Goal: Task Accomplishment & Management: Manage account settings

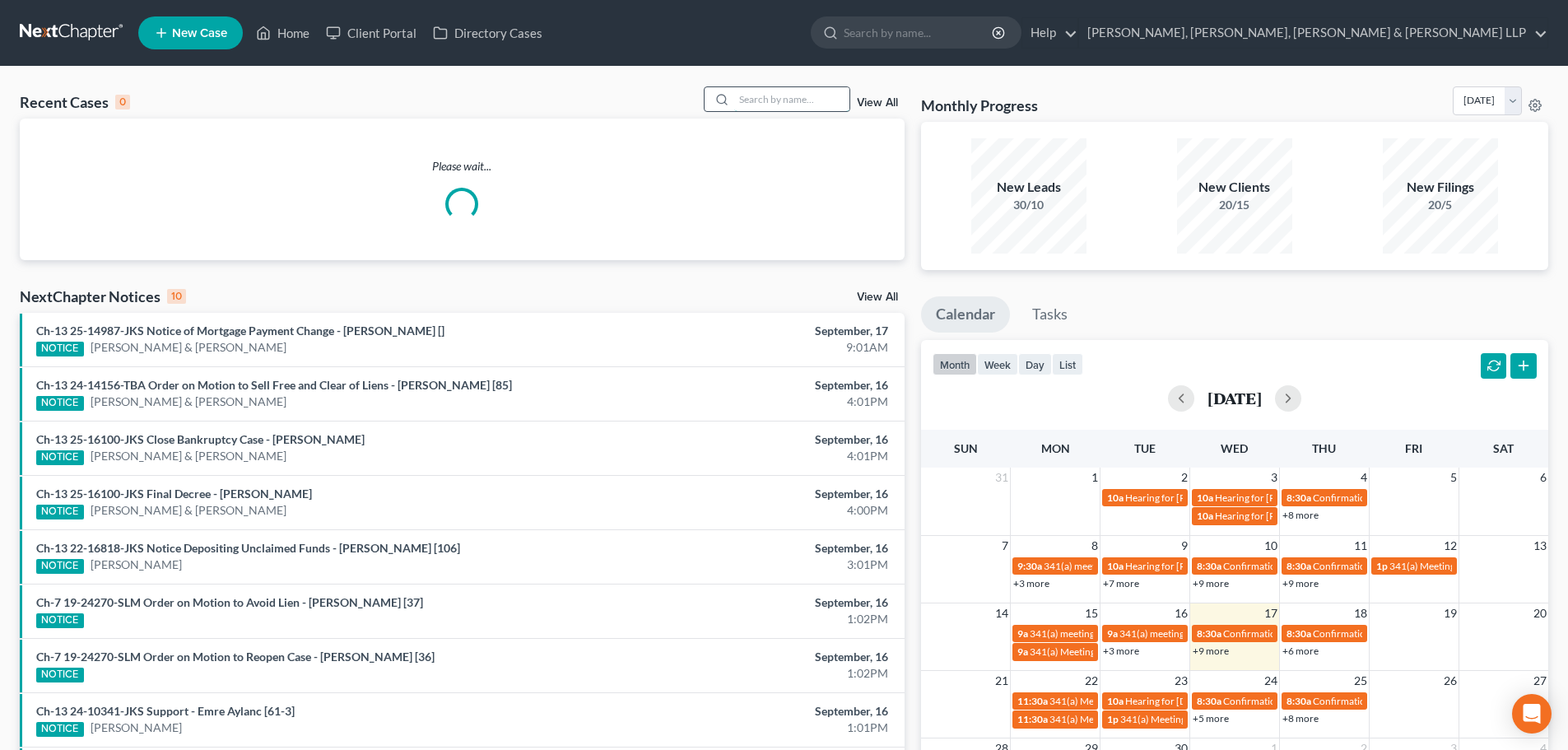
click at [762, 105] on input "search" at bounding box center [791, 99] width 115 height 24
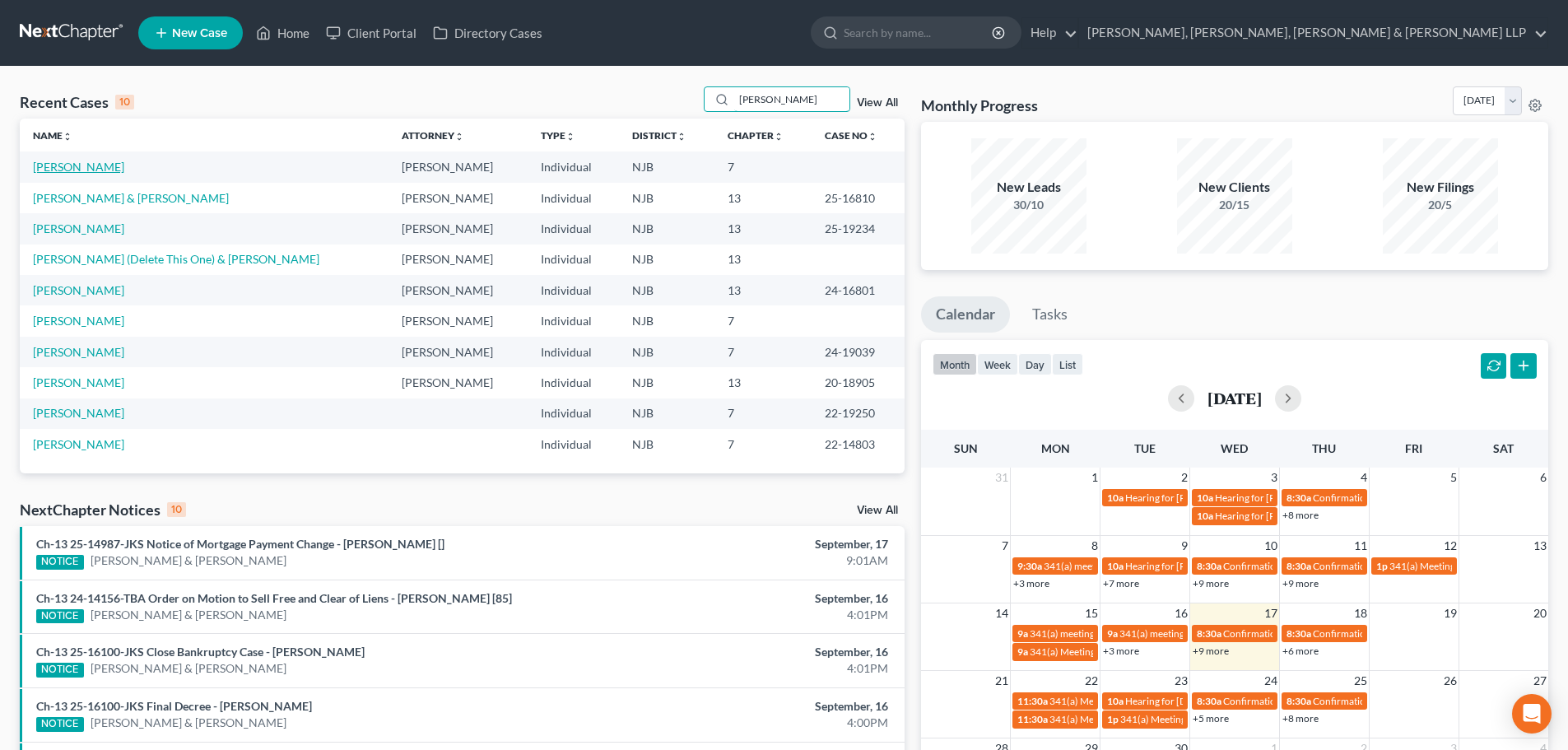
type input "[PERSON_NAME]"
click at [92, 168] on link "[PERSON_NAME]" at bounding box center [78, 167] width 91 height 14
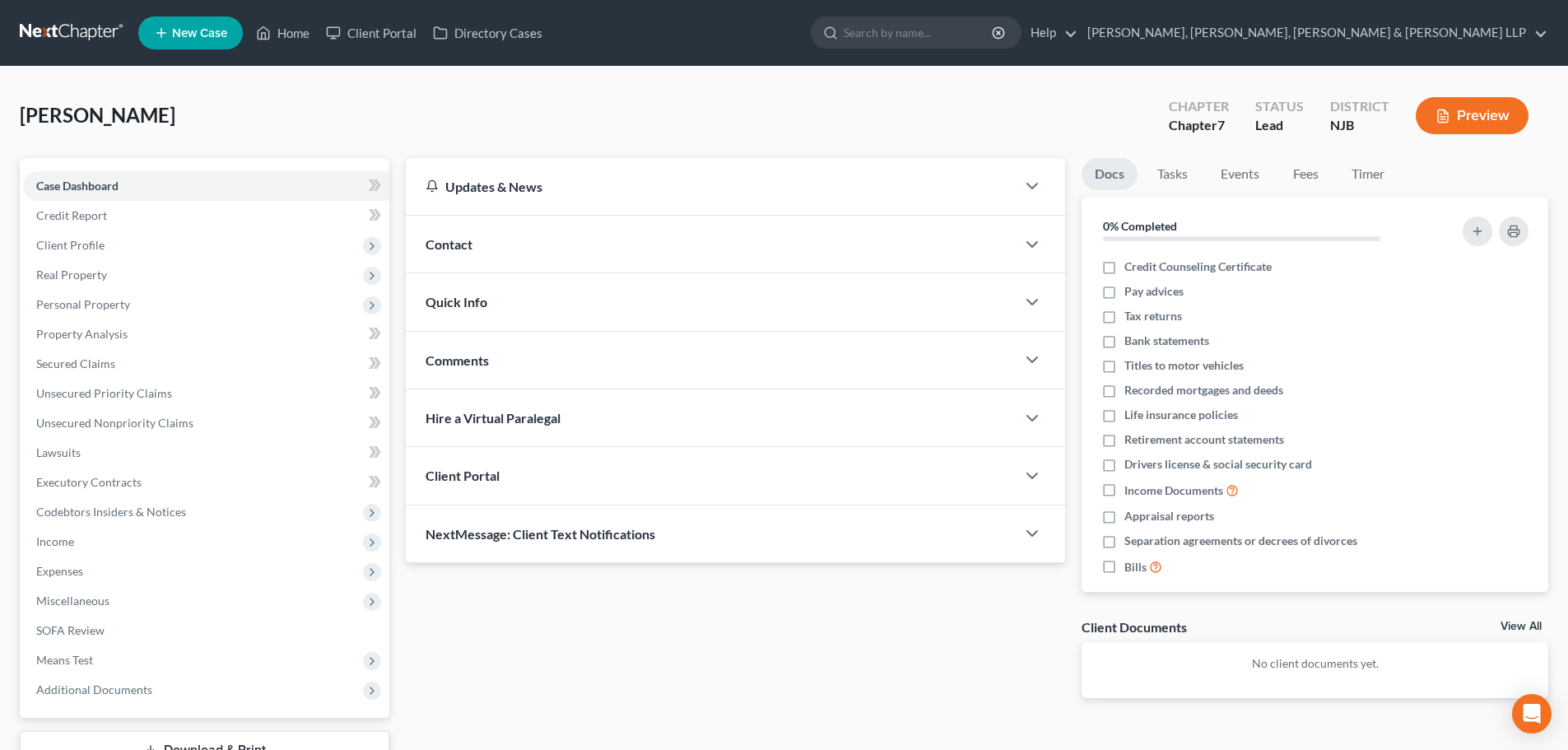
drag, startPoint x: 118, startPoint y: 594, endPoint x: 166, endPoint y: 618, distance: 53.7
click at [120, 594] on span "Miscellaneous" at bounding box center [206, 601] width 367 height 29
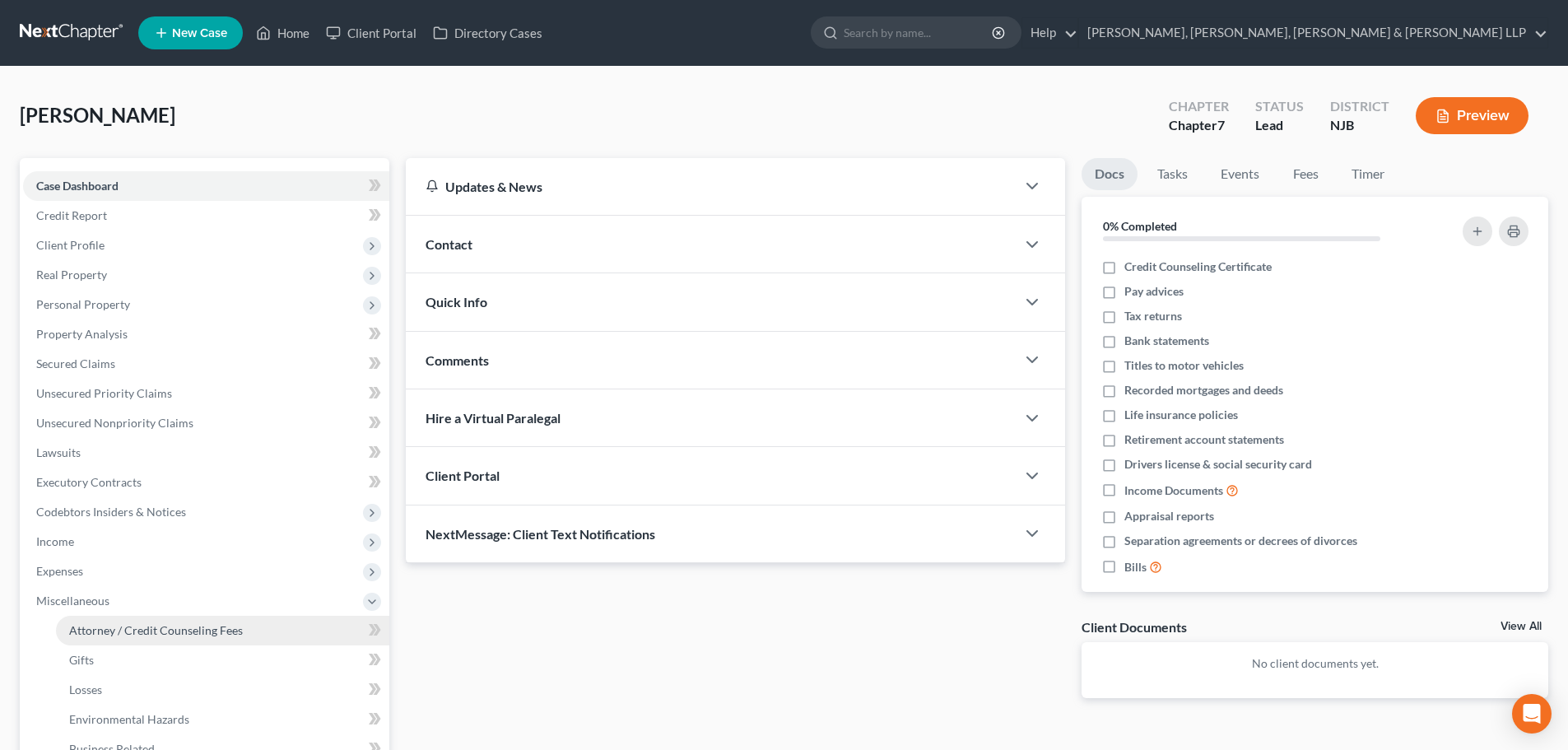
click at [174, 621] on link "Attorney / Credit Counseling Fees" at bounding box center [222, 630] width 334 height 29
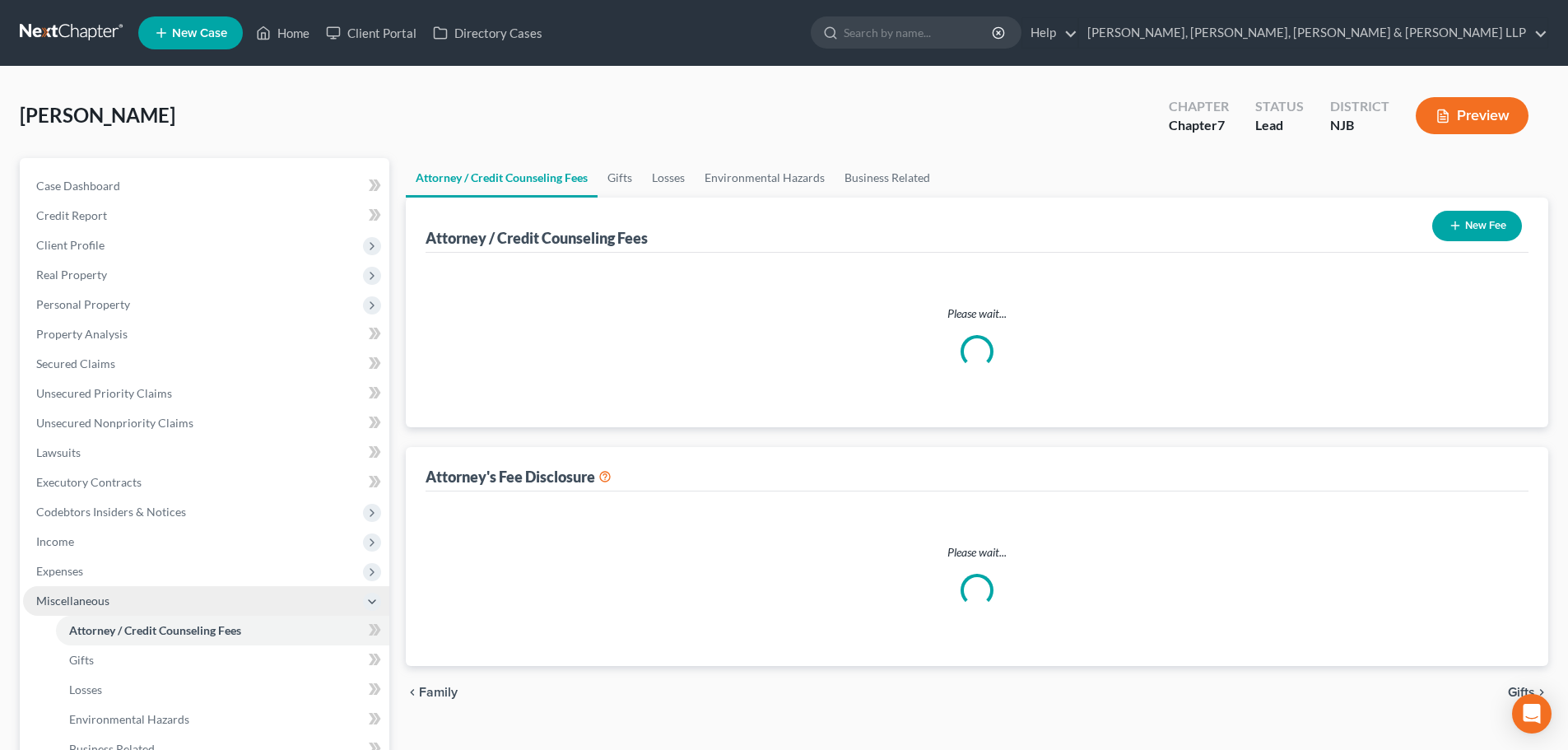
select select "1"
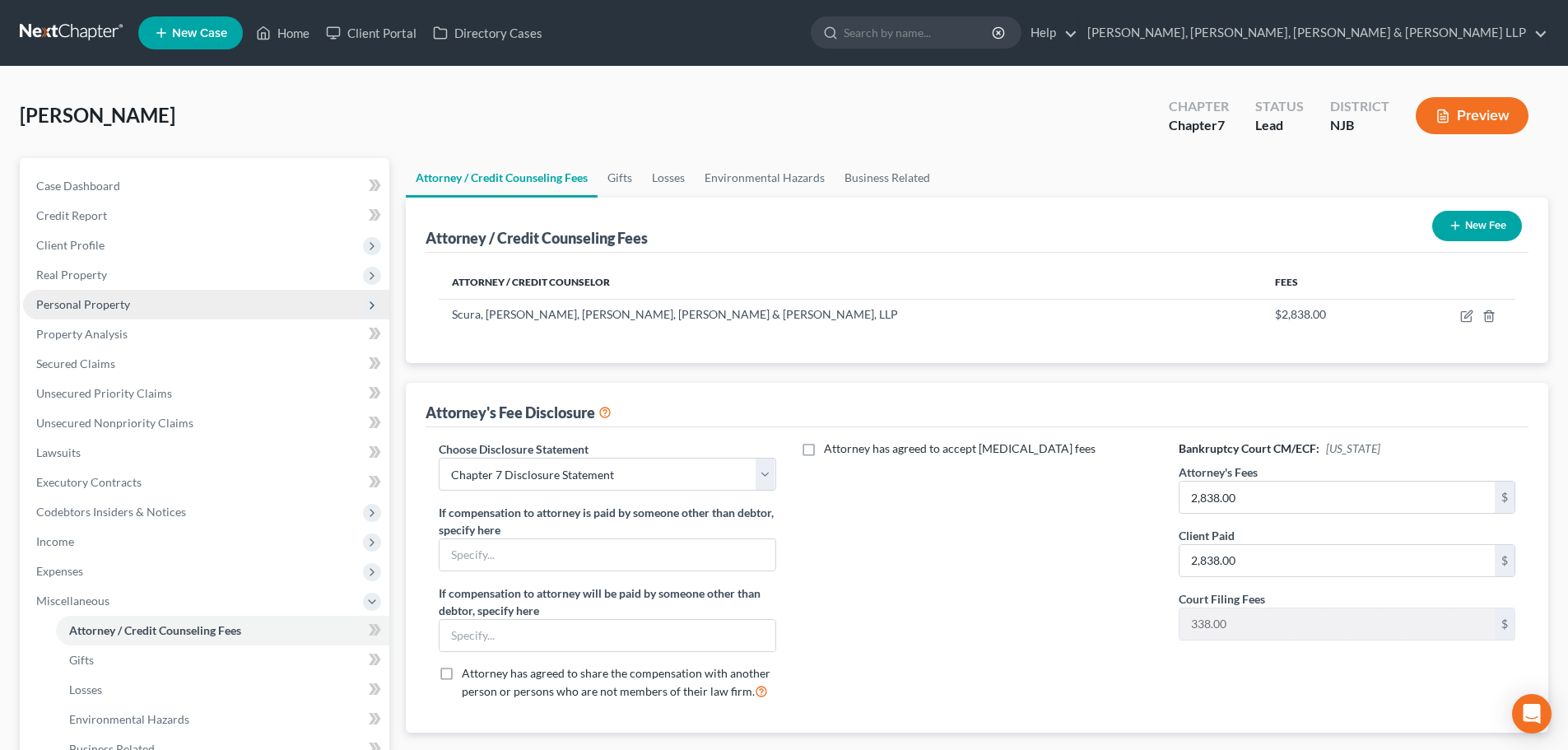
click at [132, 313] on span "Personal Property" at bounding box center [206, 304] width 367 height 29
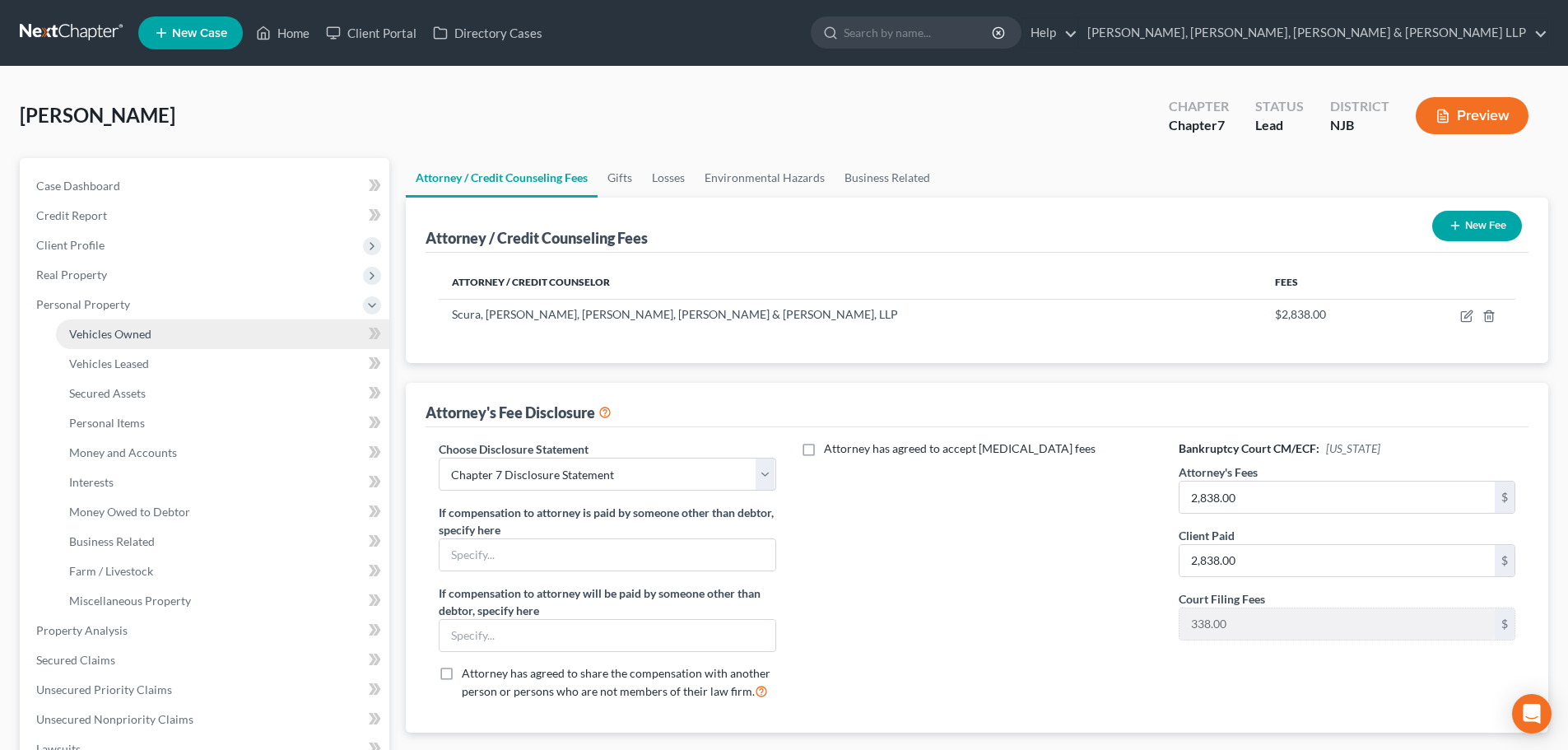
click at [136, 327] on span "Vehicles Owned" at bounding box center [110, 334] width 83 height 14
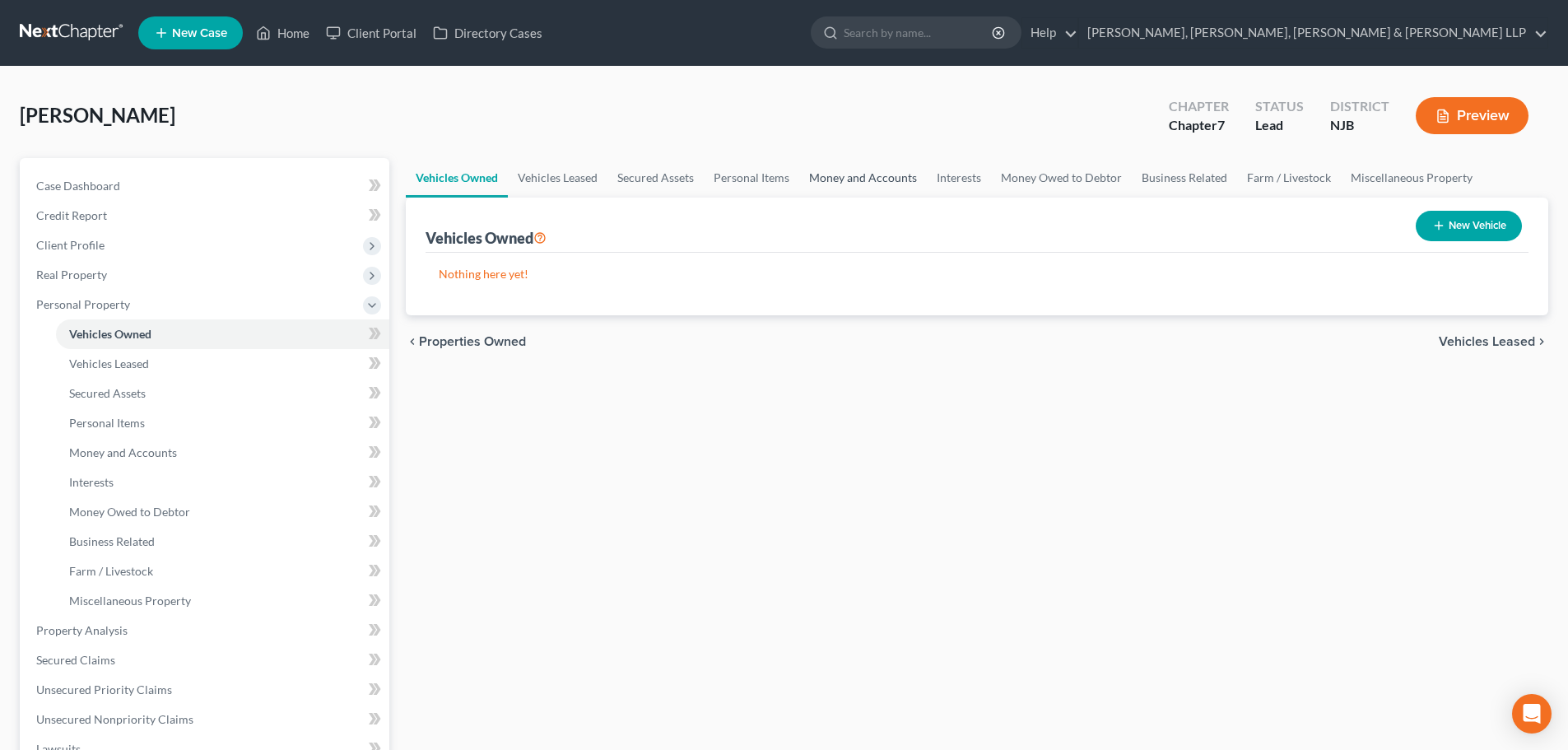
click at [870, 181] on link "Money and Accounts" at bounding box center [863, 178] width 127 height 40
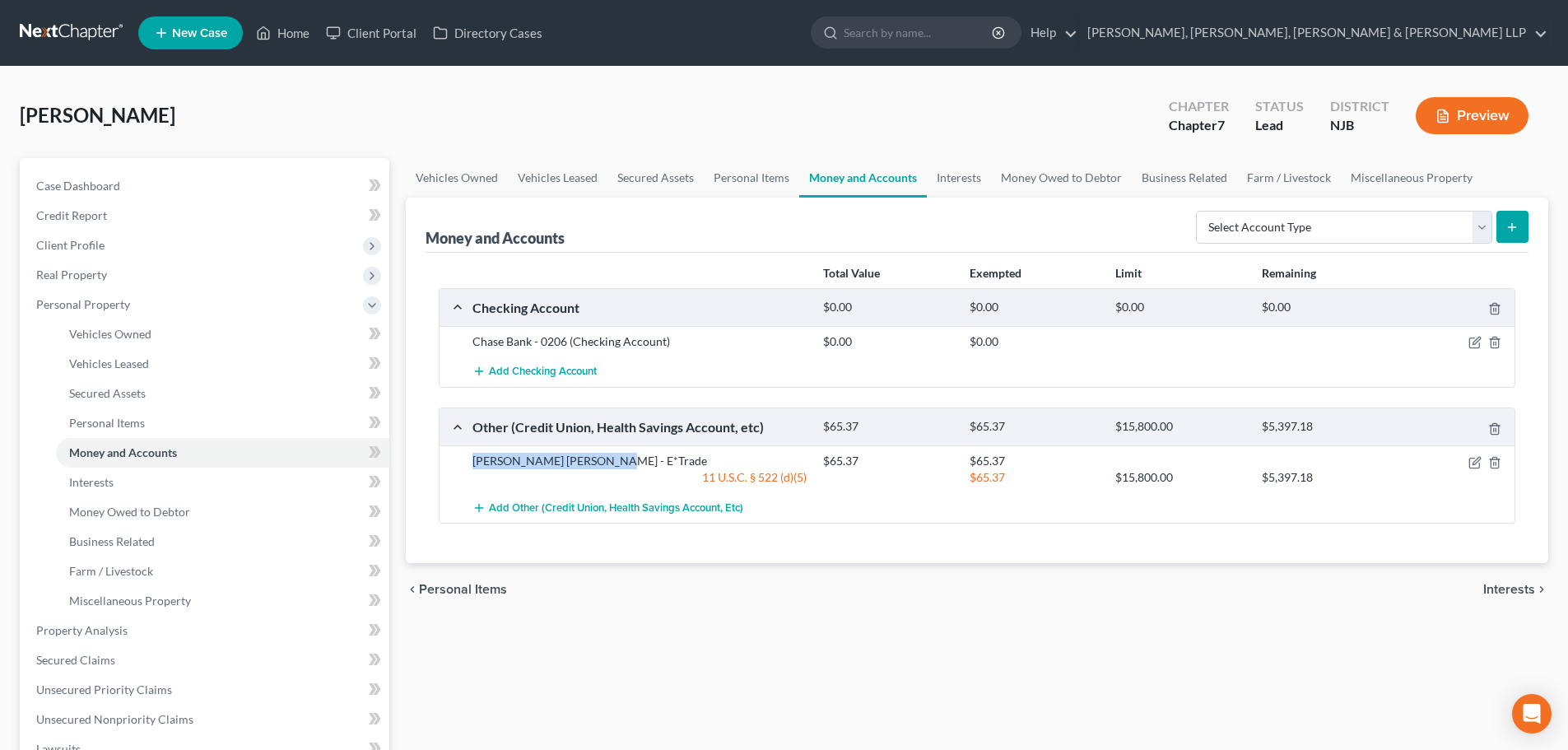
drag, startPoint x: 544, startPoint y: 463, endPoint x: 463, endPoint y: 463, distance: 81.0
click at [463, 463] on div "Morgan Stanley - E*Trade $65.37 $65.37 11 U.S.C. § 522 (d)(5) $65.37 $15,800.00…" at bounding box center [977, 469] width 1075 height 47
click at [958, 181] on link "Interests" at bounding box center [959, 178] width 64 height 40
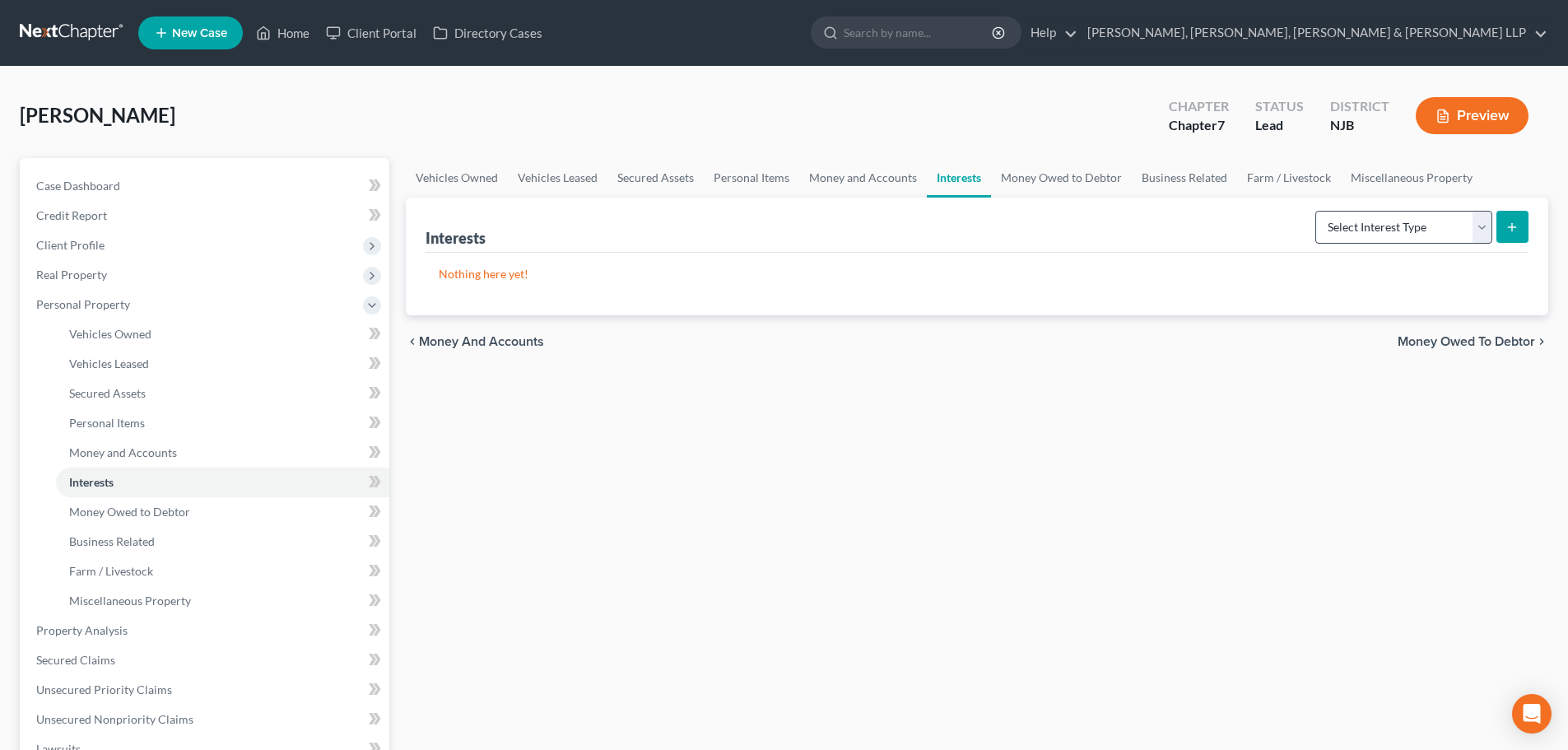
click at [1357, 206] on div "Select Interest Type 401K Annuity Bond Education IRA Government Bond Government…" at bounding box center [1418, 226] width 220 height 44
click at [1392, 231] on select "Select Interest Type 401K Annuity Bond Education IRA Government Bond Government…" at bounding box center [1404, 227] width 177 height 33
select select "ira"
click at [1317, 211] on select "Select Interest Type 401K Annuity Bond Education IRA Government Bond Government…" at bounding box center [1404, 227] width 177 height 33
click at [1522, 224] on button "submit" at bounding box center [1512, 227] width 32 height 32
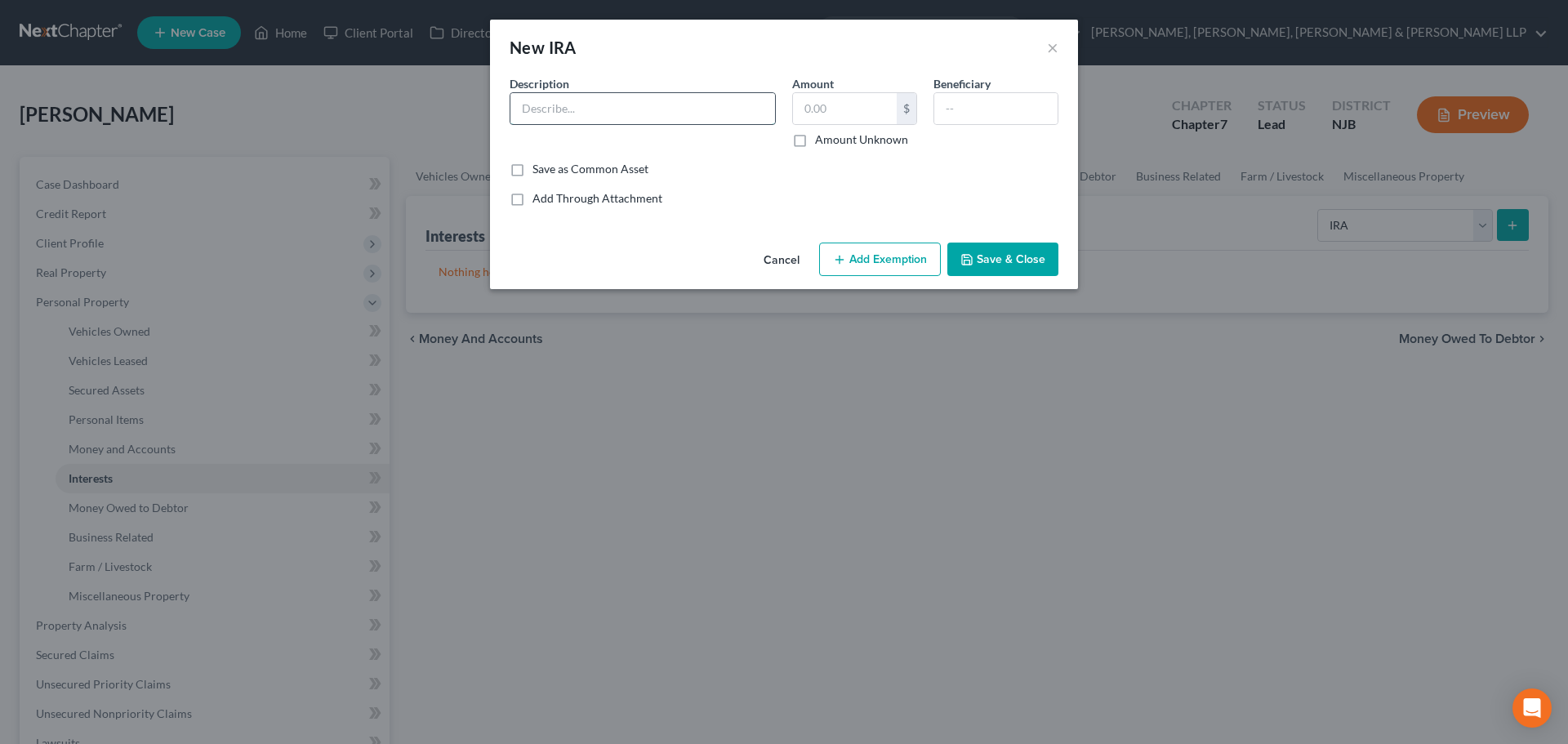
drag, startPoint x: 634, startPoint y: 104, endPoint x: 652, endPoint y: 106, distance: 18.1
click at [634, 104] on input "text" at bounding box center [643, 108] width 264 height 31
paste input "Morgan Stanley - E*Trade"
type input "Morgan Stanley - E*Trade"
click at [970, 259] on icon "button" at bounding box center [967, 260] width 13 height 13
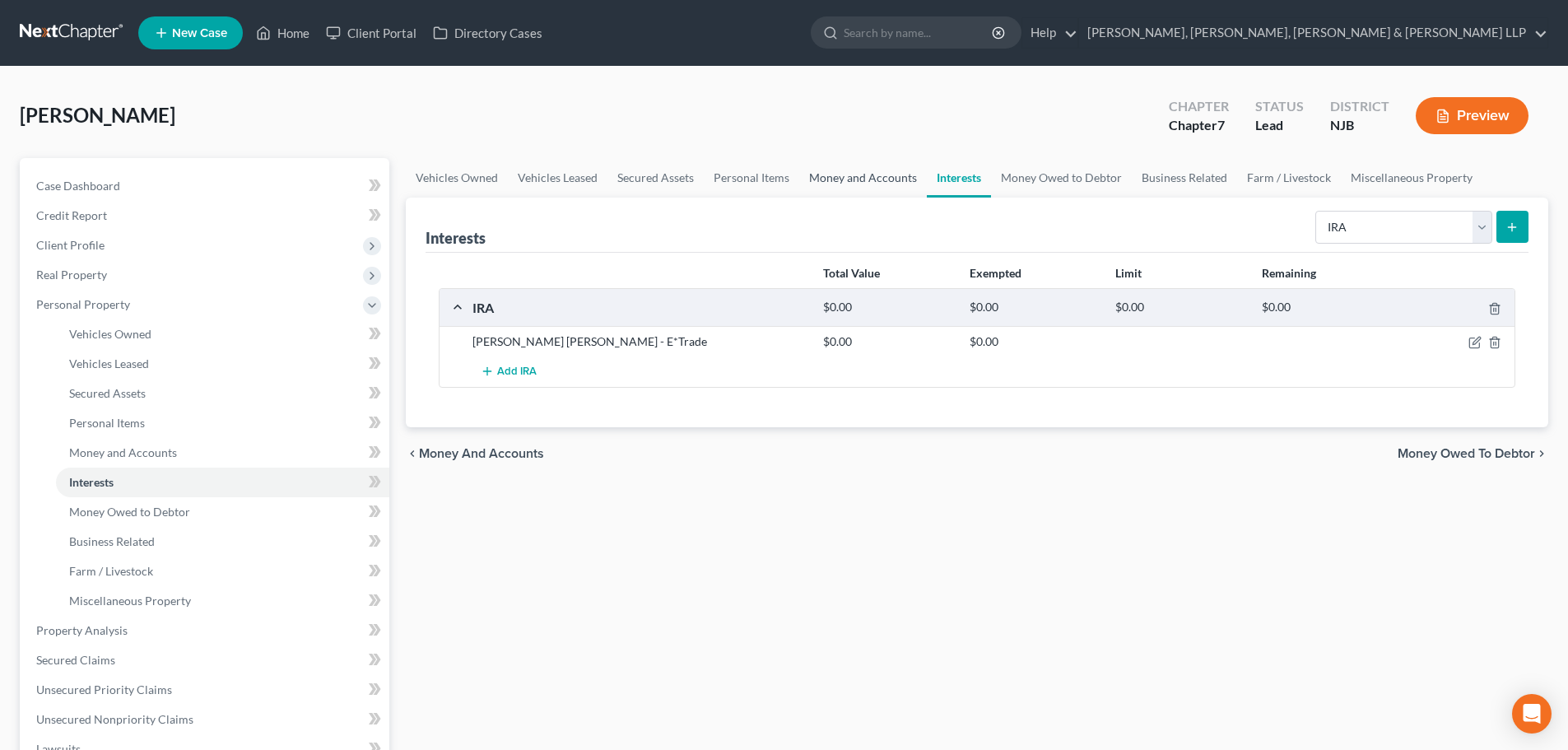
click at [858, 188] on link "Money and Accounts" at bounding box center [863, 178] width 127 height 40
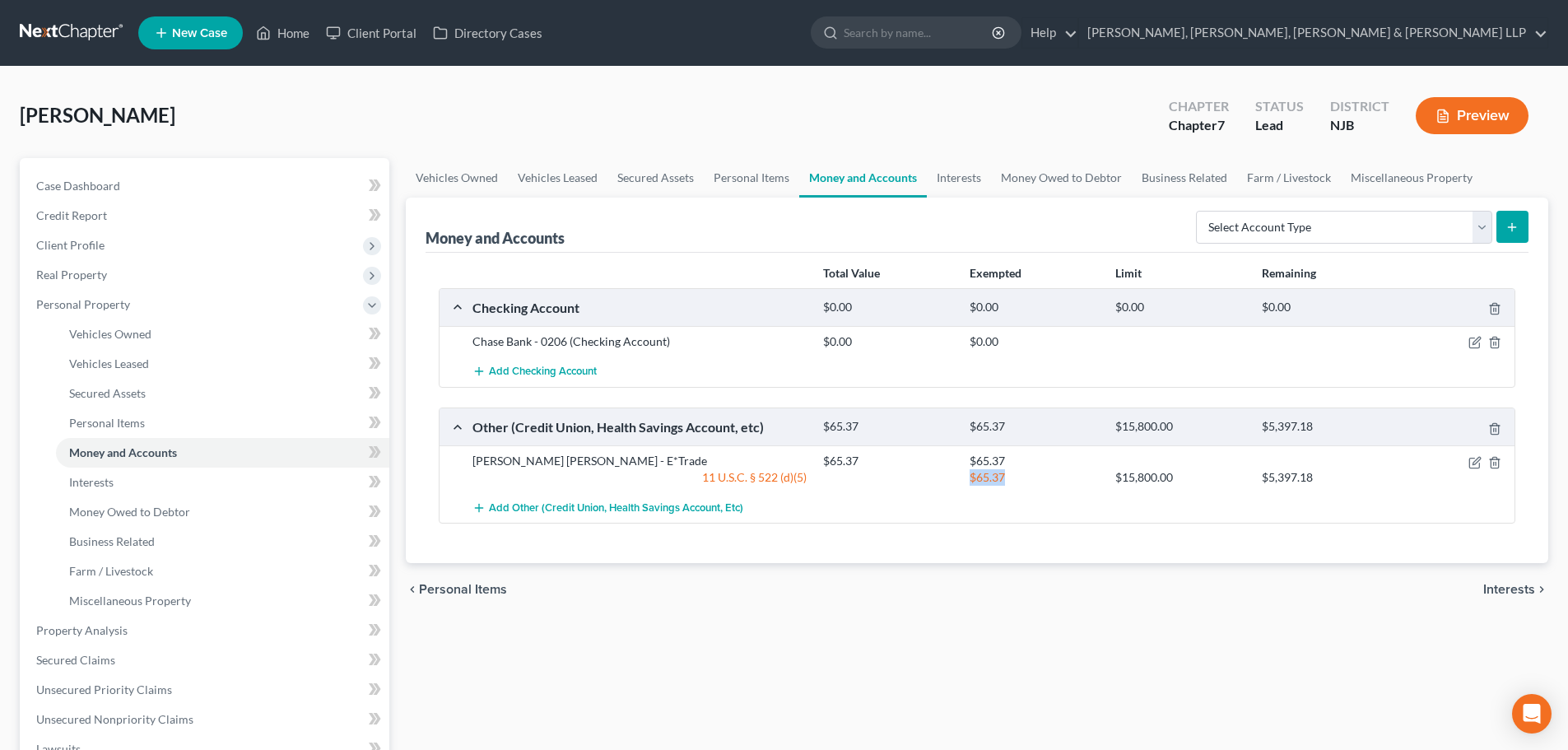
drag, startPoint x: 1009, startPoint y: 474, endPoint x: 966, endPoint y: 481, distance: 43.6
click at [966, 481] on div "$65.37" at bounding box center [1034, 478] width 146 height 17
copy div "$65.37"
click at [967, 179] on link "Interests" at bounding box center [959, 178] width 64 height 40
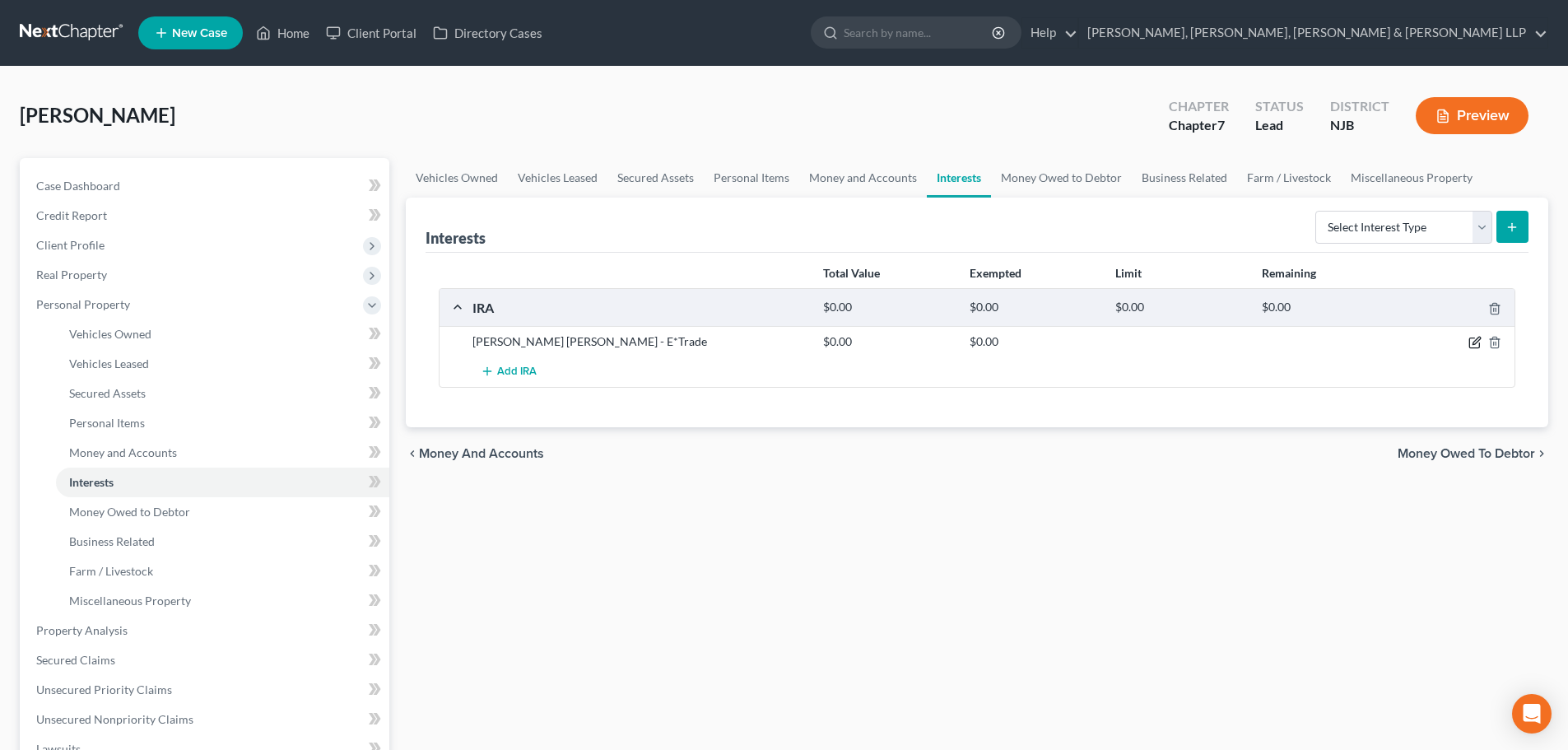
click at [1480, 340] on icon "button" at bounding box center [1476, 341] width 8 height 8
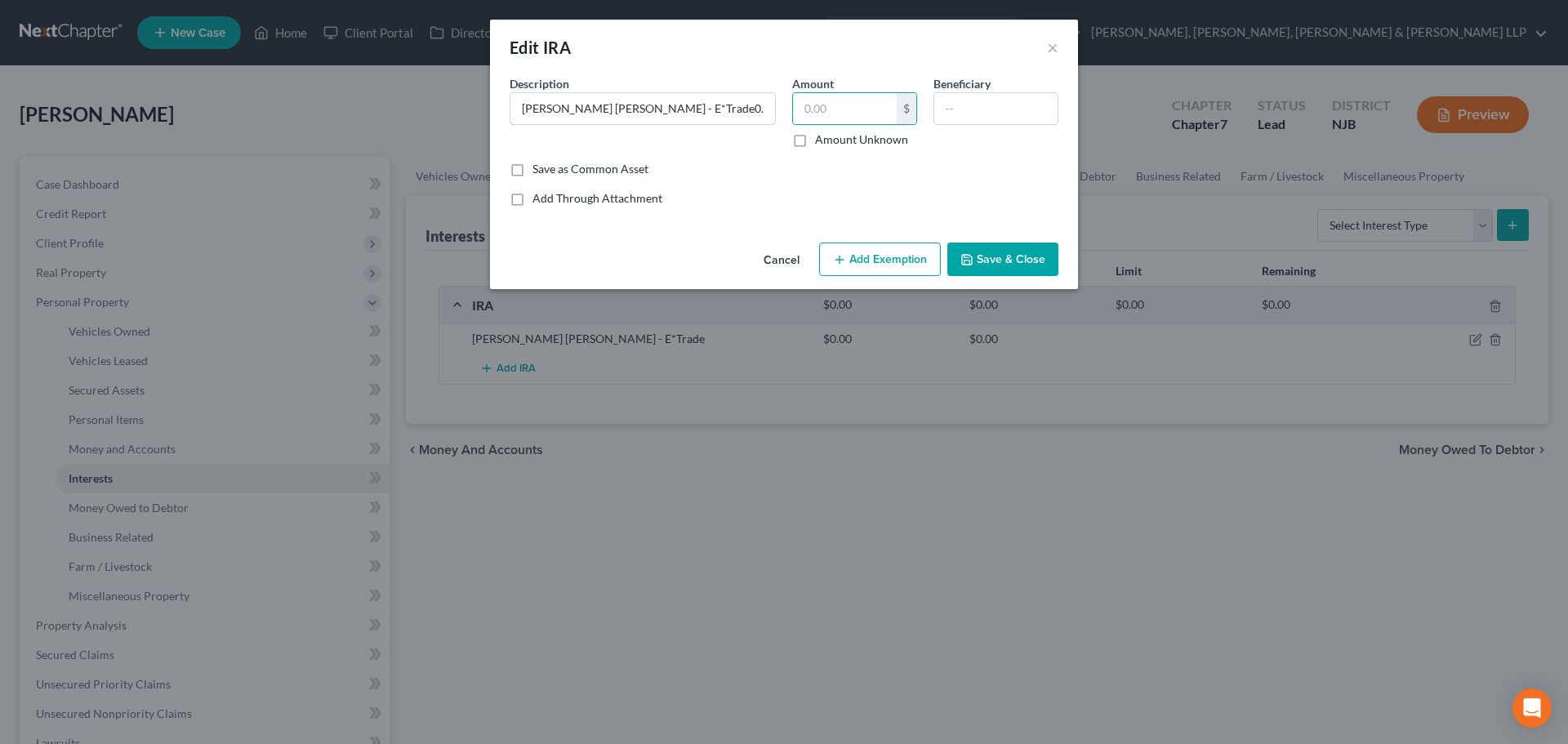
paste input "$65.37"
drag, startPoint x: 652, startPoint y: 110, endPoint x: 755, endPoint y: 119, distance: 103.4
click at [745, 119] on input "Morgan Stanley - E*Trade$65.37" at bounding box center [643, 108] width 264 height 31
type input "Morgan Stanley - E*Trade"
click at [807, 112] on input "text" at bounding box center [845, 108] width 104 height 31
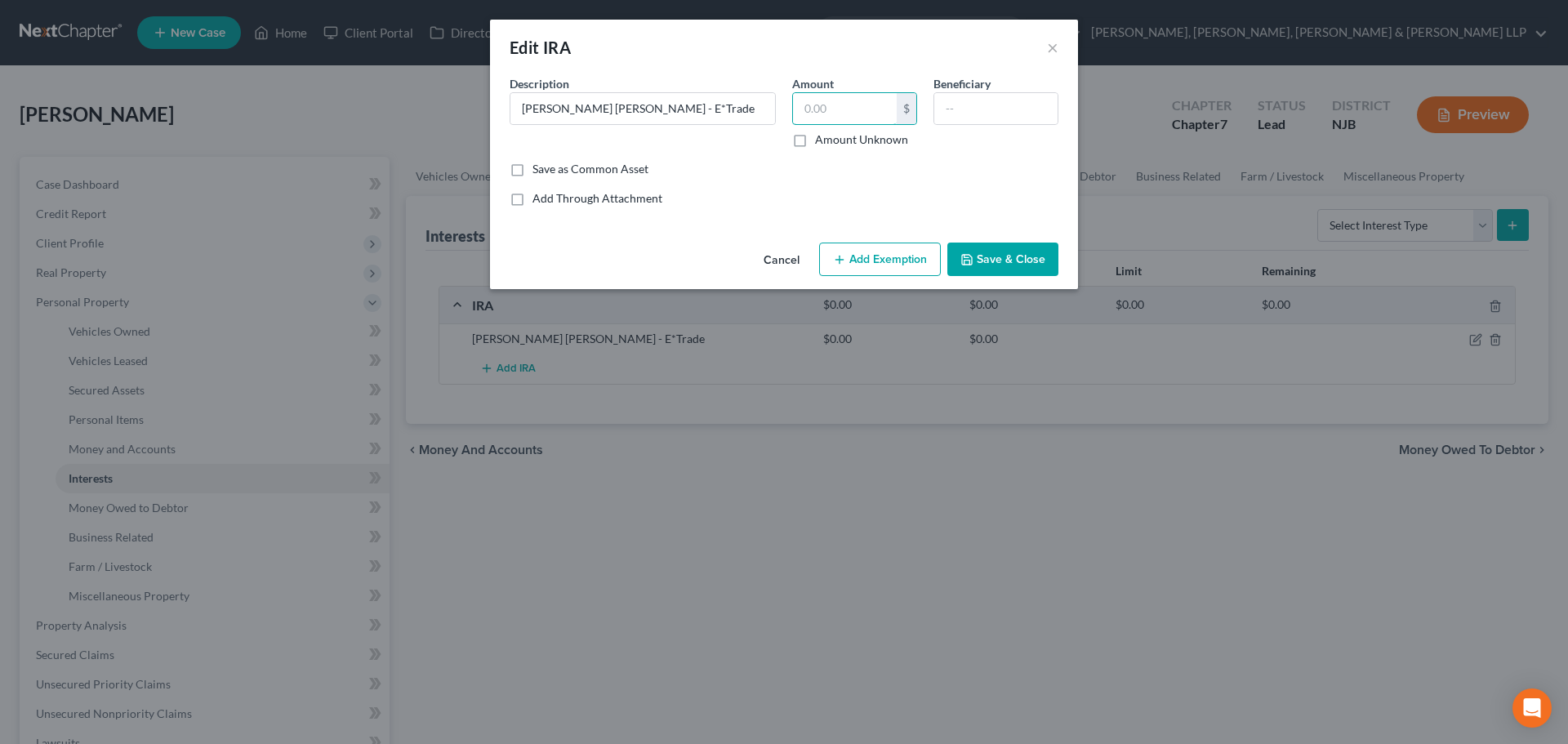
paste input "$65.37"
type input "65.37"
click at [875, 257] on button "Add Exemption" at bounding box center [880, 259] width 122 height 34
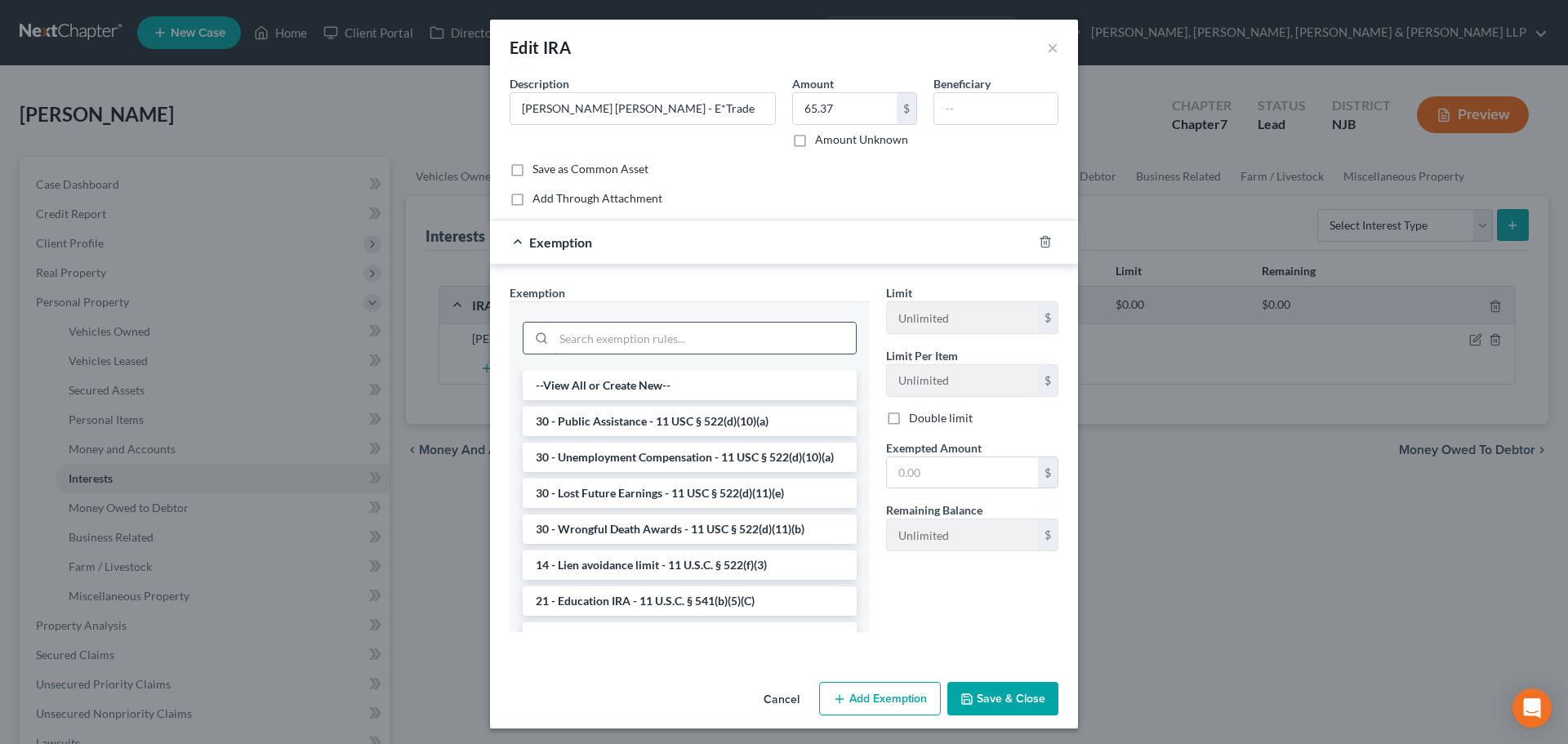
click at [675, 336] on input "search" at bounding box center [704, 338] width 302 height 31
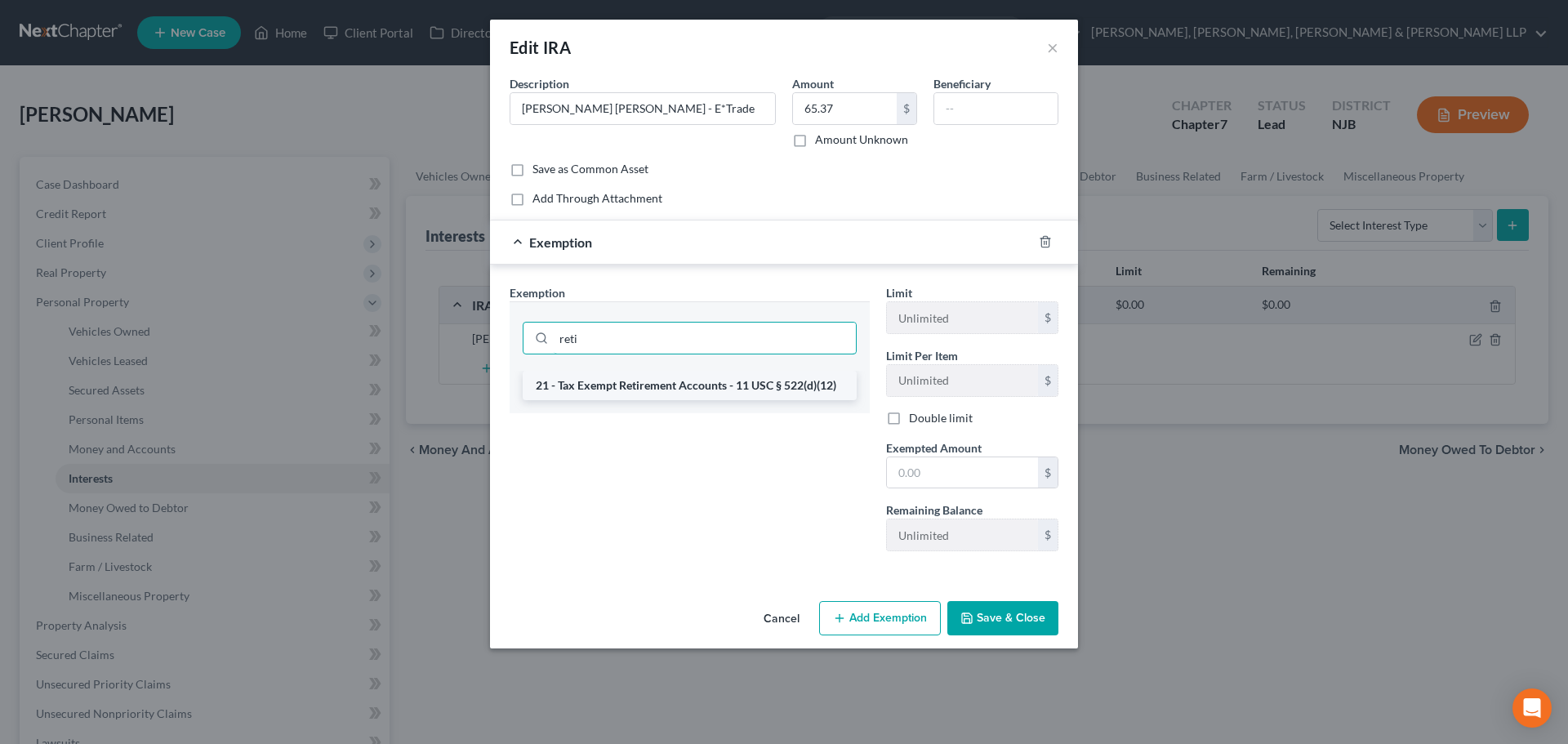
type input "reti"
click at [734, 374] on li "21 - Tax Exempt Retirement Accounts - 11 USC § 522(d)(12)" at bounding box center [690, 385] width 334 height 29
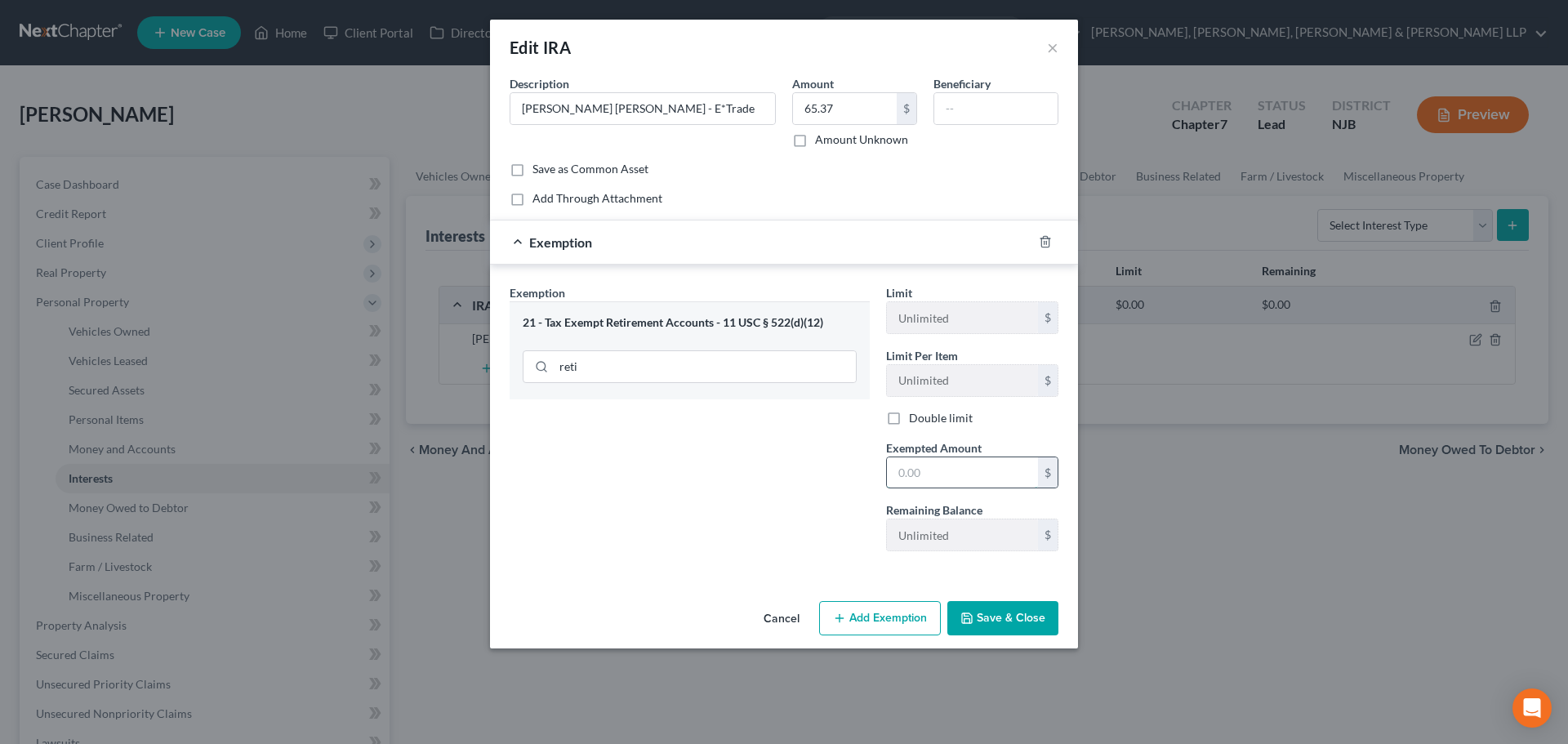
click at [917, 470] on input "text" at bounding box center [962, 472] width 151 height 31
paste input "$65.37"
type input "65.37"
click at [801, 474] on div "Exemption Set must be selected for CA. Exemption * 21 - Tax Exempt Retirement A…" at bounding box center [690, 424] width 376 height 280
click at [1005, 608] on button "Save & Close" at bounding box center [1002, 618] width 111 height 34
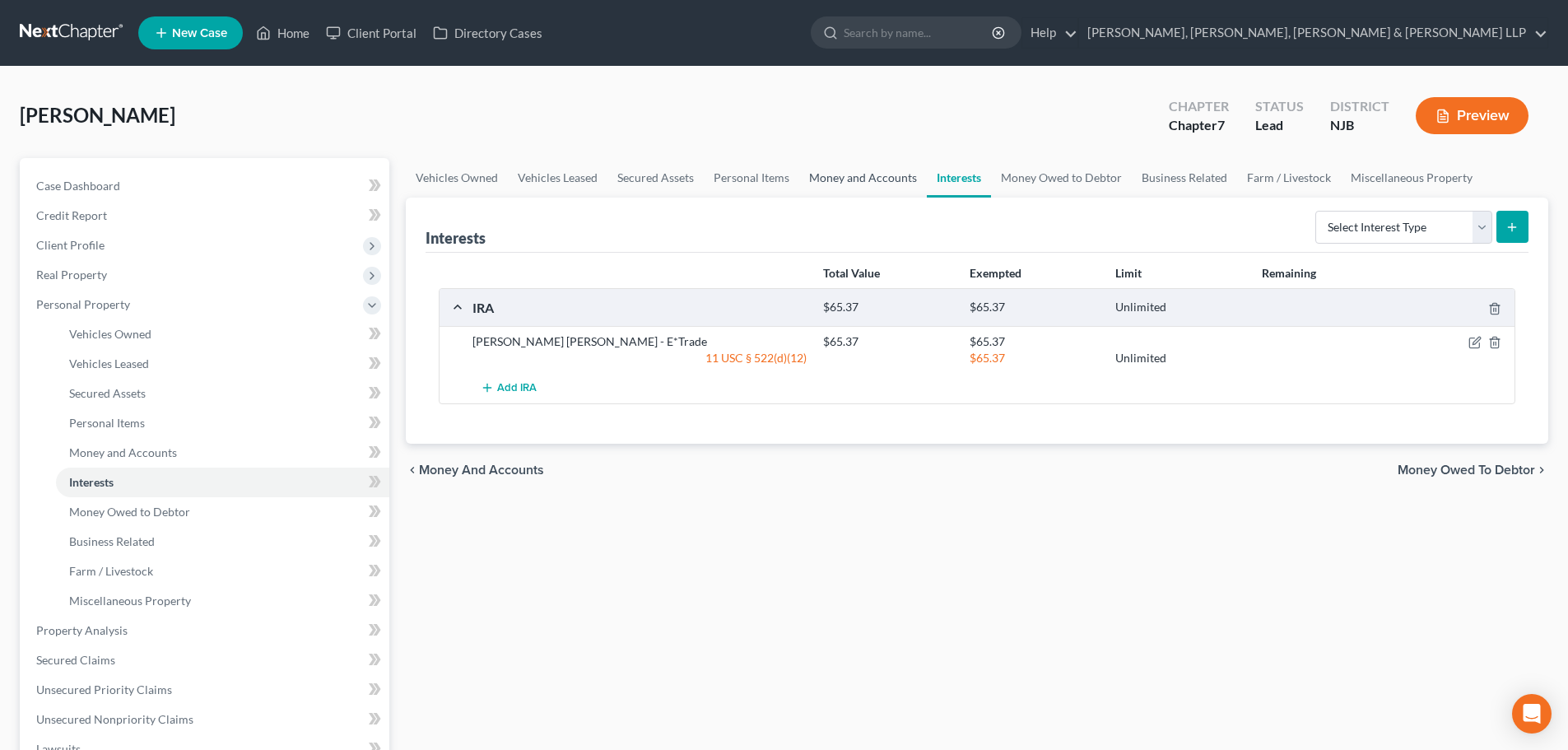
click at [849, 179] on link "Money and Accounts" at bounding box center [863, 178] width 127 height 40
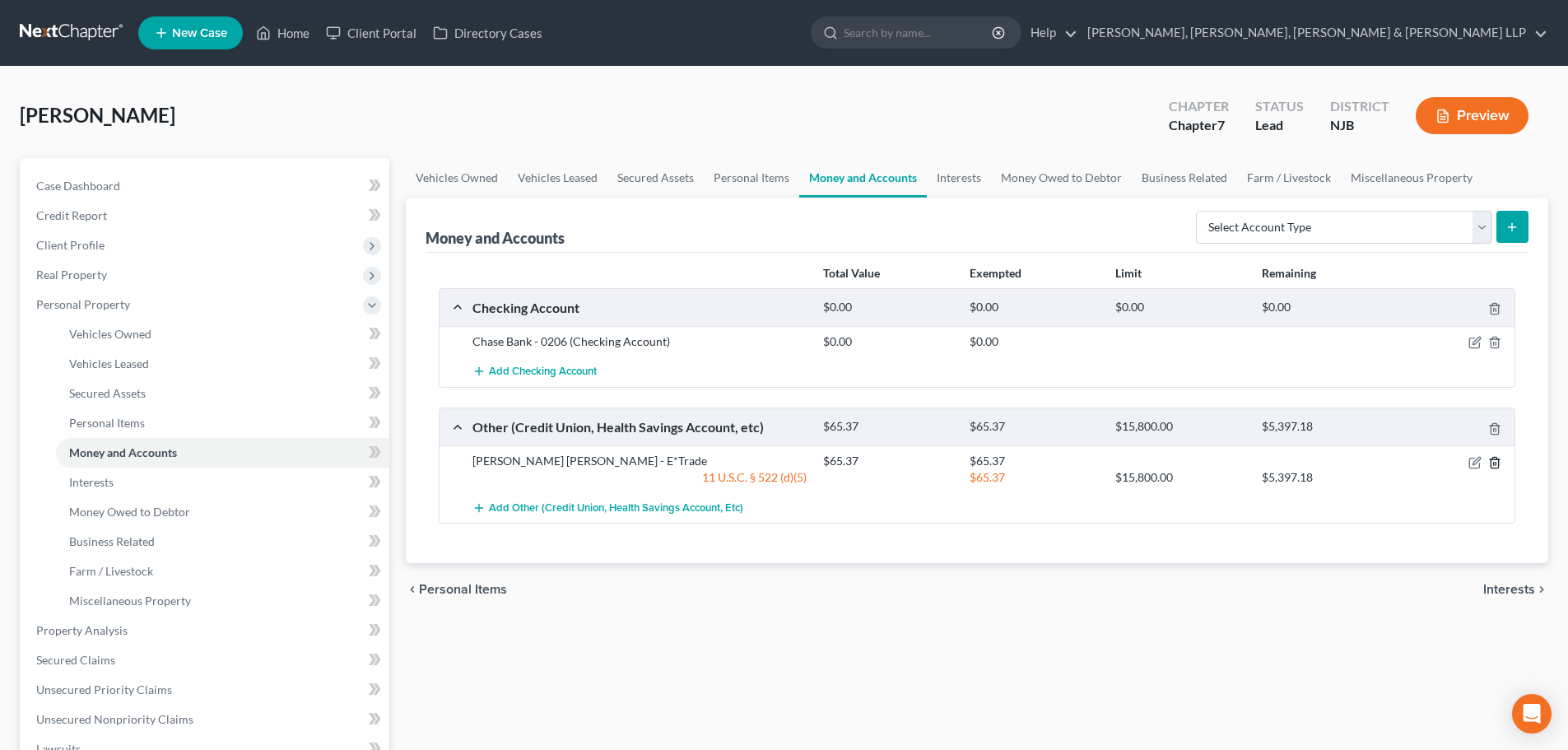
click at [1500, 462] on icon "button" at bounding box center [1495, 463] width 13 height 13
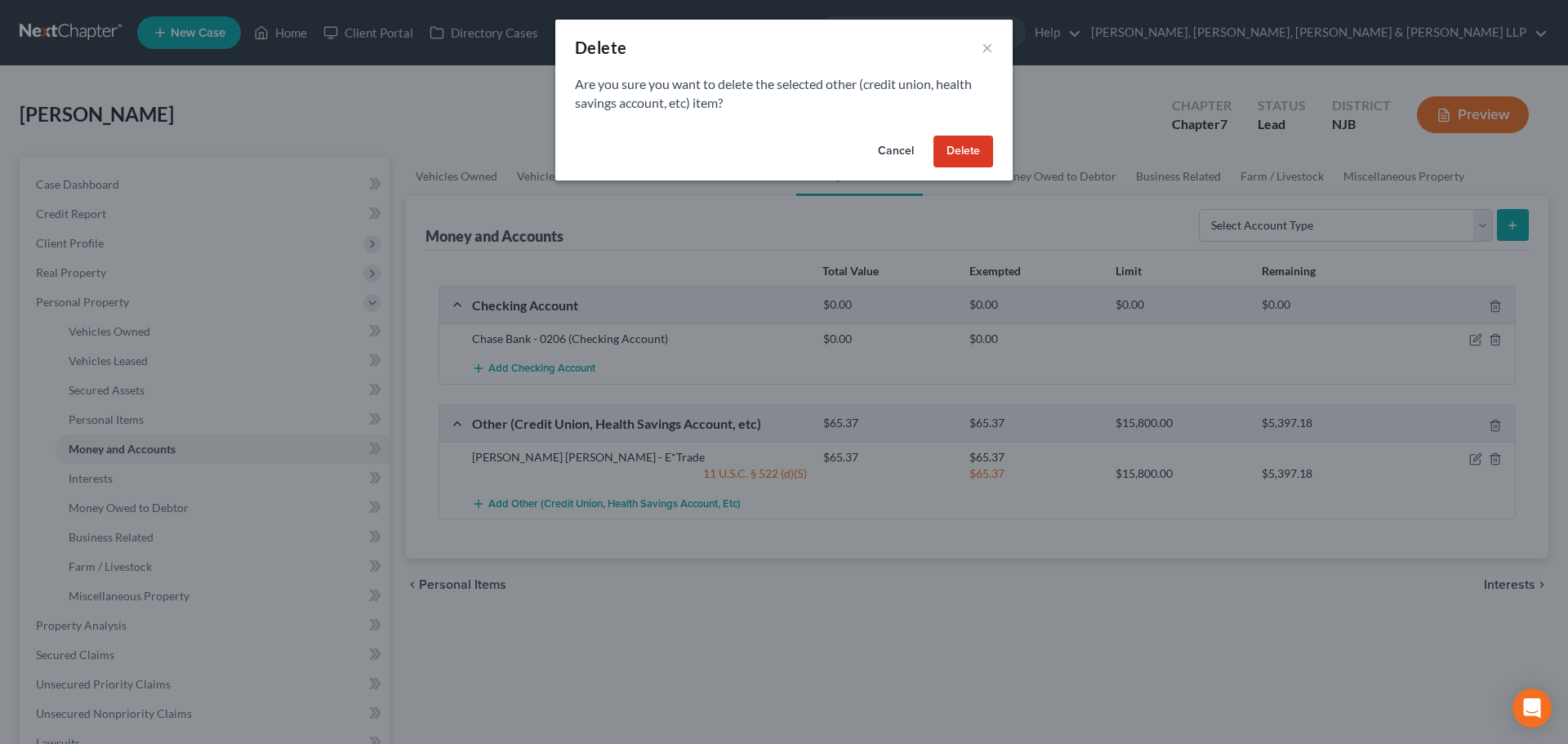
click at [958, 156] on button "Delete" at bounding box center [963, 151] width 59 height 33
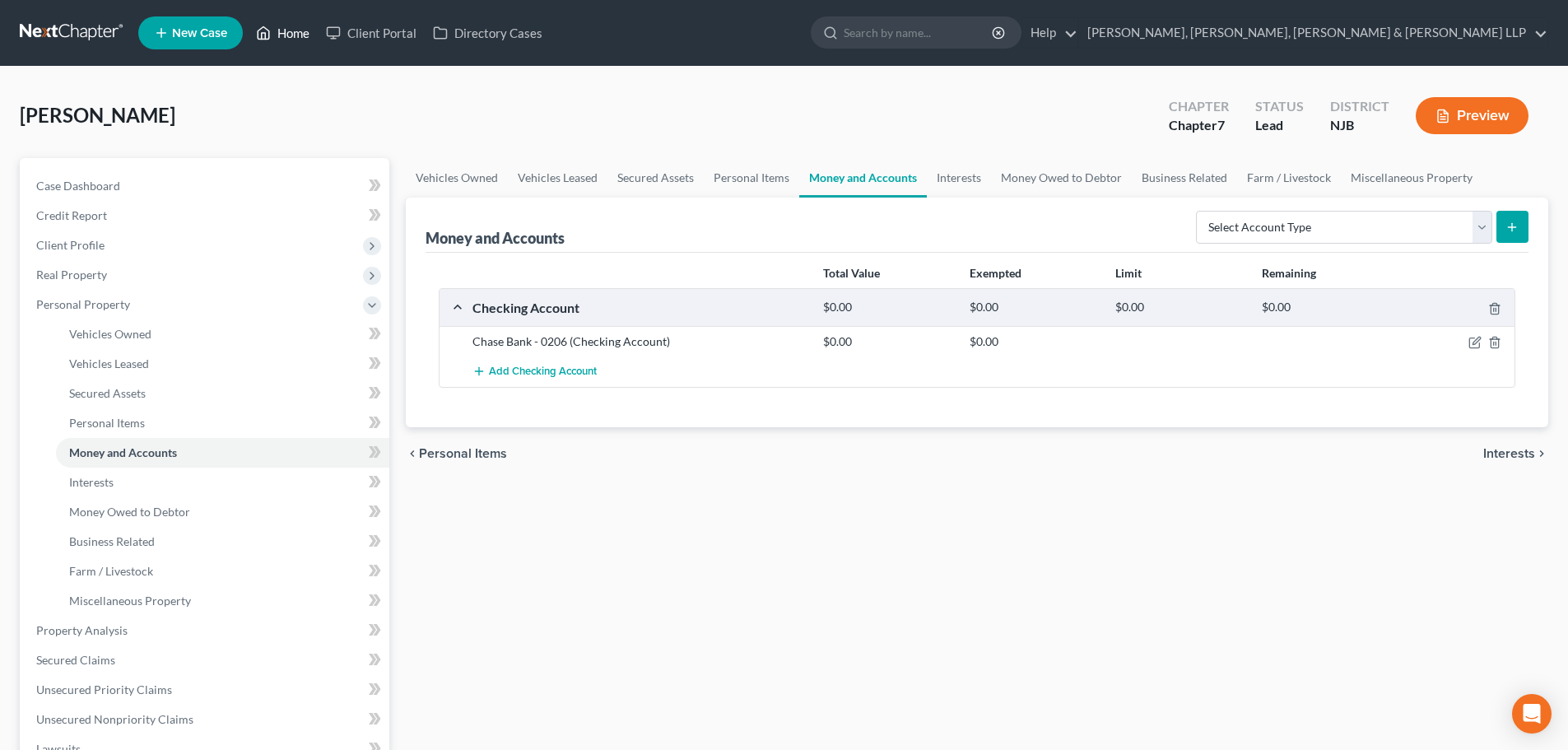
click at [282, 29] on link "Home" at bounding box center [282, 32] width 70 height 29
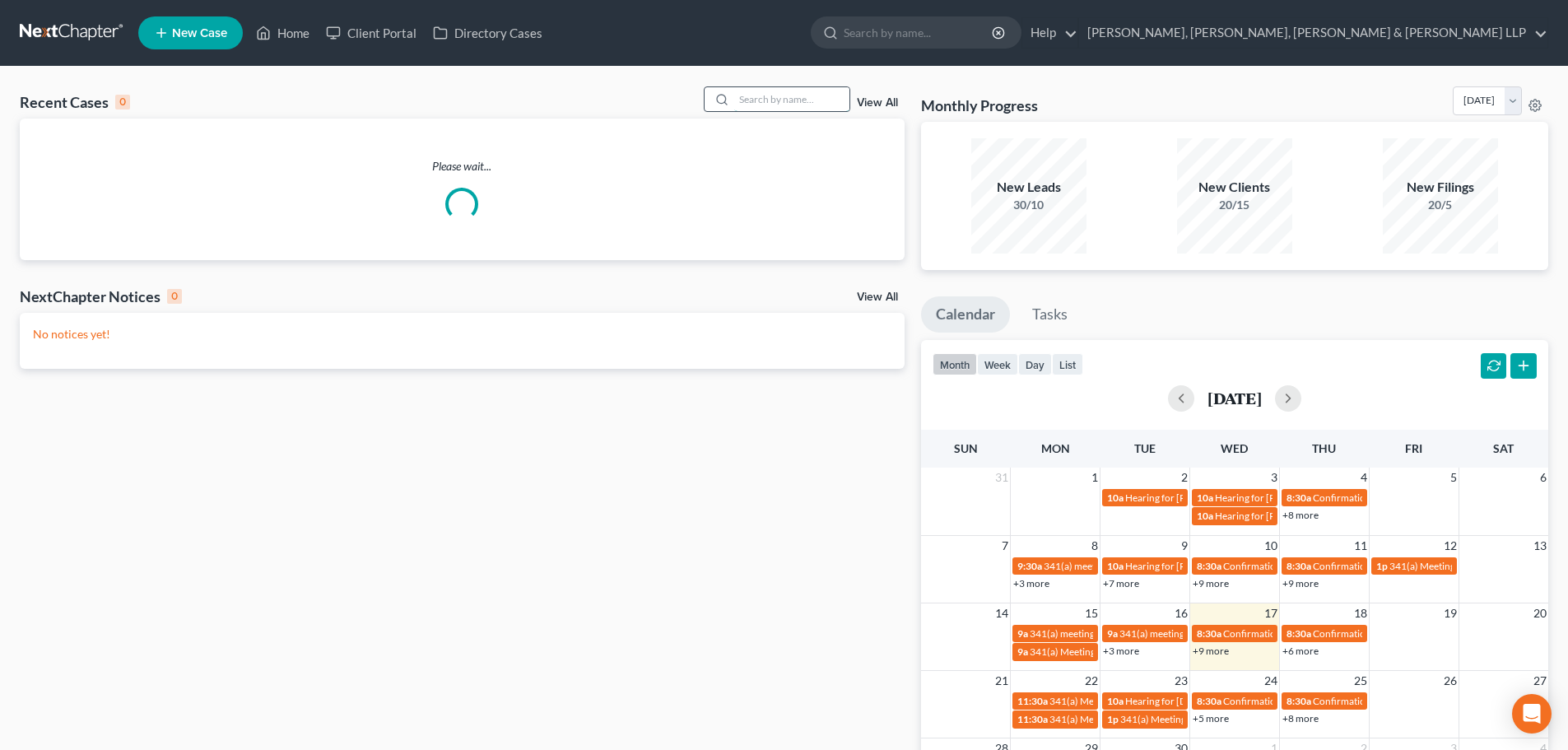
click at [756, 102] on input "search" at bounding box center [791, 99] width 115 height 24
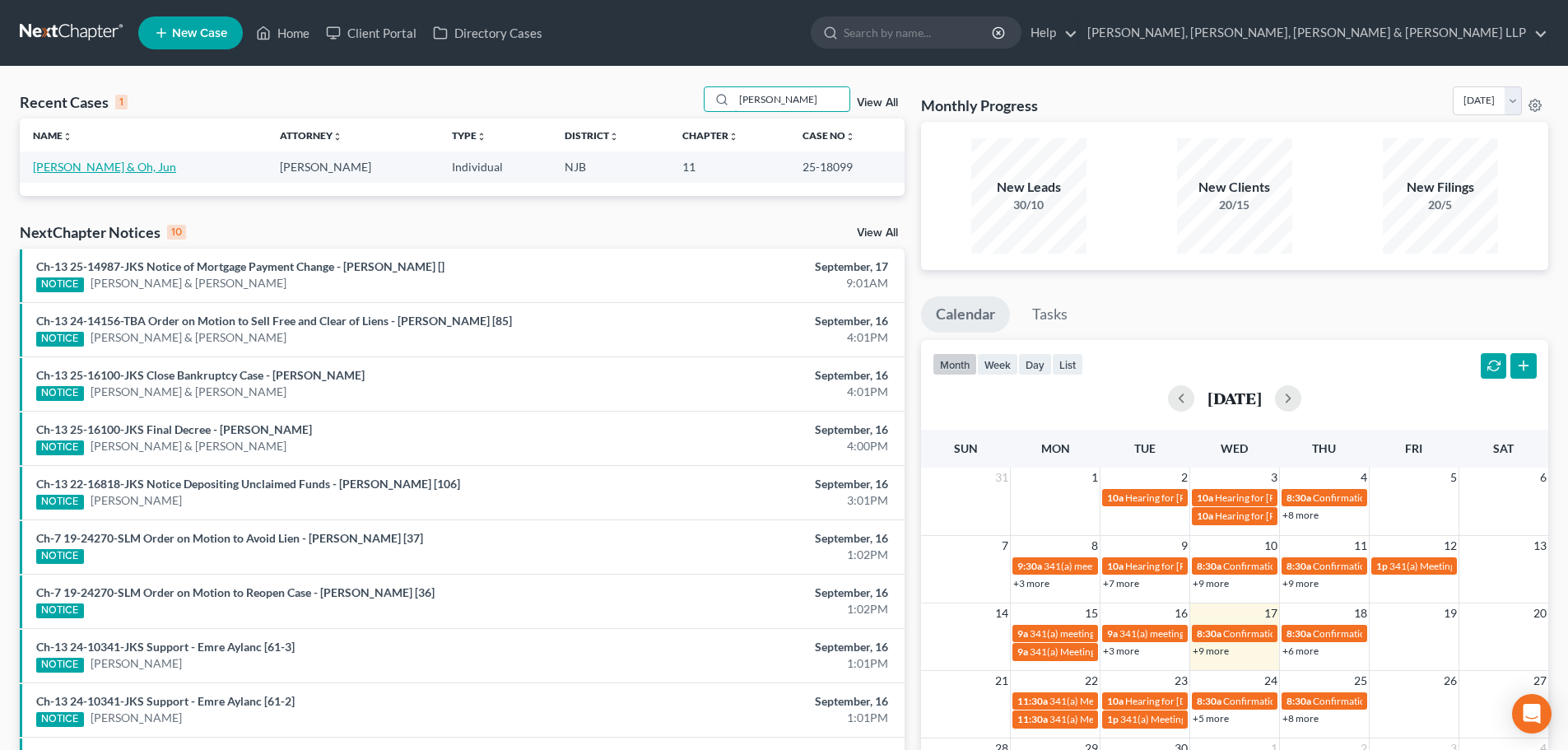
type input "soo kang"
click at [63, 166] on link "Kang, Soo & Oh, Jun" at bounding box center [104, 167] width 143 height 14
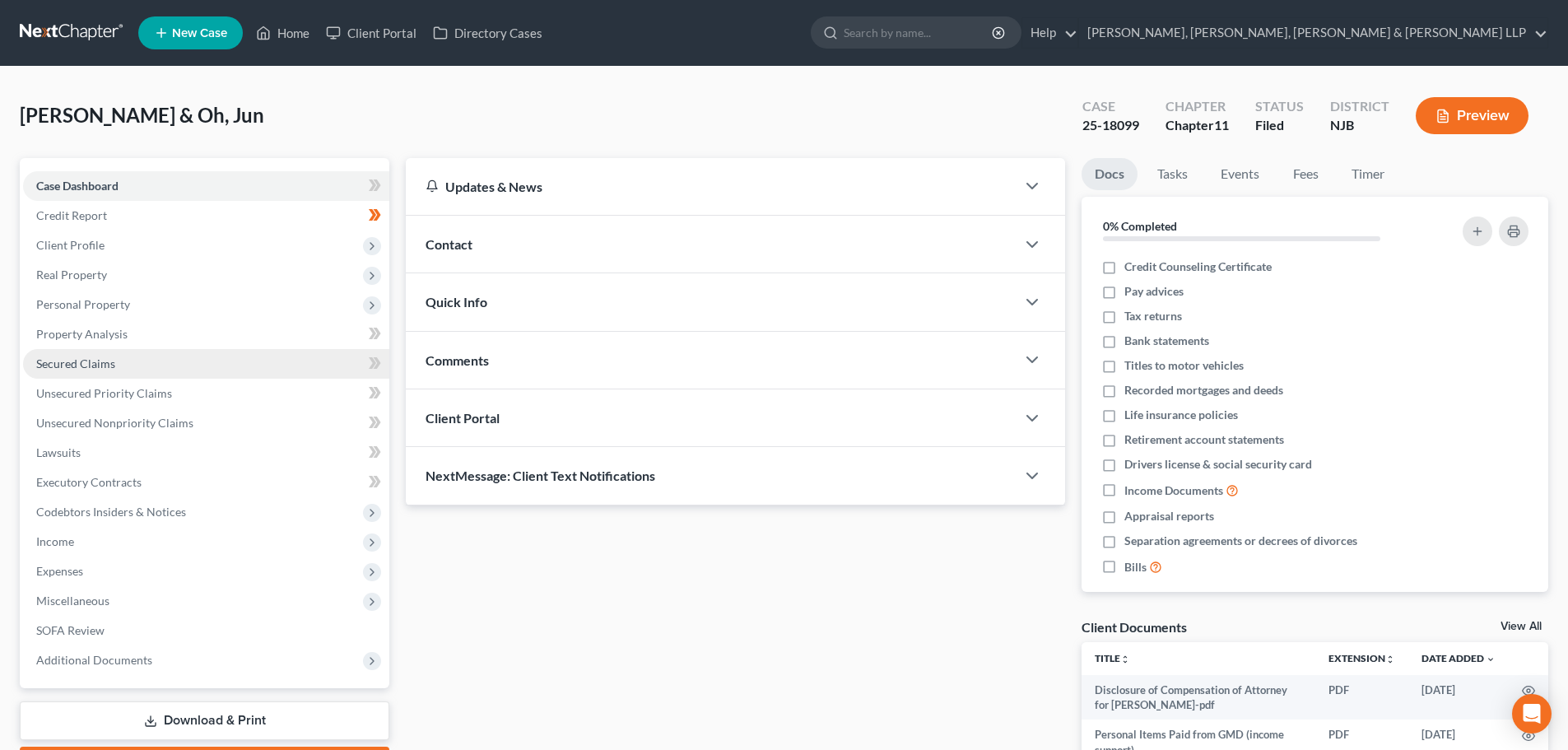
click at [93, 365] on span "Secured Claims" at bounding box center [76, 363] width 79 height 14
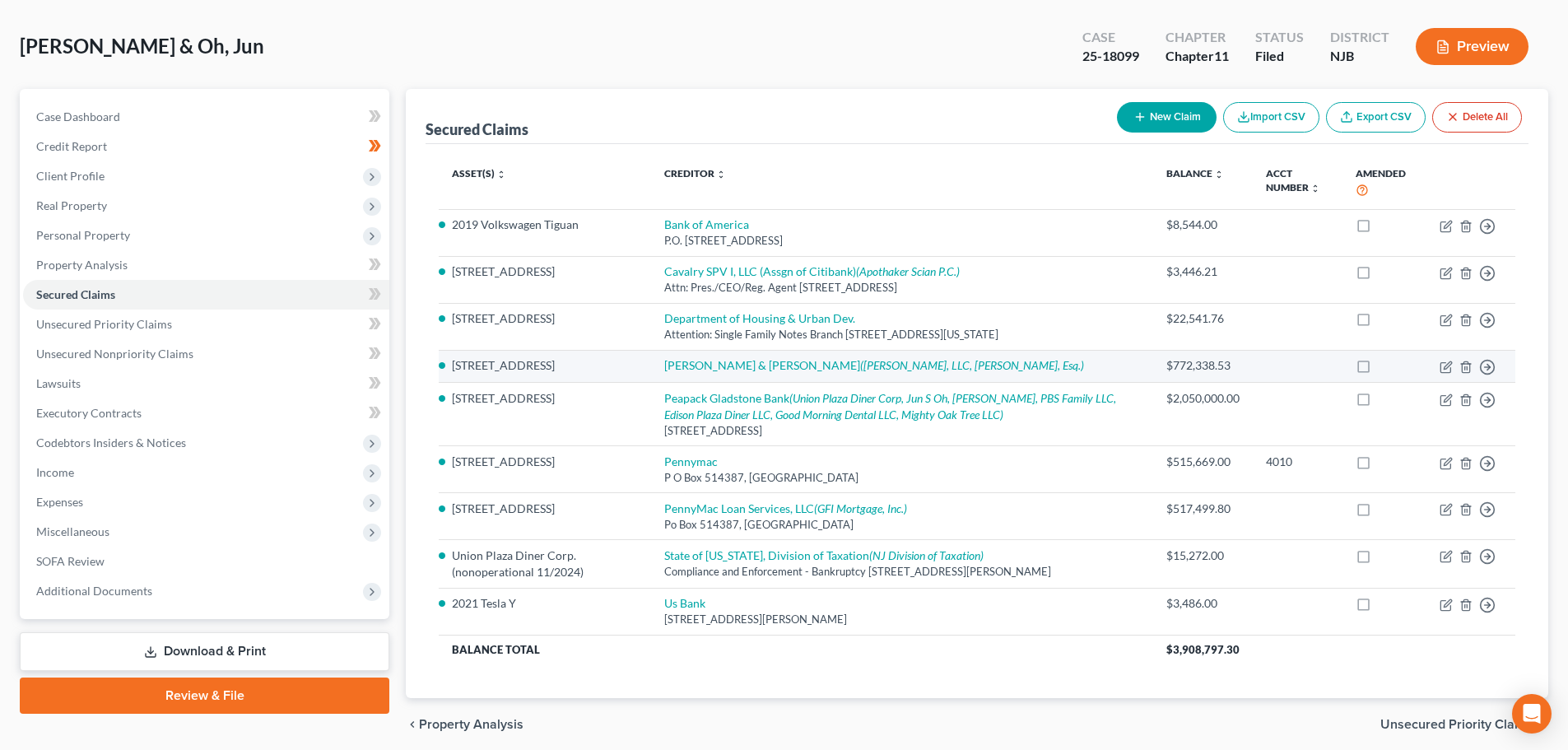
scroll to position [147, 0]
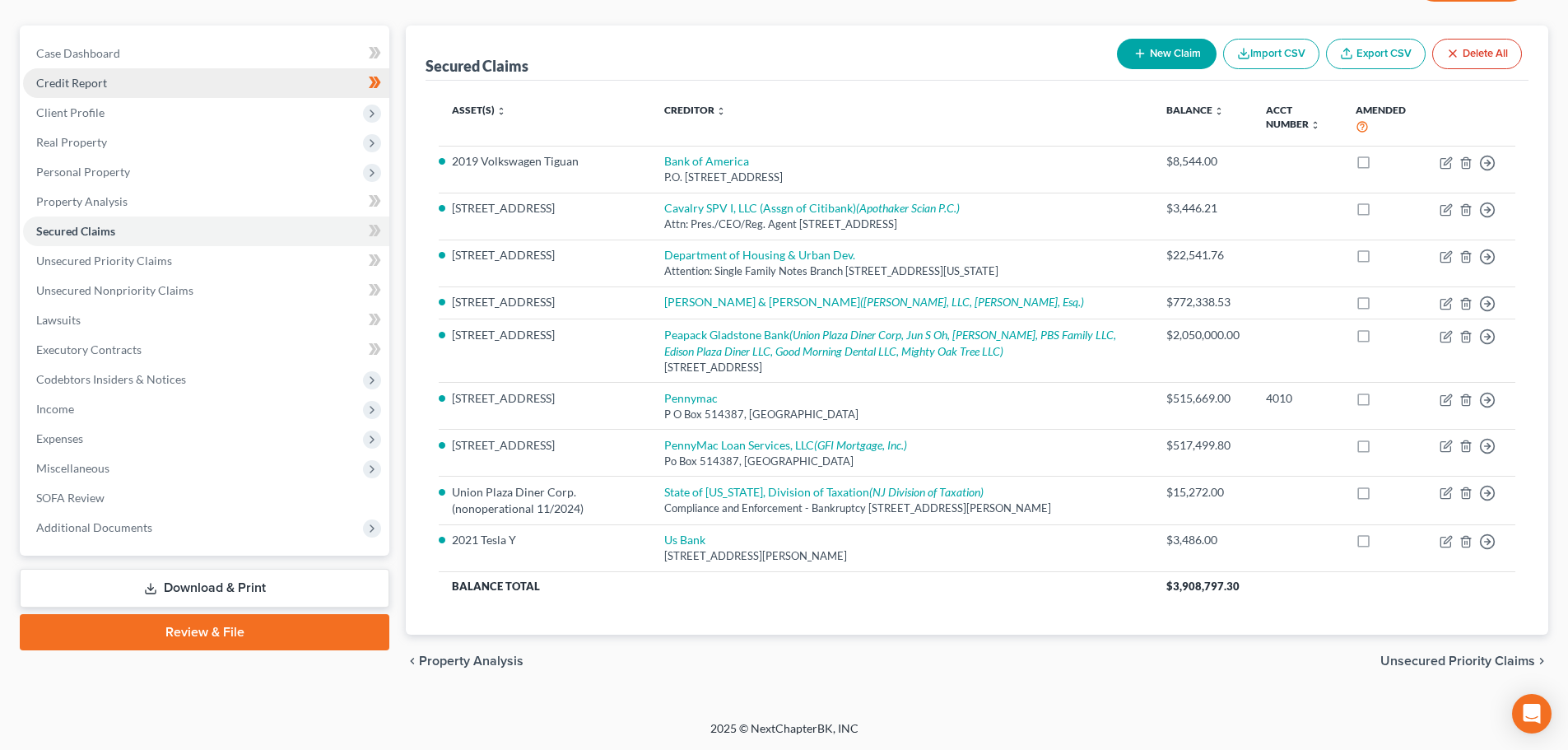
click at [95, 76] on span "Credit Report" at bounding box center [72, 83] width 71 height 14
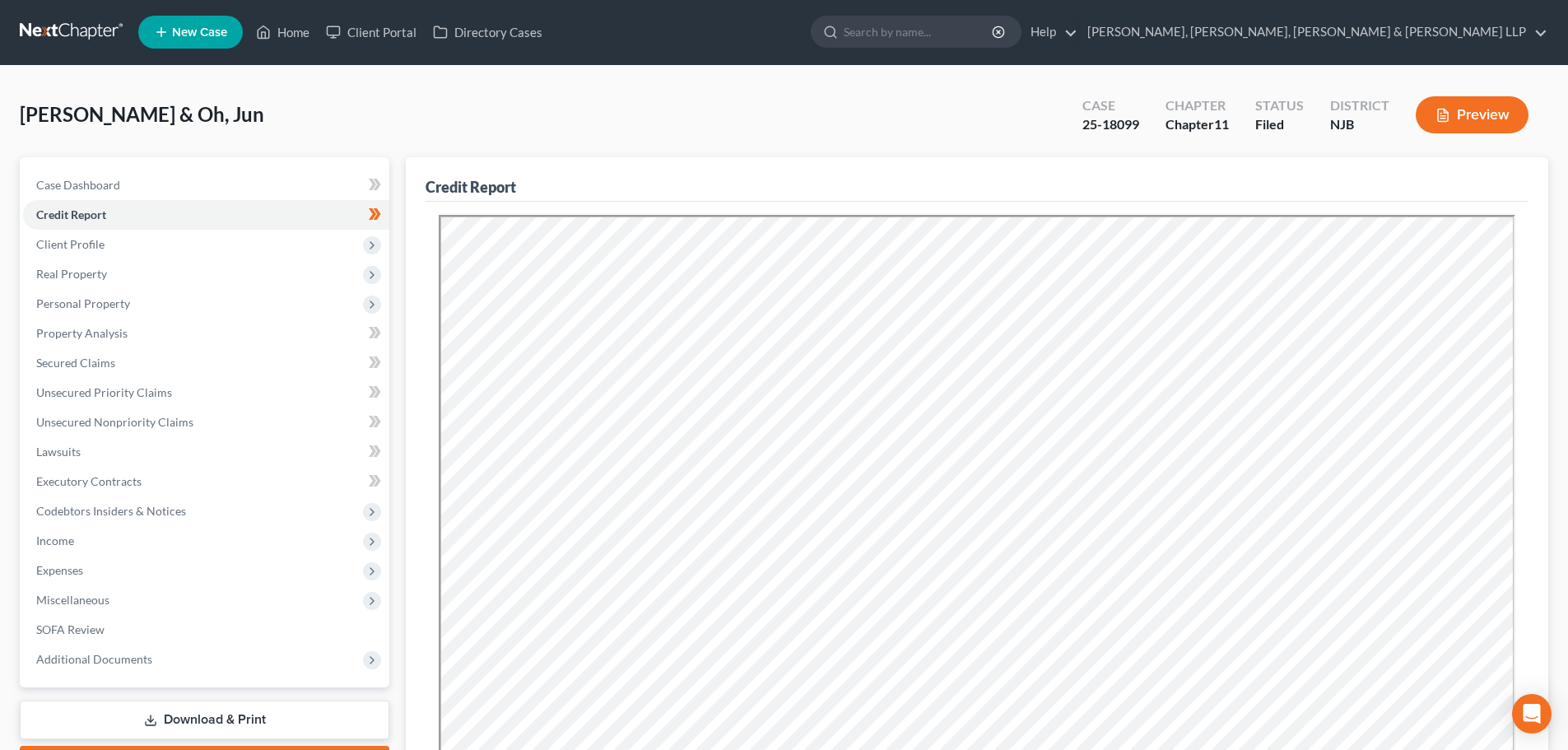
scroll to position [247, 0]
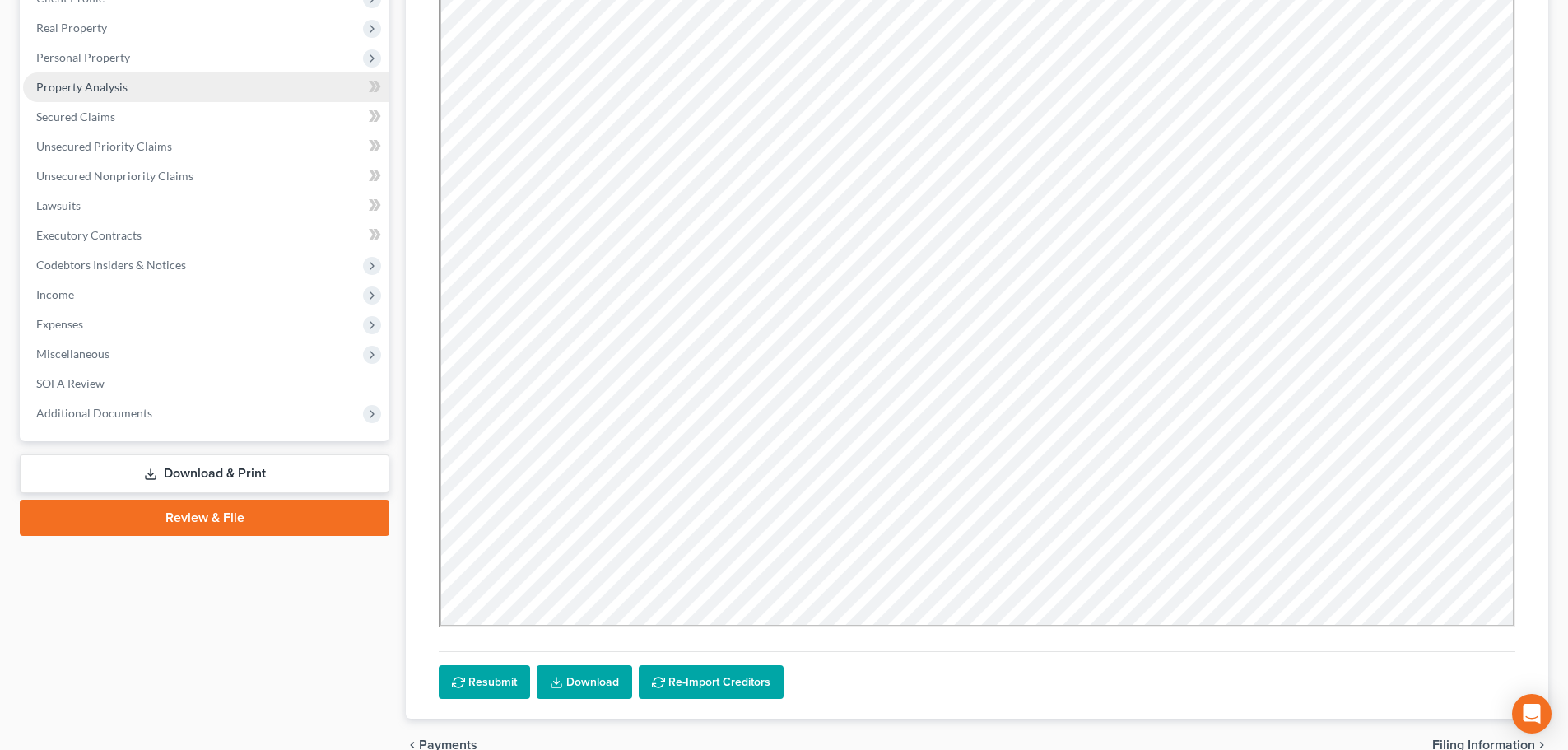
click at [111, 78] on link "Property Analysis" at bounding box center [206, 87] width 367 height 29
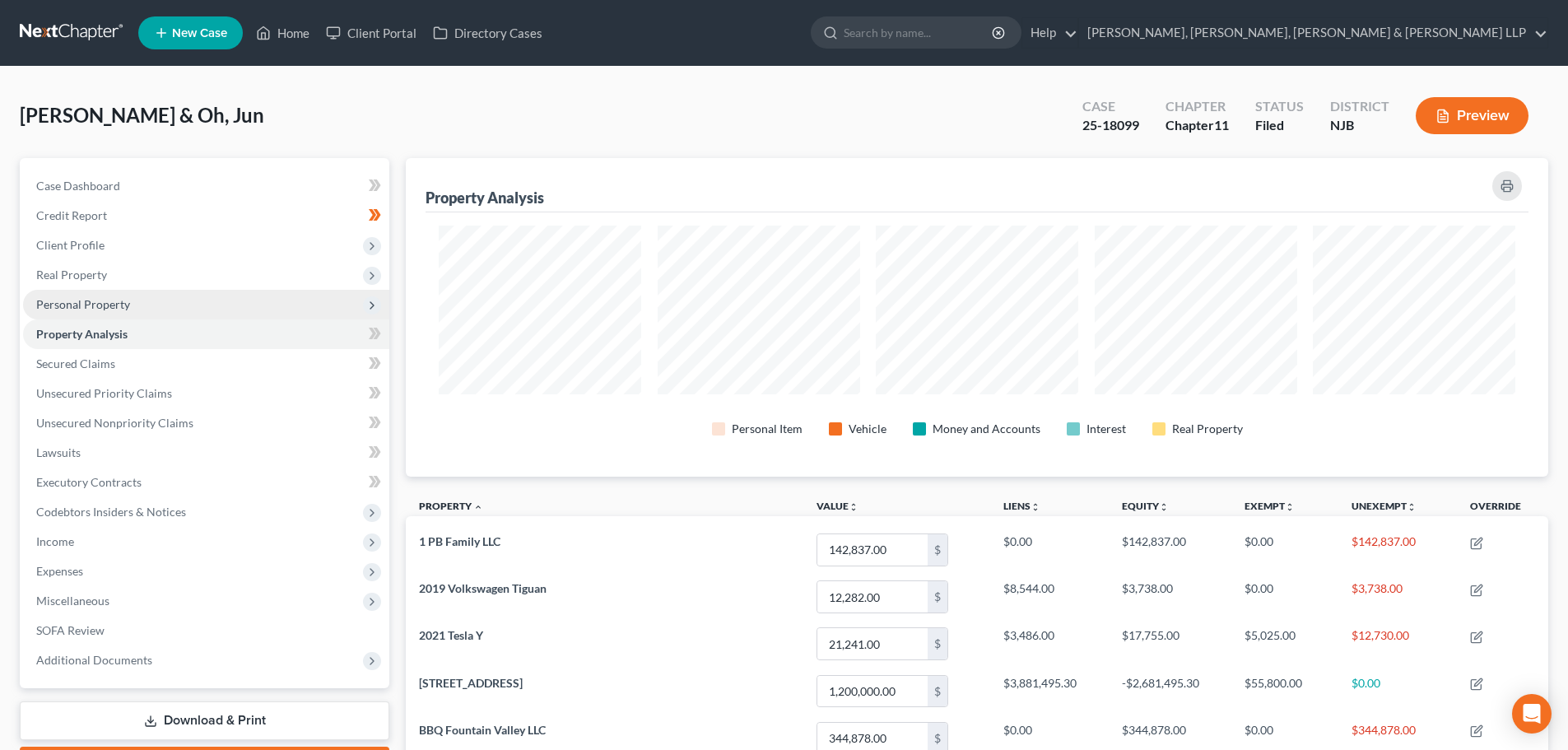
click at [66, 307] on span "Personal Property" at bounding box center [83, 304] width 94 height 14
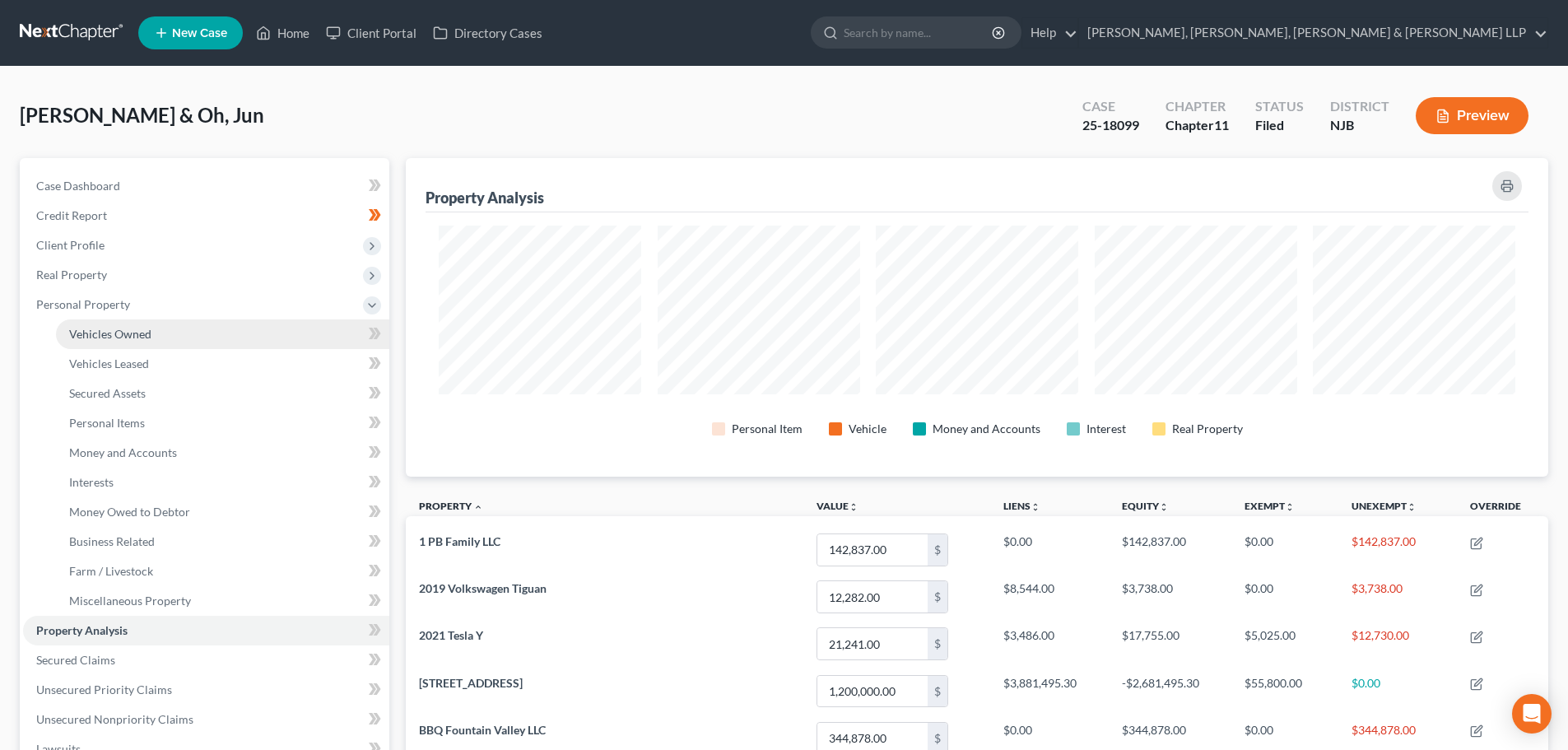
click at [119, 335] on span "Vehicles Owned" at bounding box center [110, 334] width 83 height 14
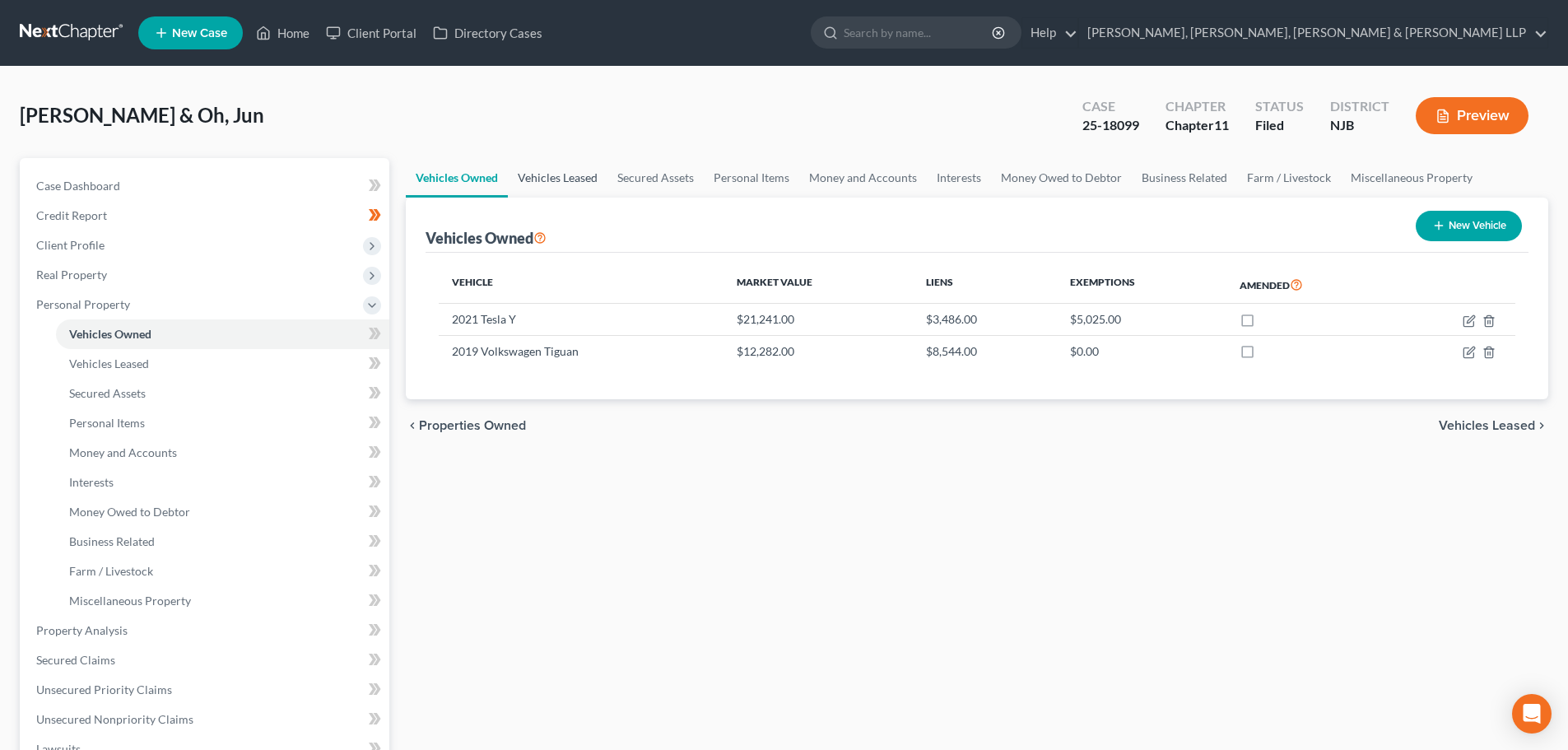
click at [559, 185] on link "Vehicles Leased" at bounding box center [558, 178] width 99 height 40
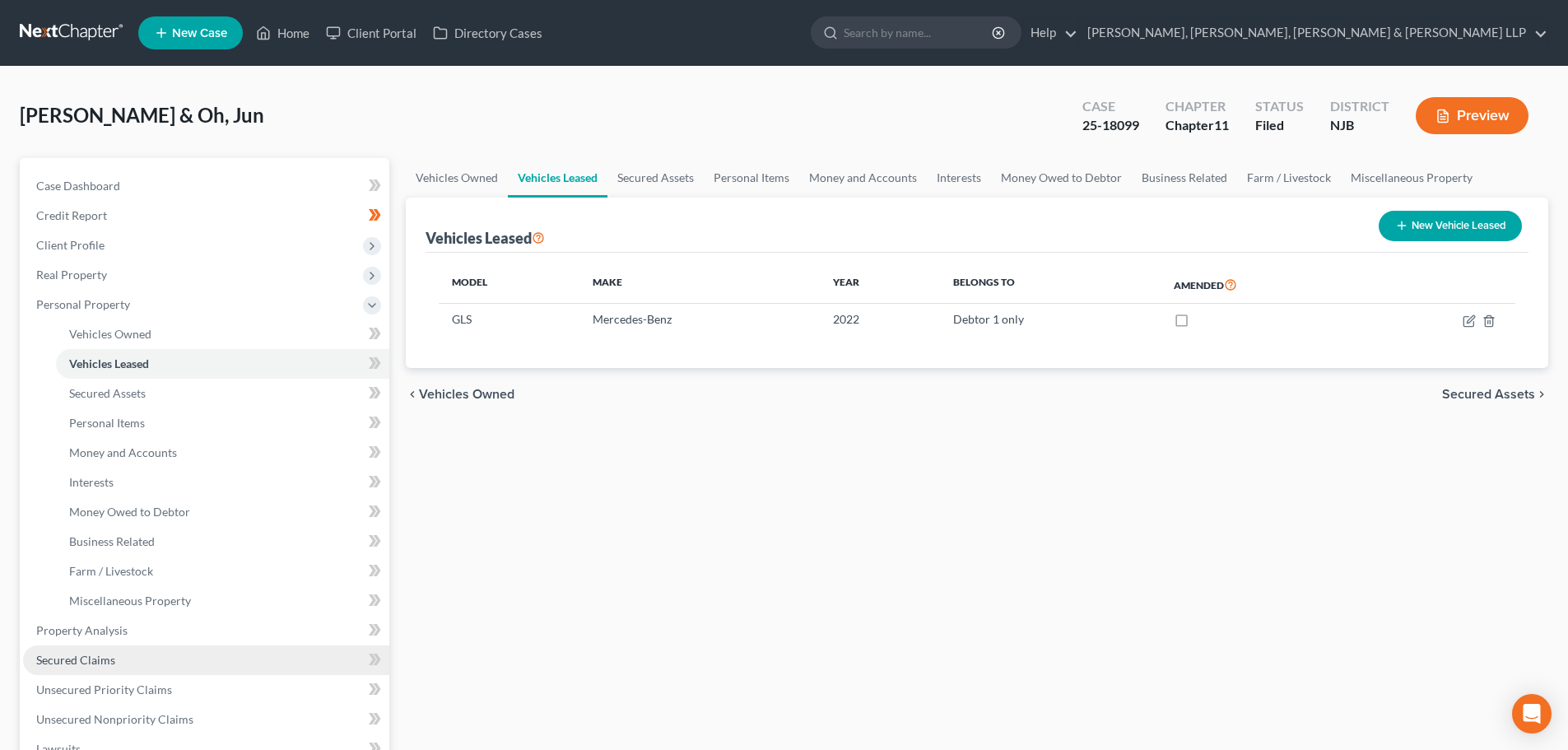
click at [111, 656] on span "Secured Claims" at bounding box center [76, 660] width 79 height 14
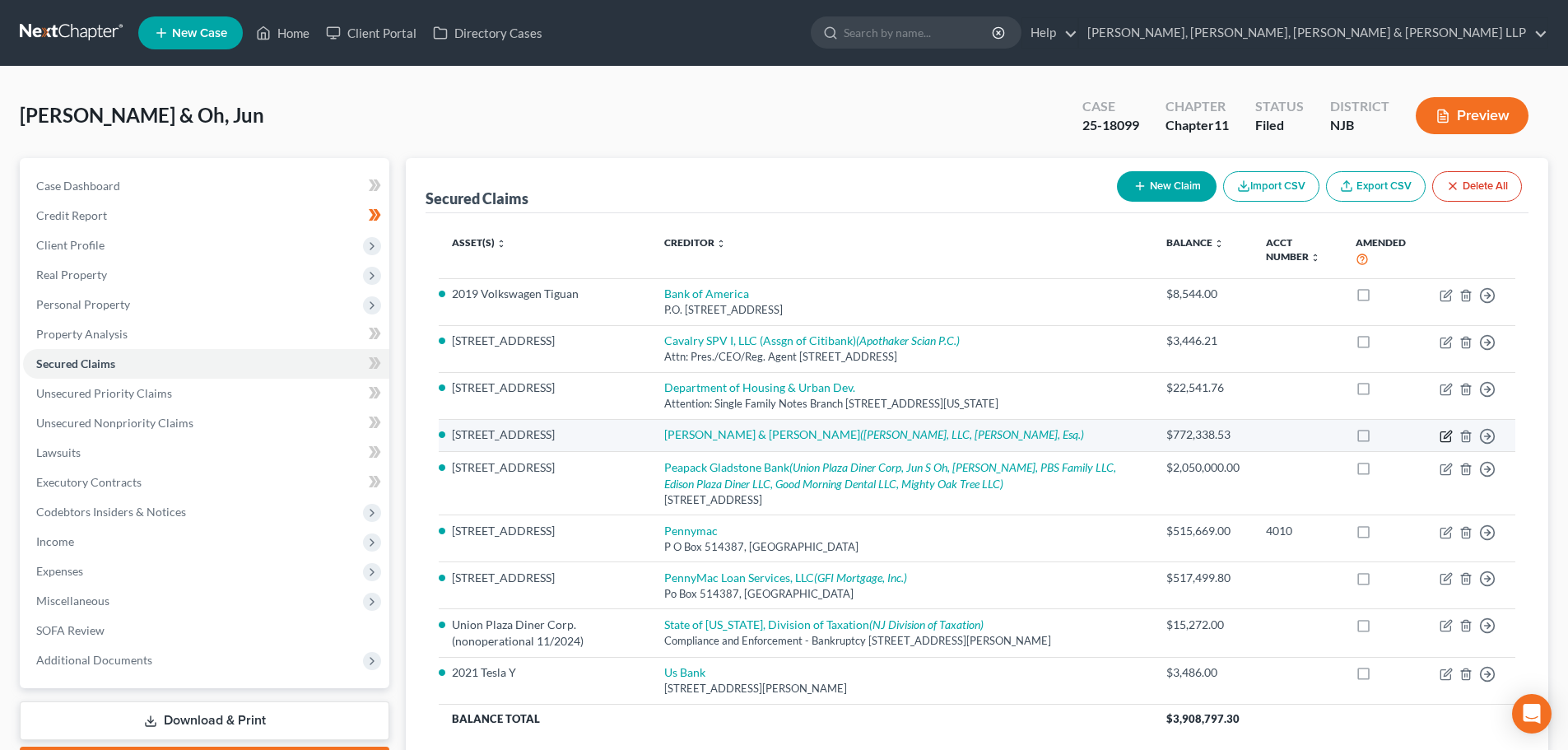
click at [1440, 437] on icon "button" at bounding box center [1446, 437] width 13 height 13
select select "3"
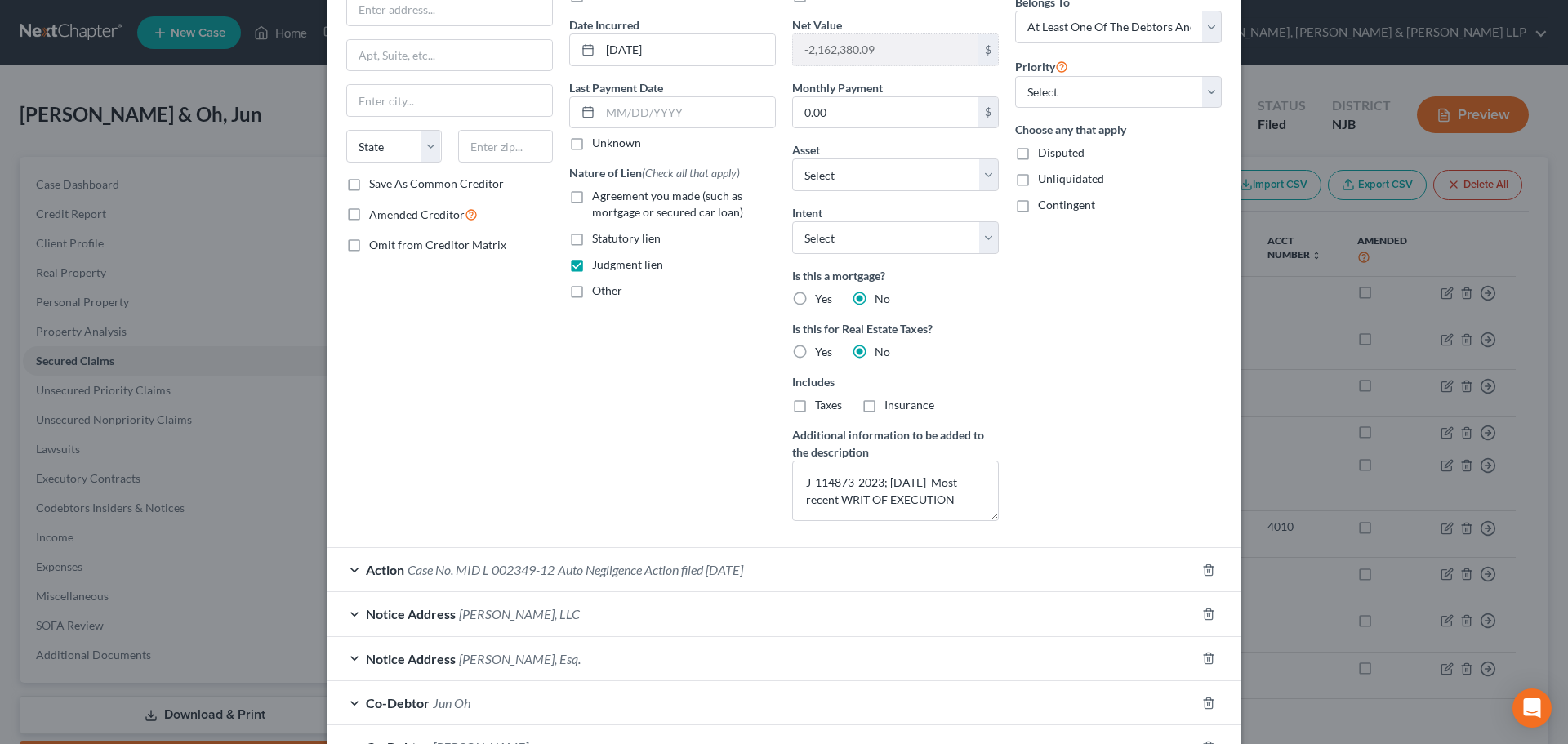
scroll to position [163, 0]
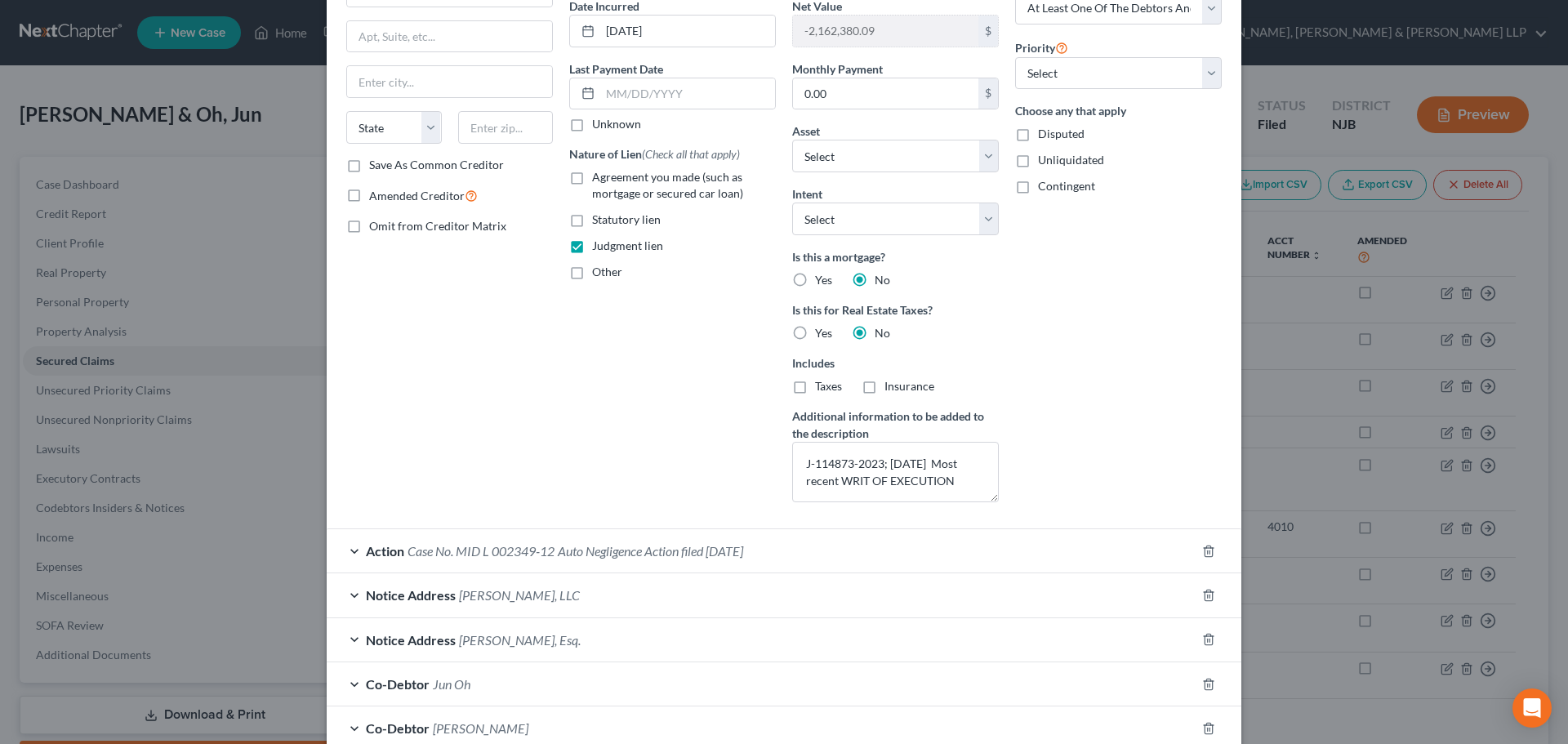
click at [622, 589] on div "Notice Address Joseph A. Molinaro, LLC" at bounding box center [761, 595] width 868 height 43
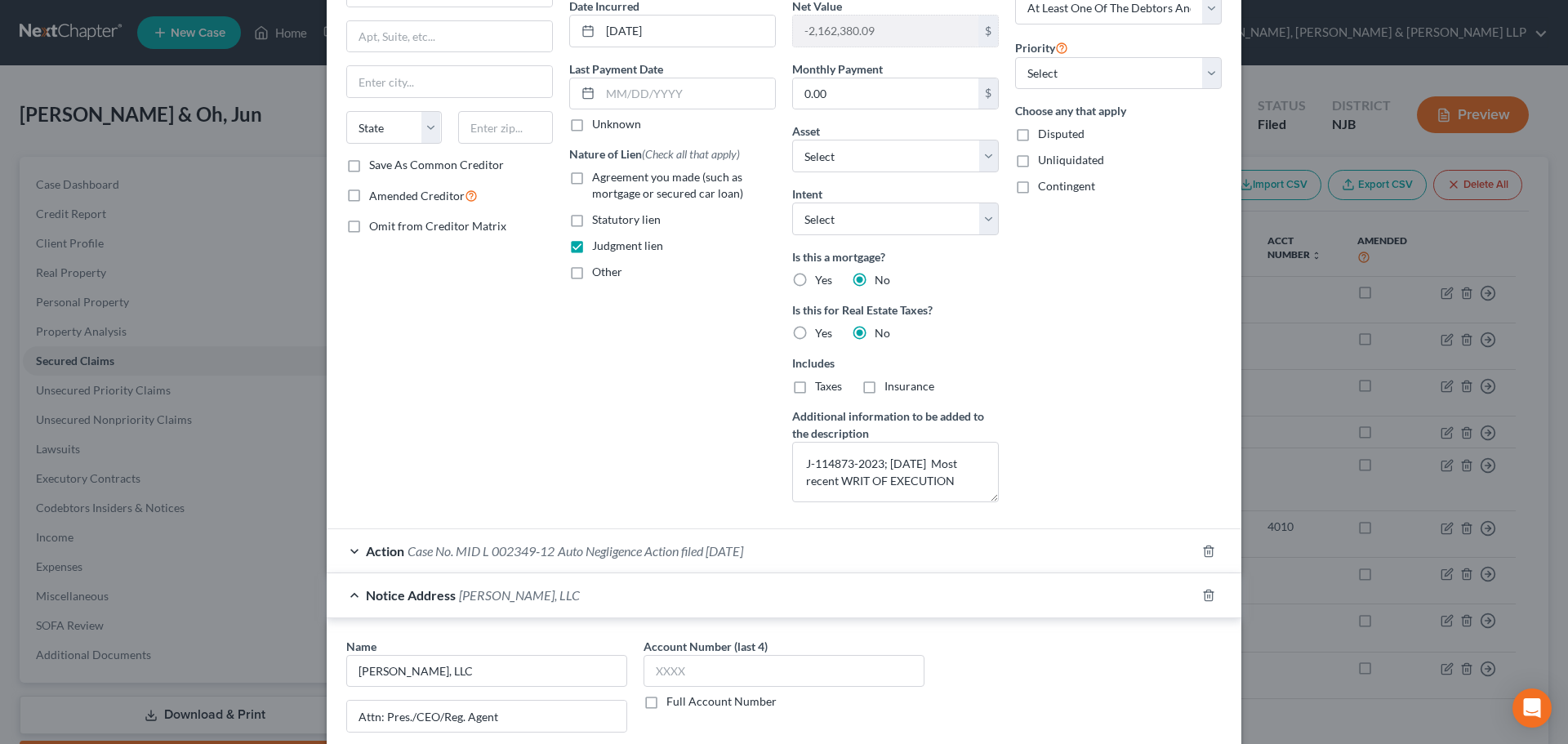
scroll to position [327, 0]
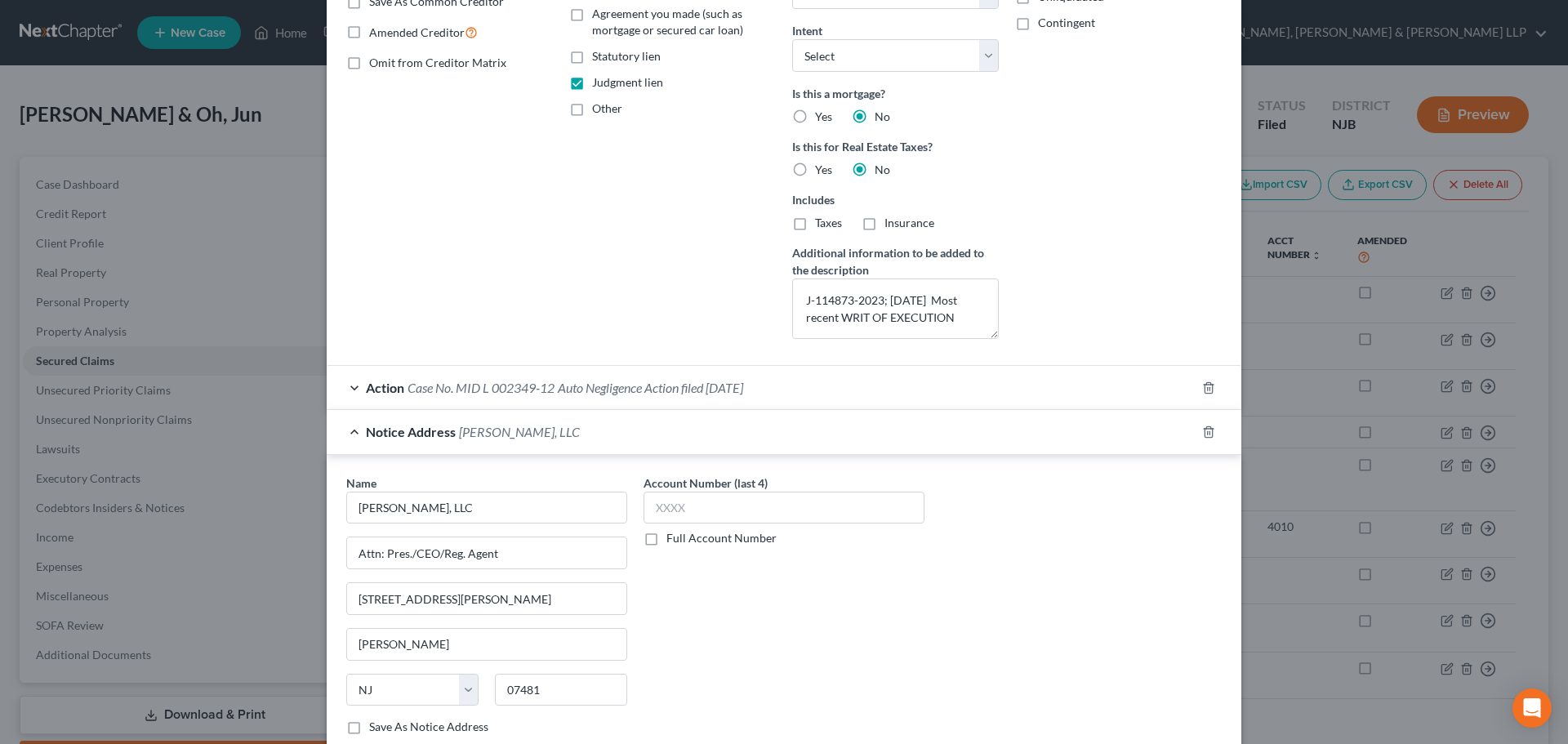
click at [573, 436] on span "Joseph A. Molinaro, LLC" at bounding box center [519, 431] width 121 height 16
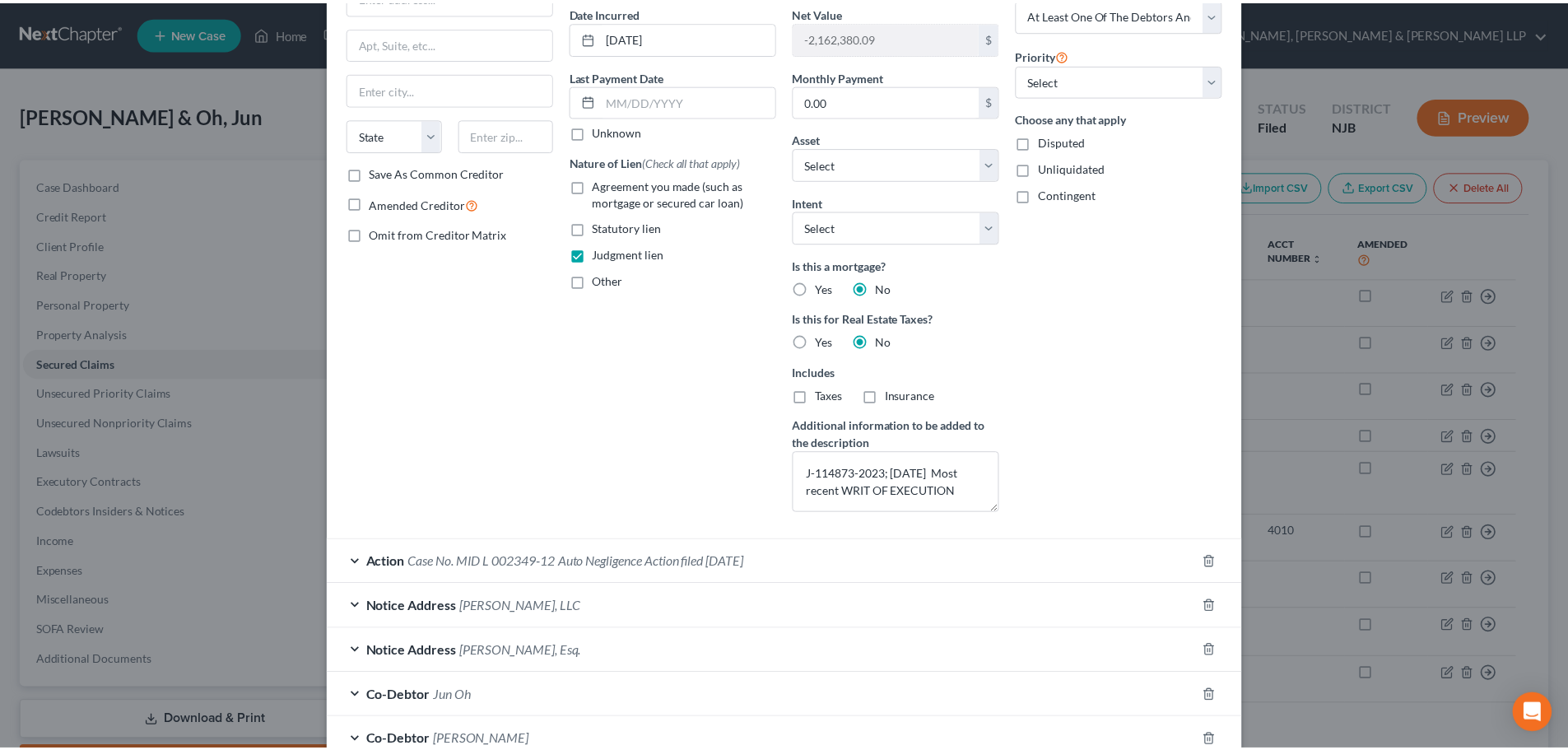
scroll to position [399, 0]
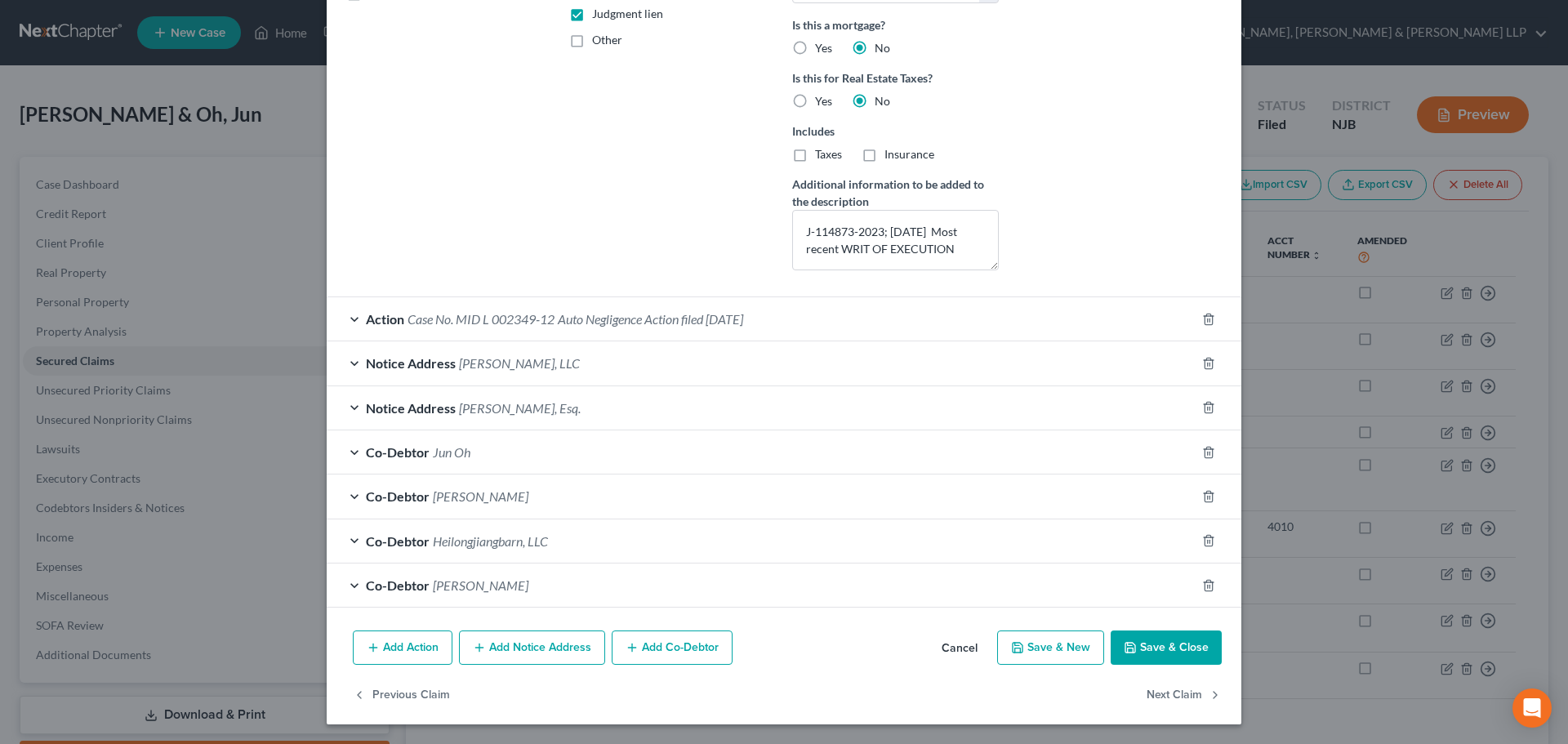
click at [1168, 665] on div "Add Action Add Notice Address Add Co-Debtor Cancel Save & New Save & Close" at bounding box center [784, 650] width 914 height 54
click at [1161, 650] on button "Save & Close" at bounding box center [1166, 647] width 111 height 34
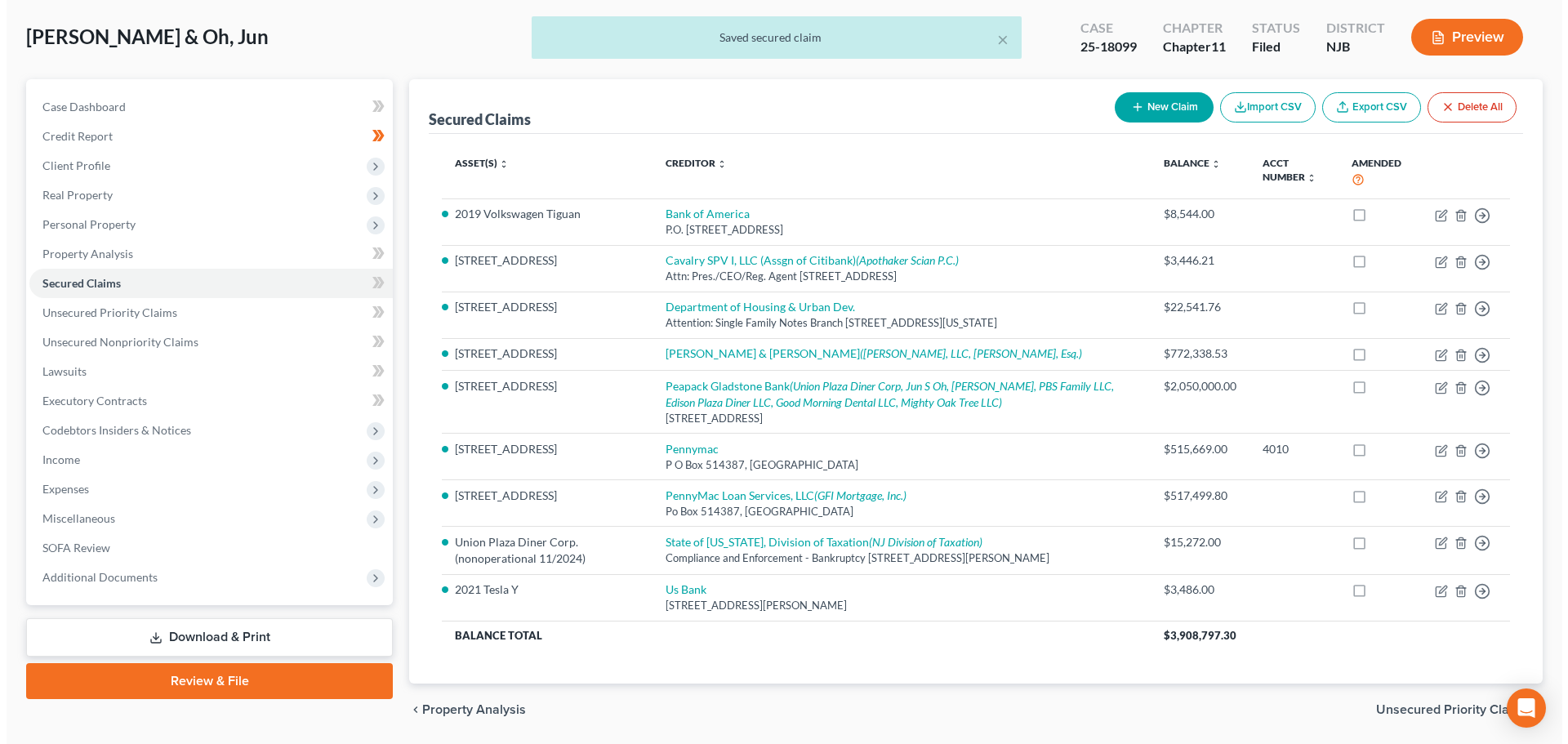
scroll to position [145, 0]
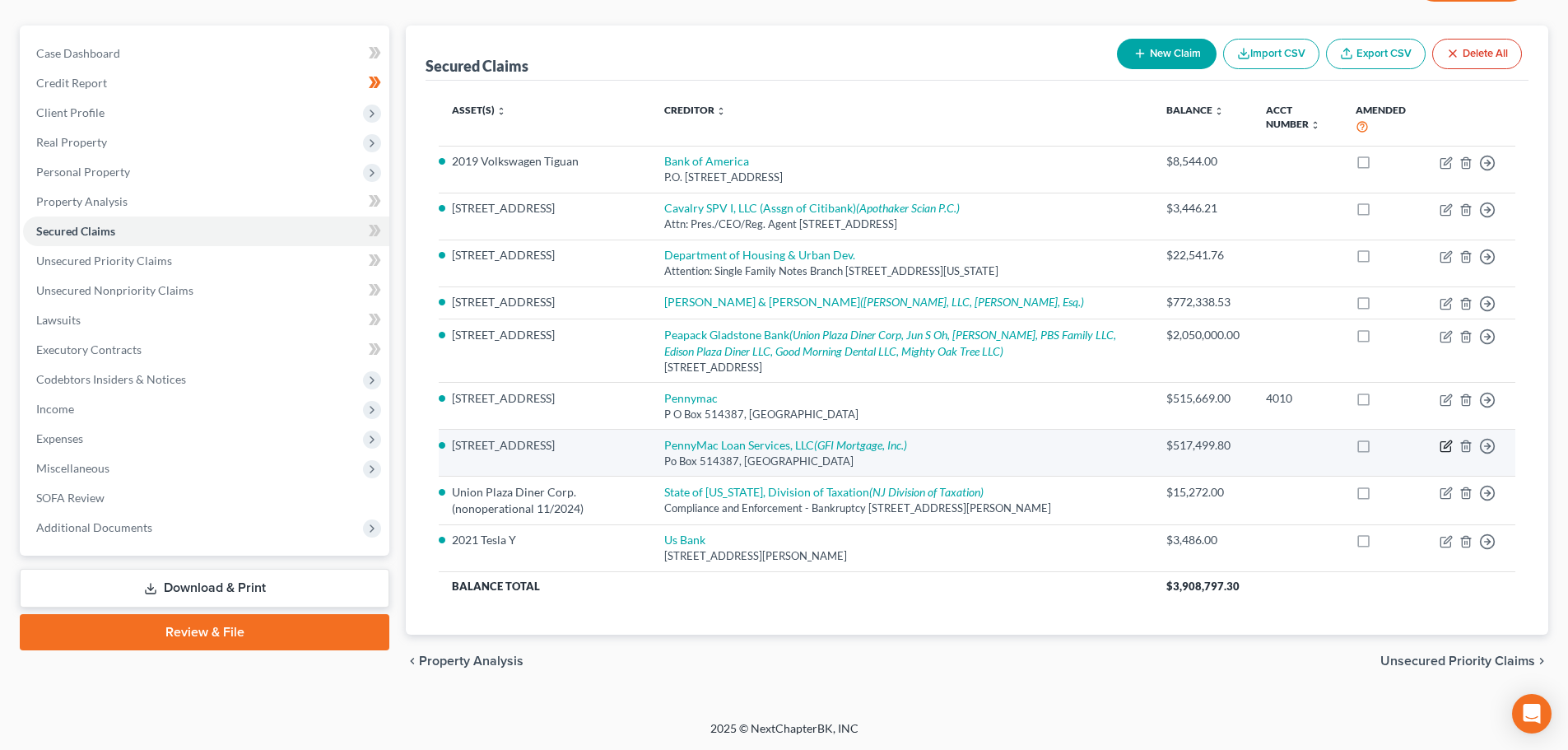
click at [1448, 442] on icon "button" at bounding box center [1447, 445] width 8 height 8
select select "4"
select select "0"
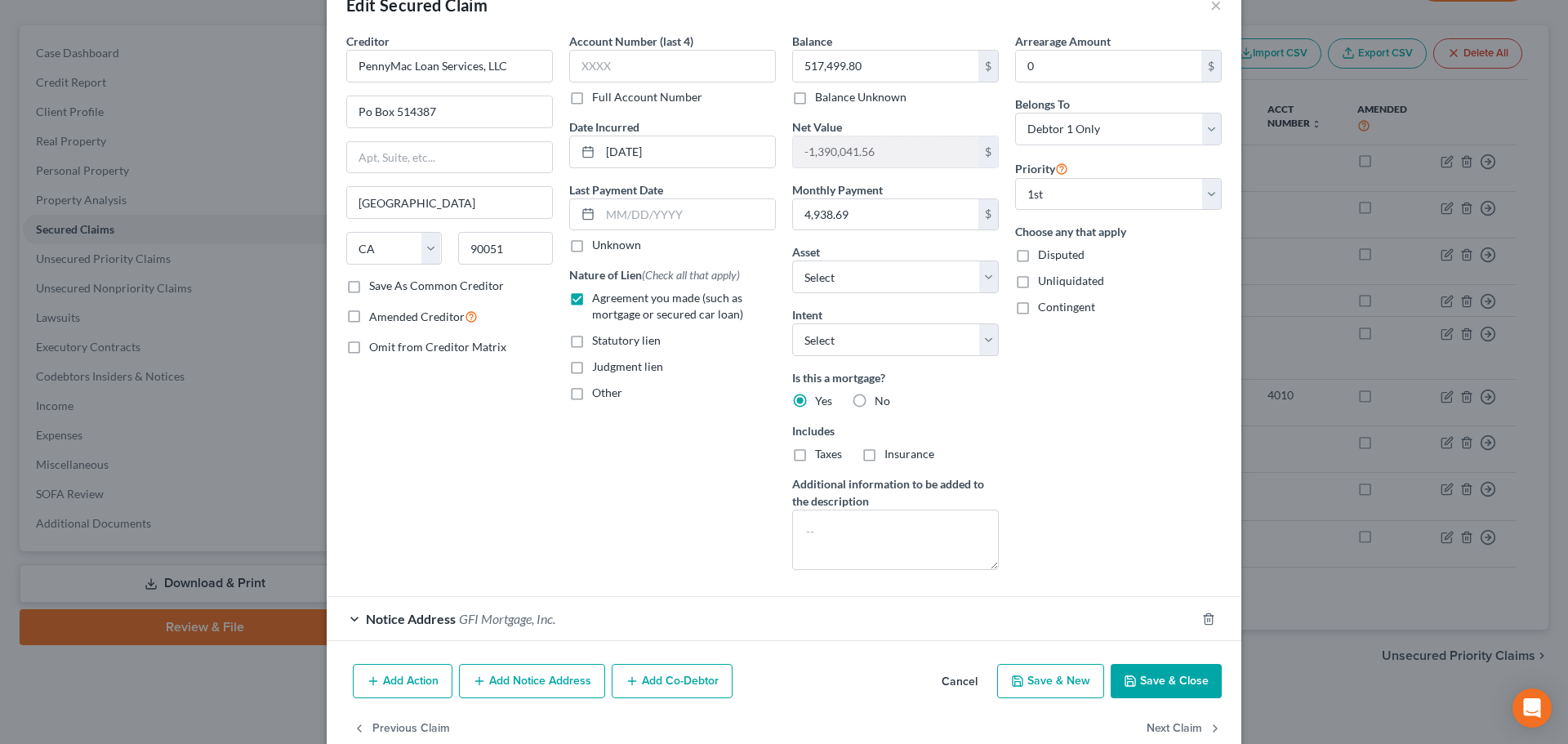
scroll to position [76, 0]
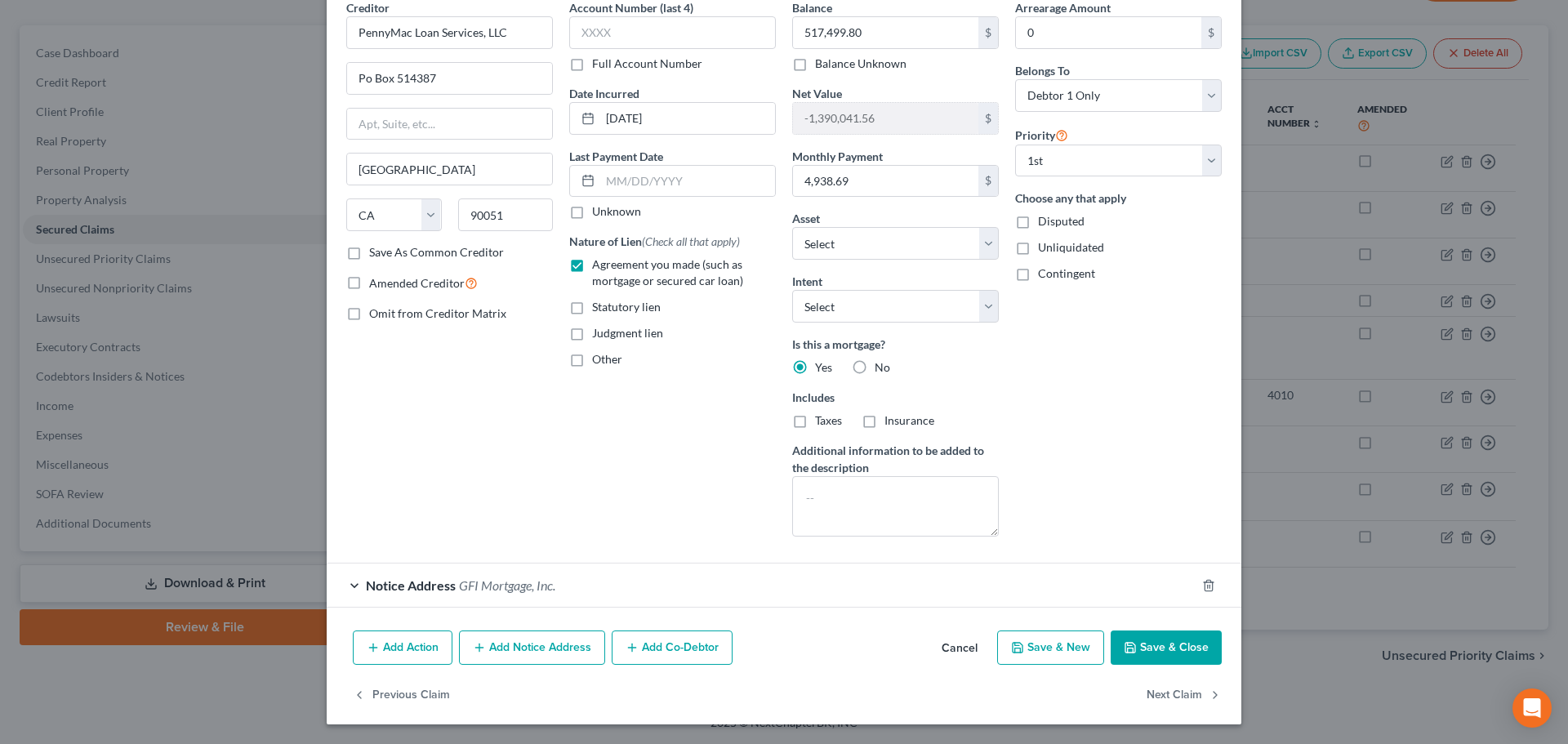
click at [557, 581] on div "Notice Address GFI Mortgage, Inc." at bounding box center [761, 585] width 868 height 43
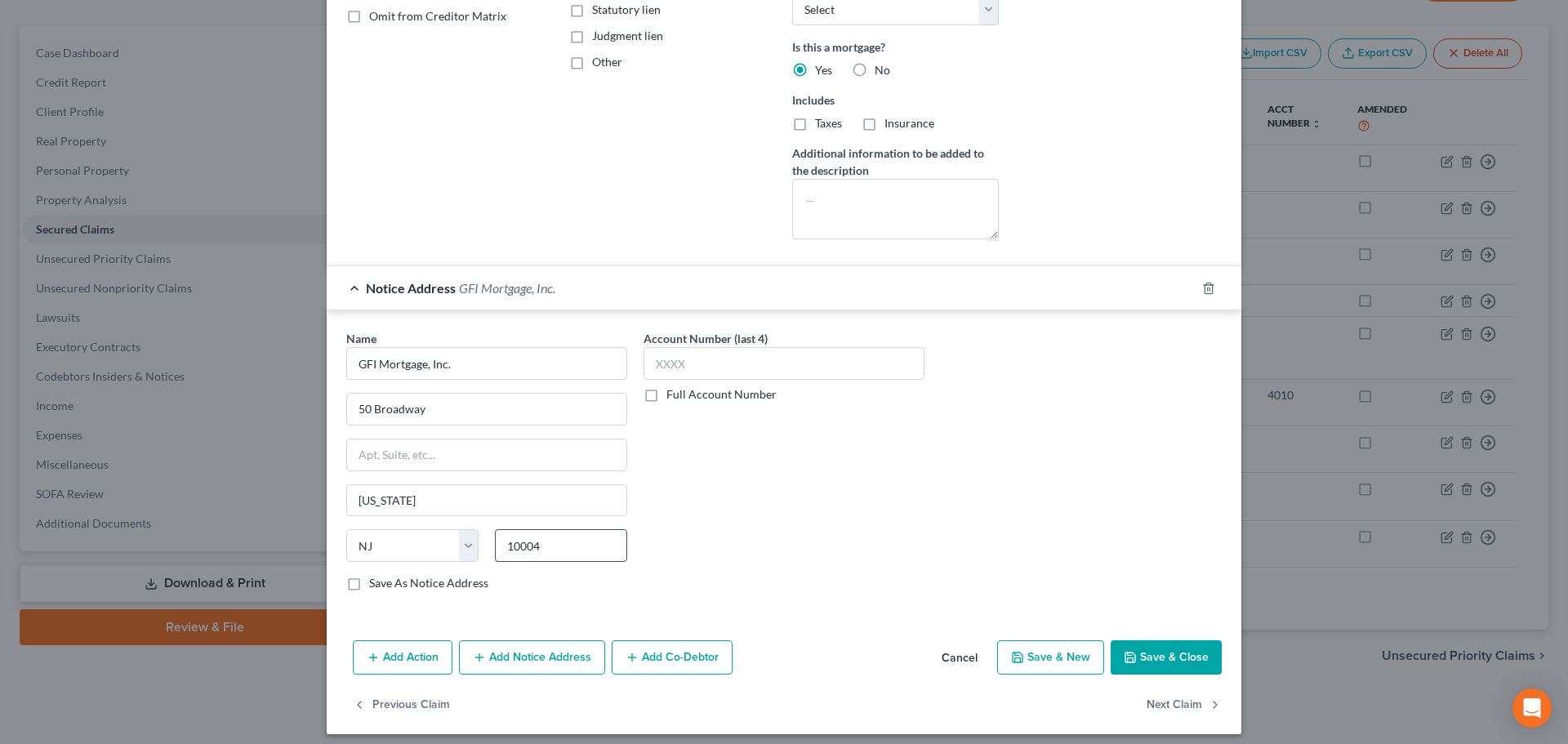
scroll to position [383, 0]
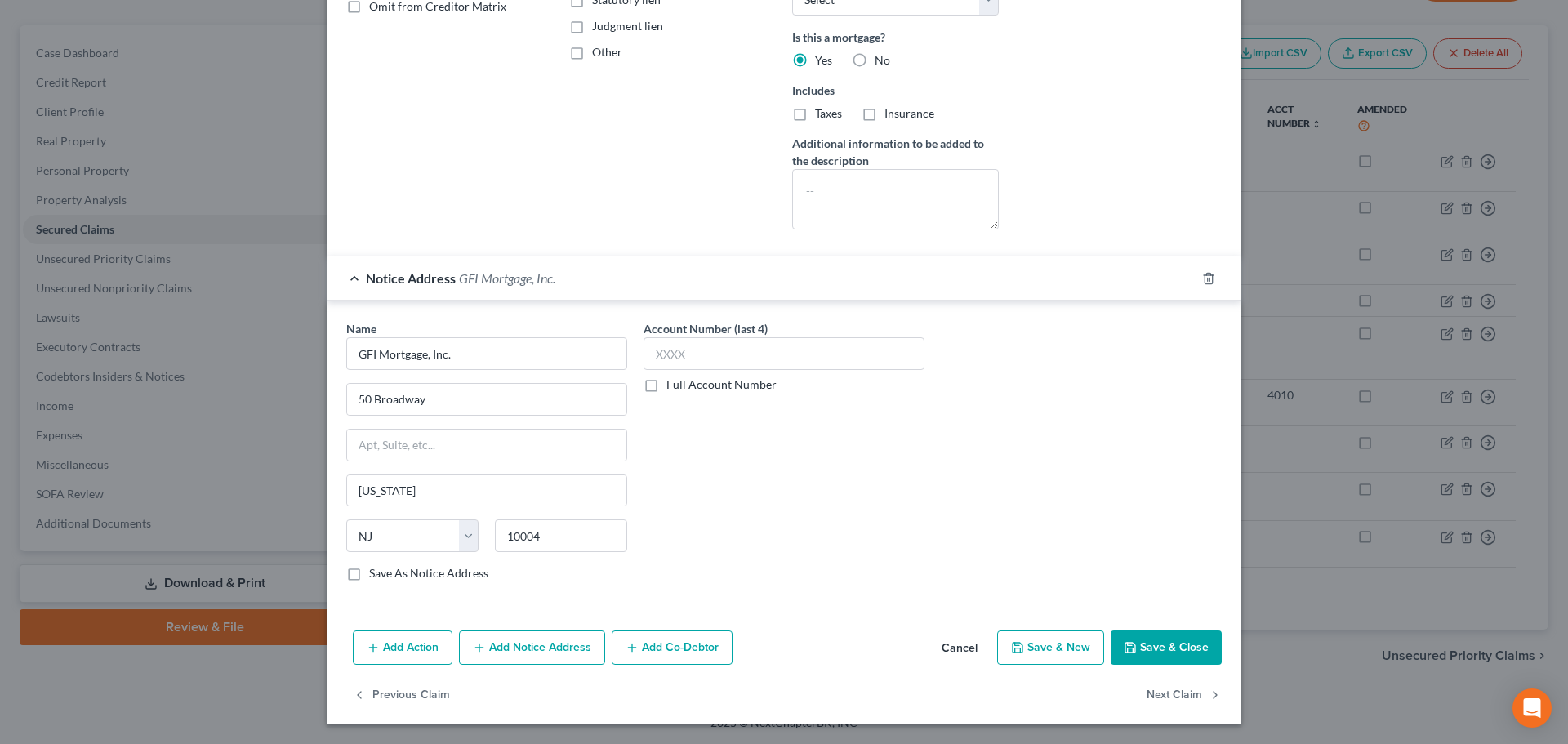
click at [534, 271] on span "GFI Mortgage, Inc." at bounding box center [507, 278] width 96 height 16
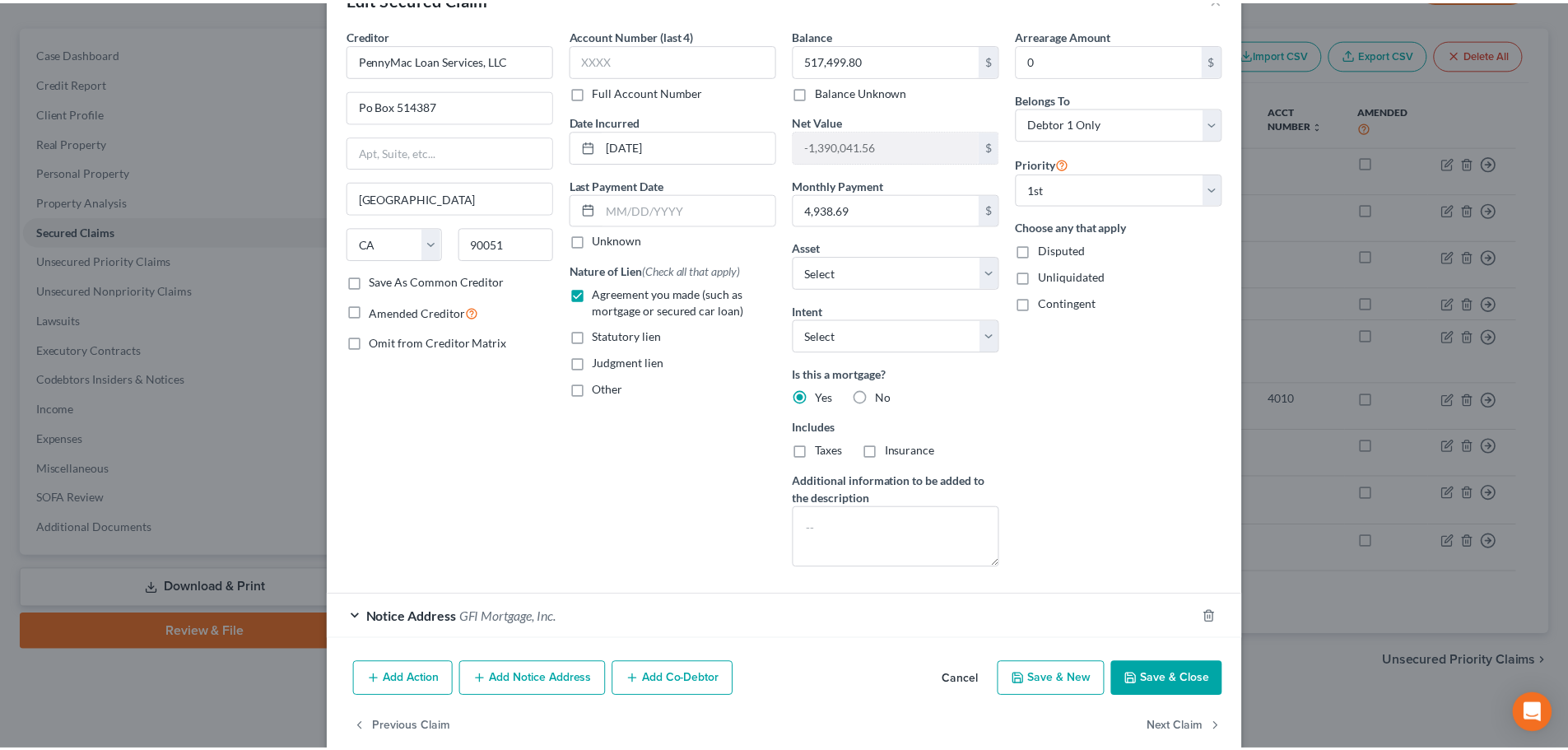
scroll to position [77, 0]
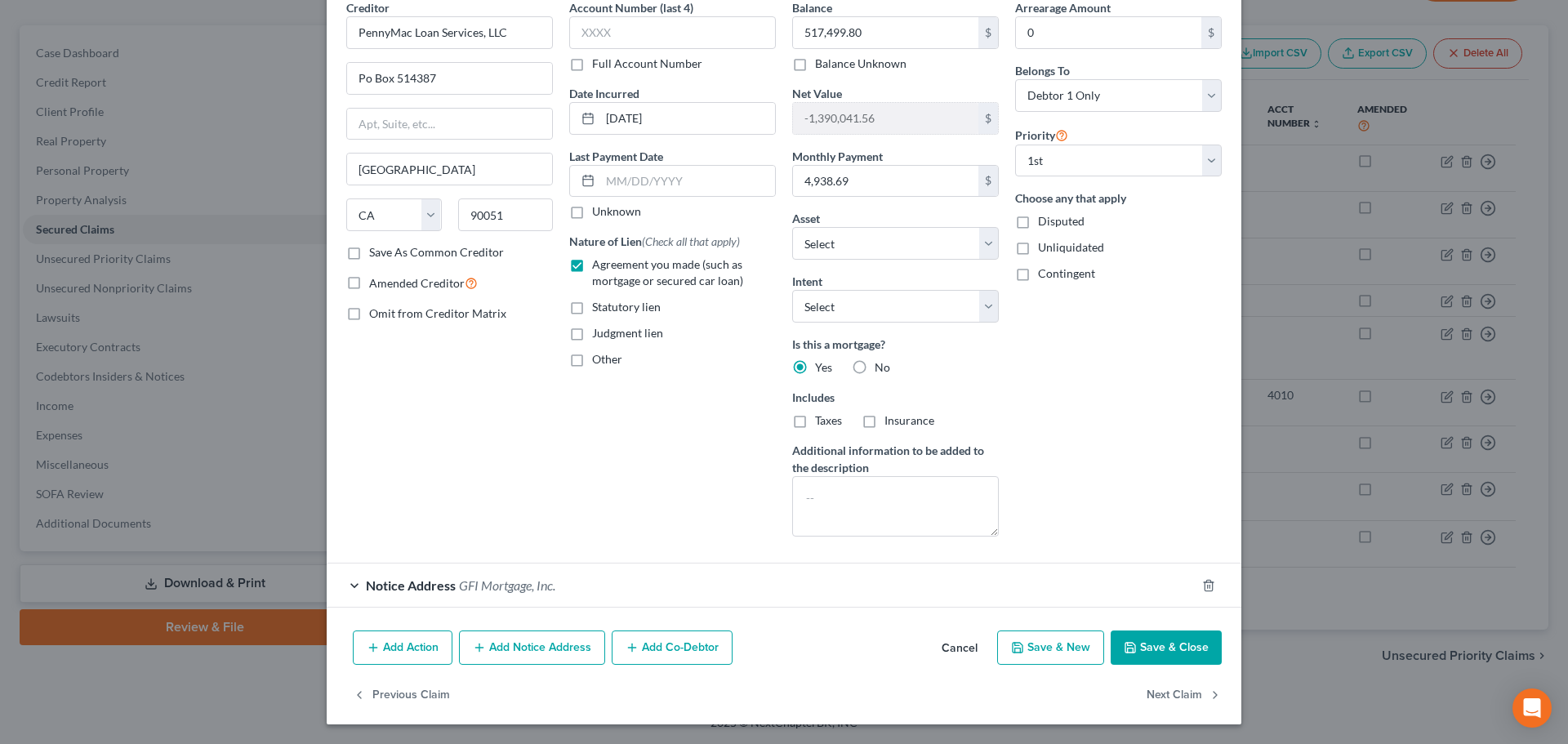
click at [1139, 633] on button "Save & Close" at bounding box center [1166, 647] width 111 height 34
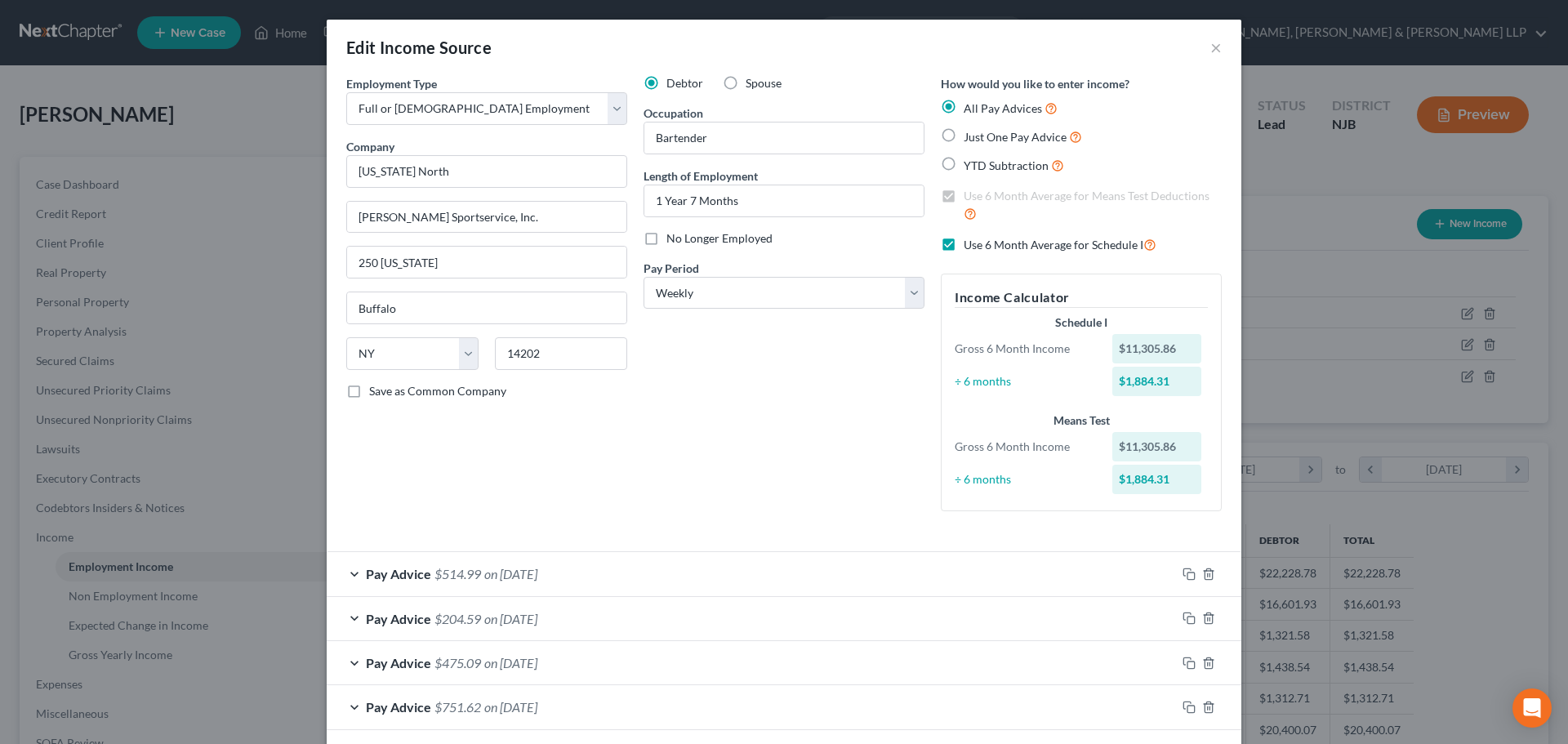
select select "0"
select select "35"
select select "3"
click at [1210, 48] on button "×" at bounding box center [1216, 47] width 12 height 19
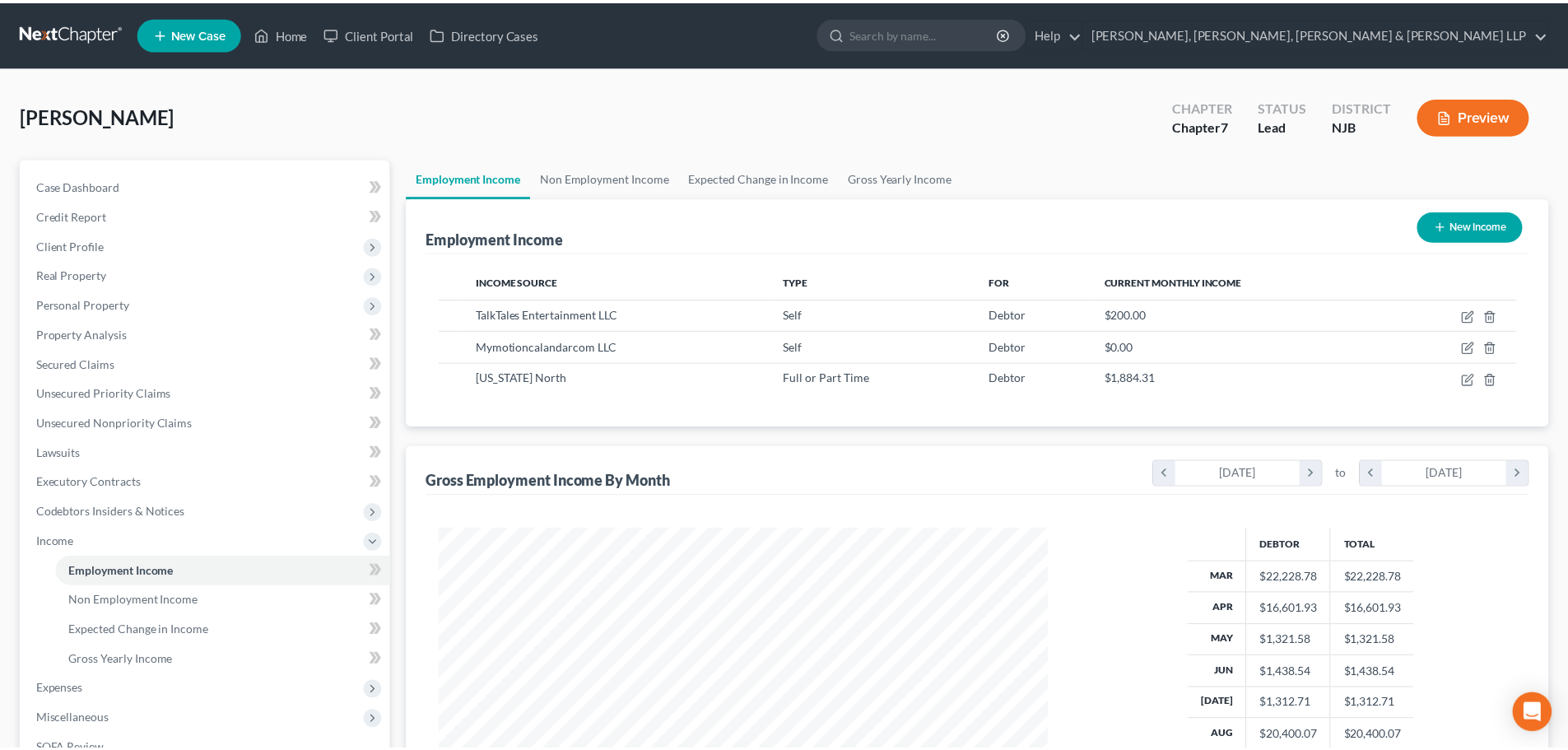
scroll to position [822876, 822400]
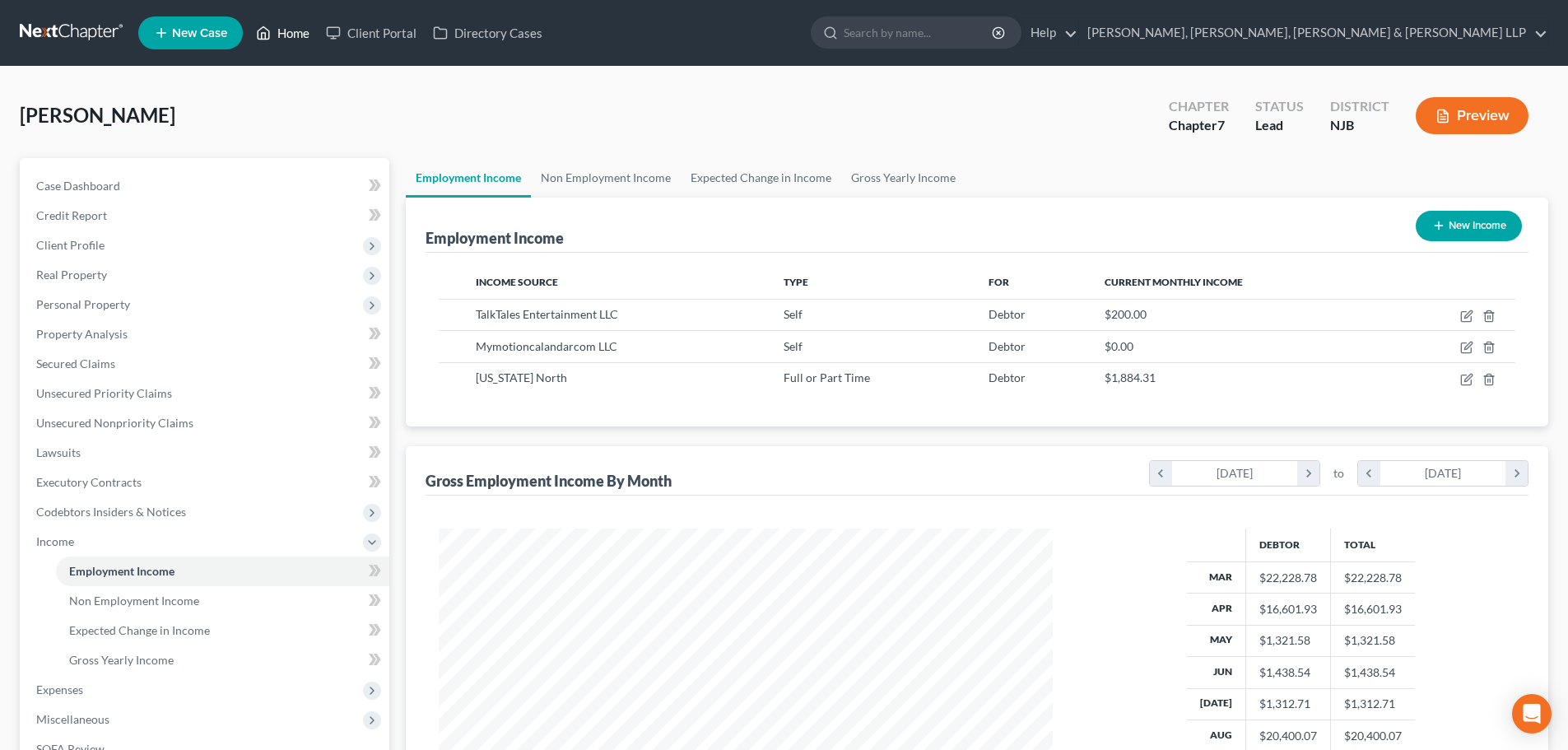
click at [297, 32] on link "Home" at bounding box center [282, 32] width 70 height 29
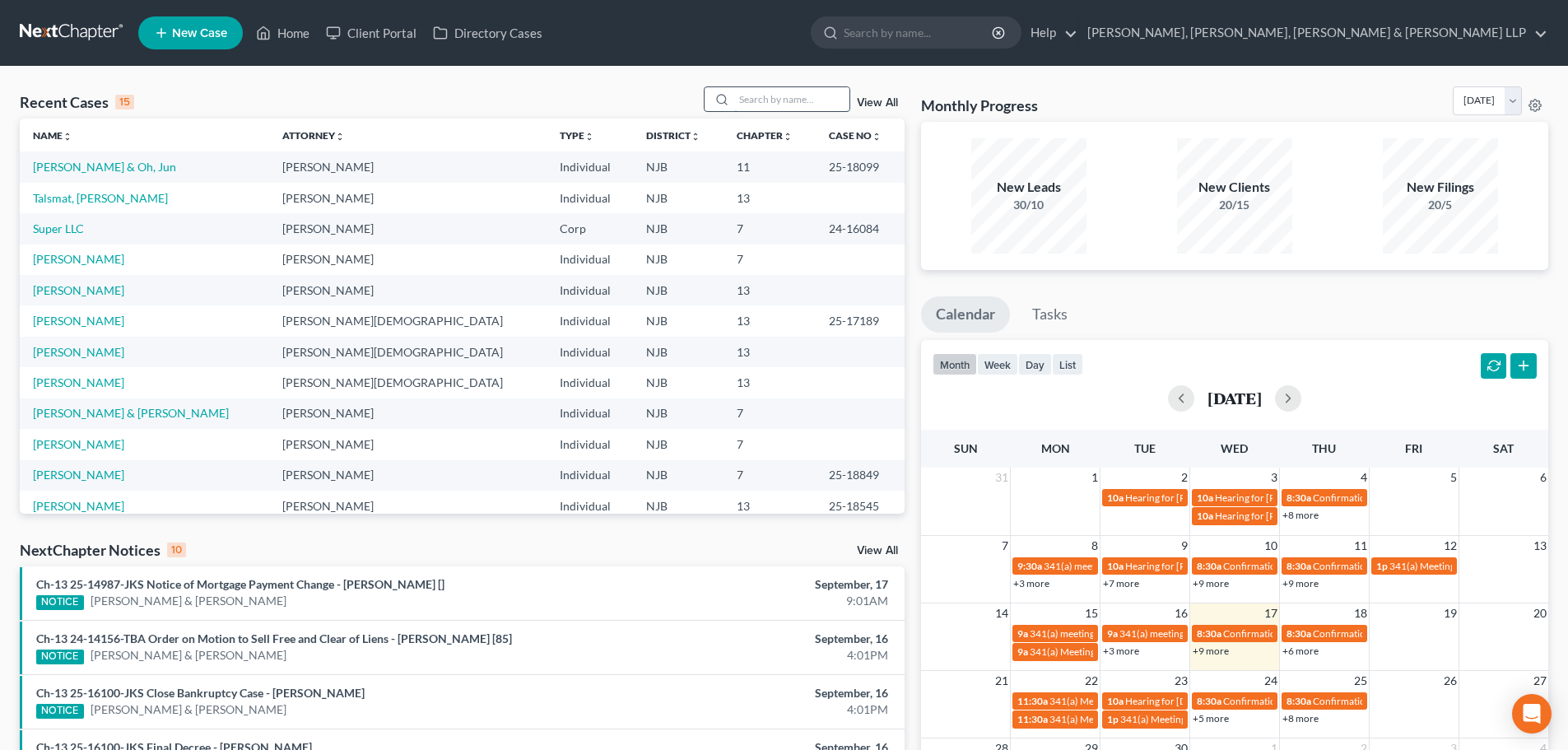
click at [776, 105] on input "search" at bounding box center [791, 99] width 115 height 24
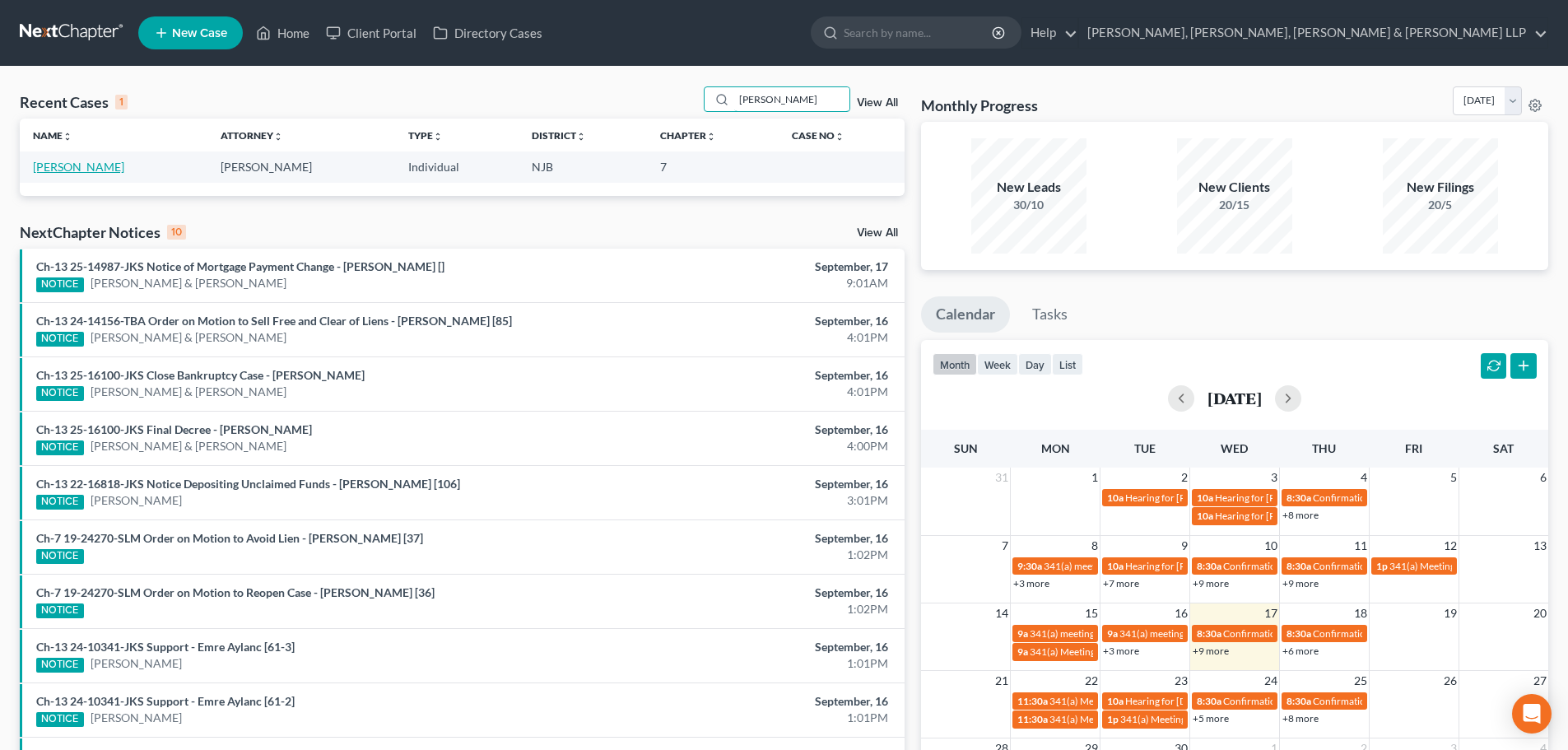
type input "gregorio"
click at [88, 168] on link "[PERSON_NAME]" at bounding box center [78, 167] width 91 height 14
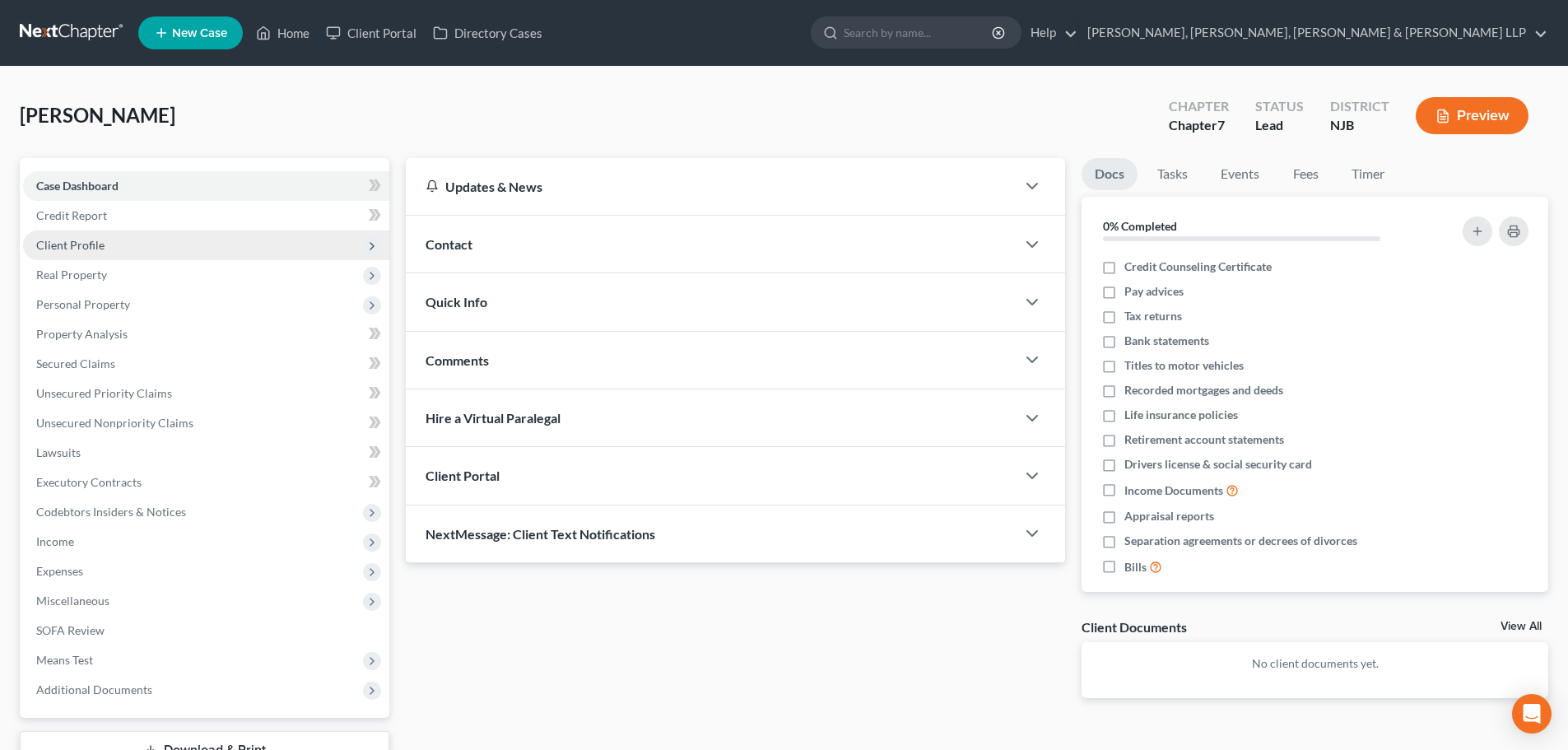
click at [126, 255] on span "Client Profile" at bounding box center [206, 245] width 367 height 29
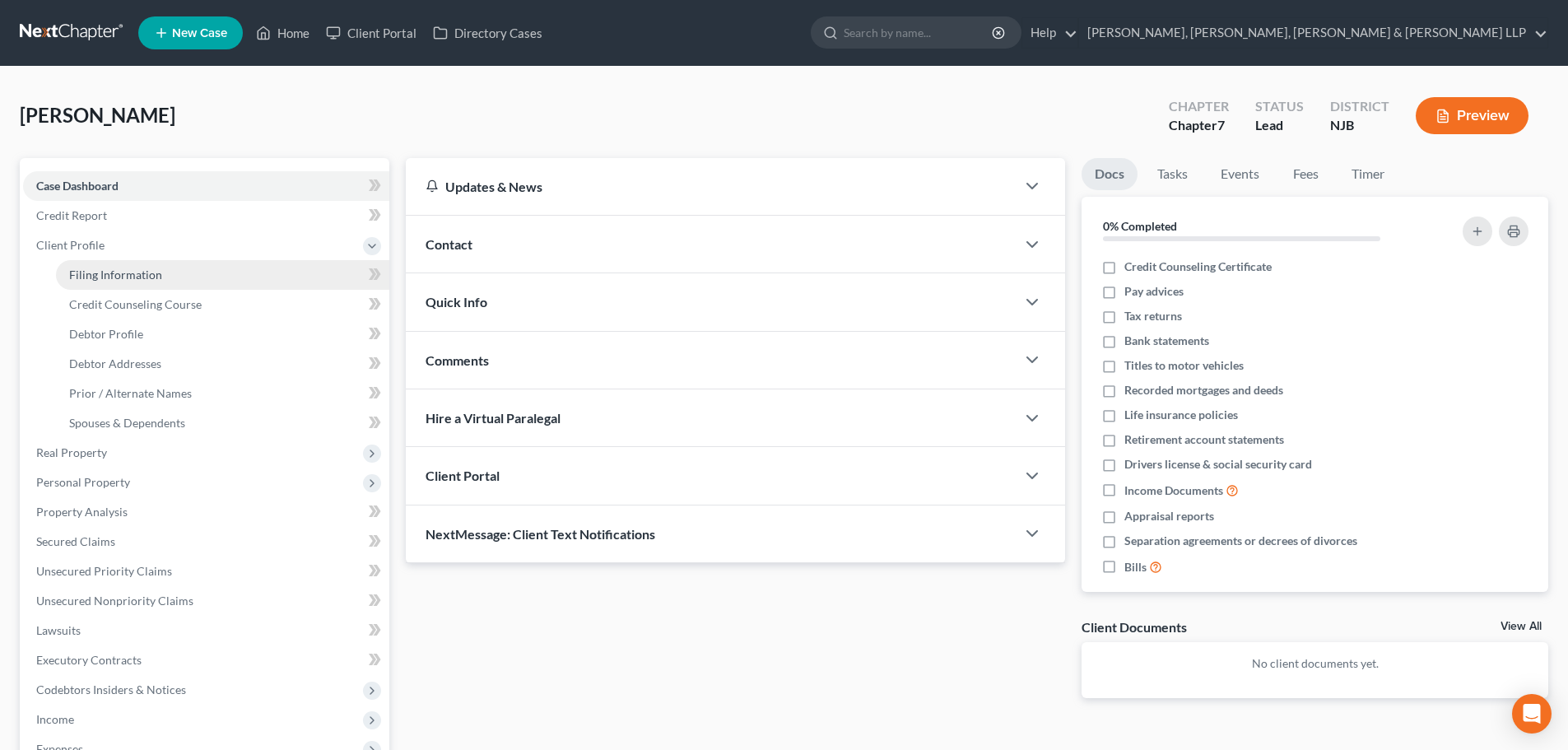
click at [126, 270] on span "Filing Information" at bounding box center [115, 274] width 93 height 14
select select "1"
select select "0"
select select "51"
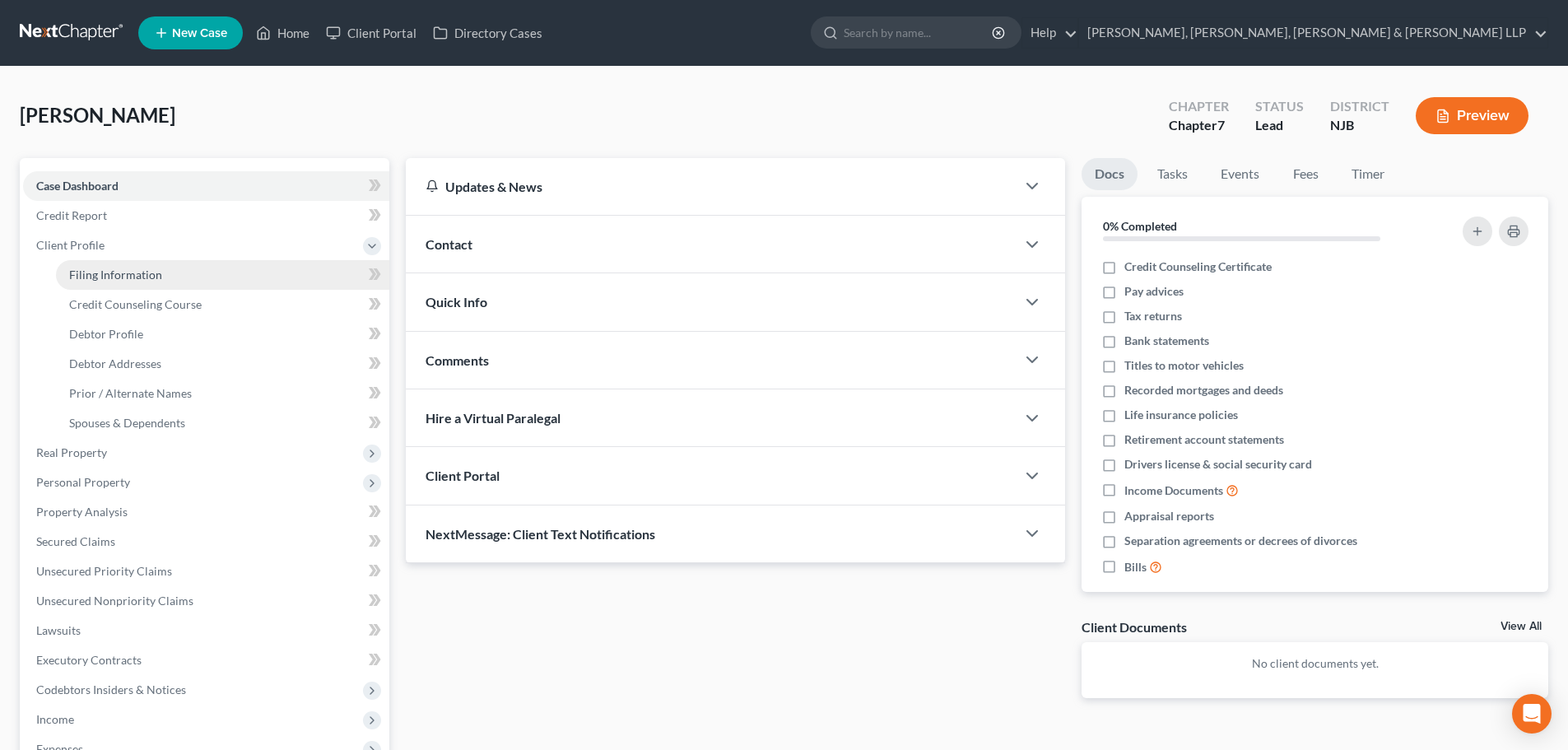
select select "0"
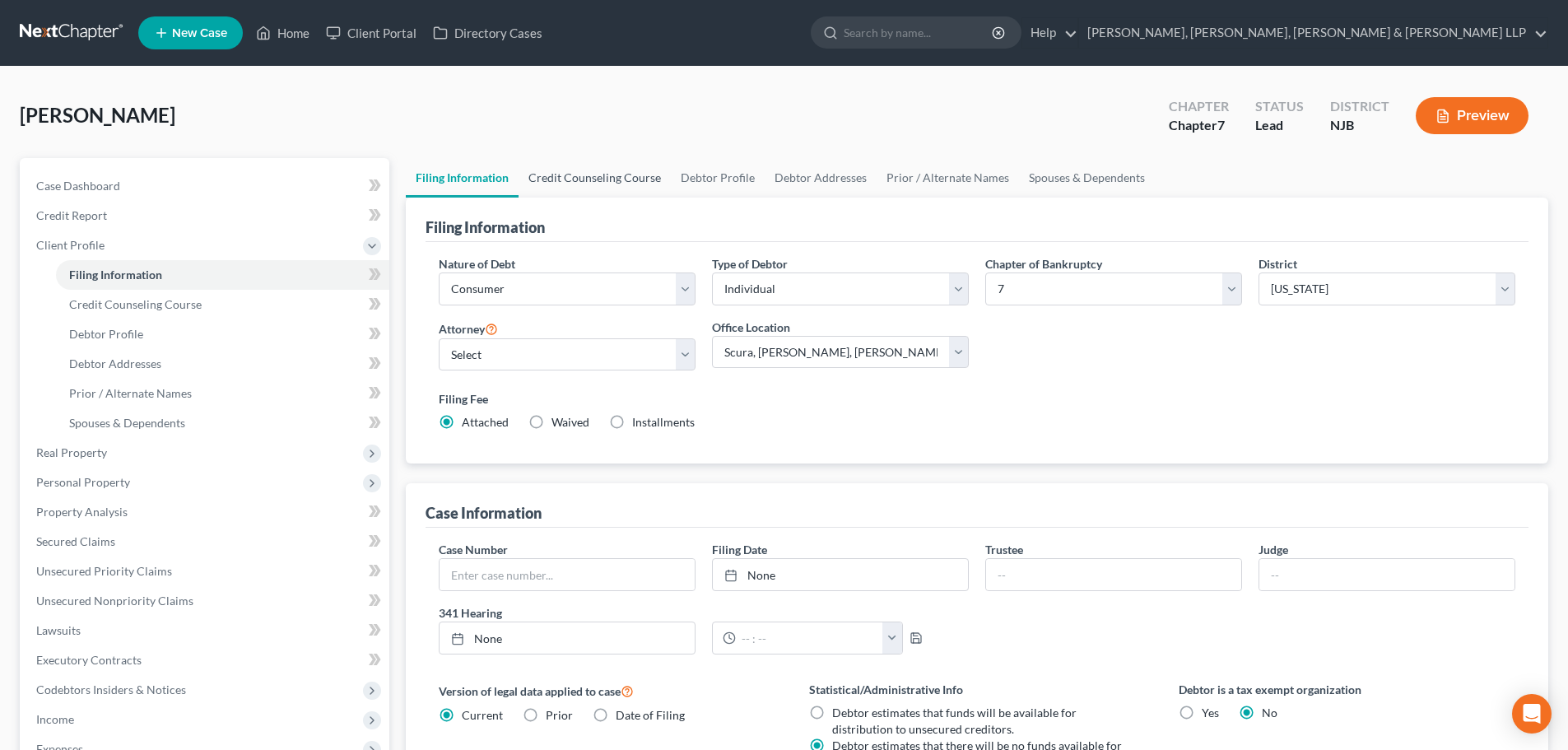
click at [588, 174] on link "Credit Counseling Course" at bounding box center [594, 178] width 153 height 40
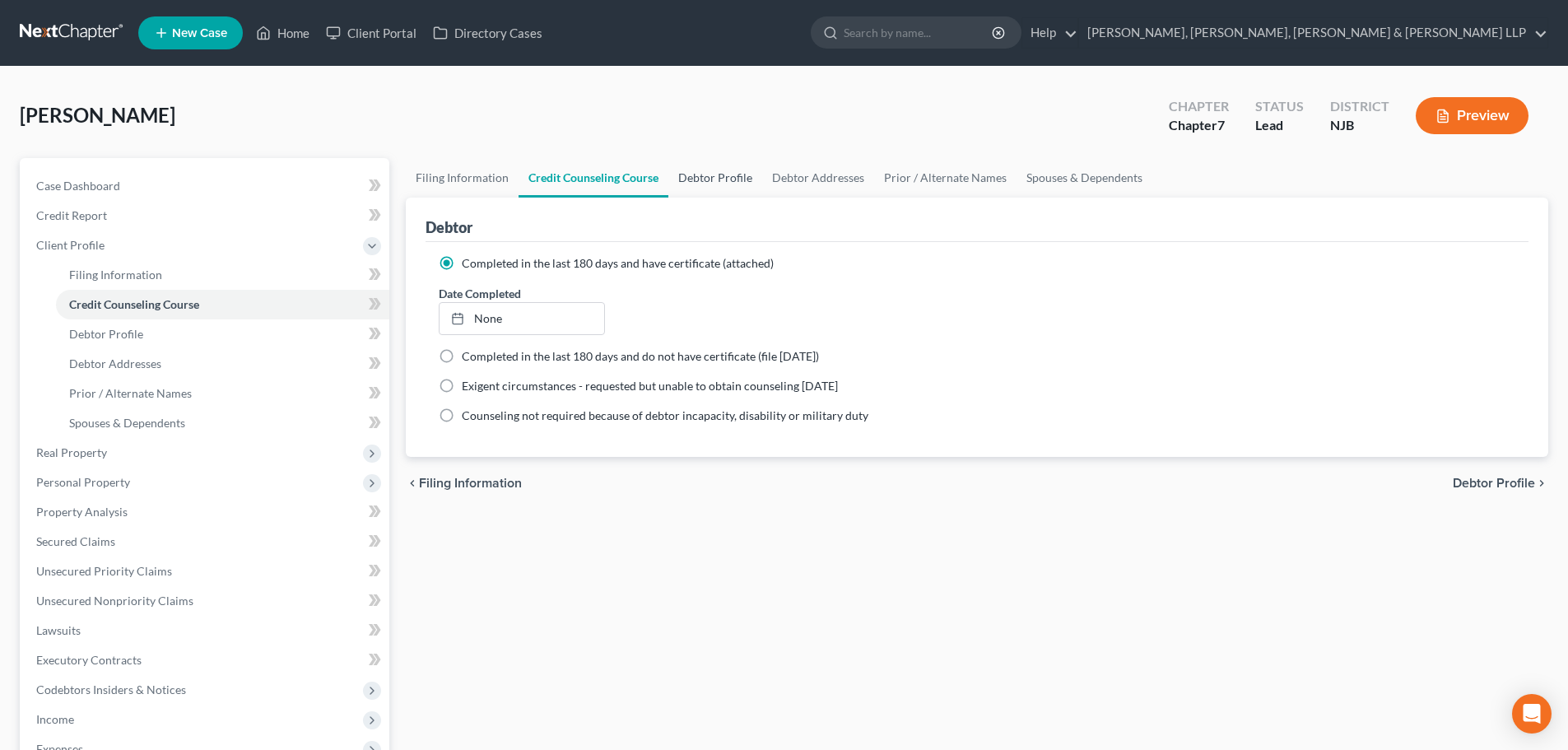
click at [704, 175] on link "Debtor Profile" at bounding box center [714, 178] width 94 height 40
select select "0"
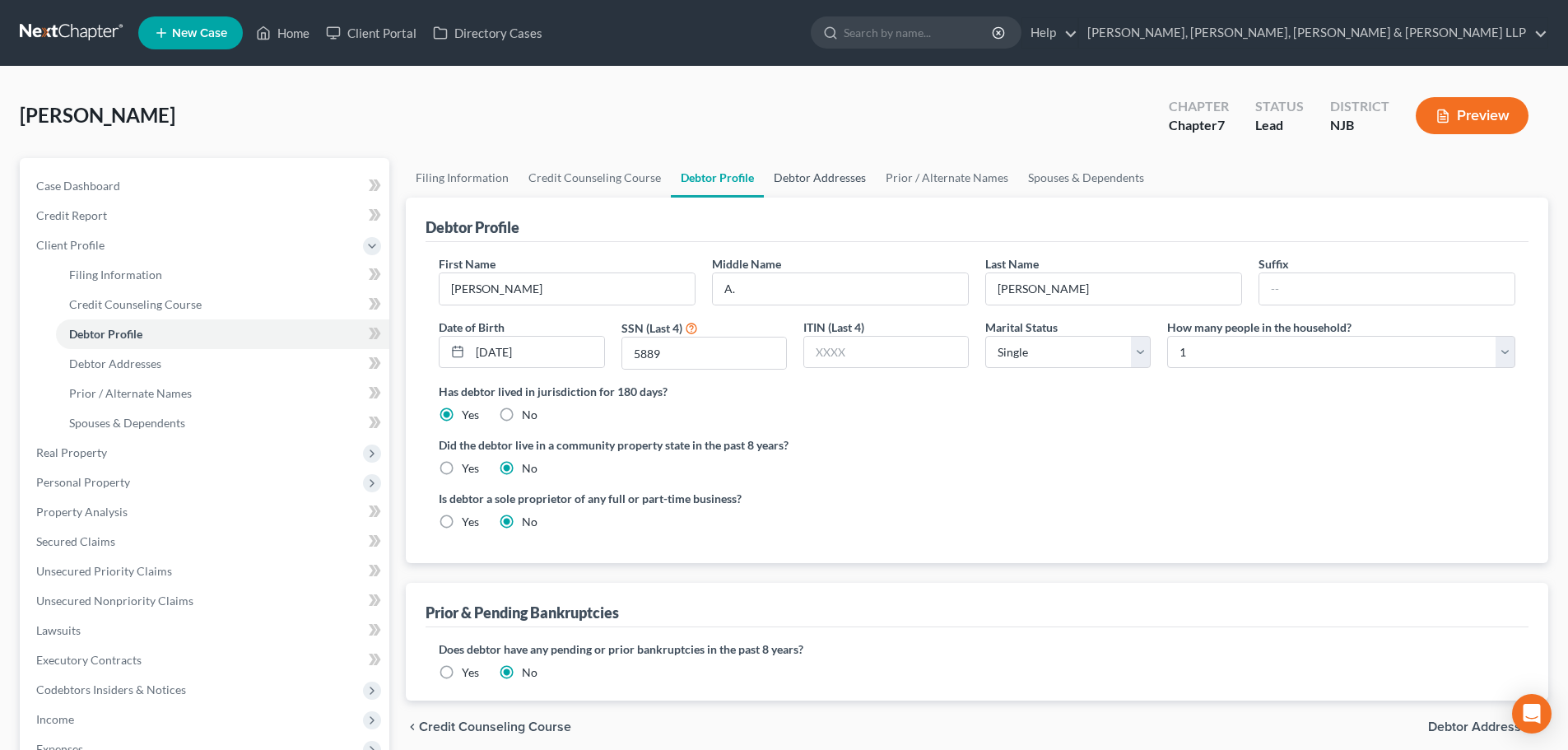
click at [846, 178] on link "Debtor Addresses" at bounding box center [820, 178] width 112 height 40
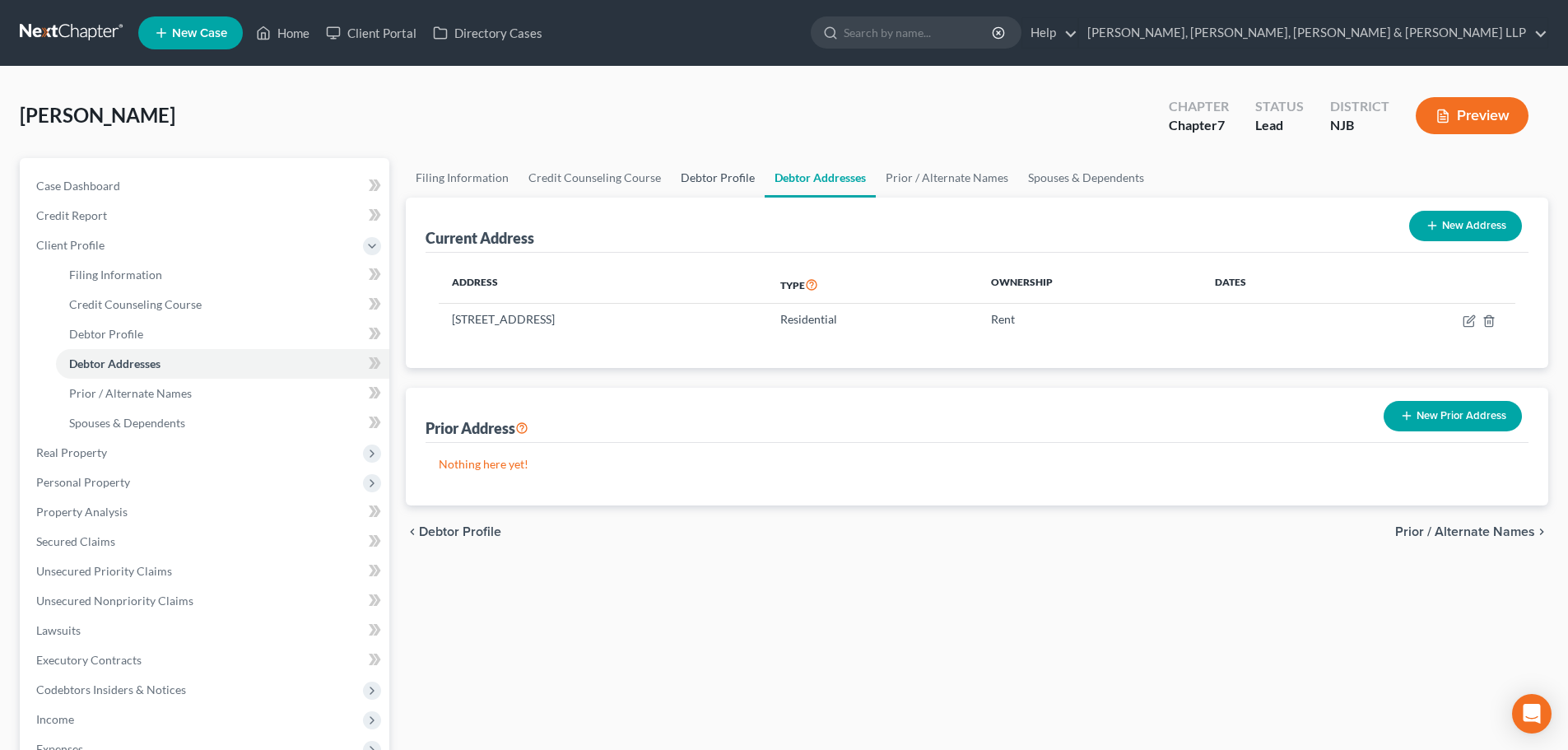
click at [724, 173] on link "Debtor Profile" at bounding box center [717, 178] width 94 height 40
select select "0"
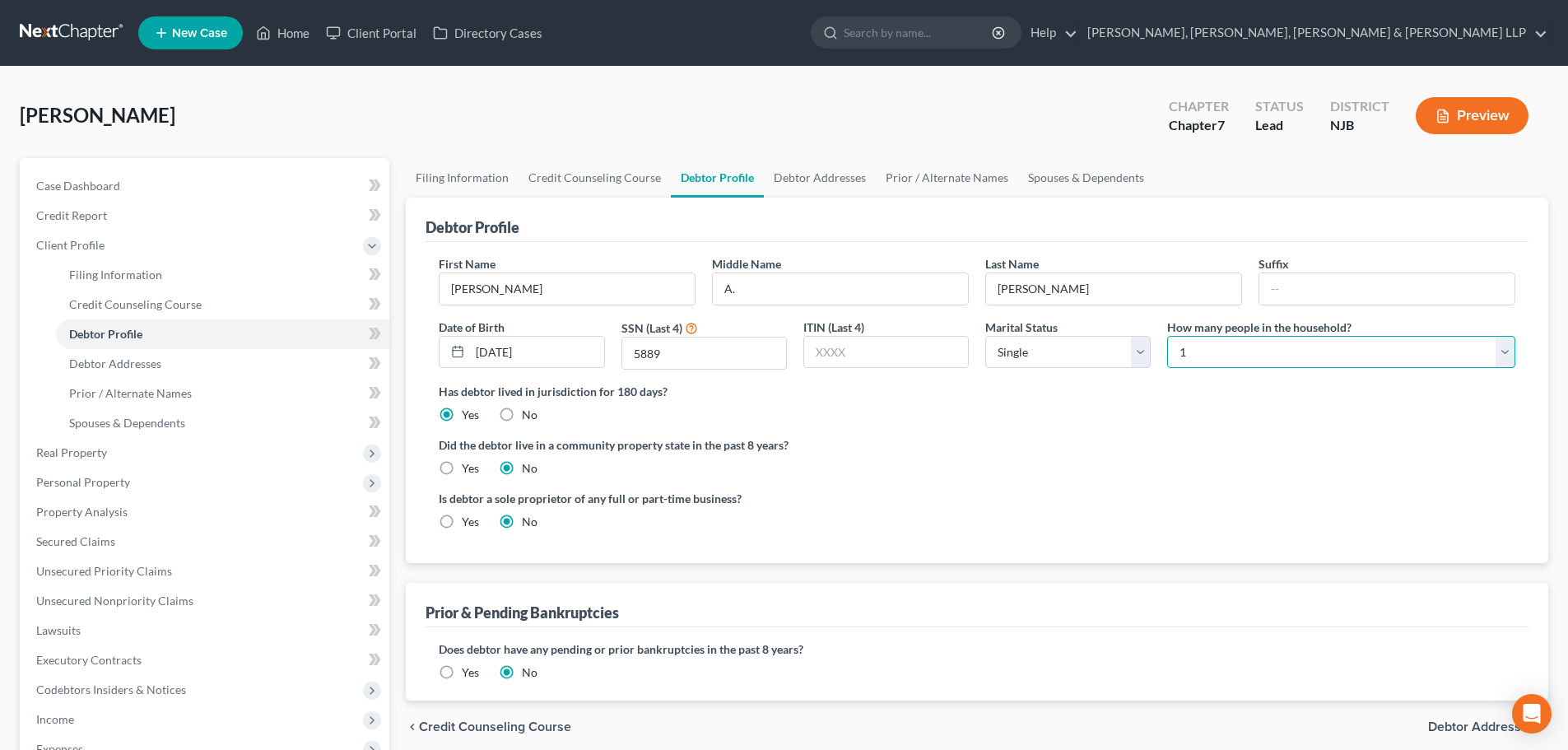
drag, startPoint x: 1196, startPoint y: 359, endPoint x: 1201, endPoint y: 368, distance: 10.3
click at [1196, 358] on select "Select 1 2 3 4 5 6 7 8 9 10 11 12 13 14 15 16 17 18 19 20" at bounding box center [1341, 352] width 348 height 33
select select "1"
click at [1167, 336] on select "Select 1 2 3 4 5 6 7 8 9 10 11 12 13 14 15 16 17 18 19 20" at bounding box center [1341, 352] width 348 height 33
click at [811, 183] on link "Debtor Addresses" at bounding box center [820, 178] width 112 height 40
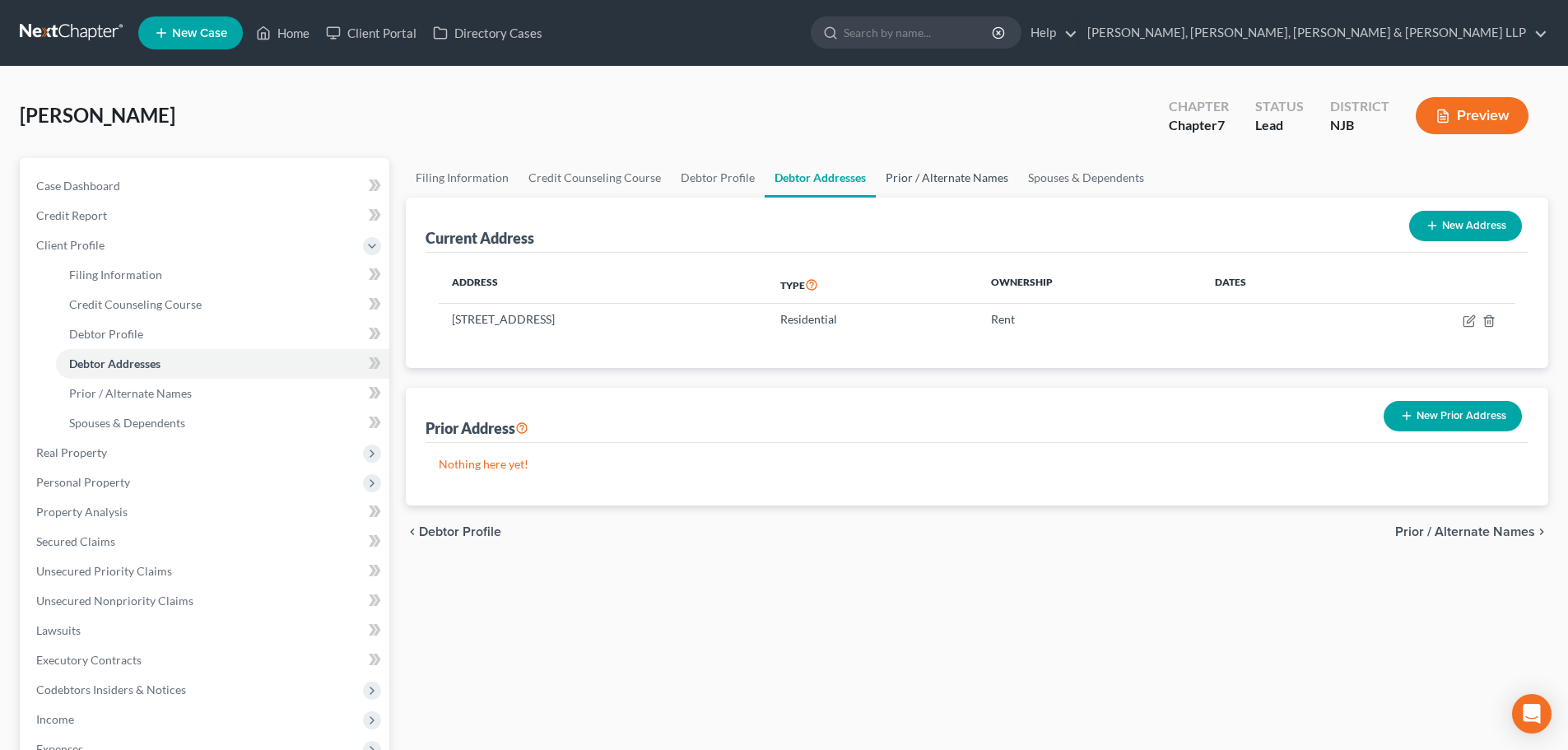
click at [919, 183] on link "Prior / Alternate Names" at bounding box center [946, 178] width 142 height 40
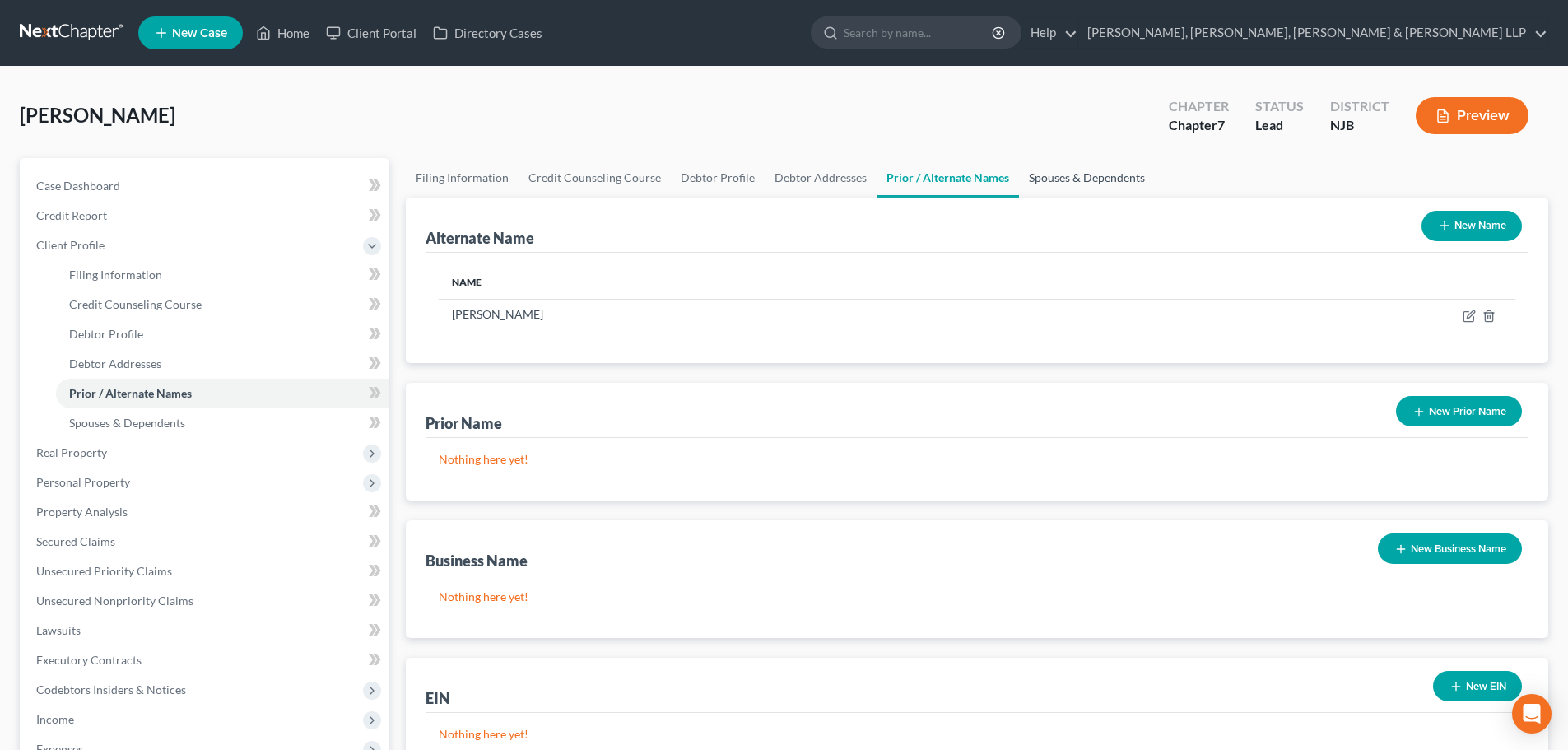
click at [1078, 180] on link "Spouses & Dependents" at bounding box center [1086, 178] width 136 height 40
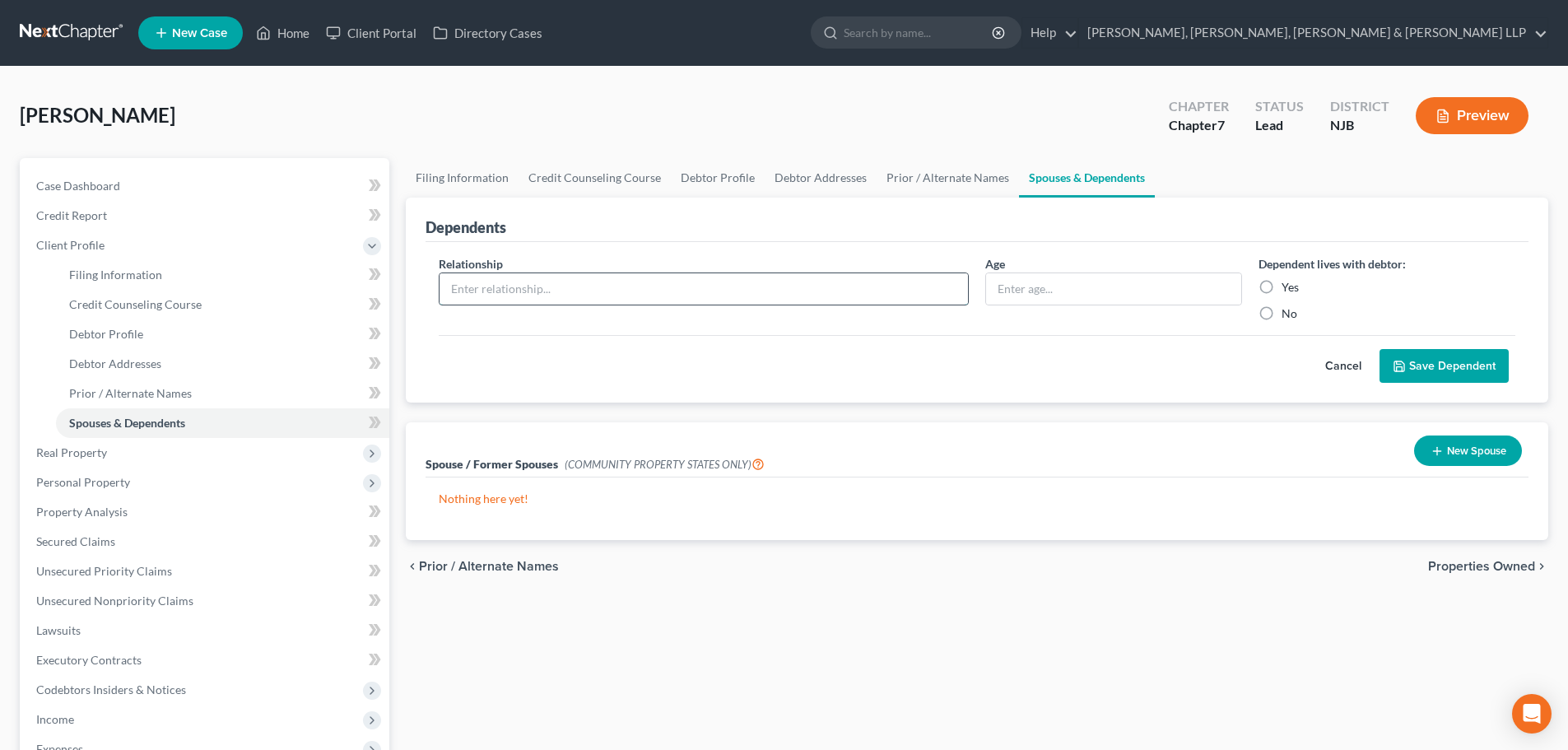
click at [671, 285] on input "text" at bounding box center [704, 288] width 528 height 31
type input "Son"
click at [1282, 282] on label "Yes" at bounding box center [1290, 287] width 18 height 17
click at [1288, 282] on input "Yes" at bounding box center [1293, 284] width 11 height 11
radio input "true"
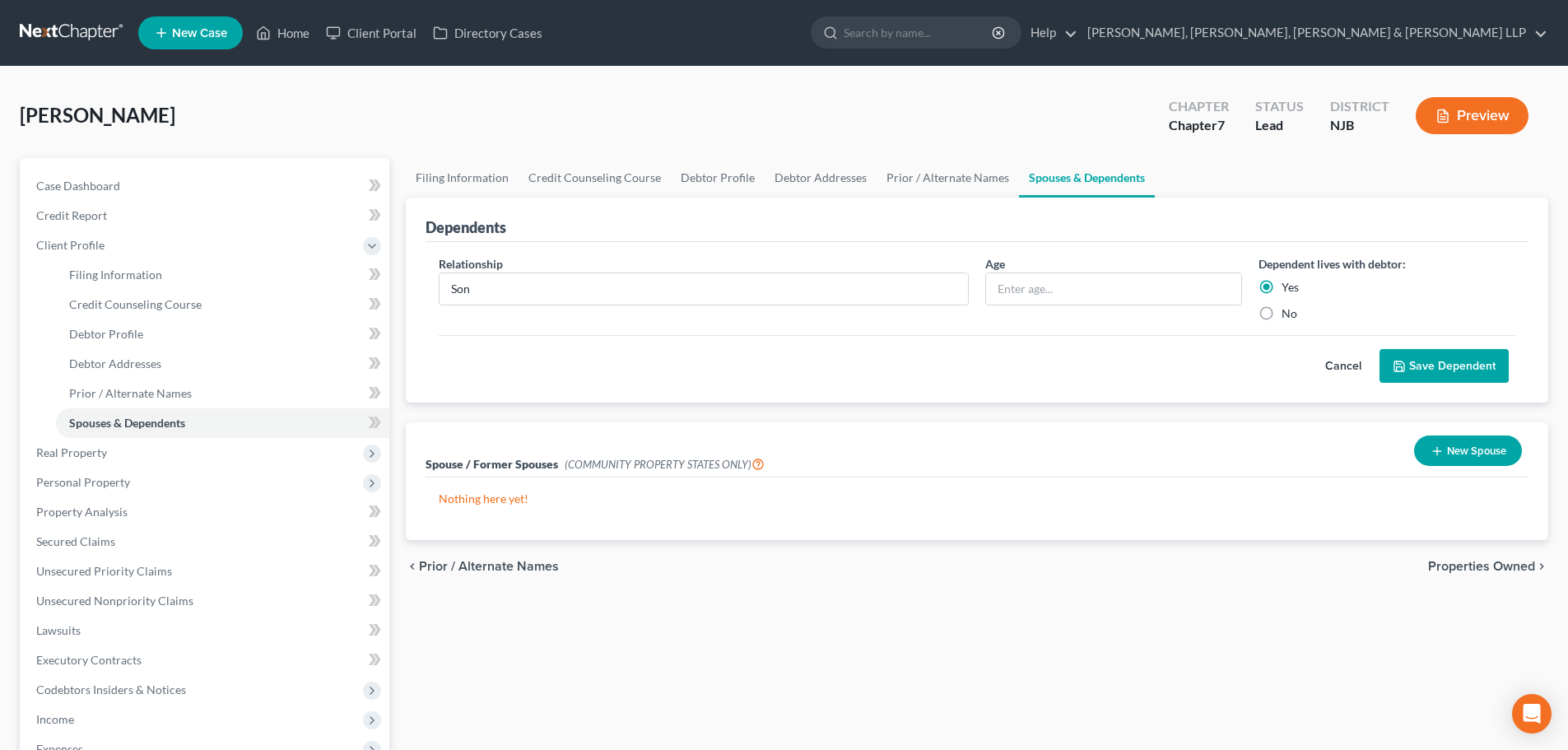
click at [1421, 362] on button "Save Dependent" at bounding box center [1443, 366] width 129 height 35
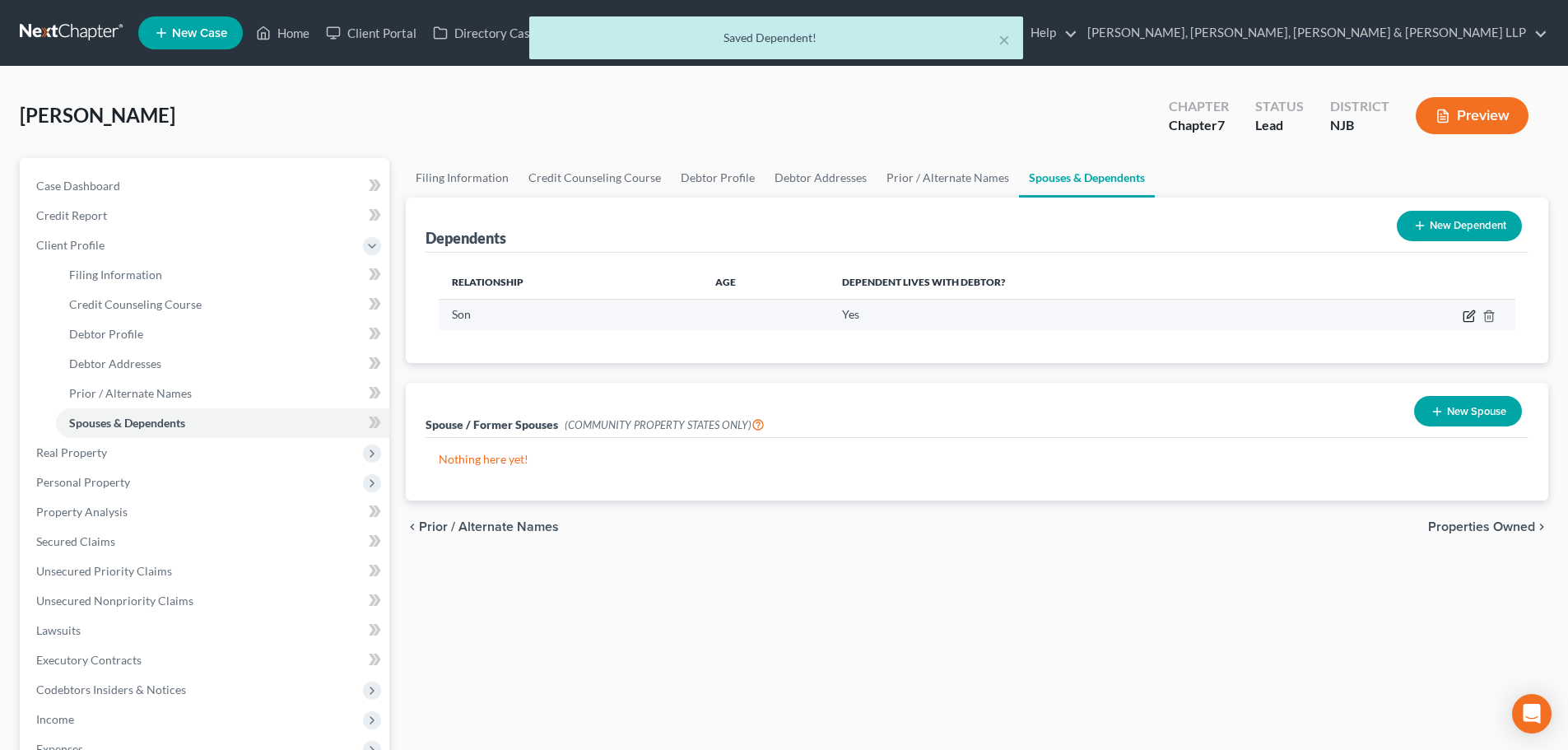
click at [1471, 313] on icon "button" at bounding box center [1469, 316] width 13 height 13
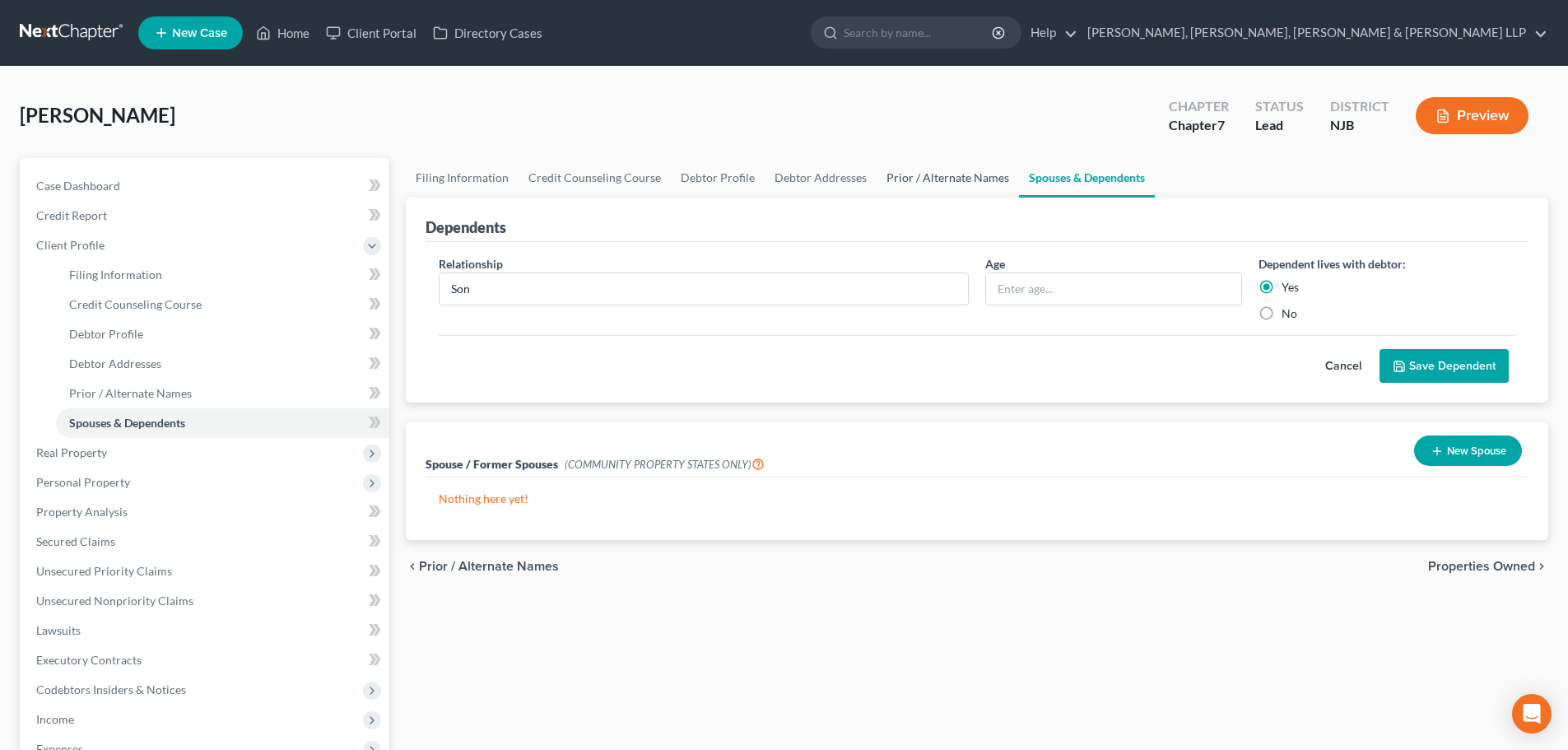
click at [951, 181] on link "Prior / Alternate Names" at bounding box center [947, 178] width 142 height 40
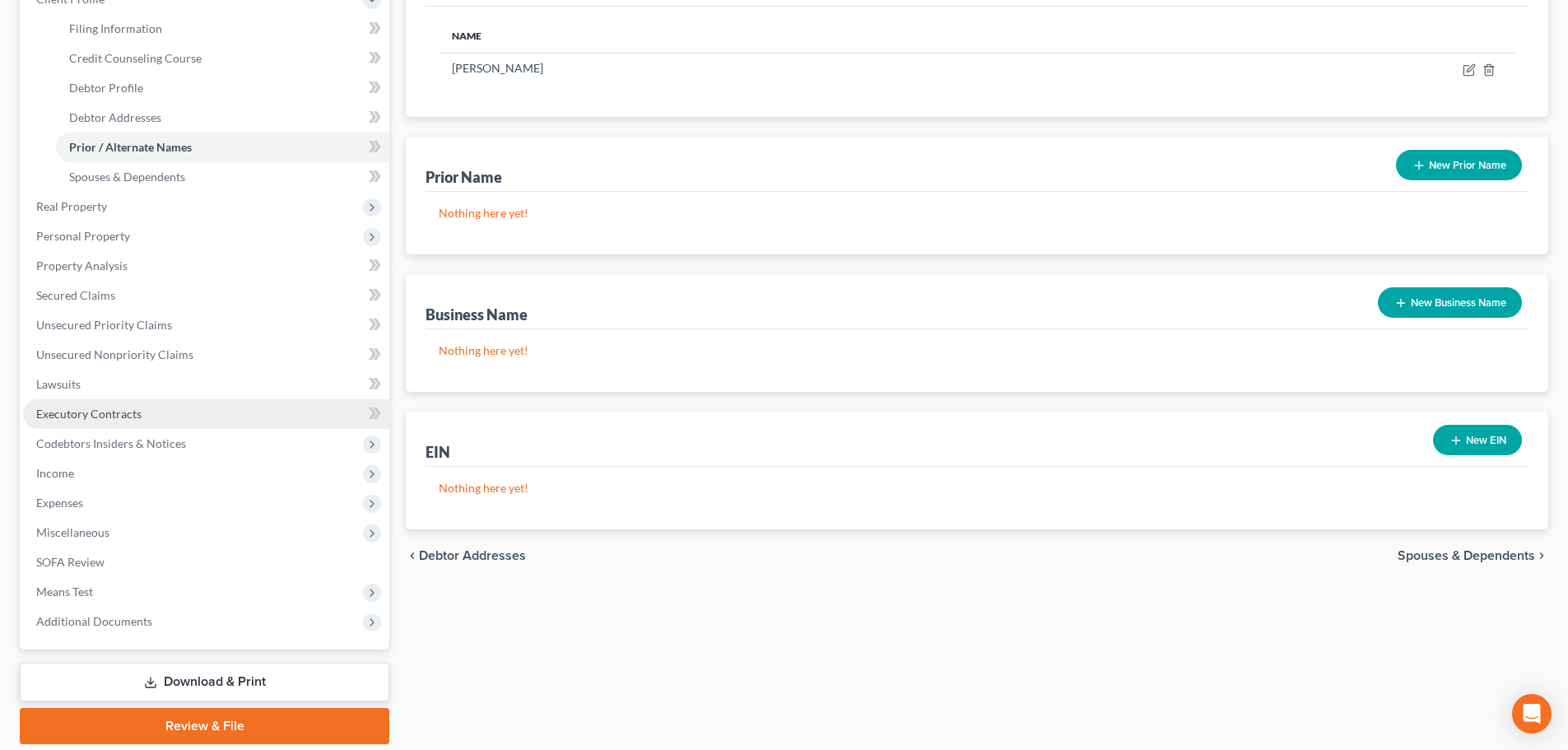
scroll to position [247, 0]
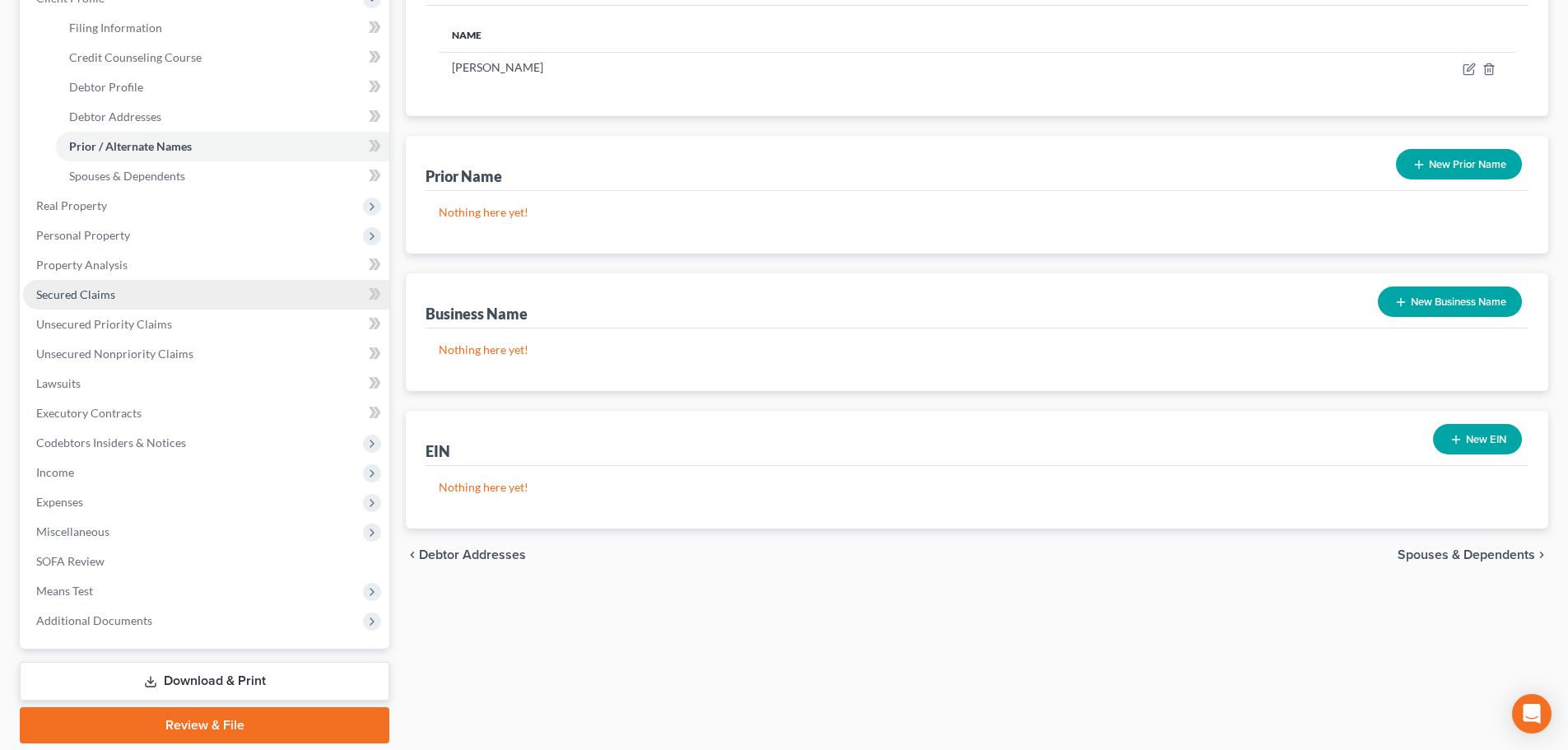
click at [147, 295] on link "Secured Claims" at bounding box center [206, 294] width 367 height 29
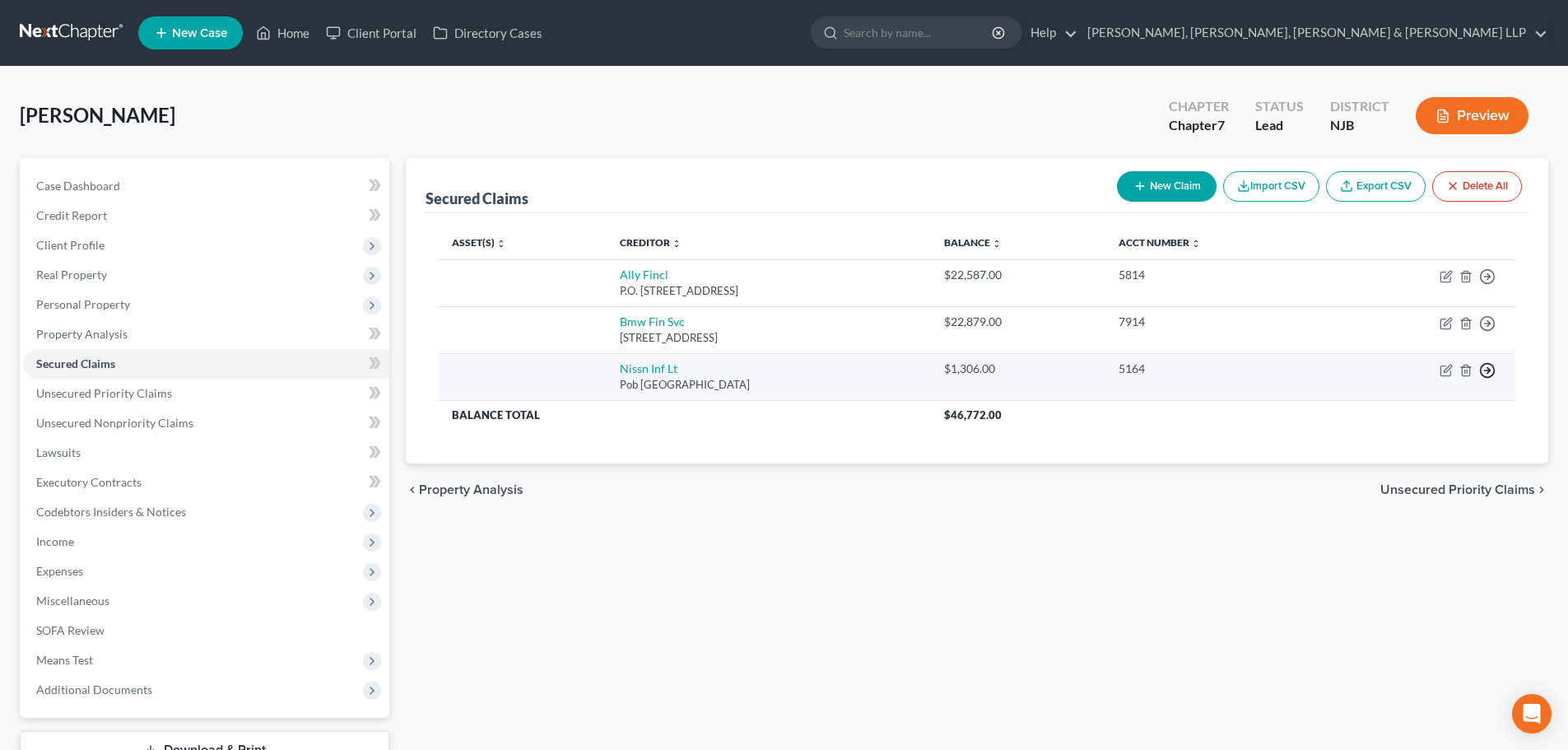
click at [1483, 368] on icon "button" at bounding box center [1487, 371] width 17 height 17
click at [1394, 413] on link "Move to F" at bounding box center [1411, 410] width 137 height 28
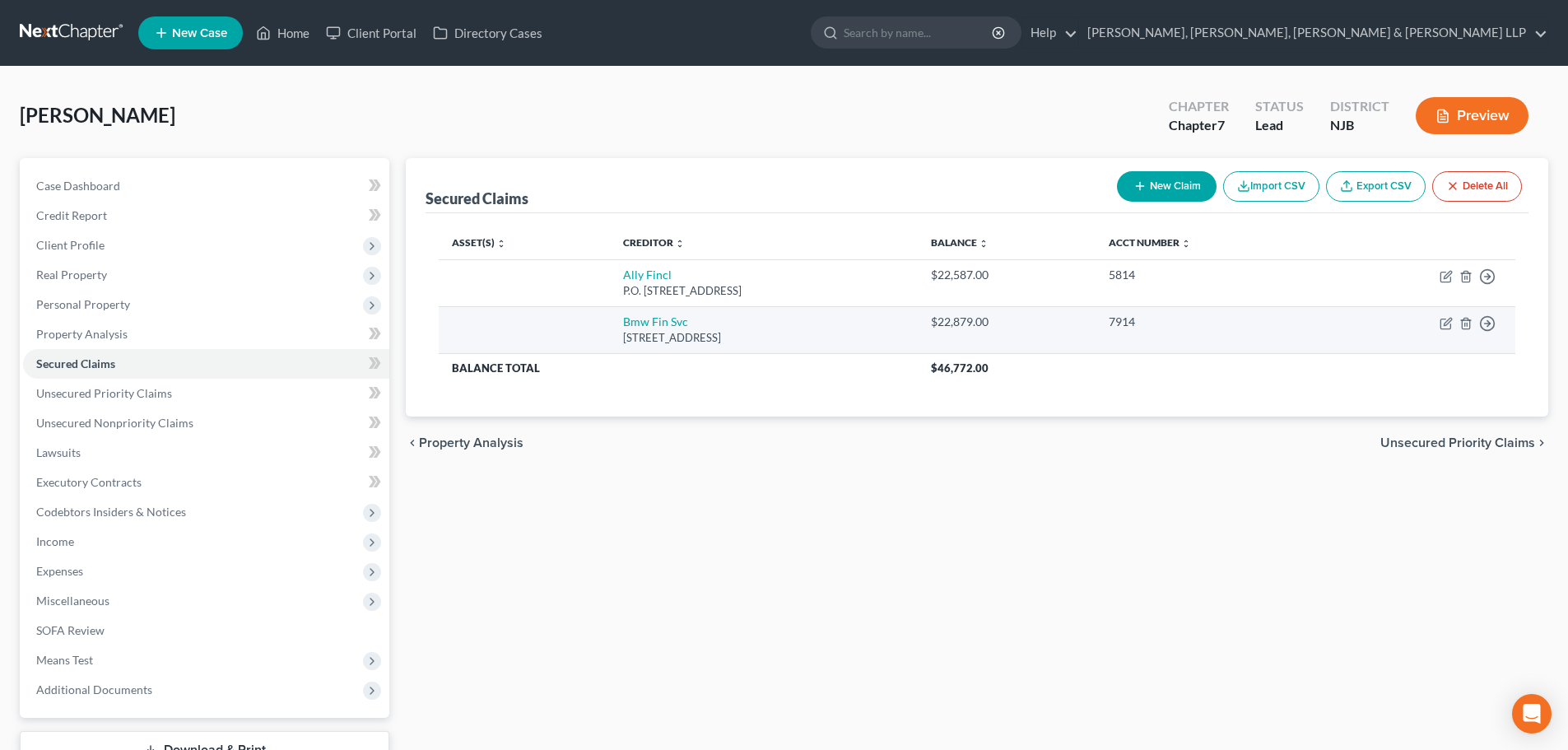
drag, startPoint x: 764, startPoint y: 334, endPoint x: 587, endPoint y: 323, distance: 177.3
click at [610, 323] on td "Bmw Fin Svc 1400 City View Drive, Columbus, OH 43215" at bounding box center [763, 329] width 308 height 47
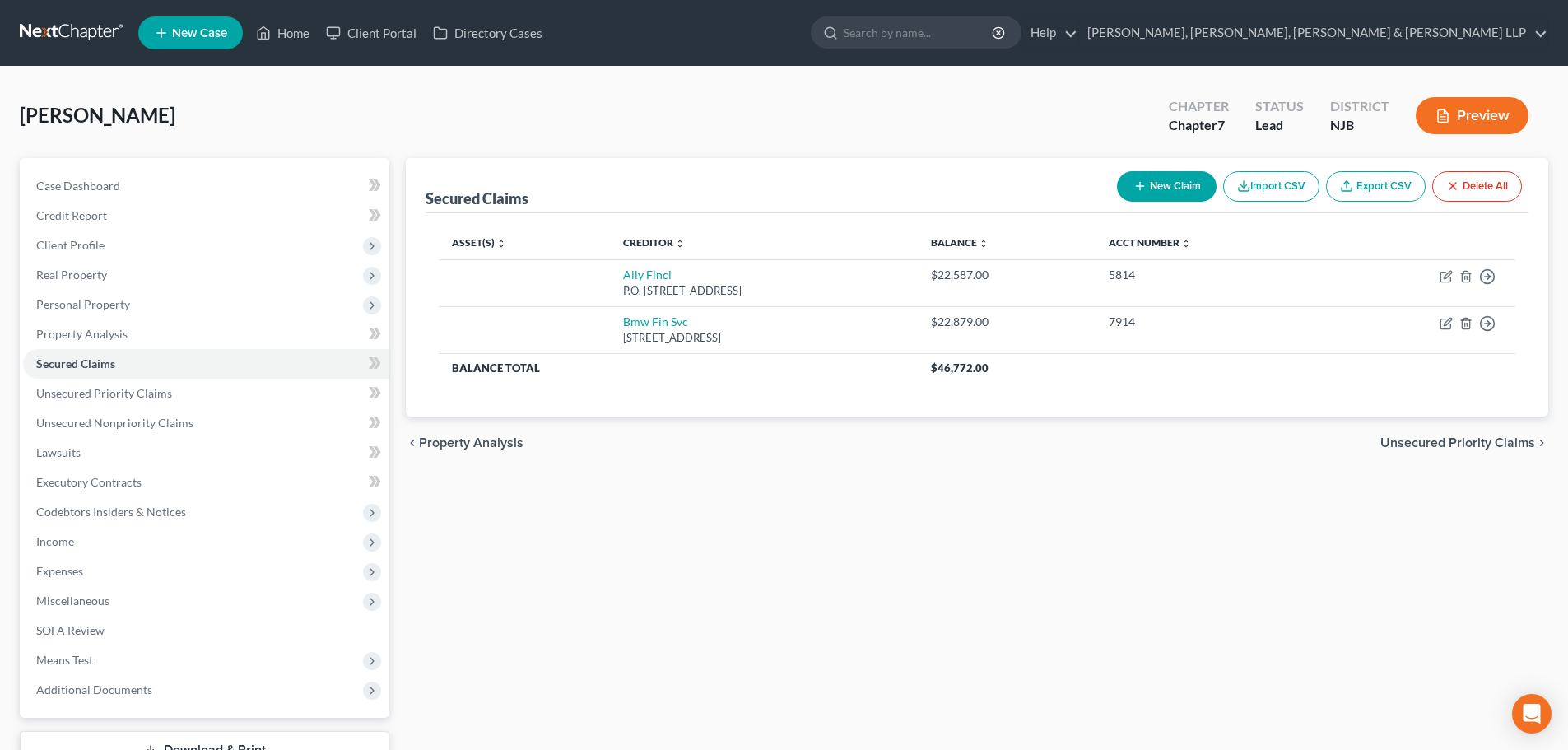
copy td "Bmw Fin Svc 1400 City View Drive, Columbus, OH 43215"
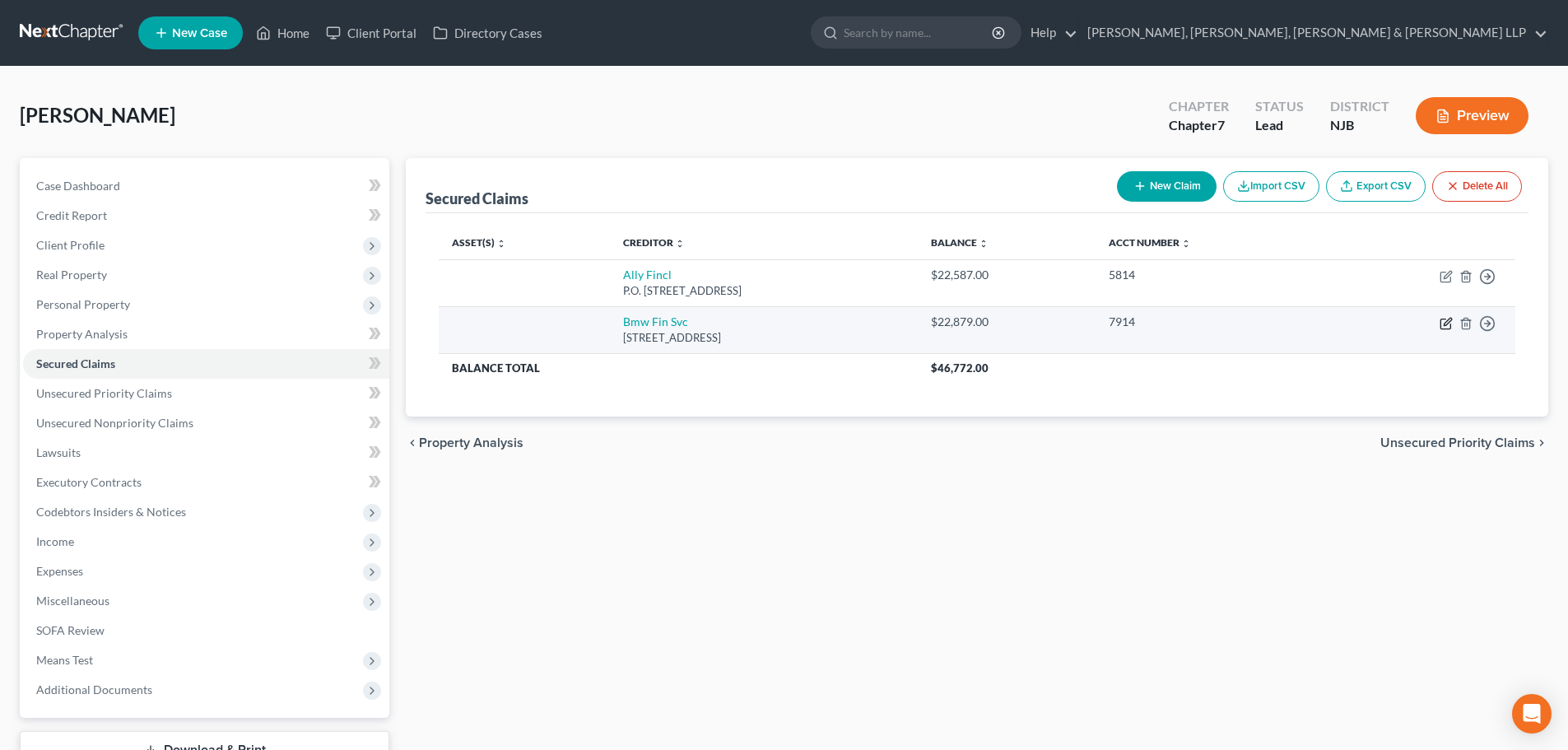
click at [1452, 320] on icon "button" at bounding box center [1446, 324] width 13 height 13
select select "36"
select select "0"
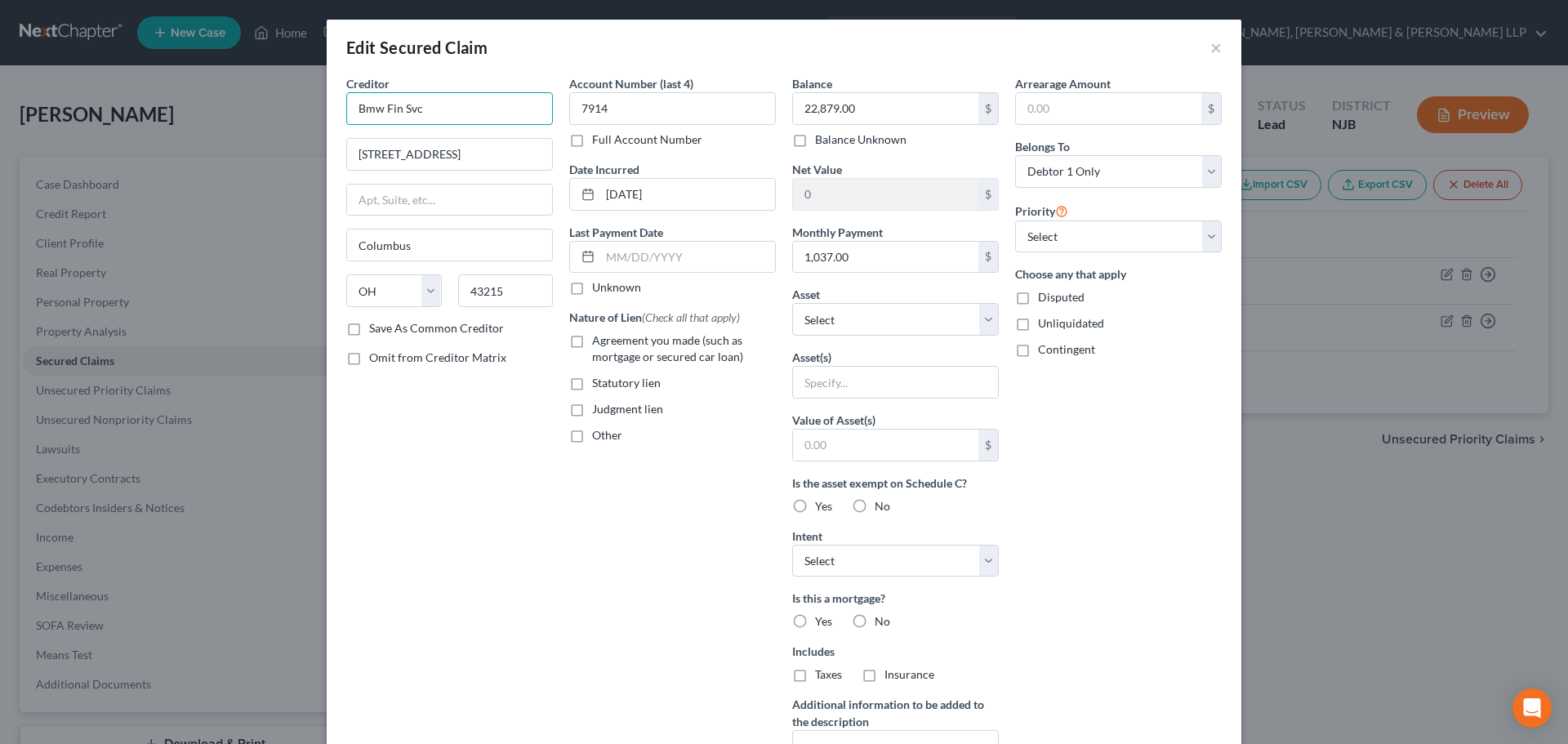
drag, startPoint x: 262, startPoint y: 97, endPoint x: 403, endPoint y: 135, distance: 146.0
click at [247, 97] on div "Edit Secured Claim × Creditor * Bmw Fin Svc 1400 City View Drive Columbus State…" at bounding box center [784, 372] width 1568 height 744
paste input "MW Financial Services"
type input "BMW Financial Services"
click at [592, 336] on label "Agreement you made (such as mortgage or secured car loan)" at bounding box center [684, 349] width 184 height 33
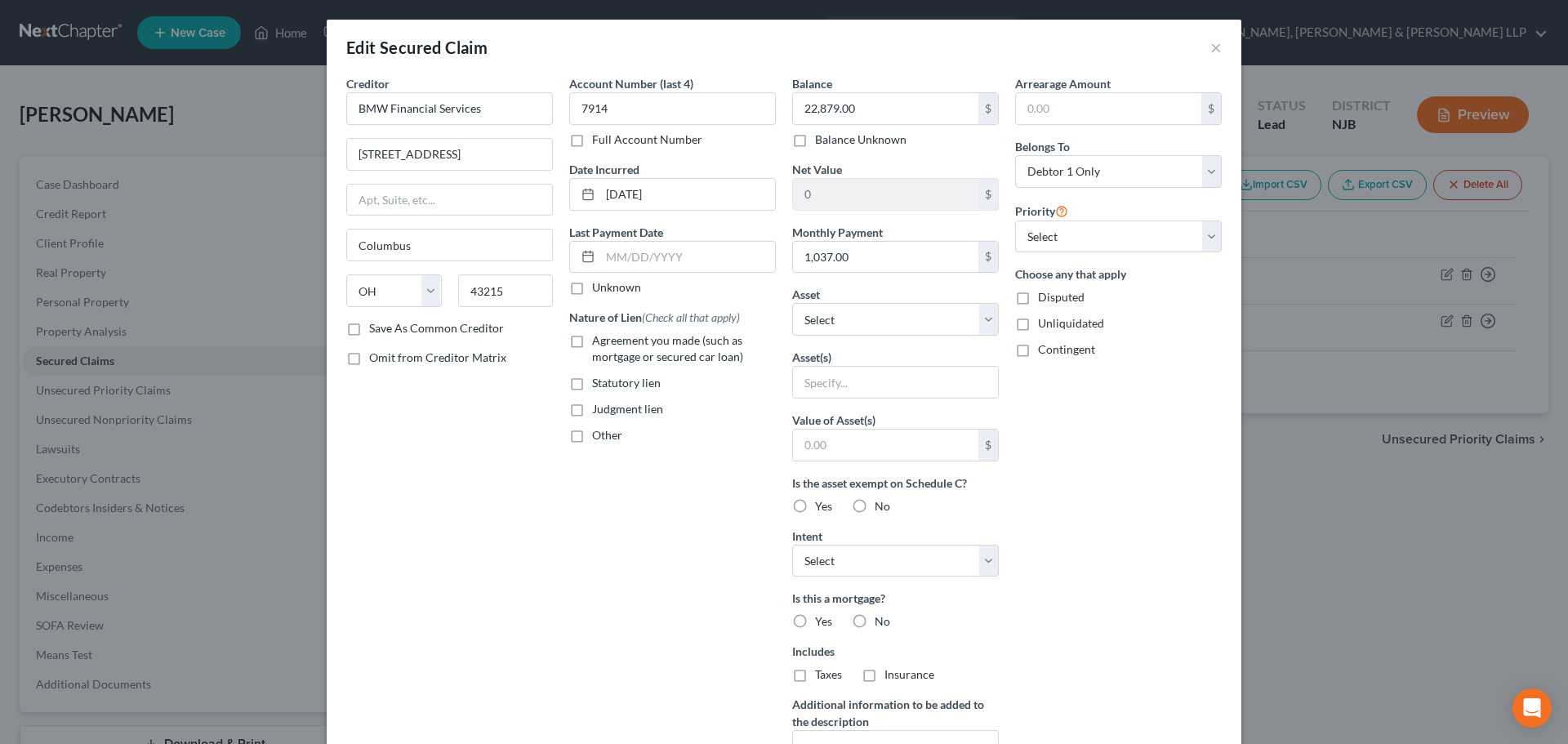
click at [598, 336] on input "Agreement you made (such as mortgage or secured car loan)" at bounding box center [603, 338] width 11 height 11
checkbox input "true"
drag, startPoint x: 930, startPoint y: 570, endPoint x: 915, endPoint y: 568, distance: 15.1
click at [930, 569] on select "Select Surrender Redeem Reaffirm Avoid Other" at bounding box center [895, 561] width 206 height 33
select select "2"
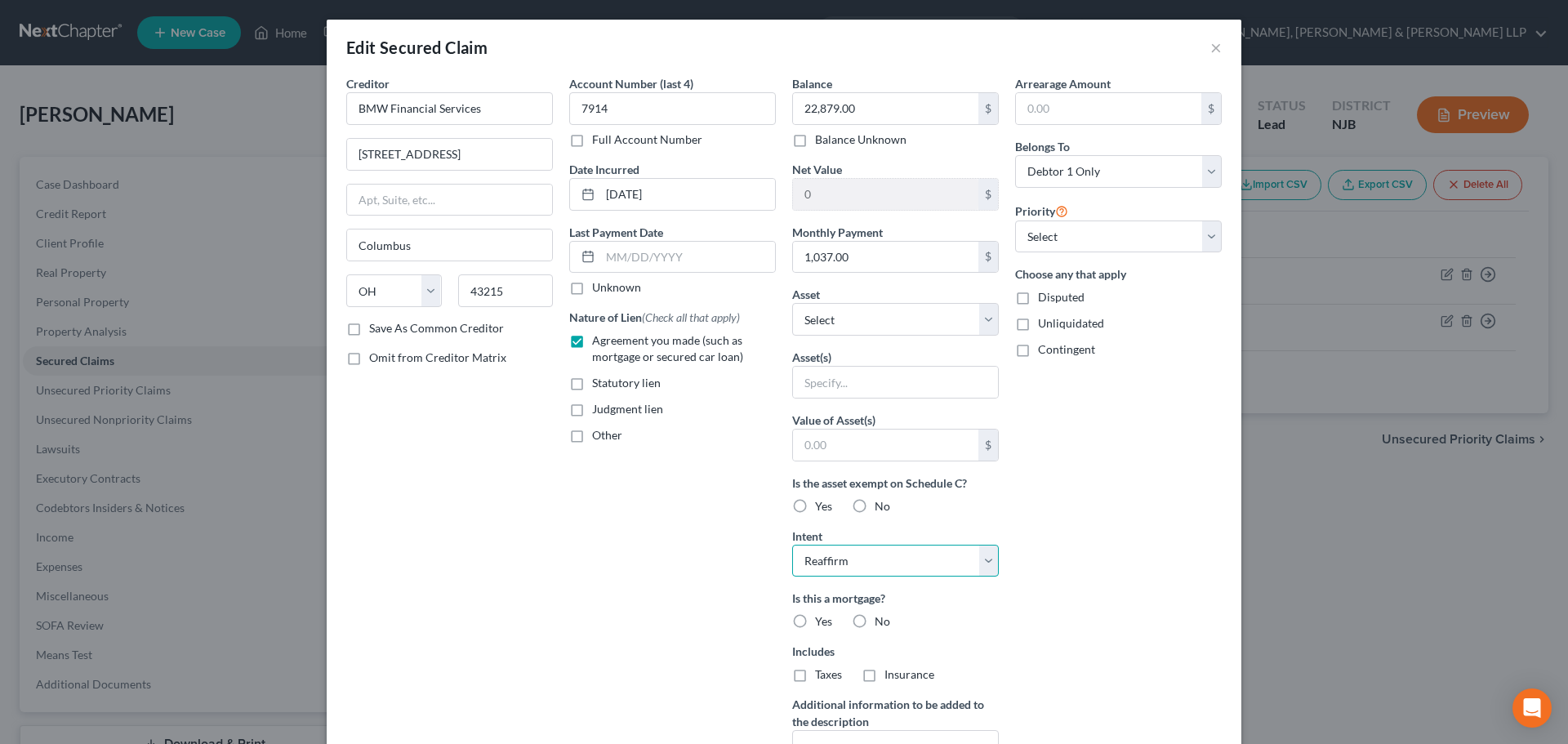
click at [792, 545] on select "Select Surrender Redeem Reaffirm Avoid Other" at bounding box center [895, 561] width 206 height 33
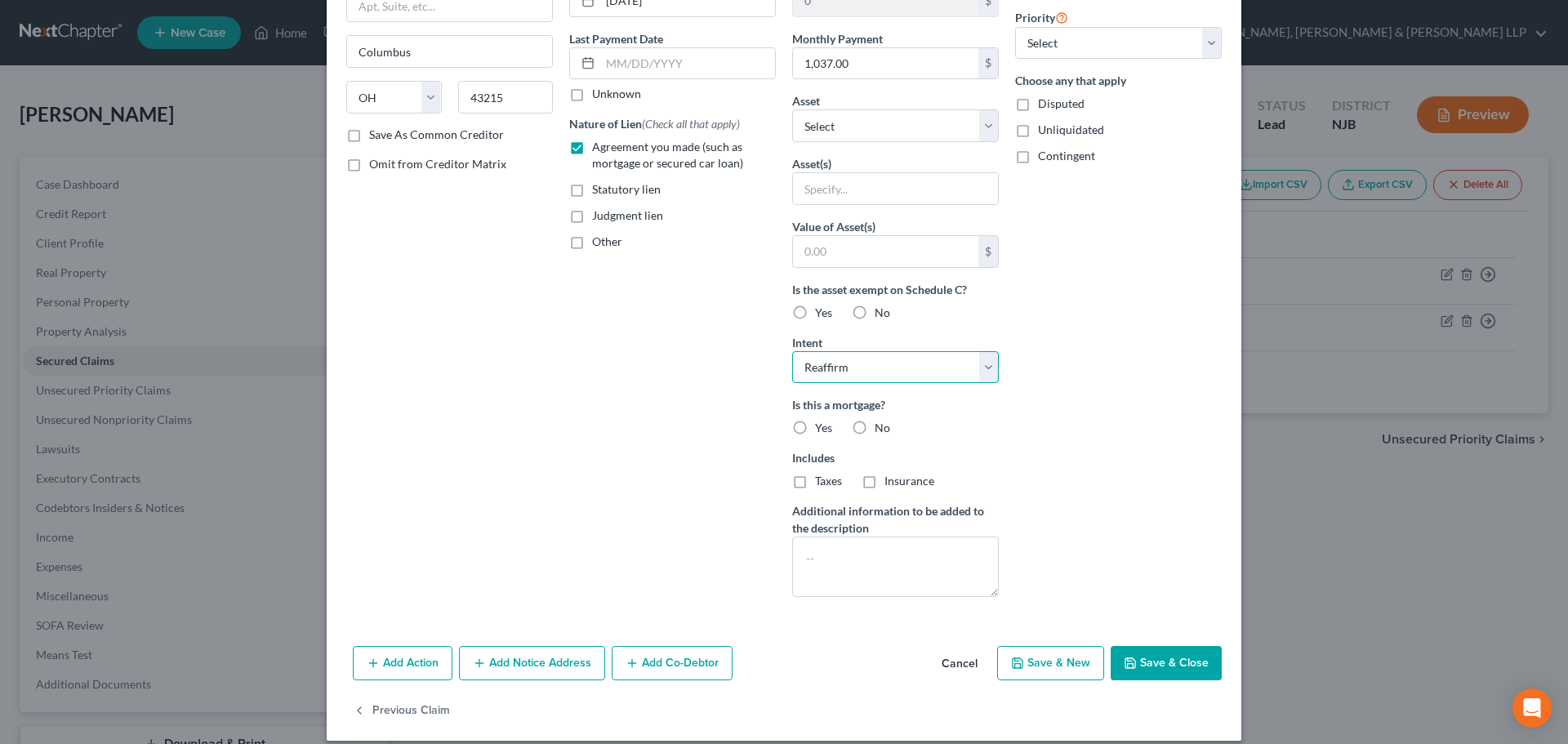
scroll to position [210, 0]
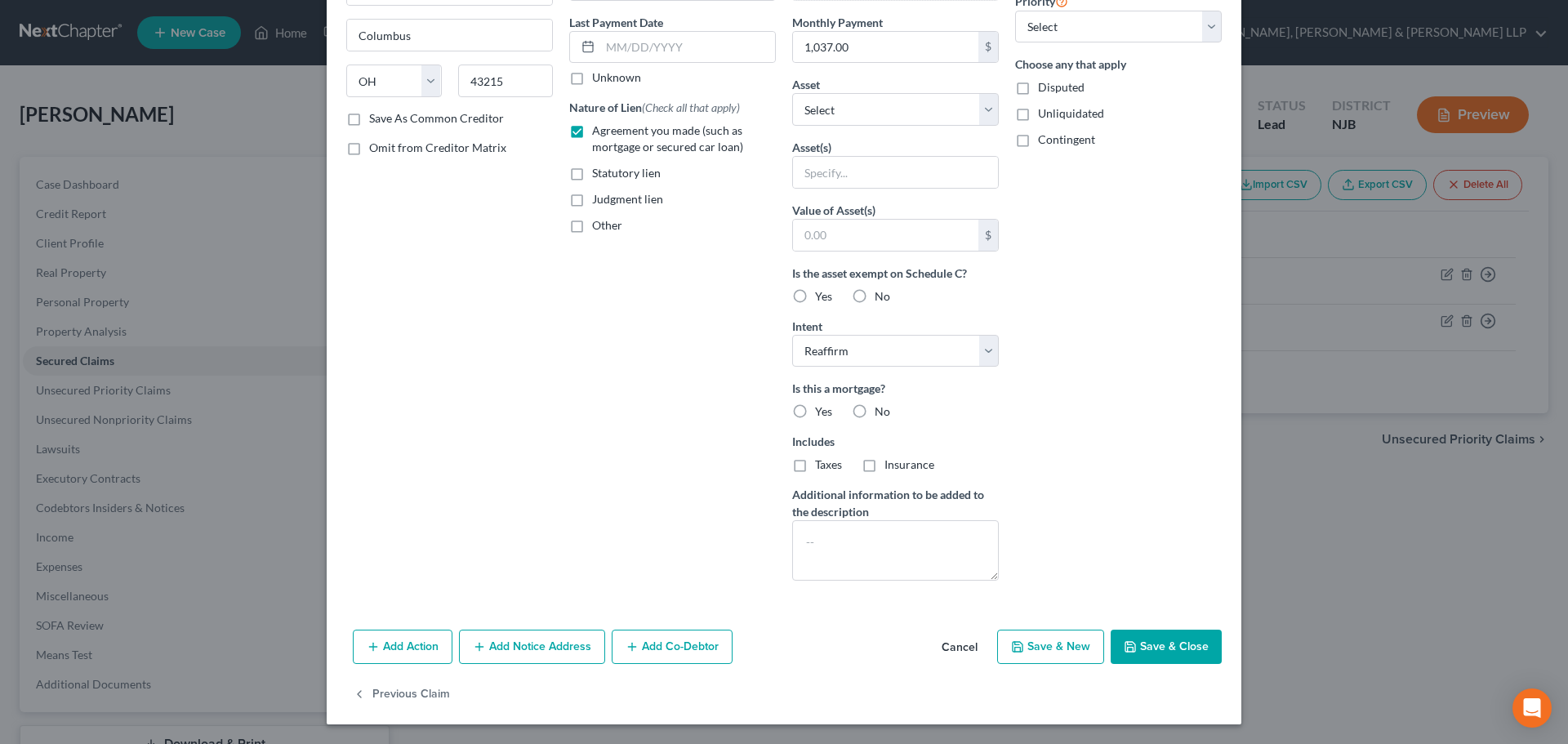
click at [1155, 646] on button "Save & Close" at bounding box center [1166, 646] width 111 height 34
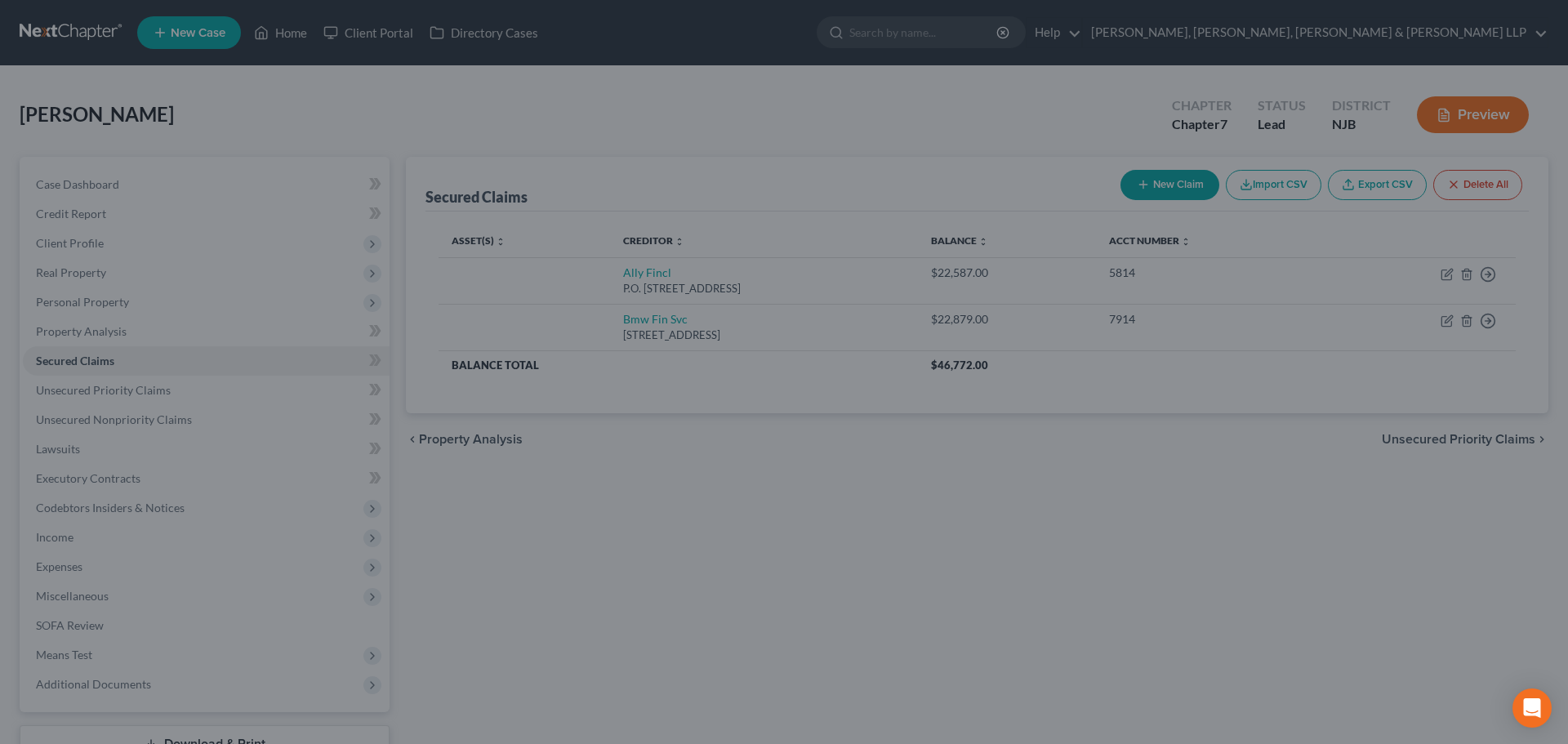
scroll to position [31, 0]
type input "0"
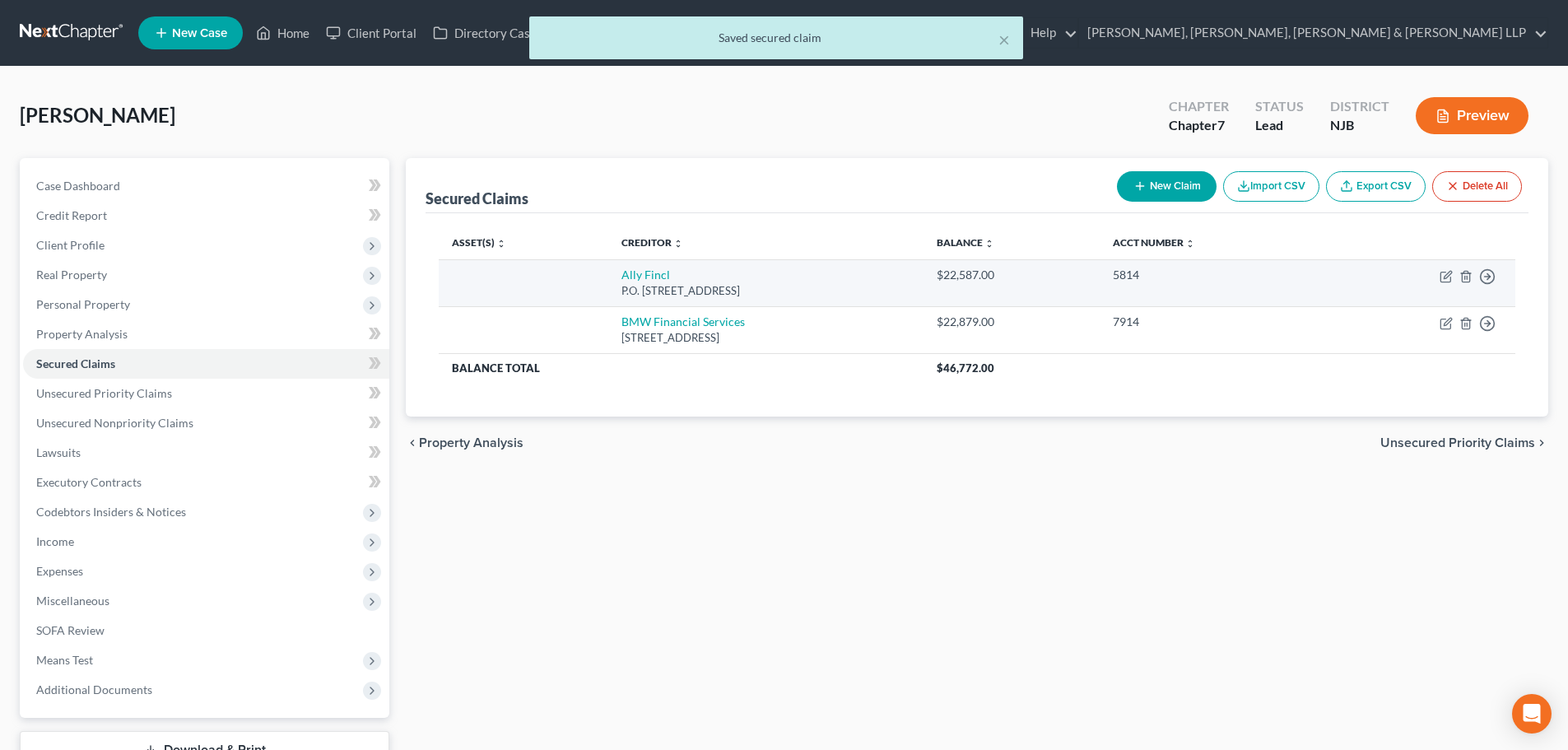
drag, startPoint x: 802, startPoint y: 287, endPoint x: 591, endPoint y: 271, distance: 211.6
click at [608, 271] on td "Ally Fincl P.O. Box 380901, Bloomington, MN 55438" at bounding box center [766, 283] width 315 height 47
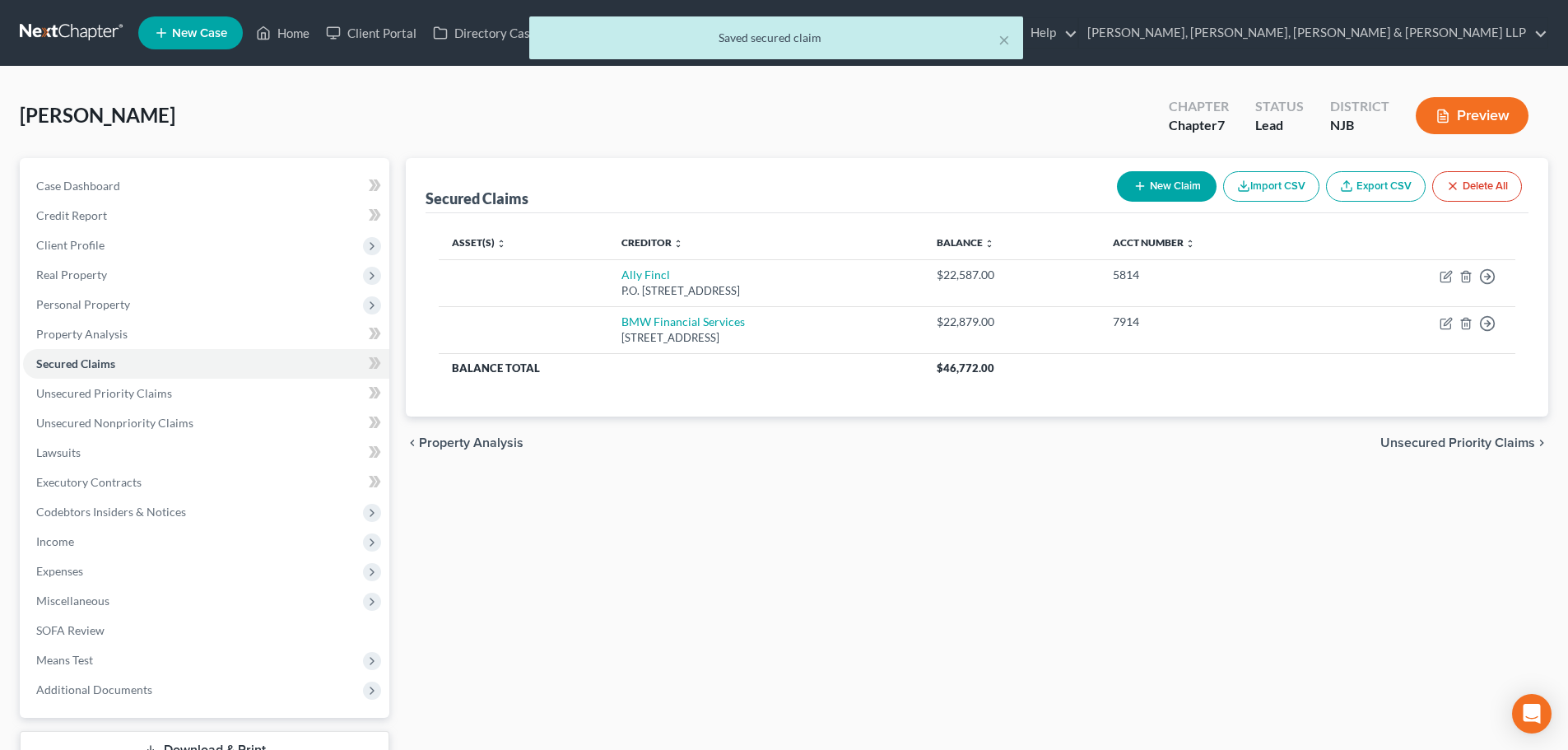
copy td "Ally Fincl P.O. Box 380901, Bloomington, MN 55438"
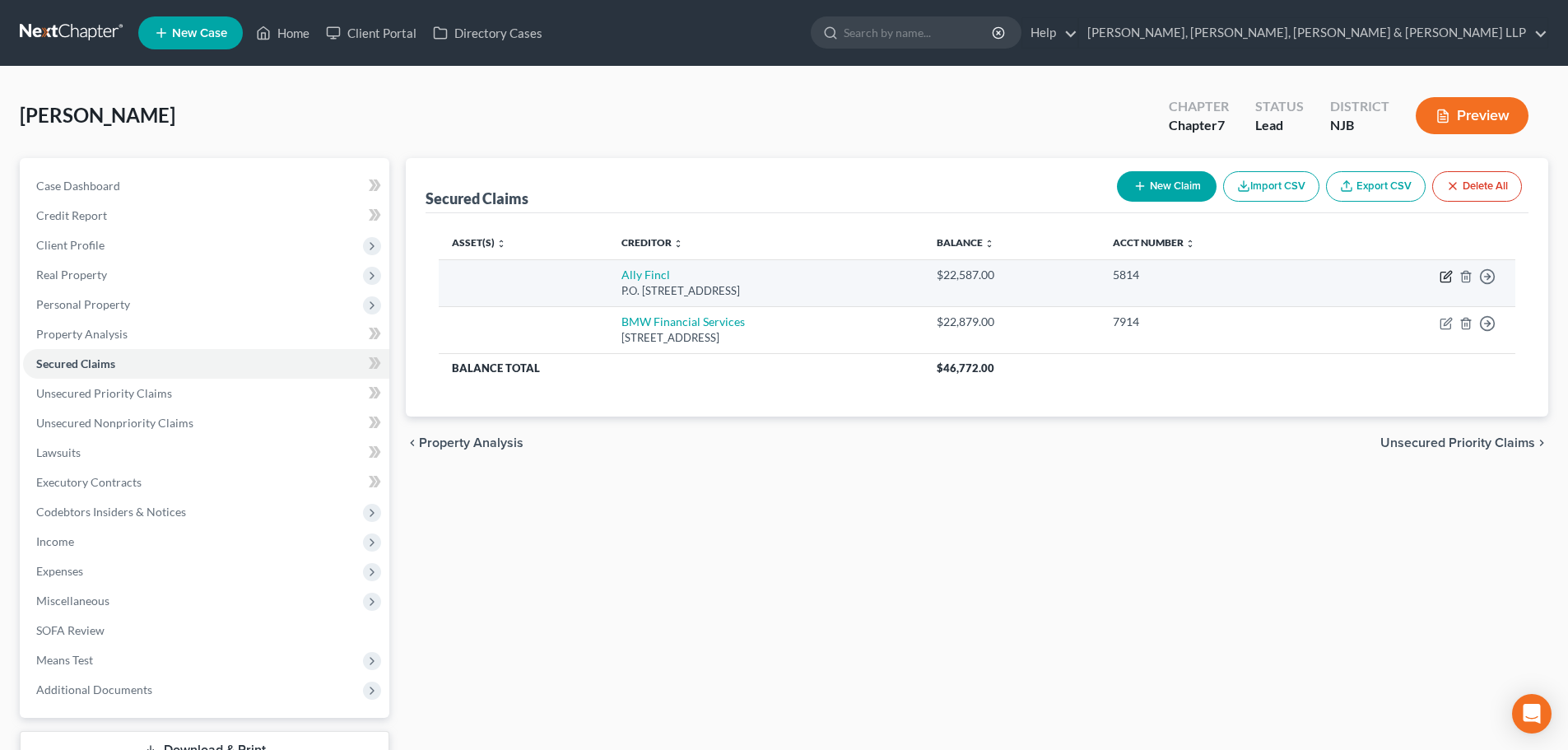
click at [1446, 274] on icon "button" at bounding box center [1447, 274] width 8 height 8
select select "24"
select select "0"
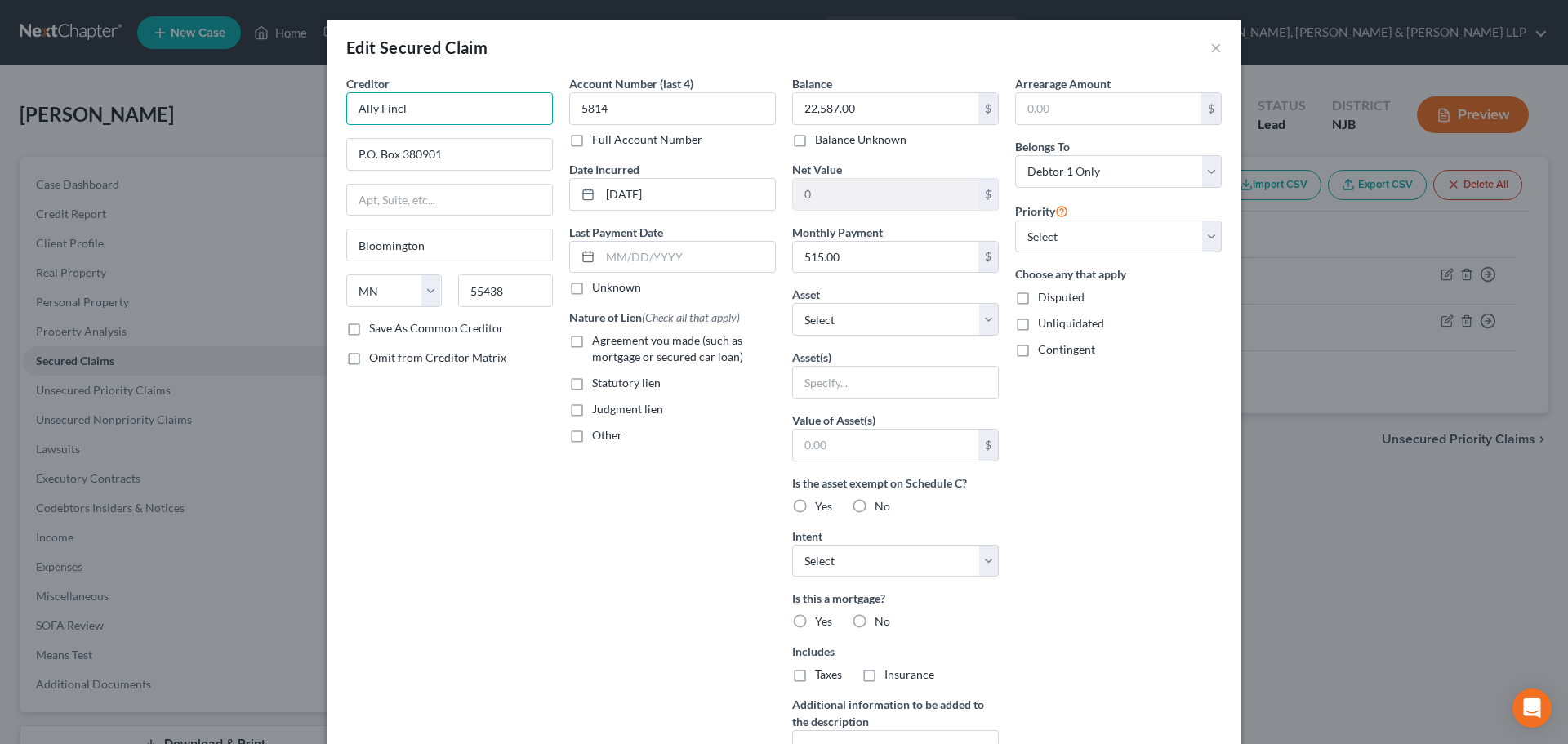
drag, startPoint x: 384, startPoint y: 107, endPoint x: 300, endPoint y: 119, distance: 84.9
click at [267, 106] on div "Edit Secured Claim × Creditor * Ally Fincl P.O. Box 380901 Bloomington State AL…" at bounding box center [784, 372] width 1568 height 744
paste input "ancia"
type input "Ally Financial"
click at [592, 335] on label "Agreement you made (such as mortgage or secured car loan)" at bounding box center [684, 349] width 184 height 33
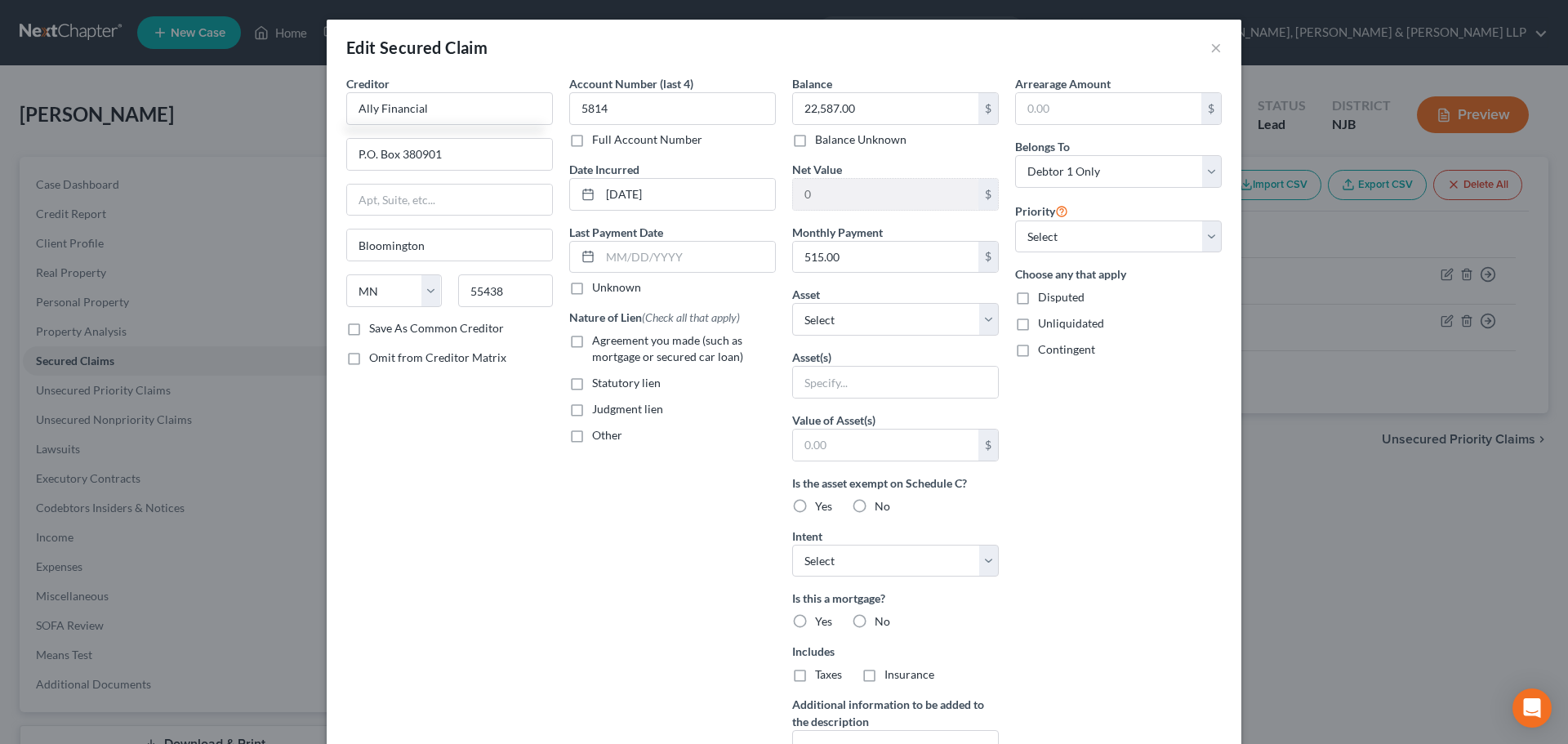
click at [598, 335] on input "Agreement you made (such as mortgage or secured car loan)" at bounding box center [603, 338] width 11 height 11
checkbox input "true"
click at [814, 326] on select "Select Other Multiple Assets" at bounding box center [895, 318] width 206 height 33
click at [853, 569] on select "Select Surrender Redeem Reaffirm Avoid Other" at bounding box center [895, 561] width 206 height 33
select select "2"
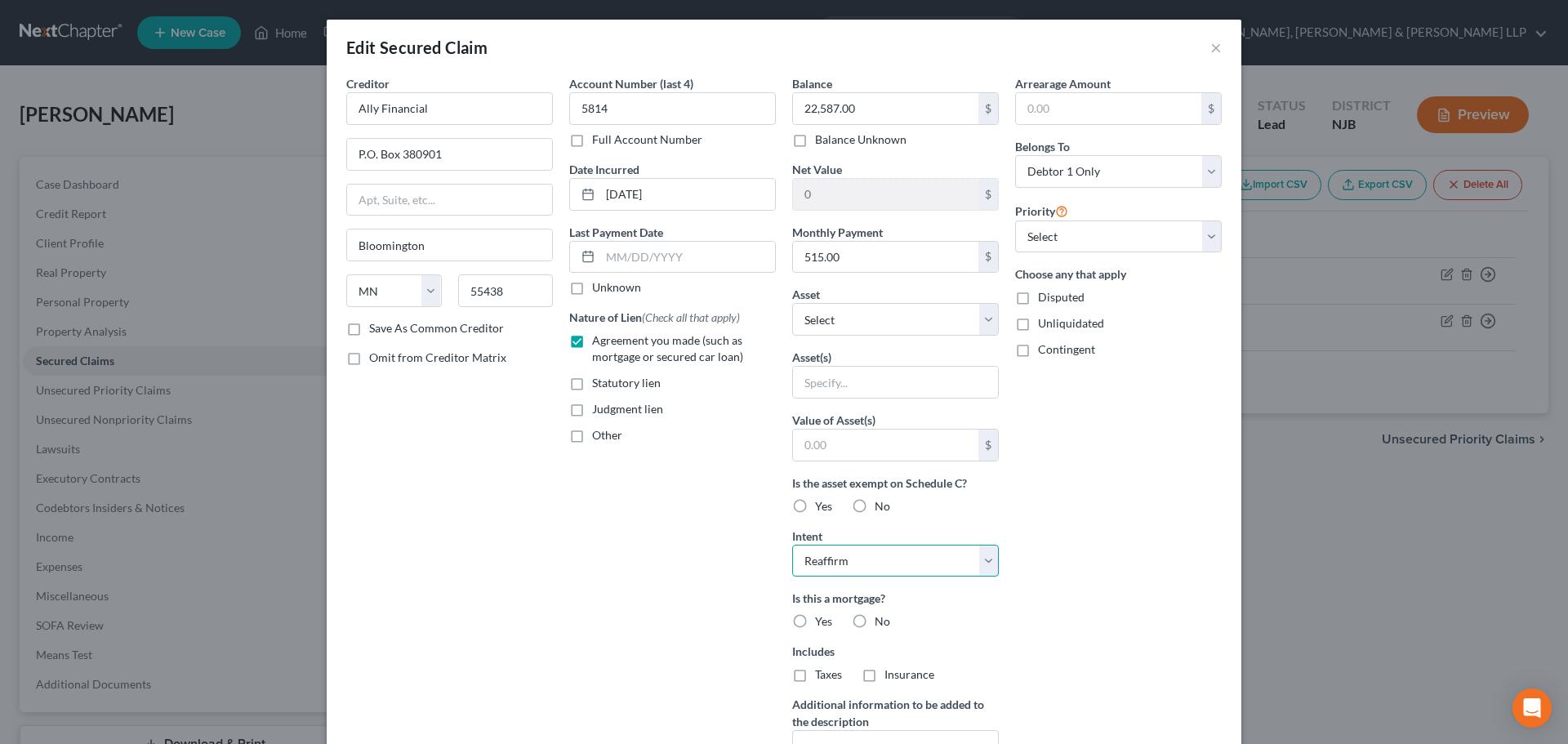
click at [792, 545] on select "Select Surrender Redeem Reaffirm Avoid Other" at bounding box center [895, 561] width 206 height 33
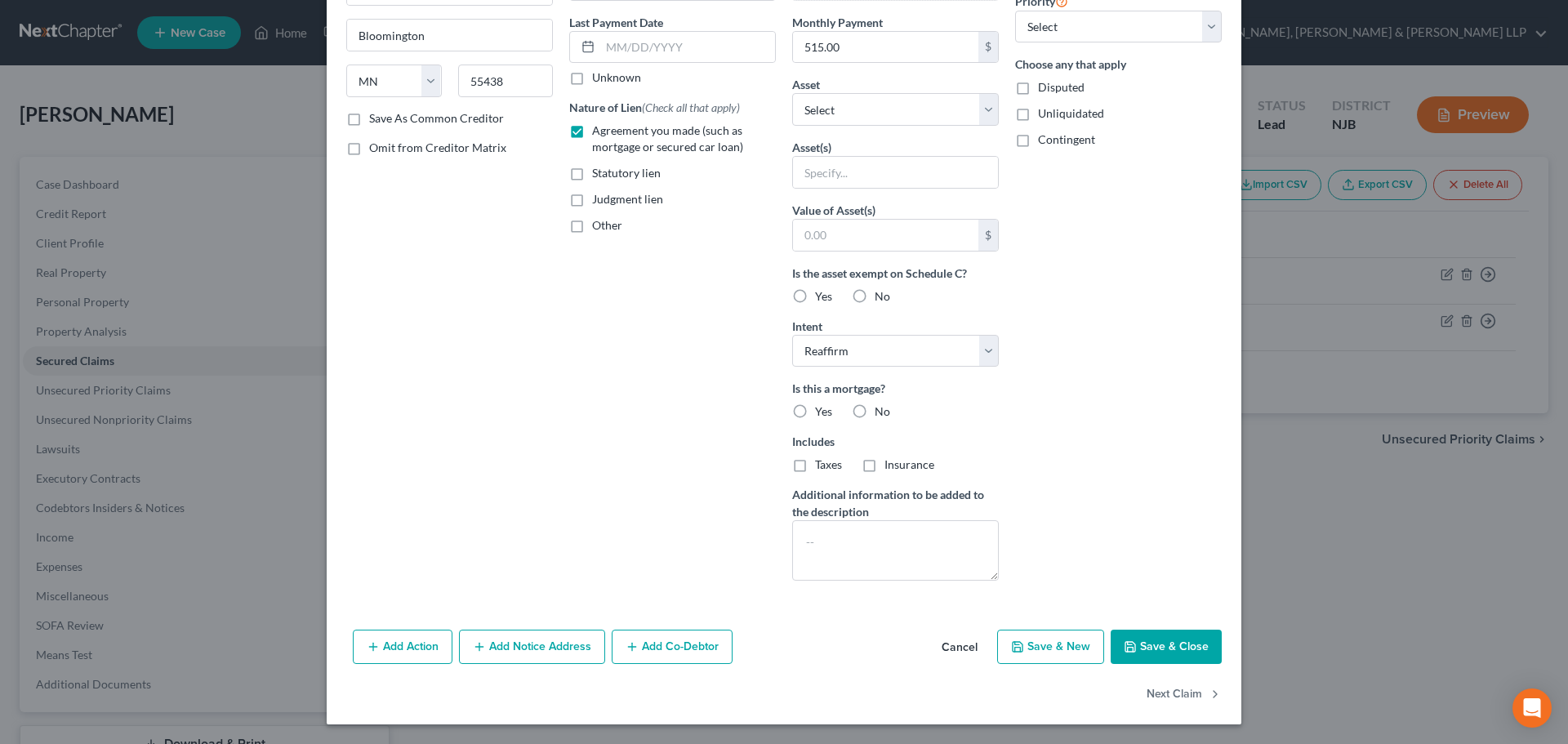
click at [1138, 645] on button "Save & Close" at bounding box center [1166, 646] width 111 height 34
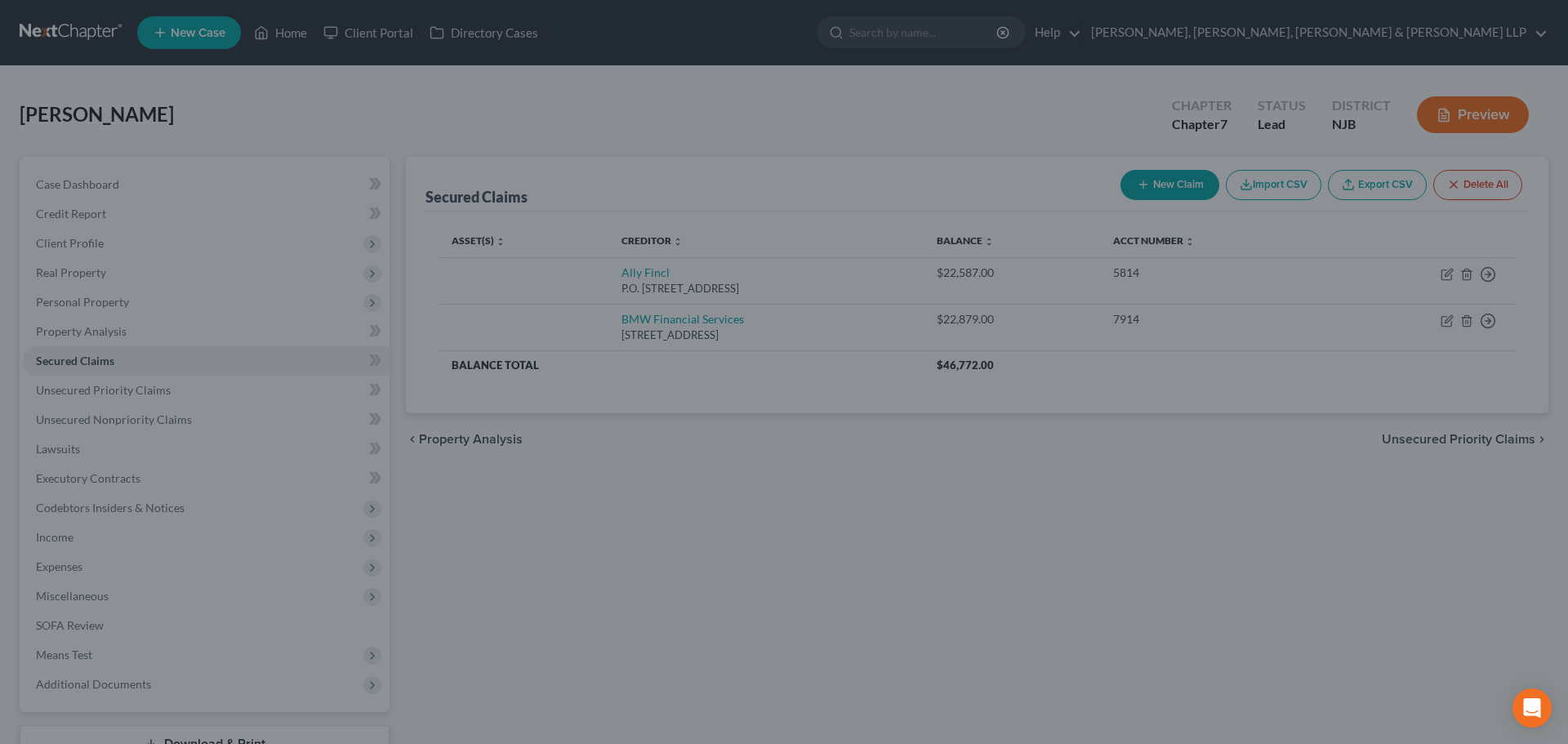
type input "0"
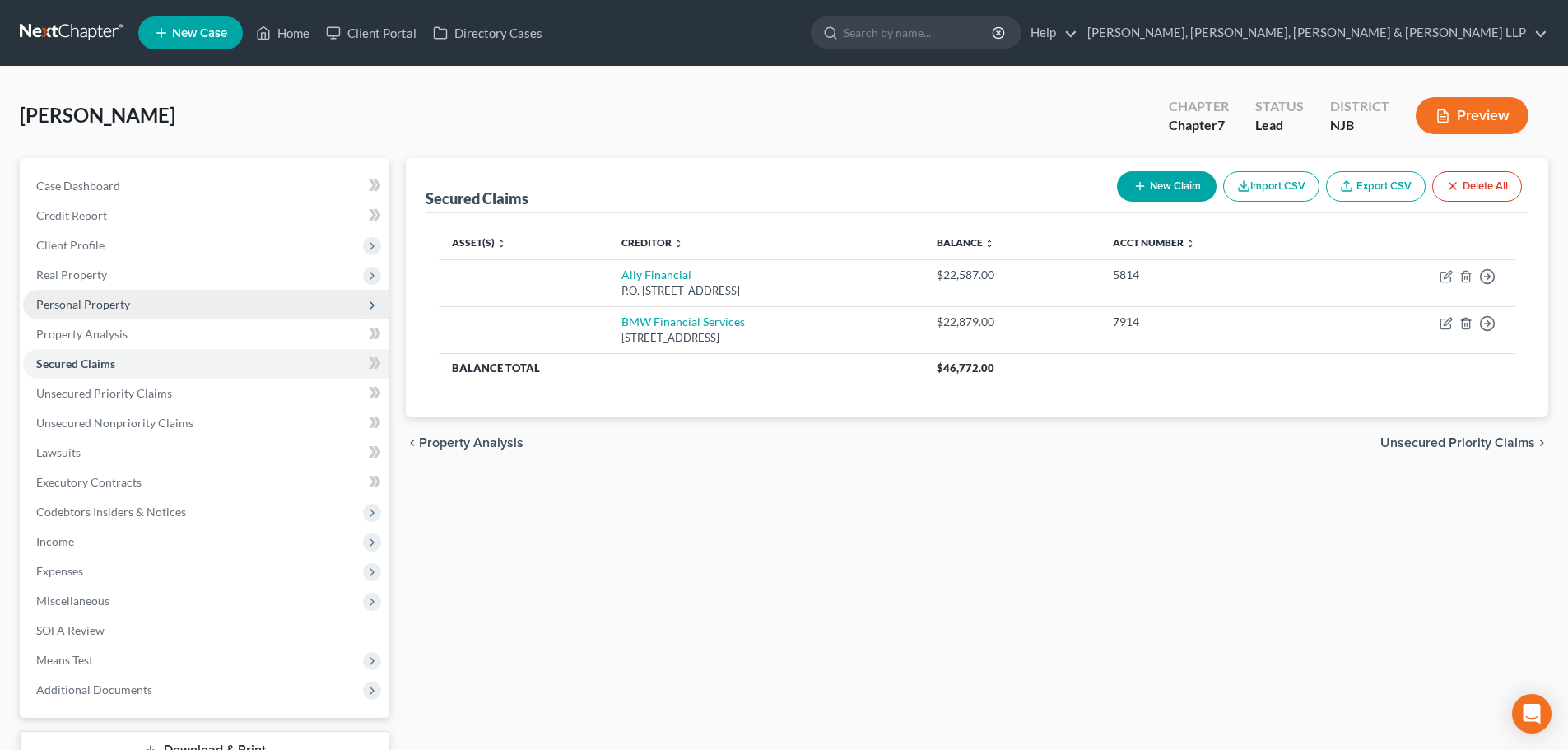
click at [82, 310] on span "Personal Property" at bounding box center [83, 304] width 94 height 14
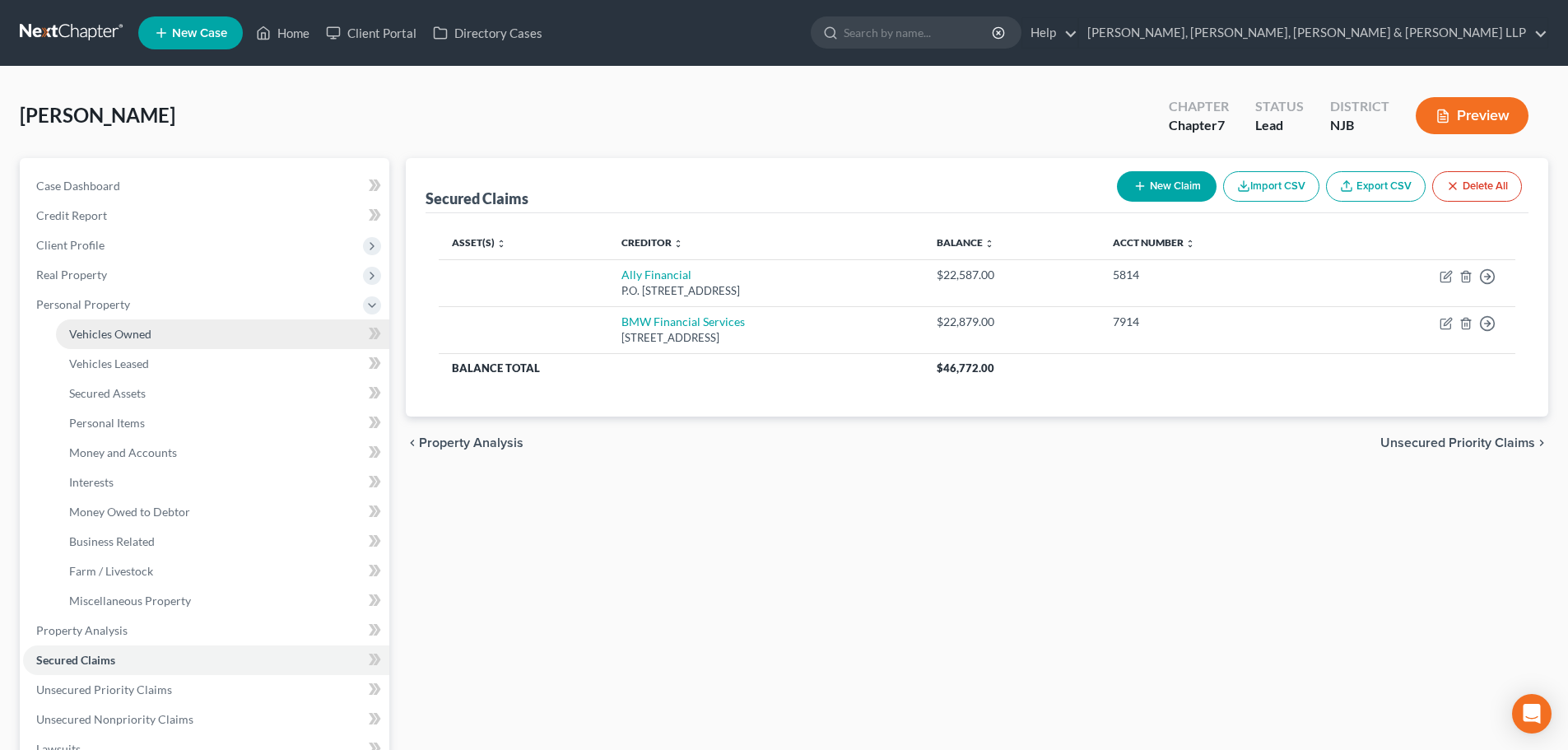
click at [120, 336] on span "Vehicles Owned" at bounding box center [110, 334] width 83 height 14
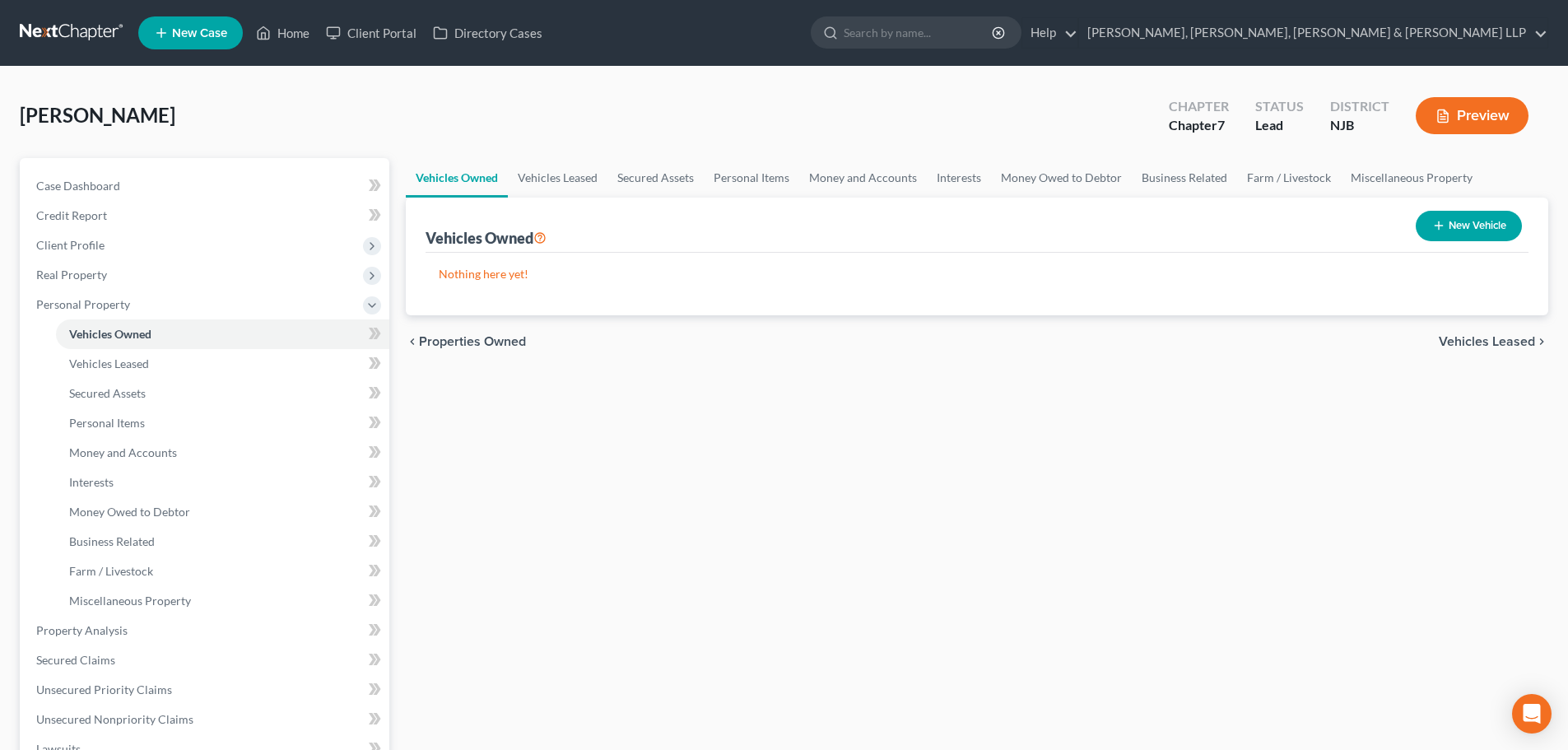
click at [1472, 230] on button "New Vehicle" at bounding box center [1469, 226] width 106 height 30
select select "0"
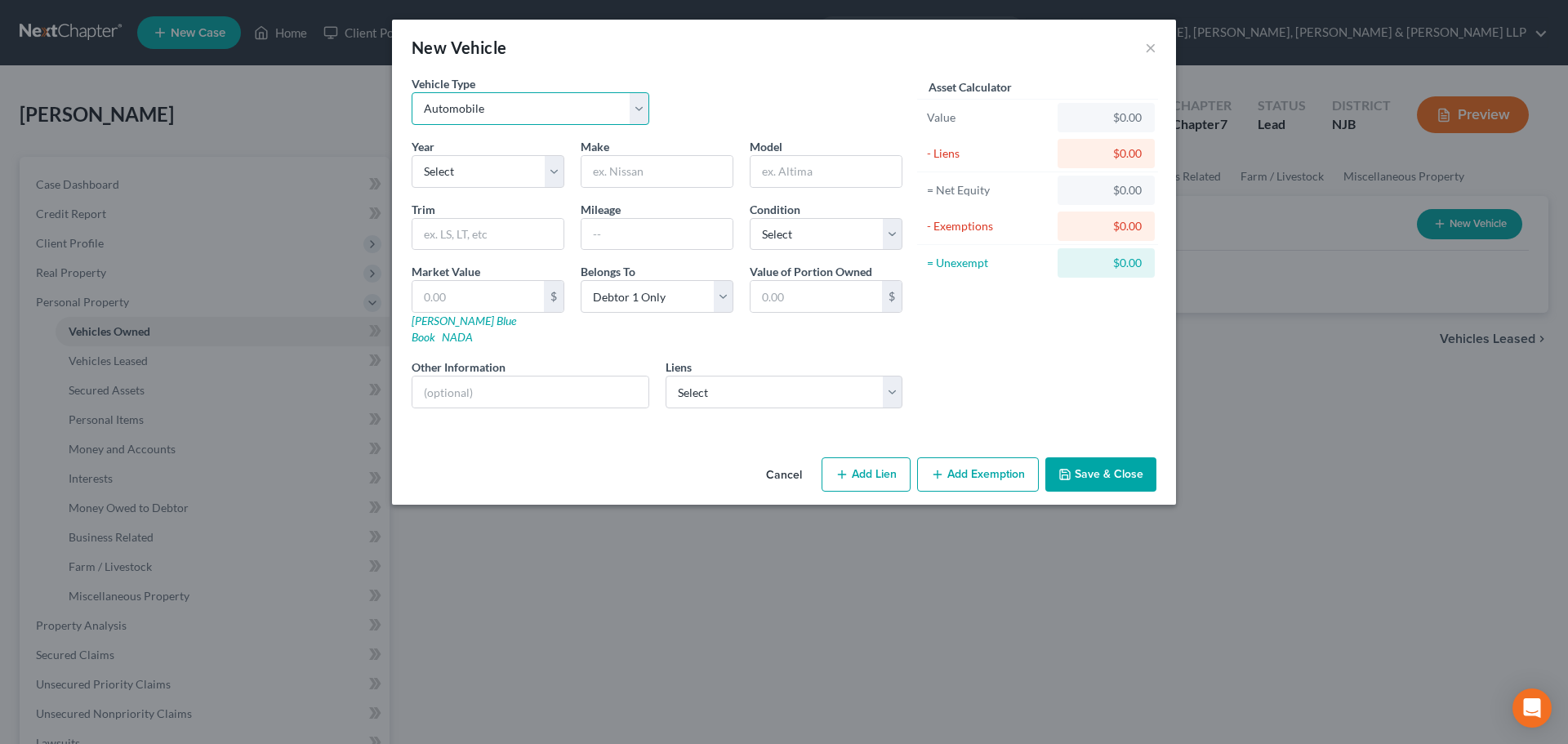
click at [582, 114] on select "Select Automobile Truck Trailer Watercraft Aircraft Motor Home Atv Other Vehicle" at bounding box center [530, 108] width 237 height 33
click at [411, 92] on select "Select Automobile Truck Trailer Watercraft Aircraft Motor Home Atv Other Vehicle" at bounding box center [530, 108] width 237 height 33
click at [477, 166] on select "Select 2026 2025 2024 2023 2022 2021 2020 2019 2018 2017 2016 2015 2014 2013 20…" at bounding box center [487, 171] width 153 height 33
select select "1"
click at [411, 155] on select "Select 2026 2025 2024 2023 2022 2021 2020 2019 2018 2017 2016 2015 2014 2013 20…" at bounding box center [487, 171] width 153 height 33
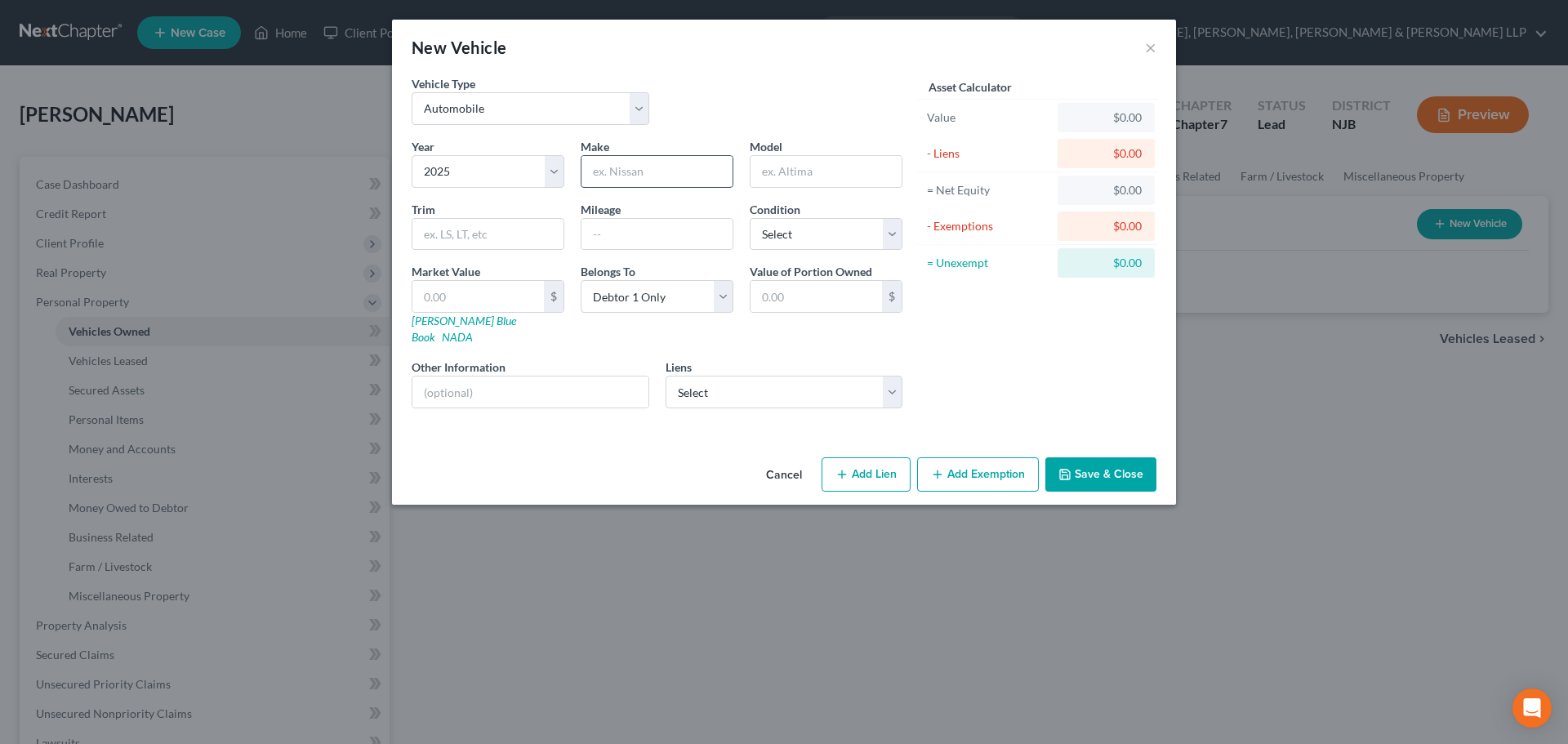
click at [612, 170] on input "text" at bounding box center [657, 171] width 151 height 31
type input "BMW"
click at [756, 169] on input "text" at bounding box center [826, 171] width 151 height 31
type input "X5"
click at [783, 231] on select "Select Excellent Very Good Good Fair Poor" at bounding box center [826, 234] width 153 height 33
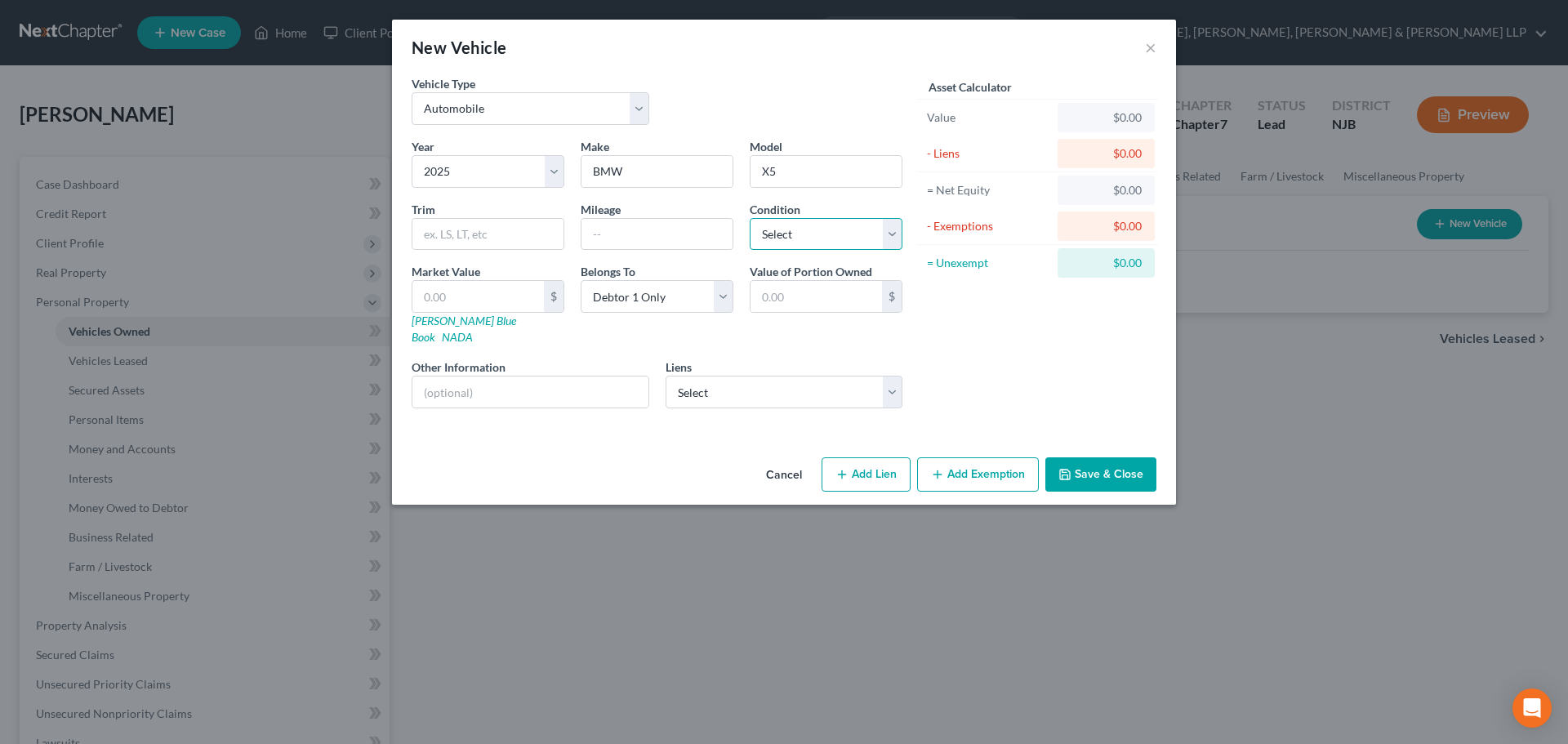
select select "2"
click at [750, 218] on select "Select Excellent Very Good Good Fair Poor" at bounding box center [826, 234] width 153 height 33
click at [658, 238] on input "text" at bounding box center [657, 234] width 151 height 31
type input "10000"
click at [730, 379] on select "Select BMW Financial Services - $22,879.00 Ally Financial - $22,587.00" at bounding box center [784, 391] width 237 height 33
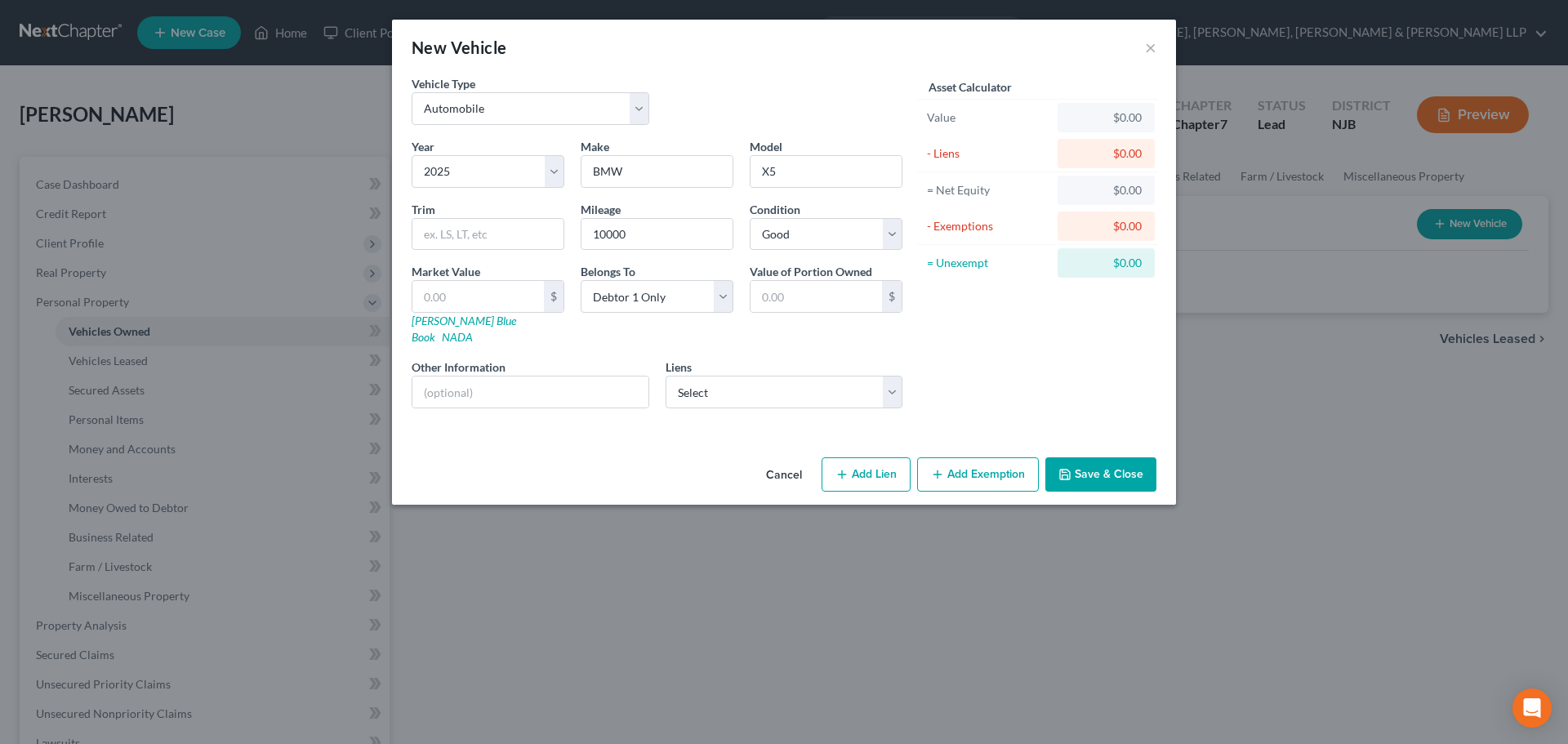
click at [970, 339] on div "Asset Calculator Value $0.00 - Liens $0.00 = Net Equity $0.00 - Exemptions $0.0…" at bounding box center [1037, 248] width 254 height 346
click at [1153, 45] on button "×" at bounding box center [1151, 47] width 12 height 19
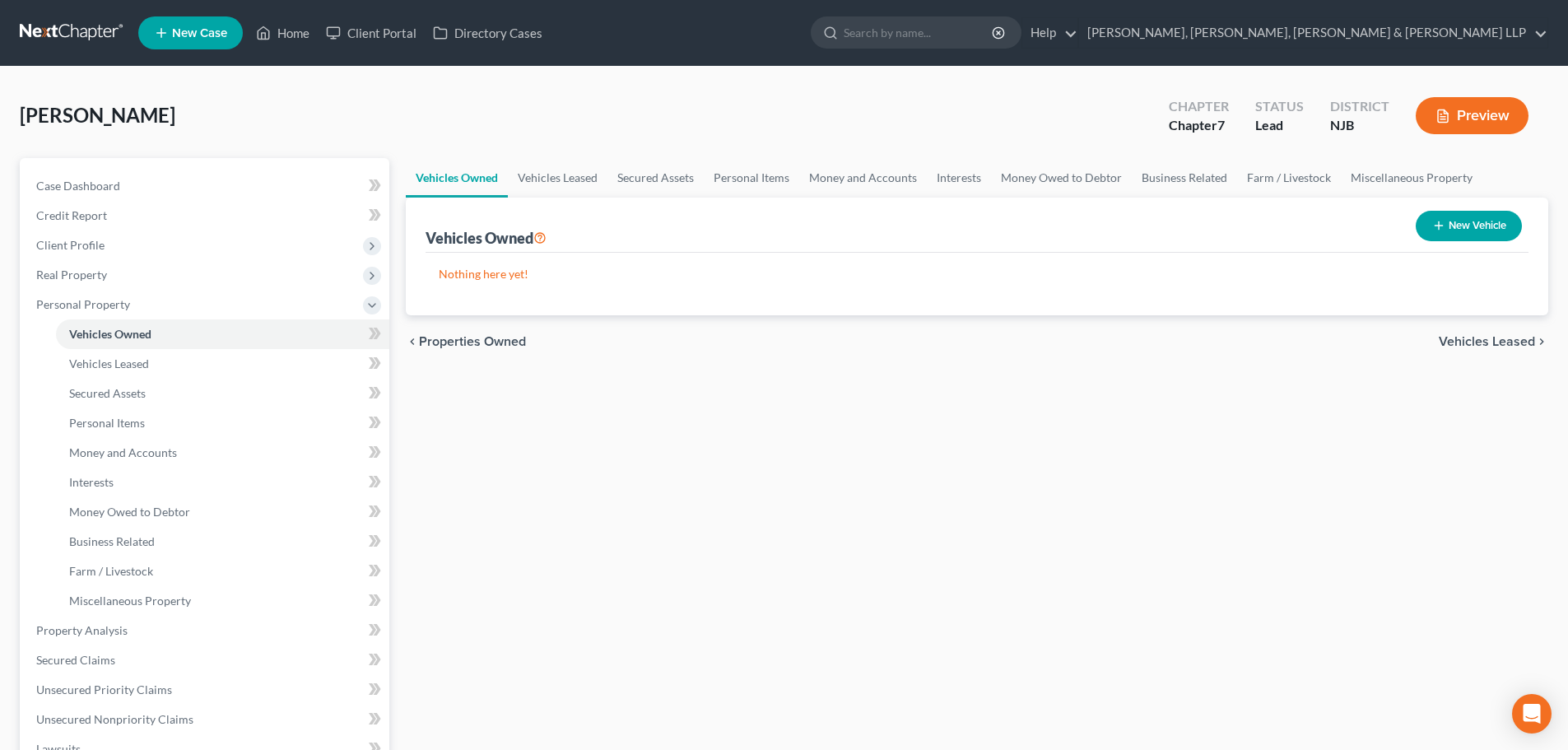
click at [1449, 233] on button "New Vehicle" at bounding box center [1469, 226] width 106 height 30
select select "0"
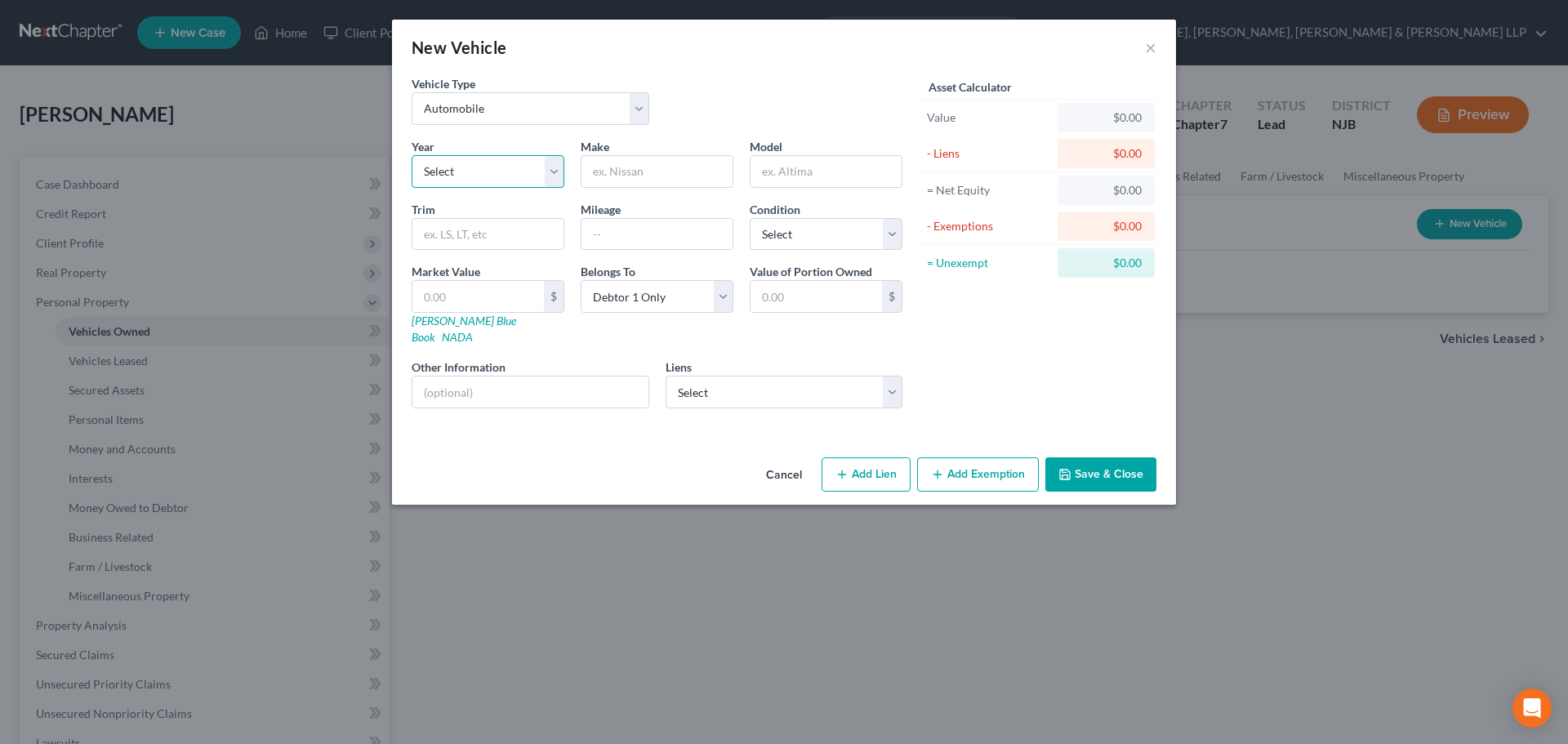
click at [507, 166] on select "Select 2026 2025 2024 2023 2022 2021 2020 2019 2018 2017 2016 2015 2014 2013 20…" at bounding box center [487, 171] width 153 height 33
select select "1"
click at [411, 155] on select "Select 2026 2025 2024 2023 2022 2021 2020 2019 2018 2017 2016 2015 2014 2013 20…" at bounding box center [487, 171] width 153 height 33
click at [598, 176] on input "text" at bounding box center [657, 171] width 151 height 31
type input "b"
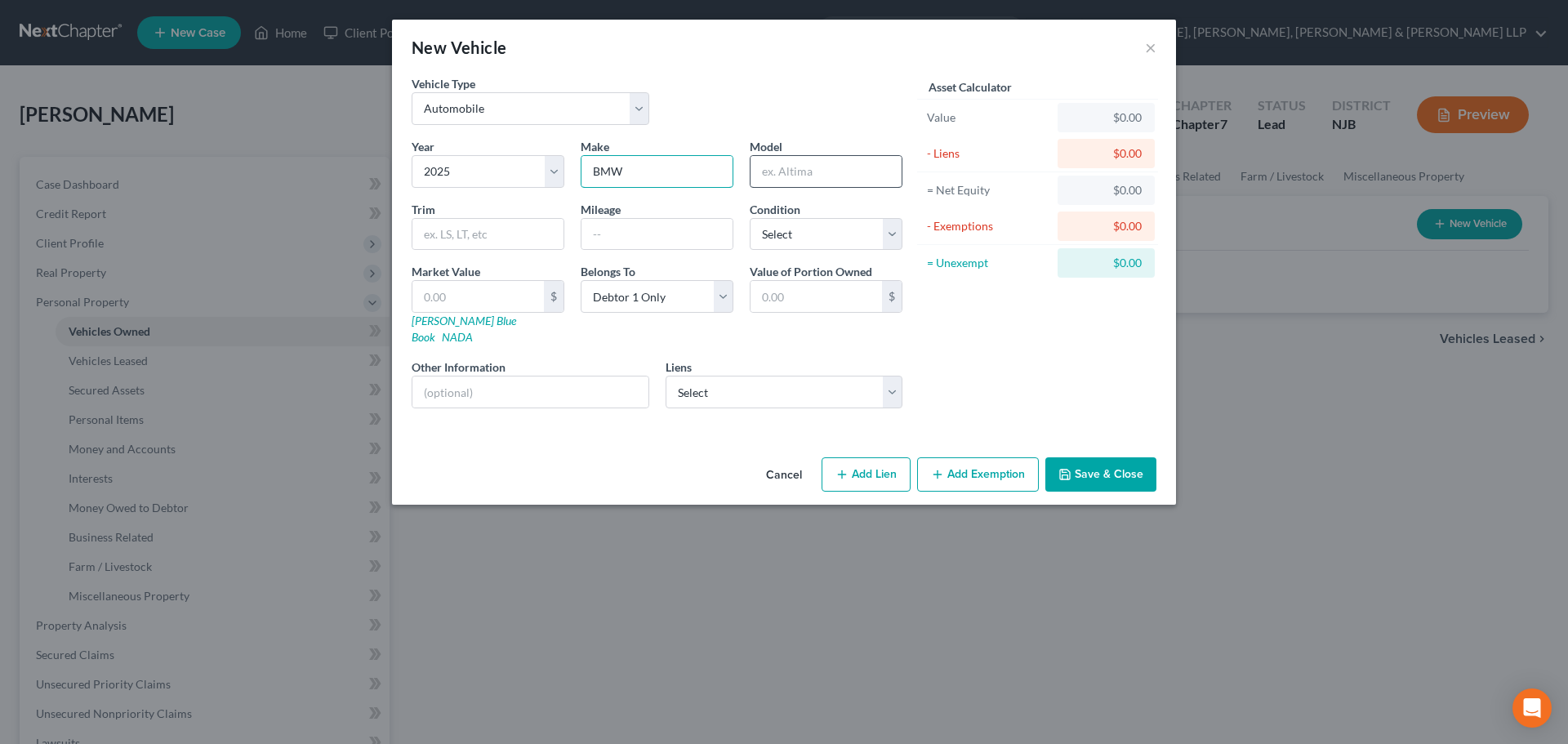
type input "BMW"
click at [778, 167] on input "text" at bounding box center [826, 171] width 151 height 31
type input "X5"
click at [782, 234] on select "Select Excellent Very Good Good Fair Poor" at bounding box center [826, 234] width 153 height 33
select select "2"
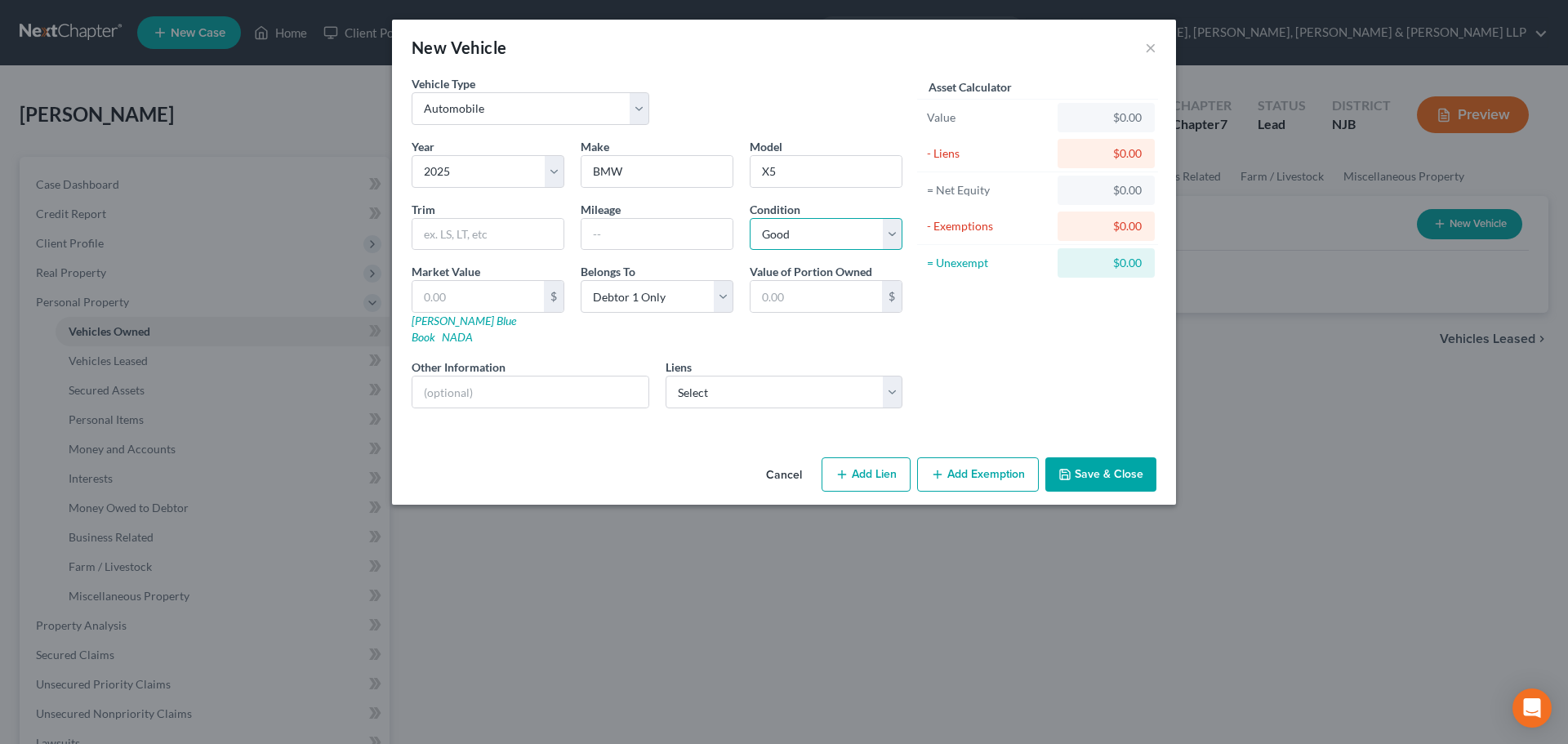
click at [750, 218] on select "Select Excellent Very Good Good Fair Poor" at bounding box center [826, 234] width 153 height 33
click at [1152, 48] on button "×" at bounding box center [1151, 47] width 12 height 19
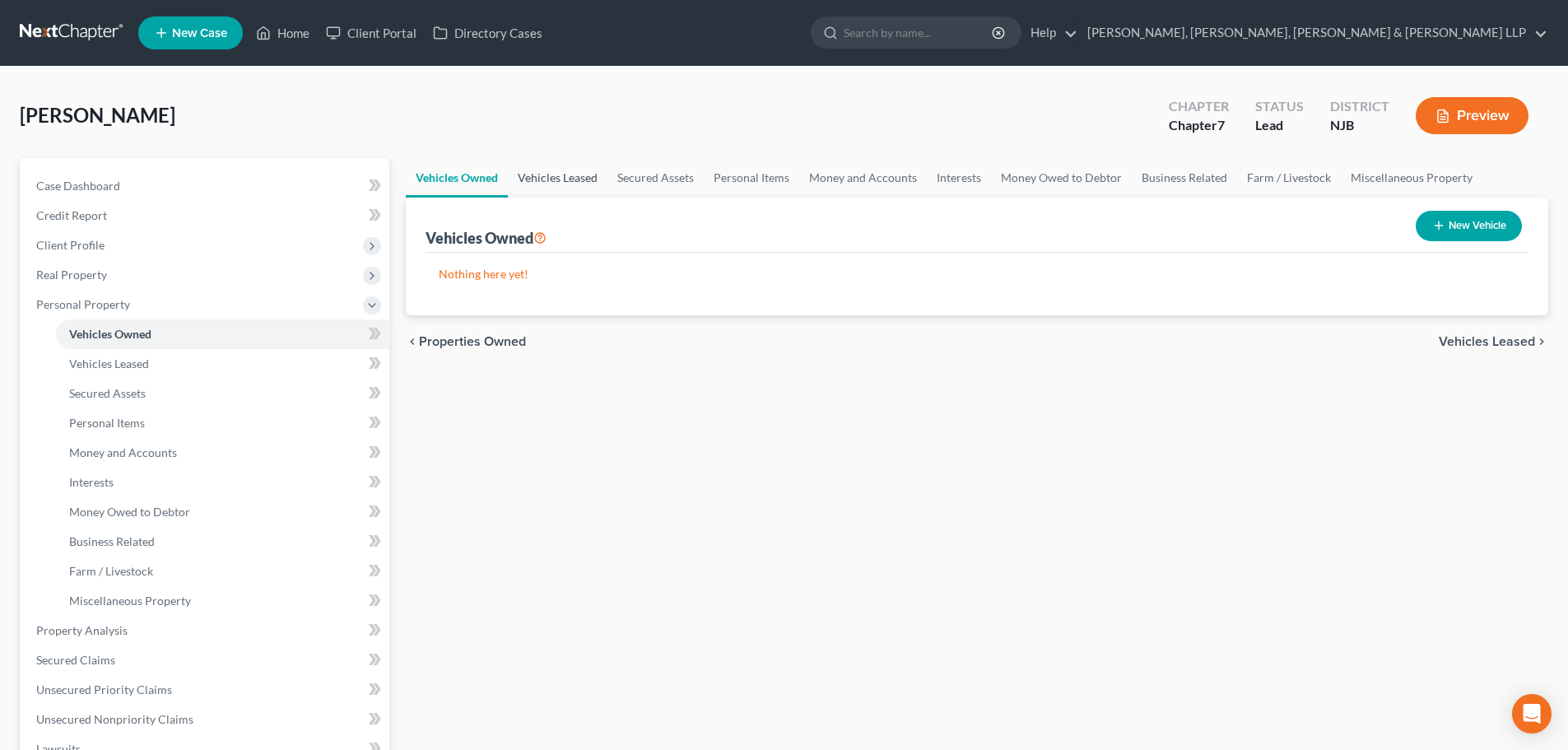
click at [540, 193] on link "Vehicles Leased" at bounding box center [558, 178] width 99 height 40
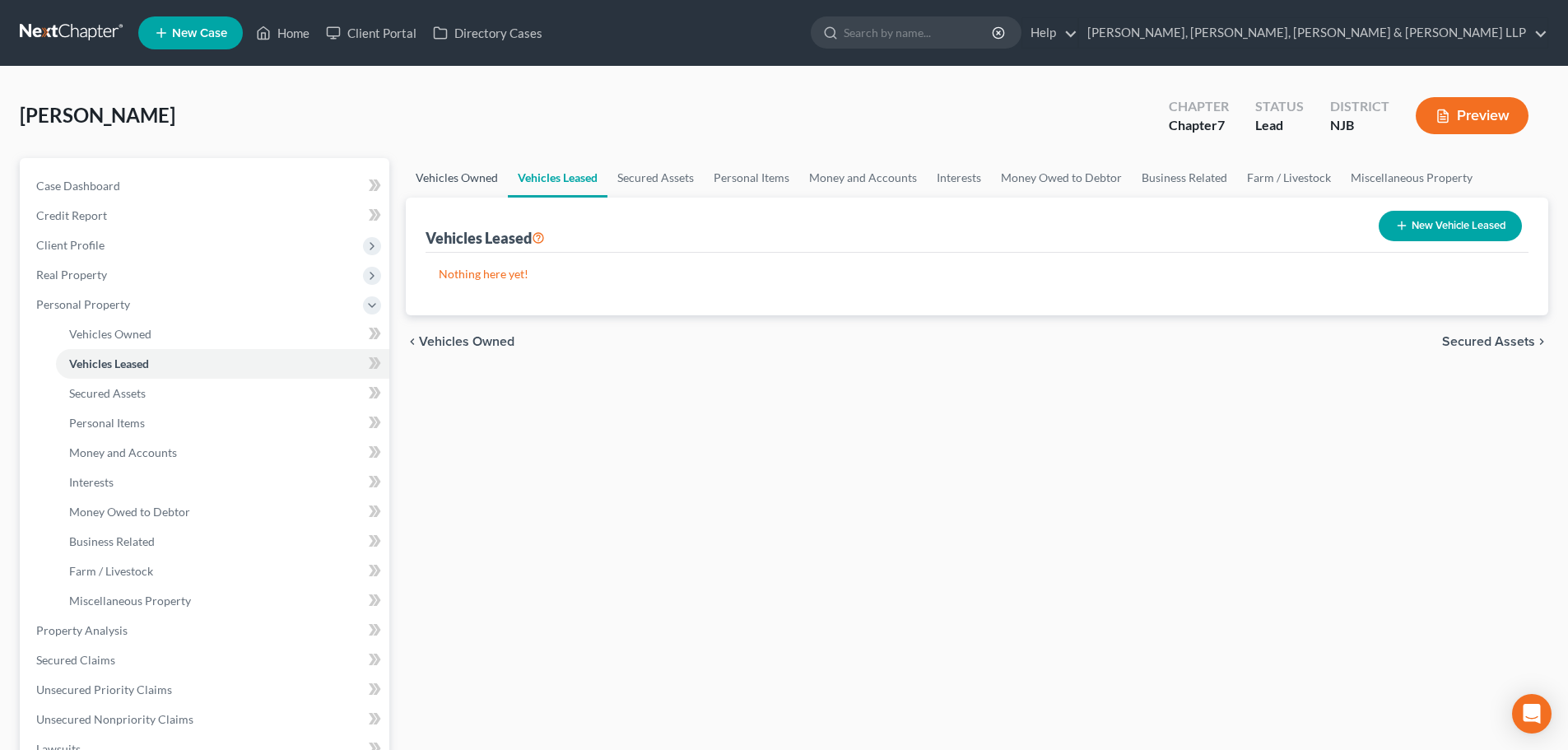
click at [467, 190] on link "Vehicles Owned" at bounding box center [457, 178] width 102 height 40
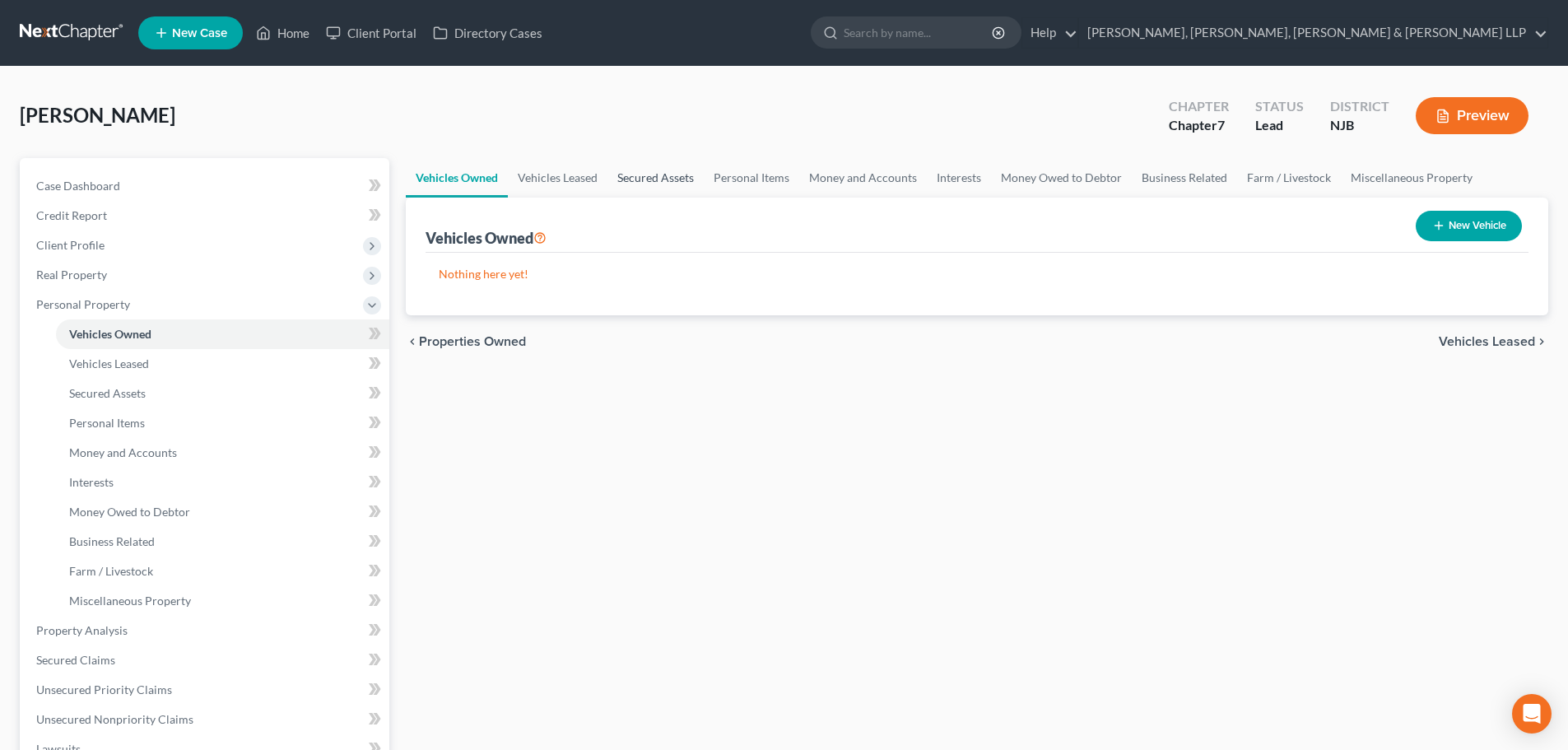
click at [621, 168] on link "Secured Assets" at bounding box center [656, 178] width 96 height 40
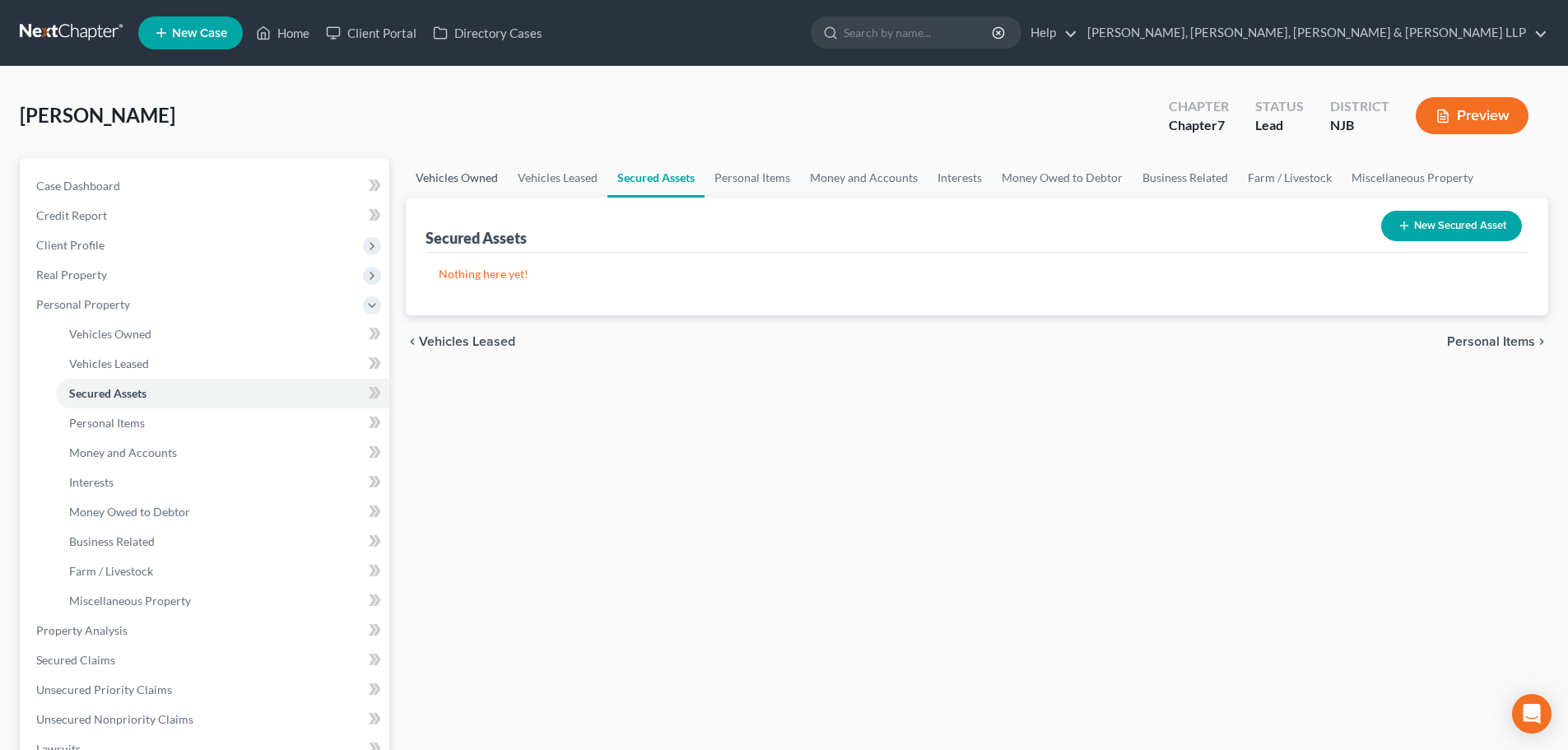
click at [482, 169] on link "Vehicles Owned" at bounding box center [457, 178] width 102 height 40
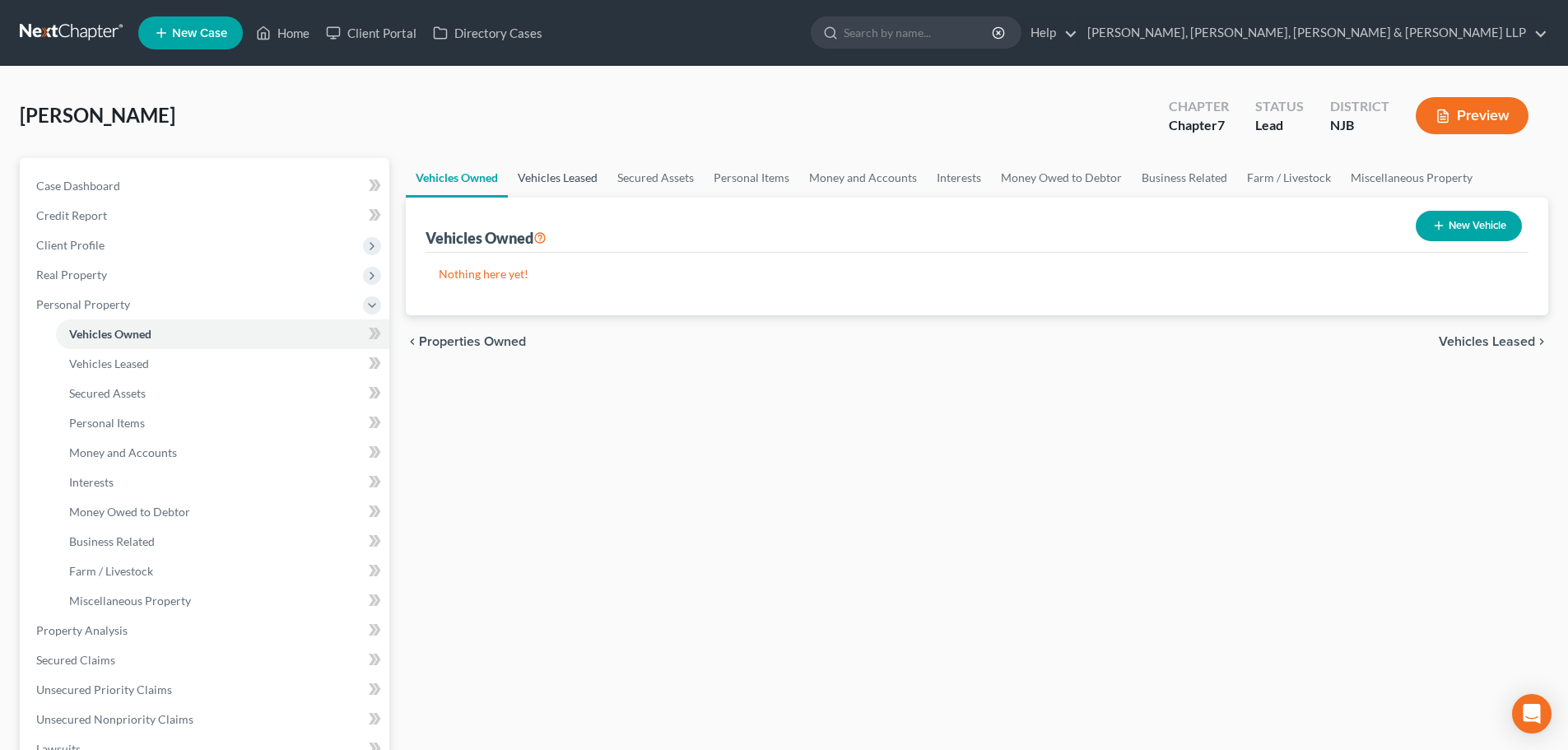
click at [568, 177] on link "Vehicles Leased" at bounding box center [558, 178] width 99 height 40
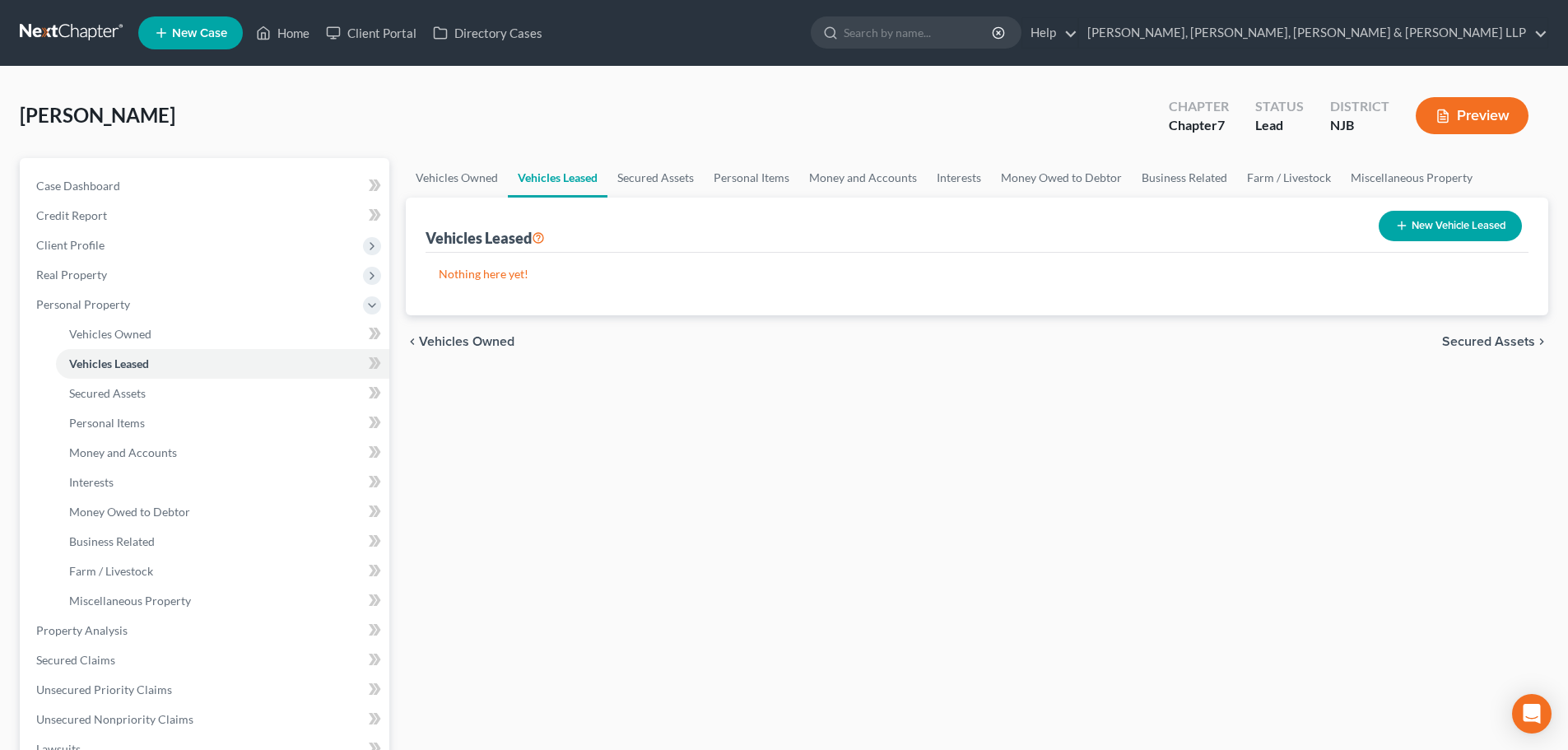
click at [1400, 236] on button "New Vehicle Leased" at bounding box center [1450, 226] width 143 height 30
select select "0"
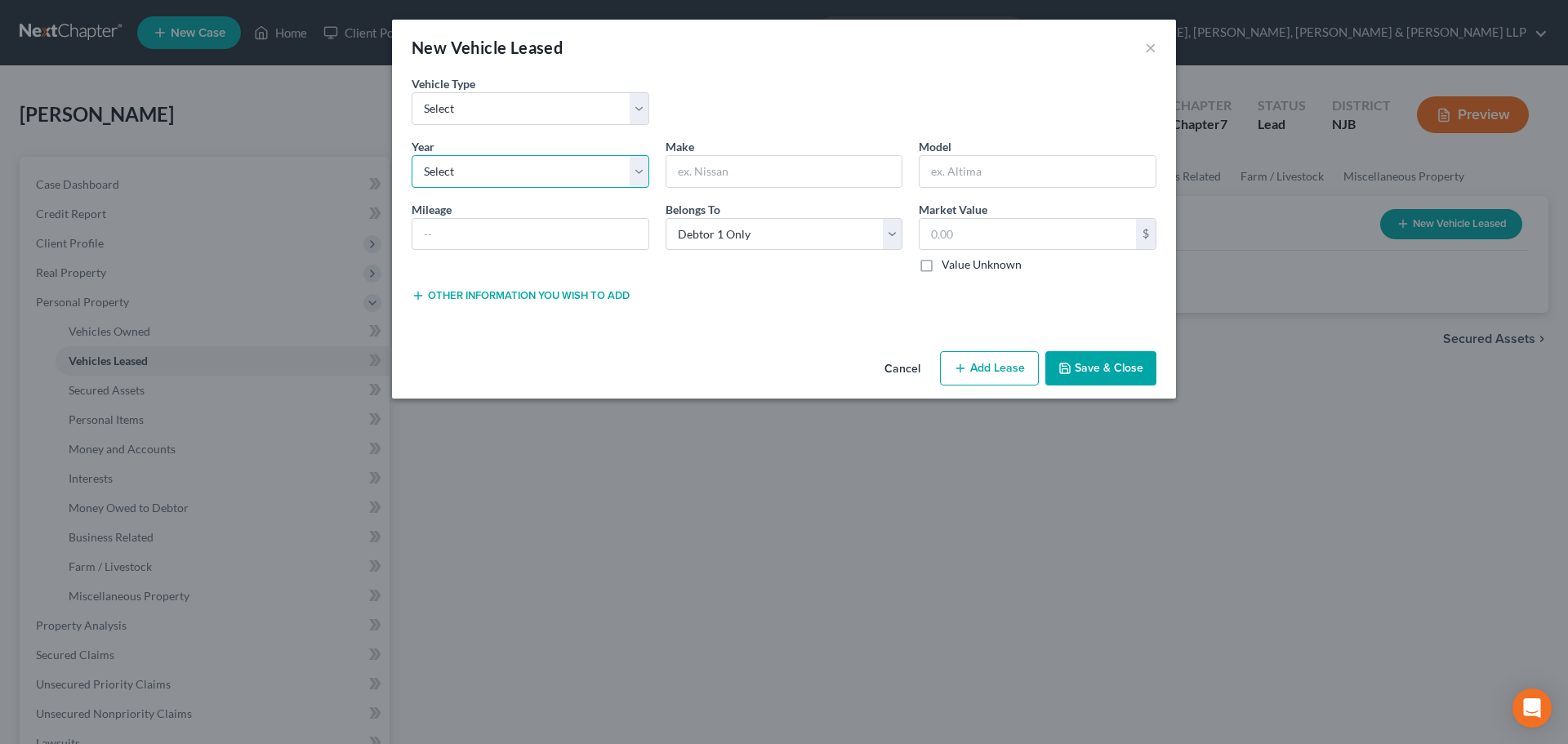
click at [461, 176] on select "Select 2026 2025 2024 2023 2022 2021 2020 2019 2018 2017 2016 2015 2014 2013 20…" at bounding box center [530, 171] width 237 height 33
select select "1"
click at [411, 155] on select "Select 2026 2025 2024 2023 2022 2021 2020 2019 2018 2017 2016 2015 2014 2013 20…" at bounding box center [530, 171] width 237 height 33
click at [672, 166] on input "text" at bounding box center [784, 171] width 236 height 31
type input "b"
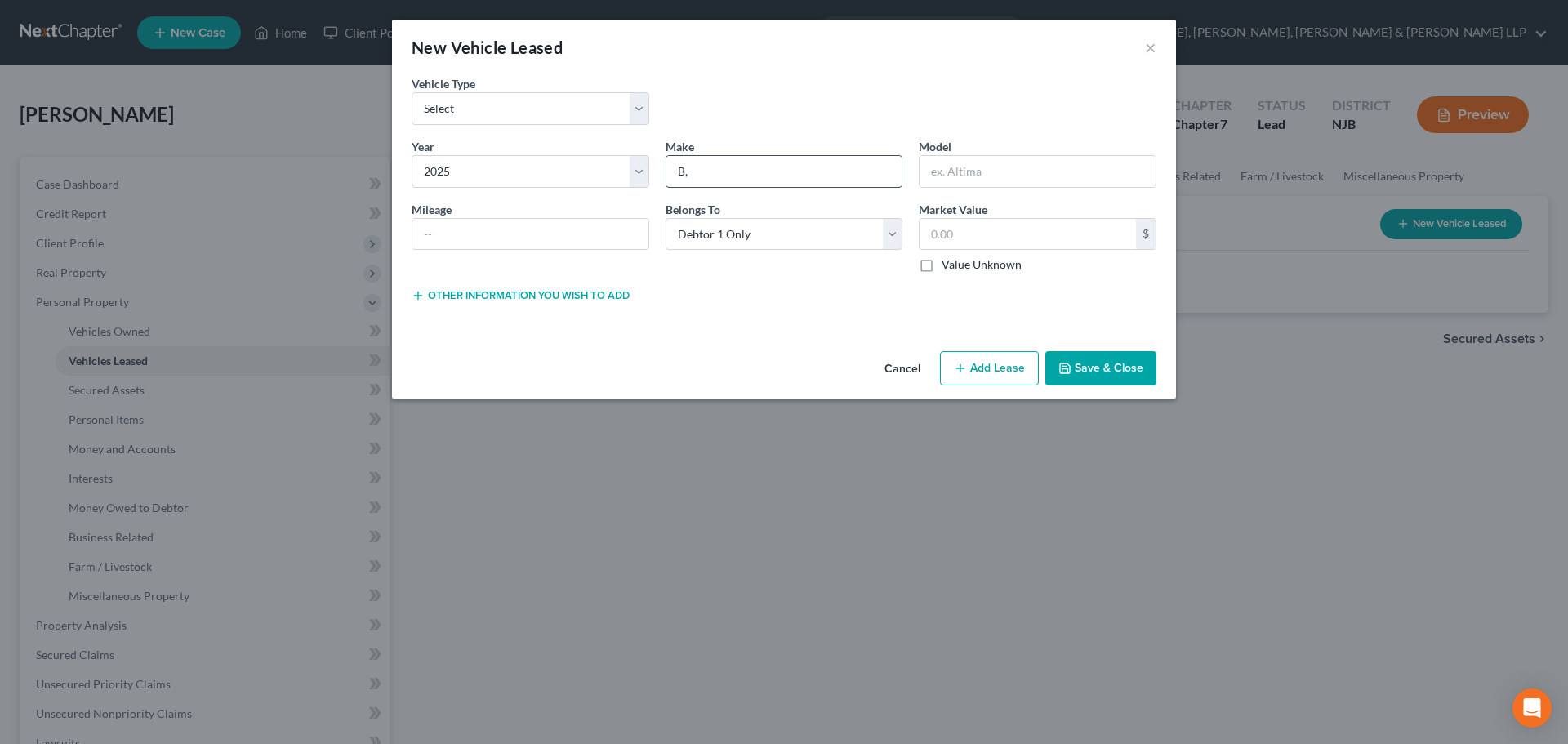
type input "B"
type input "M"
type input "B"
type input "BMW"
click at [989, 163] on input "text" at bounding box center [1037, 171] width 236 height 31
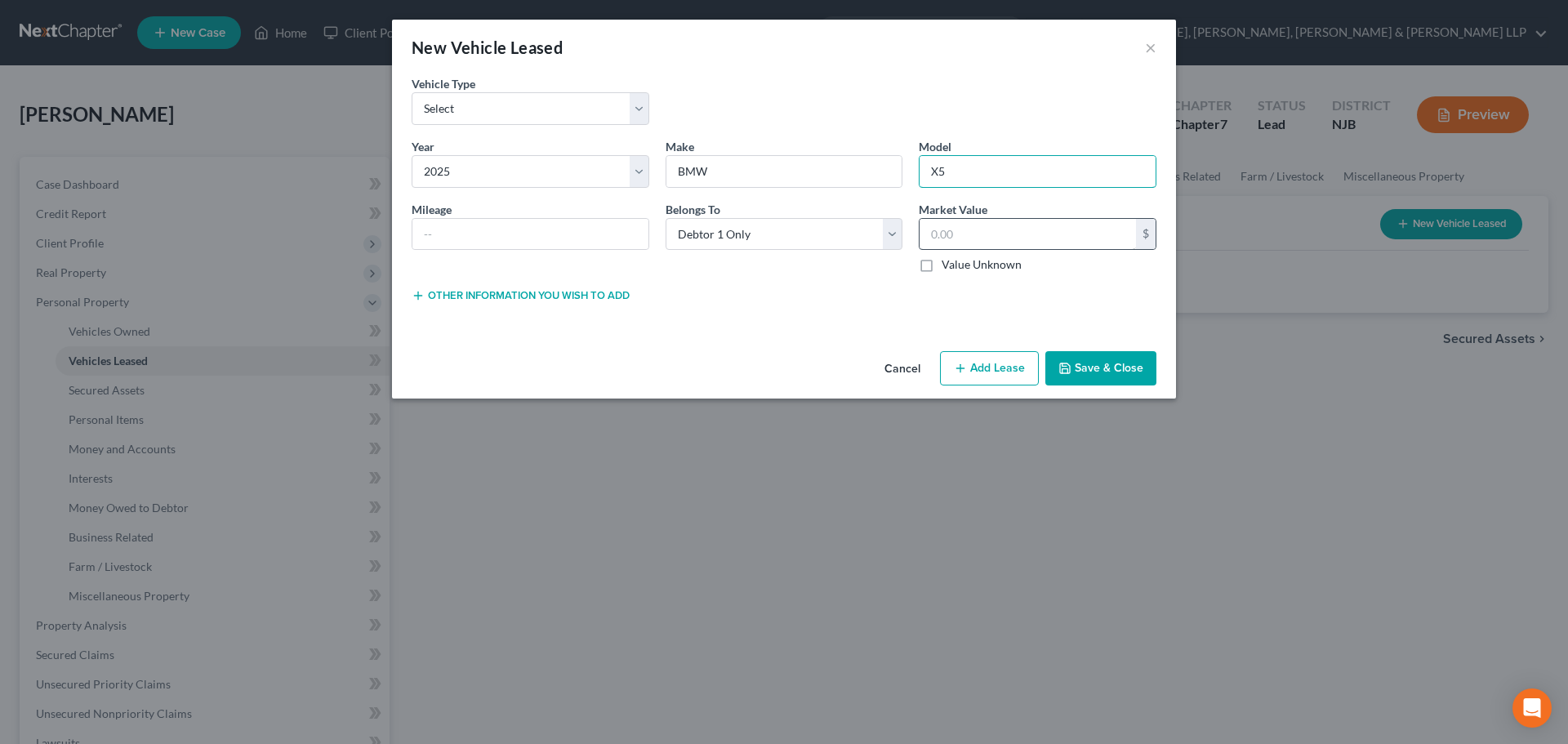
type input "X5"
click at [972, 238] on input "text" at bounding box center [1027, 234] width 216 height 31
type input "0.0"
click at [1068, 364] on icon "button" at bounding box center [1065, 369] width 13 height 13
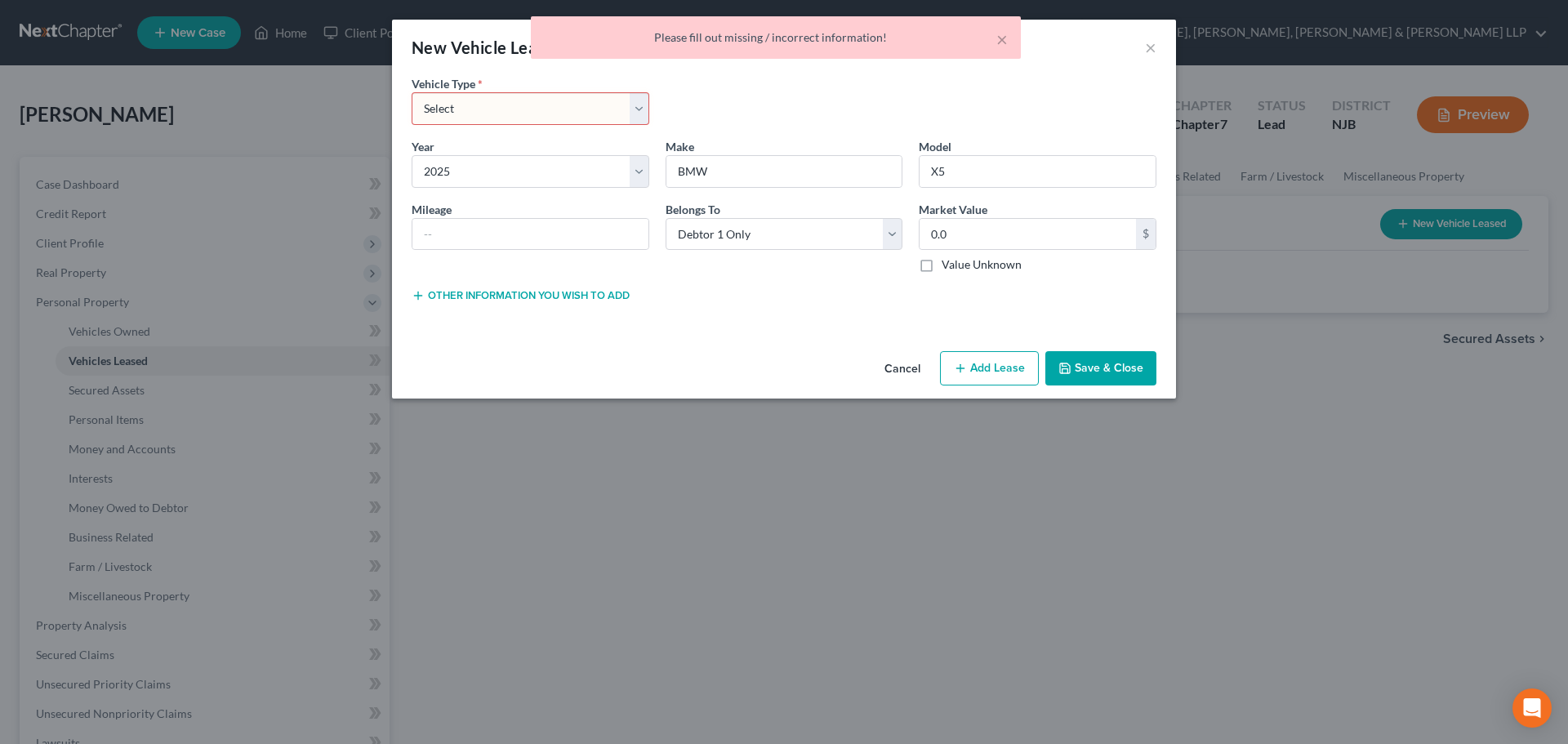
click at [478, 120] on select "Select Automobile Truck Trailer Watercraft Aircraft Motor Home Atv Other Vehicle" at bounding box center [530, 108] width 237 height 33
select select "0"
click at [411, 92] on select "Select Automobile Truck Trailer Watercraft Aircraft Motor Home Atv Other Vehicle" at bounding box center [530, 108] width 237 height 33
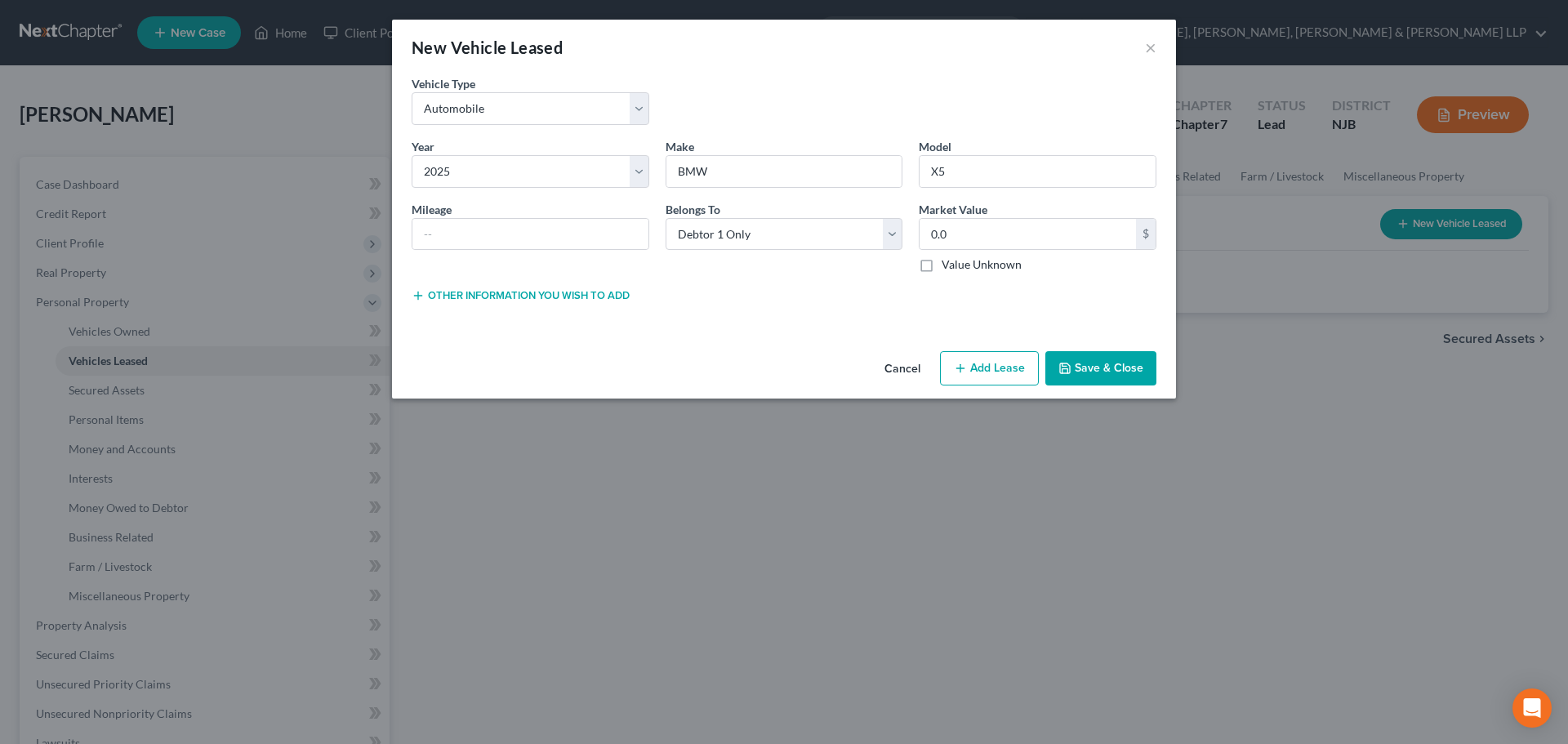
click at [1091, 376] on button "Save & Close" at bounding box center [1100, 368] width 111 height 34
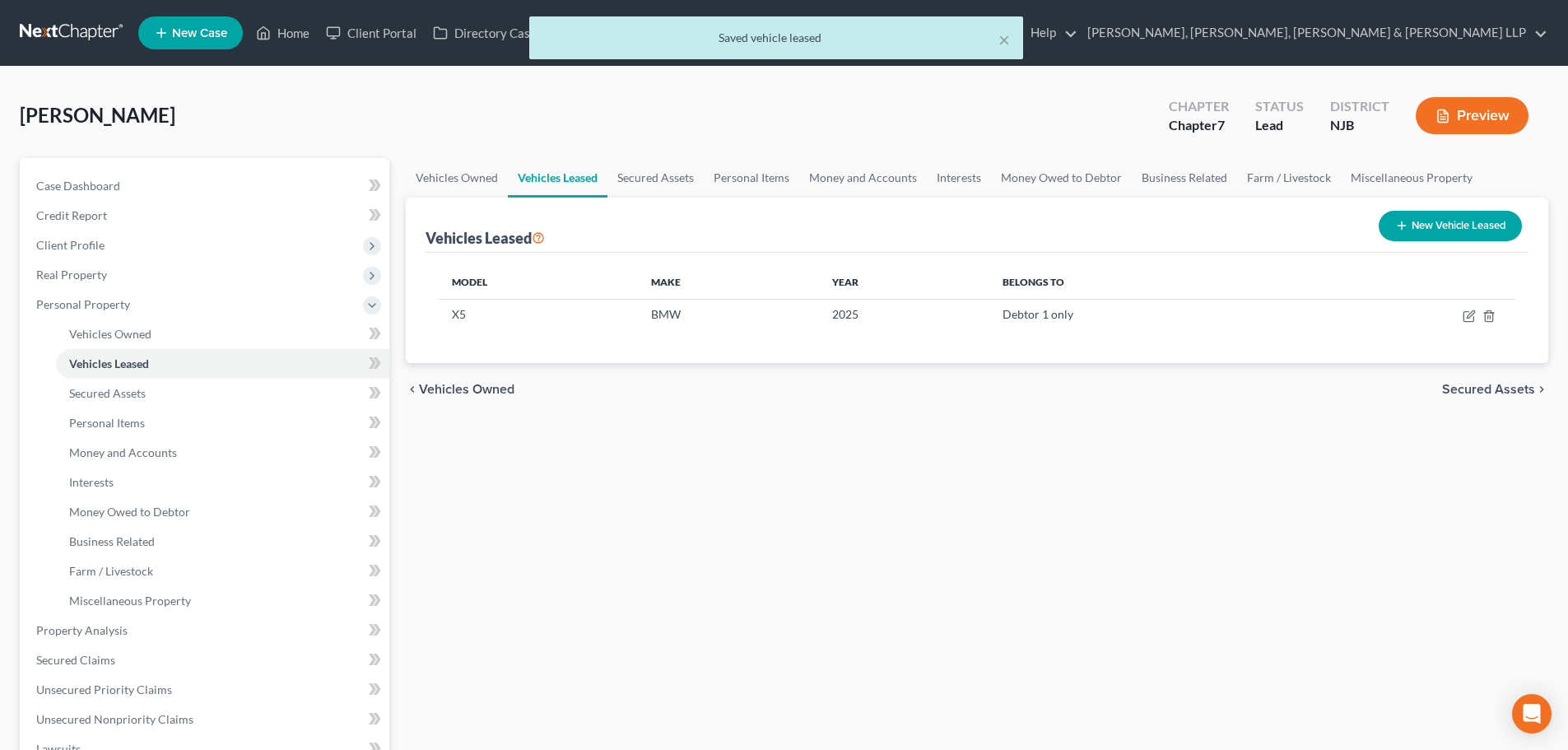
click at [1426, 227] on button "New Vehicle Leased" at bounding box center [1450, 226] width 143 height 30
select select "0"
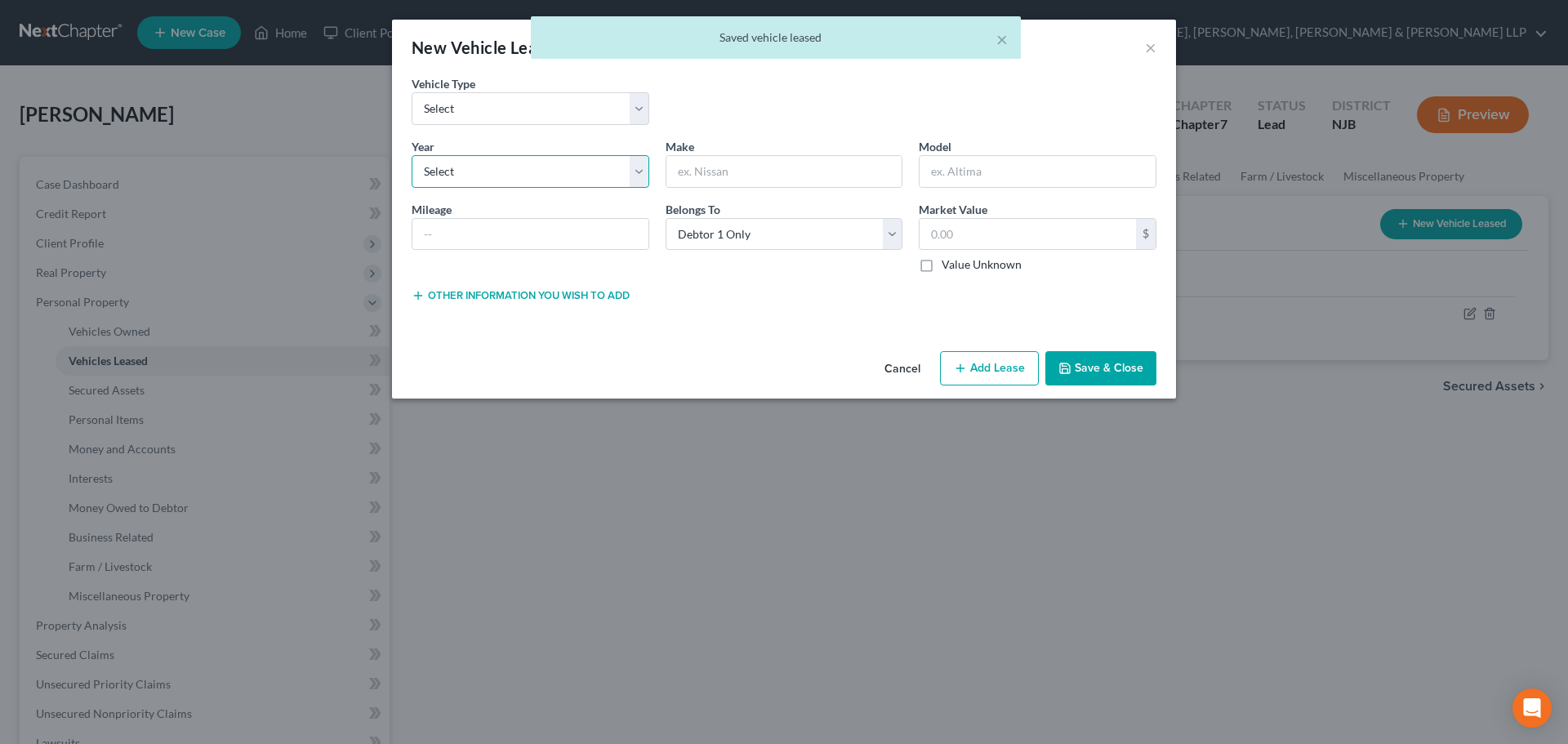
click at [491, 168] on select "Select 2026 2025 2024 2023 2022 2021 2020 2019 2018 2017 2016 2015 2014 2013 20…" at bounding box center [530, 171] width 237 height 33
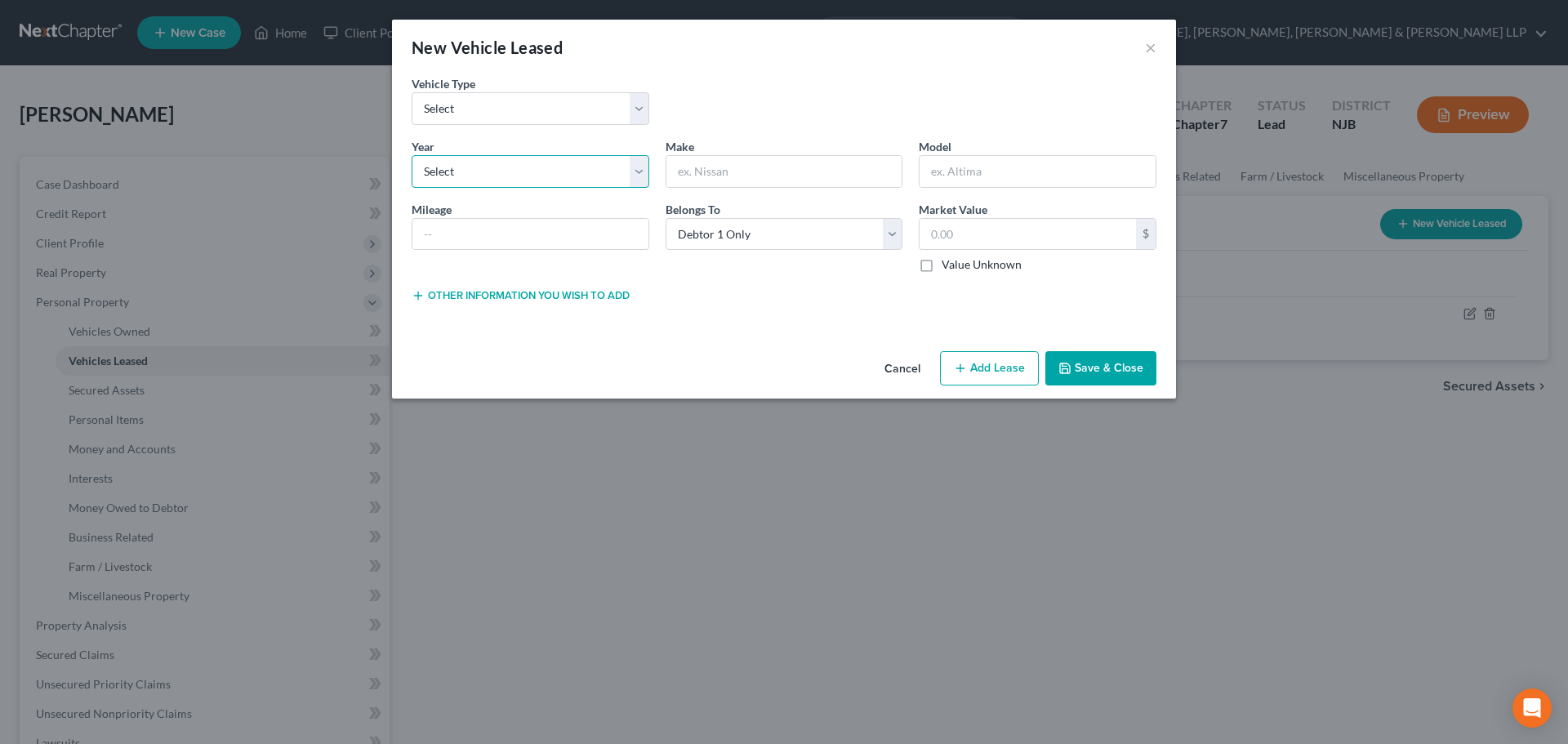
click at [529, 178] on select "Select 2026 2025 2024 2023 2022 2021 2020 2019 2018 2017 2016 2015 2014 2013 20…" at bounding box center [530, 171] width 237 height 33
select select "1"
click at [411, 155] on select "Select 2026 2025 2024 2023 2022 2021 2020 2019 2018 2017 2016 2015 2014 2013 20…" at bounding box center [530, 171] width 237 height 33
click at [741, 185] on input "text" at bounding box center [784, 171] width 236 height 31
type input "b"
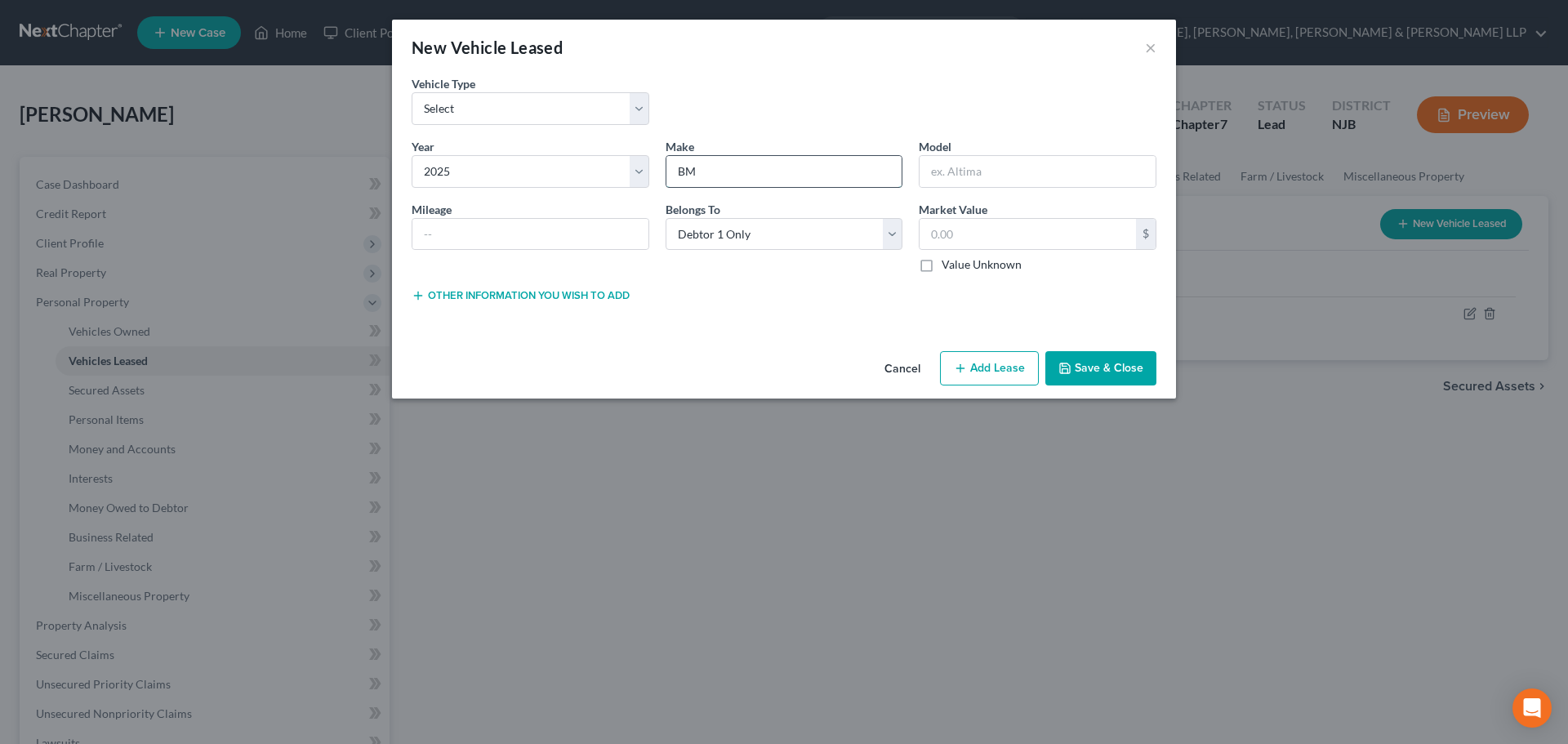
type input "B"
type input "BMW"
click at [932, 171] on input "text" at bounding box center [1037, 171] width 236 height 31
type input "X5"
click at [967, 236] on input "text" at bounding box center [1027, 234] width 216 height 31
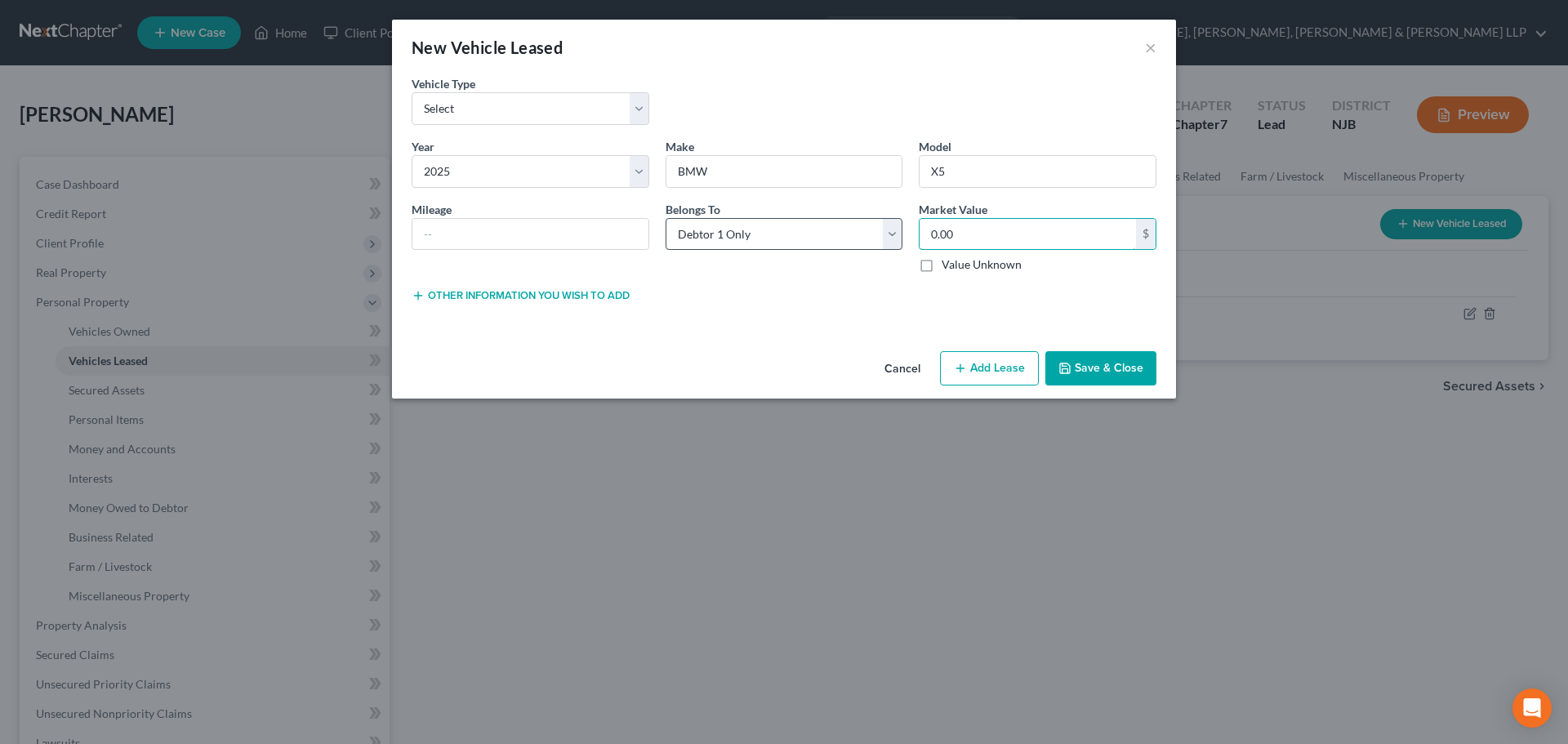
type input "0.00"
click at [822, 243] on select "Select Debtor 1 Only Debtor 2 Only Debtor 1 And Debtor 2 Only At Least One Of T…" at bounding box center [784, 234] width 237 height 33
select select "3"
click at [665, 218] on select "Select Debtor 1 Only Debtor 2 Only Debtor 1 And Debtor 2 Only At Least One Of T…" at bounding box center [784, 234] width 237 height 33
click at [1103, 361] on button "Save & Close" at bounding box center [1100, 368] width 111 height 34
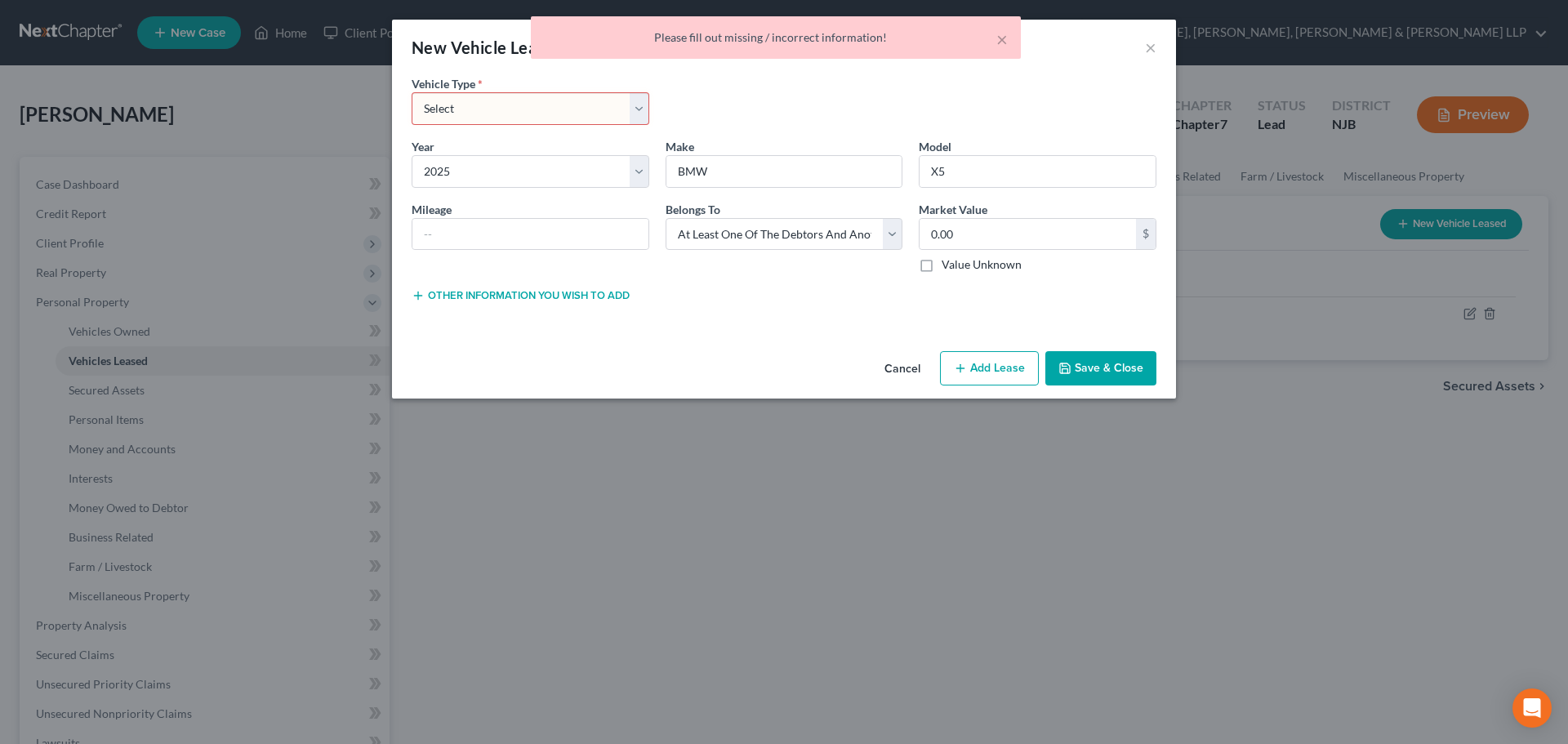
click at [539, 110] on select "Select Automobile Truck Trailer Watercraft Aircraft Motor Home Atv Other Vehicle" at bounding box center [530, 108] width 237 height 33
select select "0"
click at [411, 92] on select "Select Automobile Truck Trailer Watercraft Aircraft Motor Home Atv Other Vehicle" at bounding box center [530, 108] width 237 height 33
click at [1102, 360] on button "Save & Close" at bounding box center [1100, 368] width 111 height 34
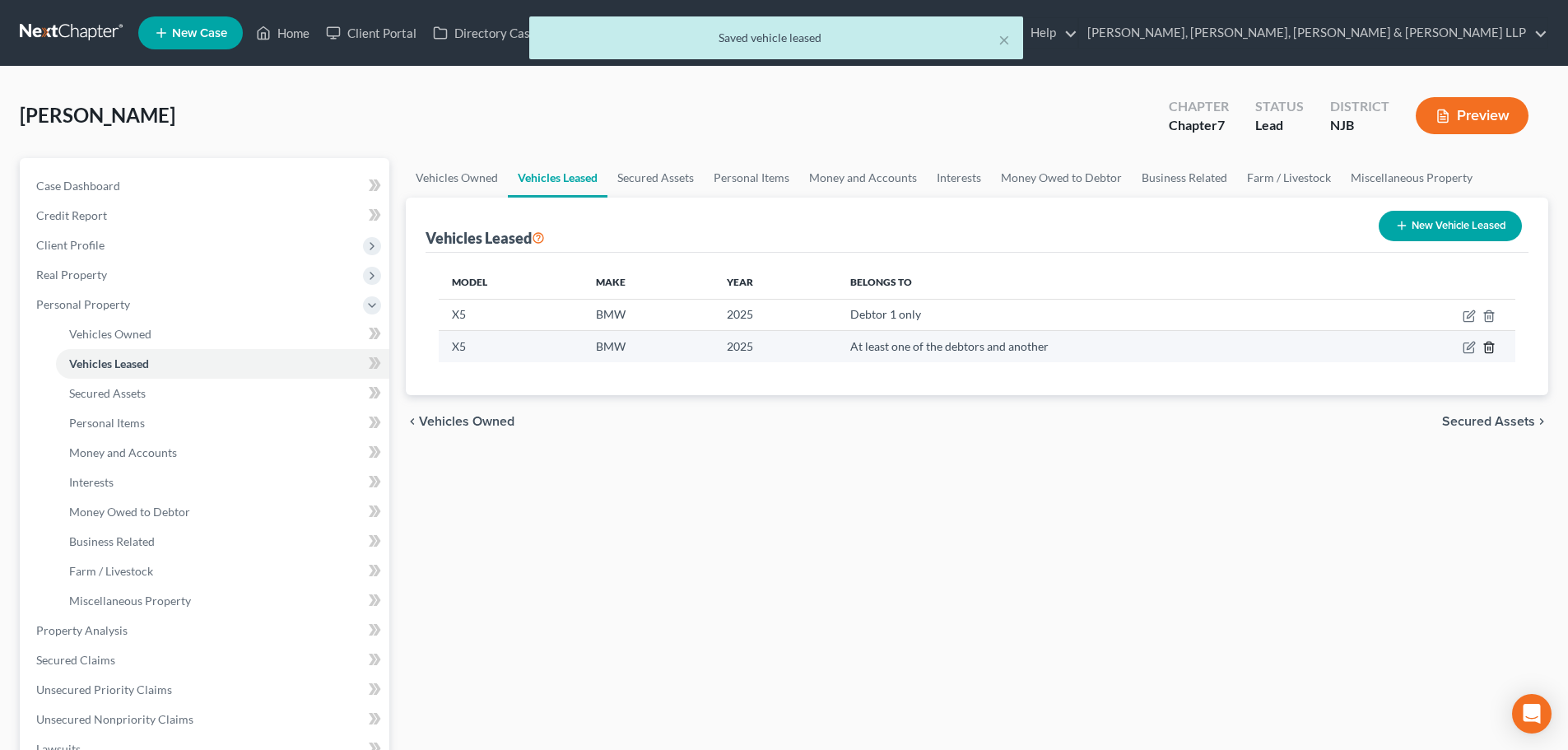
click at [1488, 348] on line "button" at bounding box center [1488, 349] width 0 height 3
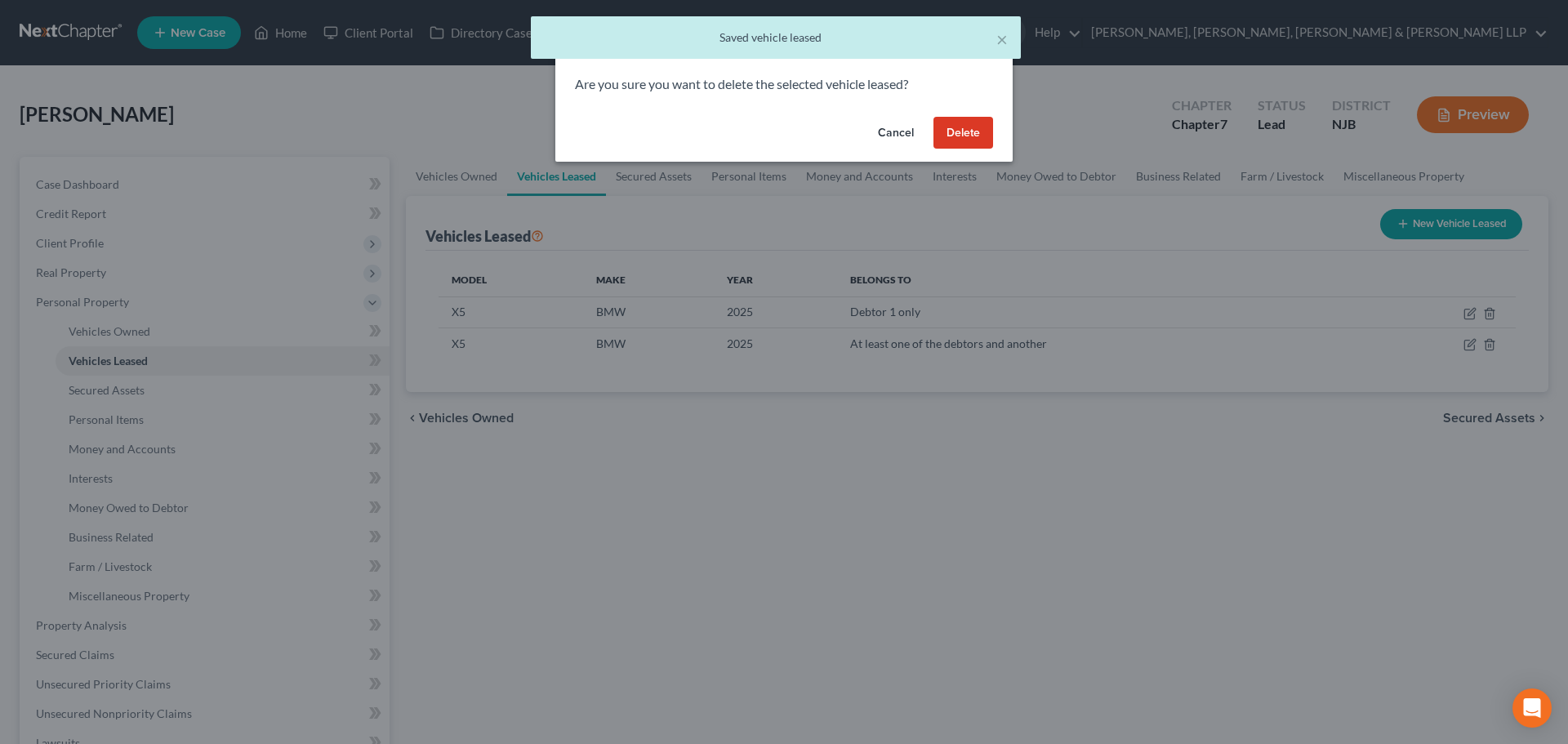
click at [893, 130] on button "Cancel" at bounding box center [895, 133] width 62 height 33
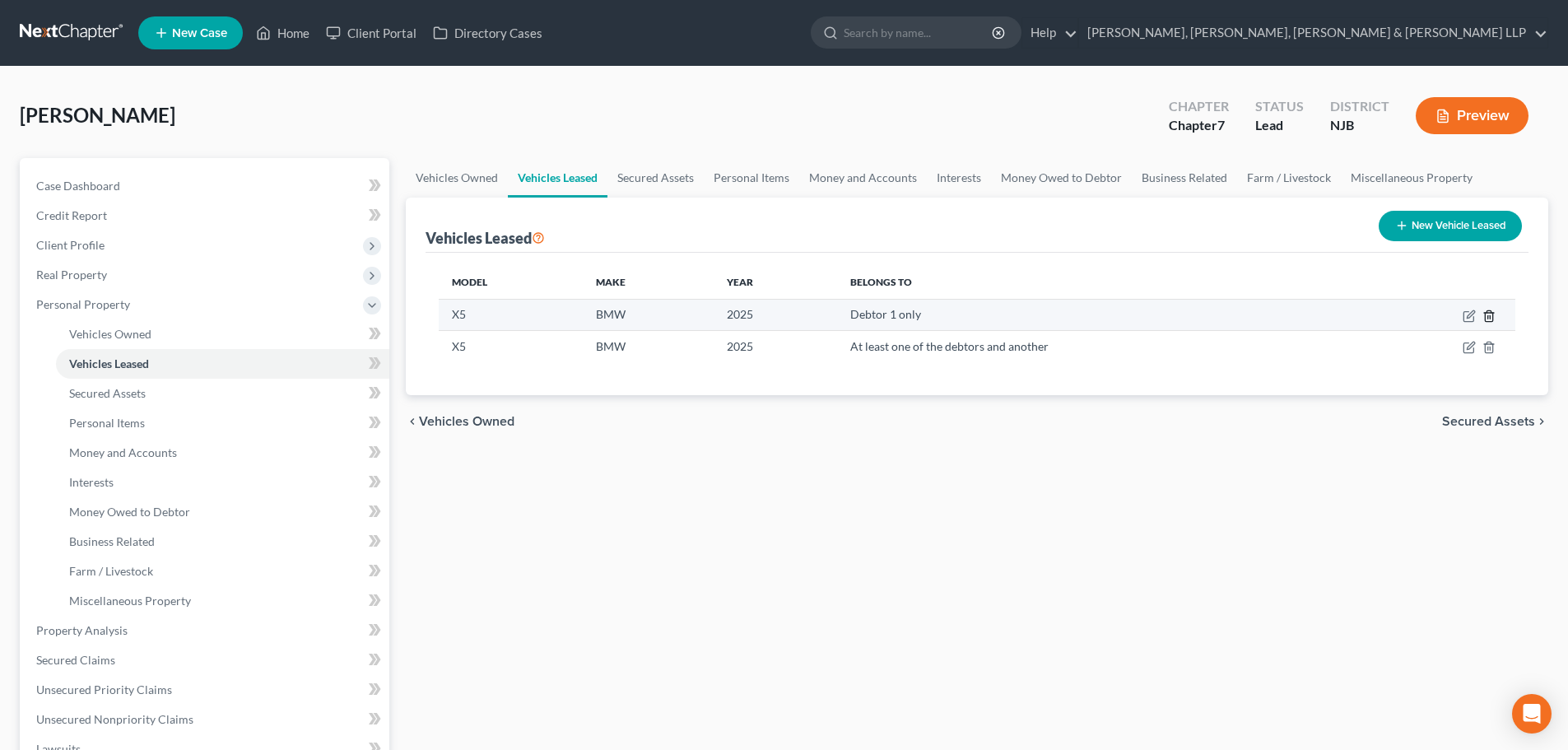
click at [1494, 315] on icon "button" at bounding box center [1489, 316] width 13 height 13
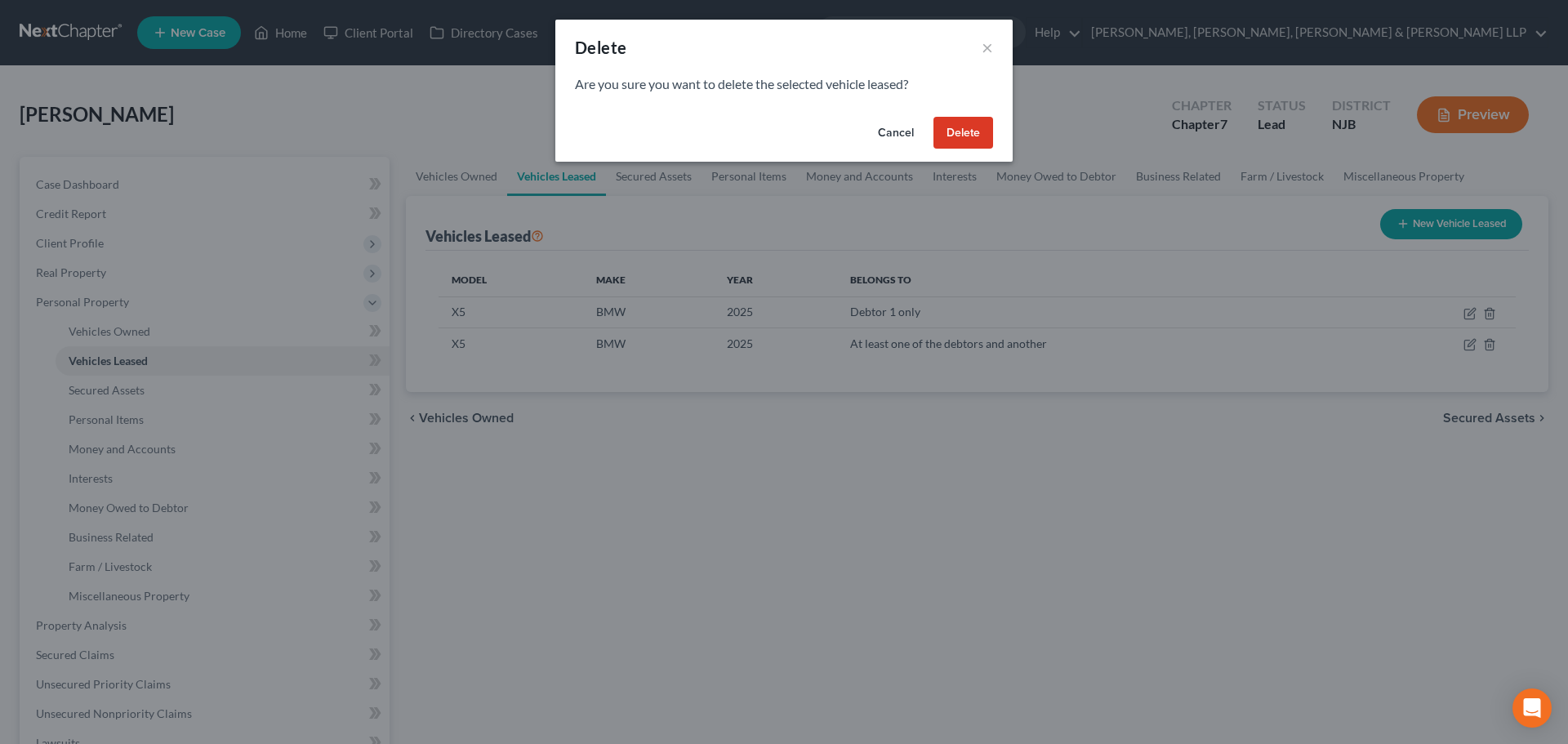
click at [975, 132] on button "Delete" at bounding box center [963, 133] width 59 height 33
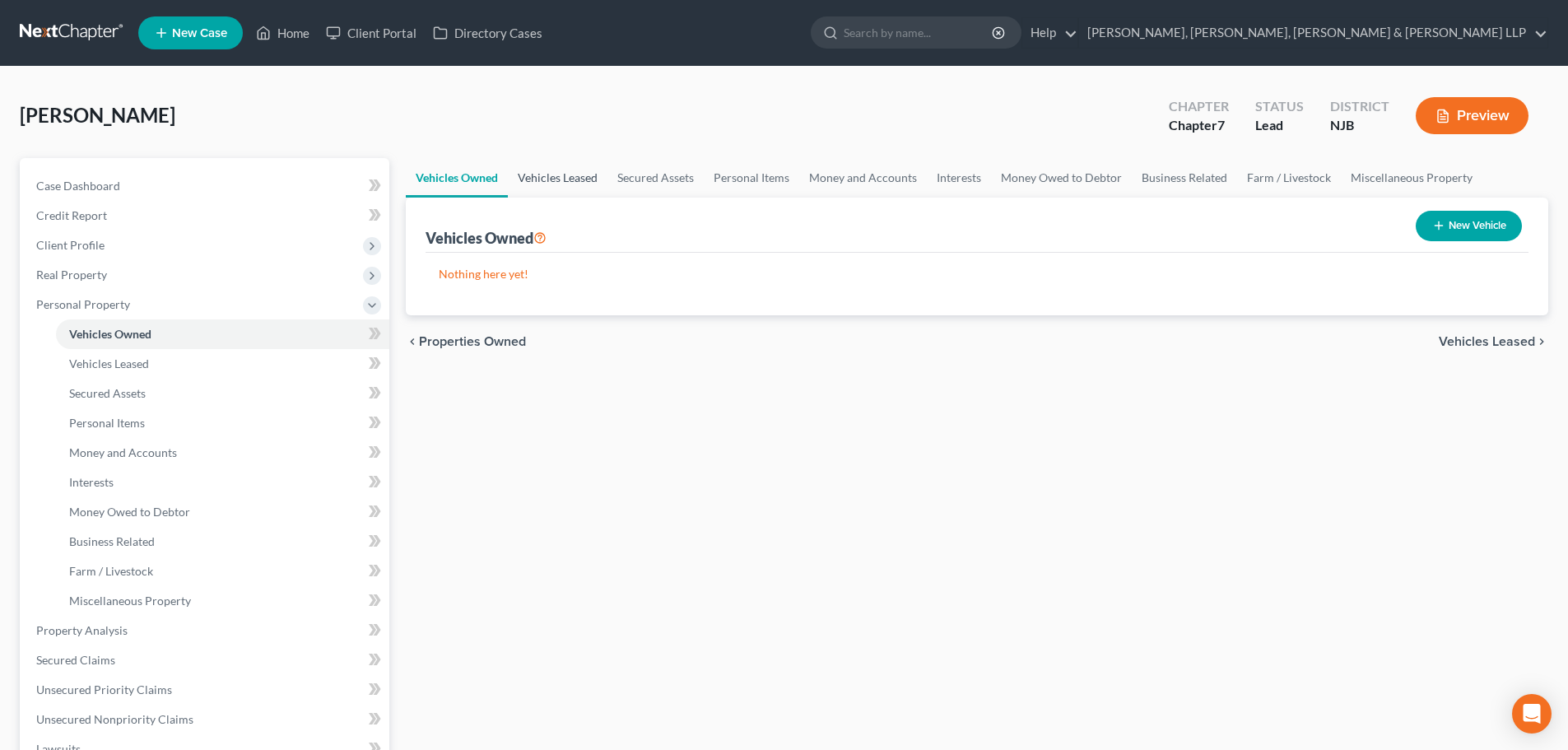
click at [555, 168] on link "Vehicles Leased" at bounding box center [558, 178] width 99 height 40
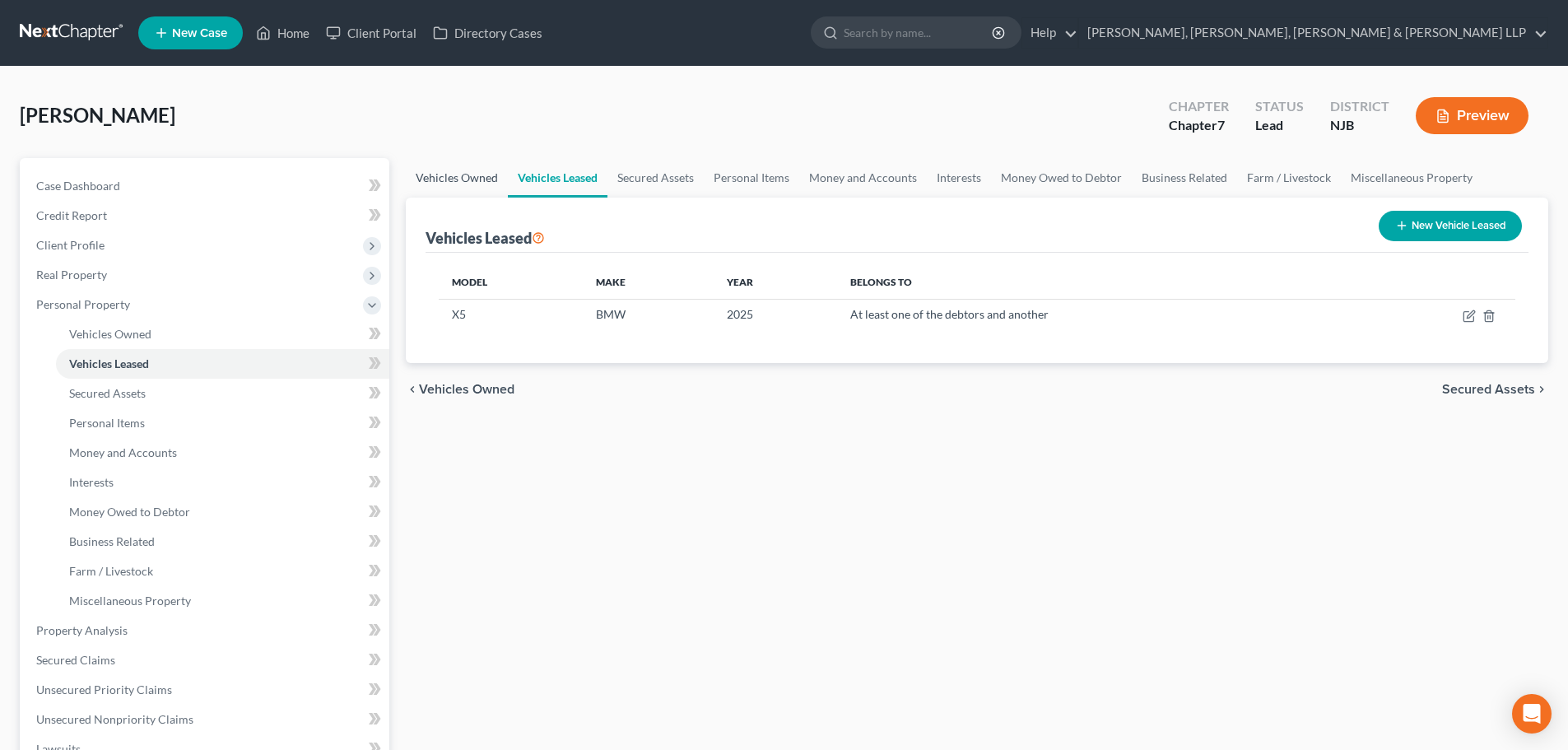
click at [453, 172] on link "Vehicles Owned" at bounding box center [457, 178] width 102 height 40
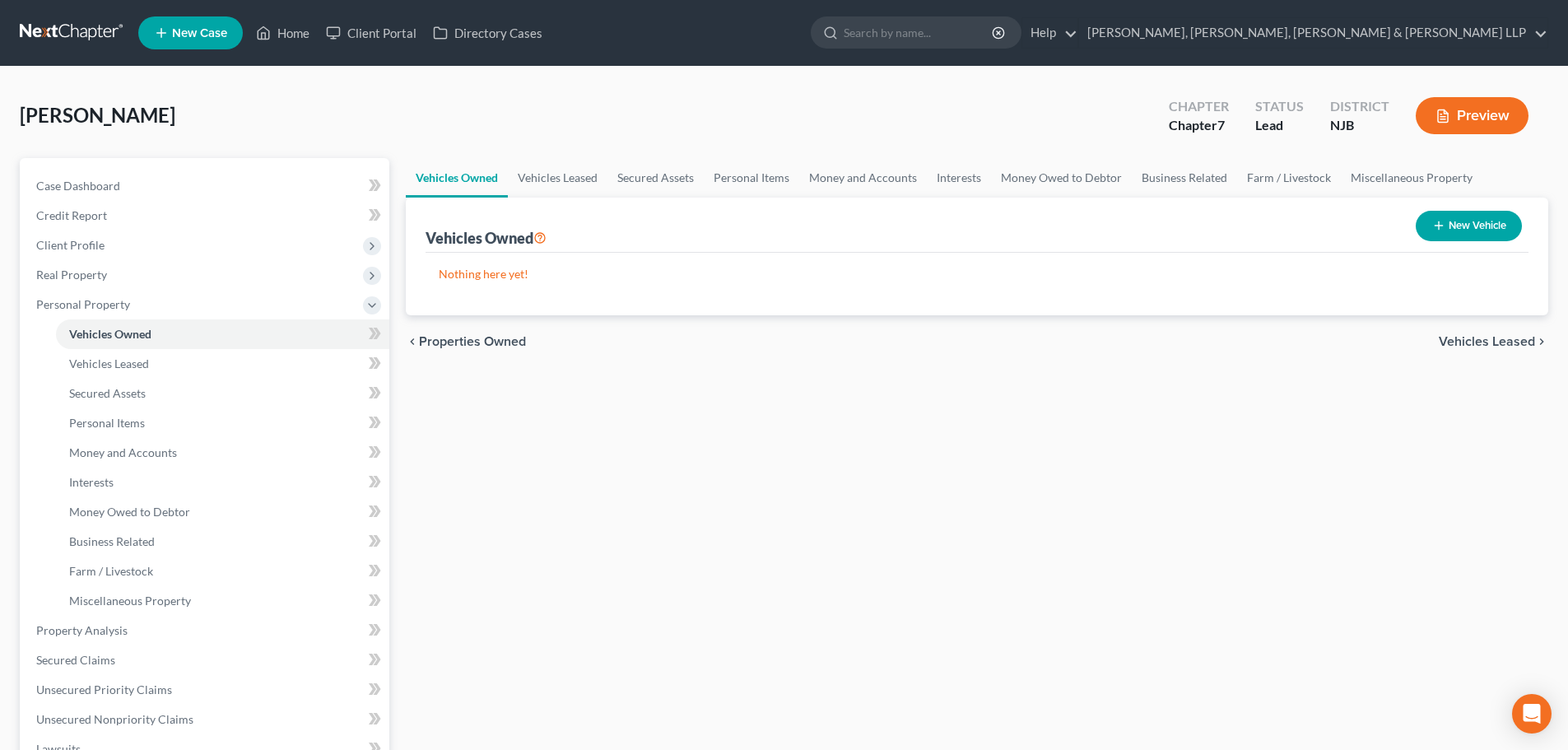
click at [1491, 233] on button "New Vehicle" at bounding box center [1469, 226] width 106 height 30
select select "0"
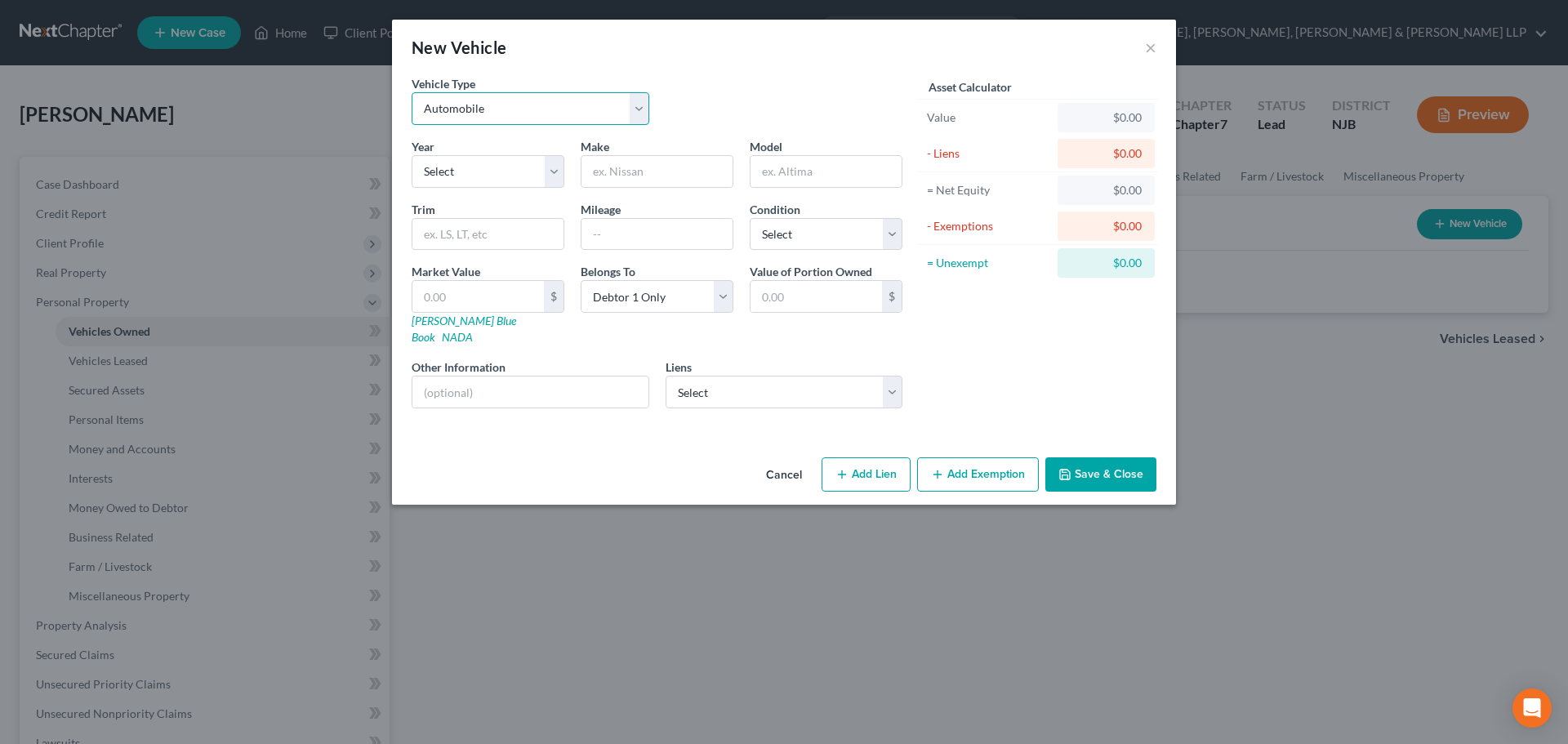
click at [579, 104] on select "Select Automobile Truck Trailer Watercraft Aircraft Motor Home Atv Other Vehicle" at bounding box center [530, 108] width 237 height 33
click at [411, 92] on select "Select Automobile Truck Trailer Watercraft Aircraft Motor Home Atv Other Vehicle" at bounding box center [530, 108] width 237 height 33
click at [482, 169] on select "Select 2026 2025 2024 2023 2022 2021 2020 2019 2018 2017 2016 2015 2014 2013 20…" at bounding box center [487, 171] width 153 height 33
select select "6"
click at [411, 155] on select "Select 2026 2025 2024 2023 2022 2021 2020 2019 2018 2017 2016 2015 2014 2013 20…" at bounding box center [487, 171] width 153 height 33
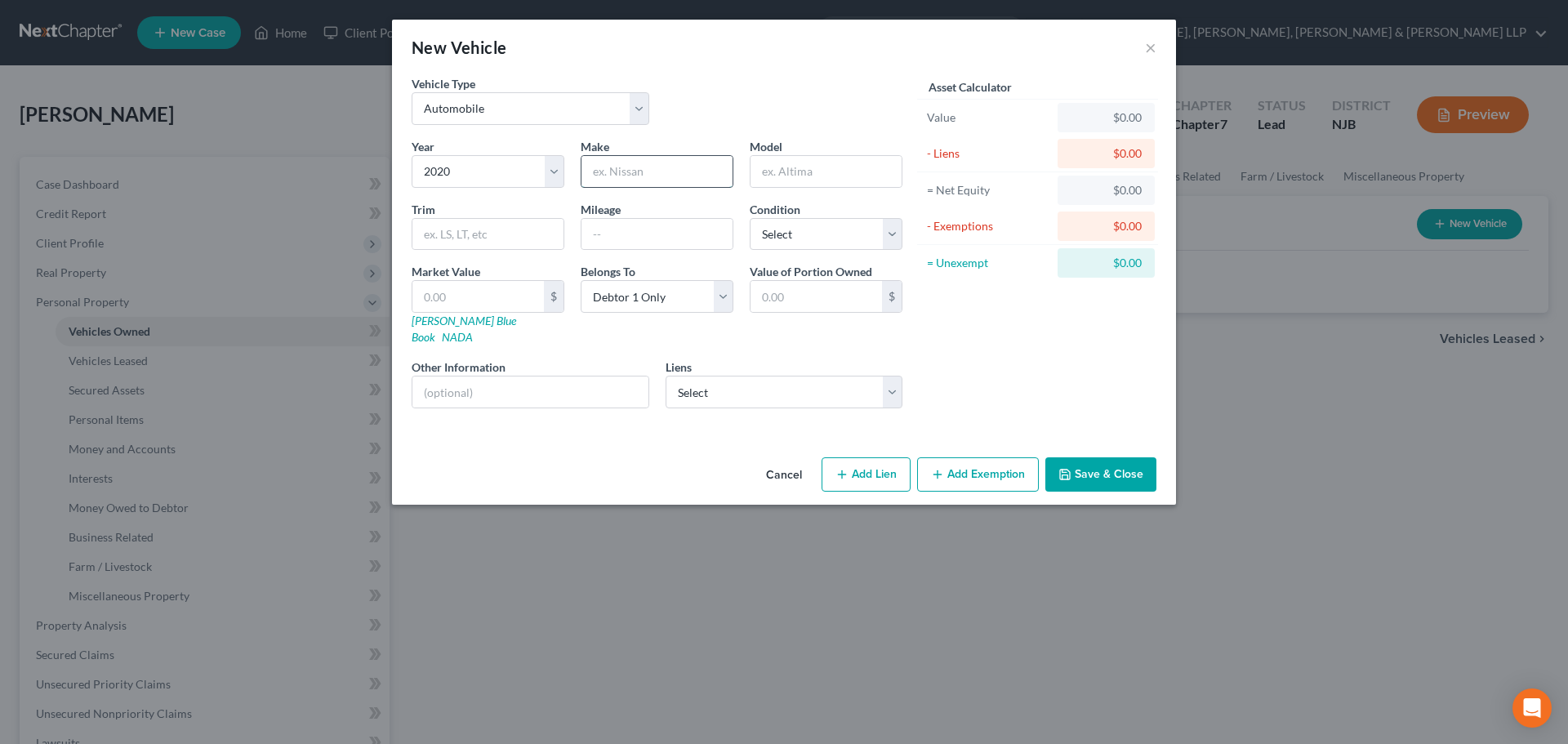
click at [645, 161] on input "text" at bounding box center [657, 171] width 151 height 31
type input "BMW"
click at [807, 177] on input "text" at bounding box center [826, 171] width 151 height 31
type input "x3"
click at [696, 240] on input "text" at bounding box center [657, 234] width 151 height 31
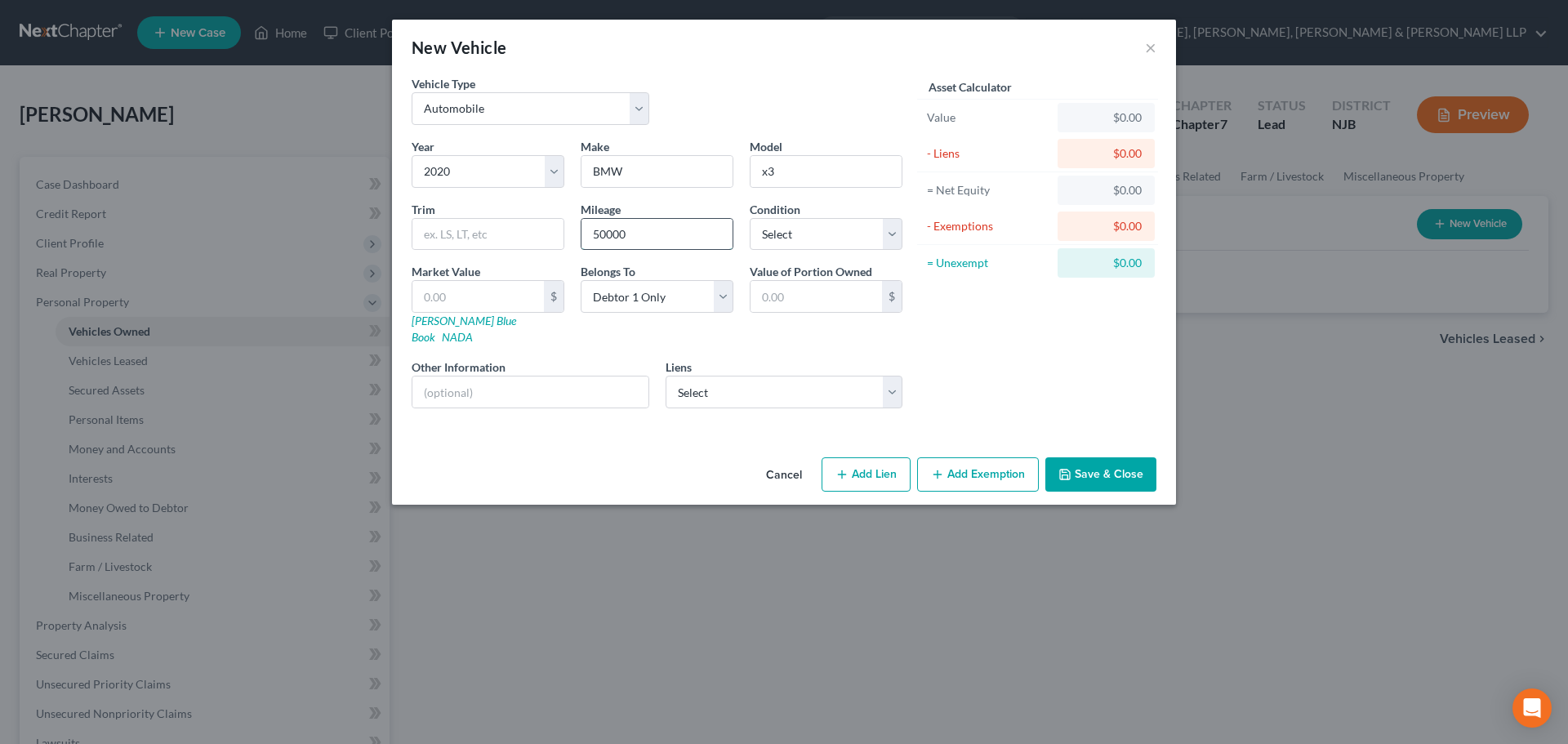
click at [606, 232] on input "50000" at bounding box center [657, 234] width 151 height 31
type input "50000"
click at [810, 247] on select "Select Excellent Very Good Good Fair Poor" at bounding box center [826, 234] width 153 height 33
select select "2"
click at [750, 218] on select "Select Excellent Very Good Good Fair Poor" at bounding box center [826, 234] width 153 height 33
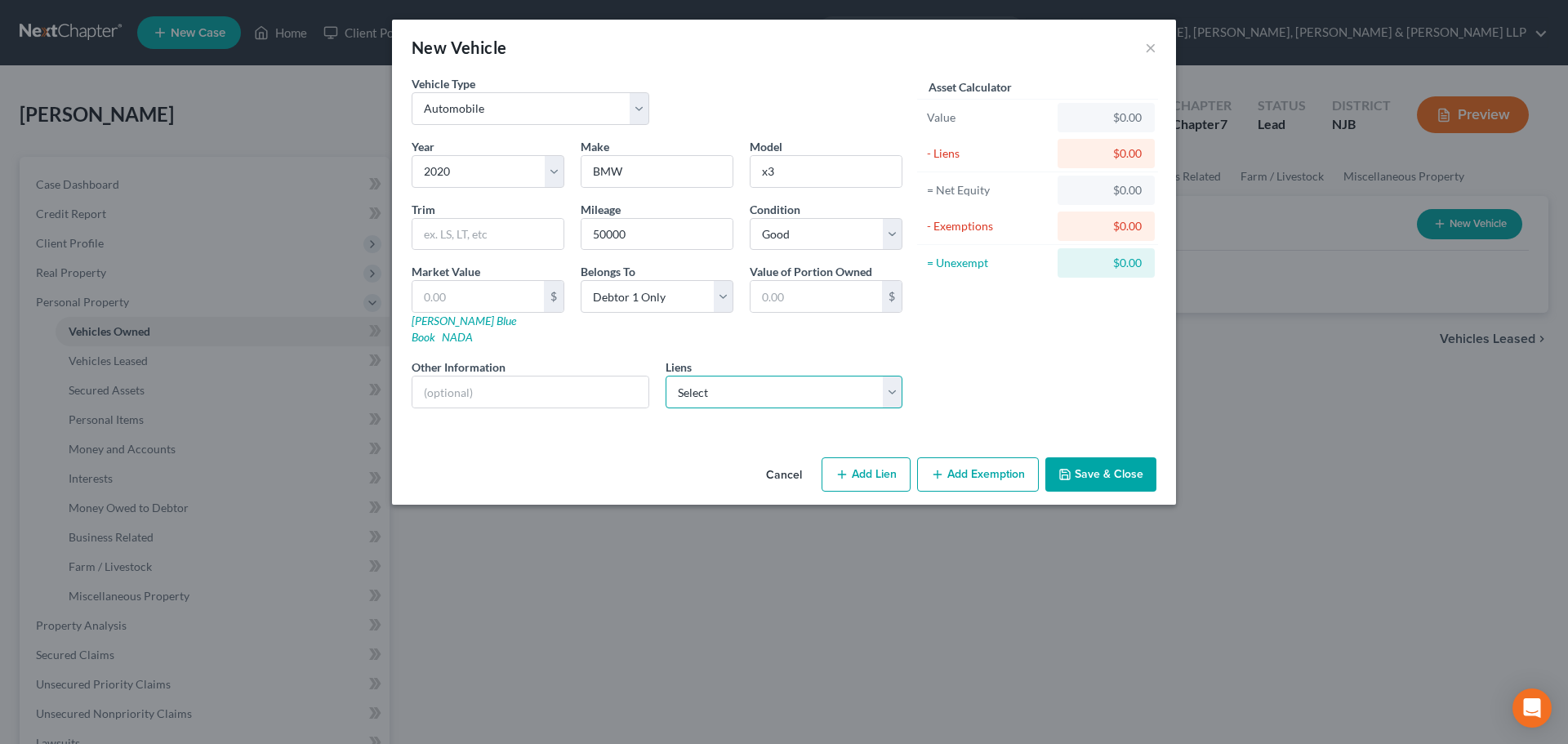
click at [737, 375] on select "Select BMW Financial Services - $22,879.00 Ally Financial - $22,587.00" at bounding box center [784, 391] width 237 height 33
select select "1"
click at [665, 375] on select "Select BMW Financial Services - $22,879.00 Ally Financial - $22,587.00" at bounding box center [784, 391] width 237 height 33
select select
select select "24"
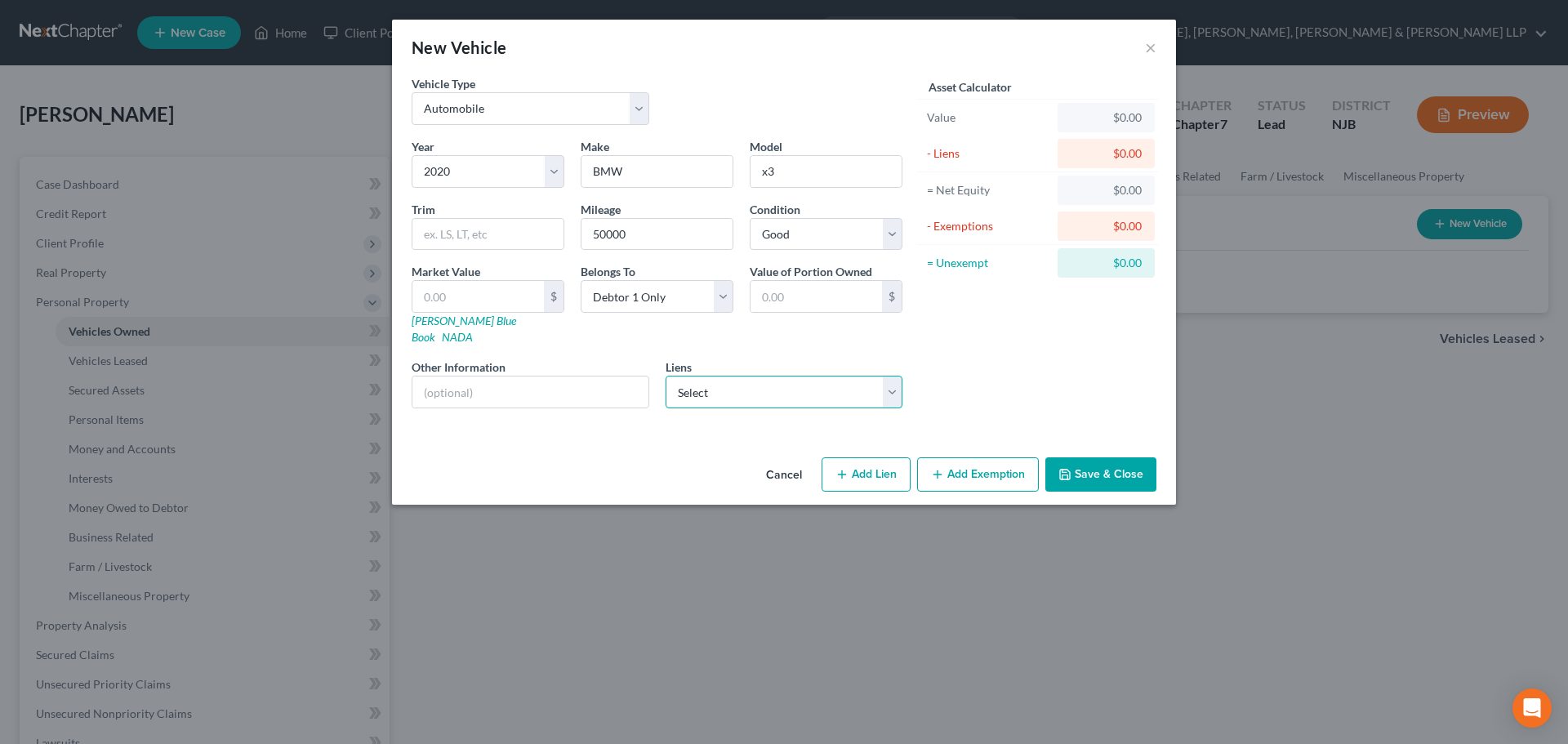
select select "0"
select select "2"
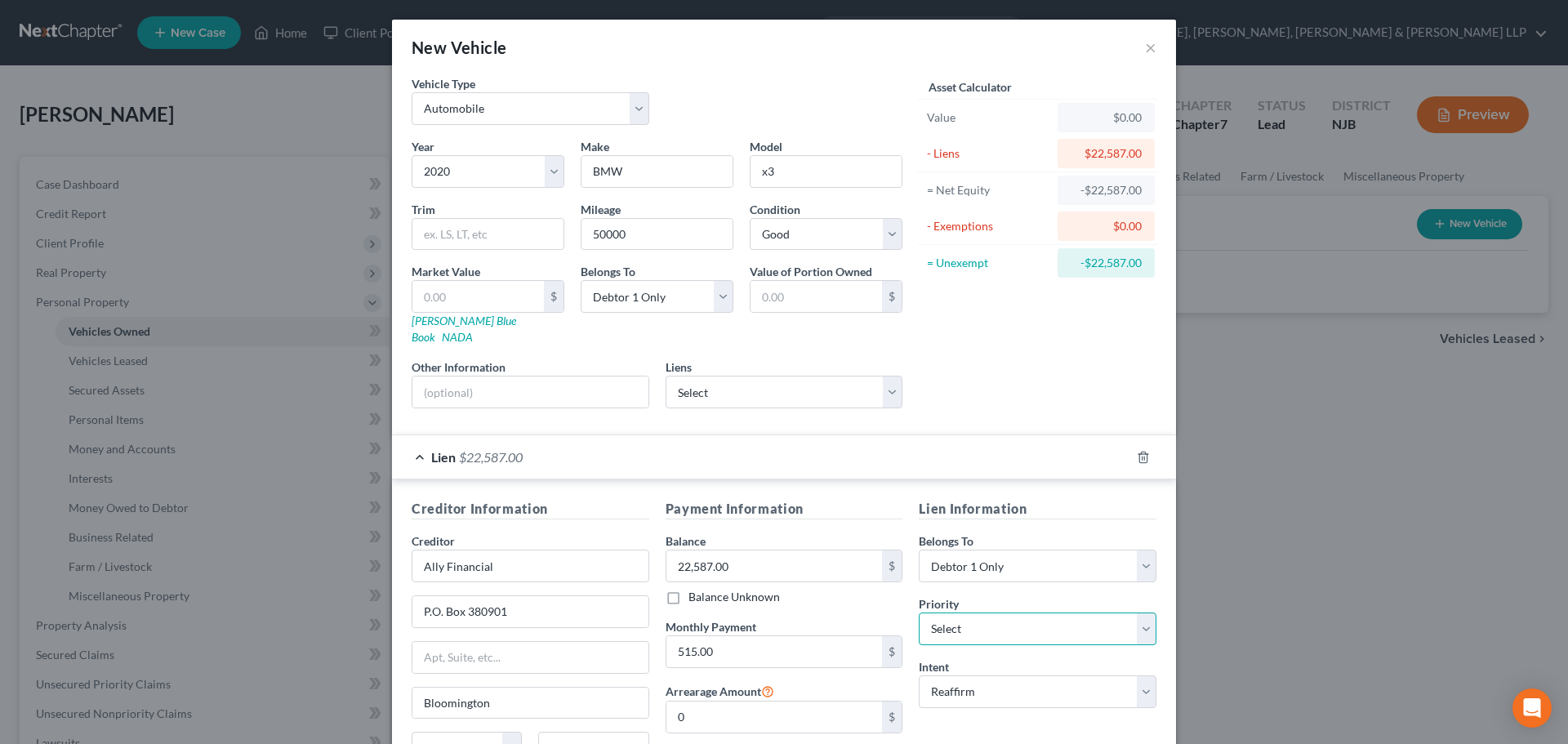
click at [975, 613] on select "Select 1st 2nd 3rd 4th 5th 6th 7th 8th 9th 10th 11th 12th 13th 14th 15th 16th 1…" at bounding box center [1037, 629] width 237 height 33
select select "0"
click at [919, 613] on select "Select 1st 2nd 3rd 4th 5th 6th 7th 8th 9th 10th 11th 12th 13th 14th 15th 16th 1…" at bounding box center [1037, 629] width 237 height 33
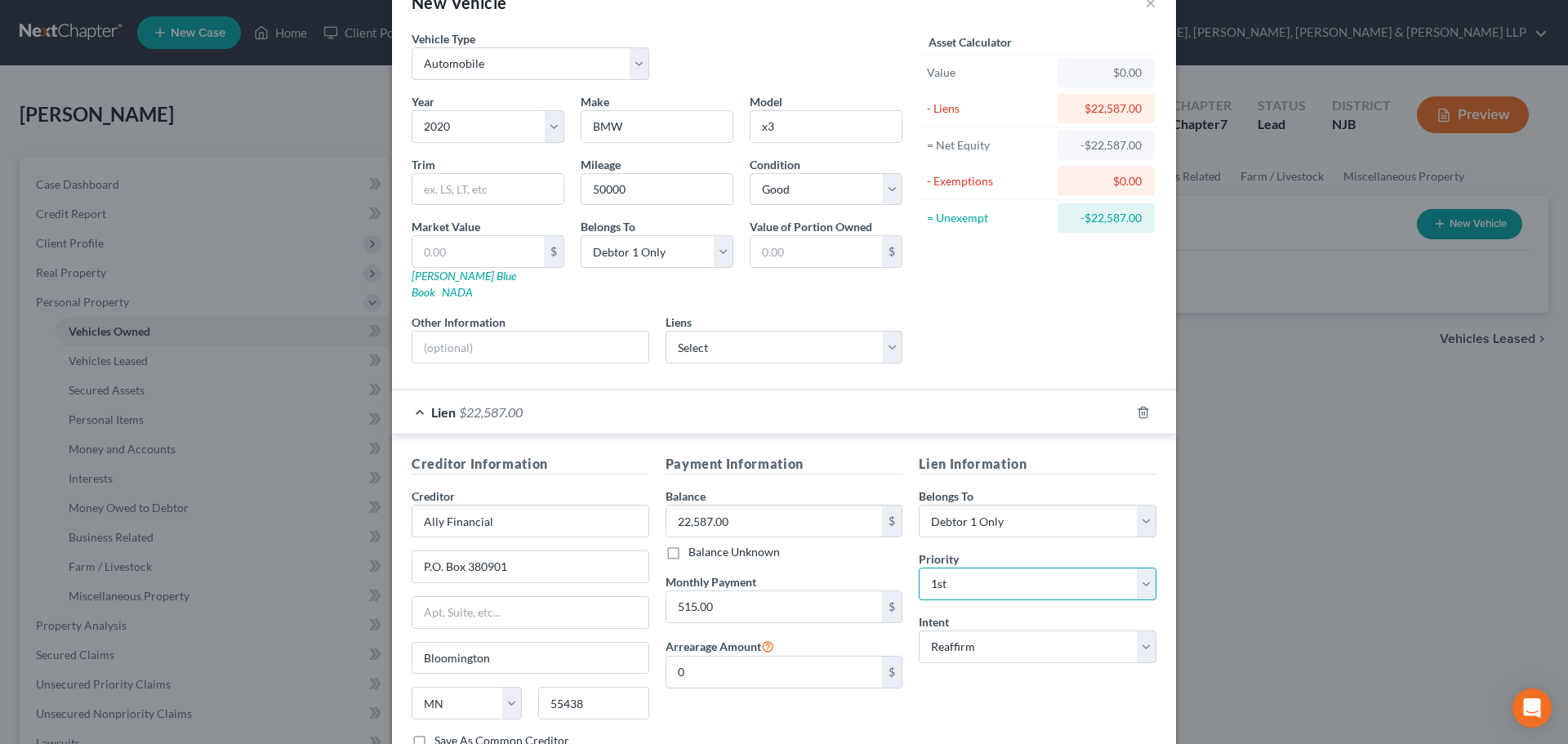
scroll to position [82, 0]
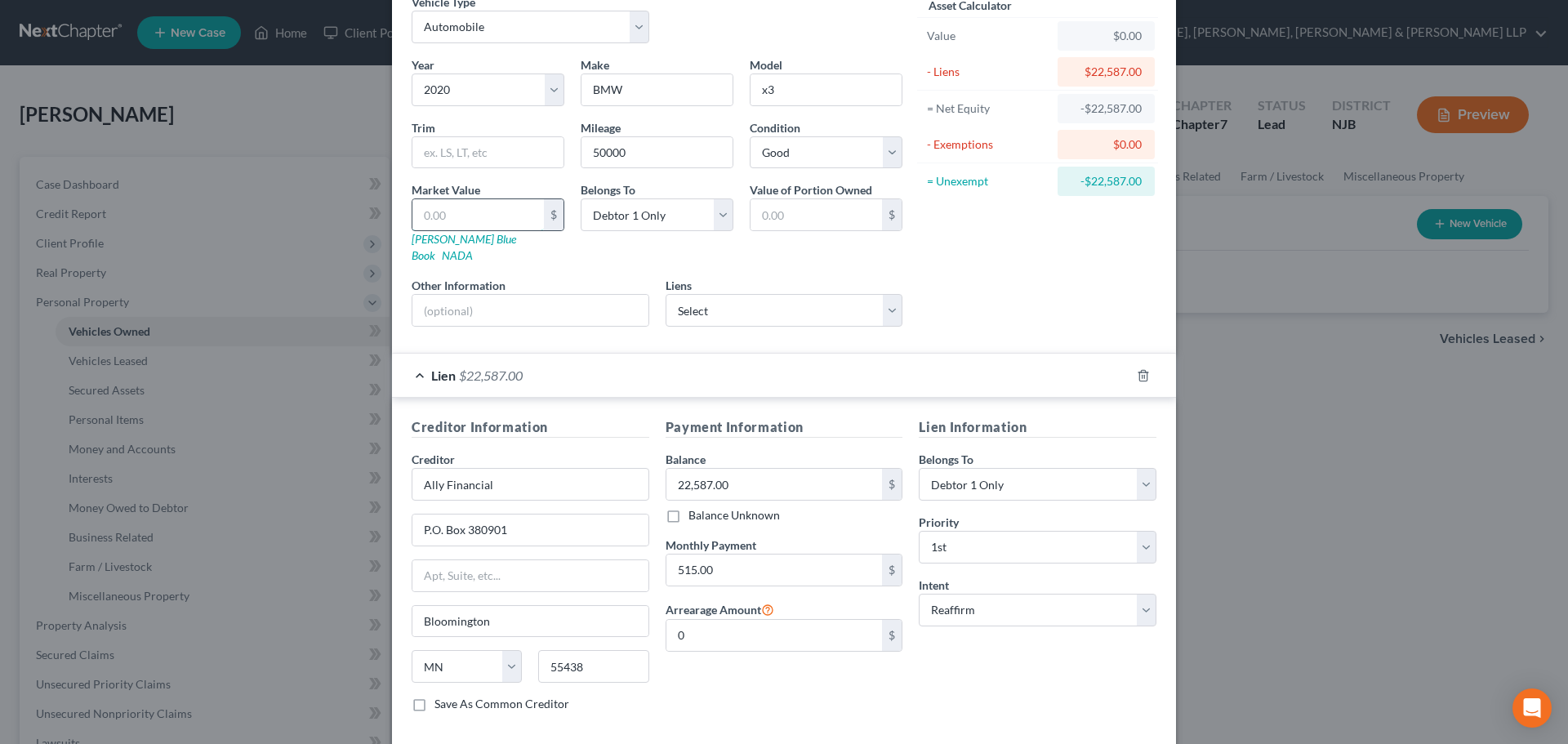
click at [504, 222] on input "text" at bounding box center [477, 214] width 131 height 31
type input "1"
type input "1.00"
type input "19"
type input "19.00"
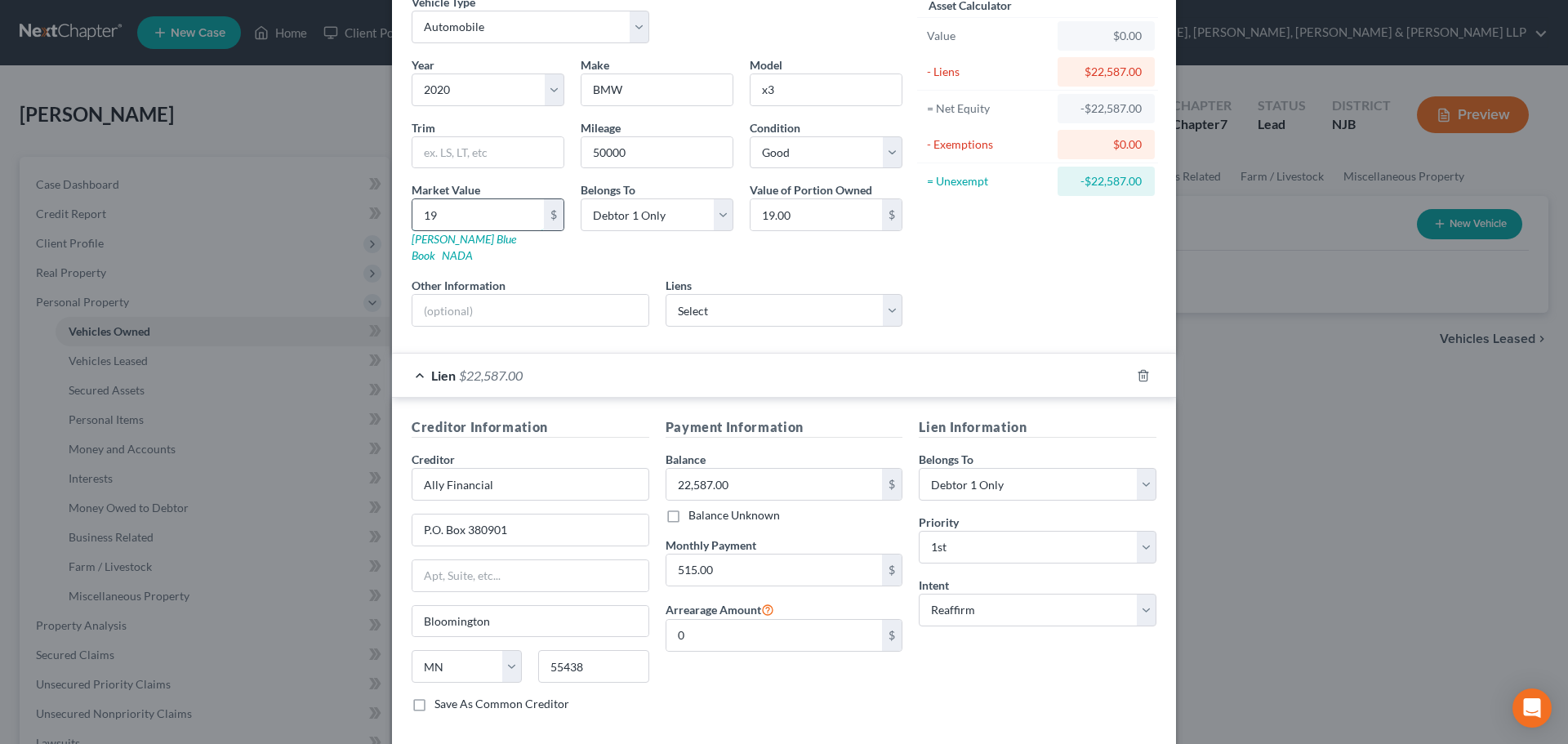
type input "190"
type input "190.00"
type input "1900"
type input "1,900.00"
type input "1,9000"
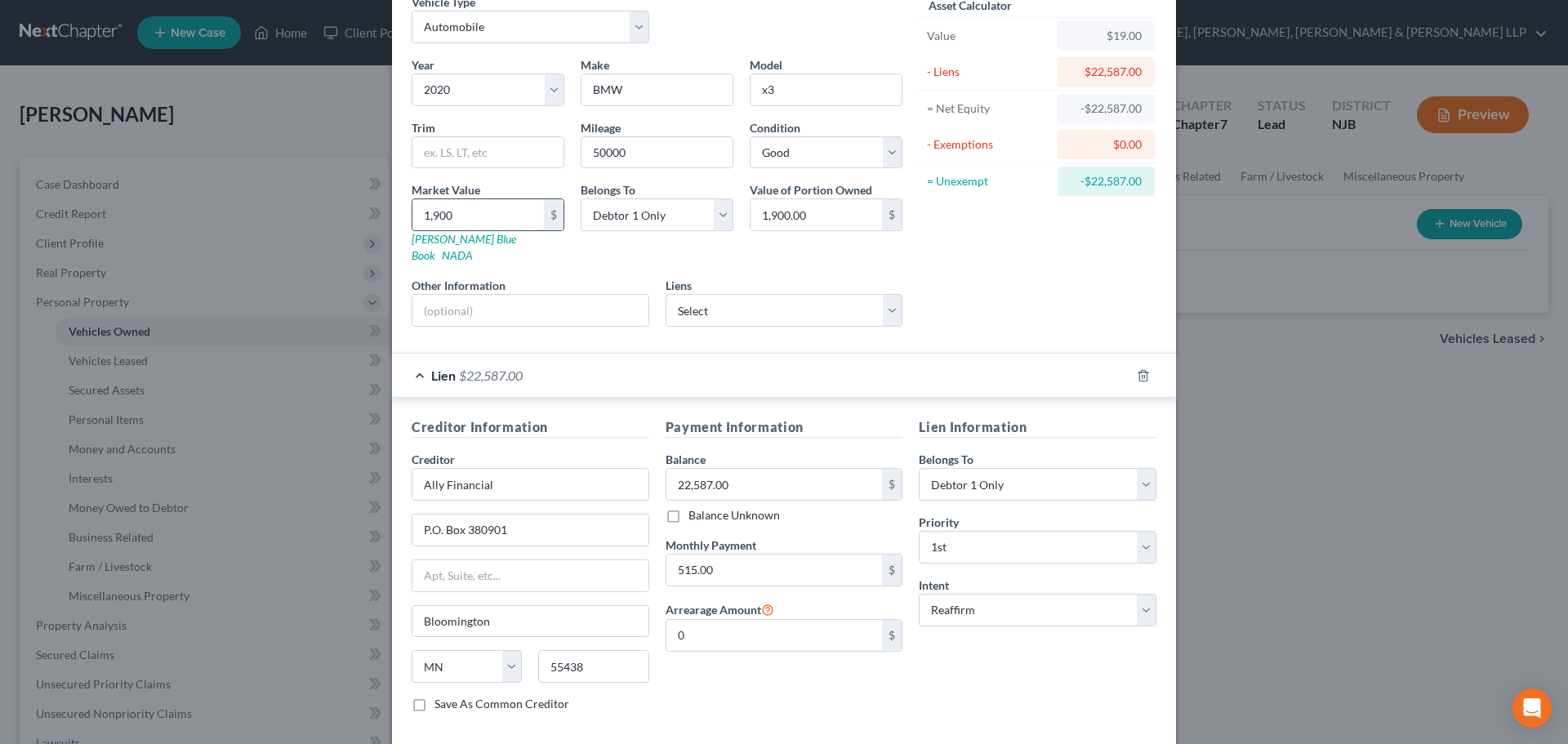
type input "19,000.00"
click at [413, 354] on div "Lien $22,587.00" at bounding box center [761, 375] width 738 height 43
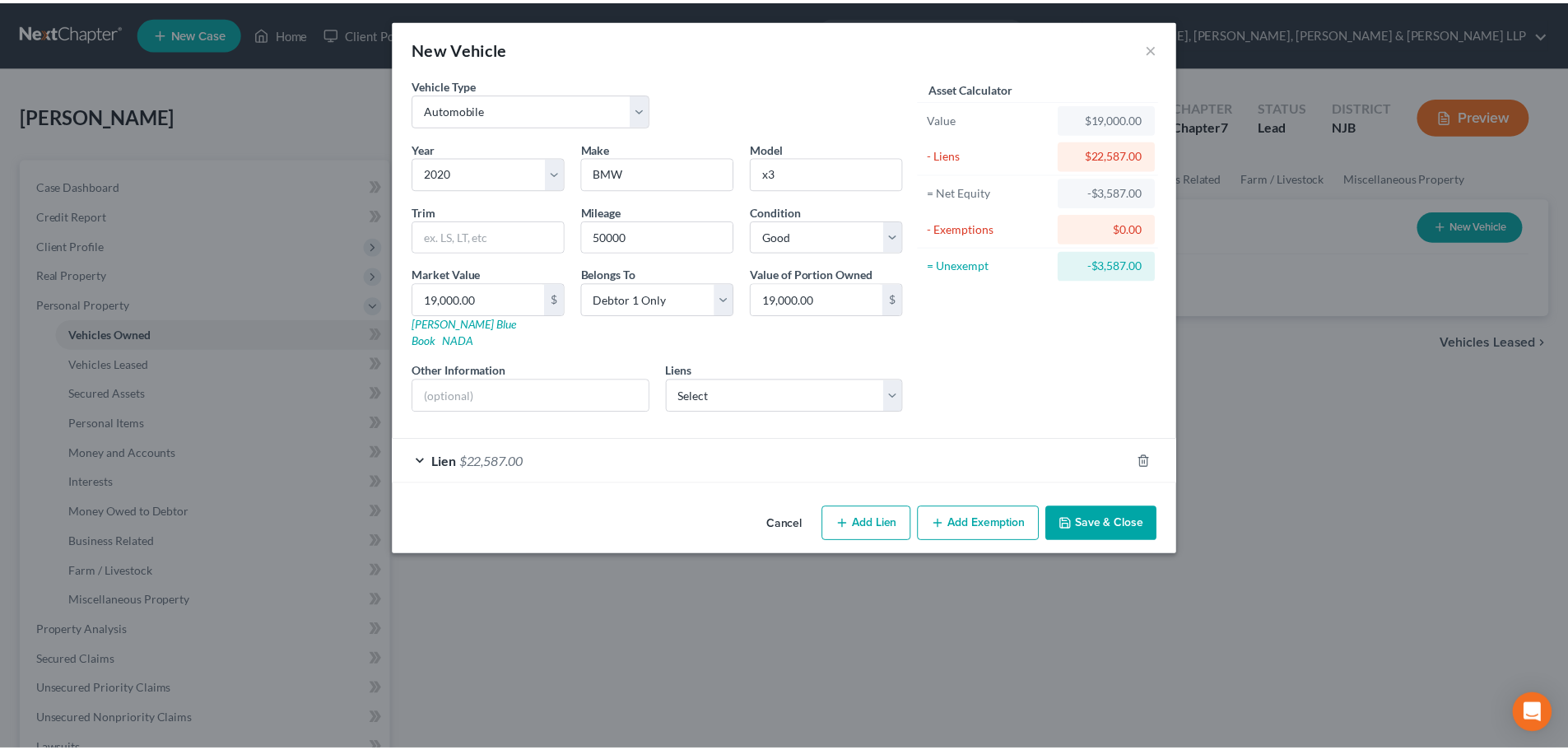
scroll to position [0, 0]
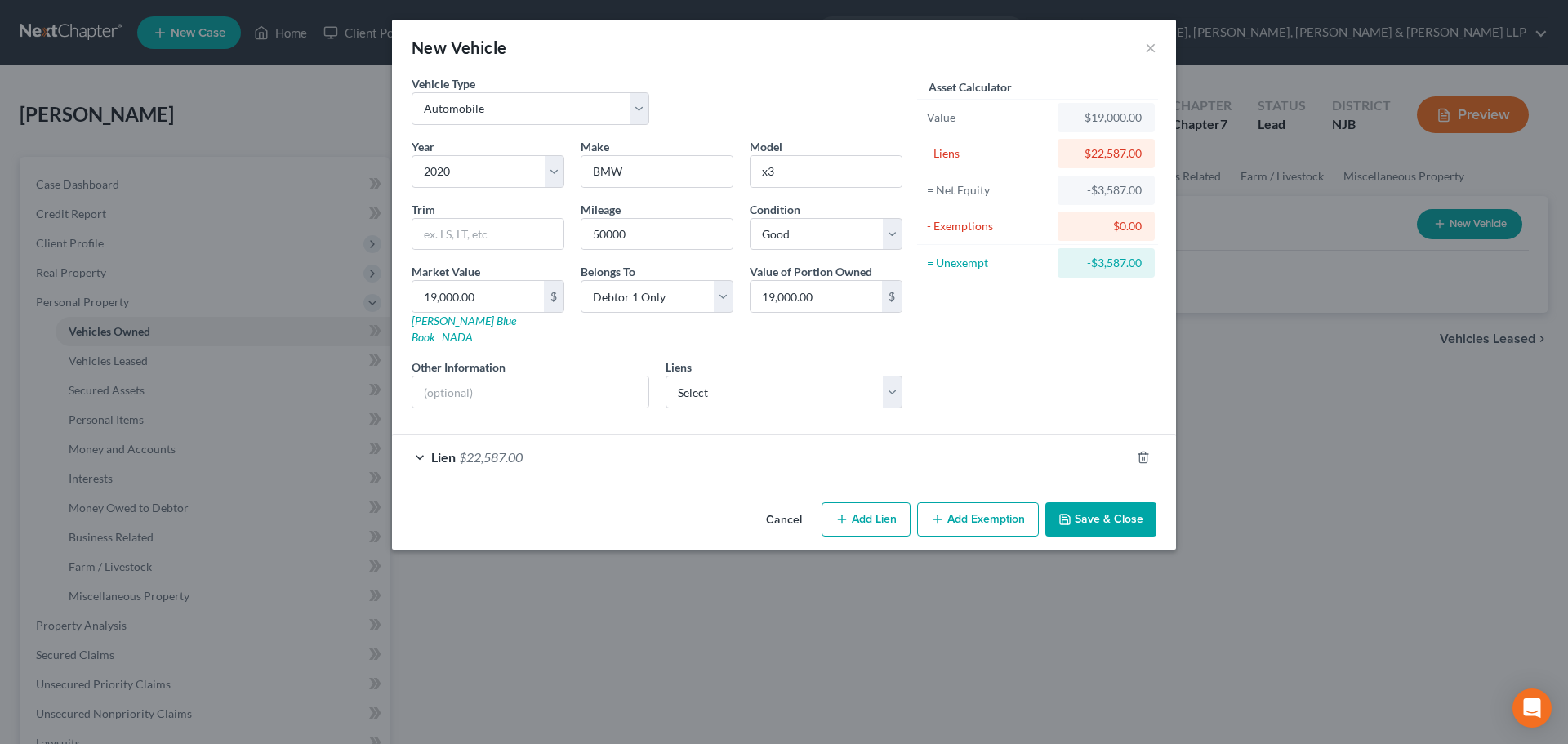
click at [1082, 502] on button "Save & Close" at bounding box center [1100, 519] width 111 height 34
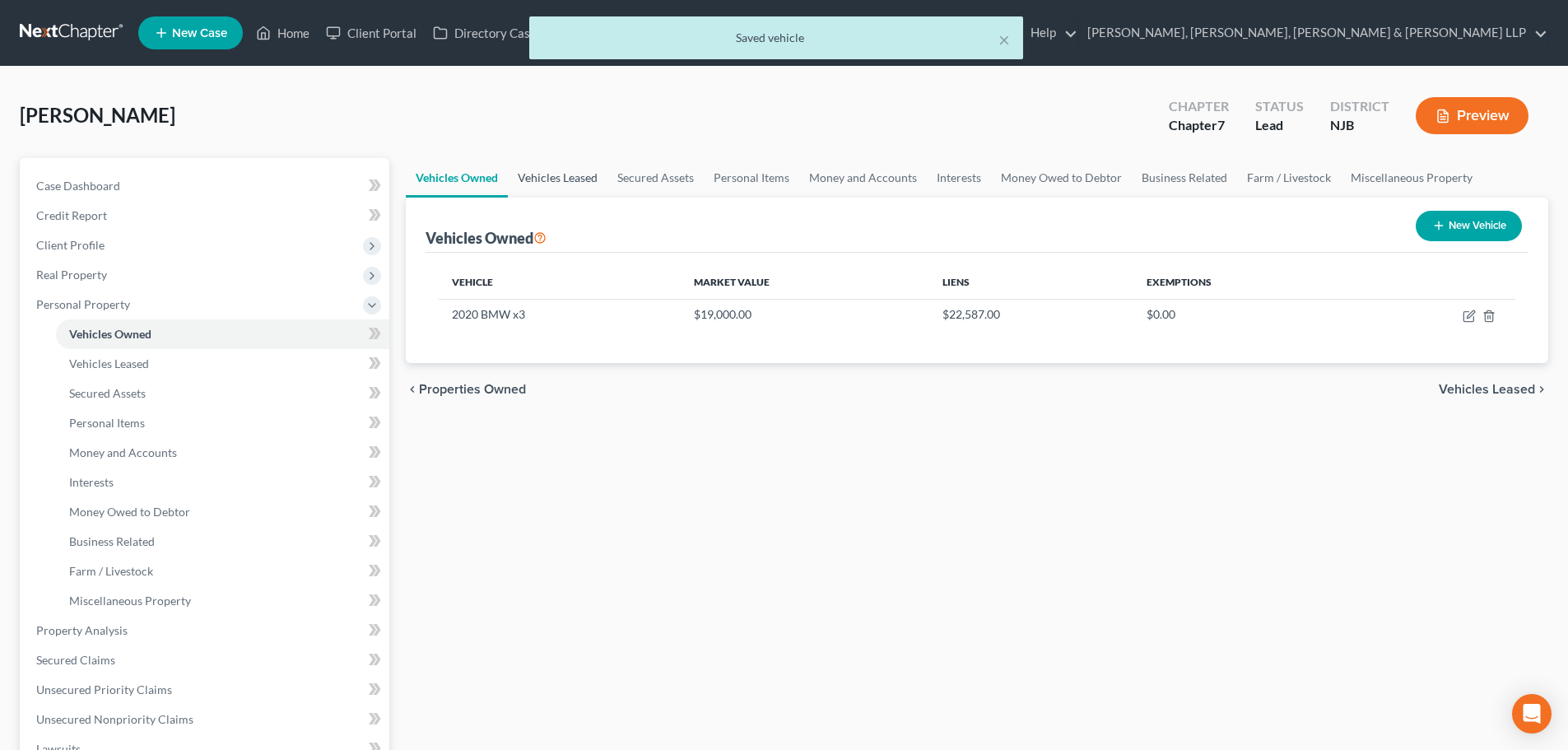
click at [568, 179] on link "Vehicles Leased" at bounding box center [558, 178] width 99 height 40
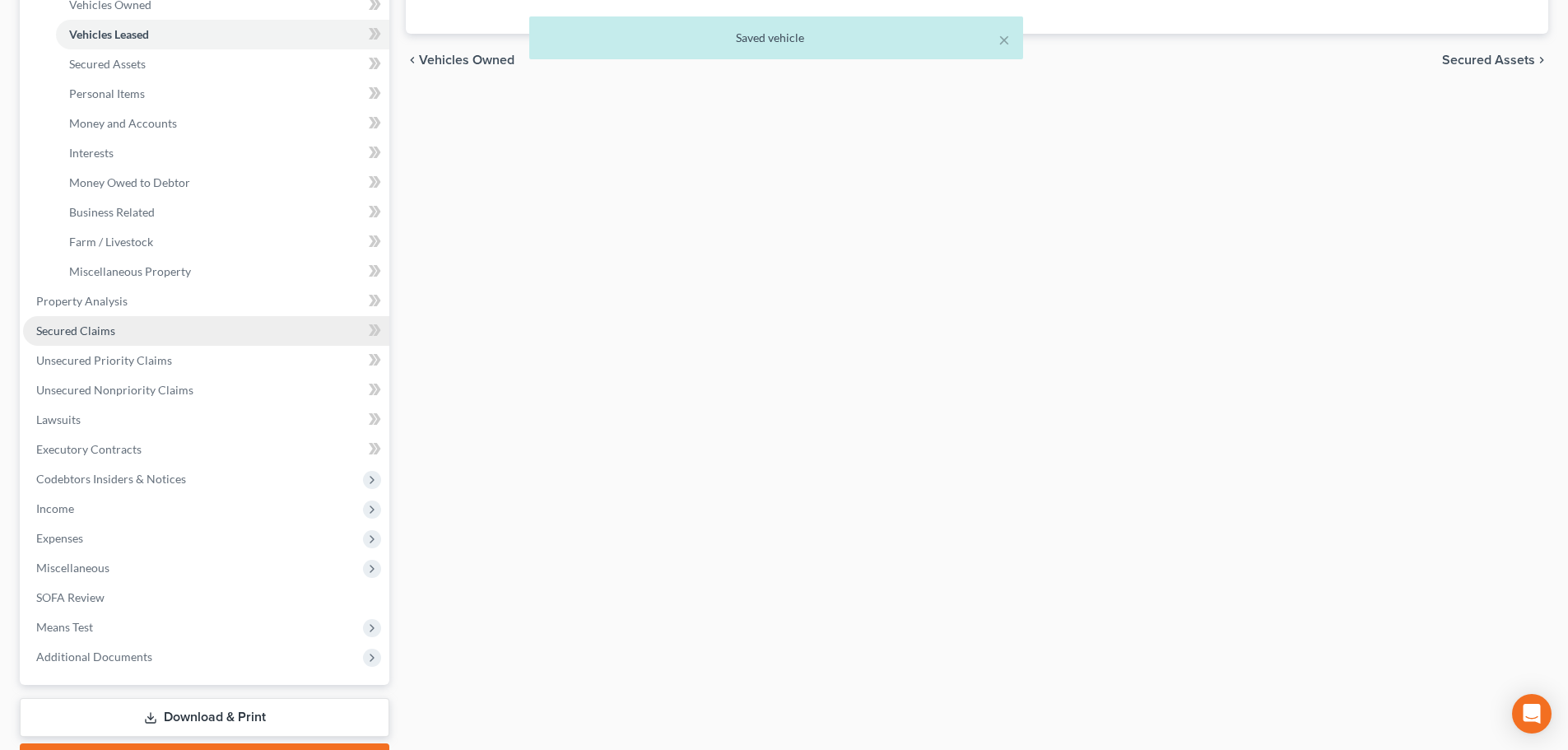
click at [119, 326] on link "Secured Claims" at bounding box center [206, 330] width 367 height 29
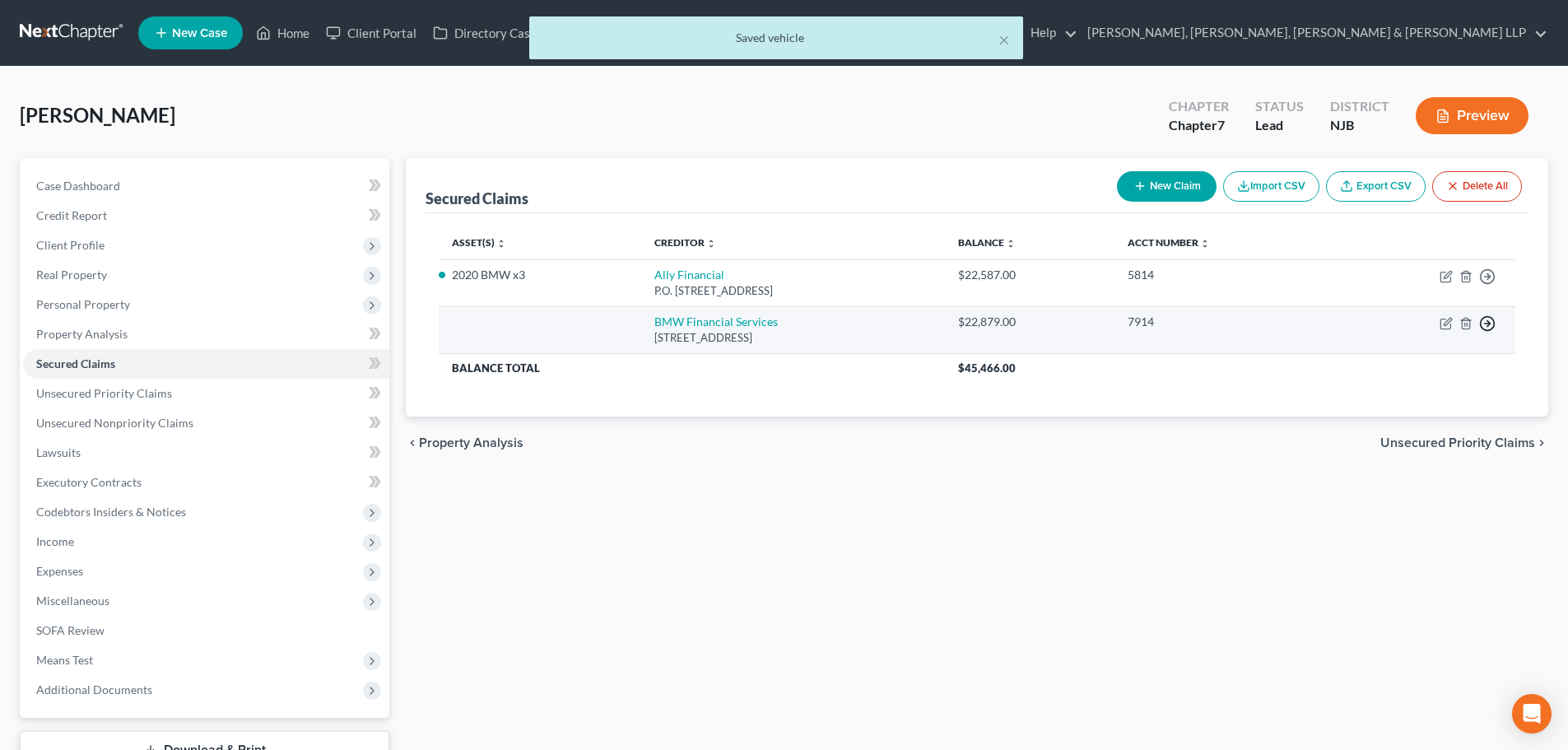
click at [1483, 325] on icon "button" at bounding box center [1487, 324] width 17 height 17
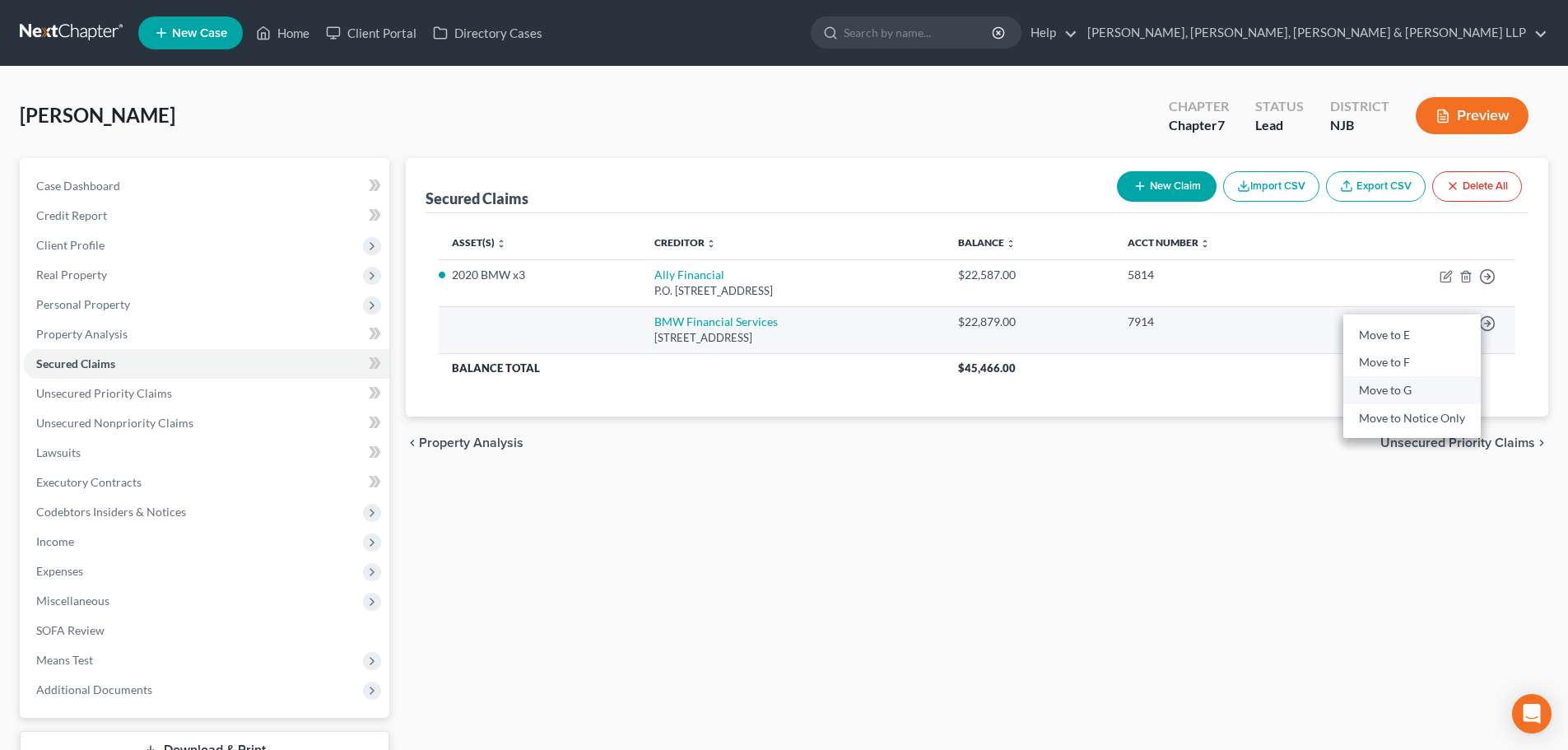
click at [1403, 392] on link "Move to G" at bounding box center [1411, 390] width 137 height 28
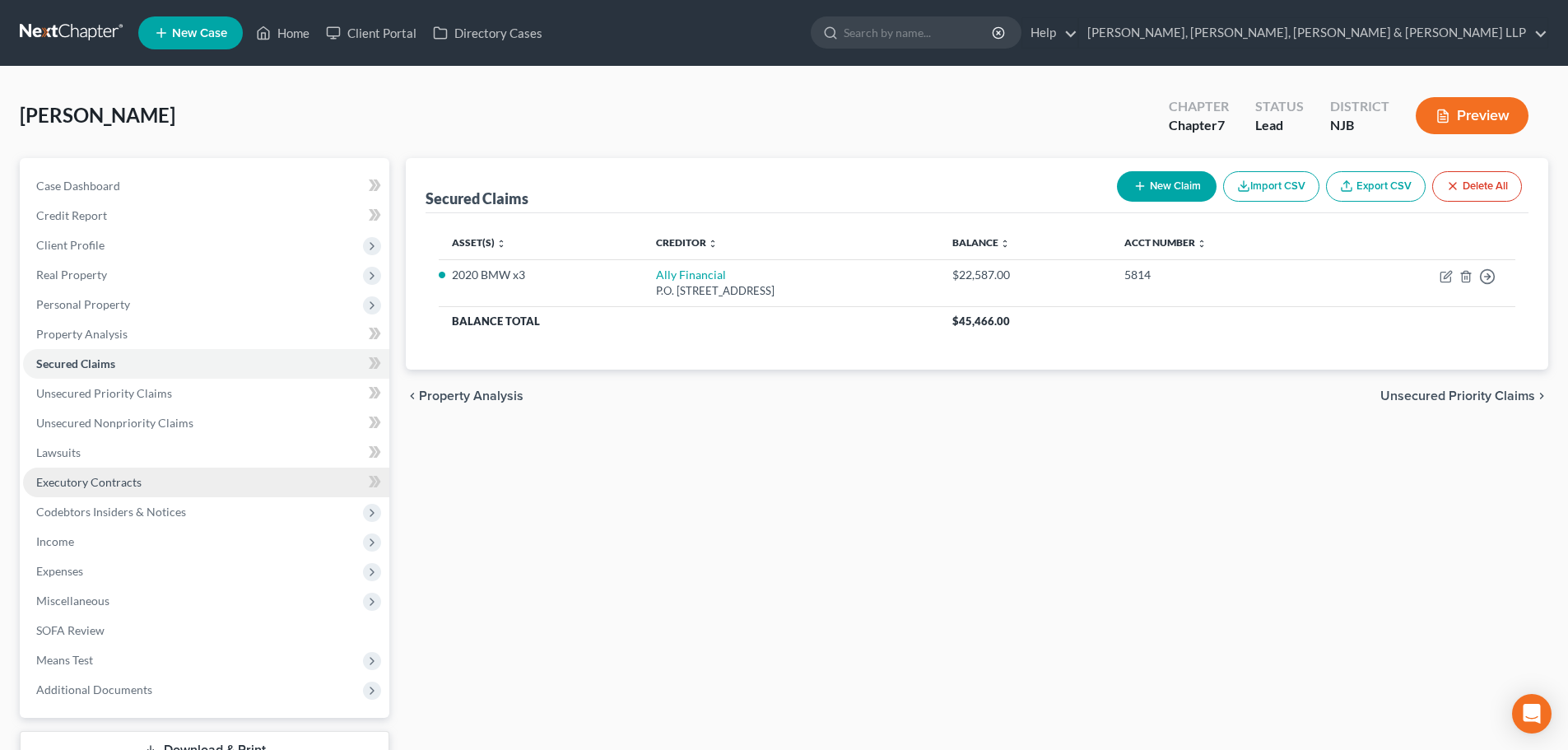
click at [132, 489] on link "Executory Contracts" at bounding box center [206, 482] width 367 height 29
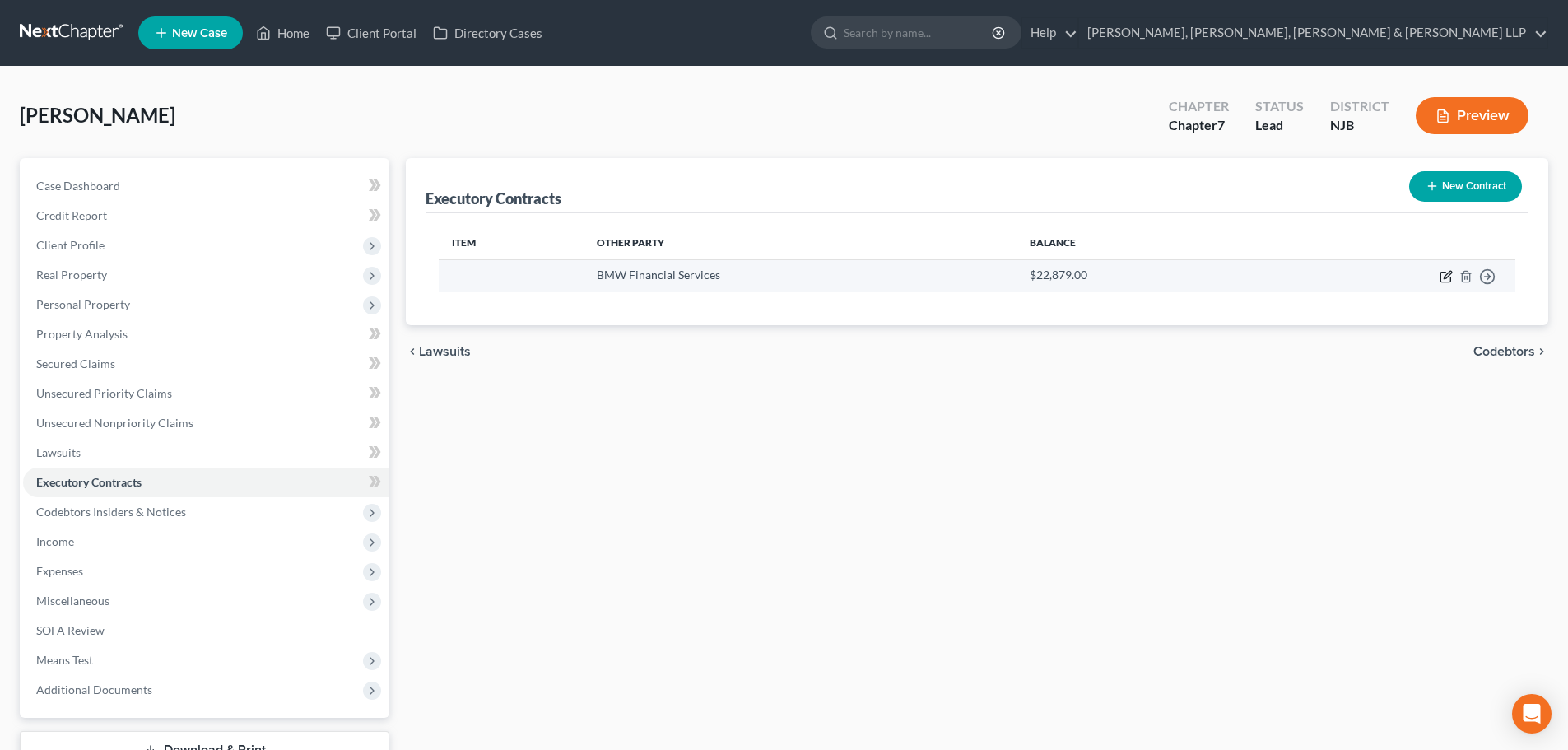
click at [1450, 274] on icon "button" at bounding box center [1447, 274] width 8 height 8
select select "36"
select select "0"
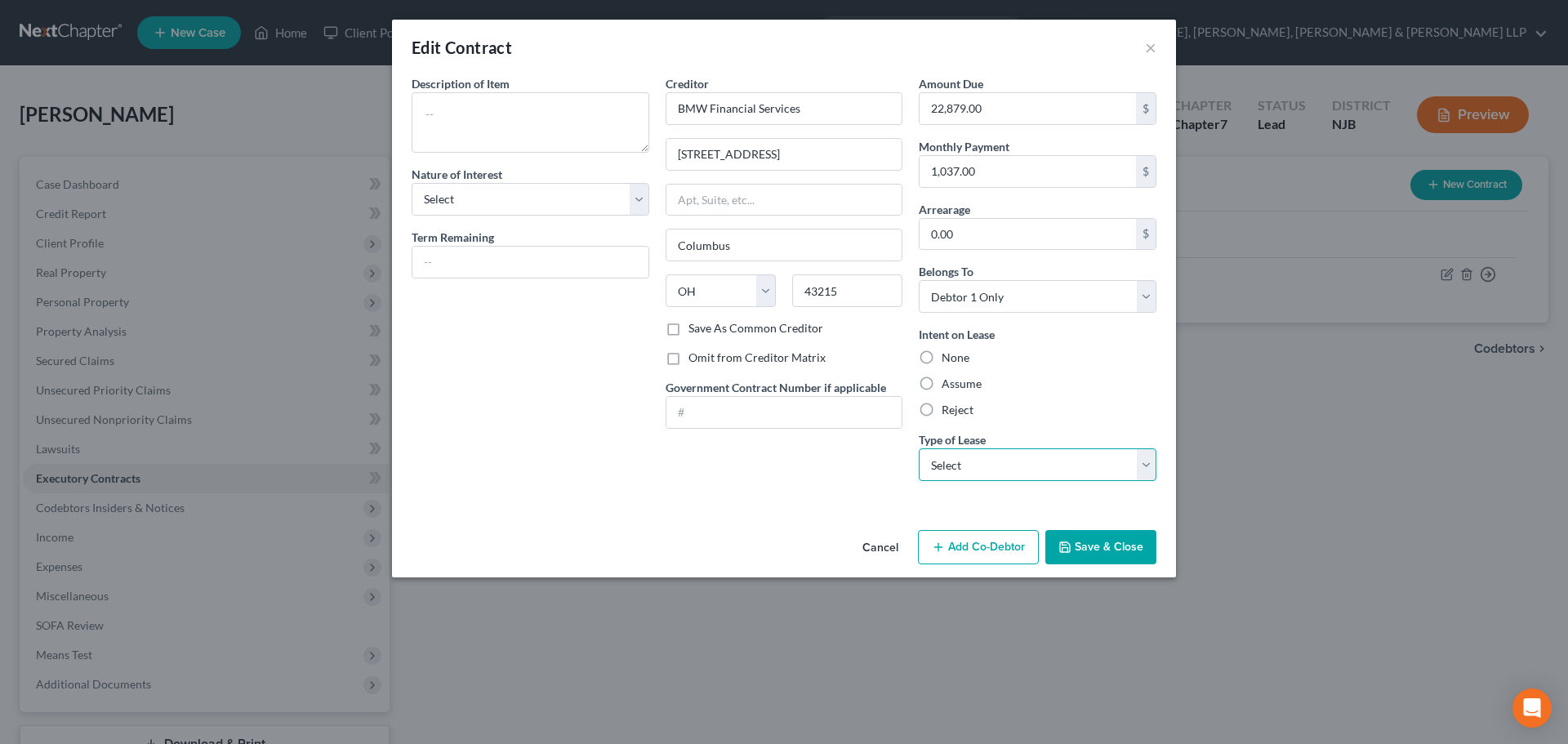
click at [1006, 456] on select "Select Real Estate Car Other" at bounding box center [1037, 464] width 237 height 33
select select "1"
click at [919, 448] on select "Select Real Estate Car Other" at bounding box center [1037, 464] width 237 height 33
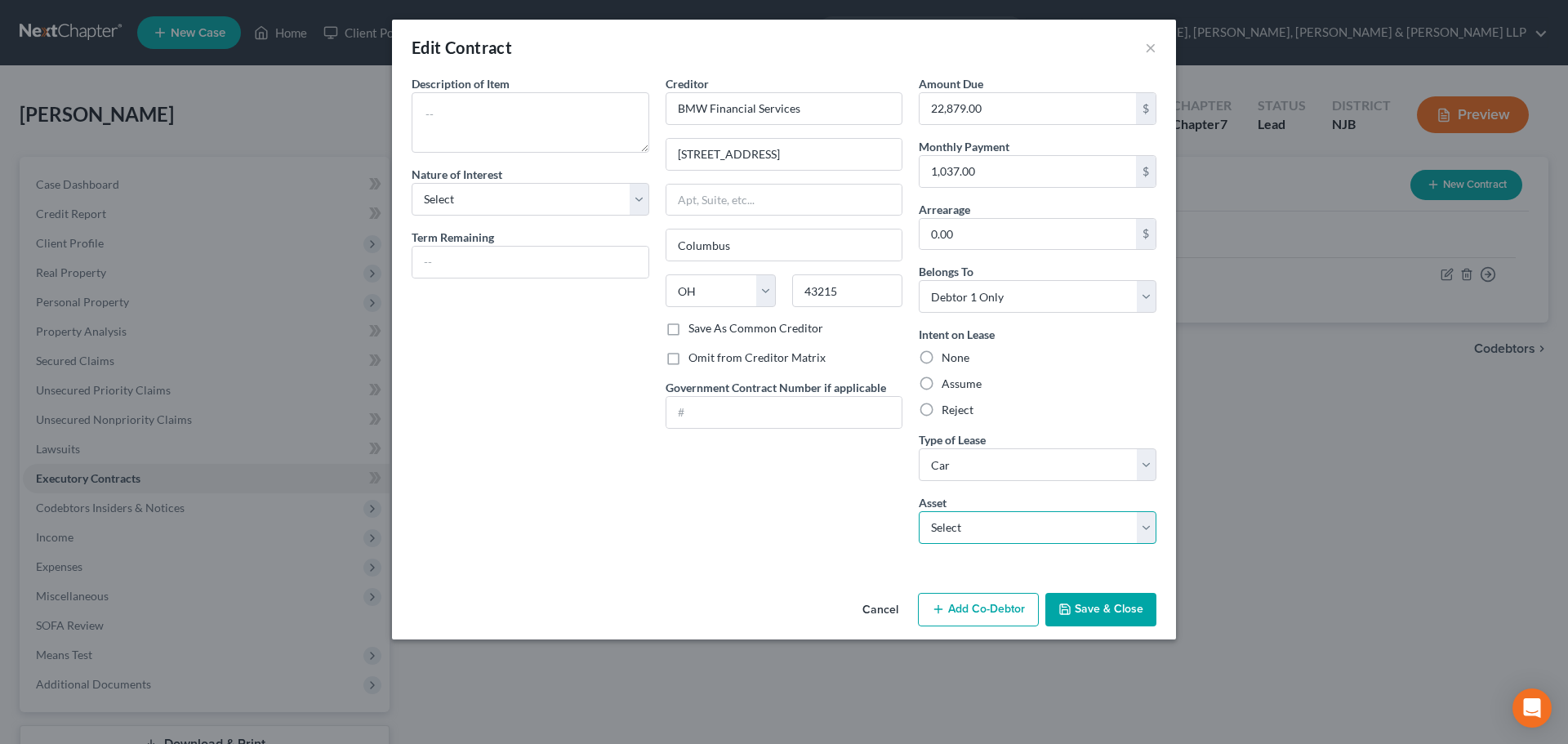
click at [955, 533] on select "Select 2025 BMW X5 - $0.0" at bounding box center [1037, 527] width 237 height 33
select select "0"
click at [919, 512] on select "Select 2025 BMW X5 - $0.0" at bounding box center [1037, 527] width 237 height 33
type textarea "2025 BMW X5"
click at [557, 198] on select "Select Purchaser Agent Lessor Lessee" at bounding box center [530, 199] width 237 height 33
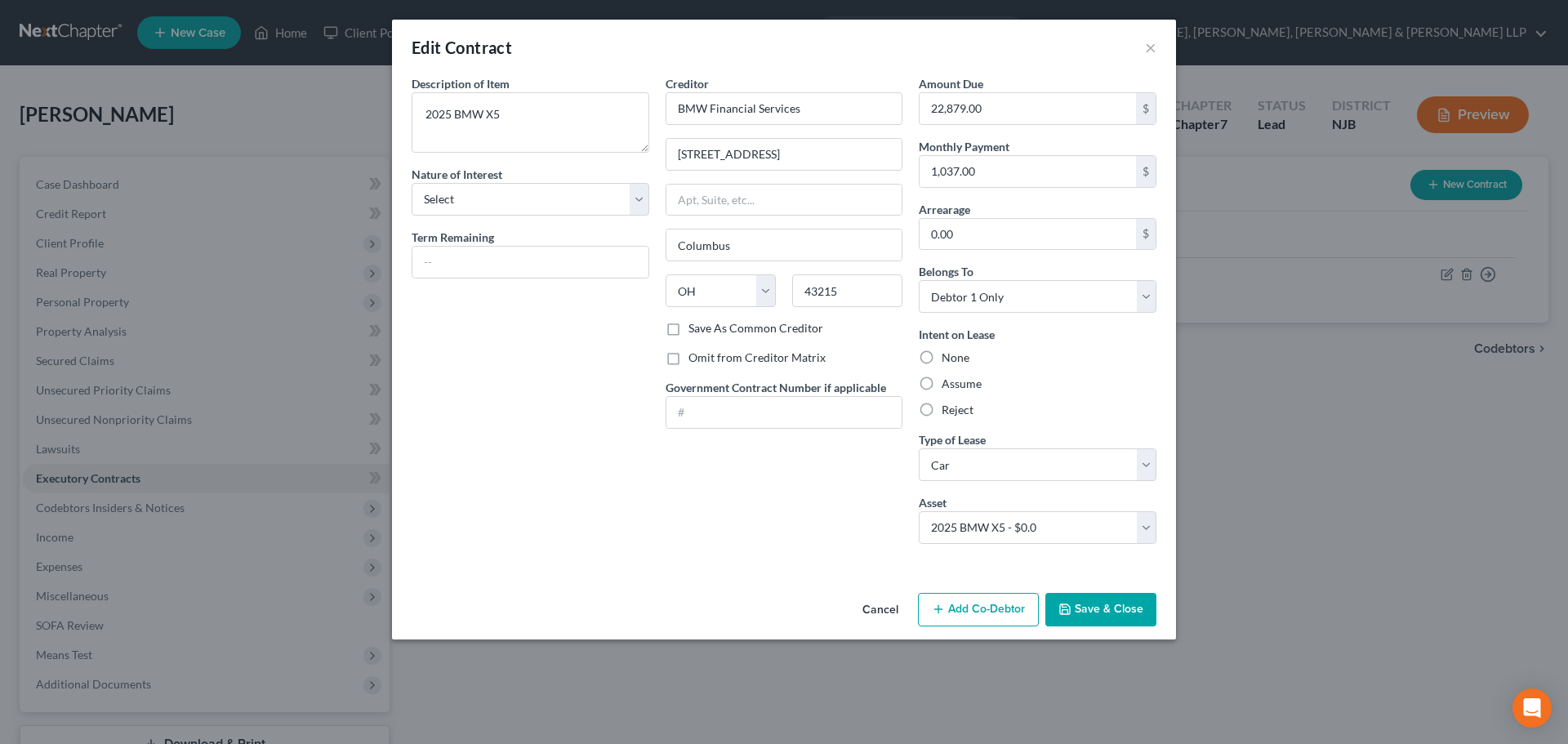
click at [513, 458] on div "Description of non-residential real property * Description of Item * 2025 BMW X…" at bounding box center [531, 316] width 254 height 482
click at [941, 380] on label "Assume" at bounding box center [961, 384] width 40 height 17
click at [948, 380] on input "Assume" at bounding box center [953, 380] width 11 height 11
radio input "true"
click at [1093, 606] on button "Save & Close" at bounding box center [1100, 609] width 111 height 34
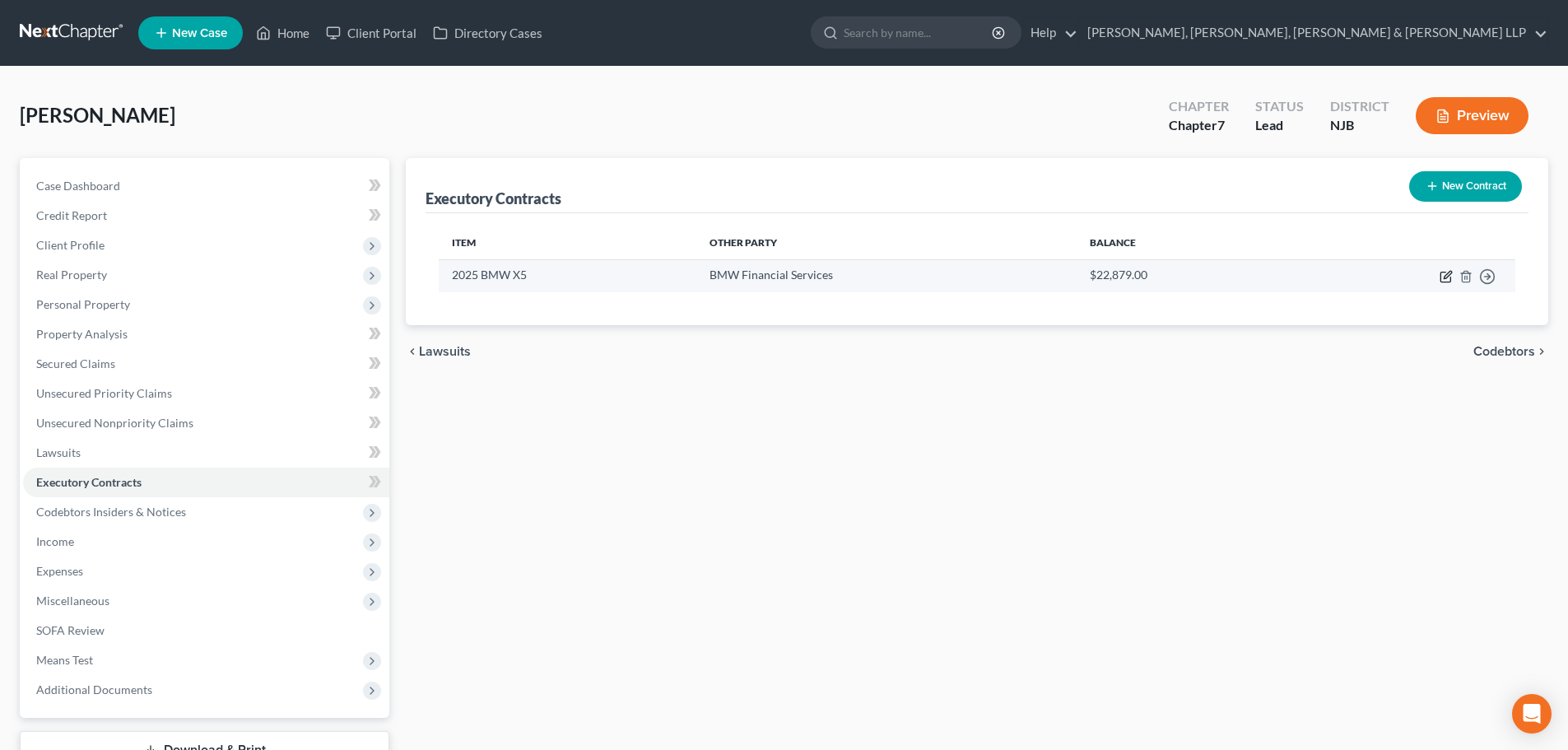
click at [1450, 276] on icon "button" at bounding box center [1446, 276] width 13 height 13
select select "36"
select select "0"
select select "1"
select select "0"
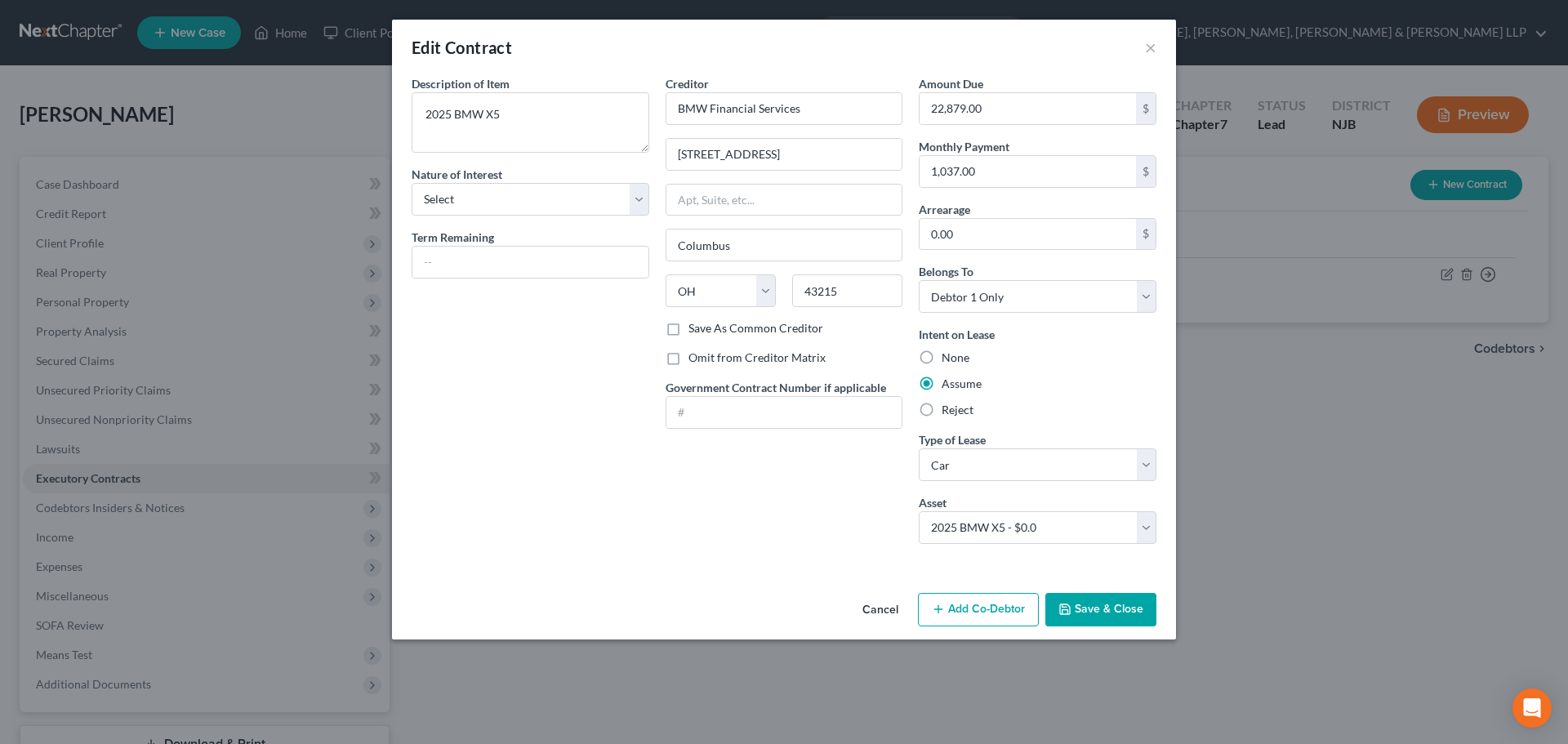
click at [948, 618] on button "Add Co-Debtor" at bounding box center [978, 609] width 121 height 34
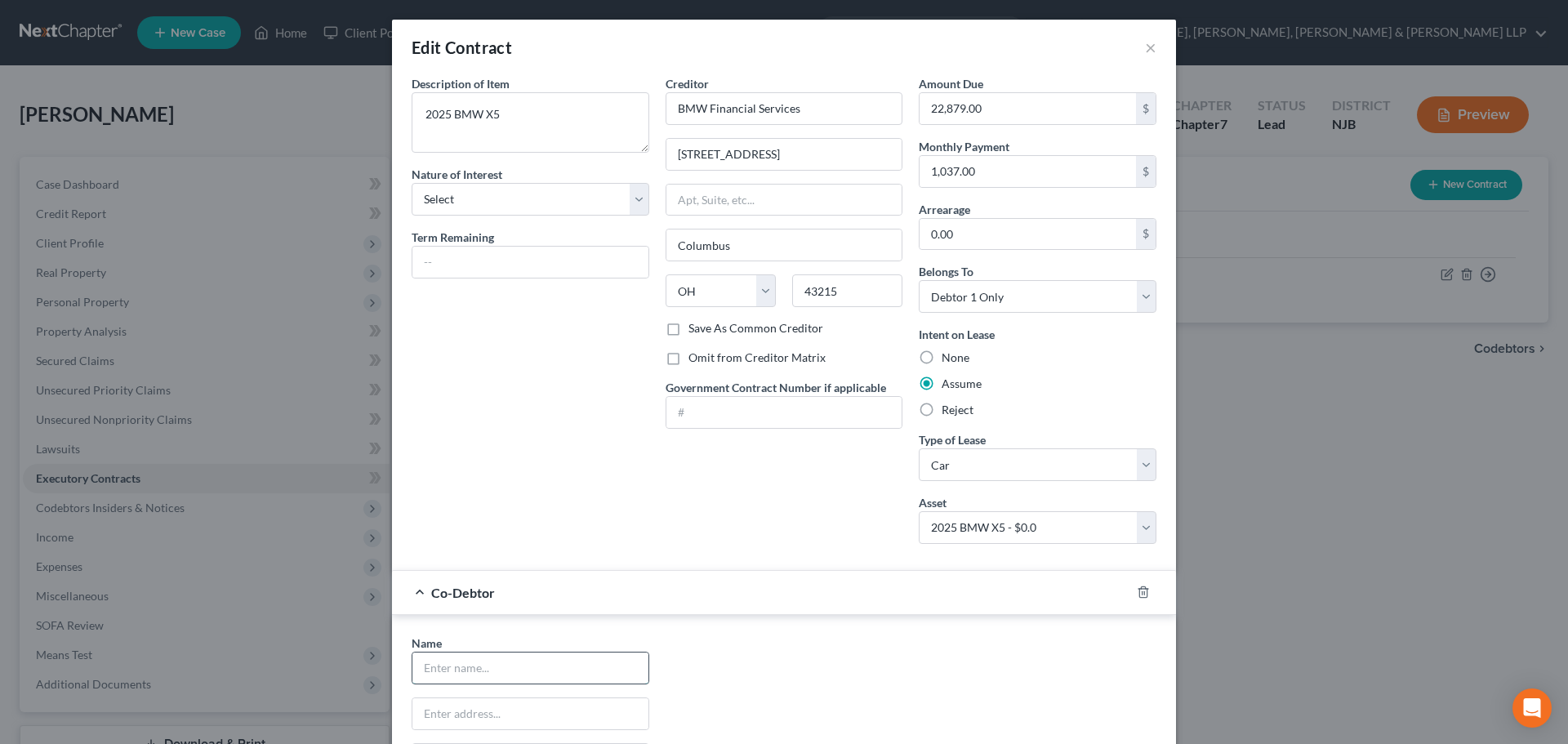
click at [449, 675] on input "text" at bounding box center [530, 667] width 236 height 31
click at [1138, 589] on icon "button" at bounding box center [1143, 592] width 13 height 13
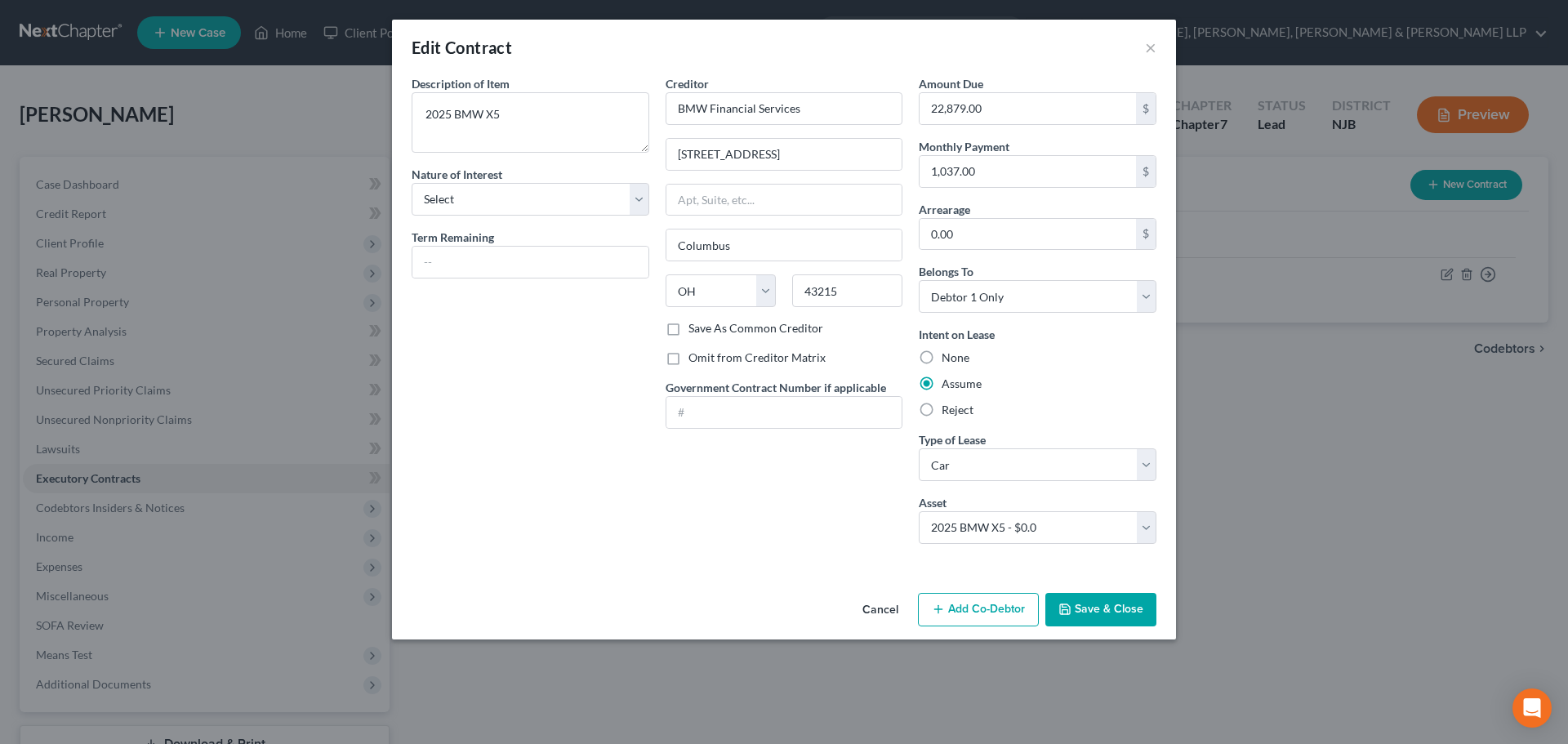
click at [1115, 615] on button "Save & Close" at bounding box center [1100, 609] width 111 height 34
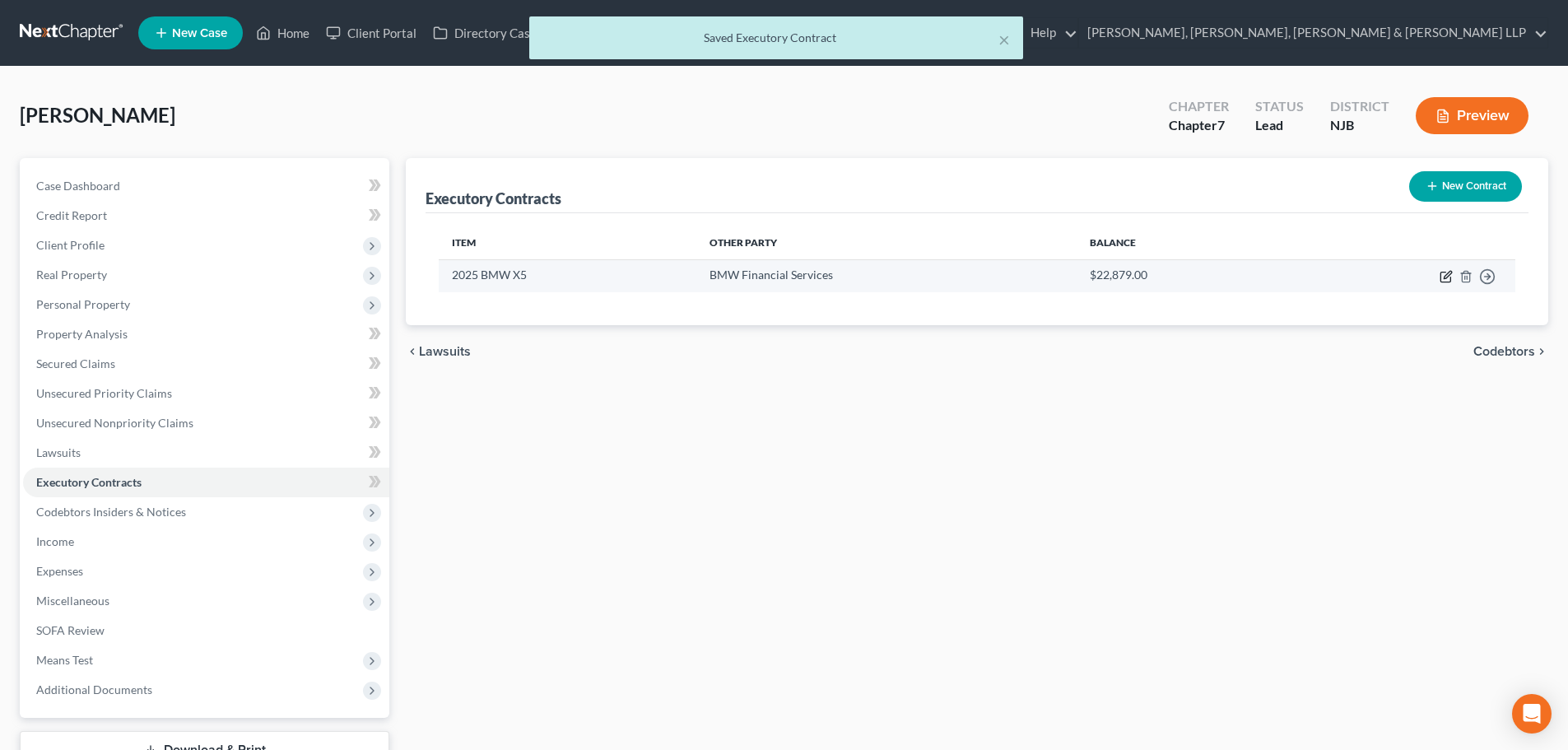
click at [1442, 280] on icon "button" at bounding box center [1446, 276] width 13 height 13
select select "36"
select select "0"
select select "1"
select select "0"
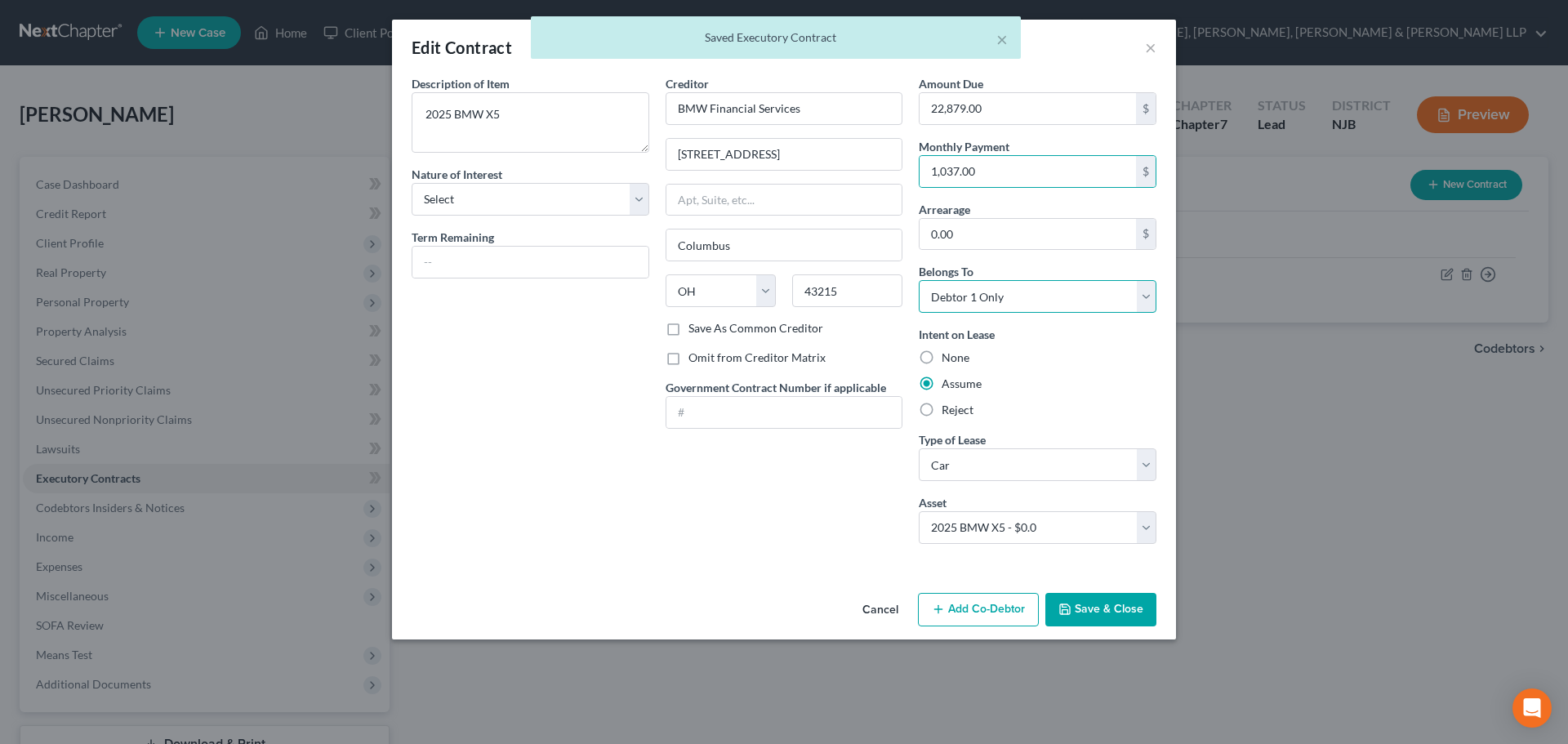
drag, startPoint x: 1040, startPoint y: 289, endPoint x: 1040, endPoint y: 310, distance: 21.0
click at [1040, 289] on select "Select Debtor 1 Only Debtor 2 Only Debtor 1 And Debtor 2 Only At Least One Of T…" at bounding box center [1037, 296] width 237 height 33
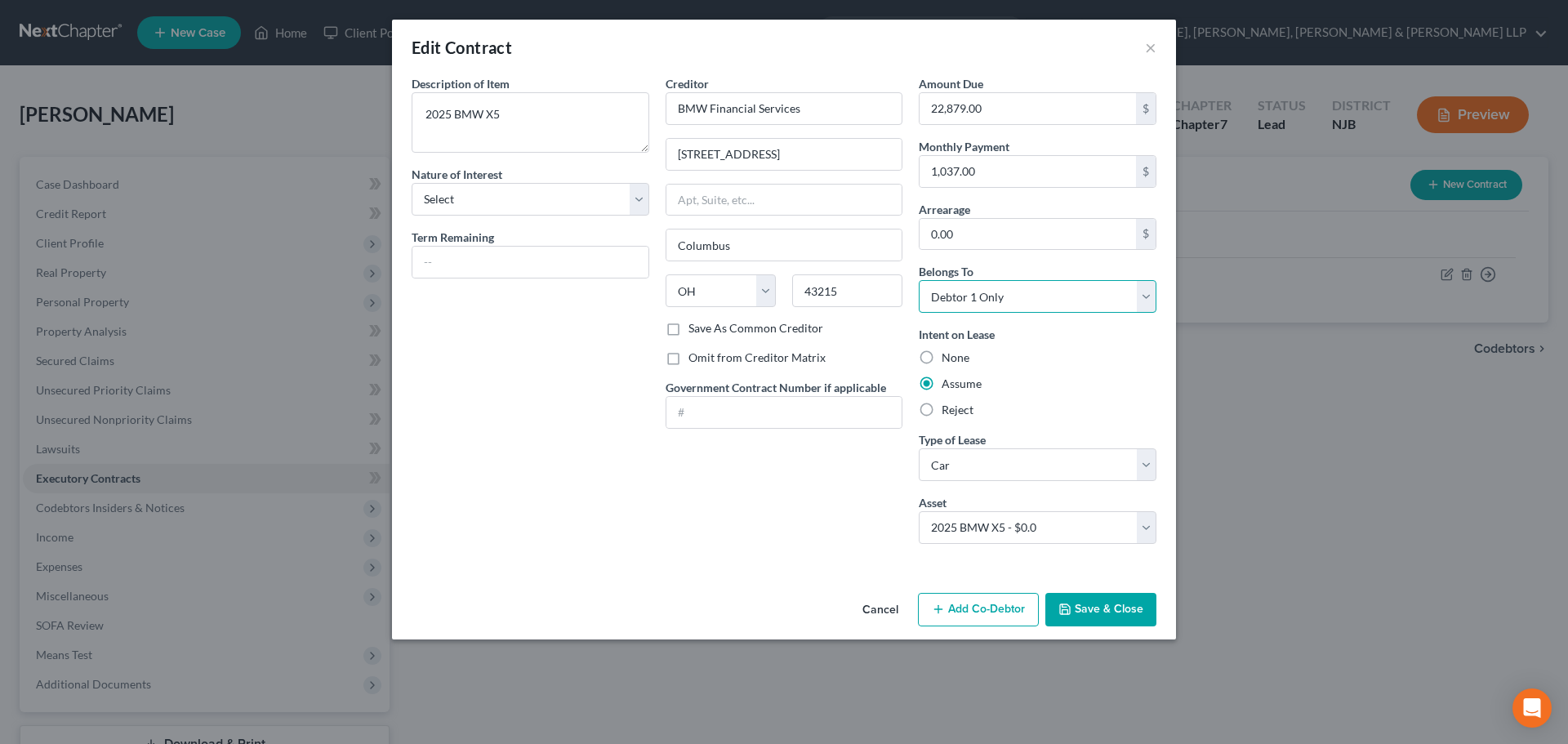
select select "3"
click at [919, 280] on select "Select Debtor 1 Only Debtor 2 Only Debtor 1 And Debtor 2 Only At Least One Of T…" at bounding box center [1037, 296] width 237 height 33
click at [1094, 608] on button "Save & Close" at bounding box center [1100, 609] width 111 height 34
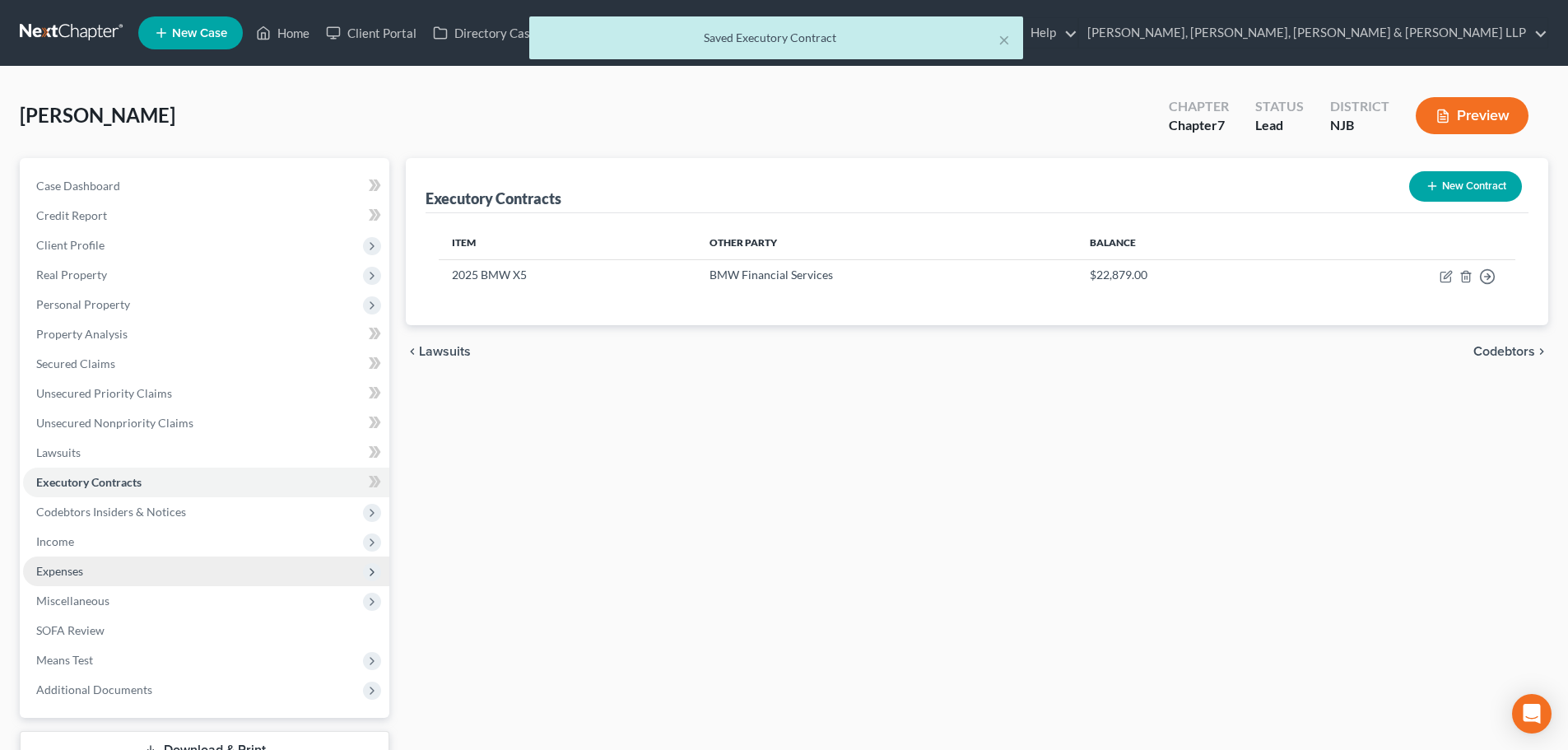
click at [114, 574] on span "Expenses" at bounding box center [206, 571] width 367 height 29
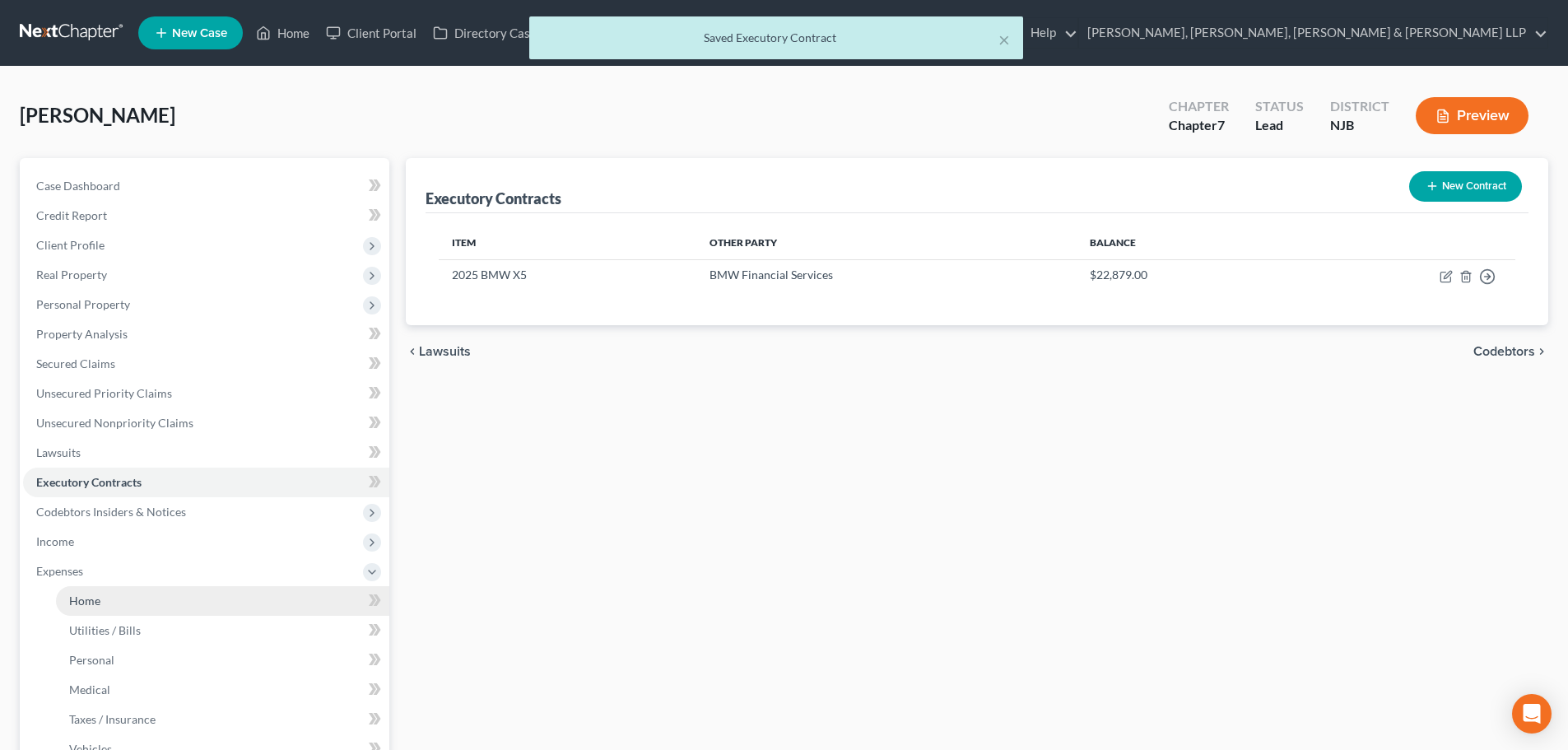
click at [99, 587] on link "Home" at bounding box center [222, 601] width 334 height 29
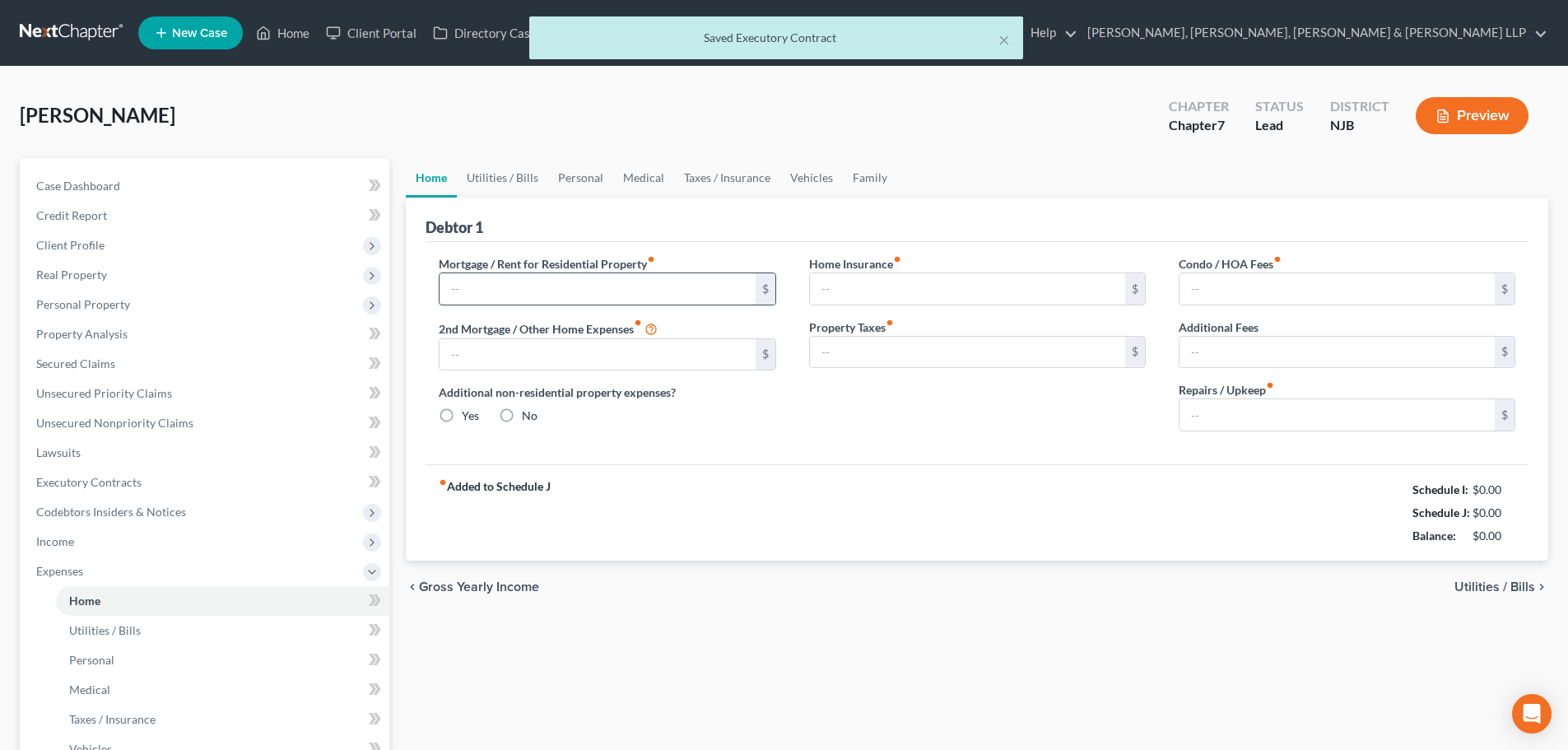
type input "0.00"
radio input "true"
type input "0.00"
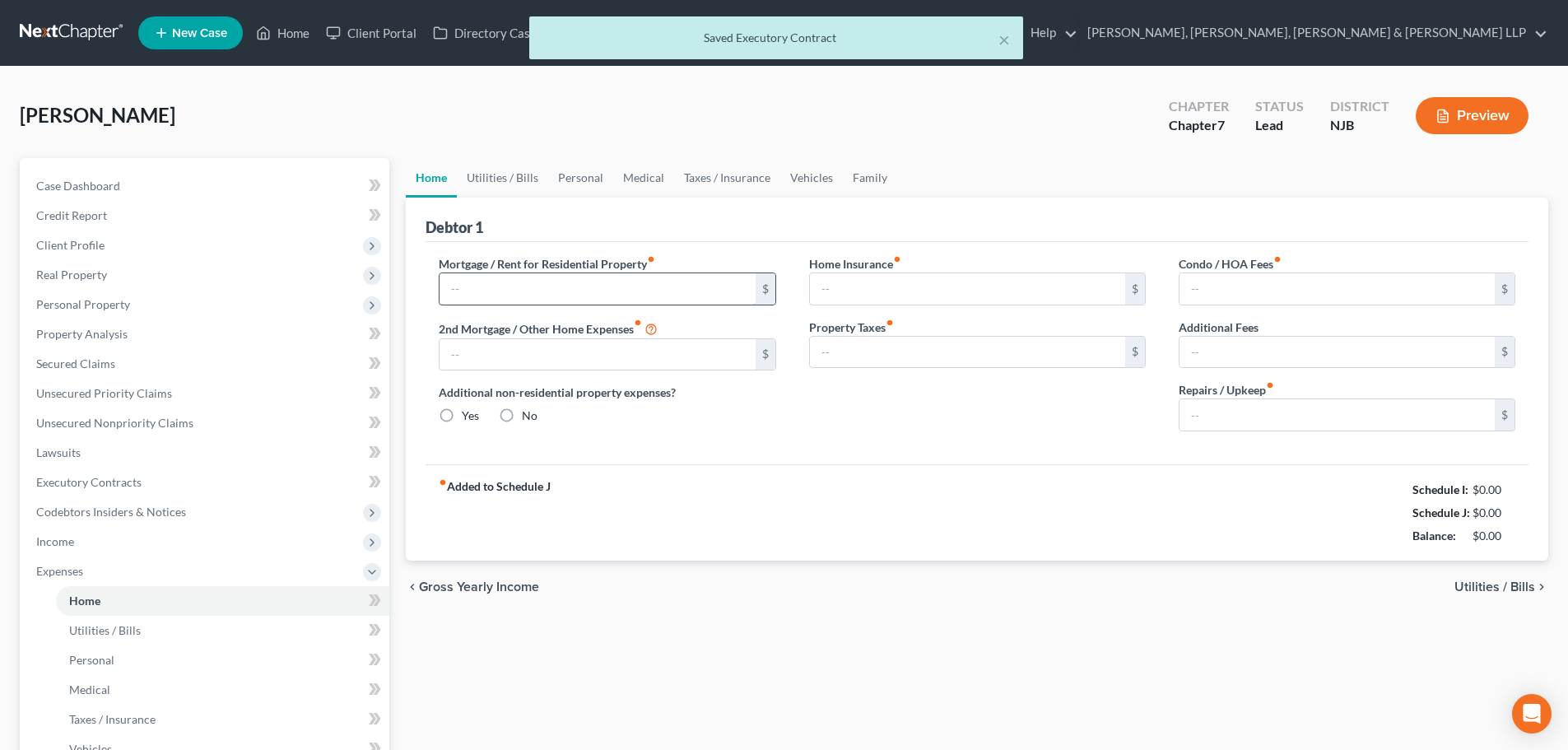
type input "0.00"
click at [803, 162] on link "Vehicles" at bounding box center [811, 178] width 62 height 40
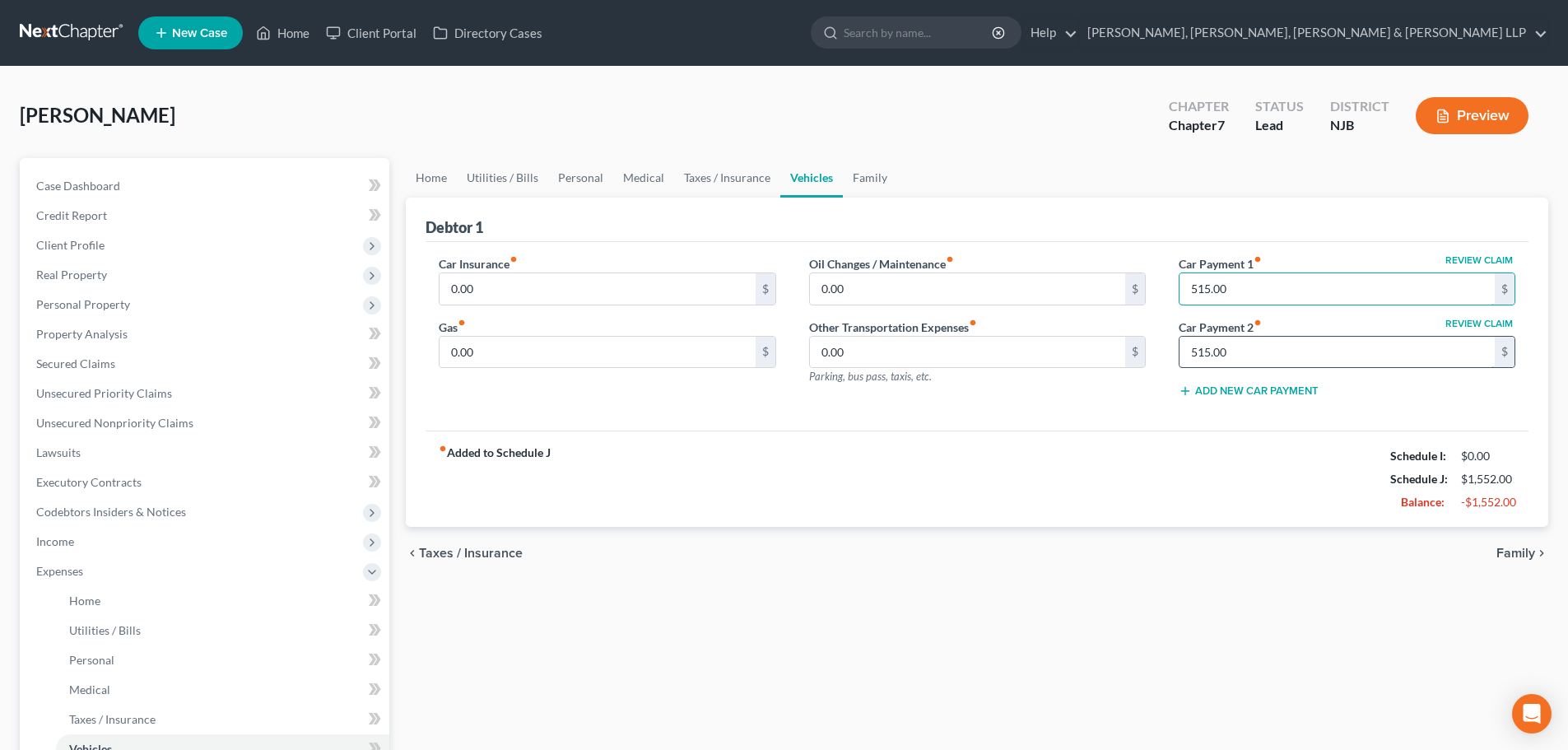
type input "515.00"
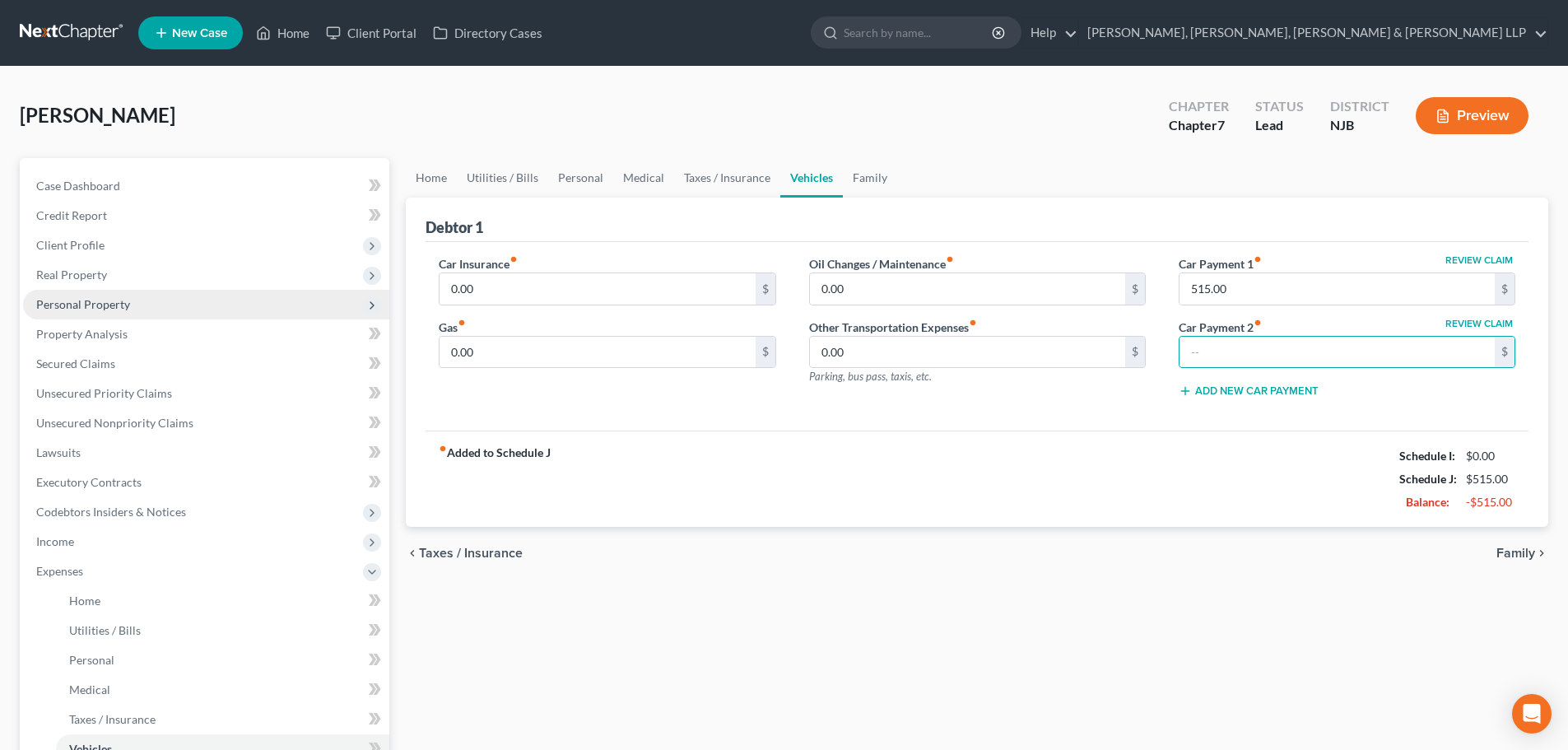
click at [144, 316] on span "Personal Property" at bounding box center [206, 304] width 367 height 29
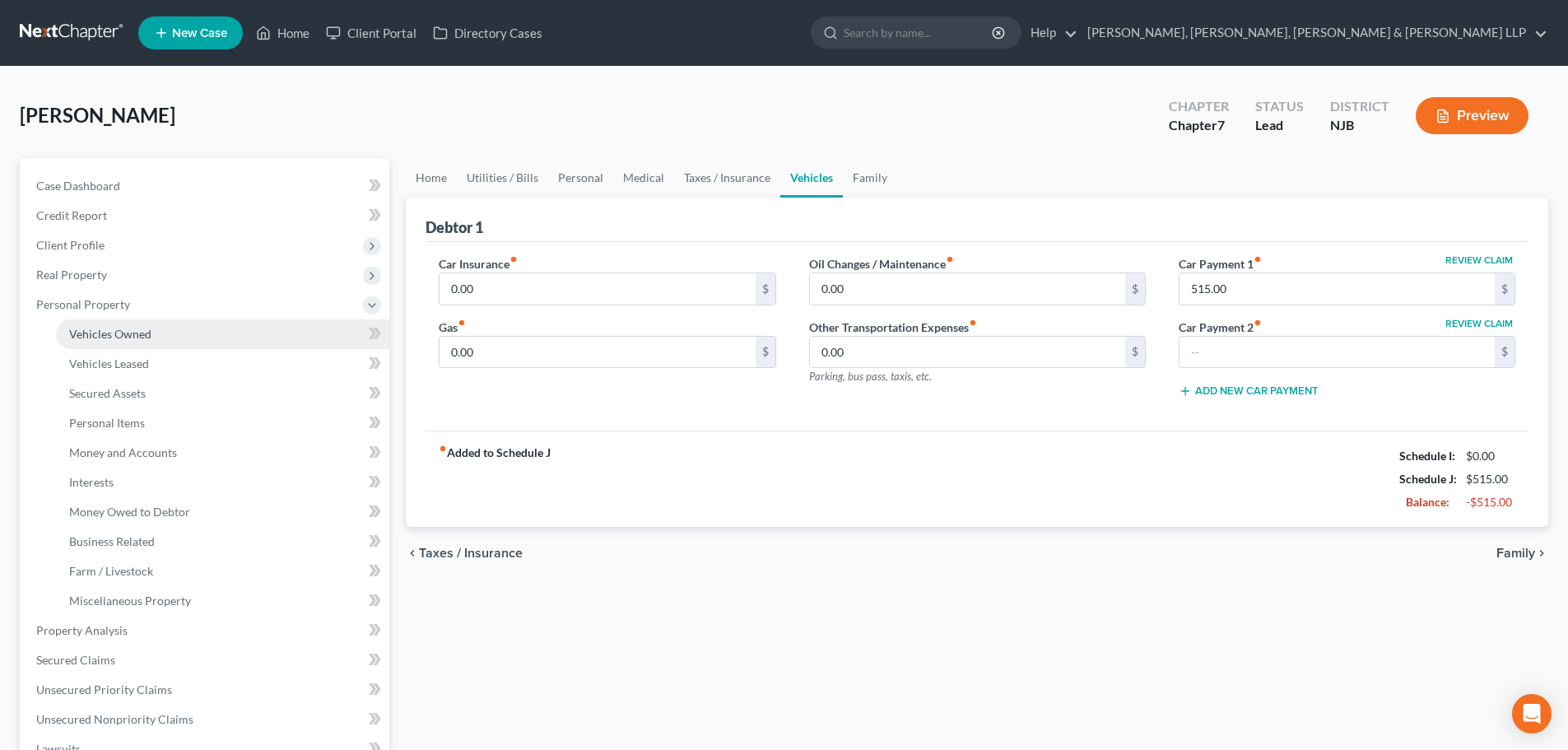
drag, startPoint x: 147, startPoint y: 327, endPoint x: 171, endPoint y: 320, distance: 25.0
click at [148, 328] on span "Vehicles Owned" at bounding box center [110, 334] width 83 height 14
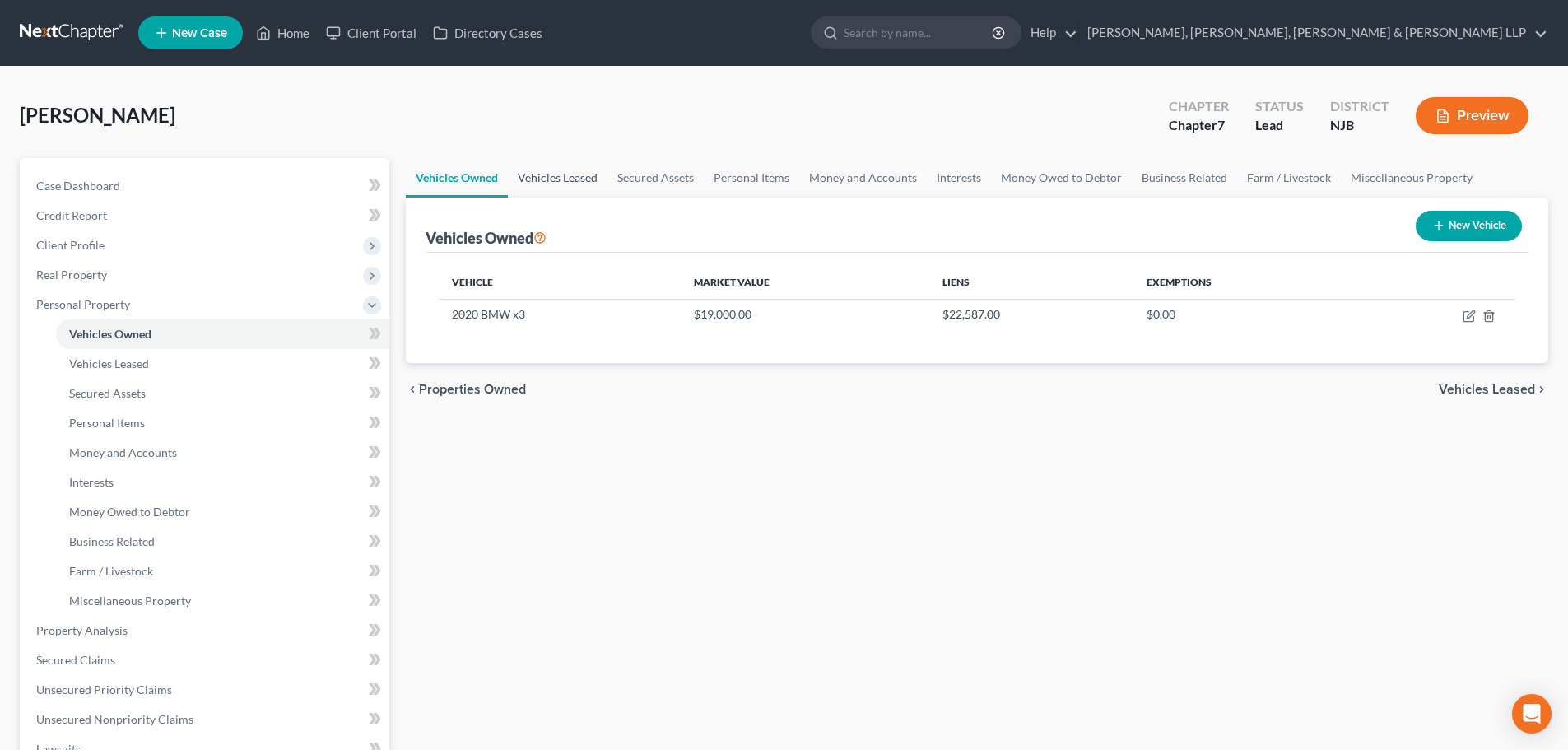
click at [554, 187] on link "Vehicles Leased" at bounding box center [558, 178] width 99 height 40
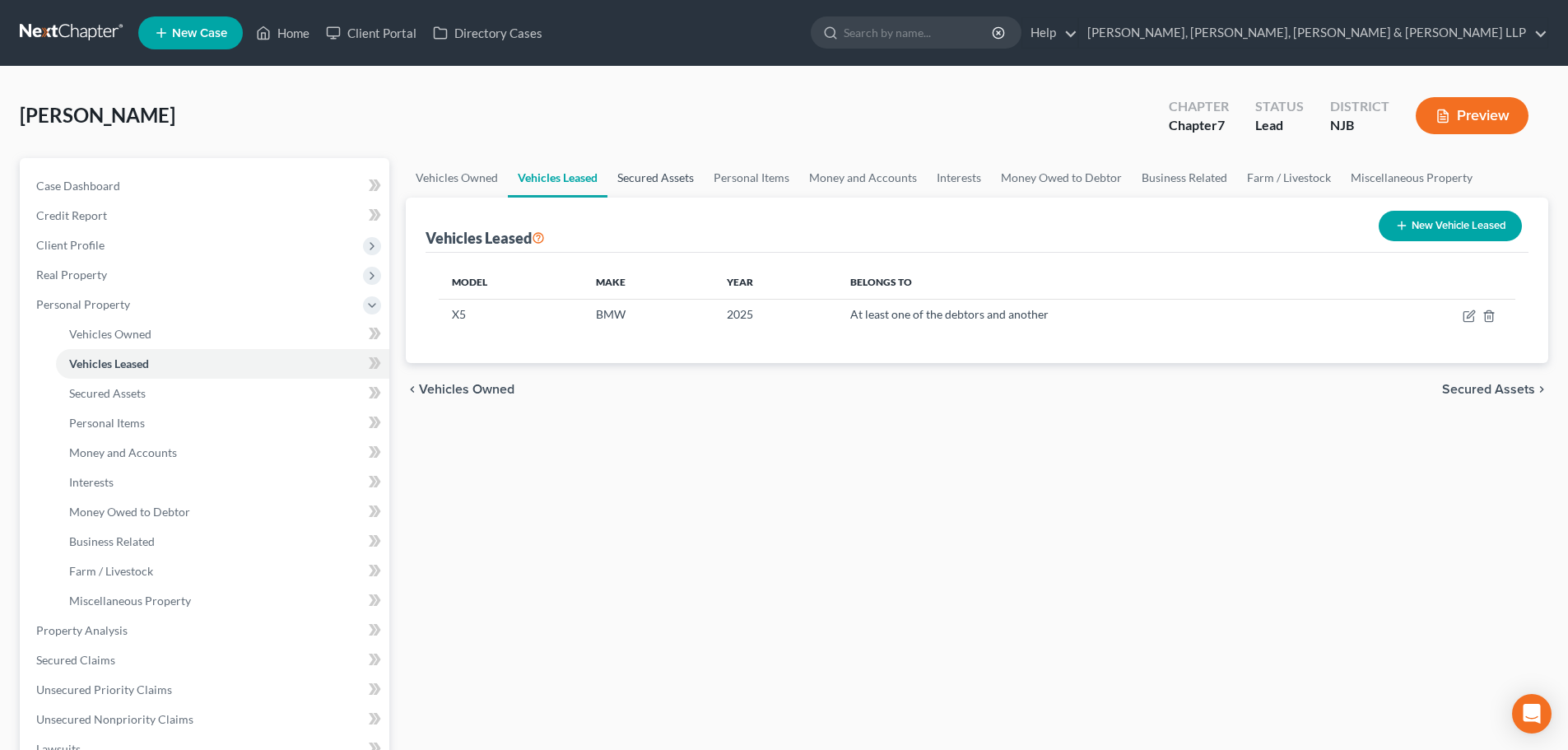
click at [640, 183] on link "Secured Assets" at bounding box center [656, 178] width 96 height 40
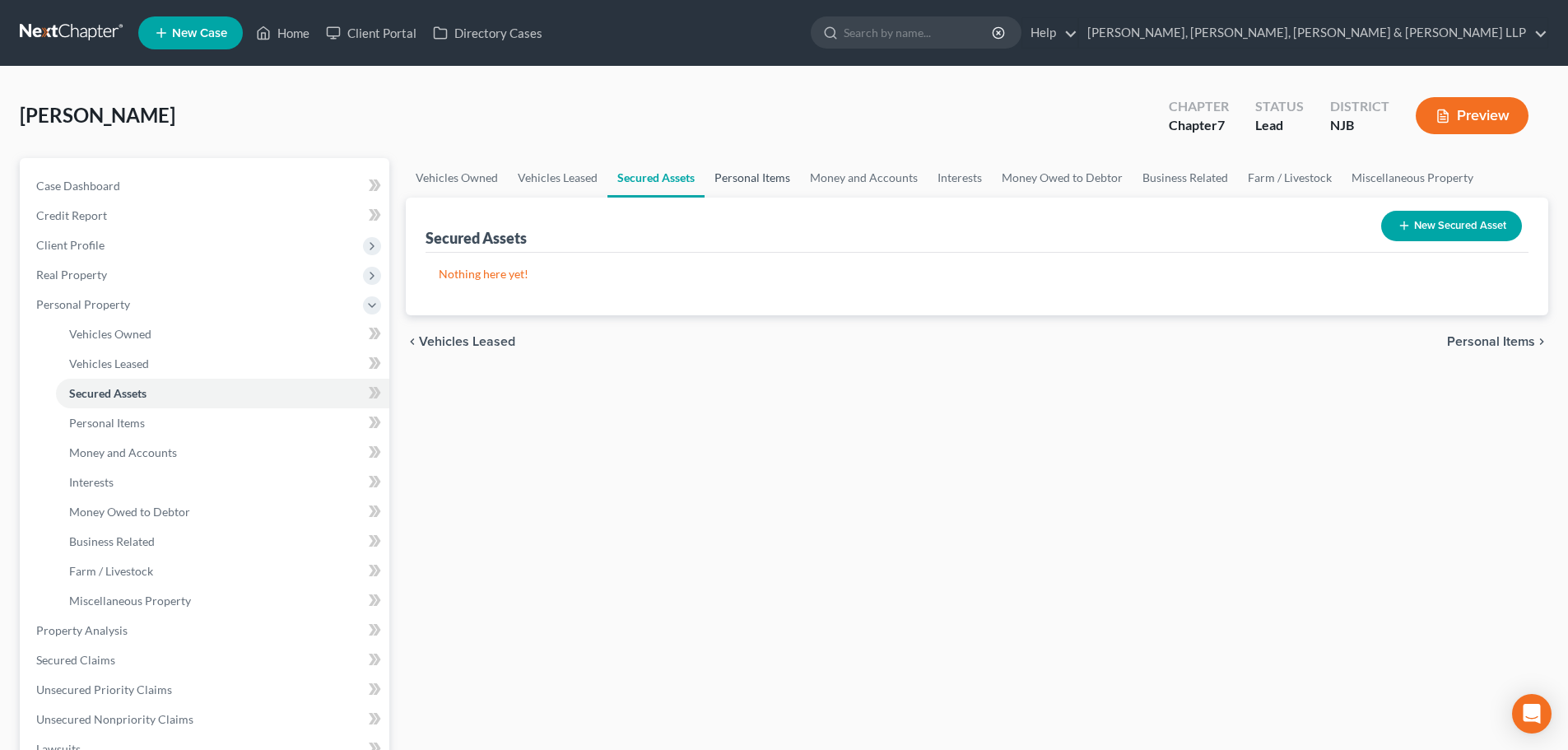
click at [738, 183] on link "Personal Items" at bounding box center [752, 178] width 95 height 40
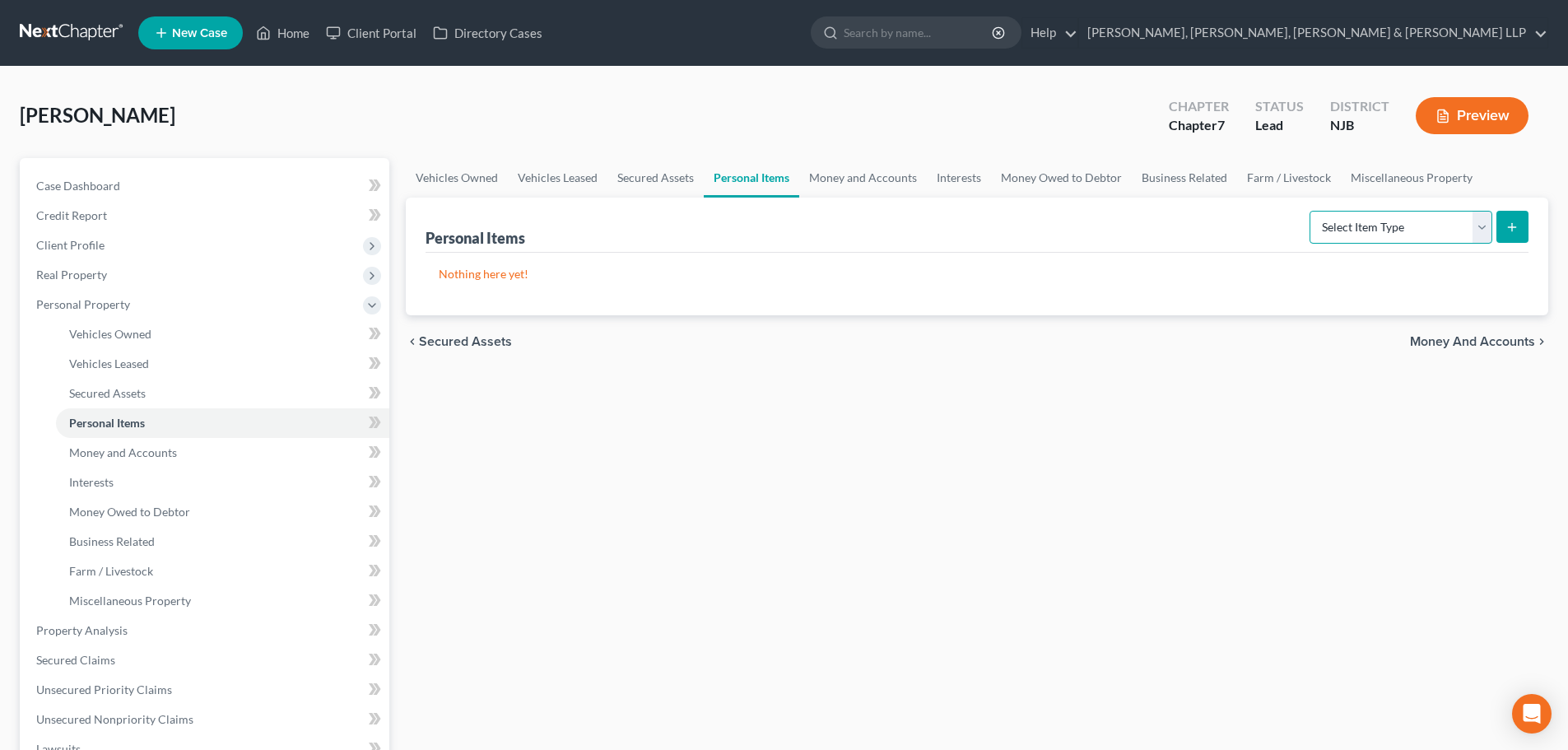
click at [1325, 221] on select "Select Item Type Clothing Collectibles Of Value Electronics Firearms Household …" at bounding box center [1400, 227] width 183 height 33
select select "clothing"
click at [1311, 211] on select "Select Item Type Clothing Collectibles Of Value Electronics Firearms Household …" at bounding box center [1400, 227] width 183 height 33
click at [1517, 224] on icon "submit" at bounding box center [1512, 228] width 13 height 13
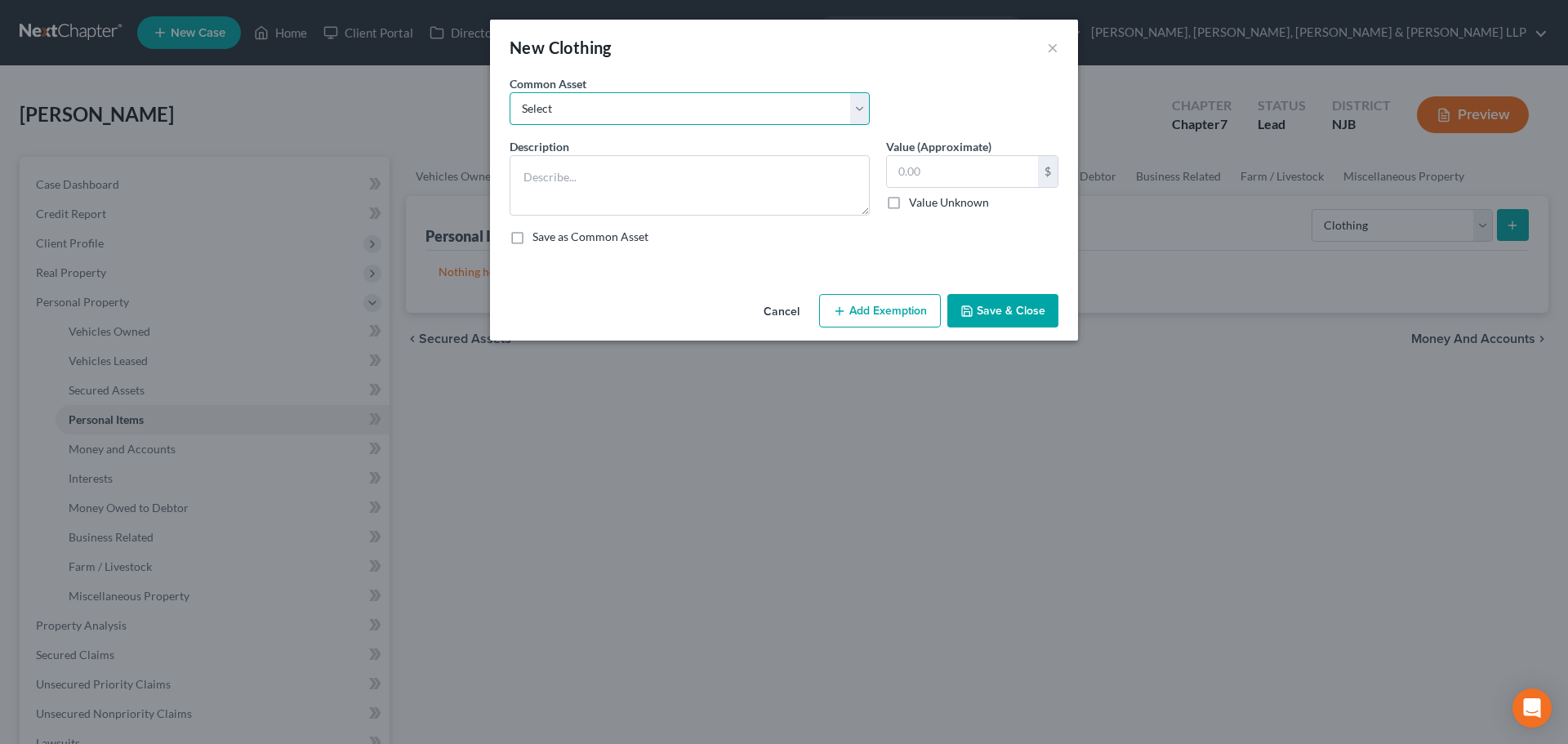
click at [866, 104] on select "Select Clothes, Shoes & Accessories" at bounding box center [690, 108] width 360 height 33
select select "0"
click at [510, 92] on select "Select Clothes, Shoes & Accessories" at bounding box center [690, 108] width 360 height 33
type textarea "Clothes, Shoes & Accessories"
click at [907, 178] on input "300.00" at bounding box center [962, 171] width 151 height 31
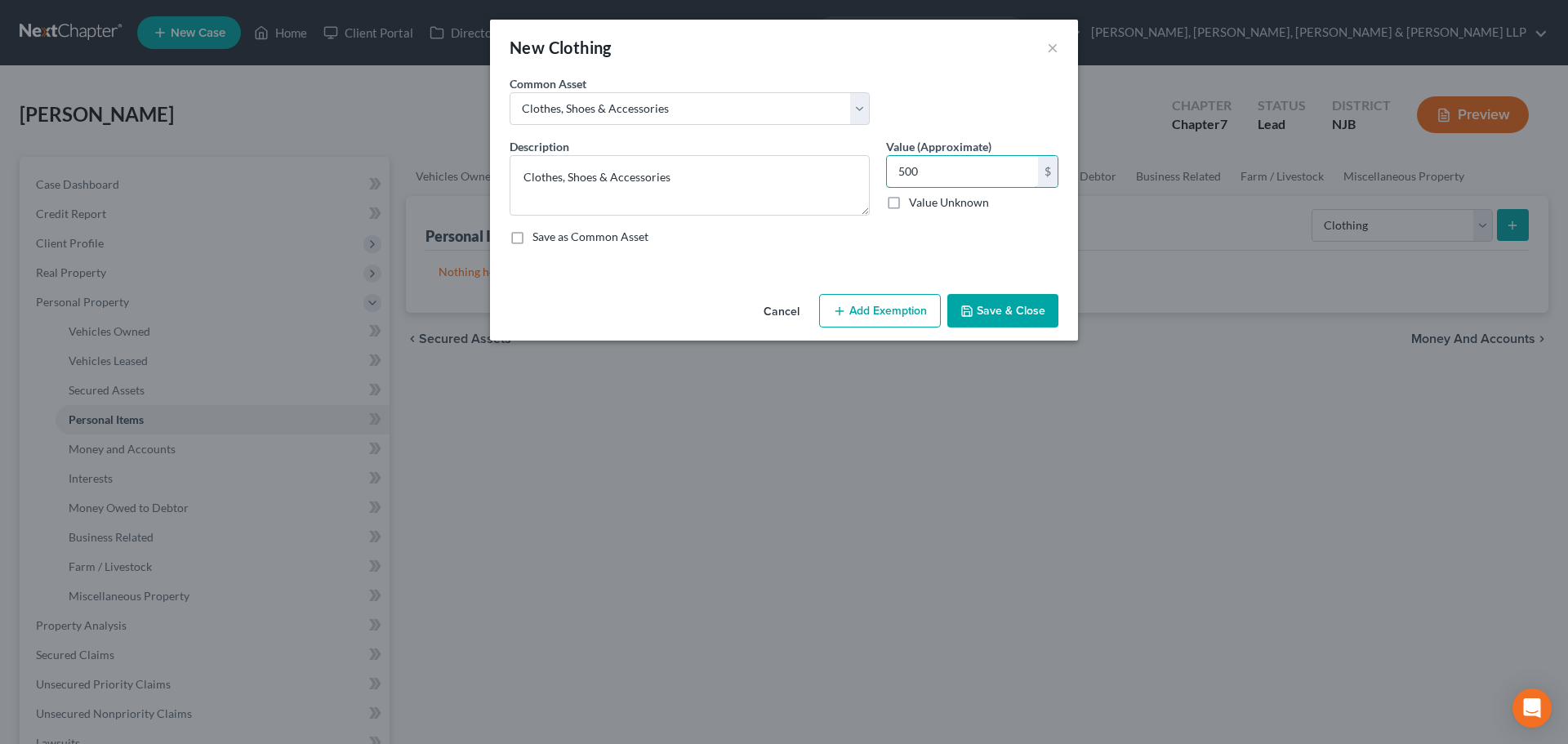
type input "500"
click at [909, 283] on div "An exemption set must first be selected from the Filing Information section. Co…" at bounding box center [783, 181] width 588 height 212
click at [915, 308] on button "Add Exemption" at bounding box center [880, 311] width 122 height 34
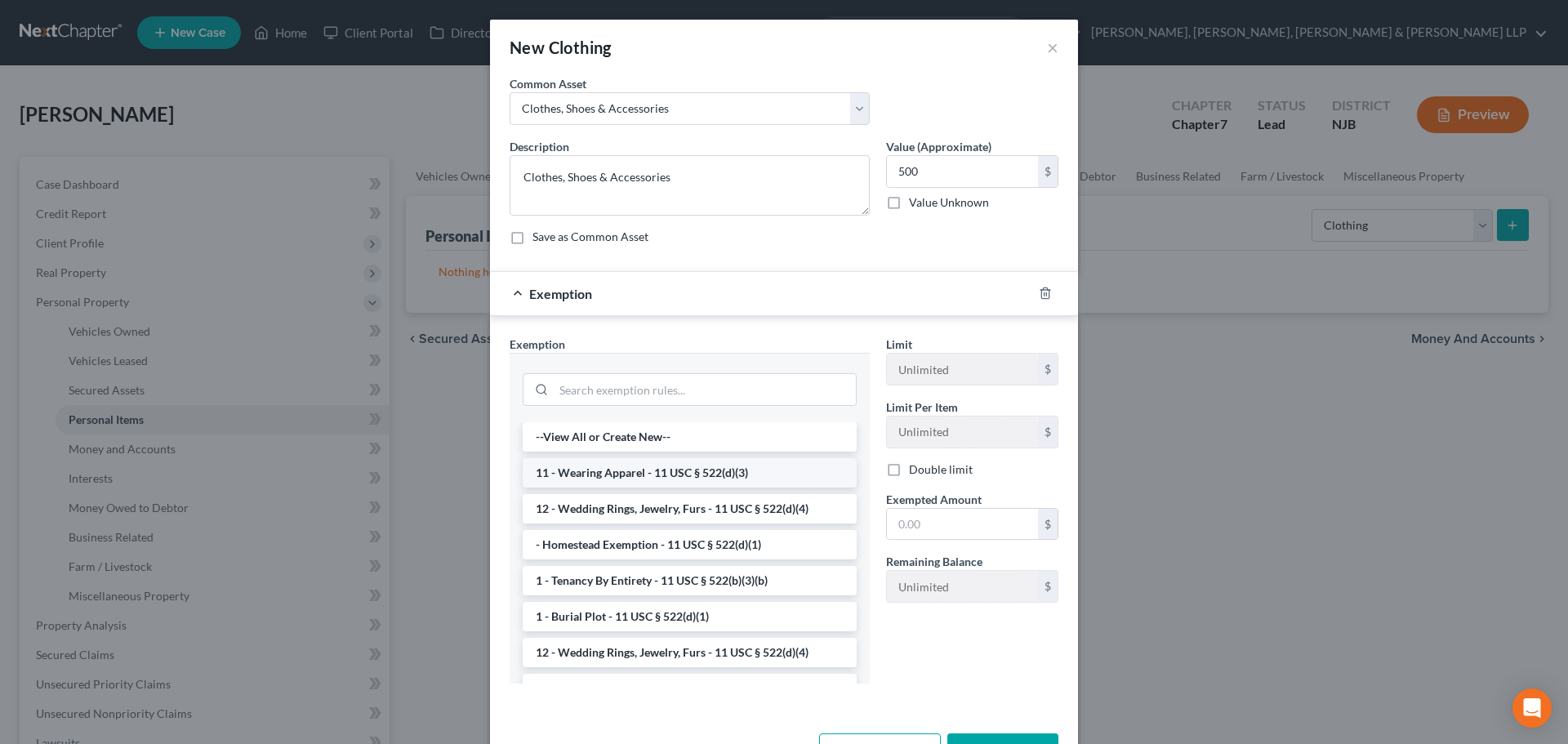
click at [624, 486] on li "11 - Wearing Apparel - 11 USC § 522(d)(3)" at bounding box center [690, 472] width 334 height 29
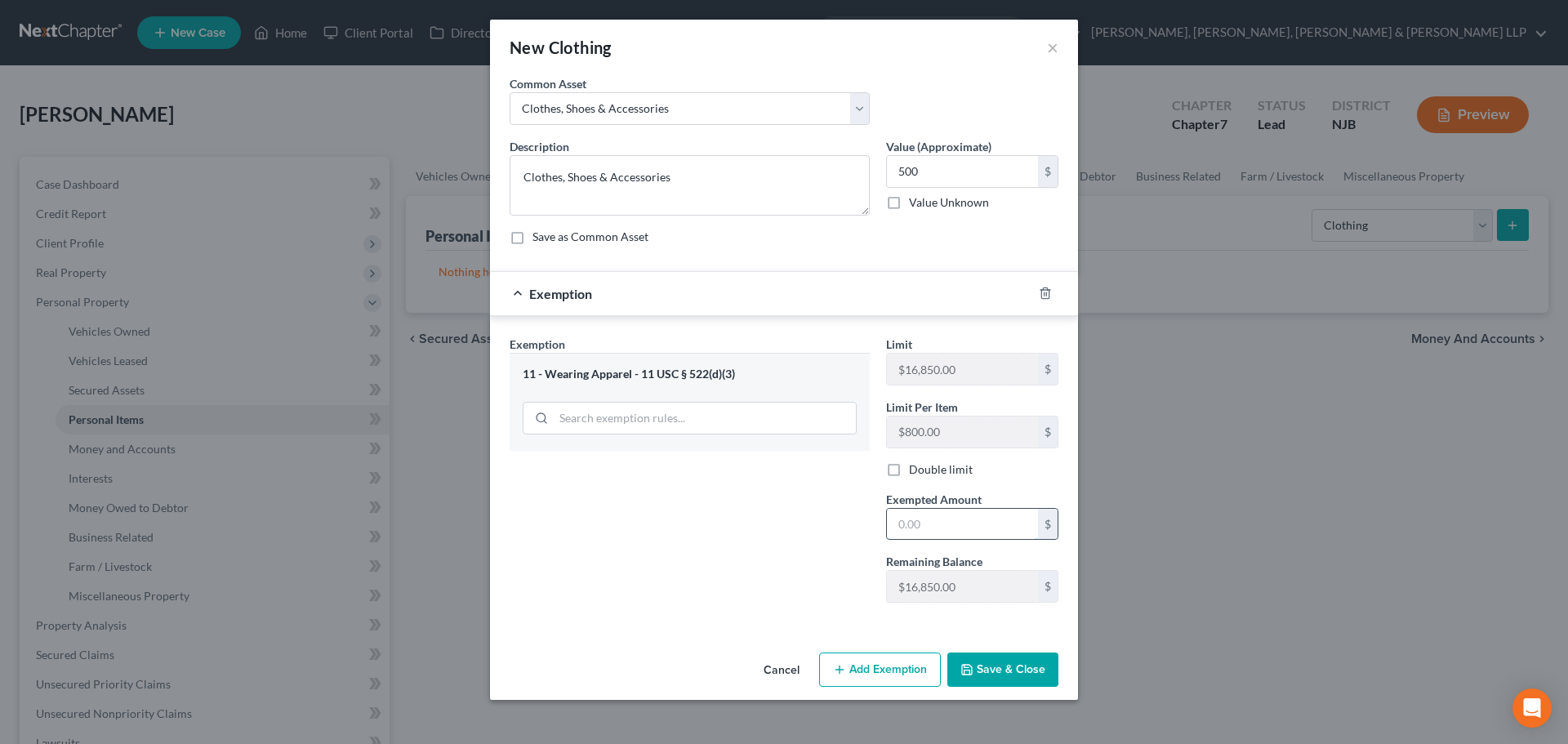
click at [930, 520] on input "text" at bounding box center [962, 524] width 151 height 31
type input "500"
drag, startPoint x: 810, startPoint y: 516, endPoint x: 1031, endPoint y: 720, distance: 300.8
click at [809, 517] on div "Exemption Set must be selected for CA. Exemption * 11 - Wearing Apparel - 11 US…" at bounding box center [690, 475] width 376 height 280
click at [1005, 675] on button "Save & Close" at bounding box center [1002, 669] width 111 height 34
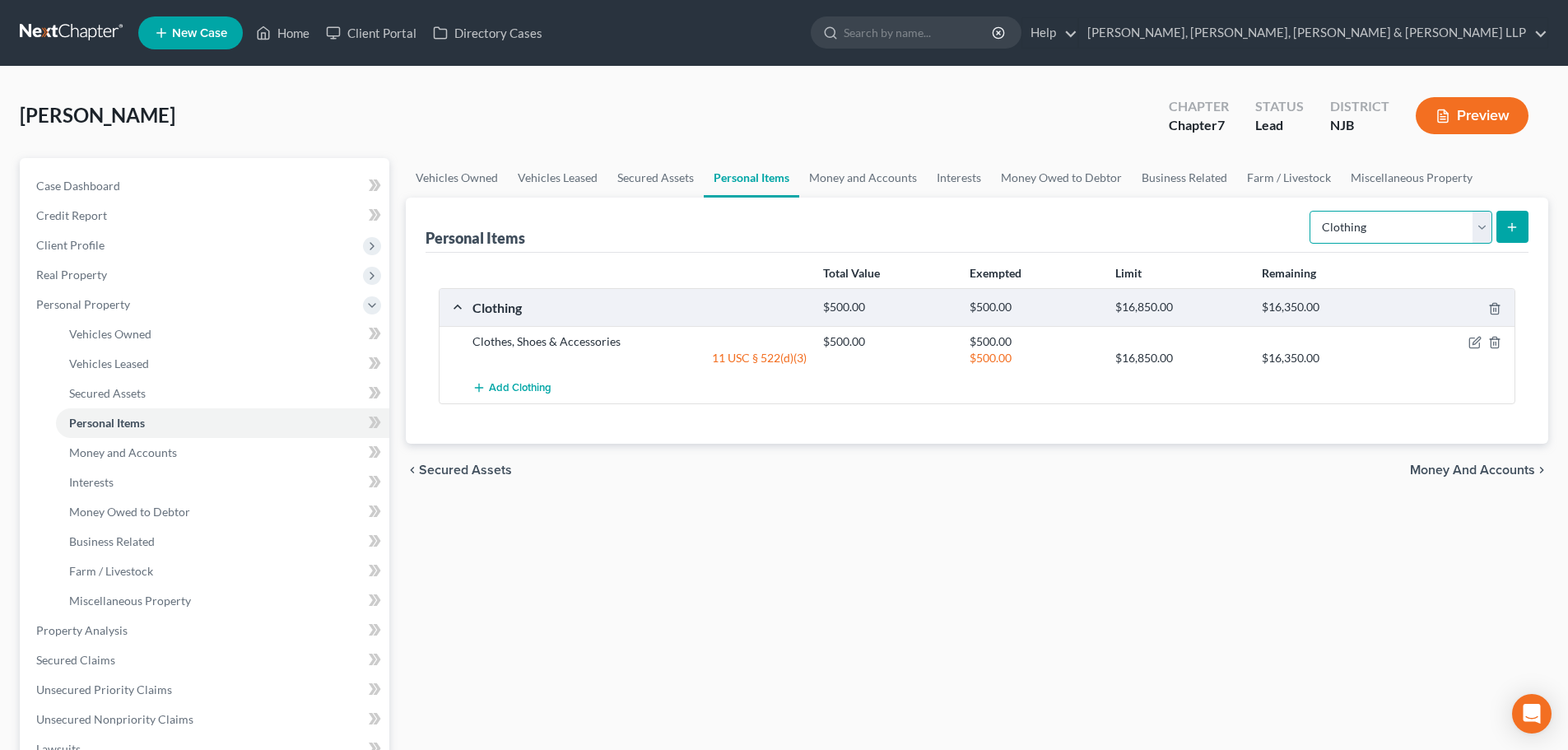
drag, startPoint x: 1349, startPoint y: 220, endPoint x: 1358, endPoint y: 232, distance: 15.0
click at [1349, 220] on select "Select Item Type Clothing Collectibles Of Value Electronics Firearms Household …" at bounding box center [1400, 227] width 183 height 33
select select "electronics"
click at [1311, 211] on select "Select Item Type Clothing Collectibles Of Value Electronics Firearms Household …" at bounding box center [1400, 227] width 183 height 33
click at [1522, 216] on button "submit" at bounding box center [1512, 227] width 32 height 32
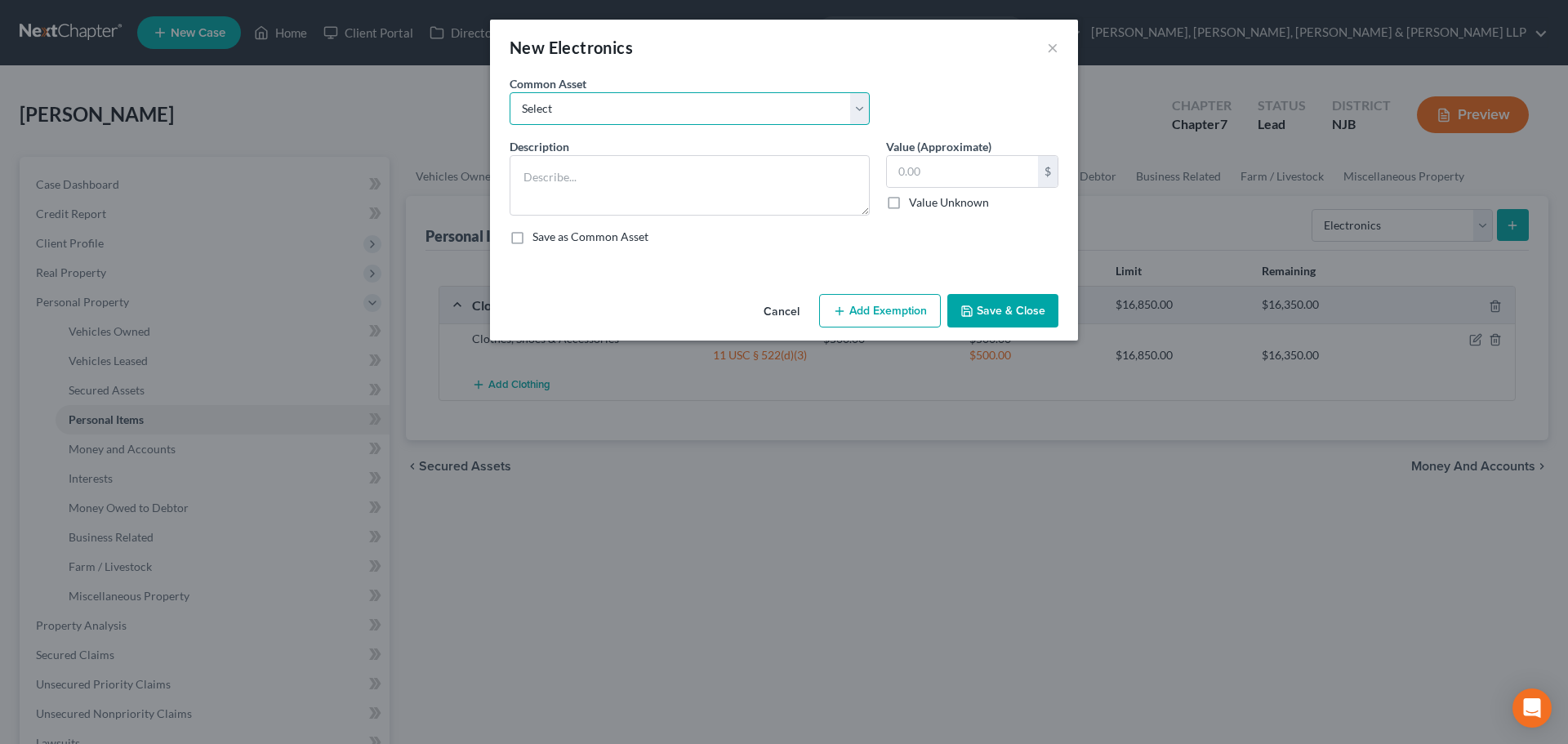
drag, startPoint x: 694, startPoint y: 115, endPoint x: 691, endPoint y: 123, distance: 8.5
click at [694, 115] on select "Select Cellphone, TVs Electronic Appliances" at bounding box center [690, 108] width 360 height 33
select select "0"
click at [510, 92] on select "Select Cellphone, TVs Electronic Appliances" at bounding box center [690, 108] width 360 height 33
type textarea "Cellphone, TVs"
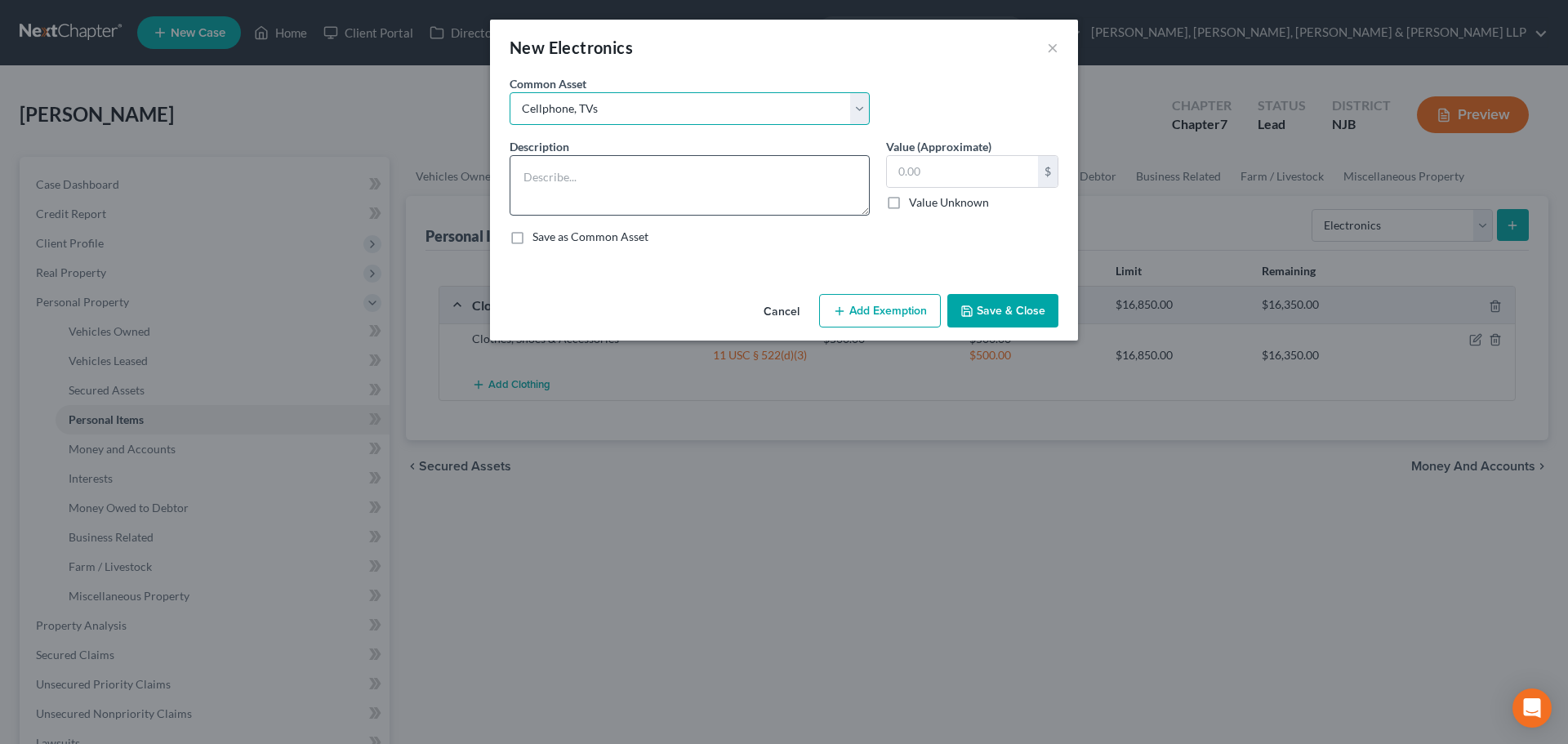
type input "750.00"
drag, startPoint x: 700, startPoint y: 111, endPoint x: 695, endPoint y: 124, distance: 13.9
click at [700, 111] on select "Select Cellphone, TVs Electronic Appliances" at bounding box center [690, 108] width 360 height 33
select select "1"
click at [510, 92] on select "Select Cellphone, TVs Electronic Appliances" at bounding box center [690, 108] width 360 height 33
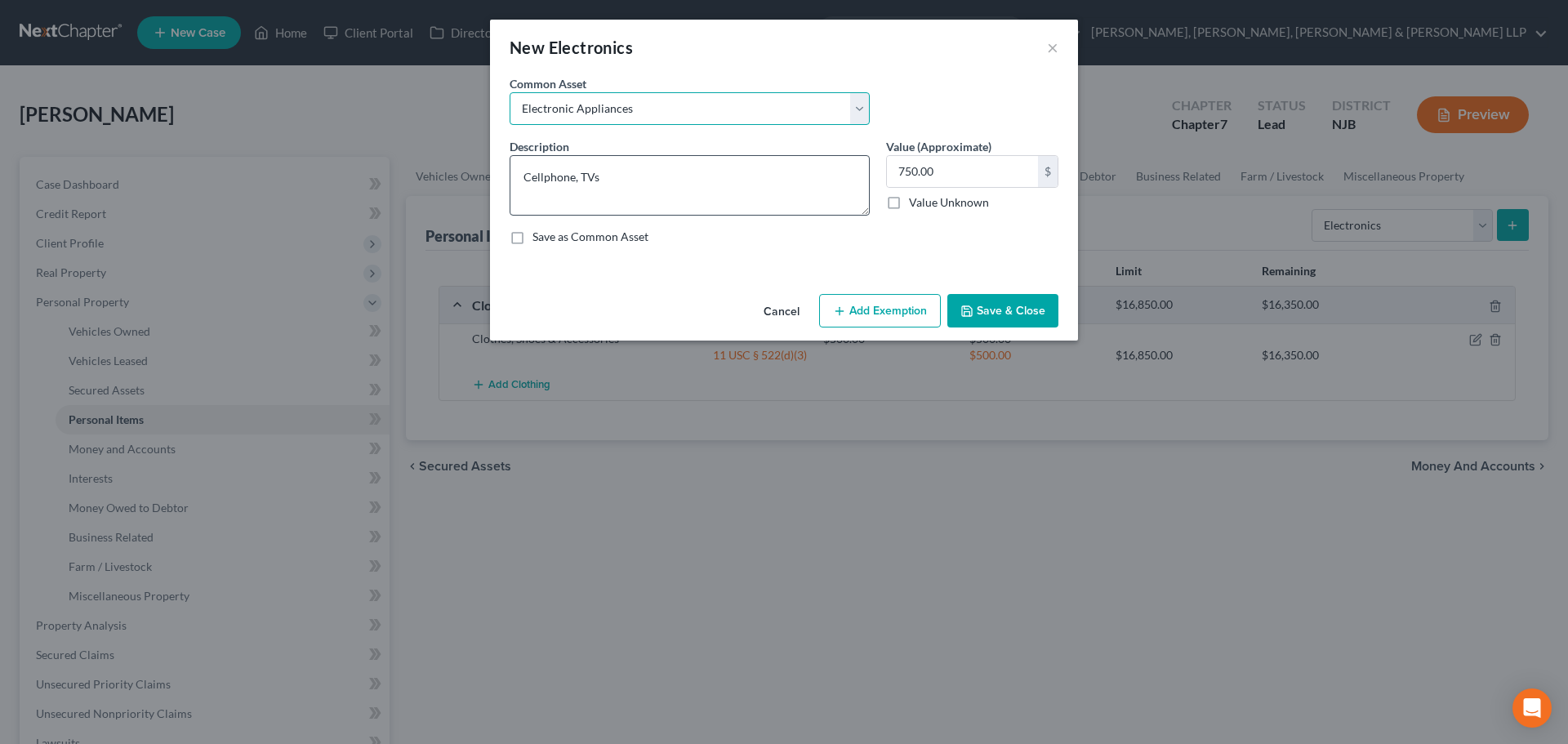
type textarea "Electronic Appliances"
click at [919, 168] on input "200.00" at bounding box center [962, 171] width 151 height 31
type input "1,000"
click at [885, 308] on button "Add Exemption" at bounding box center [880, 311] width 122 height 34
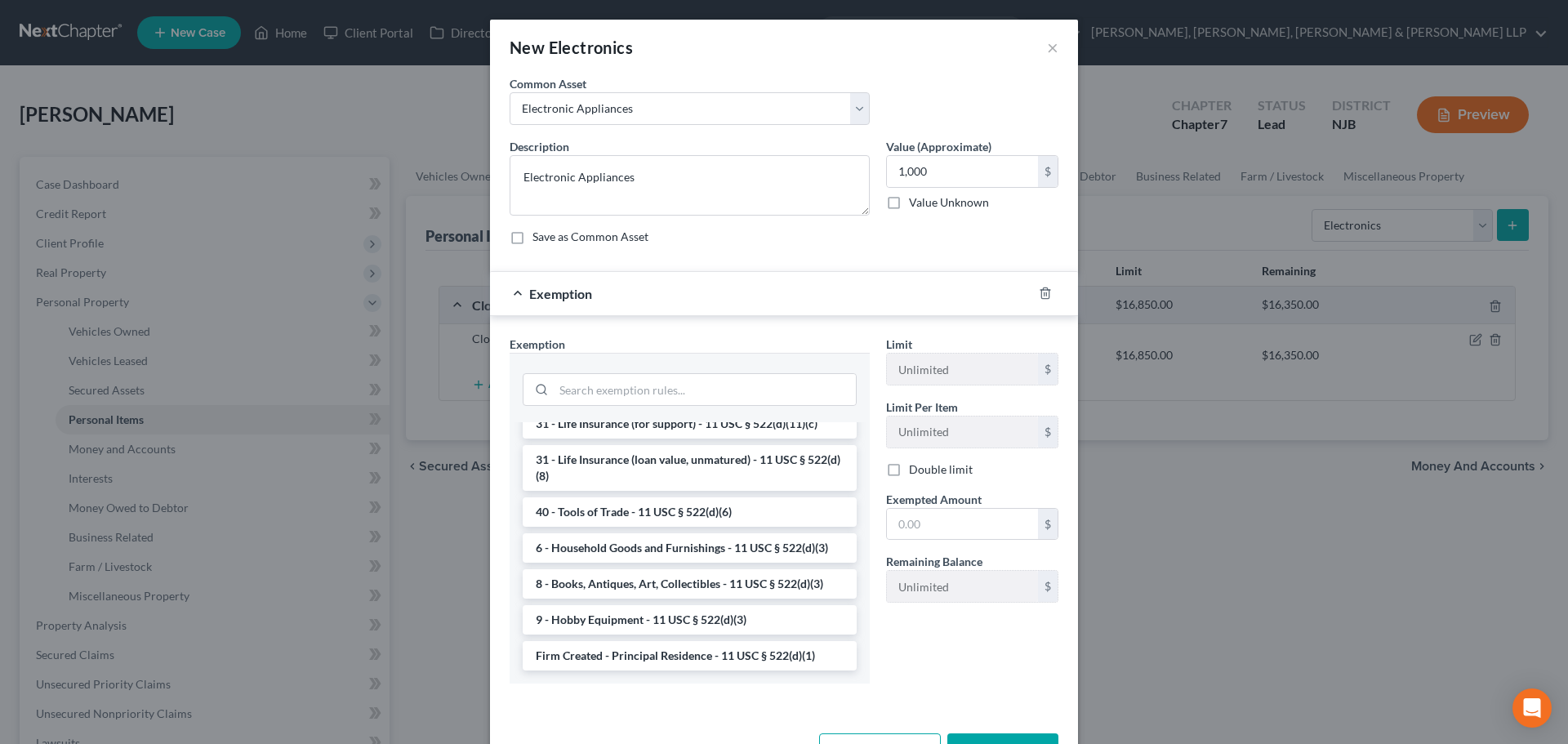
scroll to position [1307, 0]
click at [654, 563] on li "6 - Household Goods and Furnishings - 11 USC § 522(d)(3)" at bounding box center [690, 548] width 334 height 29
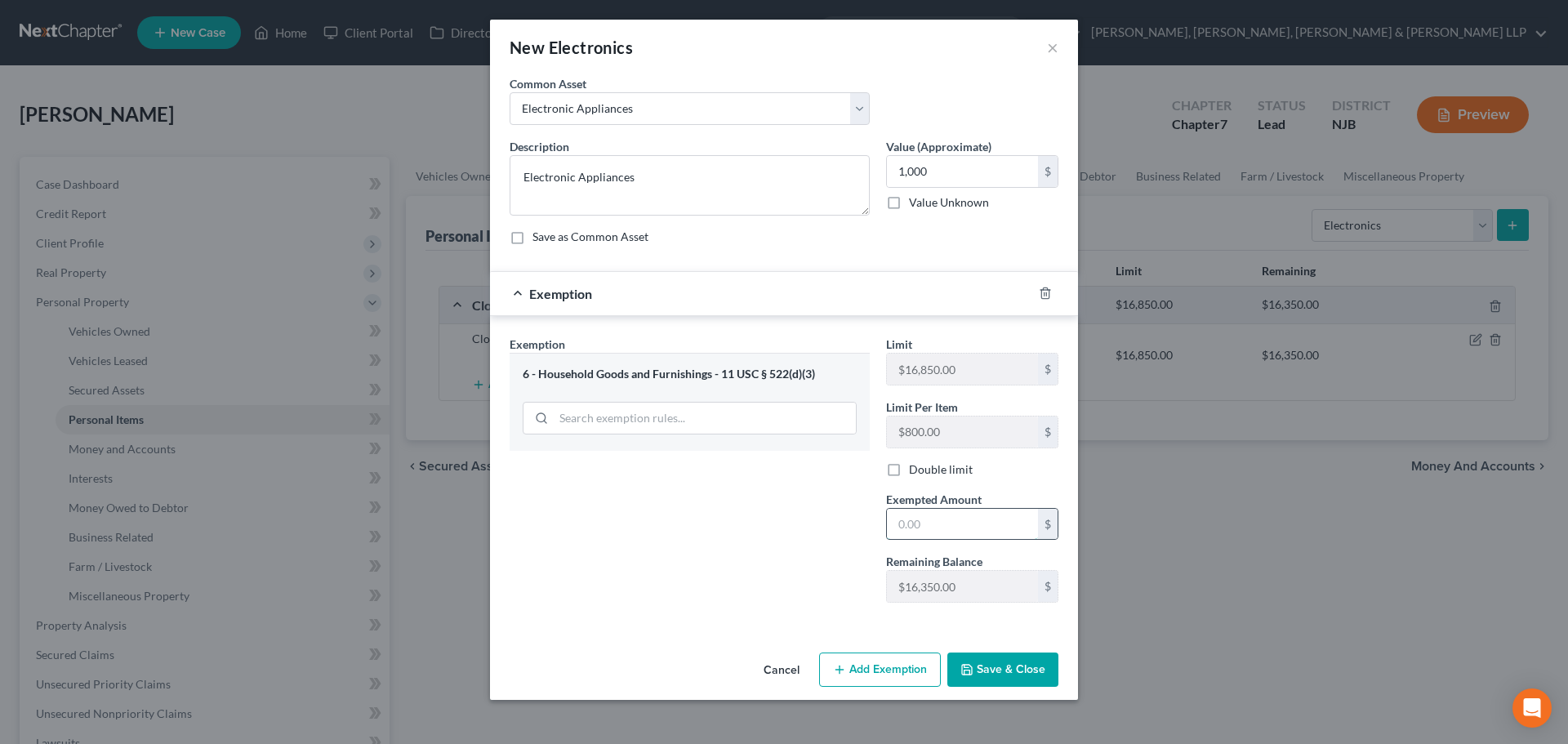
click at [947, 532] on input "text" at bounding box center [962, 524] width 151 height 31
type input "1,000"
drag, startPoint x: 746, startPoint y: 538, endPoint x: 824, endPoint y: 591, distance: 94.3
click at [746, 538] on div "Exemption Set must be selected for CA. Exemption * 6 - Household Goods and Furn…" at bounding box center [690, 475] width 376 height 280
click at [962, 655] on button "Save & Close" at bounding box center [1002, 669] width 111 height 34
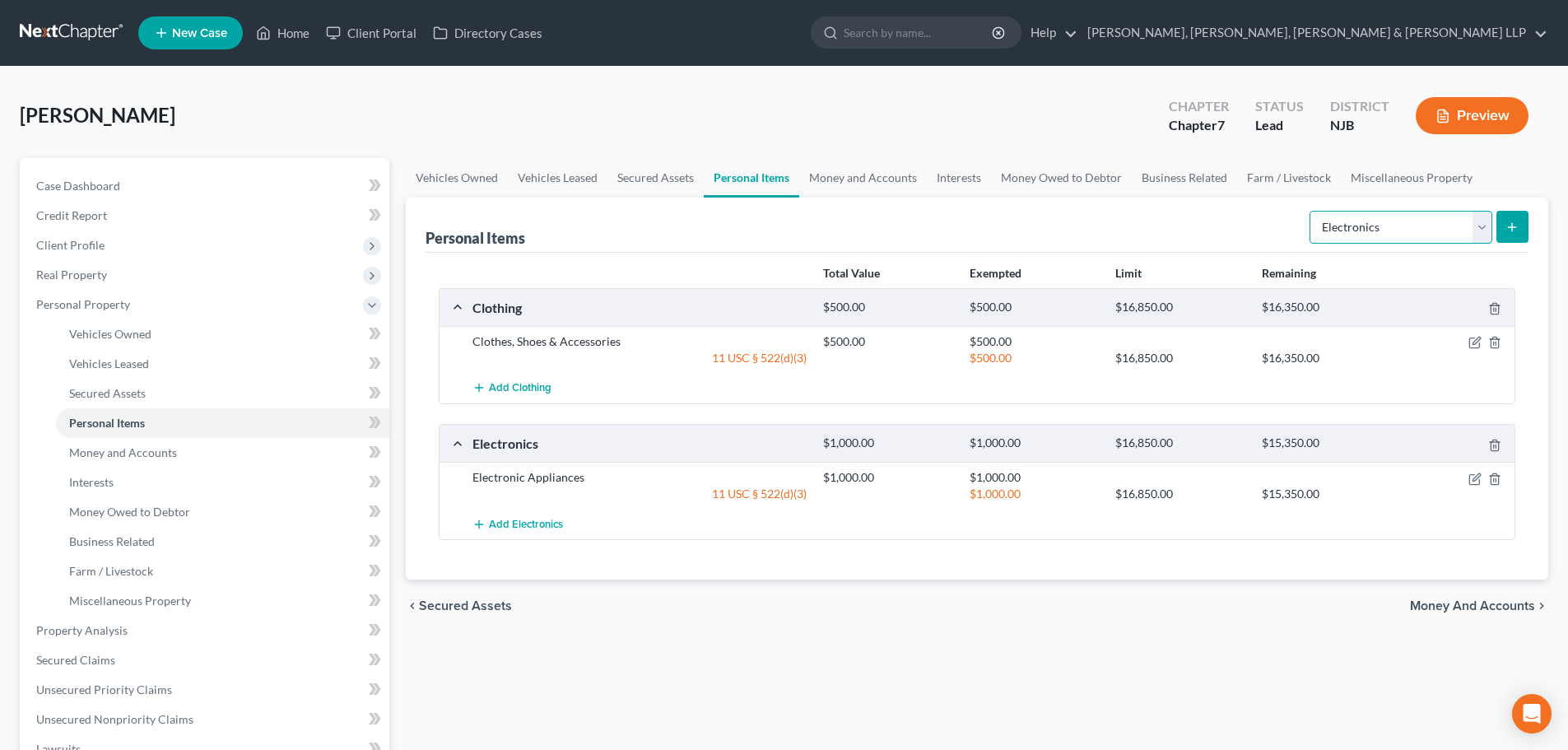
drag, startPoint x: 1426, startPoint y: 223, endPoint x: 1418, endPoint y: 235, distance: 14.4
click at [1426, 223] on select "Select Item Type Clothing Collectibles Of Value Electronics Firearms Household …" at bounding box center [1400, 227] width 183 height 33
select select "household_goods"
click at [1311, 211] on select "Select Item Type Clothing Collectibles Of Value Electronics Firearms Household …" at bounding box center [1400, 227] width 183 height 33
click at [1516, 213] on button "submit" at bounding box center [1512, 227] width 32 height 32
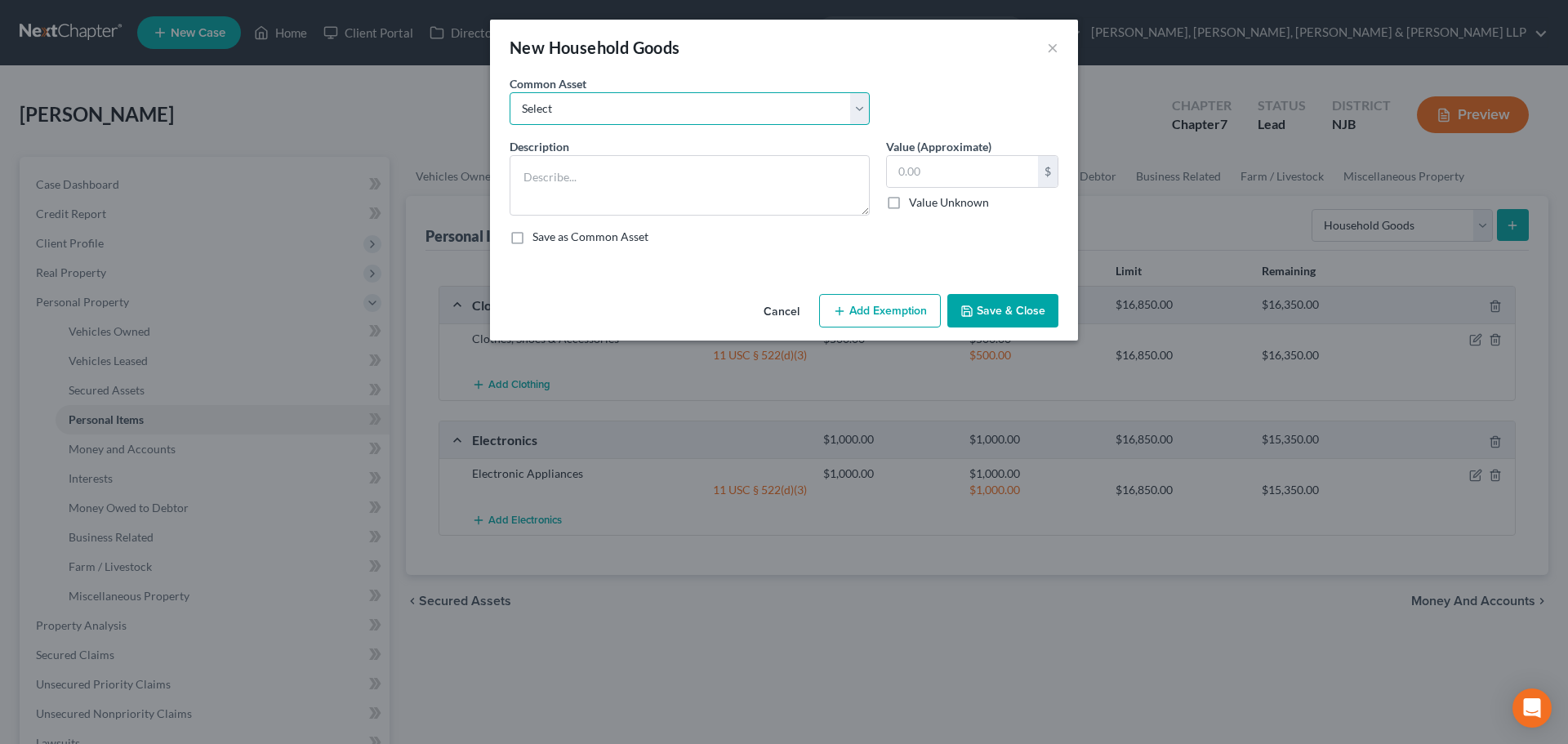
drag, startPoint x: 580, startPoint y: 110, endPoint x: 583, endPoint y: 124, distance: 14.3
click at [580, 110] on select "Select Household items" at bounding box center [690, 108] width 360 height 33
select select "0"
click at [510, 92] on select "Select Household items" at bounding box center [690, 108] width 360 height 33
type textarea "Household items"
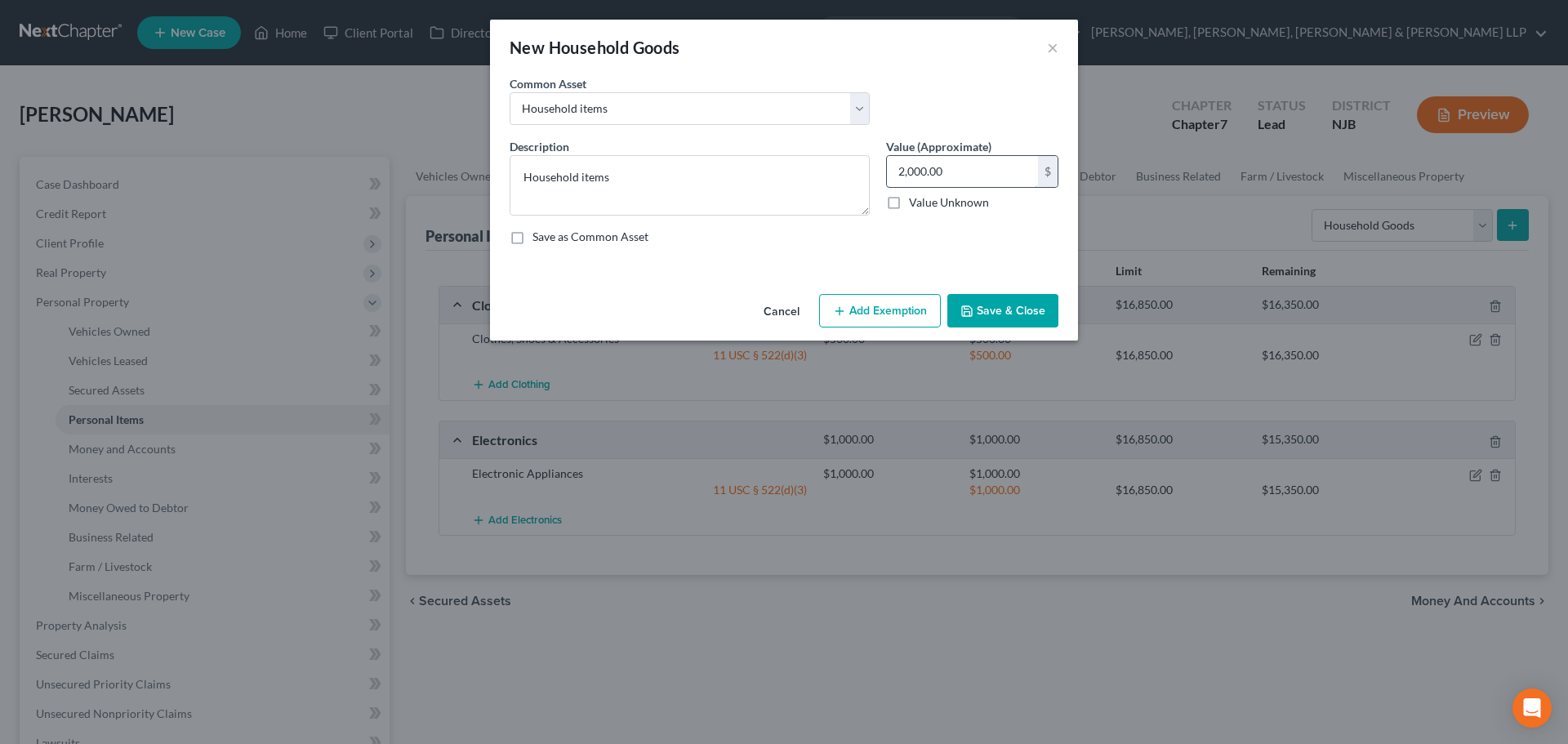
click at [955, 168] on input "2,000.00" at bounding box center [962, 171] width 151 height 31
type input "1,500"
click at [877, 314] on button "Add Exemption" at bounding box center [880, 311] width 122 height 34
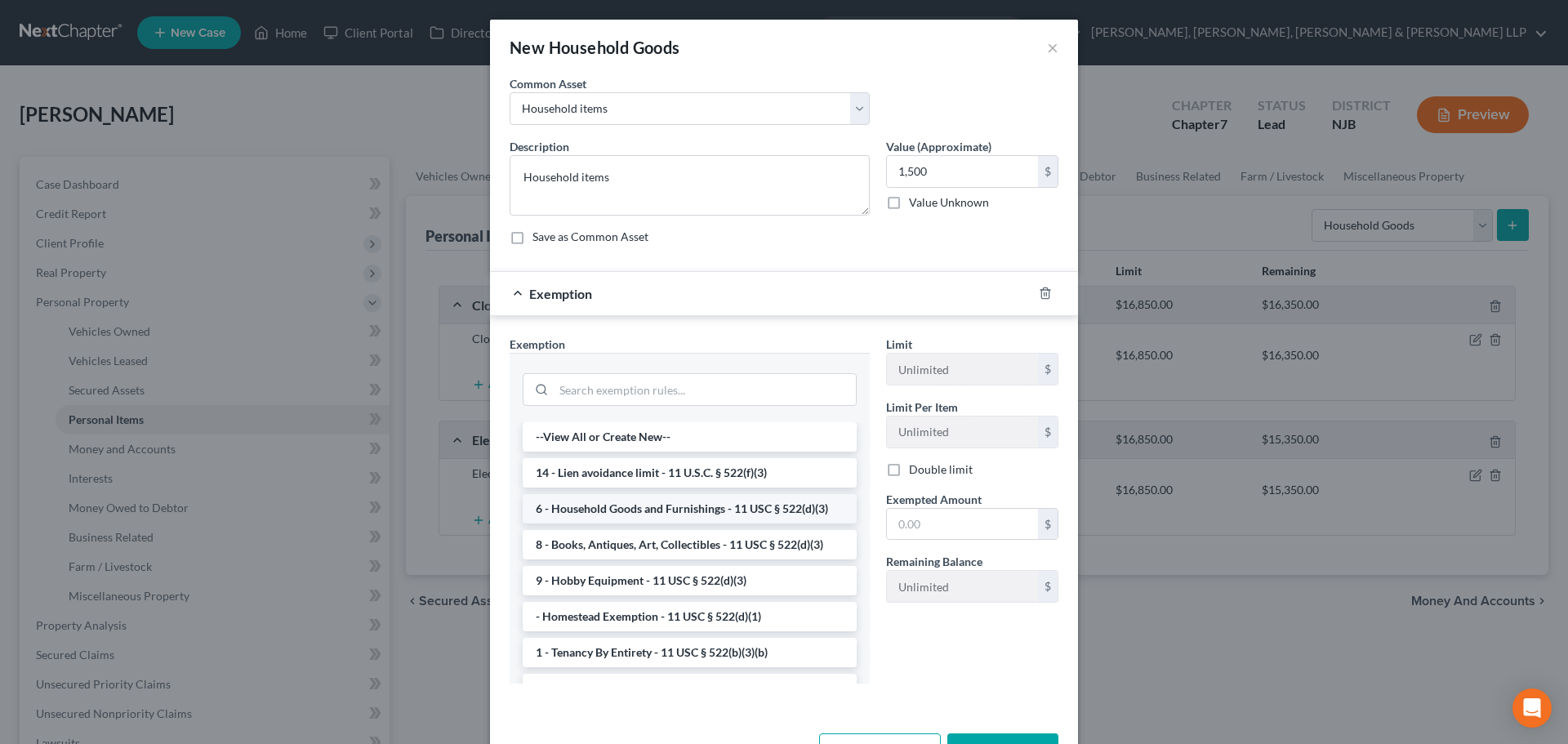
click at [584, 502] on li "6 - Household Goods and Furnishings - 11 USC § 522(d)(3)" at bounding box center [690, 508] width 334 height 29
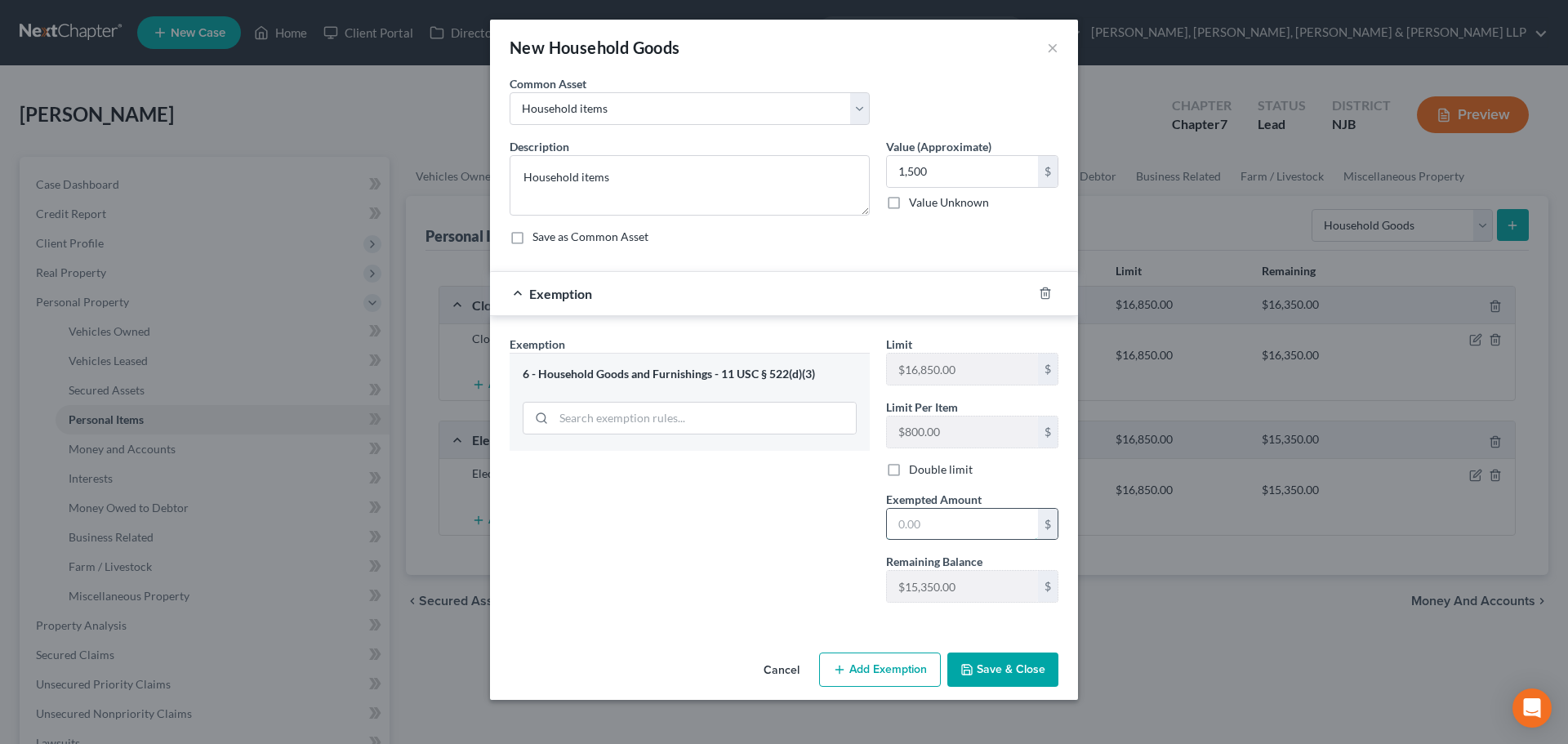
click at [932, 515] on input "text" at bounding box center [962, 524] width 151 height 31
type input "1,500"
click at [1009, 661] on button "Save & Close" at bounding box center [1002, 669] width 111 height 34
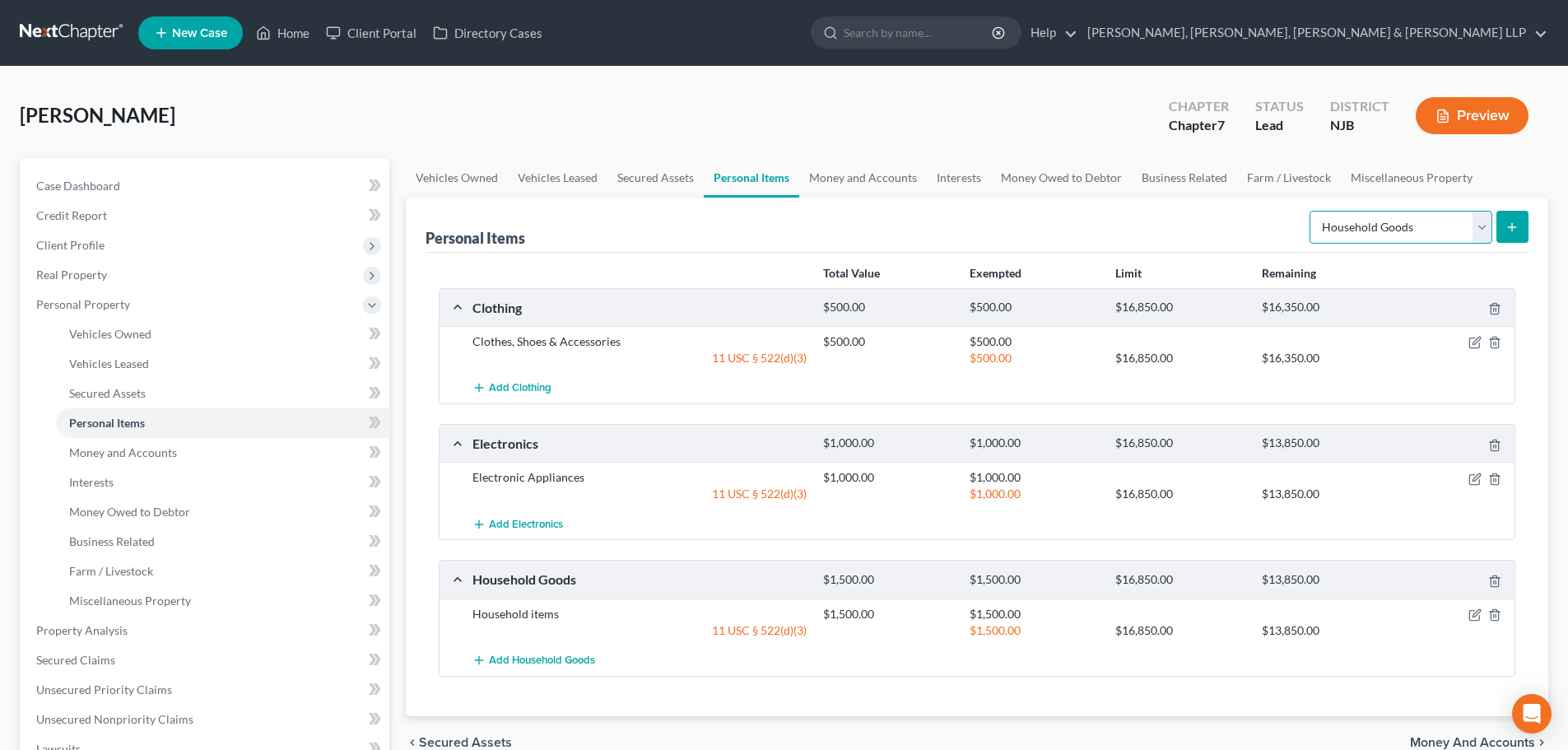
click at [1344, 230] on select "Select Item Type Clothing Collectibles Of Value Electronics Firearms Household …" at bounding box center [1400, 227] width 183 height 33
select select "jewelry"
click at [1311, 211] on select "Select Item Type Clothing Collectibles Of Value Electronics Firearms Household …" at bounding box center [1400, 227] width 183 height 33
click at [1521, 230] on button "submit" at bounding box center [1512, 227] width 32 height 32
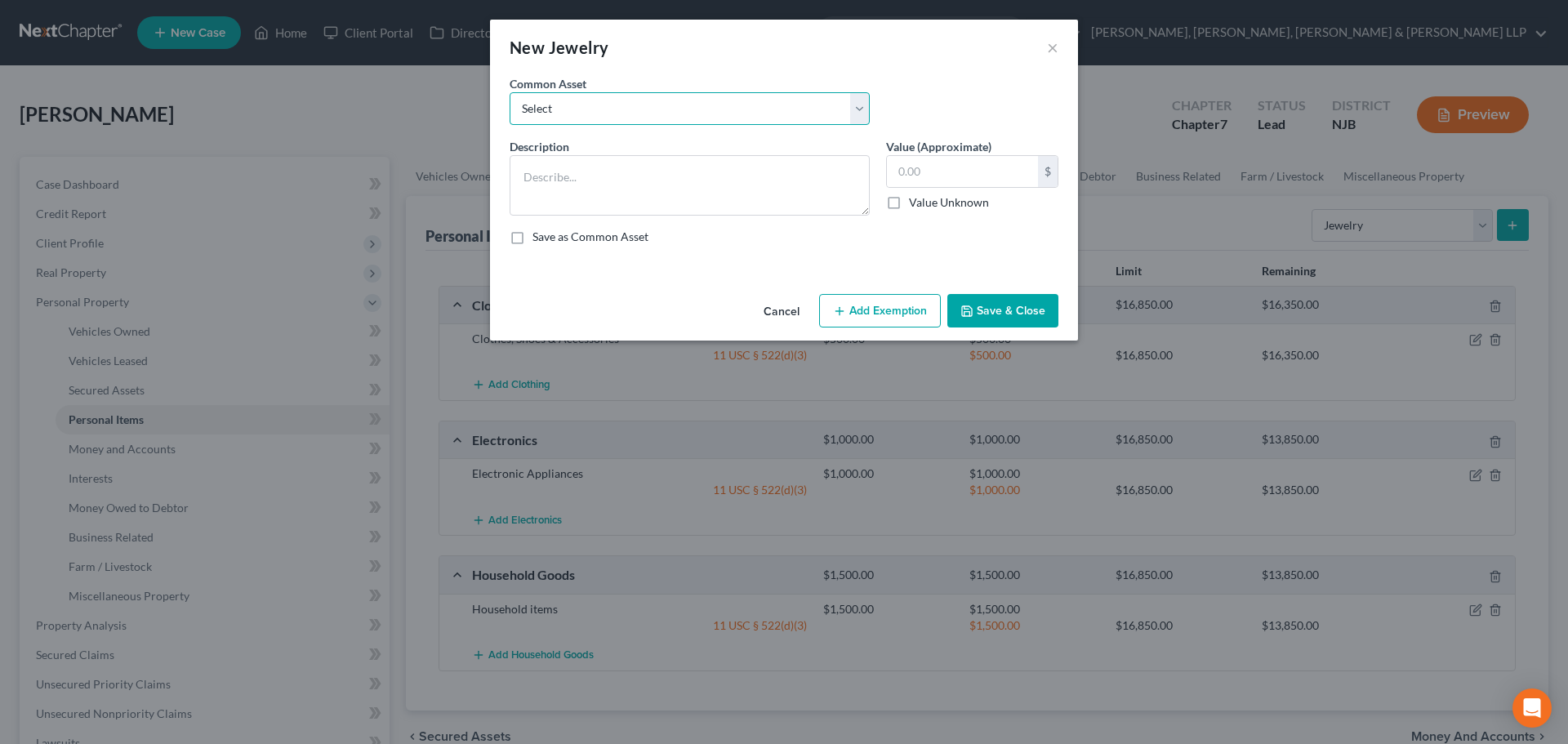
drag, startPoint x: 725, startPoint y: 113, endPoint x: 716, endPoint y: 124, distance: 14.2
click at [725, 114] on select "Select Jewelry" at bounding box center [690, 108] width 360 height 33
select select "0"
click at [510, 92] on select "Select Jewelry" at bounding box center [690, 108] width 360 height 33
type textarea "Jewelry"
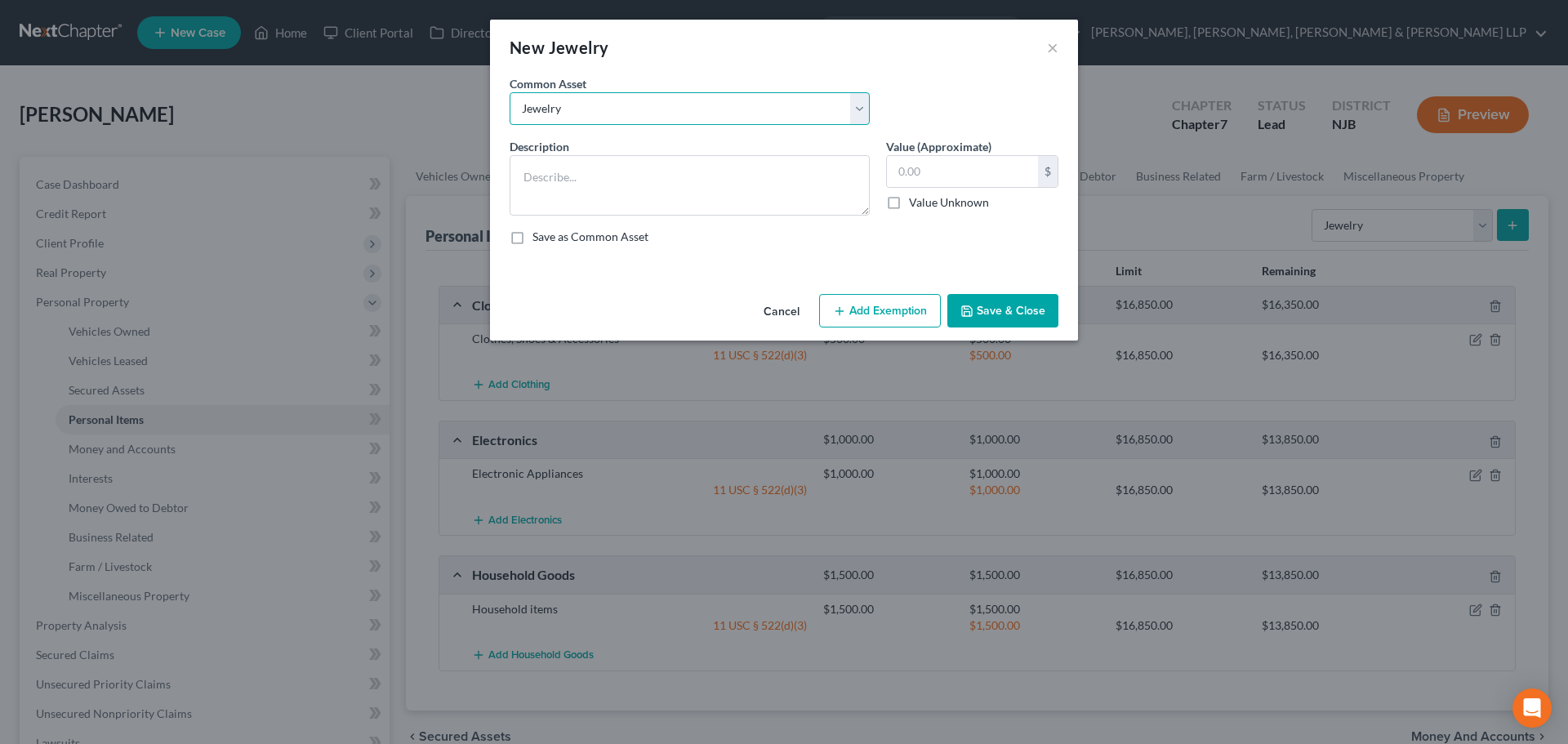
type input "150.00"
click at [957, 178] on input "150.00" at bounding box center [962, 171] width 151 height 31
click at [856, 296] on button "Add Exemption" at bounding box center [880, 311] width 122 height 34
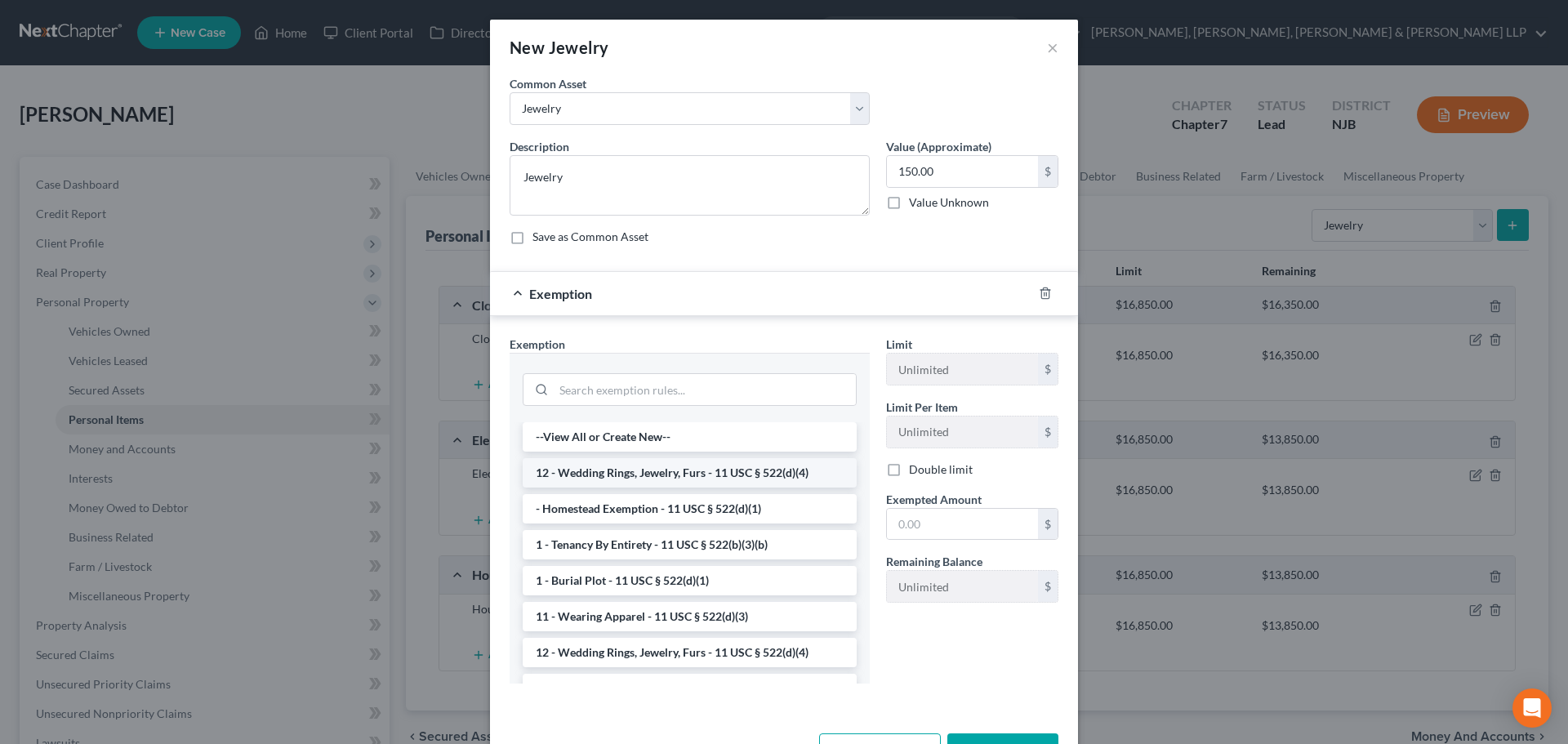
click at [720, 475] on li "12 - Wedding Rings, Jewelry, Furs - 11 USC § 522(d)(4)" at bounding box center [690, 472] width 334 height 29
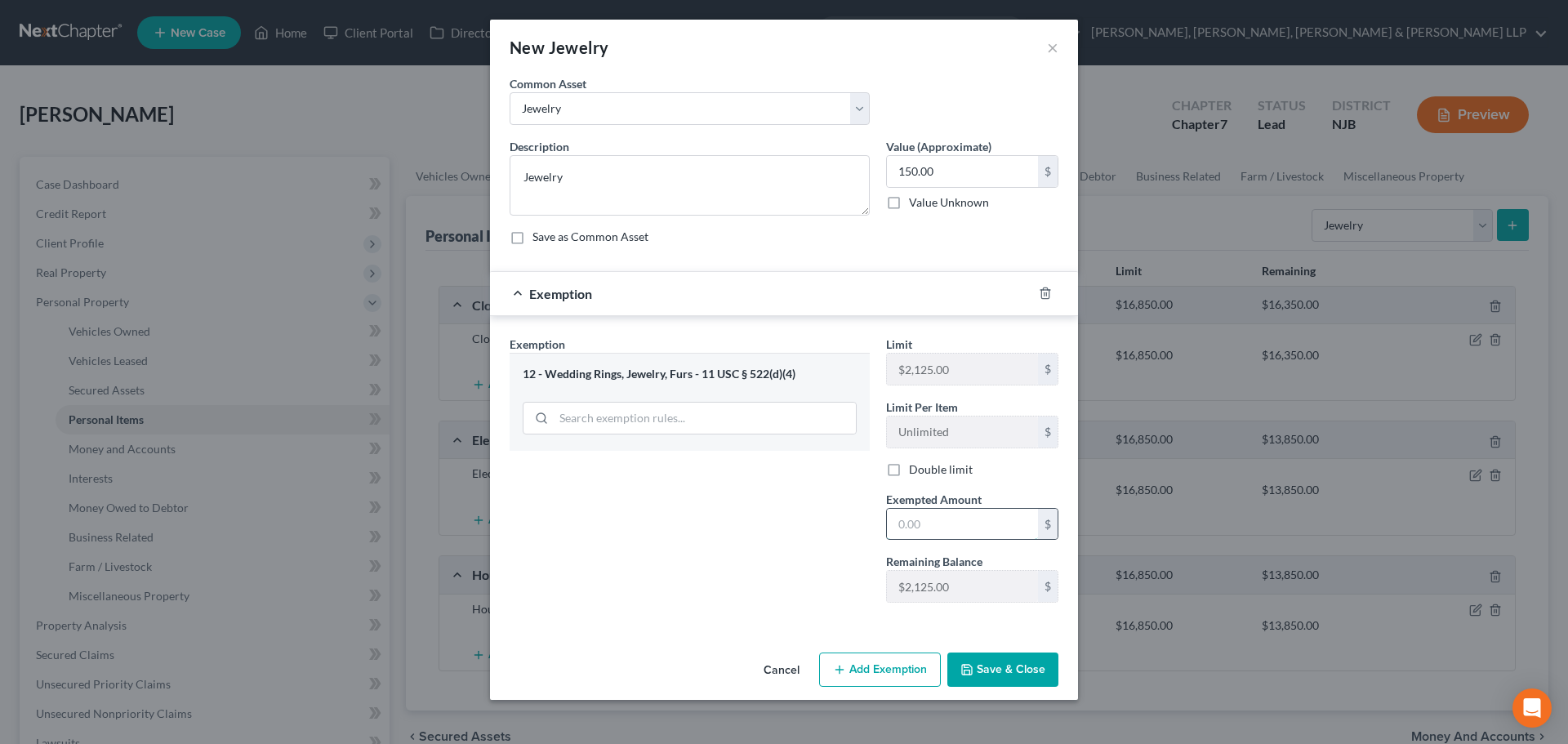
click at [938, 519] on input "text" at bounding box center [962, 524] width 151 height 31
click at [846, 570] on div "Exemption Set must be selected for CA. Exemption * 12 - Wedding Rings, Jewelry,…" at bounding box center [690, 475] width 376 height 280
type input "150"
drag, startPoint x: 821, startPoint y: 604, endPoint x: 852, endPoint y: 616, distance: 33.2
click at [821, 604] on div "Exemption Set must be selected for CA. Exemption * 12 - Wedding Rings, Jewelry,…" at bounding box center [690, 475] width 376 height 280
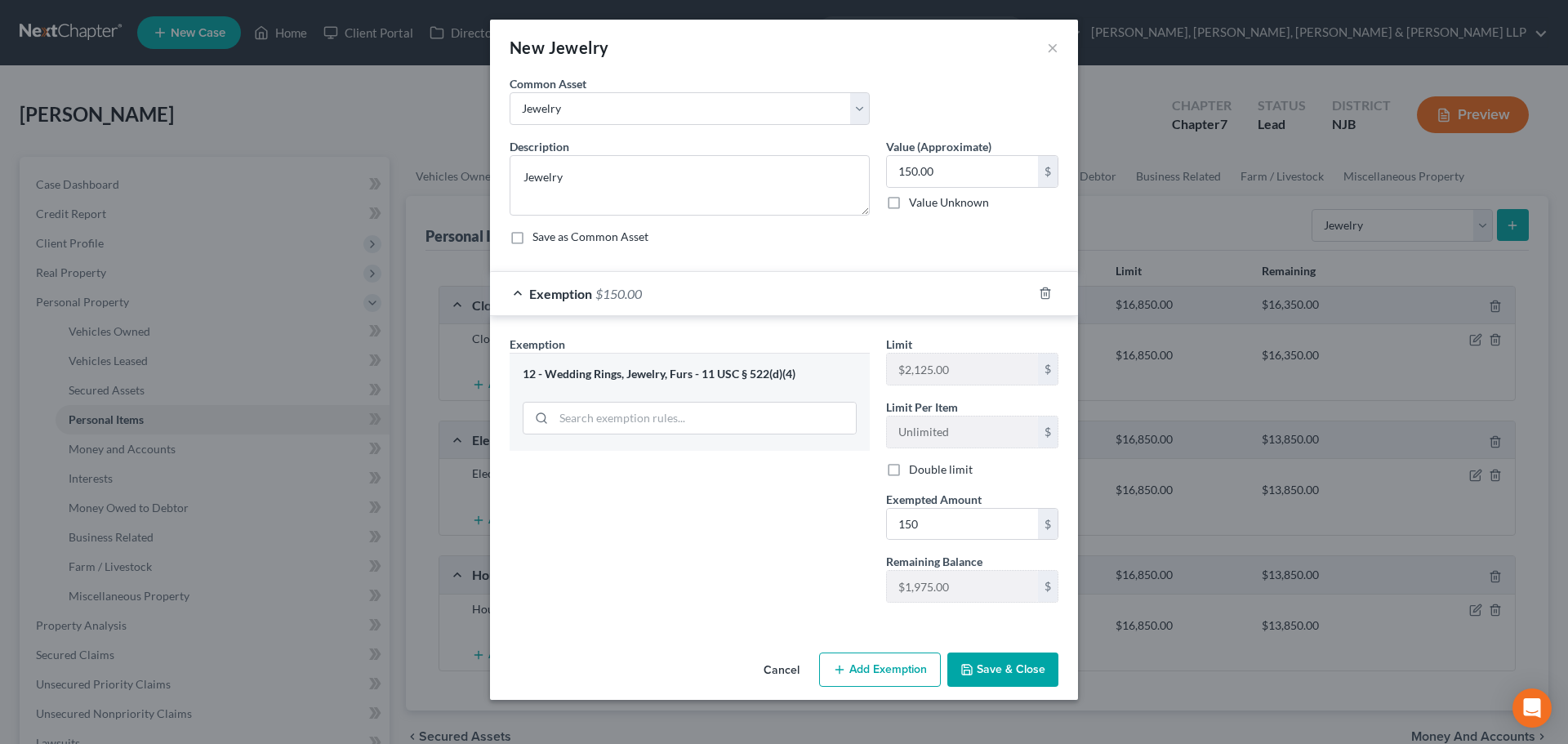
click at [970, 661] on button "Save & Close" at bounding box center [1002, 669] width 111 height 34
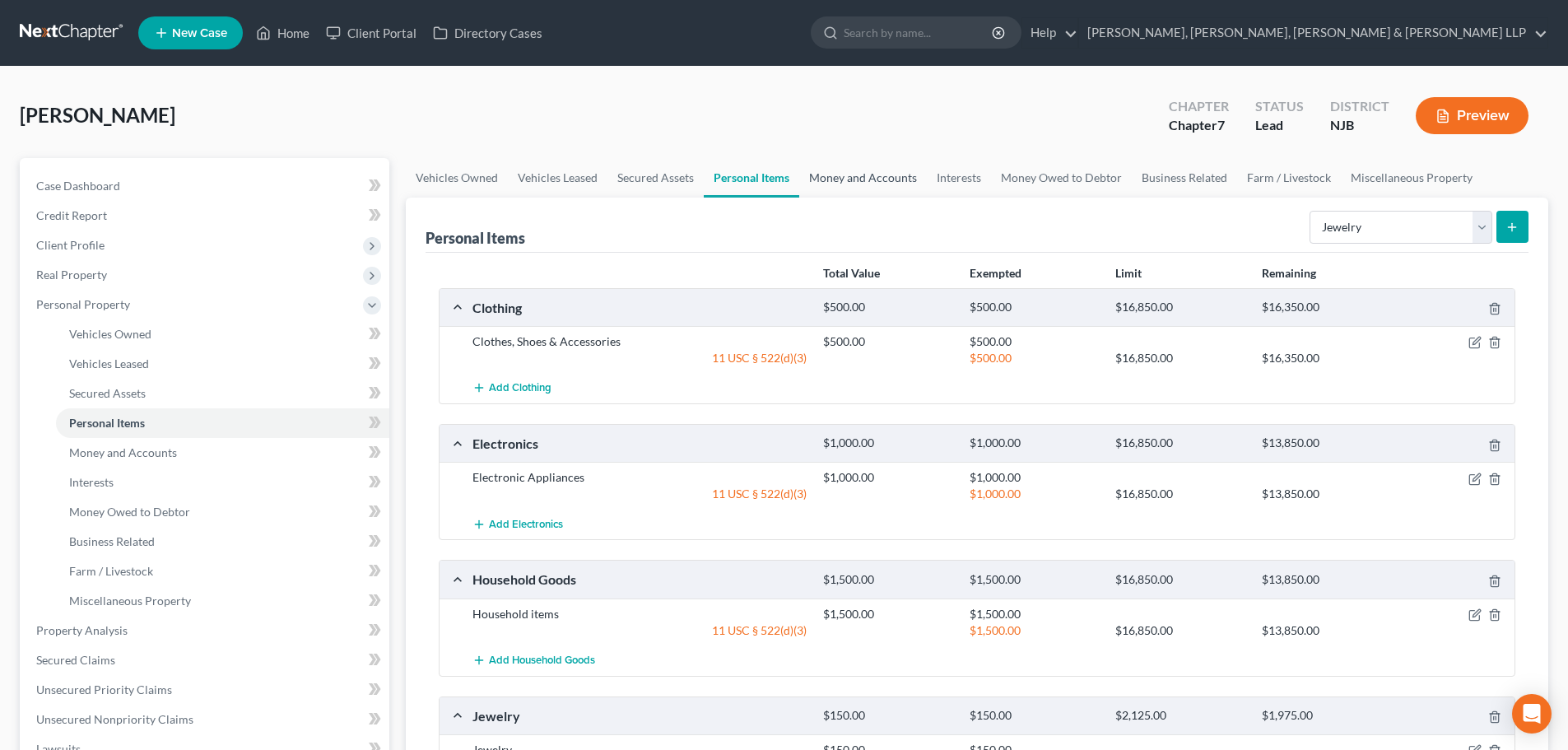
click at [846, 186] on link "Money and Accounts" at bounding box center [863, 178] width 127 height 40
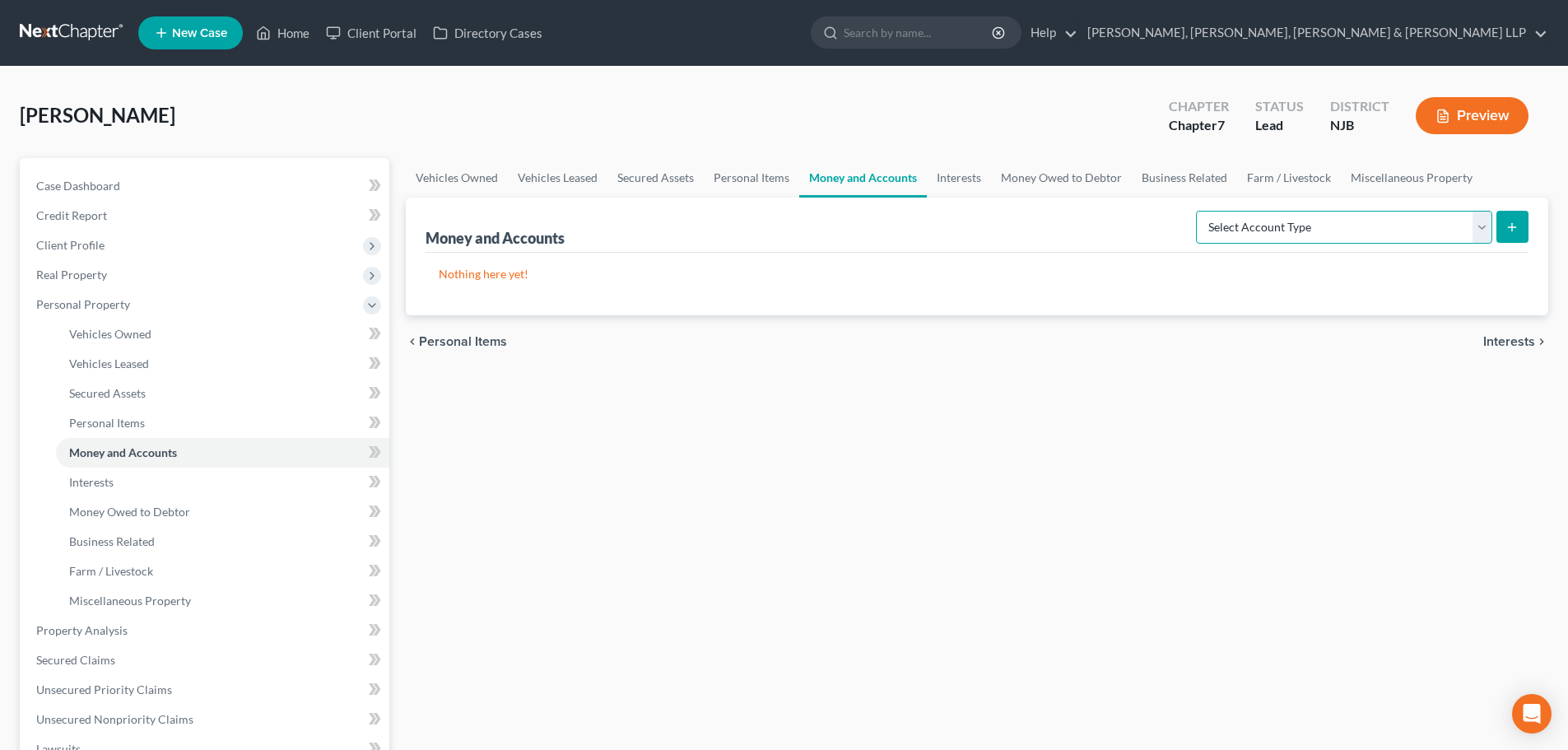
drag, startPoint x: 1285, startPoint y: 225, endPoint x: 1293, endPoint y: 233, distance: 11.3
click at [1285, 225] on select "Select Account Type Brokerage Cash on Hand Certificates of Deposit Checking Acc…" at bounding box center [1344, 227] width 297 height 33
select select "checking"
click at [1199, 211] on select "Select Account Type Brokerage Cash on Hand Certificates of Deposit Checking Acc…" at bounding box center [1344, 227] width 297 height 33
click at [1514, 230] on icon "submit" at bounding box center [1512, 228] width 13 height 13
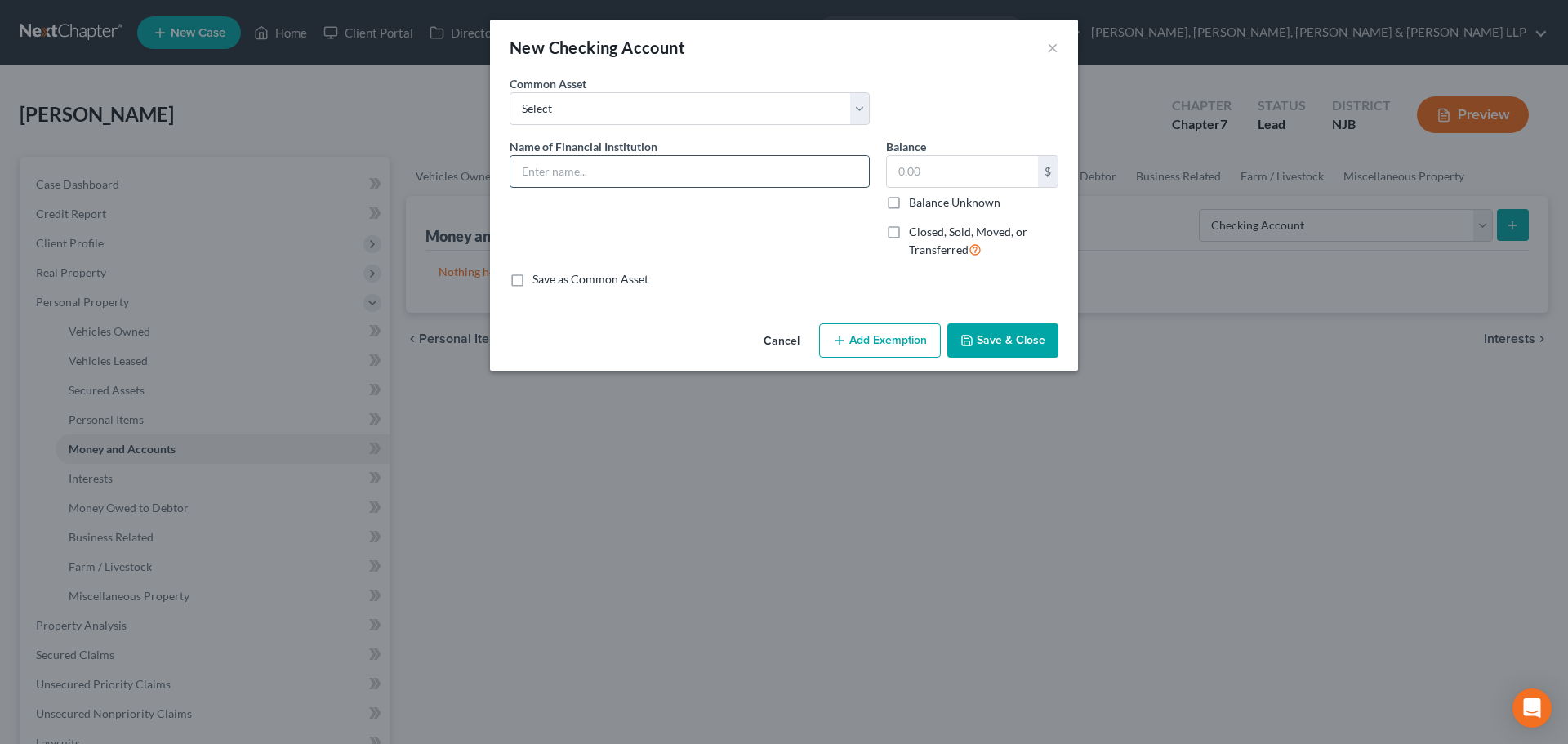
click at [600, 178] on input "text" at bounding box center [690, 171] width 359 height 31
type input "Chase Bank - 2759"
drag, startPoint x: 928, startPoint y: 159, endPoint x: 931, endPoint y: 172, distance: 13.3
click at [929, 159] on input "text" at bounding box center [962, 171] width 151 height 31
type input "0"
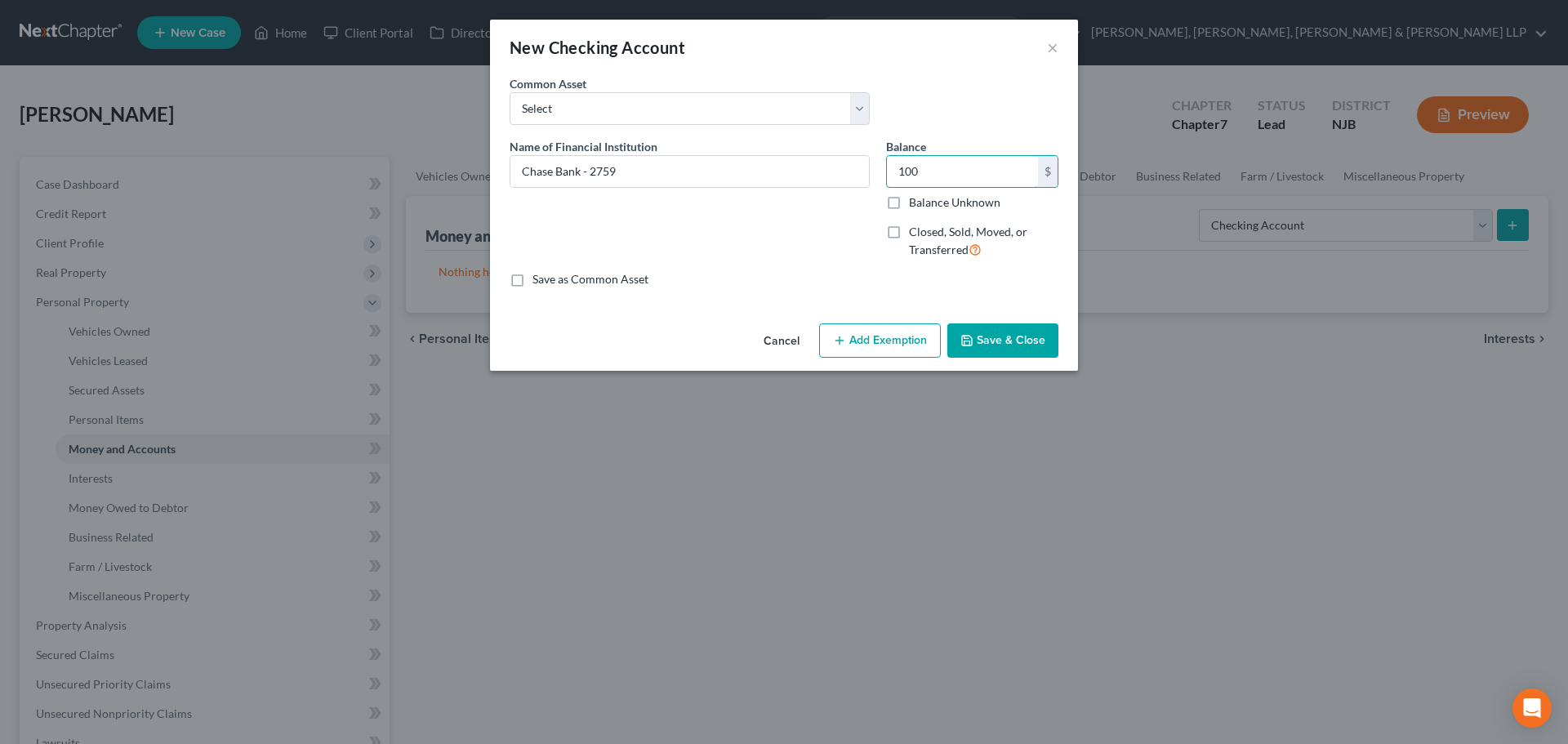
type input "100"
click at [907, 339] on button "Add Exemption" at bounding box center [880, 340] width 122 height 34
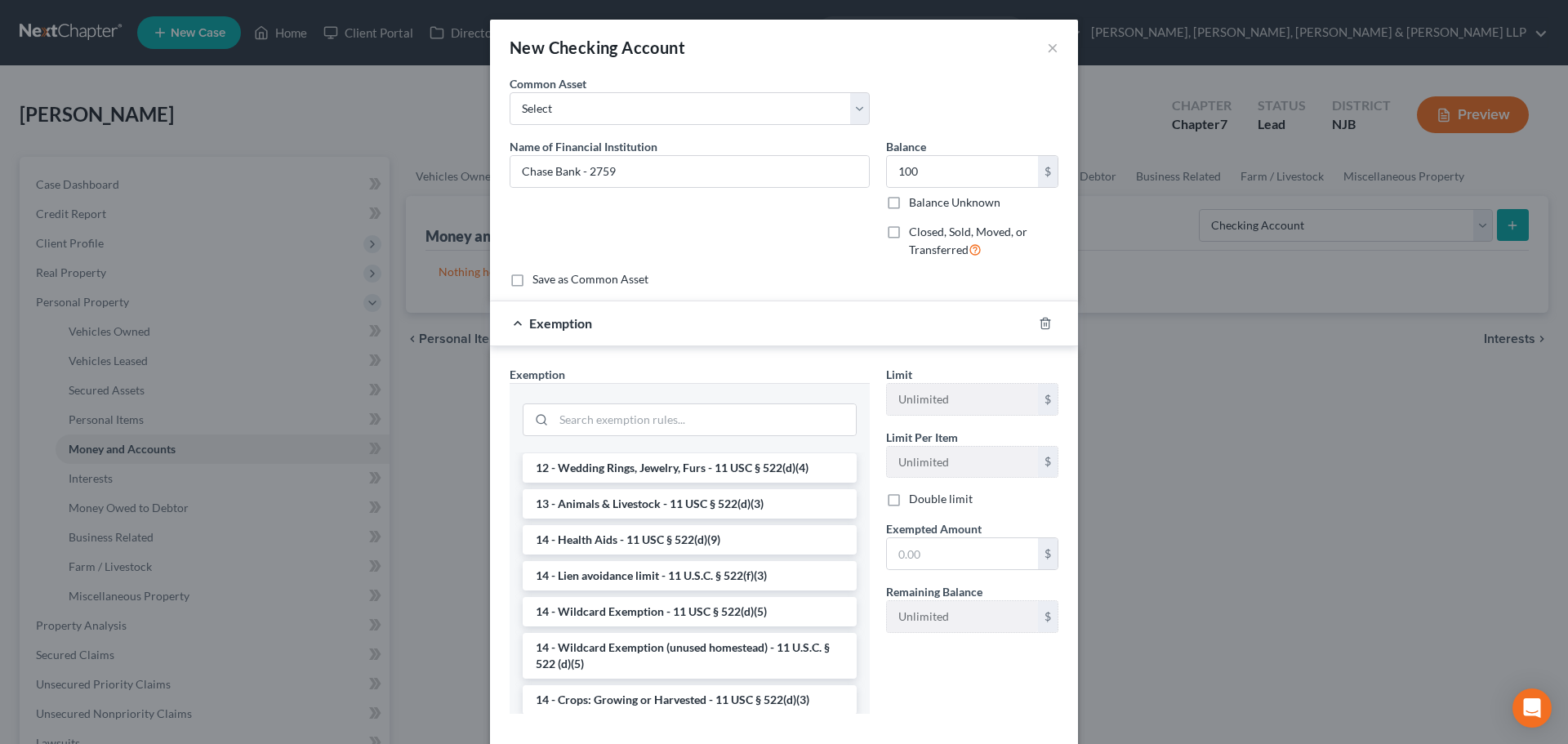
scroll to position [245, 0]
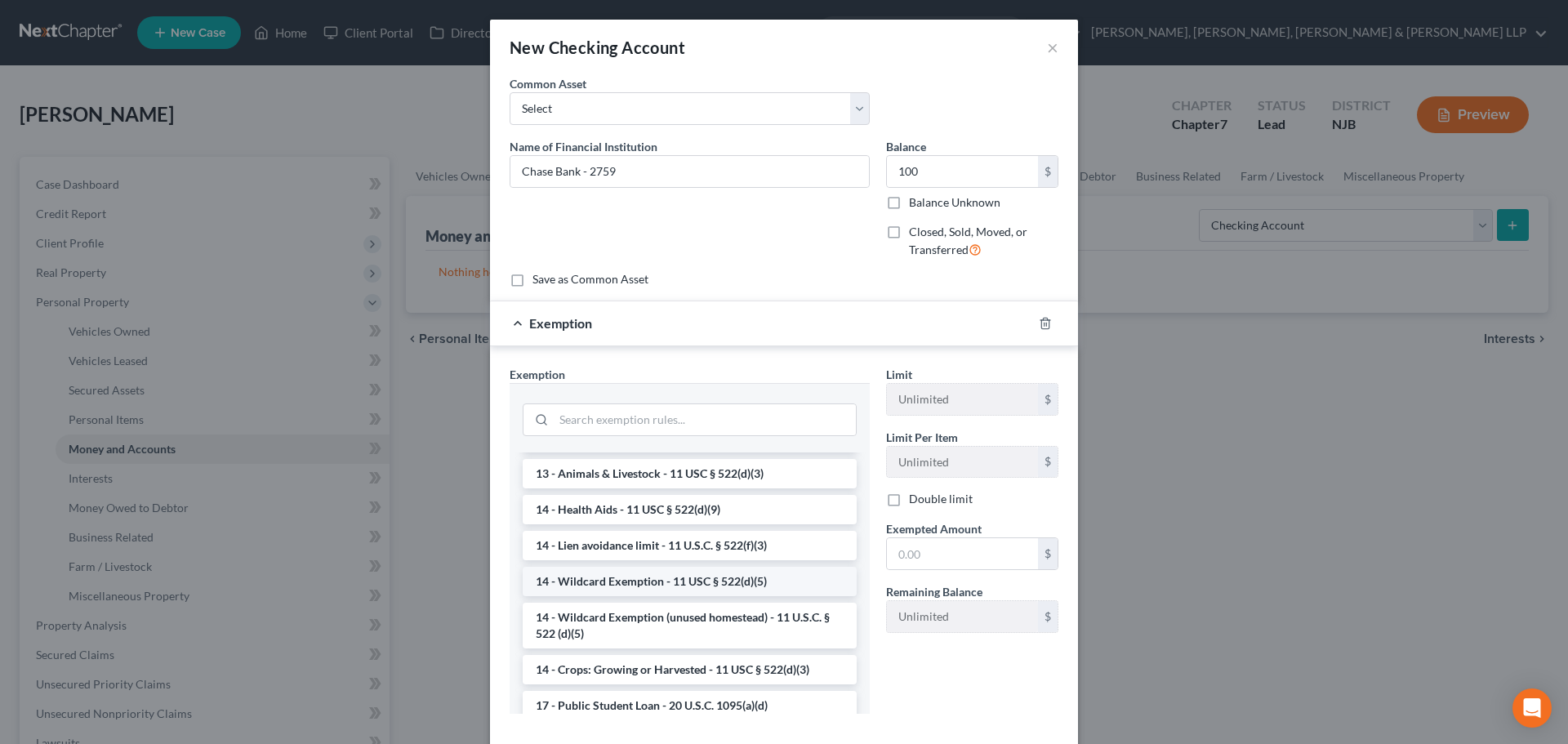
click at [671, 582] on li "14 - Wildcard Exemption - 11 USC § 522(d)(5)" at bounding box center [690, 581] width 334 height 29
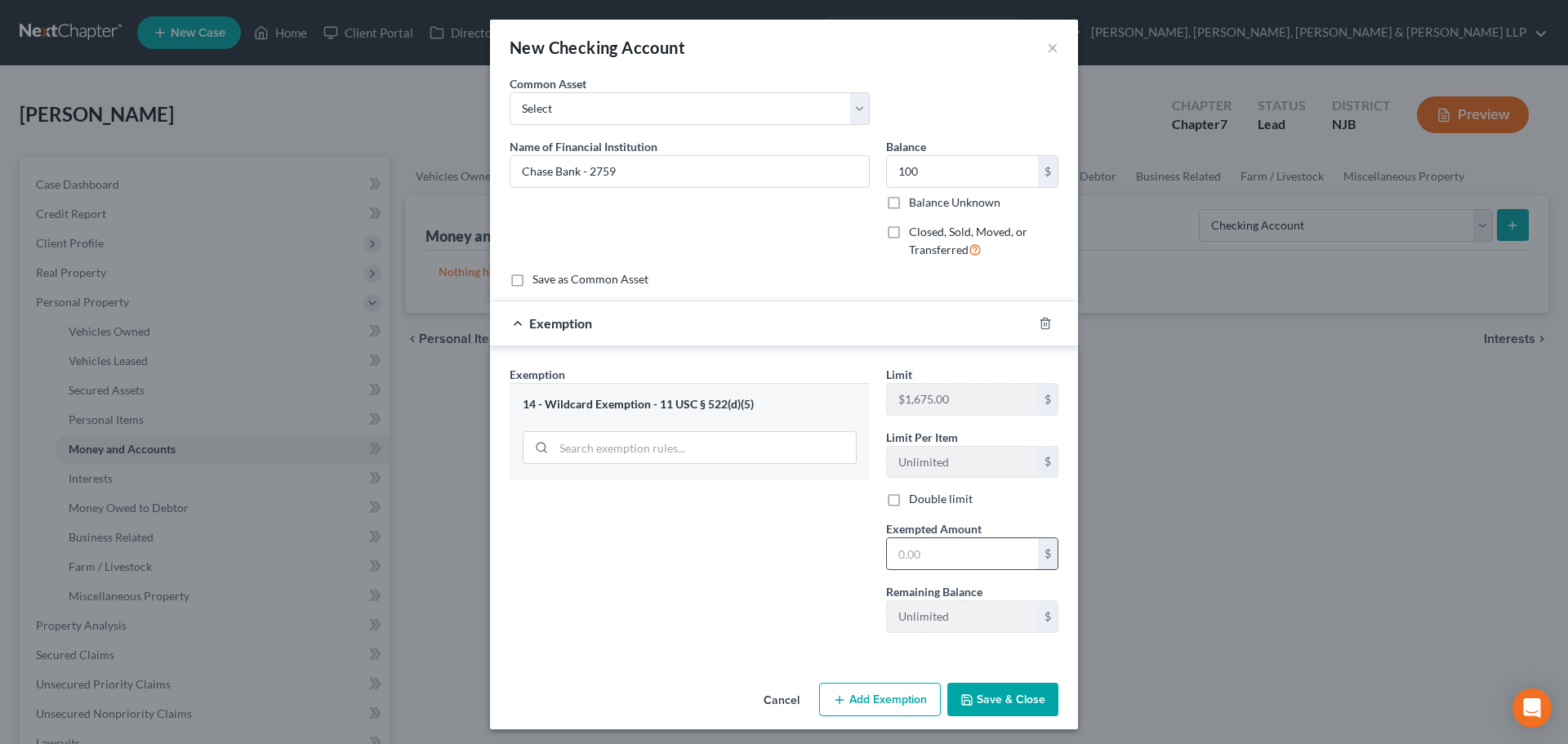
click at [947, 548] on input "text" at bounding box center [962, 553] width 151 height 31
type input "100"
drag, startPoint x: 756, startPoint y: 578, endPoint x: 831, endPoint y: 617, distance: 84.5
click at [756, 578] on div "Exemption Set must be selected for CA. Exemption * 14 - Wildcard Exemption - 11…" at bounding box center [690, 506] width 376 height 280
click at [1000, 717] on div "Cancel Add Exemption Save & Close" at bounding box center [783, 703] width 588 height 54
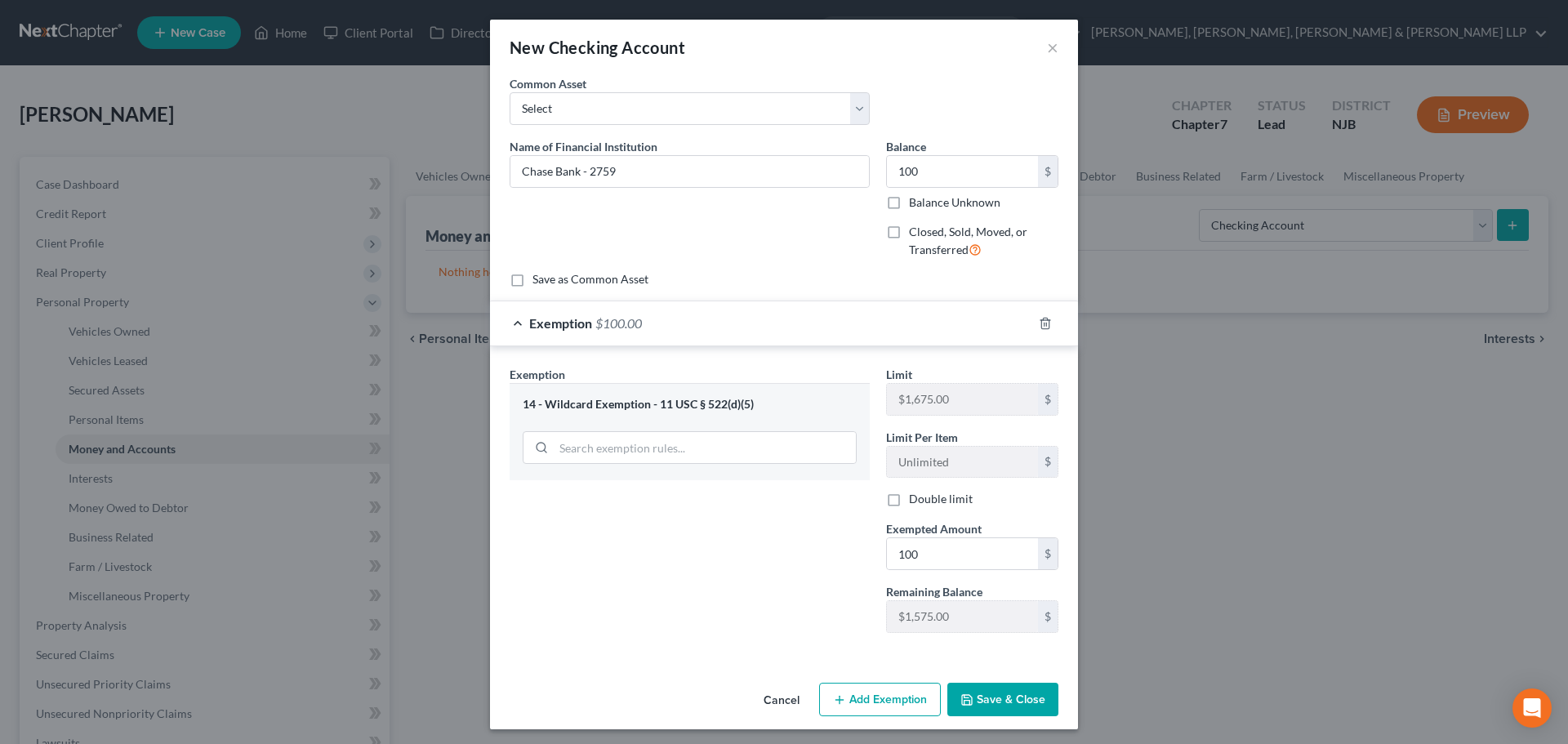
click at [999, 705] on button "Save & Close" at bounding box center [1002, 700] width 111 height 34
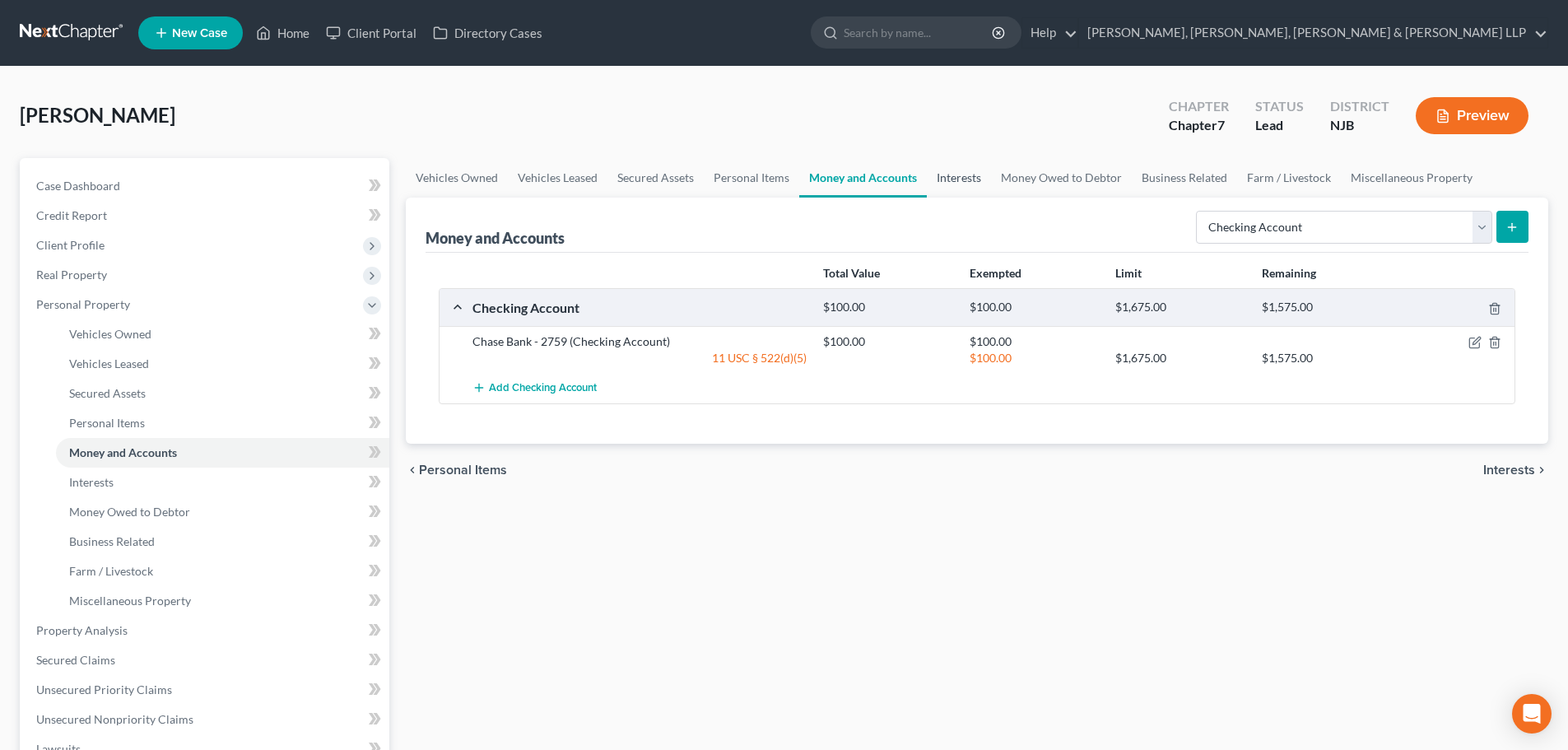
click at [966, 185] on link "Interests" at bounding box center [959, 178] width 64 height 40
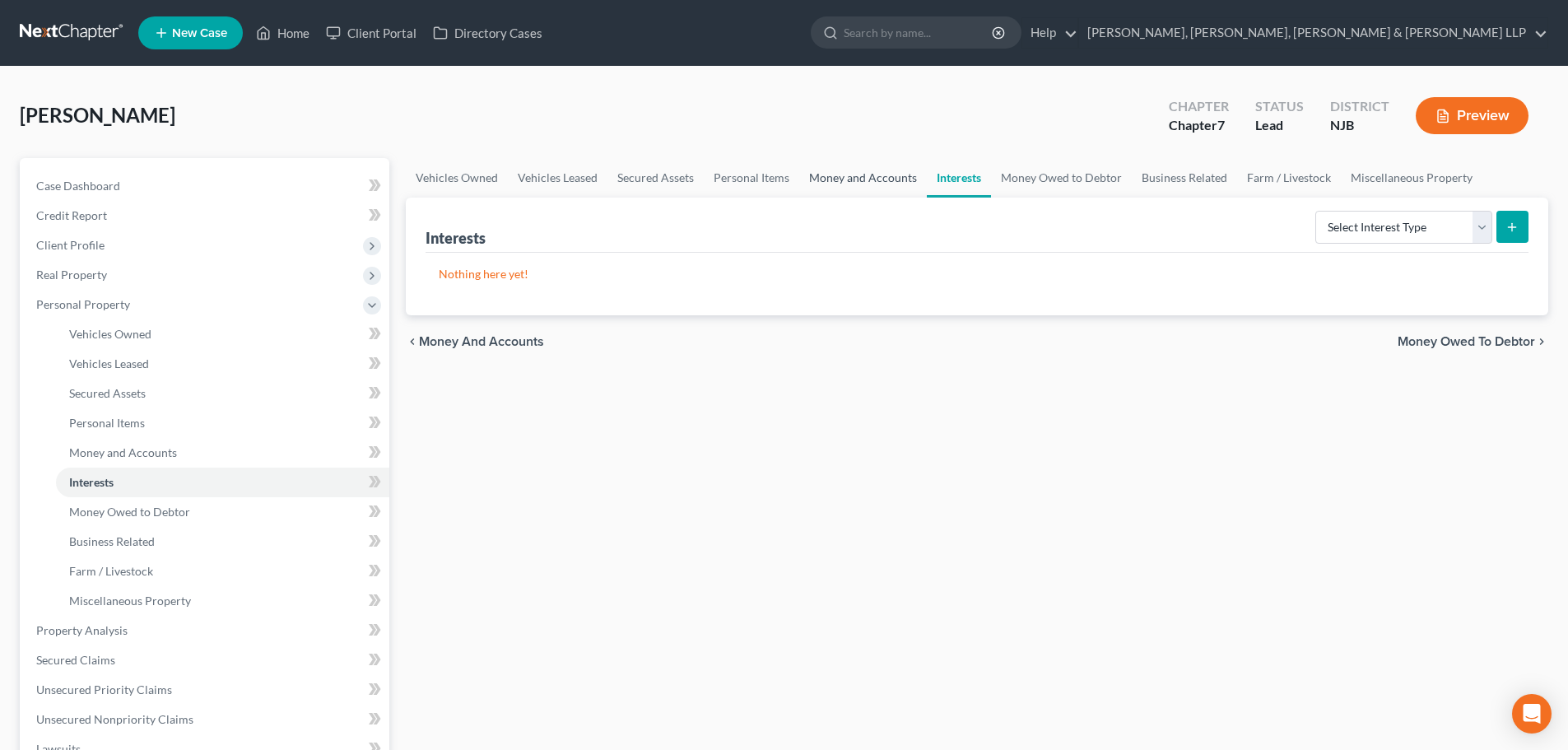
click at [902, 178] on link "Money and Accounts" at bounding box center [863, 178] width 127 height 40
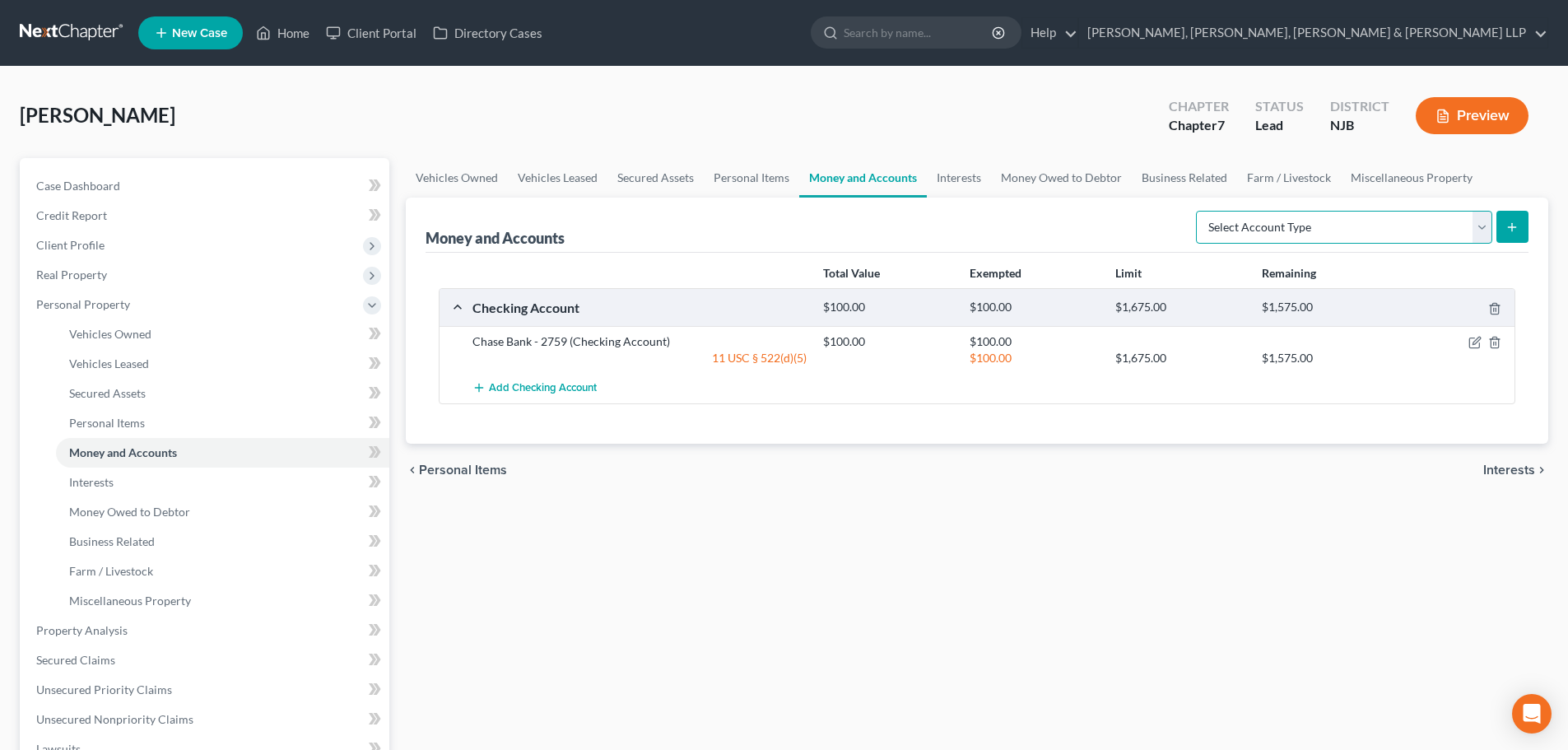
click at [1312, 229] on select "Select Account Type Brokerage Cash on Hand Certificates of Deposit Checking Acc…" at bounding box center [1344, 227] width 297 height 33
select select "checking"
click at [1199, 211] on select "Select Account Type Brokerage Cash on Hand Certificates of Deposit Checking Acc…" at bounding box center [1344, 227] width 297 height 33
click at [1511, 233] on icon "submit" at bounding box center [1512, 228] width 13 height 13
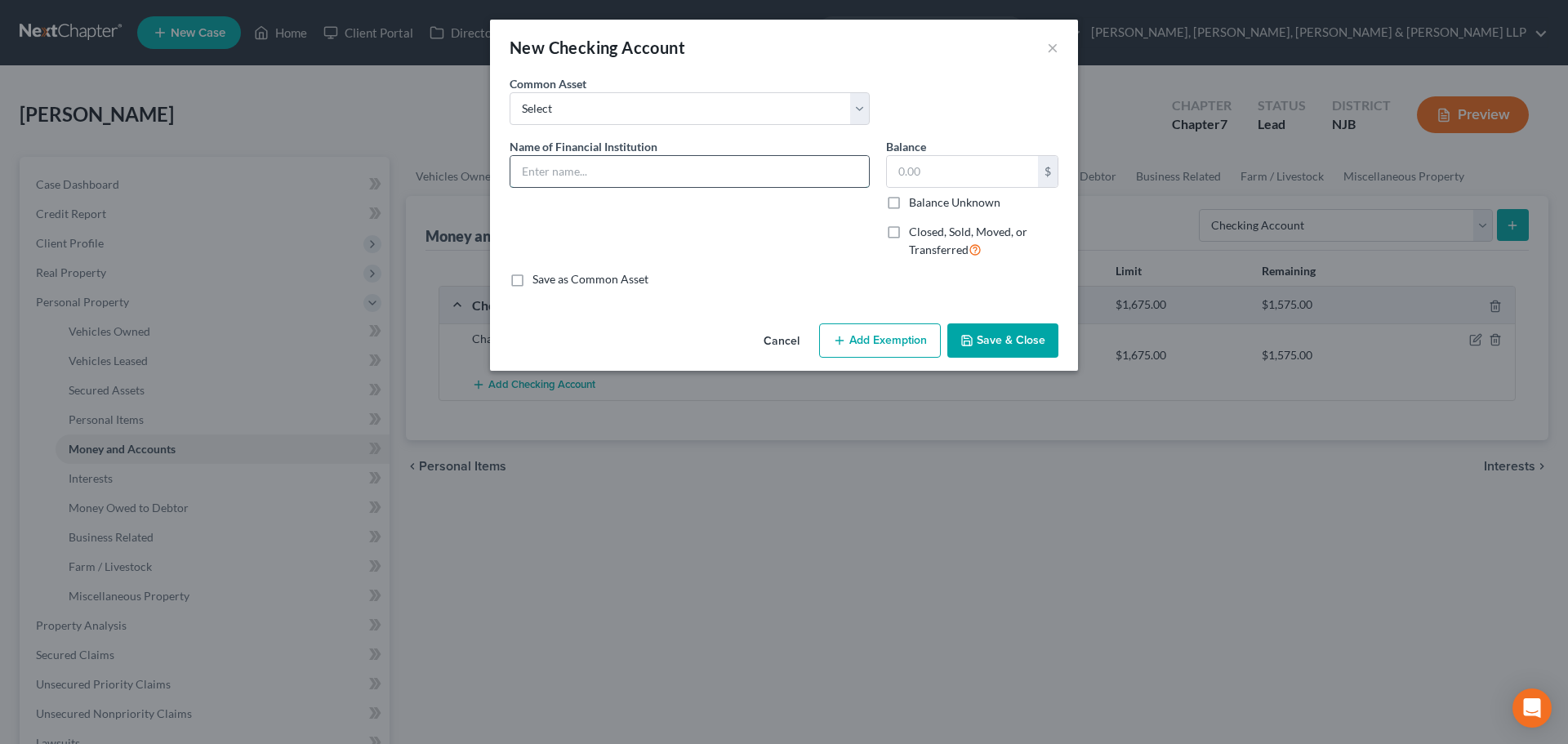
click at [664, 173] on input "text" at bounding box center [690, 171] width 359 height 31
type input "PNC Bank - 5768"
click at [943, 171] on input "text" at bounding box center [962, 171] width 151 height 31
type input "1,000"
click at [900, 353] on button "Add Exemption" at bounding box center [880, 340] width 122 height 34
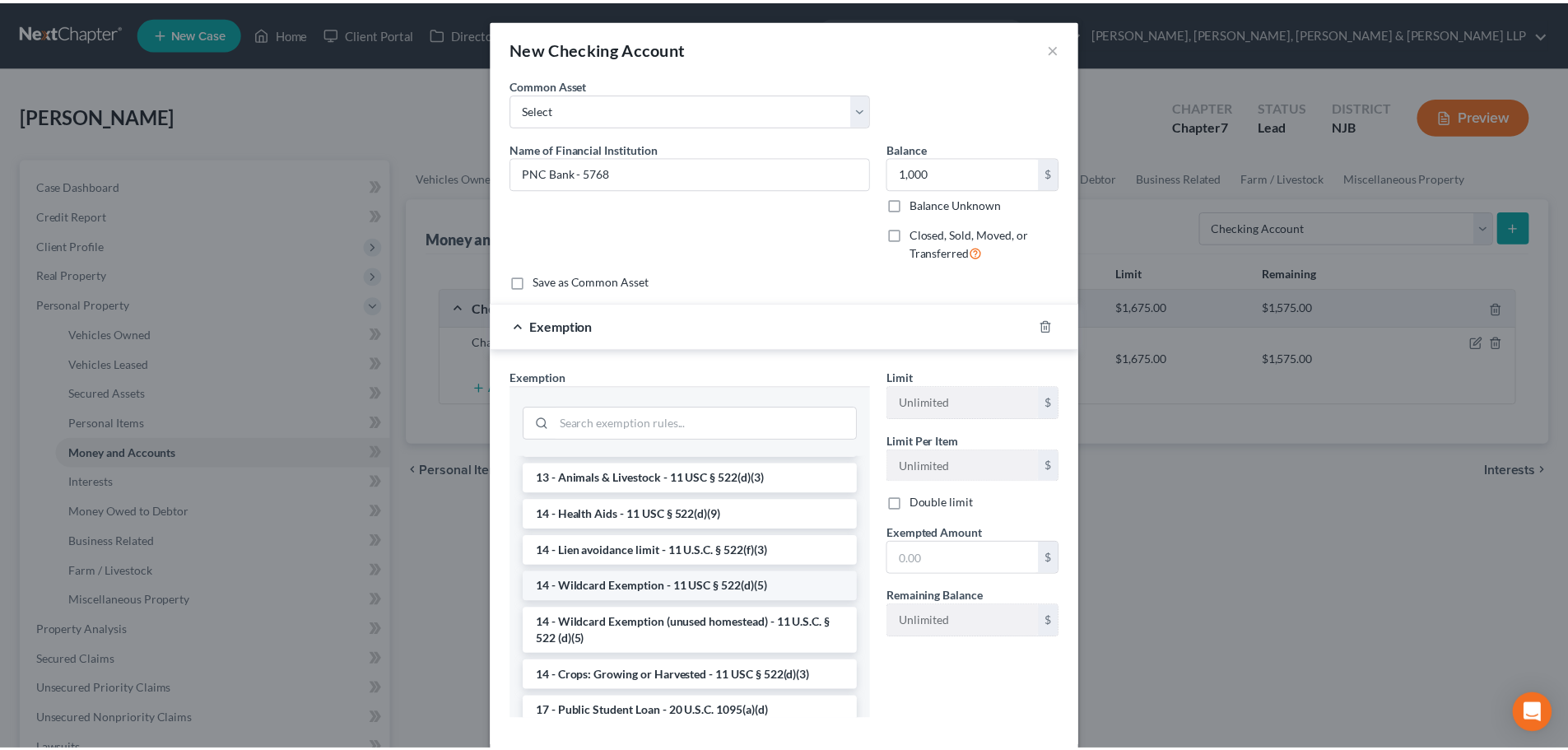
scroll to position [247, 0]
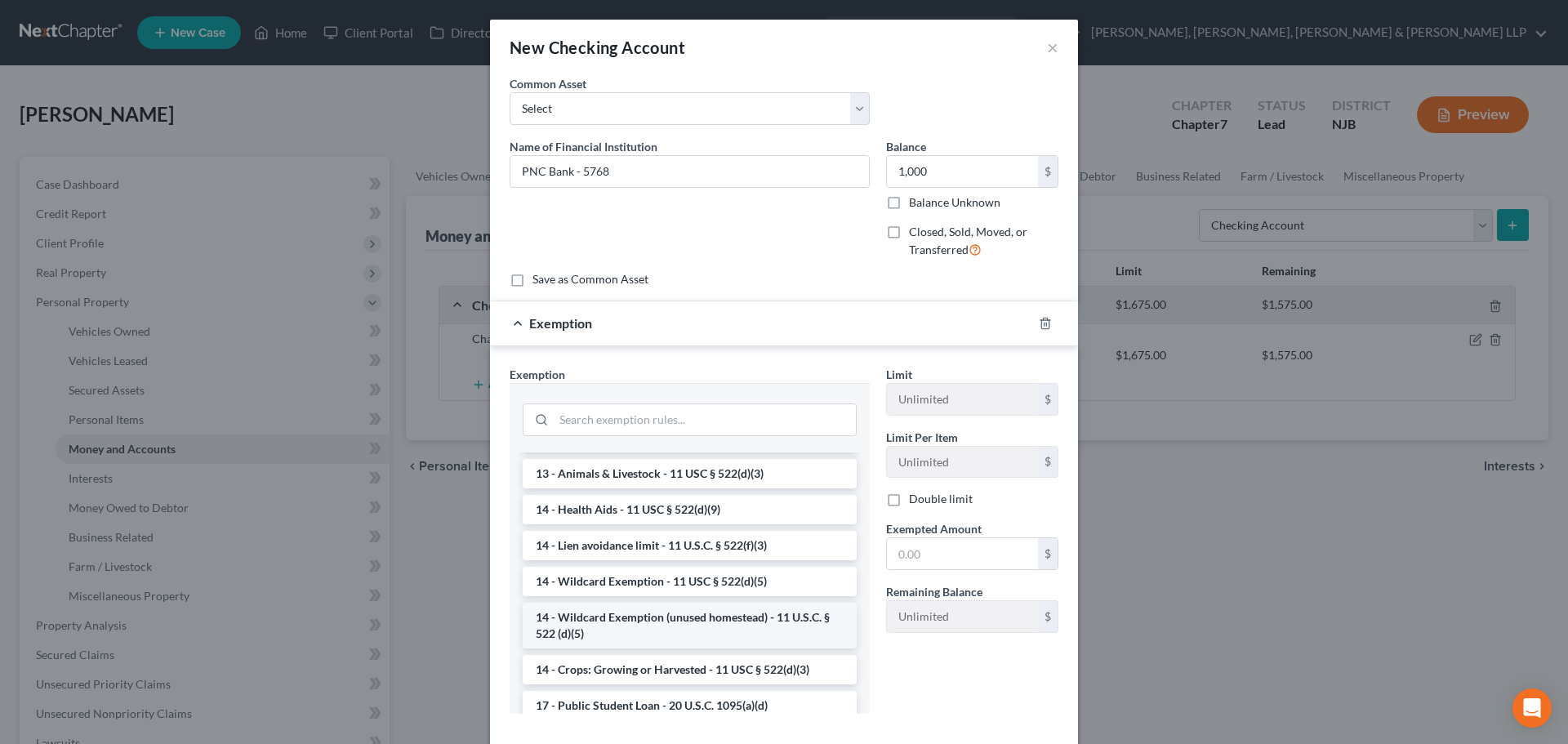
click at [659, 614] on li "14 - Wildcard Exemption (unused homestead) - 11 U.S.C. § 522 (d)(5)" at bounding box center [690, 625] width 334 height 46
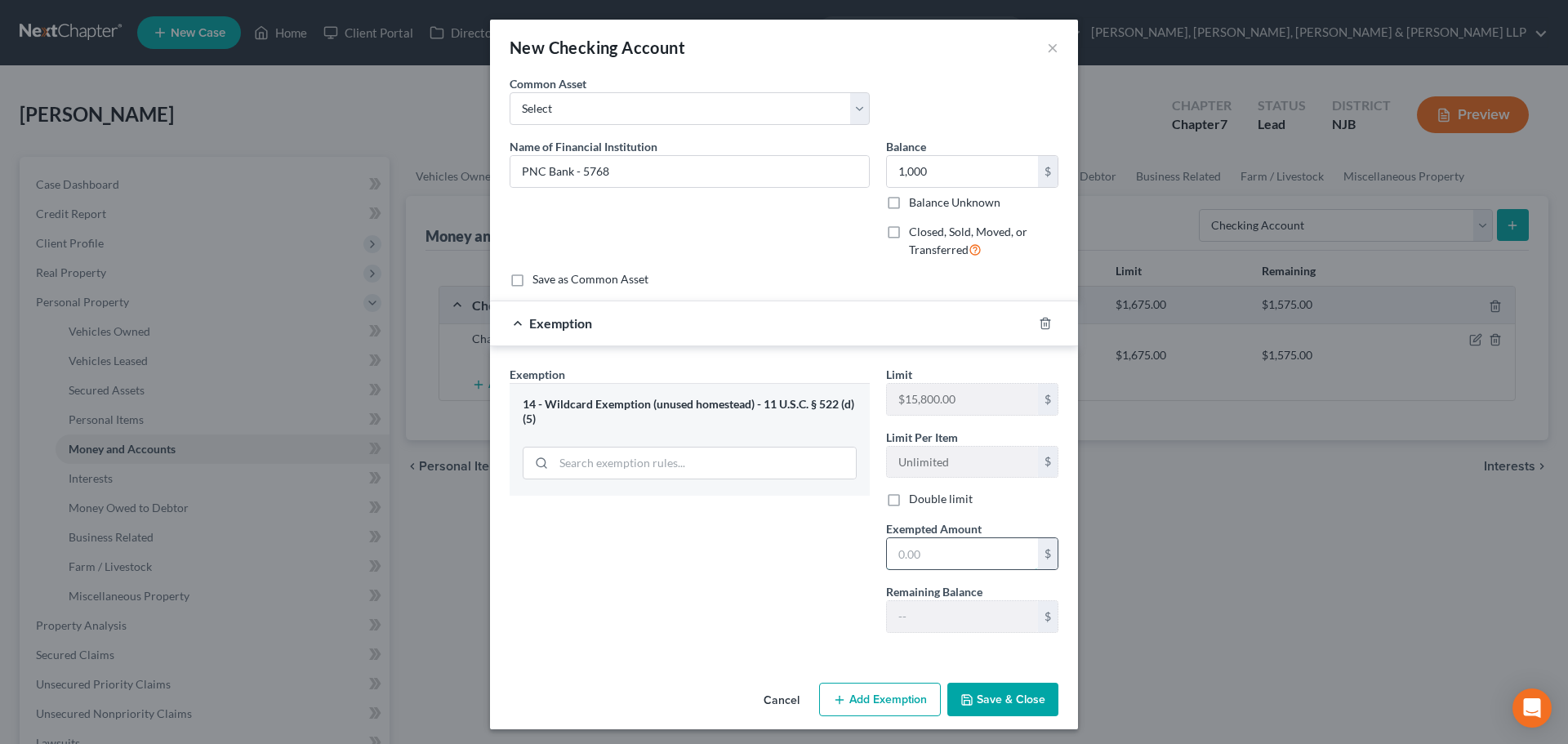
click at [934, 560] on input "text" at bounding box center [962, 553] width 151 height 31
type input "1,000"
click at [991, 705] on button "Save & Close" at bounding box center [1002, 700] width 111 height 34
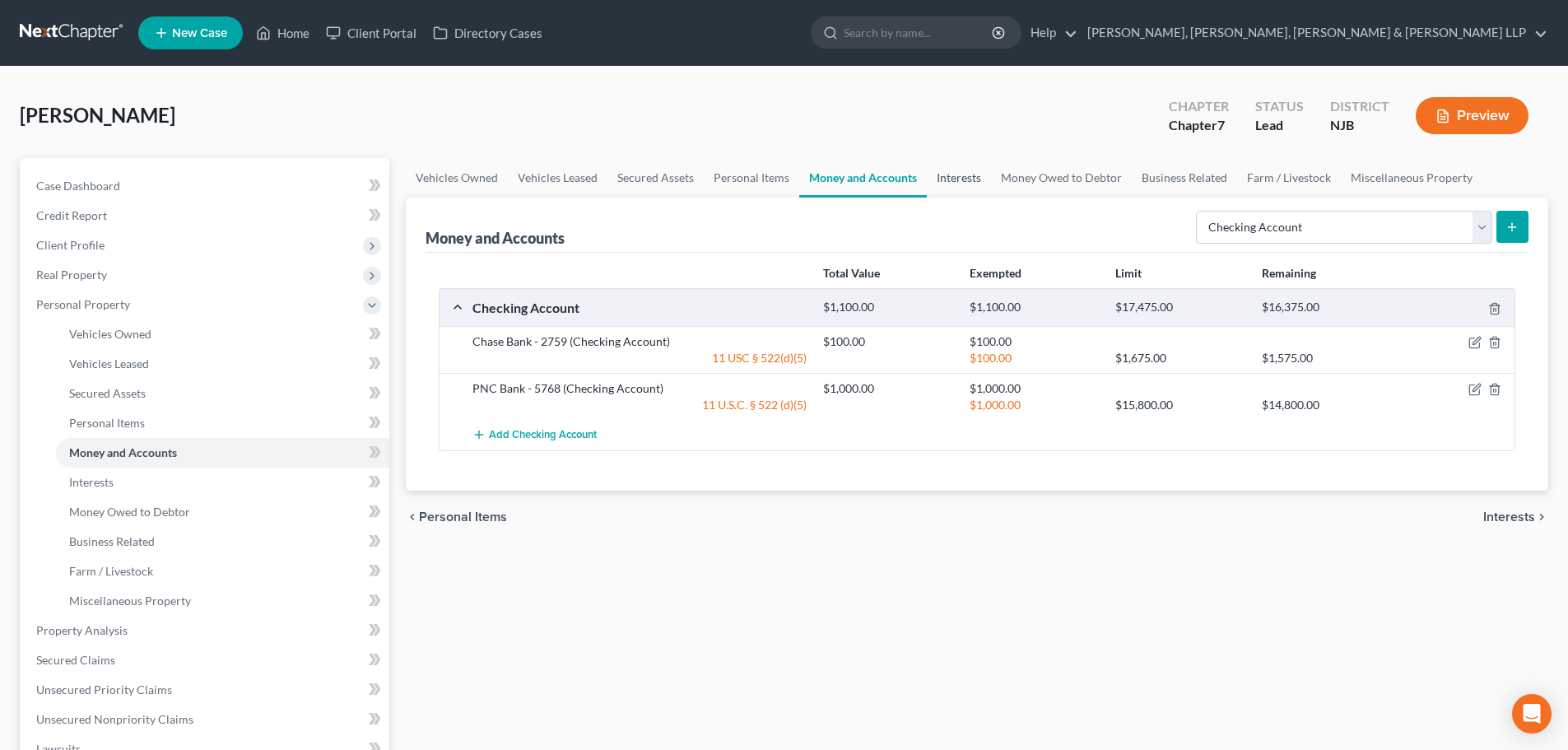
drag, startPoint x: 968, startPoint y: 181, endPoint x: 982, endPoint y: 183, distance: 14.1
click at [968, 181] on link "Interests" at bounding box center [959, 178] width 64 height 40
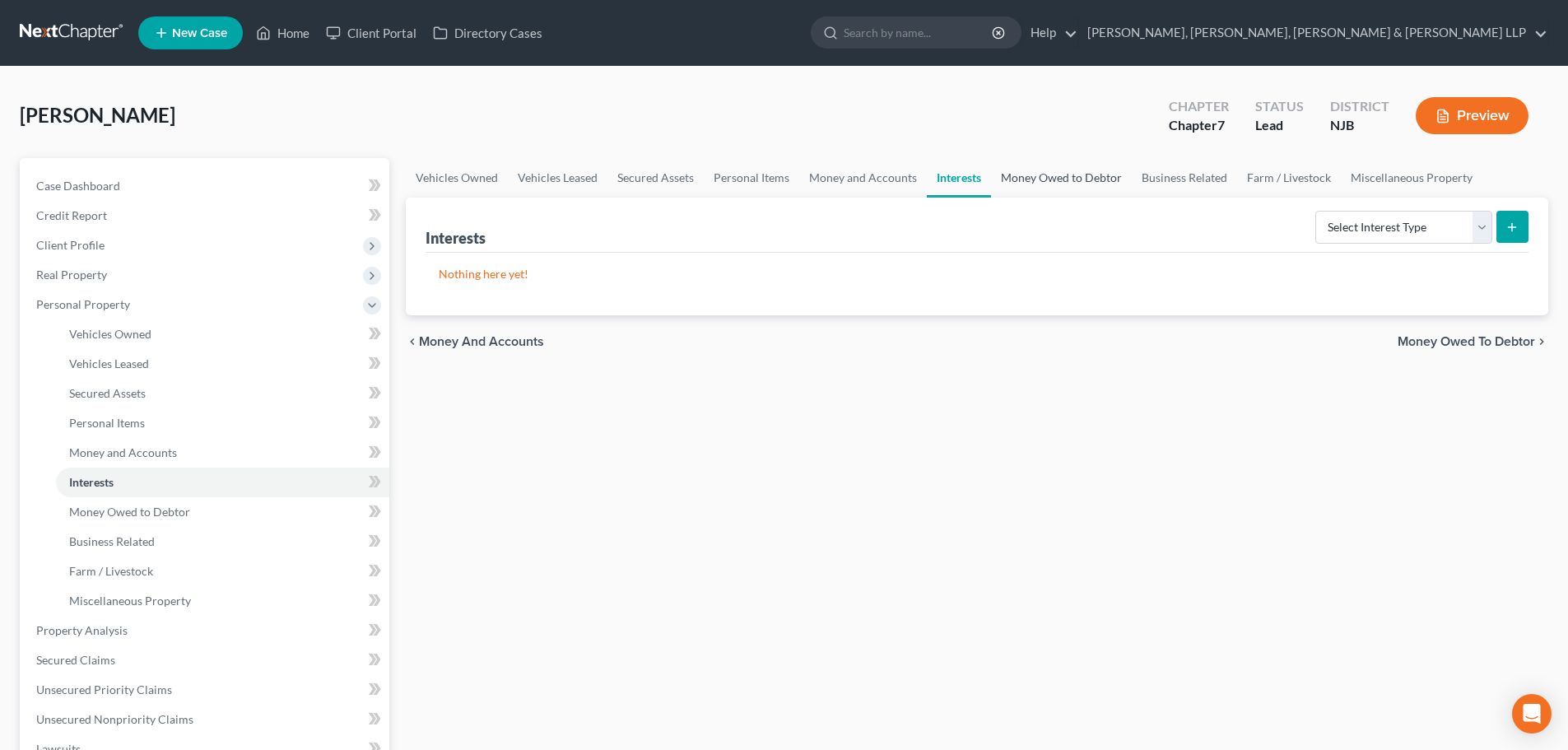
click at [1037, 183] on link "Money Owed to Debtor" at bounding box center [1061, 178] width 141 height 40
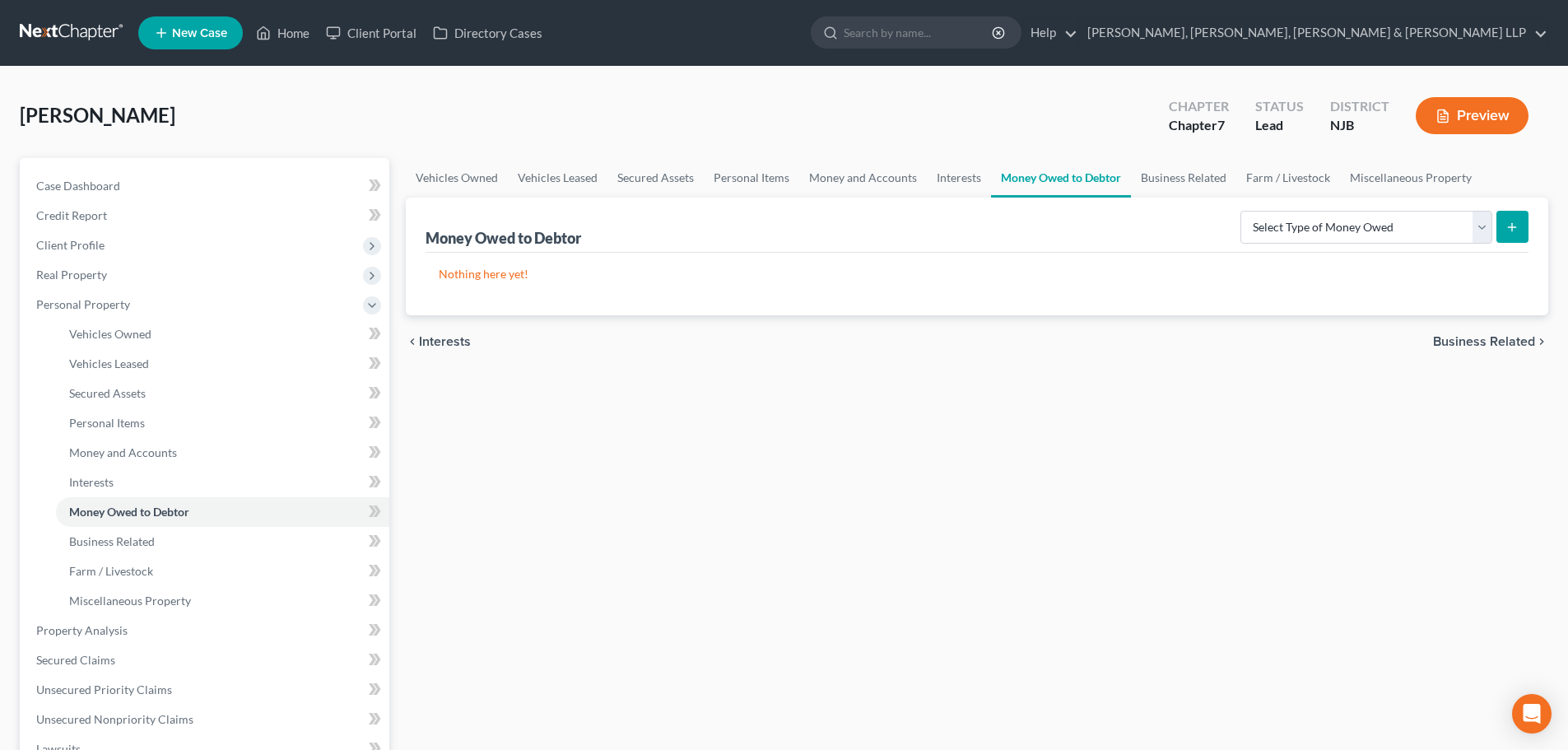
click at [672, 495] on div "Vehicles Owned Vehicles Leased Secured Assets Personal Items Money and Accounts…" at bounding box center [977, 634] width 1159 height 951
drag, startPoint x: 886, startPoint y: 174, endPoint x: 898, endPoint y: 179, distance: 13.0
click at [887, 174] on link "Money and Accounts" at bounding box center [863, 178] width 127 height 40
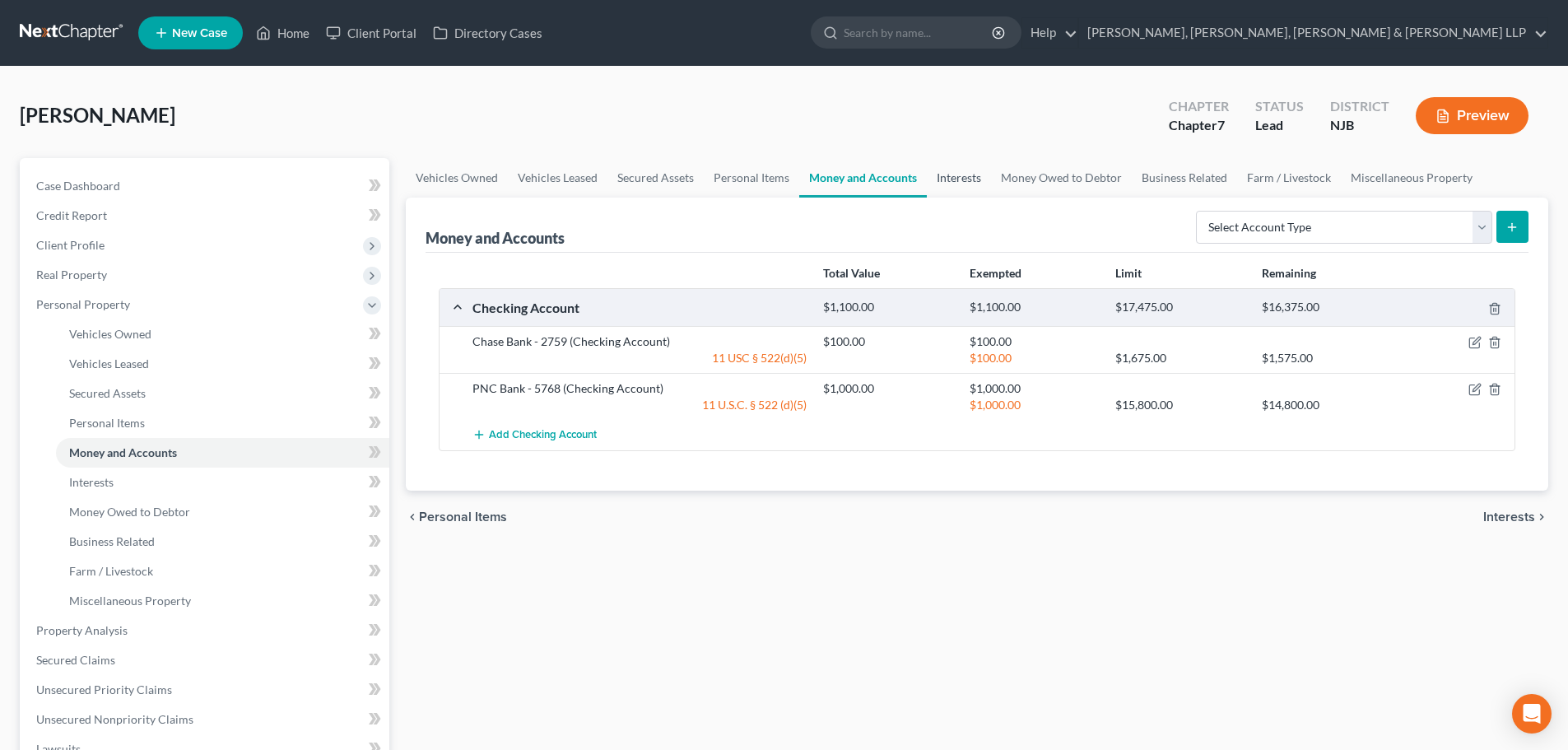
click at [950, 182] on link "Interests" at bounding box center [959, 178] width 64 height 40
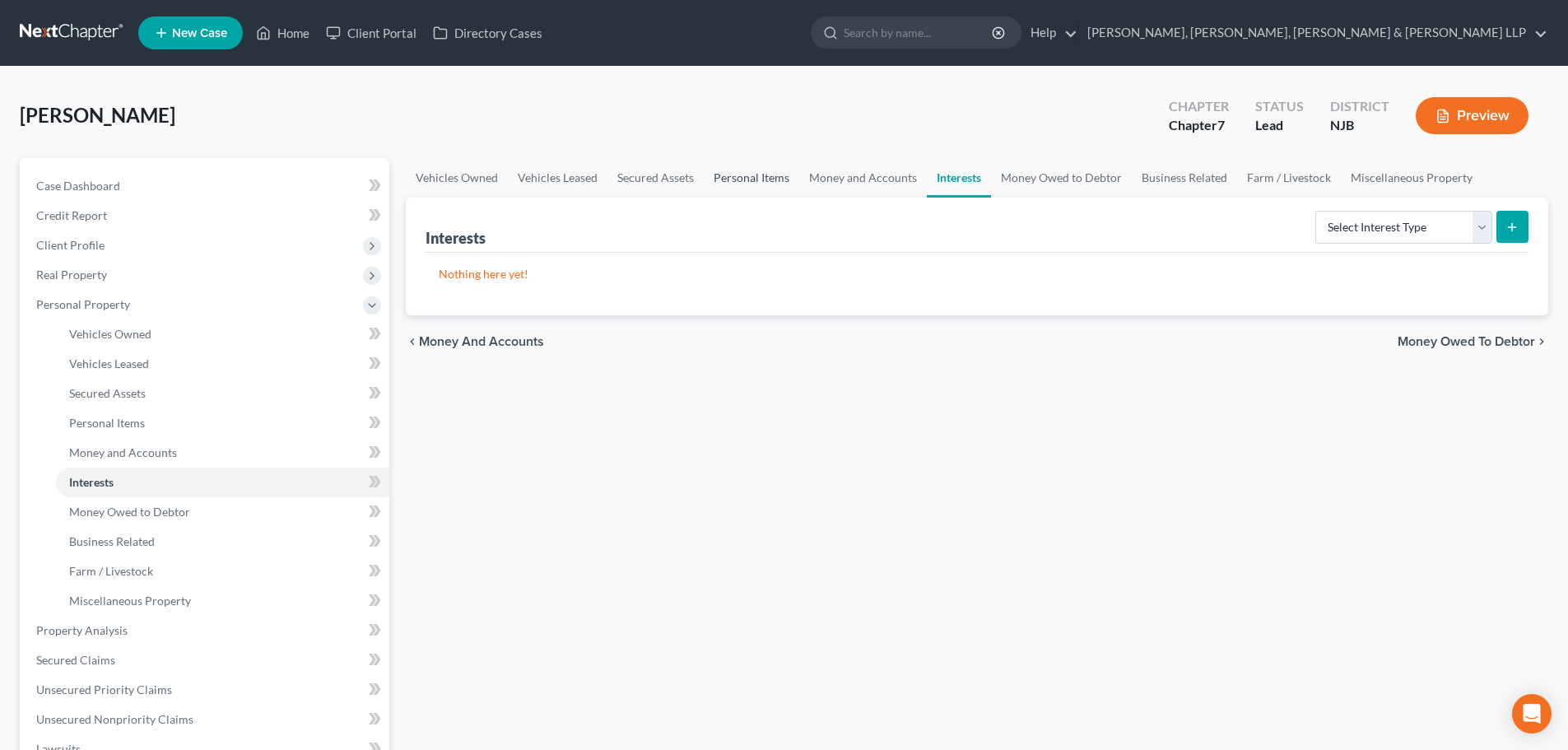
click at [788, 190] on link "Personal Items" at bounding box center [751, 178] width 95 height 40
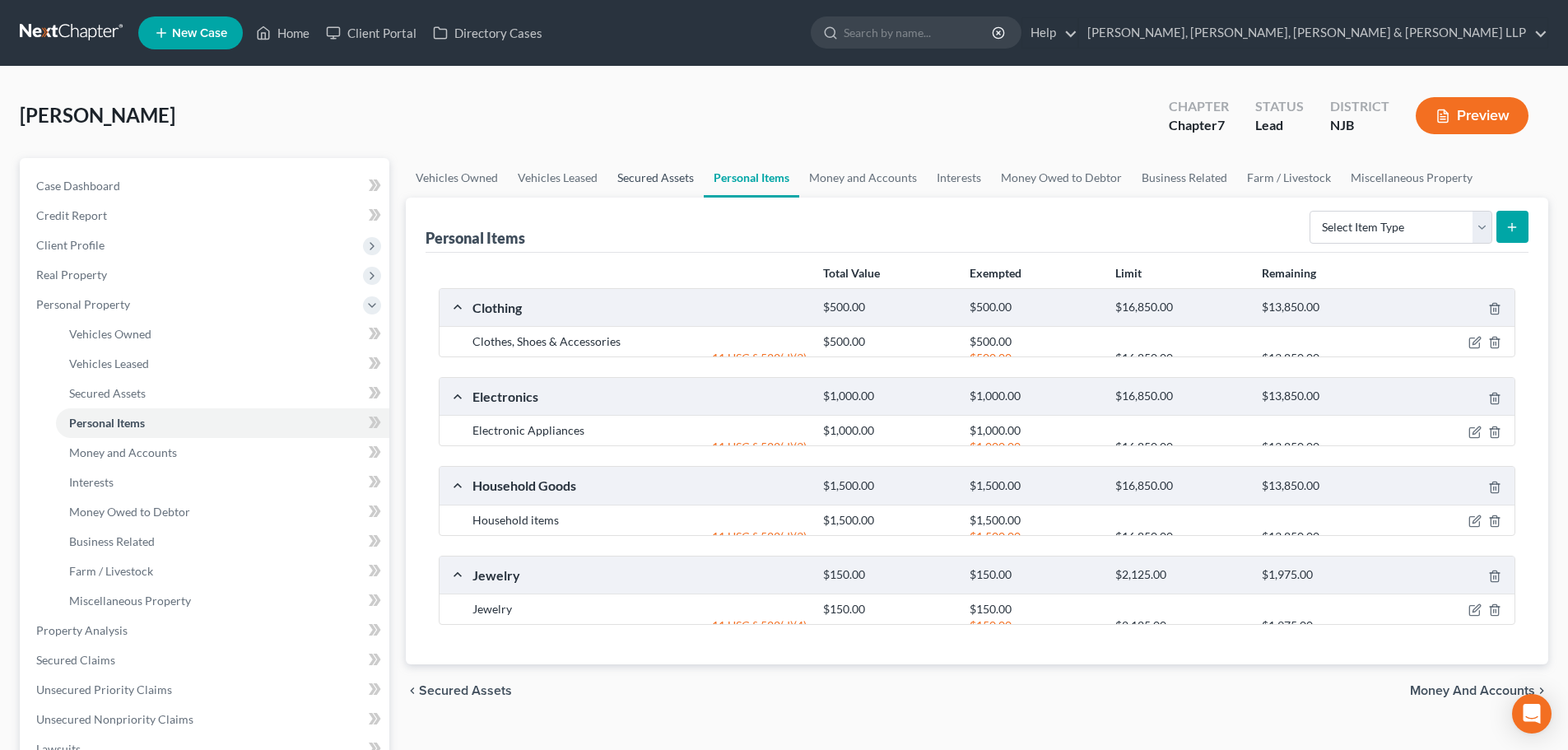
click at [691, 181] on link "Secured Assets" at bounding box center [656, 178] width 96 height 40
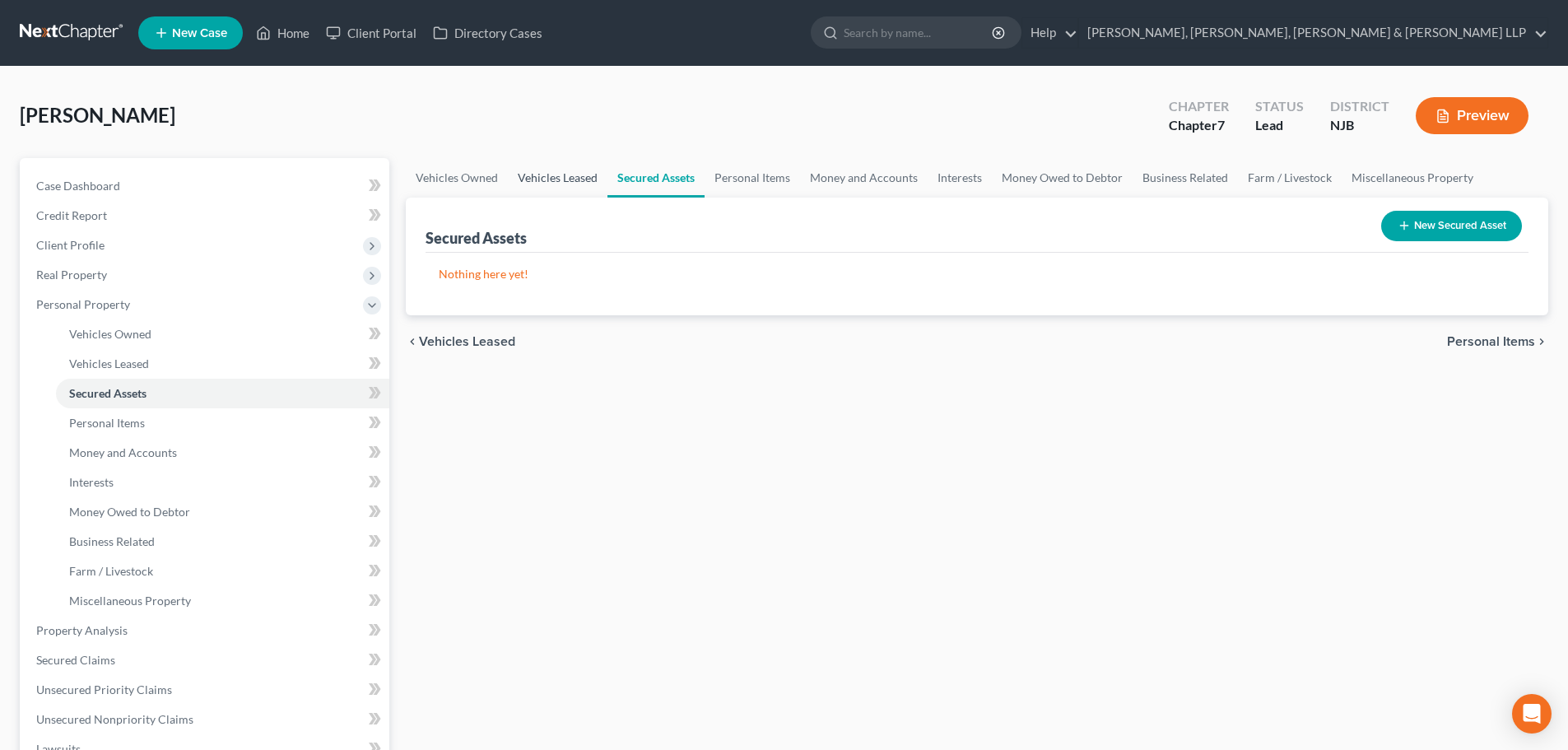
click at [538, 175] on link "Vehicles Leased" at bounding box center [558, 178] width 99 height 40
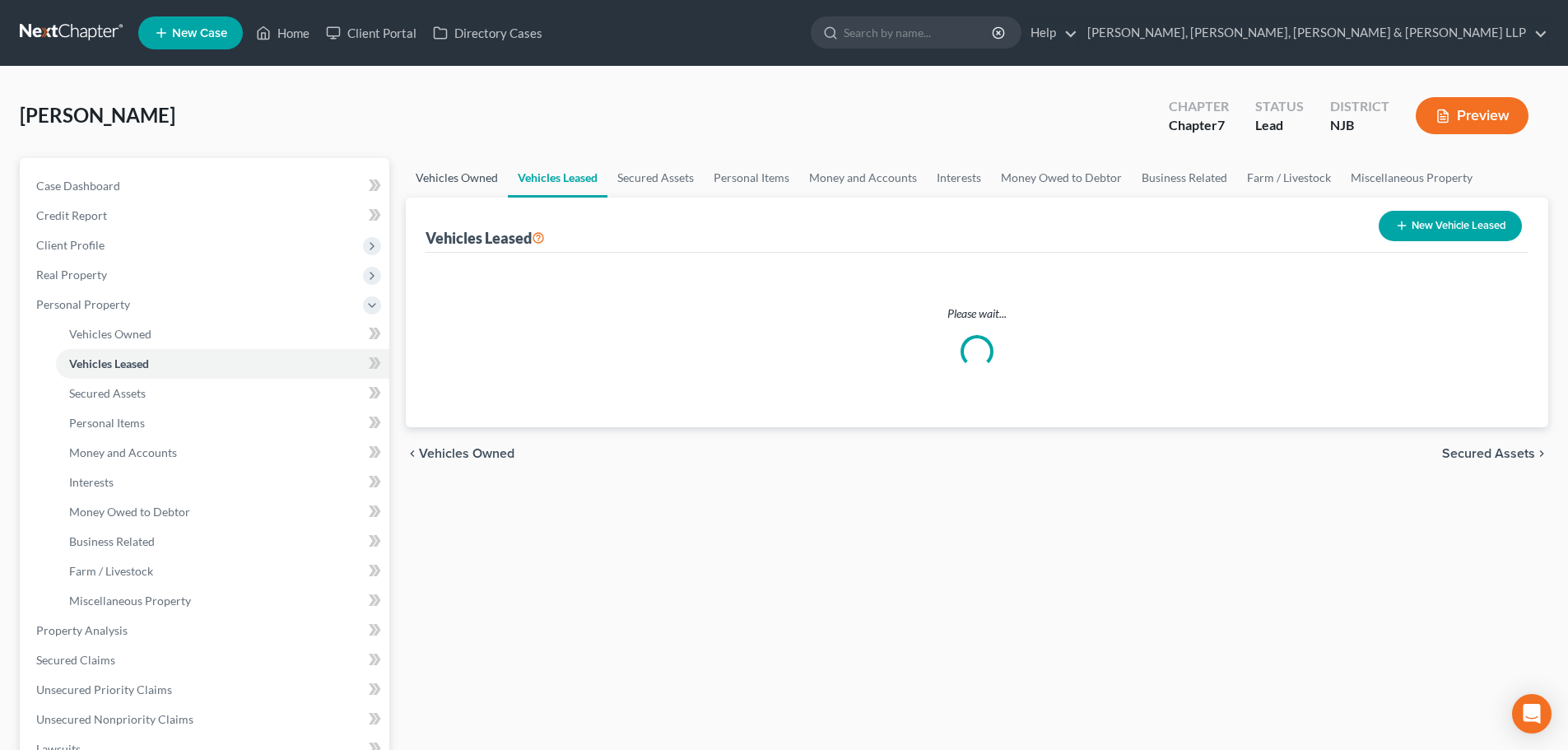
click at [460, 168] on link "Vehicles Owned" at bounding box center [457, 178] width 102 height 40
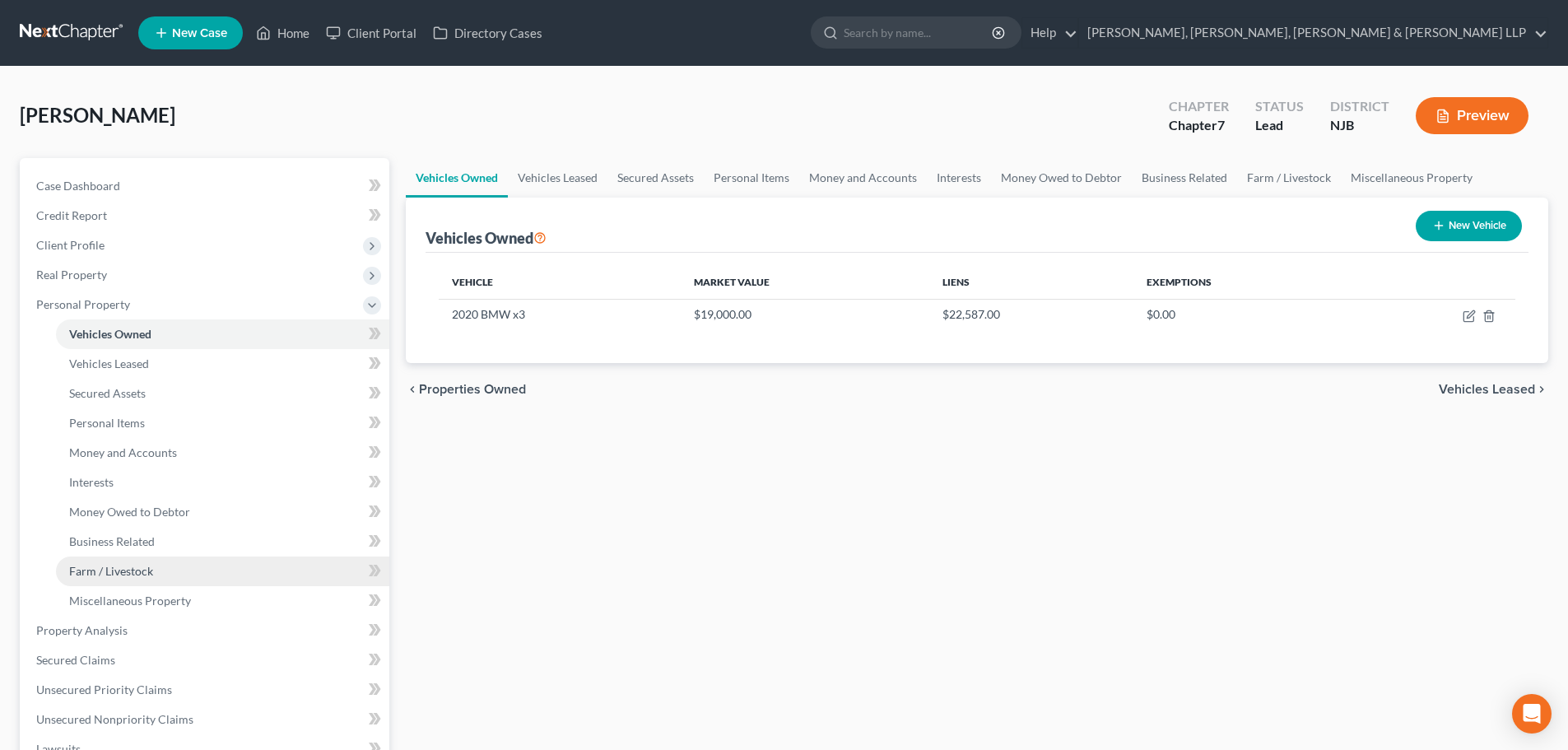
scroll to position [247, 0]
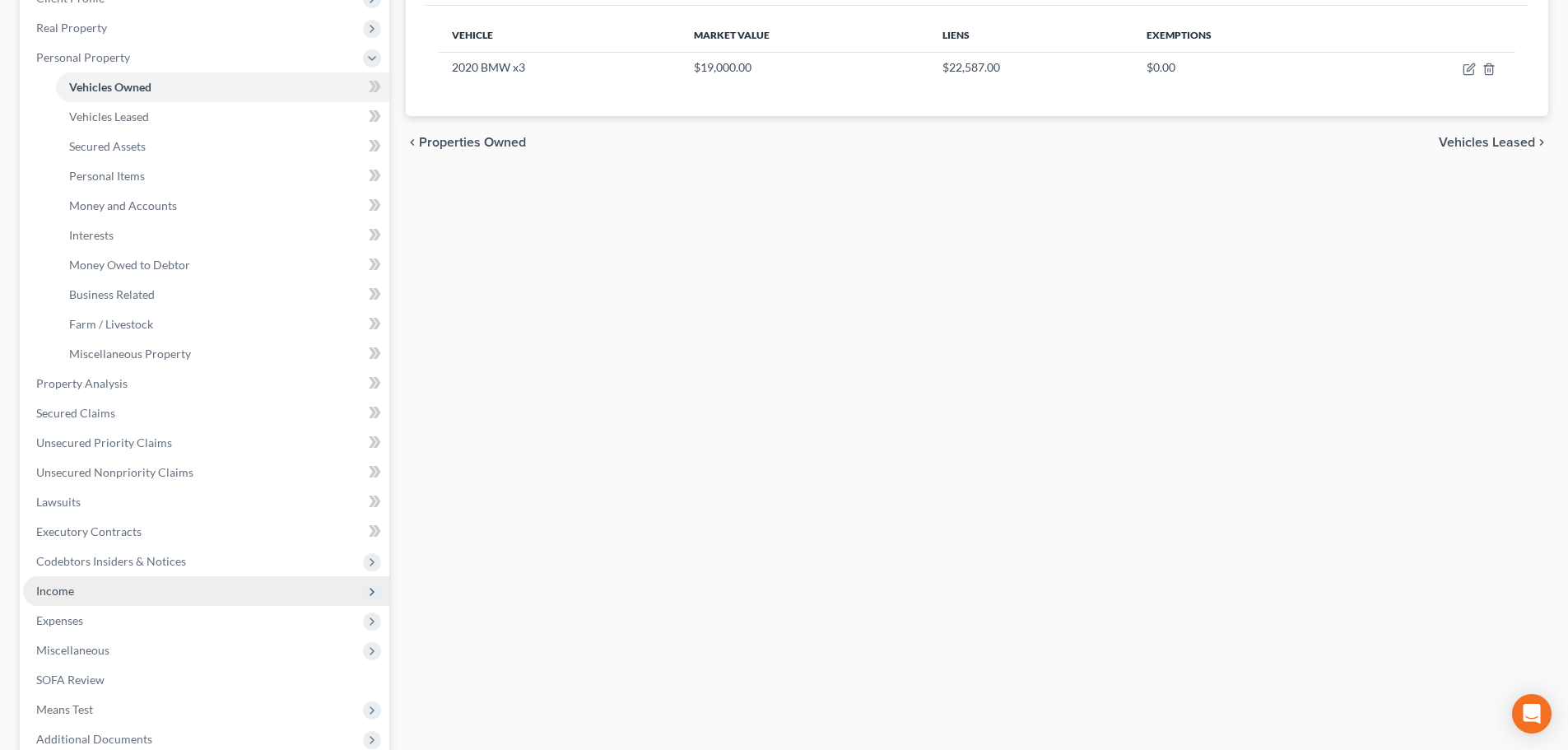
click at [99, 595] on span "Income" at bounding box center [206, 591] width 367 height 29
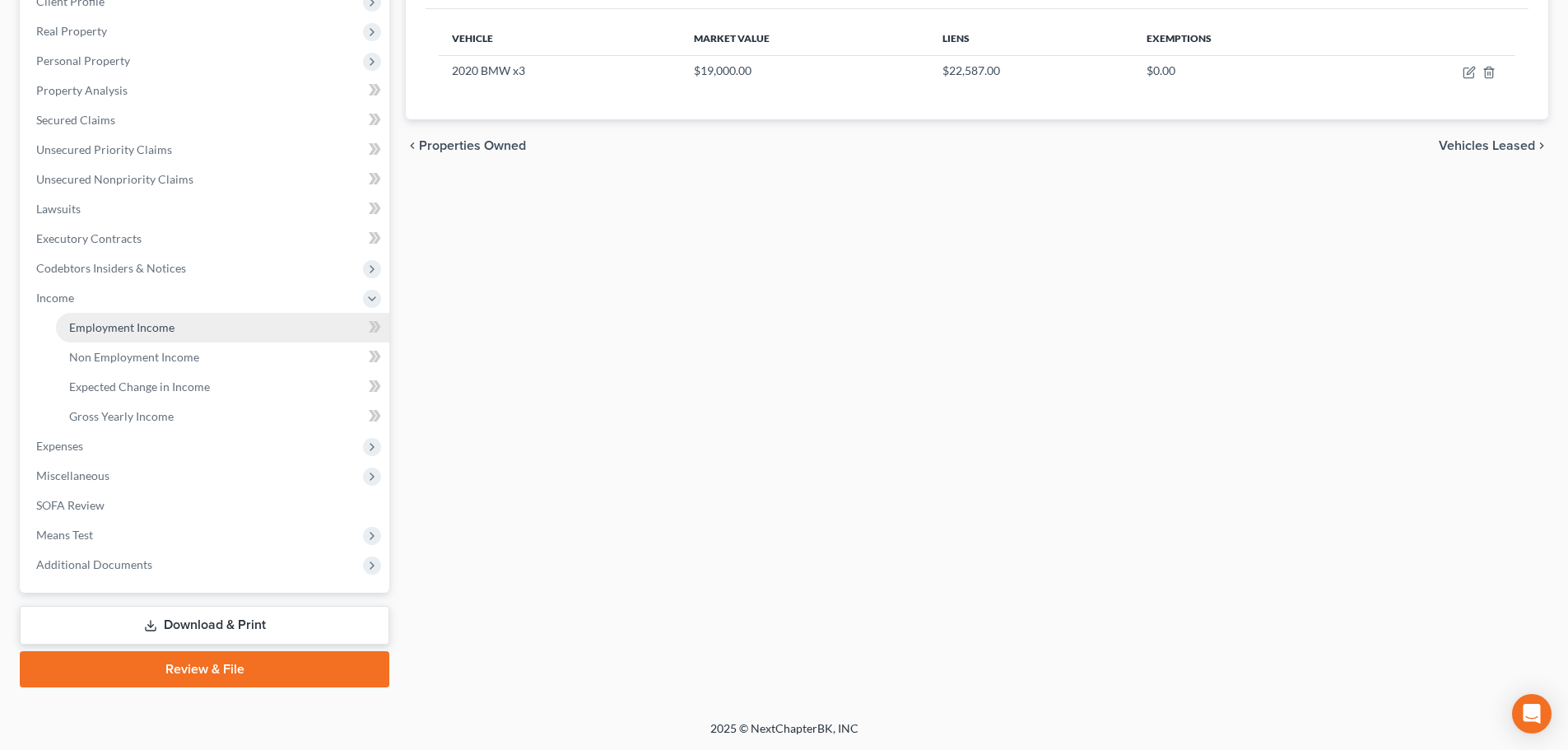
click at [131, 322] on span "Employment Income" at bounding box center [121, 327] width 105 height 14
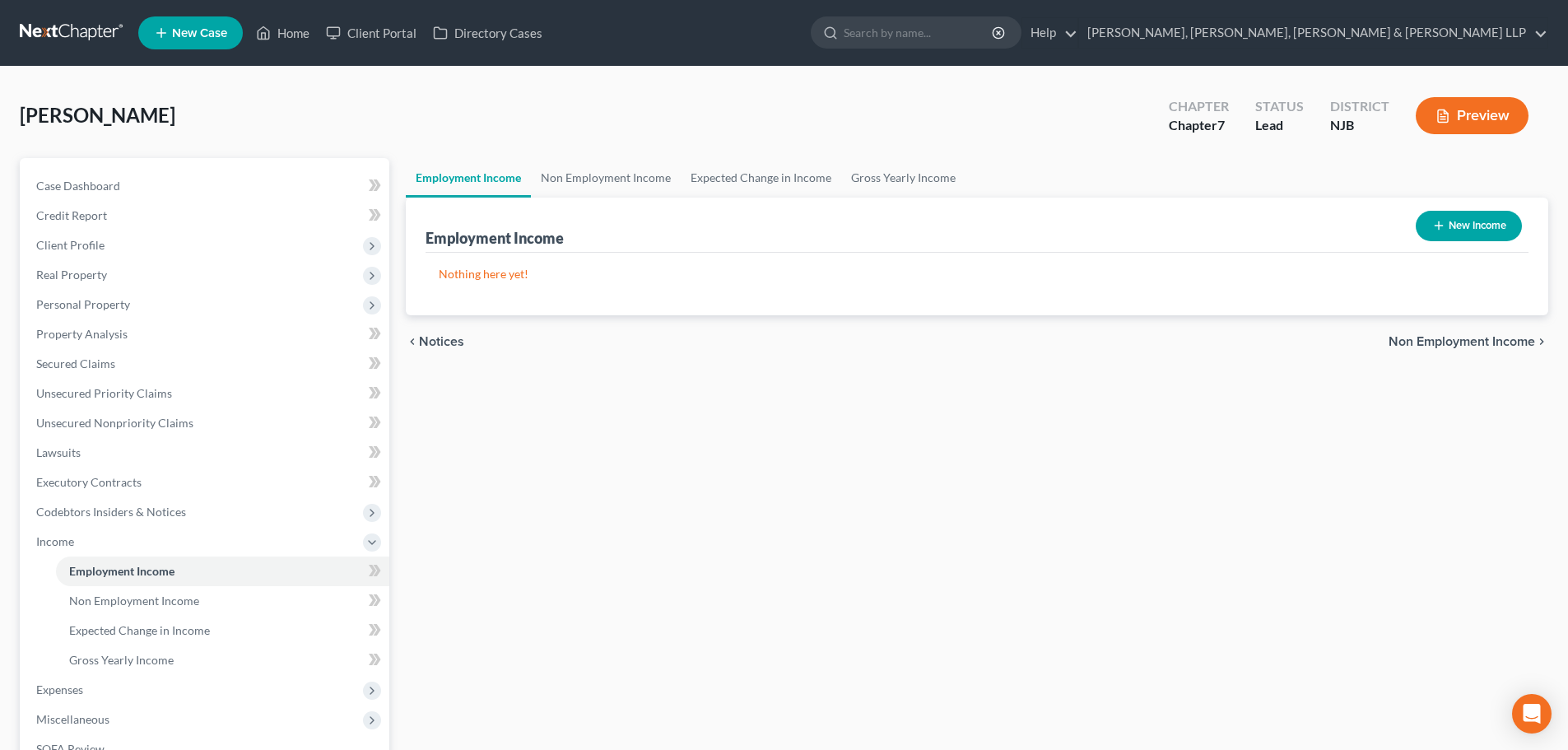
click at [1475, 232] on button "New Income" at bounding box center [1469, 226] width 106 height 30
select select "0"
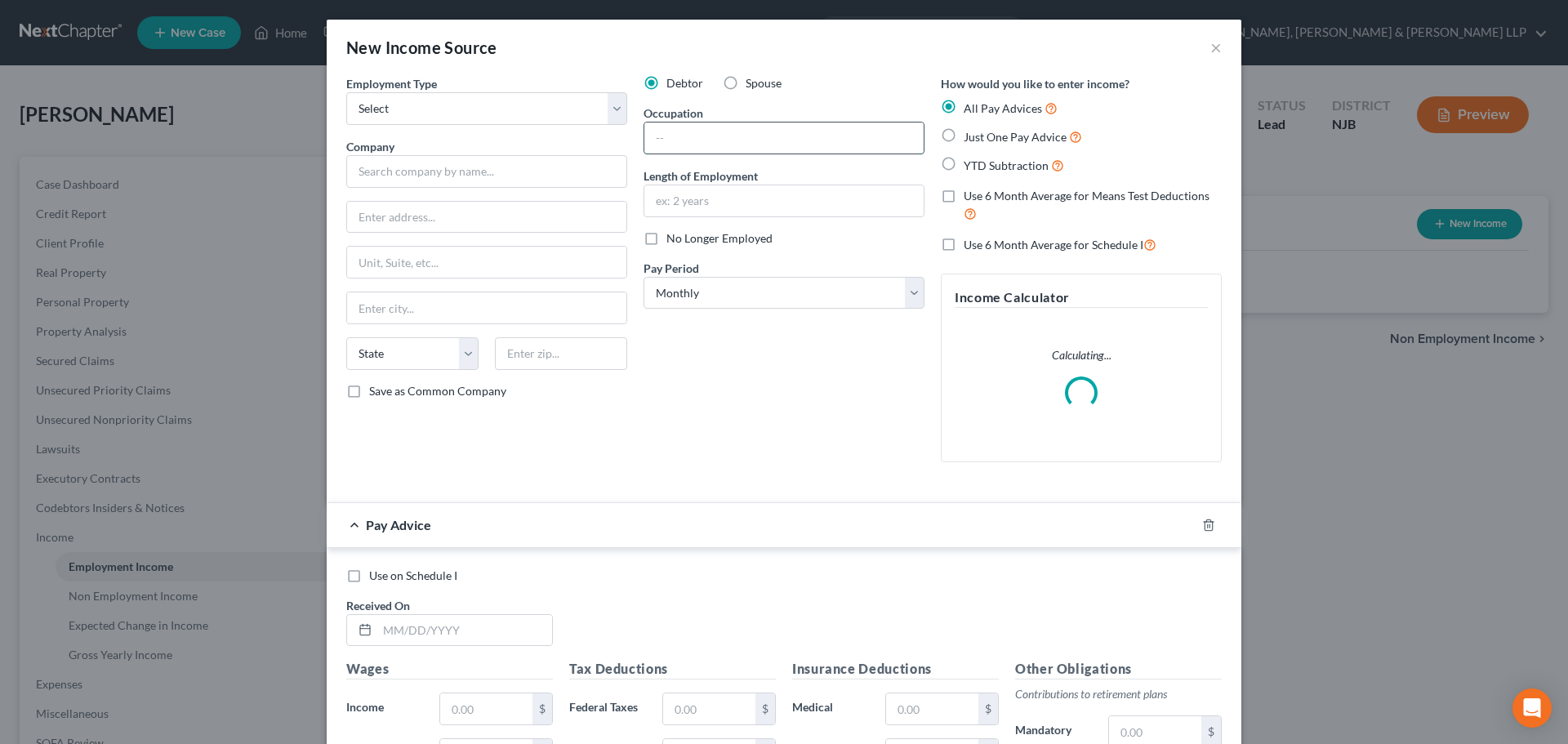
click at [669, 145] on input "text" at bounding box center [784, 138] width 279 height 31
paste input "Car salesman"
type input "Car salesman"
click at [695, 183] on label "Length of Employment" at bounding box center [700, 176] width 115 height 18
click at [710, 199] on input "text" at bounding box center [784, 201] width 279 height 31
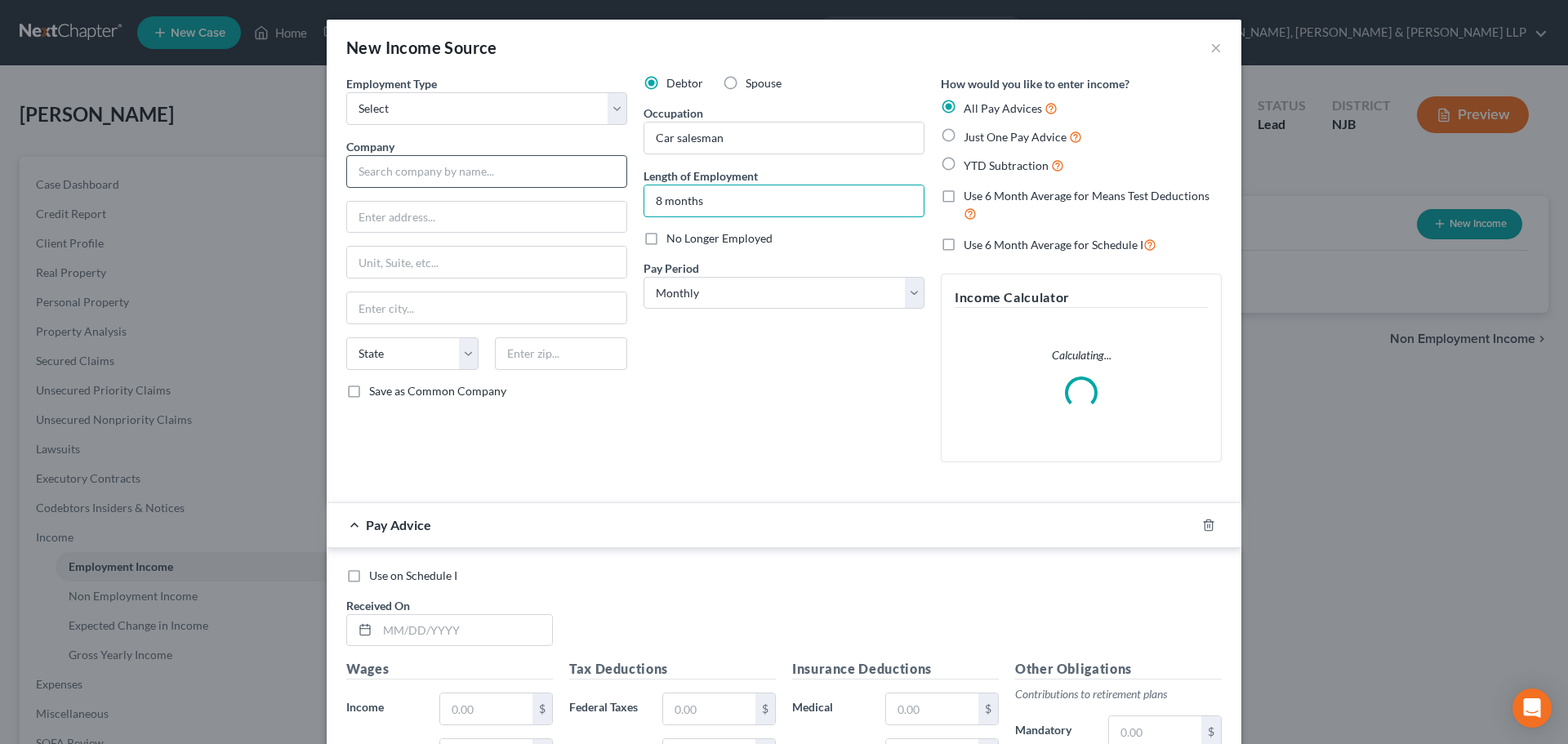
type input "8 months"
click at [443, 176] on input "text" at bounding box center [486, 171] width 281 height 33
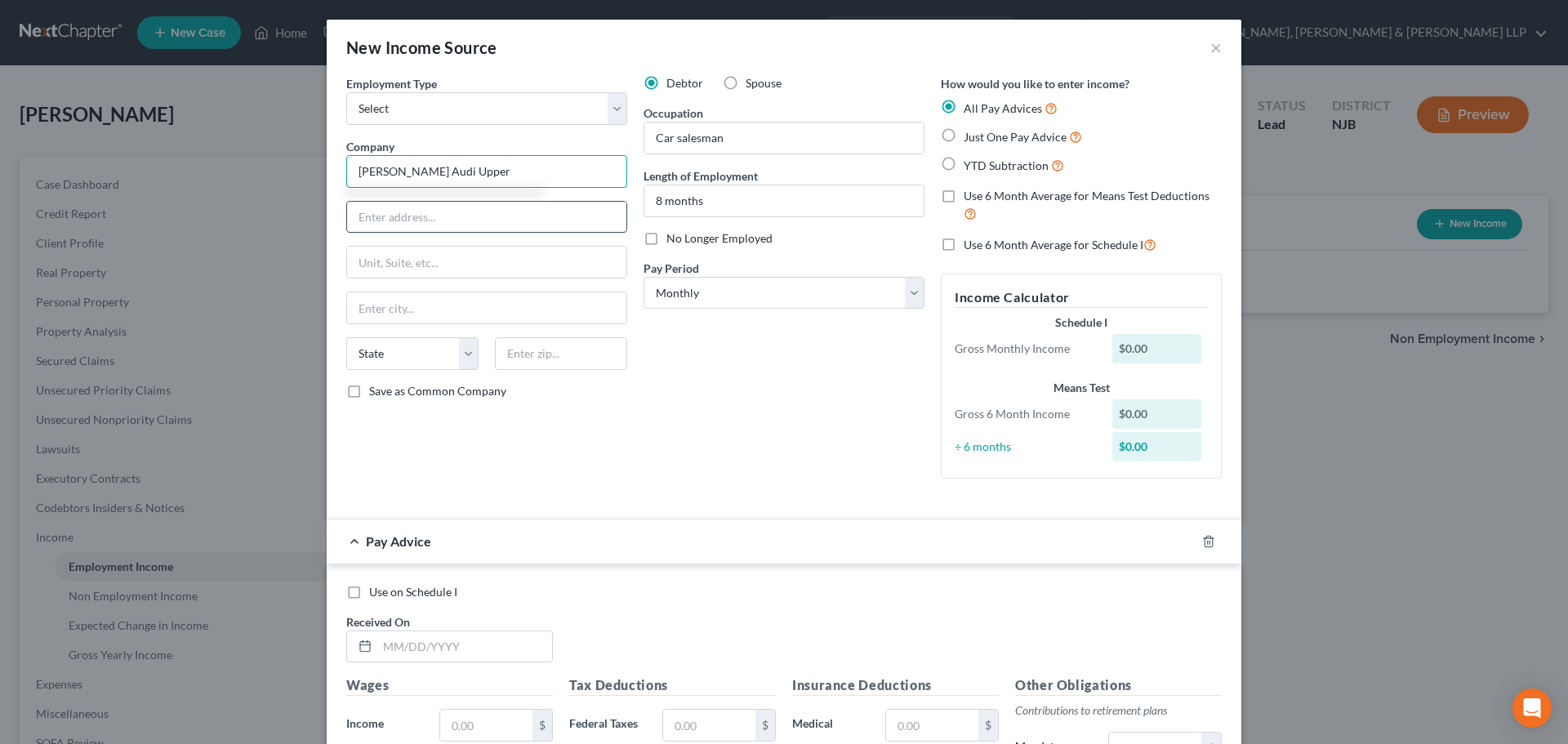
type input "[PERSON_NAME] Audi Upper"
click at [463, 211] on input "text" at bounding box center [486, 217] width 279 height 31
type input "120 Pleasant Avenue"
click at [532, 351] on input "text" at bounding box center [561, 353] width 132 height 33
type input "07458"
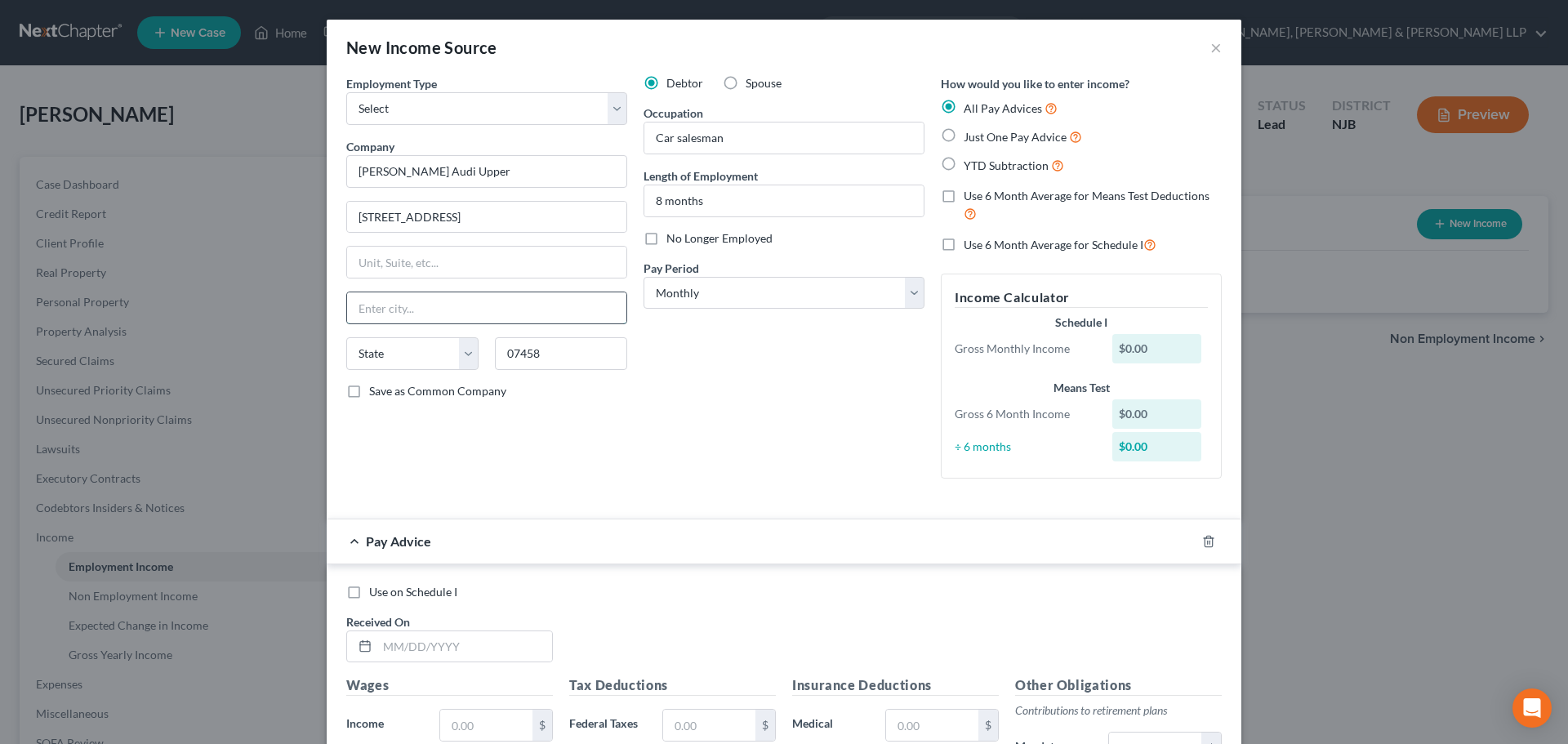
type input "Saddle River"
select select "33"
click at [596, 300] on input "Saddle River" at bounding box center [486, 308] width 279 height 31
click at [800, 394] on div "Debtor Spouse Occupation Car salesman Length of Employment 8 months No Longer E…" at bounding box center [784, 283] width 298 height 416
click at [434, 638] on input "text" at bounding box center [464, 646] width 175 height 31
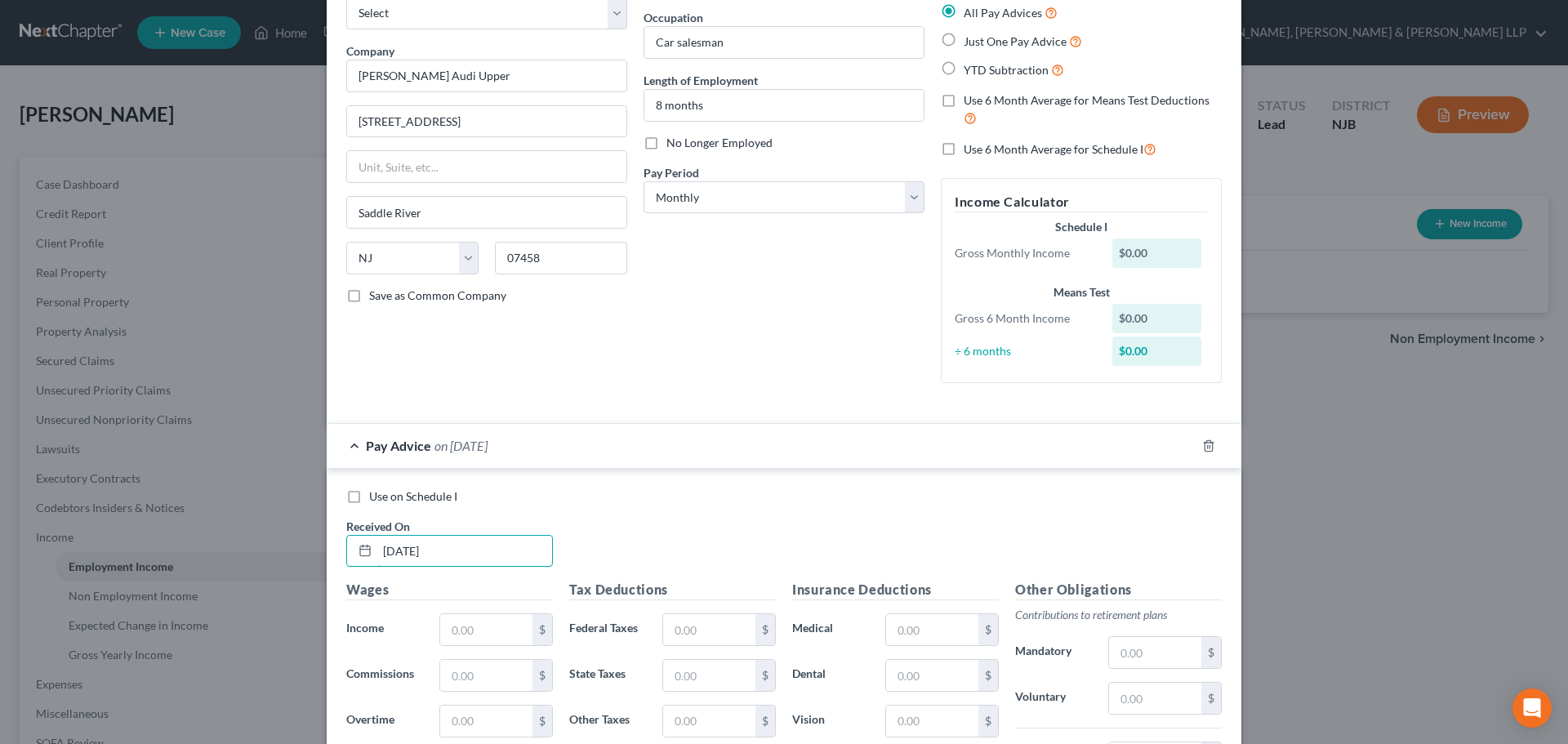
scroll to position [327, 0]
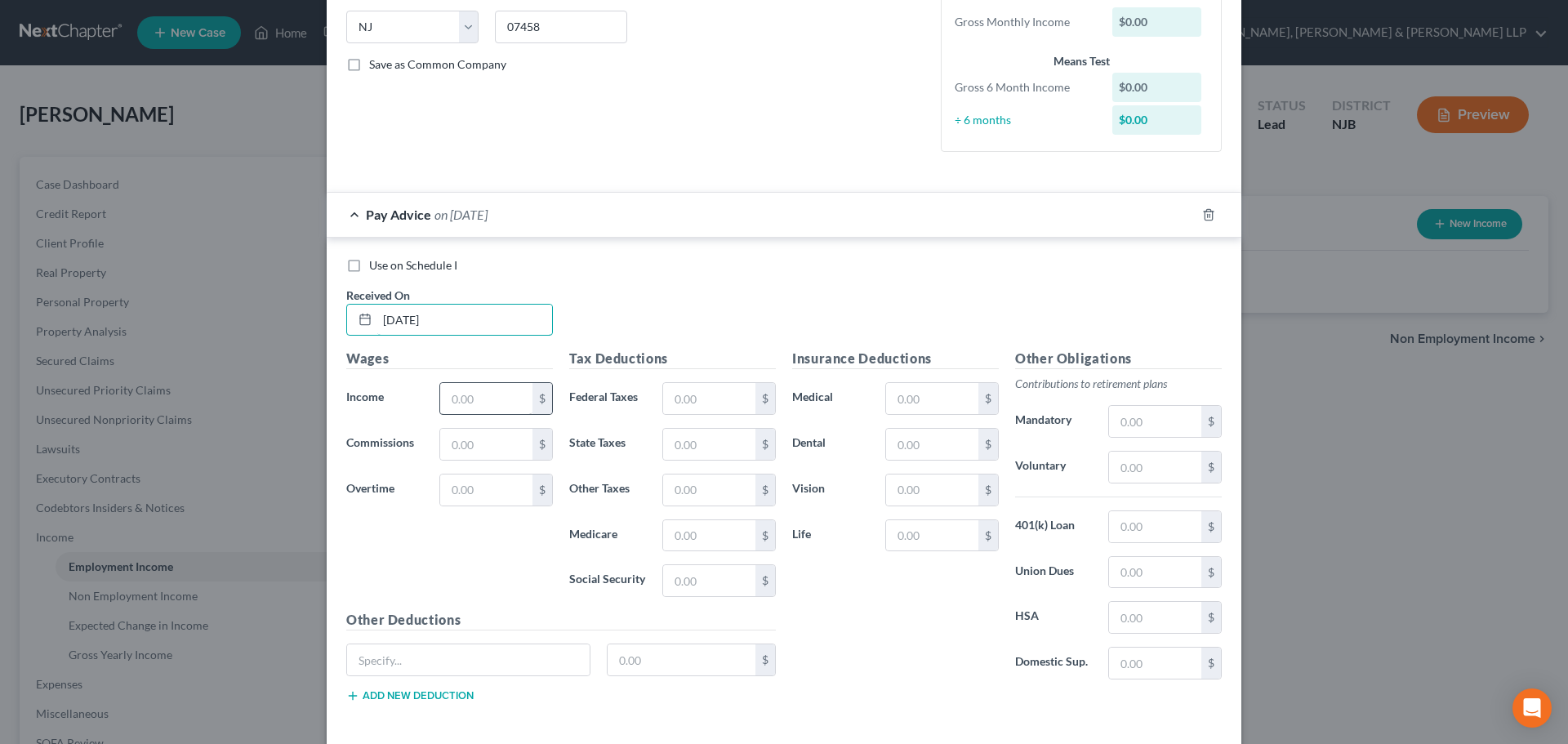
type input "[DATE]"
click at [481, 405] on input "text" at bounding box center [486, 398] width 92 height 31
type input "2,842"
click at [725, 405] on input "text" at bounding box center [709, 398] width 92 height 31
type input "459.31"
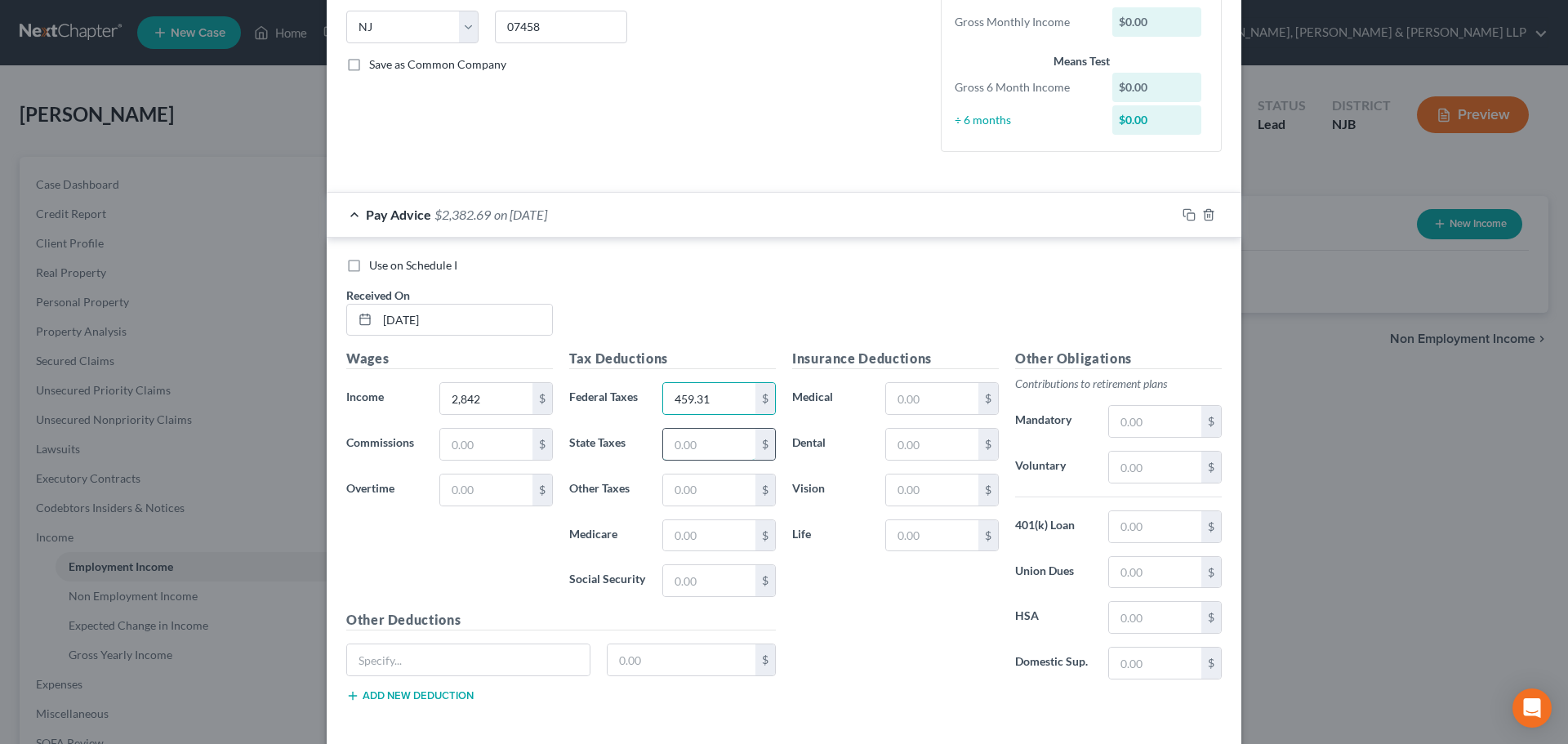
click at [720, 439] on input "text" at bounding box center [709, 444] width 92 height 31
drag, startPoint x: 663, startPoint y: 454, endPoint x: 650, endPoint y: 454, distance: 13.0
click at [654, 454] on div "4,025 $" at bounding box center [718, 444] width 130 height 33
type input "40.25"
click at [712, 544] on input "text" at bounding box center [709, 535] width 92 height 31
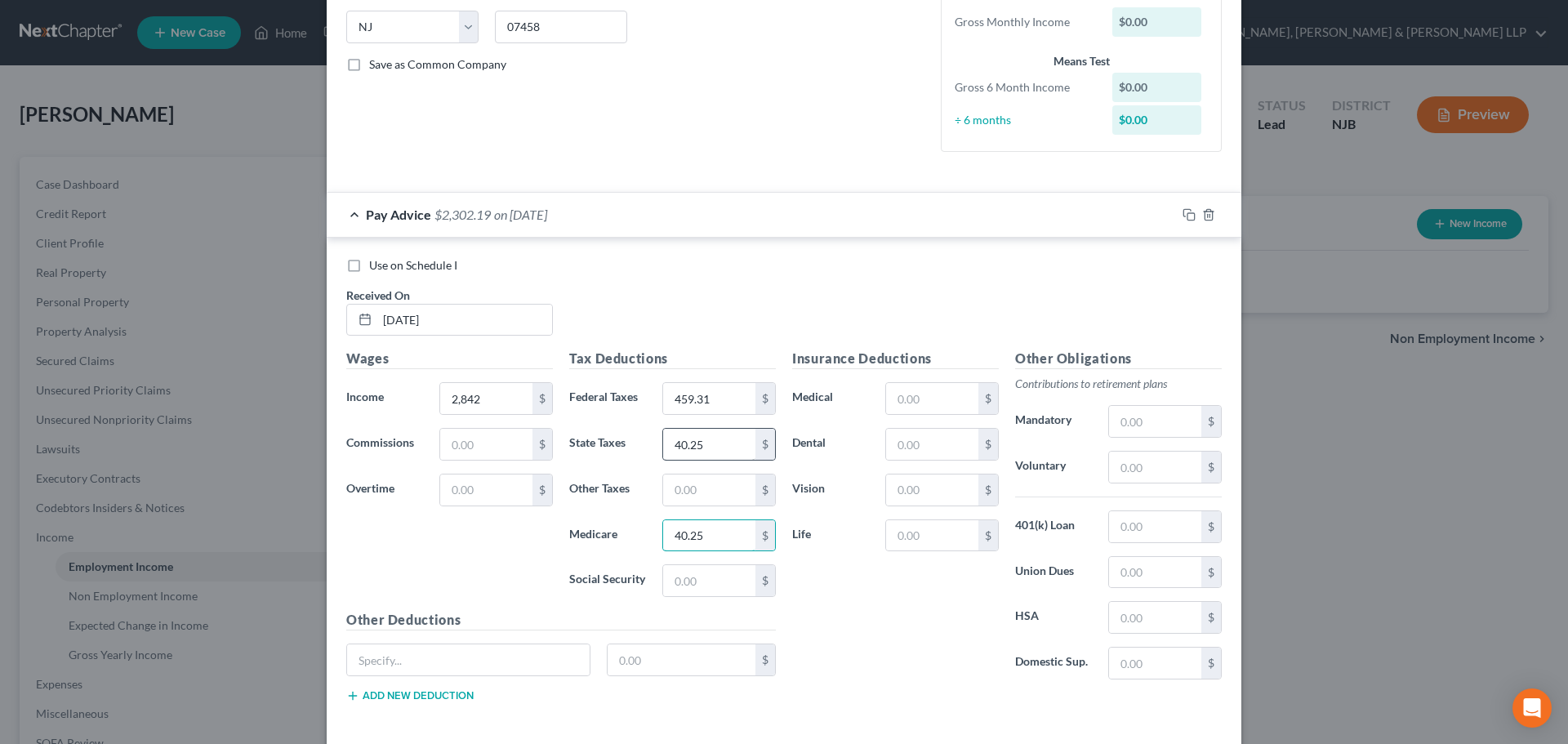
type input "40.25"
click at [716, 441] on input "40.25" at bounding box center [709, 444] width 92 height 31
type input "172.07"
click at [694, 578] on input "text" at bounding box center [709, 580] width 92 height 31
type input "172.07"
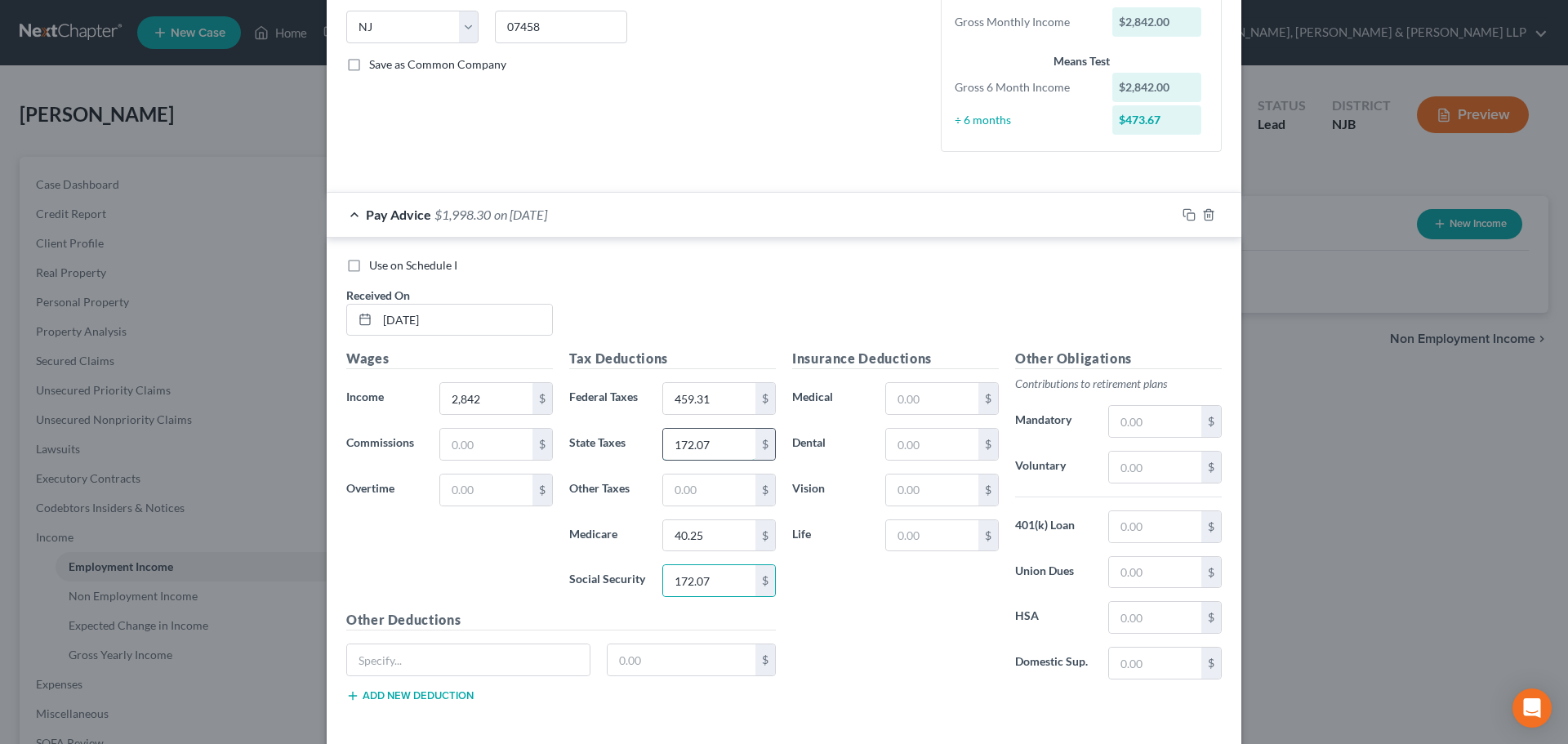
click at [730, 450] on input "172.07" at bounding box center [709, 444] width 92 height 31
type input "154.33"
click at [673, 485] on input "text" at bounding box center [709, 490] width 92 height 31
type input "27.98"
click at [930, 396] on input "text" at bounding box center [932, 398] width 92 height 31
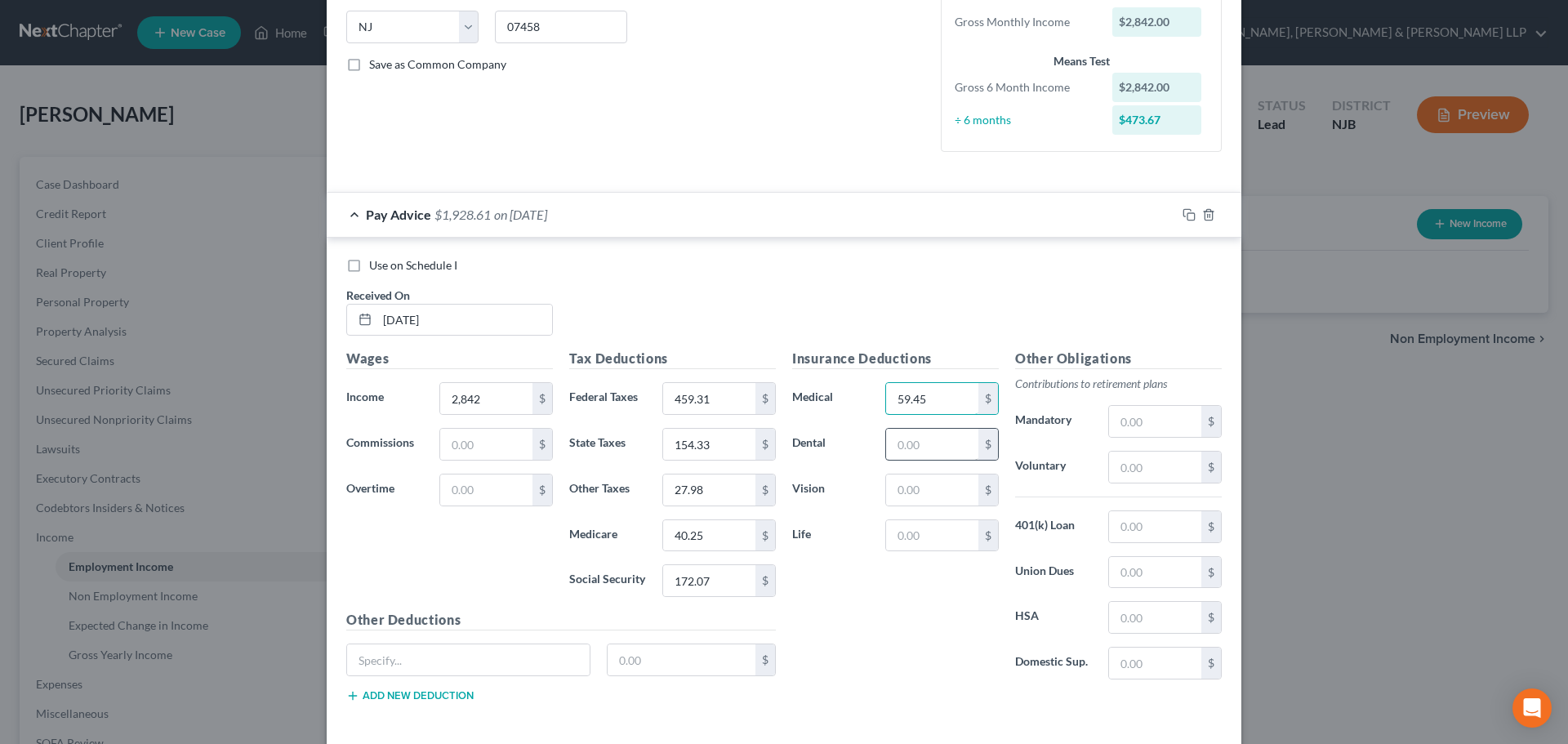
type input "59.45"
click at [929, 440] on input "text" at bounding box center [932, 444] width 92 height 31
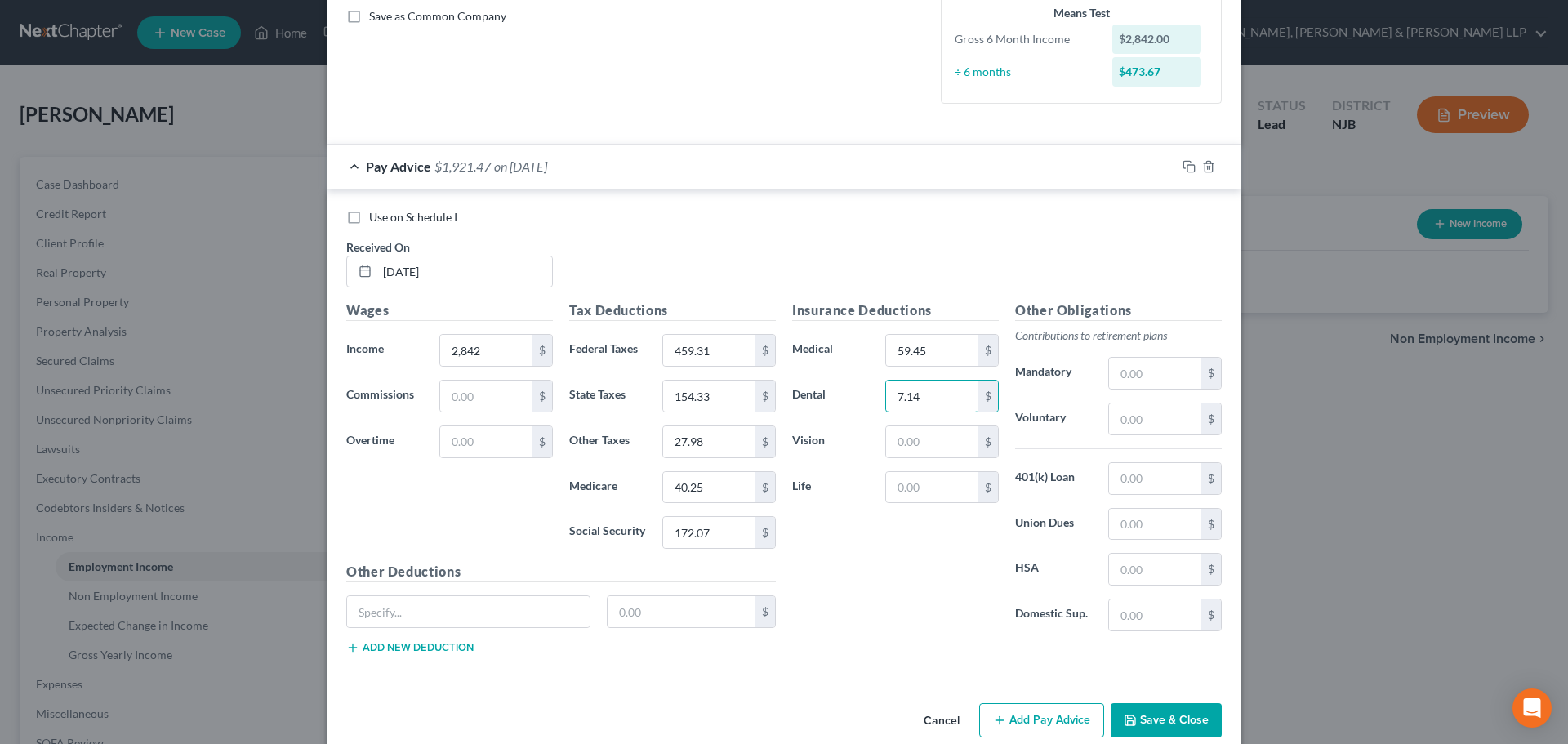
scroll to position [401, 0]
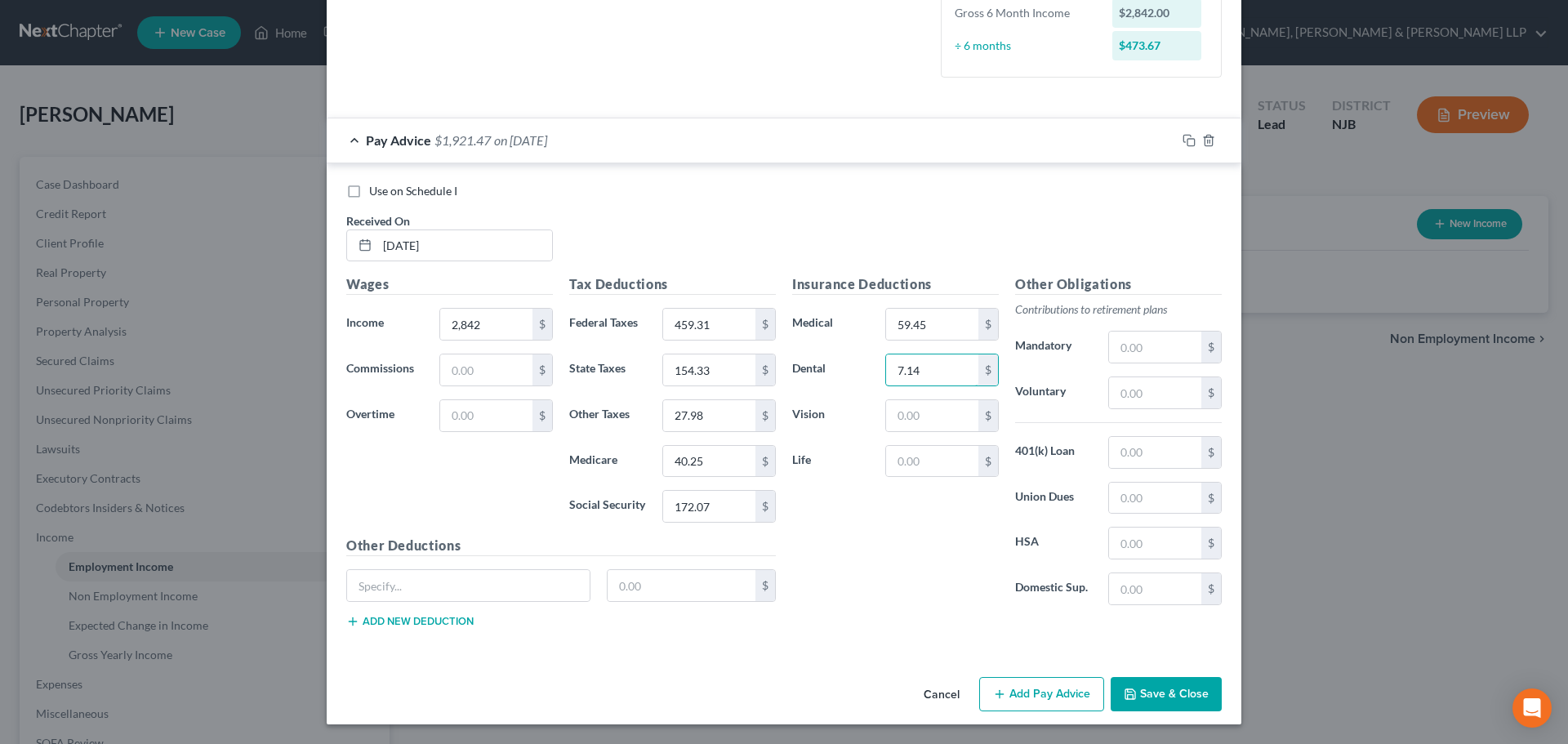
type input "7.14"
click at [1022, 686] on button "Add Pay Advice" at bounding box center [1041, 694] width 125 height 34
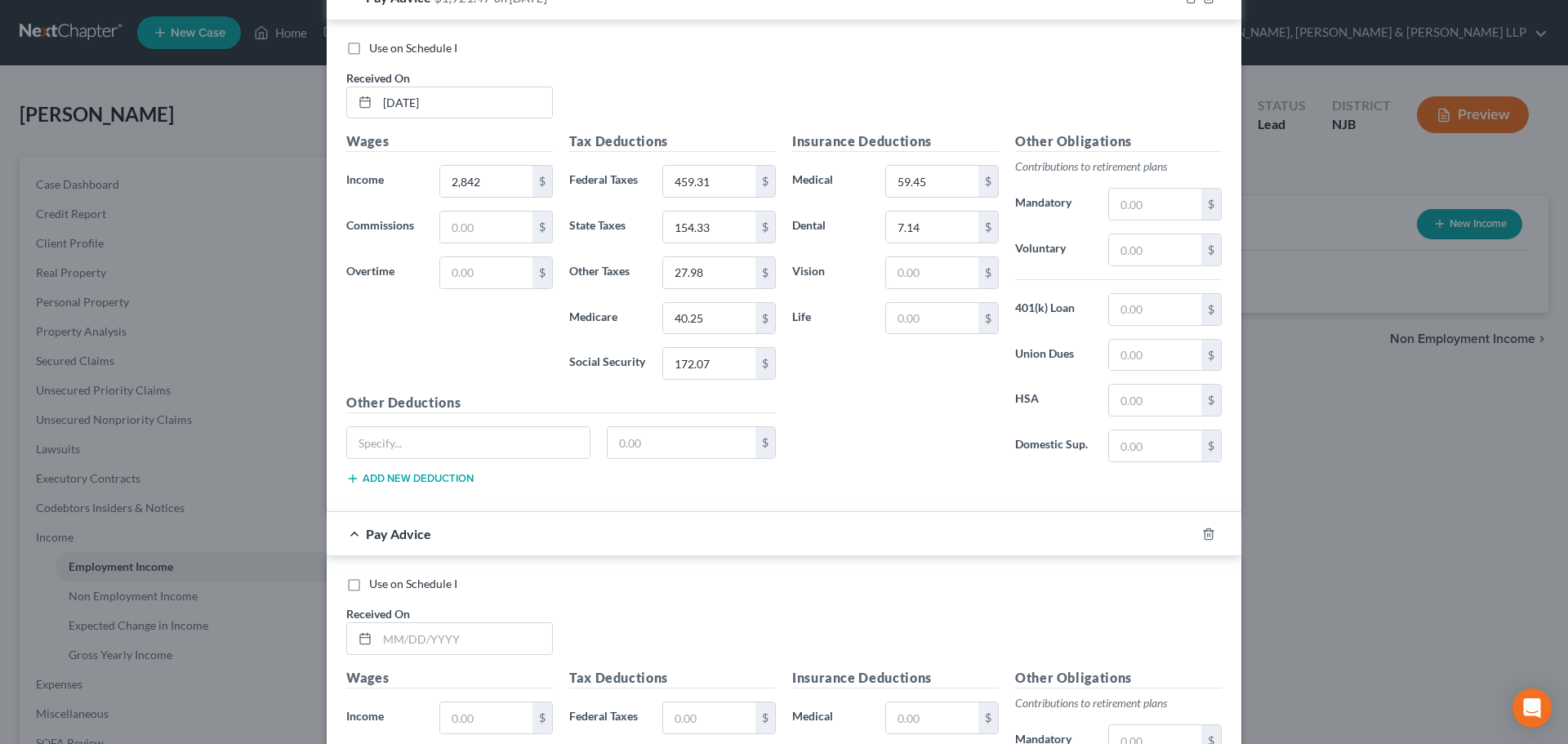
scroll to position [891, 0]
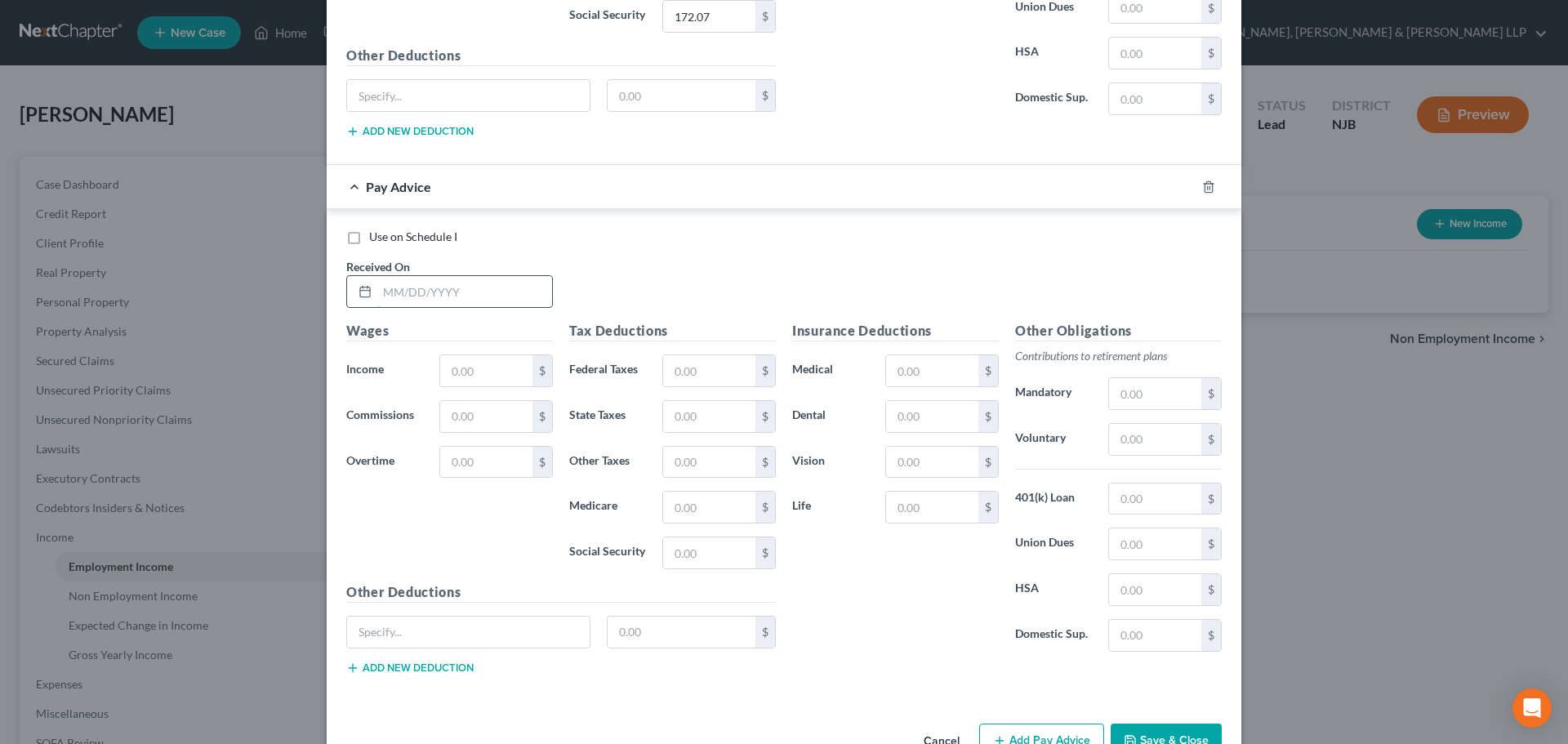
click at [471, 281] on input "text" at bounding box center [464, 291] width 175 height 31
type input "[DATE]"
click at [463, 369] on input "text" at bounding box center [486, 370] width 92 height 31
type input "500"
click at [691, 361] on input "text" at bounding box center [709, 370] width 92 height 31
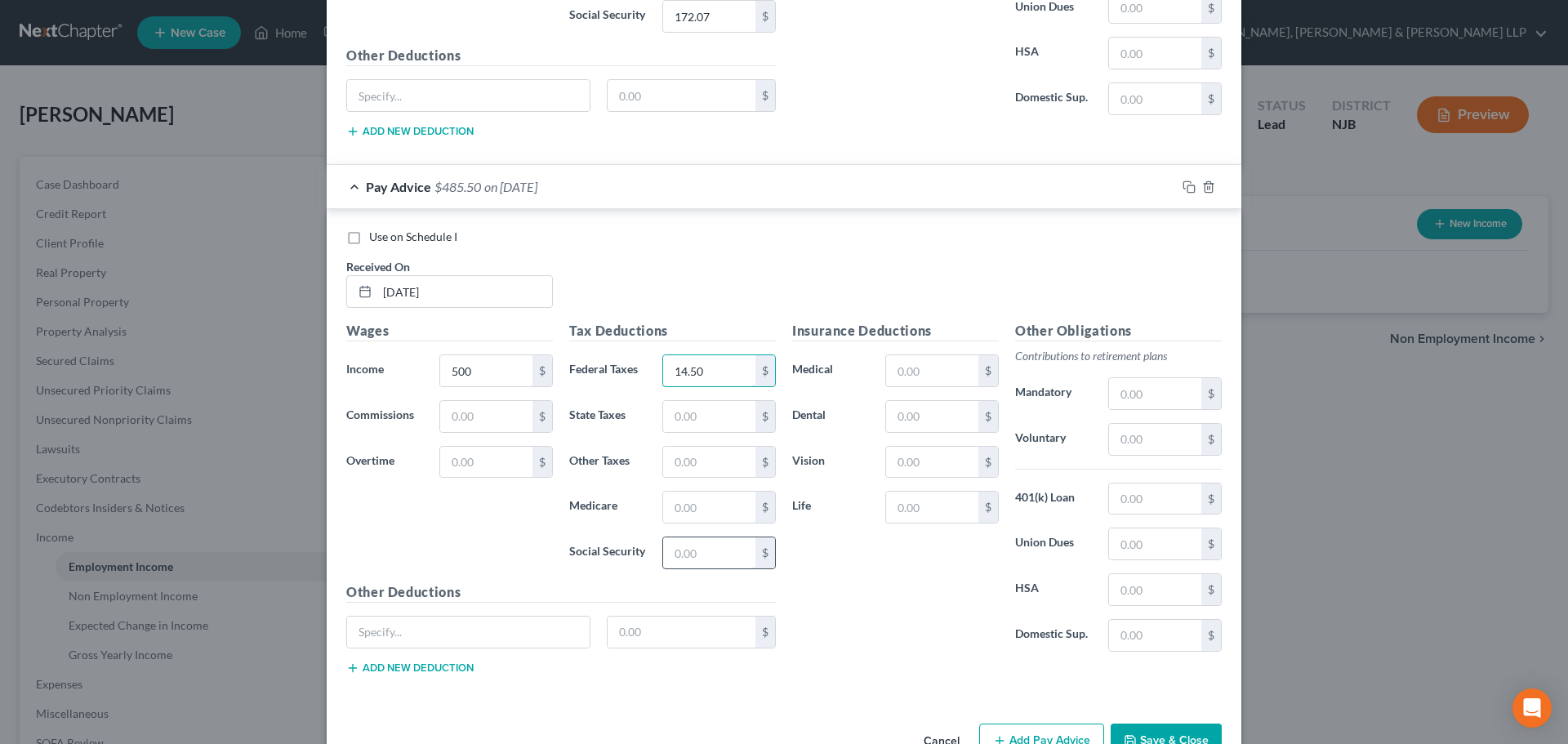
type input "14.50"
click at [695, 557] on input "text" at bounding box center [709, 553] width 92 height 31
type input "26.87"
click at [693, 507] on input "text" at bounding box center [709, 507] width 92 height 31
type input "6.28"
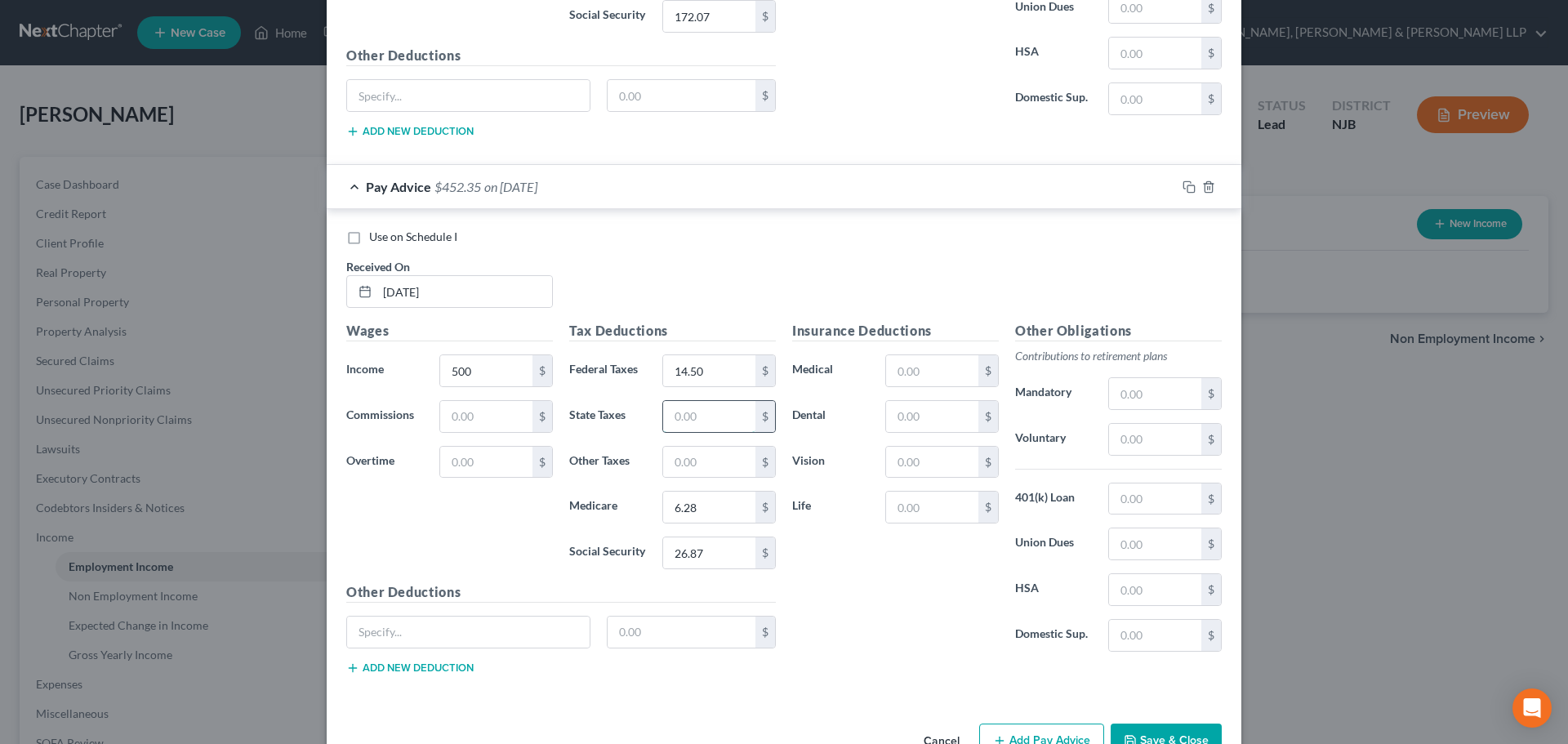
click at [704, 417] on input "text" at bounding box center [709, 416] width 92 height 31
type input "8.08"
click at [725, 470] on input "text" at bounding box center [709, 461] width 92 height 31
type input "4.93"
click at [919, 369] on input "text" at bounding box center [932, 370] width 92 height 31
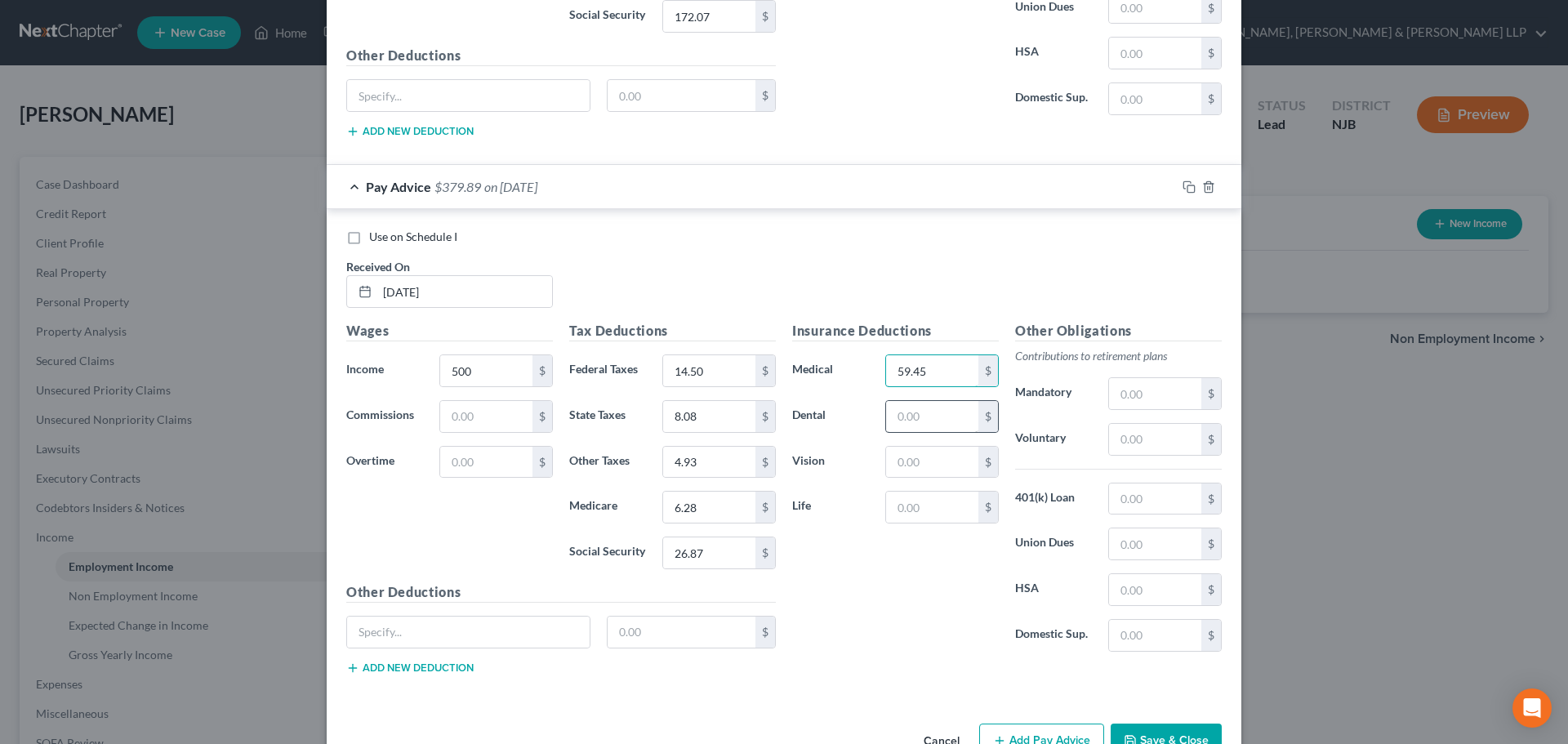
type input "59.45"
click at [924, 405] on input "text" at bounding box center [932, 416] width 92 height 31
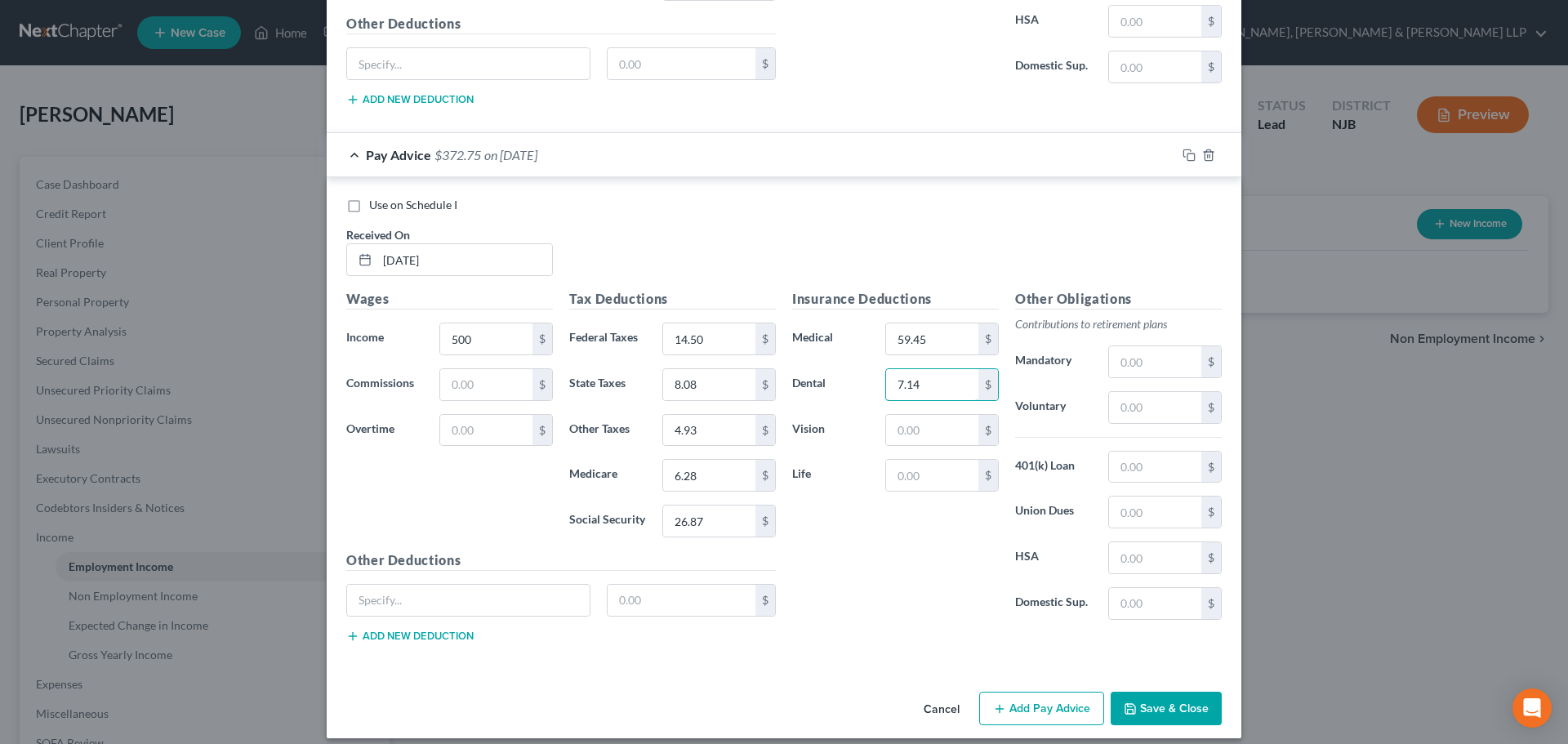
scroll to position [936, 0]
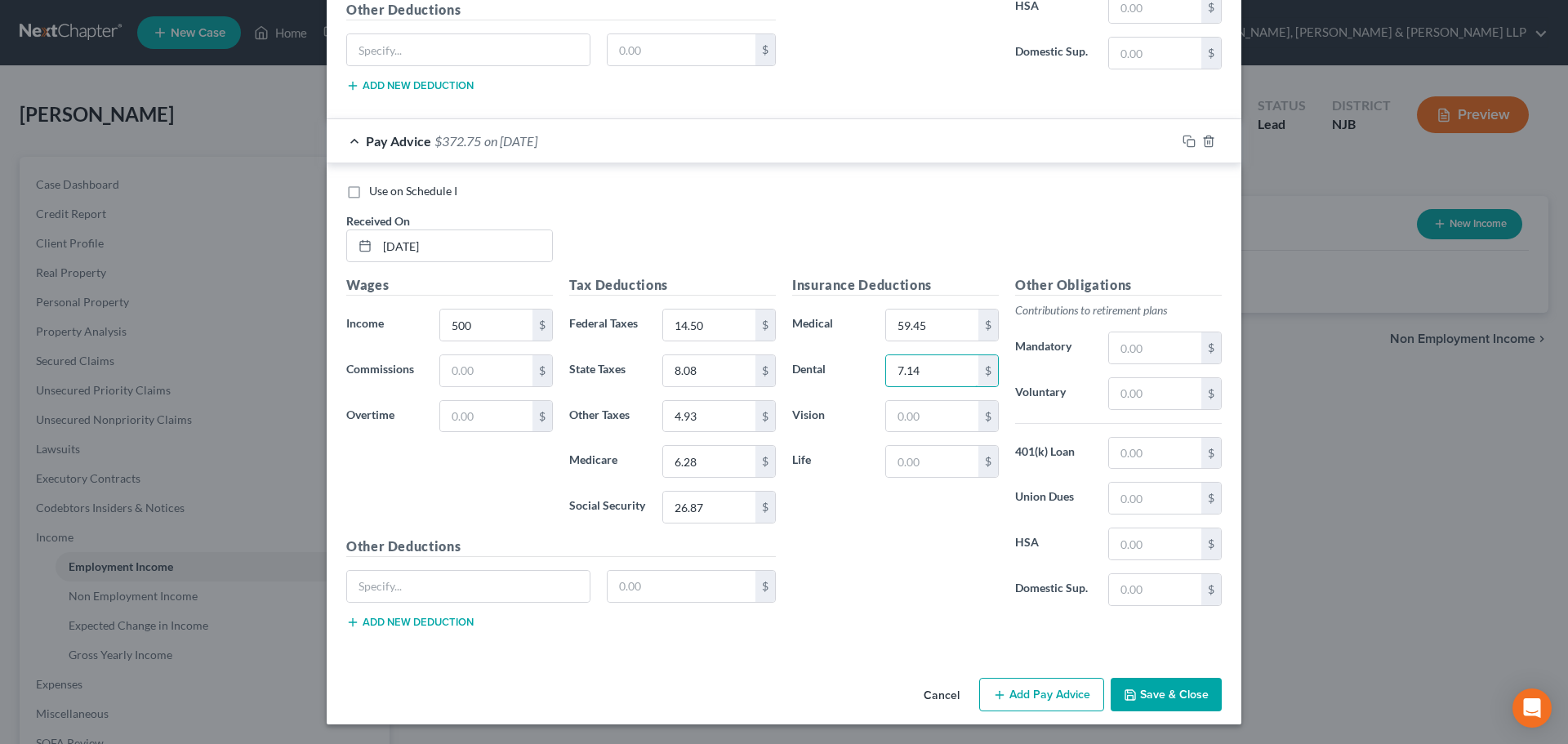
type input "7.14"
click at [1013, 680] on button "Add Pay Advice" at bounding box center [1041, 695] width 125 height 34
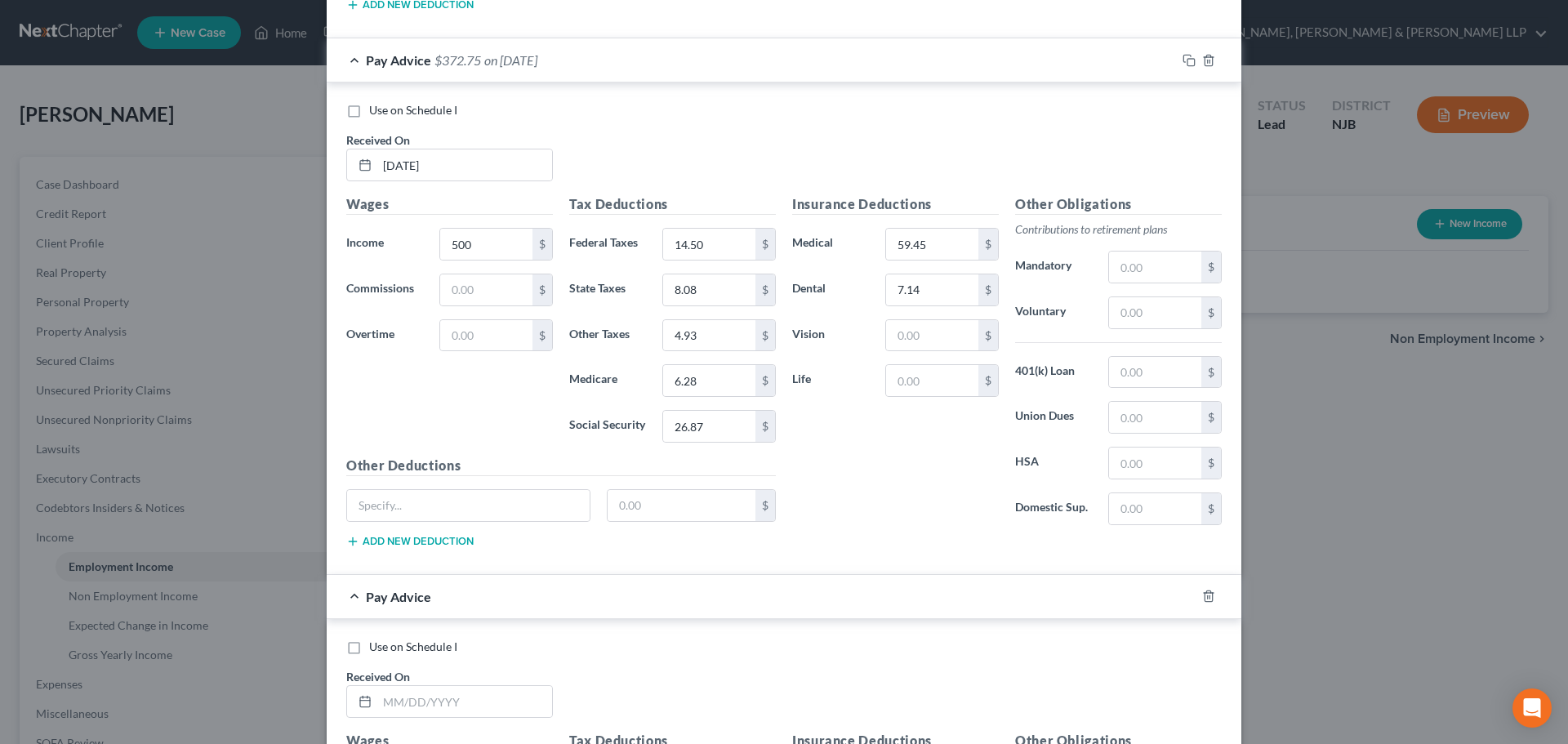
scroll to position [1263, 0]
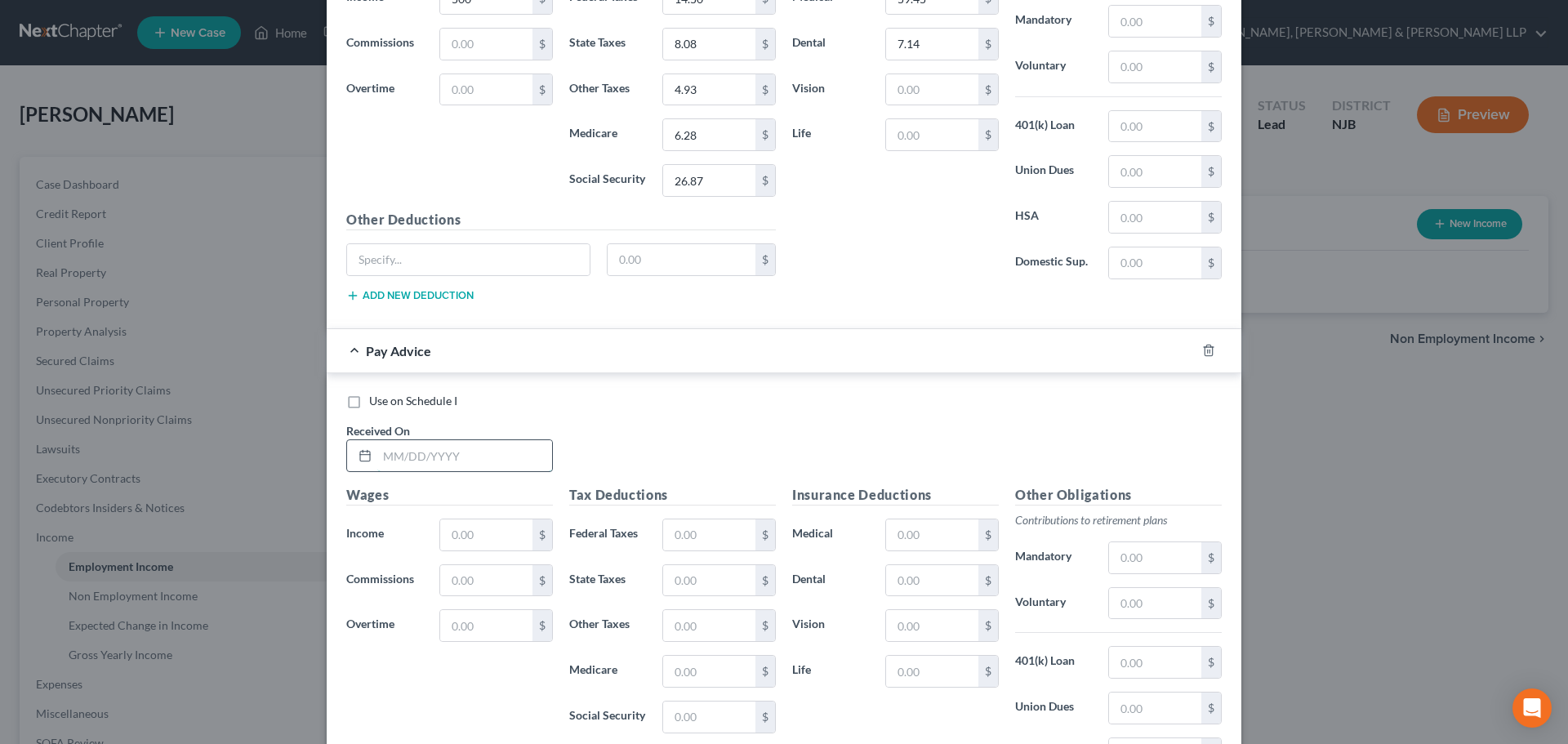
click at [421, 453] on input "text" at bounding box center [464, 456] width 175 height 31
type input "[DATE]"
click at [440, 523] on input "text" at bounding box center [486, 534] width 92 height 31
type input "970"
click at [678, 538] on input "text" at bounding box center [709, 534] width 92 height 31
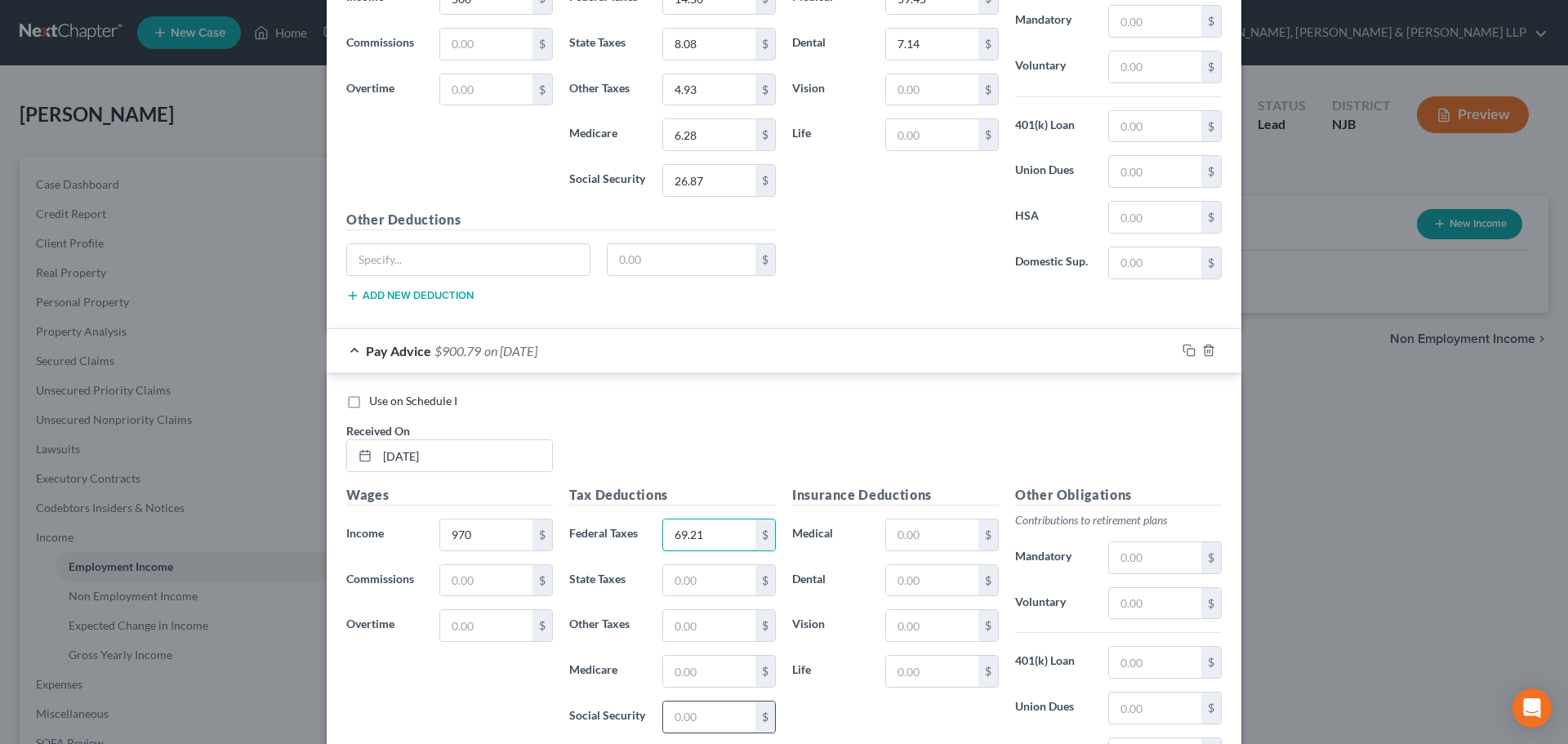
type input "69.21"
click at [693, 702] on input "text" at bounding box center [709, 716] width 92 height 31
type input "56.01"
click at [700, 673] on input "text" at bounding box center [709, 670] width 92 height 31
type input "13.10"
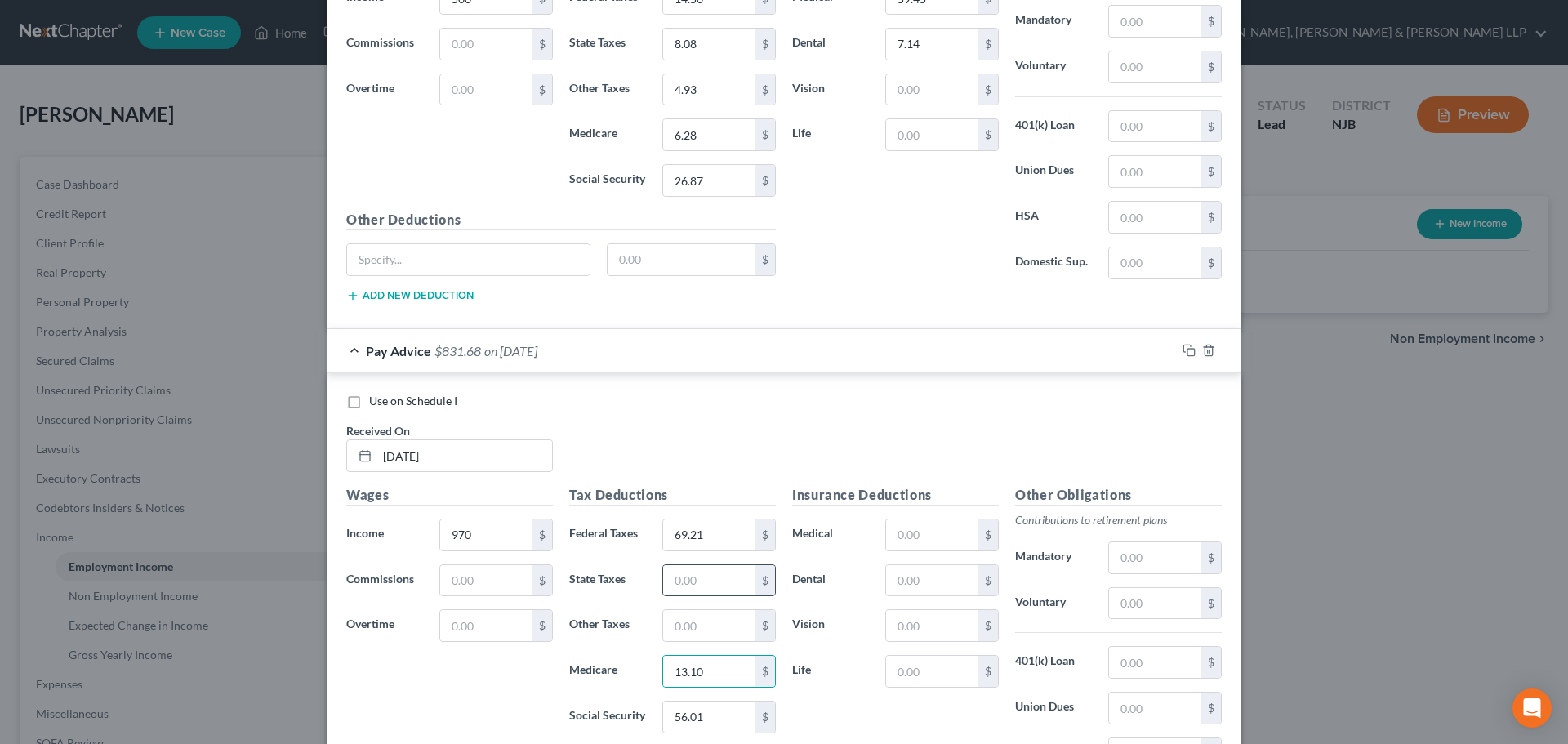
click at [677, 585] on input "text" at bounding box center [709, 580] width 92 height 31
type input "27.54"
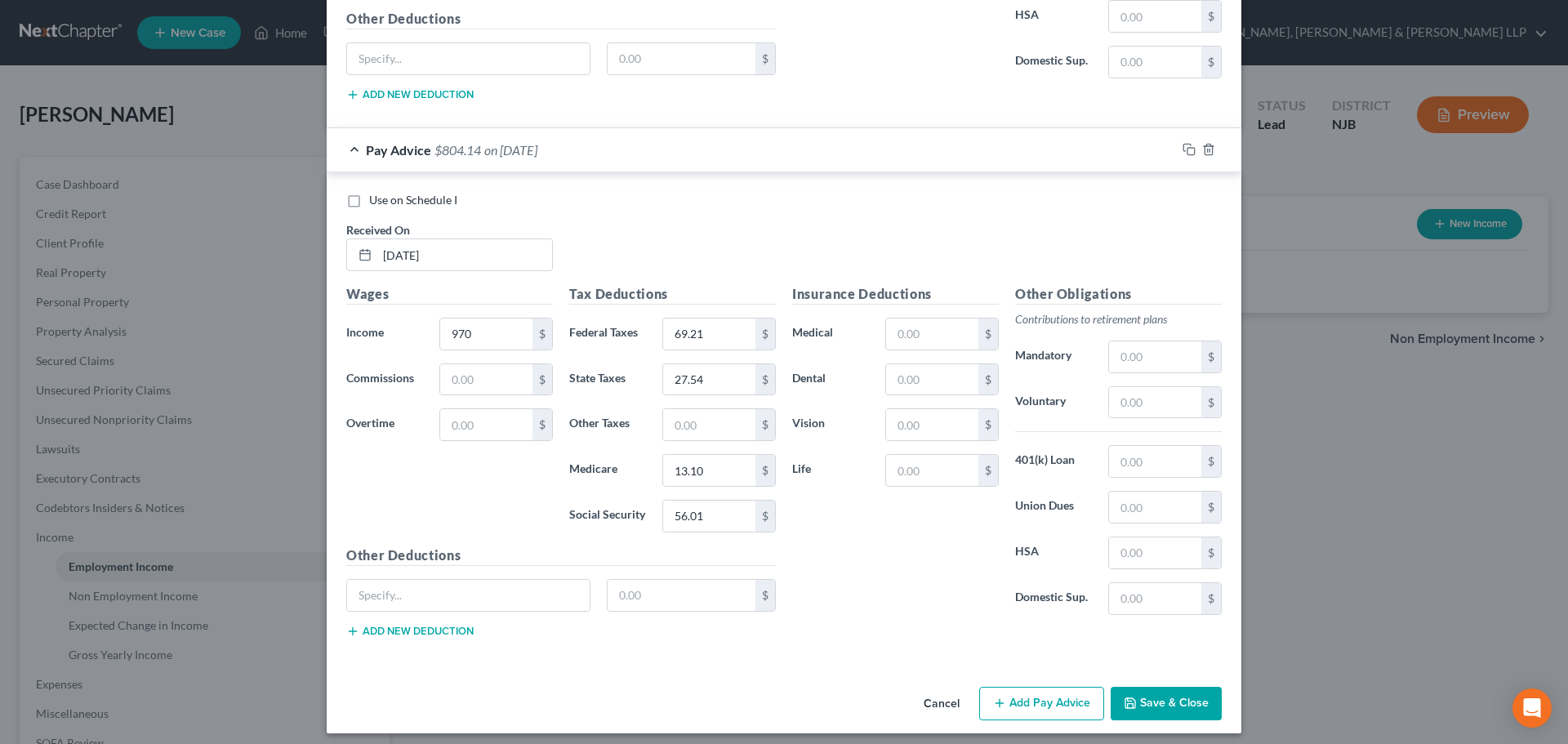
scroll to position [1473, 0]
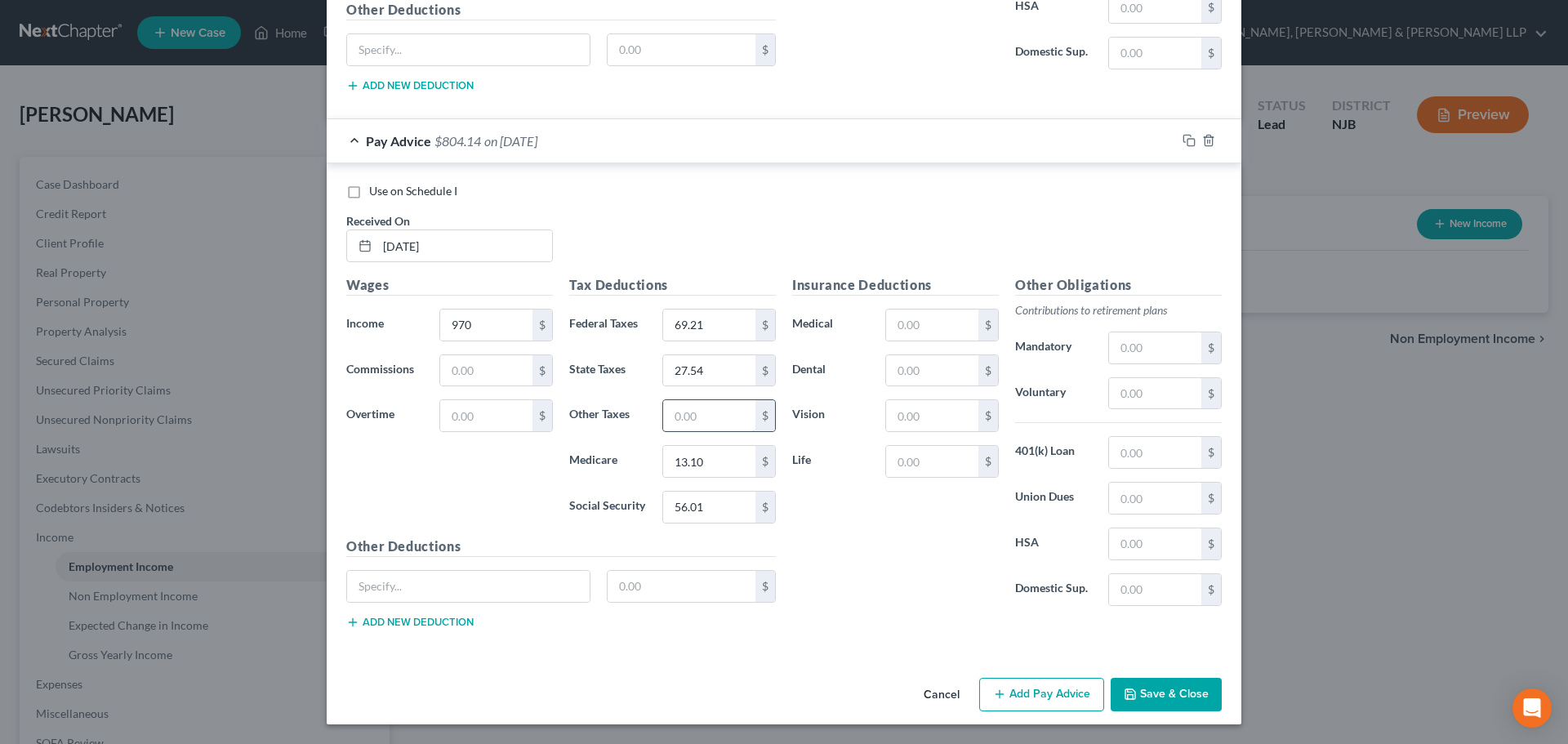
click at [695, 425] on input "text" at bounding box center [709, 415] width 92 height 31
type input "9.56"
click at [934, 385] on div "Insurance Deductions Medical $ Dental $ Vision $ Life $" at bounding box center [895, 446] width 223 height 344
click at [932, 370] on input "text" at bounding box center [932, 370] width 92 height 31
type input "7.14"
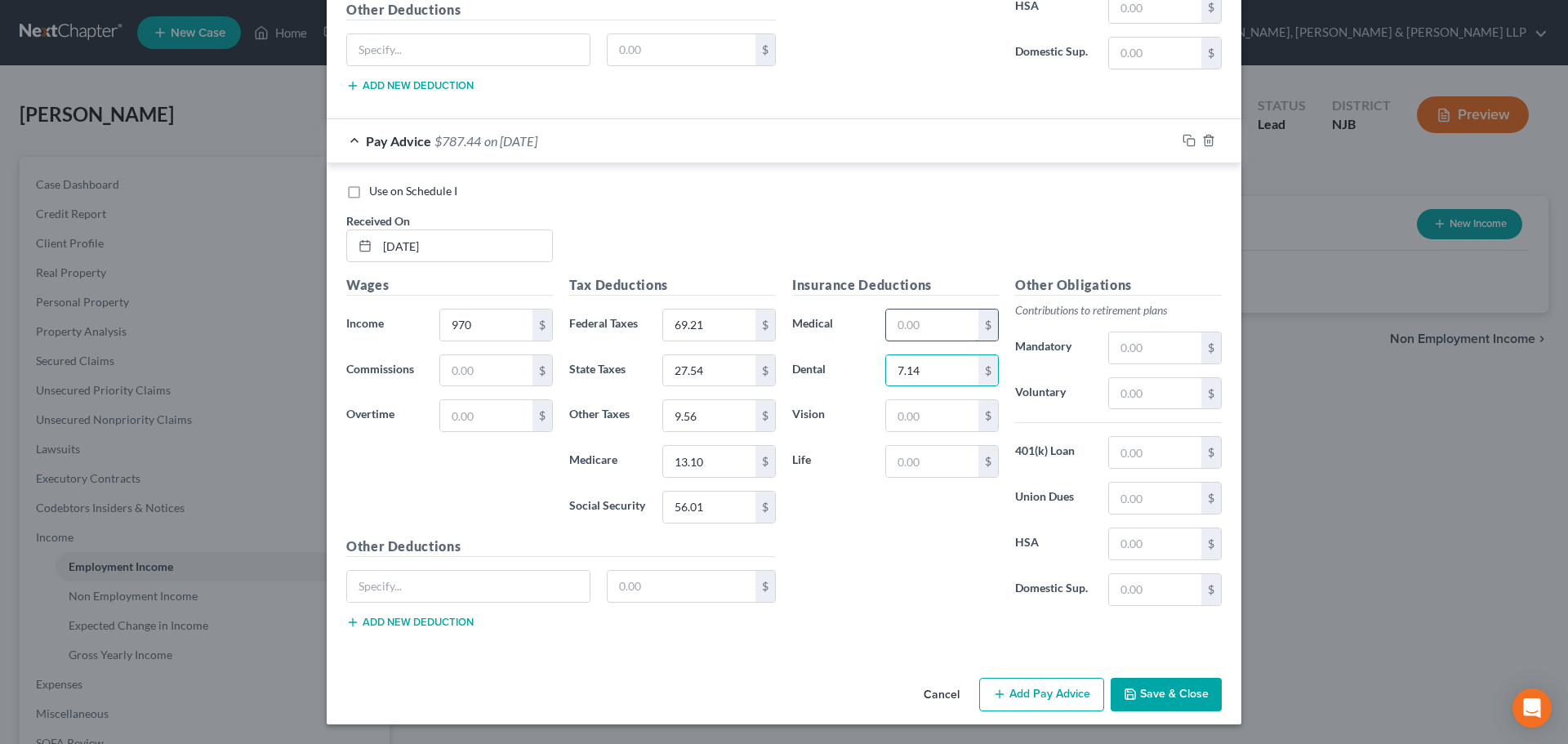
click at [927, 322] on input "text" at bounding box center [932, 324] width 92 height 31
type input "59.45"
click at [1012, 688] on button "Add Pay Advice" at bounding box center [1041, 695] width 125 height 34
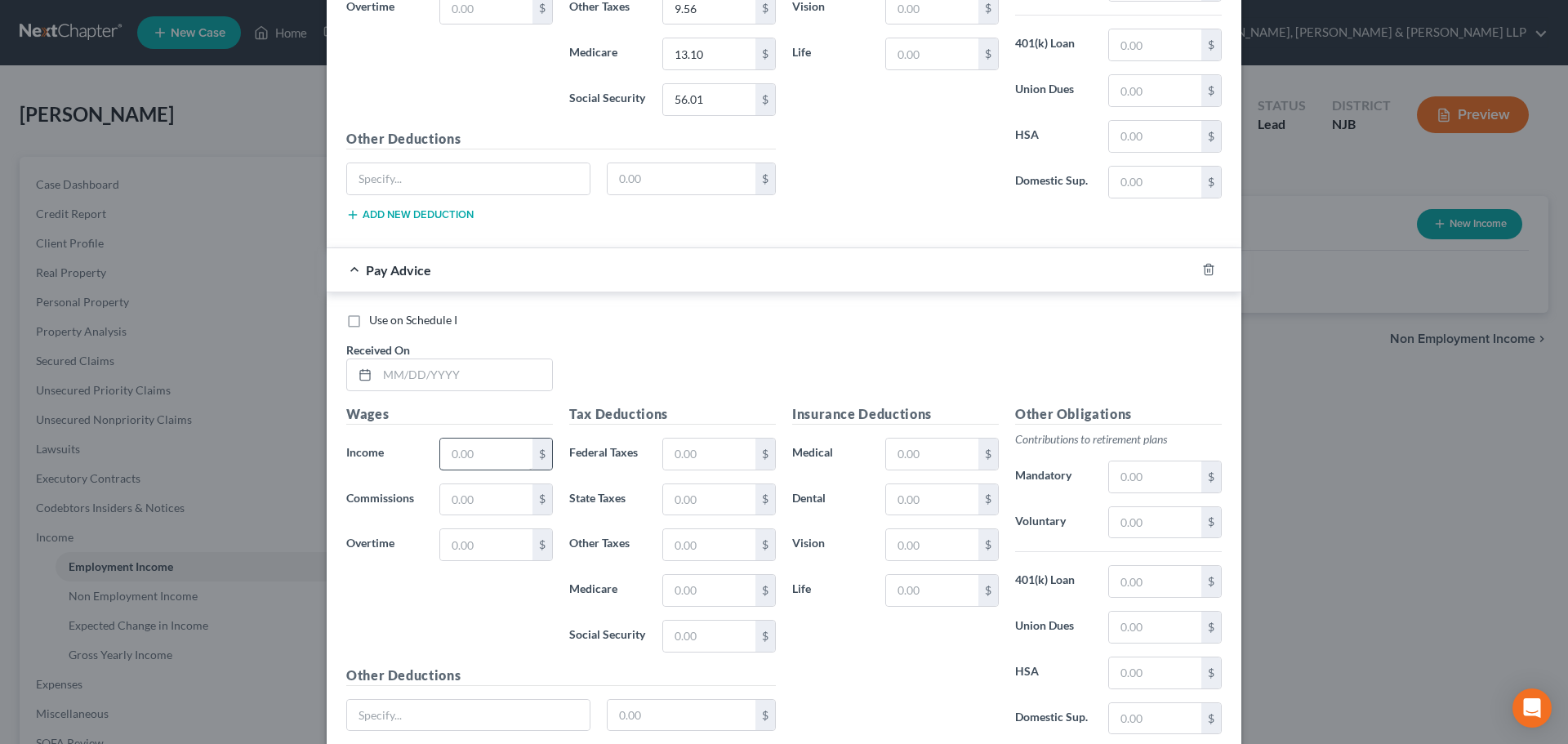
scroll to position [1882, 0]
click at [446, 382] on input "text" at bounding box center [464, 374] width 175 height 31
type input "[DATE]"
click at [473, 456] on input "text" at bounding box center [486, 453] width 92 height 31
type input "895.00"
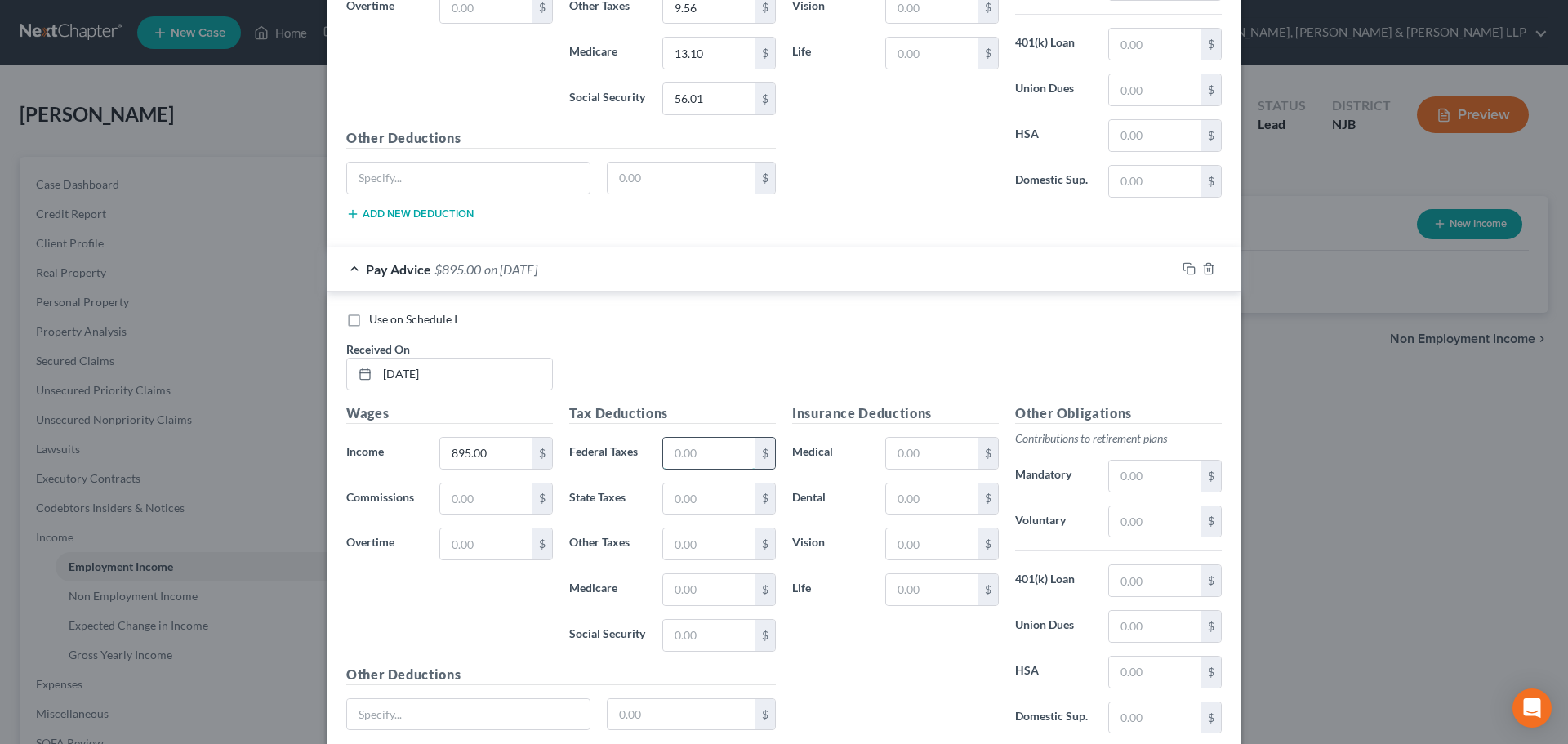
click at [686, 447] on input "text" at bounding box center [709, 453] width 92 height 31
type input "60.21"
click at [704, 638] on input "text" at bounding box center [709, 634] width 92 height 31
type input "51.36"
click at [731, 582] on input "text" at bounding box center [709, 589] width 92 height 31
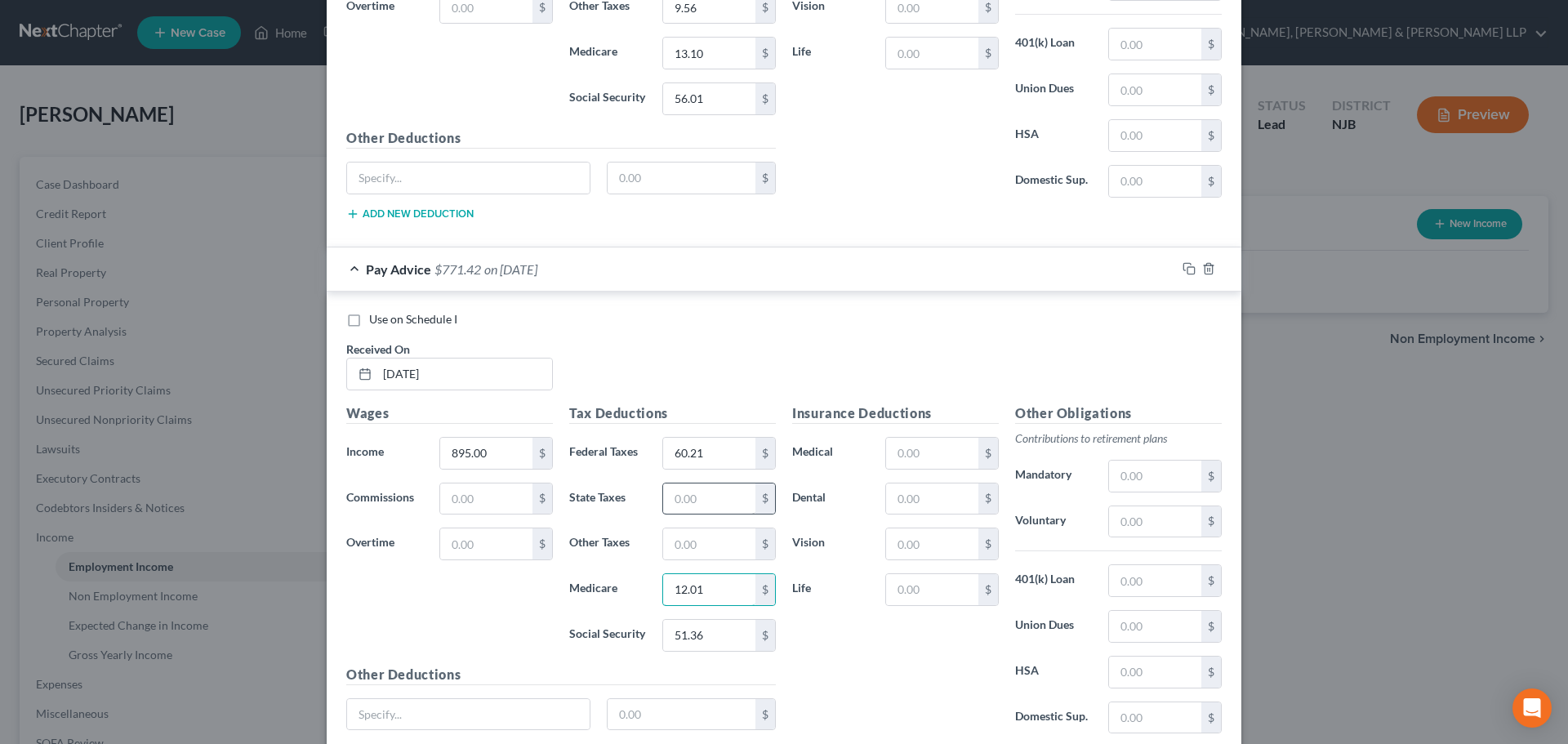
type input "12.01"
click at [740, 492] on input "text" at bounding box center [709, 498] width 92 height 31
type input "22.96"
click at [680, 554] on input "text" at bounding box center [709, 543] width 92 height 31
type input "8.82"
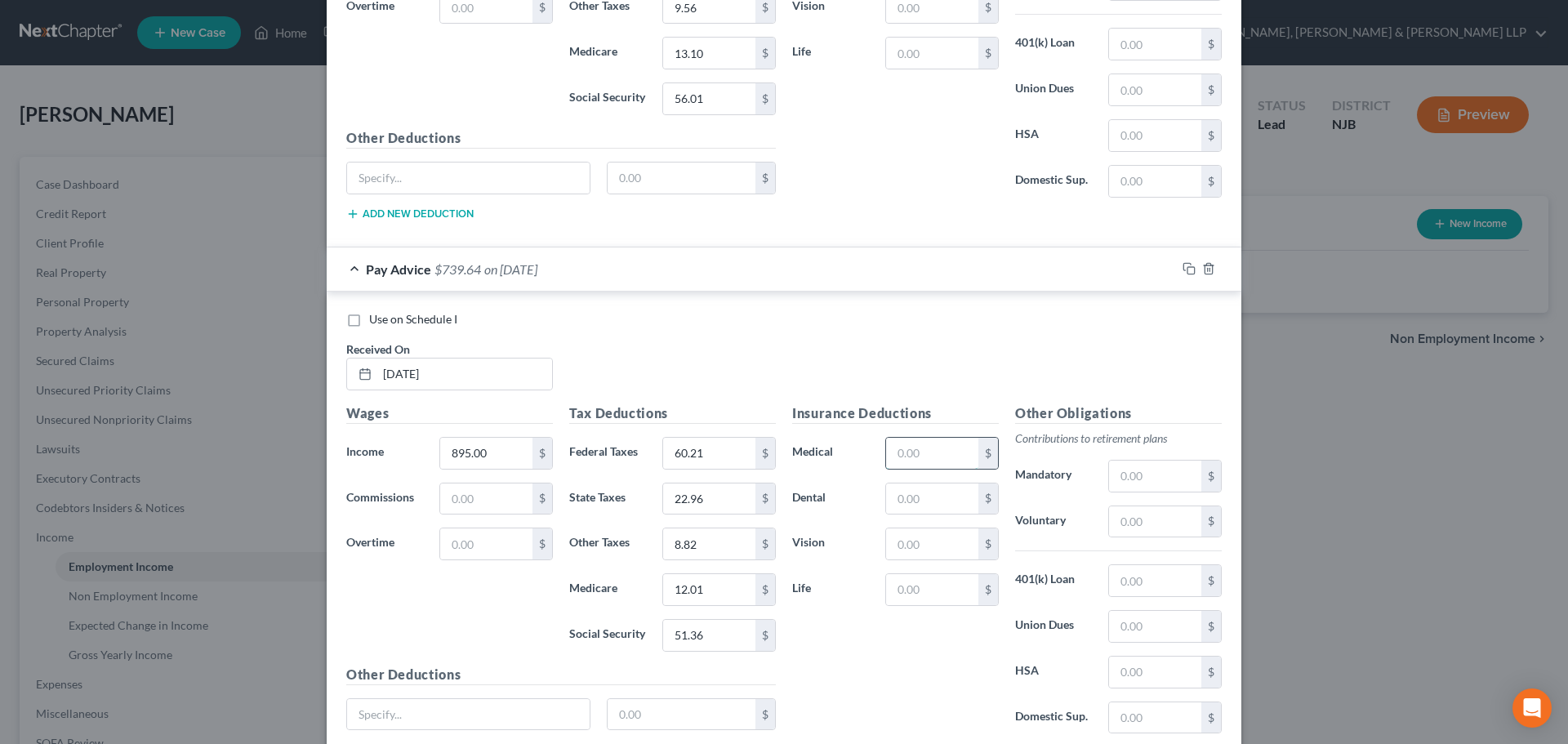
click at [924, 455] on input "text" at bounding box center [932, 453] width 92 height 31
type input "59.45"
click at [934, 507] on input "text" at bounding box center [932, 498] width 92 height 31
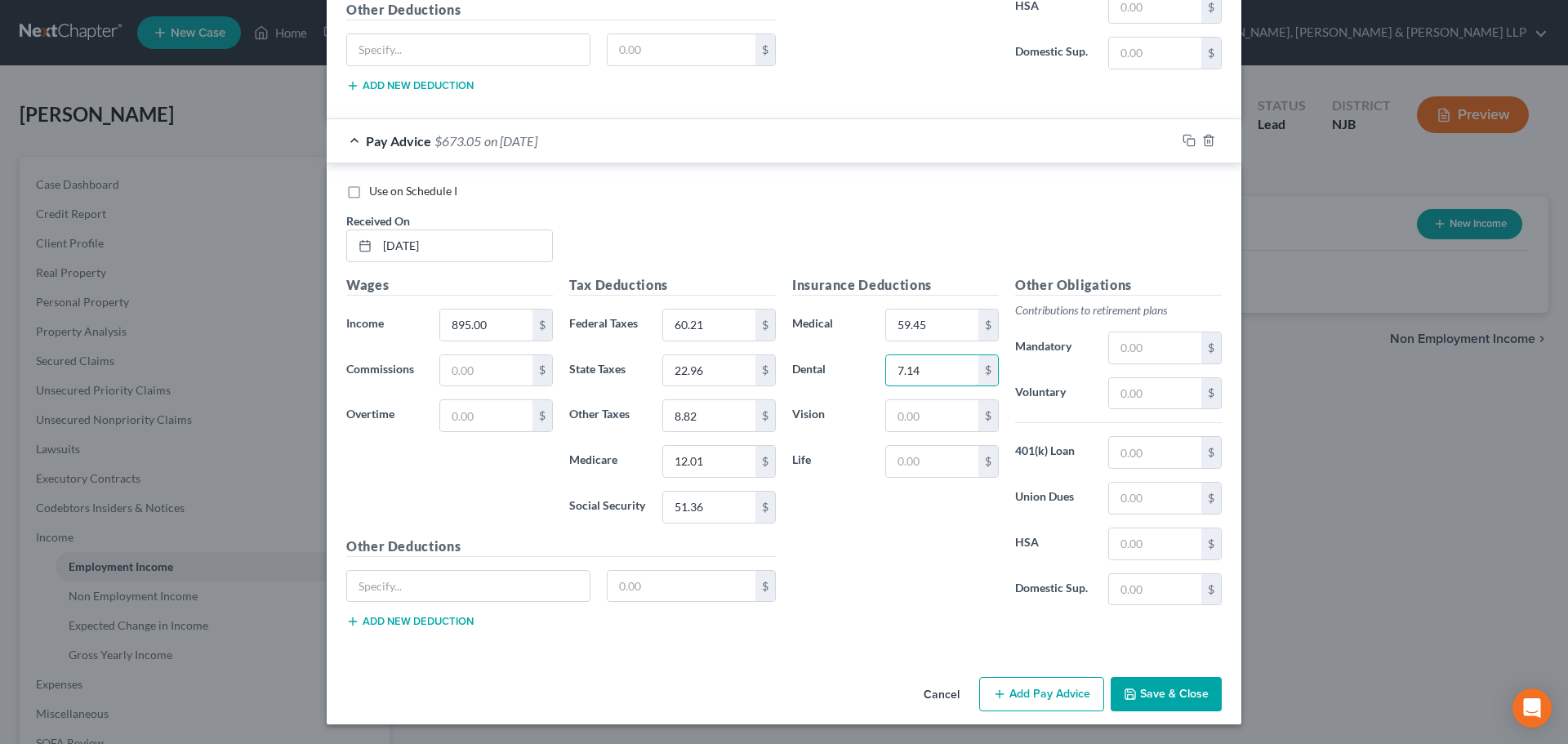
type input "7.14"
click at [1026, 688] on button "Add Pay Advice" at bounding box center [1041, 694] width 125 height 34
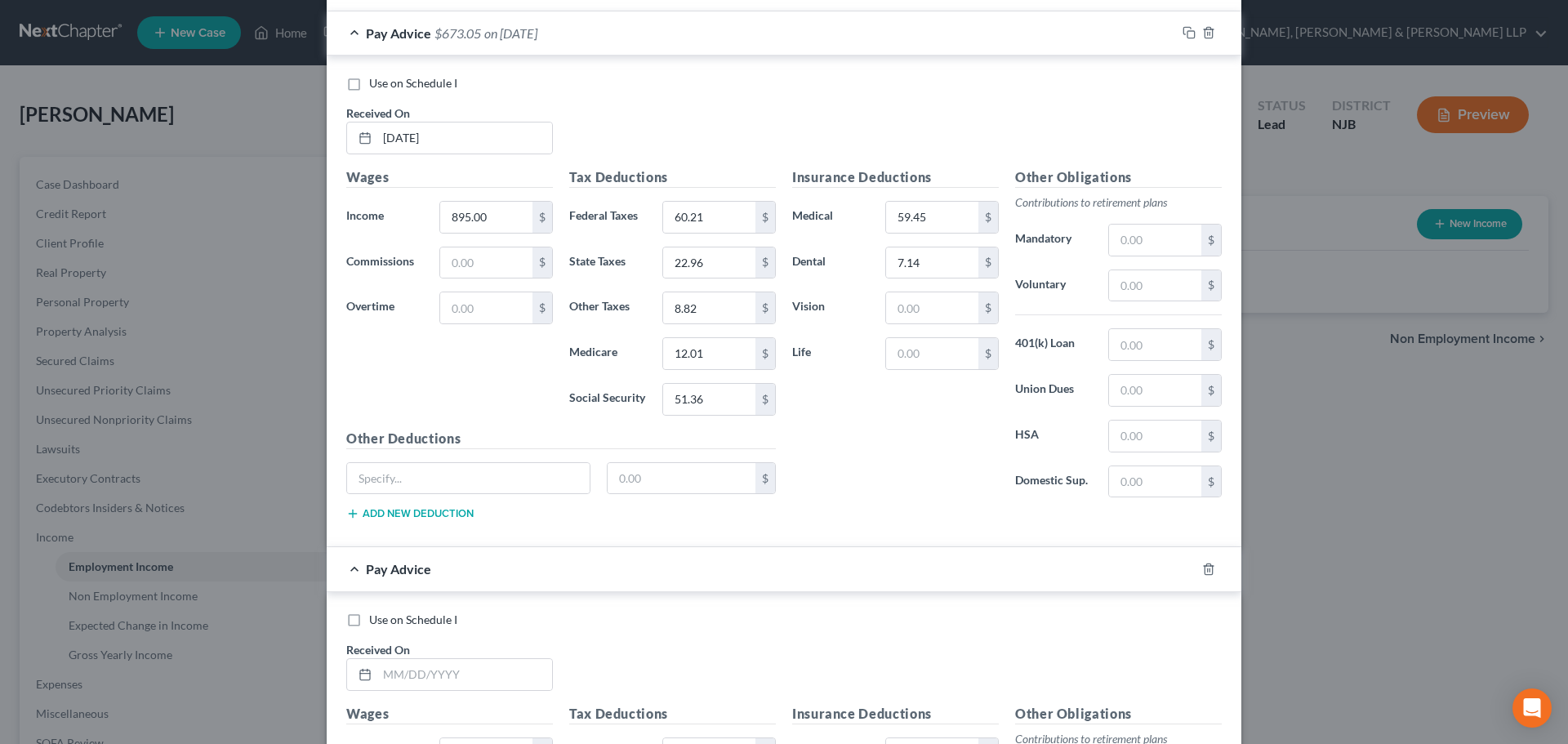
scroll to position [2336, 0]
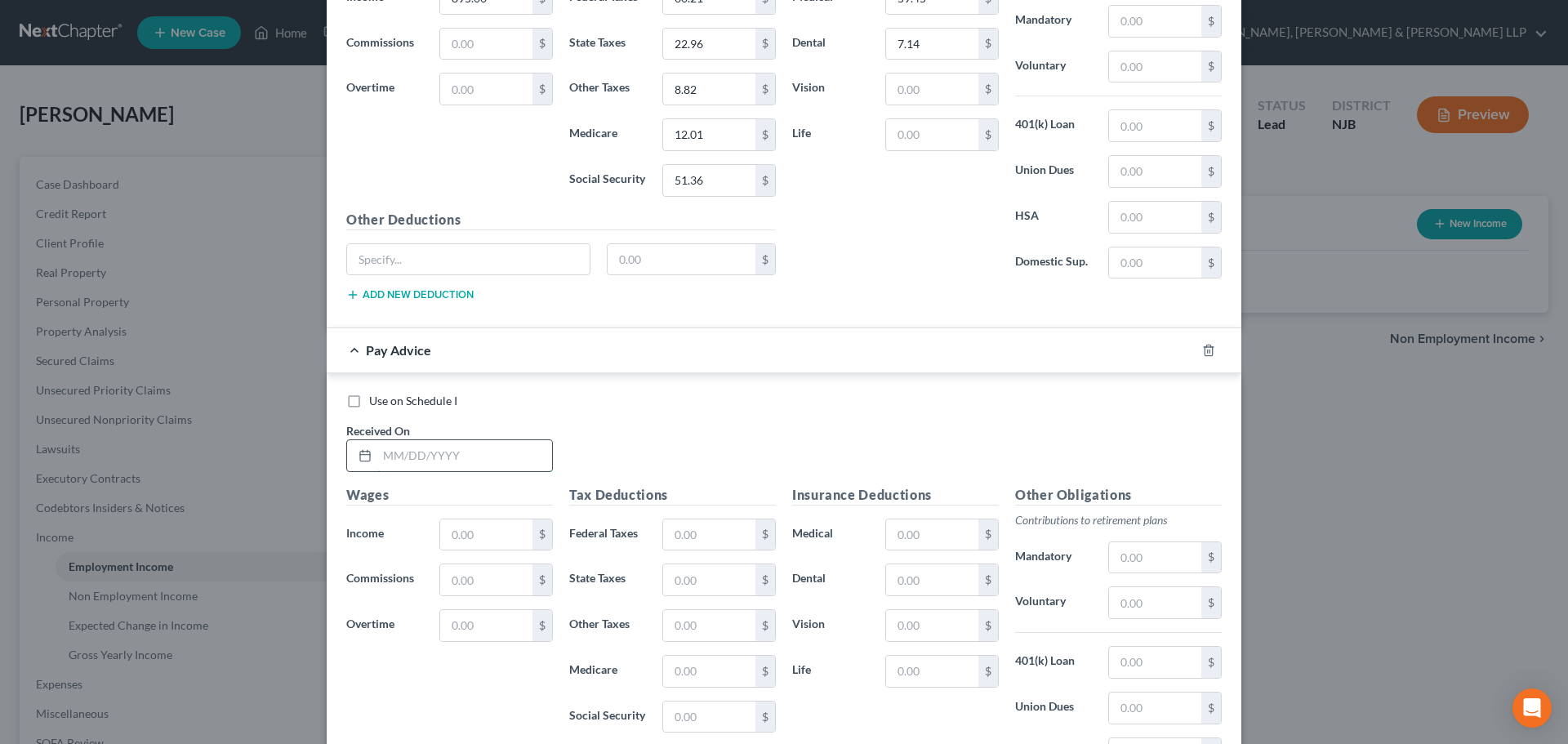
click at [488, 465] on input "text" at bounding box center [464, 456] width 175 height 31
type input "[DATE]"
click at [467, 543] on input "text" at bounding box center [486, 534] width 92 height 31
type input "1,433.00"
click at [702, 541] on input "text" at bounding box center [709, 534] width 92 height 31
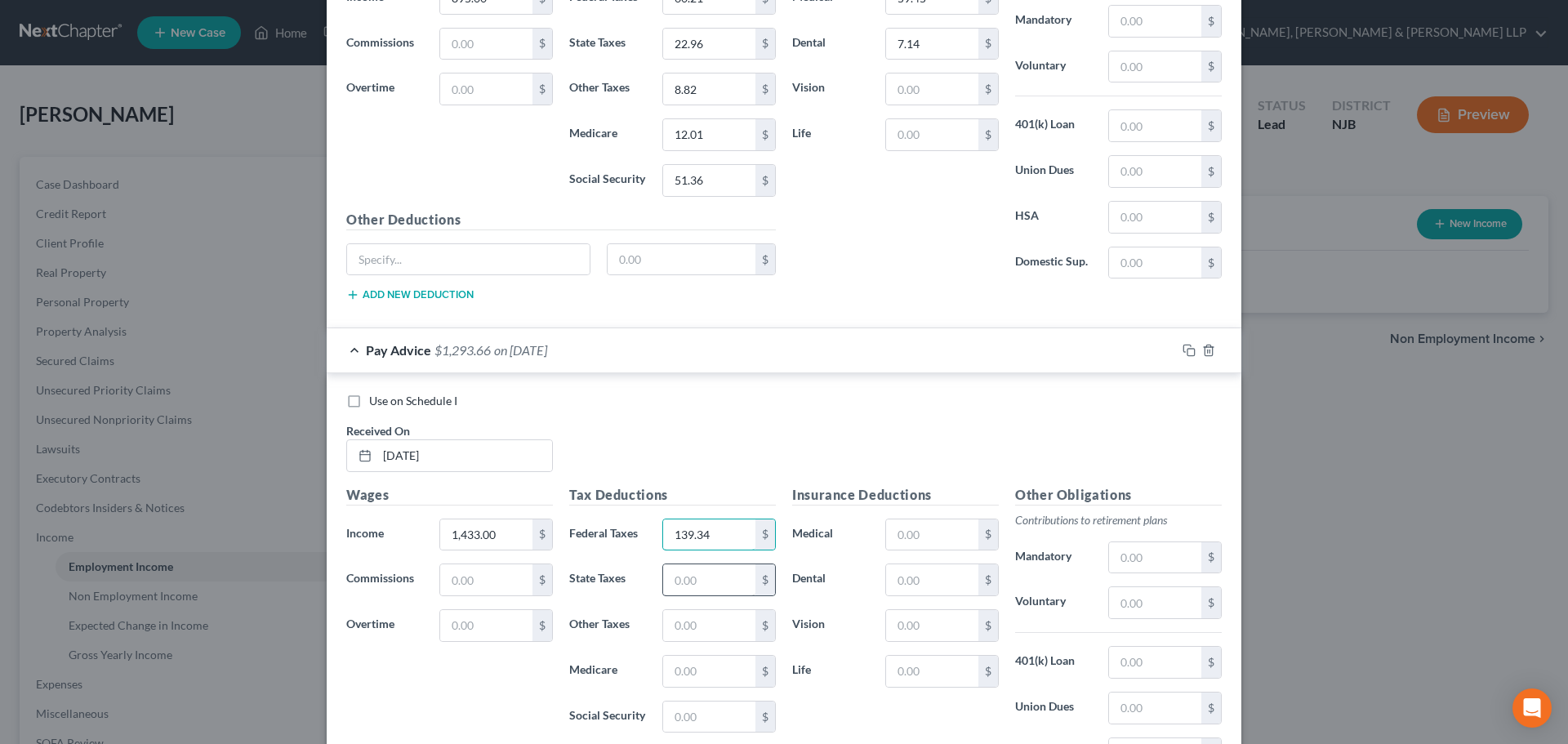
type input "139.34"
click at [701, 576] on input "text" at bounding box center [709, 579] width 92 height 31
type input "55.78"
click at [680, 676] on input "text" at bounding box center [709, 670] width 92 height 31
type input "19.81"
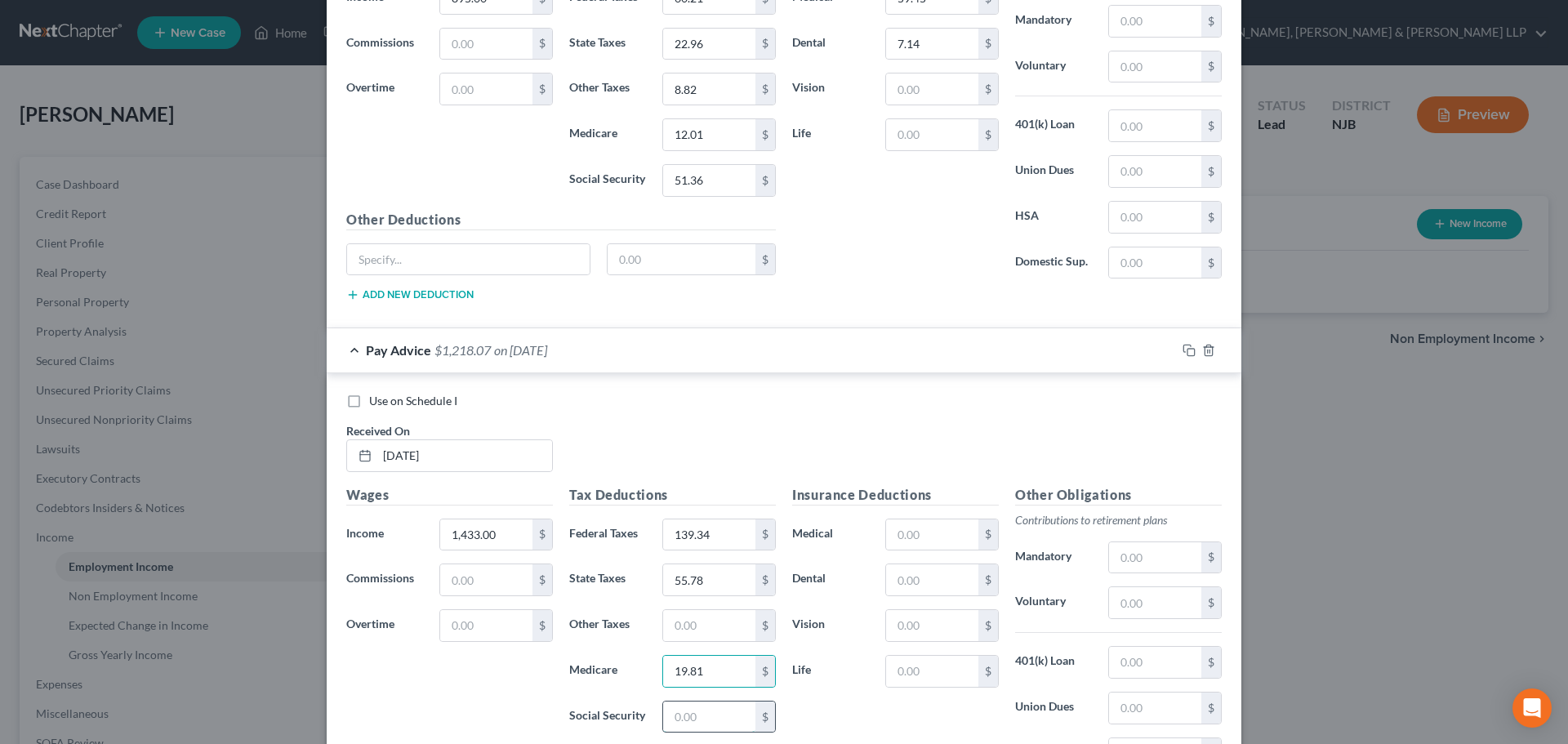
click at [680, 711] on input "text" at bounding box center [709, 716] width 92 height 31
type input "84.72"
click at [697, 634] on input "text" at bounding box center [709, 625] width 92 height 31
type input "14.12"
click at [921, 540] on input "text" at bounding box center [932, 534] width 92 height 31
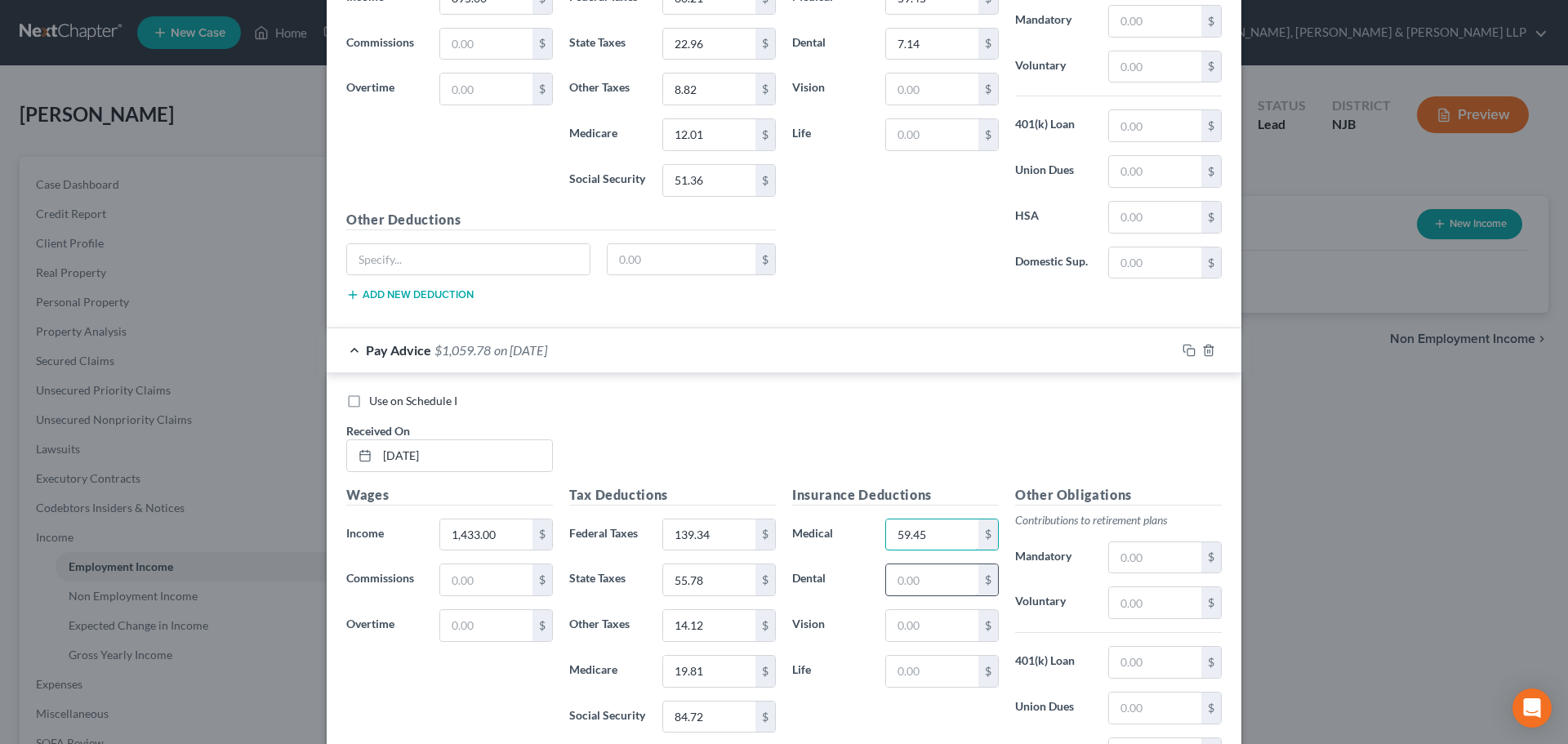
type input "59.45"
click at [921, 578] on input "text" at bounding box center [932, 579] width 92 height 31
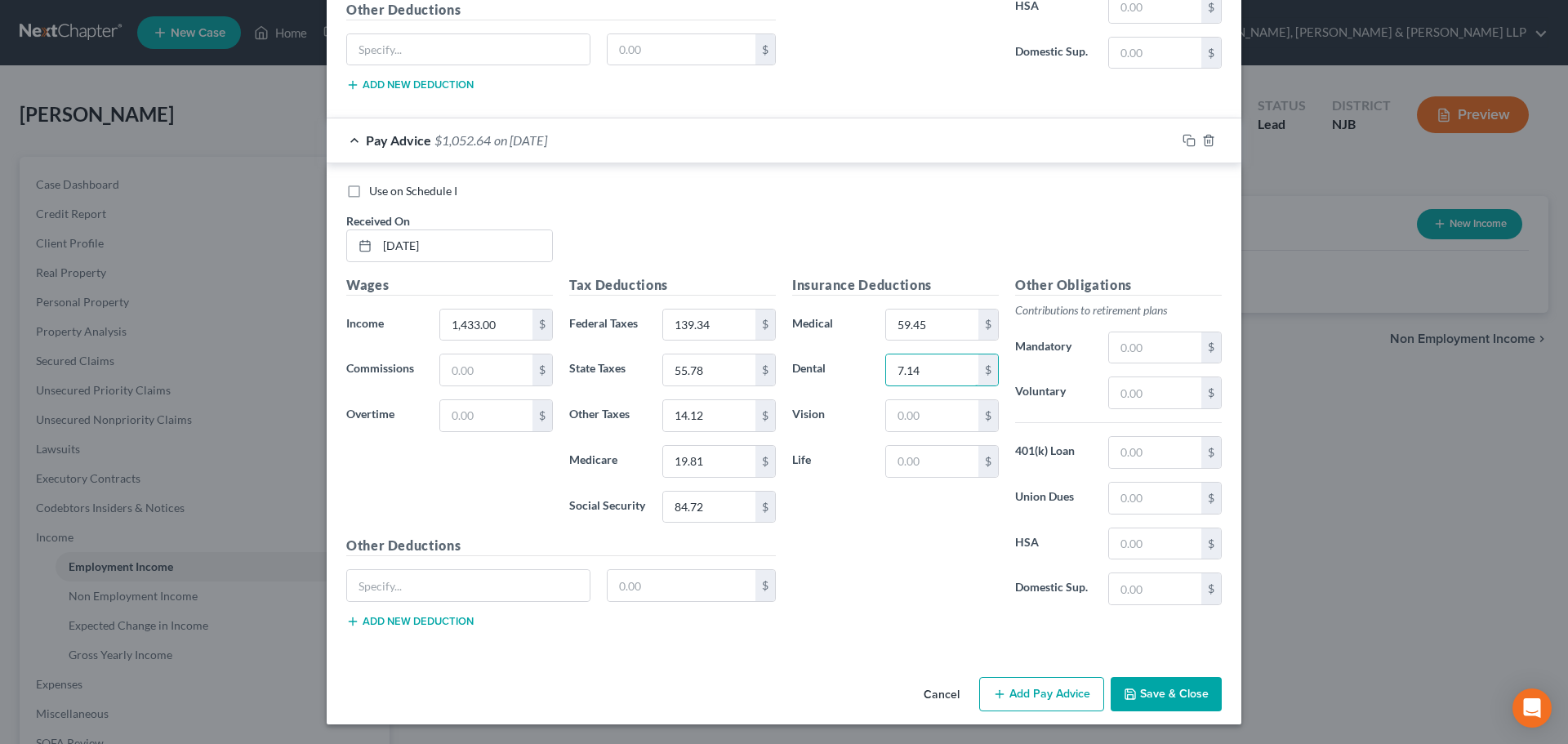
type input "7.14"
click at [1057, 687] on button "Add Pay Advice" at bounding box center [1041, 694] width 125 height 34
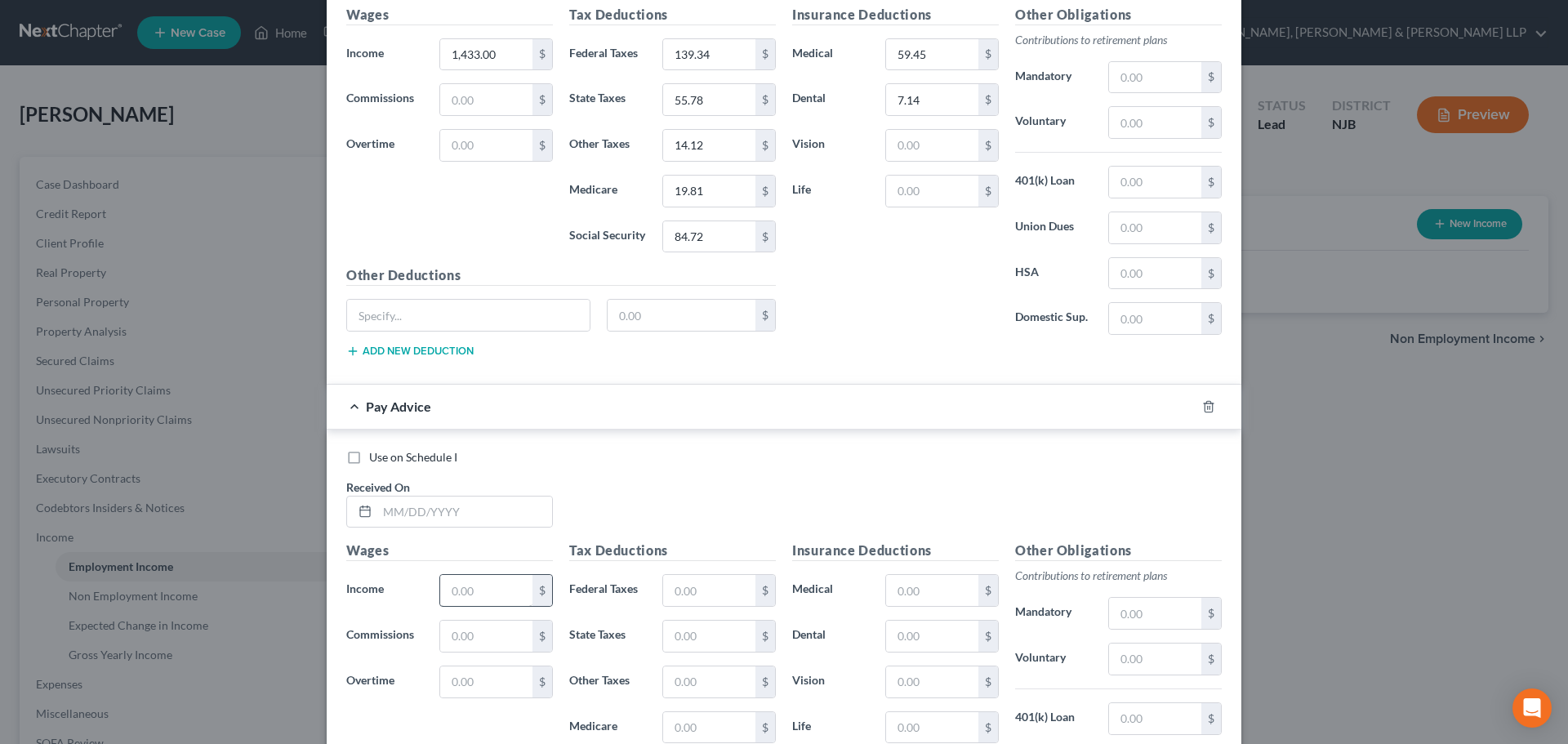
scroll to position [2873, 0]
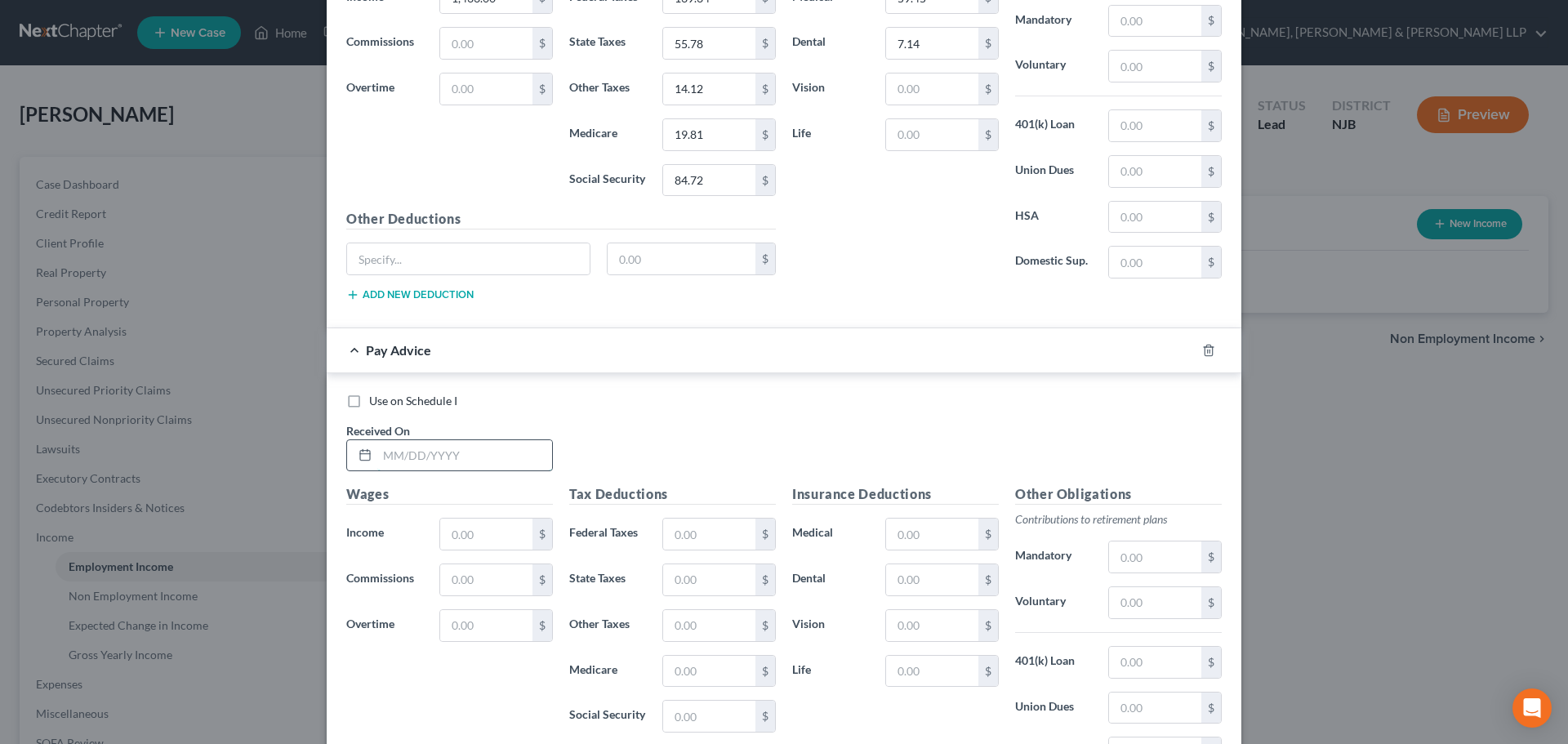
click at [435, 452] on input "text" at bounding box center [464, 456] width 175 height 31
type input "[DATE]"
click at [466, 540] on input "text" at bounding box center [486, 533] width 92 height 31
type input "1,445"
click at [711, 534] on input "text" at bounding box center [709, 533] width 92 height 31
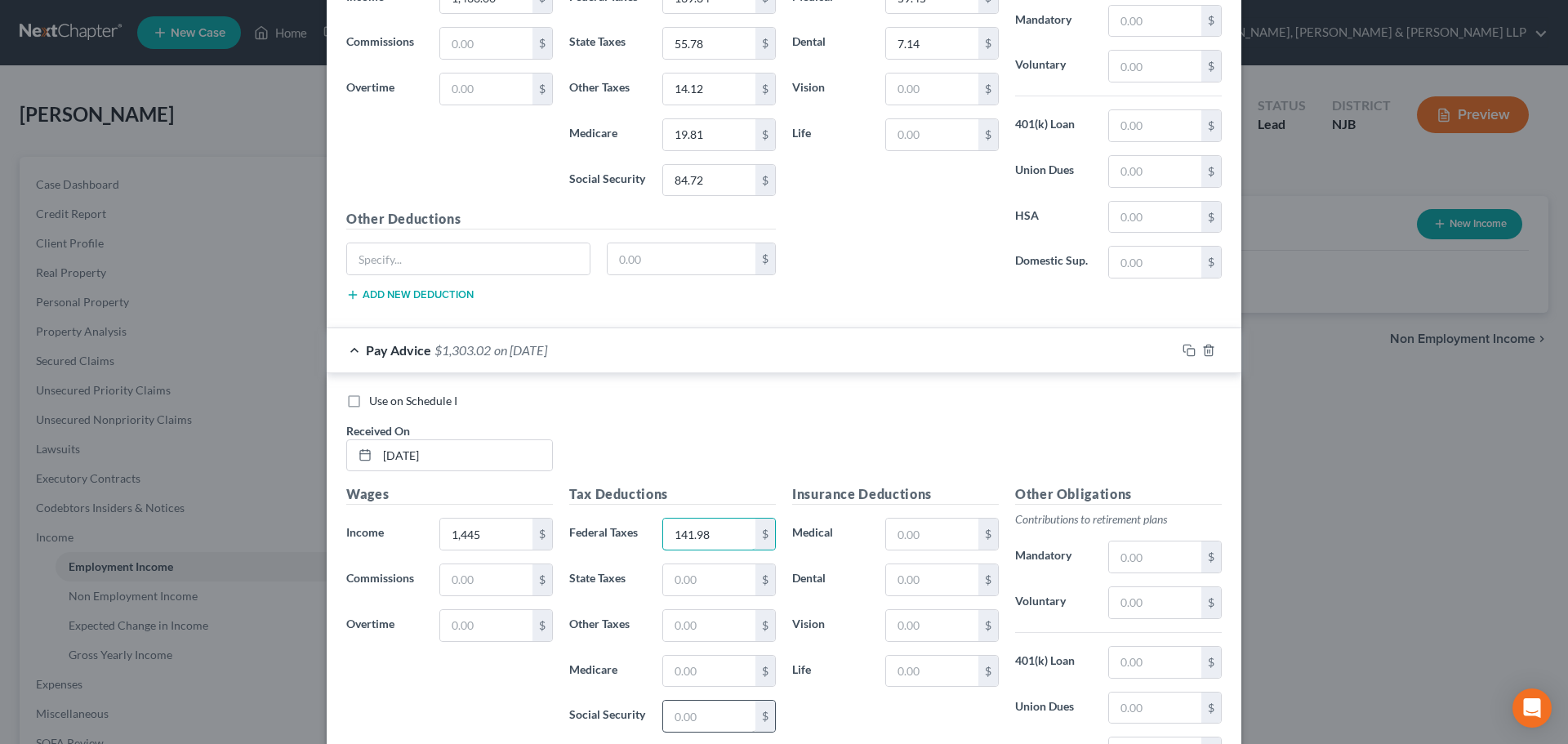
type input "141.98"
click at [723, 716] on input "text" at bounding box center [709, 716] width 92 height 31
type input "85.46"
drag, startPoint x: 712, startPoint y: 698, endPoint x: 707, endPoint y: 675, distance: 23.5
click at [711, 698] on div "Tax Deductions Federal Taxes 141.98 $ State Taxes $ Other Taxes $ Medicare $ So…" at bounding box center [672, 614] width 223 height 262
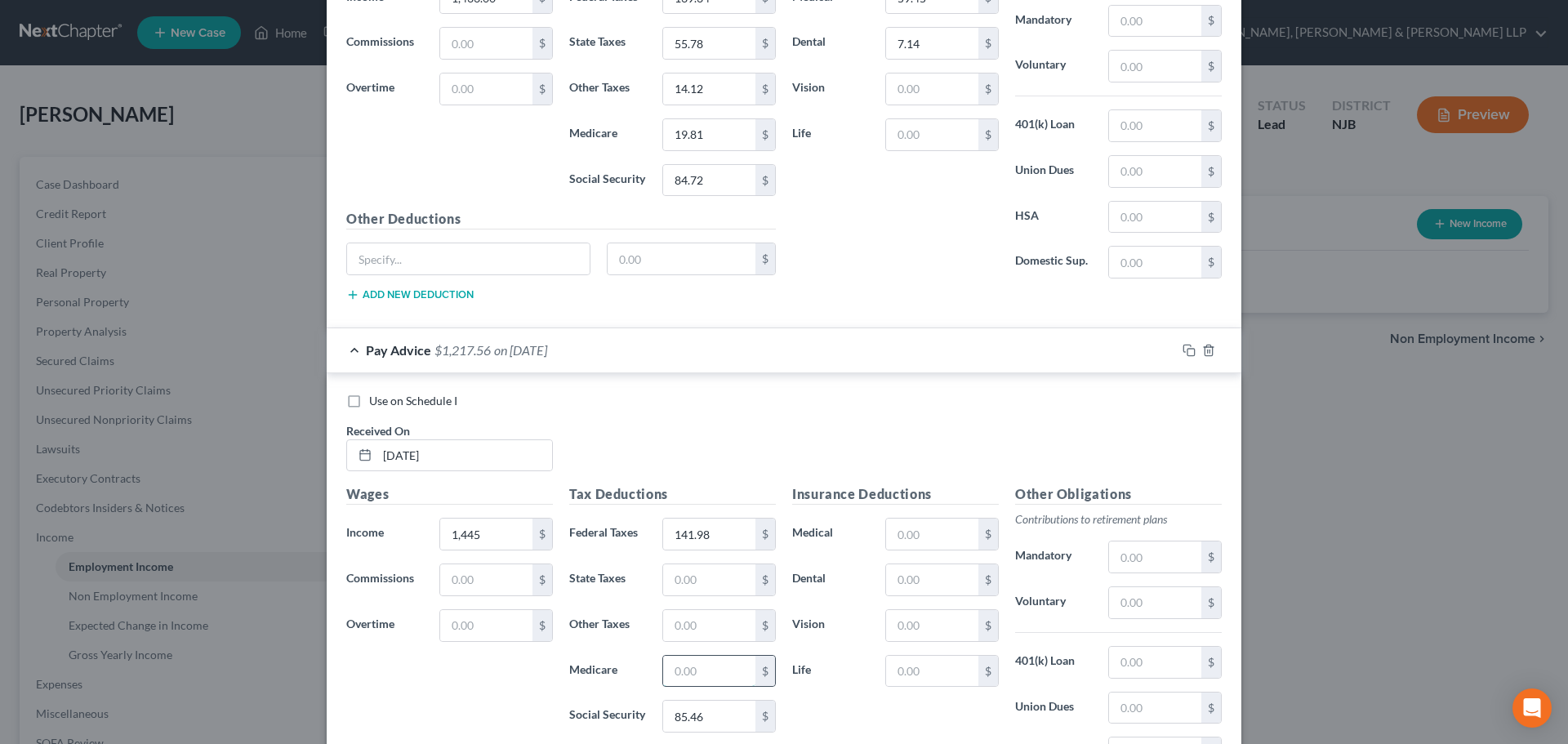
click at [706, 675] on input "text" at bounding box center [709, 670] width 92 height 31
type input "19.99"
click at [707, 583] on input "text" at bounding box center [709, 579] width 92 height 31
type input "56.54"
click at [676, 630] on input "text" at bounding box center [709, 625] width 92 height 31
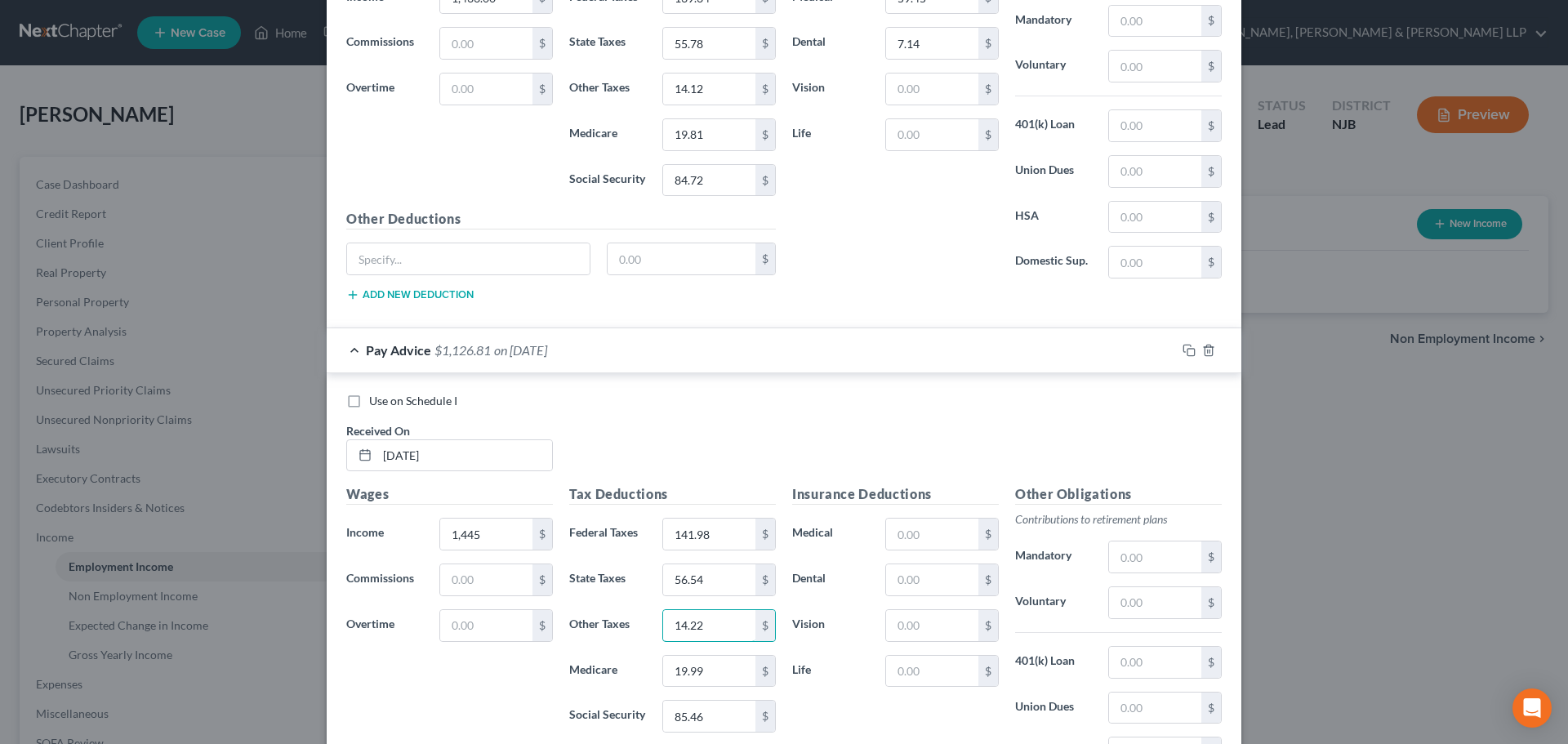
type input "14.22"
click at [909, 552] on div "Insurance Deductions Medical $ Dental $ Vision $ Life $" at bounding box center [895, 655] width 223 height 344
click at [914, 538] on input "text" at bounding box center [932, 533] width 92 height 31
type input "59.45"
click at [913, 586] on input "text" at bounding box center [932, 579] width 92 height 31
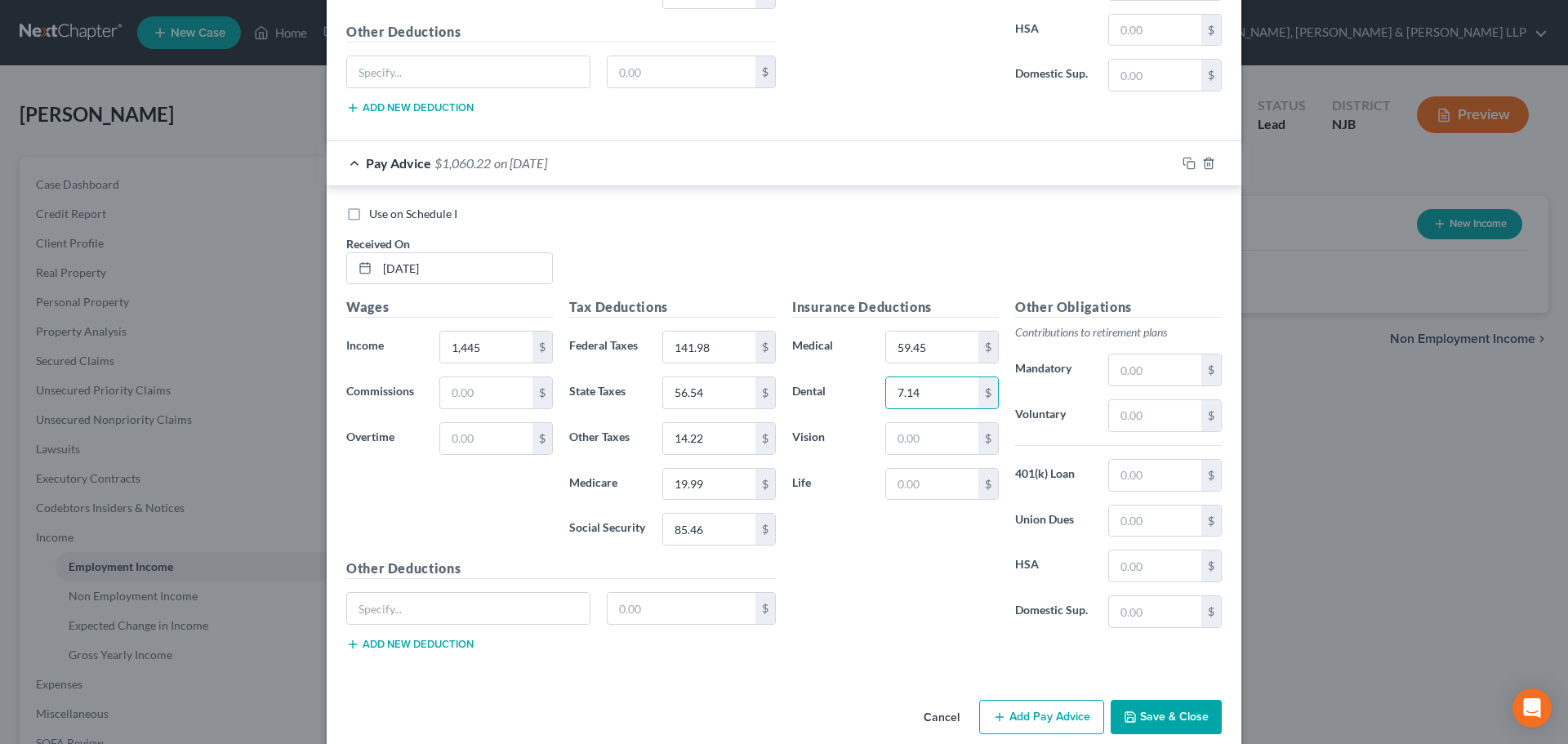
scroll to position [3083, 0]
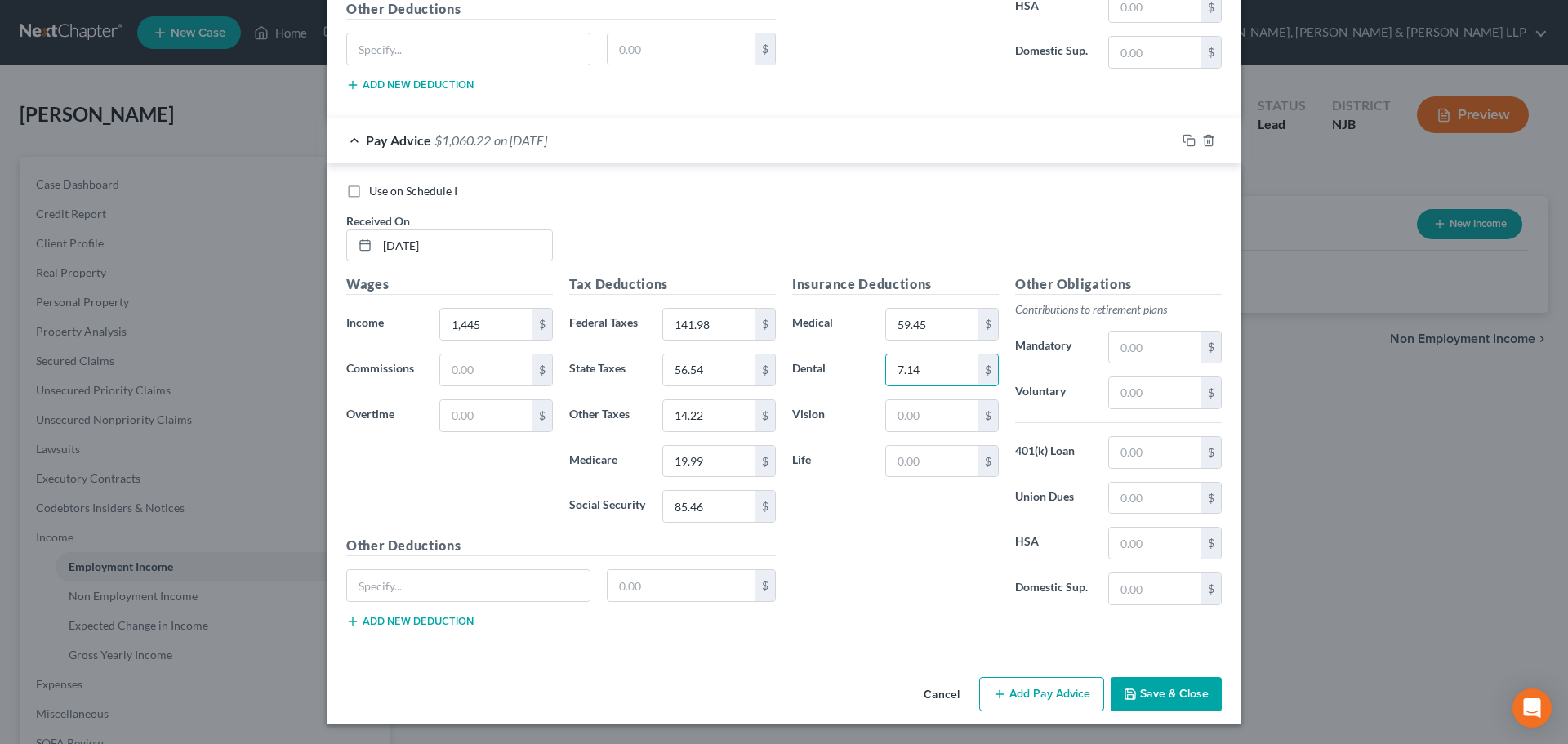
type input "7.14"
click at [1027, 694] on button "Add Pay Advice" at bounding box center [1041, 694] width 125 height 34
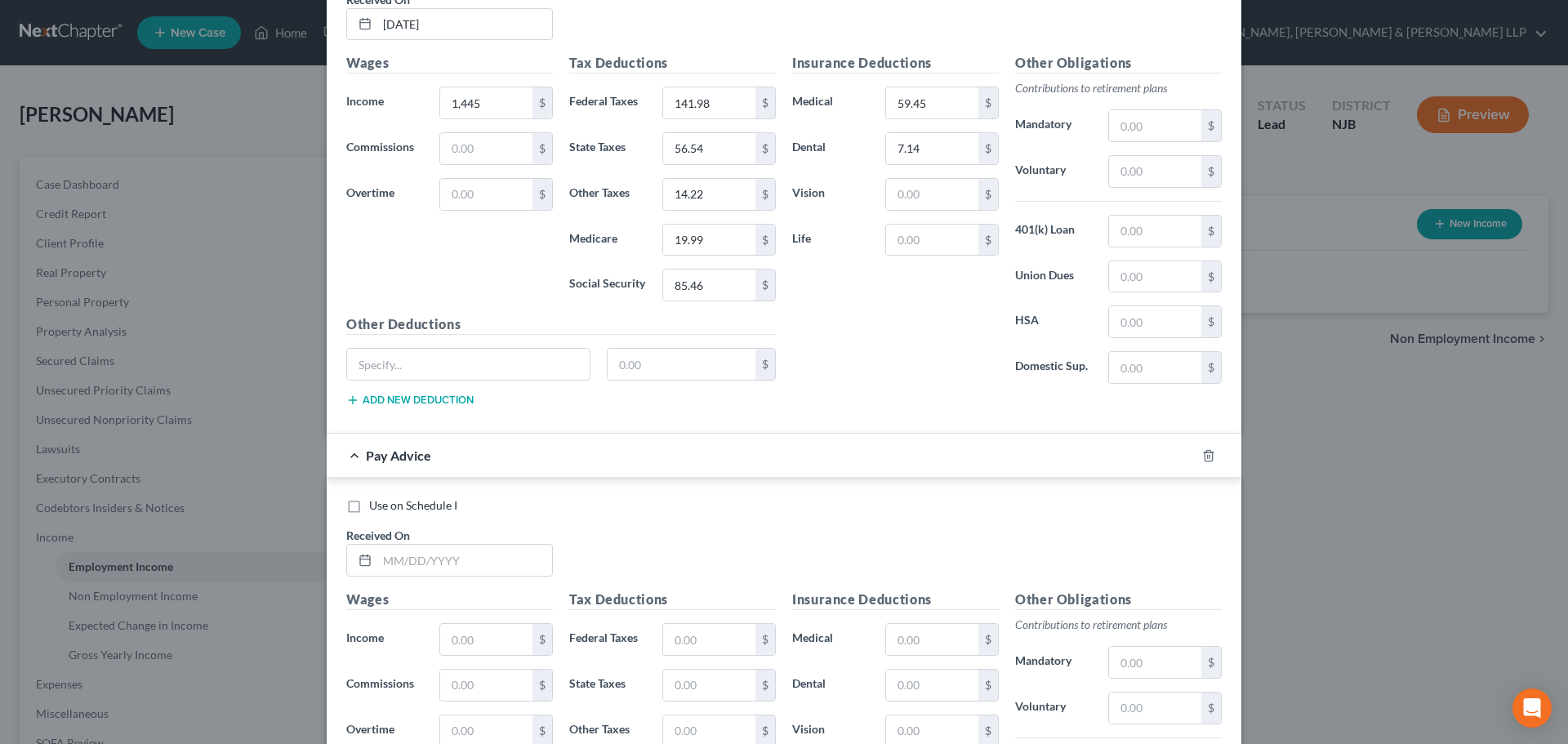
scroll to position [3409, 0]
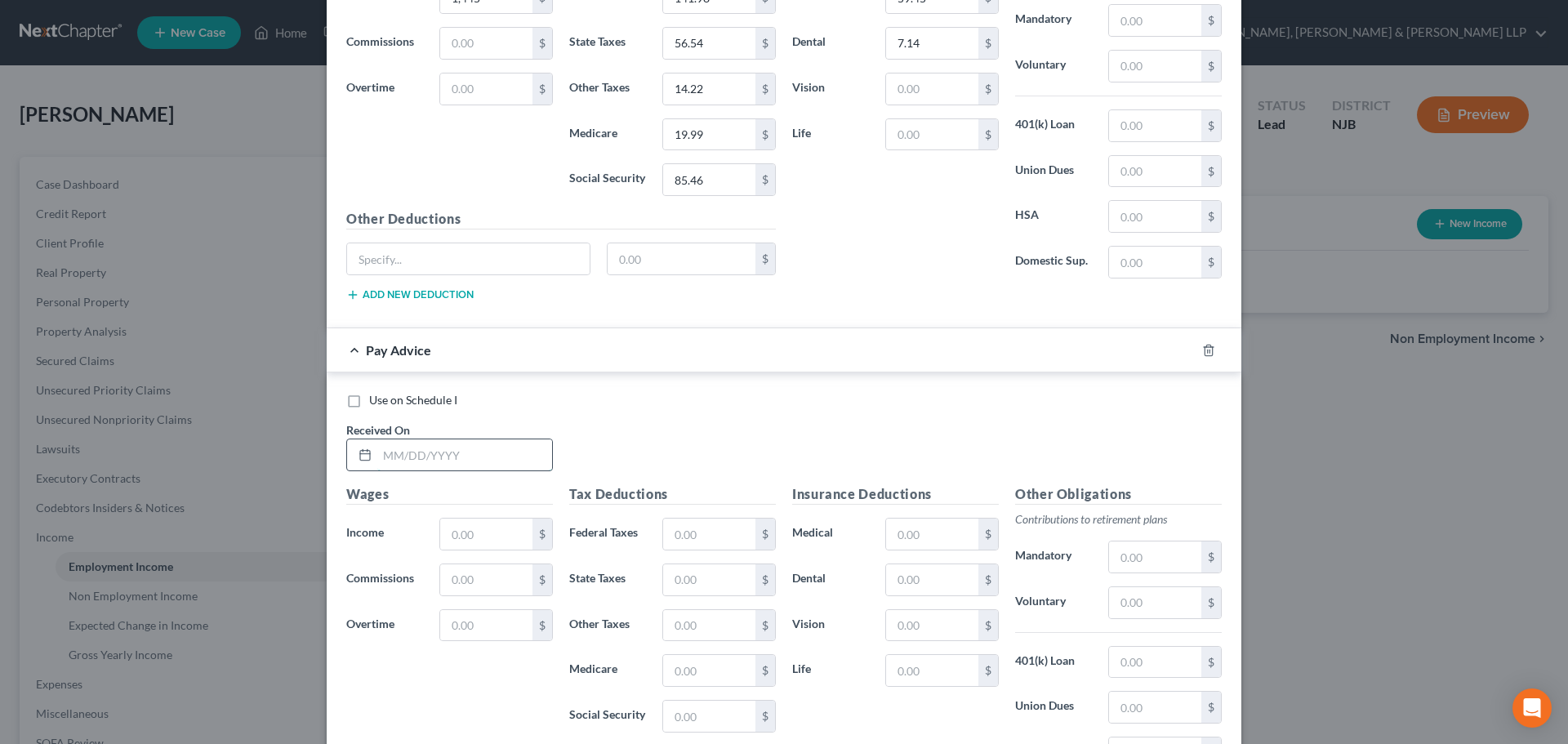
drag, startPoint x: 415, startPoint y: 463, endPoint x: 400, endPoint y: 462, distance: 15.0
click at [415, 462] on input "text" at bounding box center [464, 455] width 175 height 31
type input "[DATE]"
click at [468, 531] on input "text" at bounding box center [486, 533] width 92 height 31
type input "1,115"
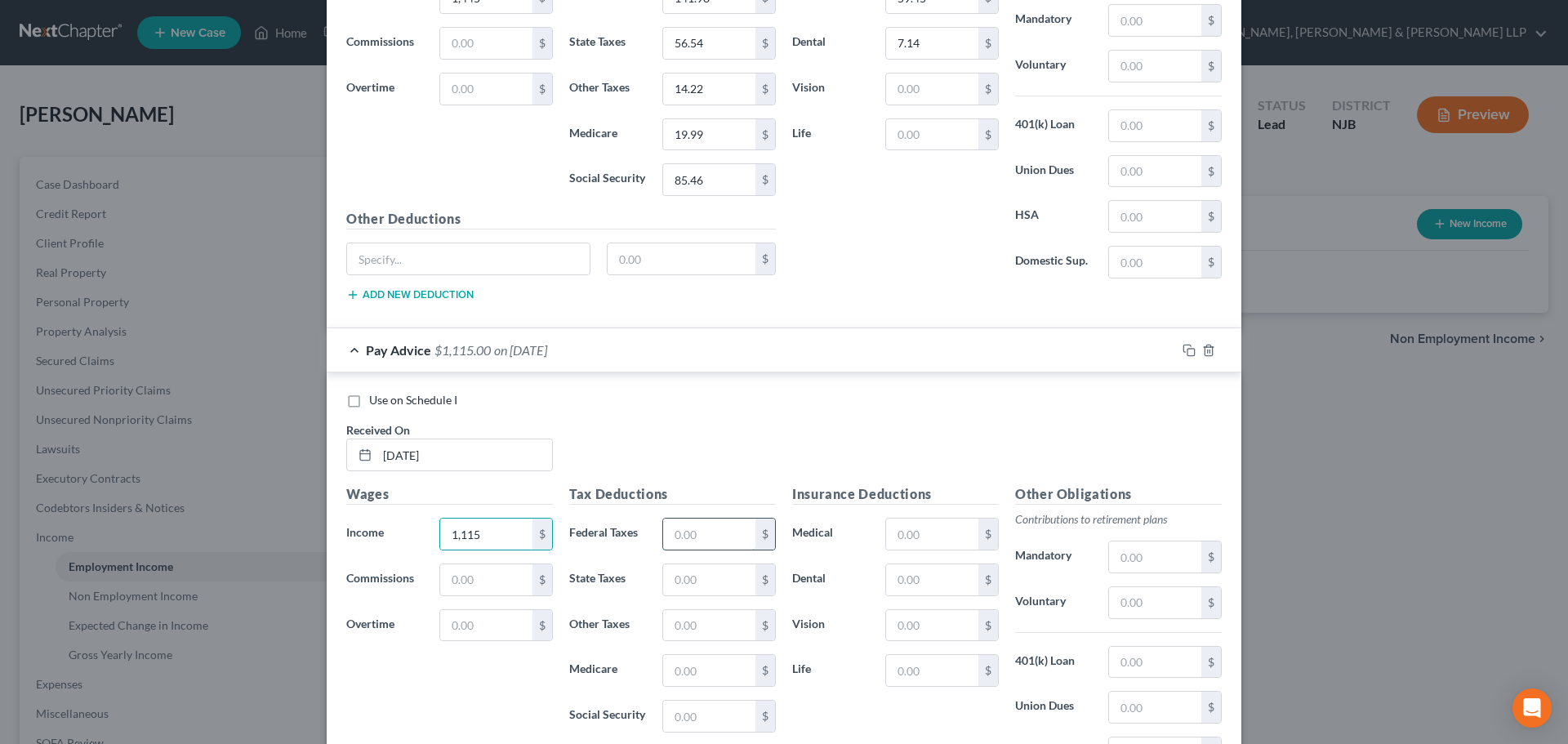
click at [684, 535] on input "text" at bounding box center [709, 533] width 92 height 31
type input "86.61"
click at [690, 579] on input "text" at bounding box center [709, 579] width 92 height 31
type input "36.38"
click at [710, 674] on input "text" at bounding box center [709, 670] width 92 height 31
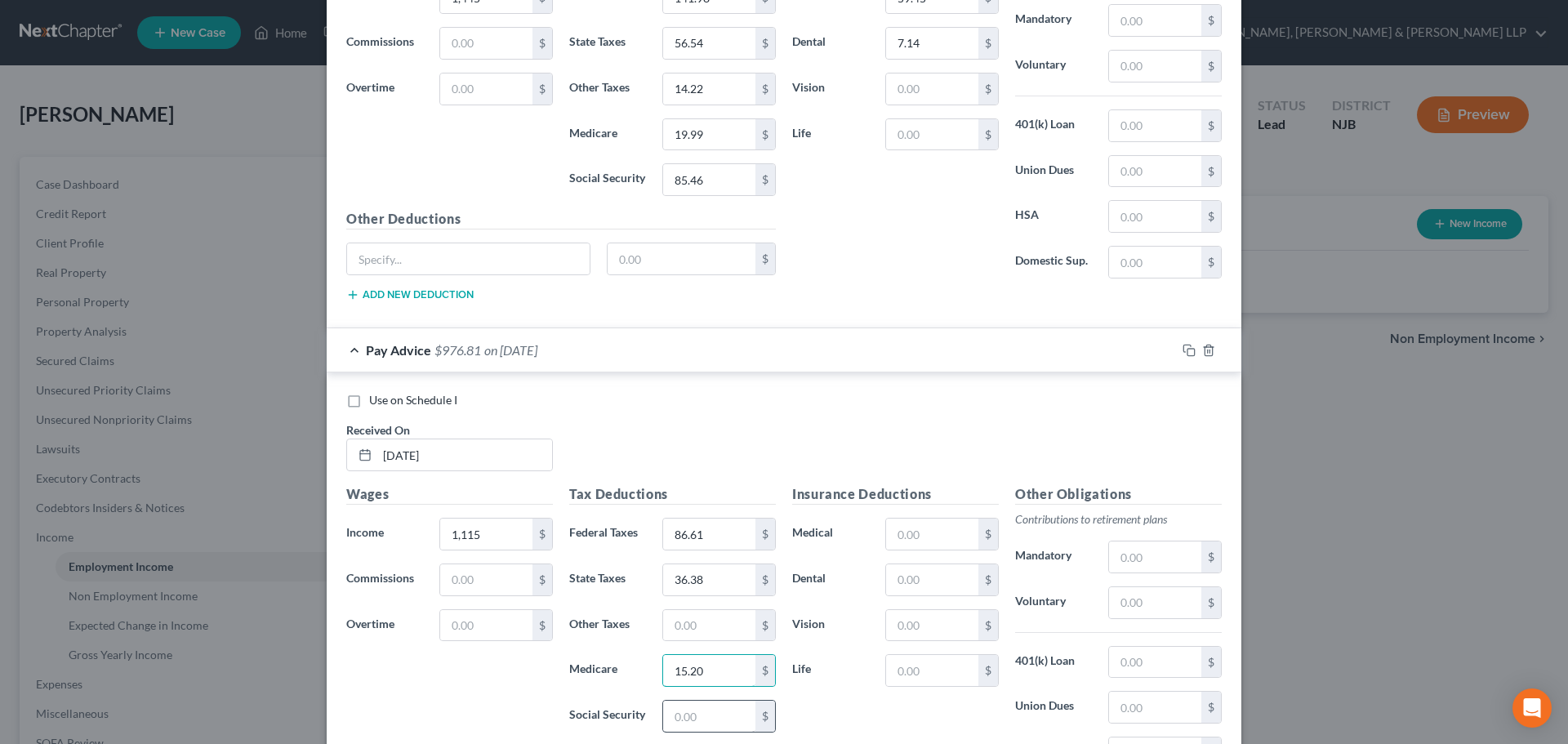
type input "15.20"
click at [709, 725] on input "text" at bounding box center [709, 716] width 92 height 31
type input "65.01"
click at [714, 632] on input "text" at bounding box center [709, 625] width 92 height 31
type input "10.99"
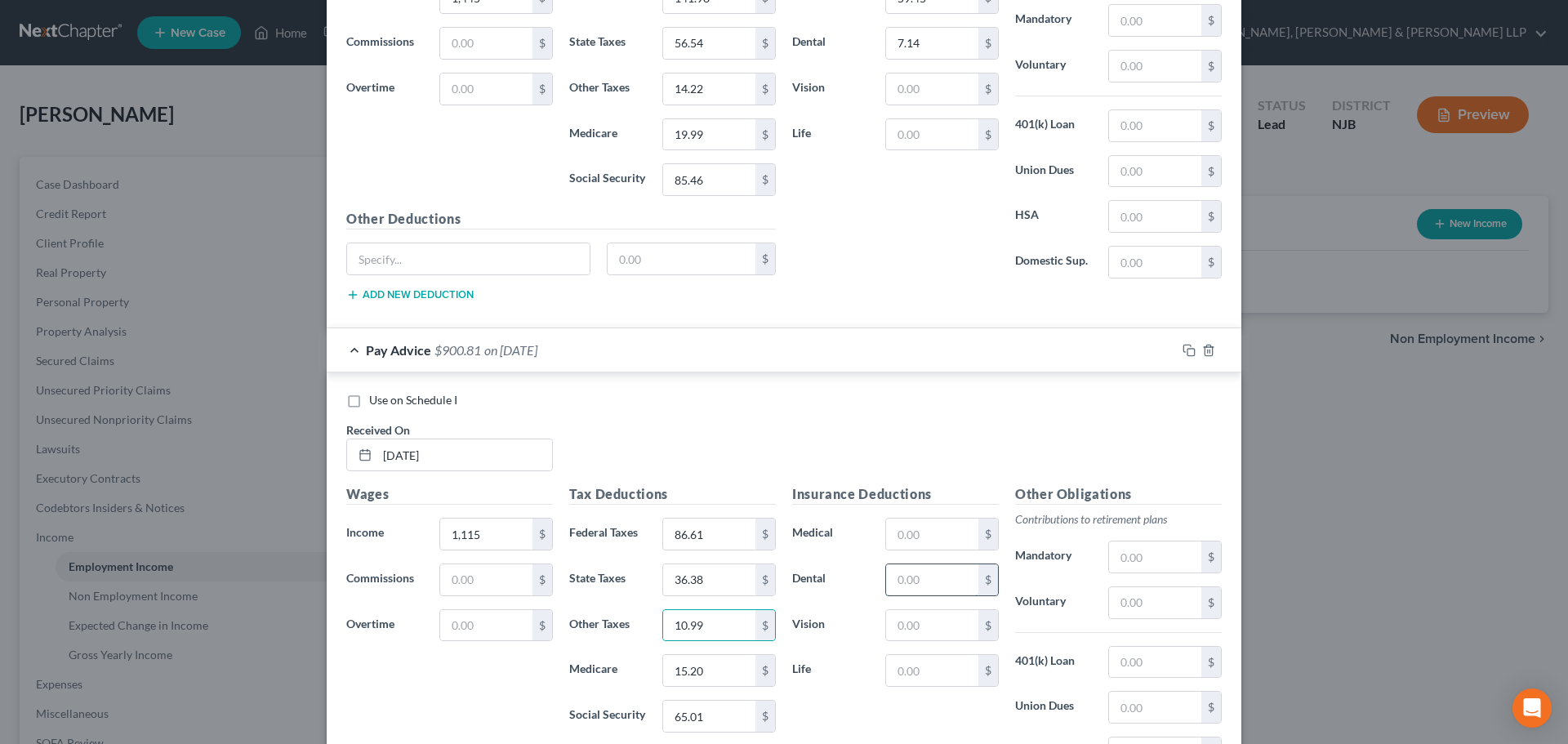
drag, startPoint x: 900, startPoint y: 594, endPoint x: 907, endPoint y: 576, distance: 19.3
click at [900, 593] on input "text" at bounding box center [932, 579] width 92 height 31
click at [914, 527] on input "text" at bounding box center [932, 533] width 92 height 31
type input "59.45"
click at [925, 582] on input "text" at bounding box center [932, 579] width 92 height 31
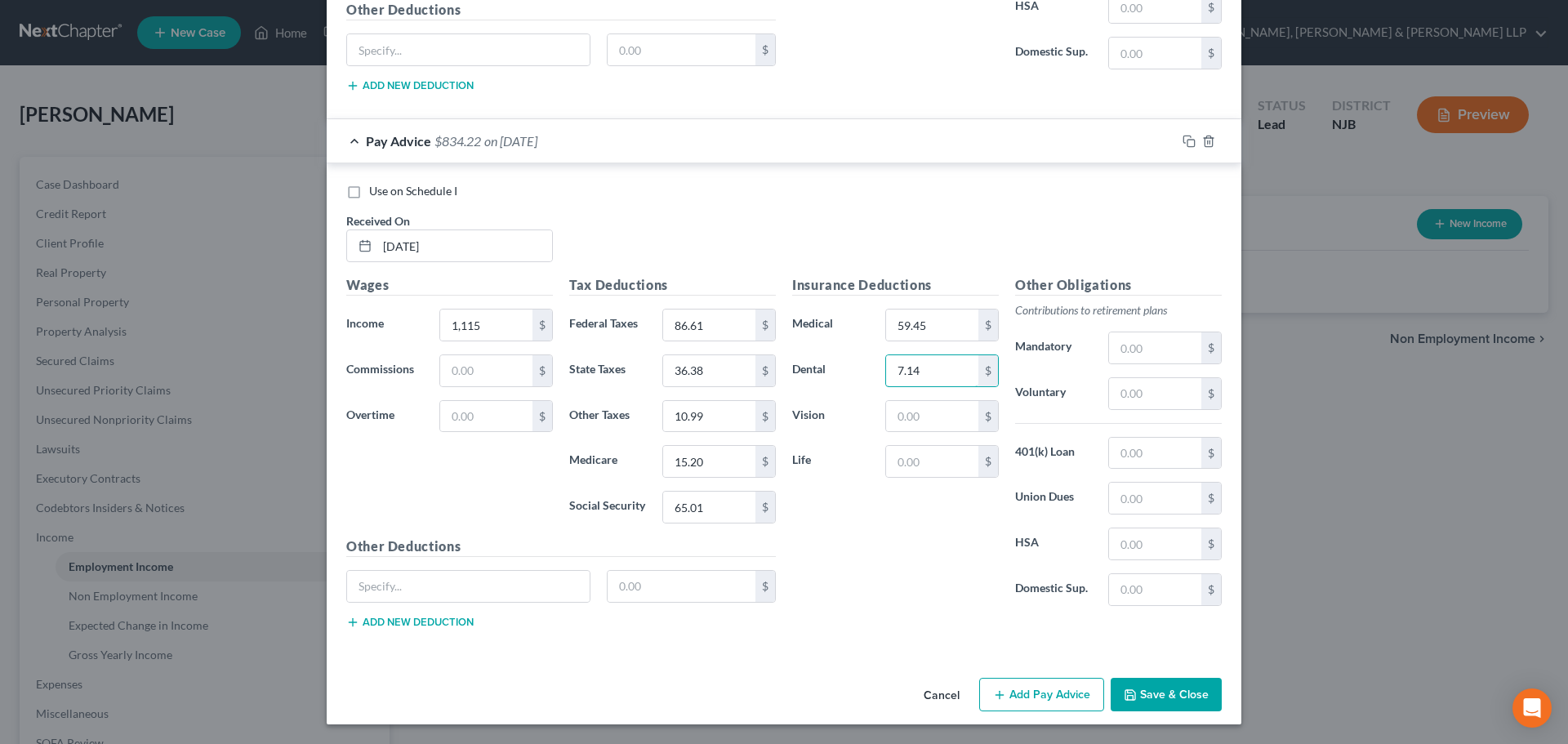
type input "7.14"
click at [1041, 694] on button "Add Pay Advice" at bounding box center [1041, 695] width 125 height 34
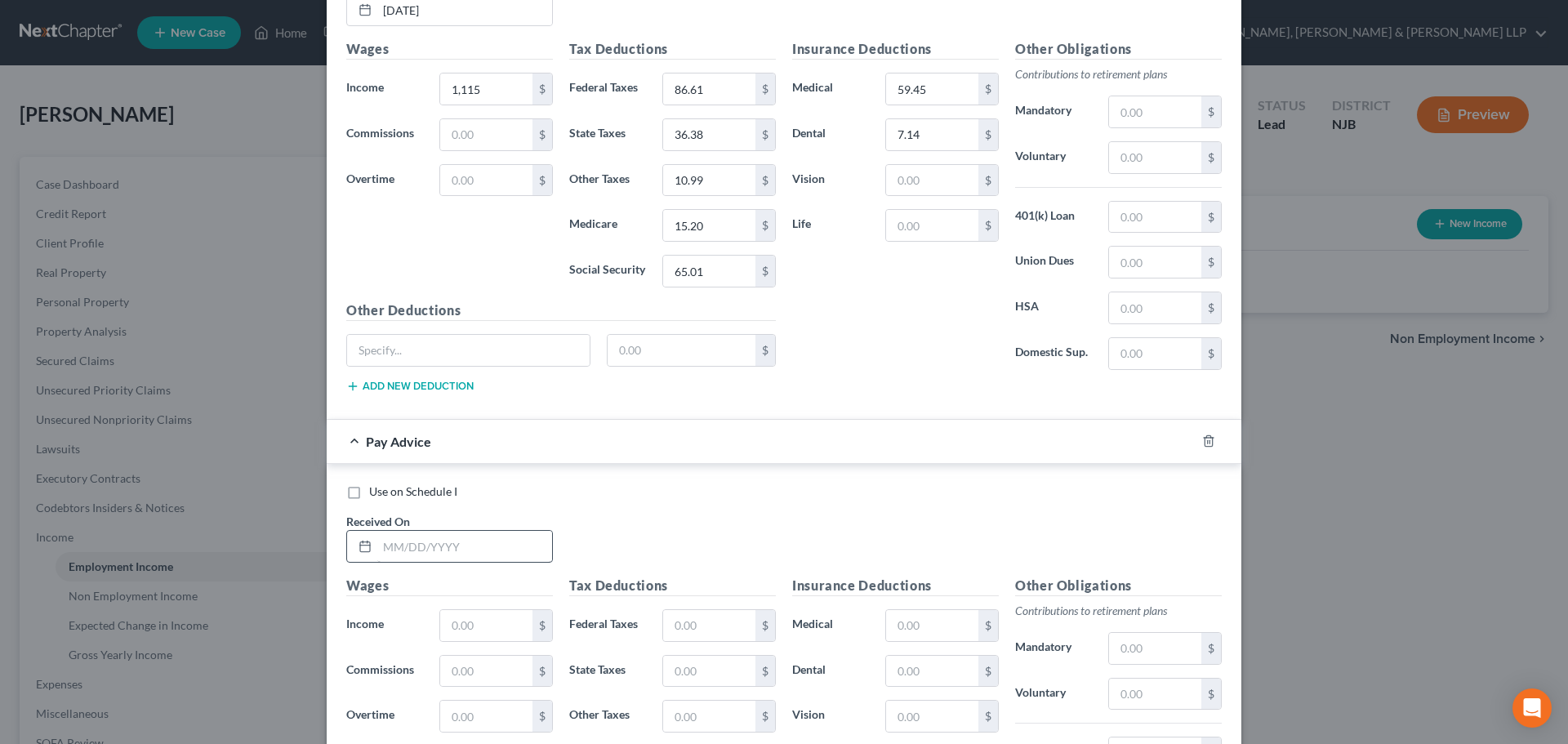
scroll to position [3863, 0]
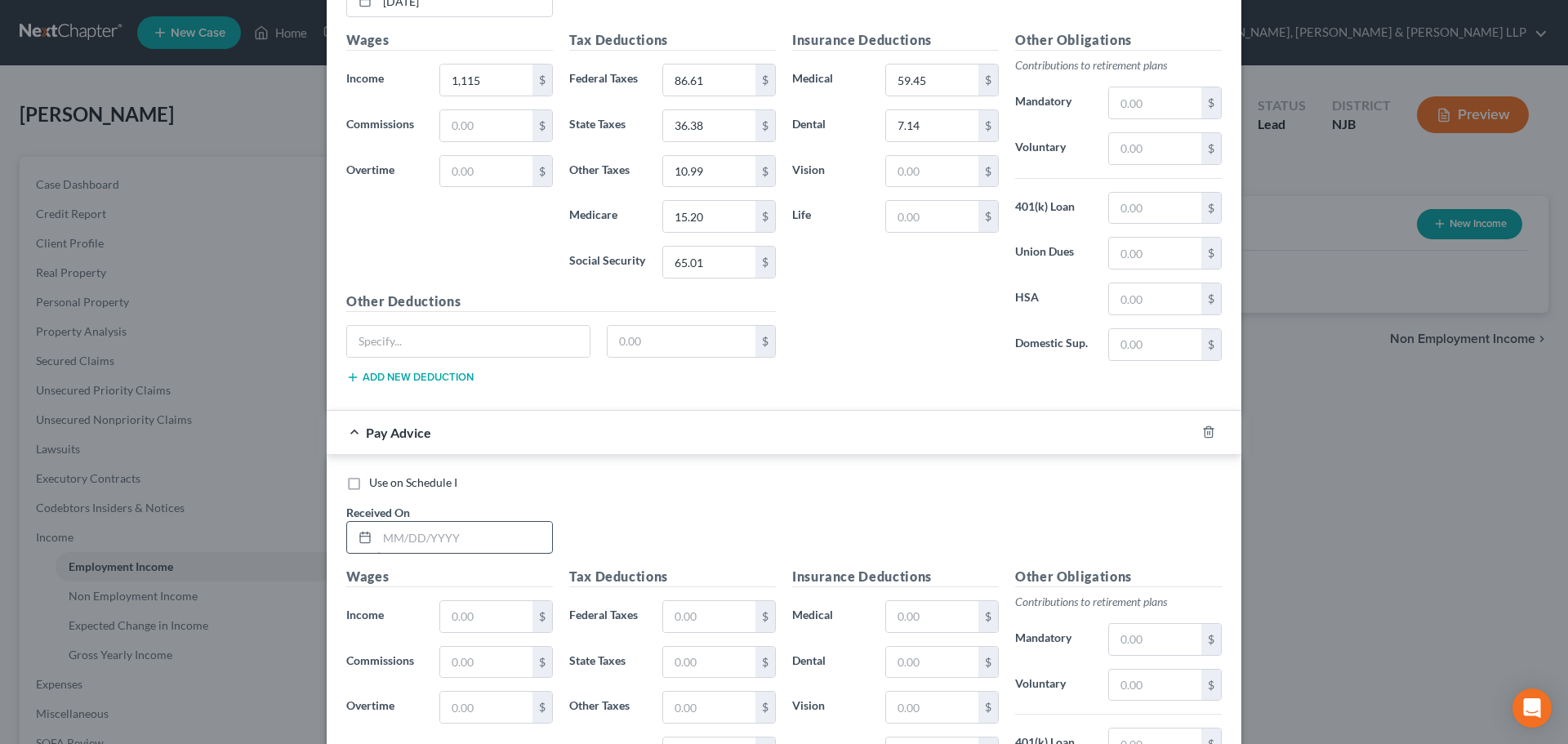
click at [508, 543] on input "text" at bounding box center [464, 537] width 175 height 31
type input "[DATE]"
click at [460, 613] on input "text" at bounding box center [486, 616] width 92 height 31
type input "1,660"
click at [678, 615] on input "text" at bounding box center [709, 616] width 92 height 31
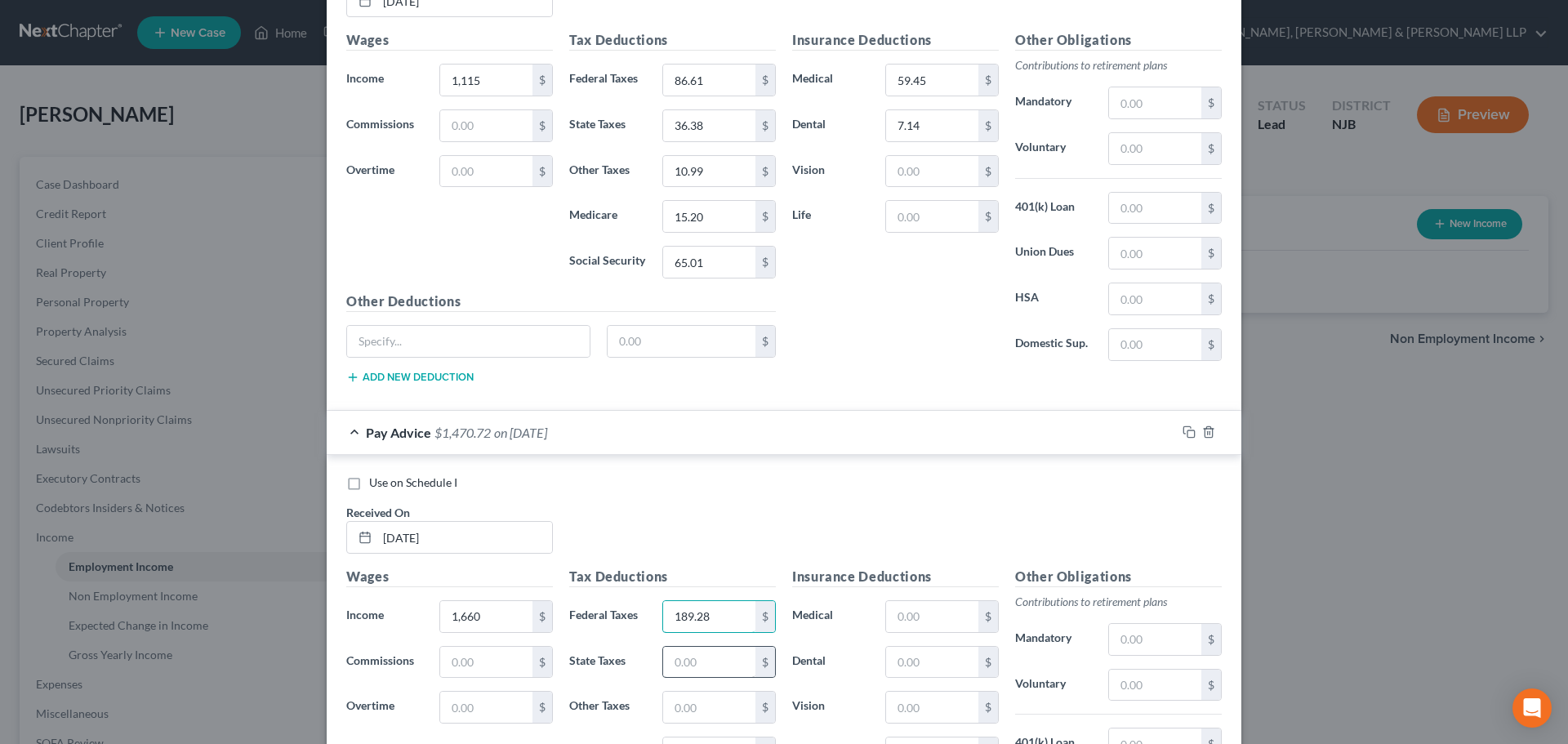
type input "189.28"
click at [705, 654] on input "text" at bounding box center [709, 662] width 92 height 31
type input "71.59"
click at [705, 701] on input "text" at bounding box center [709, 706] width 92 height 31
click at [693, 710] on input "text" at bounding box center [709, 706] width 92 height 31
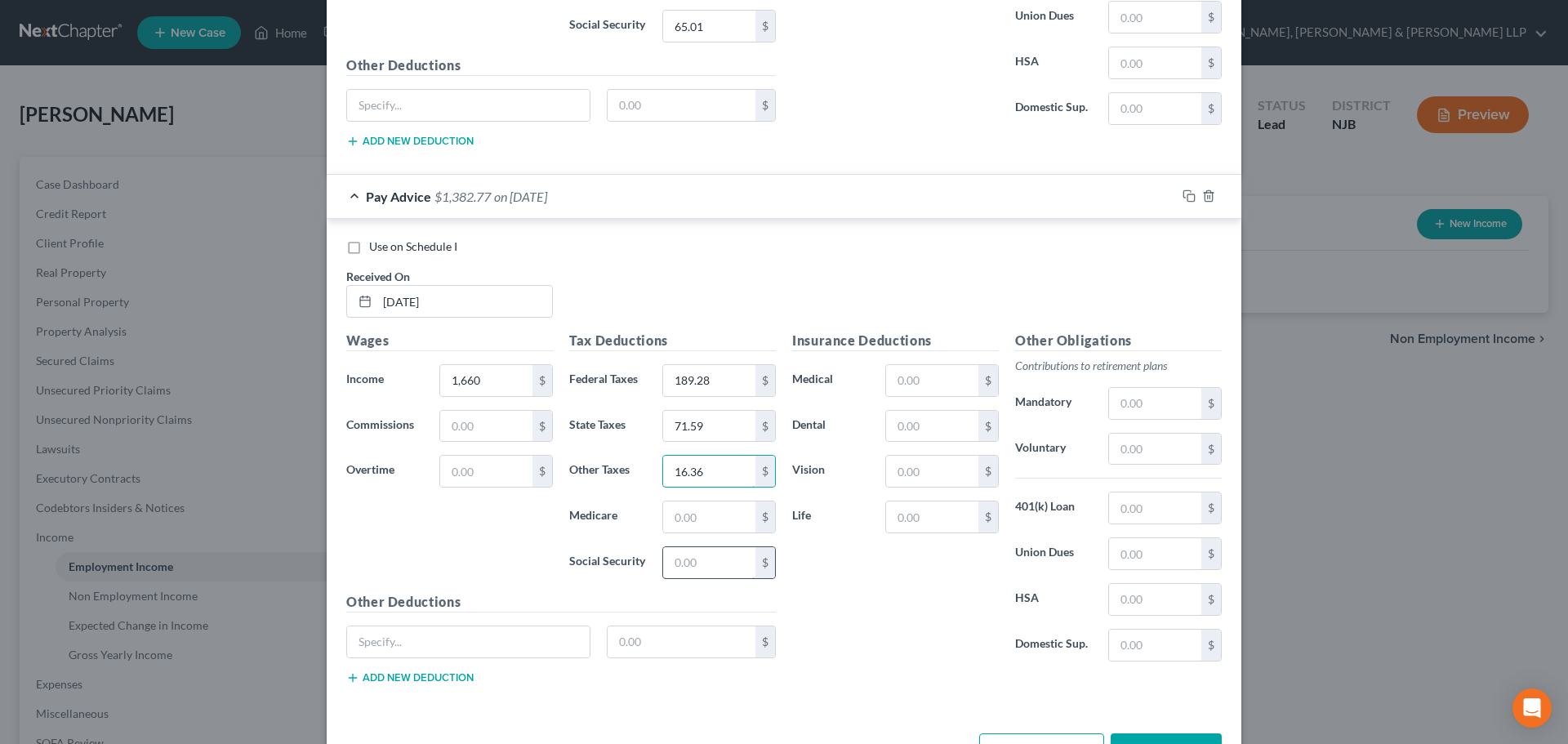
scroll to position [4109, 0]
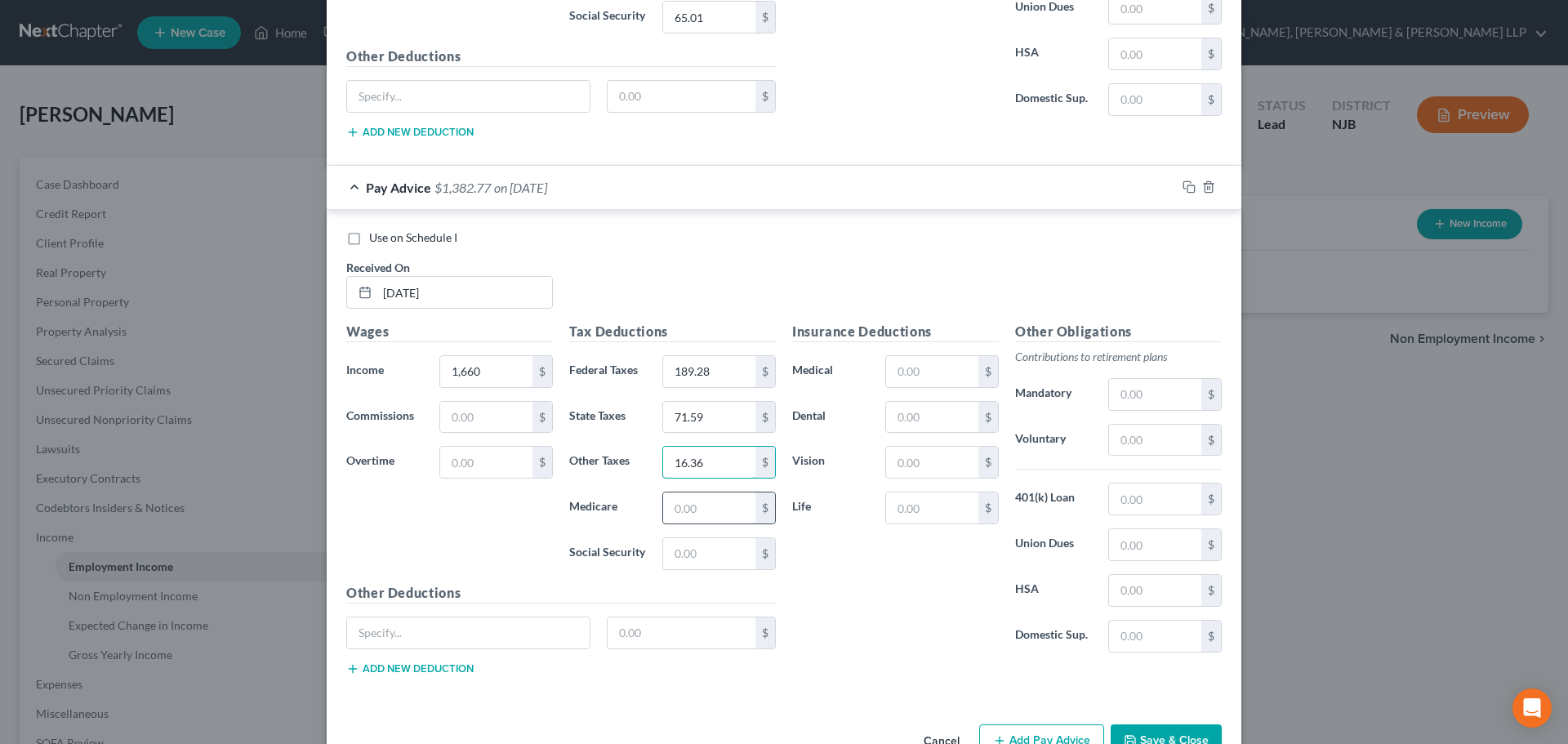
type input "16.36"
click at [685, 507] on input "text" at bounding box center [709, 507] width 92 height 31
type input "23.10"
click at [695, 550] on input "text" at bounding box center [709, 553] width 92 height 31
type input "98.79"
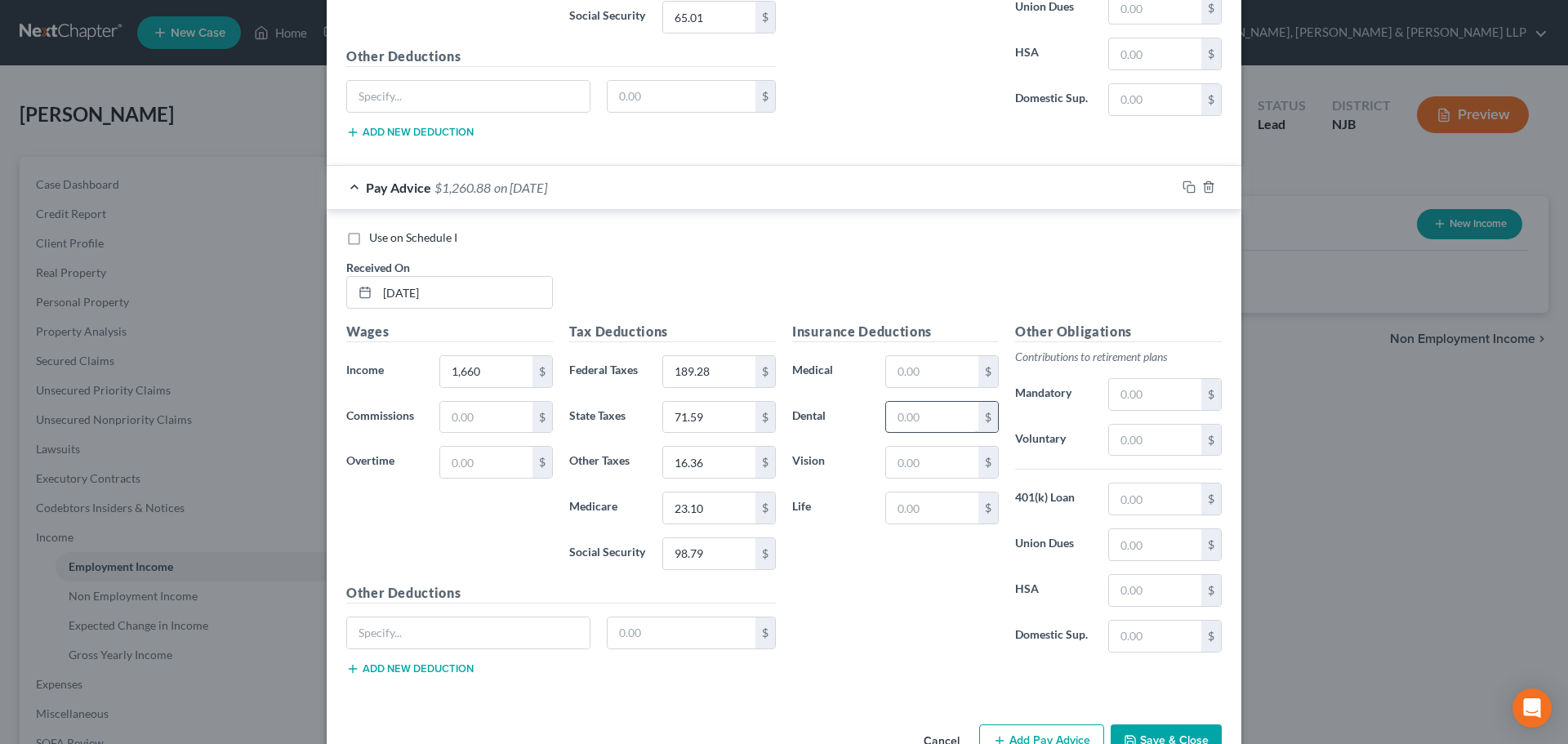
click at [911, 431] on input "text" at bounding box center [932, 417] width 92 height 31
type input "7.14"
click at [909, 385] on input "text" at bounding box center [932, 371] width 92 height 31
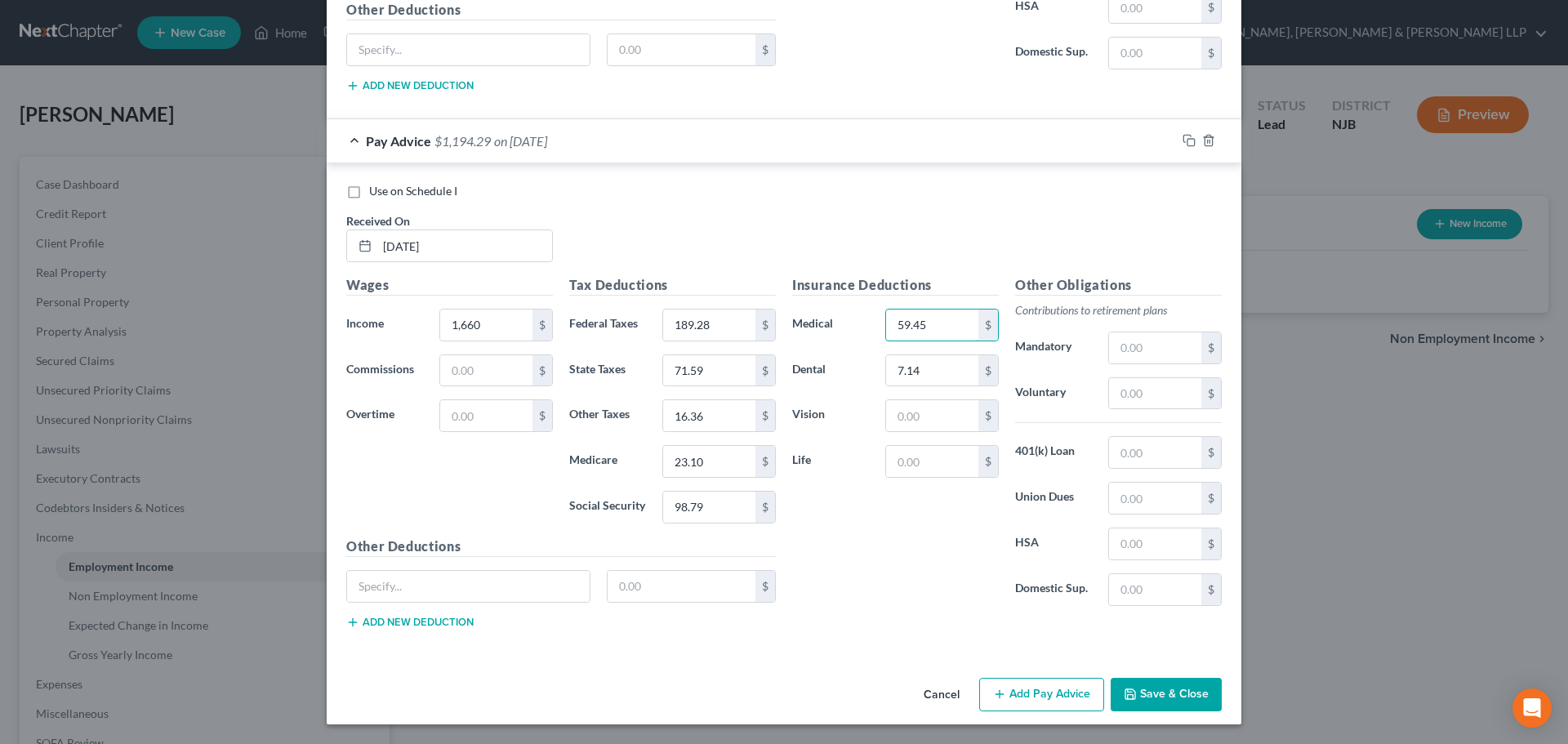
type input "59.45"
click at [1027, 700] on button "Add Pay Advice" at bounding box center [1041, 695] width 125 height 34
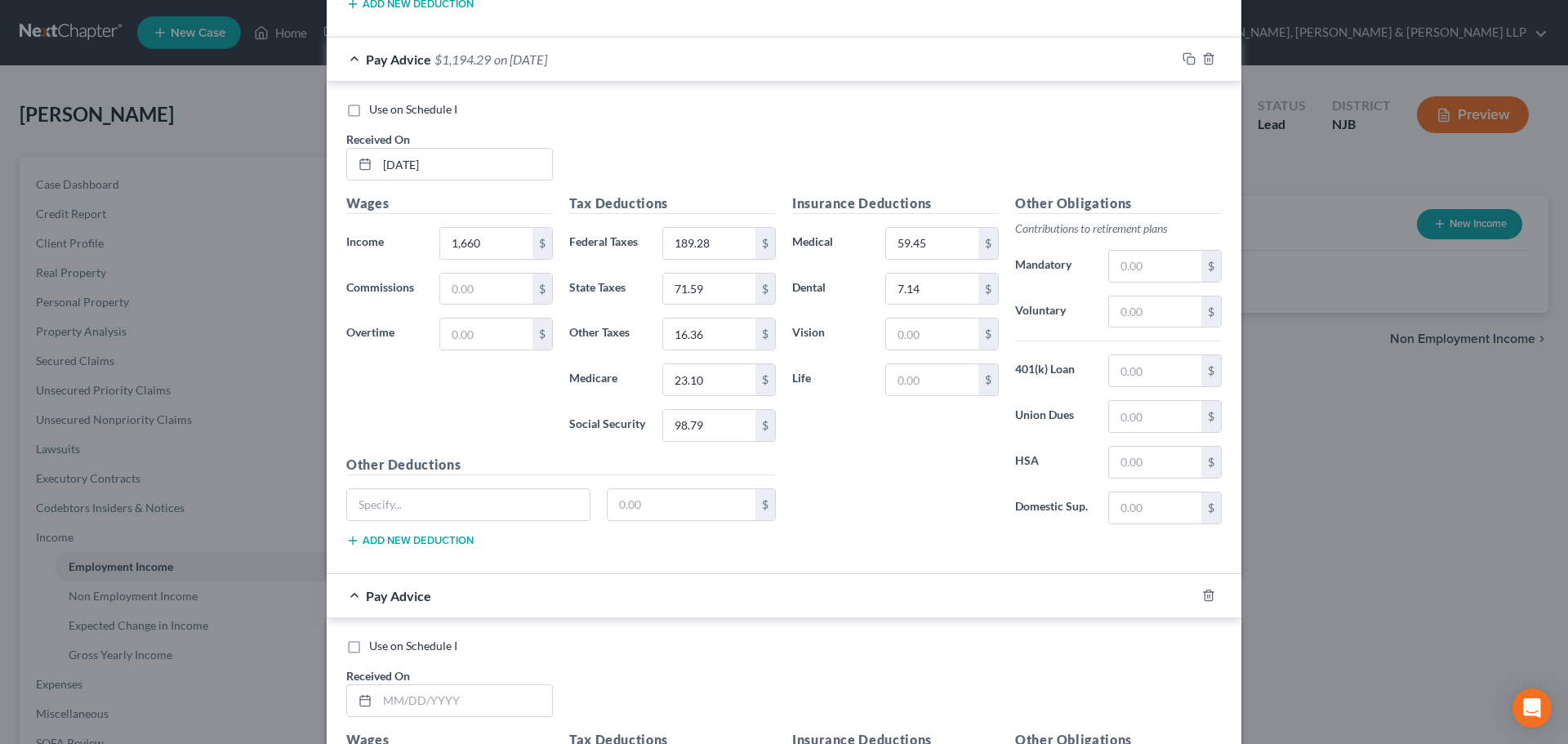
scroll to position [4482, 0]
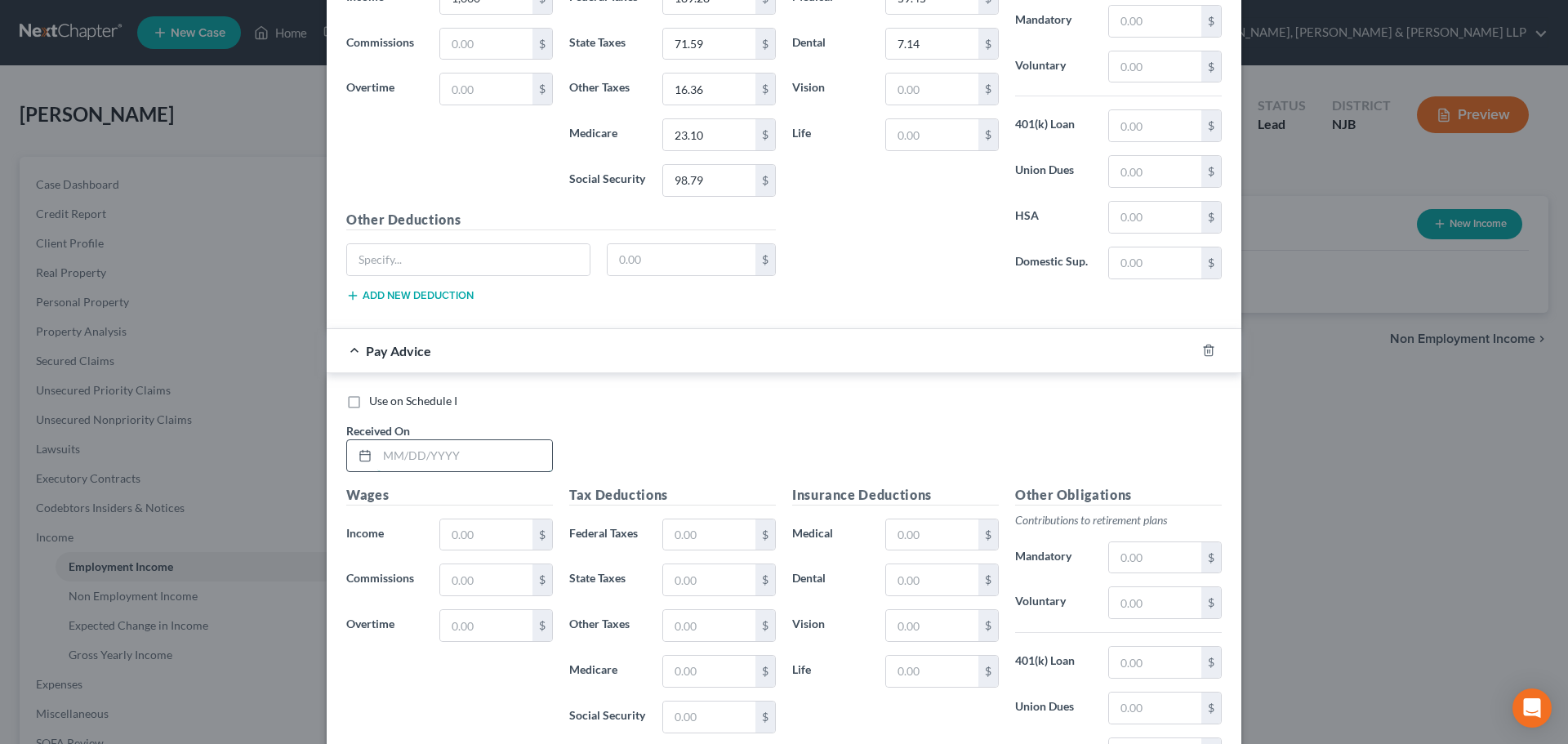
click at [458, 466] on input "text" at bounding box center [464, 456] width 175 height 31
type input "03/21/2025"
click at [457, 527] on input "text" at bounding box center [486, 534] width 92 height 31
type input "670"
click at [691, 537] on input "text" at bounding box center [709, 534] width 92 height 31
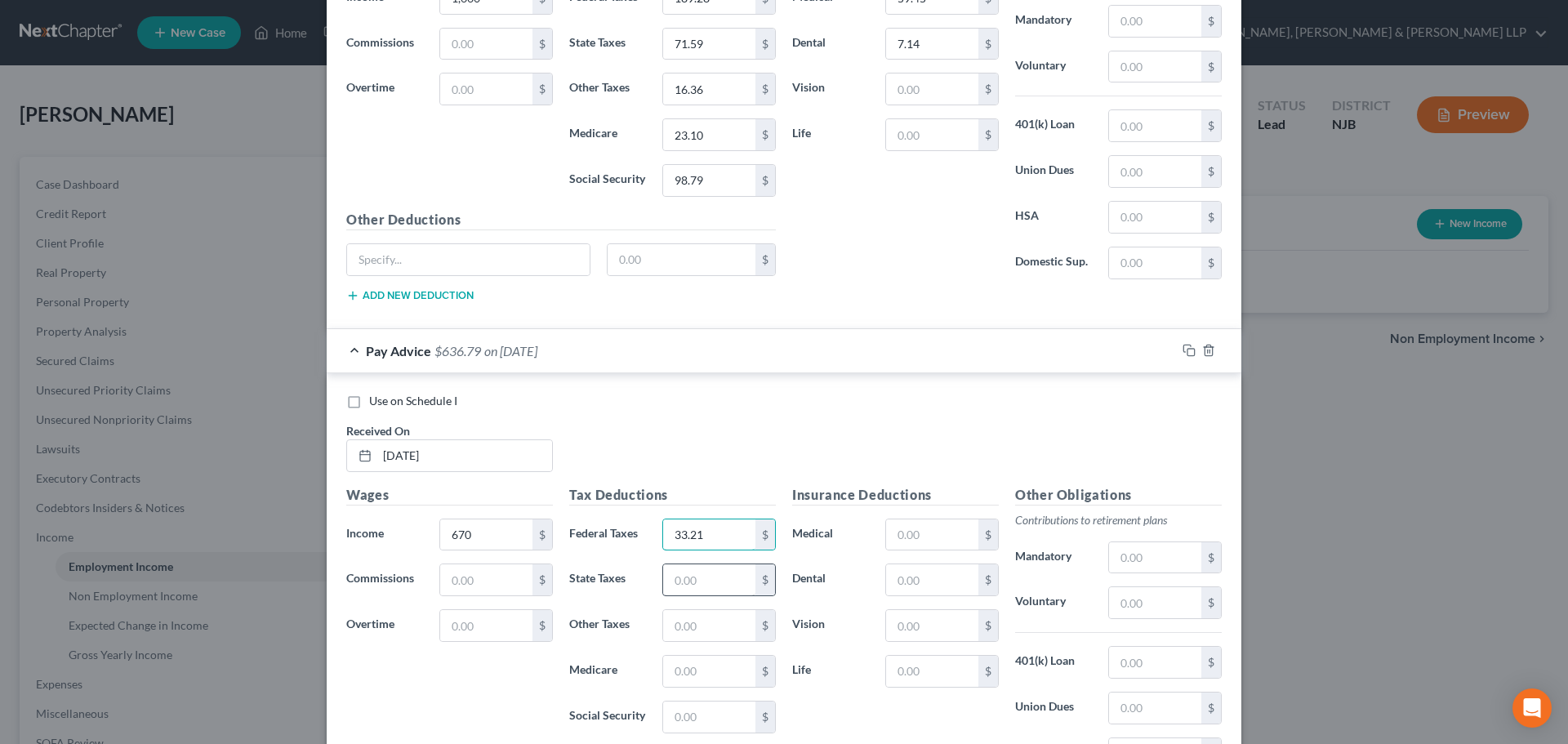
type input "33.21"
click at [687, 580] on input "text" at bounding box center [709, 579] width 92 height 31
drag, startPoint x: 705, startPoint y: 574, endPoint x: 540, endPoint y: 578, distance: 165.0
click at [541, 578] on div "Wages Income * 670 $ Commissions $ Overtime $ Tax Deductions Federal Taxes 33.2…" at bounding box center [560, 668] width 445 height 367
type input "11.48"
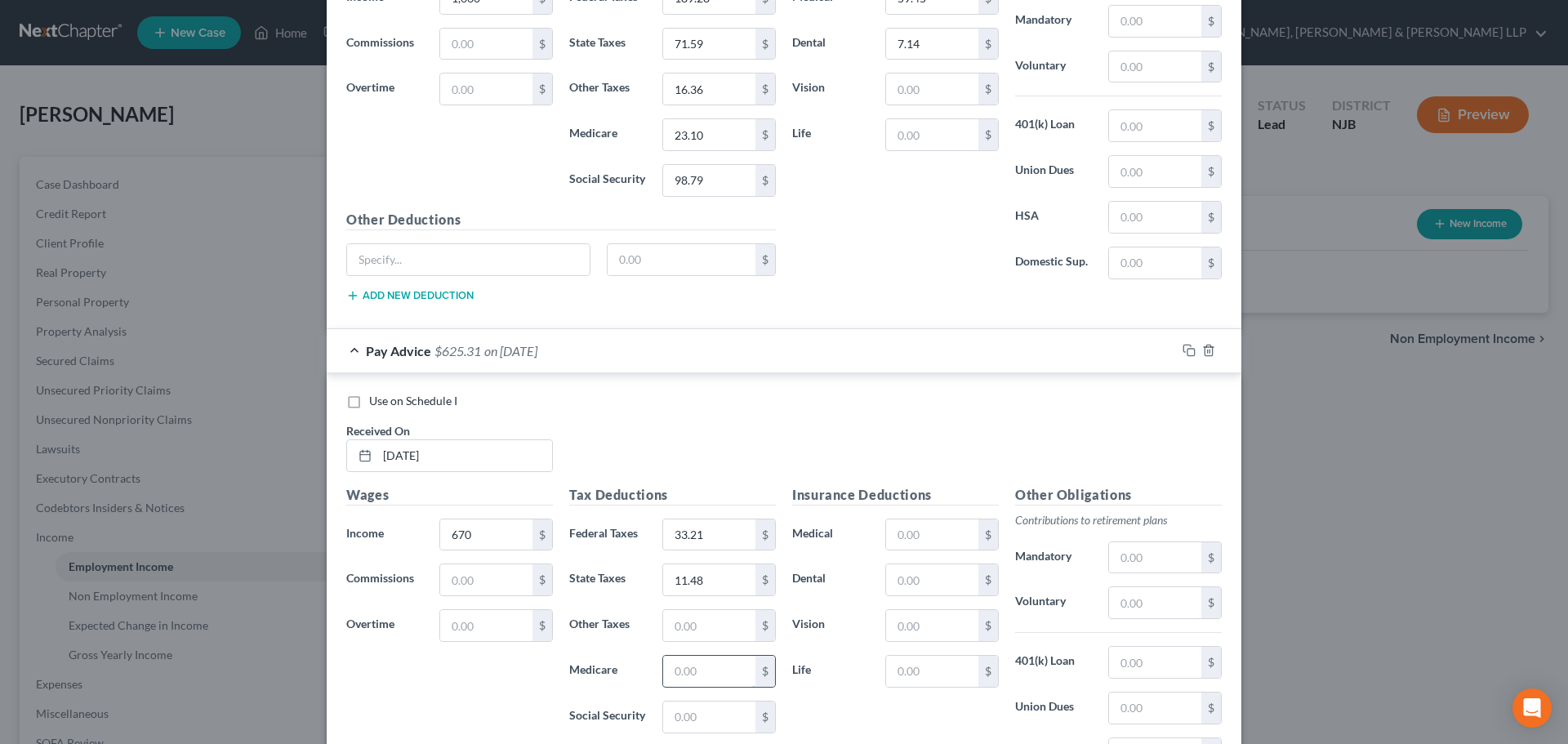
click at [728, 664] on input "text" at bounding box center [709, 670] width 92 height 31
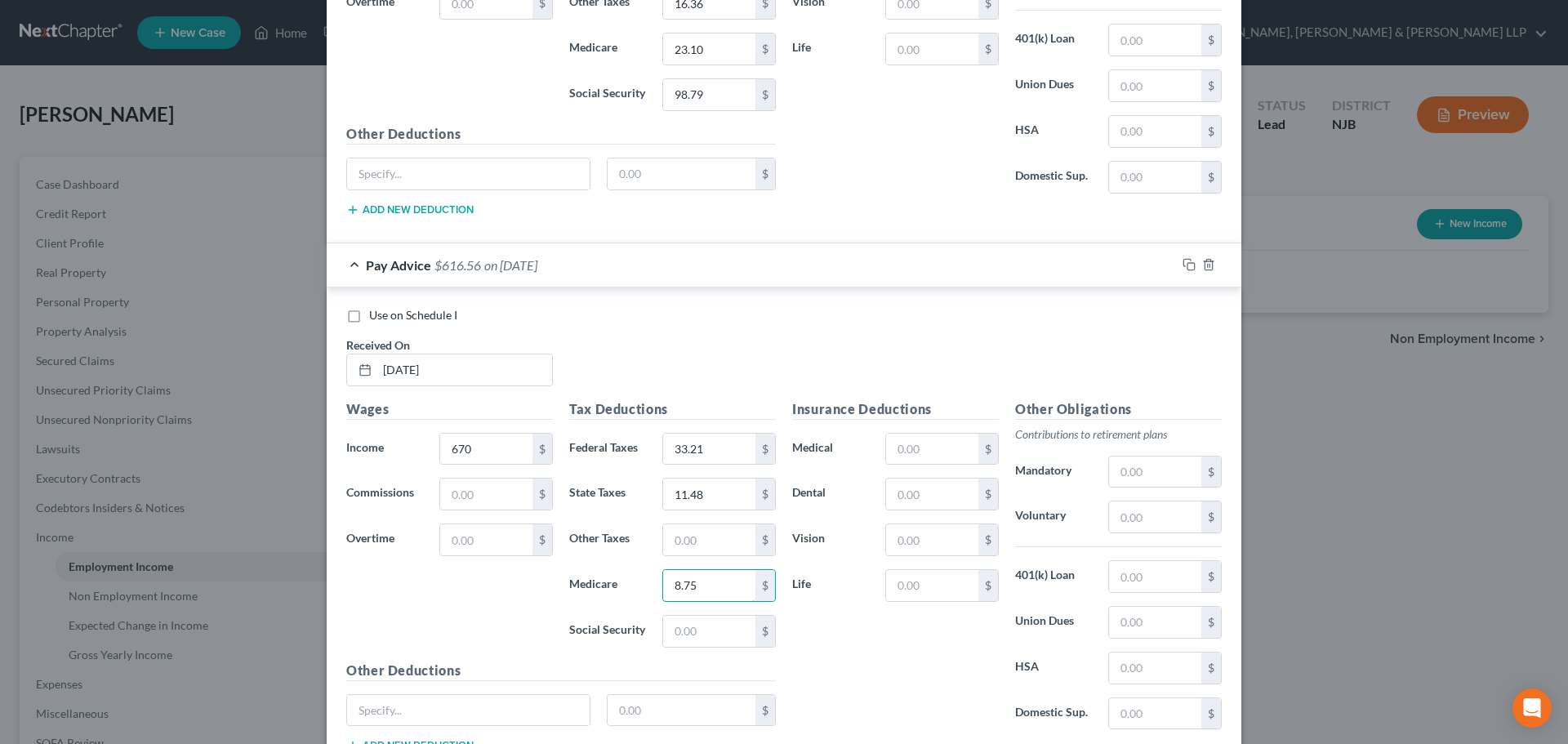
scroll to position [4691, 0]
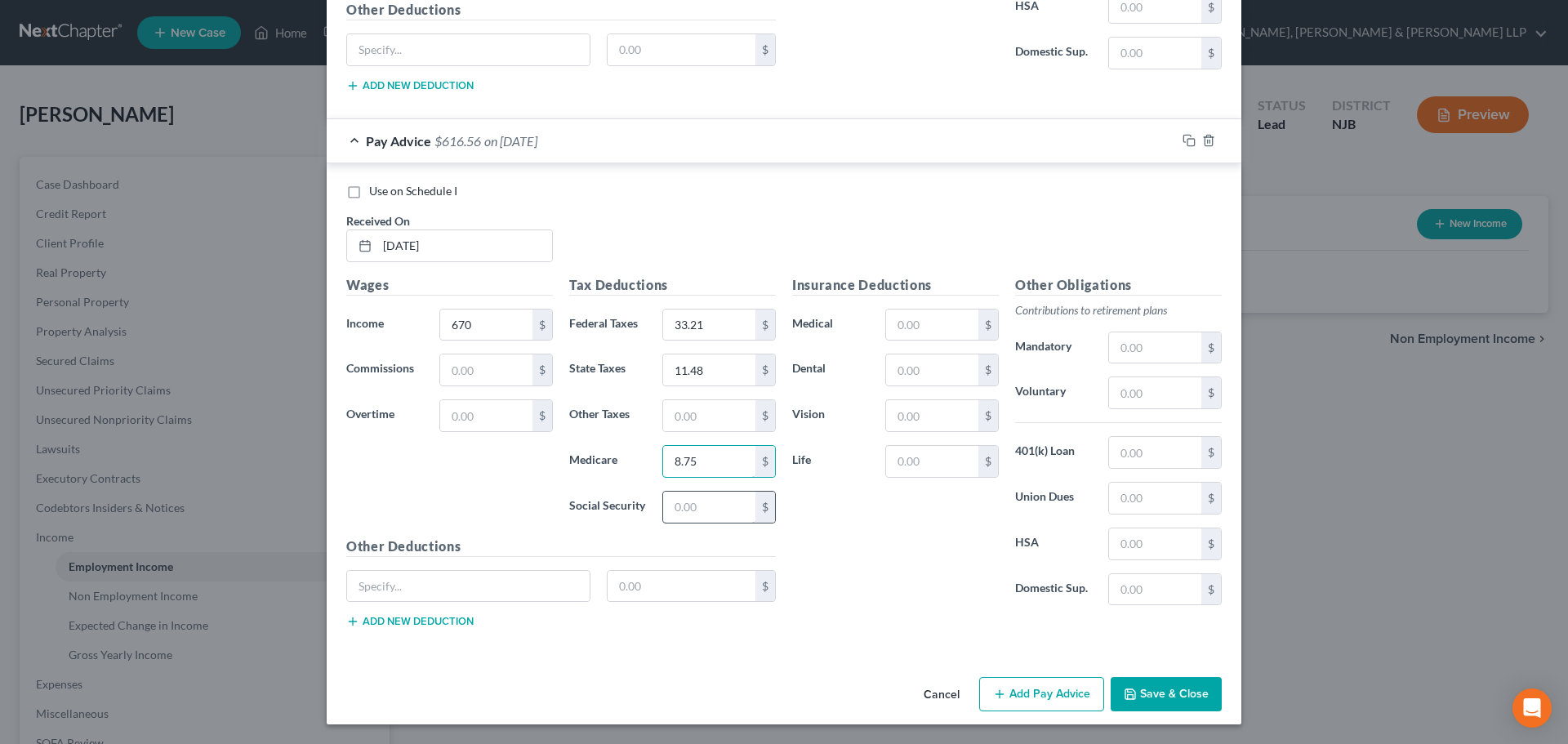
type input "8.75"
click at [701, 517] on input "text" at bounding box center [709, 507] width 92 height 31
type input "2"
type input "37.41"
click at [700, 410] on input "text" at bounding box center [709, 415] width 92 height 31
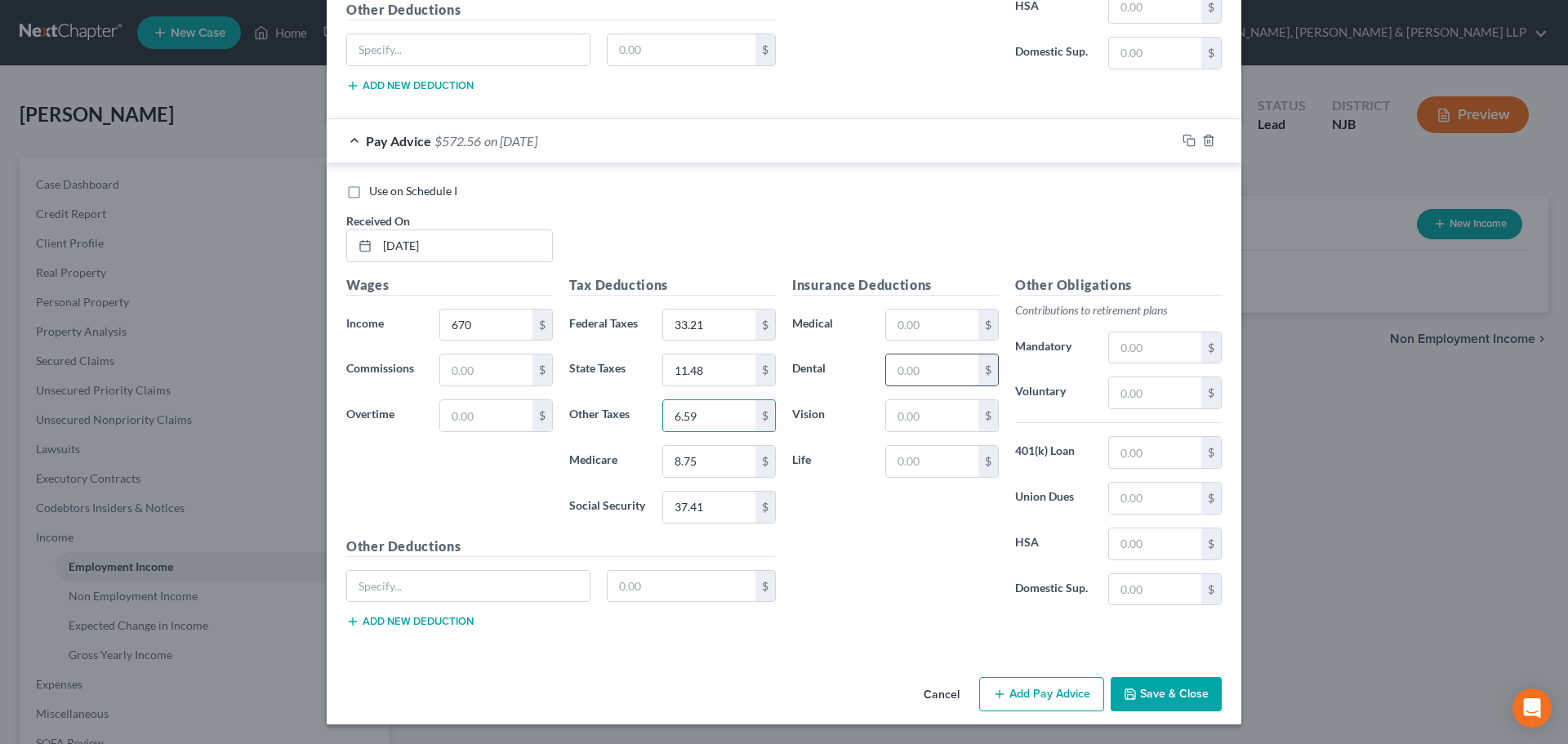
type input "6.59"
click at [928, 378] on input "text" at bounding box center [932, 369] width 92 height 31
type input "7.14"
click at [921, 339] on input "text" at bounding box center [932, 324] width 92 height 31
click at [910, 312] on input "text" at bounding box center [932, 324] width 92 height 31
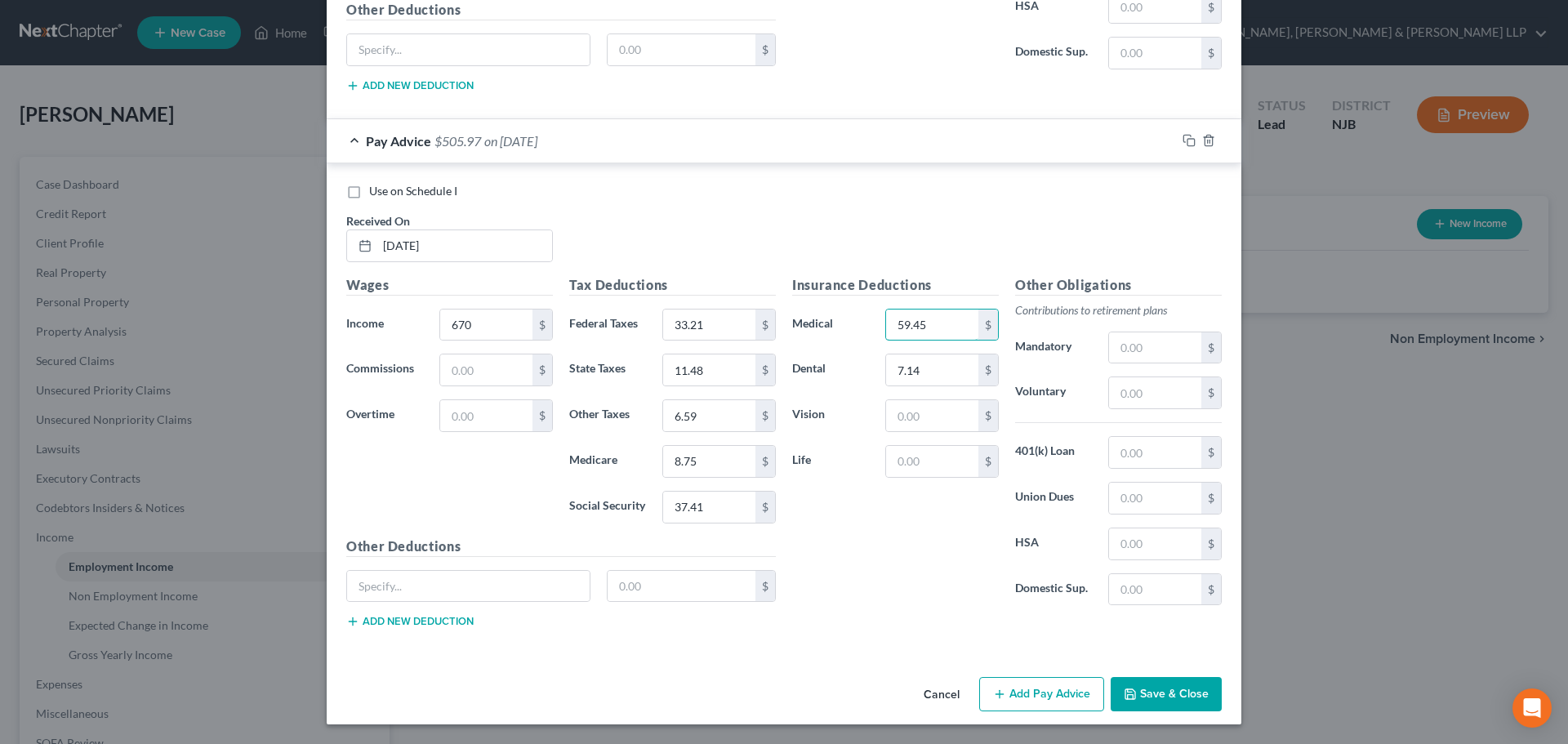
type input "59.45"
click at [1016, 690] on button "Add Pay Advice" at bounding box center [1041, 694] width 125 height 34
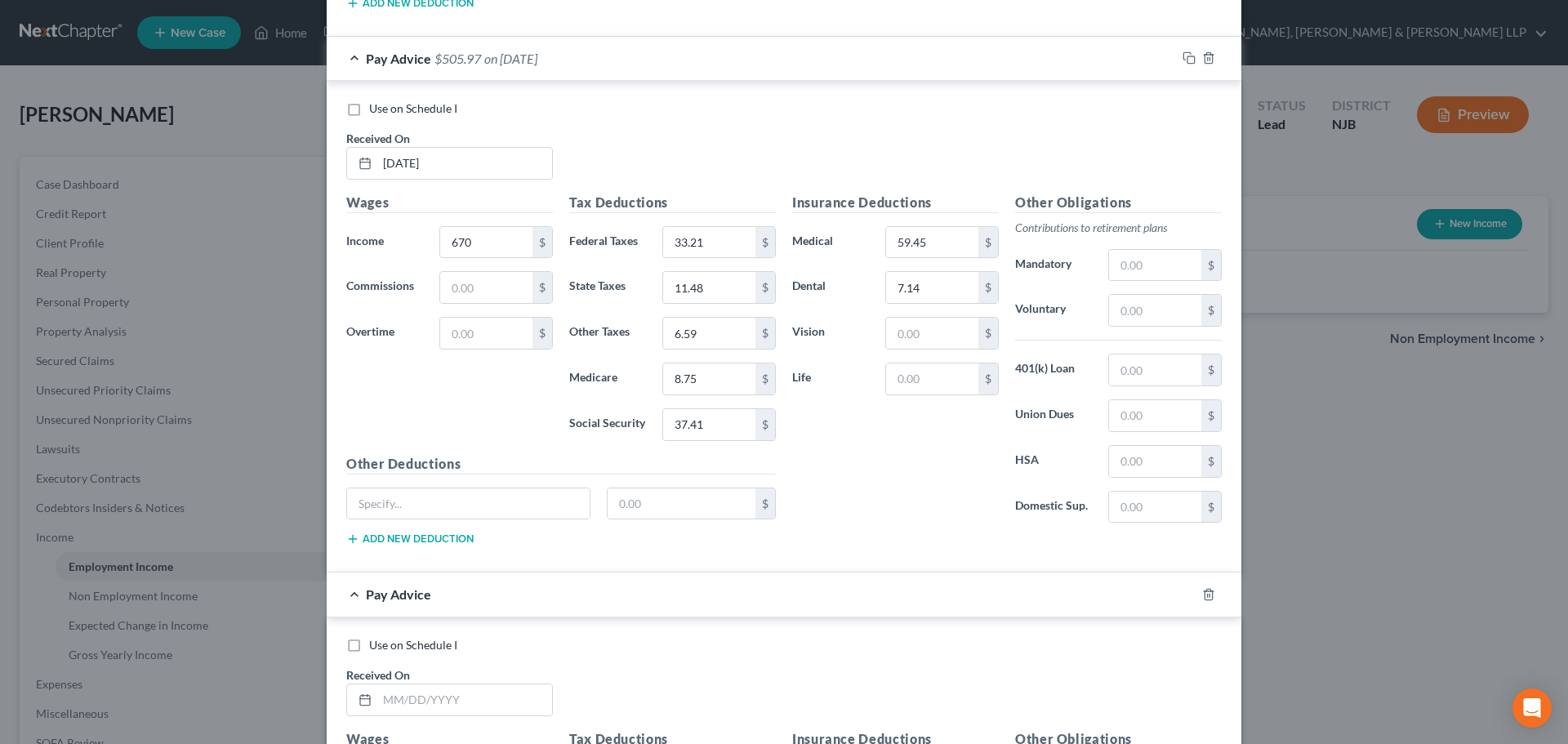
scroll to position [5018, 0]
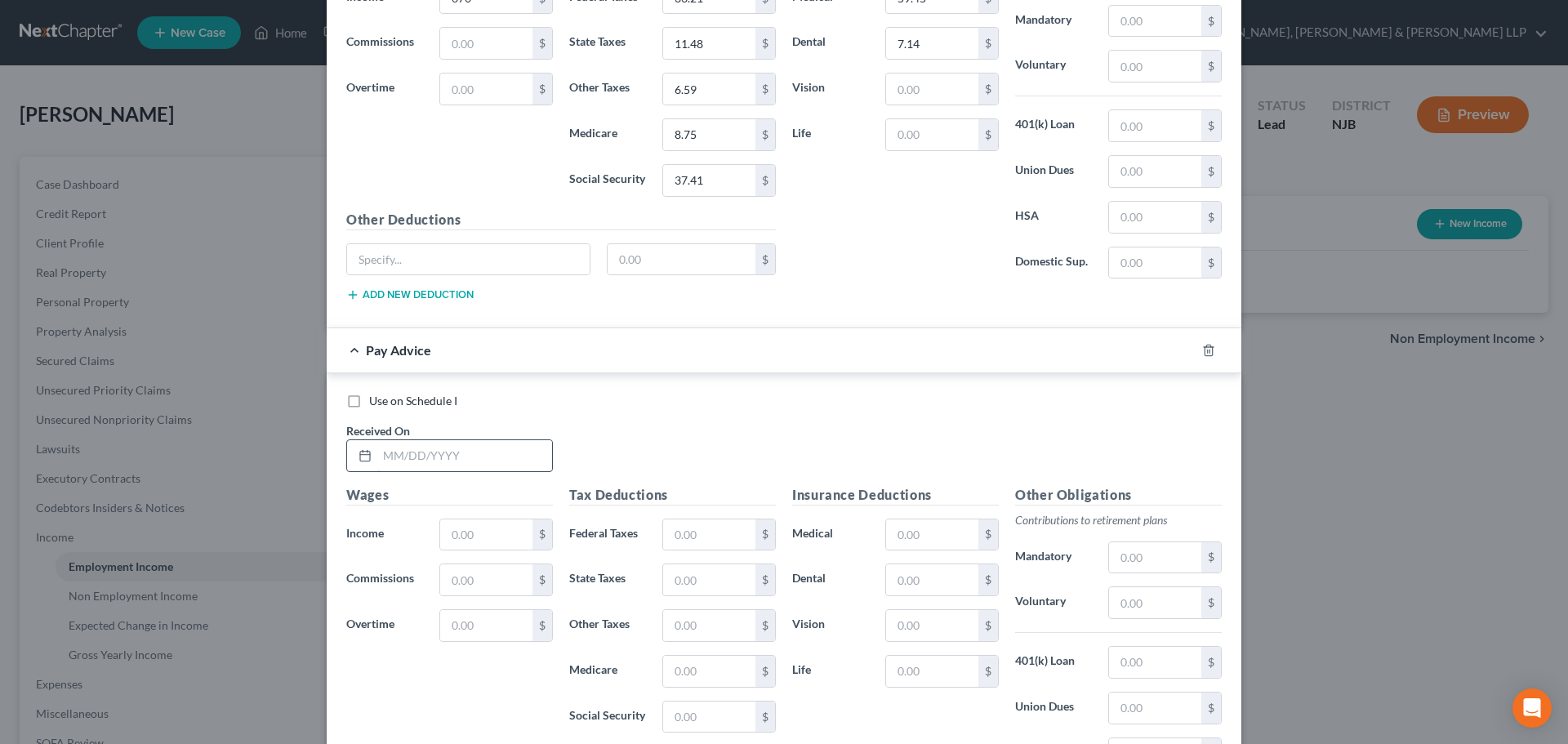
click at [493, 457] on input "text" at bounding box center [464, 456] width 175 height 31
type input "[DATE]"
click at [463, 543] on input "text" at bounding box center [486, 534] width 92 height 31
type input "1,070"
click at [682, 543] on input "text" at bounding box center [709, 534] width 92 height 31
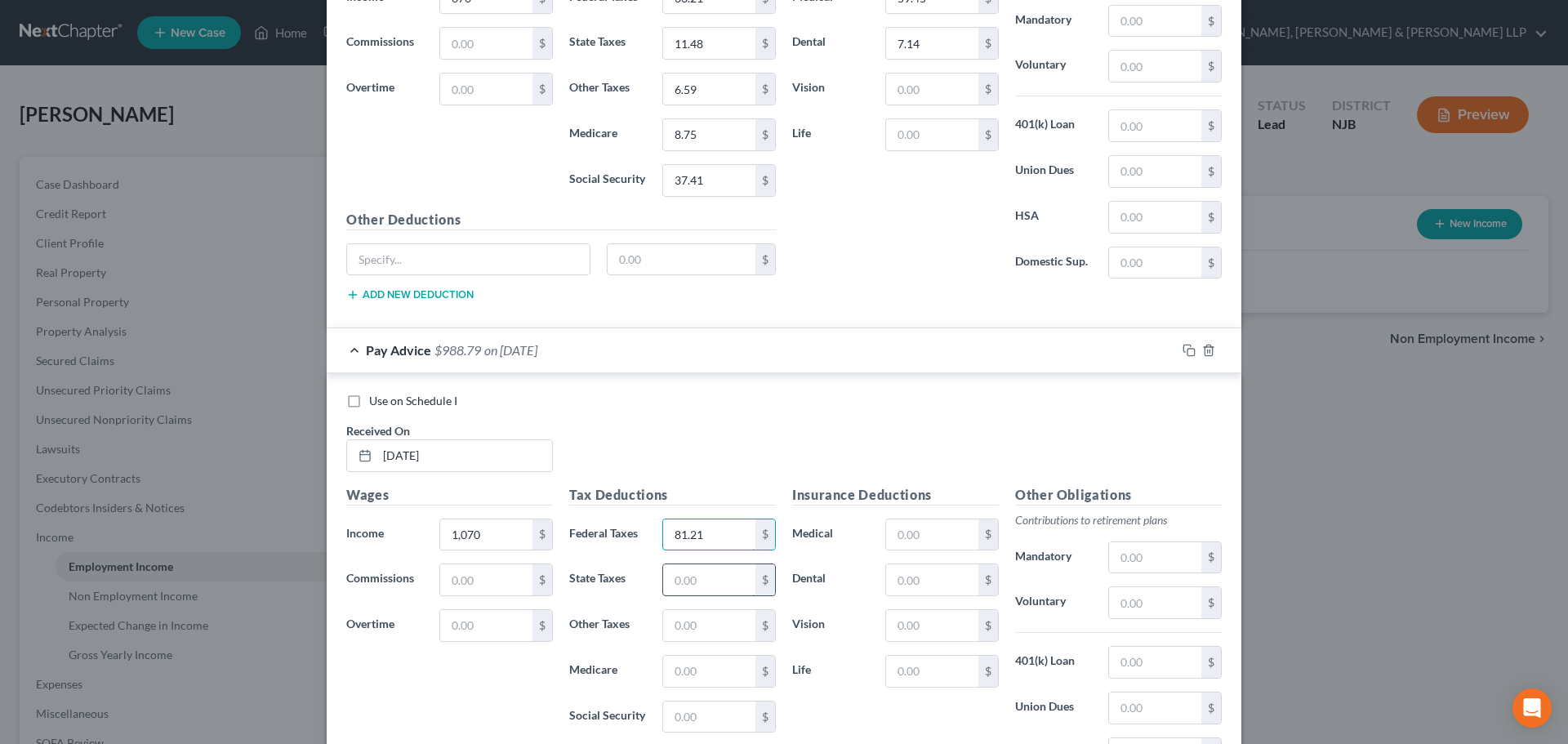
type input "81.21"
click at [719, 589] on input "text" at bounding box center [709, 579] width 92 height 31
type input "33.64"
click at [695, 661] on input "text" at bounding box center [709, 670] width 92 height 31
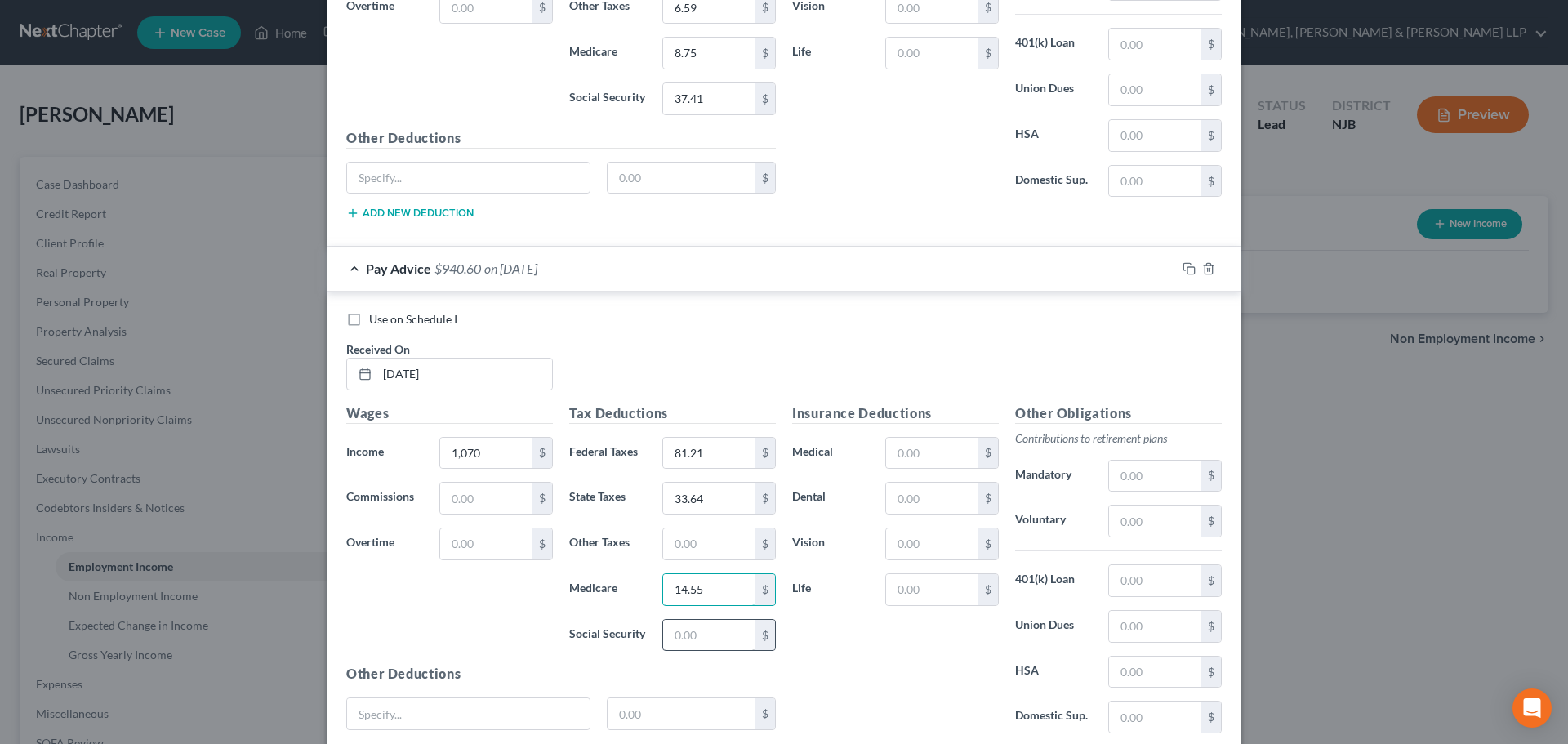
type input "14.55"
click at [699, 648] on input "text" at bounding box center [709, 634] width 92 height 31
type input "62.21"
click at [701, 539] on input "text" at bounding box center [709, 543] width 92 height 31
type input "10.54"
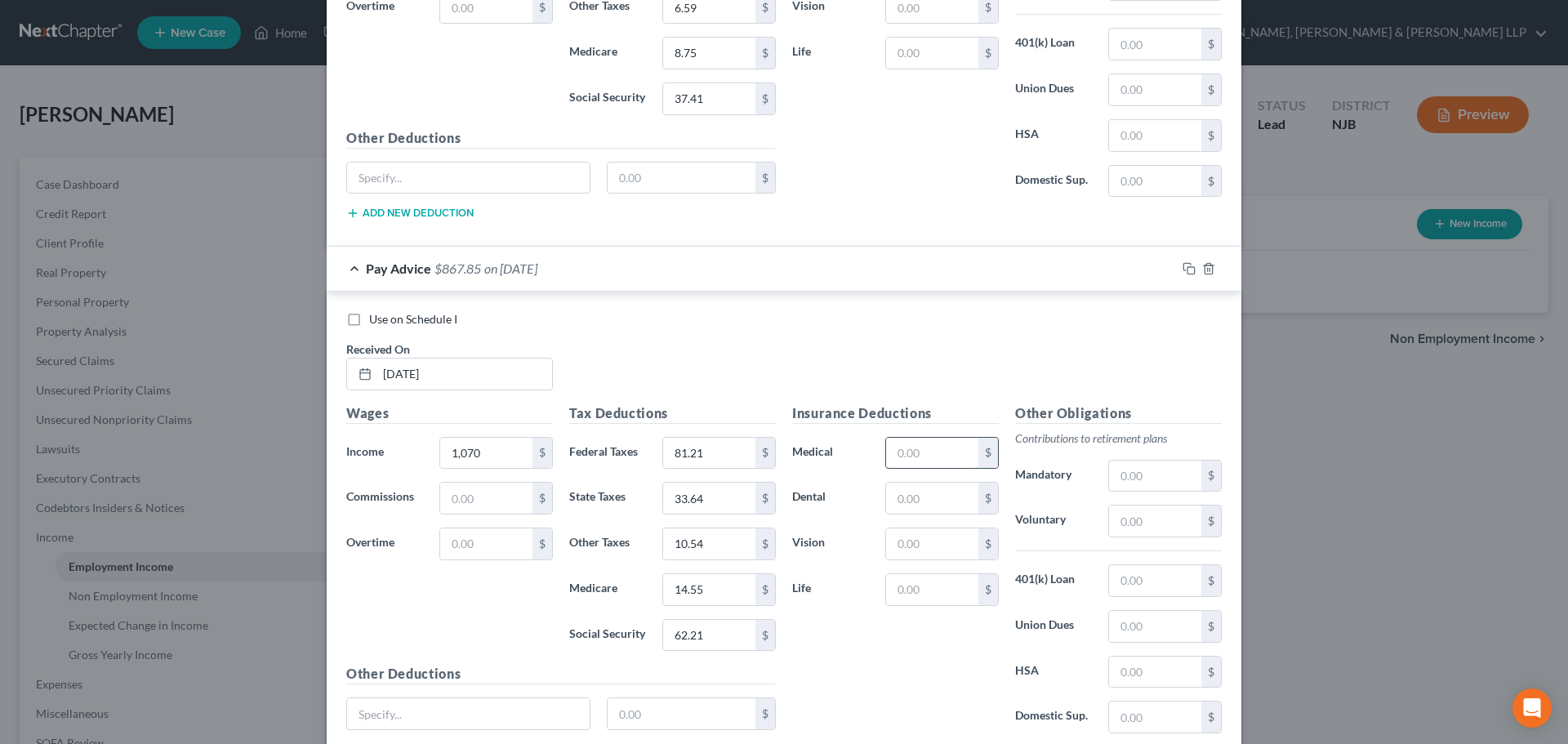
click at [898, 460] on input "text" at bounding box center [932, 453] width 92 height 31
type input "7.14"
click at [911, 492] on input "text" at bounding box center [932, 497] width 92 height 31
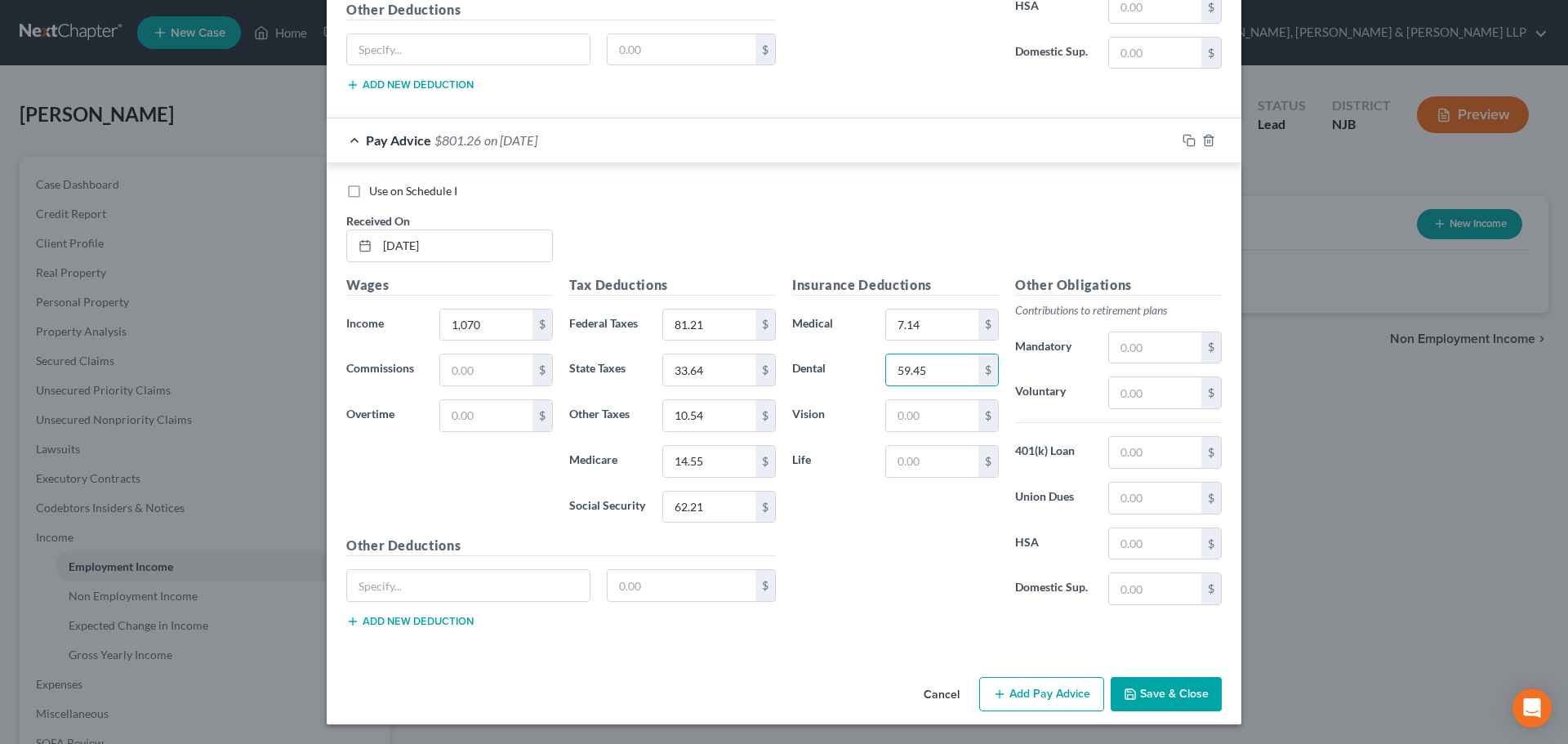
type input "59.45"
click at [1016, 681] on button "Add Pay Advice" at bounding box center [1041, 694] width 125 height 34
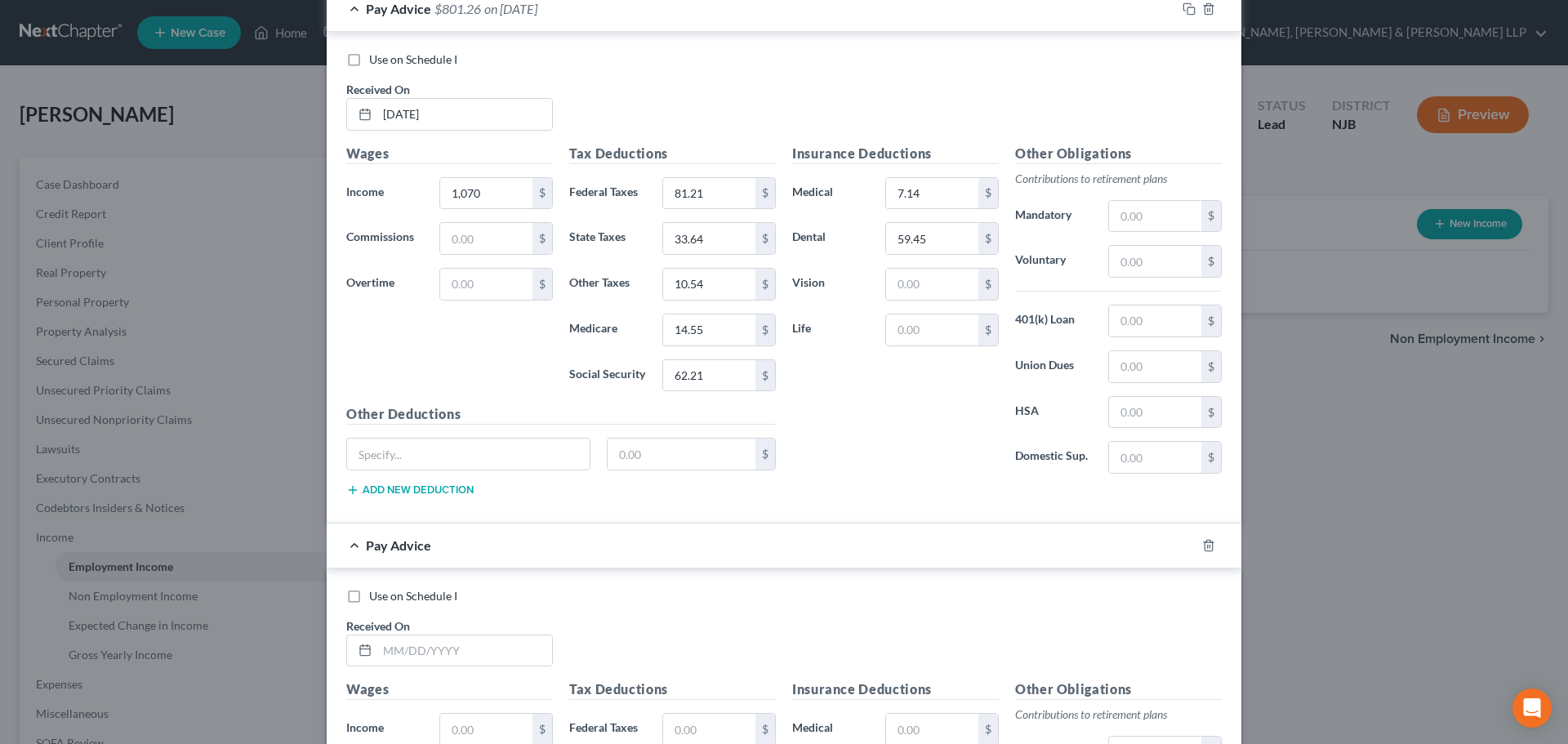
scroll to position [5554, 0]
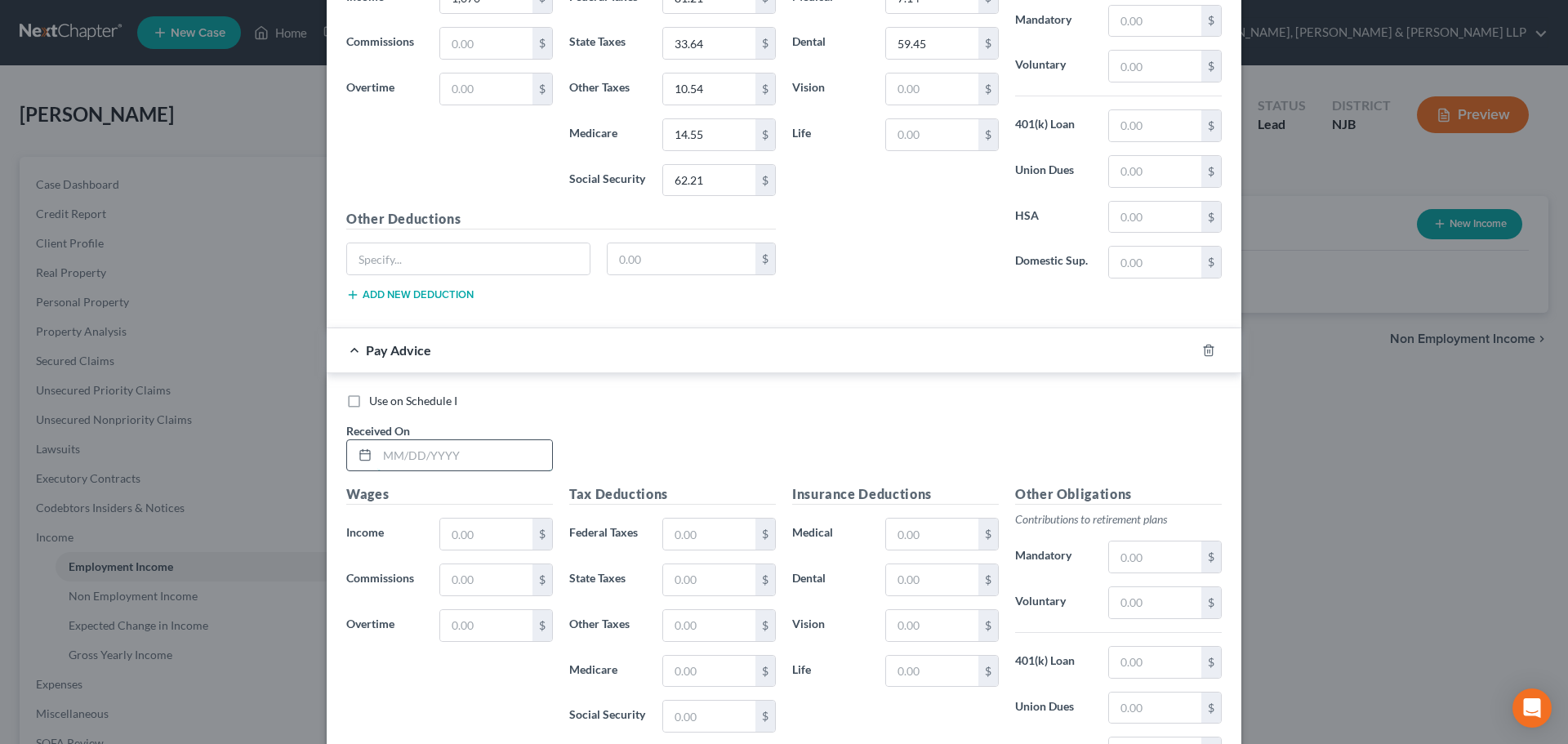
click at [422, 460] on input "text" at bounding box center [464, 456] width 175 height 31
click at [465, 534] on input "text" at bounding box center [486, 533] width 92 height 31
click at [708, 545] on input "text" at bounding box center [709, 533] width 92 height 31
click at [705, 574] on input "text" at bounding box center [709, 579] width 92 height 31
click at [695, 674] on input "text" at bounding box center [709, 670] width 92 height 31
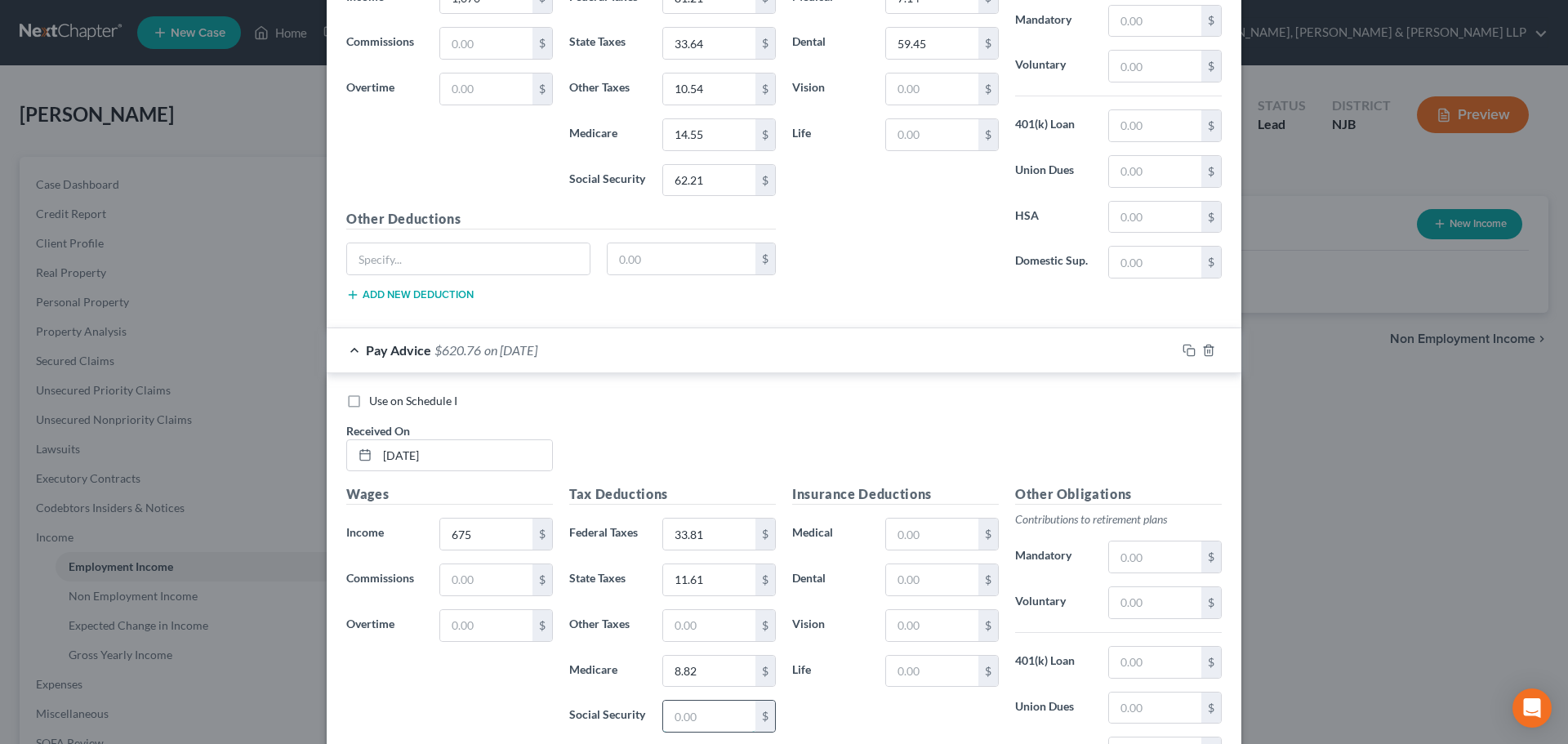
click at [699, 725] on input "text" at bounding box center [709, 716] width 92 height 31
click at [702, 624] on input "text" at bounding box center [709, 625] width 92 height 31
click at [933, 543] on input "text" at bounding box center [932, 533] width 92 height 31
click at [938, 589] on input "text" at bounding box center [932, 579] width 92 height 31
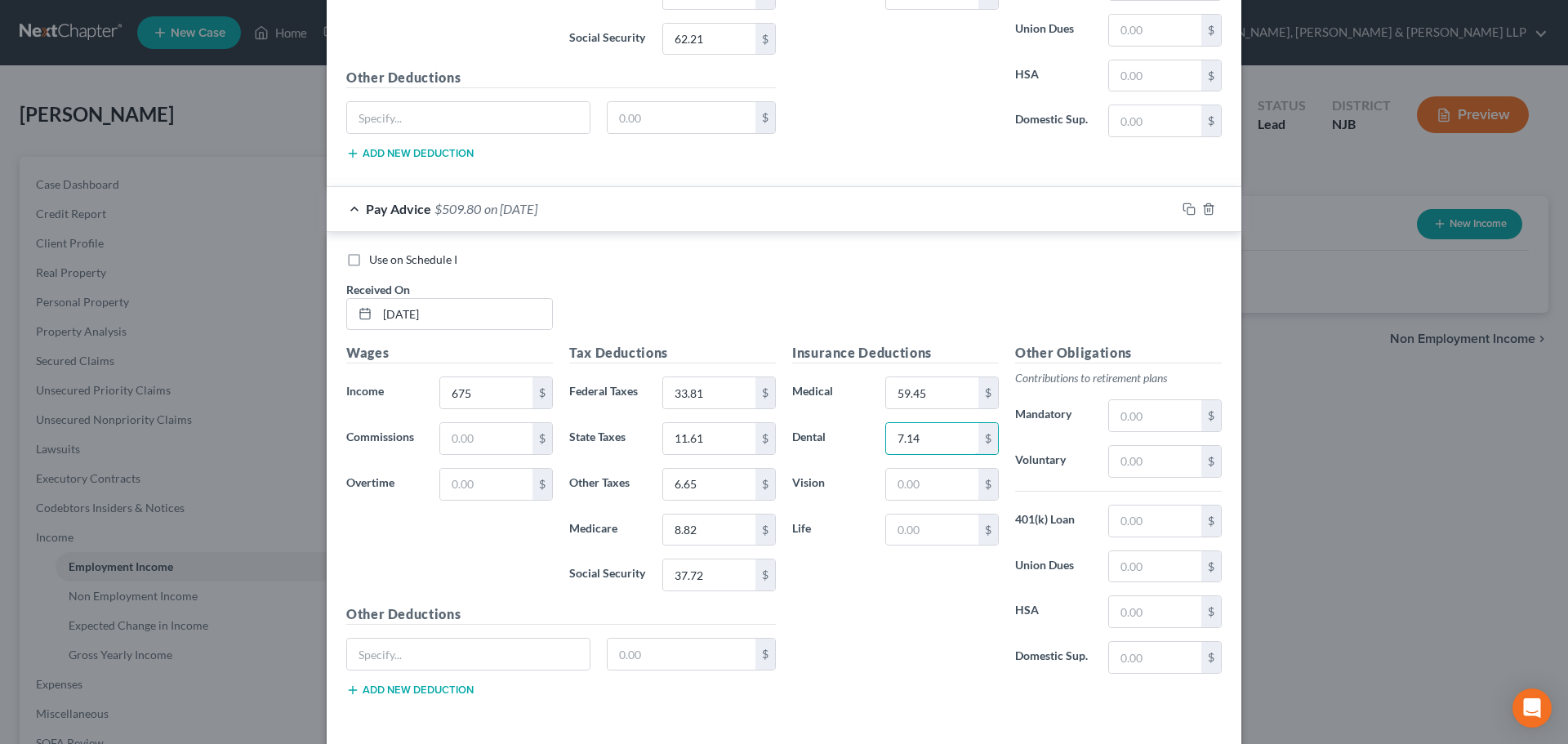
scroll to position [5765, 0]
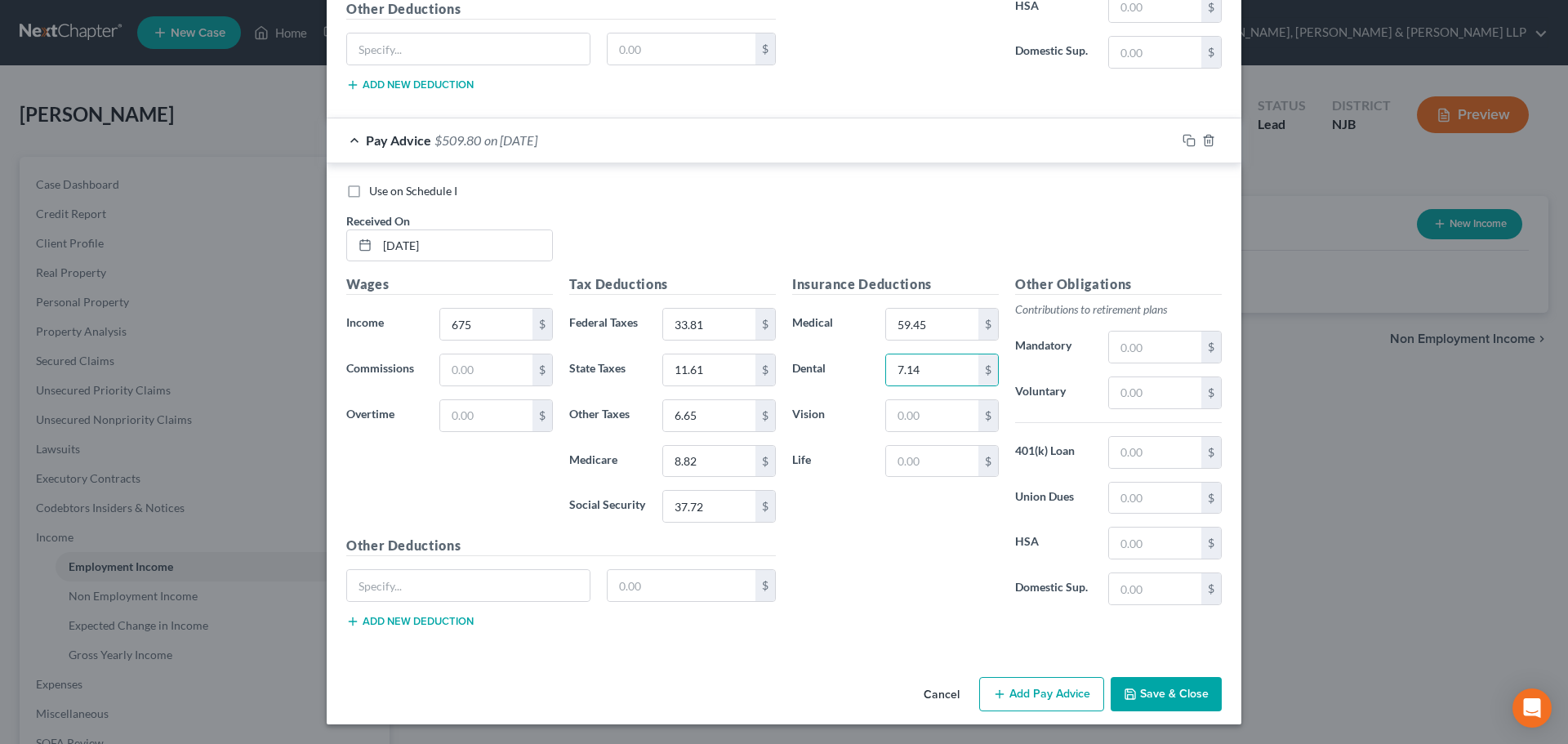
drag, startPoint x: 1026, startPoint y: 683, endPoint x: 871, endPoint y: 619, distance: 167.7
click at [1024, 683] on button "Add Pay Advice" at bounding box center [1041, 694] width 125 height 34
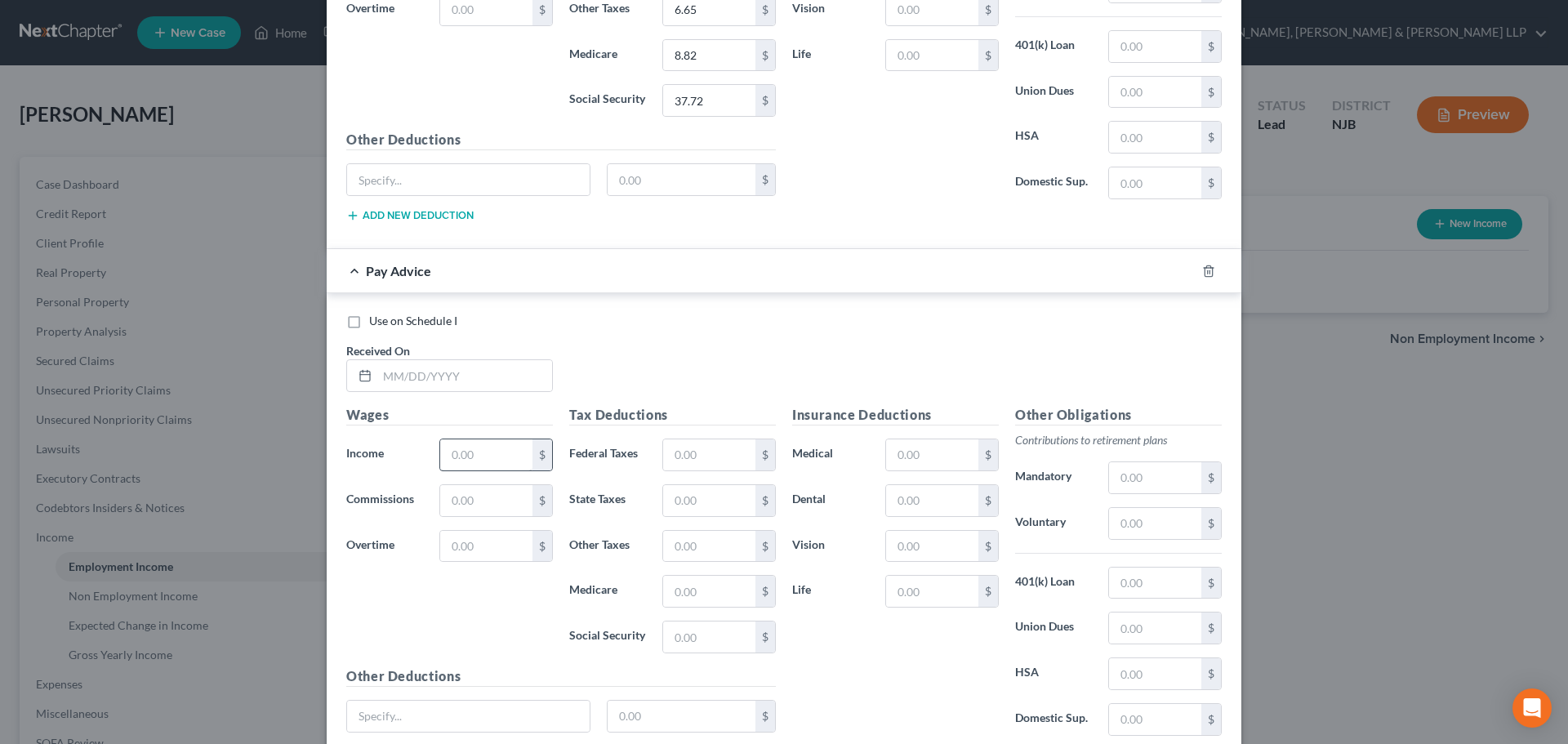
scroll to position [6173, 0]
click at [446, 379] on input "text" at bounding box center [464, 373] width 175 height 31
click at [471, 435] on div "Wages Income * $ Commissions $ Overtime $" at bounding box center [449, 533] width 223 height 262
click at [471, 450] on input "text" at bounding box center [486, 452] width 92 height 31
click at [711, 465] on input "text" at bounding box center [709, 452] width 92 height 31
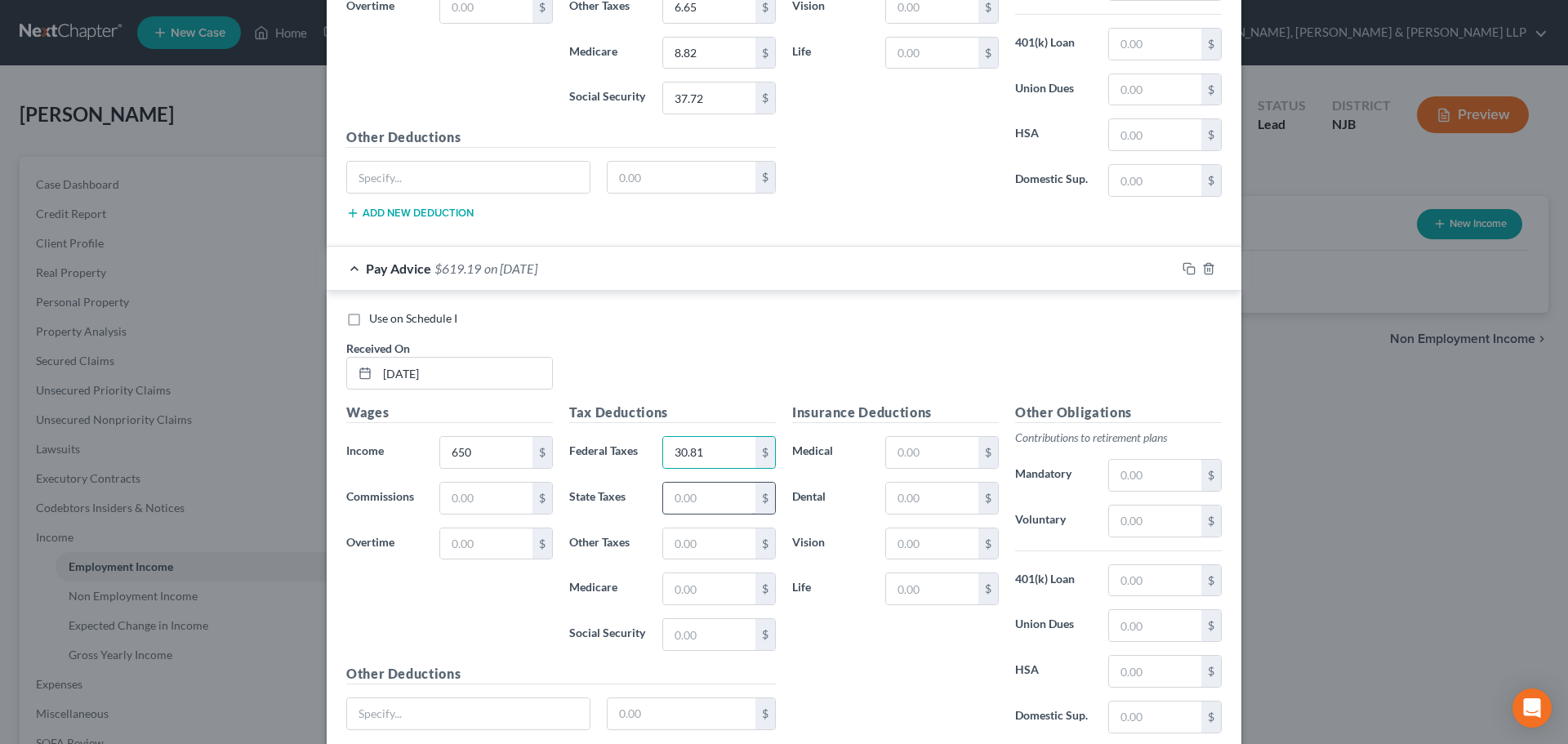
click at [710, 489] on input "text" at bounding box center [709, 497] width 92 height 31
click at [712, 576] on input "text" at bounding box center [709, 589] width 92 height 31
click at [691, 640] on input "text" at bounding box center [709, 634] width 92 height 31
click at [685, 558] on input "text" at bounding box center [709, 543] width 92 height 31
click at [921, 459] on input "text" at bounding box center [932, 452] width 92 height 31
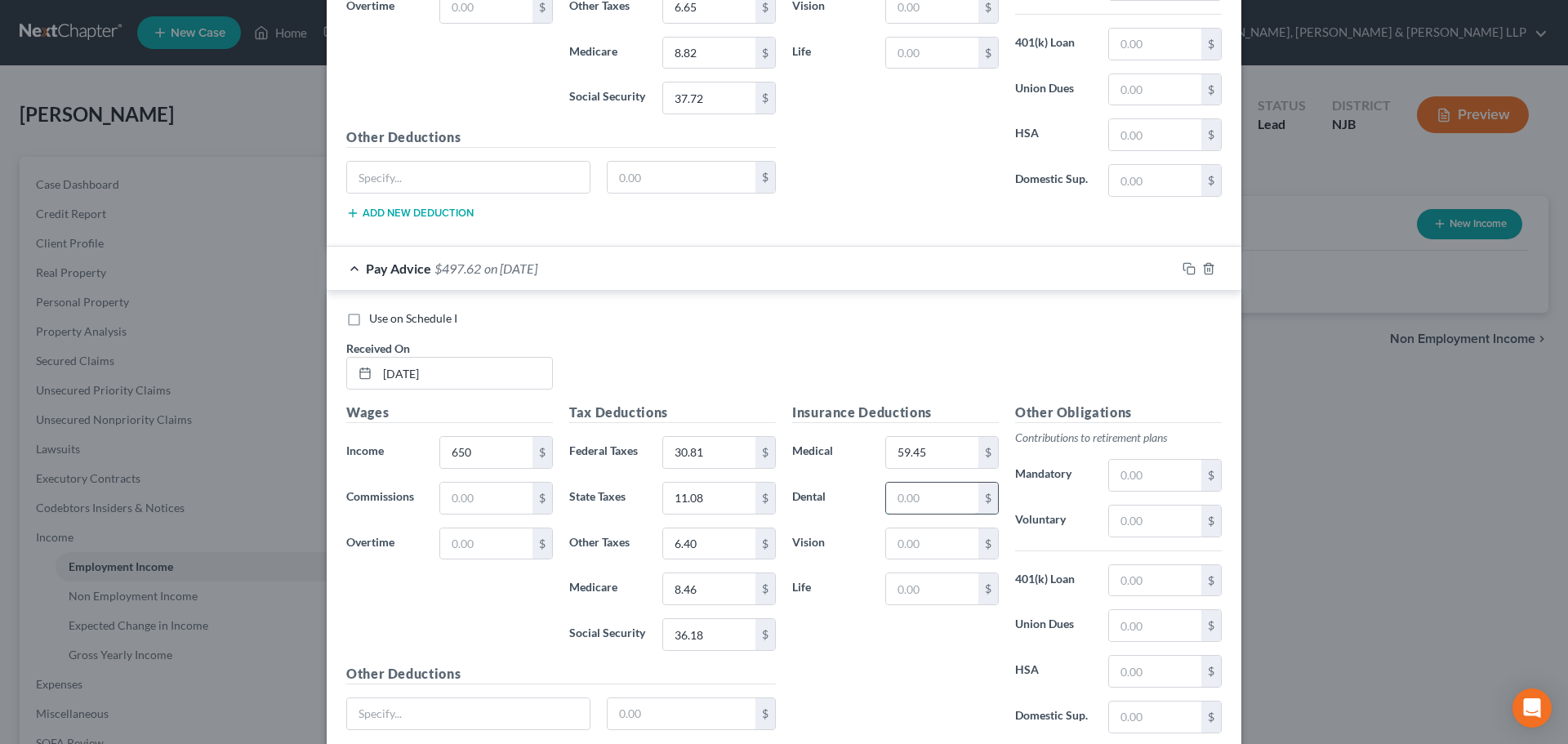
click at [929, 499] on input "text" at bounding box center [932, 497] width 92 height 31
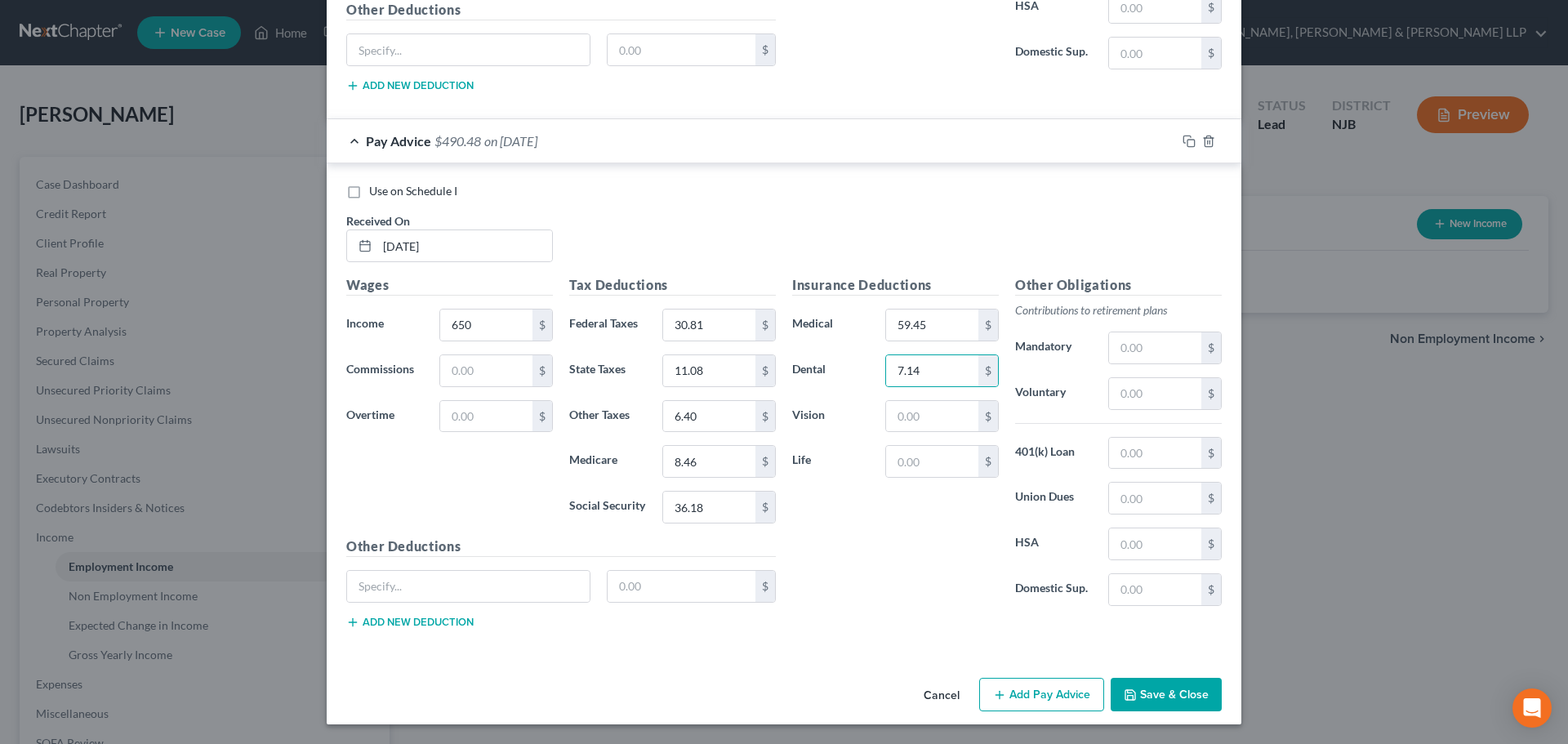
click at [1030, 687] on button "Add Pay Advice" at bounding box center [1041, 695] width 125 height 34
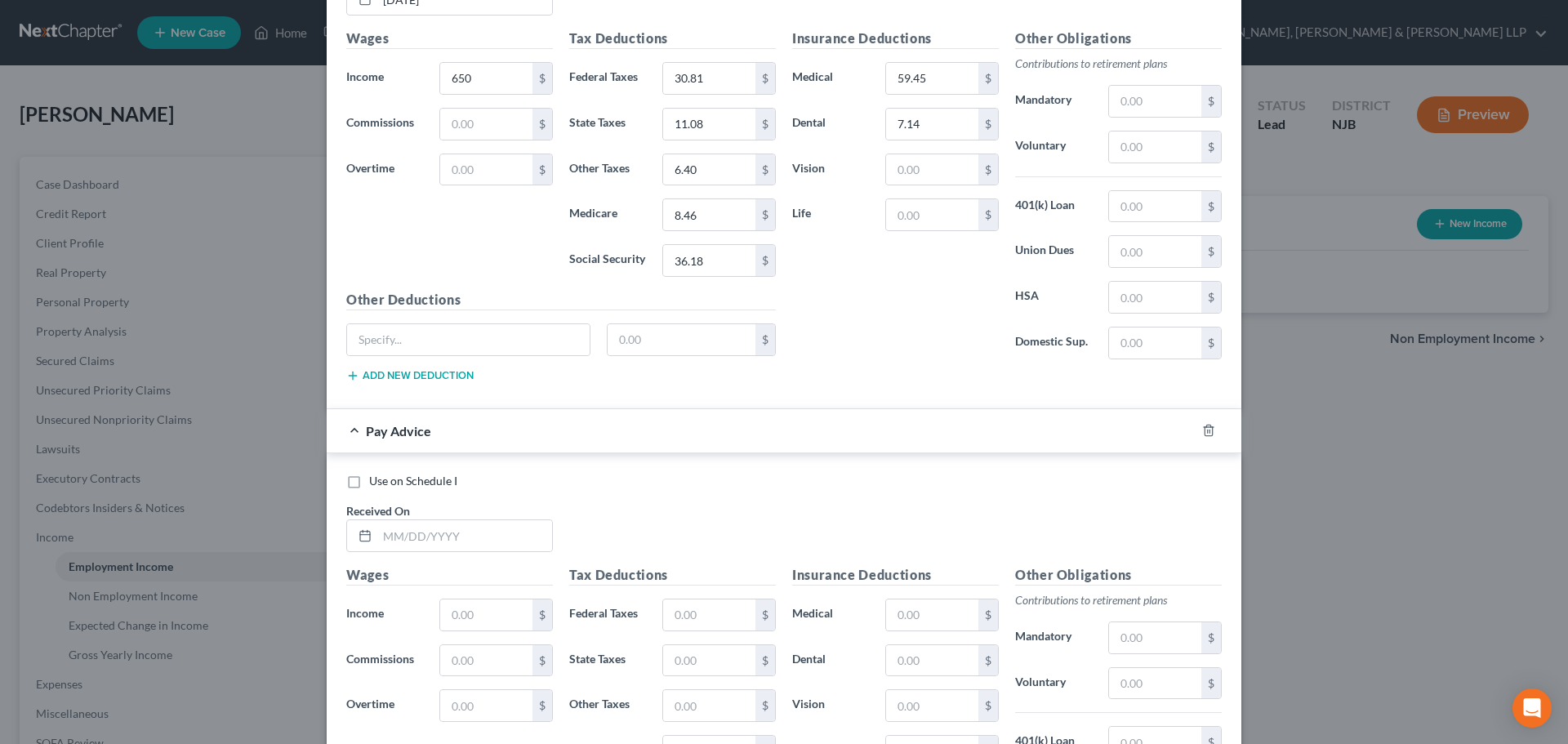
scroll to position [6790, 0]
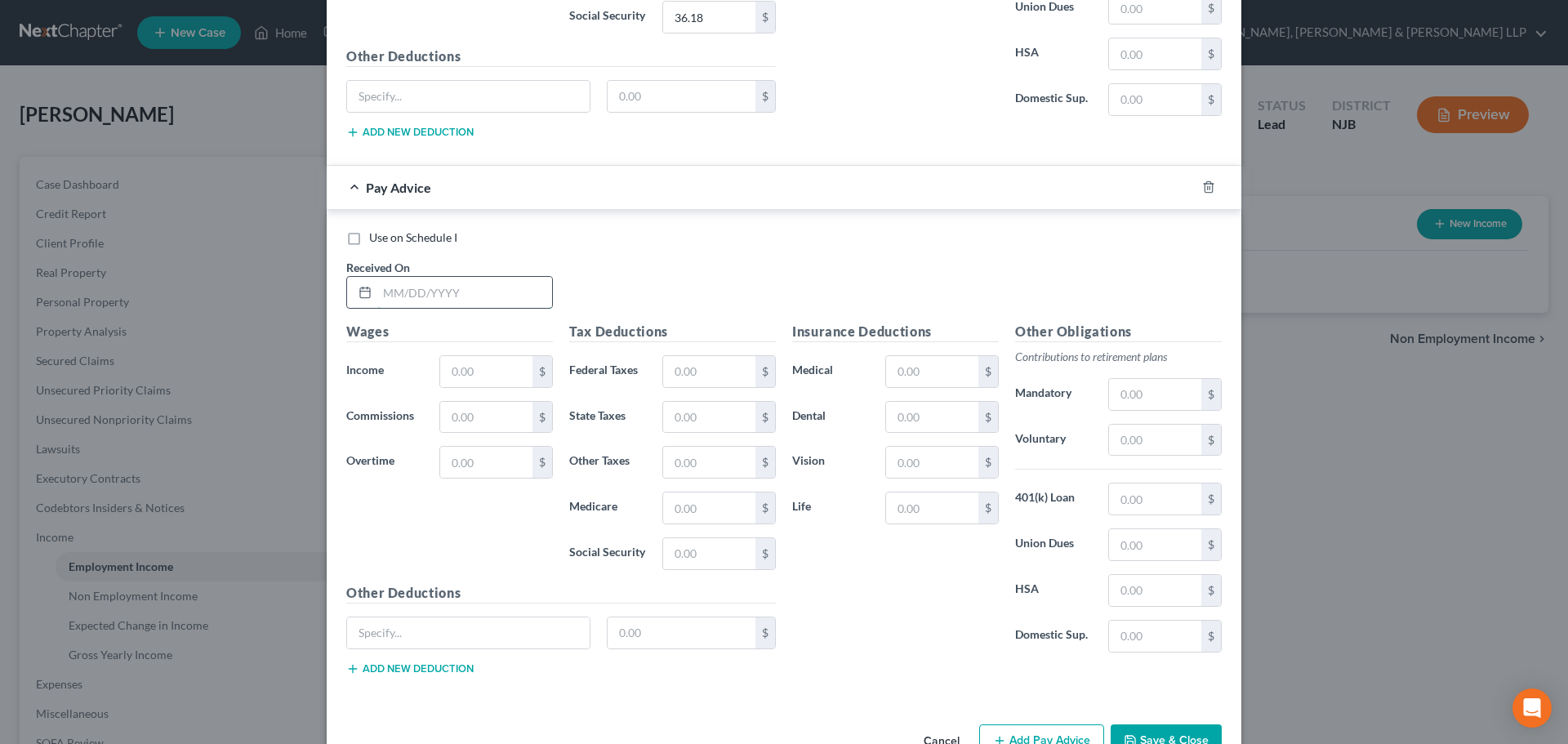
click at [456, 288] on input "text" at bounding box center [464, 292] width 175 height 31
click at [507, 375] on input "text" at bounding box center [486, 371] width 92 height 31
click at [685, 375] on input "text" at bounding box center [709, 371] width 92 height 31
click at [686, 542] on input "text" at bounding box center [709, 553] width 92 height 31
click at [697, 509] on input "text" at bounding box center [709, 507] width 92 height 31
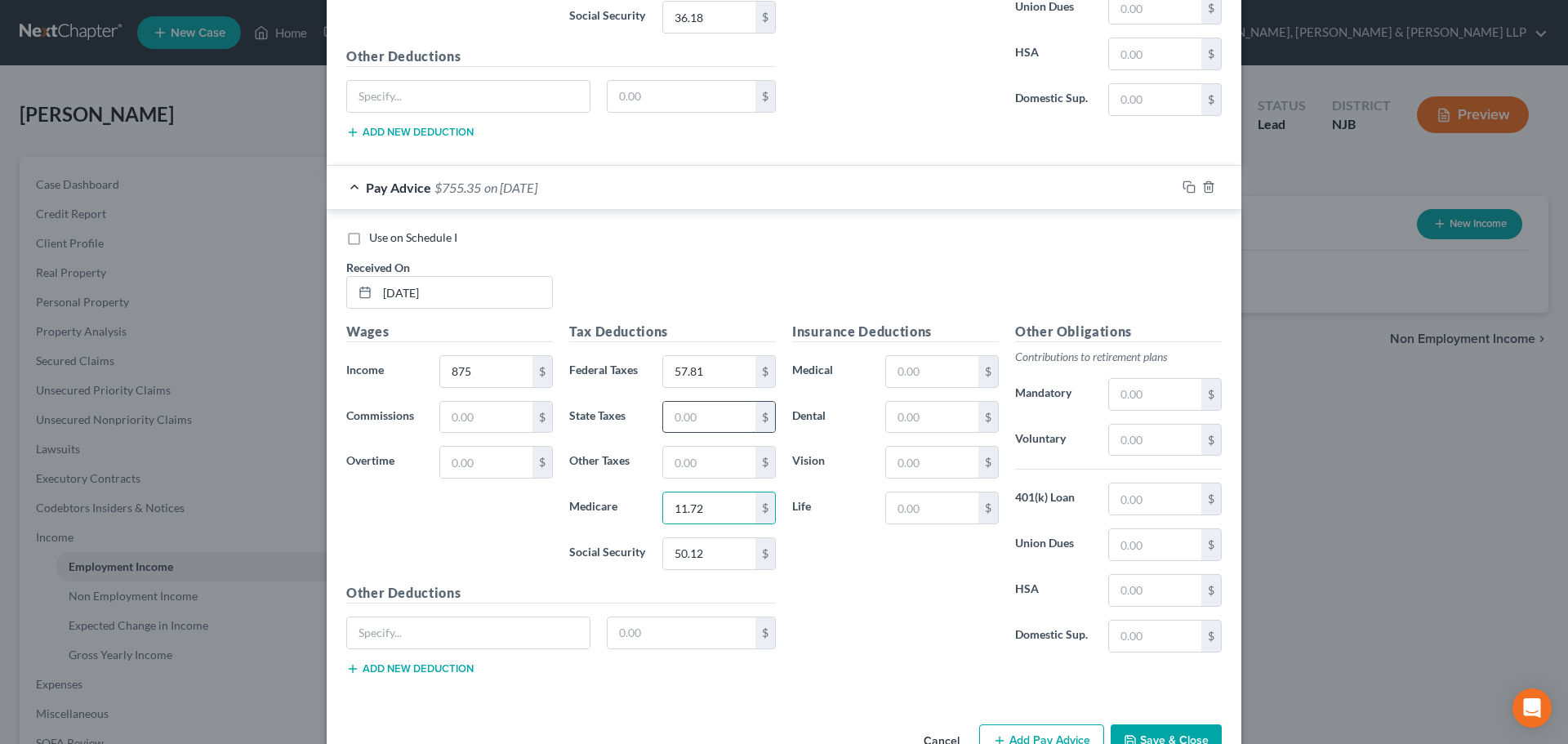
click at [699, 408] on input "text" at bounding box center [709, 417] width 92 height 31
click at [714, 458] on input "text" at bounding box center [709, 461] width 92 height 31
click at [893, 373] on input "text" at bounding box center [932, 371] width 92 height 31
click at [908, 412] on input "text" at bounding box center [932, 417] width 92 height 31
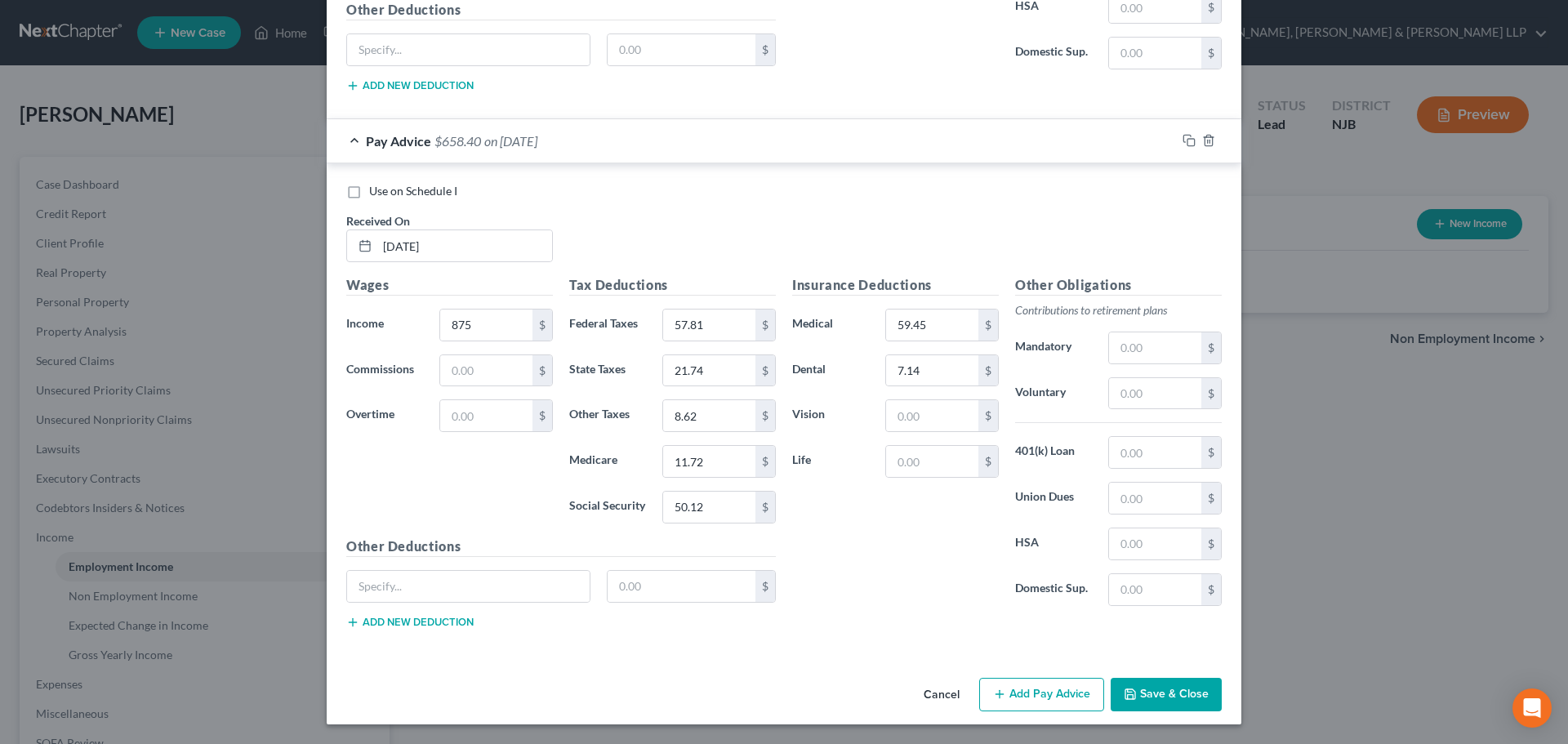
click at [1040, 696] on button "Add Pay Advice" at bounding box center [1041, 695] width 125 height 34
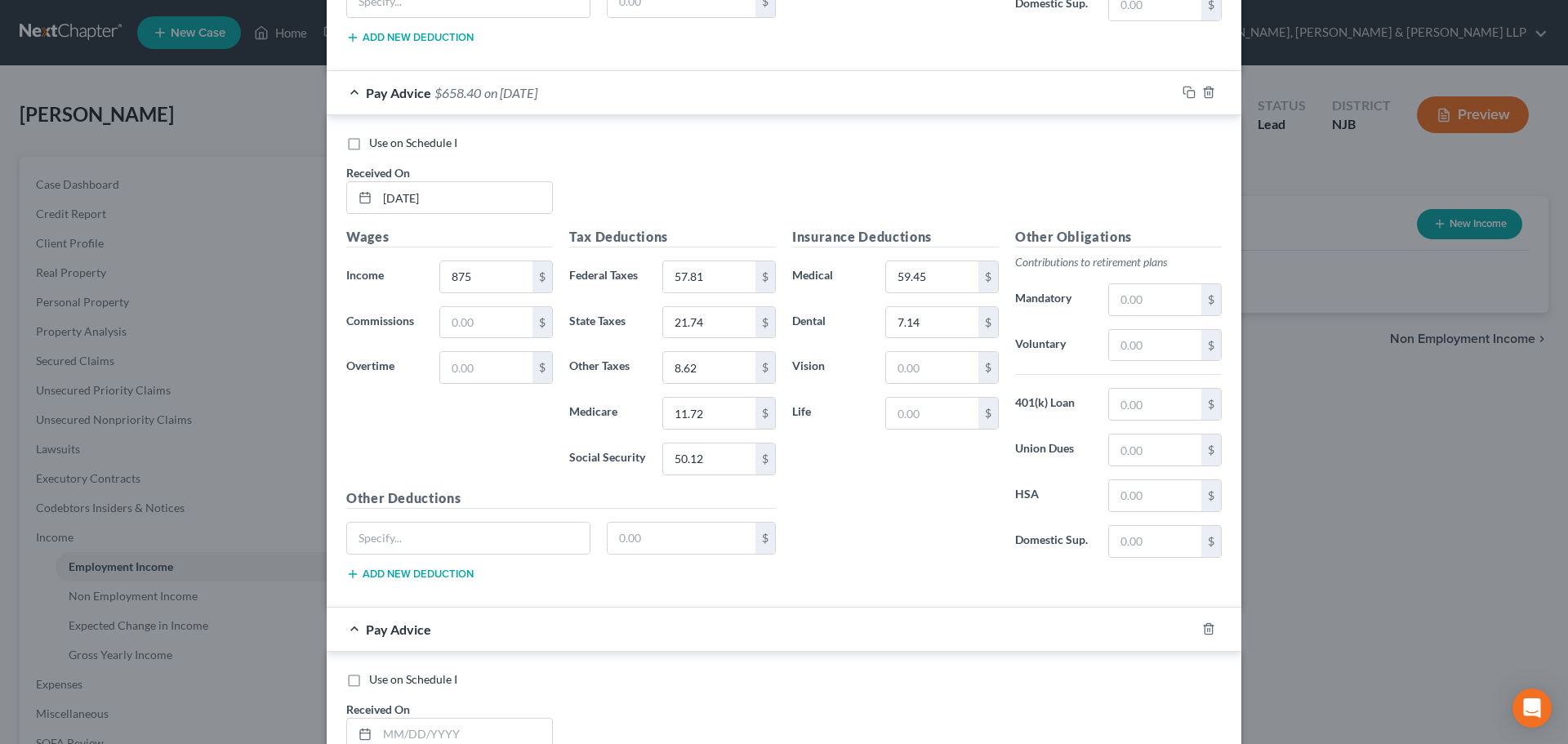
scroll to position [7163, 0]
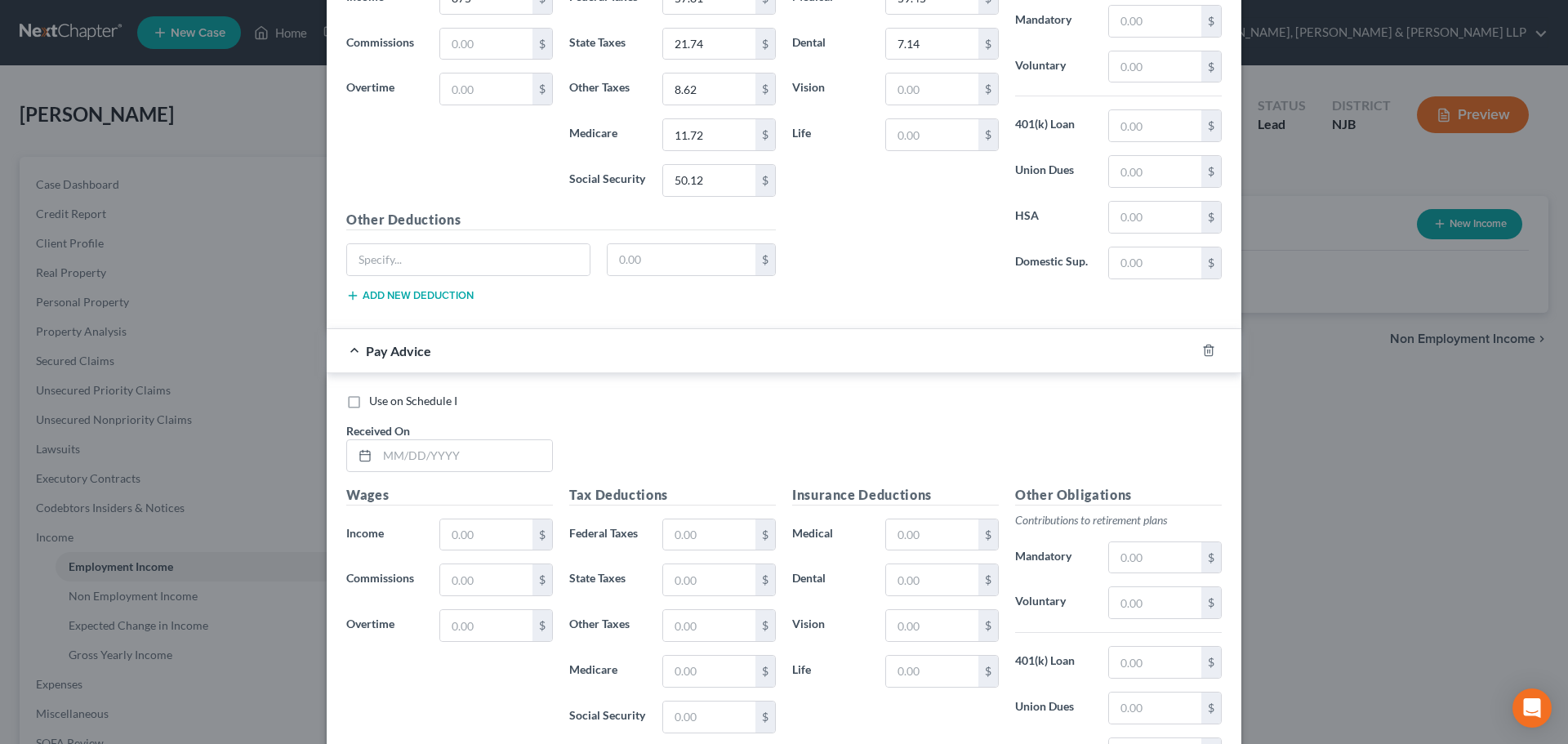
click at [491, 473] on div "Use on Schedule I Received On *" at bounding box center [783, 439] width 892 height 92
click at [490, 448] on input "text" at bounding box center [464, 456] width 175 height 31
click at [477, 522] on div "Wages Income * $ Commissions $ Overtime $" at bounding box center [449, 615] width 223 height 262
click at [476, 528] on input "text" at bounding box center [486, 534] width 92 height 31
click at [690, 533] on input "text" at bounding box center [709, 534] width 92 height 31
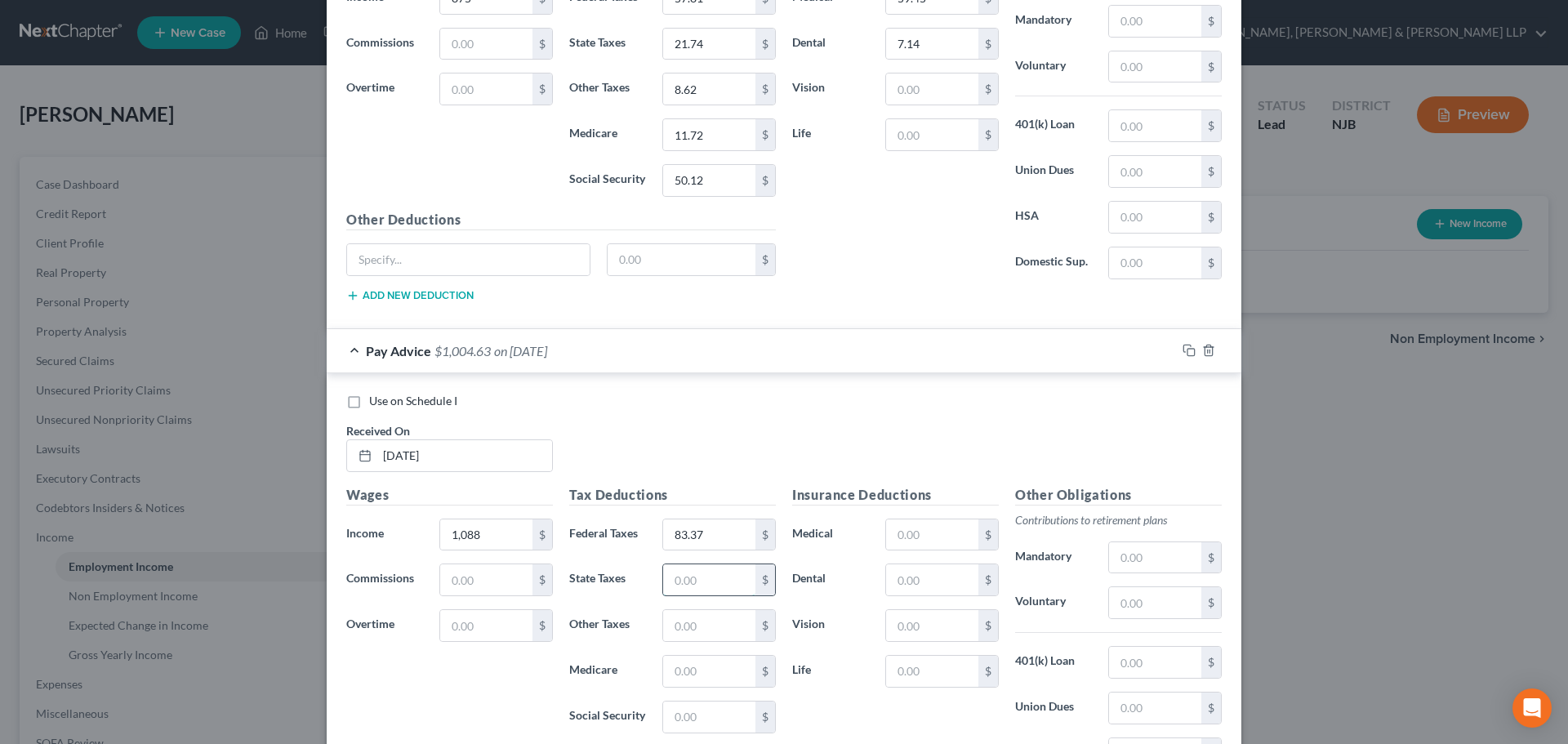
click at [685, 568] on input "text" at bounding box center [709, 579] width 92 height 31
click at [688, 665] on input "text" at bounding box center [709, 670] width 92 height 31
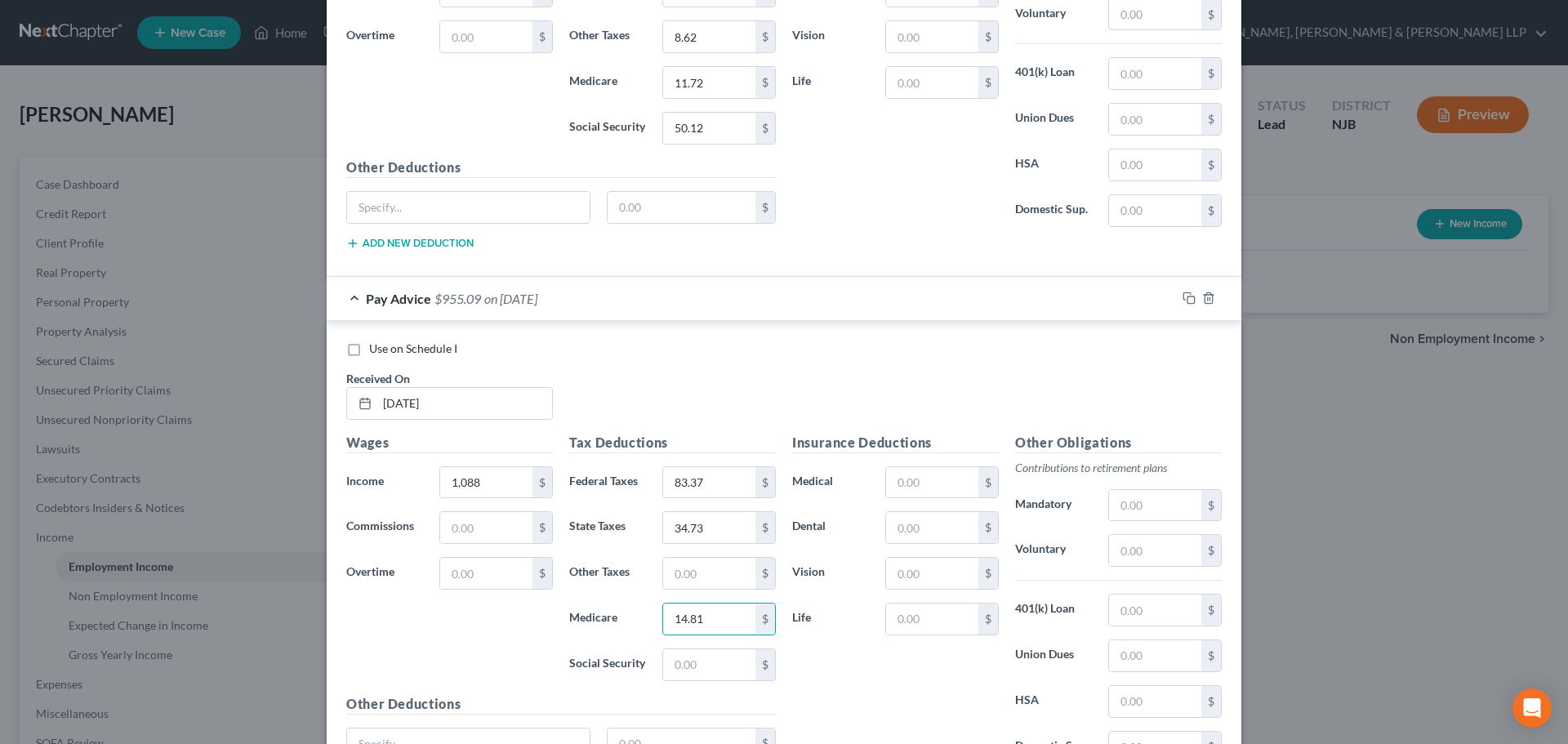
scroll to position [7245, 0]
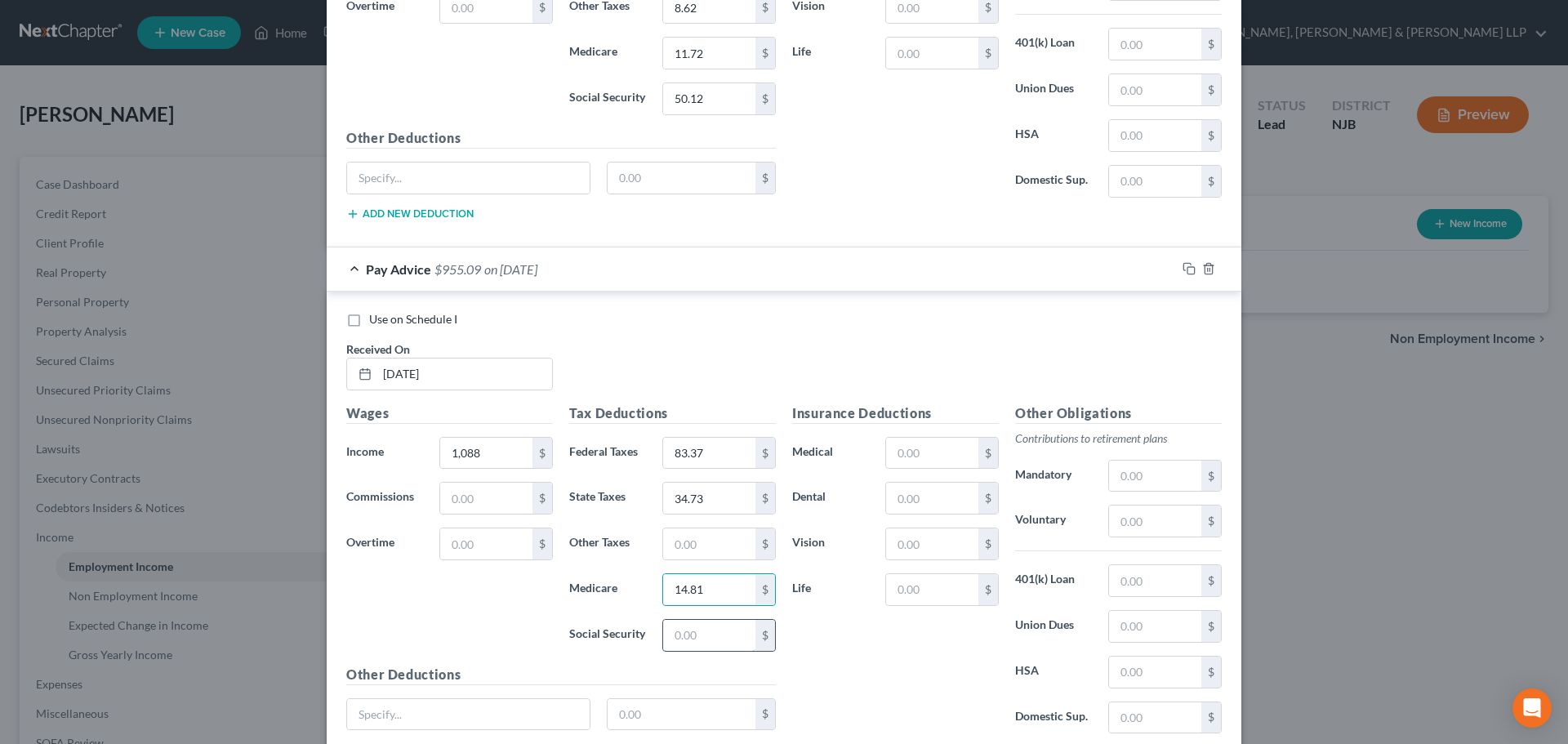
click at [711, 639] on input "text" at bounding box center [709, 634] width 92 height 31
click at [701, 552] on input "text" at bounding box center [709, 543] width 92 height 31
click at [933, 454] on input "text" at bounding box center [932, 453] width 92 height 31
click at [926, 499] on input "text" at bounding box center [932, 497] width 92 height 31
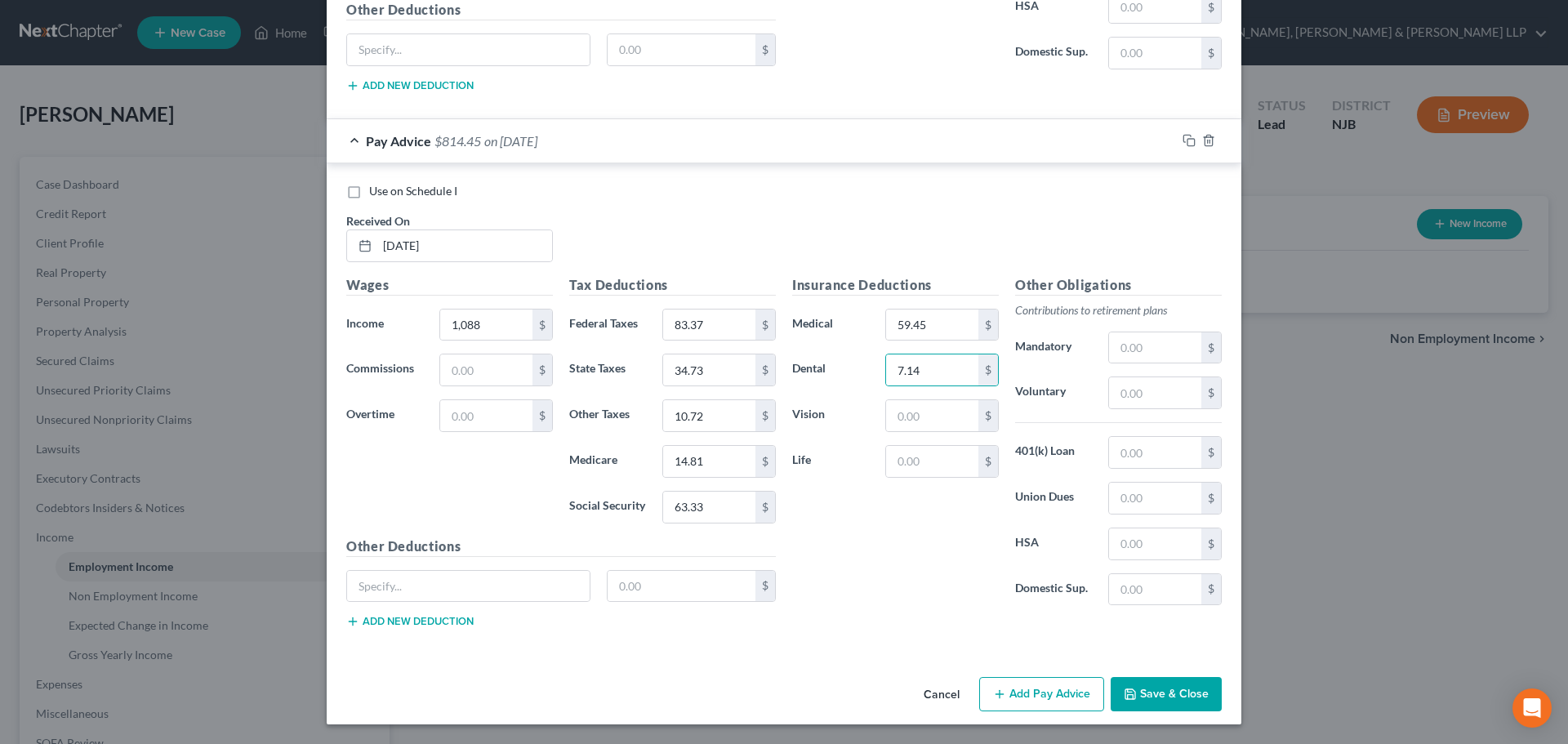
click at [1021, 687] on button "Add Pay Advice" at bounding box center [1041, 694] width 125 height 34
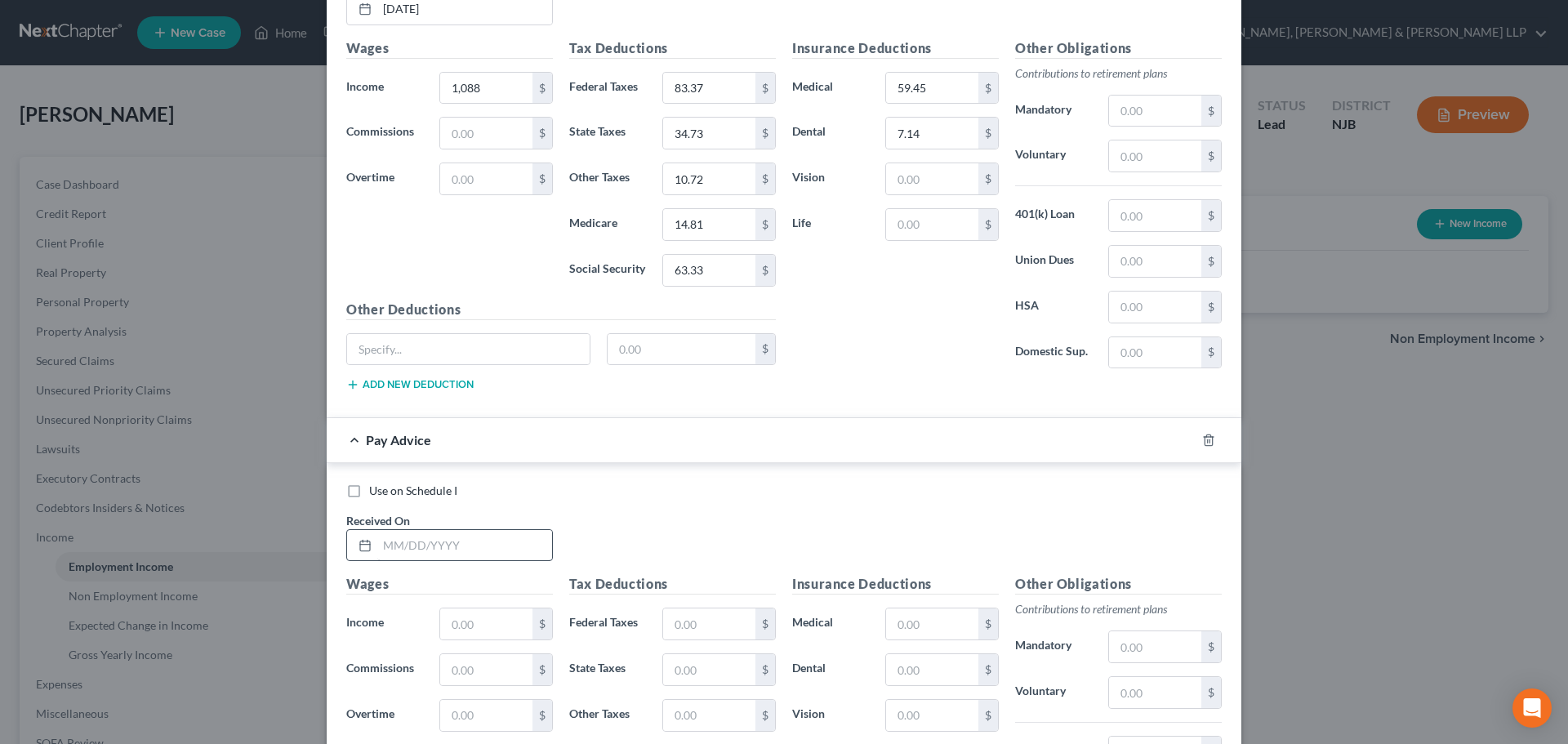
scroll to position [7618, 0]
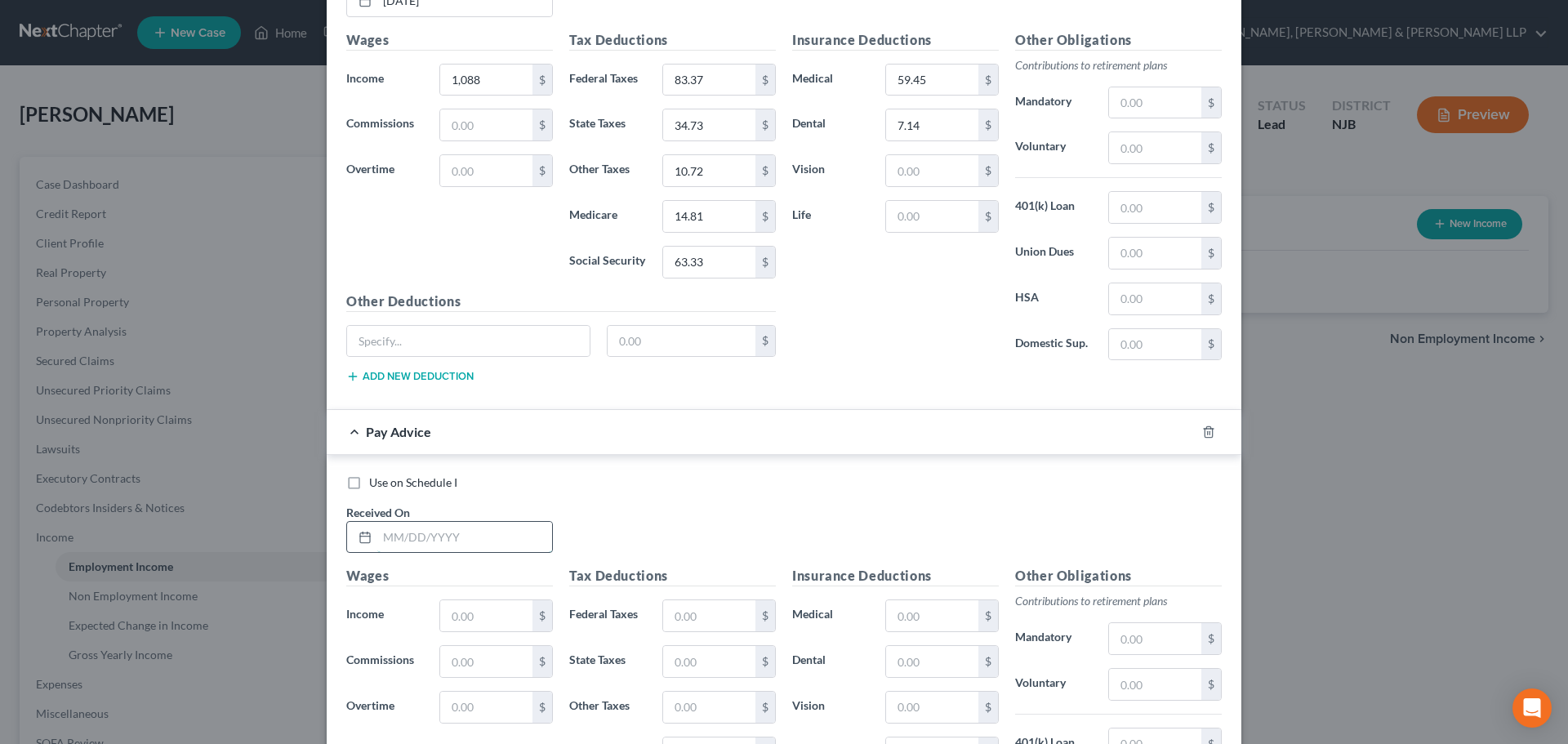
click at [412, 543] on input "text" at bounding box center [464, 537] width 175 height 31
click at [456, 607] on input "text" at bounding box center [486, 615] width 92 height 31
click at [723, 626] on input "text" at bounding box center [709, 615] width 92 height 31
click at [716, 662] on input "text" at bounding box center [709, 661] width 92 height 31
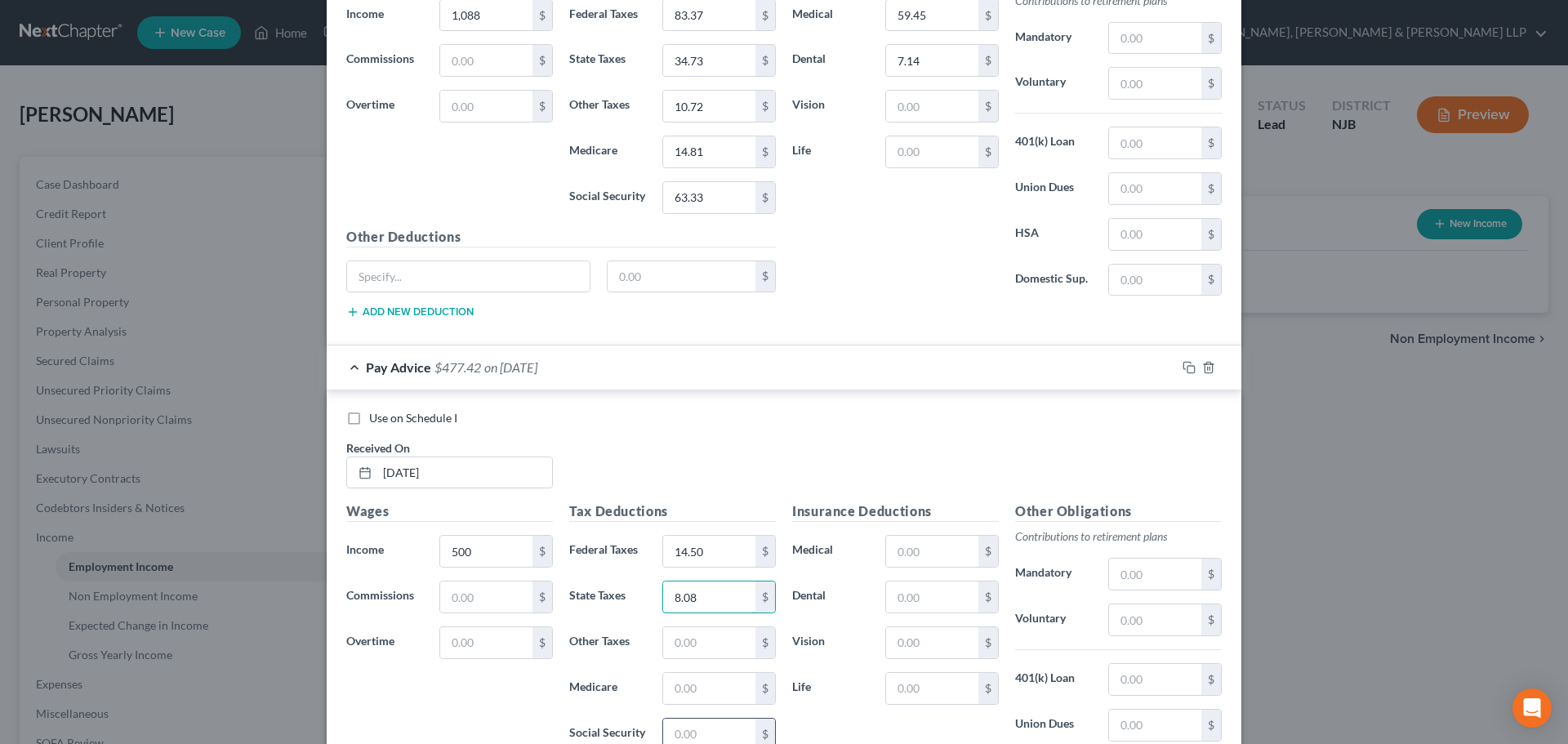
scroll to position [7781, 0]
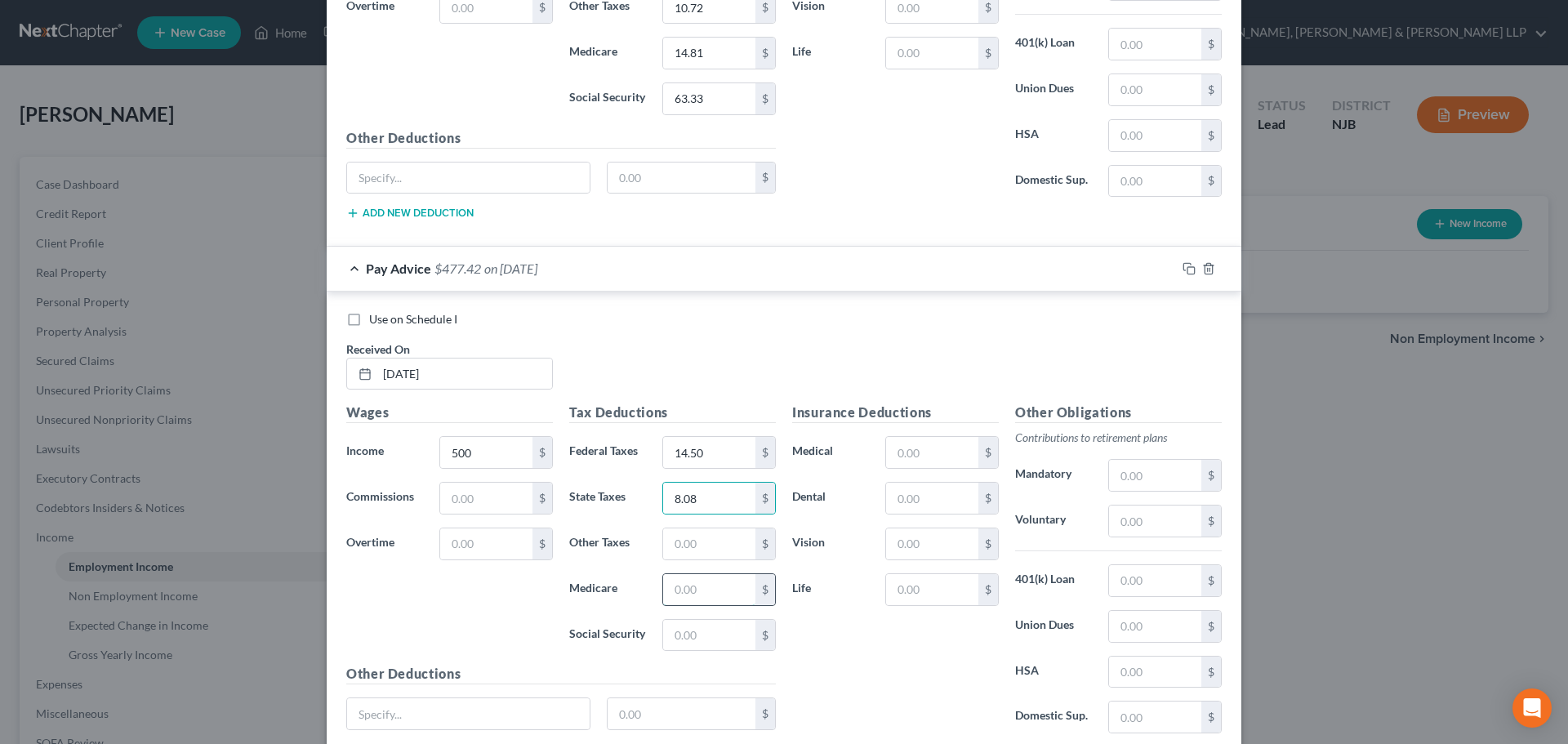
click at [691, 589] on input "text" at bounding box center [709, 589] width 92 height 31
click at [693, 640] on input "text" at bounding box center [709, 634] width 92 height 31
click at [677, 549] on input "text" at bounding box center [709, 543] width 92 height 31
click at [938, 461] on input "text" at bounding box center [932, 452] width 92 height 31
click at [919, 495] on input "text" at bounding box center [932, 497] width 92 height 31
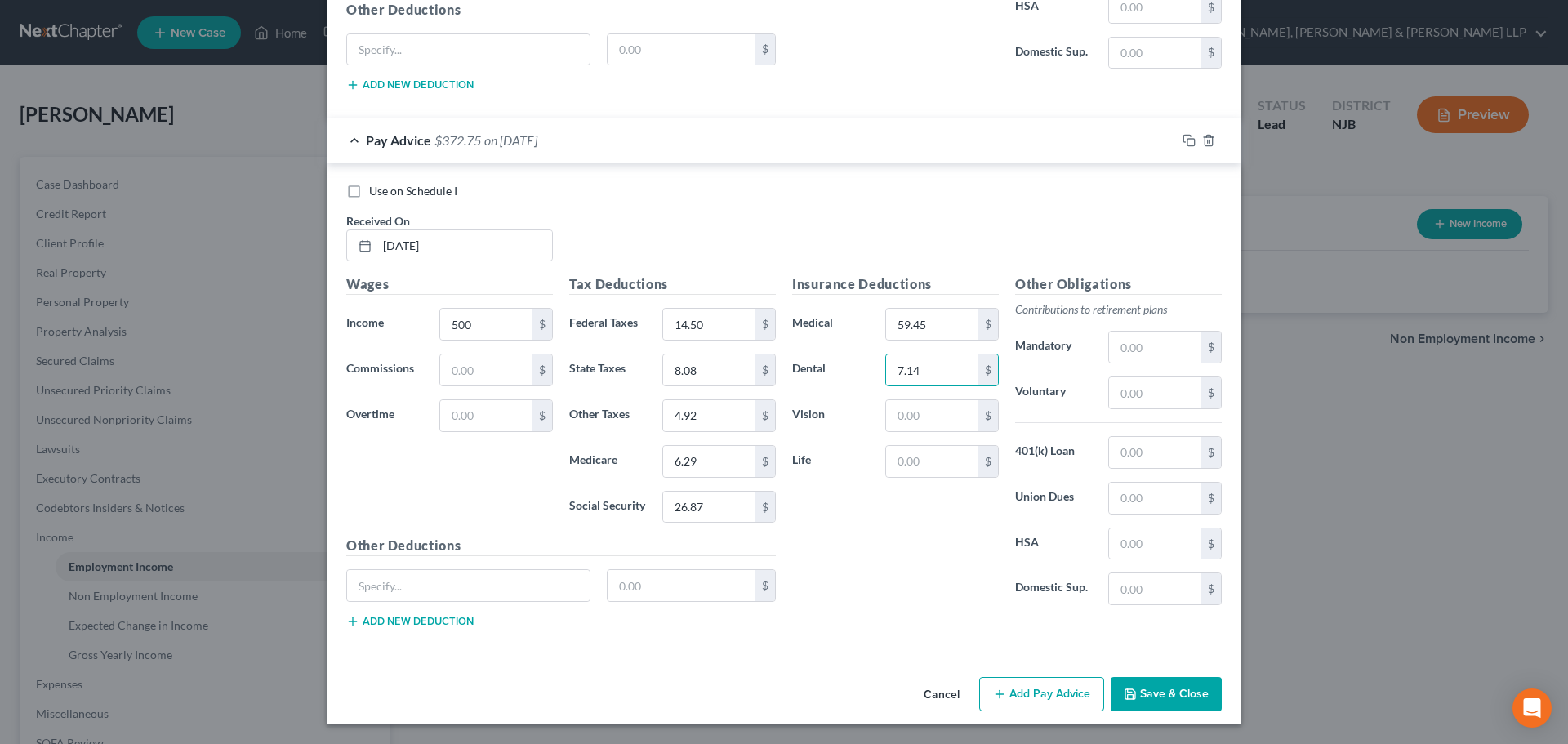
click at [1027, 690] on button "Add Pay Advice" at bounding box center [1041, 694] width 125 height 34
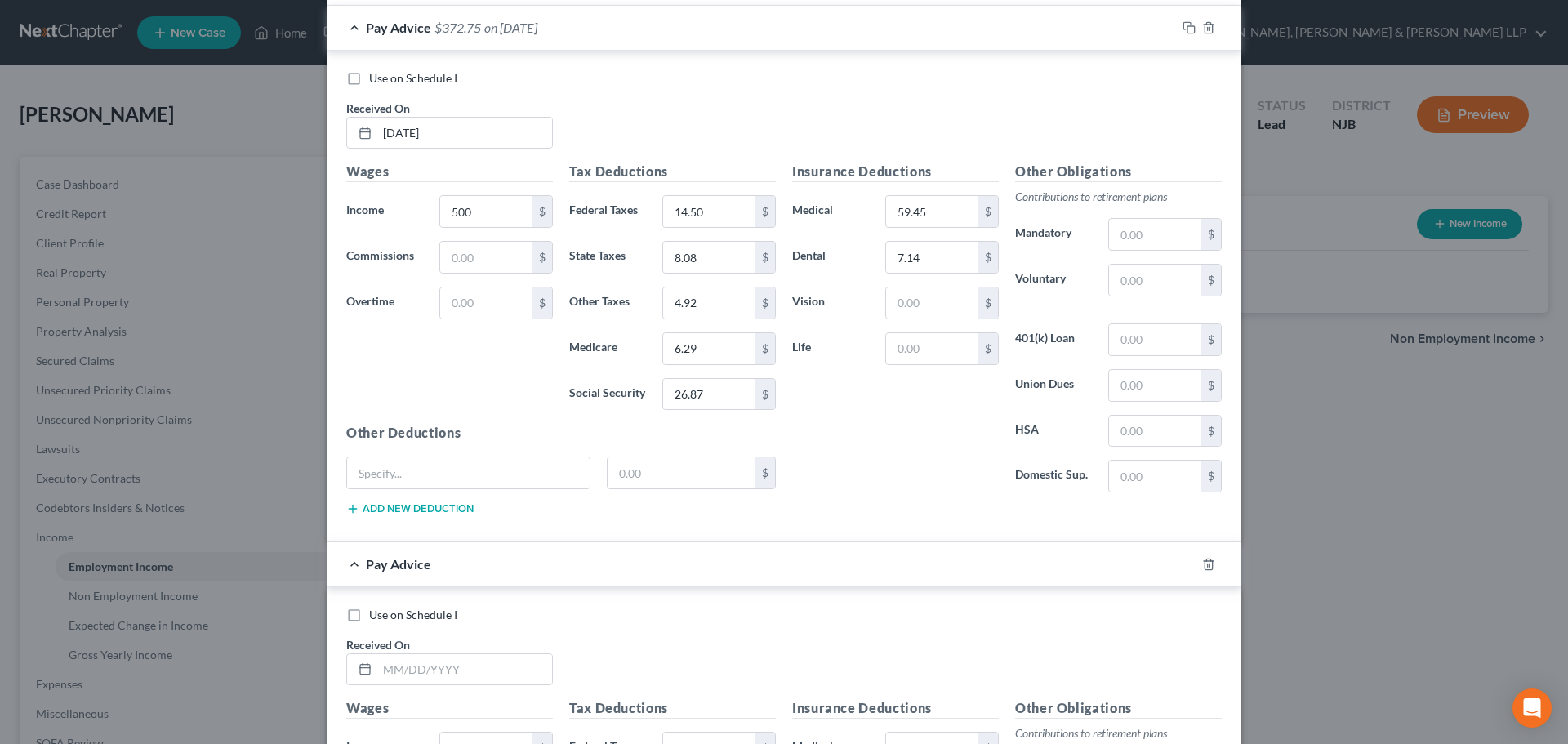
scroll to position [8236, 0]
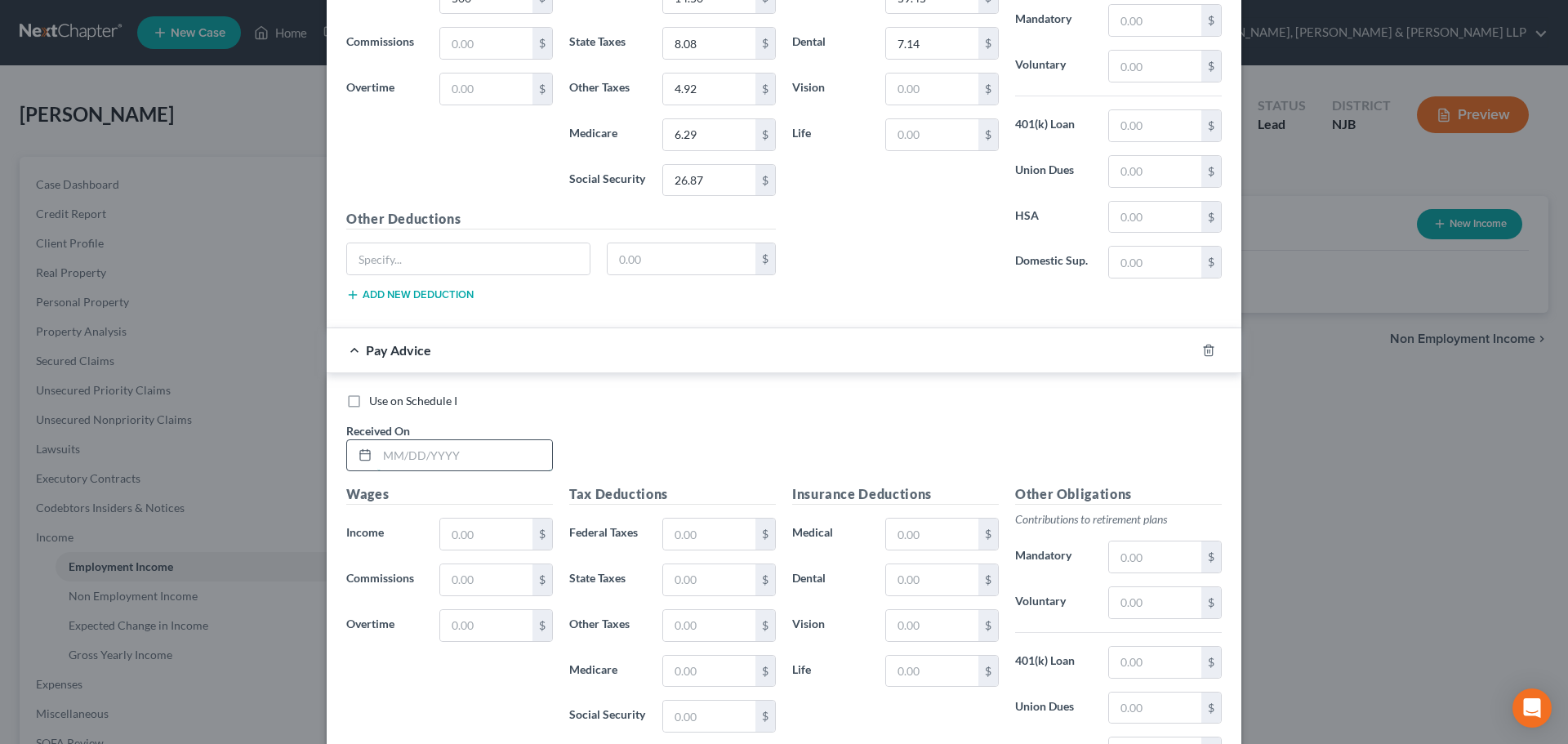
click at [485, 466] on input "text" at bounding box center [464, 456] width 175 height 31
click at [463, 534] on input "text" at bounding box center [486, 533] width 92 height 31
click at [697, 537] on input "text" at bounding box center [709, 533] width 92 height 31
click at [690, 581] on input "text" at bounding box center [709, 579] width 92 height 31
click at [700, 673] on input "text" at bounding box center [709, 670] width 92 height 31
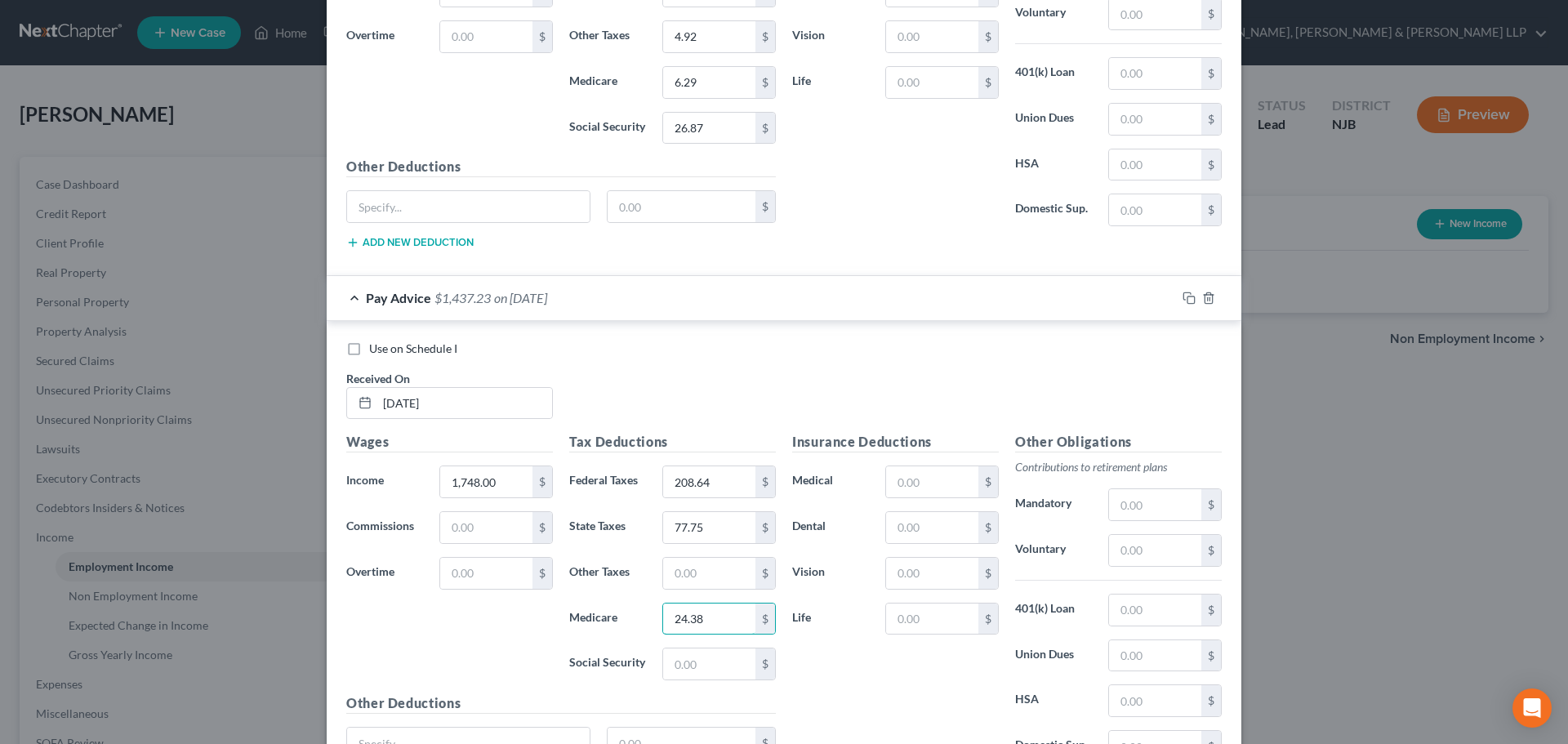
scroll to position [8318, 0]
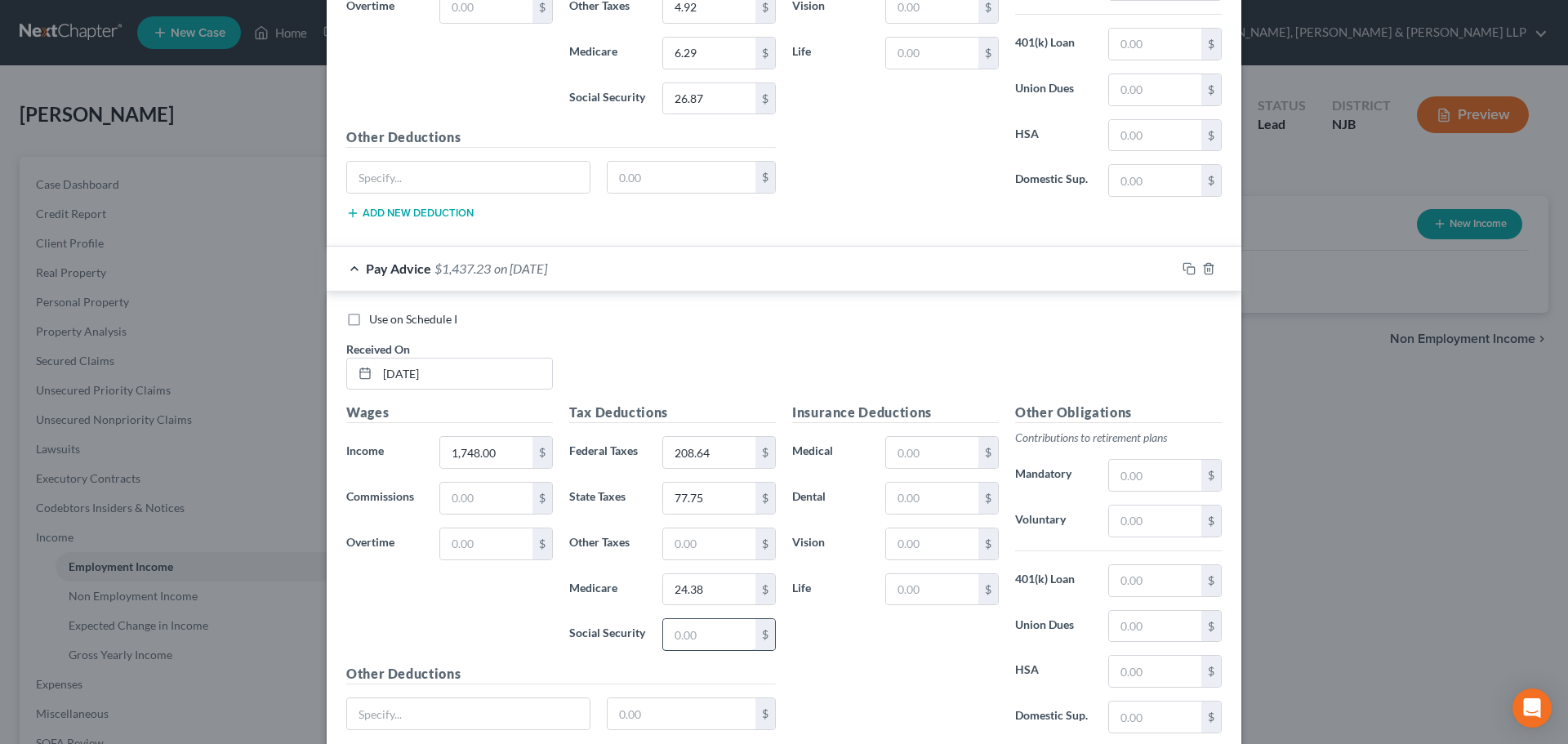
click at [698, 640] on input "text" at bounding box center [709, 634] width 92 height 31
click at [699, 535] on input "text" at bounding box center [709, 543] width 92 height 31
click at [919, 455] on input "text" at bounding box center [932, 452] width 92 height 31
click at [929, 501] on input "text" at bounding box center [932, 497] width 92 height 31
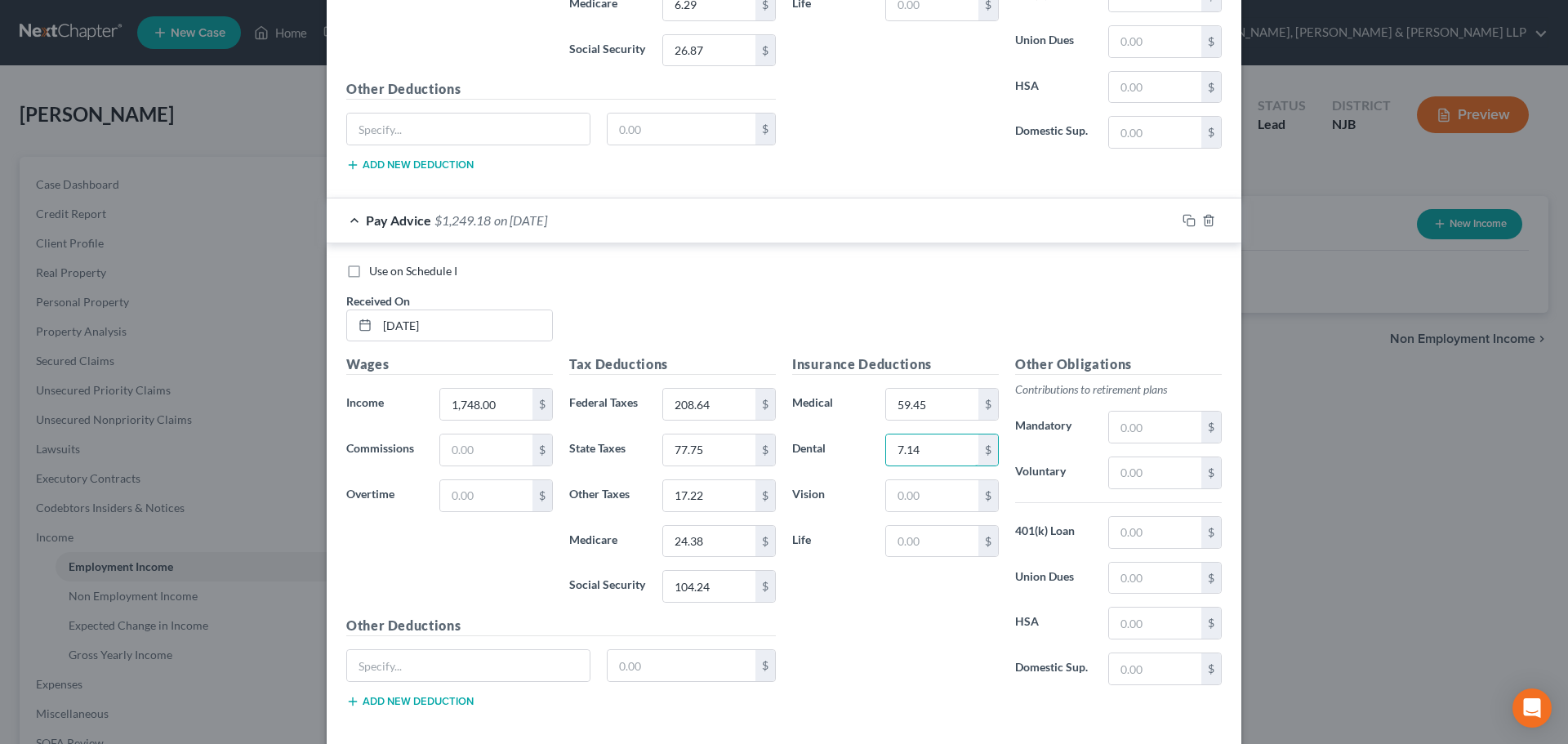
scroll to position [8446, 0]
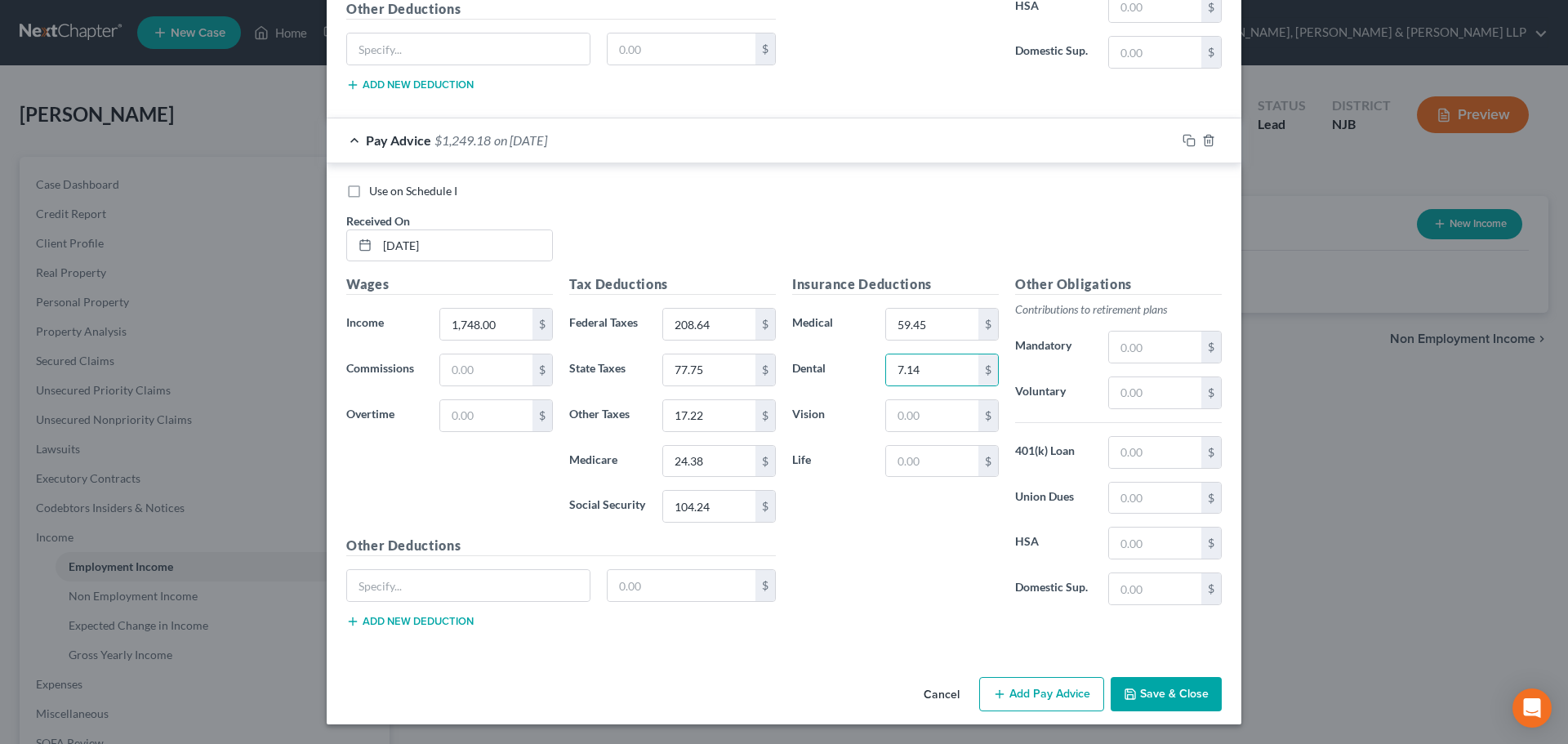
click at [1046, 695] on button "Add Pay Advice" at bounding box center [1041, 694] width 125 height 34
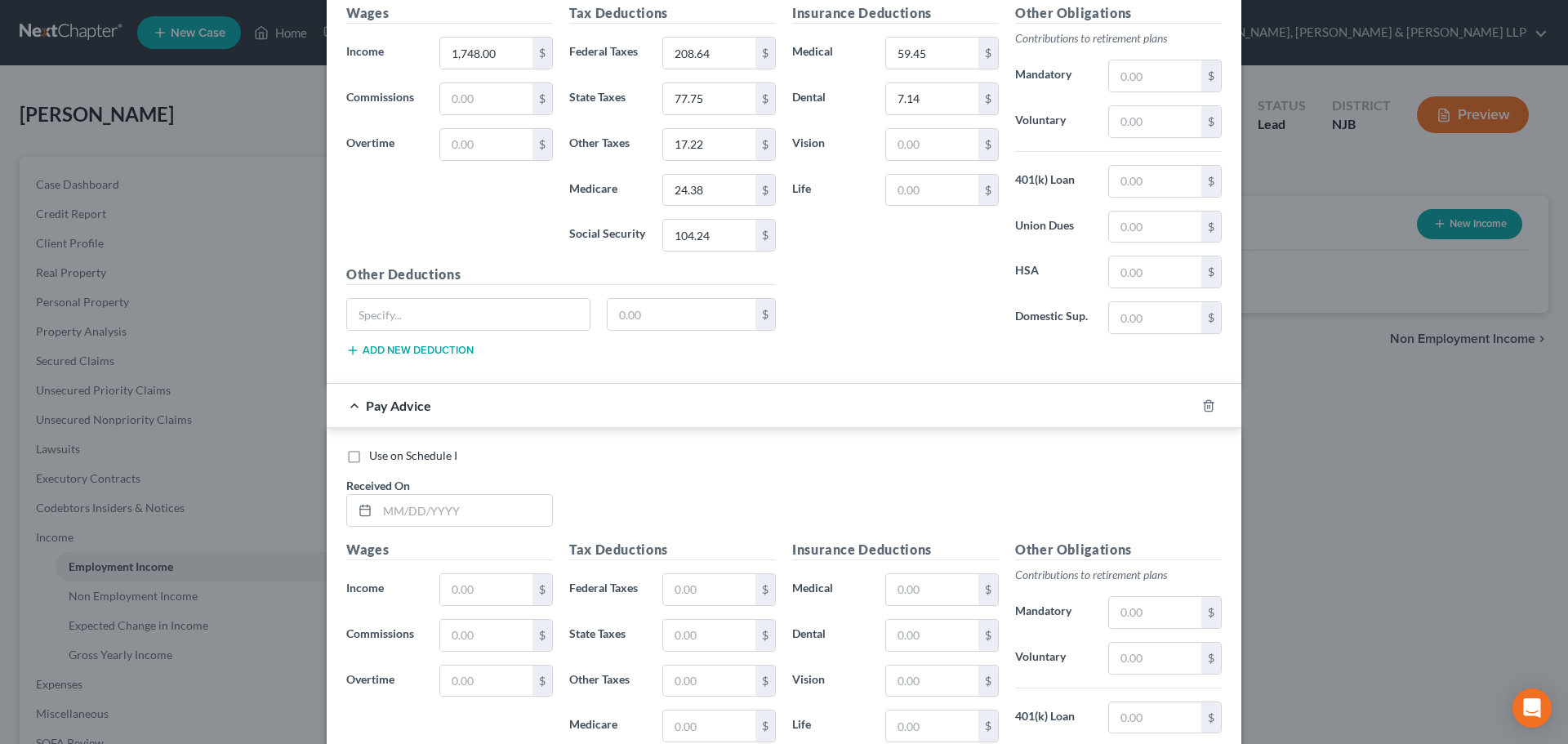
scroll to position [8773, 0]
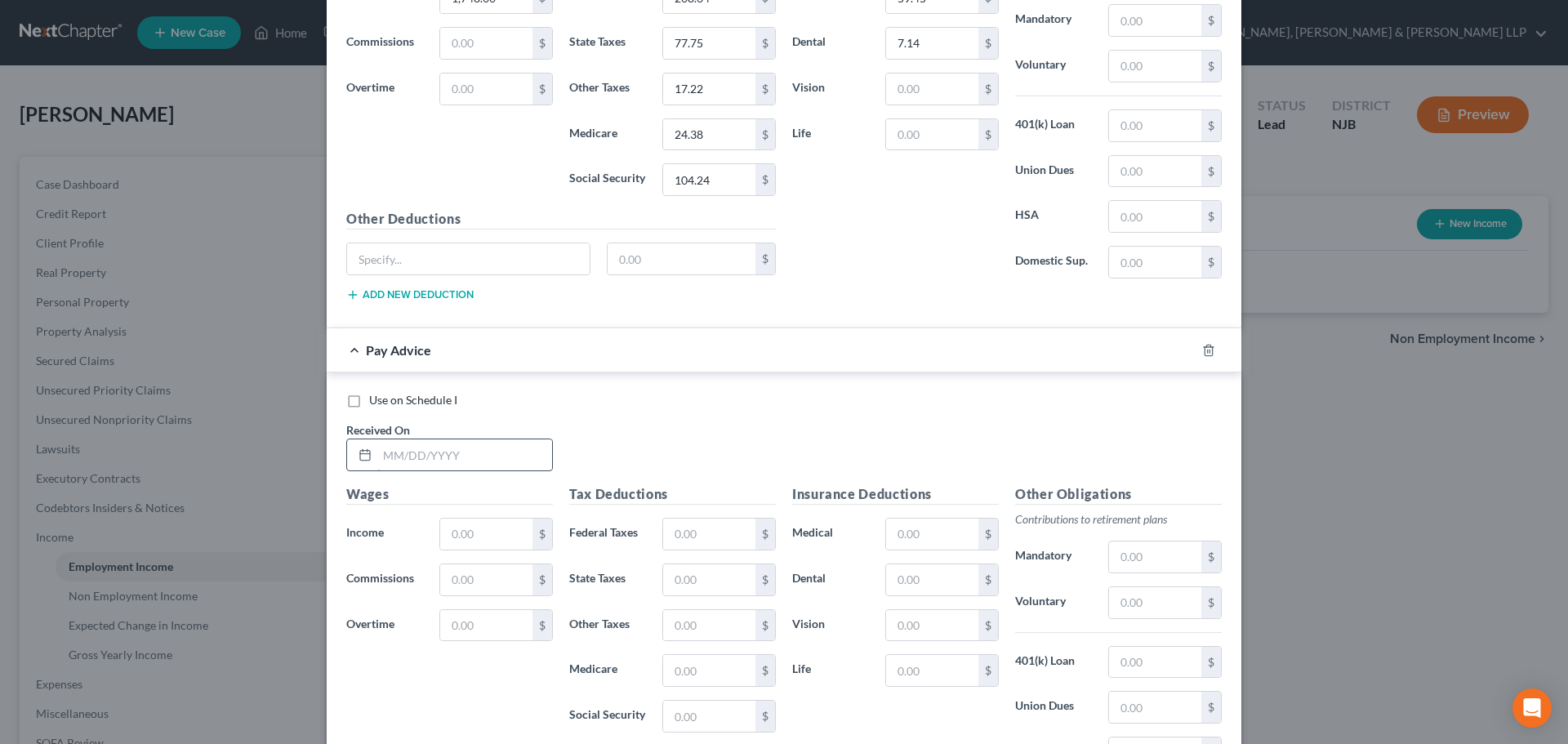
click at [430, 459] on input "text" at bounding box center [464, 455] width 175 height 31
click at [461, 514] on div "Wages Income * $ Commissions $ Overtime $" at bounding box center [449, 614] width 223 height 262
click at [462, 528] on input "text" at bounding box center [486, 533] width 92 height 31
click at [710, 538] on input "text" at bounding box center [709, 533] width 92 height 31
click at [693, 591] on input "text" at bounding box center [709, 579] width 92 height 31
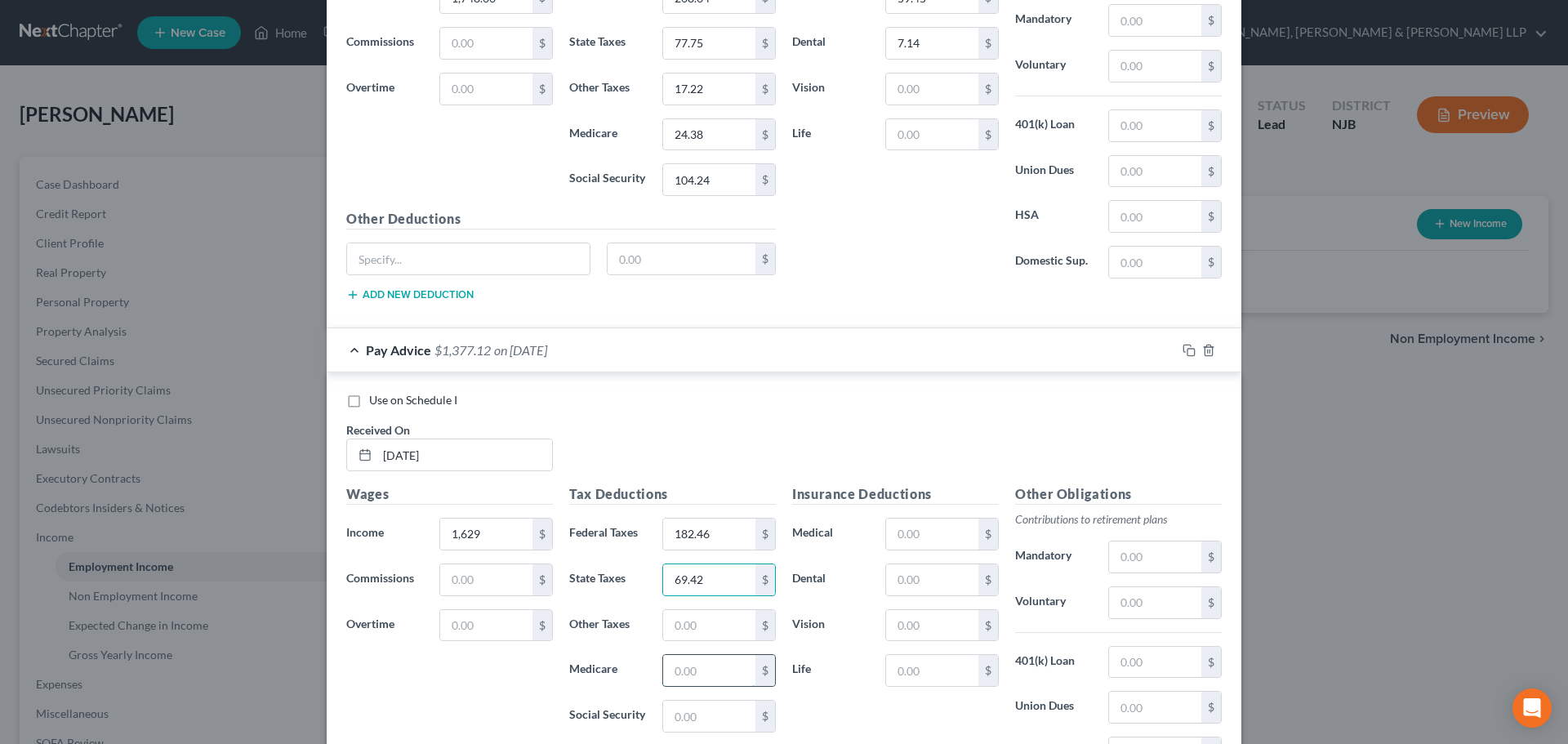
click at [683, 669] on input "text" at bounding box center [709, 670] width 92 height 31
click at [687, 712] on input "text" at bounding box center [709, 716] width 92 height 31
click at [664, 620] on input "text" at bounding box center [709, 625] width 92 height 31
click at [920, 536] on input "text" at bounding box center [932, 533] width 92 height 31
click at [922, 564] on div "Insurance Deductions Medical 59.45 $ Dental $ Vision $ Life $" at bounding box center [895, 655] width 223 height 344
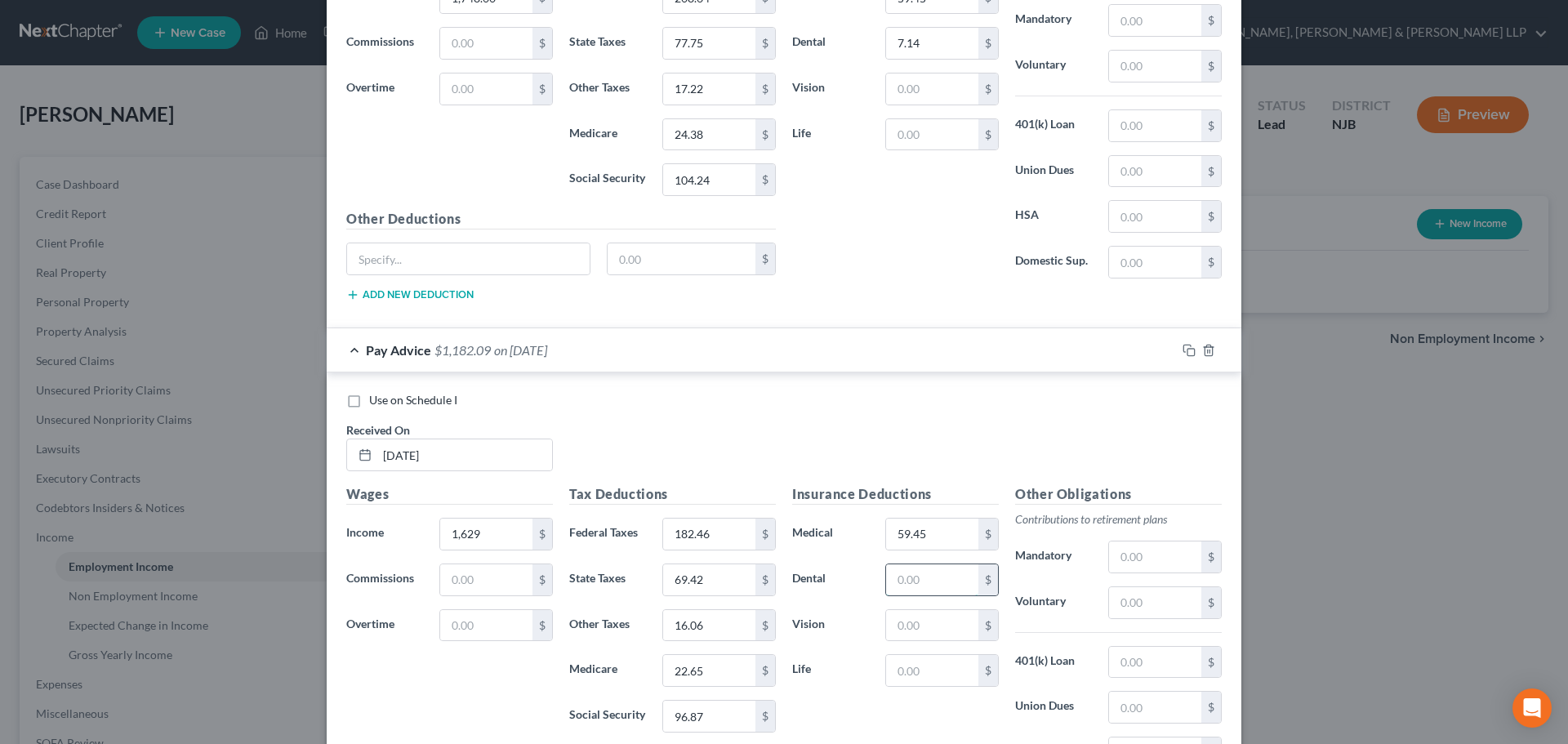
click at [920, 574] on input "text" at bounding box center [932, 579] width 92 height 31
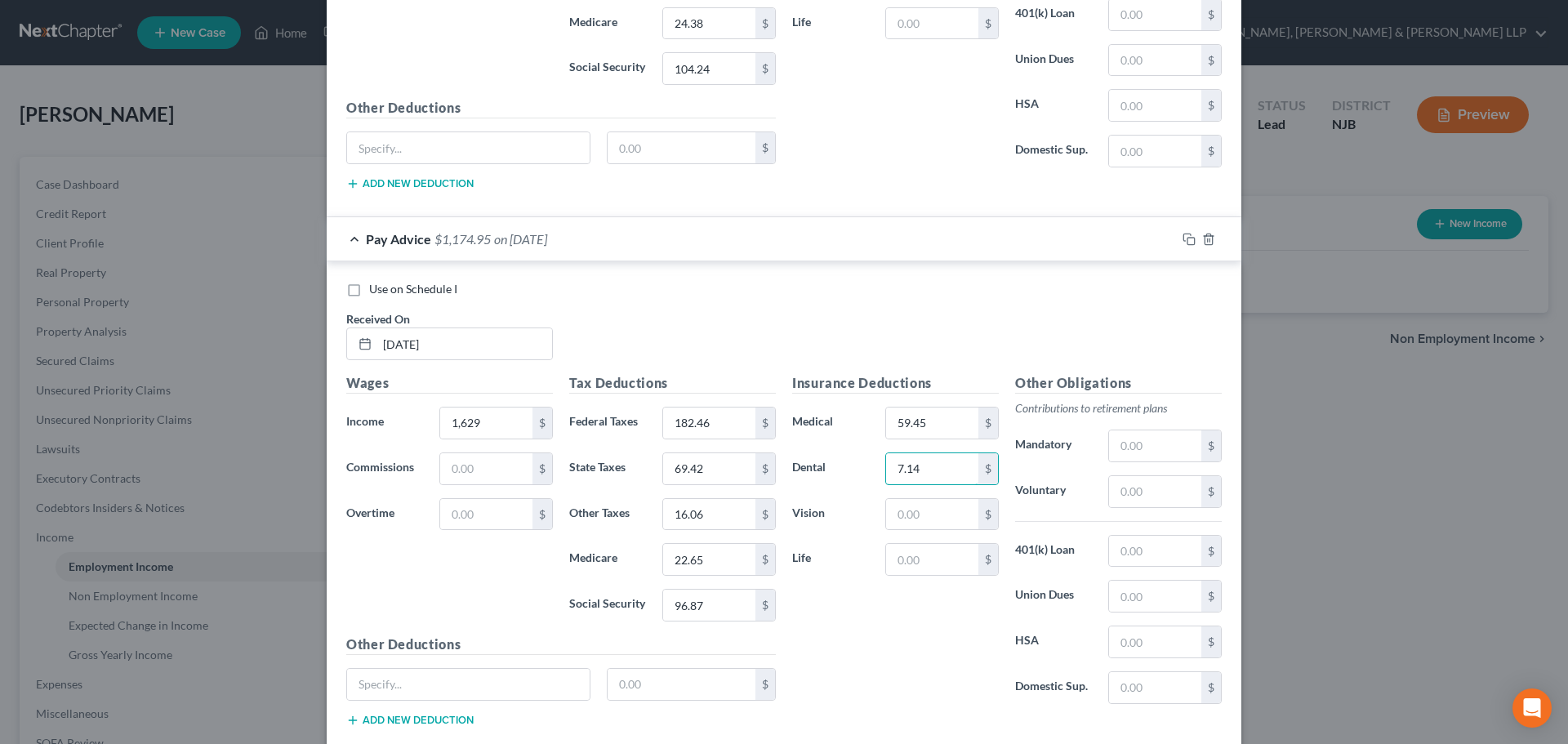
scroll to position [8982, 0]
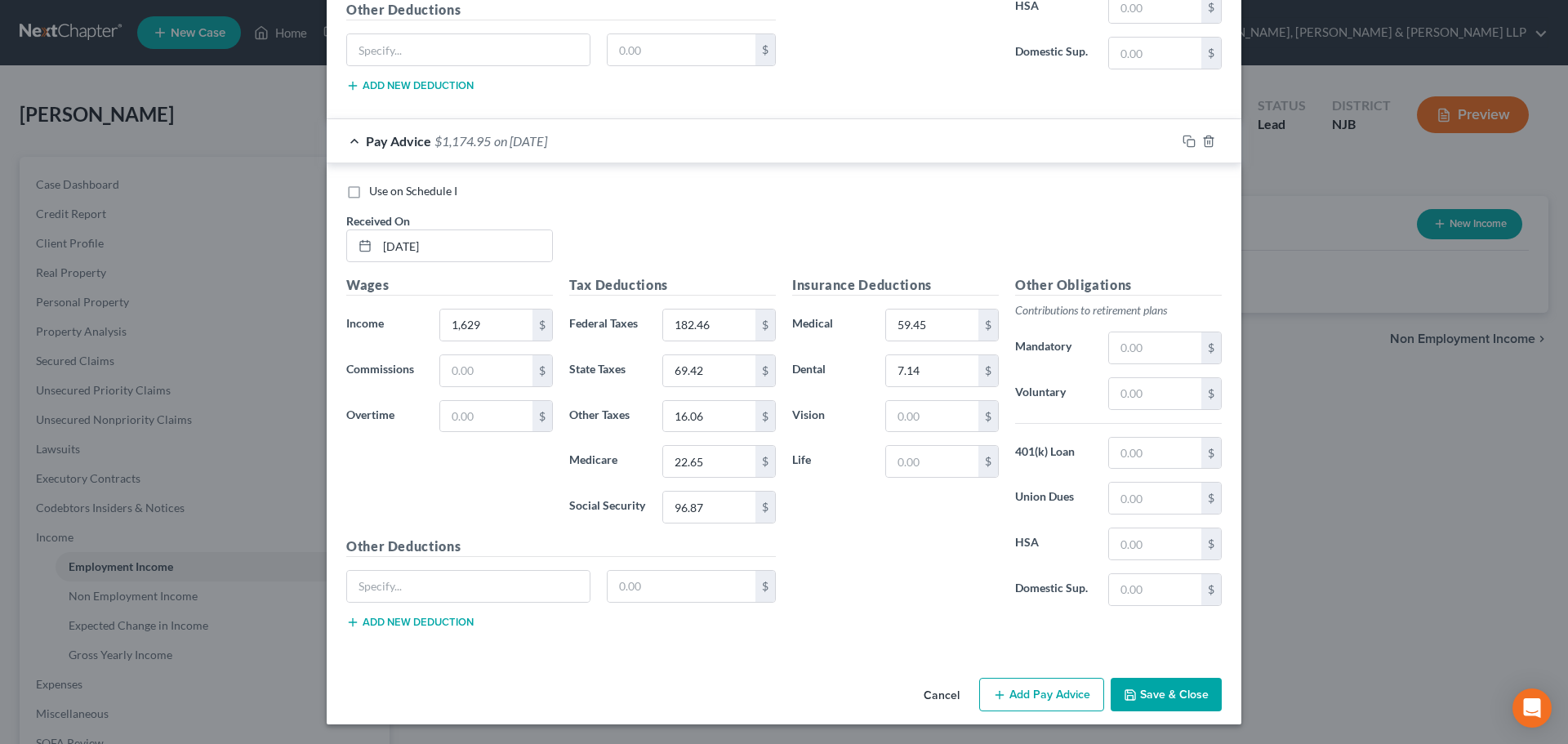
click at [1178, 696] on button "Save & Close" at bounding box center [1166, 695] width 111 height 34
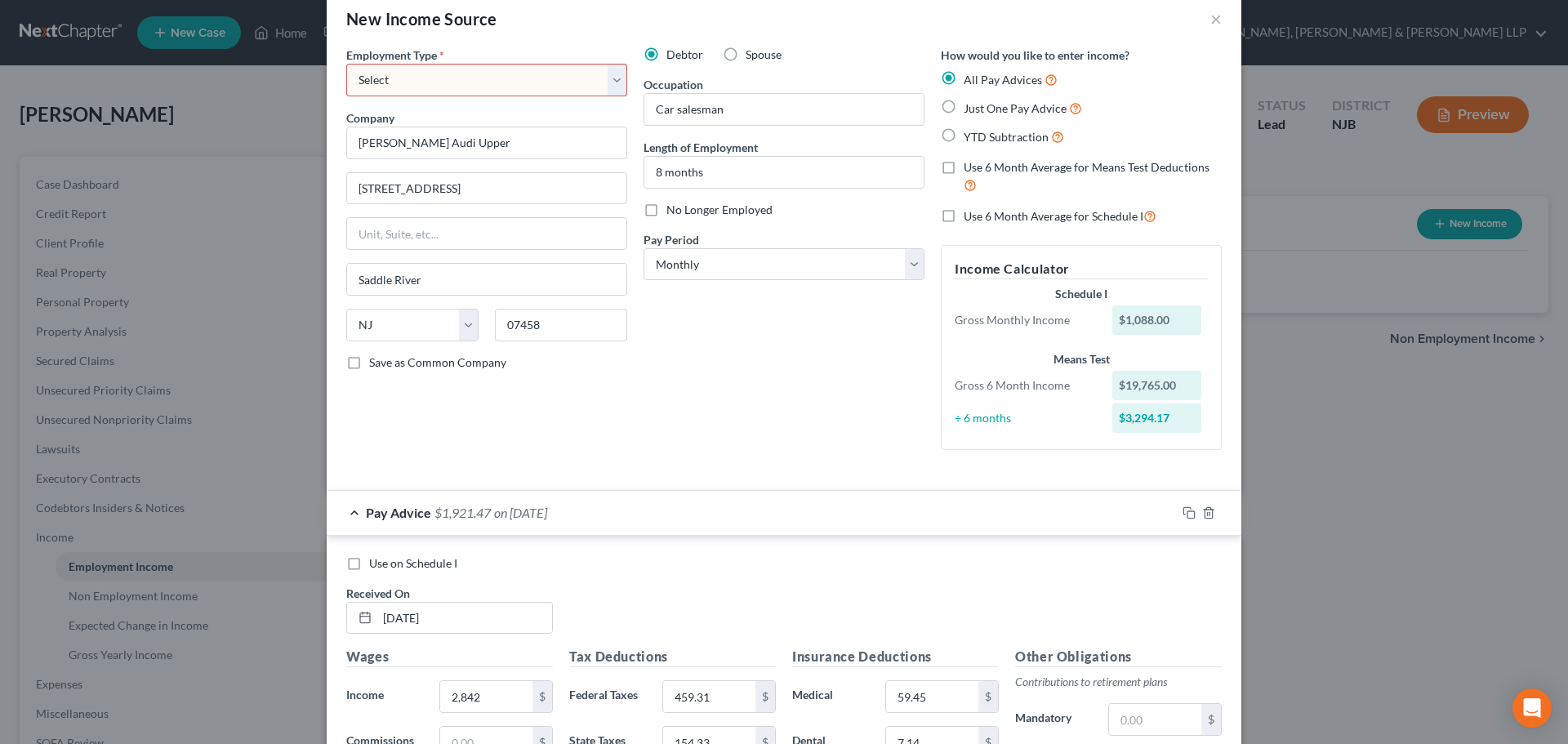
scroll to position [0, 0]
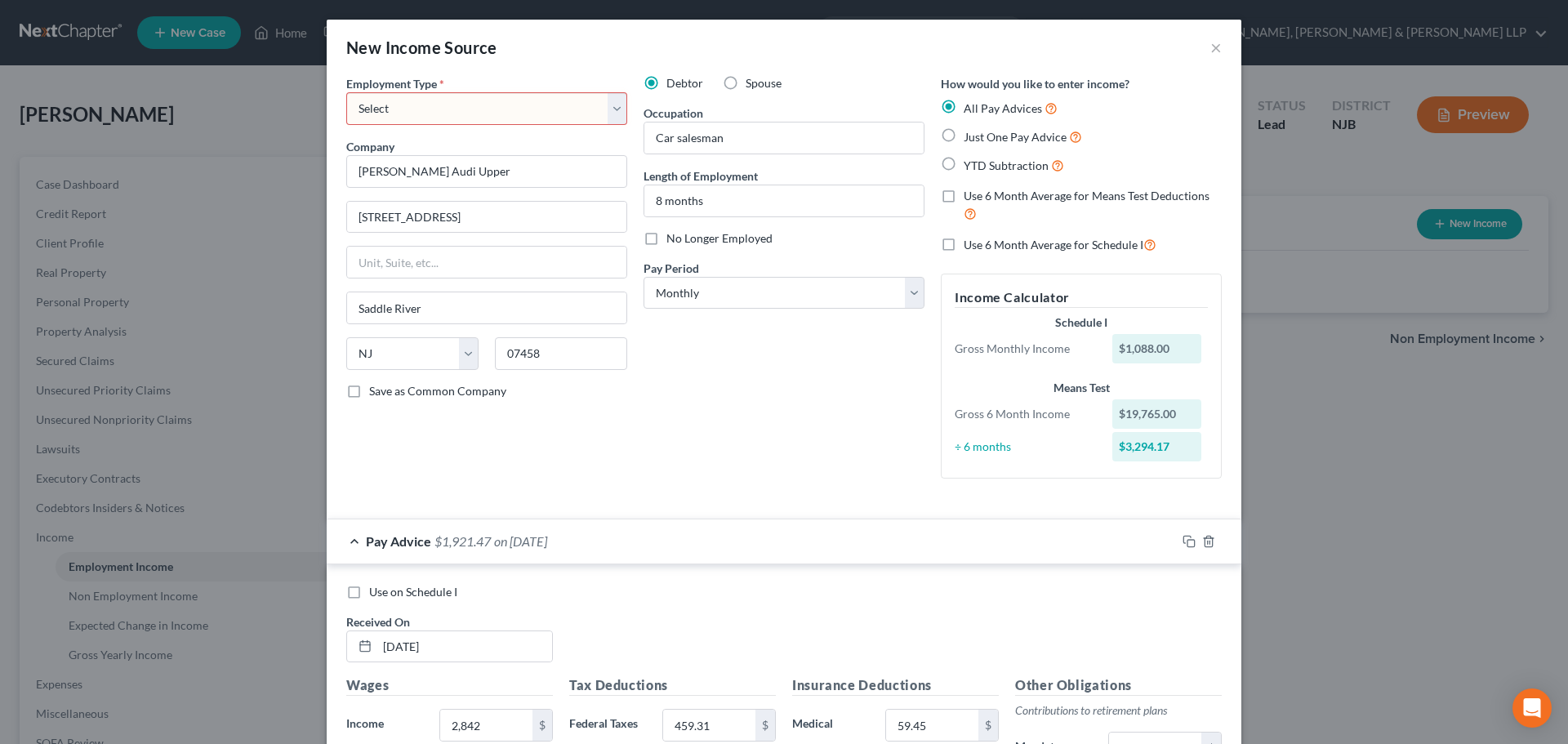
click at [533, 115] on select "Select Full or Part Time Employment Self Employment" at bounding box center [486, 108] width 281 height 33
click at [346, 92] on select "Select Full or Part Time Employment Self Employment" at bounding box center [486, 108] width 281 height 33
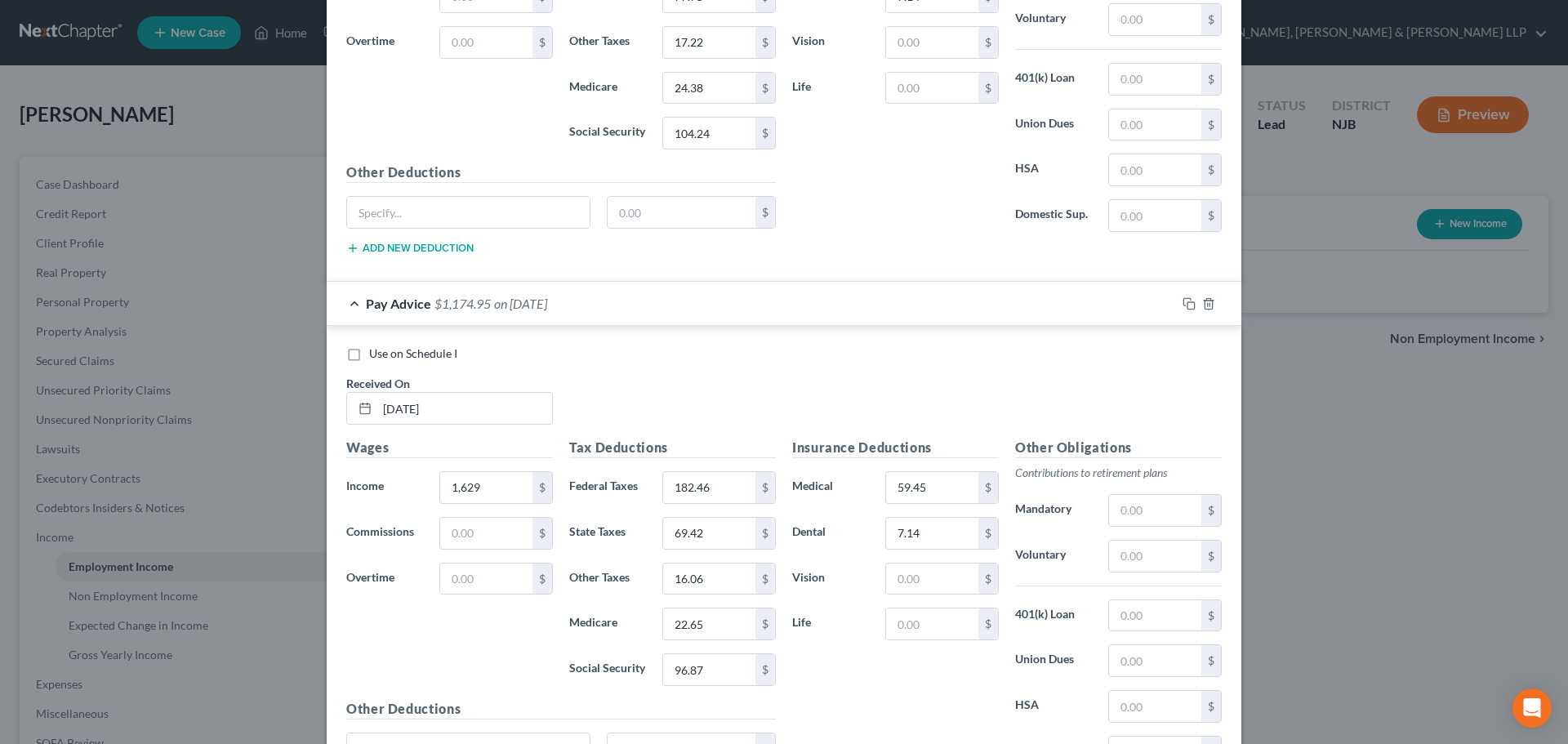
scroll to position [8982, 0]
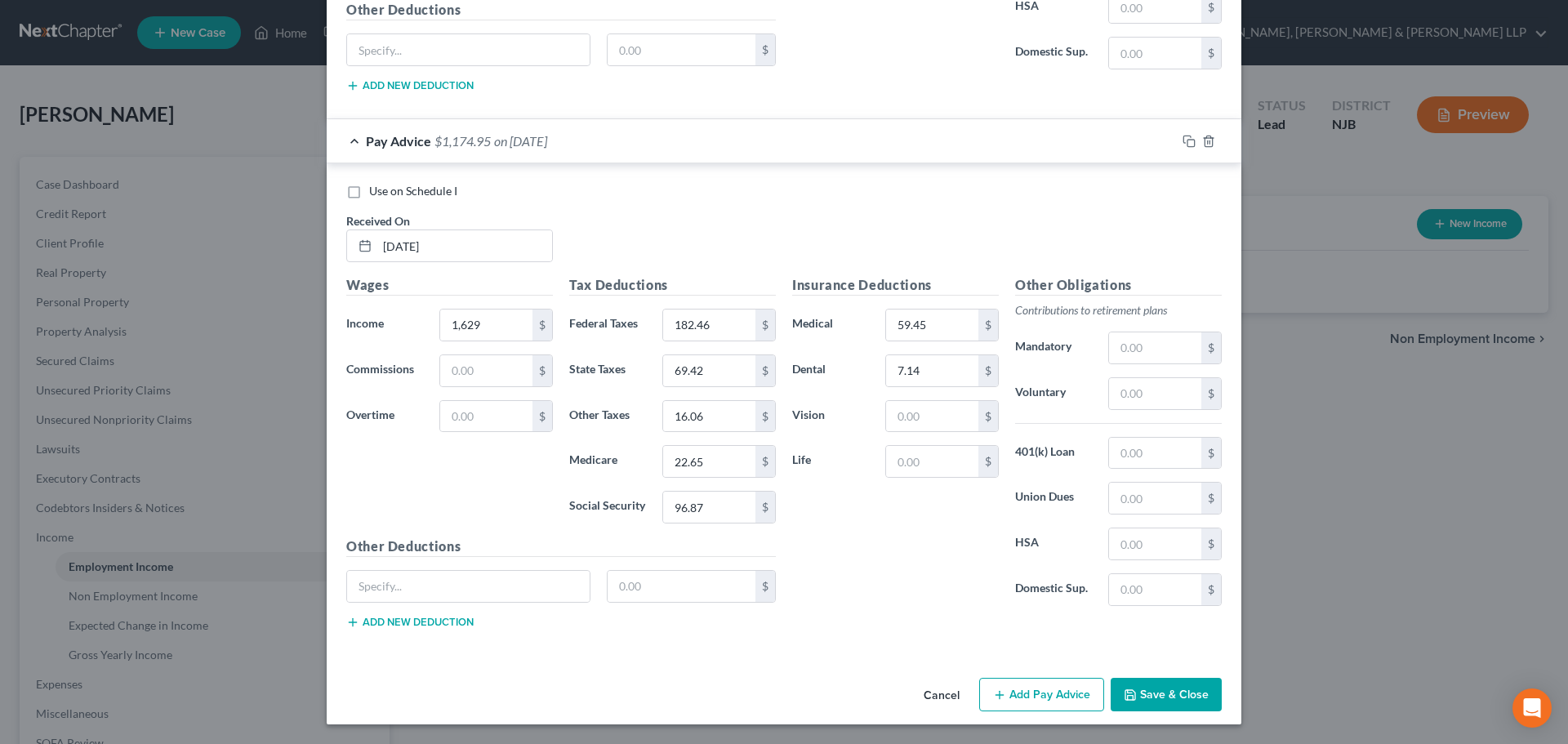
click at [1153, 689] on button "Save & Close" at bounding box center [1166, 695] width 111 height 34
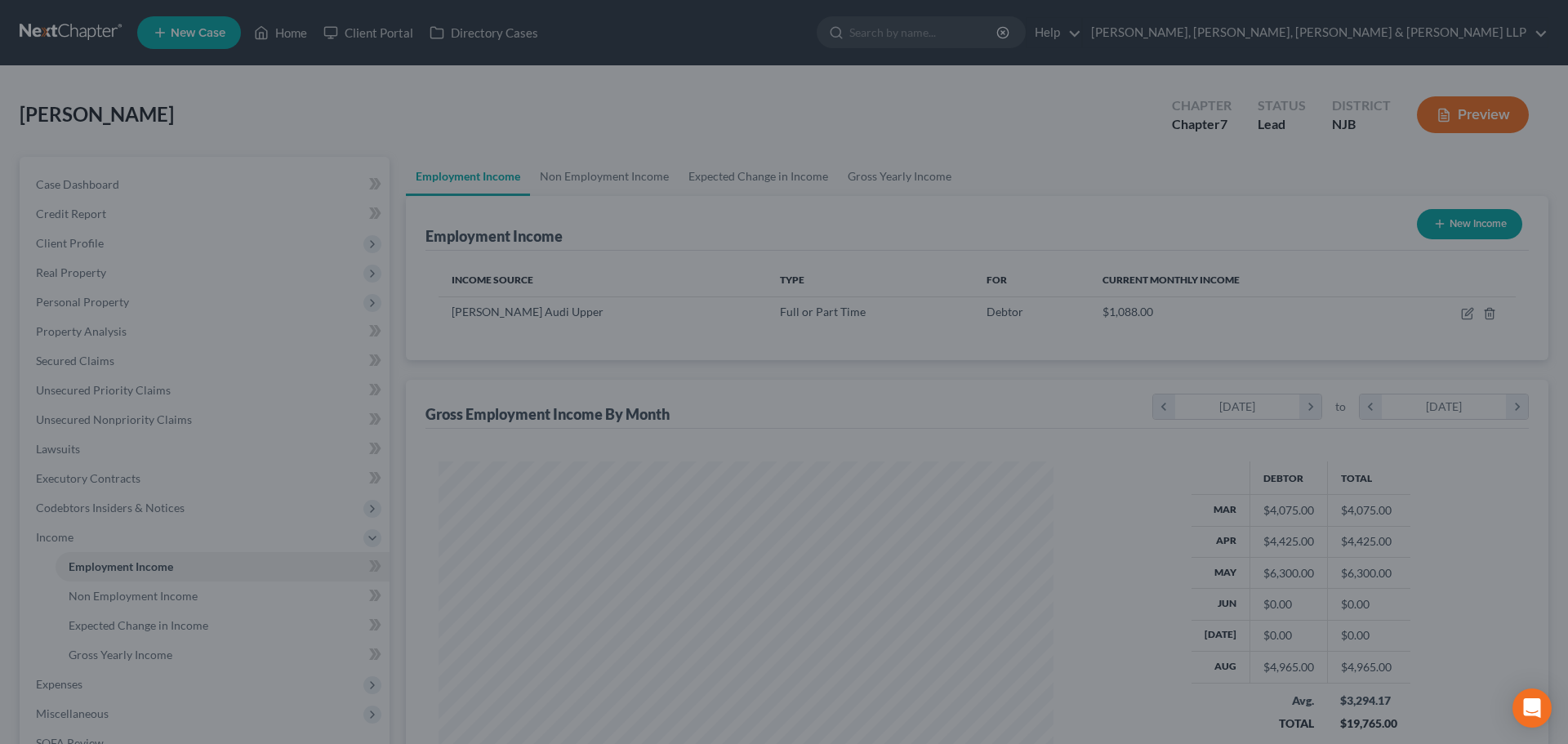
scroll to position [304, 642]
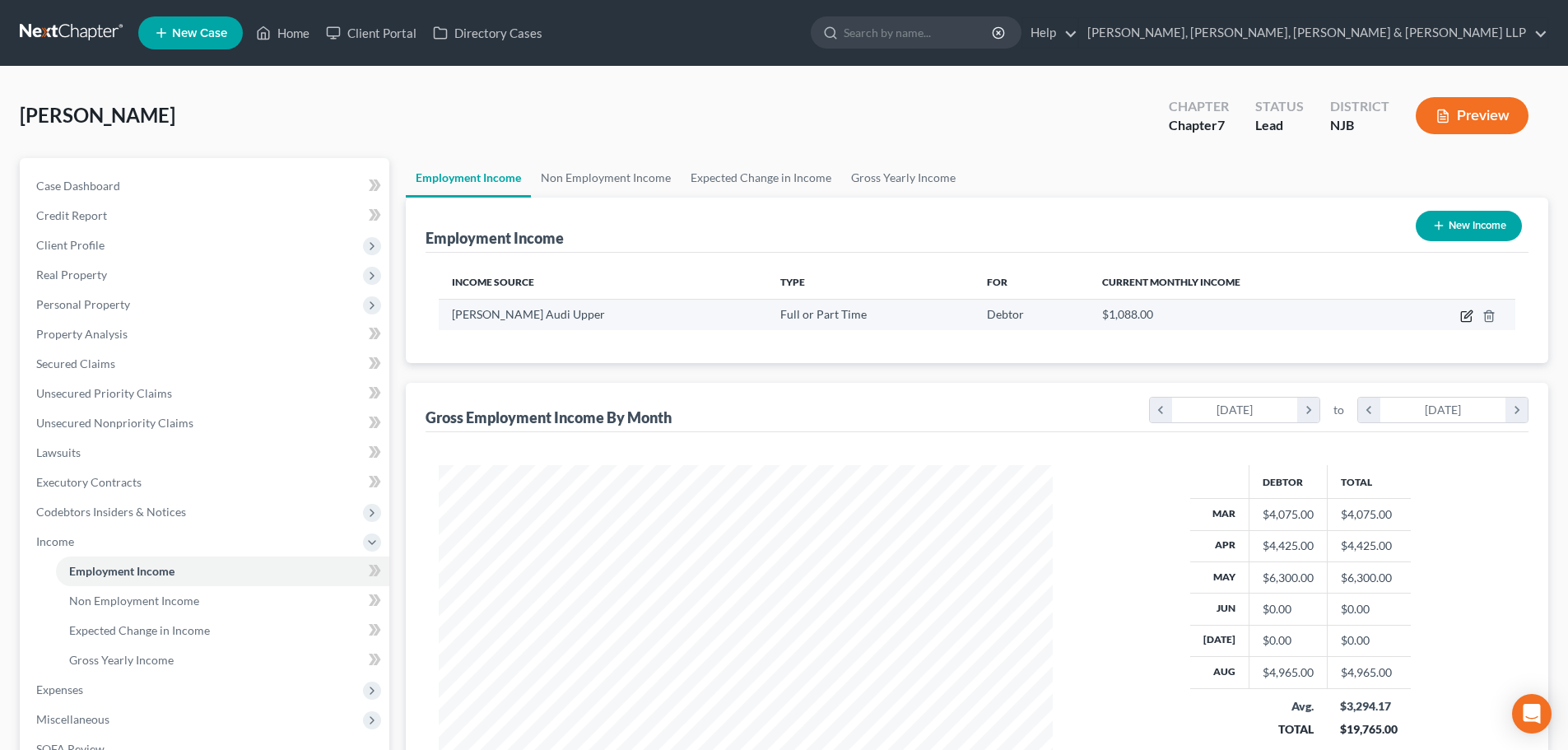
click at [1471, 314] on icon "button" at bounding box center [1468, 313] width 8 height 8
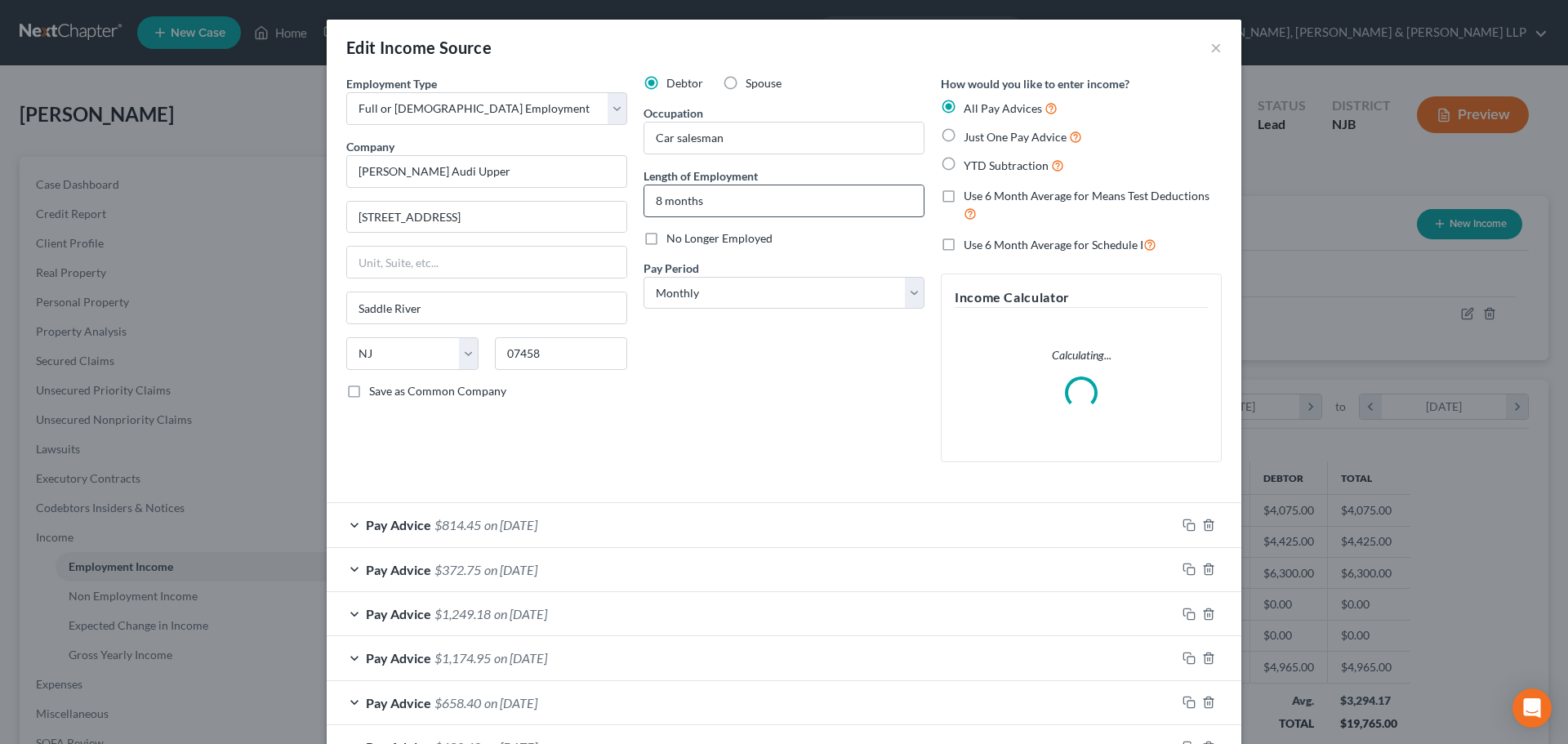
scroll to position [307, 648]
drag, startPoint x: 727, startPoint y: 280, endPoint x: 721, endPoint y: 294, distance: 15.2
click at [727, 280] on select "Select Monthly Twice Monthly Every Other Week Weekly" at bounding box center [784, 293] width 281 height 33
click at [644, 277] on select "Select Monthly Twice Monthly Every Other Week Weekly" at bounding box center [784, 293] width 281 height 33
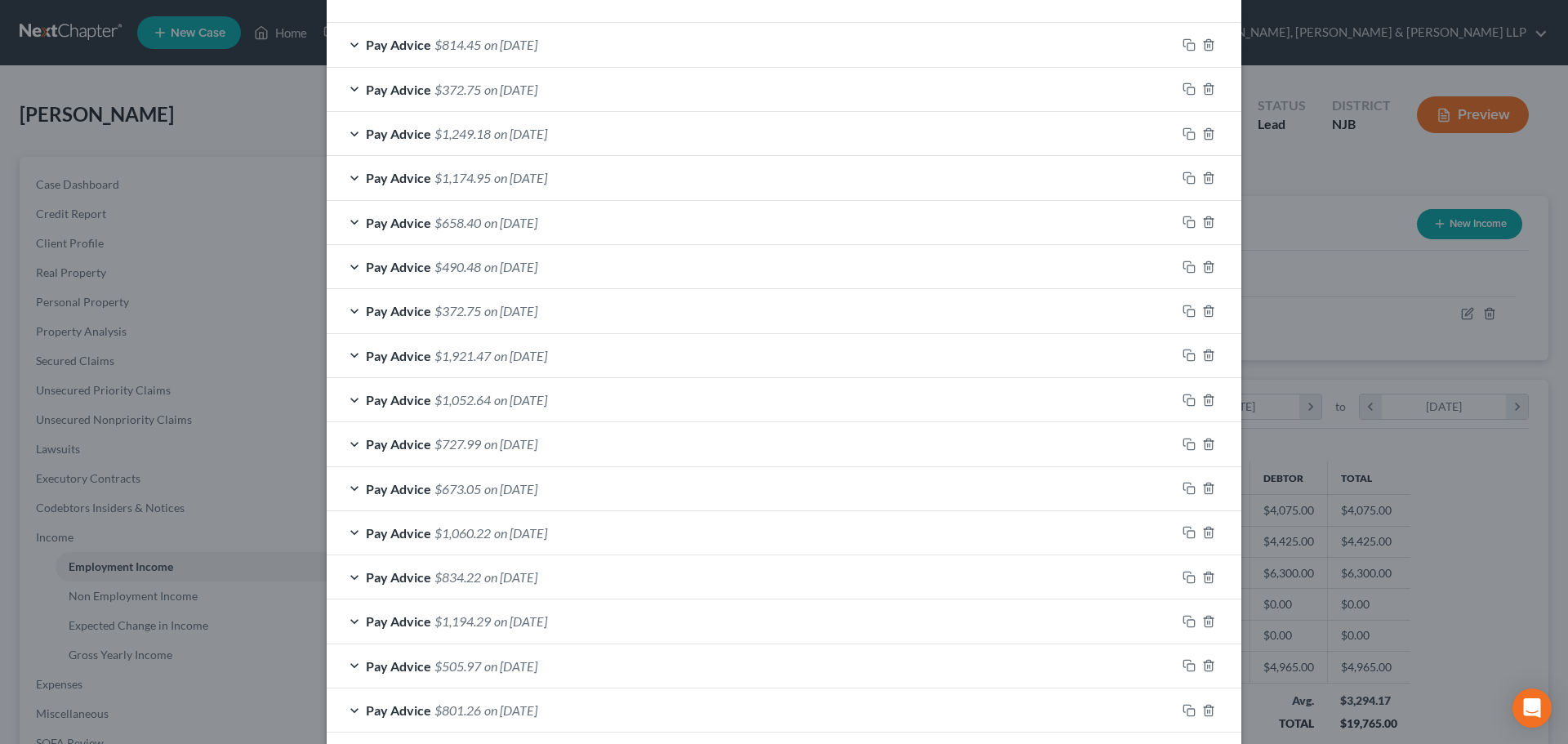
scroll to position [652, 0]
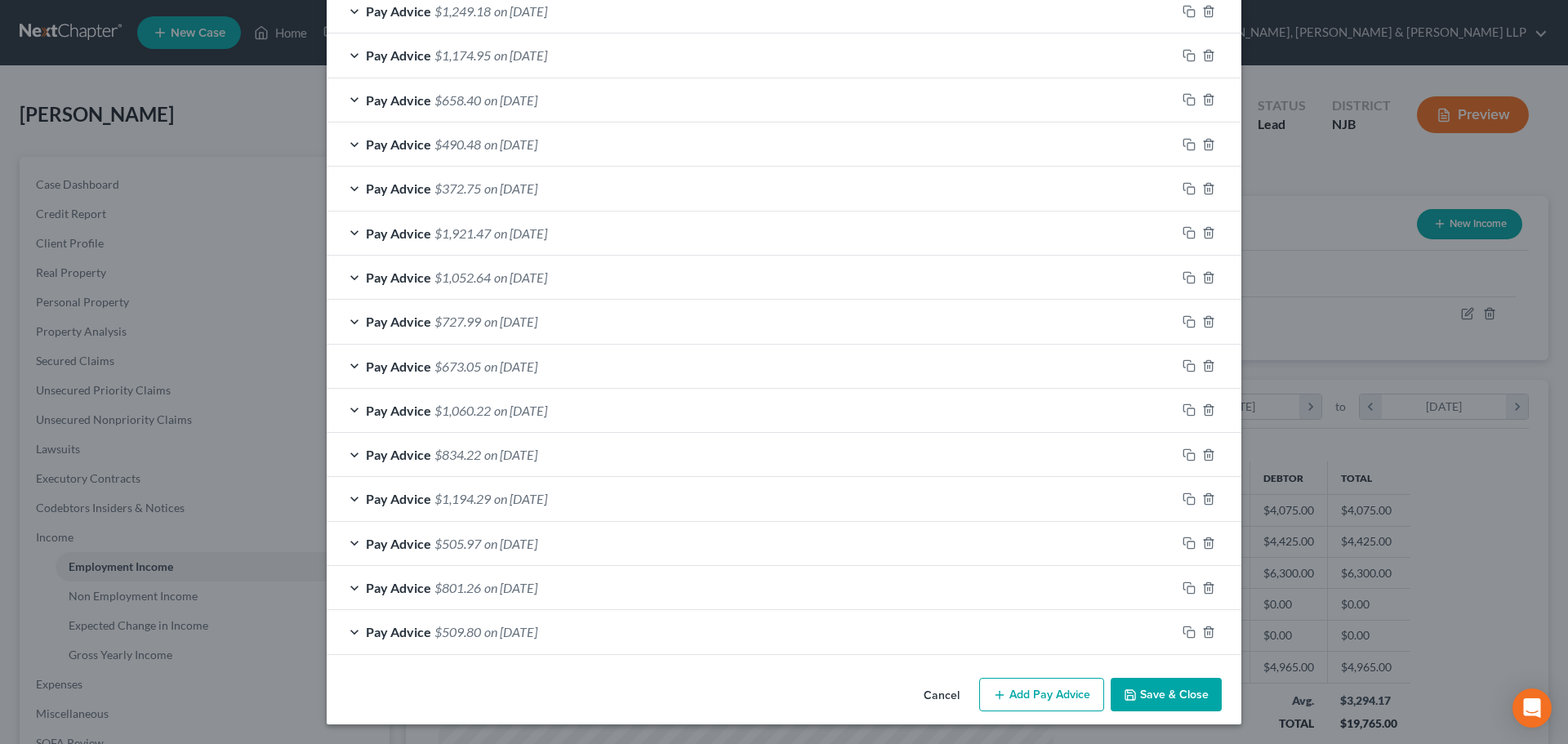
click at [1001, 701] on button "Add Pay Advice" at bounding box center [1041, 695] width 125 height 34
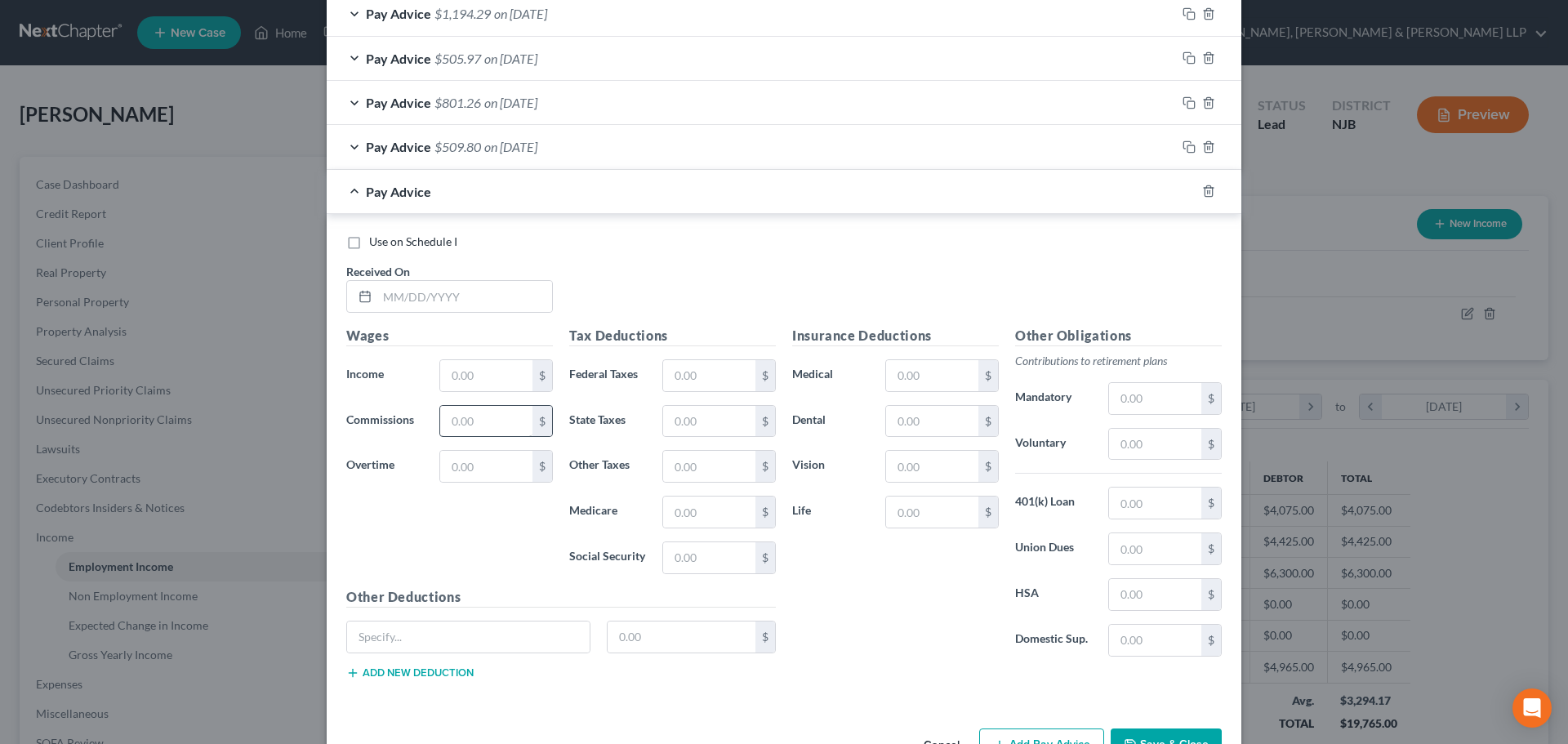
scroll to position [1142, 0]
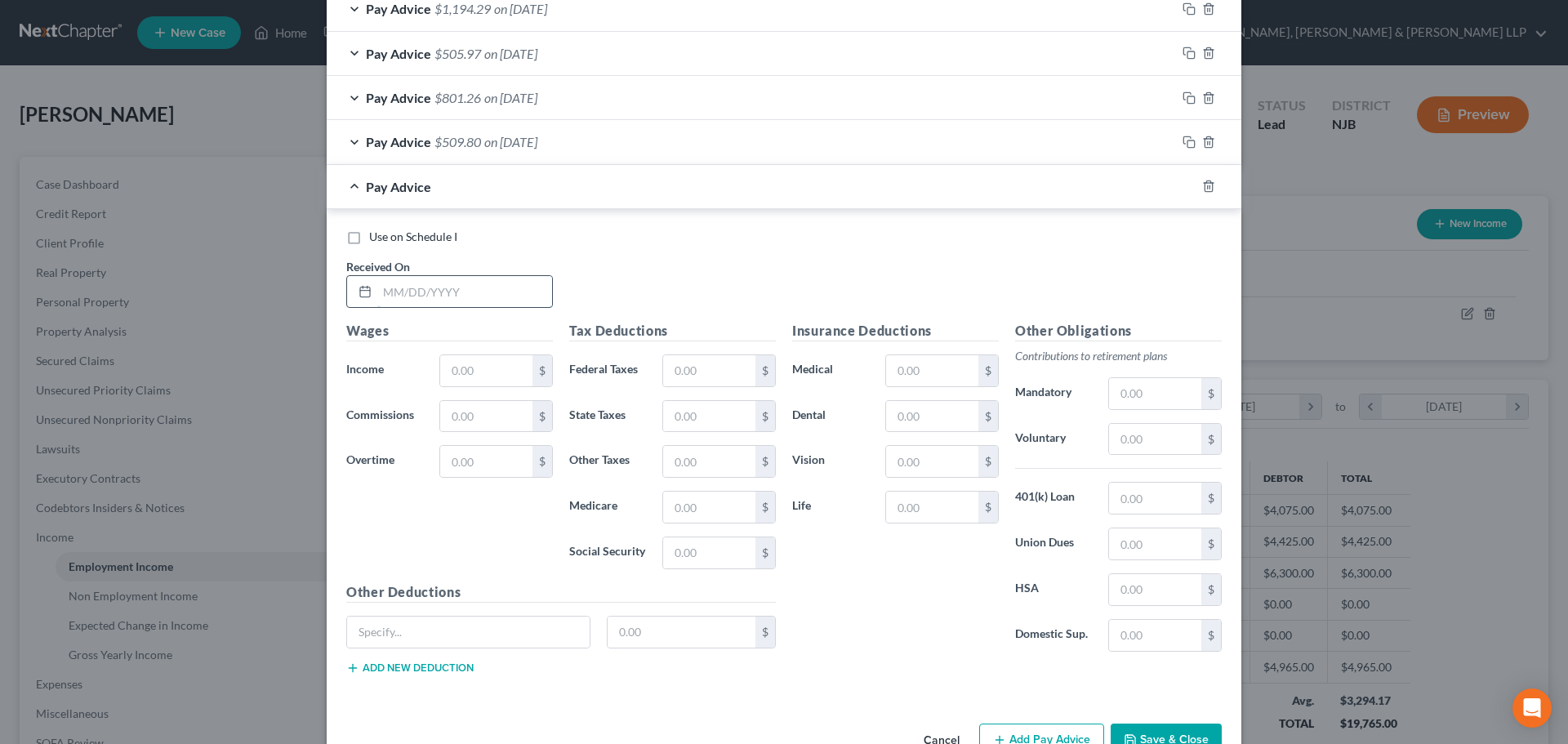
click at [445, 303] on input "text" at bounding box center [464, 291] width 175 height 31
click at [481, 372] on input "text" at bounding box center [486, 370] width 92 height 31
click at [711, 384] on input "text" at bounding box center [709, 370] width 92 height 31
click at [708, 421] on input "text" at bounding box center [709, 416] width 92 height 31
click at [711, 500] on input "text" at bounding box center [709, 507] width 92 height 31
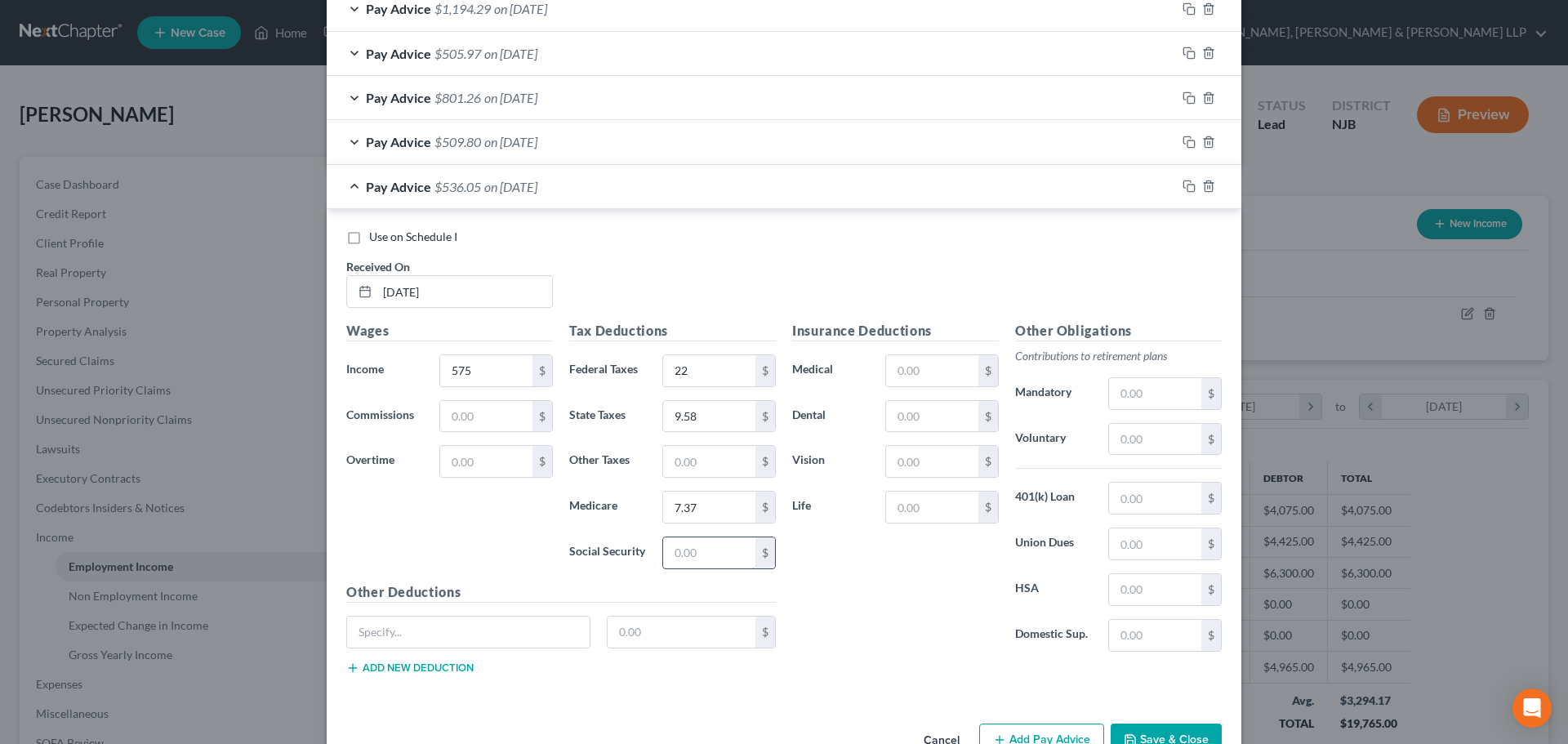
click at [711, 562] on input "text" at bounding box center [709, 553] width 92 height 31
click at [680, 457] on input "text" at bounding box center [709, 461] width 92 height 31
click at [909, 374] on input "text" at bounding box center [932, 370] width 92 height 31
click at [929, 425] on input "text" at bounding box center [932, 416] width 92 height 31
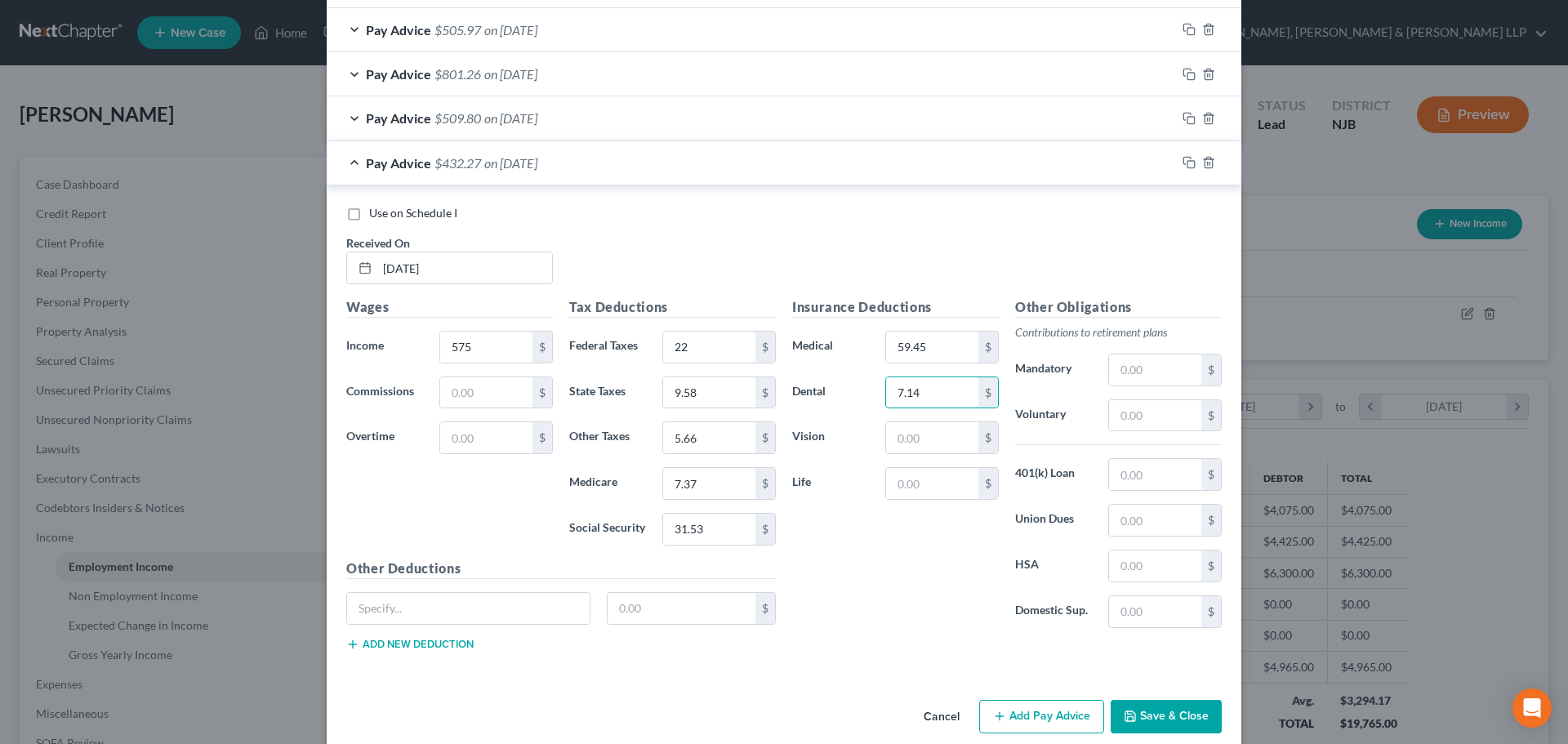
scroll to position [1187, 0]
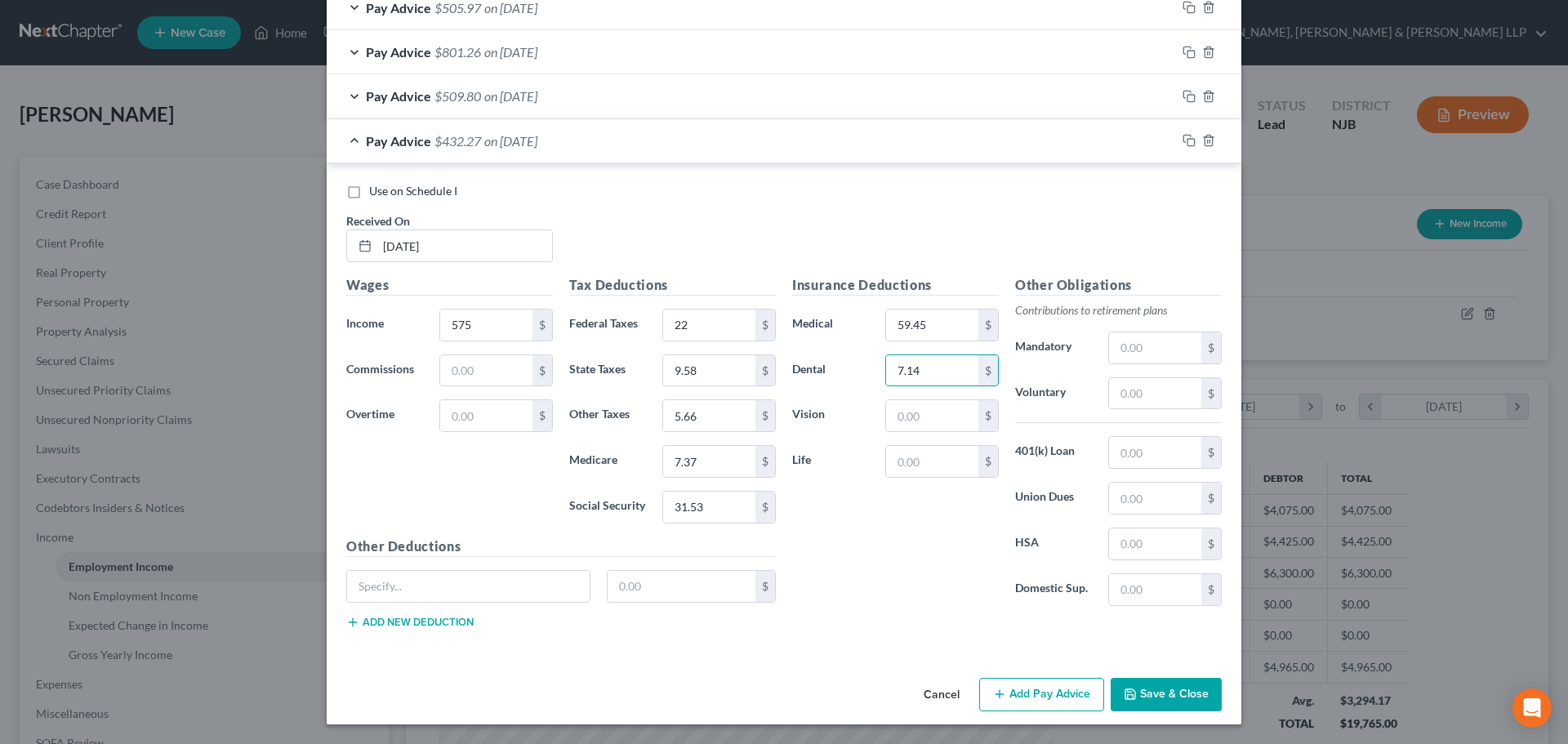
click at [1042, 675] on div "Cancel Add Pay Advice Save & Close" at bounding box center [784, 698] width 914 height 54
click at [1038, 688] on button "Add Pay Advice" at bounding box center [1041, 695] width 125 height 34
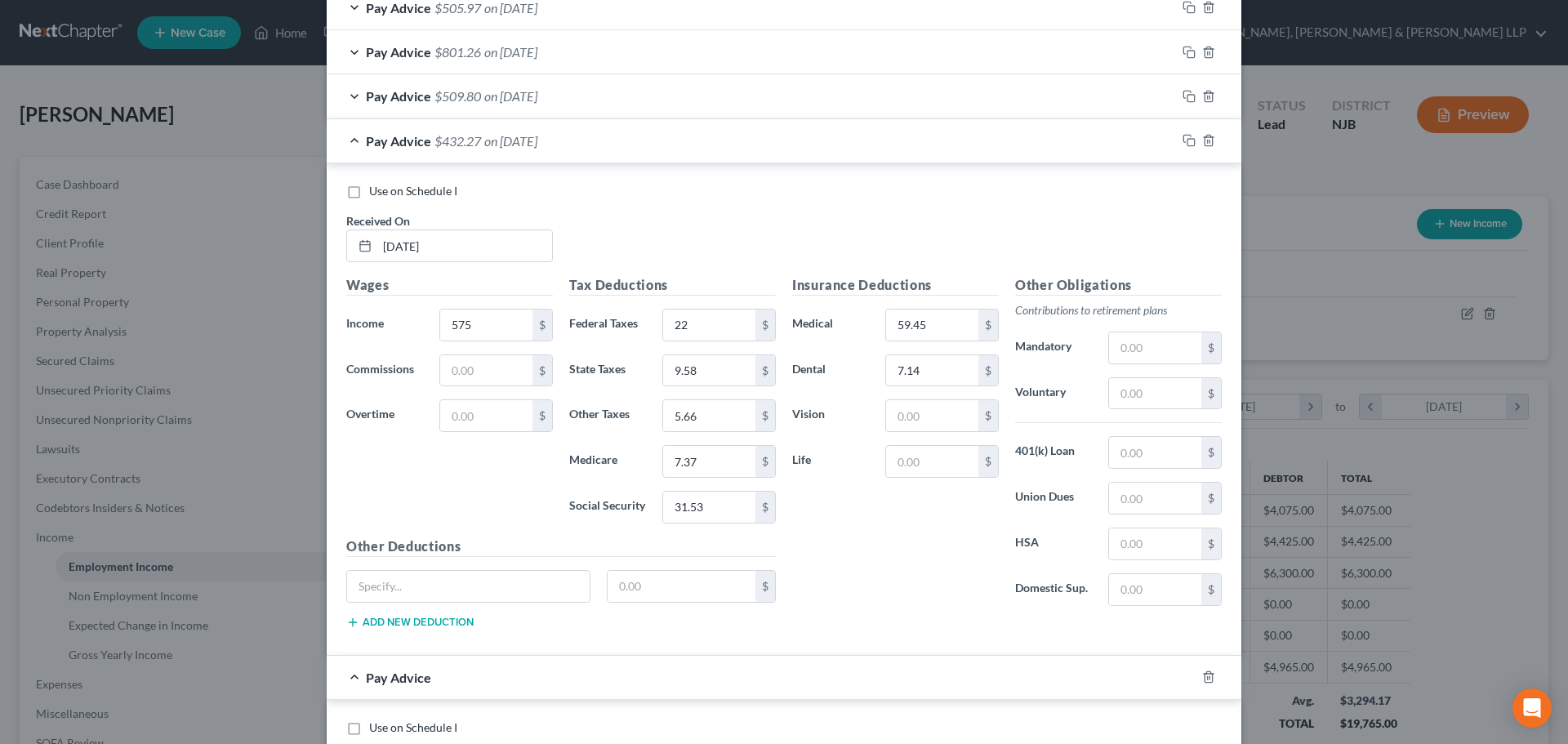
scroll to position [1432, 0]
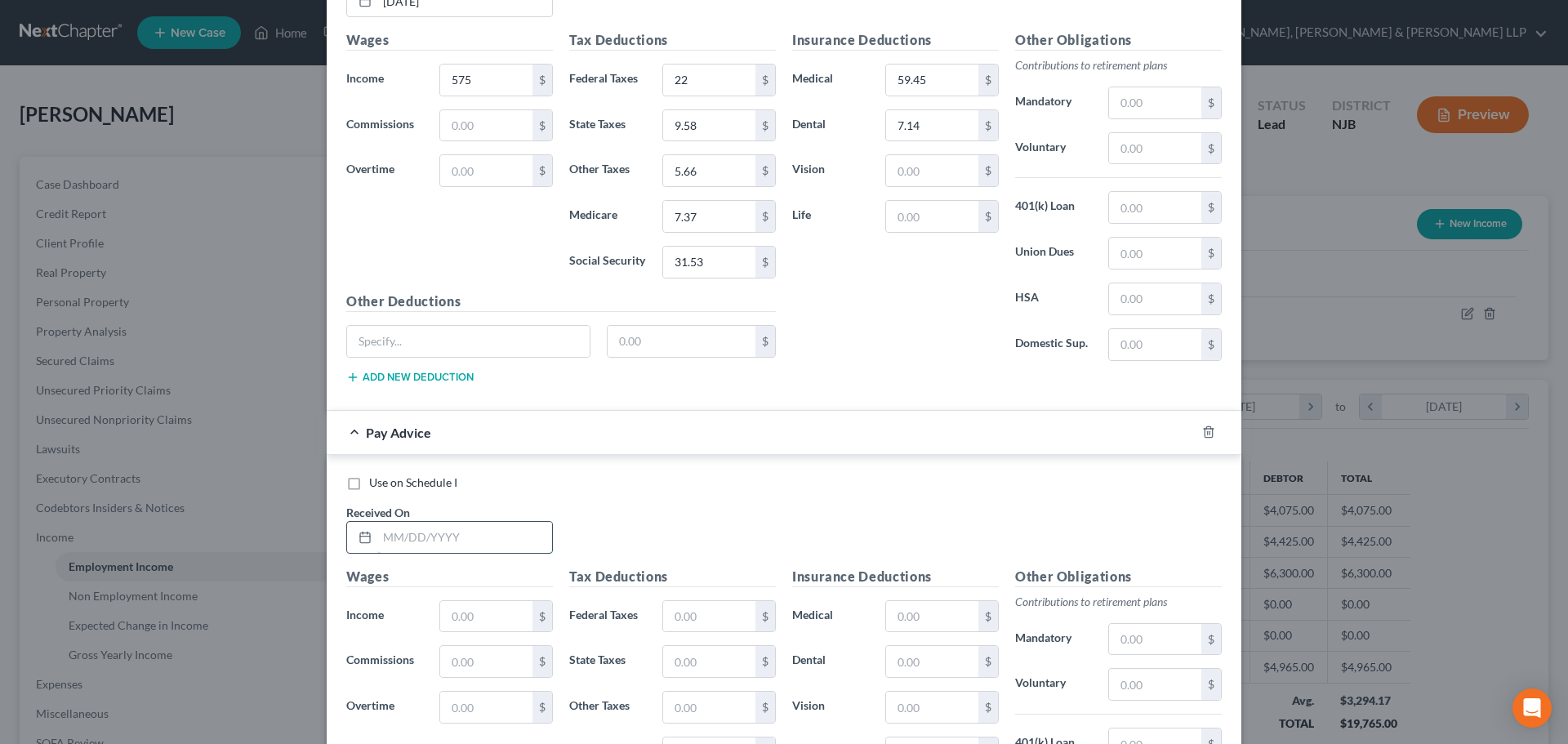
click at [457, 540] on input "text" at bounding box center [464, 537] width 175 height 31
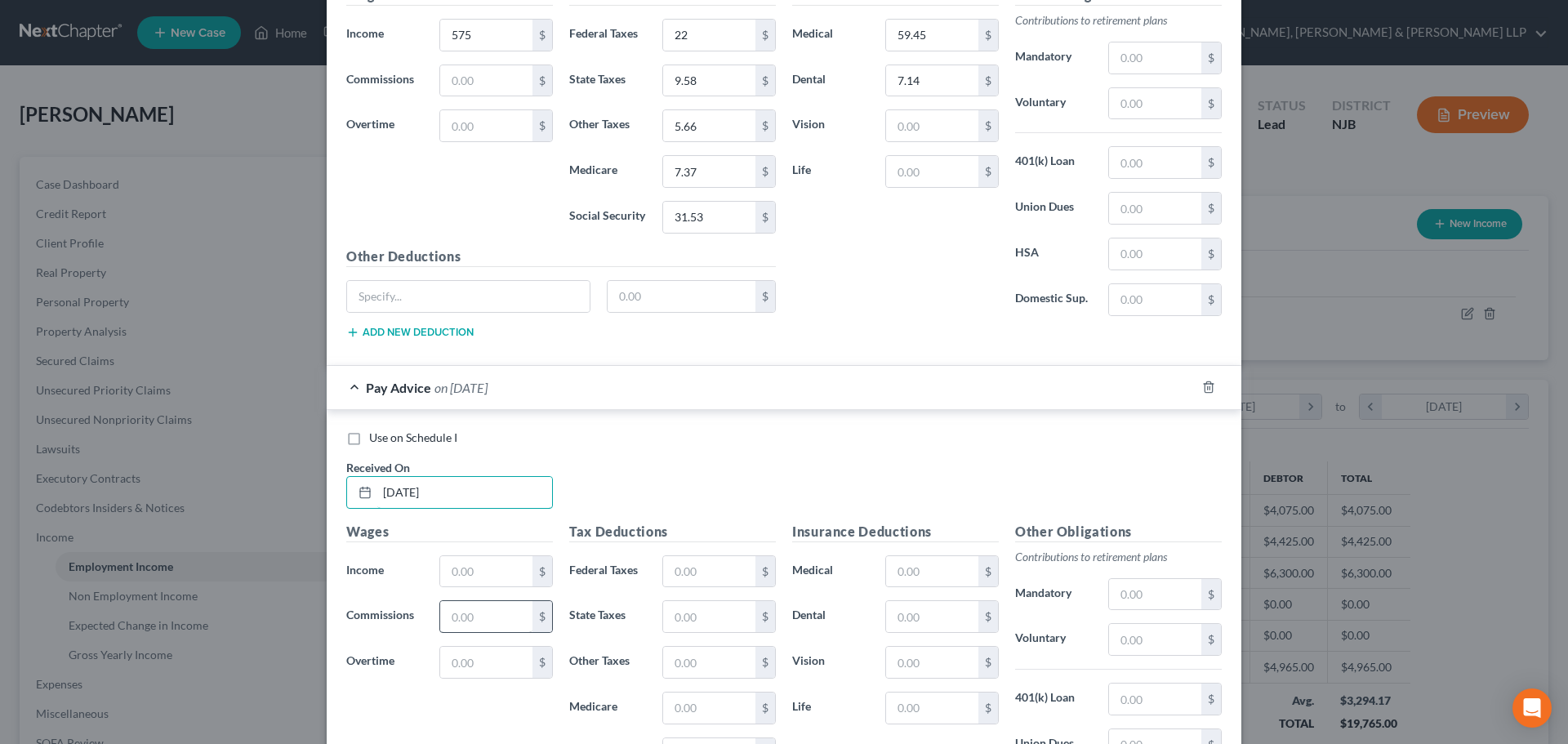
scroll to position [1514, 0]
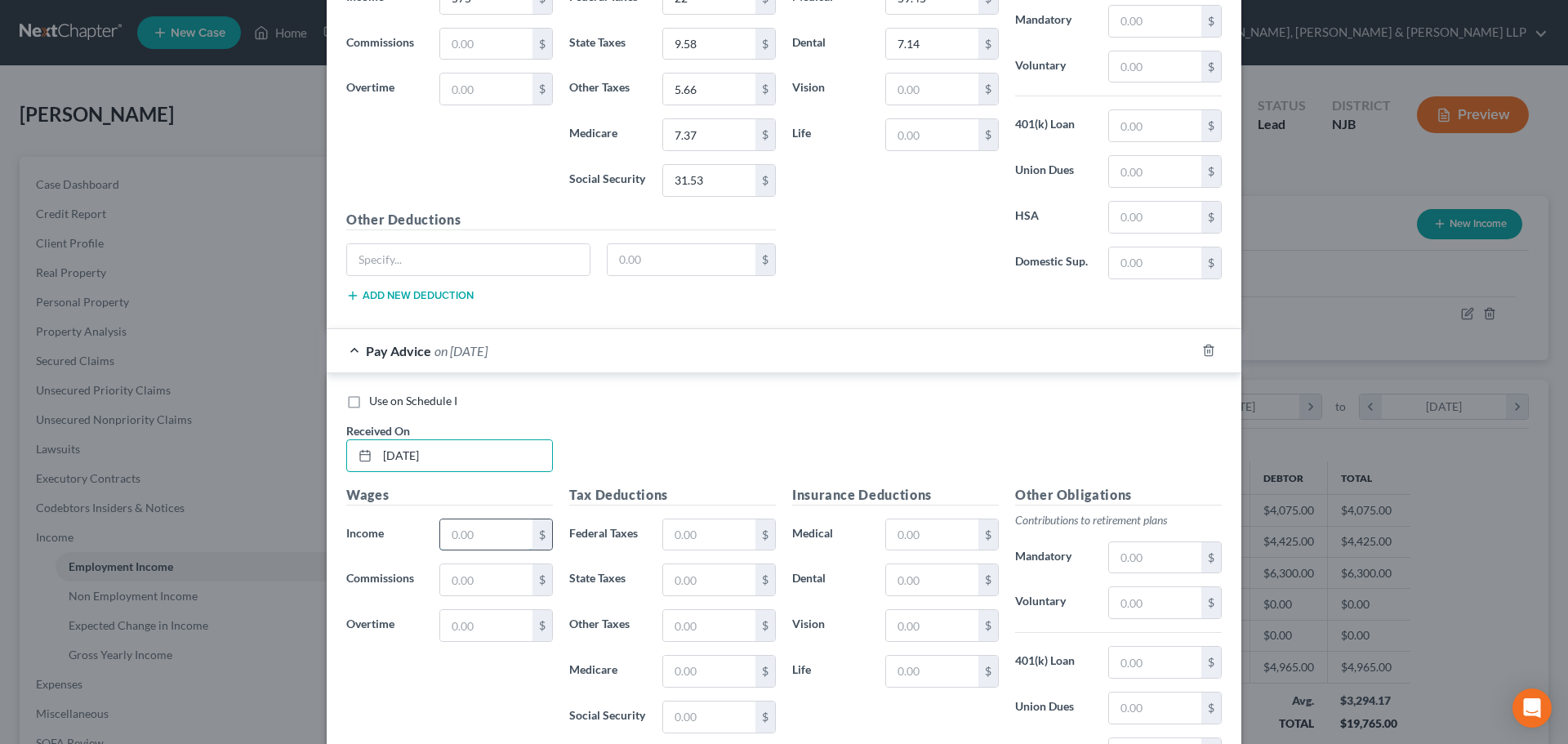
click at [467, 530] on input "text" at bounding box center [486, 534] width 92 height 31
click at [694, 533] on input "text" at bounding box center [709, 534] width 92 height 31
click at [682, 589] on input "text" at bounding box center [709, 579] width 92 height 31
click at [672, 671] on input "text" at bounding box center [709, 670] width 92 height 31
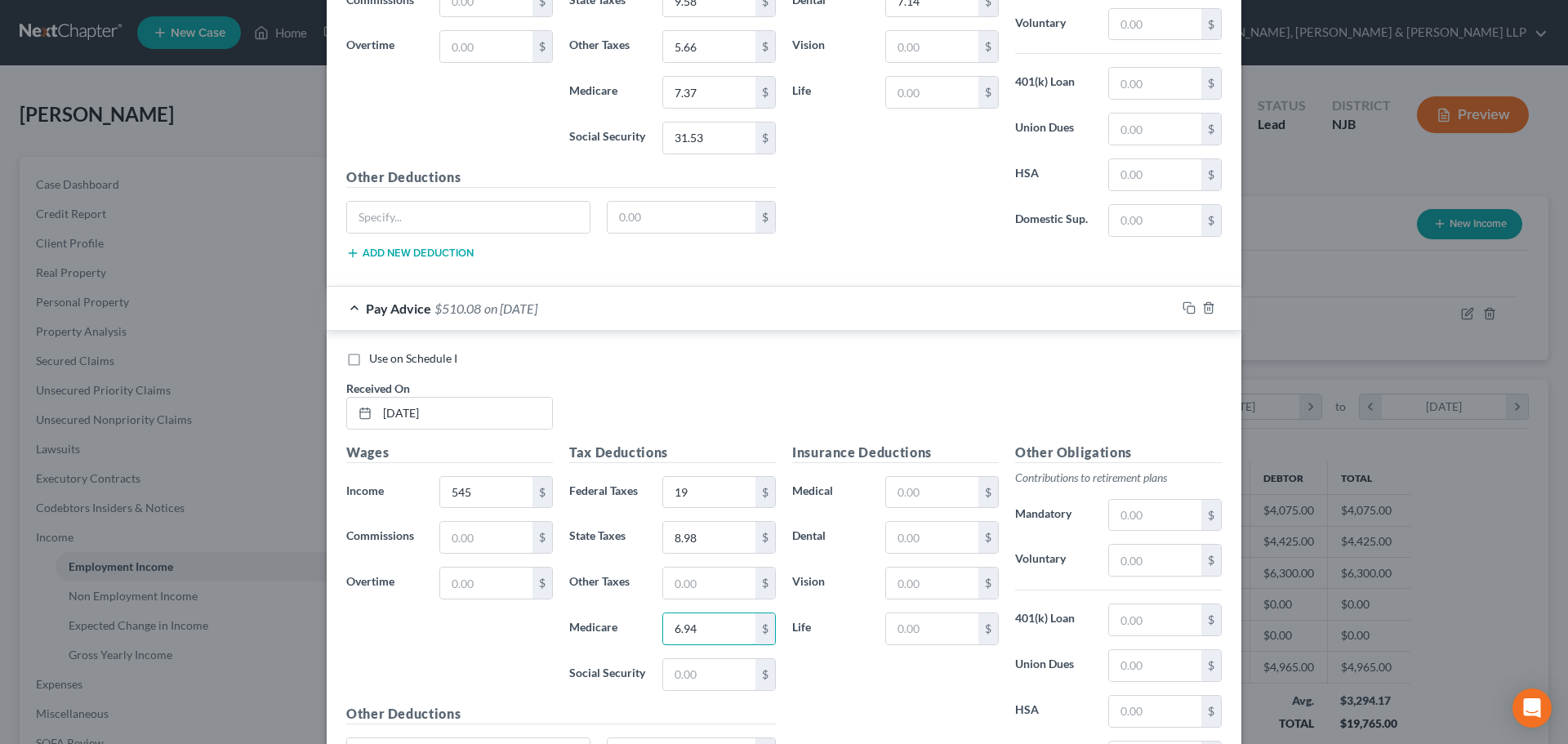
scroll to position [1596, 0]
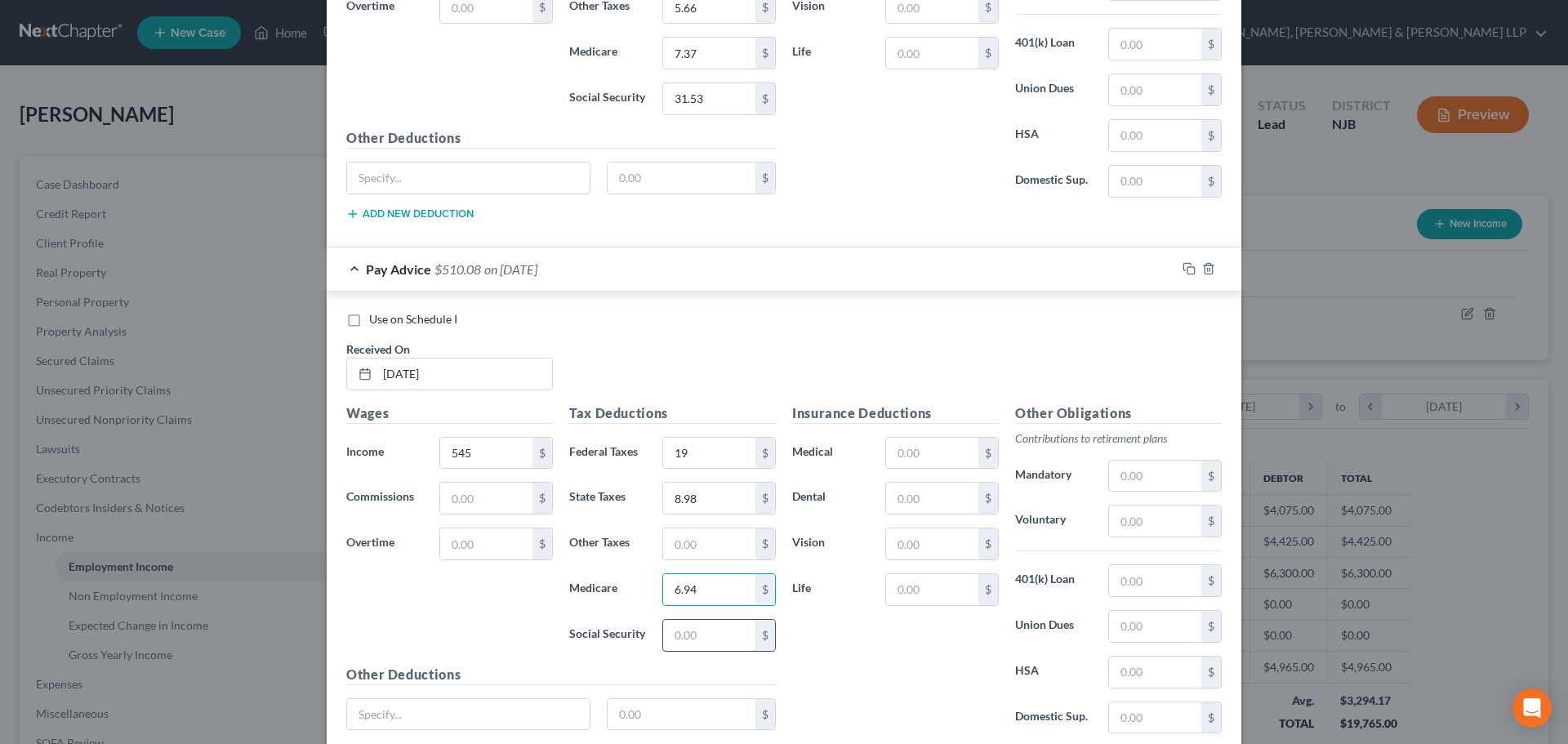
click at [695, 650] on div "$" at bounding box center [719, 634] width 114 height 33
click at [695, 633] on input "text" at bounding box center [709, 634] width 92 height 31
click at [699, 542] on input "text" at bounding box center [709, 543] width 92 height 31
click at [908, 451] on input "text" at bounding box center [932, 453] width 92 height 31
click at [909, 489] on input "text" at bounding box center [932, 497] width 92 height 31
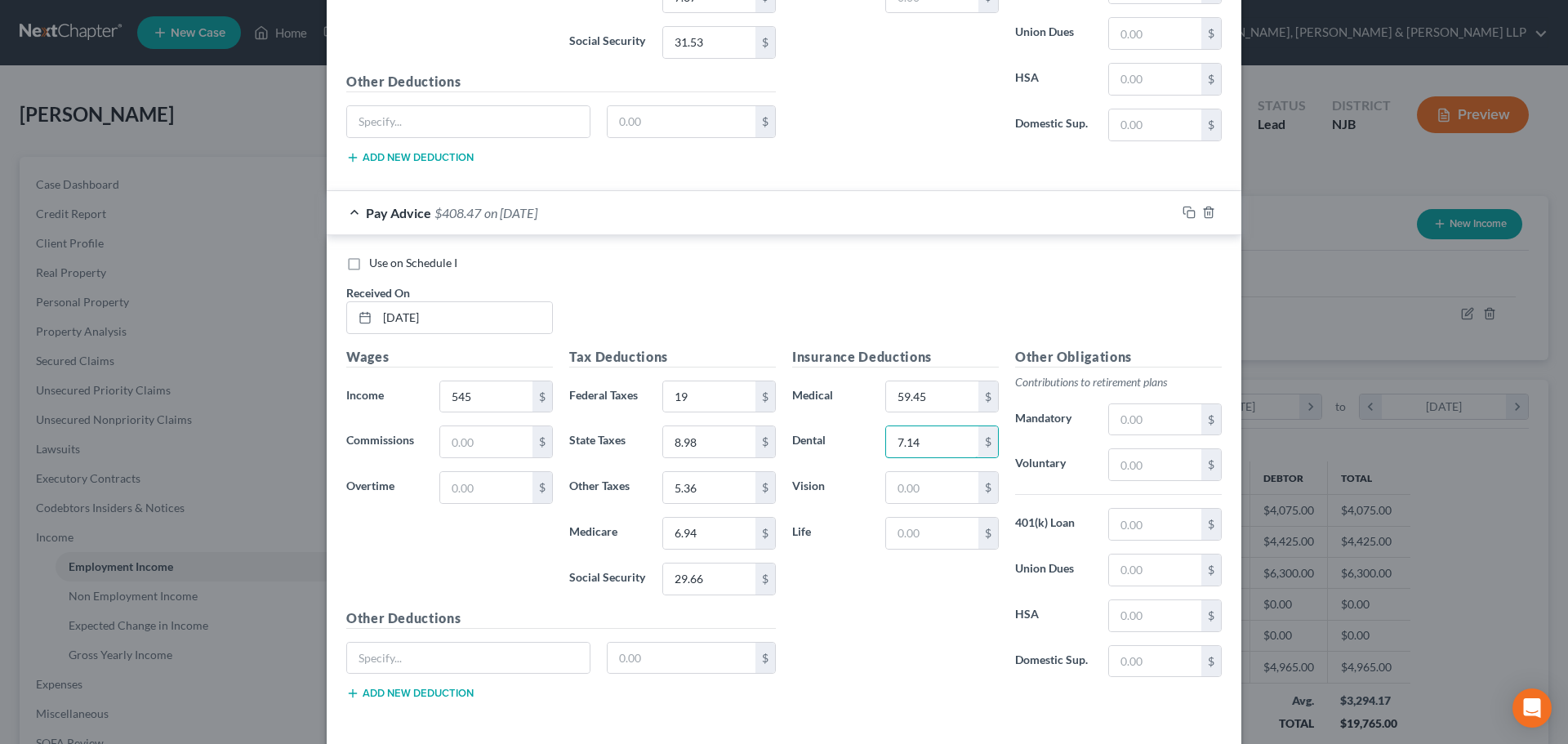
scroll to position [1724, 0]
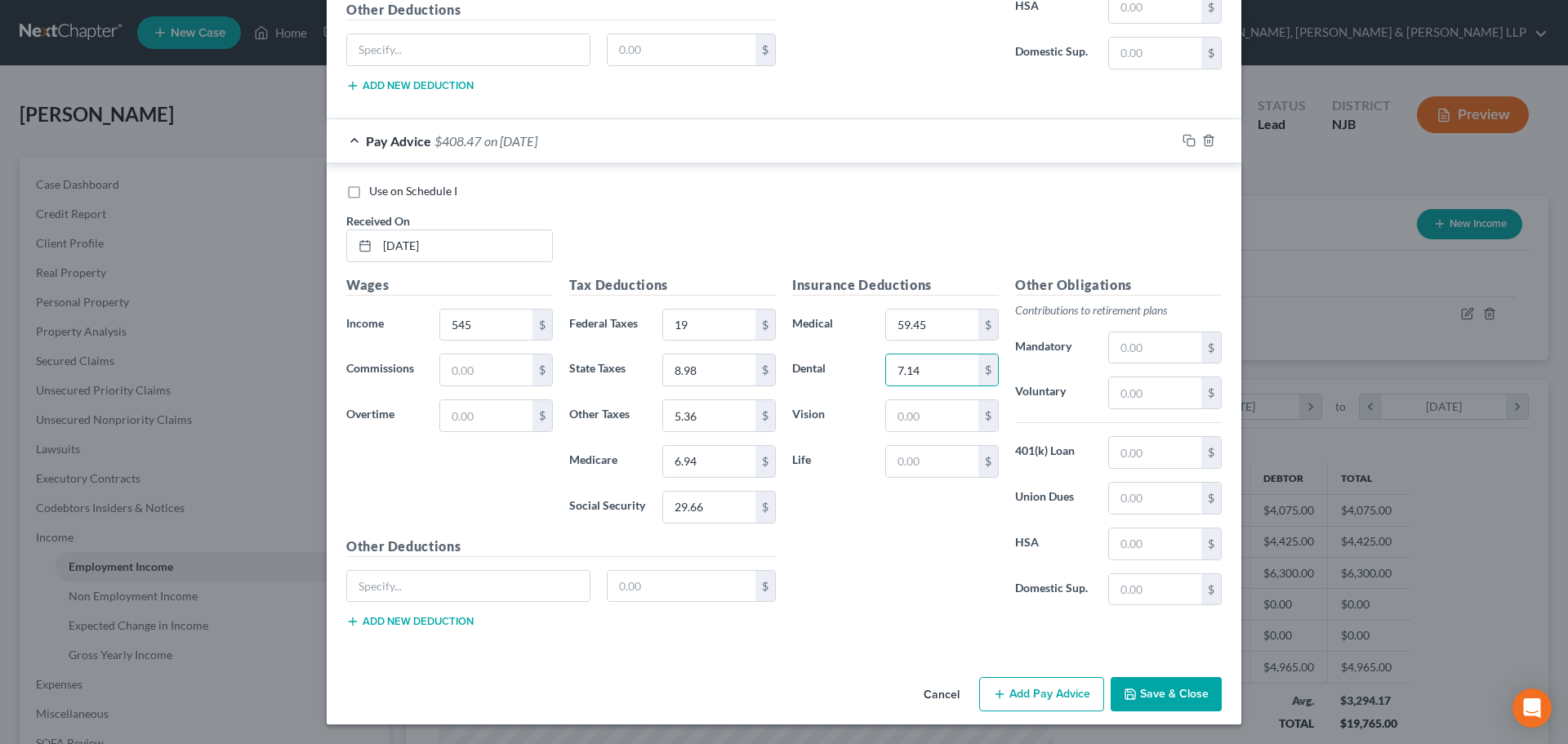
click at [1010, 704] on button "Add Pay Advice" at bounding box center [1041, 694] width 125 height 34
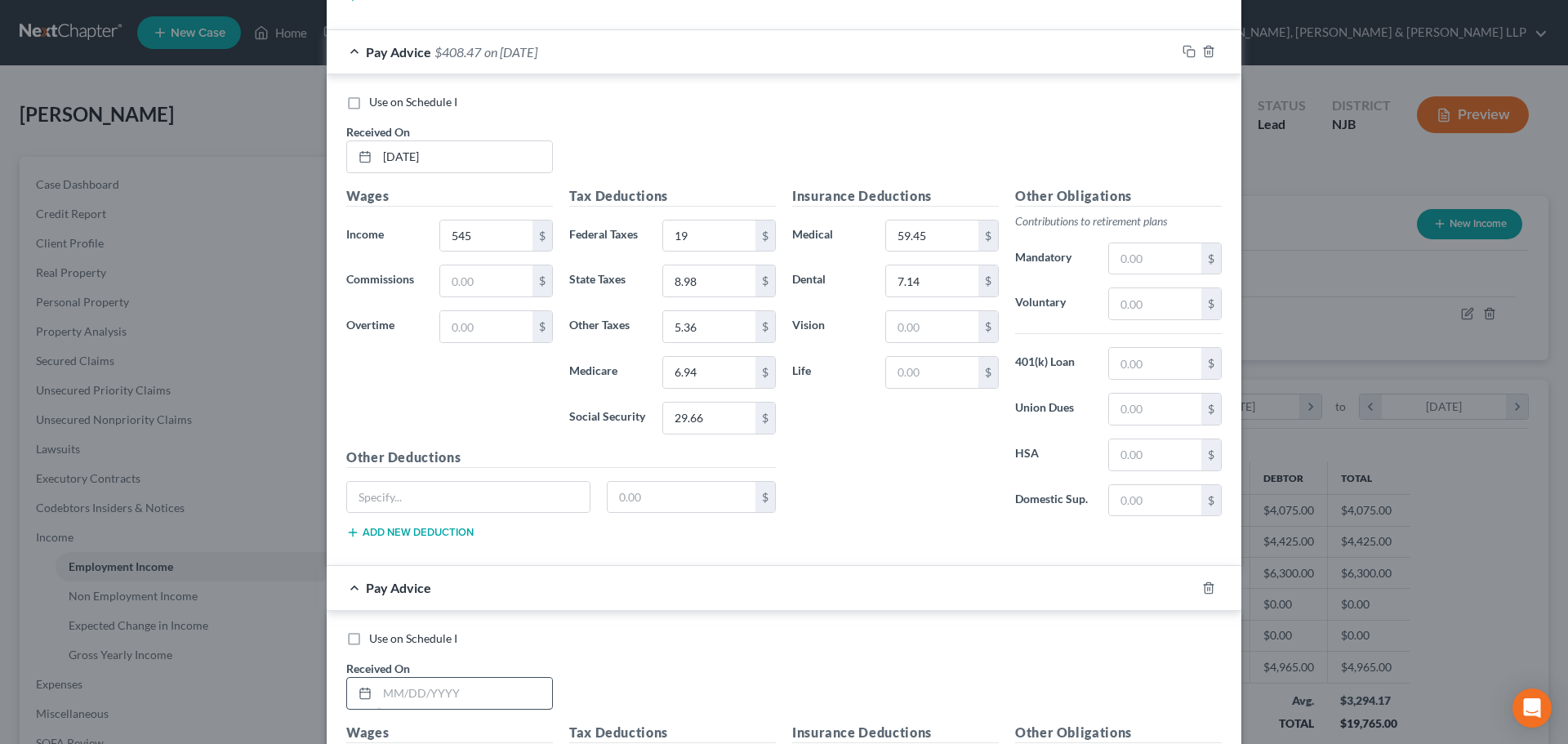
scroll to position [1969, 0]
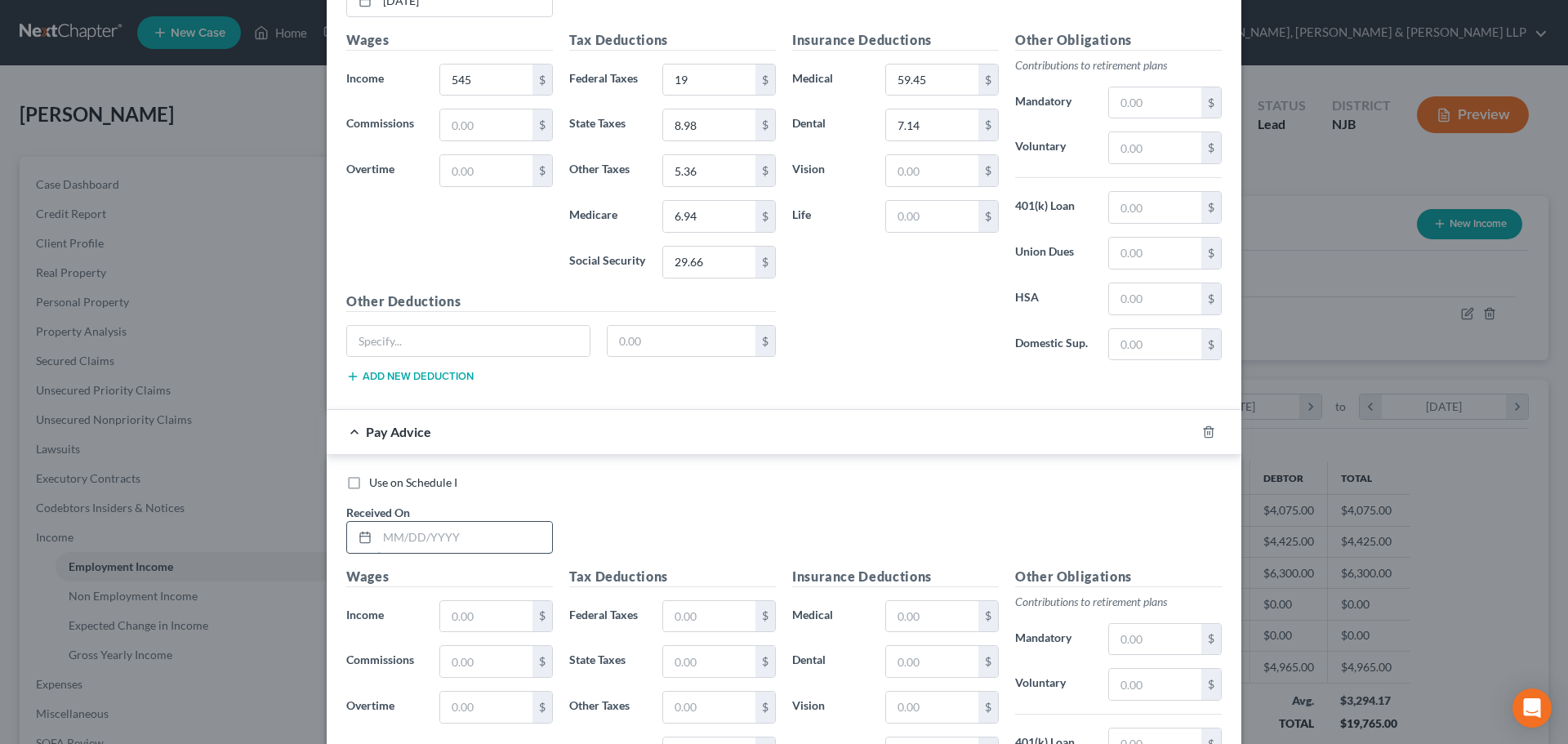
click at [456, 543] on input "text" at bounding box center [464, 537] width 175 height 31
click at [472, 609] on input "text" at bounding box center [486, 616] width 92 height 31
click at [695, 610] on input "text" at bounding box center [709, 616] width 92 height 31
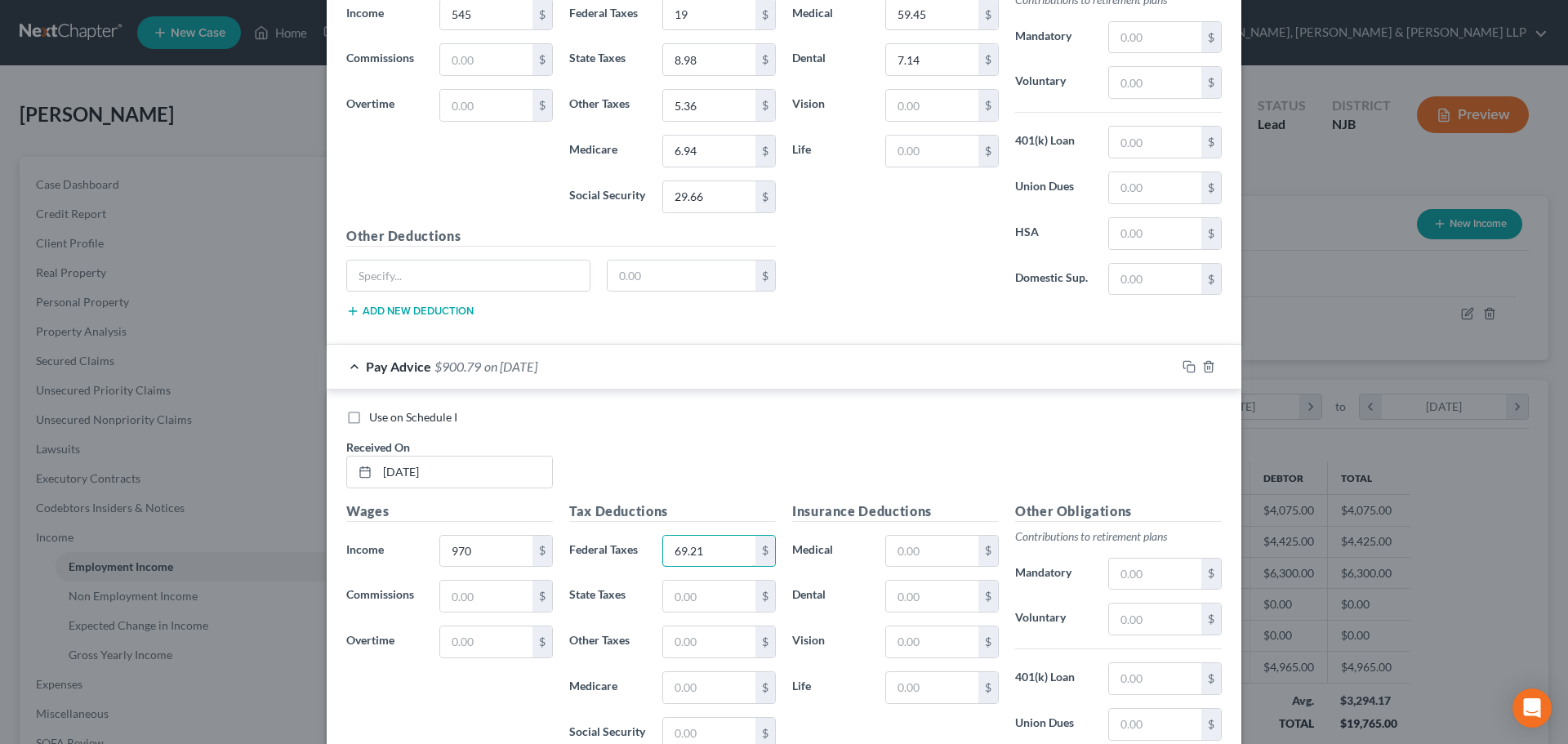
scroll to position [2133, 0]
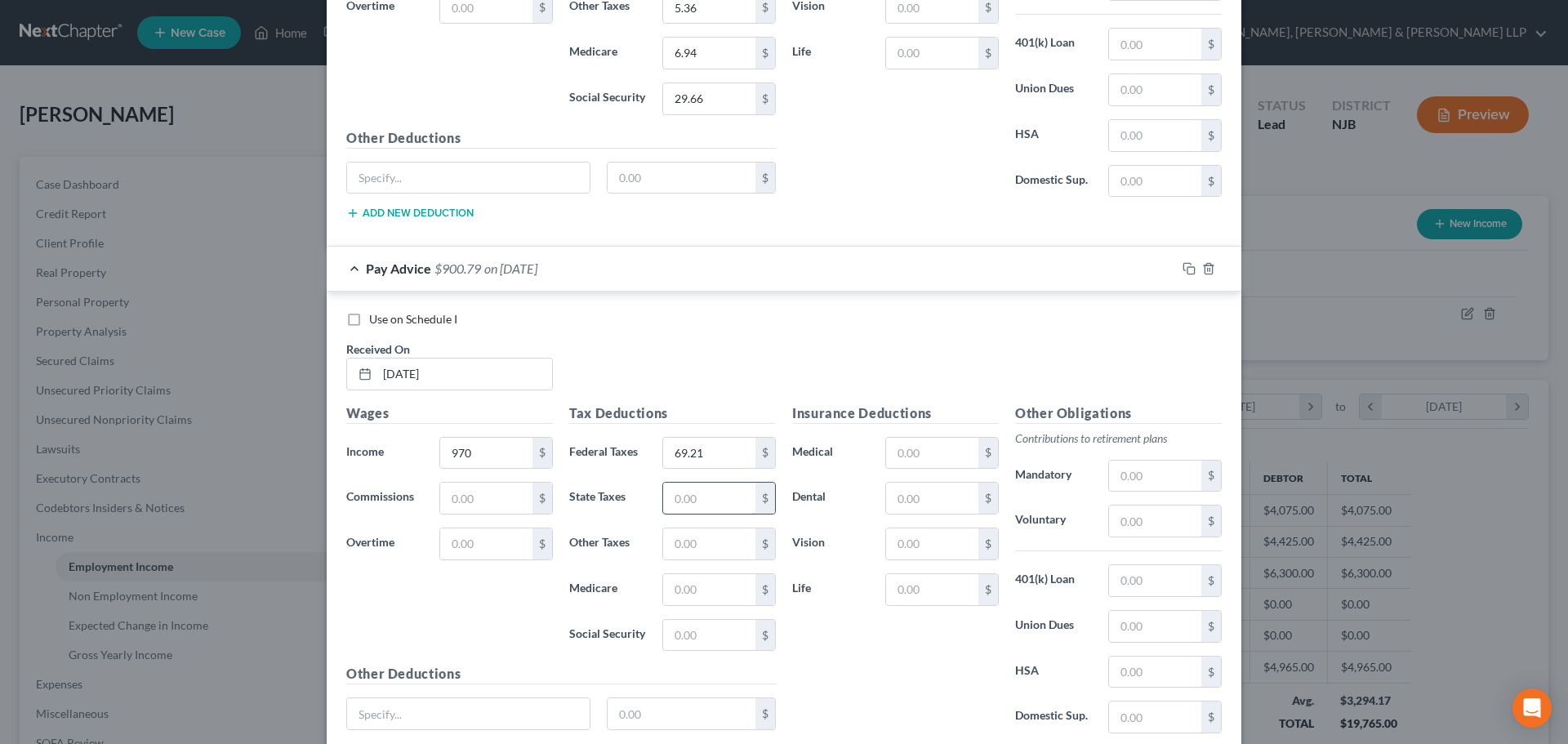
click at [686, 510] on input "text" at bounding box center [709, 497] width 92 height 31
click at [714, 594] on input "text" at bounding box center [709, 589] width 92 height 31
click at [710, 637] on input "text" at bounding box center [709, 634] width 92 height 31
click at [697, 542] on input "text" at bounding box center [709, 543] width 92 height 31
click at [914, 458] on input "text" at bounding box center [932, 453] width 92 height 31
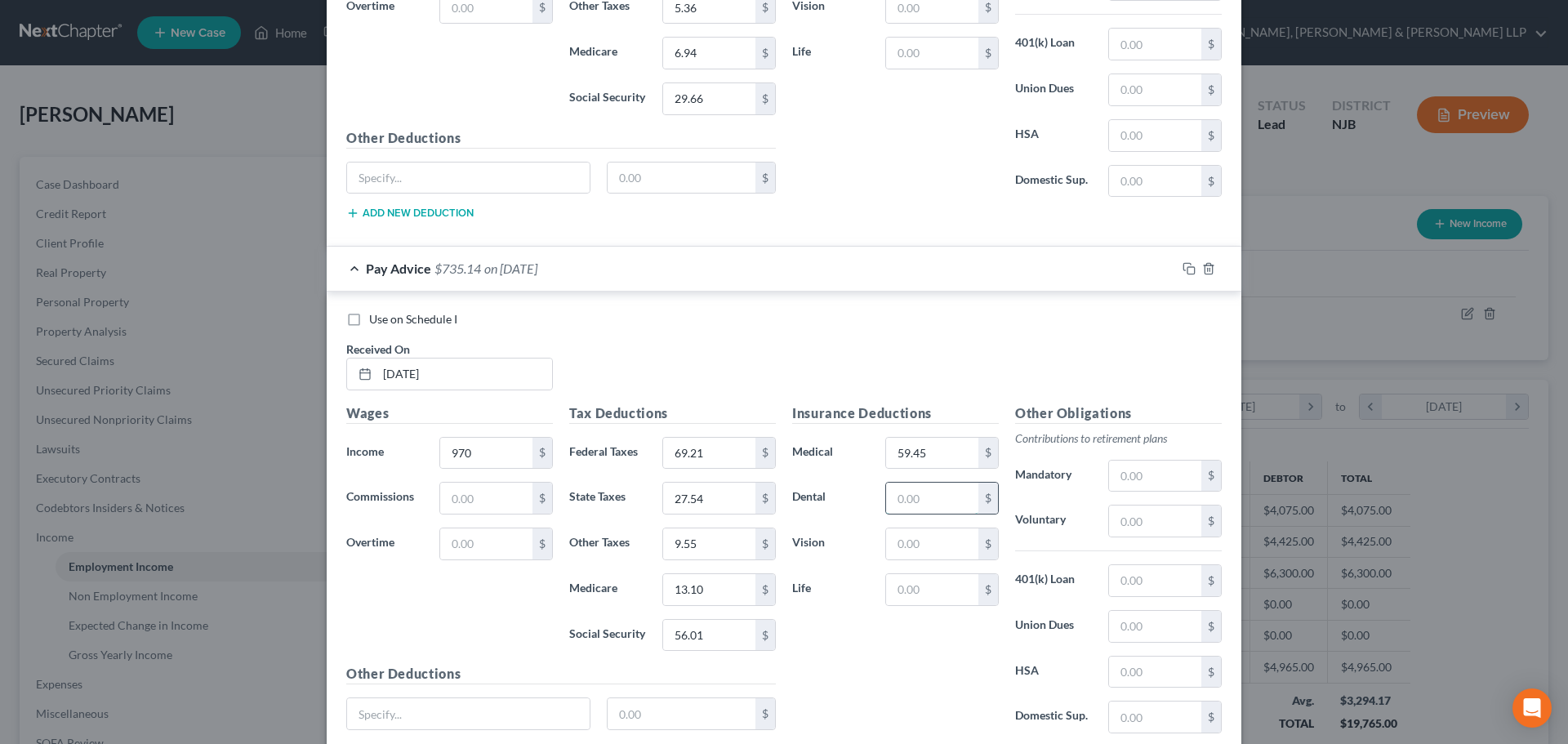
click at [910, 483] on input "text" at bounding box center [932, 497] width 92 height 31
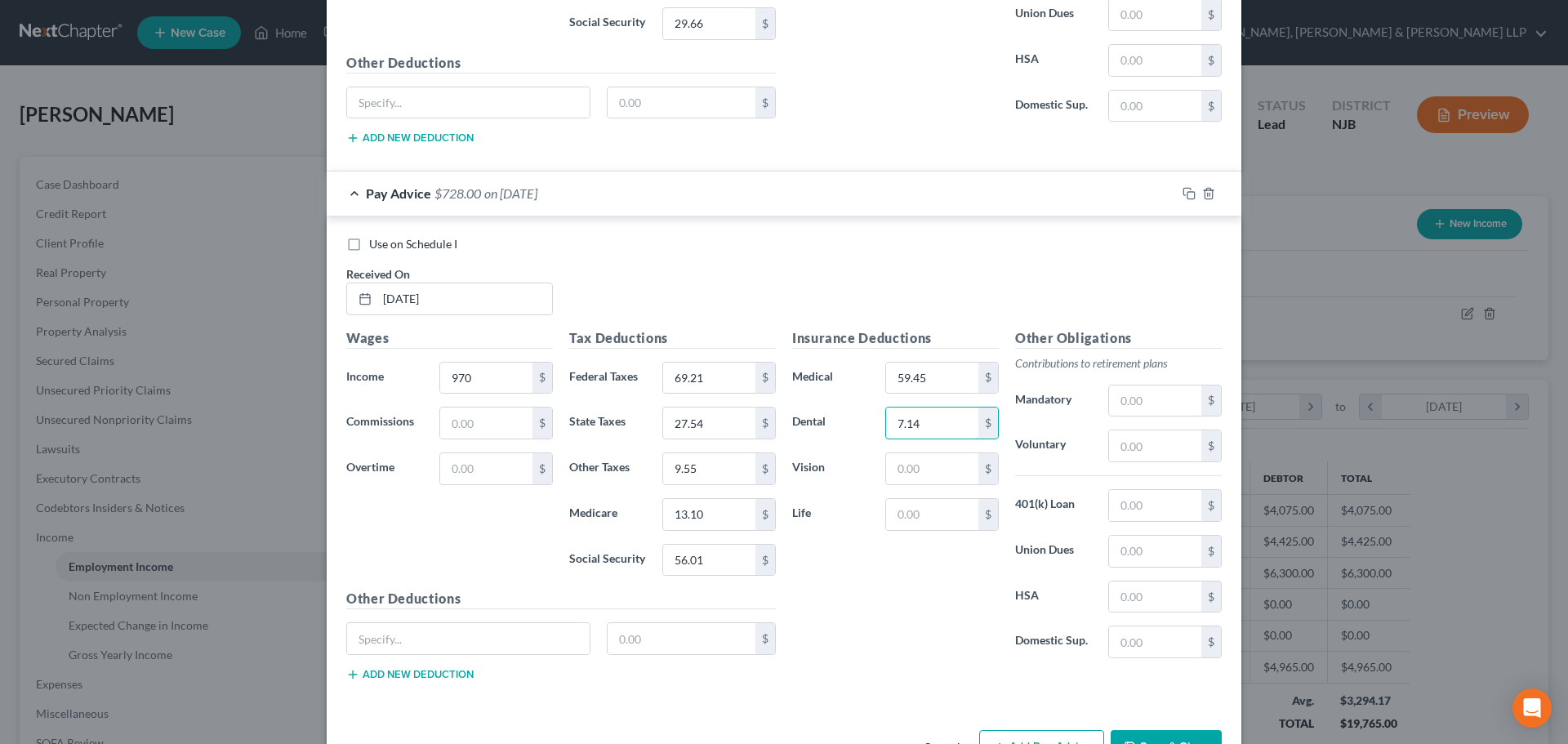
scroll to position [2260, 0]
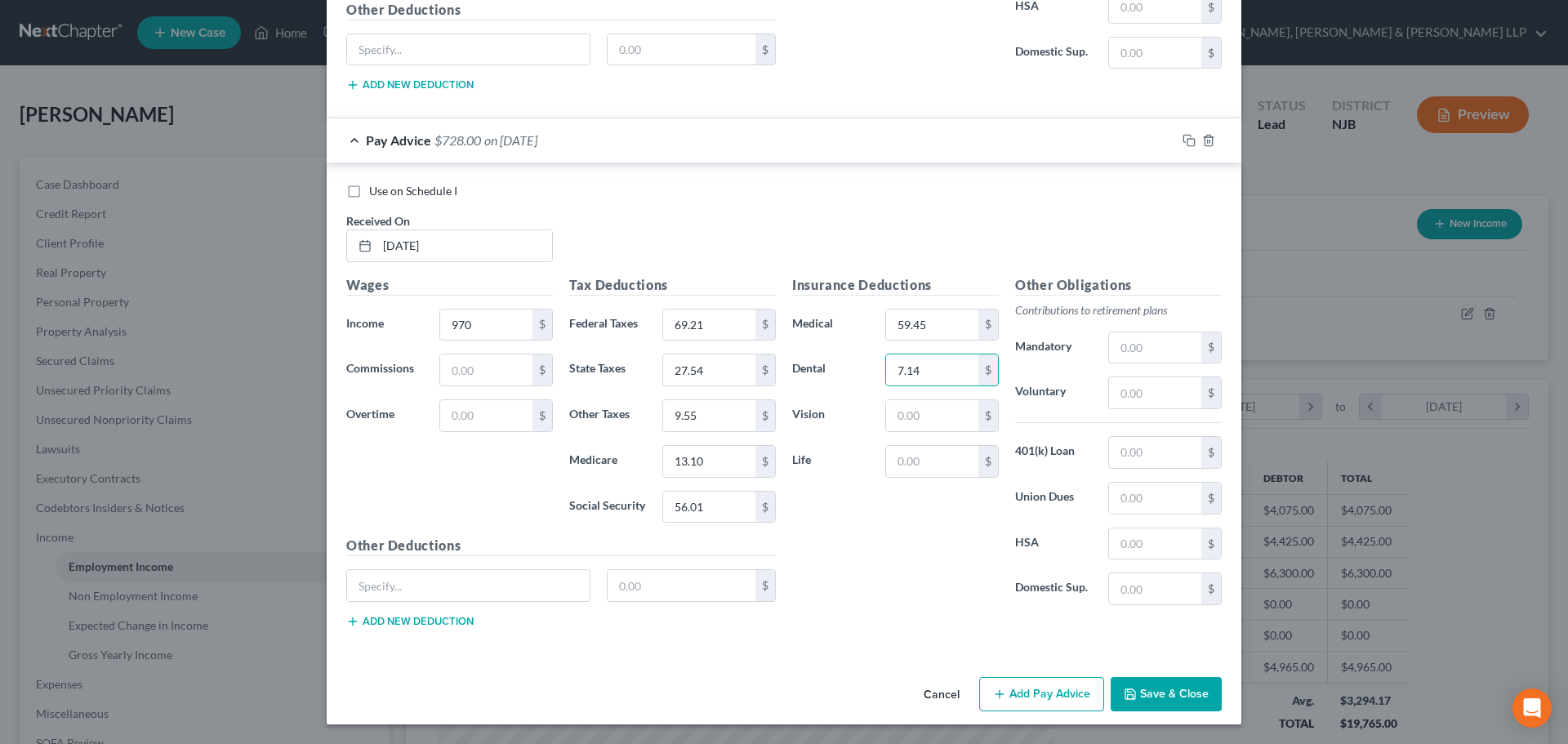
click at [1019, 689] on button "Add Pay Advice" at bounding box center [1041, 694] width 125 height 34
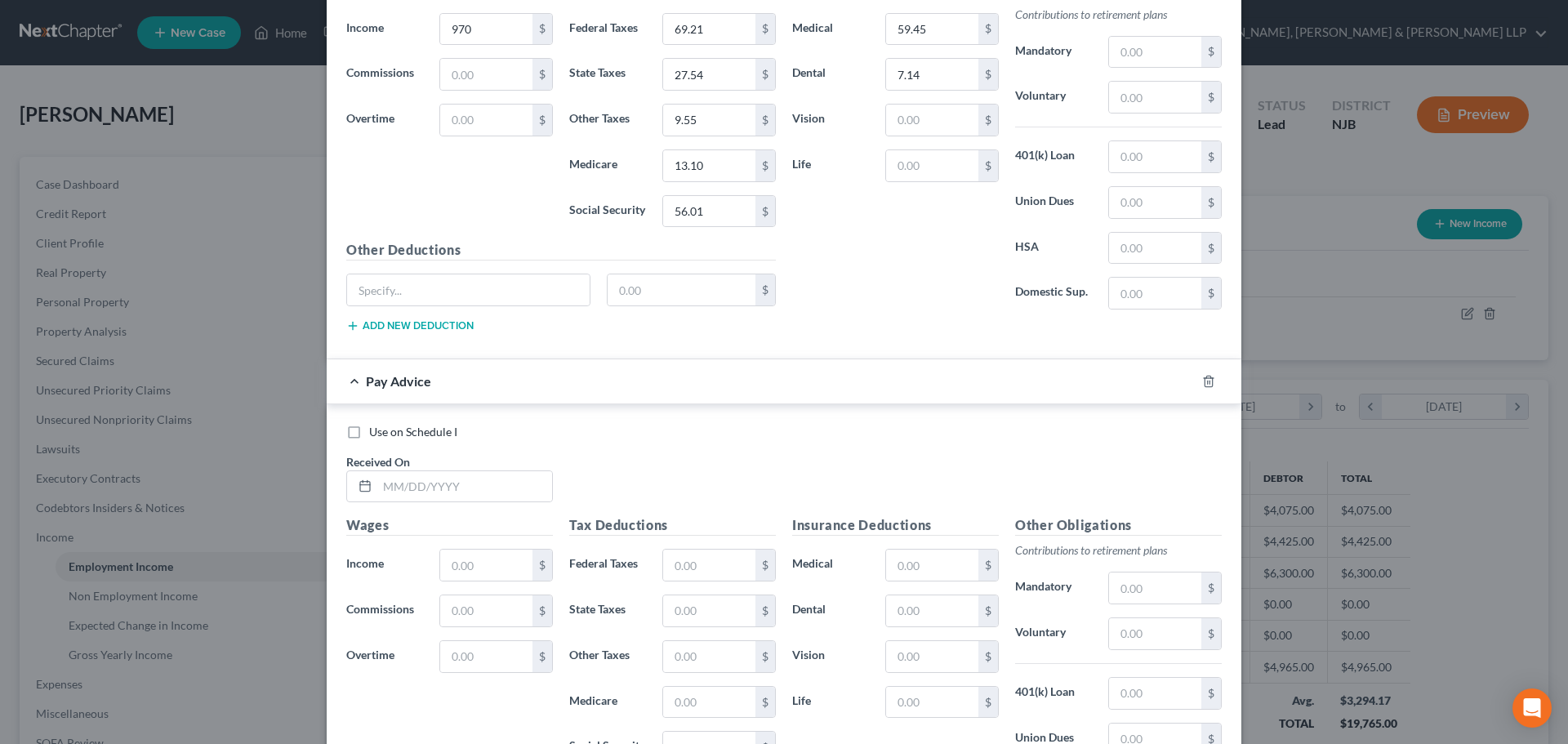
scroll to position [2587, 0]
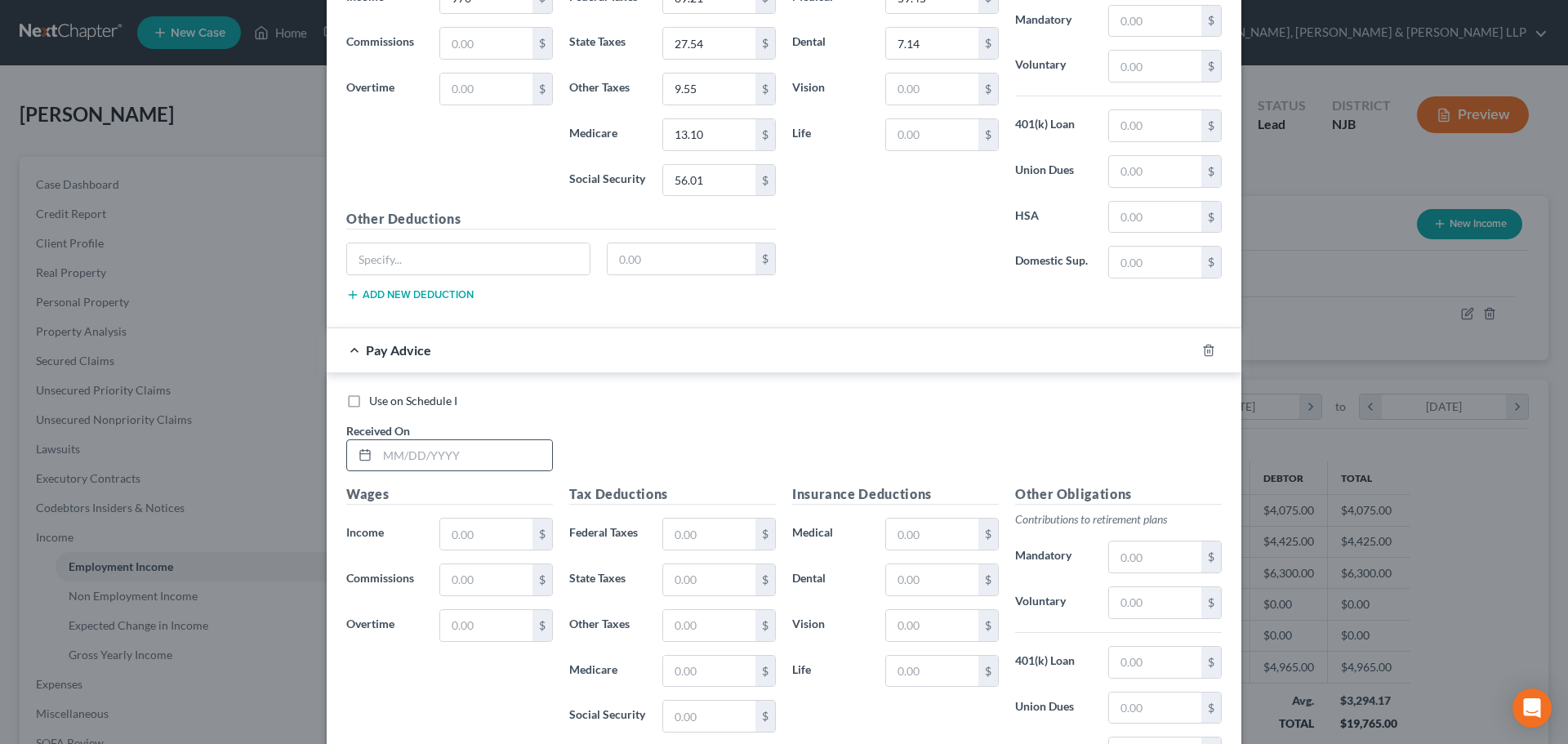
click at [471, 440] on div at bounding box center [449, 456] width 206 height 33
click at [466, 453] on input "text" at bounding box center [464, 456] width 175 height 31
click at [476, 527] on input "text" at bounding box center [486, 533] width 92 height 31
click at [689, 539] on input "text" at bounding box center [709, 533] width 92 height 31
click at [708, 583] on input "text" at bounding box center [709, 579] width 92 height 31
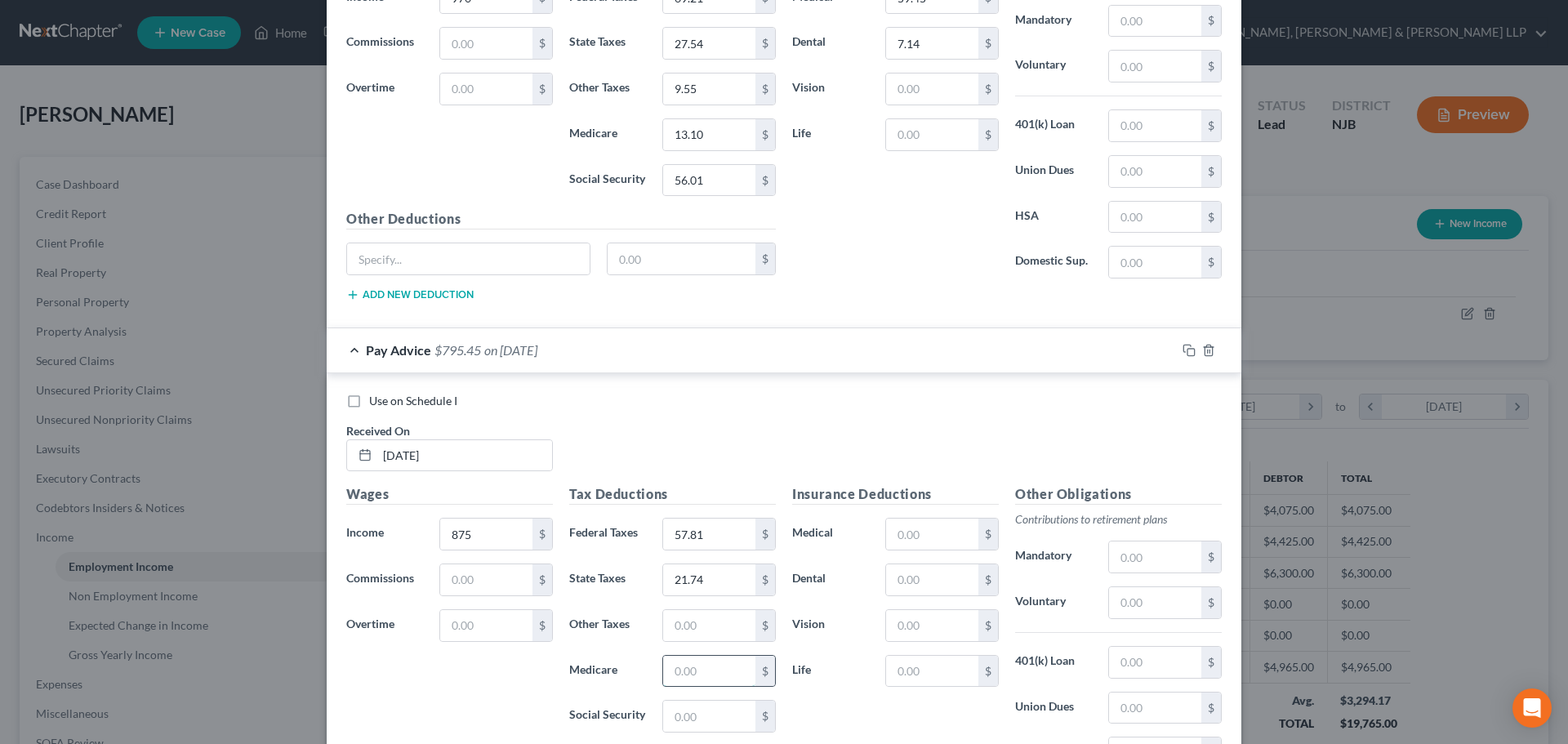
click at [713, 655] on input "text" at bounding box center [709, 670] width 92 height 31
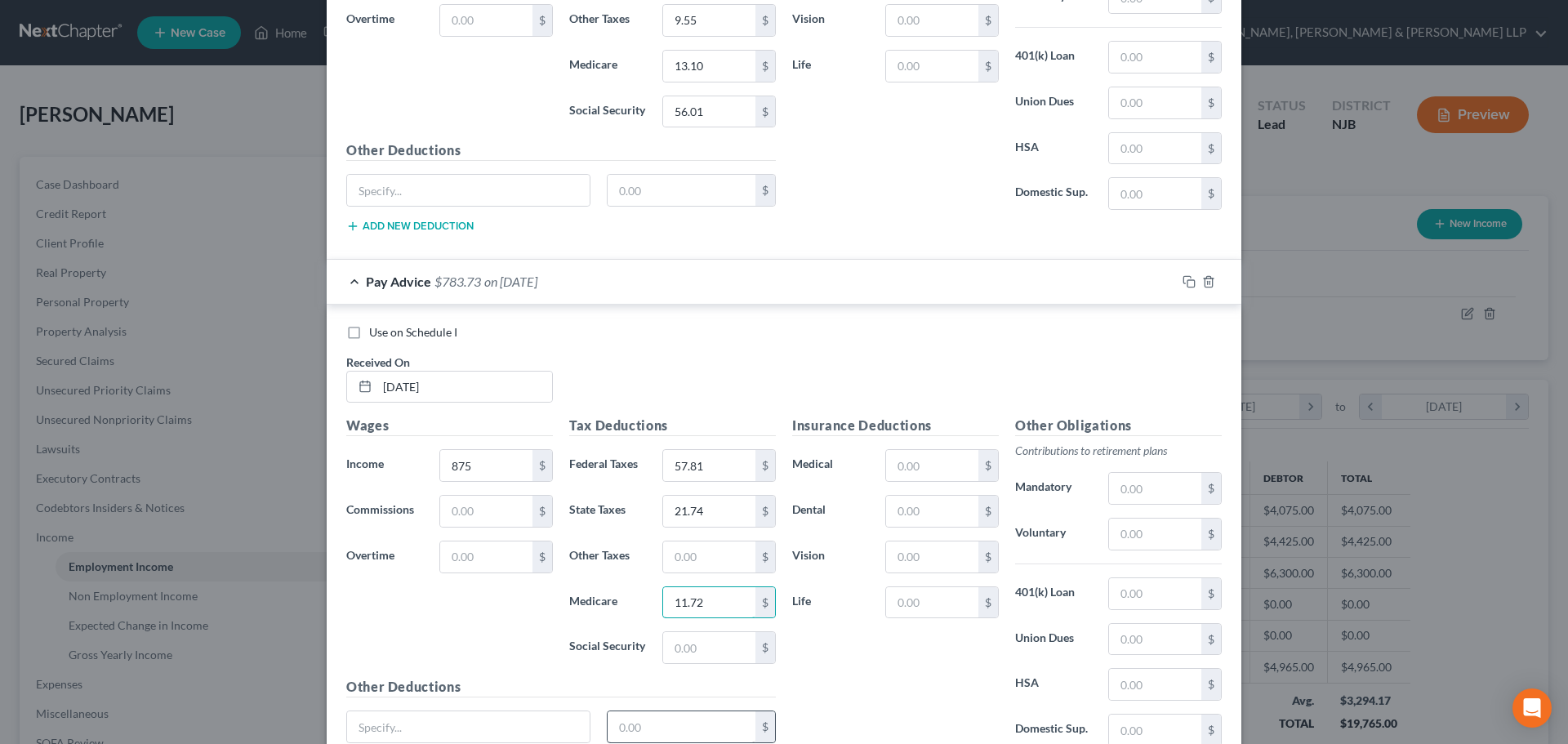
scroll to position [2750, 0]
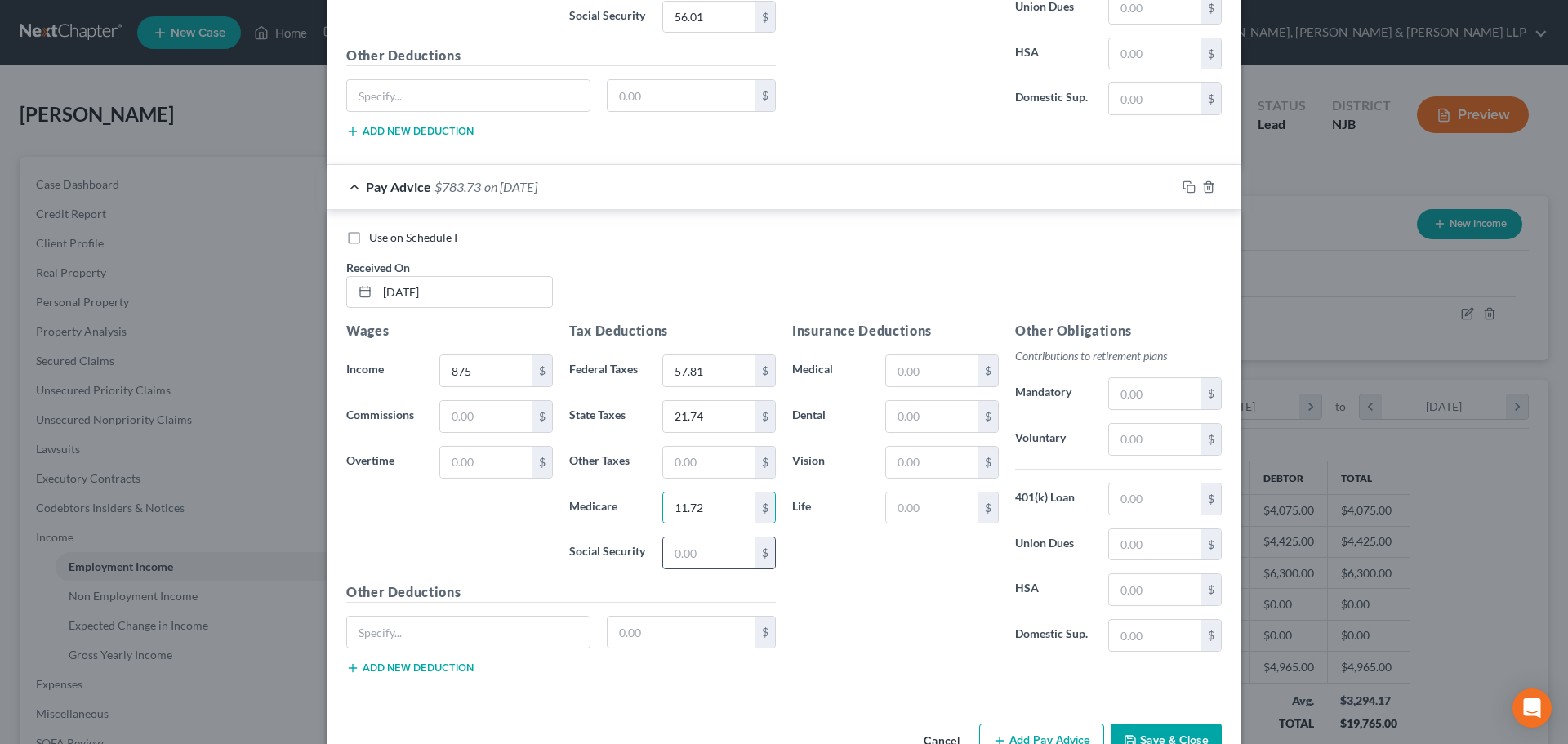
click at [719, 558] on input "text" at bounding box center [709, 553] width 92 height 31
click at [733, 463] on input "text" at bounding box center [709, 461] width 92 height 31
click at [899, 369] on input "text" at bounding box center [932, 370] width 92 height 31
click at [909, 422] on input "text" at bounding box center [932, 416] width 92 height 31
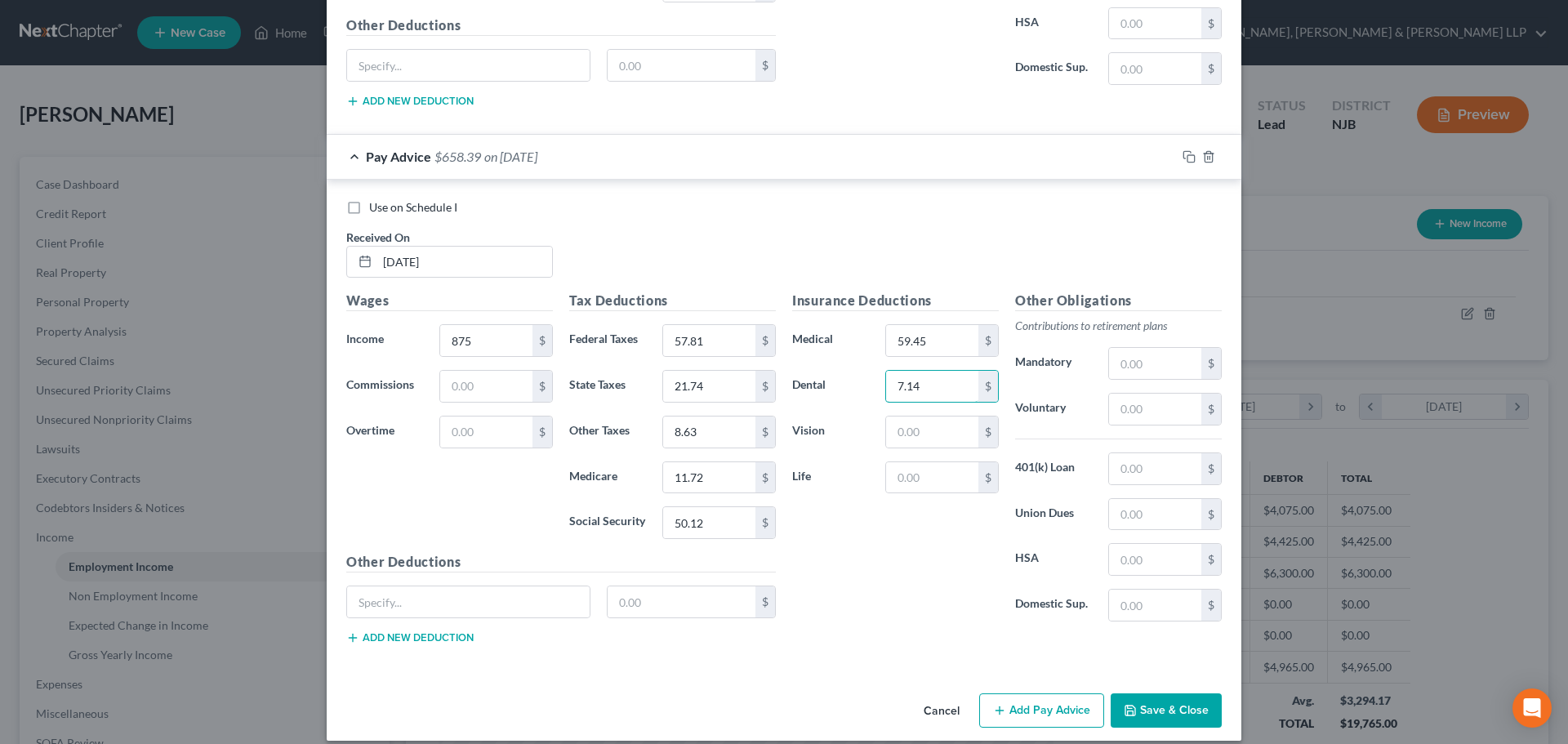
scroll to position [2797, 0]
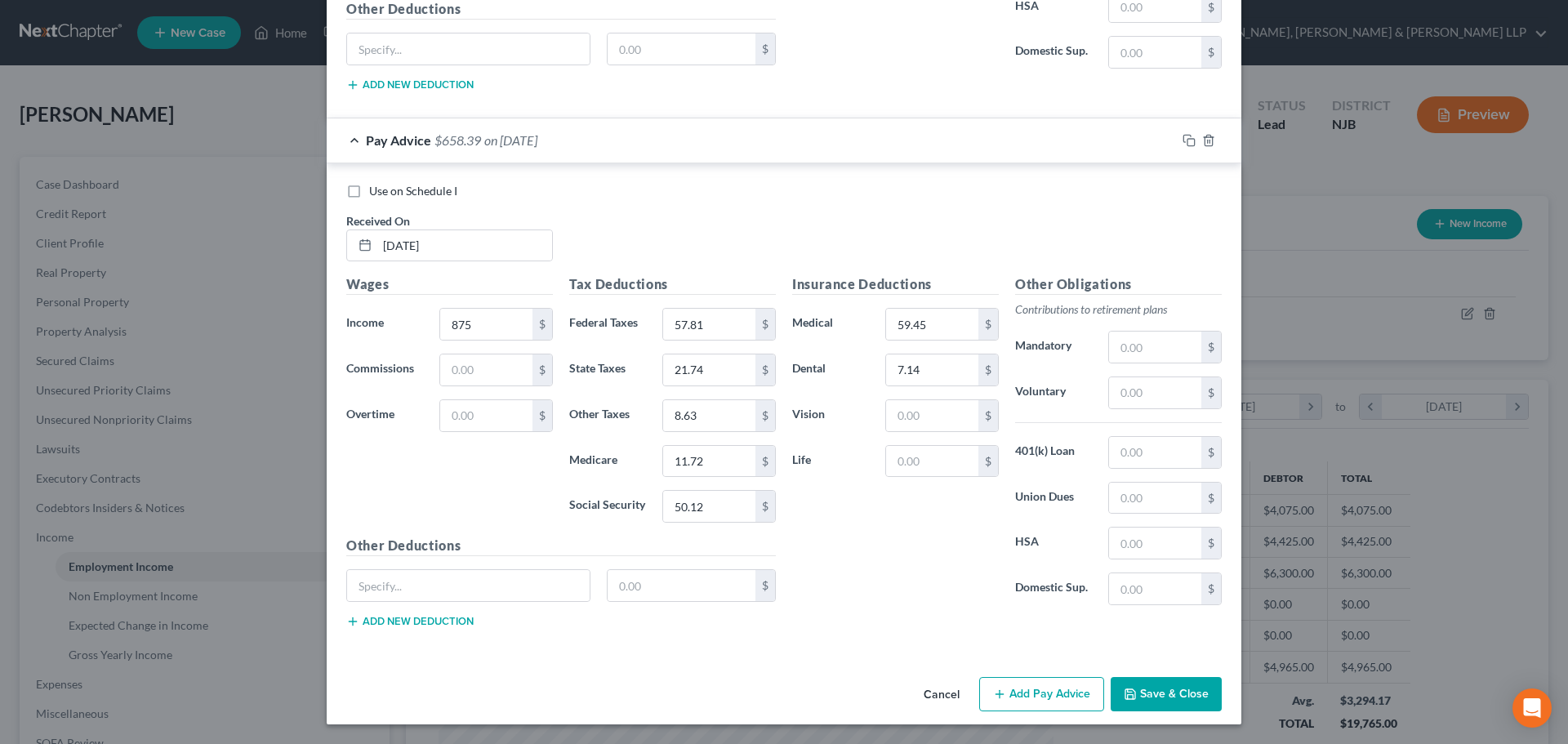
click at [1024, 696] on button "Add Pay Advice" at bounding box center [1041, 694] width 125 height 34
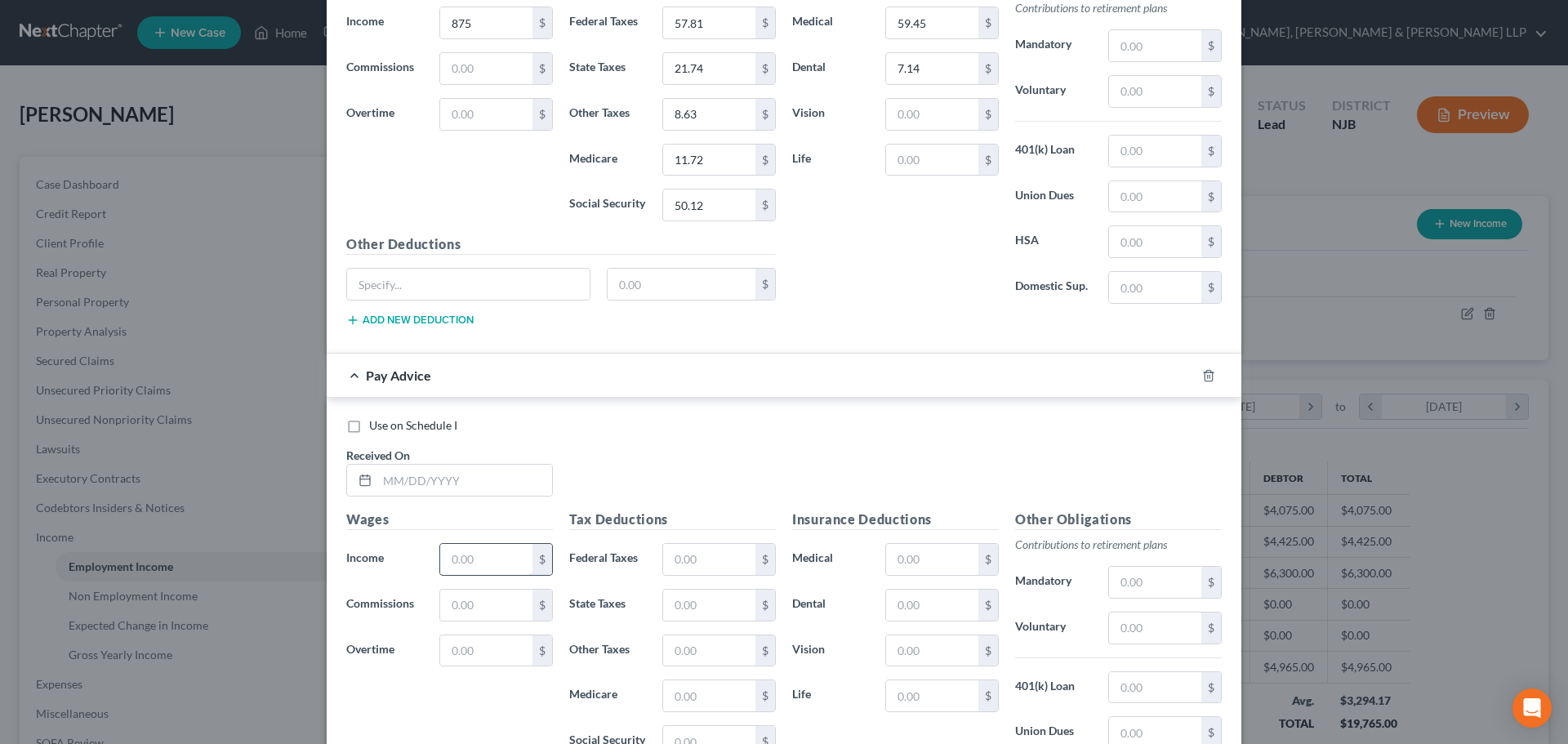
scroll to position [3123, 0]
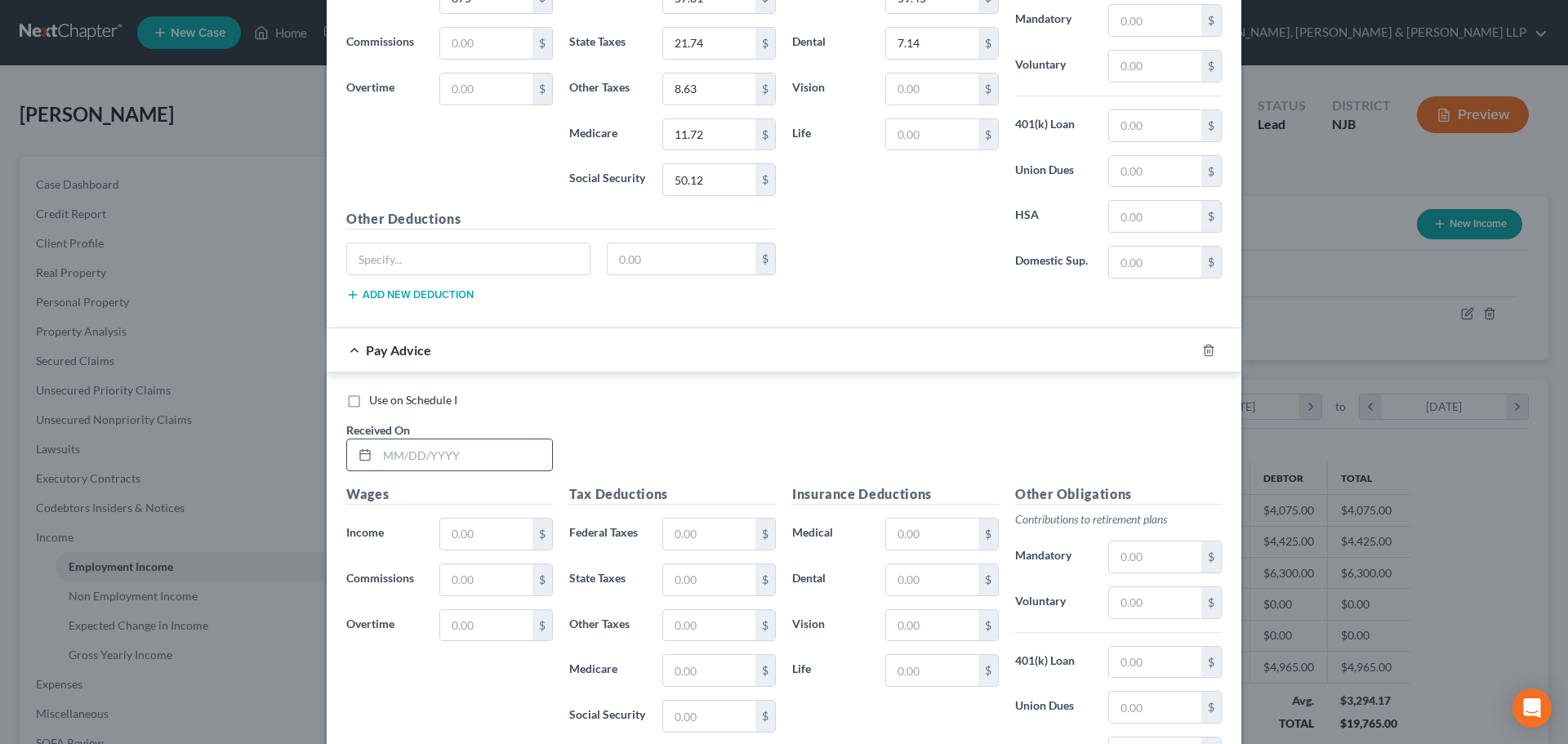
click at [475, 465] on input "text" at bounding box center [464, 455] width 175 height 31
click at [474, 538] on input "text" at bounding box center [486, 533] width 92 height 31
click at [679, 531] on input "text" at bounding box center [709, 533] width 92 height 31
click at [706, 584] on input "text" at bounding box center [709, 579] width 92 height 31
click at [701, 661] on input "text" at bounding box center [709, 670] width 92 height 31
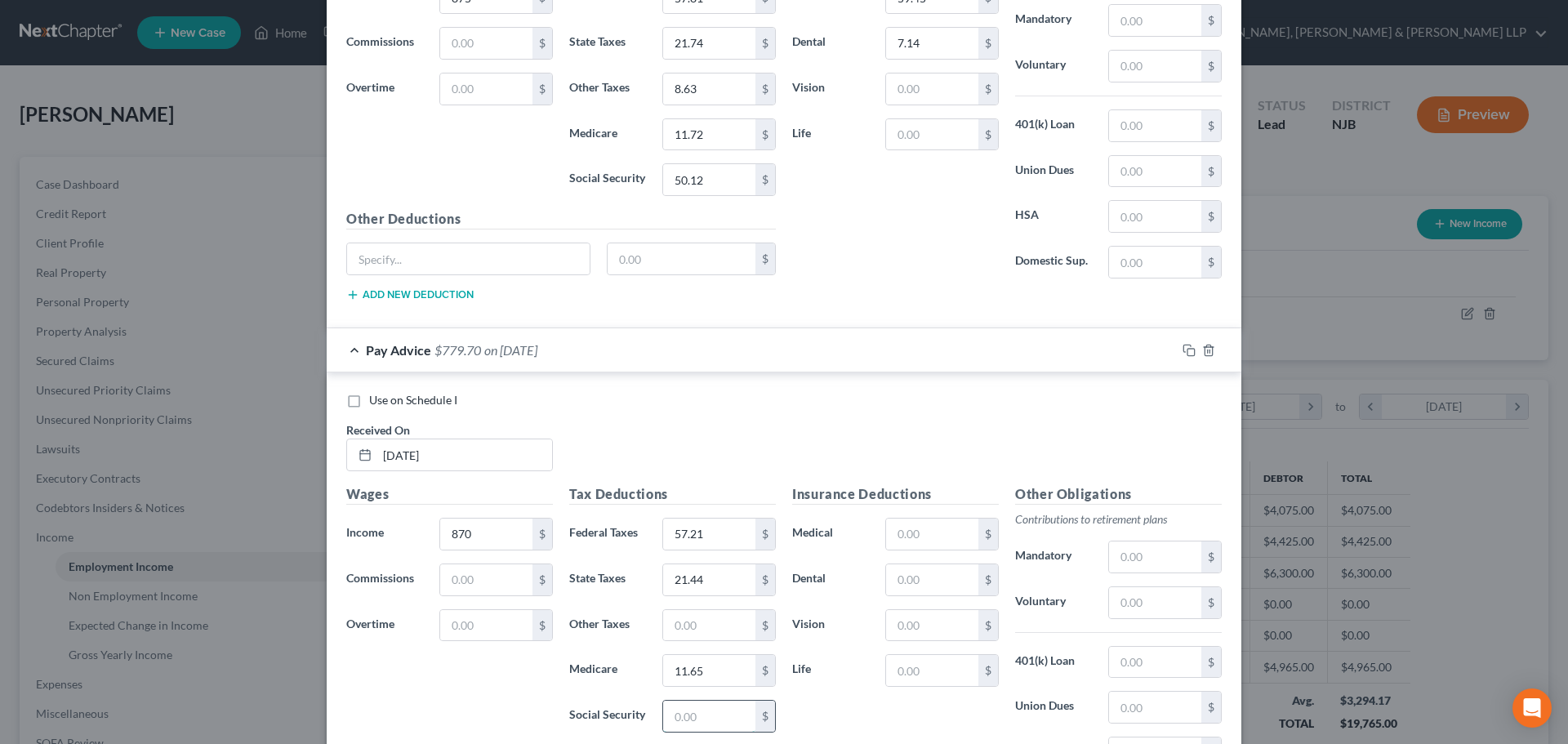
click at [687, 706] on input "text" at bounding box center [709, 716] width 92 height 31
drag, startPoint x: 667, startPoint y: 638, endPoint x: 680, endPoint y: 637, distance: 13.0
click at [668, 638] on input "text" at bounding box center [709, 625] width 92 height 31
click at [680, 633] on input "text" at bounding box center [709, 625] width 92 height 31
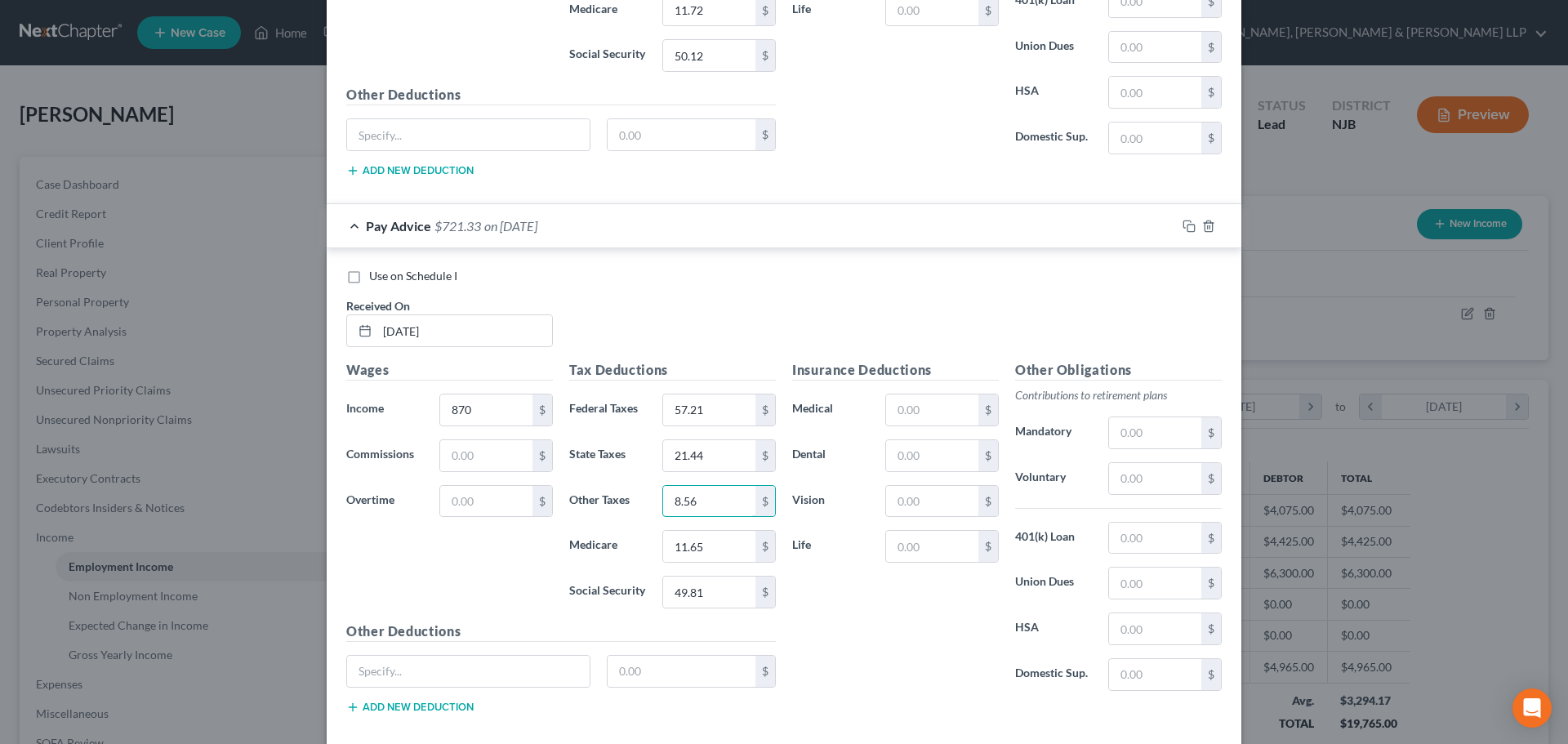
scroll to position [3287, 0]
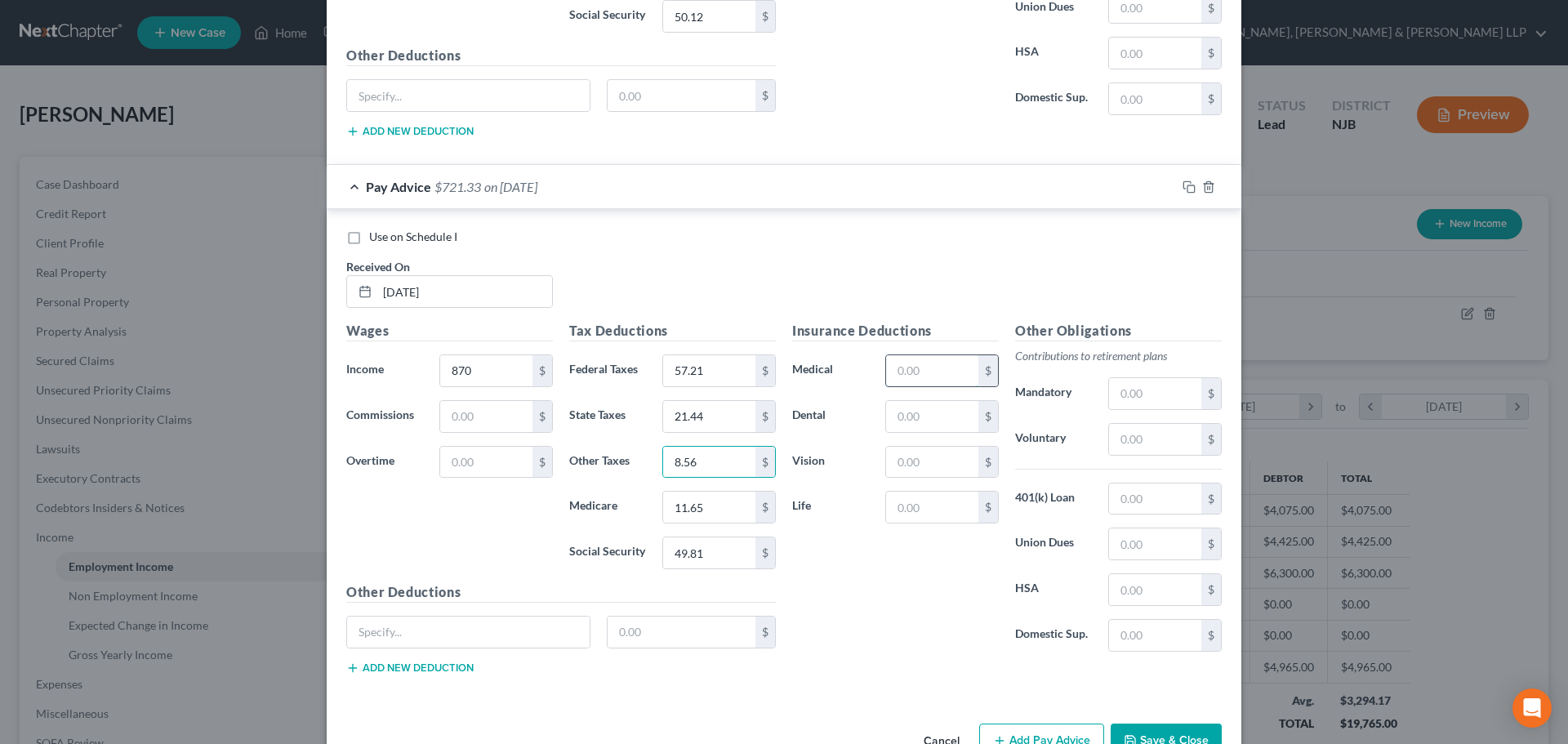
click at [919, 375] on input "text" at bounding box center [932, 370] width 92 height 31
click at [933, 420] on input "text" at bounding box center [932, 416] width 92 height 31
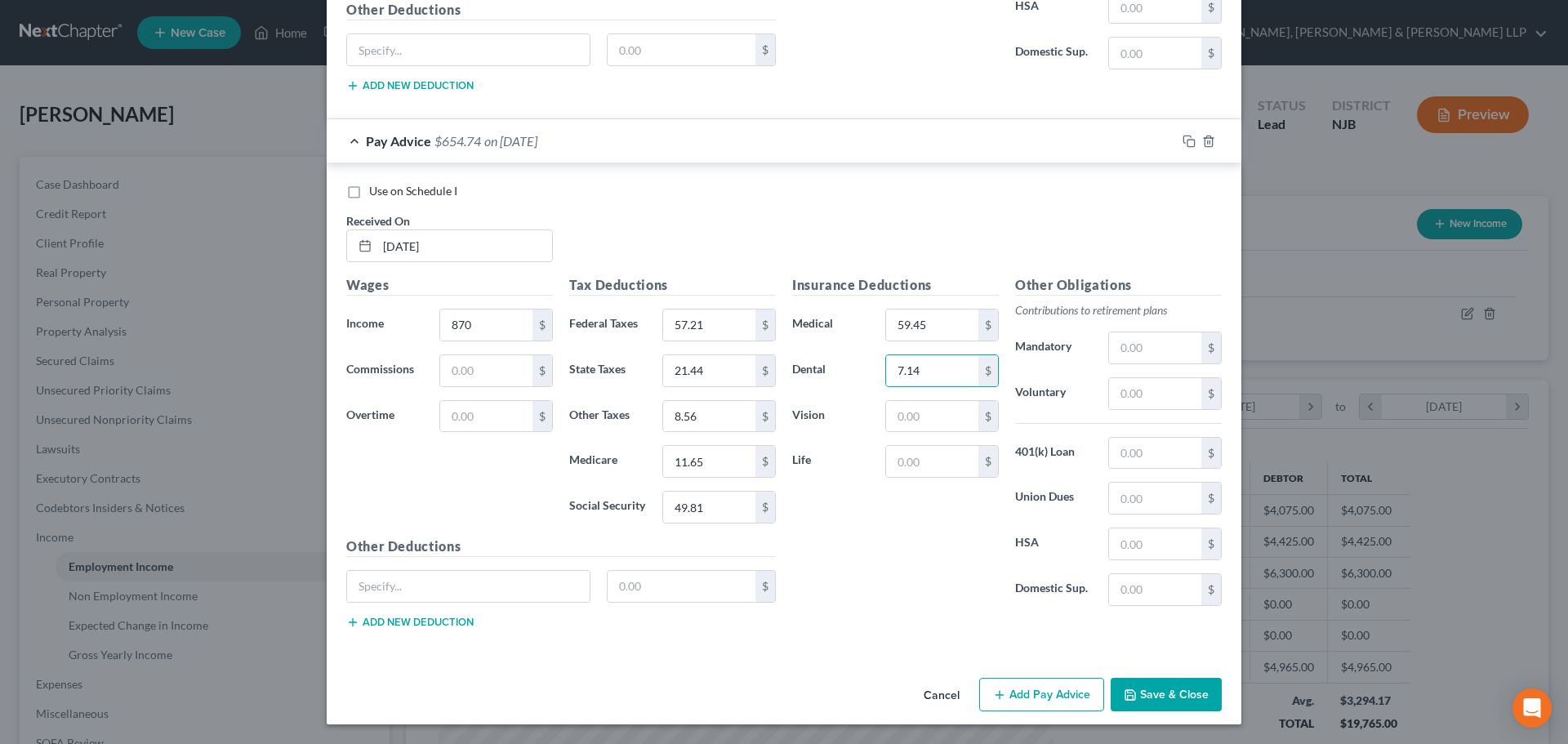
click at [1058, 685] on button "Add Pay Advice" at bounding box center [1041, 695] width 125 height 34
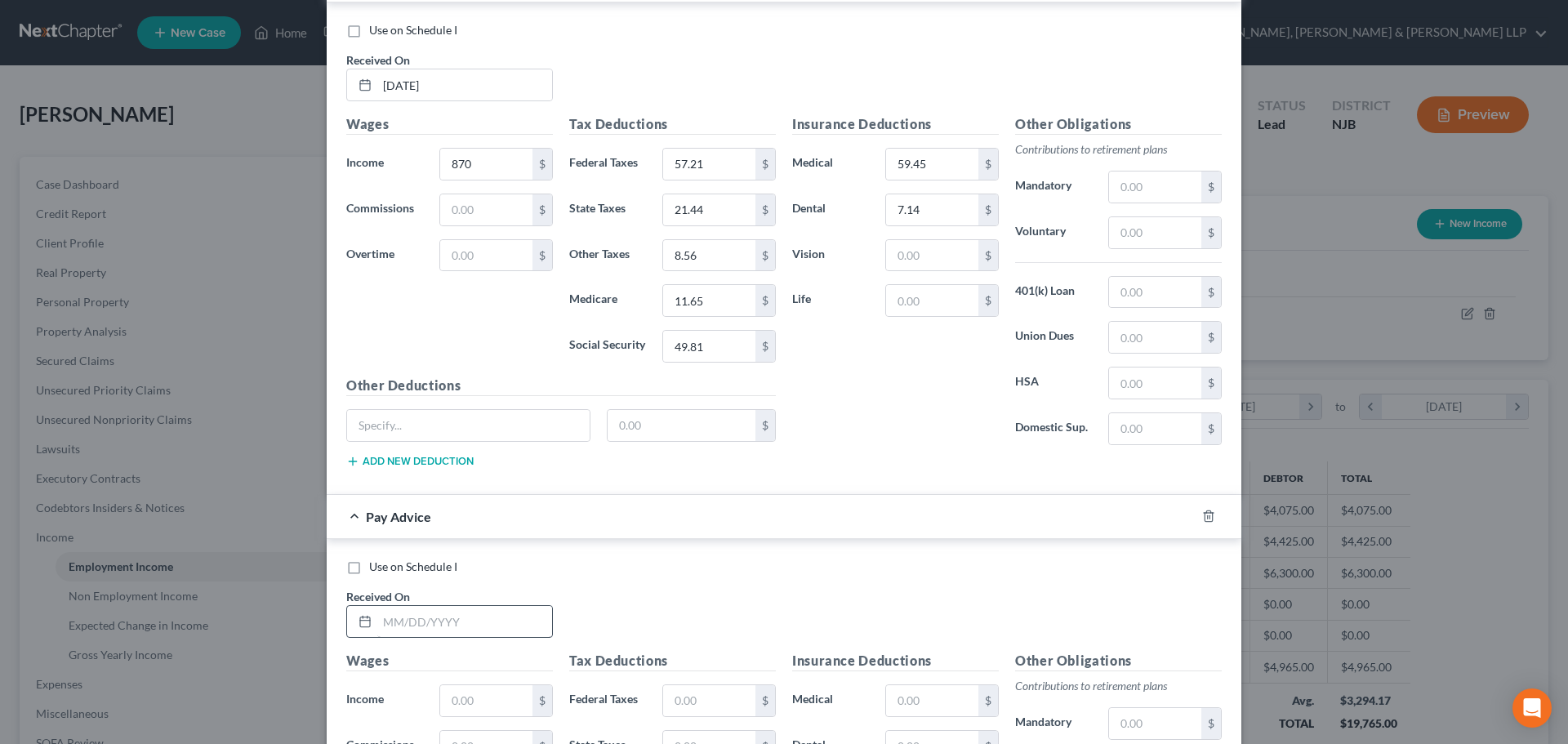
scroll to position [3496, 0]
click at [496, 608] on input "text" at bounding box center [464, 619] width 175 height 31
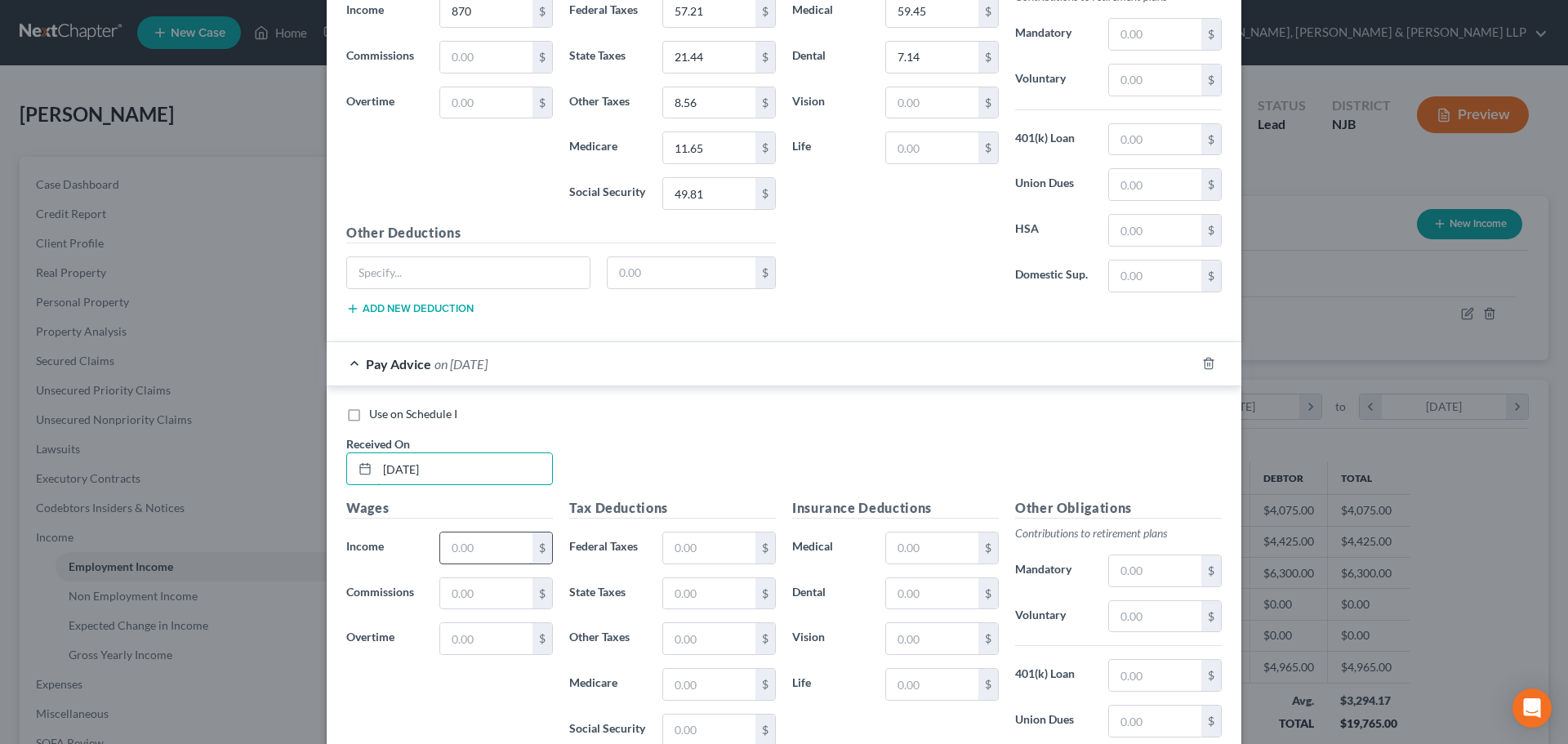
scroll to position [3659, 0]
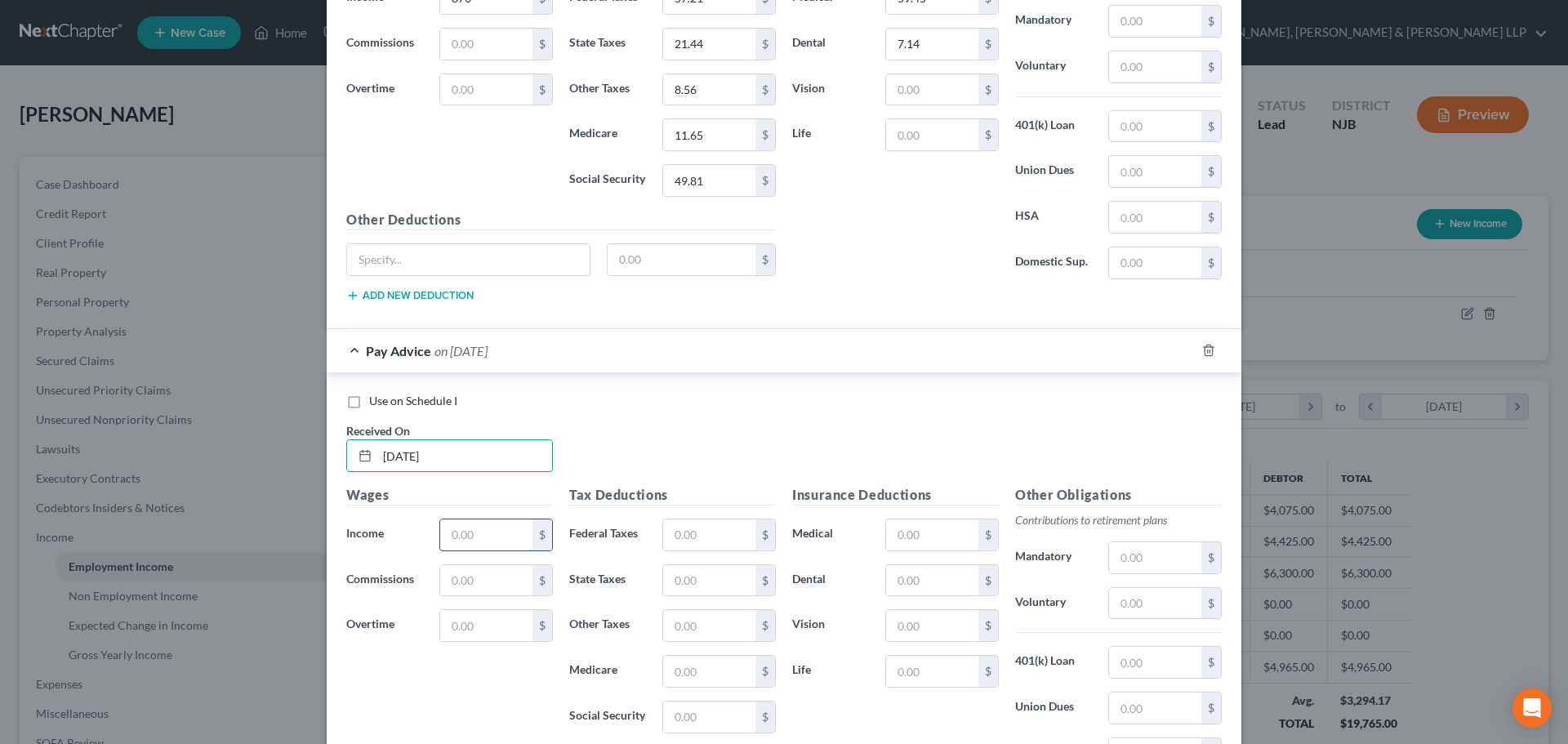
click at [489, 537] on input "text" at bounding box center [486, 534] width 92 height 31
click at [686, 544] on input "text" at bounding box center [709, 534] width 92 height 31
click at [691, 578] on input "text" at bounding box center [709, 580] width 92 height 31
click at [695, 669] on input "text" at bounding box center [709, 670] width 92 height 31
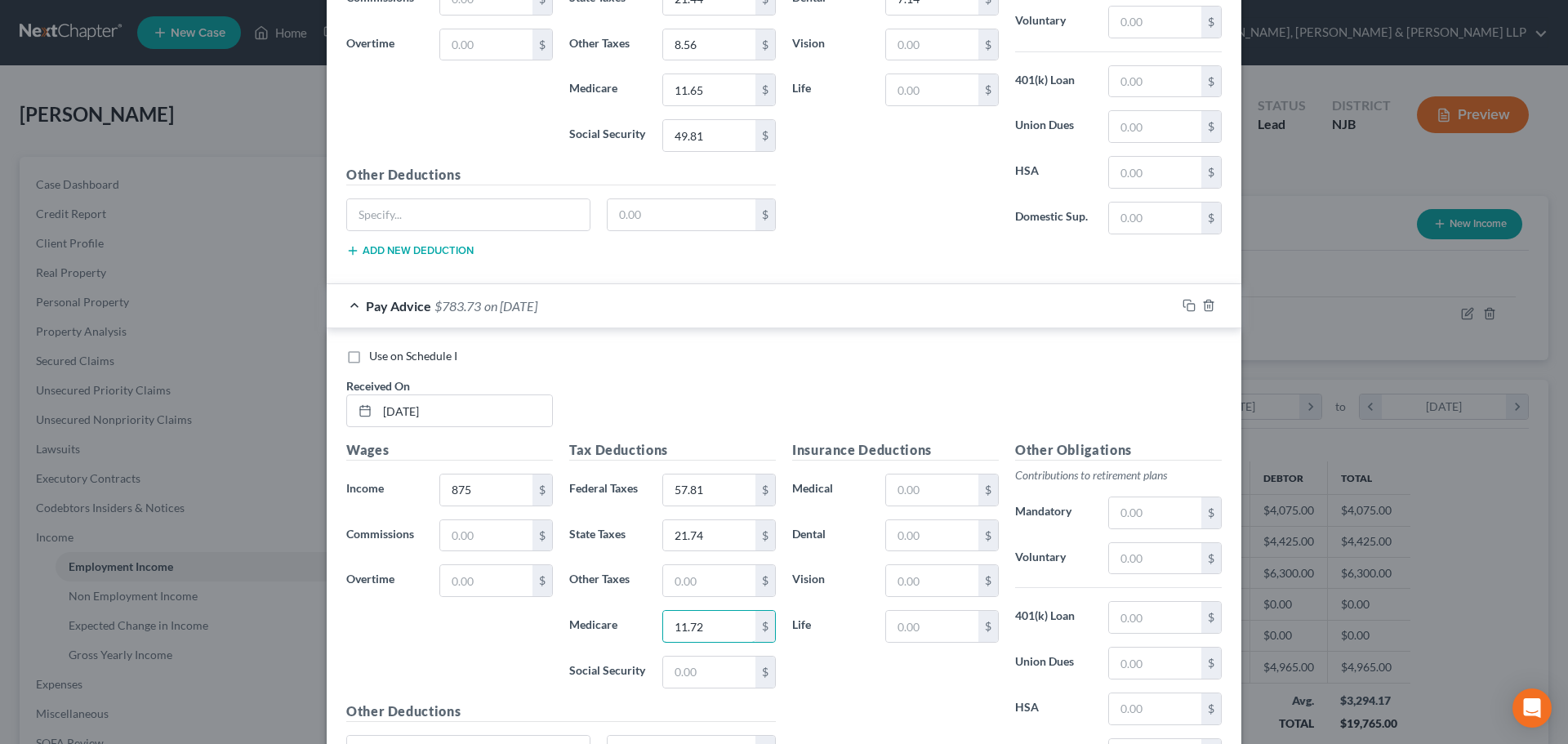
scroll to position [3741, 0]
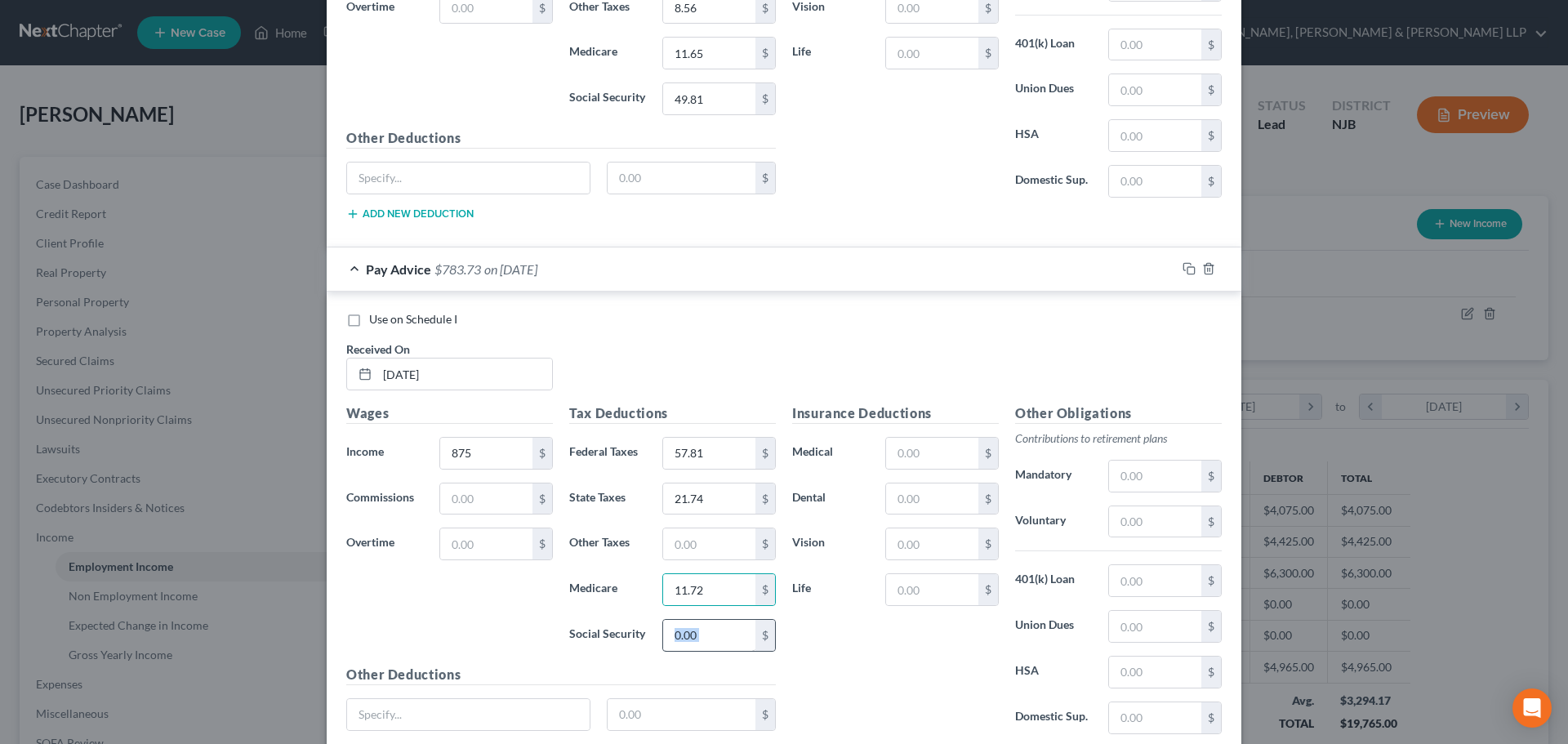
click at [705, 650] on div "$" at bounding box center [719, 634] width 114 height 33
click at [710, 647] on input "text" at bounding box center [709, 634] width 92 height 31
click at [671, 542] on input "text" at bounding box center [709, 543] width 92 height 31
click at [926, 470] on div "Insurance Deductions Medical $ Dental $ Vision $ Life $" at bounding box center [895, 575] width 223 height 344
click at [925, 464] on input "text" at bounding box center [932, 453] width 92 height 31
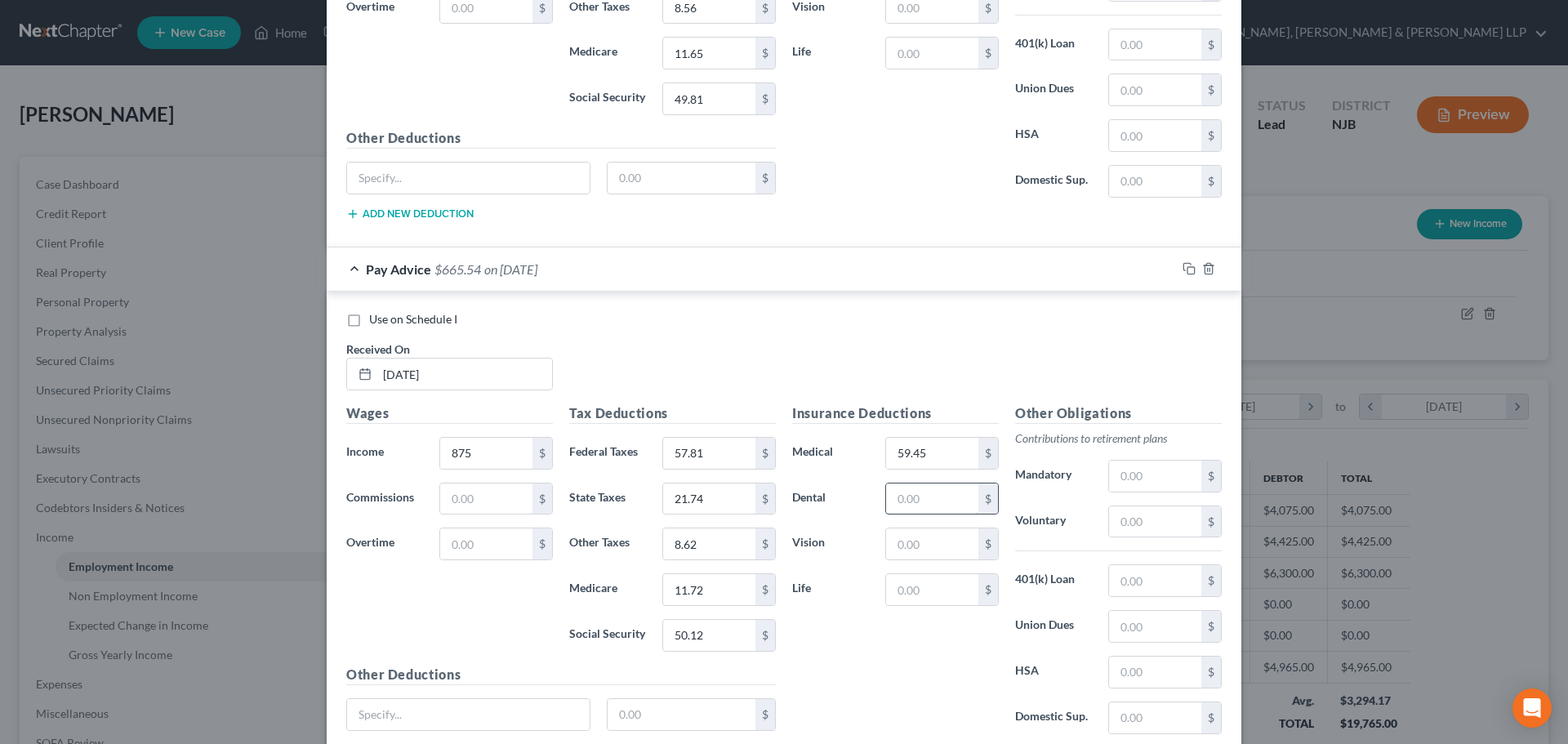
drag, startPoint x: 916, startPoint y: 517, endPoint x: 917, endPoint y: 494, distance: 23.0
click at [916, 517] on div "Insurance Deductions Medical 59.45 $ Dental $ Vision $ Life $" at bounding box center [895, 575] width 223 height 344
click at [917, 494] on input "text" at bounding box center [932, 498] width 92 height 31
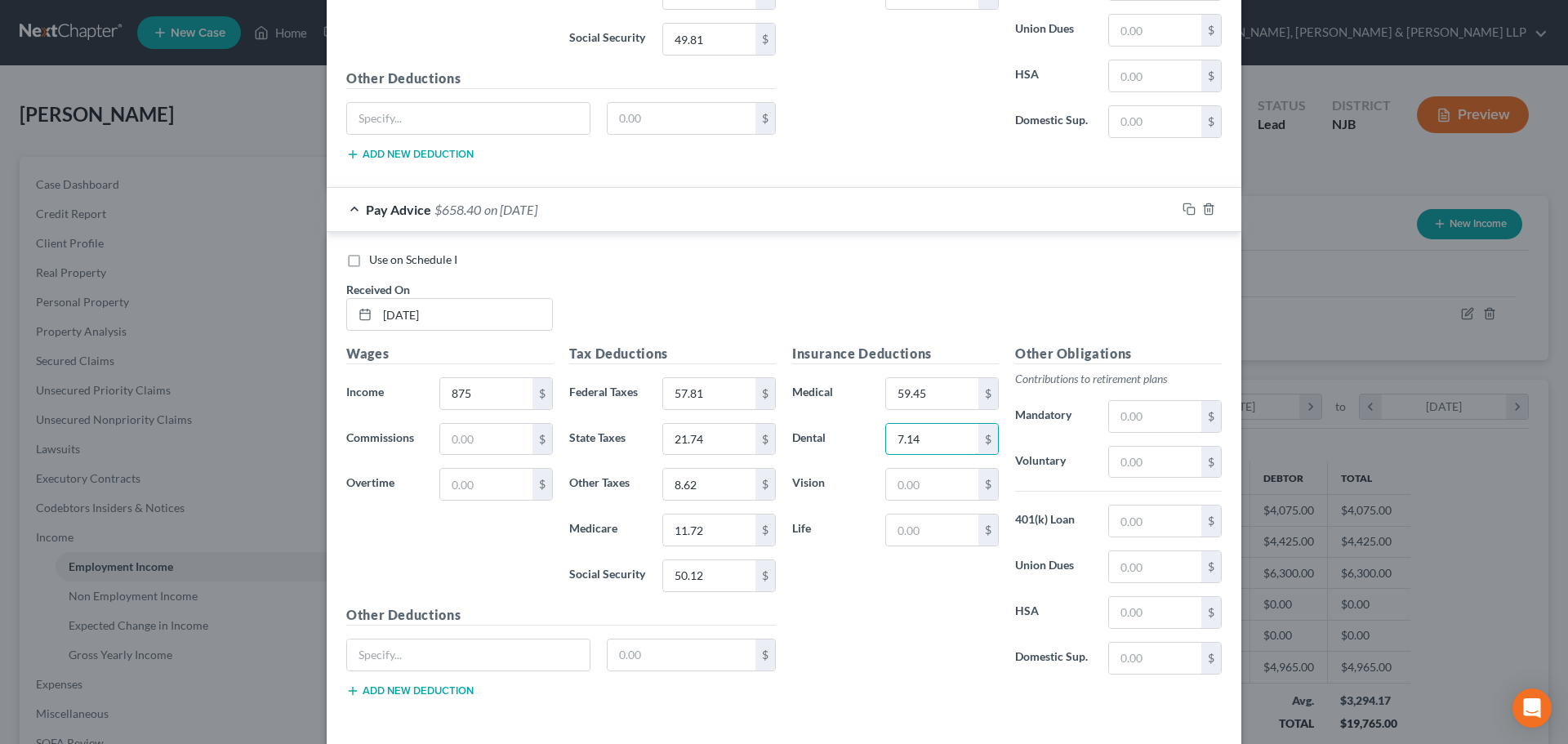
scroll to position [3869, 0]
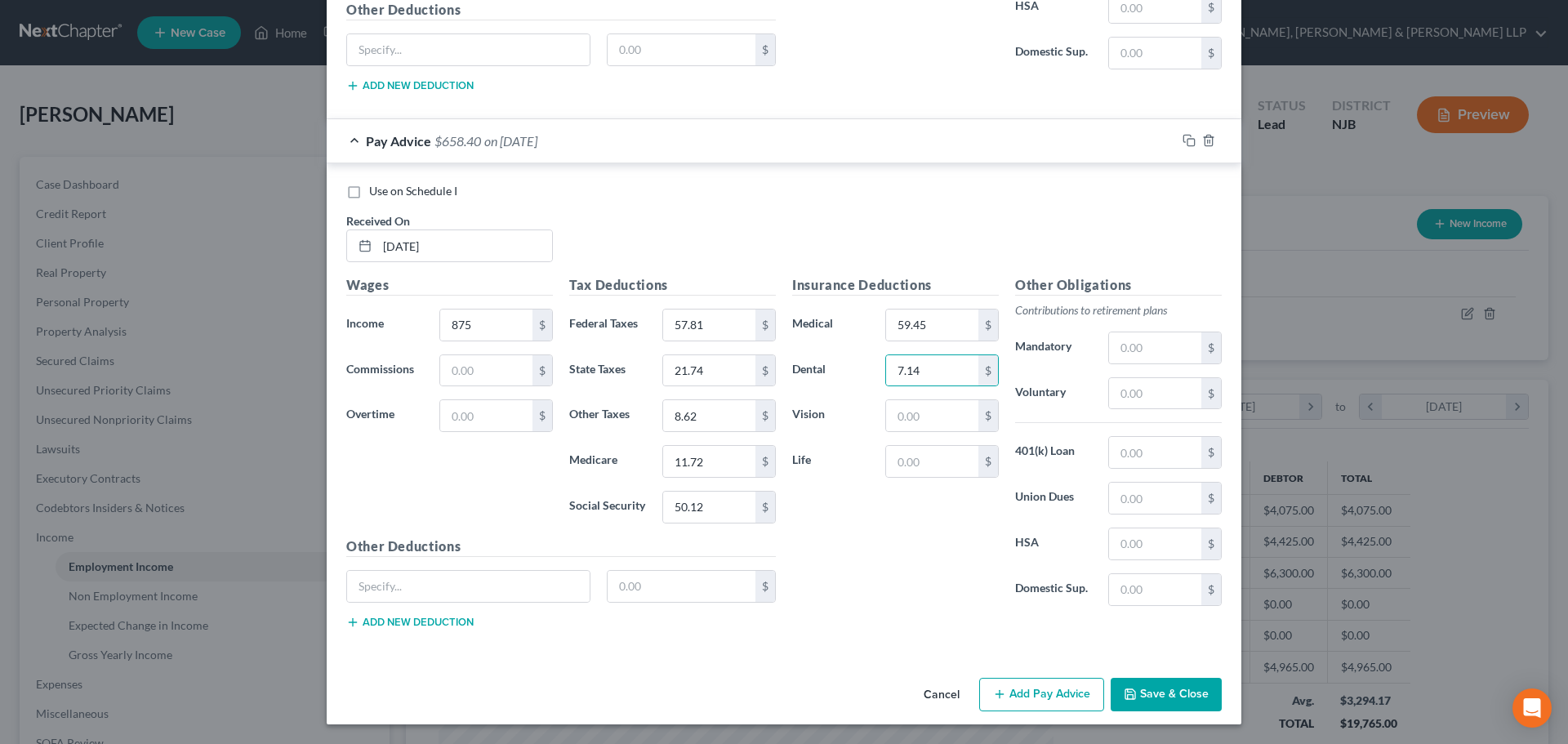
click at [1056, 684] on button "Add Pay Advice" at bounding box center [1041, 695] width 125 height 34
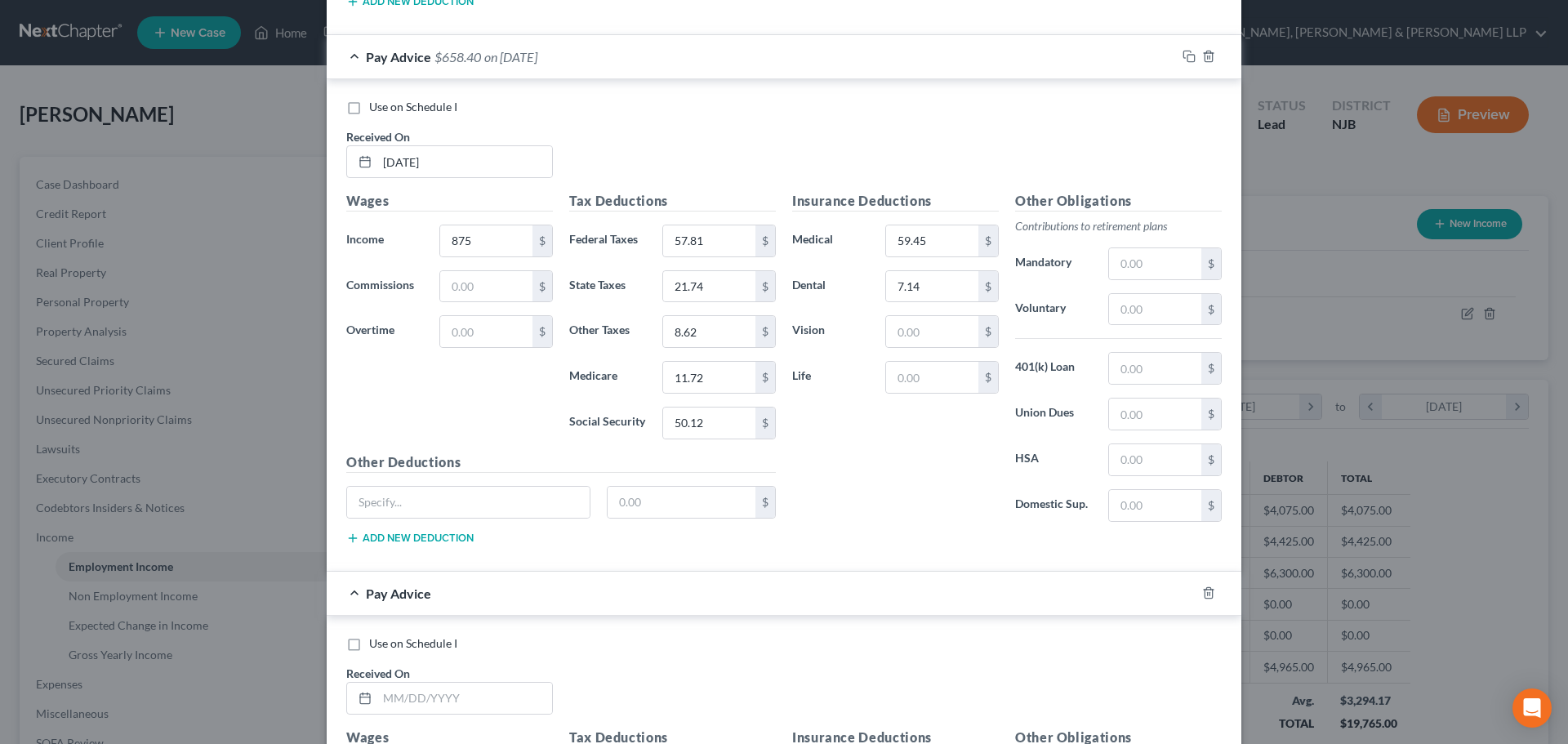
scroll to position [4033, 0]
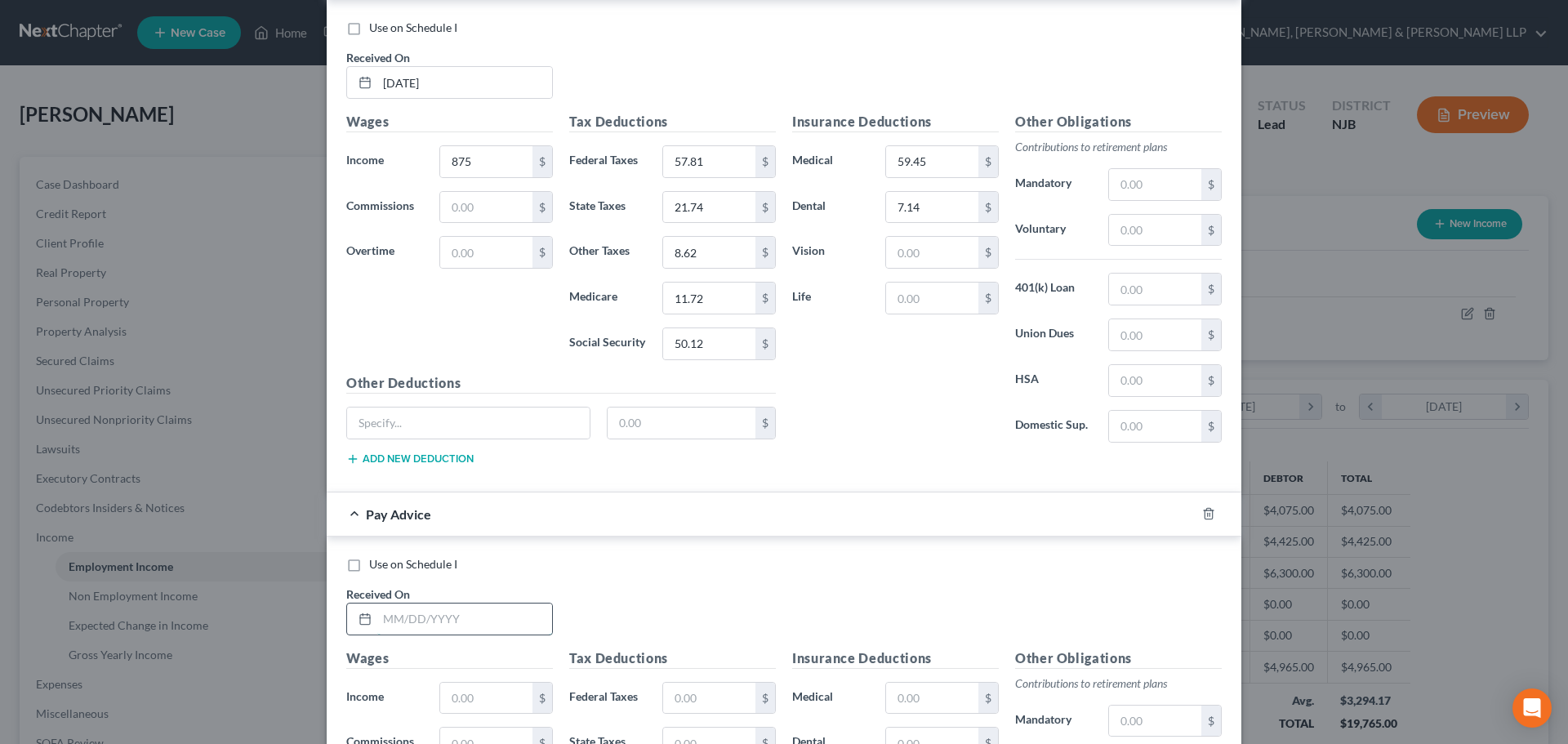
click at [507, 611] on input "text" at bounding box center [464, 619] width 175 height 31
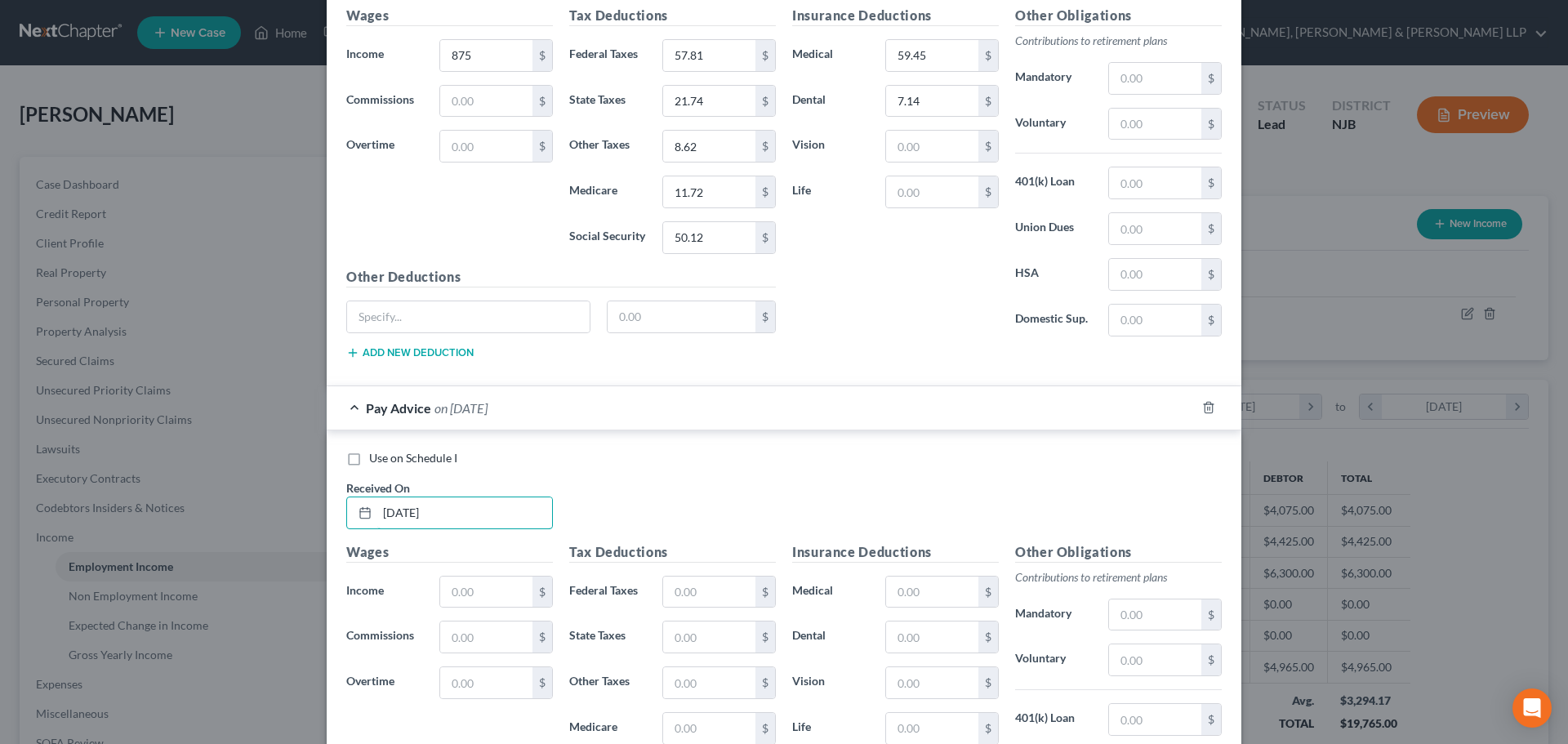
scroll to position [4359, 0]
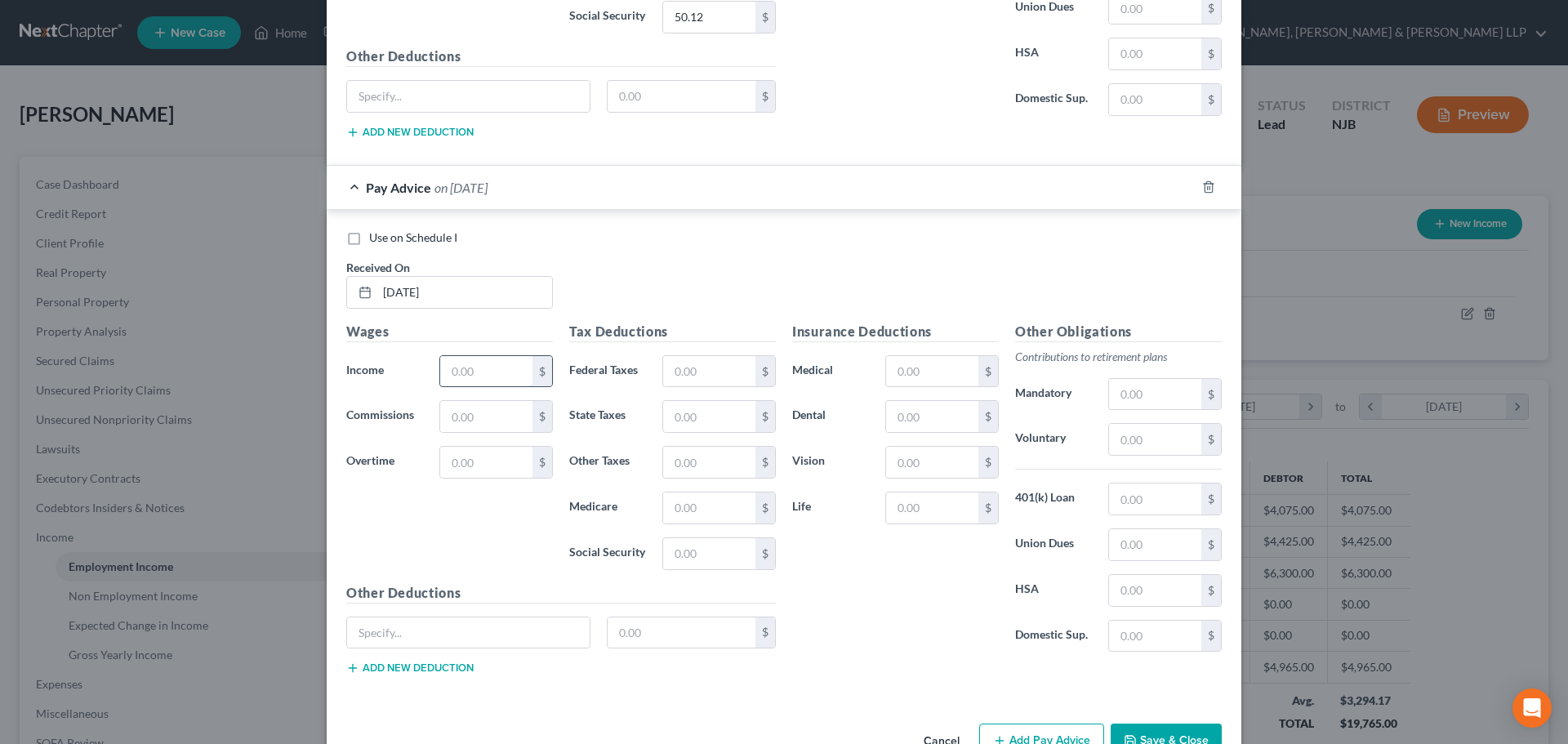
click at [478, 385] on input "text" at bounding box center [486, 371] width 92 height 31
click at [680, 360] on input "text" at bounding box center [709, 371] width 92 height 31
click at [674, 400] on div "Tax Deductions Federal Taxes 54.21 $ State Taxes $ Other Taxes $ Medicare $ Soc…" at bounding box center [672, 452] width 223 height 262
click at [690, 431] on input "text" at bounding box center [709, 416] width 92 height 31
click at [691, 506] on input "text" at bounding box center [709, 507] width 92 height 31
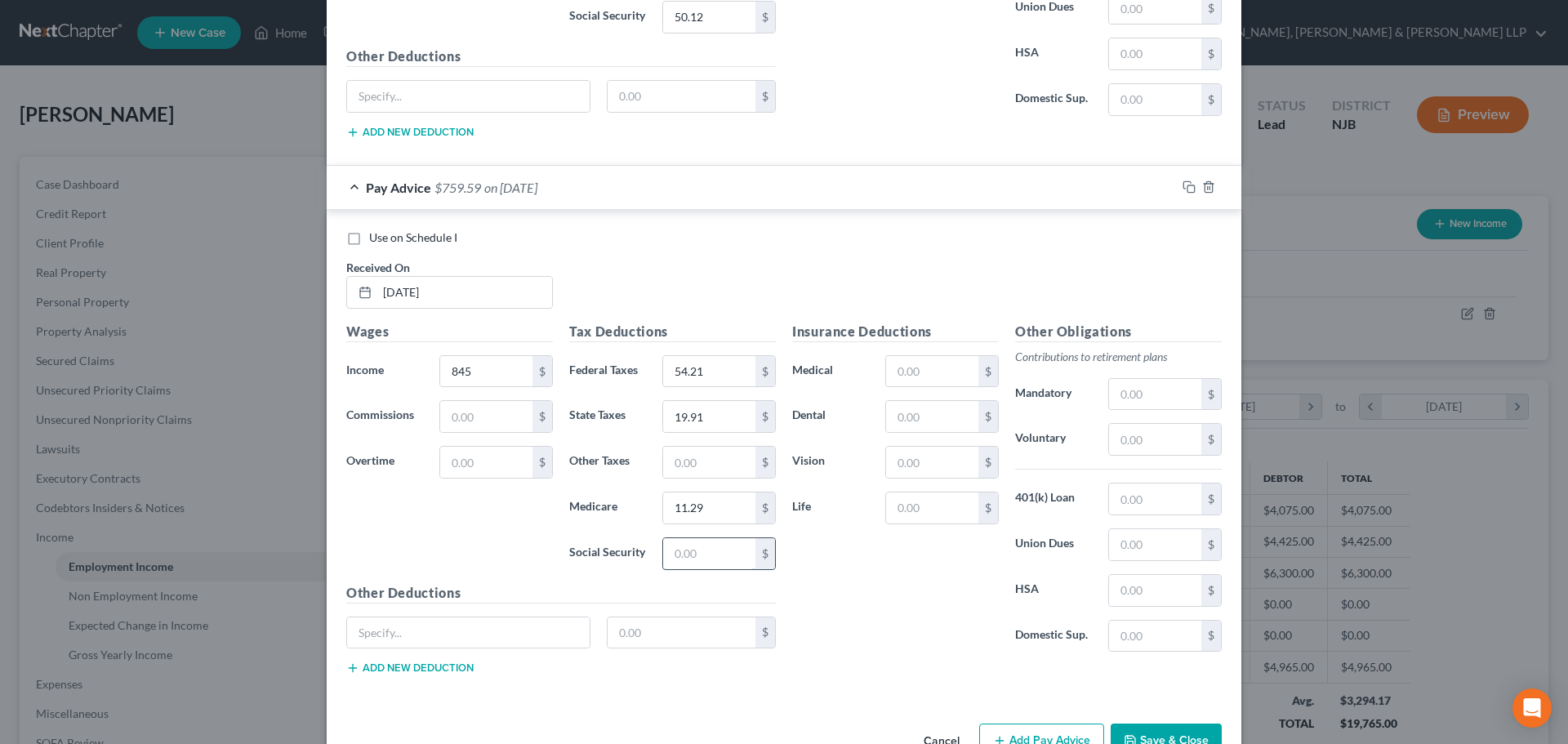
click at [682, 548] on input "text" at bounding box center [709, 553] width 92 height 31
click at [686, 460] on input "text" at bounding box center [709, 461] width 92 height 31
click at [892, 380] on input "text" at bounding box center [932, 371] width 92 height 31
click at [921, 415] on input "text" at bounding box center [932, 416] width 92 height 31
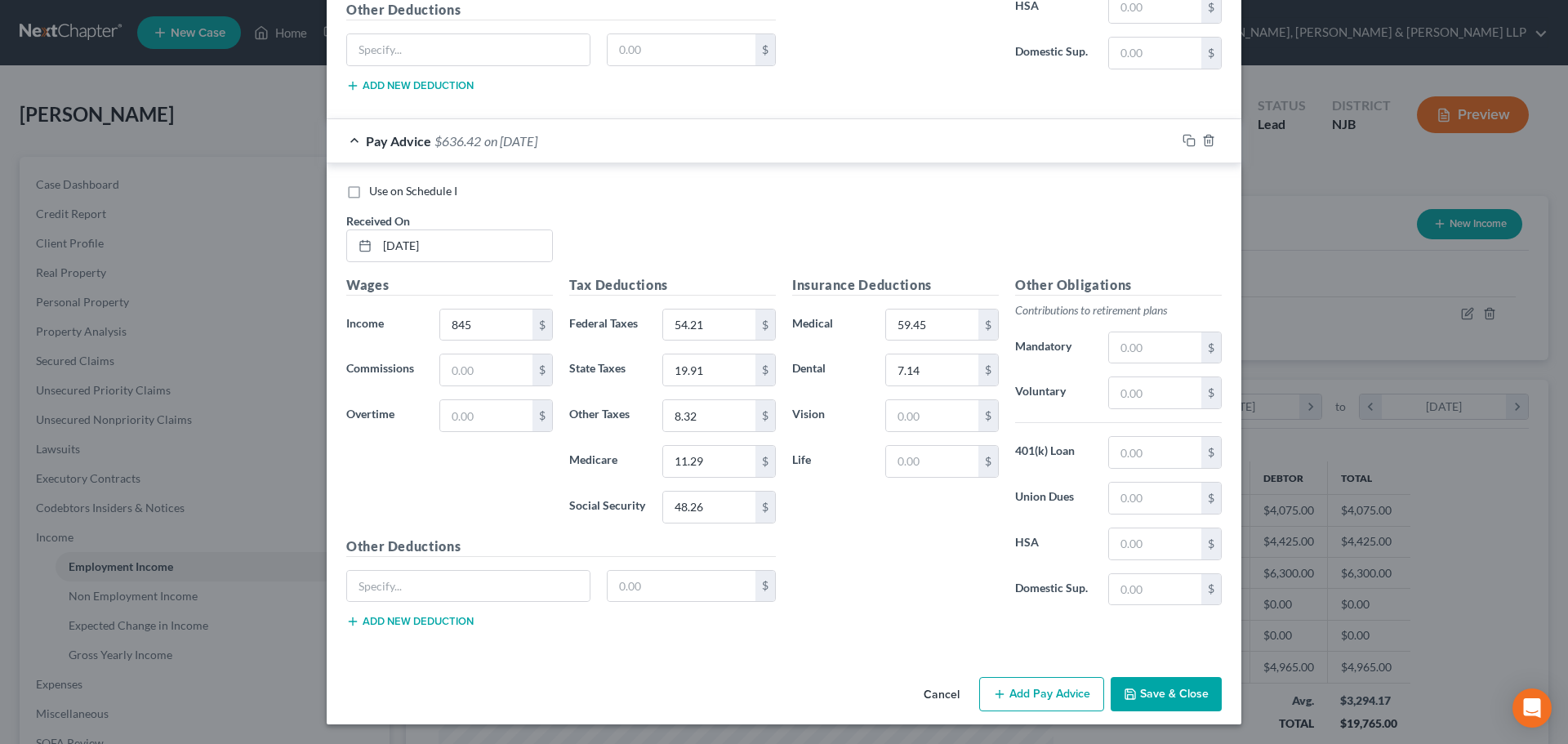
click at [1021, 681] on button "Add Pay Advice" at bounding box center [1041, 694] width 125 height 34
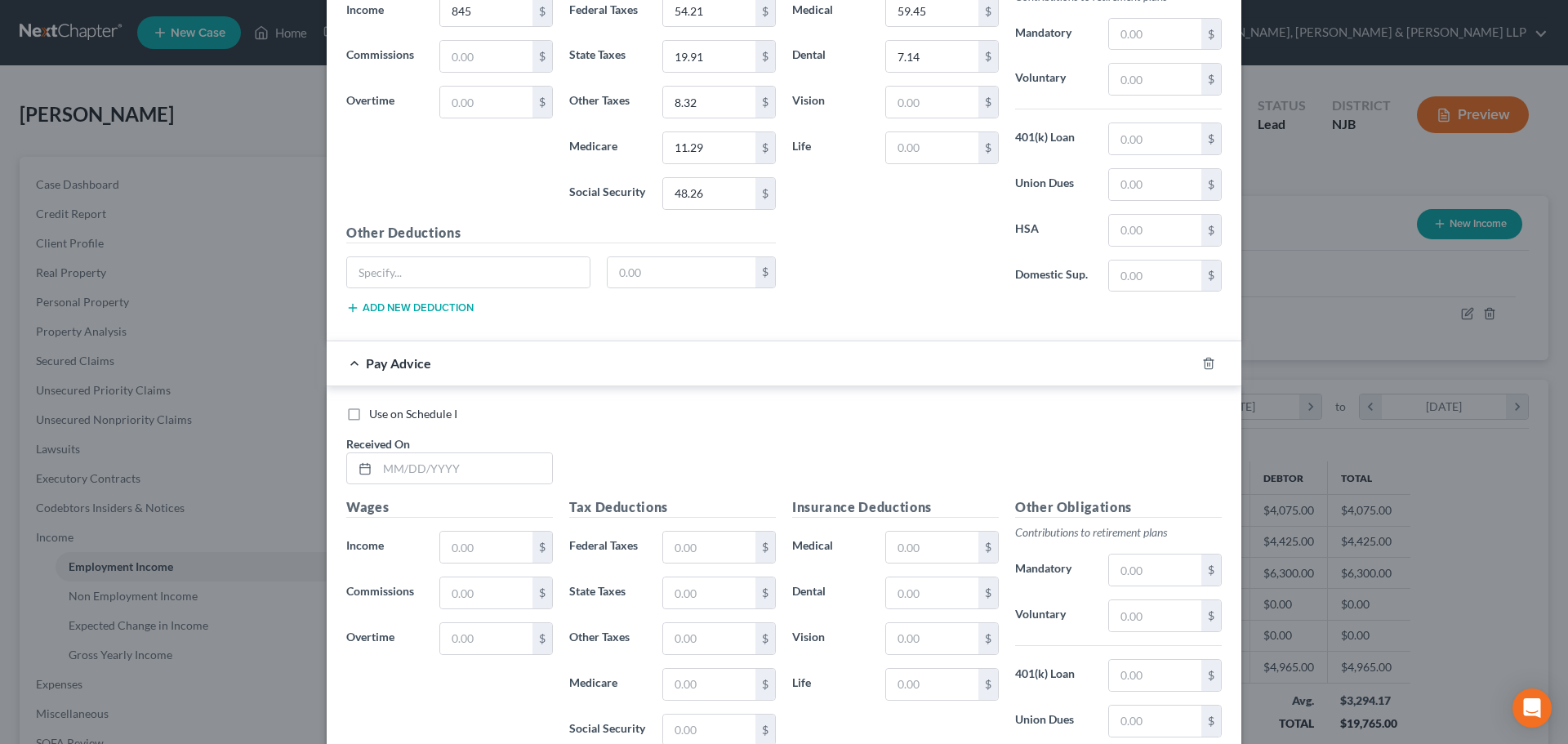
scroll to position [4732, 0]
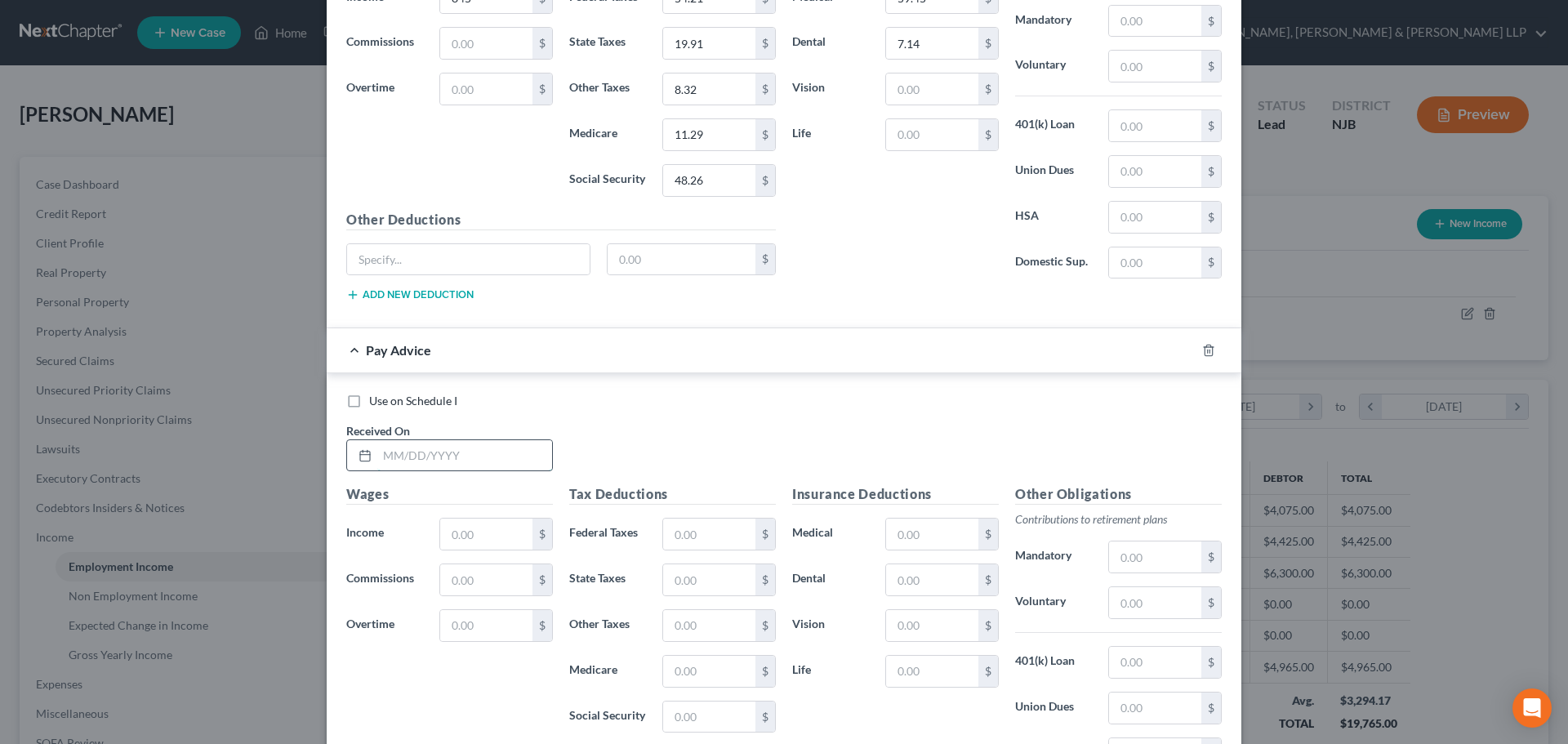
click at [481, 463] on input "text" at bounding box center [464, 456] width 175 height 31
click at [463, 523] on input "text" at bounding box center [486, 533] width 92 height 31
click at [693, 529] on input "text" at bounding box center [709, 533] width 92 height 31
click at [712, 577] on input "text" at bounding box center [709, 579] width 92 height 31
click at [696, 681] on input "text" at bounding box center [709, 670] width 92 height 31
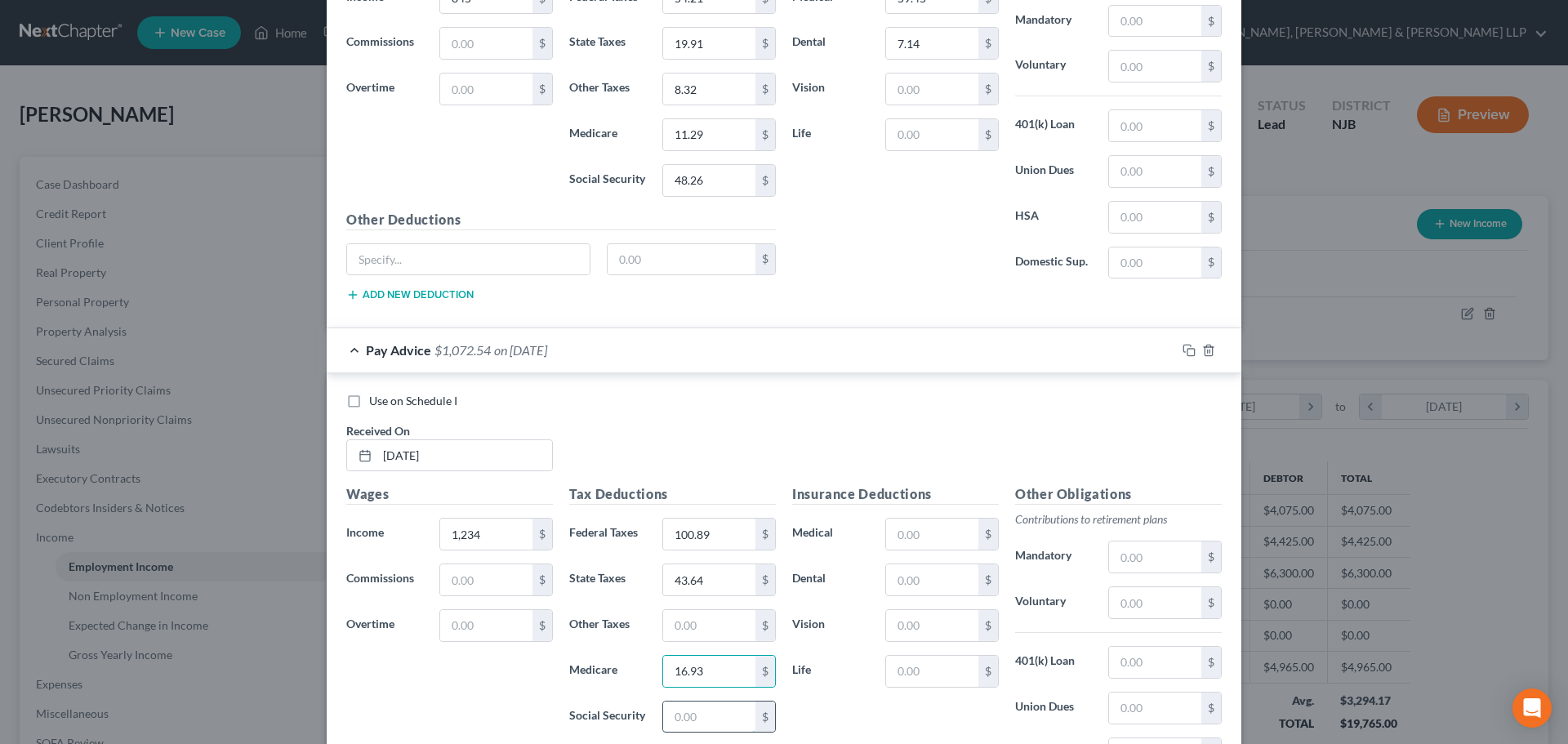
click at [692, 706] on input "text" at bounding box center [709, 716] width 92 height 31
click at [666, 624] on input "text" at bounding box center [709, 625] width 92 height 31
click at [934, 522] on input "text" at bounding box center [932, 533] width 92 height 31
click at [934, 585] on input "text" at bounding box center [932, 579] width 92 height 31
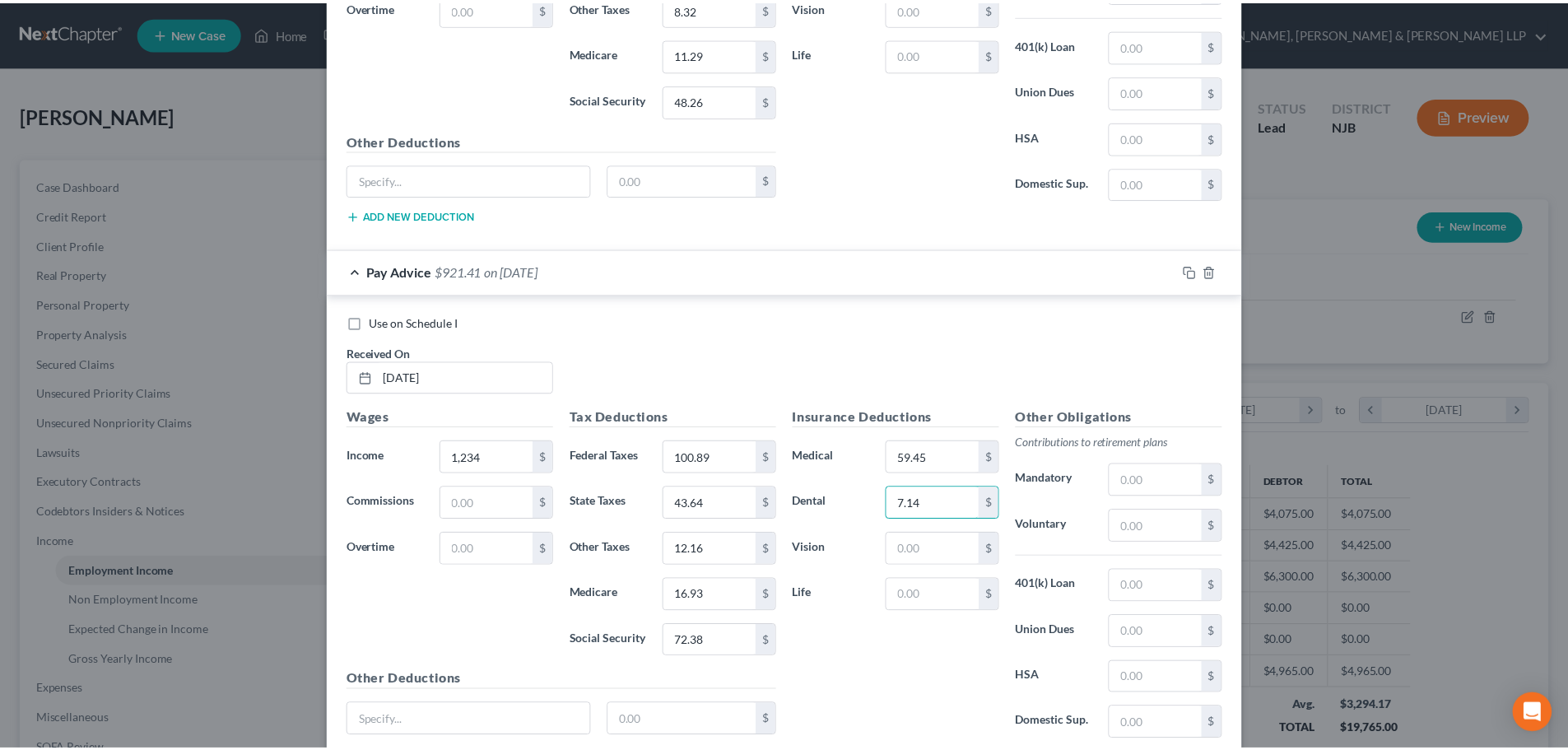
scroll to position [4982, 0]
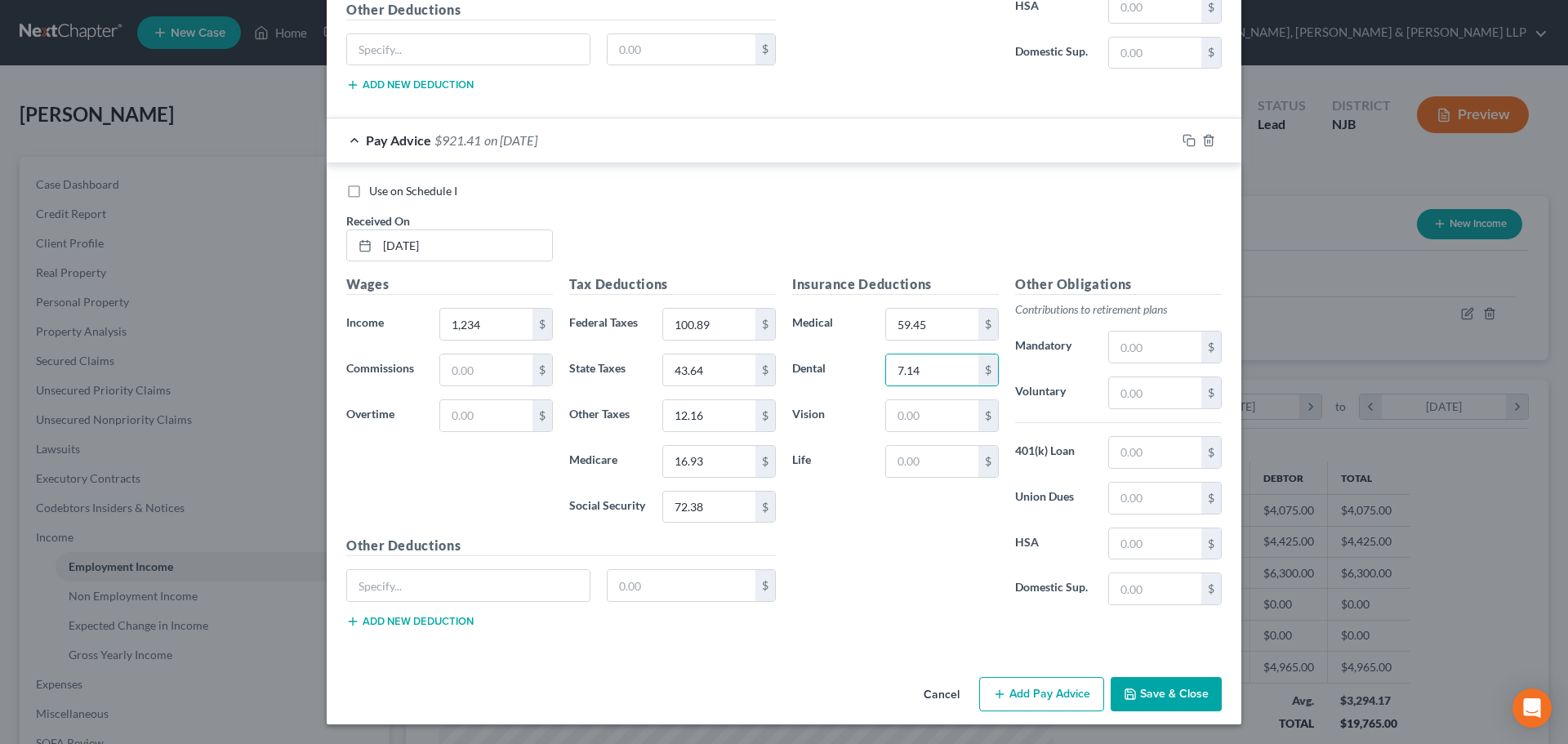
click at [1152, 675] on div "Cancel Add Pay Advice Save & Close" at bounding box center [784, 697] width 914 height 54
click at [1159, 686] on button "Save & Close" at bounding box center [1166, 694] width 111 height 34
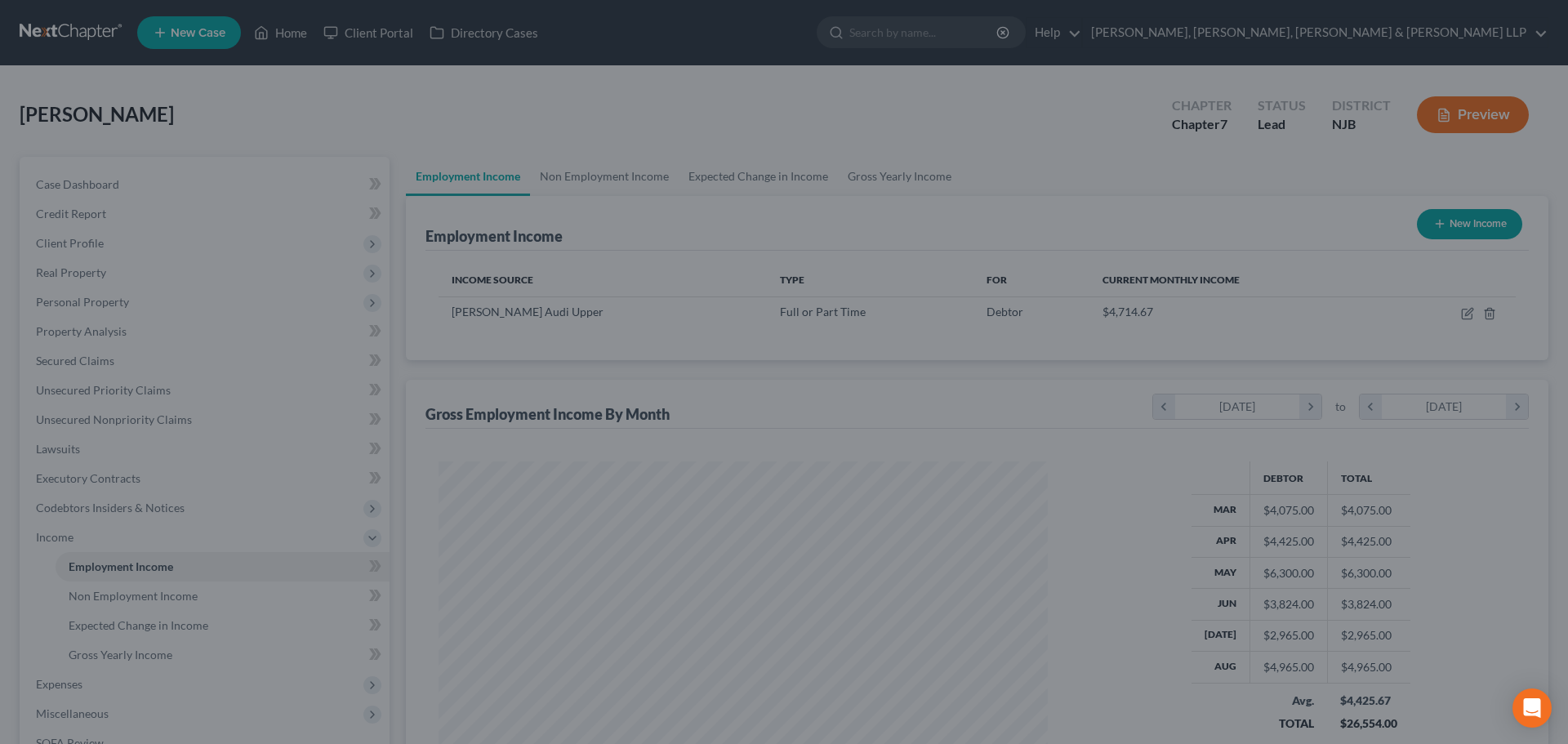
scroll to position [816293, 815825]
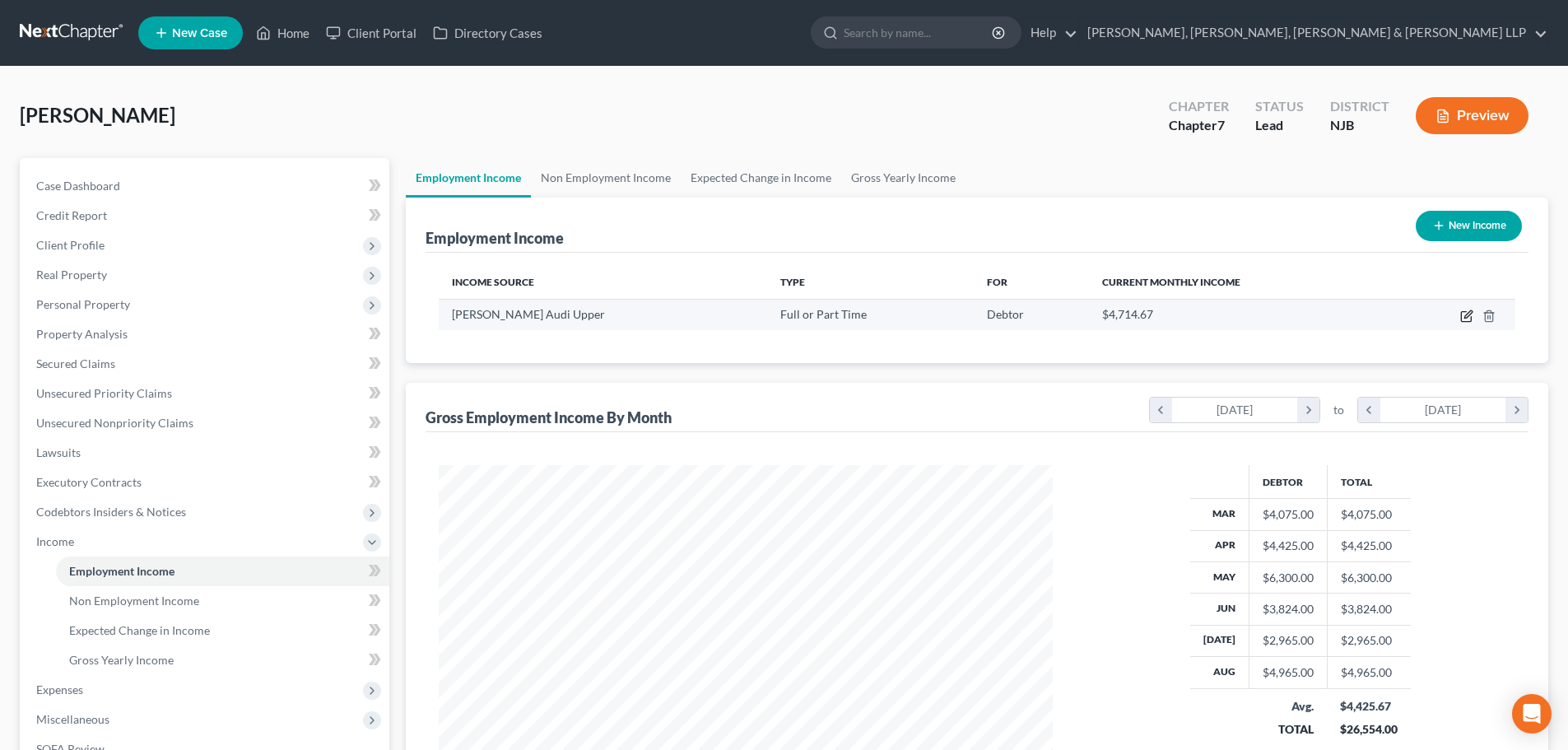
click at [1466, 314] on icon "button" at bounding box center [1467, 316] width 13 height 13
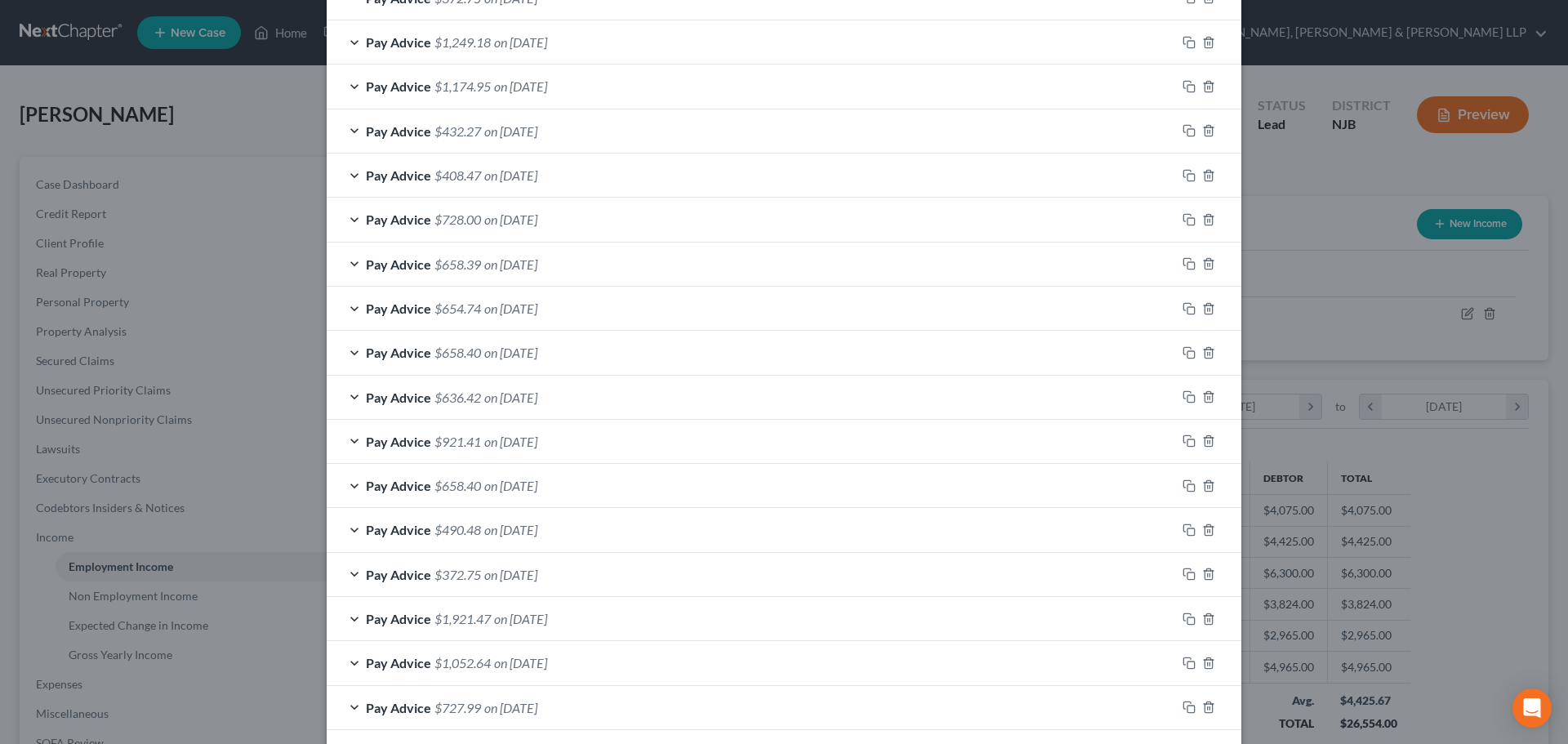
scroll to position [958, 0]
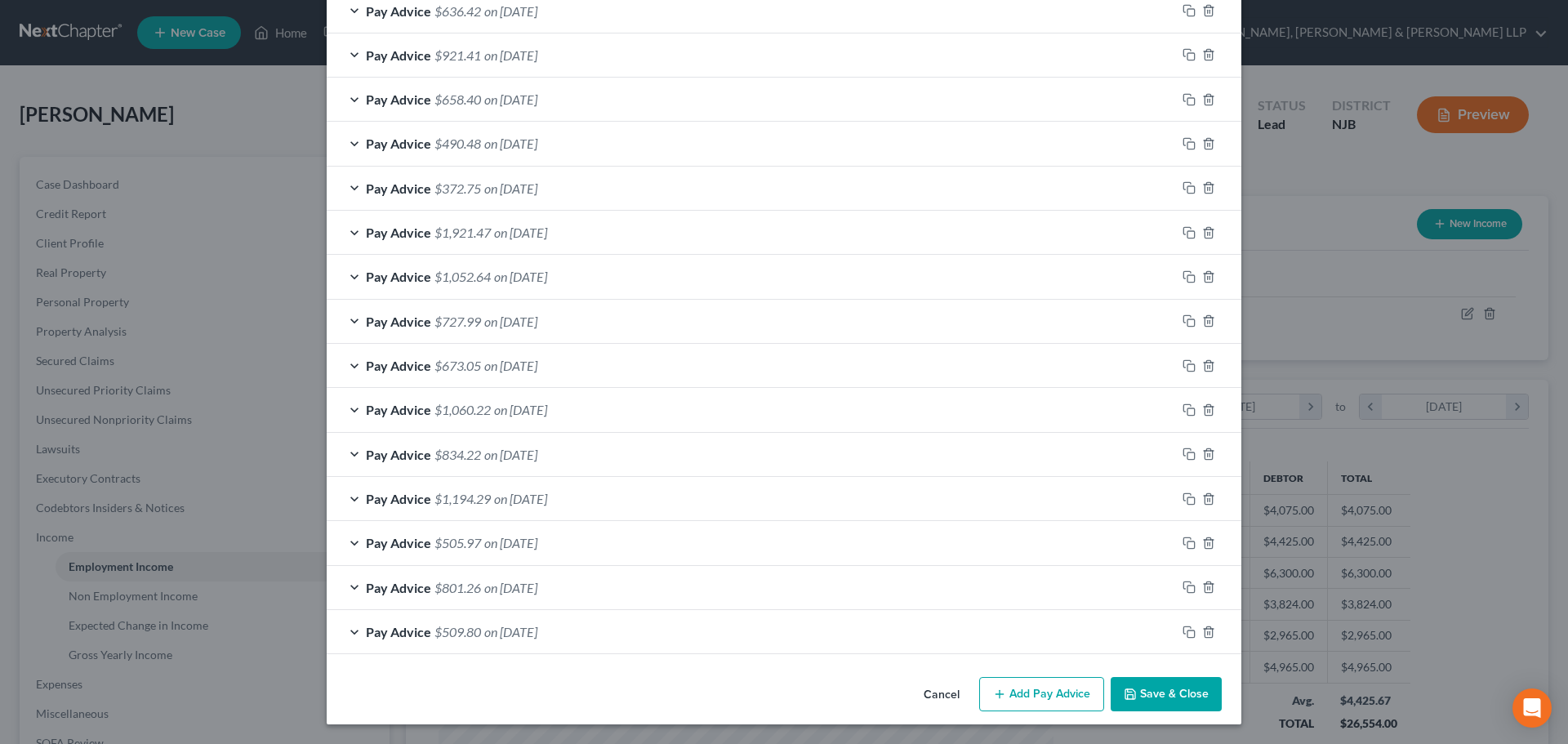
click at [1081, 699] on button "Add Pay Advice" at bounding box center [1041, 694] width 125 height 34
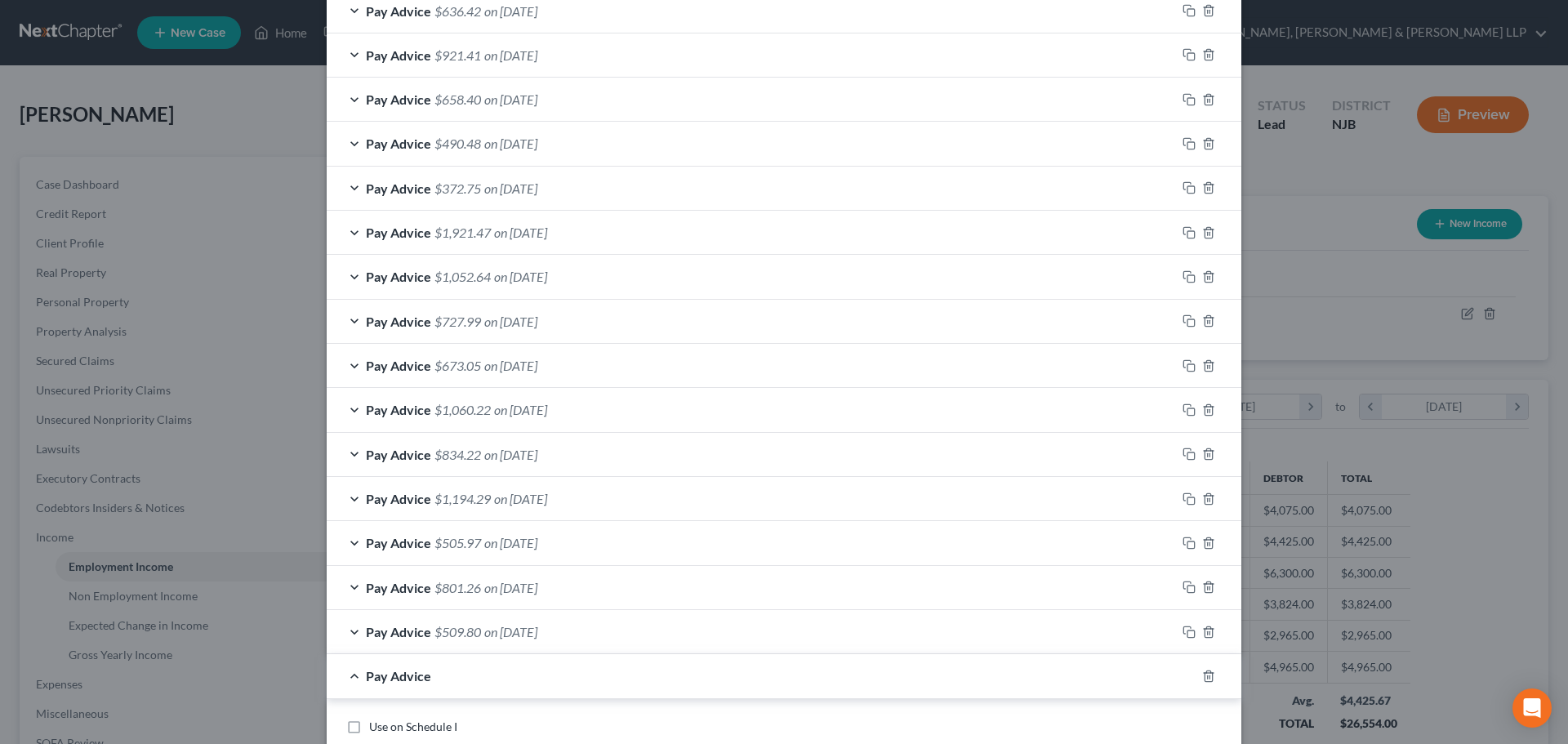
scroll to position [1285, 0]
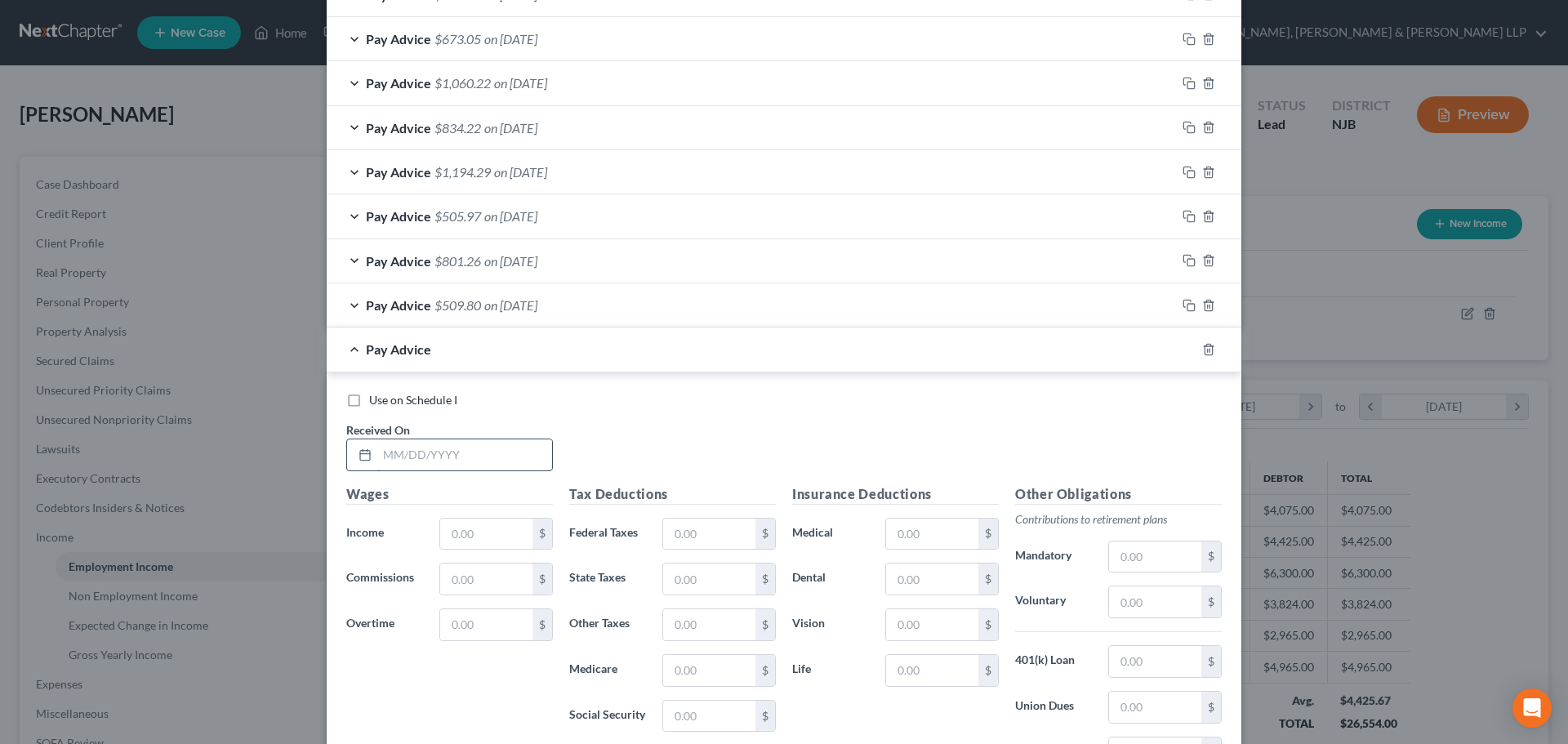
click at [474, 459] on input "text" at bounding box center [464, 455] width 175 height 31
click at [476, 525] on input "text" at bounding box center [486, 533] width 92 height 31
click at [704, 548] on input "text" at bounding box center [709, 533] width 92 height 31
drag, startPoint x: 727, startPoint y: 598, endPoint x: 730, endPoint y: 589, distance: 9.5
click at [728, 598] on div "Tax Deductions Federal Taxes 509.95 $ State Taxes $ Other Taxes $ Medicare $ So…" at bounding box center [672, 614] width 223 height 262
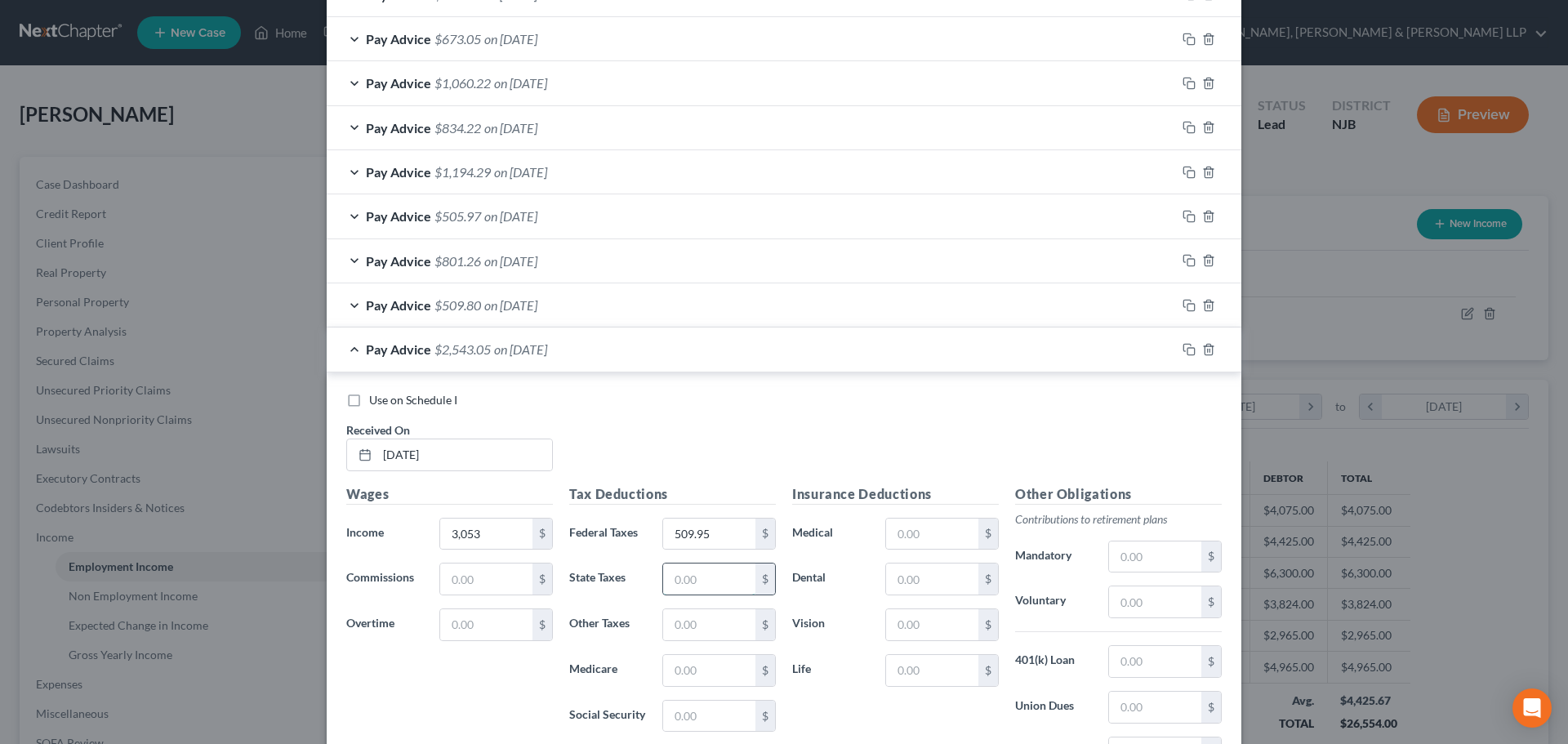
click at [728, 578] on input "text" at bounding box center [709, 578] width 92 height 31
click at [697, 680] on input "text" at bounding box center [709, 670] width 92 height 31
click at [700, 726] on input "text" at bounding box center [709, 716] width 92 height 31
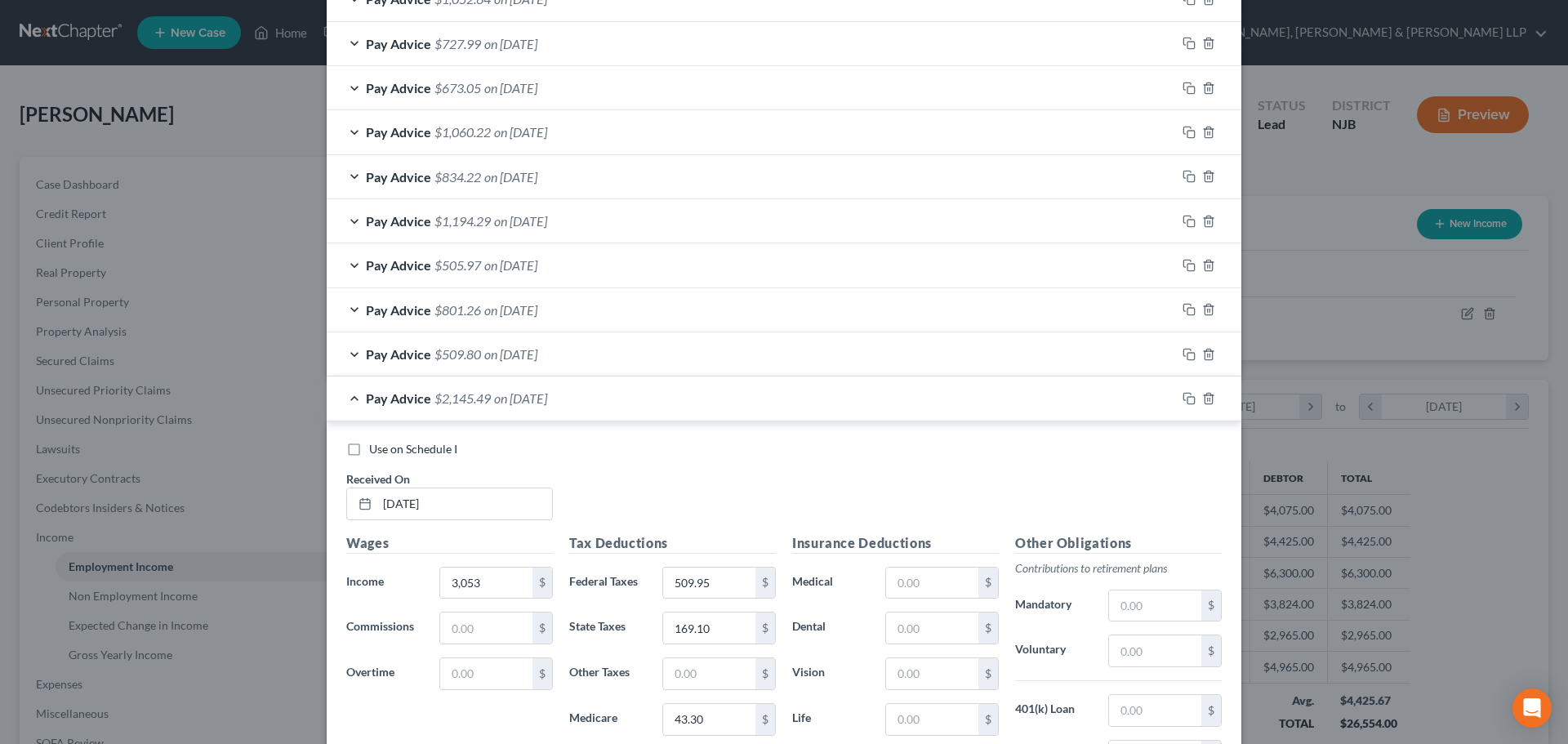
scroll to position [1333, 0]
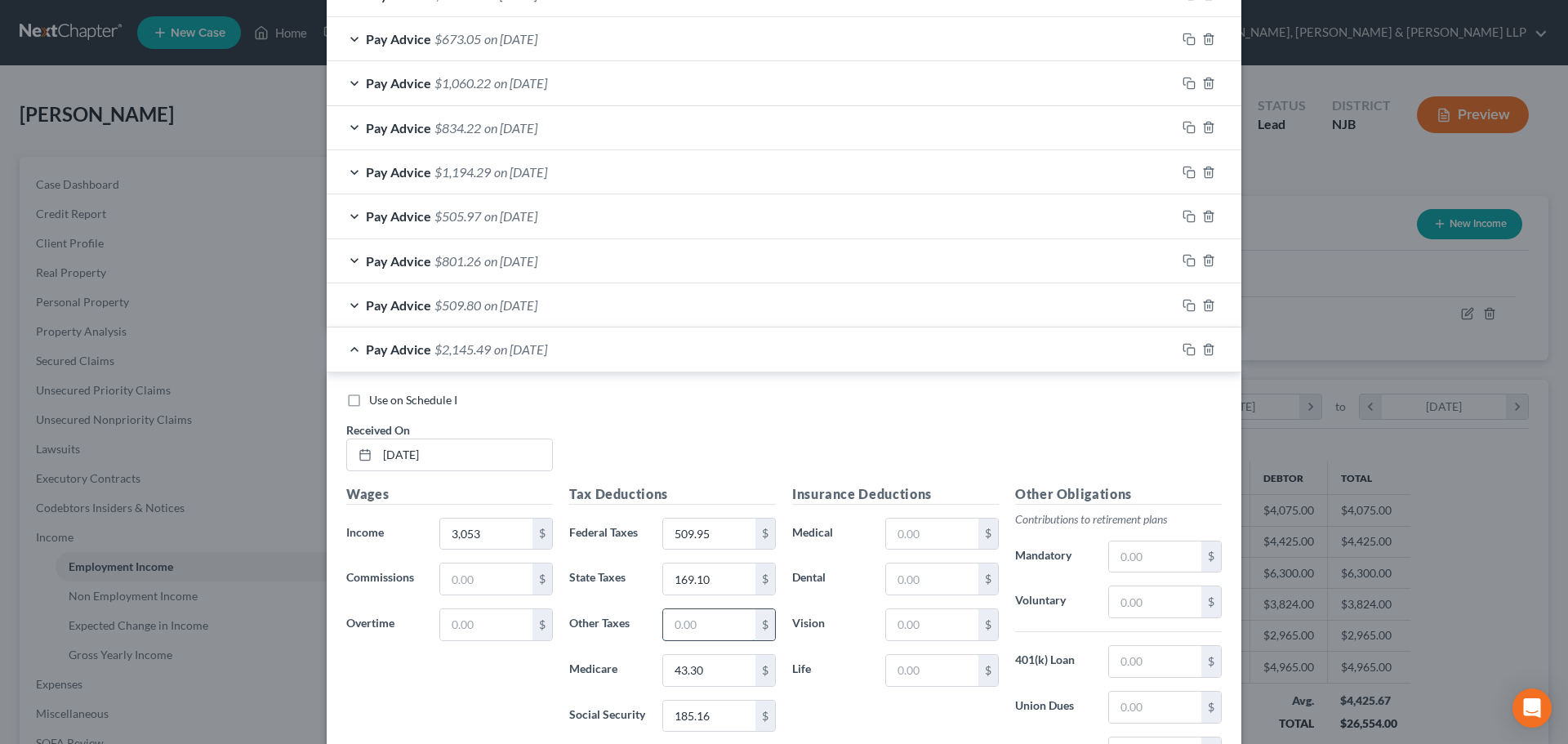
click at [690, 621] on input "text" at bounding box center [709, 624] width 92 height 31
click at [934, 533] on input "text" at bounding box center [932, 533] width 92 height 31
click at [929, 568] on input "text" at bounding box center [932, 578] width 92 height 31
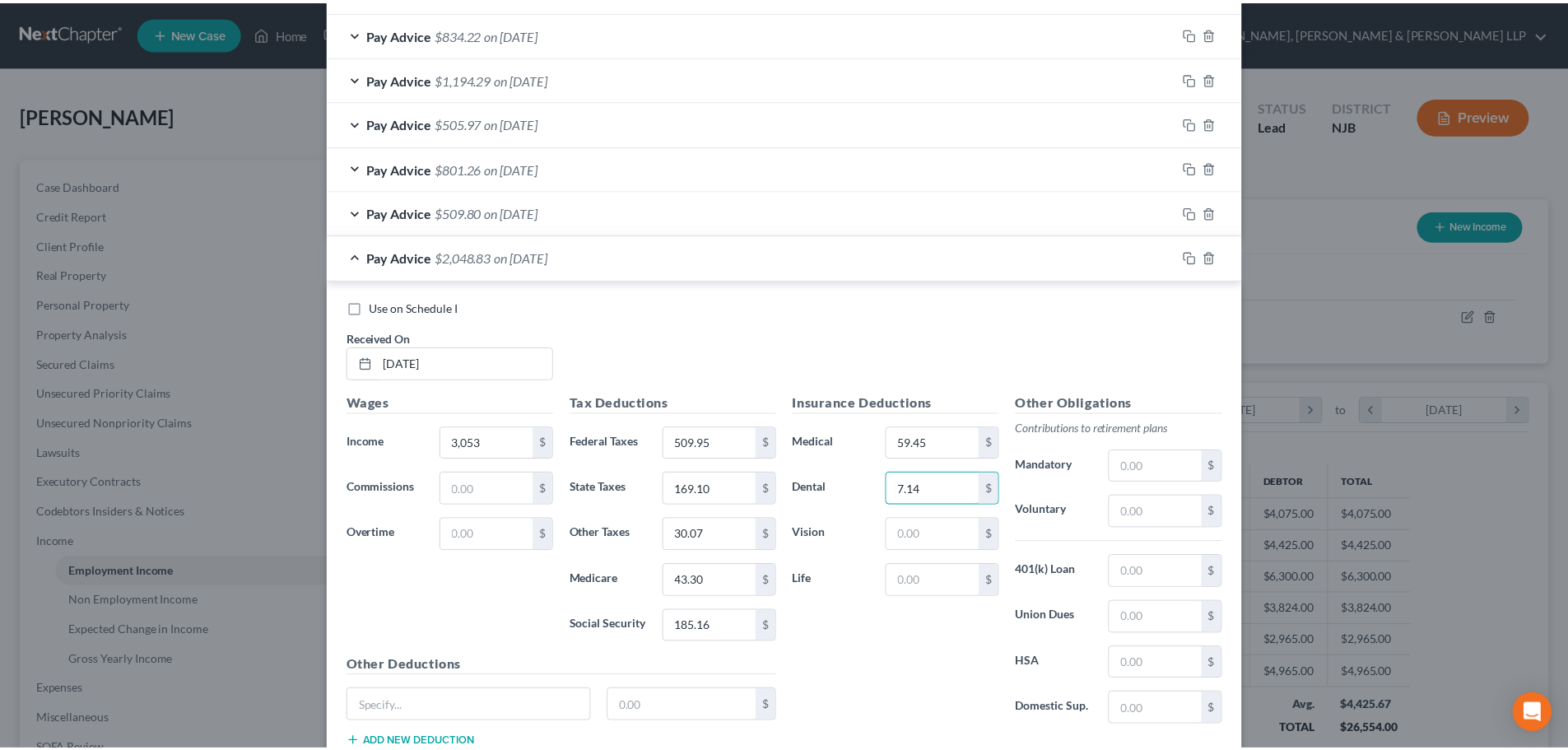
scroll to position [1555, 0]
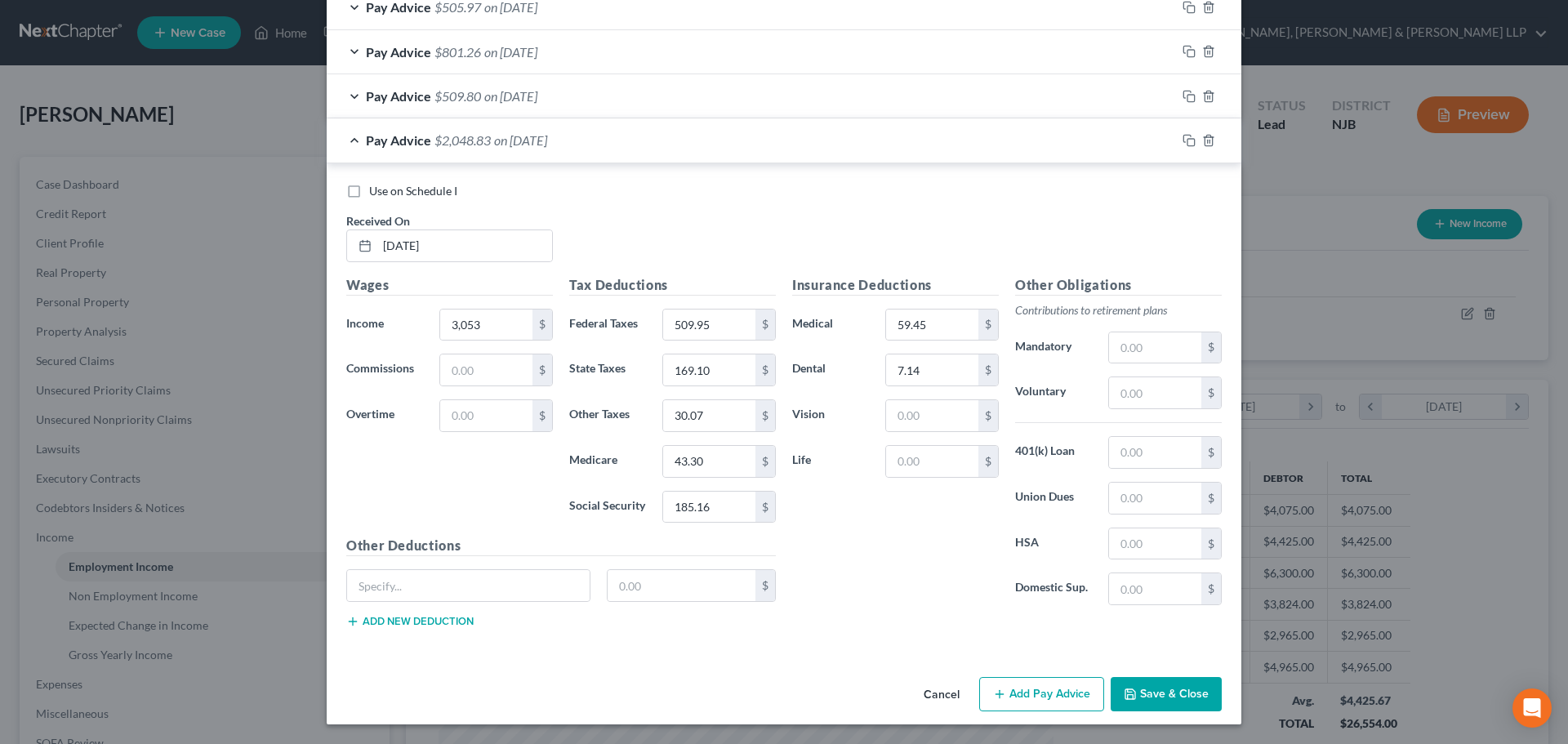
drag, startPoint x: 1124, startPoint y: 695, endPoint x: 1116, endPoint y: 685, distance: 12.8
click at [1128, 695] on polyline "button" at bounding box center [1130, 696] width 6 height 4
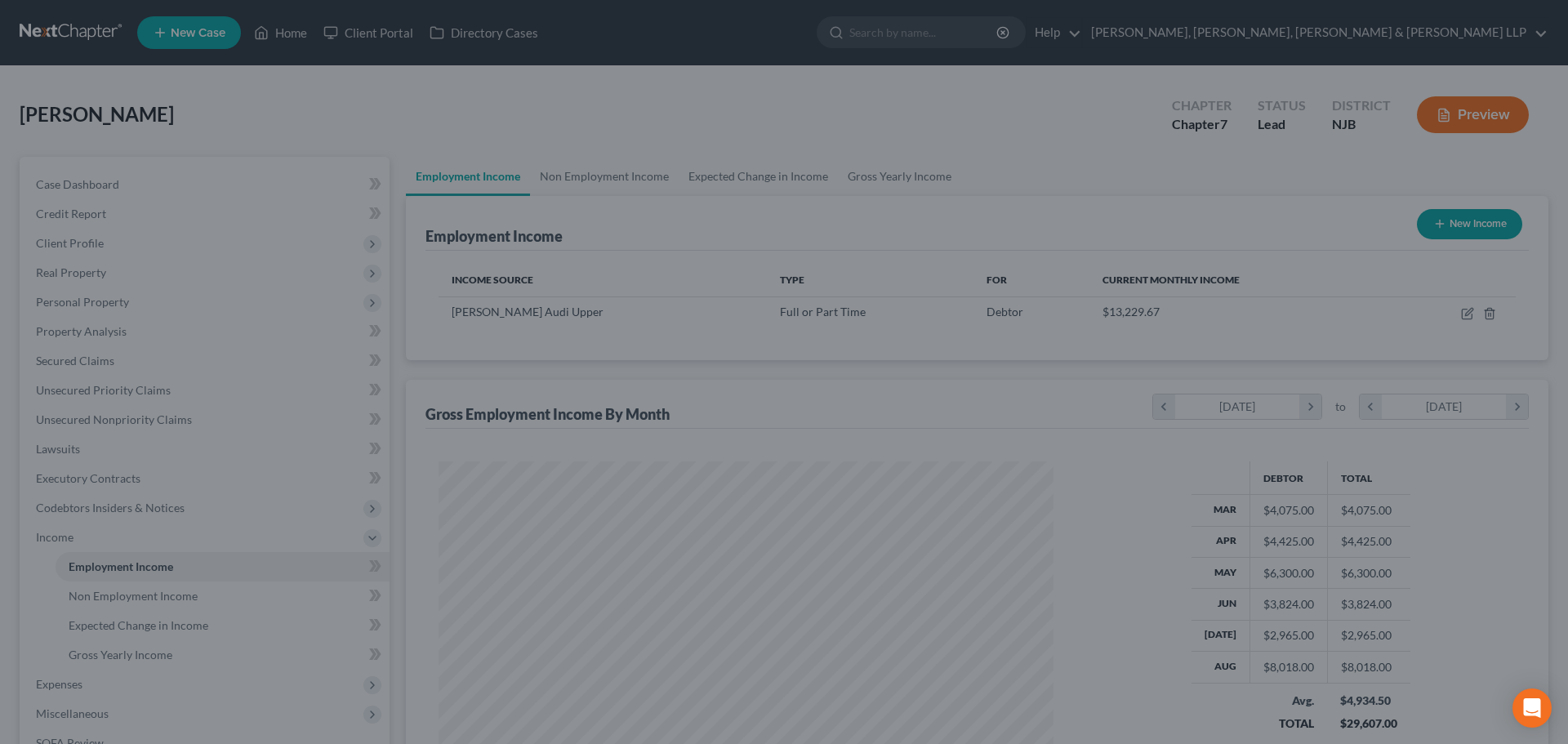
scroll to position [816293, 815825]
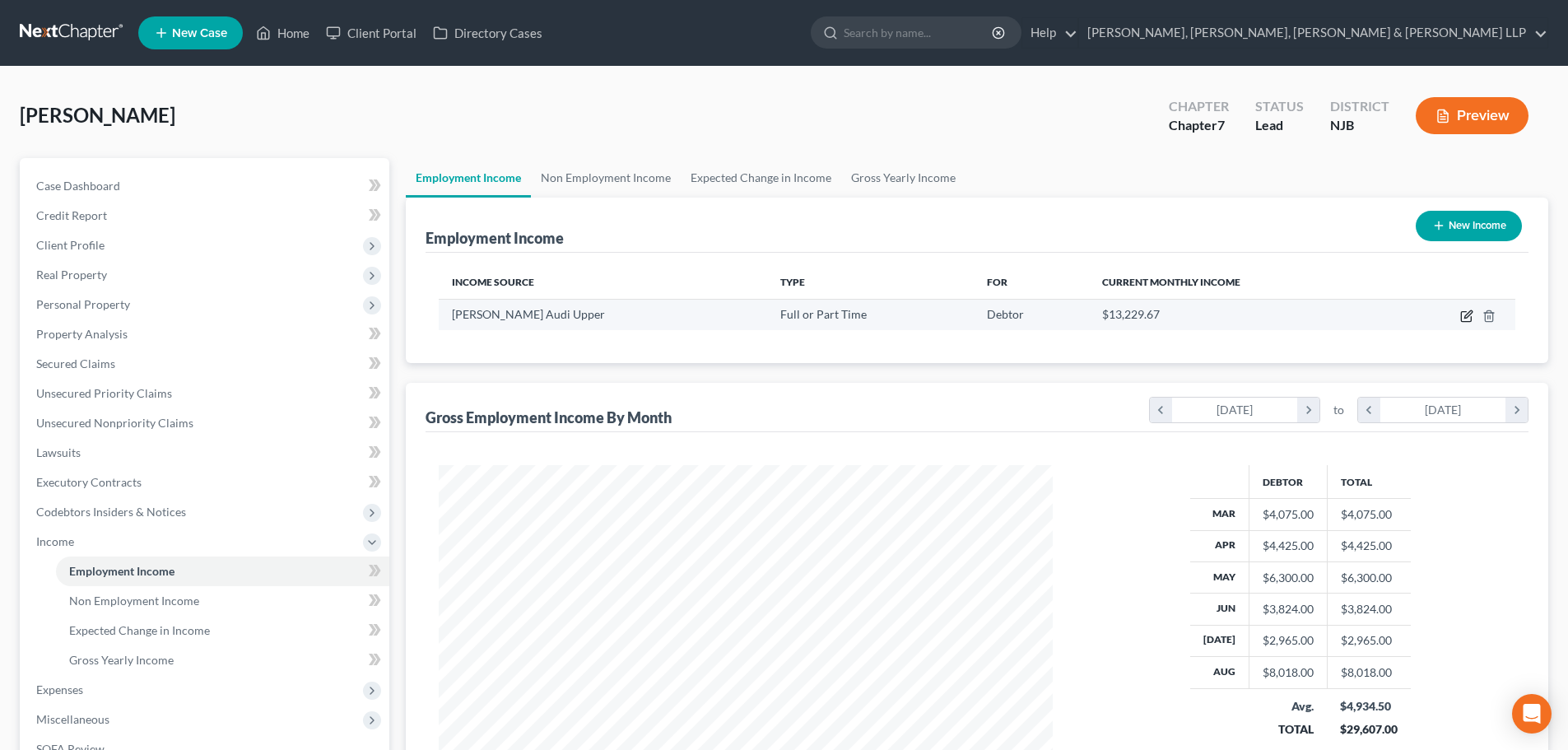
click at [1464, 317] on icon "button" at bounding box center [1467, 316] width 13 height 13
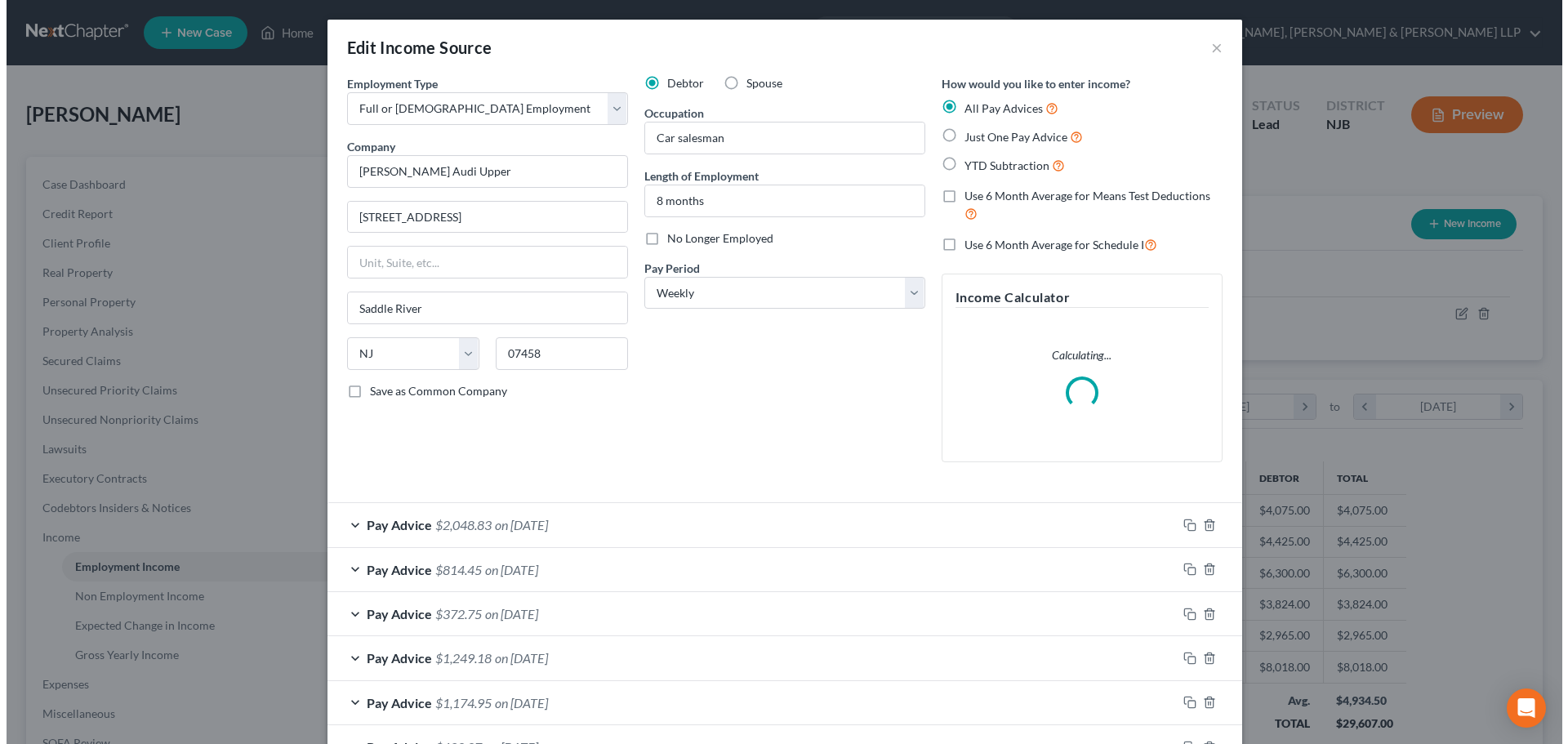
scroll to position [307, 648]
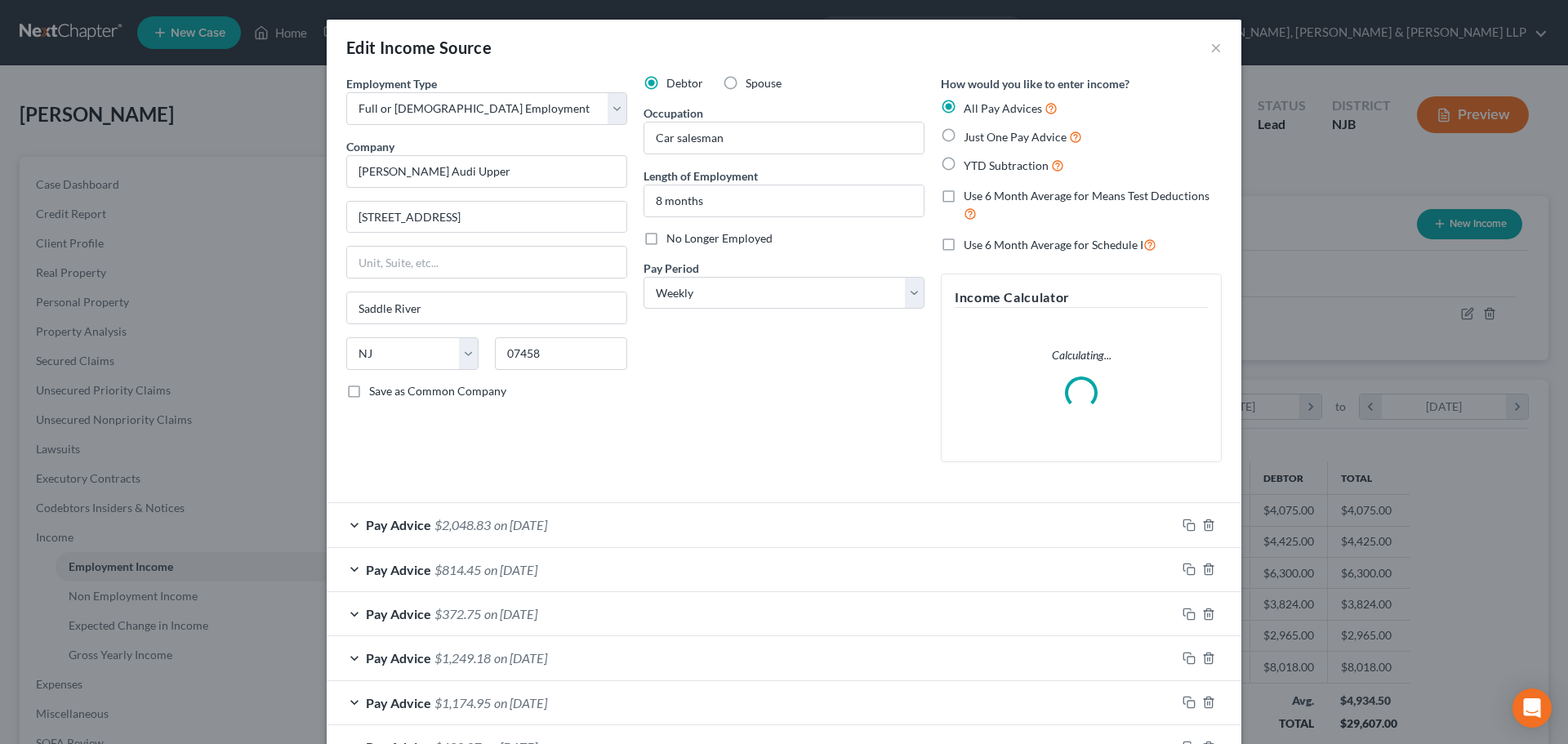
click at [964, 242] on label "Use 6 Month Average for Schedule I" at bounding box center [1060, 244] width 193 height 18
click at [970, 242] on input "Use 6 Month Average for Schedule I" at bounding box center [975, 240] width 11 height 11
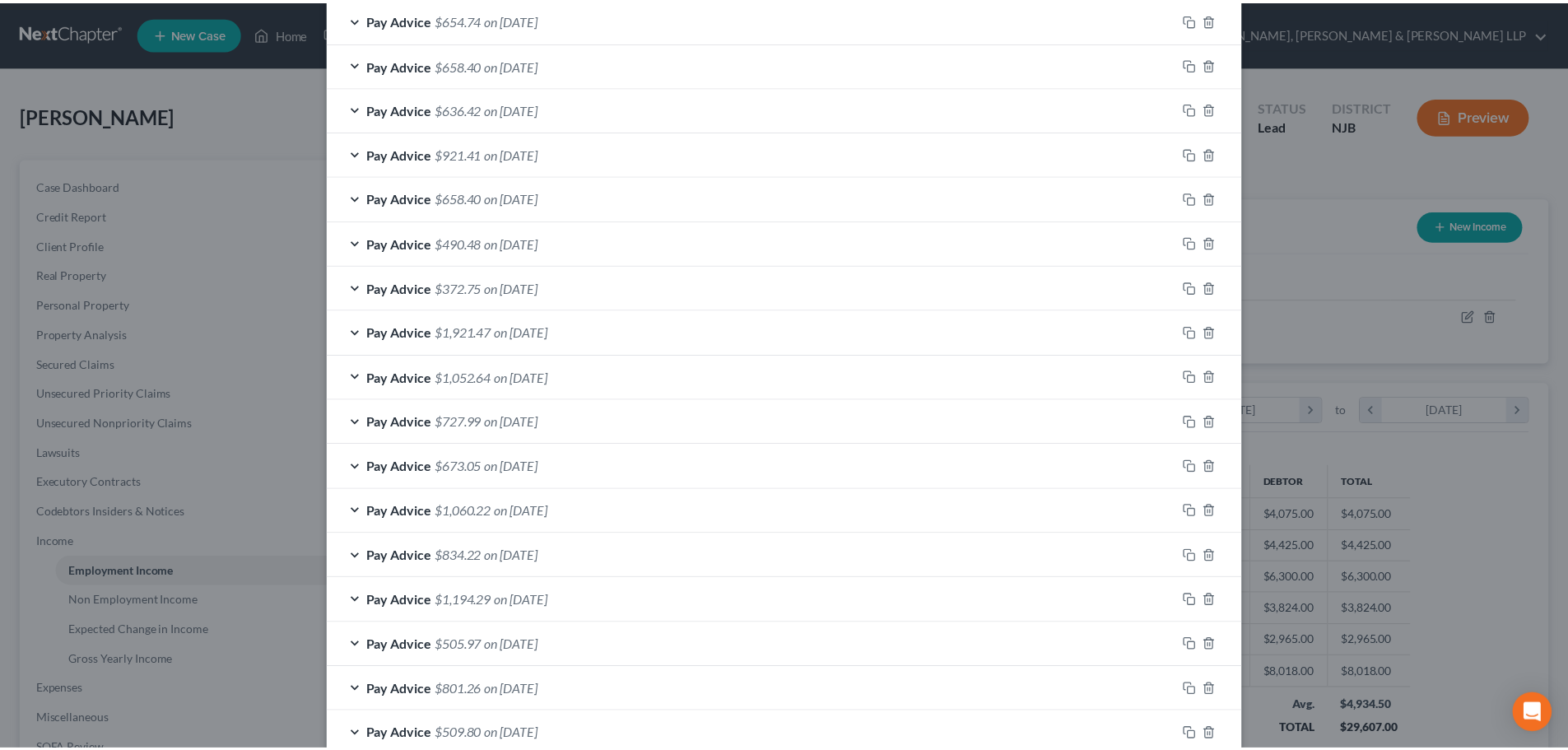
scroll to position [1010, 0]
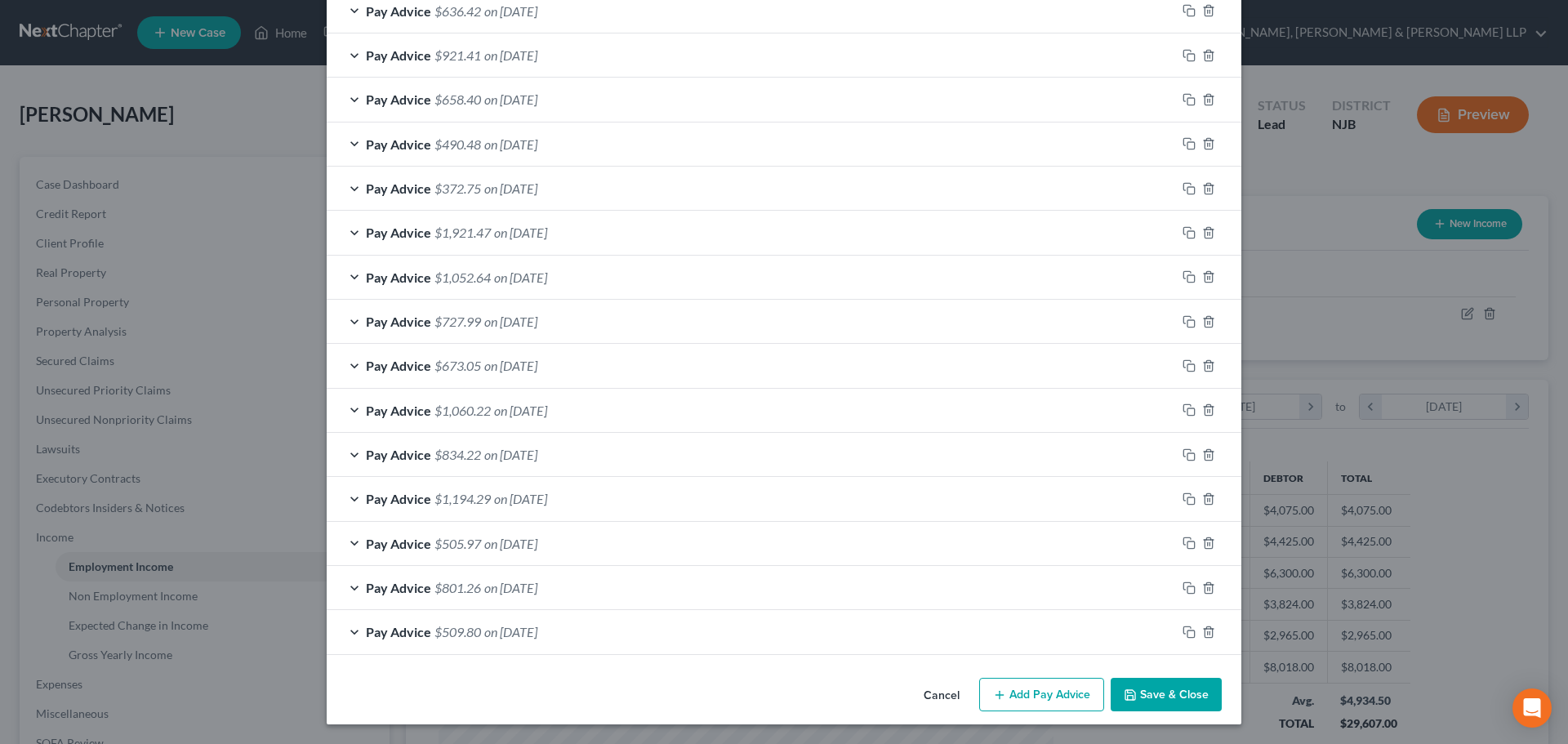
click at [1145, 693] on button "Save & Close" at bounding box center [1166, 695] width 111 height 34
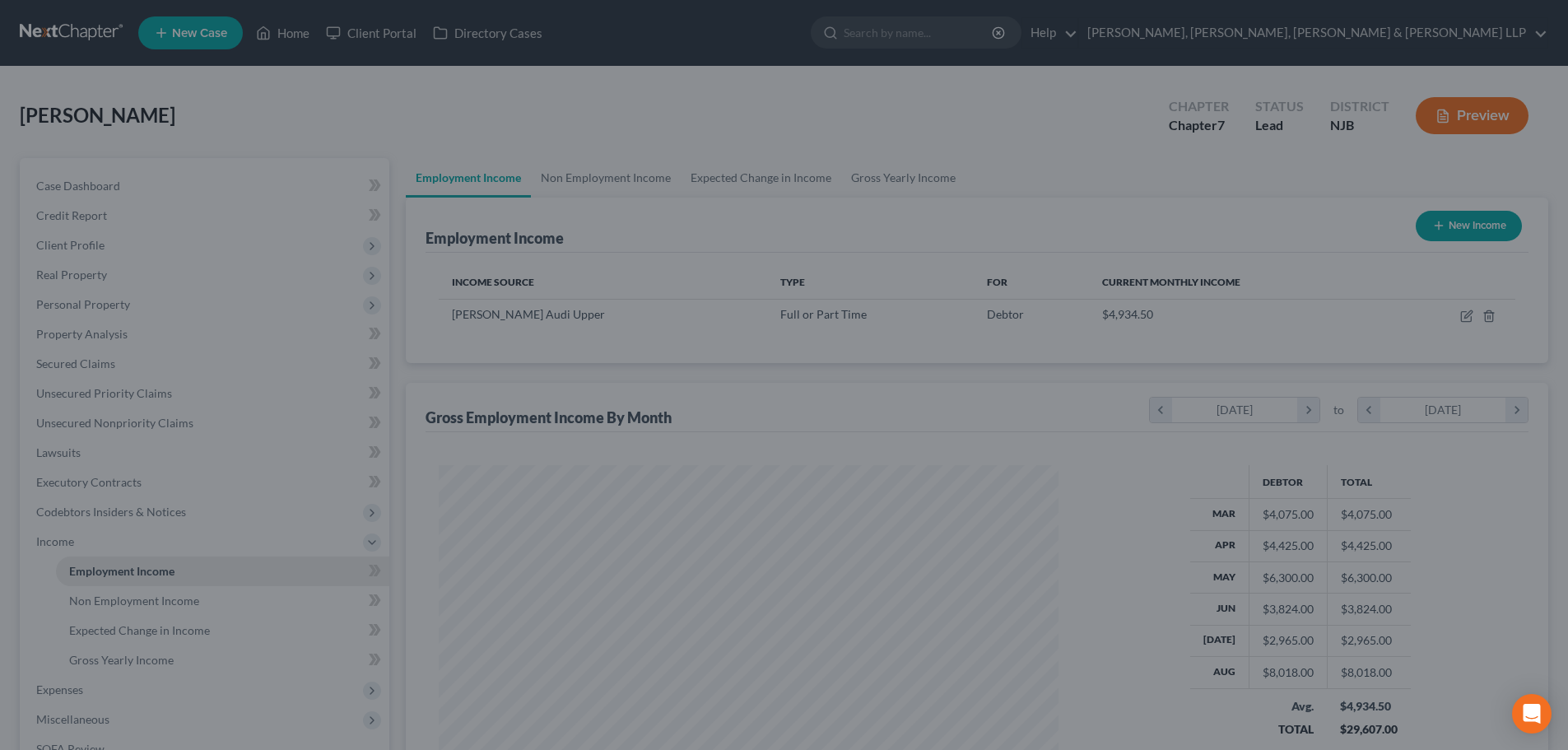
scroll to position [822876, 822400]
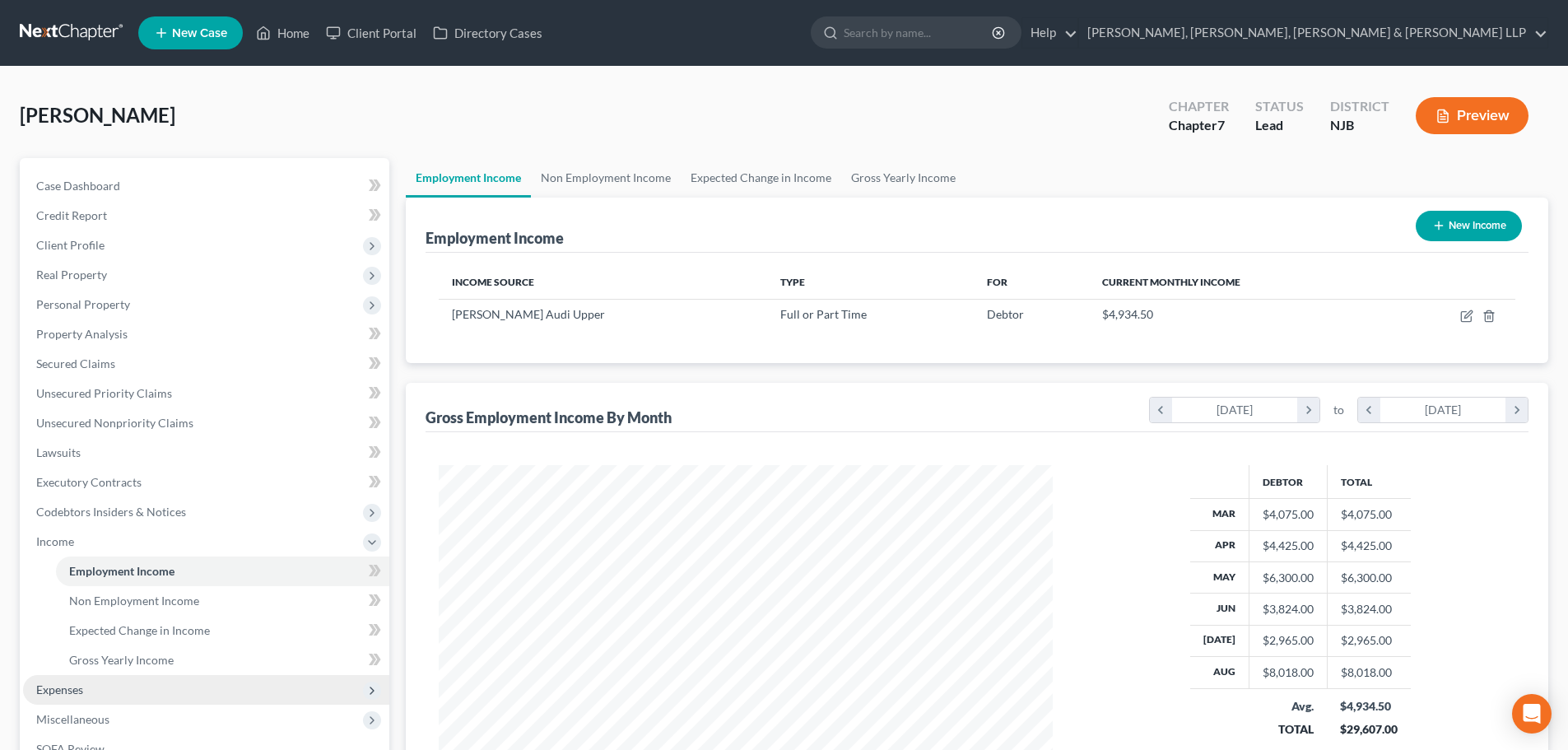
click at [92, 689] on span "Expenses" at bounding box center [206, 689] width 367 height 29
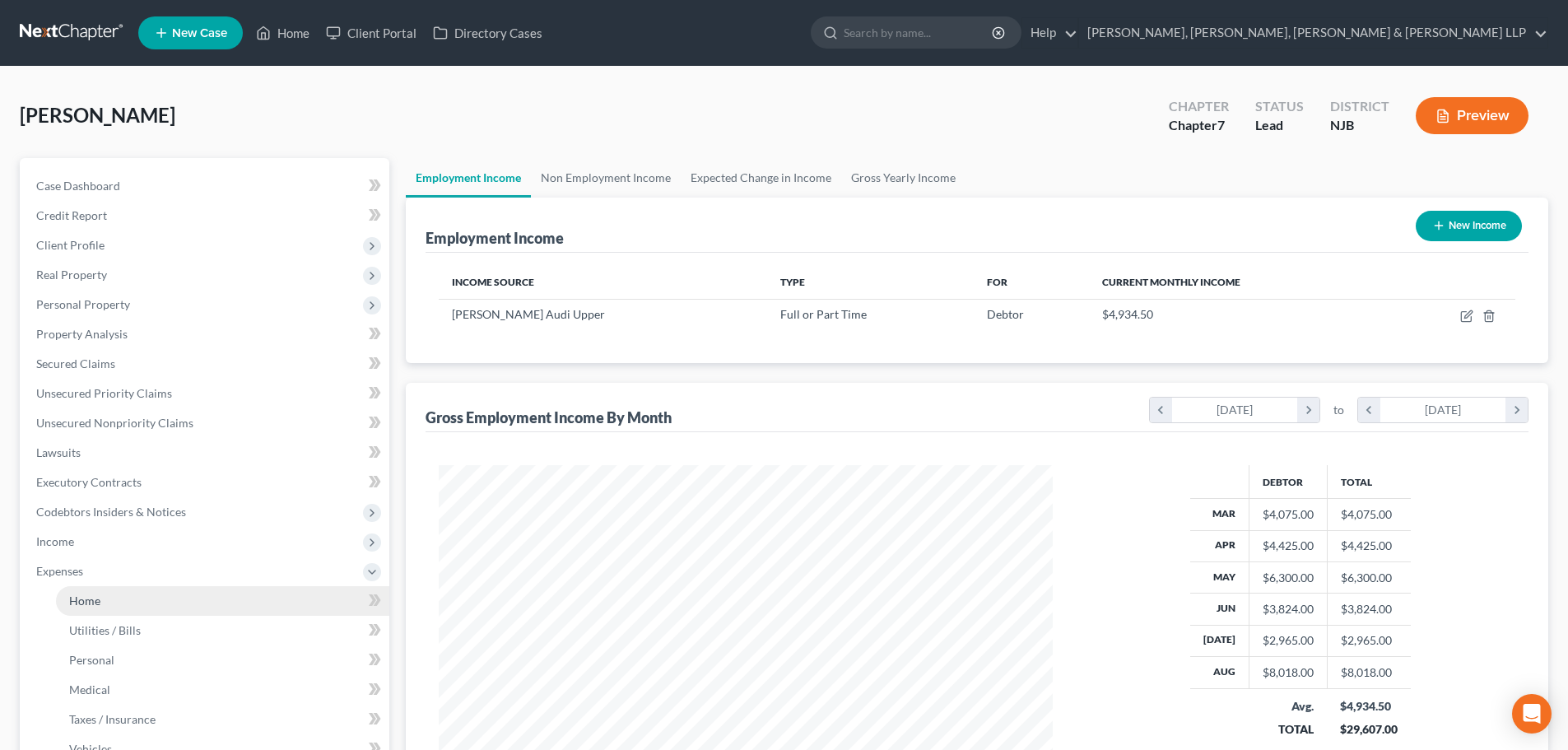
click at [105, 603] on link "Home" at bounding box center [222, 601] width 334 height 29
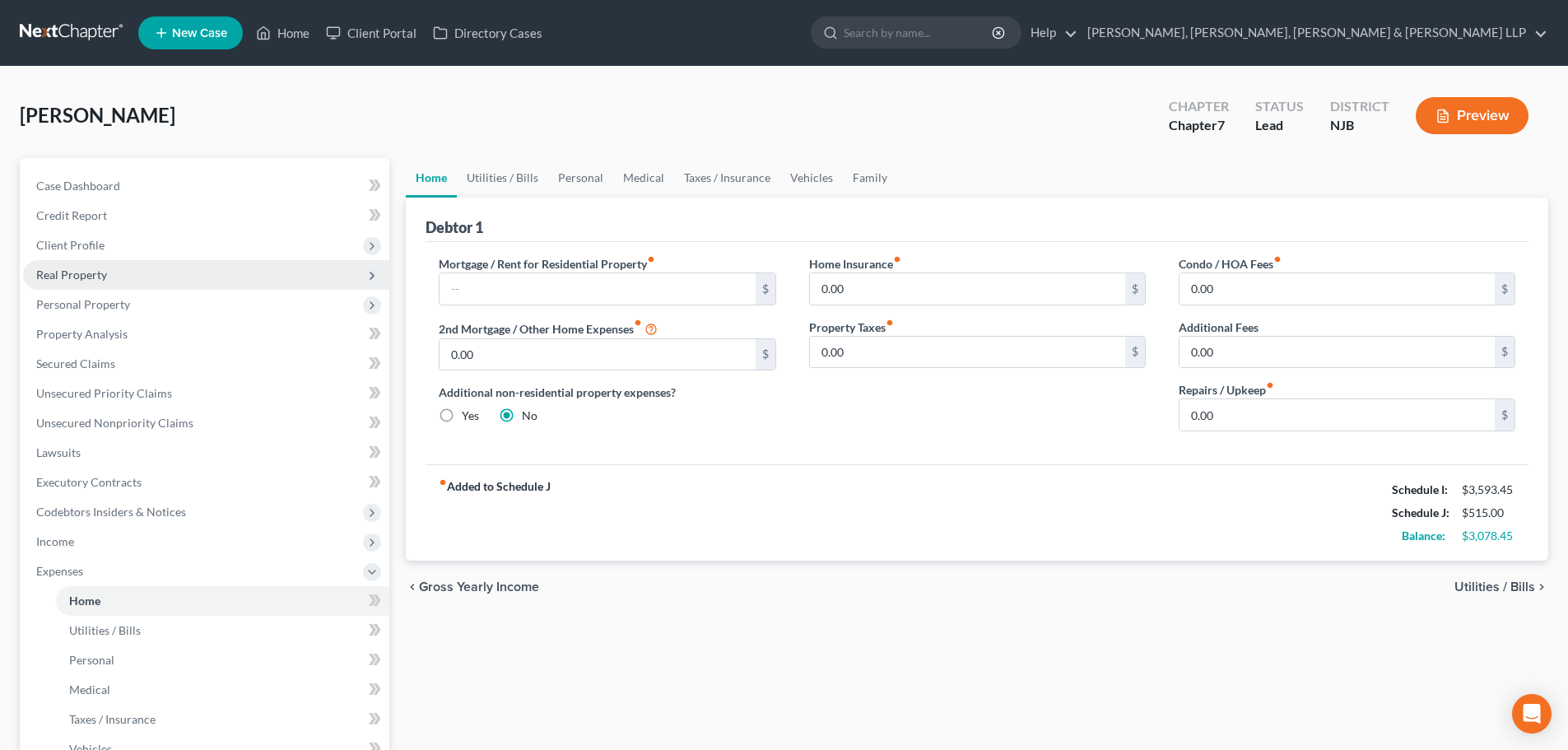
drag, startPoint x: 104, startPoint y: 247, endPoint x: 104, endPoint y: 263, distance: 16.0
click at [104, 247] on span "Client Profile" at bounding box center [206, 245] width 367 height 29
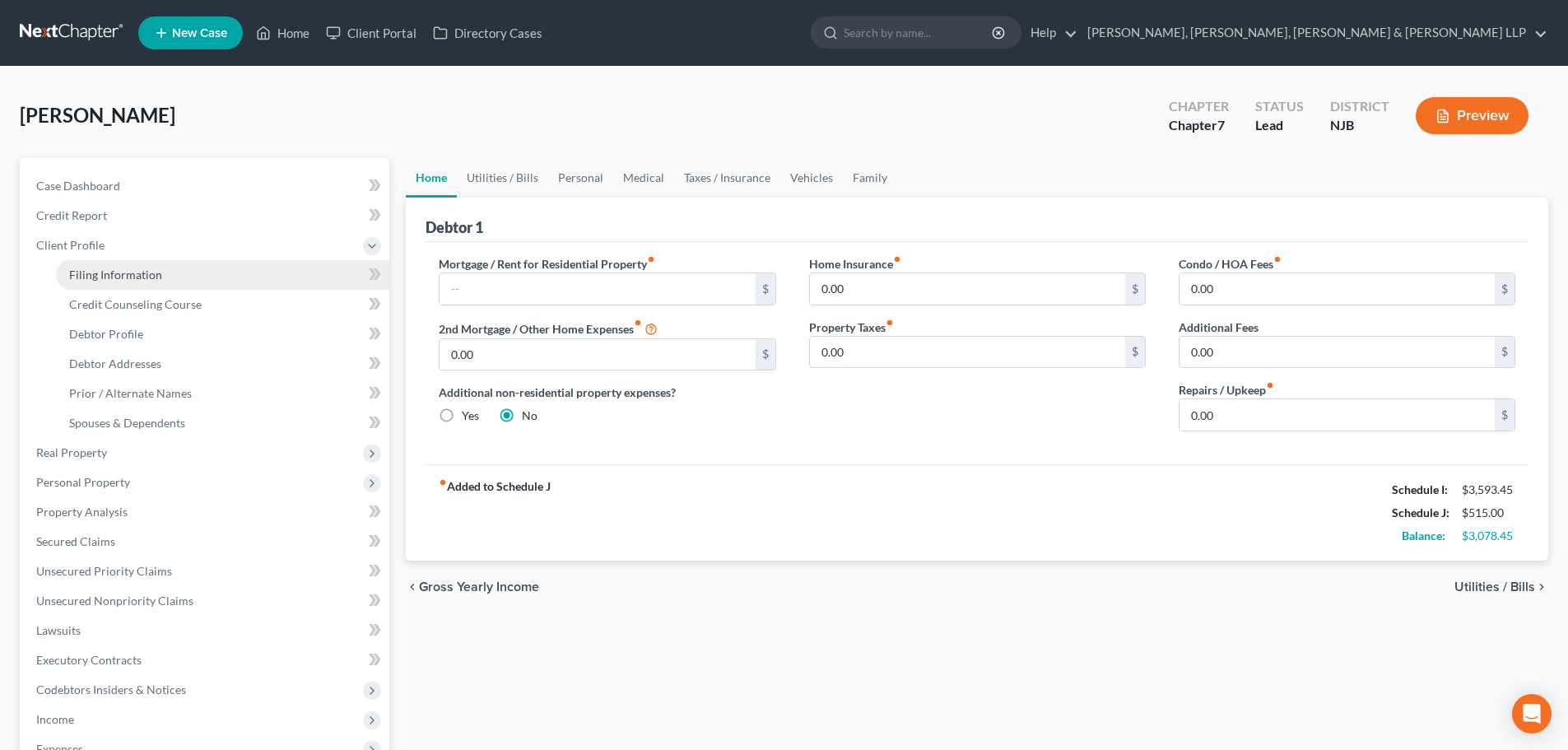
click at [112, 286] on link "Filing Information" at bounding box center [222, 275] width 334 height 29
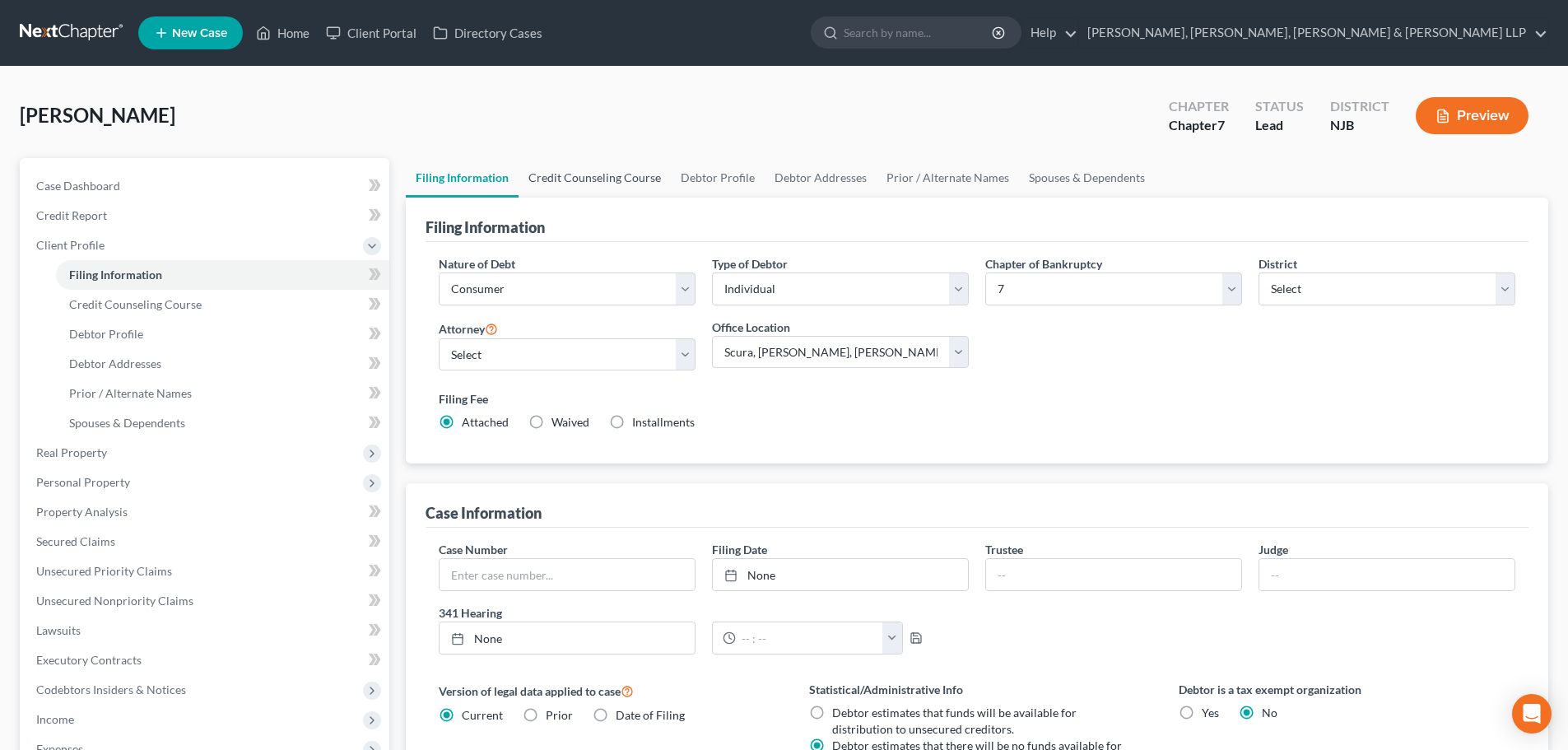
click at [591, 193] on link "Credit Counseling Course" at bounding box center [594, 178] width 153 height 40
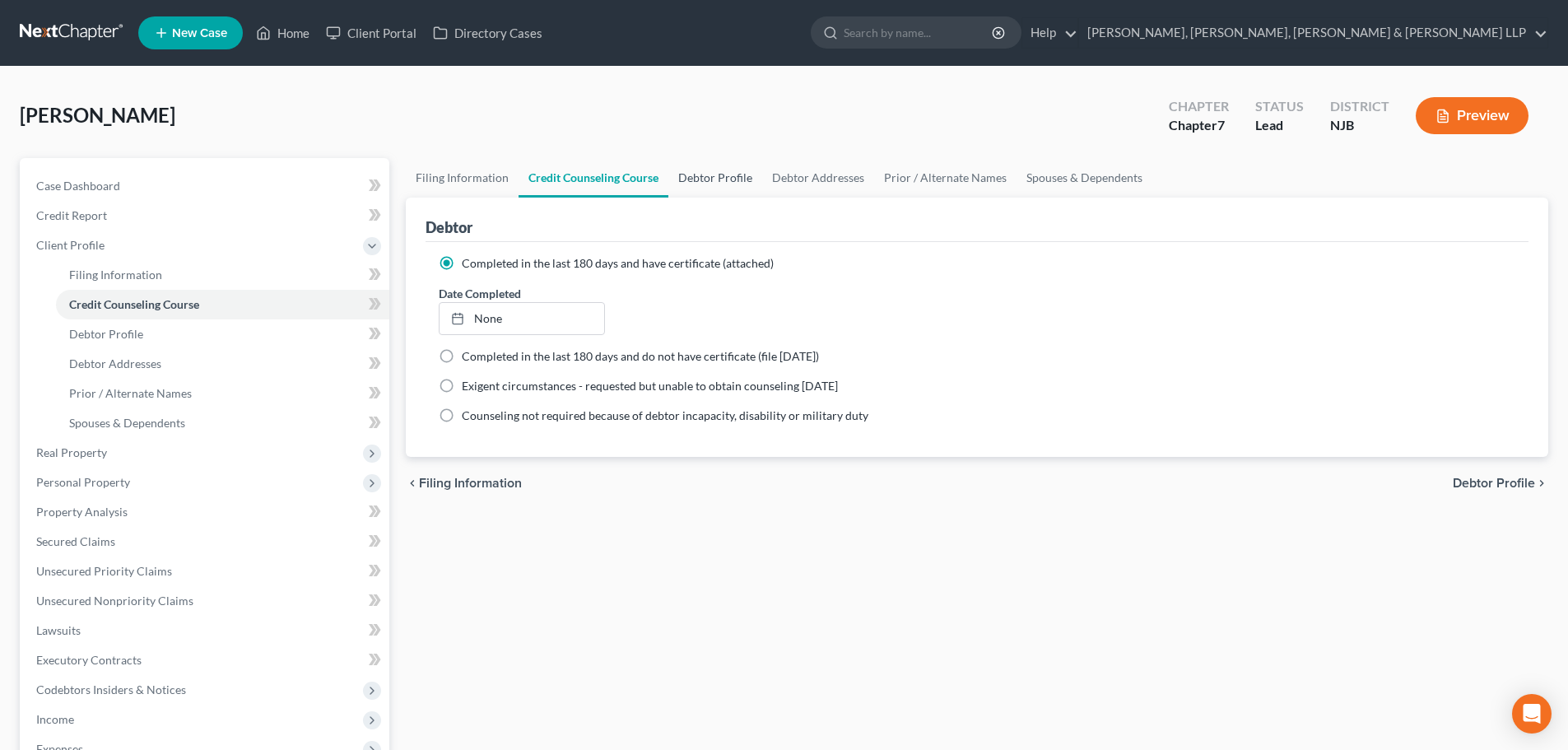
click at [676, 180] on link "Debtor Profile" at bounding box center [714, 178] width 94 height 40
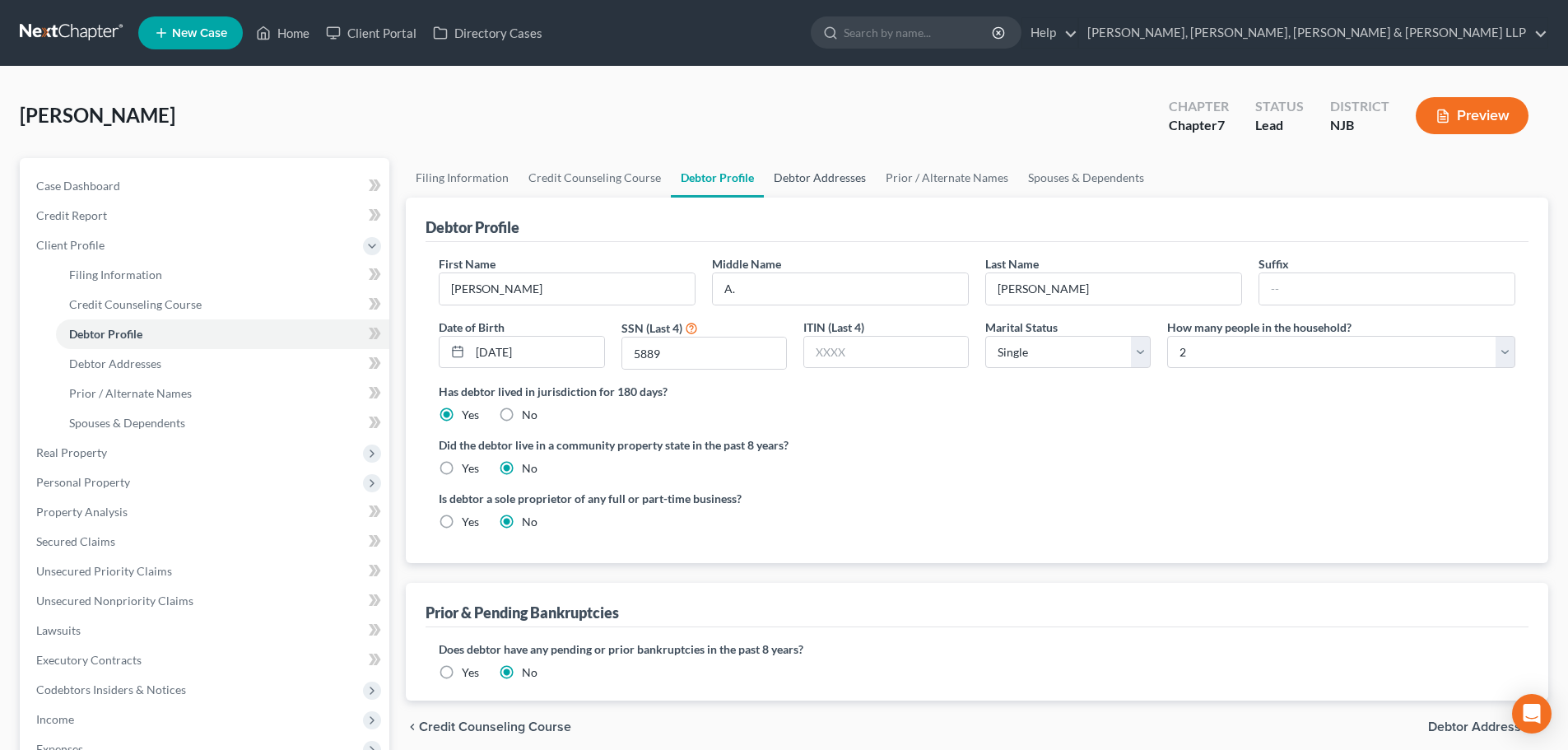
click at [800, 176] on link "Debtor Addresses" at bounding box center [820, 178] width 112 height 40
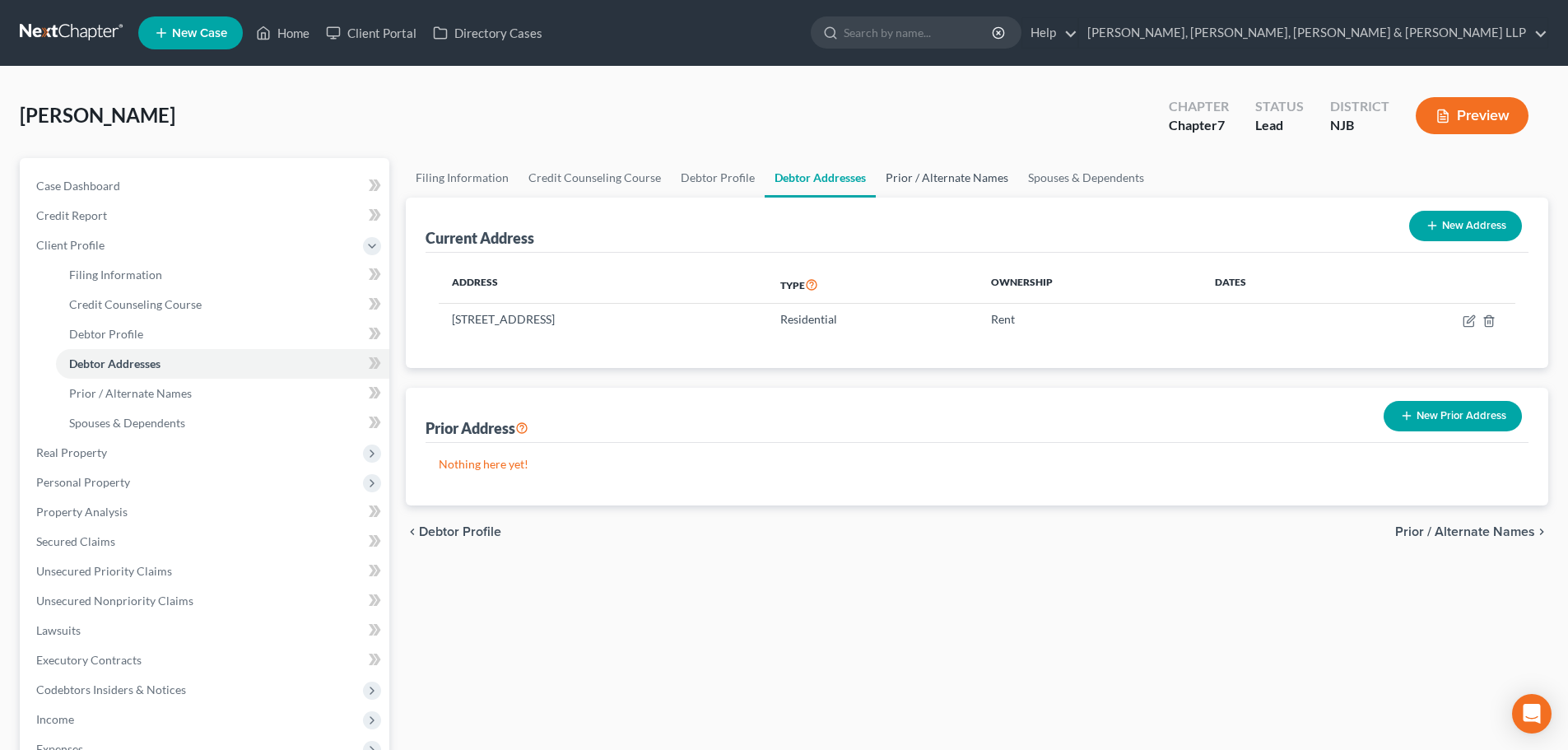
click at [912, 180] on link "Prior / Alternate Names" at bounding box center [946, 178] width 142 height 40
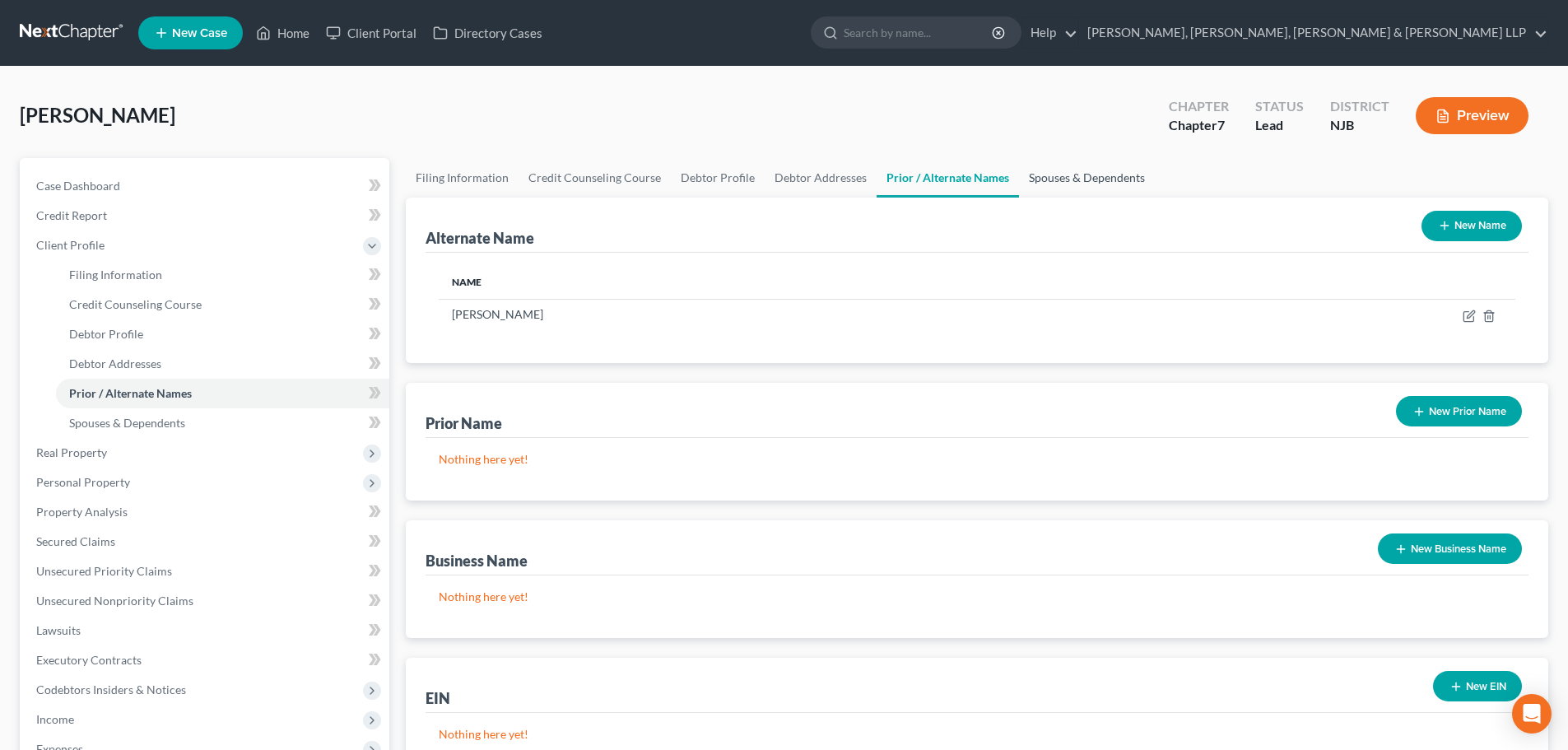
drag, startPoint x: 1035, startPoint y: 179, endPoint x: 993, endPoint y: 181, distance: 42.0
click at [1036, 179] on link "Spouses & Dependents" at bounding box center [1086, 178] width 136 height 40
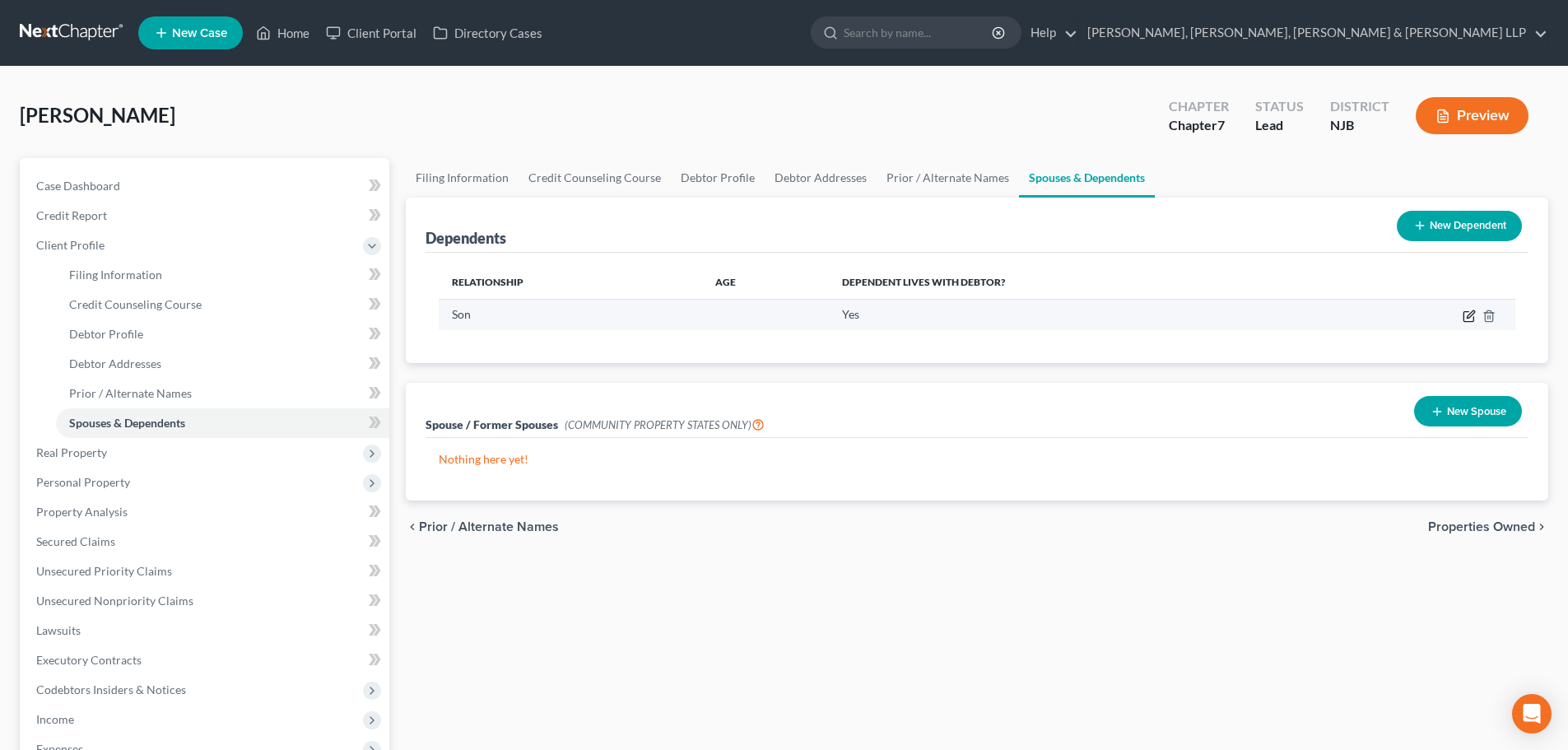
click at [1471, 313] on icon "button" at bounding box center [1469, 316] width 13 height 13
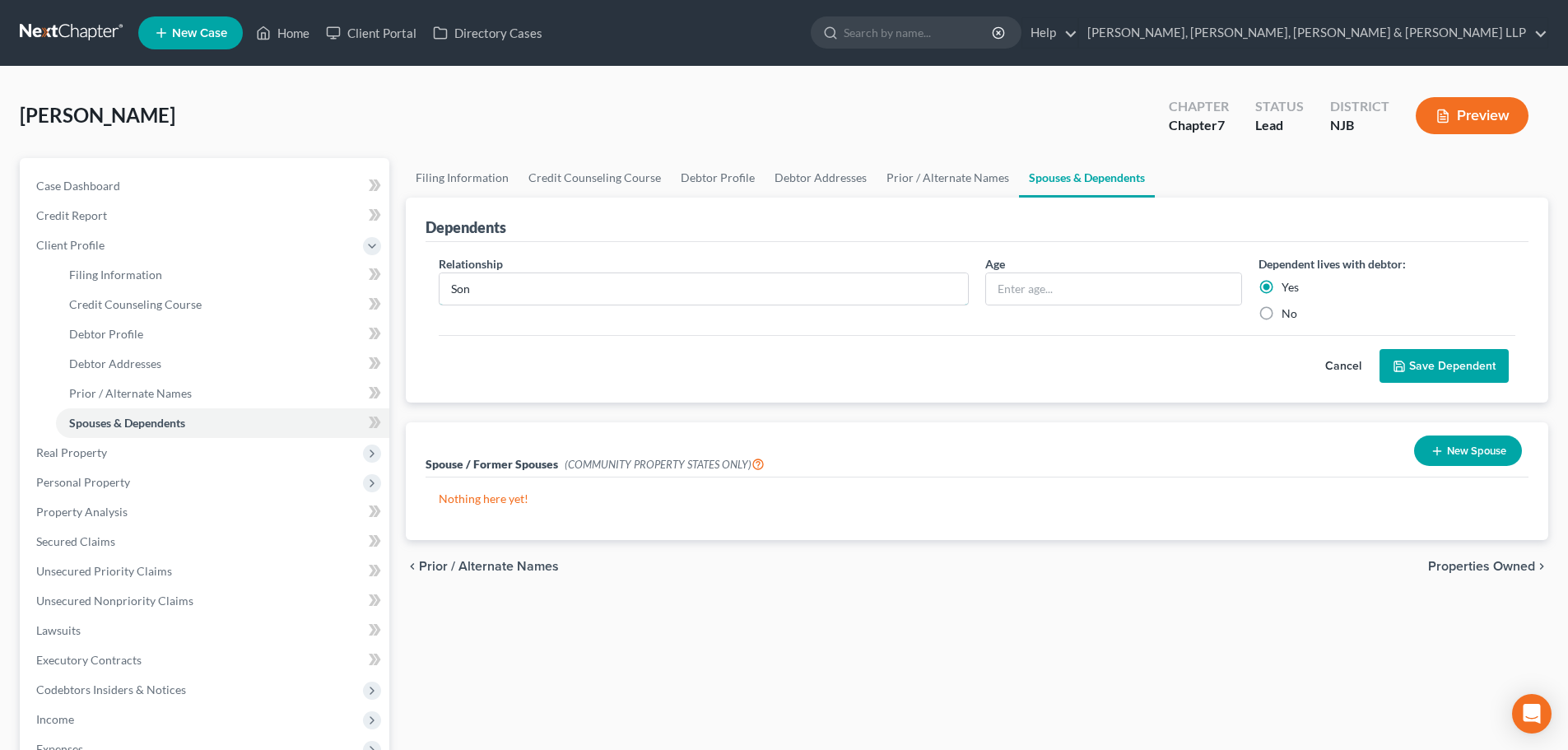
drag, startPoint x: 409, startPoint y: 288, endPoint x: 366, endPoint y: 285, distance: 43.1
click at [382, 287] on div "Petition Navigation Case Dashboard Payments Invoices Payments Payments Credit R…" at bounding box center [784, 575] width 1545 height 833
click at [1132, 300] on input "text" at bounding box center [1113, 288] width 255 height 31
click at [1450, 378] on button "Save Dependent" at bounding box center [1443, 366] width 129 height 35
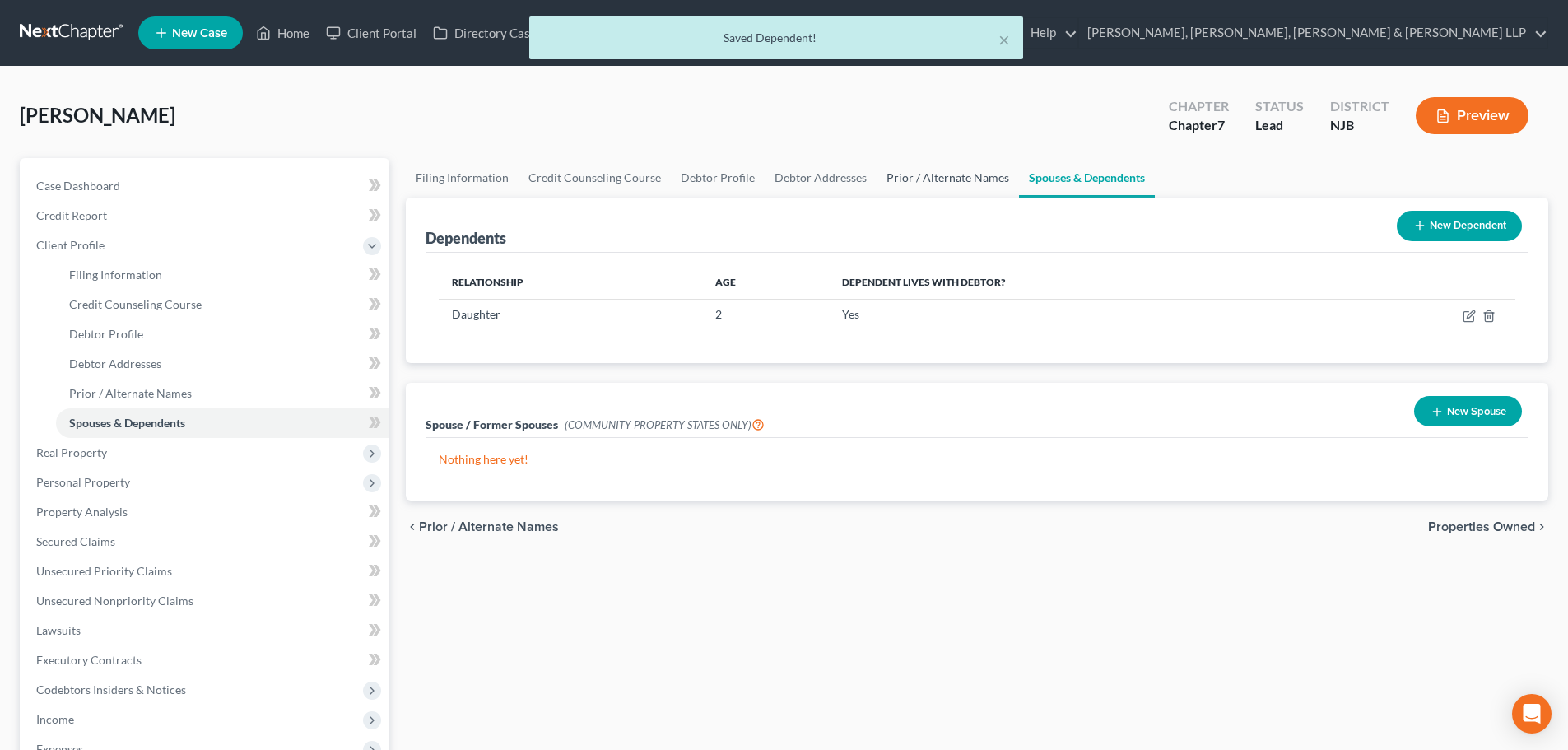
drag, startPoint x: 952, startPoint y: 191, endPoint x: 934, endPoint y: 190, distance: 18.0
click at [952, 190] on link "Prior / Alternate Names" at bounding box center [947, 178] width 142 height 40
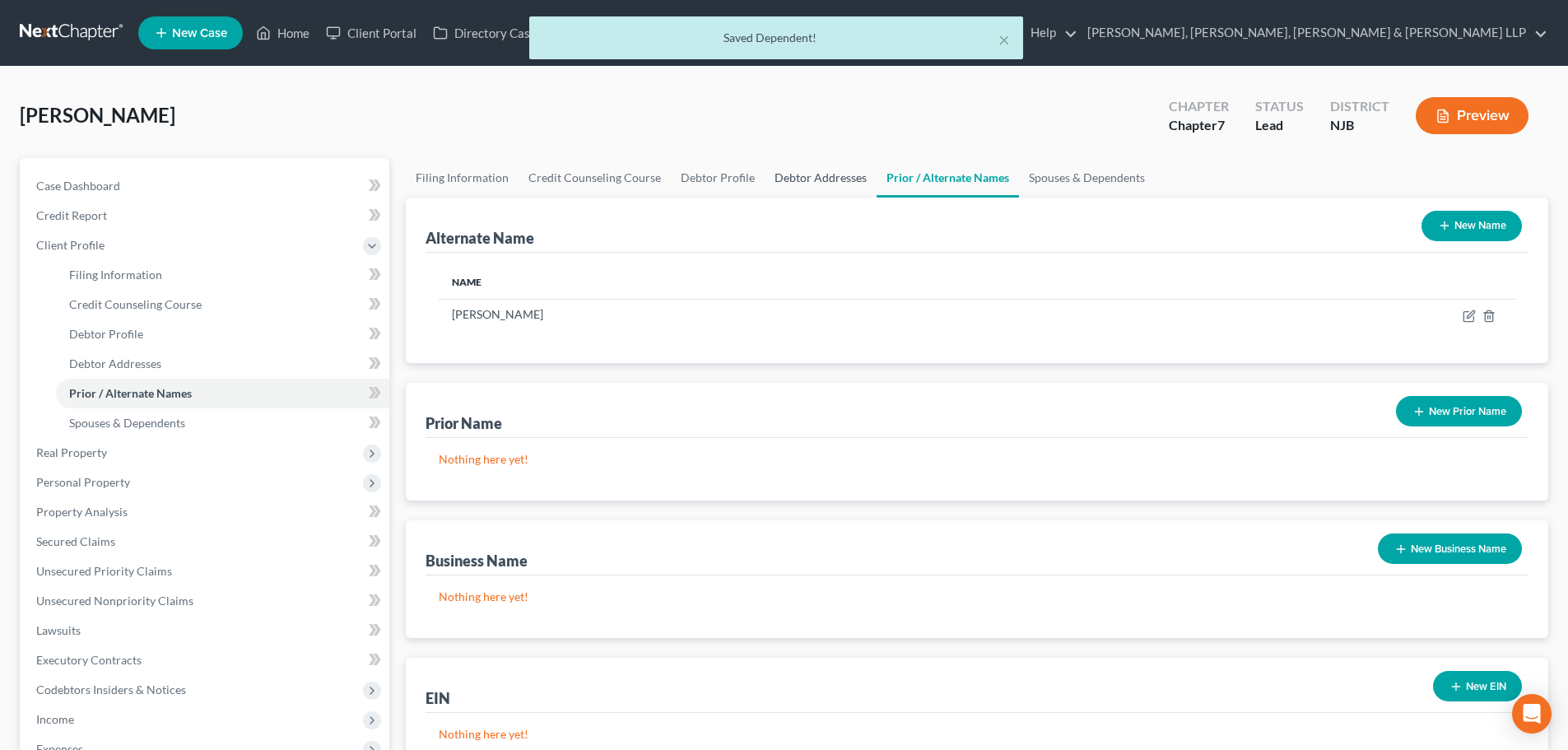
click at [809, 177] on link "Debtor Addresses" at bounding box center [820, 178] width 112 height 40
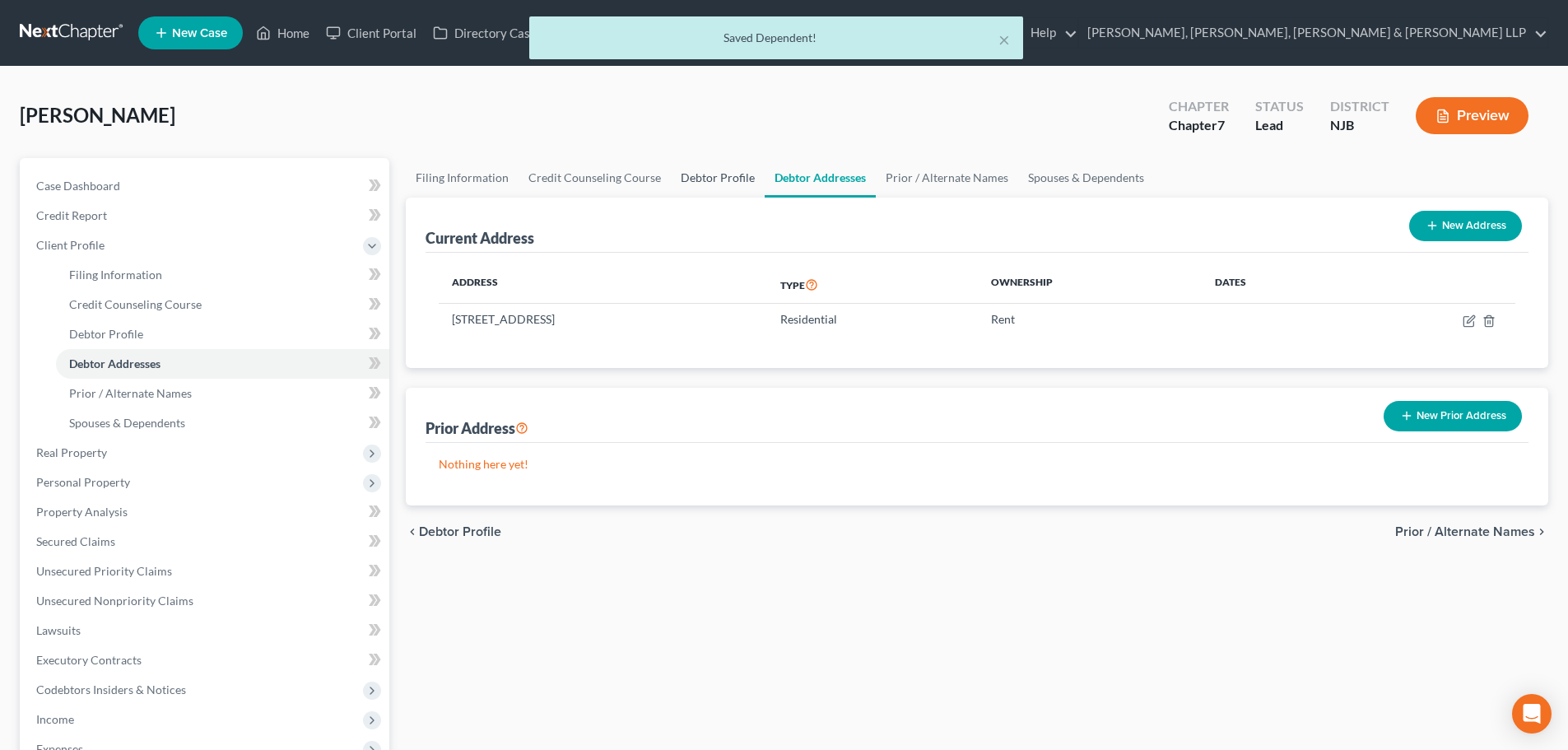
click at [714, 166] on link "Debtor Profile" at bounding box center [717, 178] width 94 height 40
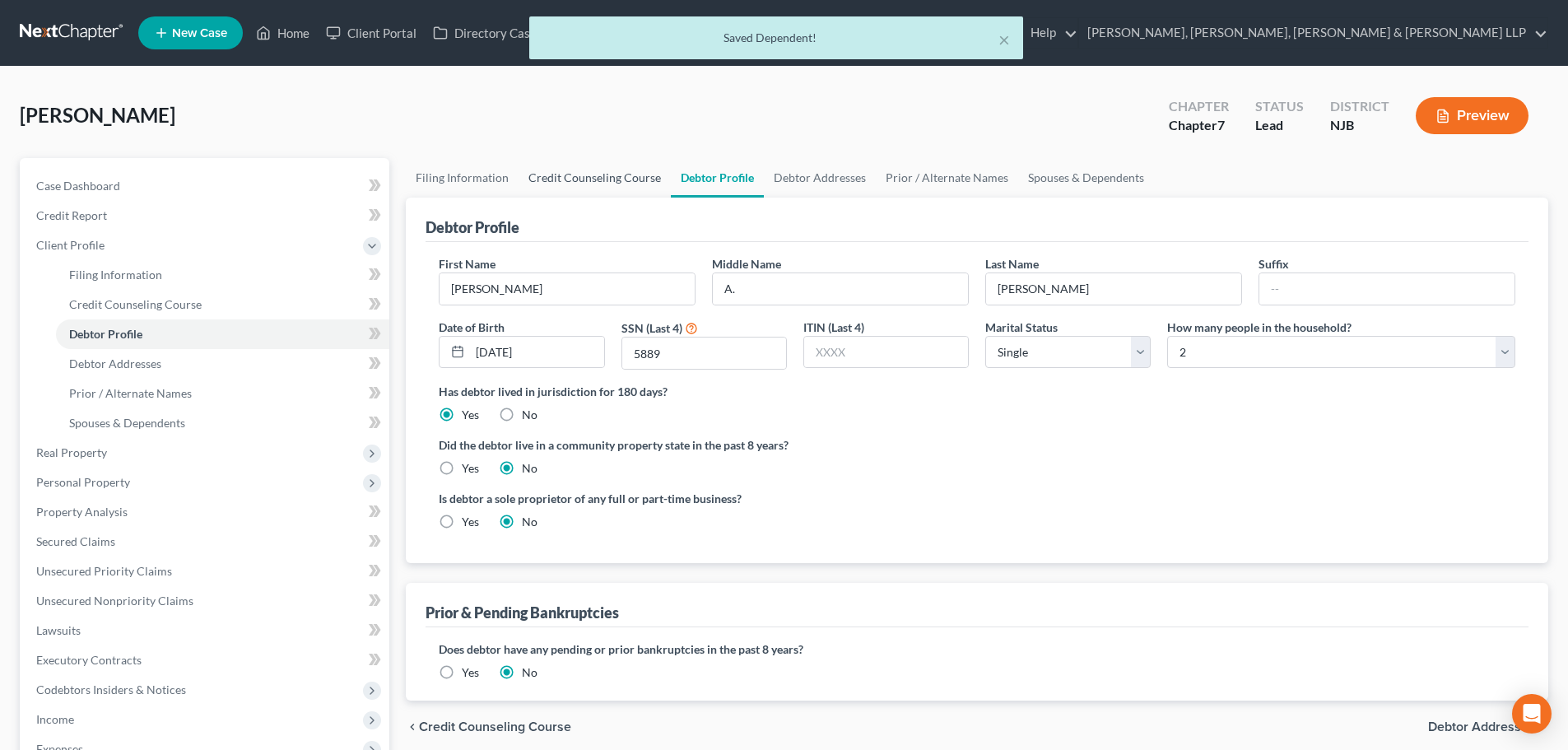
click at [593, 168] on link "Credit Counseling Course" at bounding box center [594, 178] width 153 height 40
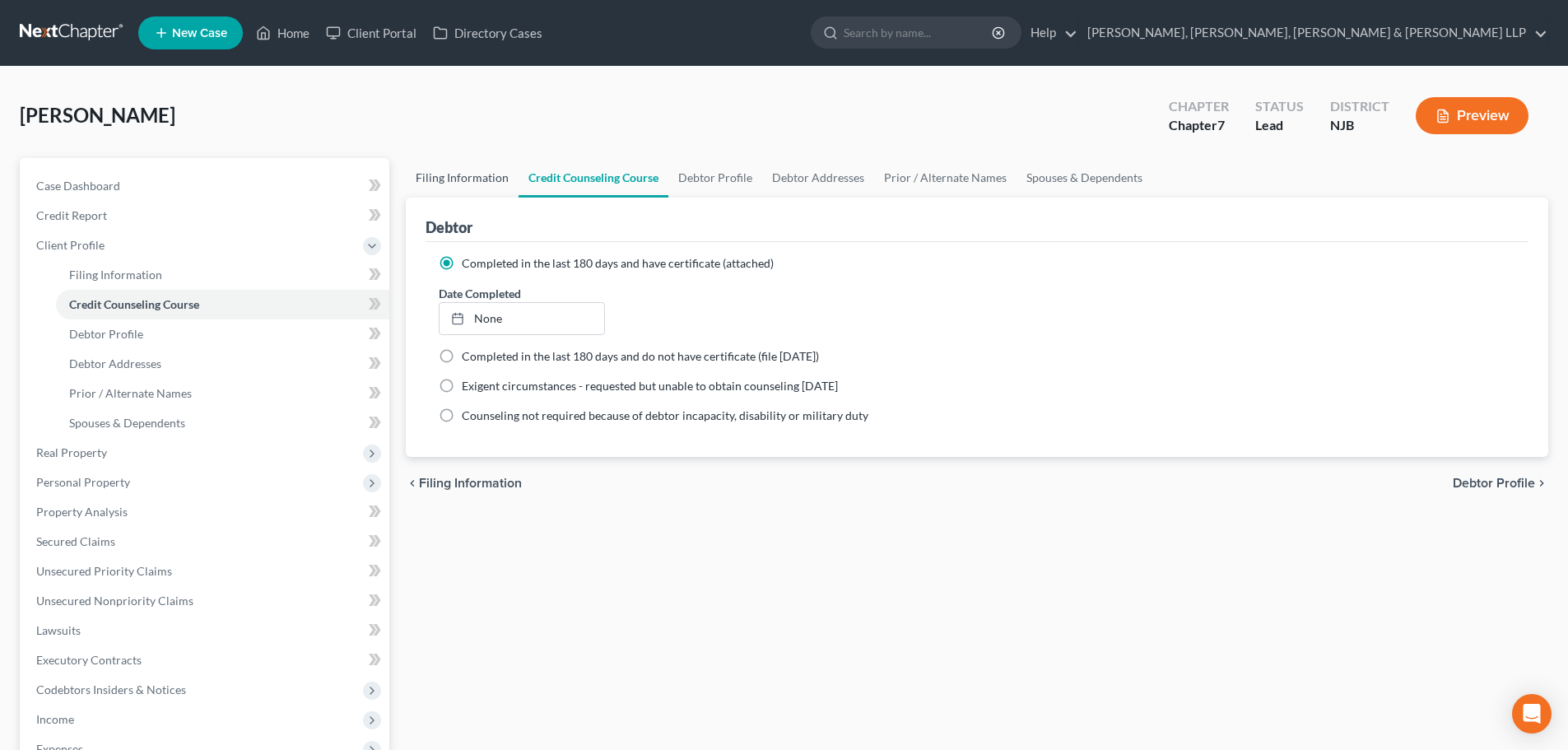
click at [487, 174] on link "Filing Information" at bounding box center [463, 178] width 113 height 40
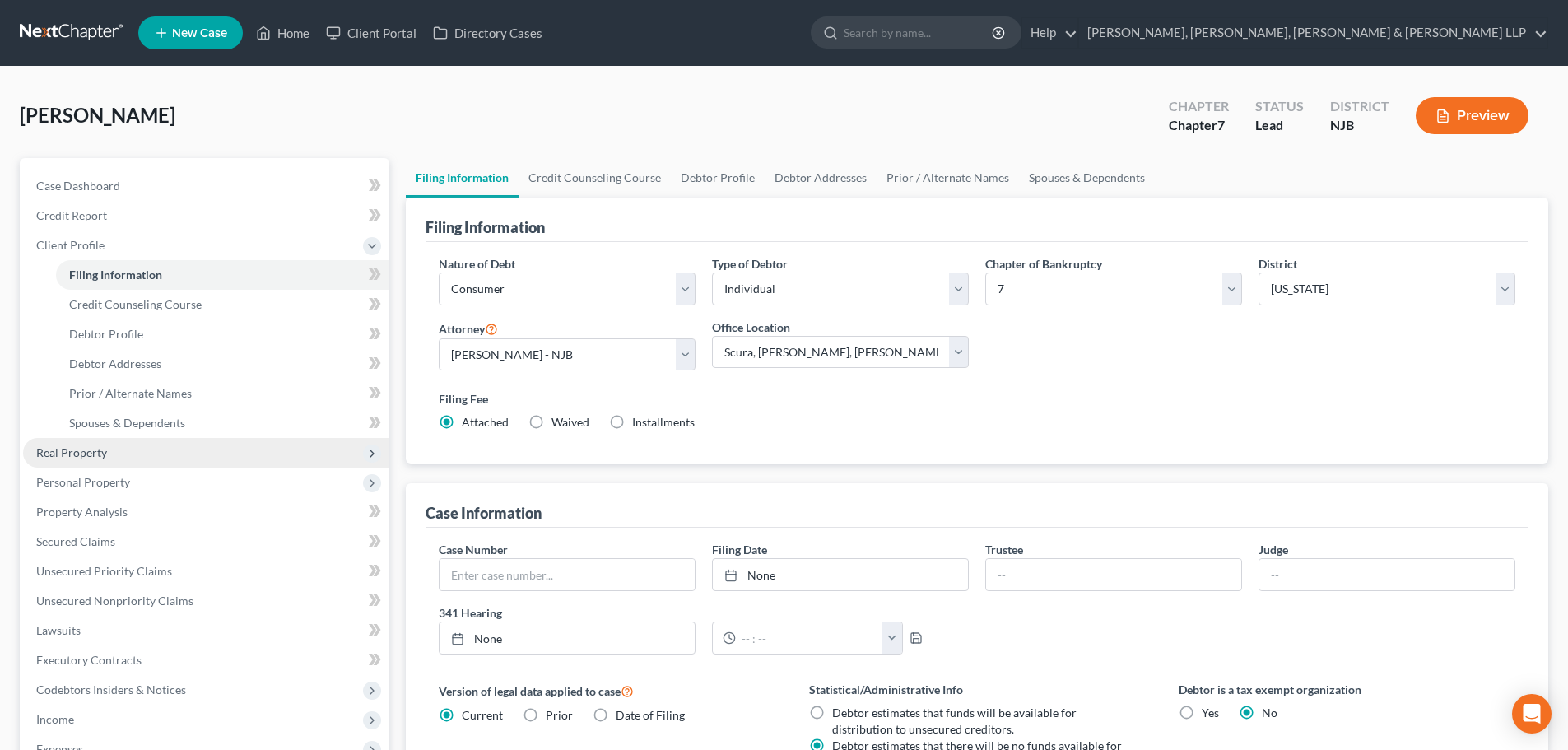
click at [112, 462] on span "Real Property" at bounding box center [206, 453] width 367 height 29
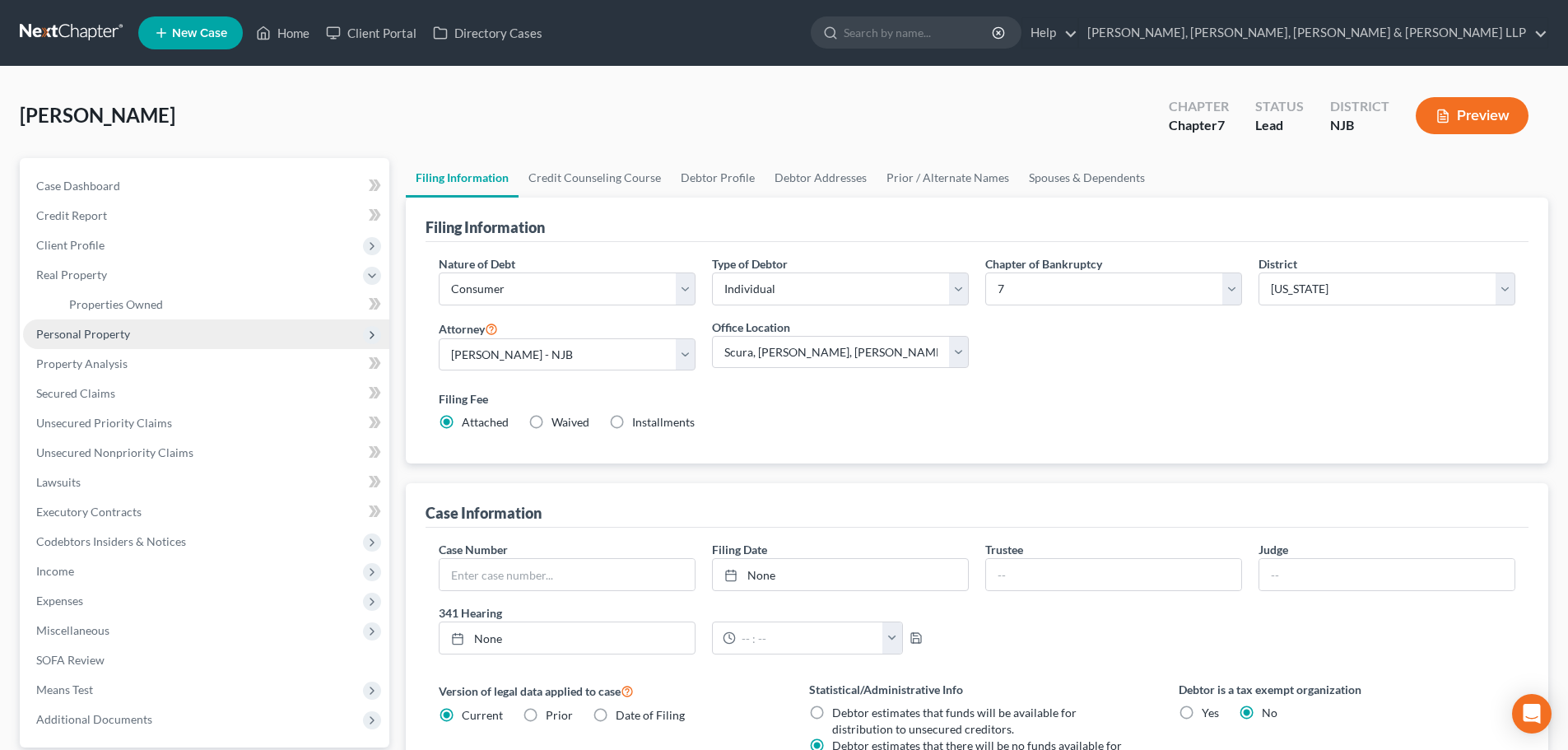
click at [125, 339] on span "Personal Property" at bounding box center [83, 334] width 94 height 14
click at [127, 337] on span "Vehicles Owned" at bounding box center [110, 334] width 83 height 14
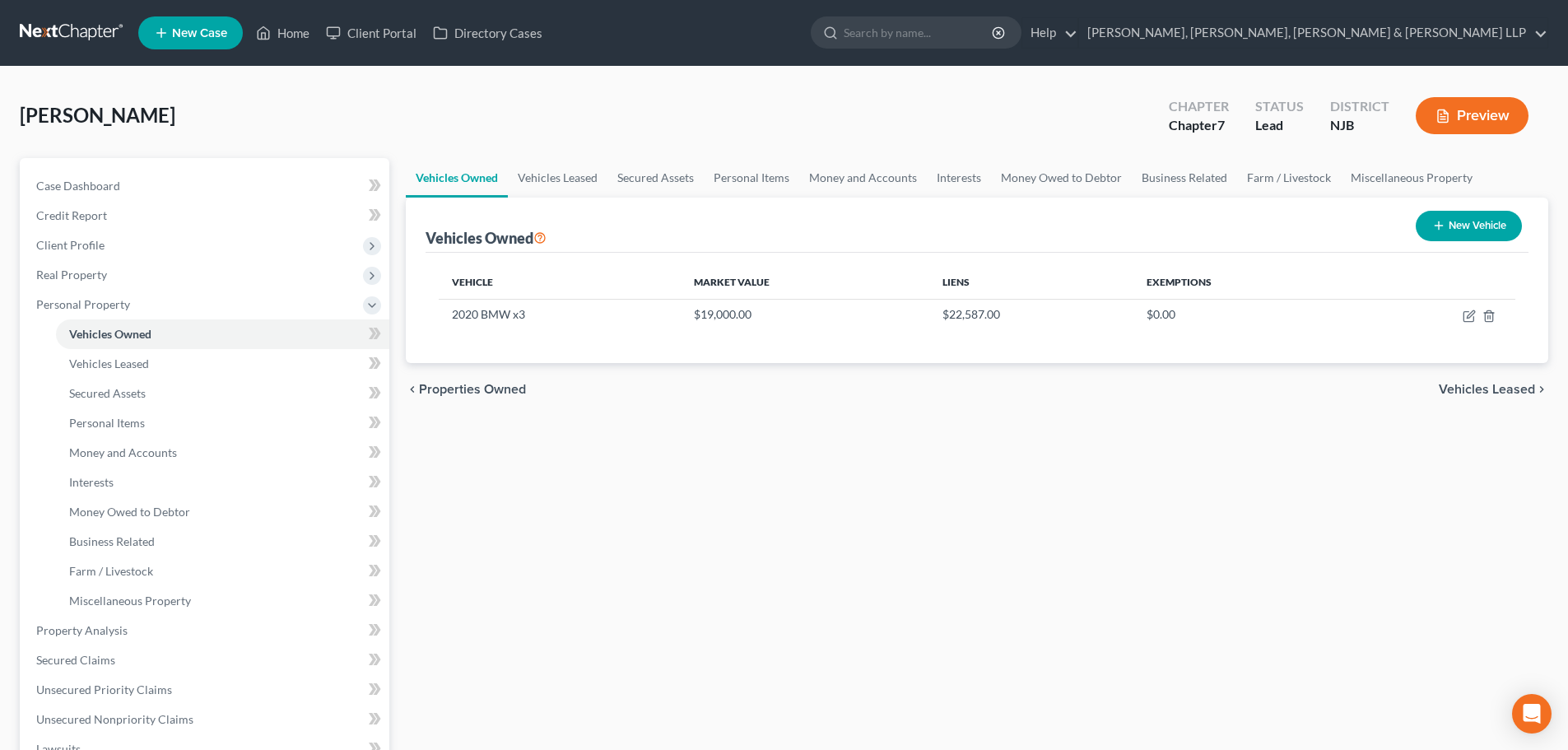
click at [566, 197] on div "Vehicles Owned New Vehicle" at bounding box center [977, 224] width 1103 height 55
click at [668, 183] on link "Secured Assets" at bounding box center [656, 178] width 96 height 40
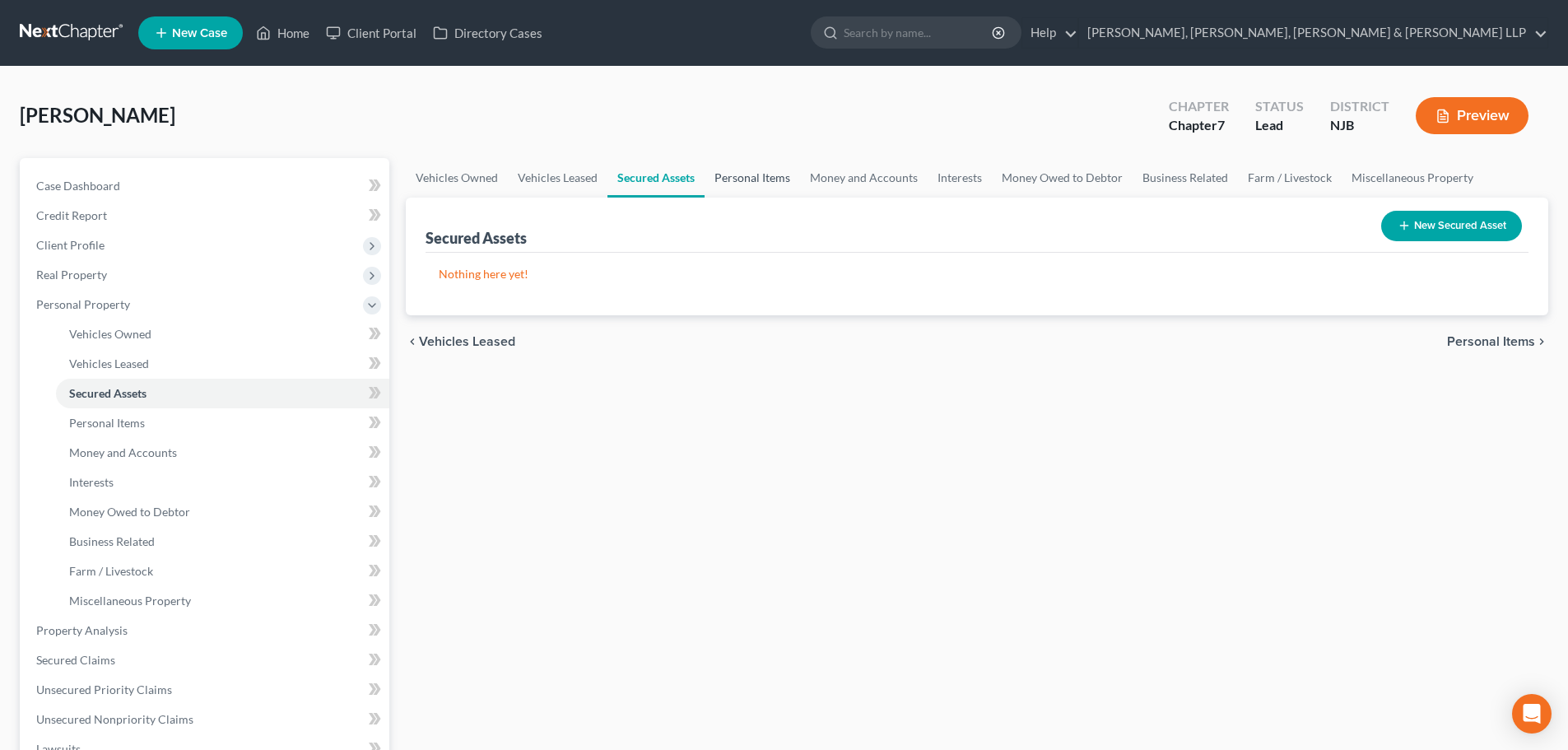
click at [738, 177] on link "Personal Items" at bounding box center [752, 178] width 95 height 40
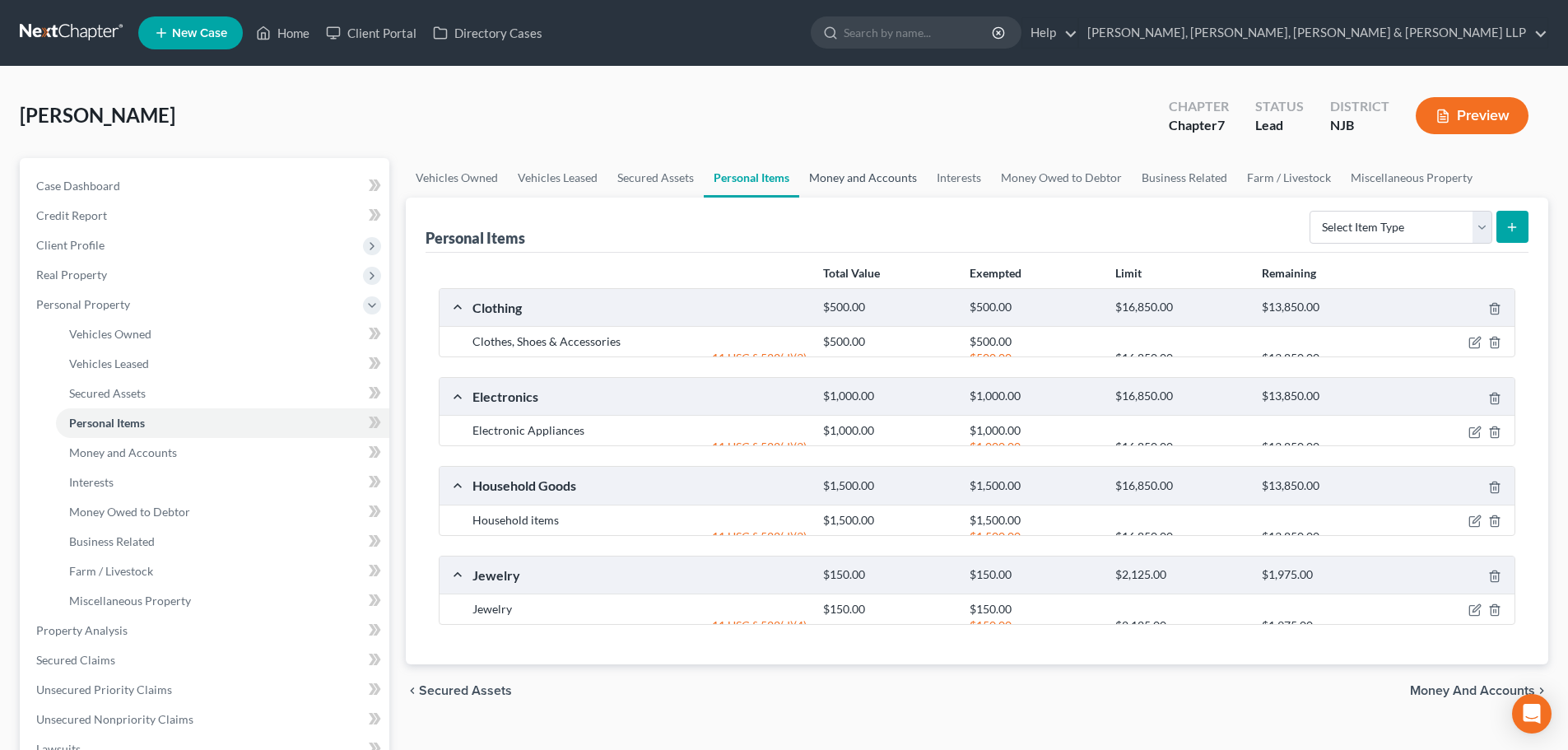
click at [844, 184] on link "Money and Accounts" at bounding box center [863, 178] width 127 height 40
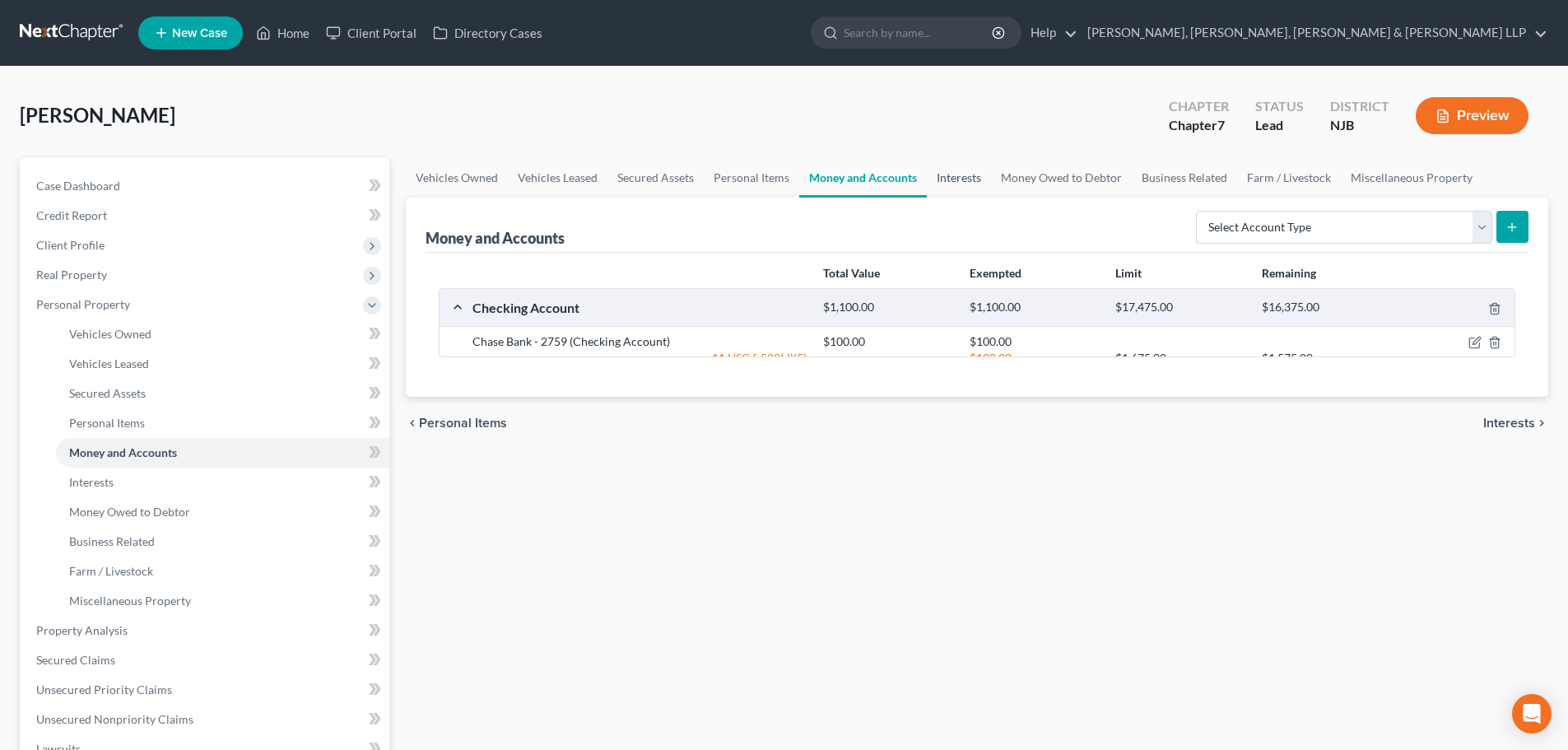
click at [944, 196] on link "Interests" at bounding box center [959, 178] width 64 height 40
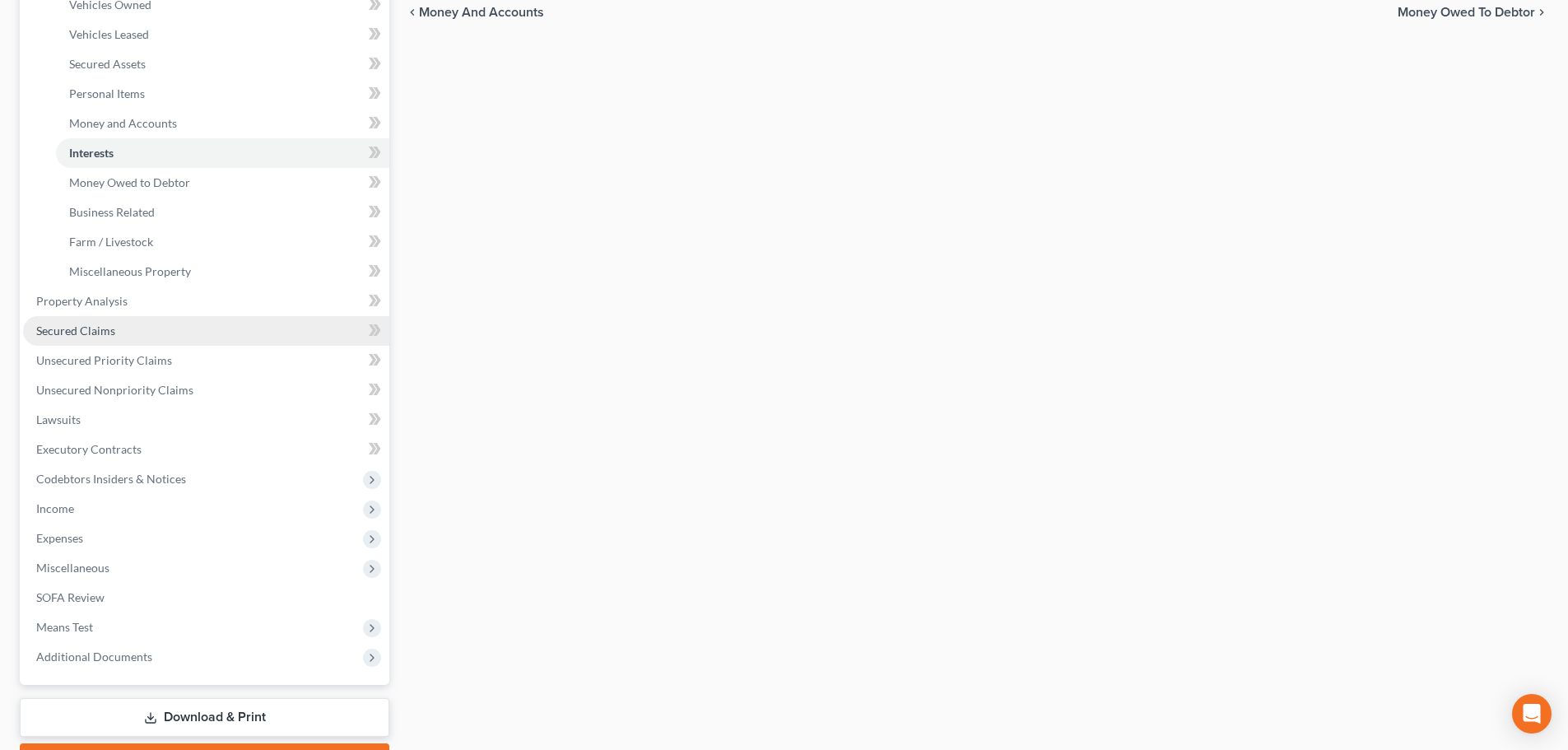
click at [92, 340] on link "Secured Claims" at bounding box center [206, 330] width 367 height 29
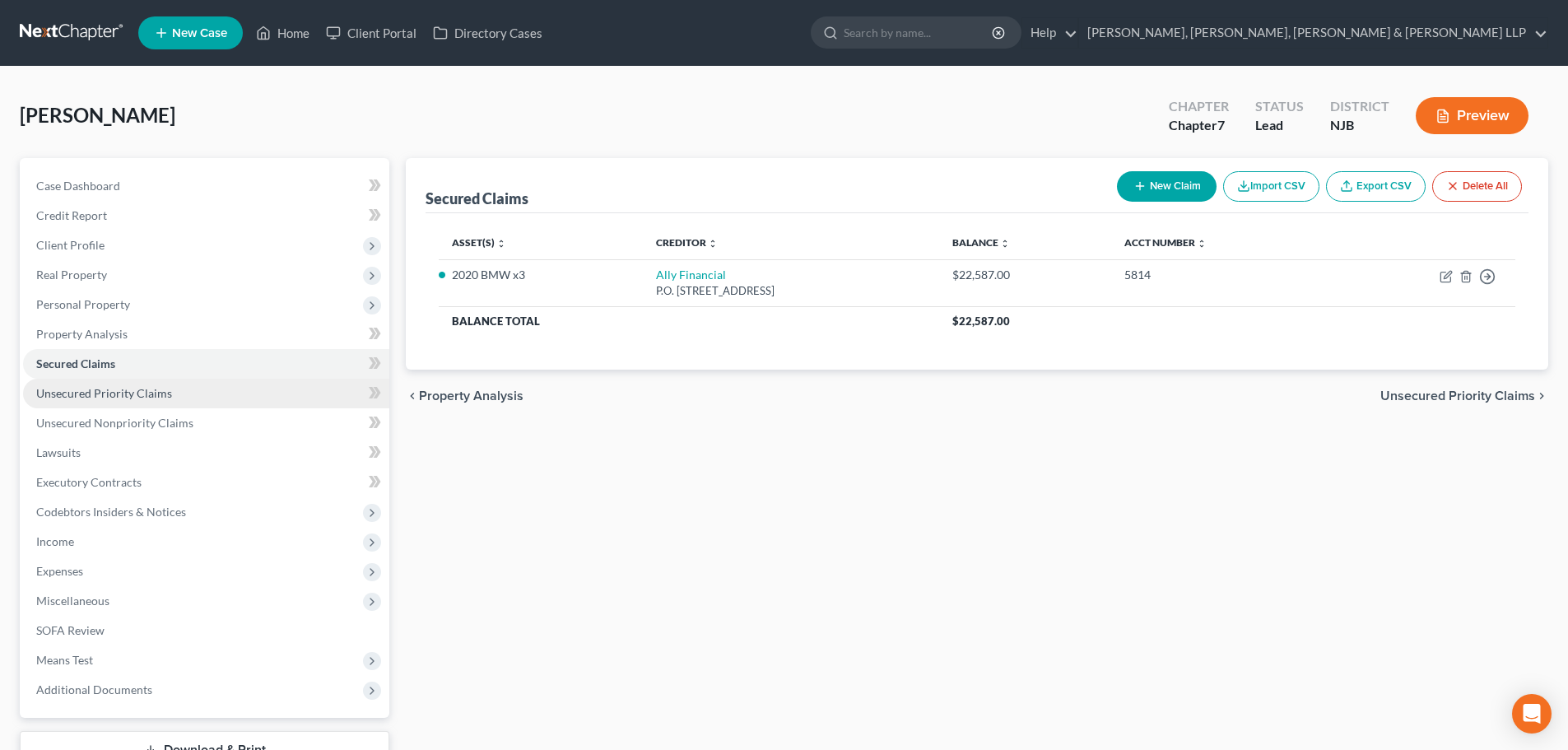
click at [100, 396] on span "Unsecured Priority Claims" at bounding box center [104, 393] width 136 height 14
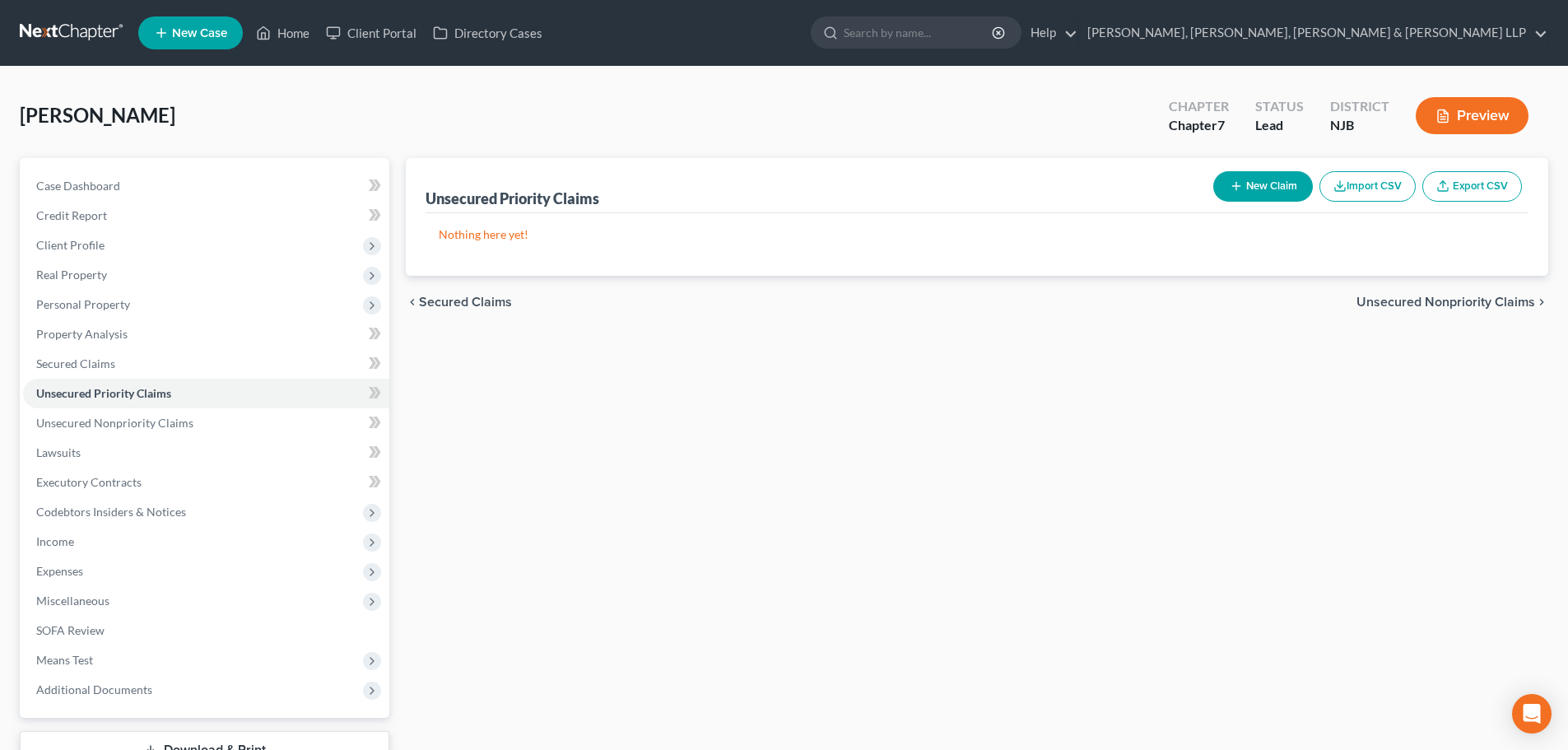
click at [1278, 186] on button "New Claim" at bounding box center [1263, 186] width 99 height 30
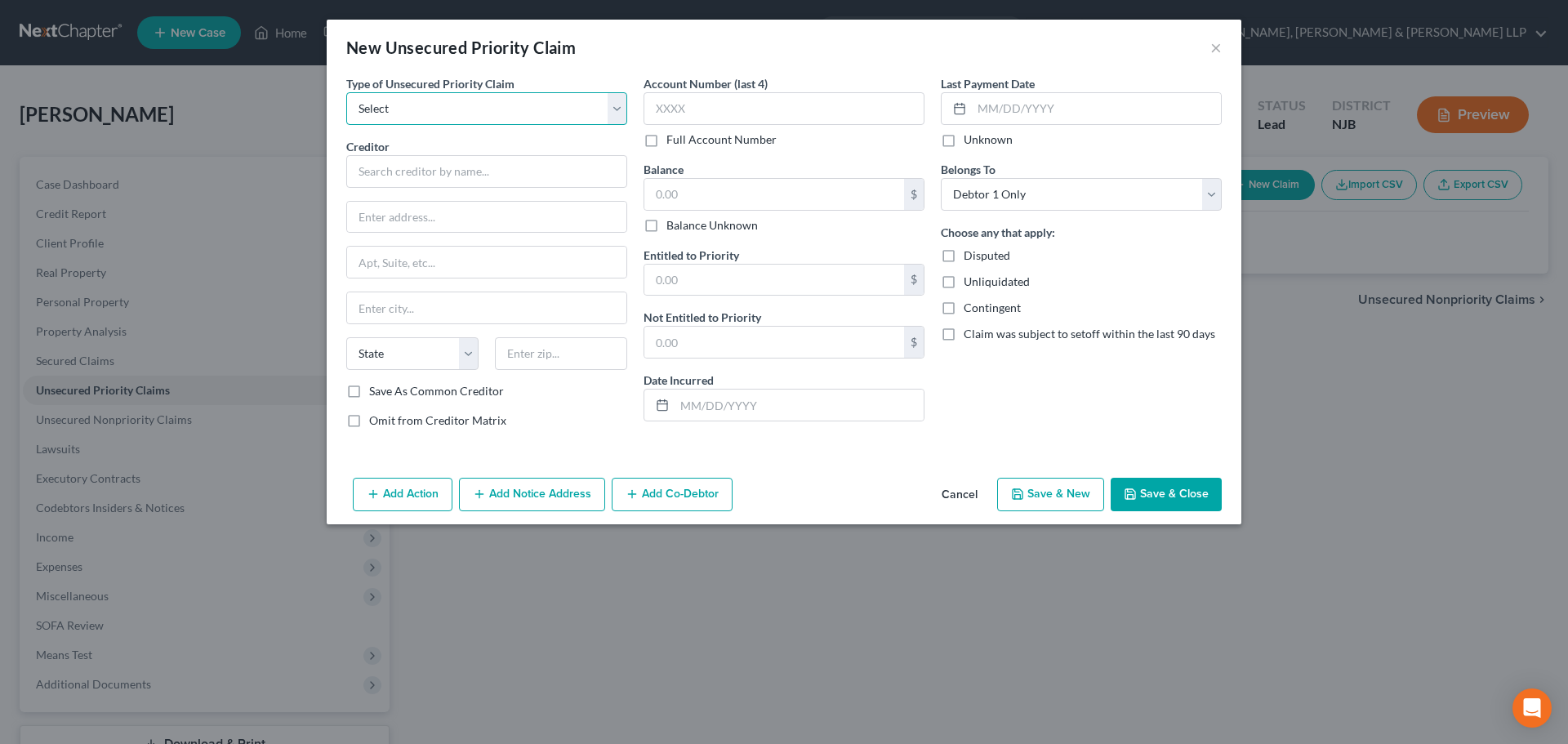
drag, startPoint x: 547, startPoint y: 102, endPoint x: 498, endPoint y: 124, distance: 53.7
click at [547, 102] on select "Select Taxes & Other Government Units Domestic Support Obligations Extensions o…" at bounding box center [486, 108] width 281 height 33
click at [346, 92] on select "Select Taxes & Other Government Units Domestic Support Obligations Extensions o…" at bounding box center [486, 108] width 281 height 33
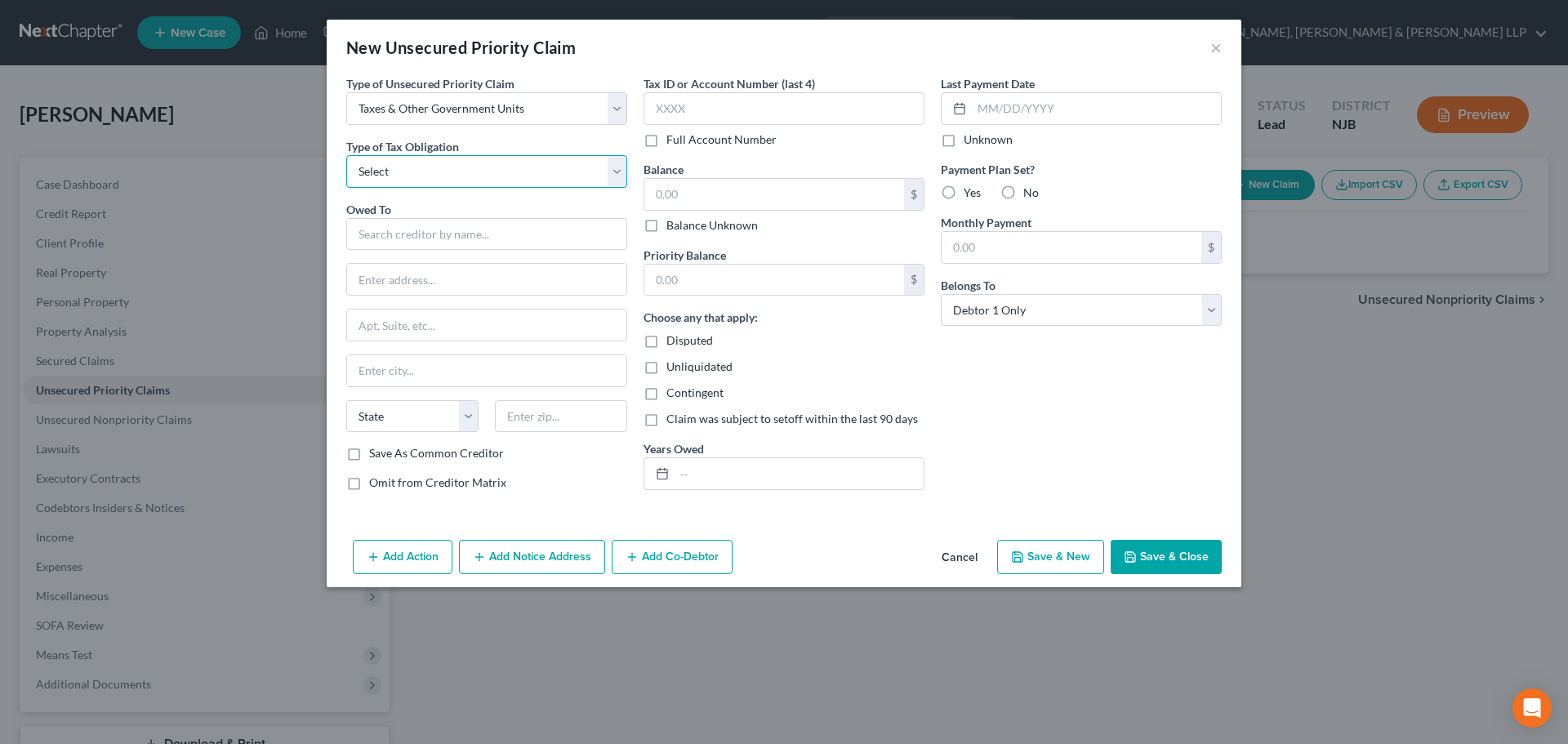
click at [494, 177] on select "Select Federal City State Franchise Tax Board Other" at bounding box center [486, 171] width 281 height 33
click at [346, 155] on select "Select Federal City State Franchise Tax Board Other" at bounding box center [486, 171] width 281 height 33
click at [430, 239] on input "text" at bounding box center [486, 234] width 281 height 33
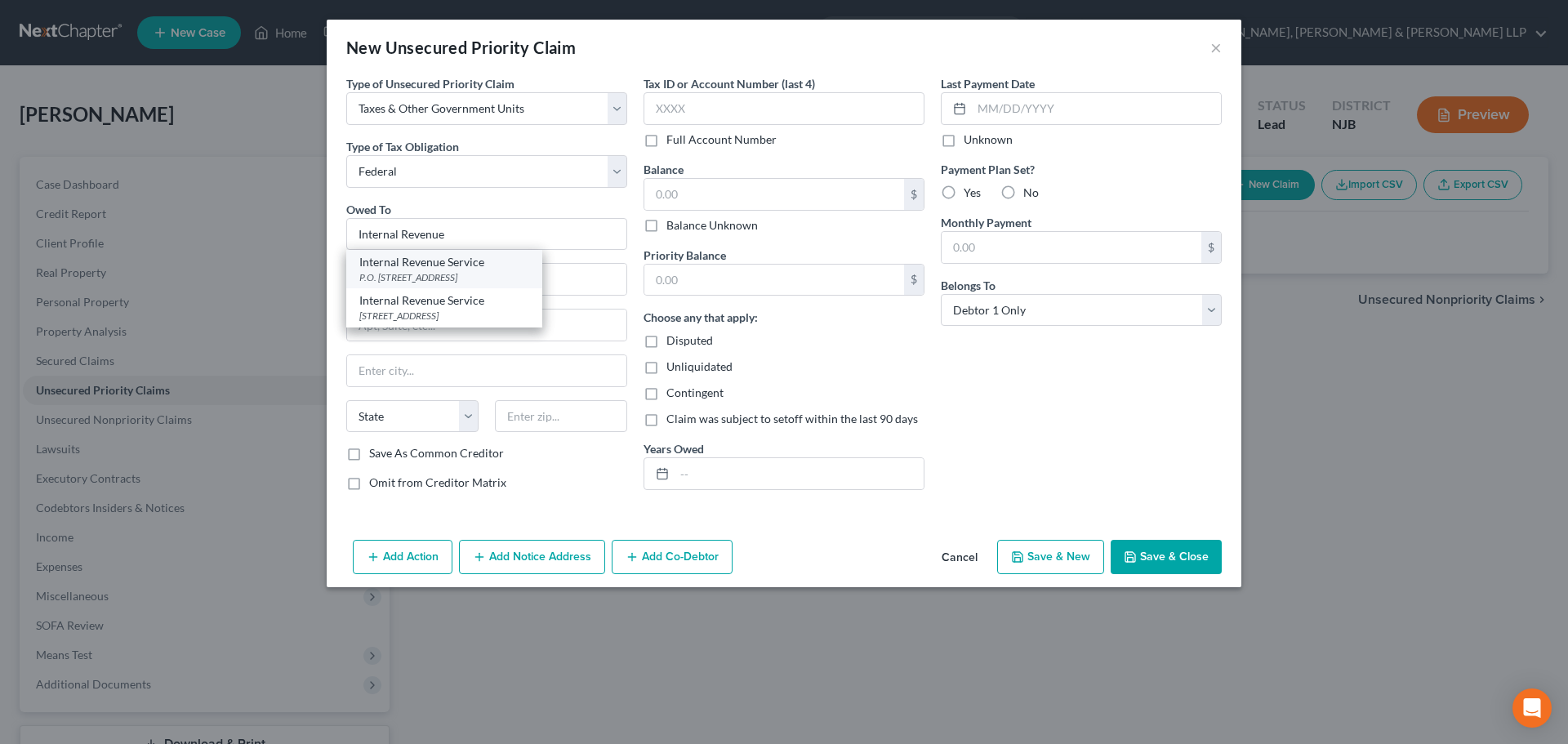
click at [455, 273] on div "P.O. [STREET_ADDRESS]" at bounding box center [444, 277] width 170 height 14
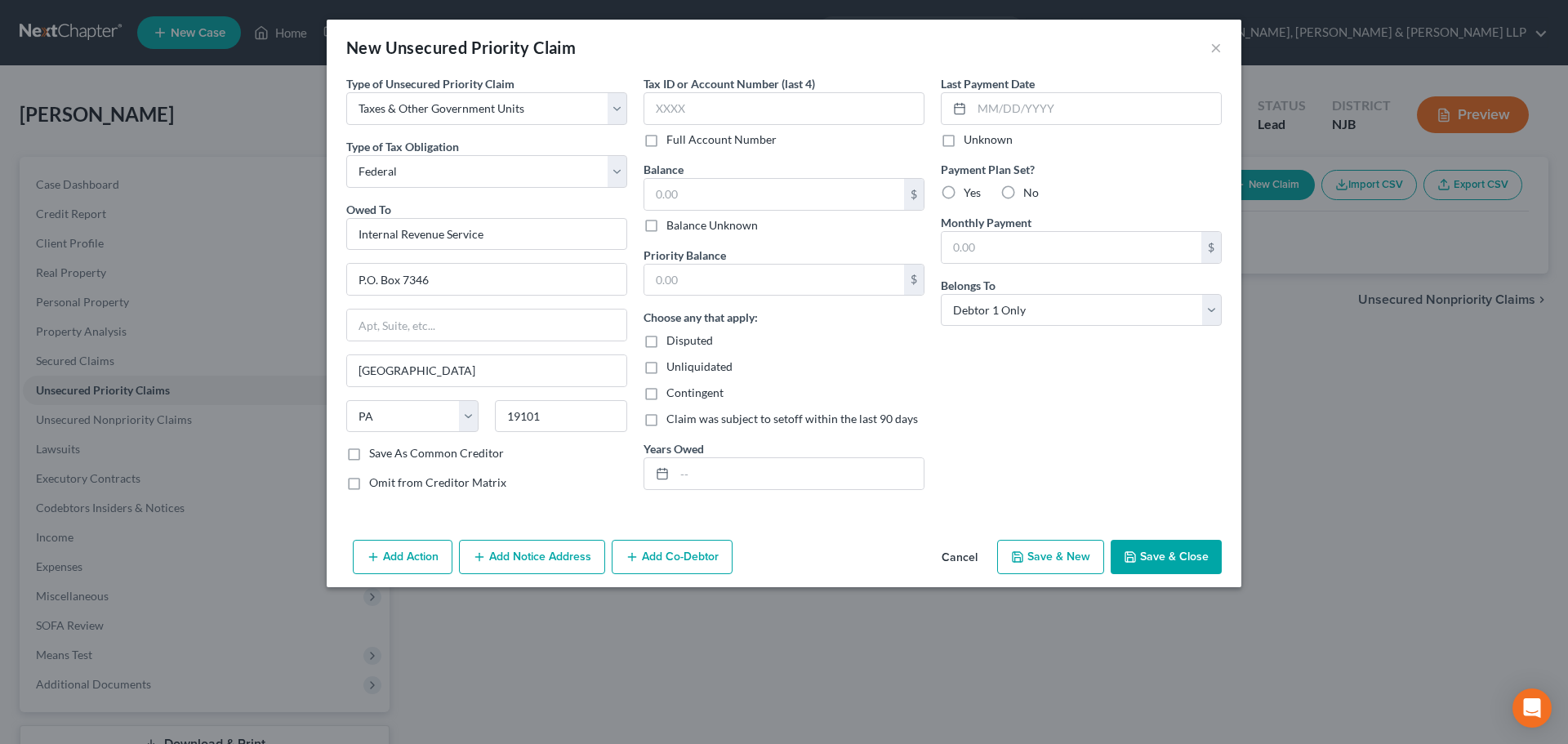
drag, startPoint x: 1128, startPoint y: 547, endPoint x: 1173, endPoint y: 469, distance: 90.0
click at [1128, 547] on button "Save & Close" at bounding box center [1166, 557] width 111 height 34
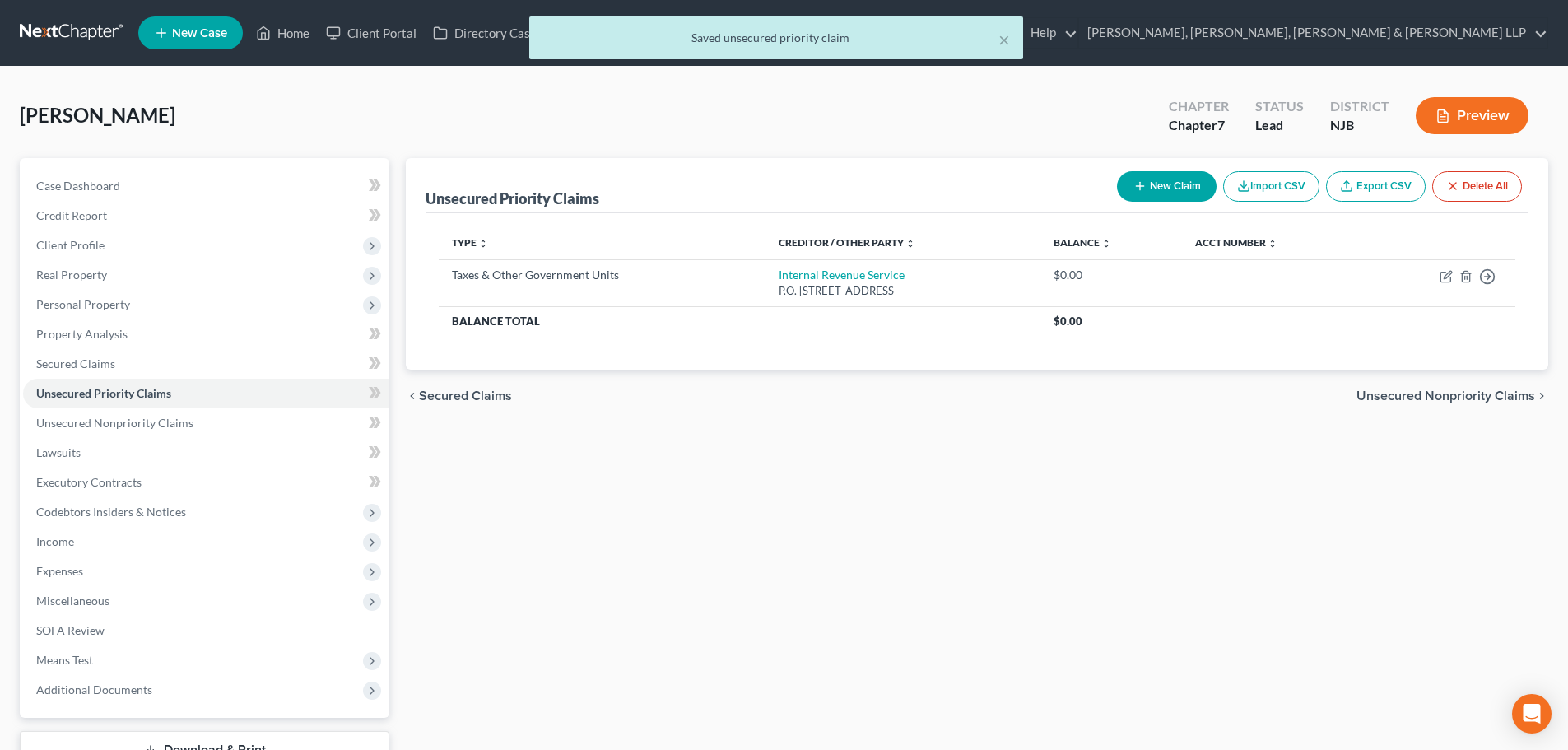
click at [1137, 179] on icon "button" at bounding box center [1140, 186] width 13 height 13
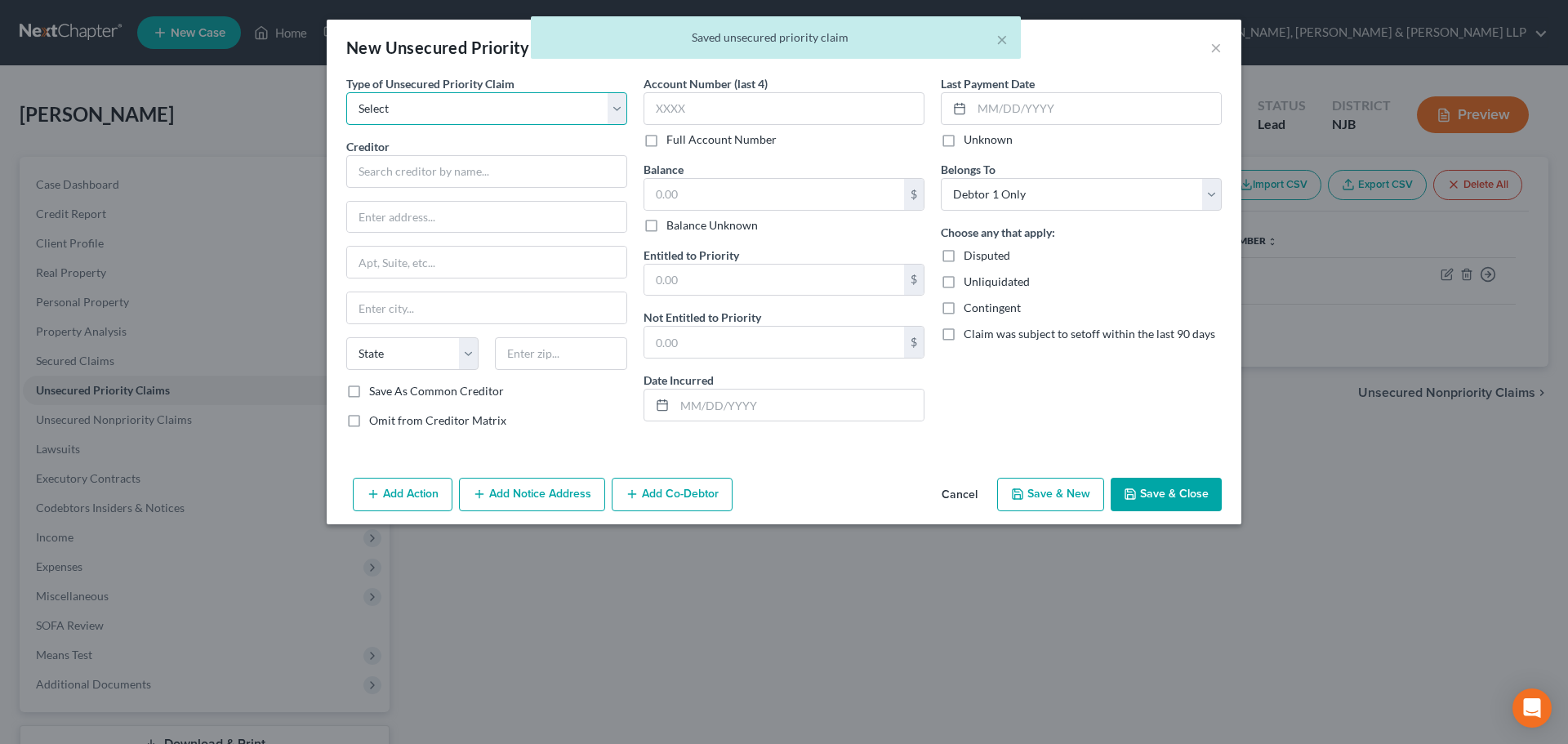
drag, startPoint x: 464, startPoint y: 100, endPoint x: 450, endPoint y: 122, distance: 26.1
click at [464, 100] on select "Select Taxes & Other Government Units Domestic Support Obligations Extensions o…" at bounding box center [486, 108] width 281 height 33
click at [346, 92] on select "Select Taxes & Other Government Units Domestic Support Obligations Extensions o…" at bounding box center [486, 108] width 281 height 33
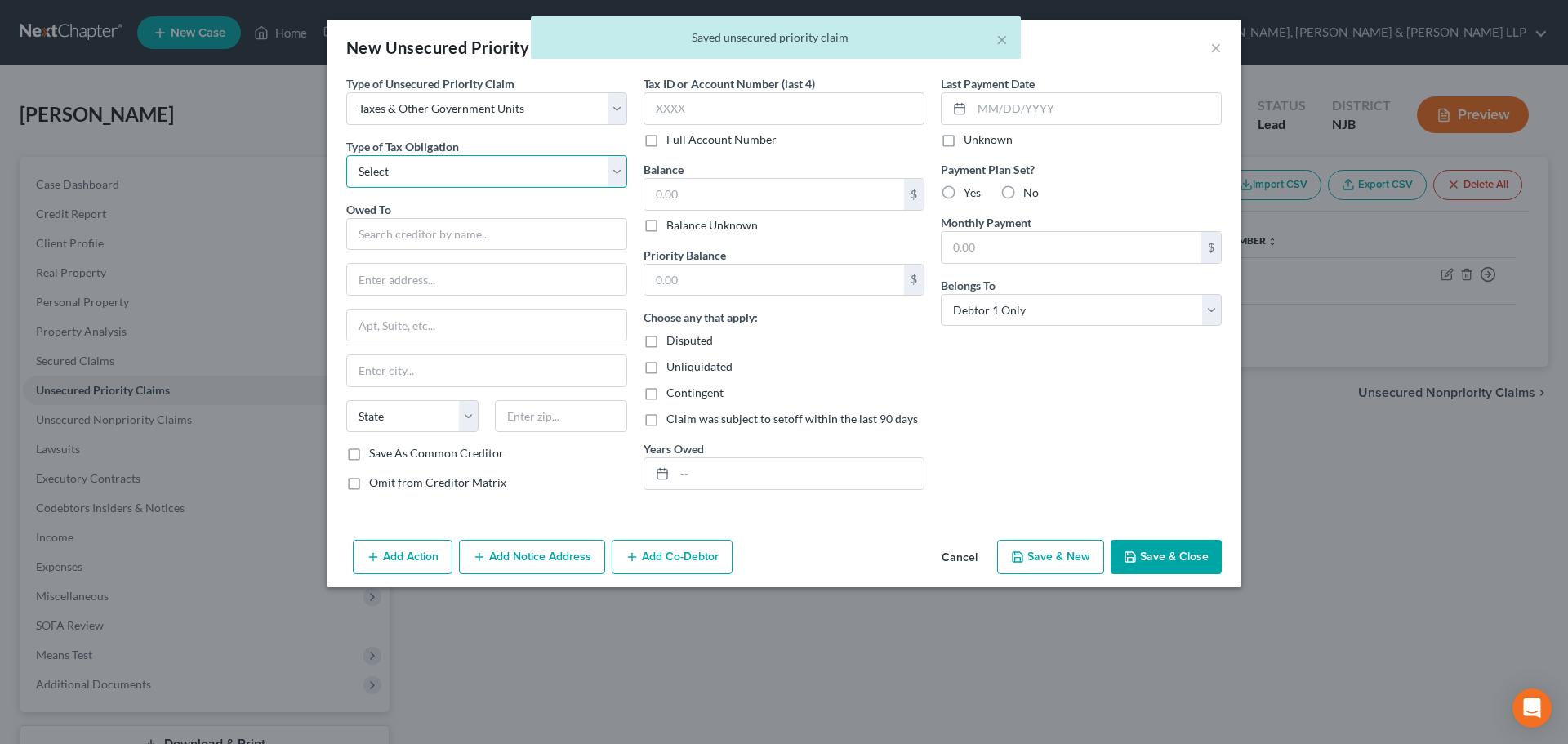
drag, startPoint x: 503, startPoint y: 164, endPoint x: 491, endPoint y: 172, distance: 14.4
click at [503, 164] on select "Select Federal City State Franchise Tax Board Other" at bounding box center [486, 171] width 281 height 33
click at [346, 155] on select "Select Federal City State Franchise Tax Board Other" at bounding box center [486, 171] width 281 height 33
click at [425, 234] on input "text" at bounding box center [486, 234] width 281 height 33
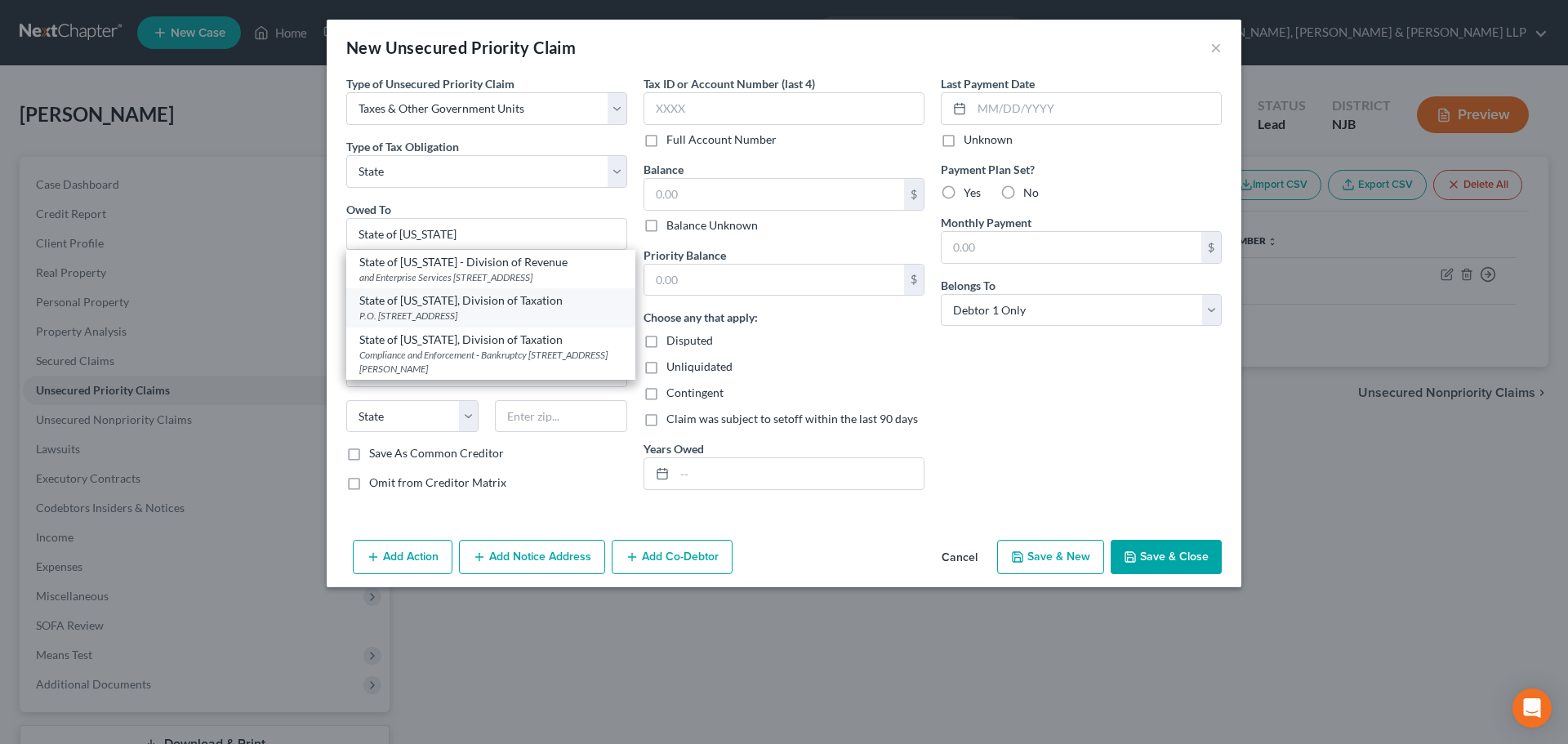
click at [512, 308] on div "State of [US_STATE], Division of Taxation" at bounding box center [491, 301] width 263 height 17
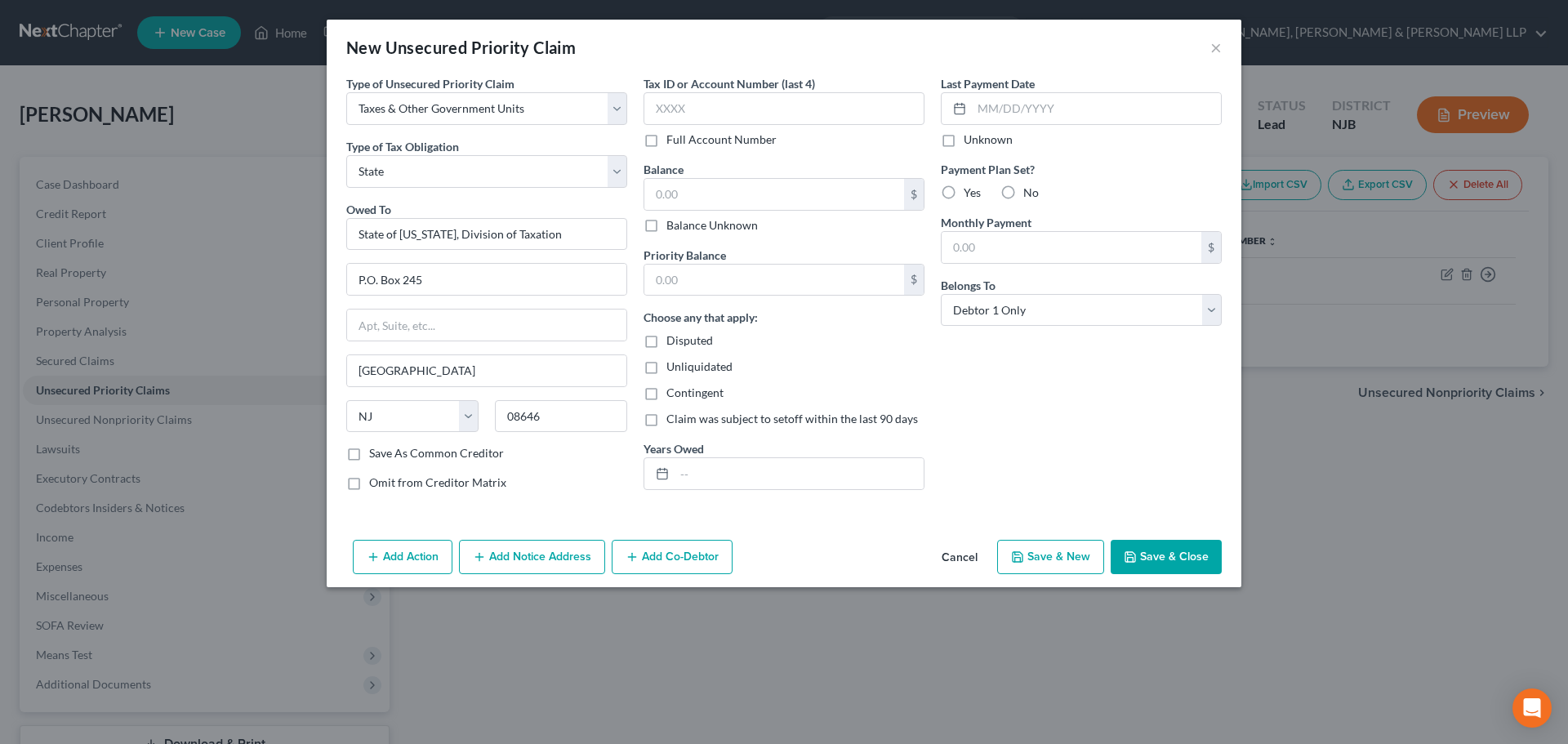
click at [1160, 540] on button "Save & Close" at bounding box center [1166, 557] width 111 height 34
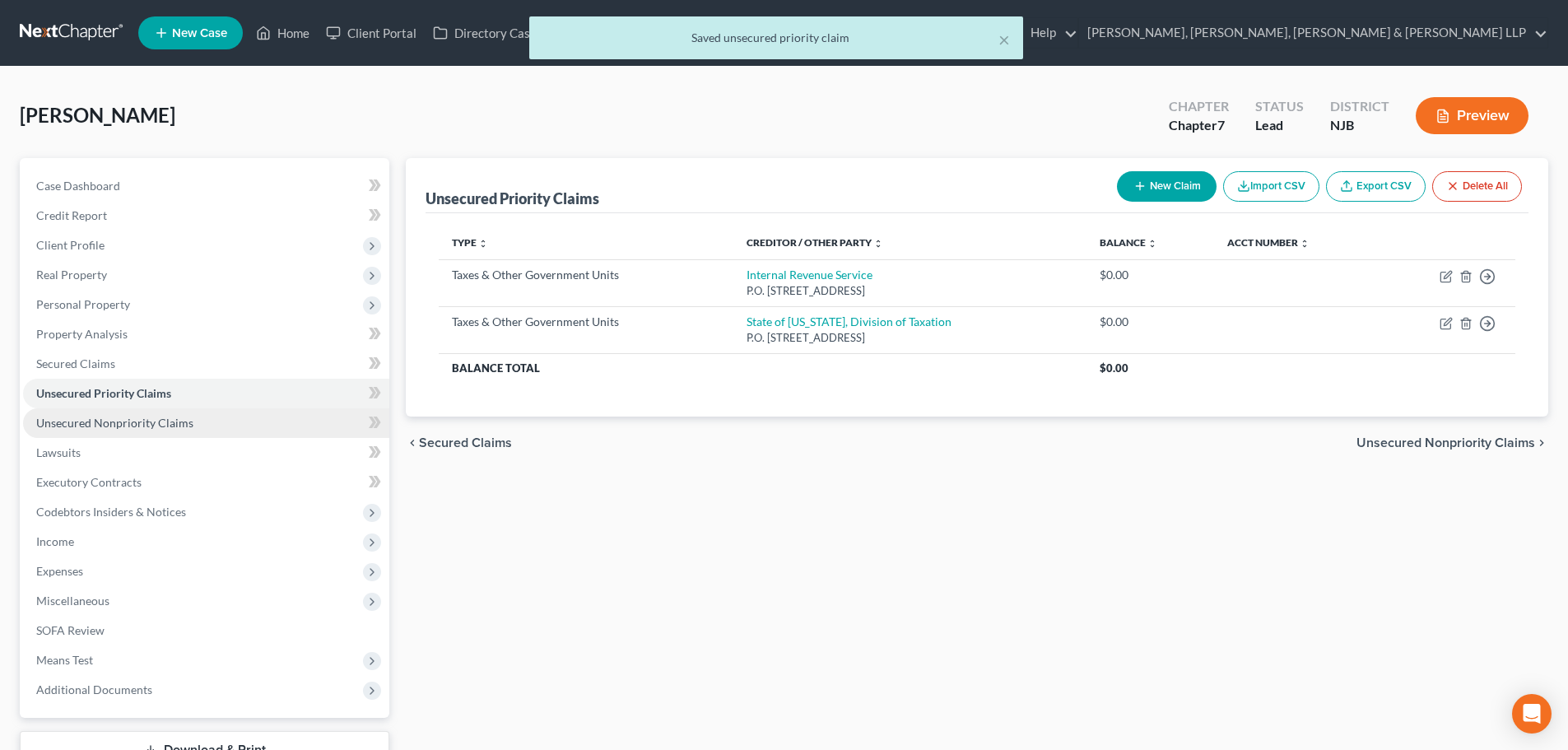
click at [151, 427] on span "Unsecured Nonpriority Claims" at bounding box center [115, 422] width 158 height 14
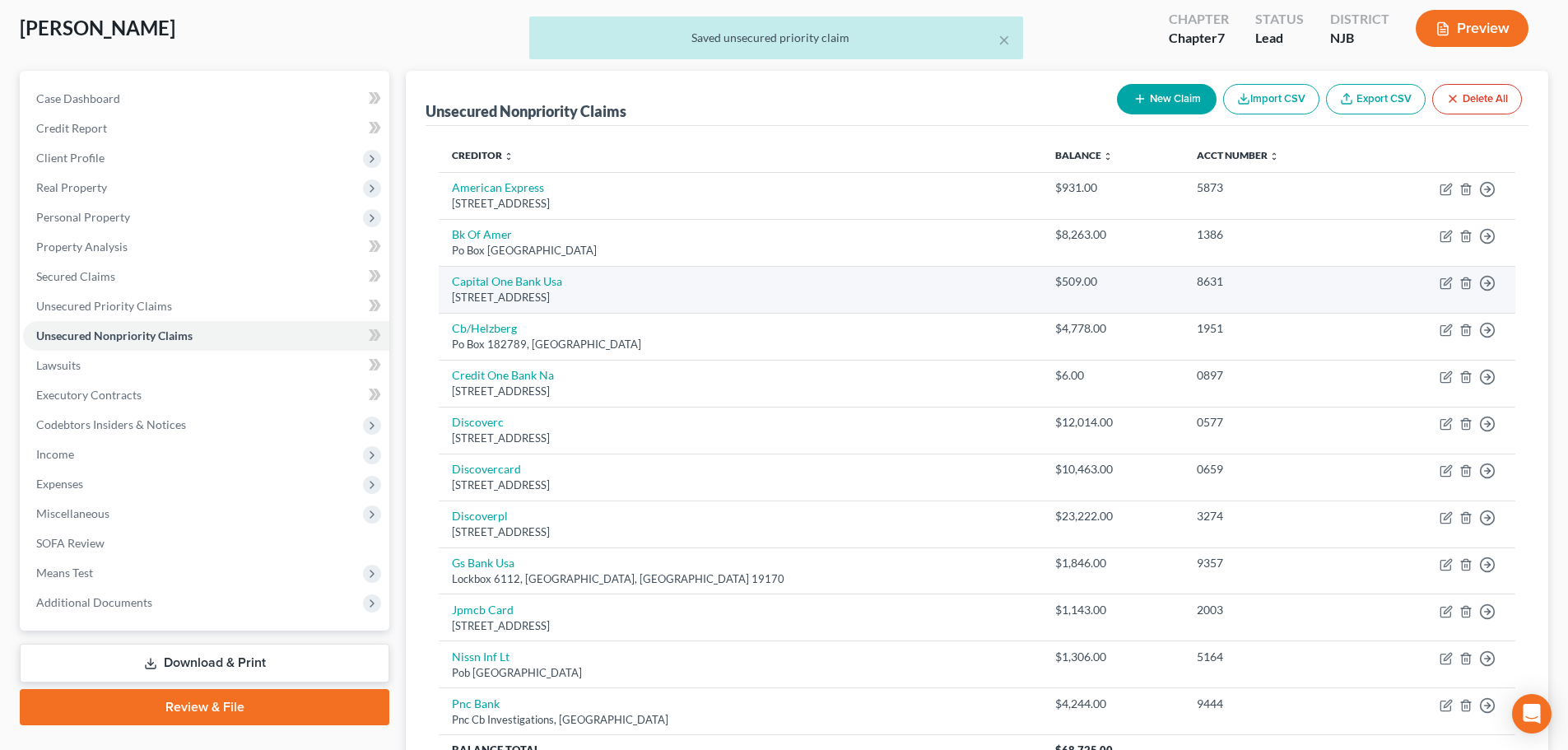
scroll to position [86, 0]
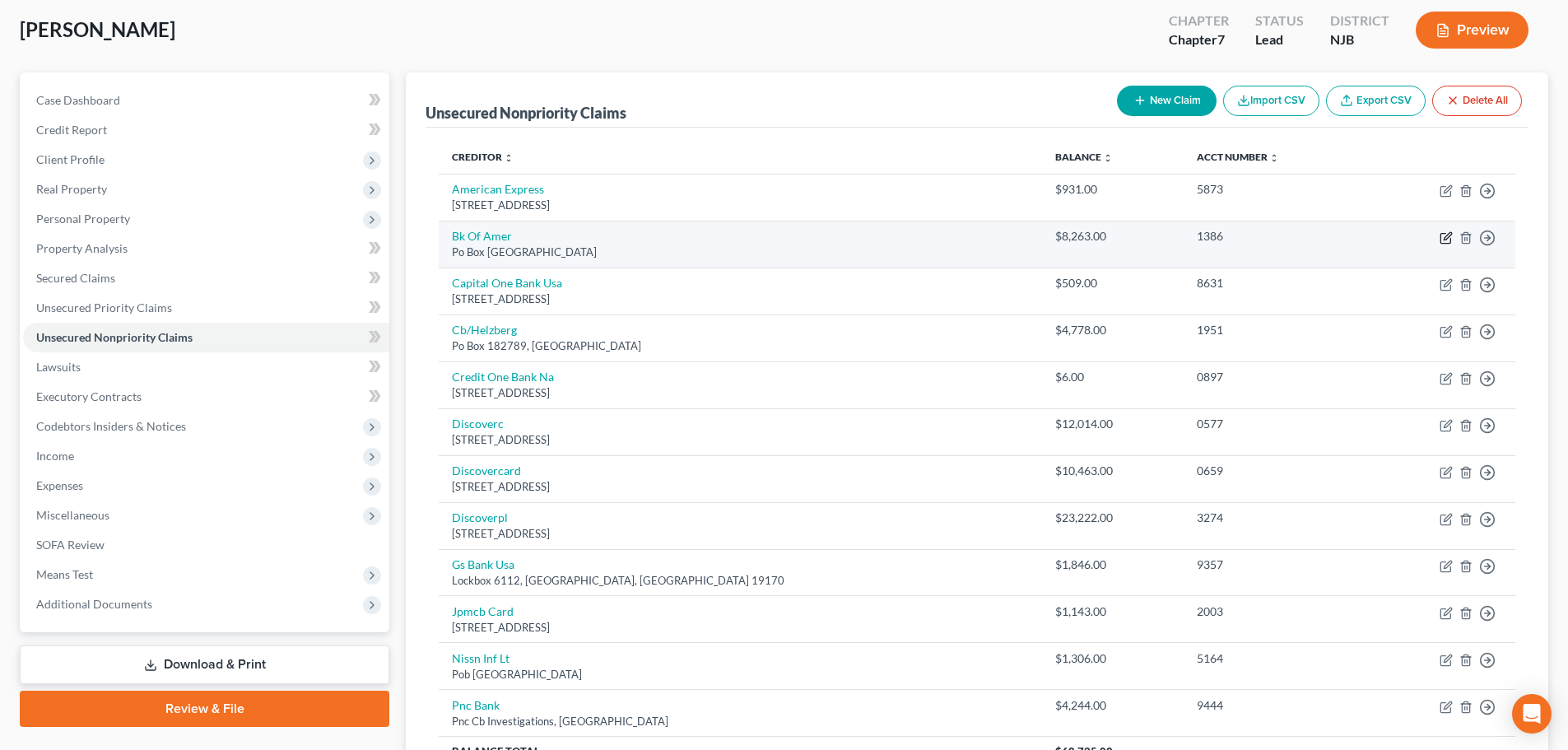
click at [1442, 232] on icon "button" at bounding box center [1446, 238] width 13 height 13
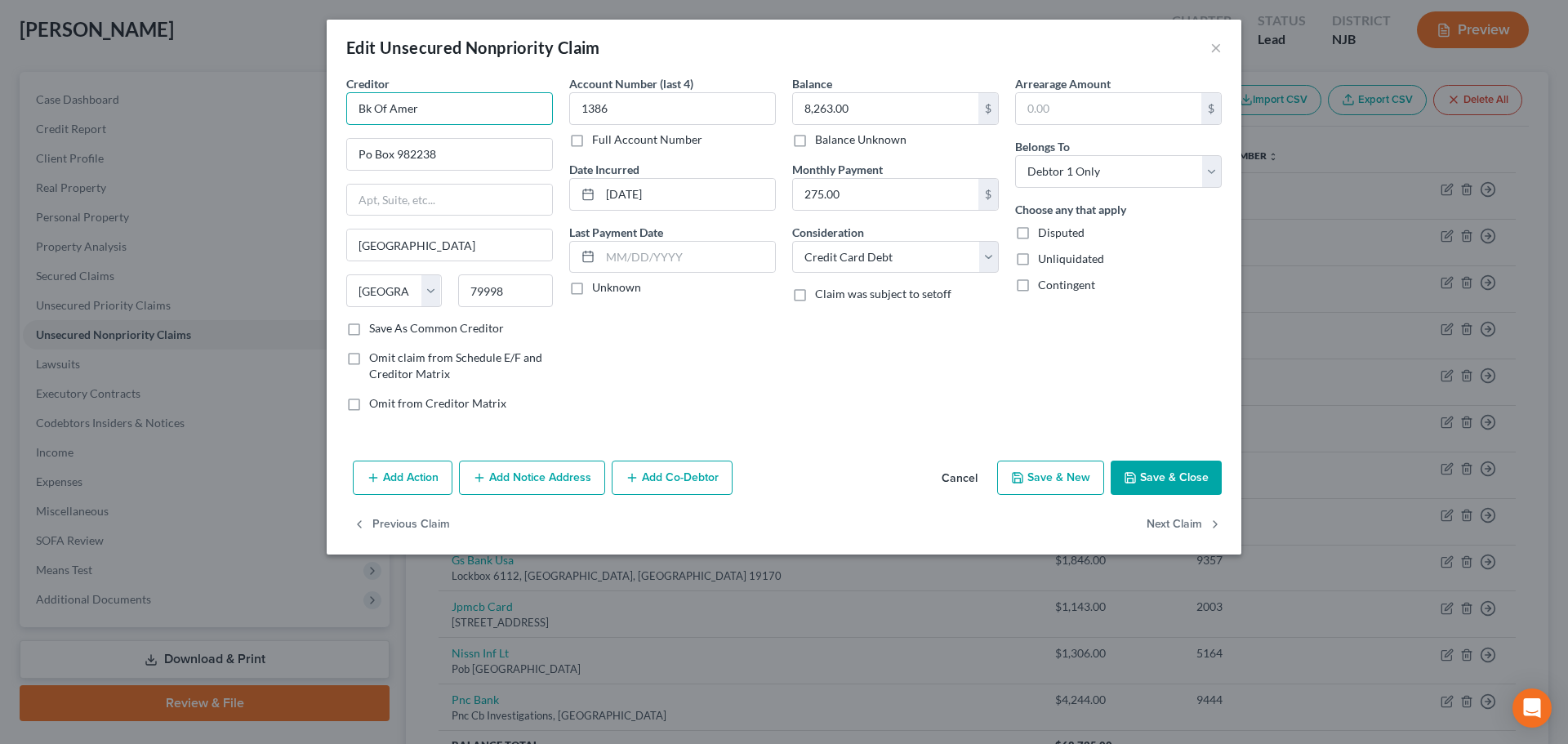
drag, startPoint x: 446, startPoint y: 112, endPoint x: 242, endPoint y: 112, distance: 204.0
click at [242, 112] on div "Edit Unsecured Nonpriority Claim × Creditor * Bk Of Amer Po Box 982238 El Paso …" at bounding box center [784, 372] width 1568 height 744
click at [1175, 481] on button "Save & Close" at bounding box center [1166, 477] width 111 height 34
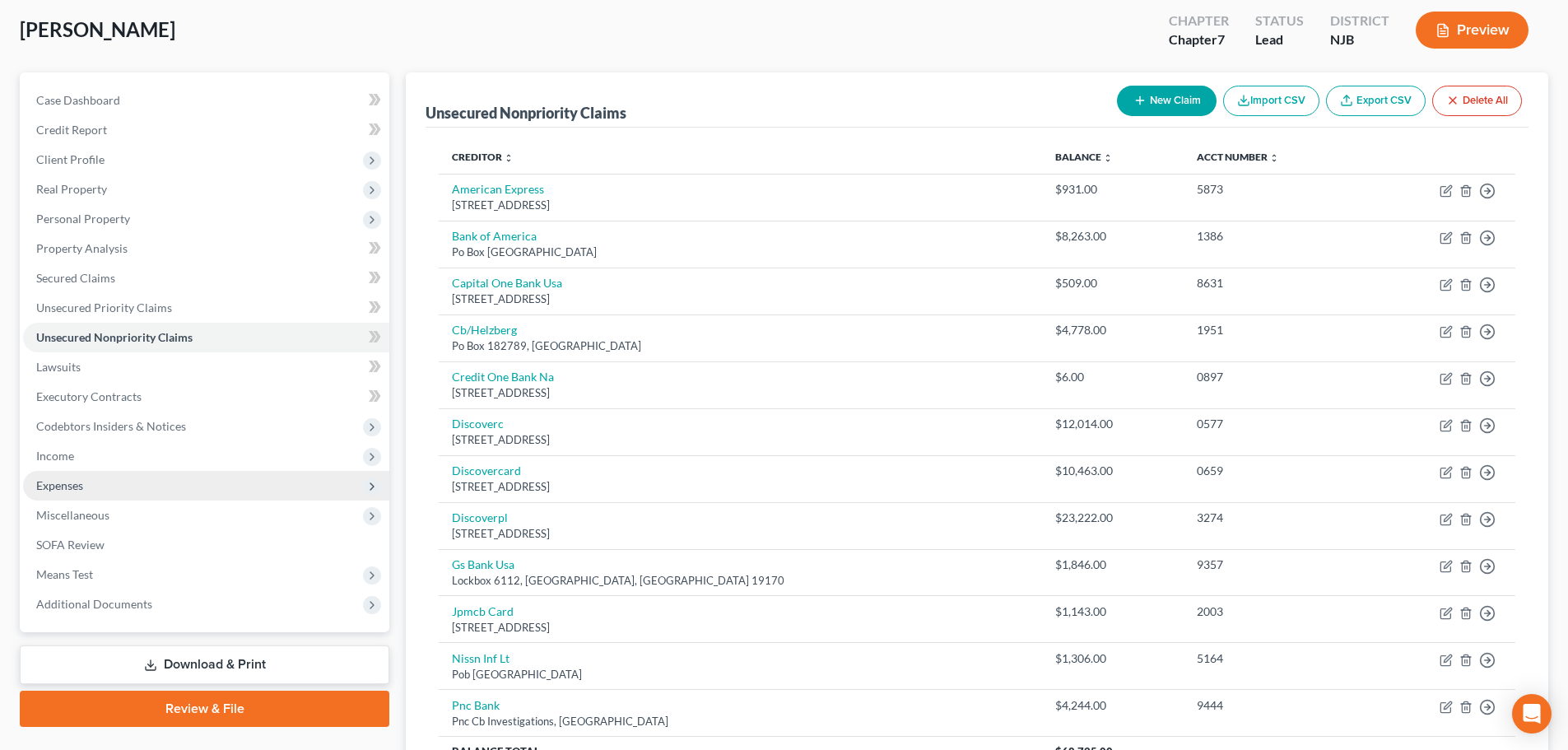
click at [93, 482] on span "Expenses" at bounding box center [206, 485] width 367 height 29
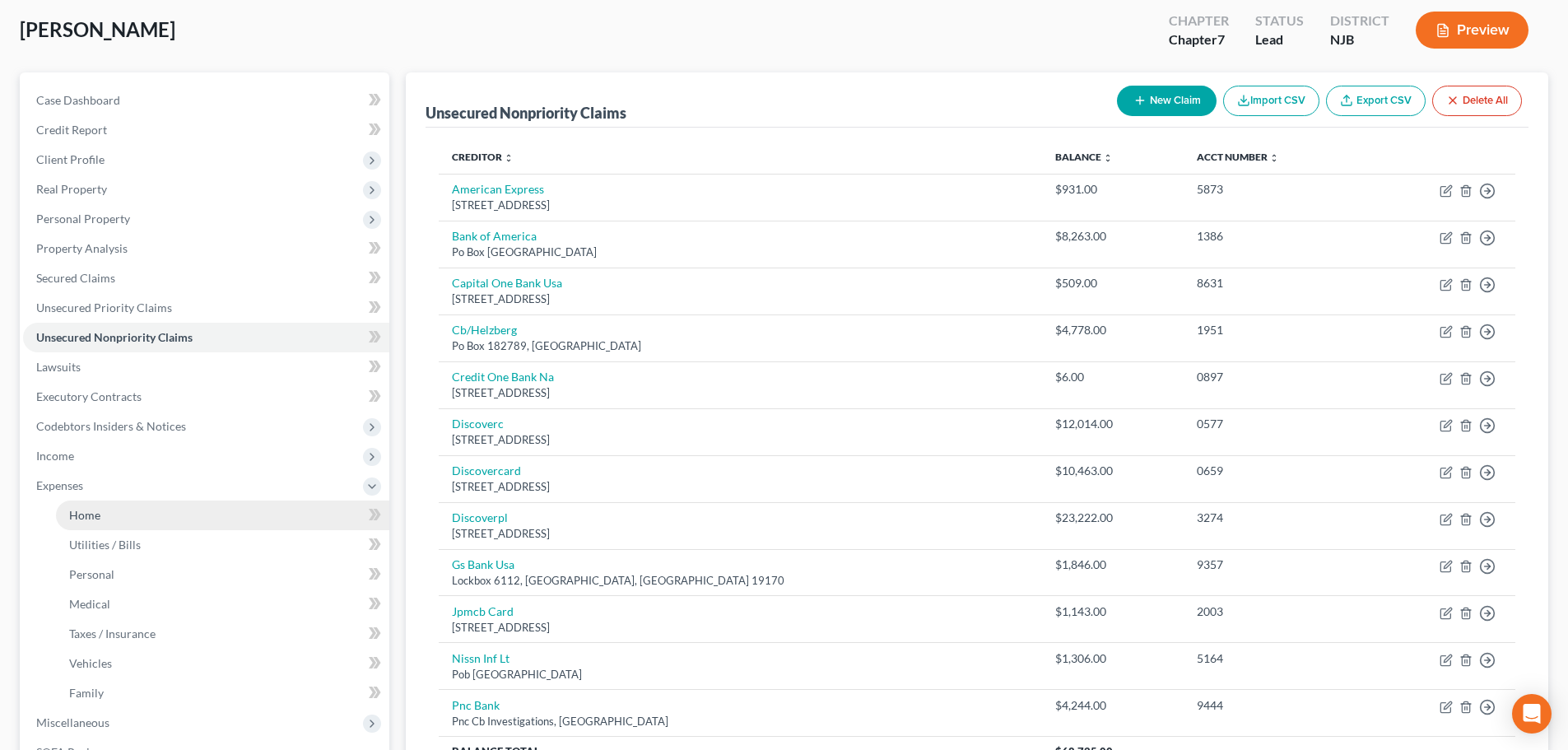
click at [88, 509] on span "Home" at bounding box center [84, 515] width 31 height 14
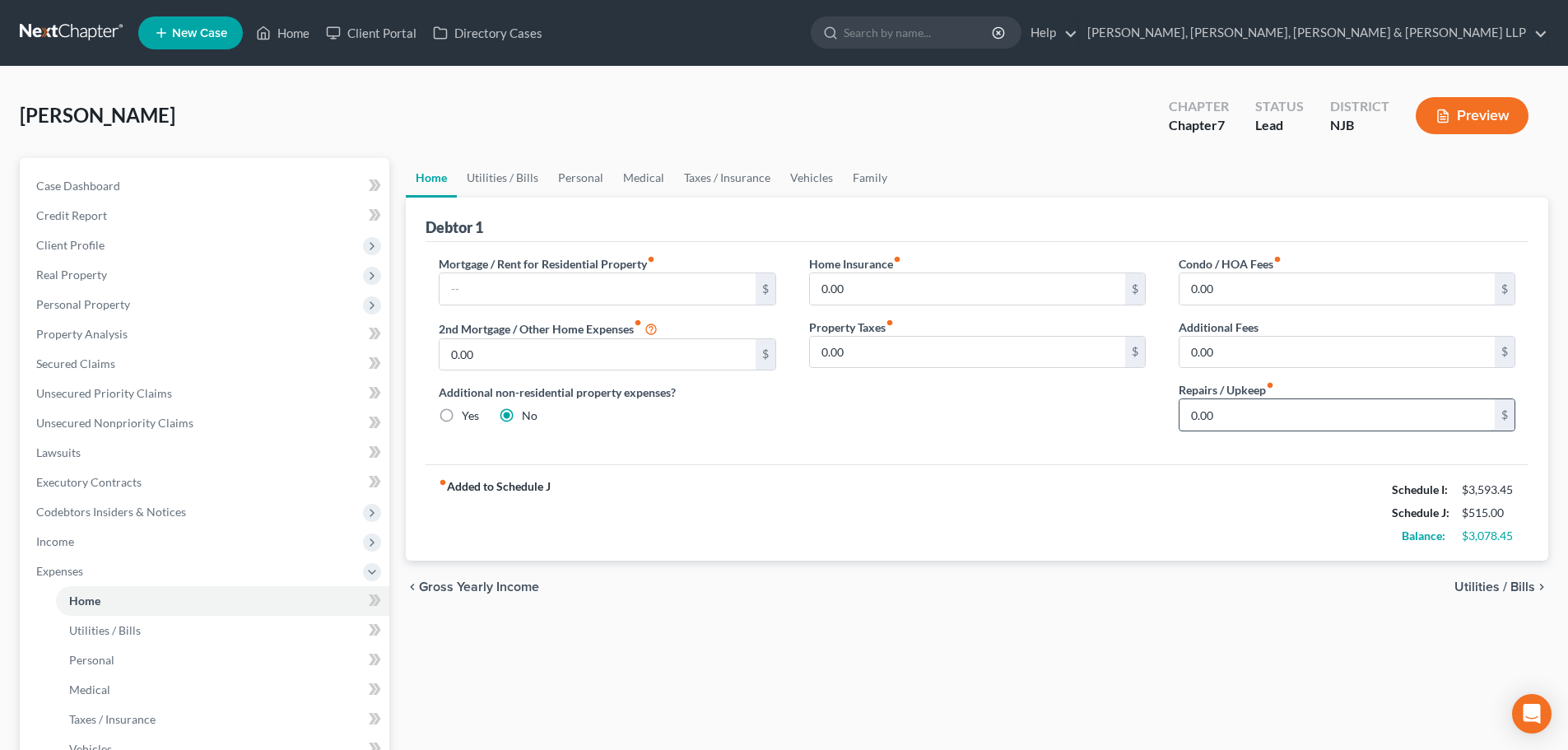
drag, startPoint x: 1233, startPoint y: 415, endPoint x: 1219, endPoint y: 410, distance: 14.9
click at [1233, 413] on input "0.00" at bounding box center [1337, 415] width 315 height 31
click at [502, 179] on link "Utilities / Bills" at bounding box center [502, 178] width 91 height 40
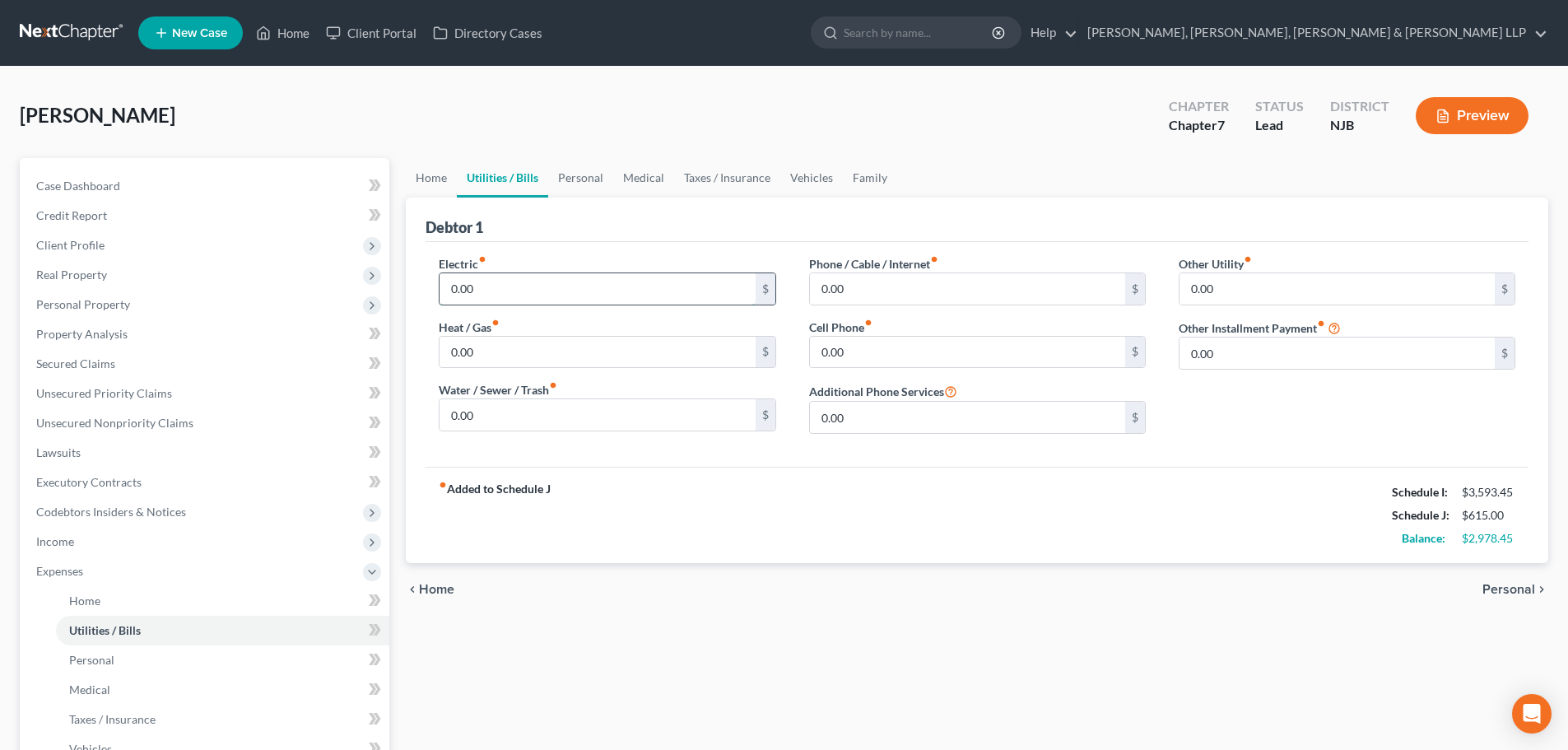
click at [482, 283] on input "0.00" at bounding box center [597, 288] width 315 height 31
drag, startPoint x: 398, startPoint y: 284, endPoint x: 386, endPoint y: 284, distance: 12.0
click at [386, 284] on div "Petition Navigation Case Dashboard Payments Invoices Payments Payments Credit R…" at bounding box center [784, 589] width 1545 height 862
click at [891, 281] on input "0.00" at bounding box center [967, 288] width 315 height 31
click at [586, 177] on link "Personal" at bounding box center [581, 178] width 65 height 40
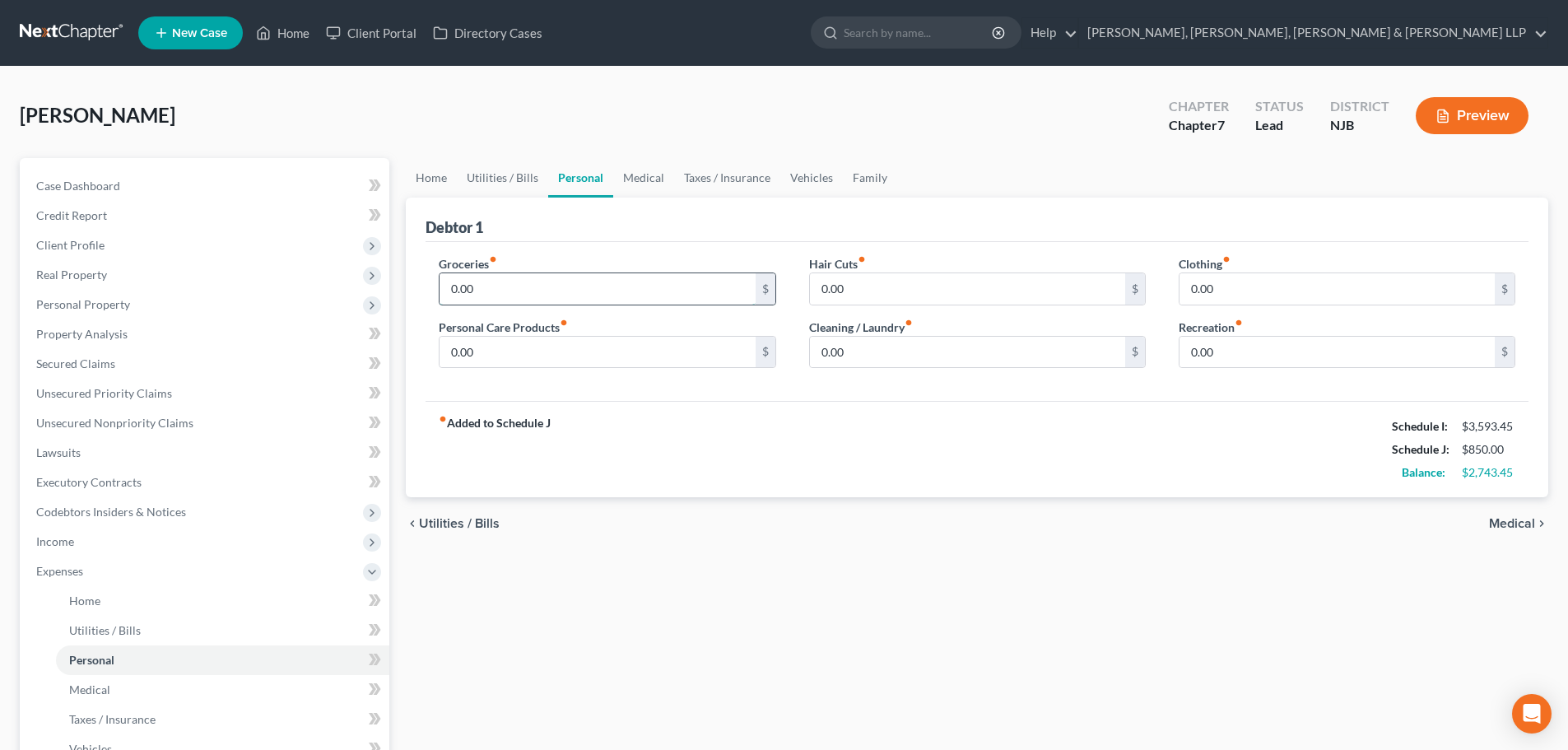
click at [500, 291] on input "0.00" at bounding box center [597, 288] width 315 height 31
click at [487, 351] on input "0.00" at bounding box center [597, 352] width 315 height 31
click at [848, 353] on input "0.00" at bounding box center [967, 352] width 315 height 31
click at [1244, 351] on input "0.00" at bounding box center [1337, 352] width 315 height 31
drag, startPoint x: 1185, startPoint y: 360, endPoint x: 1127, endPoint y: 362, distance: 58.0
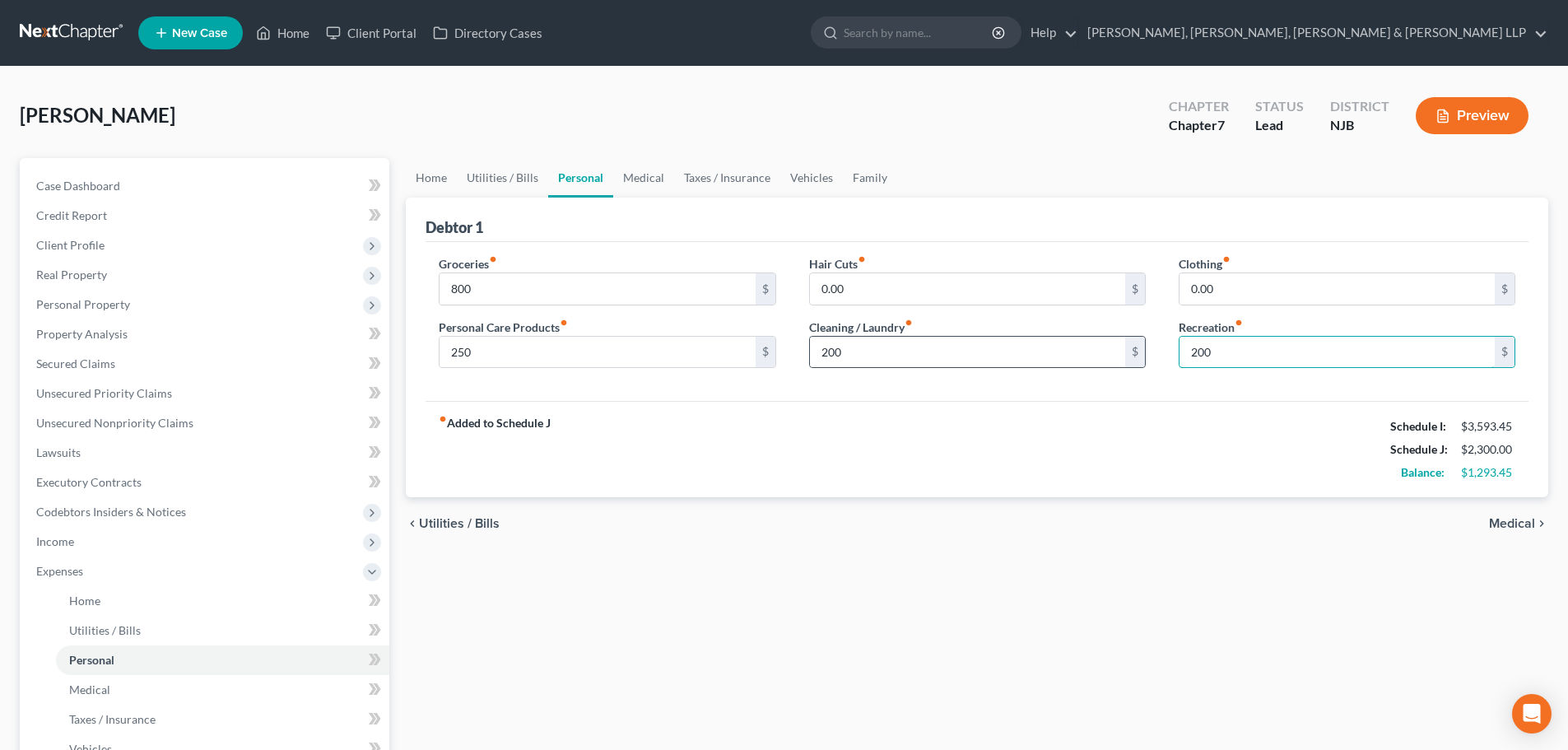
click at [1131, 361] on div "Groceries fiber_manual_record 800 $ Personal Care Products fiber_manual_record …" at bounding box center [977, 319] width 1110 height 126
click at [878, 357] on input "200" at bounding box center [967, 352] width 315 height 31
click at [464, 357] on input "250" at bounding box center [597, 352] width 315 height 31
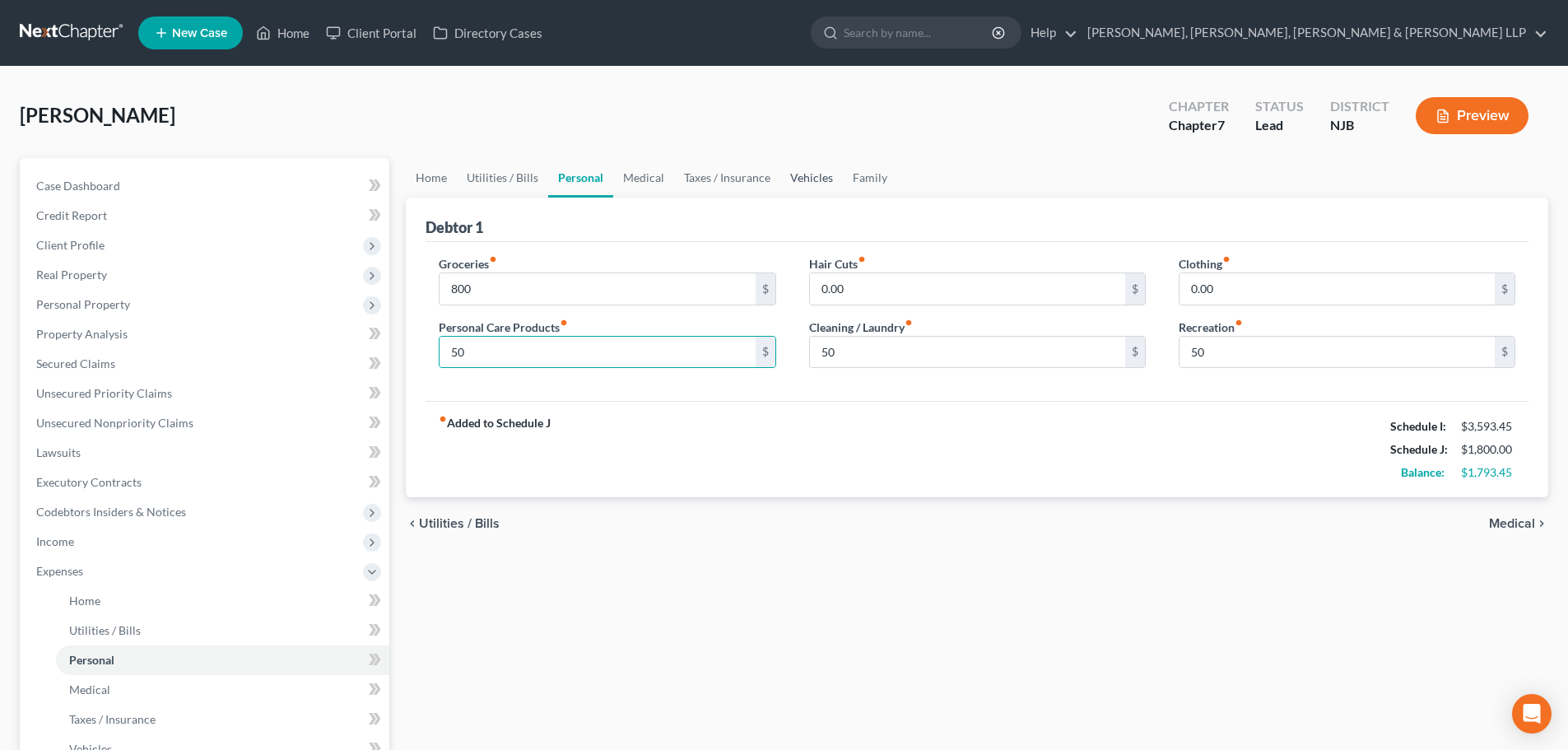
click at [822, 178] on link "Vehicles" at bounding box center [811, 178] width 62 height 40
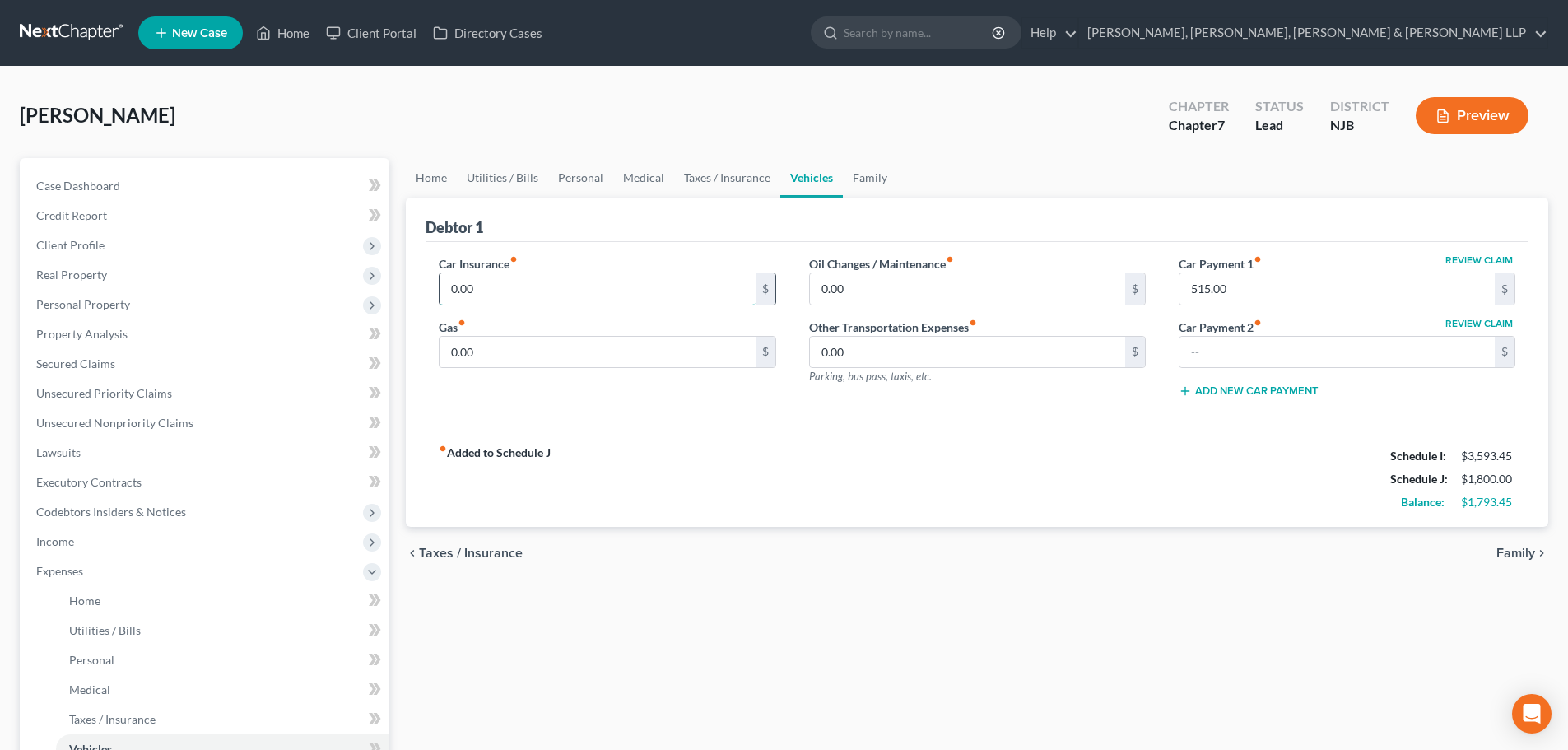
click at [524, 293] on input "0.00" at bounding box center [597, 288] width 315 height 31
click at [506, 359] on input "0.00" at bounding box center [597, 352] width 315 height 31
click at [889, 177] on link "Family" at bounding box center [870, 178] width 54 height 40
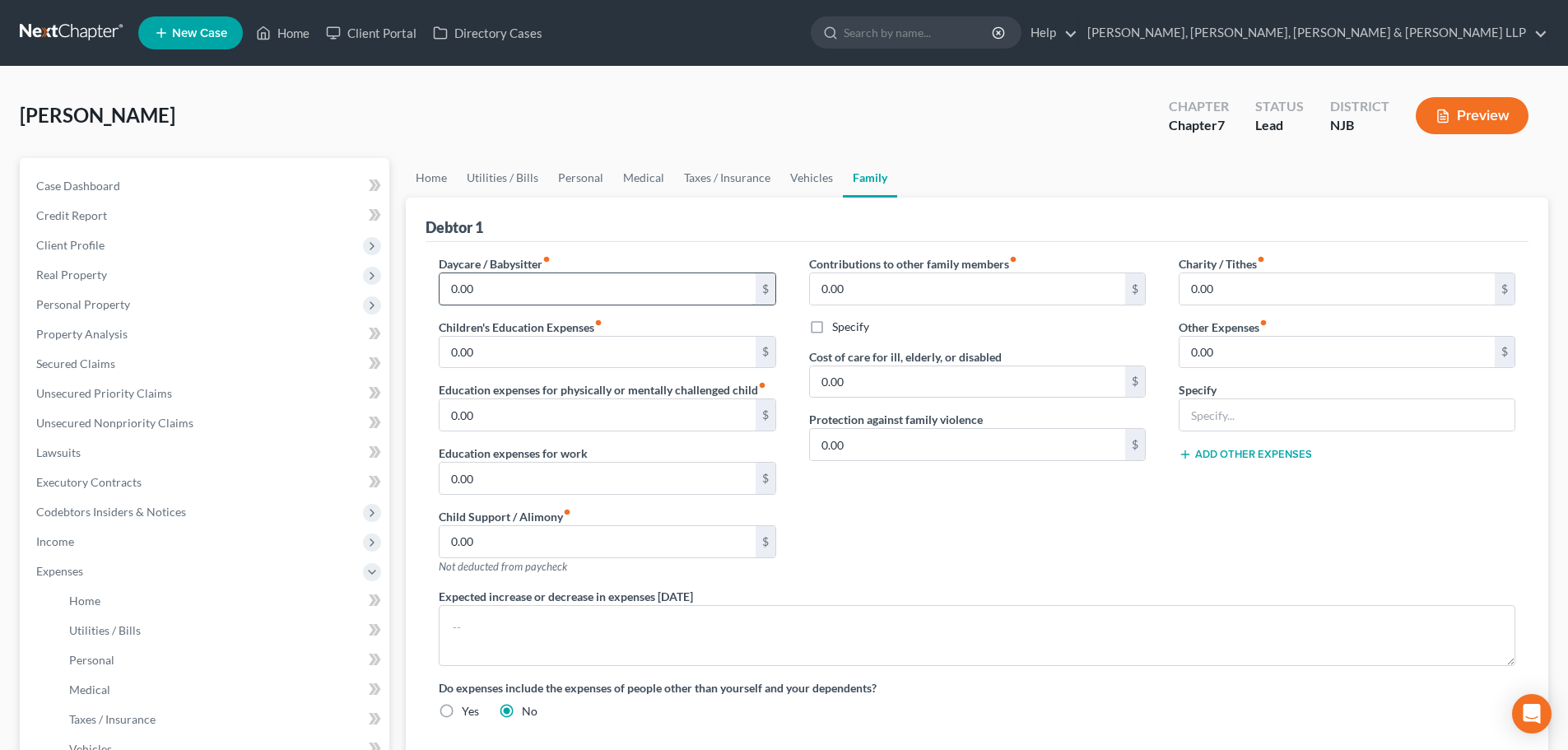
click at [522, 289] on input "0.00" at bounding box center [597, 288] width 315 height 31
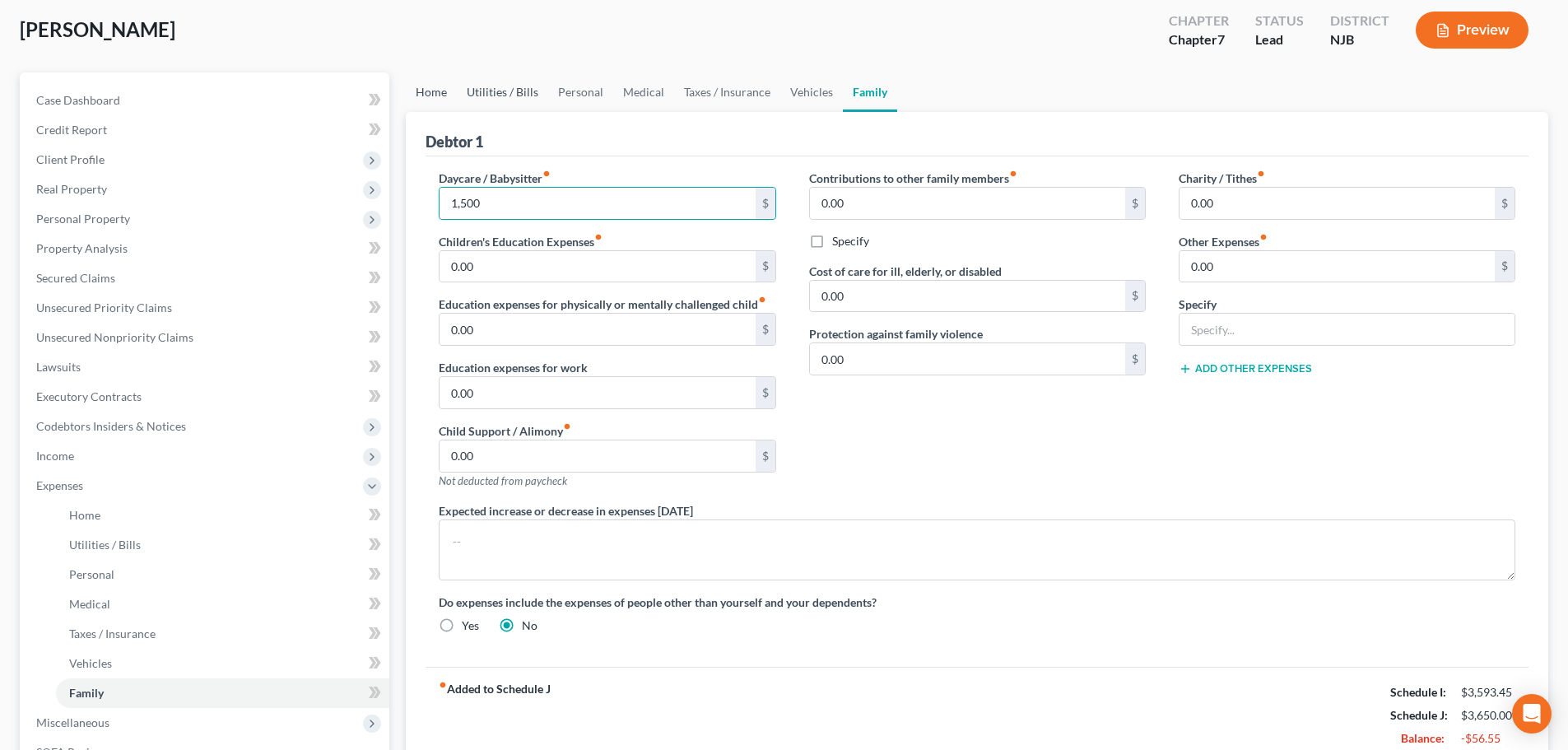
click at [446, 96] on link "Home" at bounding box center [431, 92] width 51 height 40
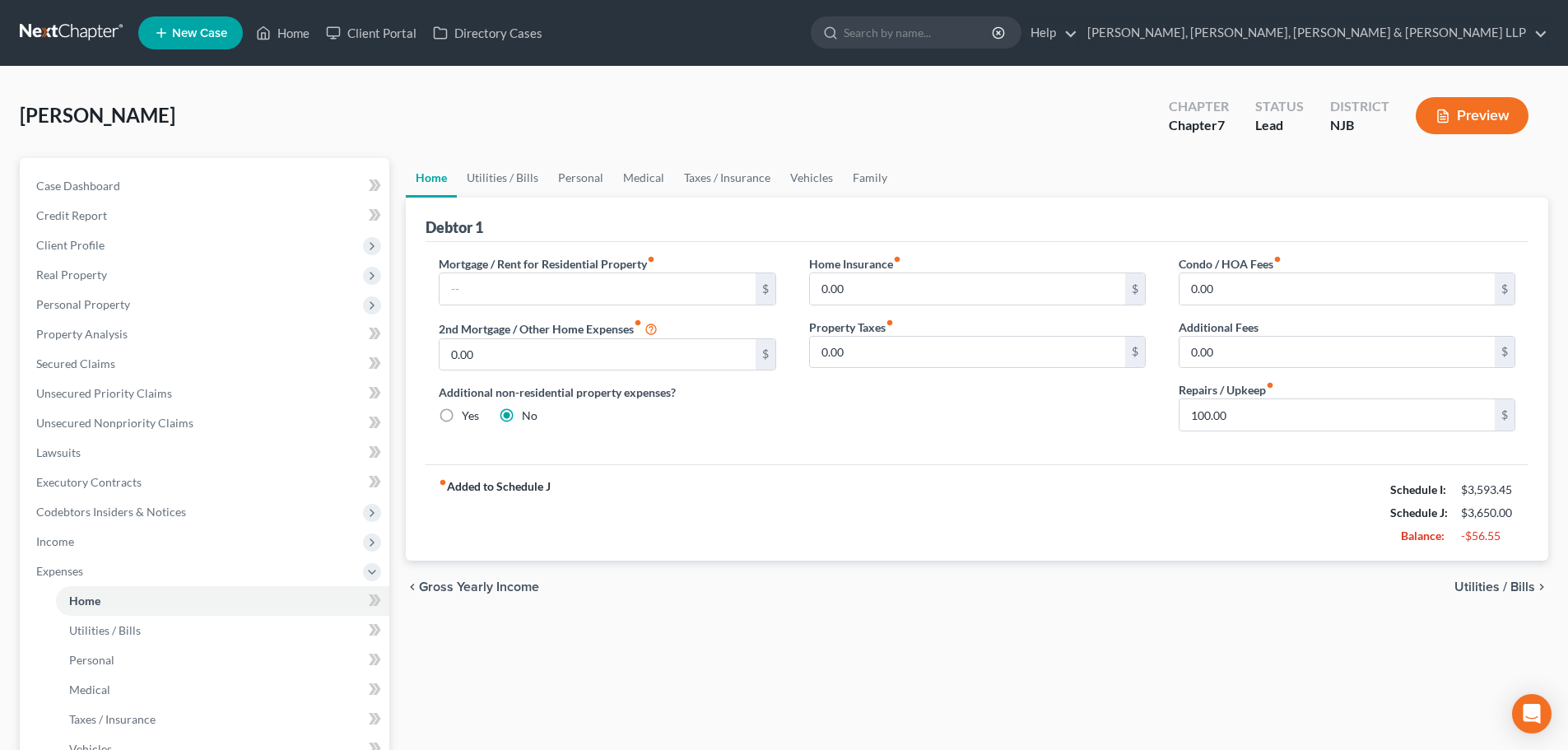
click at [490, 96] on div "Rosario, Gregorio Upgraded Chapter Chapter 7 Status Lead District NJB Preview" at bounding box center [784, 122] width 1528 height 72
click at [498, 172] on link "Utilities / Bills" at bounding box center [502, 178] width 91 height 40
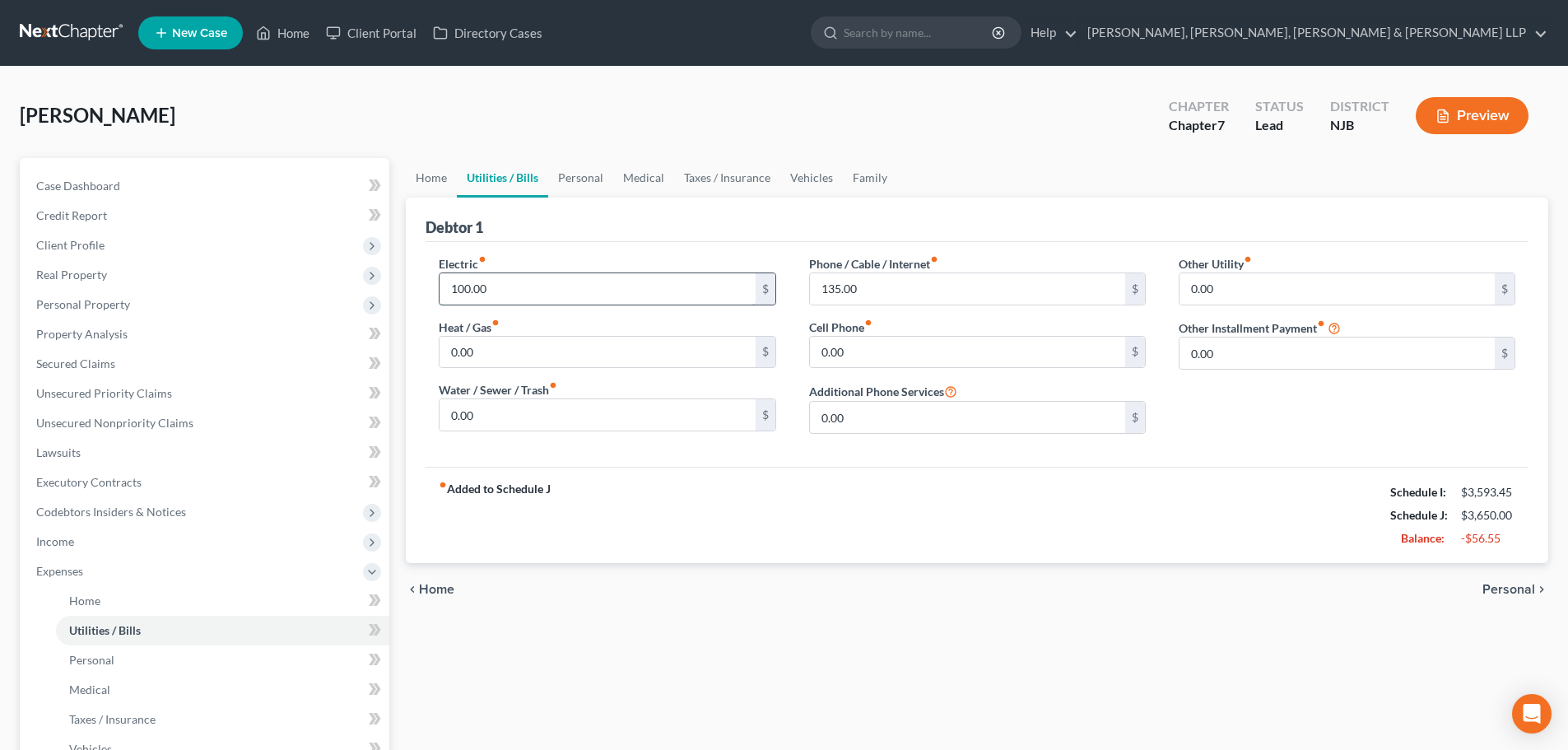
click at [500, 298] on input "100.00" at bounding box center [597, 288] width 315 height 31
click at [586, 189] on link "Personal" at bounding box center [581, 178] width 65 height 40
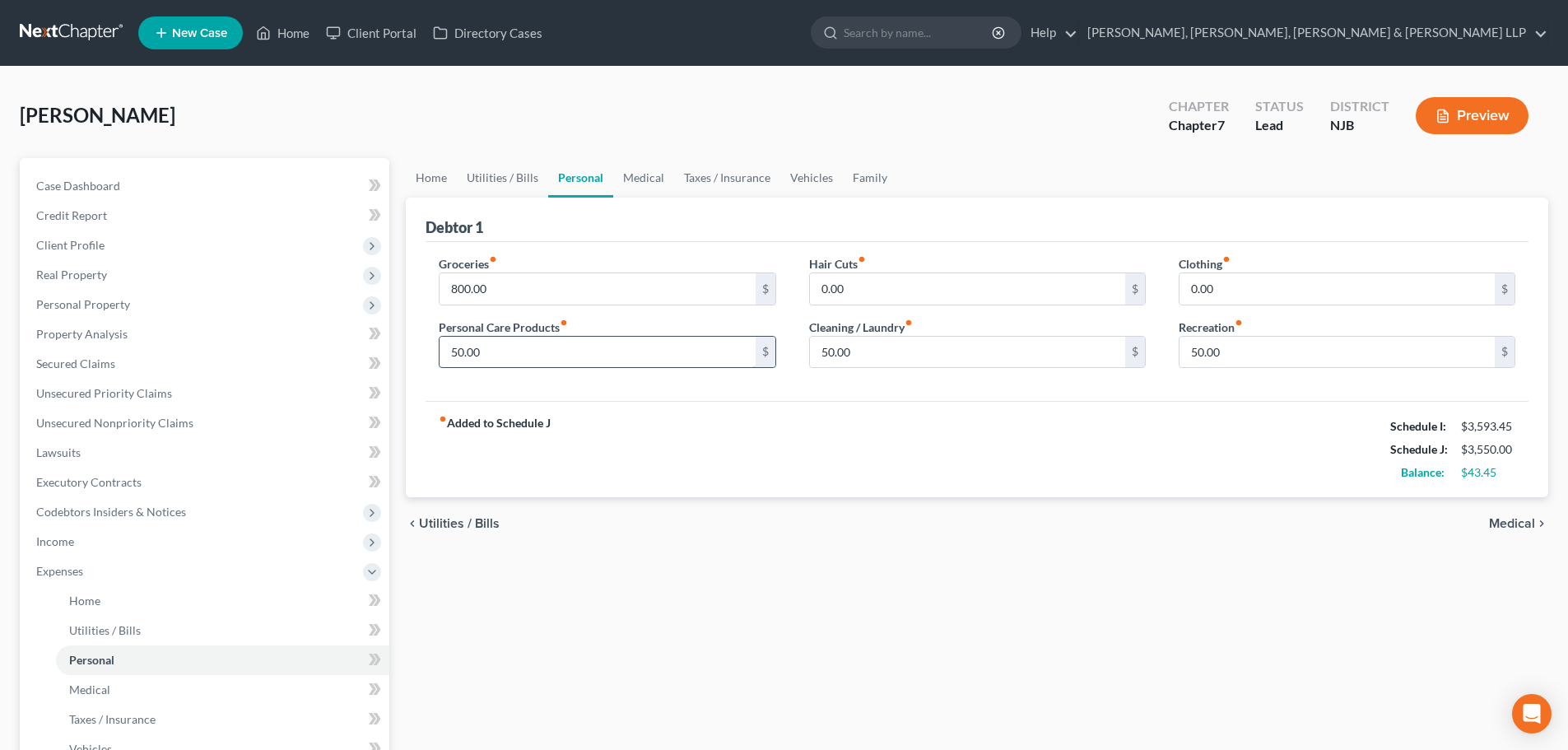
click at [569, 355] on input "50.00" at bounding box center [597, 352] width 315 height 31
drag, startPoint x: 547, startPoint y: 350, endPoint x: 388, endPoint y: 351, distance: 159.0
click at [388, 351] on div "Petition Navigation Case Dashboard Payments Invoices Payments Payments Credit R…" at bounding box center [784, 589] width 1545 height 862
click at [564, 296] on input "800.00" at bounding box center [597, 288] width 315 height 31
click at [880, 353] on input "50.00" at bounding box center [967, 352] width 315 height 31
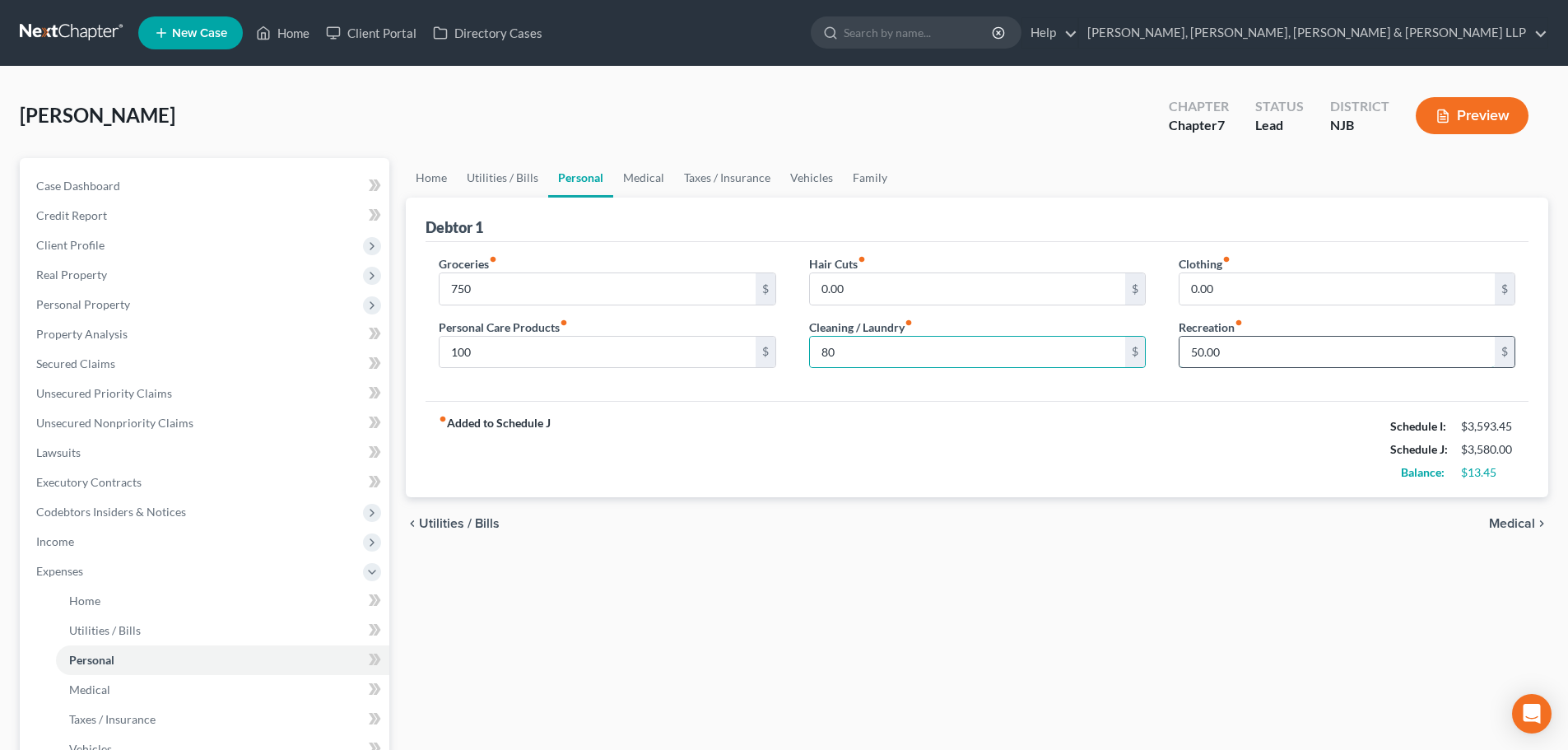
click at [1230, 359] on input "50.00" at bounding box center [1337, 352] width 315 height 31
drag, startPoint x: 1217, startPoint y: 345, endPoint x: 1144, endPoint y: 352, distance: 73.3
click at [1144, 352] on div "Groceries fiber_manual_record 750 $ Personal Care Products fiber_manual_record …" at bounding box center [977, 319] width 1110 height 126
click at [859, 346] on input "80" at bounding box center [967, 352] width 315 height 31
click at [662, 177] on link "Medical" at bounding box center [644, 178] width 61 height 40
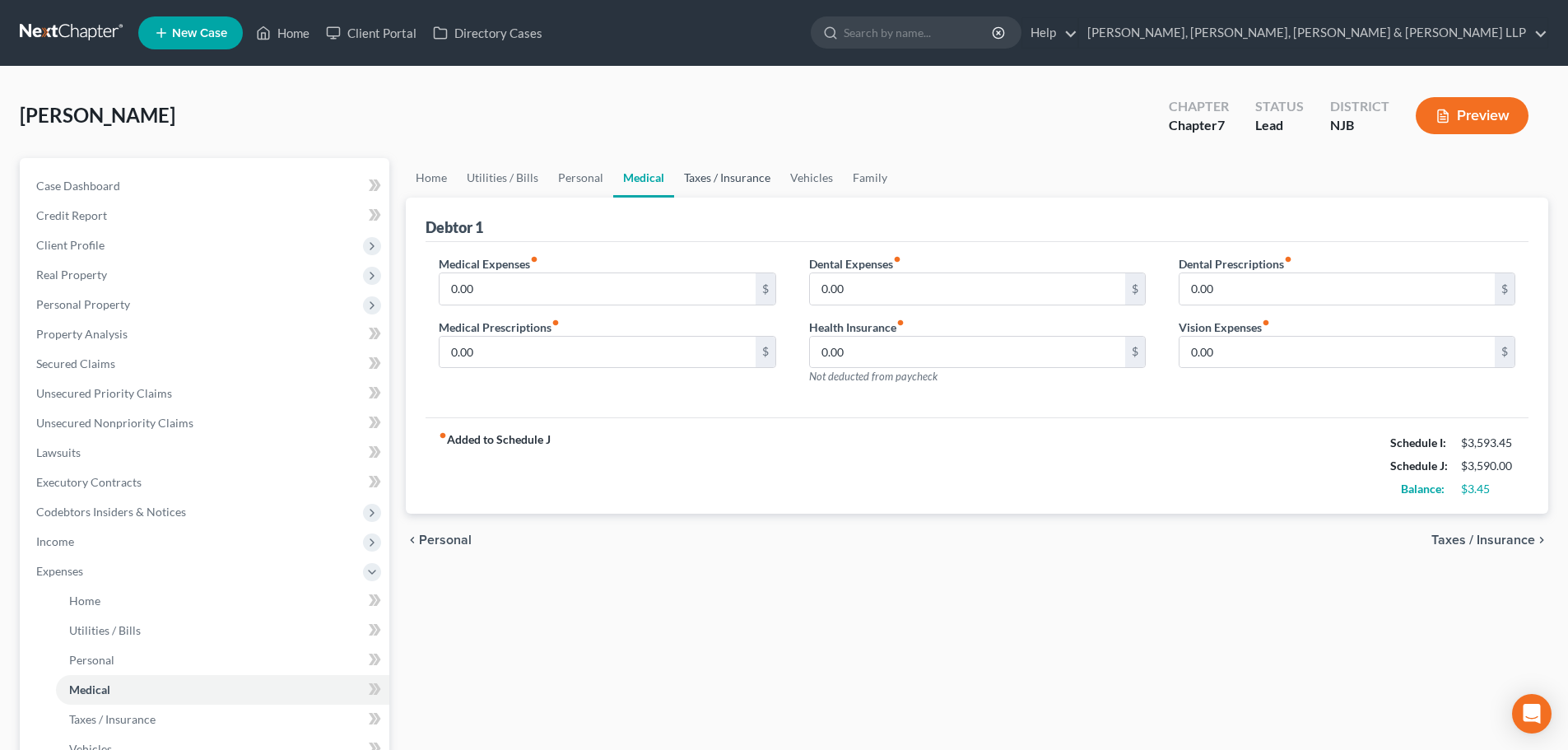
click at [715, 175] on link "Taxes / Insurance" at bounding box center [727, 178] width 106 height 40
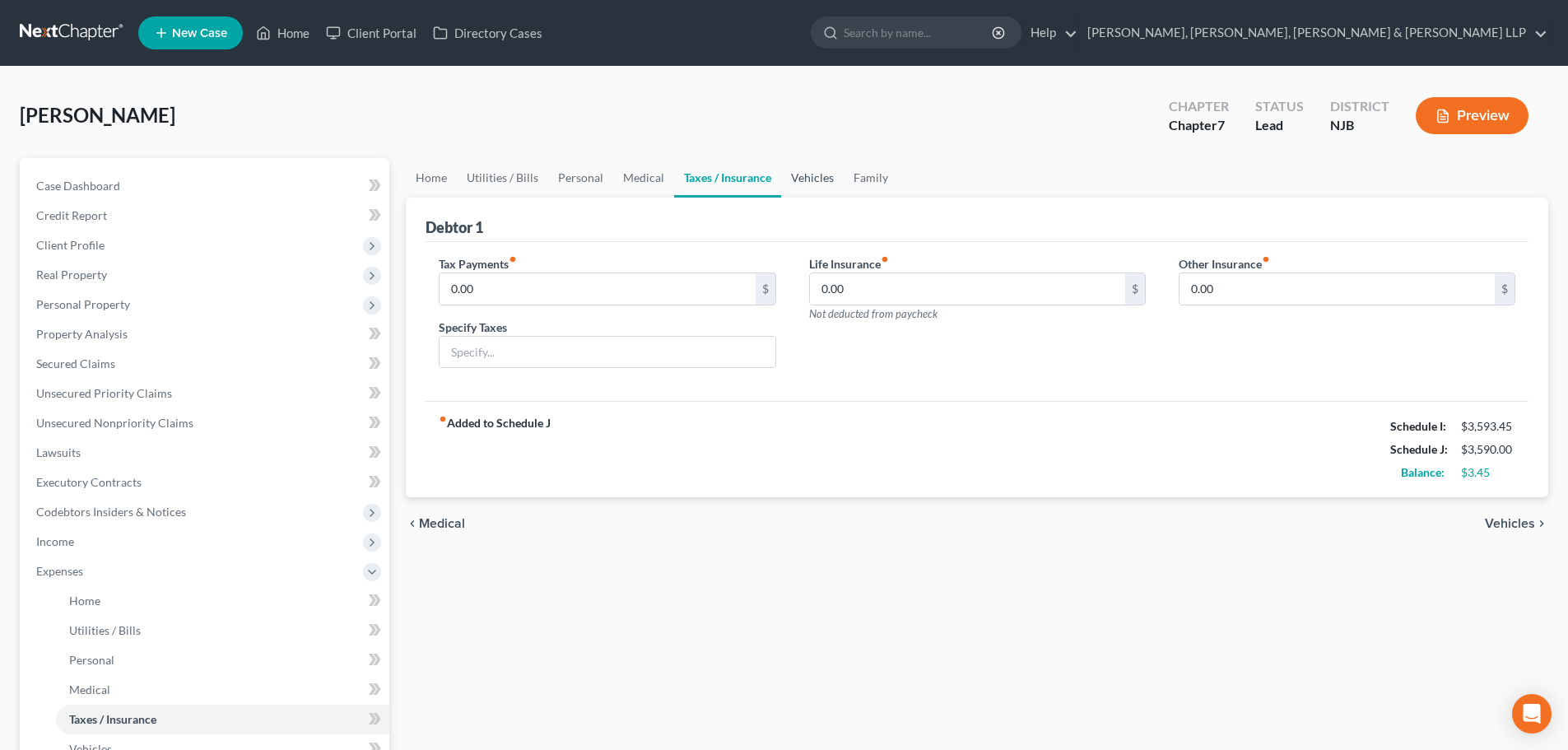
click at [809, 180] on link "Vehicles" at bounding box center [812, 178] width 62 height 40
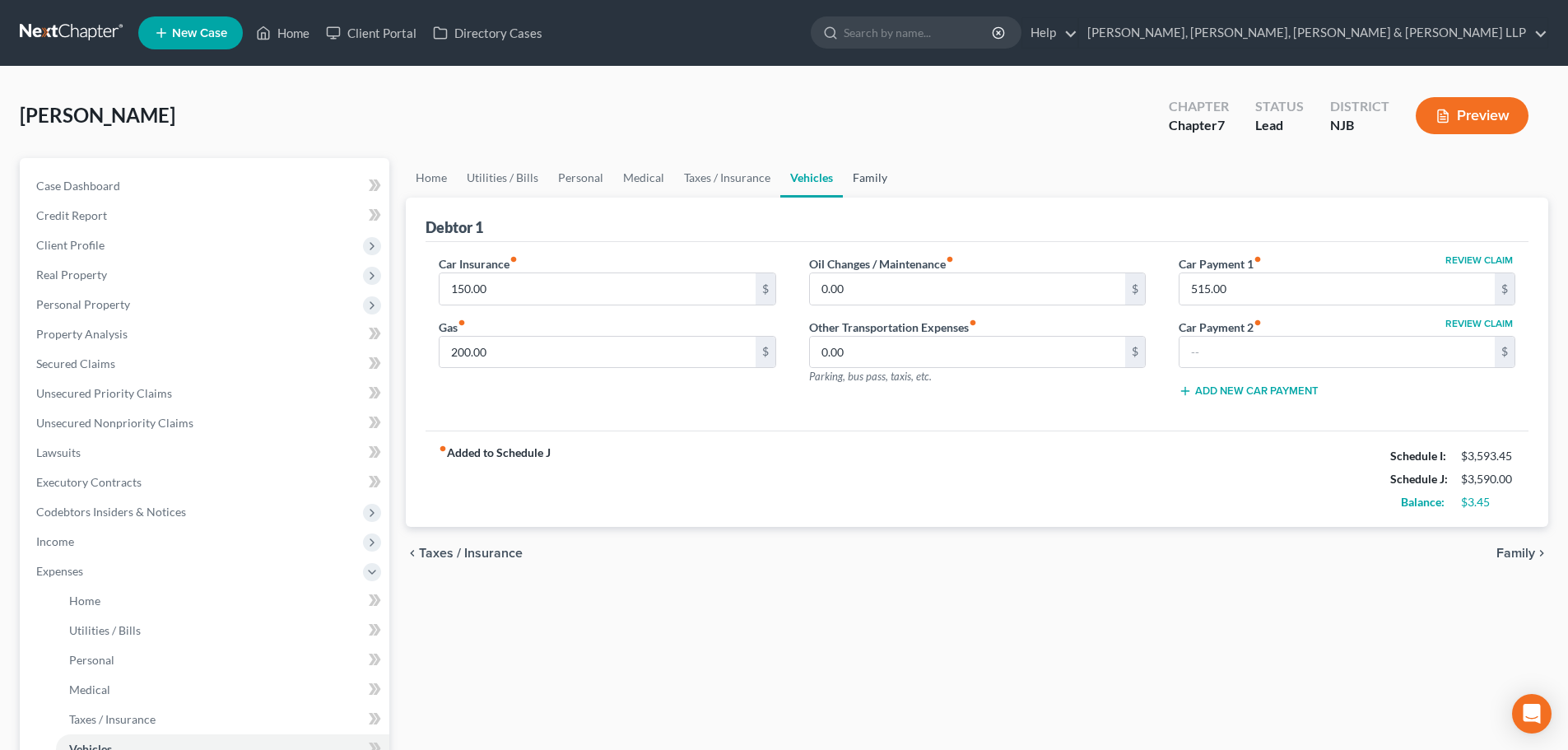
click at [859, 184] on link "Family" at bounding box center [870, 178] width 54 height 40
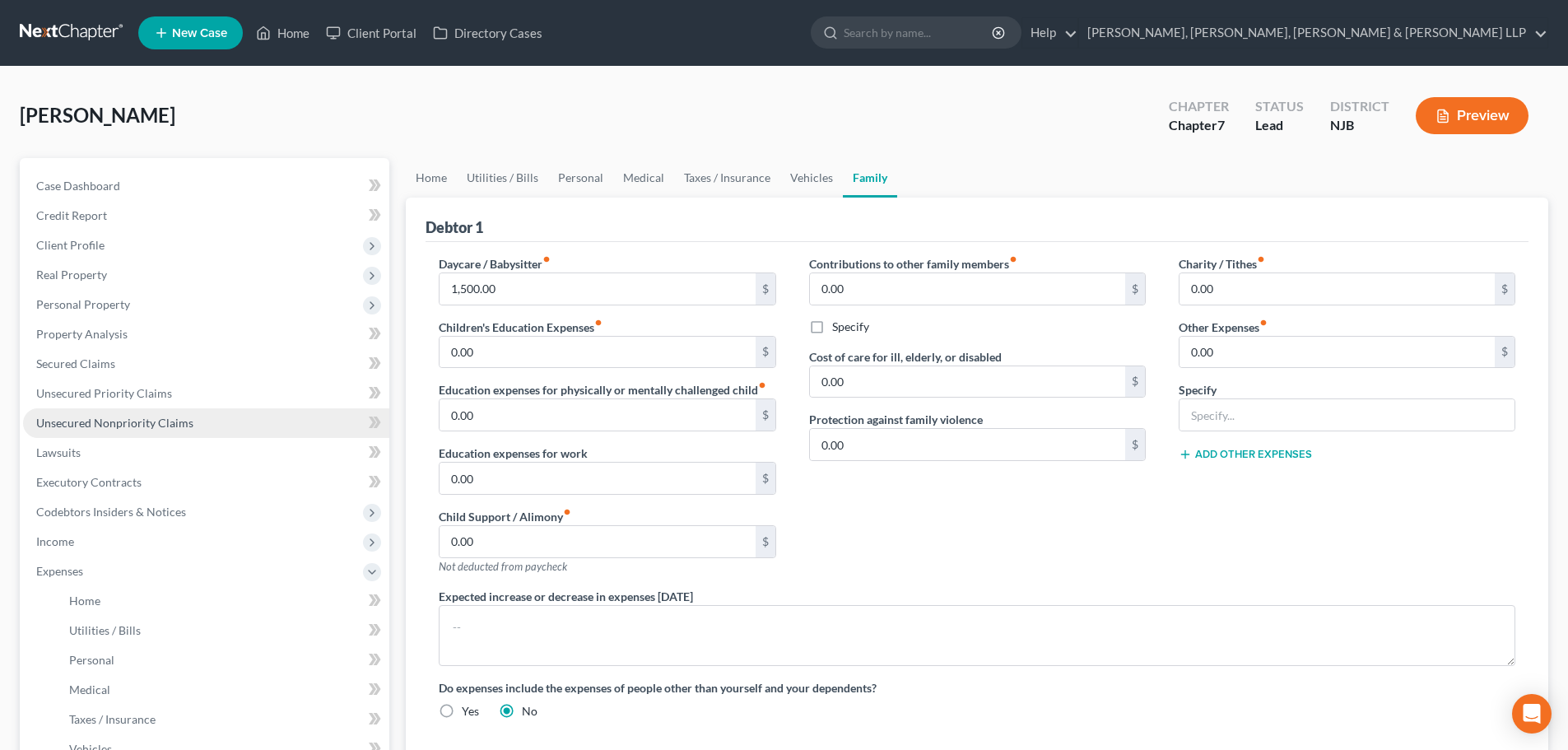
click at [196, 424] on link "Unsecured Nonpriority Claims" at bounding box center [206, 423] width 367 height 29
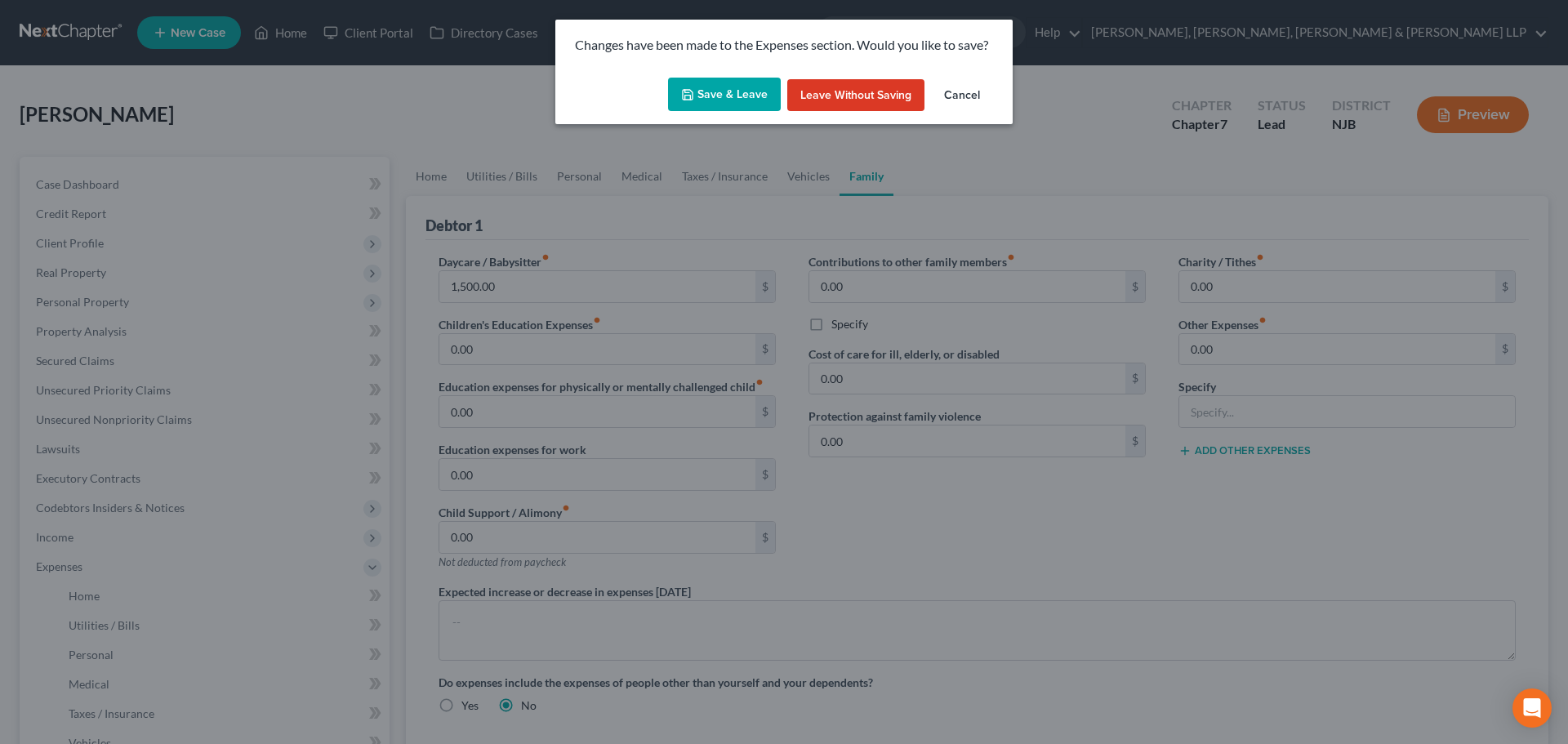
click at [682, 97] on button "Save & Leave" at bounding box center [724, 94] width 113 height 34
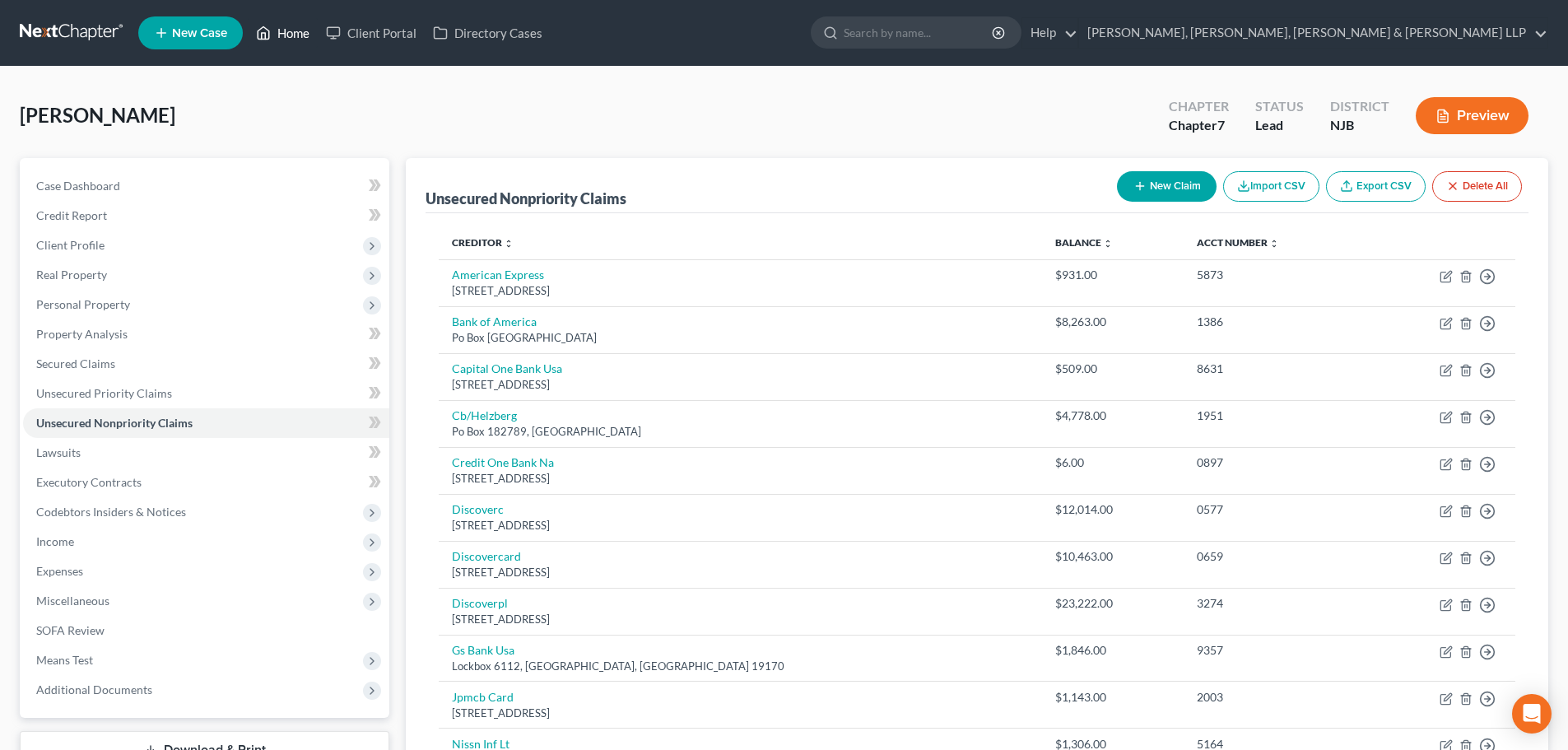
click at [286, 46] on link "Home" at bounding box center [282, 32] width 70 height 29
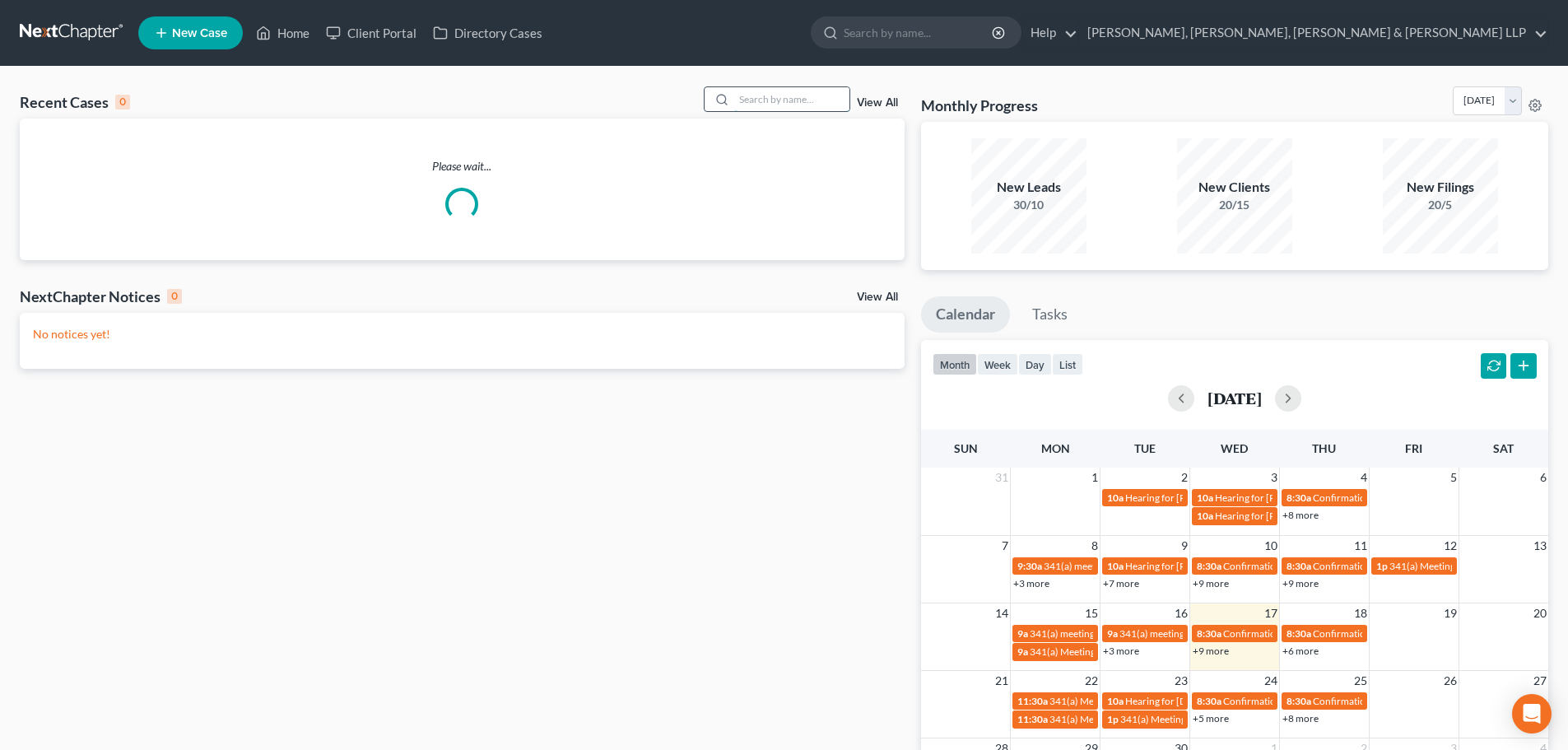
click at [753, 95] on input "search" at bounding box center [791, 99] width 115 height 24
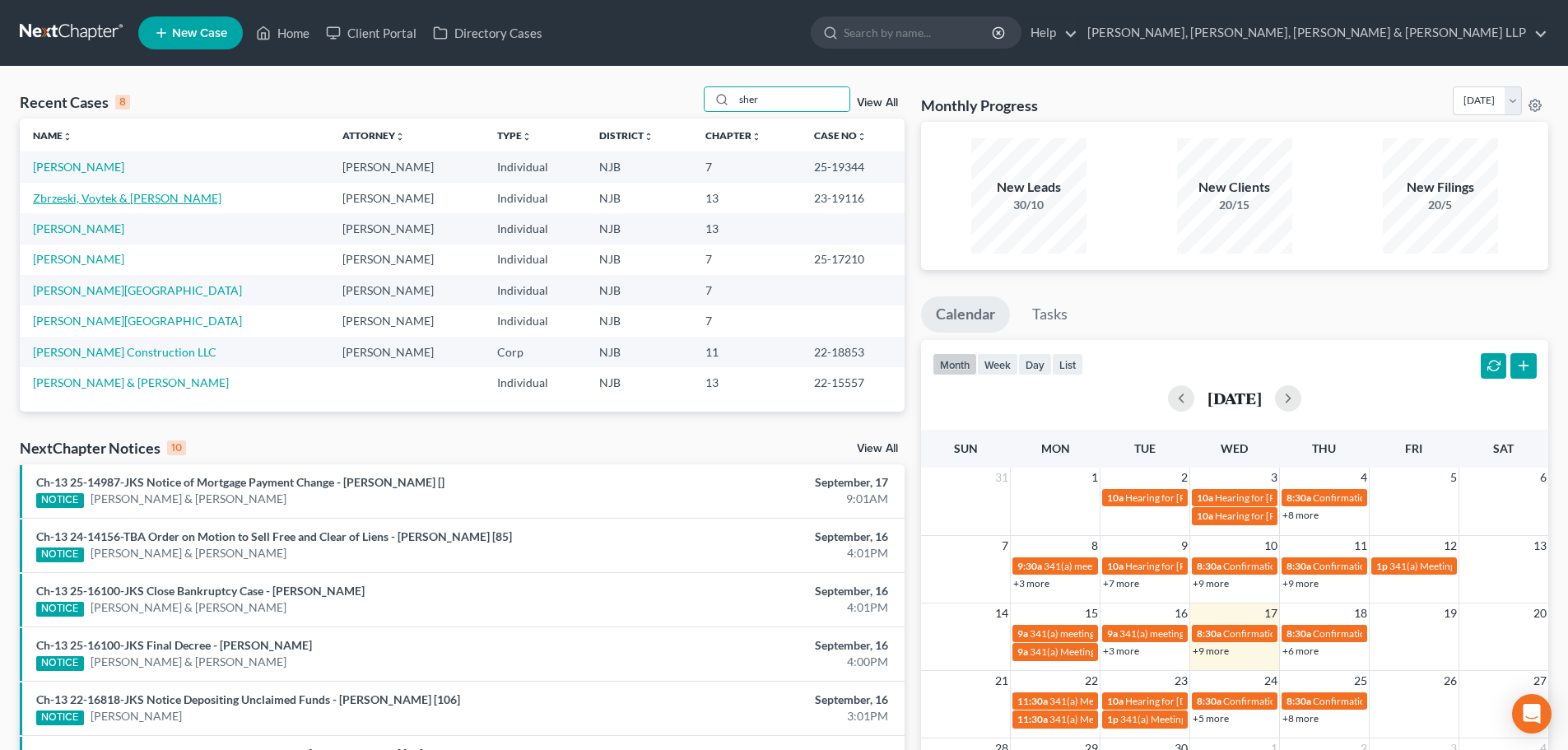
click at [90, 191] on link "Zbrzeski, Voytek & Sherry" at bounding box center [127, 198] width 189 height 14
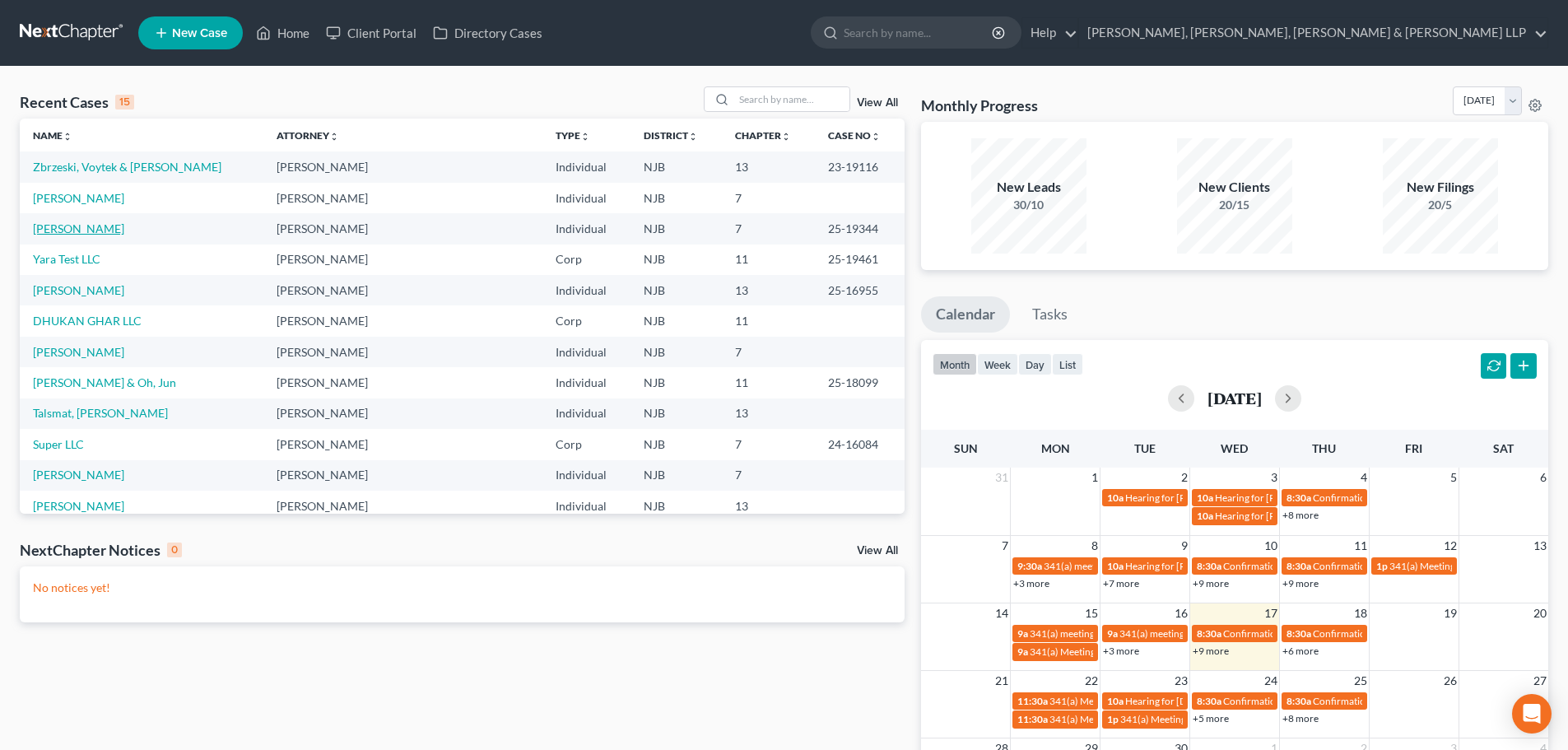
click at [115, 228] on link "Hamouda, Shereen" at bounding box center [78, 228] width 91 height 14
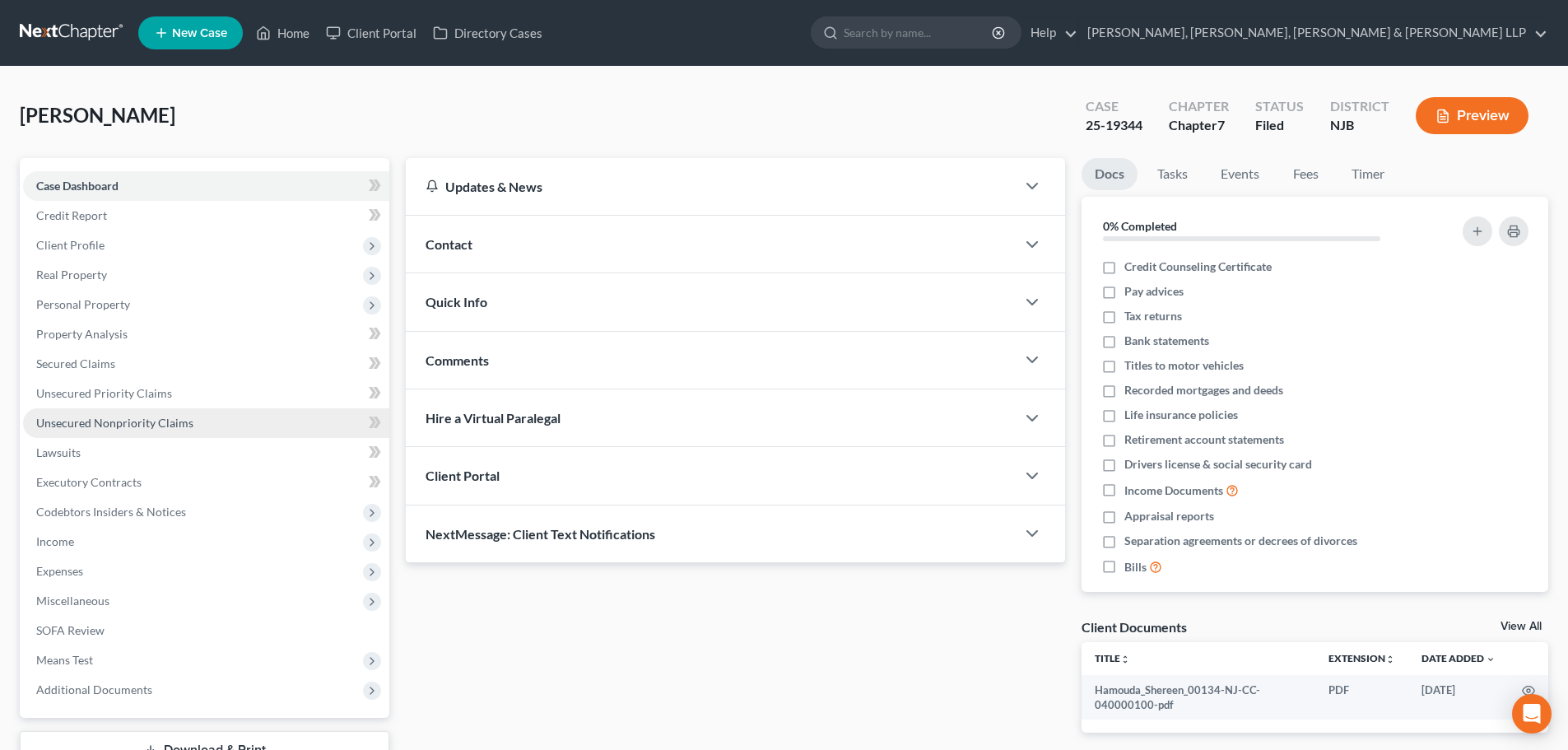
click at [150, 415] on span "Unsecured Nonpriority Claims" at bounding box center [115, 422] width 158 height 14
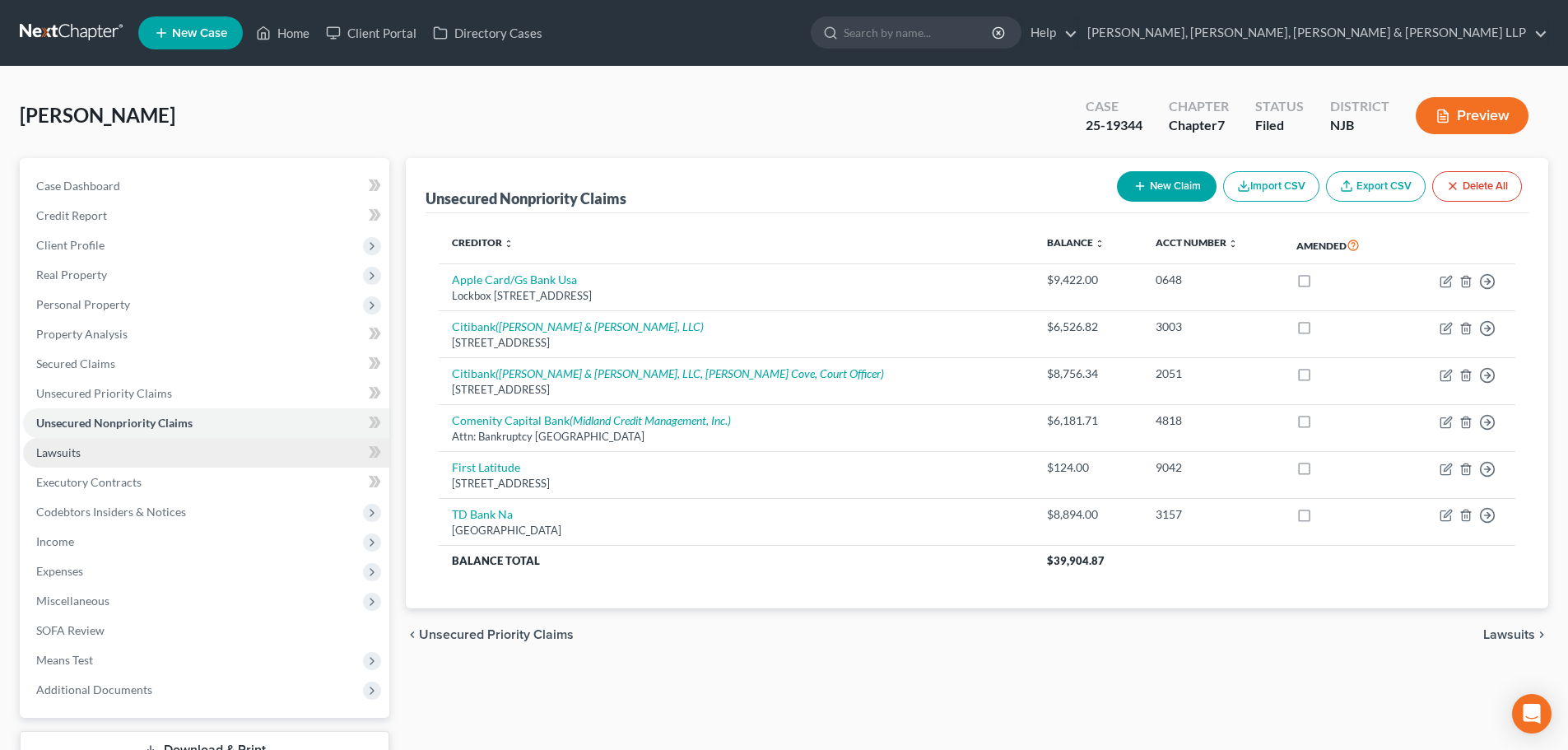
click at [129, 456] on link "Lawsuits" at bounding box center [206, 453] width 367 height 29
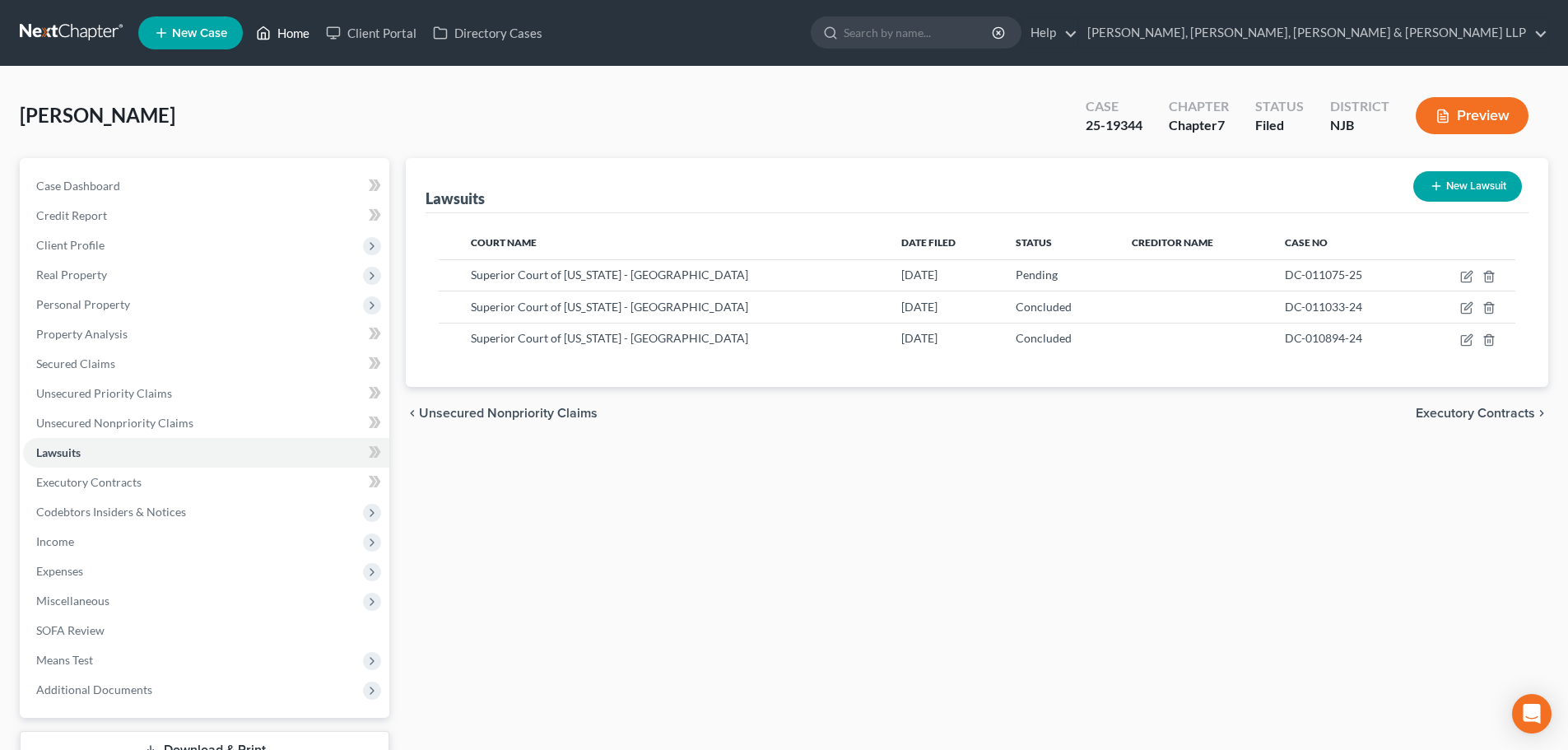
click at [295, 27] on link "Home" at bounding box center [282, 32] width 70 height 29
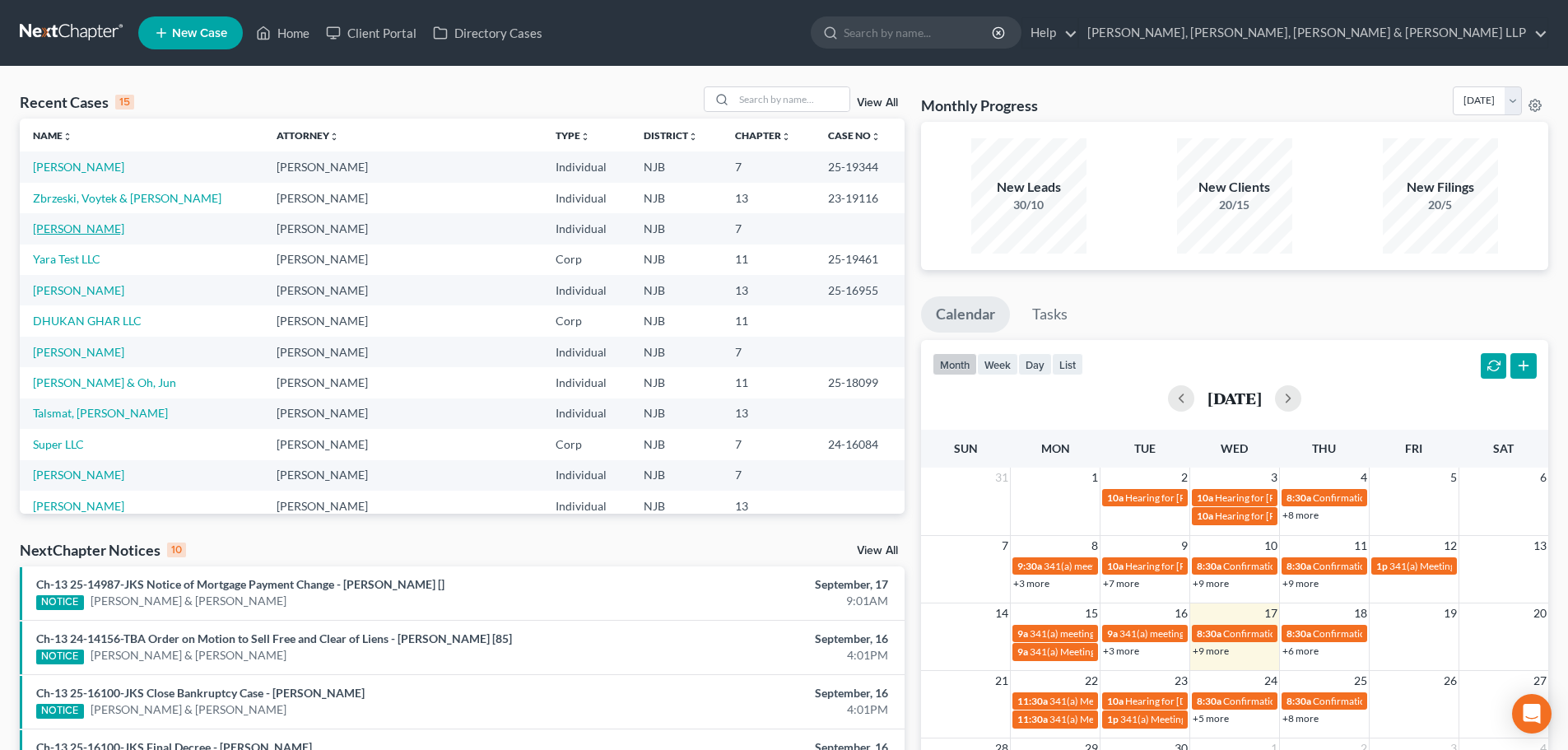
click at [96, 233] on link "[PERSON_NAME]" at bounding box center [78, 228] width 91 height 14
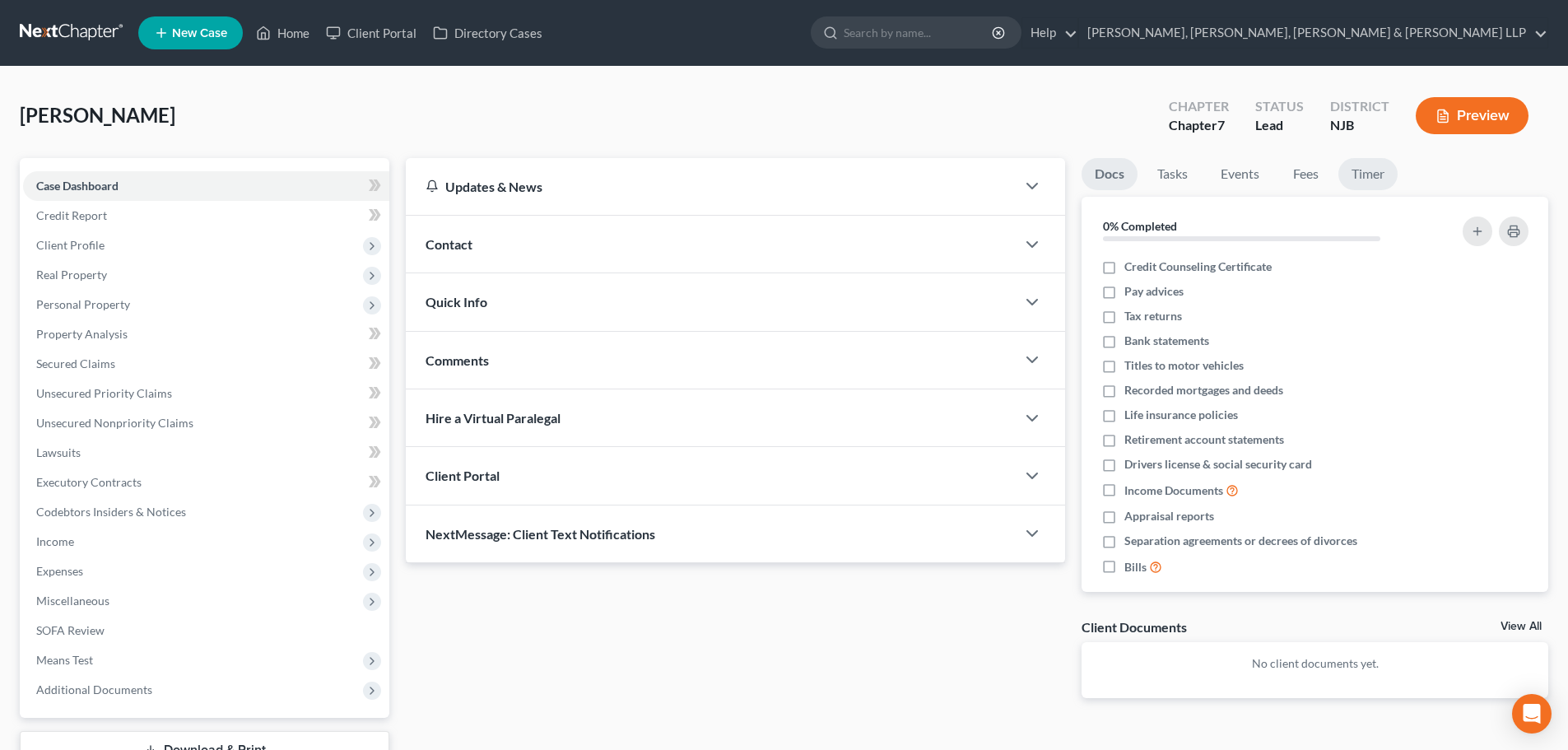
click at [1376, 185] on link "Timer" at bounding box center [1367, 174] width 59 height 32
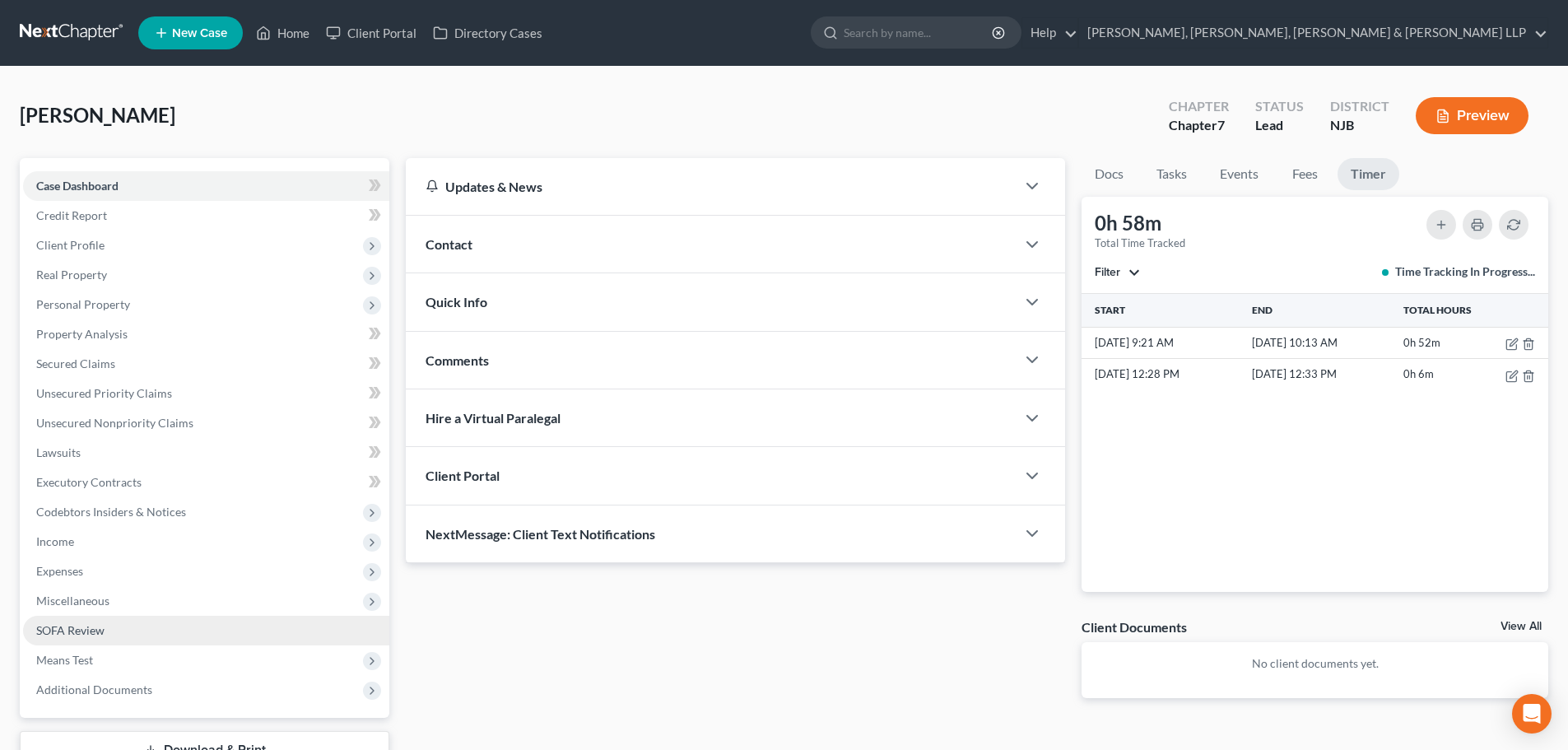
click at [122, 612] on span "Miscellaneous" at bounding box center [206, 601] width 367 height 29
click at [150, 624] on span "Attorney / Credit Counseling Fees" at bounding box center [156, 629] width 174 height 14
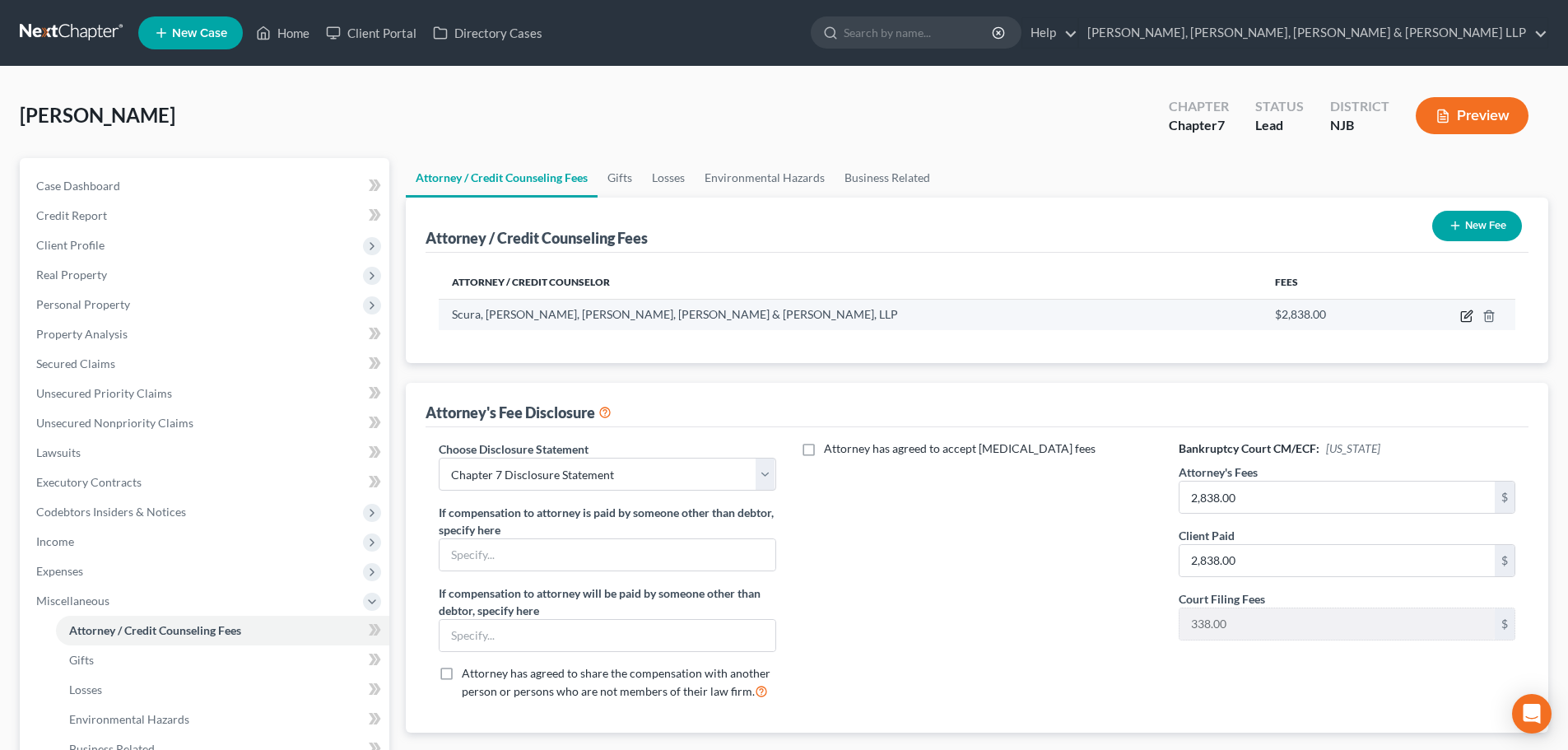
click at [1465, 315] on icon "button" at bounding box center [1467, 316] width 13 height 13
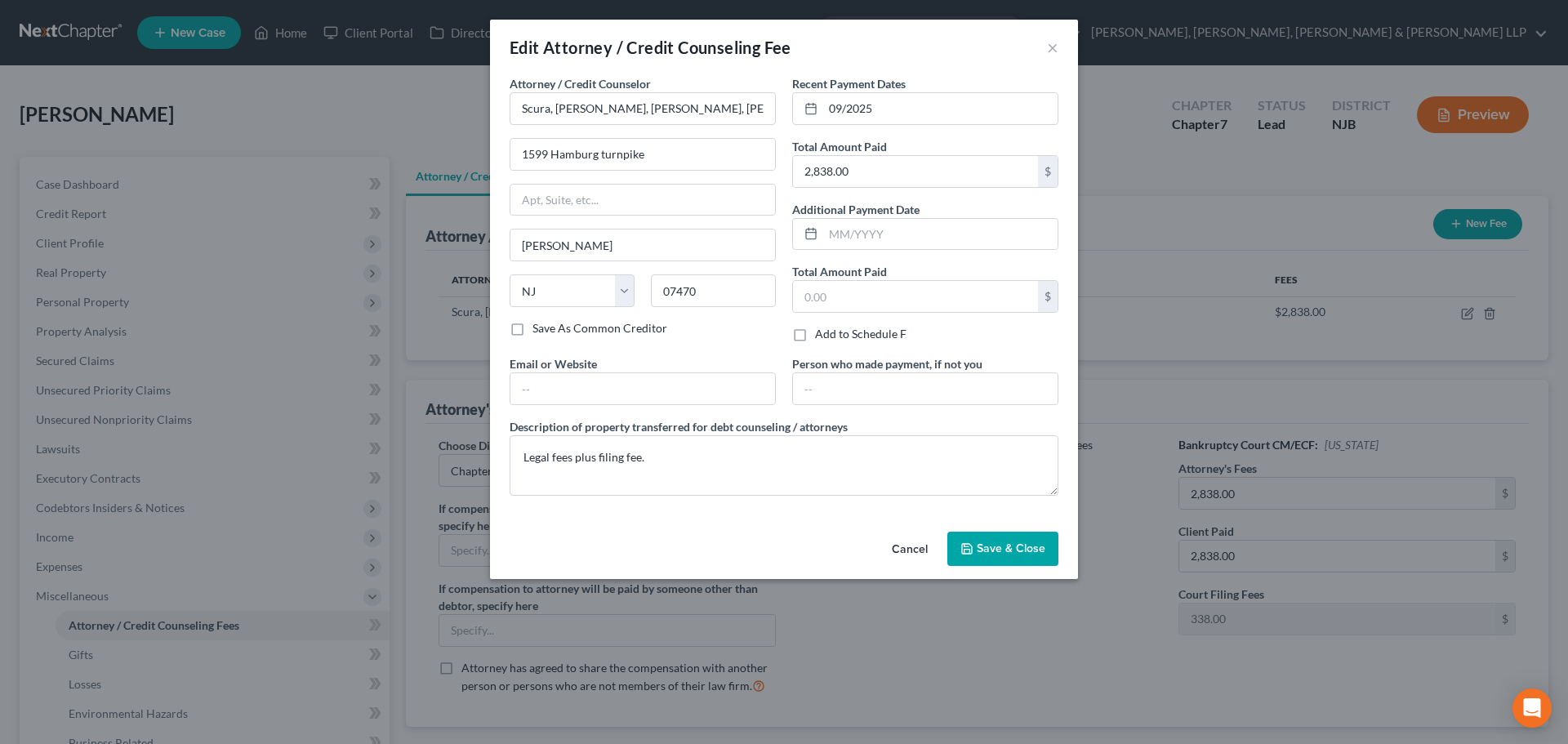
click at [1001, 533] on button "Save & Close" at bounding box center [1002, 548] width 111 height 34
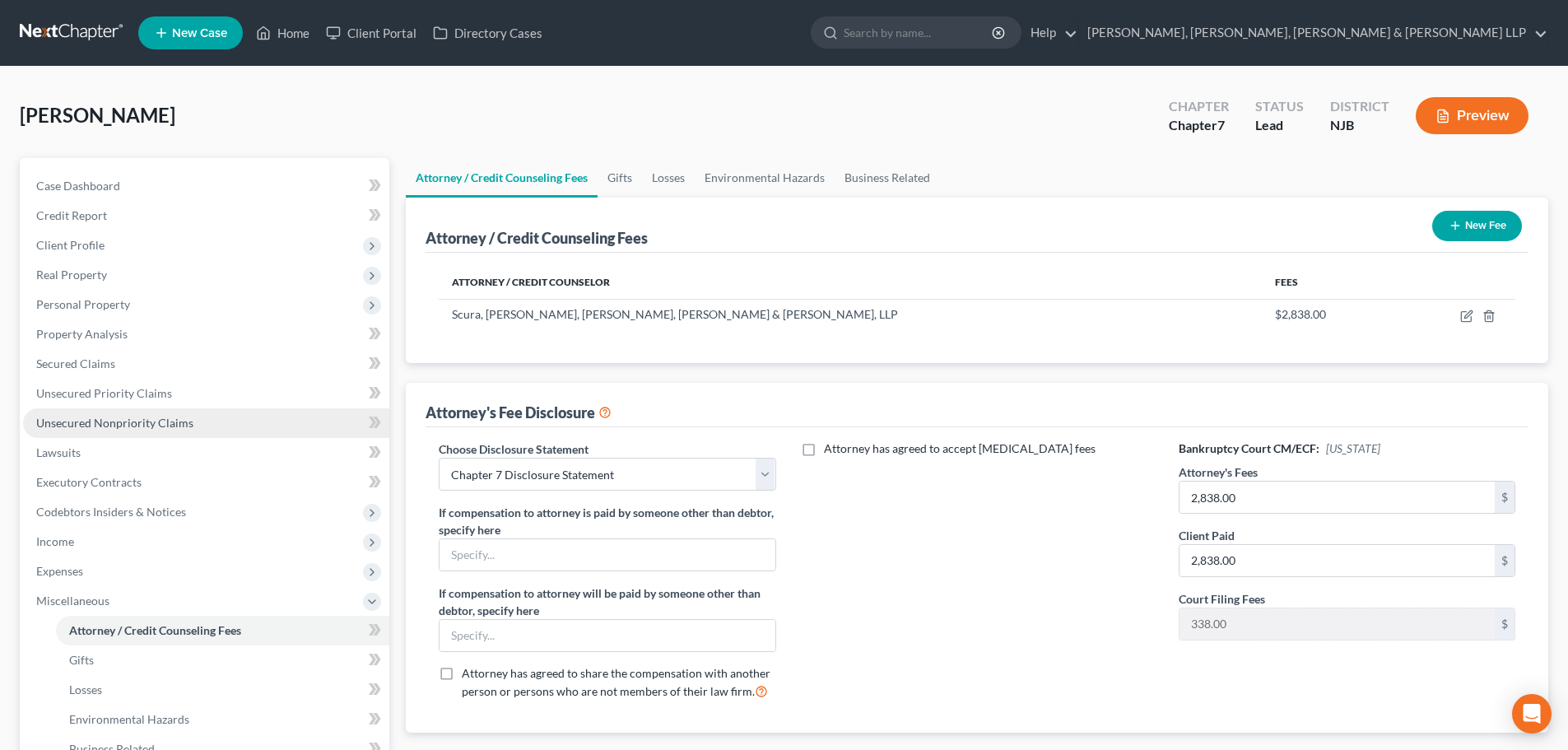
click at [151, 424] on span "Unsecured Nonpriority Claims" at bounding box center [115, 422] width 158 height 14
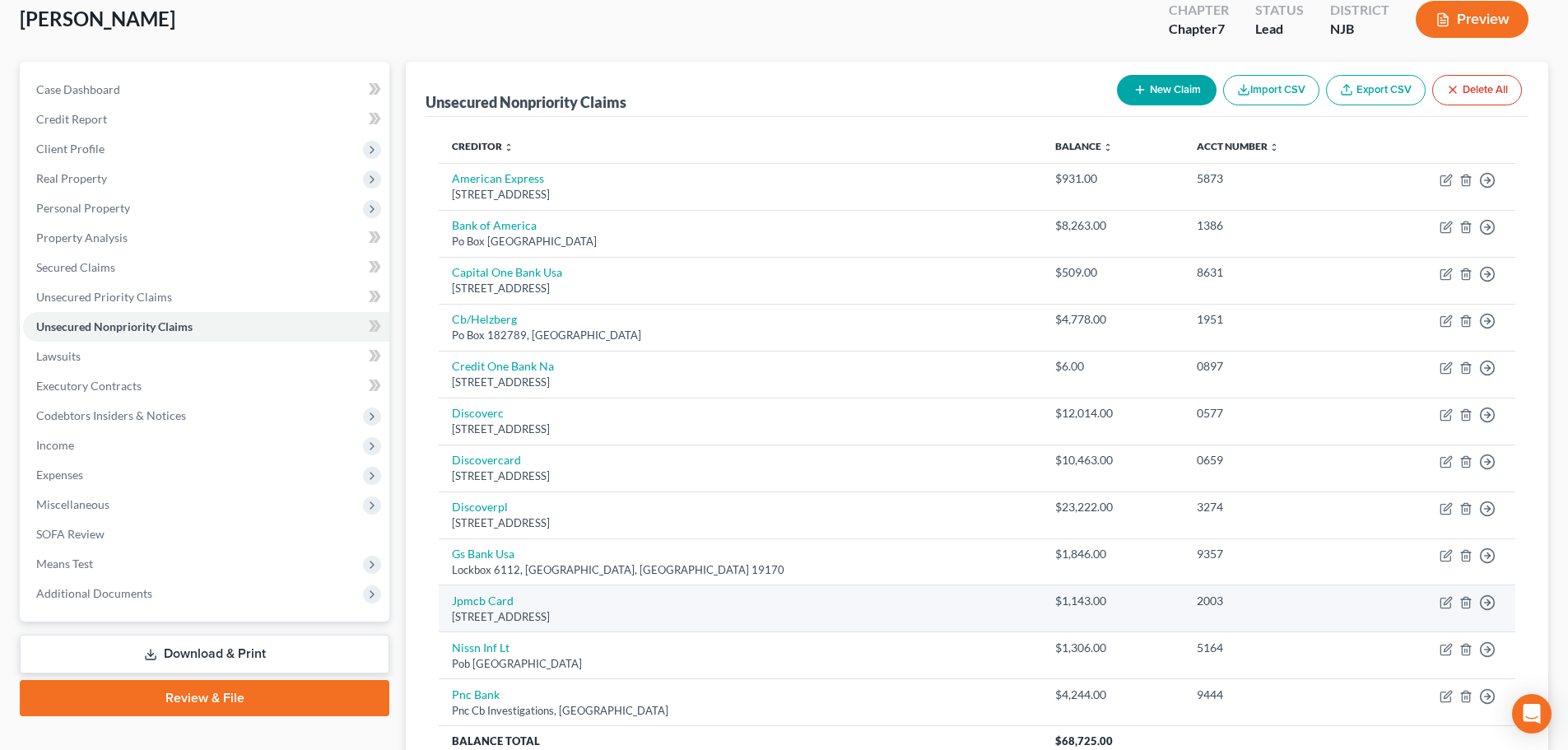
scroll to position [250, 0]
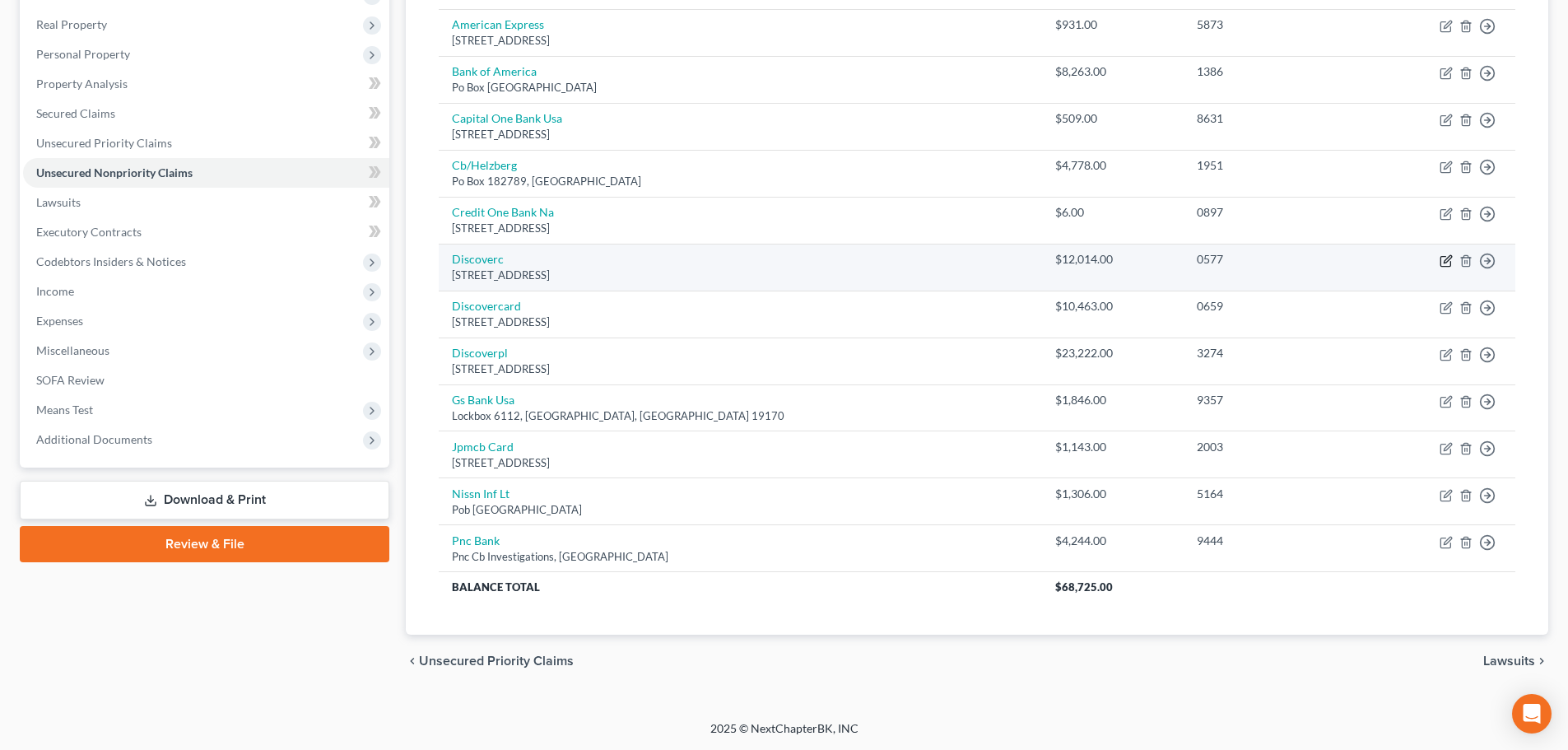
click at [1449, 258] on icon "button" at bounding box center [1446, 261] width 13 height 13
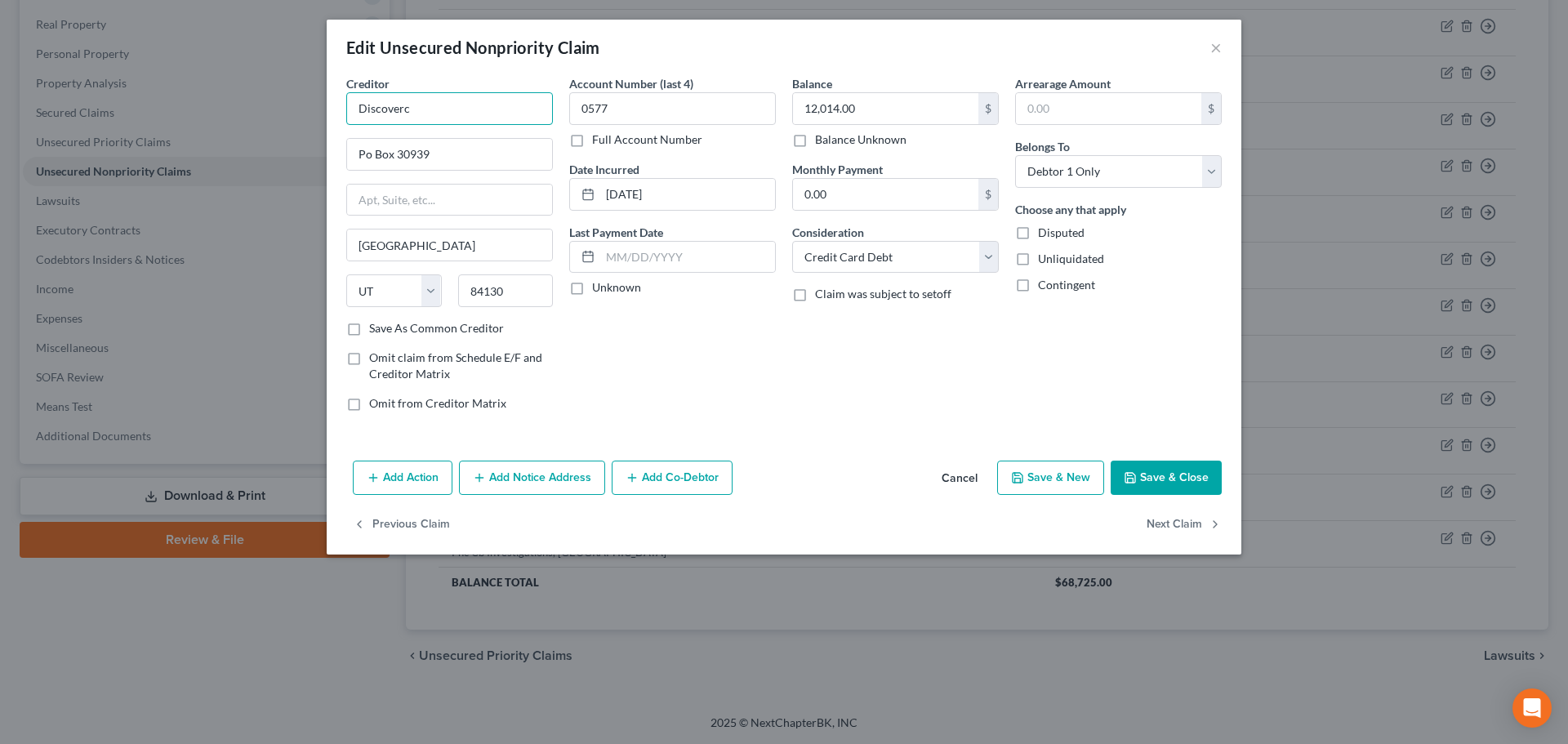
click at [466, 107] on input "Discoverc" at bounding box center [449, 108] width 206 height 33
click at [1121, 461] on button "Save & Close" at bounding box center [1166, 477] width 111 height 34
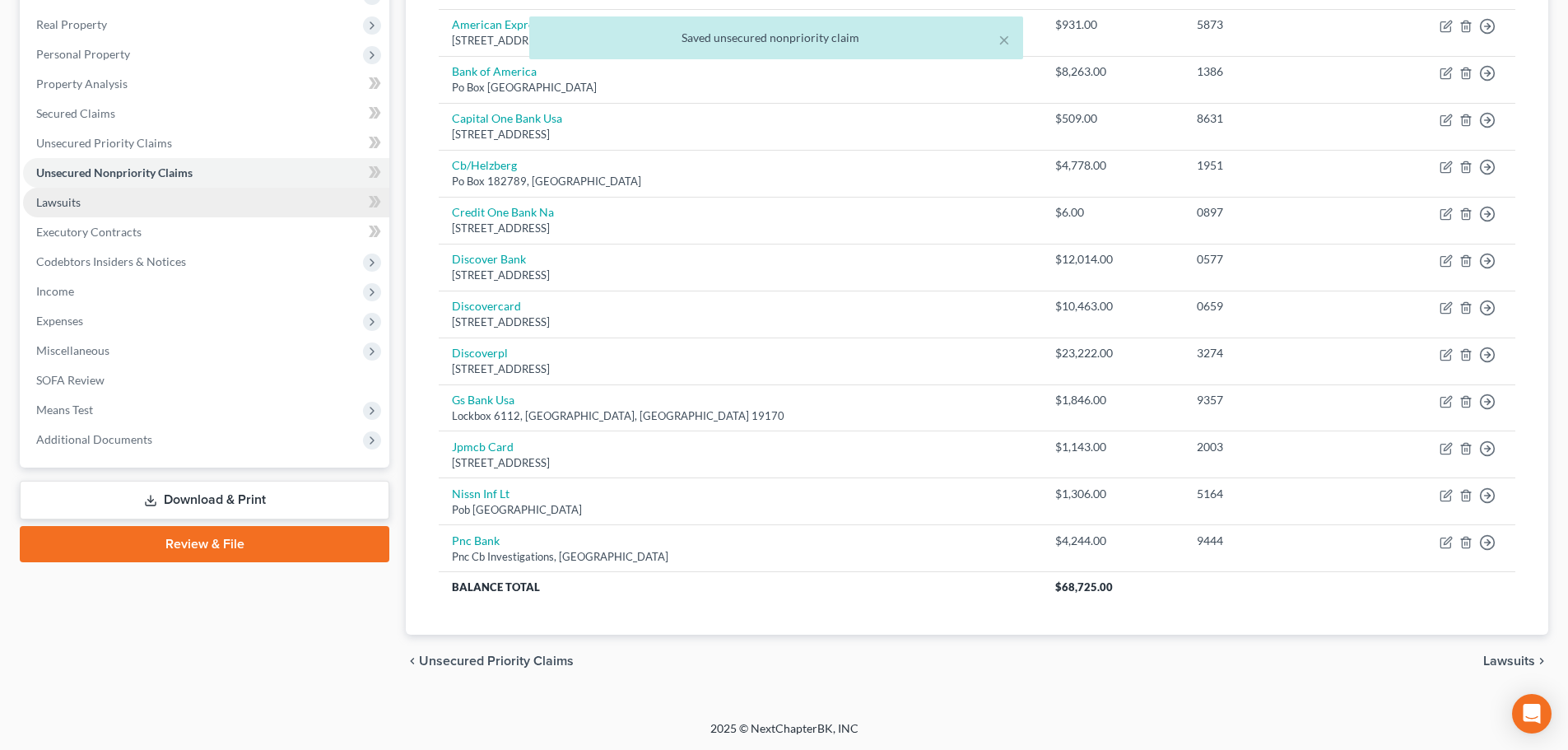
click at [197, 201] on link "Lawsuits" at bounding box center [206, 202] width 367 height 29
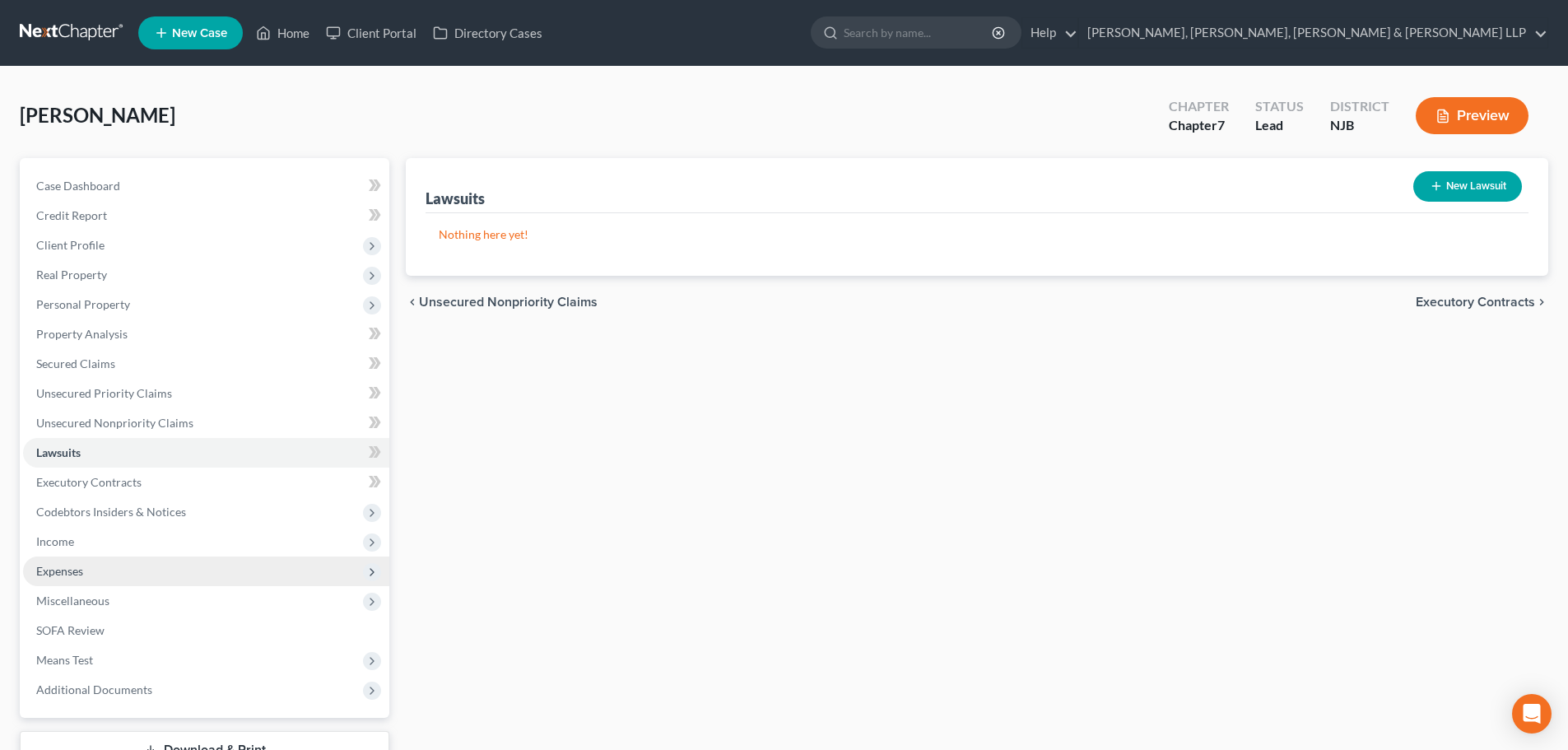
click at [120, 563] on span "Expenses" at bounding box center [206, 571] width 367 height 29
drag, startPoint x: 99, startPoint y: 585, endPoint x: 61, endPoint y: 310, distance: 277.6
click at [99, 585] on span "Expenses" at bounding box center [206, 571] width 367 height 29
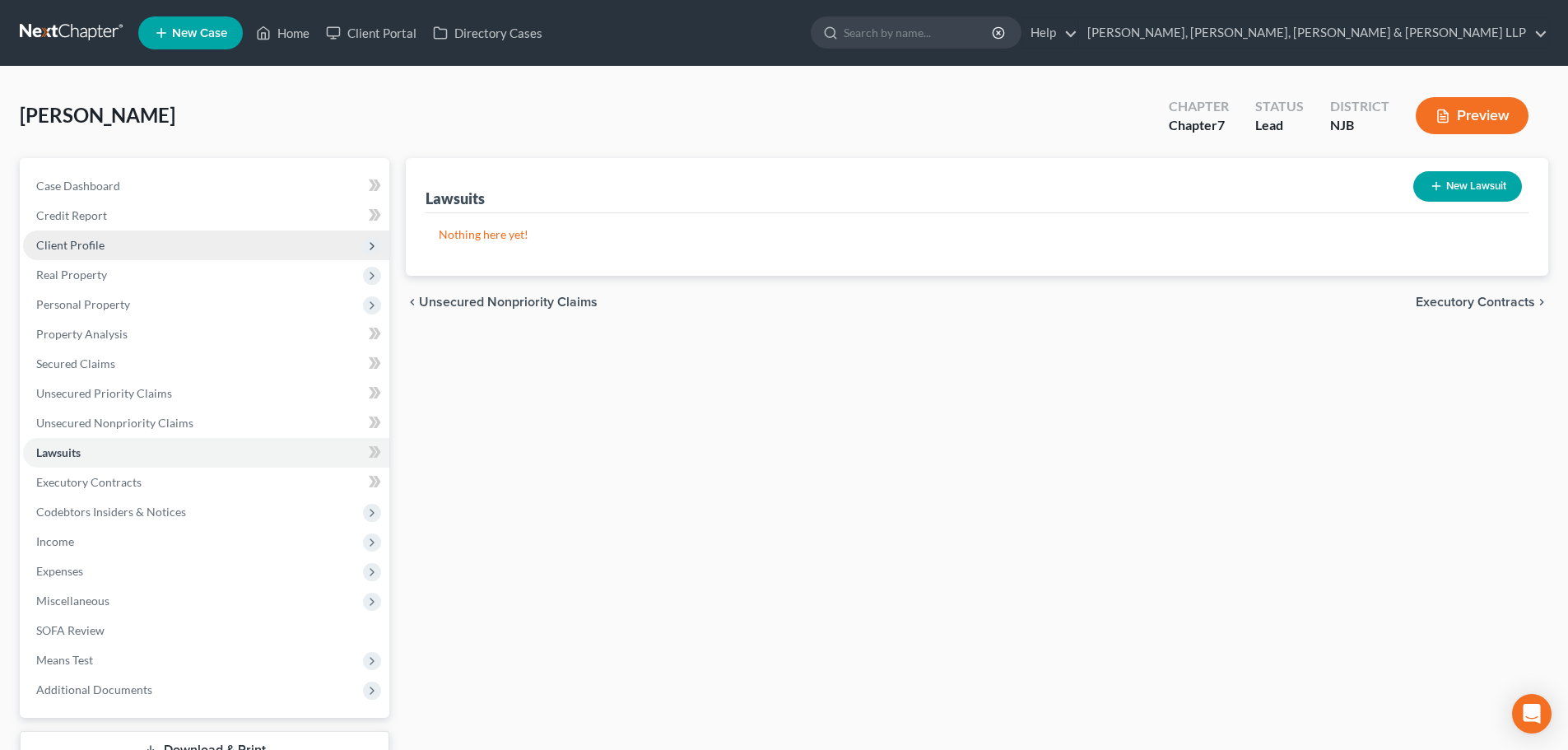
click at [179, 231] on span "Client Profile" at bounding box center [206, 245] width 367 height 29
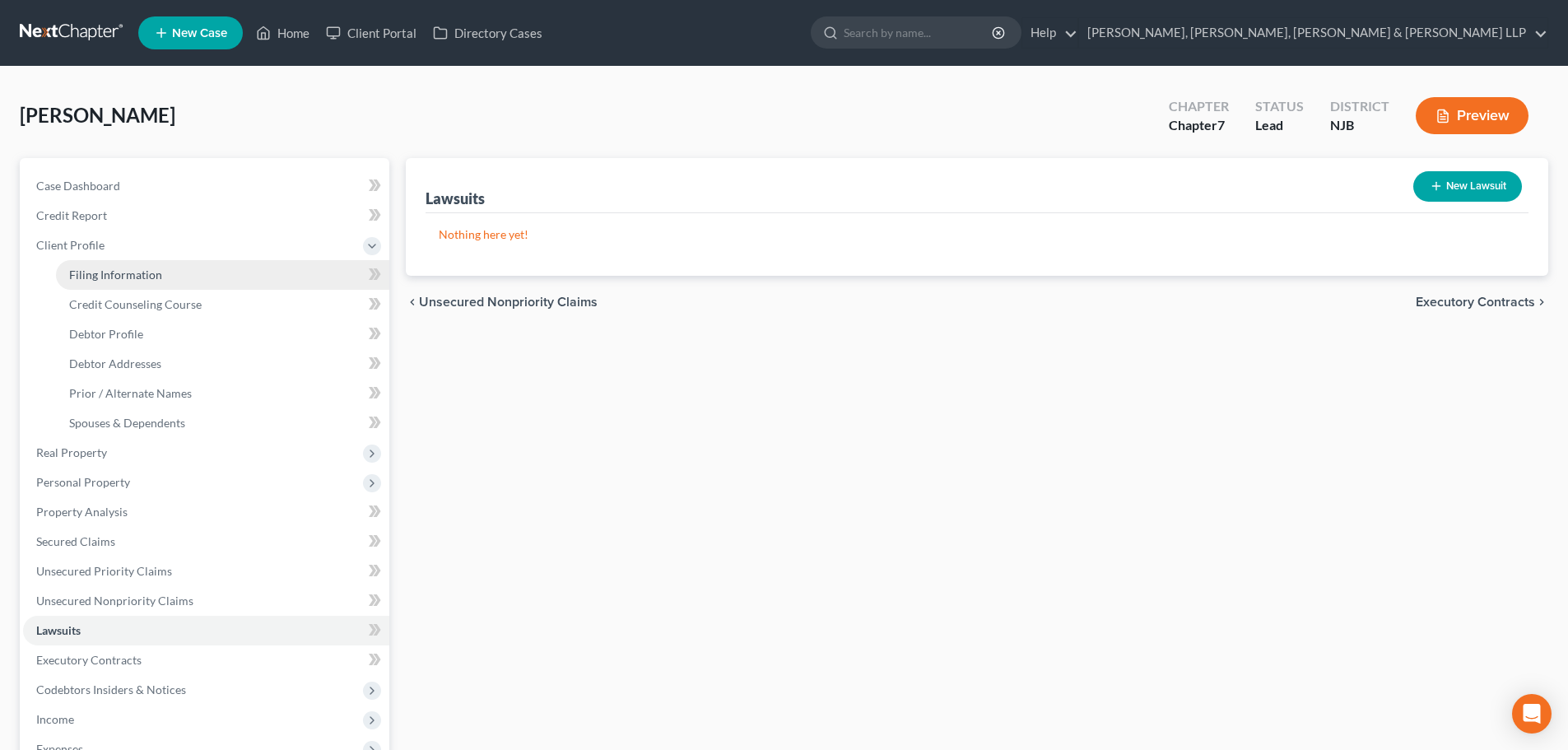
click at [158, 265] on link "Filing Information" at bounding box center [222, 275] width 334 height 29
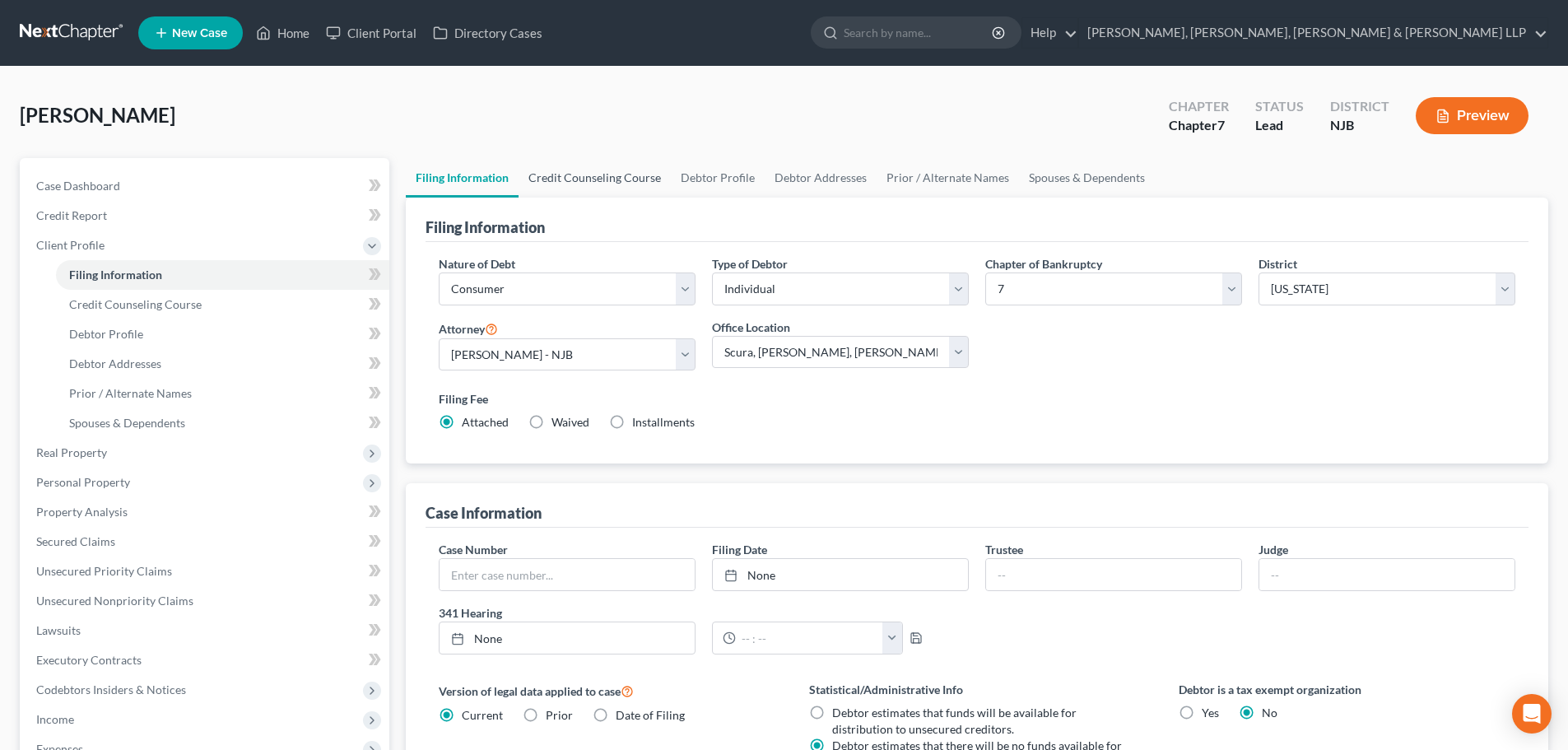
click at [622, 187] on link "Credit Counseling Course" at bounding box center [594, 178] width 153 height 40
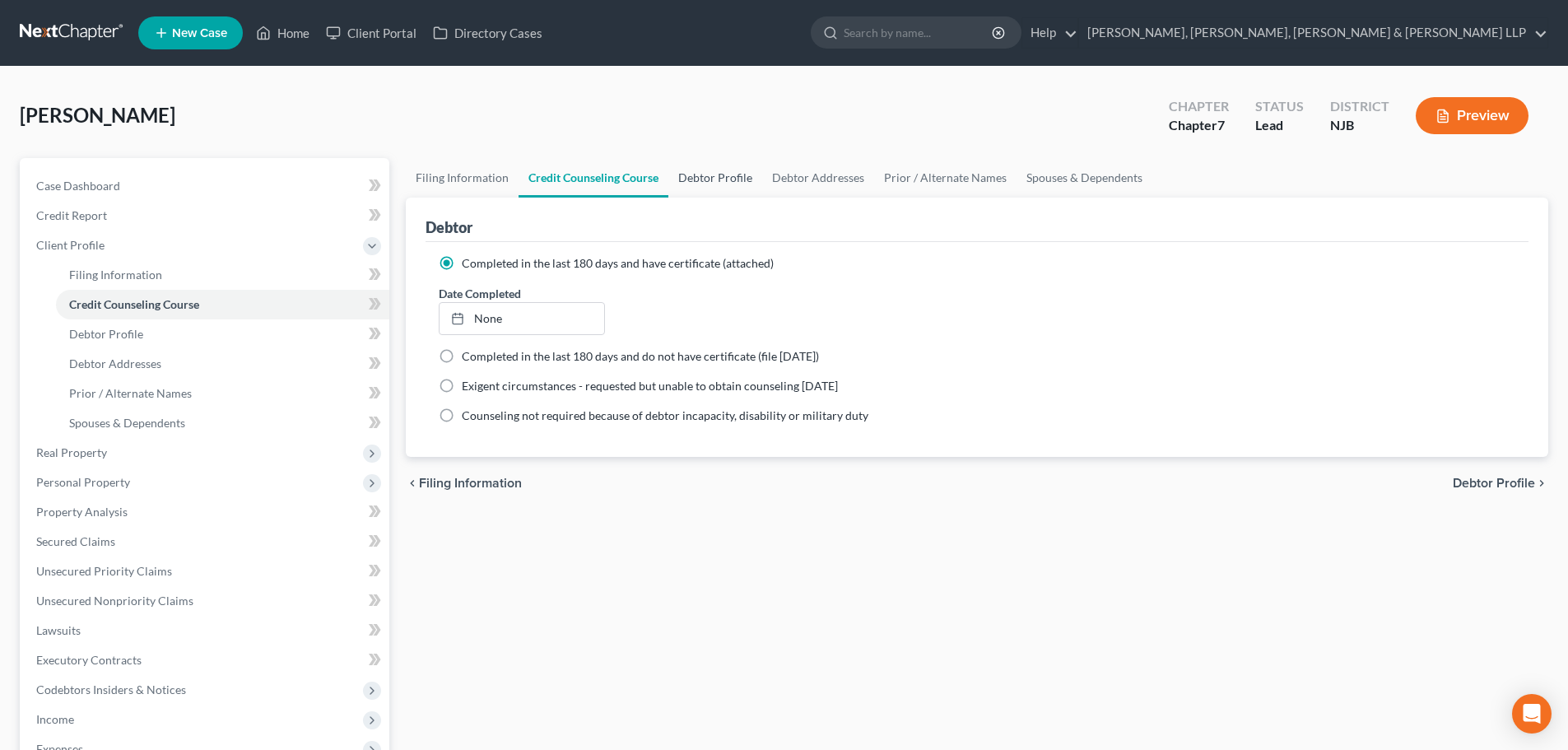
click at [677, 180] on link "Debtor Profile" at bounding box center [714, 178] width 94 height 40
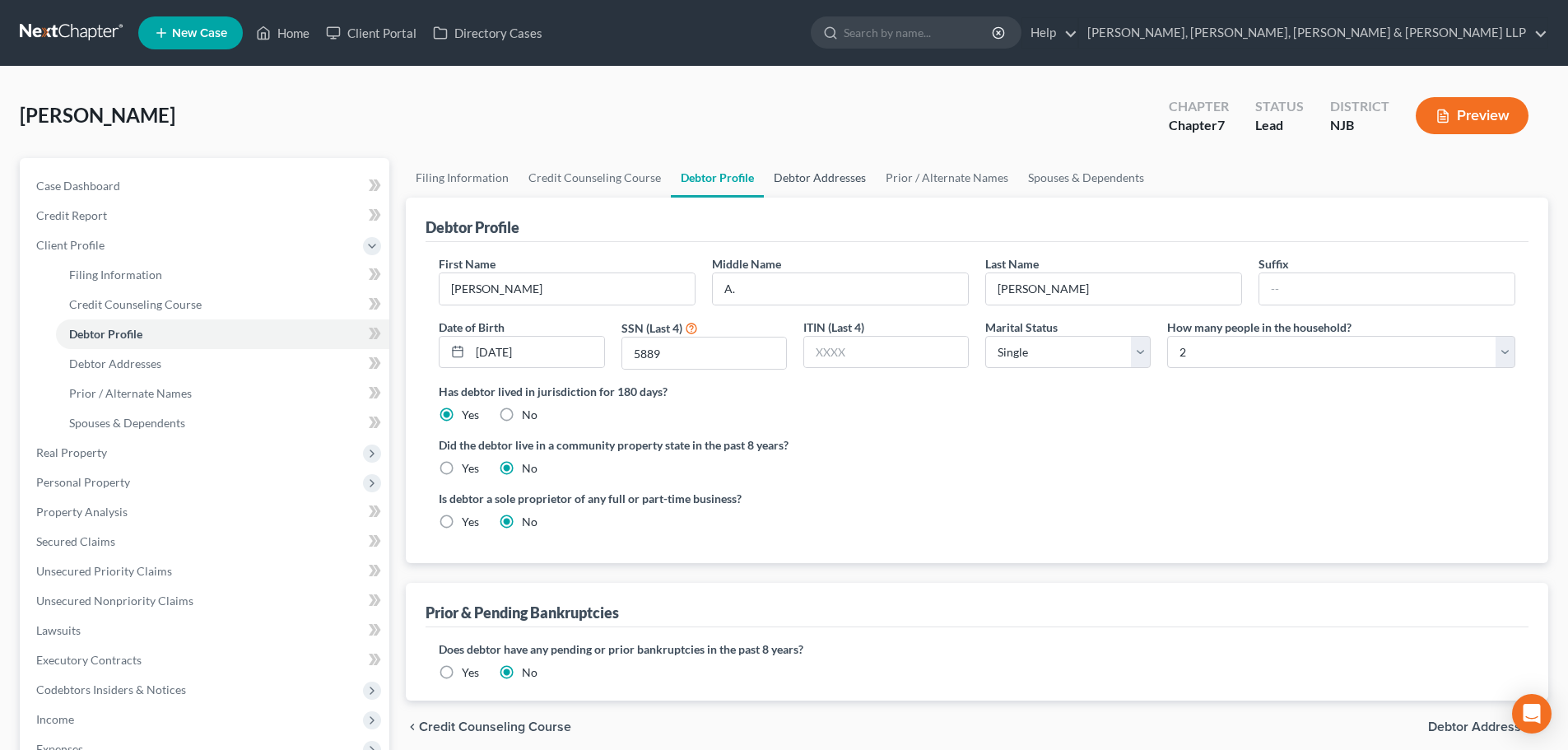
click at [802, 175] on link "Debtor Addresses" at bounding box center [820, 178] width 112 height 40
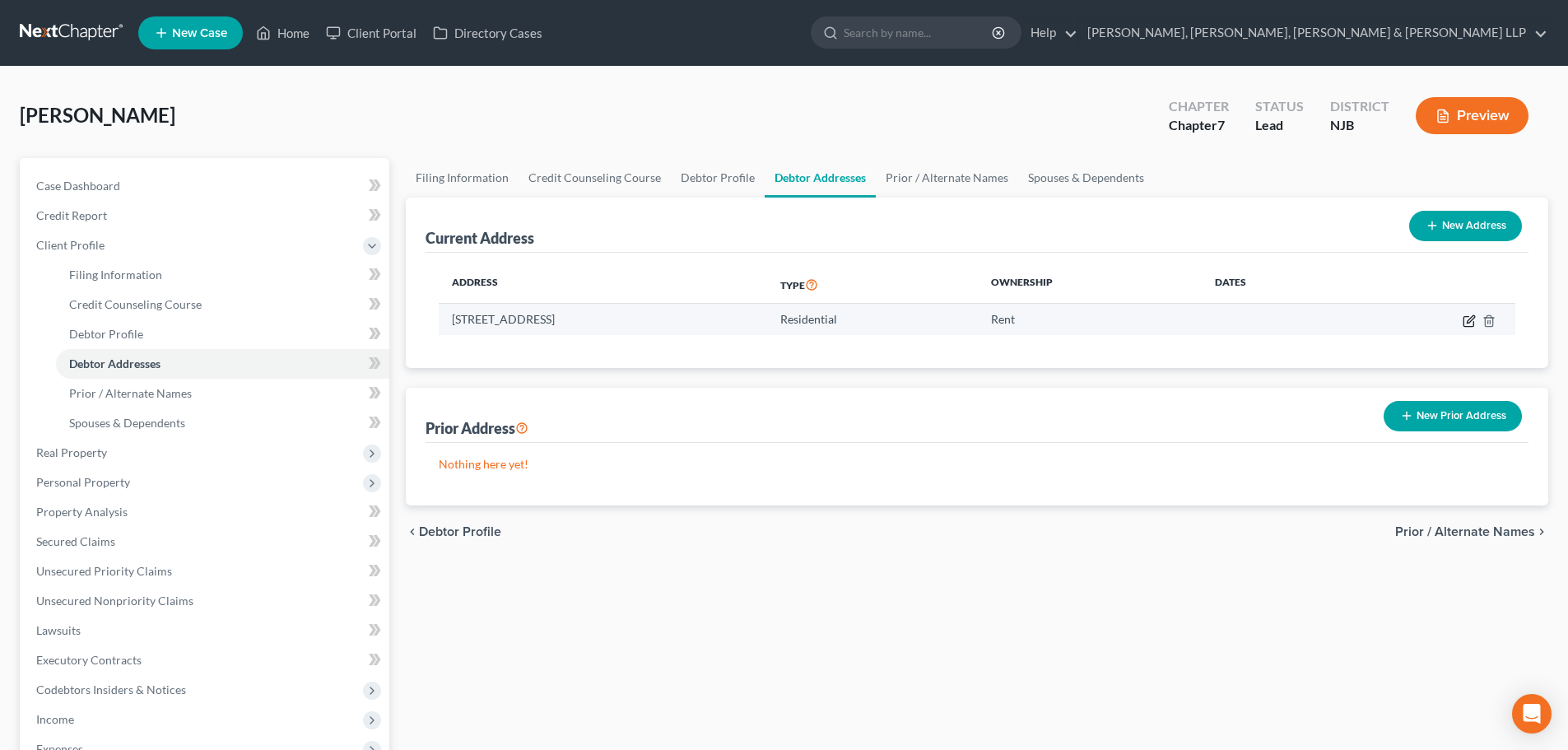
click at [1466, 316] on icon "button" at bounding box center [1469, 321] width 10 height 10
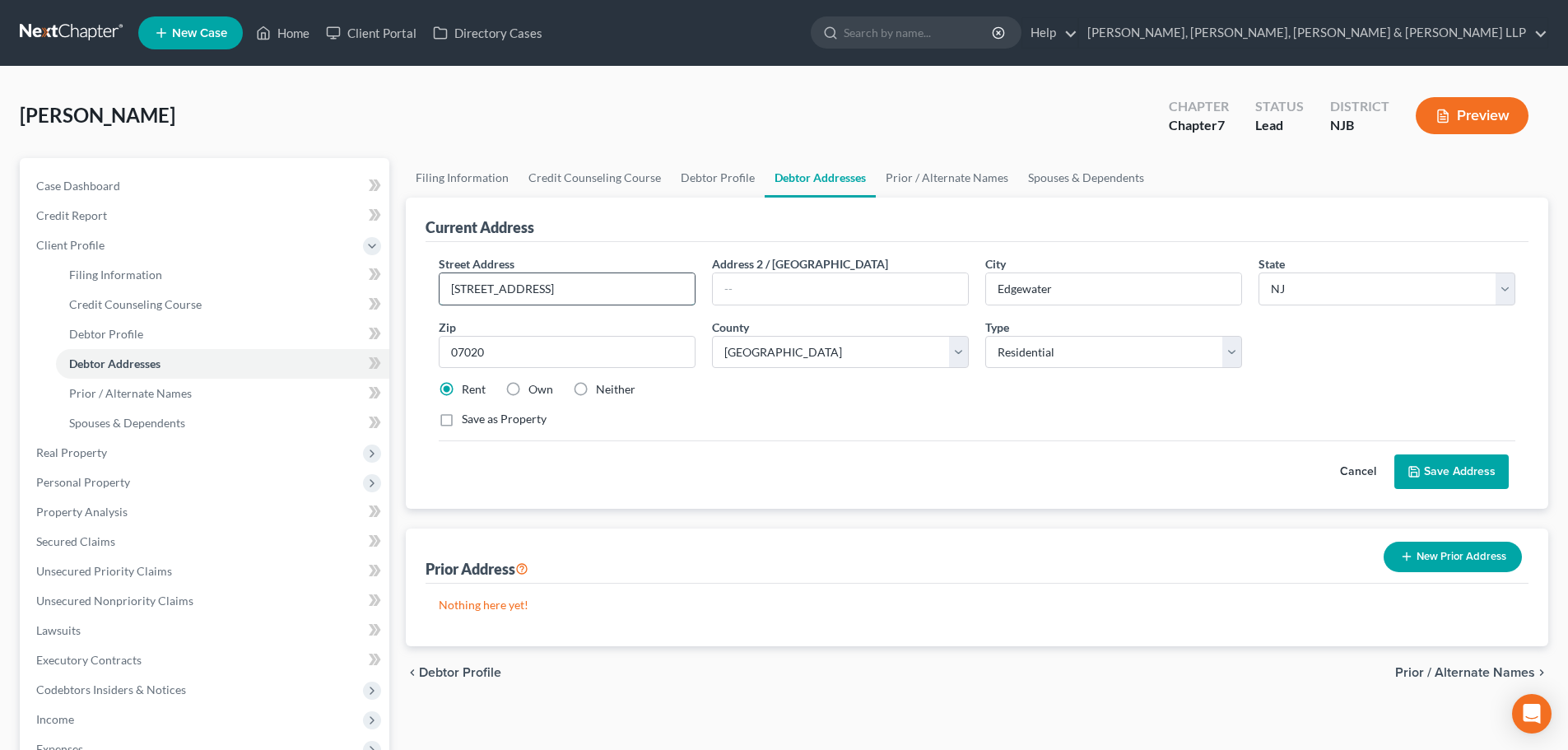
drag, startPoint x: 597, startPoint y: 278, endPoint x: 572, endPoint y: 284, distance: 25.7
click at [572, 284] on input "15 Somerset Lane Unit 416" at bounding box center [567, 288] width 255 height 31
click at [1488, 477] on button "Save Address" at bounding box center [1452, 471] width 115 height 35
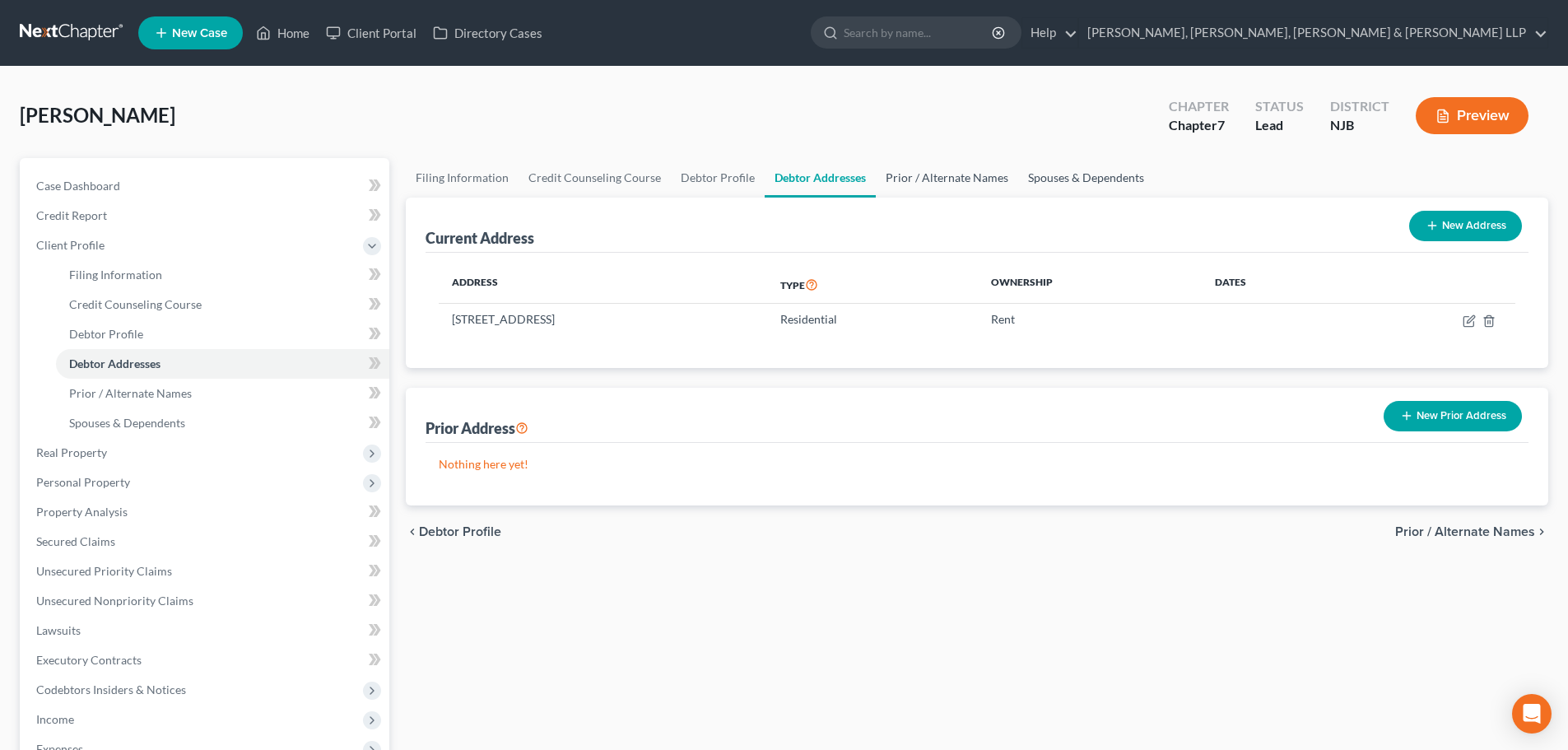
click at [904, 183] on link "Prior / Alternate Names" at bounding box center [946, 178] width 142 height 40
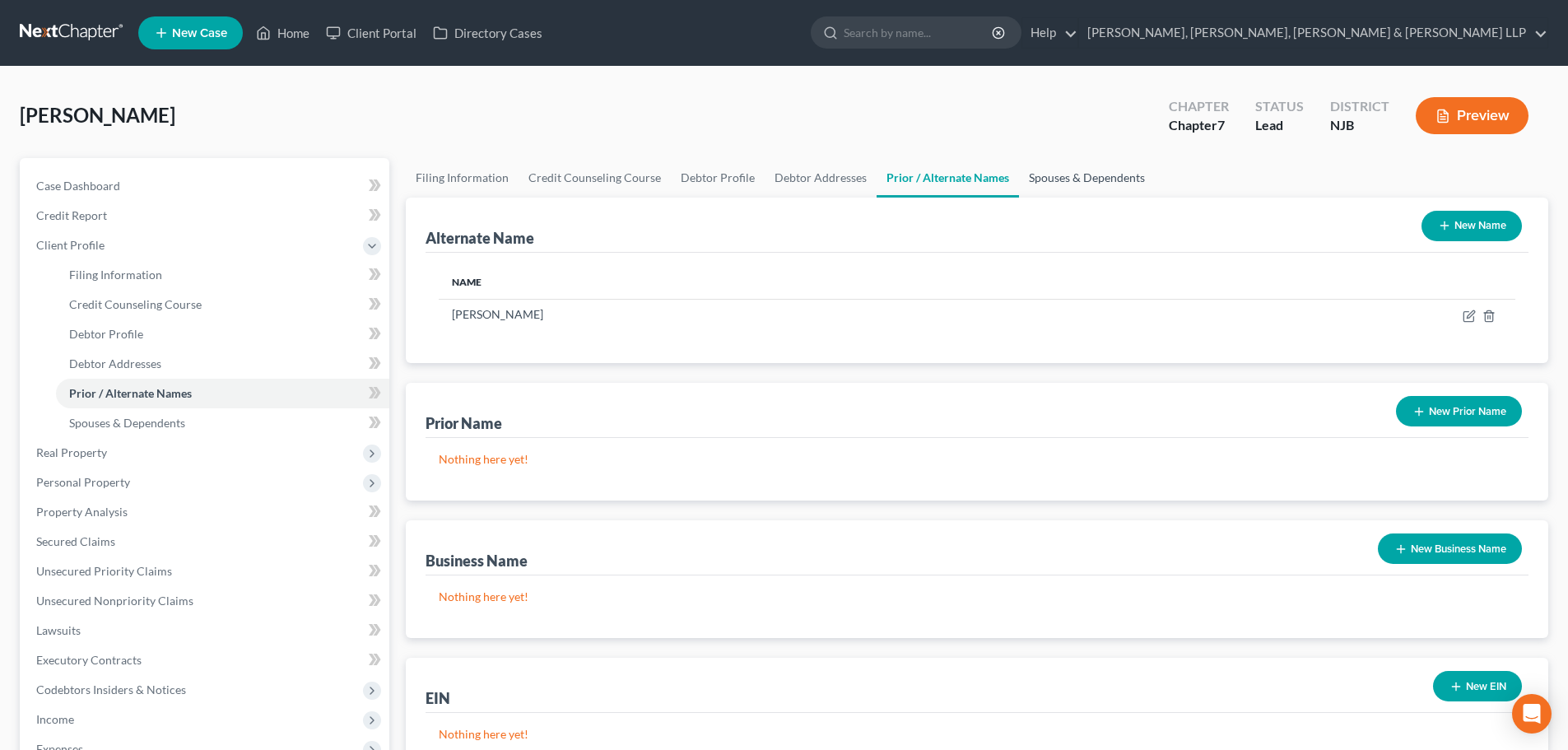
click at [1037, 178] on link "Spouses & Dependents" at bounding box center [1086, 178] width 136 height 40
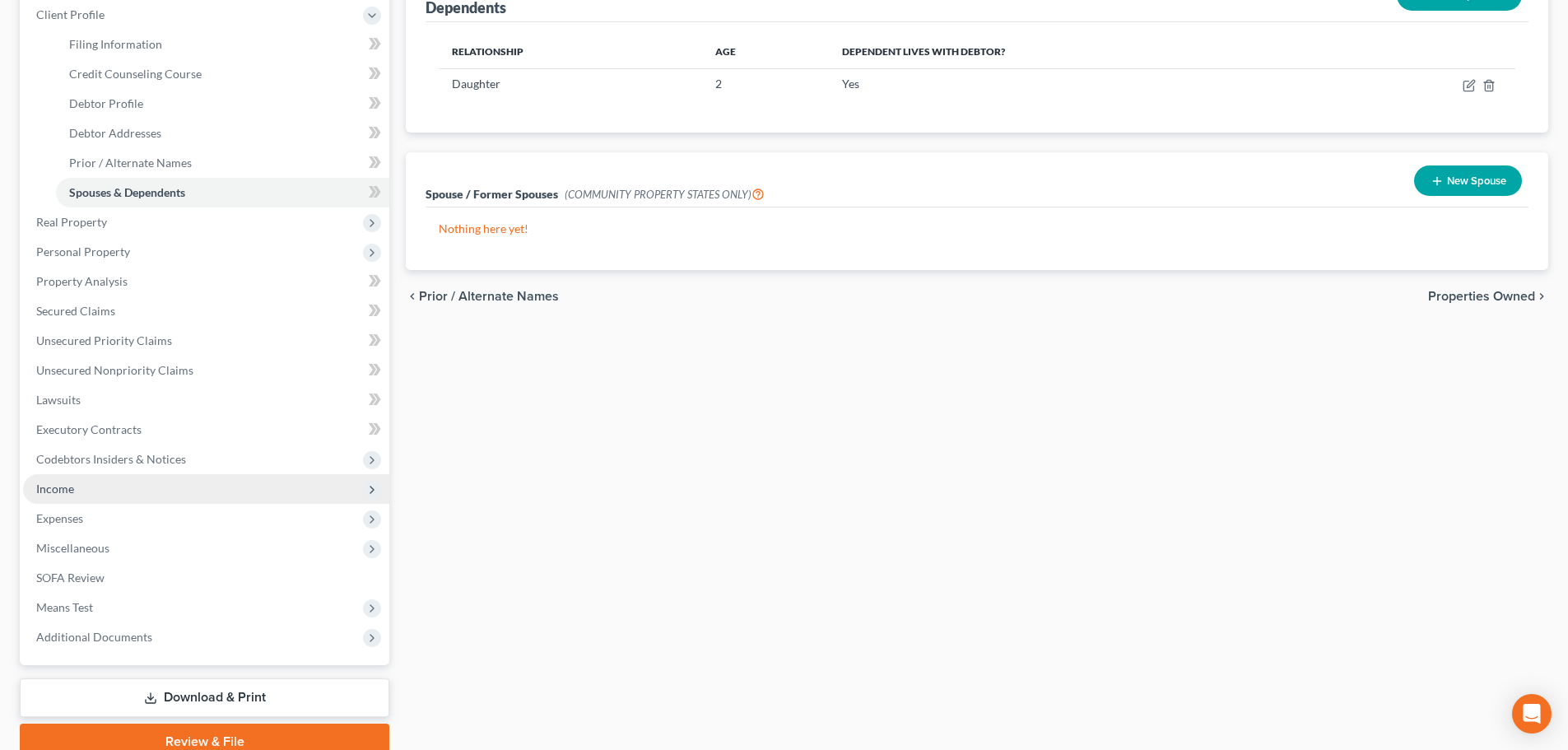
scroll to position [247, 0]
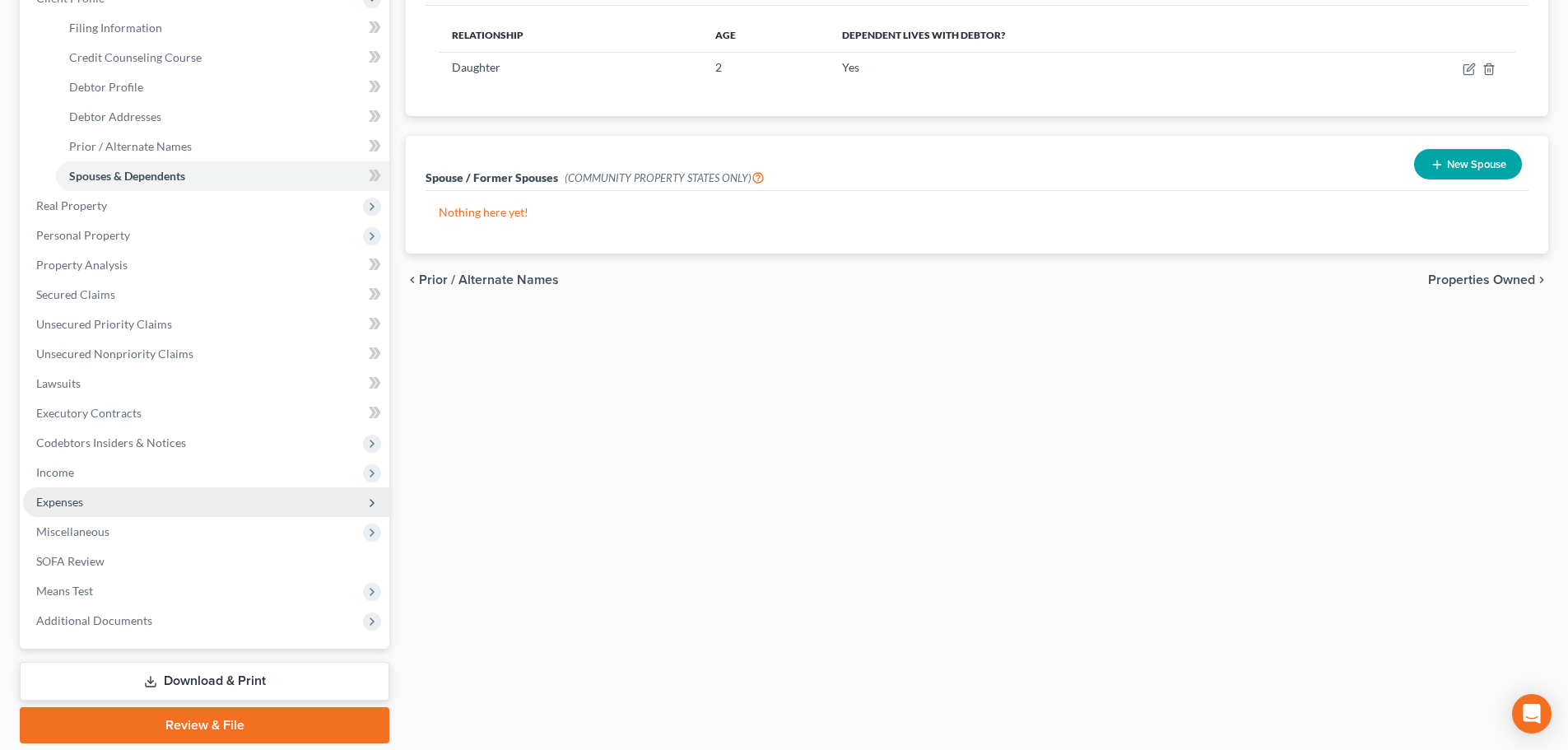
click at [84, 501] on span "Expenses" at bounding box center [206, 501] width 367 height 29
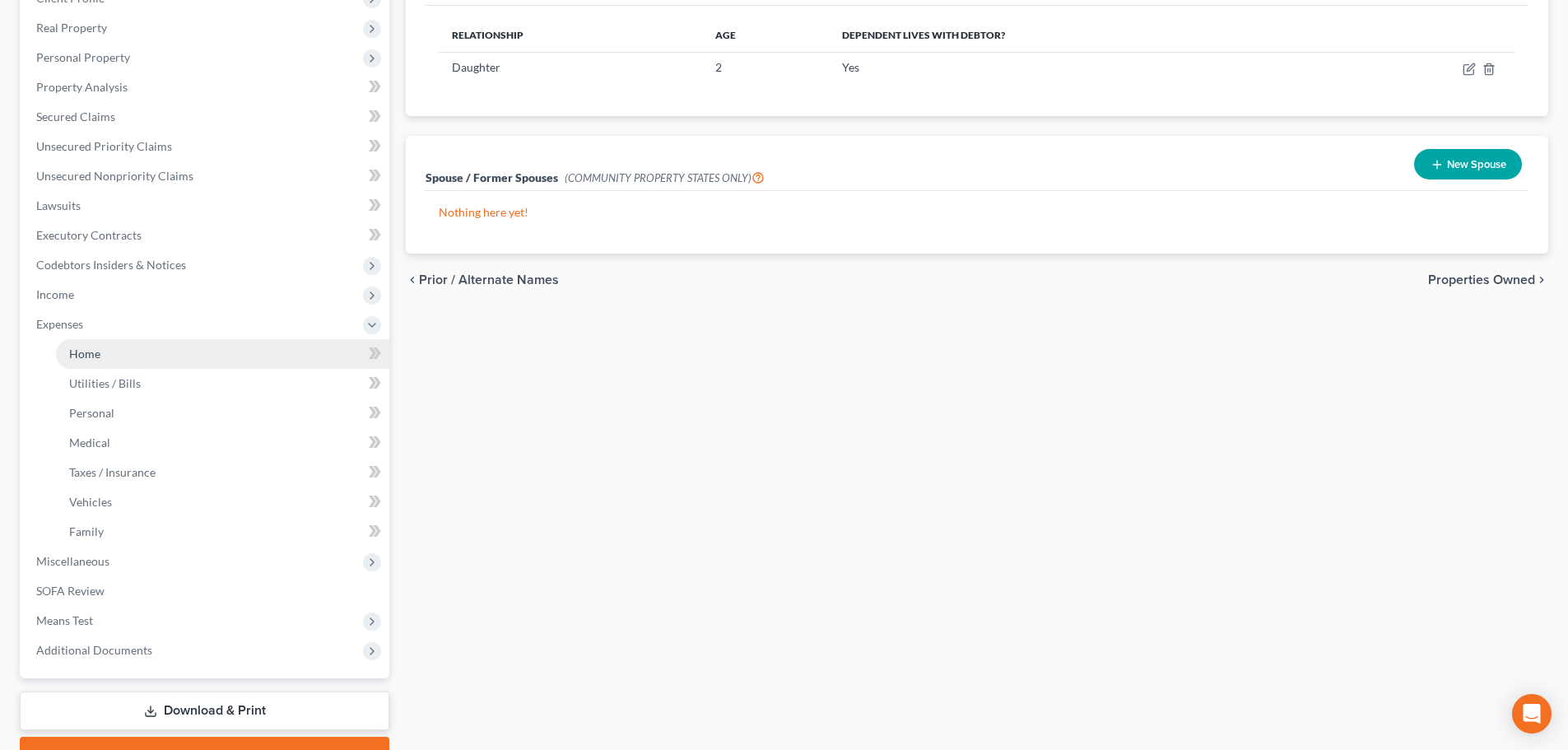
click at [122, 357] on link "Home" at bounding box center [222, 353] width 334 height 29
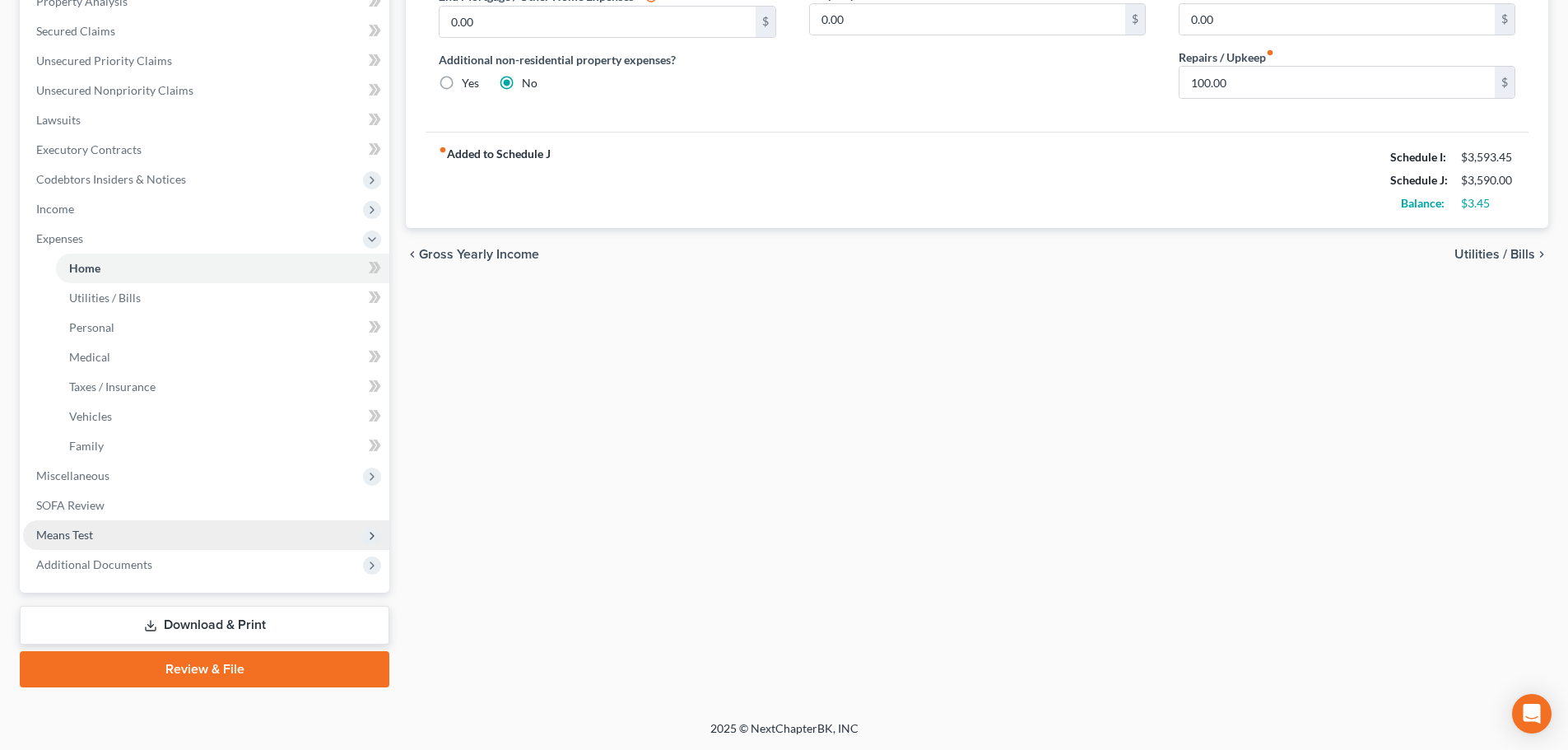
click at [104, 536] on span "Means Test" at bounding box center [206, 534] width 367 height 29
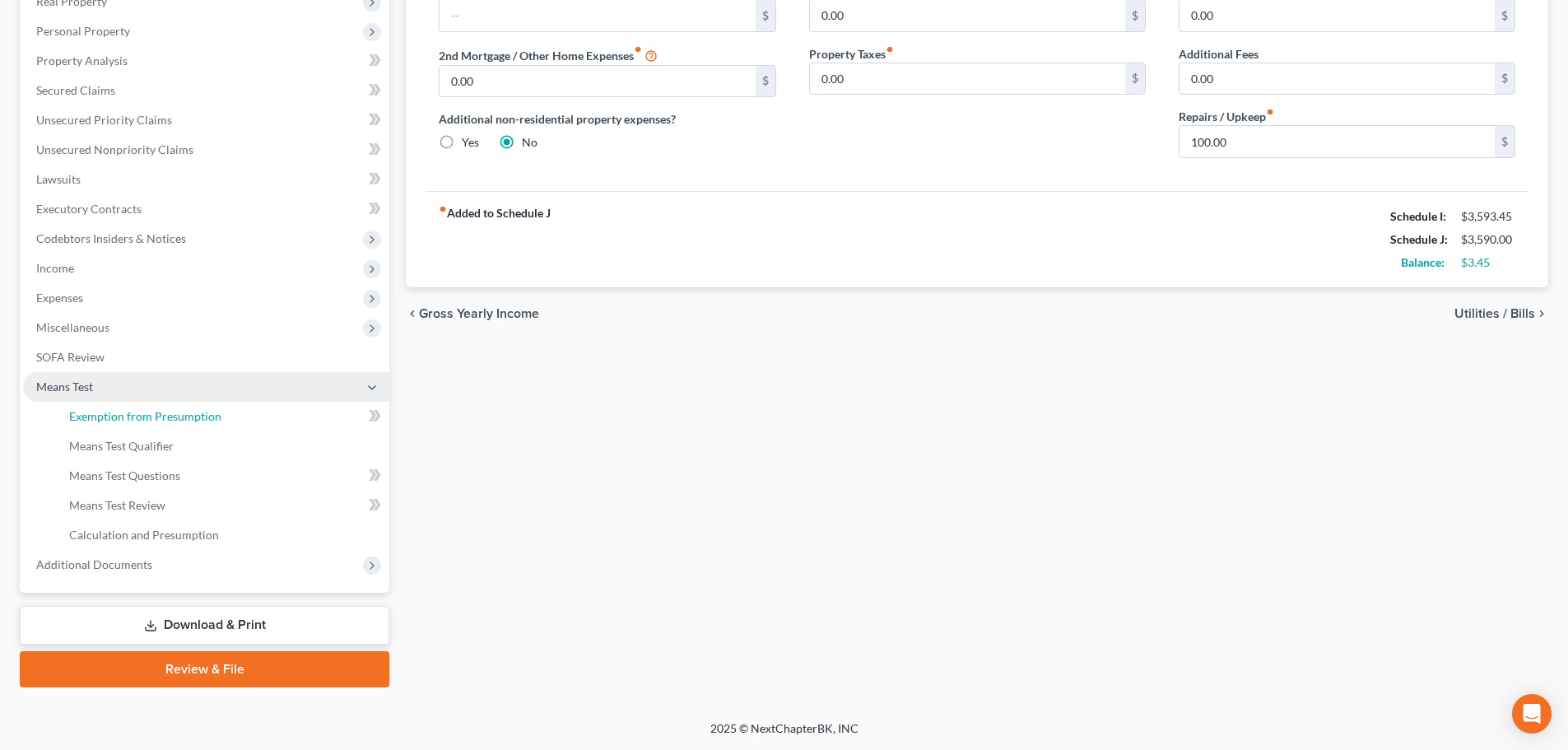
drag, startPoint x: 168, startPoint y: 420, endPoint x: 288, endPoint y: 376, distance: 127.8
click at [168, 419] on span "Exemption from Presumption" at bounding box center [145, 415] width 153 height 14
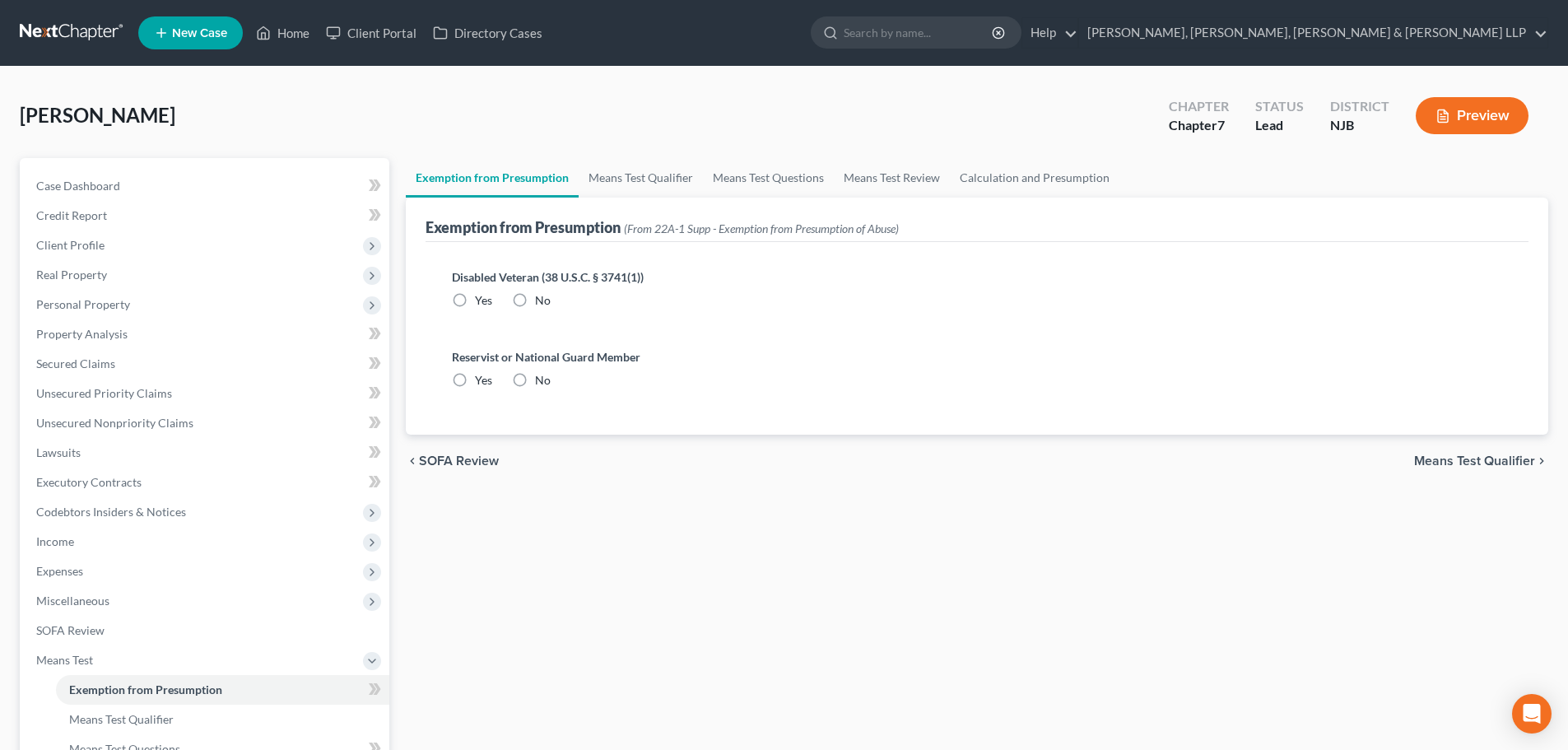
click at [535, 303] on label "No" at bounding box center [543, 301] width 16 height 17
click at [542, 303] on input "No" at bounding box center [547, 297] width 11 height 11
click at [535, 381] on label "No" at bounding box center [543, 381] width 16 height 17
click at [542, 381] on input "No" at bounding box center [547, 378] width 11 height 11
click at [637, 191] on link "Means Test Qualifier" at bounding box center [641, 178] width 125 height 40
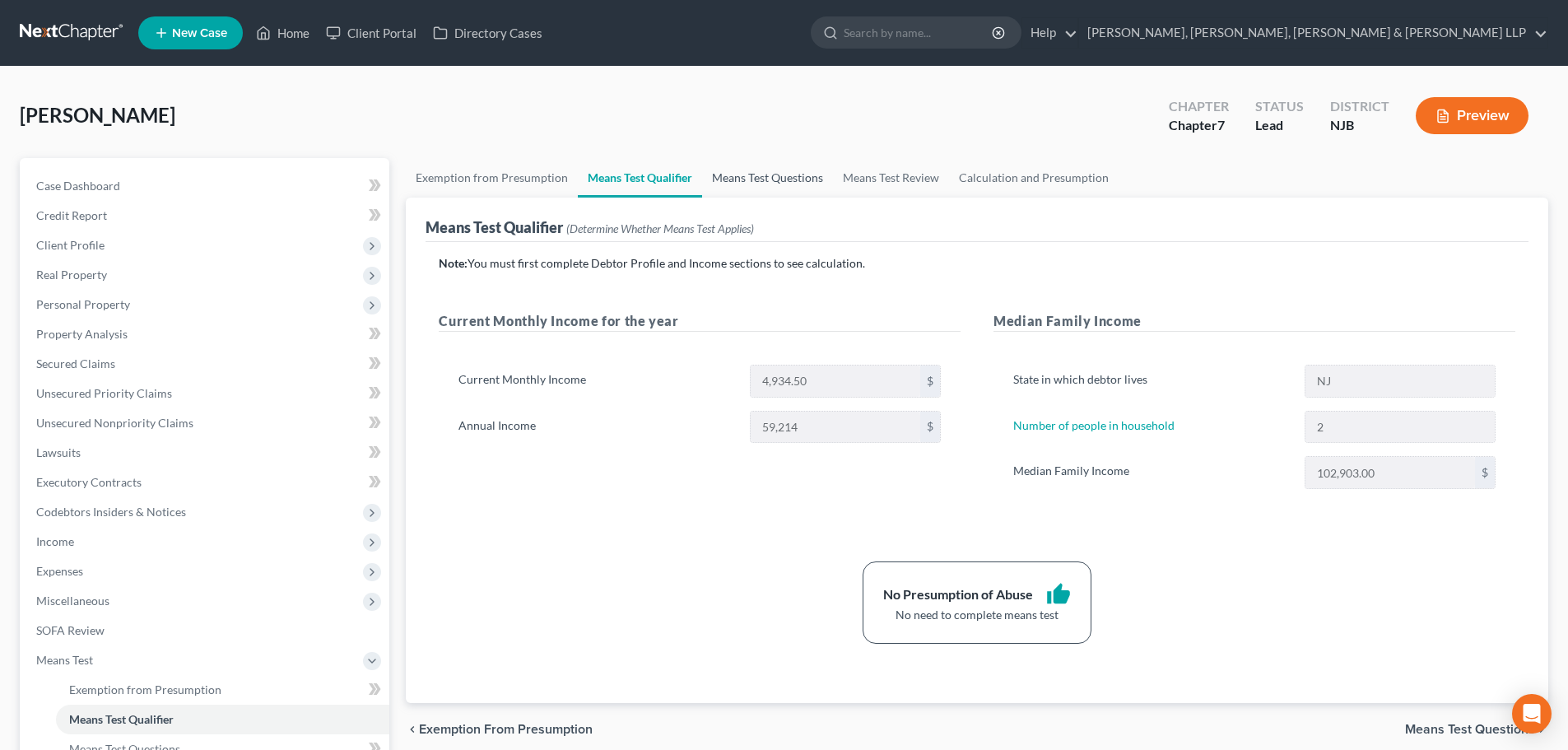
click at [759, 179] on link "Means Test Questions" at bounding box center [767, 178] width 131 height 40
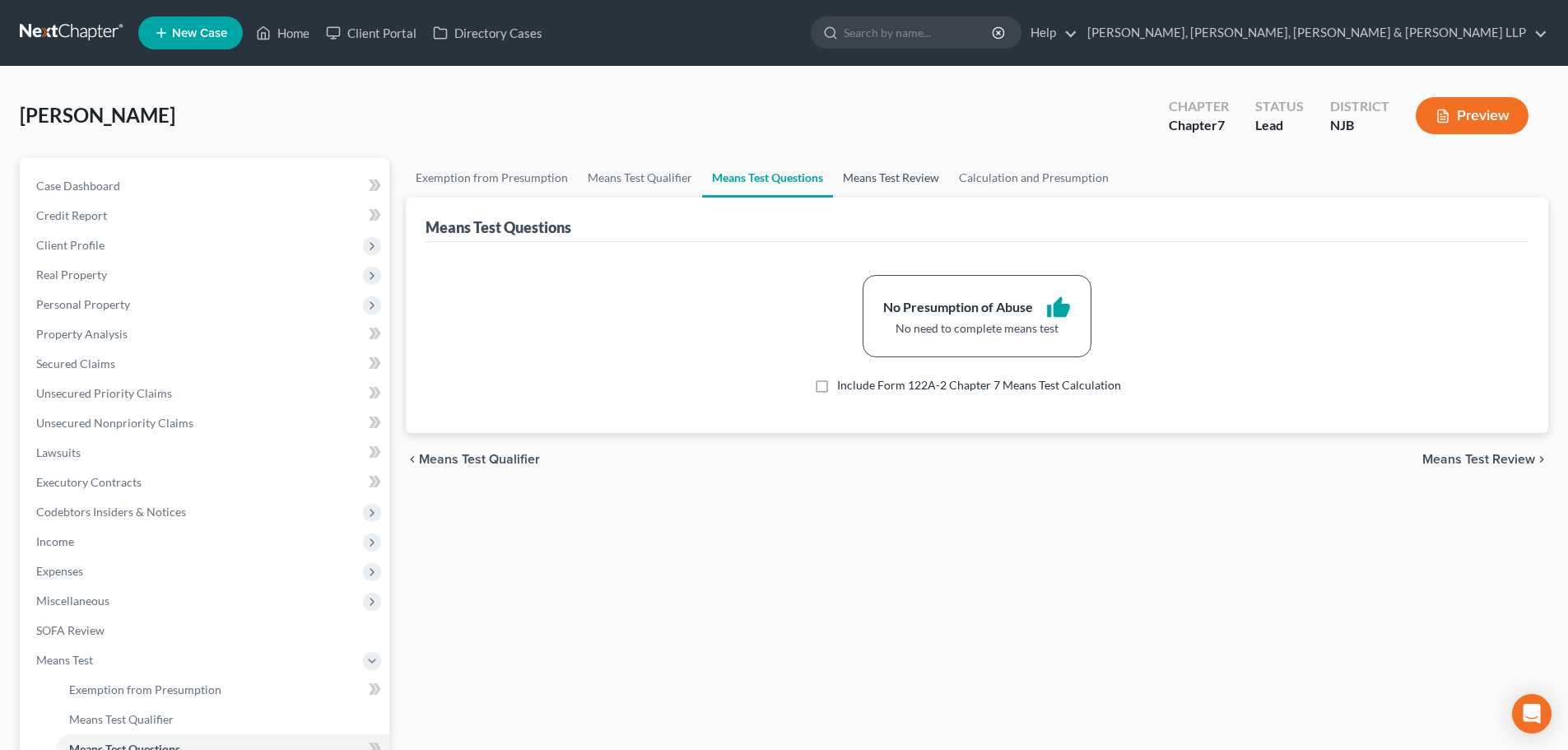
click at [909, 187] on link "Means Test Review" at bounding box center [891, 178] width 116 height 40
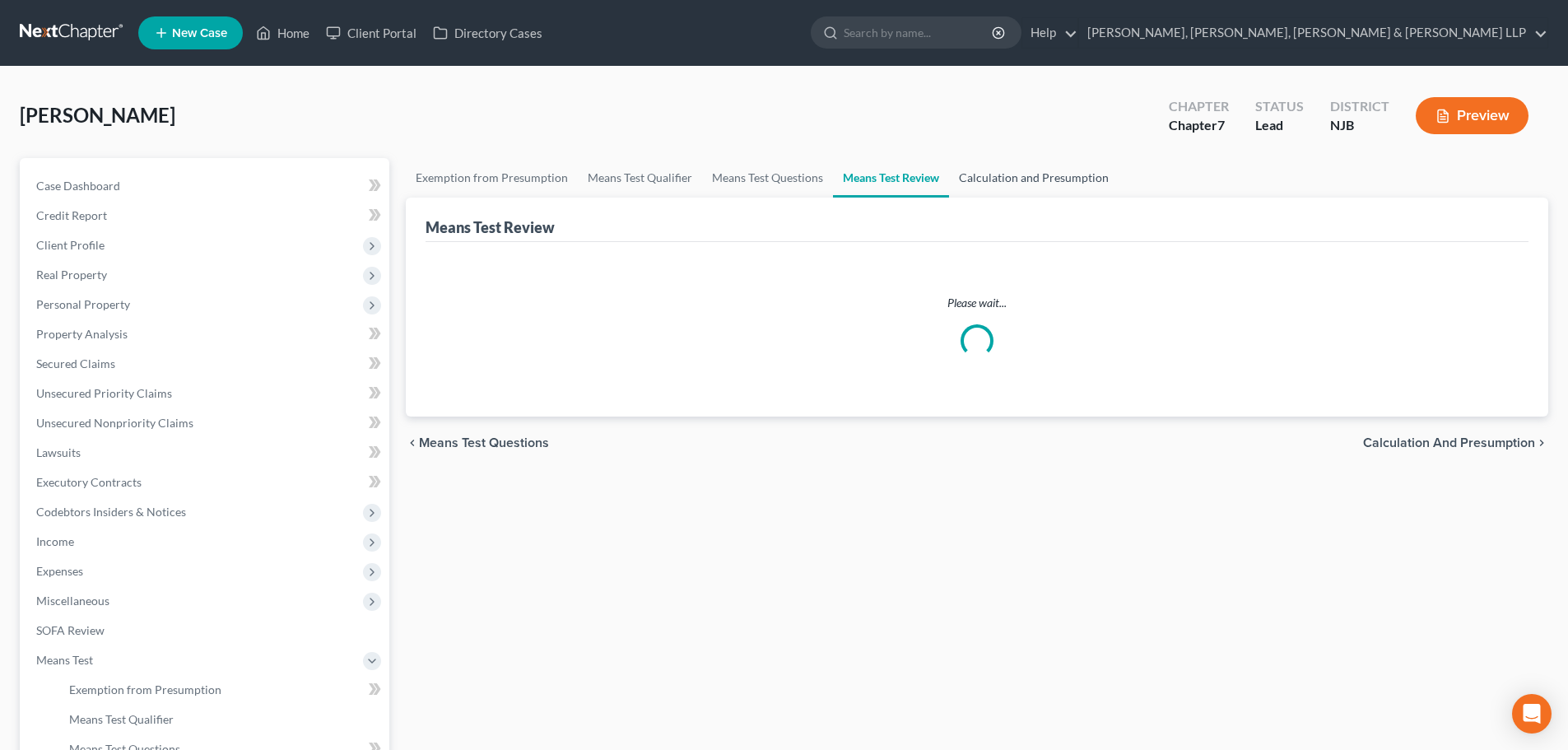
click at [1019, 178] on link "Calculation and Presumption" at bounding box center [1033, 178] width 169 height 40
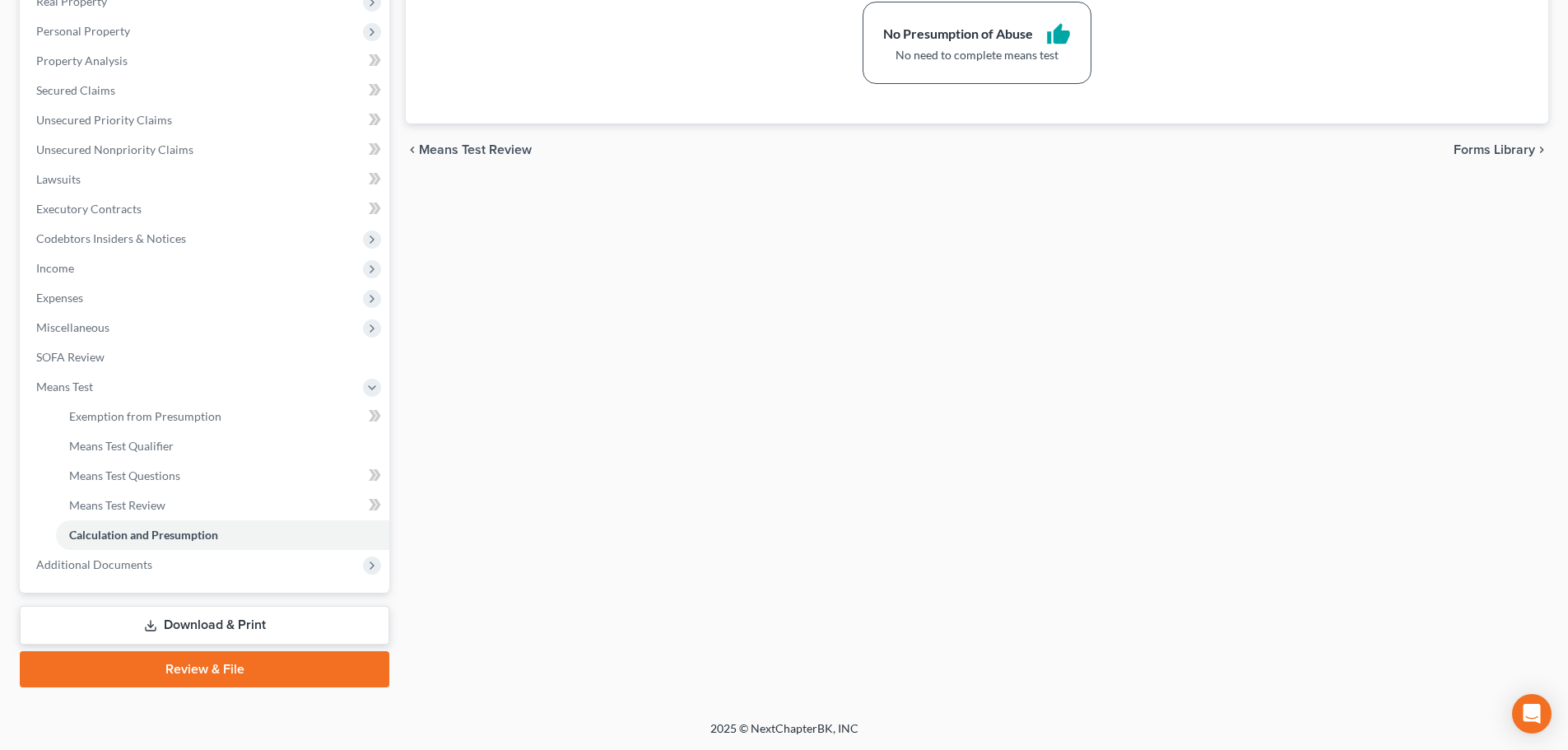
click at [227, 625] on link "Download & Print" at bounding box center [204, 625] width 370 height 39
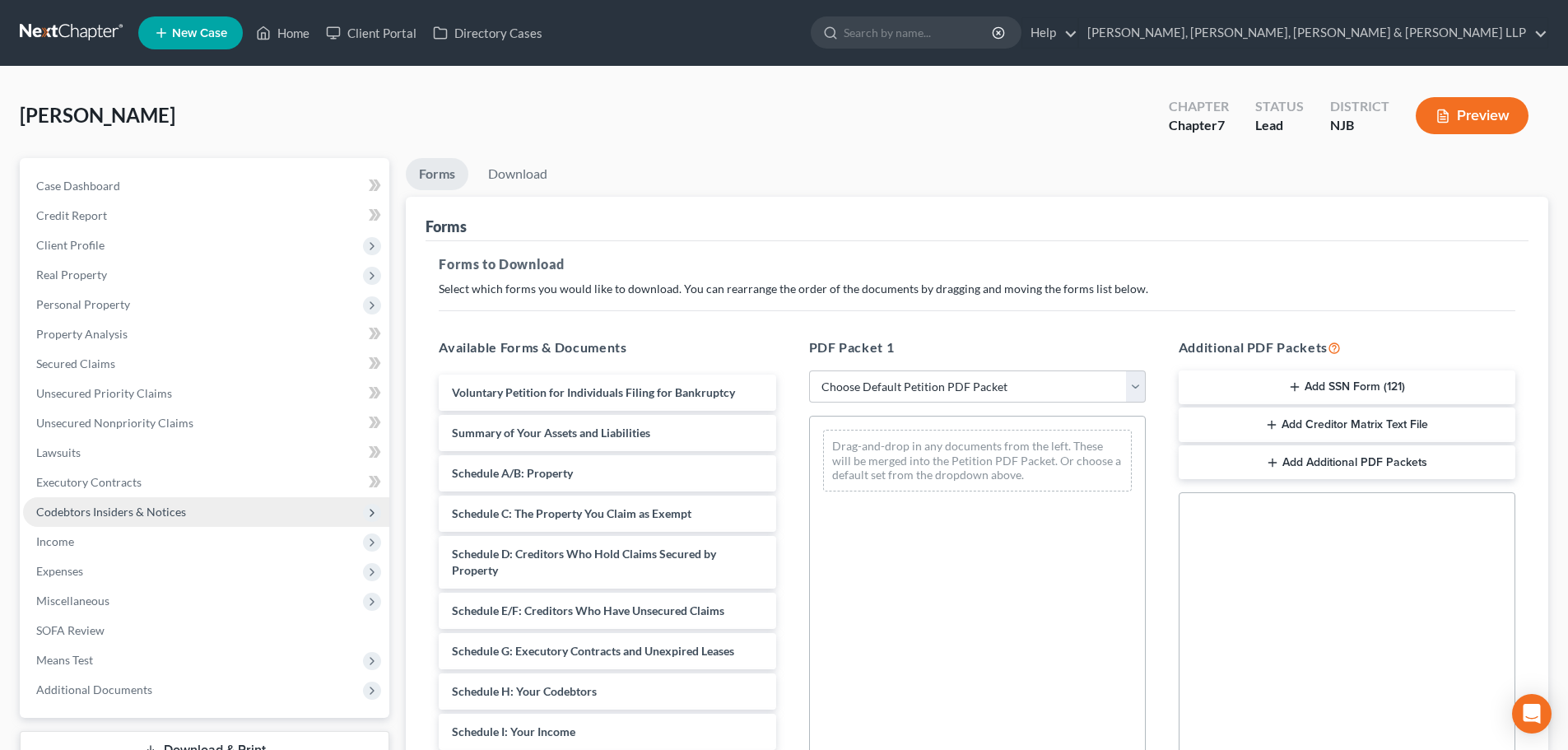
click at [126, 510] on span "Codebtors Insiders & Notices" at bounding box center [111, 512] width 150 height 14
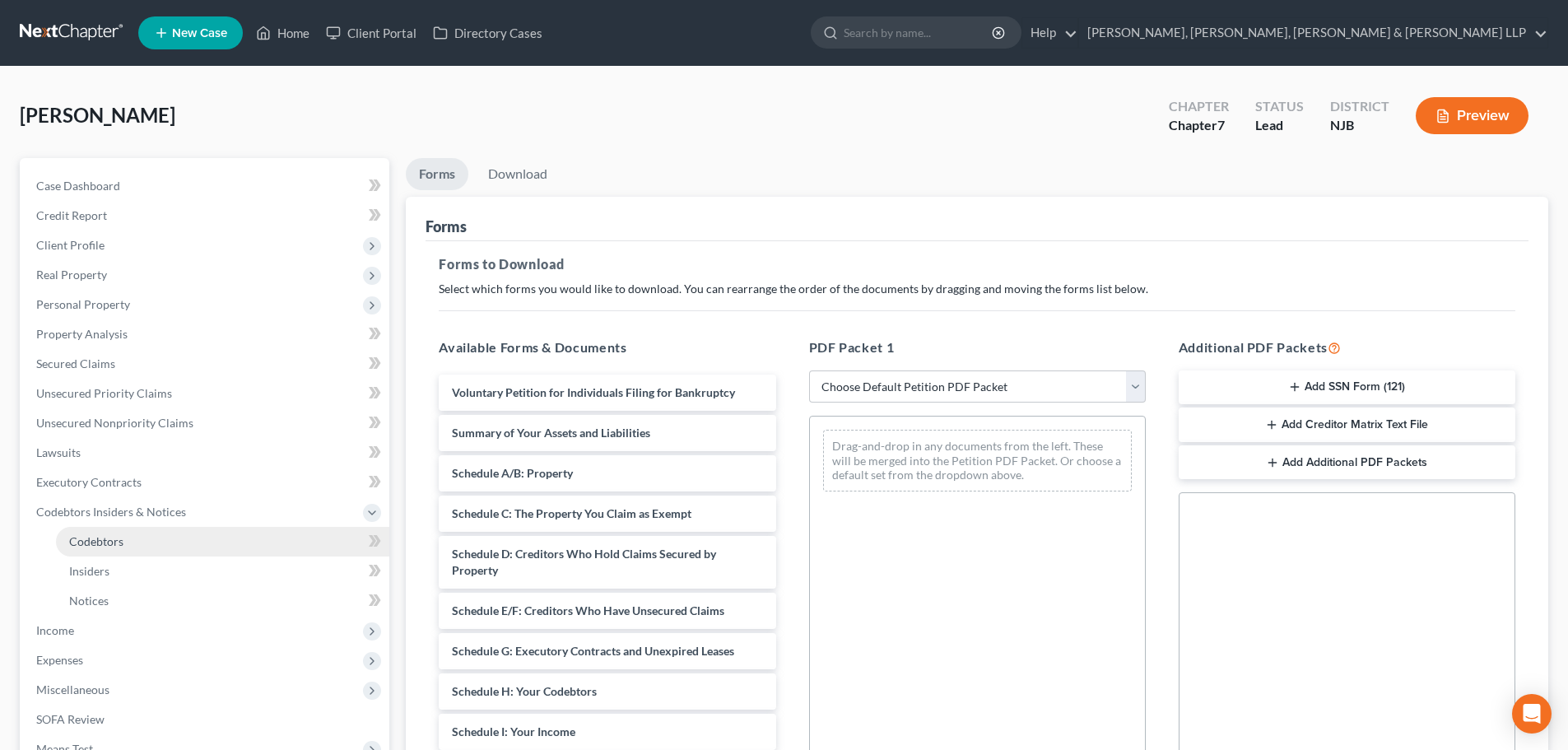
click at [121, 535] on span "Codebtors" at bounding box center [96, 541] width 54 height 14
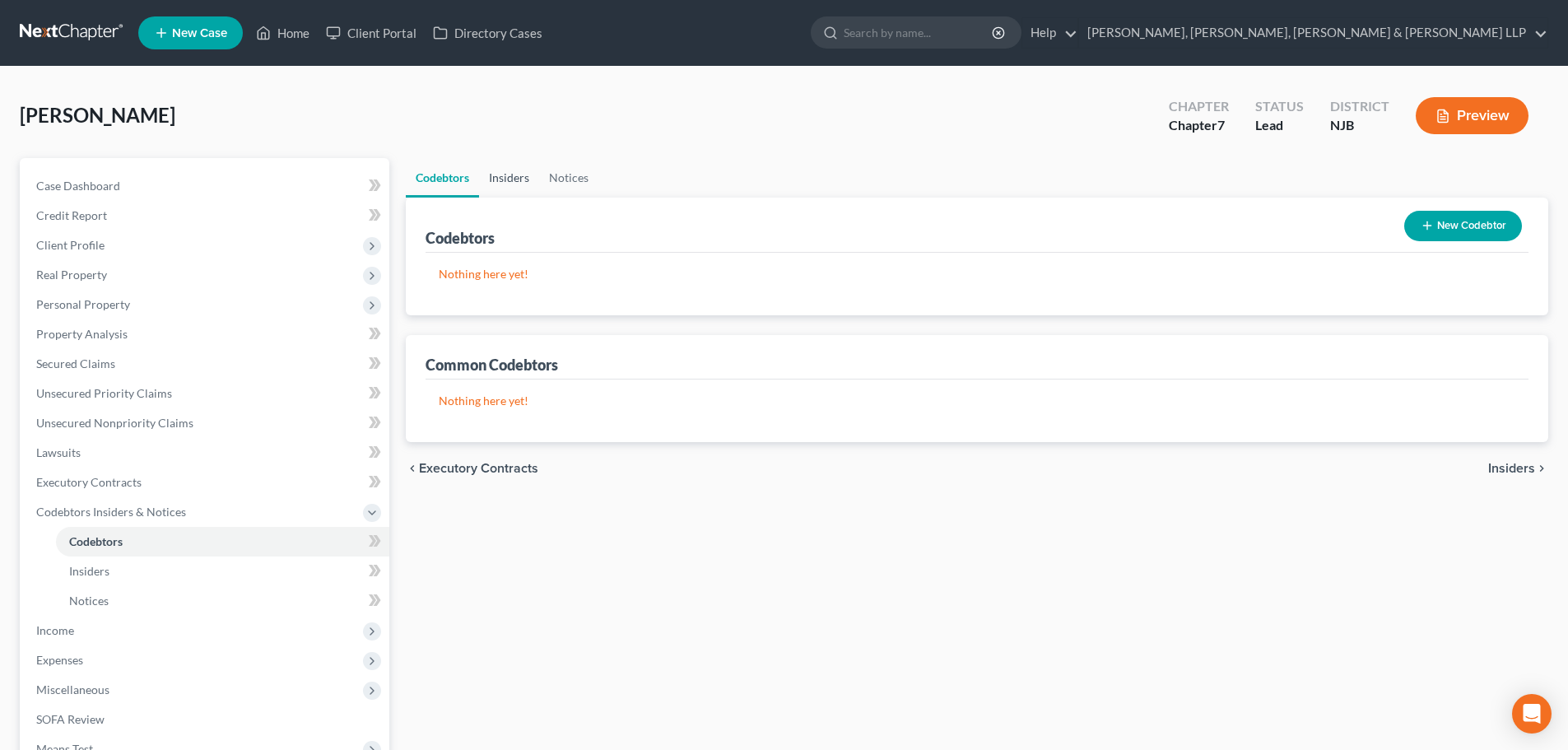
drag, startPoint x: 486, startPoint y: 185, endPoint x: 521, endPoint y: 185, distance: 35.0
click at [486, 184] on link "Insiders" at bounding box center [509, 178] width 60 height 40
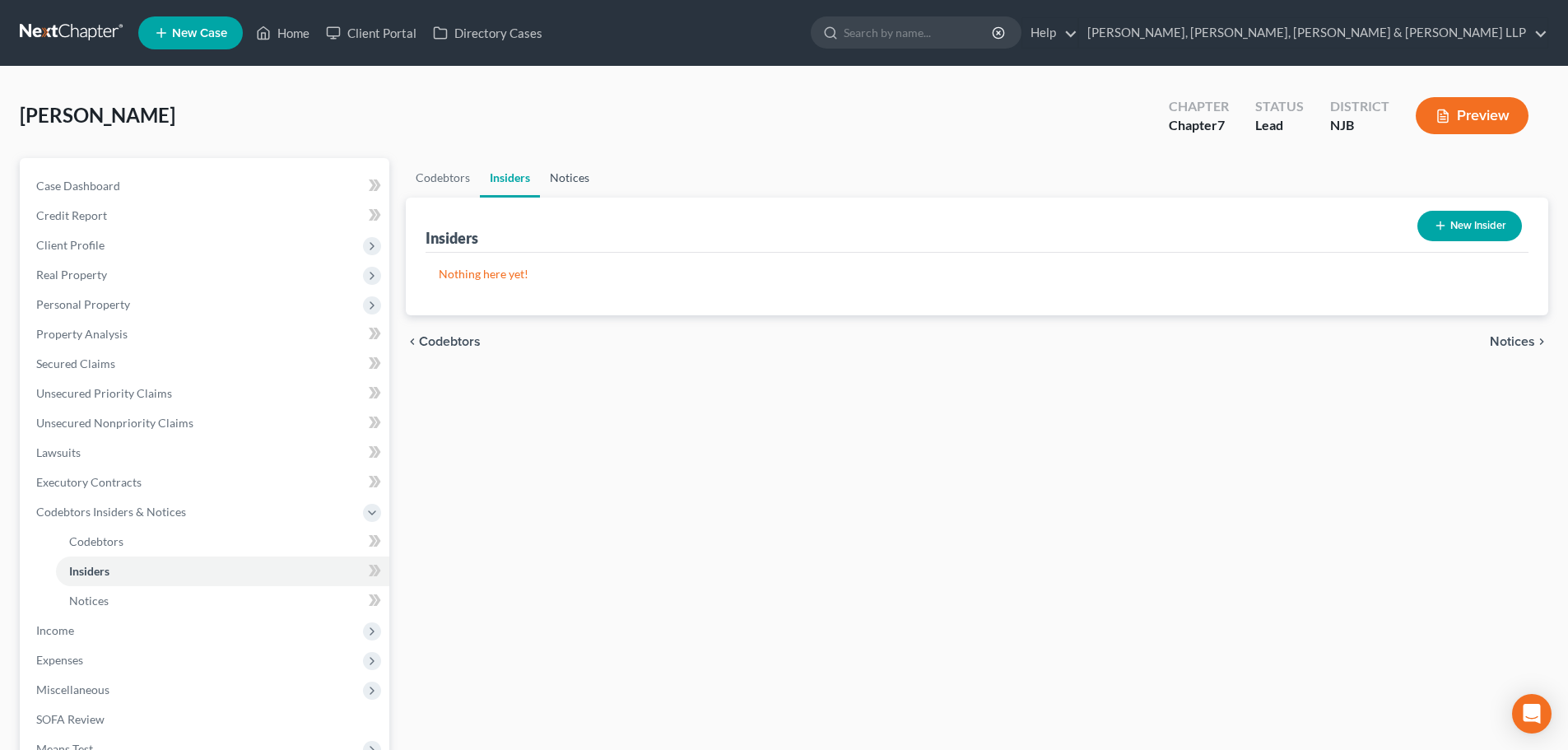
click at [565, 185] on link "Notices" at bounding box center [570, 178] width 59 height 40
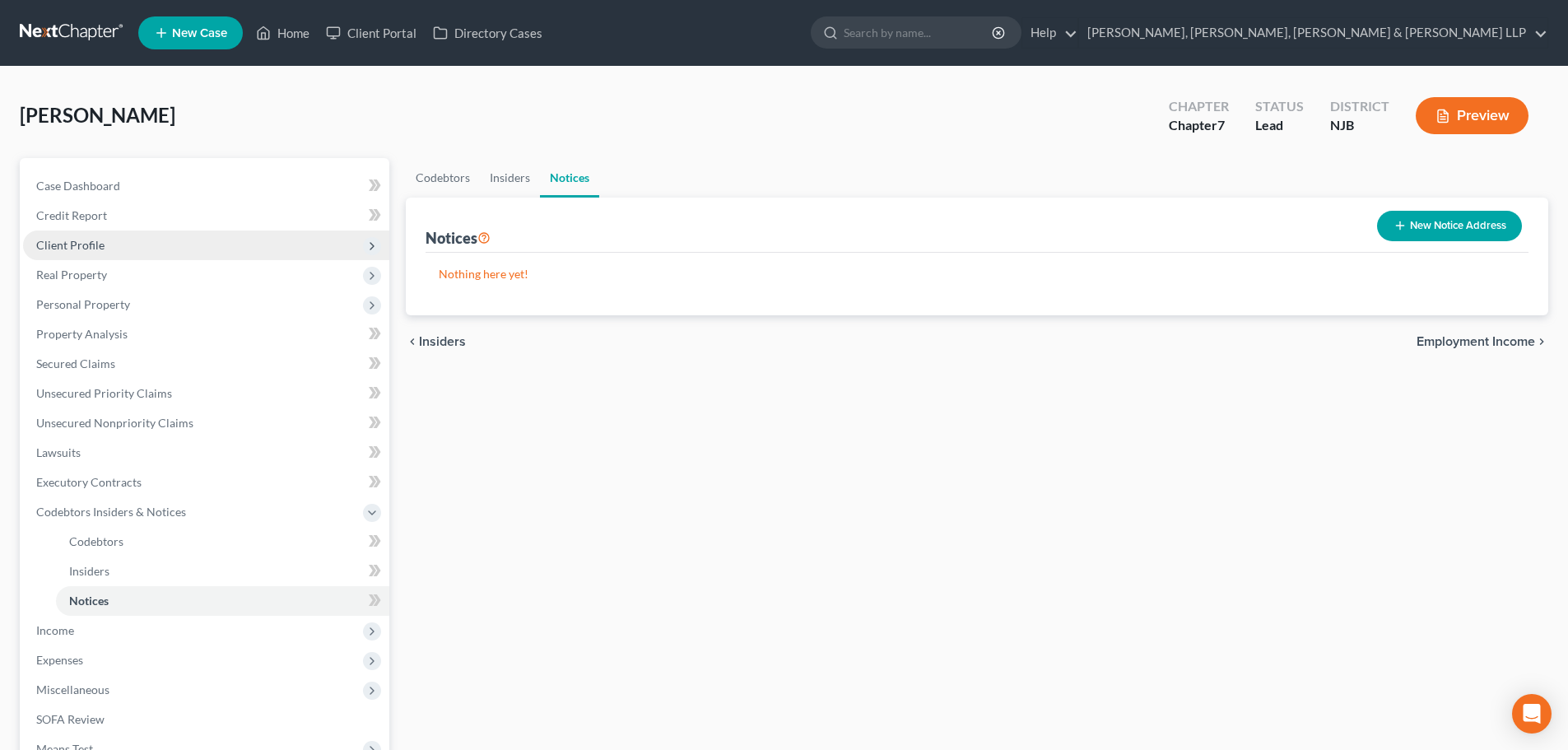
click at [126, 256] on span "Client Profile" at bounding box center [206, 245] width 367 height 29
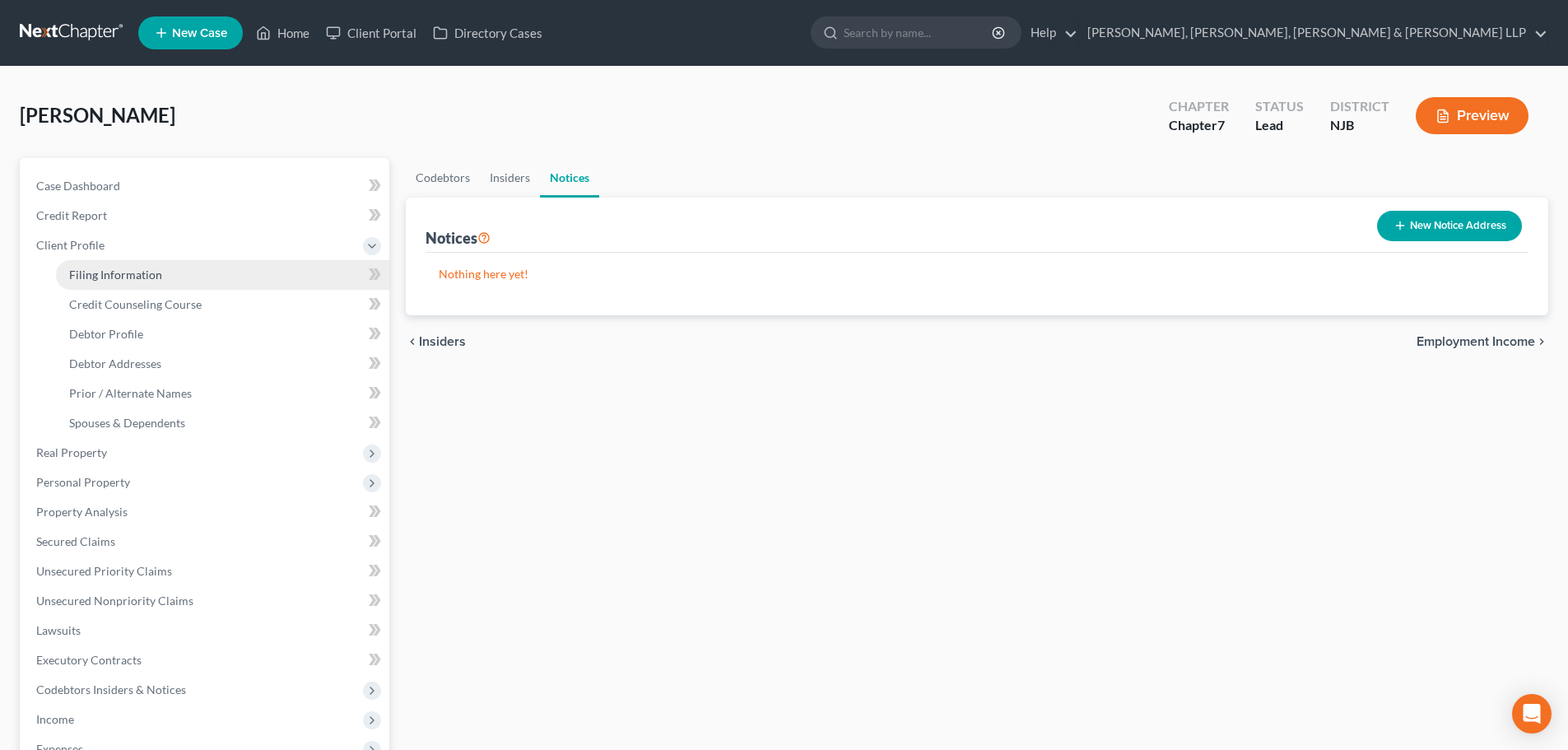
click at [127, 270] on span "Filing Information" at bounding box center [115, 274] width 93 height 14
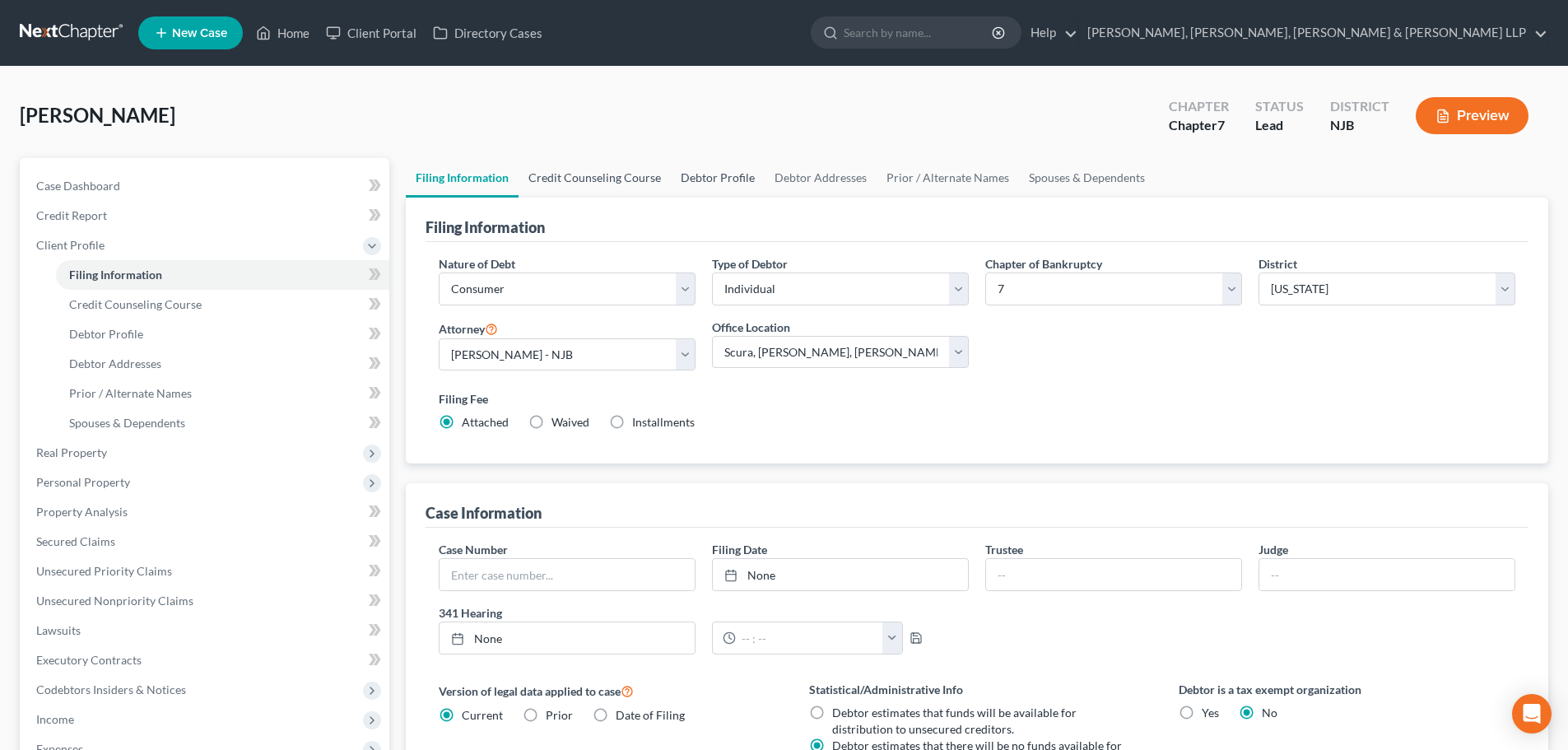
drag, startPoint x: 587, startPoint y: 189, endPoint x: 671, endPoint y: 177, distance: 84.9
click at [588, 188] on link "Credit Counseling Course" at bounding box center [594, 178] width 153 height 40
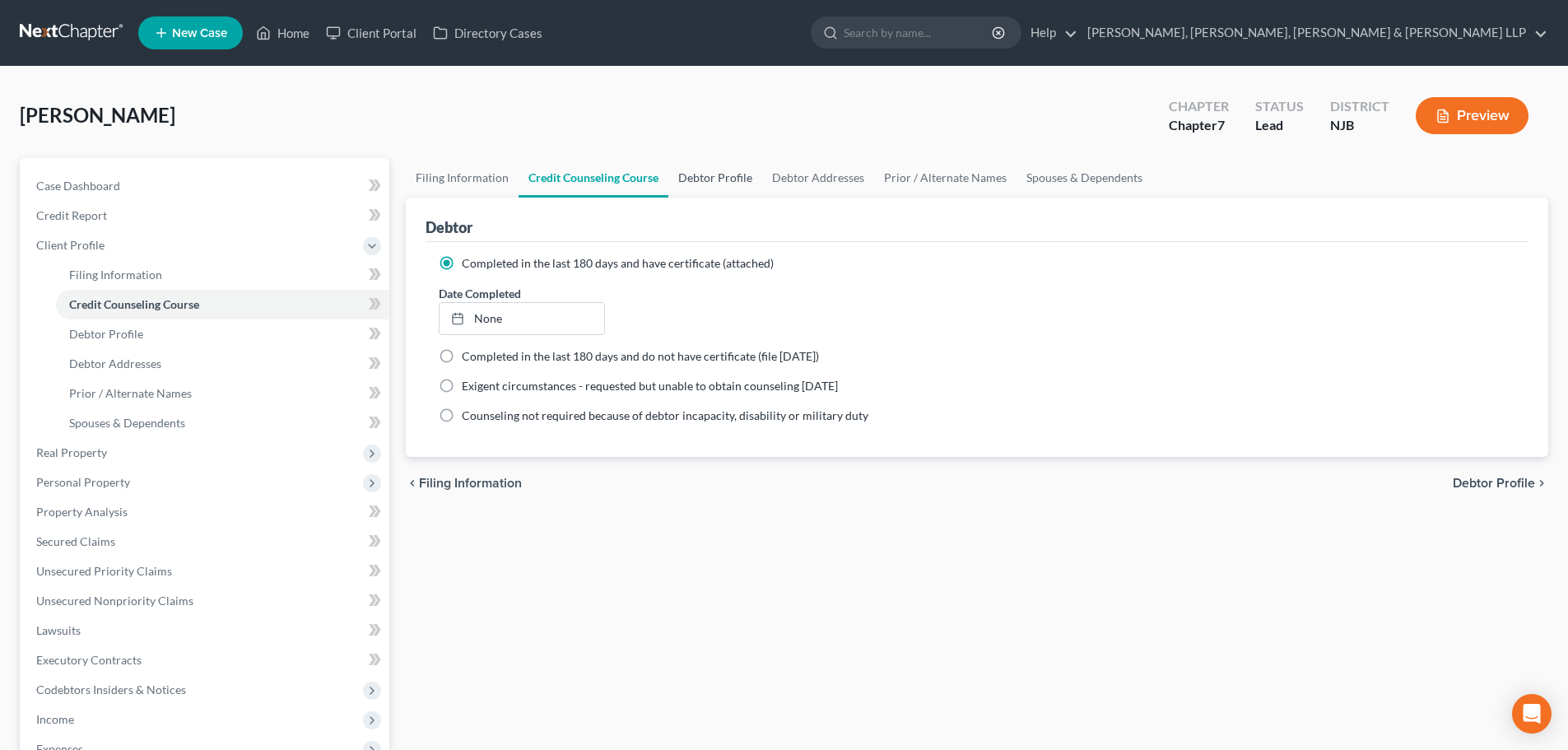
click at [717, 174] on link "Debtor Profile" at bounding box center [714, 178] width 94 height 40
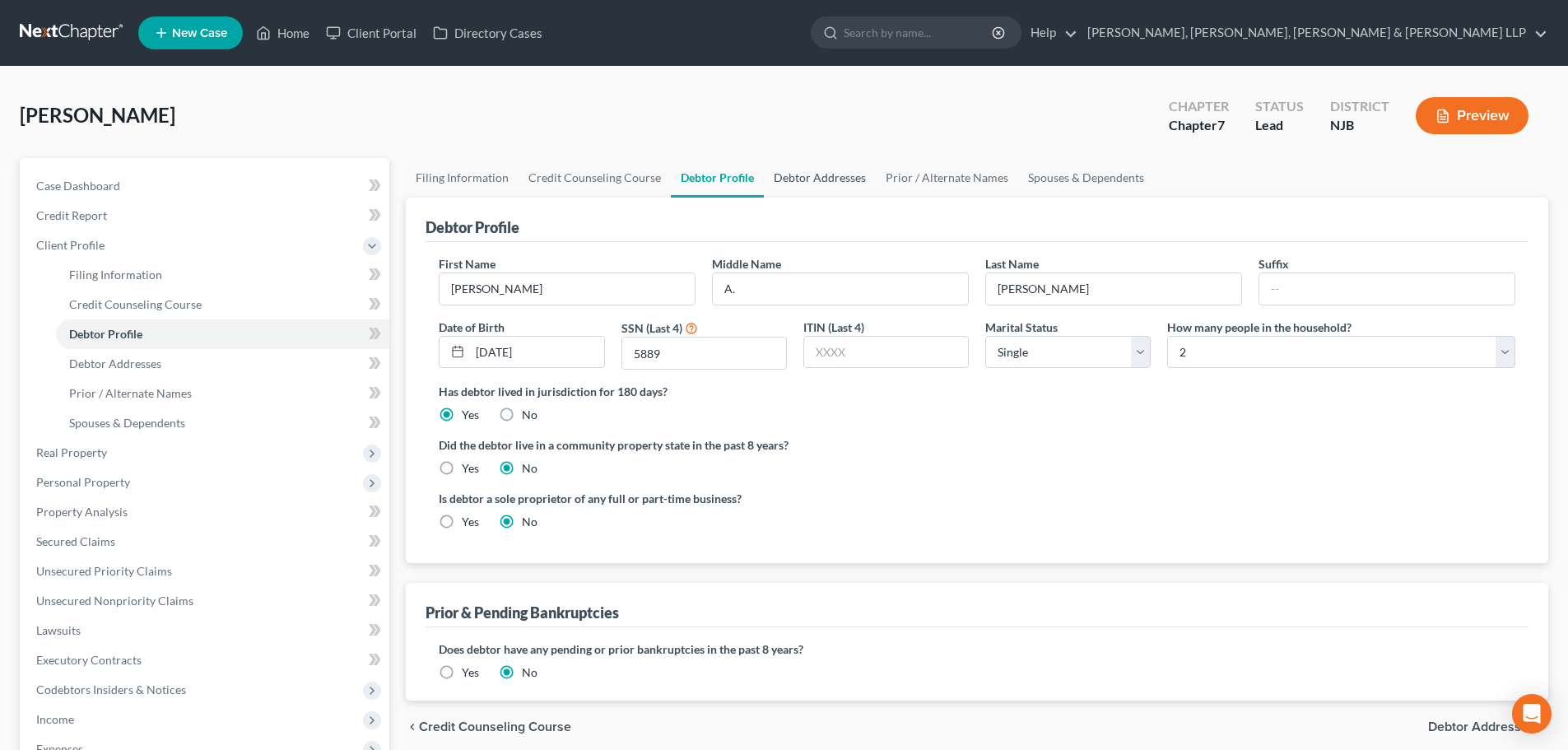
drag, startPoint x: 803, startPoint y: 176, endPoint x: 761, endPoint y: 220, distance: 60.8
click at [804, 176] on link "Debtor Addresses" at bounding box center [820, 178] width 112 height 40
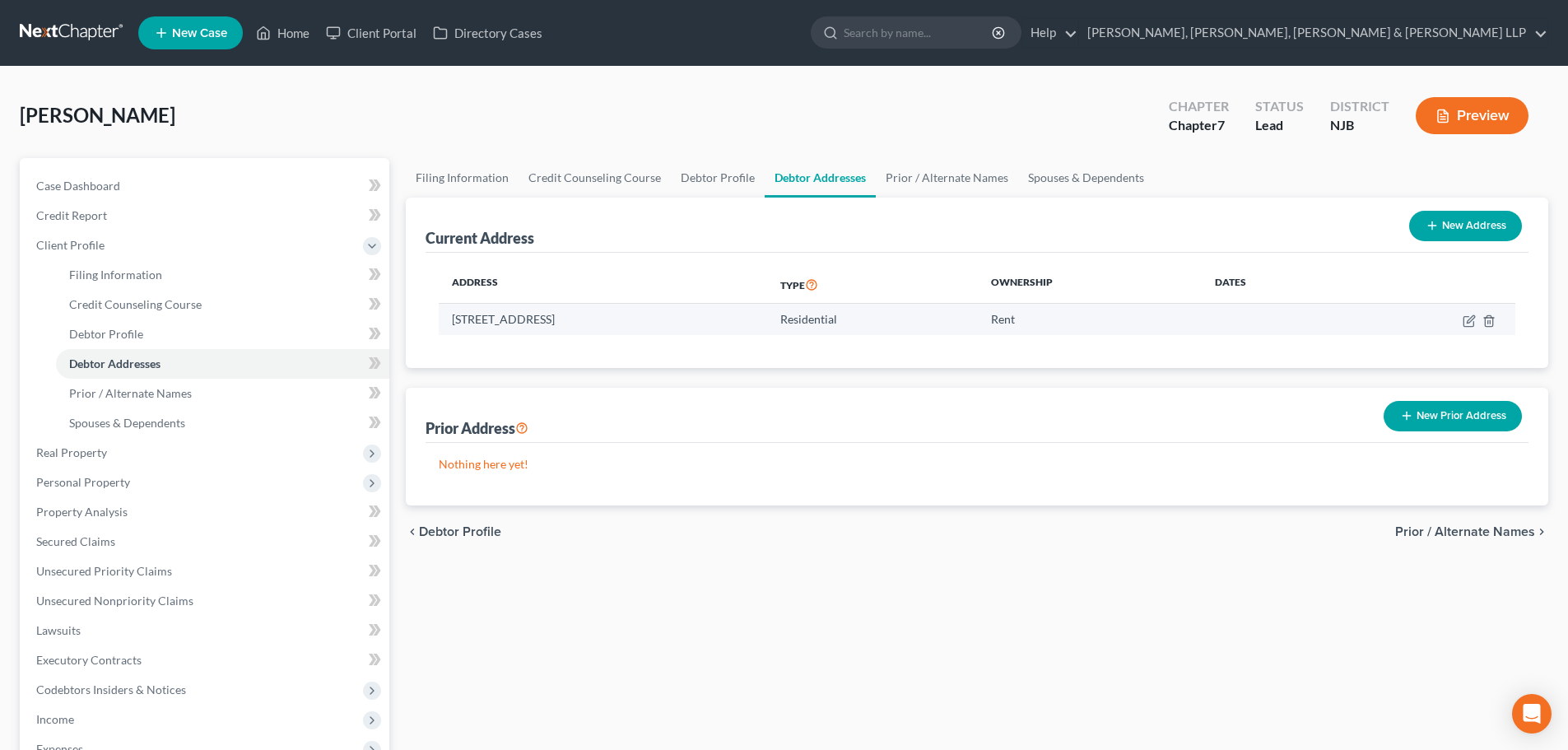
drag, startPoint x: 642, startPoint y: 318, endPoint x: 444, endPoint y: 317, distance: 198.0
click at [444, 317] on td "15 Somerset Lane Unit 201, Edgewater, NJ 07020" at bounding box center [603, 319] width 329 height 31
copy td "15 Somerset Lane Unit 201, Edgewater, NJ 07020"
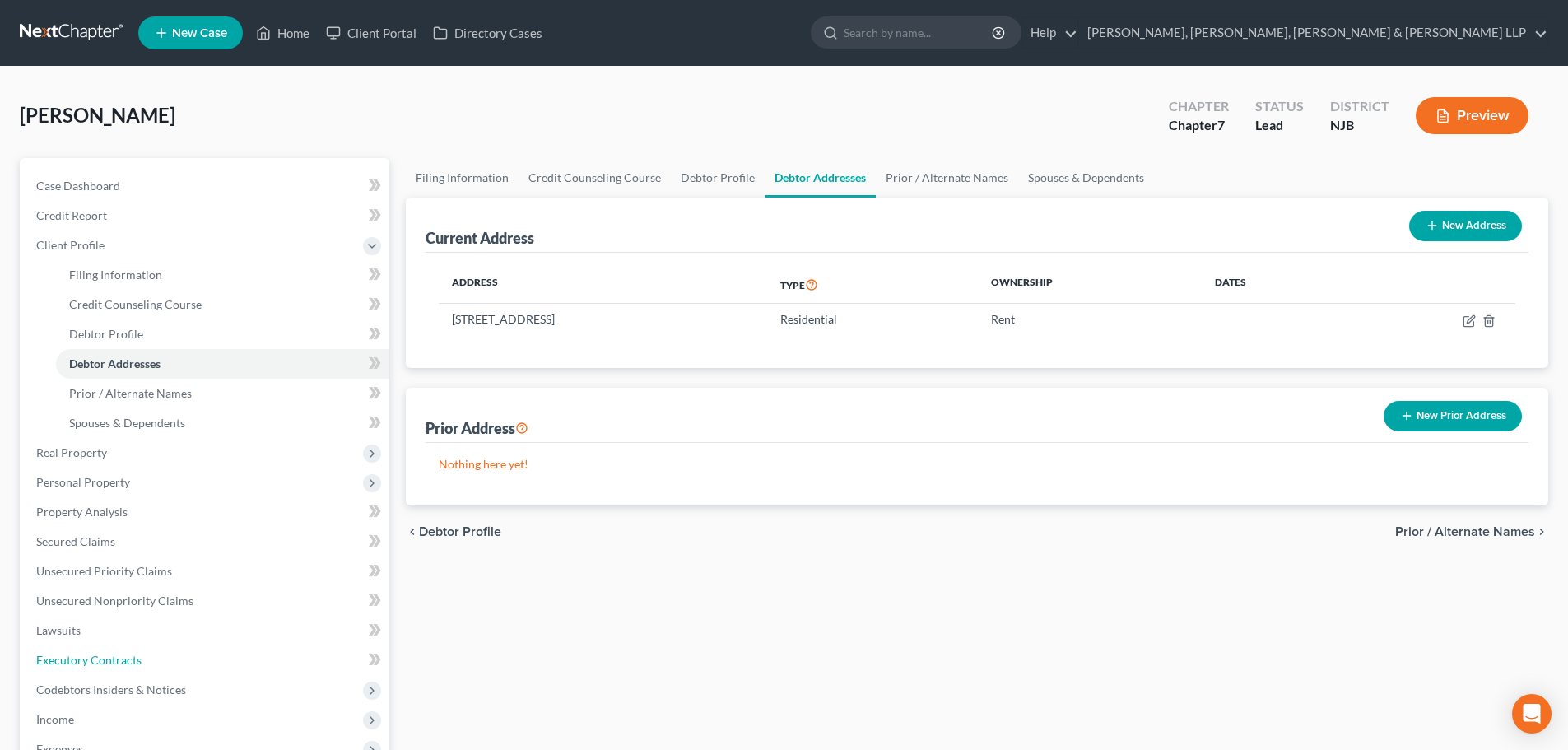
drag, startPoint x: 114, startPoint y: 658, endPoint x: 368, endPoint y: 601, distance: 260.3
click at [115, 660] on span "Executory Contracts" at bounding box center [88, 660] width 105 height 14
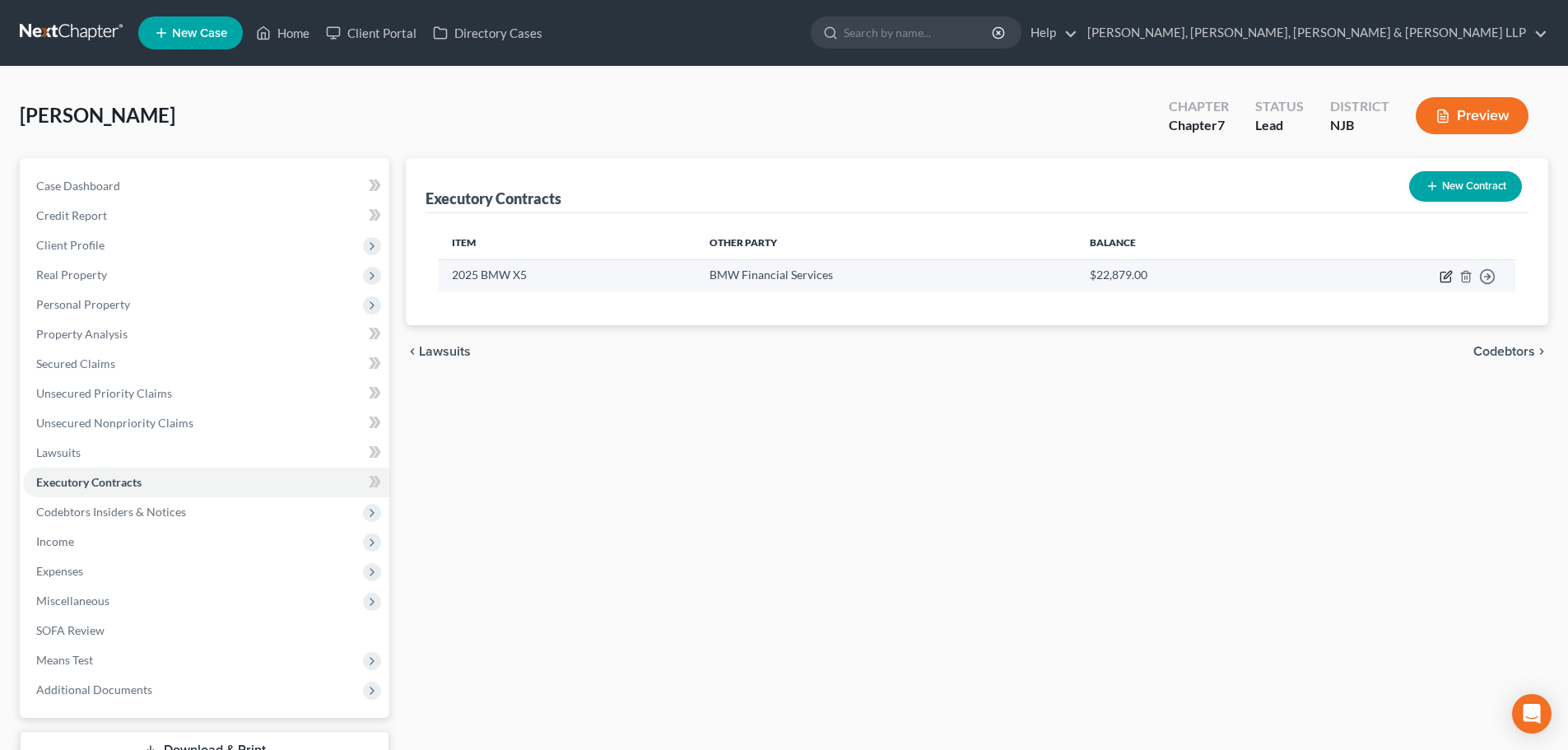
click at [1444, 274] on icon "button" at bounding box center [1446, 276] width 13 height 13
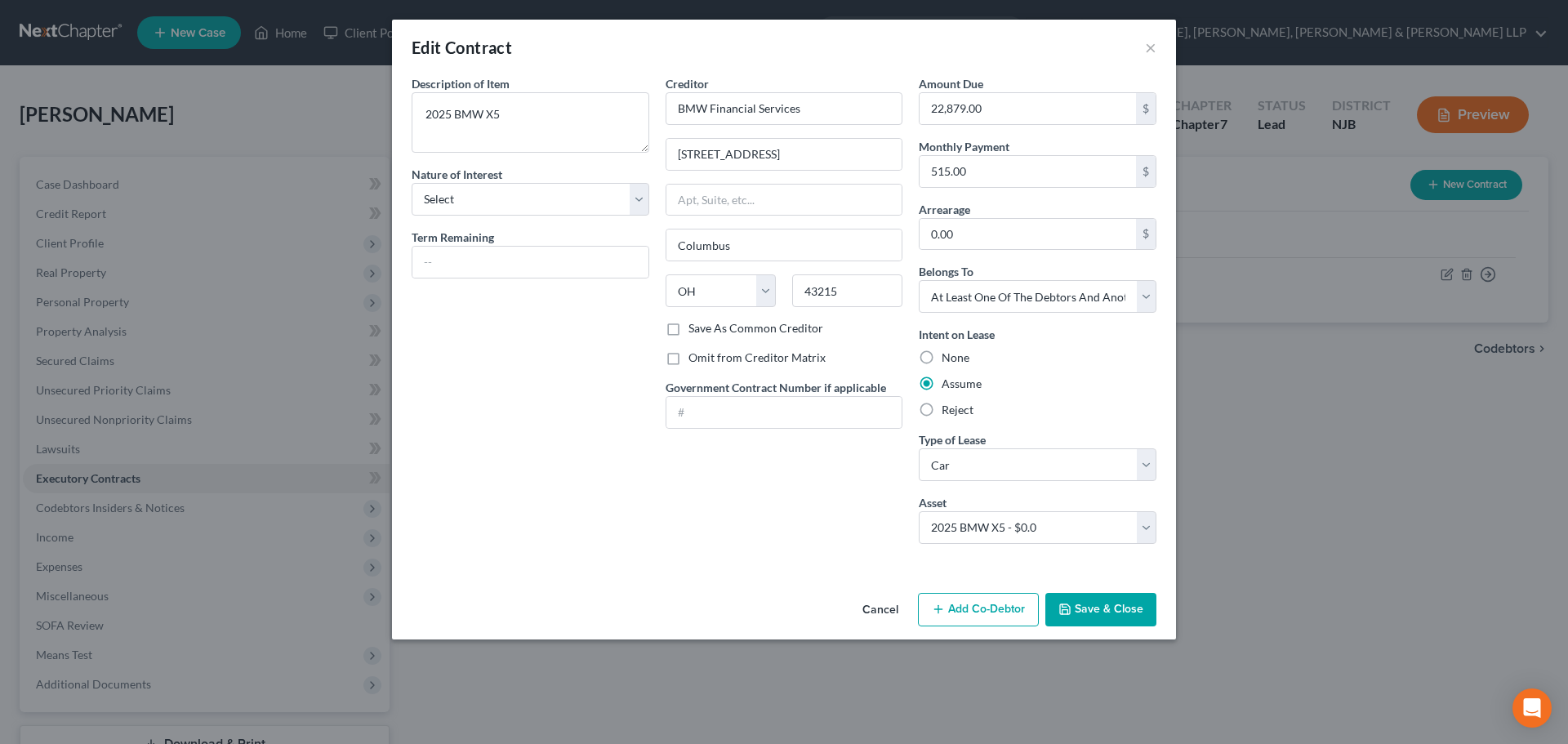
click at [980, 597] on button "Add Co-Debtor" at bounding box center [978, 609] width 121 height 34
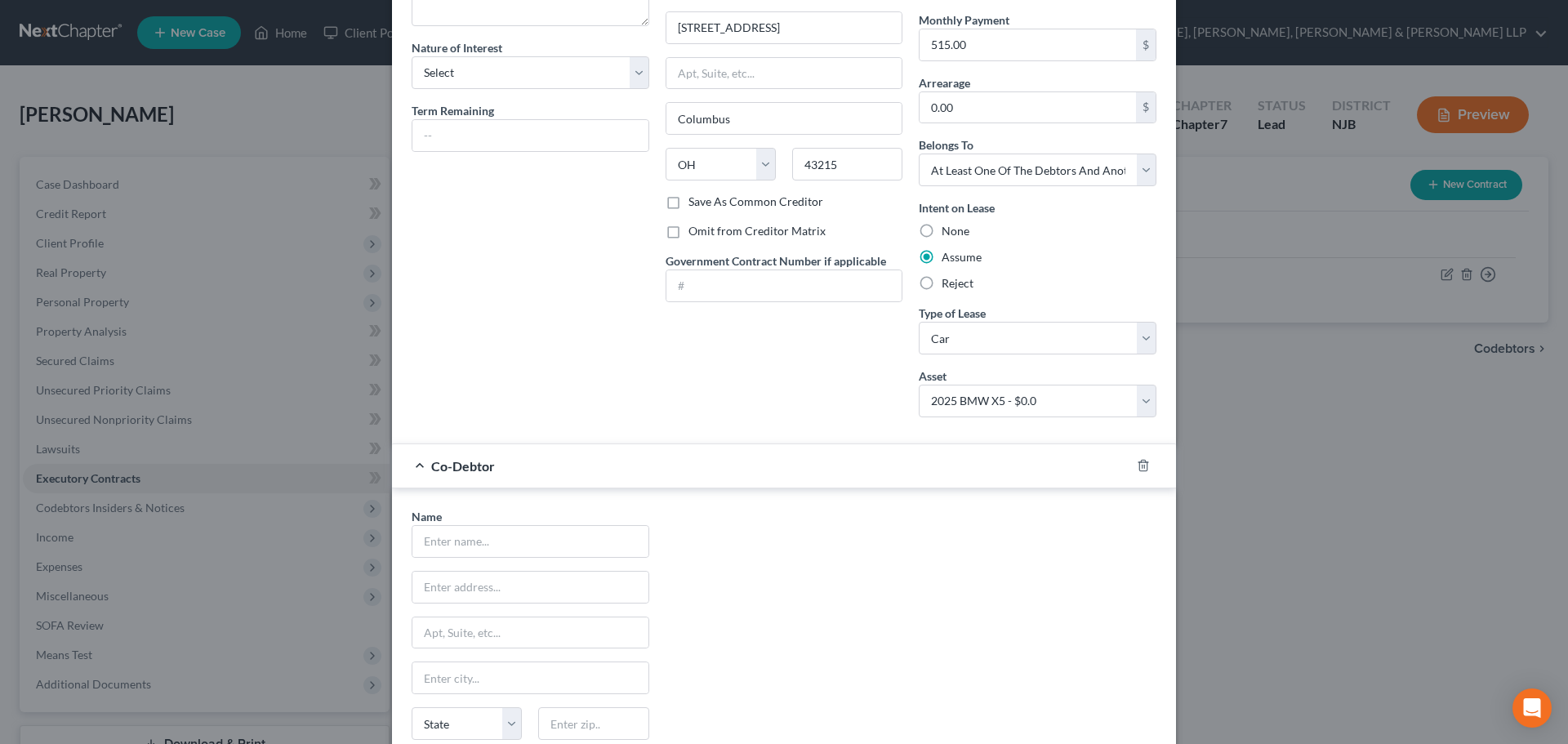
scroll to position [245, 0]
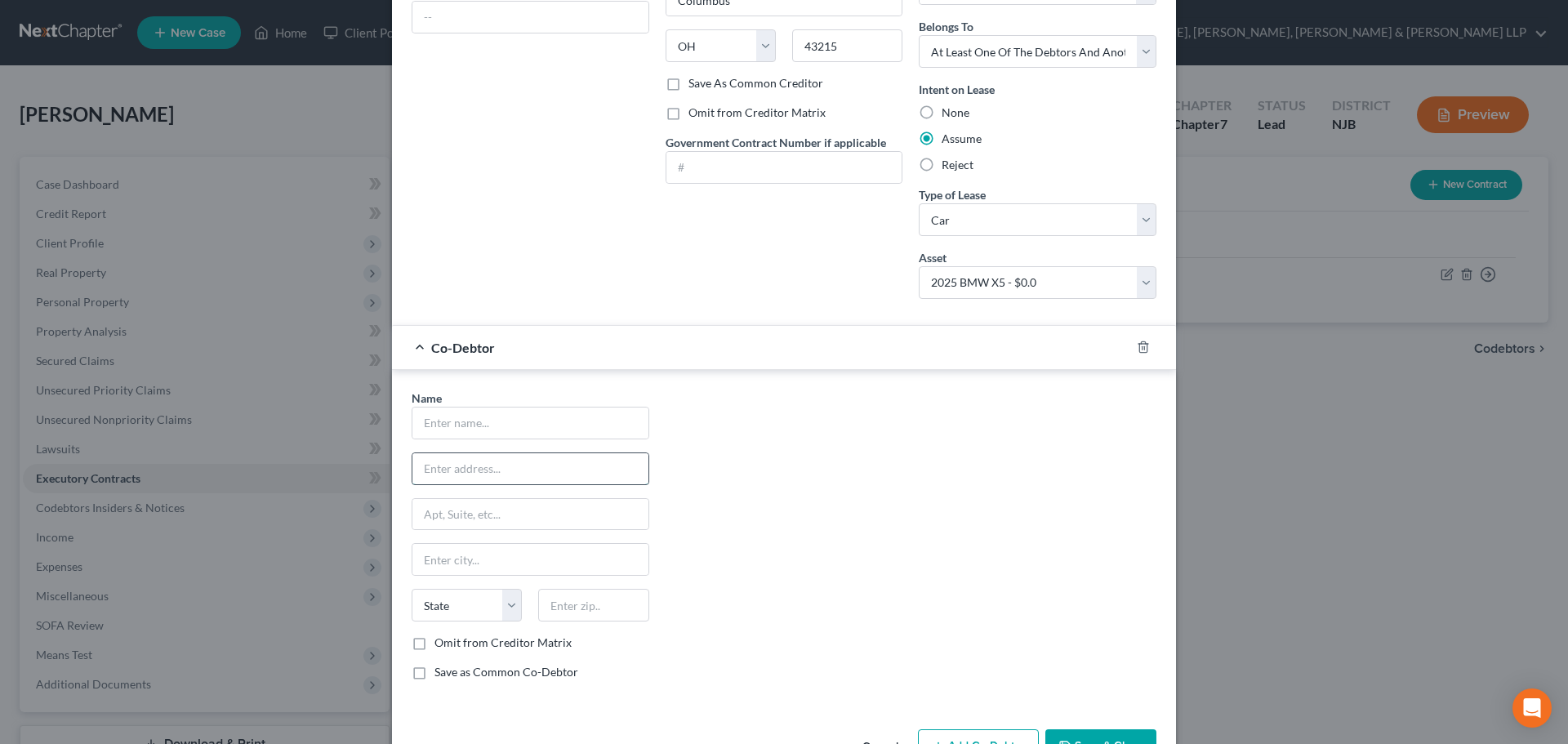
click at [484, 478] on input "text" at bounding box center [530, 468] width 236 height 31
paste input "15 Somerset Lane Unit 201, Edgewater, NJ 07020"
drag, startPoint x: 597, startPoint y: 468, endPoint x: 682, endPoint y: 466, distance: 85.0
click at [682, 466] on div "Name * 15 Somerset Lane Unit 201, Edgewater, NJ 07020 State AL AK AR AZ CA CO C…" at bounding box center [784, 541] width 761 height 303
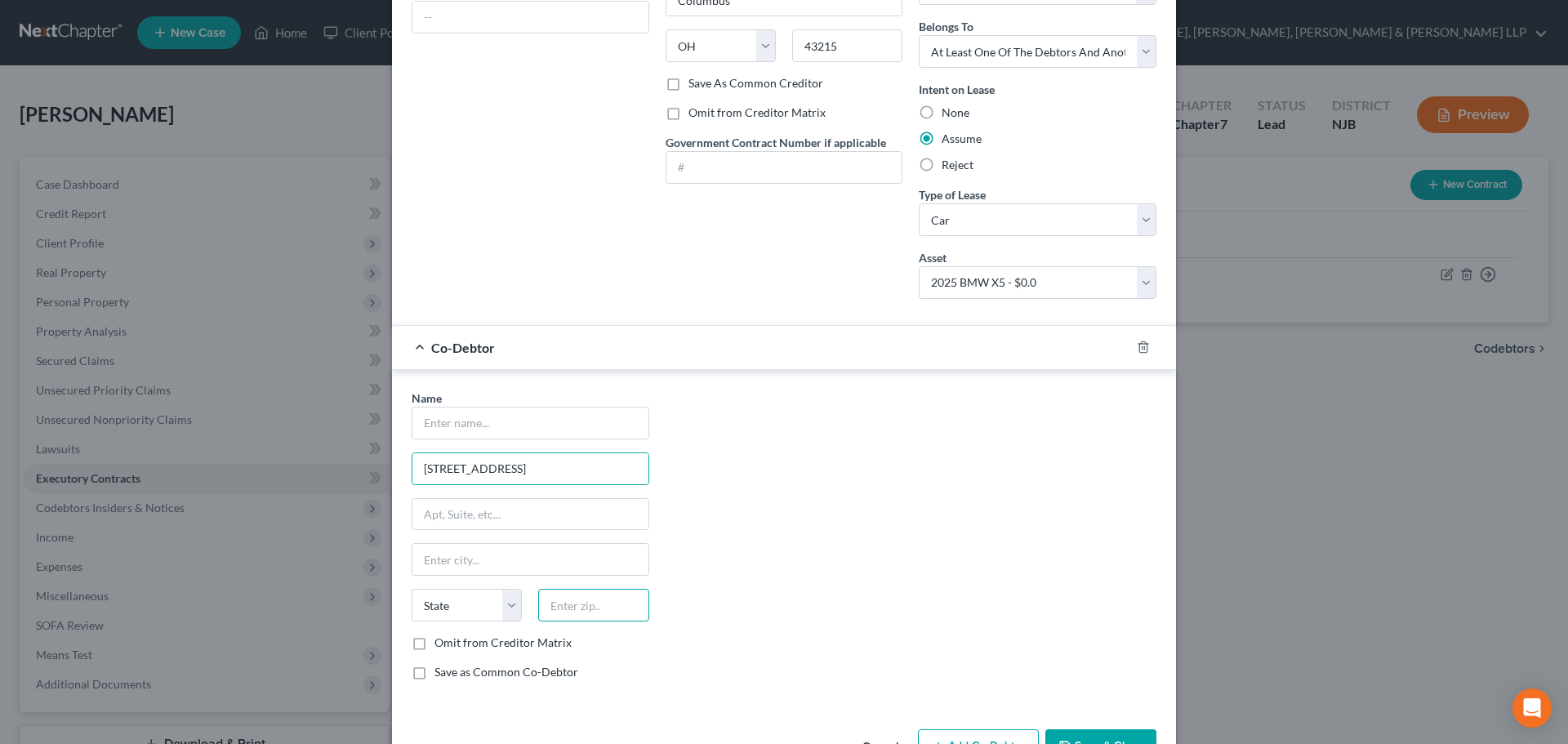
click at [554, 614] on input "text" at bounding box center [593, 604] width 110 height 33
paste input "07020"
click at [517, 550] on input "Edgewater" at bounding box center [530, 559] width 236 height 31
click at [736, 498] on div "Name * 15 Somerset Lane Unit 201, Edgewater, NJ 07020 Edgewater State AL AK AR …" at bounding box center [784, 541] width 761 height 303
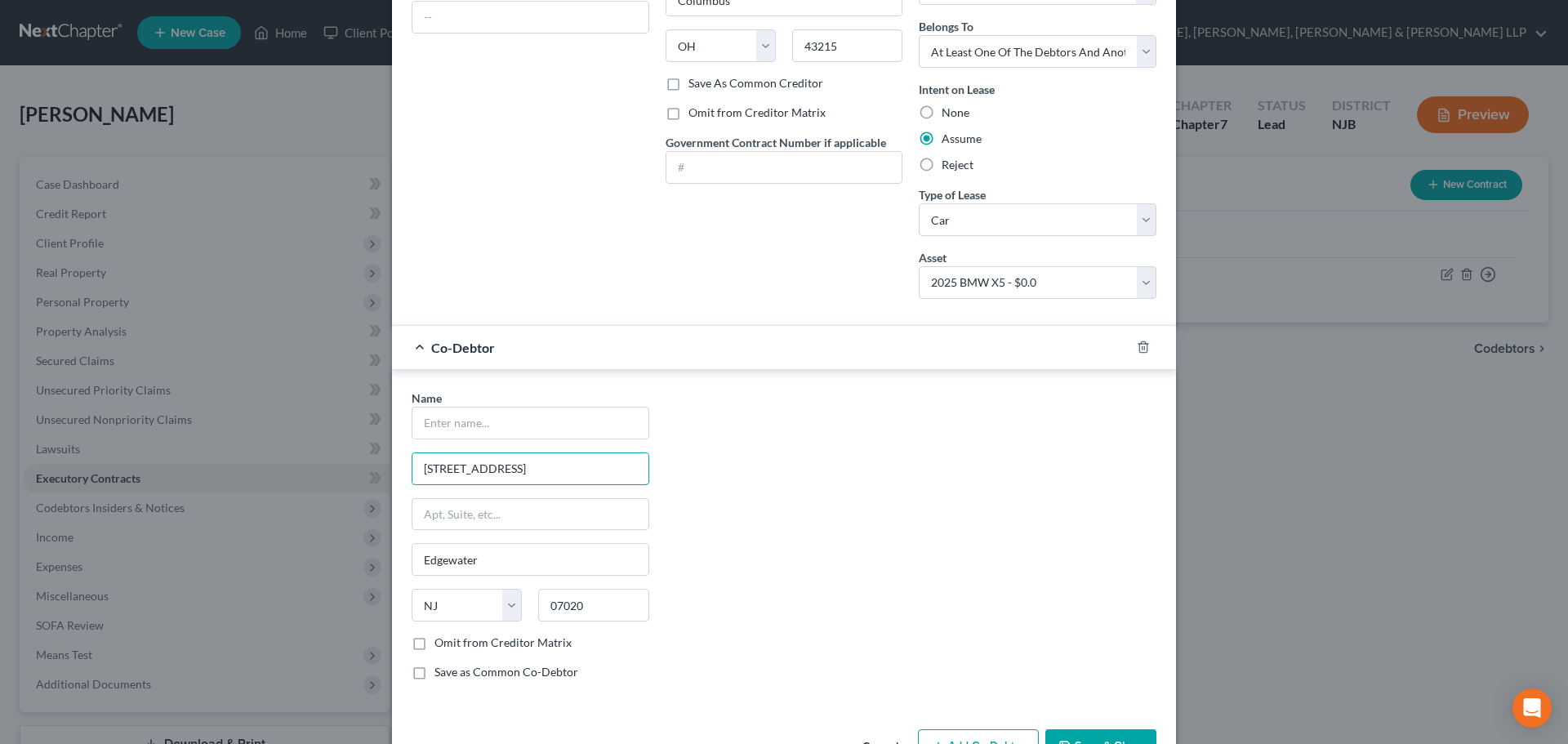
scroll to position [0, 34]
drag, startPoint x: 561, startPoint y: 471, endPoint x: 781, endPoint y: 479, distance: 220.1
click at [781, 479] on div "Name * 15 Somerset Lane Unit 201, Edgewater, NJ 07020 Edgewater State AL AK AR …" at bounding box center [784, 541] width 761 height 303
click at [1110, 739] on button "Save & Close" at bounding box center [1100, 746] width 111 height 34
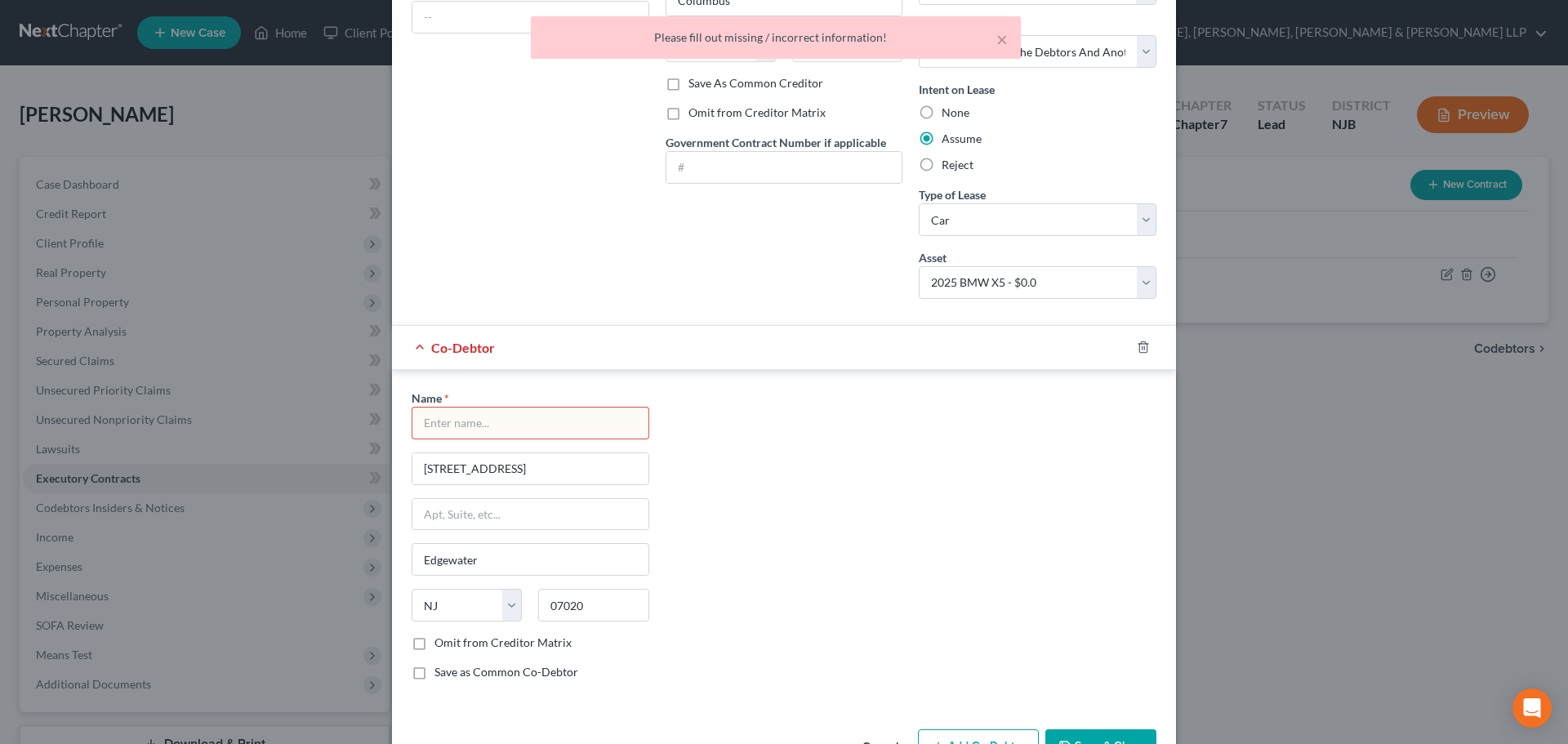
click at [537, 435] on input "text" at bounding box center [530, 422] width 236 height 31
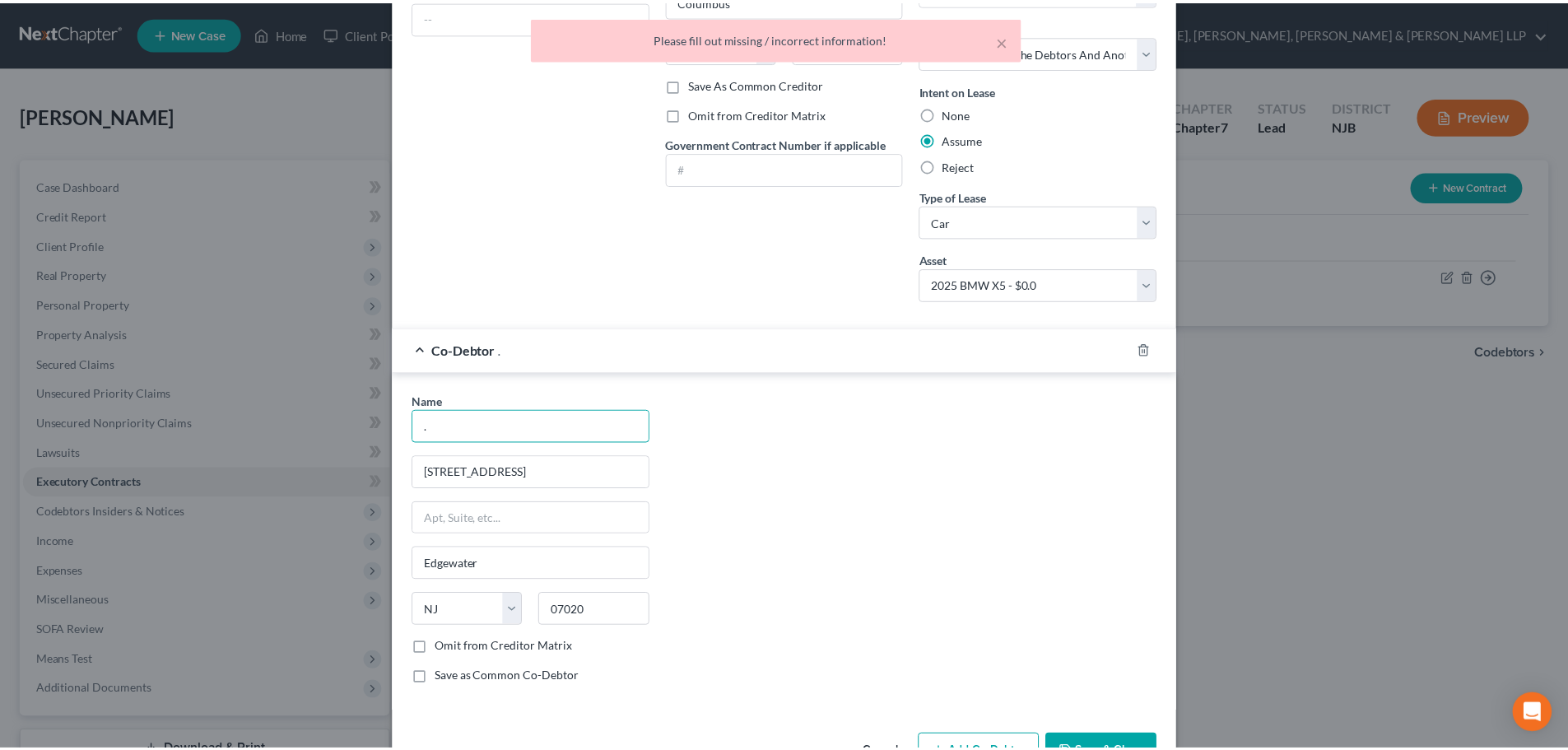
scroll to position [300, 0]
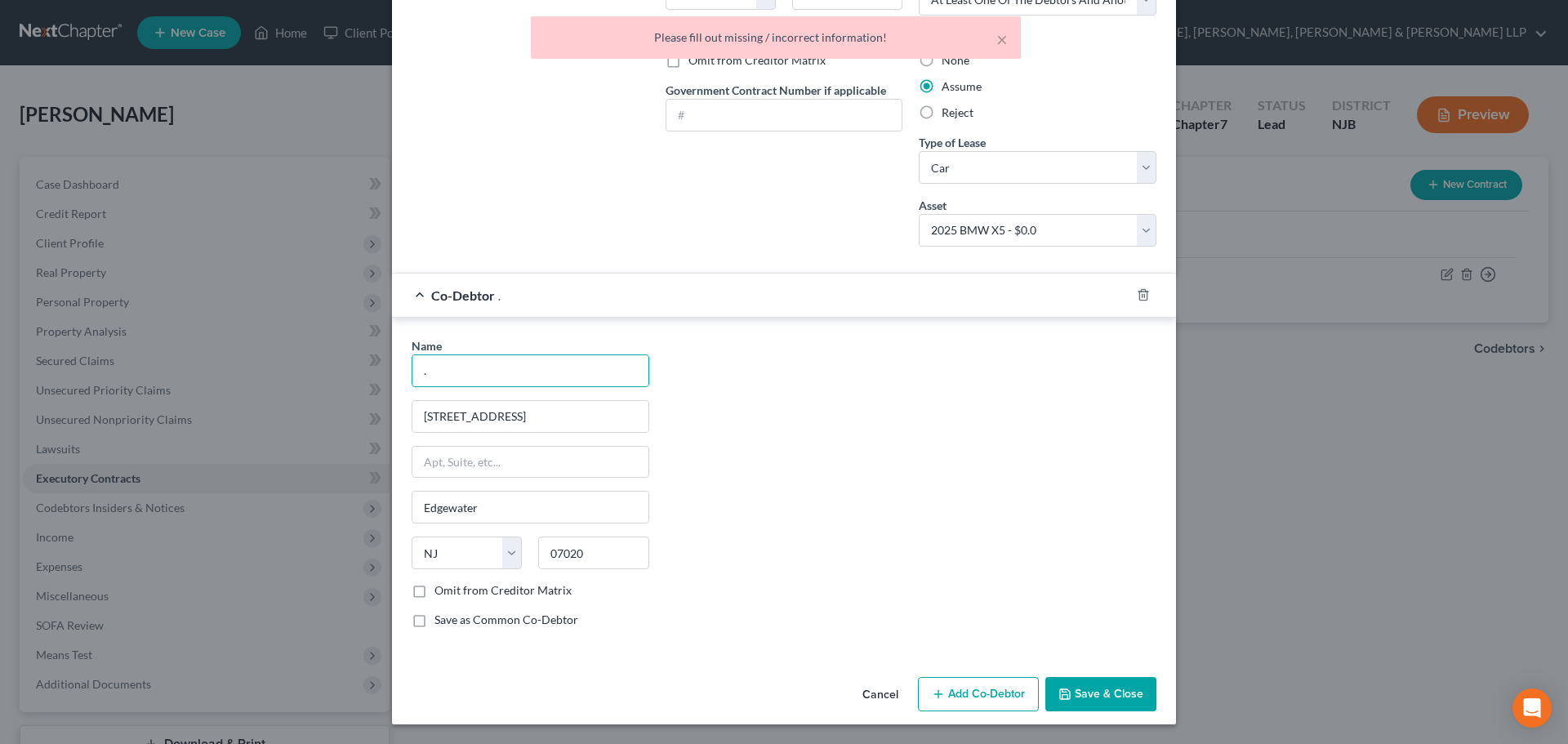
click at [1077, 692] on button "Save & Close" at bounding box center [1100, 694] width 111 height 34
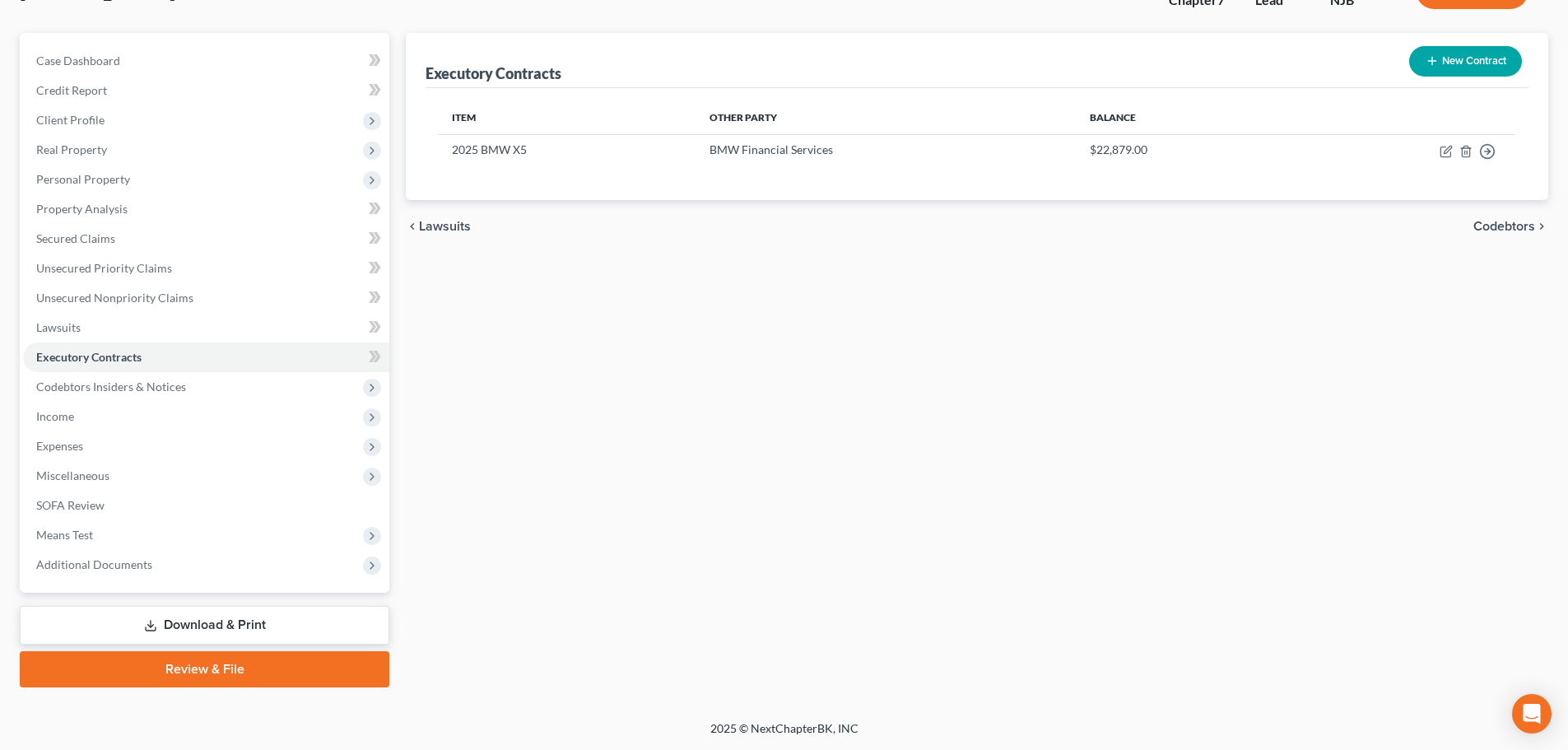
drag, startPoint x: 211, startPoint y: 636, endPoint x: 226, endPoint y: 632, distance: 15.5
click at [211, 636] on link "Download & Print" at bounding box center [204, 625] width 370 height 39
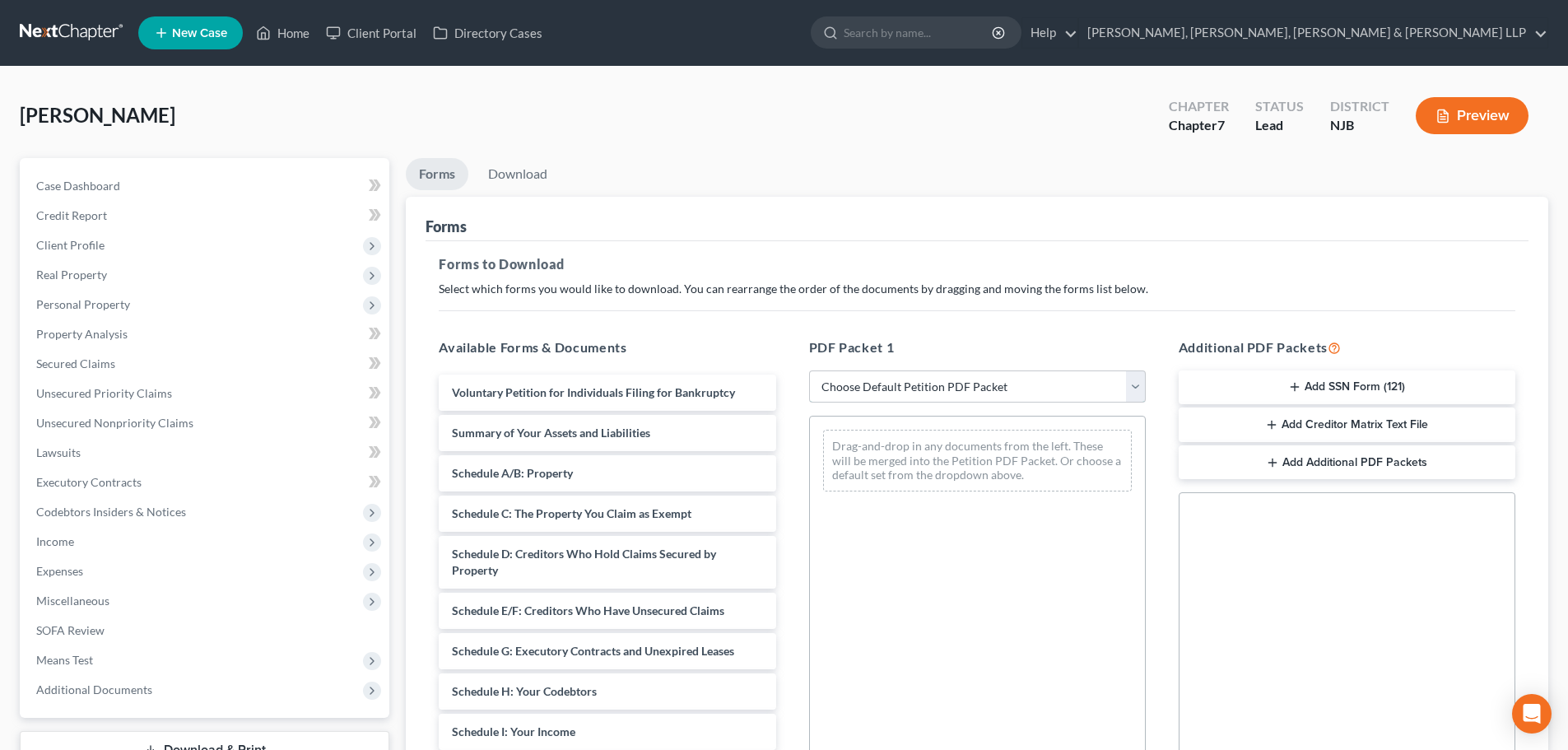
drag, startPoint x: 882, startPoint y: 385, endPoint x: 884, endPoint y: 401, distance: 16.1
click at [882, 385] on select "Choose Default Petition PDF Packet Complete Bankruptcy Petition (all forms and …" at bounding box center [977, 387] width 337 height 33
click at [809, 371] on select "Choose Default Petition PDF Packet Complete Bankruptcy Petition (all forms and …" at bounding box center [977, 387] width 337 height 33
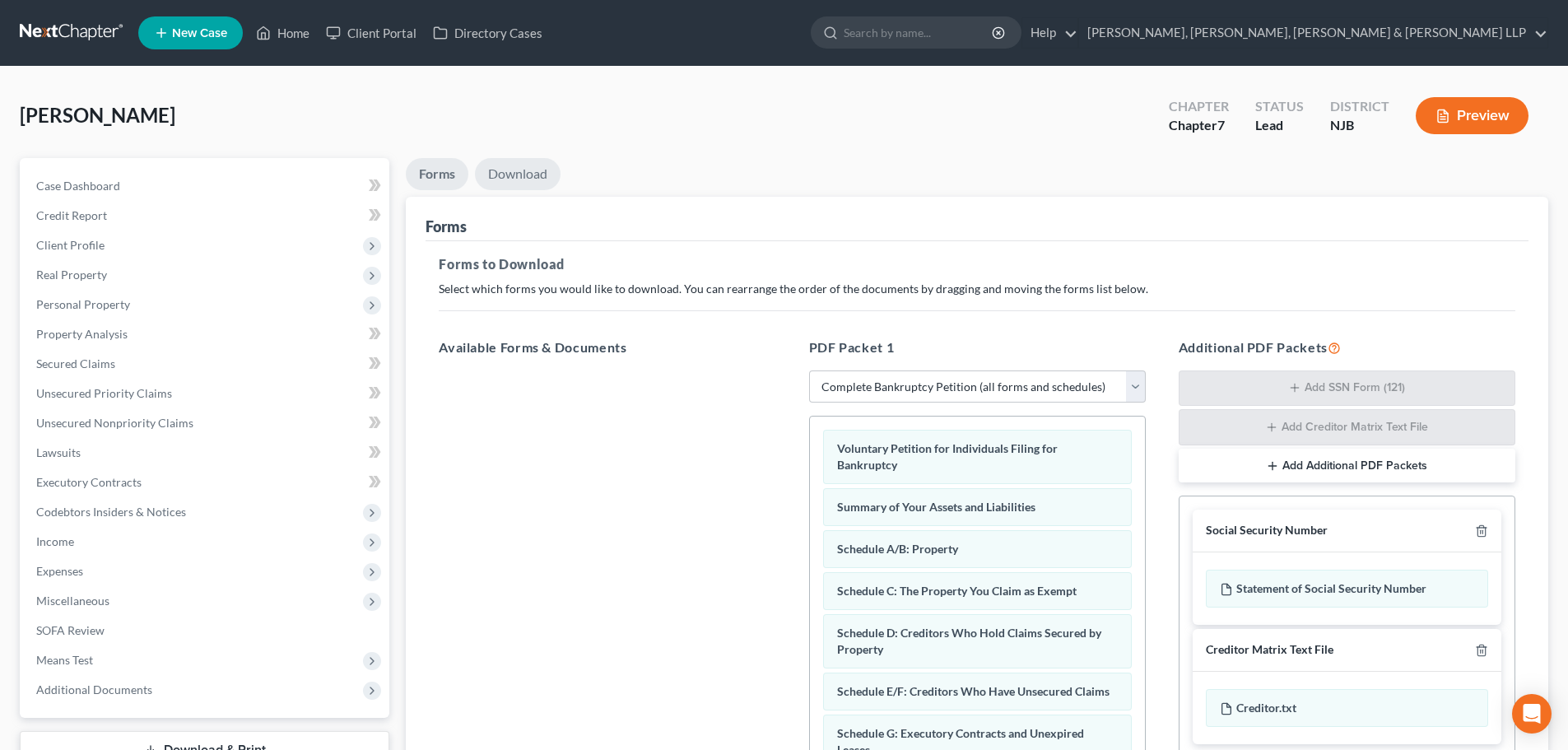
click at [537, 174] on link "Download" at bounding box center [518, 174] width 86 height 32
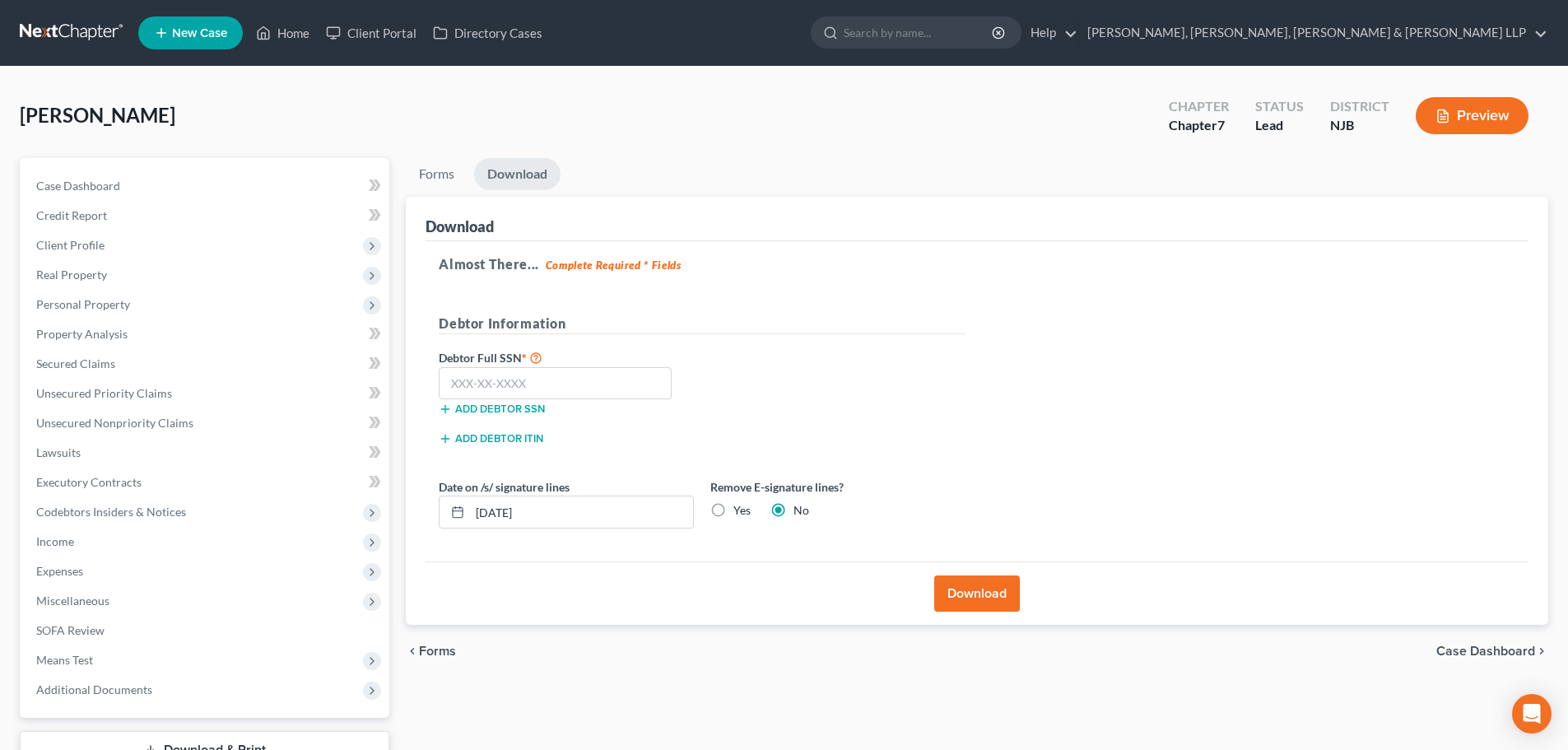
click at [733, 506] on label "Yes" at bounding box center [741, 511] width 18 height 17
click at [740, 506] on input "Yes" at bounding box center [745, 507] width 11 height 11
click at [590, 392] on input "text" at bounding box center [555, 383] width 233 height 33
click at [939, 576] on button "Download" at bounding box center [977, 593] width 86 height 36
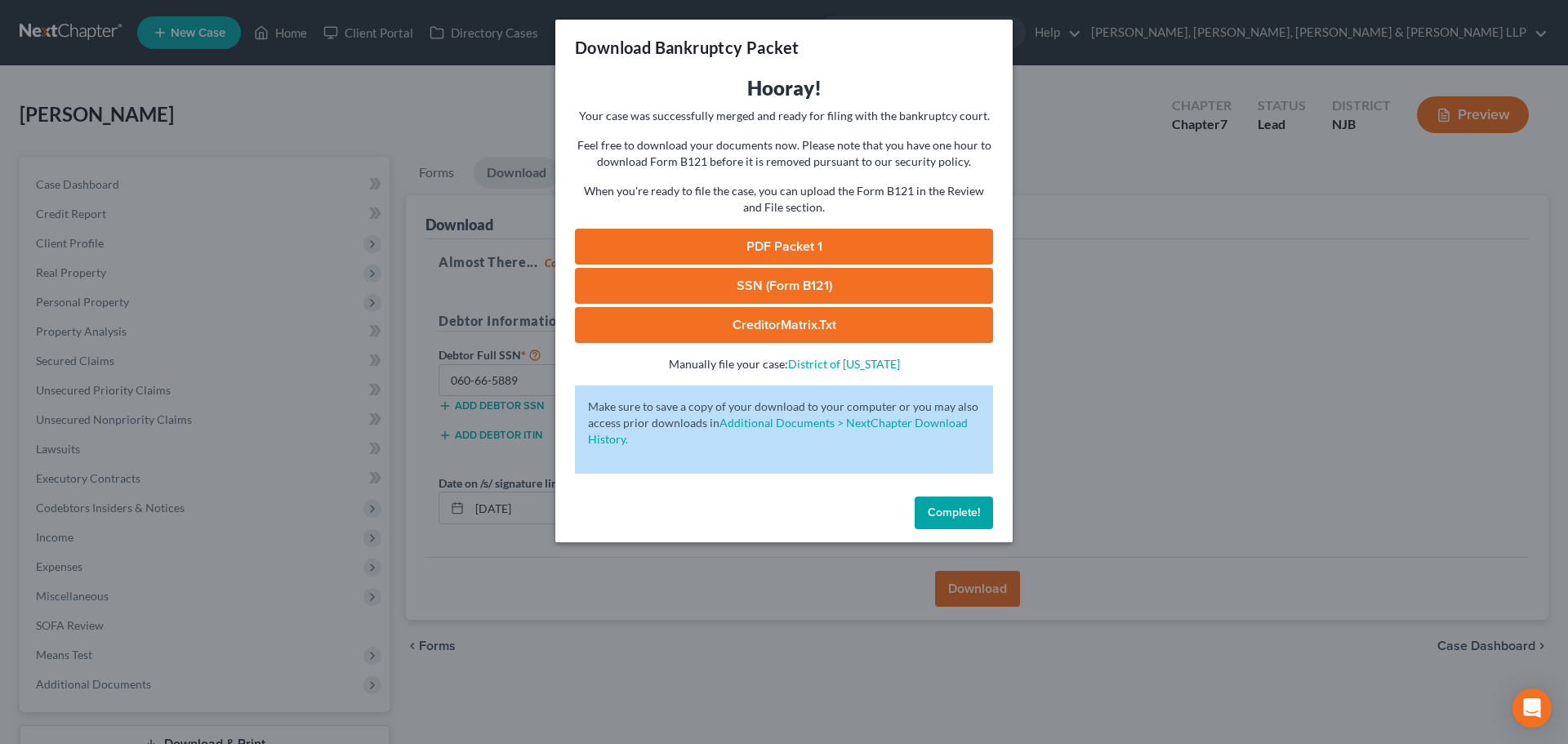
click at [862, 235] on link "PDF Packet 1" at bounding box center [784, 247] width 418 height 36
drag, startPoint x: 794, startPoint y: 285, endPoint x: 1216, endPoint y: 209, distance: 428.8
click at [794, 285] on link "SSN (Form B121)" at bounding box center [784, 285] width 418 height 36
click at [253, 521] on div "Download Bankruptcy Packet Hooray! Your case was successfully merged and ready …" at bounding box center [784, 372] width 1568 height 744
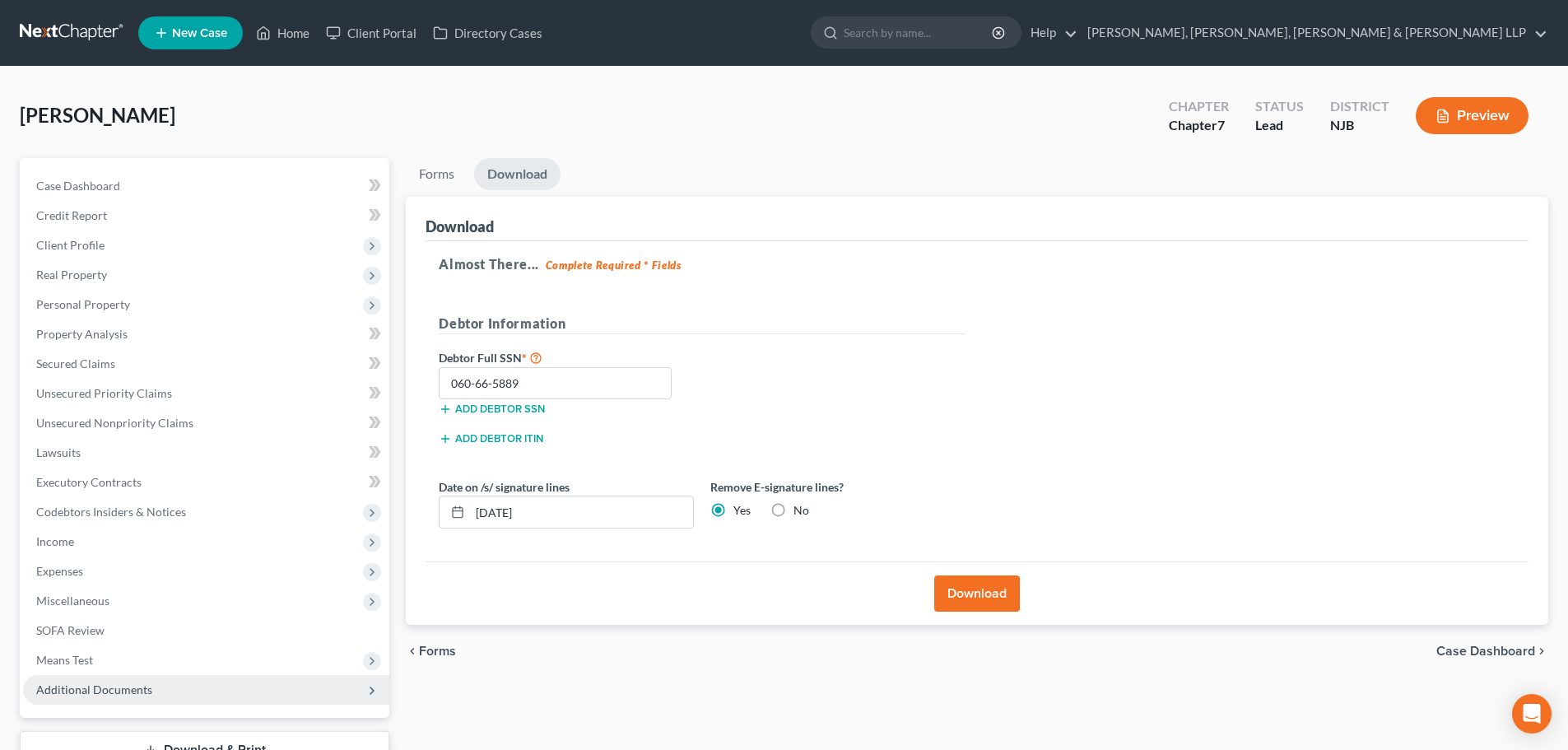
click at [129, 688] on span "Additional Documents" at bounding box center [94, 689] width 116 height 14
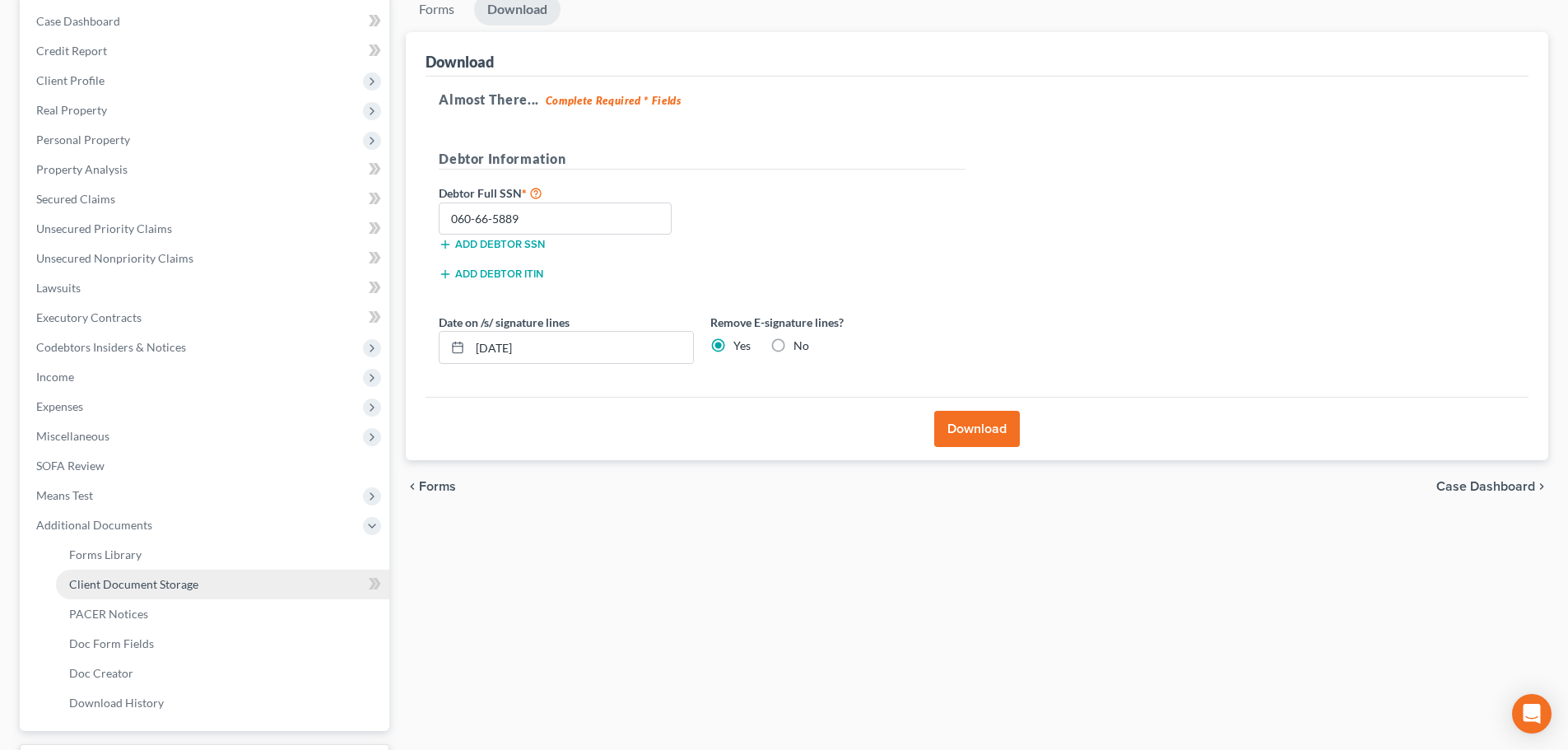
click at [153, 579] on span "Client Document Storage" at bounding box center [133, 584] width 129 height 14
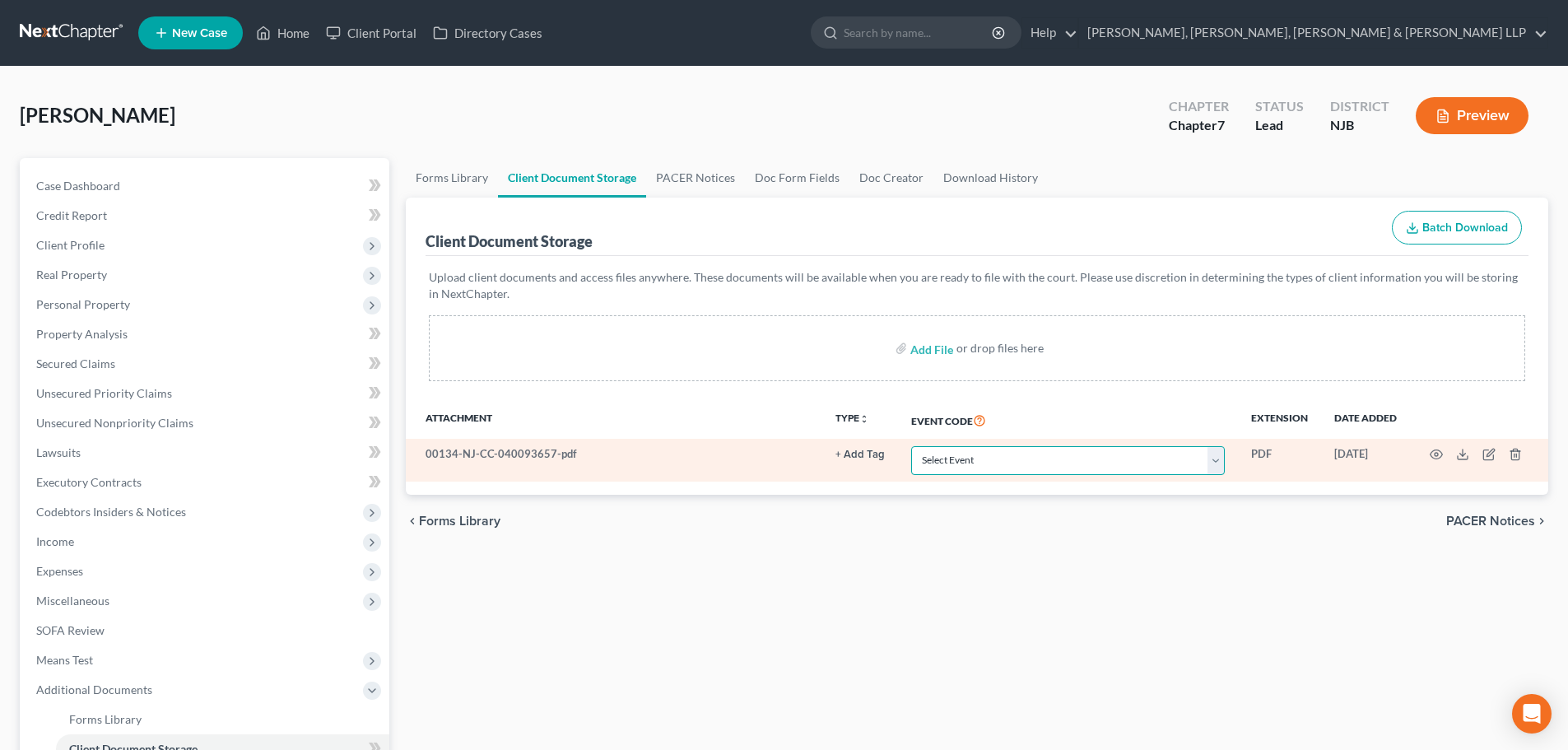
click at [916, 460] on select "Select Event 20 Largest Unsecured Creditors Amended Attorney Compensation State…" at bounding box center [1068, 460] width 313 height 29
click at [911, 446] on select "Select Event 20 Largest Unsecured Creditors Amended Attorney Compensation State…" at bounding box center [1068, 460] width 313 height 29
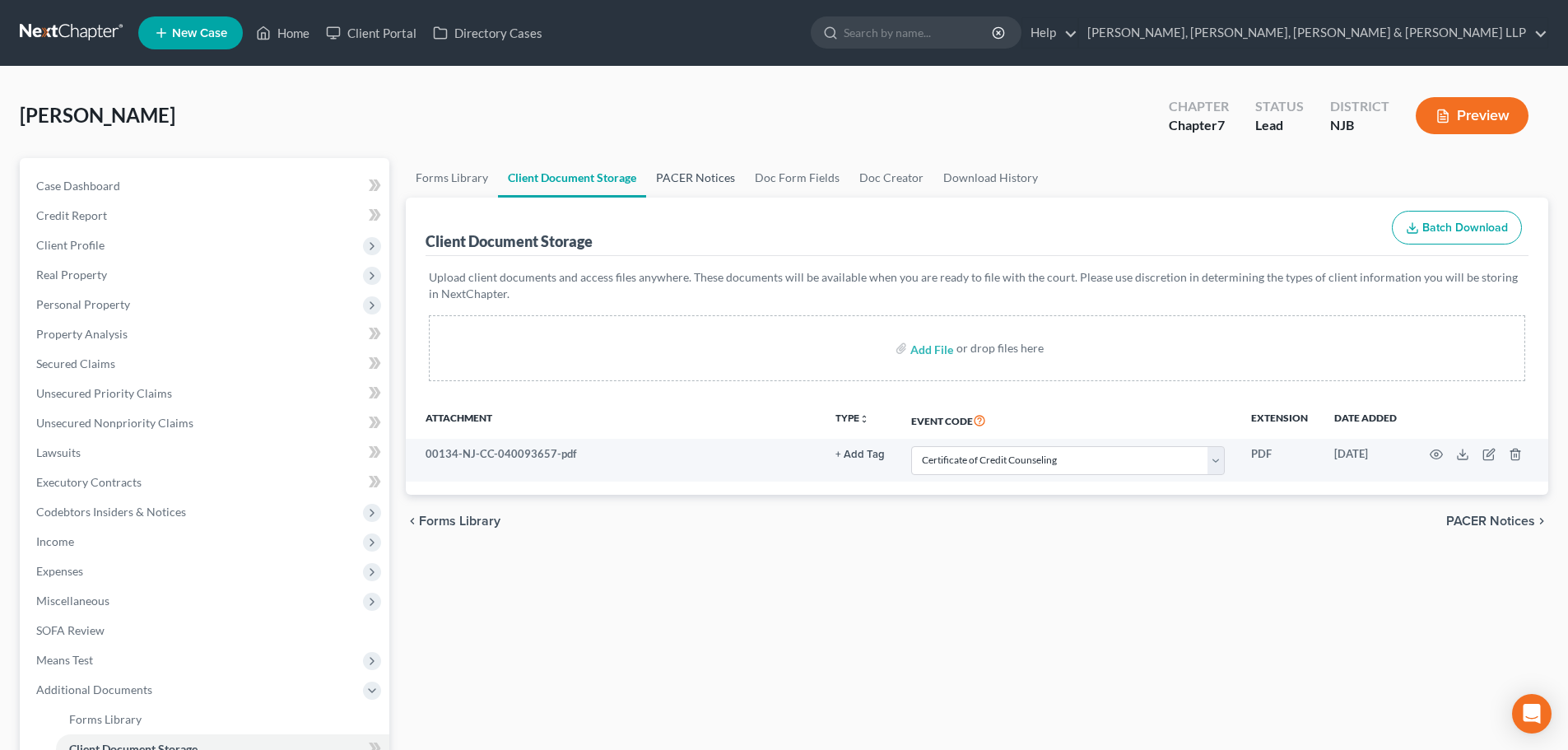
click at [688, 184] on link "PACER Notices" at bounding box center [695, 178] width 99 height 40
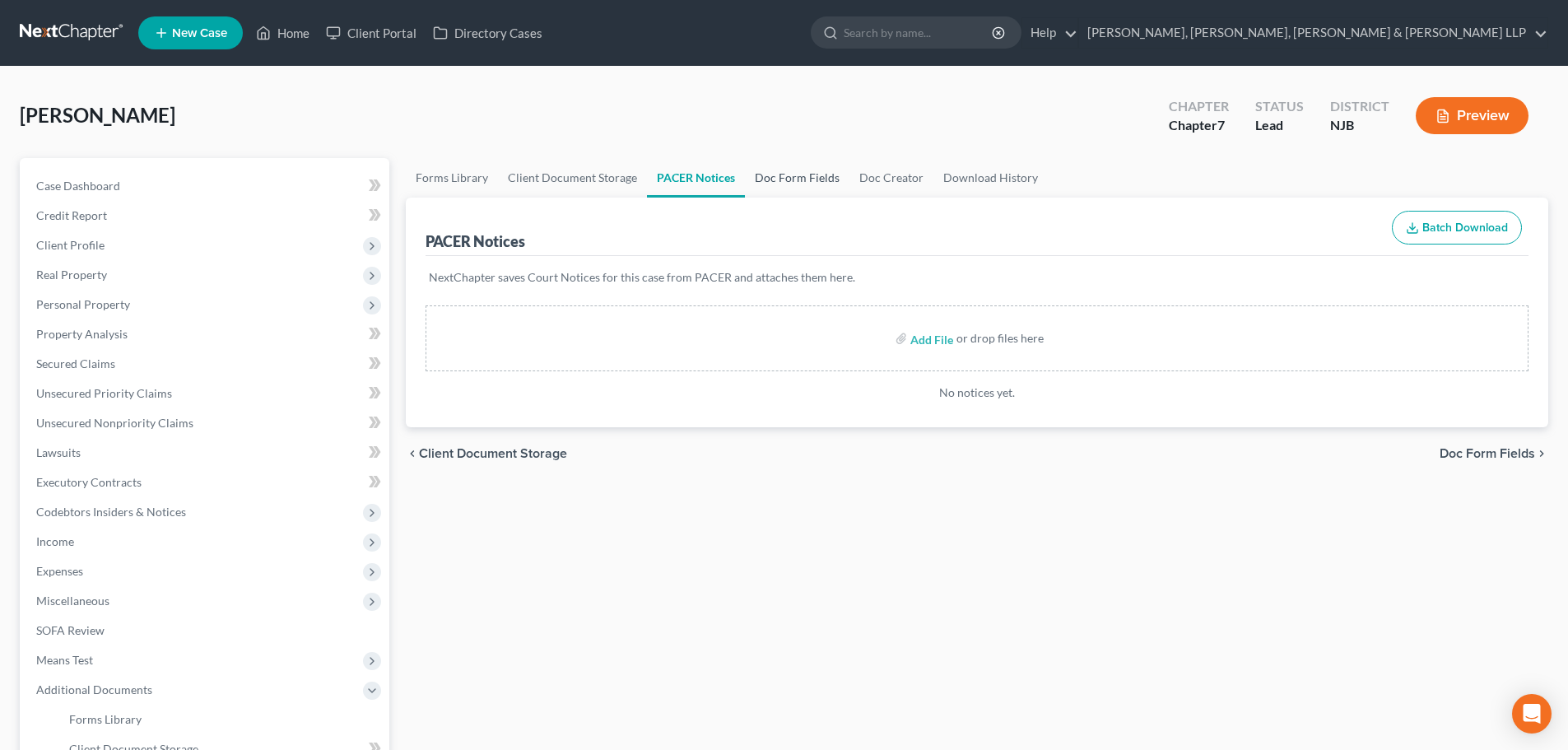
click at [786, 180] on link "Doc Form Fields" at bounding box center [797, 178] width 104 height 40
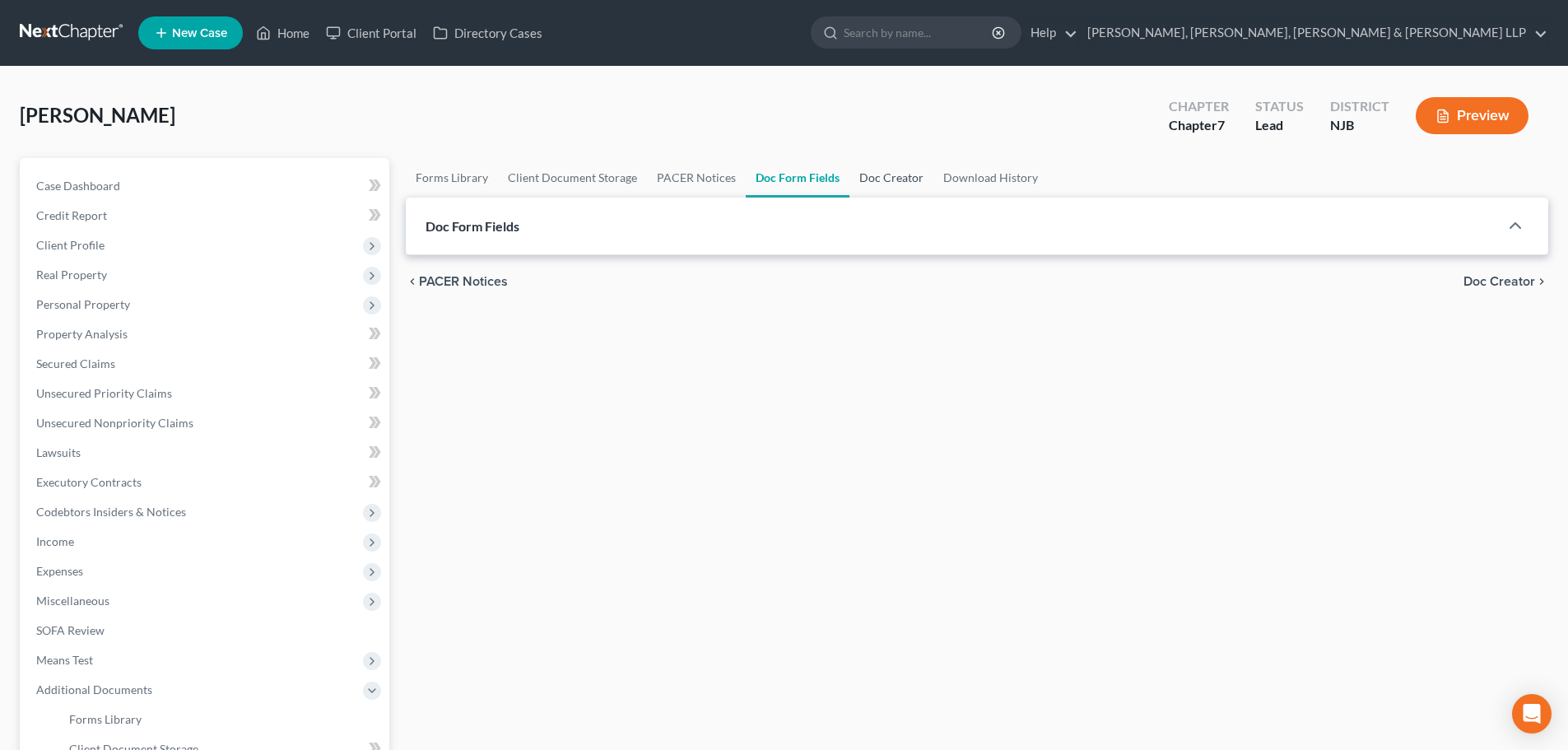
click at [867, 175] on link "Doc Creator" at bounding box center [891, 178] width 84 height 40
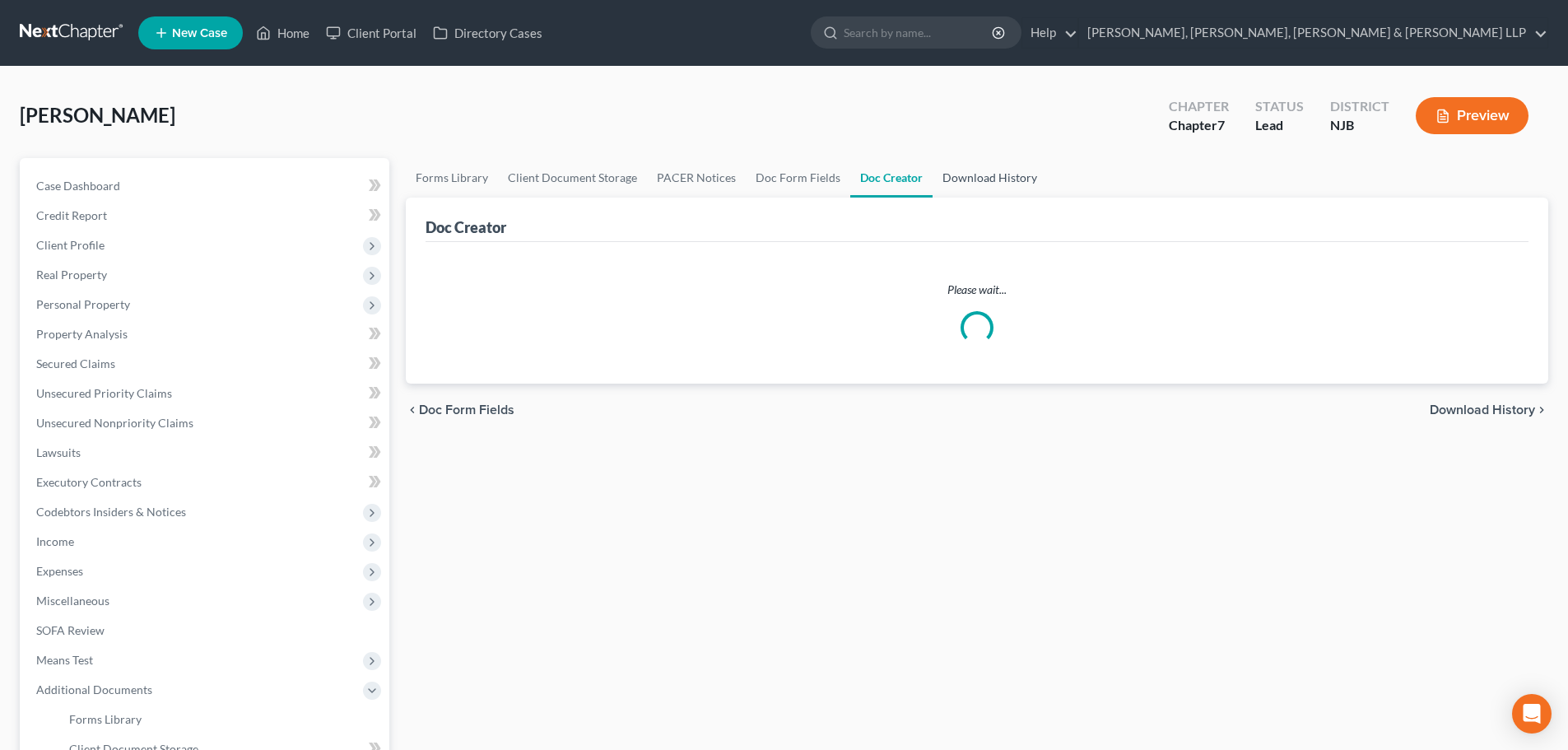
click at [943, 174] on link "Download History" at bounding box center [990, 178] width 115 height 40
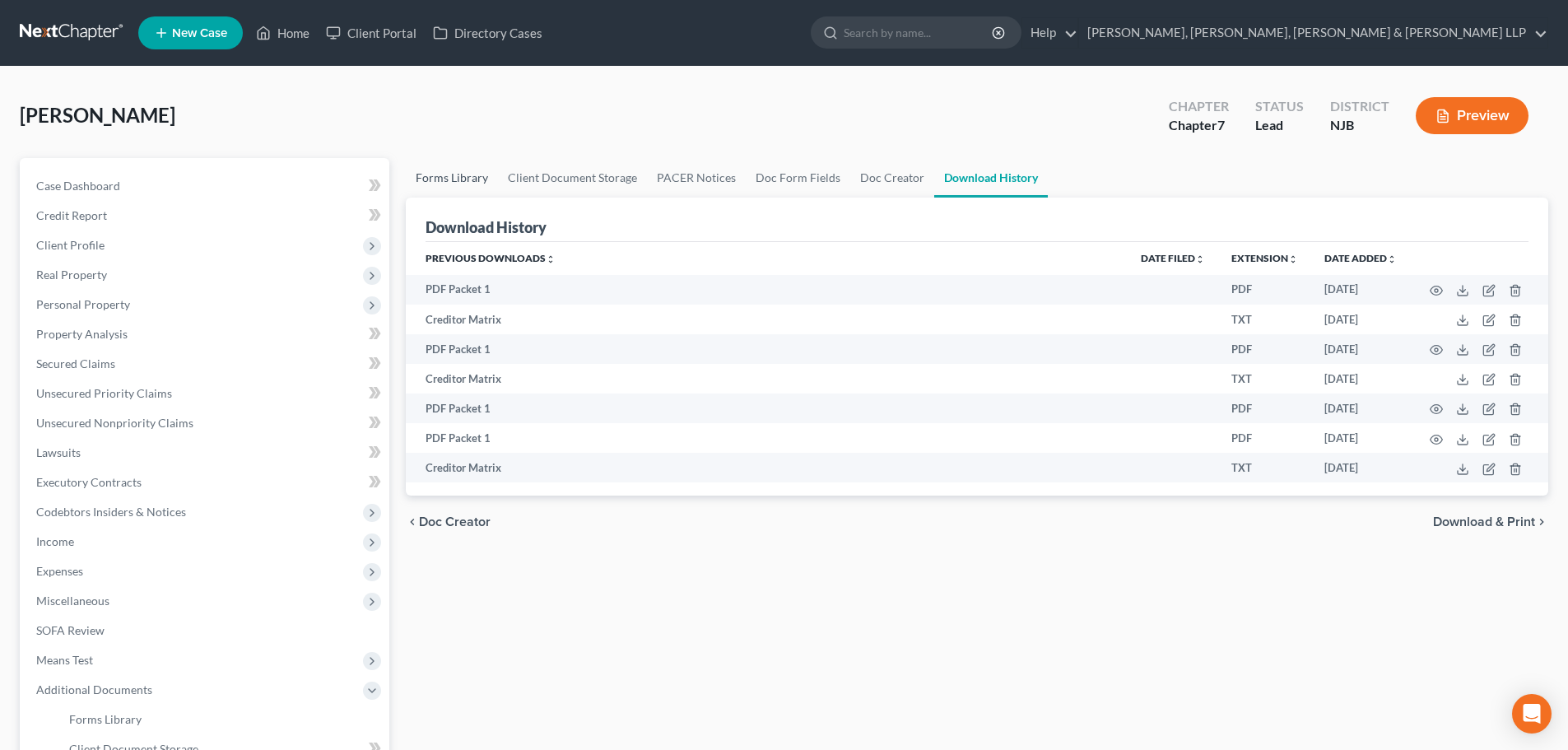
click at [416, 173] on link "Forms Library" at bounding box center [452, 178] width 92 height 40
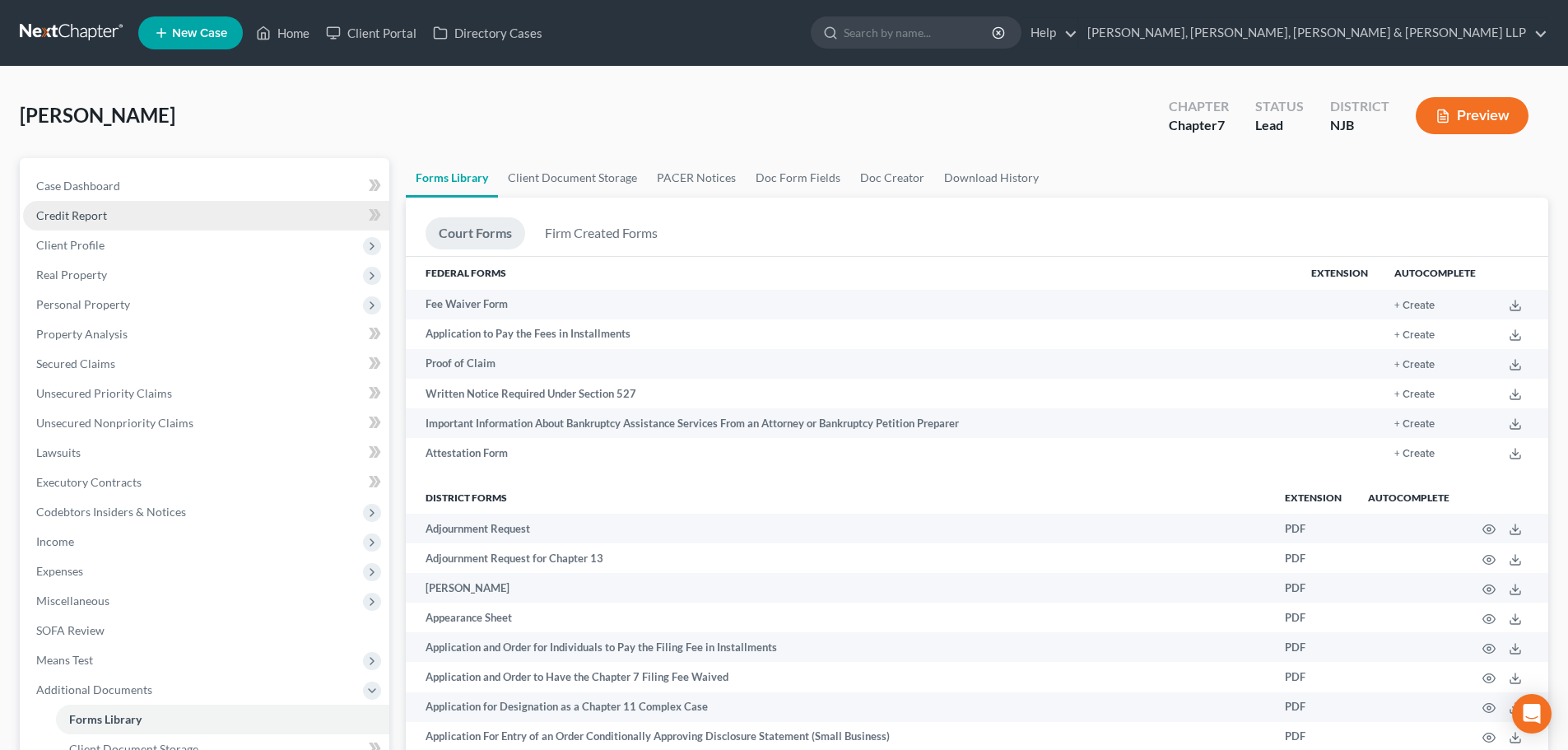
click at [125, 216] on link "Credit Report" at bounding box center [206, 215] width 367 height 29
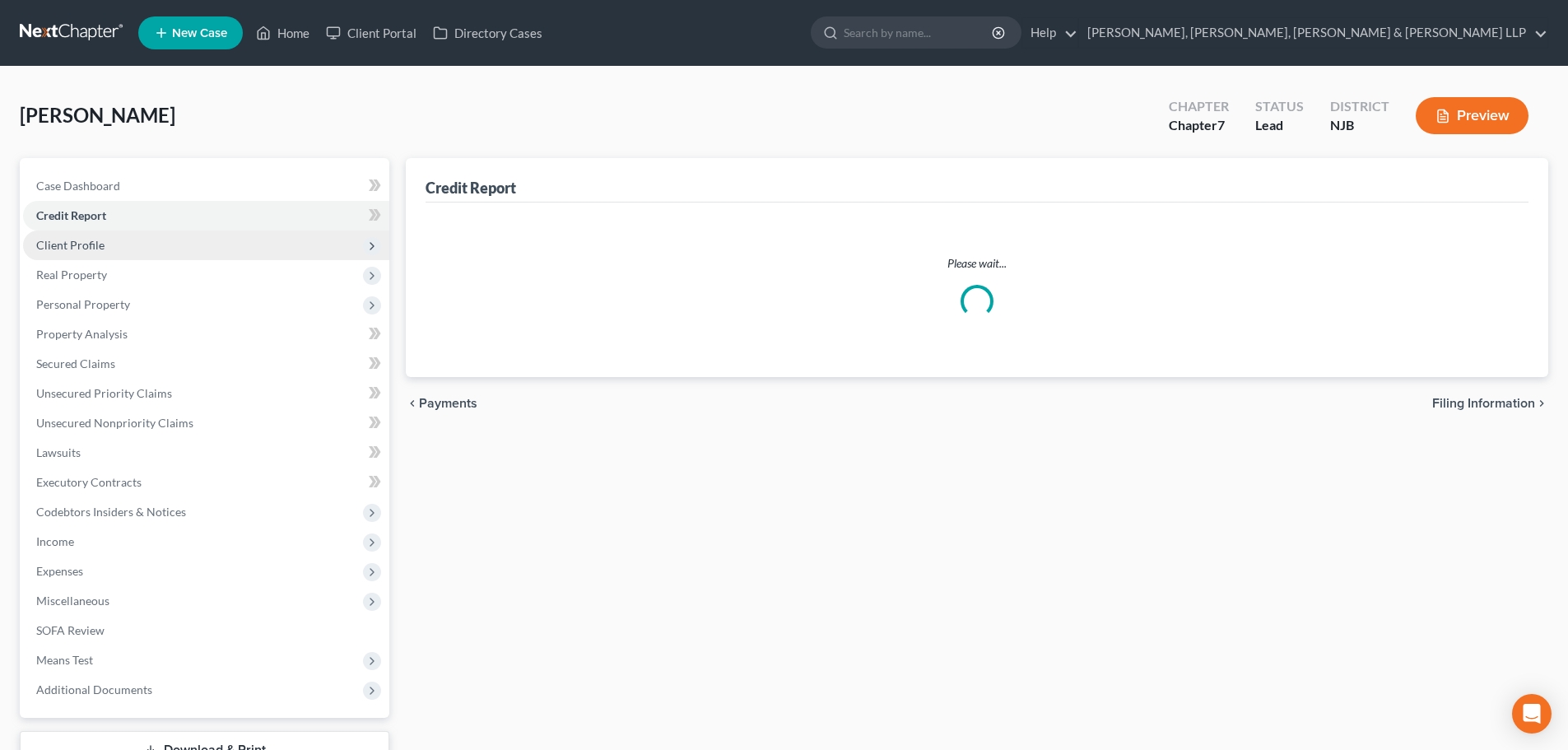
drag, startPoint x: 131, startPoint y: 241, endPoint x: 260, endPoint y: 245, distance: 129.1
click at [131, 241] on span "Client Profile" at bounding box center [206, 245] width 367 height 29
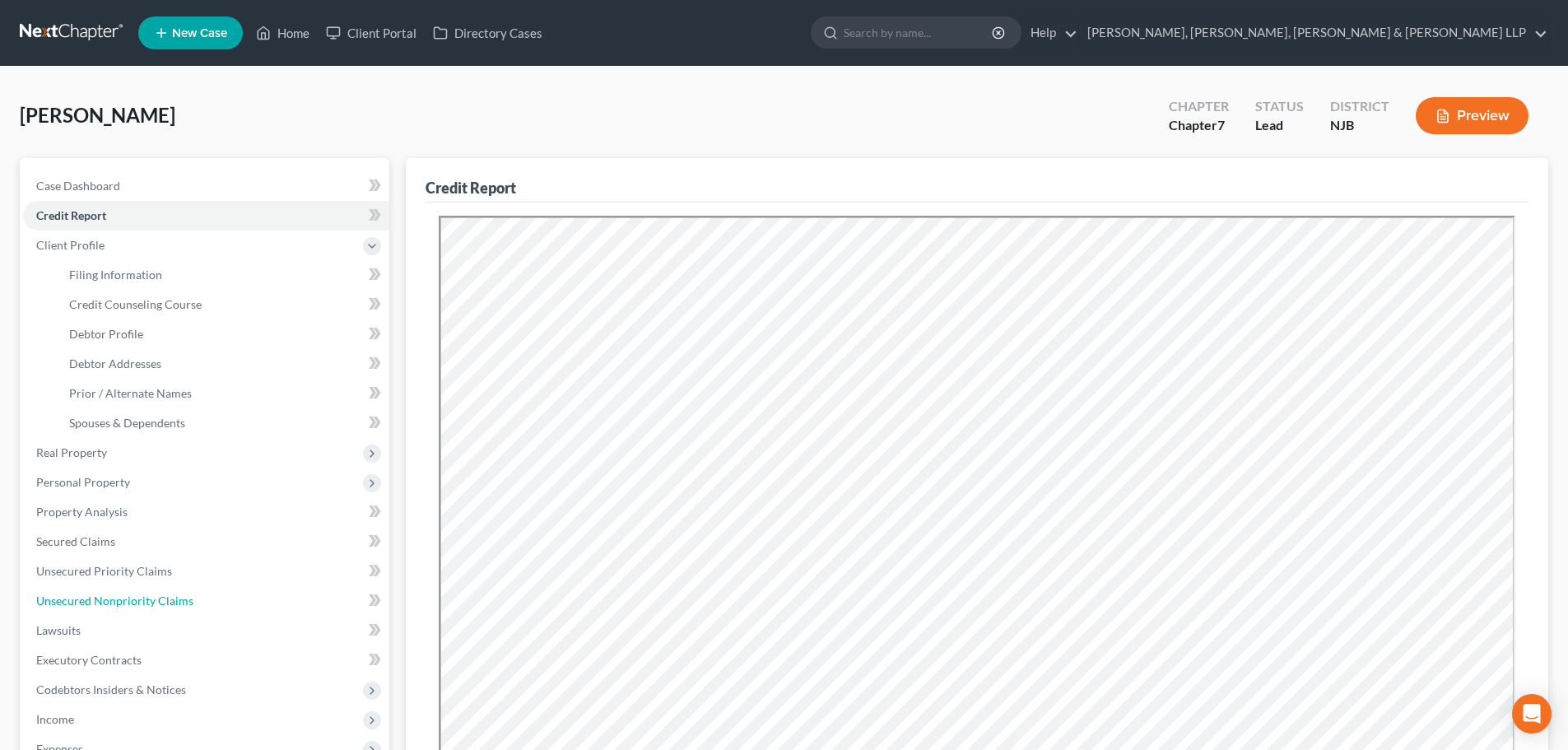
drag, startPoint x: 120, startPoint y: 589, endPoint x: 431, endPoint y: 406, distance: 360.8
click at [120, 589] on link "Unsecured Nonpriority Claims" at bounding box center [206, 601] width 367 height 29
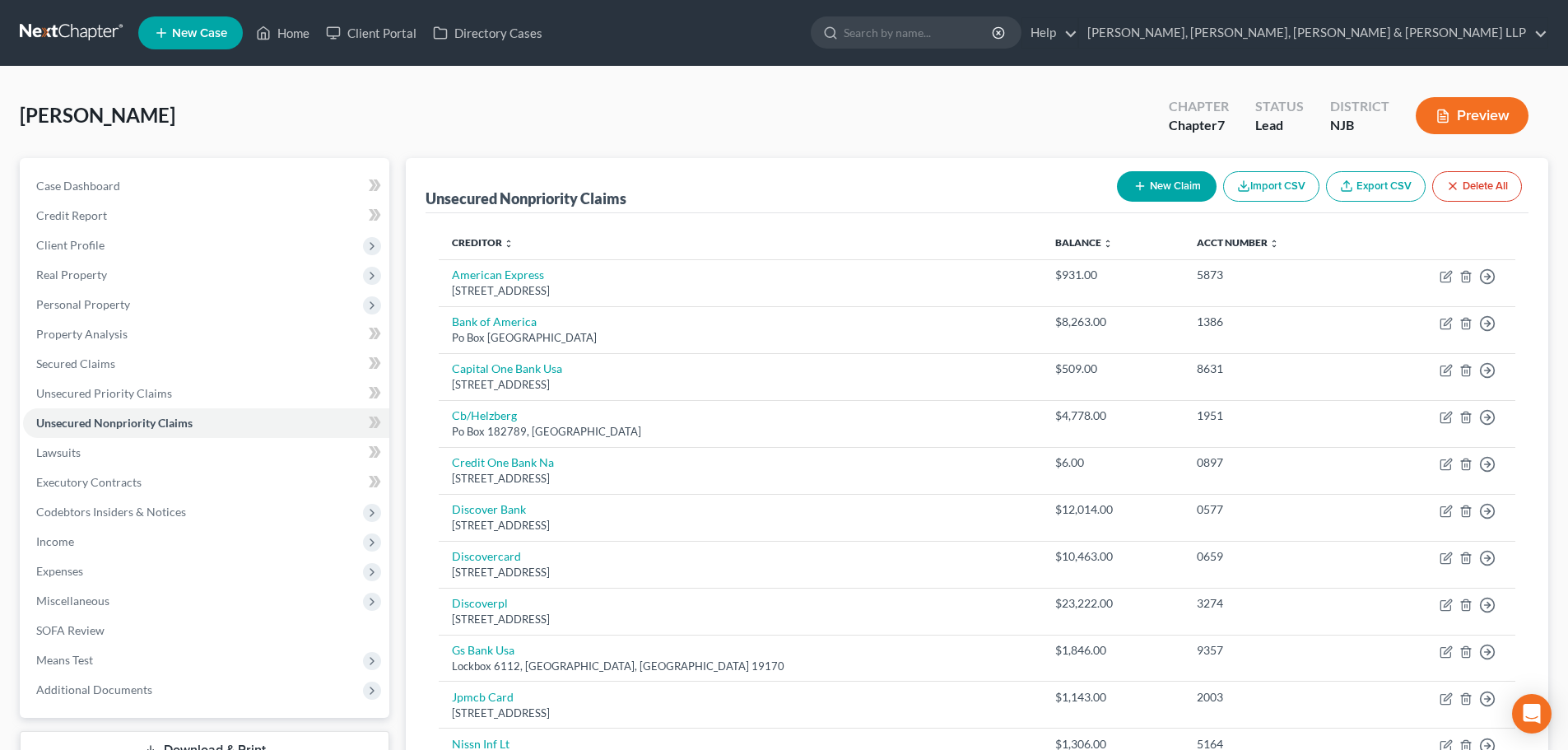
click at [1179, 189] on button "New Claim" at bounding box center [1167, 186] width 99 height 30
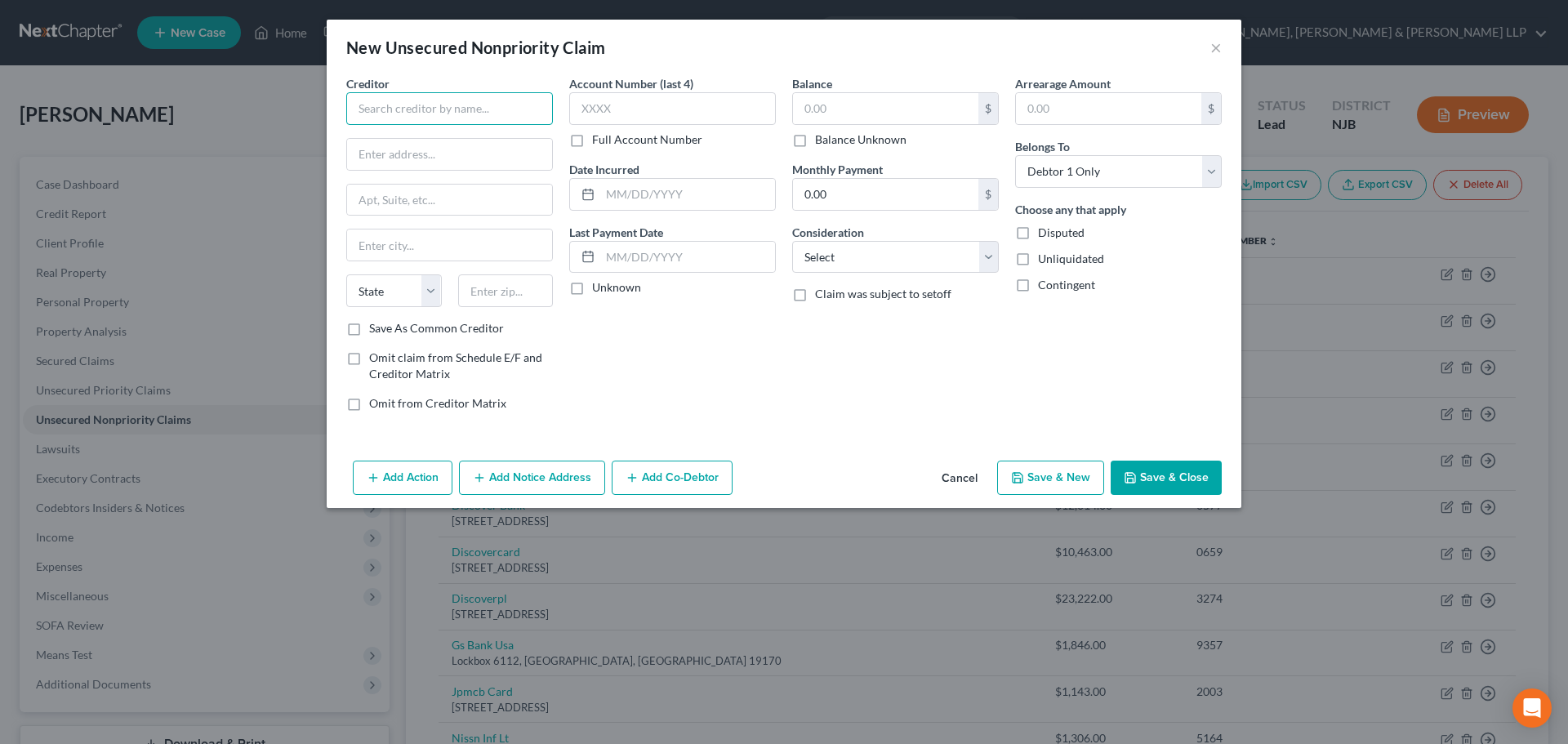
click at [447, 123] on input "text" at bounding box center [449, 108] width 206 height 33
click at [475, 106] on input "Small Business" at bounding box center [449, 108] width 206 height 33
click at [837, 115] on input "text" at bounding box center [886, 108] width 186 height 31
drag, startPoint x: 838, startPoint y: 270, endPoint x: 1508, endPoint y: 222, distance: 671.7
click at [838, 270] on select "Select Cable / Satellite Services Collection Agency Credit Card Debt Debt Couns…" at bounding box center [895, 257] width 206 height 33
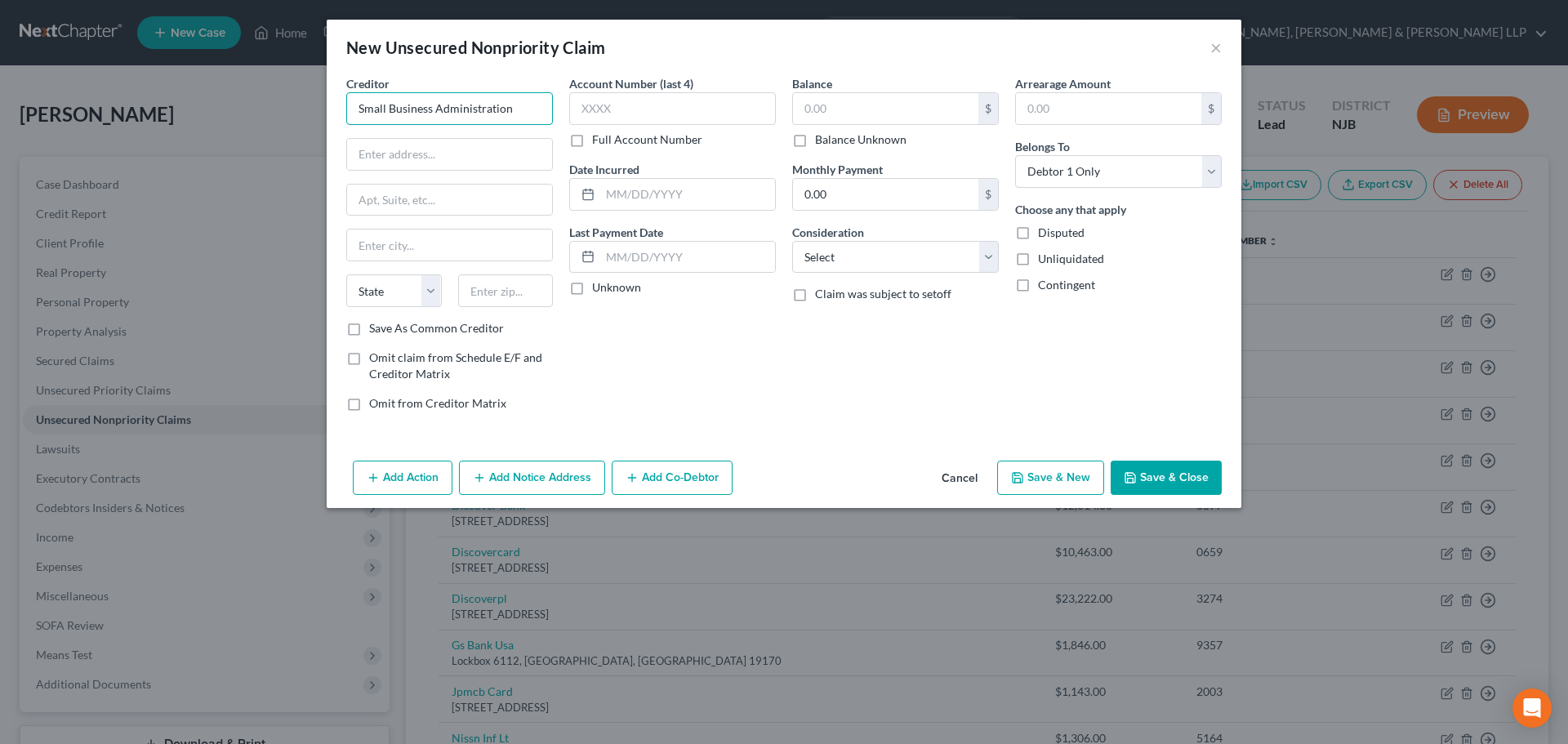
click at [521, 103] on input "Small Business Administration" at bounding box center [449, 108] width 206 height 33
click at [491, 142] on div "U.S. Small Business Administration" at bounding box center [447, 137] width 176 height 17
click at [830, 253] on select "Select Cable / Satellite Services Collection Agency Credit Card Debt Debt Couns…" at bounding box center [895, 257] width 206 height 33
click at [792, 241] on select "Select Cable / Satellite Services Collection Agency Credit Card Debt Debt Couns…" at bounding box center [895, 257] width 206 height 33
click at [1153, 477] on button "Save & Close" at bounding box center [1166, 477] width 111 height 34
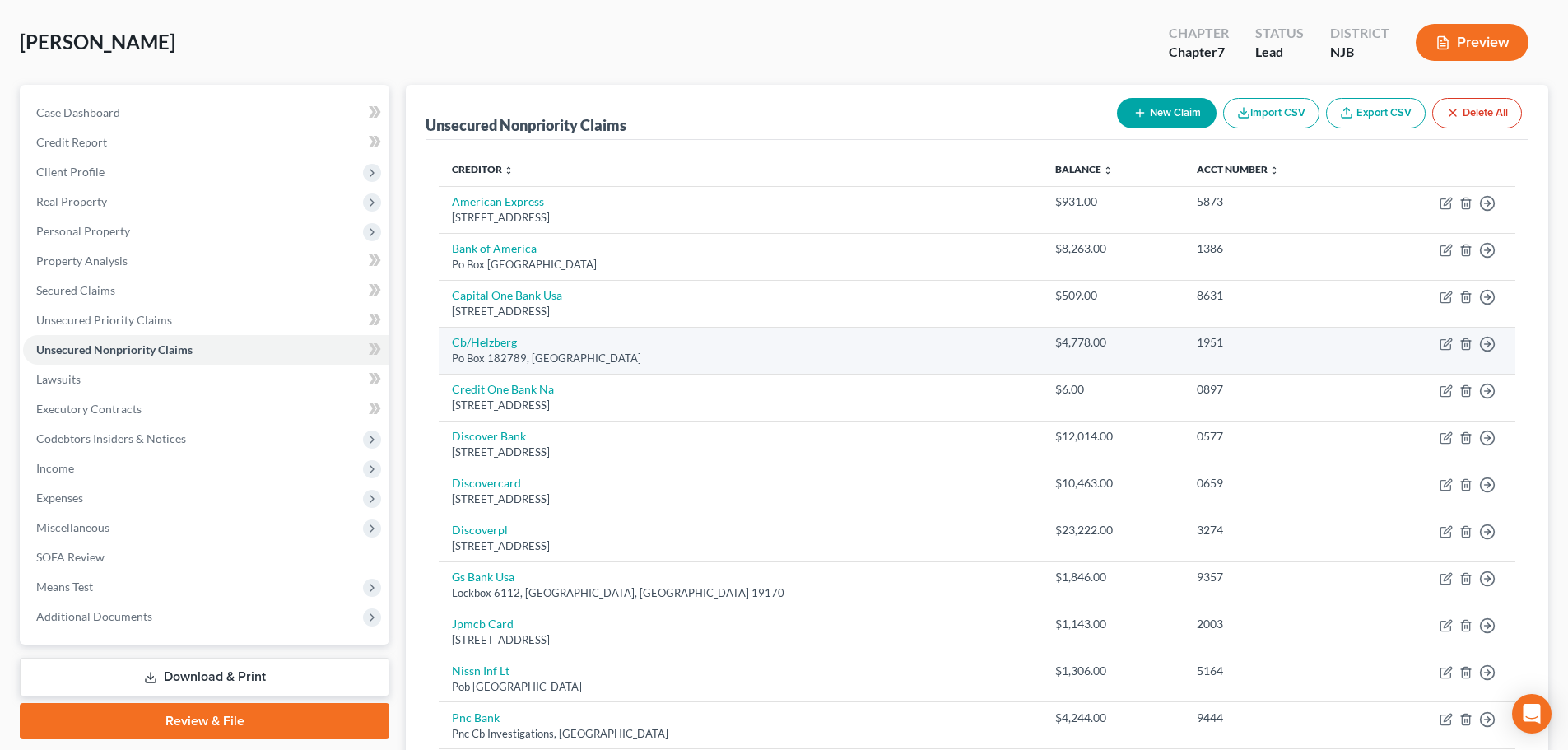
scroll to position [164, 0]
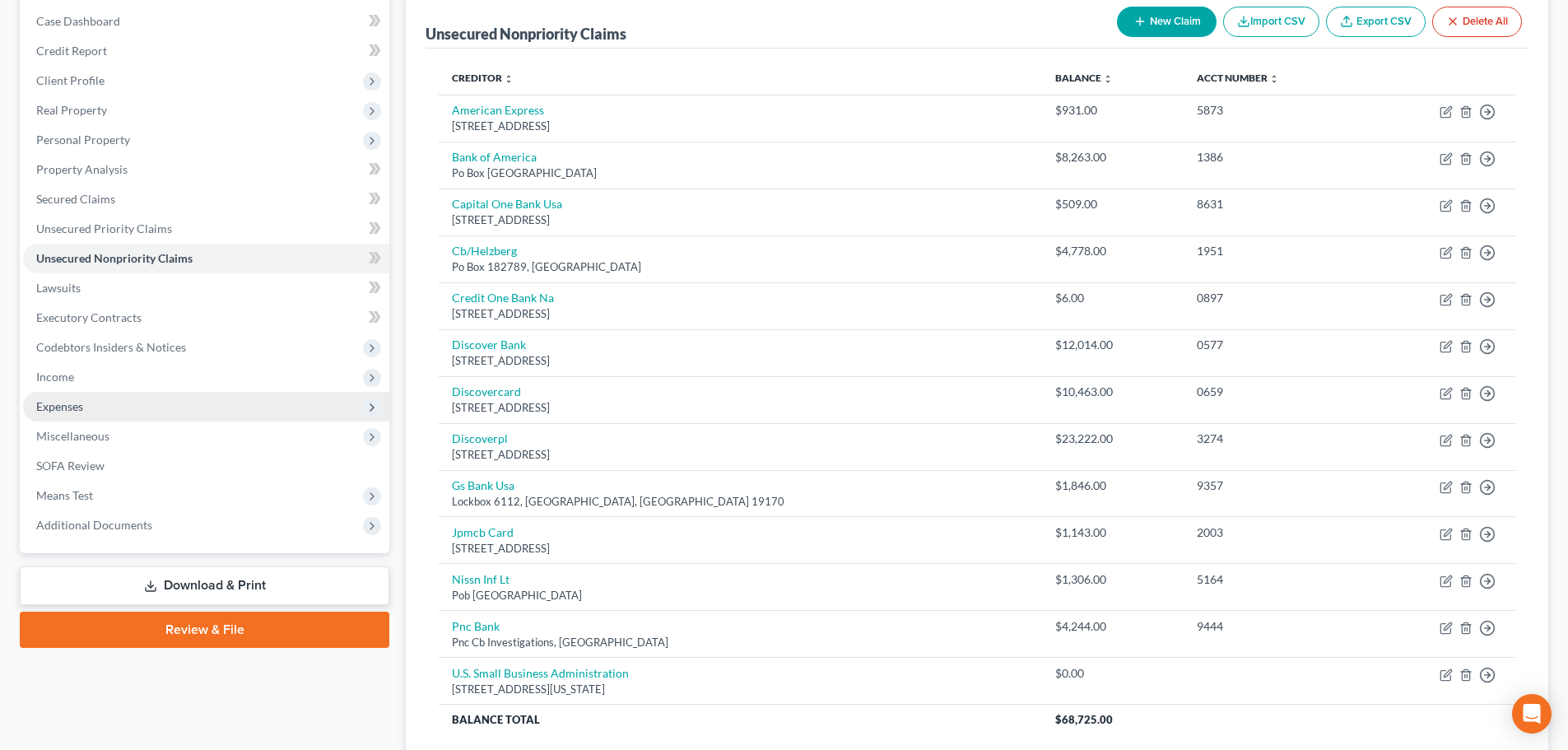
click at [96, 405] on span "Expenses" at bounding box center [206, 406] width 367 height 29
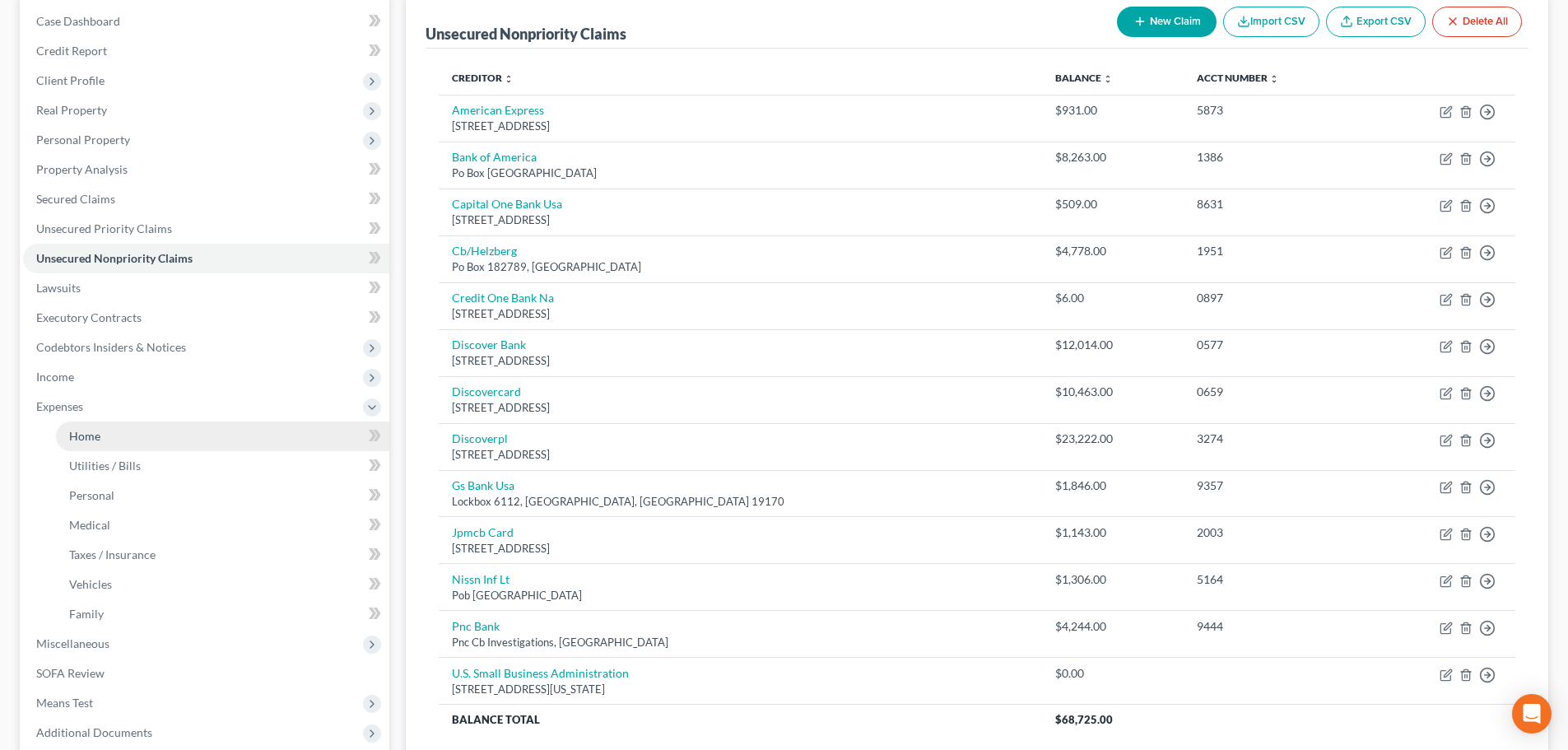
click at [95, 432] on span "Home" at bounding box center [84, 436] width 31 height 14
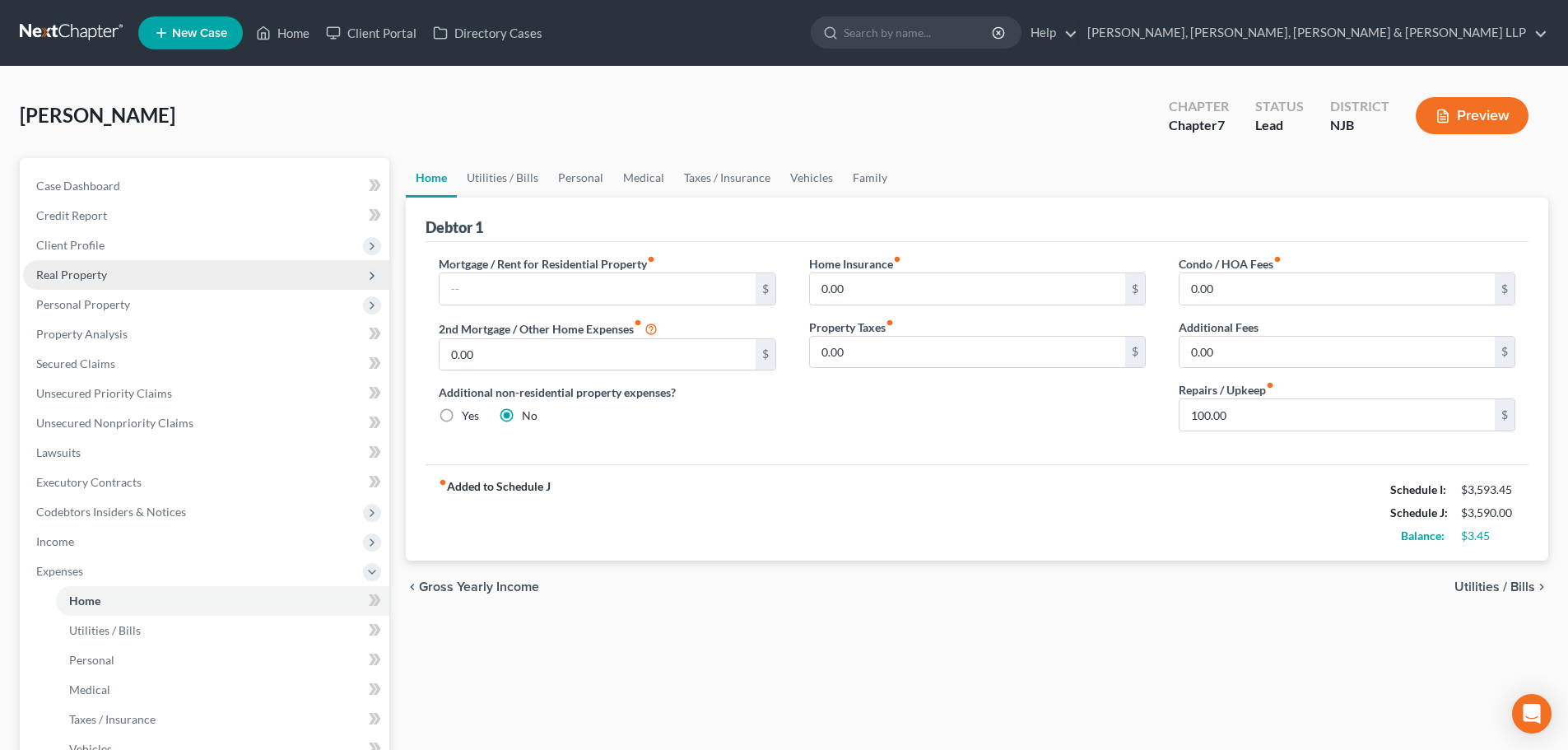
drag, startPoint x: 129, startPoint y: 243, endPoint x: 149, endPoint y: 266, distance: 30.5
click at [129, 243] on span "Client Profile" at bounding box center [206, 245] width 367 height 29
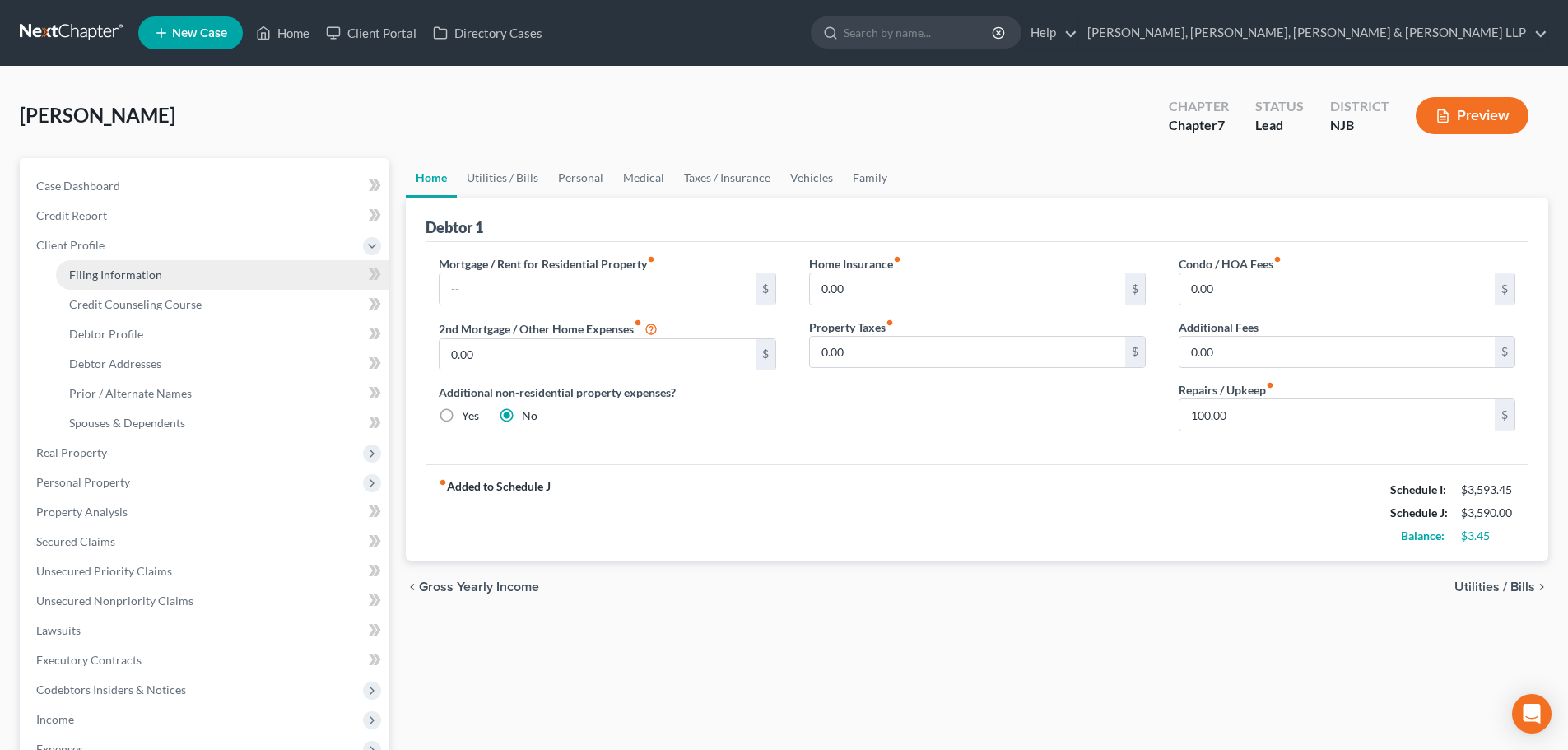
click at [140, 276] on span "Filing Information" at bounding box center [115, 274] width 93 height 14
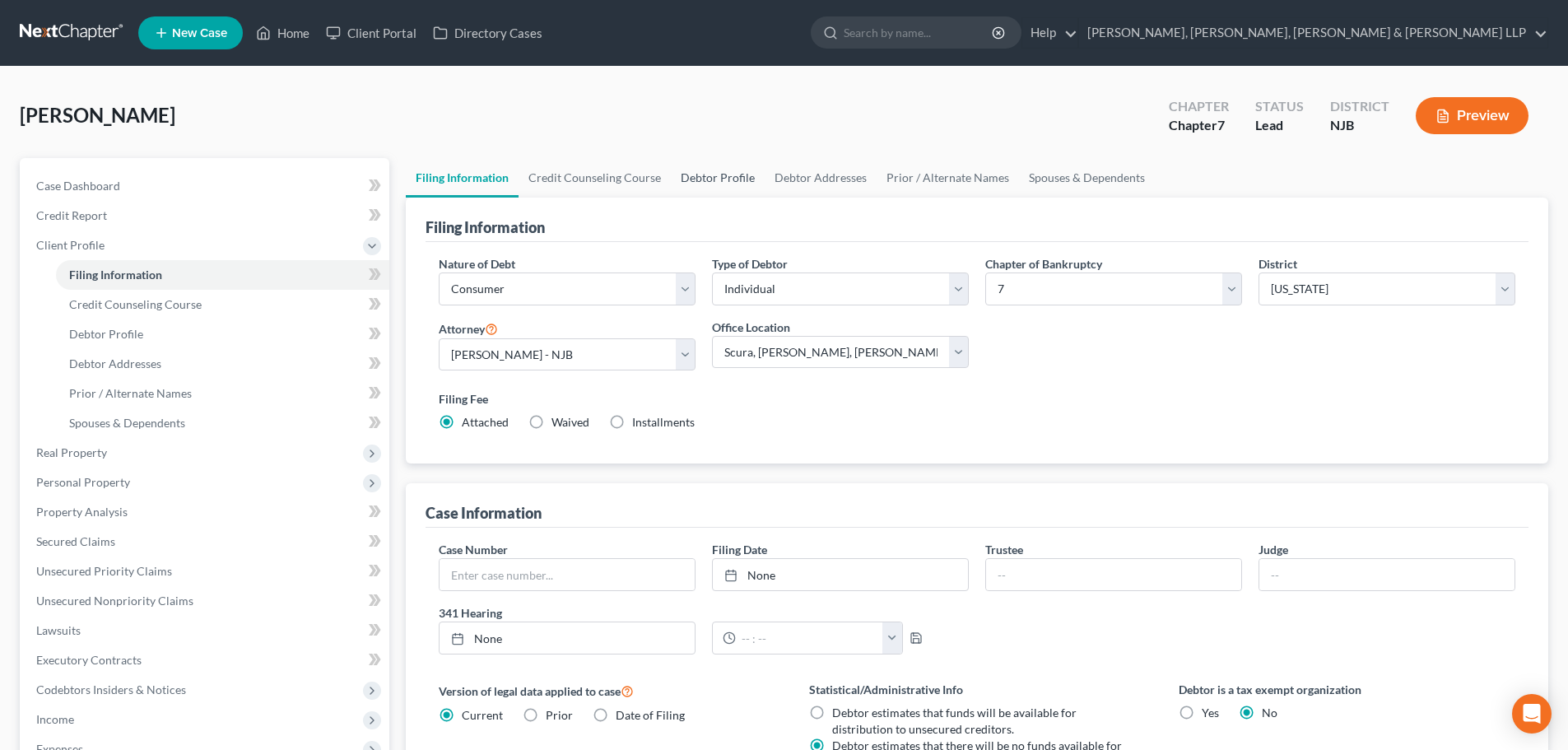
click at [704, 180] on link "Debtor Profile" at bounding box center [717, 178] width 94 height 40
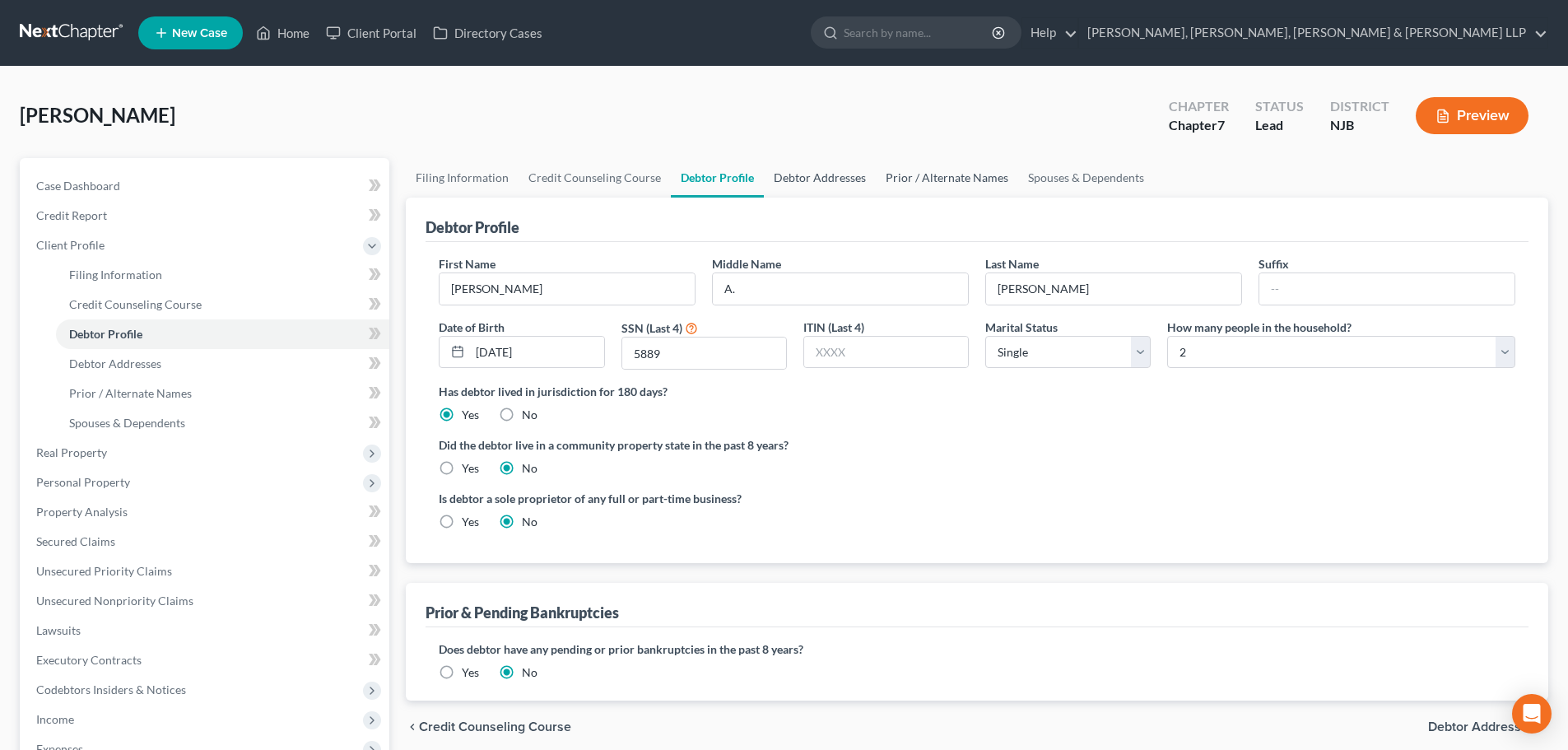
drag, startPoint x: 830, startPoint y: 179, endPoint x: 901, endPoint y: 179, distance: 71.0
click at [830, 179] on link "Debtor Addresses" at bounding box center [820, 178] width 112 height 40
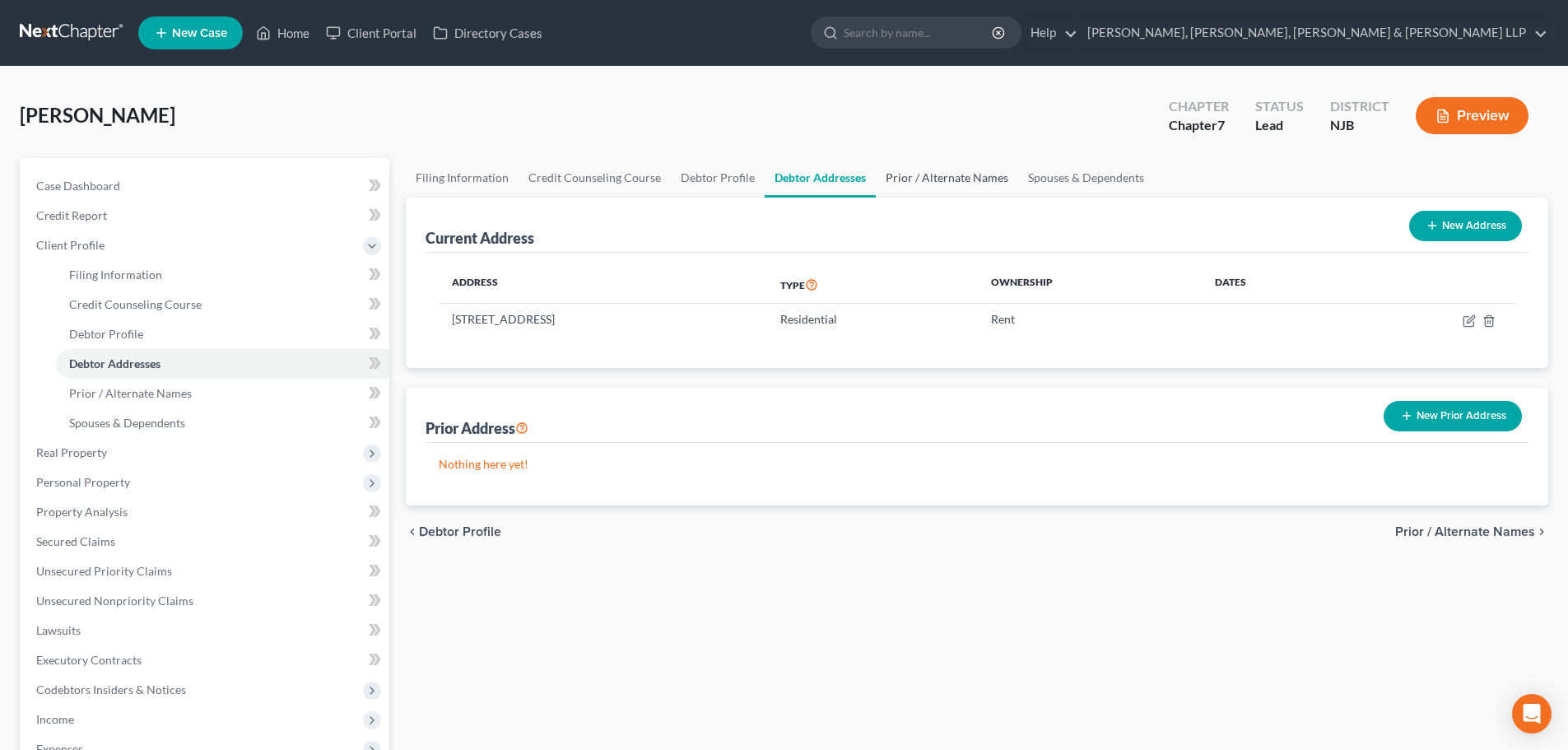
click at [902, 179] on link "Prior / Alternate Names" at bounding box center [946, 178] width 142 height 40
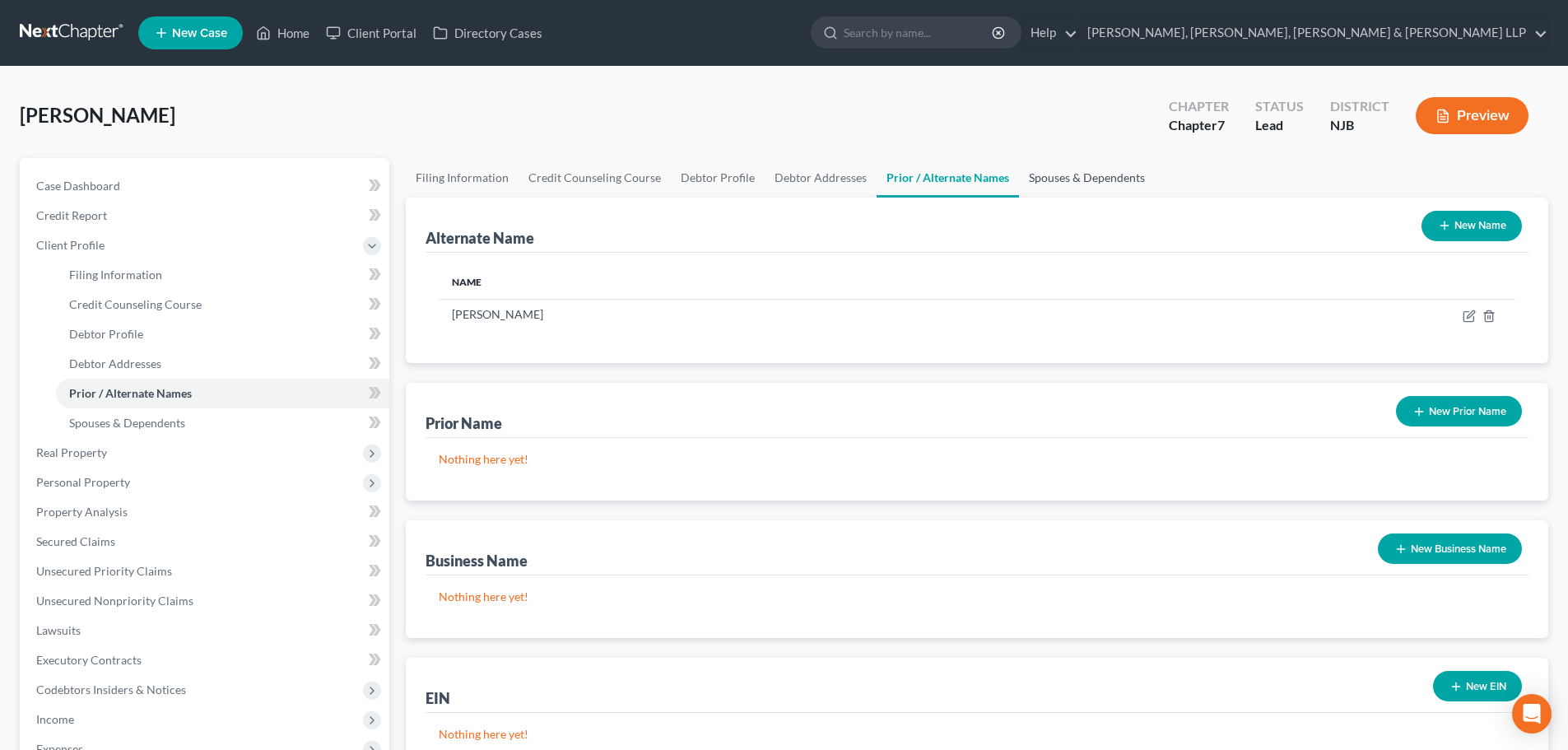
click at [1053, 179] on link "Spouses & Dependents" at bounding box center [1086, 178] width 136 height 40
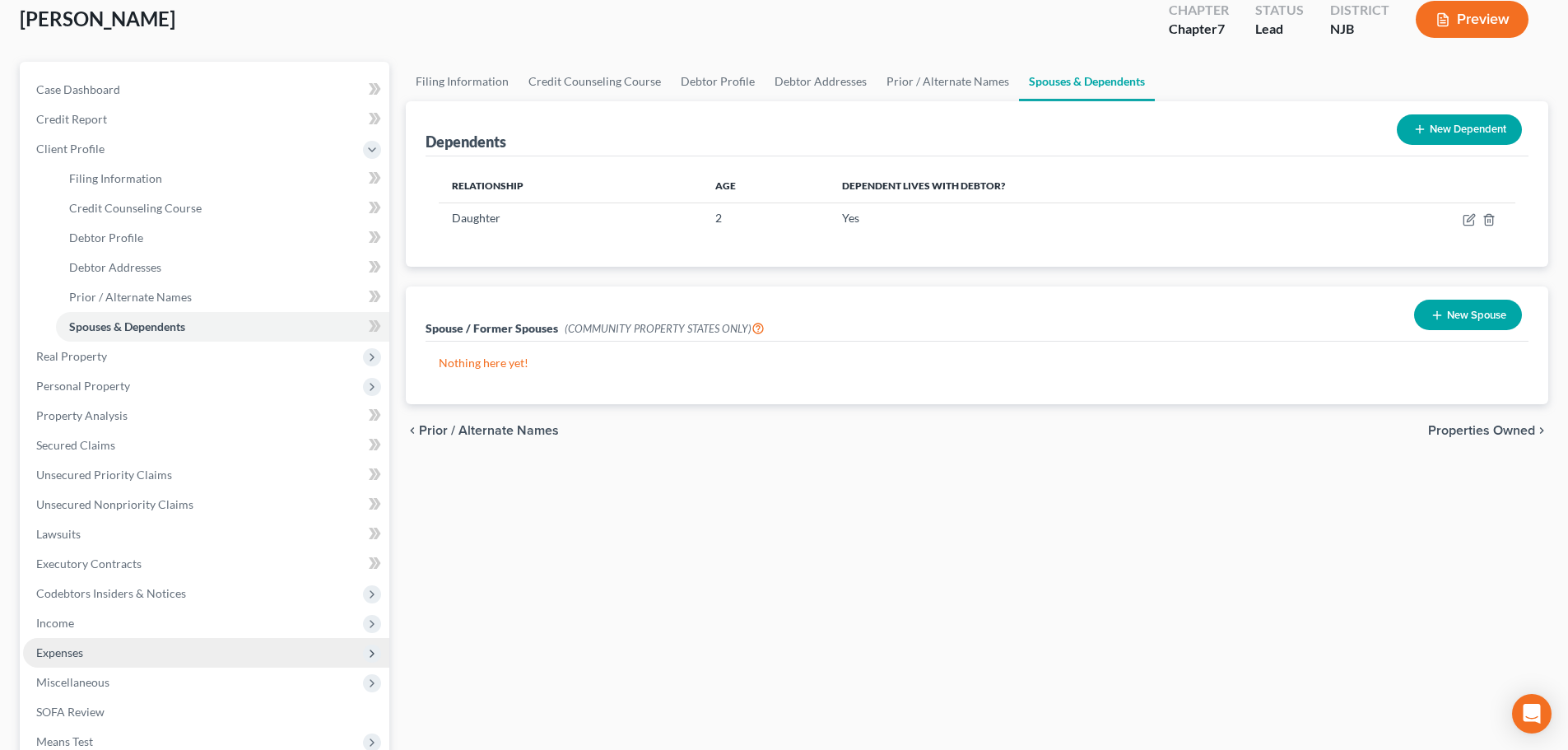
scroll to position [247, 0]
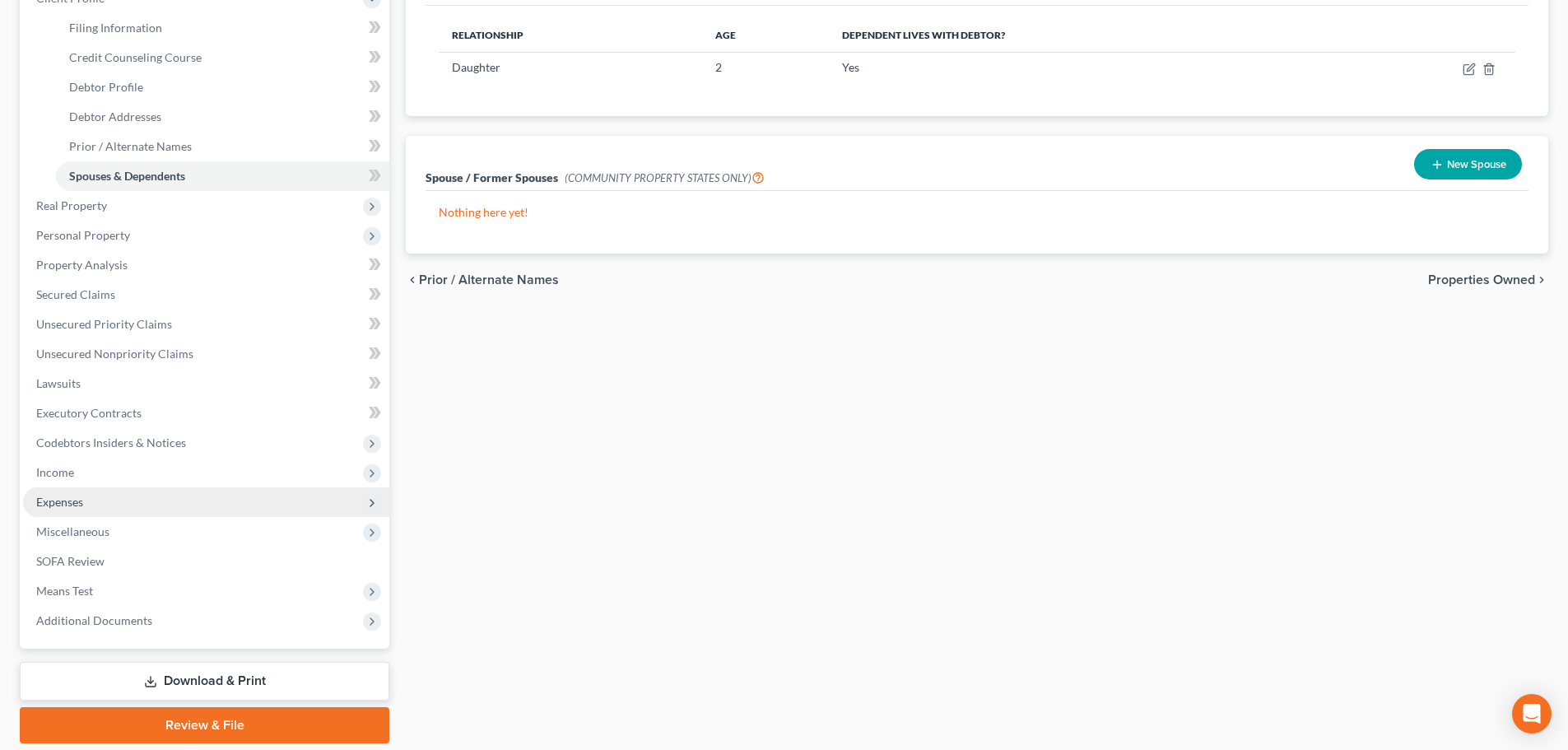
click at [111, 513] on span "Expenses" at bounding box center [206, 501] width 367 height 29
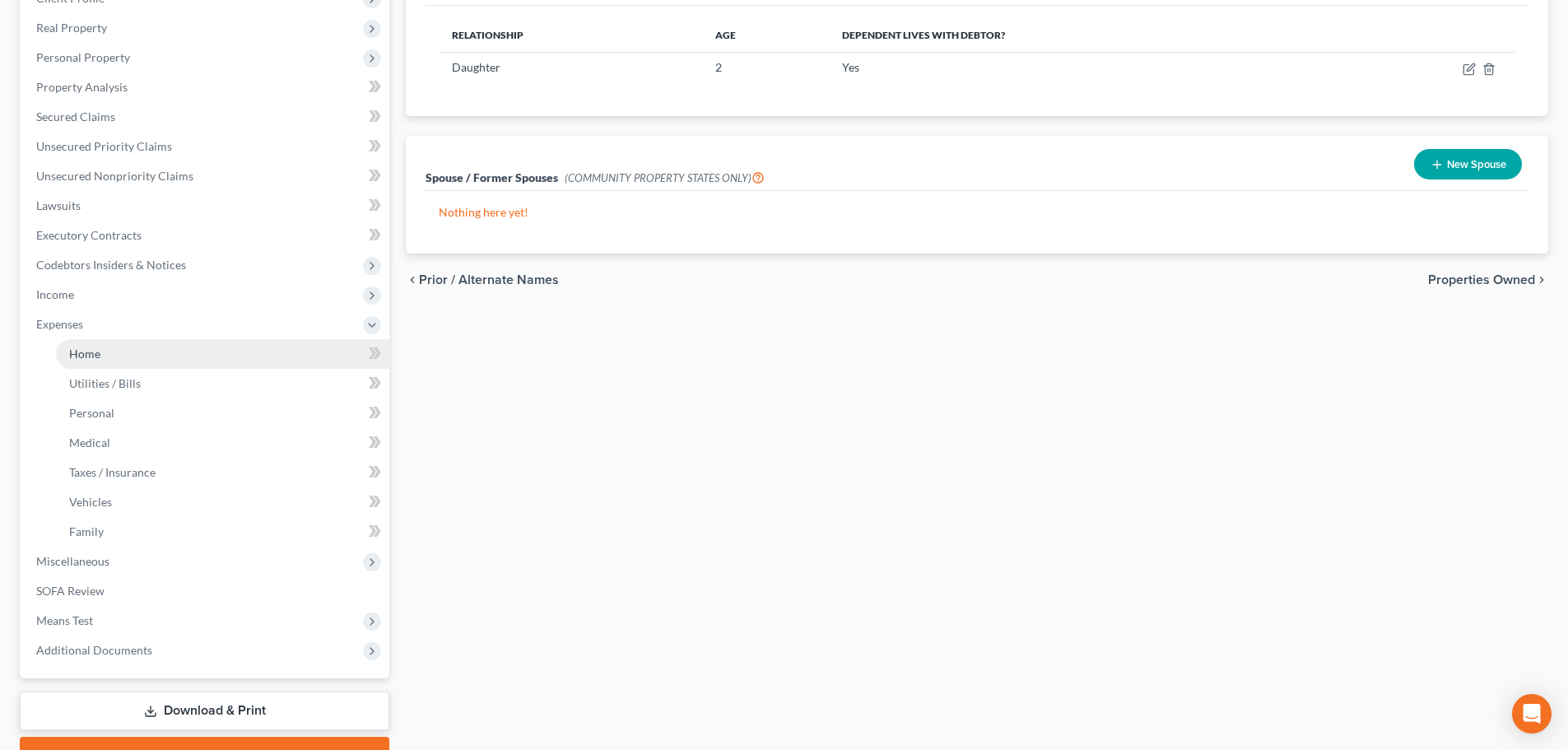
click at [121, 354] on link "Home" at bounding box center [222, 353] width 334 height 29
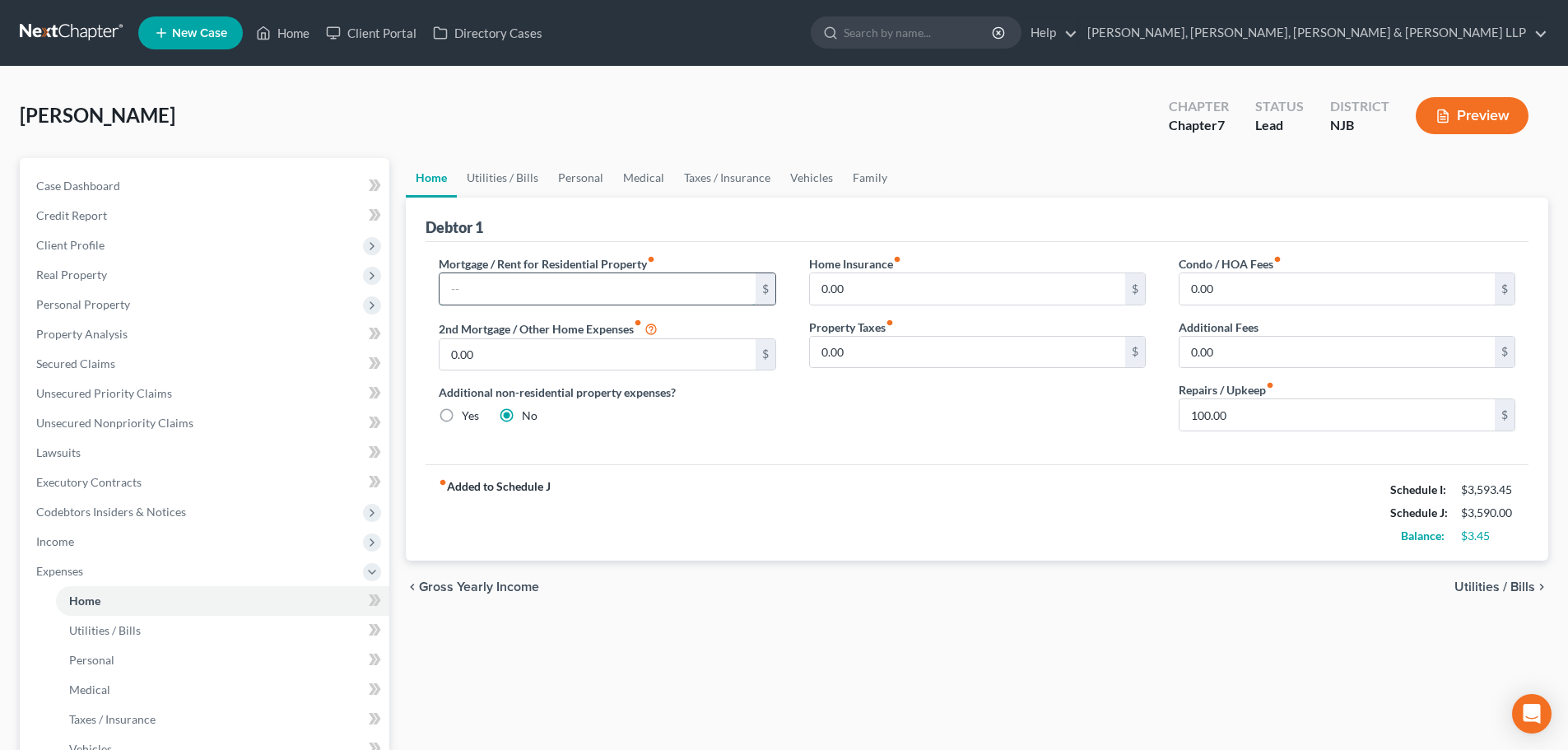
click at [597, 277] on input "text" at bounding box center [597, 288] width 315 height 31
drag, startPoint x: 499, startPoint y: 184, endPoint x: 544, endPoint y: 186, distance: 45.0
click at [499, 184] on link "Utilities / Bills" at bounding box center [502, 178] width 91 height 40
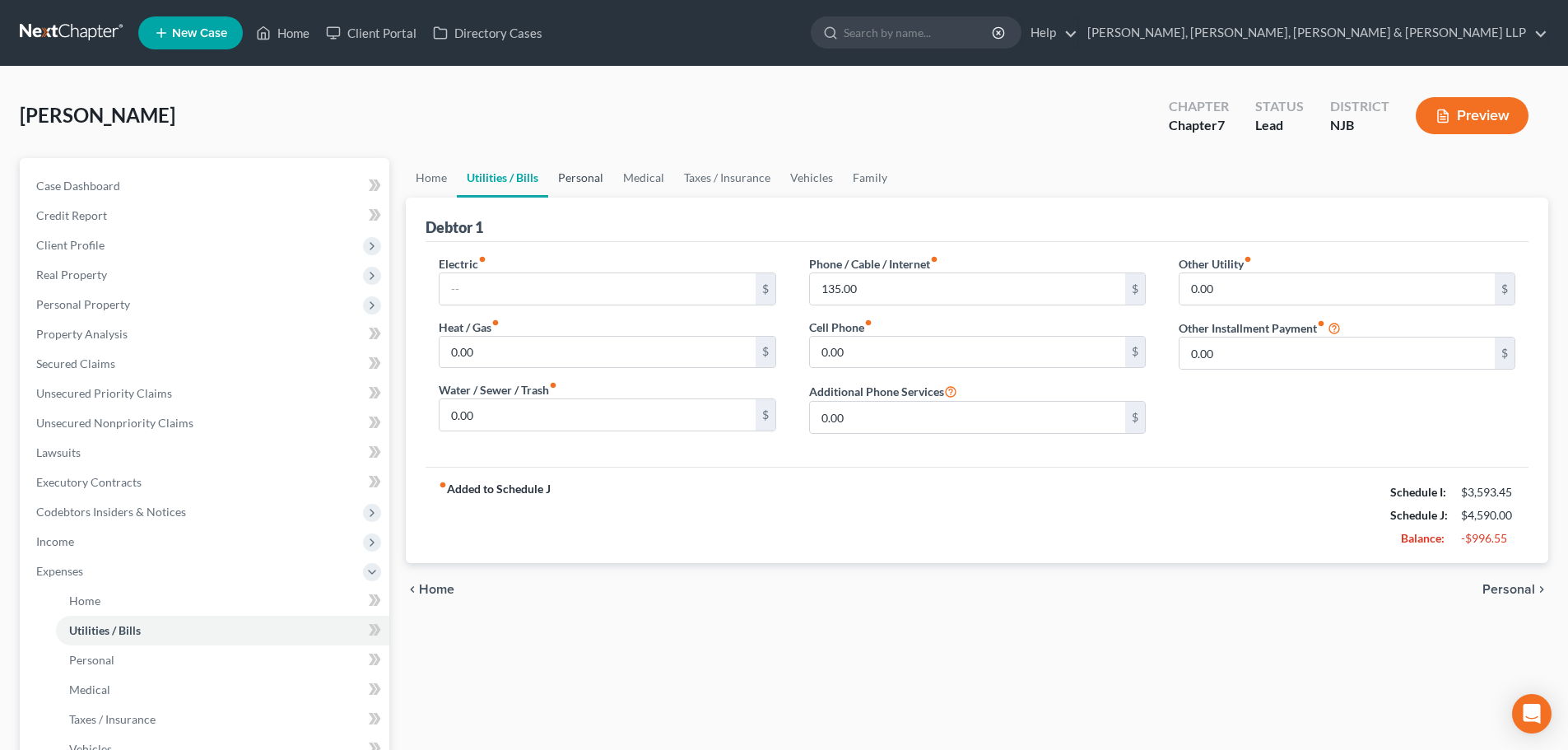
click at [571, 185] on link "Personal" at bounding box center [581, 178] width 65 height 40
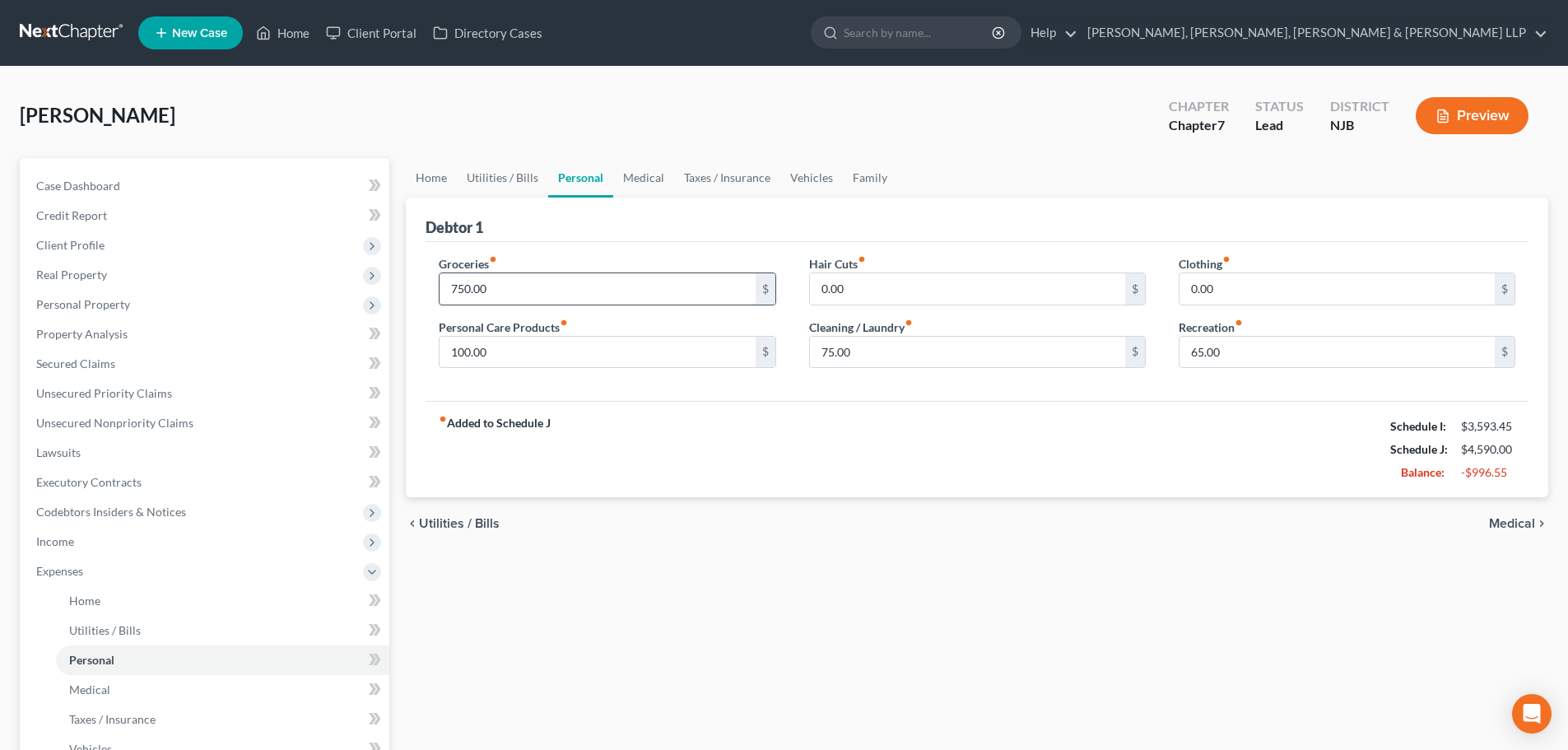
click at [542, 291] on input "750.00" at bounding box center [597, 288] width 315 height 31
click at [798, 172] on link "Vehicles" at bounding box center [811, 178] width 62 height 40
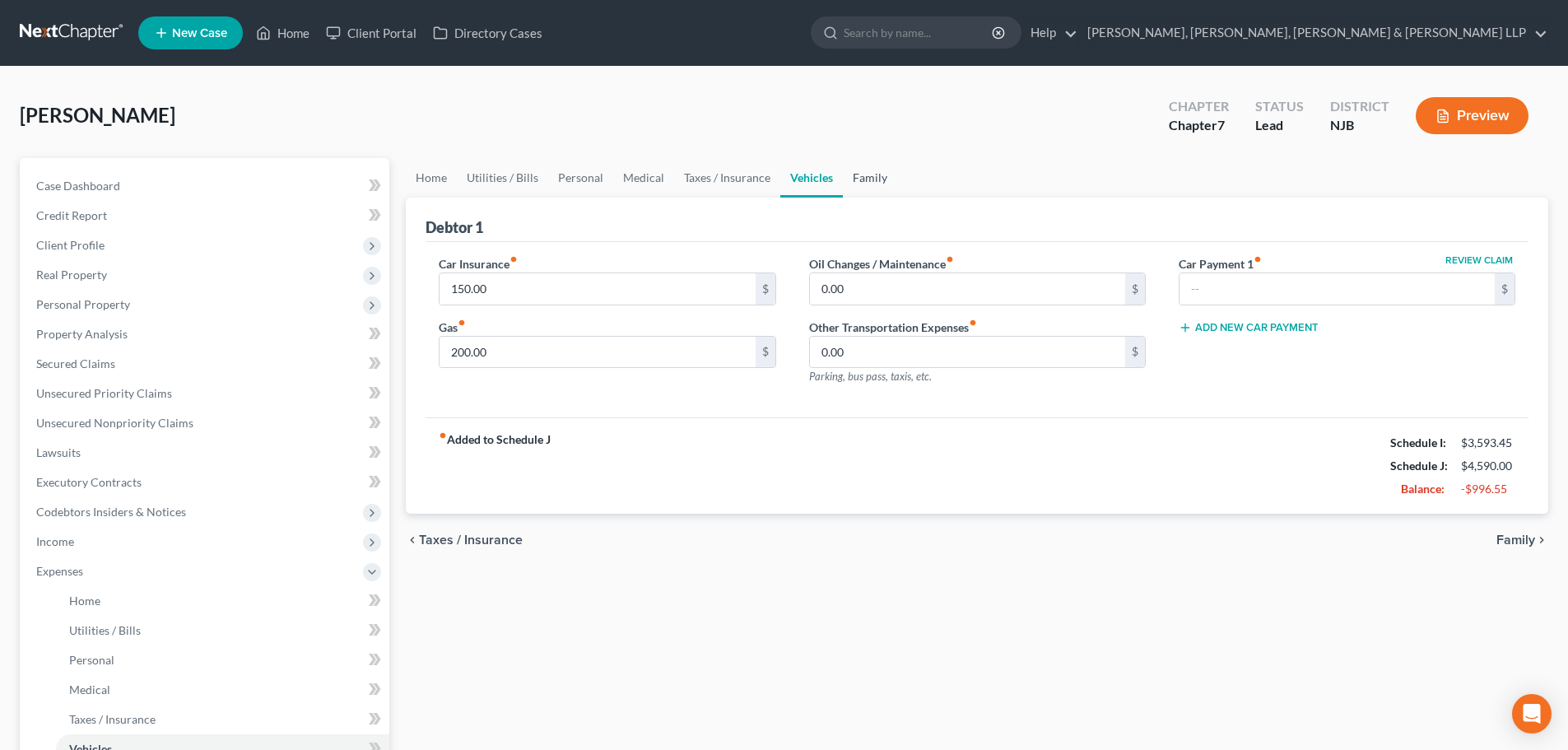
click at [865, 179] on link "Family" at bounding box center [870, 178] width 54 height 40
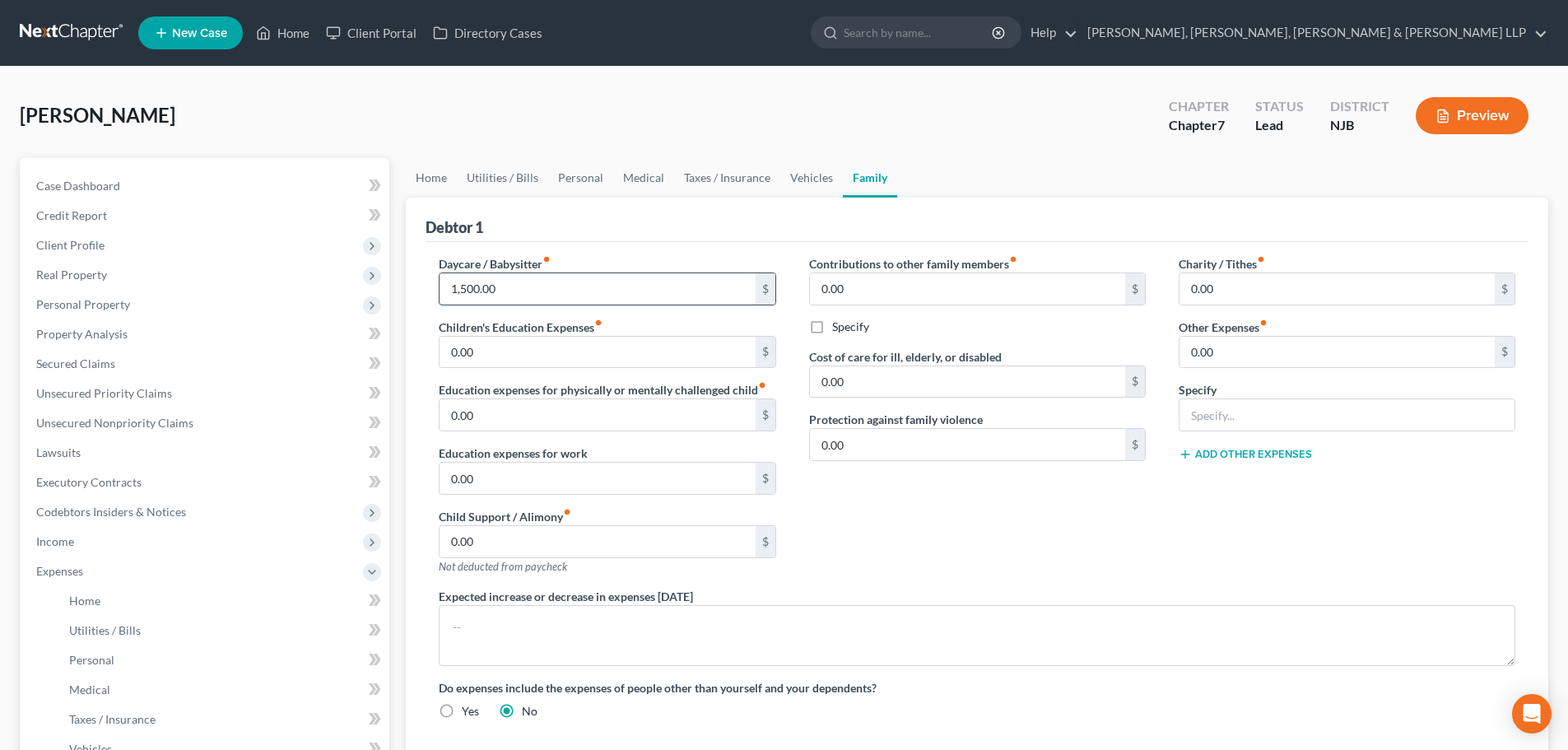
click at [544, 291] on input "1,500.00" at bounding box center [597, 288] width 315 height 31
click at [516, 301] on input "2,000" at bounding box center [597, 288] width 315 height 31
drag, startPoint x: 356, startPoint y: 283, endPoint x: 229, endPoint y: 277, distance: 127.1
click at [256, 281] on div "Petition Navigation Case Dashboard Payments Invoices Payments Payments Credit R…" at bounding box center [784, 589] width 1545 height 862
click at [432, 180] on link "Home" at bounding box center [431, 178] width 51 height 40
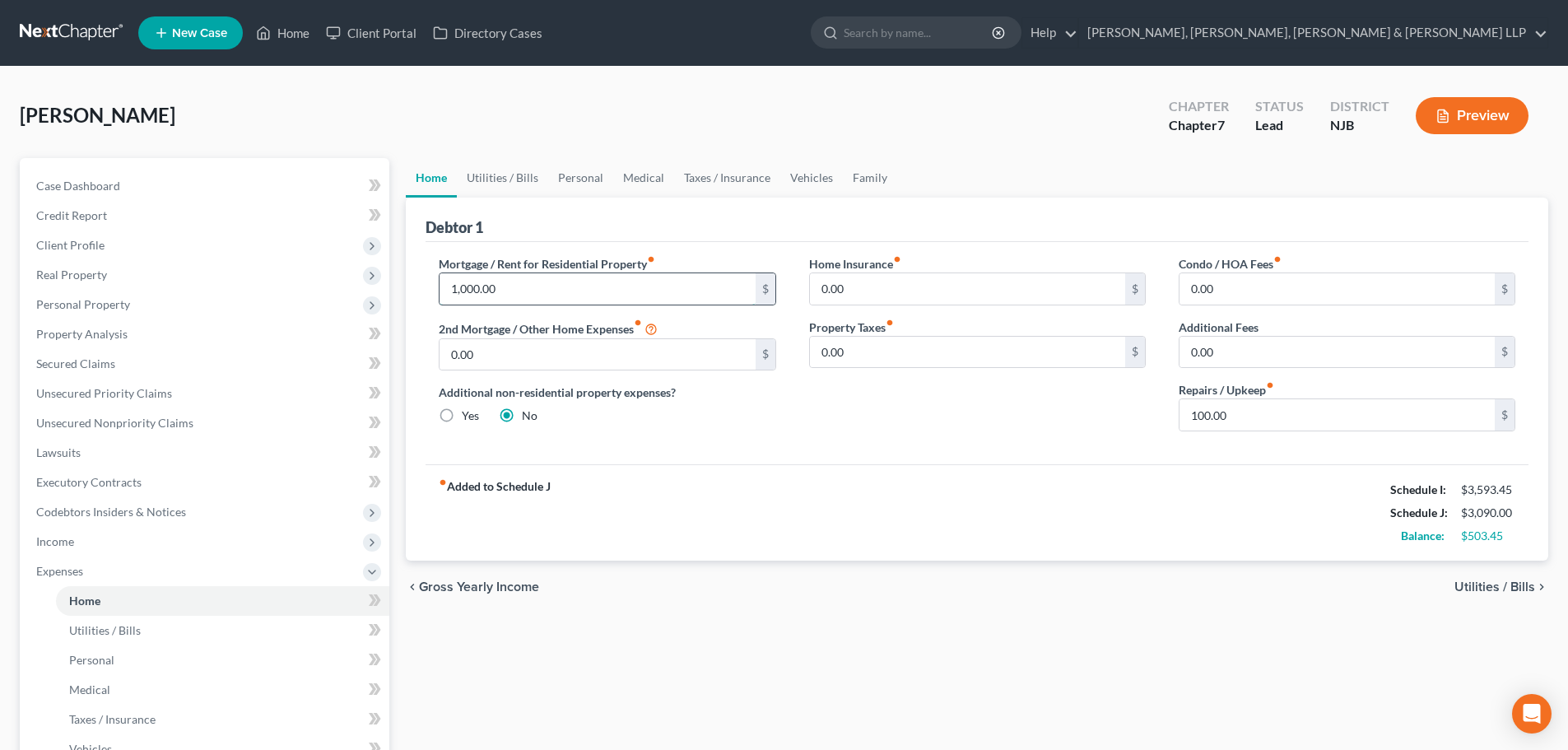
click at [527, 298] on input "1,000.00" at bounding box center [597, 288] width 315 height 31
click at [798, 179] on link "Vehicles" at bounding box center [811, 178] width 62 height 40
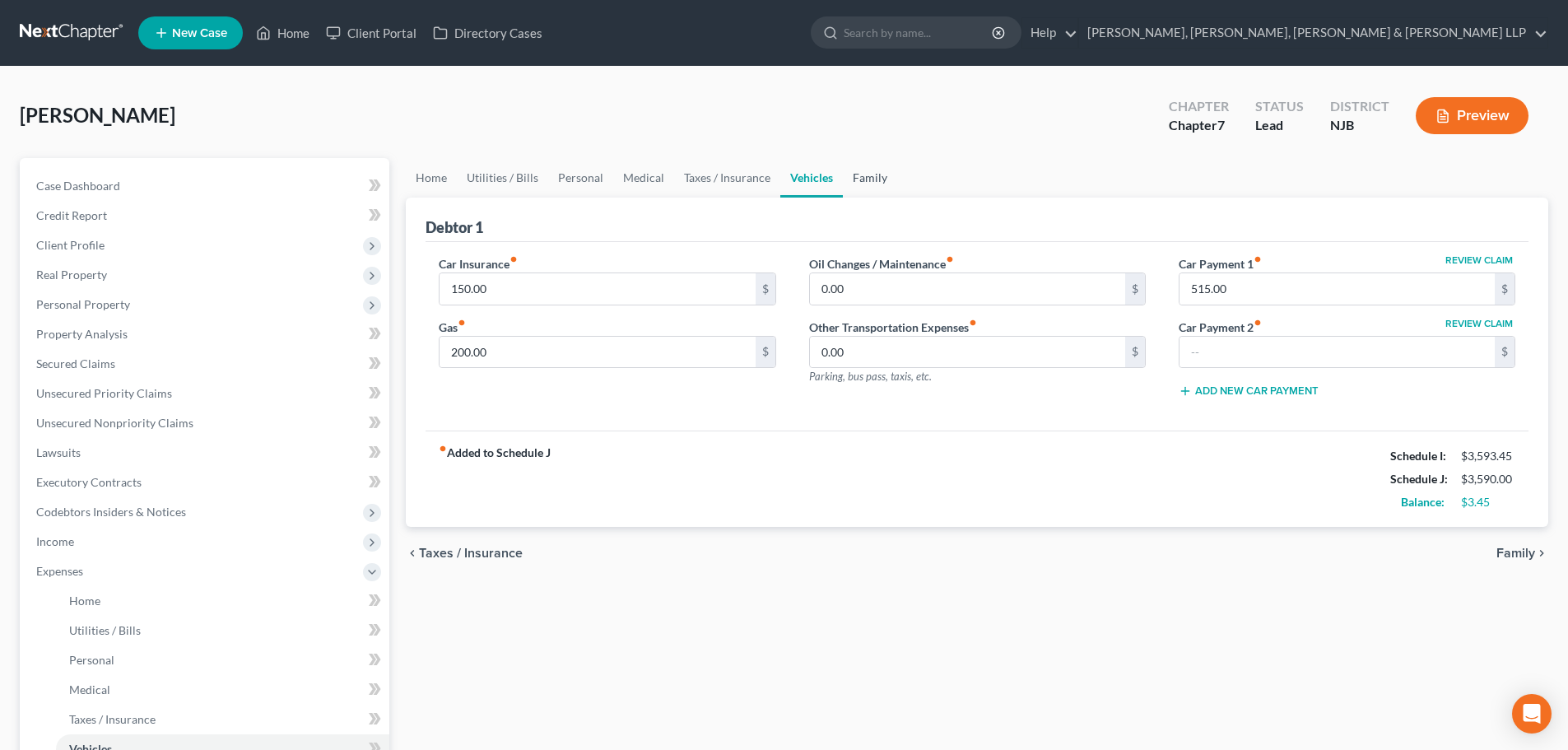
click at [880, 179] on link "Family" at bounding box center [870, 178] width 54 height 40
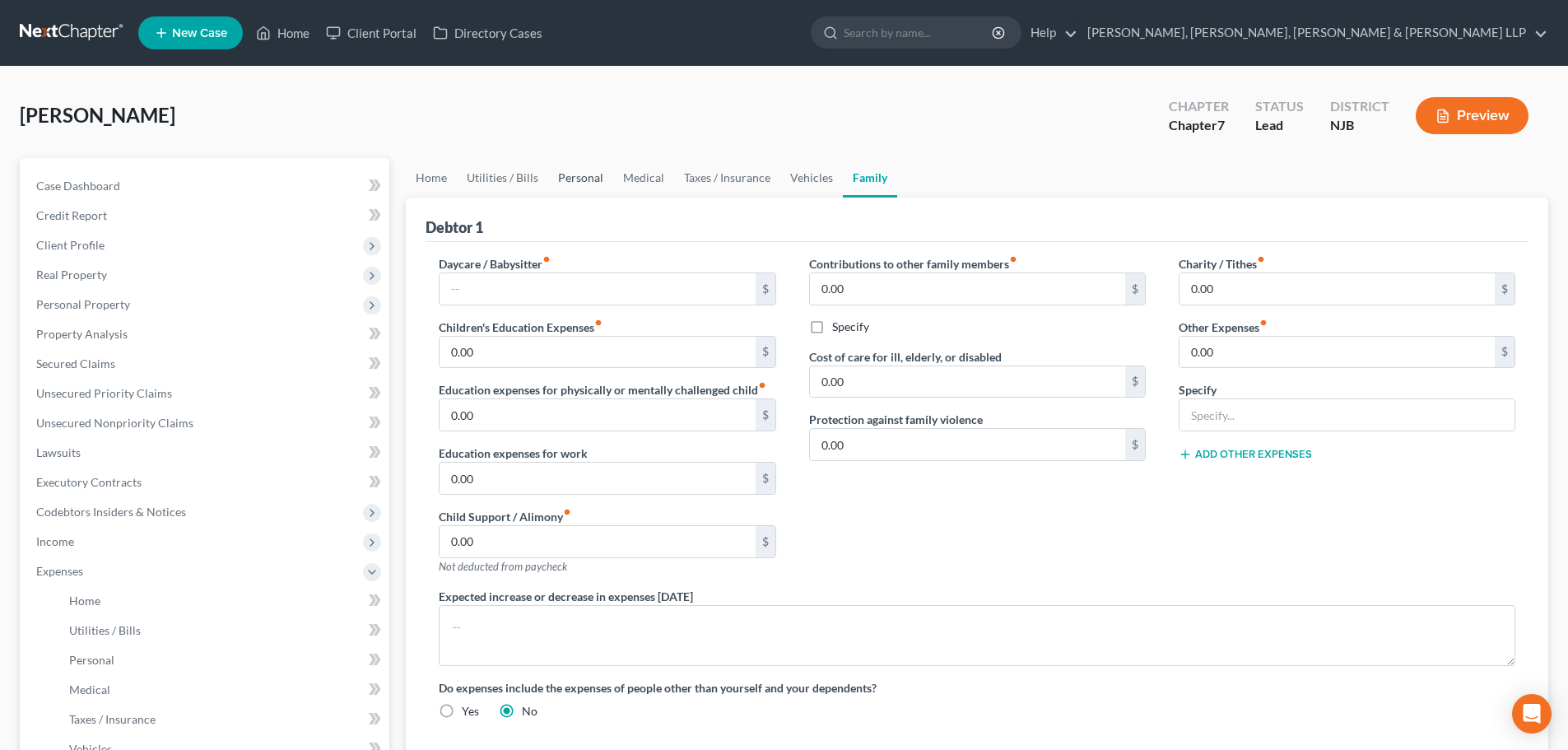
click at [567, 179] on link "Personal" at bounding box center [581, 178] width 65 height 40
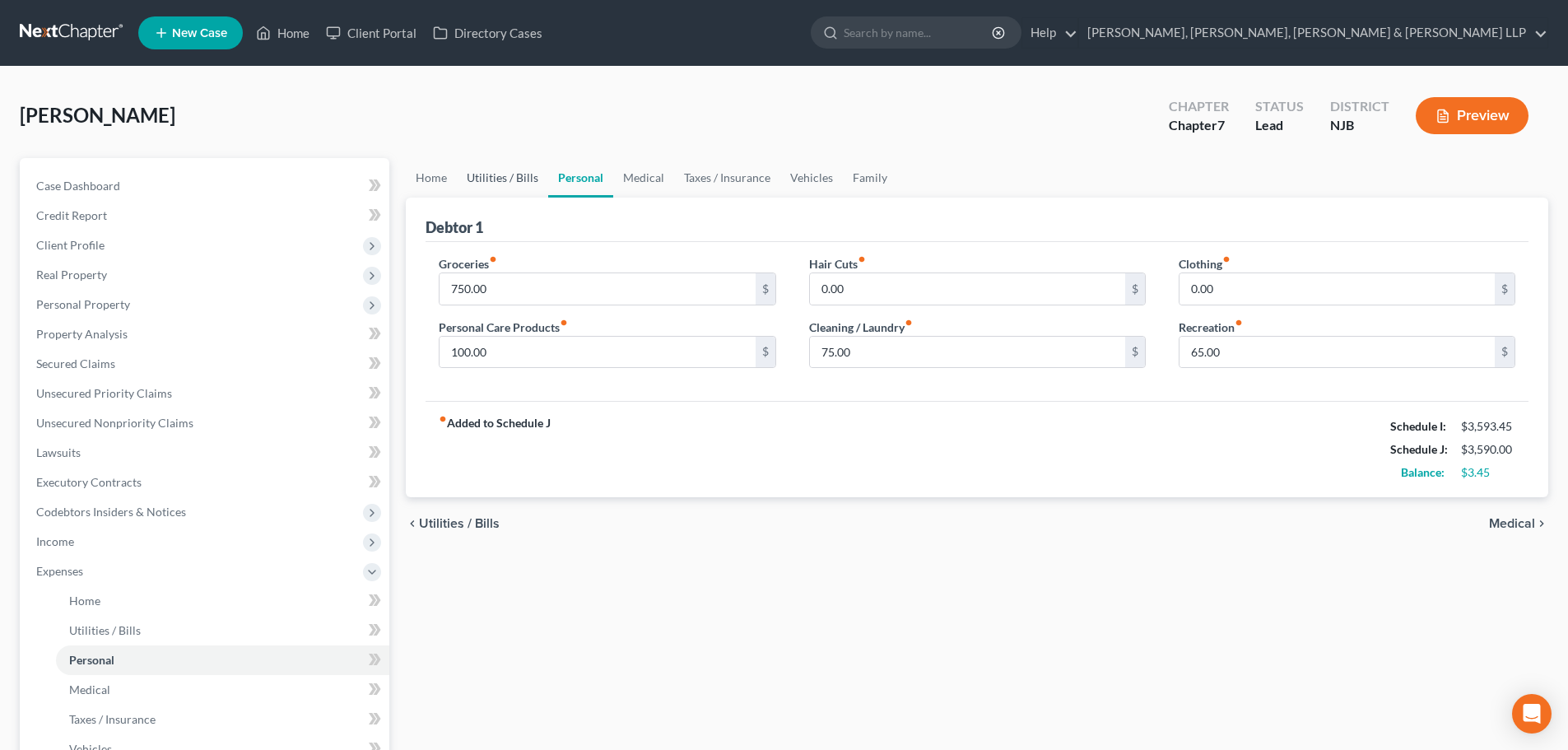
click at [531, 176] on link "Utilities / Bills" at bounding box center [502, 178] width 91 height 40
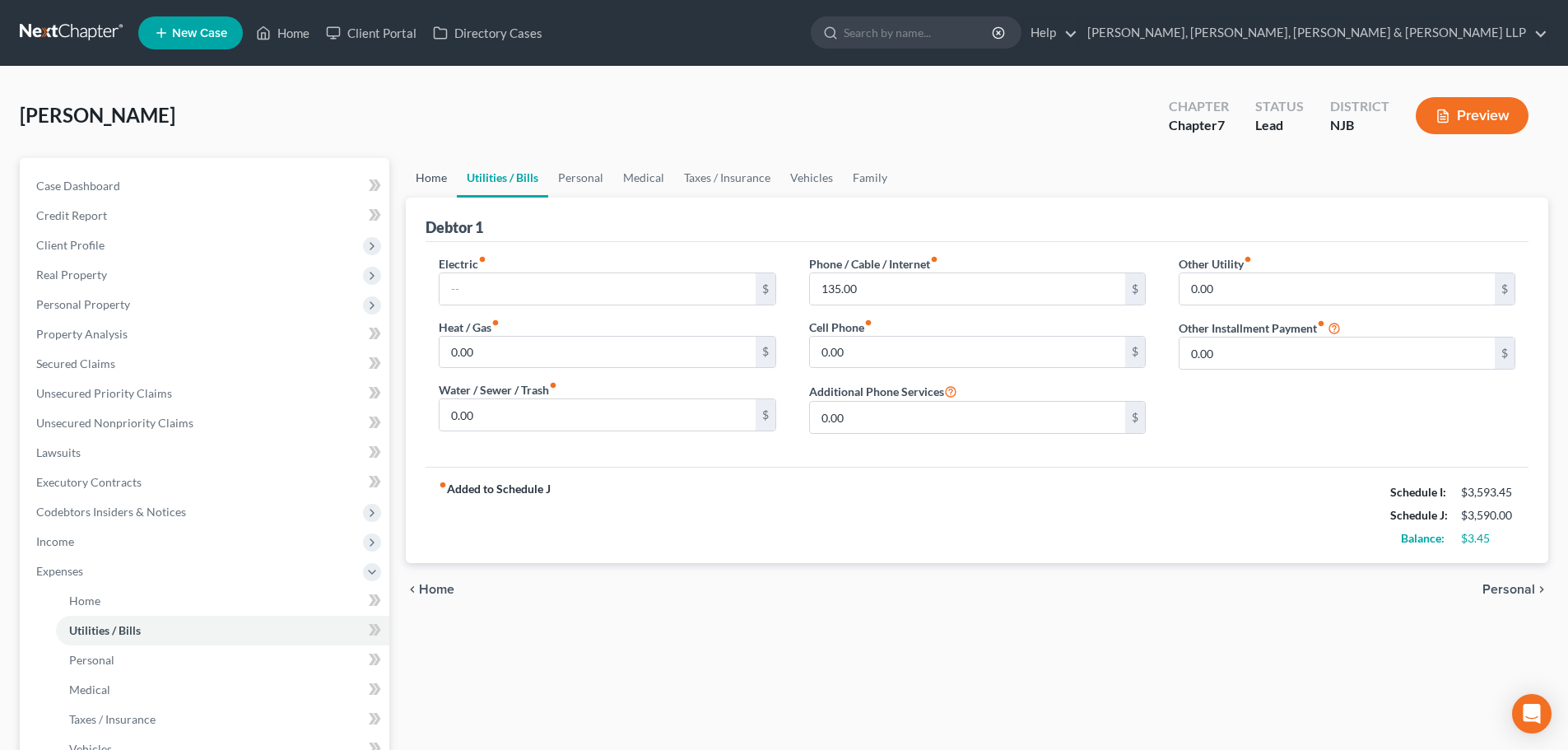
click at [445, 186] on link "Home" at bounding box center [431, 178] width 51 height 40
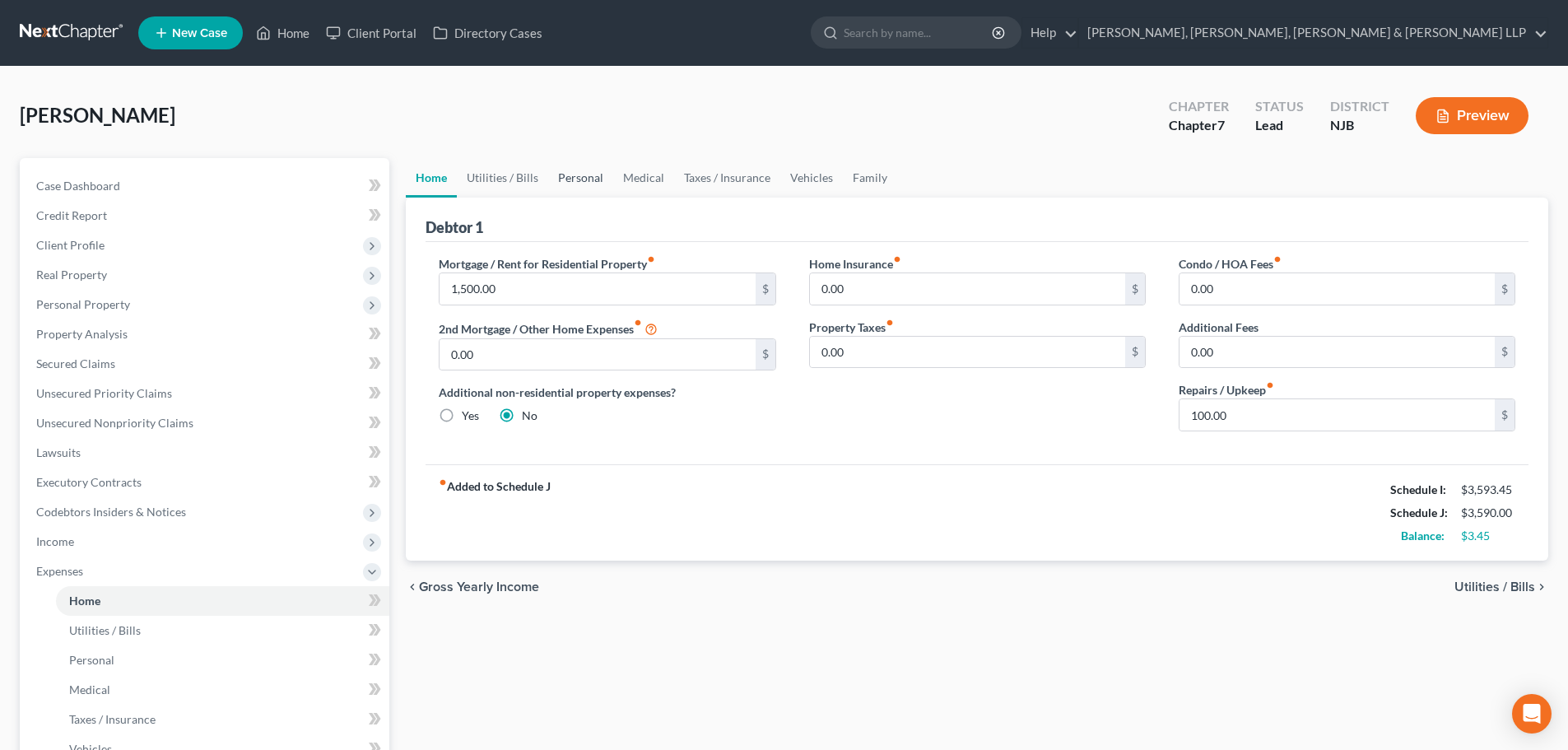
click at [566, 186] on link "Personal" at bounding box center [581, 178] width 65 height 40
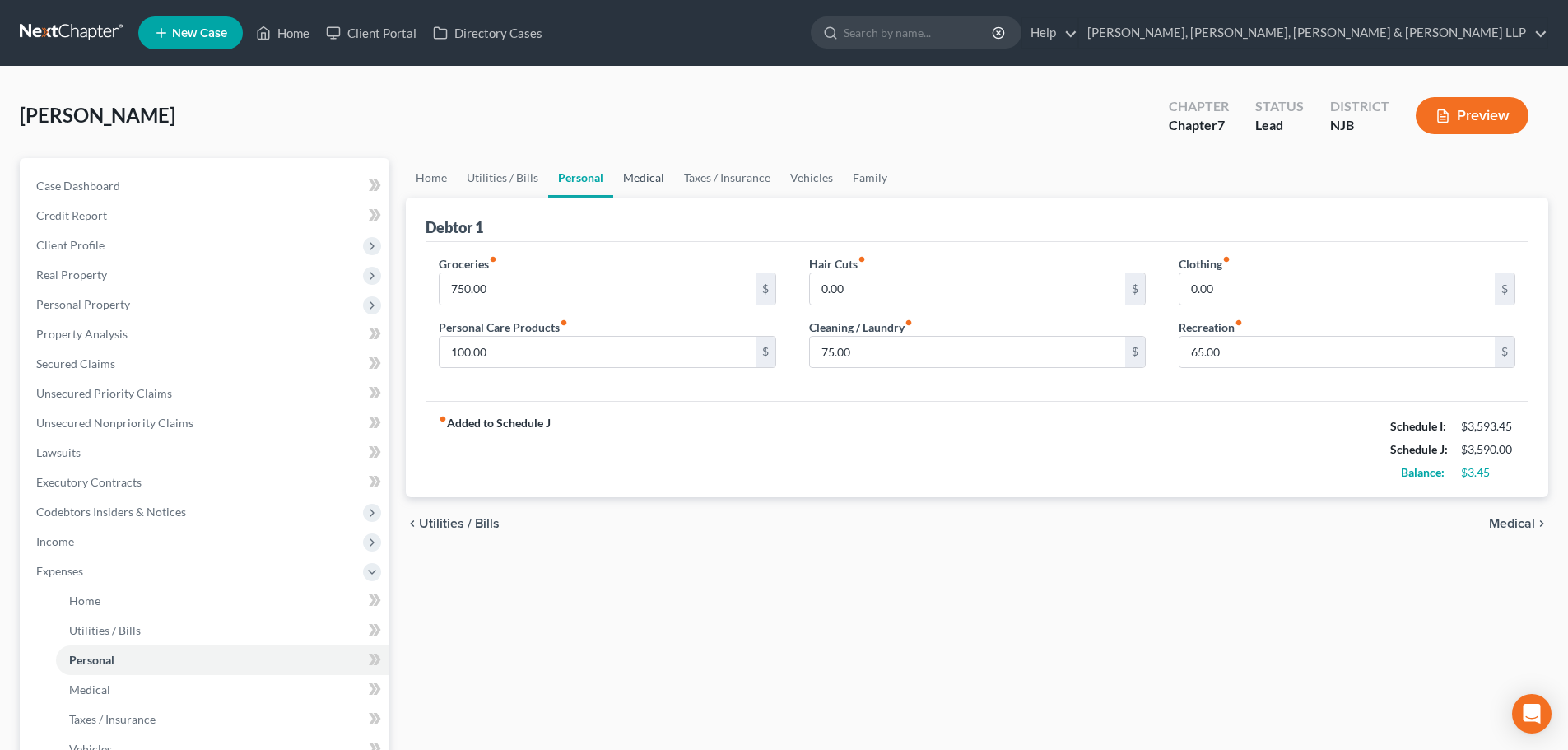
click at [639, 184] on link "Medical" at bounding box center [644, 178] width 61 height 40
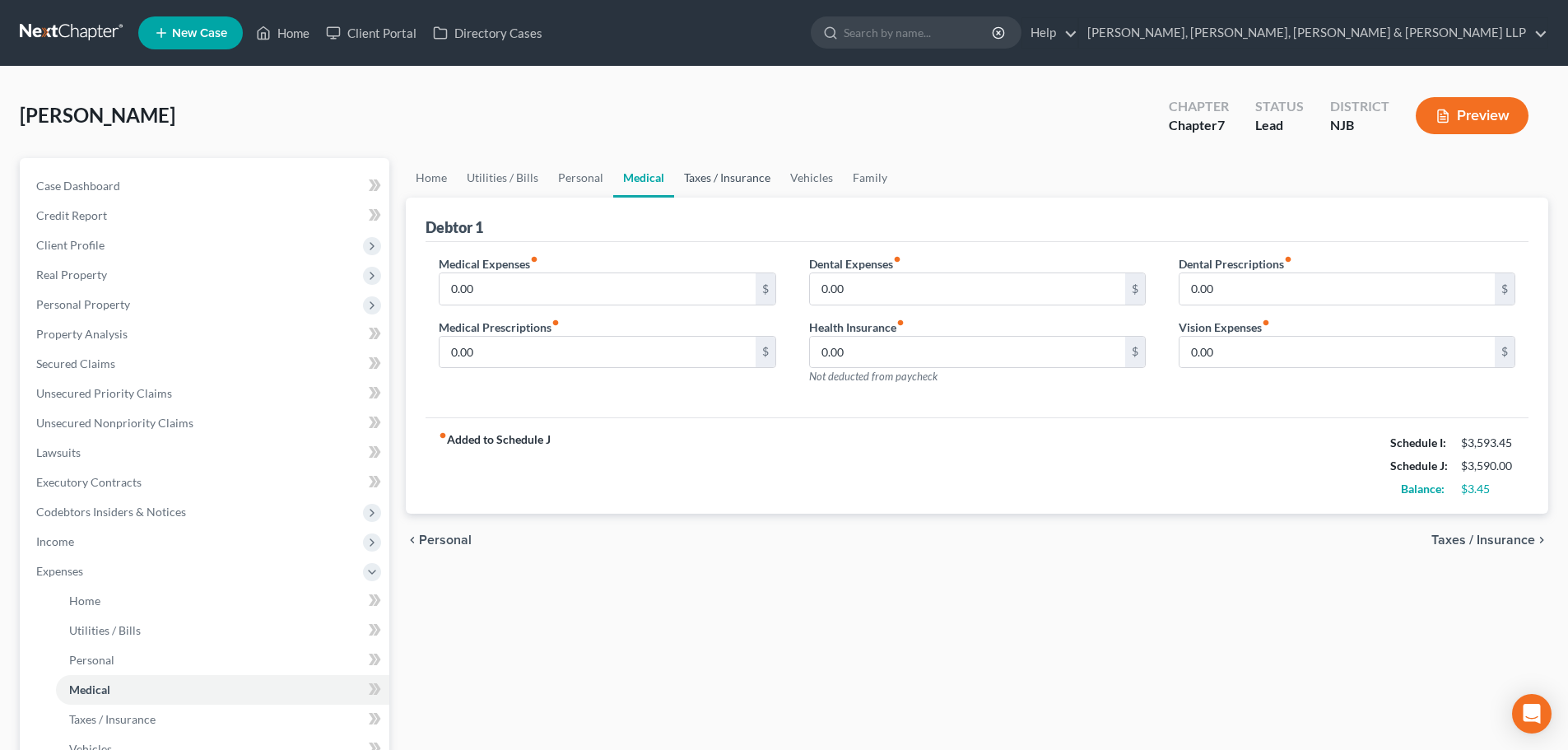
click at [714, 185] on link "Taxes / Insurance" at bounding box center [727, 178] width 106 height 40
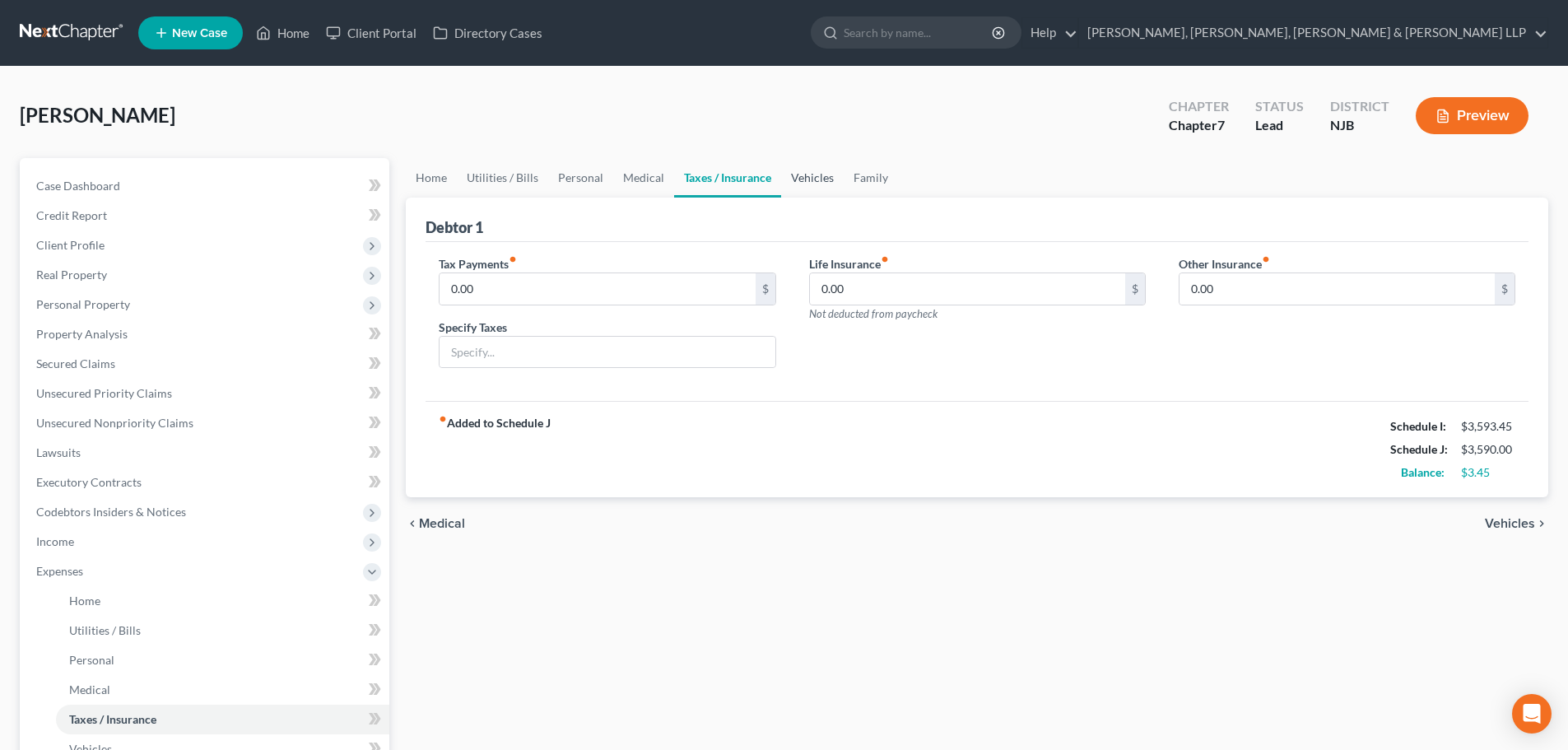
click at [800, 185] on link "Vehicles" at bounding box center [812, 178] width 62 height 40
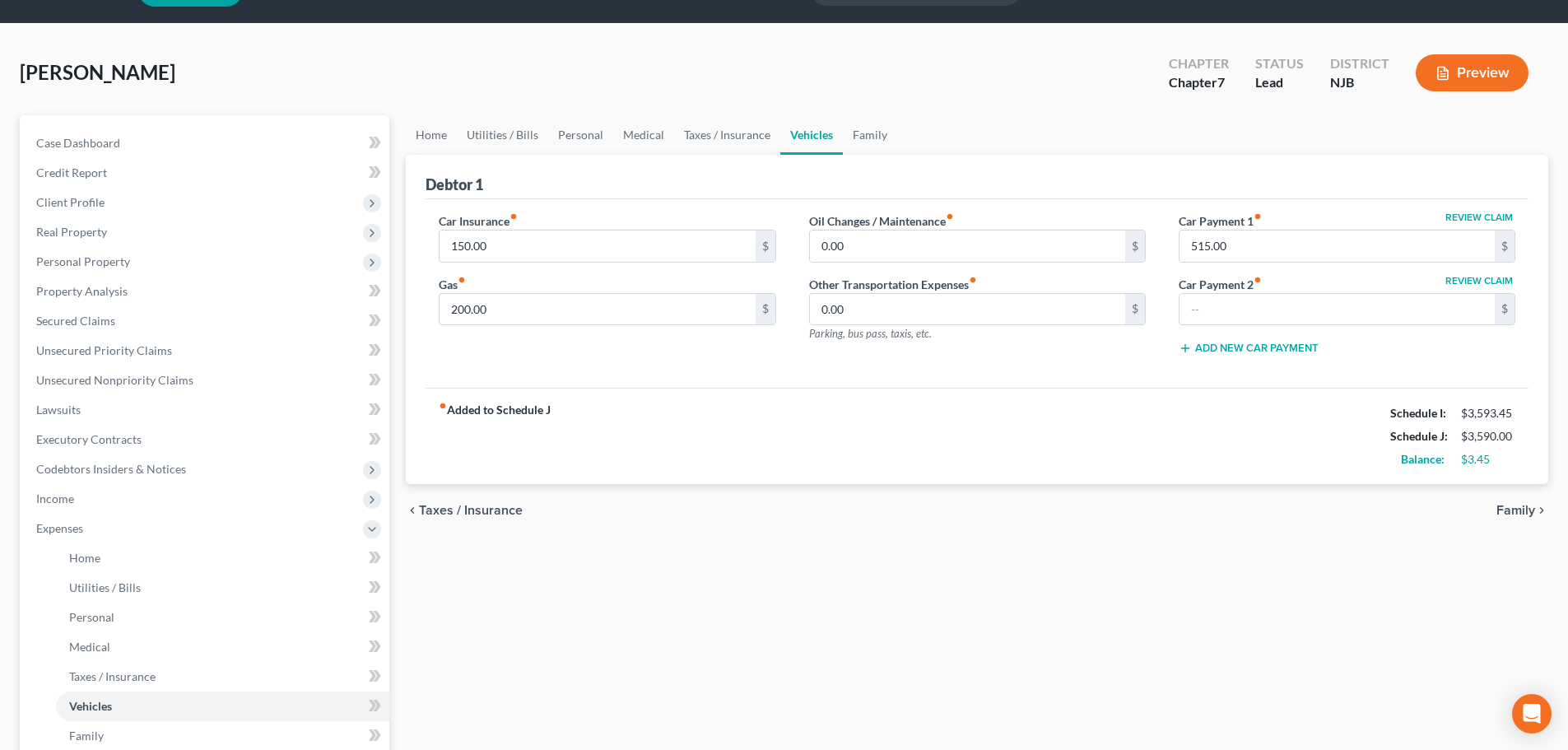
scroll to position [83, 0]
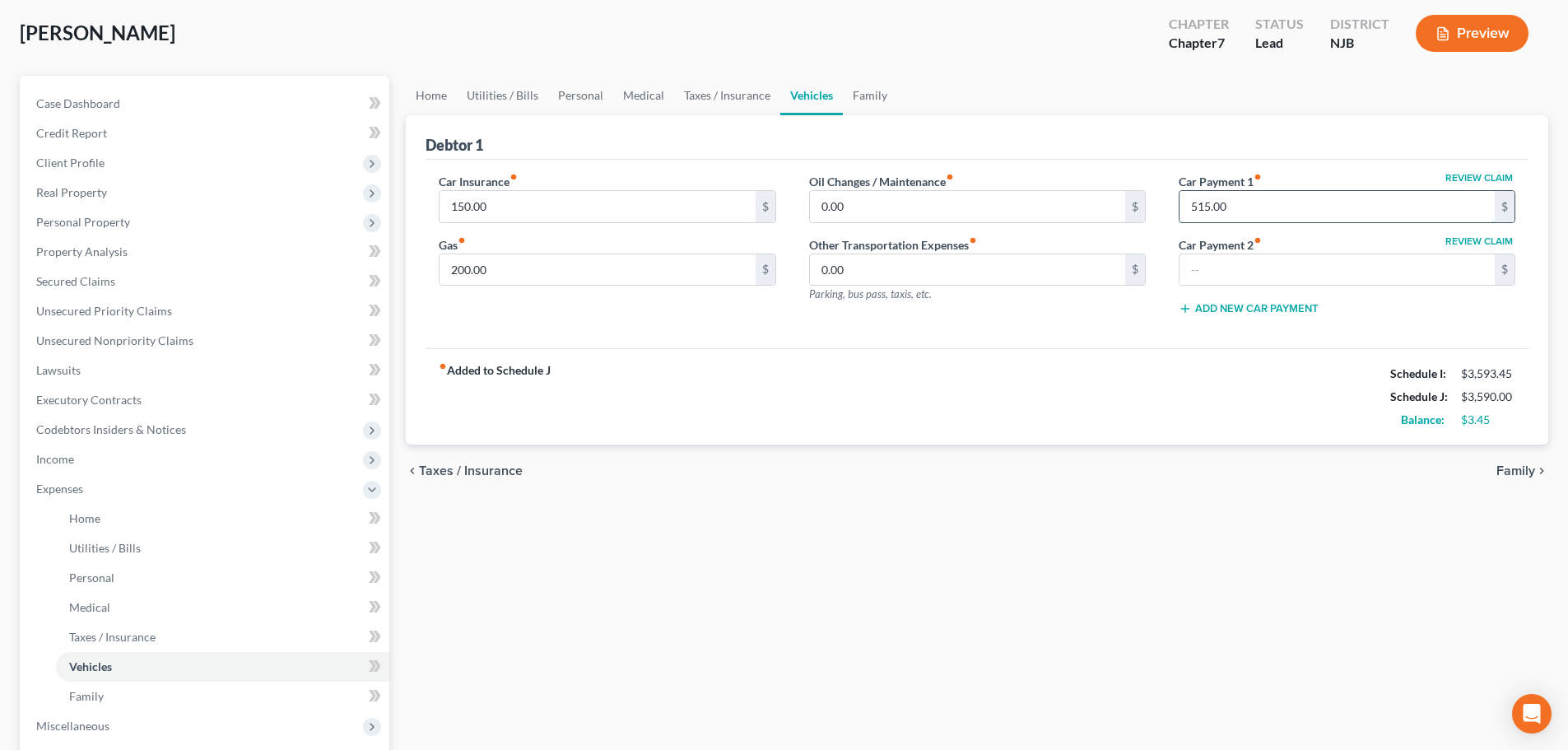
click at [1242, 202] on input "515.00" at bounding box center [1337, 206] width 315 height 31
click at [506, 271] on input "200.00" at bounding box center [597, 270] width 315 height 31
click at [588, 352] on div "fiber_manual_record Added to Schedule J Schedule I: $3,593.45 Schedule J: $3,62…" at bounding box center [977, 396] width 1103 height 96
click at [532, 275] on input "200.00" at bounding box center [597, 270] width 315 height 31
click at [717, 88] on link "Taxes / Insurance" at bounding box center [727, 95] width 106 height 40
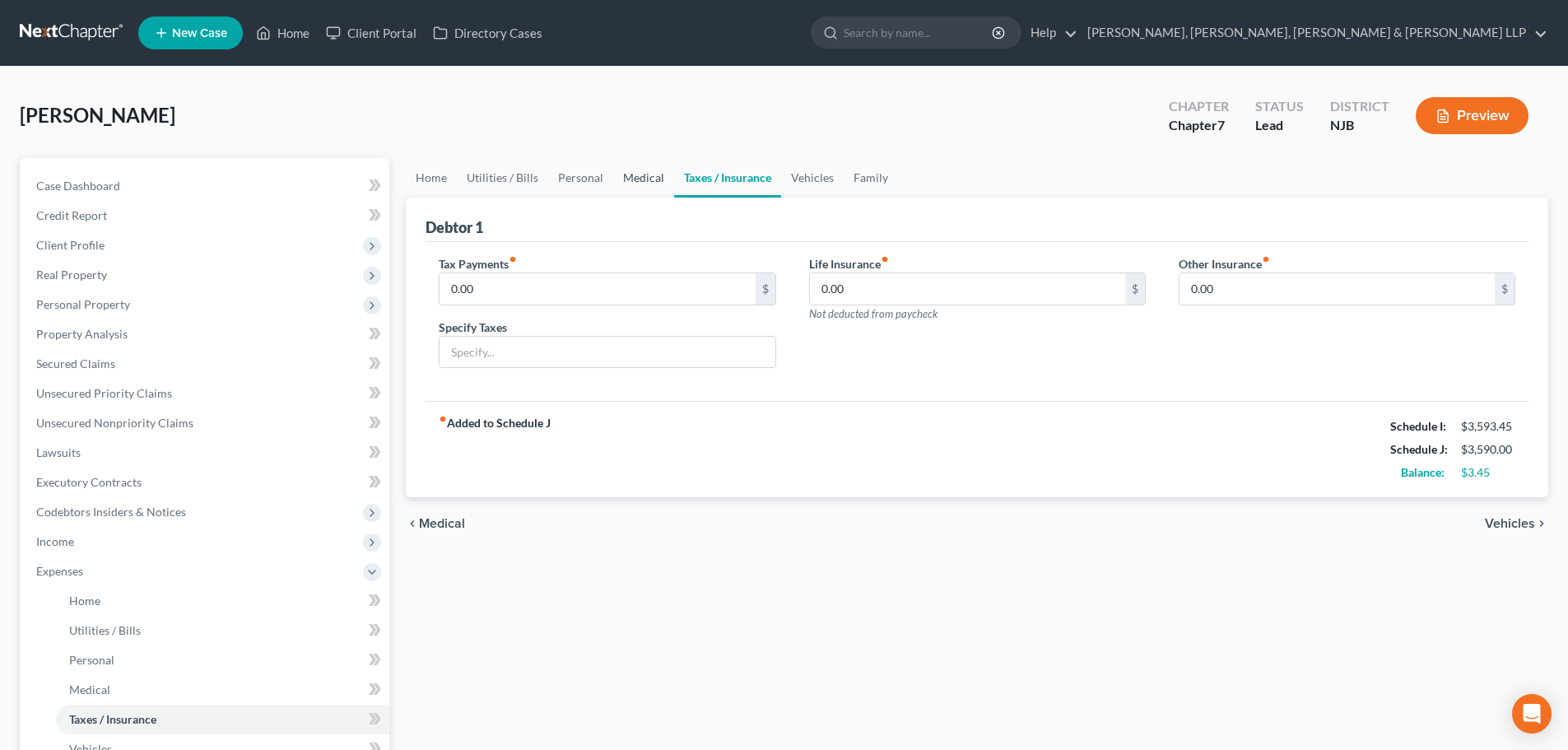
click at [649, 171] on link "Medical" at bounding box center [644, 178] width 61 height 40
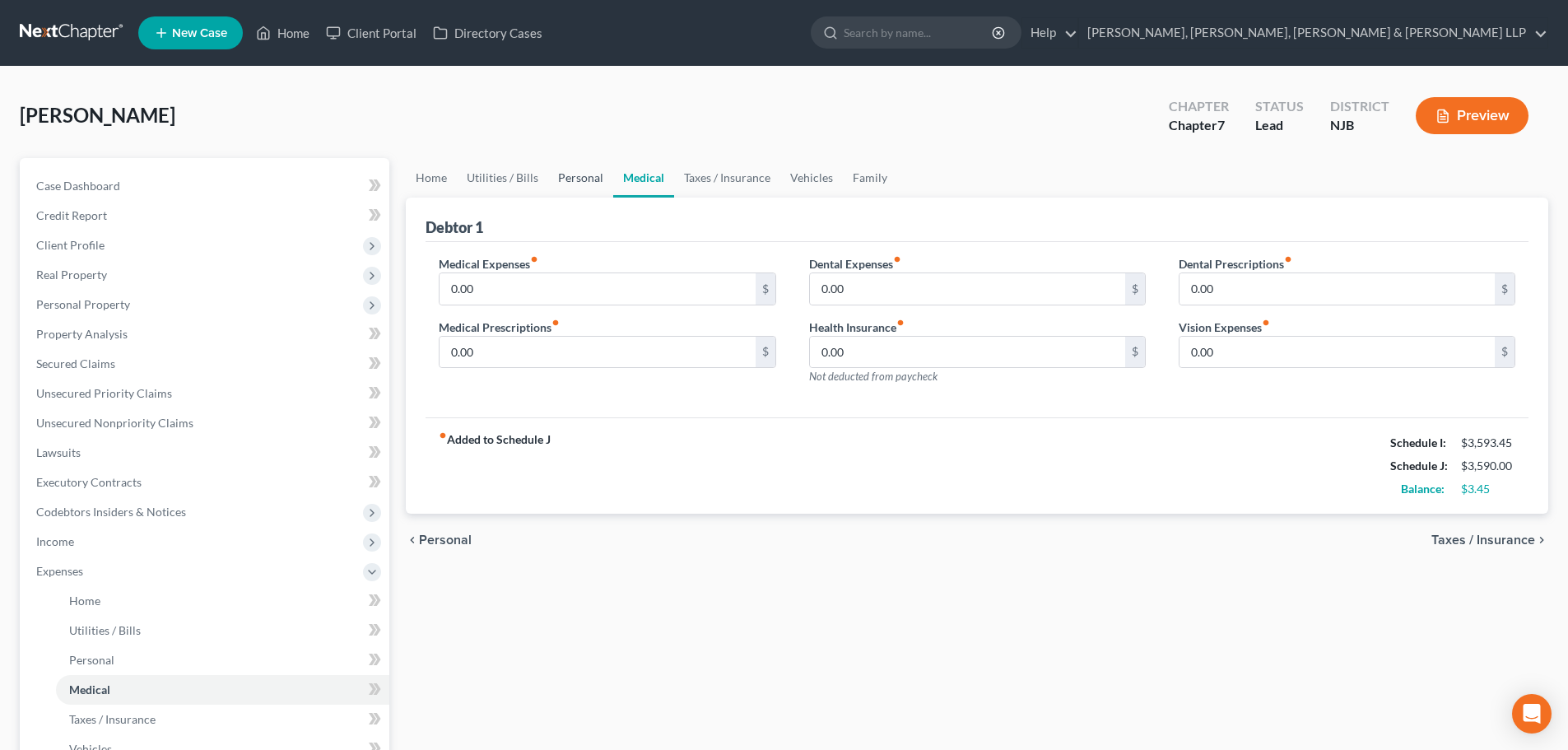
click at [580, 183] on link "Personal" at bounding box center [581, 178] width 65 height 40
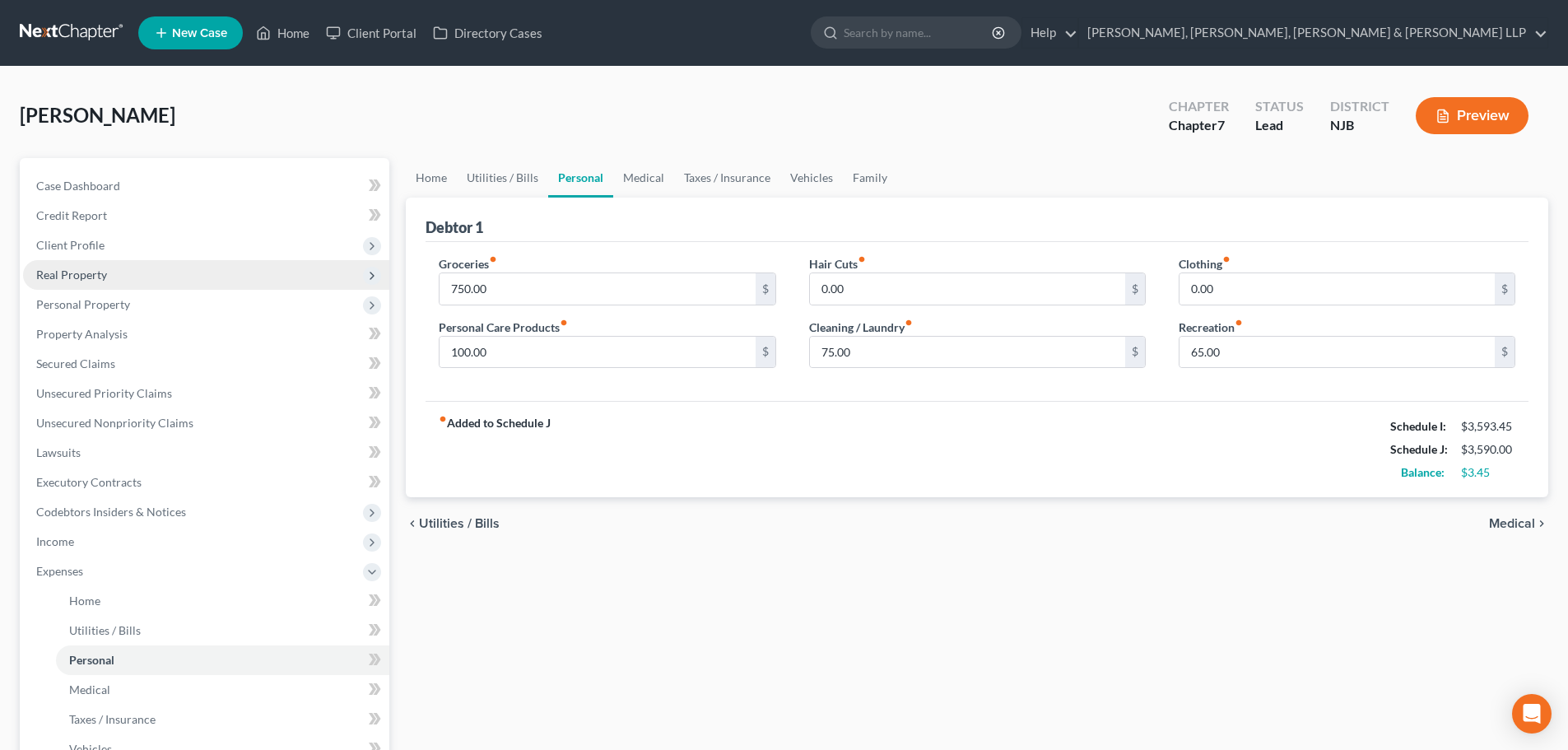
drag, startPoint x: 115, startPoint y: 256, endPoint x: 124, endPoint y: 273, distance: 19.2
click at [115, 256] on span "Client Profile" at bounding box center [206, 245] width 367 height 29
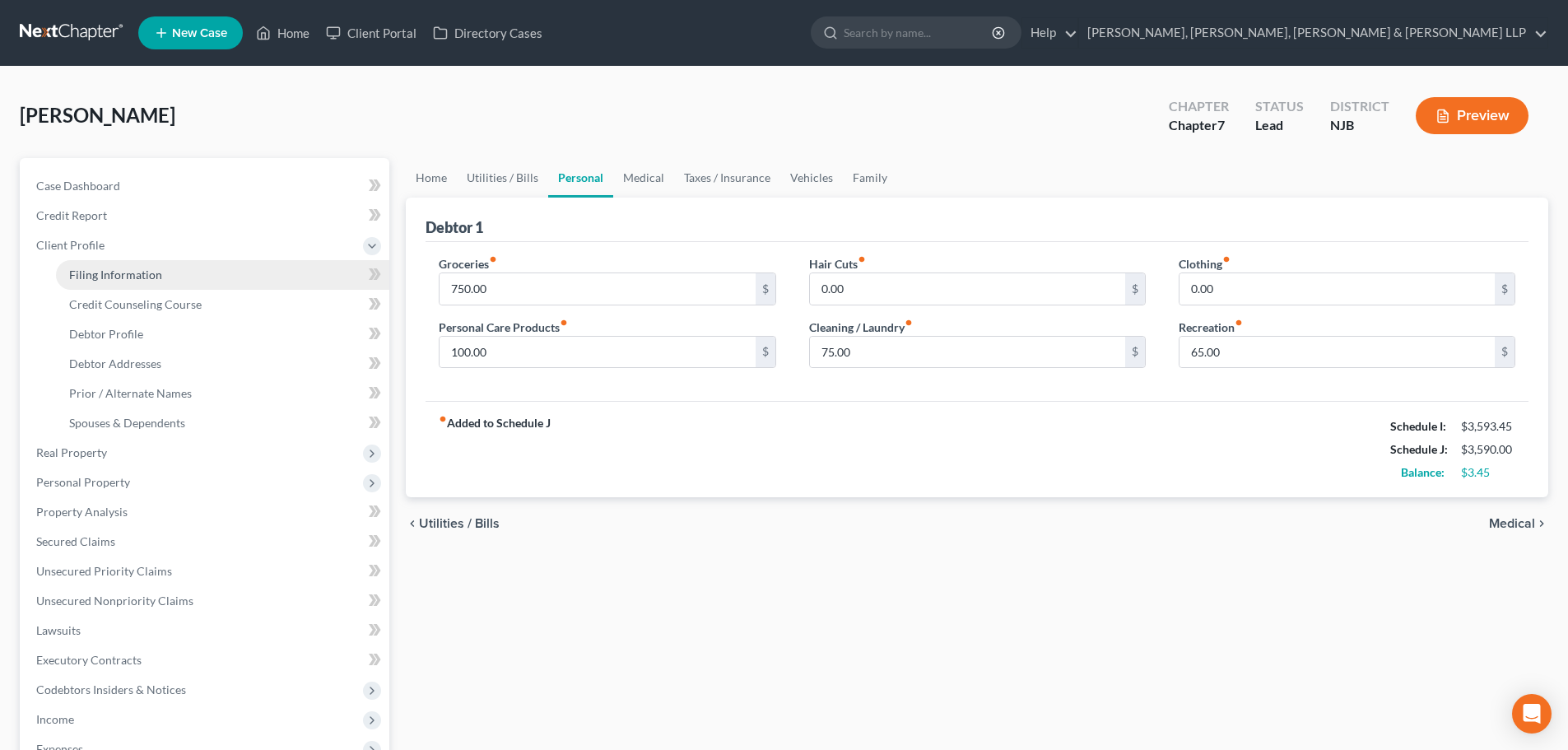
click at [124, 278] on span "Filing Information" at bounding box center [115, 274] width 93 height 14
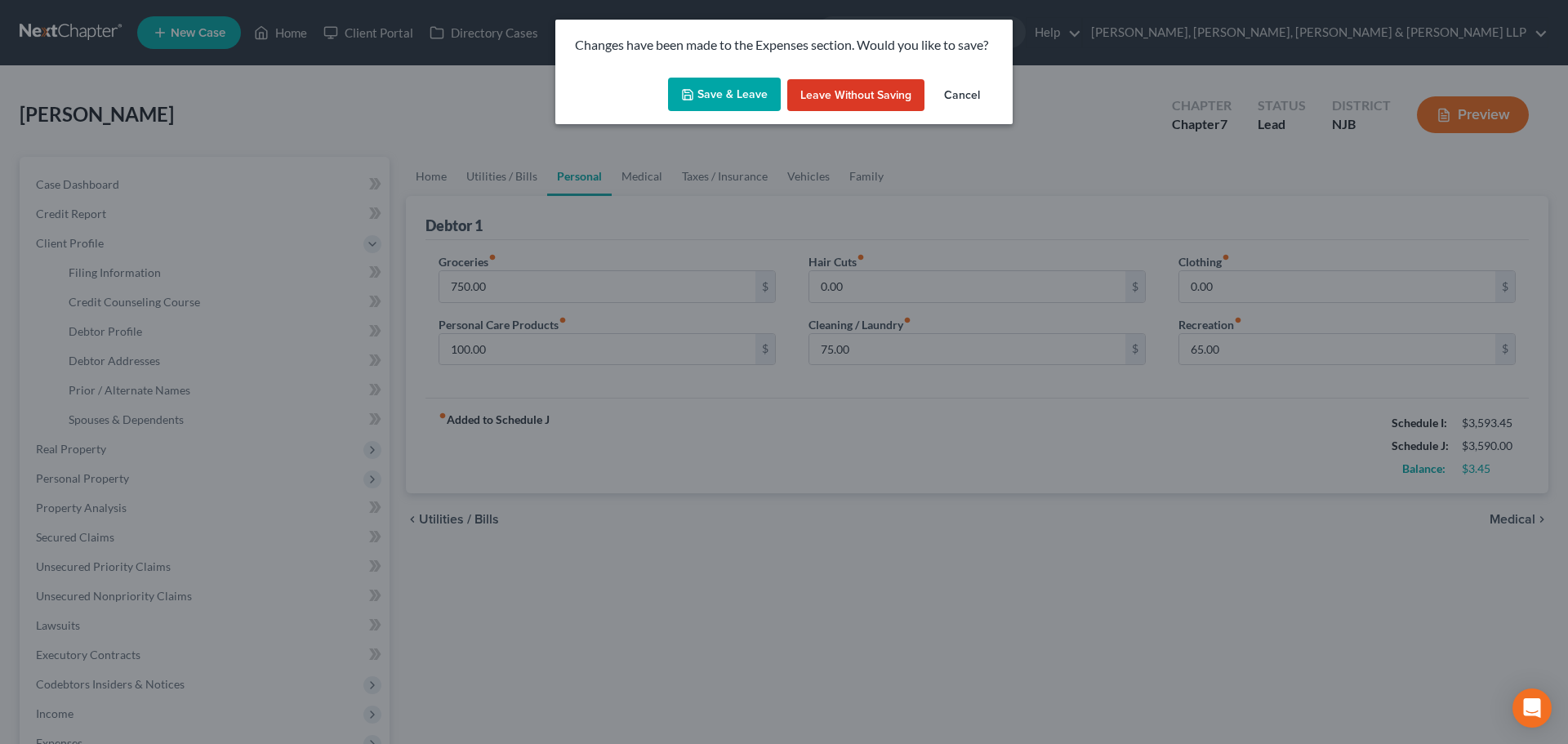
click at [725, 100] on button "Save & Leave" at bounding box center [724, 94] width 113 height 34
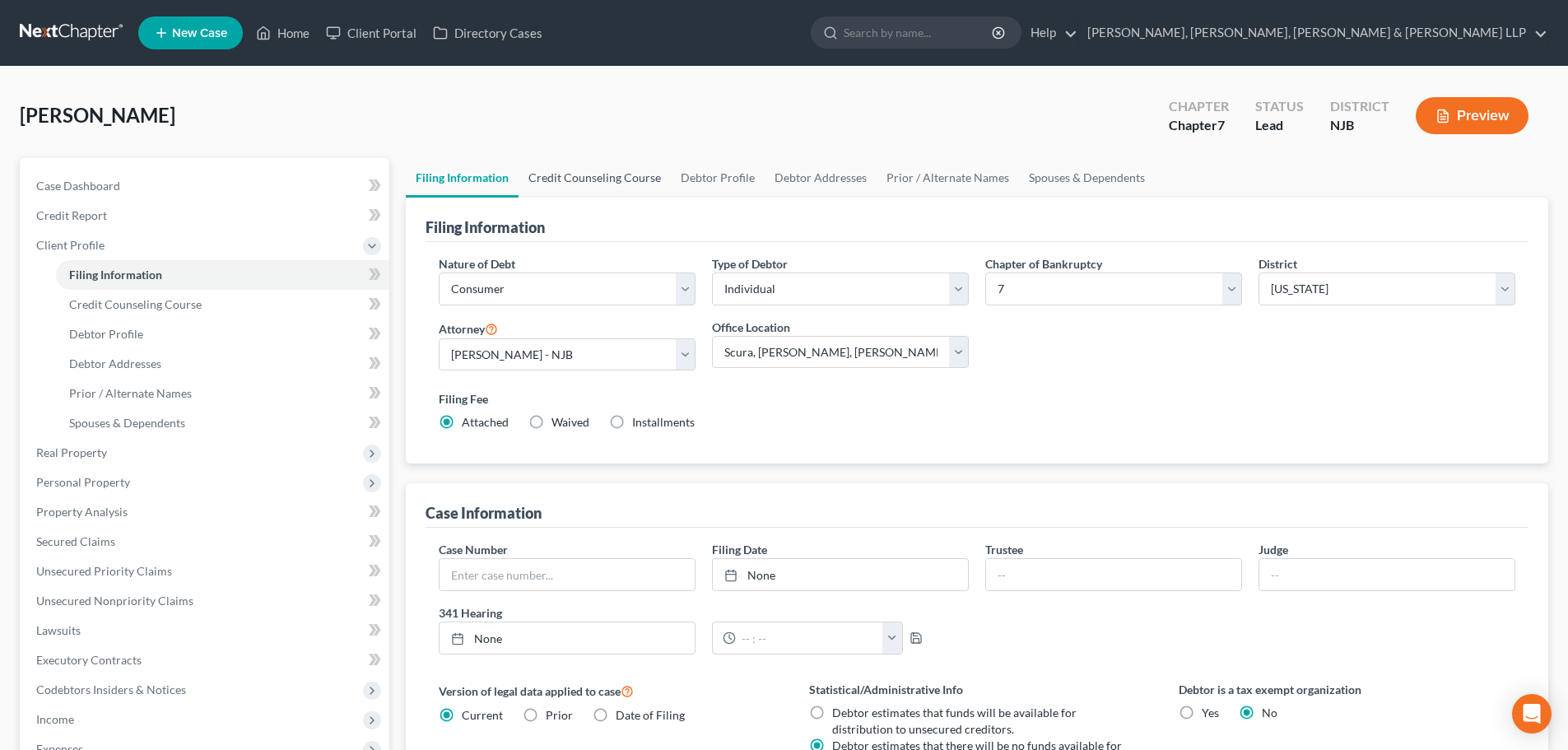
click at [640, 180] on link "Credit Counseling Course" at bounding box center [594, 178] width 153 height 40
click at [693, 180] on link "Debtor Profile" at bounding box center [717, 178] width 94 height 40
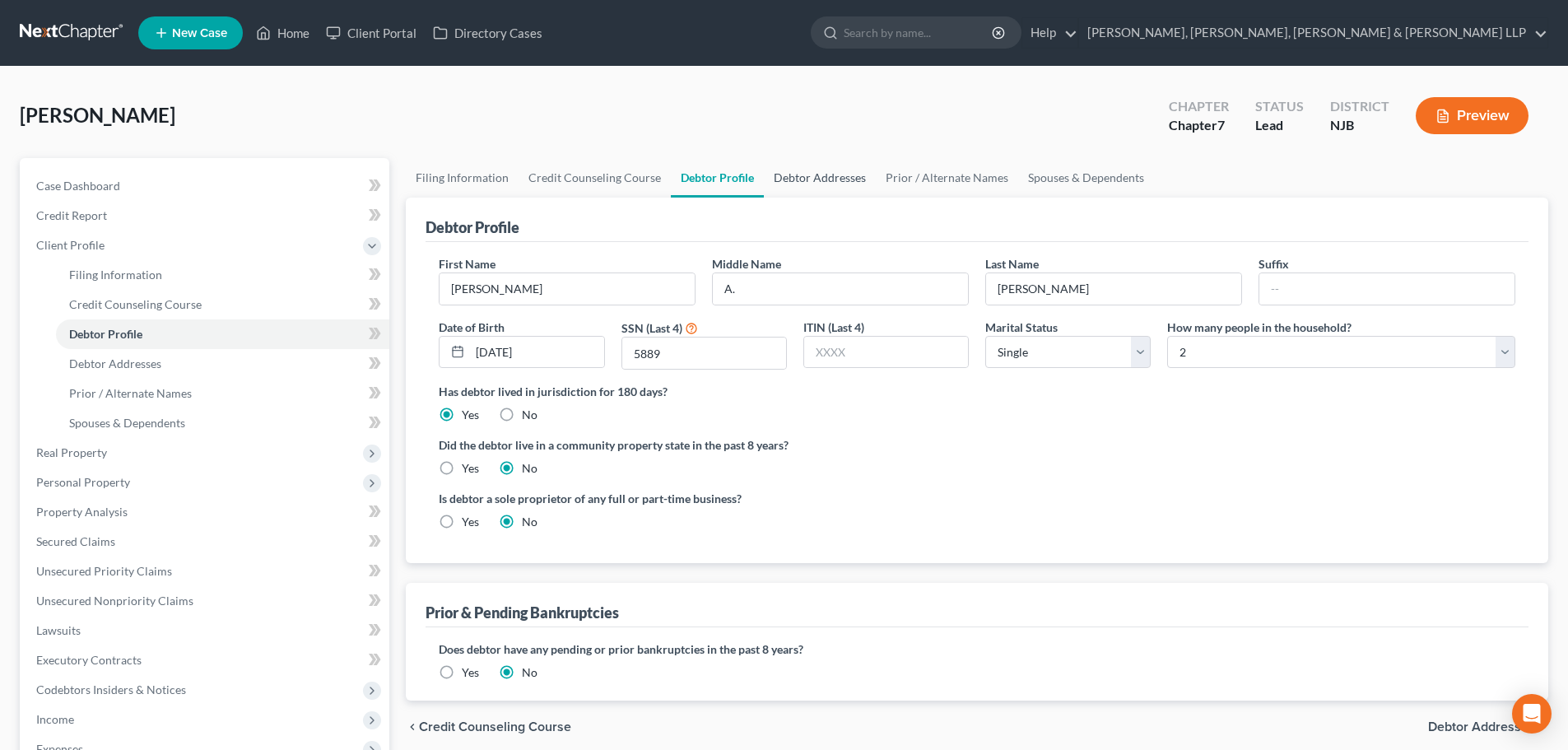
click at [815, 170] on link "Debtor Addresses" at bounding box center [820, 178] width 112 height 40
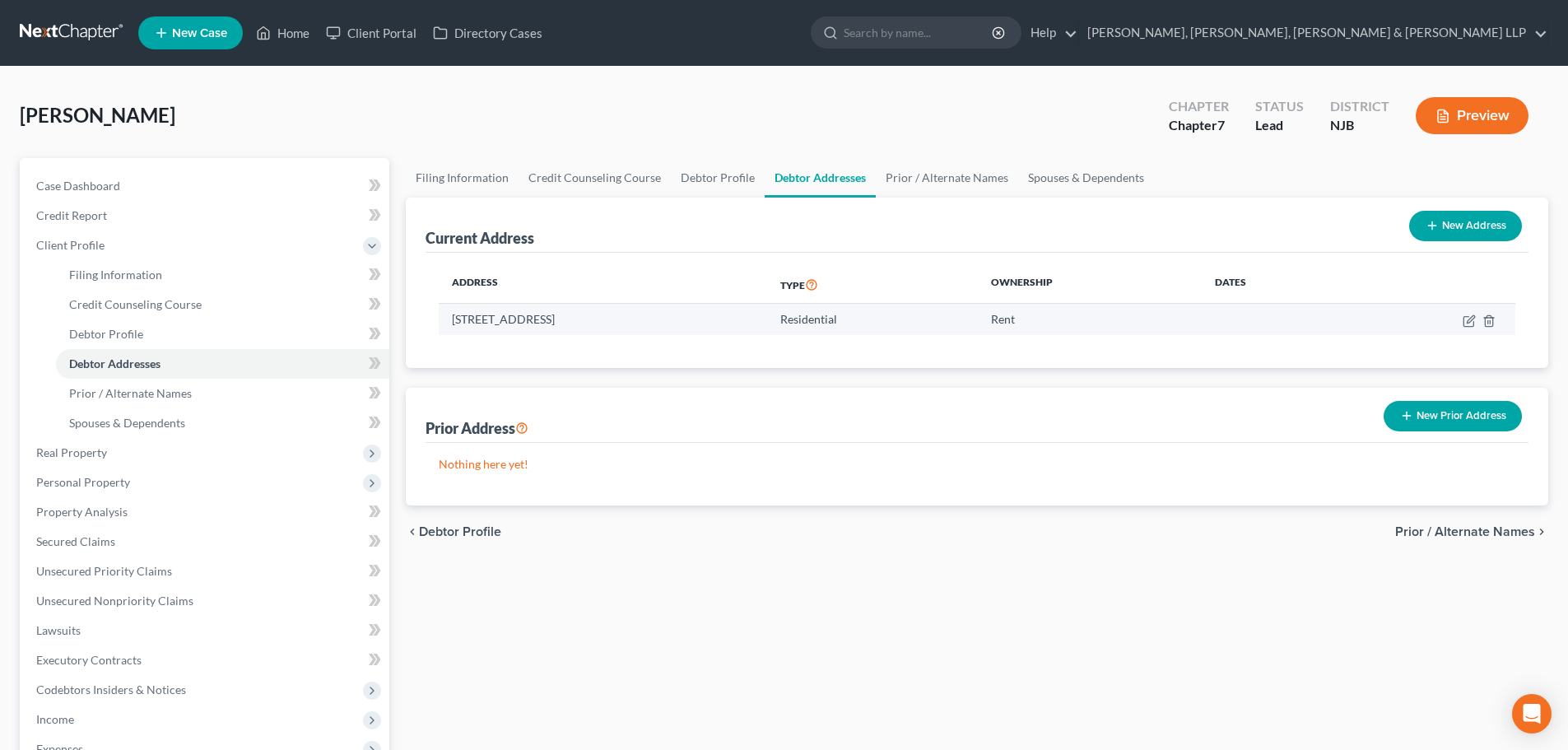
drag, startPoint x: 722, startPoint y: 321, endPoint x: 448, endPoint y: 329, distance: 274.1
click at [448, 329] on td "15 Somerset Lane Unit 201, Edgewater, NJ 07020" at bounding box center [603, 319] width 329 height 31
copy td "15 Somerset Lane Unit 201, Edgewater, NJ 07020"
click at [1459, 417] on button "New Prior Address" at bounding box center [1453, 416] width 138 height 30
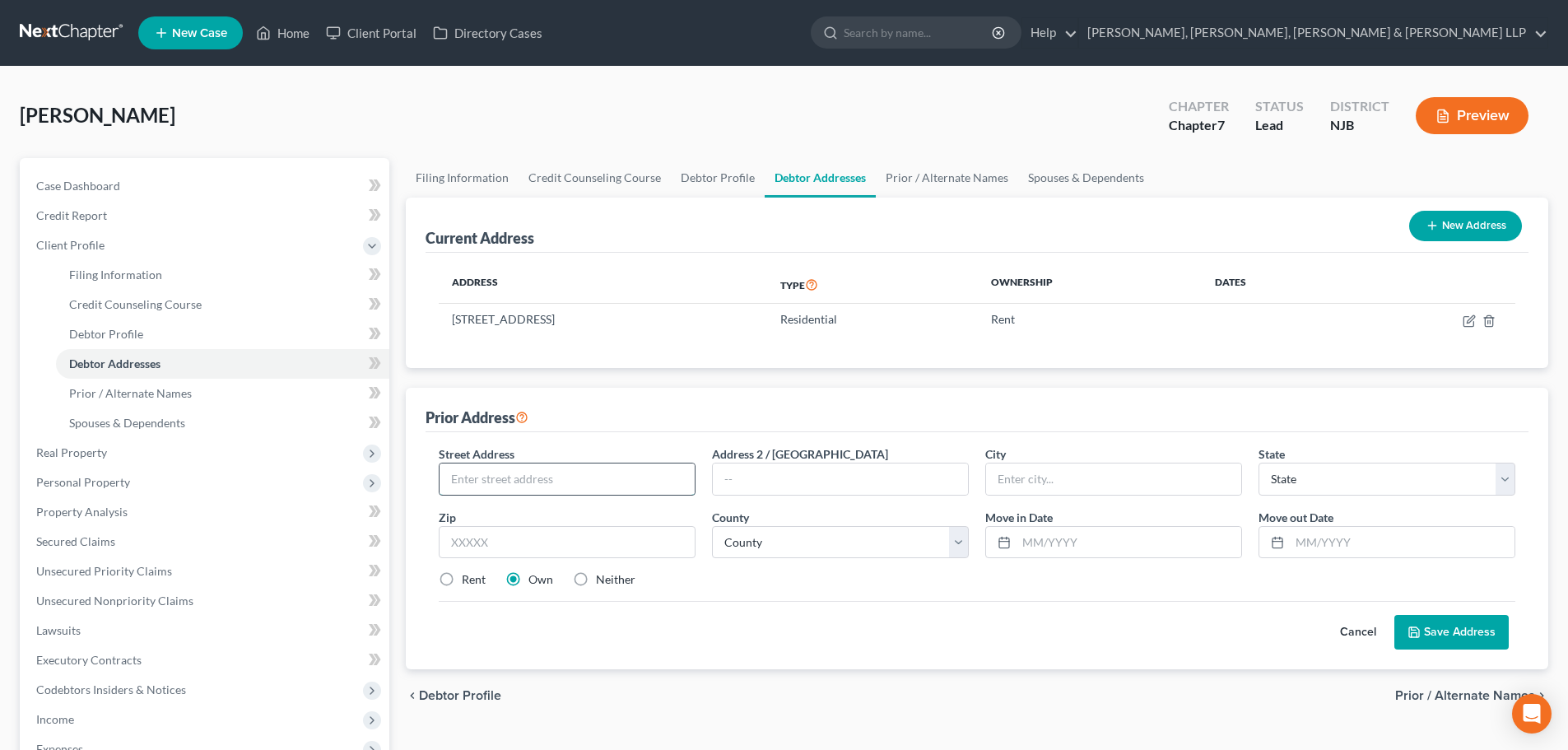
click at [519, 479] on input "text" at bounding box center [567, 479] width 255 height 31
paste input "15 Somerset Lane Unit 201, Edgewater, NJ"
drag, startPoint x: 604, startPoint y: 546, endPoint x: 607, endPoint y: 535, distance: 11.4
click at [605, 546] on input "text" at bounding box center [567, 542] width 257 height 33
drag, startPoint x: 586, startPoint y: 476, endPoint x: 567, endPoint y: 482, distance: 19.9
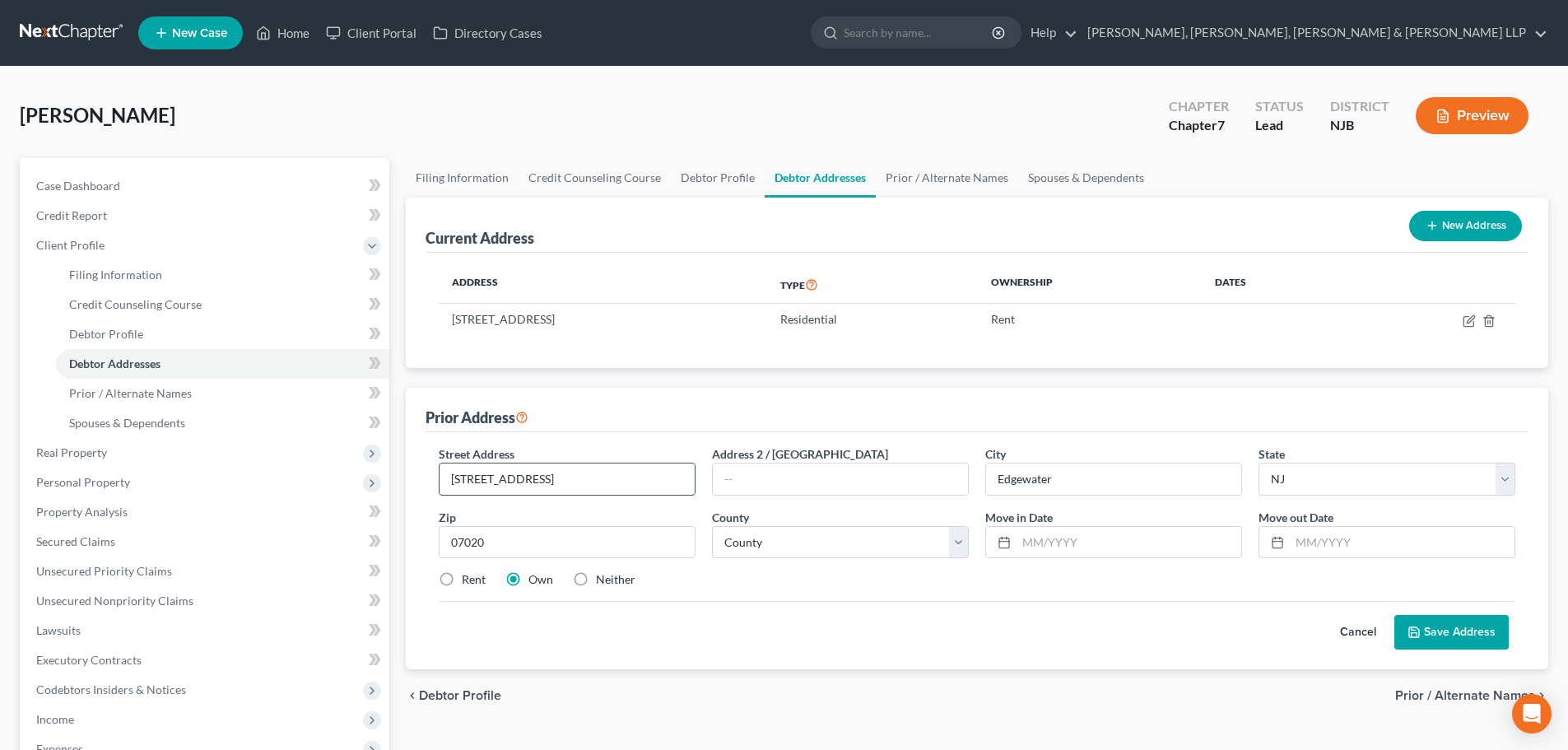
click at [567, 482] on input "15 Somerset Lane Unit 201, Edgewater, NJ" at bounding box center [567, 479] width 255 height 31
drag, startPoint x: 591, startPoint y: 476, endPoint x: 828, endPoint y: 493, distance: 237.6
click at [828, 493] on div "Street Address * 15 Somerset Lane Unit 416, Edgewater, NJ Address 2 / PO Box Ci…" at bounding box center [977, 523] width 1093 height 157
click at [875, 537] on select "County Atlantic County Bergen County Burlington County Camden County Cape May C…" at bounding box center [840, 542] width 257 height 33
click at [712, 526] on select "County Atlantic County Bergen County Burlington County Camden County Cape May C…" at bounding box center [840, 542] width 257 height 33
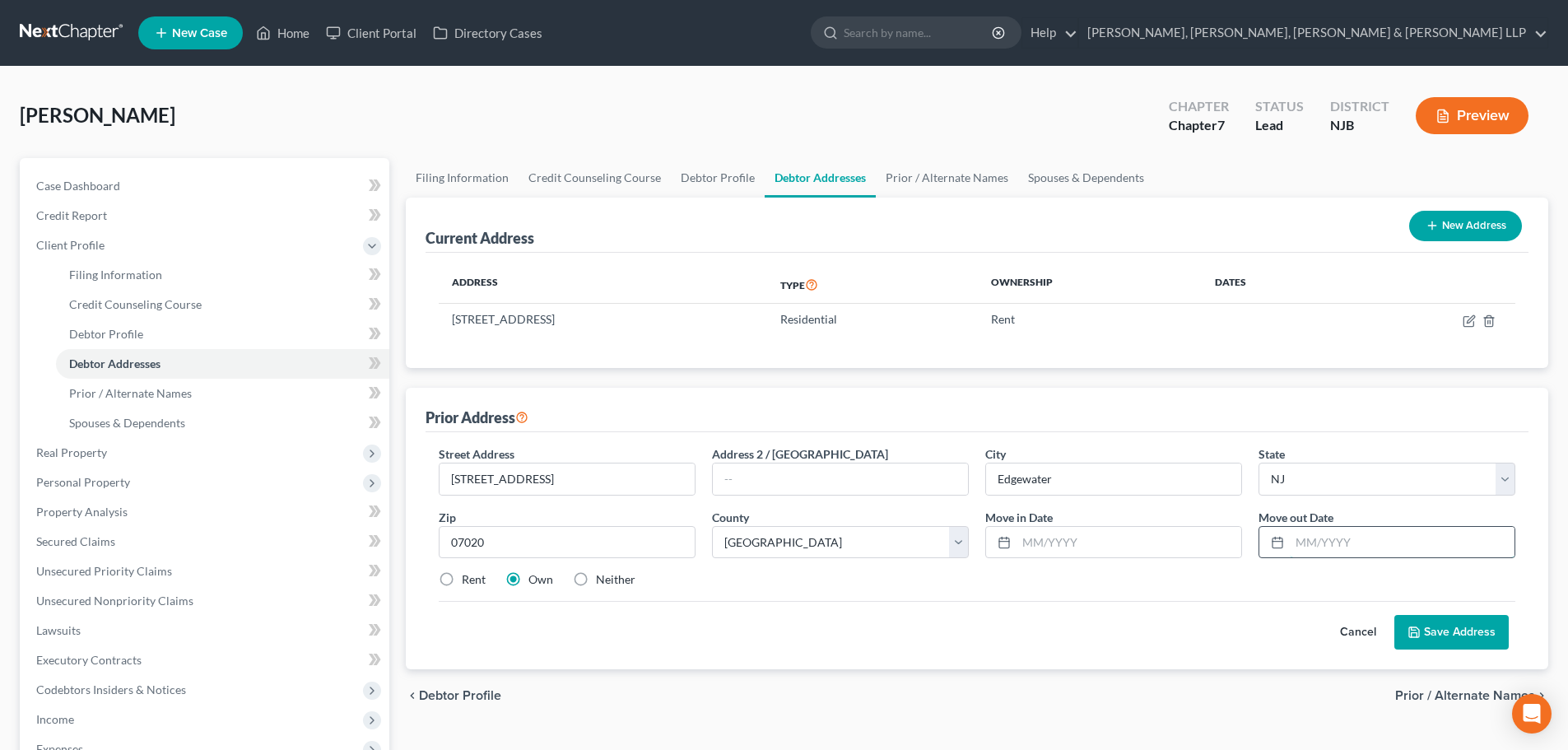
click at [1313, 551] on input "text" at bounding box center [1402, 542] width 225 height 31
click at [1131, 551] on input "text" at bounding box center [1128, 542] width 225 height 31
click at [1415, 622] on button "Save Address" at bounding box center [1452, 632] width 115 height 35
click at [1445, 637] on button "Save Address" at bounding box center [1452, 632] width 115 height 35
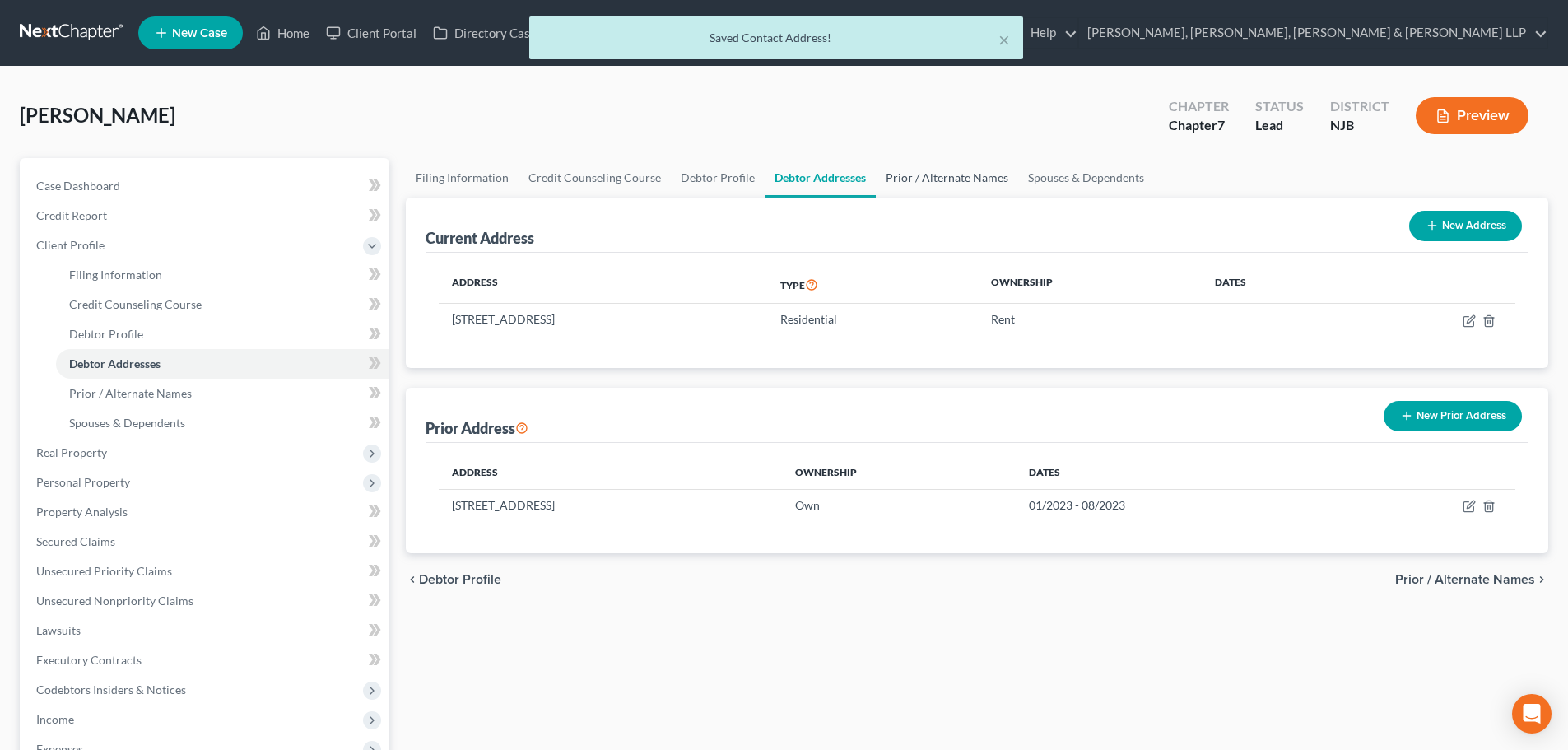
click at [931, 191] on link "Prior / Alternate Names" at bounding box center [946, 178] width 142 height 40
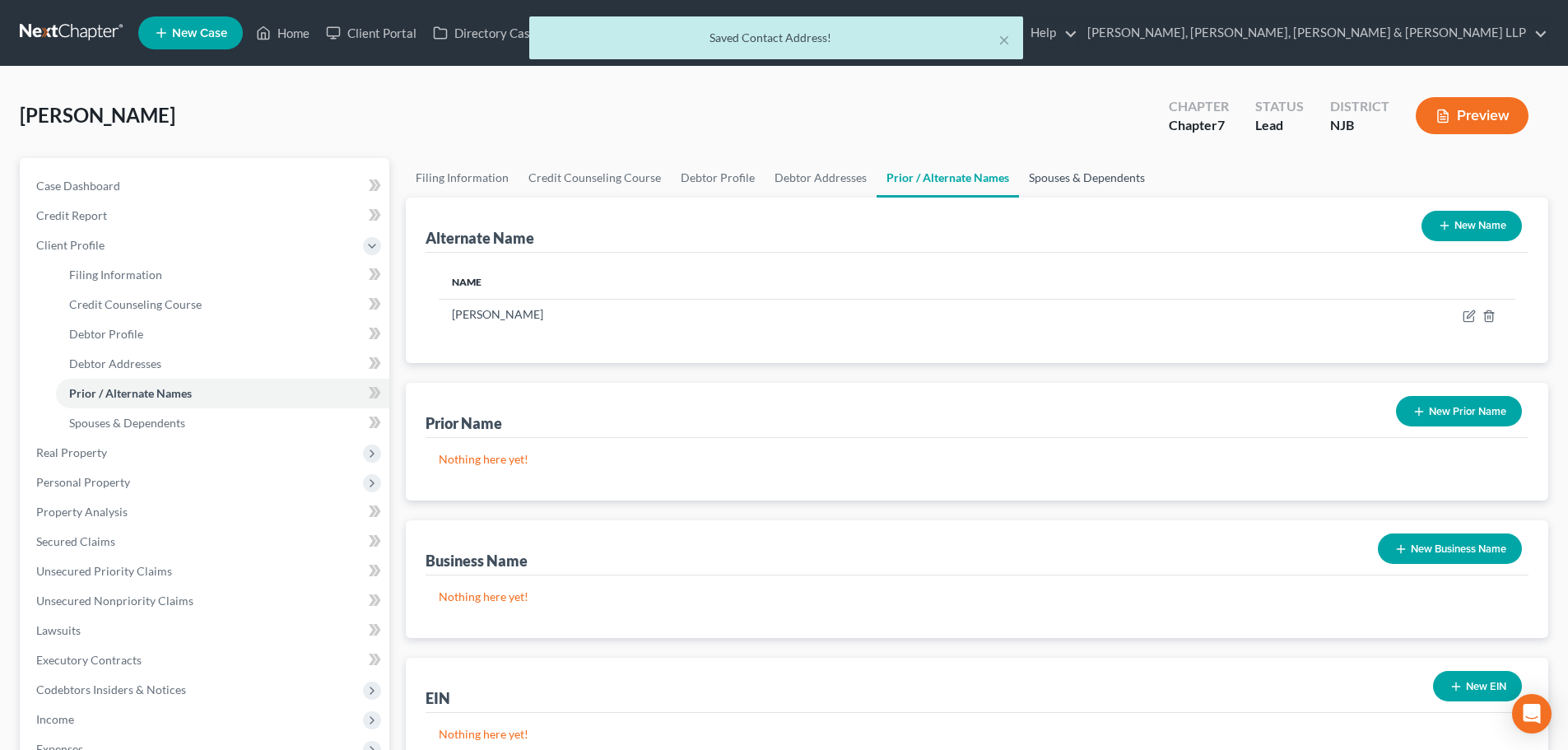
click at [1062, 184] on link "Spouses & Dependents" at bounding box center [1086, 178] width 136 height 40
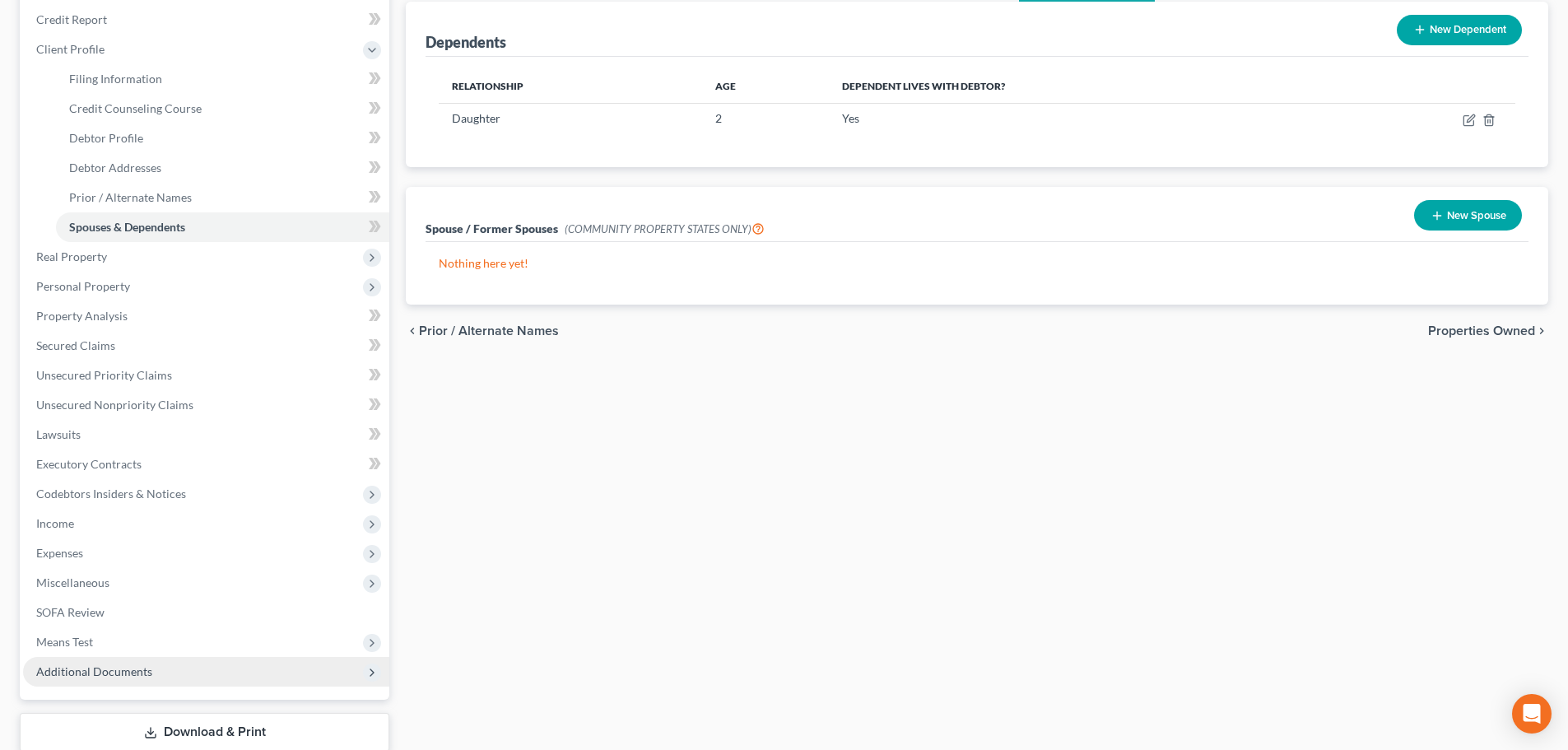
scroll to position [303, 0]
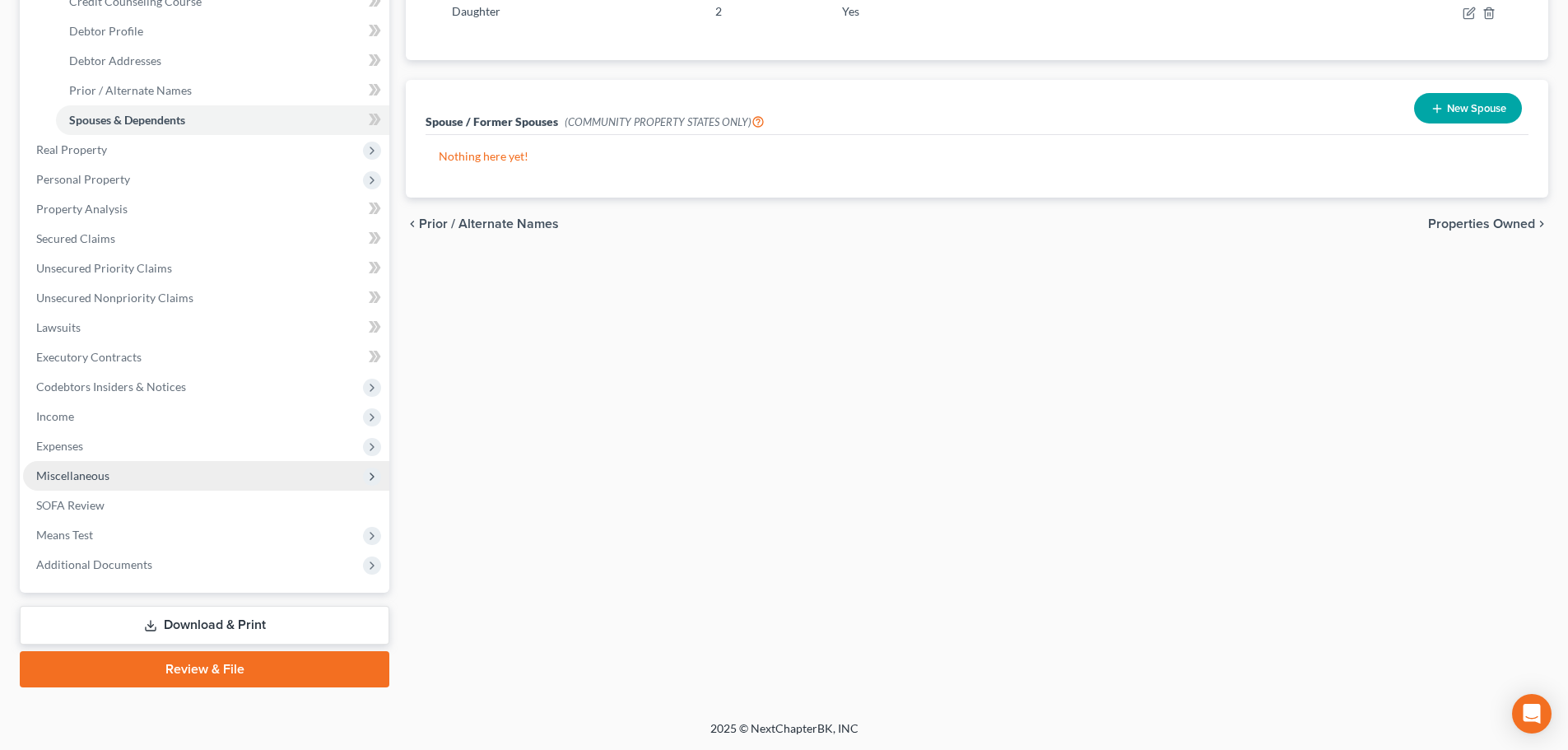
click at [105, 477] on span "Miscellaneous" at bounding box center [72, 475] width 73 height 14
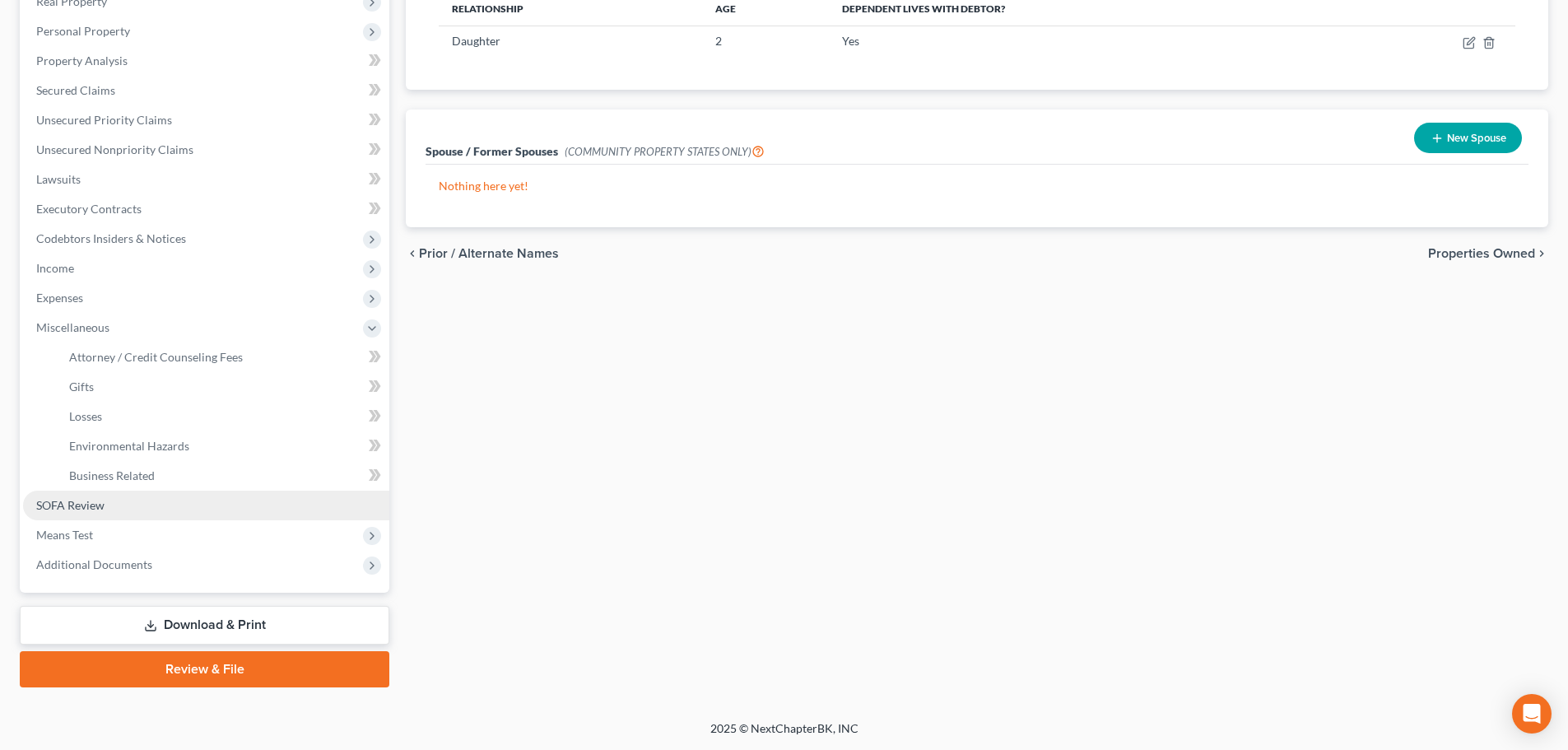
scroll to position [273, 0]
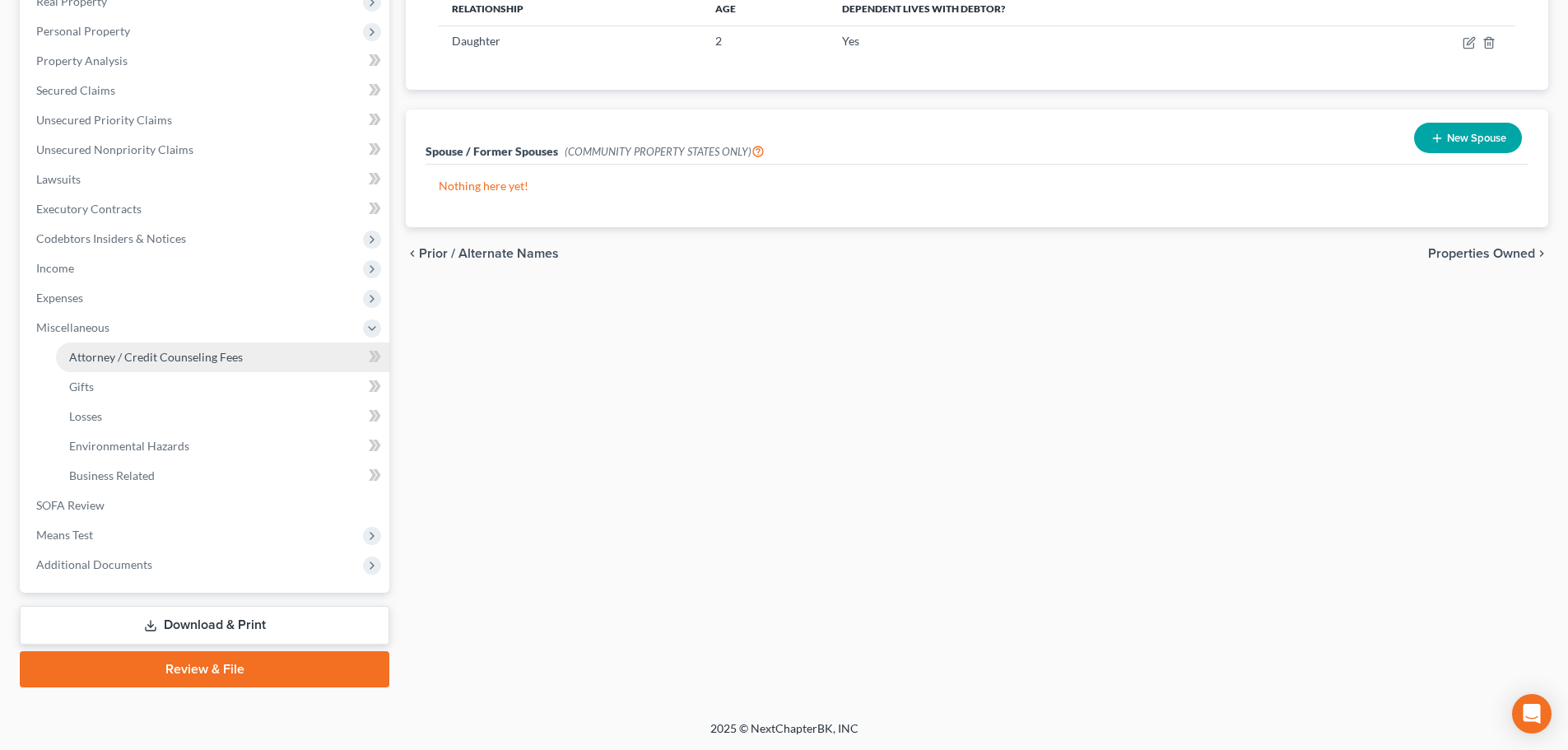
click at [226, 363] on span "Attorney / Credit Counseling Fees" at bounding box center [156, 356] width 174 height 14
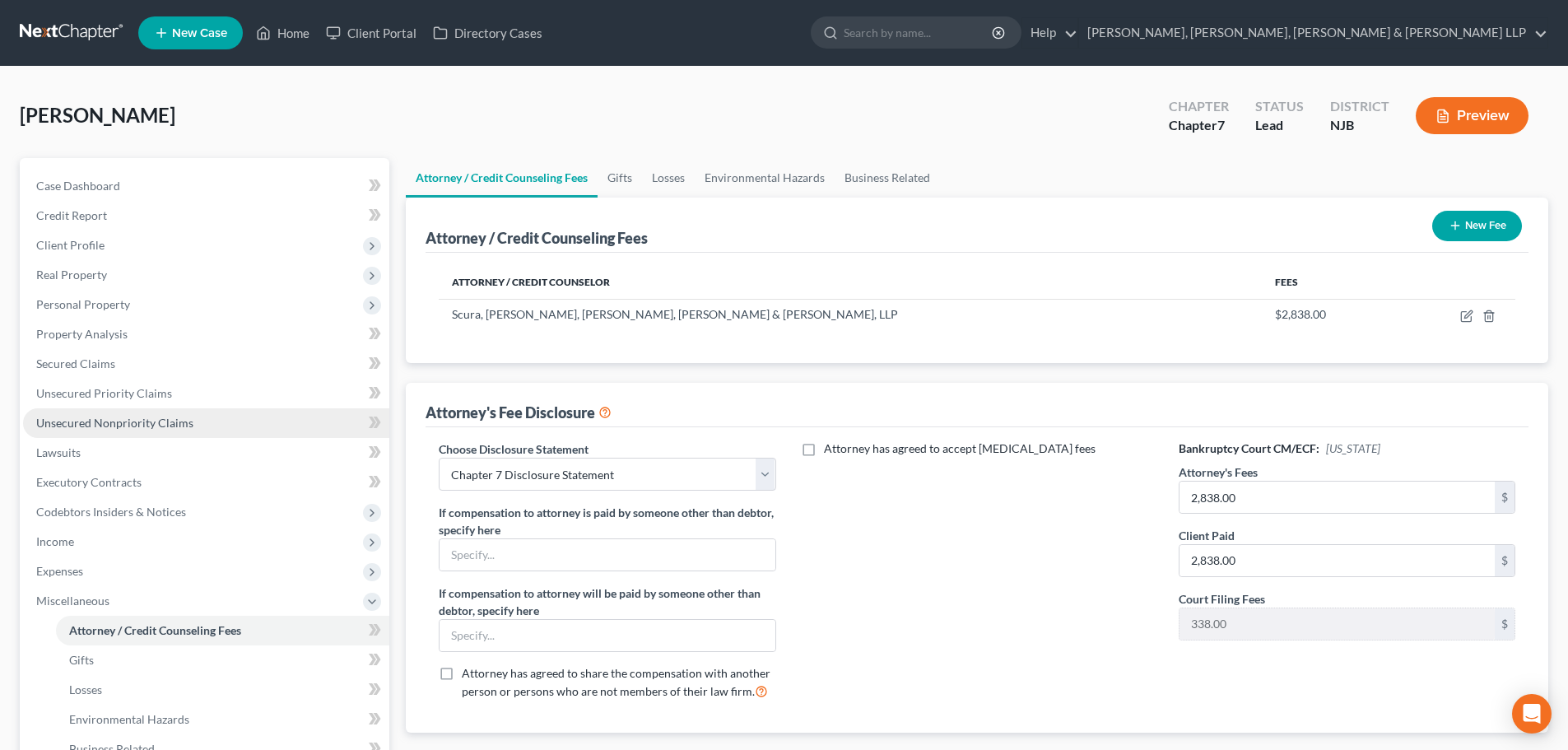
click at [126, 426] on span "Unsecured Nonpriority Claims" at bounding box center [115, 422] width 158 height 14
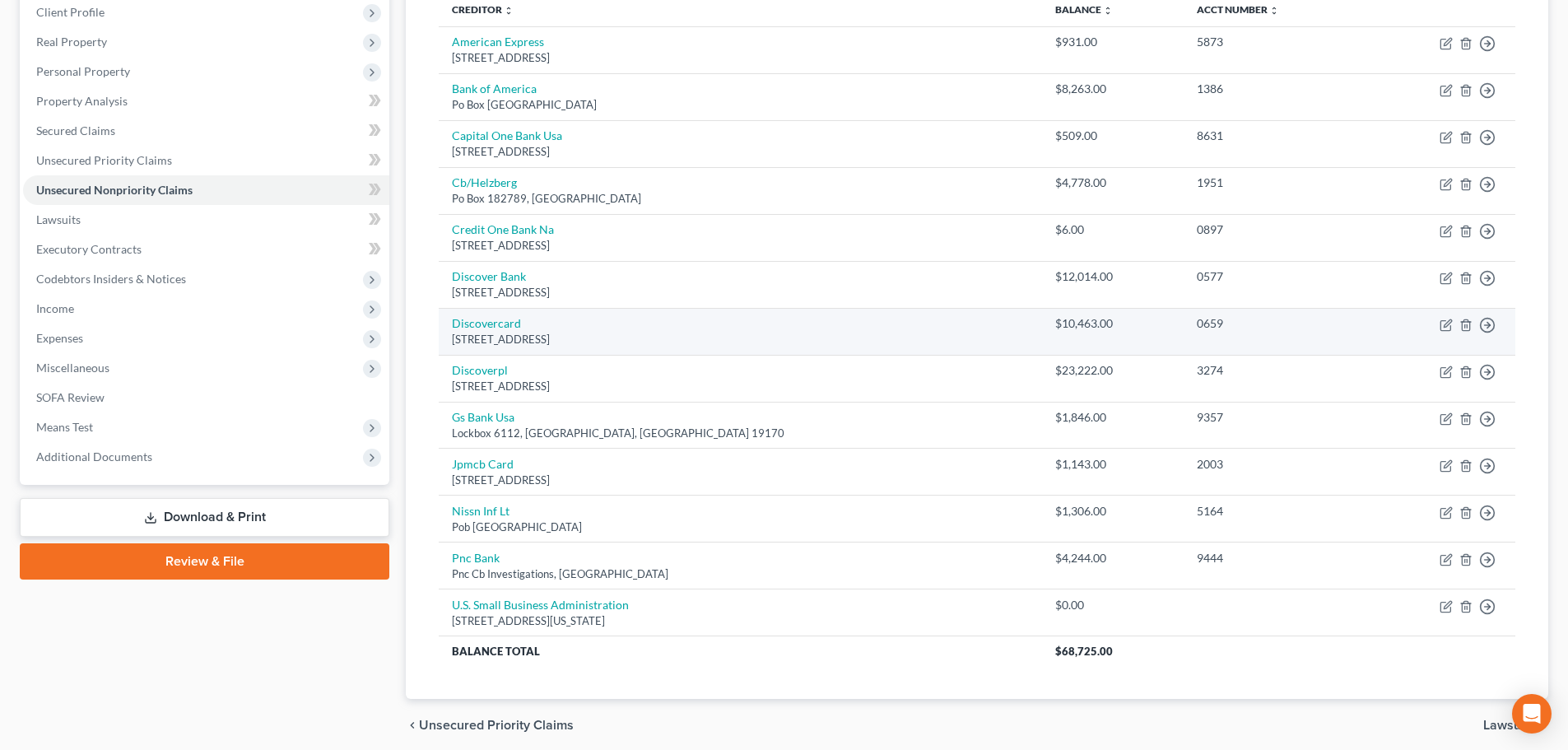
scroll to position [247, 0]
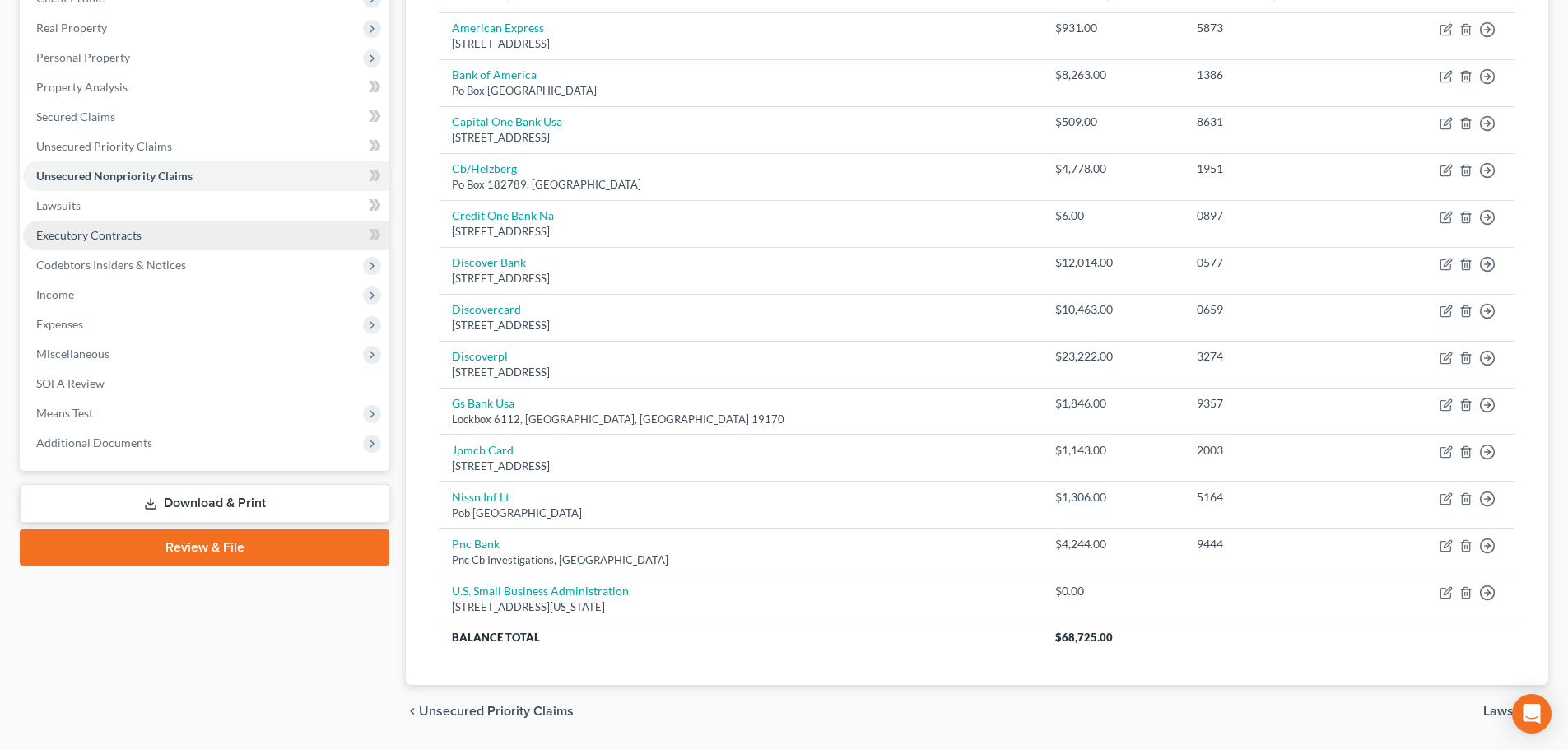
click at [128, 239] on span "Executory Contracts" at bounding box center [88, 235] width 105 height 14
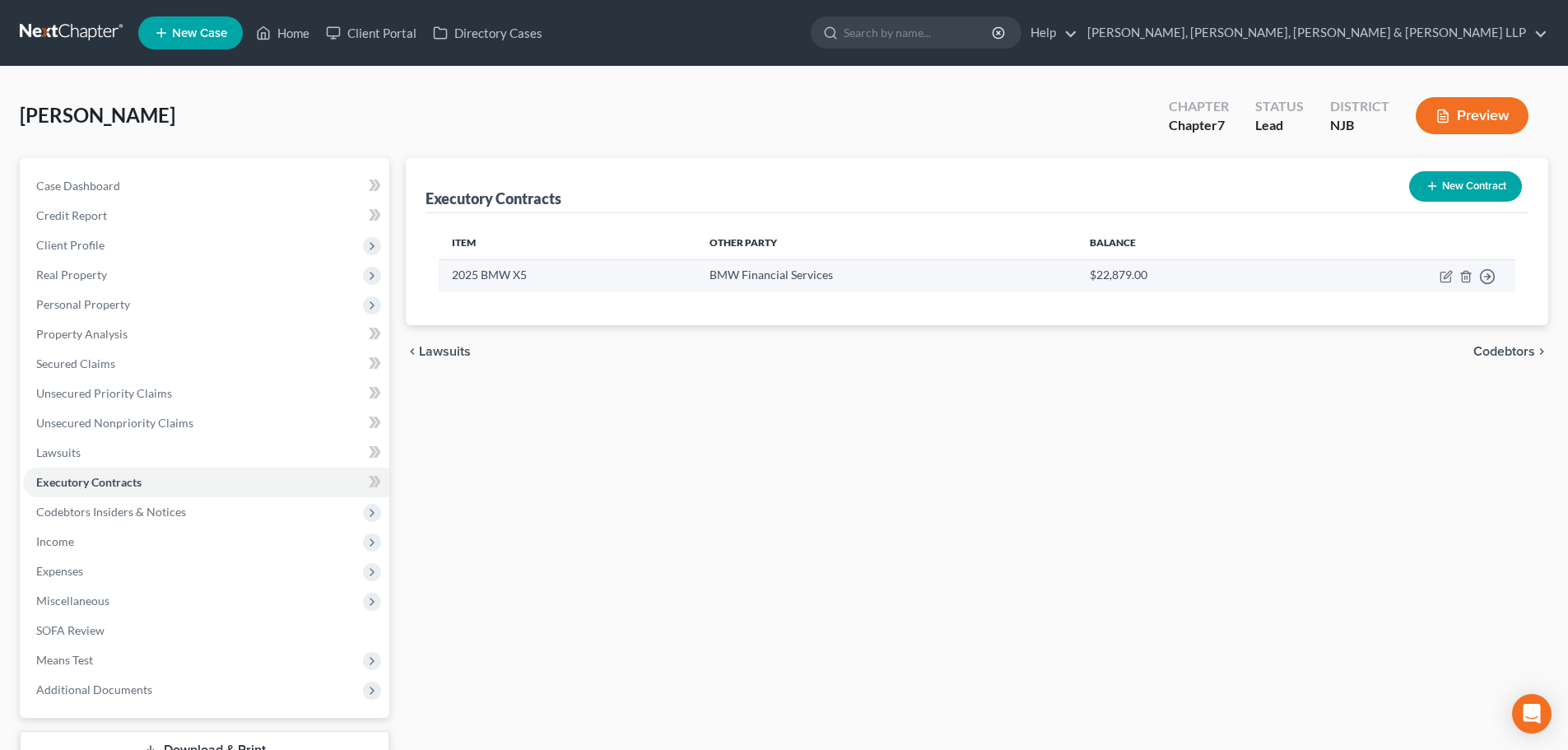
click at [1435, 276] on td "Move to D Move to E Move to F Move to Notice Only" at bounding box center [1403, 276] width 226 height 32
click at [1446, 275] on icon "button" at bounding box center [1447, 274] width 8 height 8
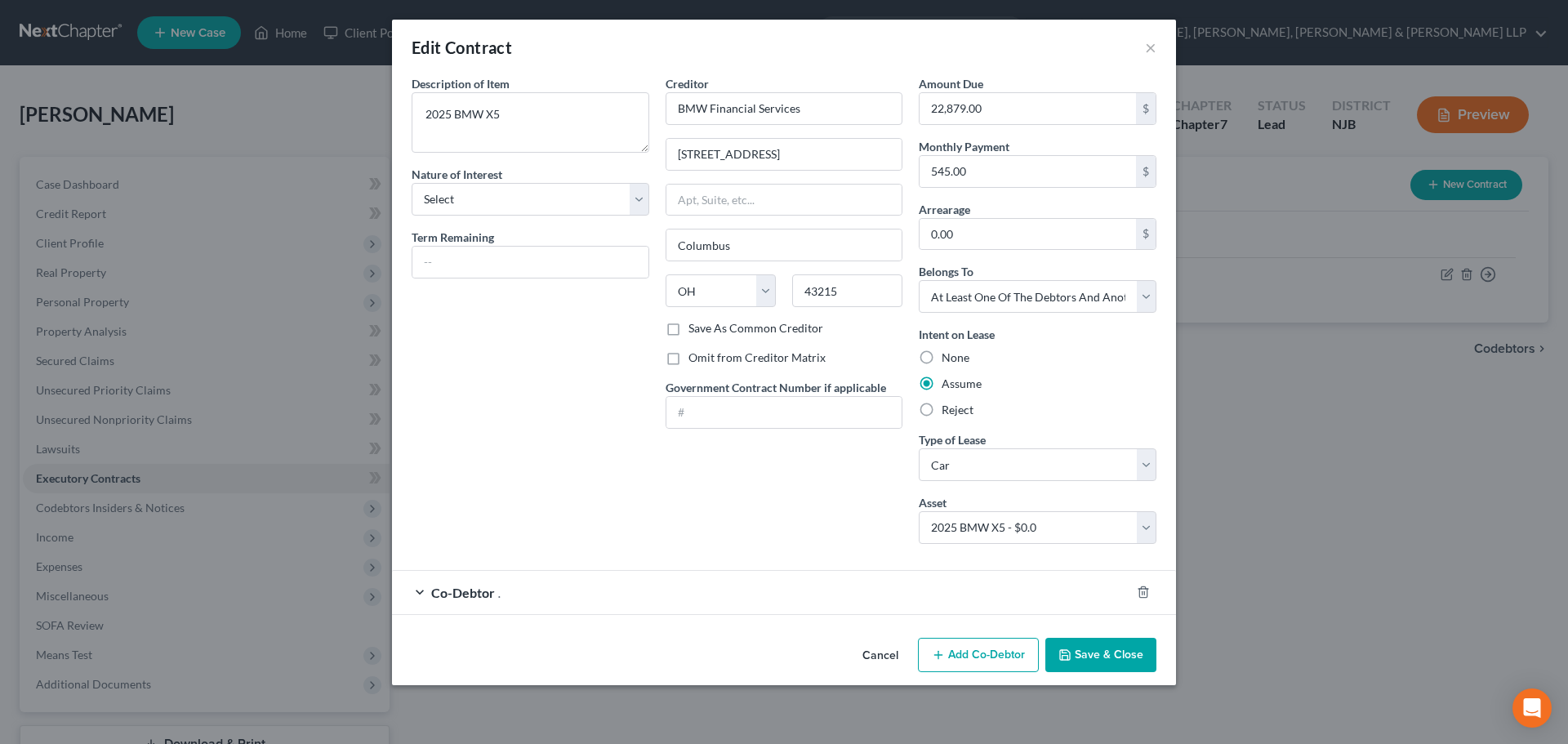
click at [810, 587] on div "Co-Debtor ." at bounding box center [761, 593] width 738 height 43
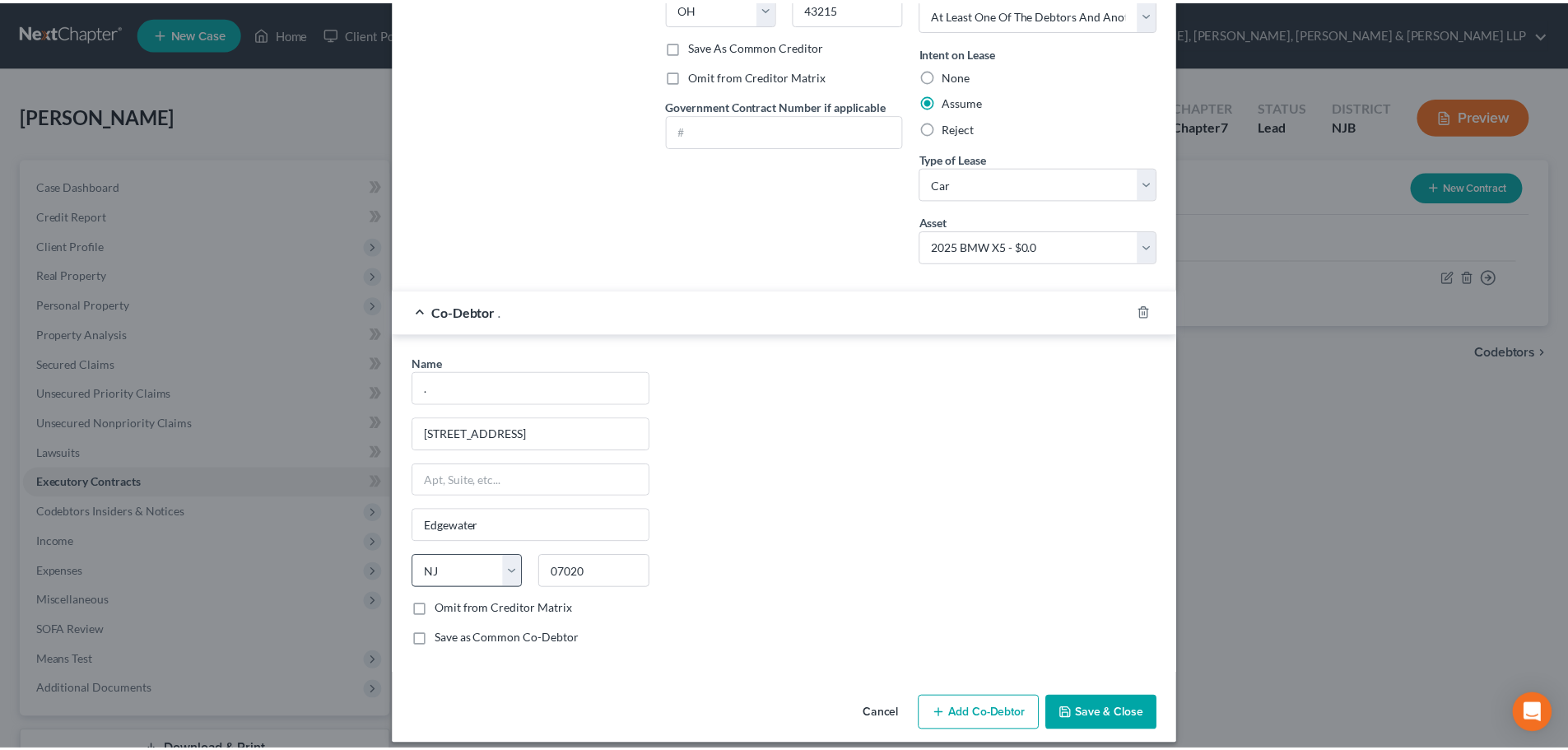
scroll to position [300, 0]
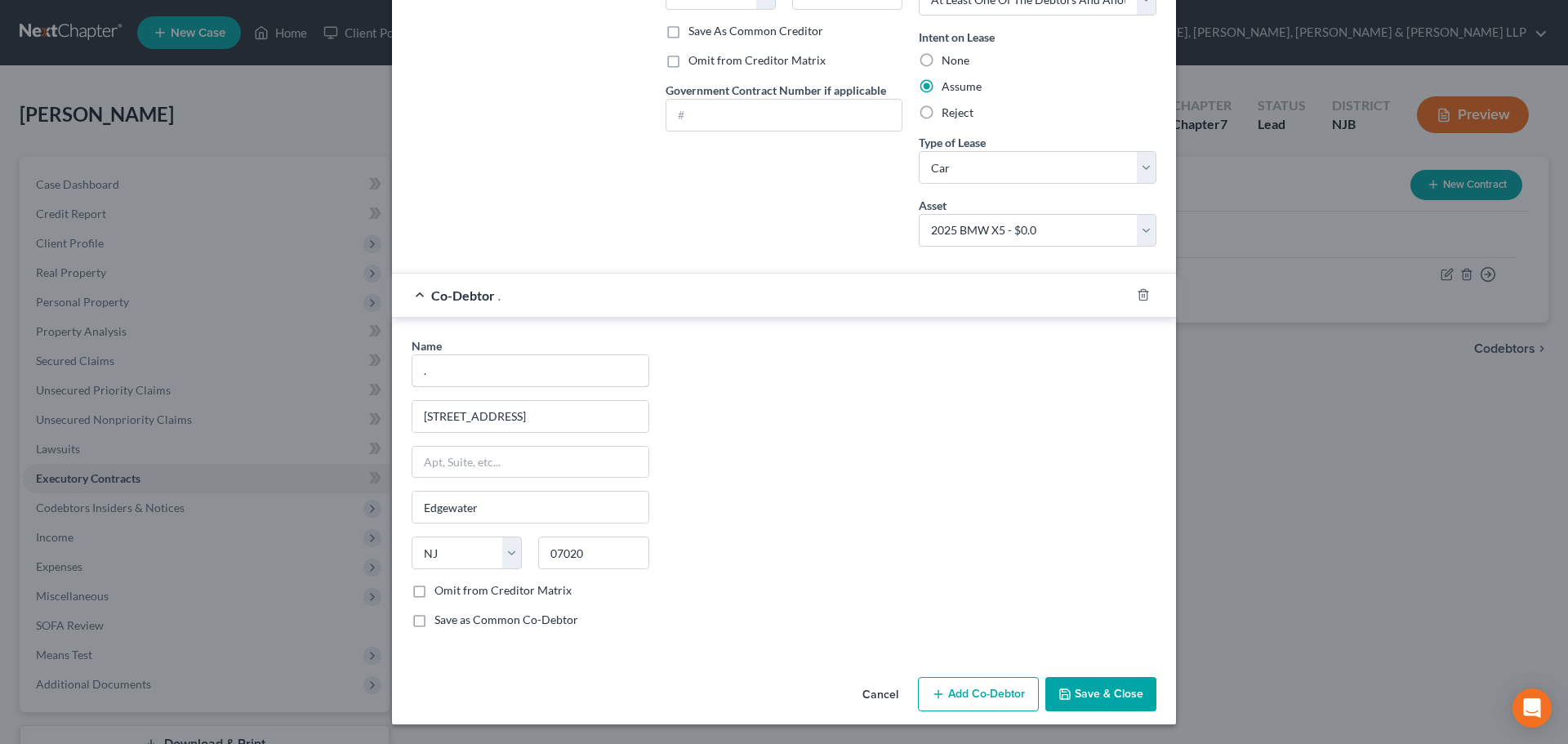
drag, startPoint x: 455, startPoint y: 371, endPoint x: 1285, endPoint y: 652, distance: 876.3
click at [358, 370] on div "Edit Contract × Description of non-residential real property * Description of I…" at bounding box center [784, 372] width 1568 height 744
click at [1107, 694] on button "Save & Close" at bounding box center [1100, 694] width 111 height 34
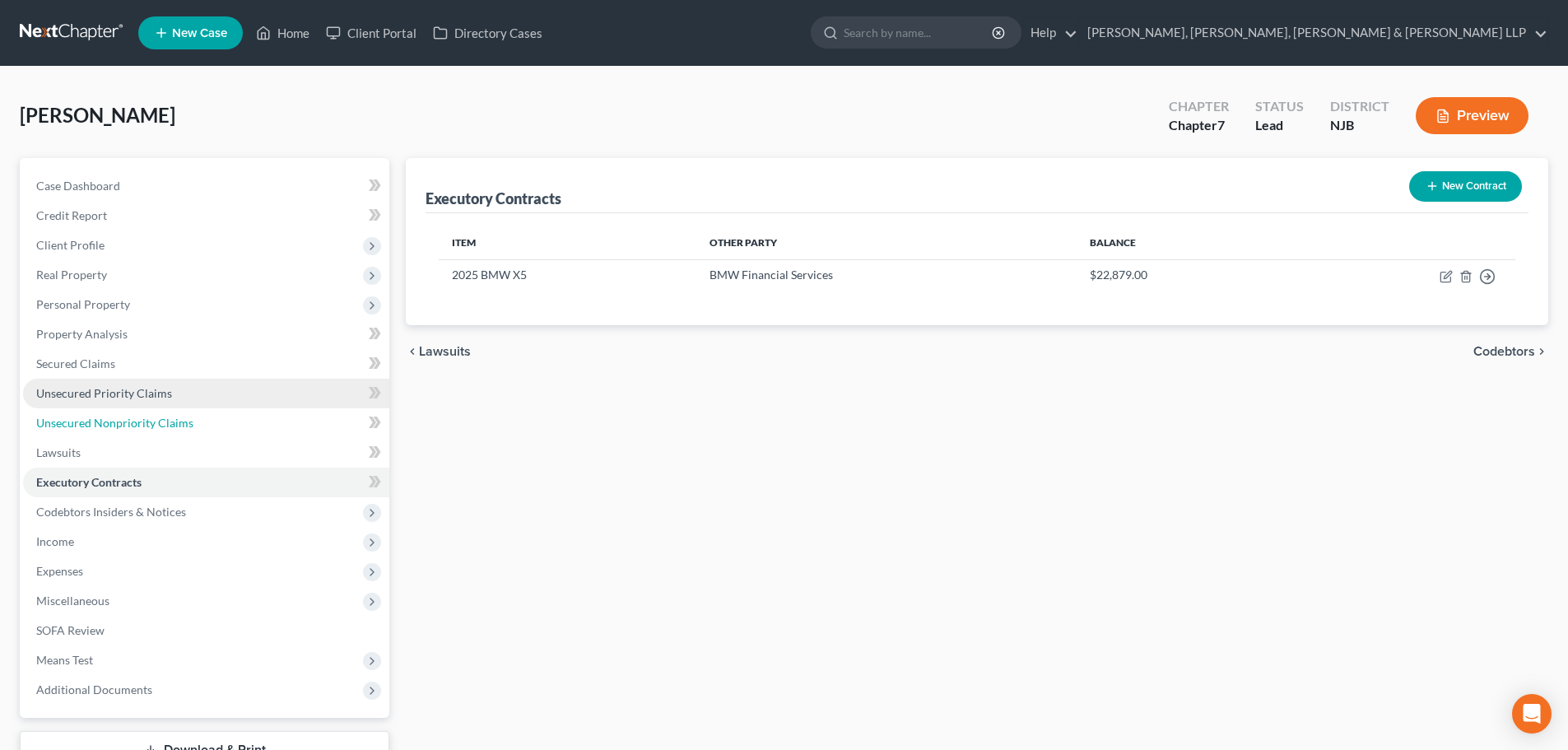
drag, startPoint x: 174, startPoint y: 416, endPoint x: 353, endPoint y: 383, distance: 182.0
click at [174, 416] on span "Unsecured Nonpriority Claims" at bounding box center [115, 422] width 158 height 14
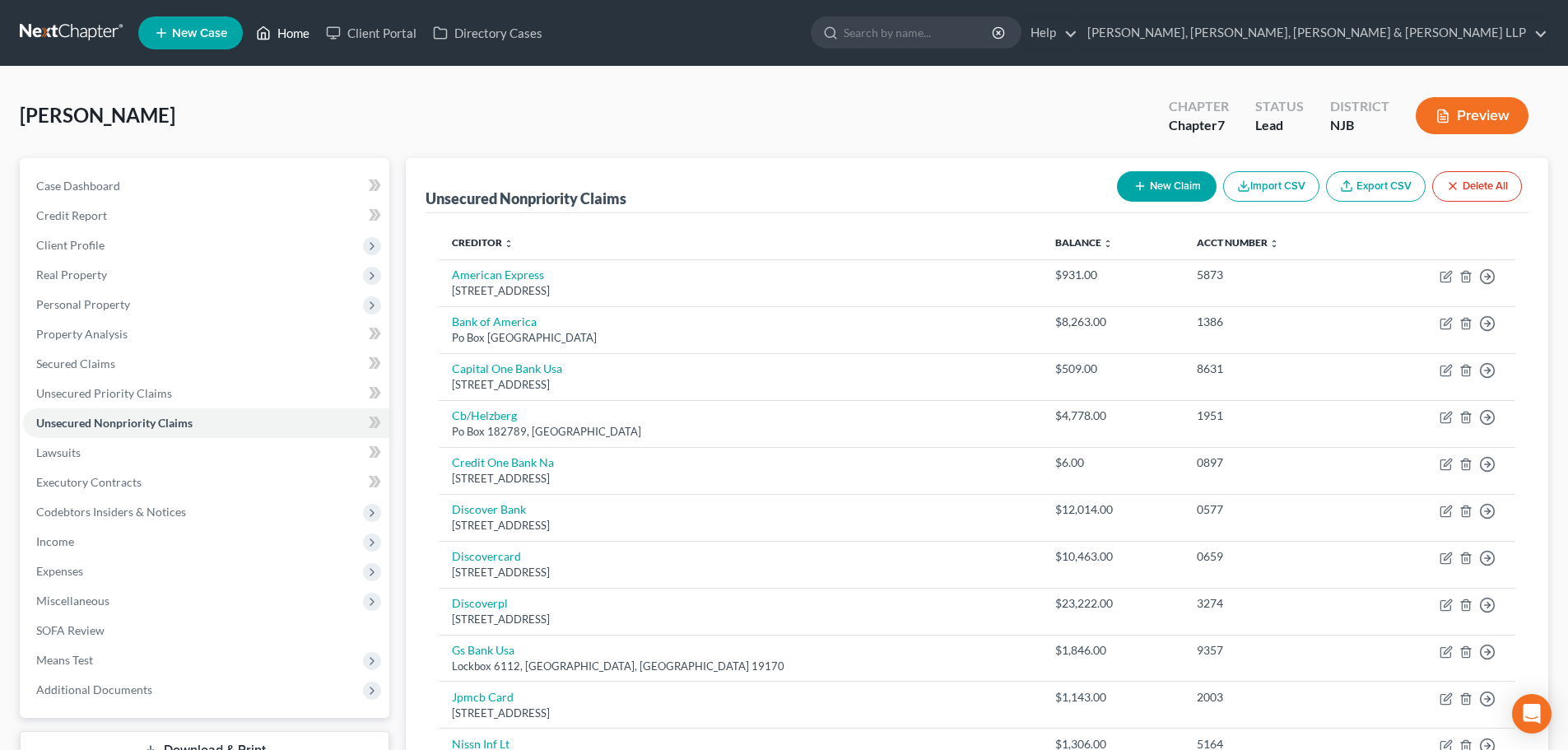
click at [285, 35] on link "Home" at bounding box center [282, 32] width 70 height 29
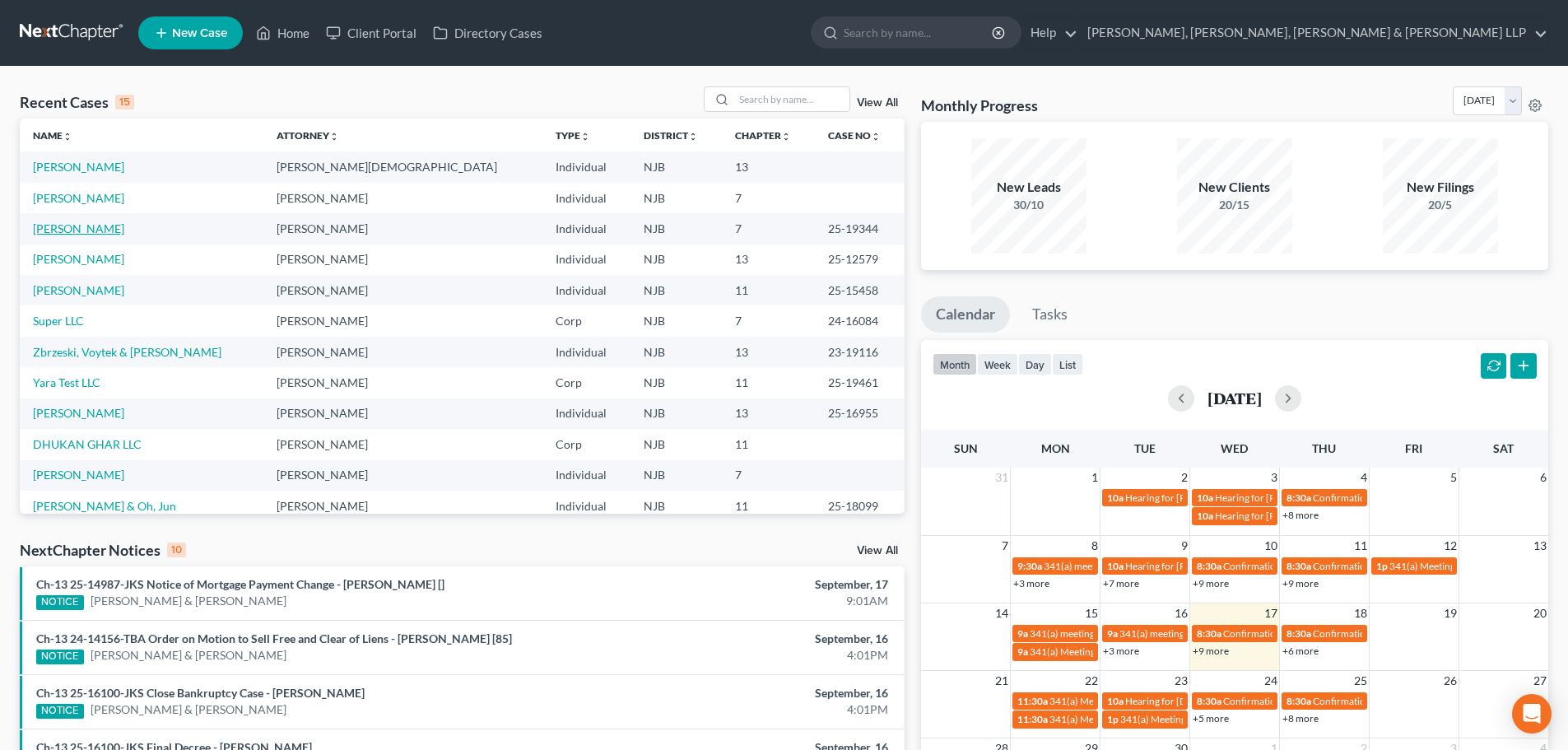
click at [105, 228] on link "Hamouda, Shereen" at bounding box center [78, 228] width 91 height 14
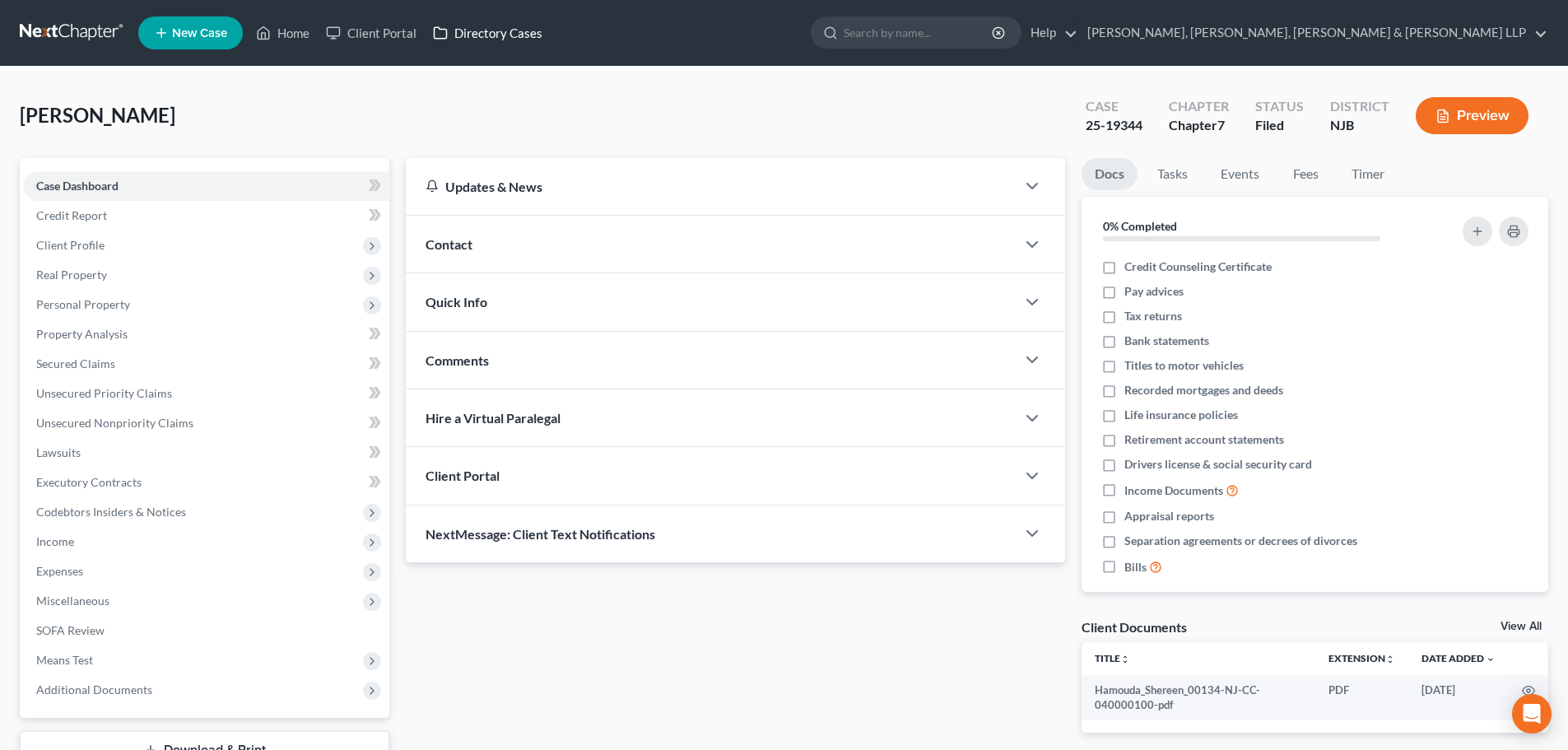
drag, startPoint x: 299, startPoint y: 3, endPoint x: 549, endPoint y: 19, distance: 250.5
click at [538, 19] on link "Directory Cases" at bounding box center [487, 32] width 126 height 29
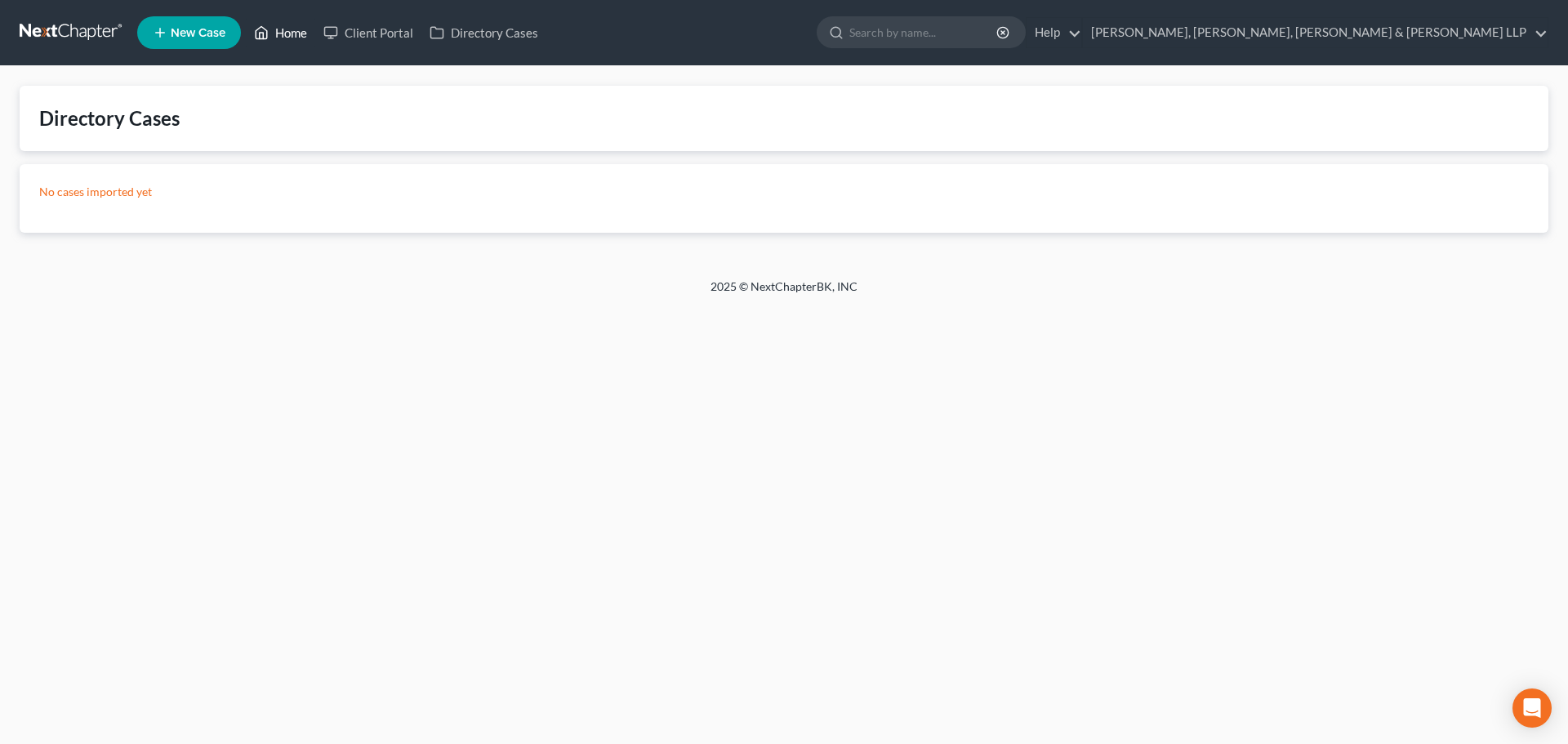
click at [296, 28] on link "Home" at bounding box center [280, 32] width 69 height 29
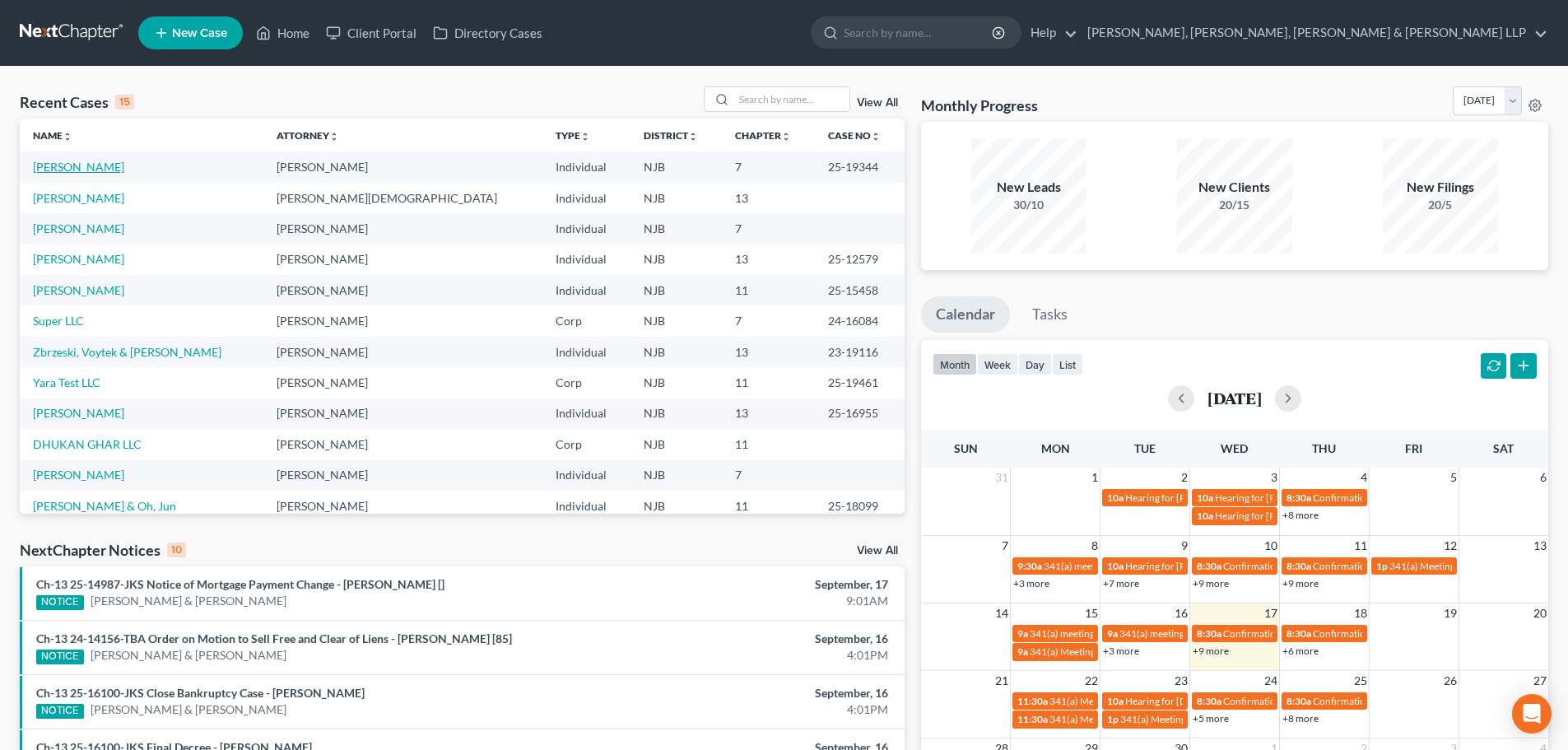
click at [117, 169] on link "Hamouda, Shereen" at bounding box center [78, 167] width 91 height 14
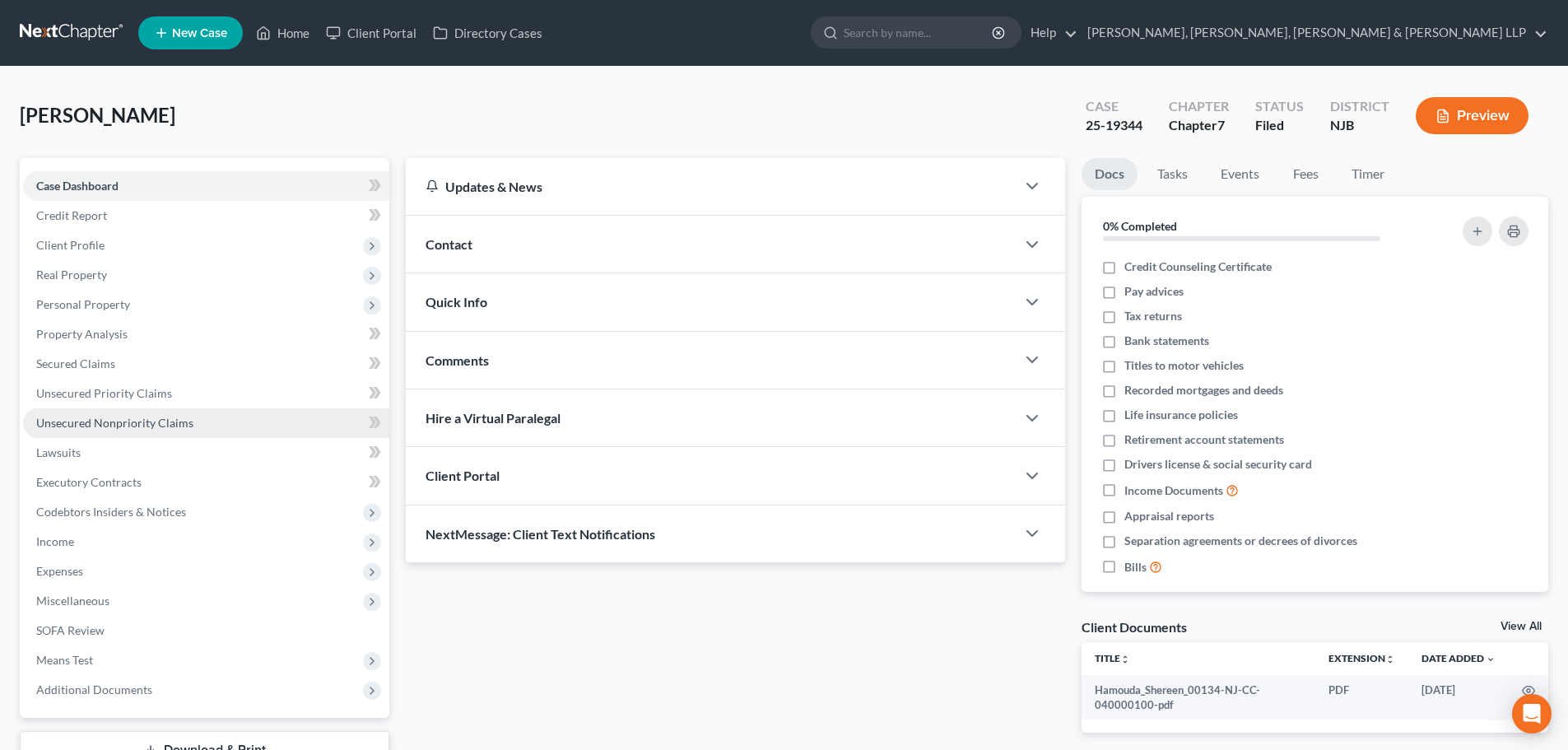
click at [155, 421] on span "Unsecured Nonpriority Claims" at bounding box center [115, 422] width 158 height 14
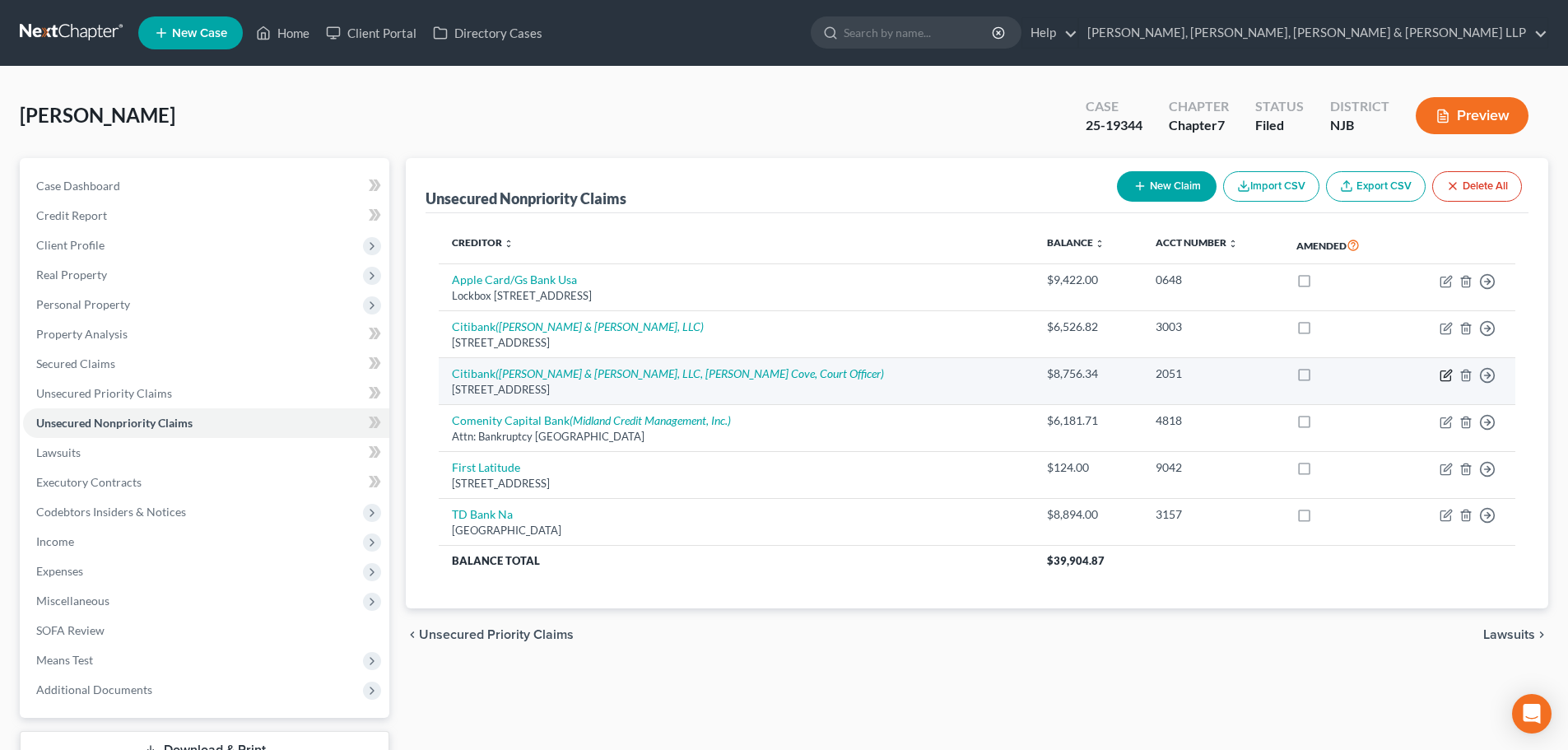
click at [1448, 379] on icon "button" at bounding box center [1446, 376] width 13 height 13
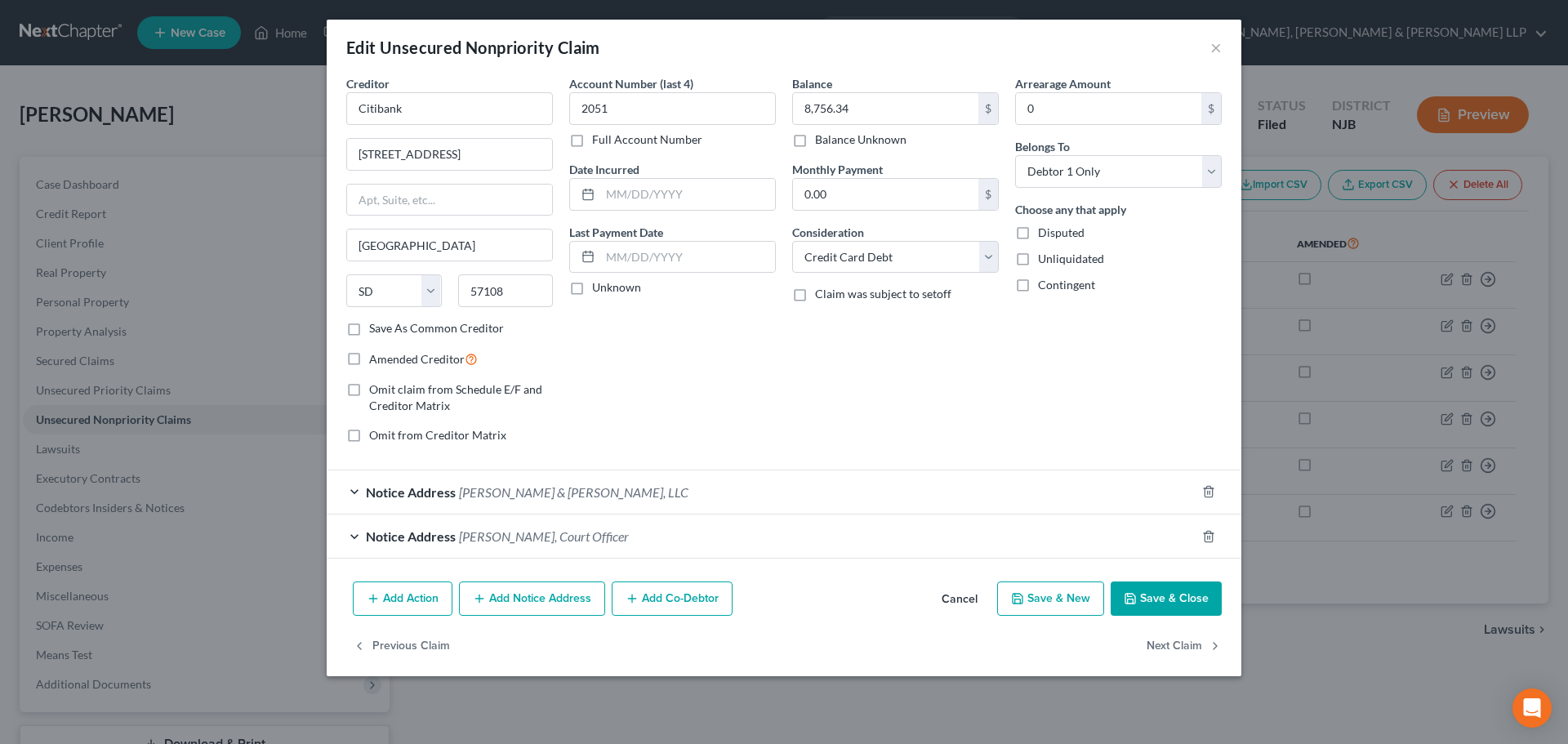
click at [614, 510] on div "Notice Address Rubin & Rothman, LLC" at bounding box center [761, 492] width 868 height 43
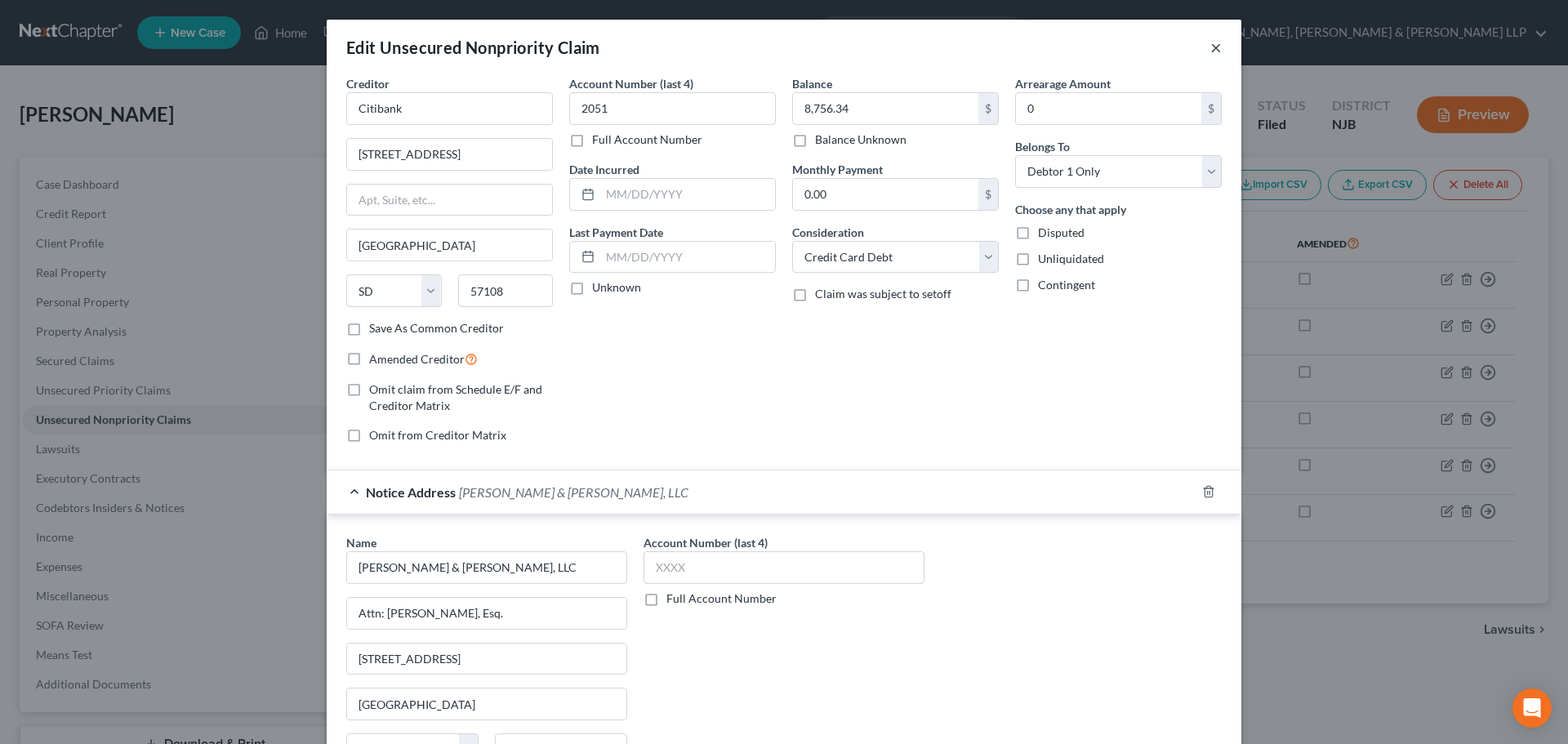
click at [1211, 48] on button "×" at bounding box center [1216, 47] width 12 height 19
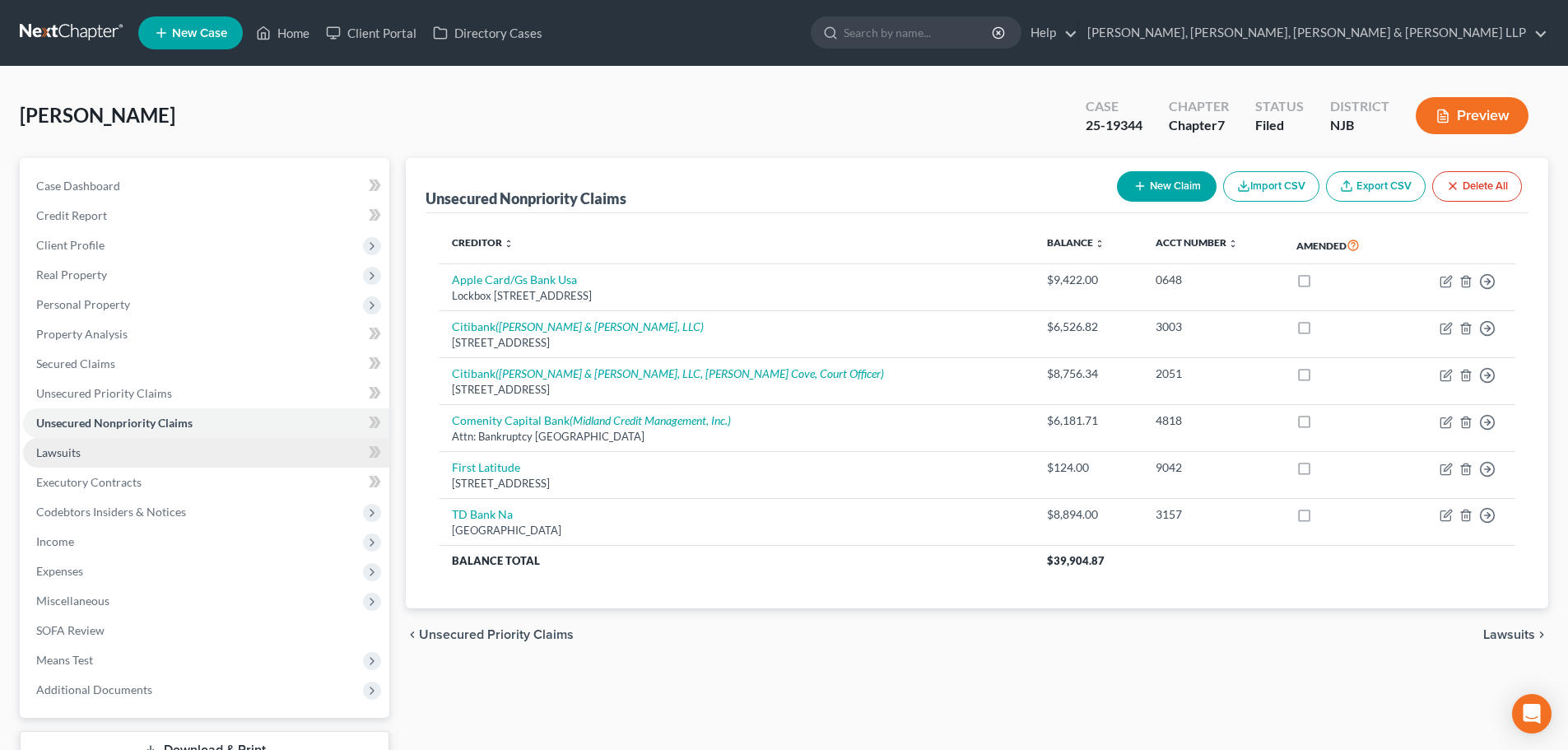
click at [116, 447] on link "Lawsuits" at bounding box center [206, 453] width 367 height 29
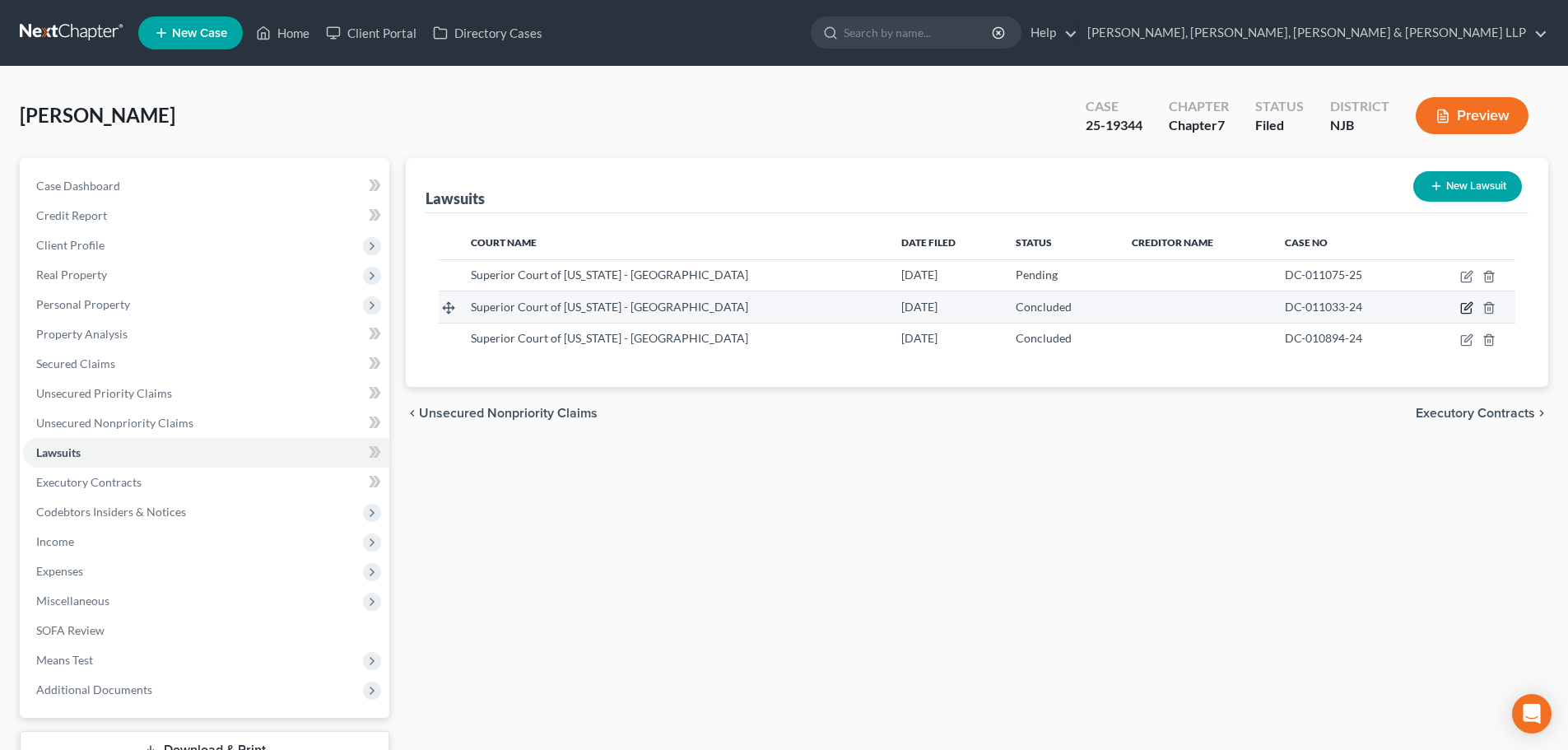
click at [1467, 307] on icon "button" at bounding box center [1468, 306] width 8 height 8
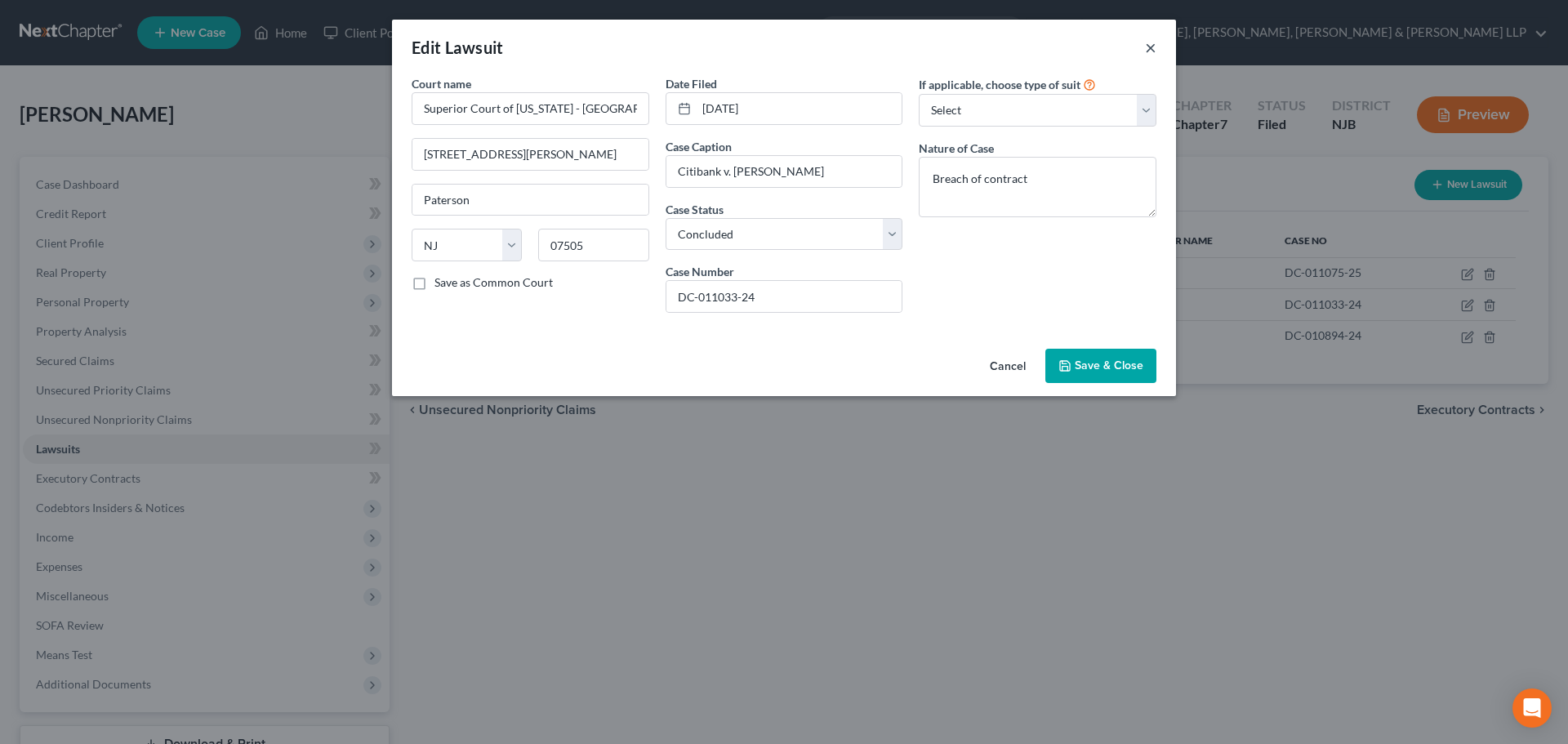
drag, startPoint x: 1148, startPoint y: 53, endPoint x: 211, endPoint y: 165, distance: 943.7
click at [1148, 53] on button "×" at bounding box center [1151, 47] width 12 height 19
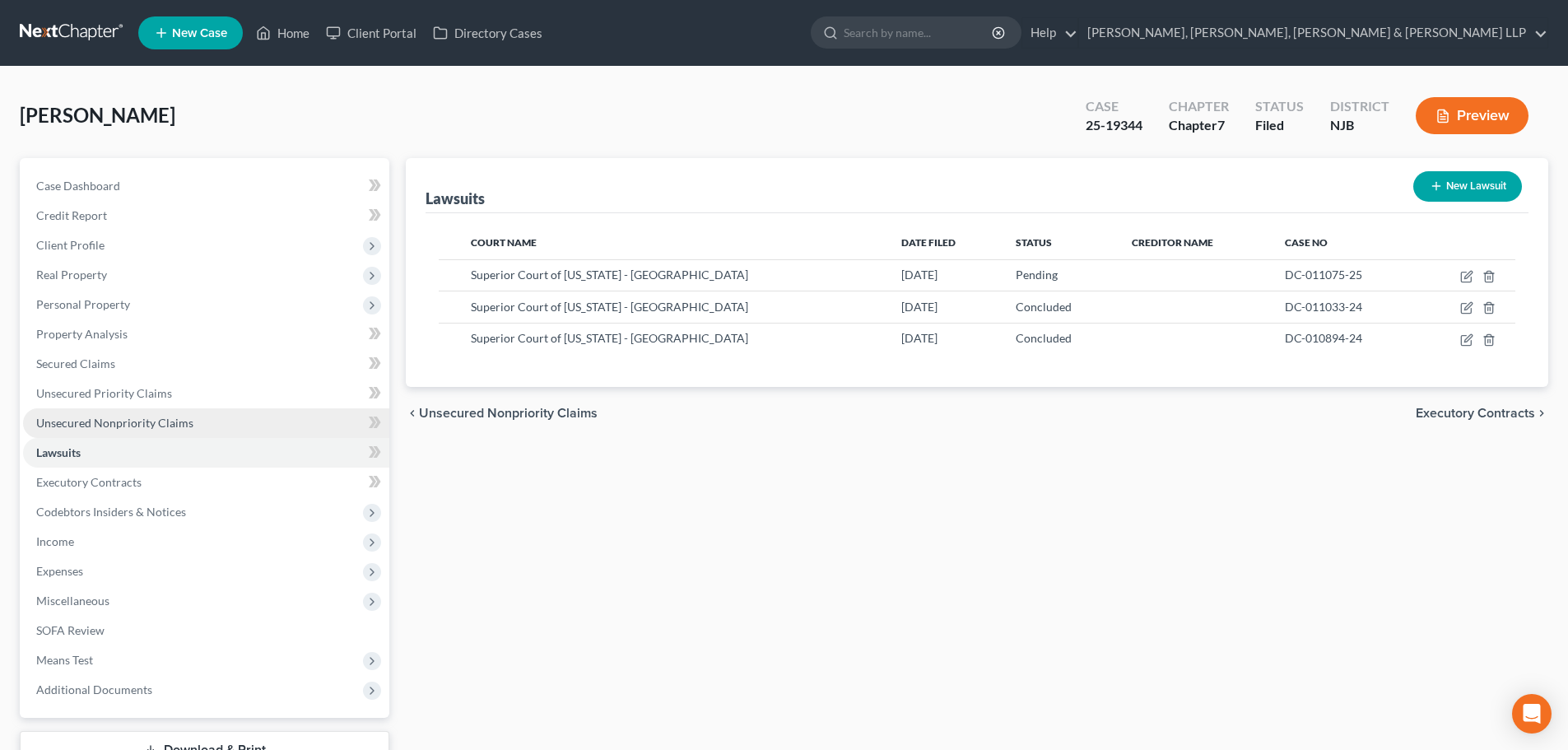
click at [211, 424] on link "Unsecured Nonpriority Claims" at bounding box center [206, 423] width 367 height 29
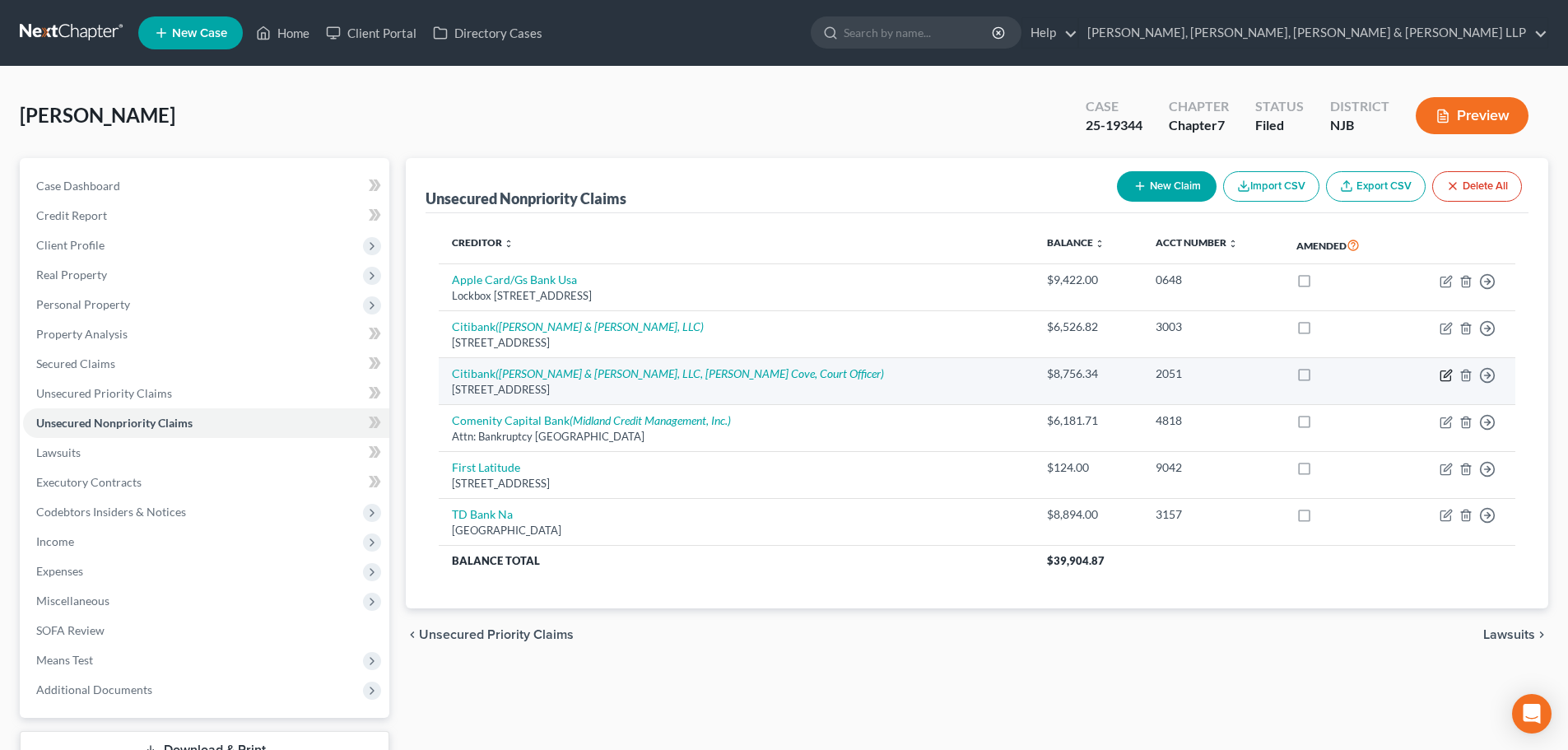
click at [1442, 373] on icon "button" at bounding box center [1446, 376] width 13 height 13
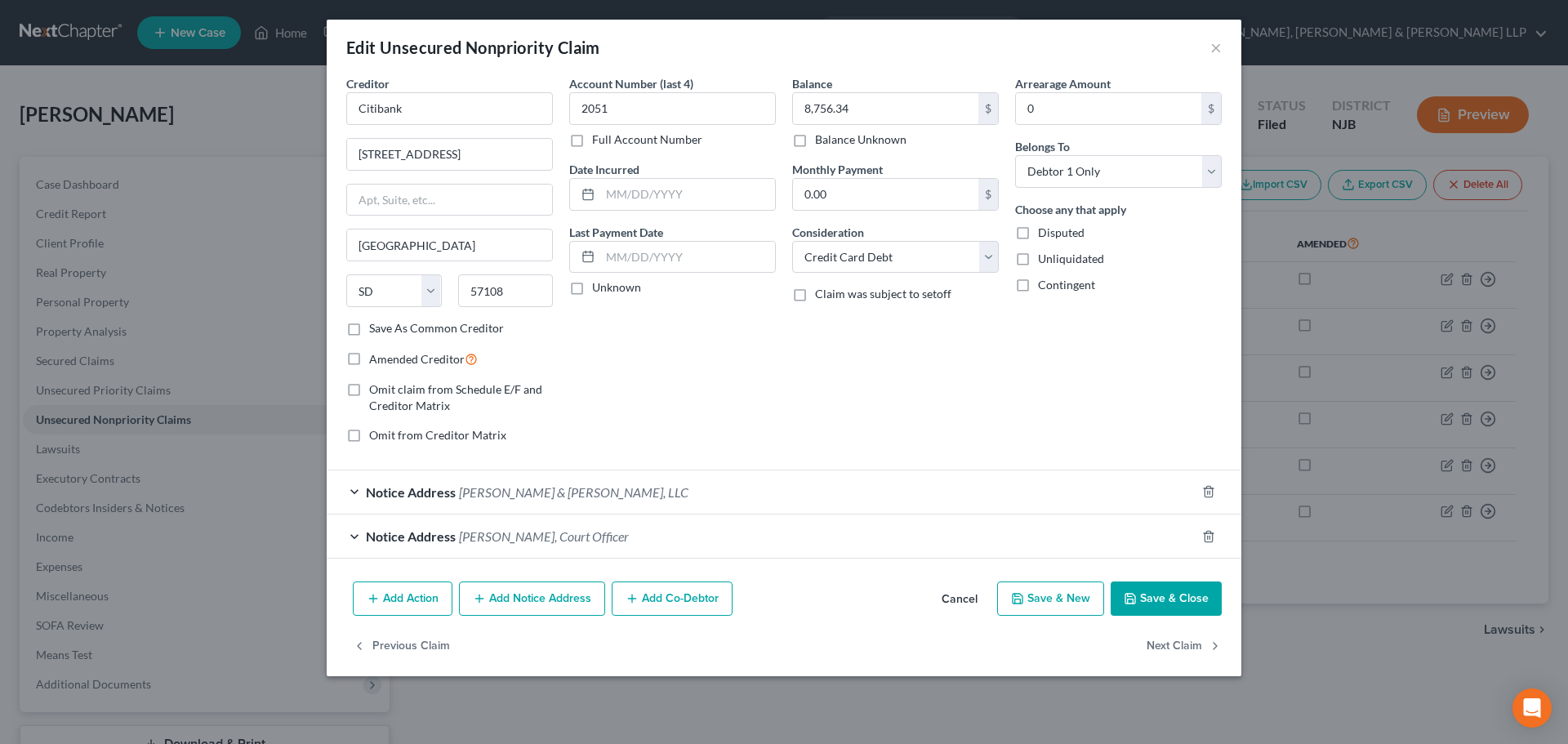
click at [566, 526] on div "Notice Address Nicholas Cove, Court Officer" at bounding box center [761, 536] width 868 height 43
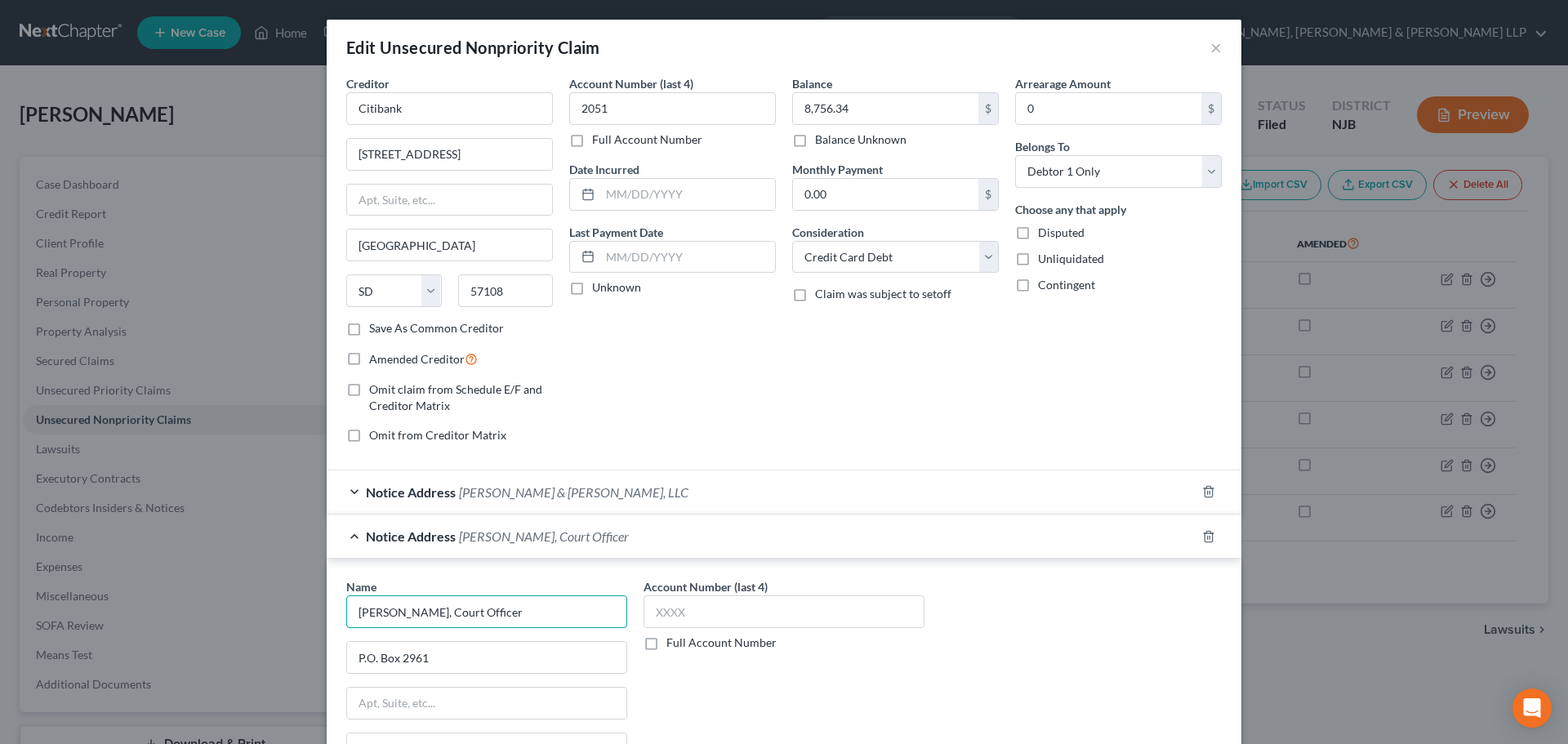
drag, startPoint x: 522, startPoint y: 619, endPoint x: 470, endPoint y: 605, distance: 53.9
click at [286, 609] on div "Edit Unsecured Nonpriority Claim × Creditor * Citibank 5800 South Corporate Pla…" at bounding box center [784, 372] width 1568 height 744
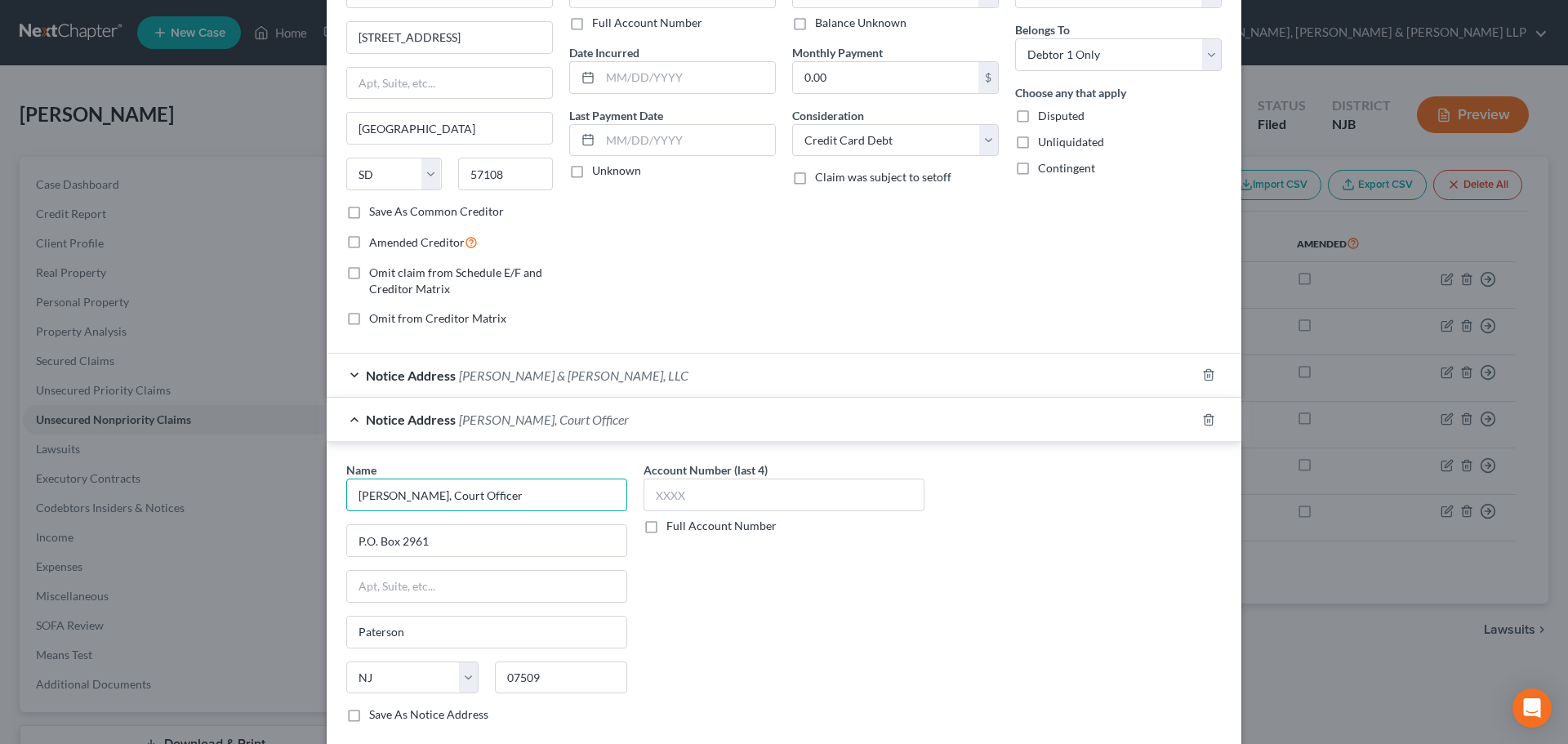
scroll to position [259, 0]
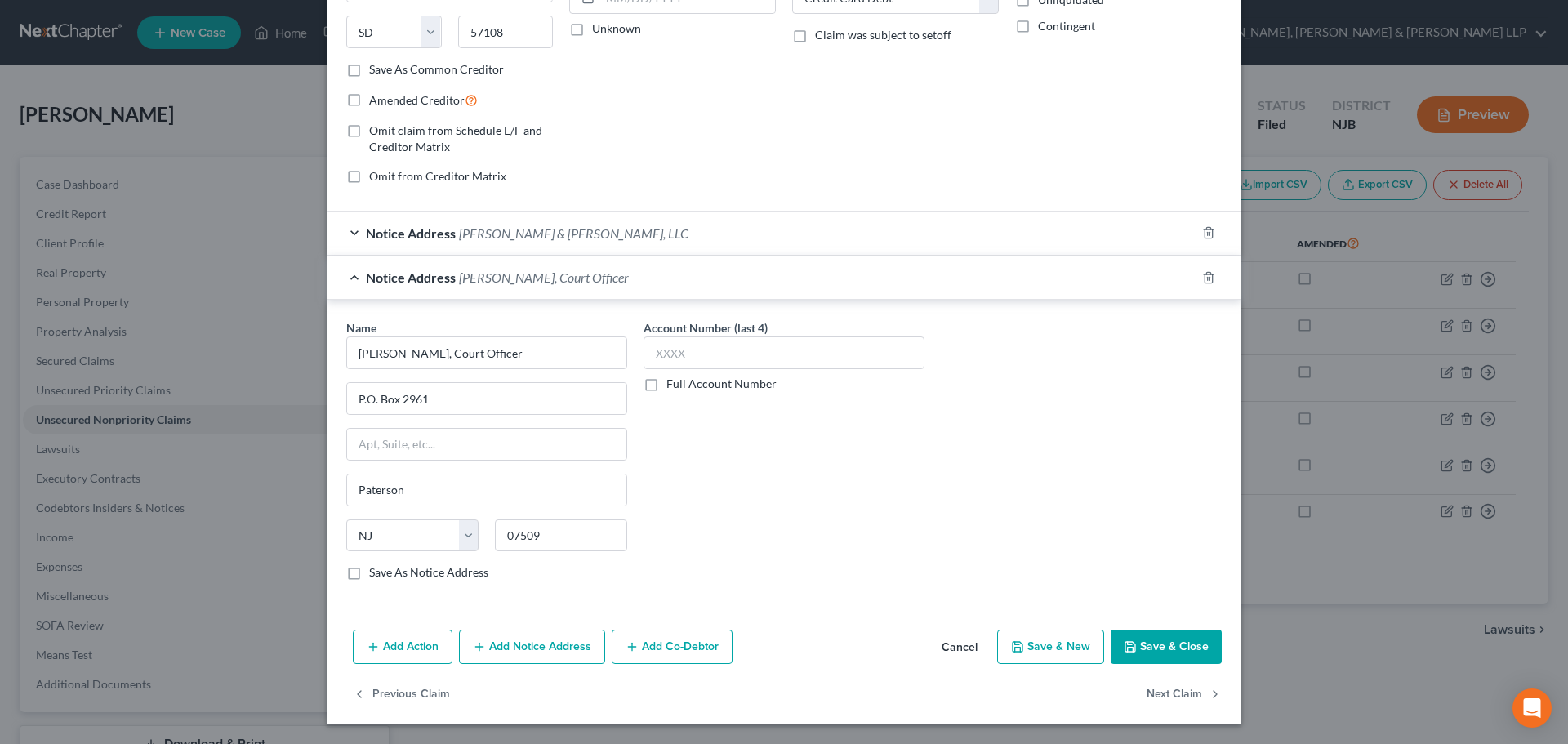
click at [1175, 652] on button "Save & Close" at bounding box center [1166, 646] width 111 height 34
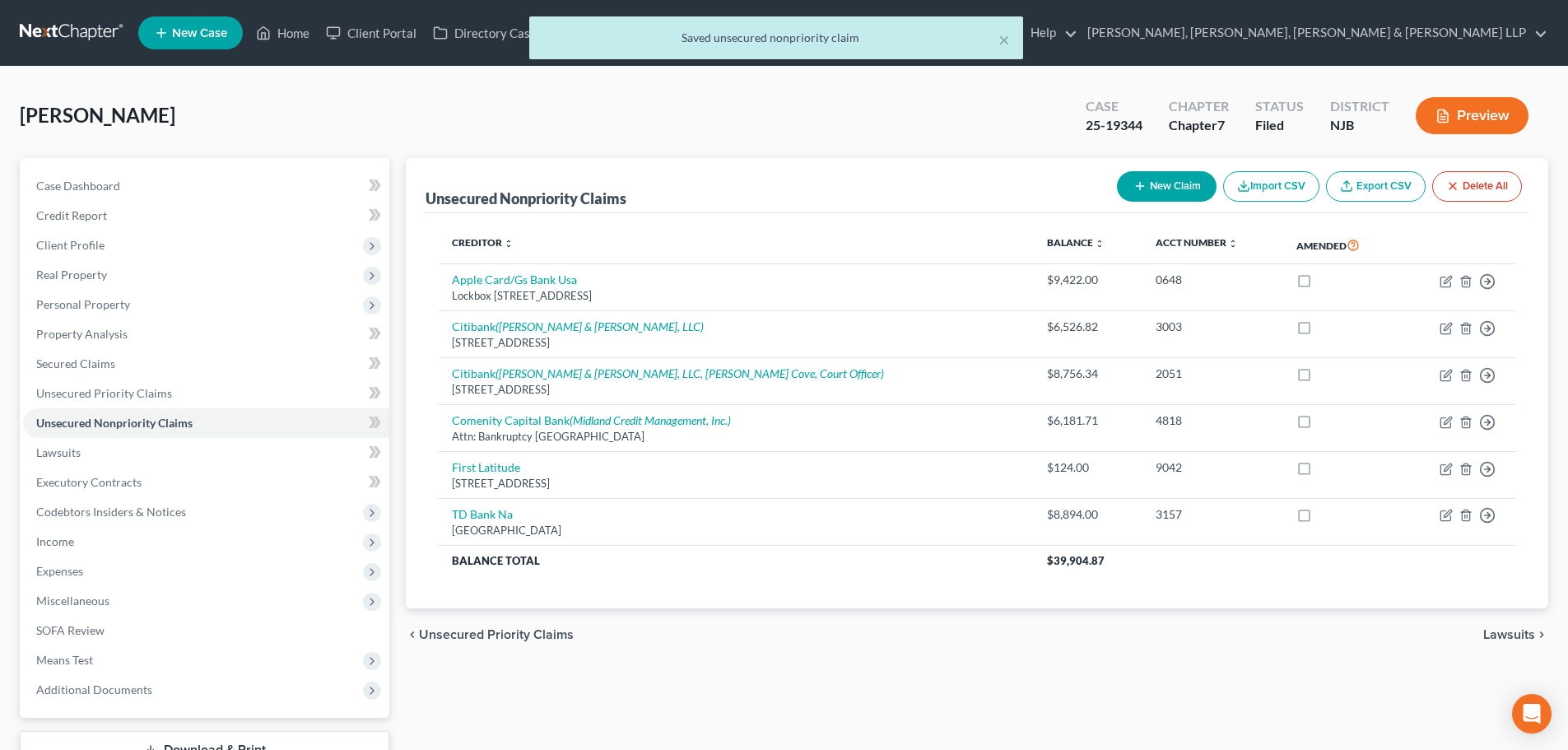
click at [298, 17] on div "× Saved unsecured nonpriority claim" at bounding box center [775, 42] width 1568 height 51
click at [297, 28] on div "× Saved unsecured nonpriority claim" at bounding box center [775, 42] width 1568 height 51
click at [301, 28] on div "× Saved unsecured nonpriority claim" at bounding box center [775, 42] width 1568 height 51
drag, startPoint x: 1006, startPoint y: 47, endPoint x: 524, endPoint y: 0, distance: 484.3
click at [1007, 46] on button "×" at bounding box center [1004, 39] width 12 height 19
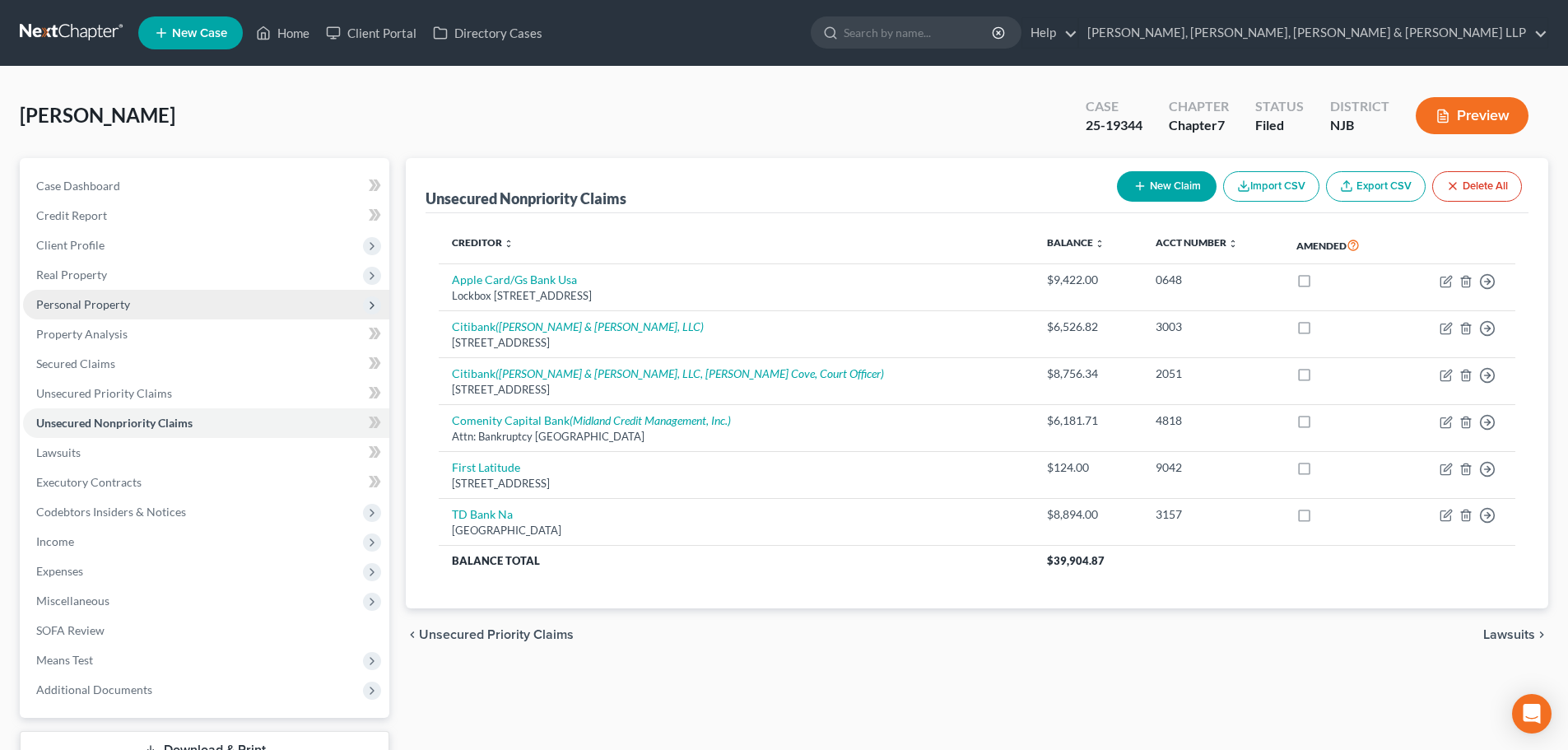
click at [135, 311] on span "Personal Property" at bounding box center [206, 304] width 367 height 29
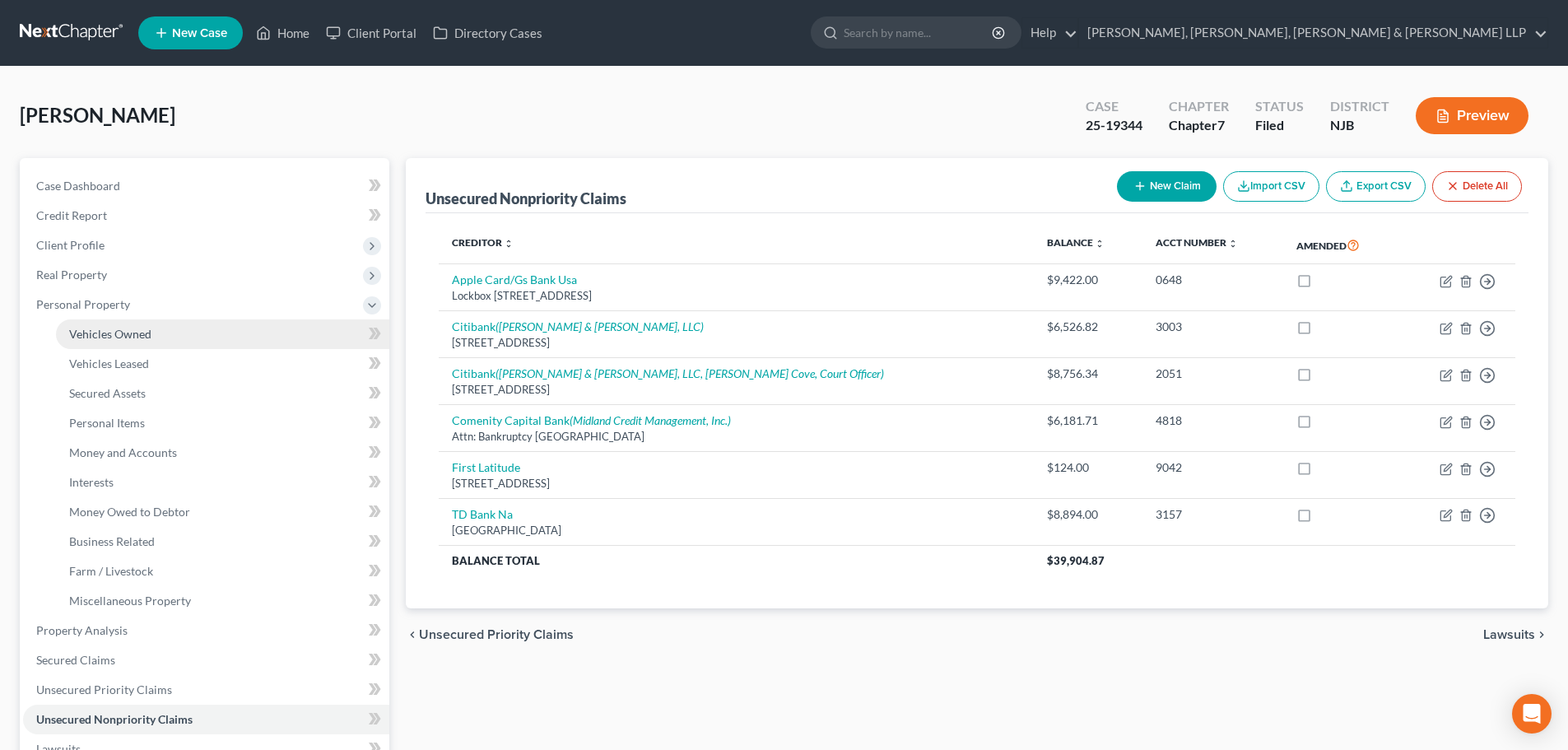
click at [151, 329] on link "Vehicles Owned" at bounding box center [222, 334] width 334 height 29
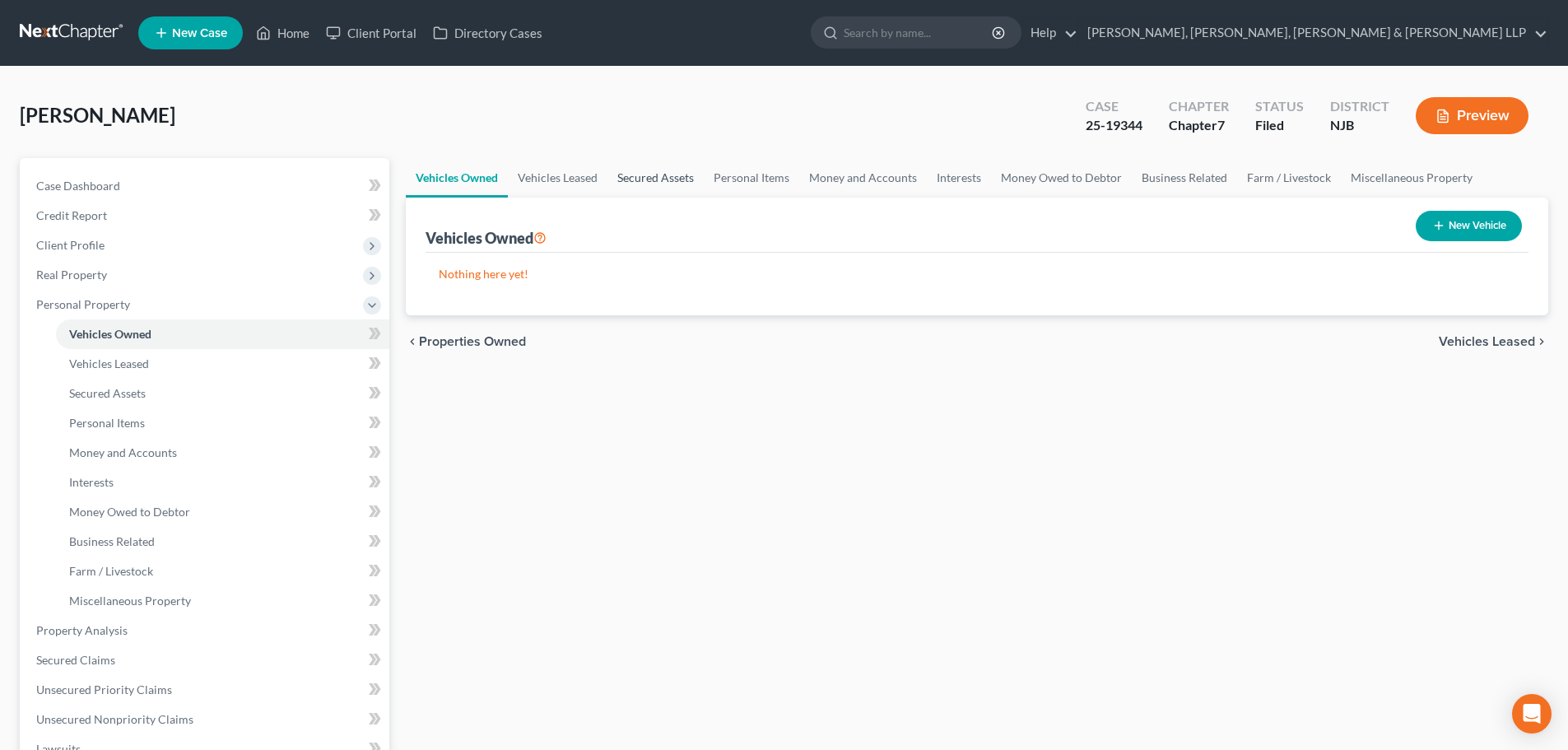
click at [669, 192] on link "Secured Assets" at bounding box center [656, 178] width 96 height 40
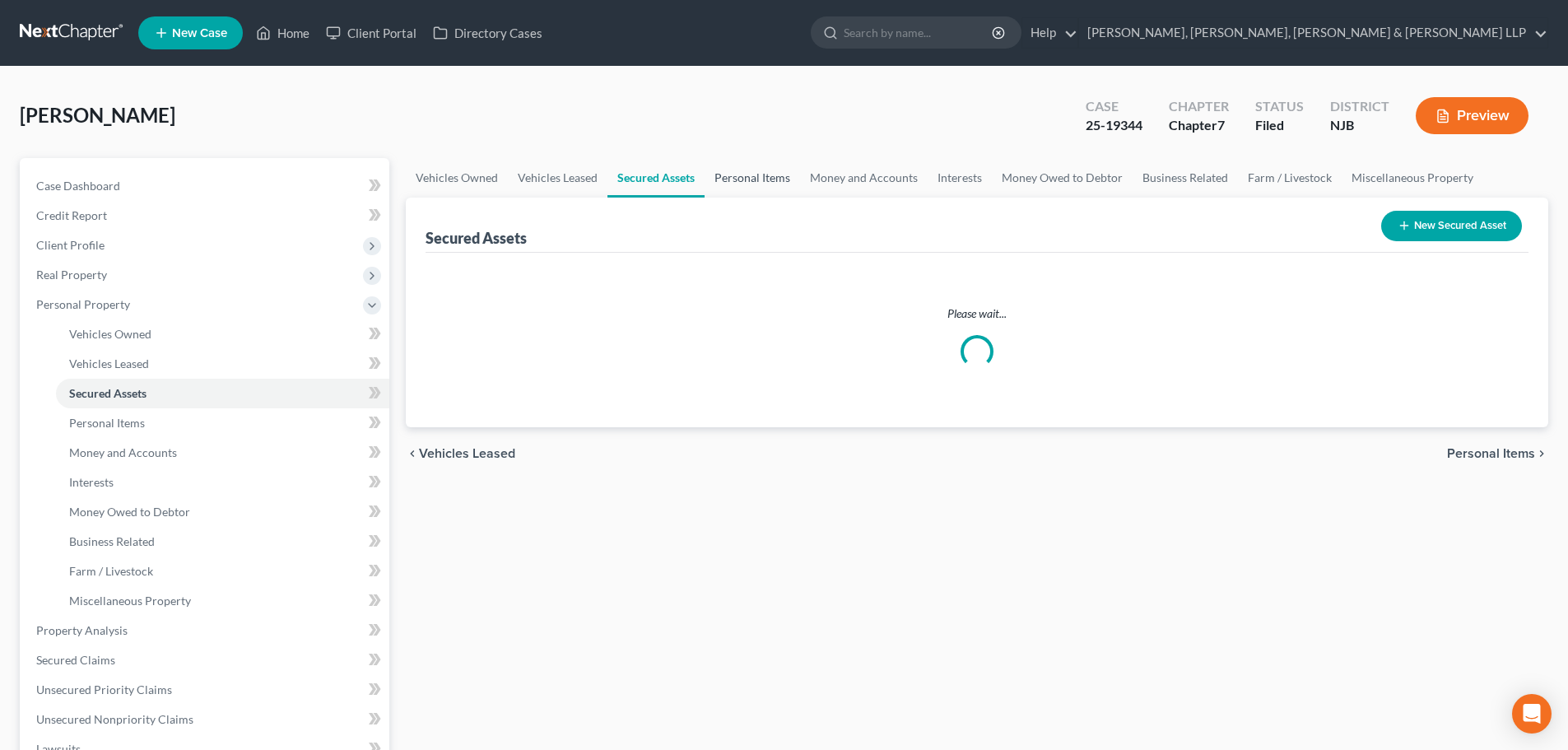
click at [715, 181] on link "Personal Items" at bounding box center [752, 178] width 95 height 40
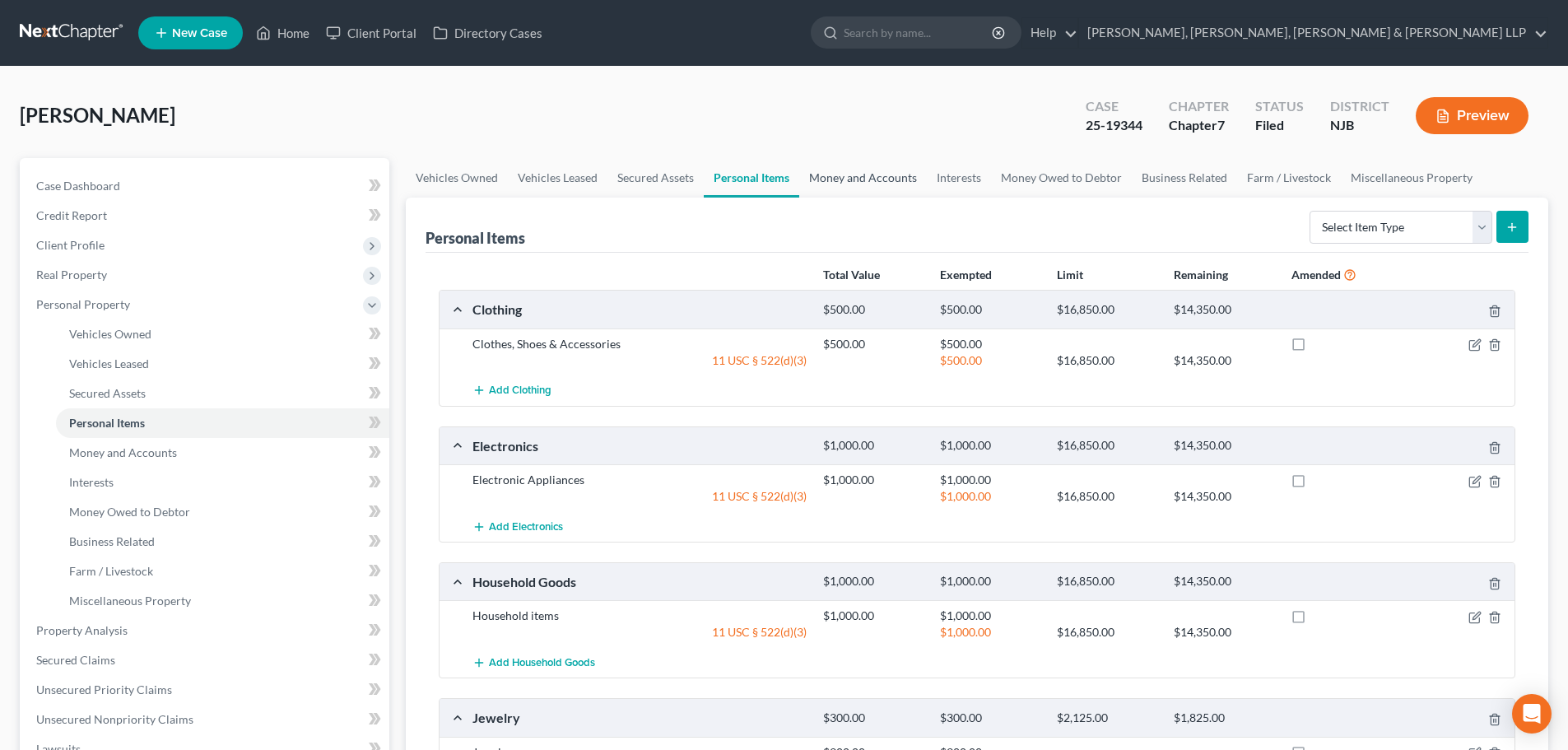
click at [829, 191] on link "Money and Accounts" at bounding box center [863, 178] width 127 height 40
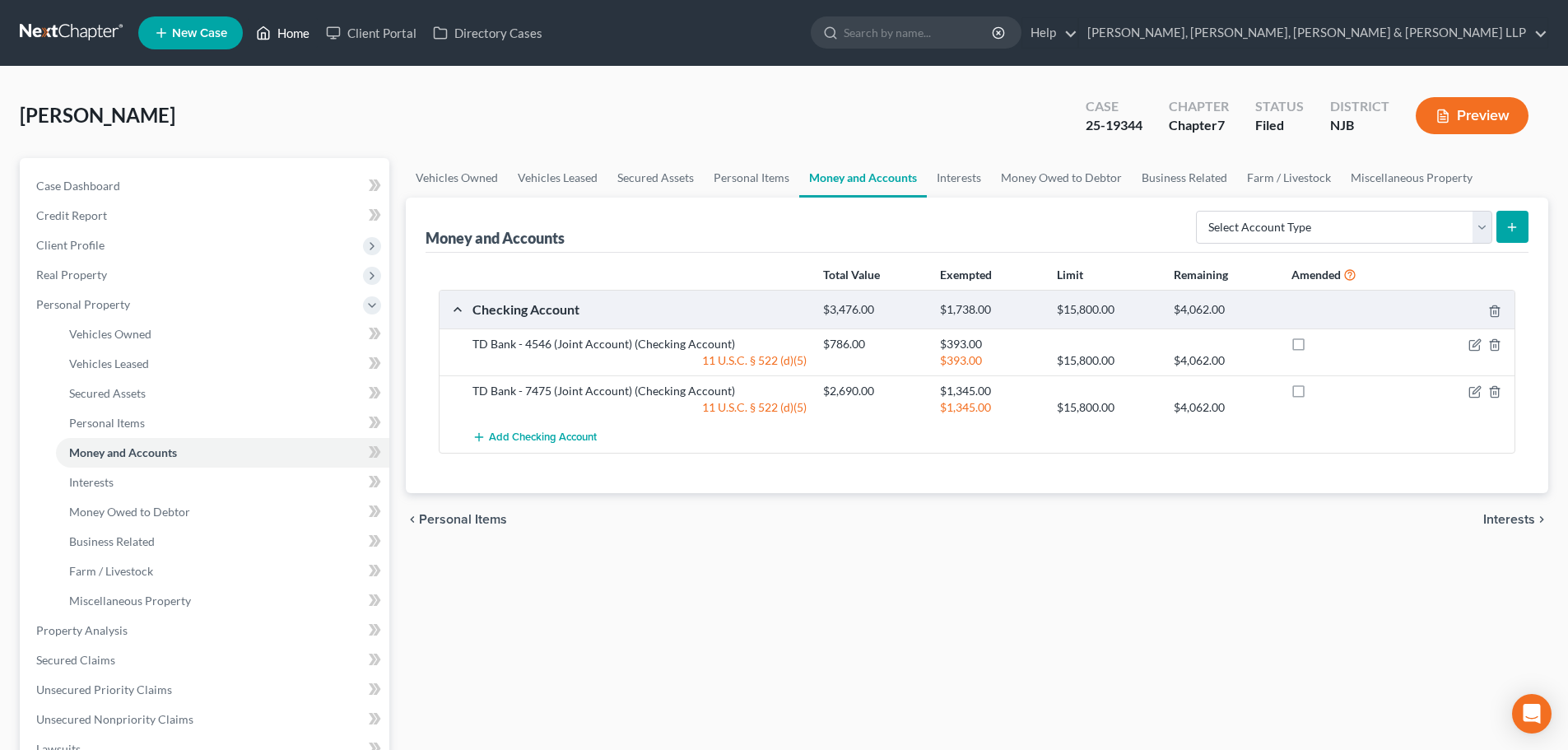
click at [297, 31] on link "Home" at bounding box center [282, 32] width 70 height 29
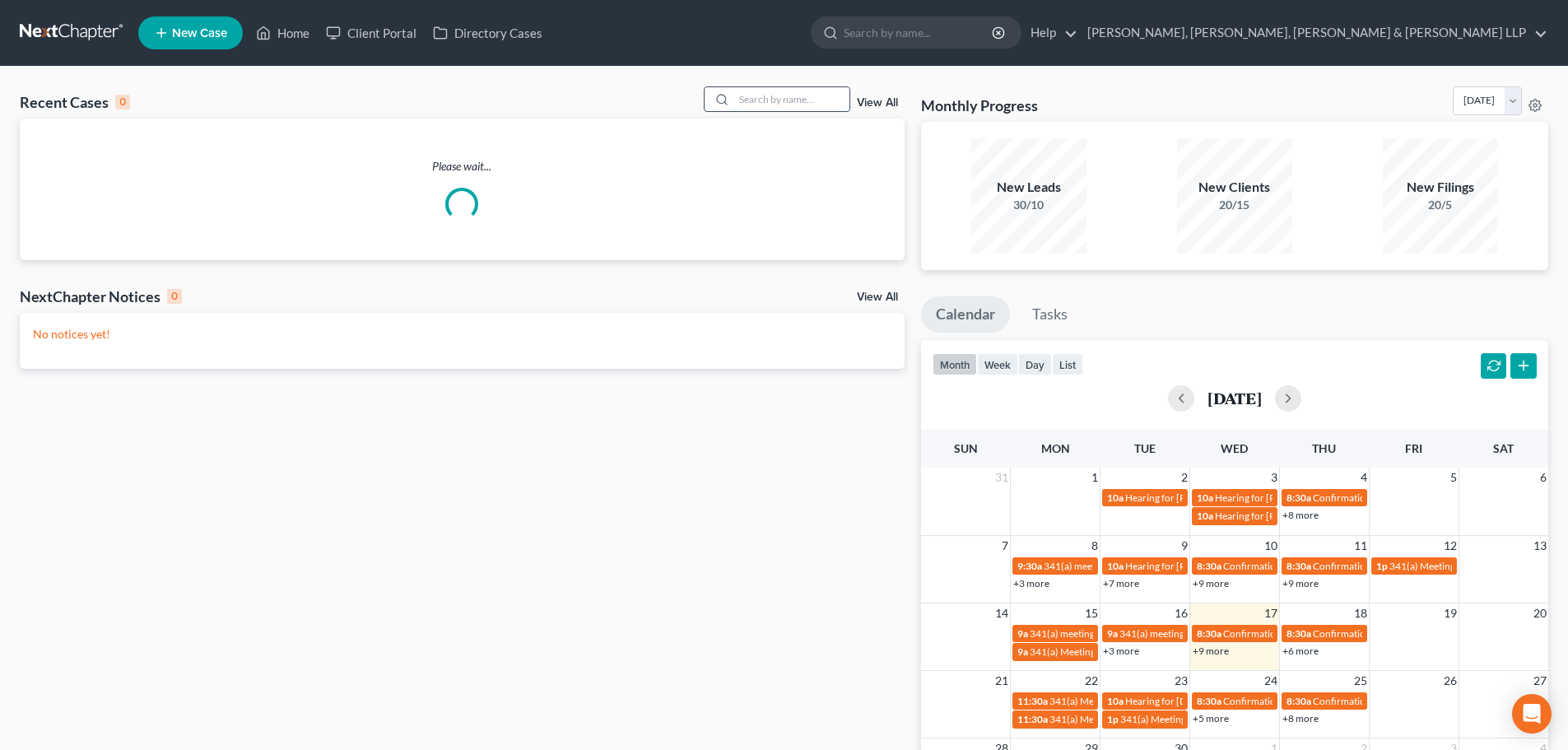
click at [799, 100] on input "search" at bounding box center [791, 99] width 115 height 24
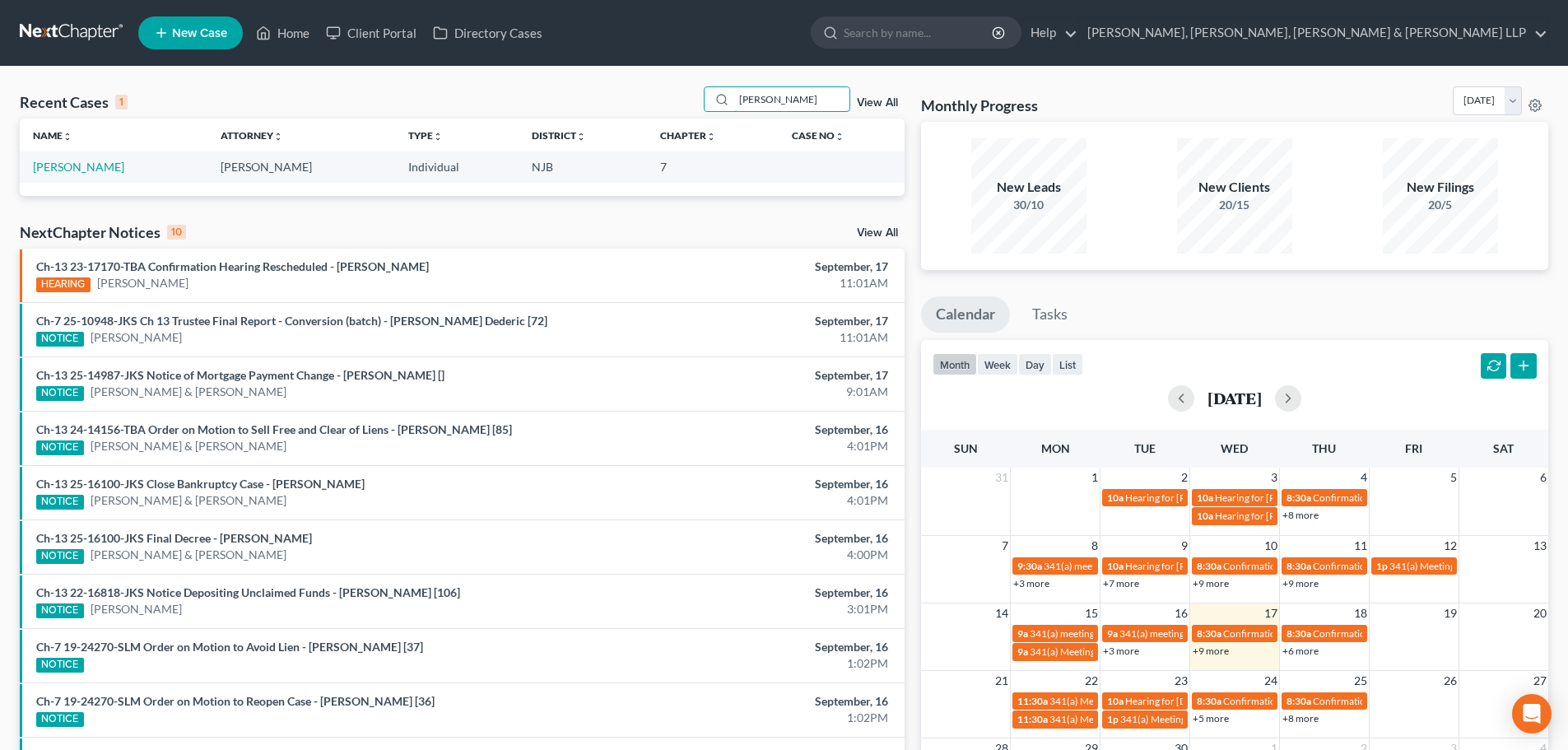
drag, startPoint x: 759, startPoint y: 95, endPoint x: 659, endPoint y: 96, distance: 100.0
click at [666, 99] on div "Recent Cases 1 cabral View All" at bounding box center [462, 103] width 885 height 32
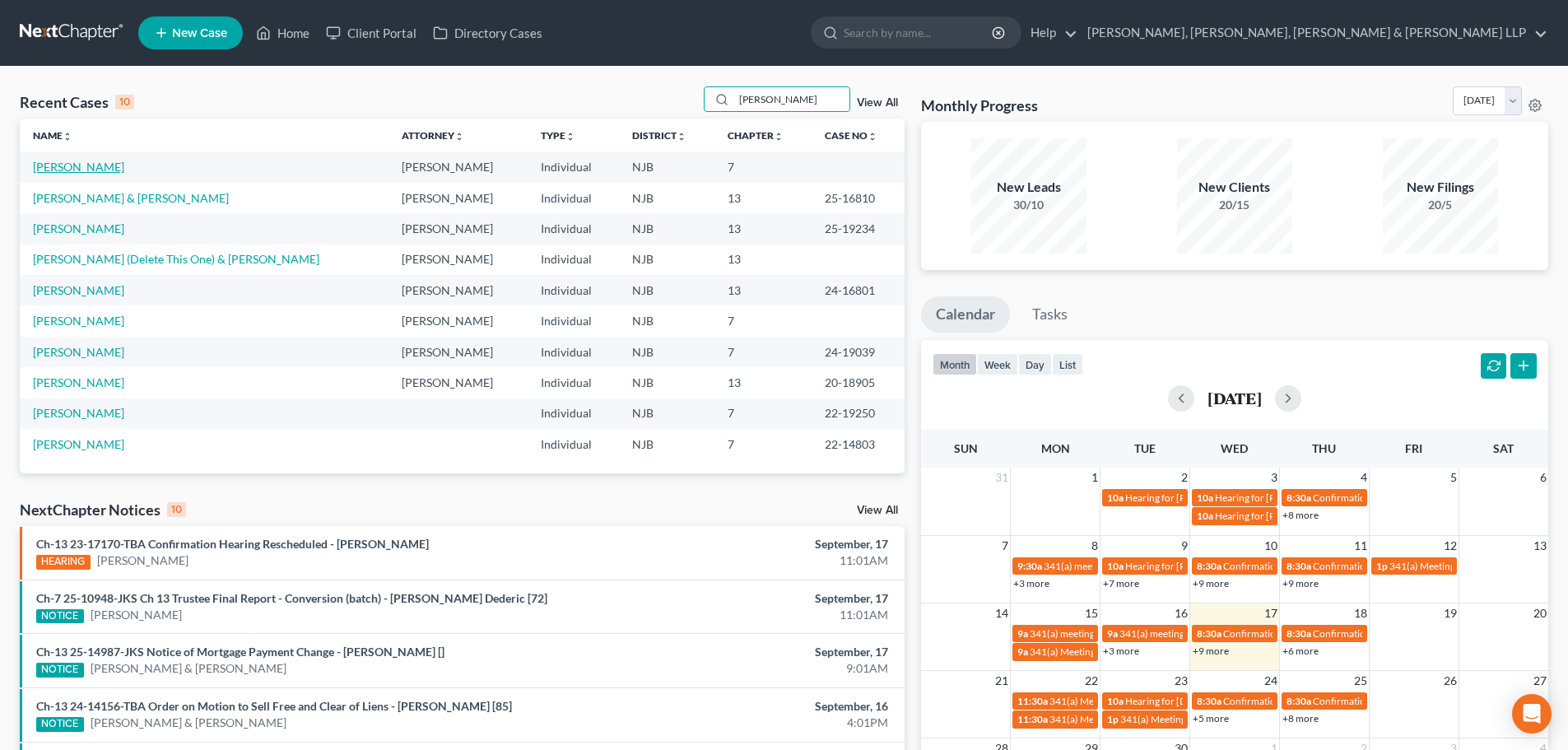
click at [93, 170] on link "[PERSON_NAME]" at bounding box center [78, 167] width 91 height 14
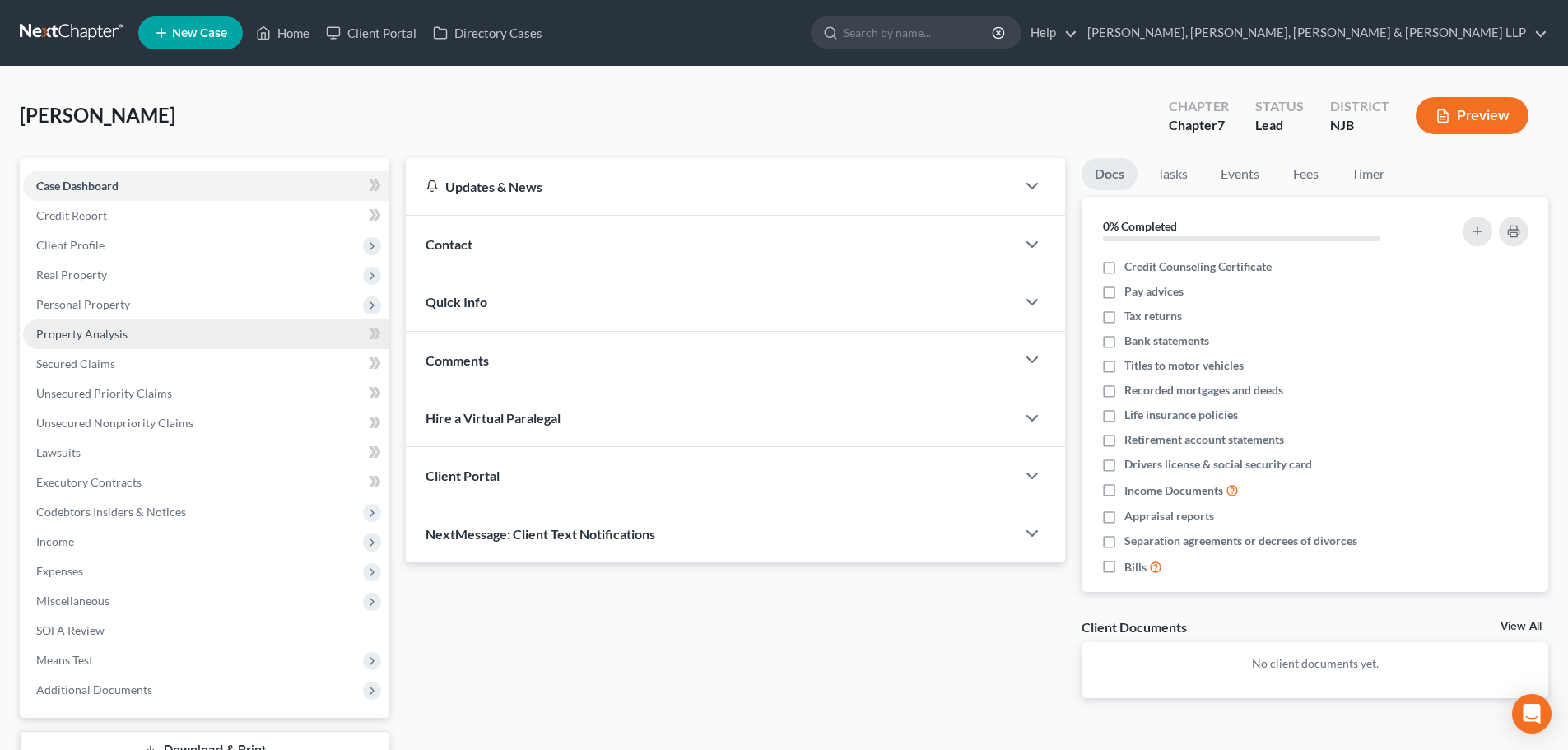
drag, startPoint x: 130, startPoint y: 313, endPoint x: 131, endPoint y: 336, distance: 23.0
click at [130, 313] on span "Personal Property" at bounding box center [206, 304] width 367 height 29
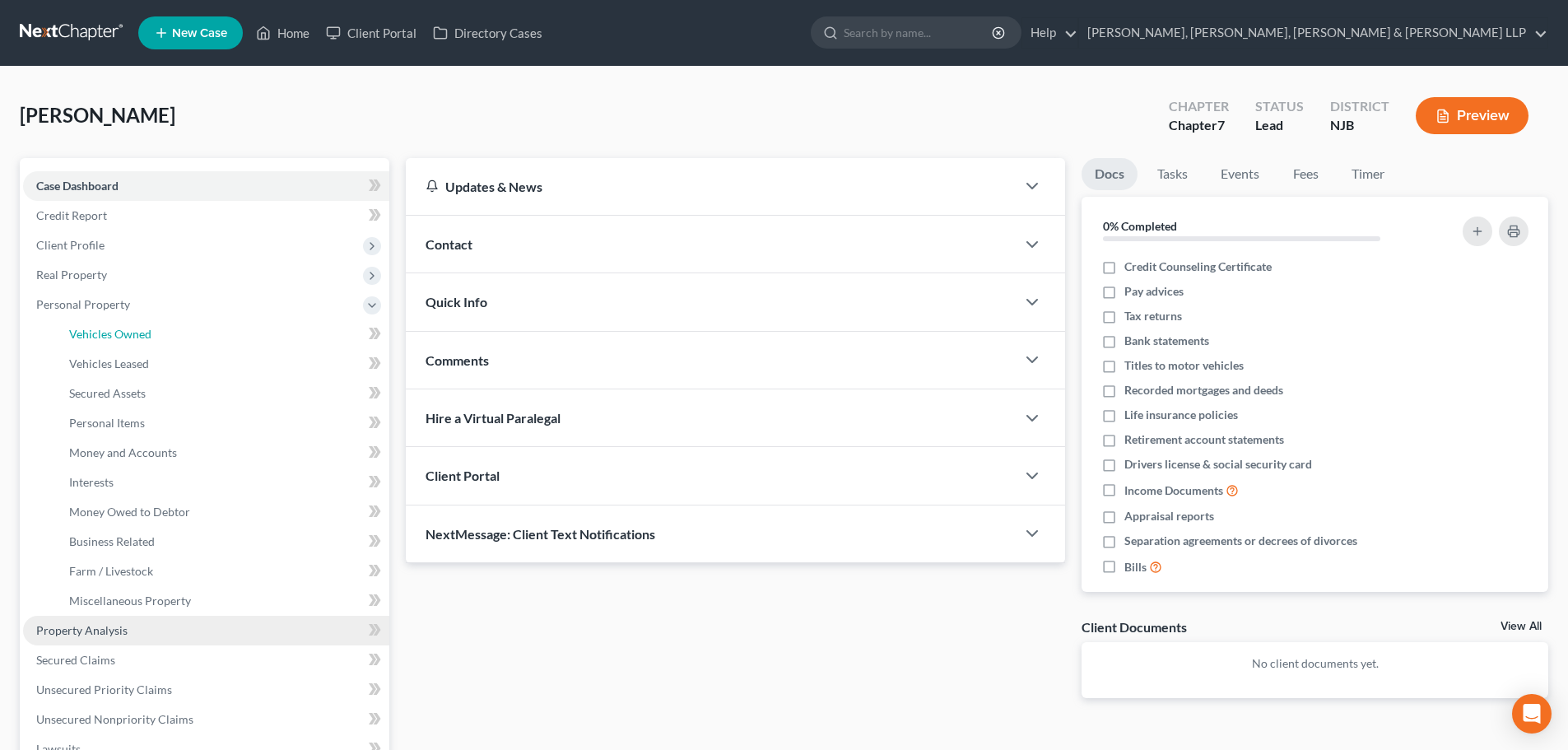
click at [131, 336] on span "Vehicles Owned" at bounding box center [110, 334] width 83 height 14
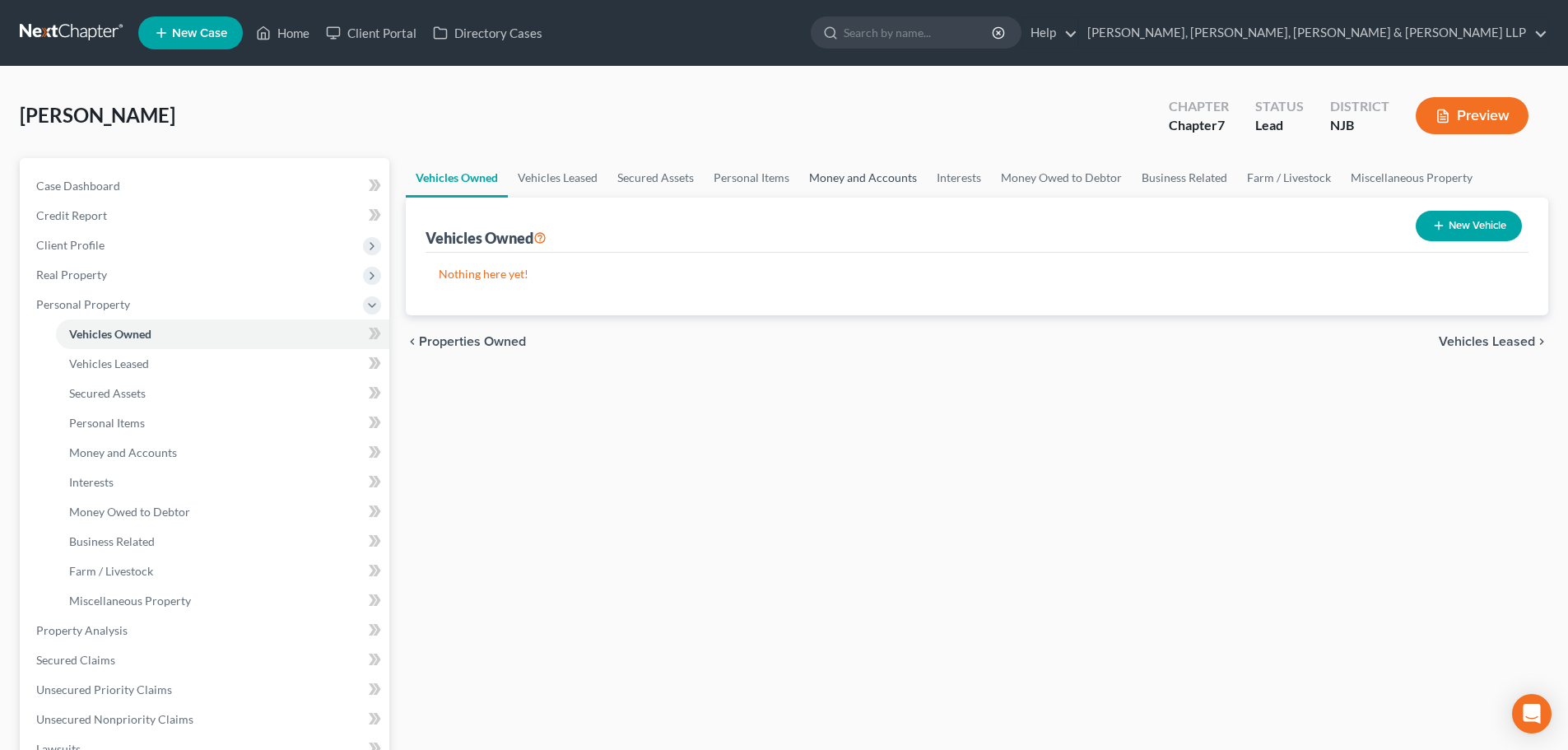
click at [850, 185] on link "Money and Accounts" at bounding box center [863, 178] width 127 height 40
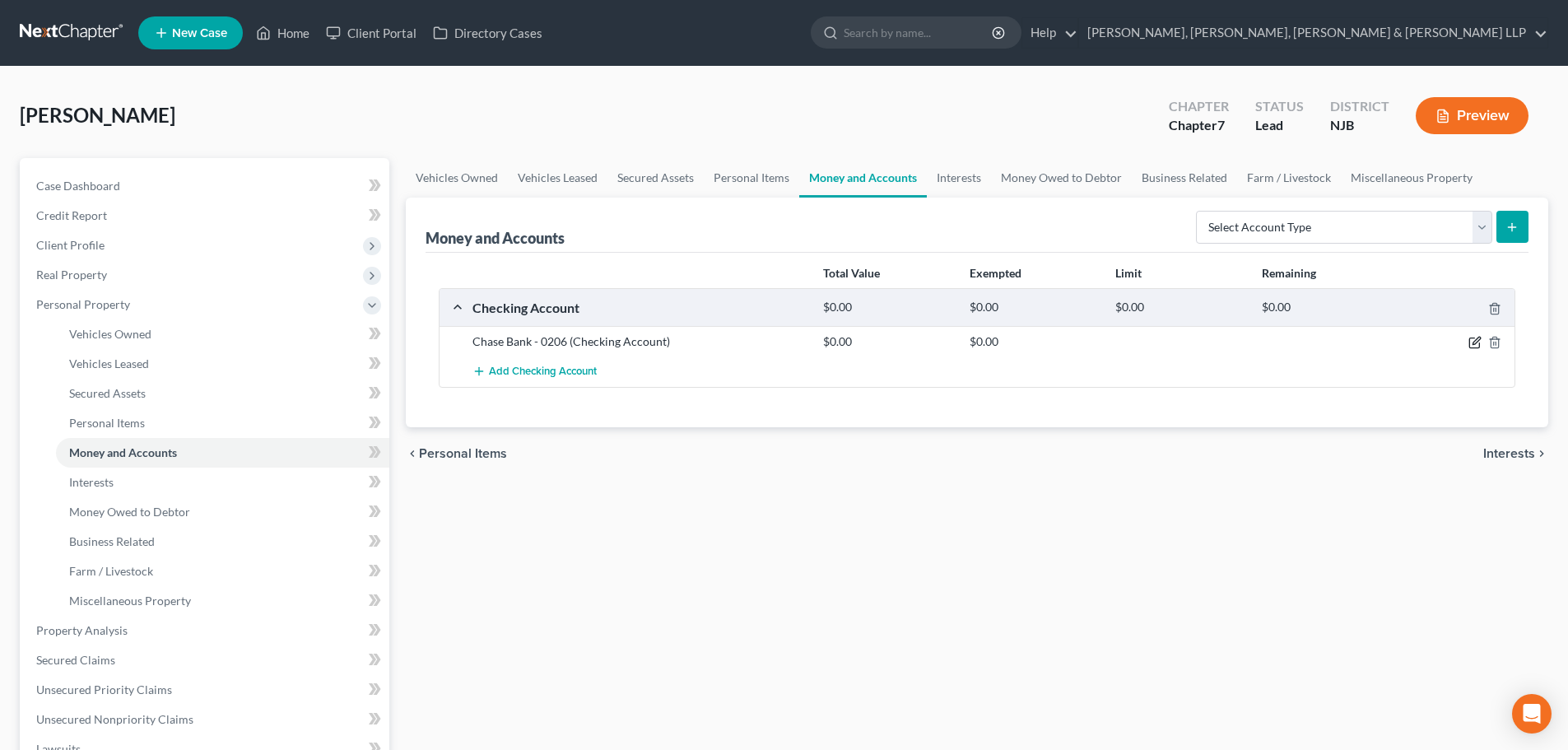
click at [1475, 338] on icon "button" at bounding box center [1475, 343] width 13 height 13
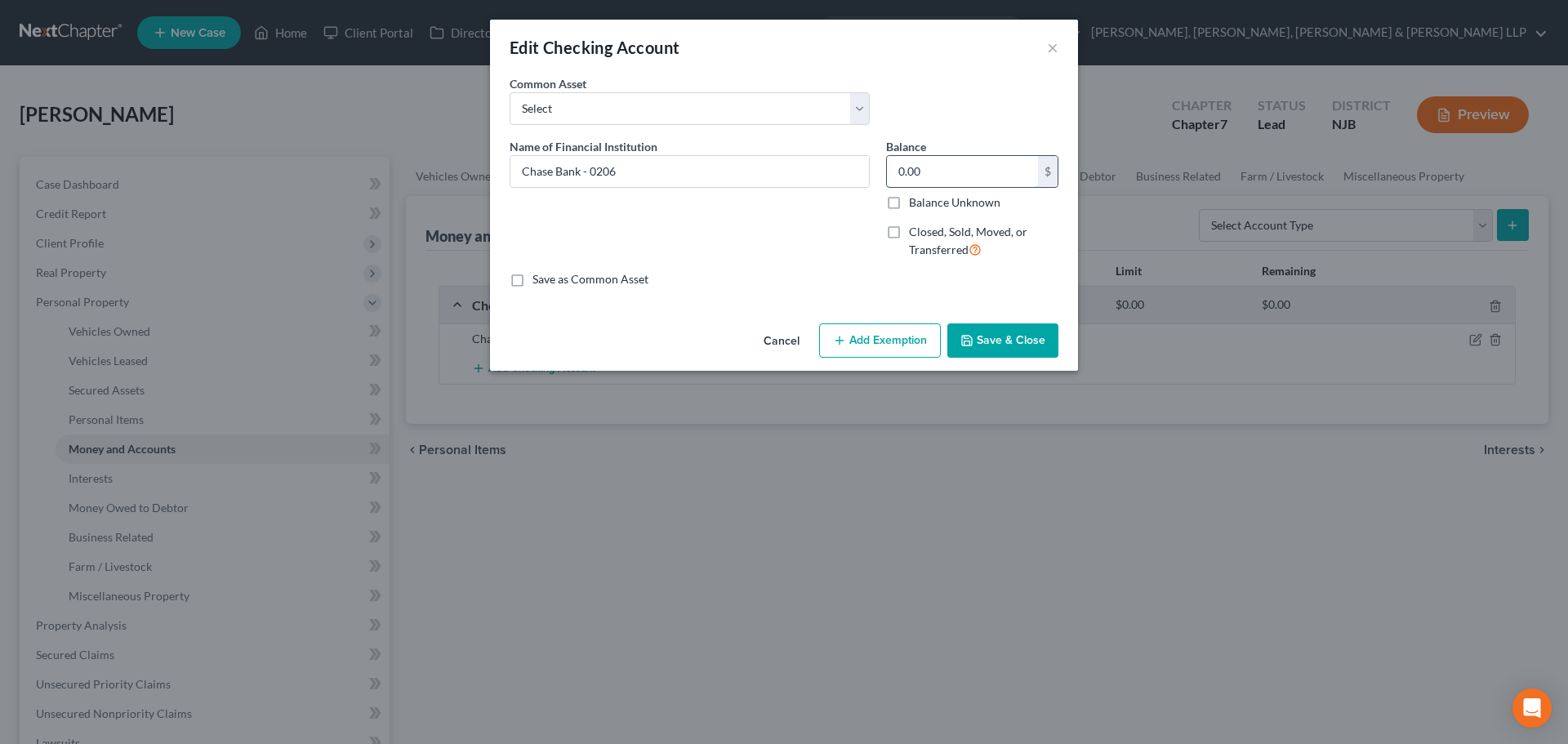
click at [942, 172] on input "0.00" at bounding box center [962, 171] width 151 height 31
click at [895, 353] on button "Add Exemption" at bounding box center [880, 340] width 122 height 34
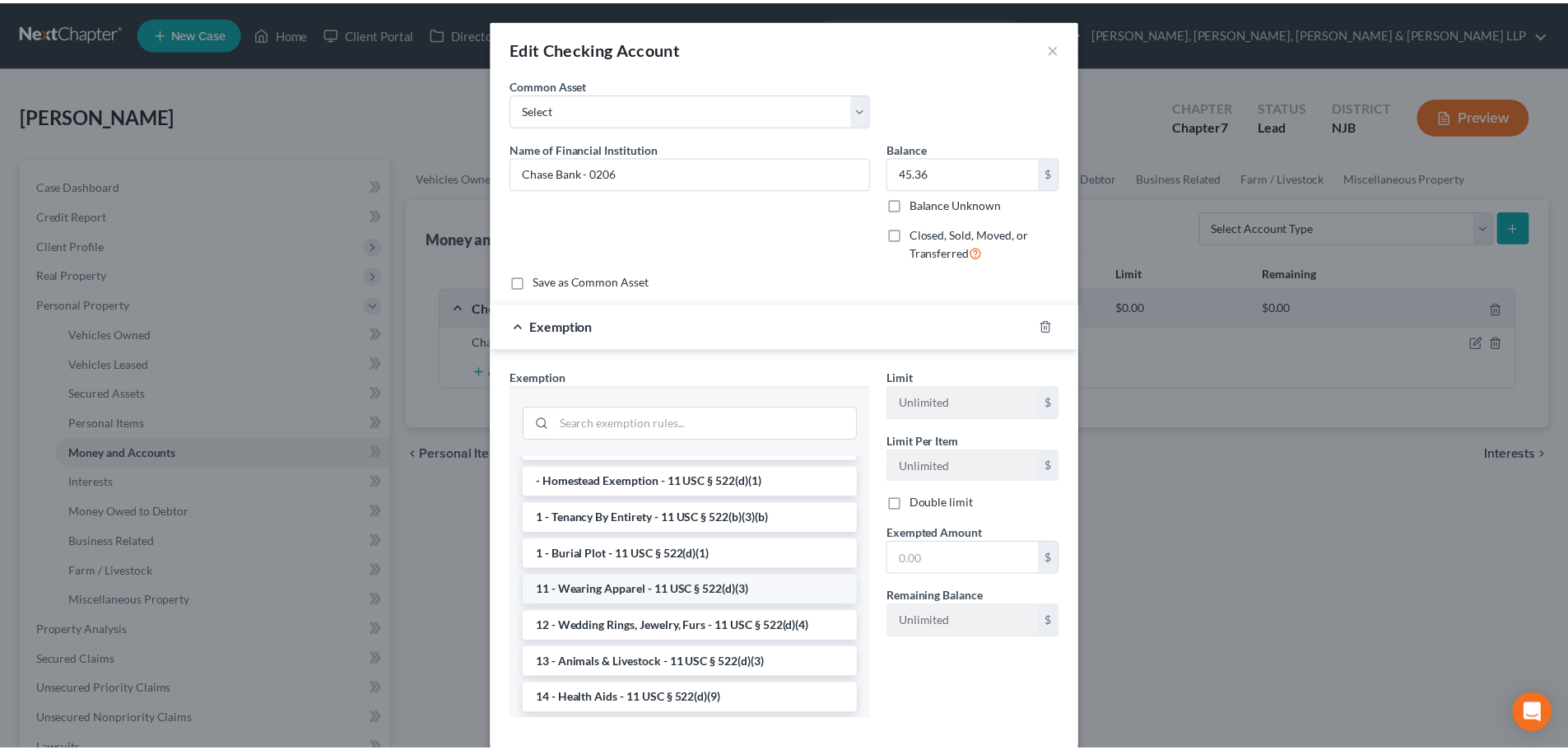
scroll to position [164, 0]
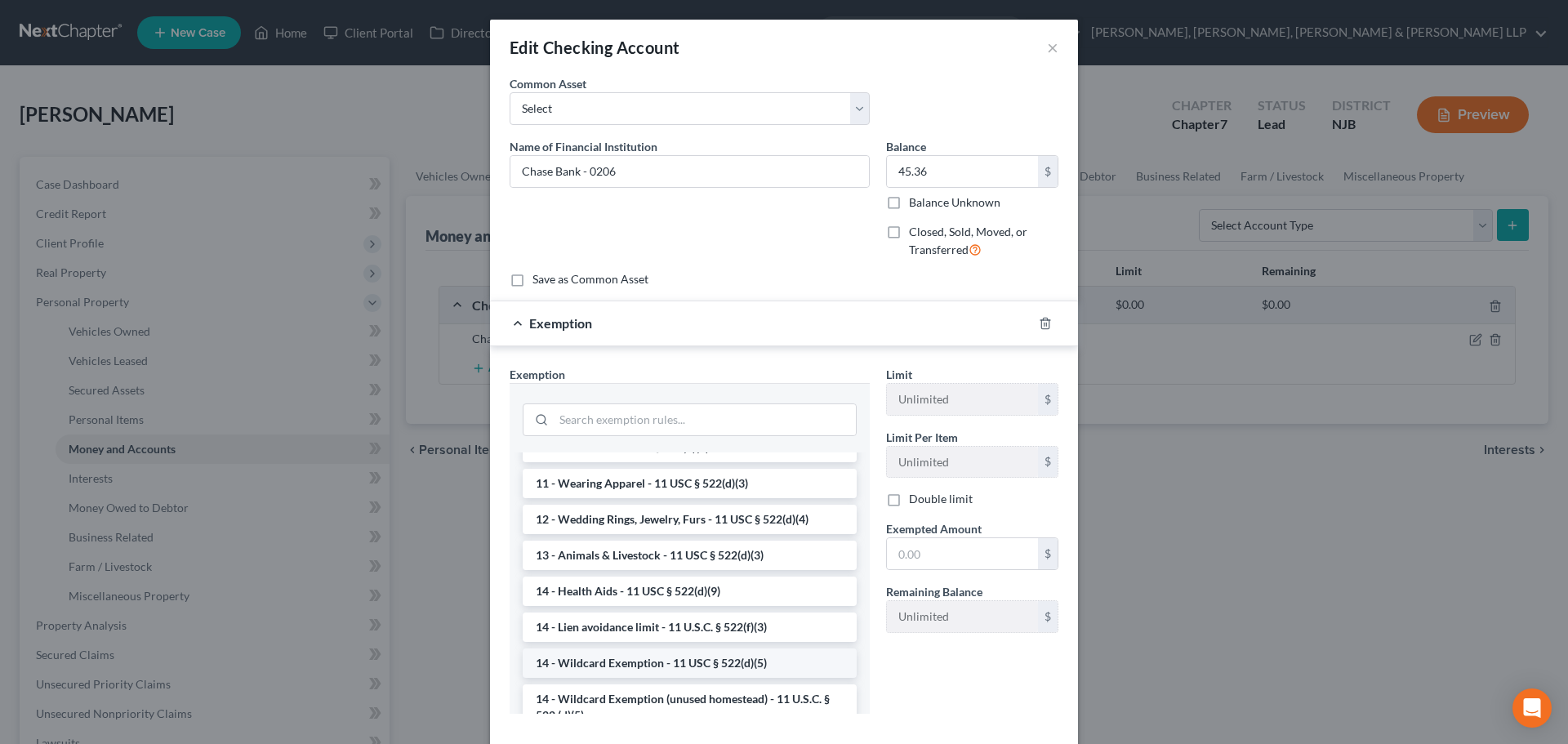
click at [641, 660] on li "14 - Wildcard Exemption - 11 USC § 522(d)(5)" at bounding box center [690, 663] width 334 height 29
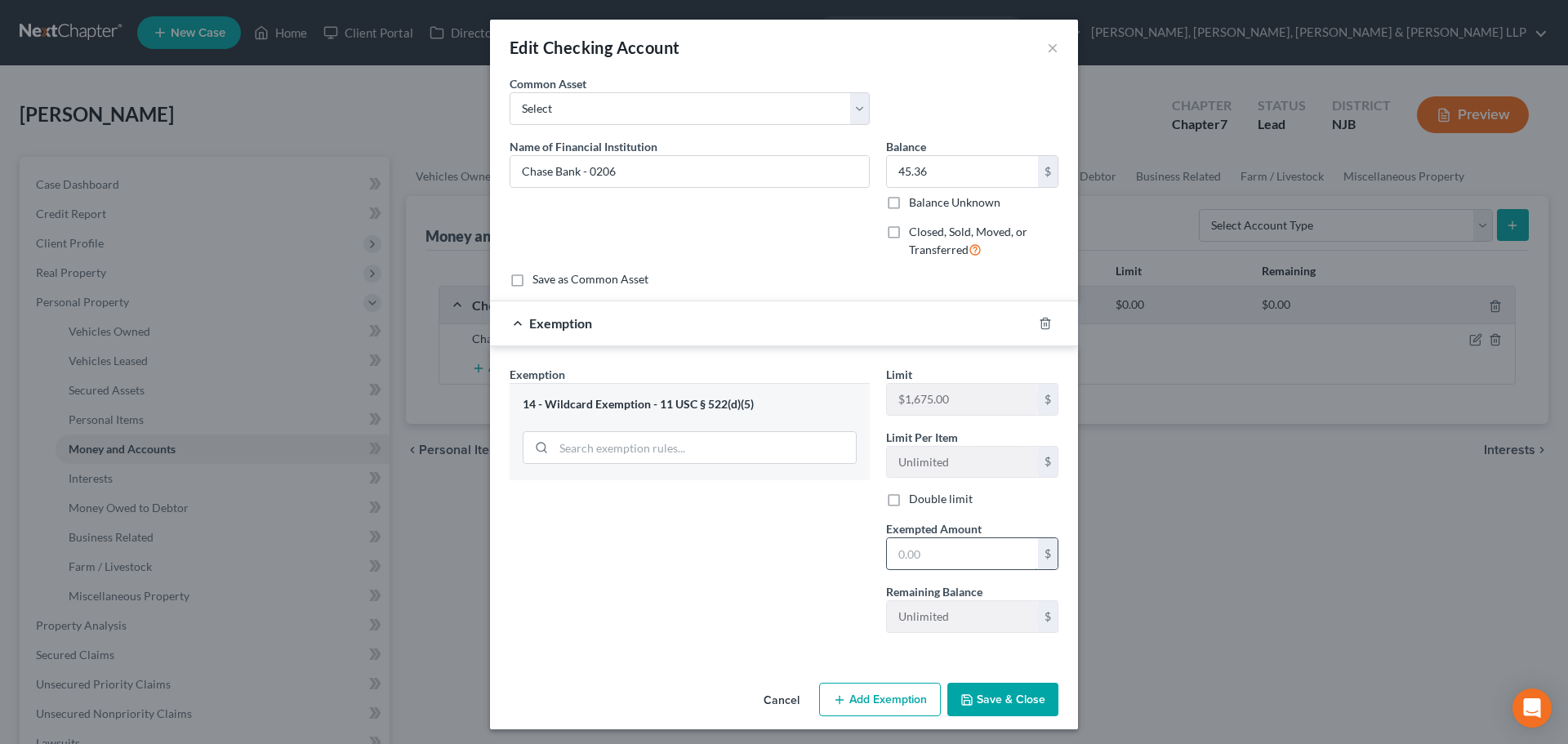
click at [909, 561] on input "text" at bounding box center [962, 553] width 151 height 31
click at [1011, 699] on button "Save & Close" at bounding box center [1002, 700] width 111 height 34
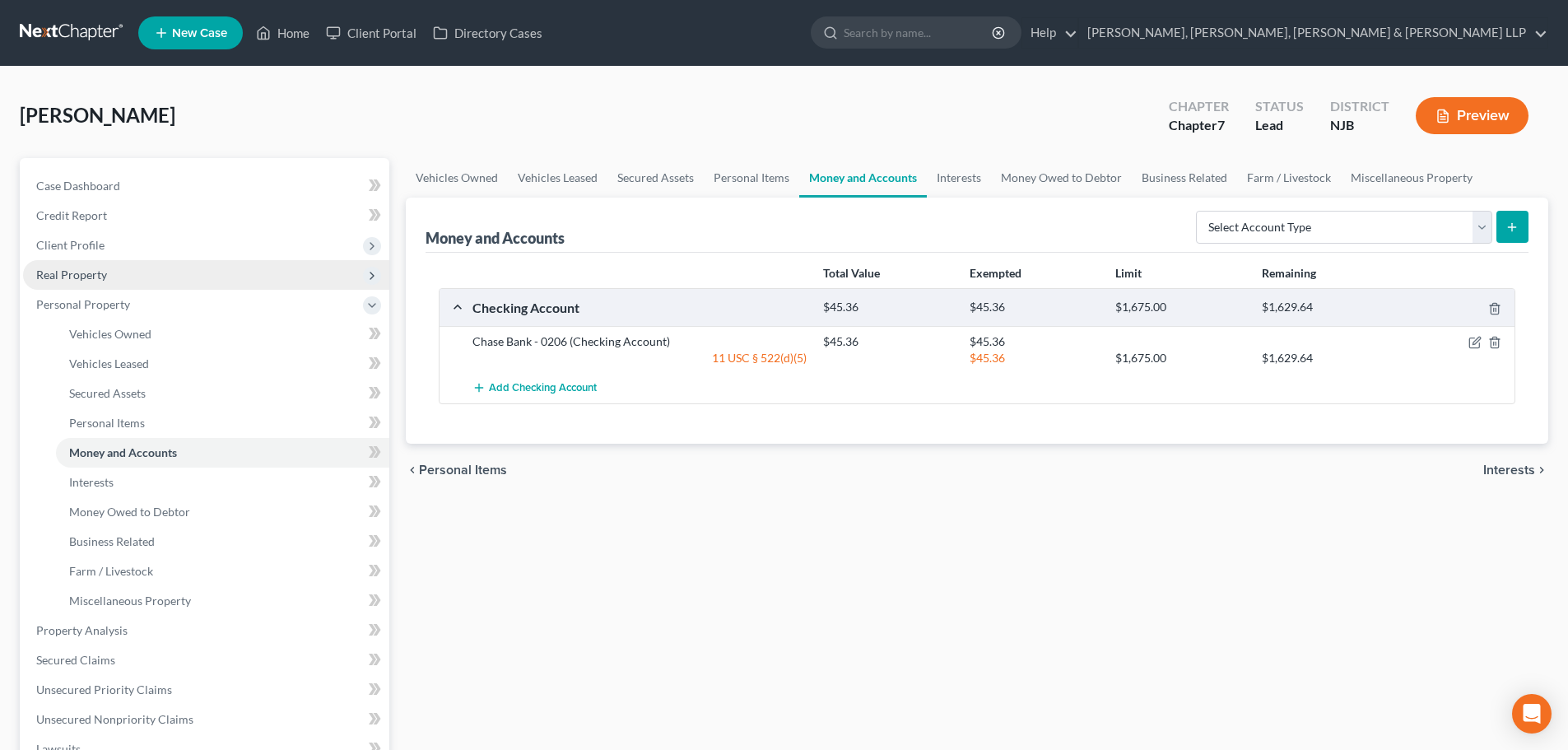
drag, startPoint x: 133, startPoint y: 251, endPoint x: 140, endPoint y: 287, distance: 36.7
click at [134, 251] on span "Client Profile" at bounding box center [206, 245] width 367 height 29
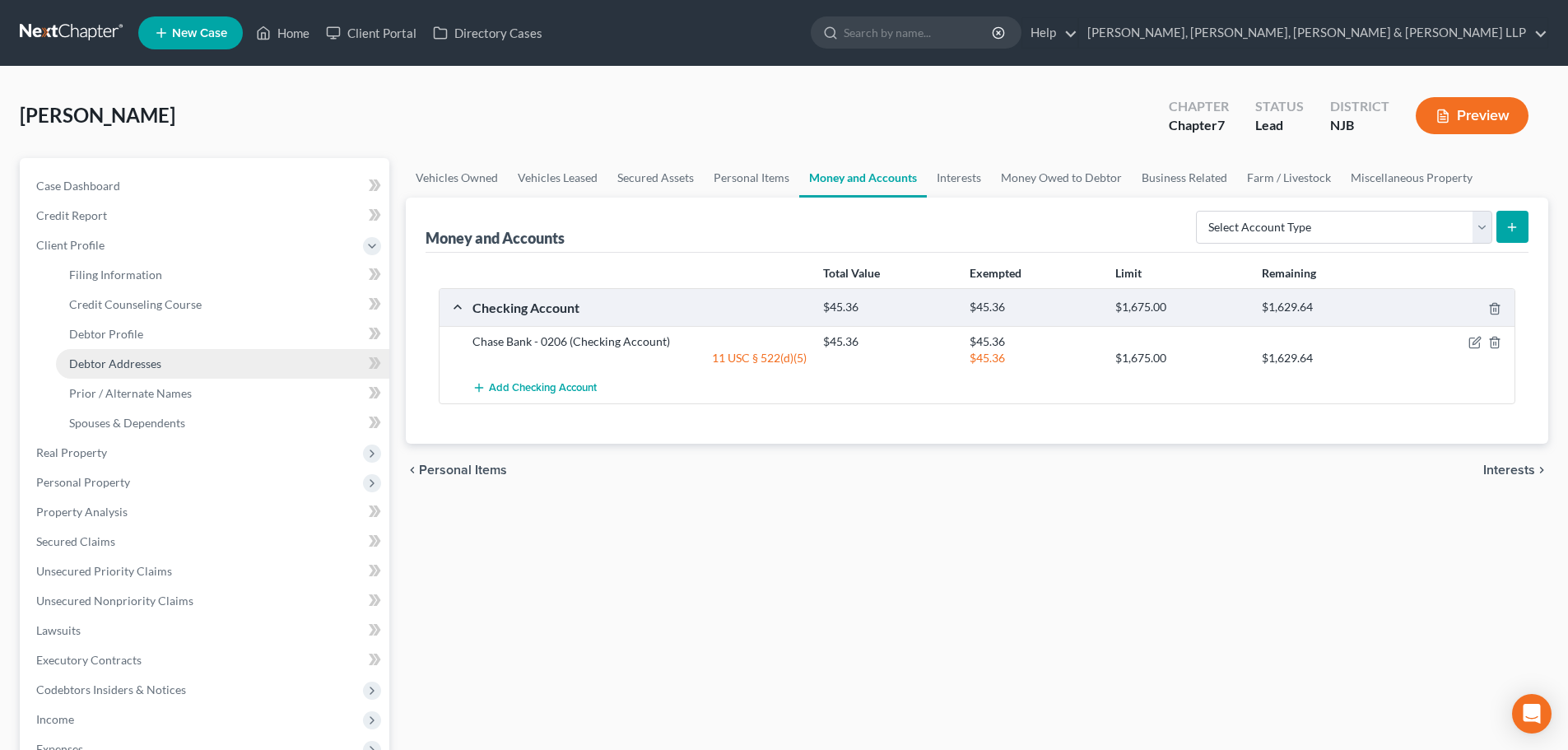
click at [153, 361] on span "Debtor Addresses" at bounding box center [115, 363] width 92 height 14
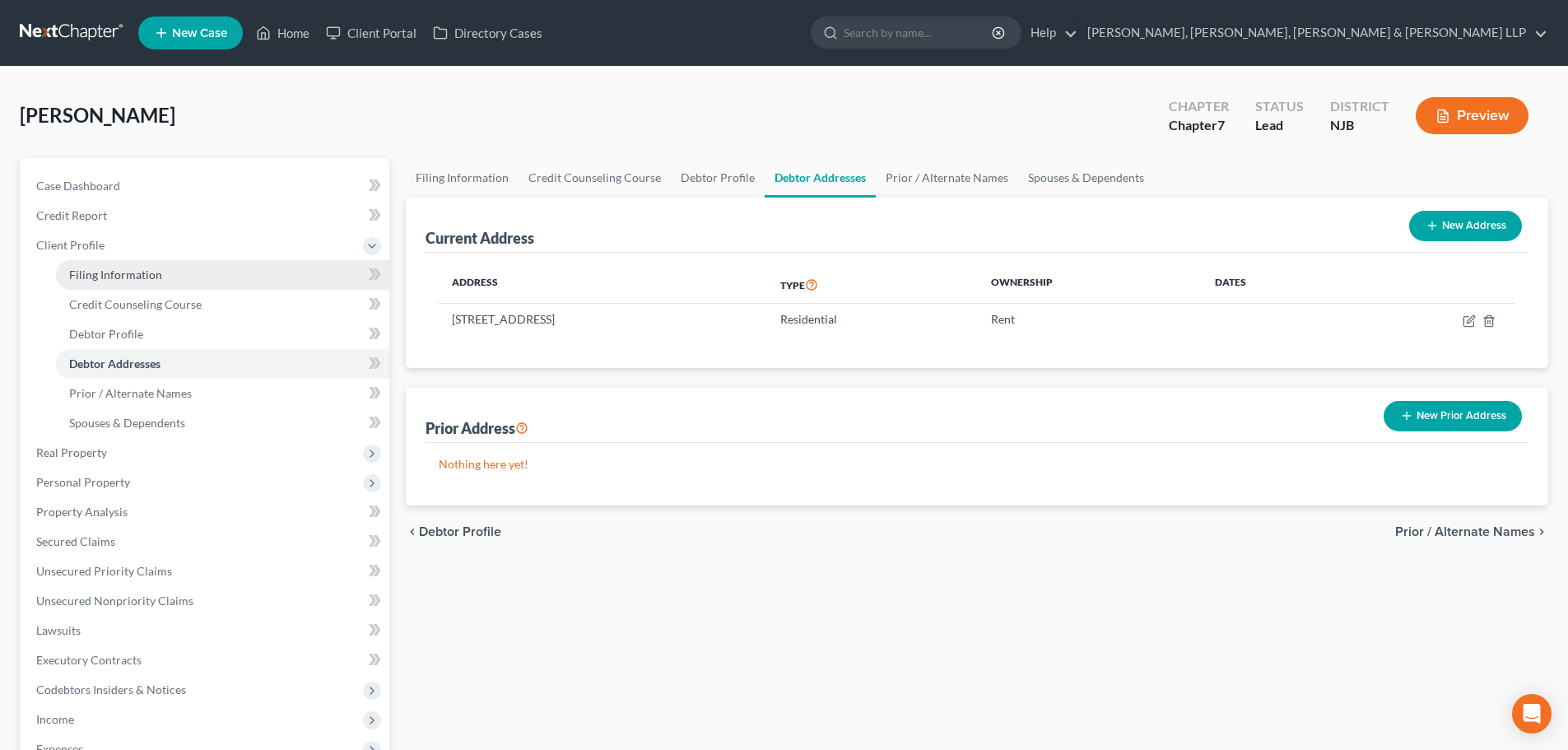
click at [147, 254] on span "Client Profile" at bounding box center [206, 245] width 367 height 29
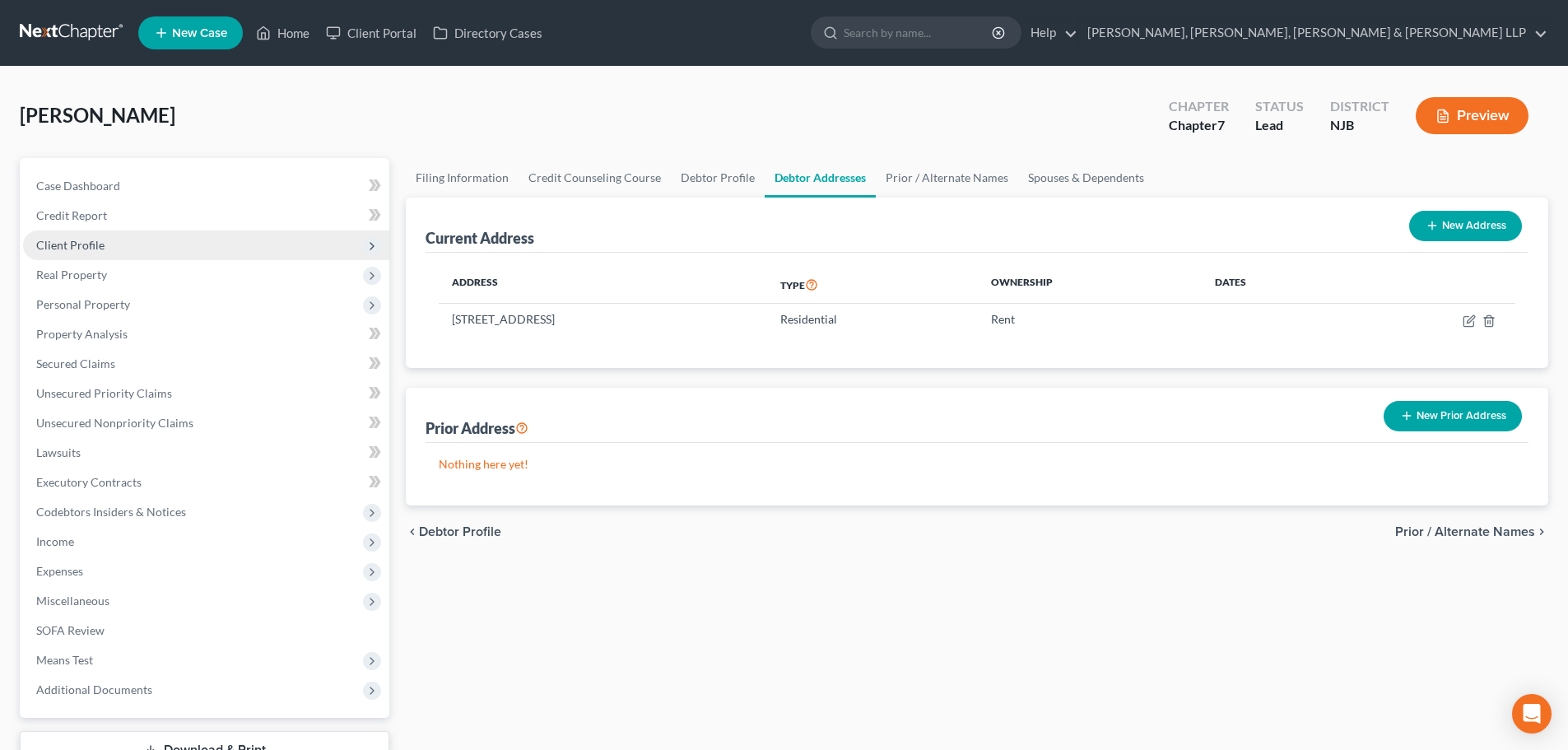
click at [159, 253] on span "Client Profile" at bounding box center [206, 245] width 367 height 29
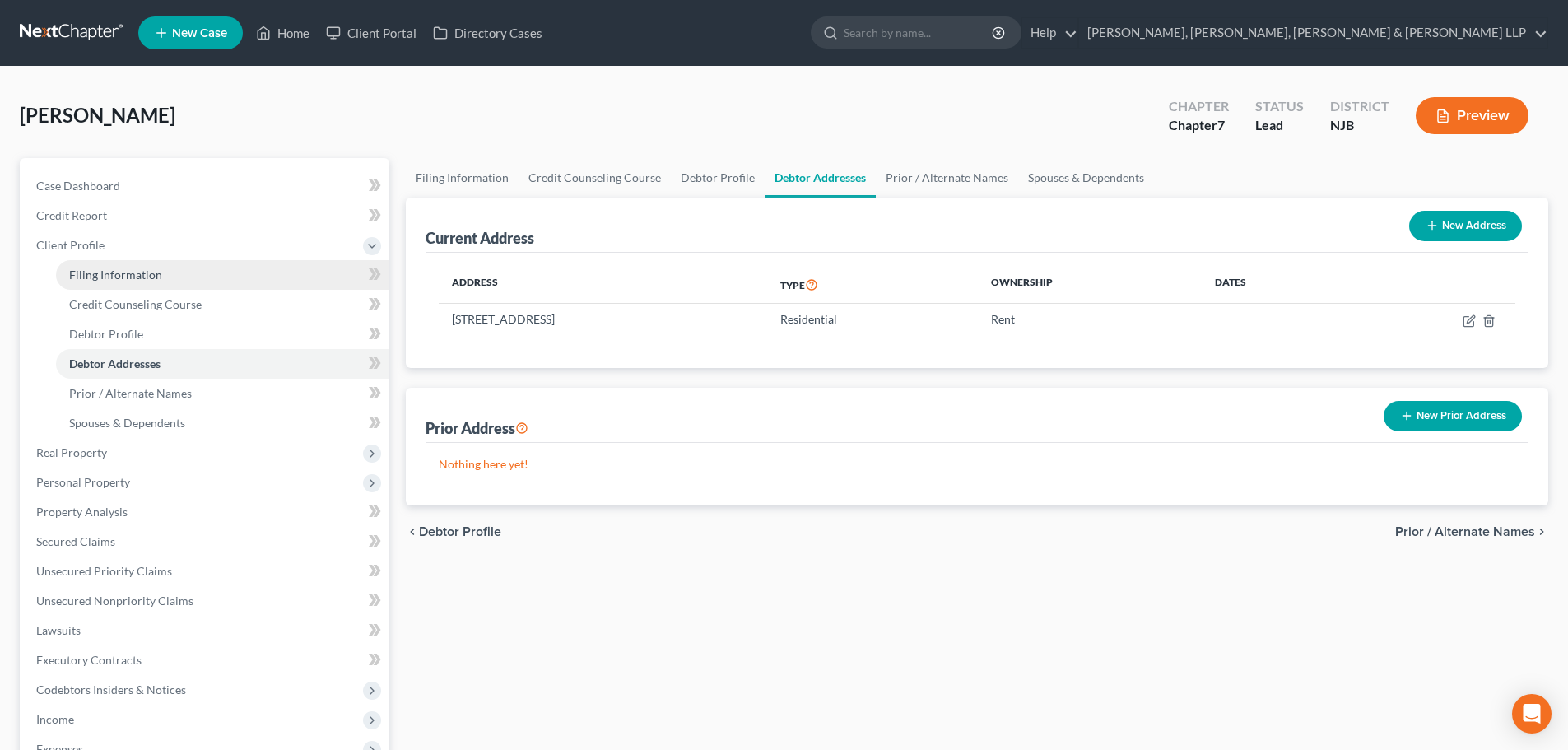
click at [156, 276] on span "Filing Information" at bounding box center [115, 274] width 93 height 14
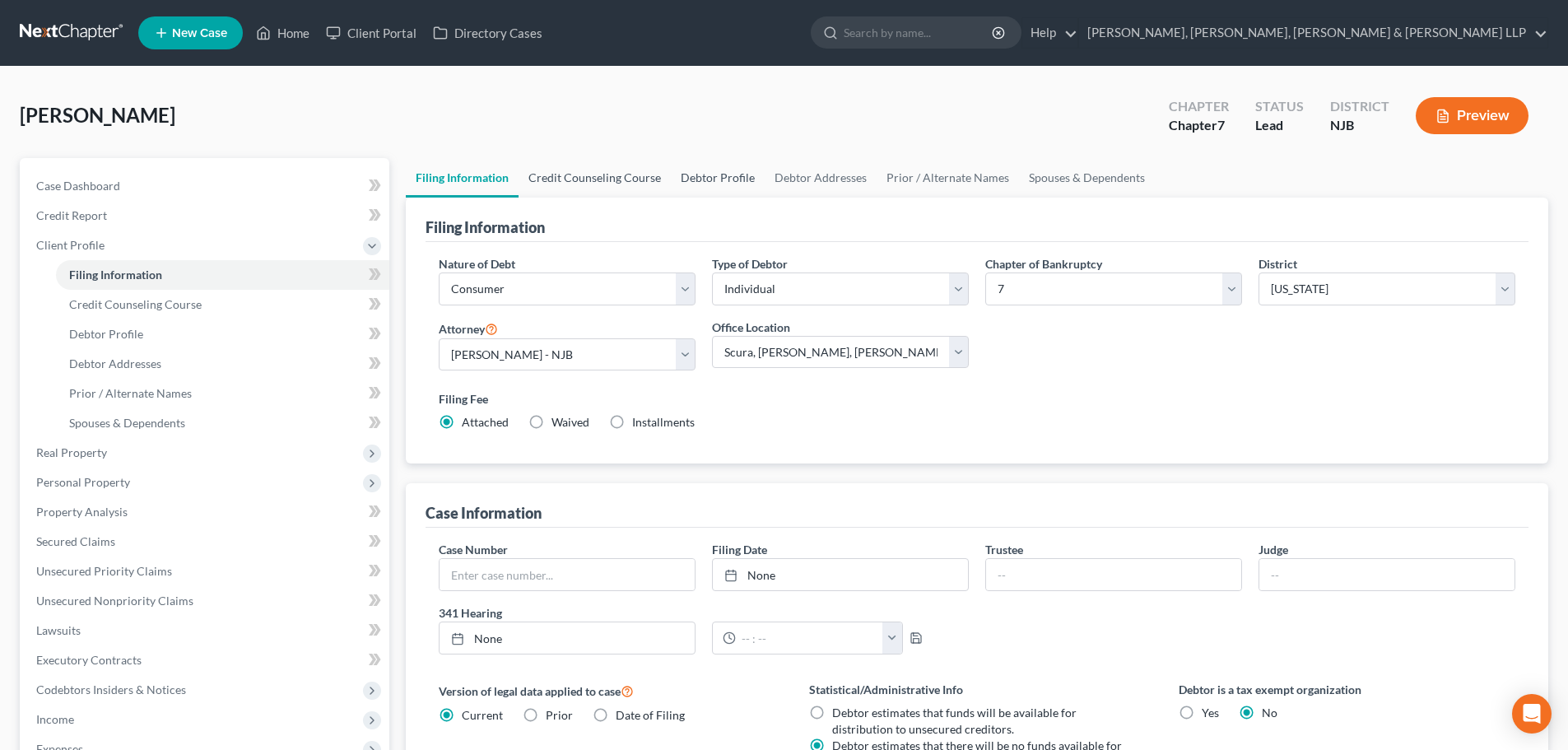
click at [574, 174] on link "Credit Counseling Course" at bounding box center [594, 178] width 153 height 40
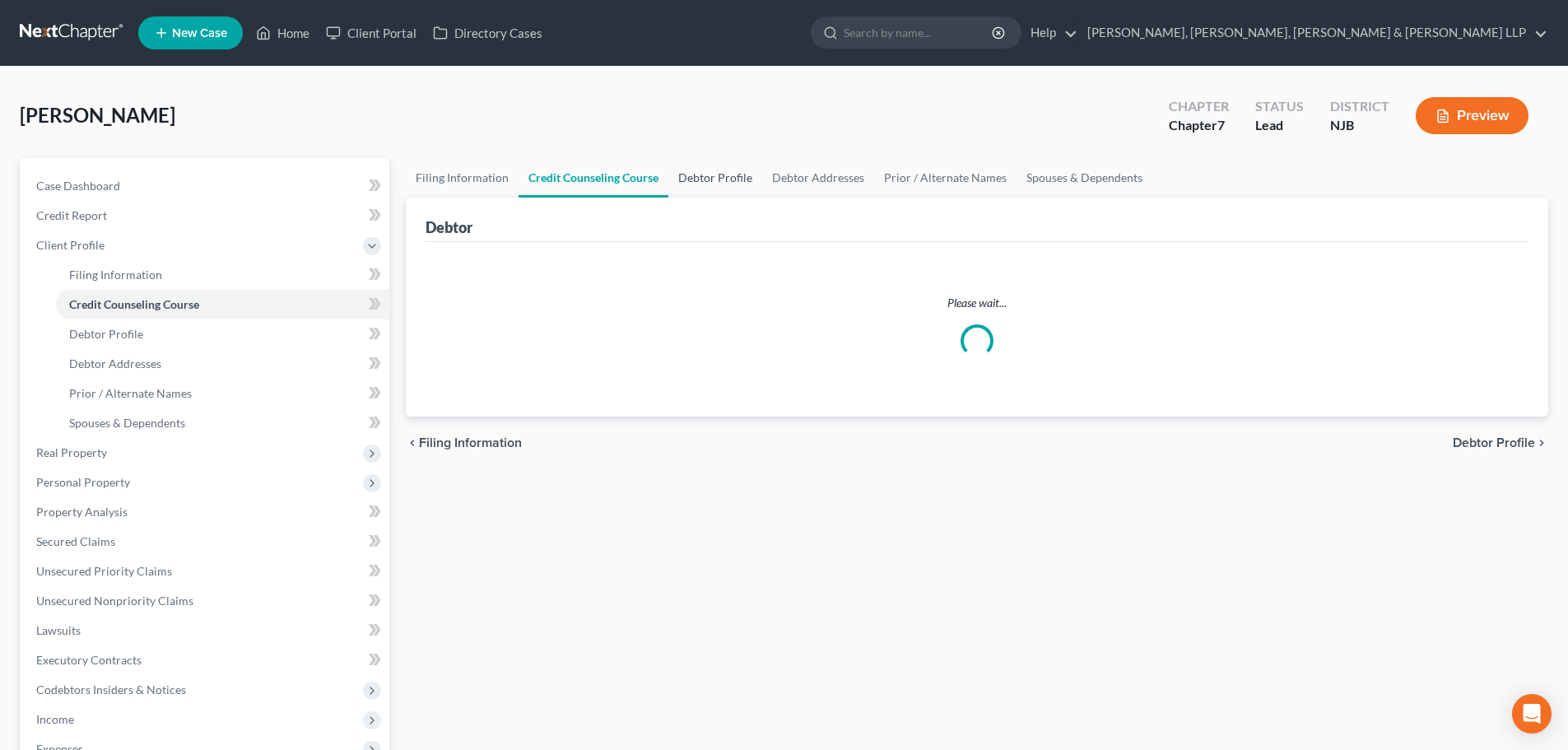
click at [722, 177] on link "Debtor Profile" at bounding box center [714, 178] width 94 height 40
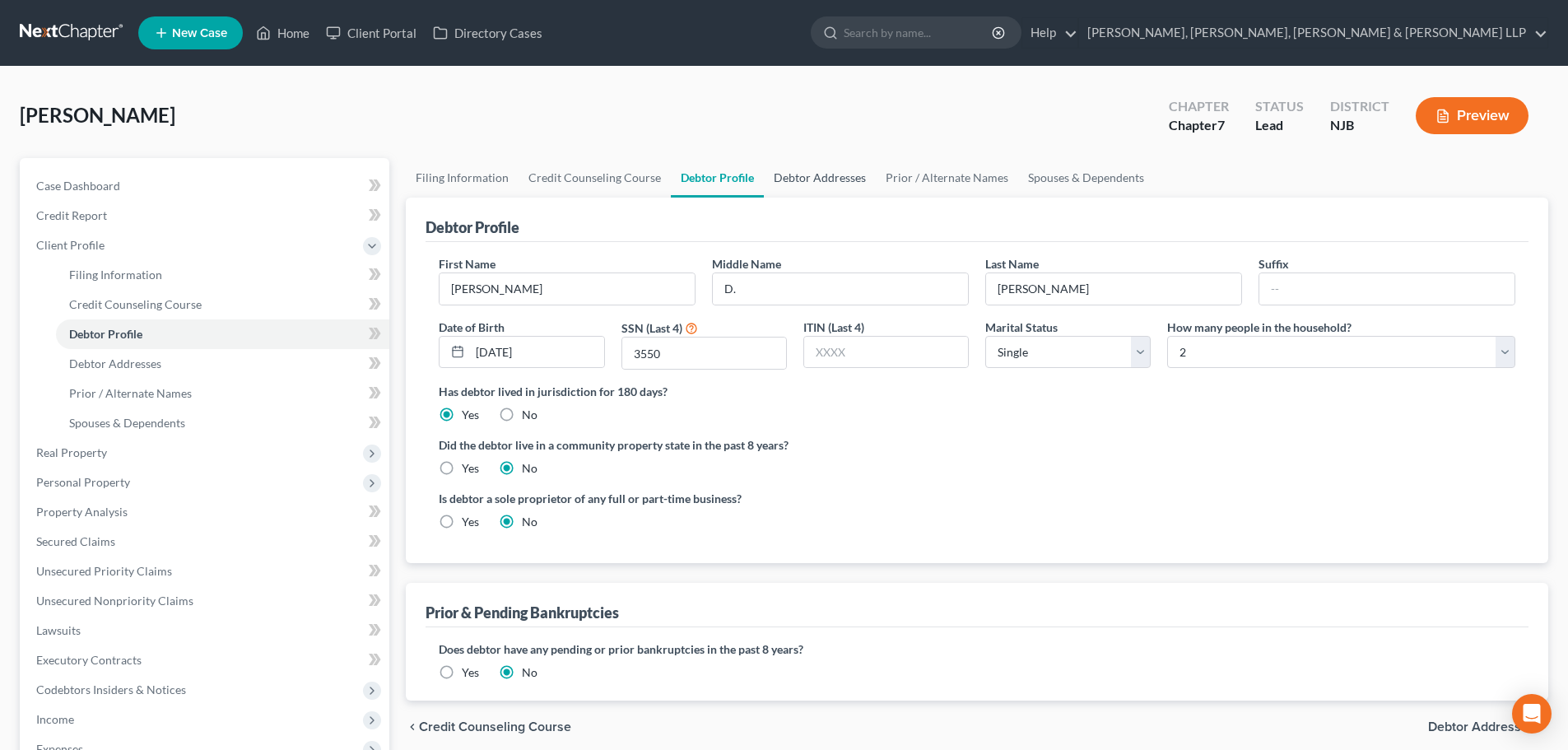
click at [773, 177] on link "Debtor Addresses" at bounding box center [820, 178] width 112 height 40
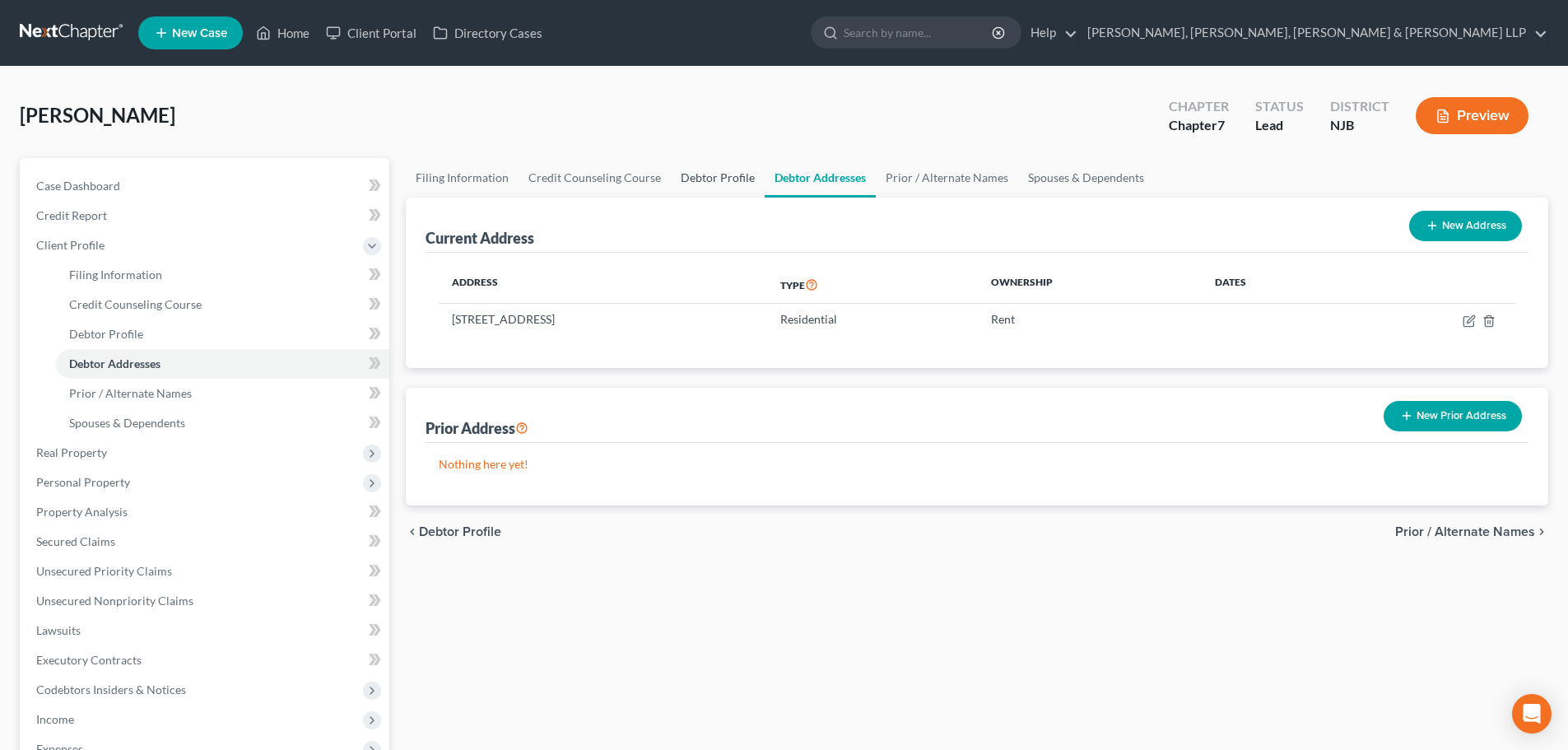
click at [679, 184] on link "Debtor Profile" at bounding box center [717, 178] width 94 height 40
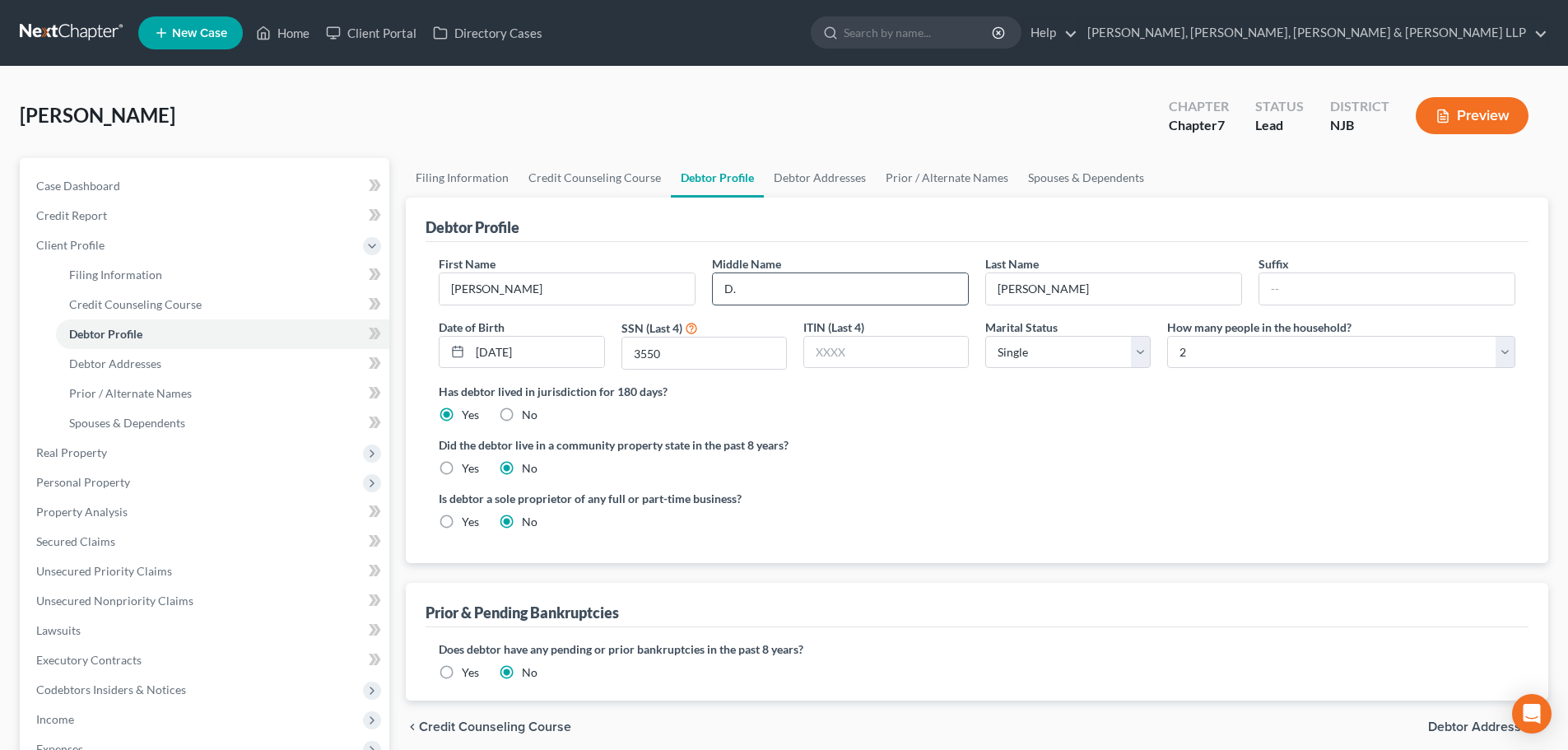
click at [733, 288] on input "D." at bounding box center [840, 288] width 255 height 31
click at [911, 174] on link "Prior / Alternate Names" at bounding box center [946, 178] width 142 height 40
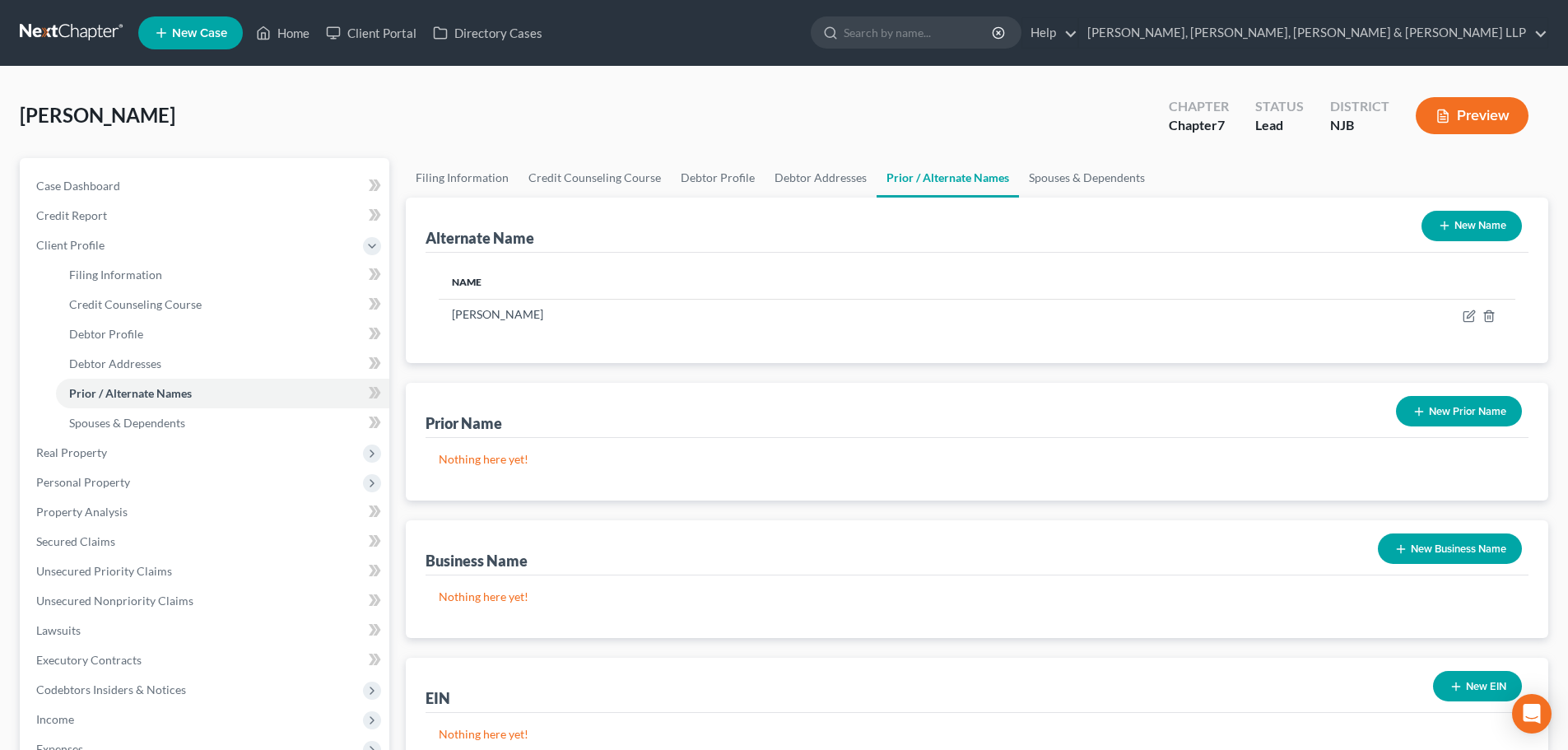
click at [1462, 227] on button "New Name" at bounding box center [1471, 226] width 100 height 30
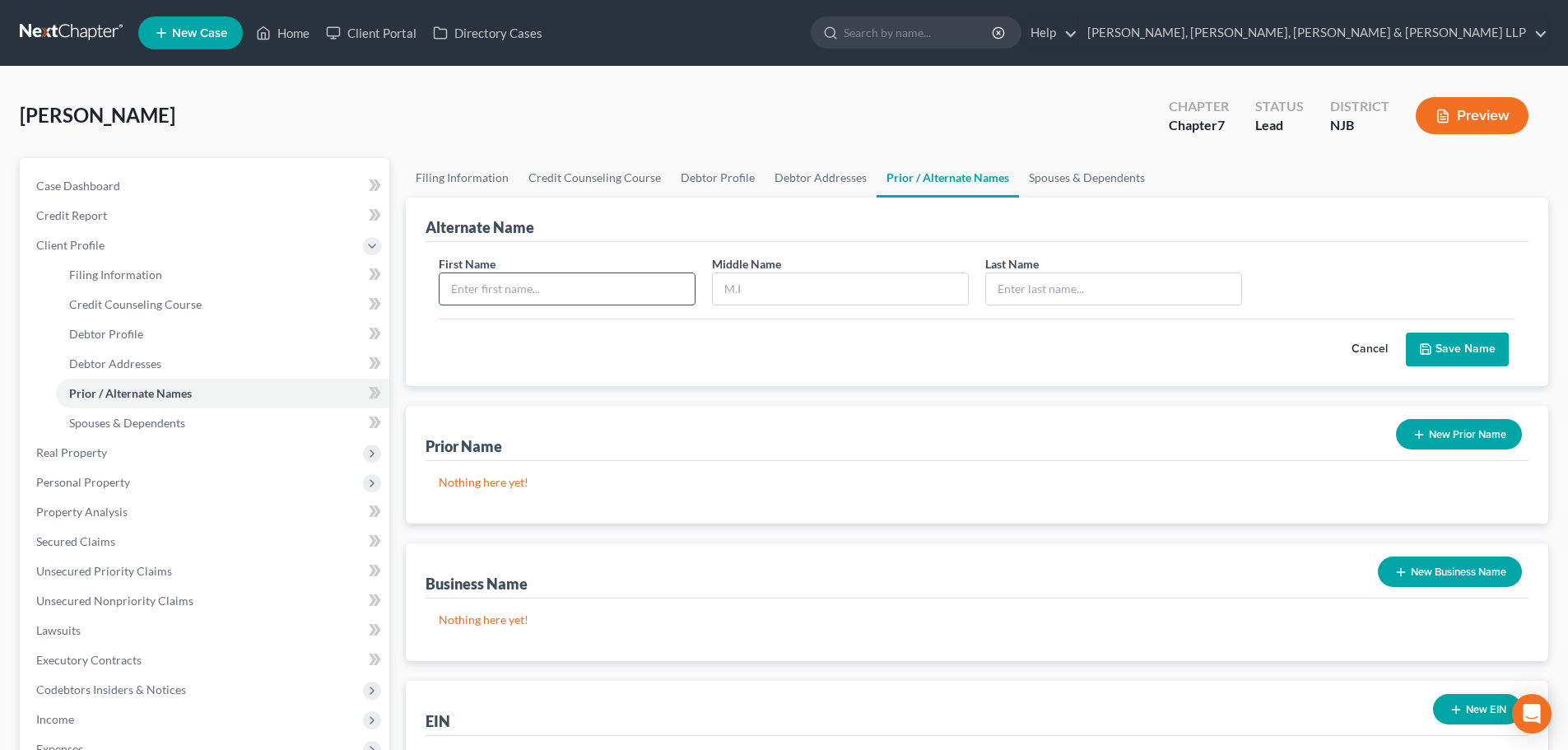
click at [571, 295] on input "text" at bounding box center [567, 288] width 255 height 31
click at [768, 284] on input "text" at bounding box center [840, 288] width 255 height 31
click at [1014, 297] on input "text" at bounding box center [1113, 288] width 255 height 31
click at [1073, 183] on link "Spouses & Dependents" at bounding box center [1086, 178] width 136 height 40
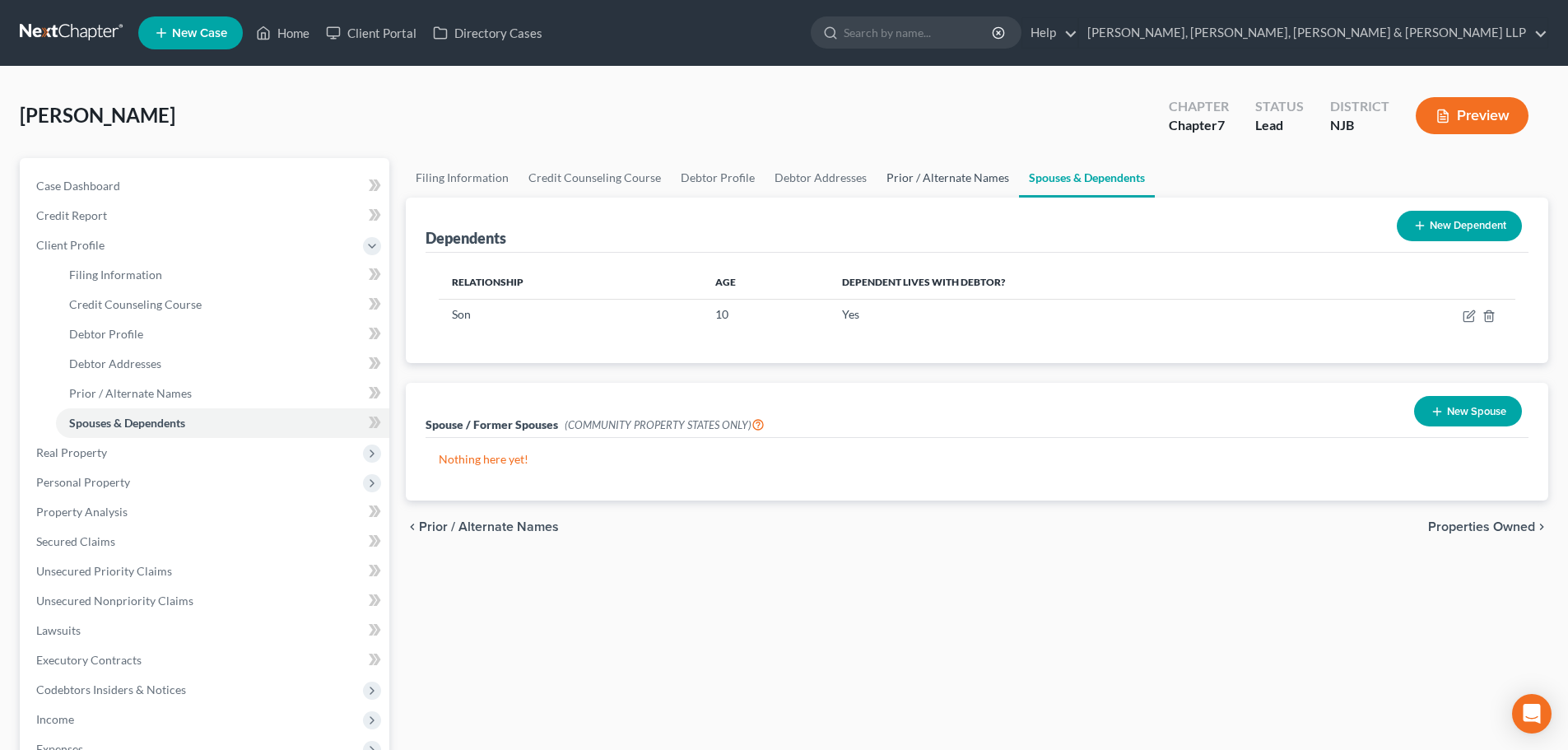
click at [935, 180] on link "Prior / Alternate Names" at bounding box center [947, 178] width 142 height 40
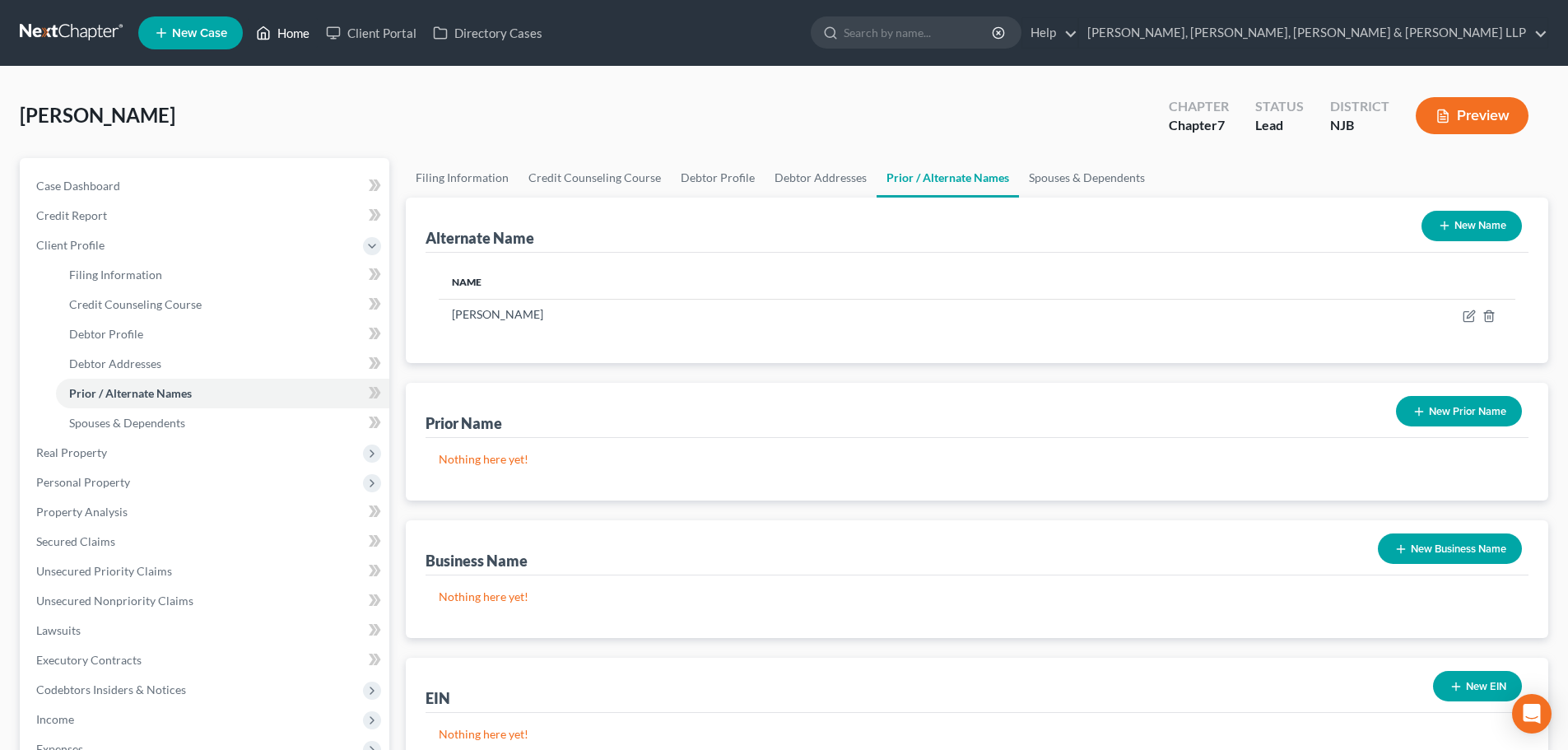
click at [307, 36] on link "Home" at bounding box center [282, 32] width 70 height 29
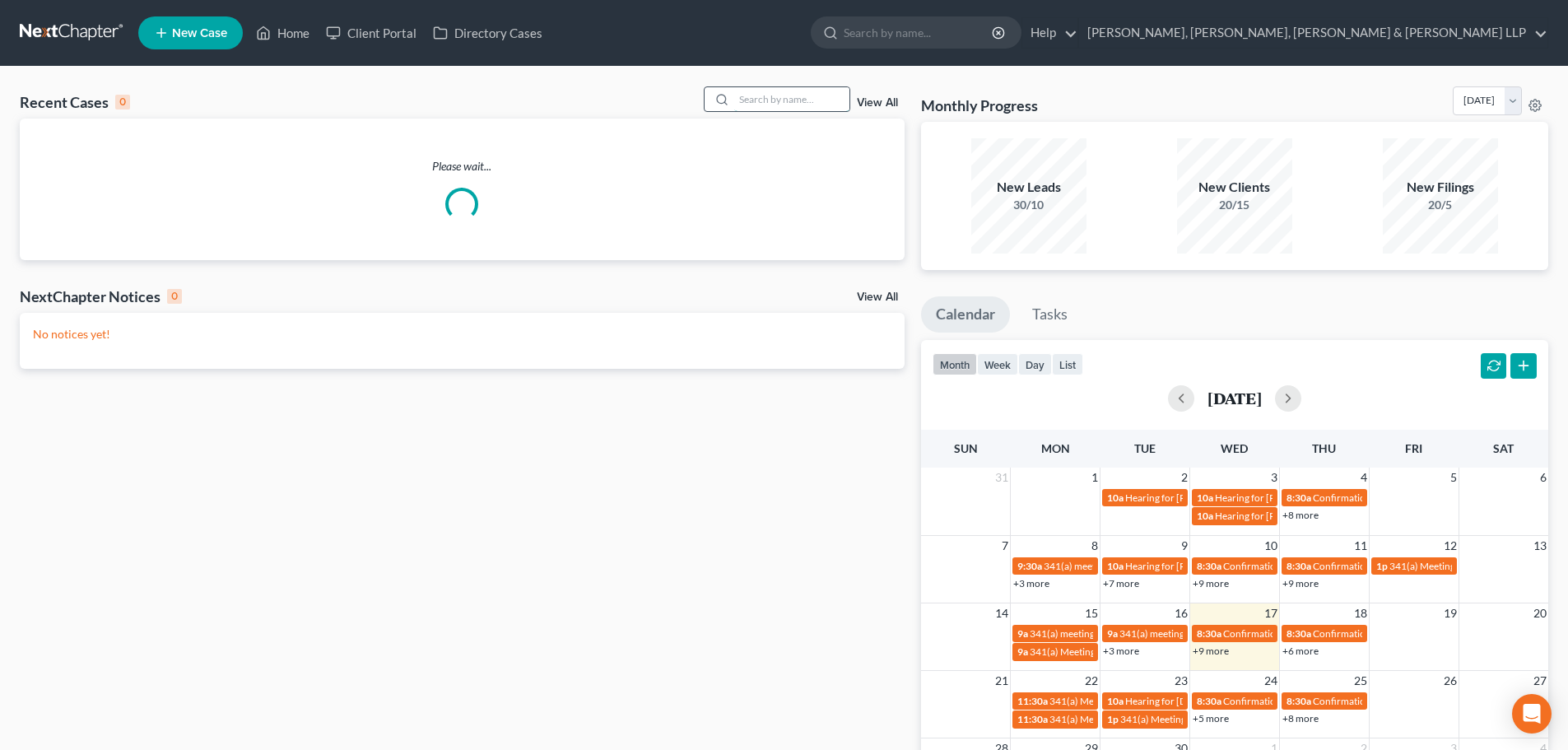
click at [781, 105] on input "search" at bounding box center [791, 99] width 115 height 24
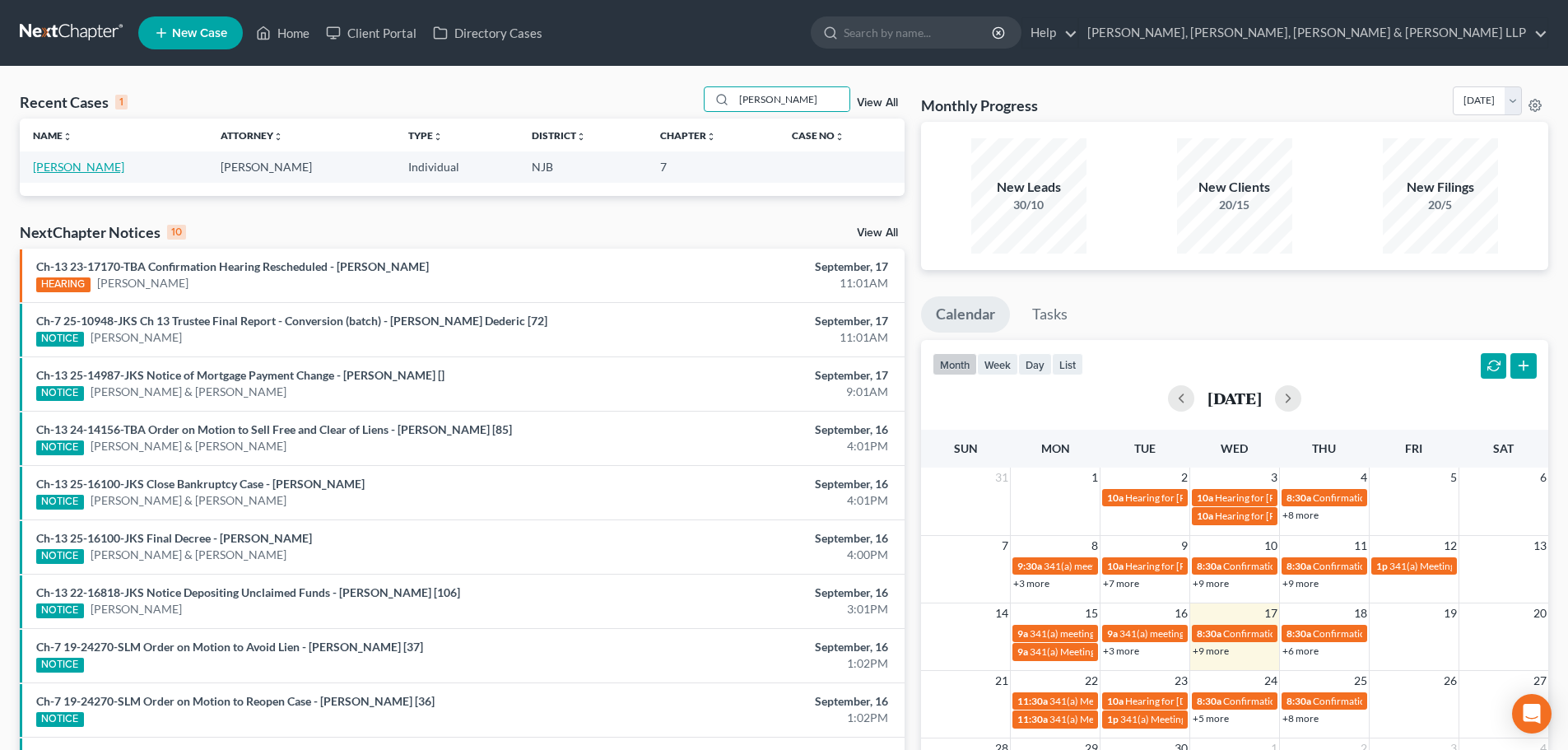
click at [53, 173] on link "[PERSON_NAME]" at bounding box center [78, 167] width 91 height 14
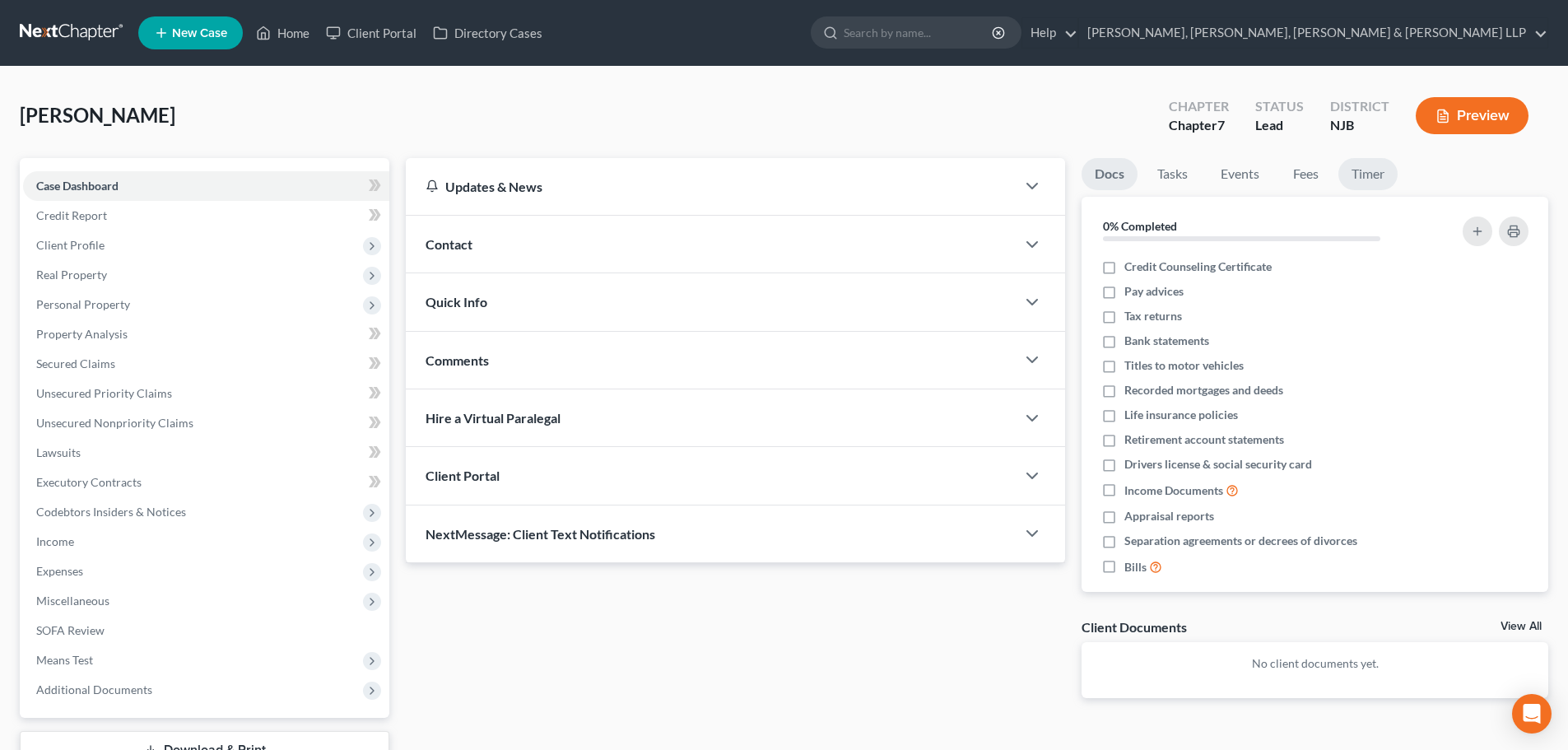
click at [1378, 178] on link "Timer" at bounding box center [1367, 174] width 59 height 32
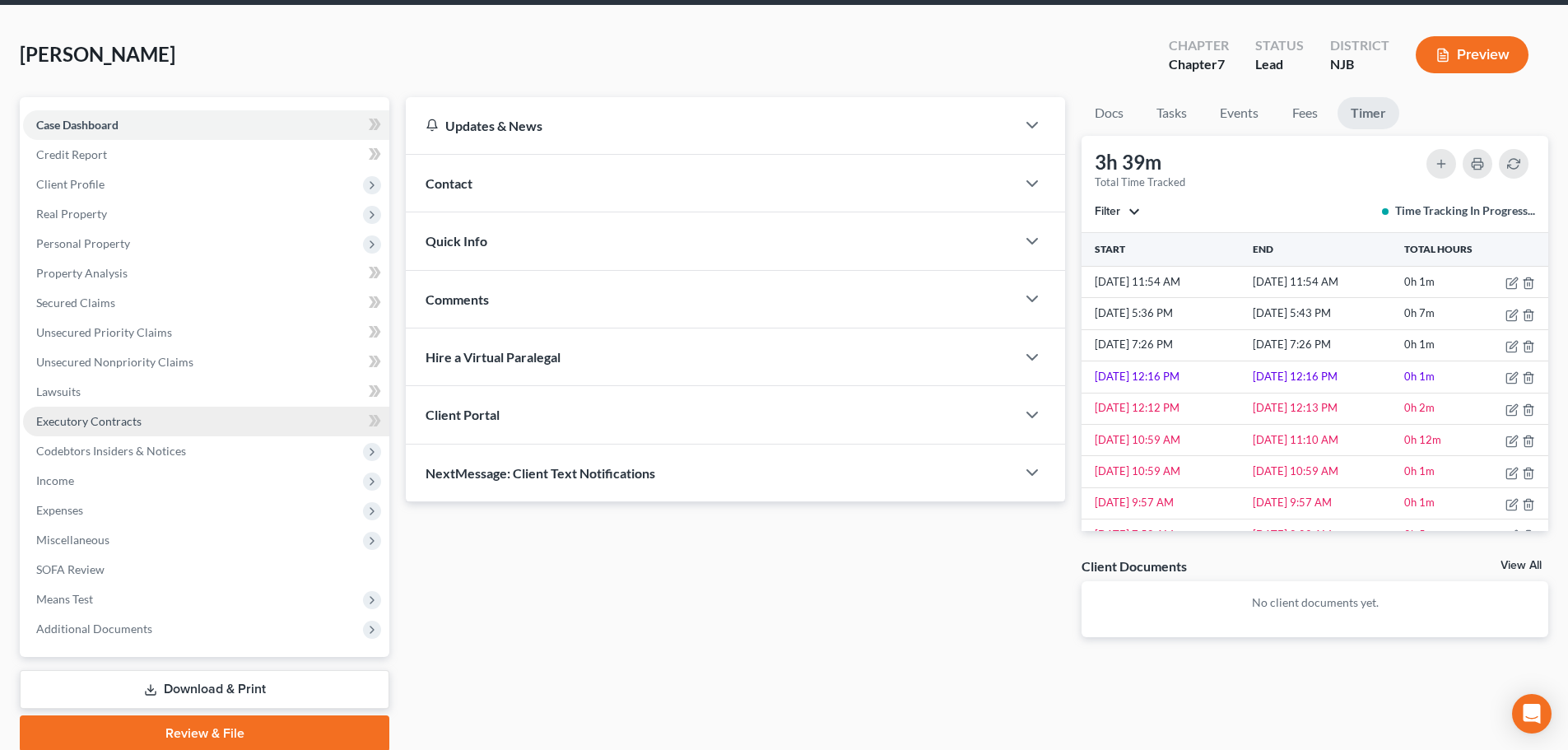
scroll to position [125, 0]
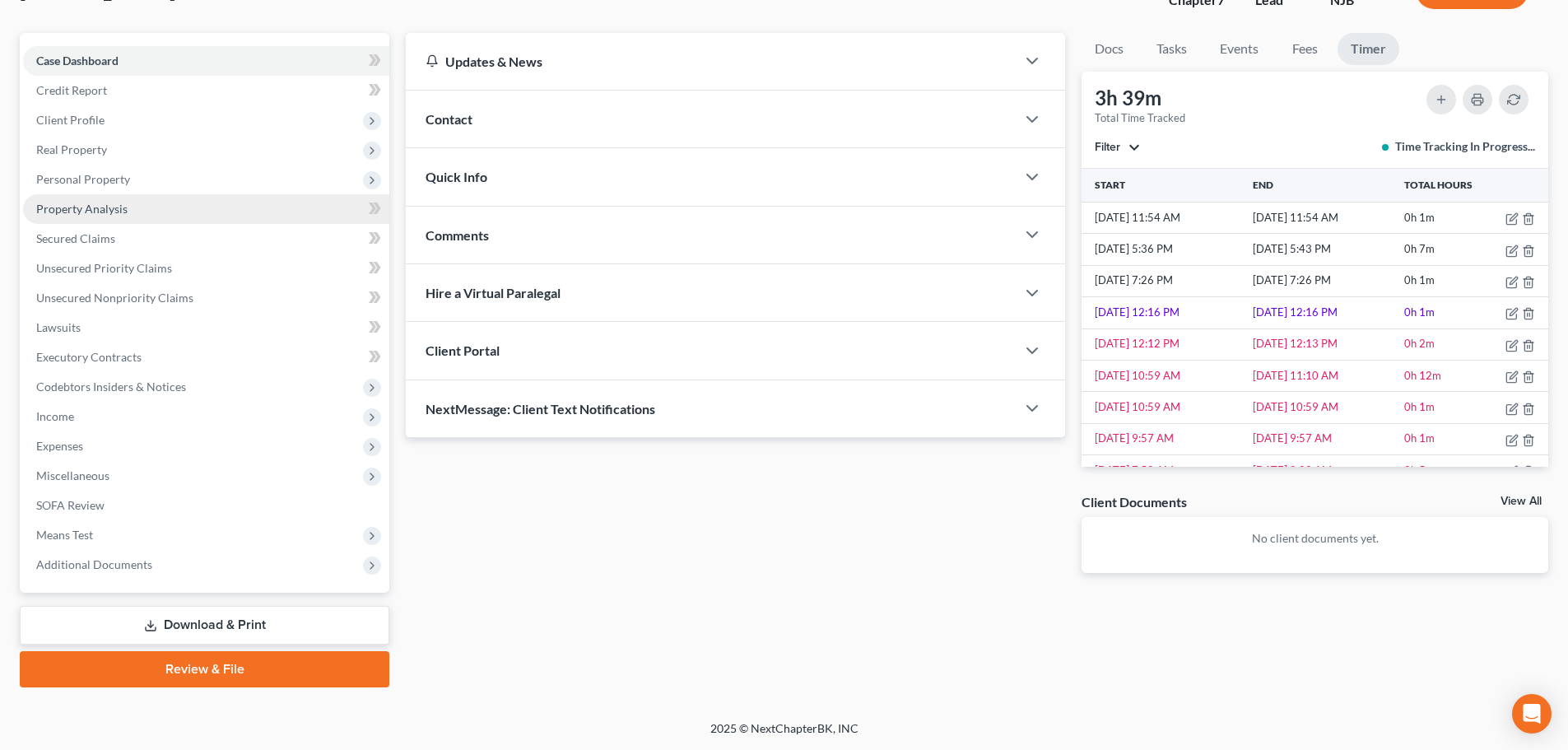
drag, startPoint x: 106, startPoint y: 165, endPoint x: 147, endPoint y: 206, distance: 58.0
click at [106, 164] on span "Personal Property" at bounding box center [206, 179] width 367 height 29
click at [130, 181] on span "Personal Property" at bounding box center [206, 179] width 367 height 29
drag, startPoint x: 162, startPoint y: 185, endPoint x: 131, endPoint y: 216, distance: 43.8
click at [162, 185] on span "Personal Property" at bounding box center [206, 179] width 367 height 29
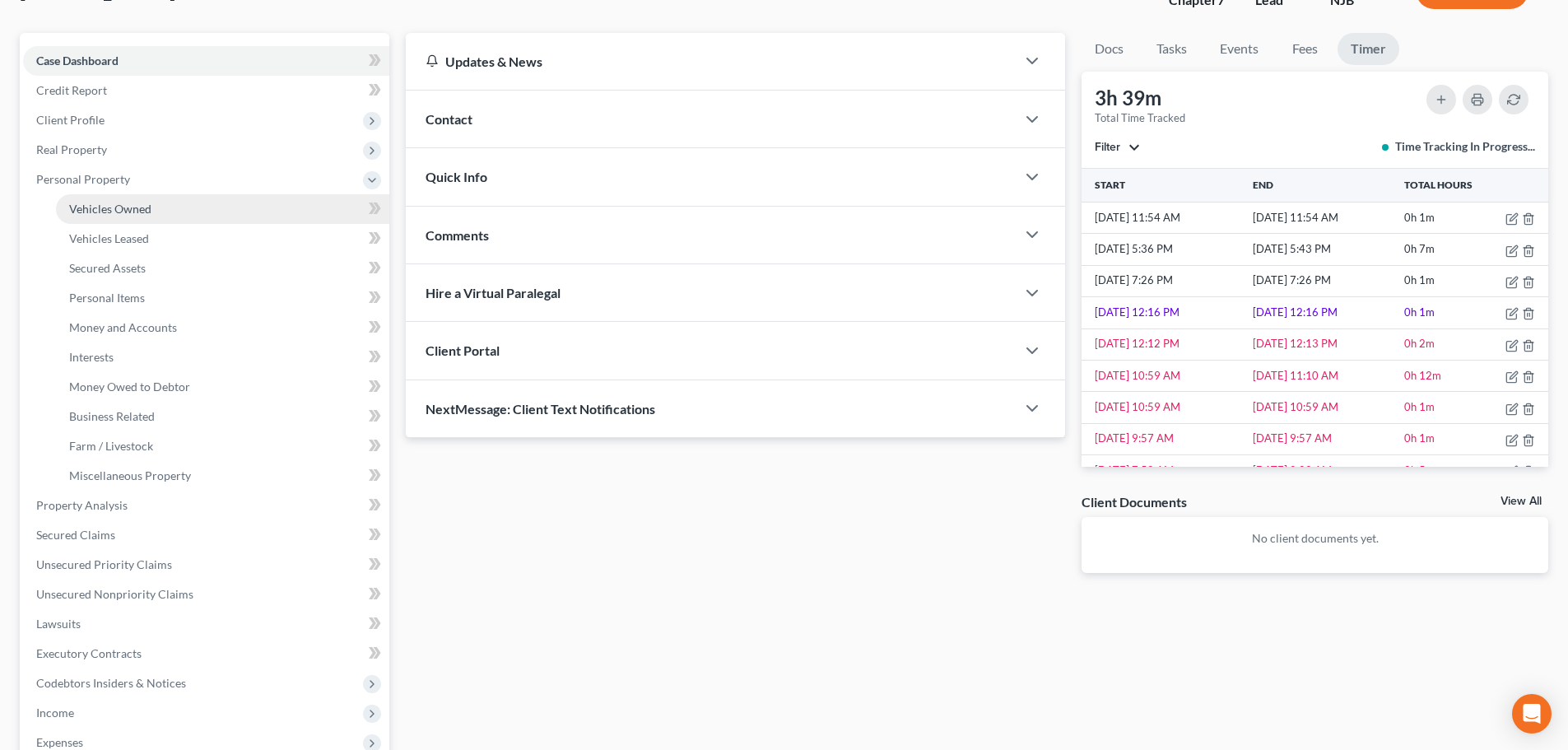
click at [132, 216] on link "Vehicles Owned" at bounding box center [222, 209] width 334 height 29
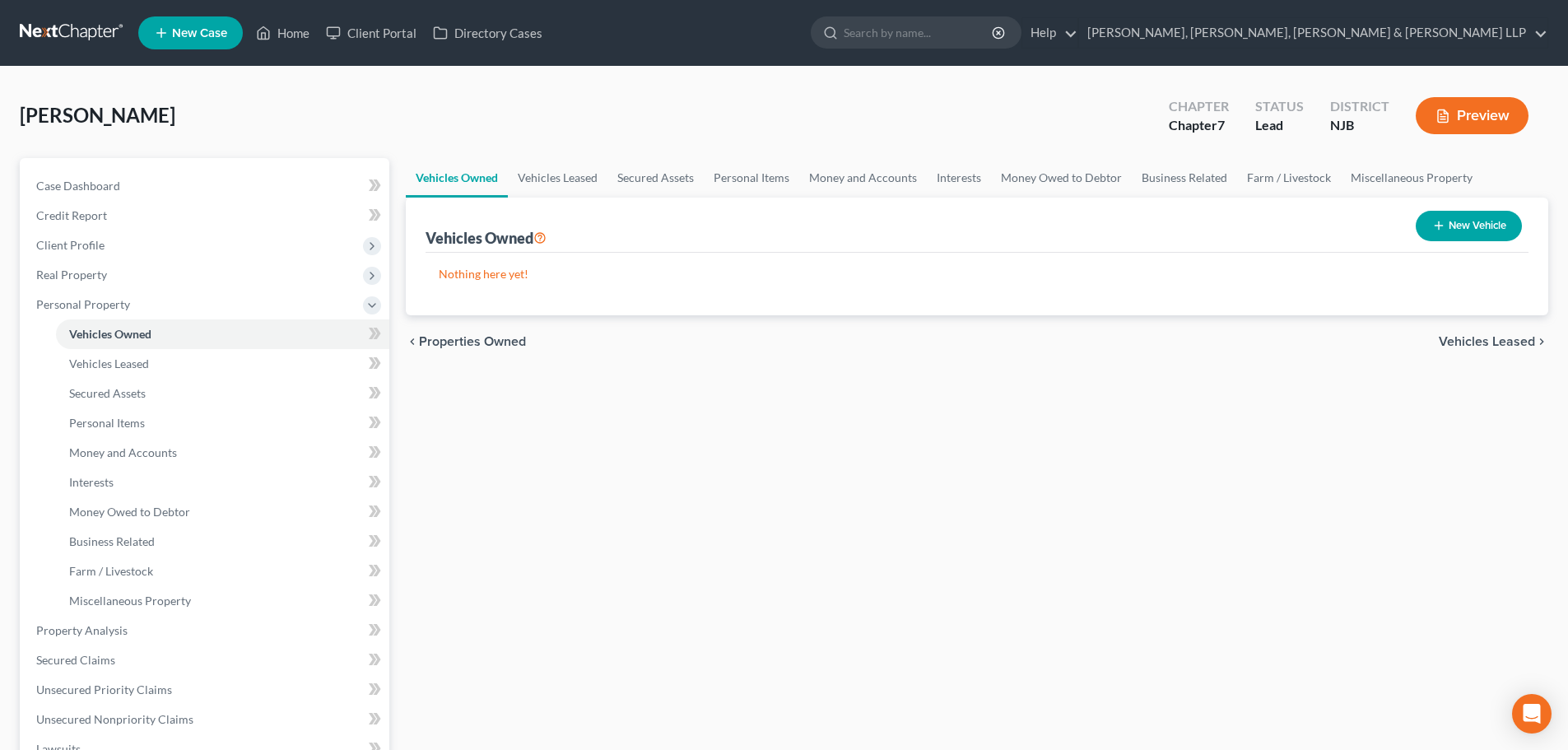
click at [572, 199] on div "Vehicles Owned New Vehicle" at bounding box center [977, 224] width 1103 height 55
click at [581, 184] on link "Vehicles Leased" at bounding box center [558, 178] width 99 height 40
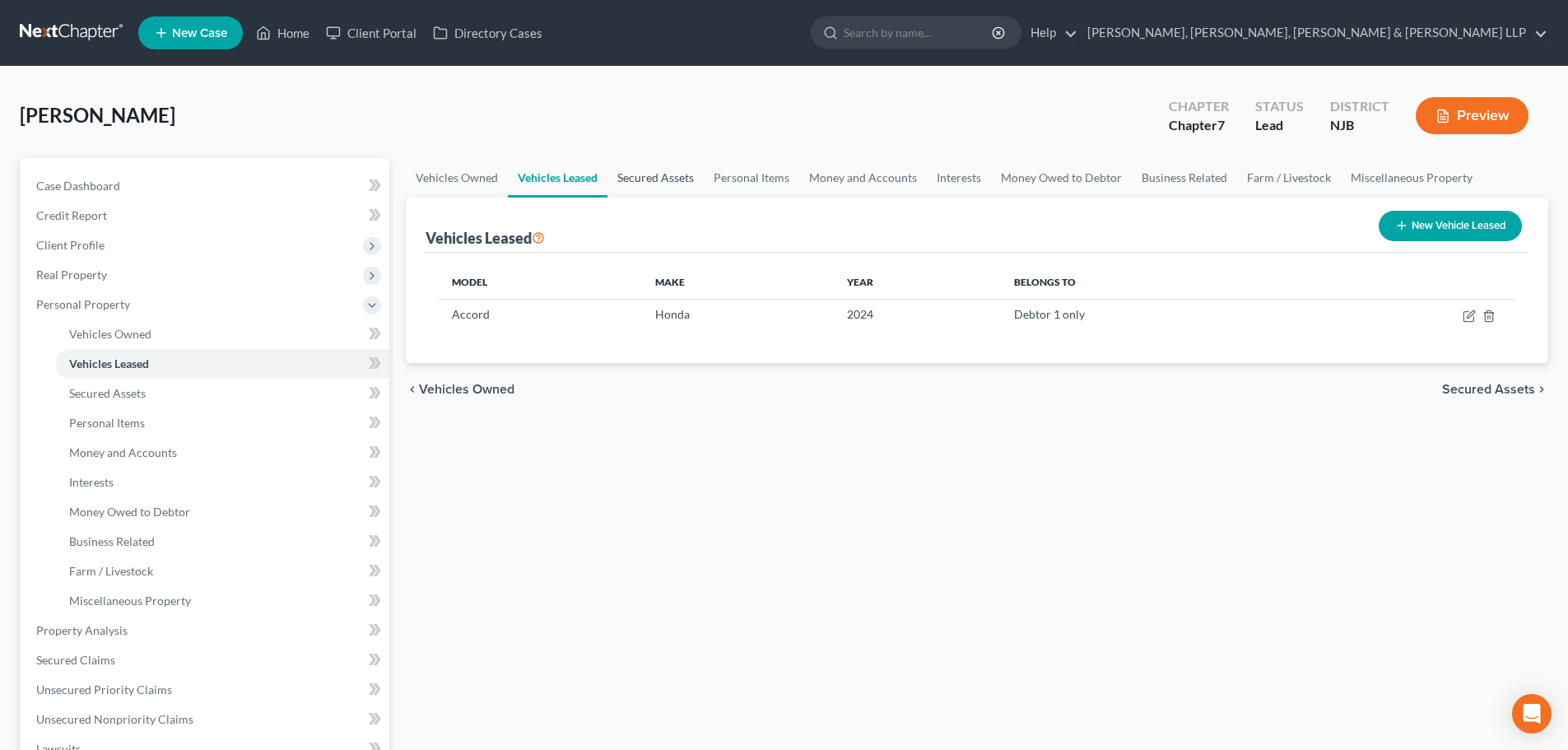
click at [642, 181] on link "Secured Assets" at bounding box center [656, 178] width 96 height 40
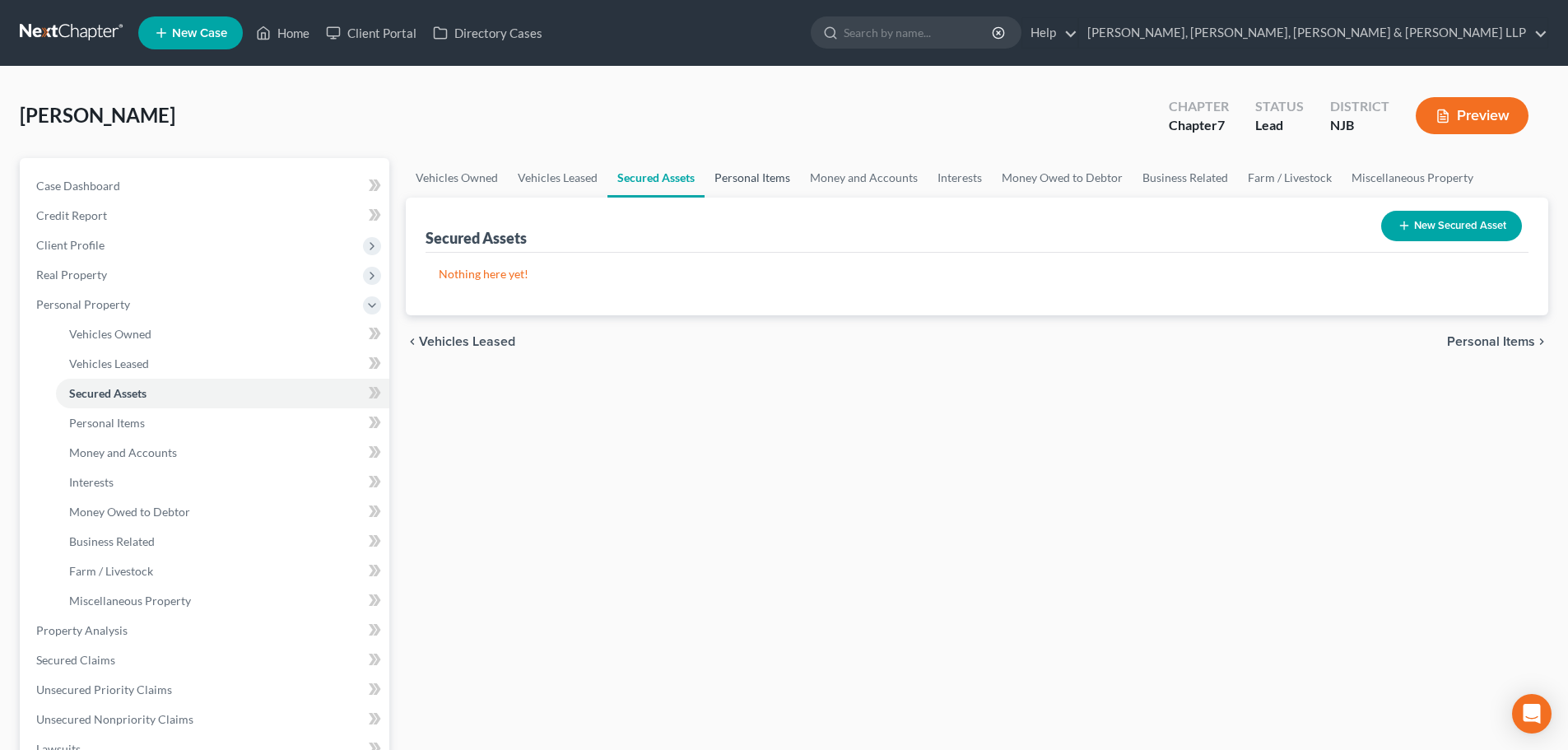
click at [740, 184] on link "Personal Items" at bounding box center [752, 178] width 95 height 40
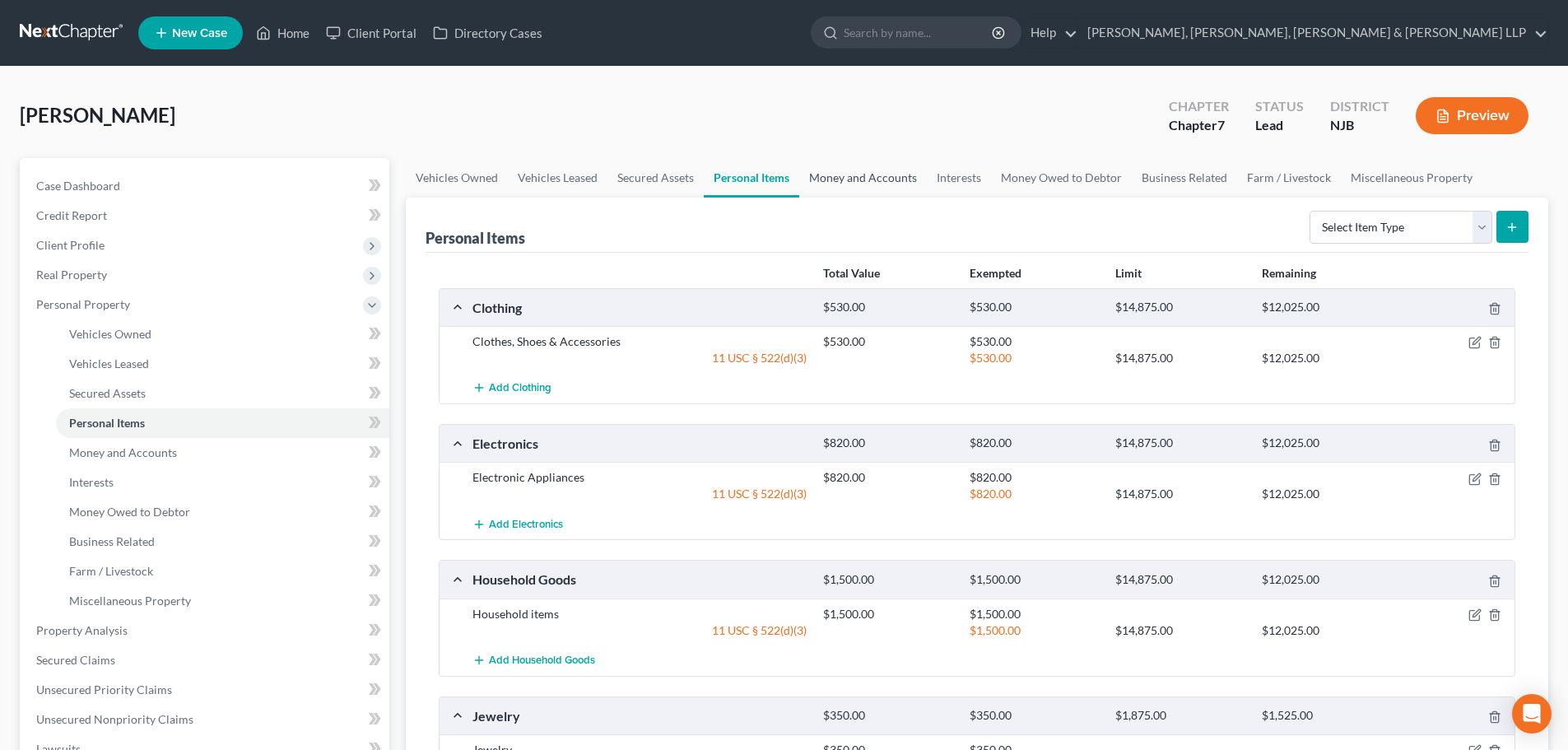
click at [854, 186] on link "Money and Accounts" at bounding box center [863, 178] width 127 height 40
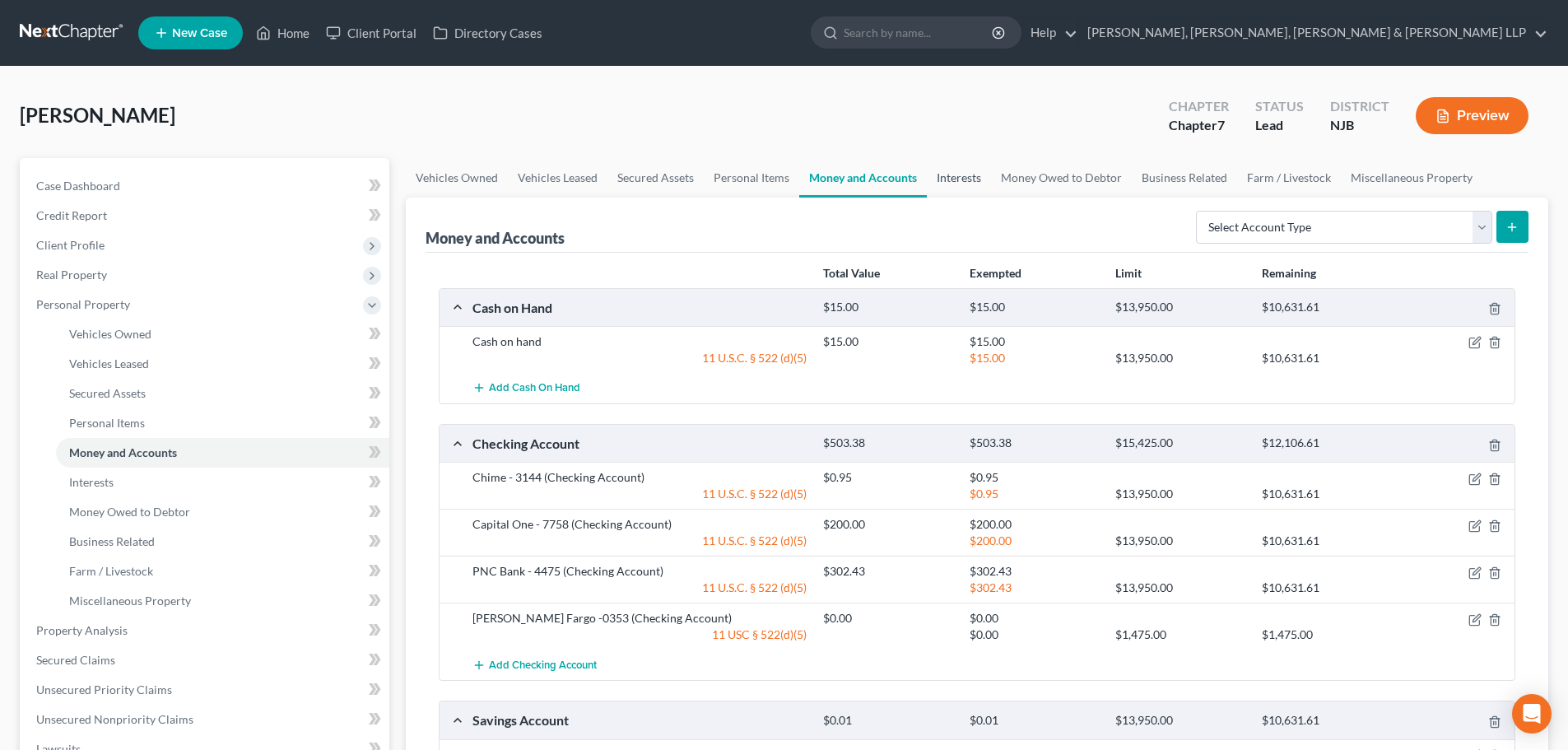
click at [966, 183] on link "Interests" at bounding box center [959, 178] width 64 height 40
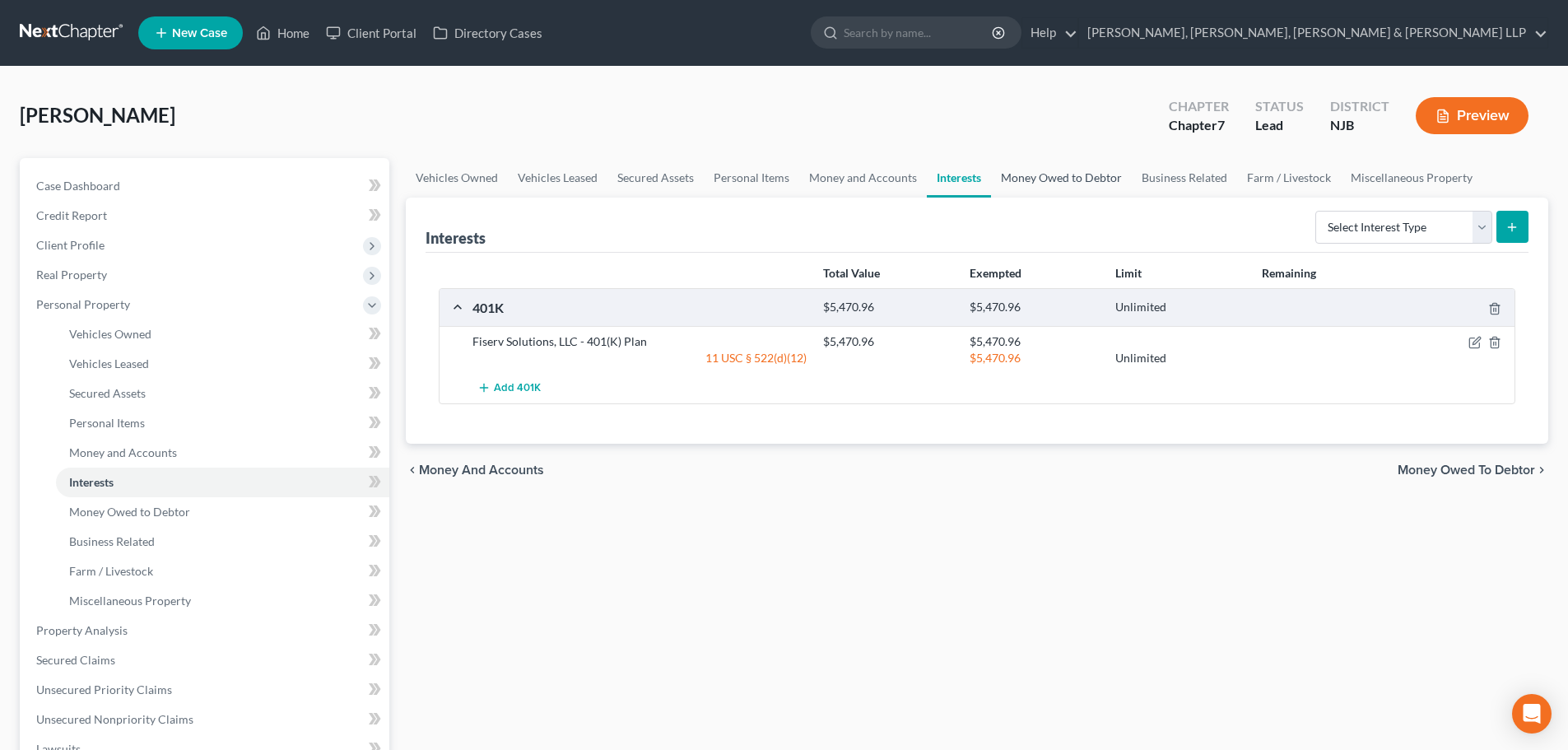
click at [1044, 185] on link "Money Owed to Debtor" at bounding box center [1061, 178] width 141 height 40
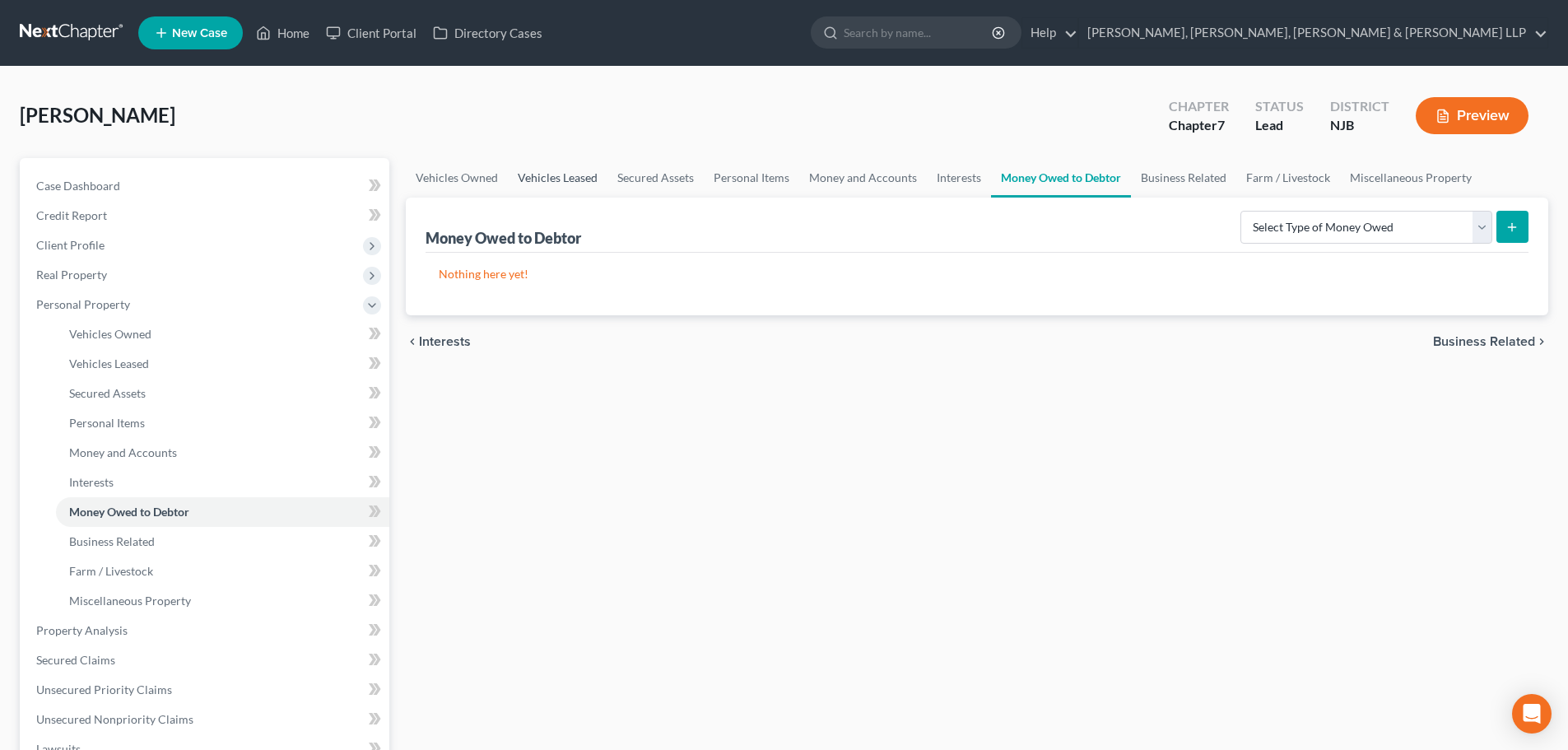
click at [603, 169] on link "Vehicles Leased" at bounding box center [558, 178] width 99 height 40
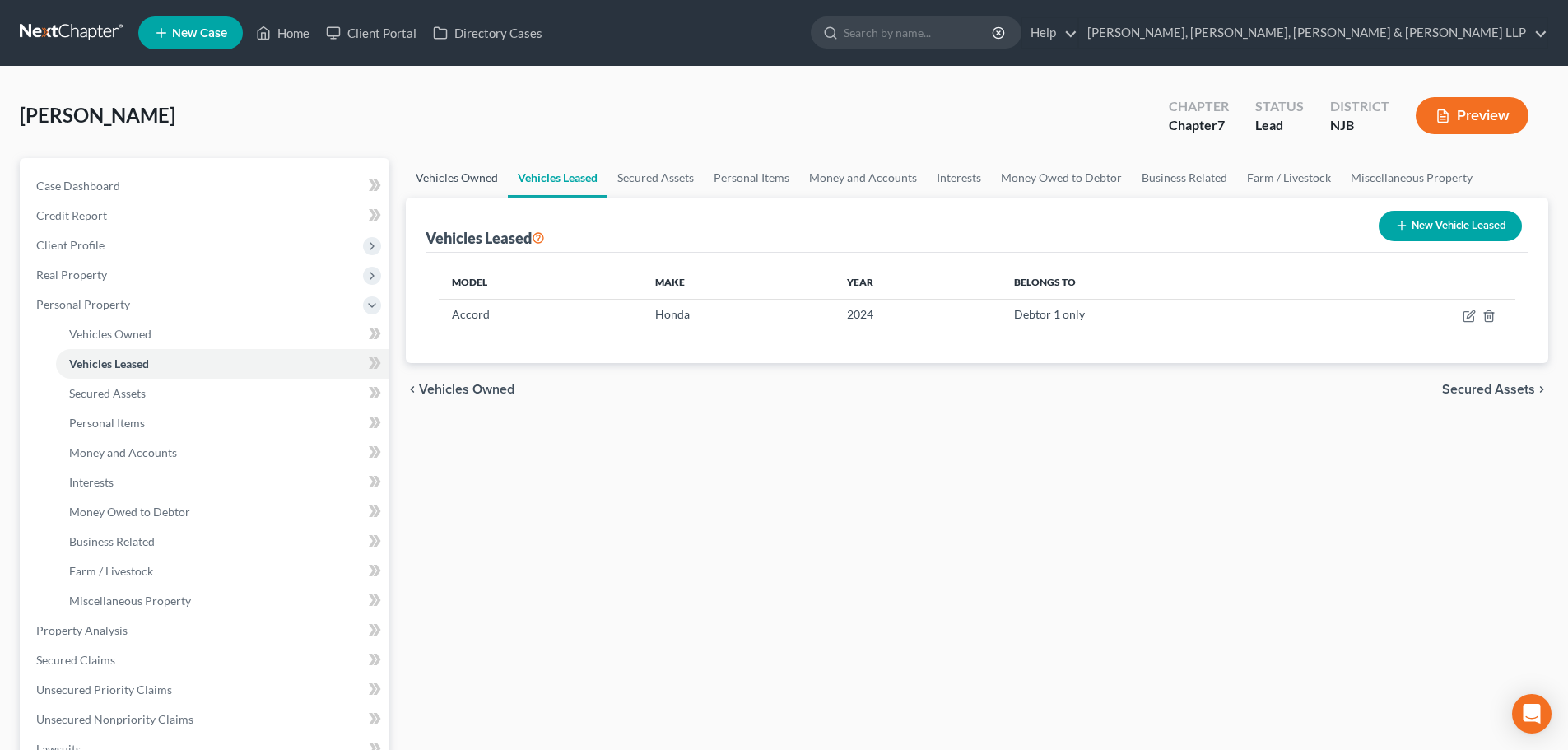
click at [459, 177] on link "Vehicles Owned" at bounding box center [457, 178] width 102 height 40
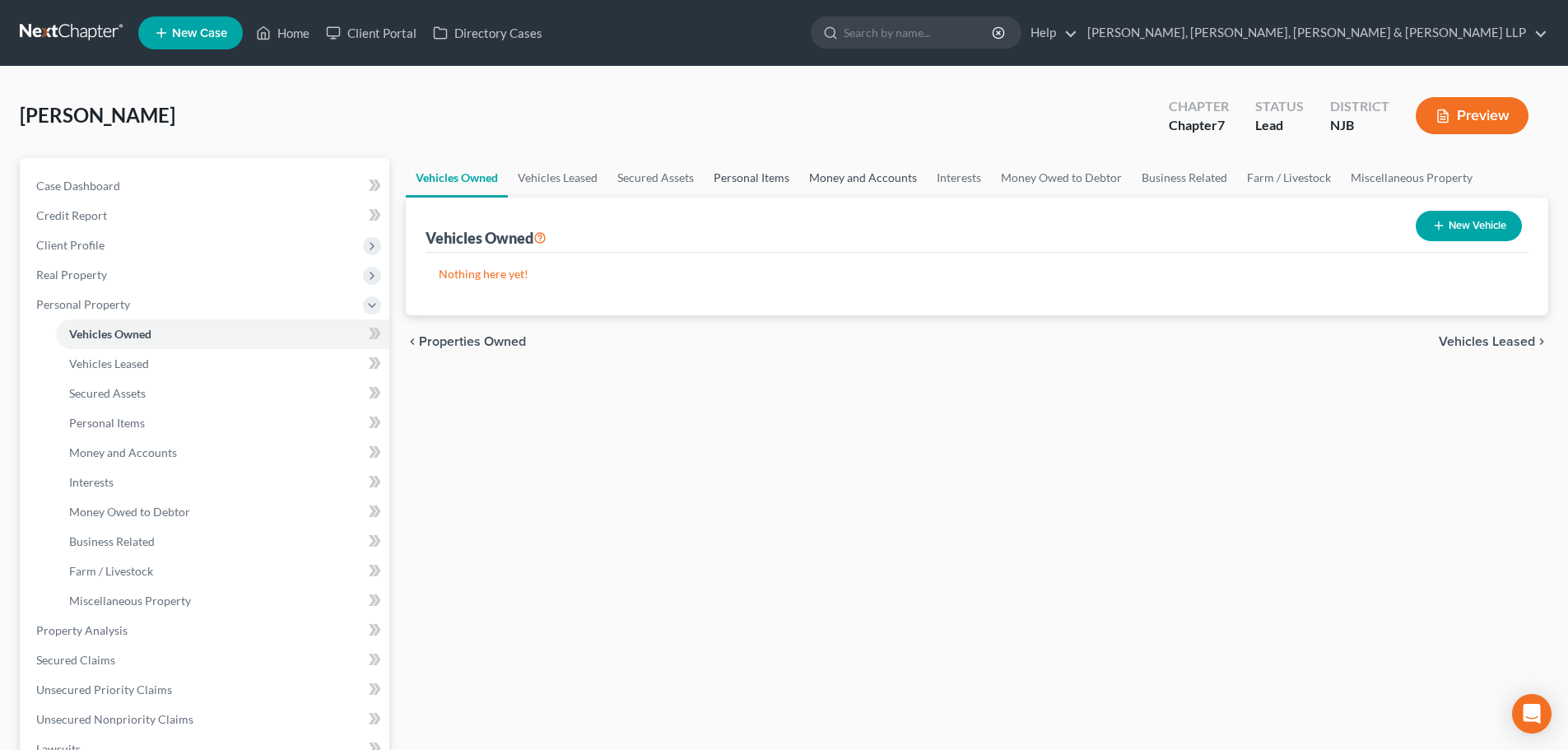
drag, startPoint x: 737, startPoint y: 181, endPoint x: 827, endPoint y: 181, distance: 90.0
click at [739, 181] on link "Personal Items" at bounding box center [751, 178] width 95 height 40
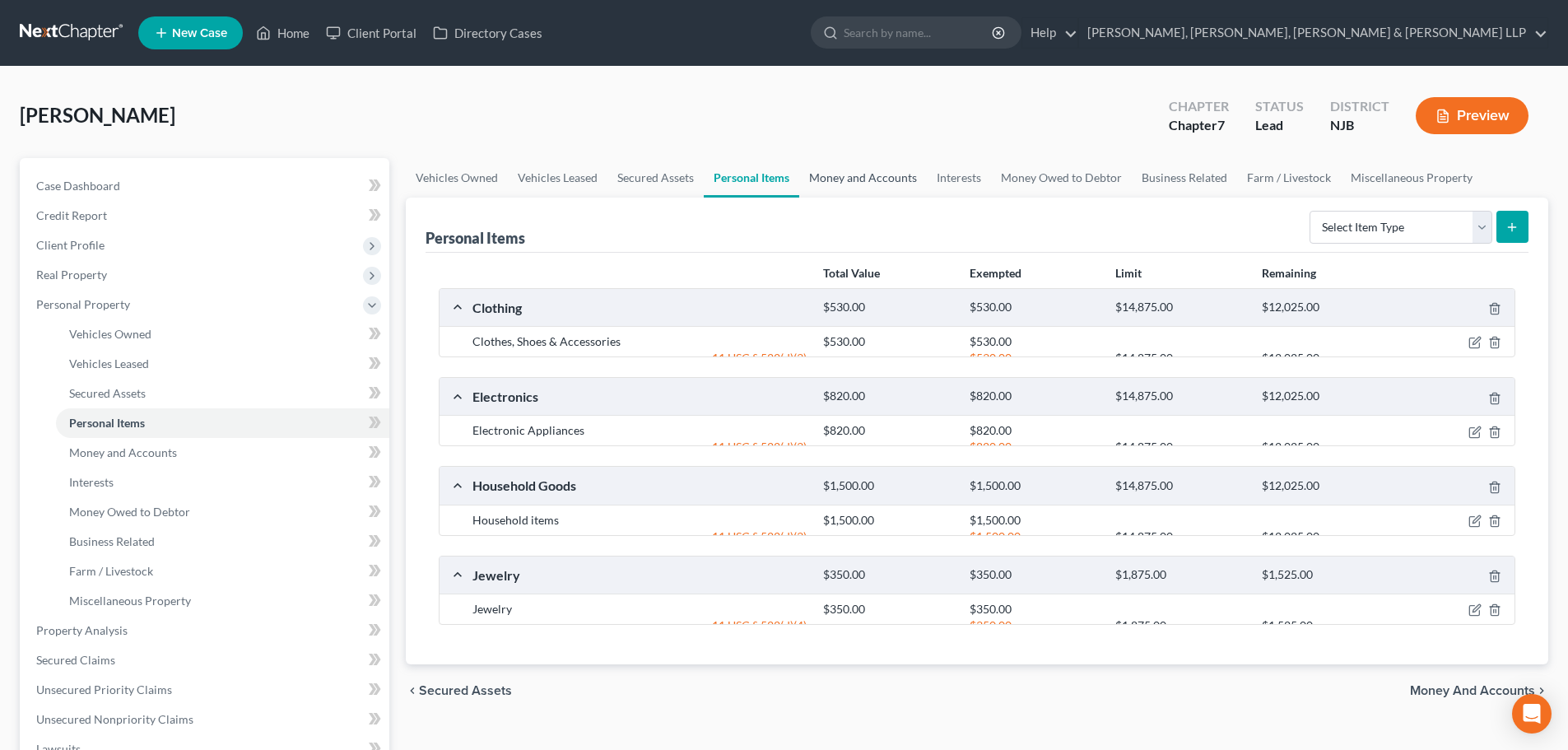
click at [841, 181] on link "Money and Accounts" at bounding box center [863, 178] width 127 height 40
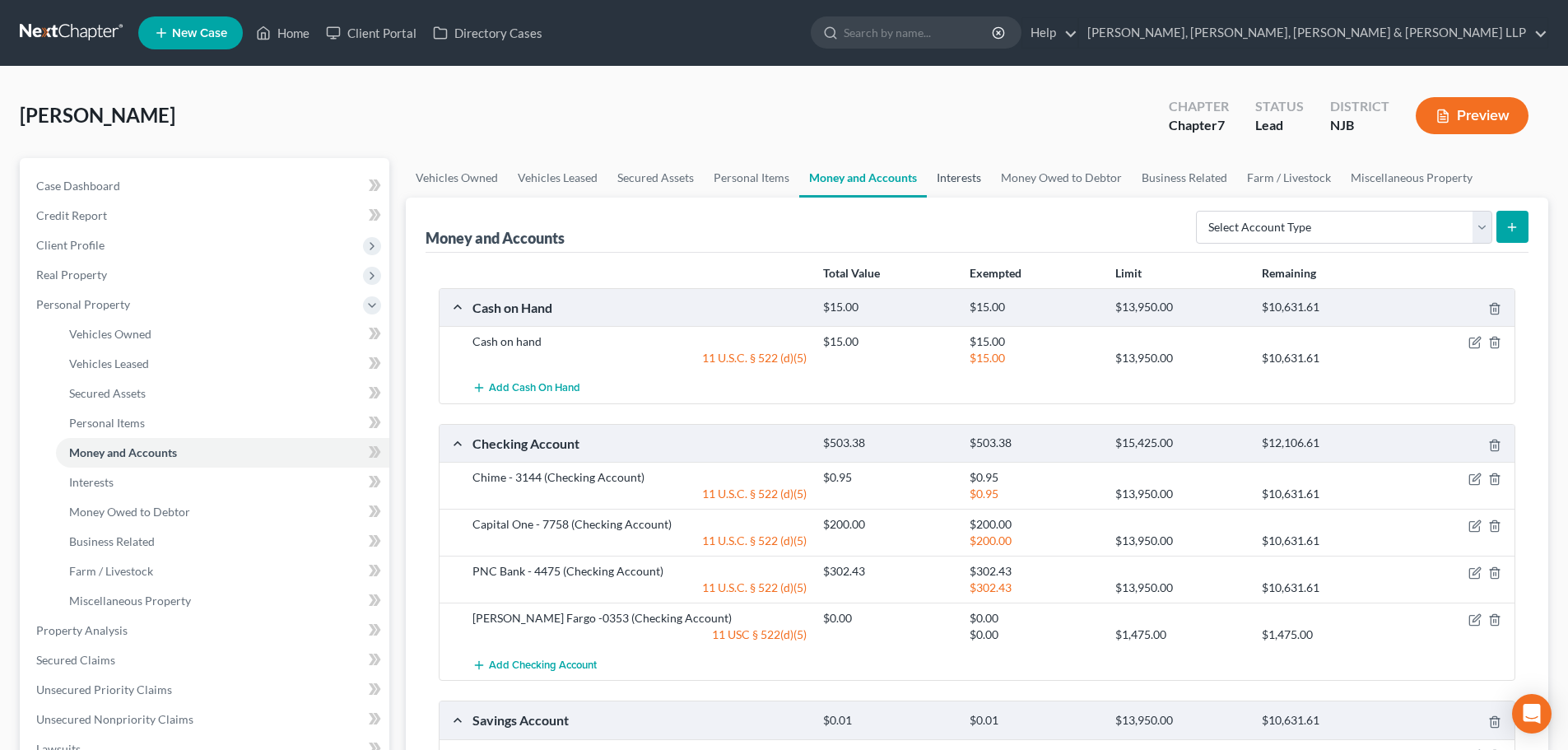
click at [981, 172] on link "Interests" at bounding box center [959, 178] width 64 height 40
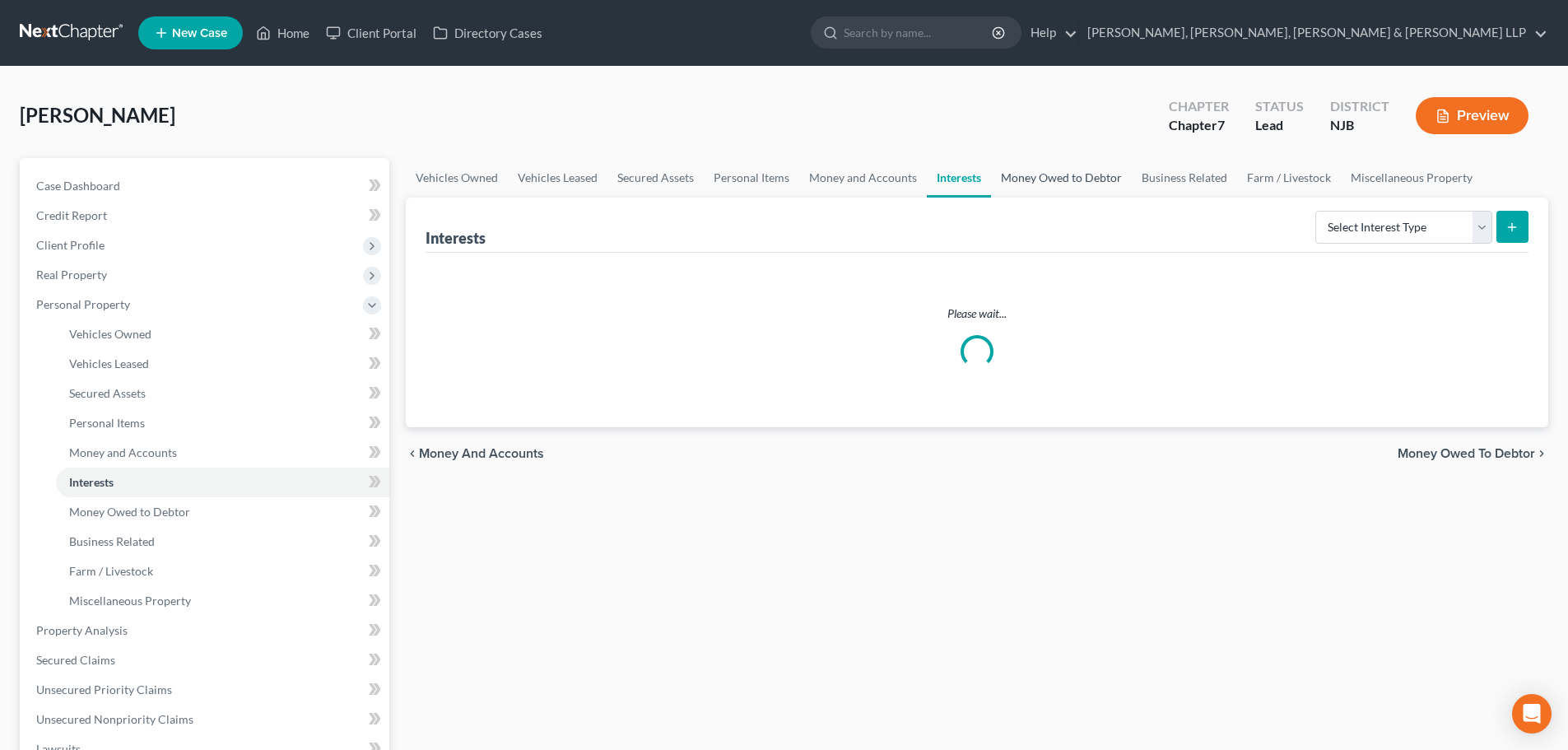
click at [1032, 171] on link "Money Owed to Debtor" at bounding box center [1061, 178] width 141 height 40
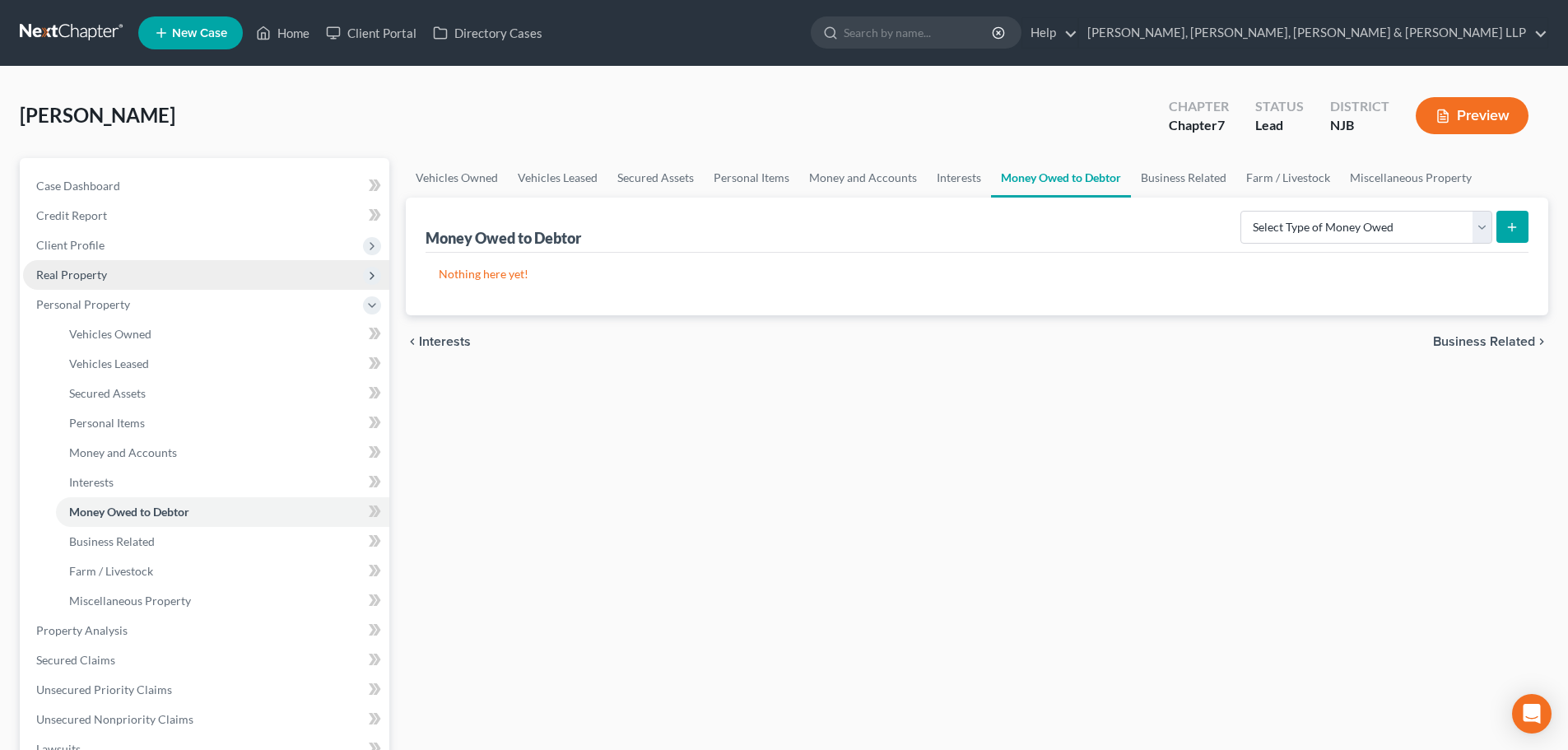
drag, startPoint x: 110, startPoint y: 253, endPoint x: 126, endPoint y: 271, distance: 24.1
click at [110, 253] on span "Client Profile" at bounding box center [206, 245] width 367 height 29
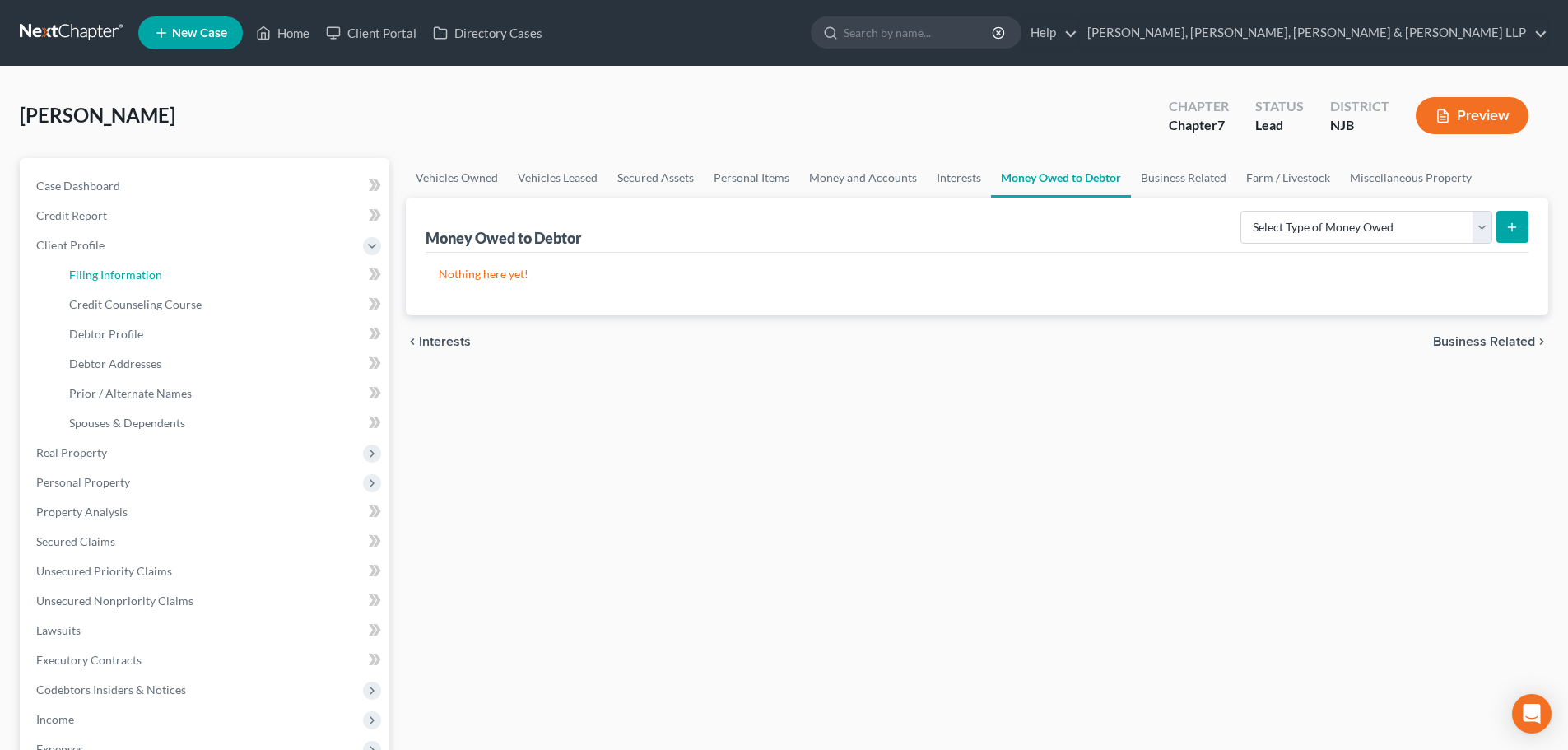
drag, startPoint x: 125, startPoint y: 274, endPoint x: 483, endPoint y: 262, distance: 358.2
click at [125, 274] on span "Filing Information" at bounding box center [115, 274] width 93 height 14
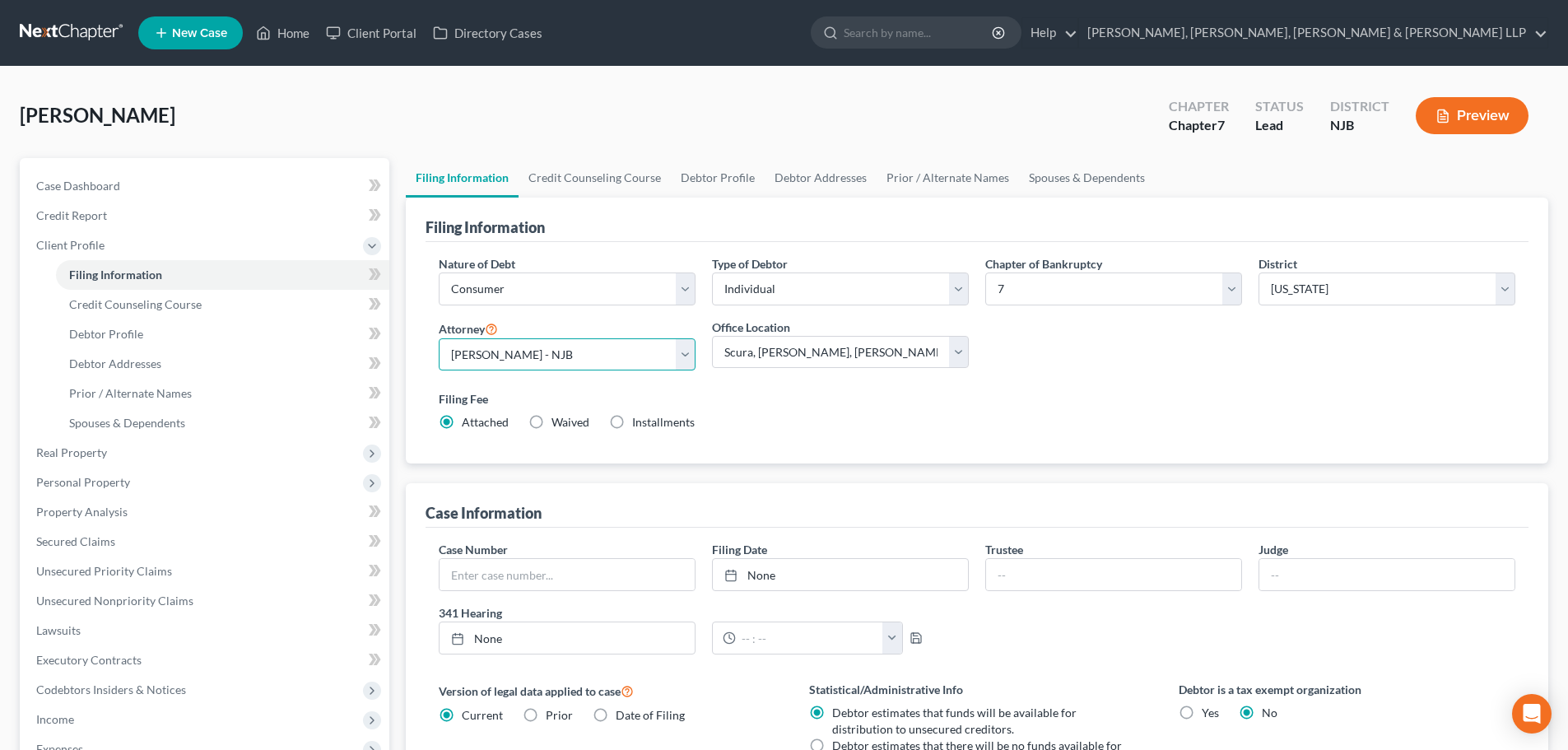
click at [520, 348] on select "Select David Stevens - NJB David Stevens - NYNB David Stevens - NYEB David Stev…" at bounding box center [567, 354] width 257 height 33
click at [439, 338] on select "Select David Stevens - NJB David Stevens - NYNB David Stevens - NYEB David Stev…" at bounding box center [567, 354] width 257 height 33
click at [629, 179] on link "Credit Counseling Course" at bounding box center [594, 178] width 153 height 40
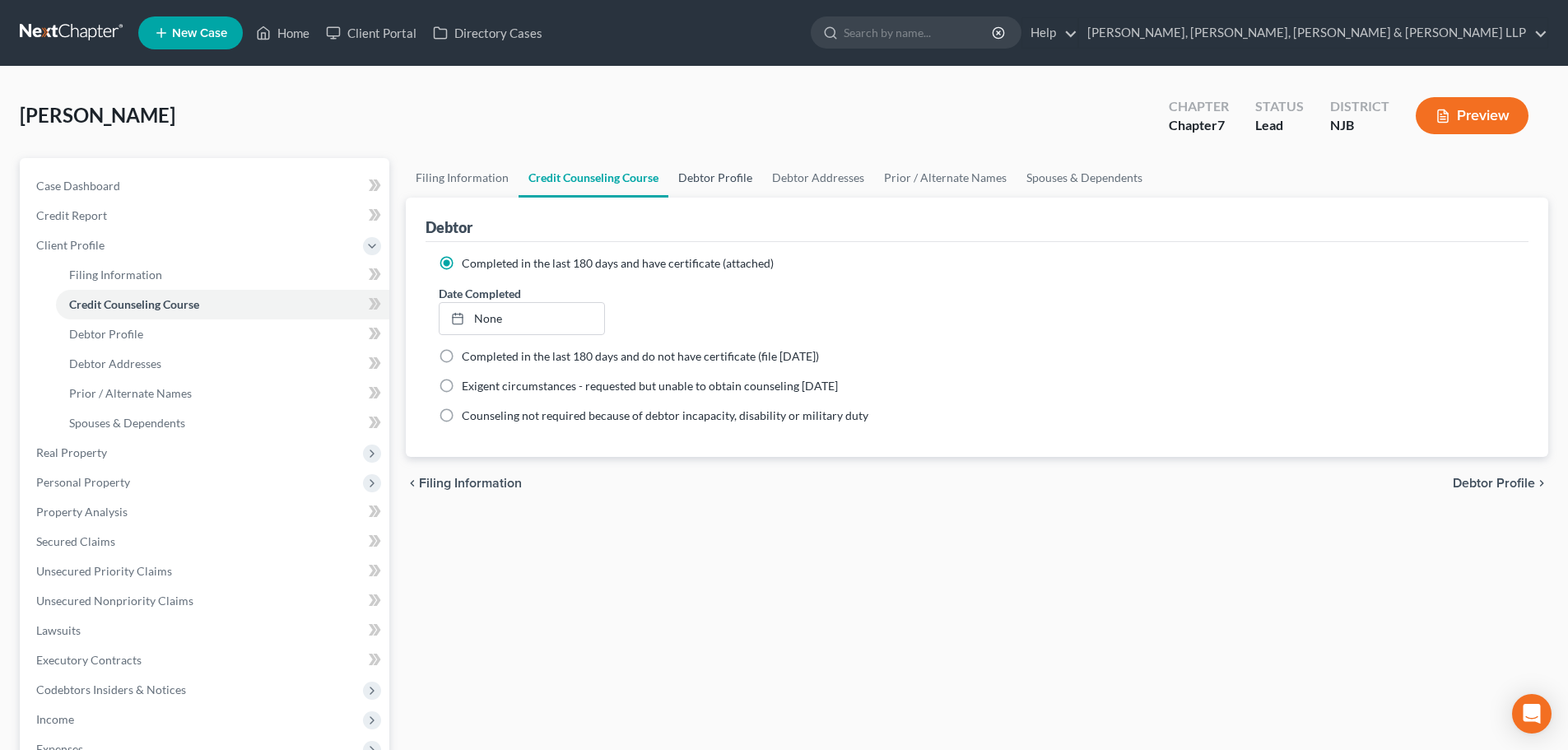
click at [730, 178] on link "Debtor Profile" at bounding box center [714, 178] width 94 height 40
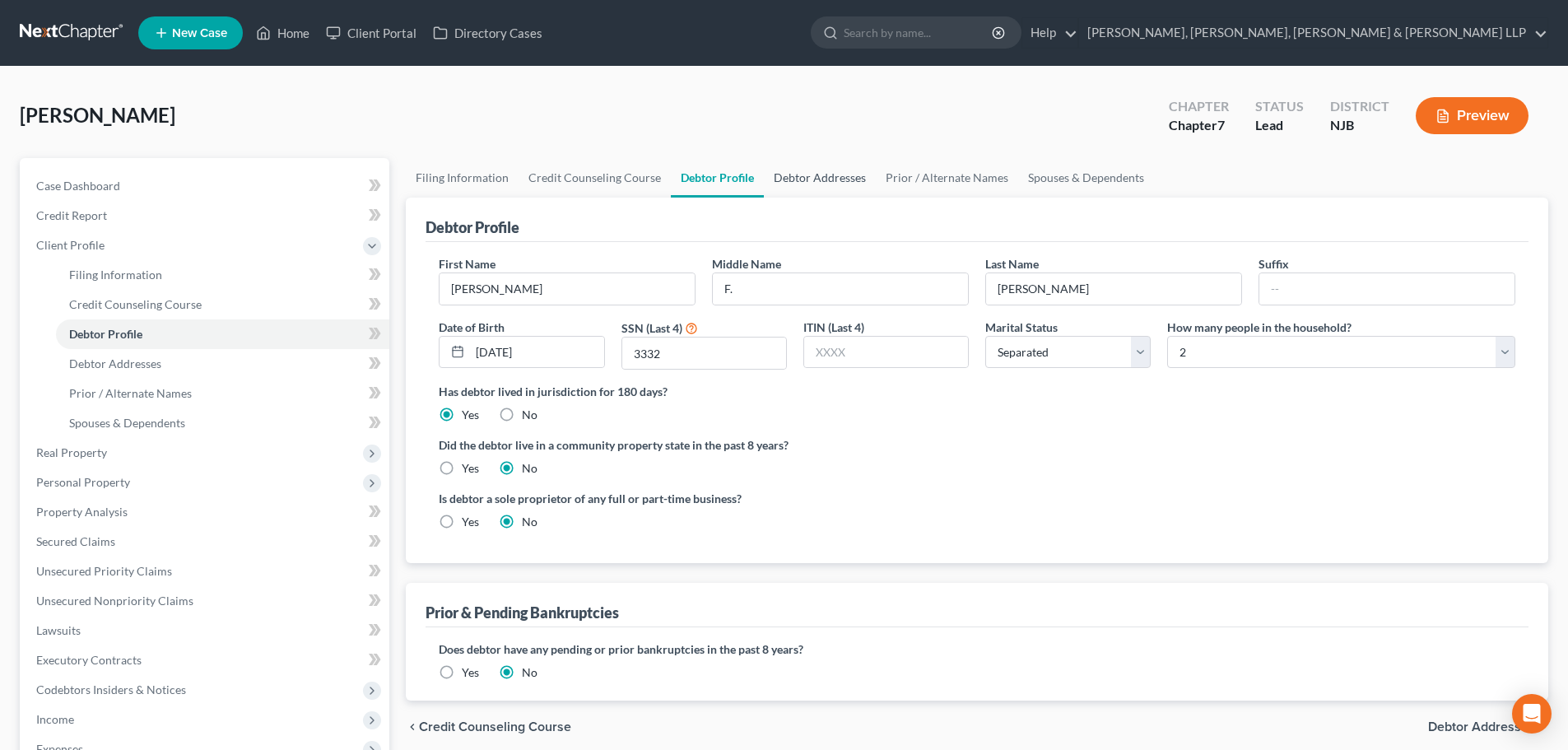
click at [836, 183] on link "Debtor Addresses" at bounding box center [820, 178] width 112 height 40
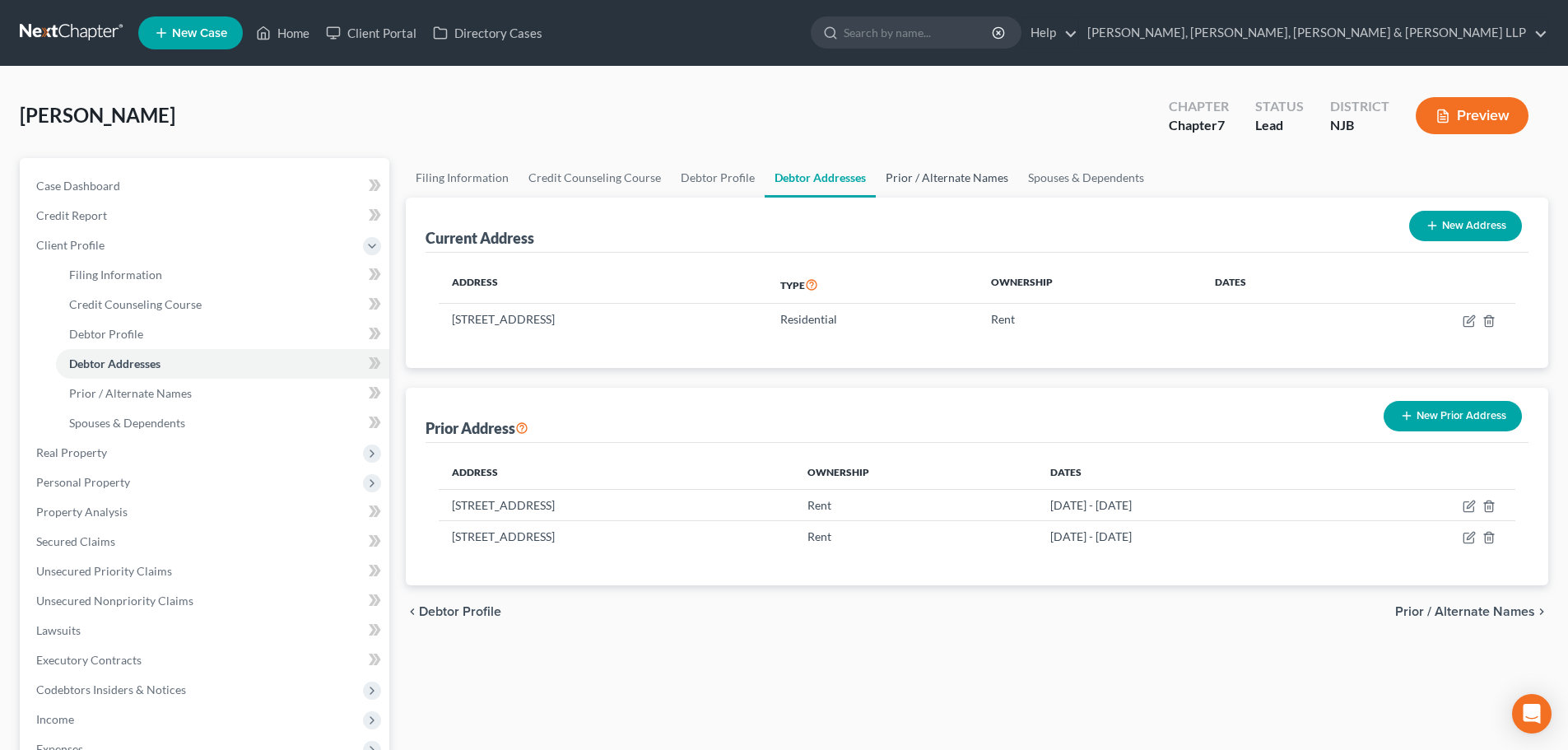
click at [923, 179] on link "Prior / Alternate Names" at bounding box center [946, 178] width 142 height 40
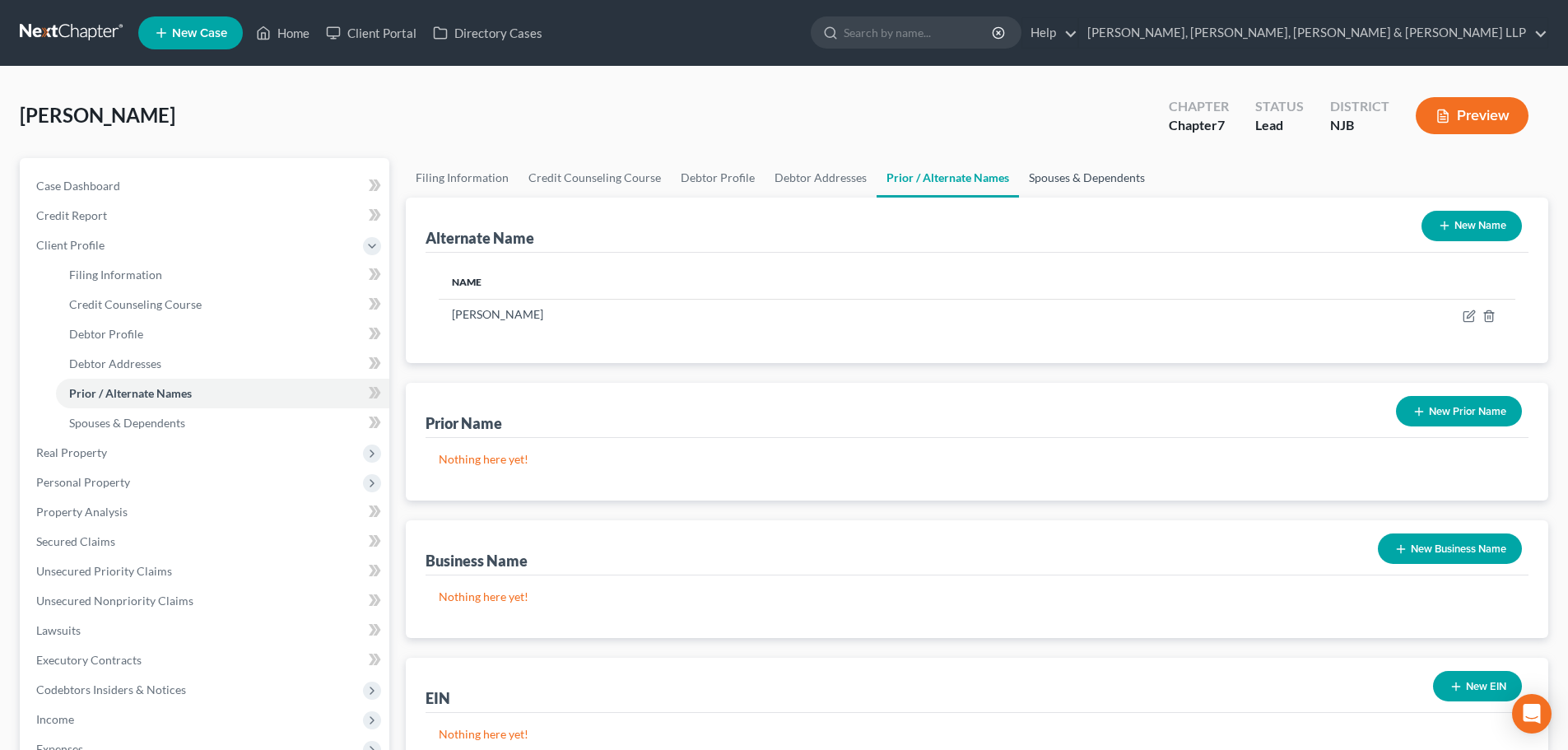
click at [1047, 174] on link "Spouses & Dependents" at bounding box center [1086, 178] width 136 height 40
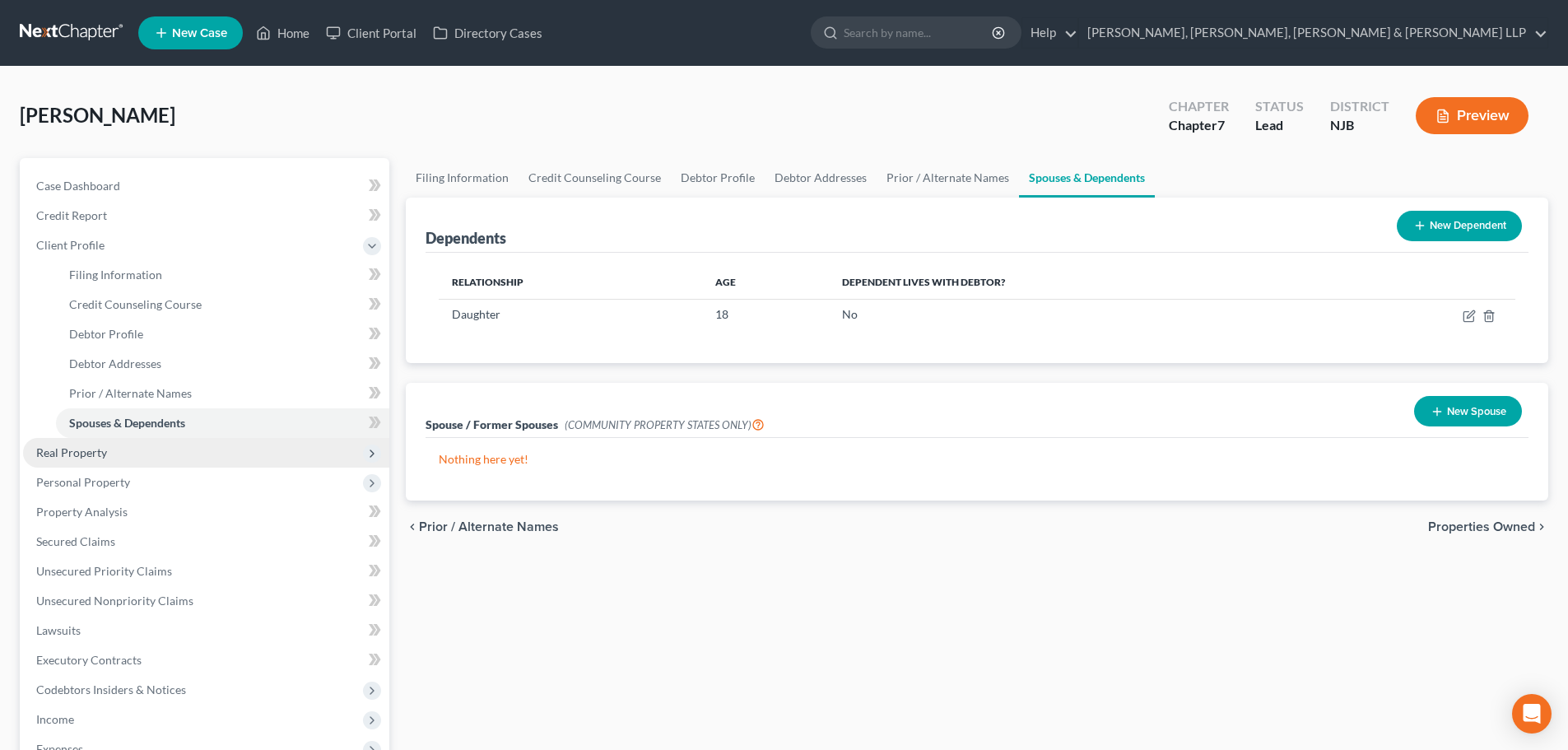
click at [115, 455] on span "Real Property" at bounding box center [206, 453] width 367 height 29
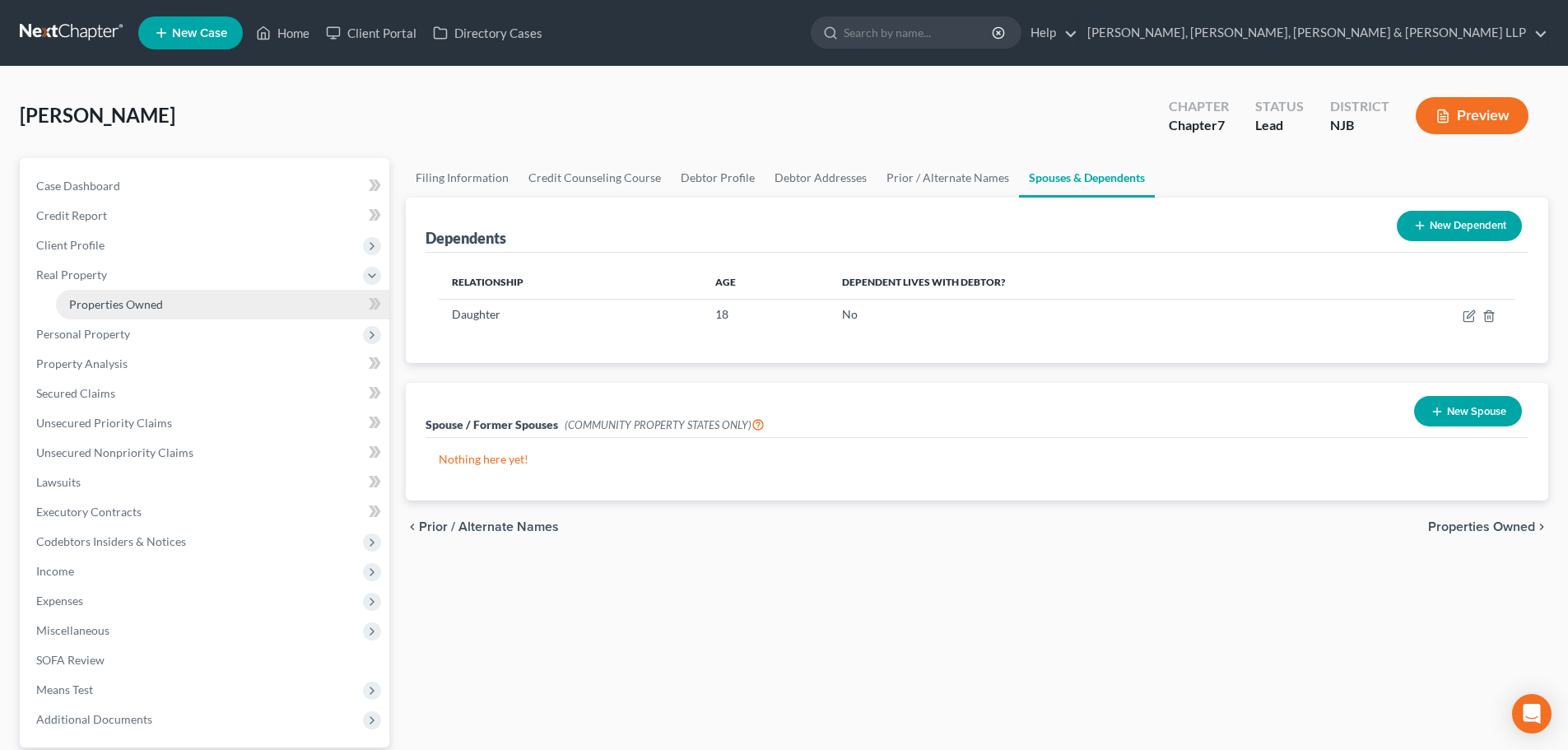
click at [152, 310] on span "Properties Owned" at bounding box center [115, 304] width 94 height 14
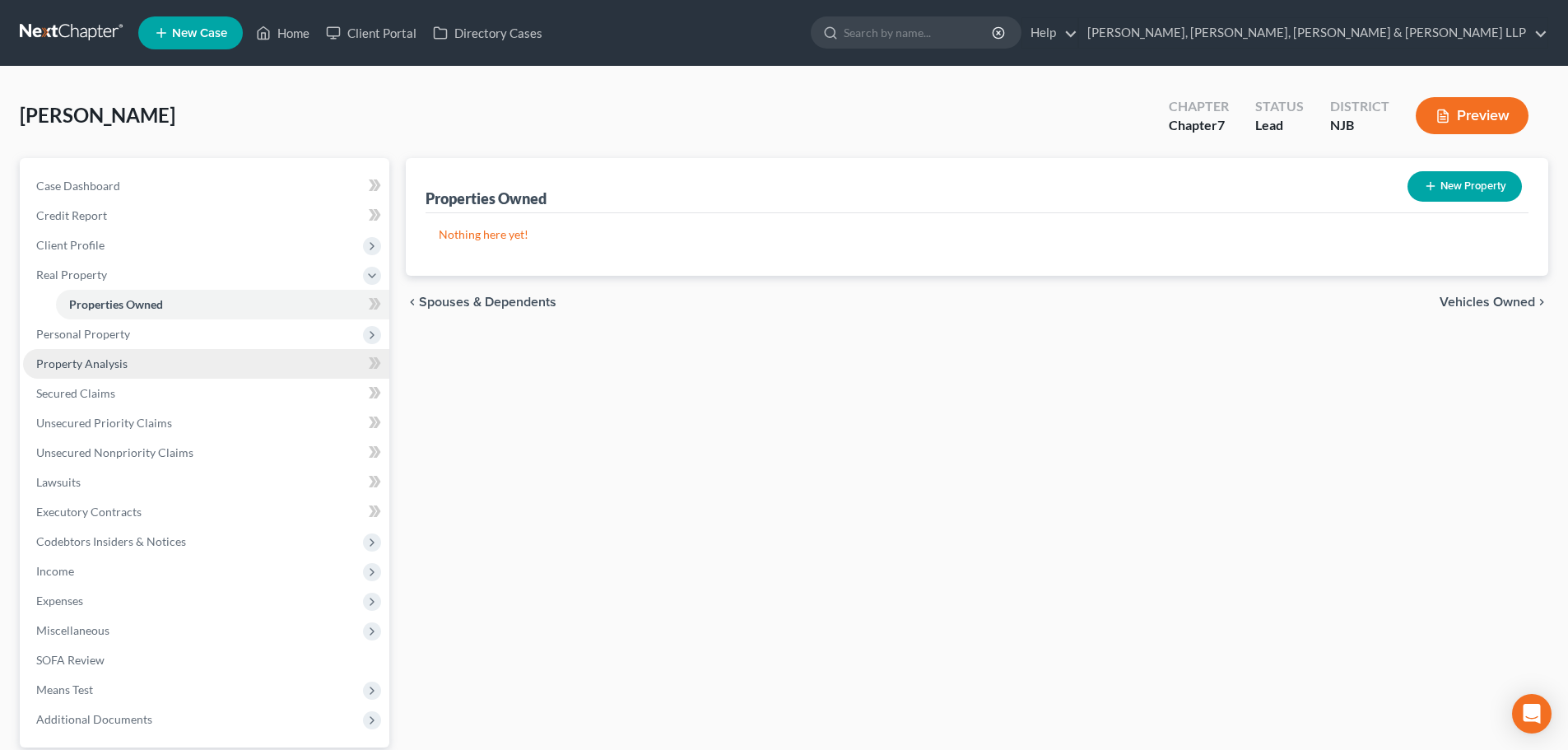
drag, startPoint x: 142, startPoint y: 337, endPoint x: 141, endPoint y: 348, distance: 11.0
click at [141, 337] on span "Personal Property" at bounding box center [206, 334] width 367 height 29
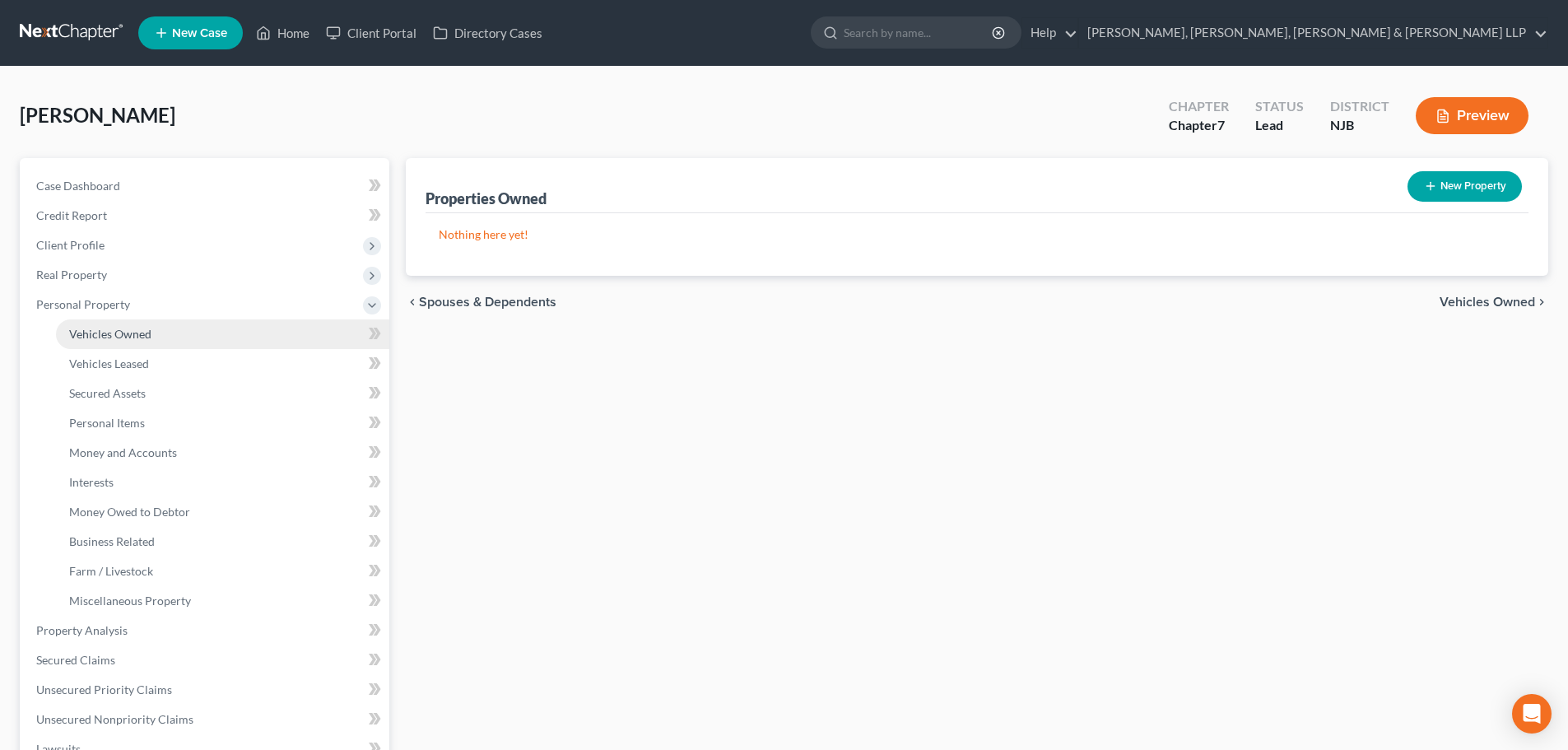
click at [150, 342] on link "Vehicles Owned" at bounding box center [222, 334] width 334 height 29
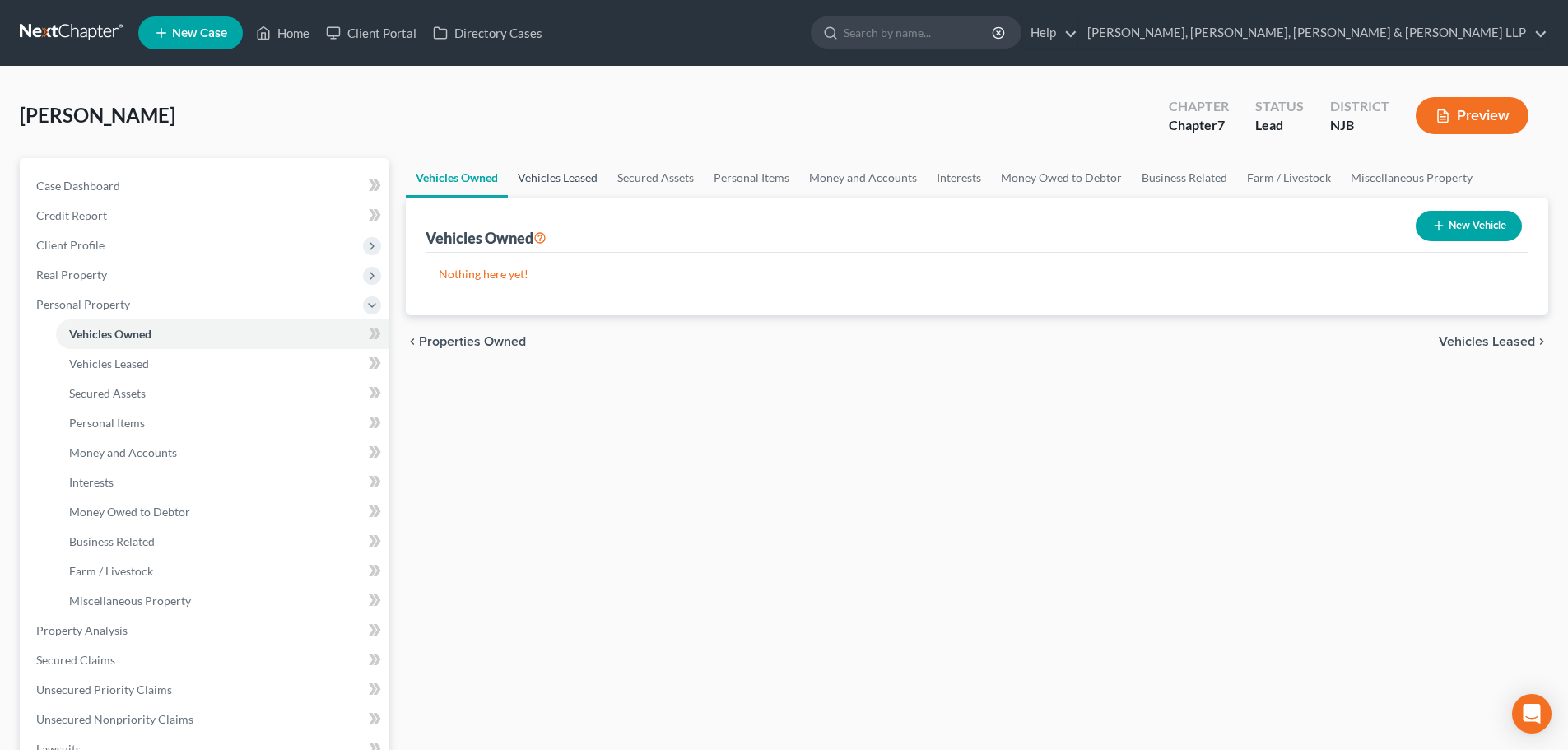
click at [574, 184] on link "Vehicles Leased" at bounding box center [558, 178] width 99 height 40
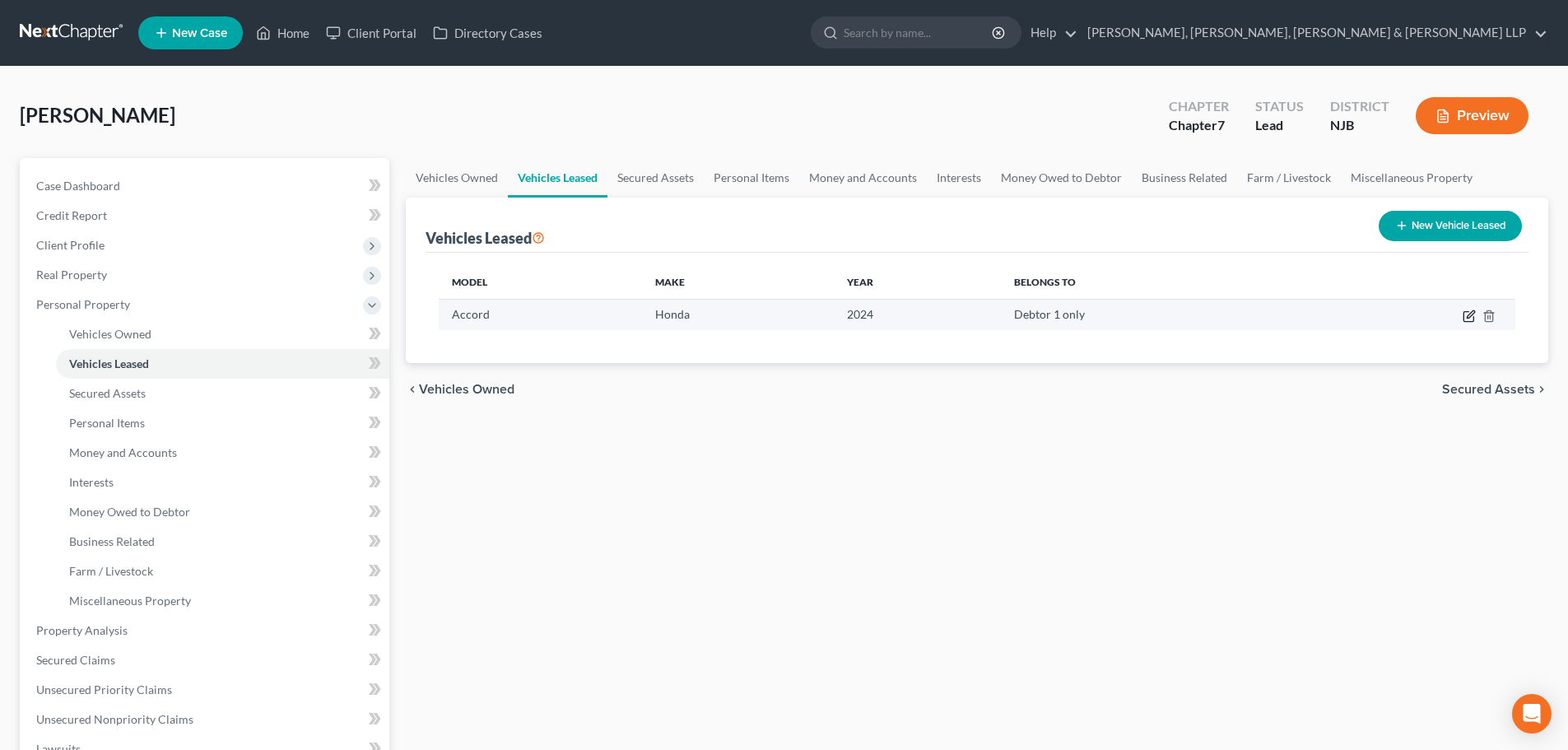
click at [1465, 316] on icon "button" at bounding box center [1469, 316] width 13 height 13
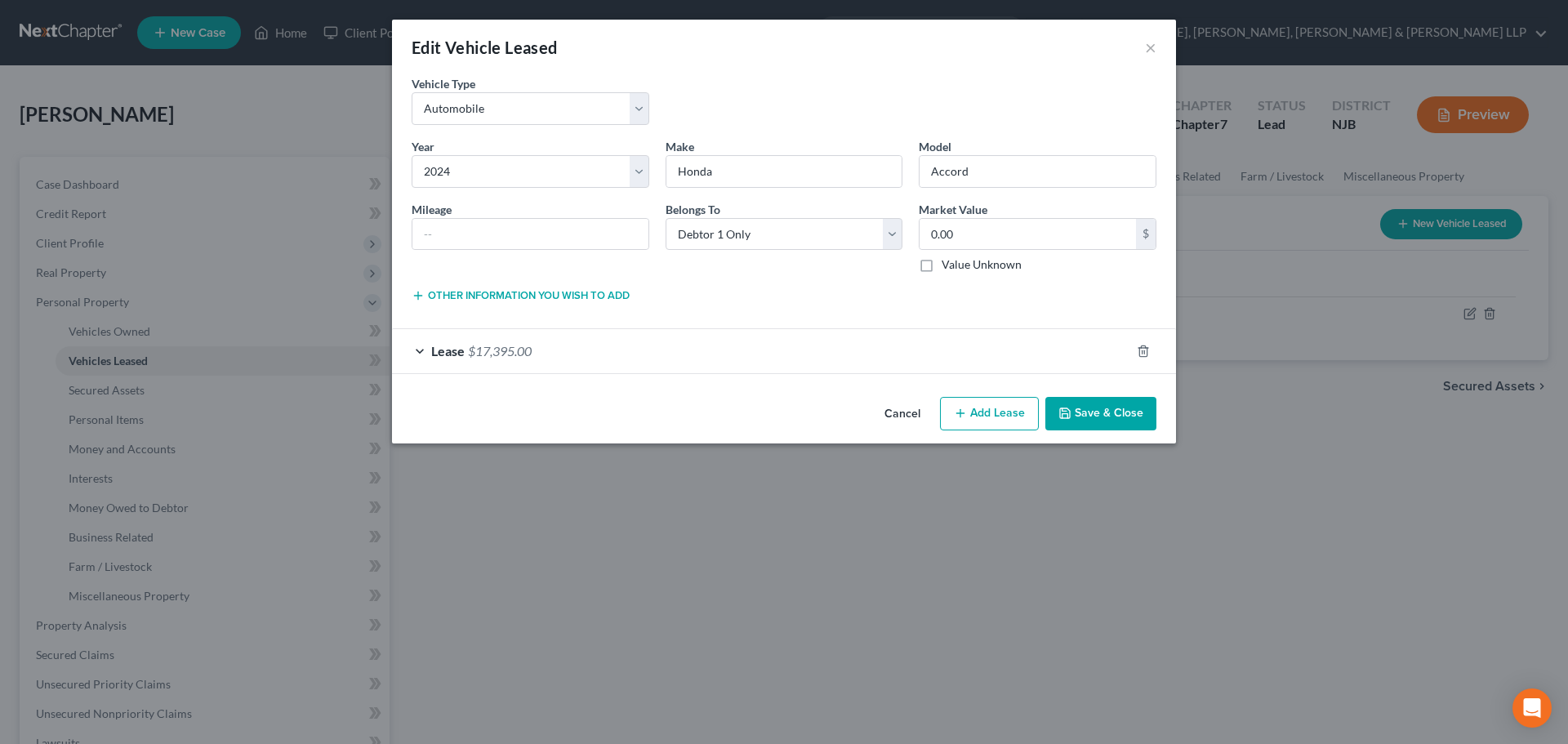
click at [1082, 403] on button "Save & Close" at bounding box center [1100, 414] width 111 height 34
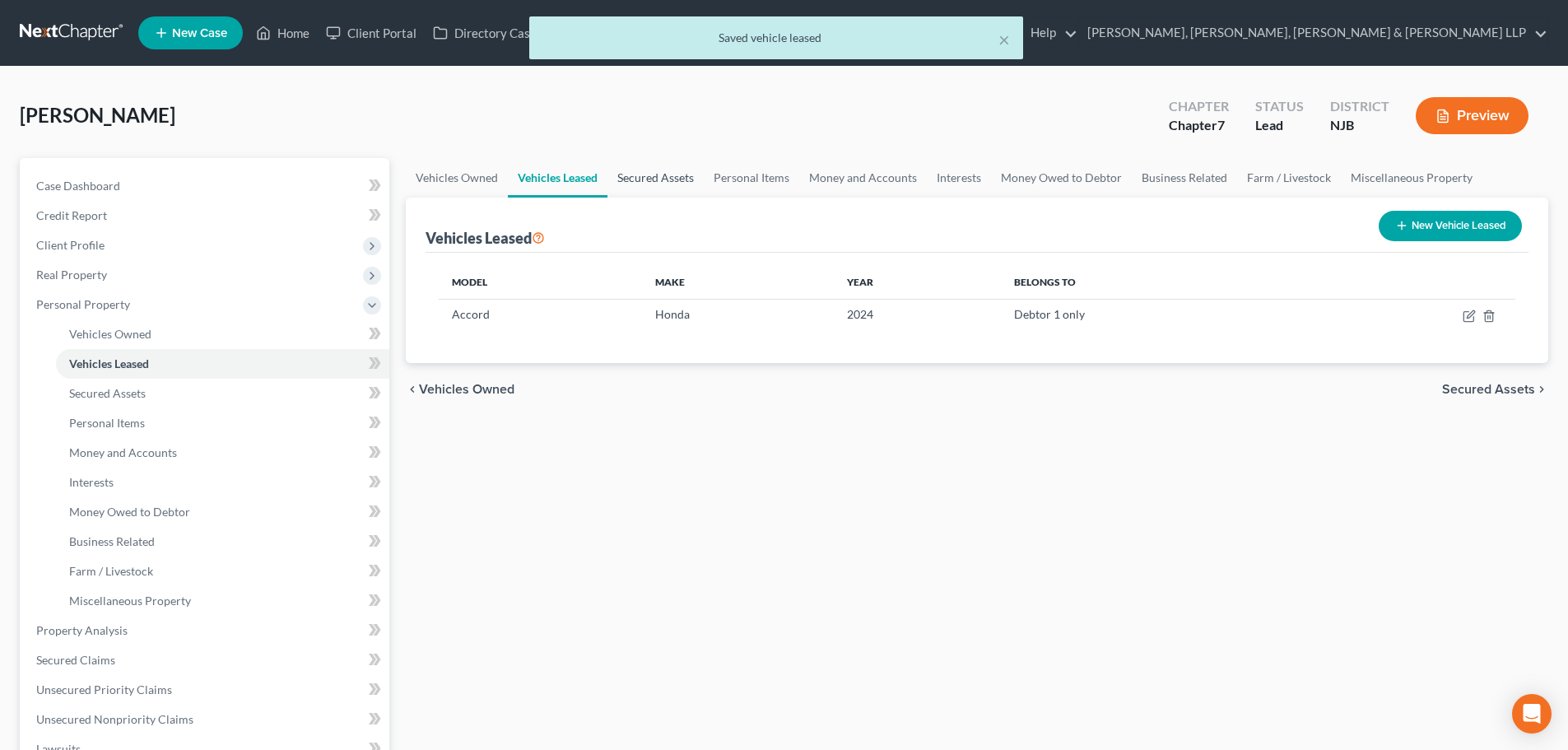
click at [656, 185] on link "Secured Assets" at bounding box center [656, 178] width 96 height 40
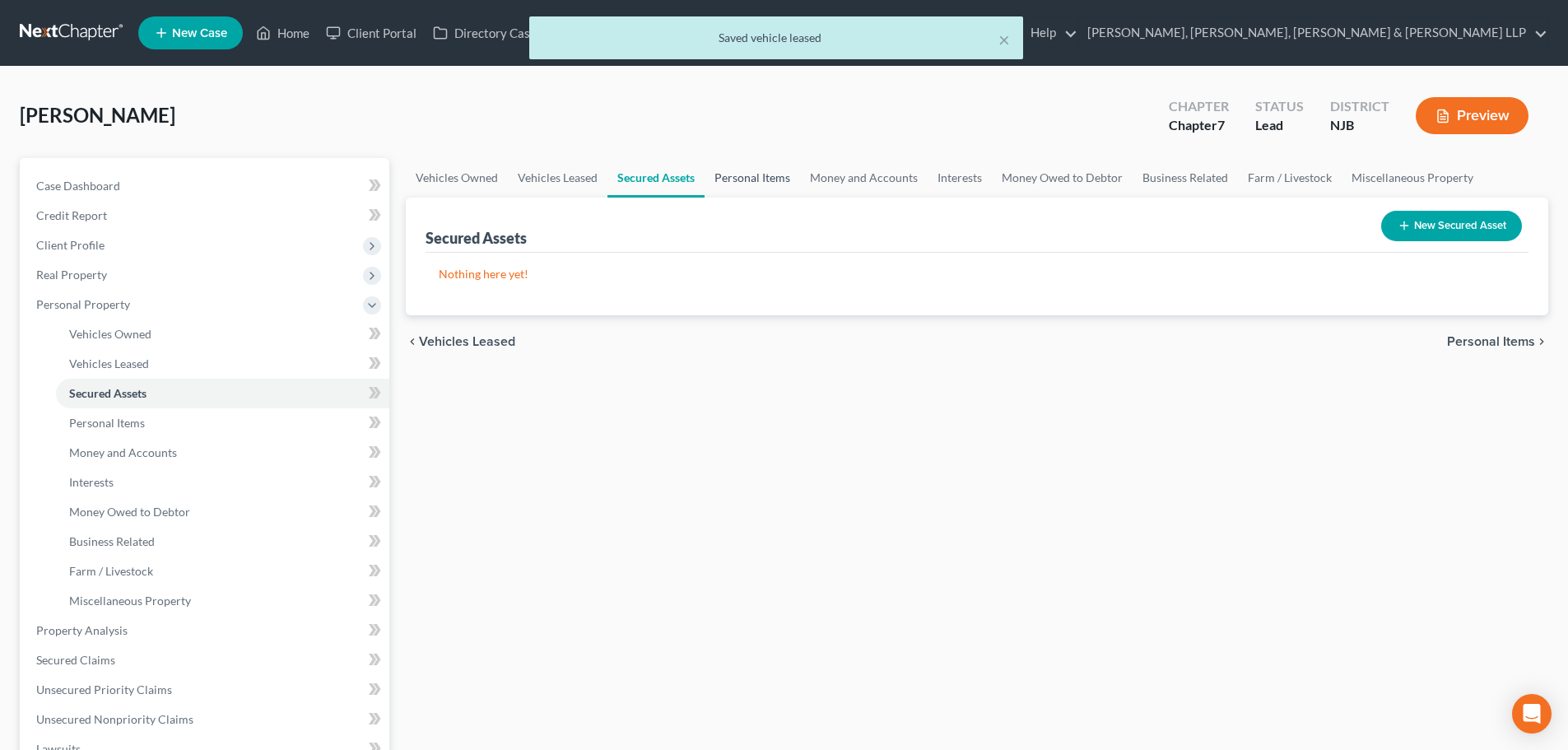
click at [730, 177] on link "Personal Items" at bounding box center [752, 178] width 95 height 40
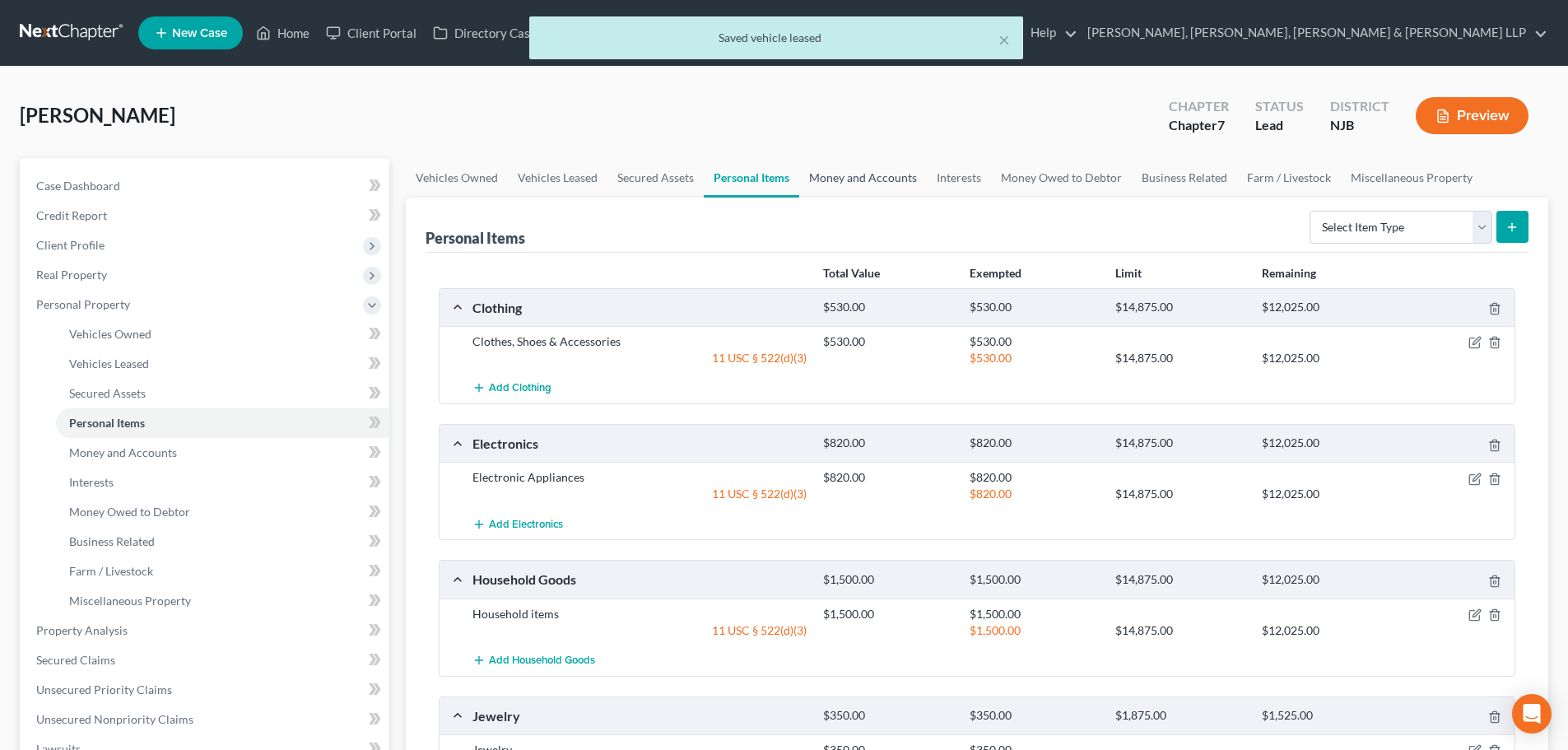
click at [848, 181] on link "Money and Accounts" at bounding box center [863, 178] width 127 height 40
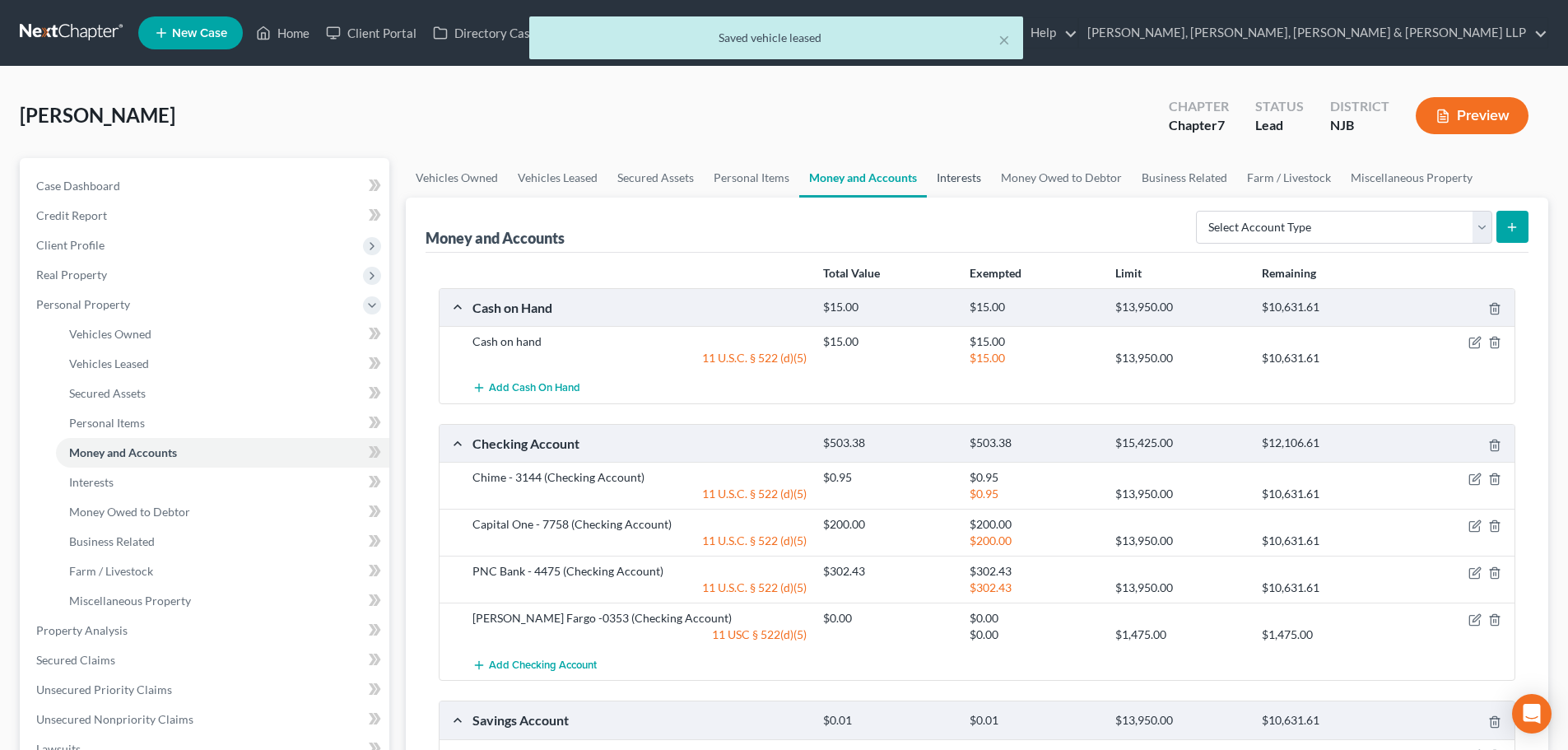
click at [938, 185] on link "Interests" at bounding box center [959, 178] width 64 height 40
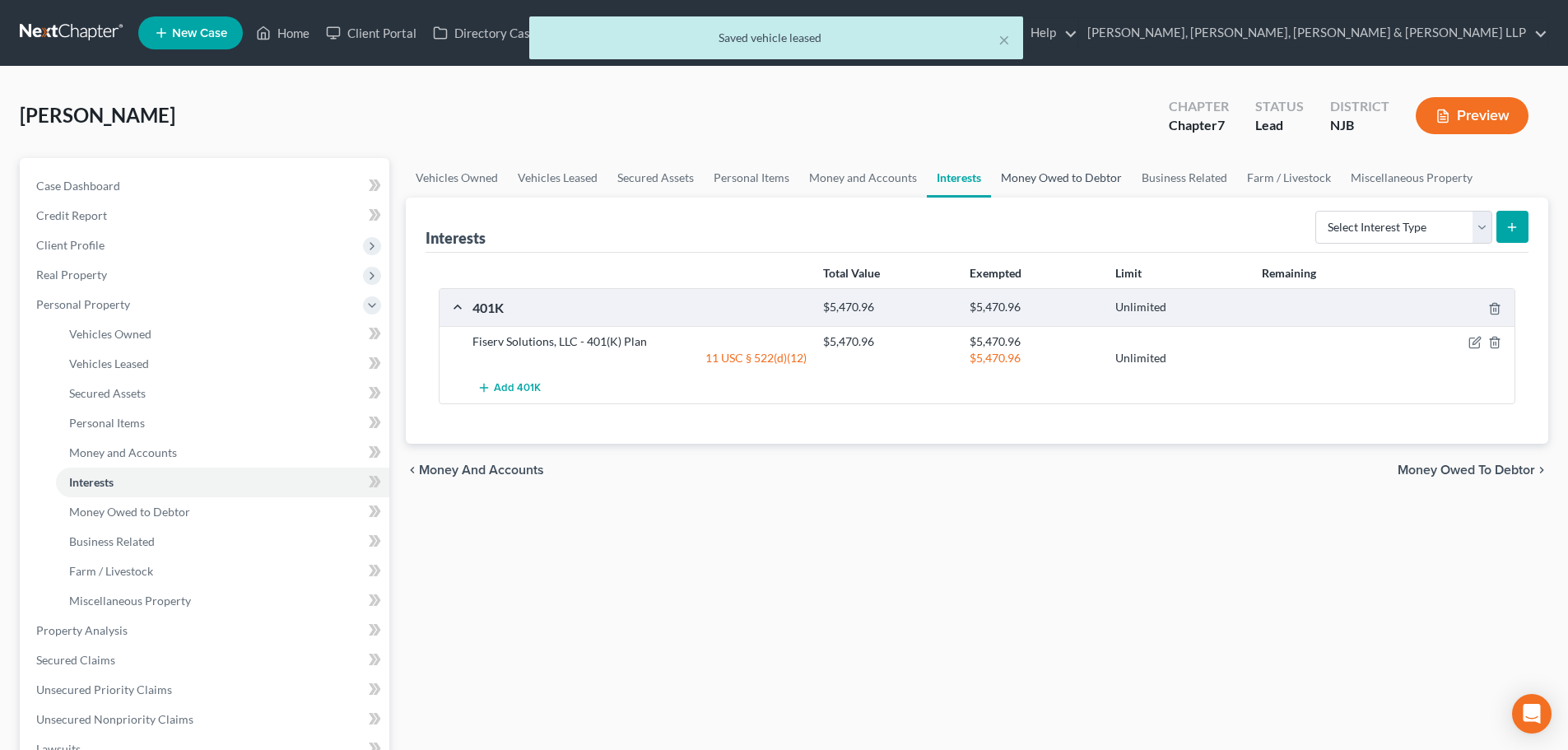
click at [1030, 179] on link "Money Owed to Debtor" at bounding box center [1061, 178] width 141 height 40
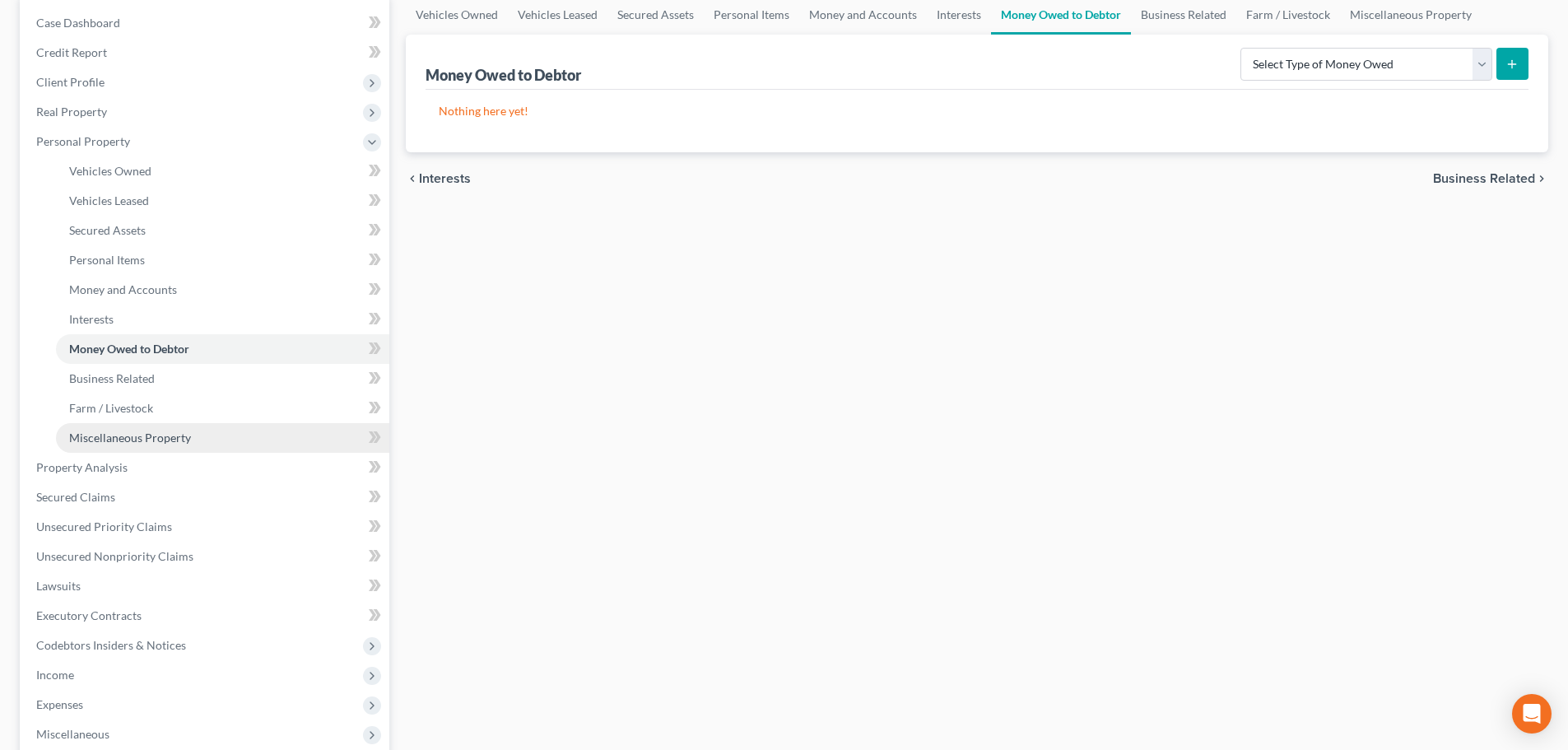
scroll to position [164, 0]
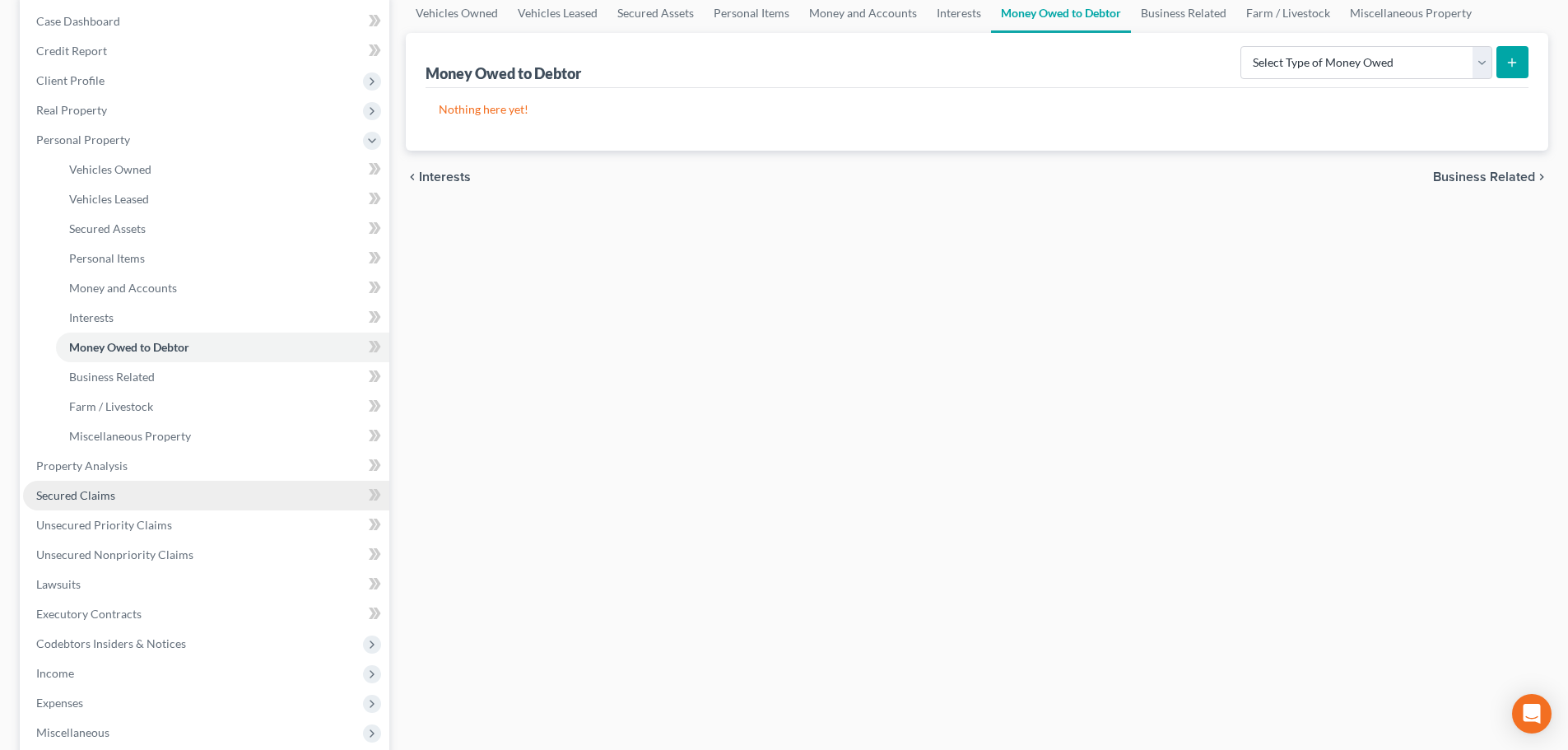
click at [96, 486] on link "Secured Claims" at bounding box center [206, 495] width 367 height 29
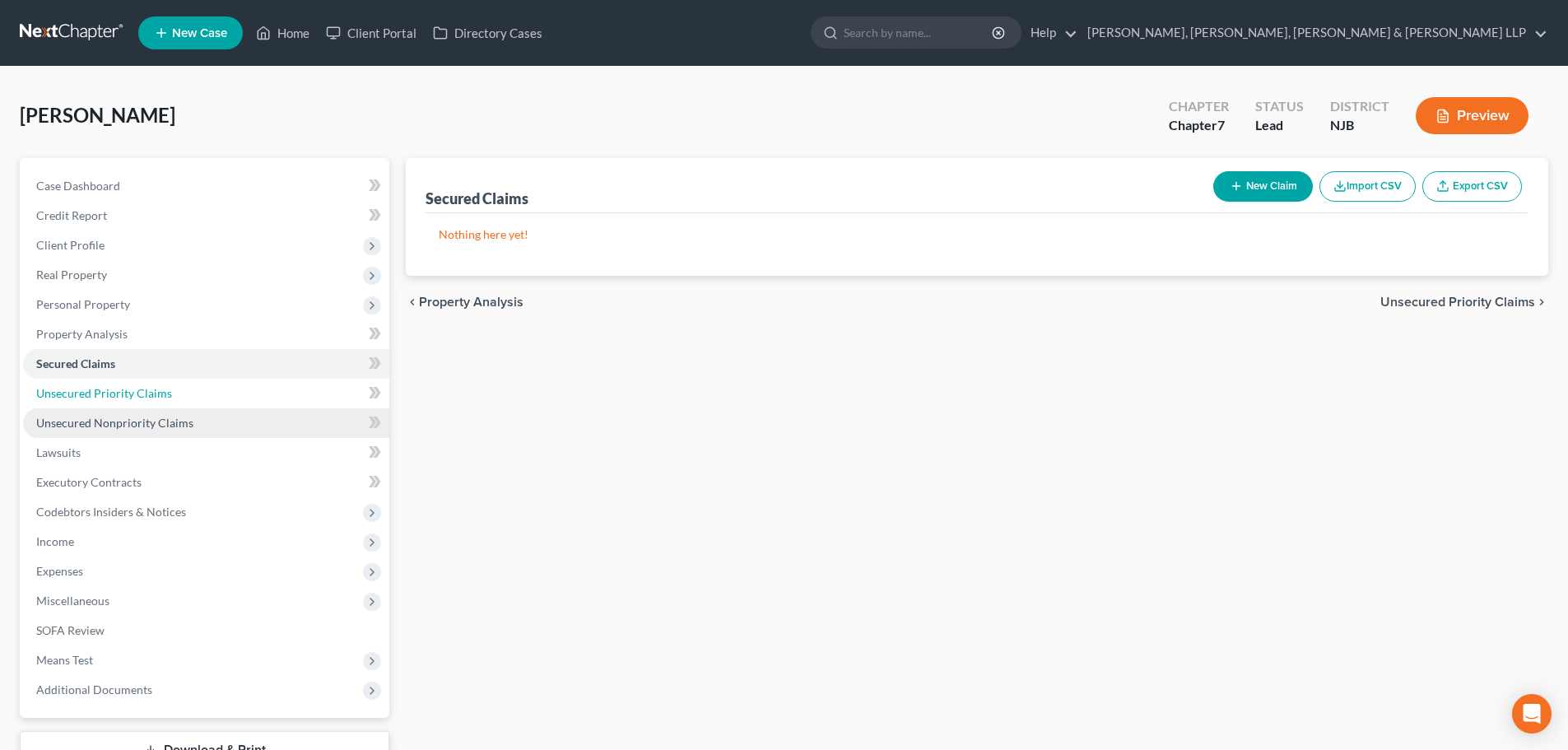
click at [153, 392] on span "Unsecured Priority Claims" at bounding box center [104, 393] width 136 height 14
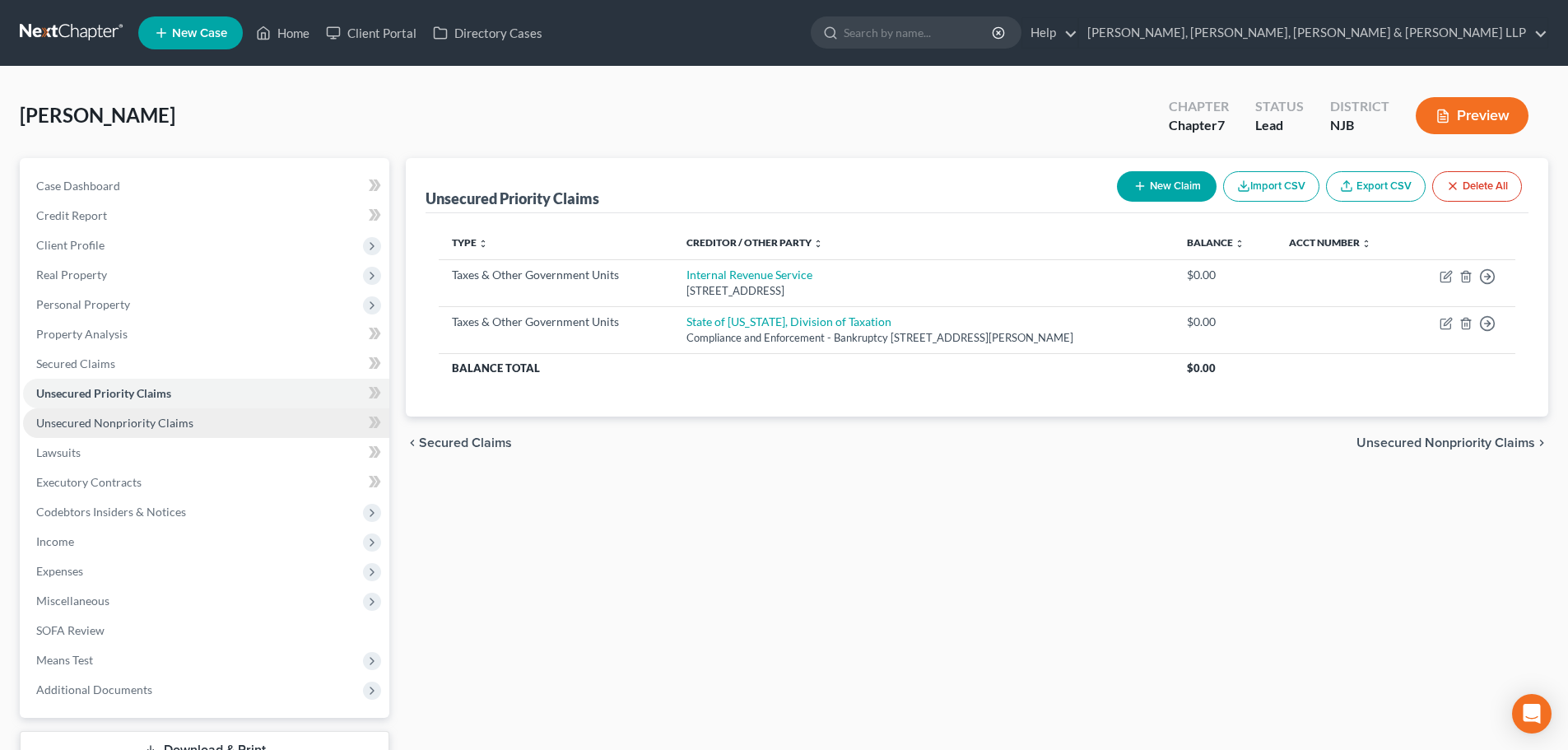
click at [160, 421] on span "Unsecured Nonpriority Claims" at bounding box center [115, 422] width 158 height 14
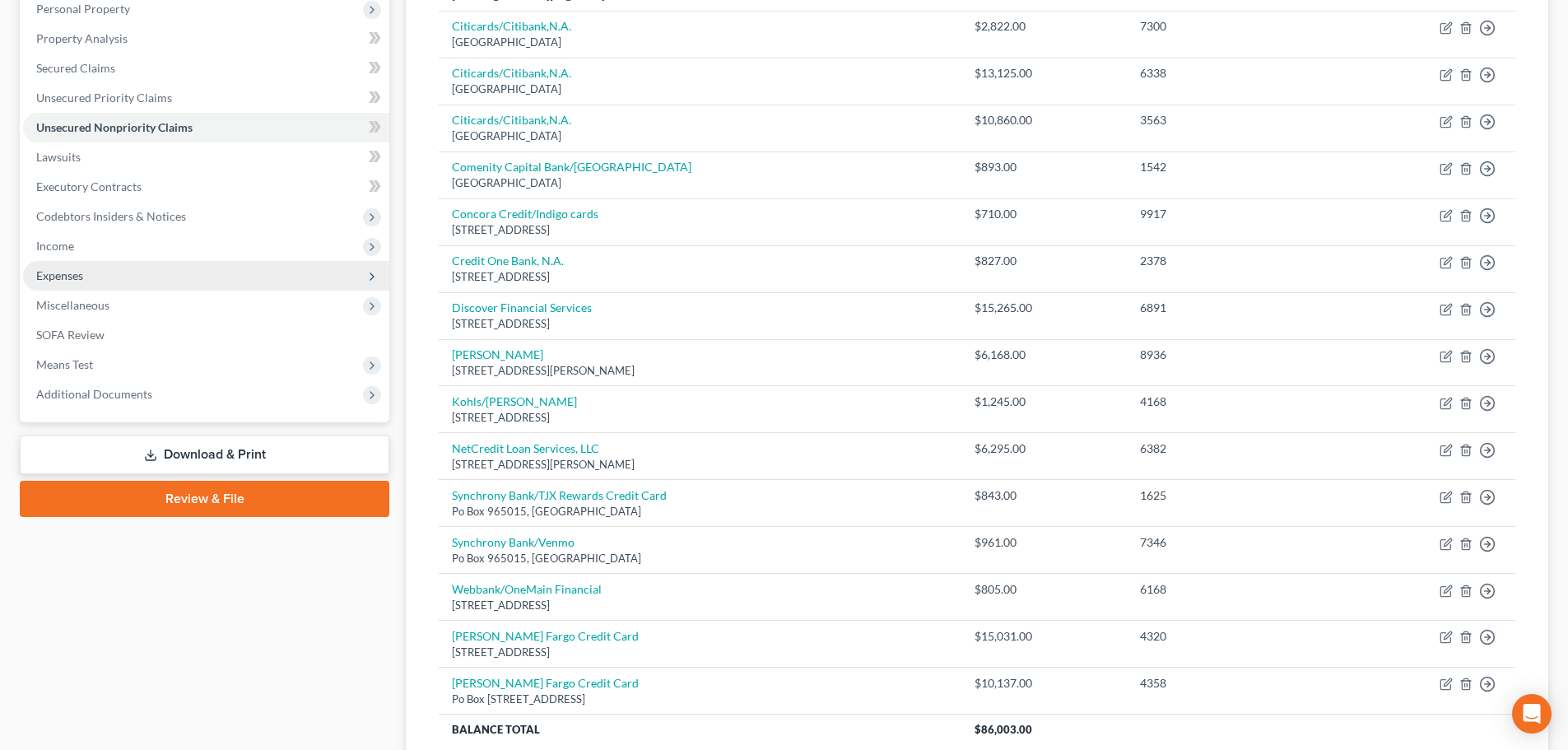
scroll to position [273, 0]
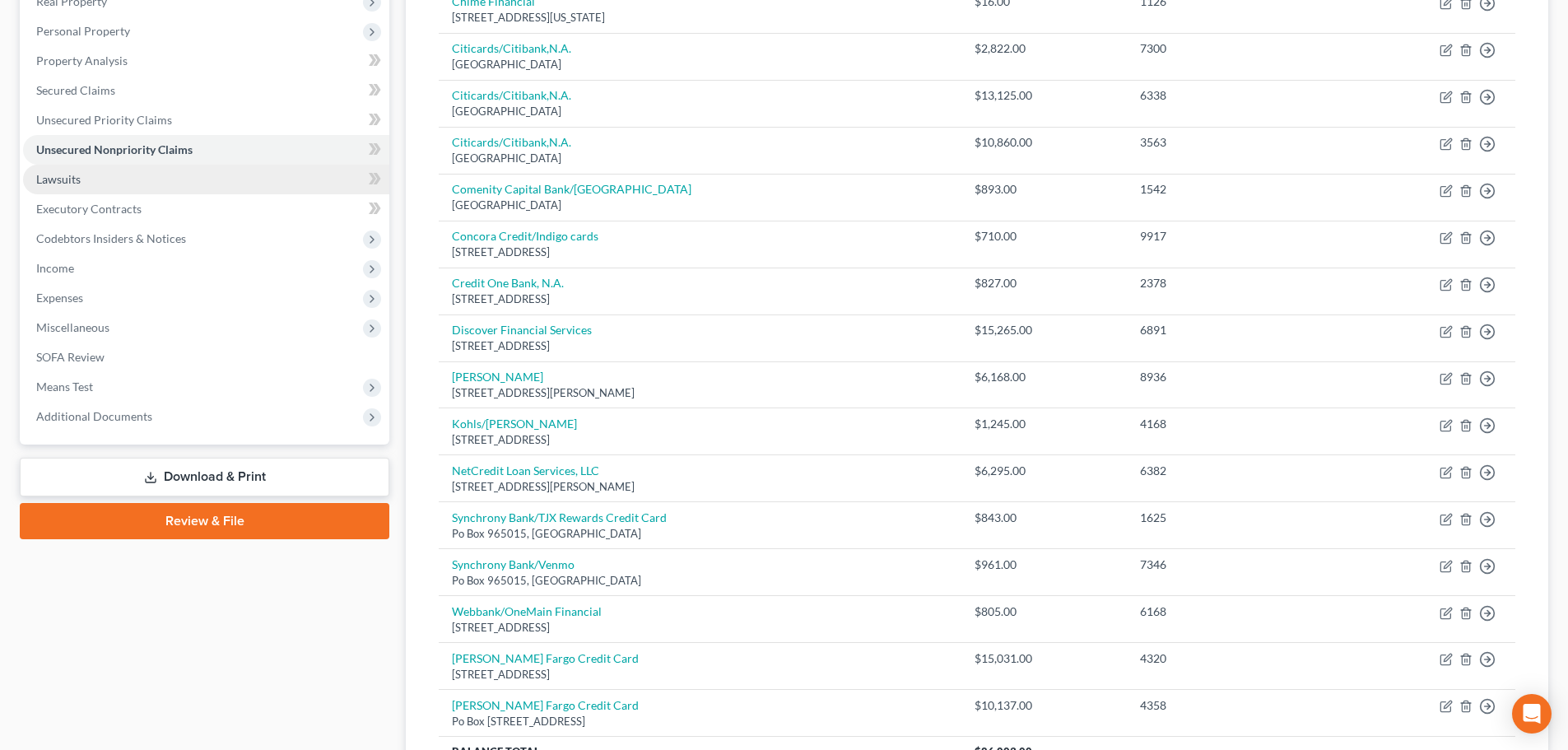
click at [99, 185] on link "Lawsuits" at bounding box center [206, 179] width 367 height 29
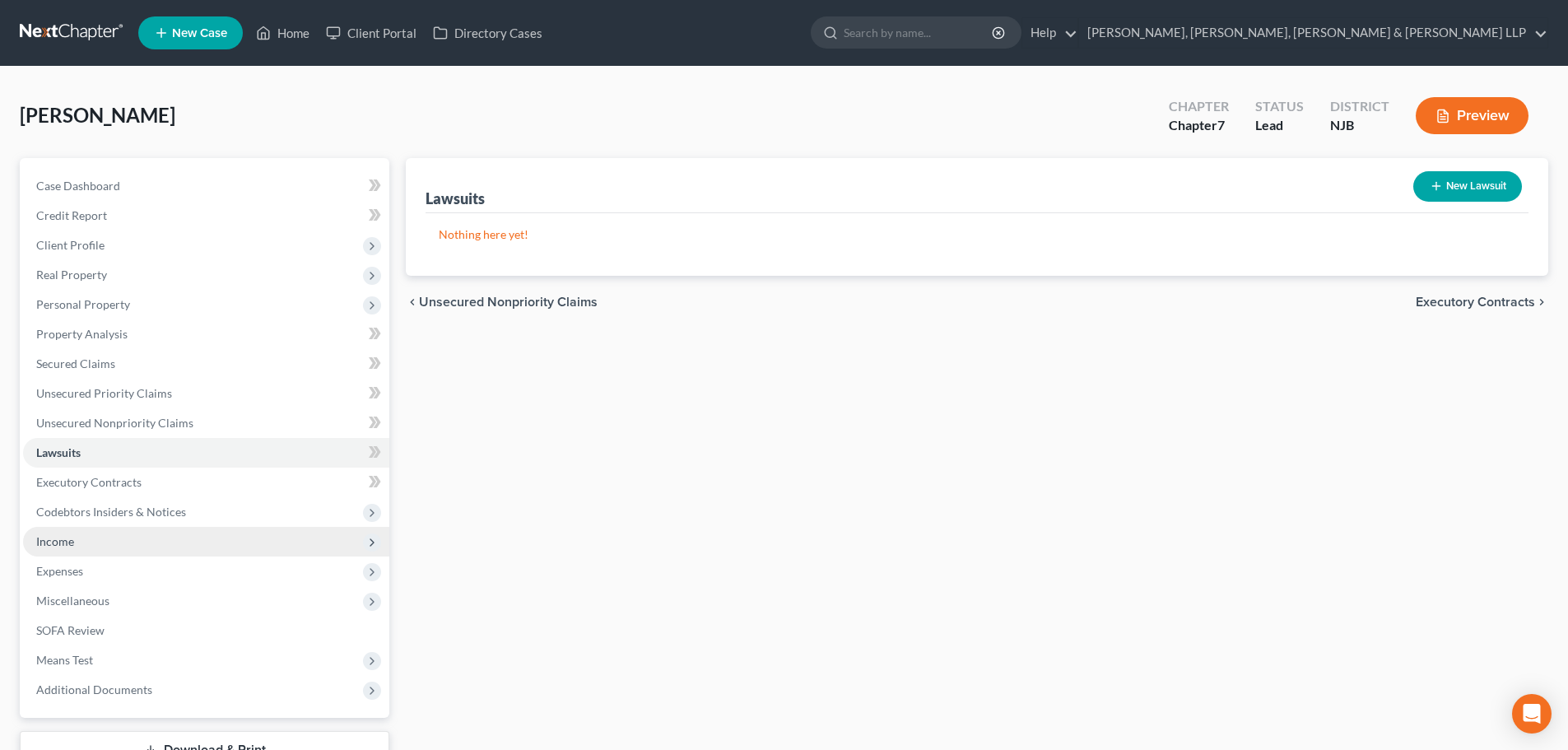
click at [93, 544] on span "Income" at bounding box center [206, 541] width 367 height 29
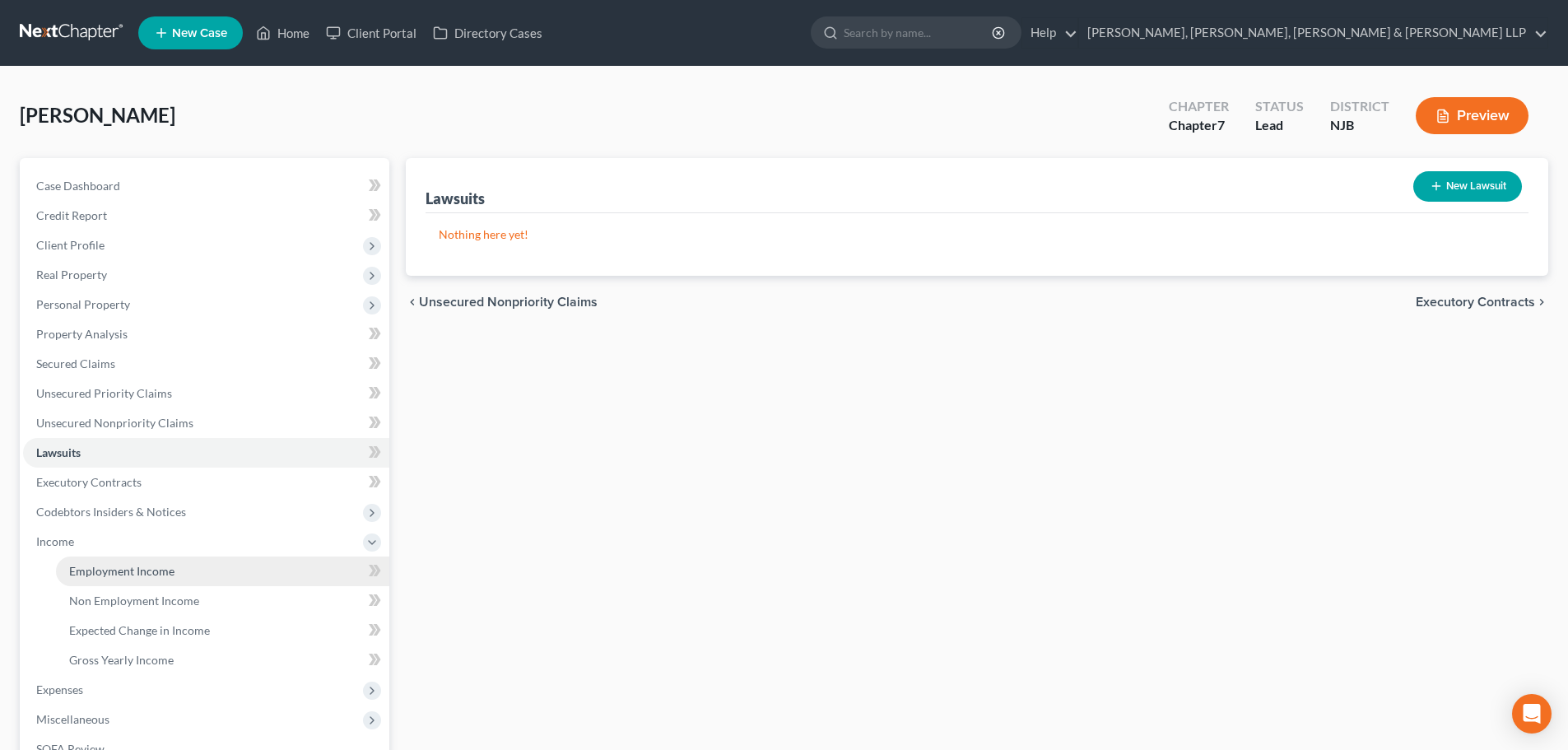
click at [155, 568] on span "Employment Income" at bounding box center [121, 571] width 105 height 14
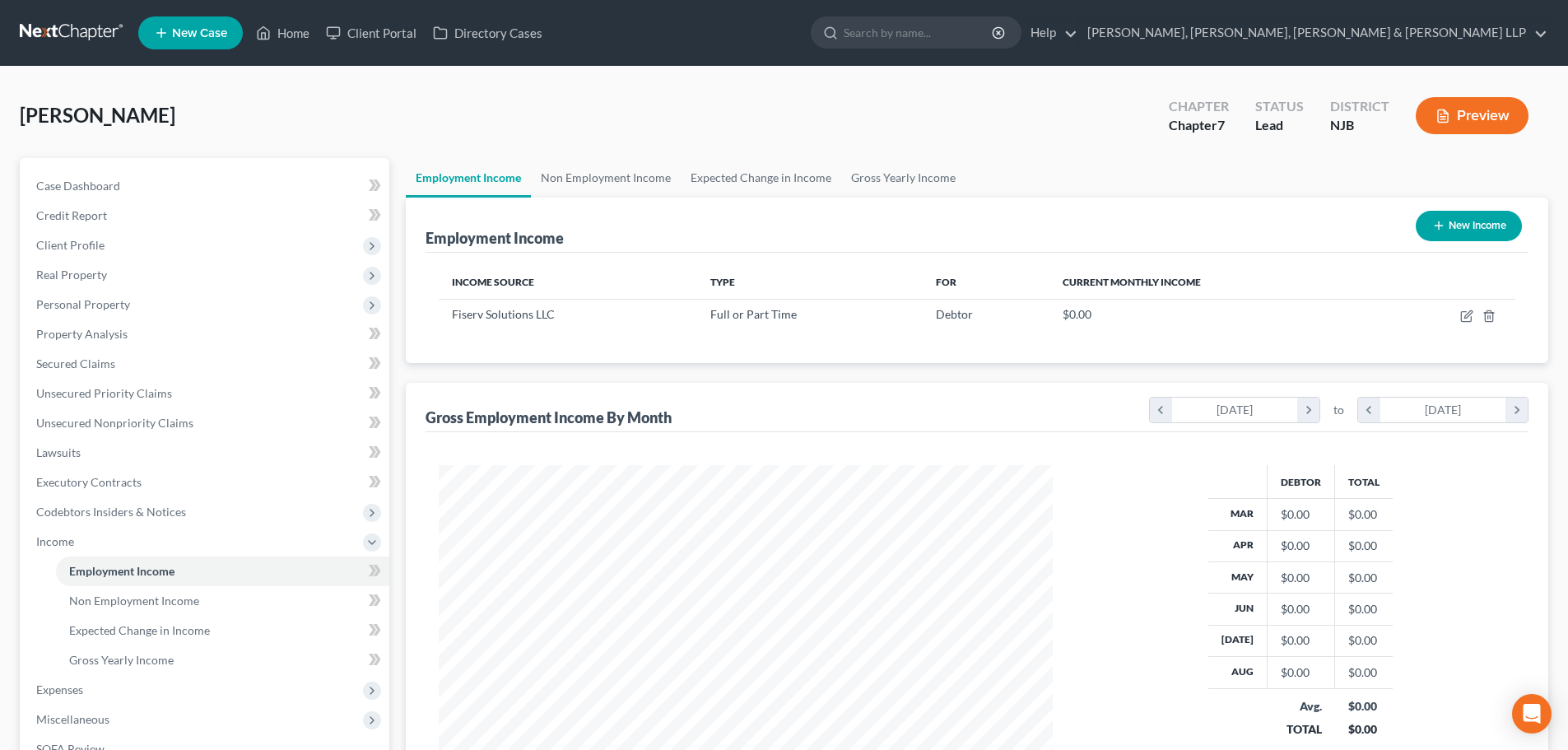
scroll to position [307, 647]
click at [613, 177] on link "Non Employment Income" at bounding box center [606, 178] width 150 height 40
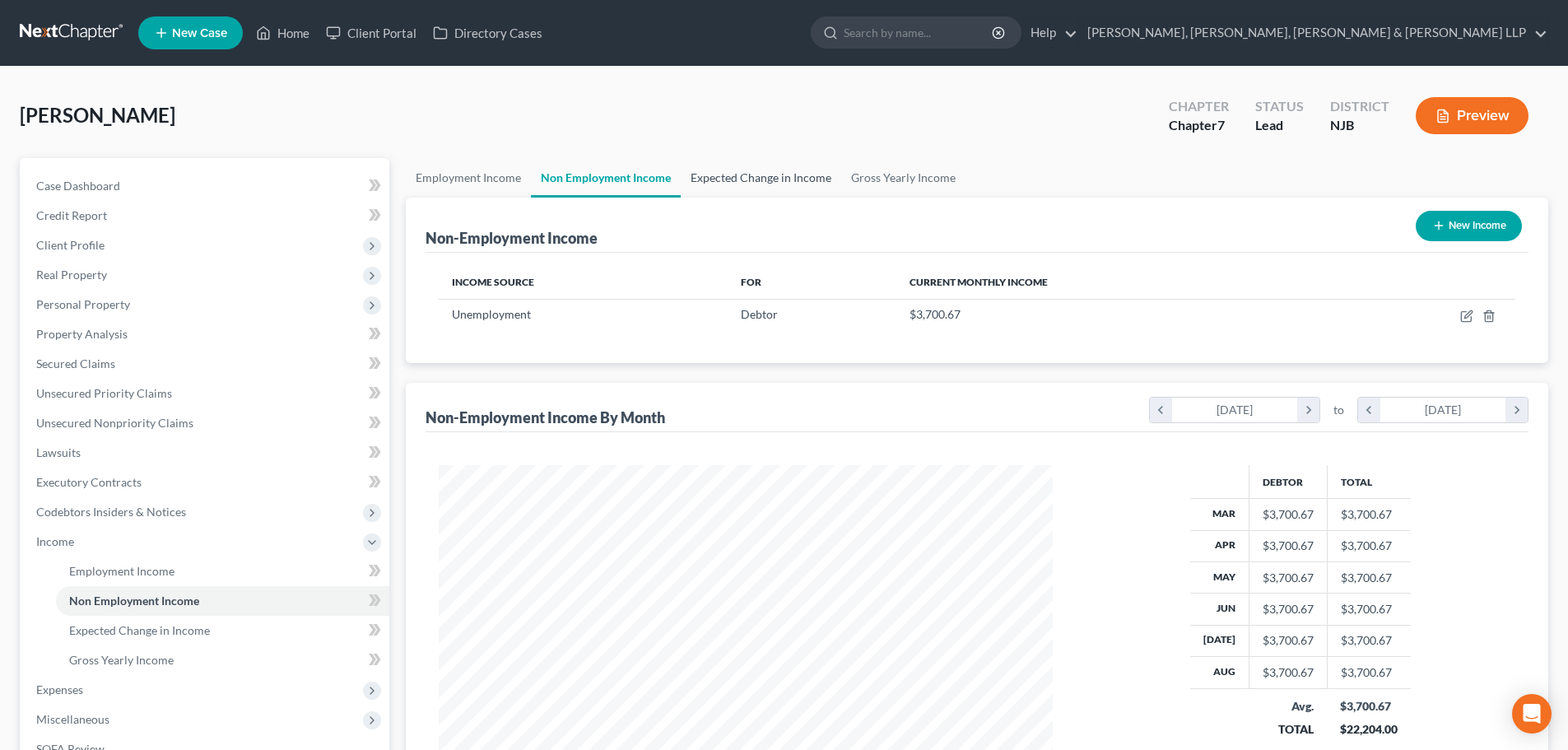
scroll to position [307, 647]
click at [753, 174] on link "Expected Change in Income" at bounding box center [761, 178] width 160 height 40
click at [872, 170] on link "Gross Yearly Income" at bounding box center [903, 178] width 125 height 40
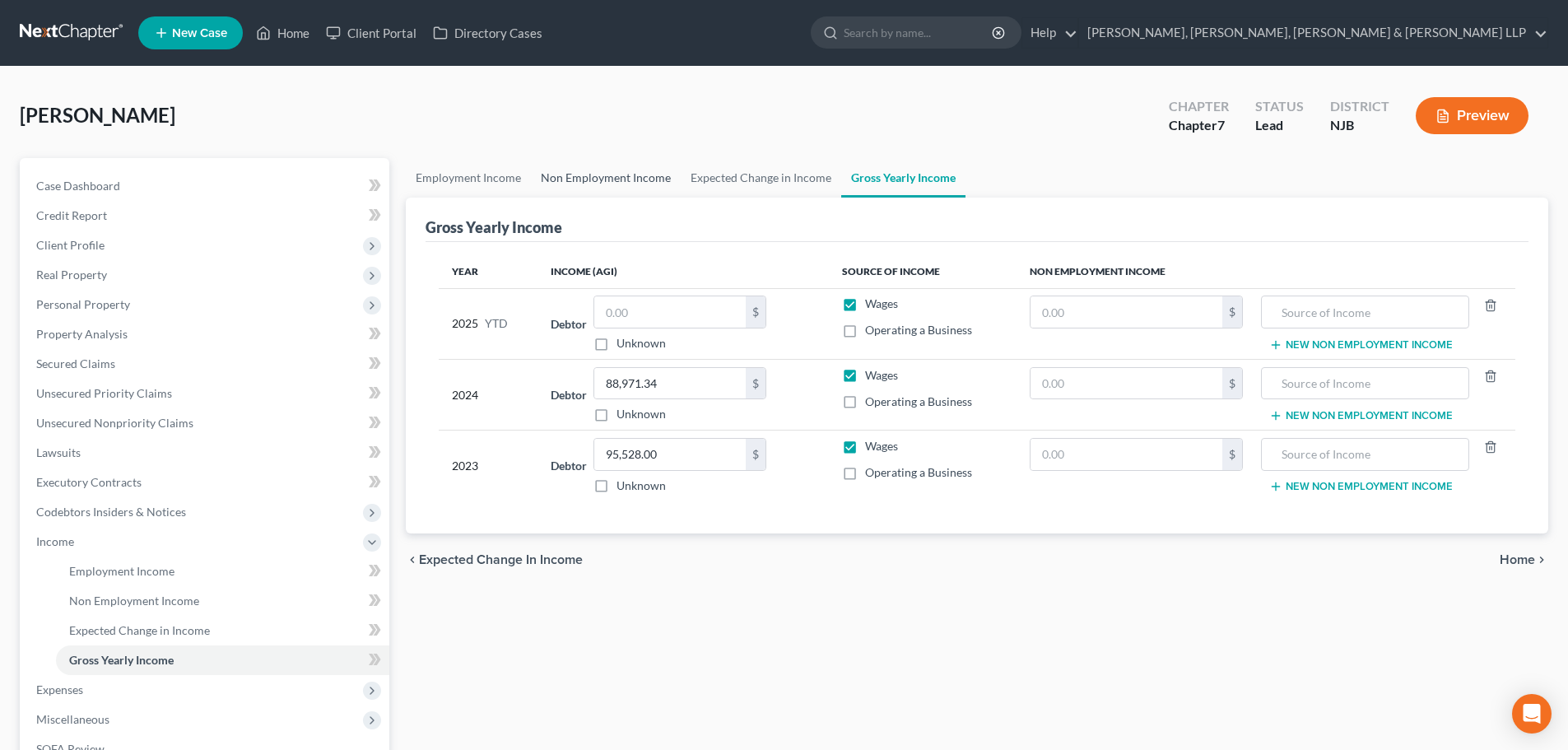
click at [602, 178] on link "Non Employment Income" at bounding box center [606, 178] width 150 height 40
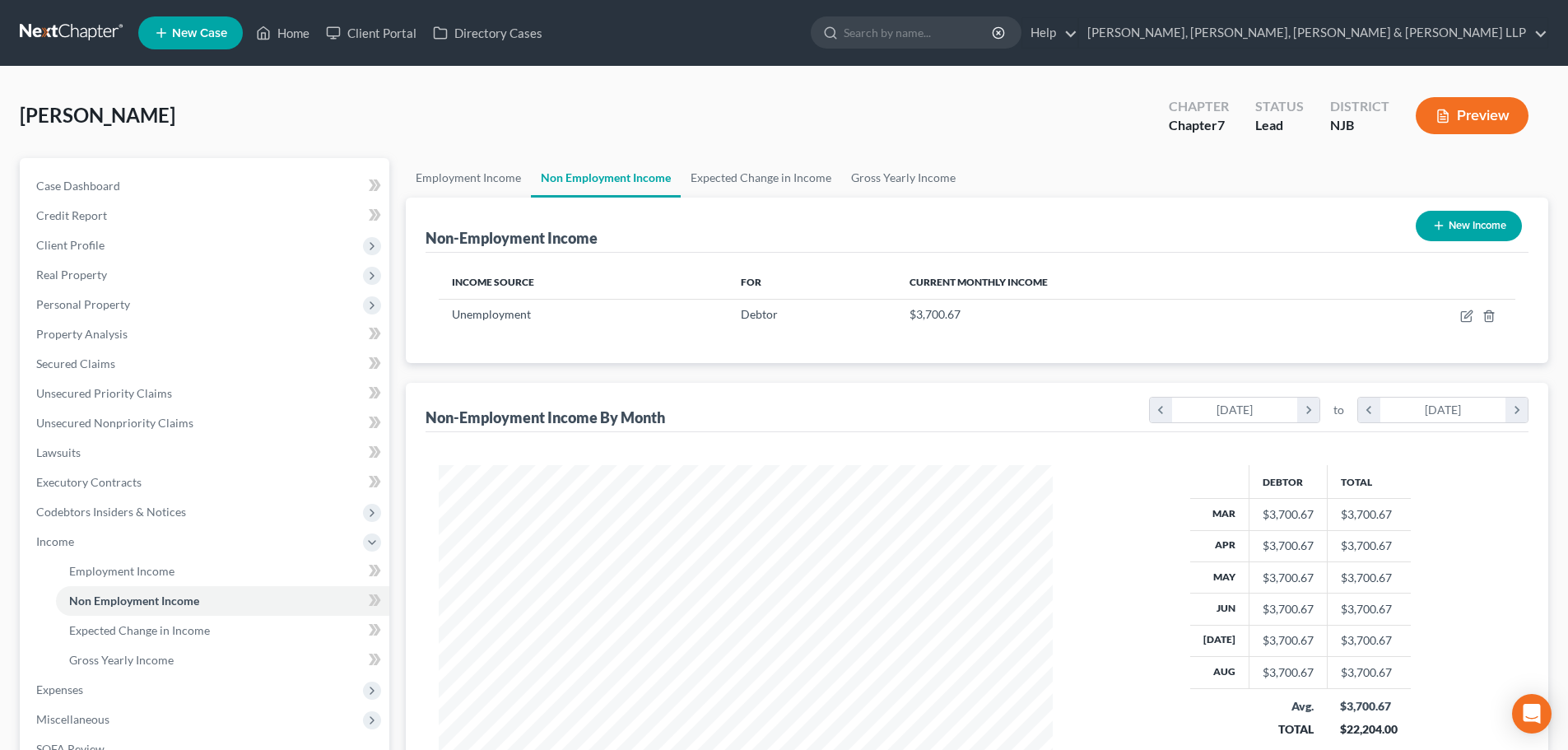
scroll to position [83, 0]
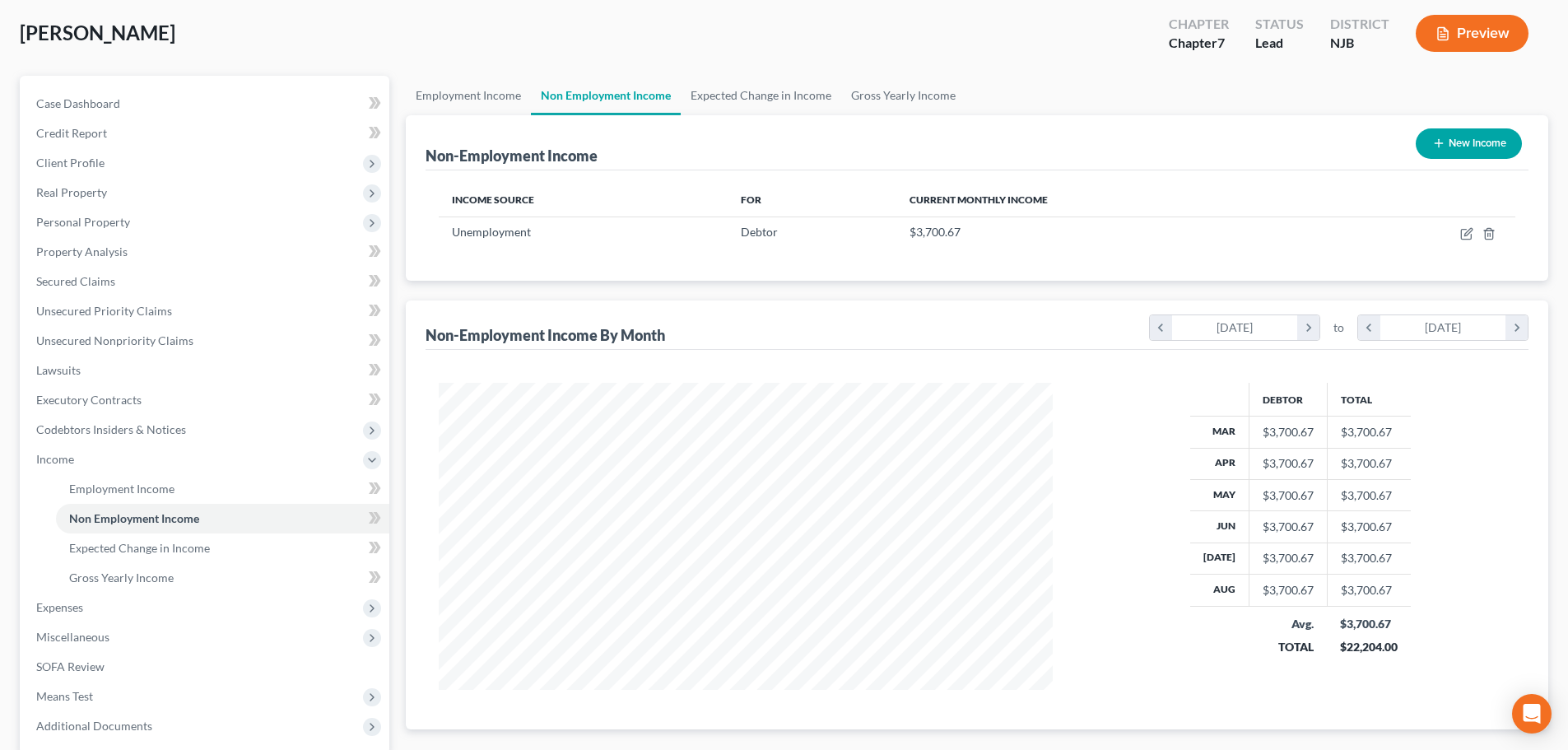
click at [1400, 646] on td "$3,700.67 $22,204.00" at bounding box center [1369, 635] width 84 height 58
drag, startPoint x: 1406, startPoint y: 642, endPoint x: 1346, endPoint y: 651, distance: 60.7
click at [1346, 651] on td "$3,700.67 $22,204.00" at bounding box center [1369, 635] width 84 height 58
drag, startPoint x: 887, startPoint y: 90, endPoint x: 878, endPoint y: 115, distance: 26.6
click at [887, 90] on link "Gross Yearly Income" at bounding box center [903, 95] width 125 height 40
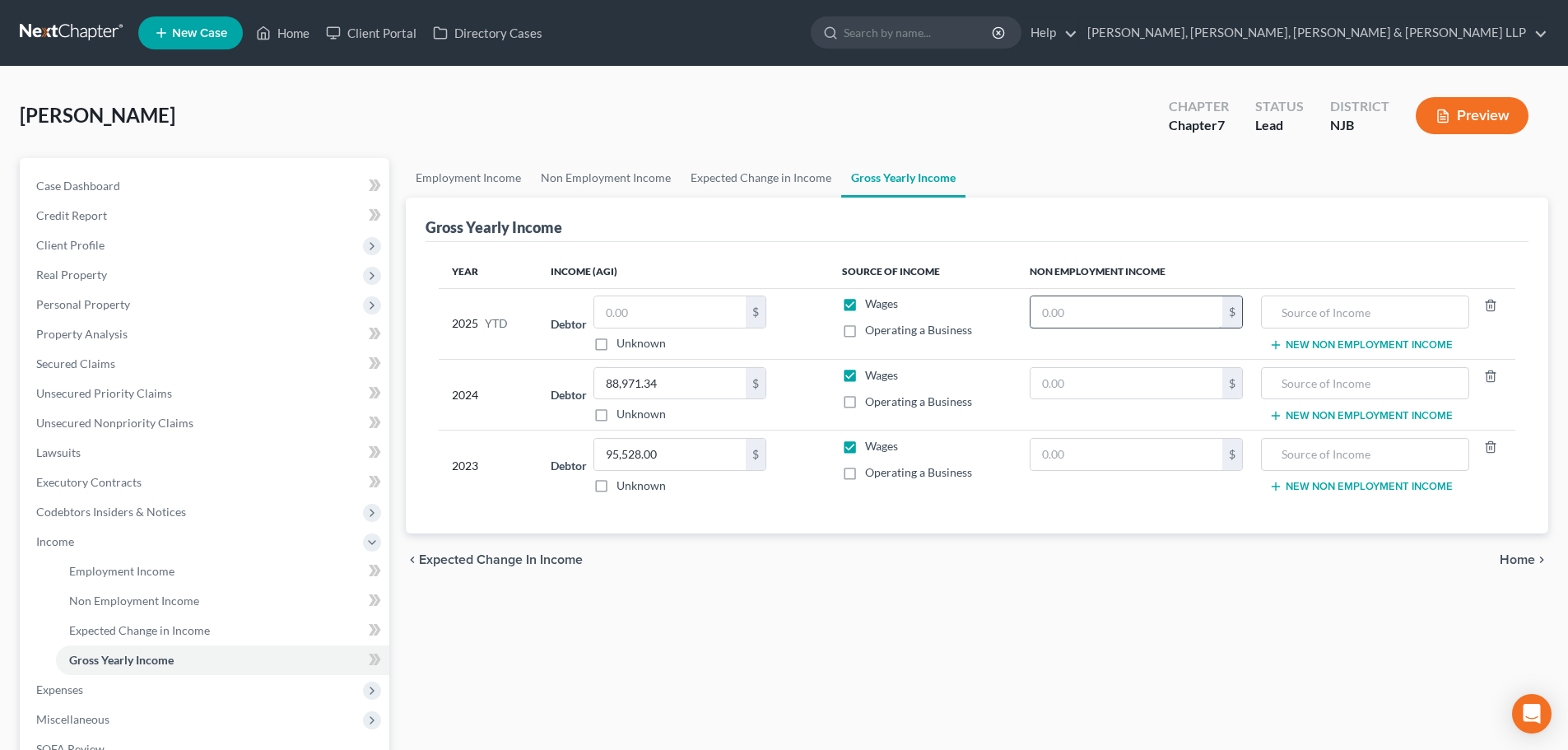
click at [1079, 304] on input "text" at bounding box center [1126, 312] width 192 height 31
paste input "29,605.33"
click at [1318, 311] on input "text" at bounding box center [1364, 312] width 190 height 31
click at [774, 185] on link "Expected Change in Income" at bounding box center [761, 178] width 160 height 40
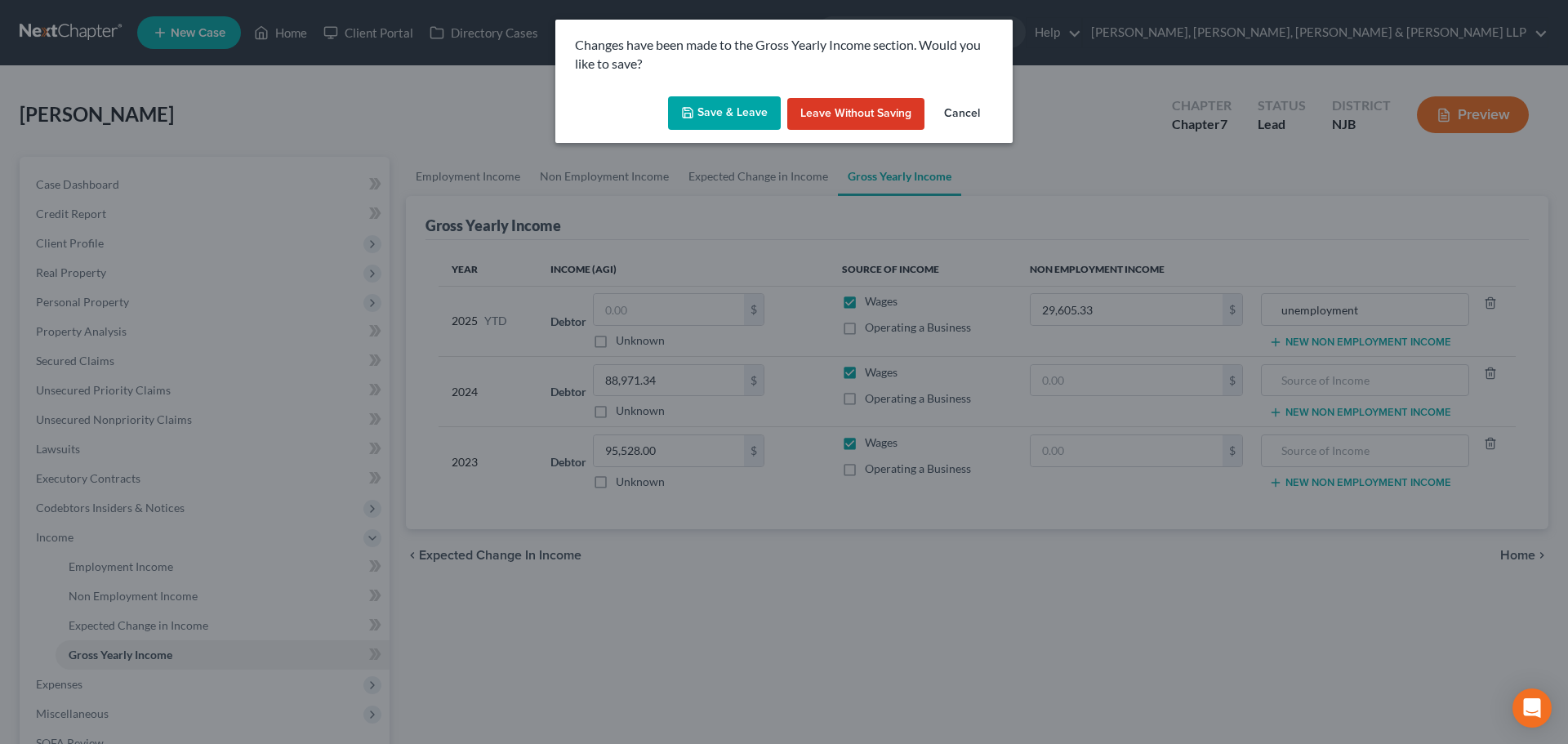
click at [761, 120] on button "Save & Leave" at bounding box center [724, 113] width 113 height 34
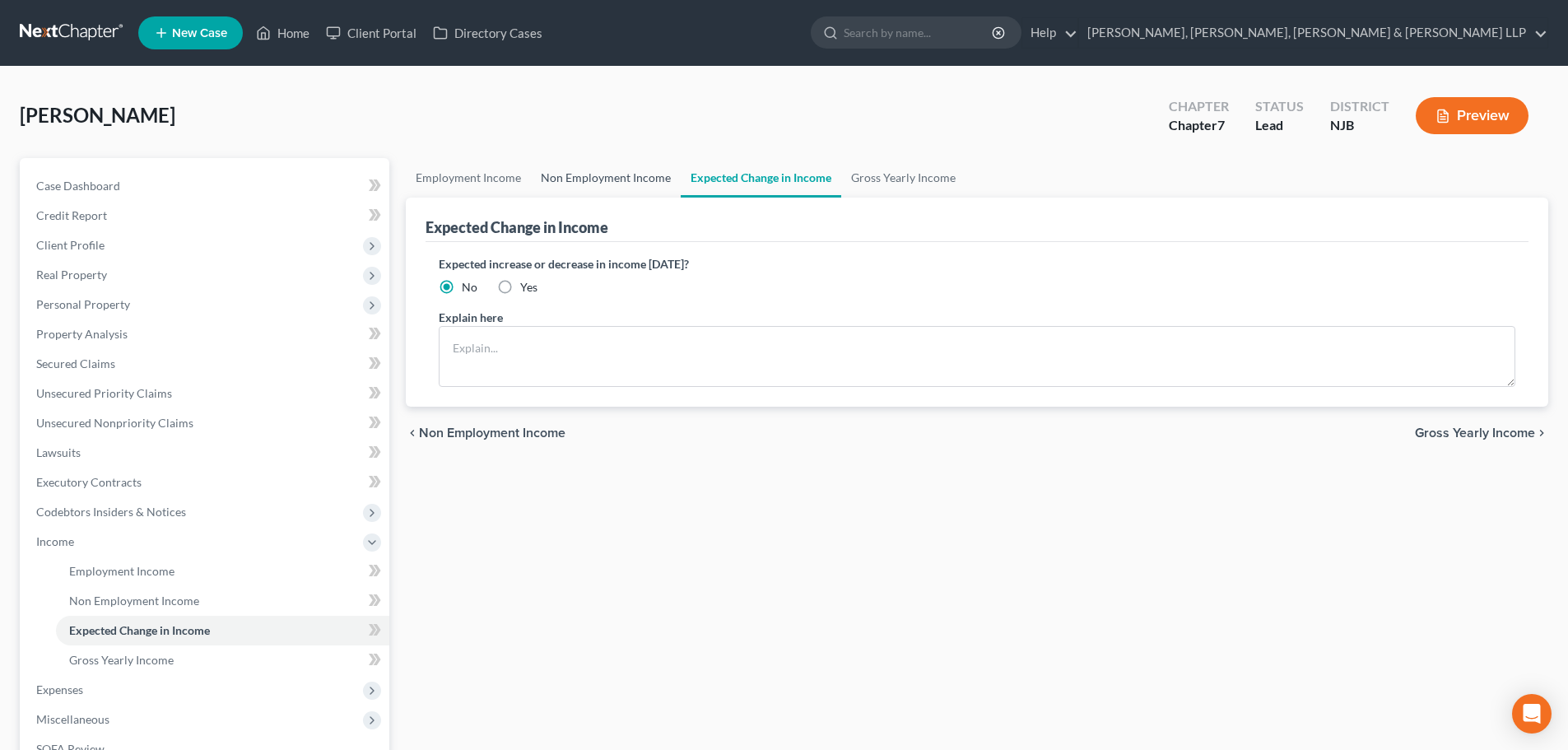
click at [656, 168] on link "Non Employment Income" at bounding box center [606, 178] width 150 height 40
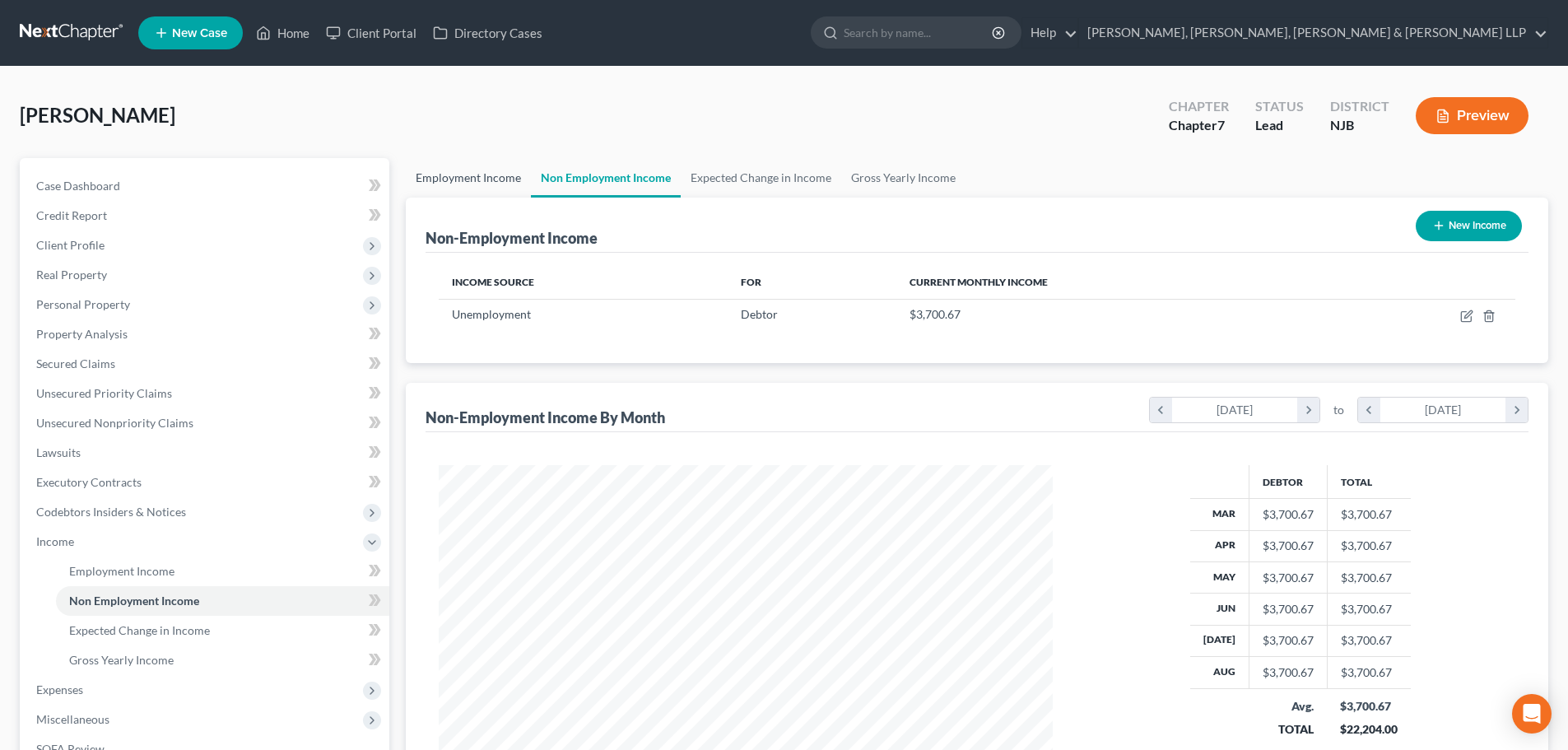
scroll to position [307, 647]
click at [479, 179] on link "Employment Income" at bounding box center [468, 178] width 125 height 40
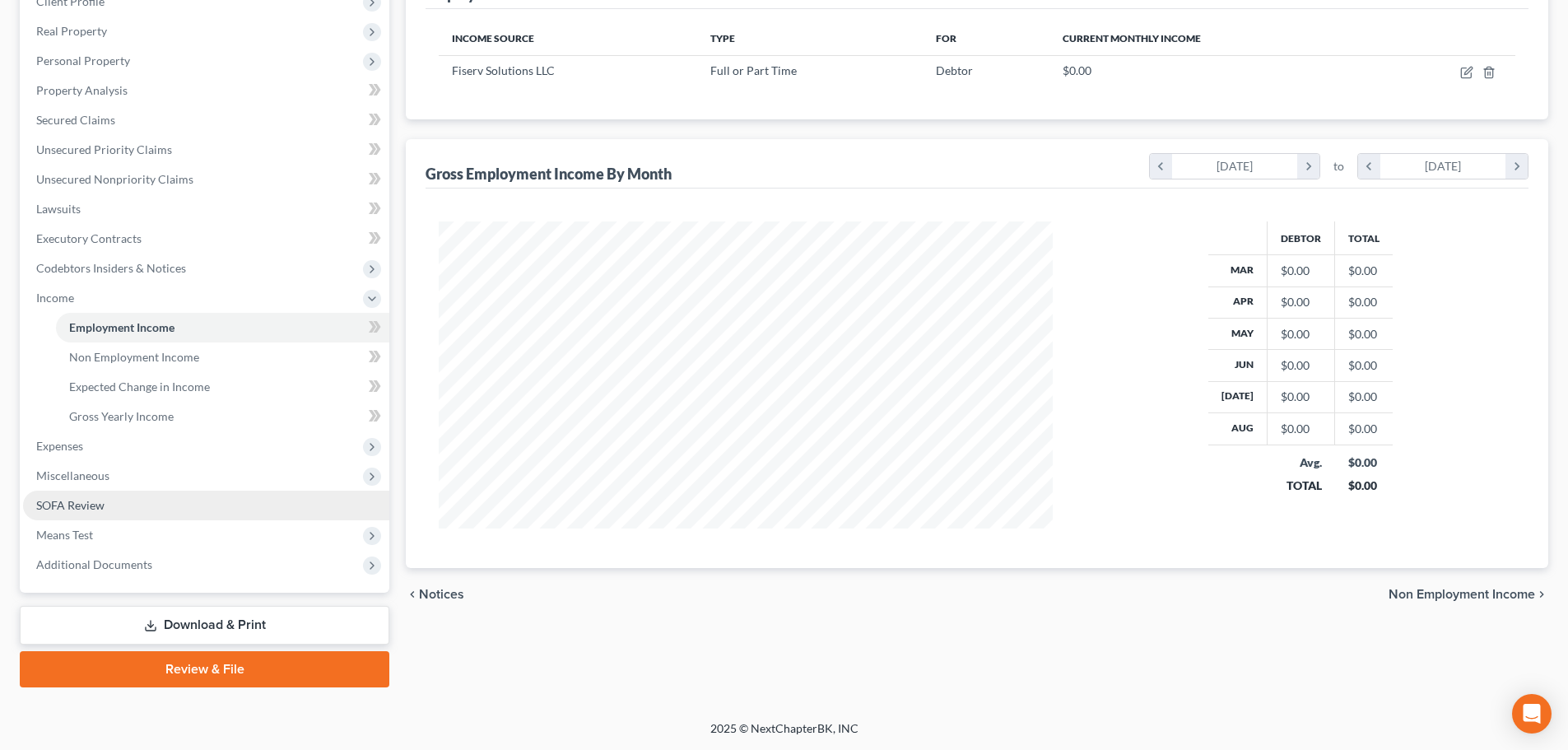
scroll to position [307, 647]
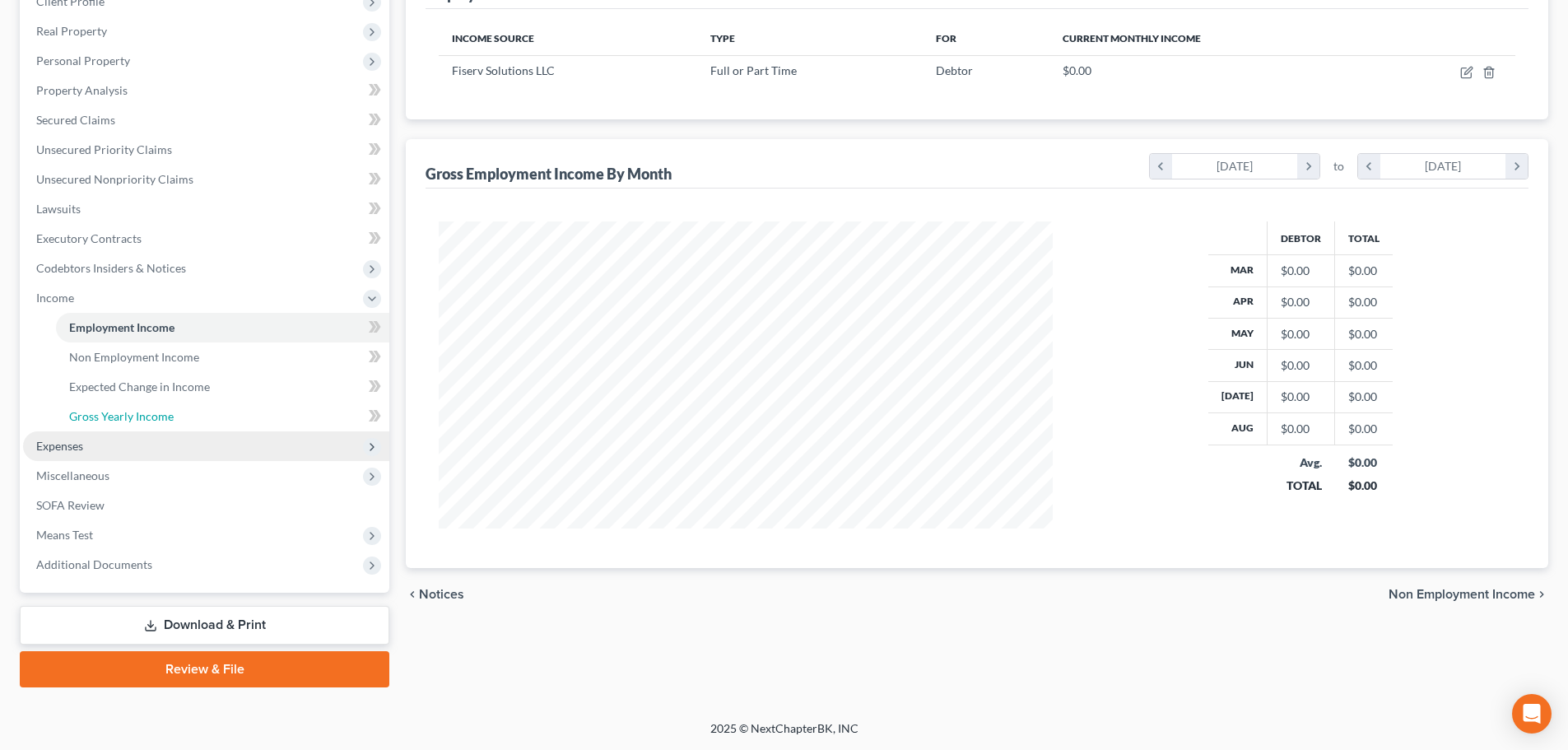
drag, startPoint x: 97, startPoint y: 425, endPoint x: 72, endPoint y: 453, distance: 37.5
click at [95, 425] on link "Gross Yearly Income" at bounding box center [222, 416] width 334 height 29
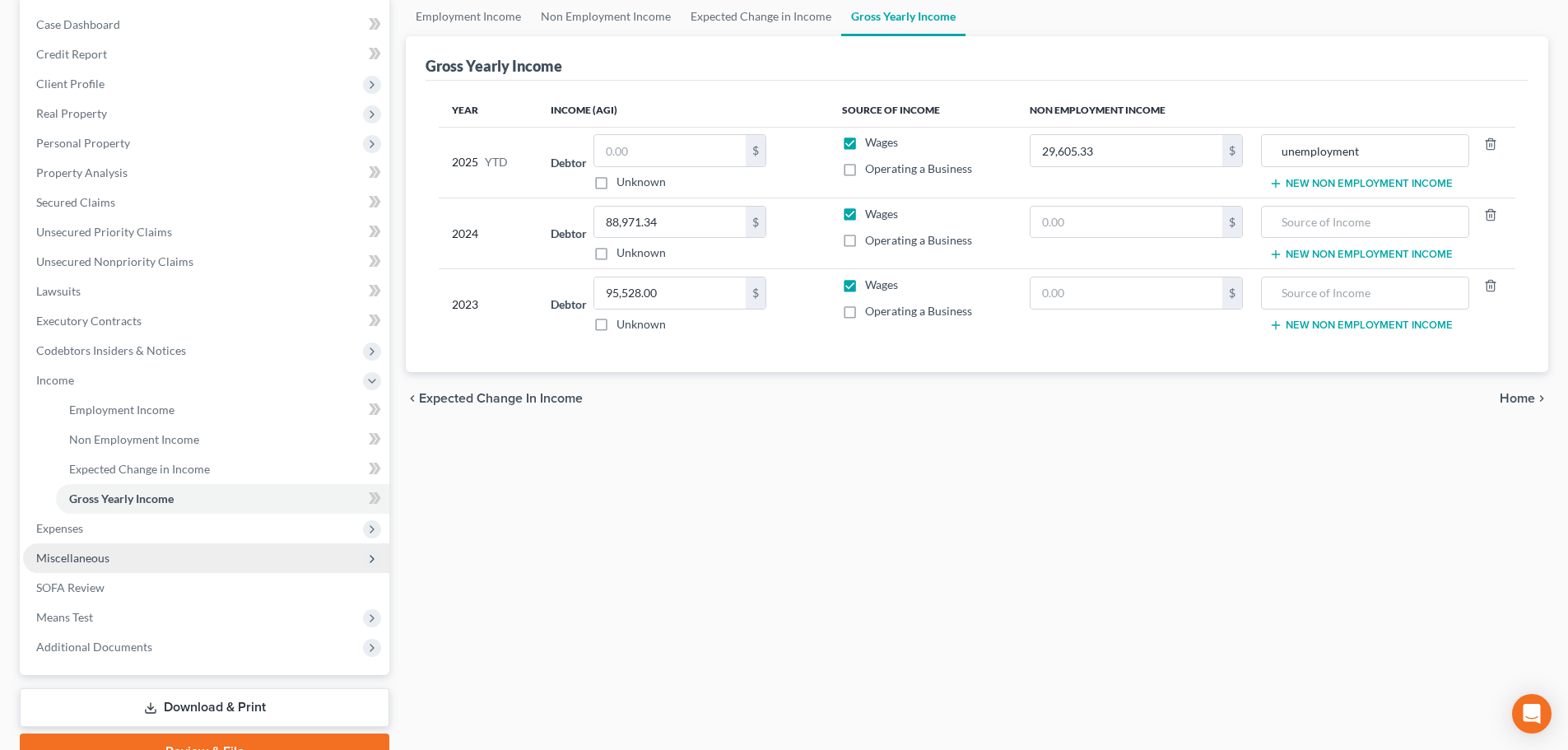
scroll to position [164, 0]
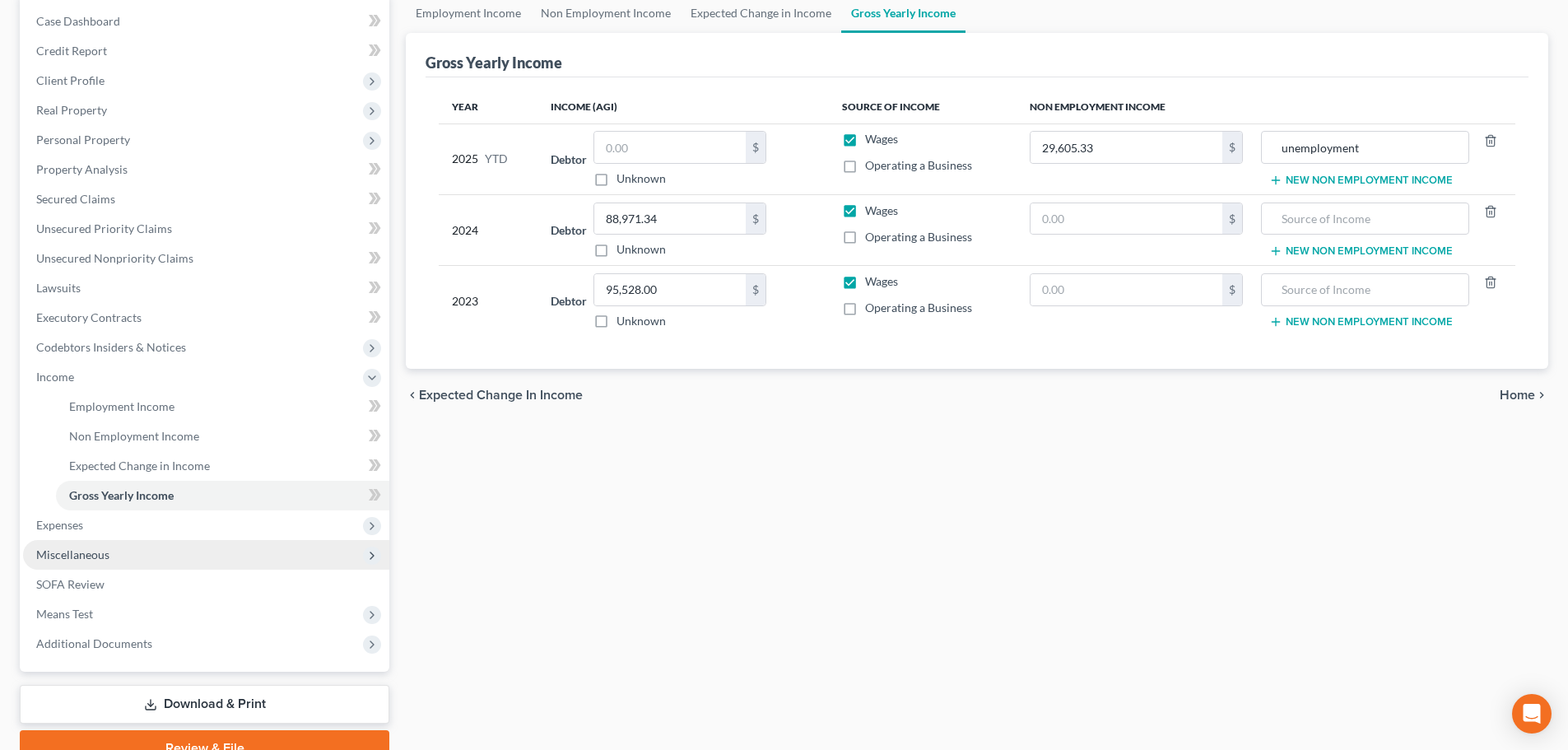
click at [78, 533] on span "Expenses" at bounding box center [206, 525] width 367 height 29
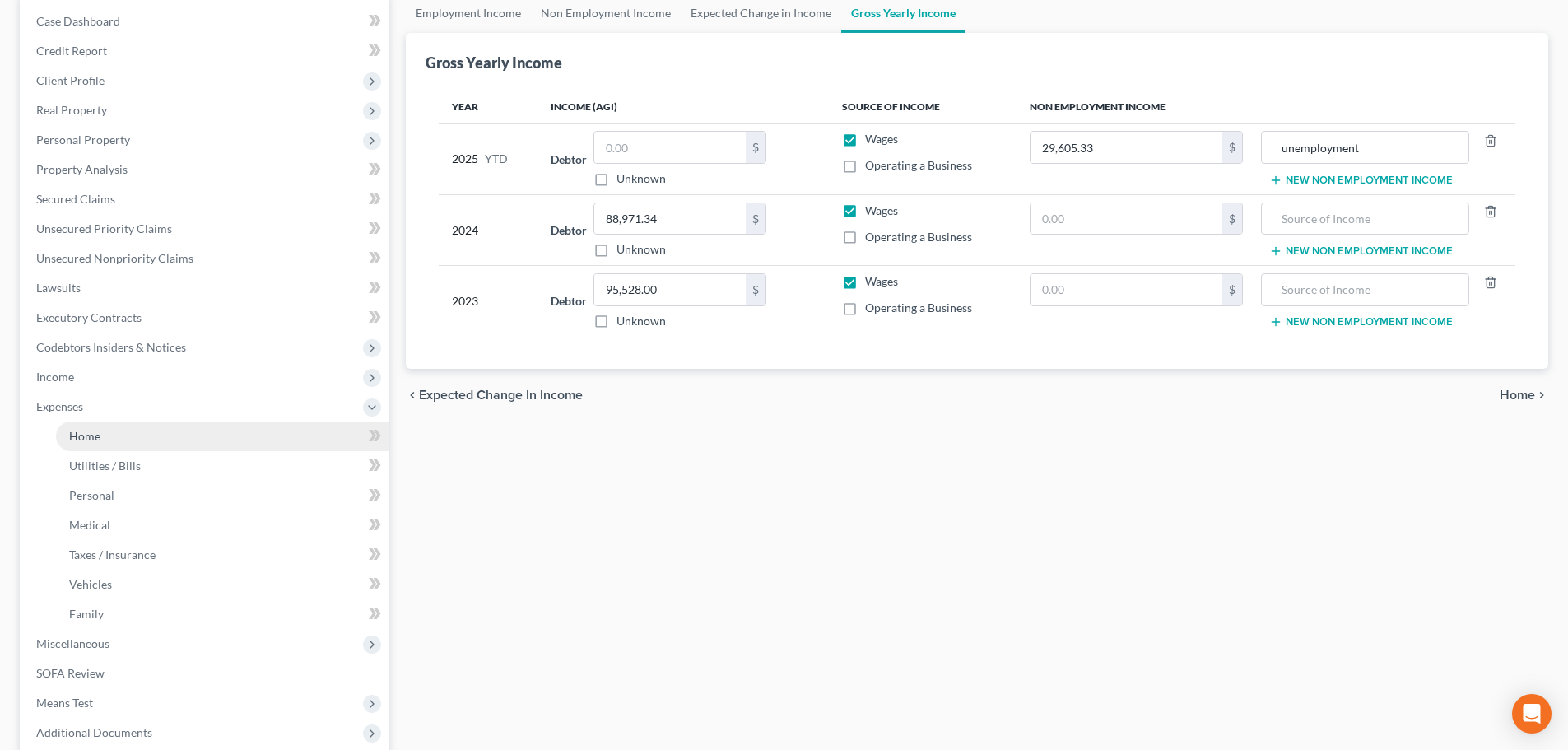
click at [116, 430] on link "Home" at bounding box center [222, 436] width 334 height 29
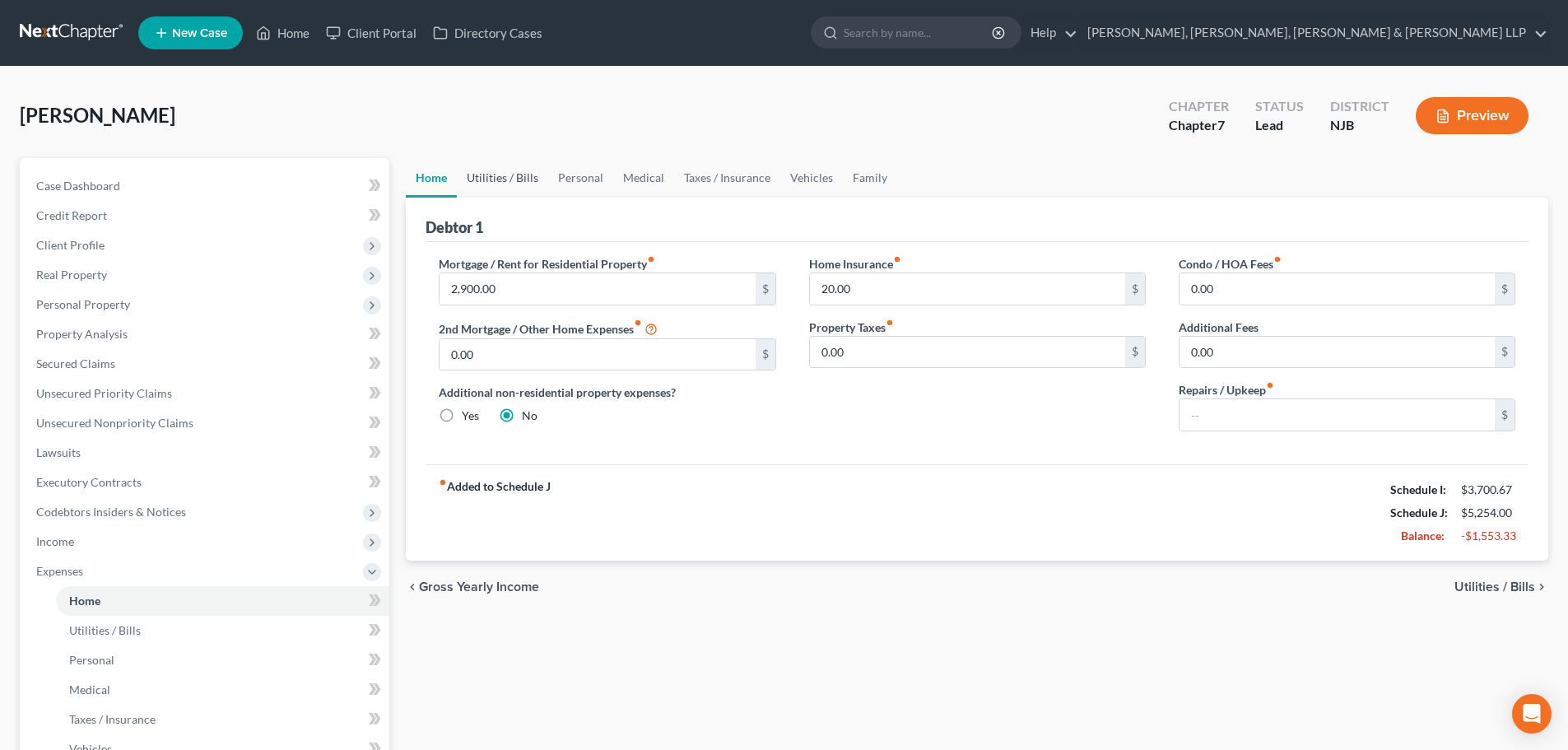
click at [505, 172] on link "Utilities / Bills" at bounding box center [502, 178] width 91 height 40
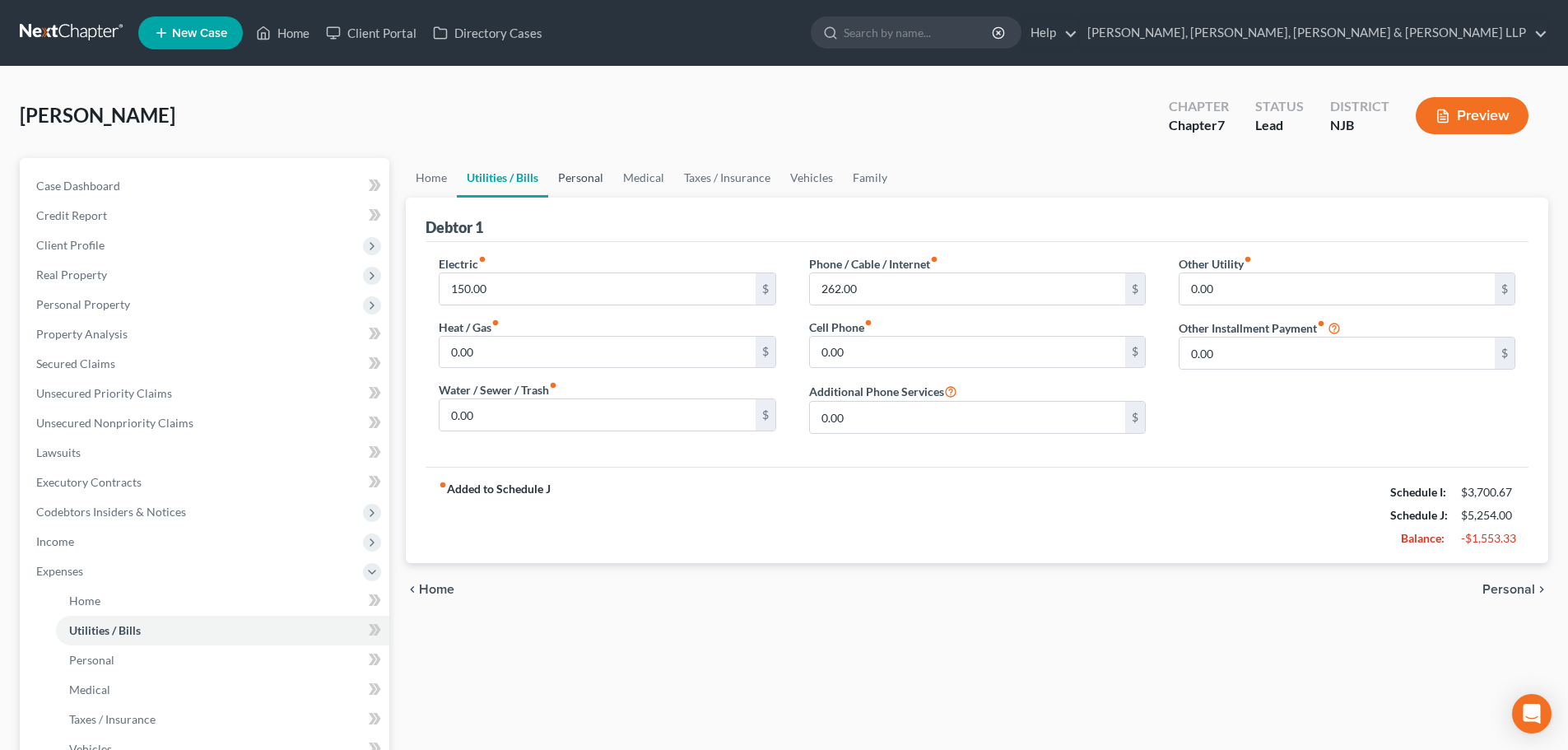
click at [584, 180] on link "Personal" at bounding box center [581, 178] width 65 height 40
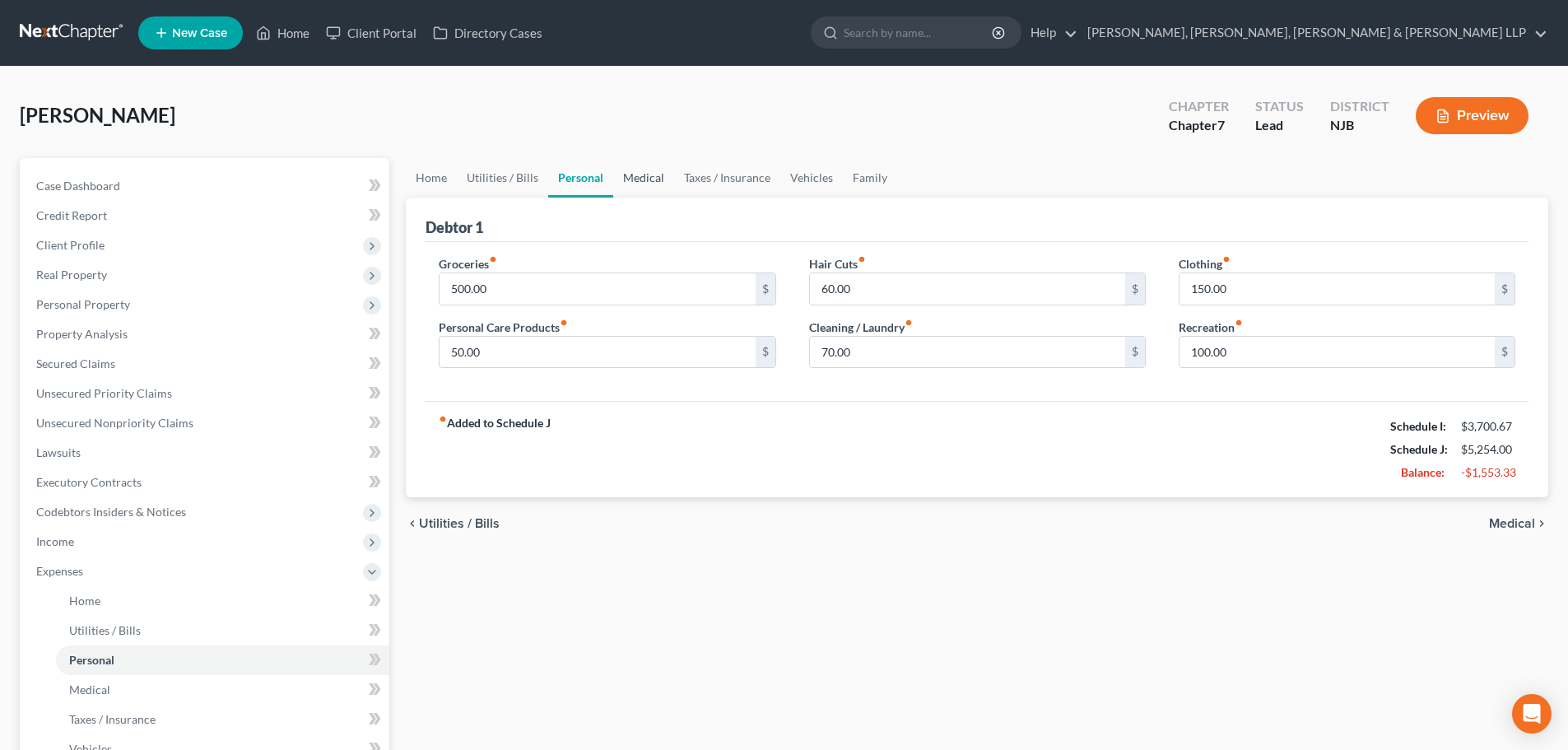
click at [664, 173] on link "Medical" at bounding box center [644, 178] width 61 height 40
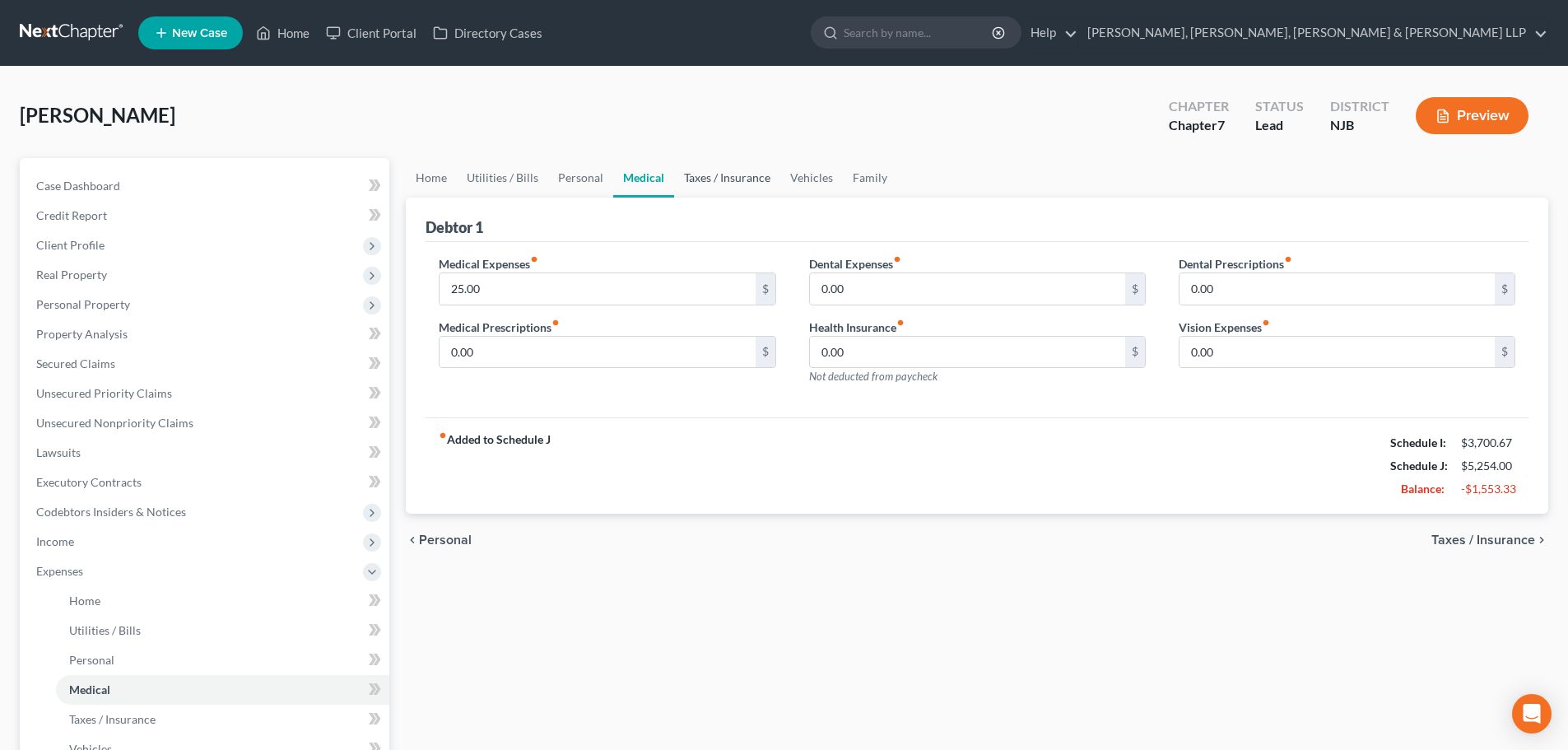
click at [710, 172] on link "Taxes / Insurance" at bounding box center [727, 178] width 106 height 40
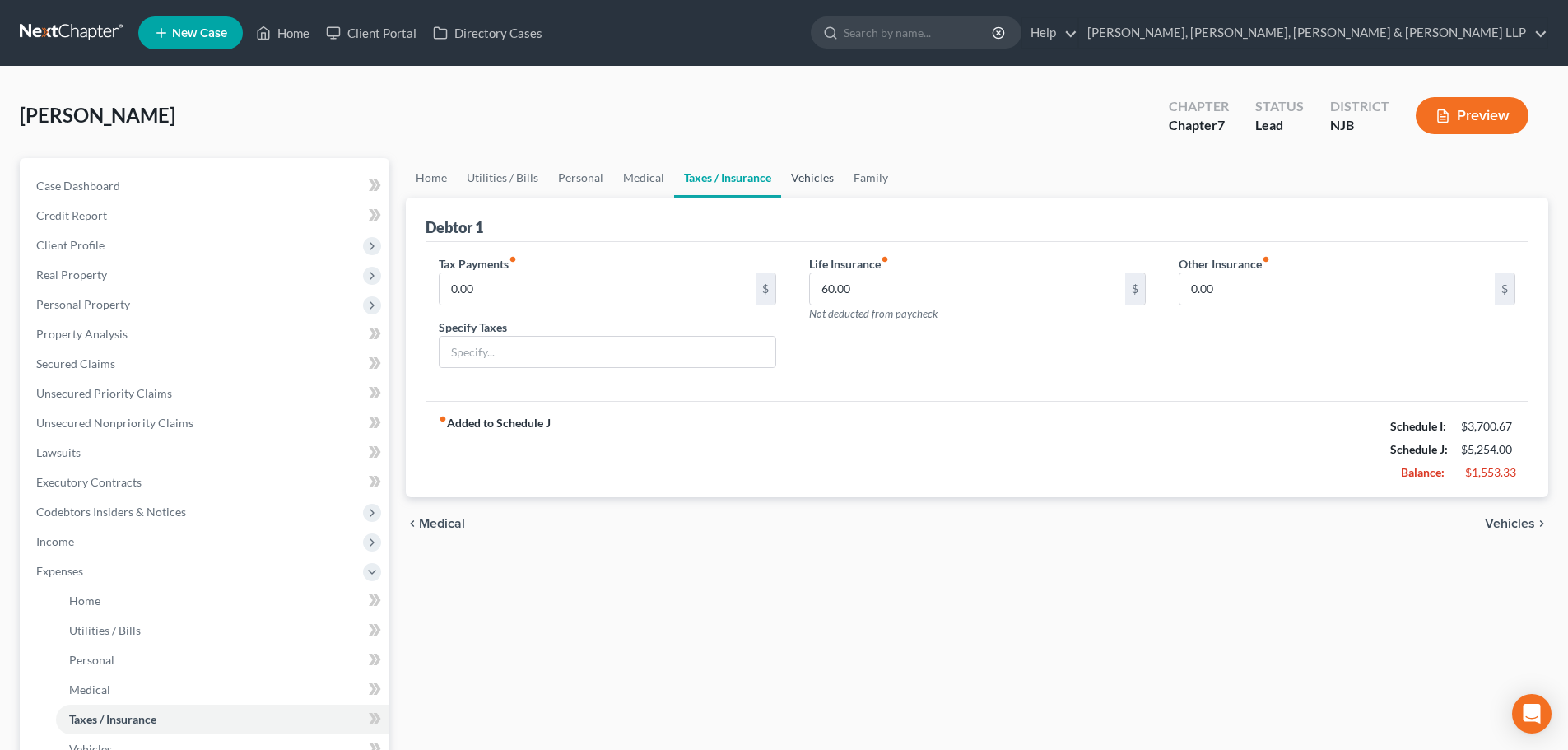
click at [787, 169] on link "Vehicles" at bounding box center [812, 178] width 62 height 40
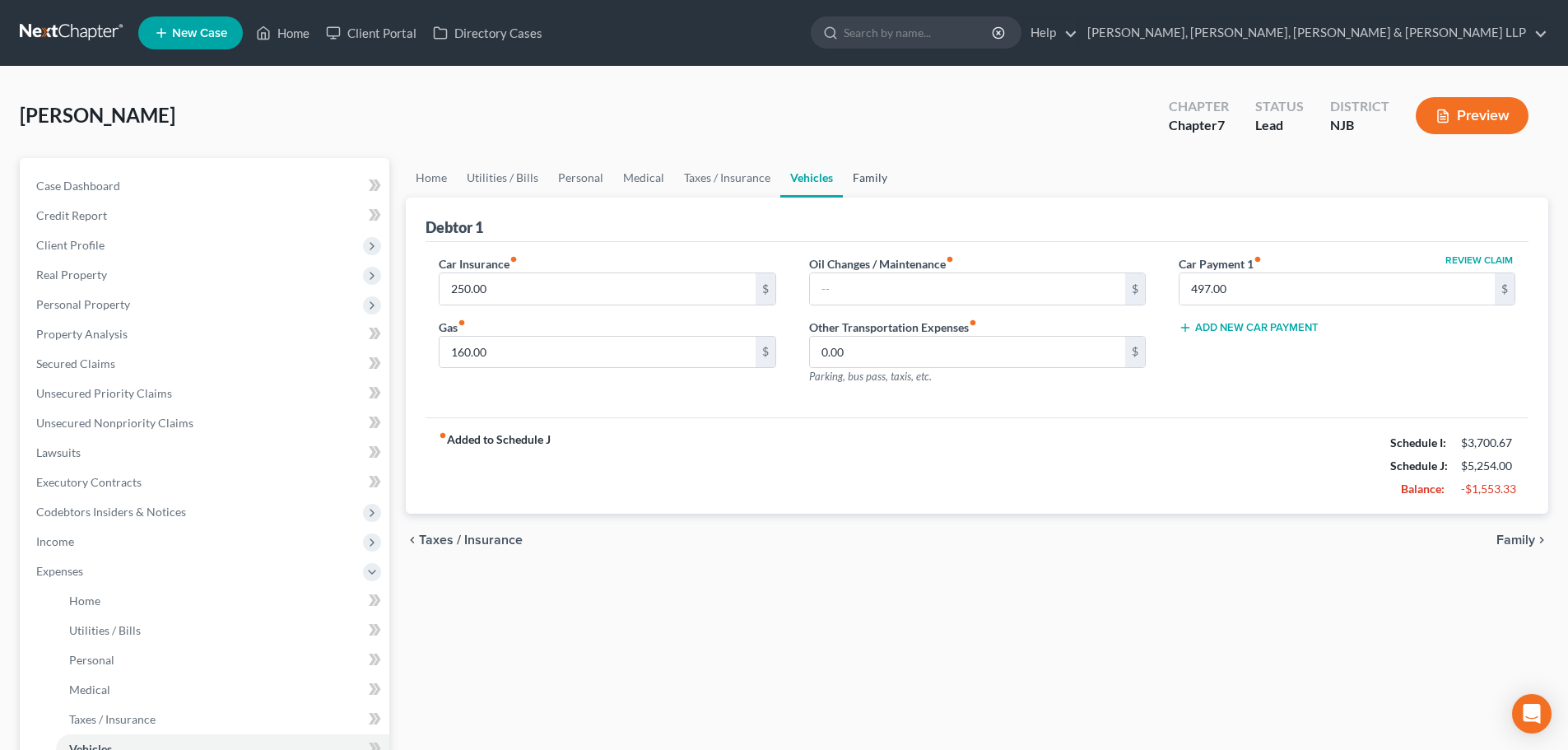
click at [868, 171] on link "Family" at bounding box center [870, 178] width 54 height 40
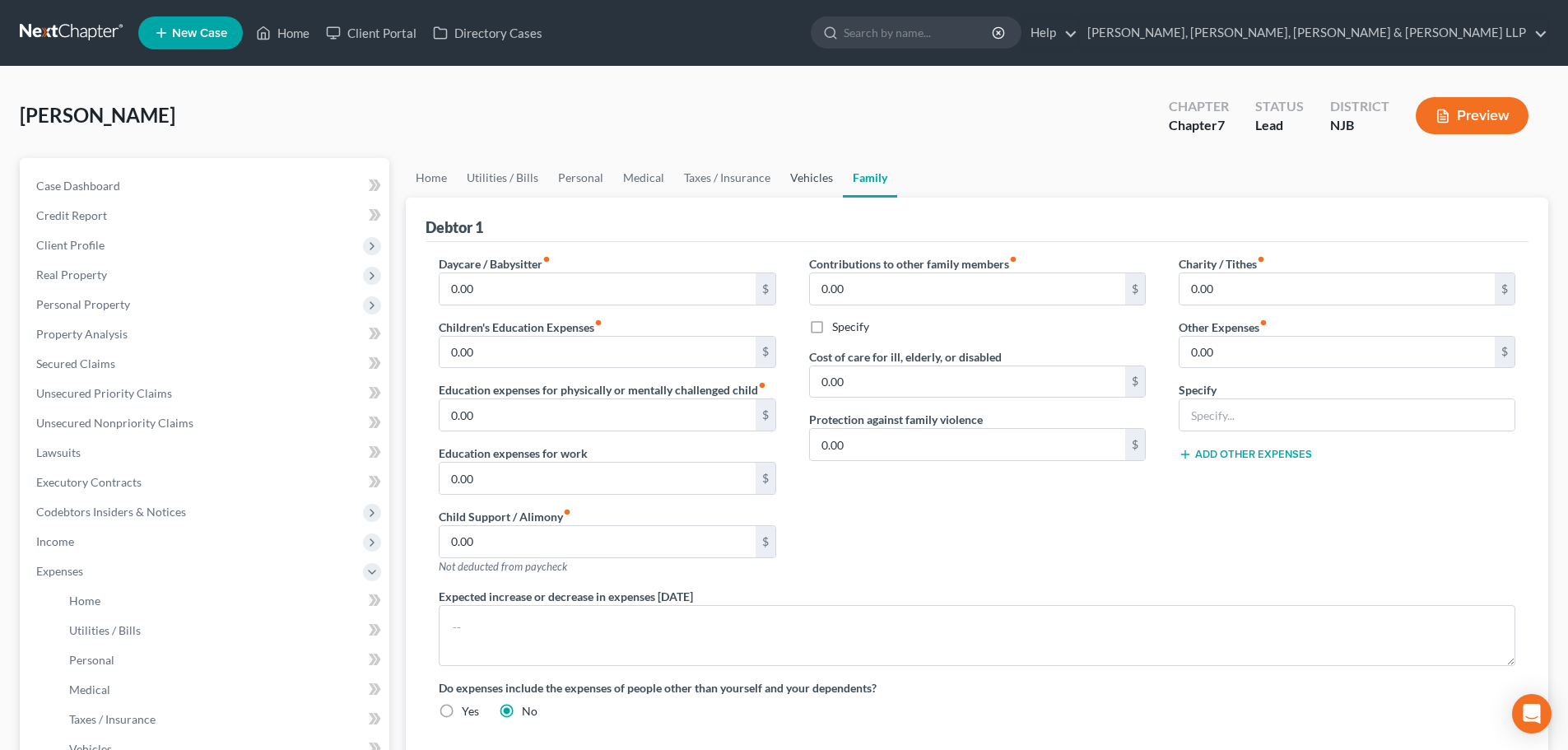
click at [796, 178] on link "Vehicles" at bounding box center [811, 178] width 62 height 40
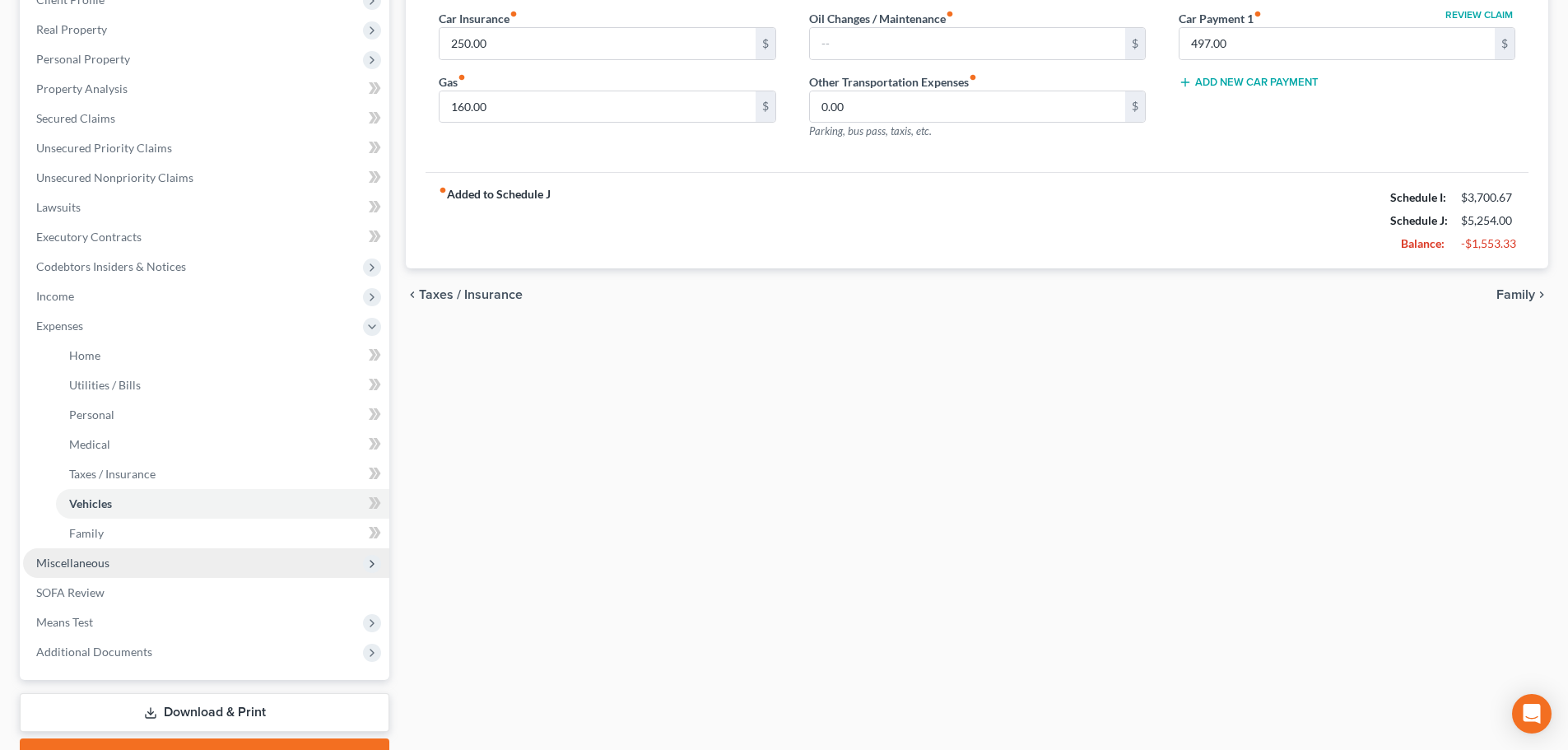
scroll to position [247, 0]
click at [98, 560] on span "Miscellaneous" at bounding box center [72, 560] width 73 height 14
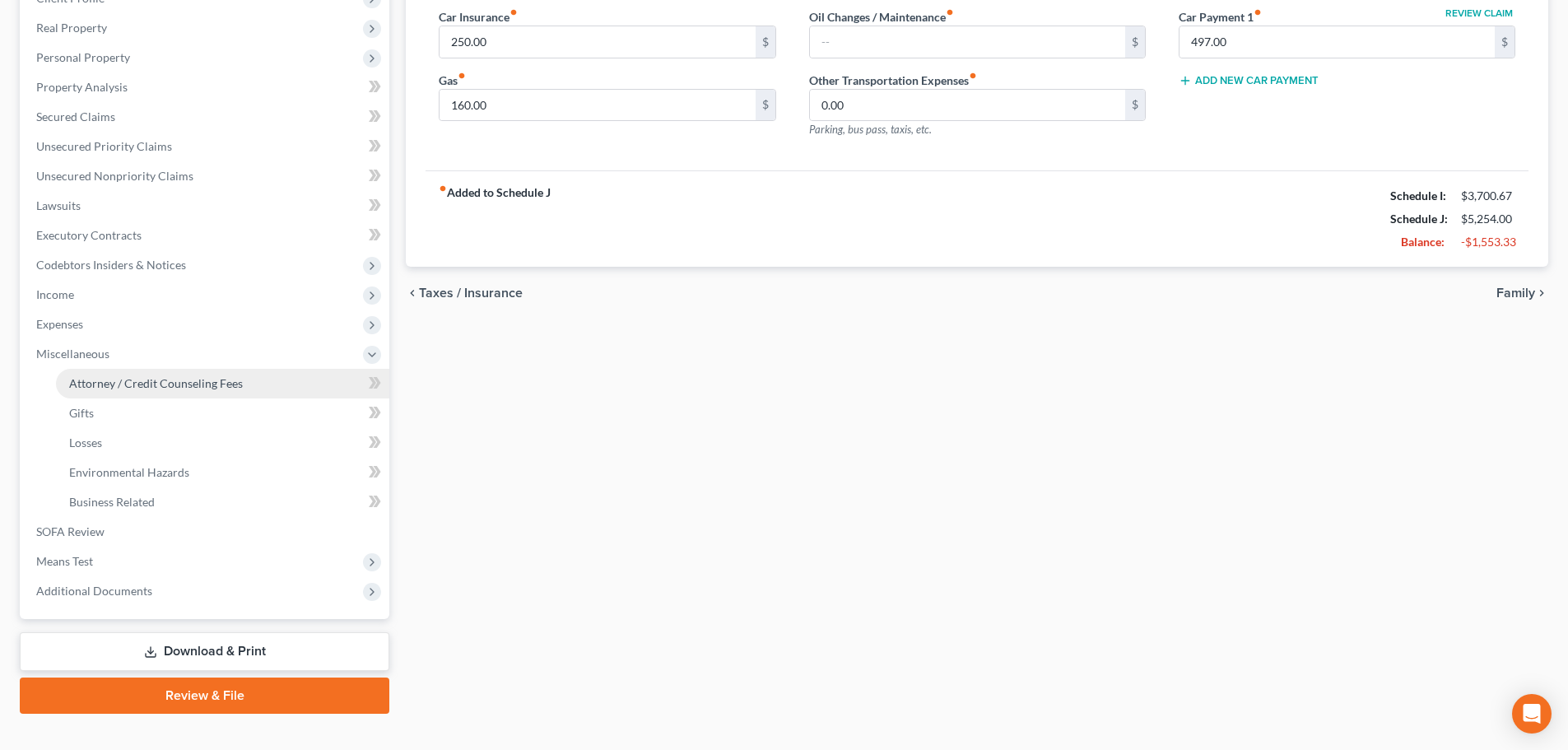
click at [217, 387] on span "Attorney / Credit Counseling Fees" at bounding box center [156, 383] width 174 height 14
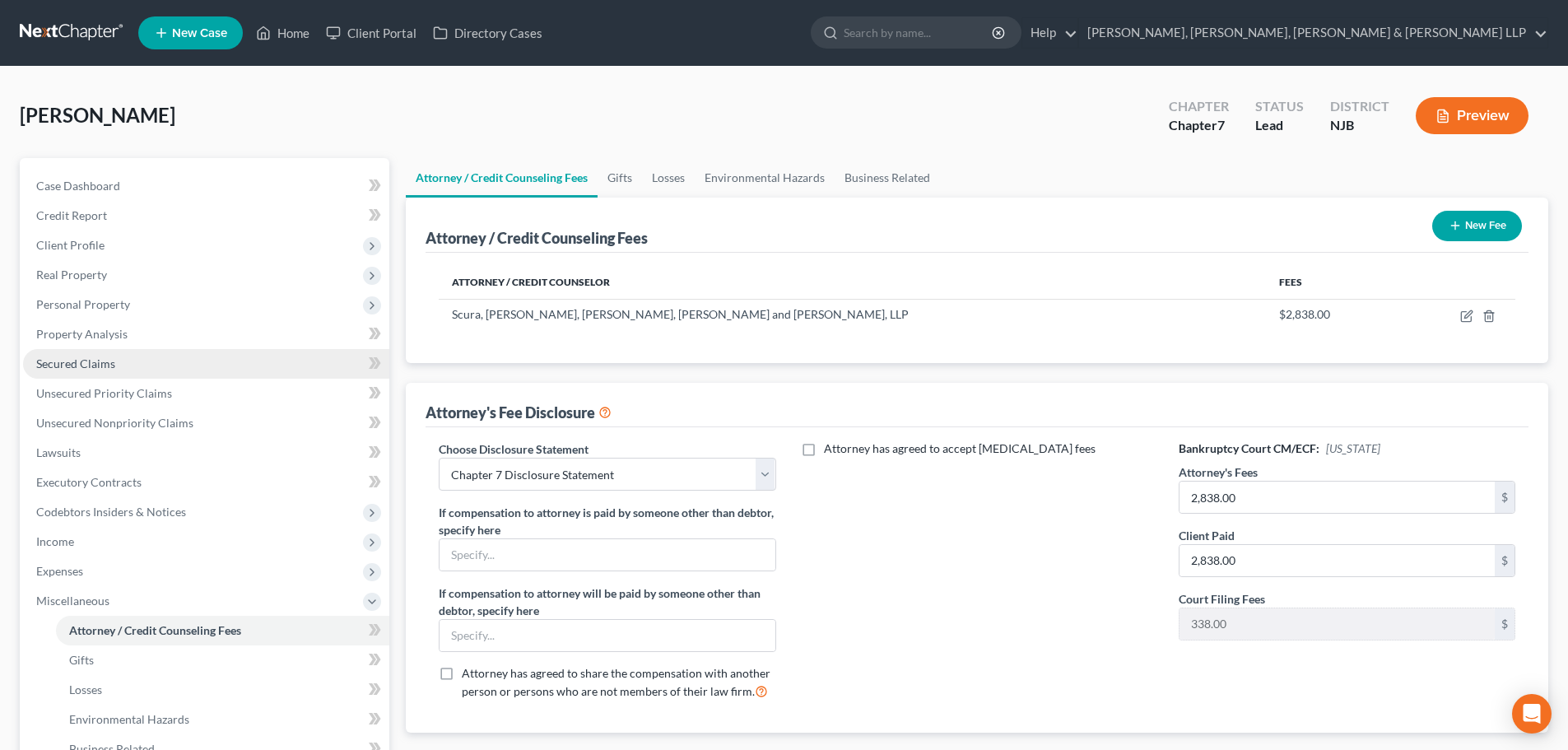
click at [99, 356] on span "Secured Claims" at bounding box center [76, 363] width 79 height 14
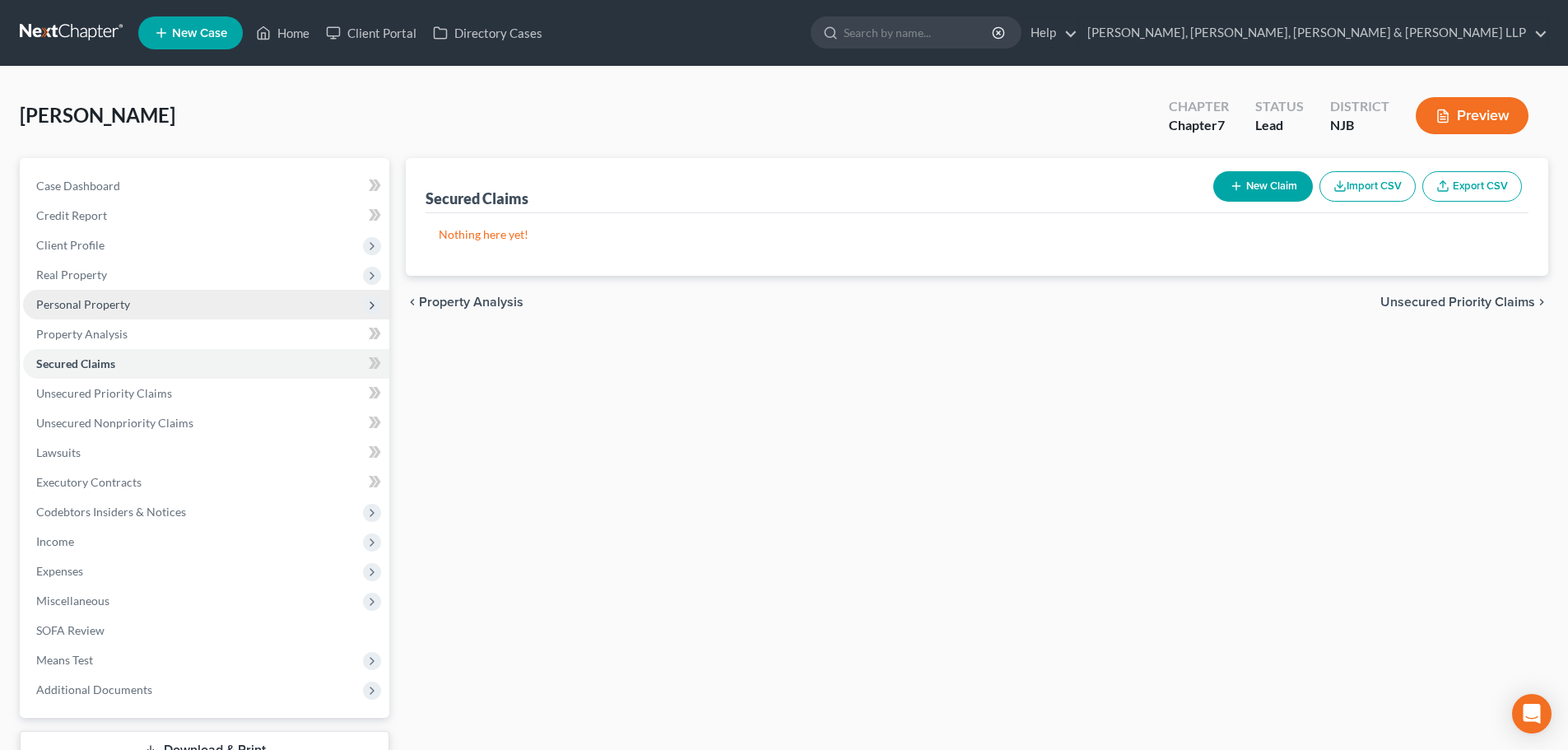
click at [77, 303] on span "Personal Property" at bounding box center [83, 304] width 94 height 14
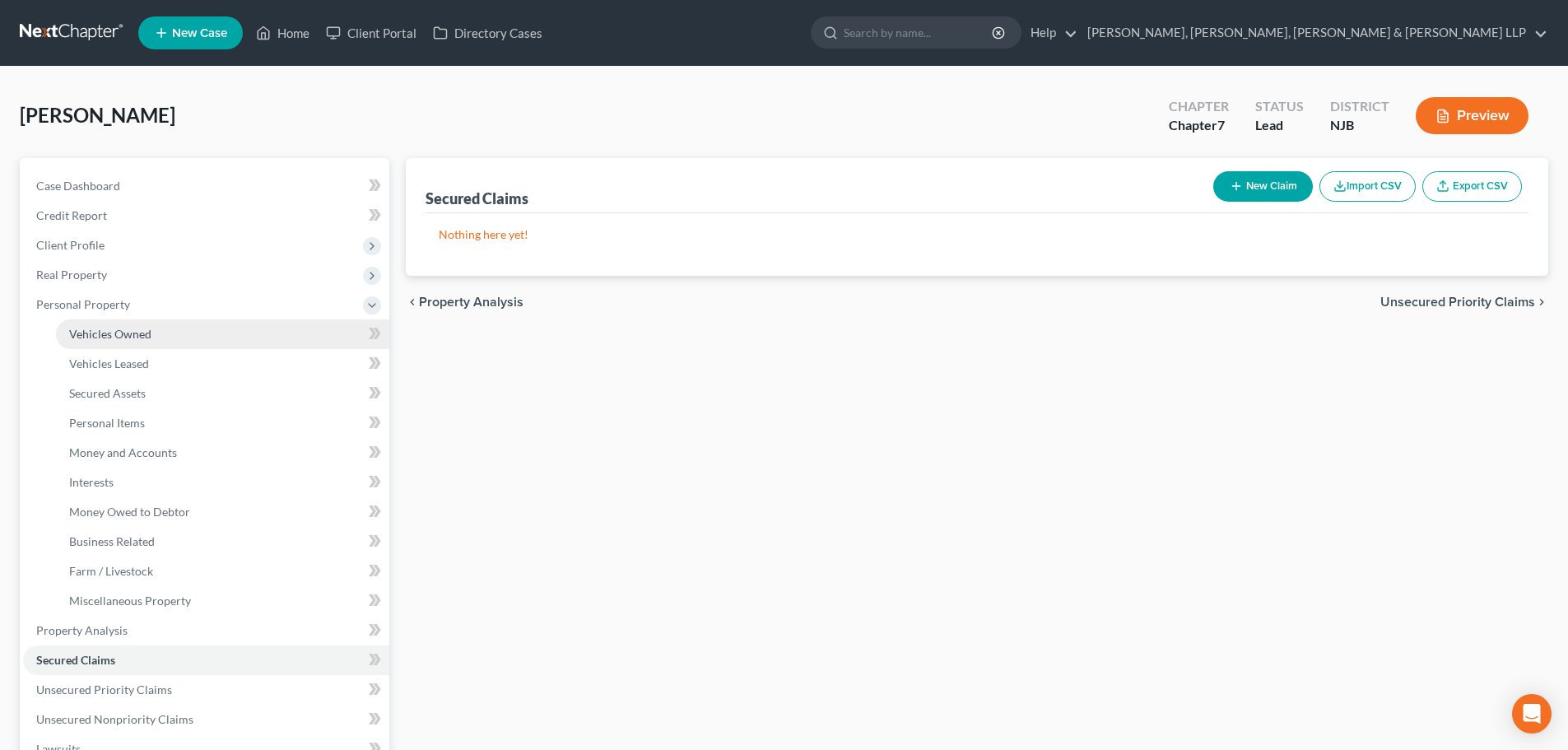
click at [109, 330] on span "Vehicles Owned" at bounding box center [110, 334] width 83 height 14
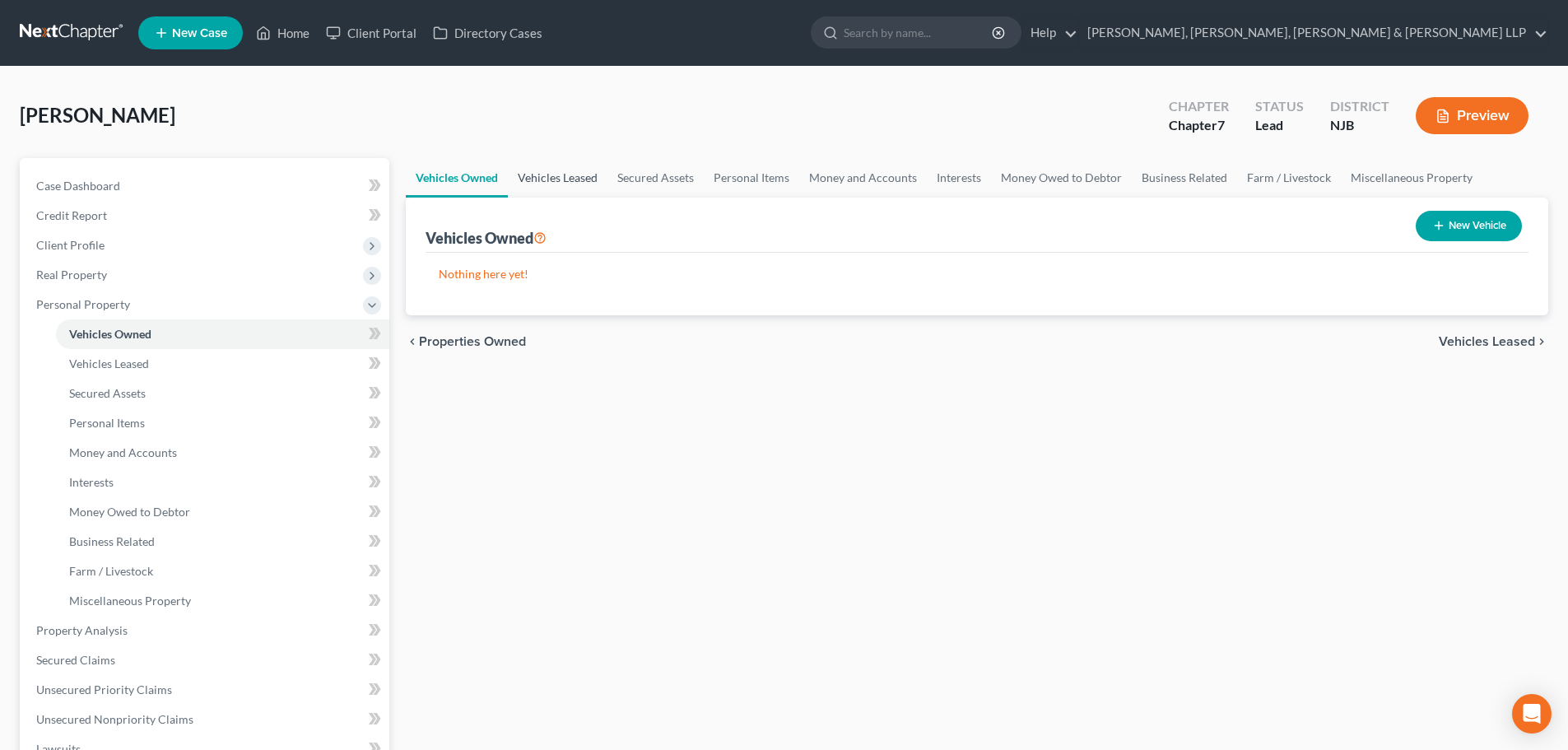
click at [531, 189] on link "Vehicles Leased" at bounding box center [558, 178] width 99 height 40
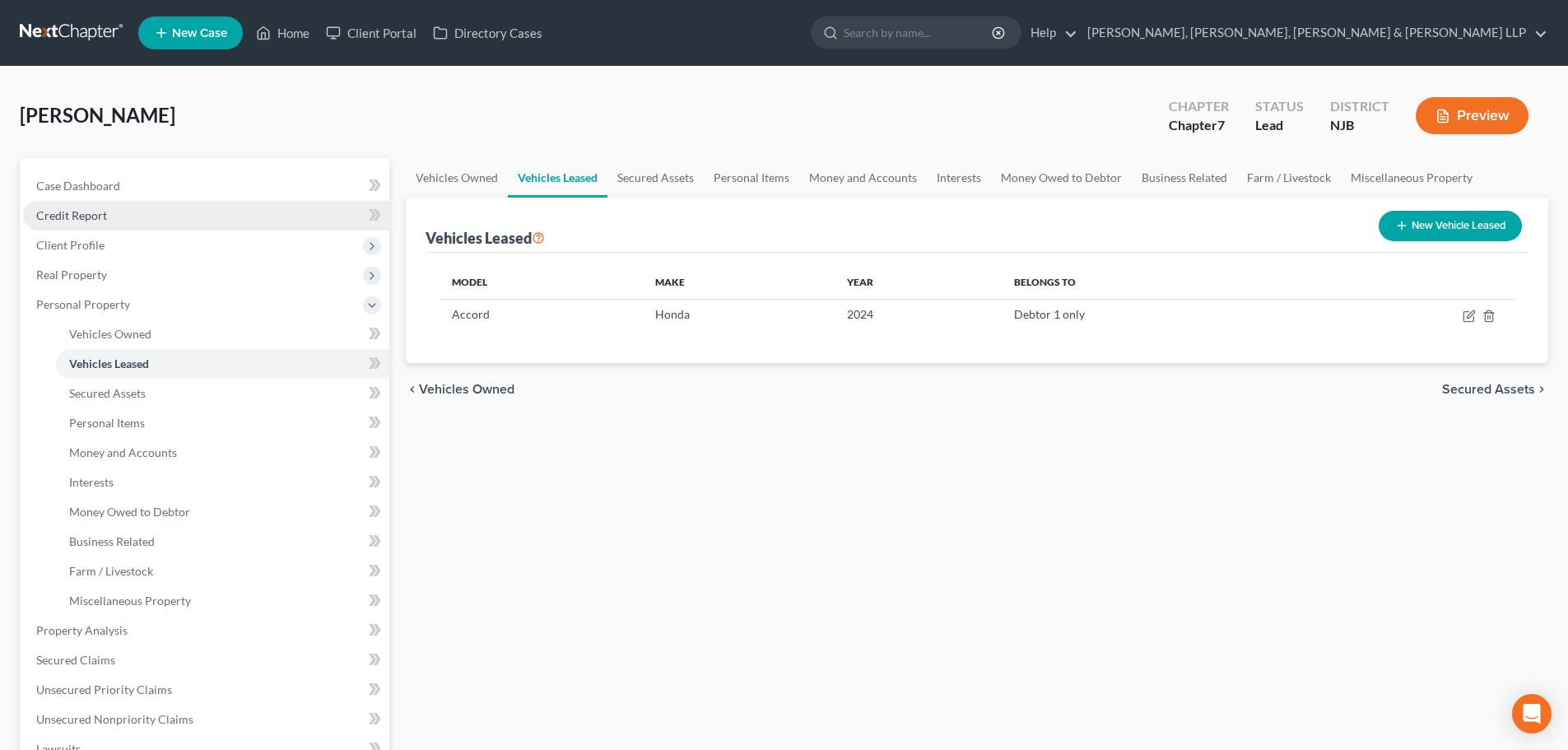
click at [114, 217] on link "Credit Report" at bounding box center [206, 215] width 367 height 29
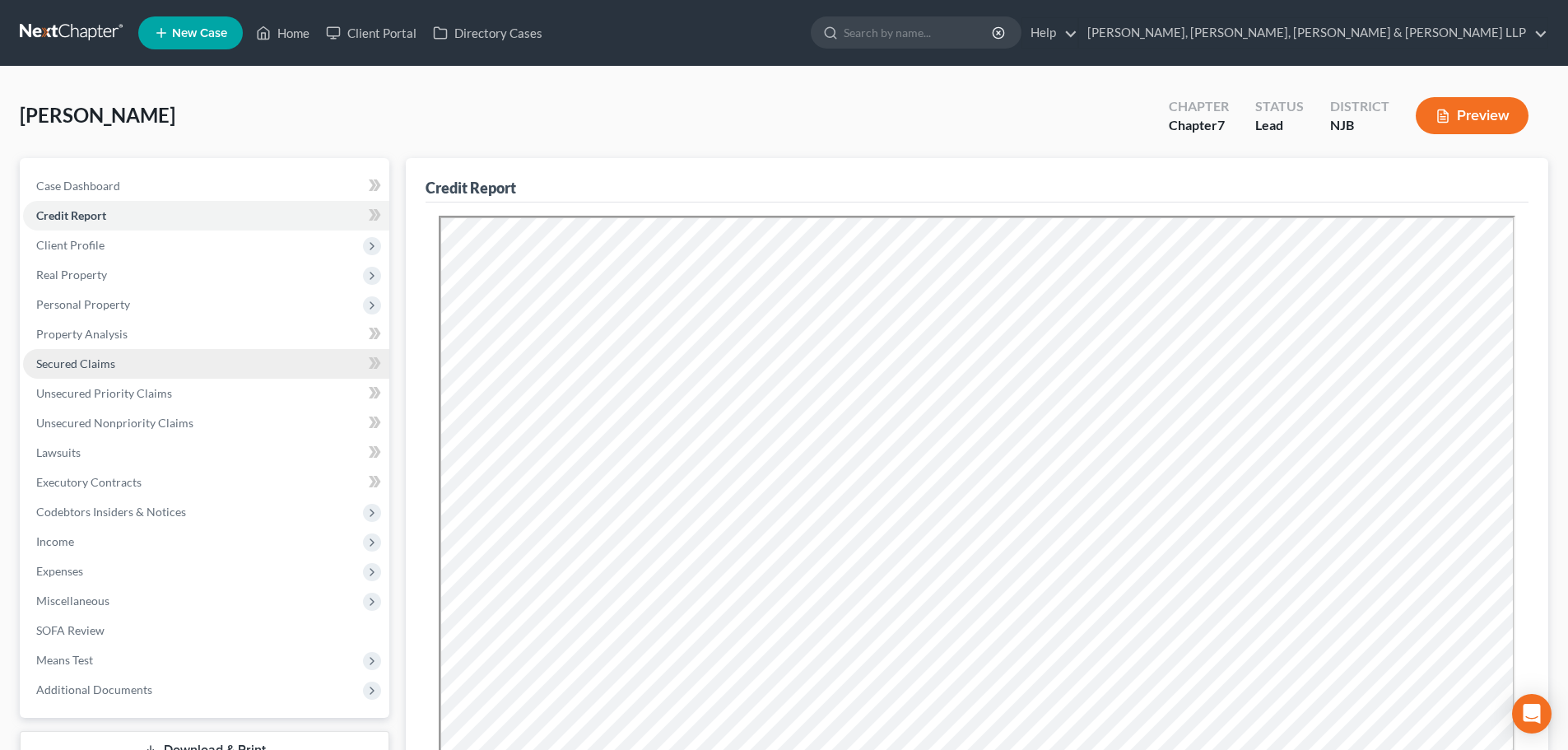
drag, startPoint x: 126, startPoint y: 248, endPoint x: 270, endPoint y: 365, distance: 185.5
click at [126, 248] on span "Client Profile" at bounding box center [206, 245] width 367 height 29
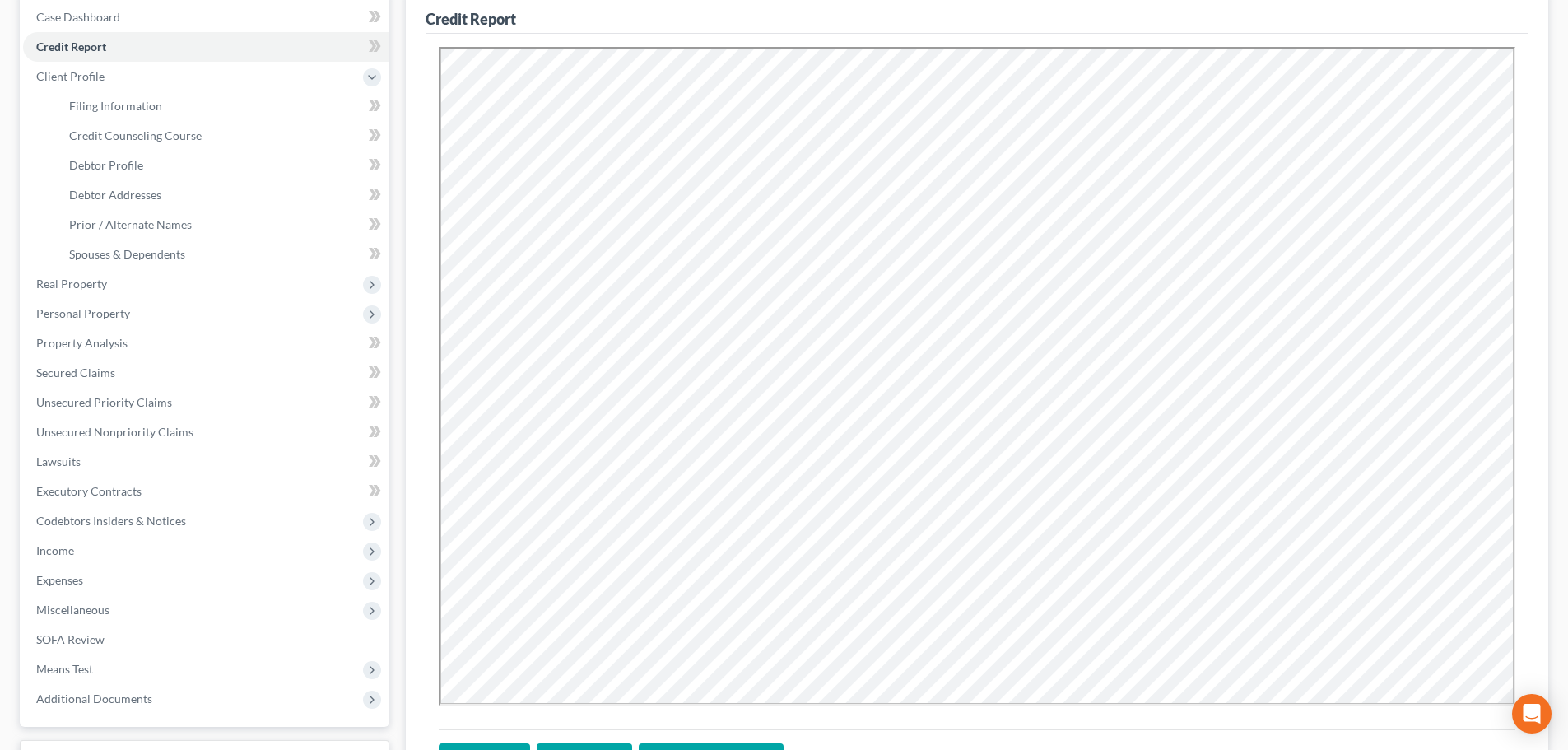
scroll to position [329, 0]
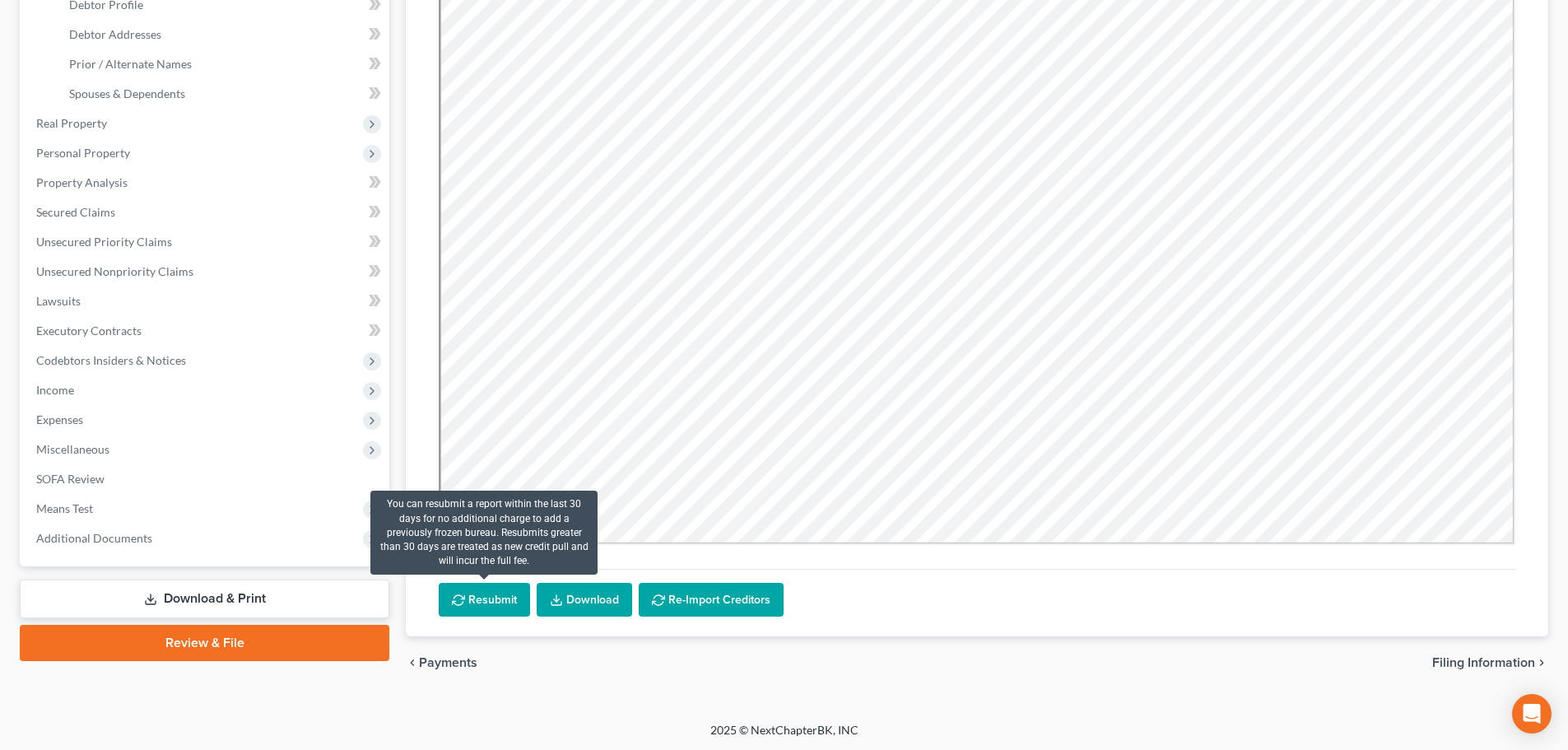
click at [482, 602] on button "Resubmit" at bounding box center [484, 600] width 91 height 35
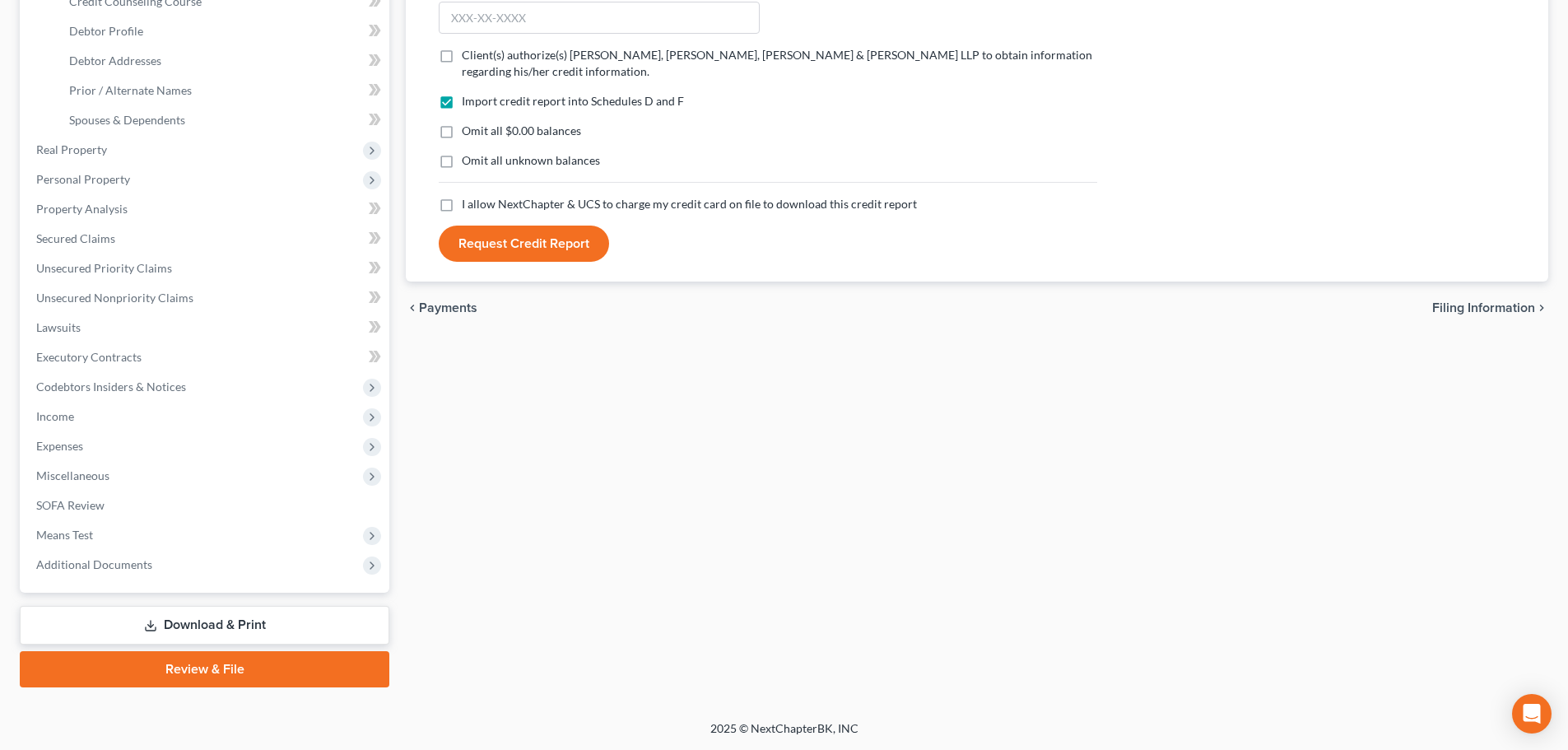
scroll to position [303, 0]
click at [462, 62] on label "Client(s) authorize(s) Scura Wigfield, Heyer, Stevens & Cammarota LLP to obtain…" at bounding box center [779, 63] width 635 height 33
click at [468, 57] on input "Client(s) authorize(s) Scura Wigfield, Heyer, Stevens & Cammarota LLP to obtain…" at bounding box center [474, 52] width 11 height 11
click at [462, 205] on label "I allow NextChapter & UCS to charge my credit card on file to download this cre…" at bounding box center [689, 204] width 455 height 17
click at [468, 205] on input "I allow NextChapter & UCS to charge my credit card on file to download this cre…" at bounding box center [474, 201] width 11 height 11
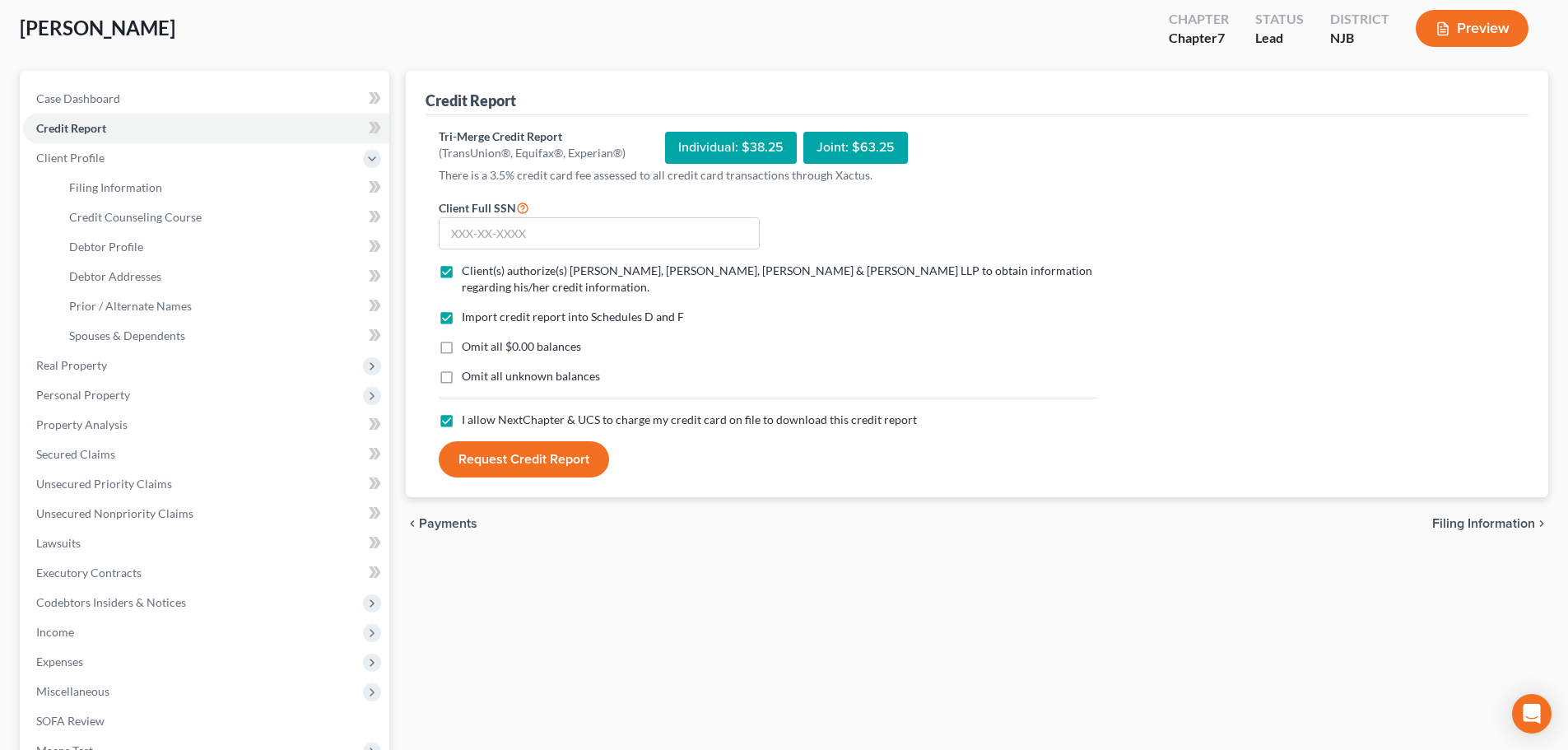
scroll to position [56, 0]
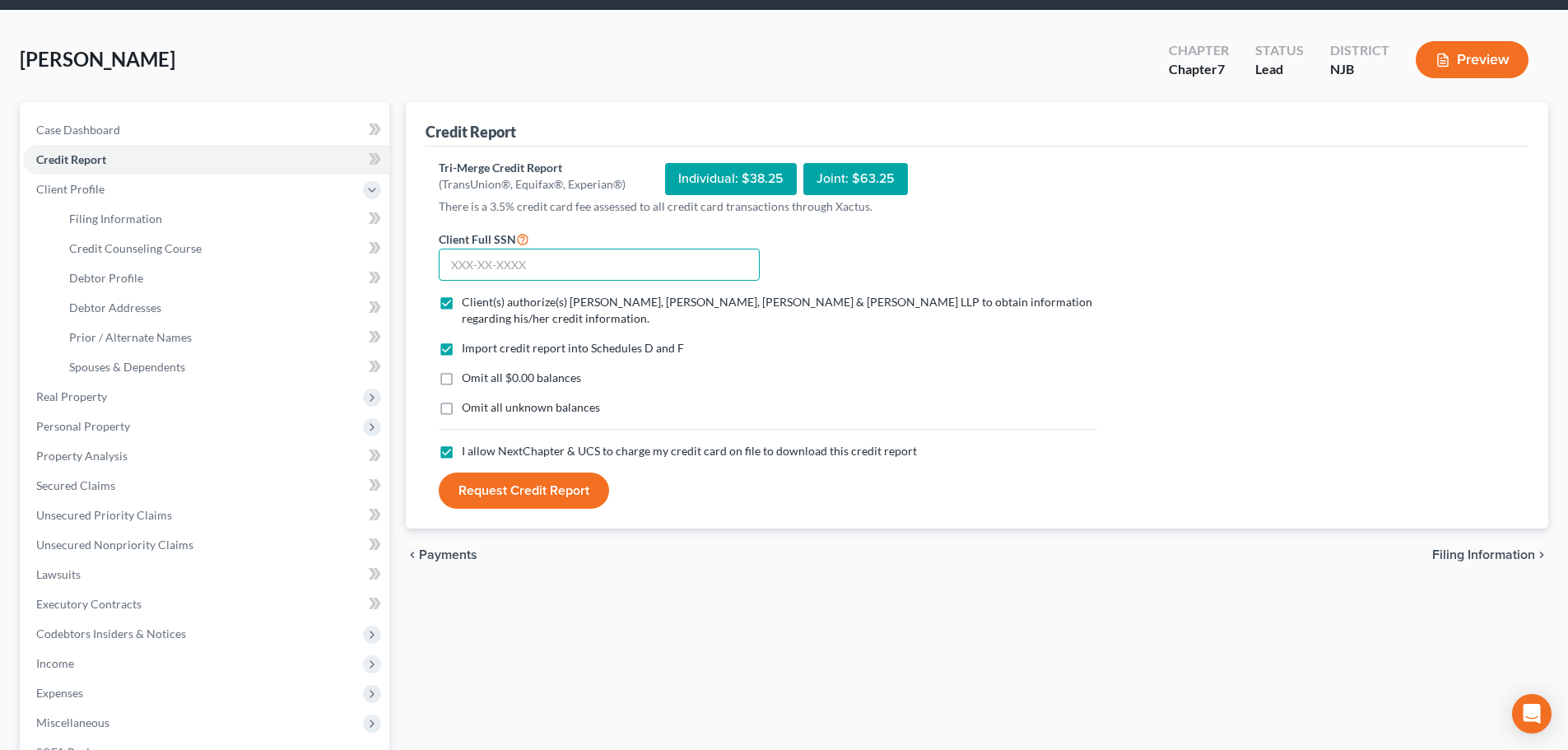
click at [490, 258] on input "text" at bounding box center [599, 265] width 321 height 33
click at [538, 480] on button "Request Credit Report" at bounding box center [524, 490] width 170 height 36
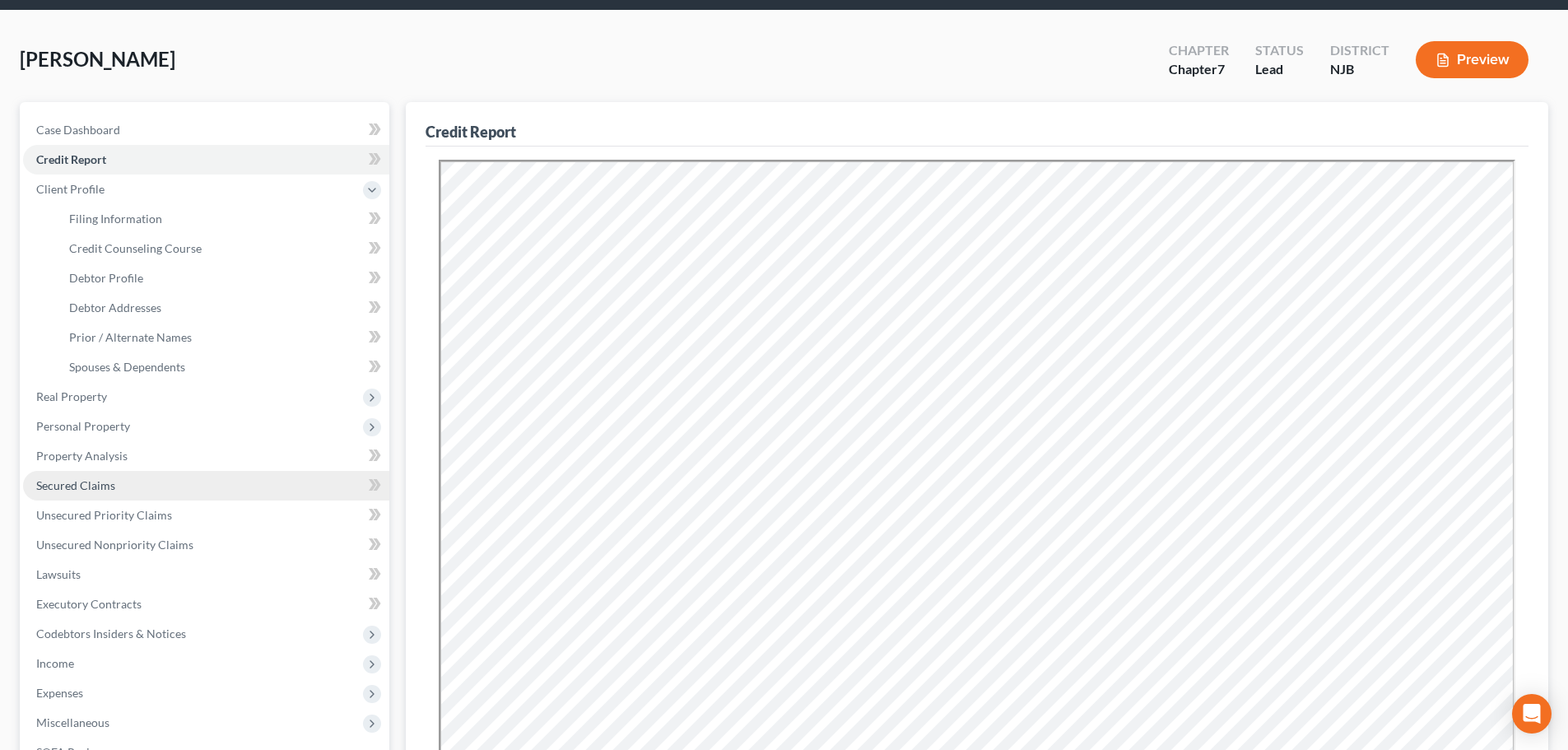
scroll to position [0, 0]
click at [182, 485] on link "Secured Claims" at bounding box center [206, 485] width 367 height 29
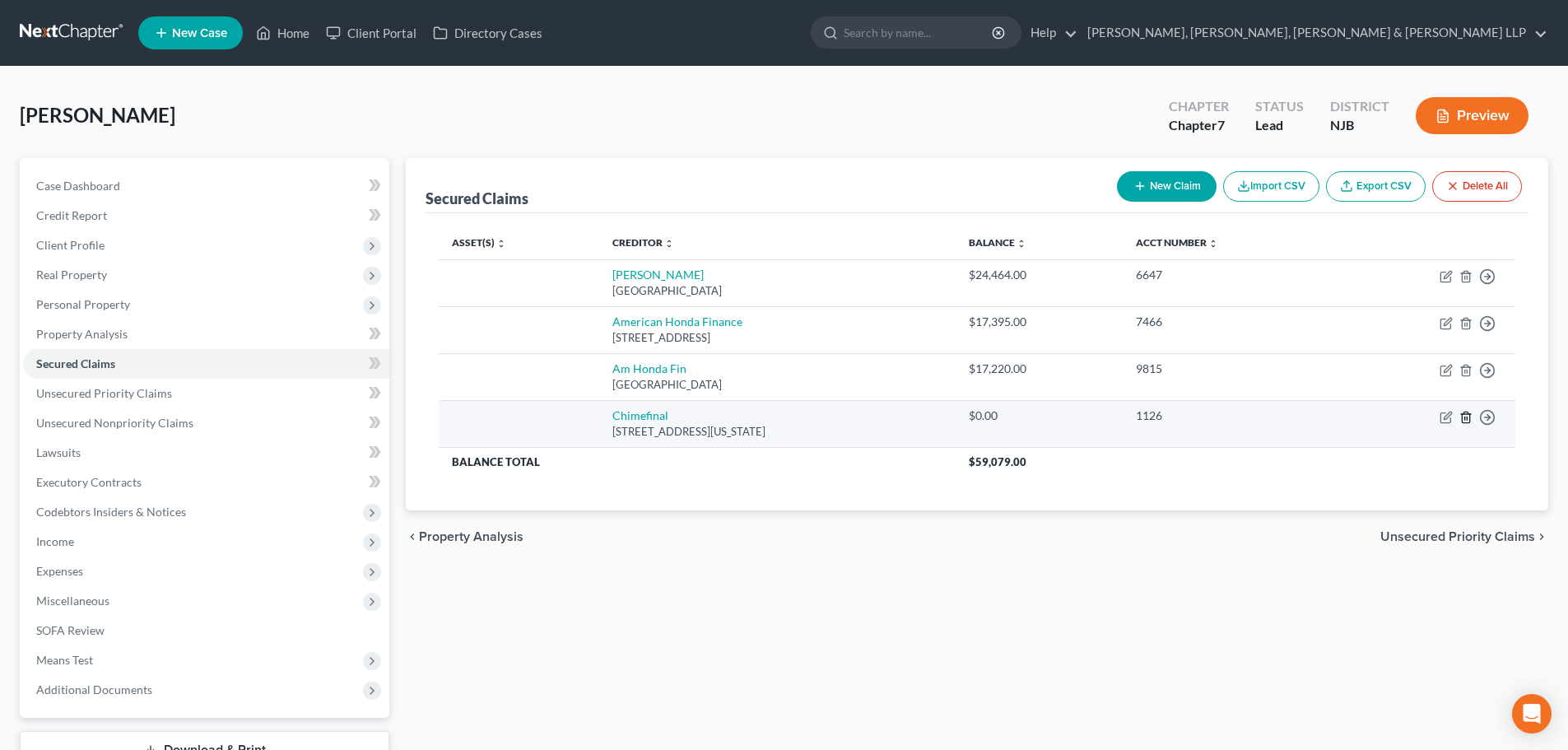
click at [1467, 419] on line "button" at bounding box center [1467, 418] width 0 height 3
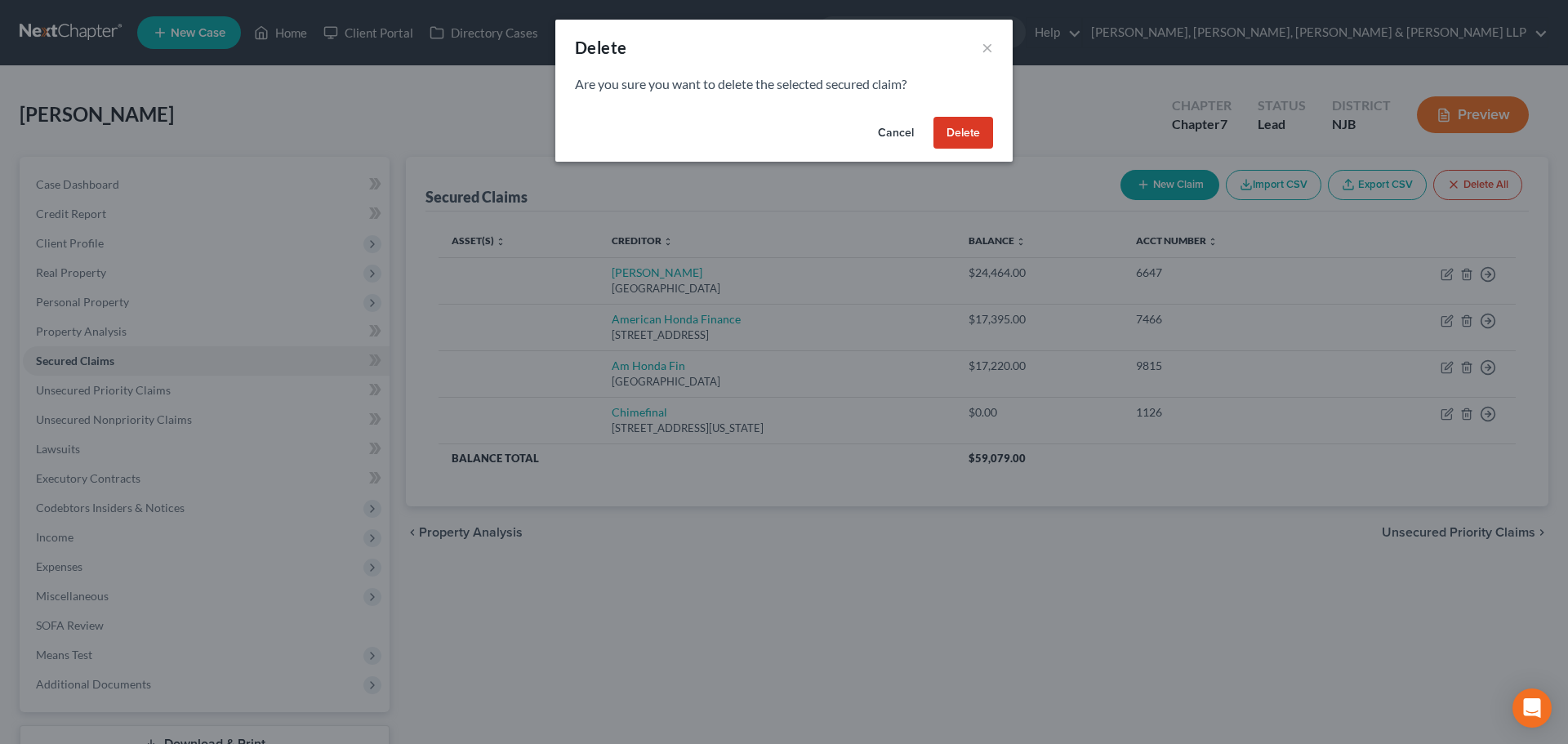
drag, startPoint x: 976, startPoint y: 130, endPoint x: 987, endPoint y: 149, distance: 22.0
click at [975, 130] on button "Delete" at bounding box center [963, 133] width 59 height 33
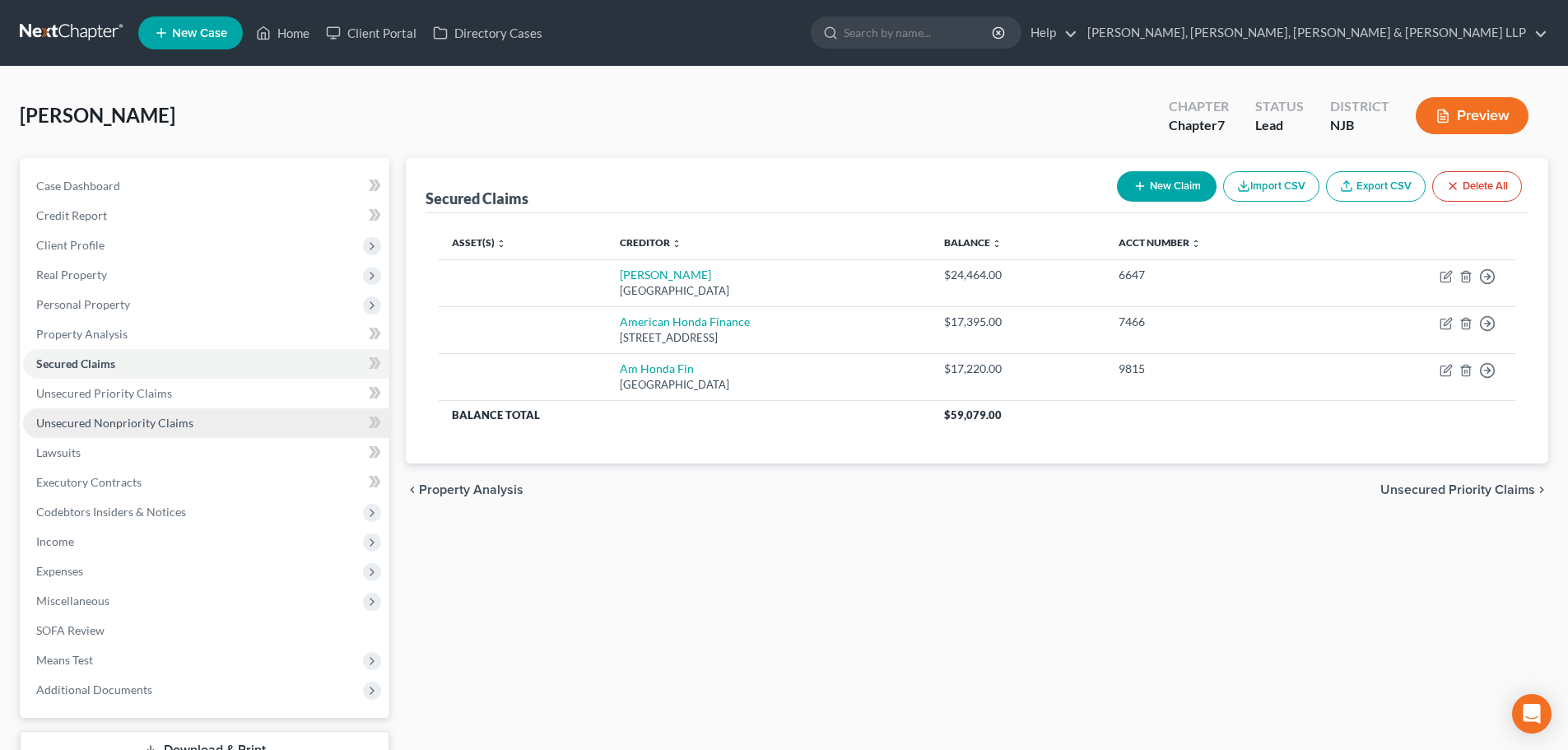
click at [161, 420] on span "Unsecured Nonpriority Claims" at bounding box center [115, 422] width 158 height 14
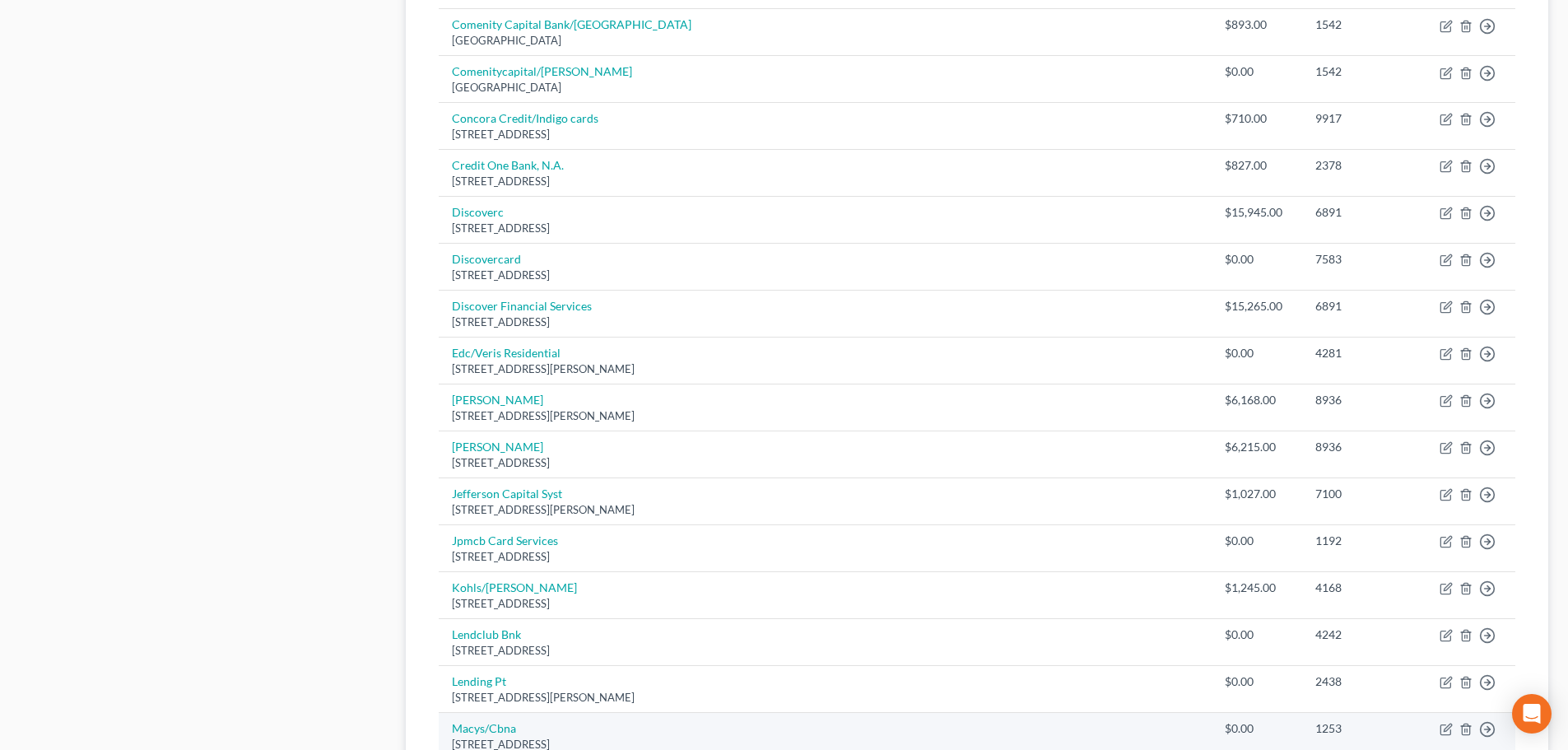
scroll to position [1151, 0]
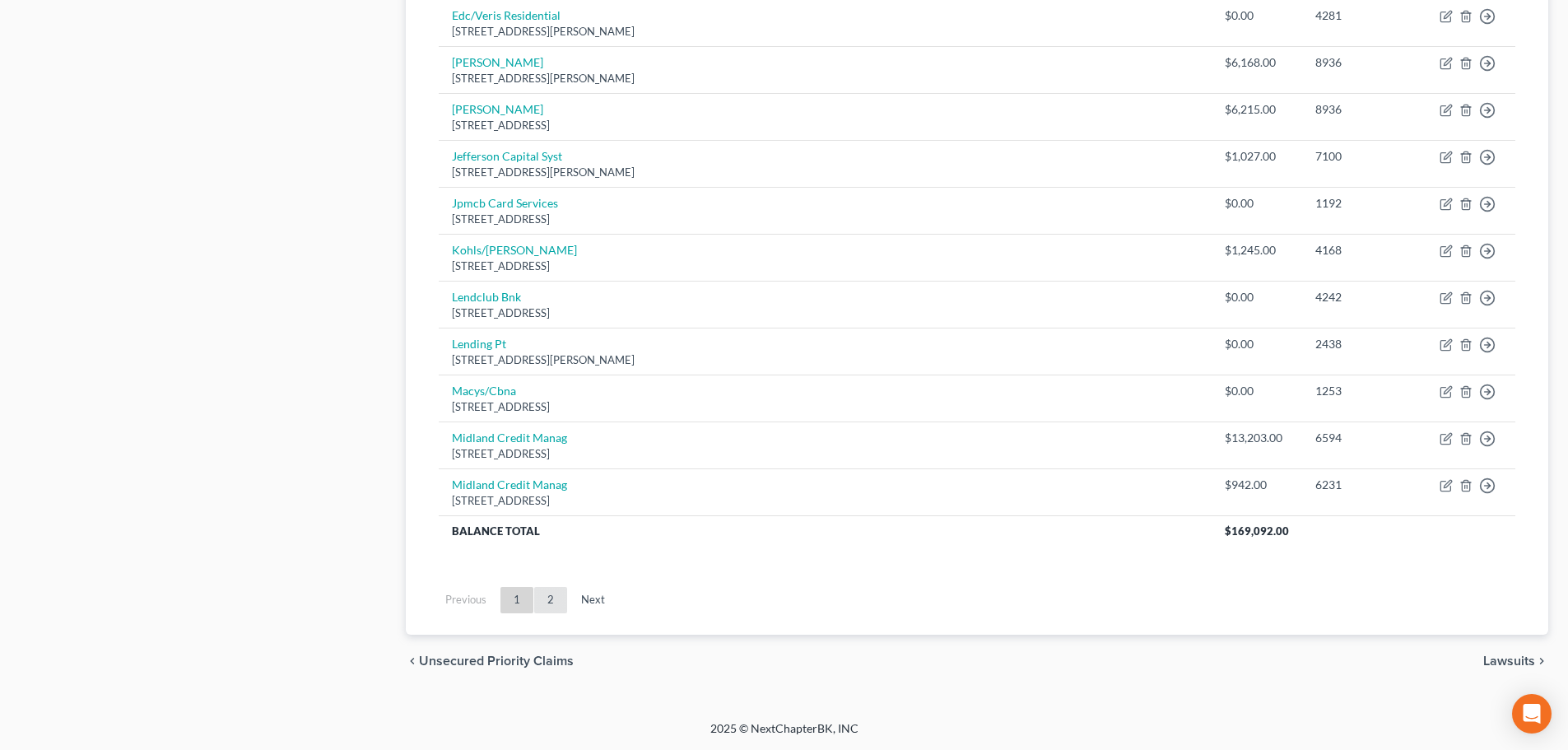
click at [550, 598] on link "2" at bounding box center [550, 599] width 33 height 26
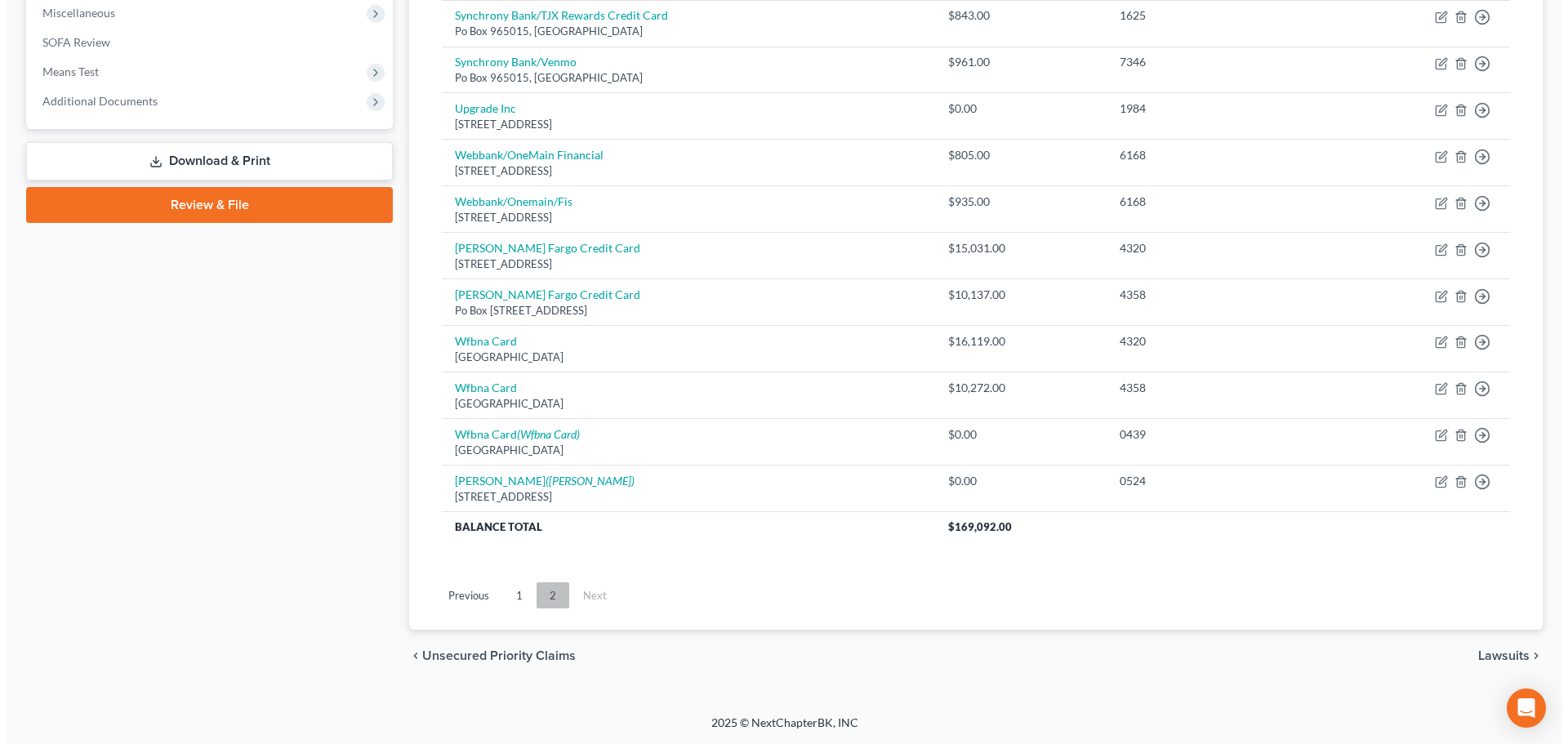
scroll to position [583, 0]
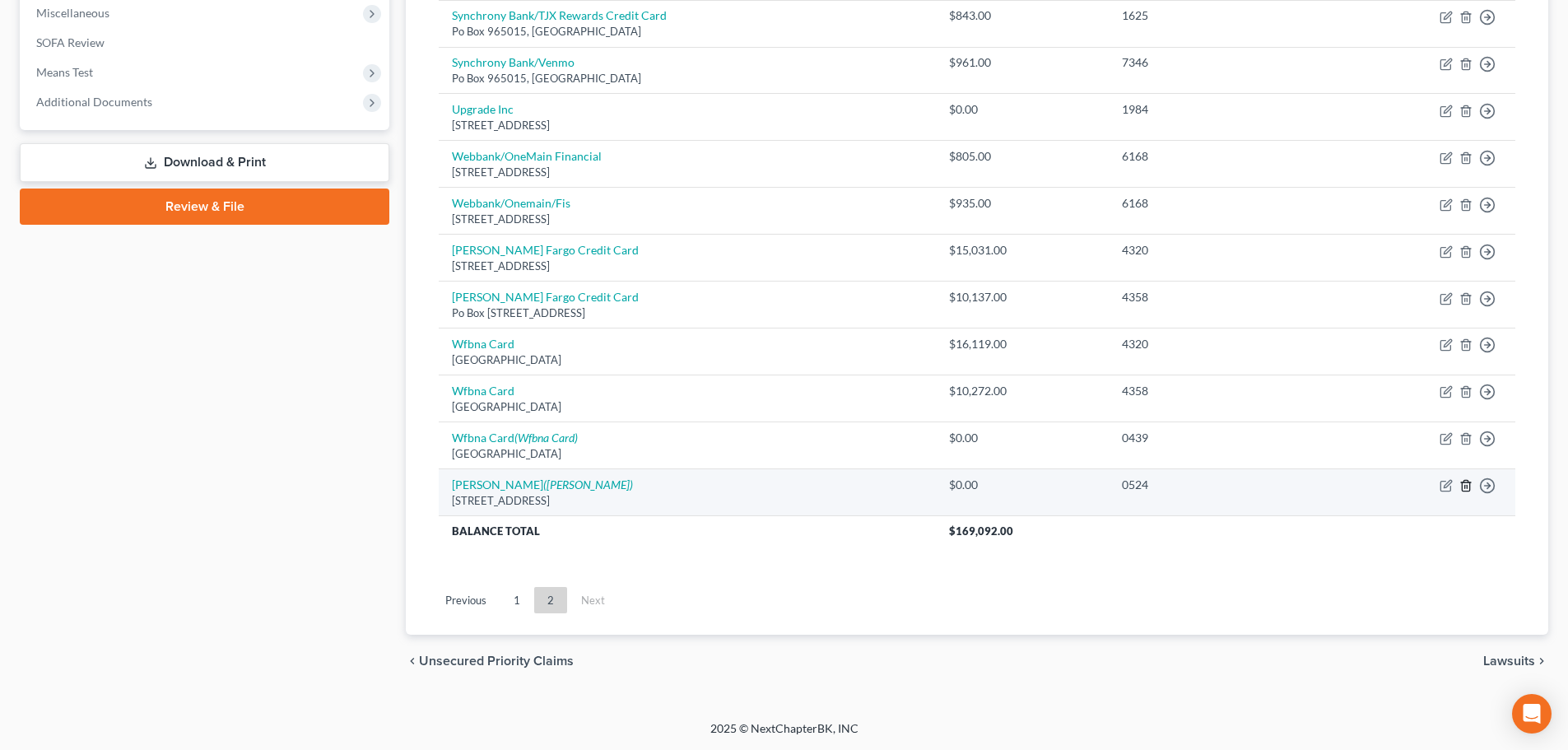
click at [1463, 485] on icon "button" at bounding box center [1465, 485] width 8 height 11
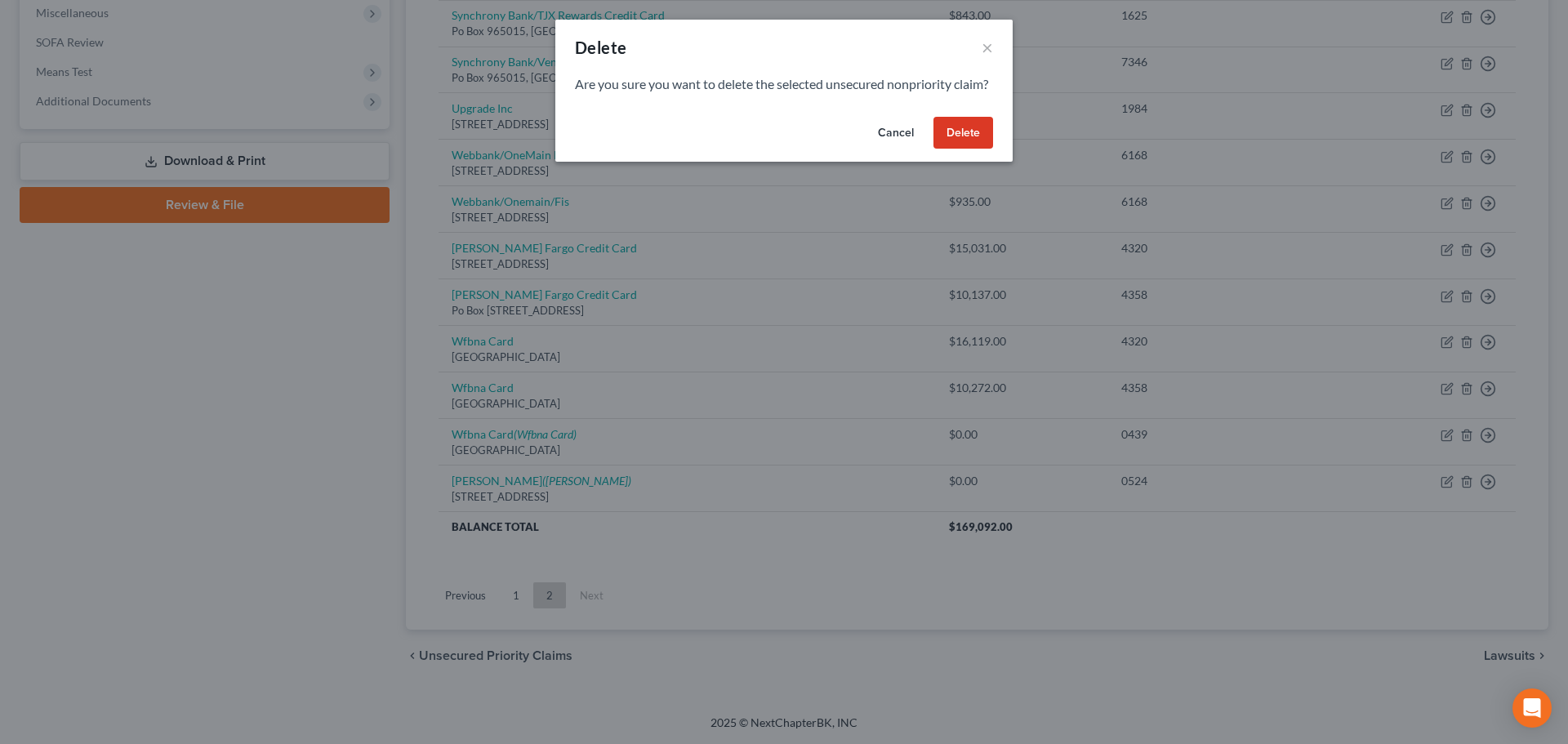
click at [957, 145] on button "Delete" at bounding box center [963, 133] width 59 height 33
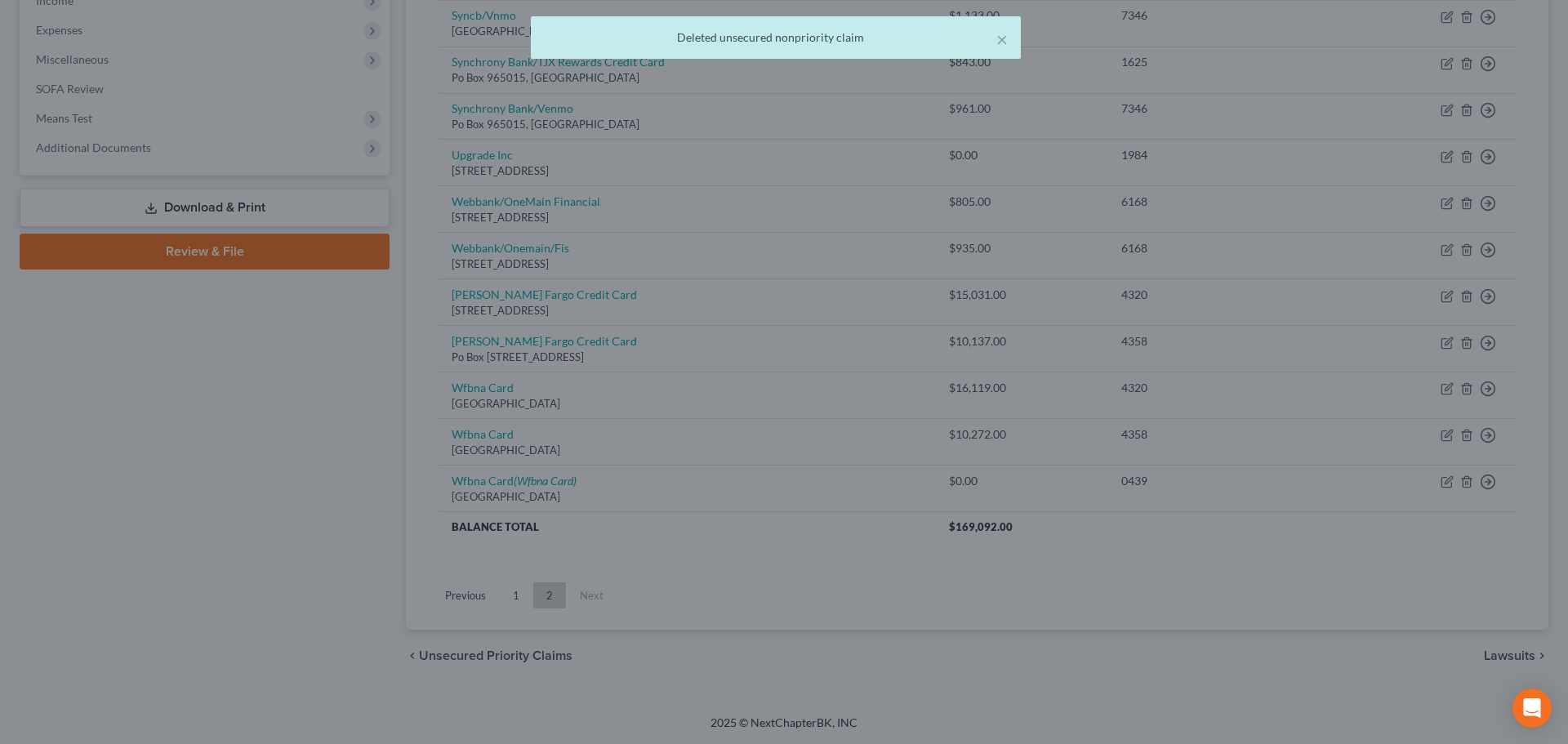
scroll to position [537, 0]
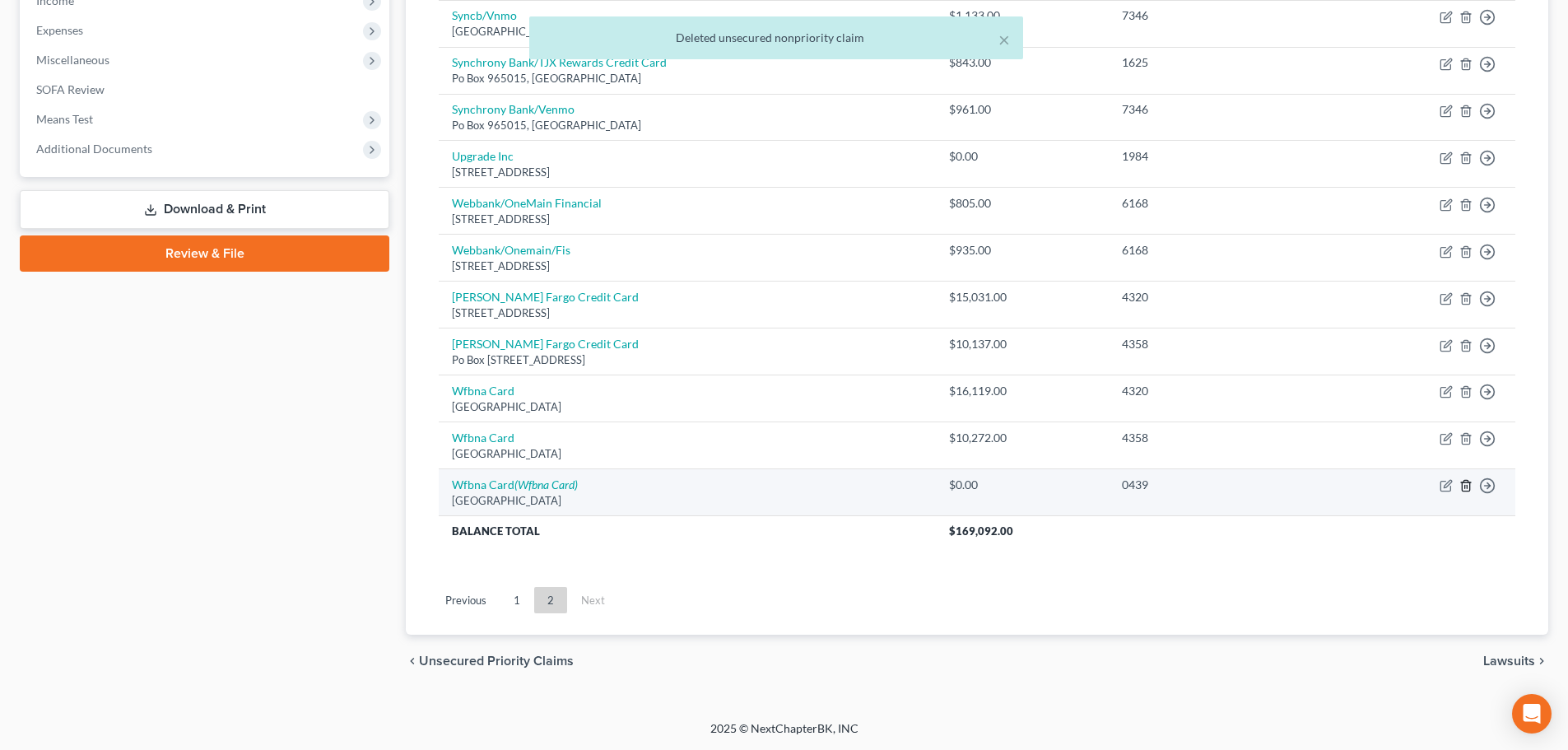
click at [1467, 486] on line "button" at bounding box center [1467, 487] width 0 height 3
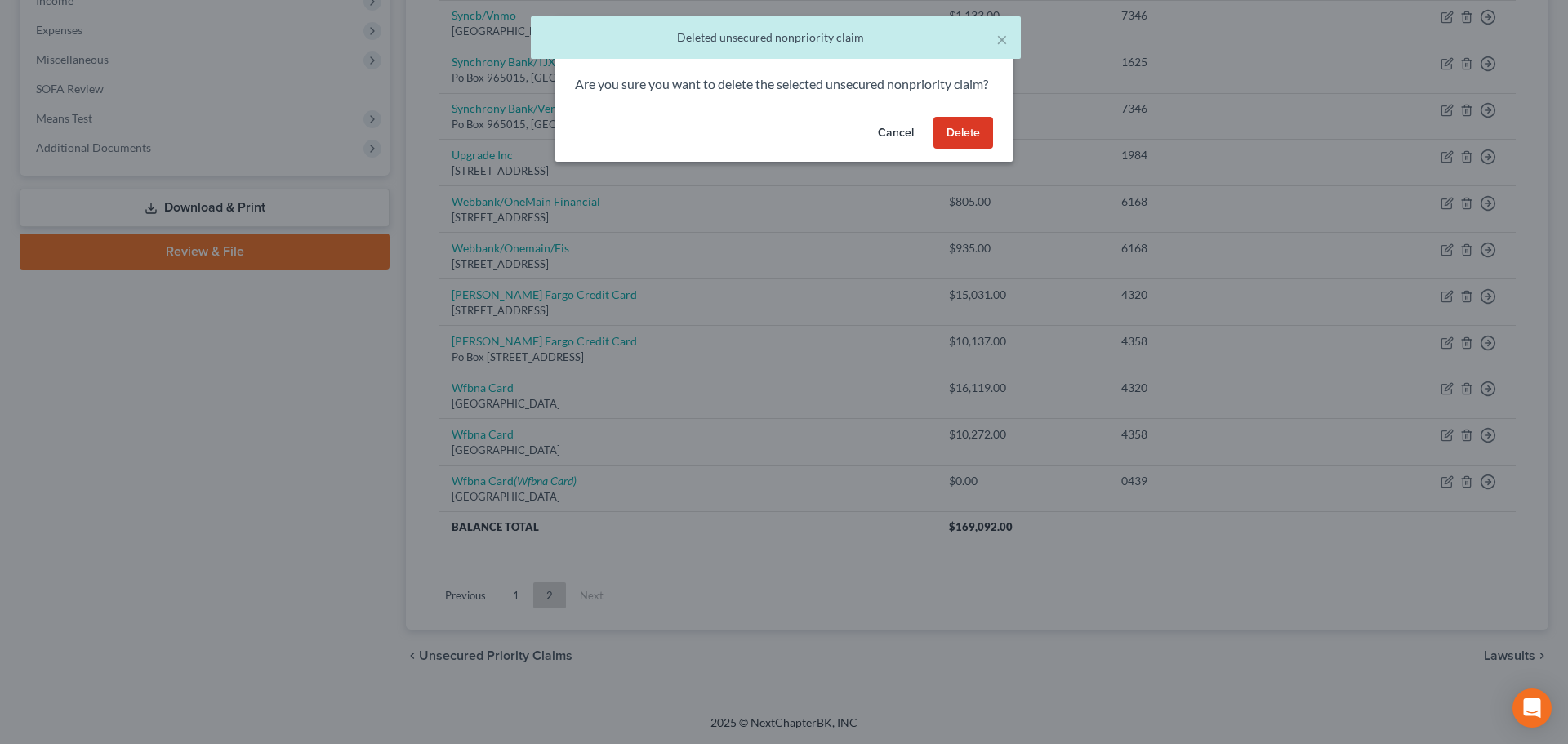
click at [960, 150] on button "Delete" at bounding box center [963, 133] width 59 height 33
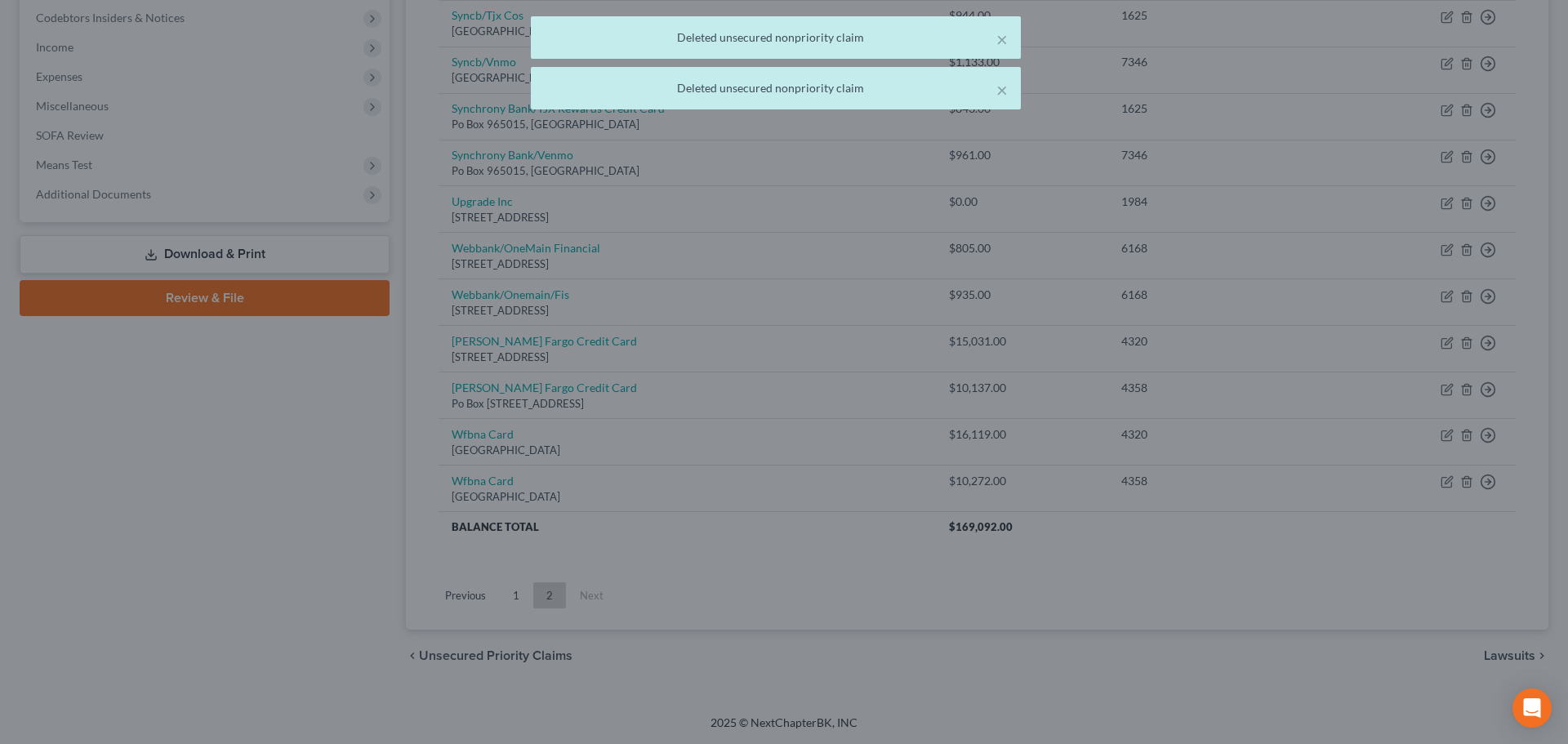
scroll to position [490, 0]
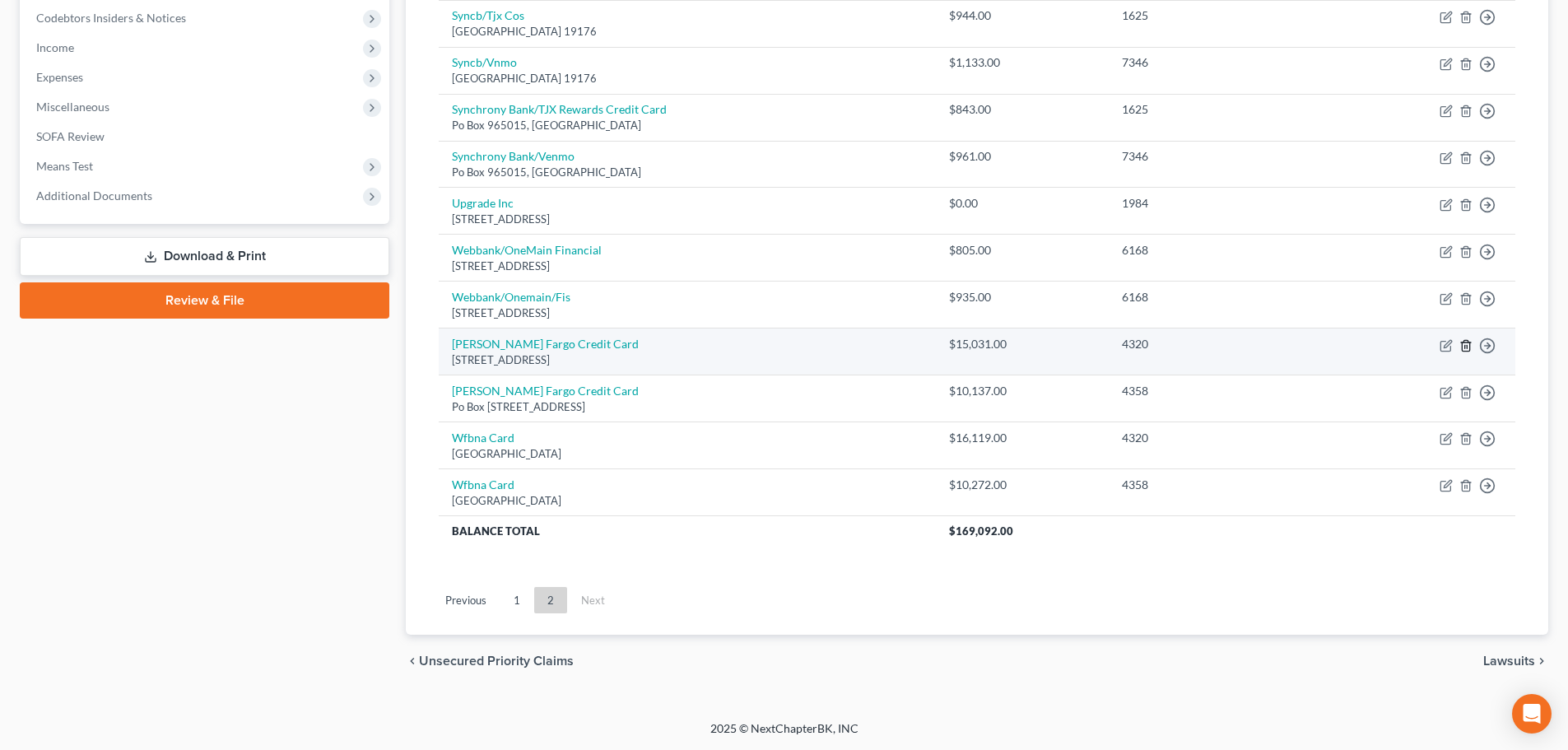
click at [1466, 344] on icon "button" at bounding box center [1466, 346] width 13 height 13
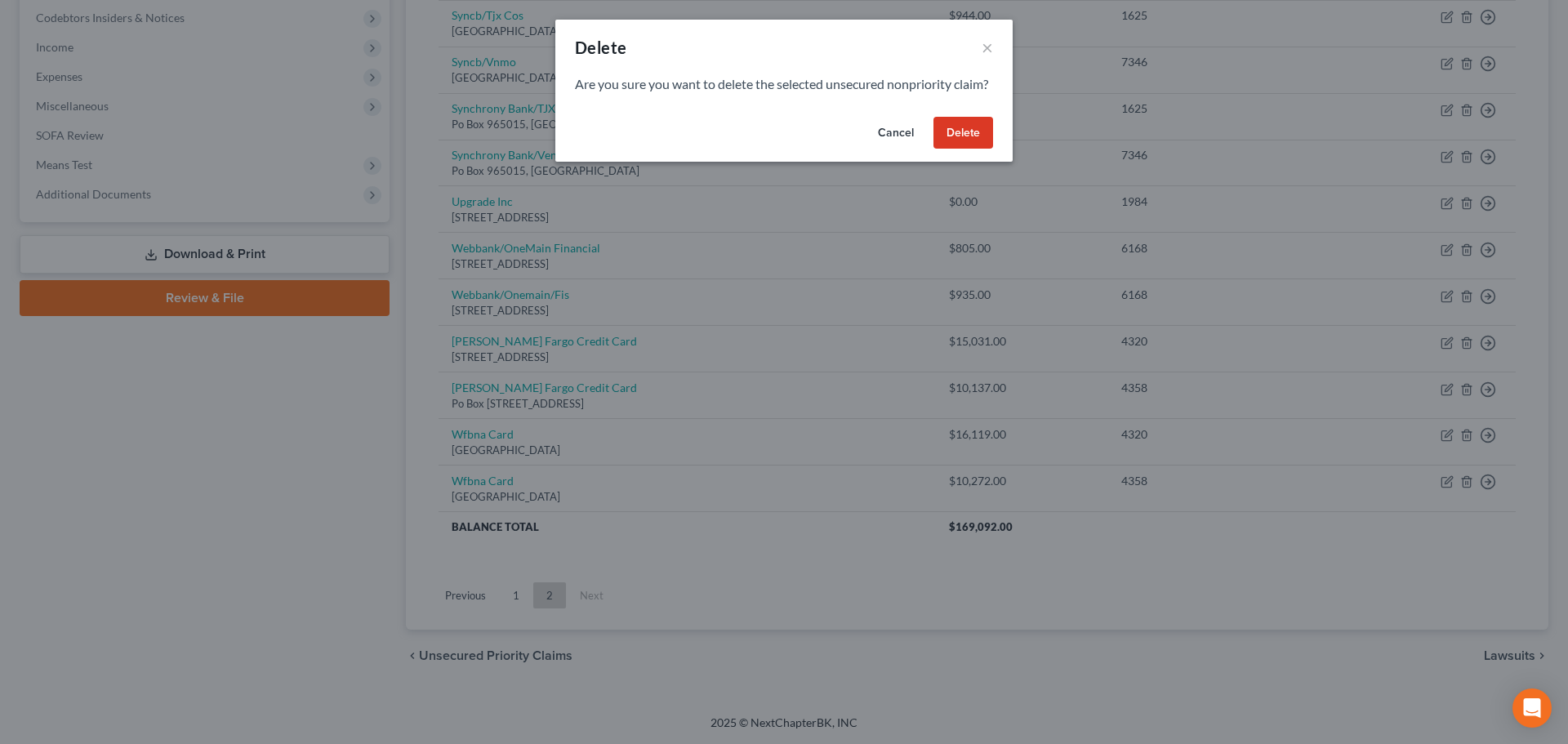
click at [964, 150] on button "Delete" at bounding box center [963, 133] width 59 height 33
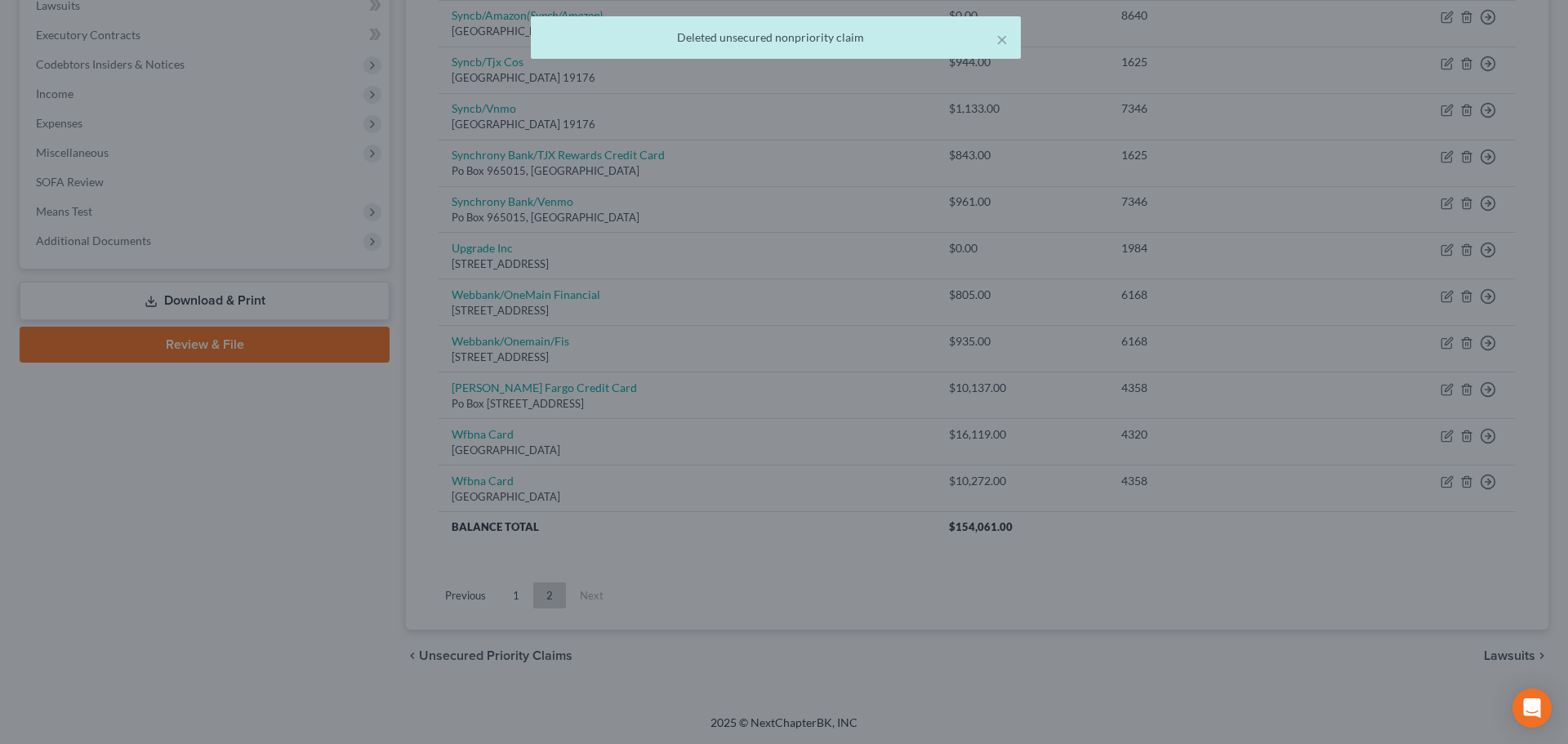
scroll to position [443, 0]
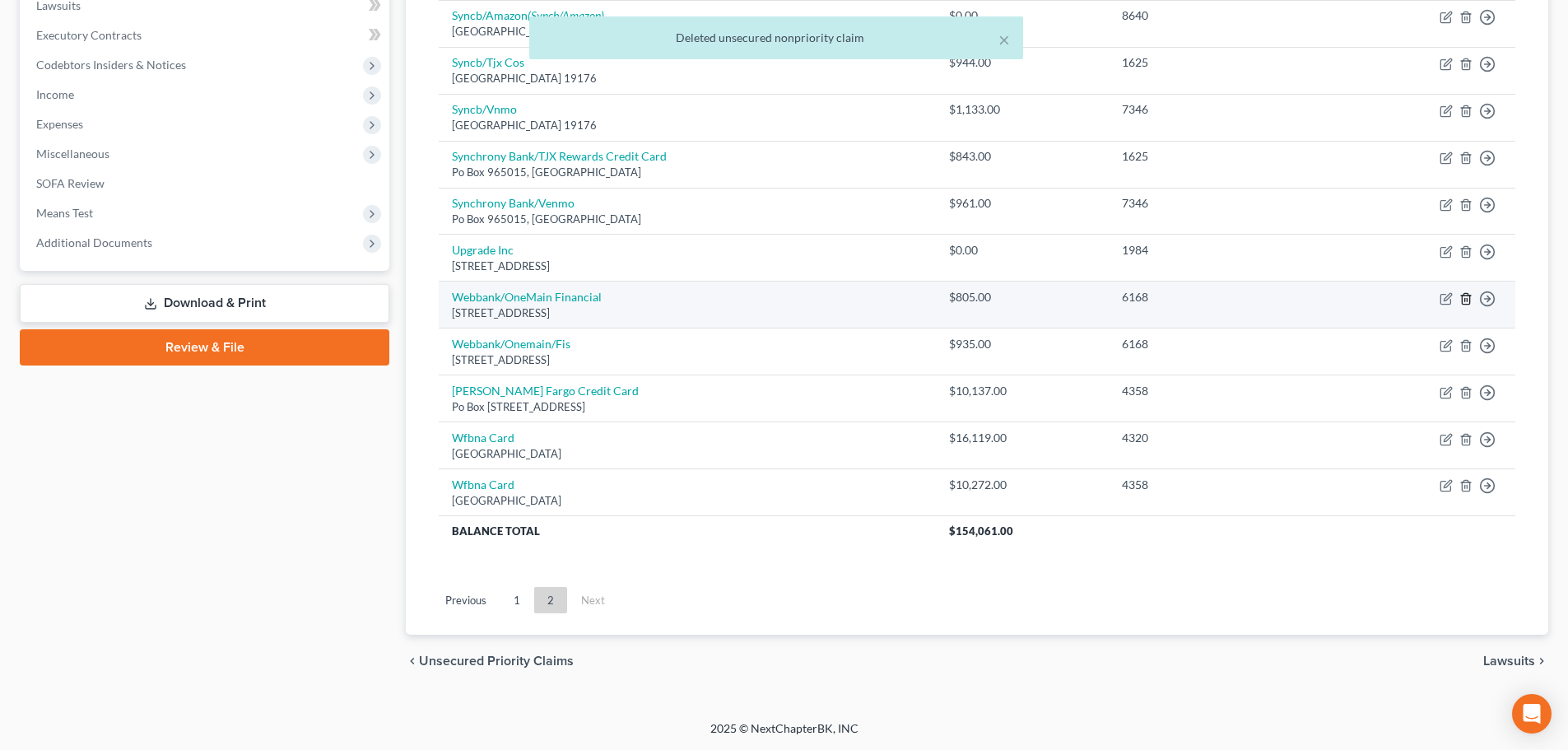
click at [1465, 298] on line "button" at bounding box center [1465, 300] width 0 height 3
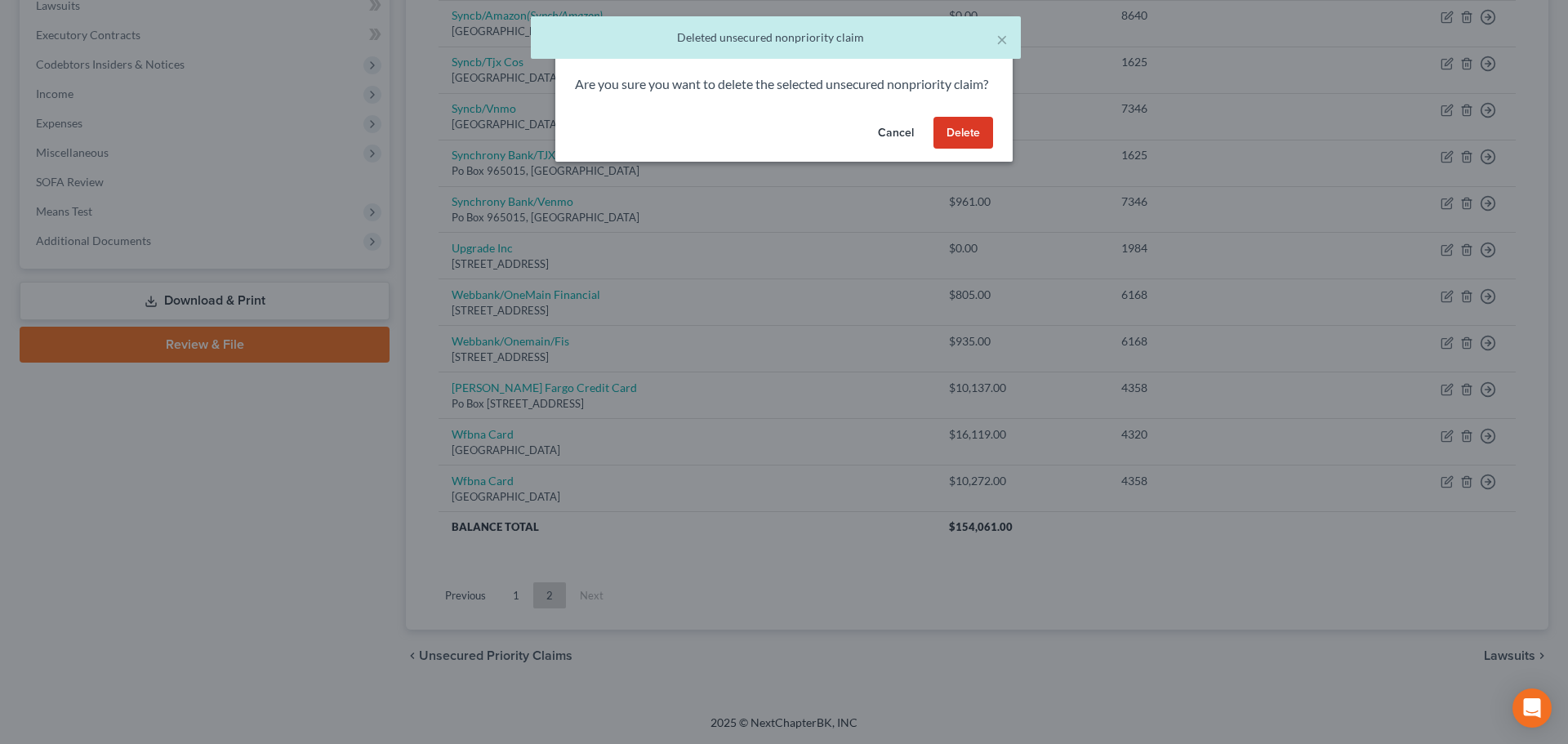
click at [970, 150] on button "Delete" at bounding box center [963, 133] width 59 height 33
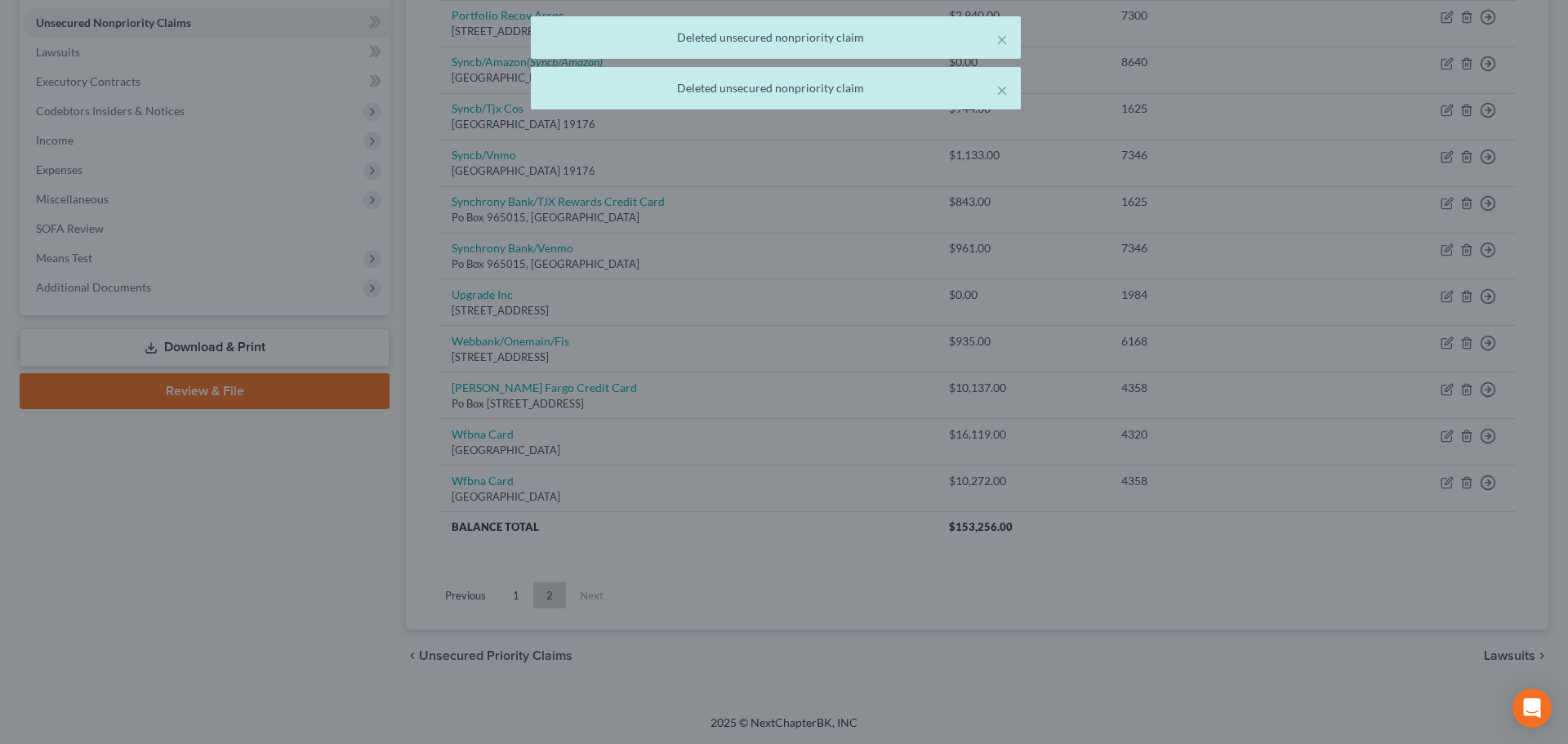
scroll to position [397, 0]
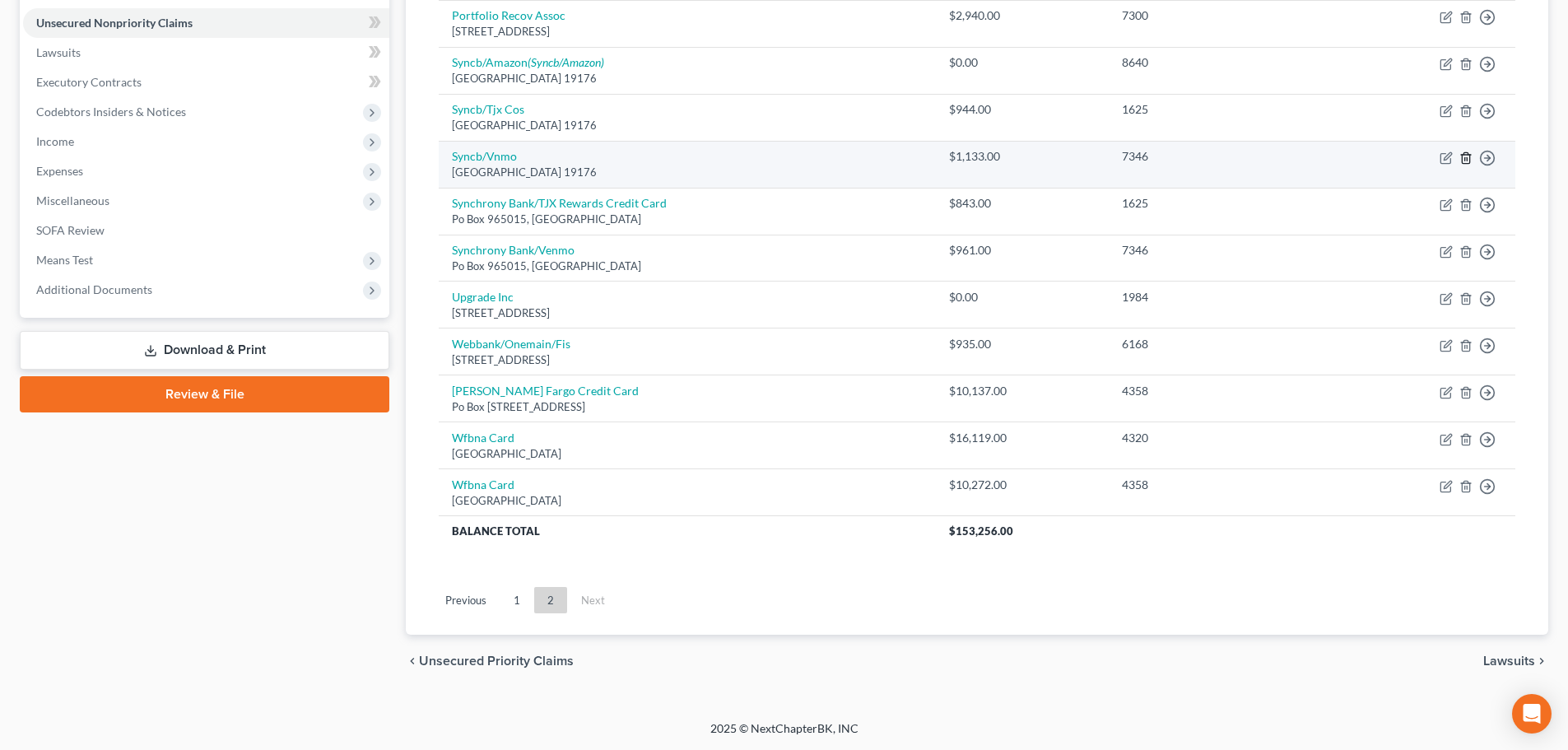
click at [1467, 158] on icon "button" at bounding box center [1466, 158] width 13 height 13
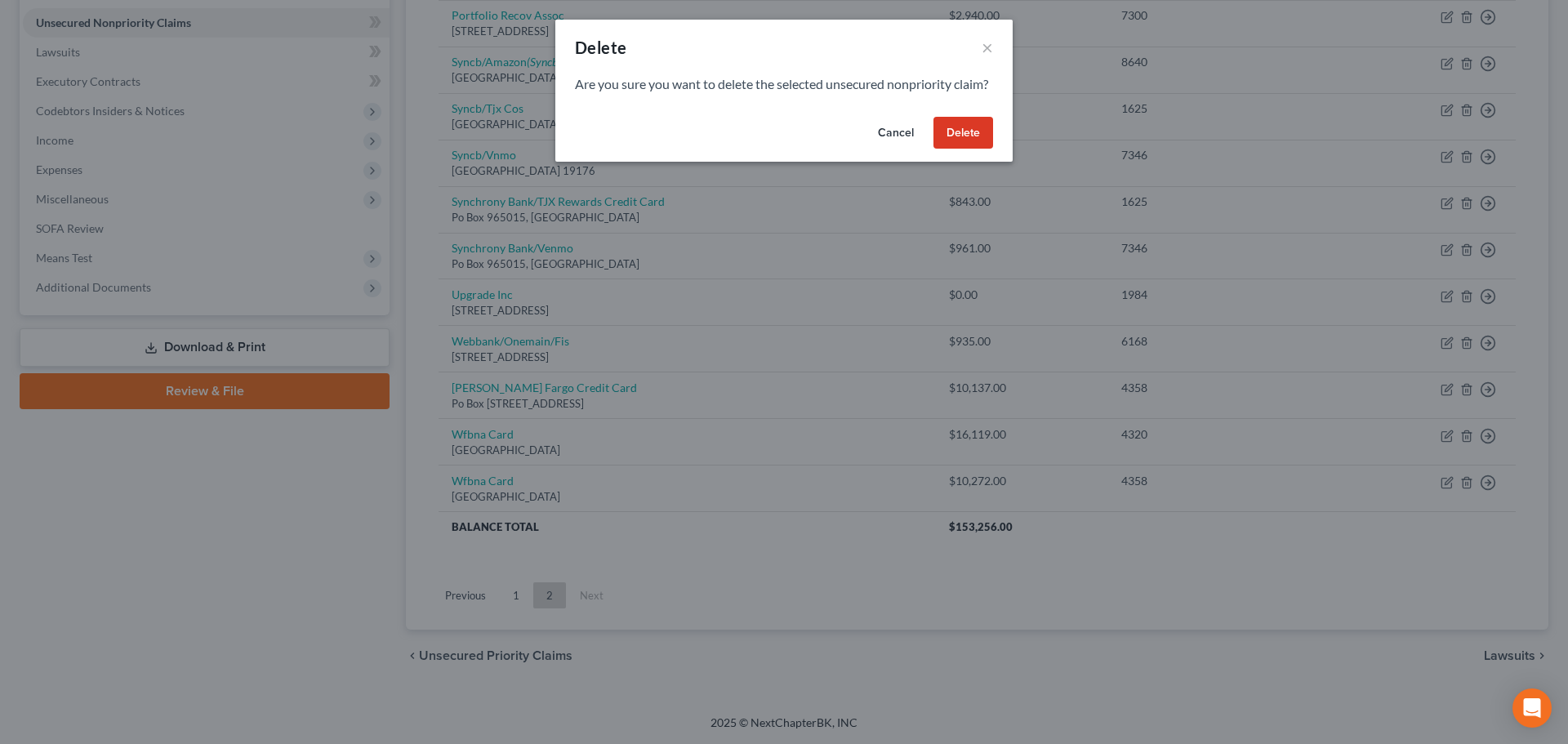
click at [979, 147] on button "Delete" at bounding box center [963, 133] width 59 height 33
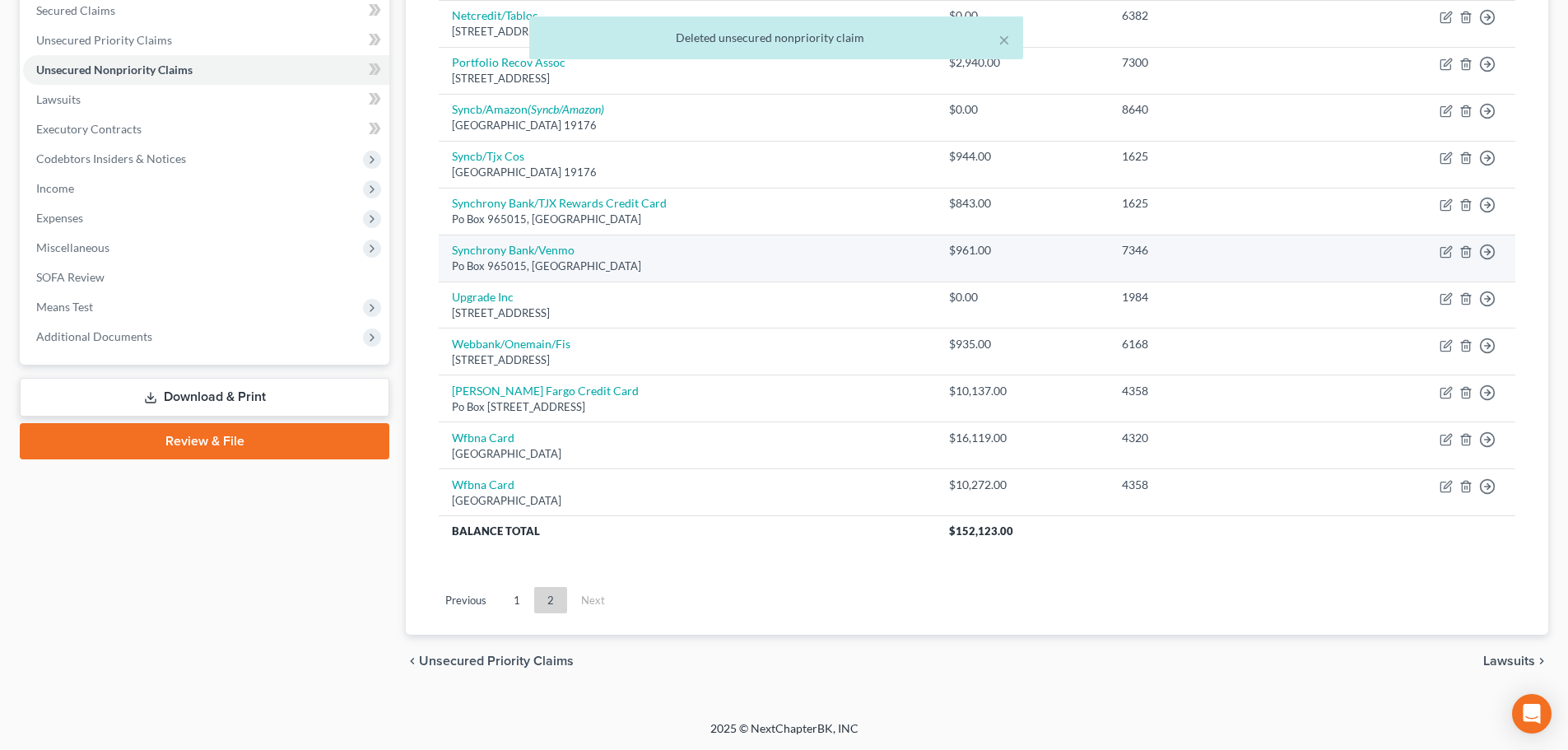
scroll to position [271, 0]
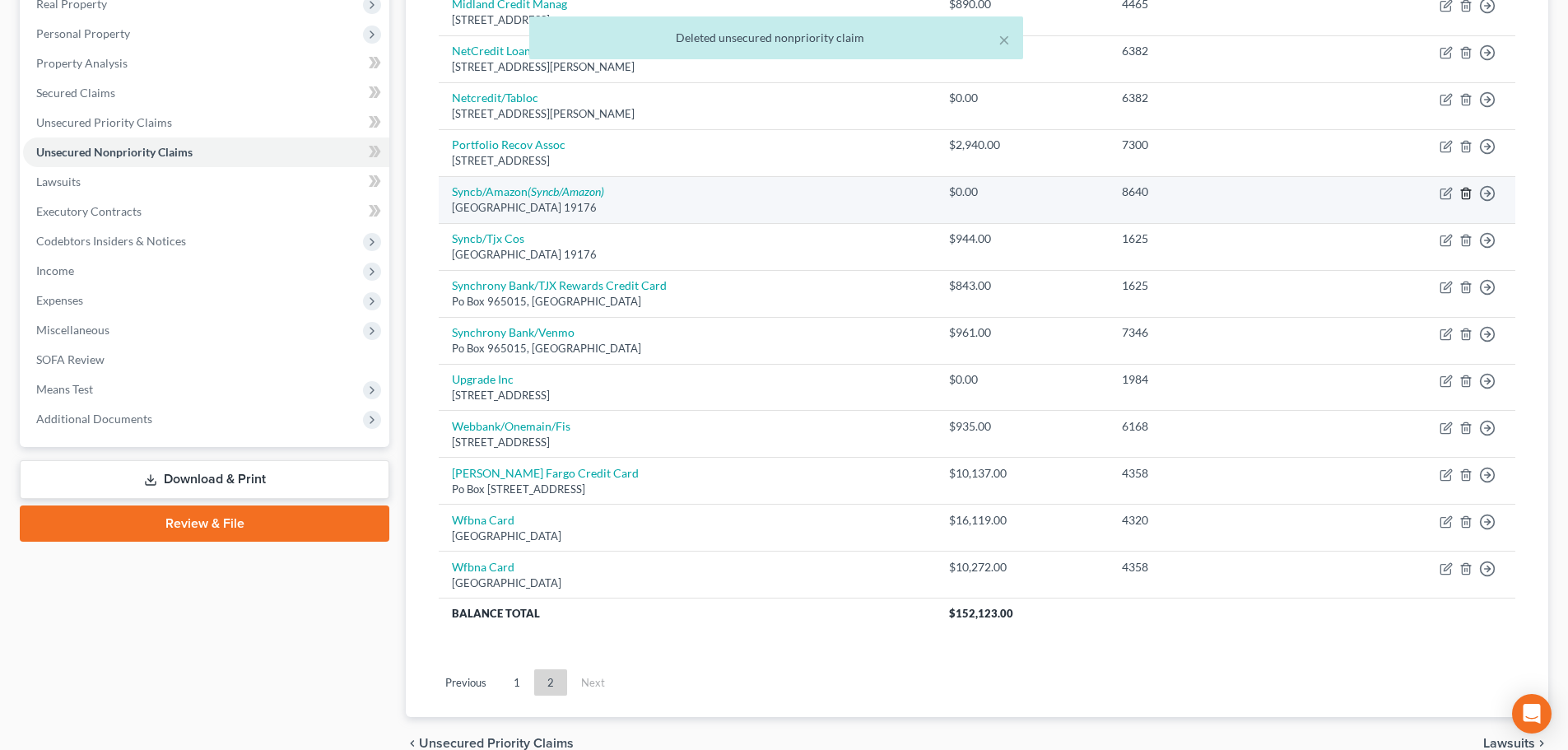
click at [1461, 196] on icon "button" at bounding box center [1466, 194] width 13 height 13
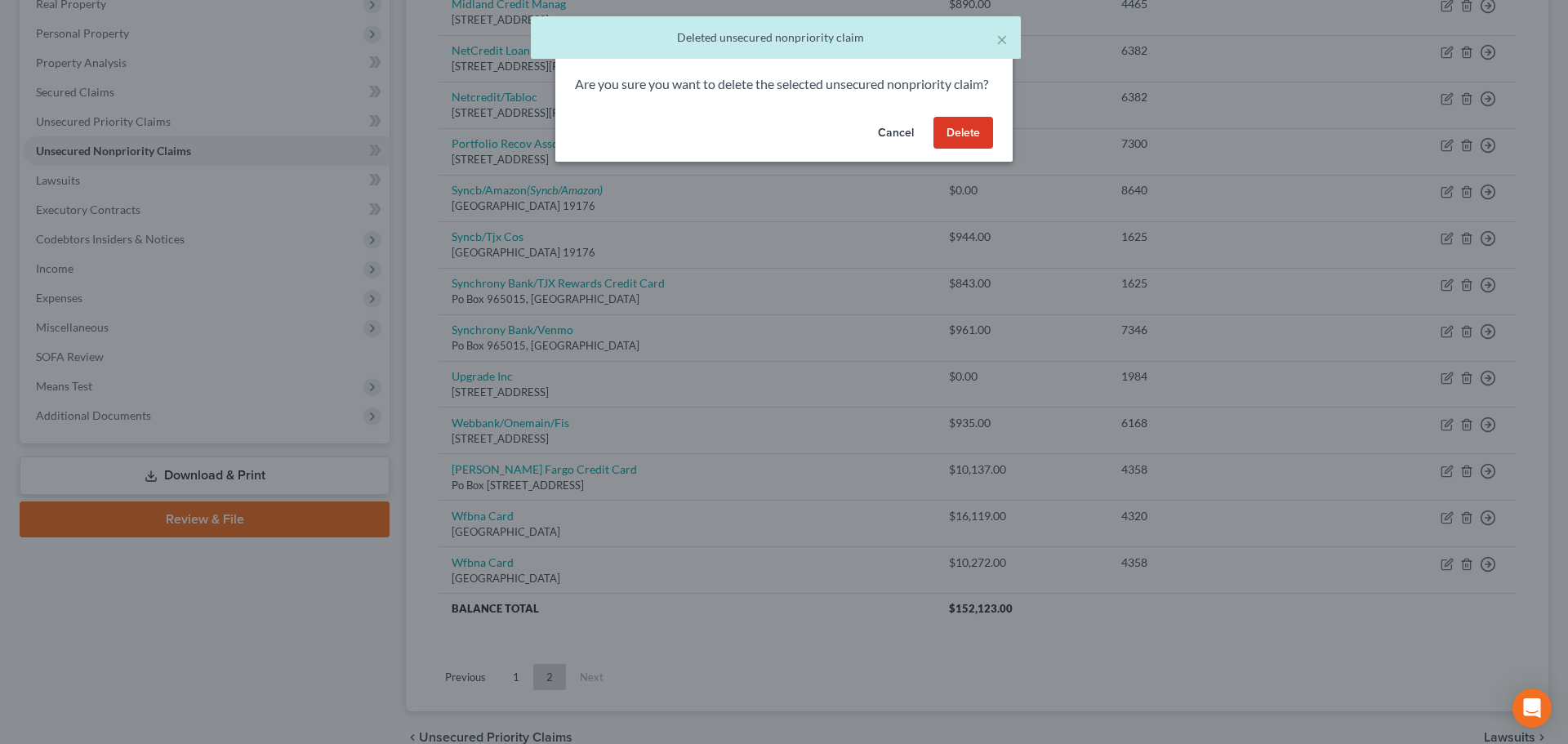
click at [975, 150] on button "Delete" at bounding box center [963, 133] width 59 height 33
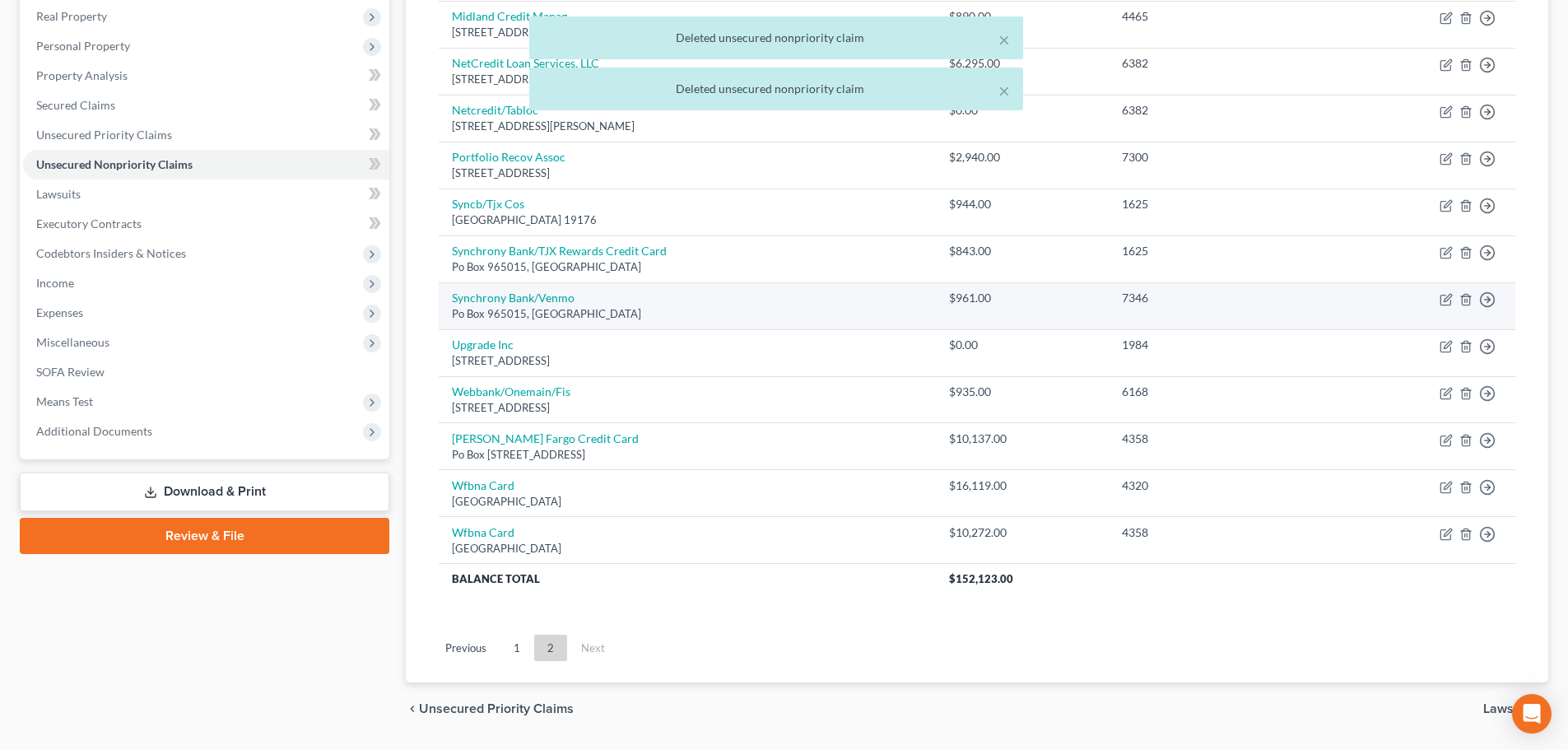
scroll to position [189, 0]
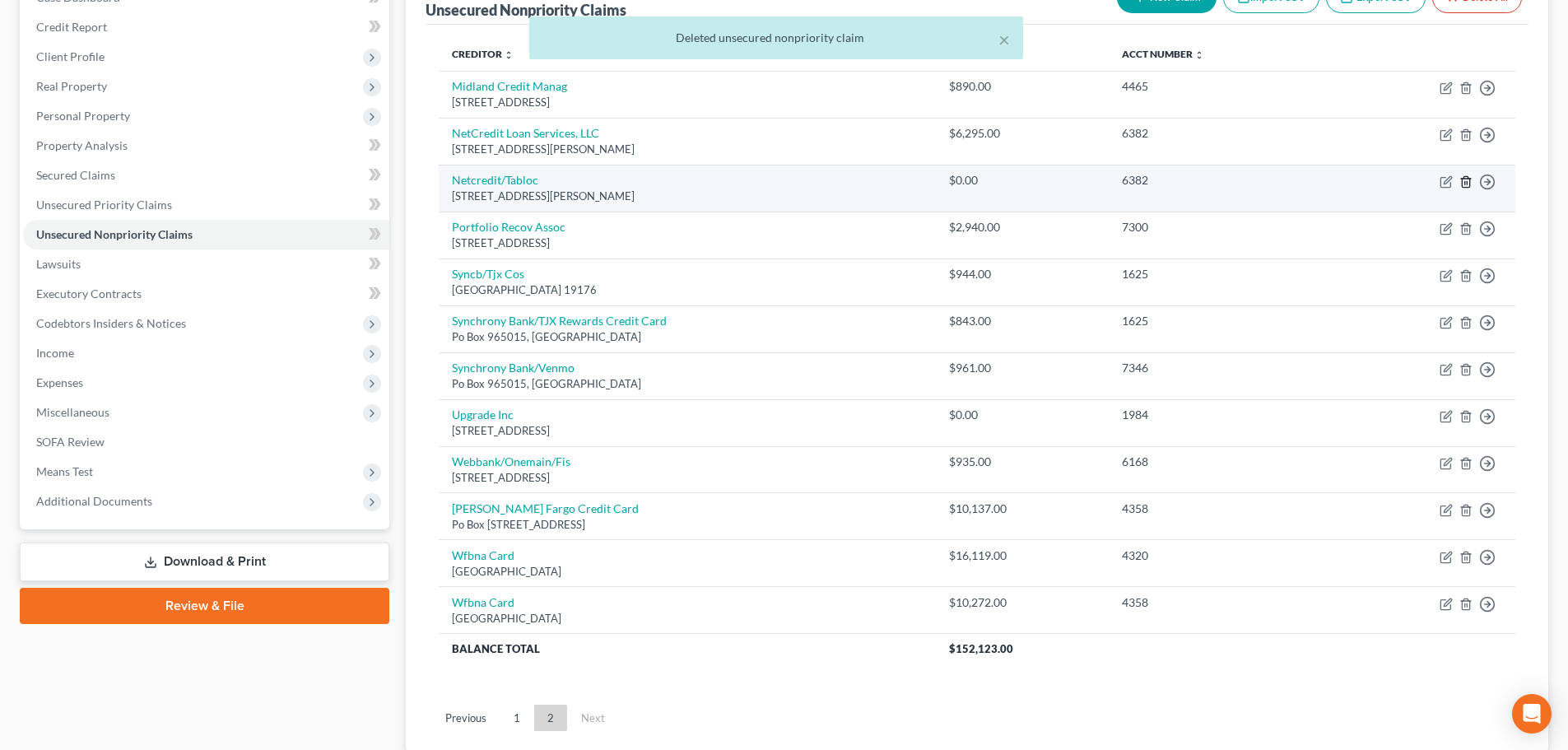
click at [1464, 179] on icon "button" at bounding box center [1466, 182] width 13 height 13
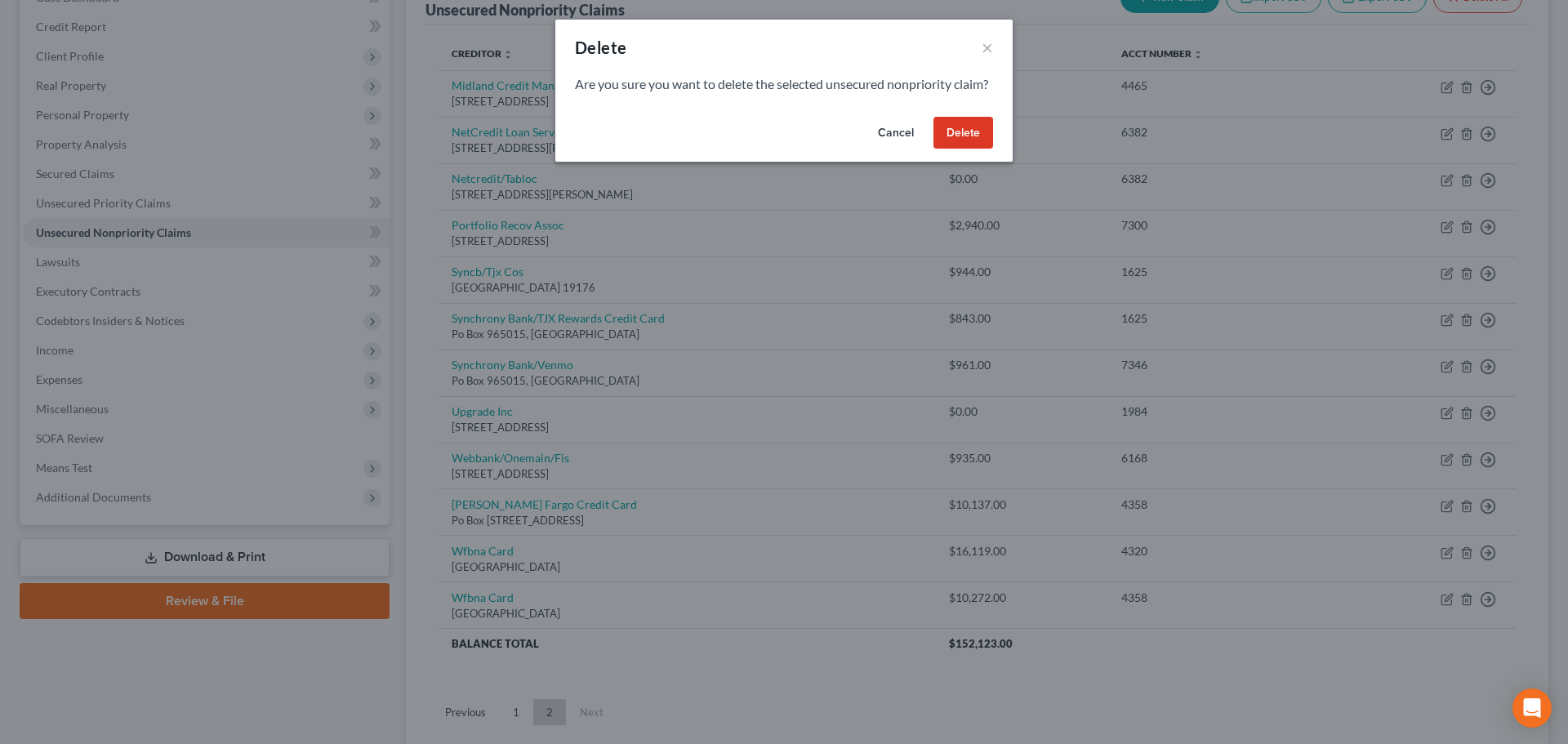
click at [970, 150] on button "Delete" at bounding box center [963, 133] width 59 height 33
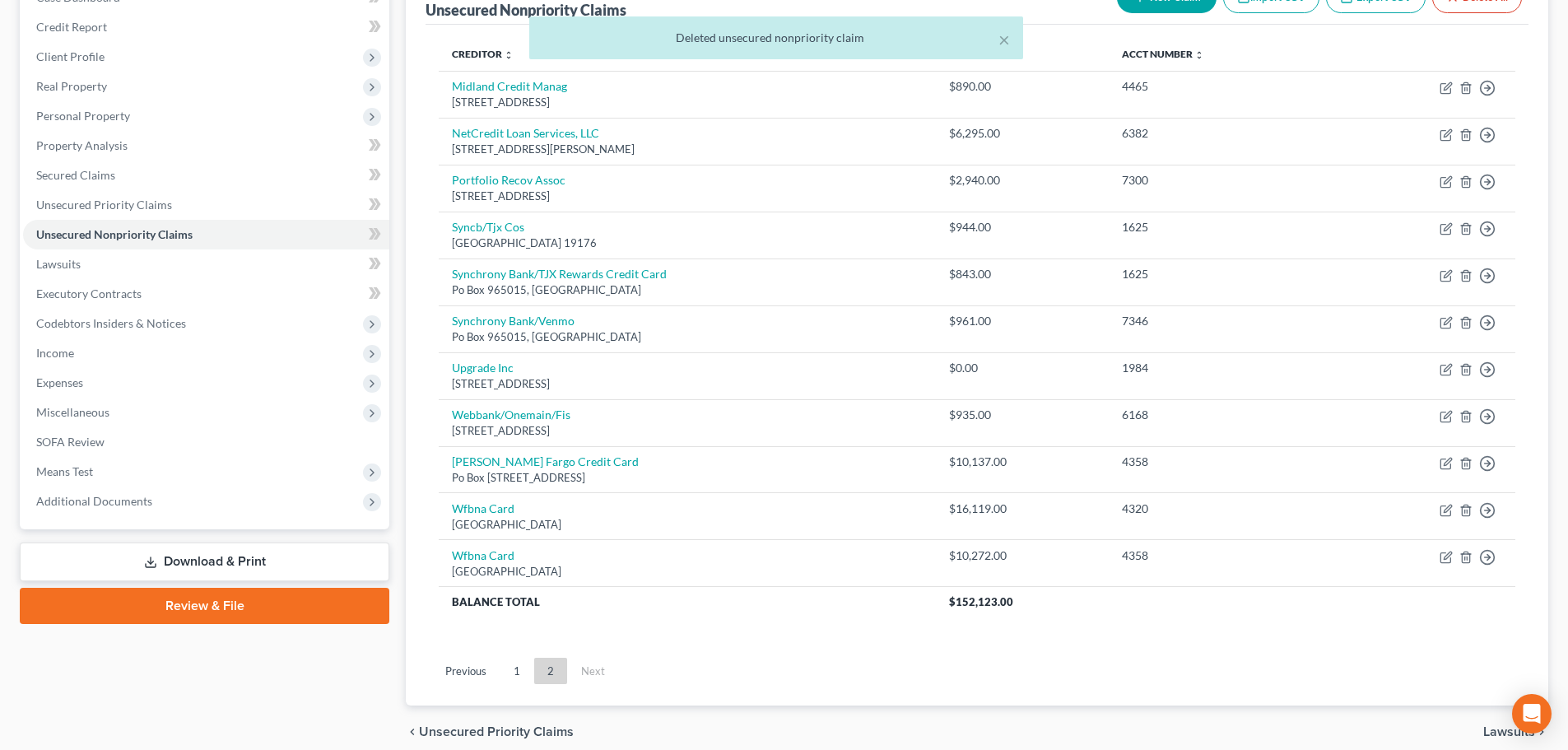
click at [511, 666] on link "1" at bounding box center [516, 670] width 33 height 26
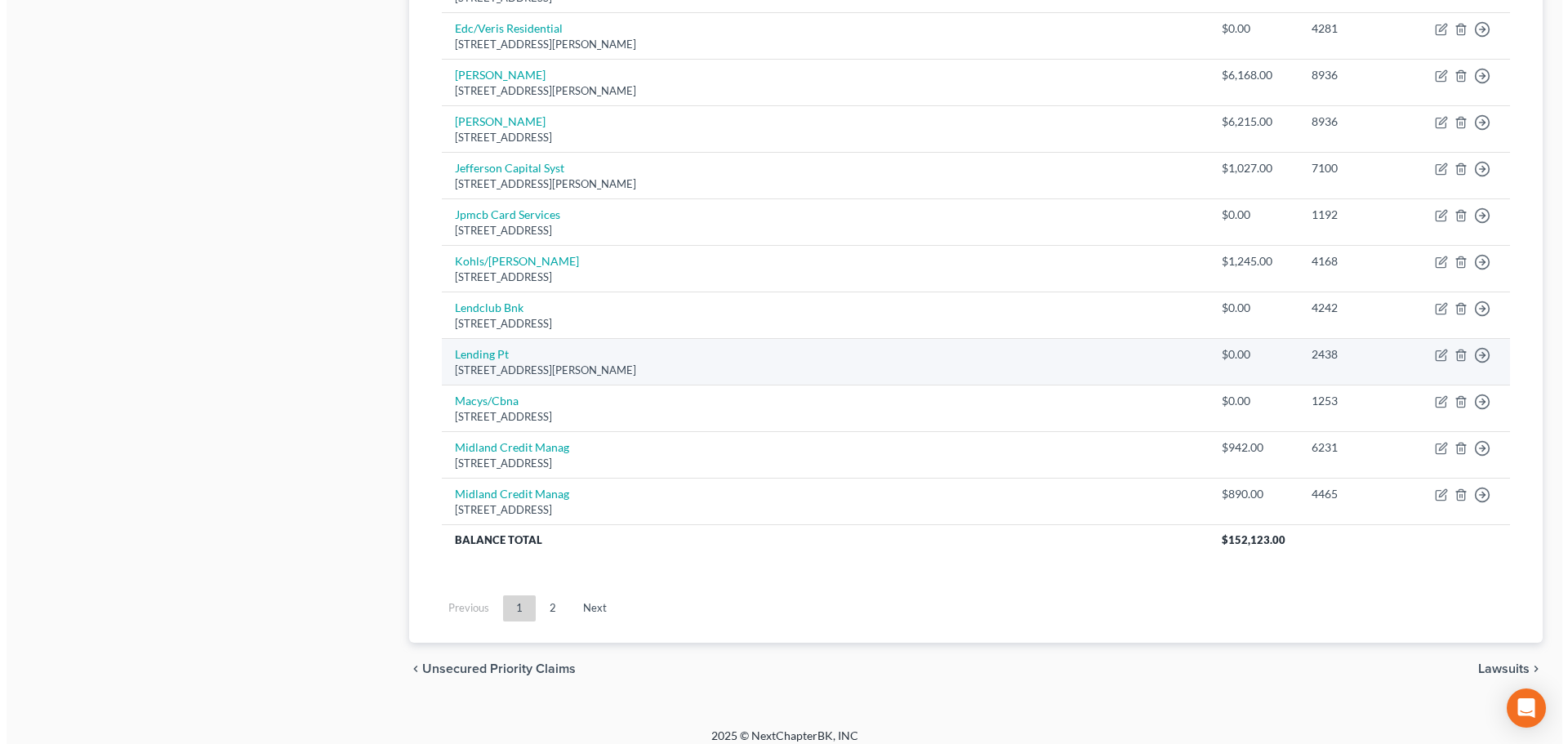
scroll to position [1142, 0]
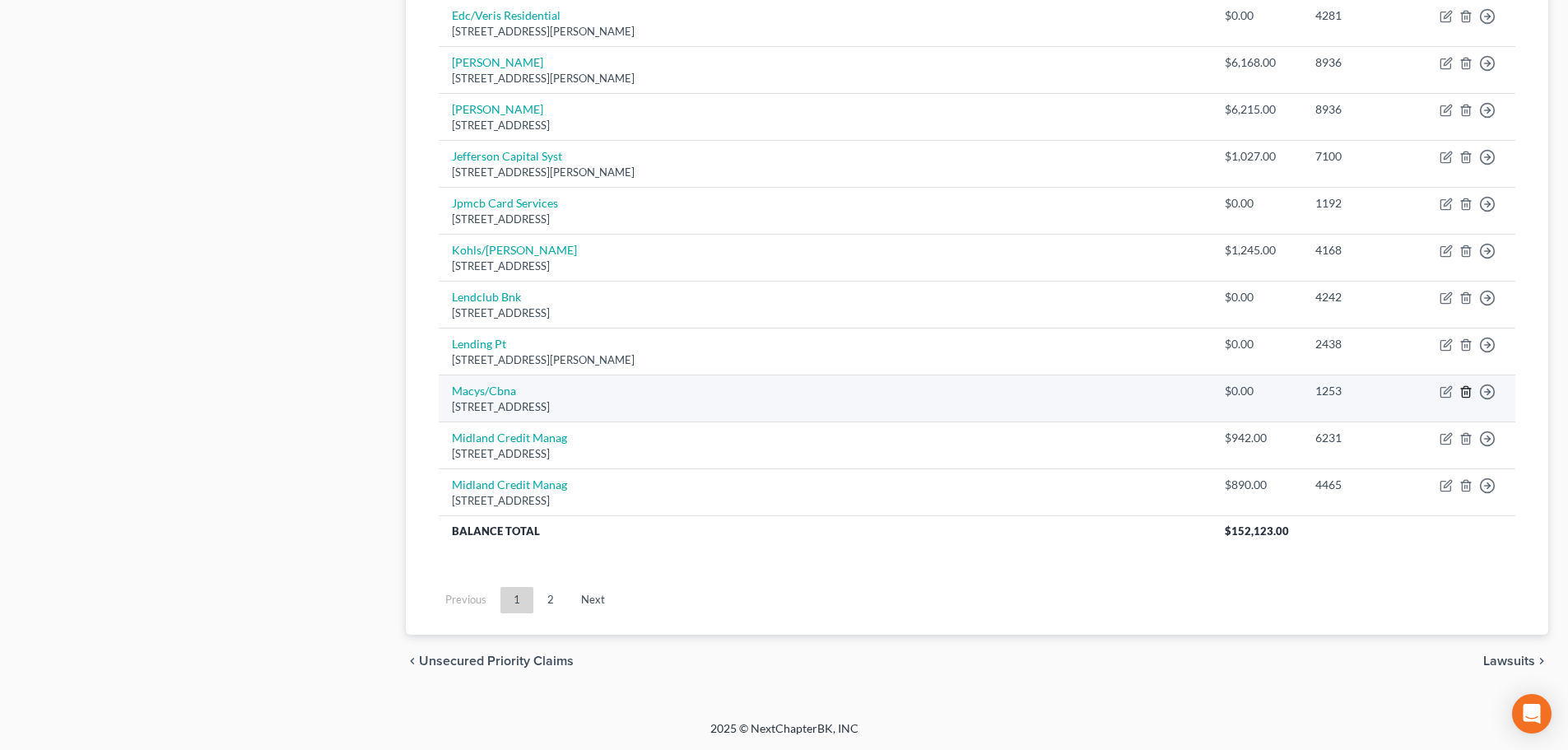
click at [1467, 390] on icon "button" at bounding box center [1466, 392] width 13 height 13
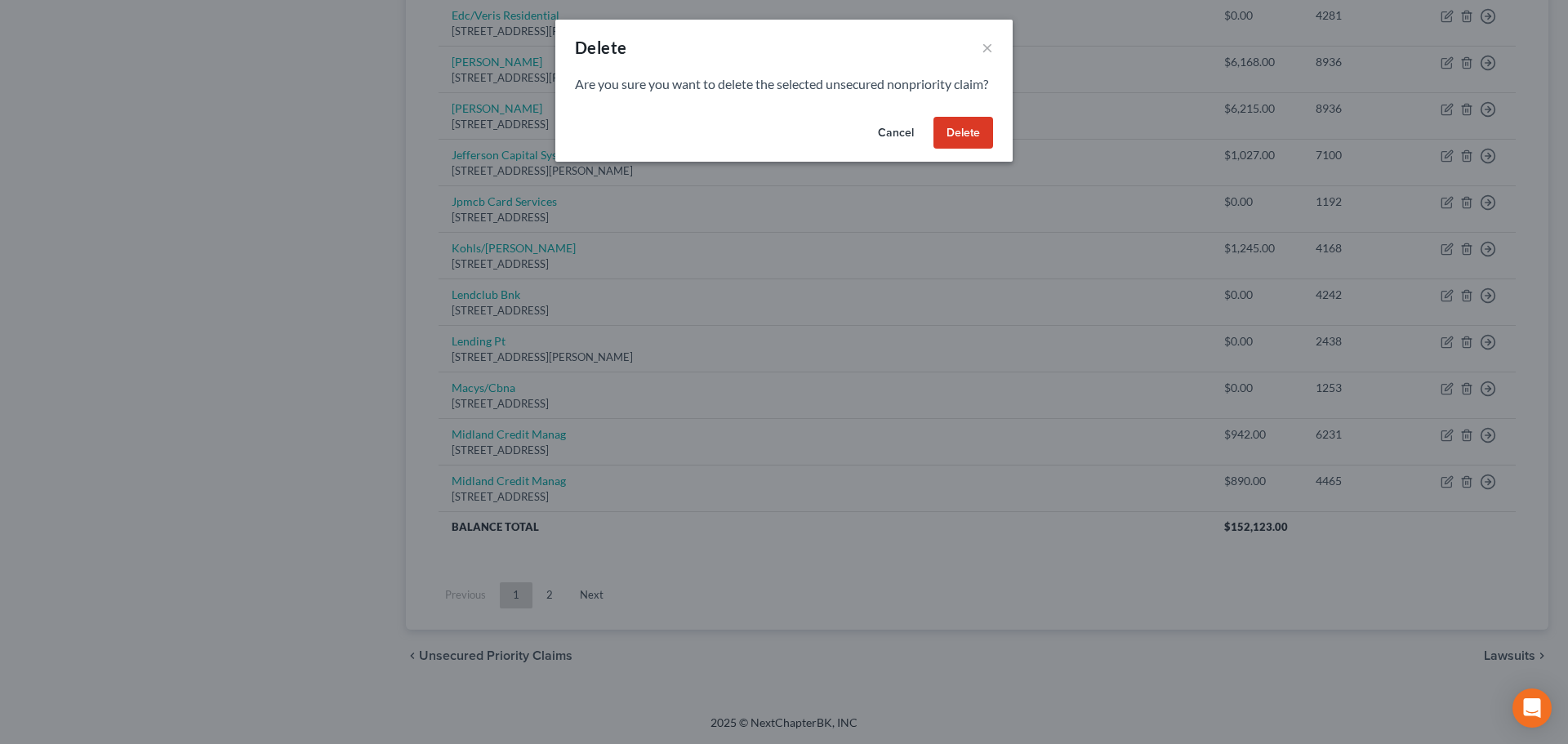
click at [965, 150] on button "Delete" at bounding box center [963, 133] width 59 height 33
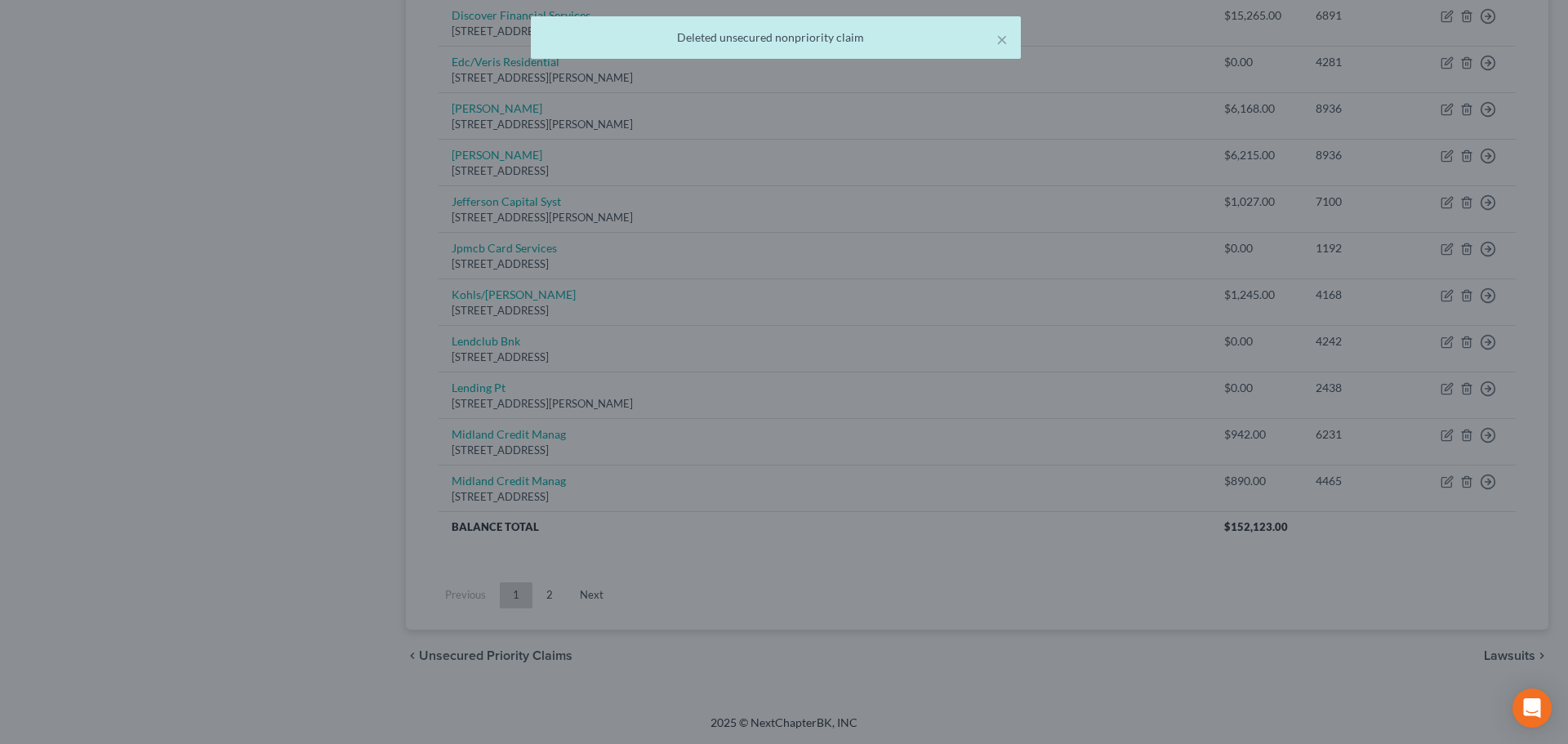
scroll to position [1095, 0]
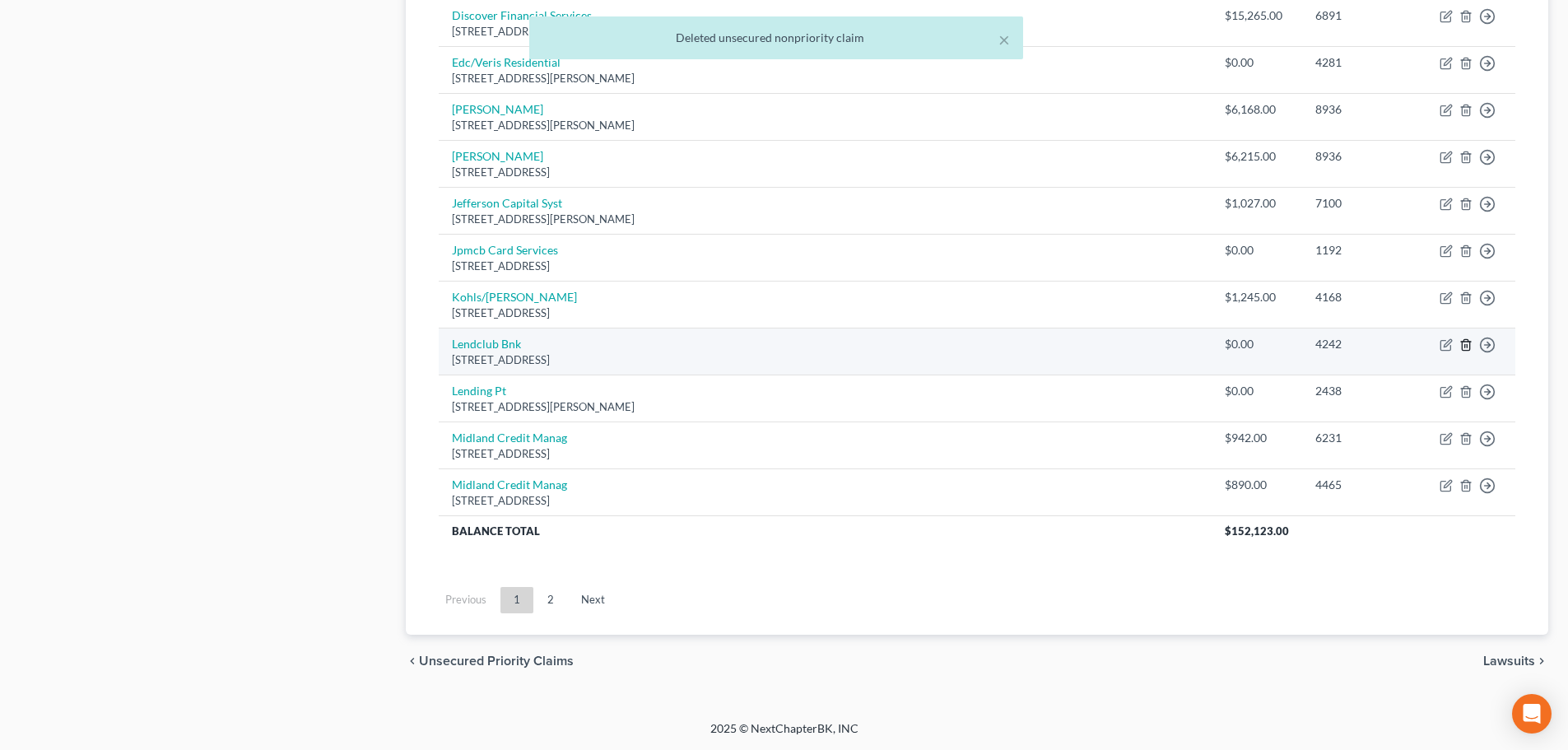
click at [1469, 347] on icon "button" at bounding box center [1465, 344] width 8 height 11
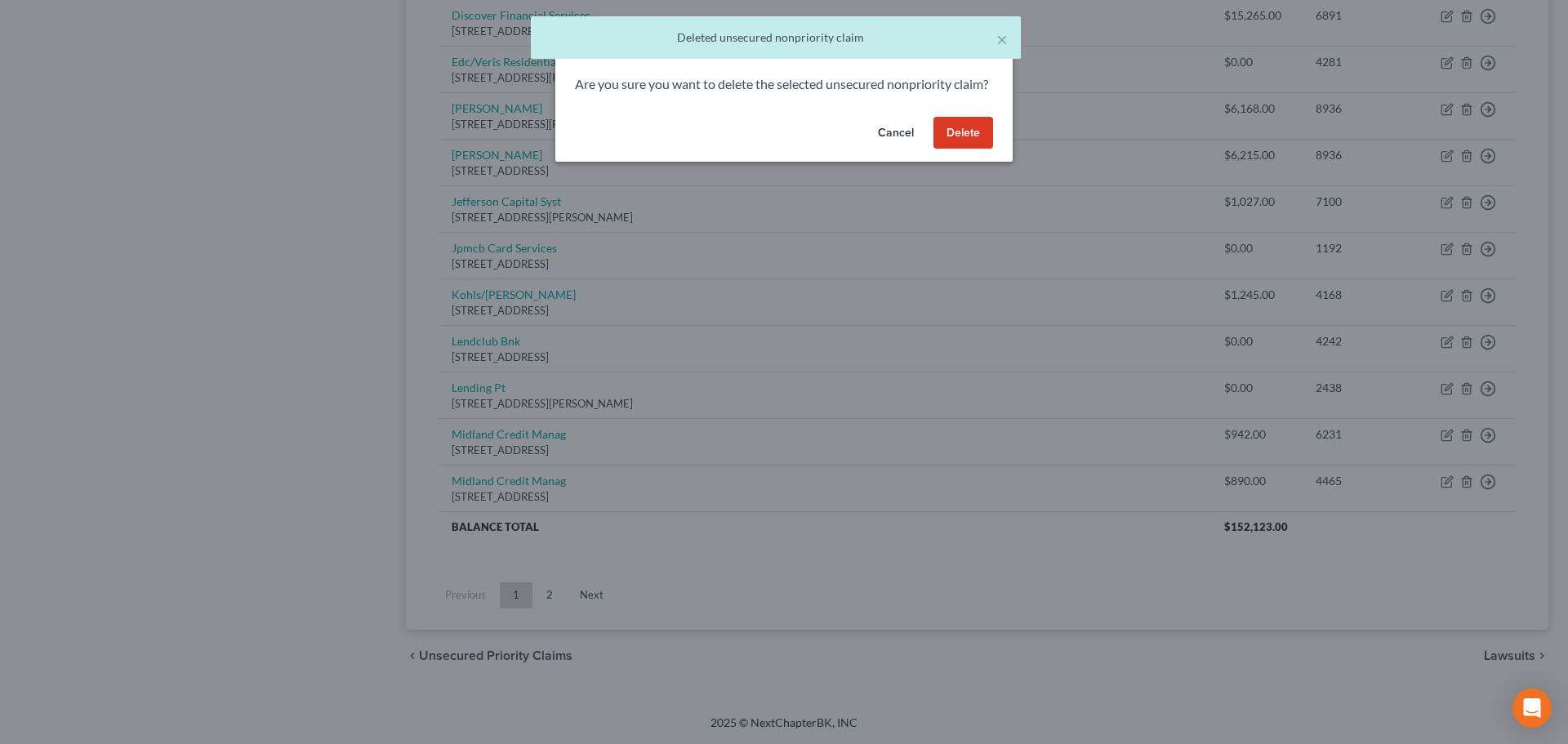
click at [974, 150] on button "Delete" at bounding box center [963, 133] width 59 height 33
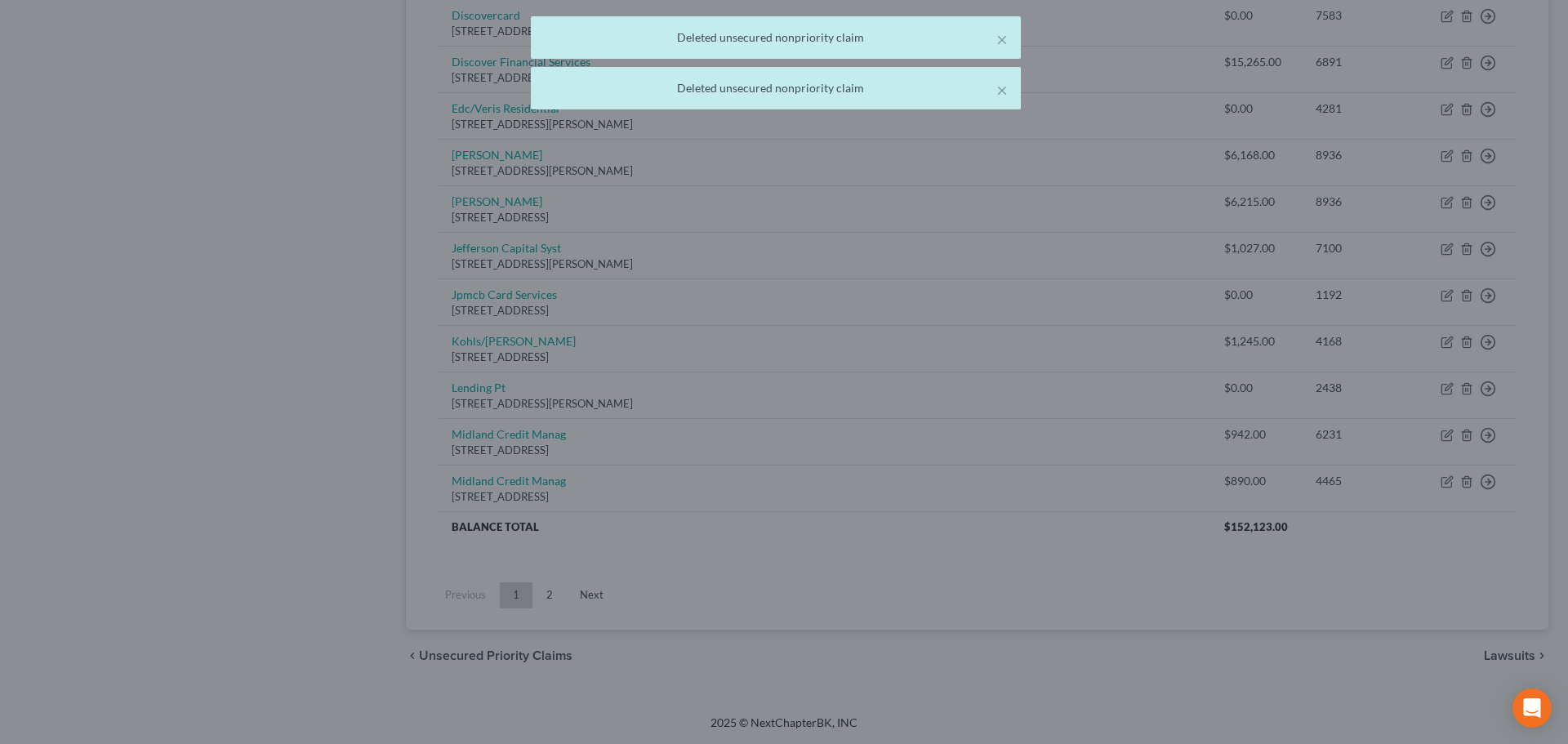
scroll to position [1048, 0]
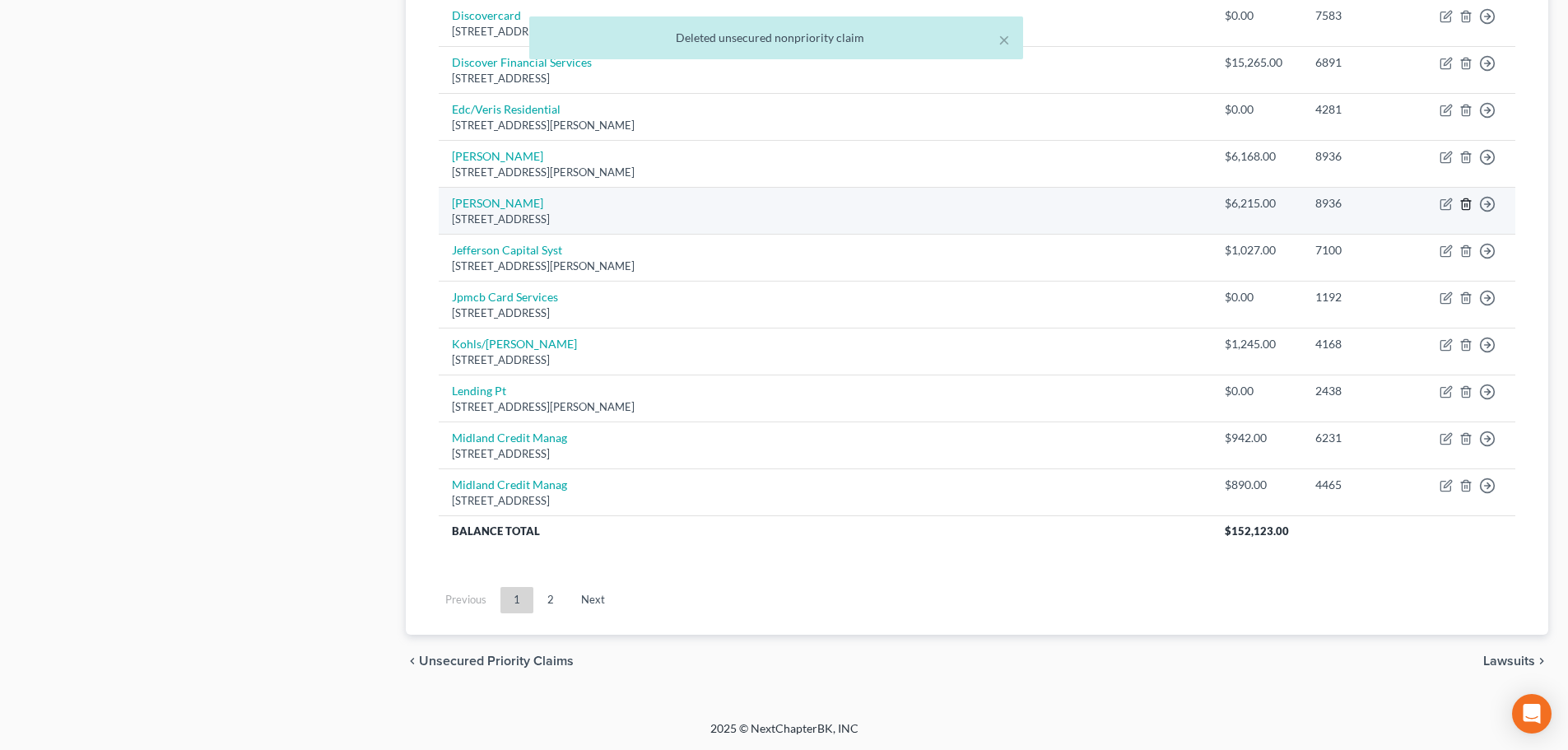
click at [1467, 201] on polyline "button" at bounding box center [1466, 201] width 10 height 0
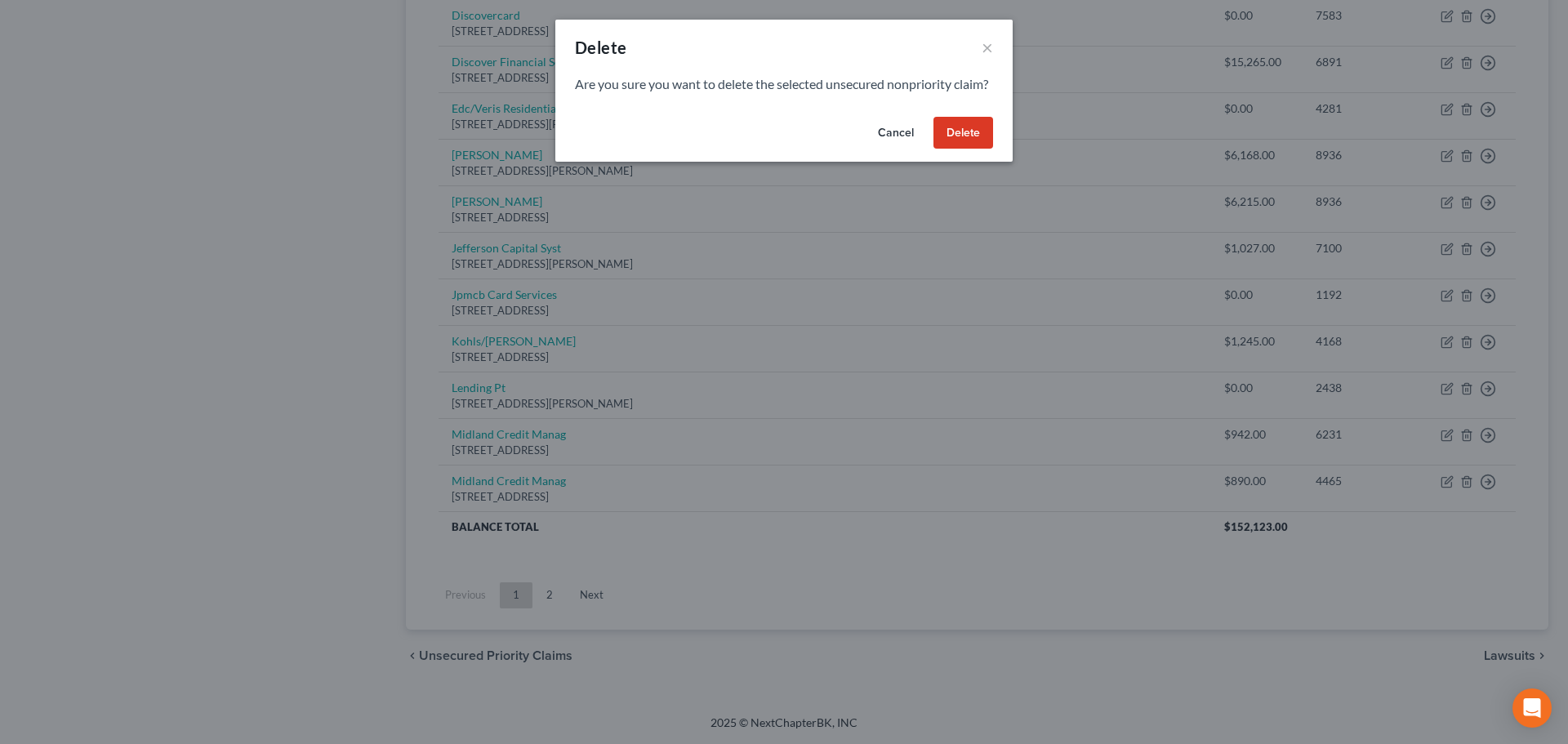
click at [962, 138] on button "Delete" at bounding box center [963, 133] width 59 height 33
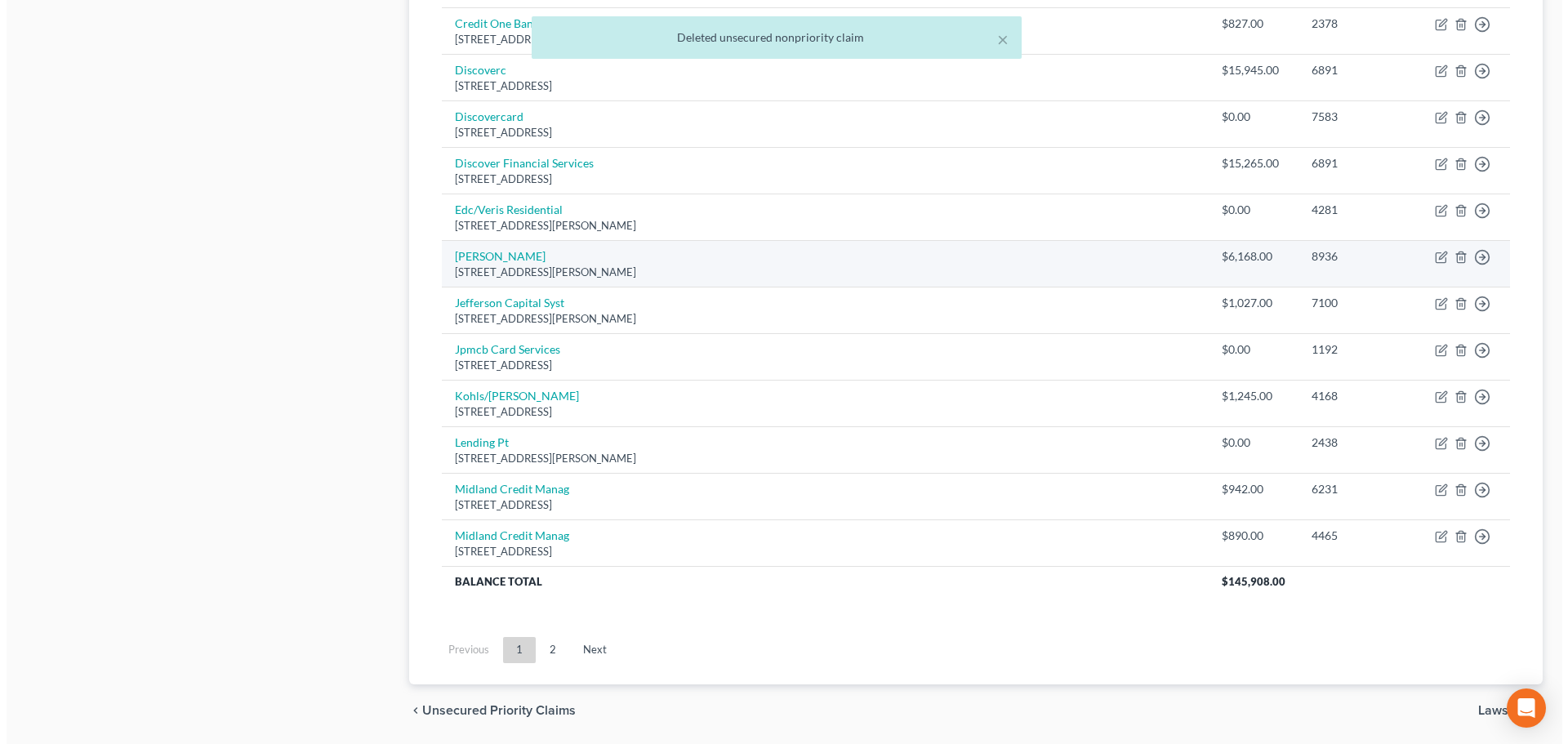
scroll to position [920, 0]
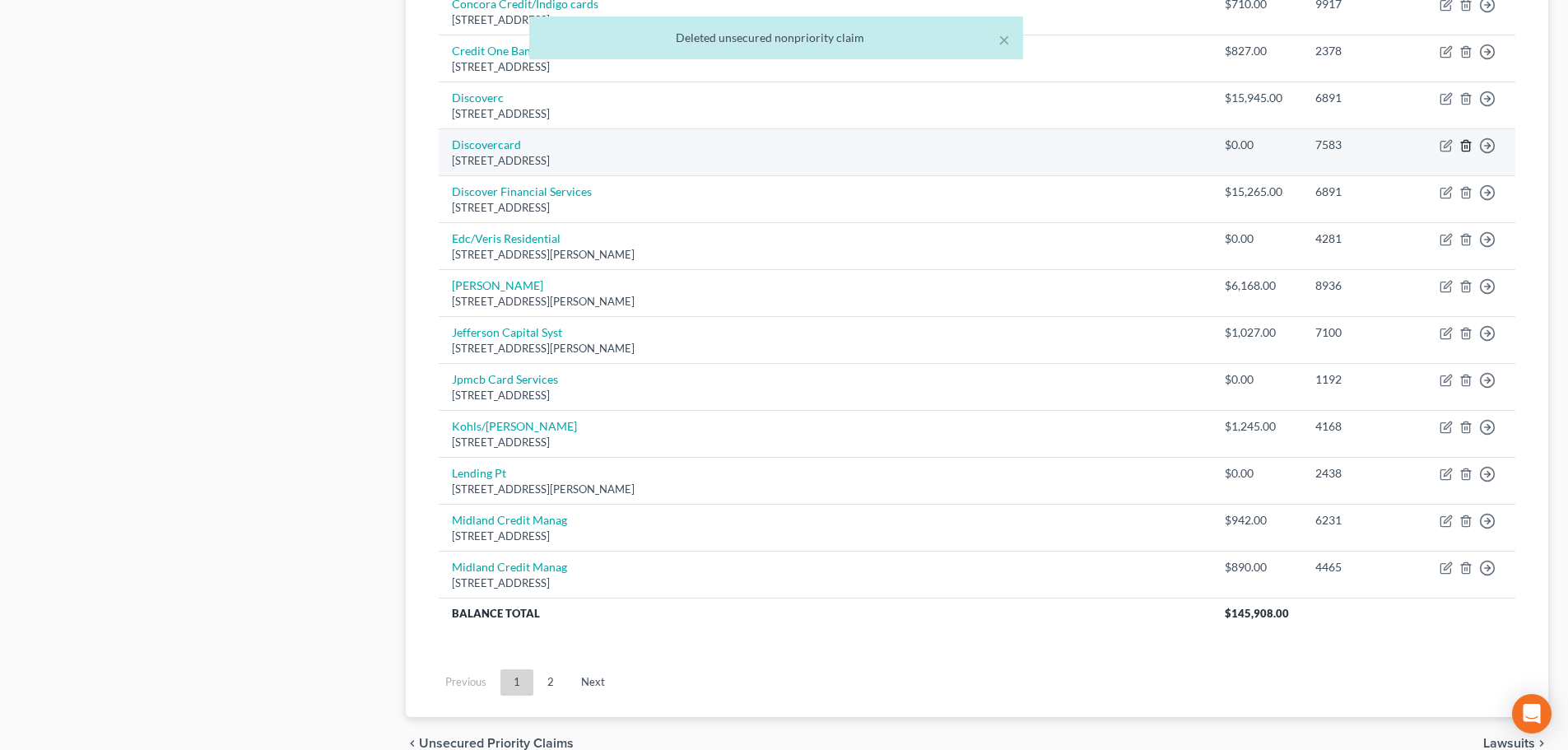
click at [1466, 146] on icon "button" at bounding box center [1466, 146] width 13 height 13
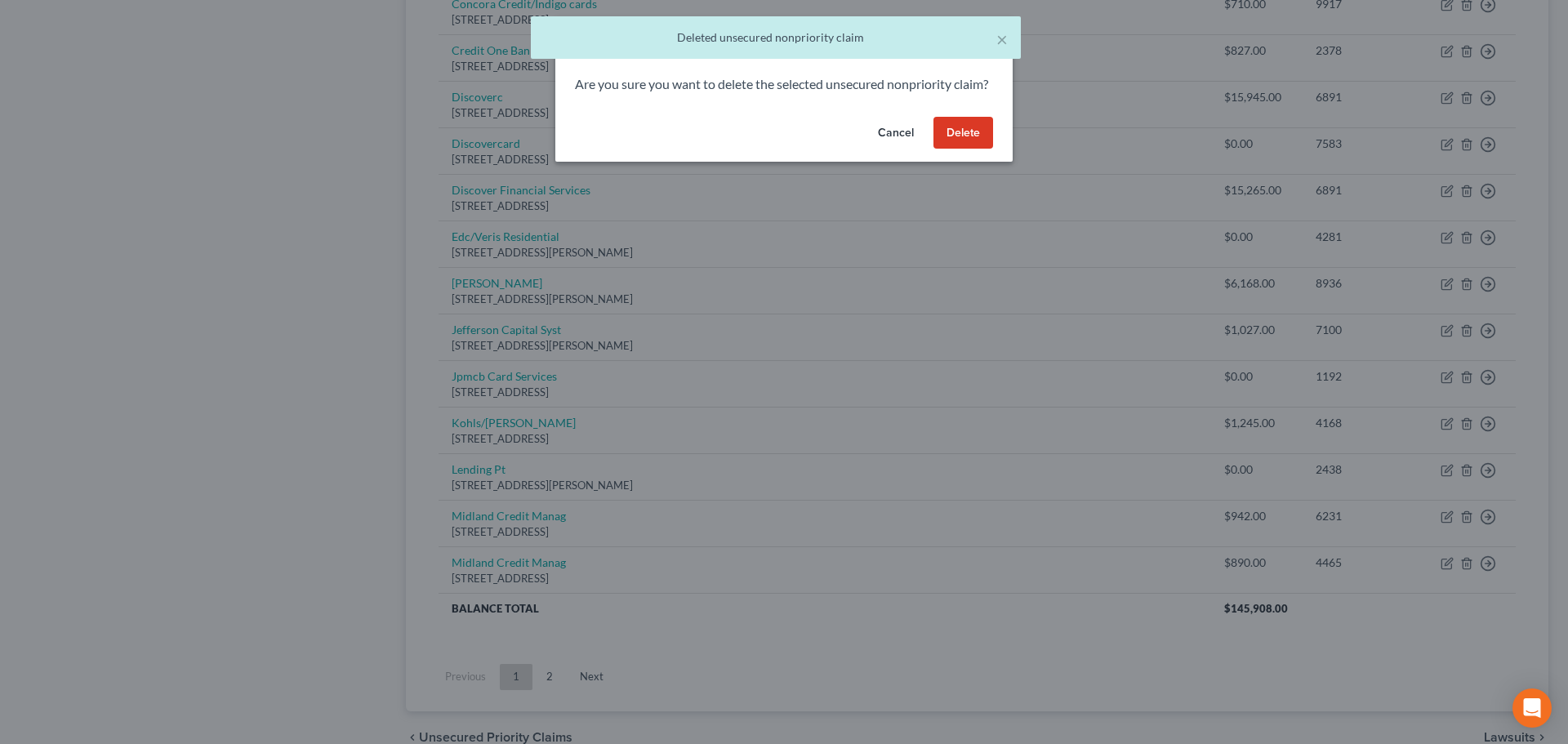
click at [960, 148] on button "Delete" at bounding box center [963, 133] width 59 height 33
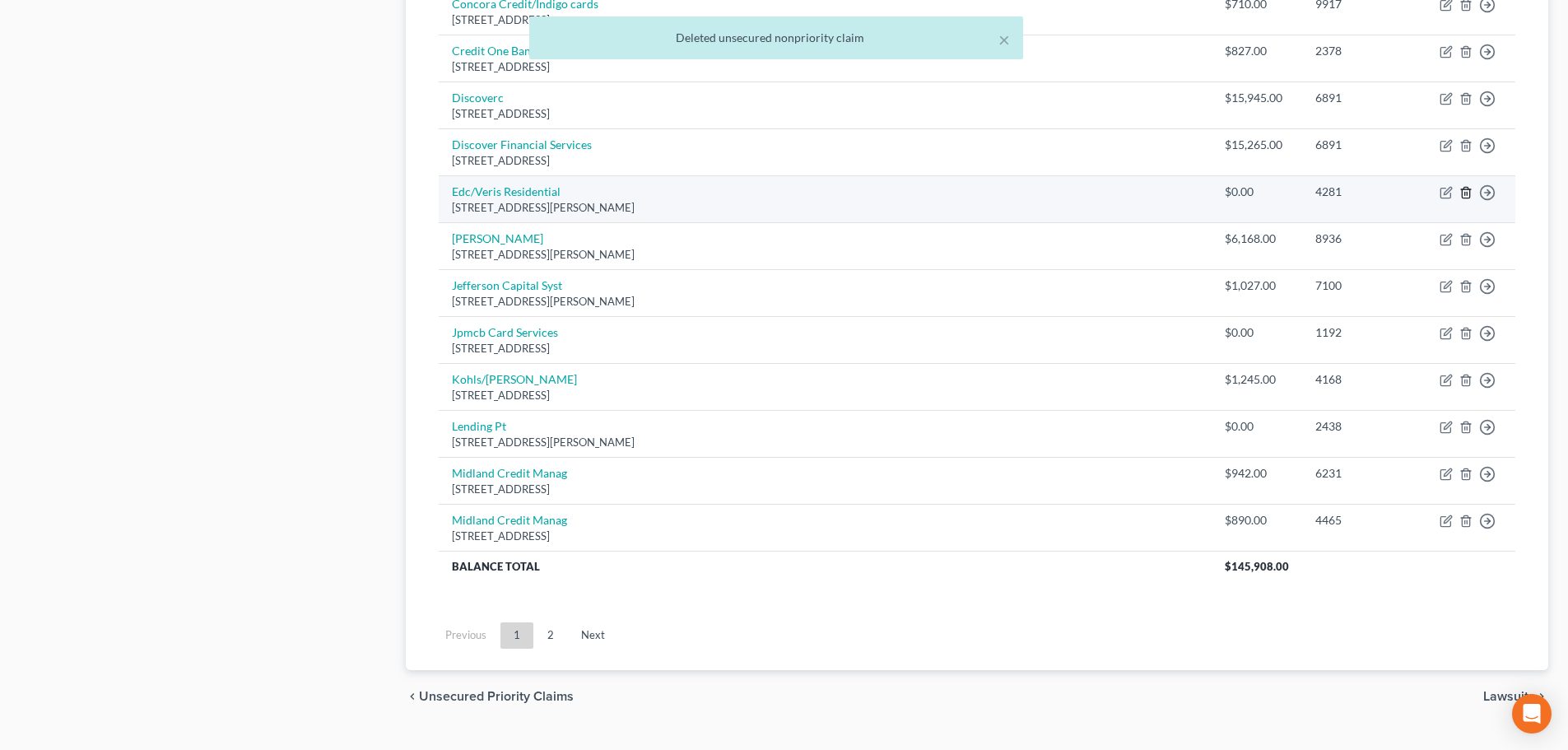
click at [1460, 193] on icon "button" at bounding box center [1466, 193] width 13 height 13
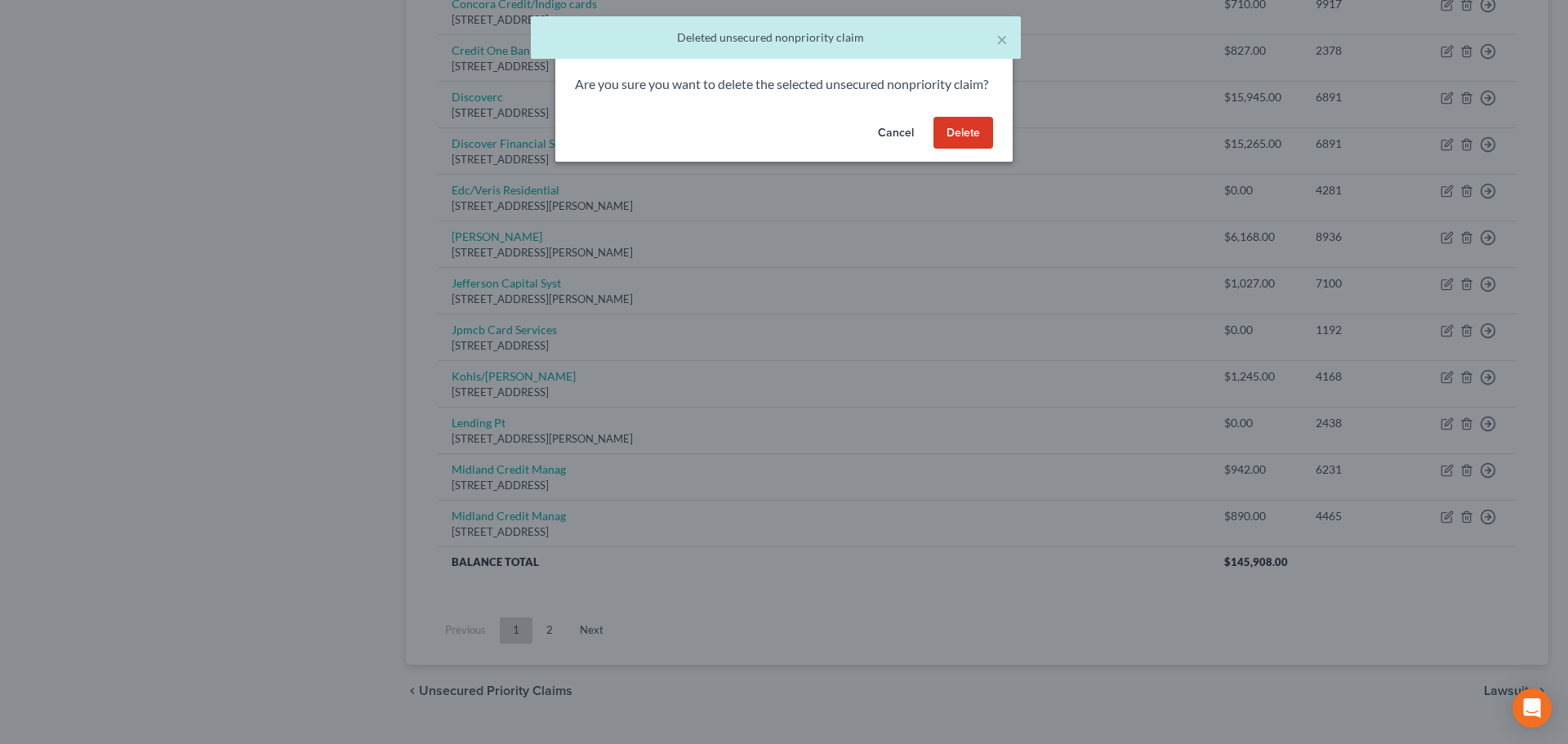
click at [945, 150] on button "Delete" at bounding box center [963, 133] width 59 height 33
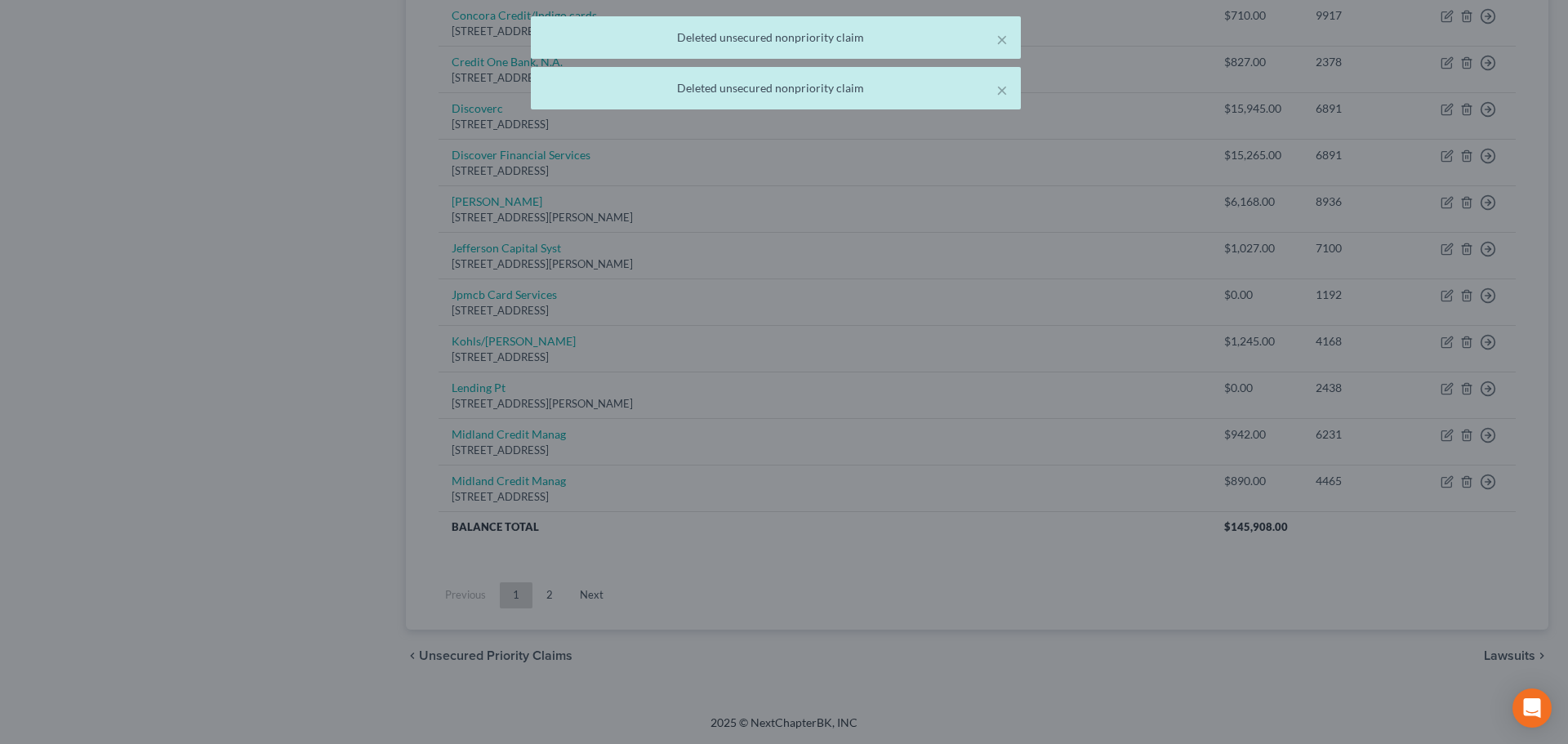
scroll to position [909, 0]
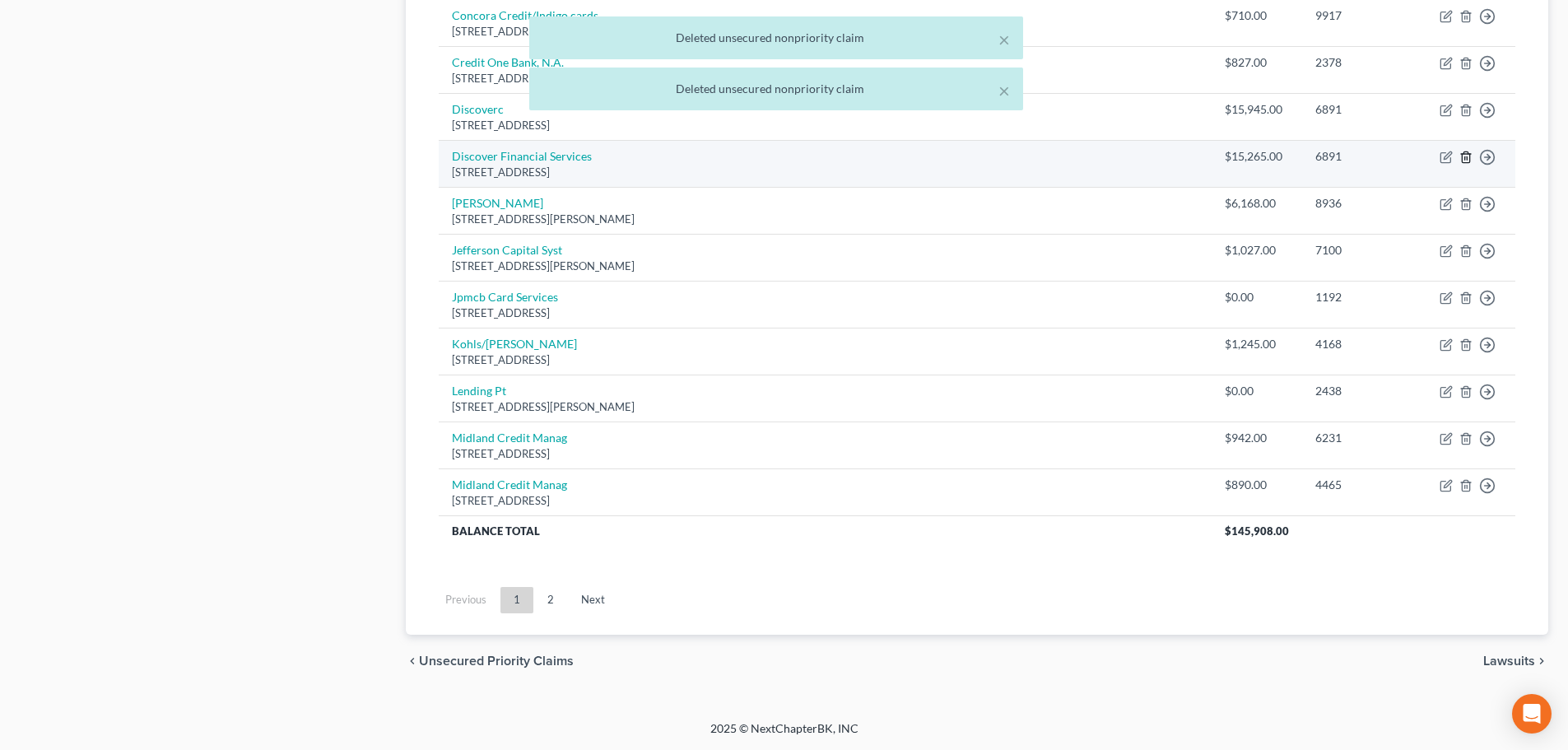
click at [1462, 155] on icon "button" at bounding box center [1465, 158] width 8 height 11
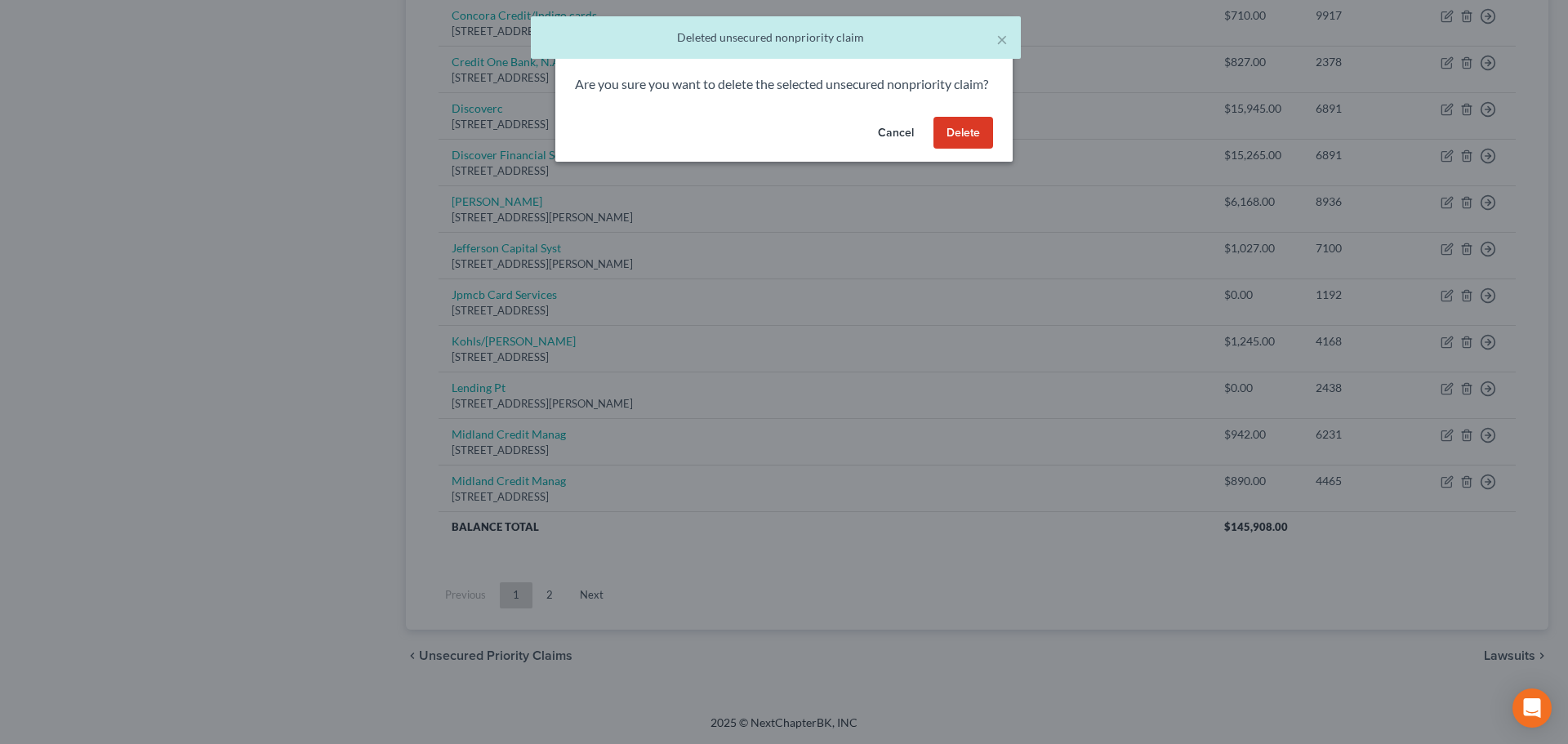
drag, startPoint x: 961, startPoint y: 148, endPoint x: 1167, endPoint y: 158, distance: 206.2
click at [961, 149] on button "Delete" at bounding box center [963, 133] width 59 height 33
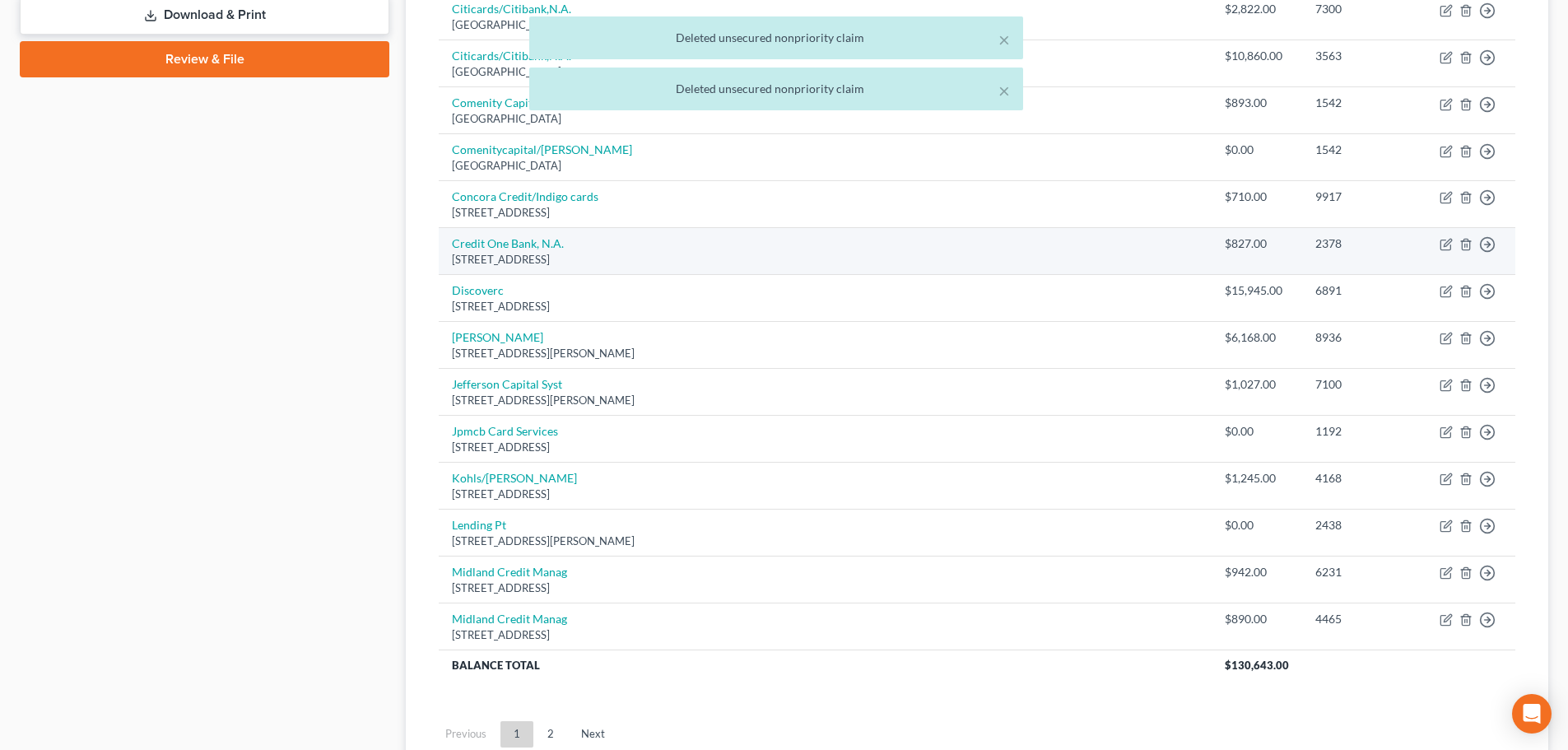
scroll to position [704, 0]
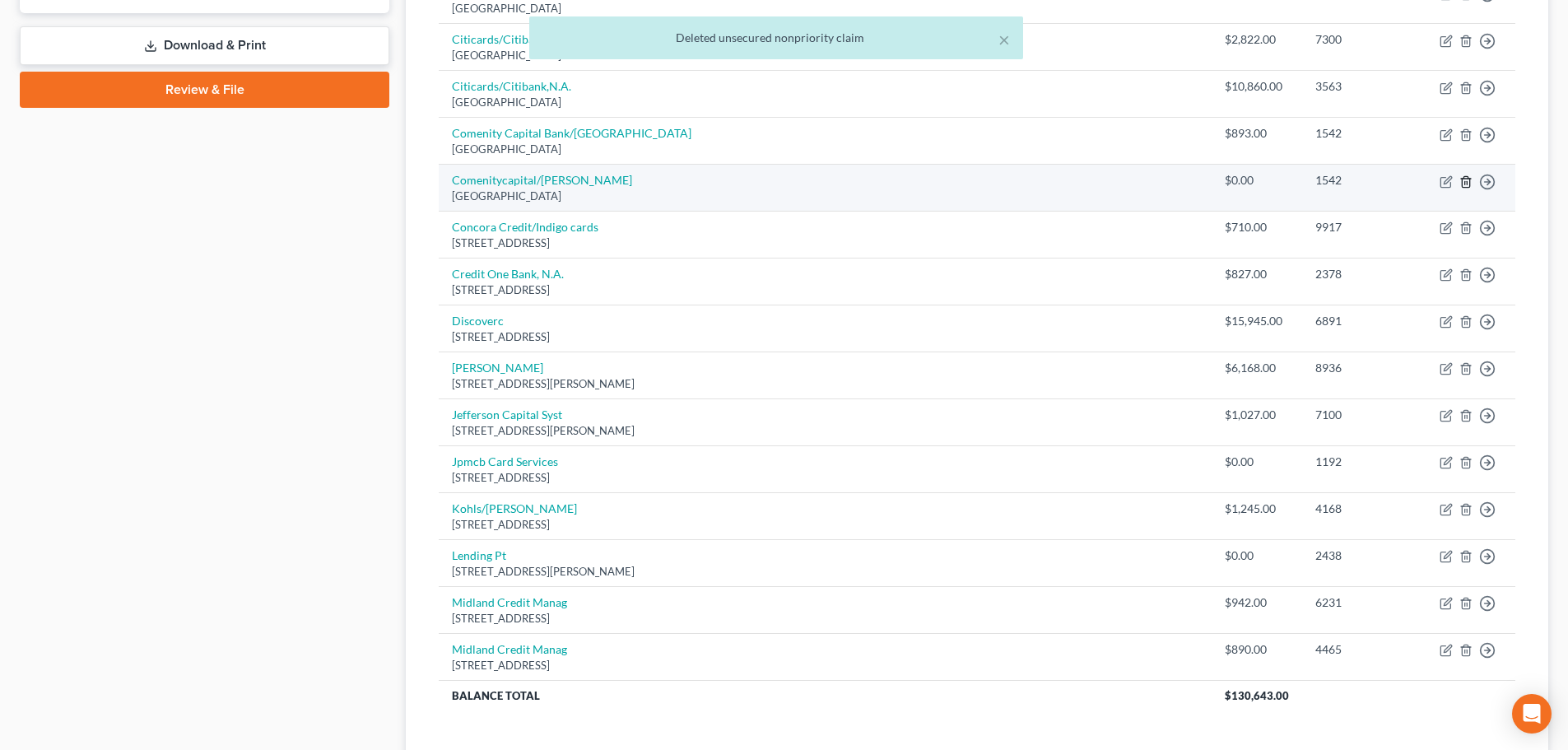
click at [1466, 179] on polyline "button" at bounding box center [1466, 179] width 10 height 0
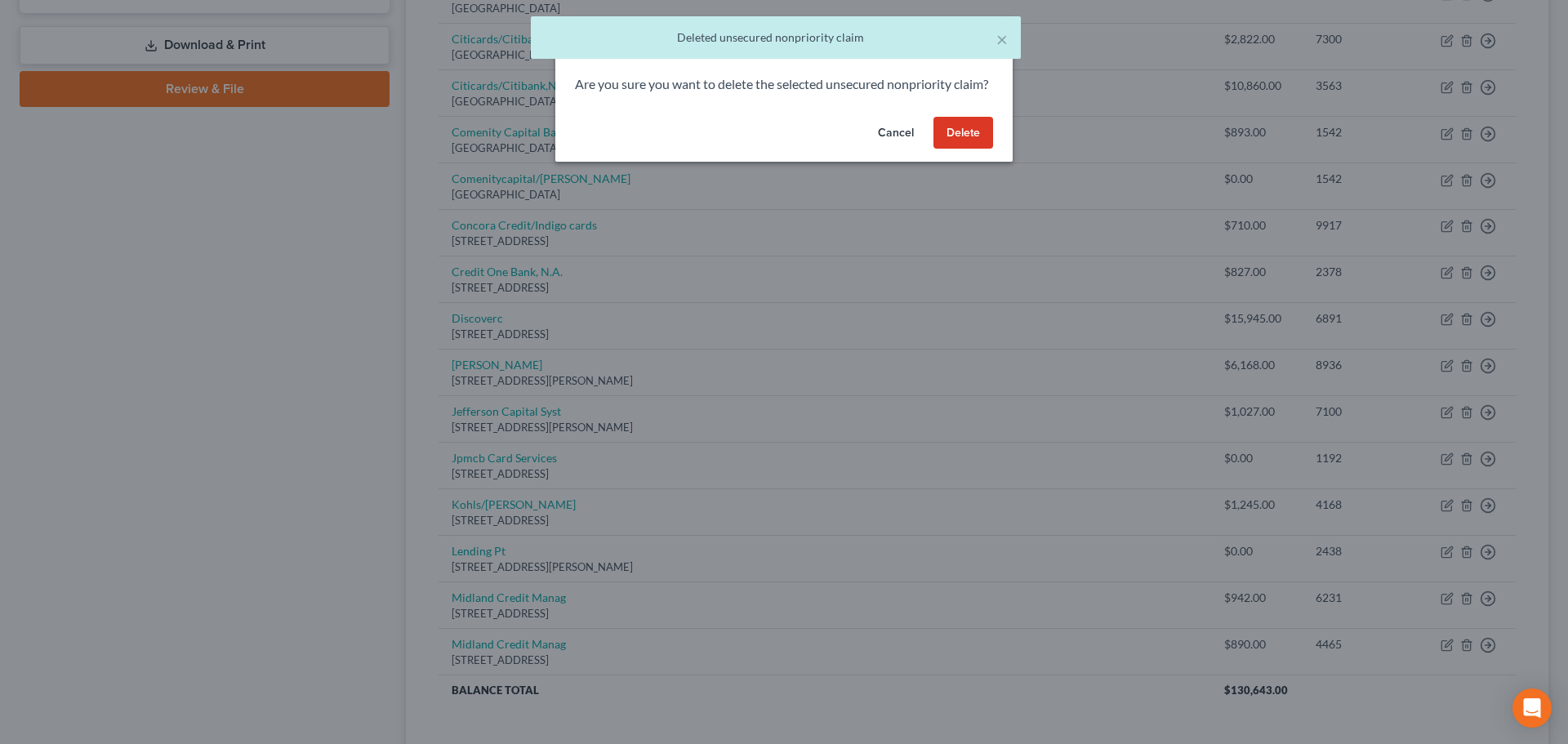
click at [969, 148] on button "Delete" at bounding box center [963, 133] width 59 height 33
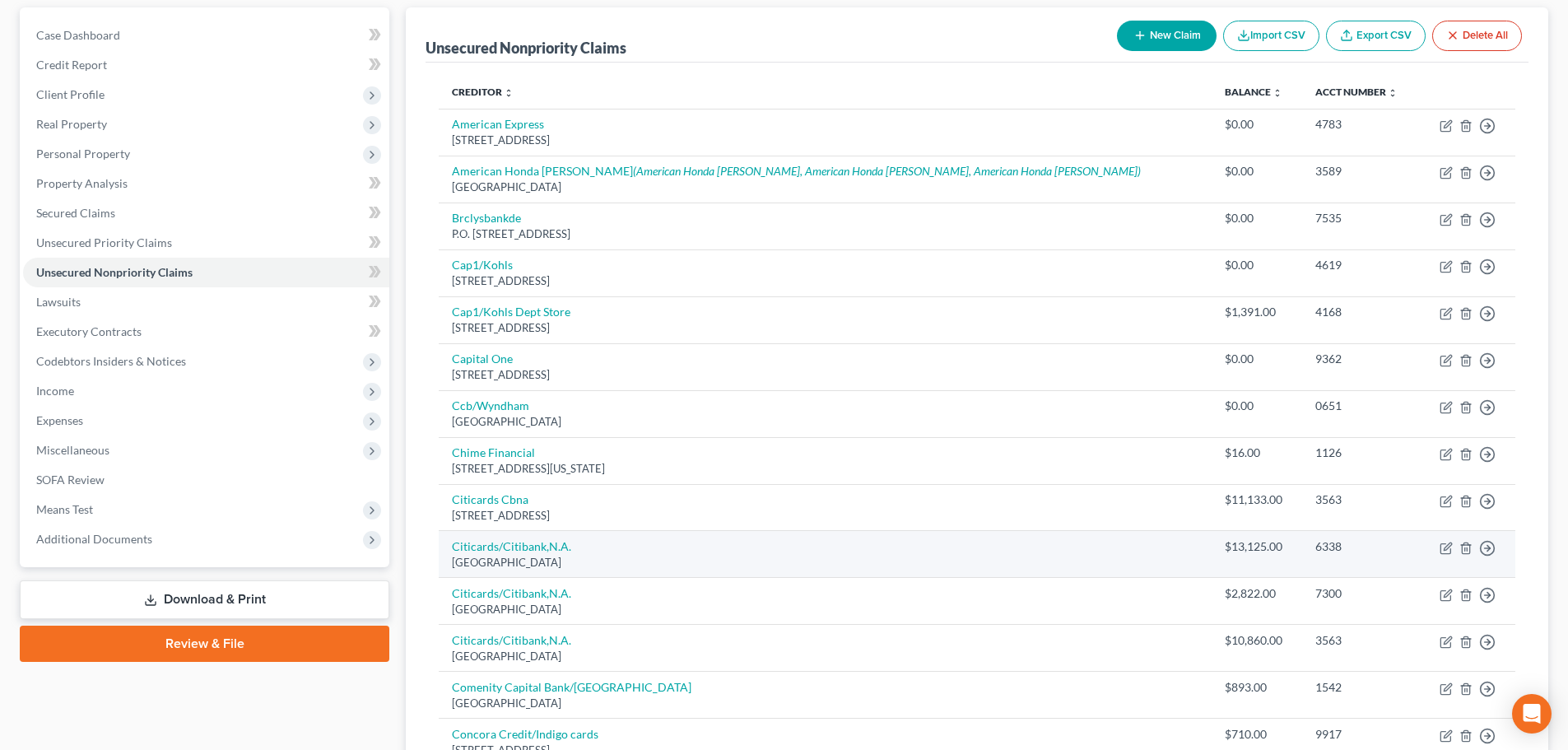
scroll to position [0, 0]
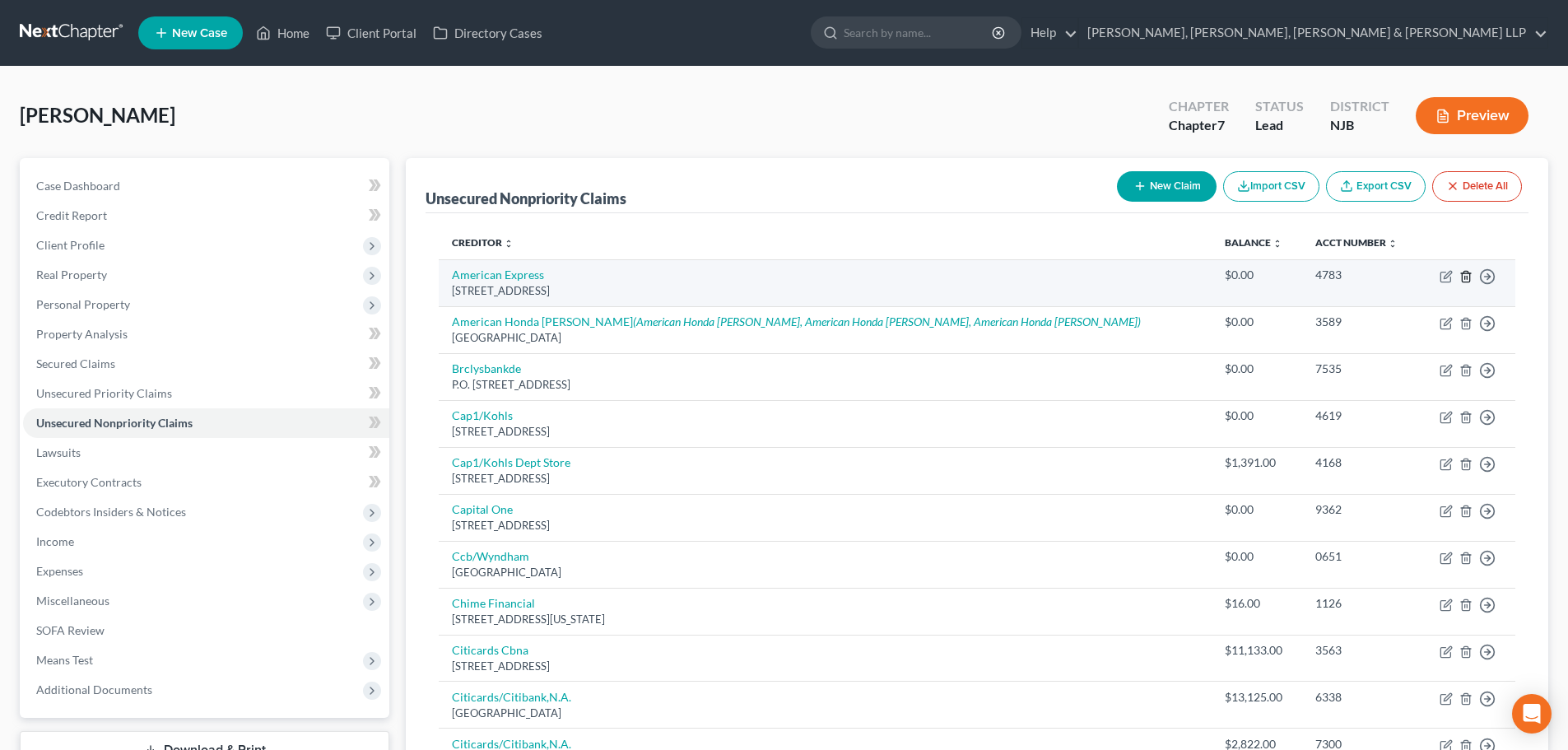
click at [1464, 275] on icon "button" at bounding box center [1466, 276] width 13 height 13
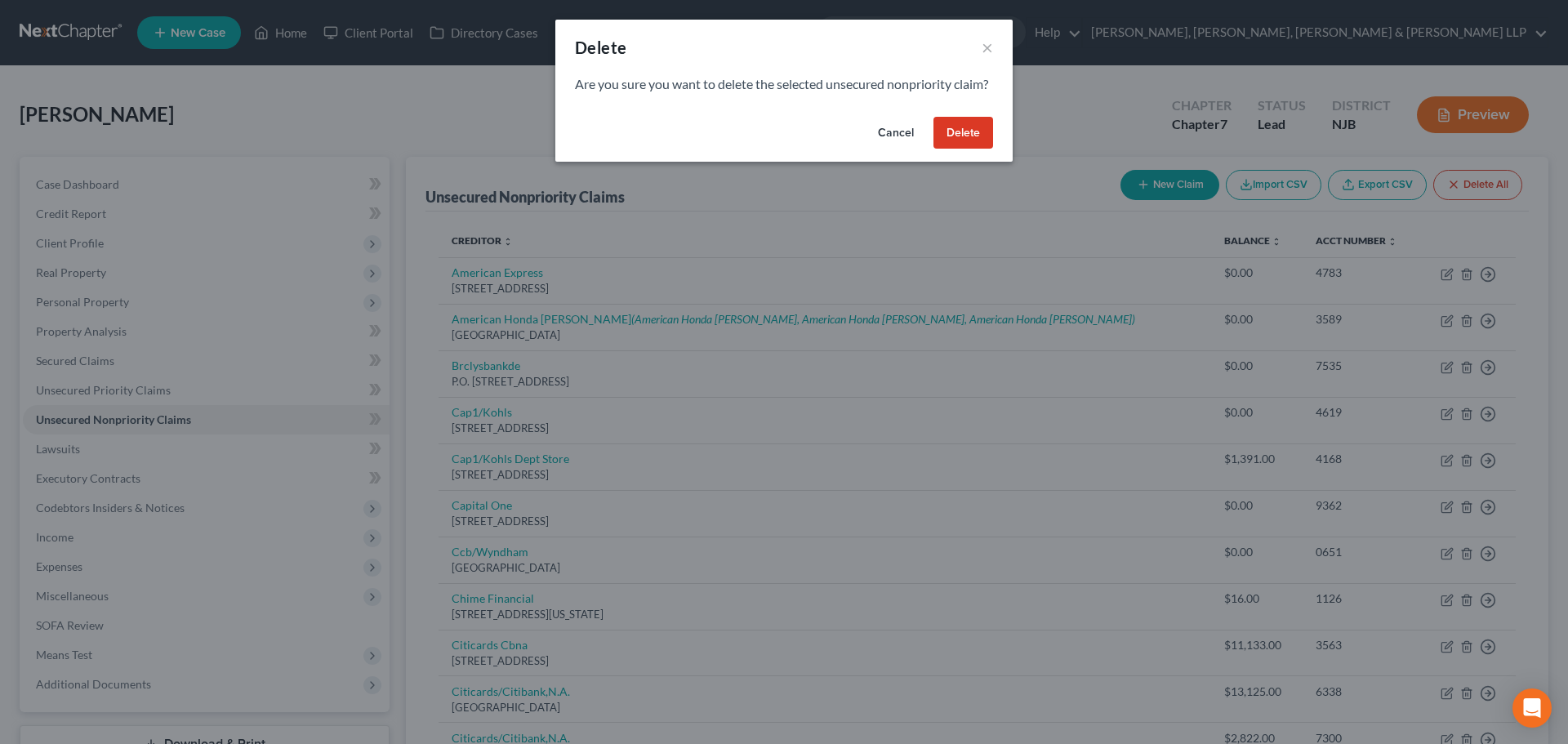
click at [965, 150] on button "Delete" at bounding box center [963, 133] width 59 height 33
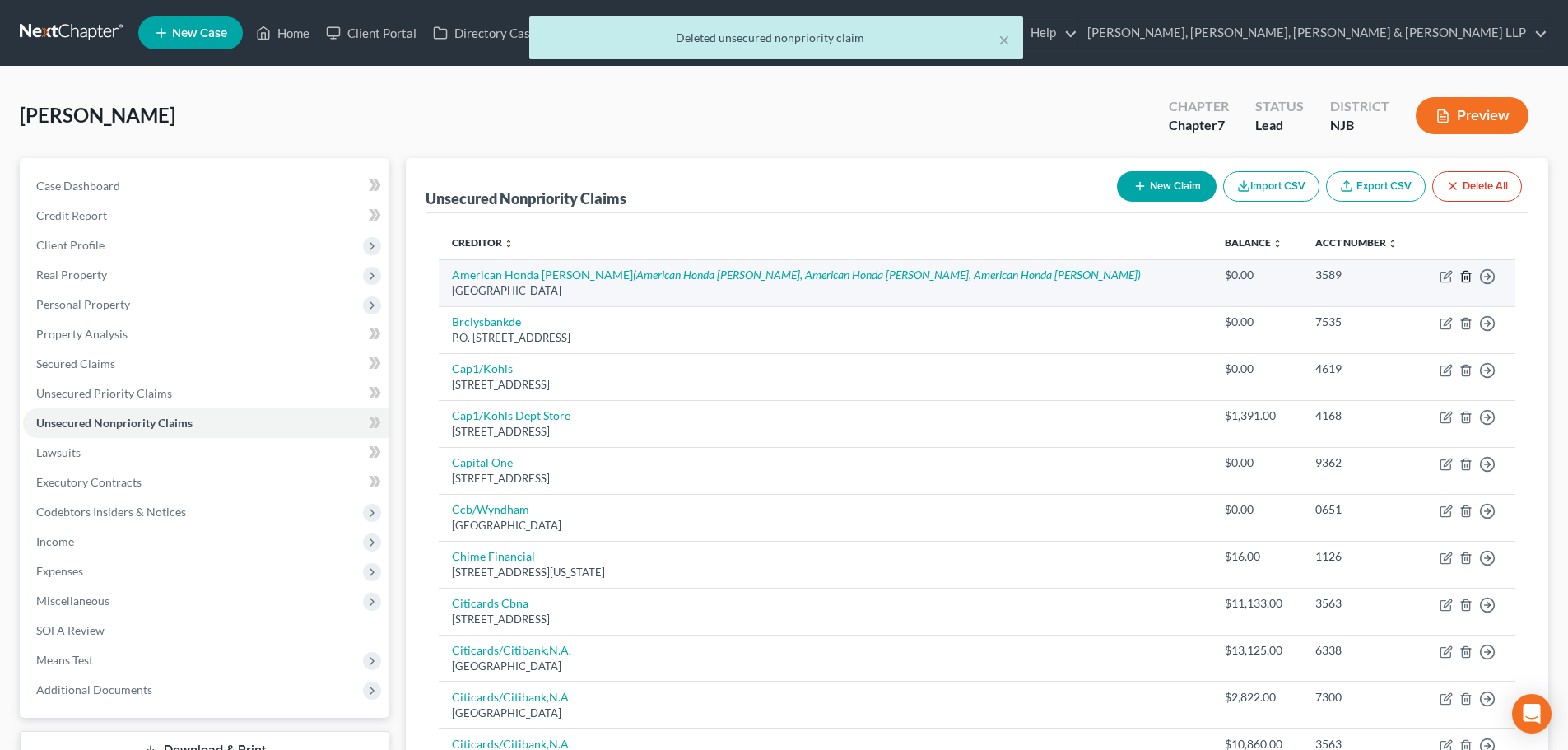
click at [1465, 275] on icon "button" at bounding box center [1466, 276] width 13 height 13
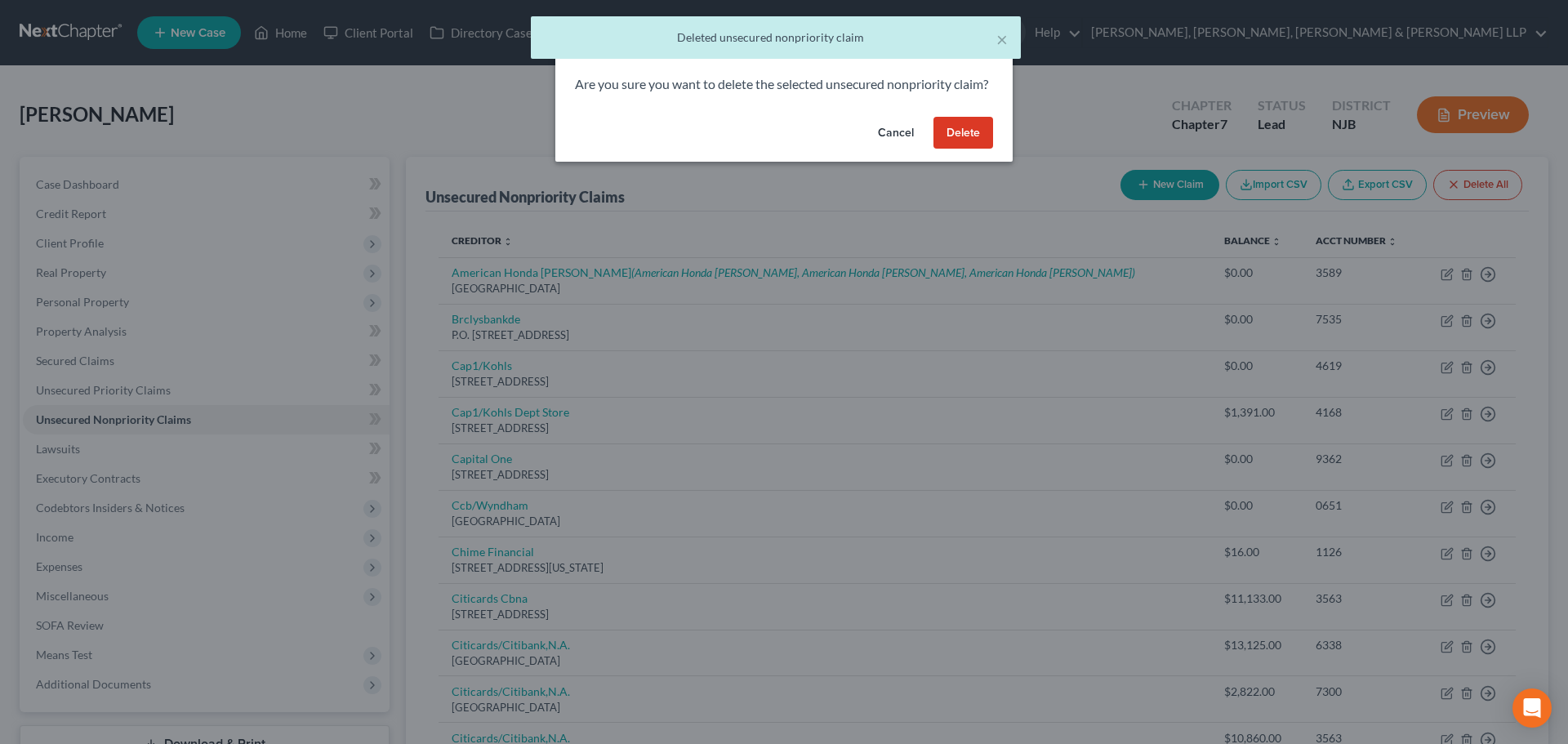
click at [970, 150] on button "Delete" at bounding box center [963, 133] width 59 height 33
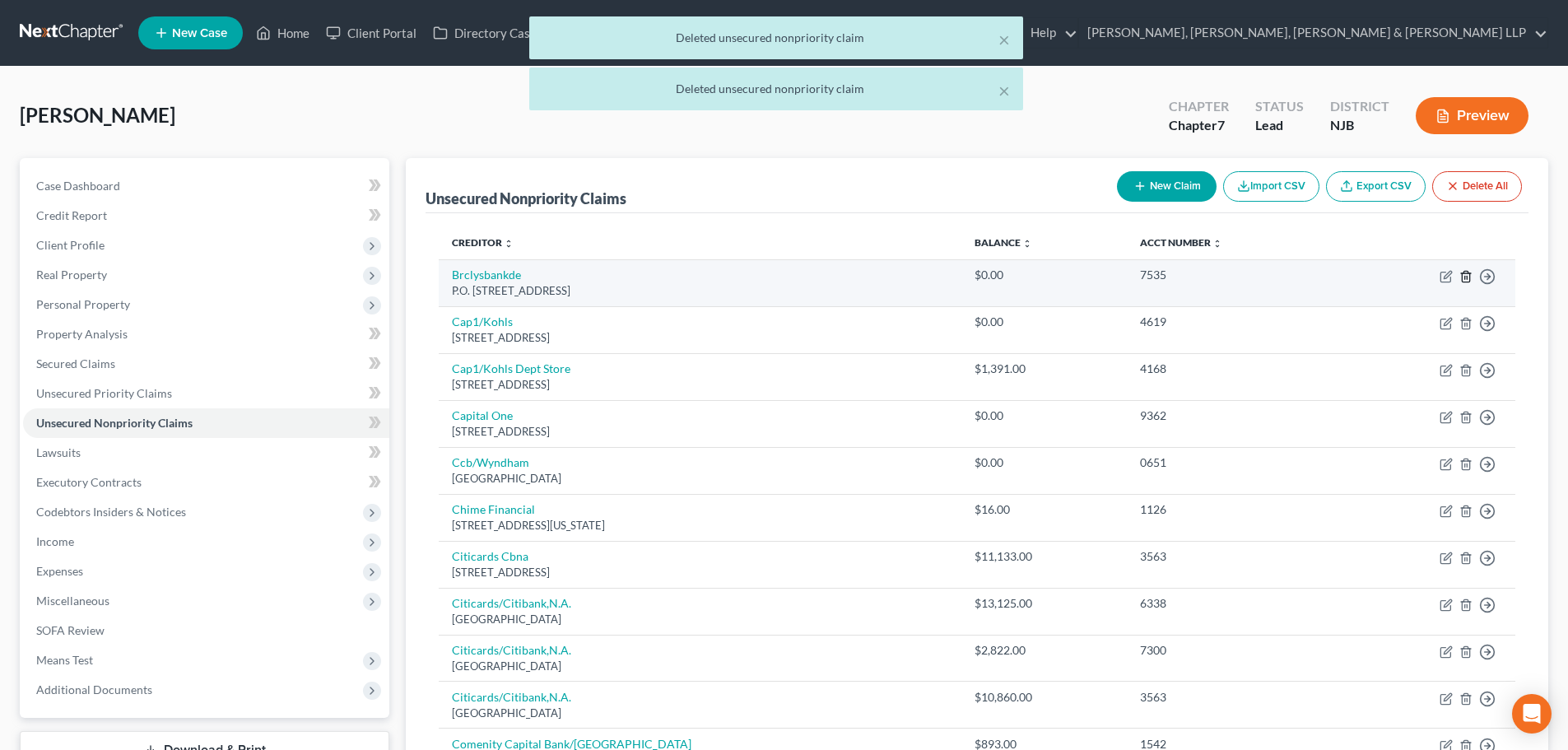
click at [1463, 270] on icon "button" at bounding box center [1466, 276] width 13 height 13
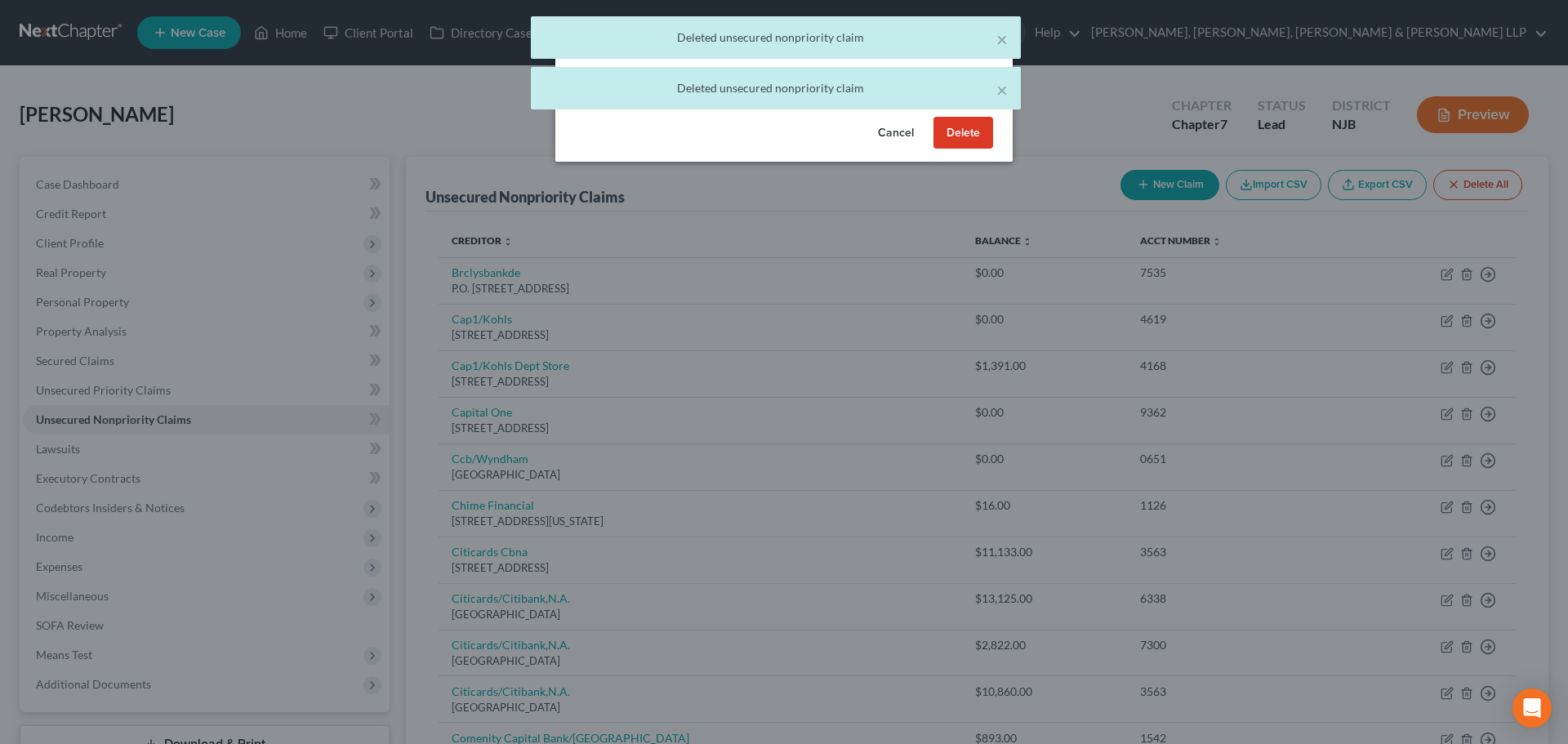
click at [971, 150] on button "Delete" at bounding box center [963, 133] width 59 height 33
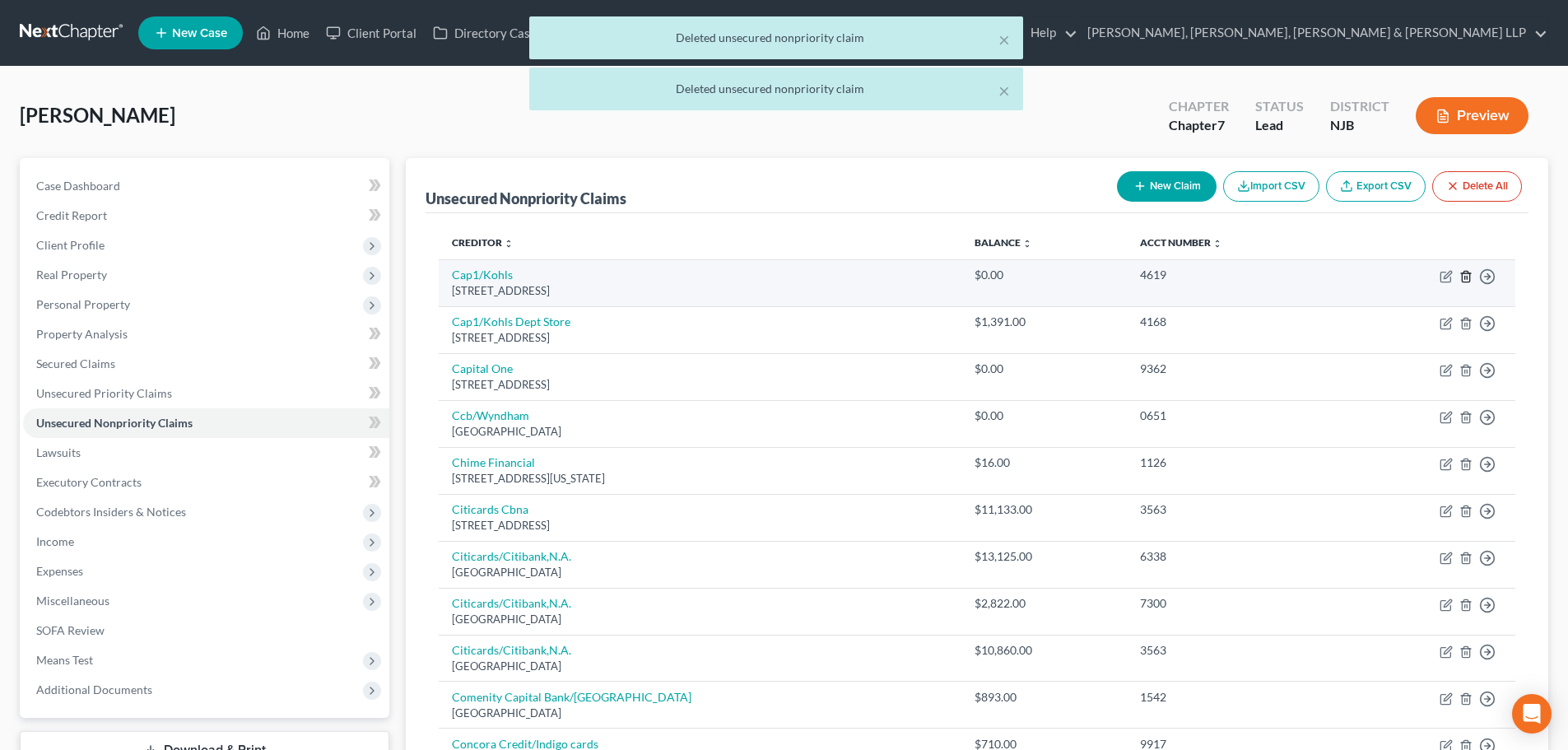
click at [1464, 276] on icon "button" at bounding box center [1466, 276] width 13 height 13
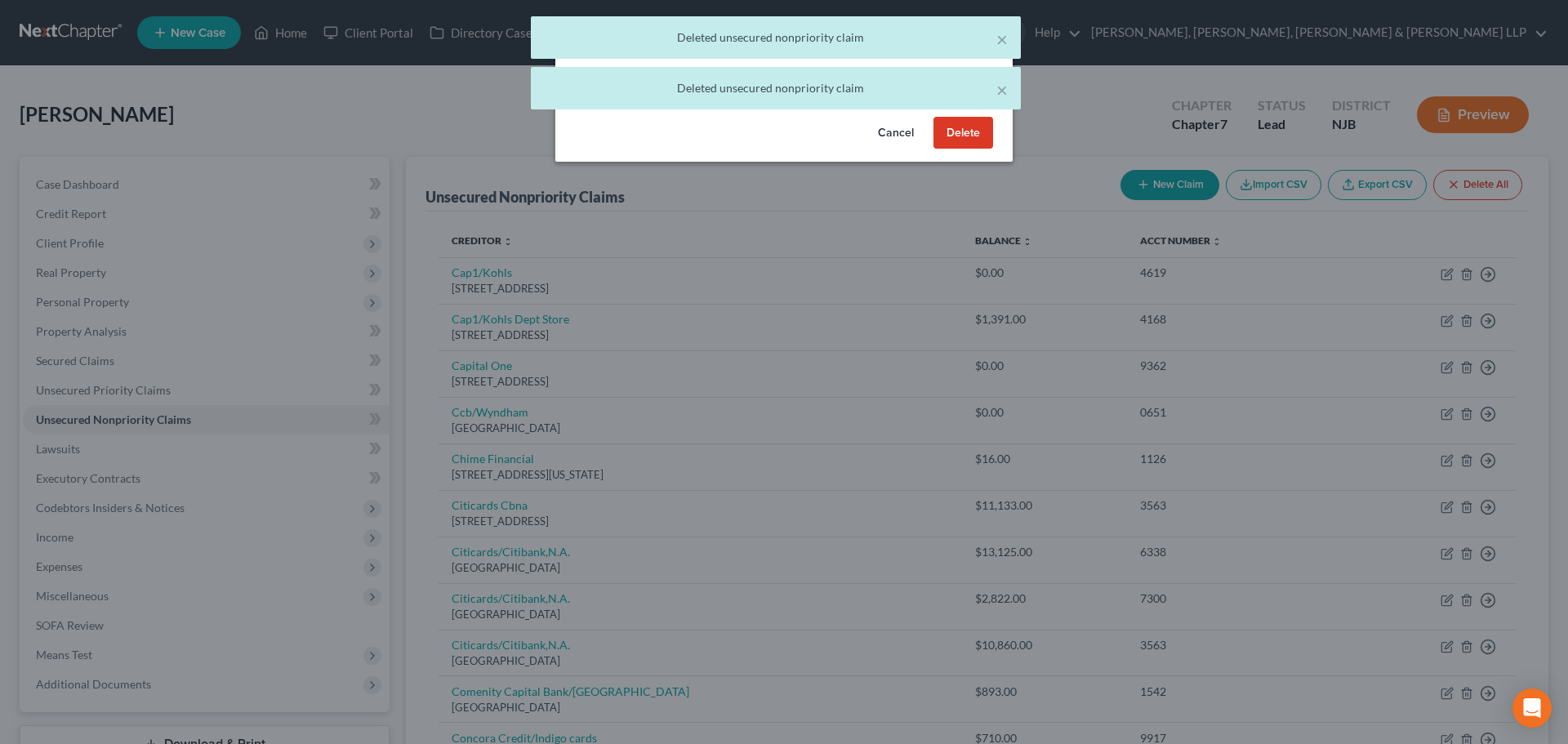
click at [955, 150] on button "Delete" at bounding box center [963, 133] width 59 height 33
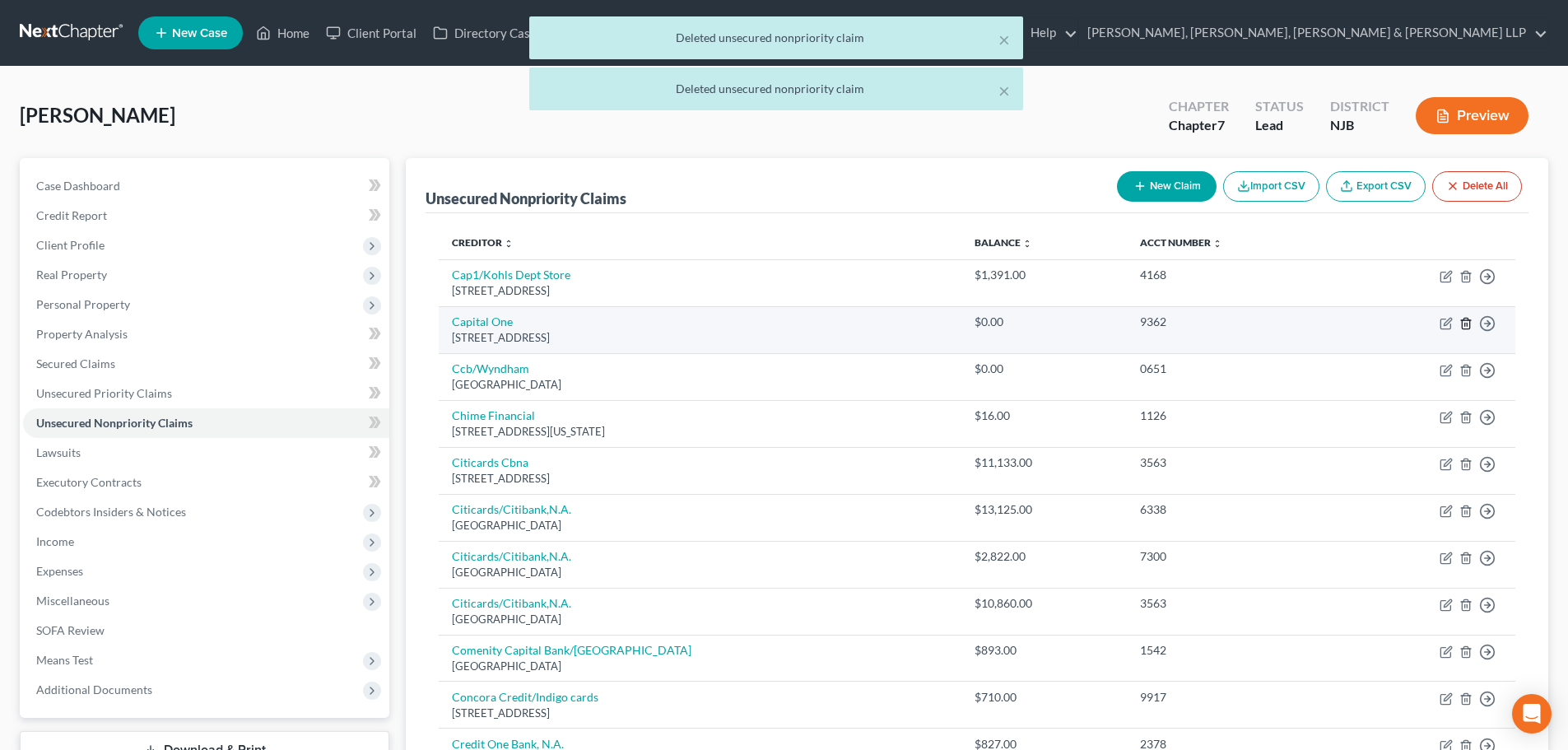
click at [1468, 323] on icon "button" at bounding box center [1466, 324] width 13 height 13
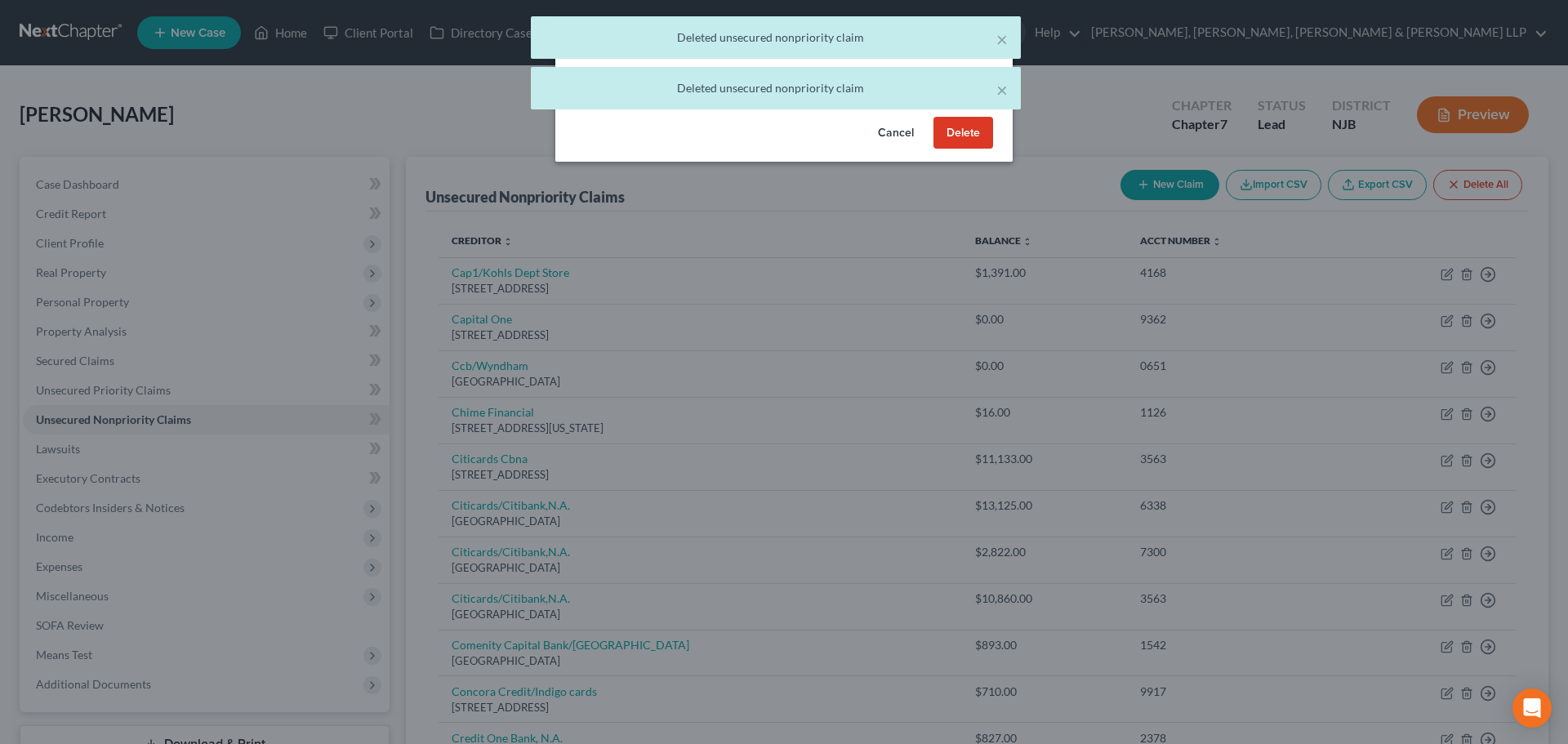
click at [961, 150] on button "Delete" at bounding box center [963, 133] width 59 height 33
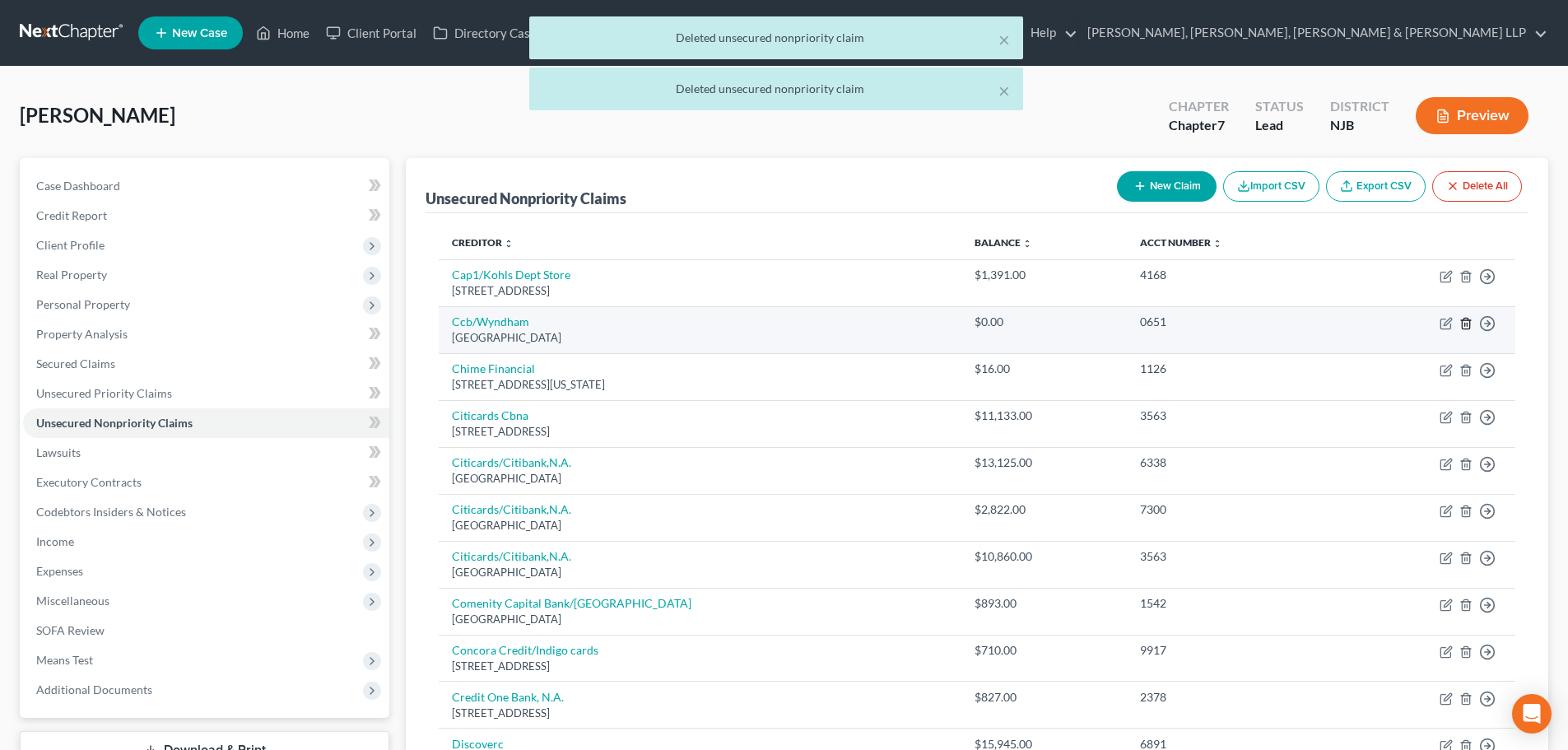
click at [1467, 323] on line "button" at bounding box center [1467, 324] width 0 height 3
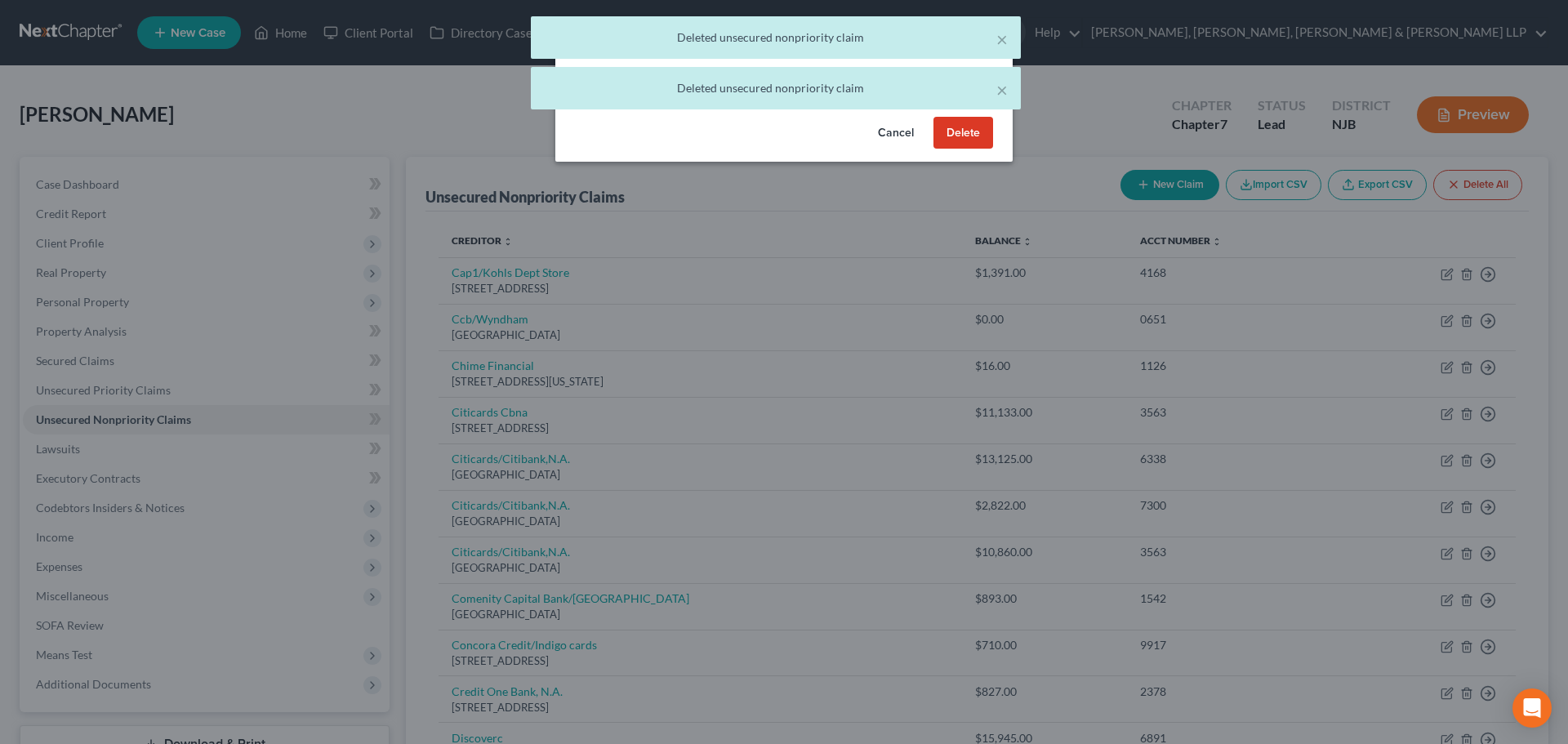
click at [972, 150] on button "Delete" at bounding box center [963, 133] width 59 height 33
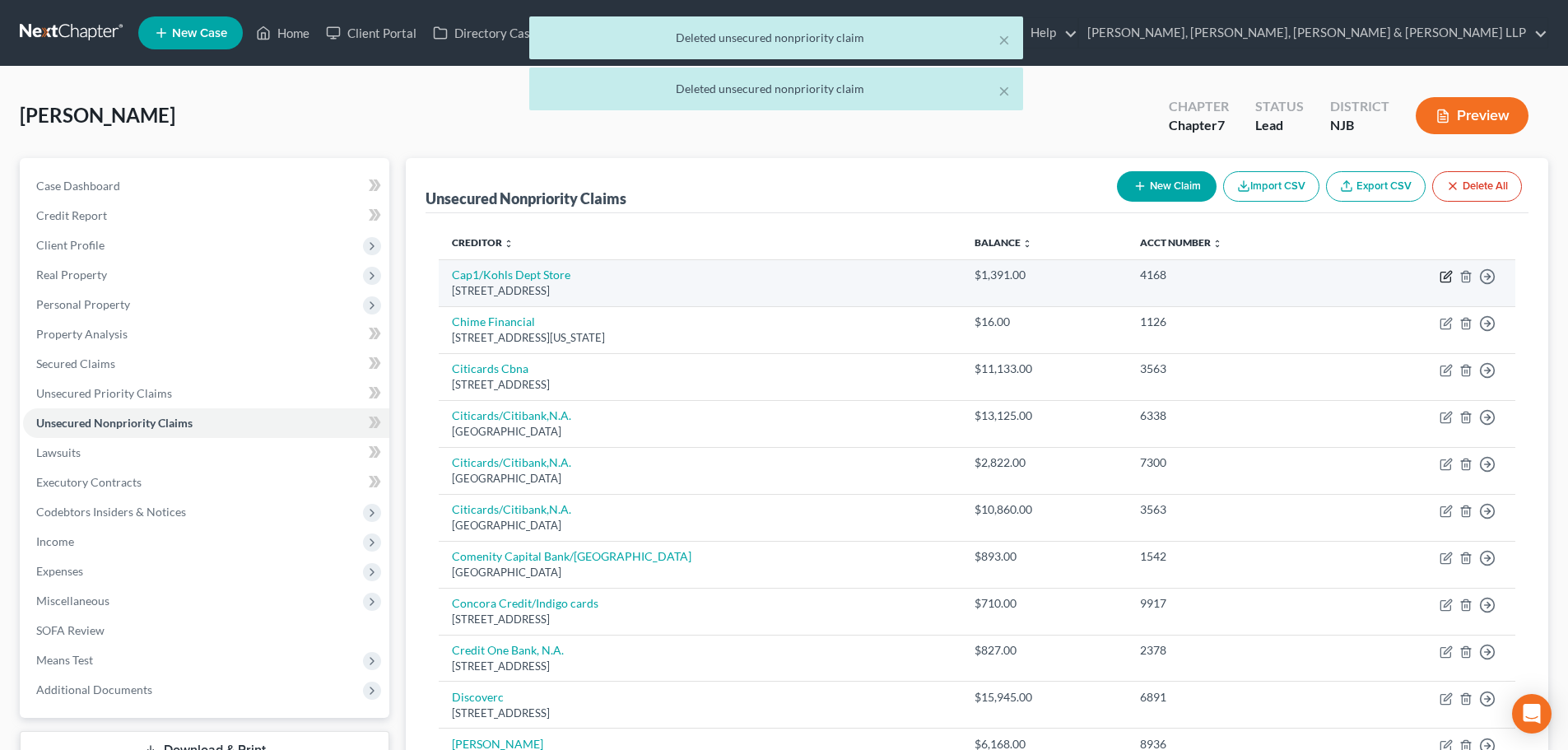
click at [1441, 270] on icon "button" at bounding box center [1446, 276] width 13 height 13
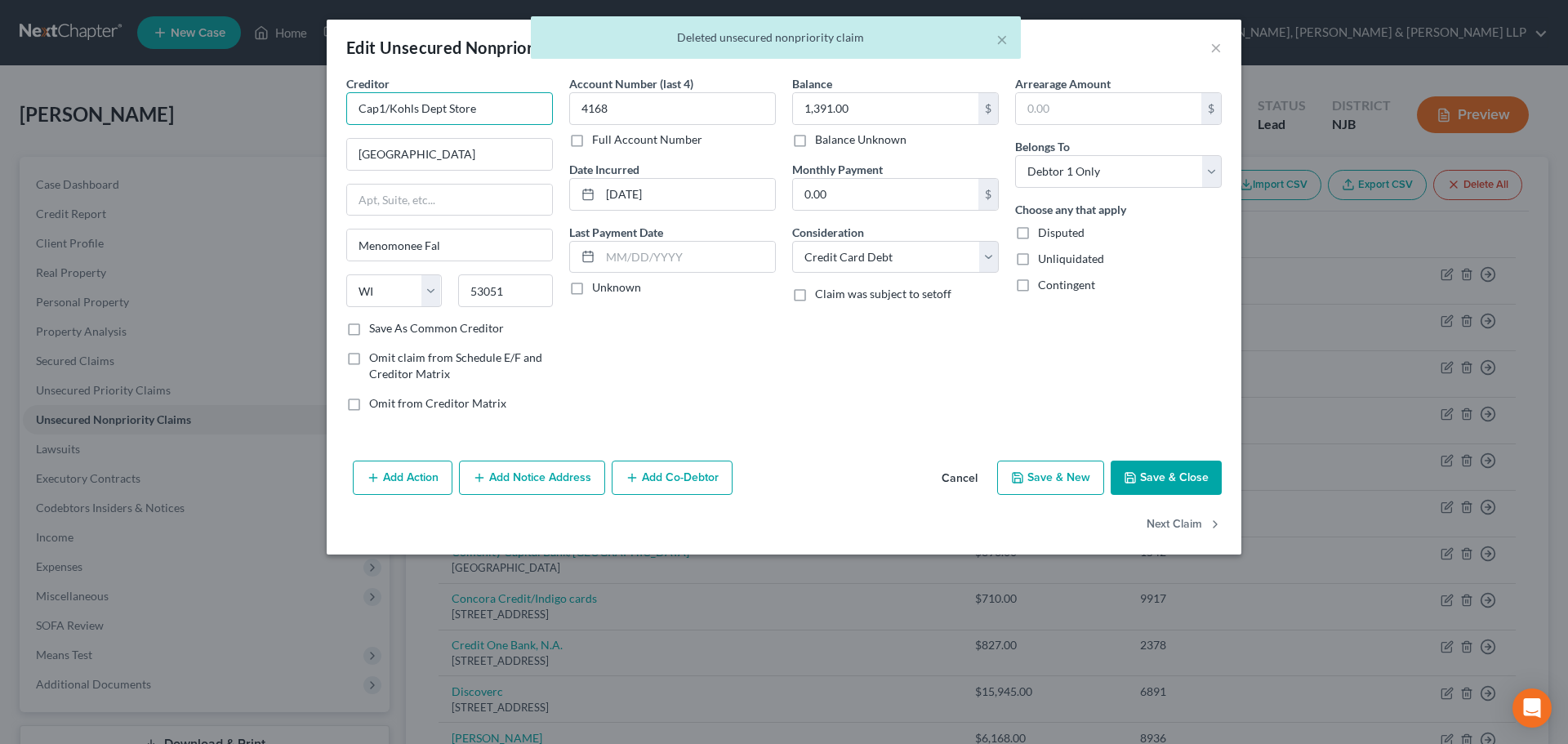
click at [378, 110] on input "Cap1/Kohls Dept Store" at bounding box center [449, 108] width 206 height 33
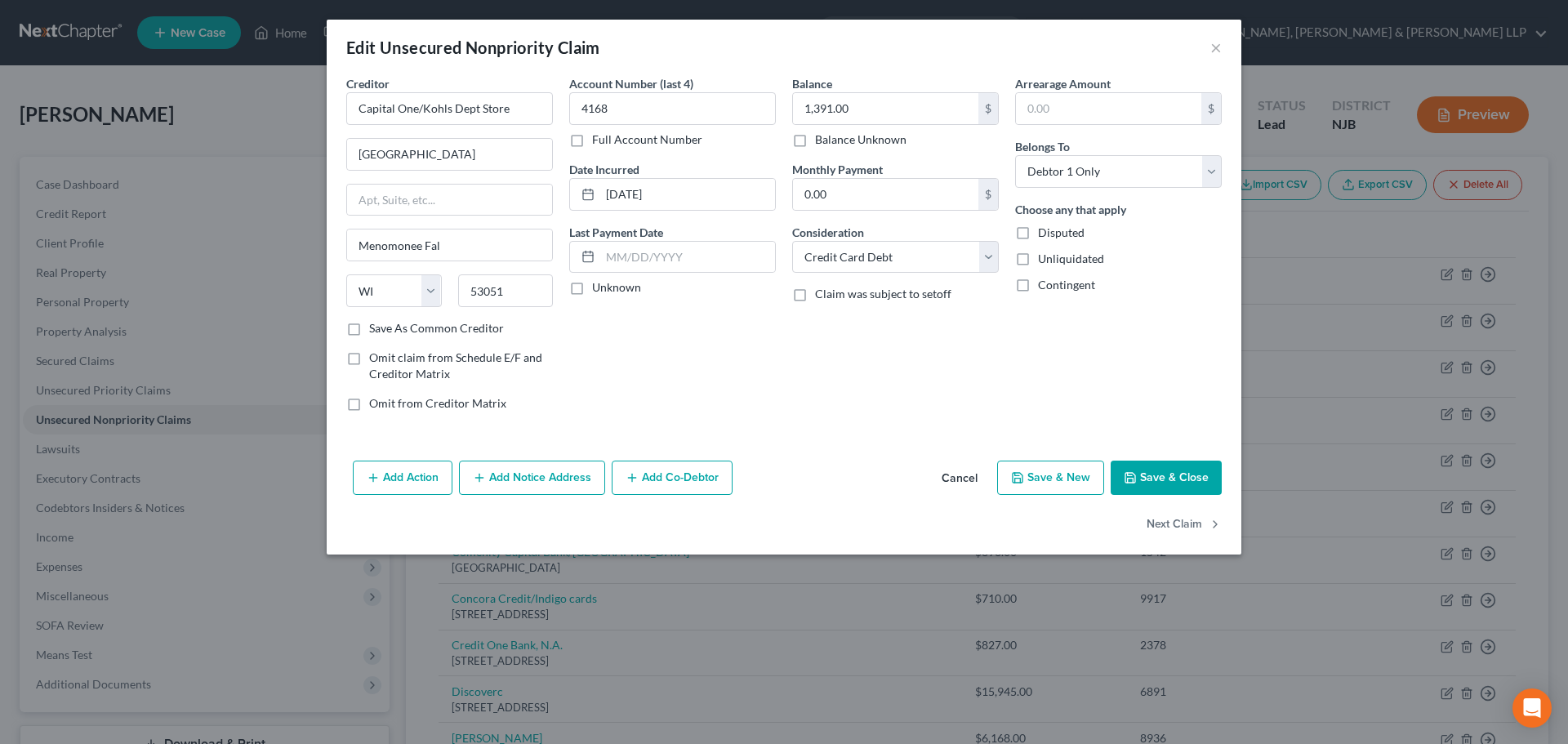
click at [1202, 477] on button "Save & Close" at bounding box center [1166, 477] width 111 height 34
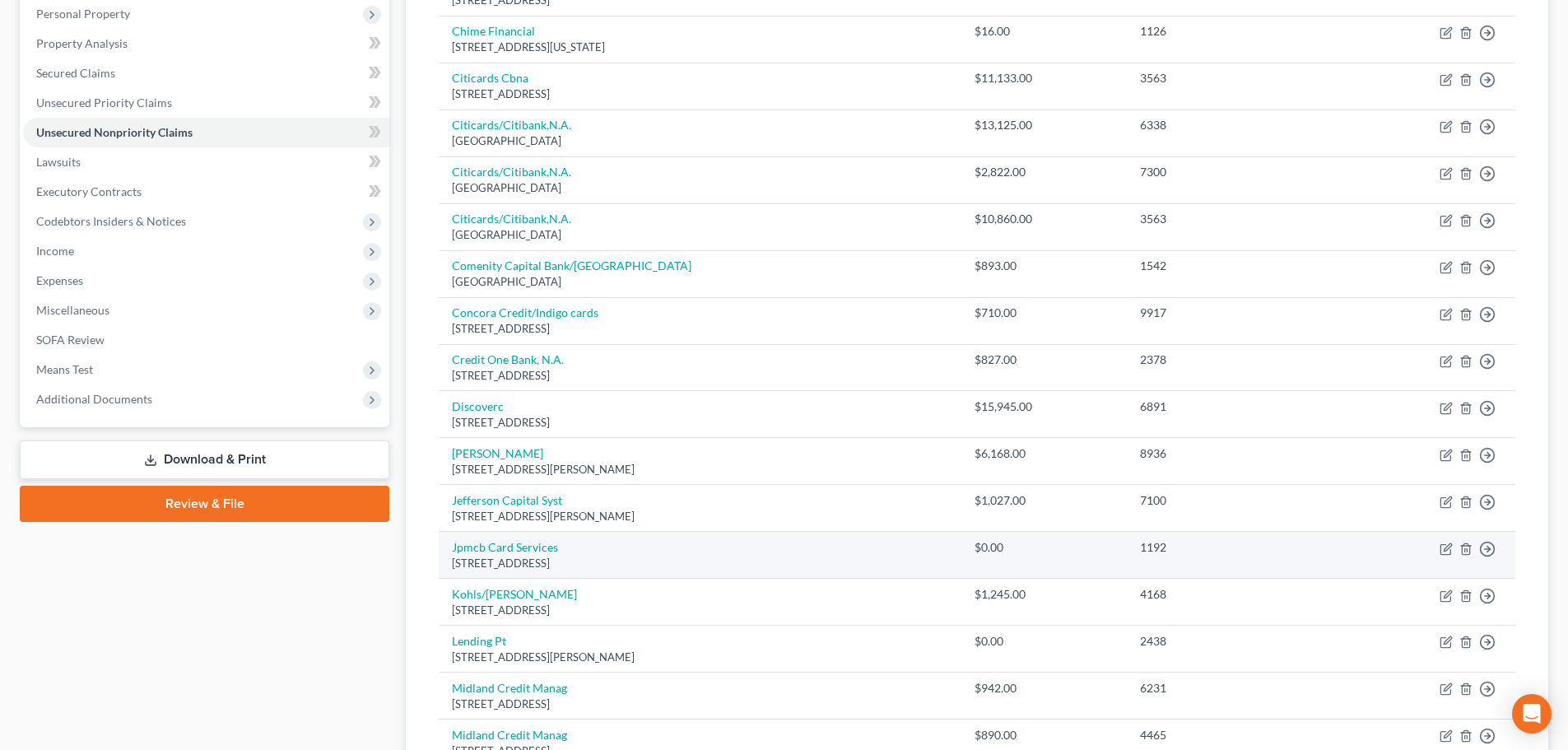
scroll to position [329, 0]
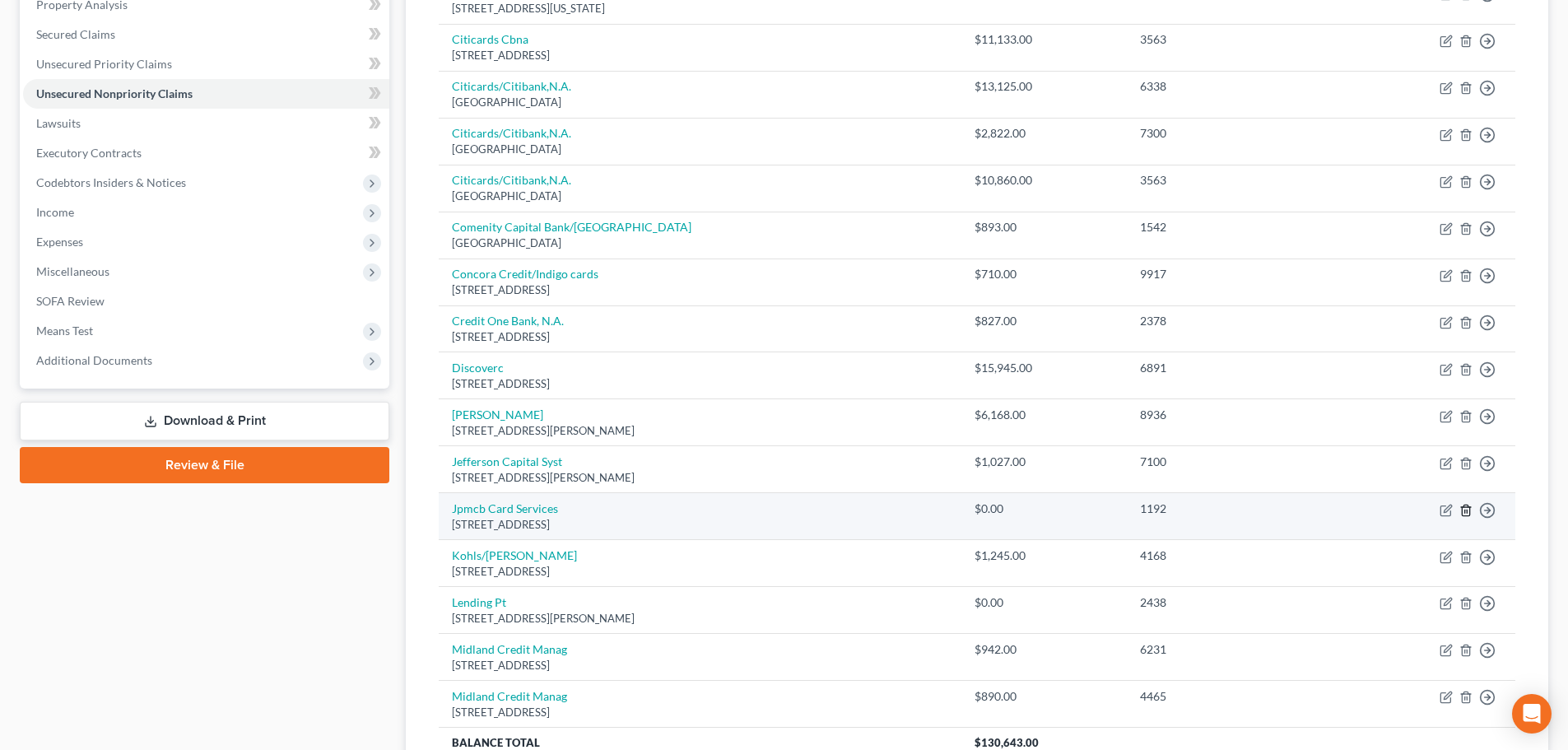
click at [1464, 510] on icon "button" at bounding box center [1466, 511] width 13 height 13
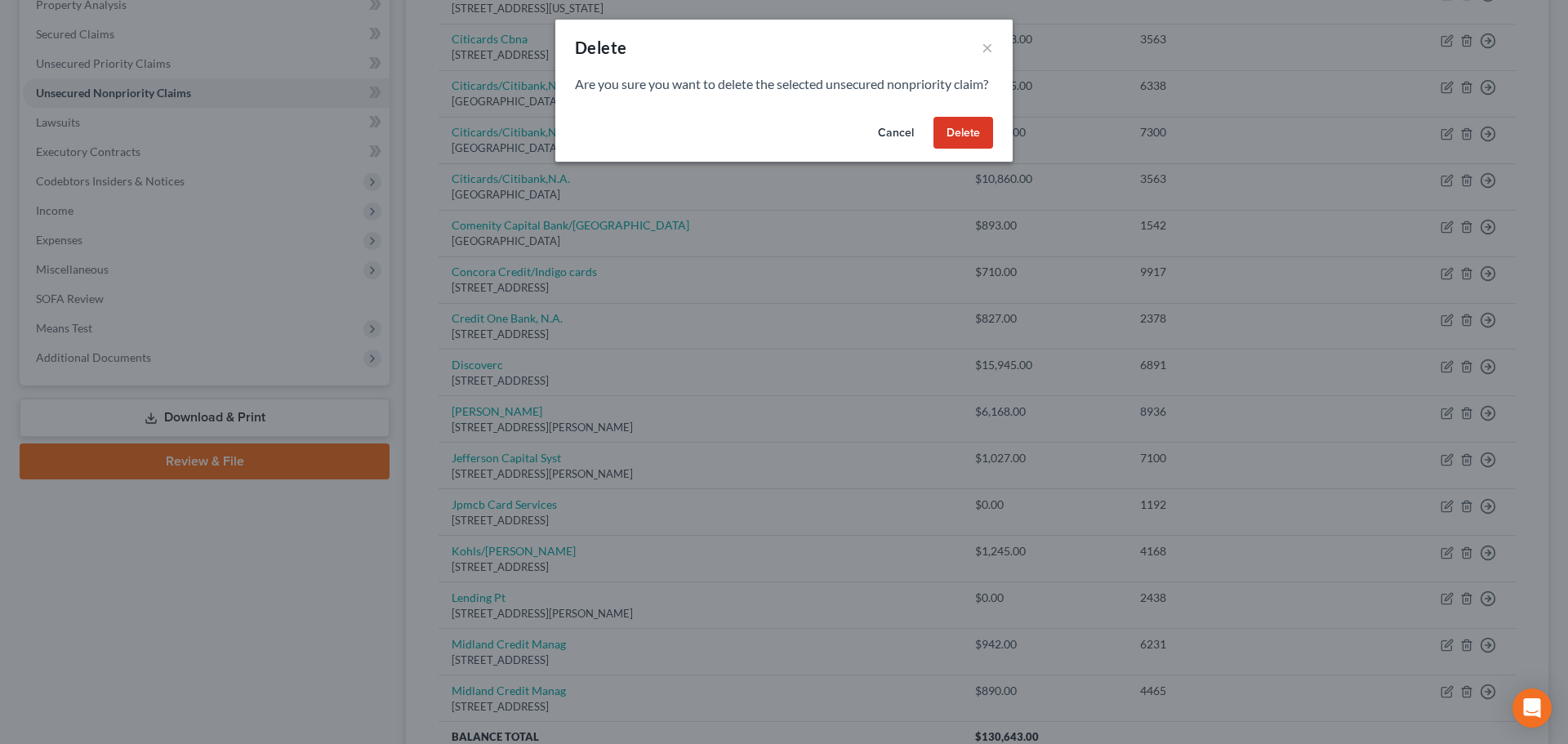
click at [979, 150] on button "Delete" at bounding box center [963, 133] width 59 height 33
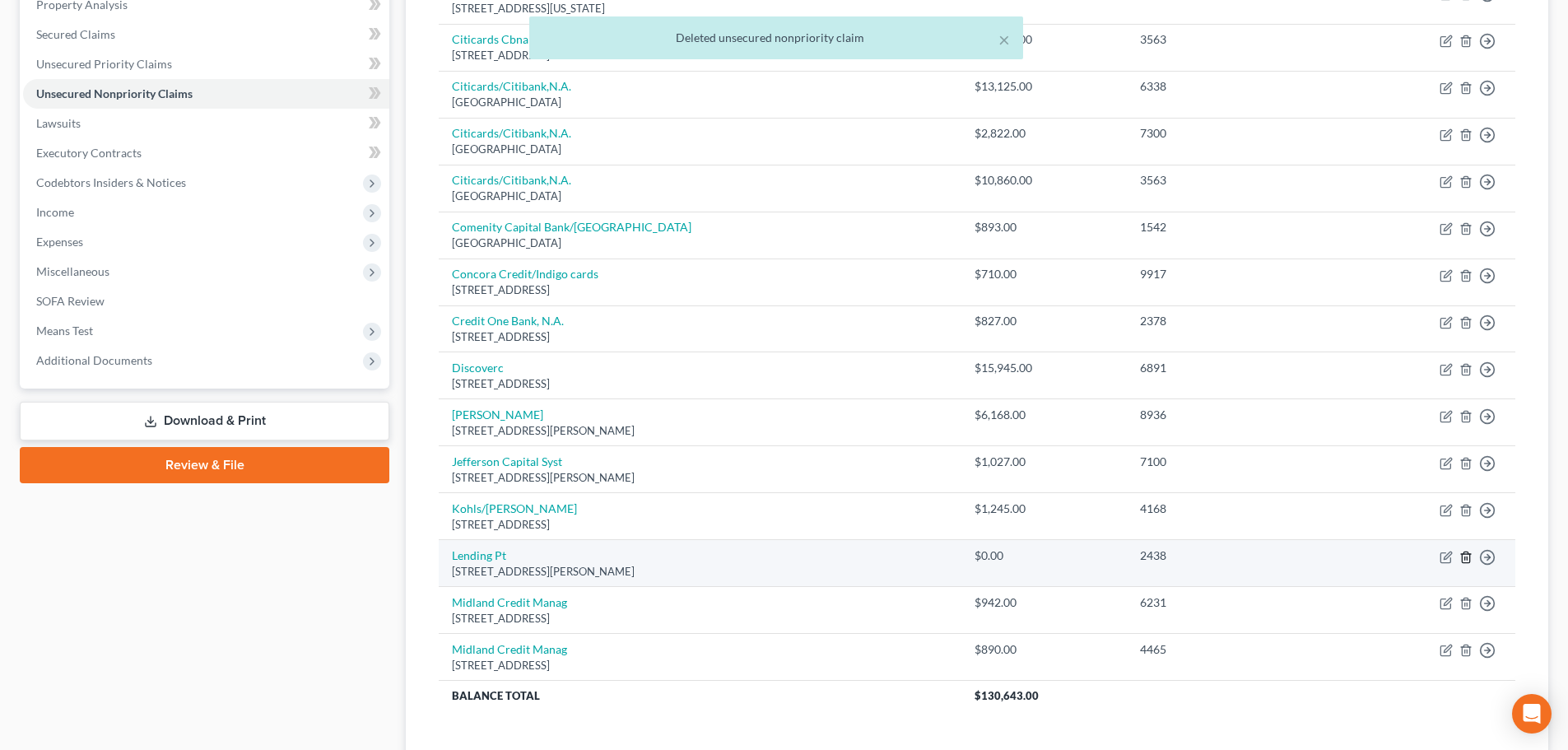
click at [1467, 554] on polyline "button" at bounding box center [1466, 554] width 10 height 0
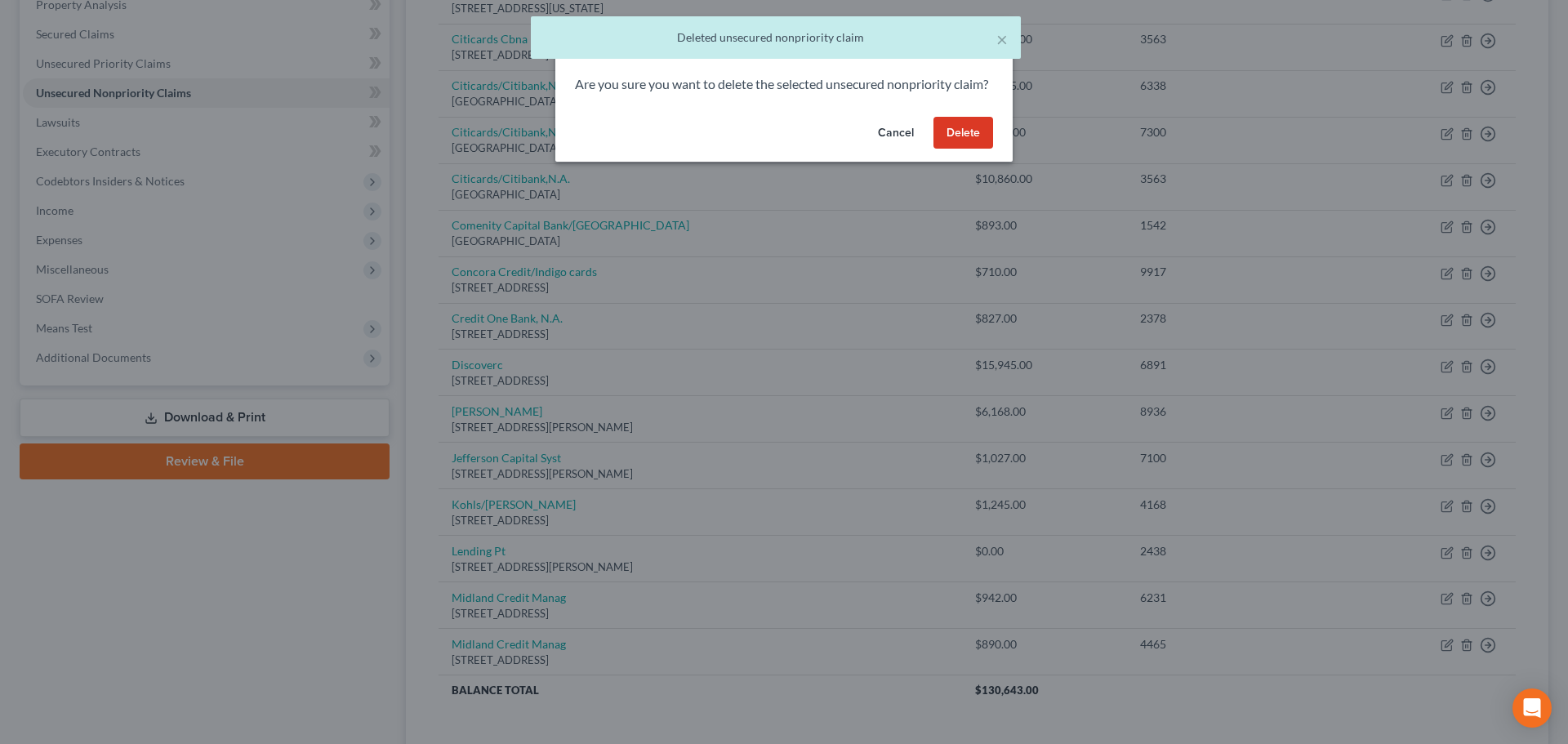
click at [972, 150] on button "Delete" at bounding box center [963, 133] width 59 height 33
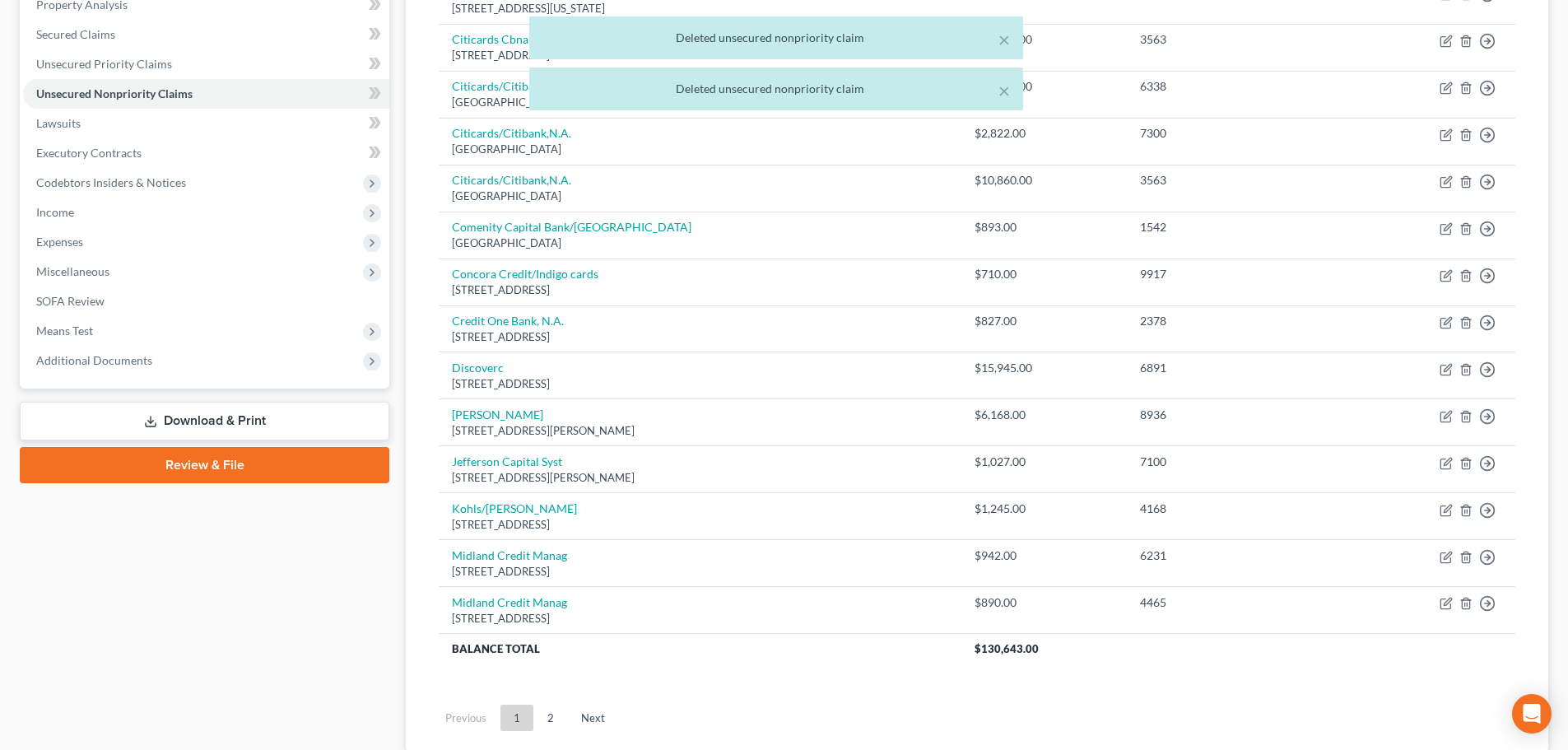
click at [562, 719] on link "2" at bounding box center [550, 717] width 33 height 26
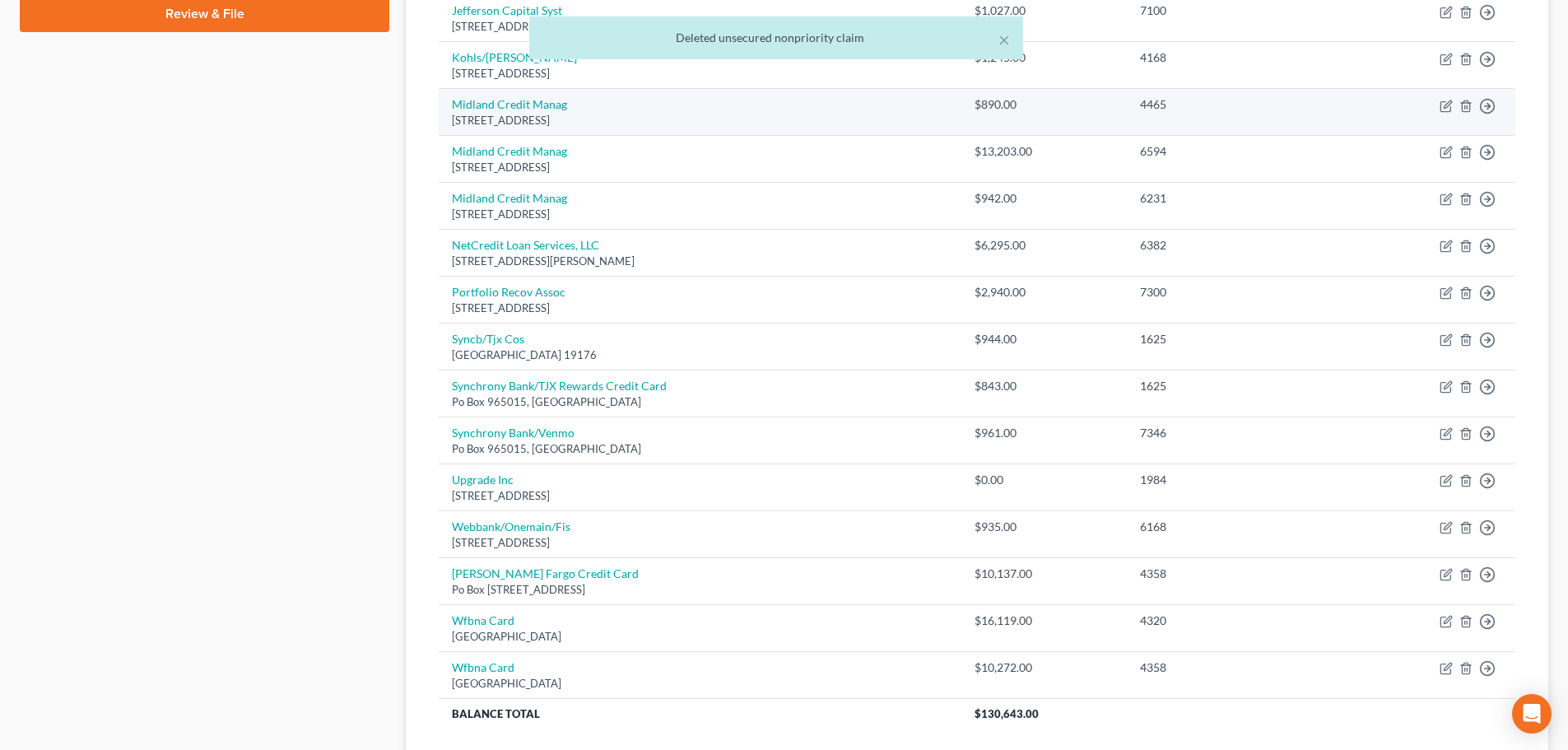
scroll to position [784, 0]
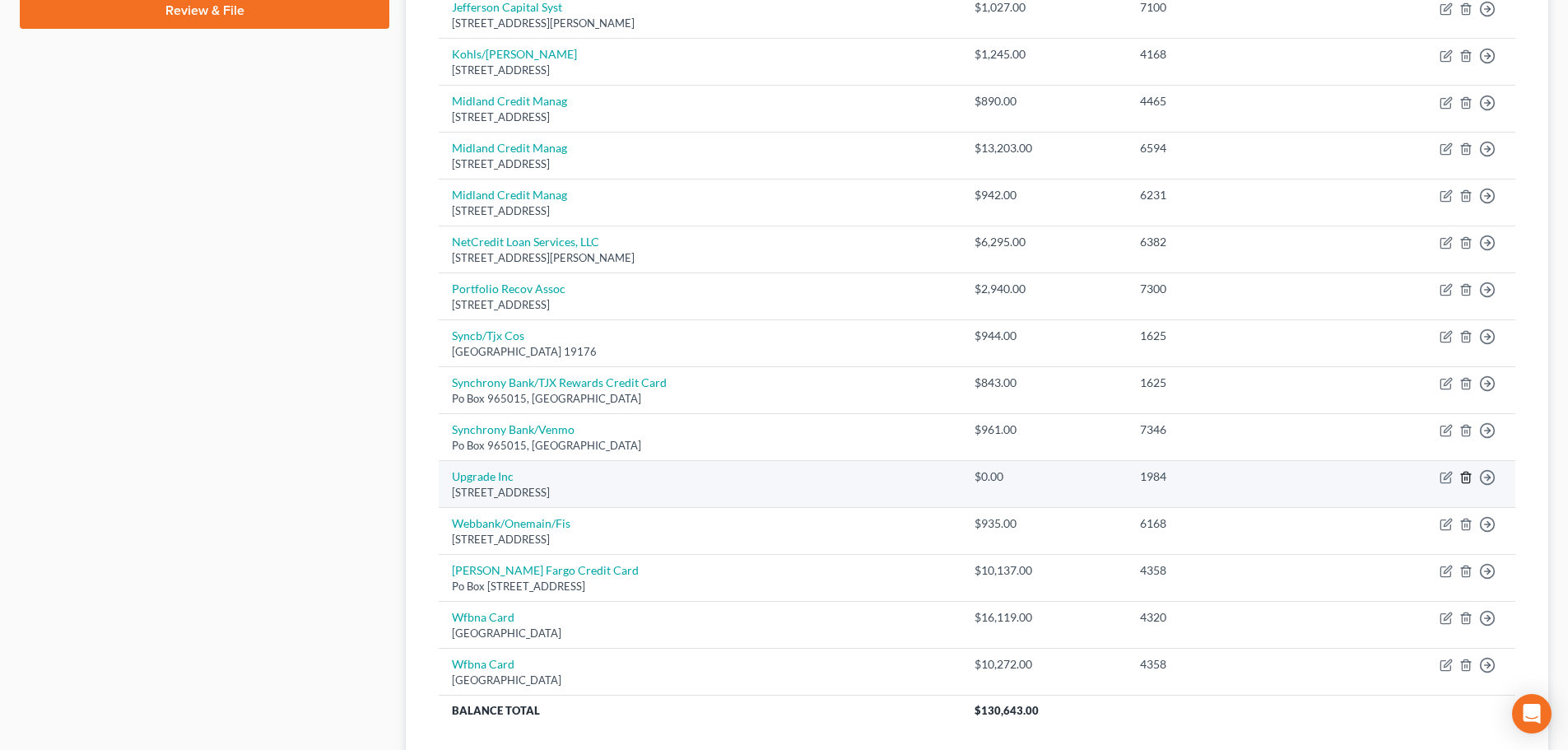
click at [1461, 475] on icon "button" at bounding box center [1466, 478] width 13 height 13
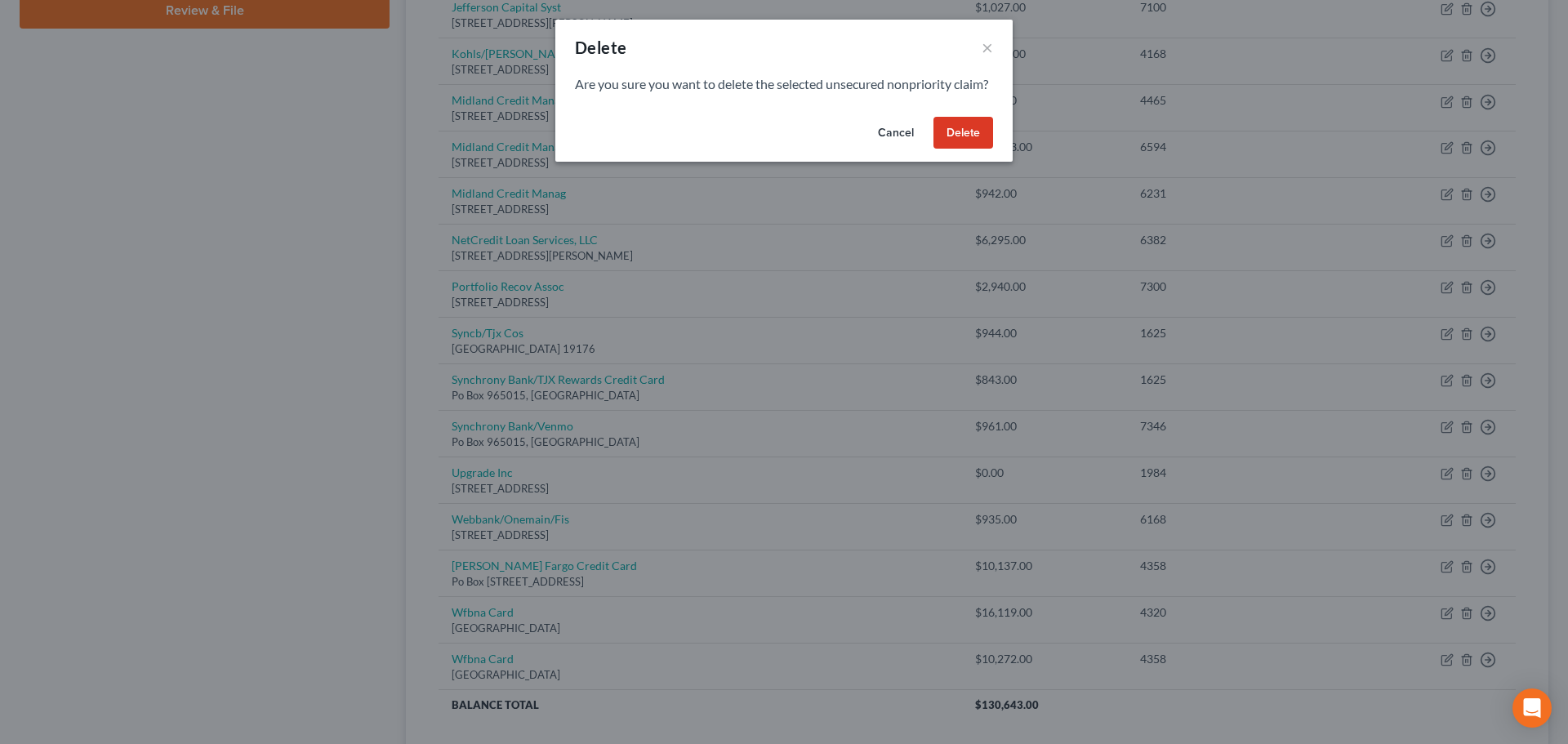
click at [960, 150] on button "Delete" at bounding box center [963, 133] width 59 height 33
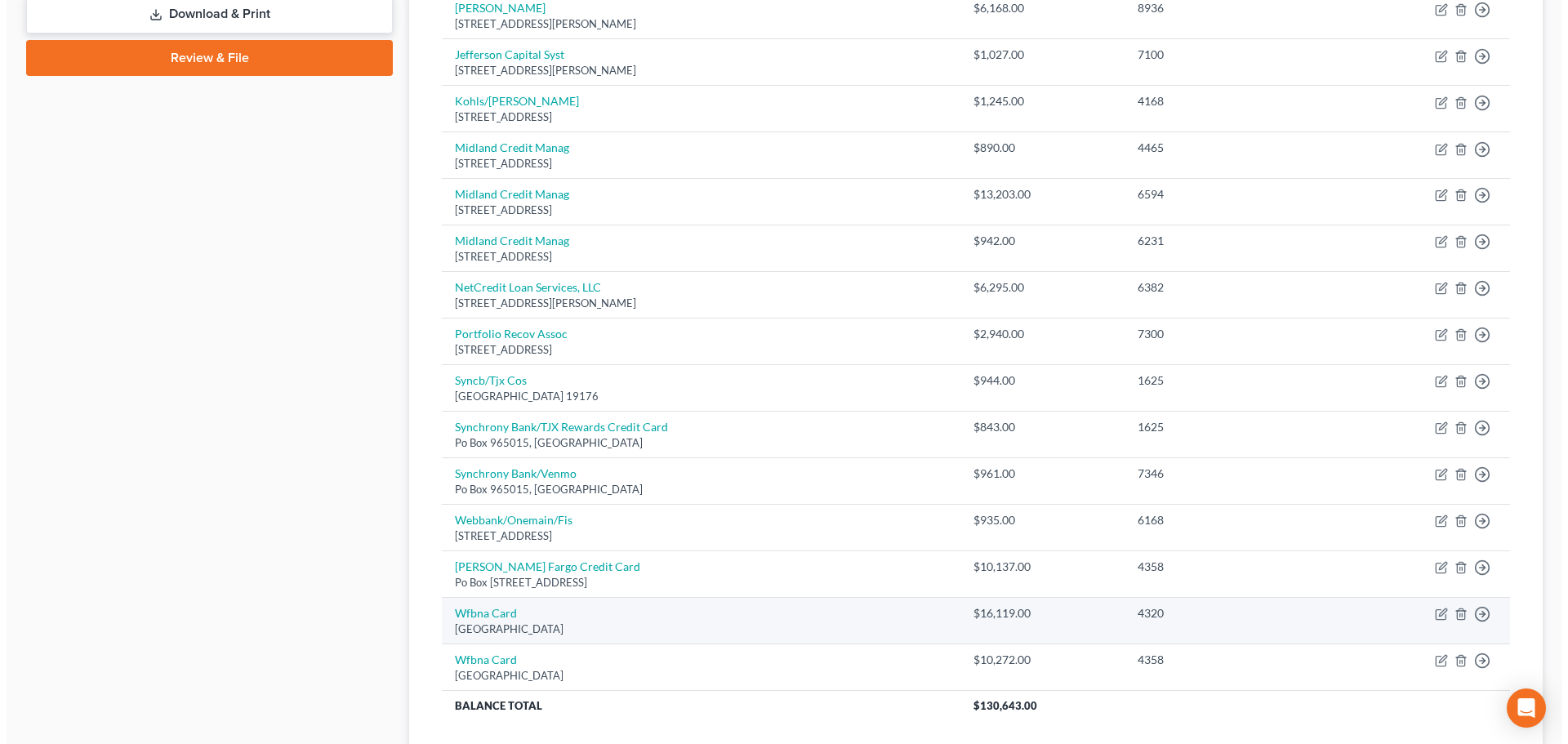
scroll to position [854, 0]
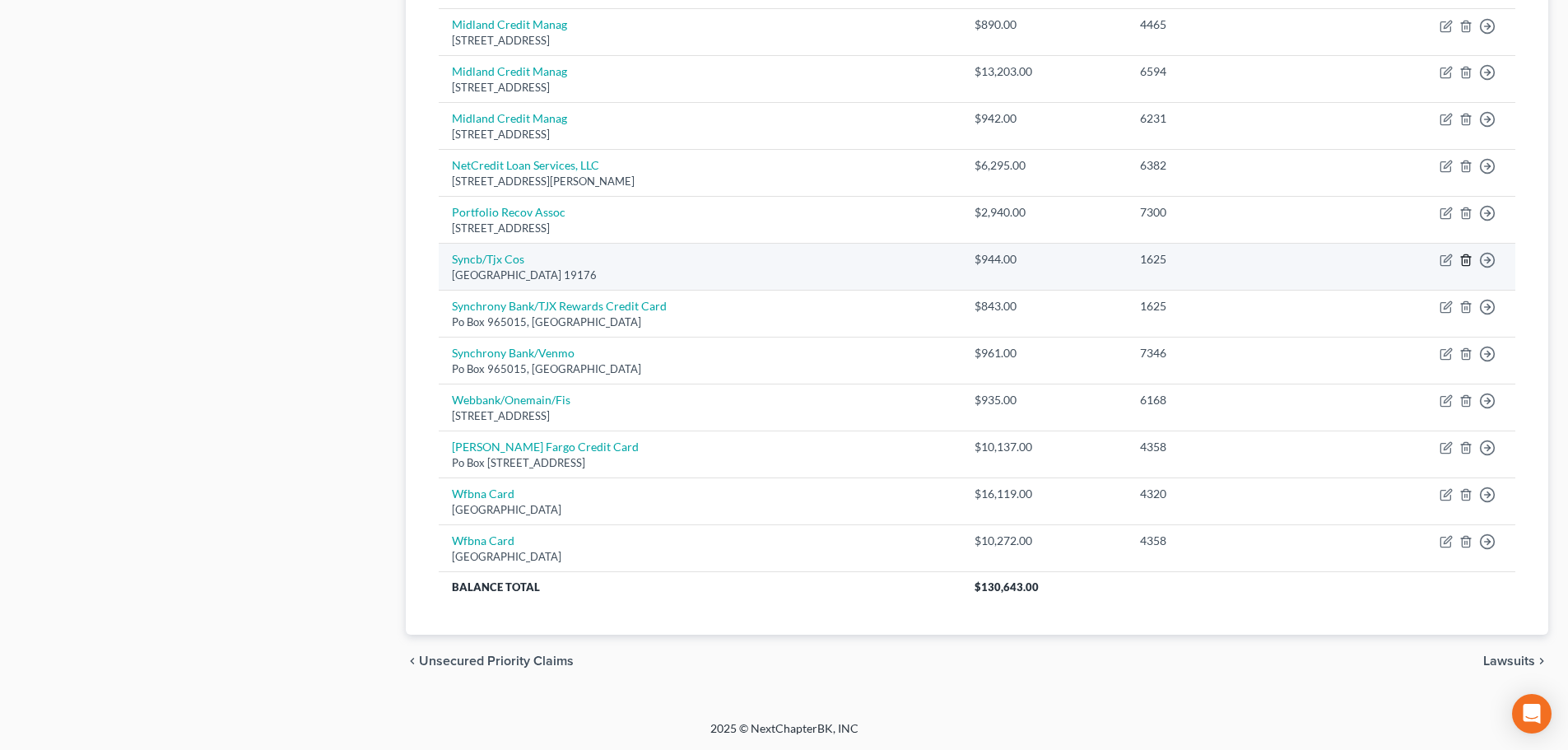
click at [1463, 261] on icon "button" at bounding box center [1465, 260] width 8 height 11
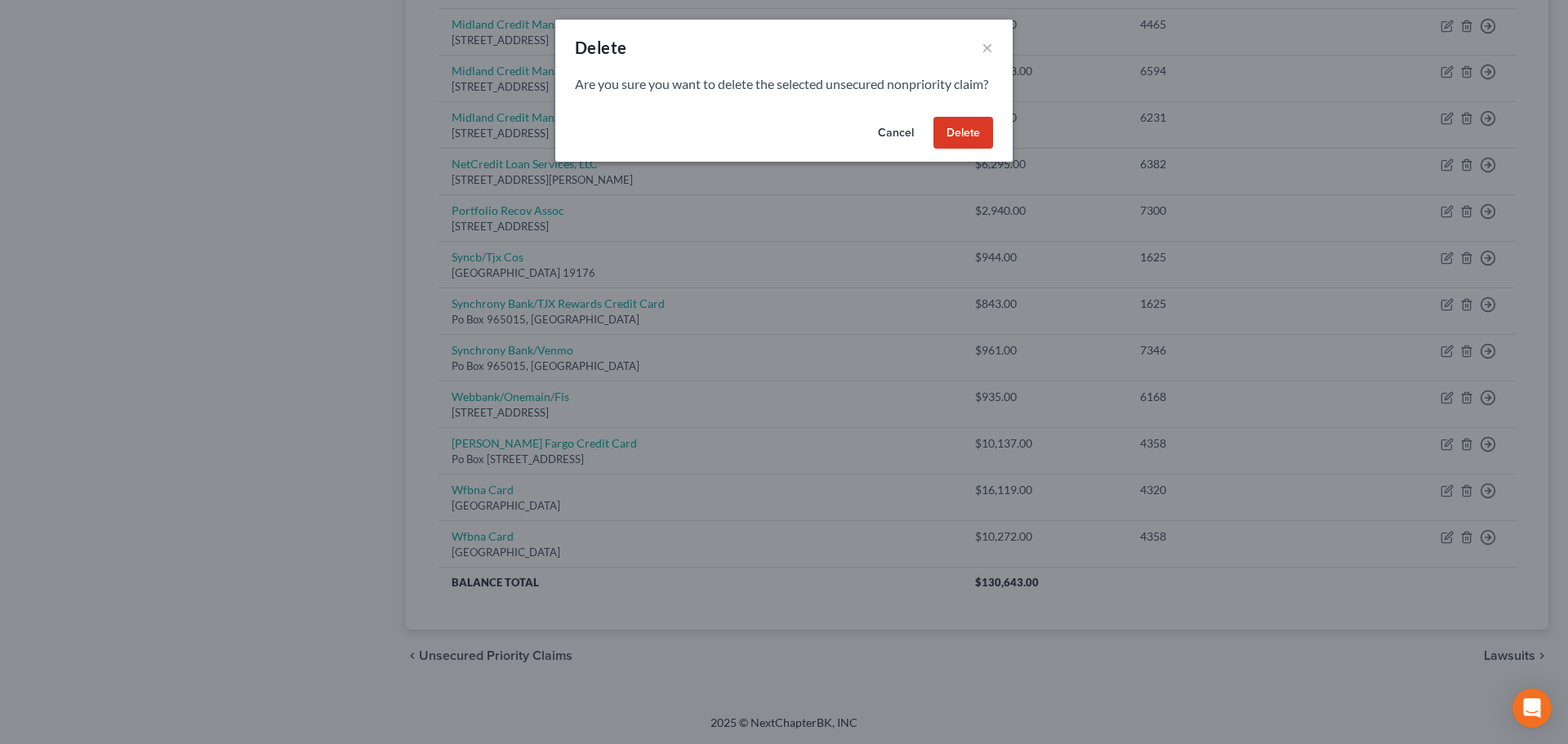
click at [968, 150] on button "Delete" at bounding box center [963, 133] width 59 height 33
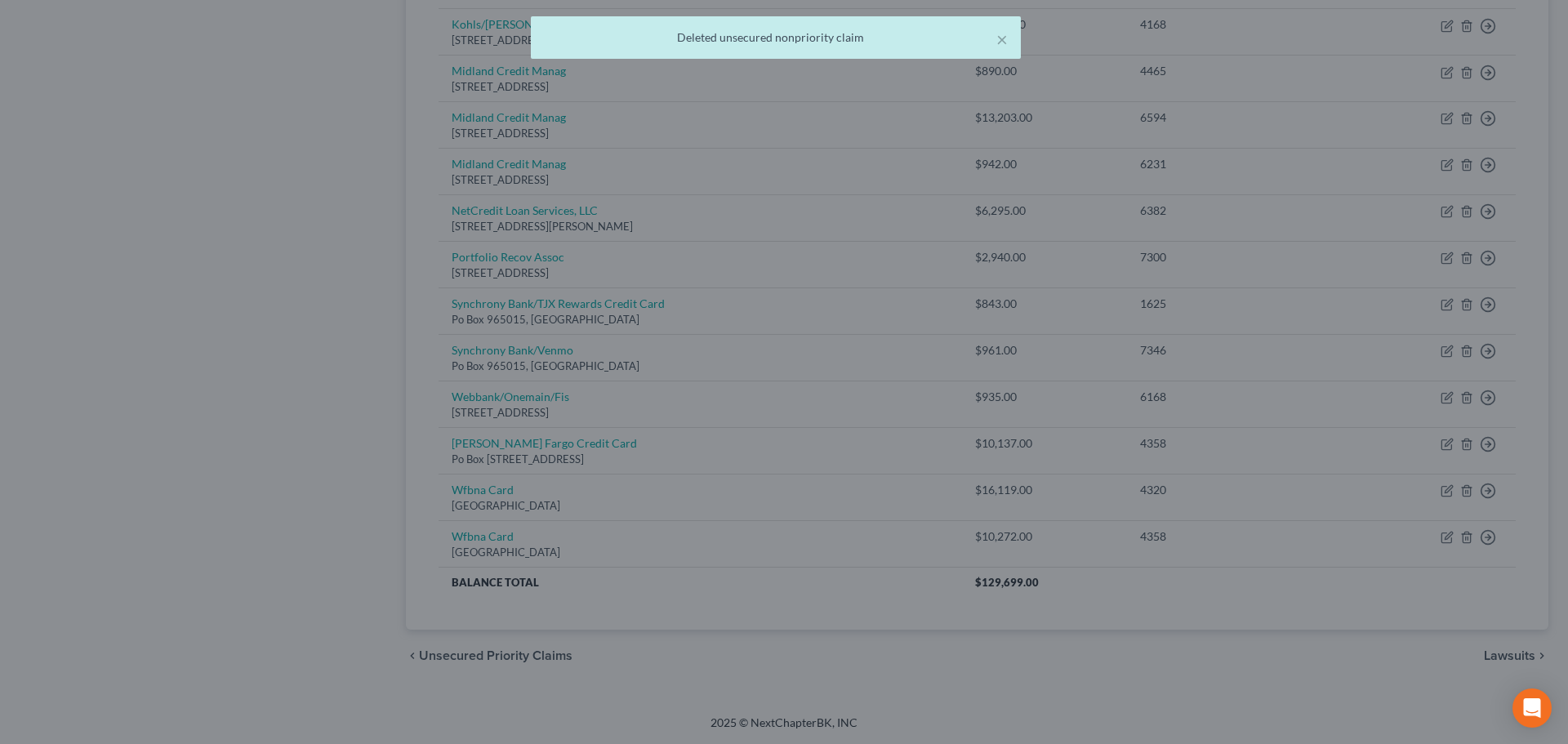
scroll to position [807, 0]
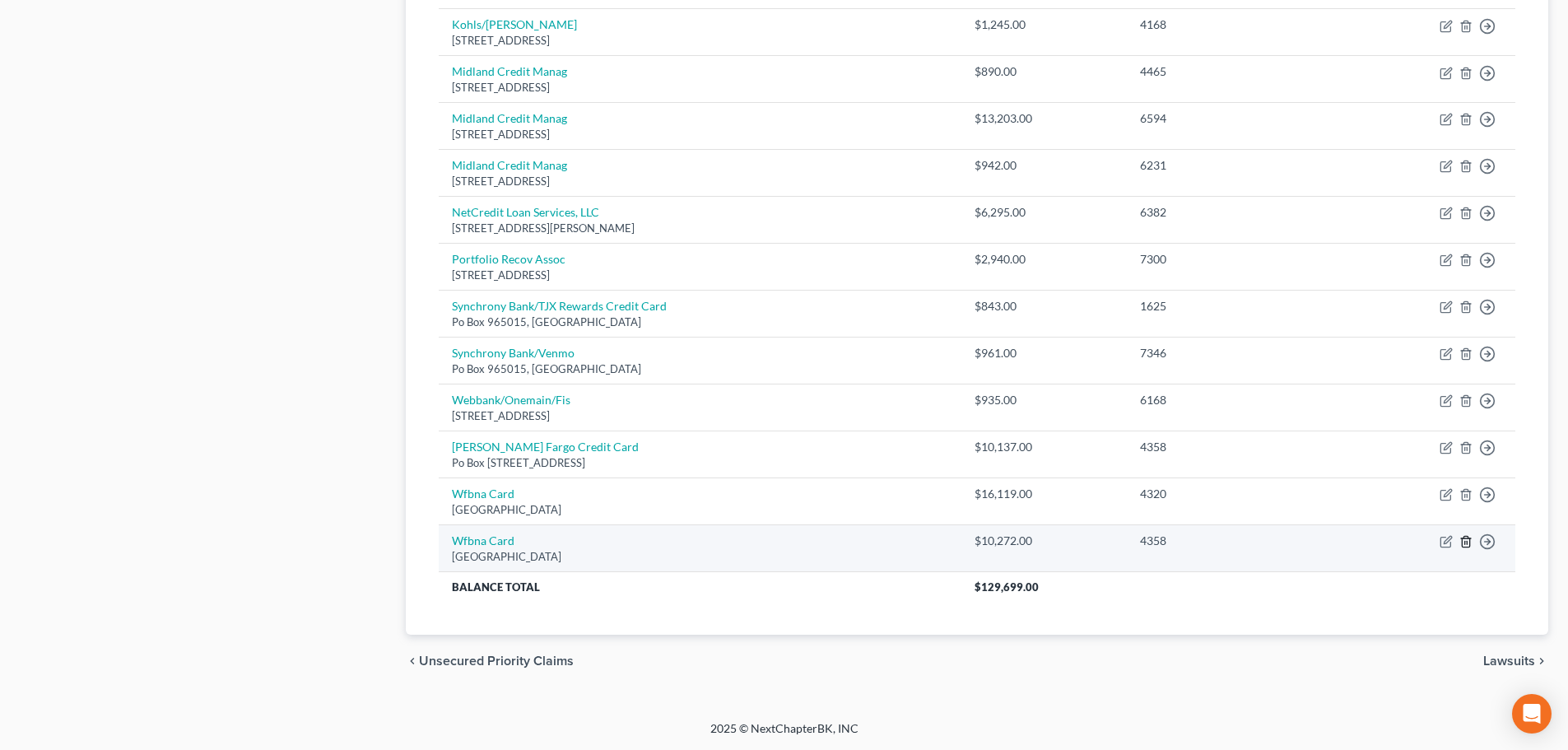
click at [1464, 539] on icon "button" at bounding box center [1466, 542] width 13 height 13
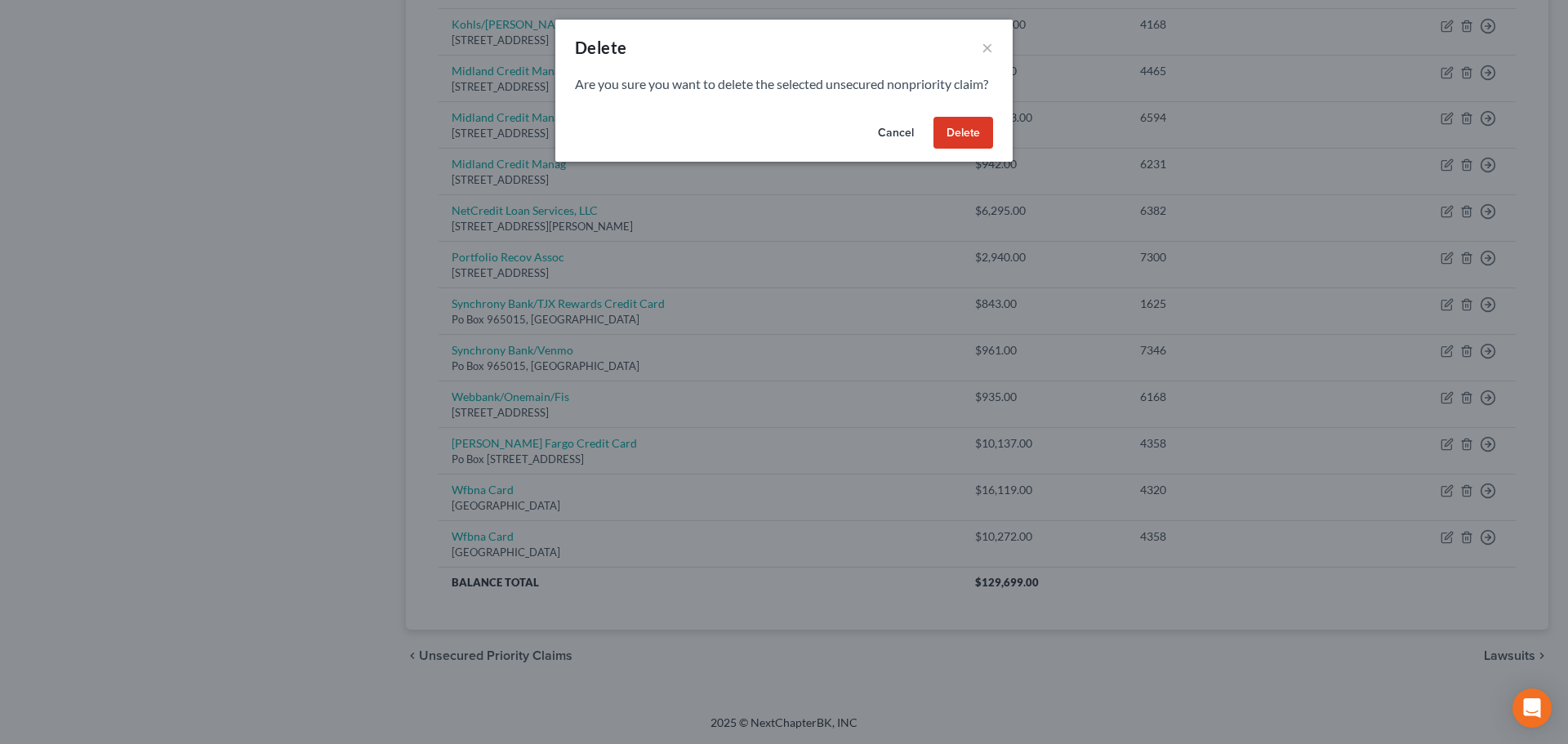
click at [963, 147] on button "Delete" at bounding box center [963, 133] width 59 height 33
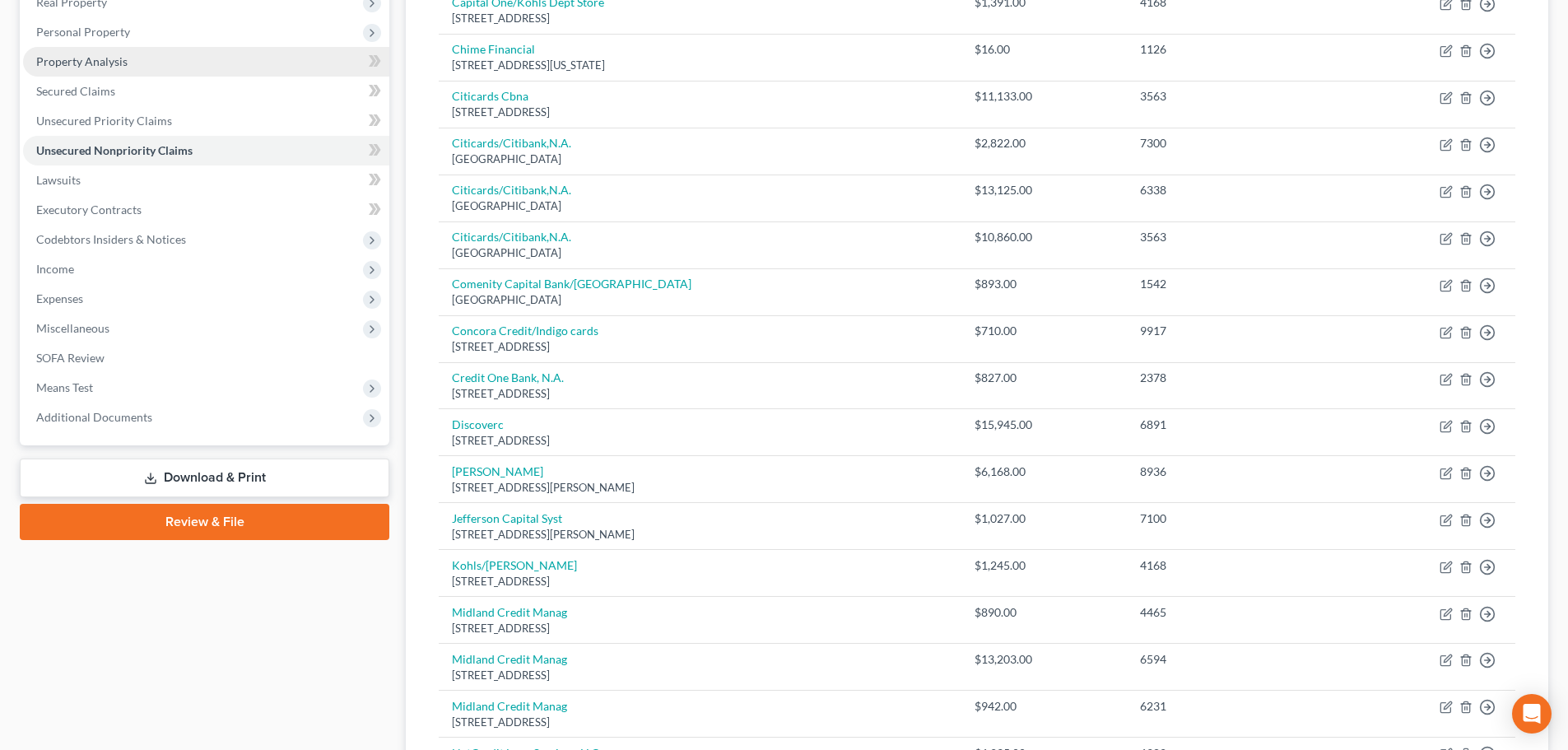
scroll to position [25, 0]
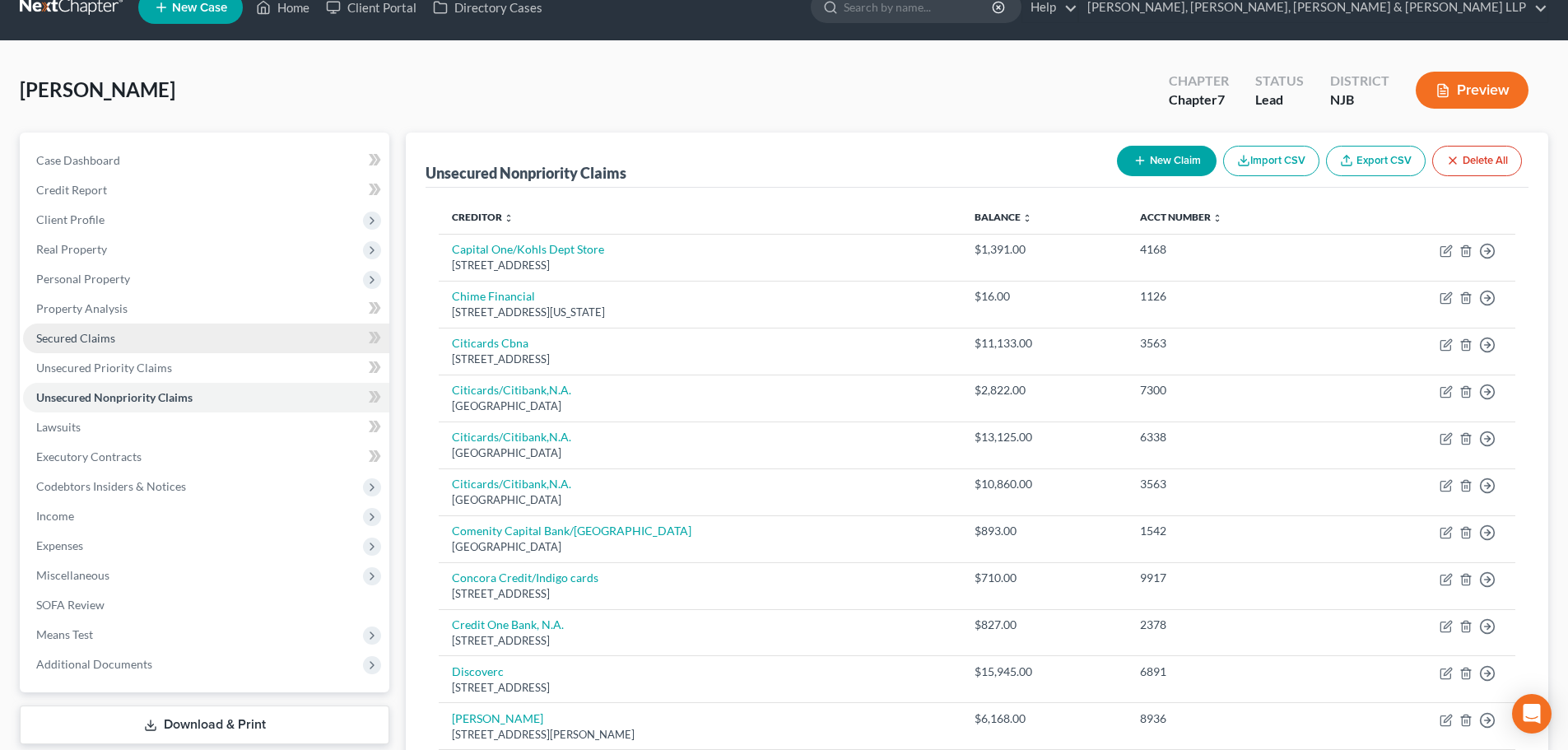
click at [134, 340] on link "Secured Claims" at bounding box center [206, 338] width 367 height 29
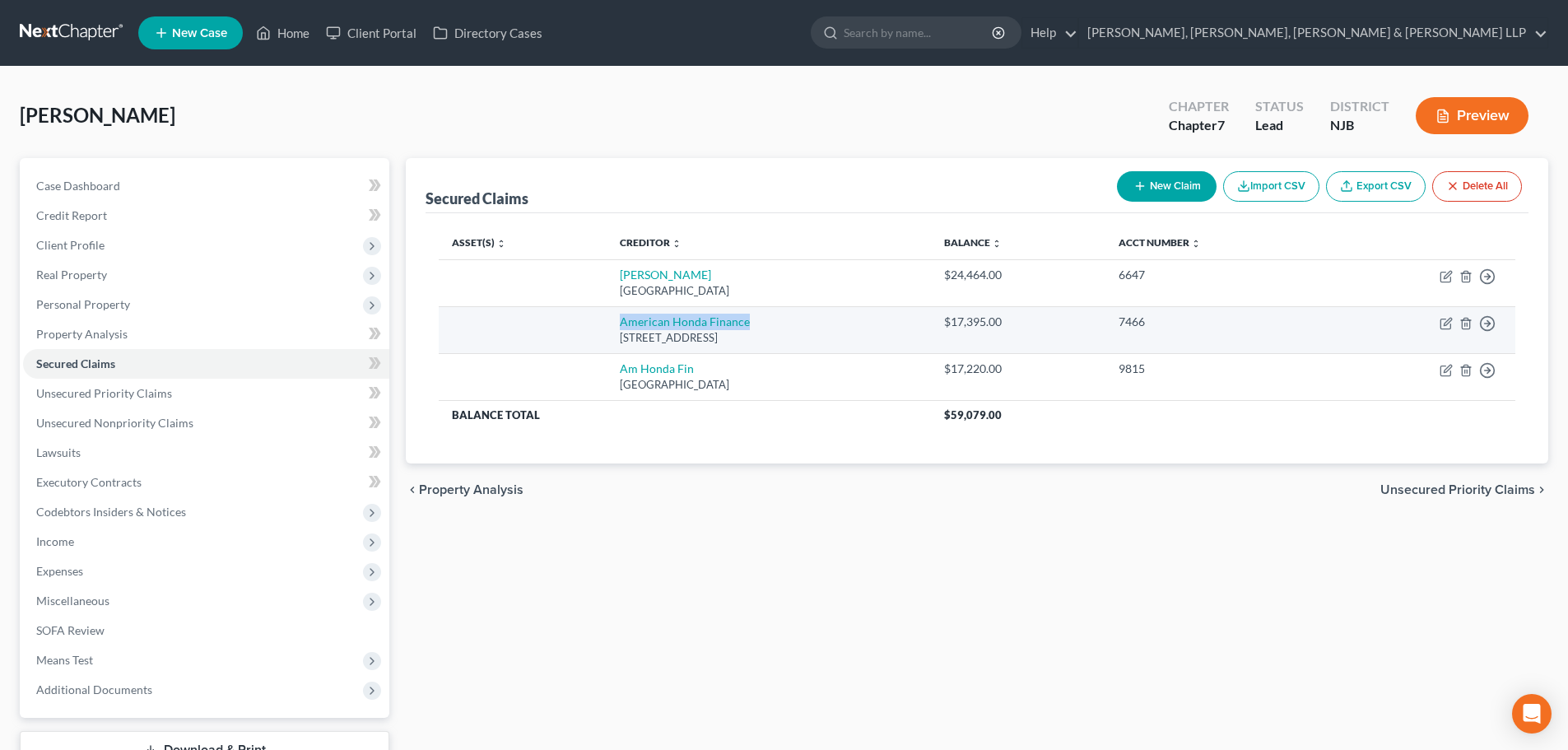
drag, startPoint x: 731, startPoint y: 319, endPoint x: 597, endPoint y: 320, distance: 134.0
click at [607, 320] on td "American Honda Finance 201 Little Falls Dr, Wilmington, DE 19808" at bounding box center [768, 329] width 324 height 47
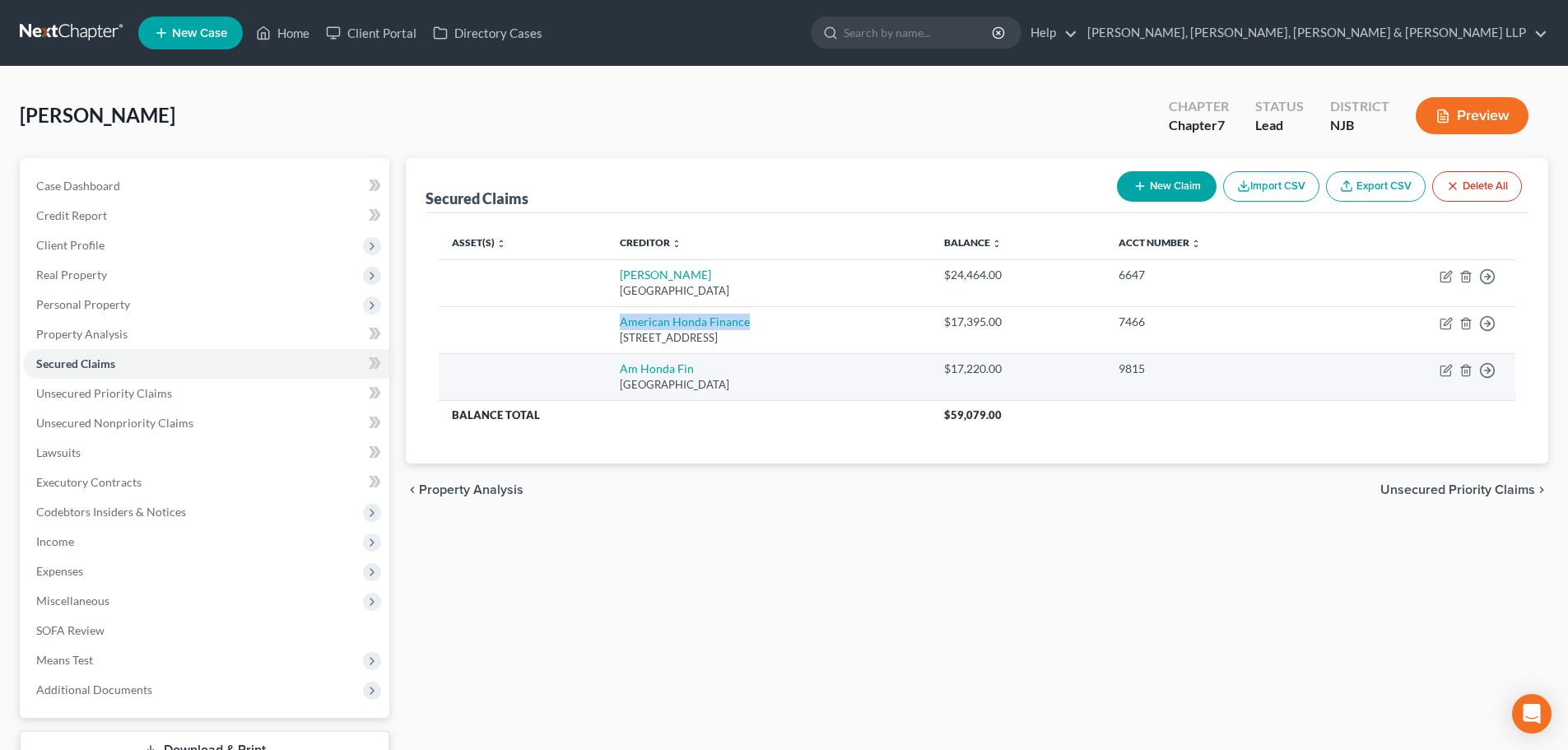
copy link "American Honda Finance"
click at [1446, 376] on icon "button" at bounding box center [1445, 372] width 10 height 10
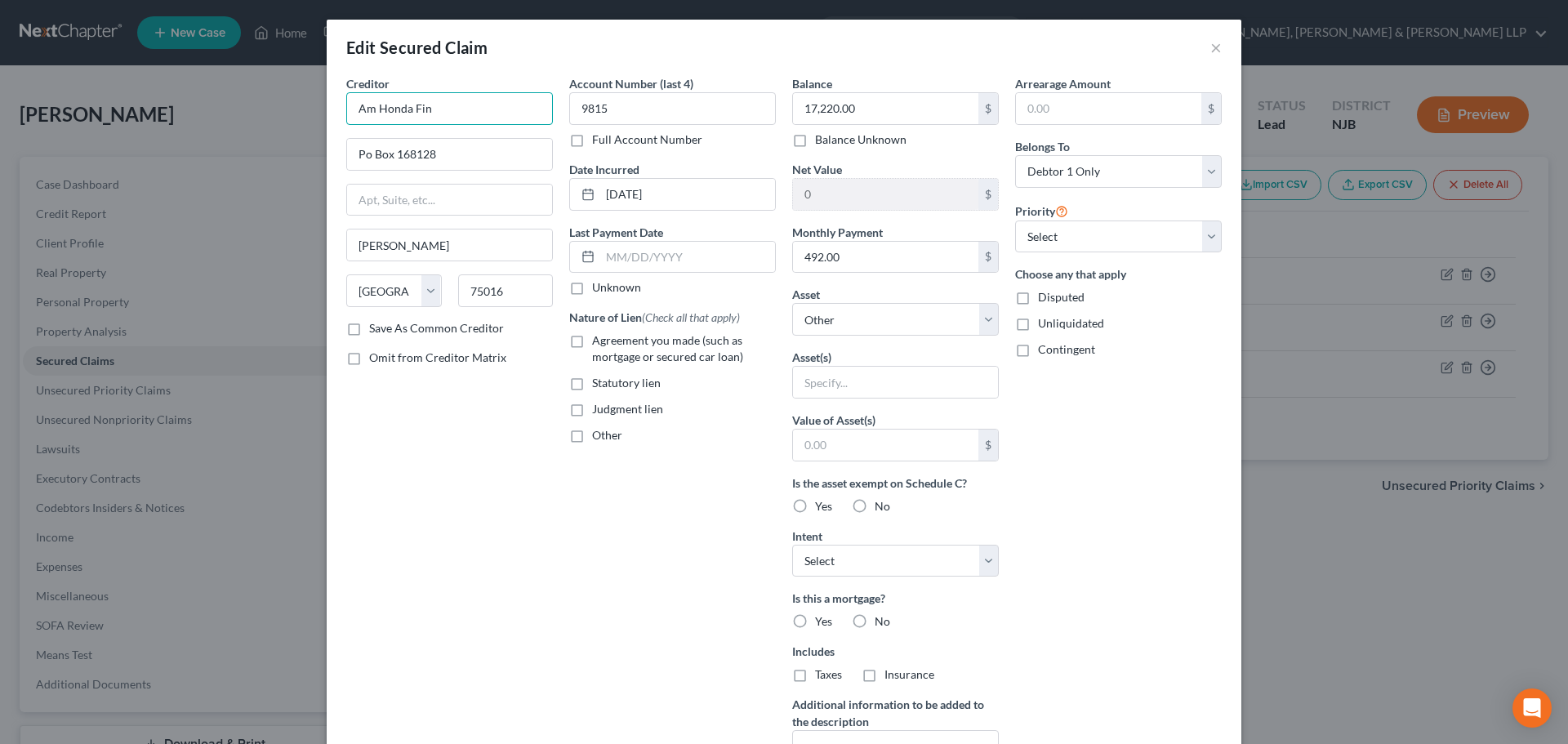
drag, startPoint x: 482, startPoint y: 105, endPoint x: 829, endPoint y: 276, distance: 386.8
click at [264, 106] on div "Edit Secured Claim × Creditor * Am Honda Fin Po Box 168128 Irving State AL AK A…" at bounding box center [784, 372] width 1568 height 744
paste input "erican Honda Finance"
click at [592, 339] on label "Agreement you made (such as mortgage or secured car loan)" at bounding box center [684, 349] width 184 height 33
click at [598, 339] on input "Agreement you made (such as mortgage or secured car loan)" at bounding box center [603, 338] width 11 height 11
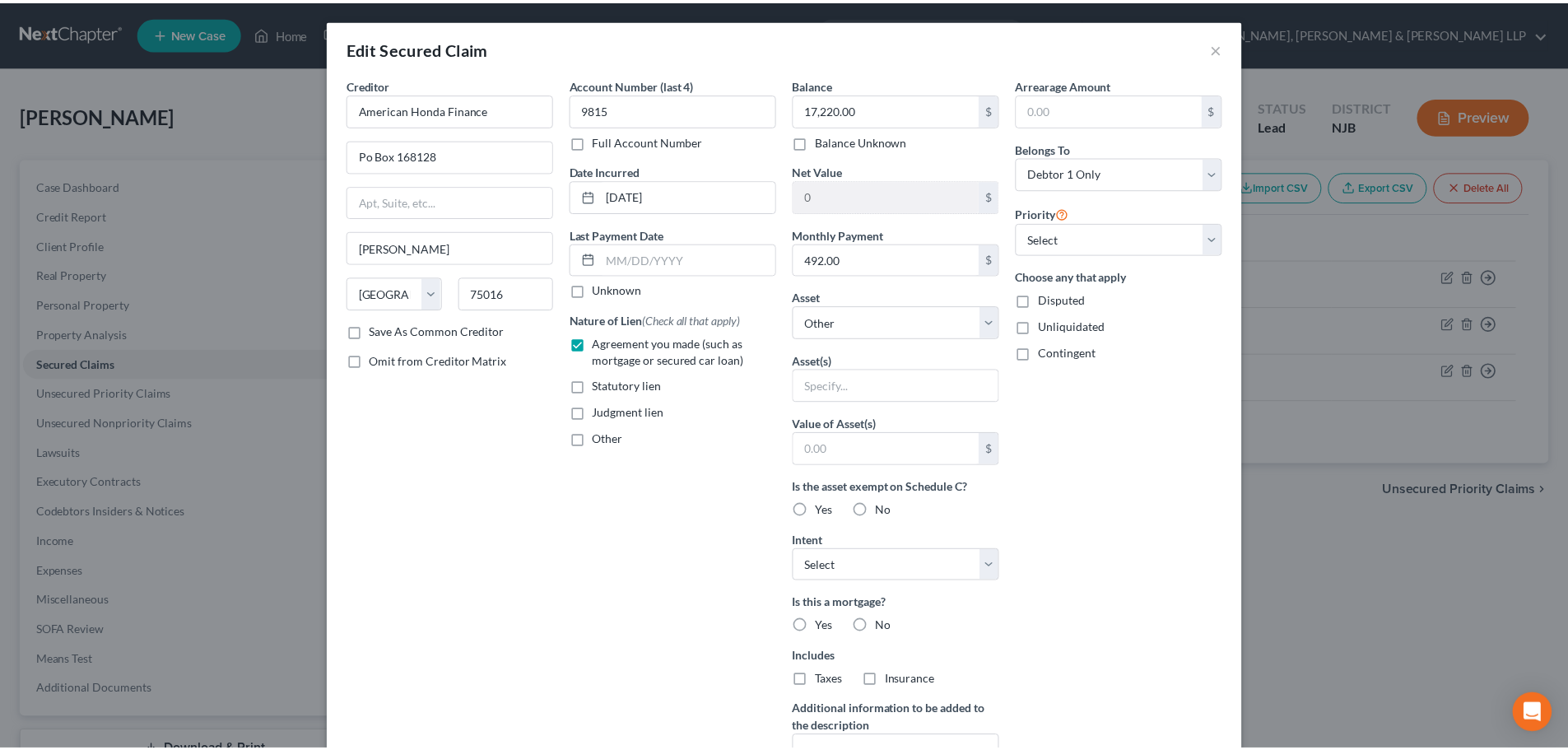
scroll to position [212, 0]
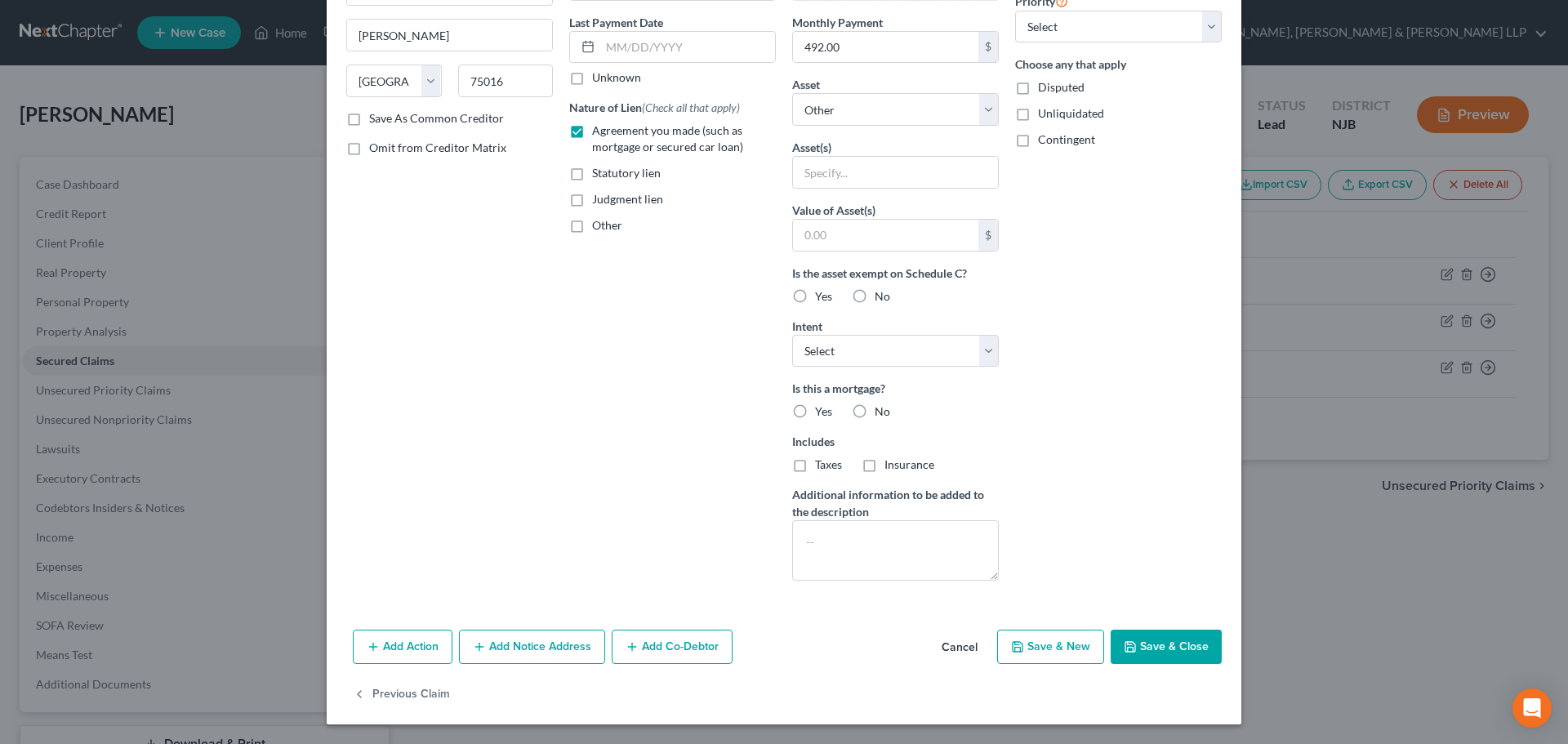
click at [1161, 637] on button "Save & Close" at bounding box center [1166, 646] width 111 height 34
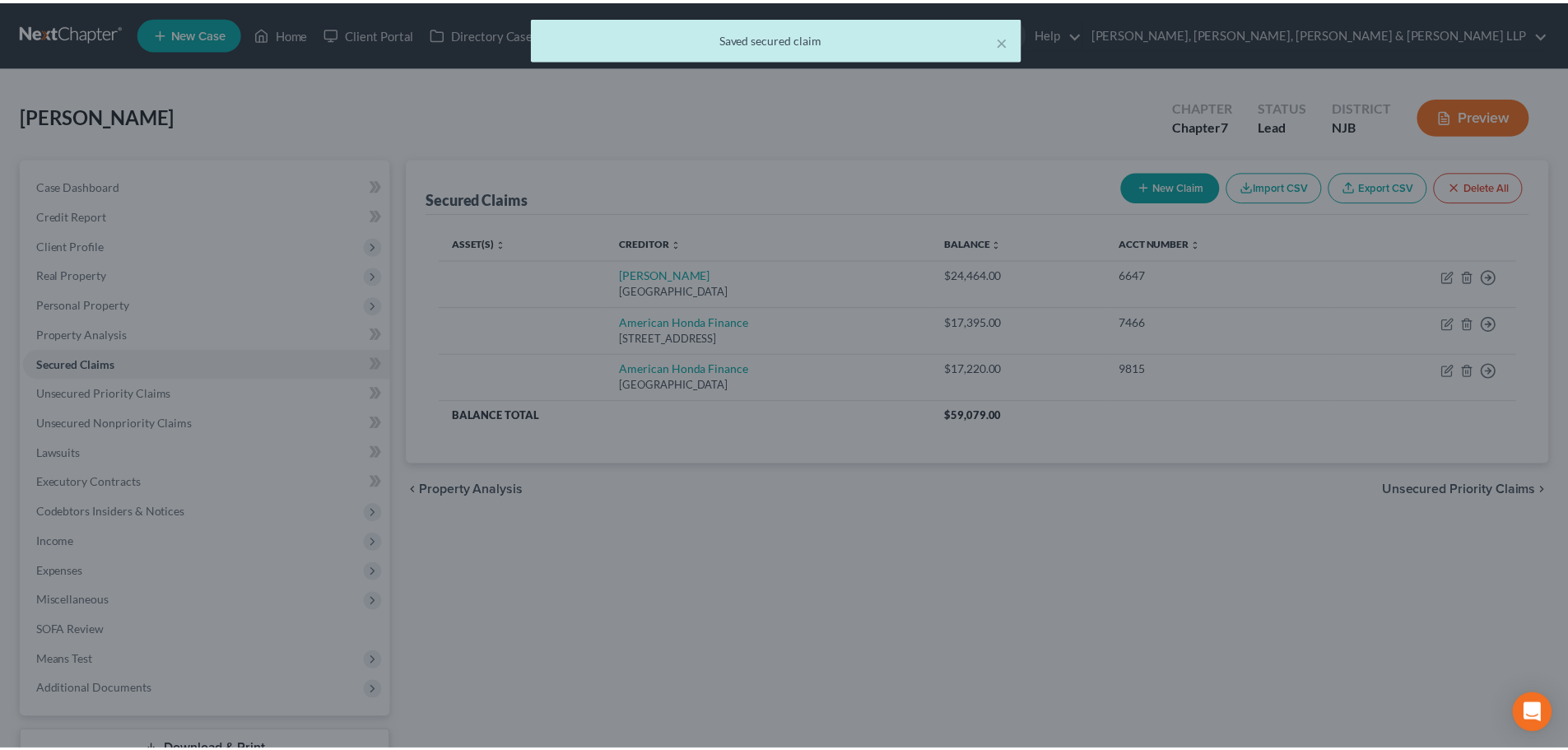
scroll to position [0, 0]
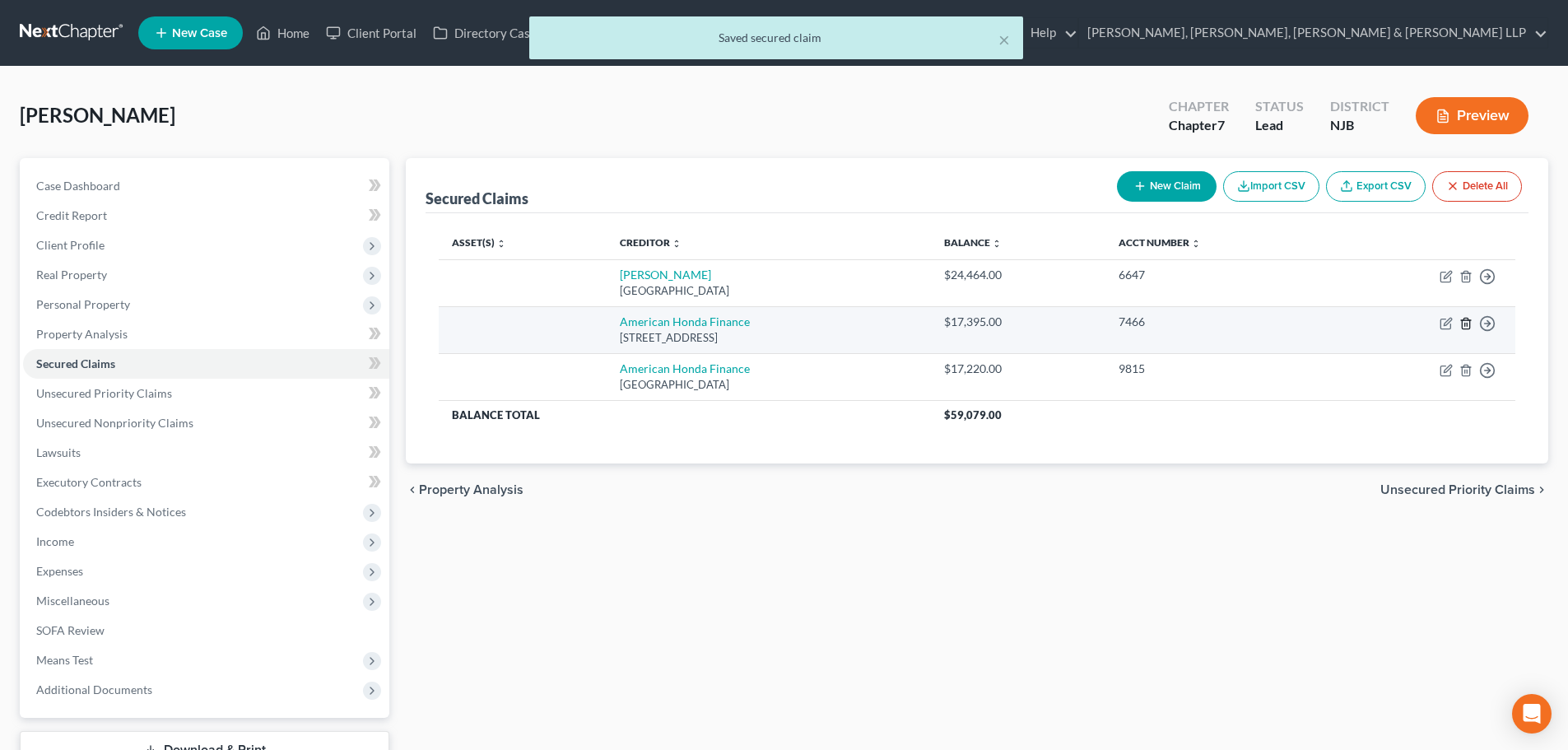
click at [1464, 321] on icon "button" at bounding box center [1466, 324] width 13 height 13
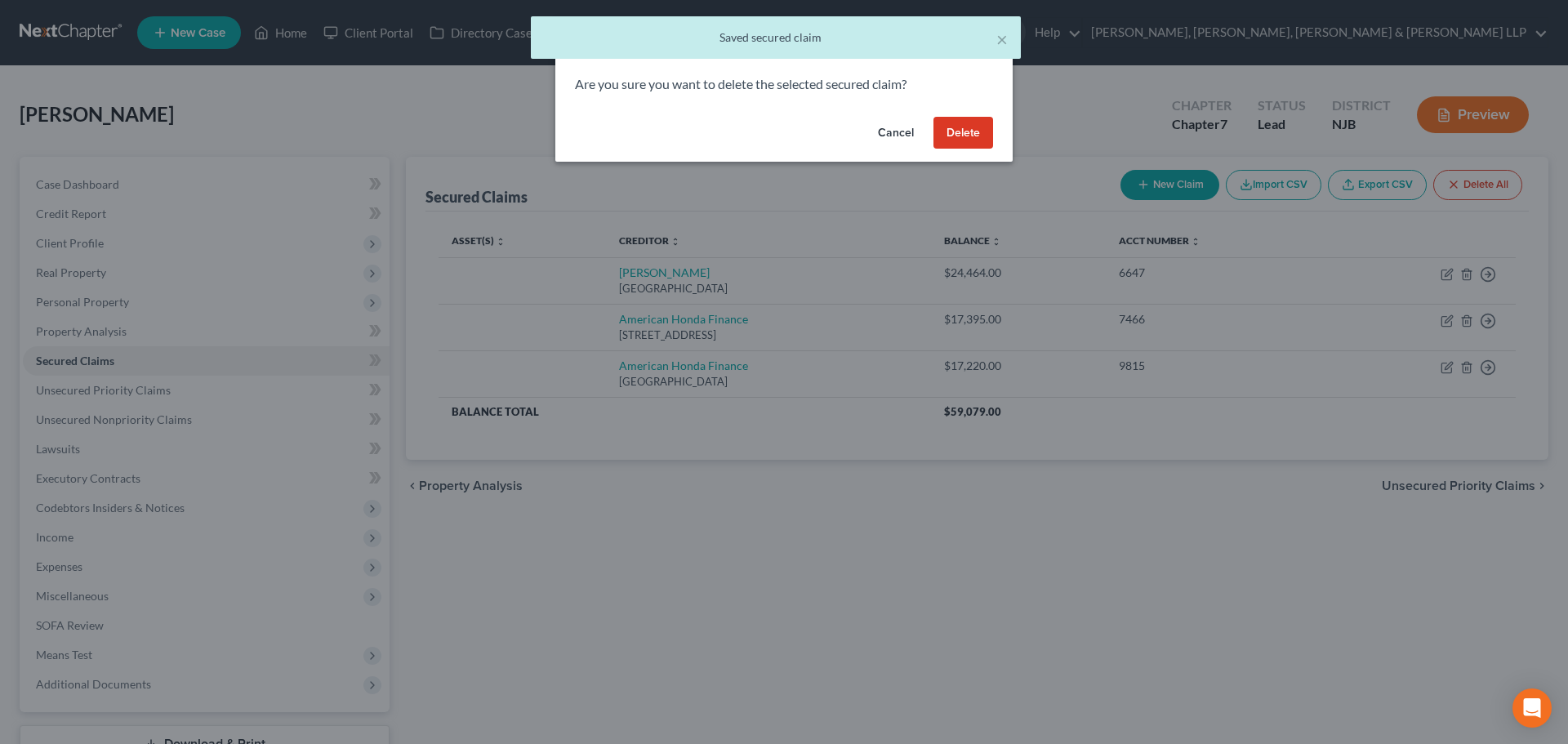
click at [952, 127] on button "Delete" at bounding box center [963, 133] width 59 height 33
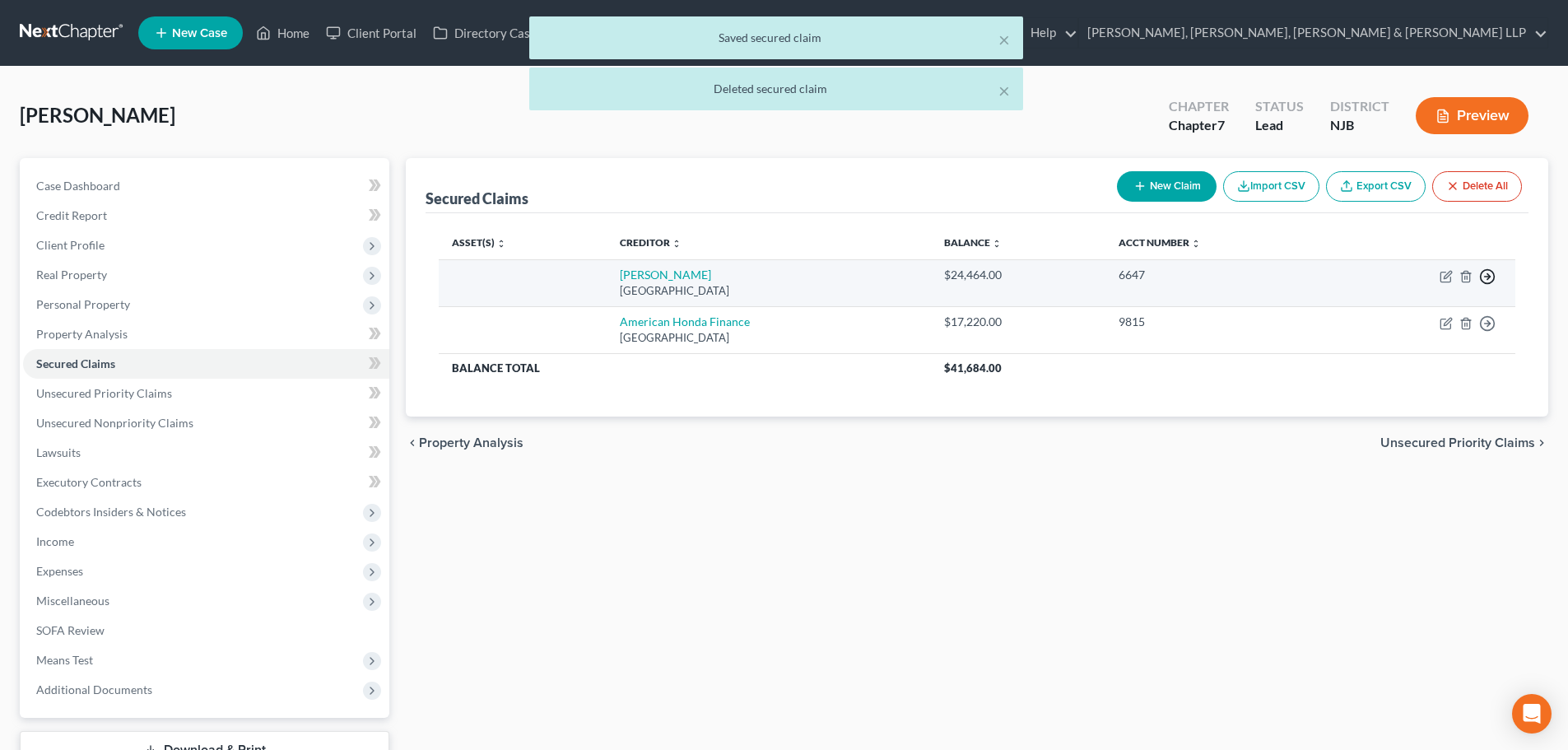
click at [1485, 273] on icon "button" at bounding box center [1487, 276] width 17 height 17
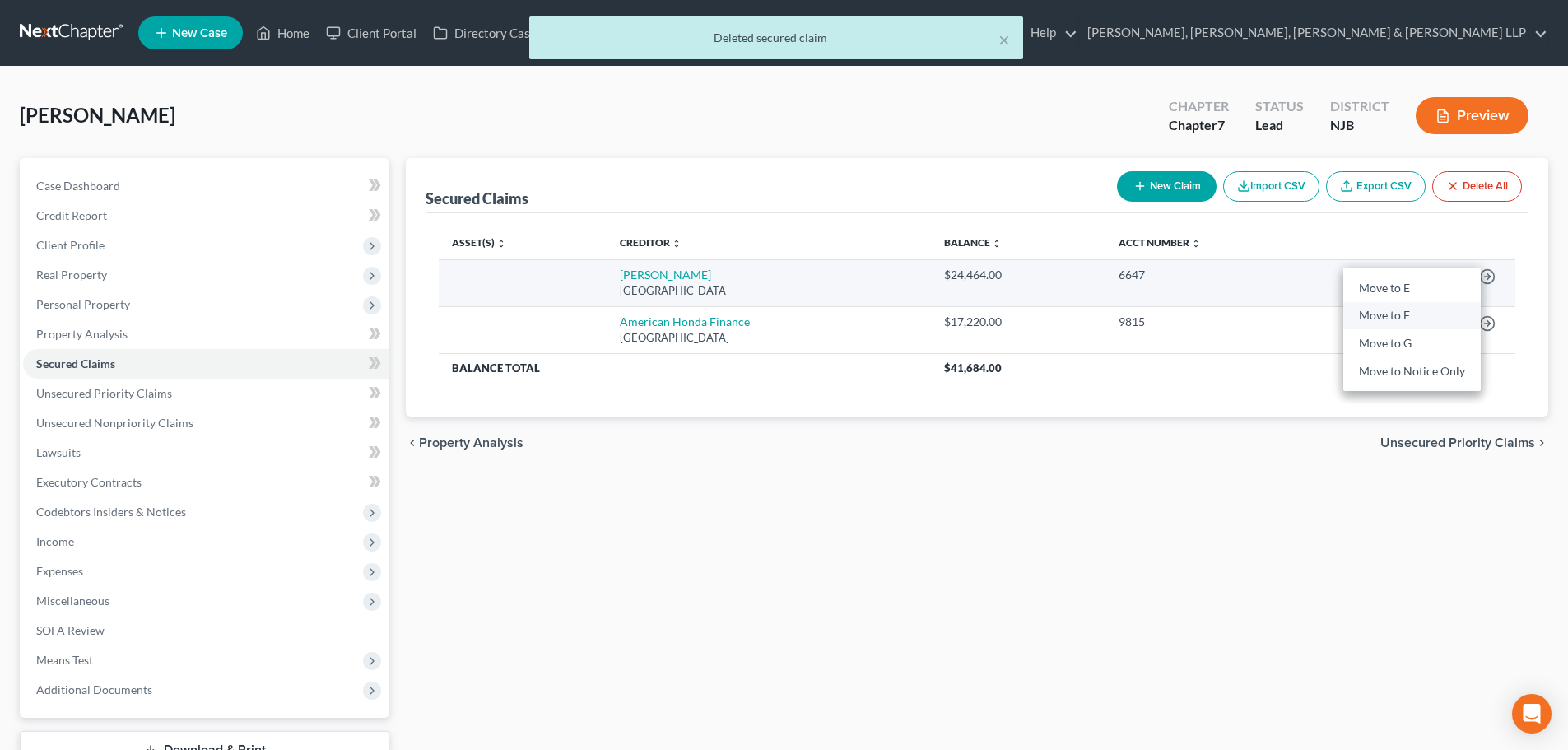
click at [1413, 318] on link "Move to F" at bounding box center [1411, 316] width 137 height 28
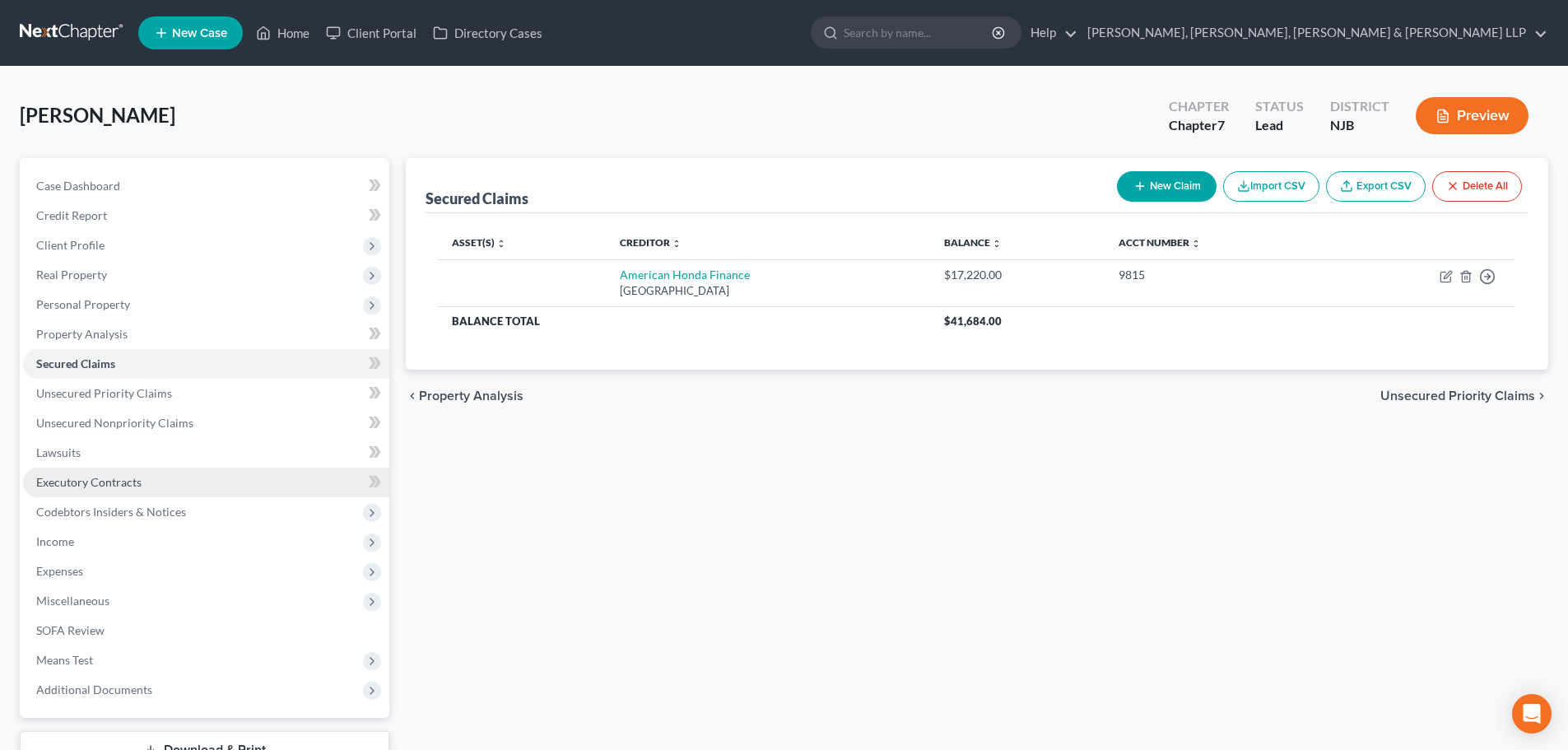
click at [126, 483] on span "Executory Contracts" at bounding box center [88, 482] width 105 height 14
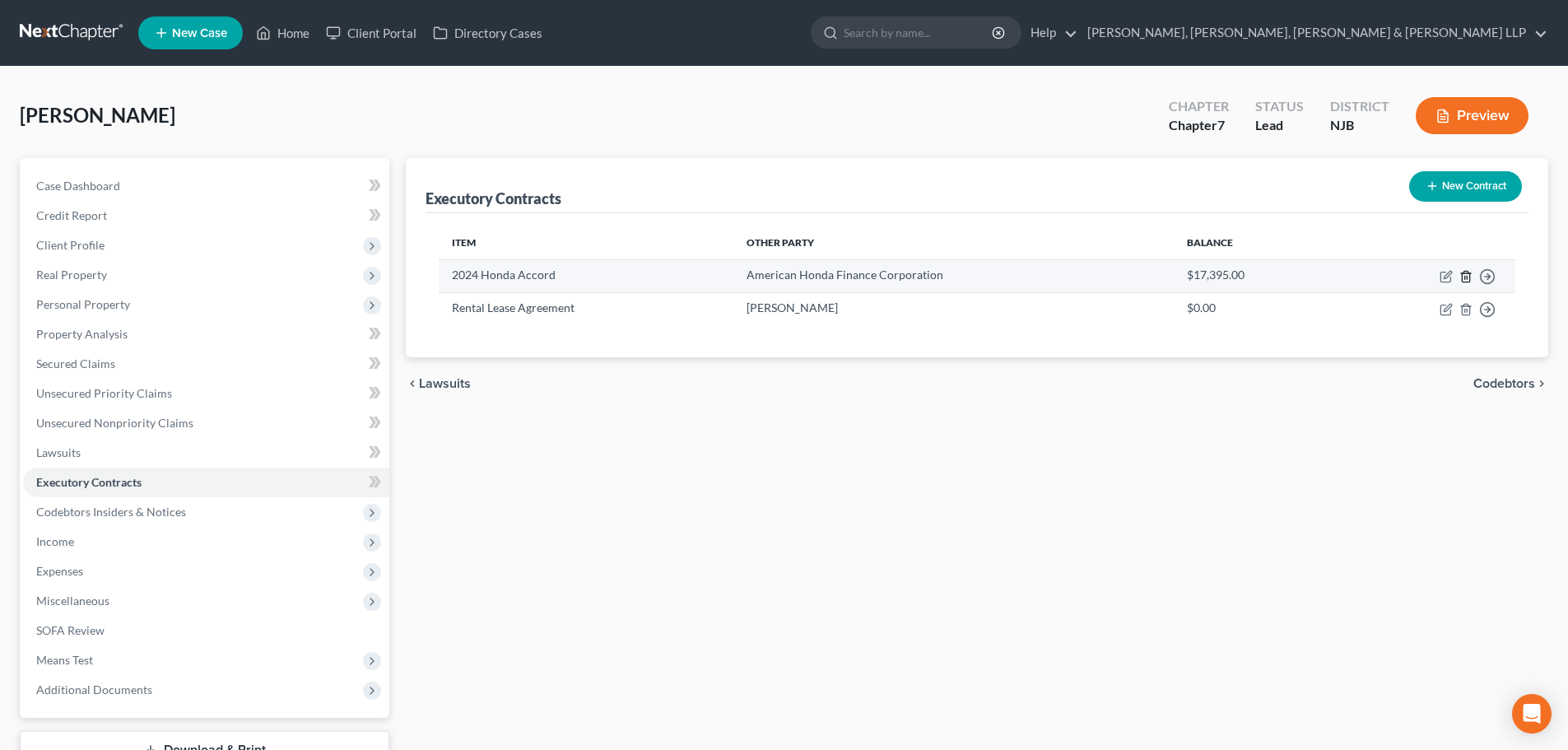
click at [1463, 274] on icon "button" at bounding box center [1465, 276] width 8 height 11
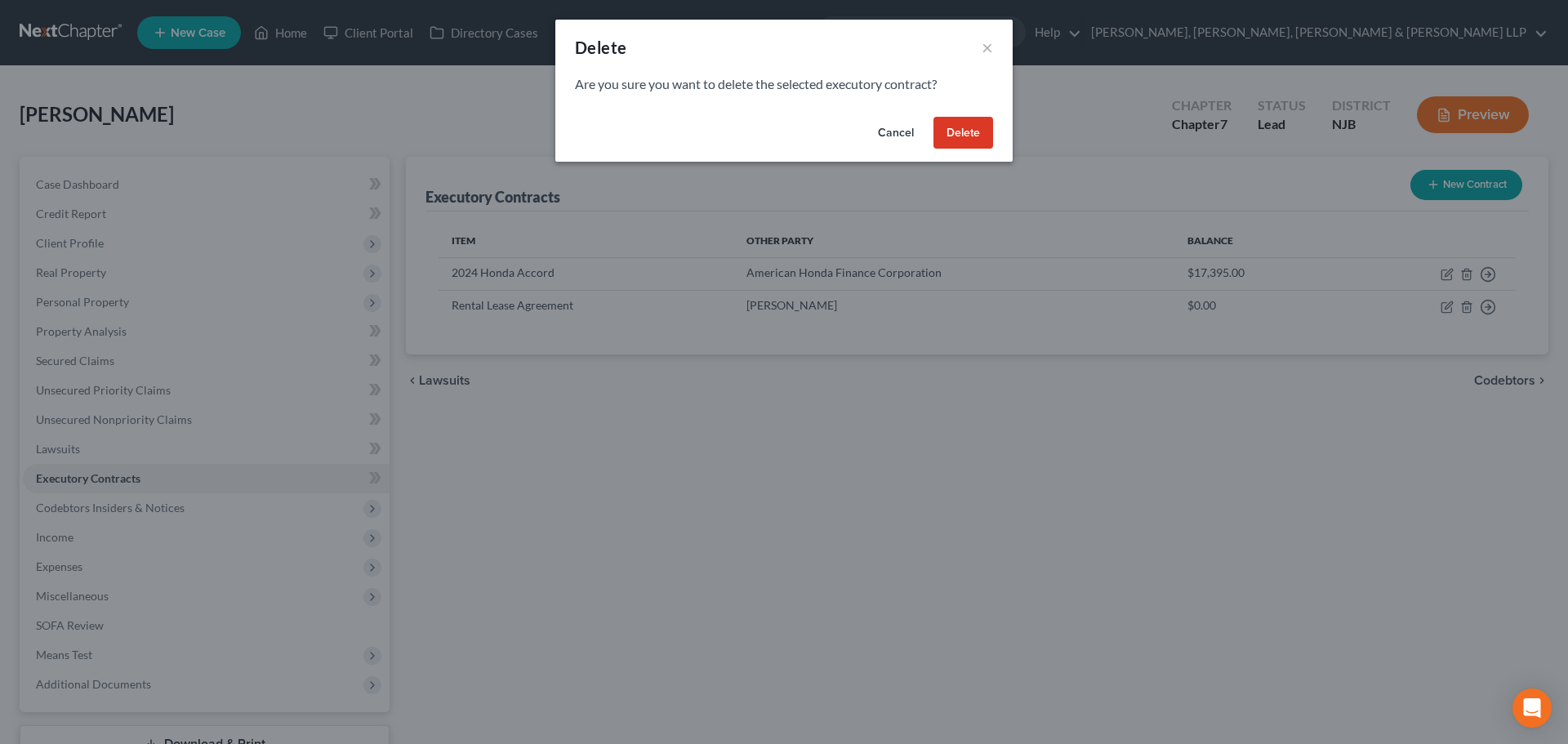
click at [970, 136] on button "Delete" at bounding box center [963, 133] width 59 height 33
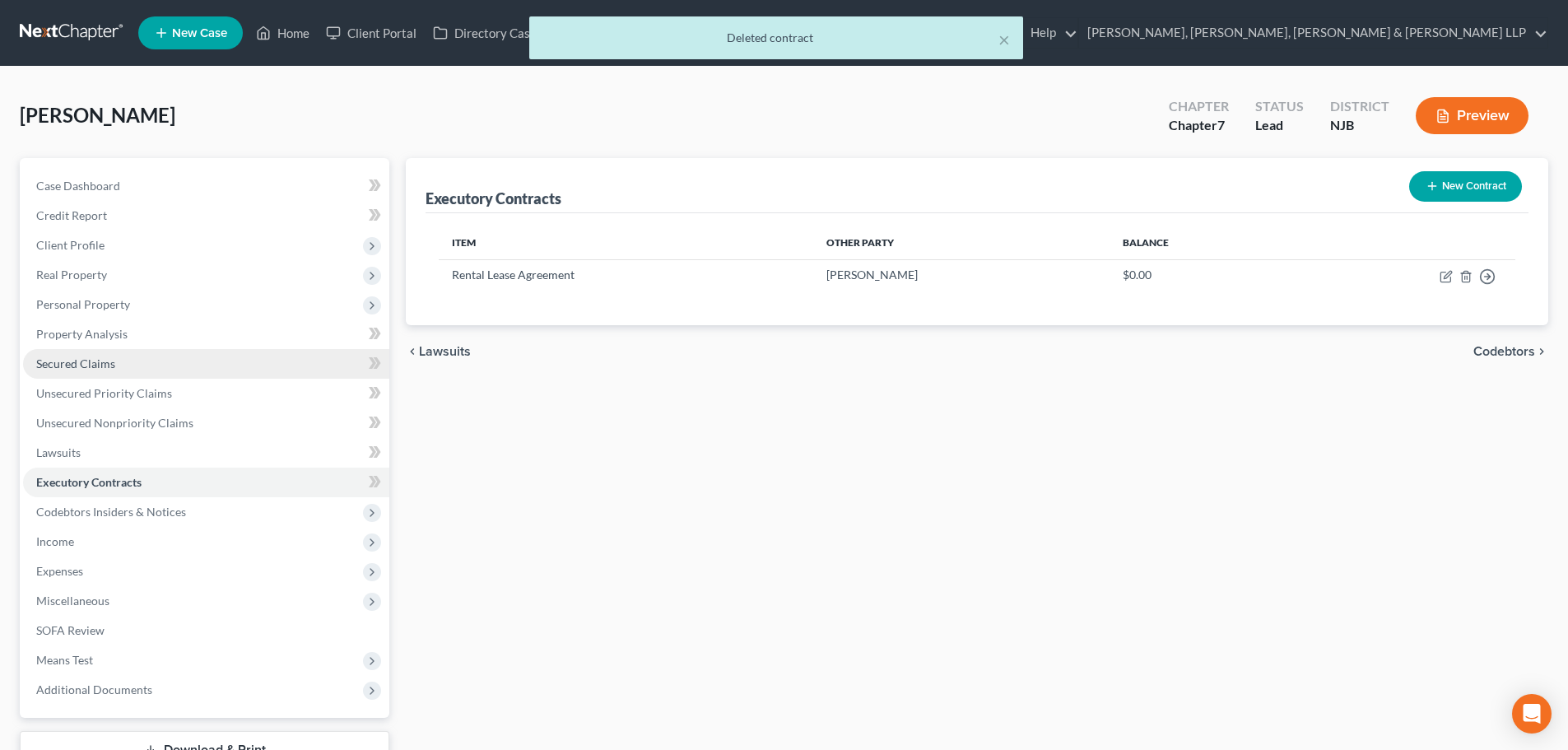
drag, startPoint x: 97, startPoint y: 361, endPoint x: 222, endPoint y: 361, distance: 125.0
click at [97, 362] on span "Secured Claims" at bounding box center [76, 363] width 79 height 14
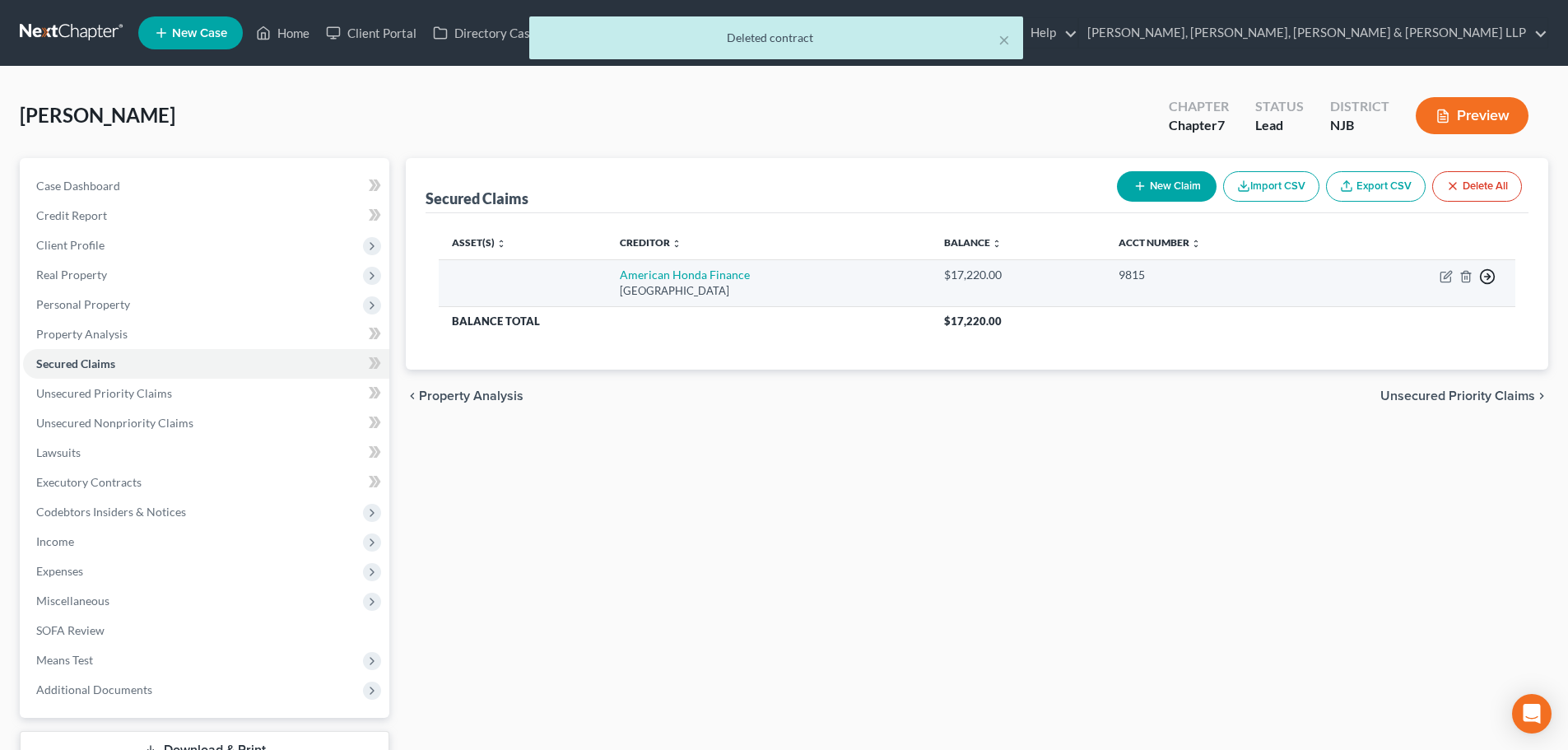
click at [1486, 277] on icon "button" at bounding box center [1487, 276] width 17 height 17
click at [1410, 337] on link "Move to G" at bounding box center [1411, 344] width 137 height 28
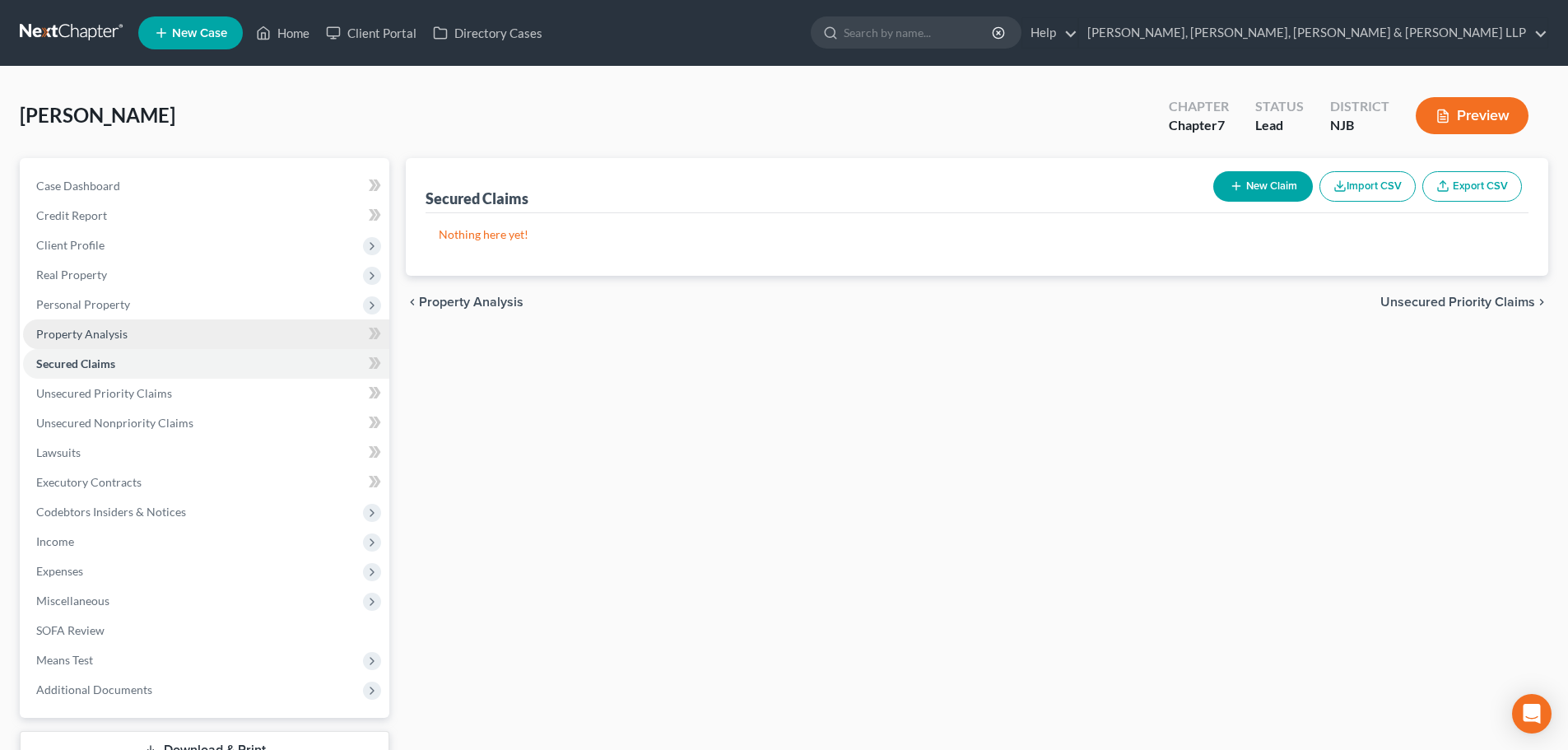
click at [82, 319] on link "Property Analysis" at bounding box center [206, 334] width 367 height 29
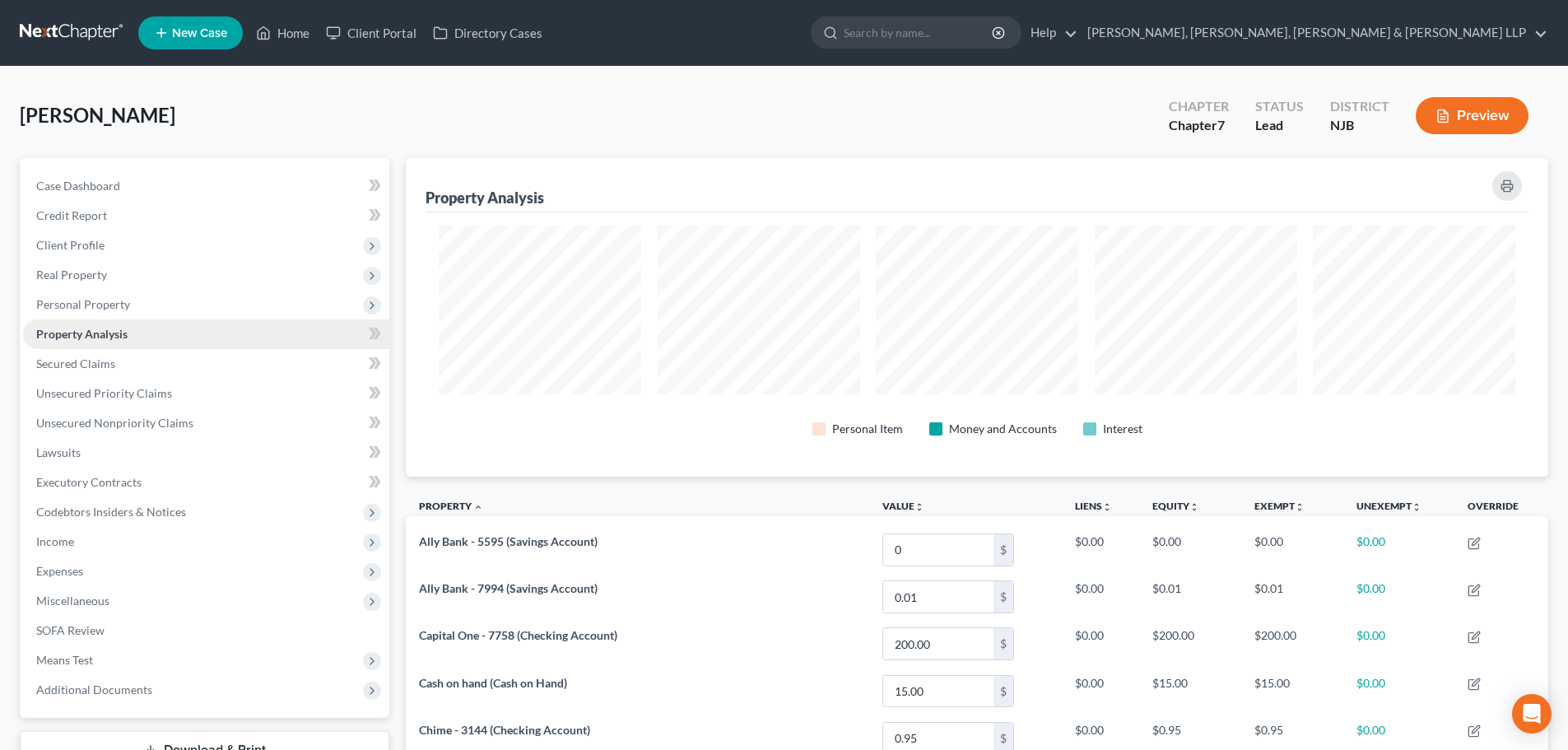
scroll to position [319, 1143]
click at [128, 307] on span "Personal Property" at bounding box center [206, 304] width 367 height 29
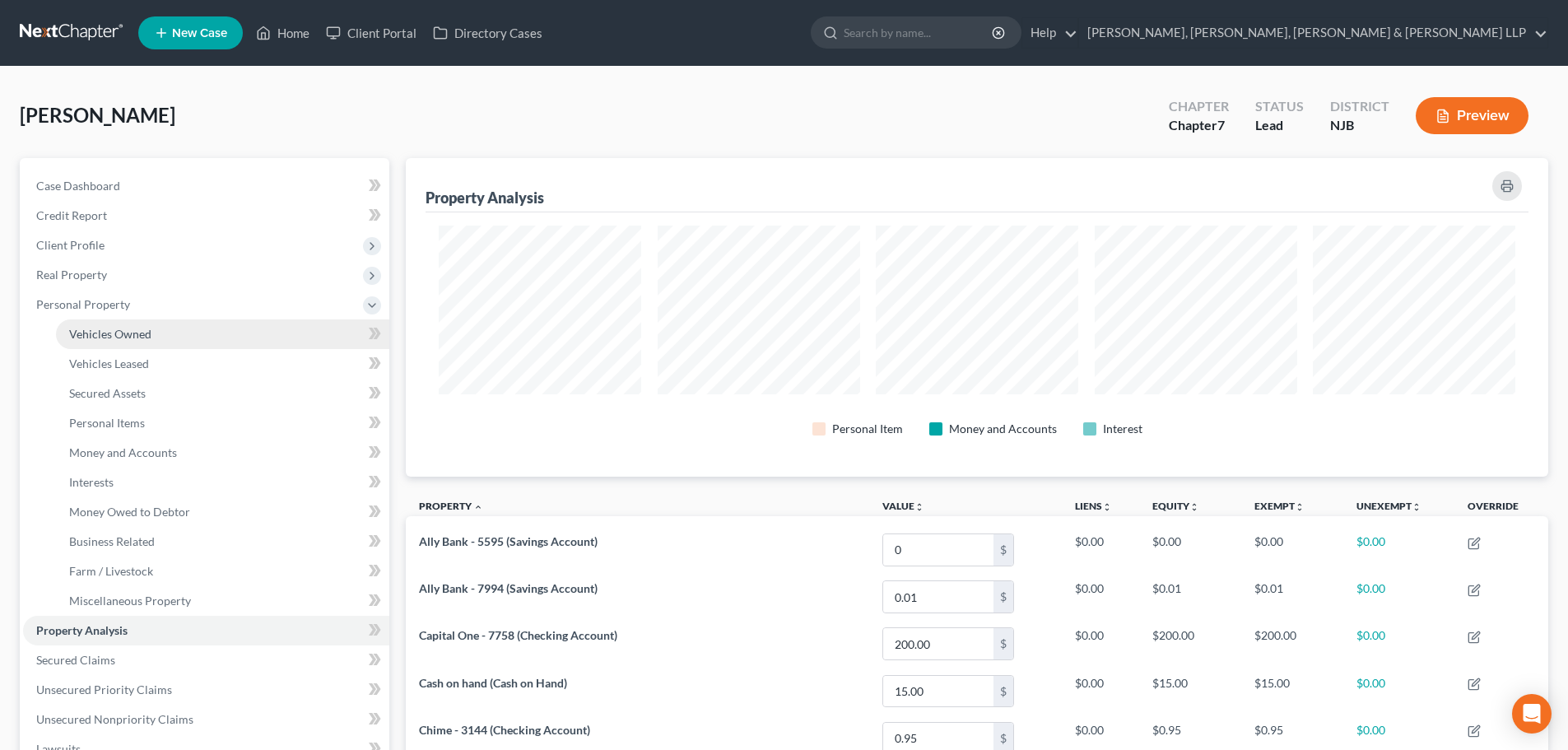
click at [123, 329] on span "Vehicles Owned" at bounding box center [110, 334] width 83 height 14
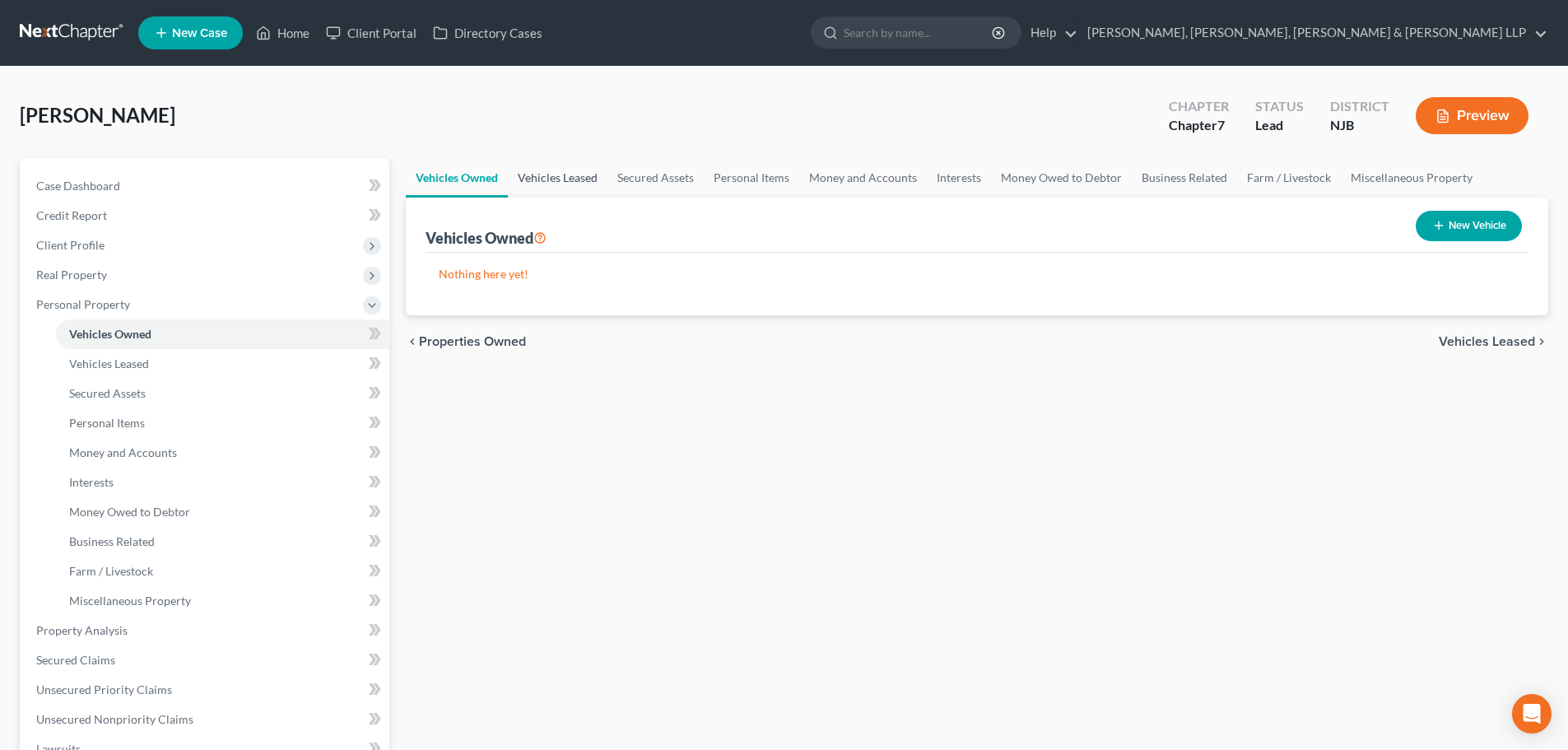
click at [575, 181] on link "Vehicles Leased" at bounding box center [558, 178] width 99 height 40
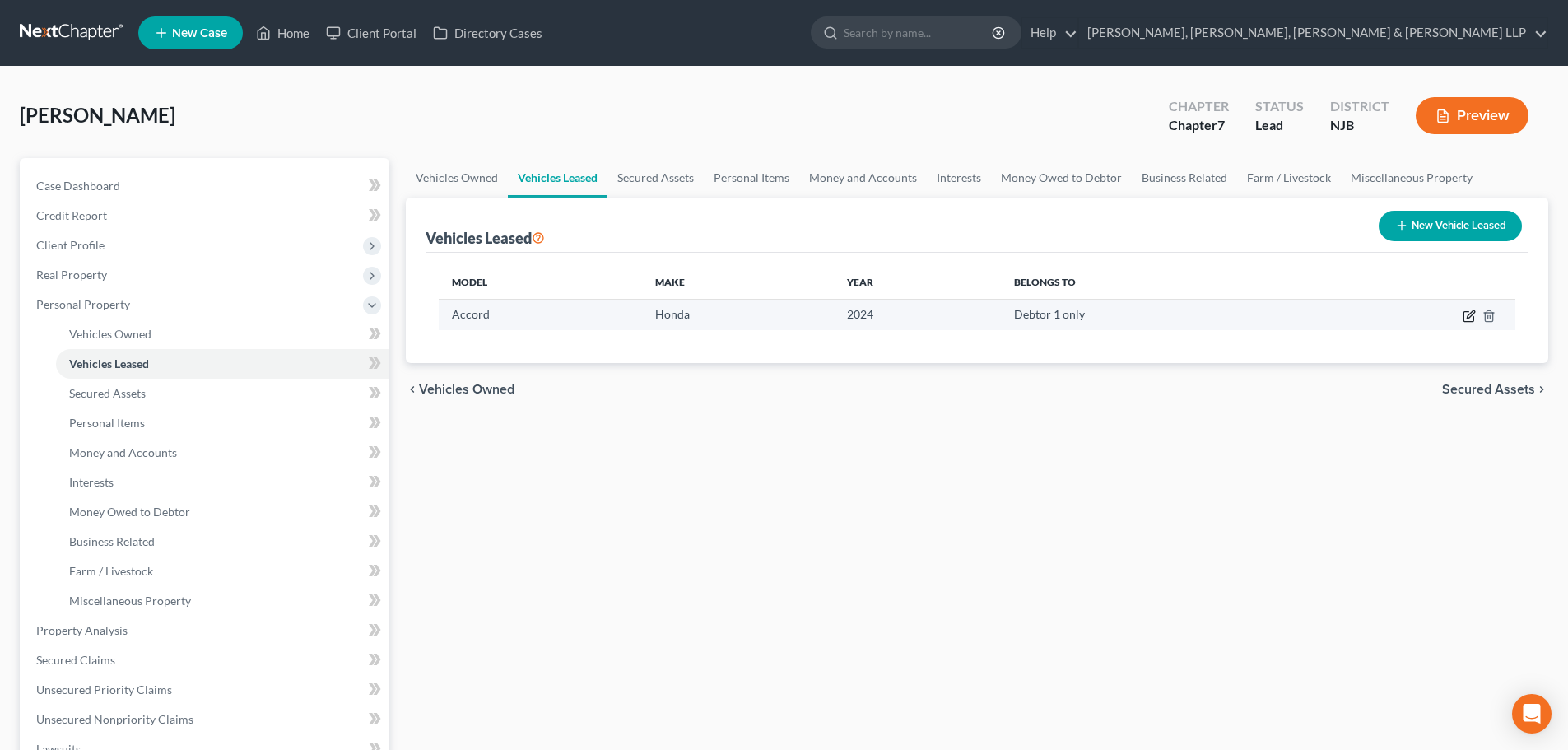
click at [1467, 313] on icon "button" at bounding box center [1469, 316] width 13 height 13
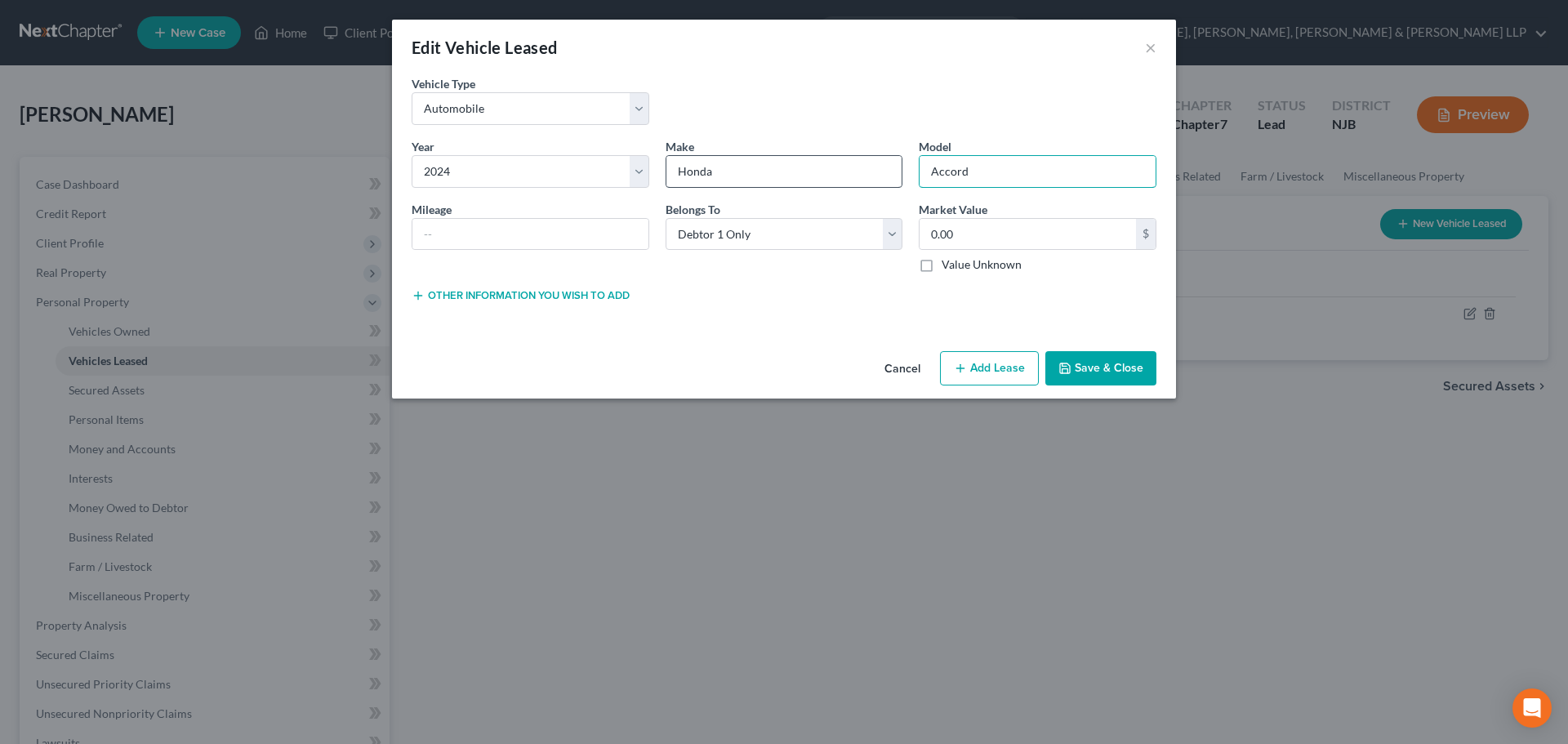
drag, startPoint x: 871, startPoint y: 183, endPoint x: 833, endPoint y: 184, distance: 38.0
click at [833, 184] on div "Year * Select 2026 2025 2024 2023 2022 2021 2020 2019 2018 2017 2016 2015 2014 …" at bounding box center [784, 212] width 761 height 149
click at [1063, 368] on icon "button" at bounding box center [1065, 369] width 13 height 13
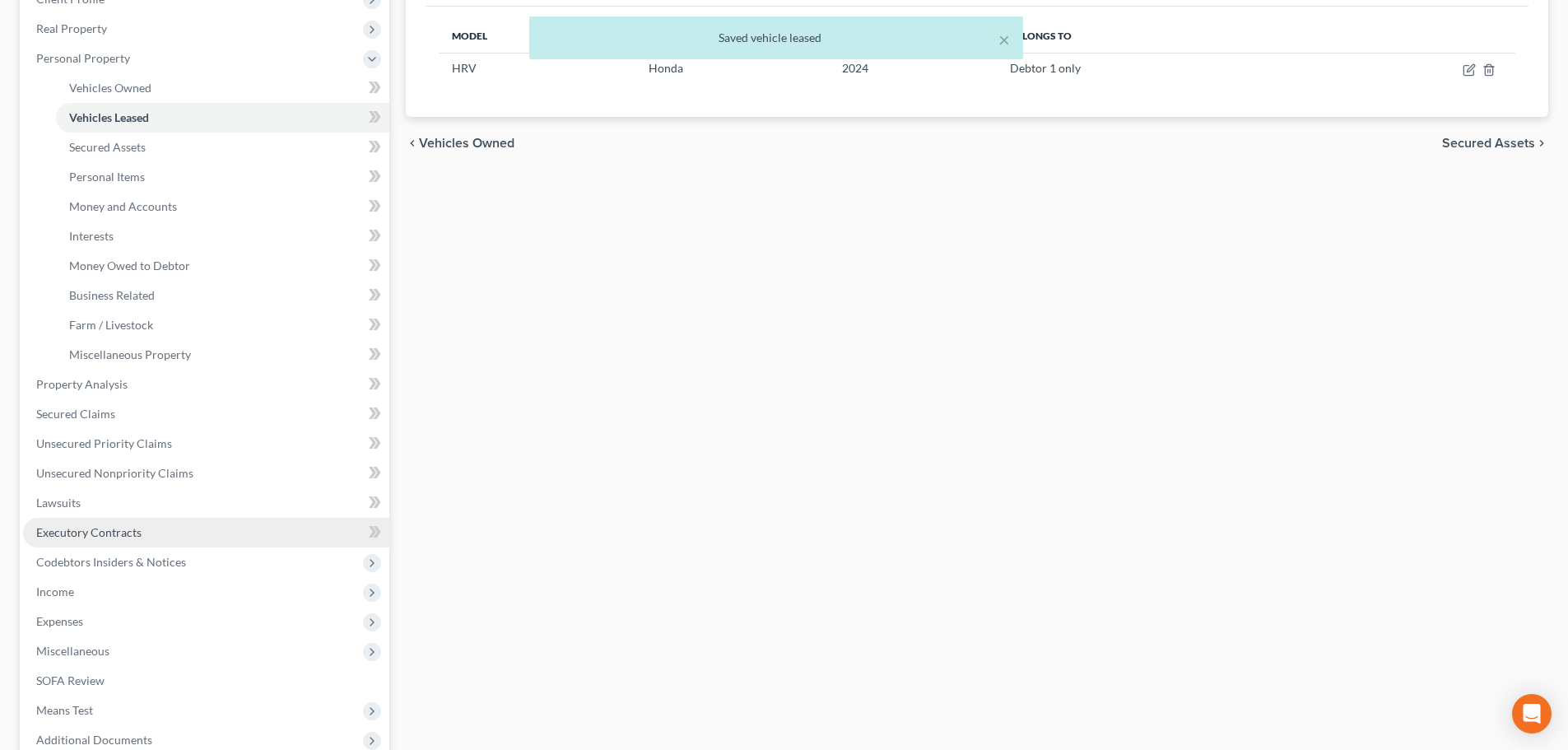
scroll to position [247, 0]
click at [120, 540] on link "Executory Contracts" at bounding box center [206, 531] width 367 height 29
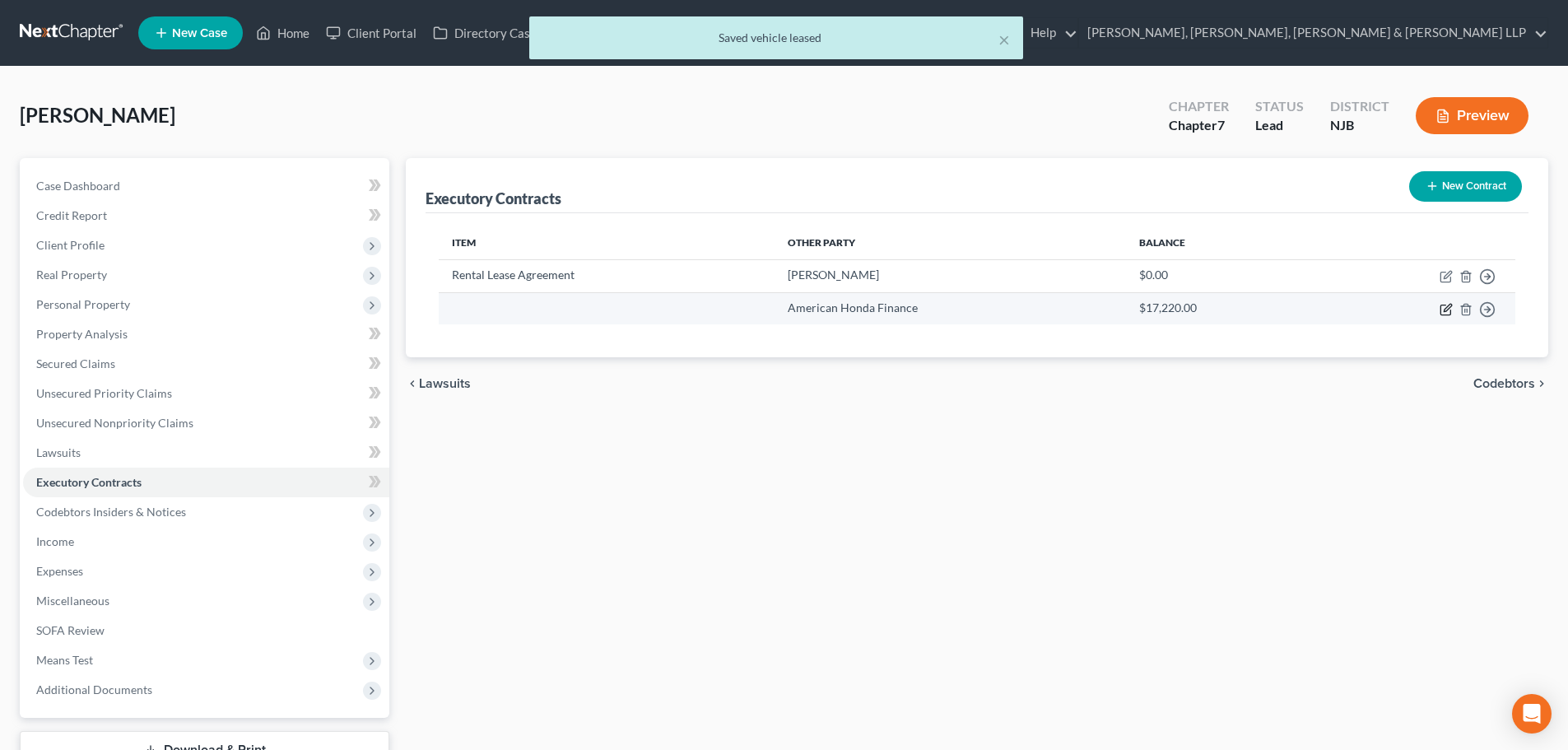
click at [1448, 308] on icon "button" at bounding box center [1446, 309] width 13 height 13
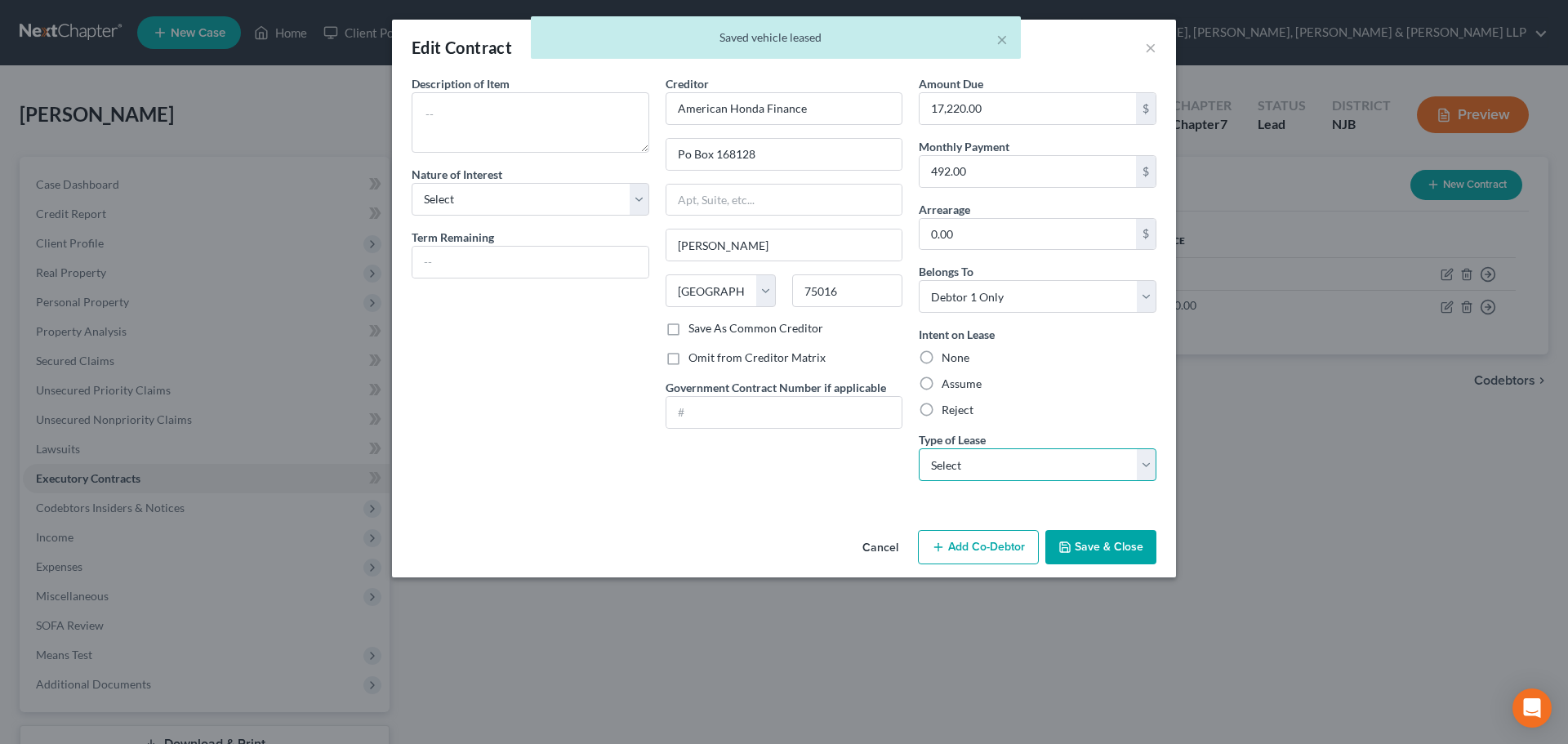
click at [952, 465] on select "Select Real Estate Car Other" at bounding box center [1037, 464] width 237 height 33
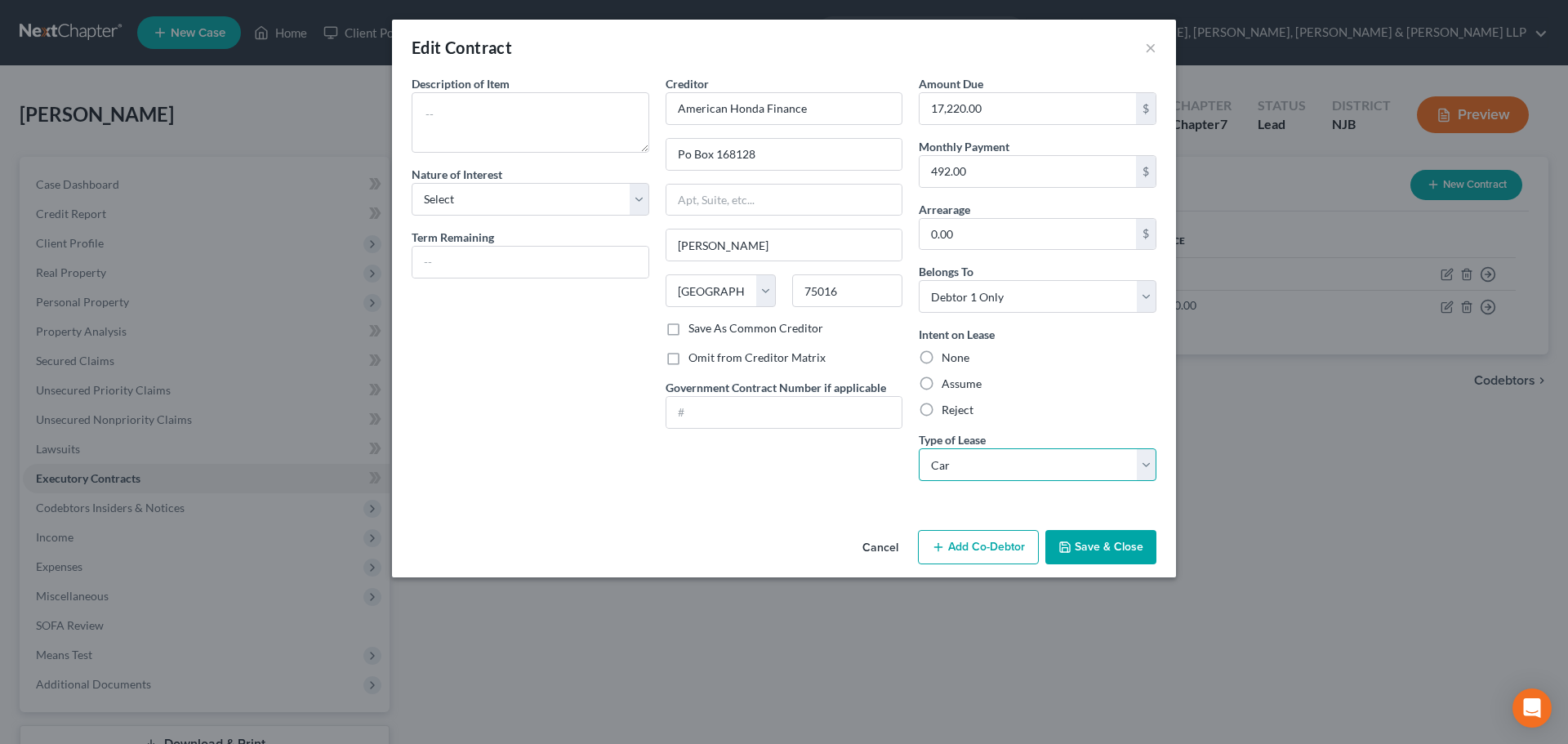
click at [919, 448] on select "Select Real Estate Car Other" at bounding box center [1037, 464] width 237 height 33
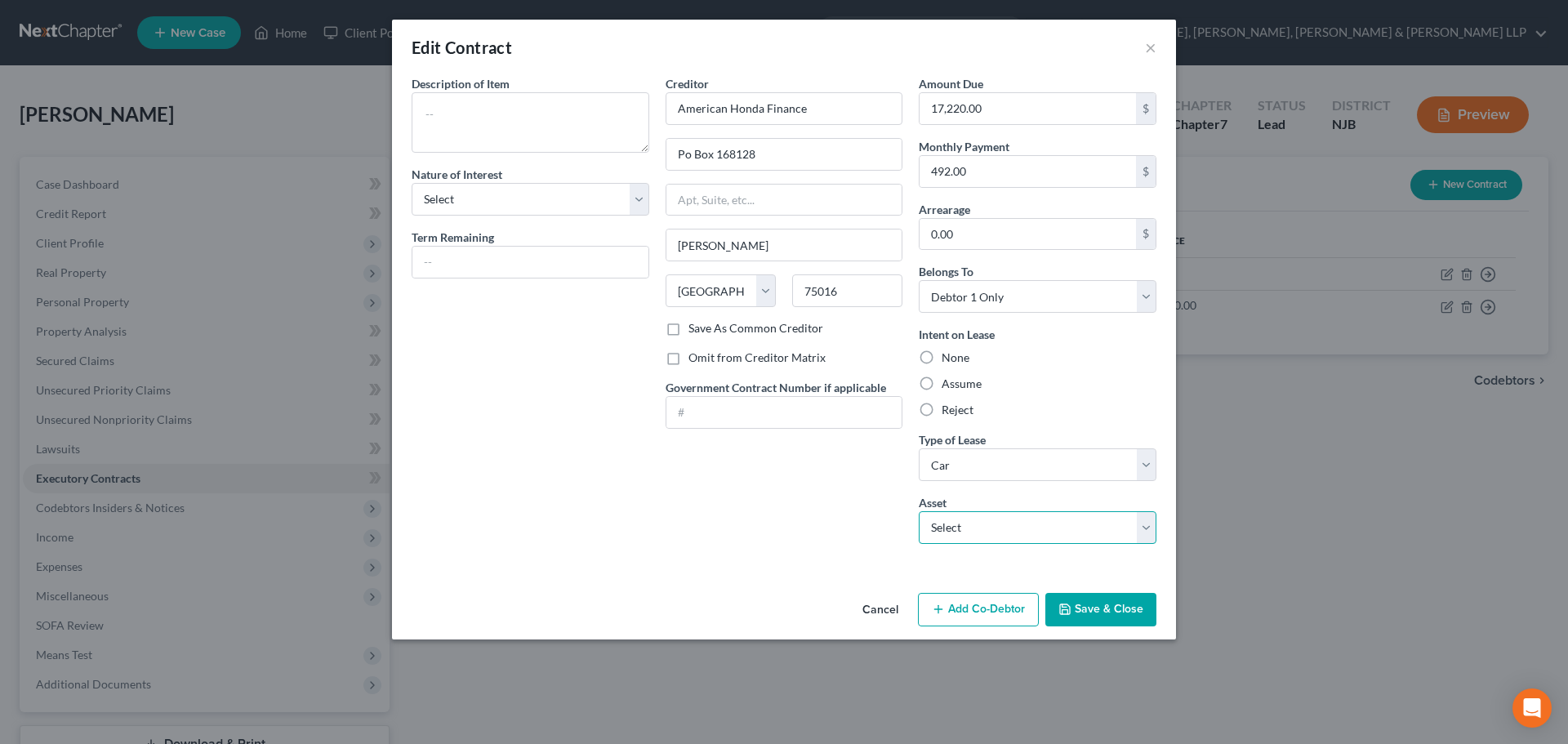
click at [958, 519] on select "Select 2024 Honda HRV - $0.0" at bounding box center [1037, 527] width 237 height 33
click at [919, 512] on select "Select 2024 Honda HRV - $0.0" at bounding box center [1037, 527] width 237 height 33
click at [970, 385] on label "Assume" at bounding box center [961, 384] width 40 height 17
click at [959, 385] on input "Assume" at bounding box center [953, 380] width 11 height 11
click at [1092, 597] on button "Save & Close" at bounding box center [1100, 609] width 111 height 34
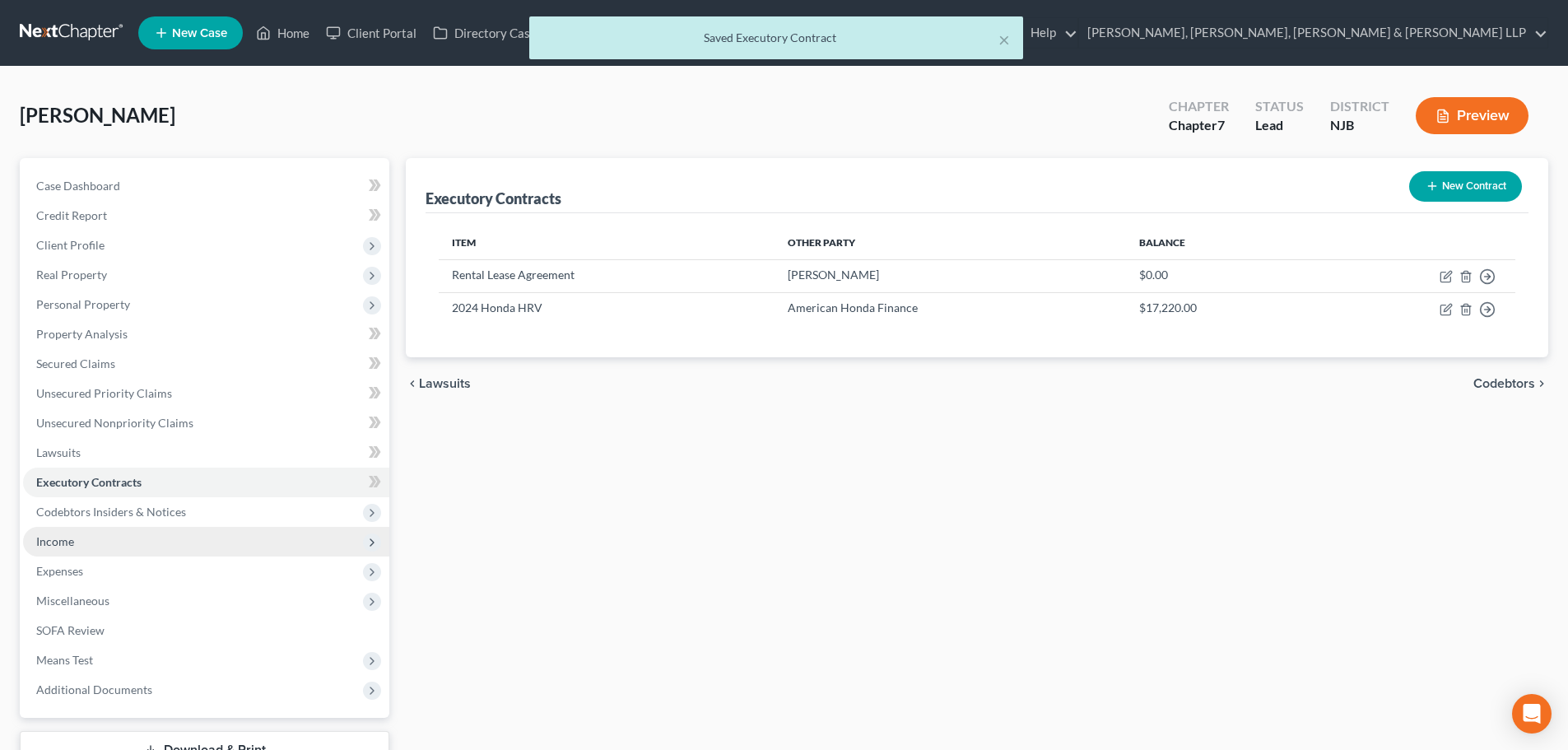
click at [153, 531] on span "Income" at bounding box center [206, 541] width 367 height 29
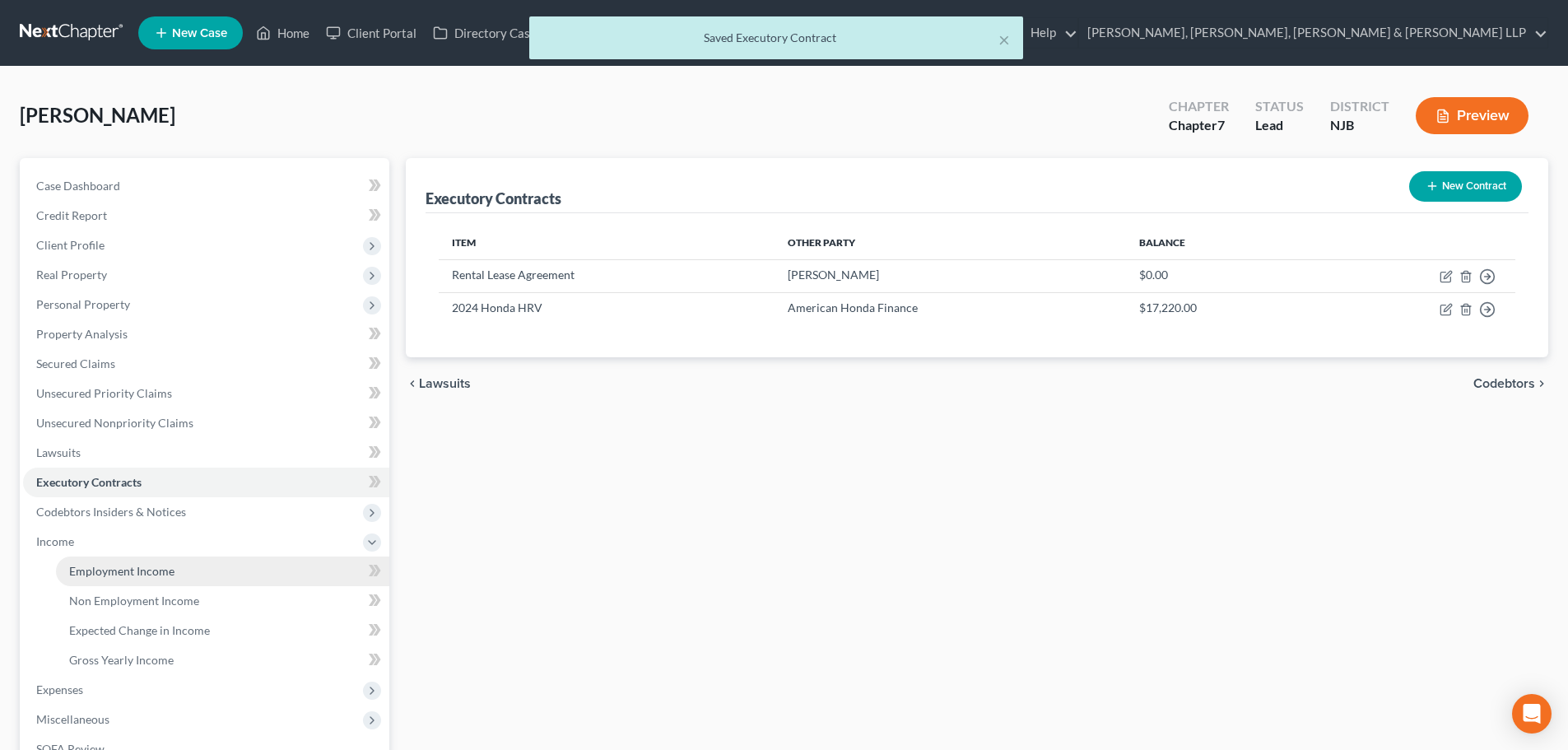
click at [149, 568] on span "Employment Income" at bounding box center [121, 571] width 105 height 14
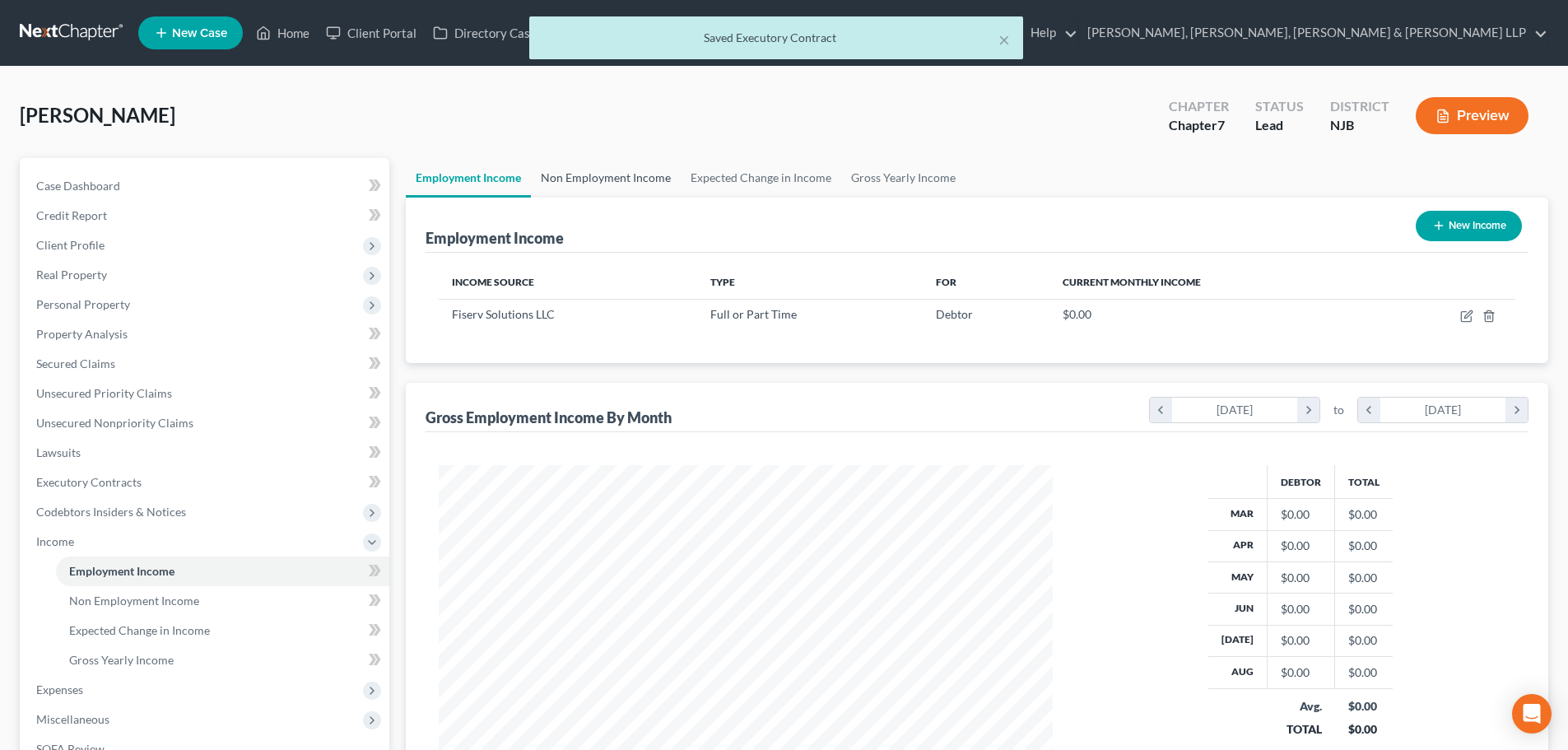
scroll to position [307, 647]
click at [570, 174] on link "Non Employment Income" at bounding box center [606, 178] width 150 height 40
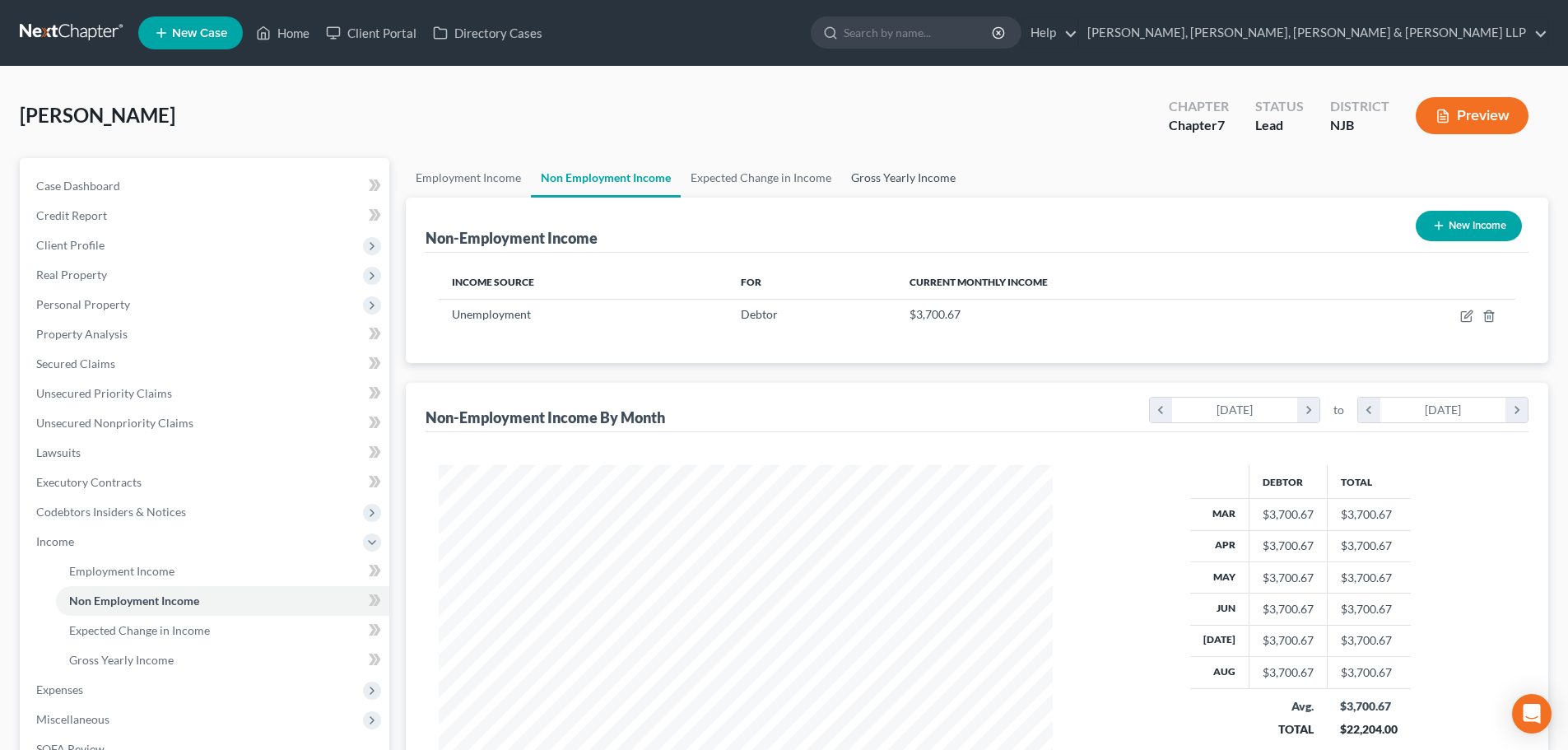
drag, startPoint x: 896, startPoint y: 177, endPoint x: 509, endPoint y: 269, distance: 397.8
click at [894, 177] on link "Gross Yearly Income" at bounding box center [903, 178] width 125 height 40
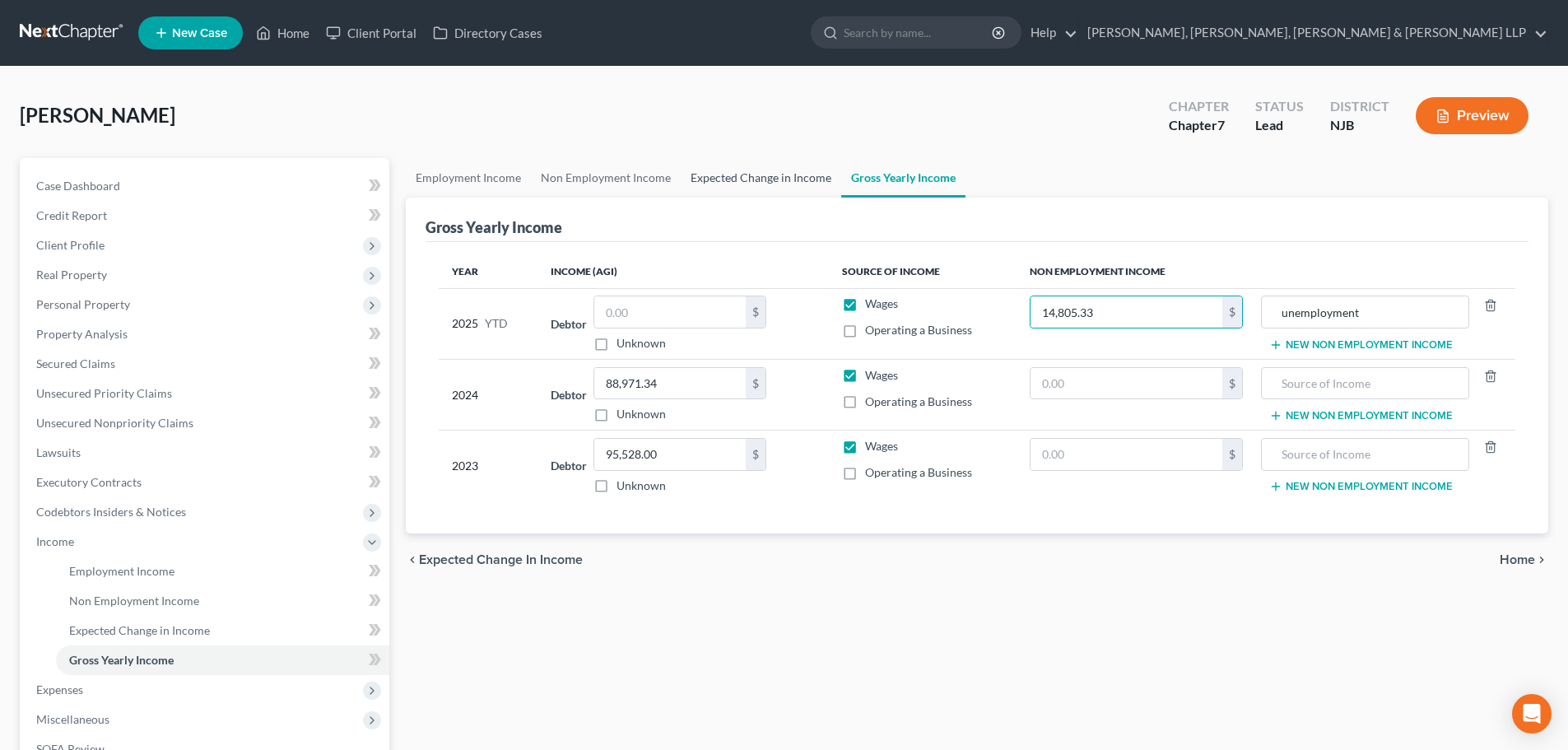
click at [747, 182] on link "Expected Change in Income" at bounding box center [761, 178] width 160 height 40
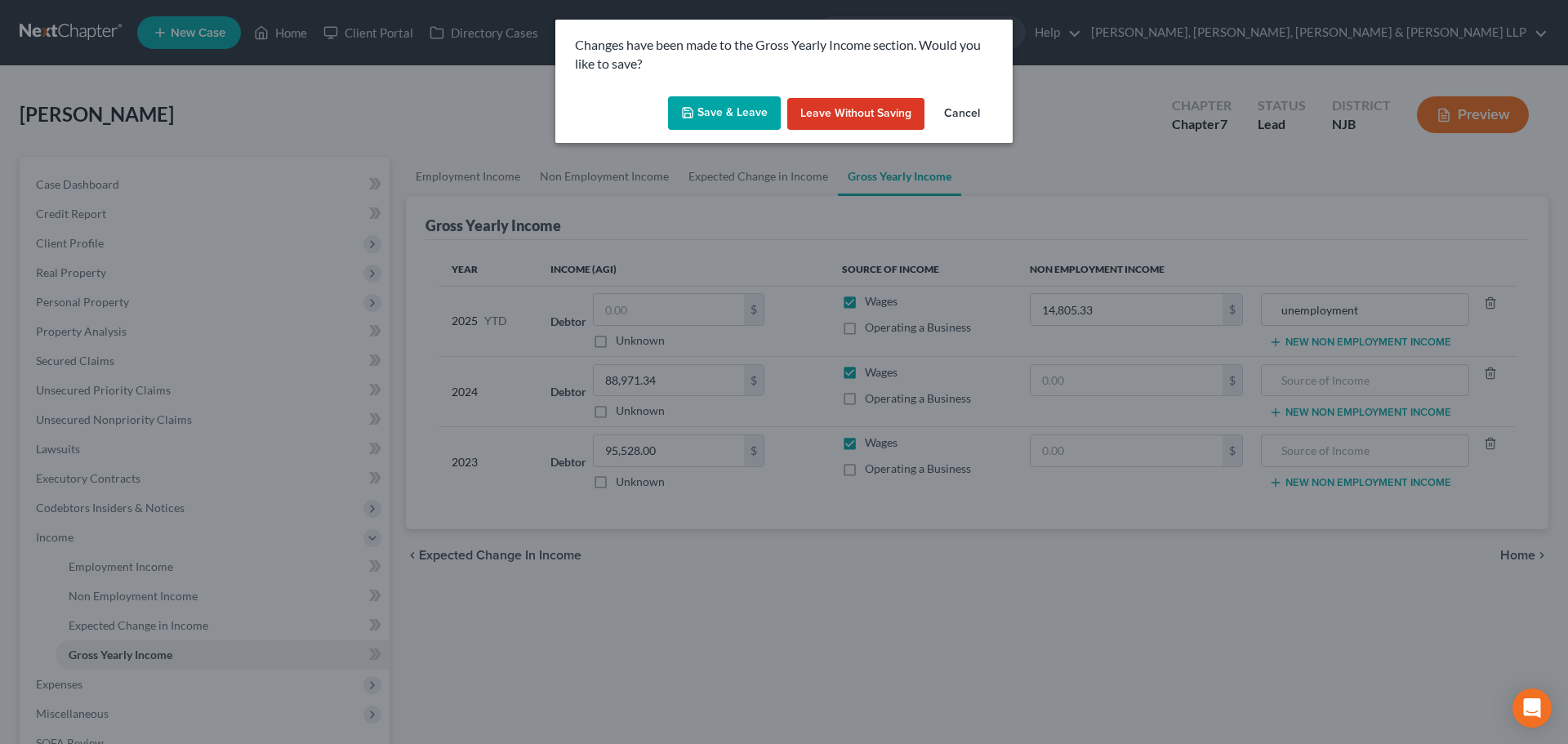
click at [733, 122] on button "Save & Leave" at bounding box center [724, 113] width 113 height 34
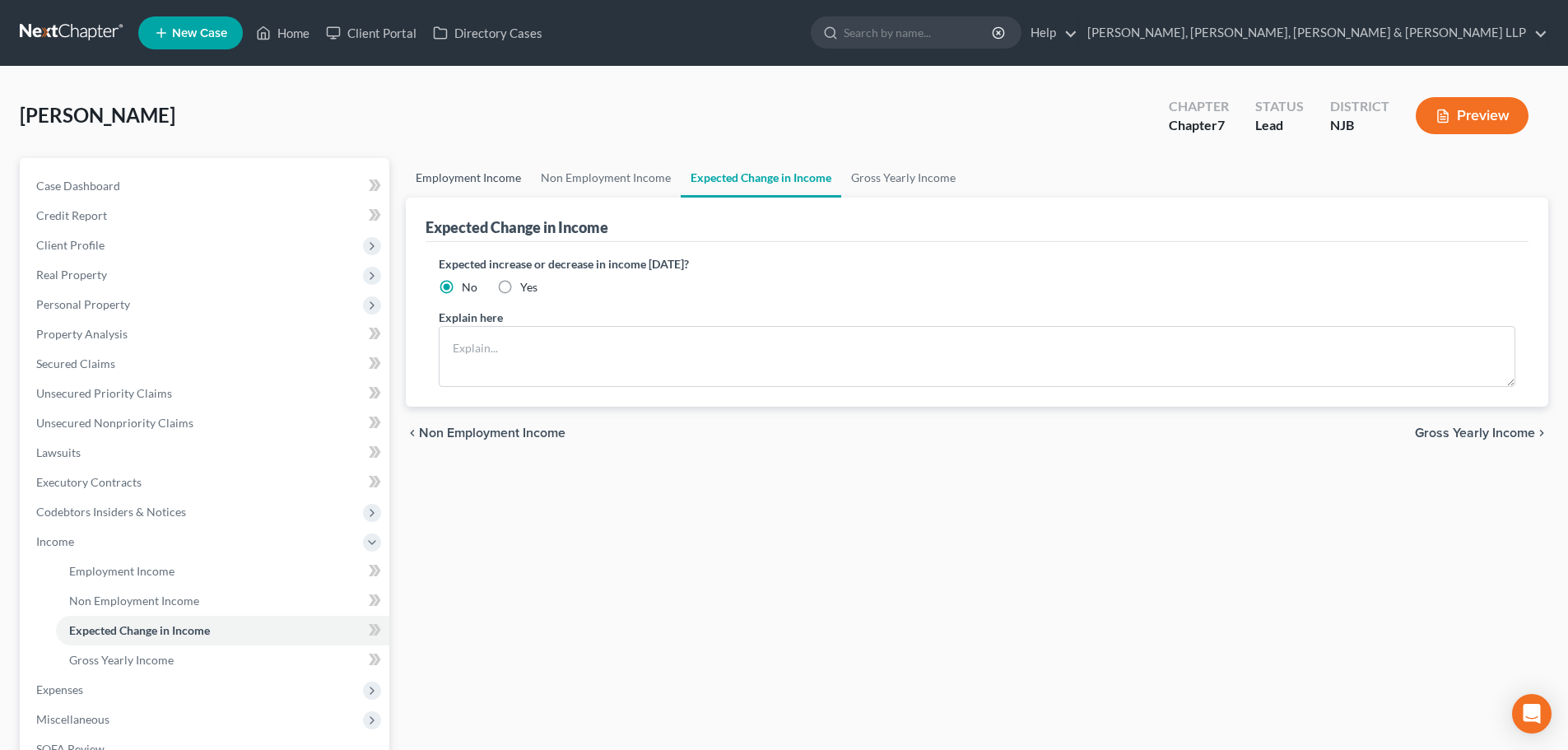
click at [467, 175] on link "Employment Income" at bounding box center [468, 178] width 125 height 40
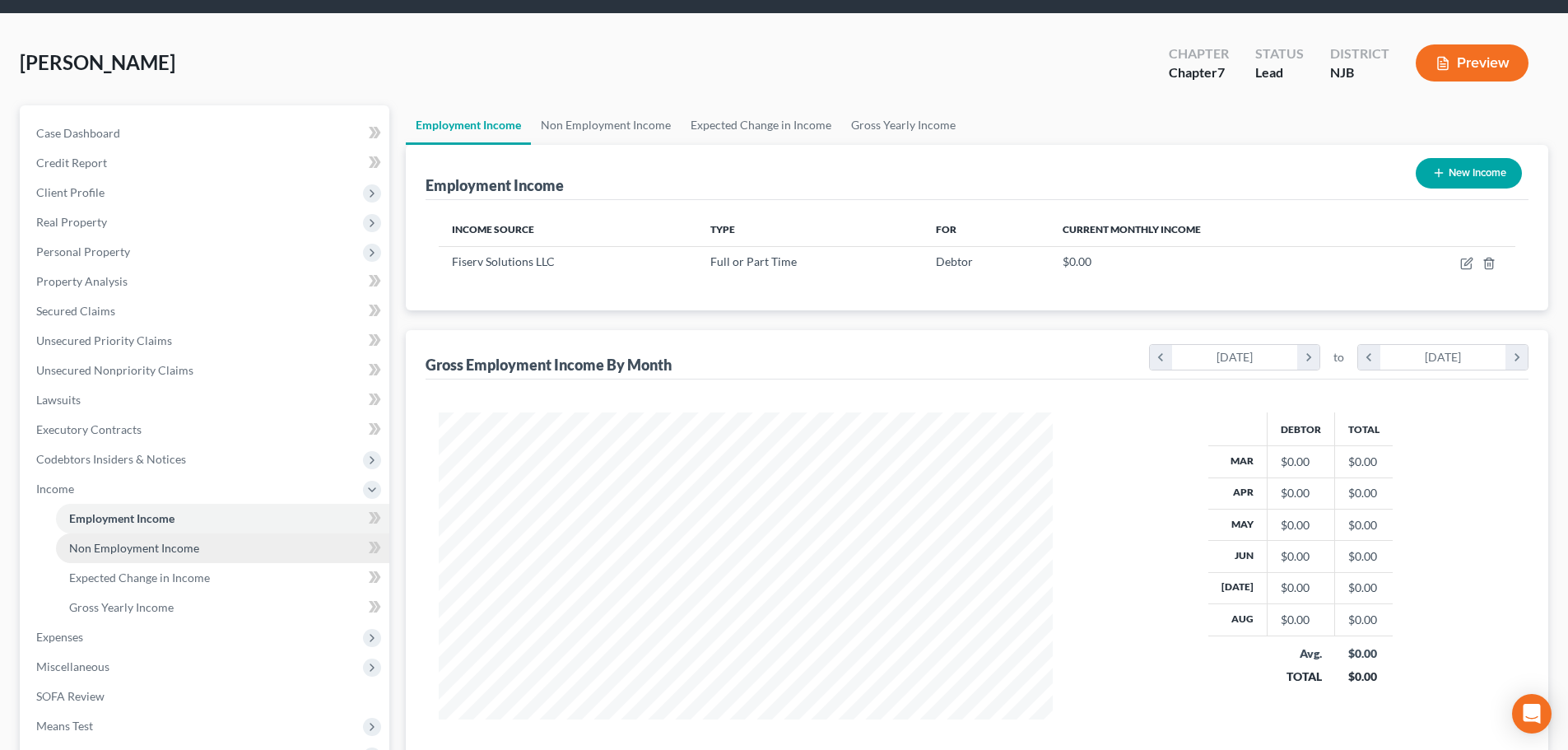
scroll to position [83, 0]
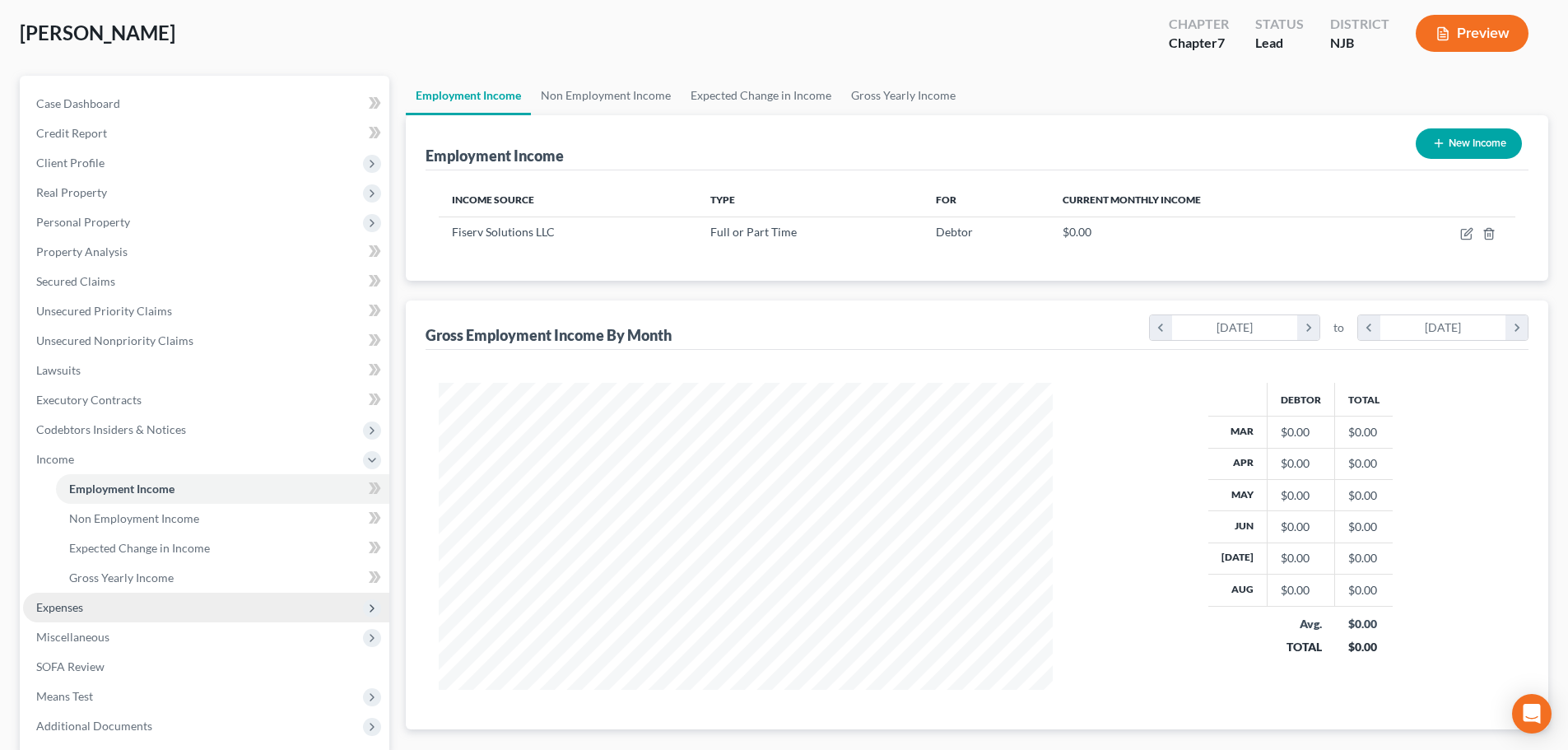
click at [96, 613] on span "Expenses" at bounding box center [206, 607] width 367 height 29
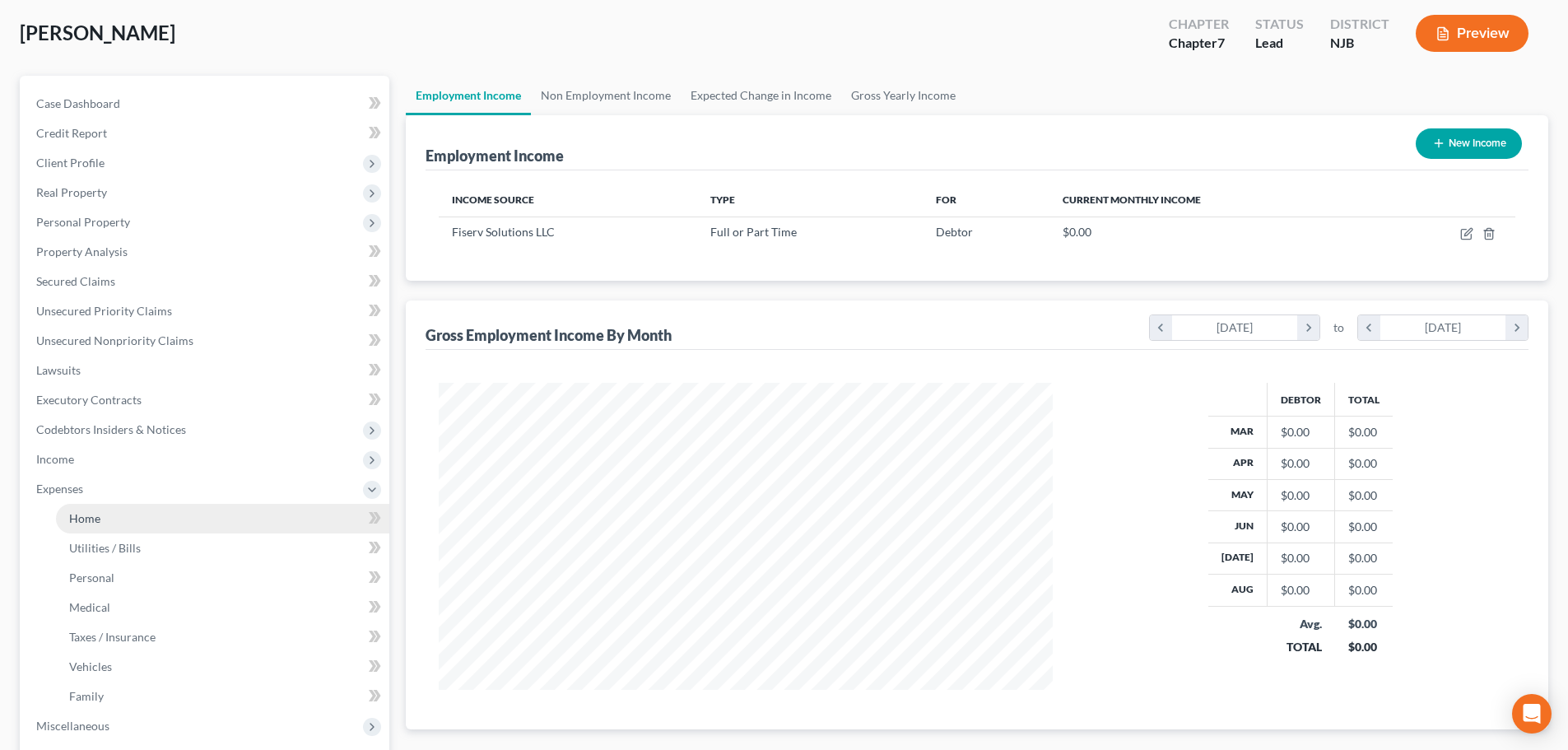
click at [77, 520] on span "Home" at bounding box center [84, 518] width 31 height 14
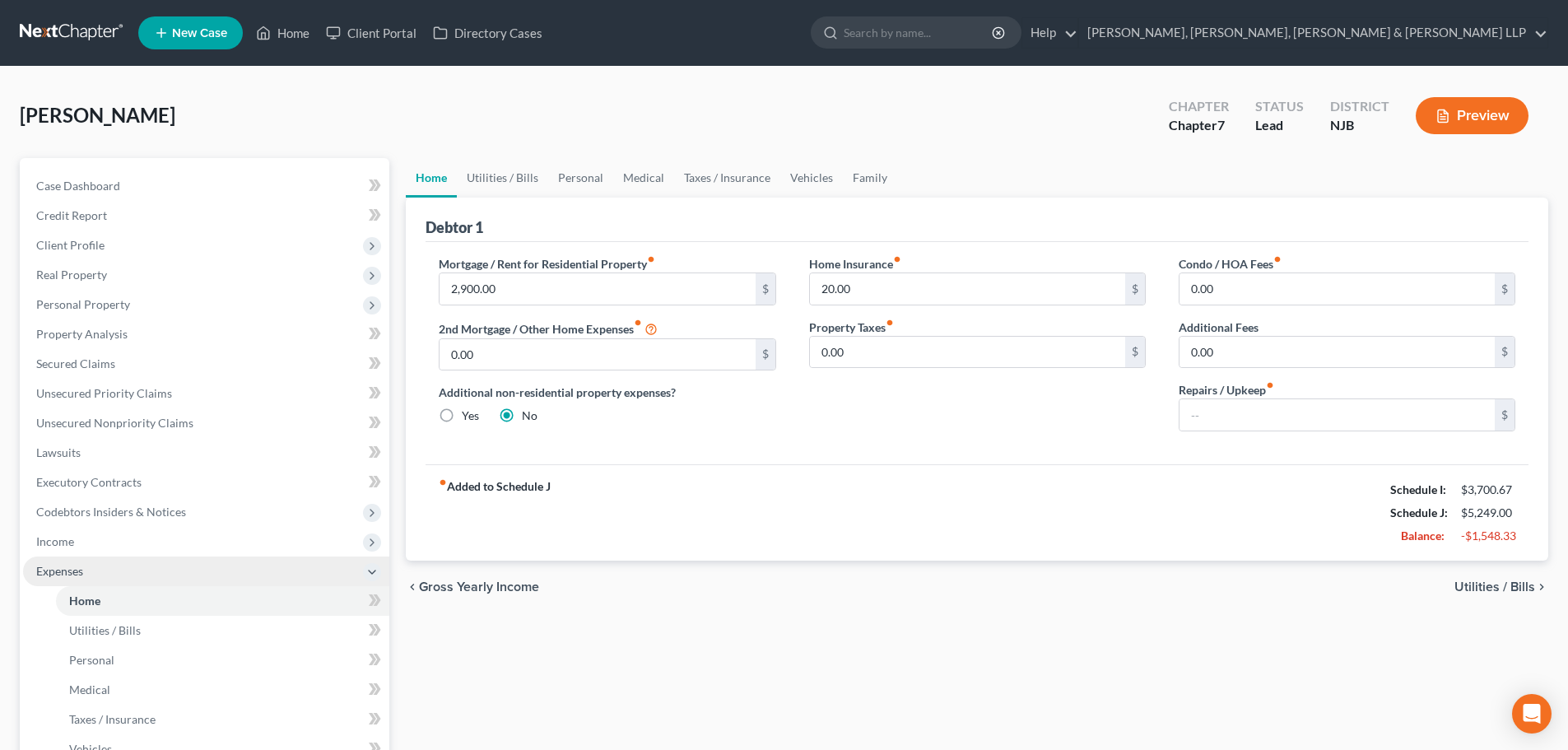
click at [72, 538] on span "Income" at bounding box center [55, 541] width 38 height 14
click at [118, 565] on span "Employment Income" at bounding box center [121, 571] width 105 height 14
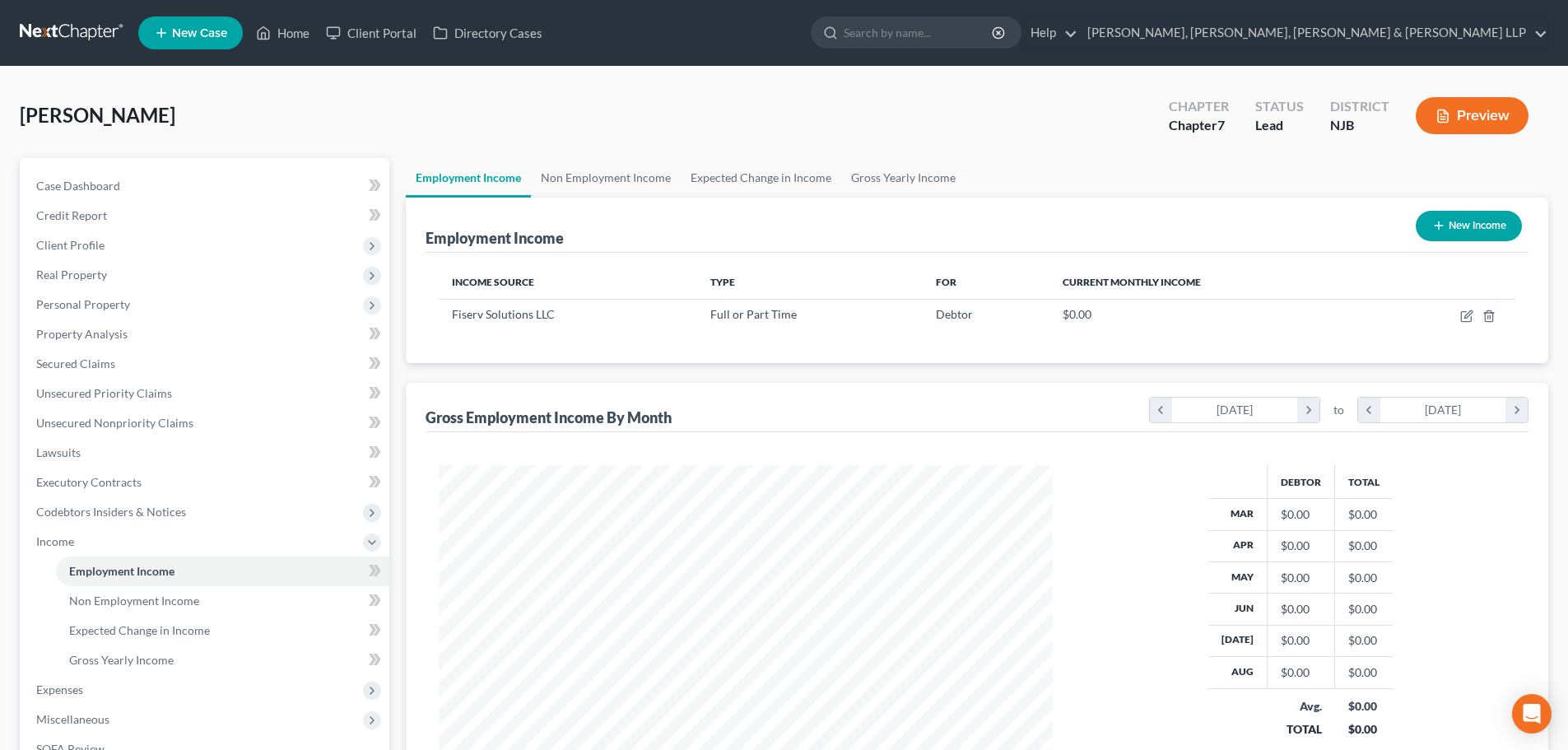
scroll to position [307, 647]
drag, startPoint x: 560, startPoint y: 175, endPoint x: 887, endPoint y: 270, distance: 340.5
click at [561, 175] on link "Non Employment Income" at bounding box center [606, 178] width 150 height 40
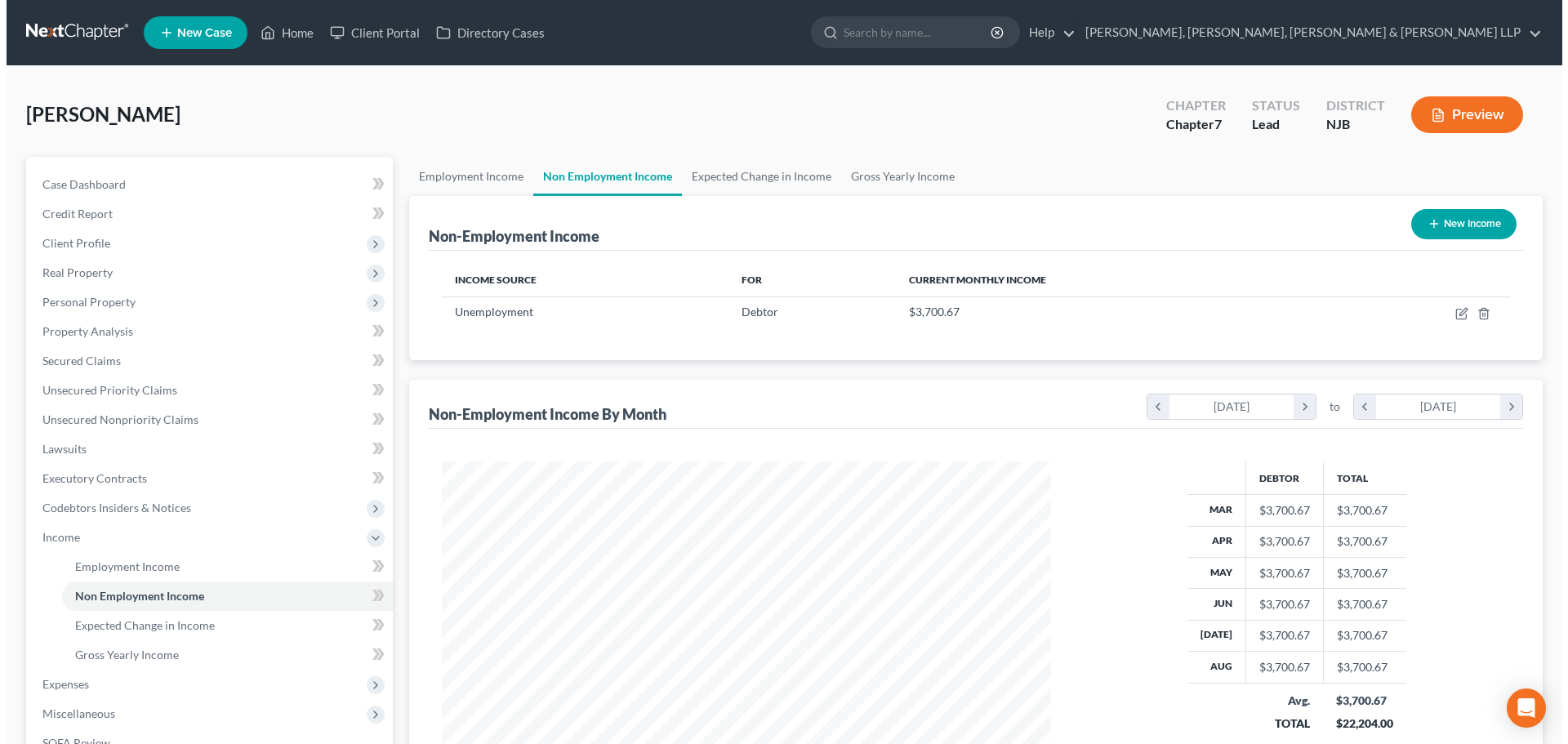
scroll to position [304, 642]
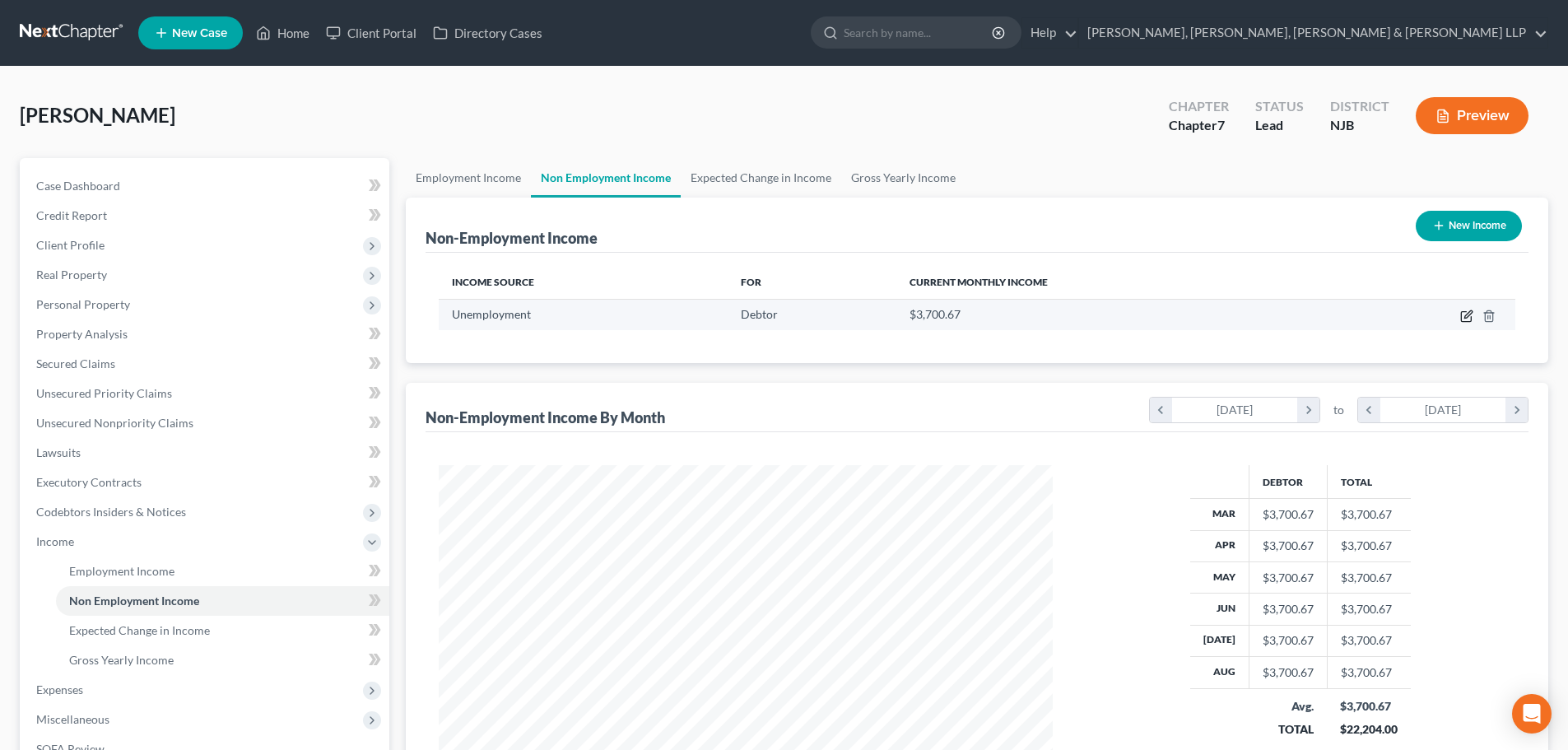
click at [1471, 319] on icon "button" at bounding box center [1466, 317] width 10 height 10
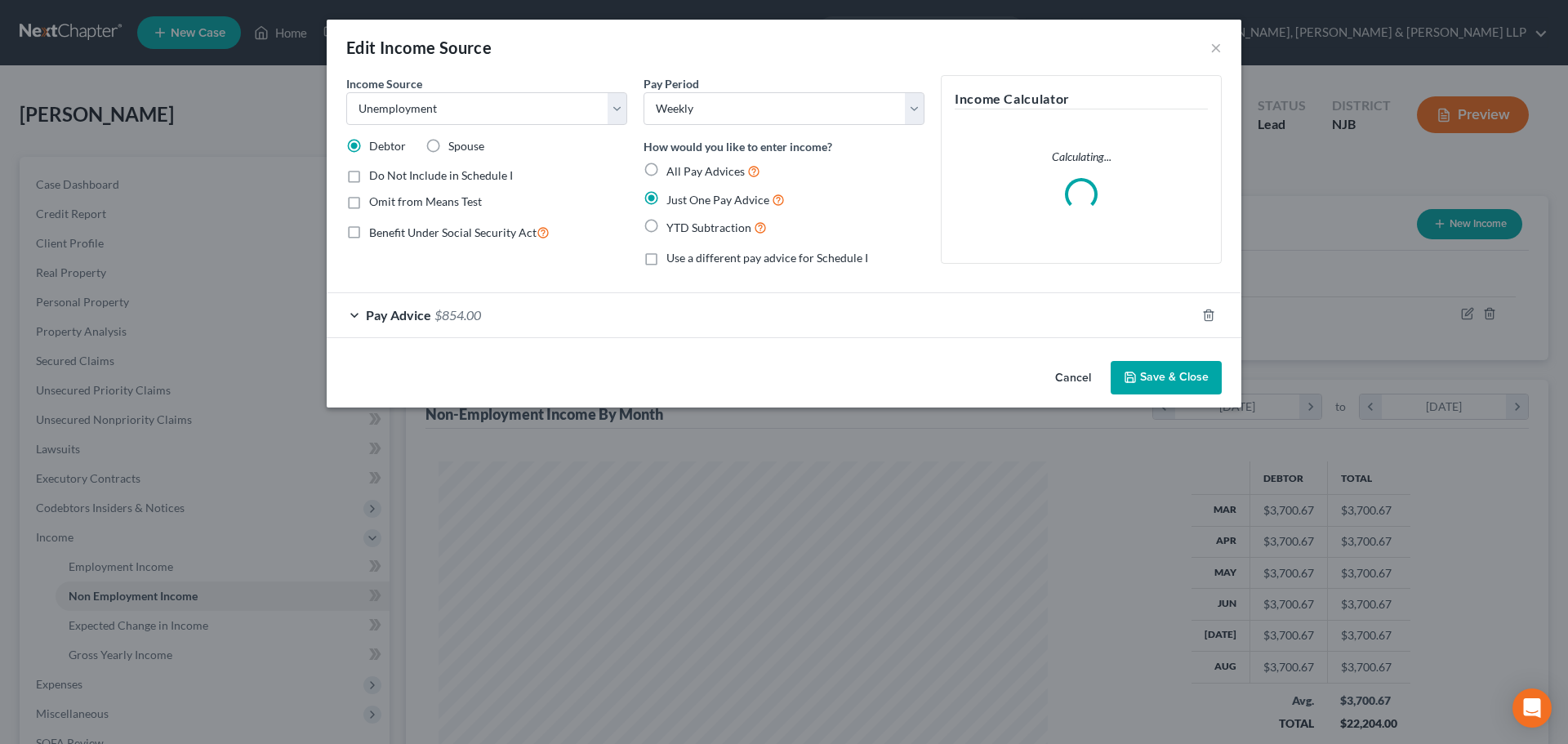
scroll to position [307, 648]
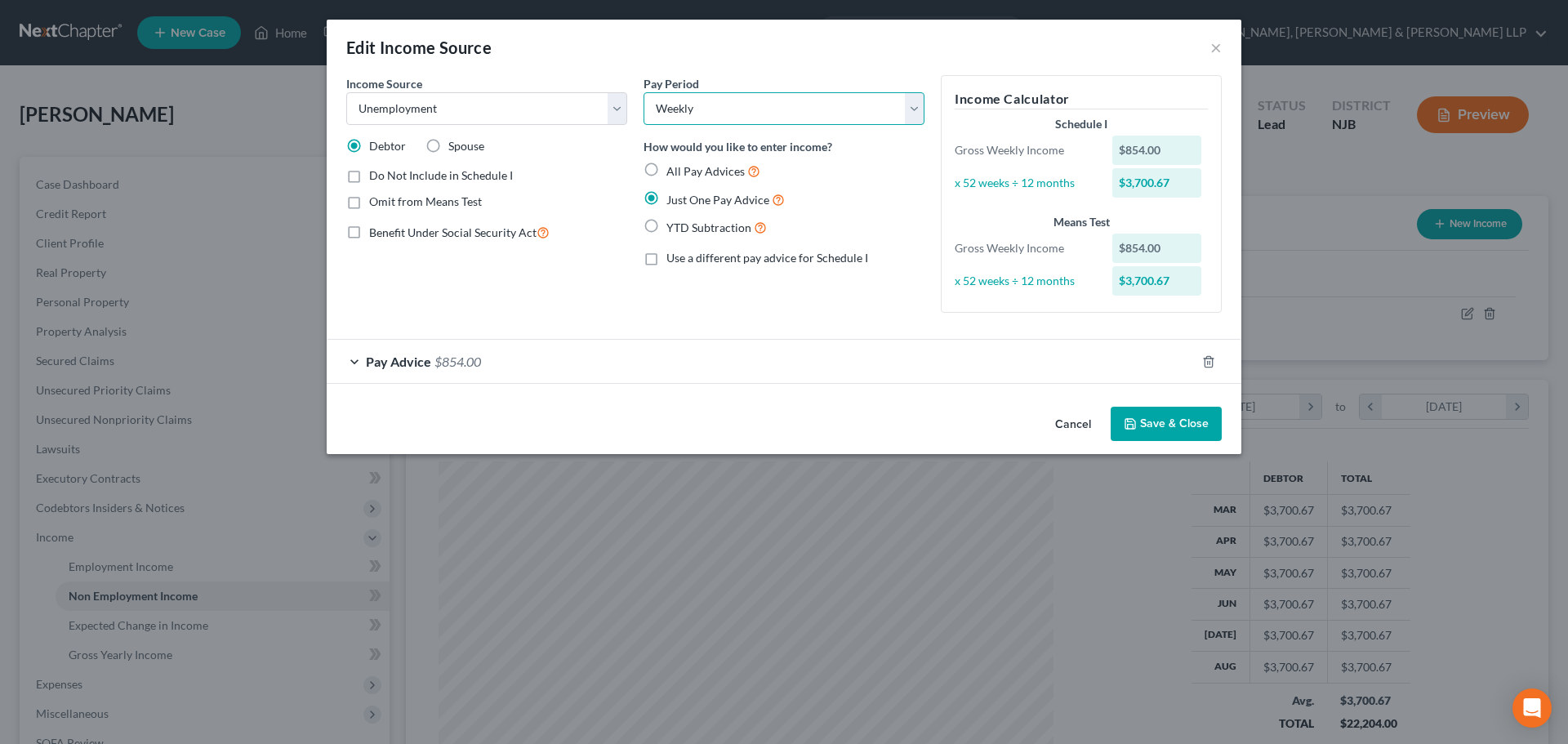
drag, startPoint x: 685, startPoint y: 109, endPoint x: 688, endPoint y: 124, distance: 15.3
click at [685, 109] on select "Select Monthly Twice Monthly Every Other Week Weekly" at bounding box center [784, 108] width 281 height 33
click at [568, 215] on div "Income Source * Select Unemployment Disability (from employer) Pension Retireme…" at bounding box center [486, 201] width 298 height 251
click at [666, 166] on label "All Pay Advices" at bounding box center [713, 171] width 94 height 18
click at [673, 166] on input "All Pay Advices" at bounding box center [678, 166] width 11 height 11
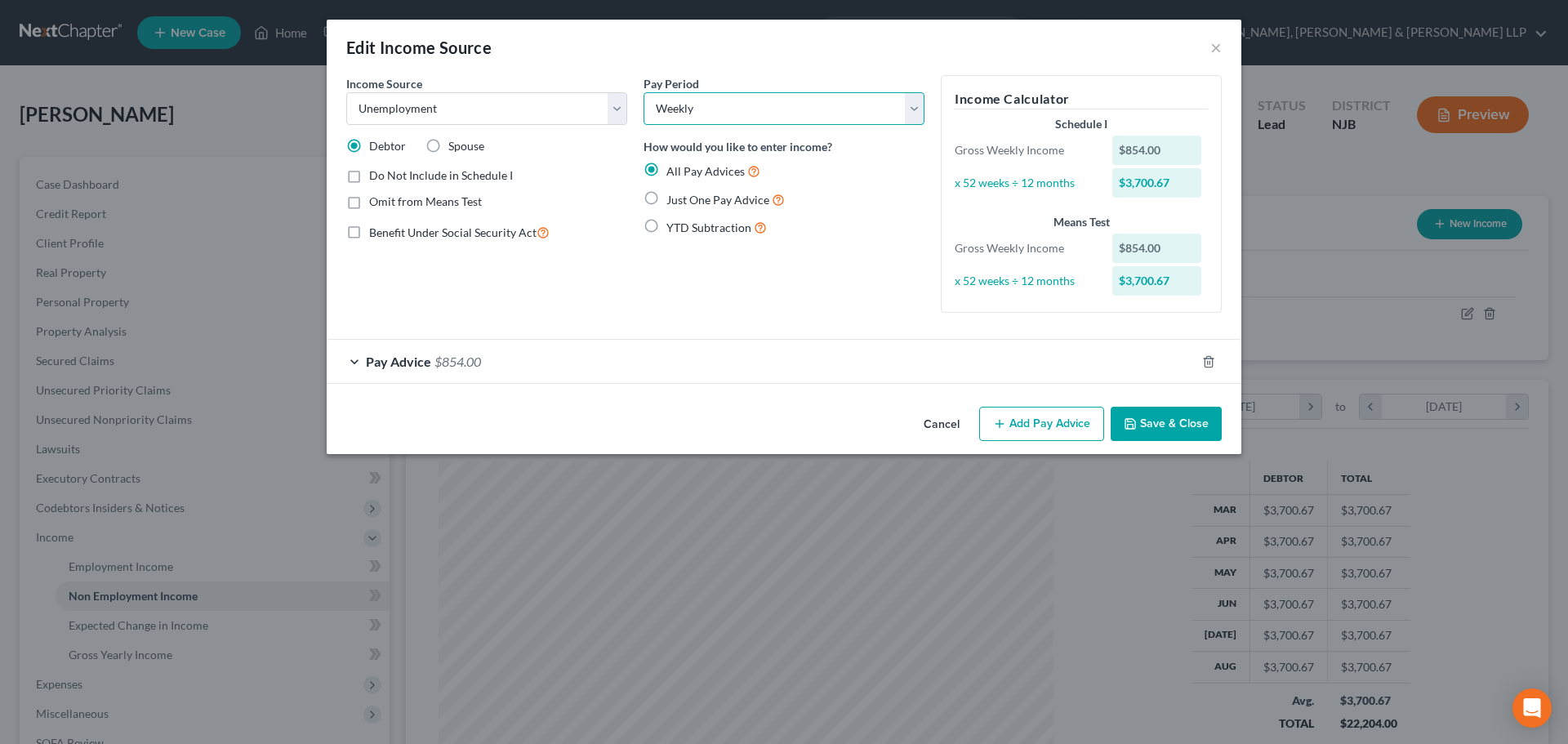
click at [700, 120] on select "Select Monthly Twice Monthly Every Other Week Weekly" at bounding box center [784, 108] width 281 height 33
click at [644, 92] on select "Select Monthly Twice Monthly Every Other Week Weekly" at bounding box center [784, 108] width 281 height 33
click at [473, 361] on span "$854.00" at bounding box center [458, 361] width 47 height 16
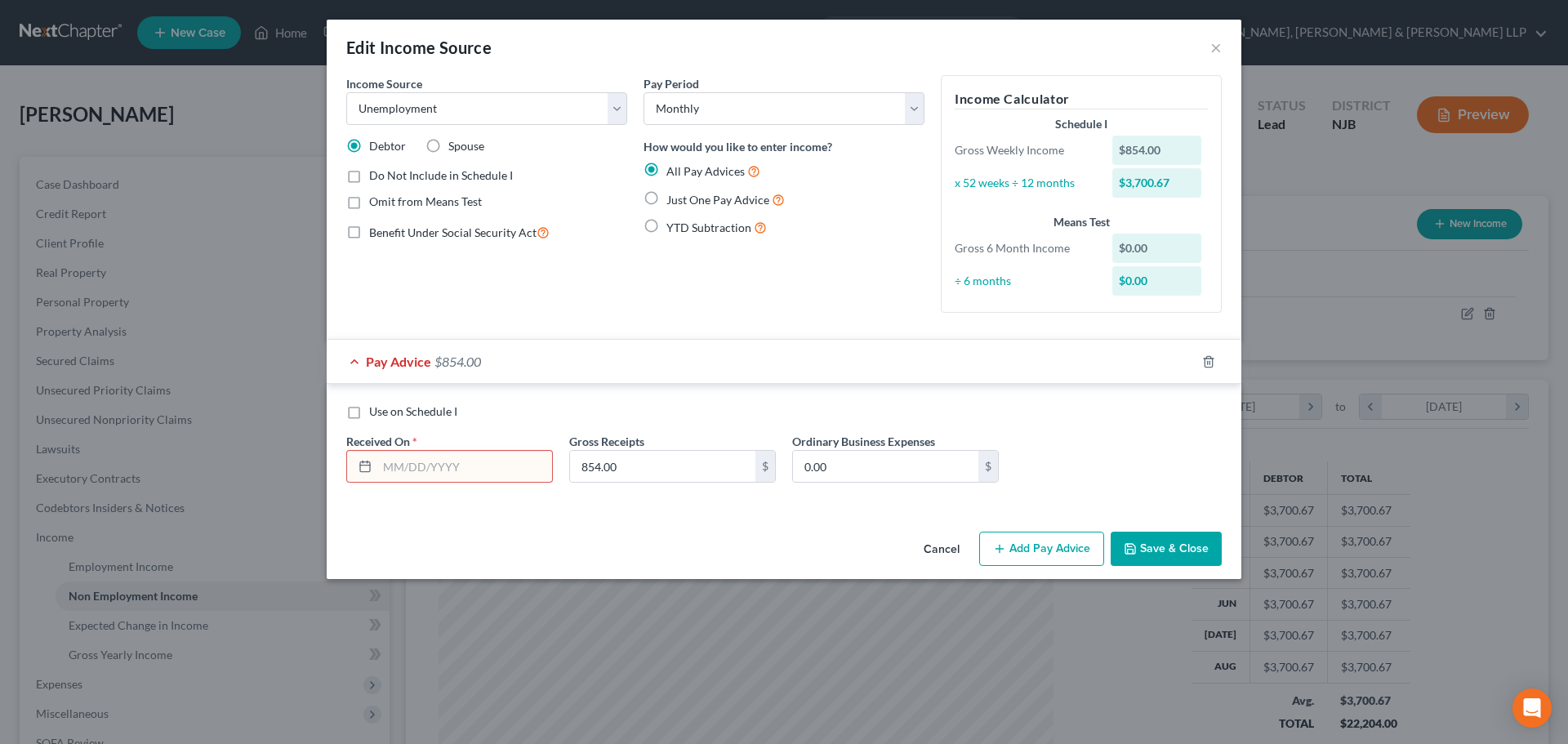
click at [427, 466] on input "text" at bounding box center [464, 466] width 175 height 31
click at [587, 460] on input "text" at bounding box center [663, 466] width 186 height 31
click at [1005, 544] on icon "button" at bounding box center [1000, 549] width 13 height 13
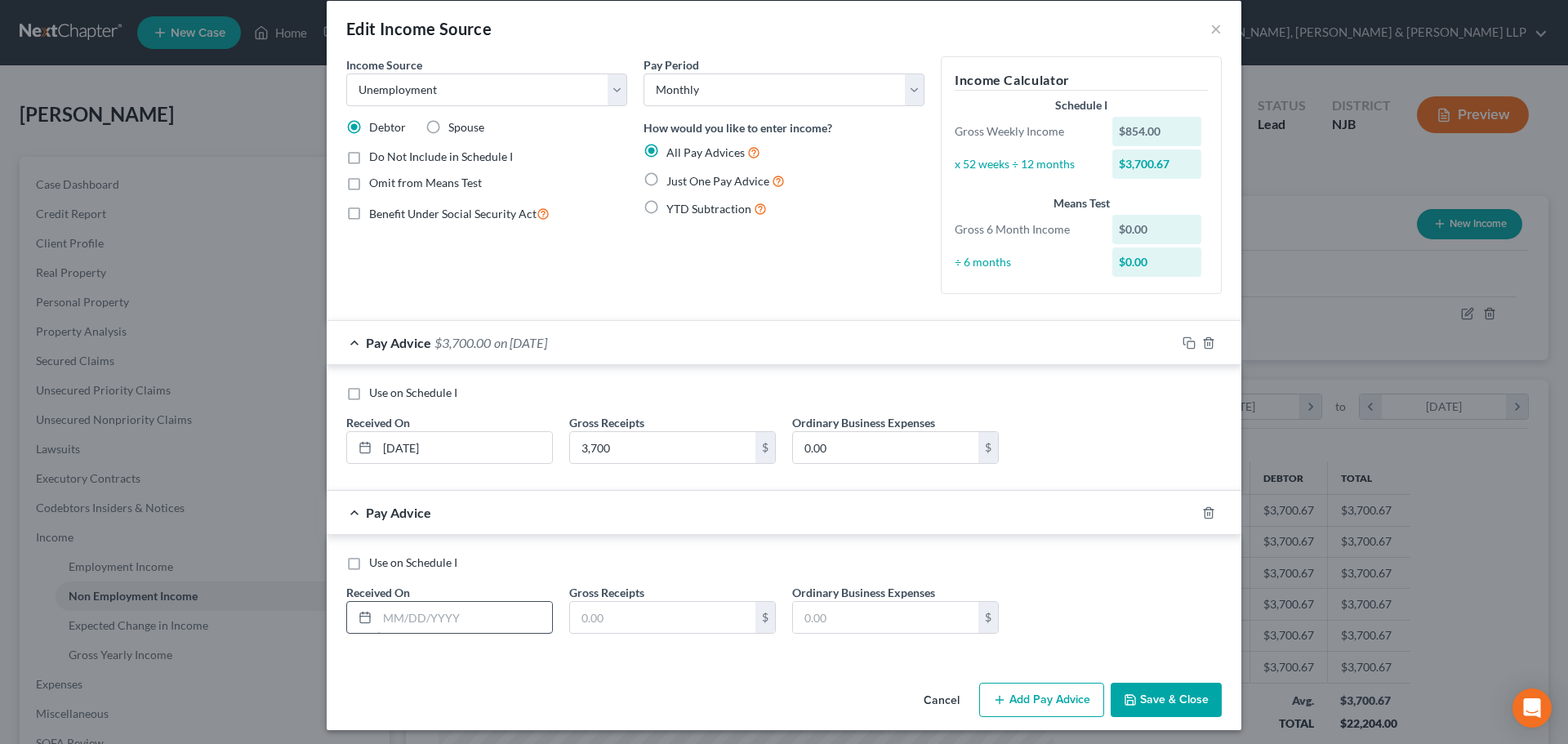
scroll to position [24, 0]
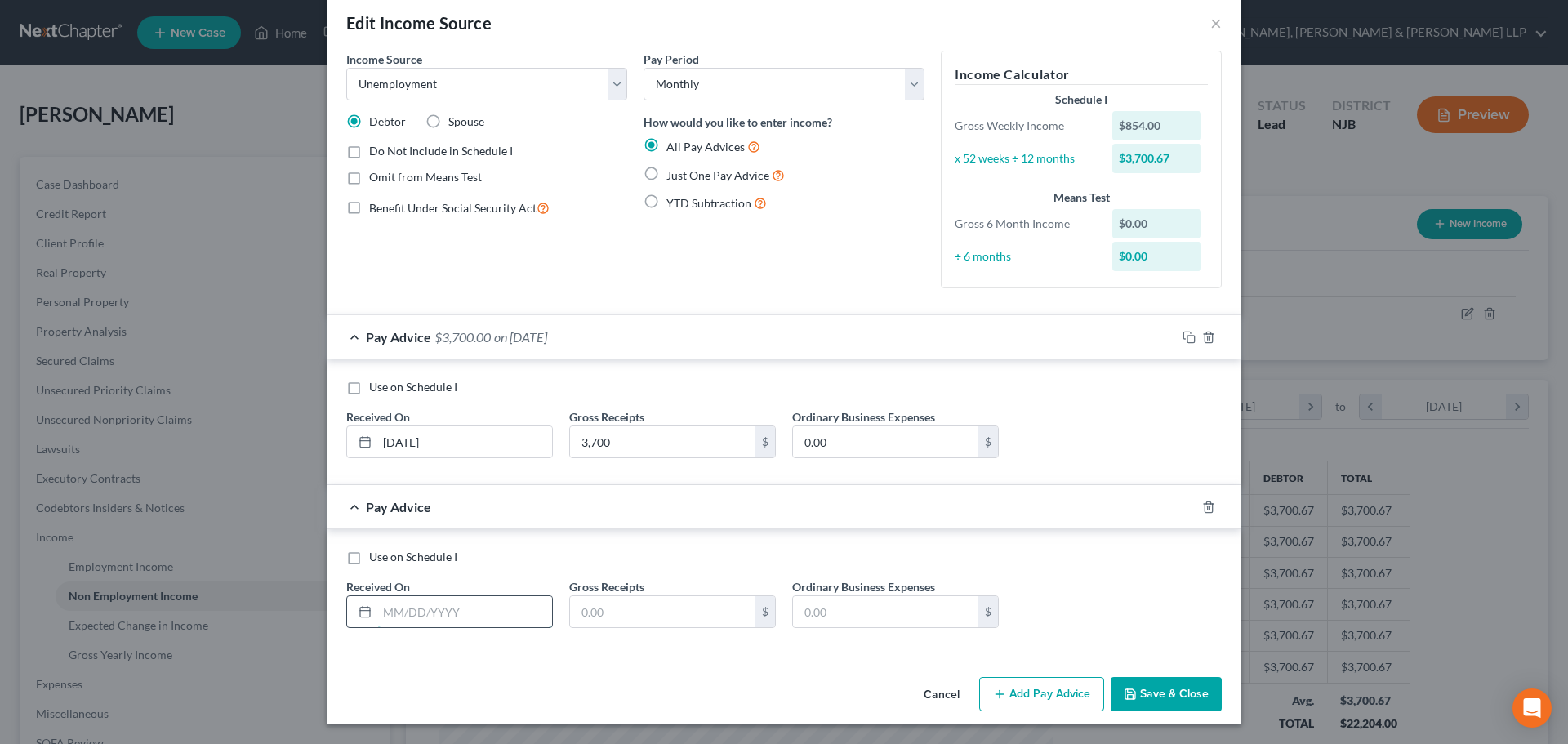
click at [427, 619] on input "text" at bounding box center [464, 611] width 175 height 31
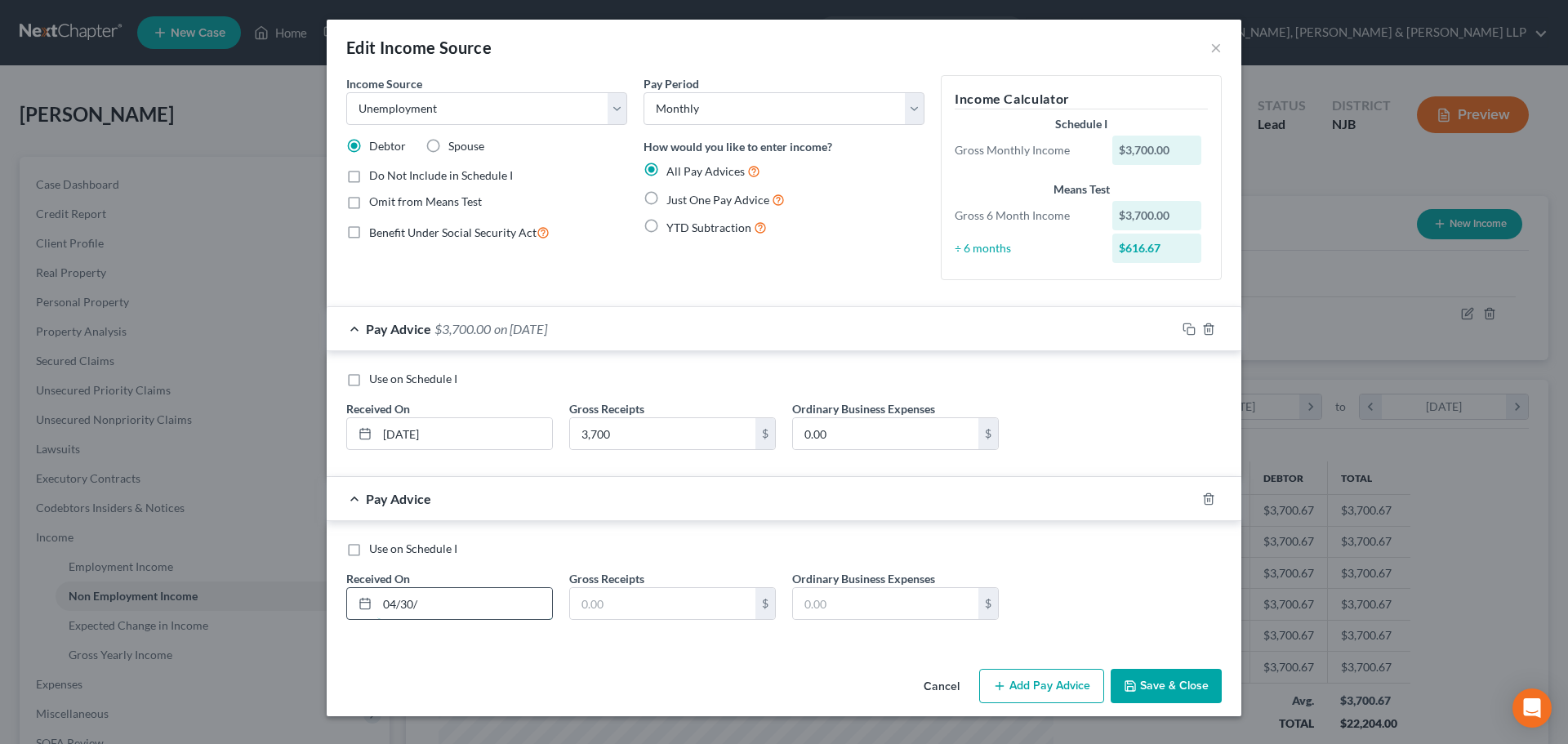
scroll to position [0, 0]
click at [594, 612] on input "text" at bounding box center [663, 603] width 186 height 31
click at [1019, 687] on button "Add Pay Advice" at bounding box center [1041, 685] width 125 height 34
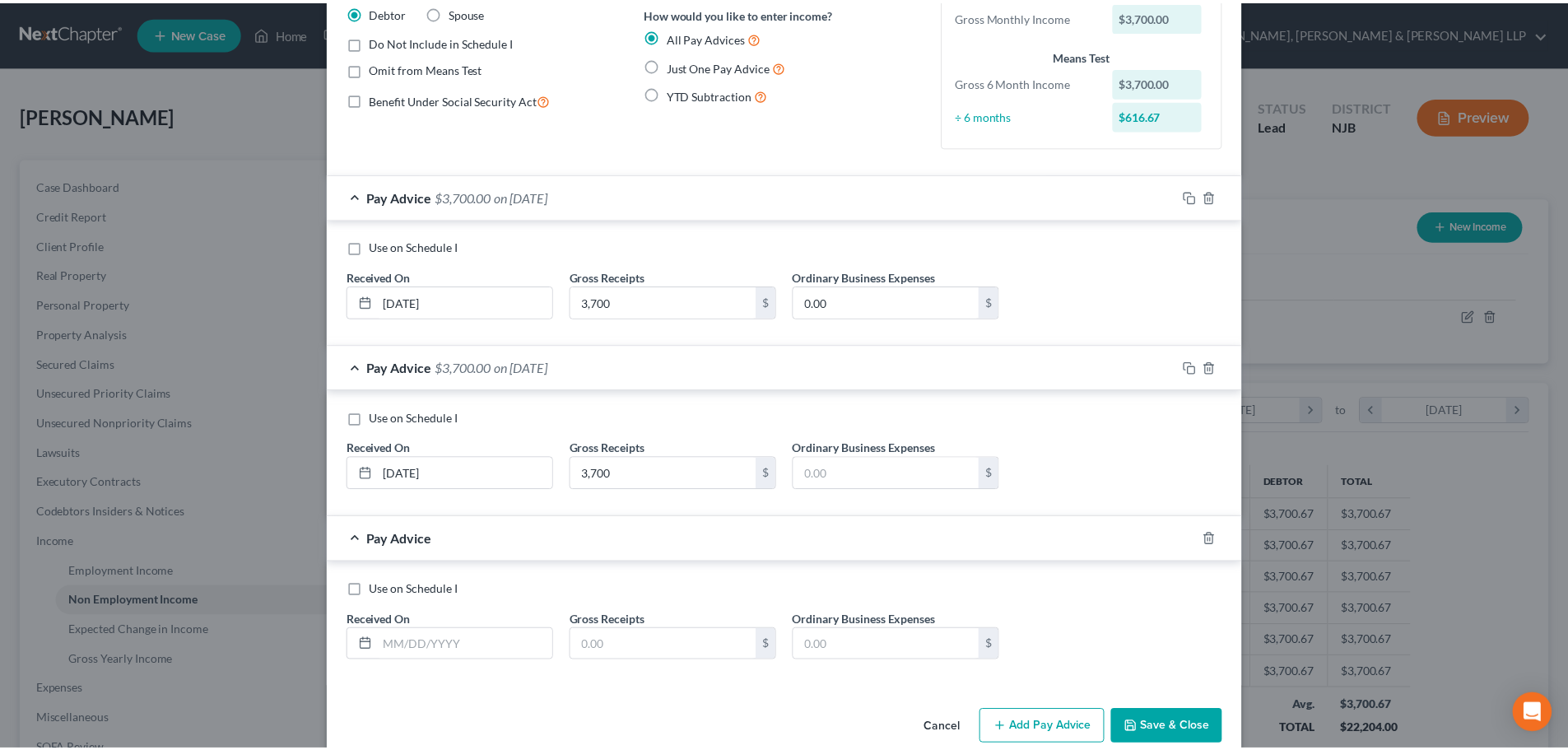
scroll to position [163, 0]
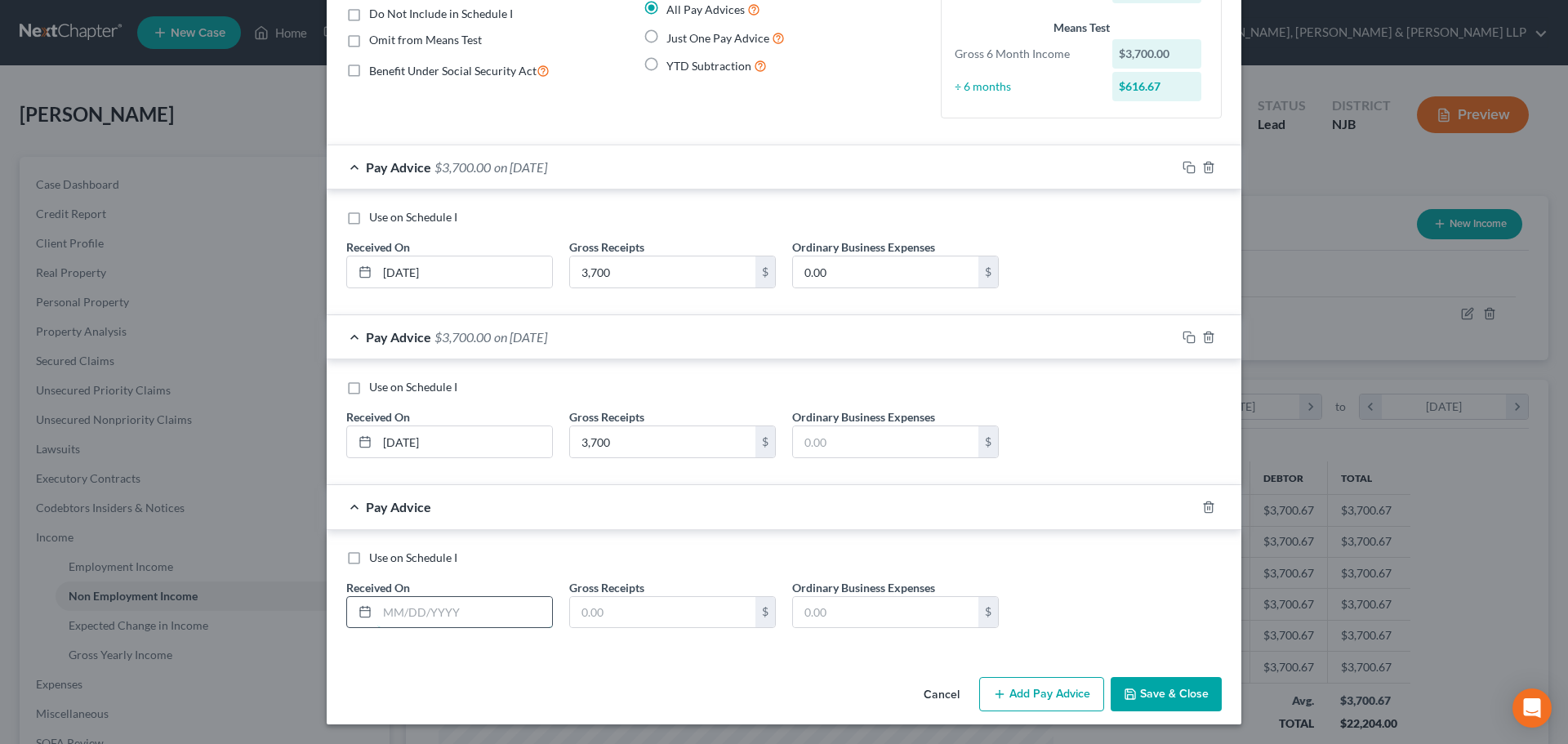
drag, startPoint x: 437, startPoint y: 625, endPoint x: 440, endPoint y: 617, distance: 8.5
click at [437, 625] on input "text" at bounding box center [464, 612] width 175 height 31
click at [594, 616] on input "text" at bounding box center [663, 612] width 186 height 31
click at [1148, 700] on button "Save & Close" at bounding box center [1166, 694] width 111 height 34
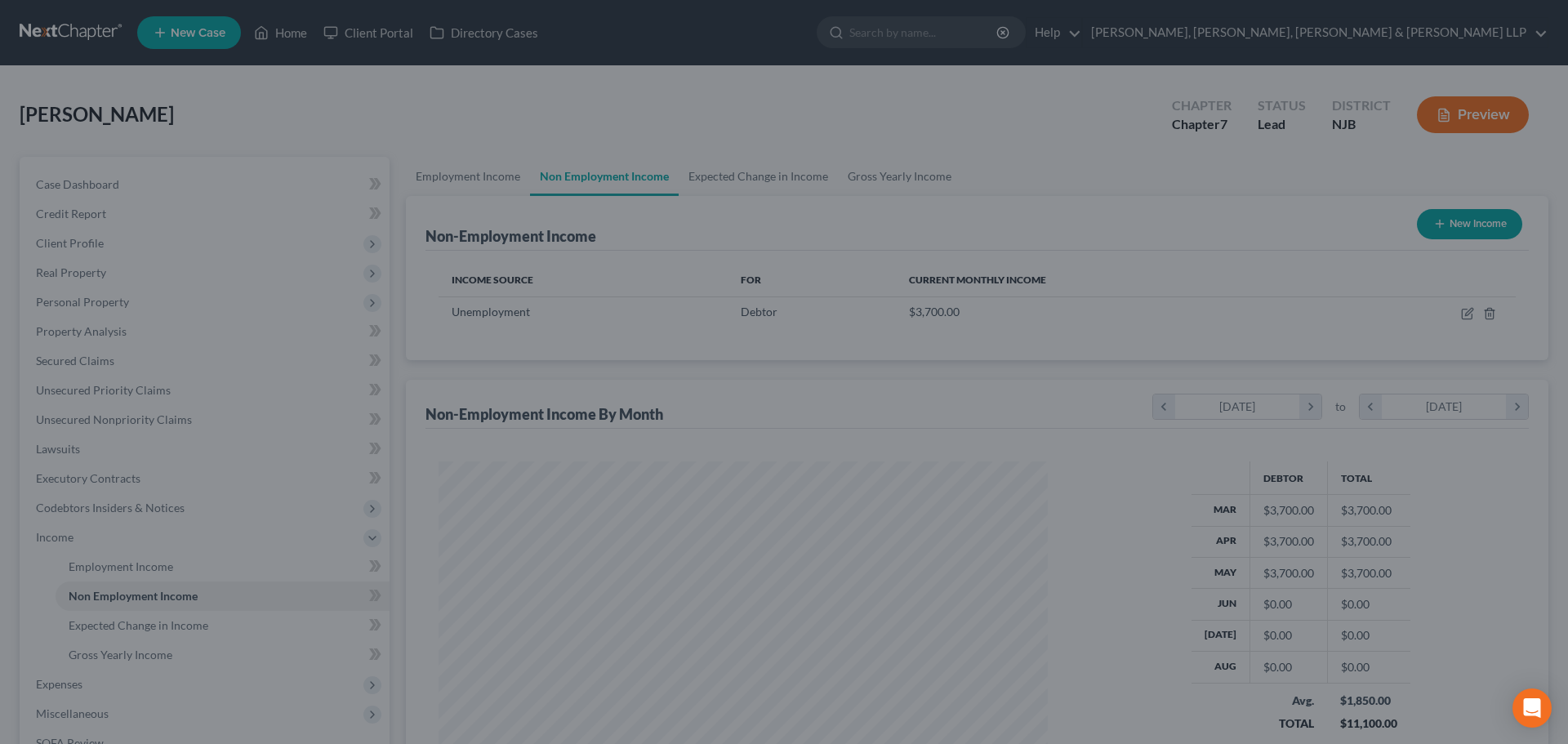
scroll to position [816293, 815825]
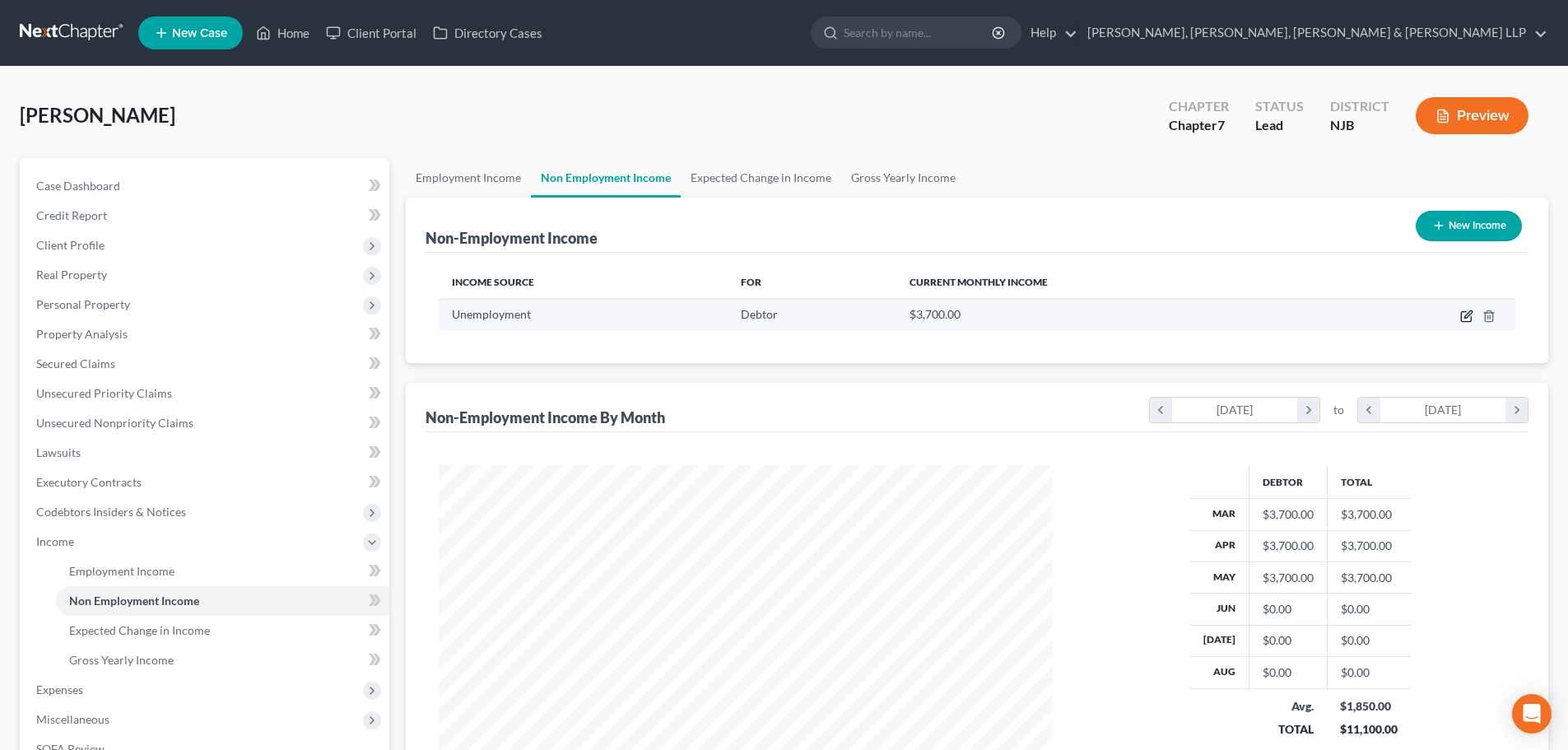
click at [1465, 314] on icon "button" at bounding box center [1467, 316] width 13 height 13
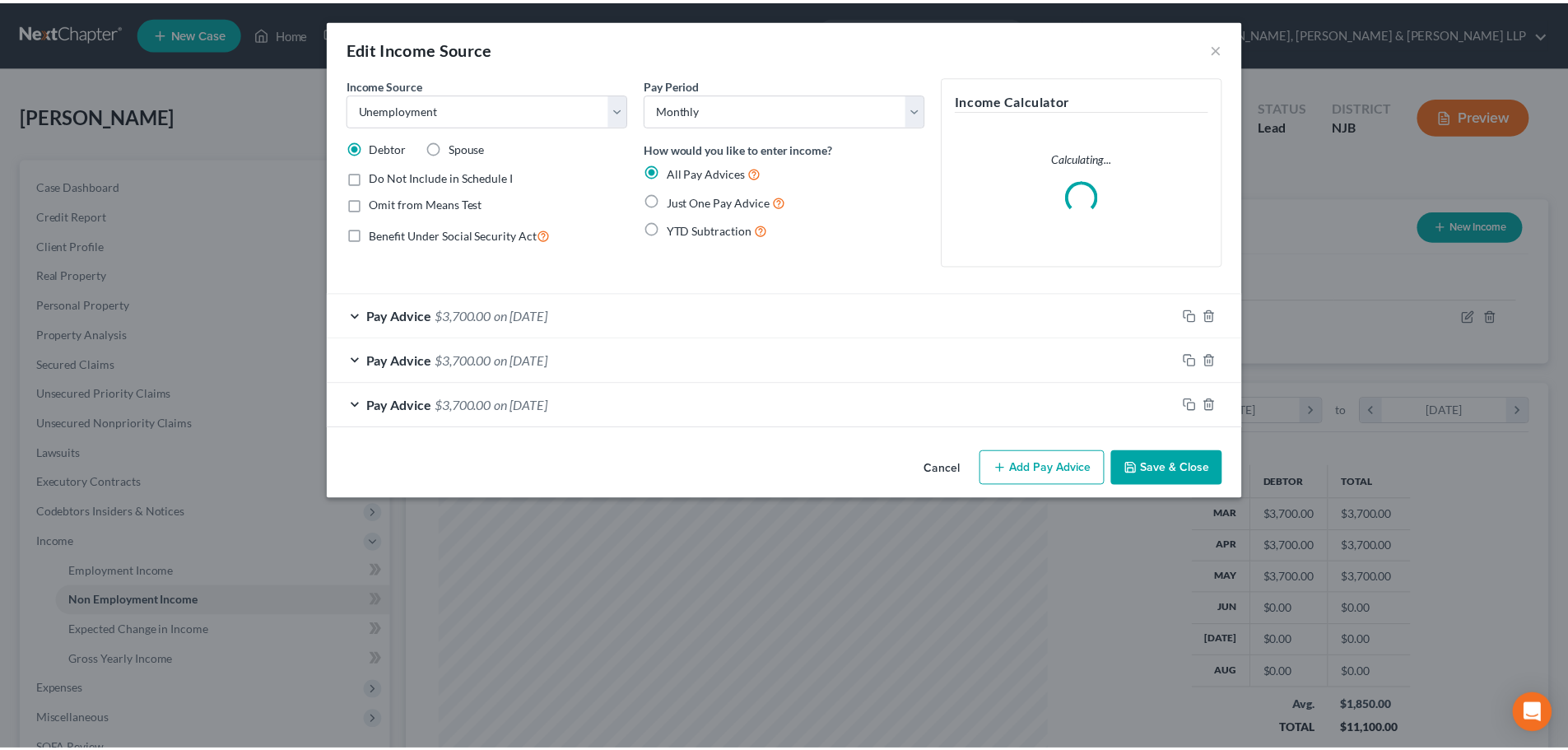
scroll to position [309, 653]
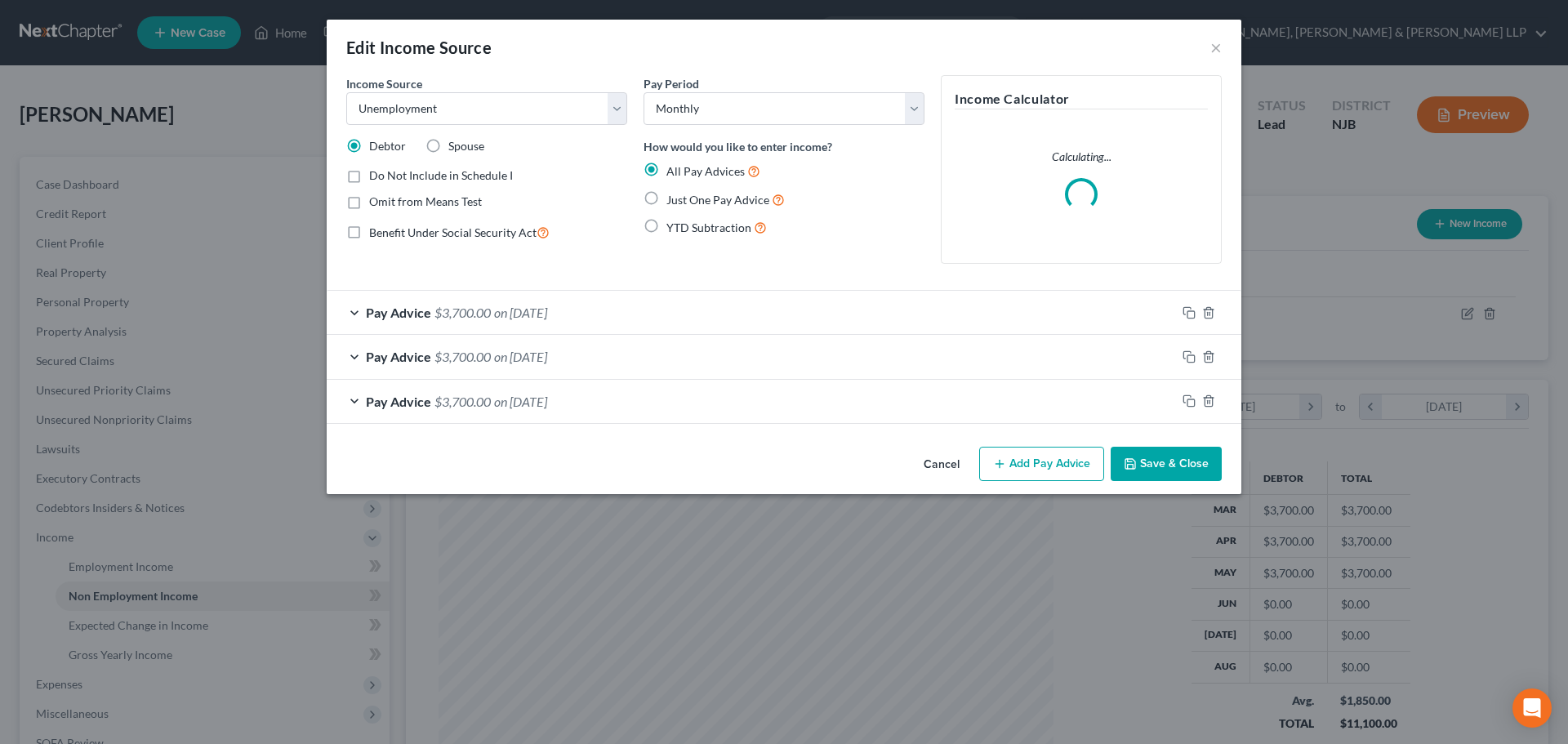
click at [442, 174] on span "Do Not Include in Schedule I" at bounding box center [441, 175] width 144 height 14
click at [386, 174] on input "Do Not Include in Schedule I" at bounding box center [380, 172] width 11 height 11
click at [1178, 453] on button "Save & Close" at bounding box center [1166, 463] width 111 height 34
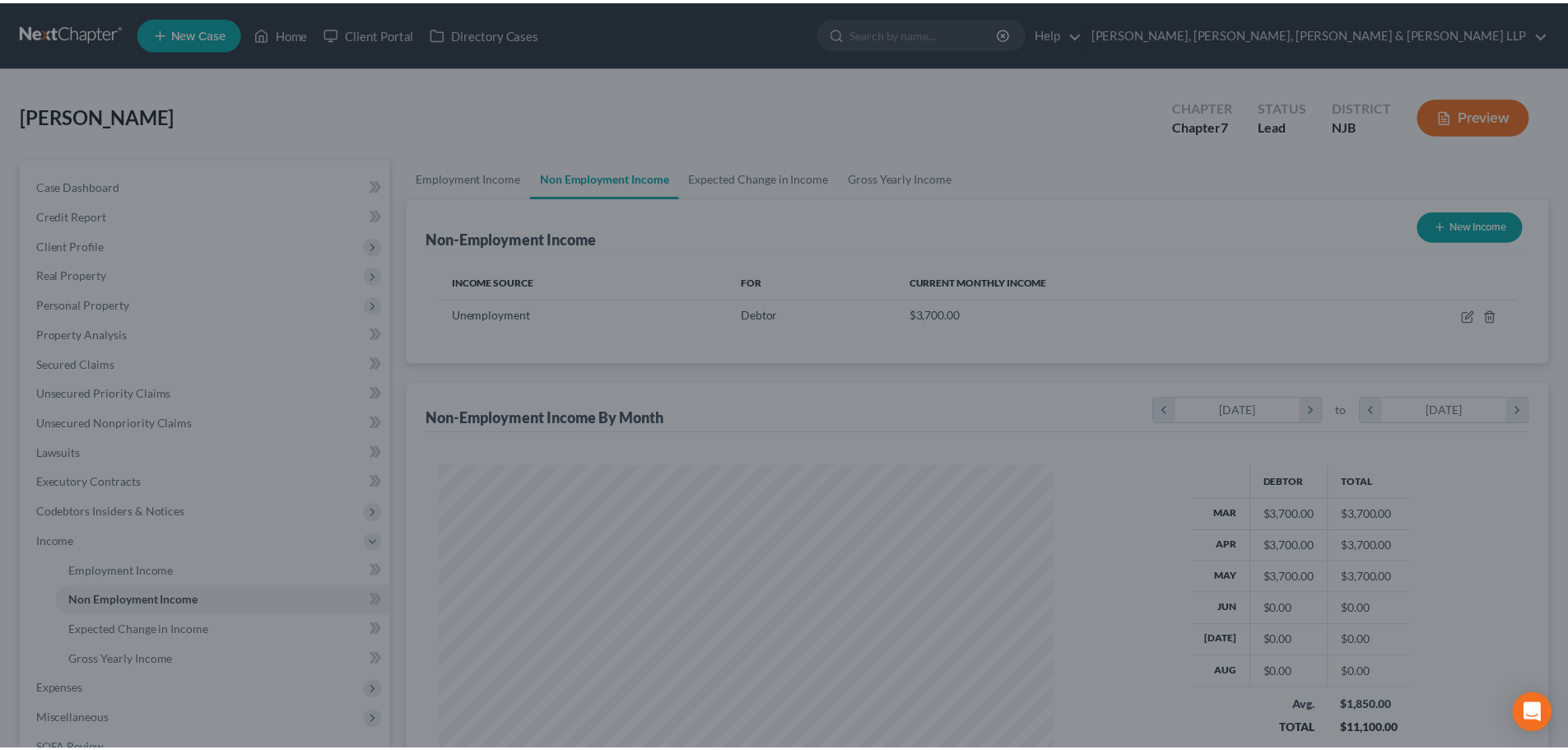
scroll to position [822876, 822400]
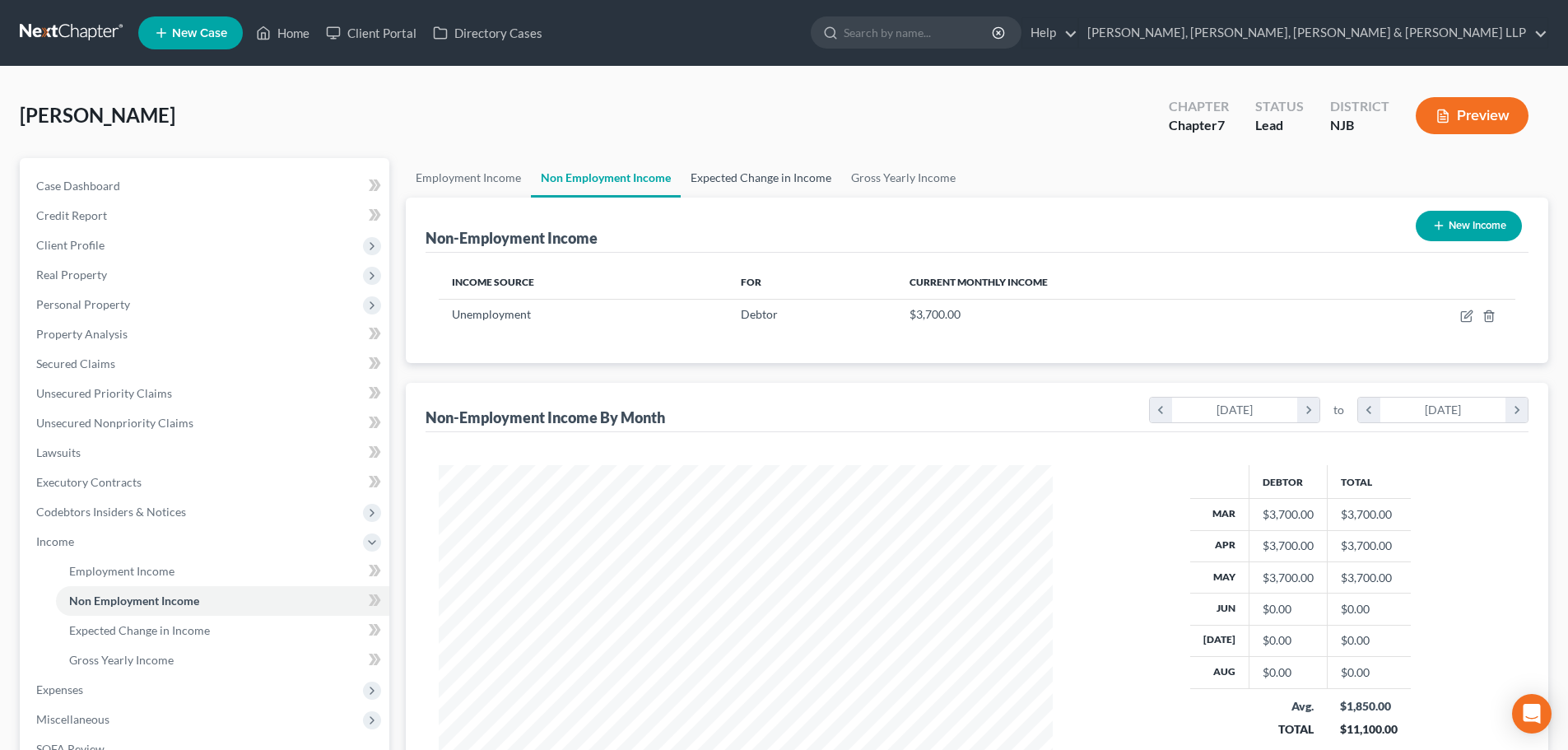
drag, startPoint x: 809, startPoint y: 174, endPoint x: 672, endPoint y: 338, distance: 213.7
click at [809, 174] on link "Expected Change in Income" at bounding box center [761, 178] width 160 height 40
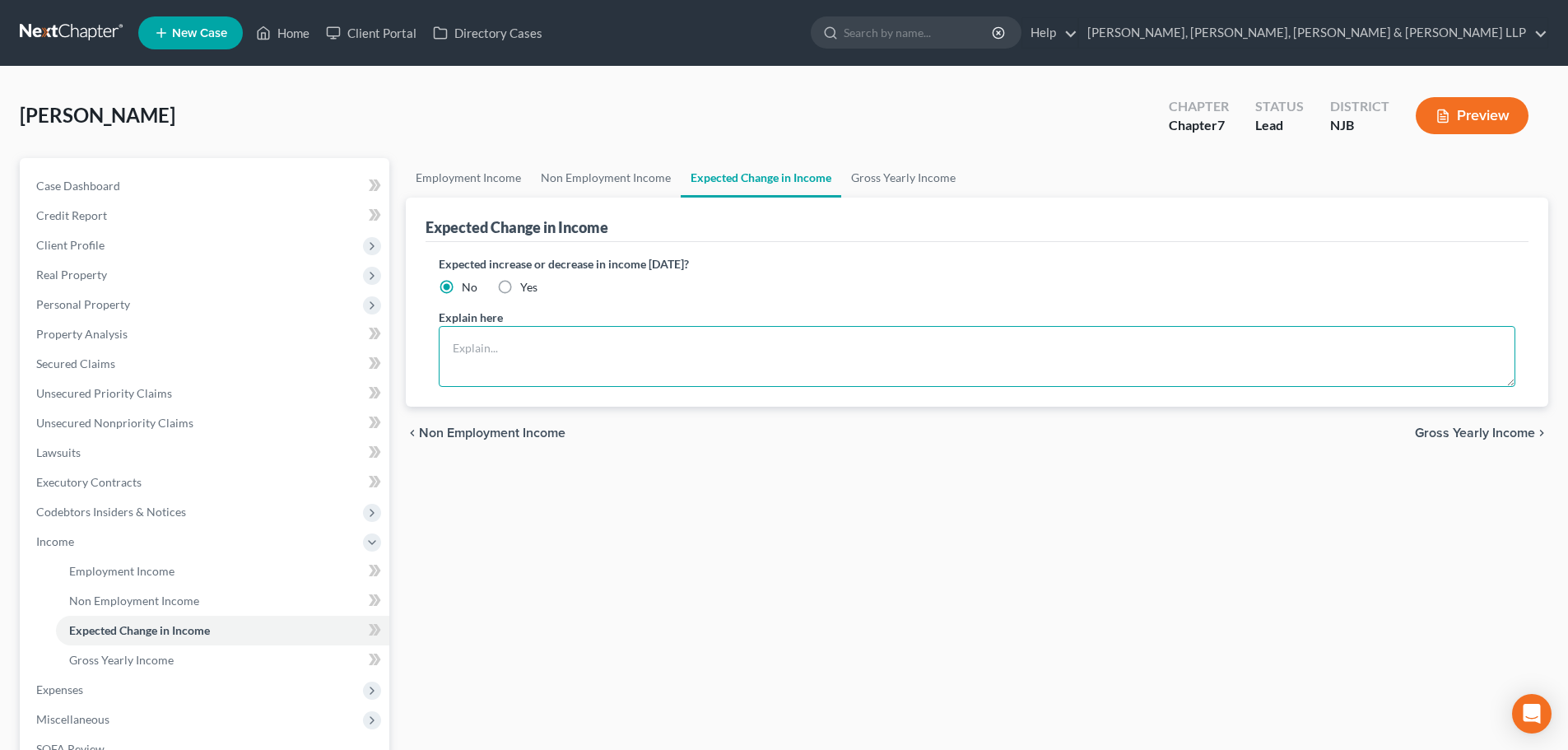
click at [535, 354] on textarea at bounding box center [977, 356] width 1077 height 61
click at [864, 352] on textarea "Debtor has been hired as a 1099 to work as a meedicaid sales person beginning O…" at bounding box center [977, 356] width 1077 height 61
click at [943, 355] on textarea "Debtor has been hired as a 1099 to work as a meedicaid sales person beginning O…" at bounding box center [977, 356] width 1077 height 61
click at [923, 342] on textarea "Debtor has been hired as a 1099 to work as a Medicaid sales person beginning Oc…" at bounding box center [977, 356] width 1077 height 61
drag, startPoint x: 921, startPoint y: 353, endPoint x: 409, endPoint y: 341, distance: 512.1
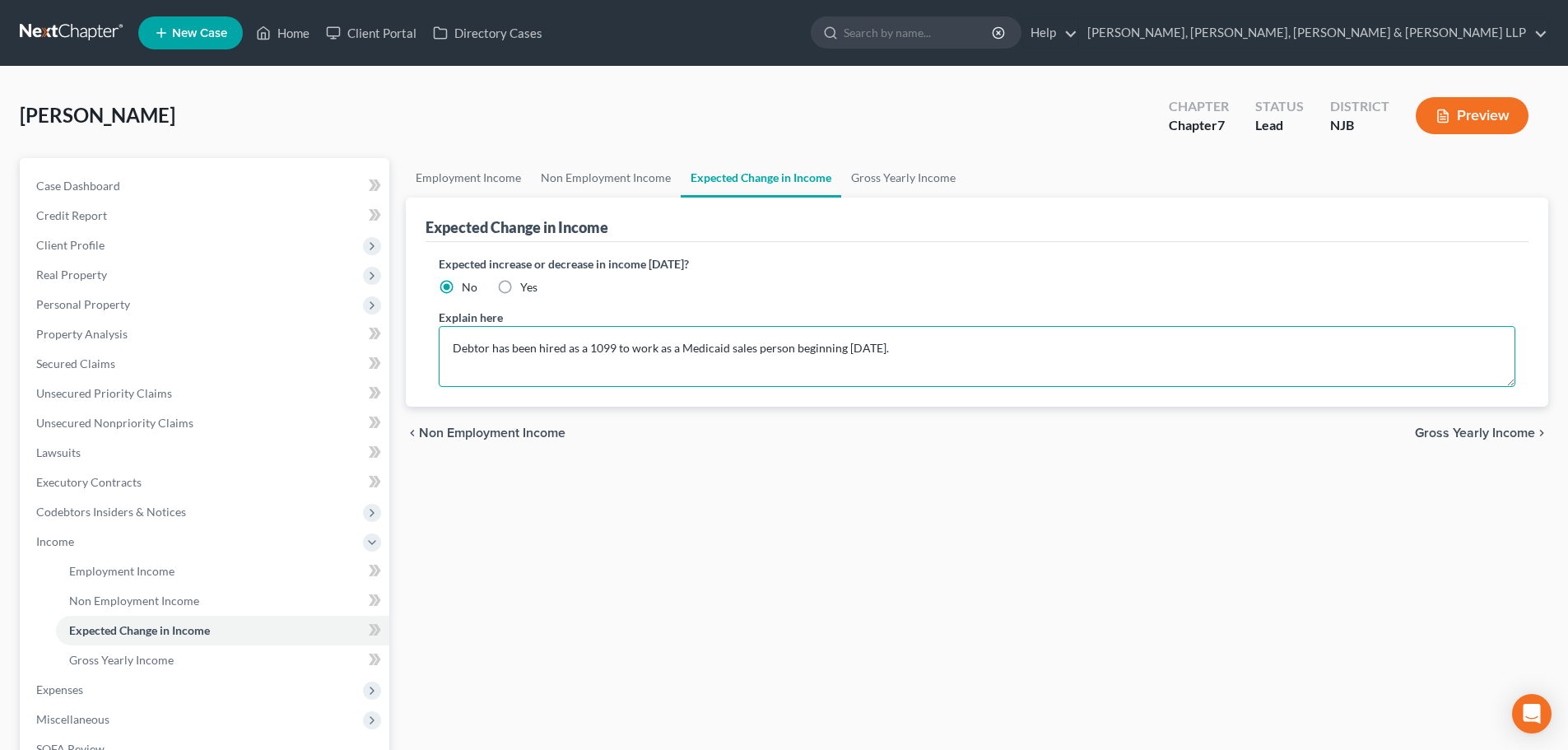
click at [409, 341] on div "Expected Change in Income Expected increase or decrease in income within one ye…" at bounding box center [977, 302] width 1143 height 209
paste textarea "The Debtor has accepted independent contractor employment as a Medicaid sales r…"
drag, startPoint x: 1210, startPoint y: 348, endPoint x: 1523, endPoint y: 355, distance: 313.1
click at [1523, 355] on div "Expected increase or decrease in income within one year? No Yes Explain here Th…" at bounding box center [977, 324] width 1103 height 164
click at [1422, 367] on textarea "The Debtor has accepted independent contractor employment as a Medicaid sales r…" at bounding box center [977, 356] width 1077 height 61
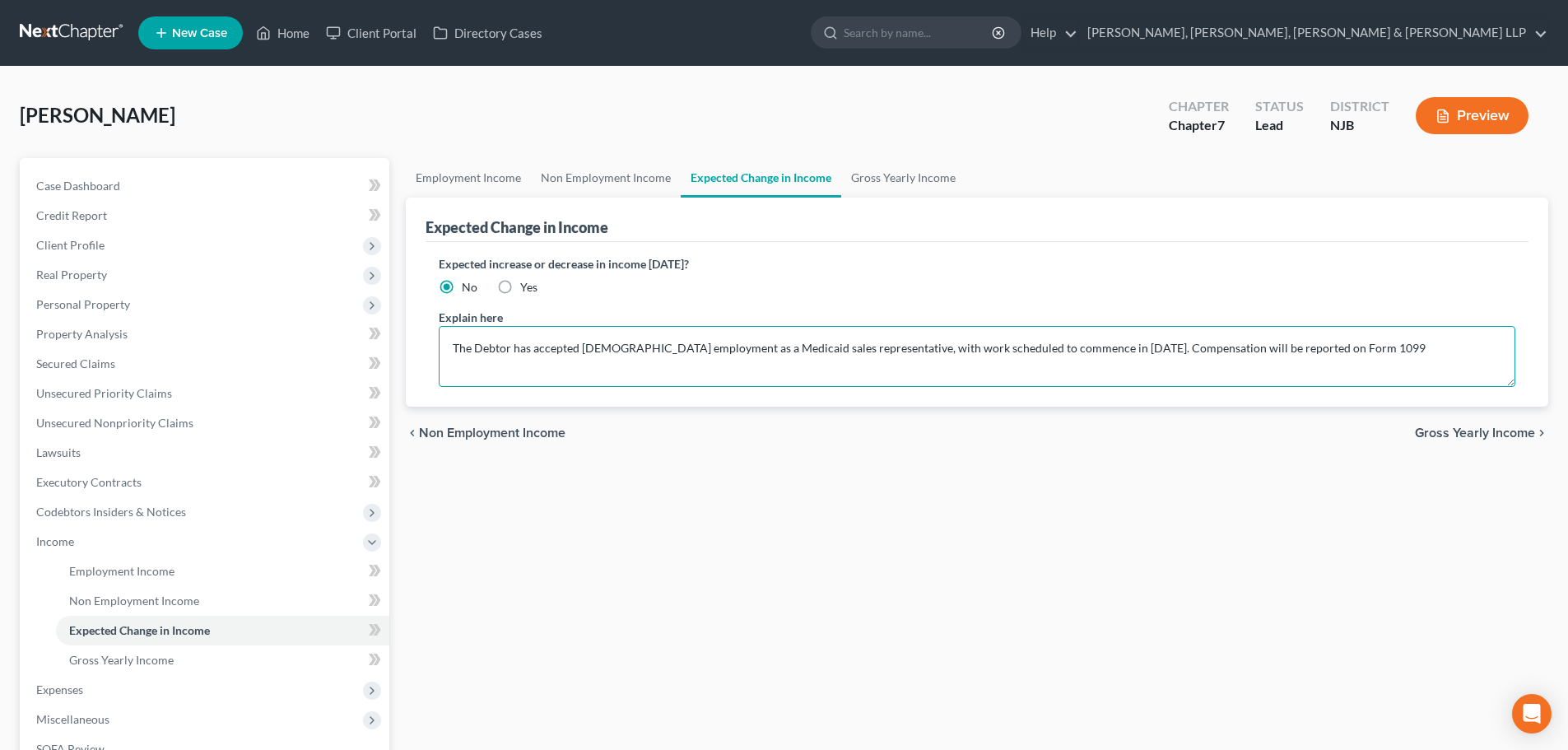
click at [1367, 372] on textarea "The Debtor has accepted independent contractor employment as a Medicaid sales r…" at bounding box center [977, 356] width 1077 height 61
drag, startPoint x: 1437, startPoint y: 350, endPoint x: 1210, endPoint y: 353, distance: 227.0
click at [1210, 353] on textarea "The Debtor has accepted independent contractor employment as a Medicaid sales r…" at bounding box center [977, 356] width 1077 height 61
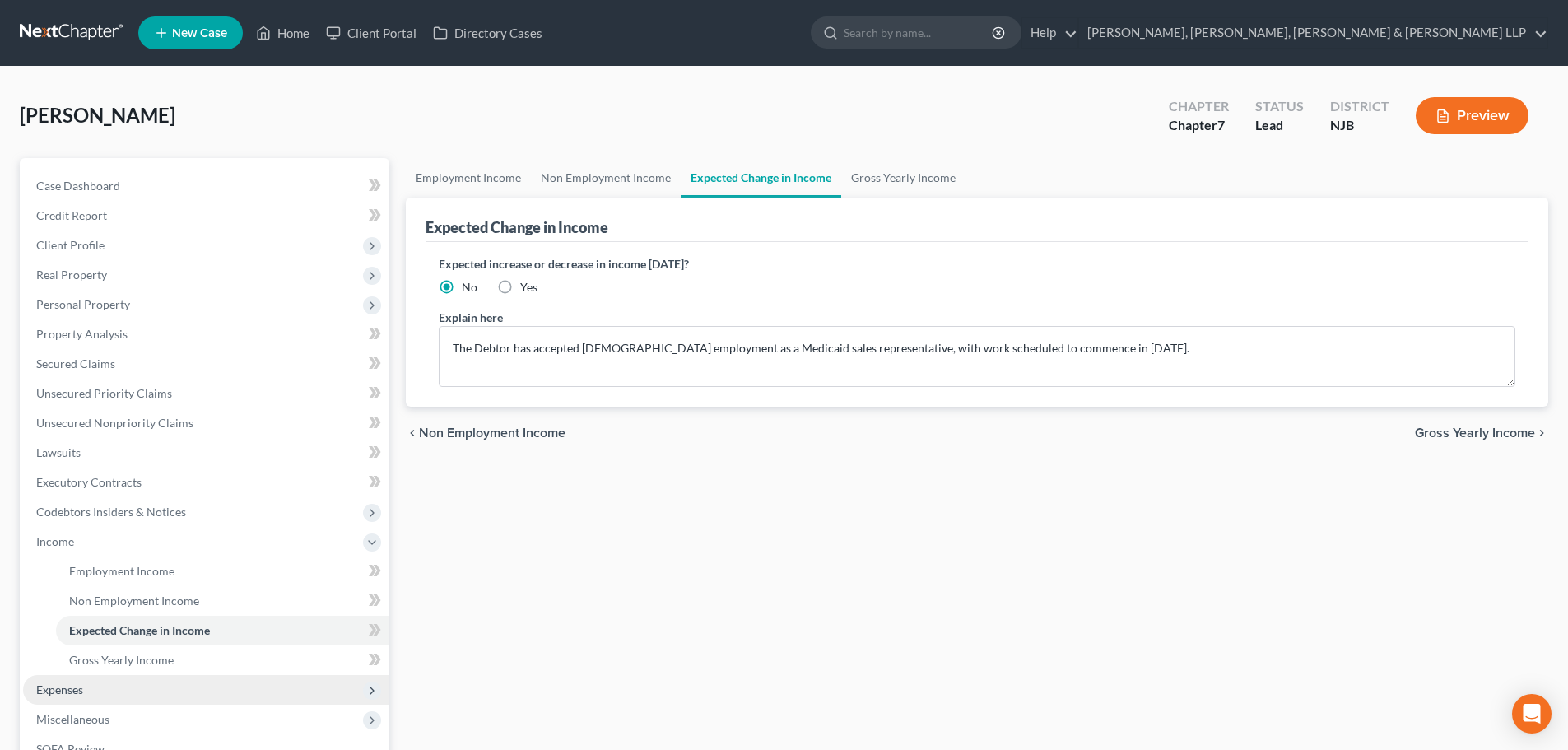
click at [103, 681] on span "Expenses" at bounding box center [206, 689] width 367 height 29
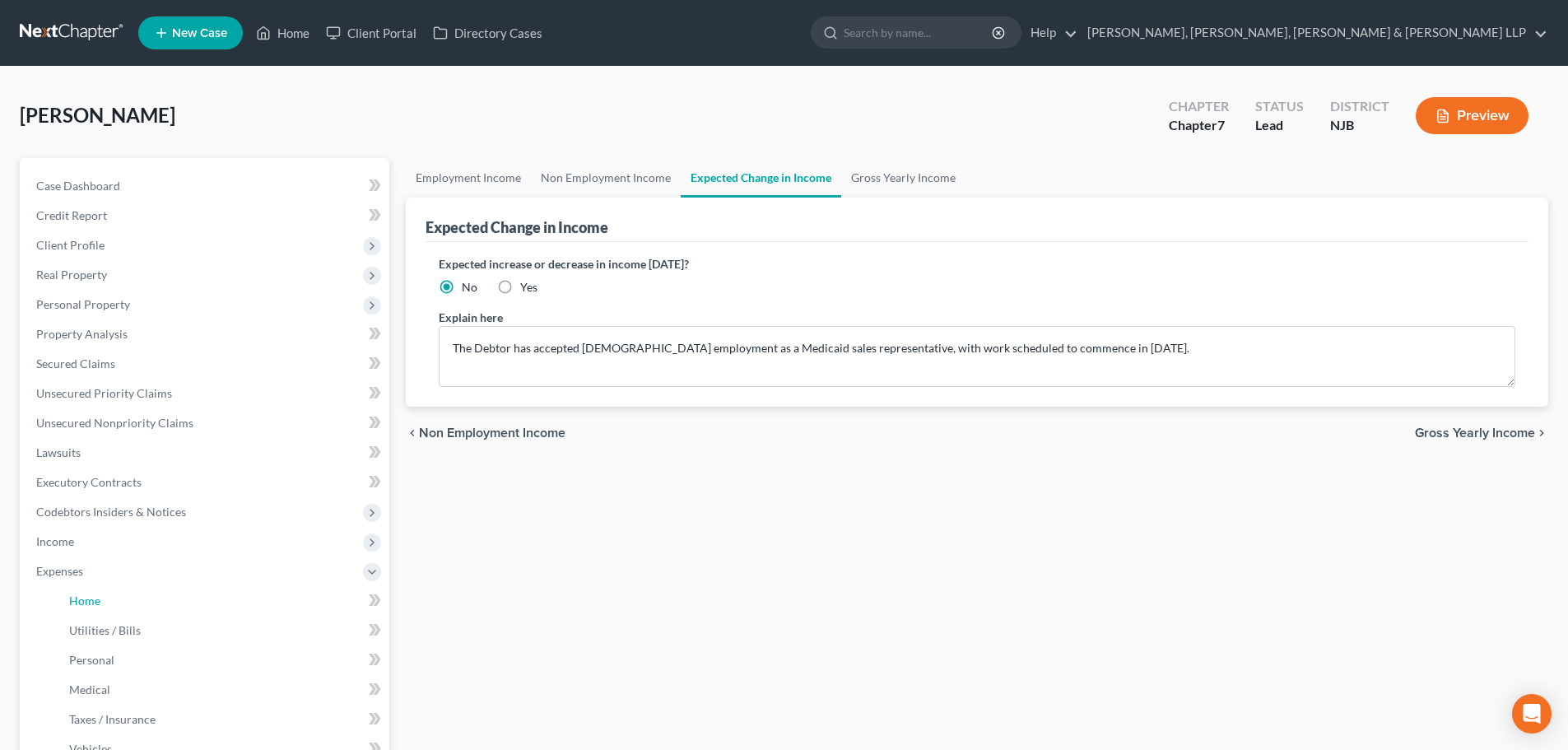
click at [97, 602] on span "Home" at bounding box center [84, 600] width 31 height 14
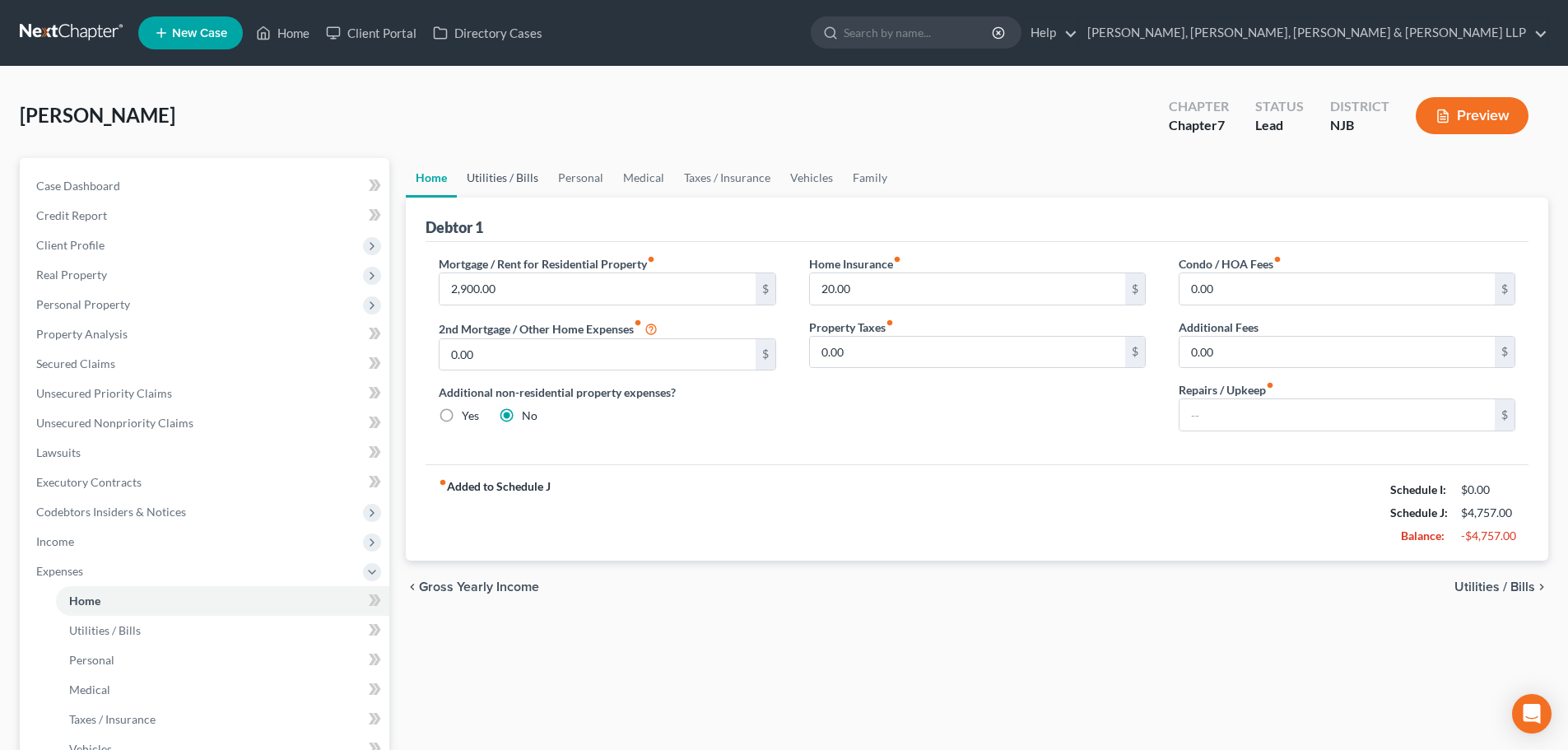
click at [524, 177] on link "Utilities / Bills" at bounding box center [502, 178] width 91 height 40
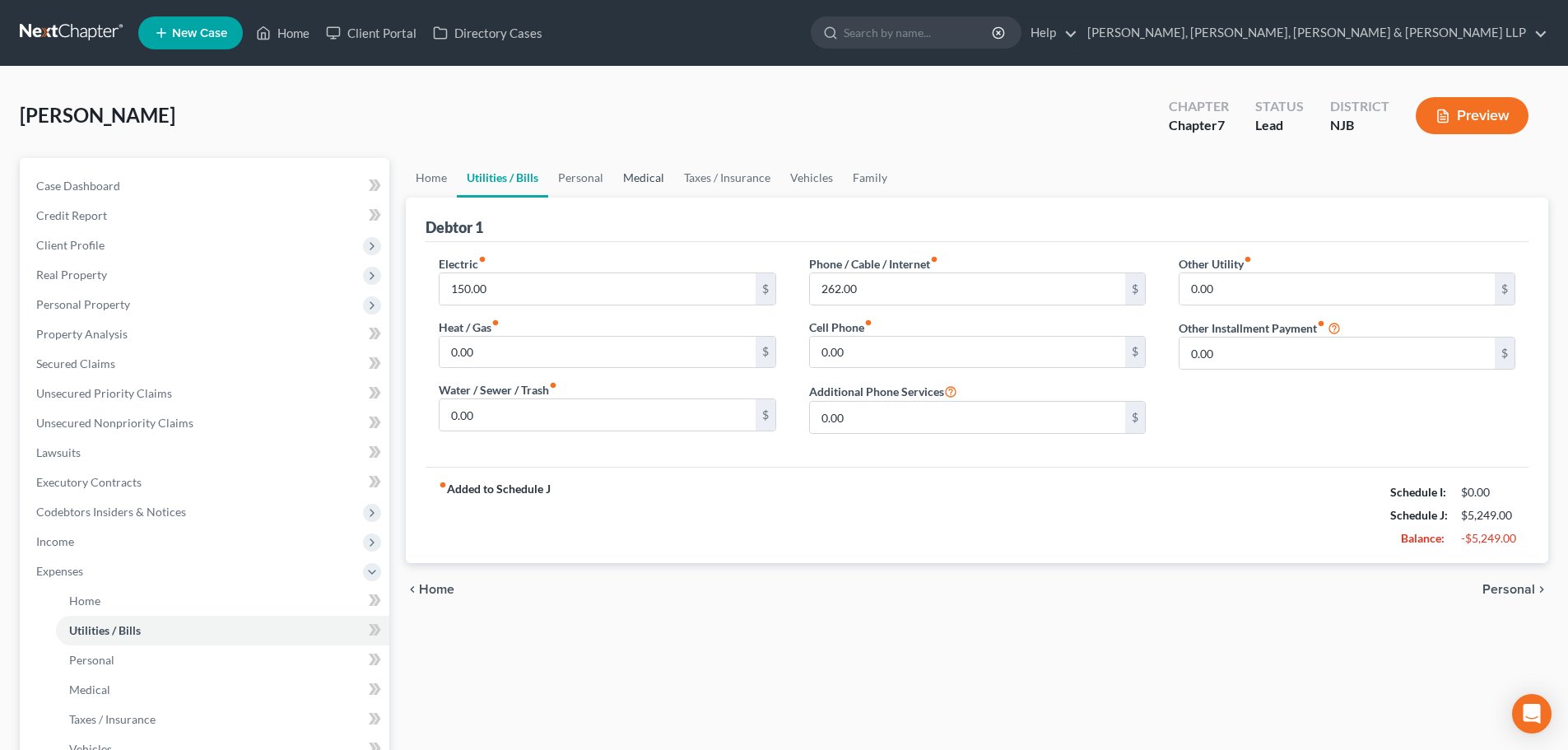
click at [623, 178] on link "Medical" at bounding box center [644, 178] width 61 height 40
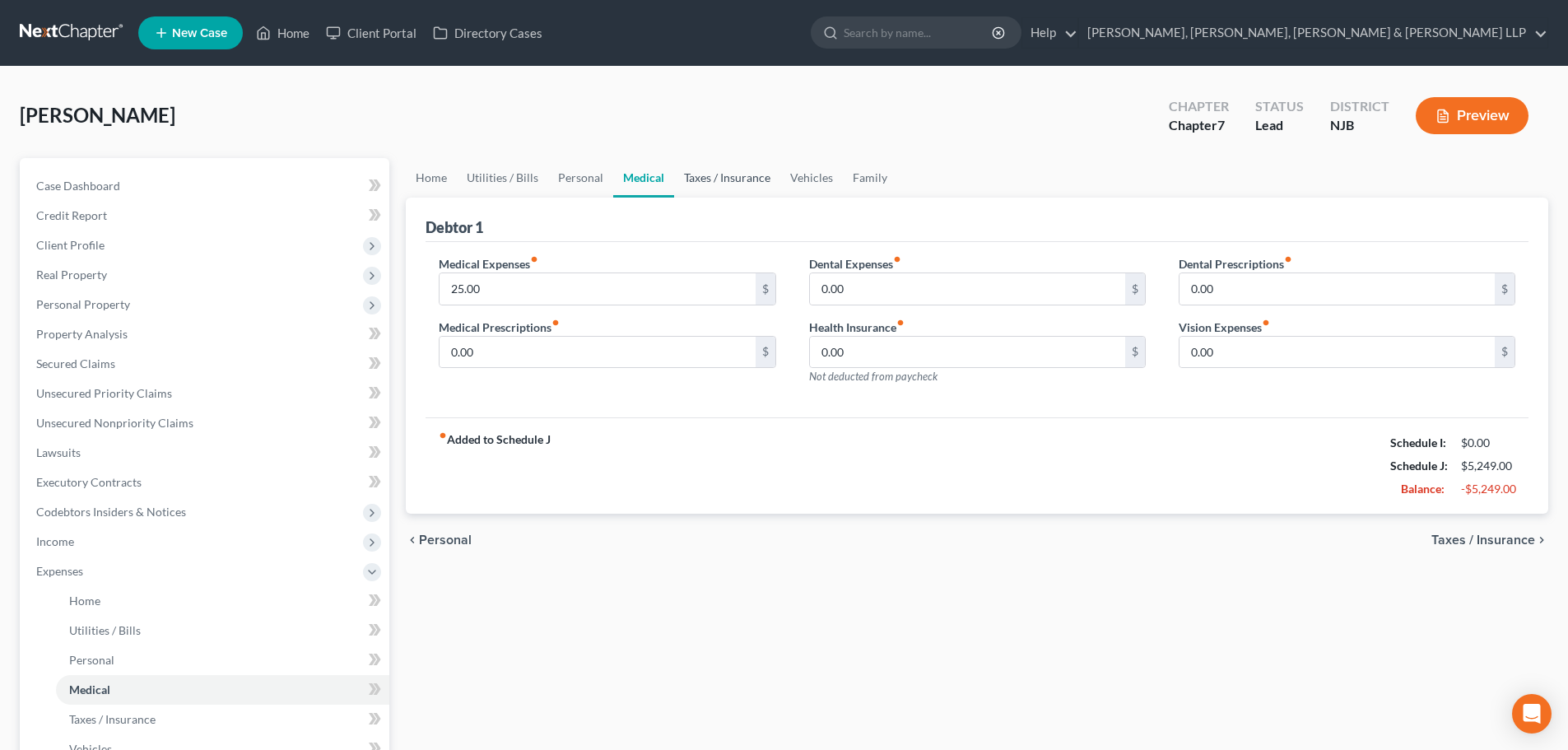
click at [719, 179] on link "Taxes / Insurance" at bounding box center [727, 178] width 106 height 40
drag, startPoint x: 811, startPoint y: 175, endPoint x: 866, endPoint y: 174, distance: 55.0
click at [811, 175] on link "Vehicles" at bounding box center [811, 178] width 62 height 40
click at [866, 174] on link "Family" at bounding box center [870, 178] width 54 height 40
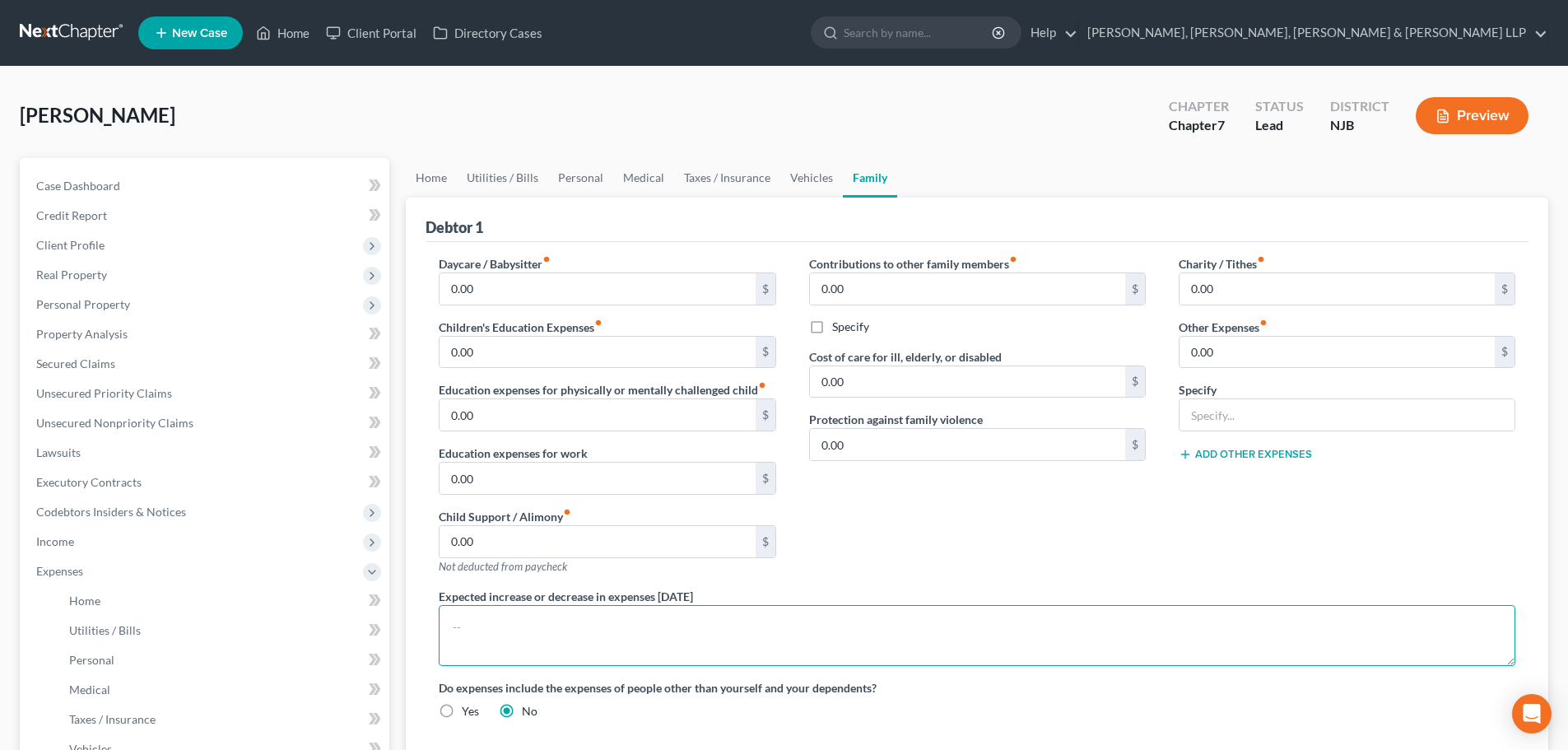
click at [495, 636] on textarea at bounding box center [977, 635] width 1077 height 61
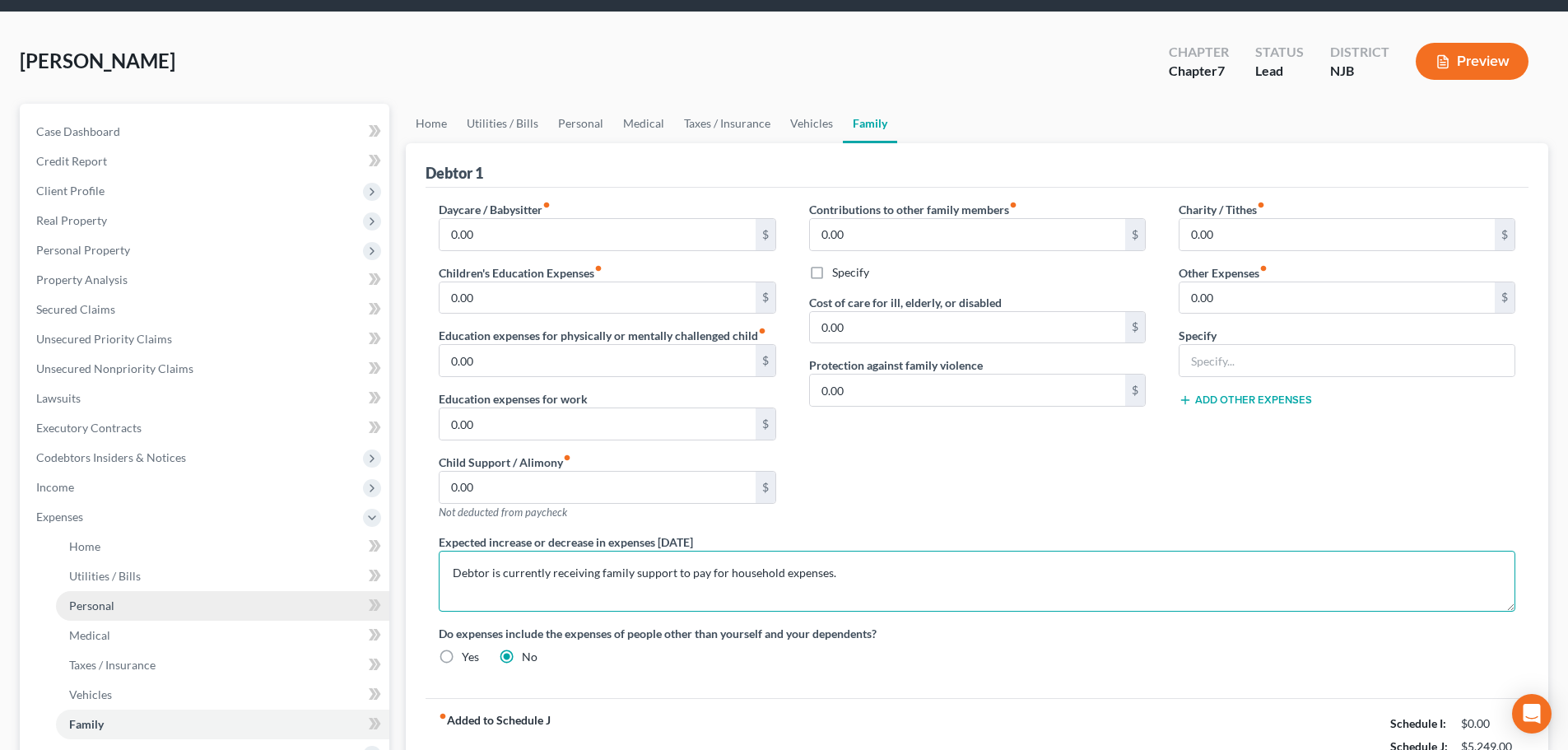
scroll to position [164, 0]
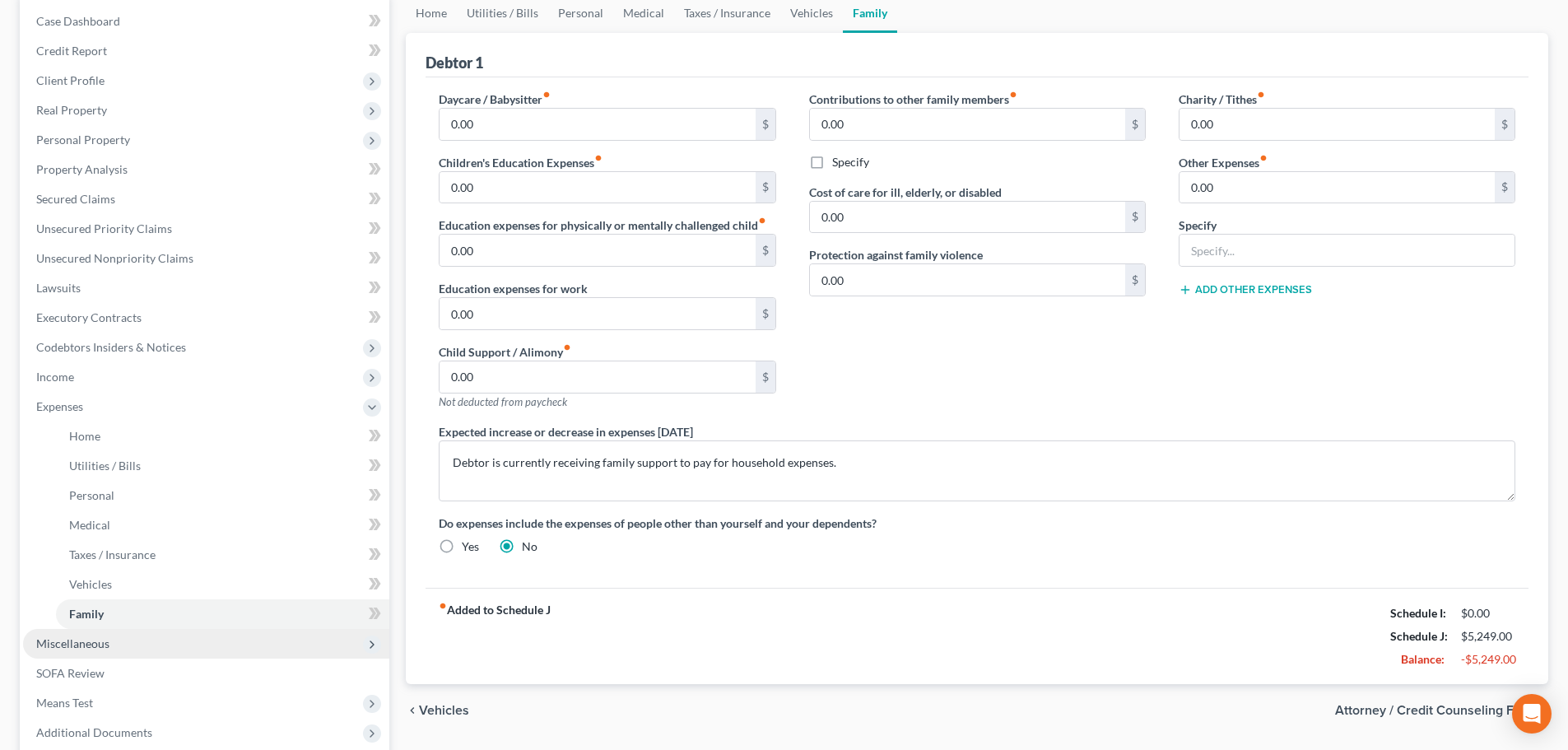
click at [86, 642] on span "Miscellaneous" at bounding box center [72, 643] width 73 height 14
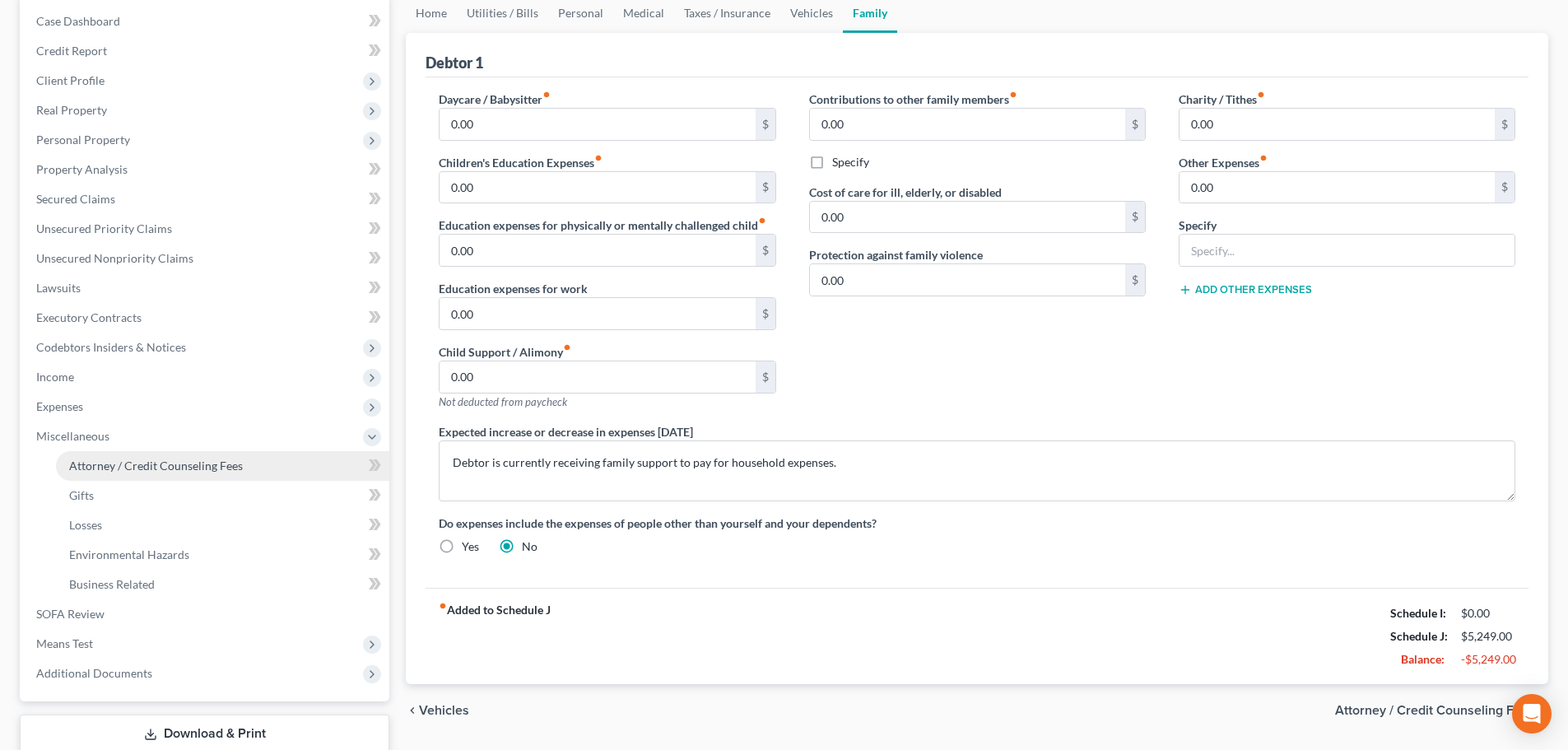
click at [163, 470] on span "Attorney / Credit Counseling Fees" at bounding box center [156, 465] width 174 height 14
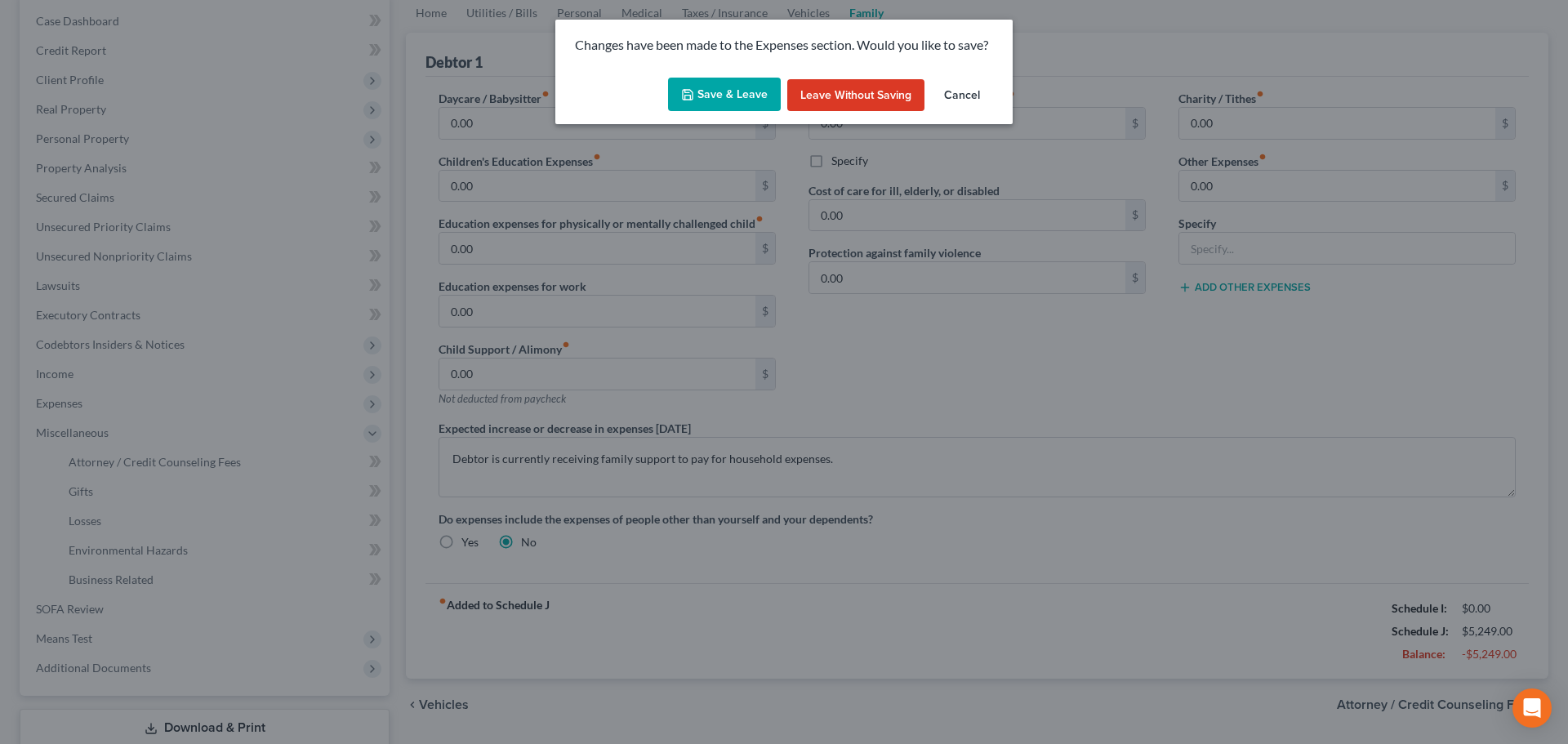
drag, startPoint x: 707, startPoint y: 88, endPoint x: 688, endPoint y: 174, distance: 88.1
click at [708, 88] on button "Save & Leave" at bounding box center [724, 94] width 113 height 34
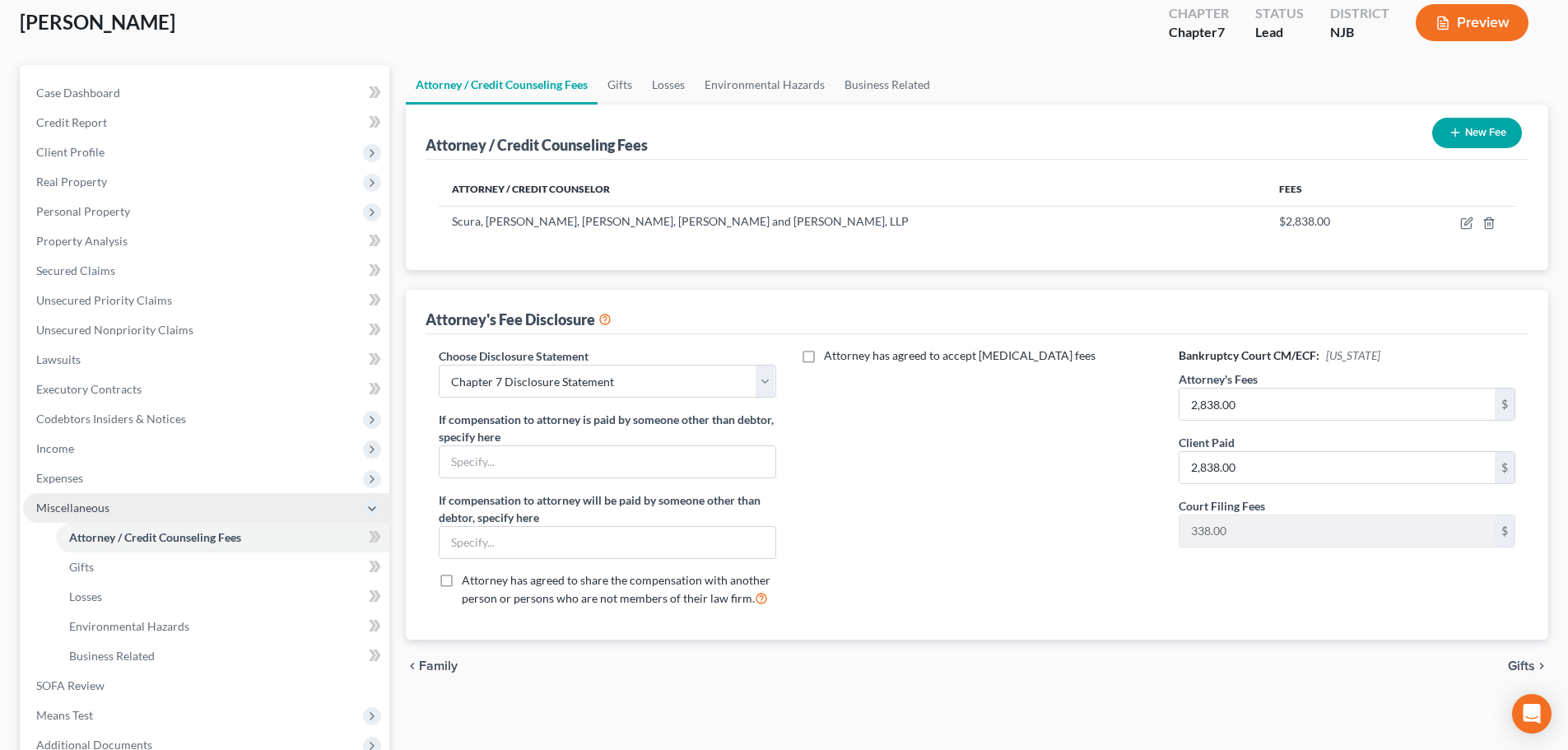
scroll to position [164, 0]
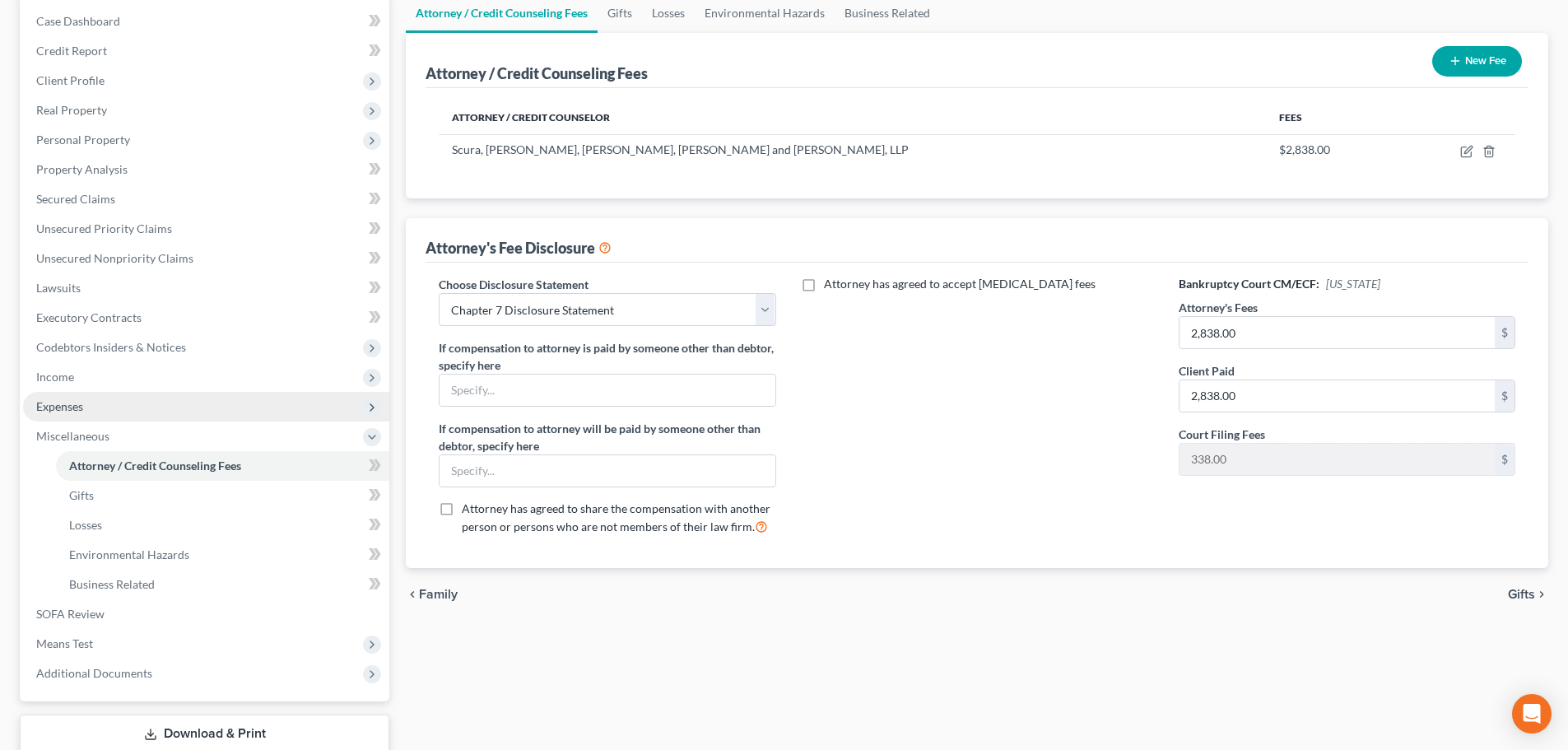
click at [93, 409] on span "Expenses" at bounding box center [206, 406] width 367 height 29
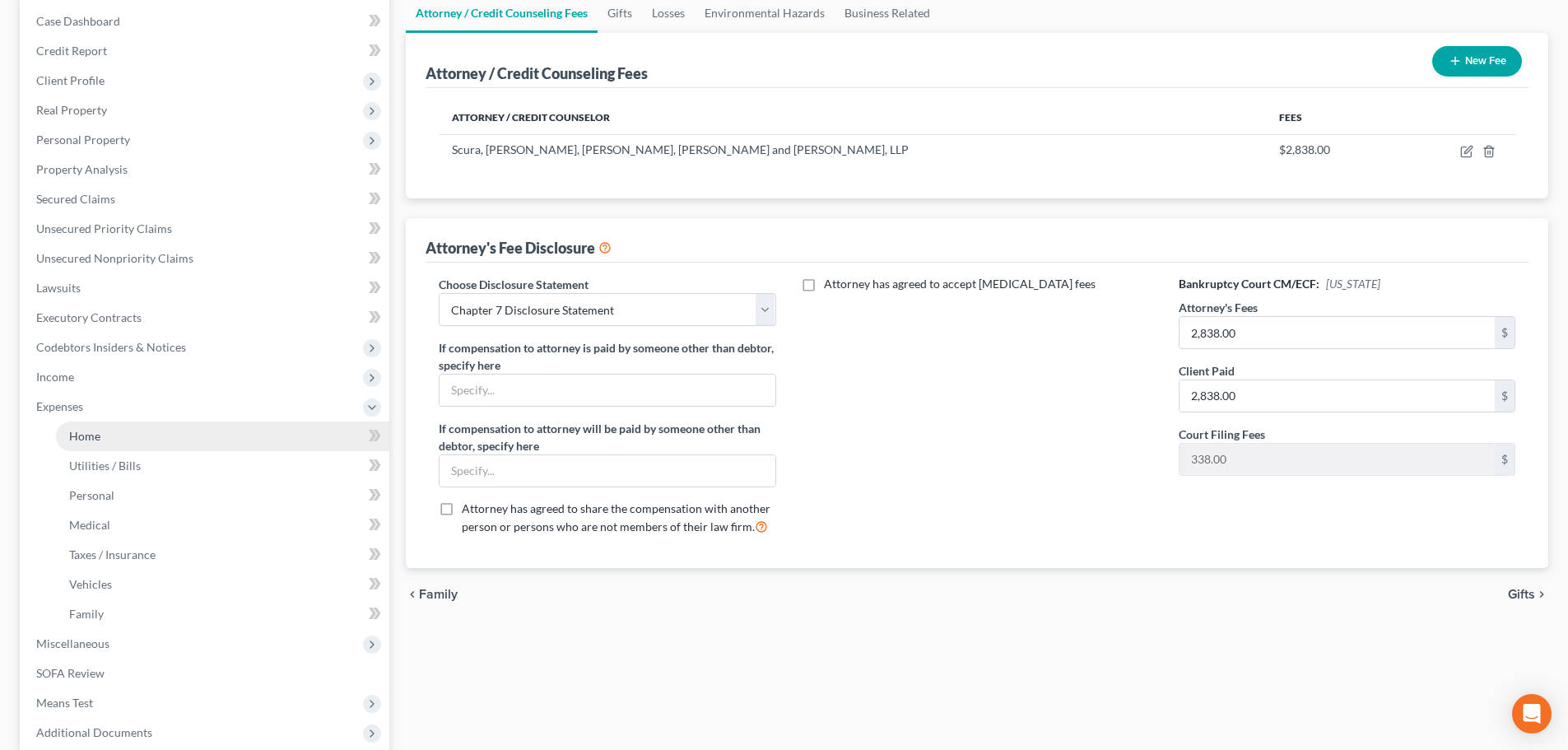
click at [102, 424] on link "Home" at bounding box center [222, 436] width 334 height 29
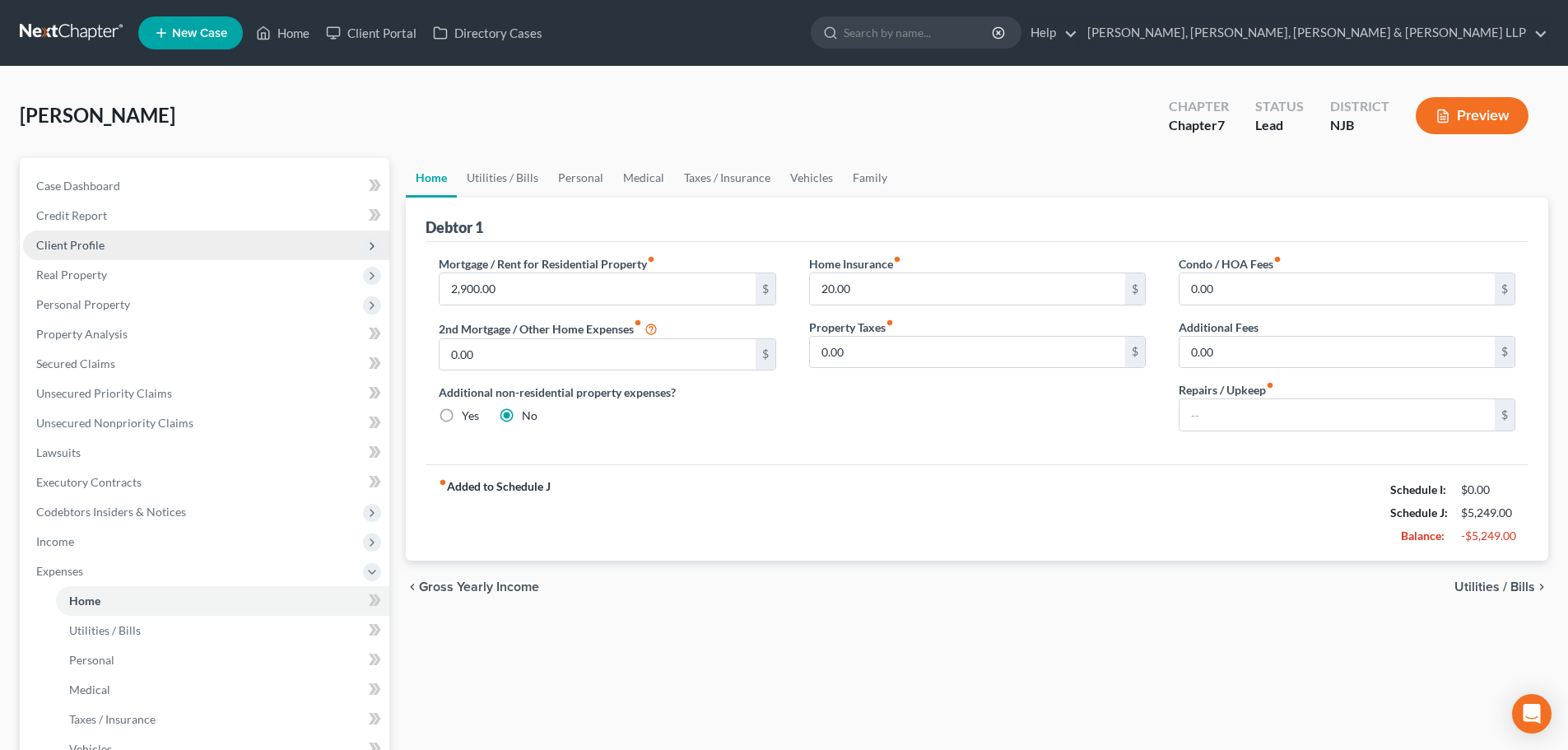
click at [60, 242] on span "Client Profile" at bounding box center [70, 244] width 68 height 14
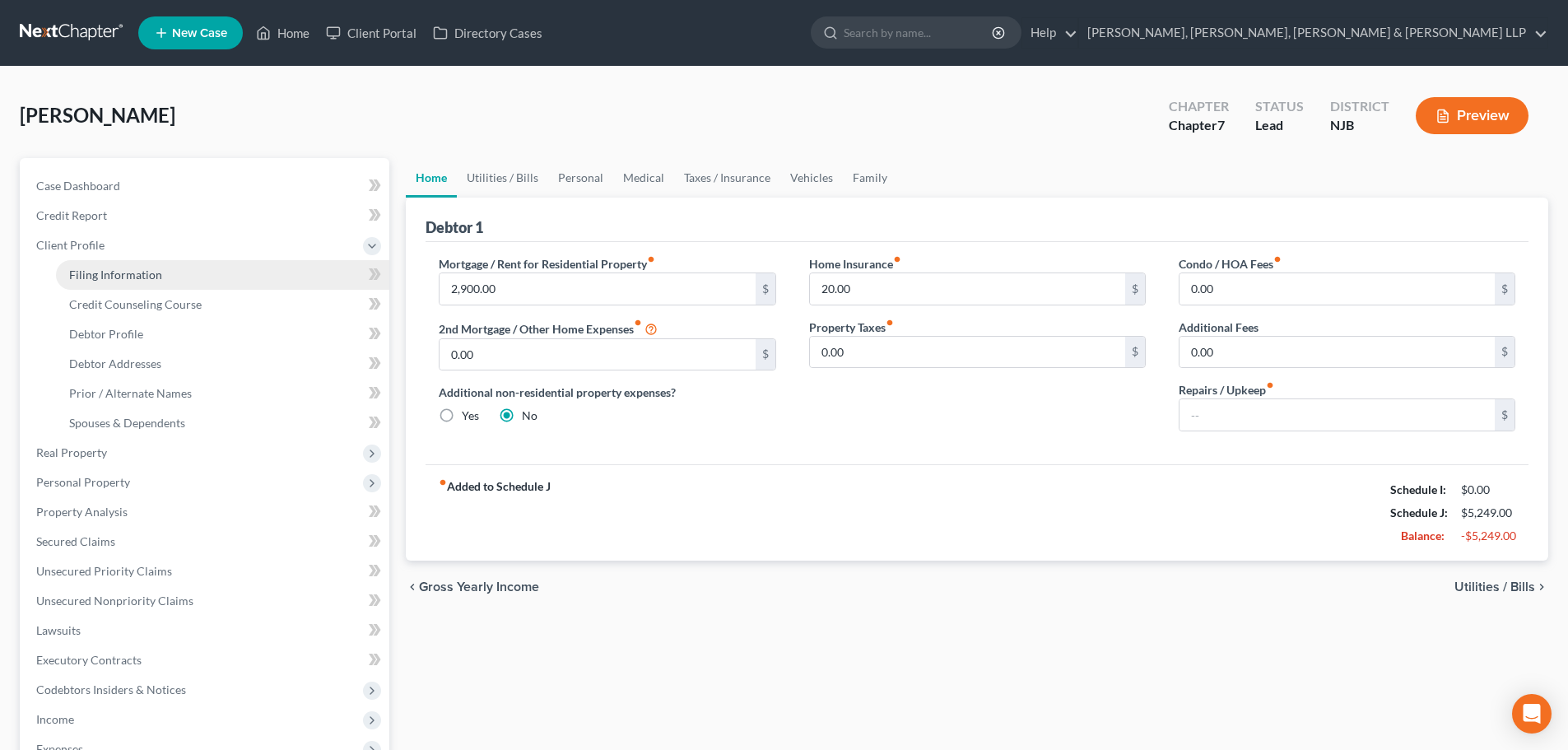
click at [118, 274] on span "Filing Information" at bounding box center [115, 274] width 93 height 14
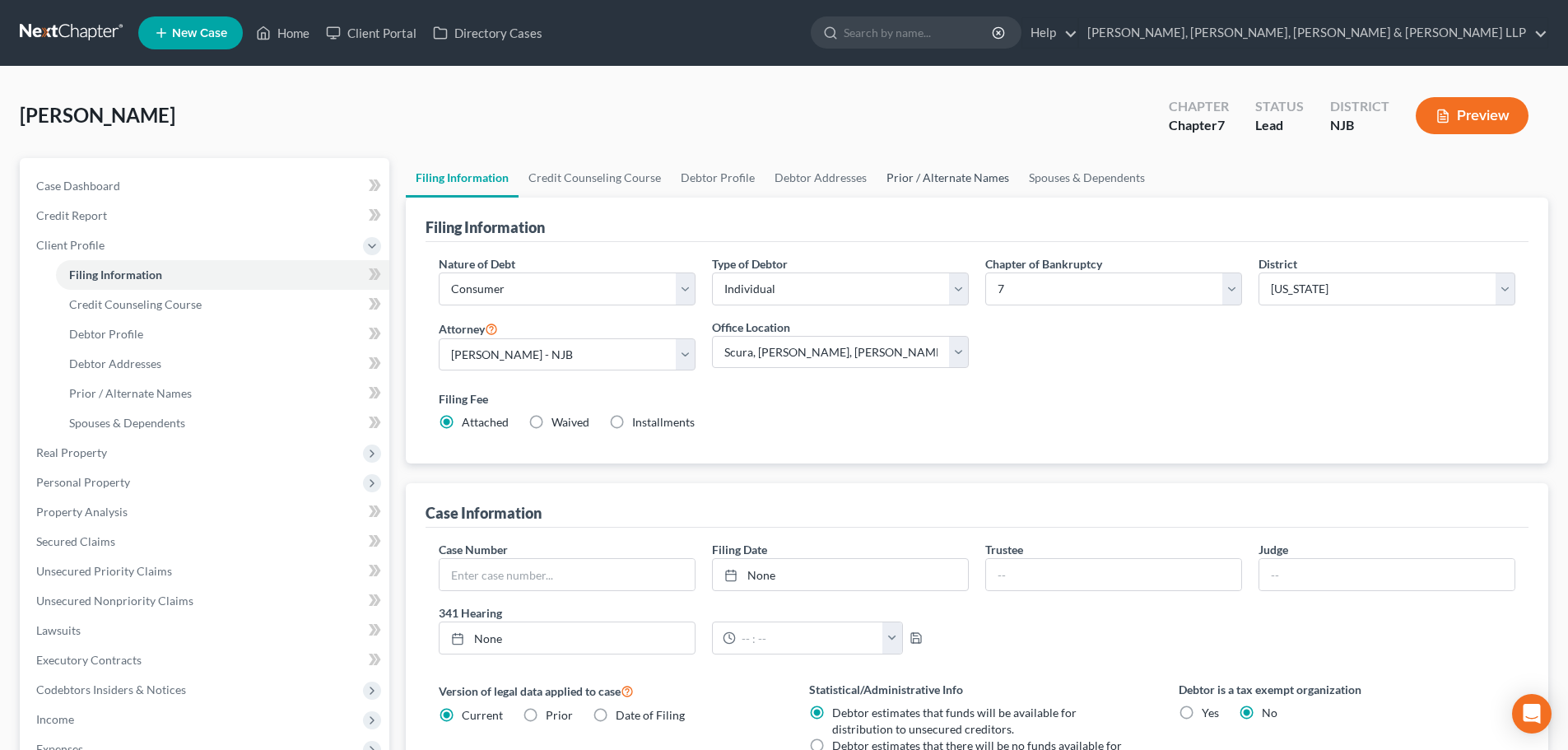
click at [892, 174] on link "Prior / Alternate Names" at bounding box center [947, 178] width 142 height 40
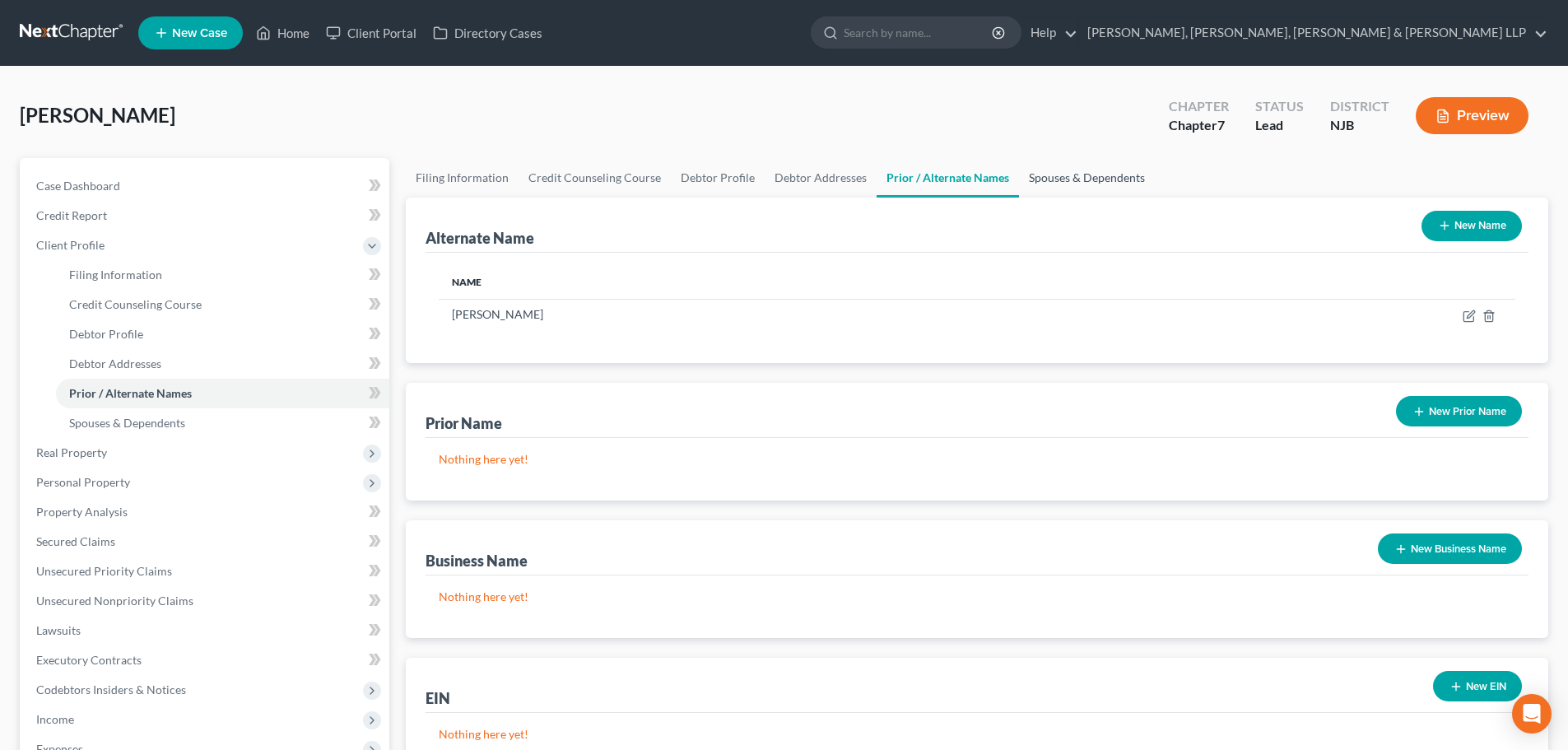
click at [1061, 185] on link "Spouses & Dependents" at bounding box center [1086, 178] width 136 height 40
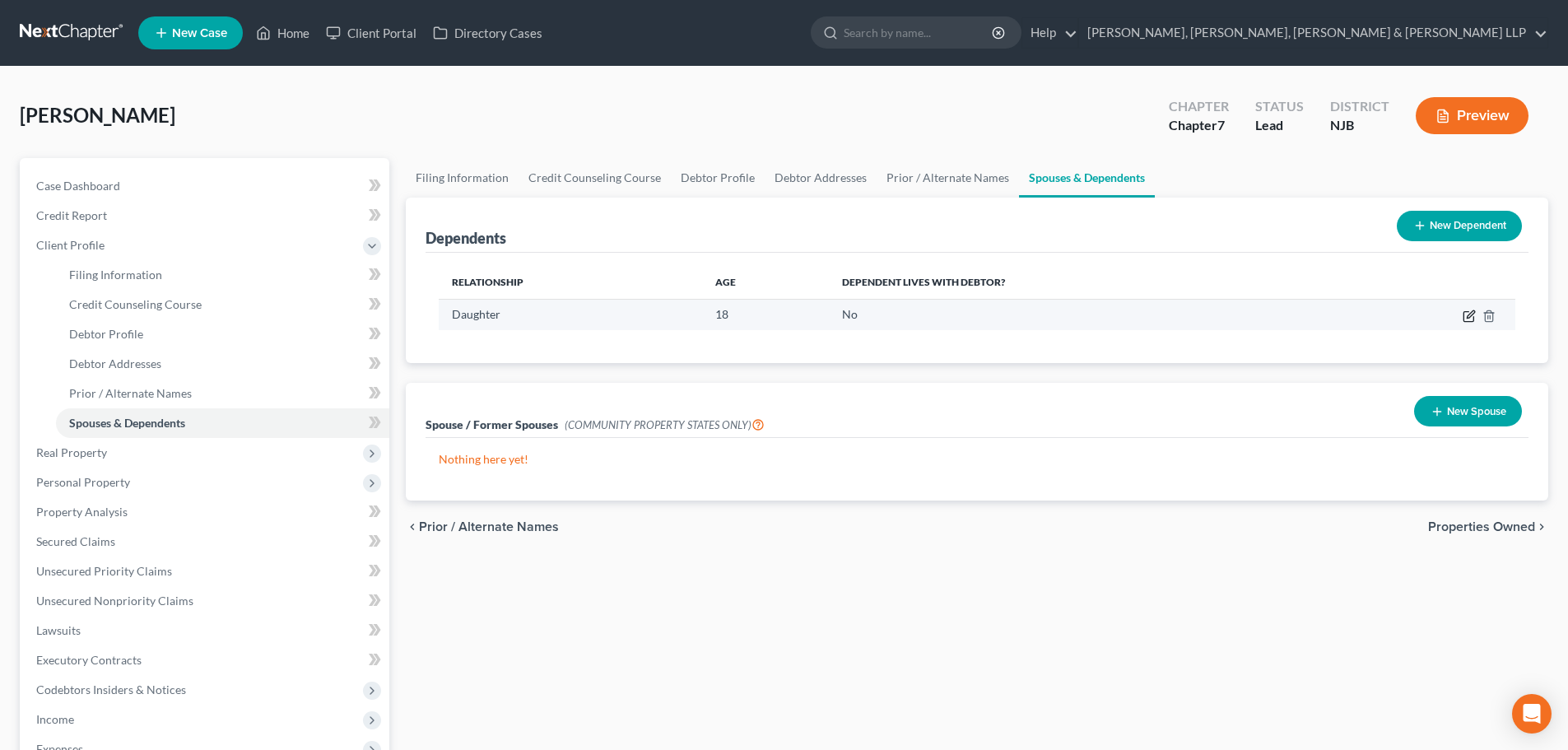
click at [1468, 314] on icon "button" at bounding box center [1469, 316] width 13 height 13
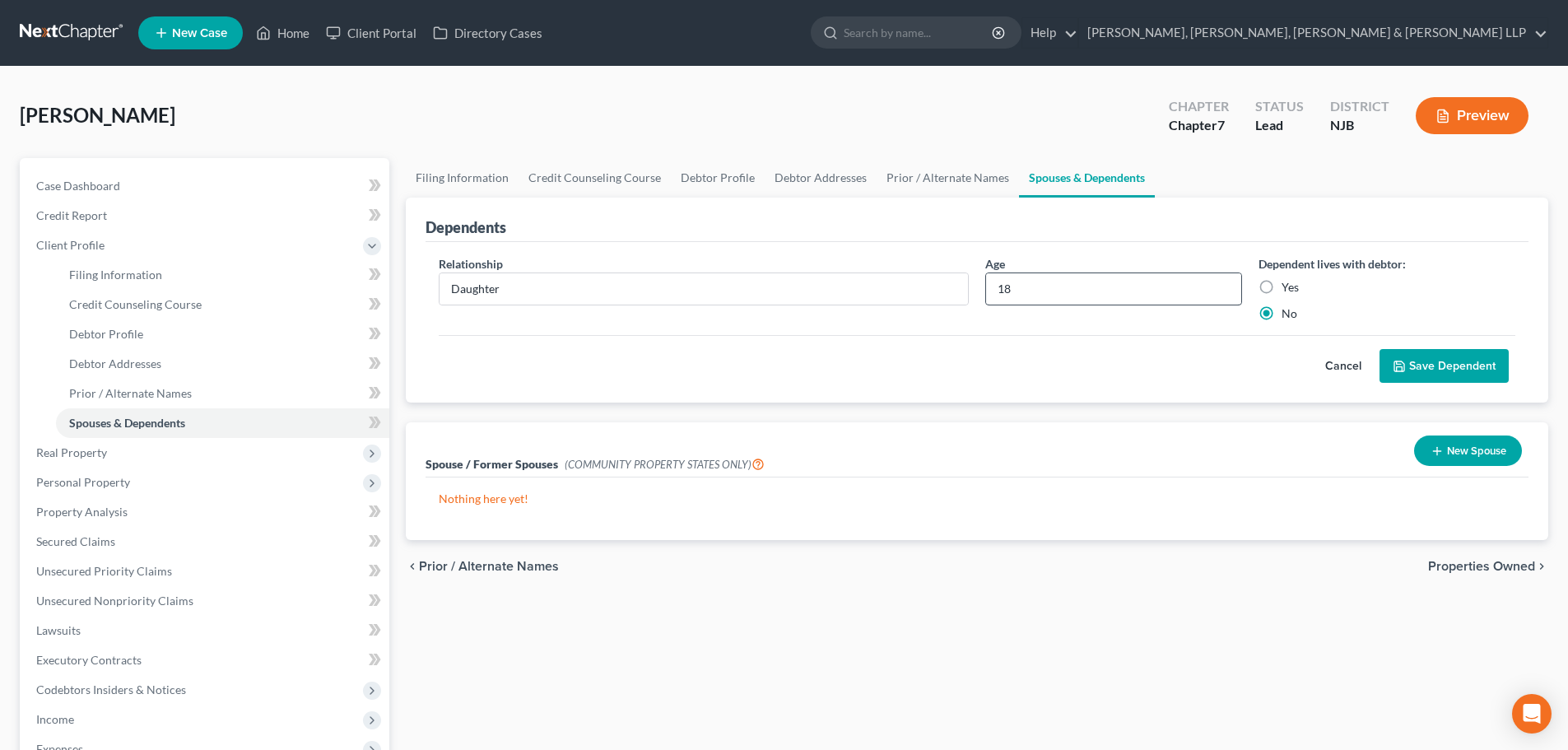
click at [1282, 293] on label "Yes" at bounding box center [1290, 287] width 18 height 17
click at [1288, 290] on input "Yes" at bounding box center [1293, 284] width 11 height 11
click at [1068, 293] on input "18" at bounding box center [1113, 288] width 255 height 31
click at [1423, 366] on button "Save Dependent" at bounding box center [1443, 366] width 129 height 35
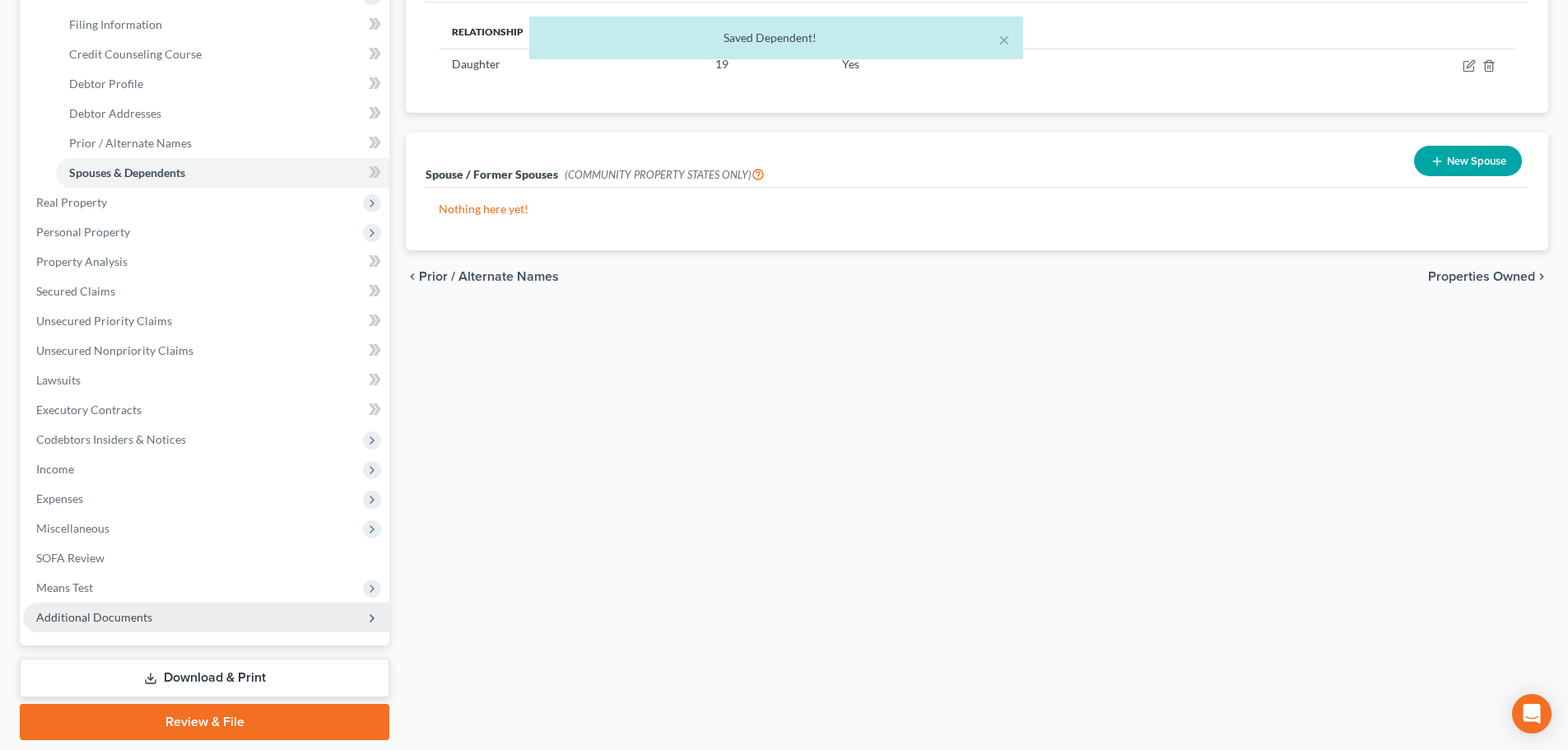
scroll to position [303, 0]
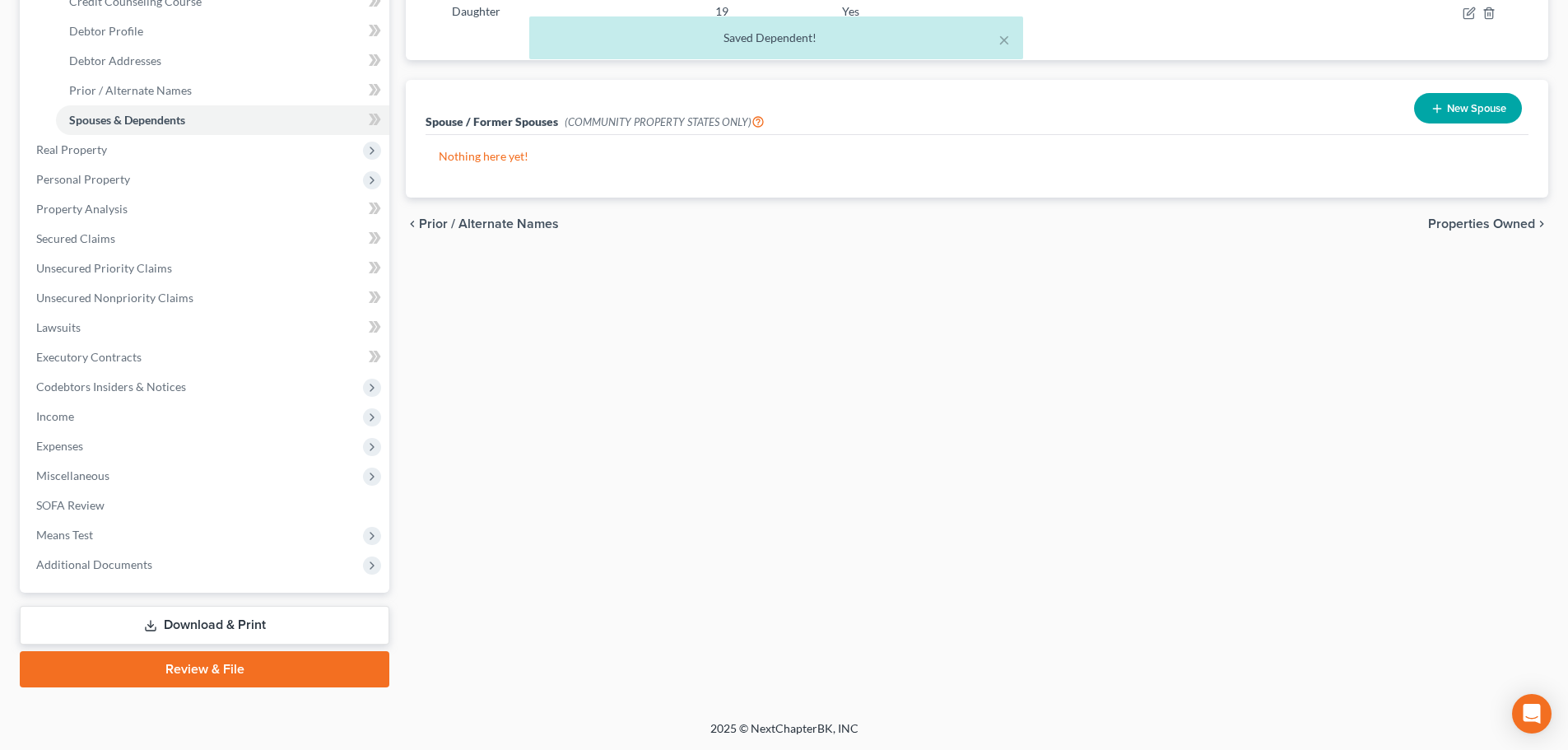
click at [195, 621] on link "Download & Print" at bounding box center [204, 625] width 370 height 39
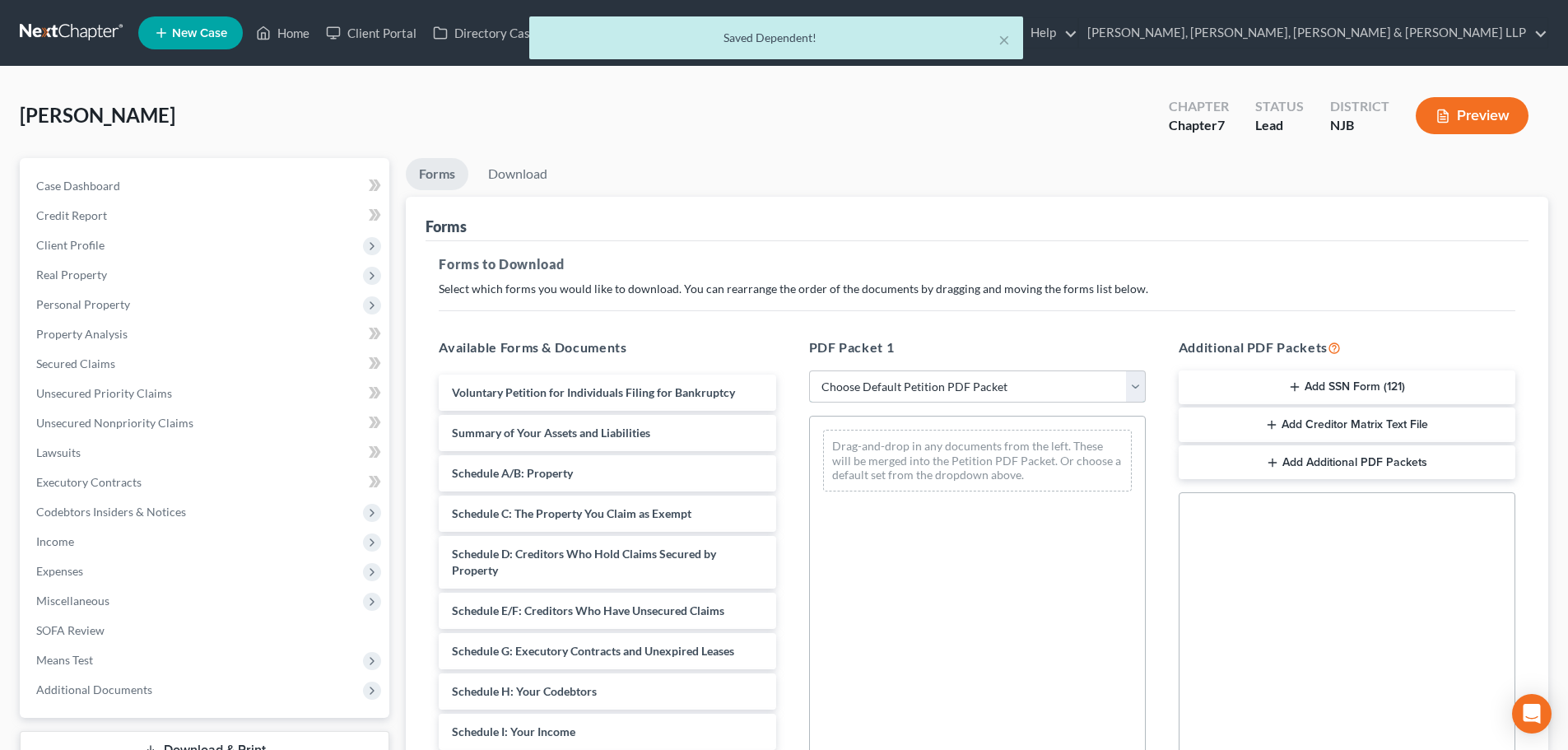
drag, startPoint x: 862, startPoint y: 389, endPoint x: 858, endPoint y: 402, distance: 13.6
click at [862, 389] on select "Choose Default Petition PDF Packet Complete Bankruptcy Petition (all forms and …" at bounding box center [977, 387] width 337 height 33
click at [809, 371] on select "Choose Default Petition PDF Packet Complete Bankruptcy Petition (all forms and …" at bounding box center [977, 387] width 337 height 33
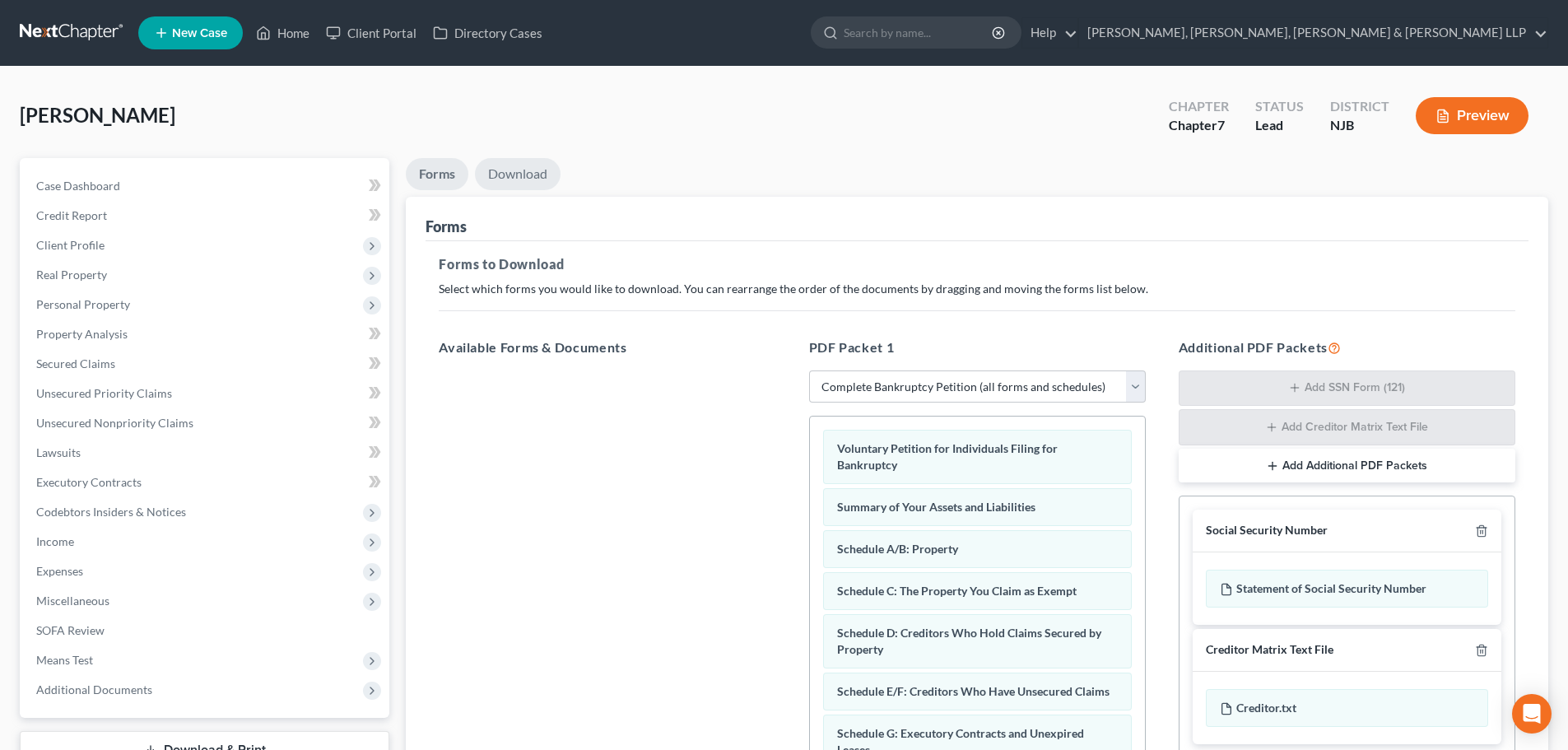
click at [501, 165] on link "Download" at bounding box center [518, 174] width 86 height 32
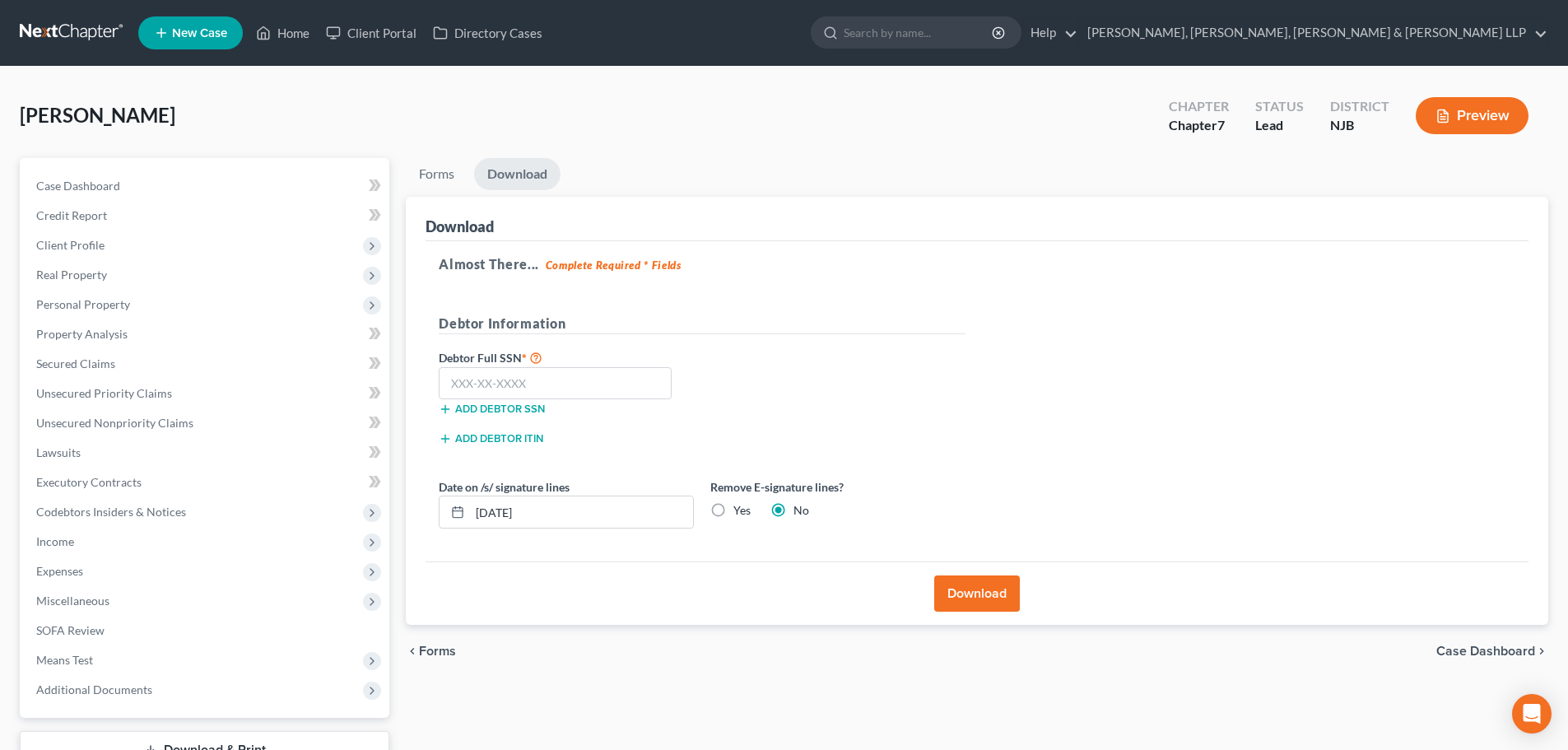
click at [733, 507] on label "Yes" at bounding box center [741, 511] width 18 height 17
click at [740, 507] on input "Yes" at bounding box center [745, 507] width 11 height 11
click at [525, 374] on input "text" at bounding box center [555, 383] width 233 height 33
click at [981, 594] on button "Download" at bounding box center [977, 593] width 86 height 36
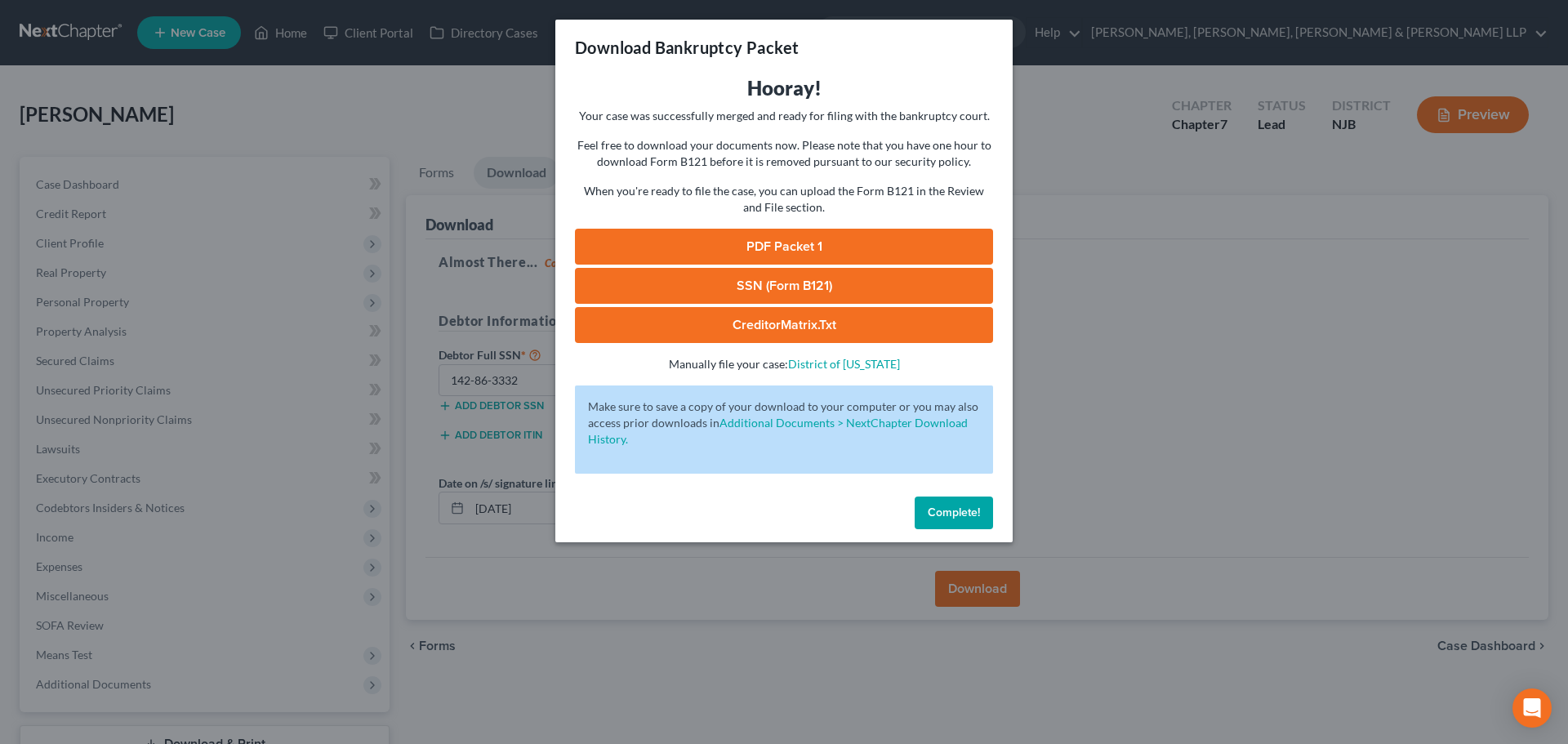
click at [880, 232] on link "PDF Packet 1" at bounding box center [784, 247] width 418 height 36
click at [446, 233] on div "Download Bankruptcy Packet Hooray! Your case was successfully merged and ready …" at bounding box center [784, 372] width 1568 height 744
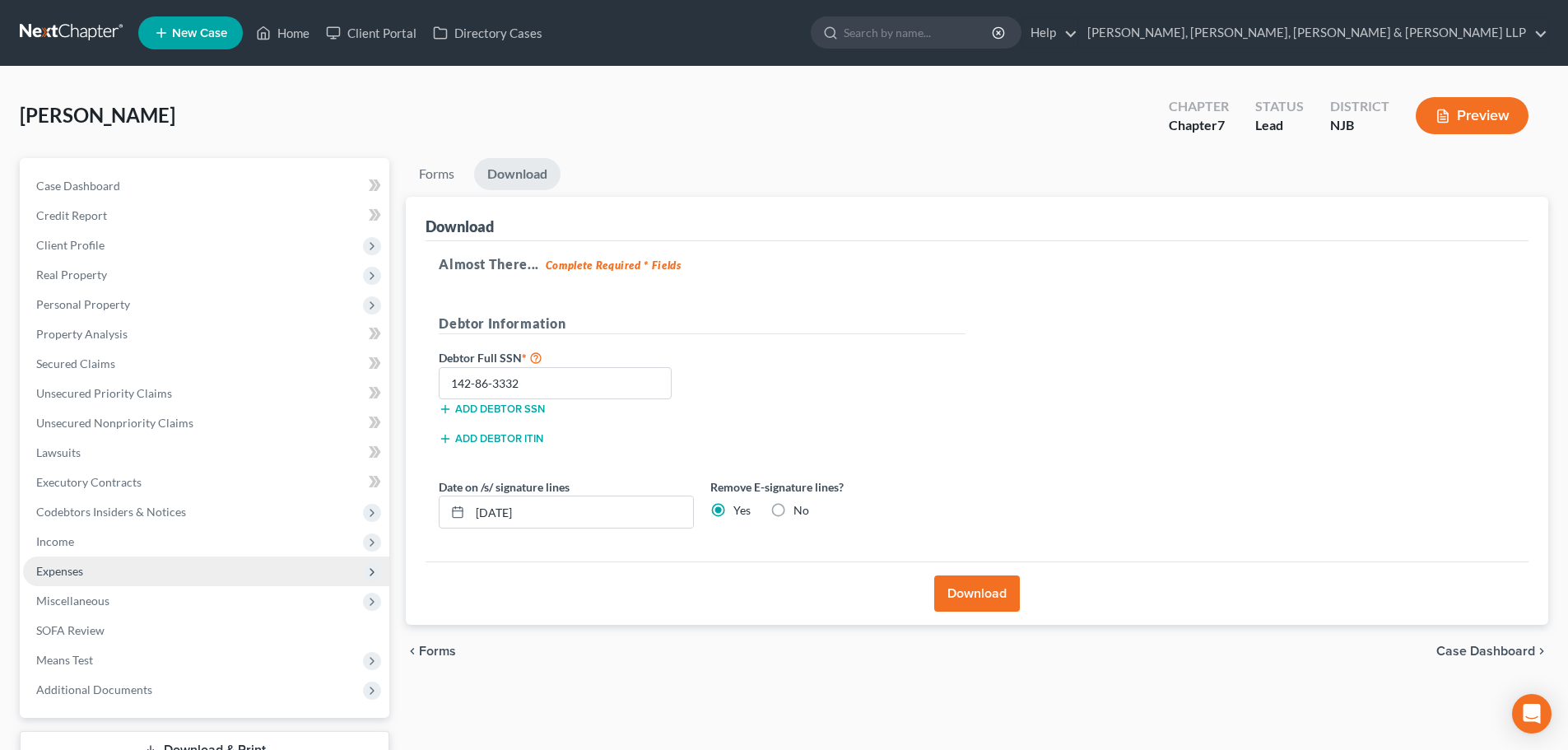
click at [128, 562] on span "Expenses" at bounding box center [206, 571] width 367 height 29
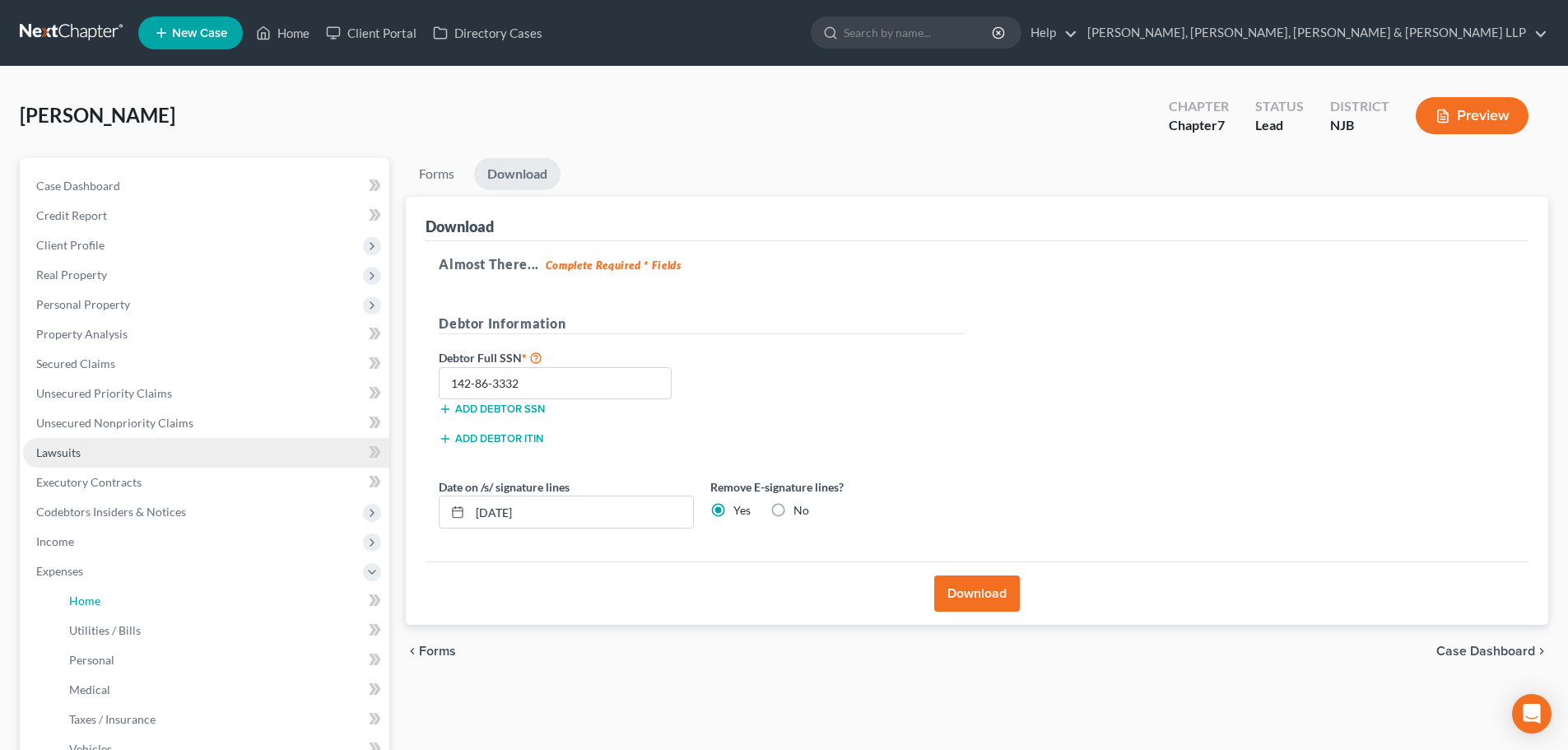
drag, startPoint x: 130, startPoint y: 597, endPoint x: 353, endPoint y: 444, distance: 270.4
click at [131, 597] on link "Home" at bounding box center [222, 601] width 334 height 29
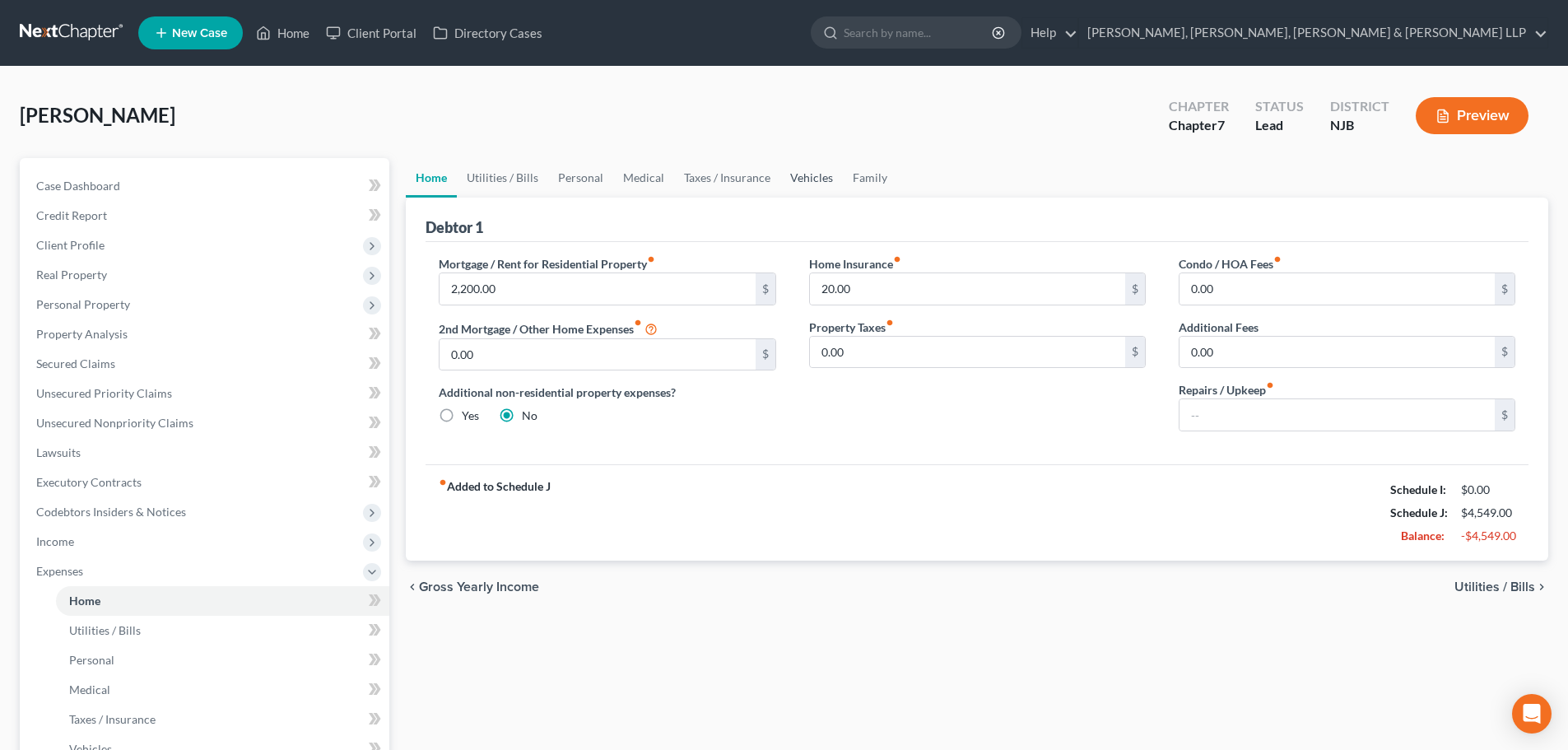
click at [823, 172] on link "Vehicles" at bounding box center [811, 178] width 62 height 40
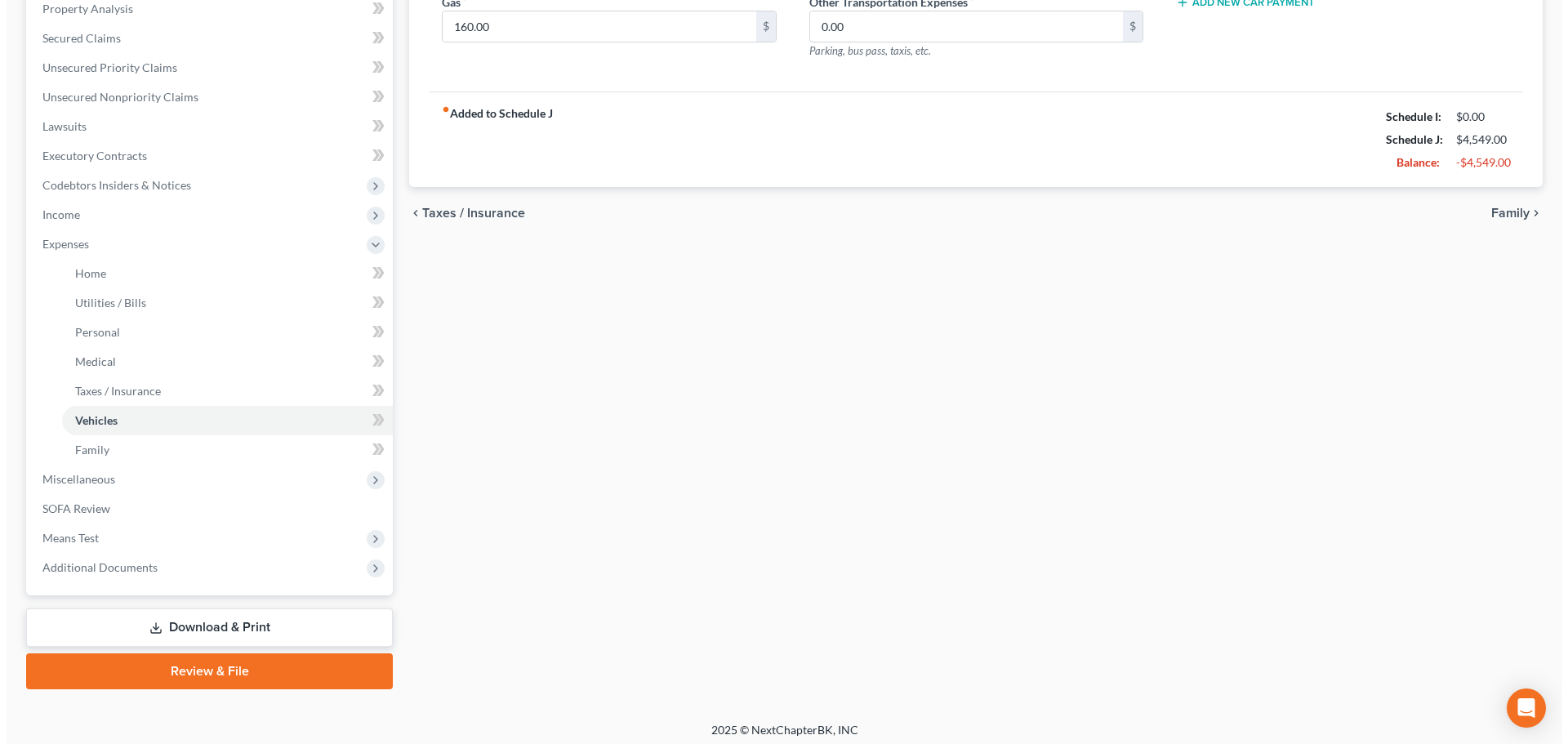
scroll to position [327, 0]
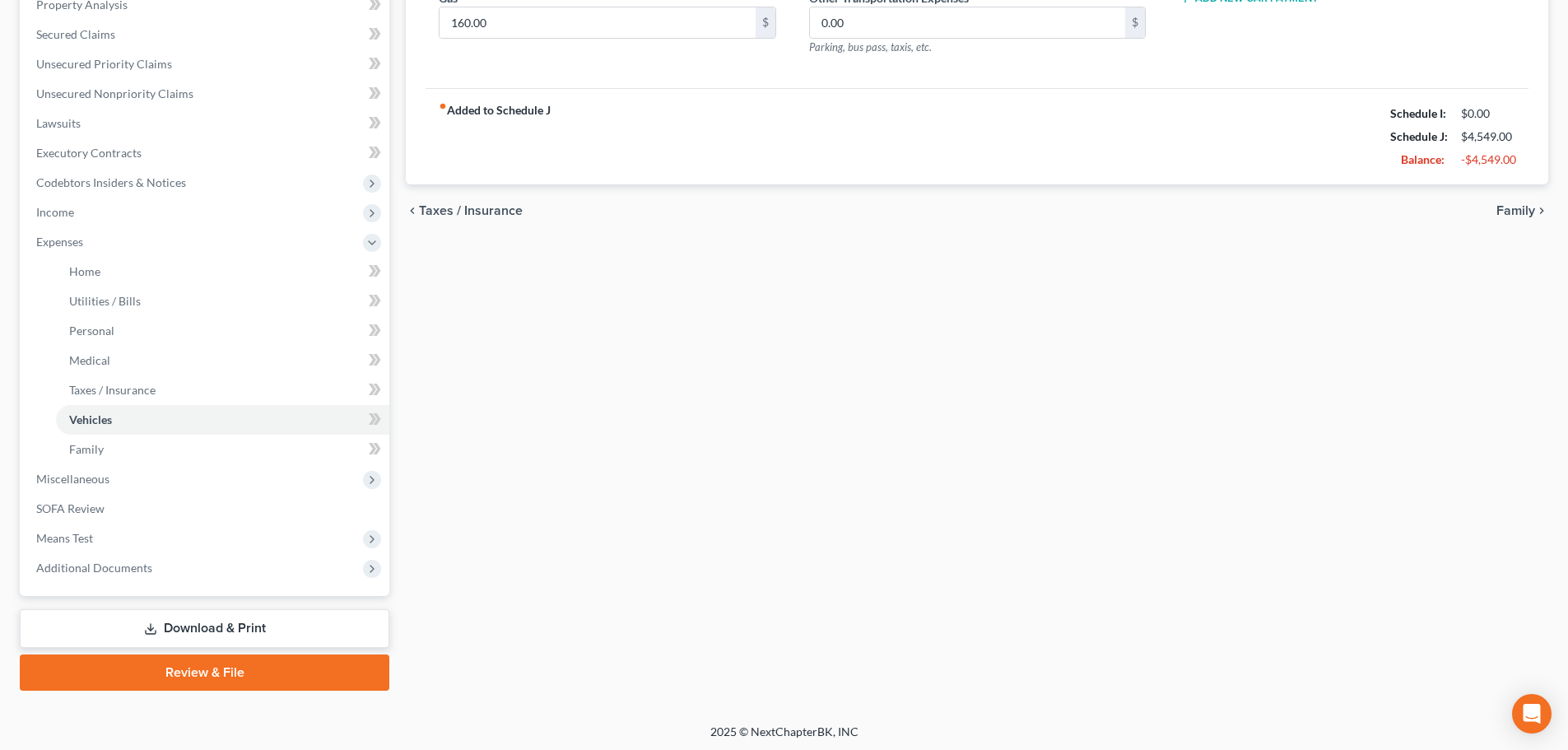
click at [222, 624] on link "Download & Print" at bounding box center [204, 629] width 370 height 39
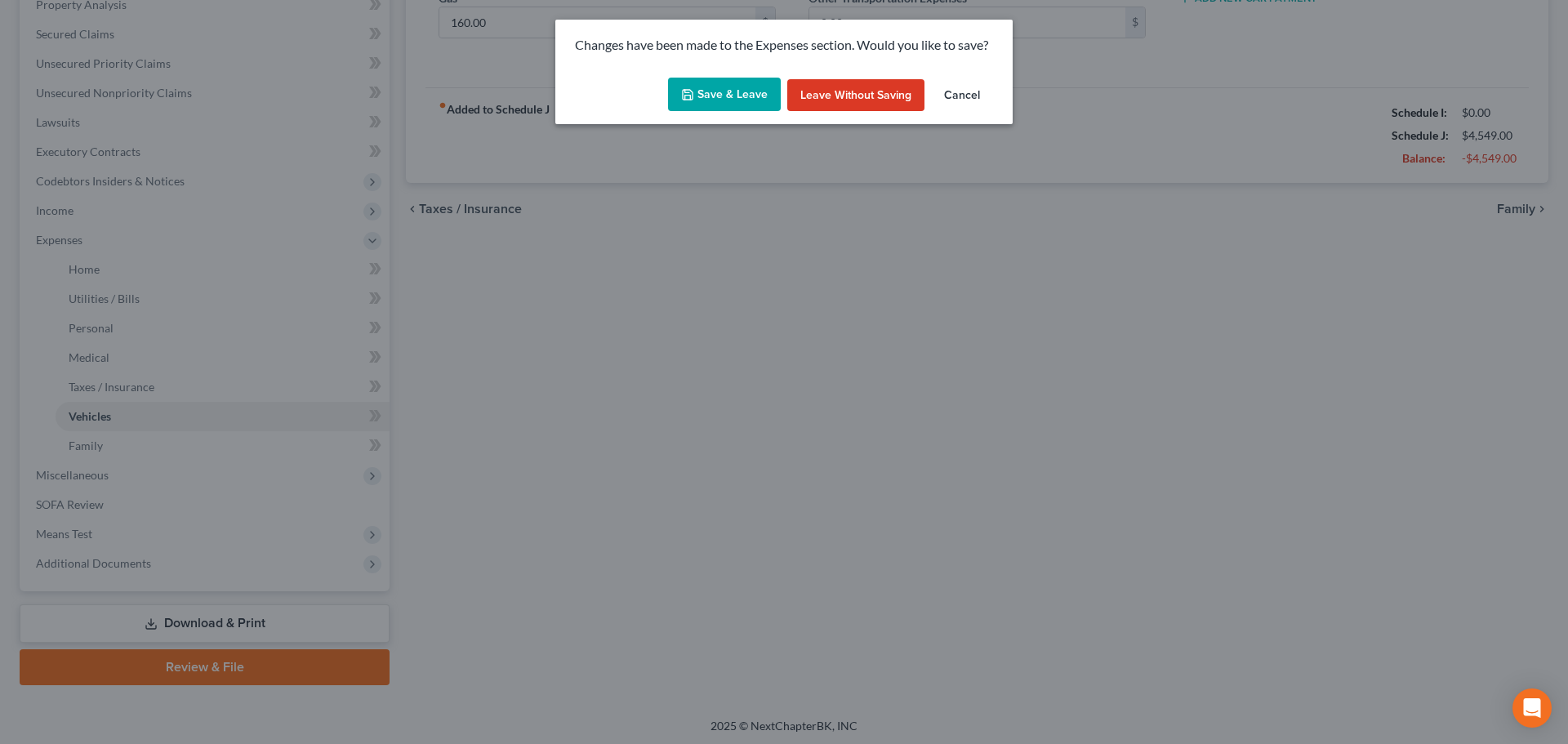
click at [768, 89] on button "Save & Leave" at bounding box center [724, 94] width 113 height 34
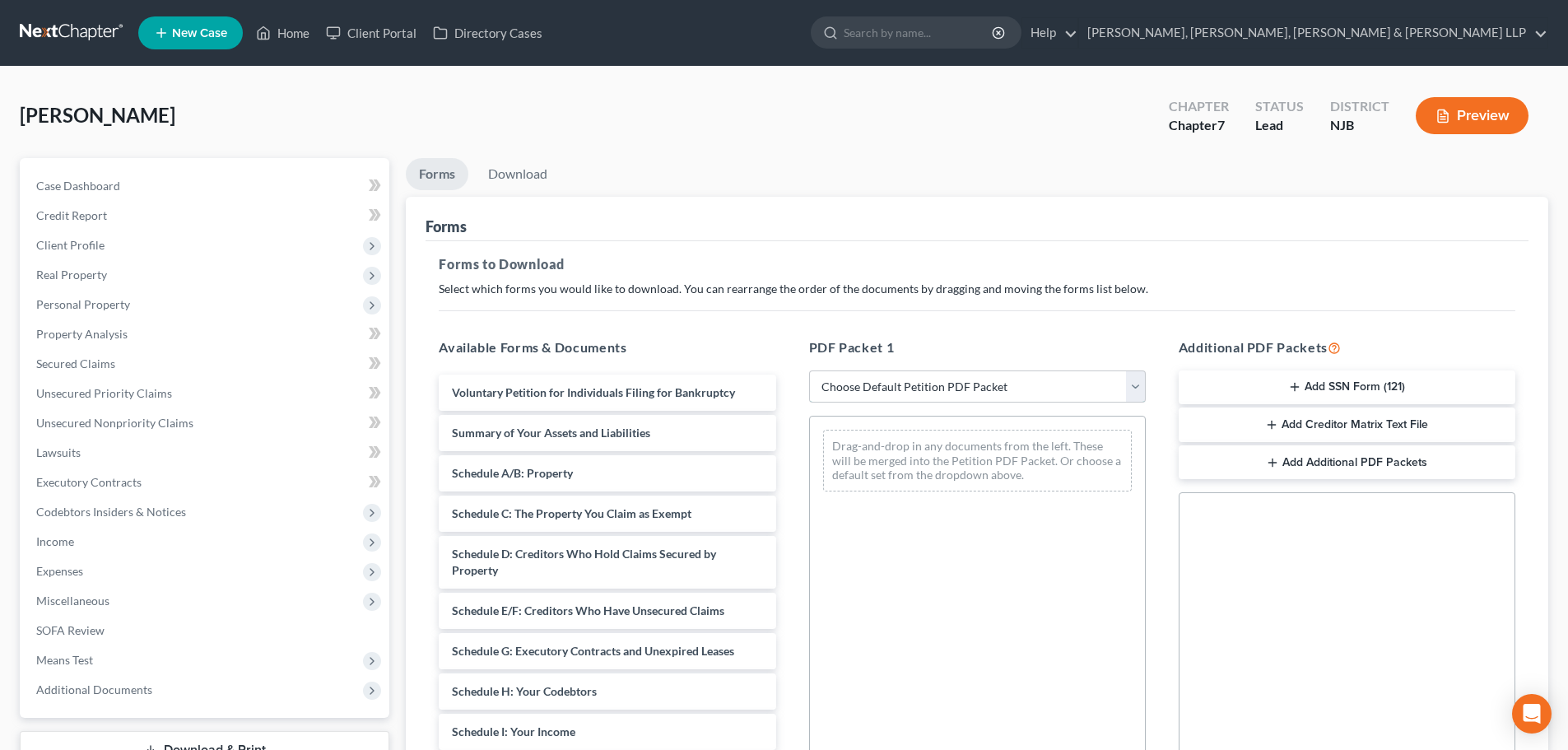
click at [831, 391] on select "Choose Default Petition PDF Packet Complete Bankruptcy Petition (all forms and …" at bounding box center [977, 387] width 337 height 33
click at [809, 371] on select "Choose Default Petition PDF Packet Complete Bankruptcy Petition (all forms and …" at bounding box center [977, 387] width 337 height 33
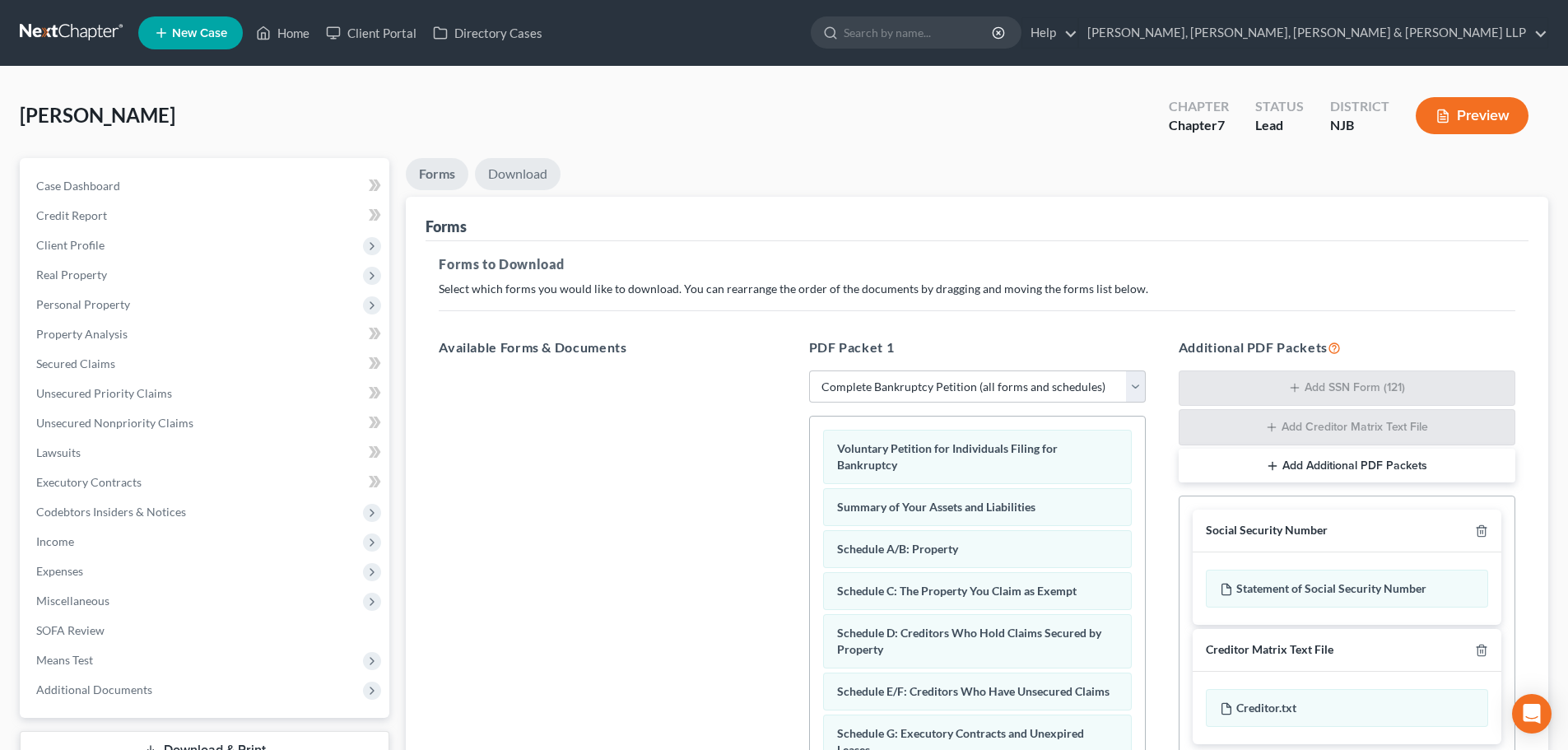
click at [538, 179] on link "Download" at bounding box center [518, 174] width 86 height 32
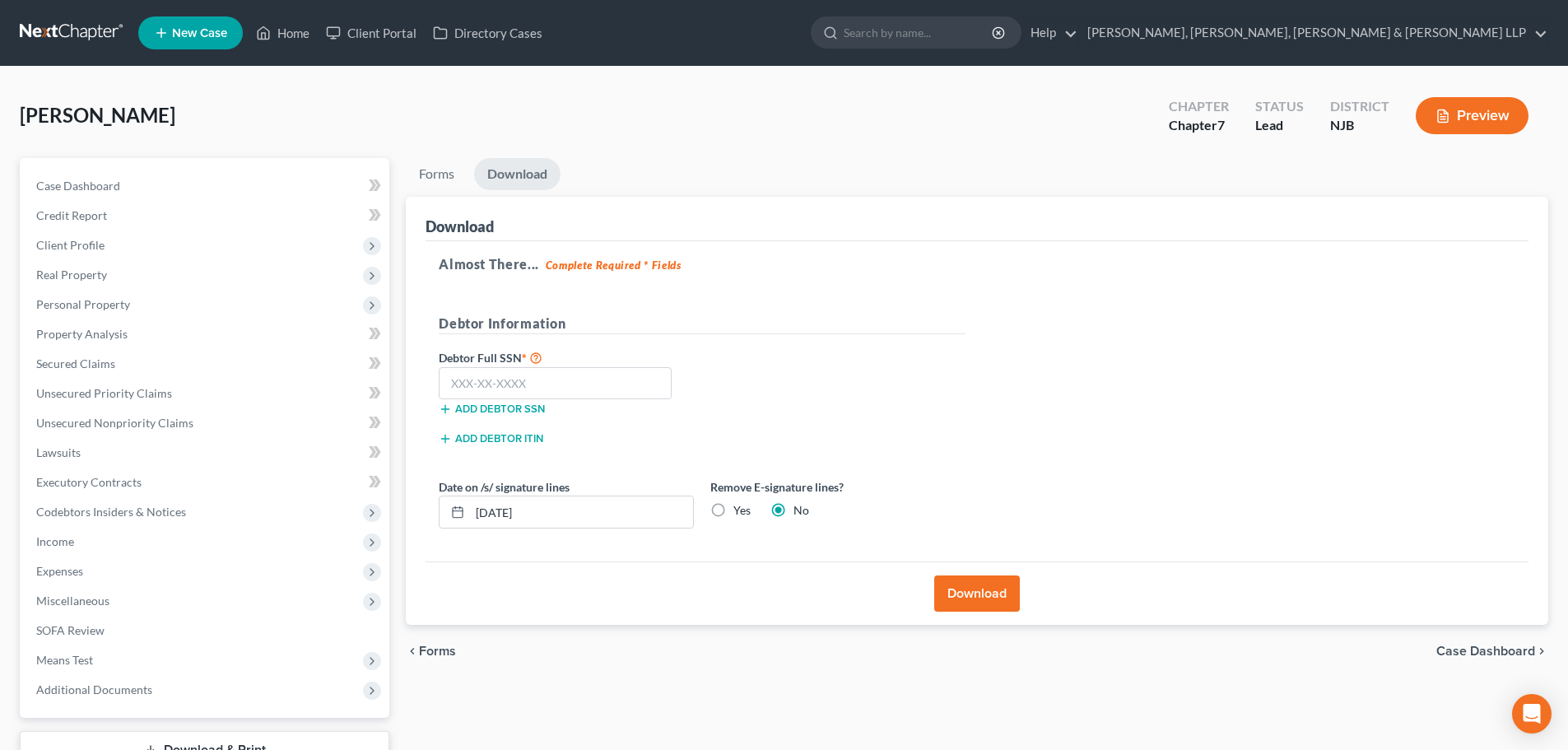
drag, startPoint x: 725, startPoint y: 506, endPoint x: 595, endPoint y: 417, distance: 157.5
click at [733, 506] on label "Yes" at bounding box center [741, 511] width 18 height 17
click at [740, 506] on input "Yes" at bounding box center [745, 507] width 11 height 11
click at [565, 389] on input "text" at bounding box center [555, 383] width 233 height 33
click at [988, 585] on button "Download" at bounding box center [977, 593] width 86 height 36
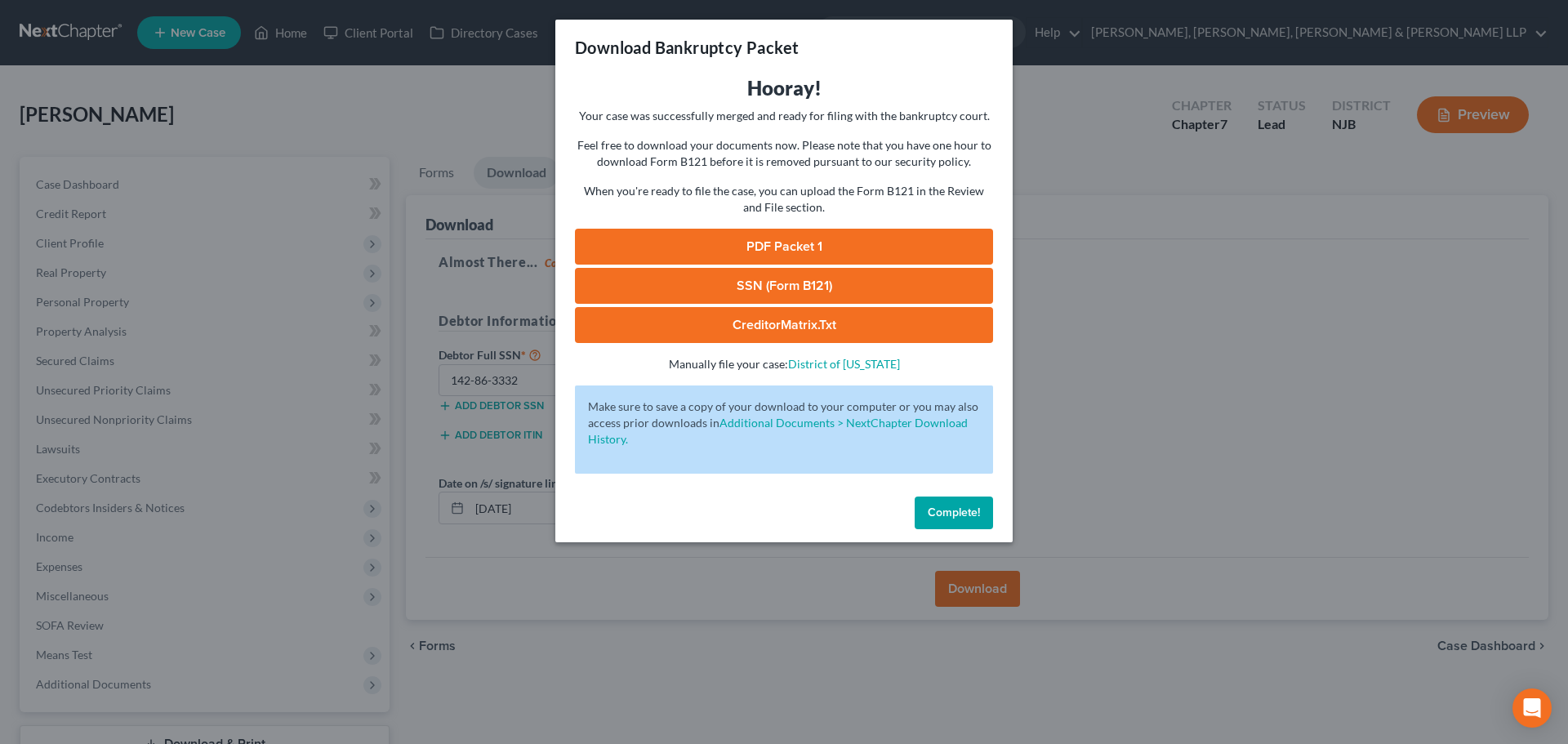
click at [896, 247] on link "PDF Packet 1" at bounding box center [784, 247] width 418 height 36
click at [770, 283] on link "SSN (Form B121)" at bounding box center [784, 285] width 418 height 36
click at [389, 109] on div "Download Bankruptcy Packet Hooray! Your case was successfully merged and ready …" at bounding box center [784, 372] width 1568 height 744
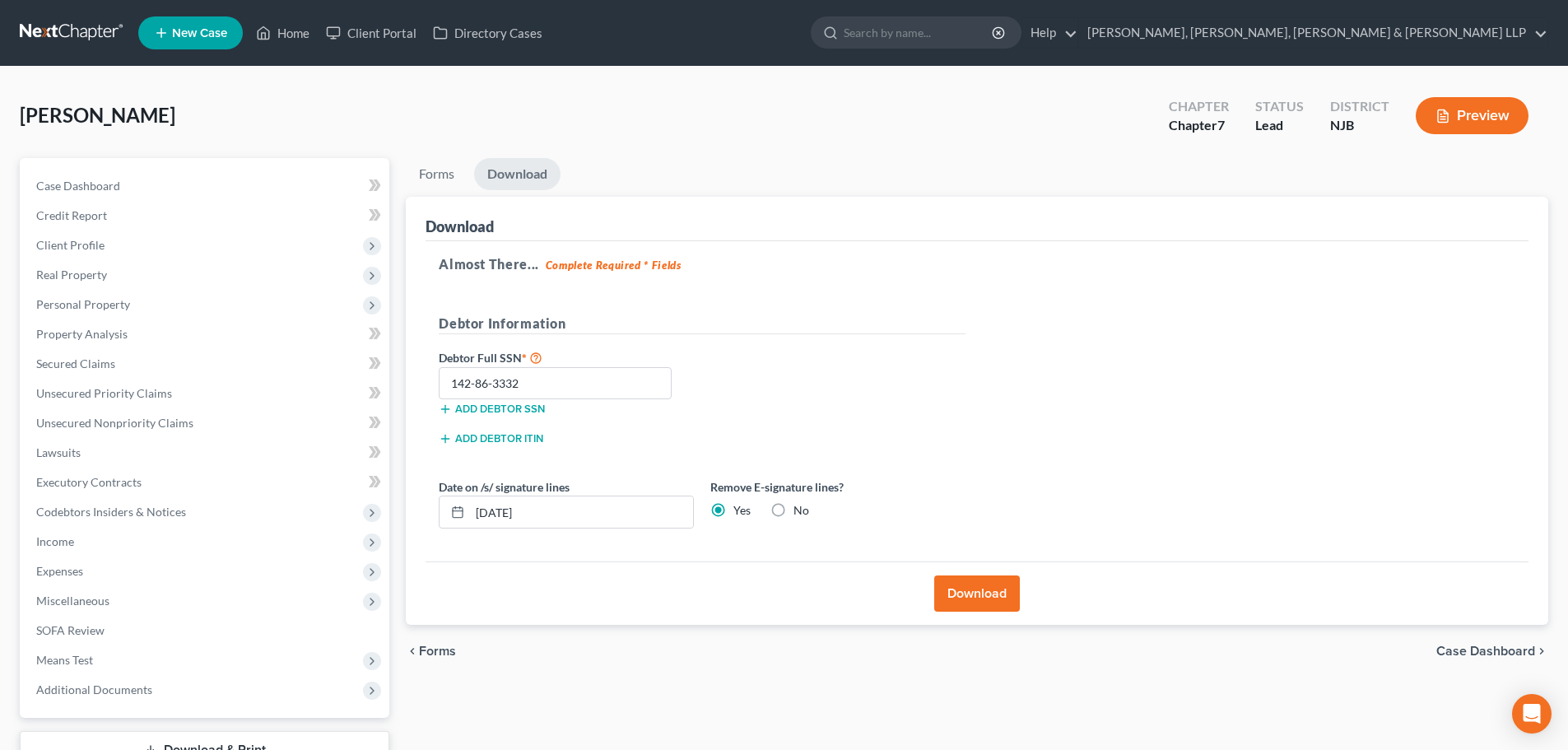
click at [113, 252] on span "Client Profile" at bounding box center [206, 245] width 367 height 29
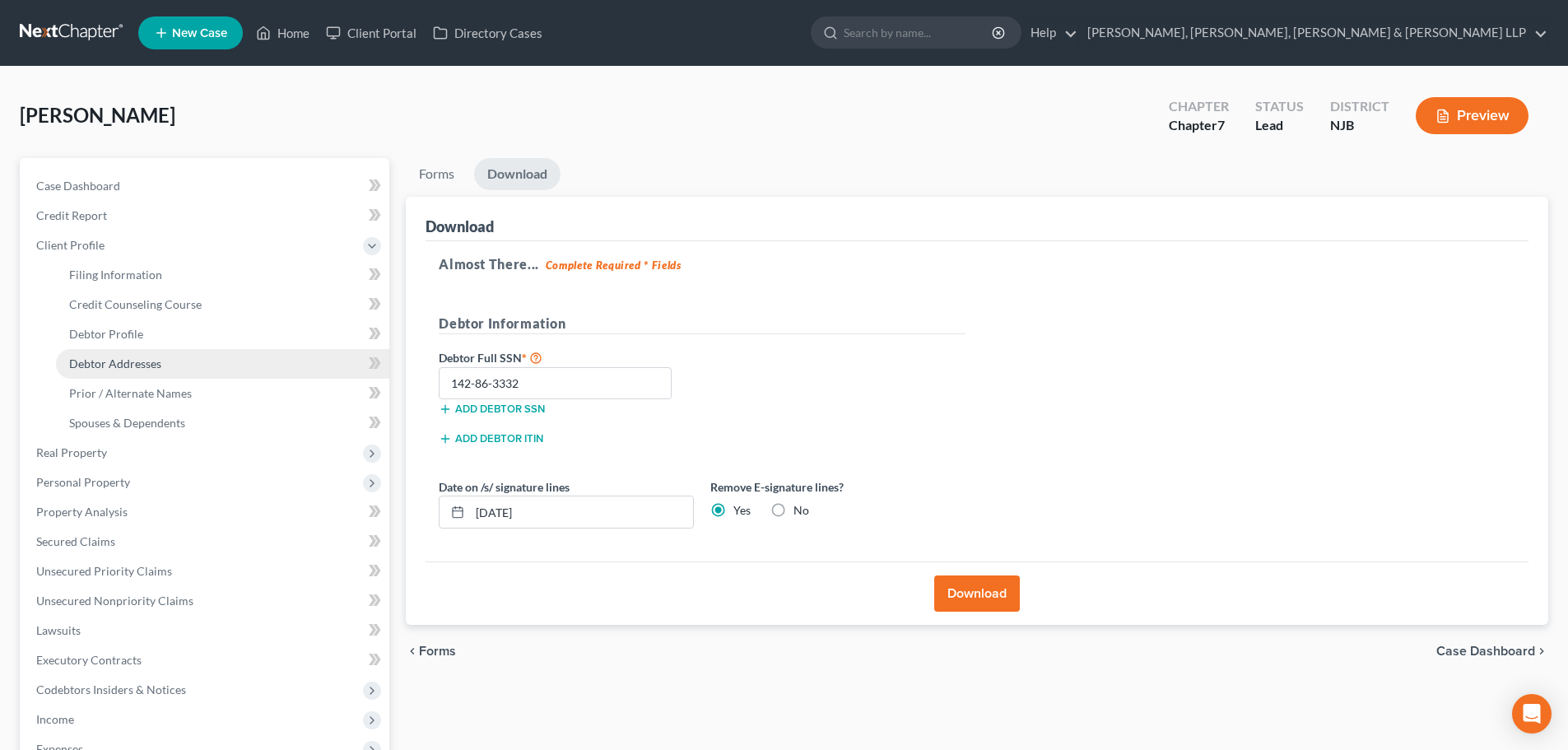
click at [142, 364] on span "Debtor Addresses" at bounding box center [115, 363] width 92 height 14
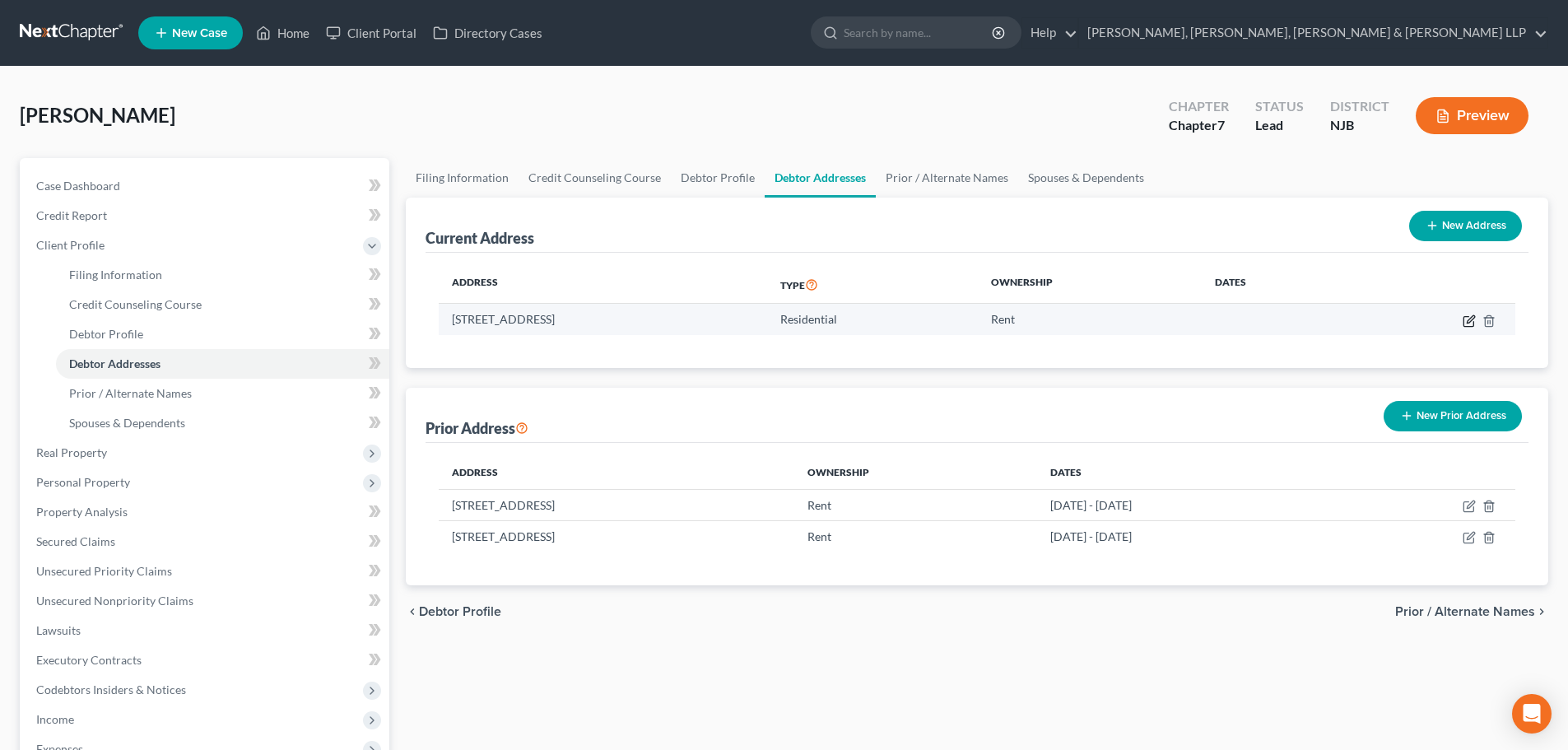
click at [1469, 318] on icon "button" at bounding box center [1469, 321] width 13 height 13
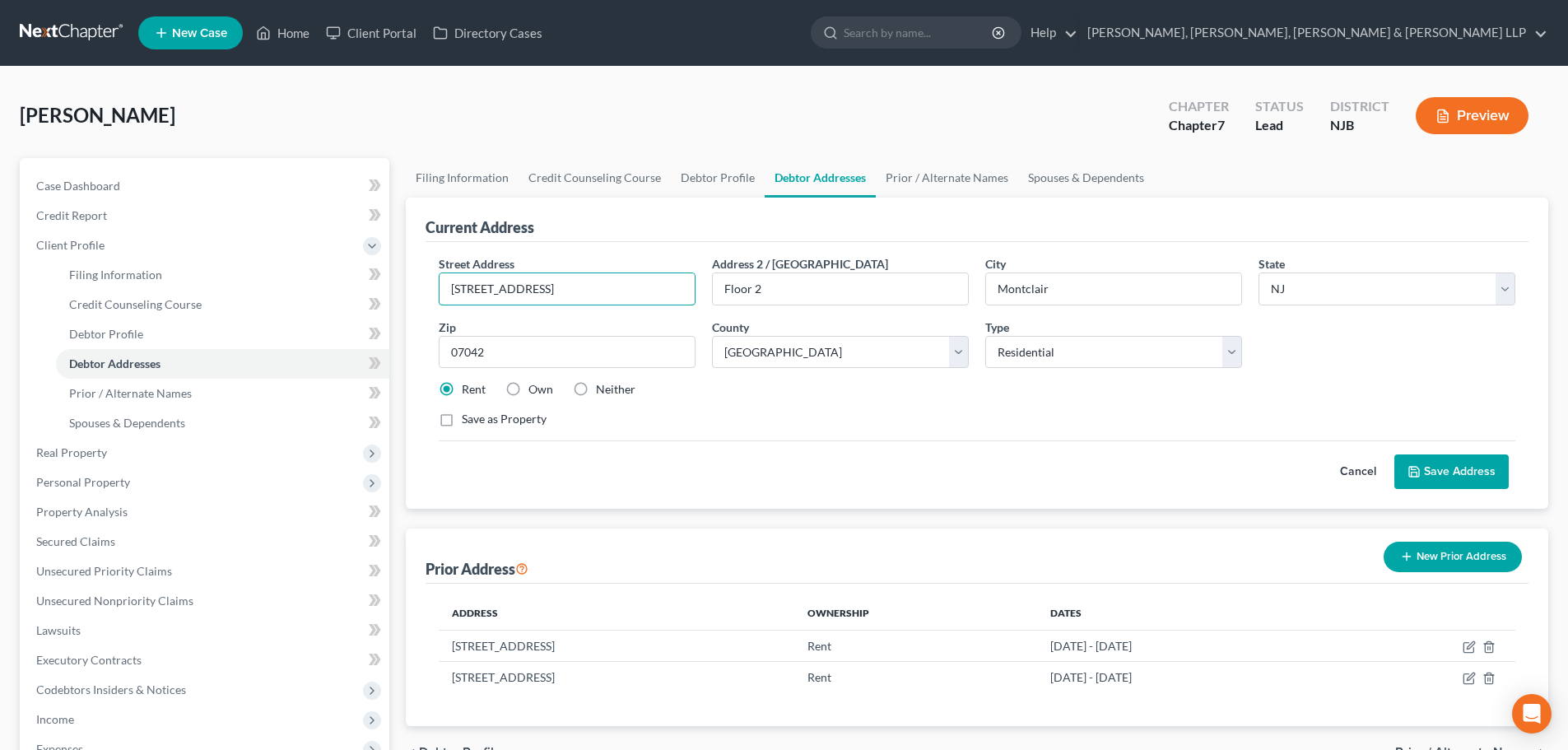
drag, startPoint x: 527, startPoint y: 294, endPoint x: 771, endPoint y: 5, distance: 378.2
click at [362, 294] on div "Petition Navigation Case Dashboard Payments Invoices Payments Payments Credit R…" at bounding box center [784, 575] width 1545 height 833
paste input "3 Clifton Av"
drag, startPoint x: 520, startPoint y: 356, endPoint x: 409, endPoint y: 362, distance: 111.2
click at [409, 362] on div "Current Address Street Address * 83 Clifton Avenue Address 2 / PO Box Floor 2 C…" at bounding box center [977, 352] width 1143 height 311
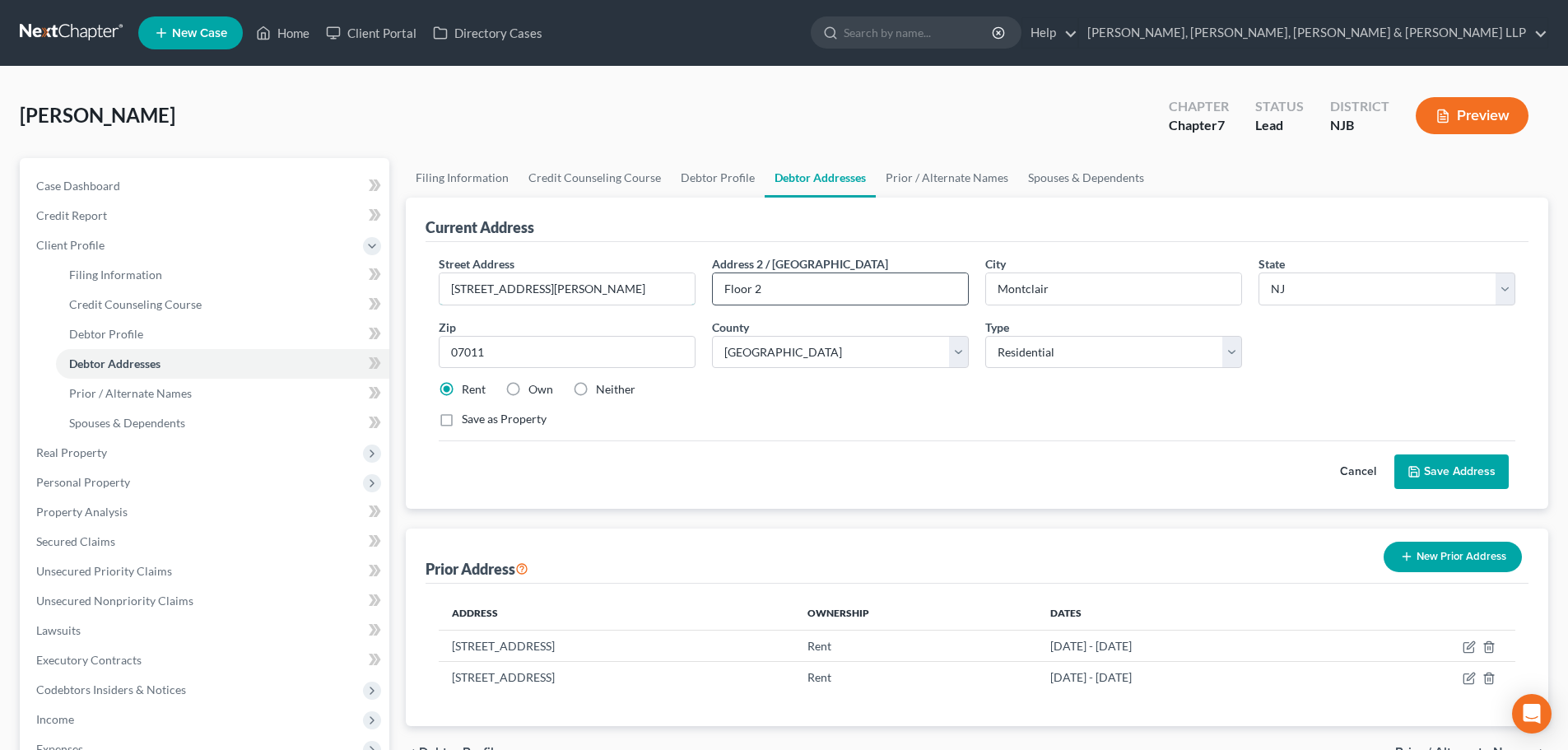
click at [586, 303] on input "83 Clifton Avenue" at bounding box center [567, 288] width 255 height 31
drag, startPoint x: 672, startPoint y: 304, endPoint x: 661, endPoint y: 304, distance: 11.0
click at [666, 304] on div "Street Address * 83 Clifton Avenue Address 2 / PO Box Floor 2 City * Clifton St…" at bounding box center [977, 348] width 1093 height 186
drag, startPoint x: 1429, startPoint y: 468, endPoint x: 741, endPoint y: 506, distance: 689.0
click at [1429, 469] on button "Save Address" at bounding box center [1452, 471] width 115 height 35
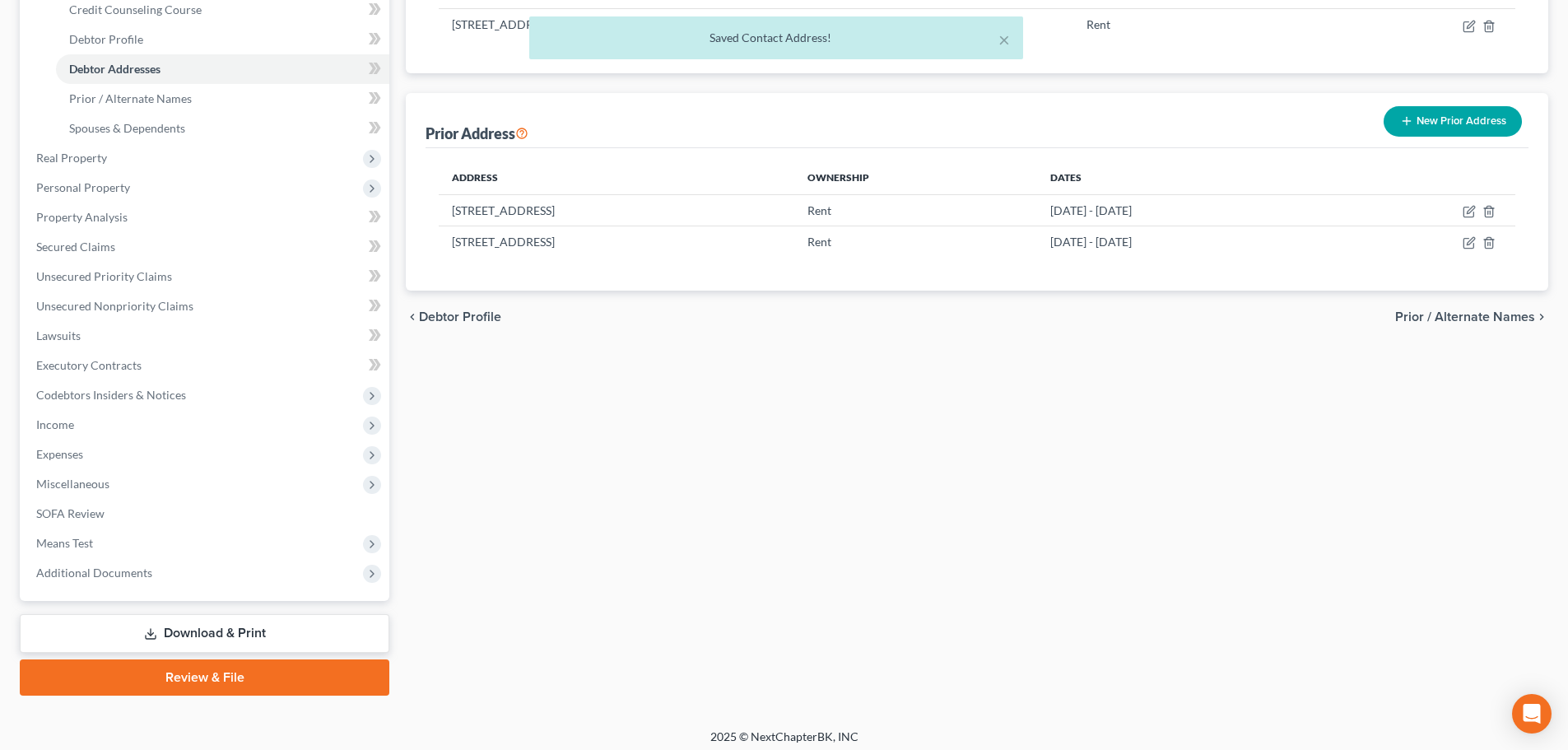
scroll to position [303, 0]
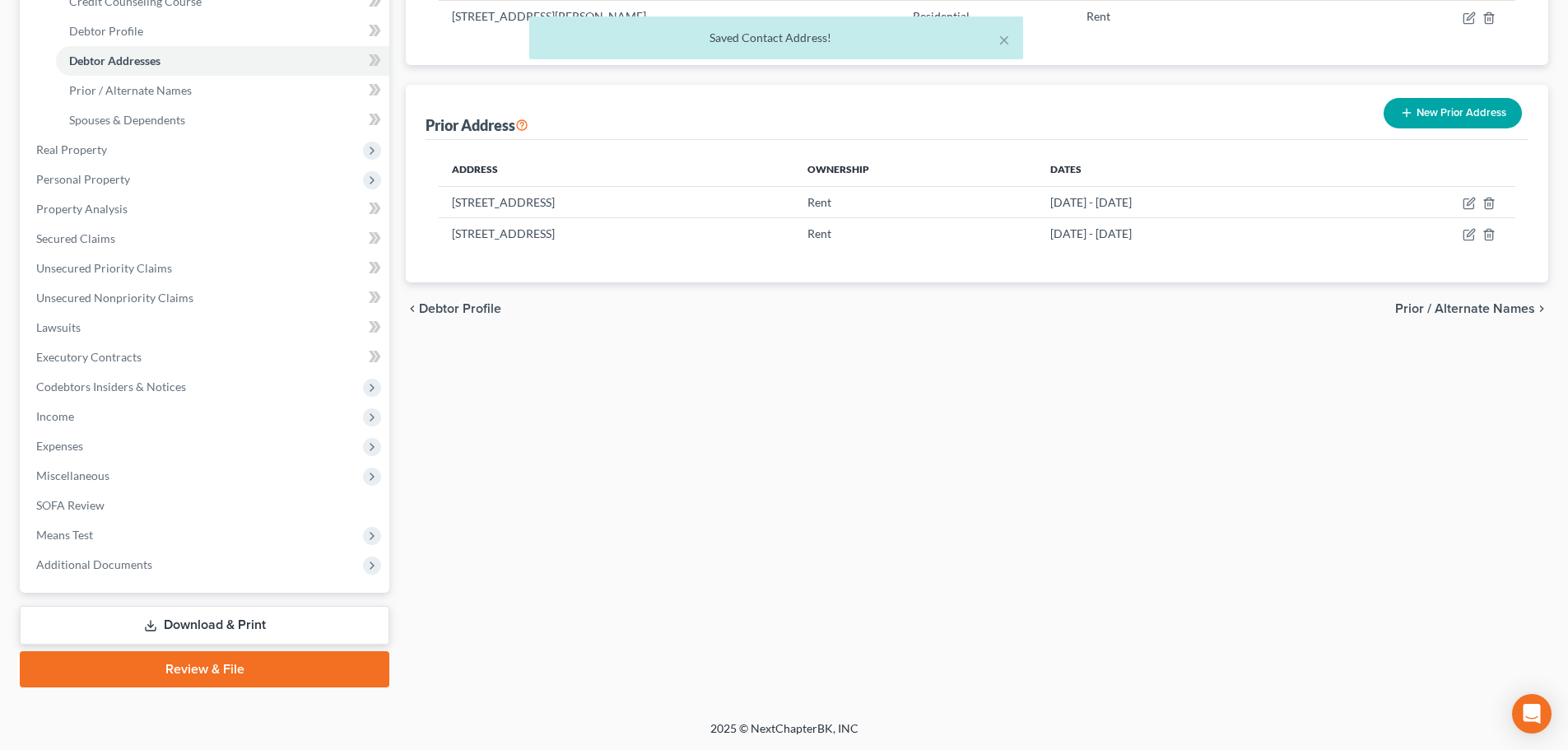
click at [227, 624] on link "Download & Print" at bounding box center [204, 625] width 370 height 39
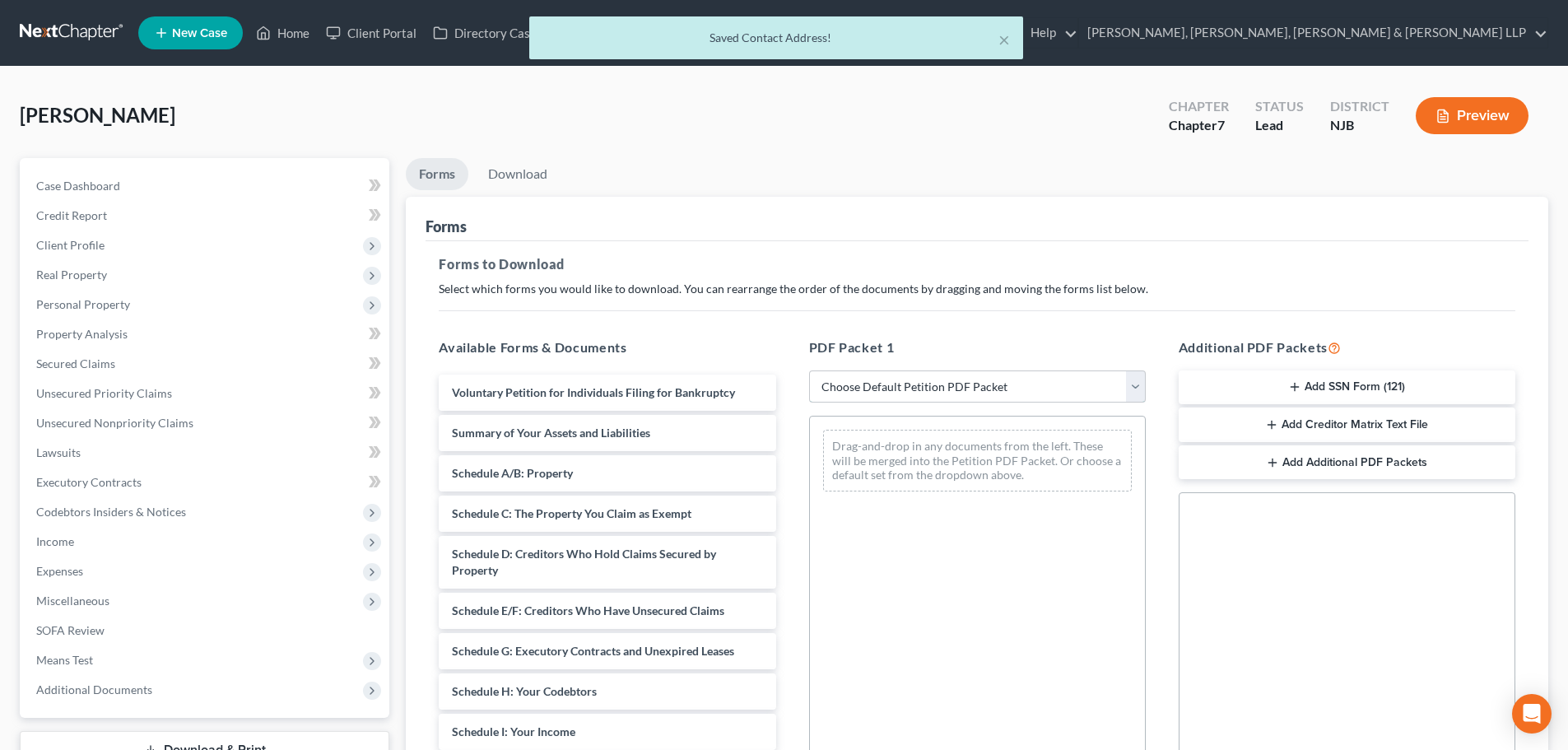
click at [879, 398] on select "Choose Default Petition PDF Packet Complete Bankruptcy Petition (all forms and …" at bounding box center [977, 387] width 337 height 33
click at [809, 371] on select "Choose Default Petition PDF Packet Complete Bankruptcy Petition (all forms and …" at bounding box center [977, 387] width 337 height 33
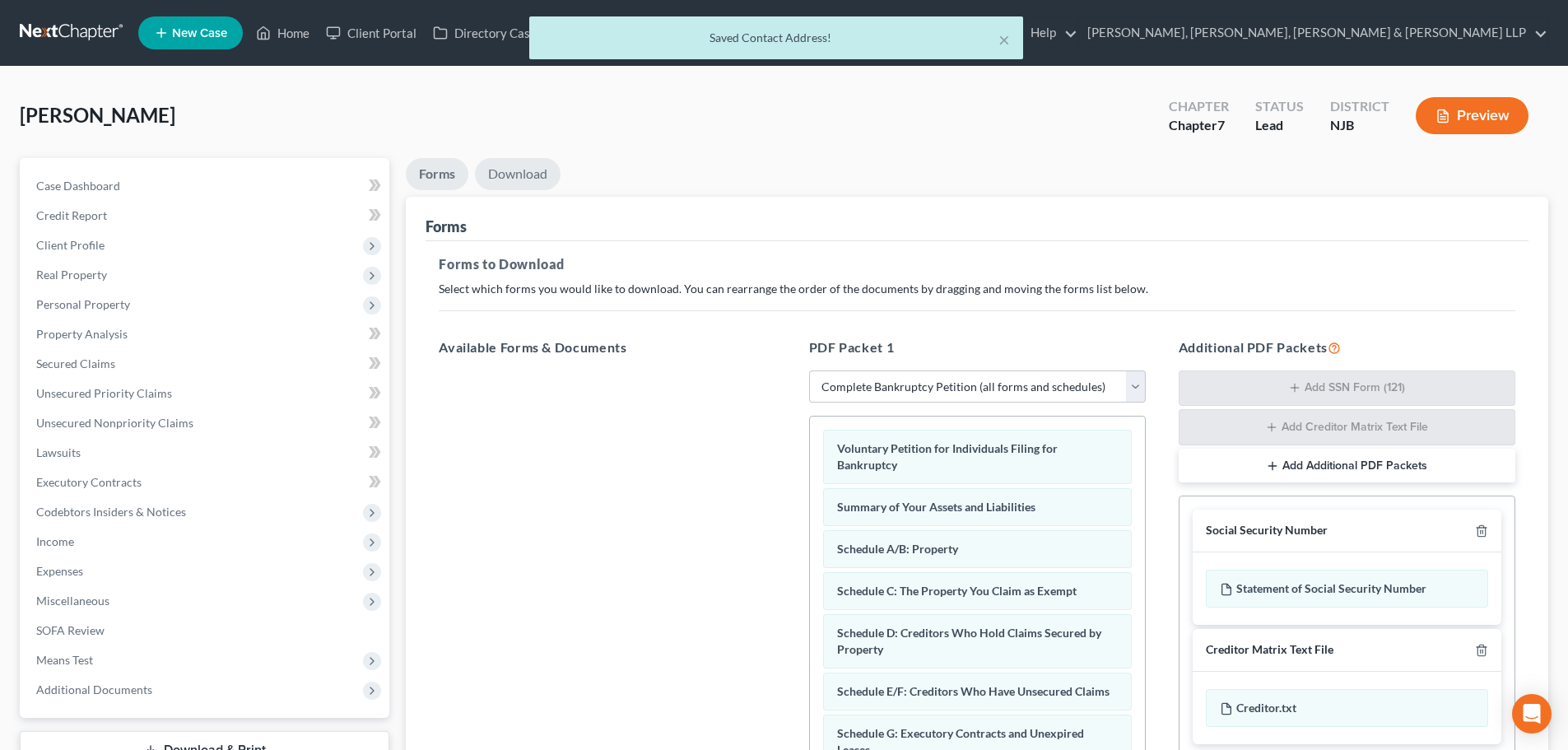
click at [547, 166] on link "Download" at bounding box center [518, 174] width 86 height 32
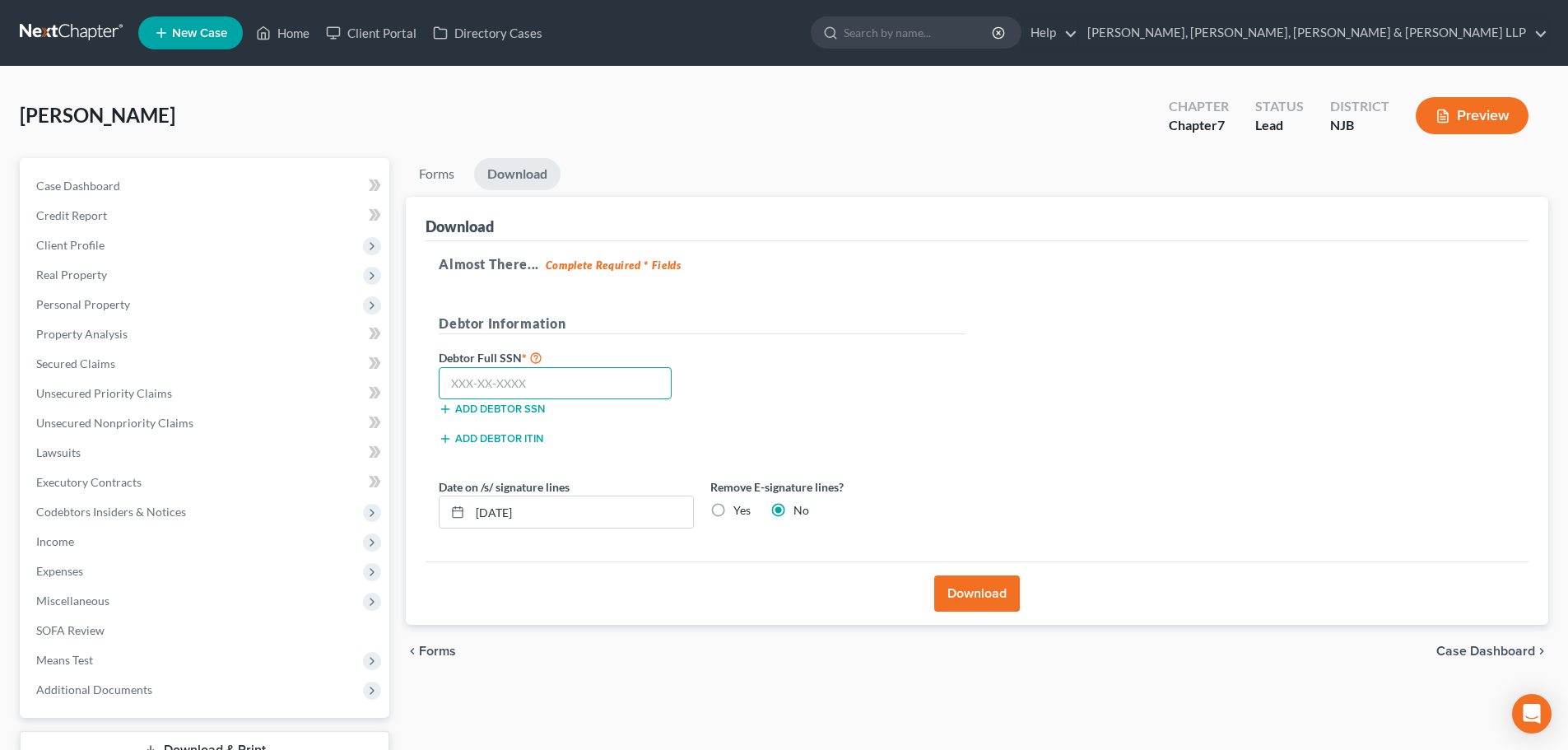
click at [537, 381] on input "text" at bounding box center [555, 383] width 233 height 33
click at [510, 389] on input "text" at bounding box center [555, 383] width 233 height 33
click at [965, 584] on button "Download" at bounding box center [977, 593] width 86 height 36
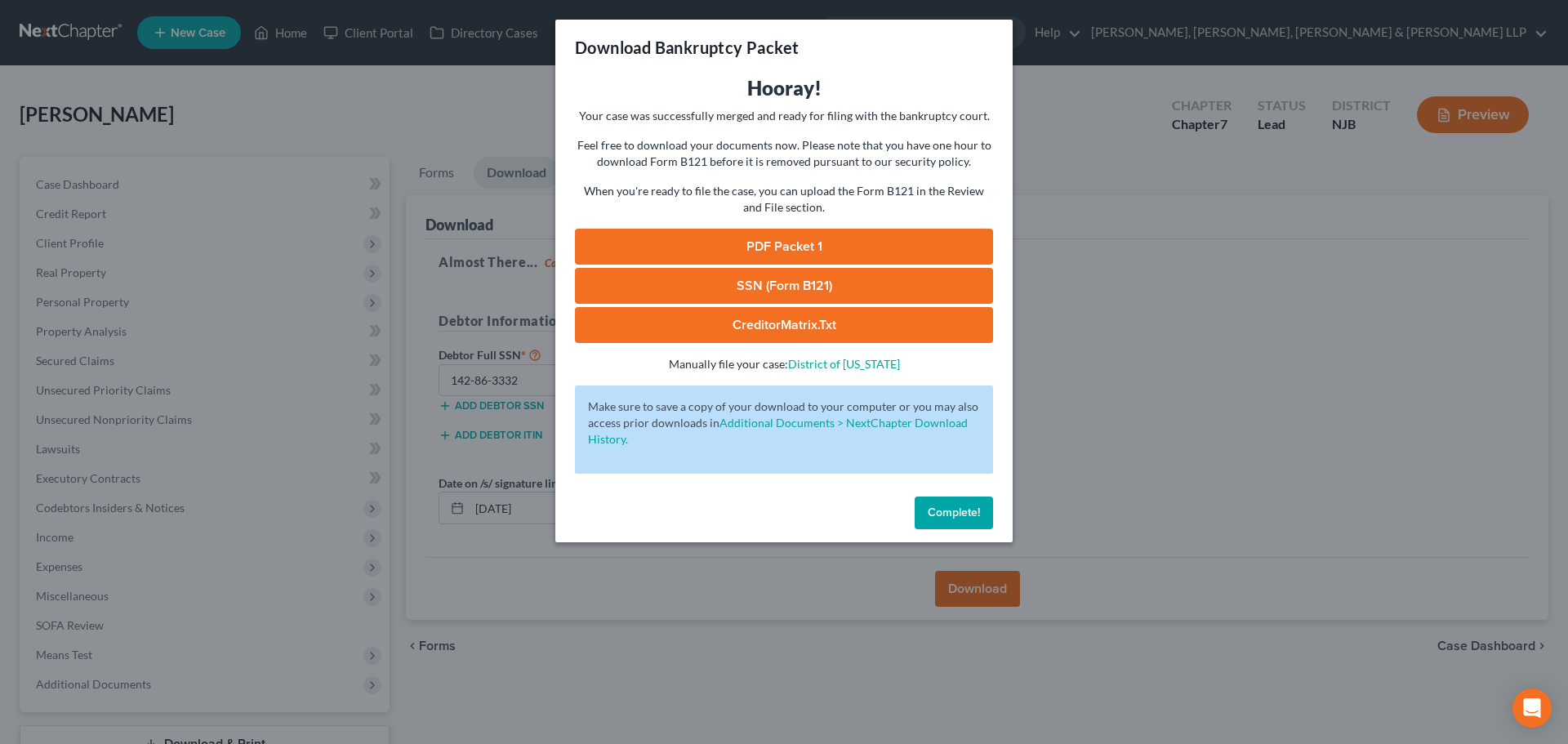
click at [809, 237] on link "PDF Packet 1" at bounding box center [784, 247] width 418 height 36
click at [497, 199] on div "Download Bankruptcy Packet Hooray! Your case was successfully merged and ready …" at bounding box center [784, 372] width 1568 height 744
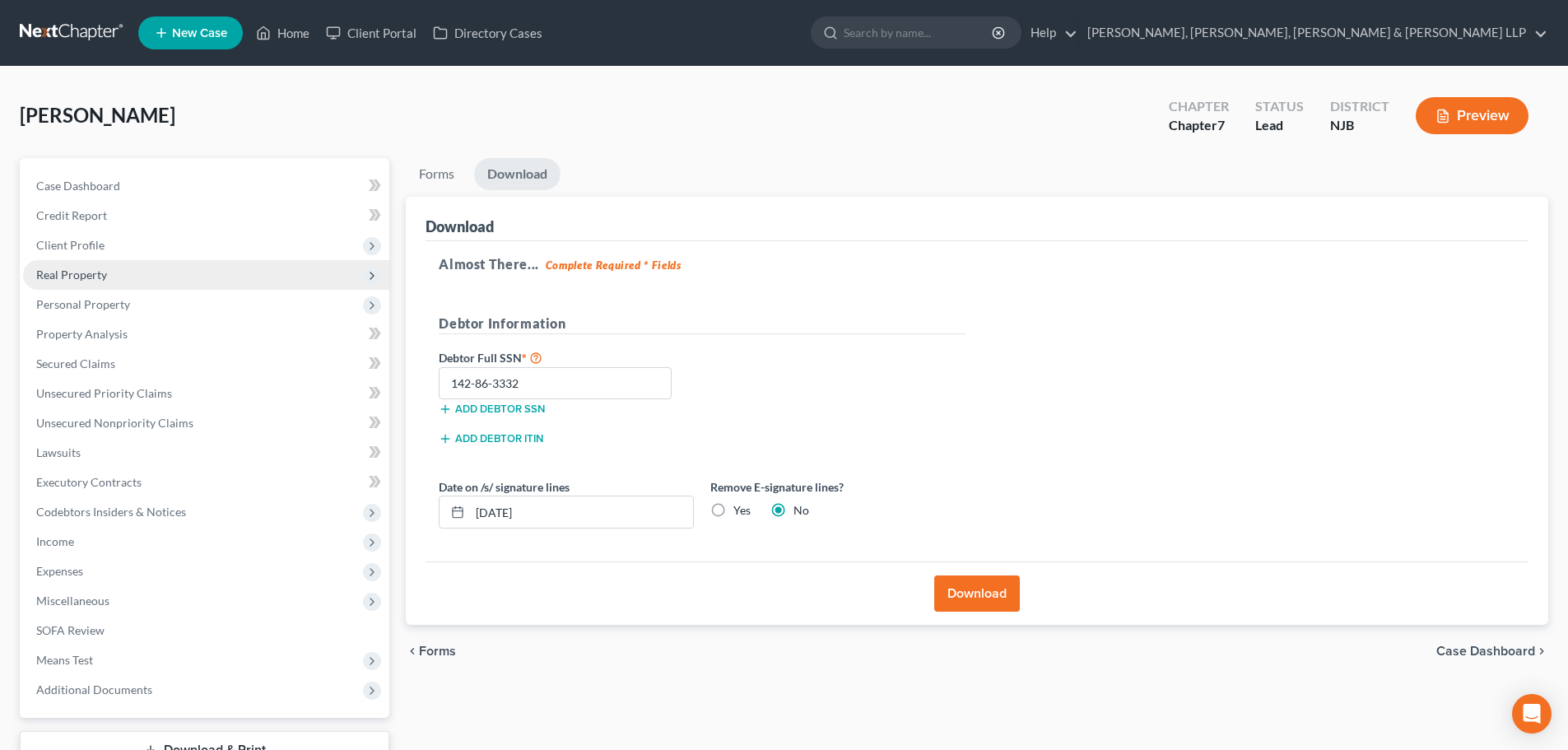
click at [118, 278] on span "Real Property" at bounding box center [206, 275] width 367 height 29
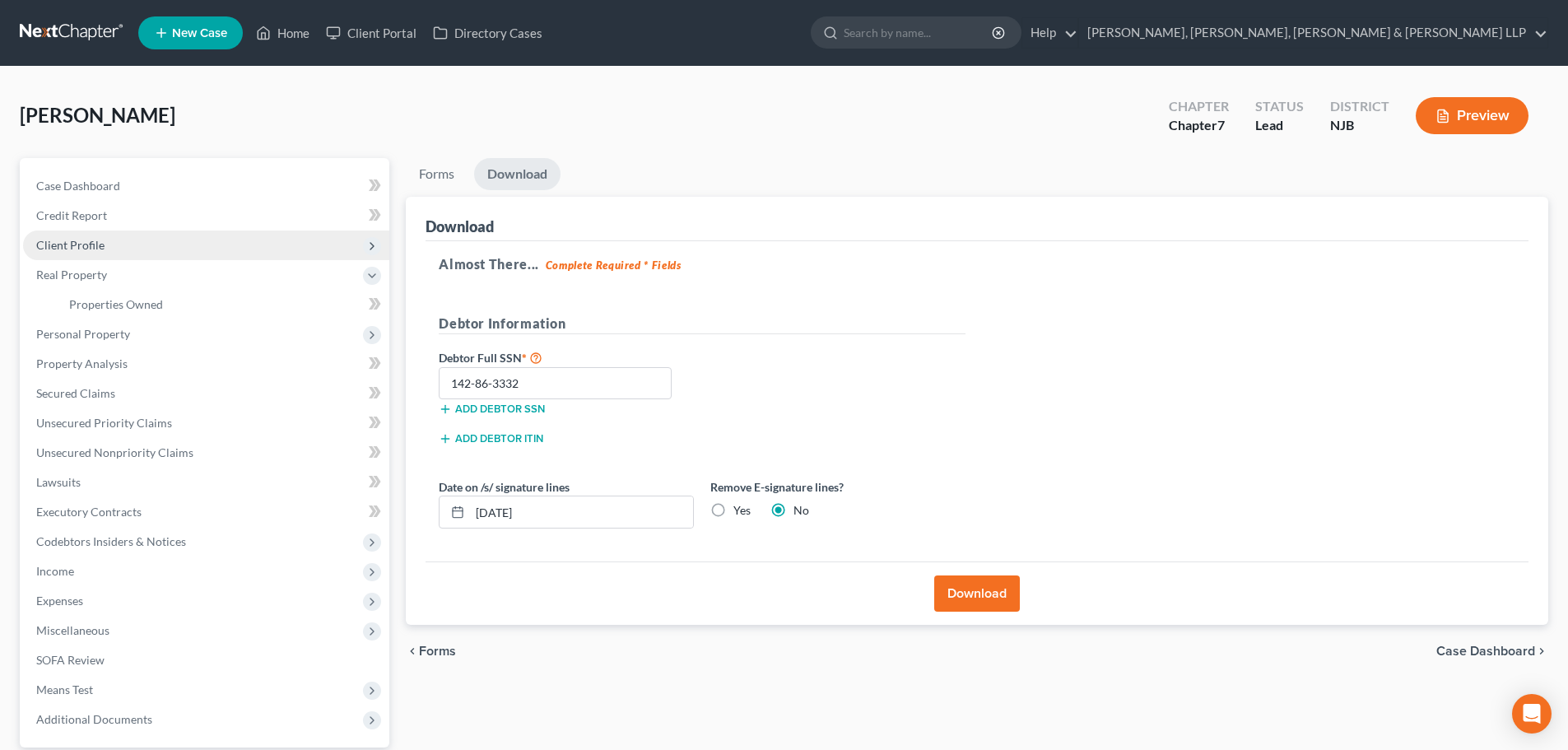
click at [129, 254] on span "Client Profile" at bounding box center [206, 245] width 367 height 29
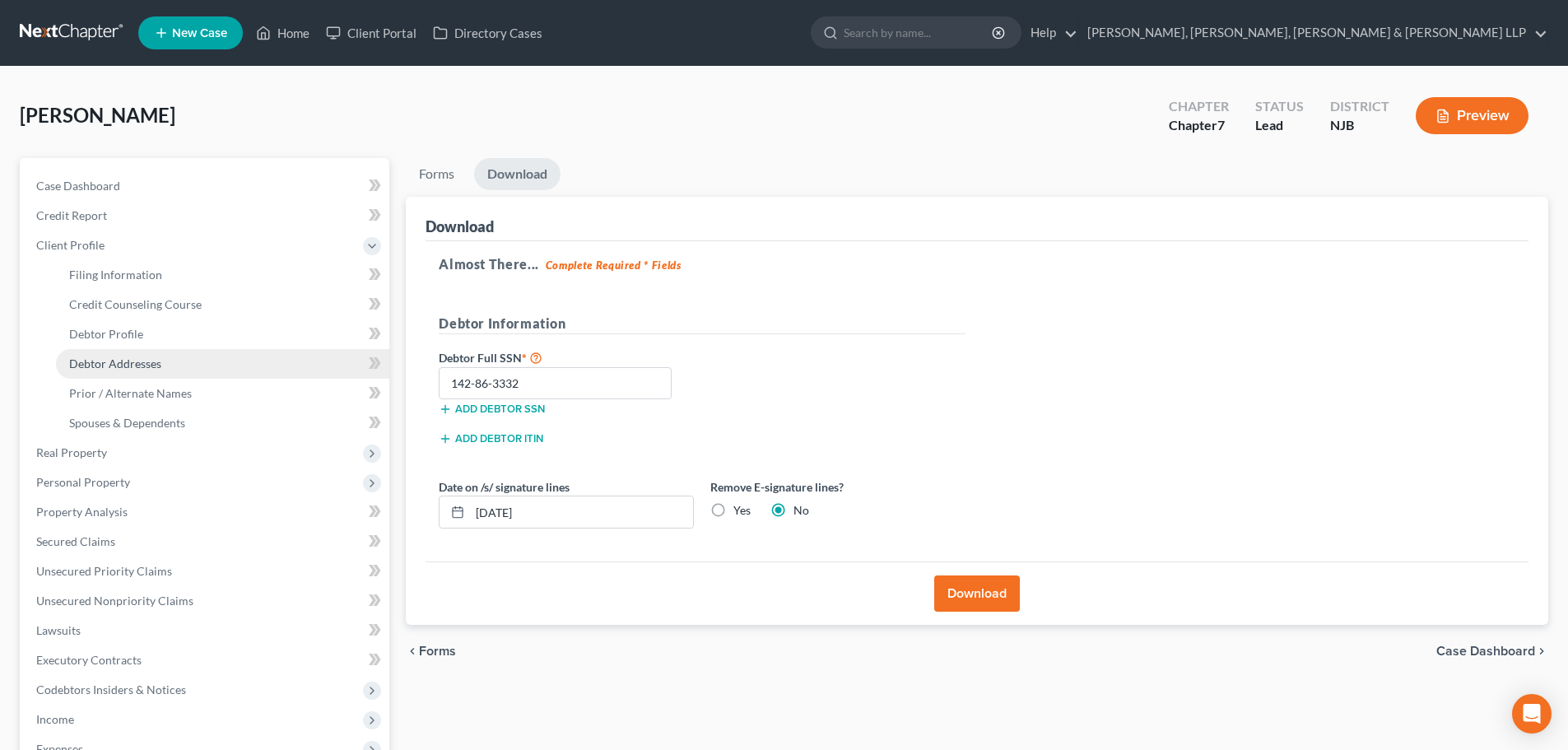
click at [163, 367] on link "Debtor Addresses" at bounding box center [222, 363] width 334 height 29
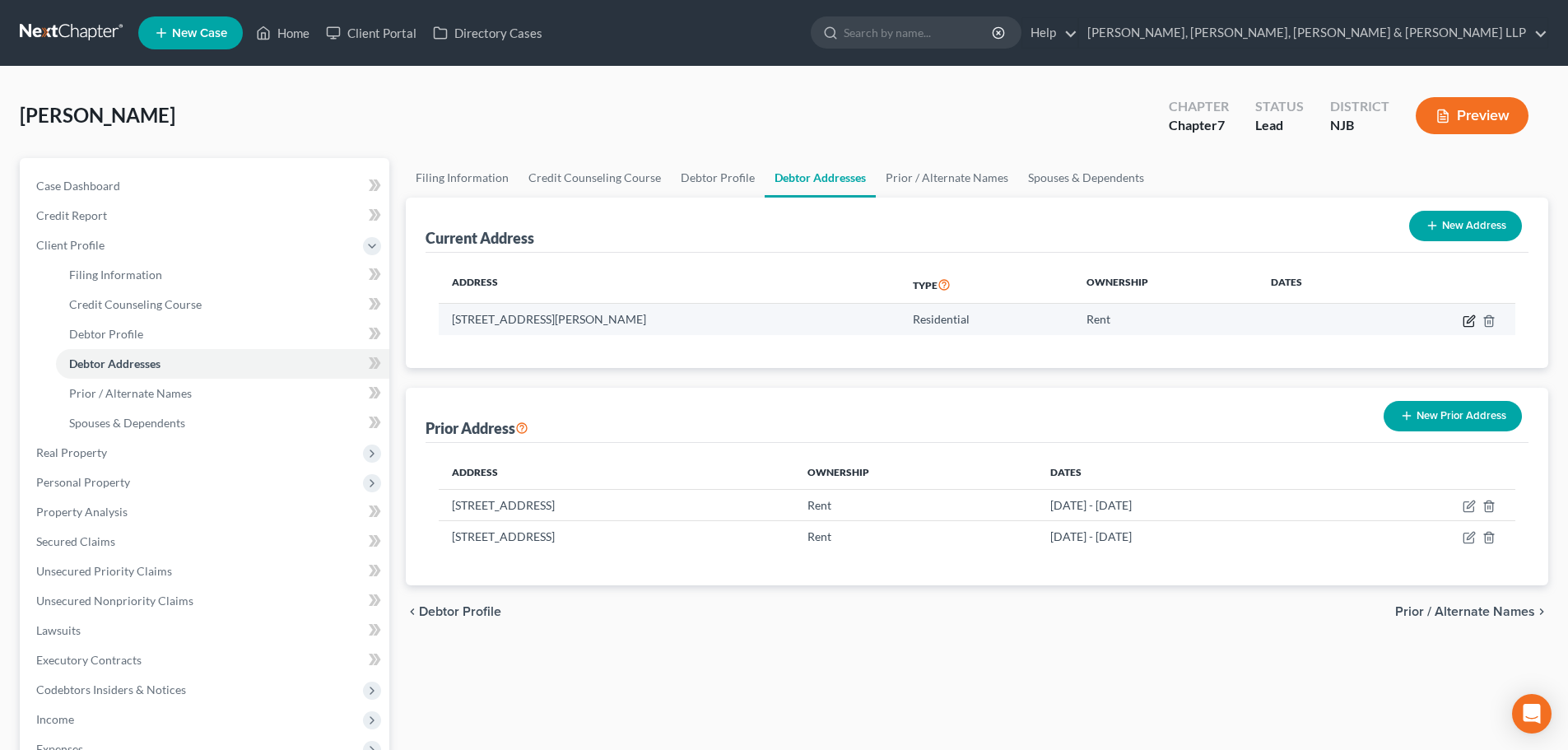
click at [1466, 319] on icon "button" at bounding box center [1469, 321] width 13 height 13
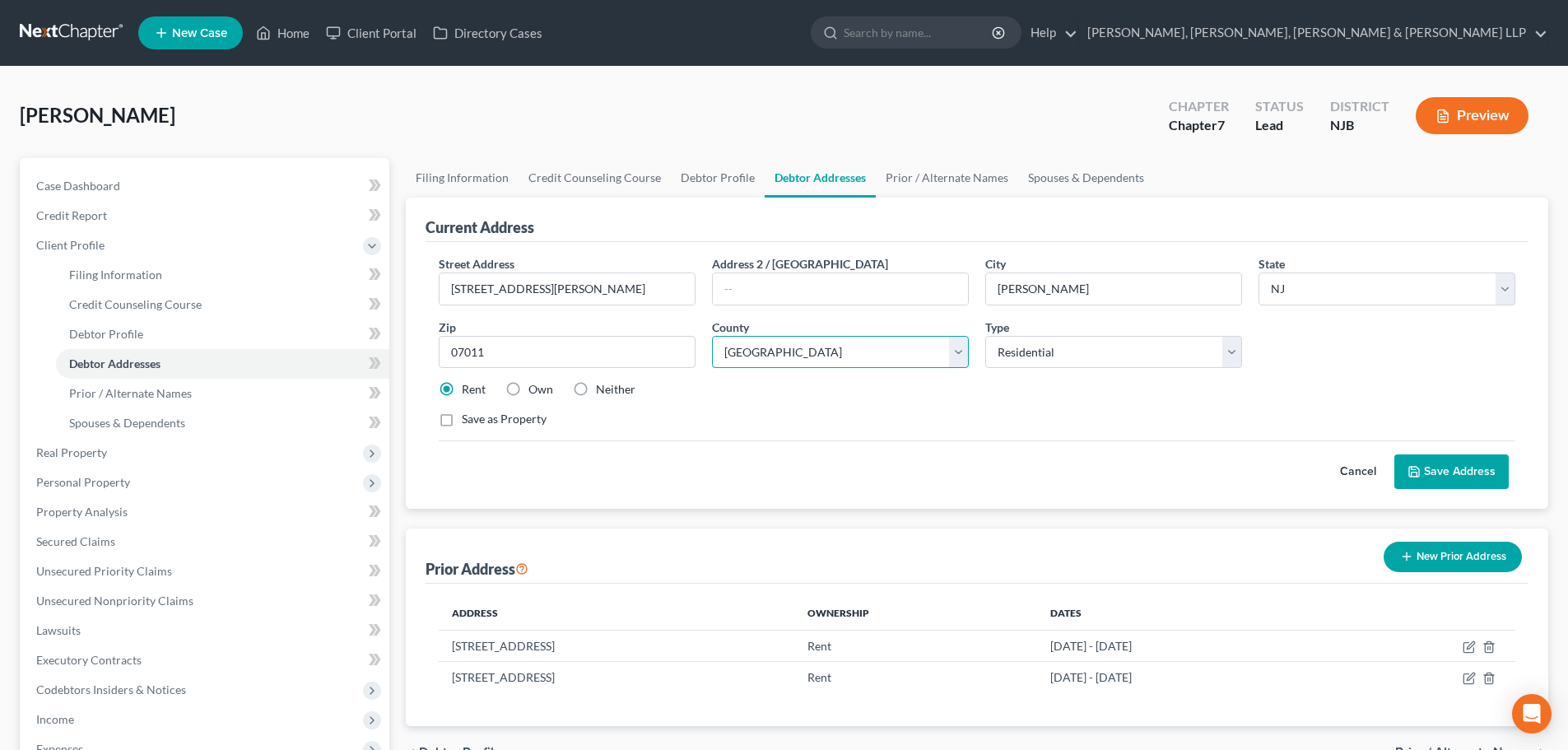
click at [890, 351] on select "County Atlantic County Bergen County Burlington County Camden County Cape May C…" at bounding box center [840, 352] width 257 height 33
click at [712, 336] on select "County Atlantic County Bergen County Burlington County Camden County Cape May C…" at bounding box center [840, 352] width 257 height 33
click at [1434, 471] on button "Save Address" at bounding box center [1452, 471] width 115 height 35
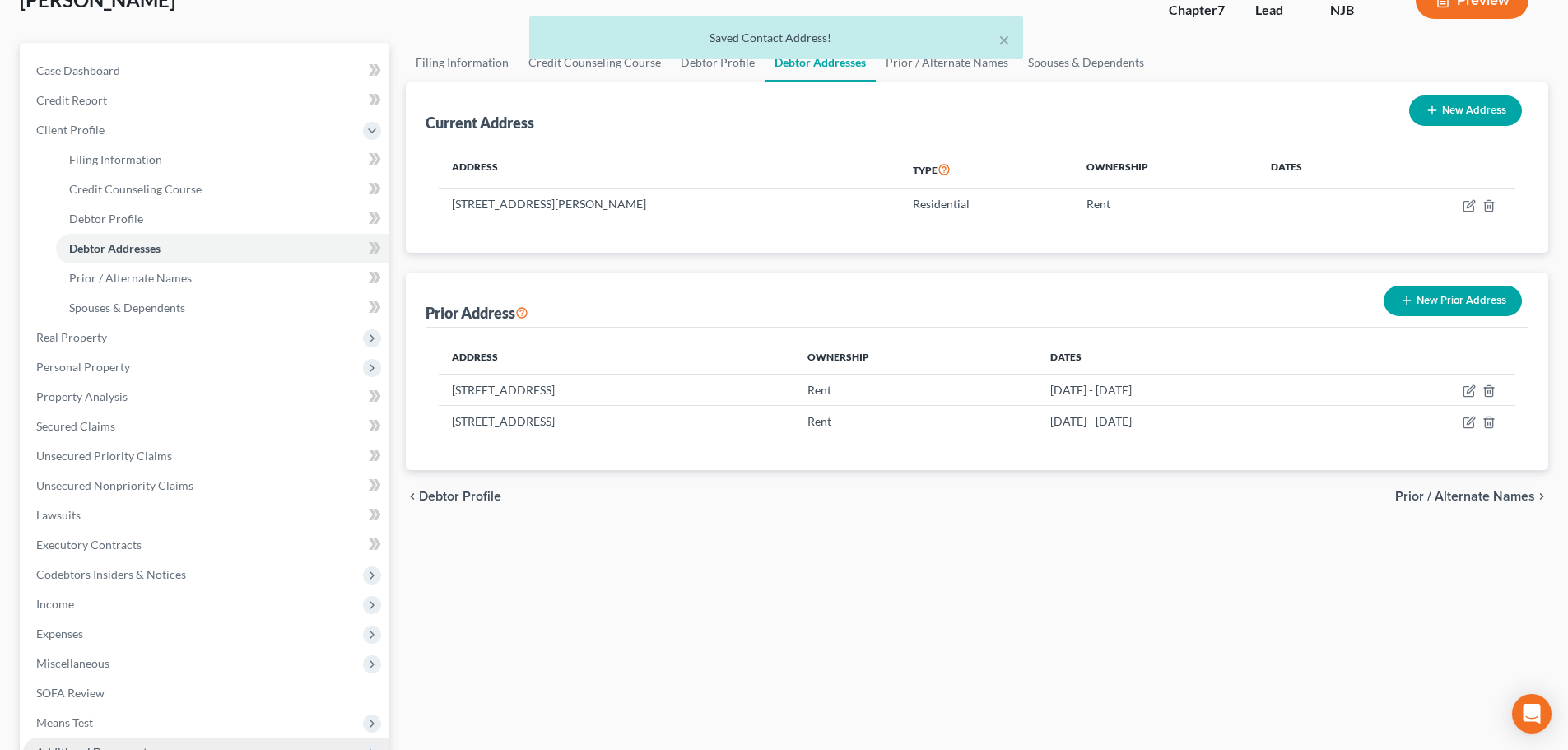
scroll to position [303, 0]
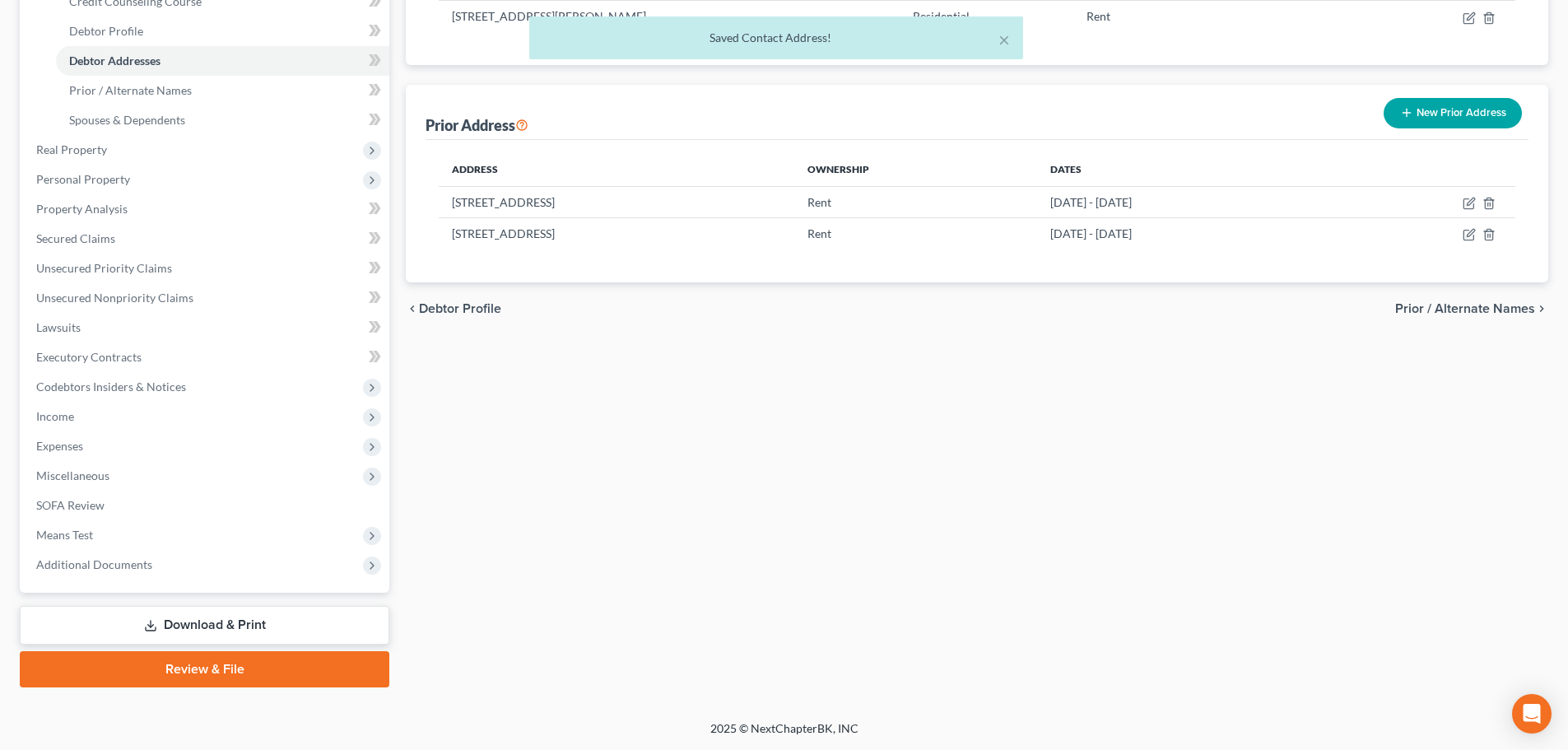
click at [168, 619] on link "Download & Print" at bounding box center [204, 625] width 370 height 39
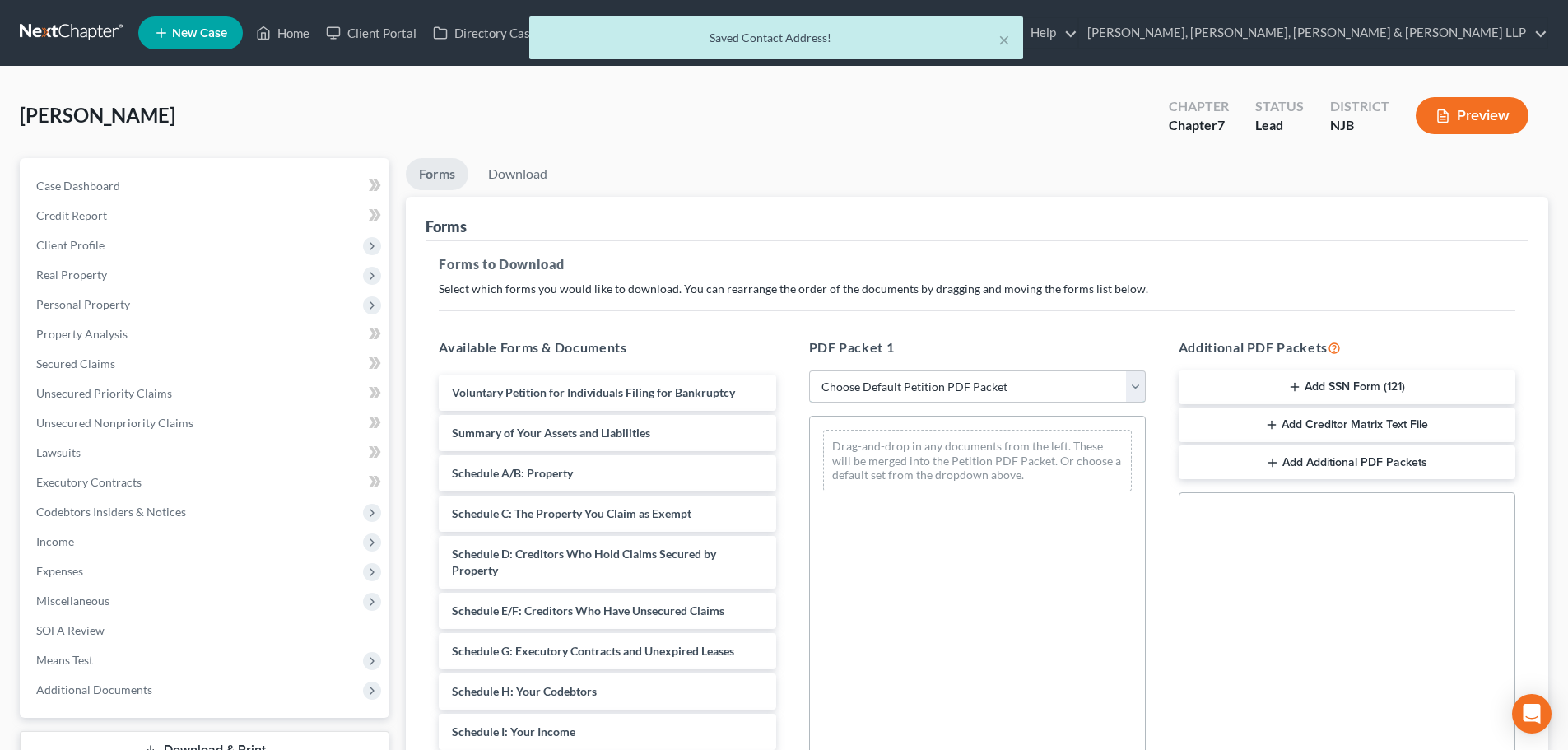
drag, startPoint x: 842, startPoint y: 389, endPoint x: 843, endPoint y: 402, distance: 13.0
click at [842, 389] on select "Choose Default Petition PDF Packet Complete Bankruptcy Petition (all forms and …" at bounding box center [977, 387] width 337 height 33
click at [809, 371] on select "Choose Default Petition PDF Packet Complete Bankruptcy Petition (all forms and …" at bounding box center [977, 387] width 337 height 33
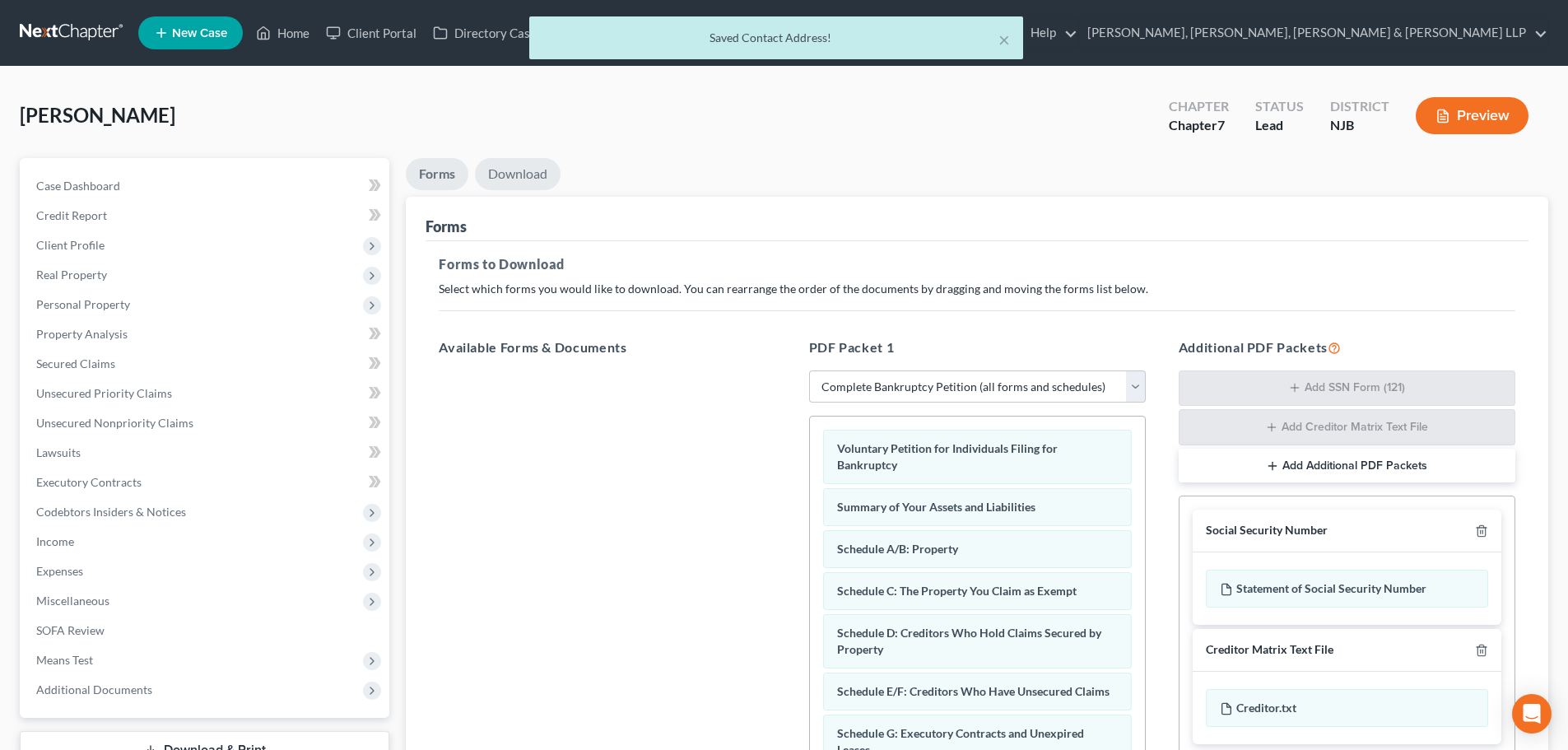
click at [523, 185] on link "Download" at bounding box center [518, 174] width 86 height 32
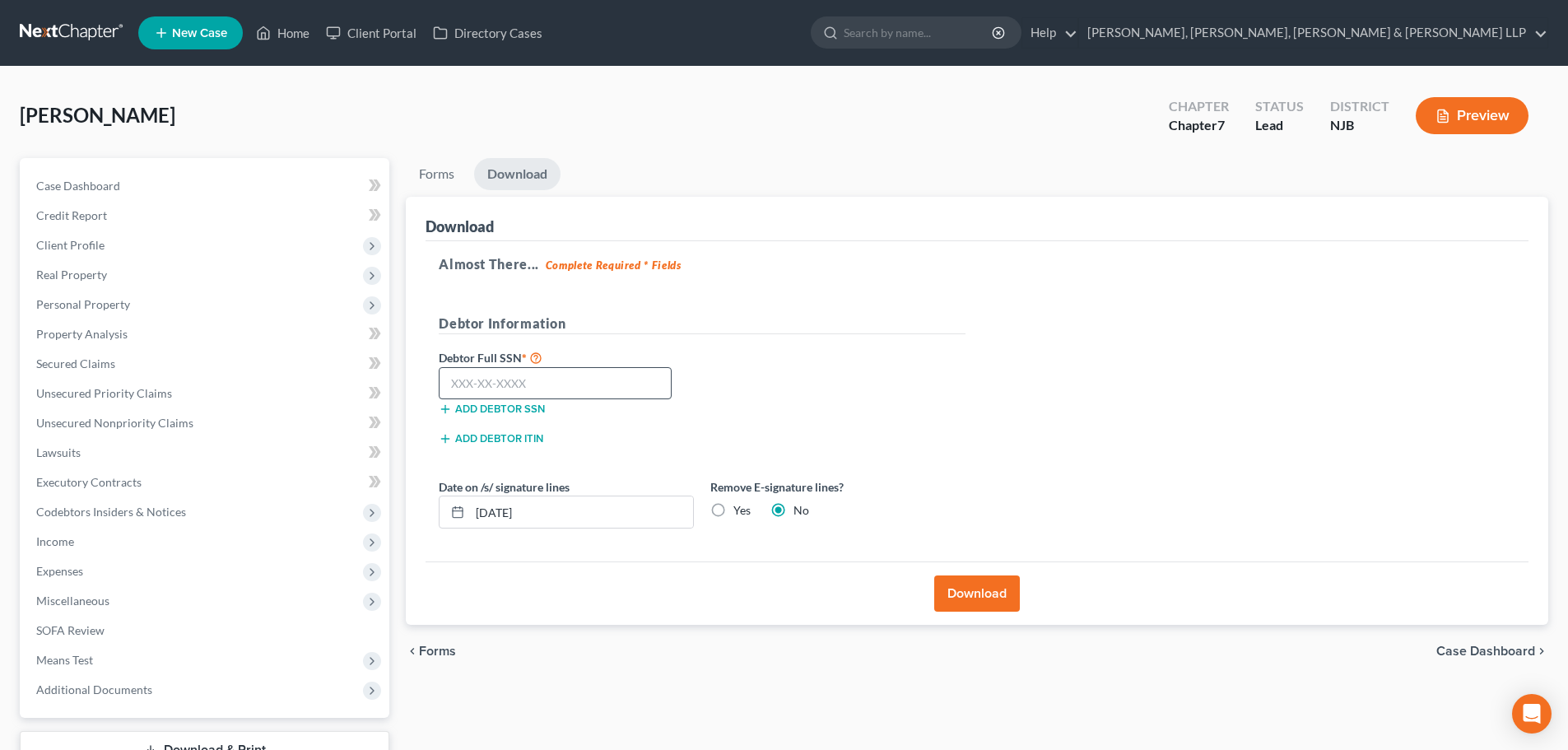
drag, startPoint x: 720, startPoint y: 511, endPoint x: 504, endPoint y: 379, distance: 253.1
click at [733, 511] on label "Yes" at bounding box center [741, 511] width 18 height 17
click at [740, 511] on input "Yes" at bounding box center [745, 507] width 11 height 11
click at [500, 377] on input "text" at bounding box center [555, 383] width 233 height 33
click at [963, 582] on button "Download" at bounding box center [977, 593] width 86 height 36
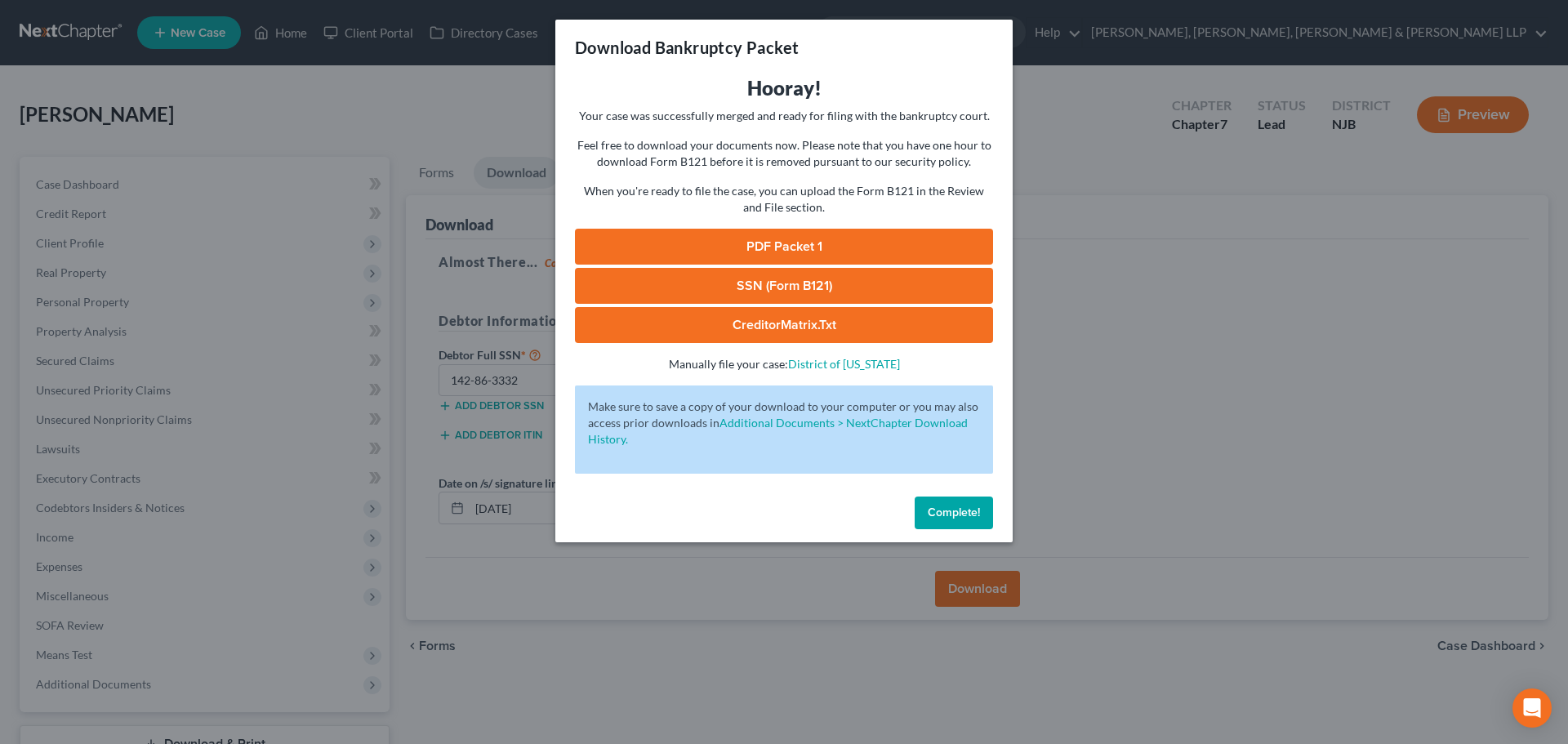
click at [835, 242] on link "PDF Packet 1" at bounding box center [784, 247] width 418 height 36
click at [301, 104] on div "Download Bankruptcy Packet Hooray! Your case was successfully merged and ready …" at bounding box center [784, 372] width 1568 height 744
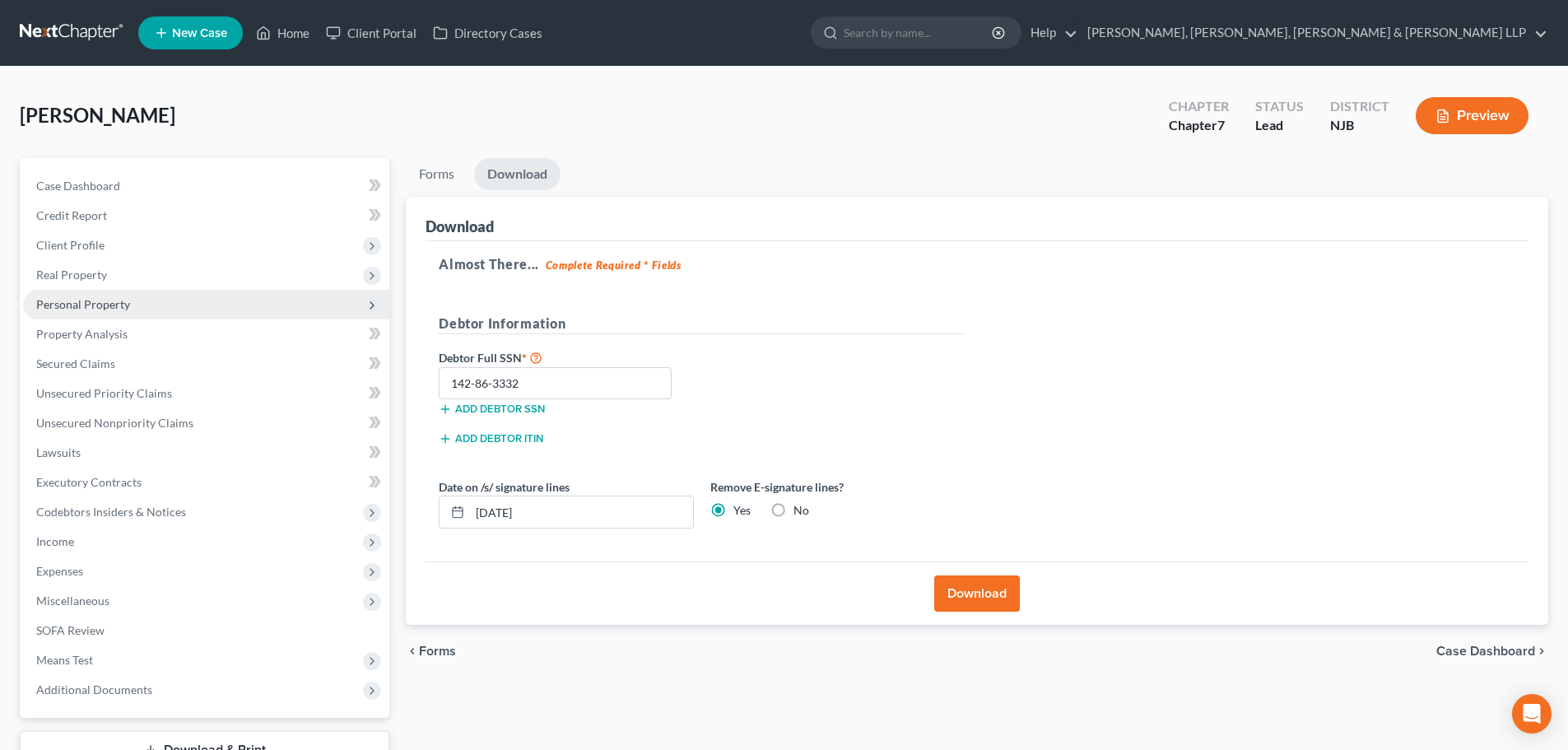
click at [102, 243] on span "Client Profile" at bounding box center [70, 244] width 68 height 14
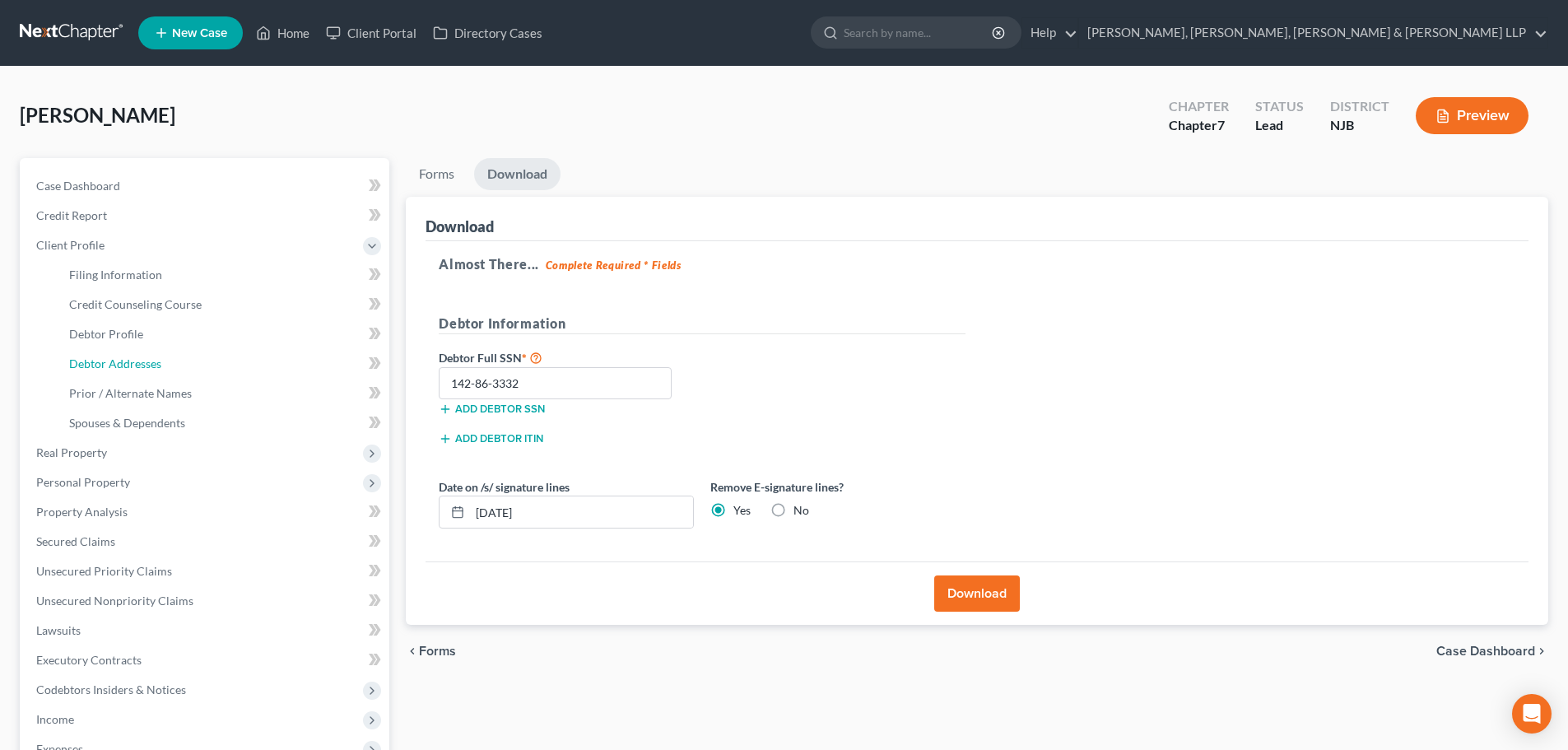
drag, startPoint x: 161, startPoint y: 356, endPoint x: 481, endPoint y: 285, distance: 327.8
click at [161, 356] on link "Debtor Addresses" at bounding box center [222, 363] width 334 height 29
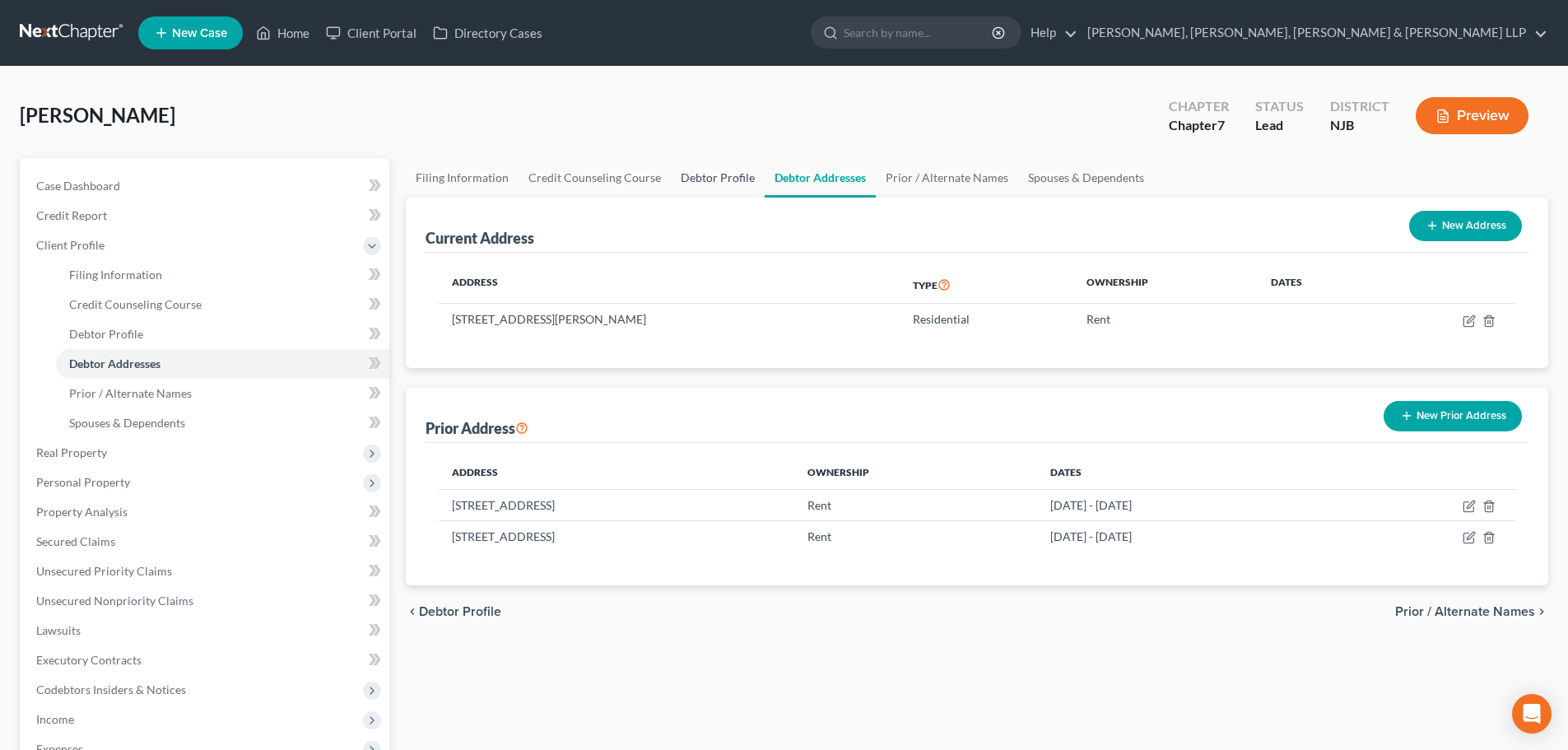
click at [697, 170] on link "Debtor Profile" at bounding box center [717, 178] width 94 height 40
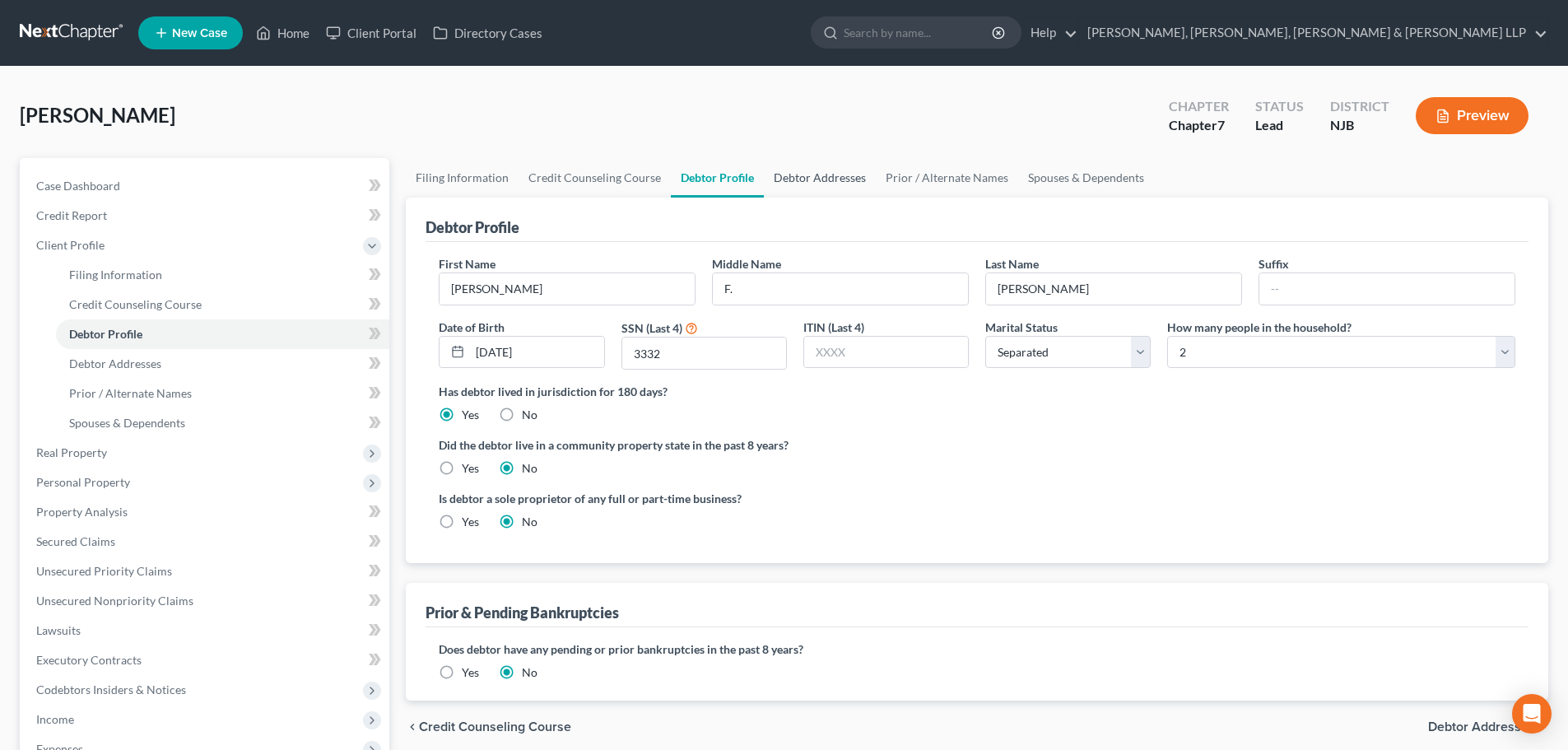
click at [793, 174] on link "Debtor Addresses" at bounding box center [820, 178] width 112 height 40
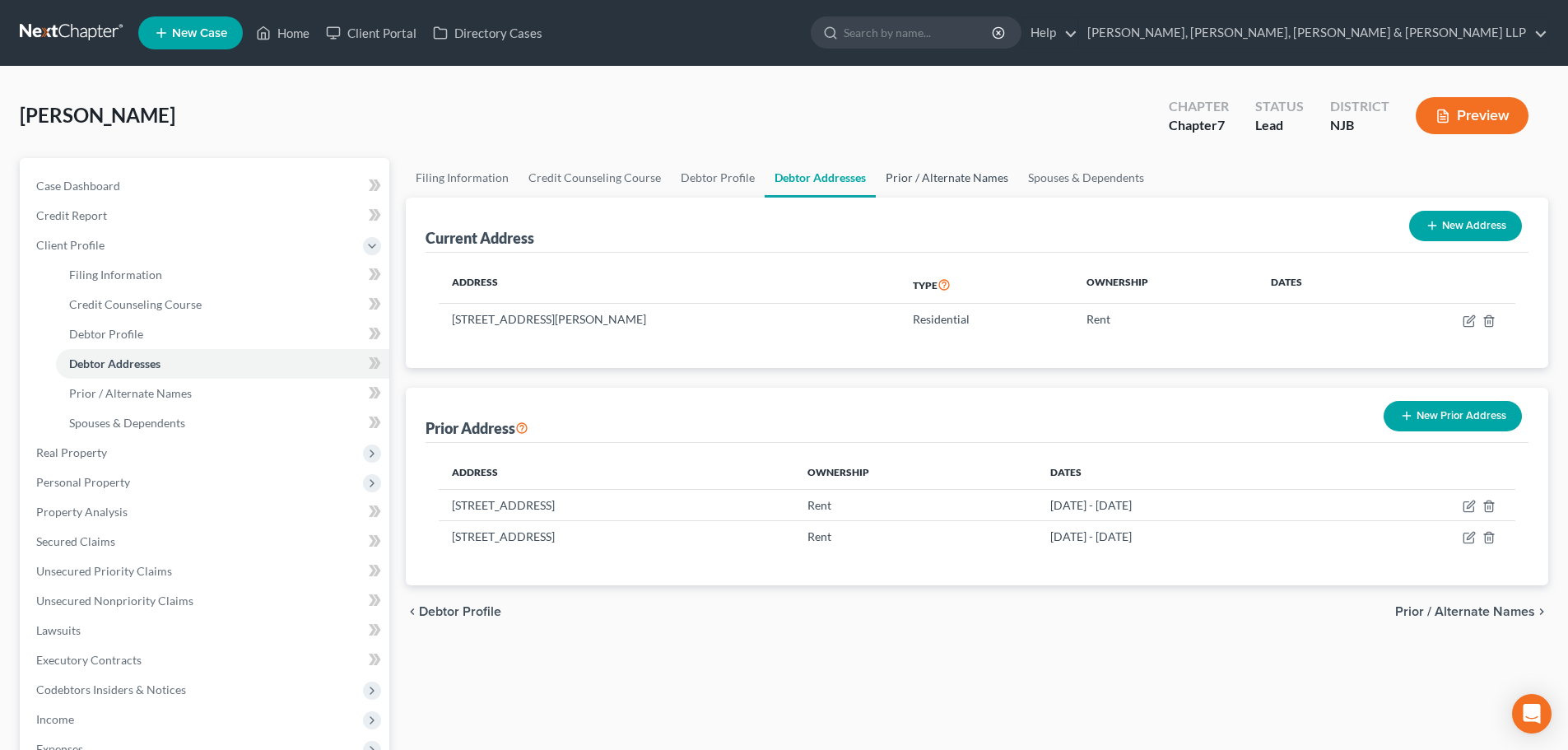
click at [924, 185] on link "Prior / Alternate Names" at bounding box center [946, 178] width 142 height 40
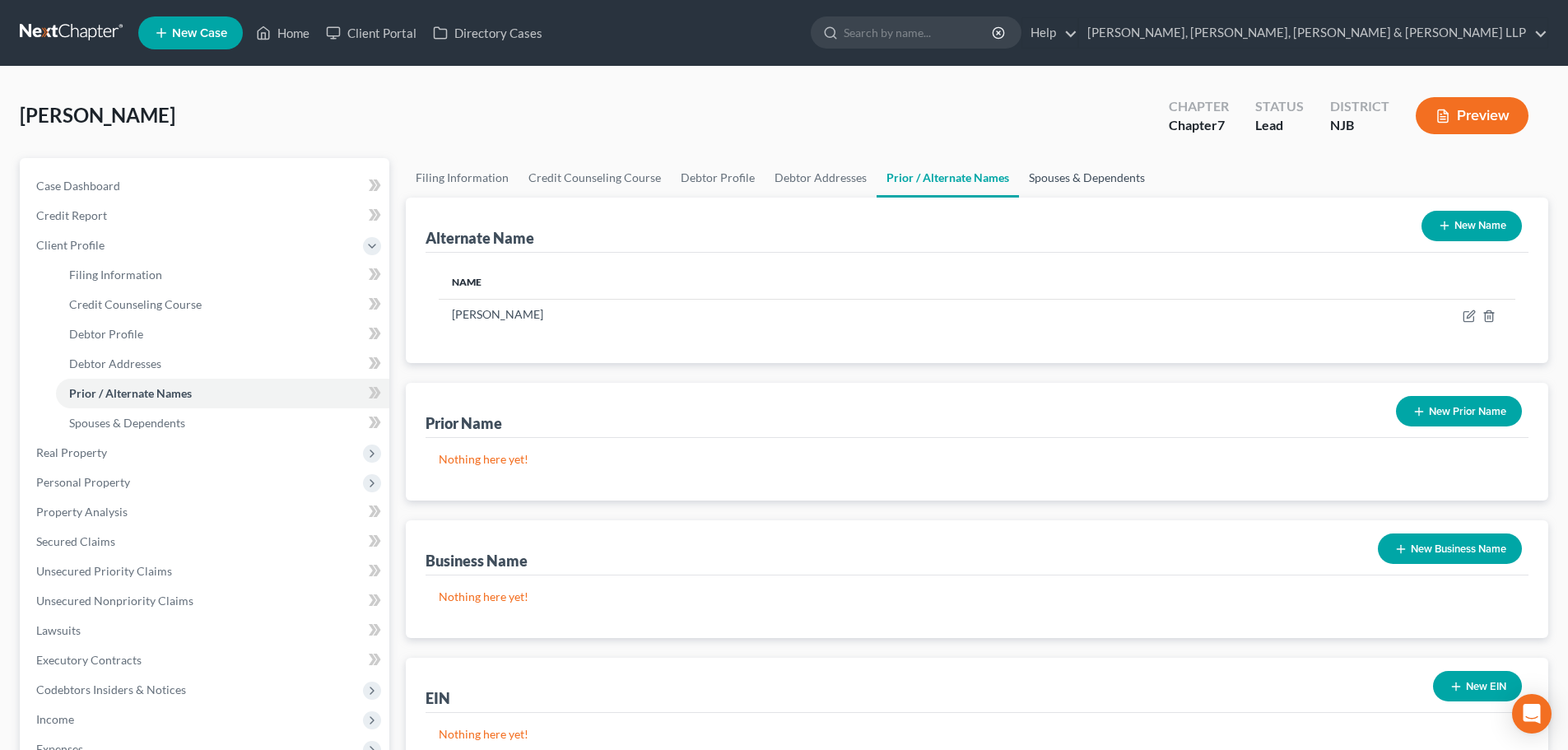
click at [1052, 189] on link "Spouses & Dependents" at bounding box center [1086, 178] width 136 height 40
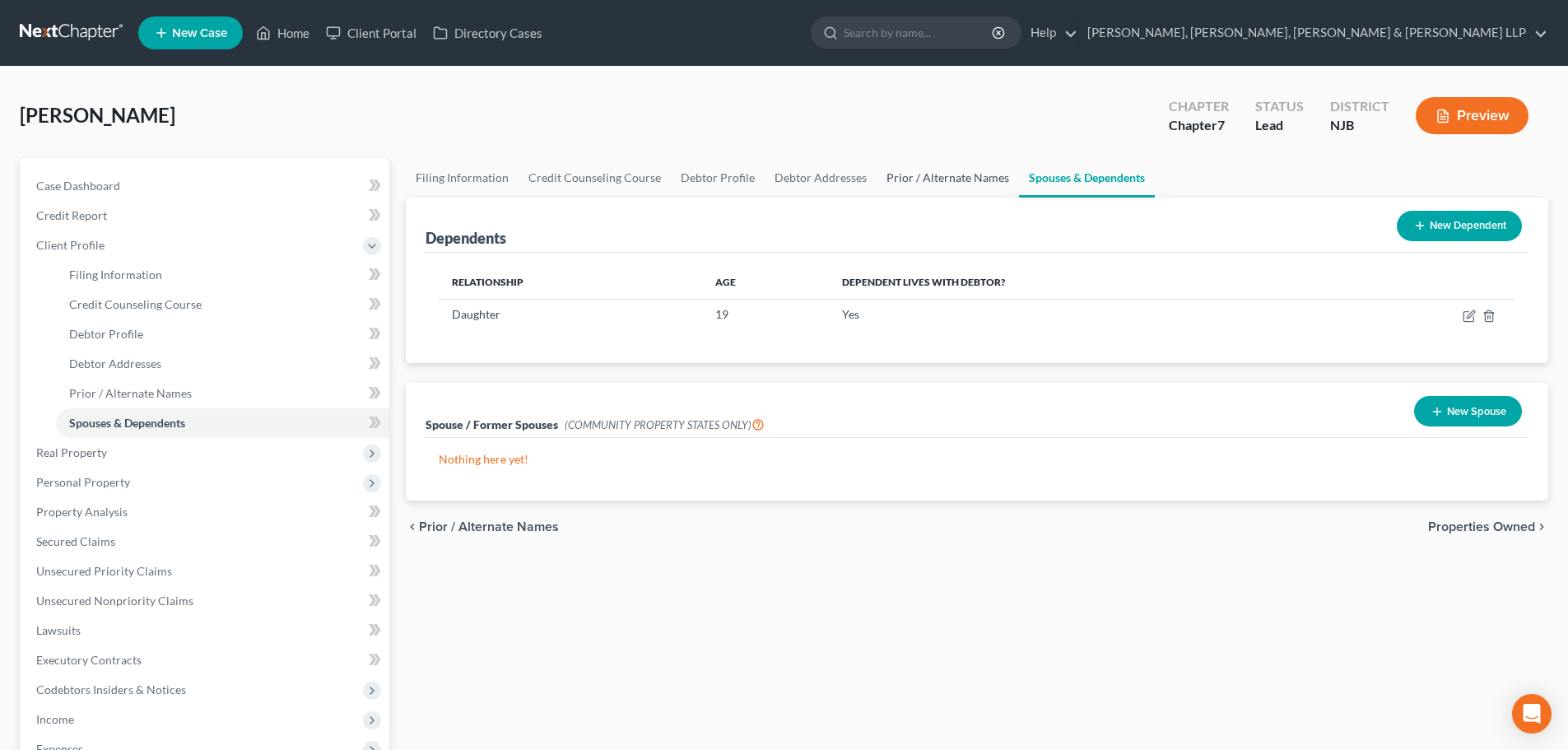
click at [905, 181] on link "Prior / Alternate Names" at bounding box center [947, 178] width 142 height 40
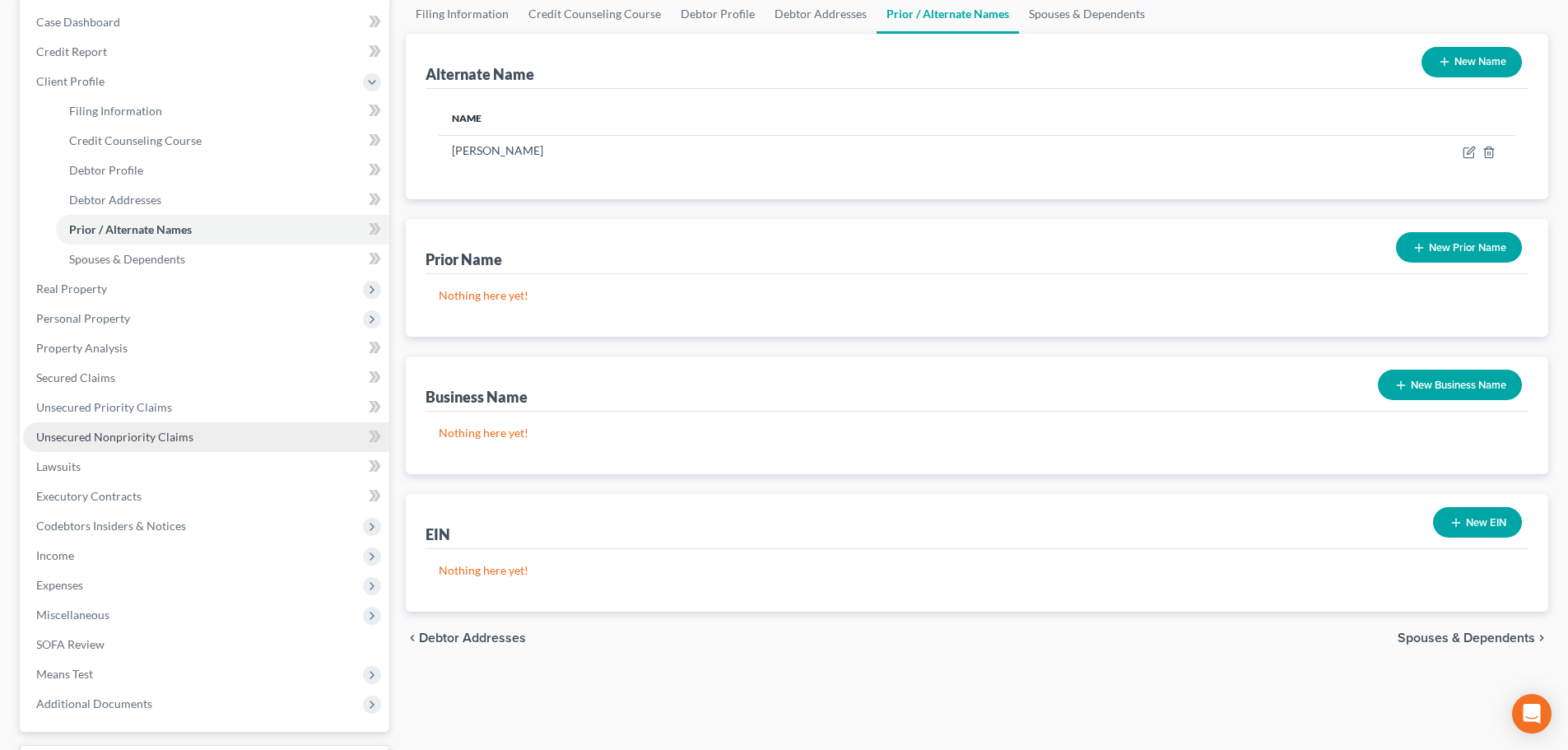
scroll to position [164, 0]
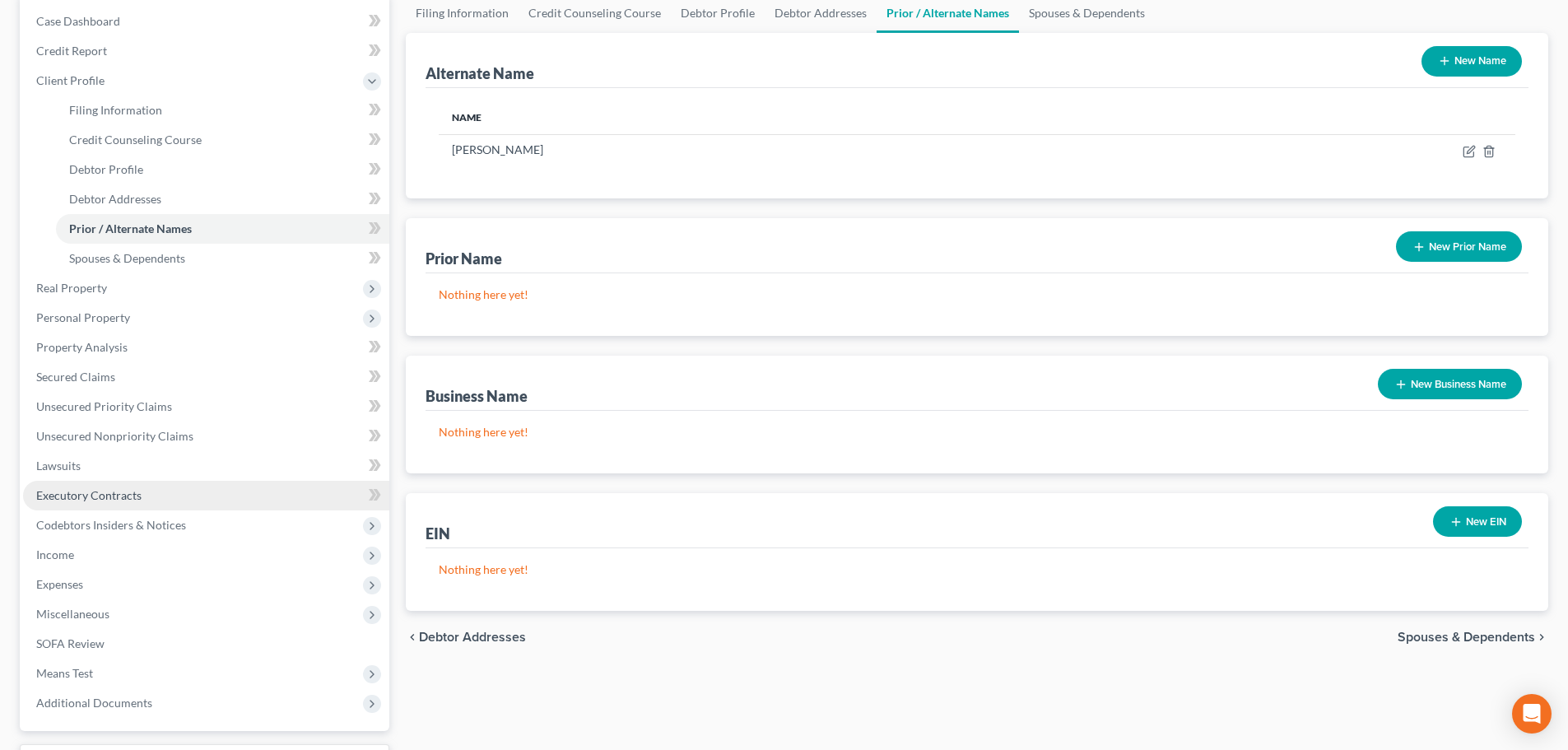
click at [124, 501] on span "Executory Contracts" at bounding box center [88, 495] width 105 height 14
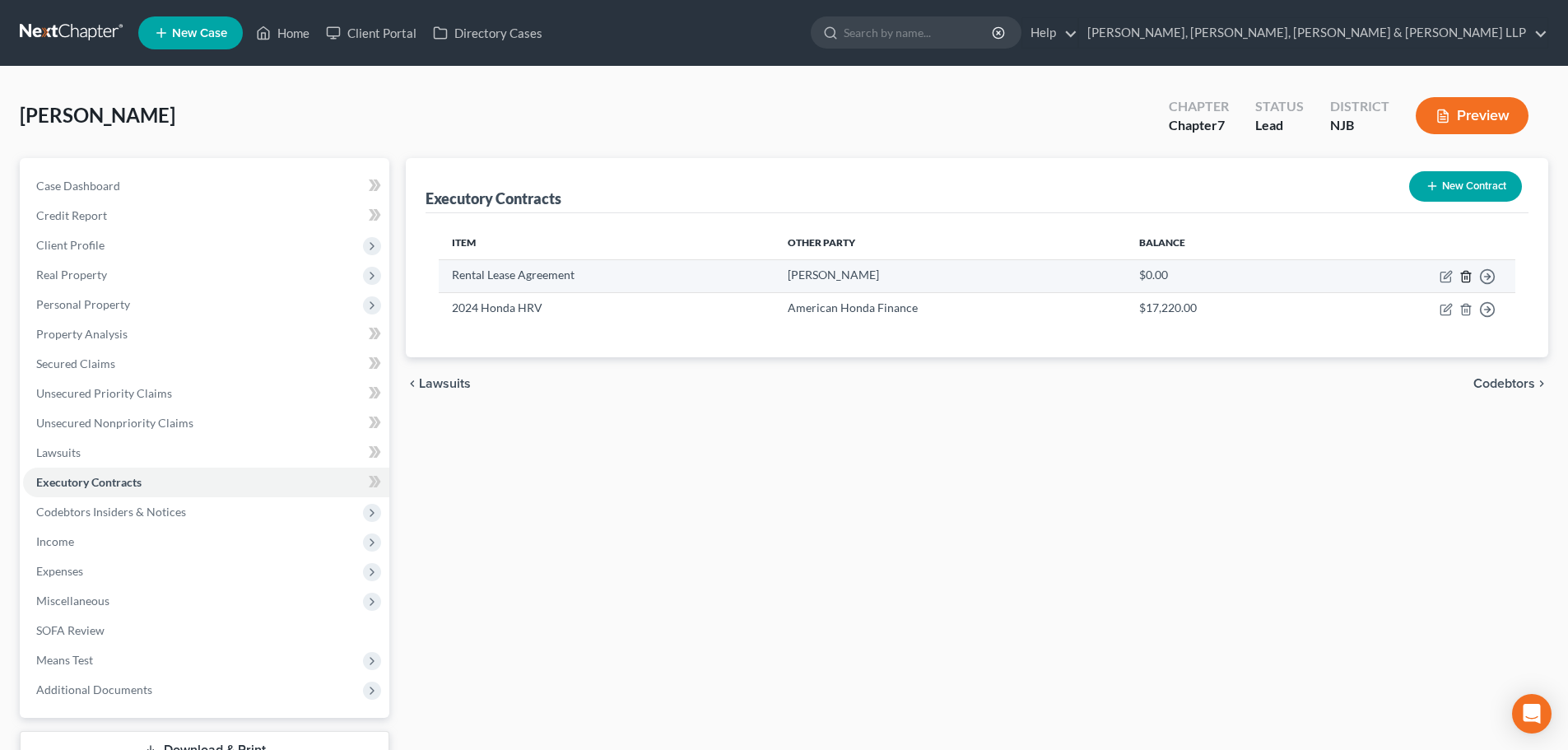
click at [1464, 276] on icon "button" at bounding box center [1466, 276] width 13 height 13
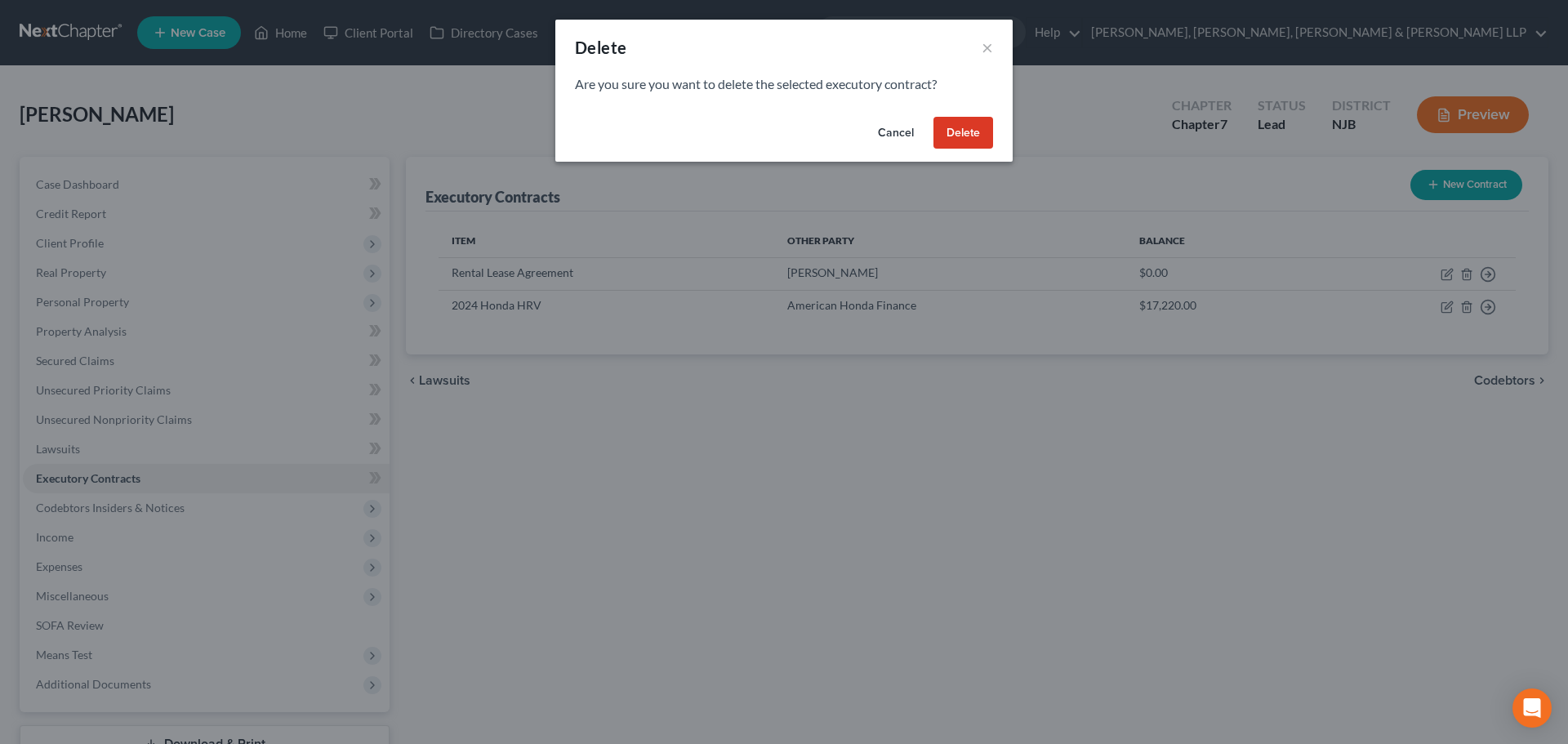
drag, startPoint x: 958, startPoint y: 135, endPoint x: 854, endPoint y: 170, distance: 109.7
click at [959, 135] on button "Delete" at bounding box center [963, 133] width 59 height 33
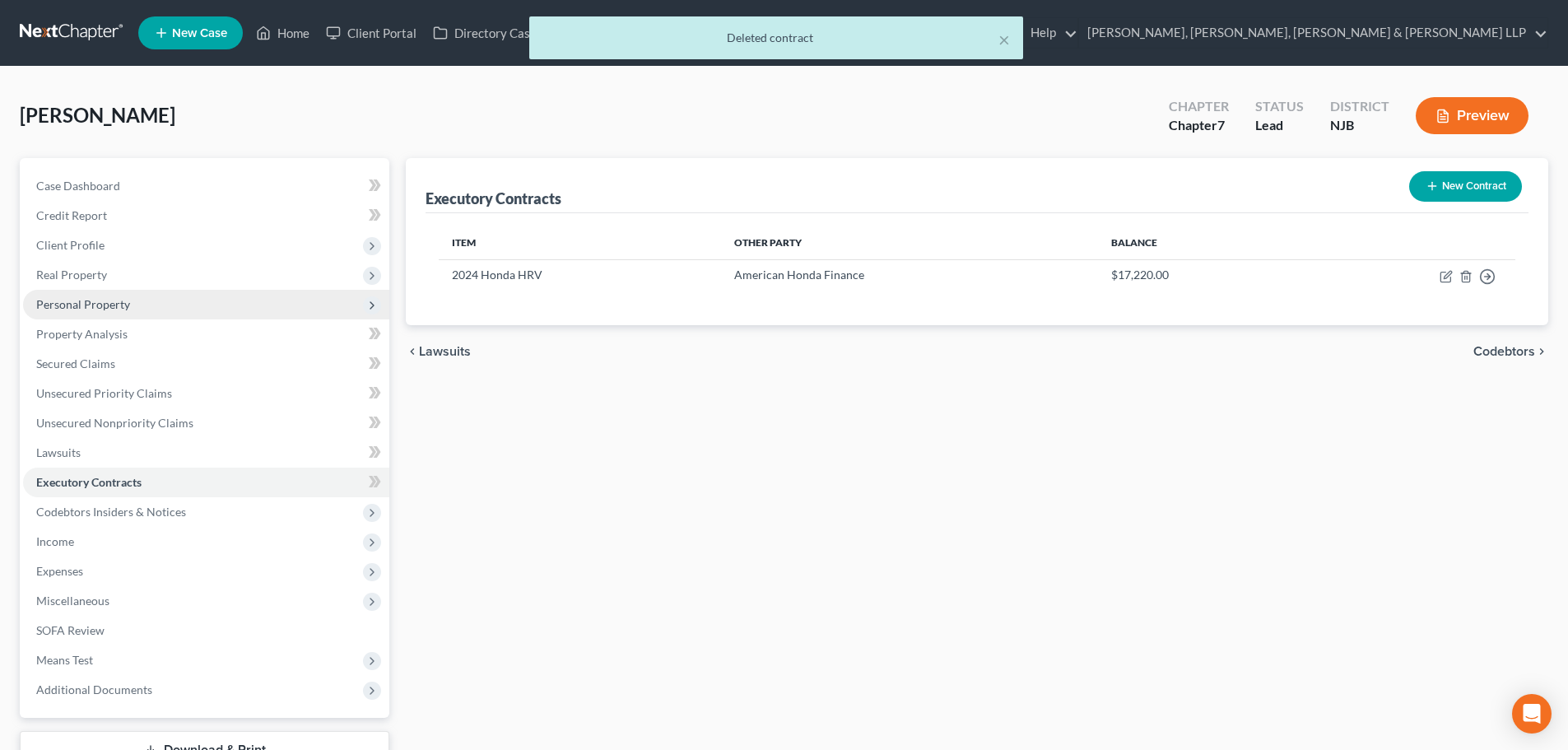
click at [136, 313] on span "Personal Property" at bounding box center [206, 304] width 367 height 29
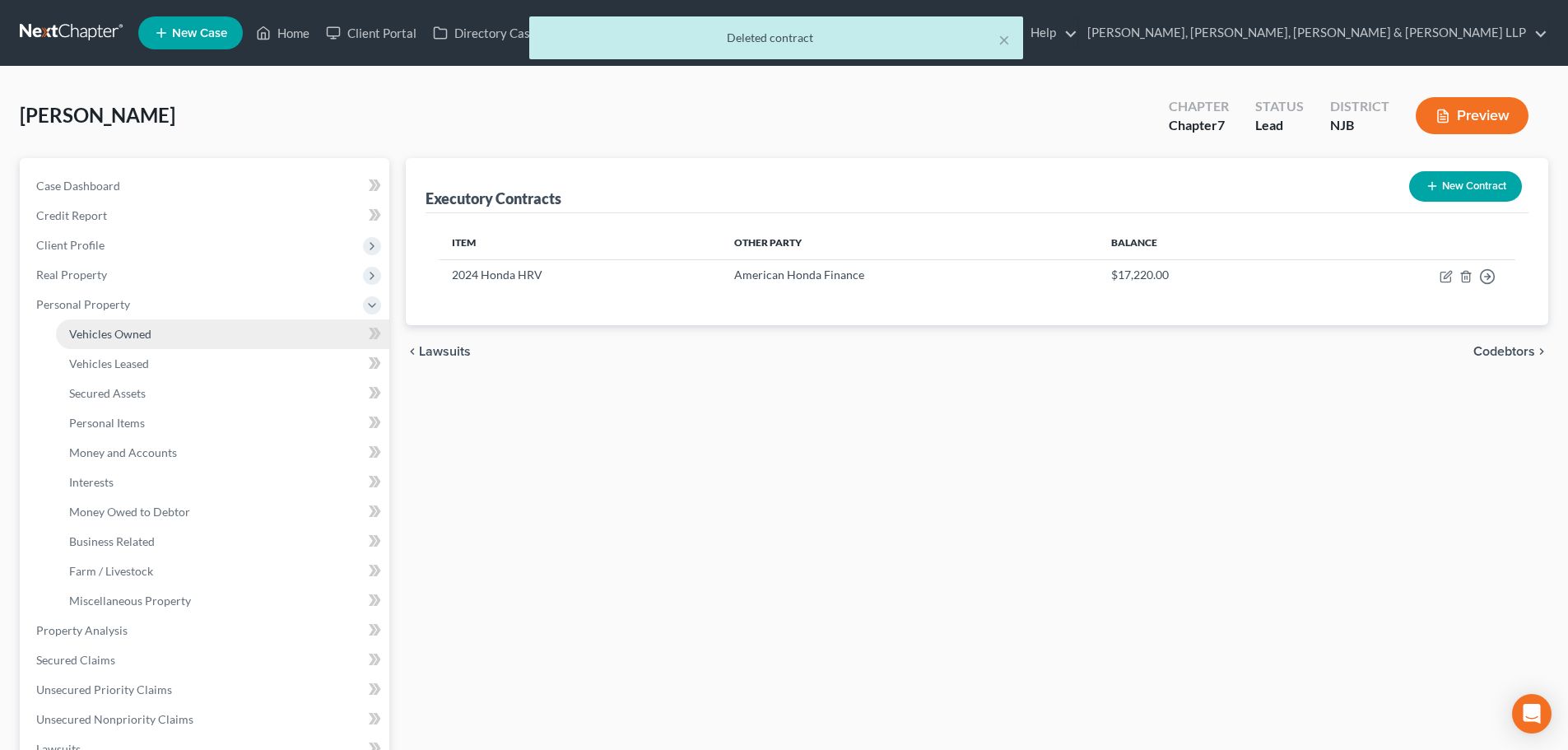
click at [142, 325] on link "Vehicles Owned" at bounding box center [222, 334] width 334 height 29
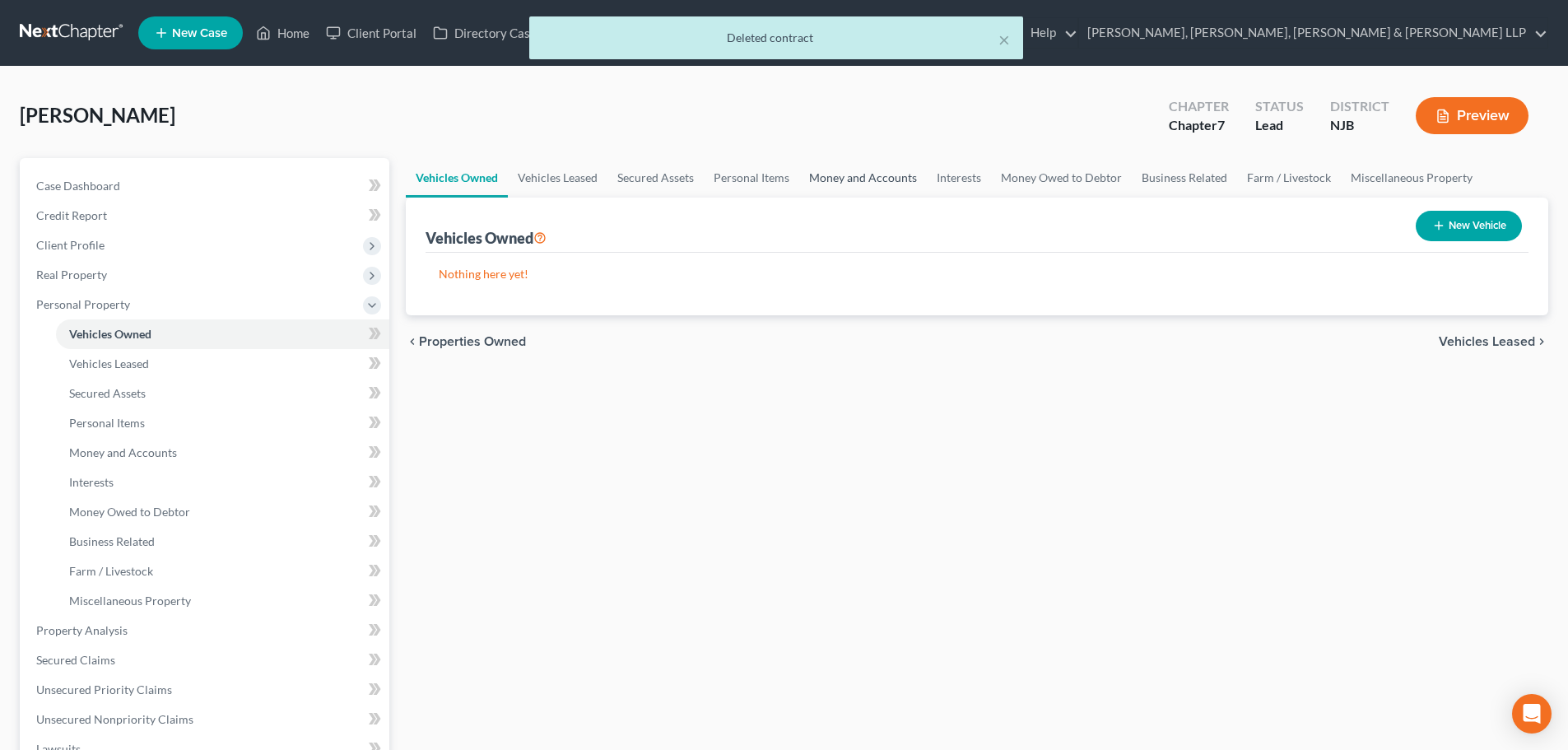
click at [884, 181] on link "Money and Accounts" at bounding box center [863, 178] width 127 height 40
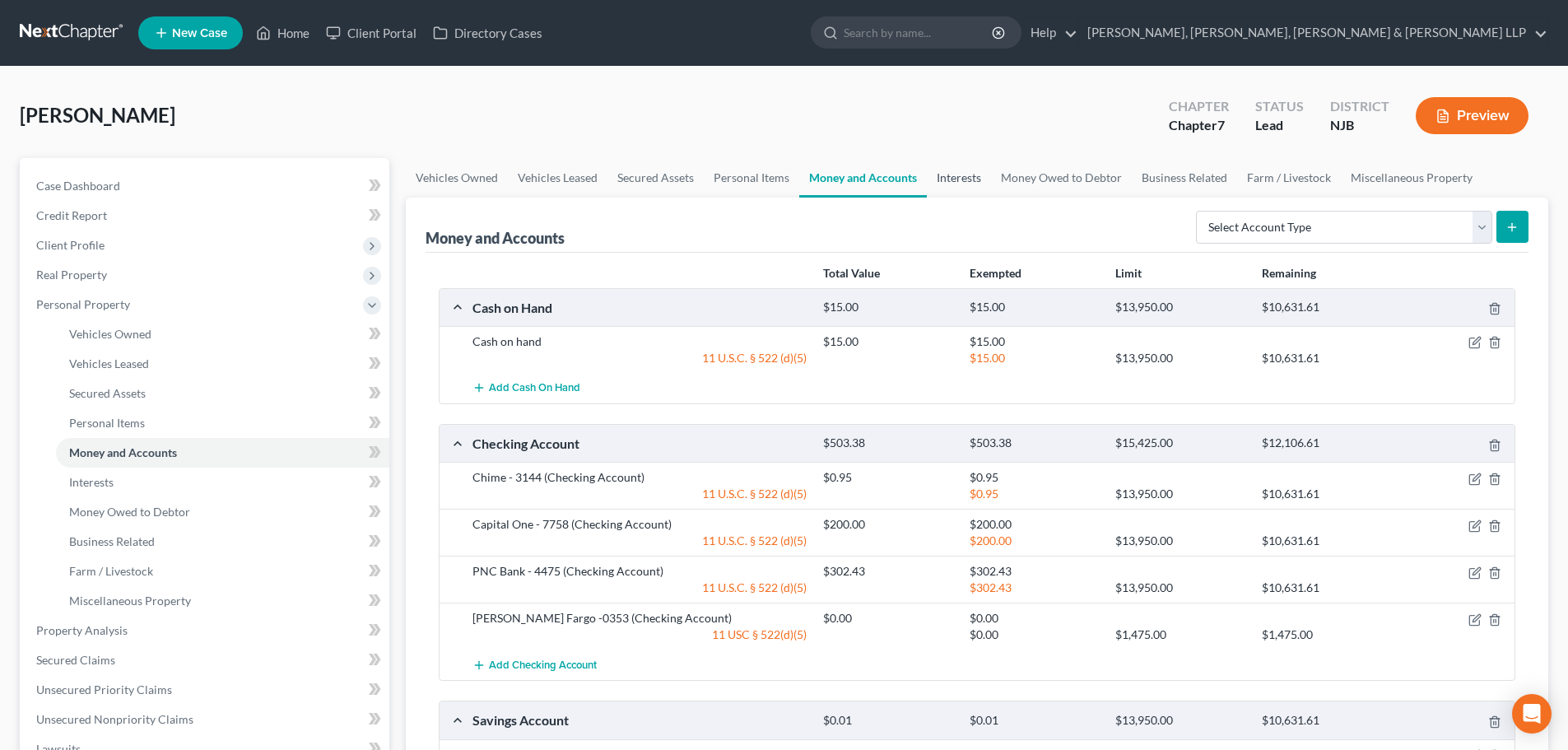
click at [977, 180] on link "Interests" at bounding box center [959, 178] width 64 height 40
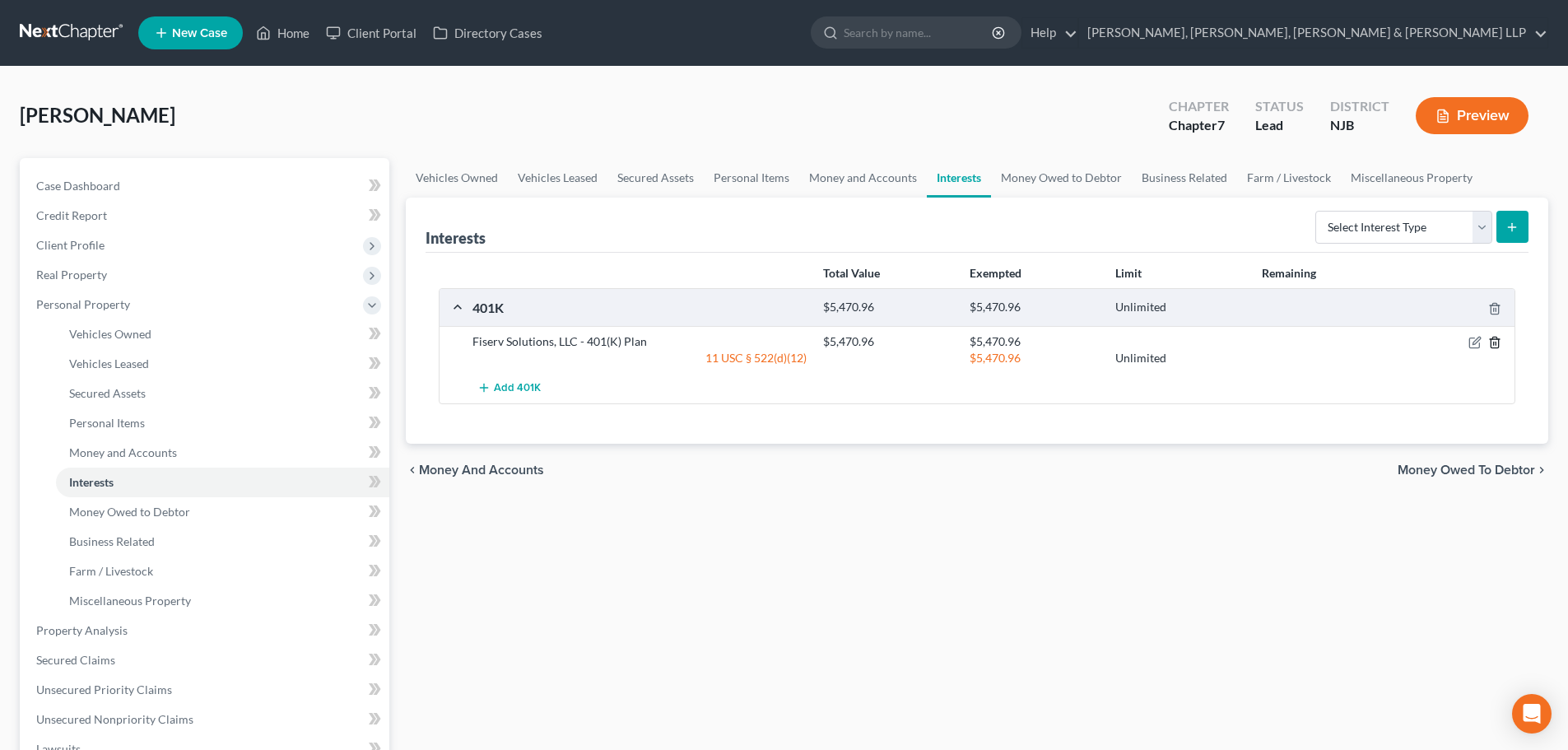
click at [1496, 340] on icon "button" at bounding box center [1495, 343] width 13 height 13
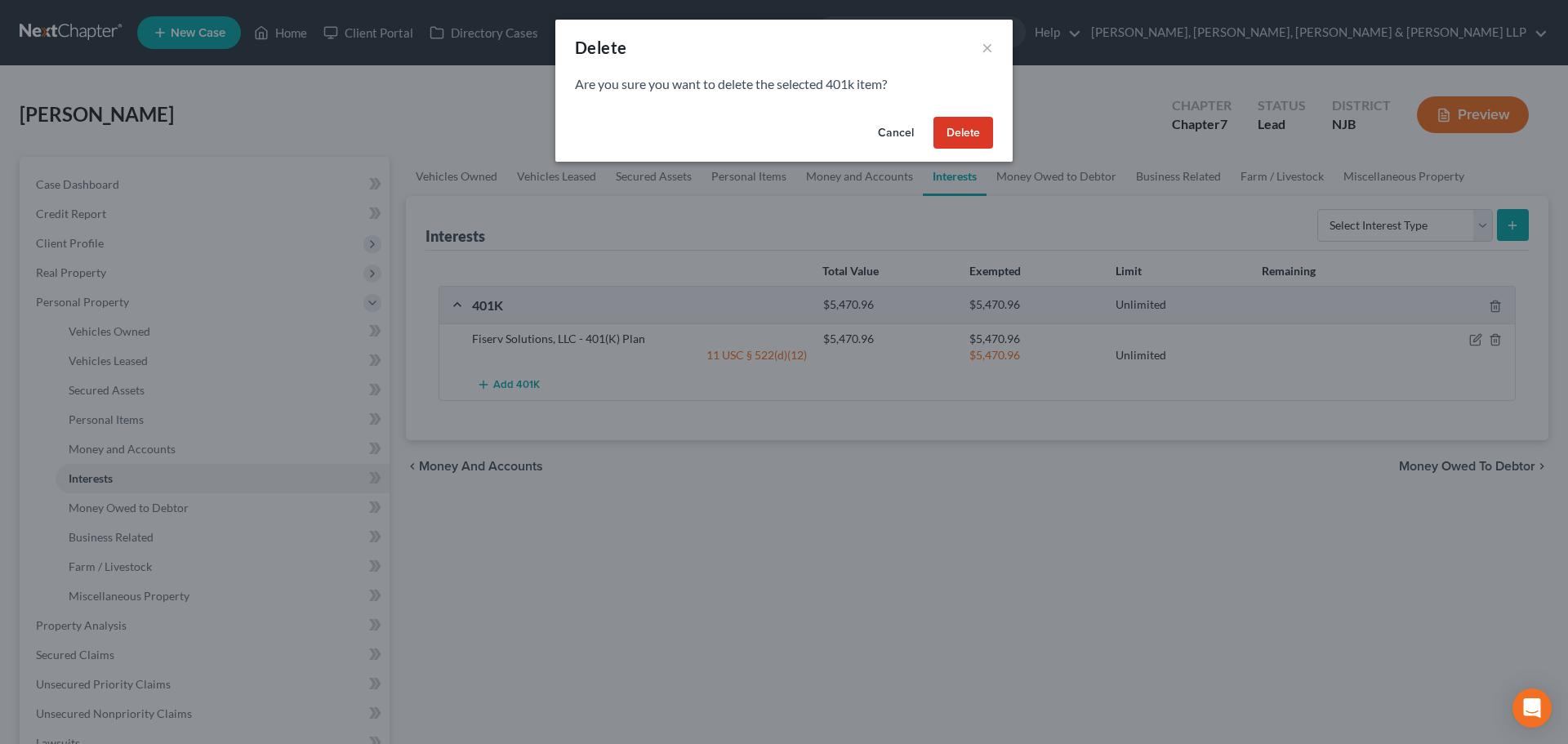
click at [962, 137] on button "Delete" at bounding box center [963, 133] width 59 height 33
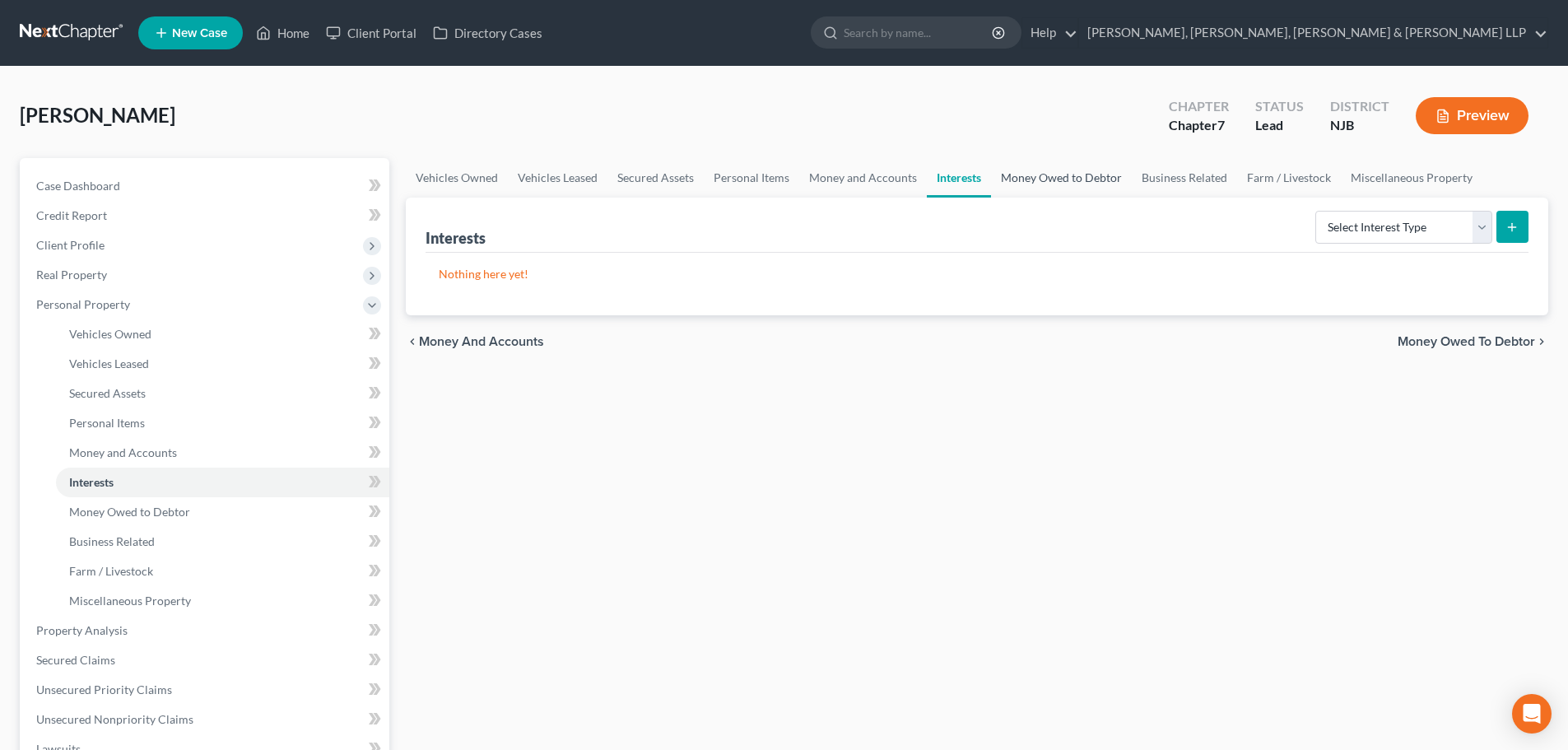
click at [1030, 192] on link "Money Owed to Debtor" at bounding box center [1061, 178] width 141 height 40
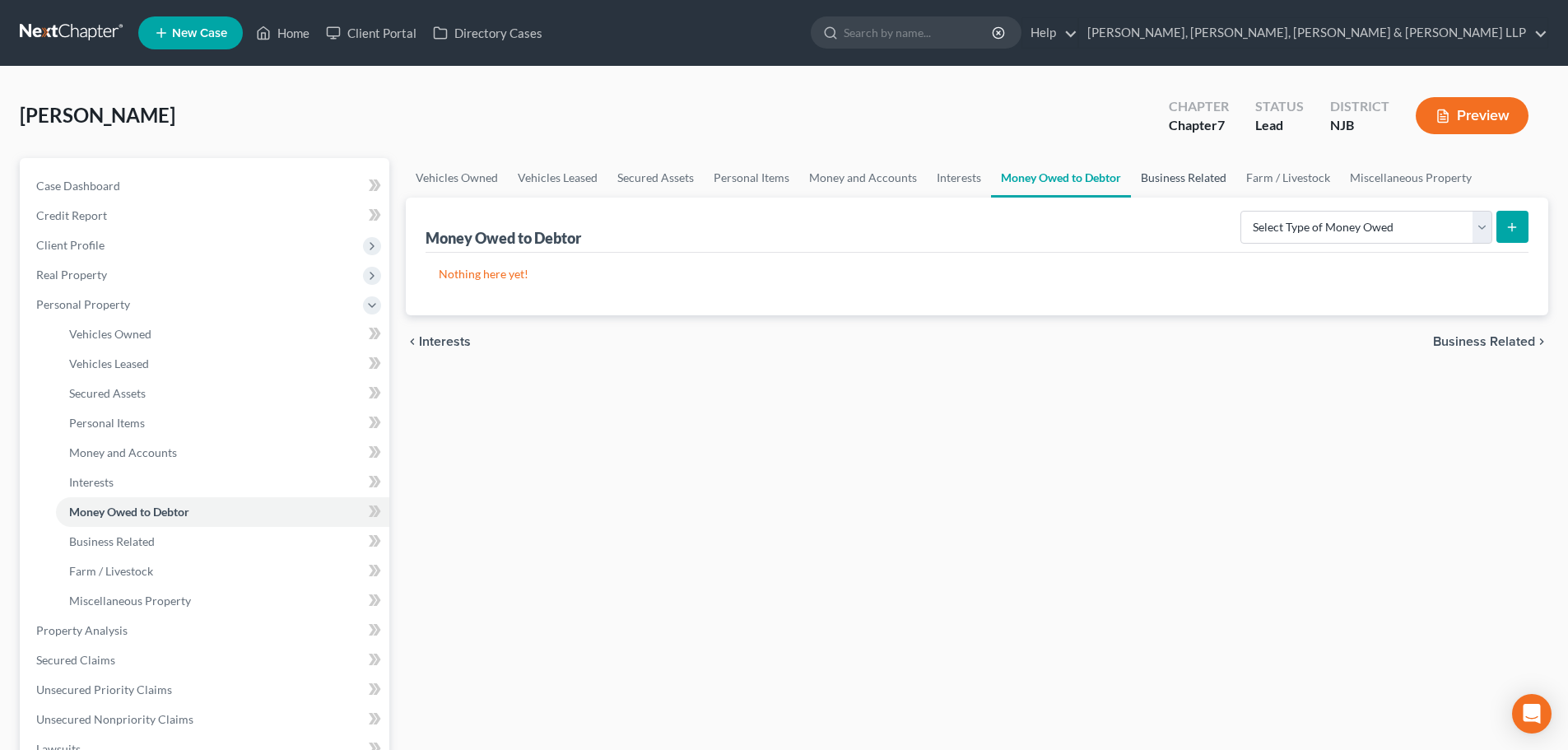
click at [1158, 189] on link "Business Related" at bounding box center [1183, 178] width 105 height 40
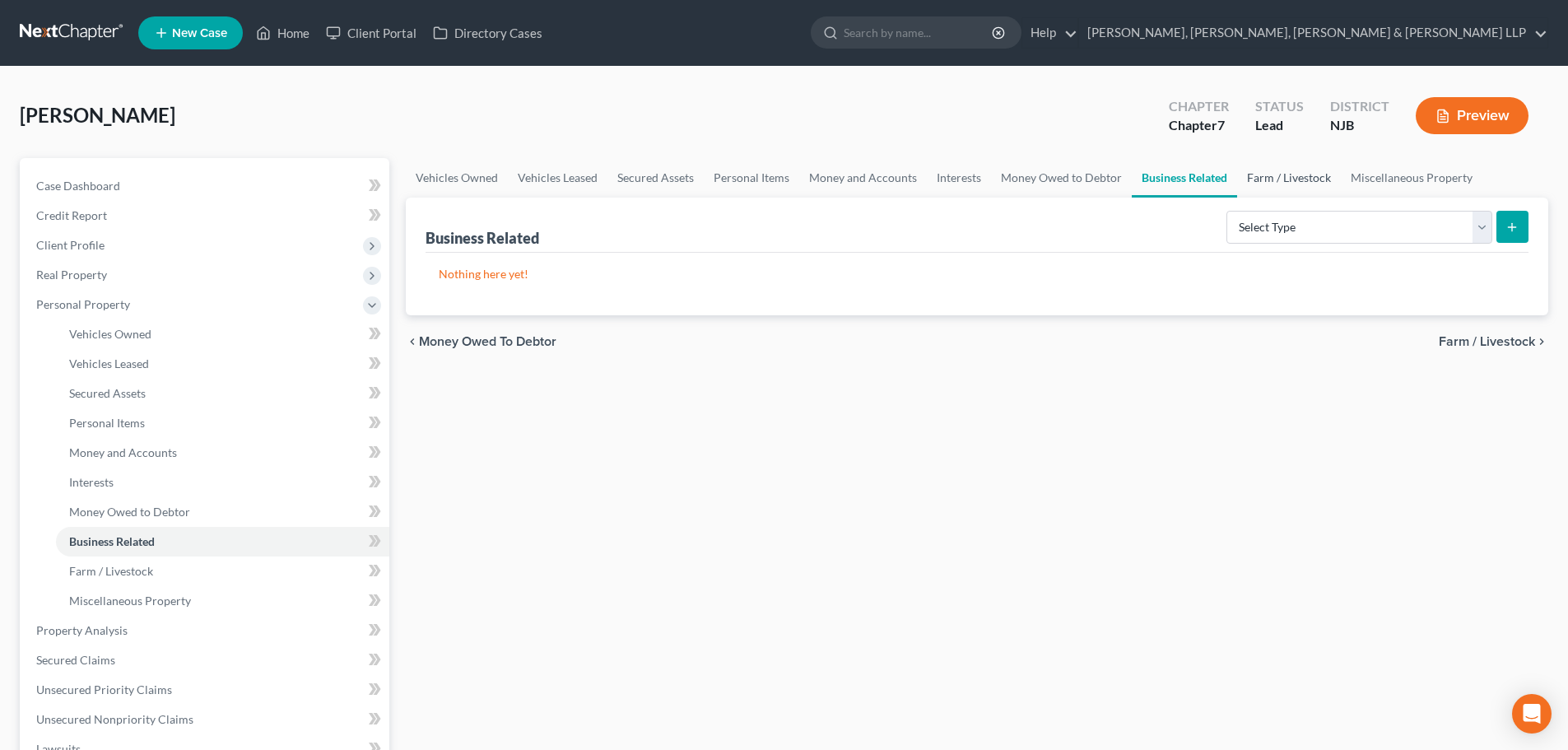
click at [1297, 191] on link "Farm / Livestock" at bounding box center [1288, 178] width 104 height 40
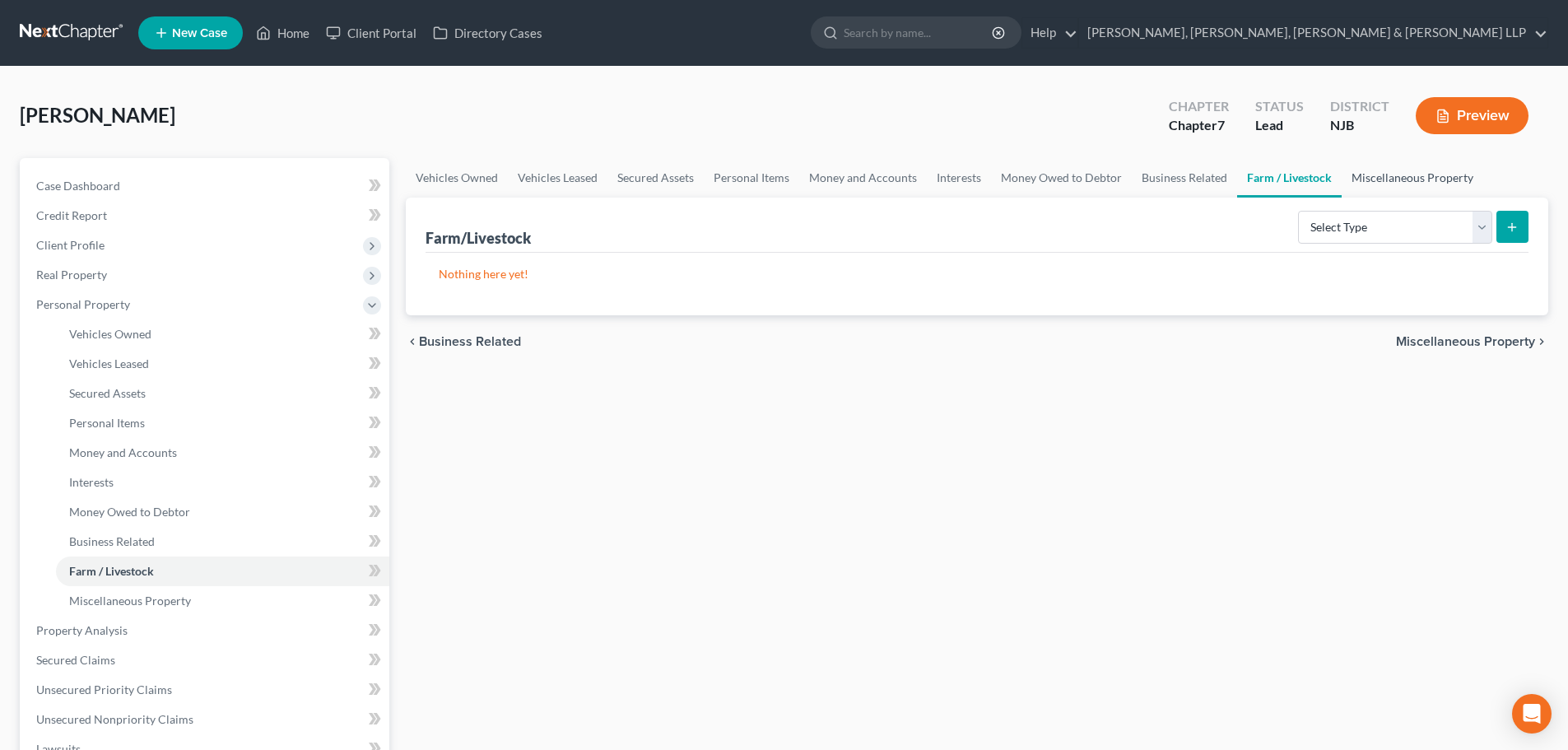
click at [1362, 188] on link "Miscellaneous Property" at bounding box center [1412, 178] width 142 height 40
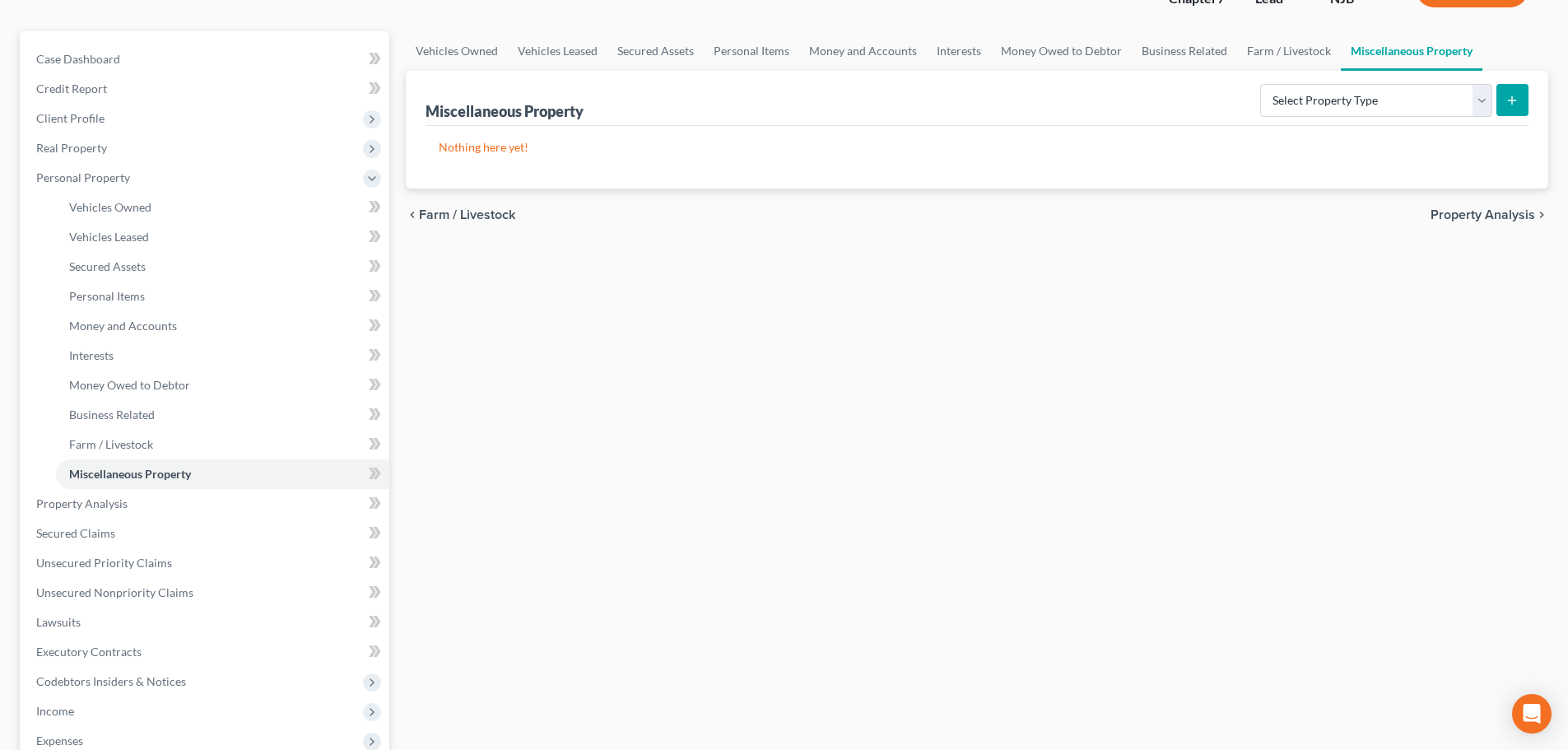
scroll to position [411, 0]
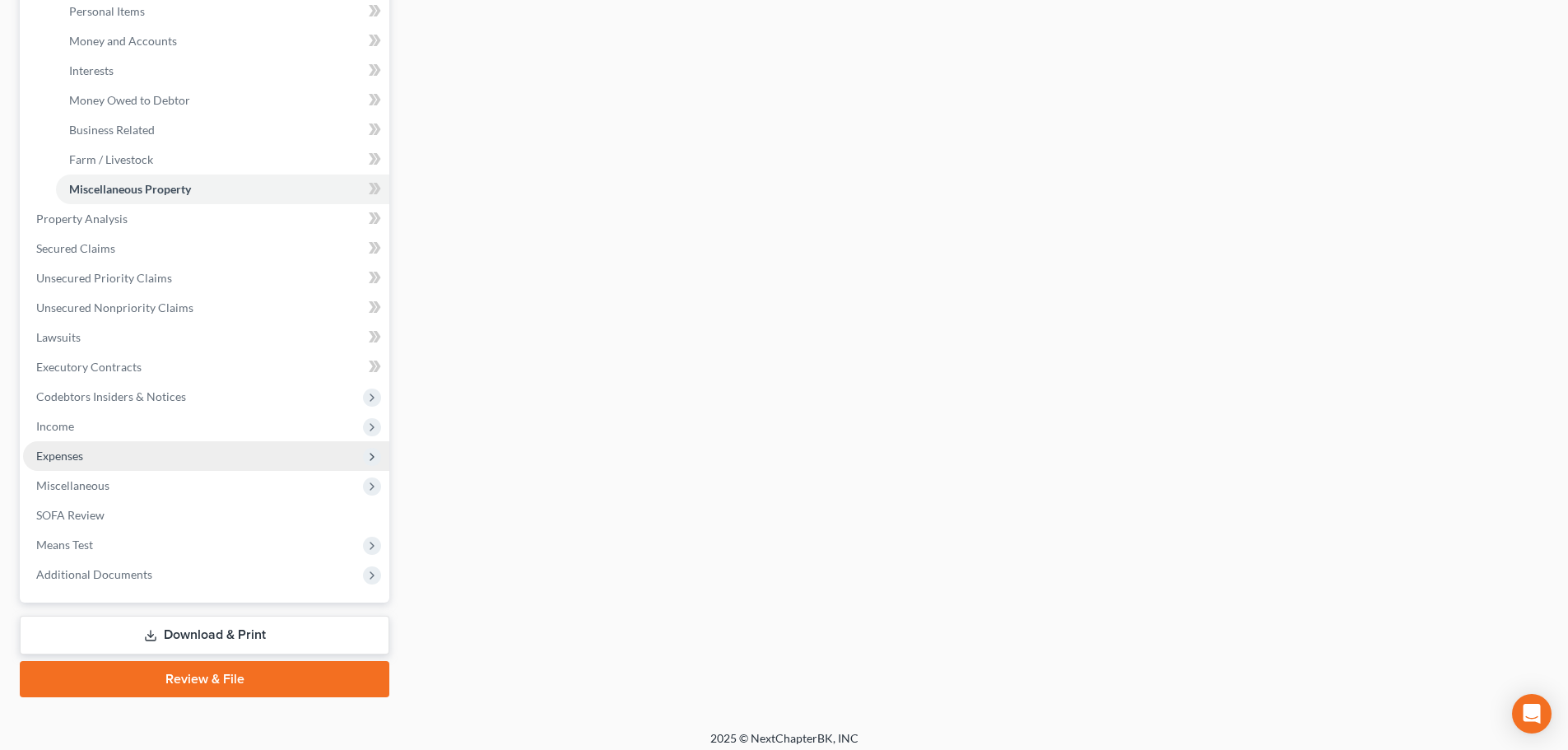
click at [72, 458] on span "Expenses" at bounding box center [60, 455] width 47 height 14
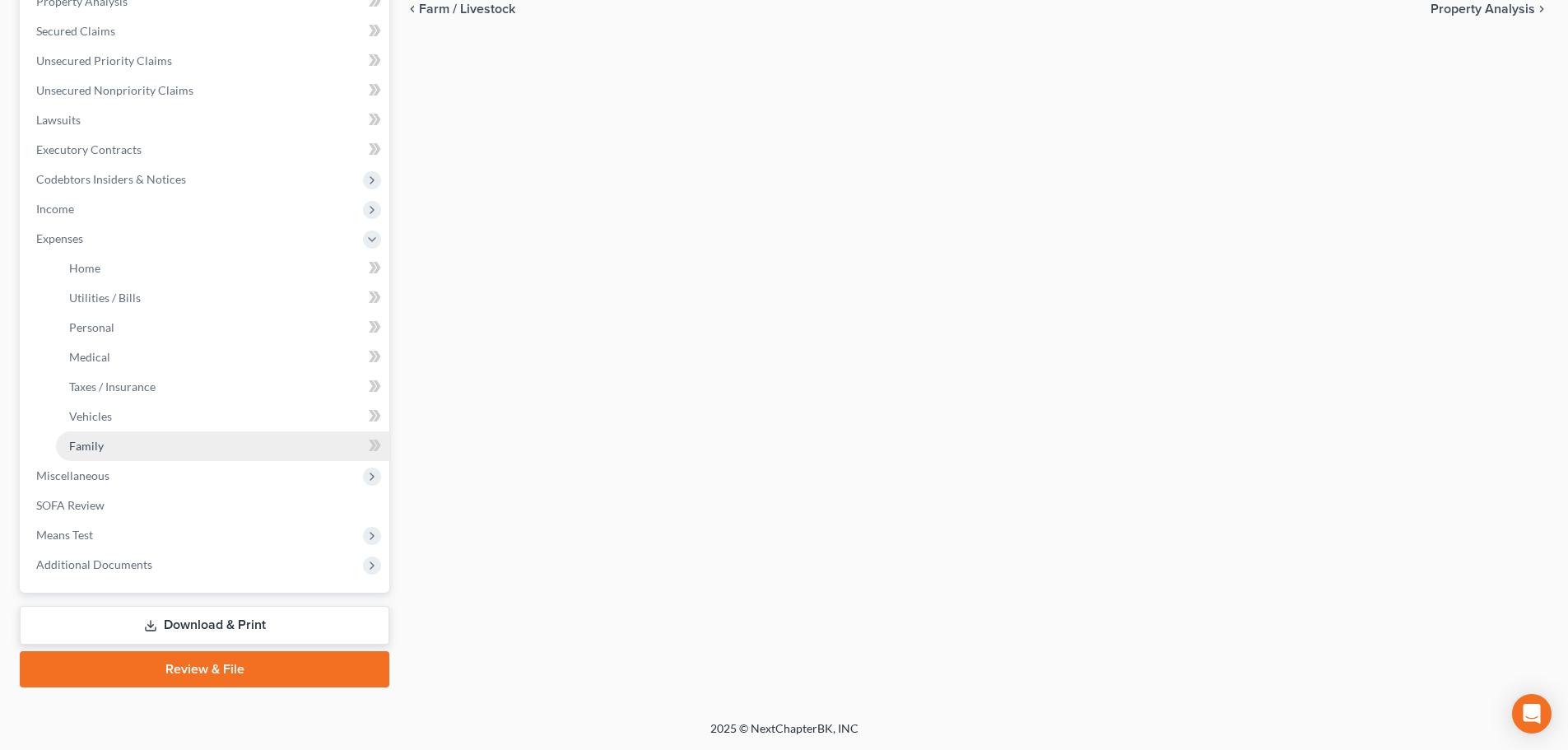
scroll to position [333, 0]
click at [136, 267] on link "Home" at bounding box center [222, 268] width 334 height 29
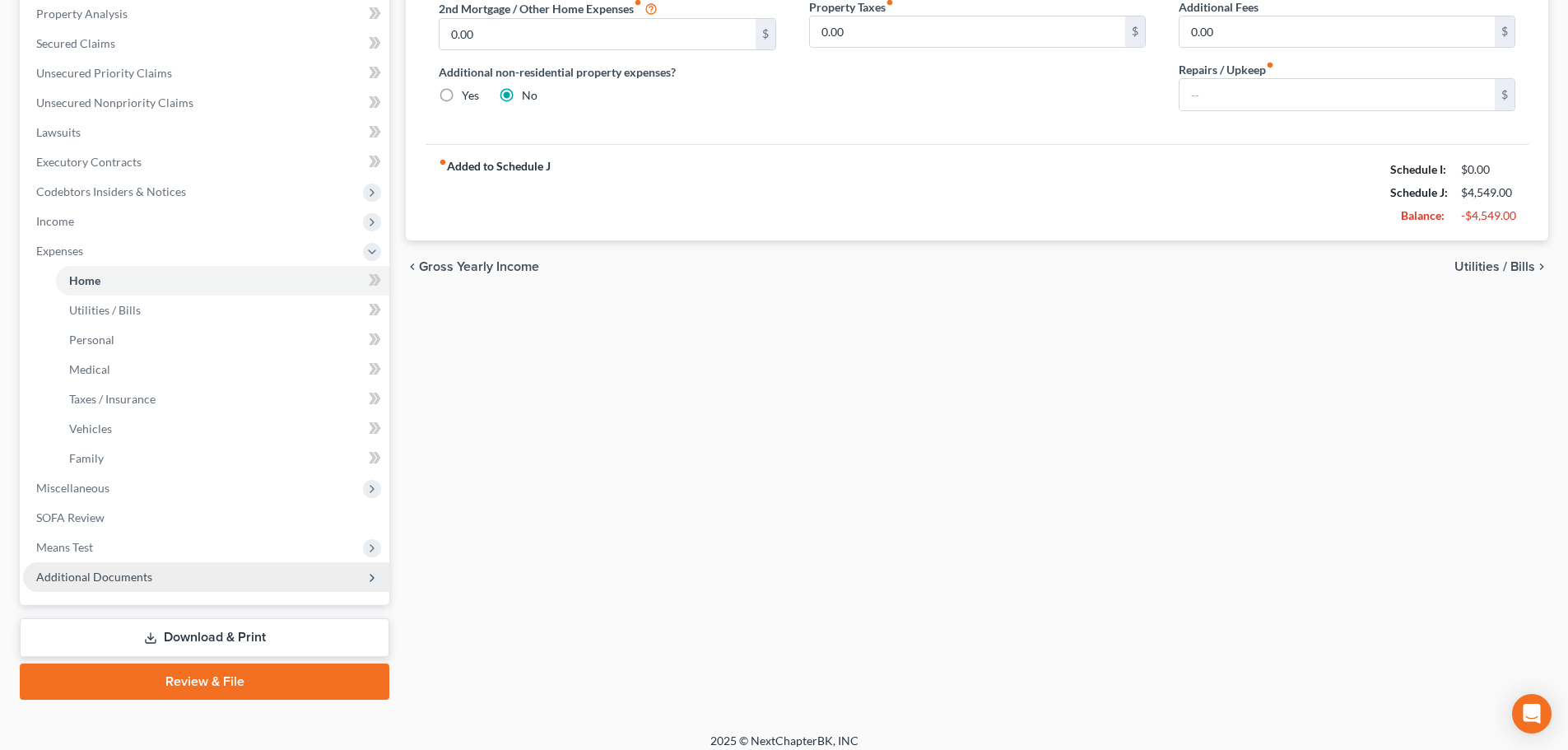
scroll to position [333, 0]
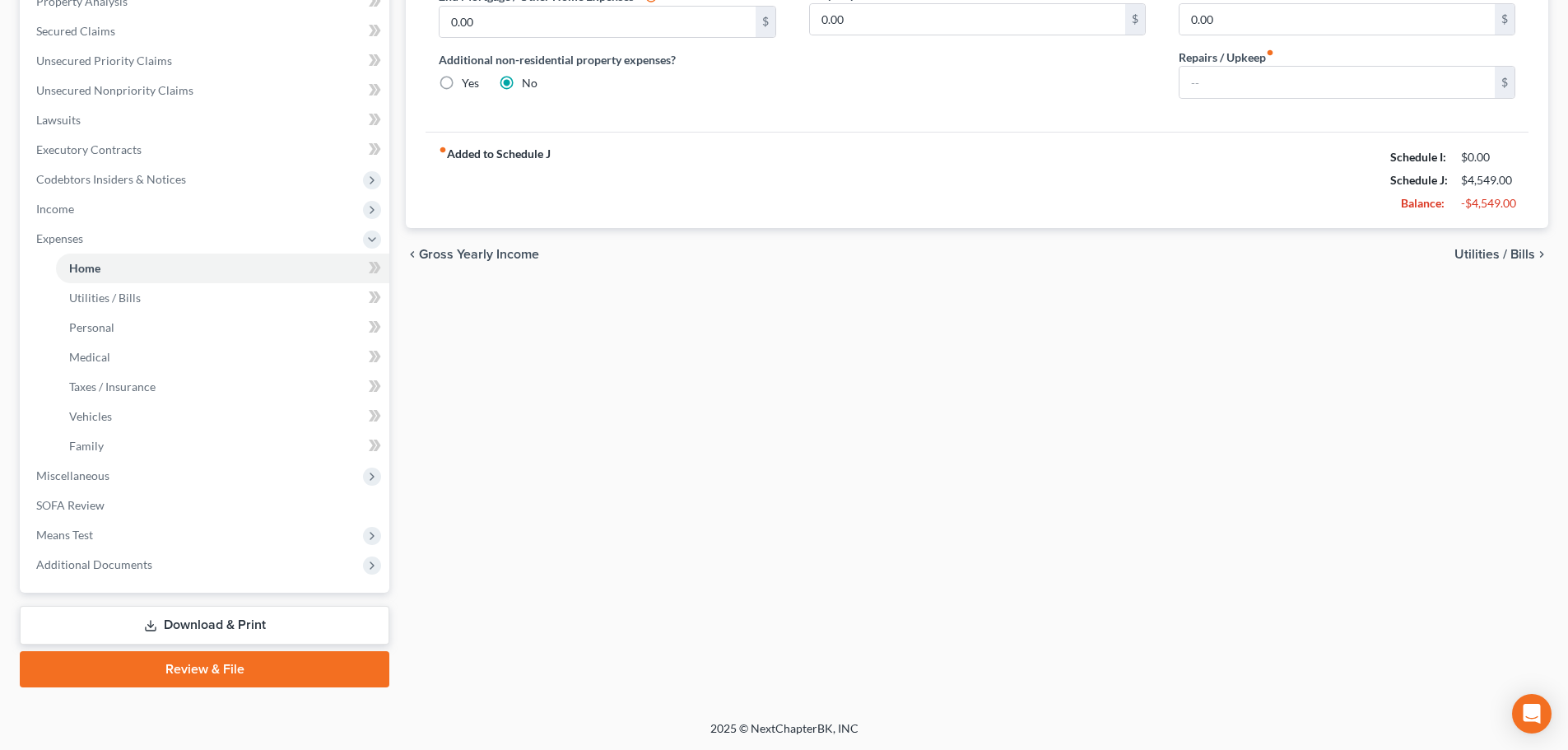
drag, startPoint x: 159, startPoint y: 575, endPoint x: 163, endPoint y: 600, distance: 25.3
click at [159, 575] on span "Additional Documents" at bounding box center [206, 565] width 367 height 29
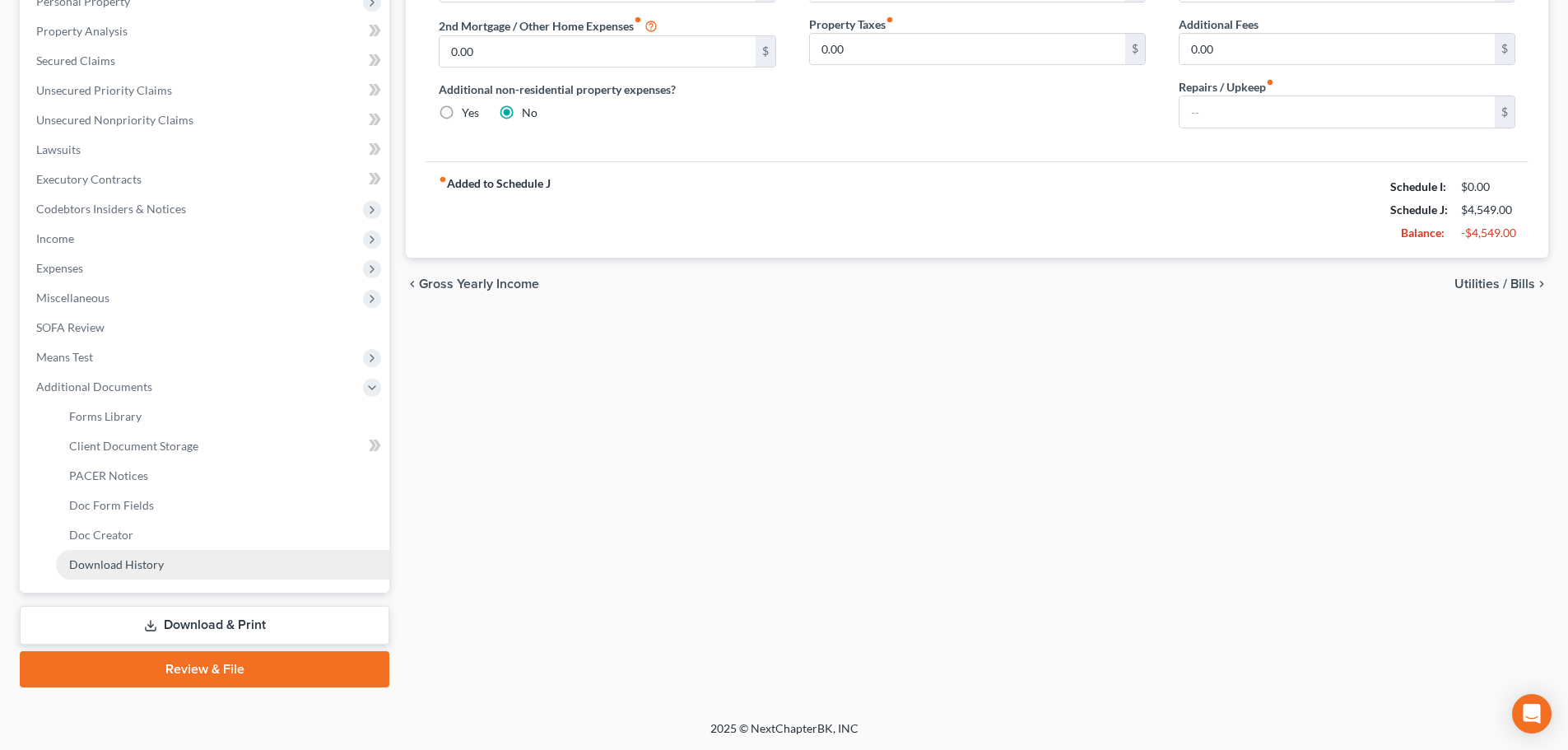
scroll to position [303, 0]
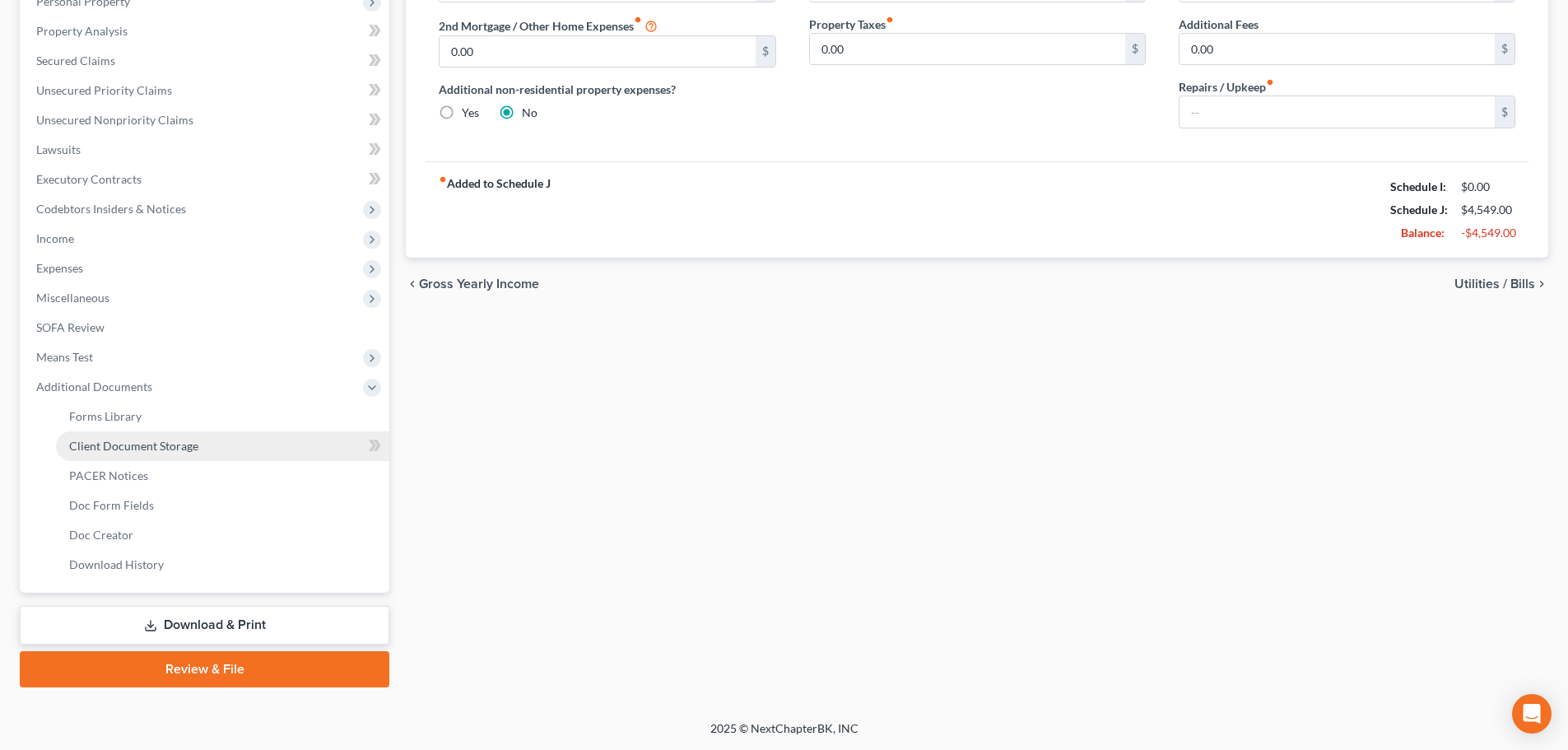
click at [194, 449] on span "Client Document Storage" at bounding box center [133, 446] width 129 height 14
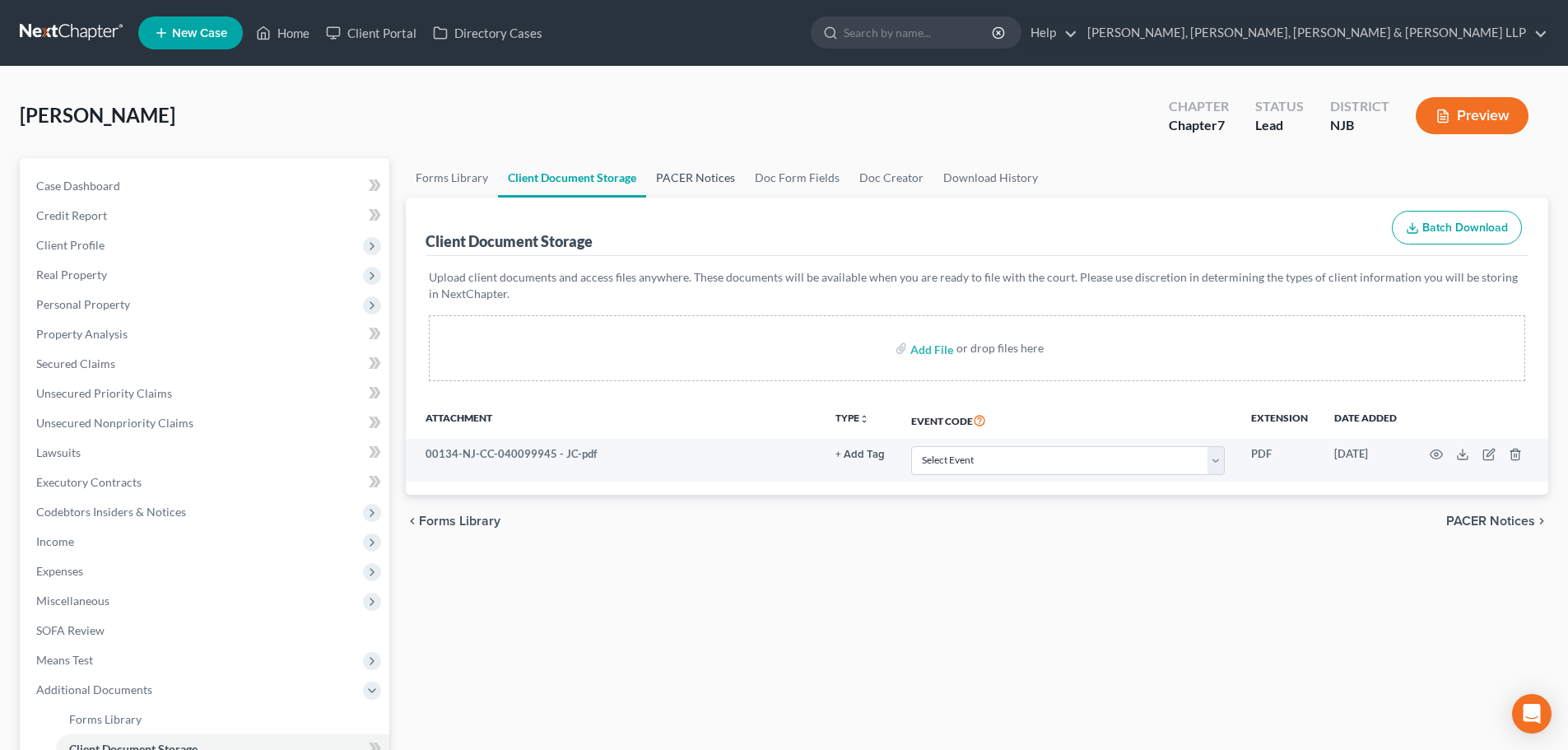
click at [684, 179] on link "PACER Notices" at bounding box center [695, 178] width 99 height 40
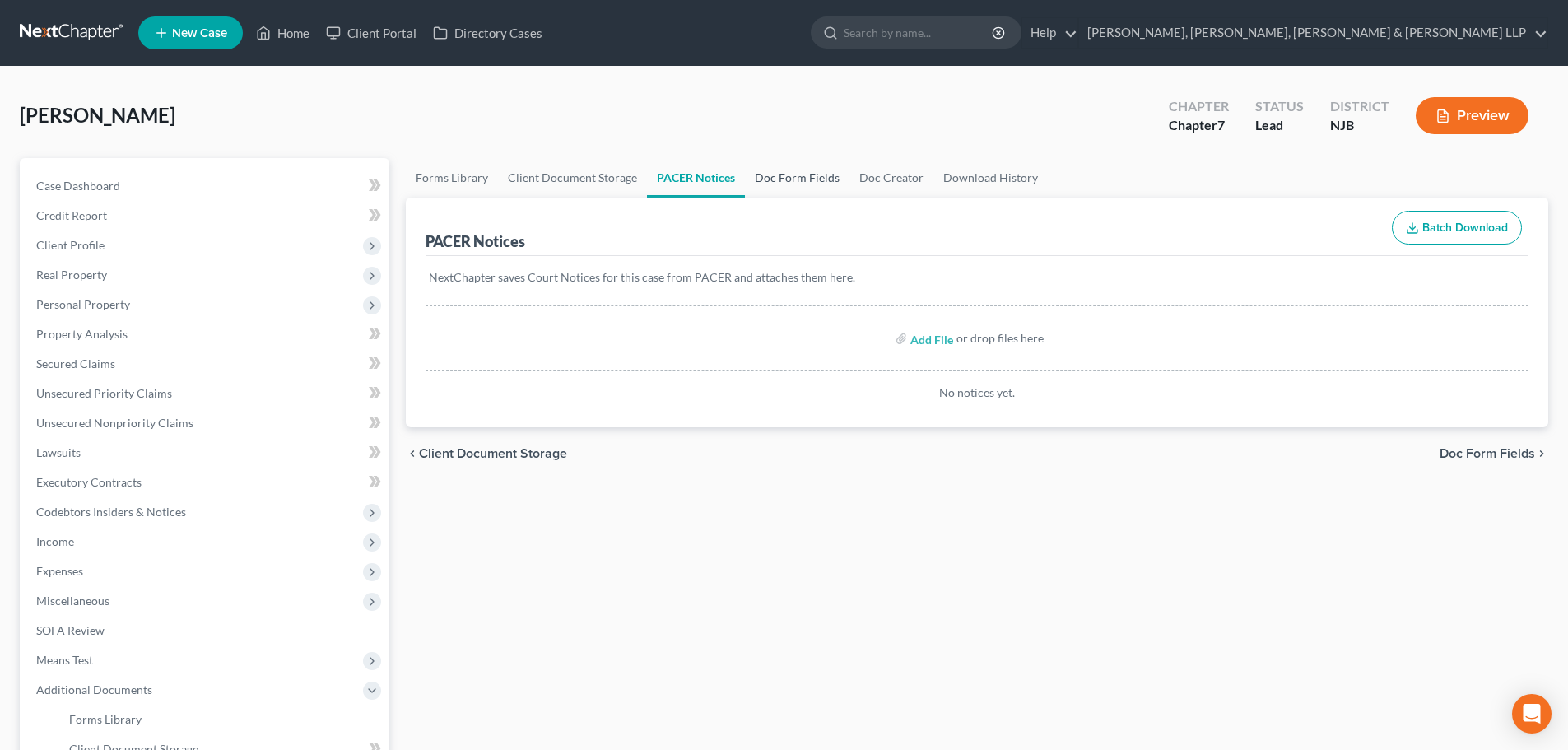
click at [771, 187] on link "Doc Form Fields" at bounding box center [797, 178] width 104 height 40
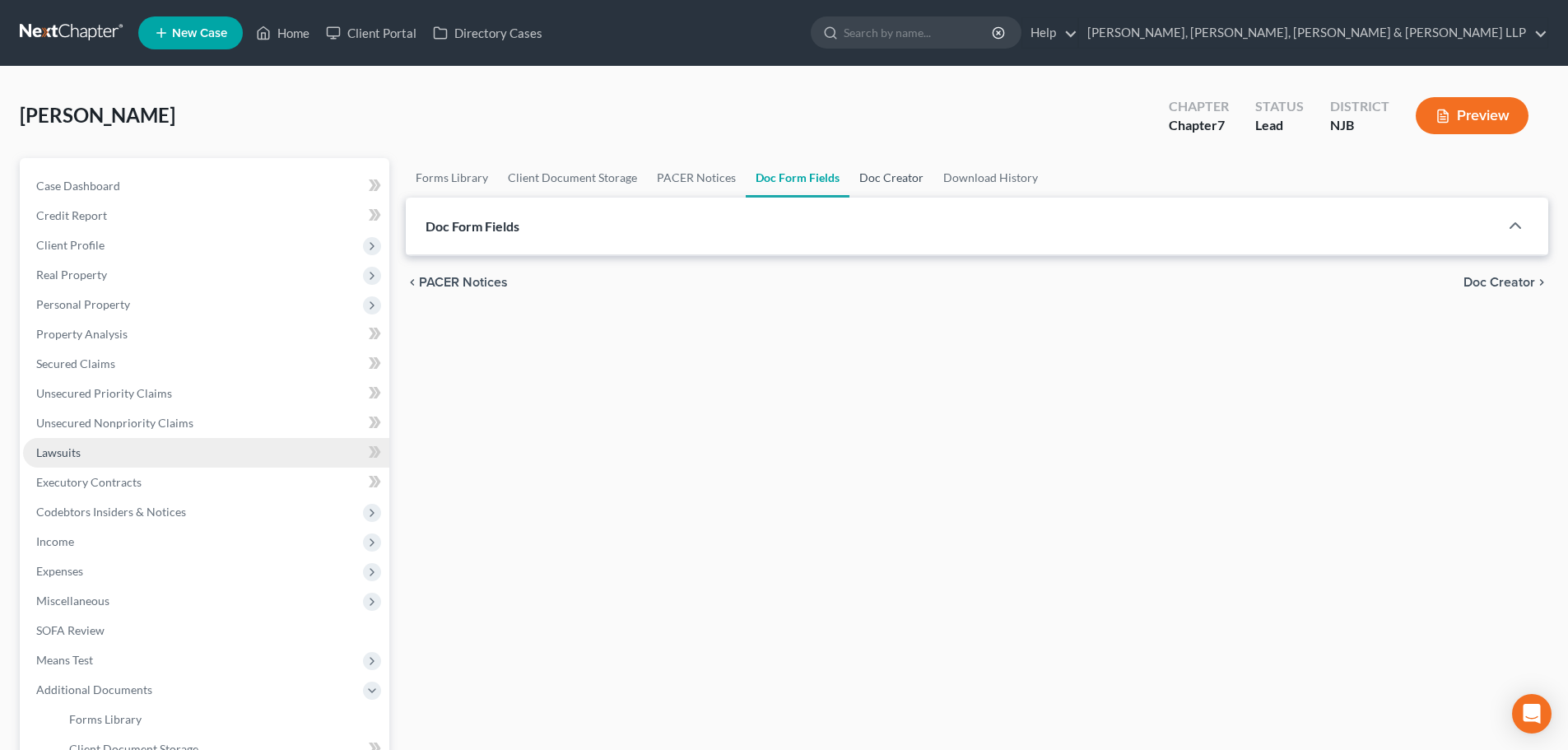
drag, startPoint x: 877, startPoint y: 179, endPoint x: 301, endPoint y: 442, distance: 633.2
click at [877, 178] on link "Doc Creator" at bounding box center [891, 178] width 84 height 40
click at [973, 176] on link "Download History" at bounding box center [991, 178] width 115 height 40
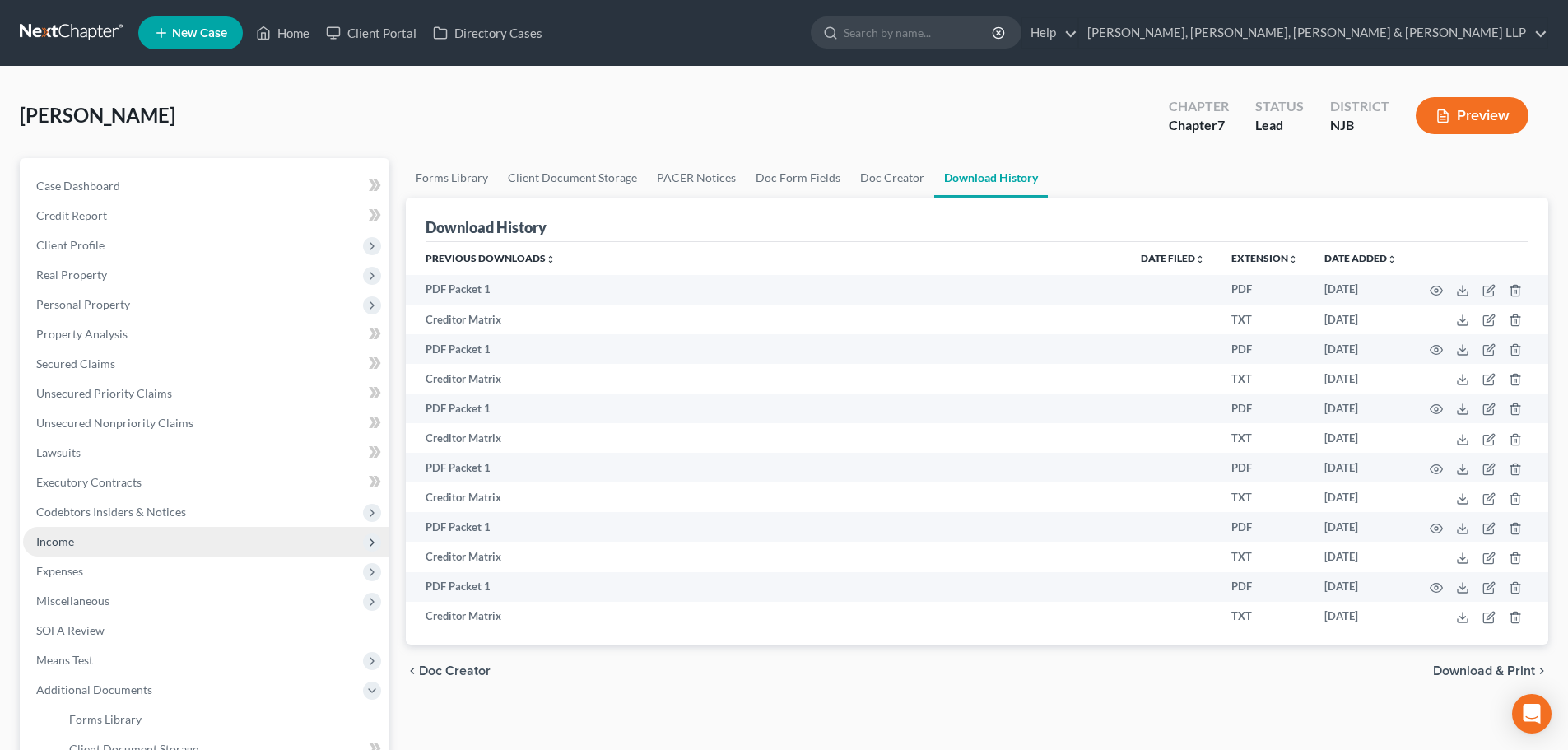
click at [99, 552] on span "Income" at bounding box center [206, 541] width 367 height 29
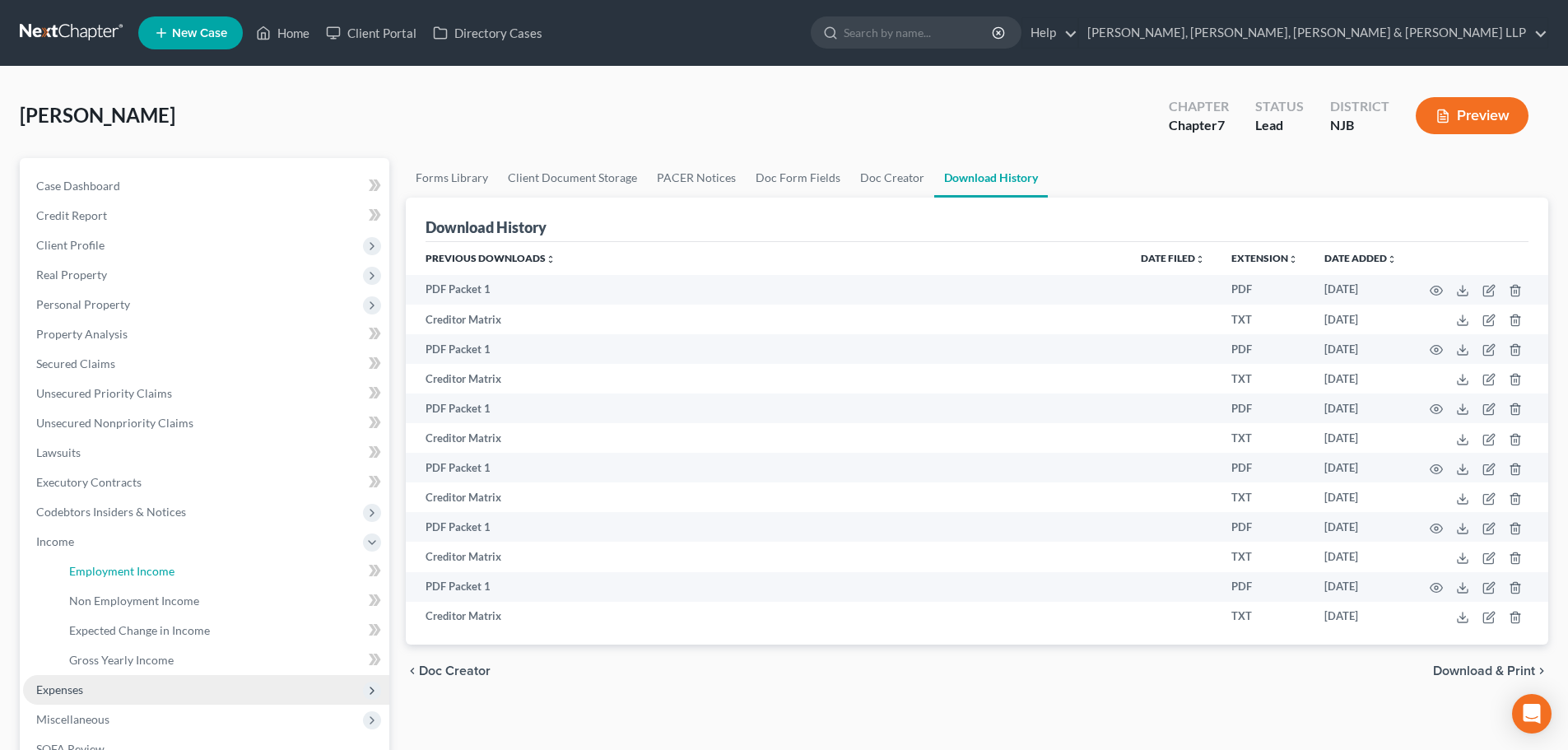
click at [99, 565] on span "Employment Income" at bounding box center [121, 571] width 105 height 14
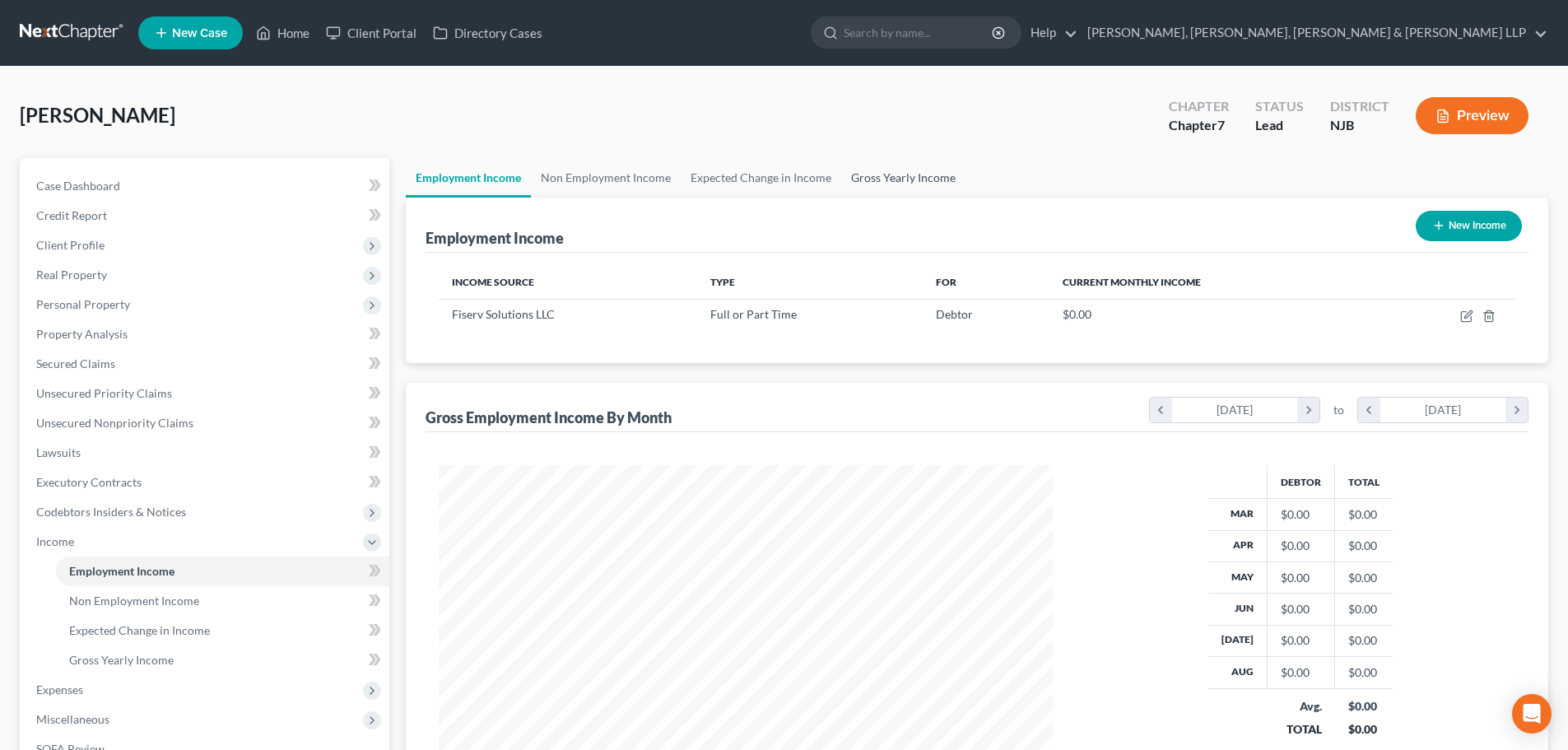
scroll to position [307, 647]
click at [881, 181] on link "Gross Yearly Income" at bounding box center [903, 178] width 125 height 40
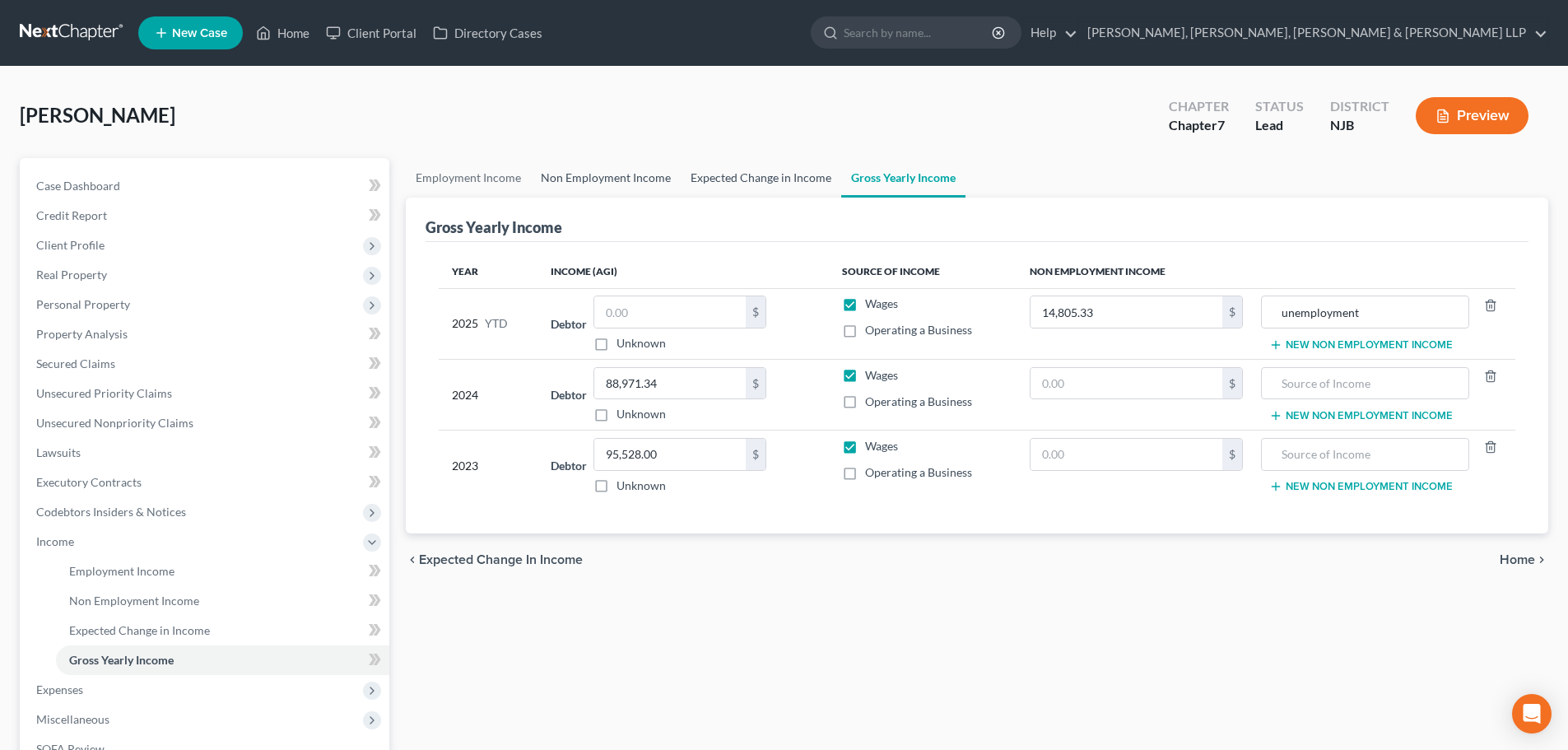
drag, startPoint x: 784, startPoint y: 176, endPoint x: 657, endPoint y: 182, distance: 127.1
click at [783, 175] on link "Expected Change in Income" at bounding box center [761, 178] width 160 height 40
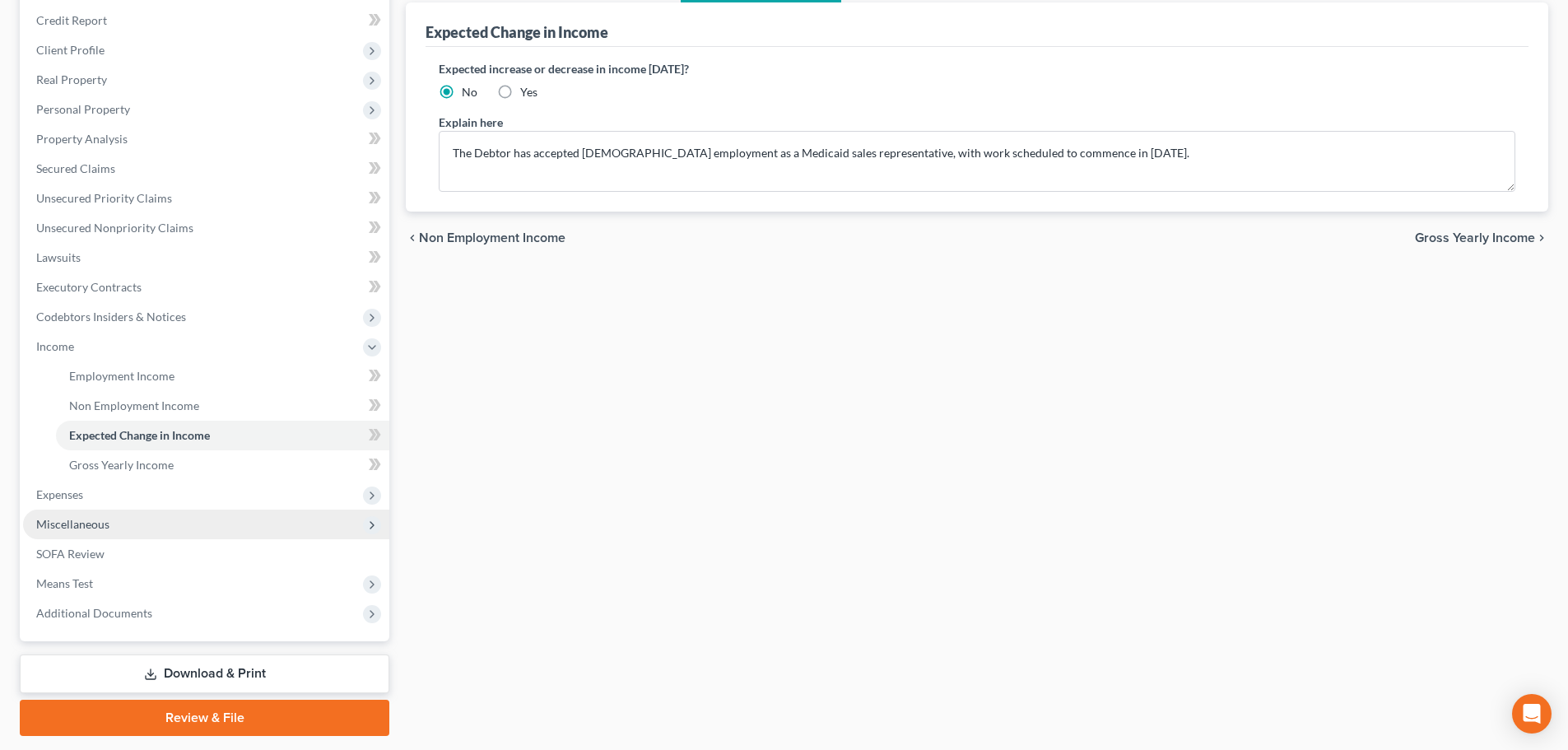
scroll to position [244, 0]
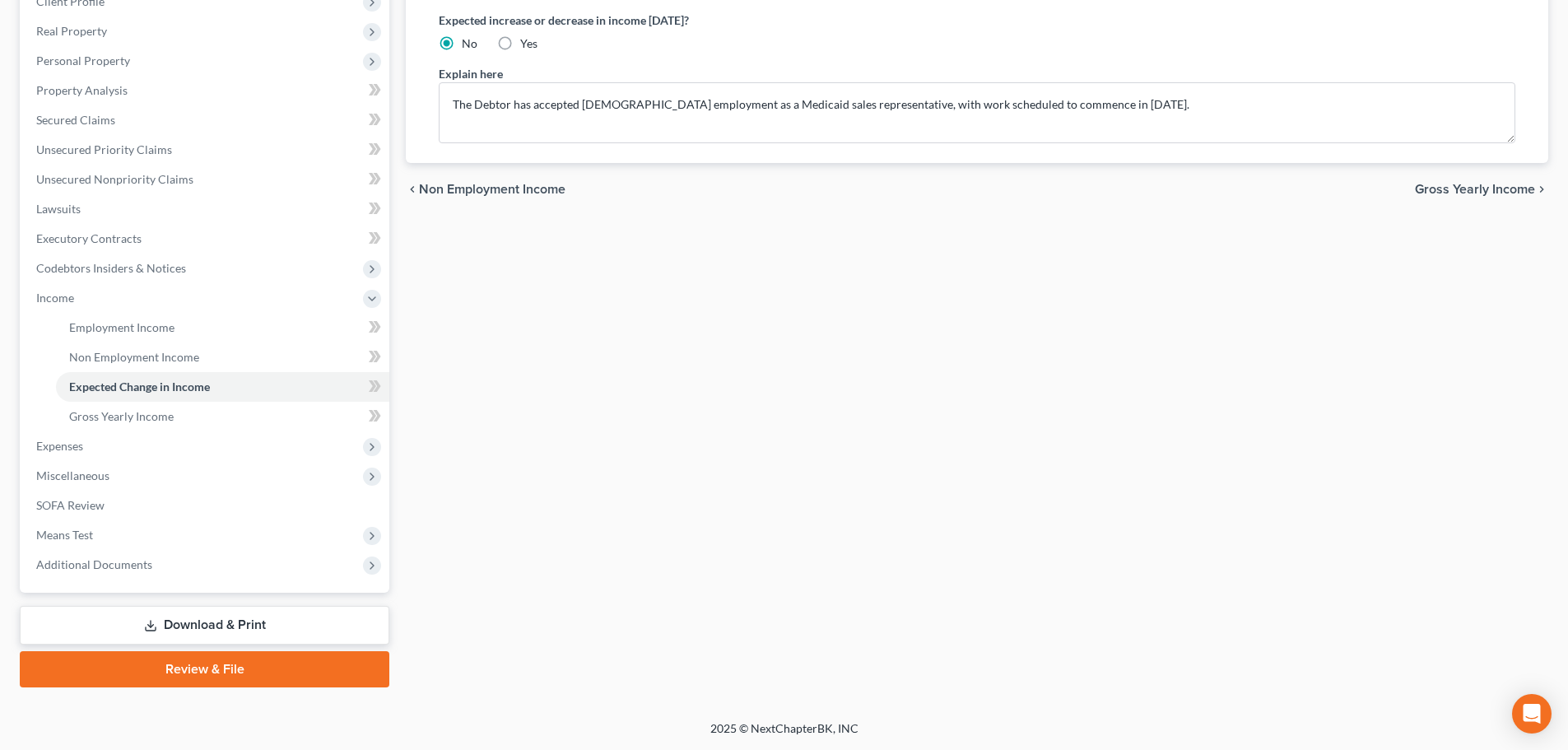
drag, startPoint x: 233, startPoint y: 662, endPoint x: 609, endPoint y: 263, distance: 548.2
click at [233, 662] on link "Review & File" at bounding box center [204, 669] width 370 height 36
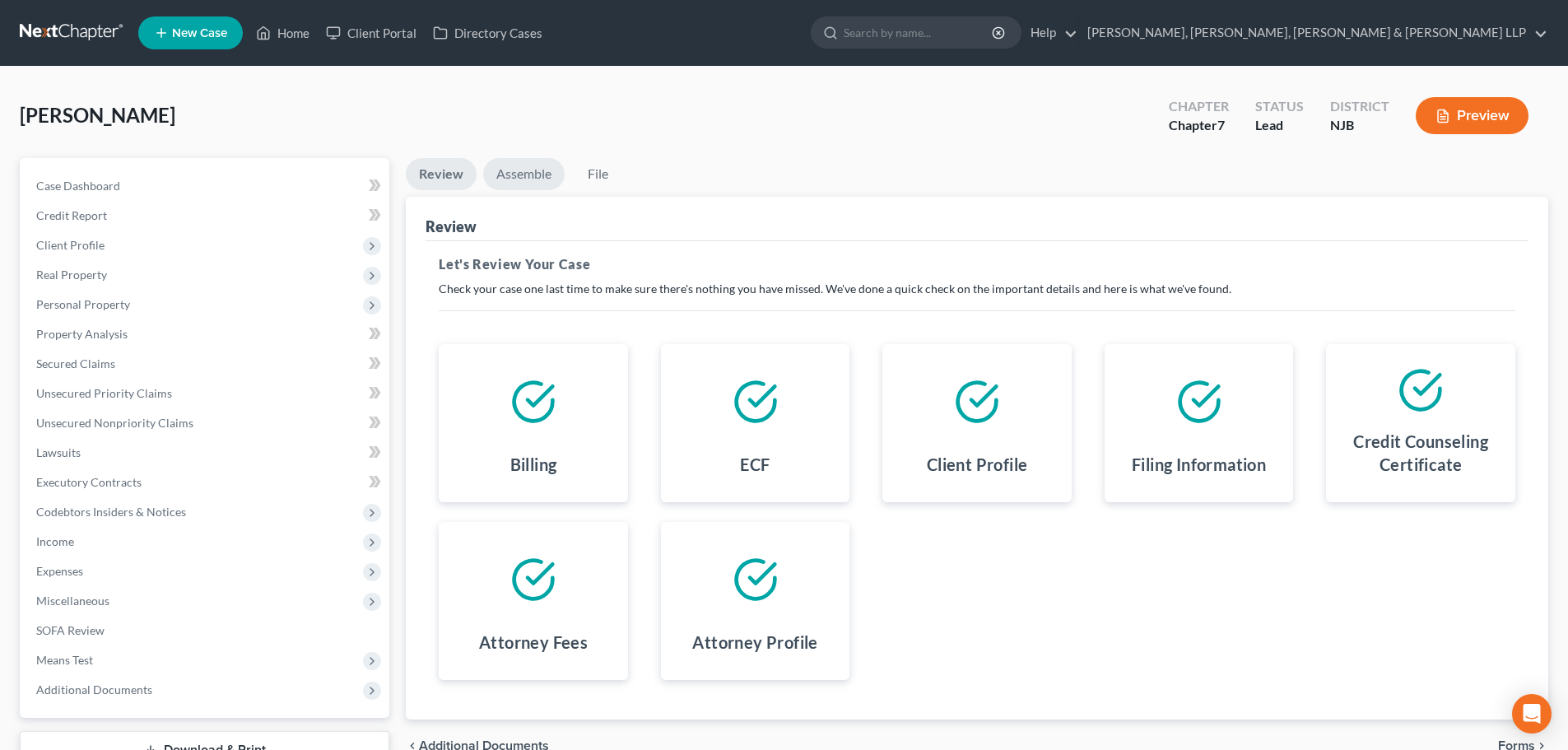
click at [522, 180] on link "Assemble" at bounding box center [523, 174] width 82 height 32
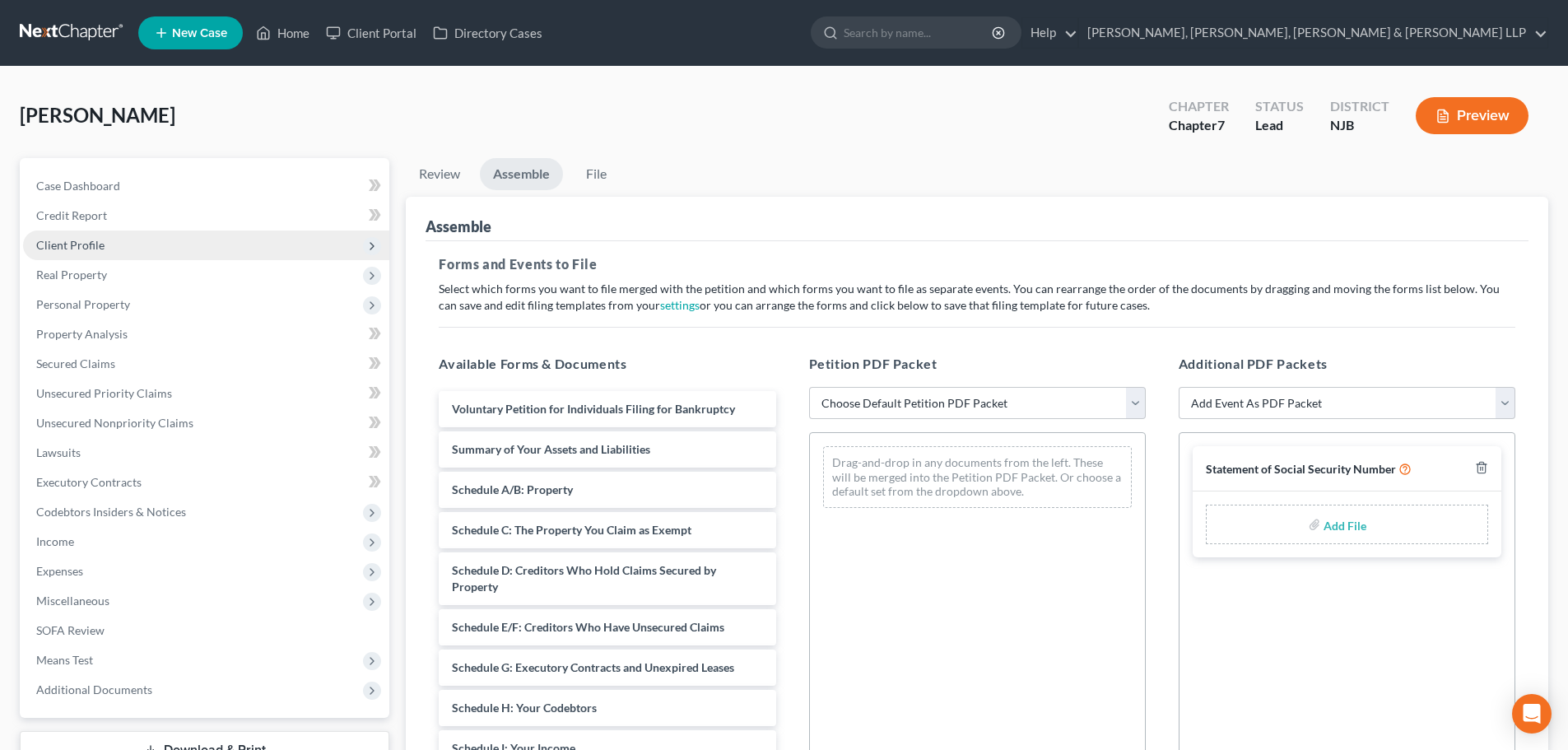
click at [171, 239] on span "Client Profile" at bounding box center [206, 245] width 367 height 29
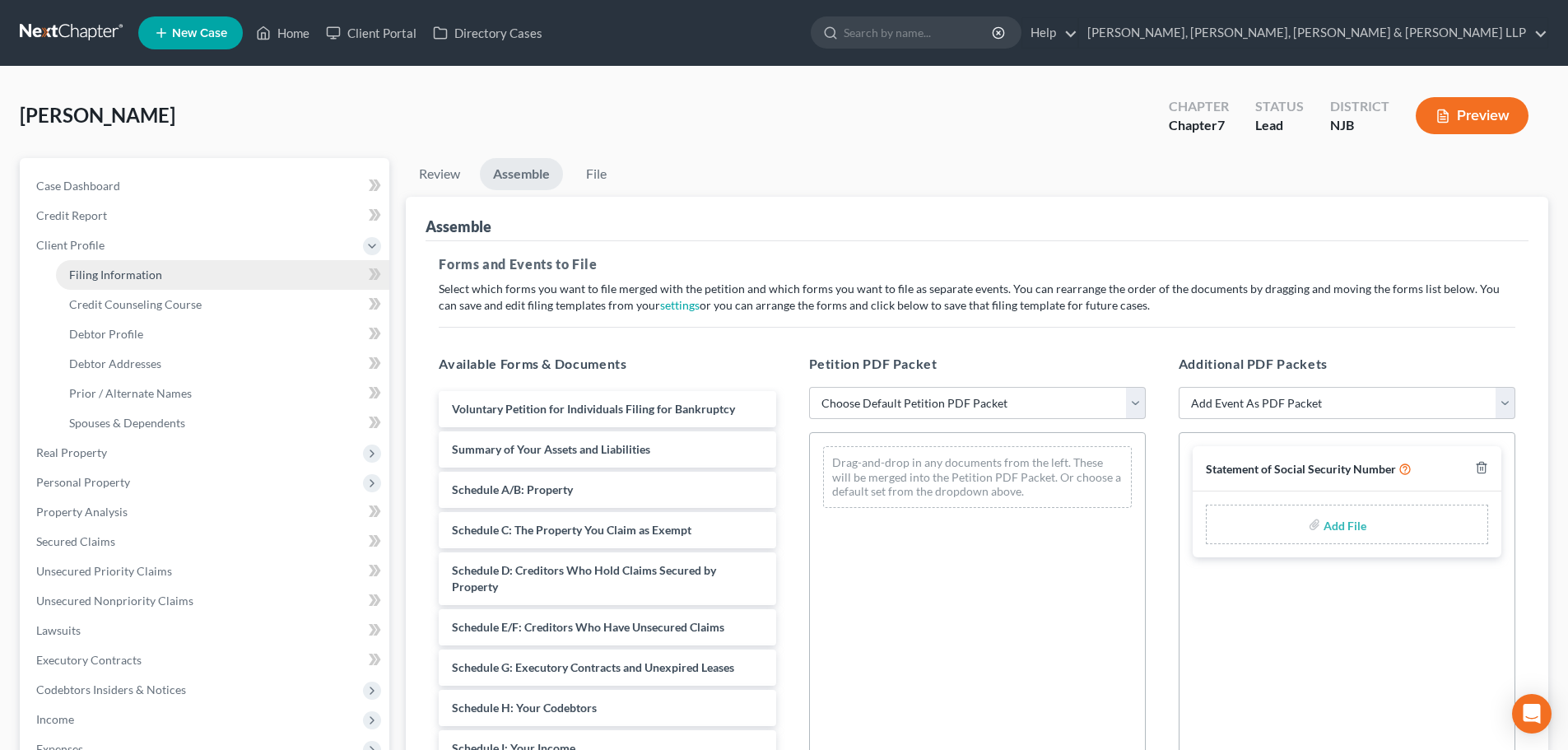
click at [151, 271] on span "Filing Information" at bounding box center [115, 274] width 93 height 14
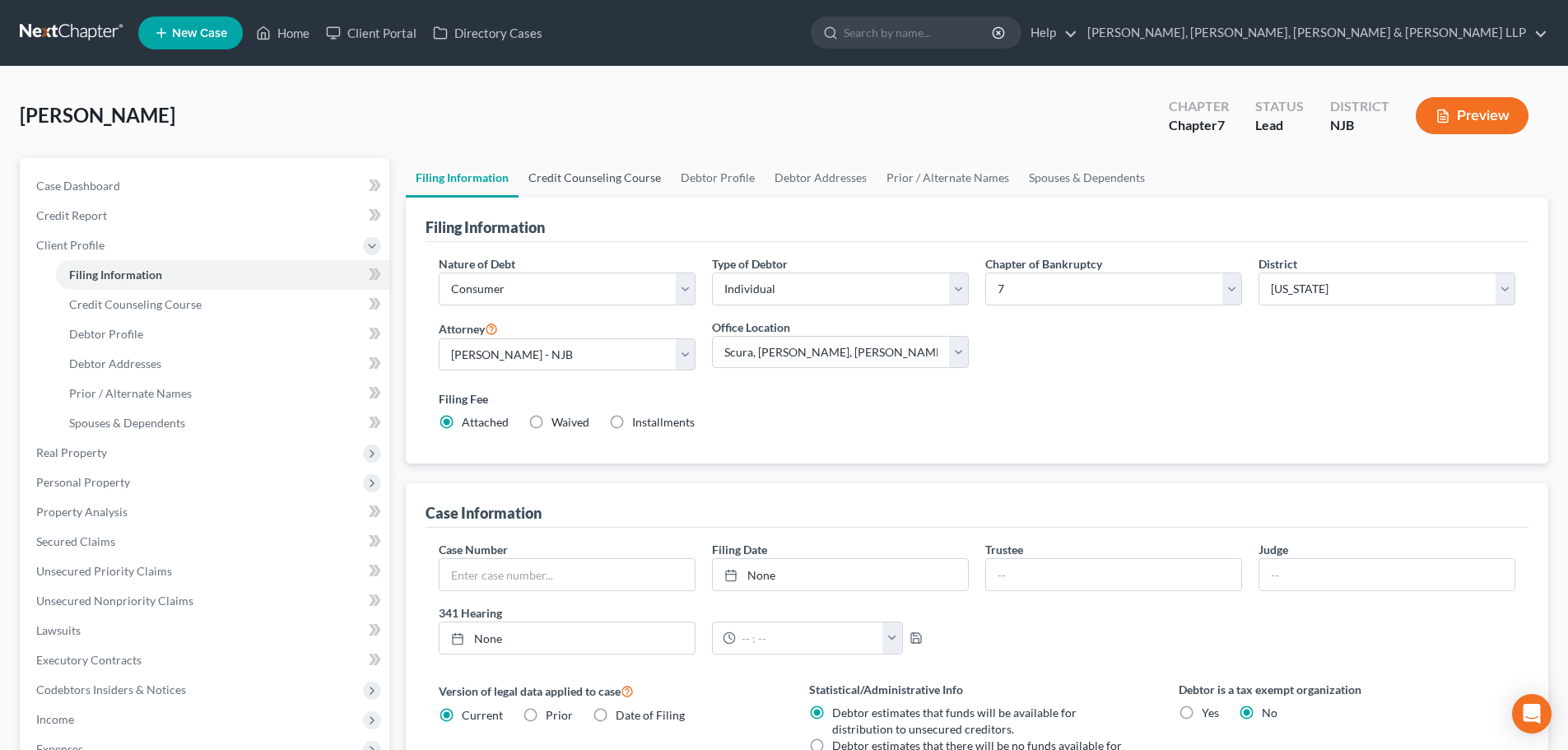
click at [570, 181] on link "Credit Counseling Course" at bounding box center [594, 178] width 153 height 40
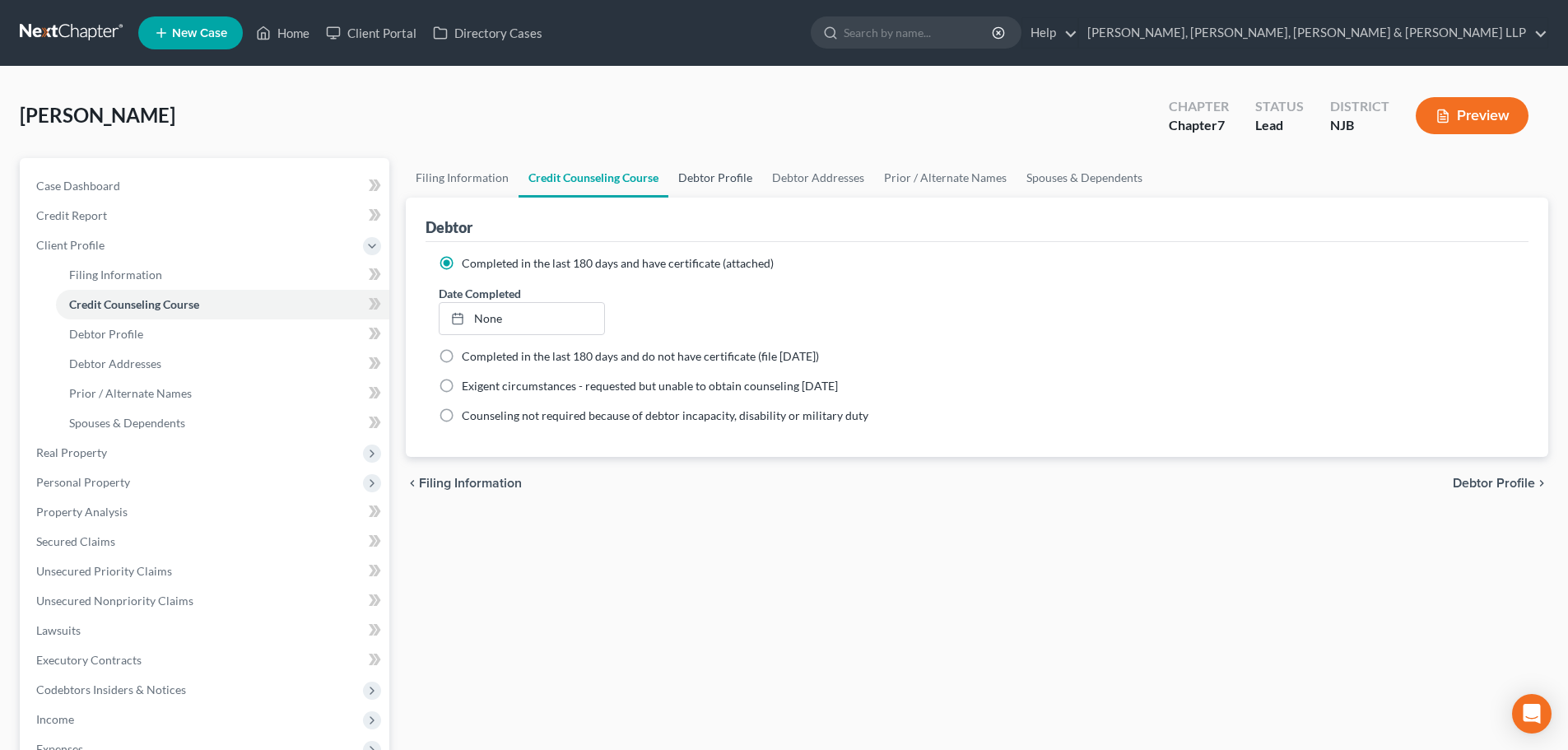
click at [703, 183] on link "Debtor Profile" at bounding box center [714, 178] width 94 height 40
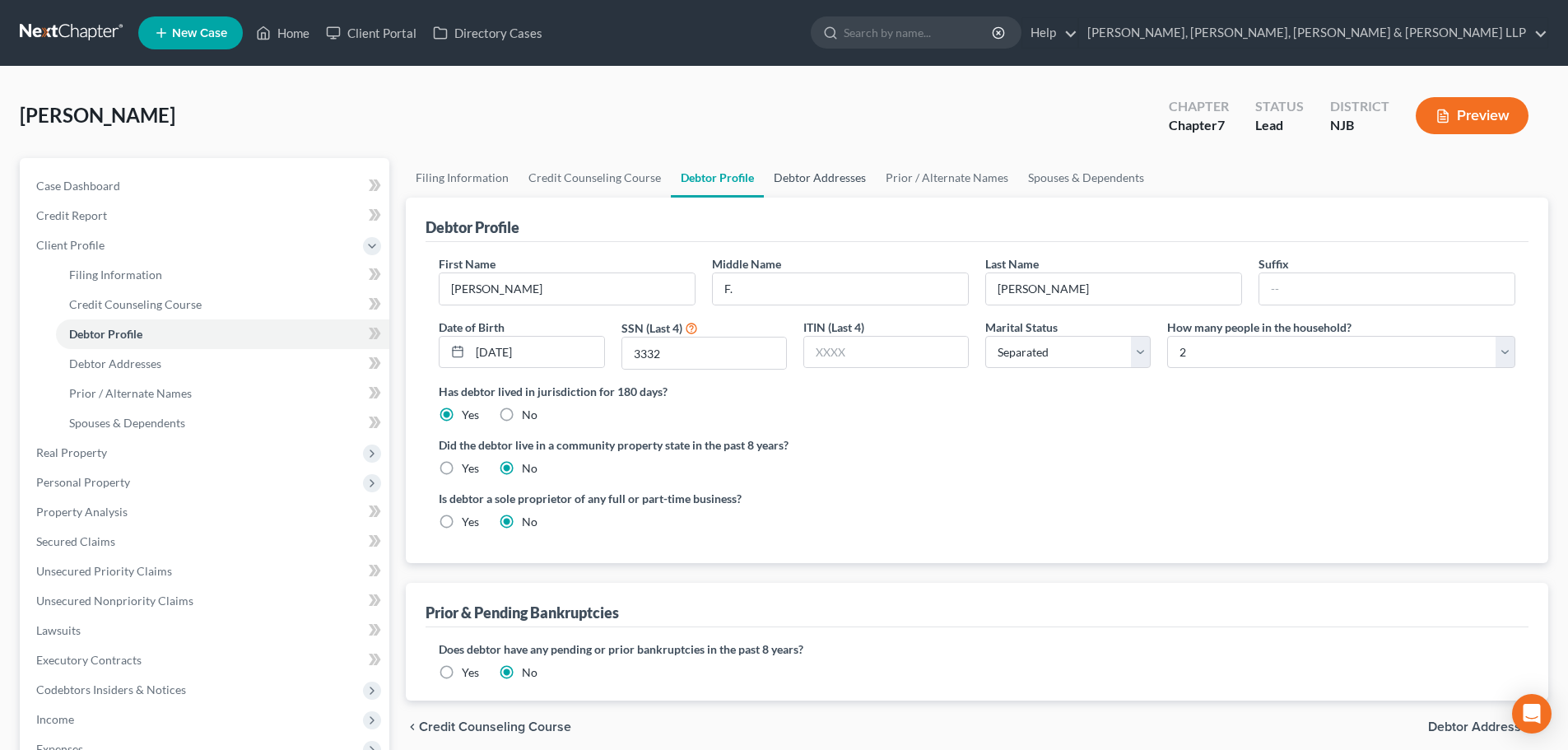
click at [823, 176] on link "Debtor Addresses" at bounding box center [820, 178] width 112 height 40
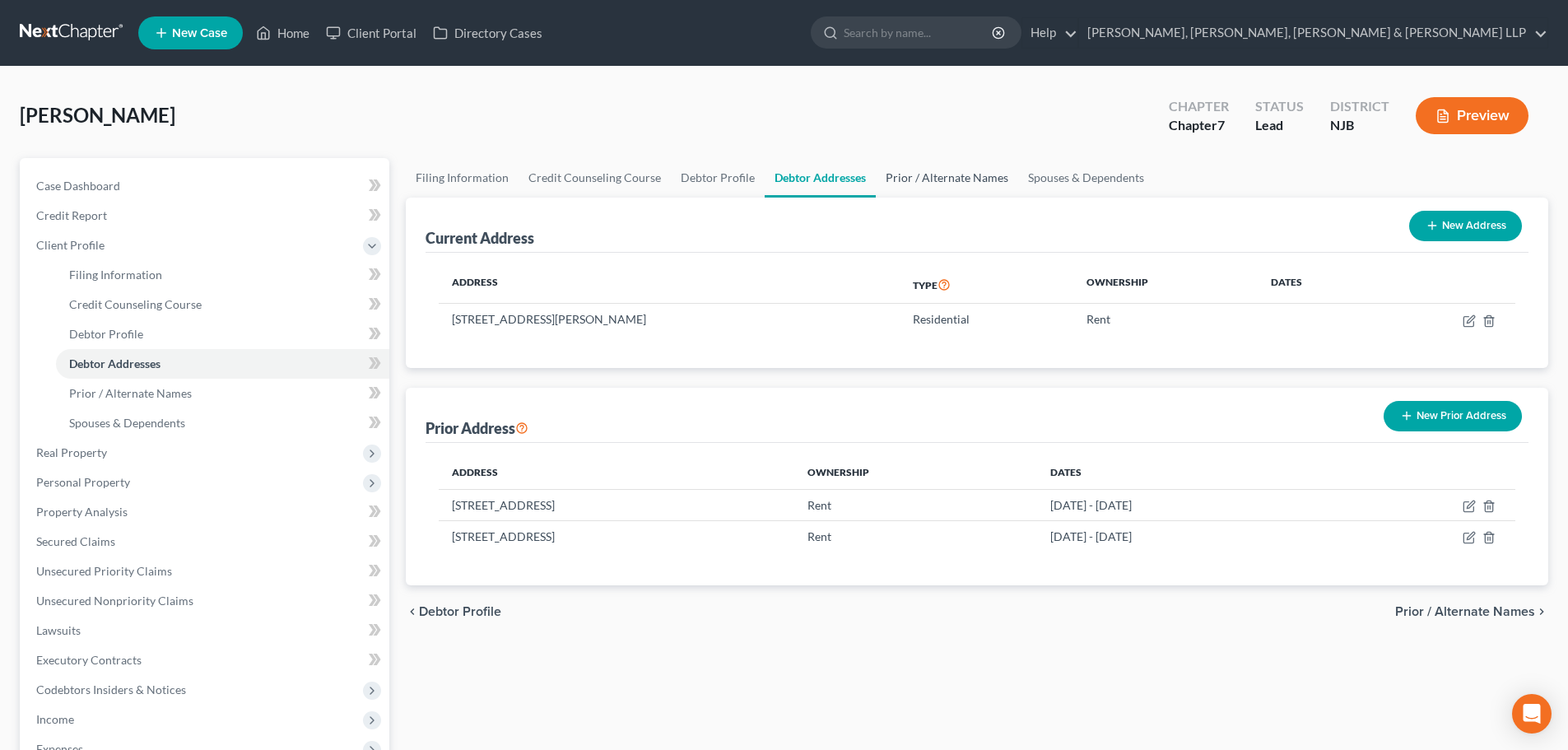
click at [902, 176] on link "Prior / Alternate Names" at bounding box center [946, 178] width 142 height 40
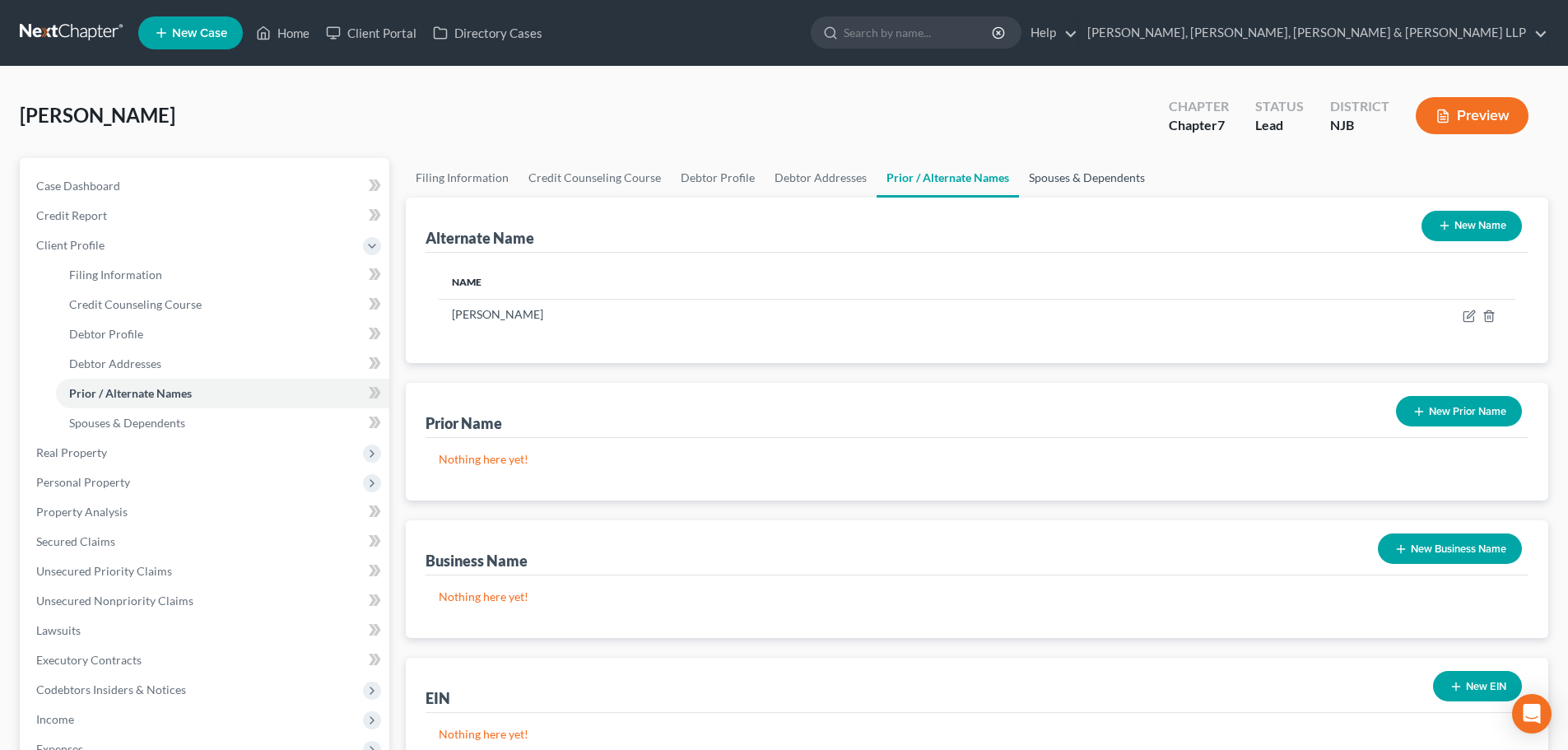
click at [1019, 178] on link "Spouses & Dependents" at bounding box center [1086, 178] width 136 height 40
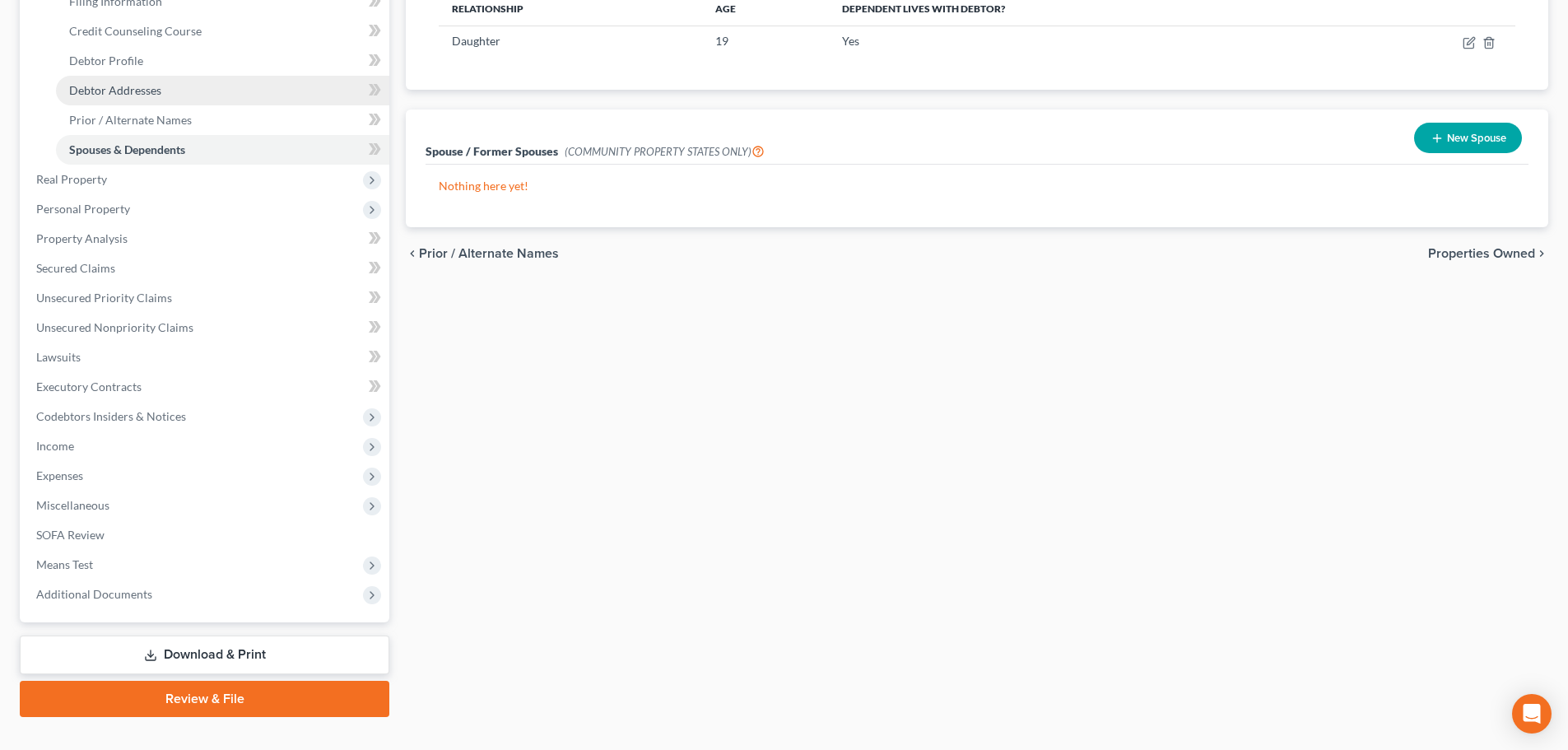
scroll to position [303, 0]
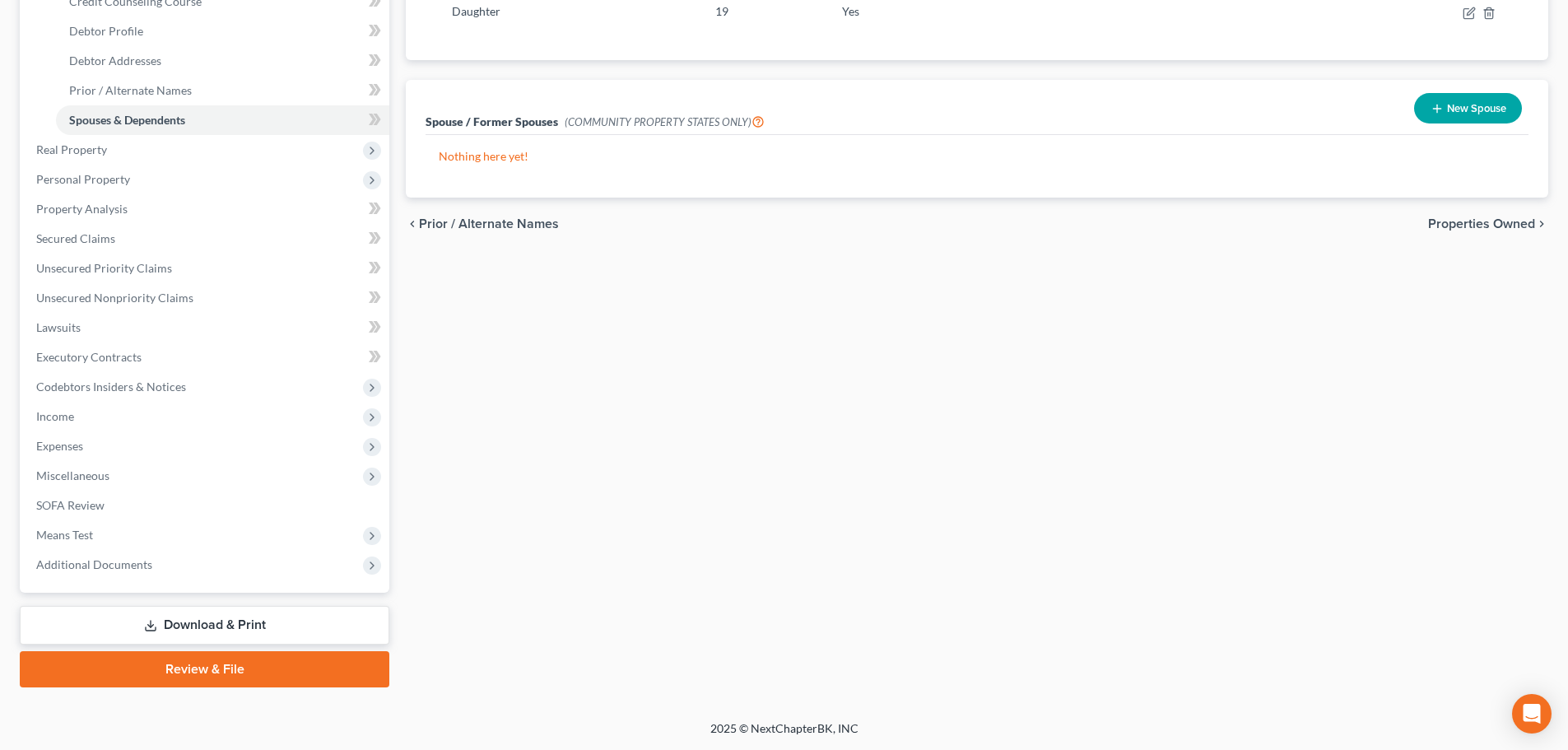
click at [214, 663] on link "Review & File" at bounding box center [204, 669] width 370 height 36
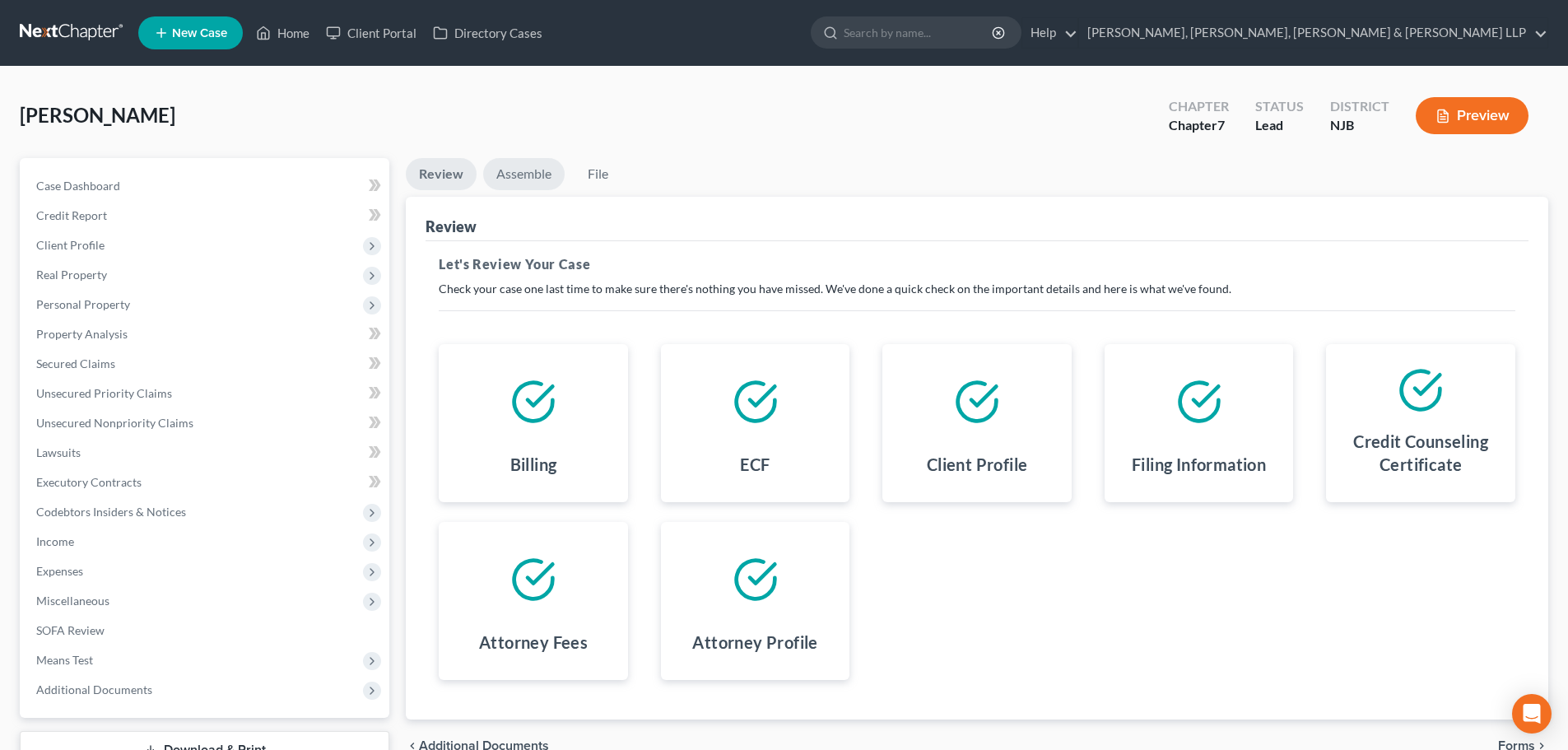
click at [534, 173] on link "Assemble" at bounding box center [523, 174] width 82 height 32
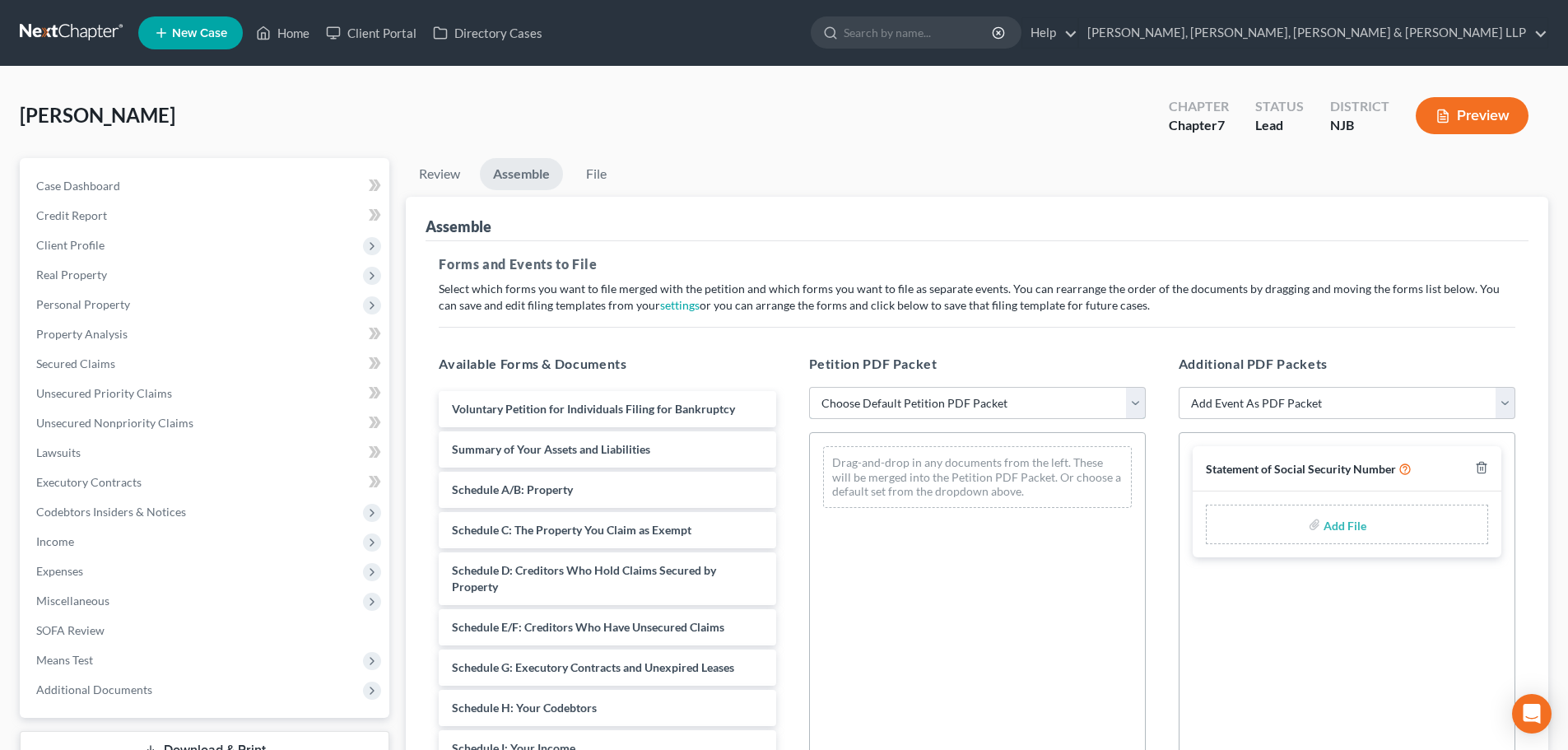
drag, startPoint x: 846, startPoint y: 401, endPoint x: 853, endPoint y: 394, distance: 9.9
click at [846, 401] on select "Choose Default Petition PDF Packet Complete Bankruptcy Petition (all forms and …" at bounding box center [977, 403] width 337 height 33
click at [809, 387] on select "Choose Default Petition PDF Packet Complete Bankruptcy Petition (all forms and …" at bounding box center [977, 403] width 337 height 33
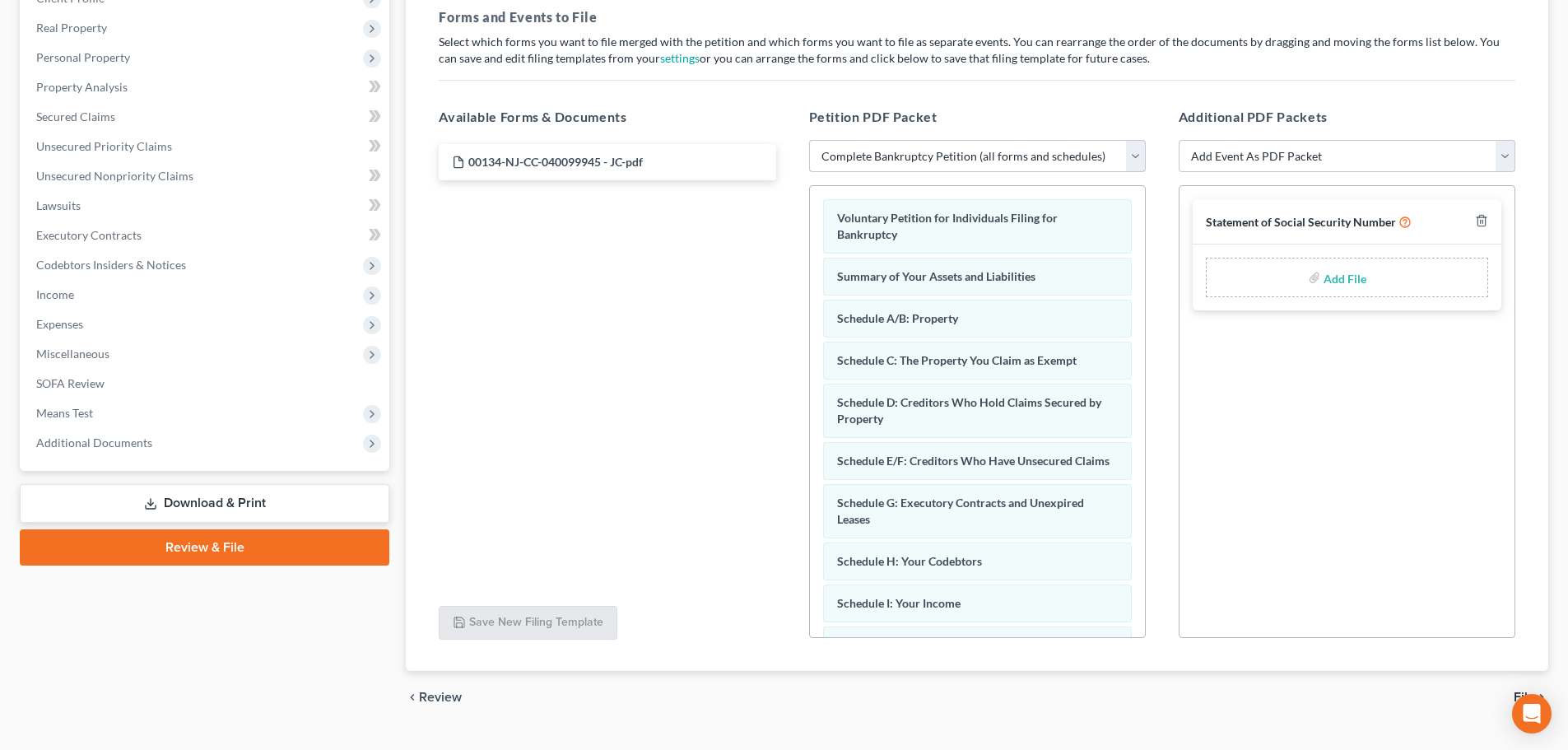
scroll to position [283, 0]
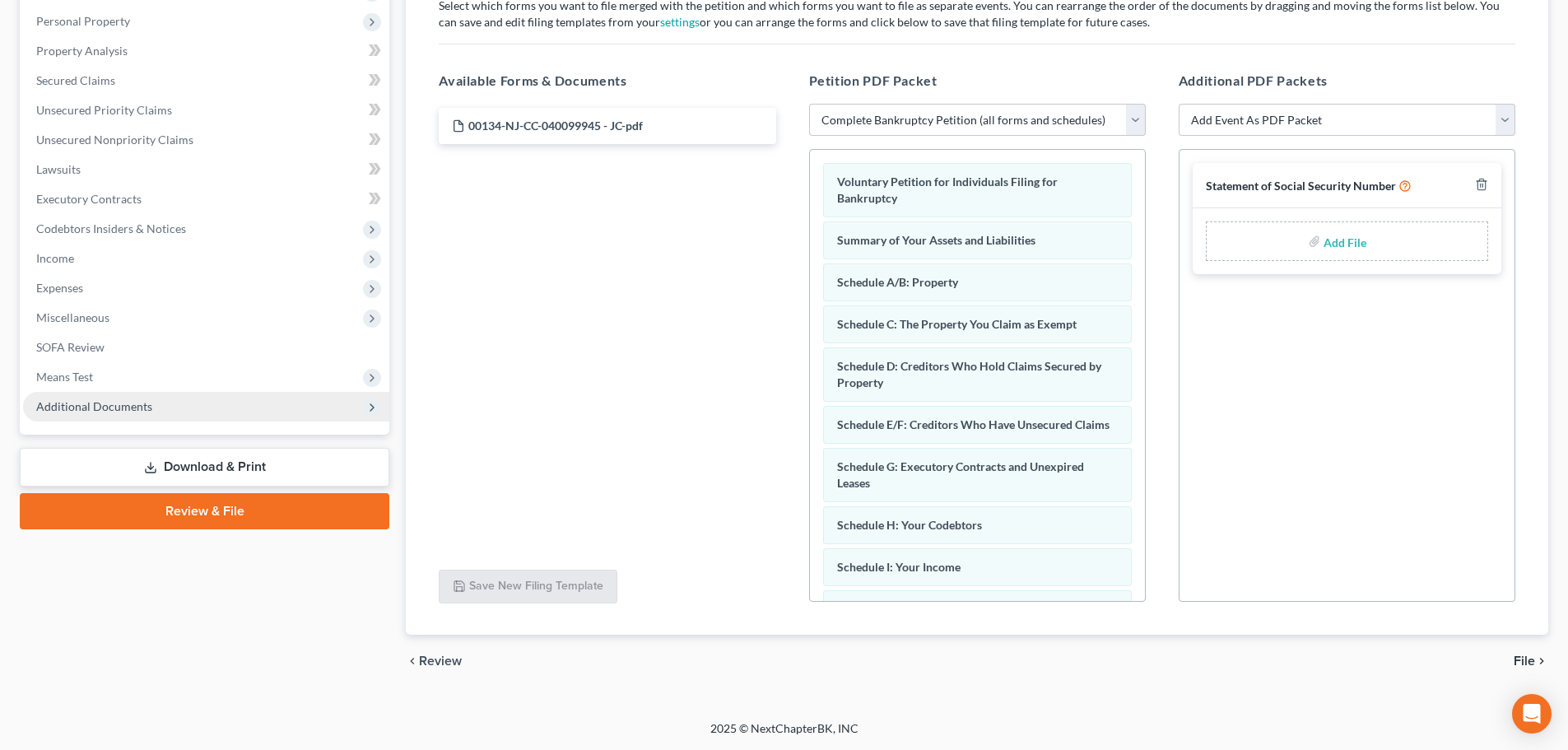
click at [88, 408] on span "Additional Documents" at bounding box center [94, 406] width 116 height 14
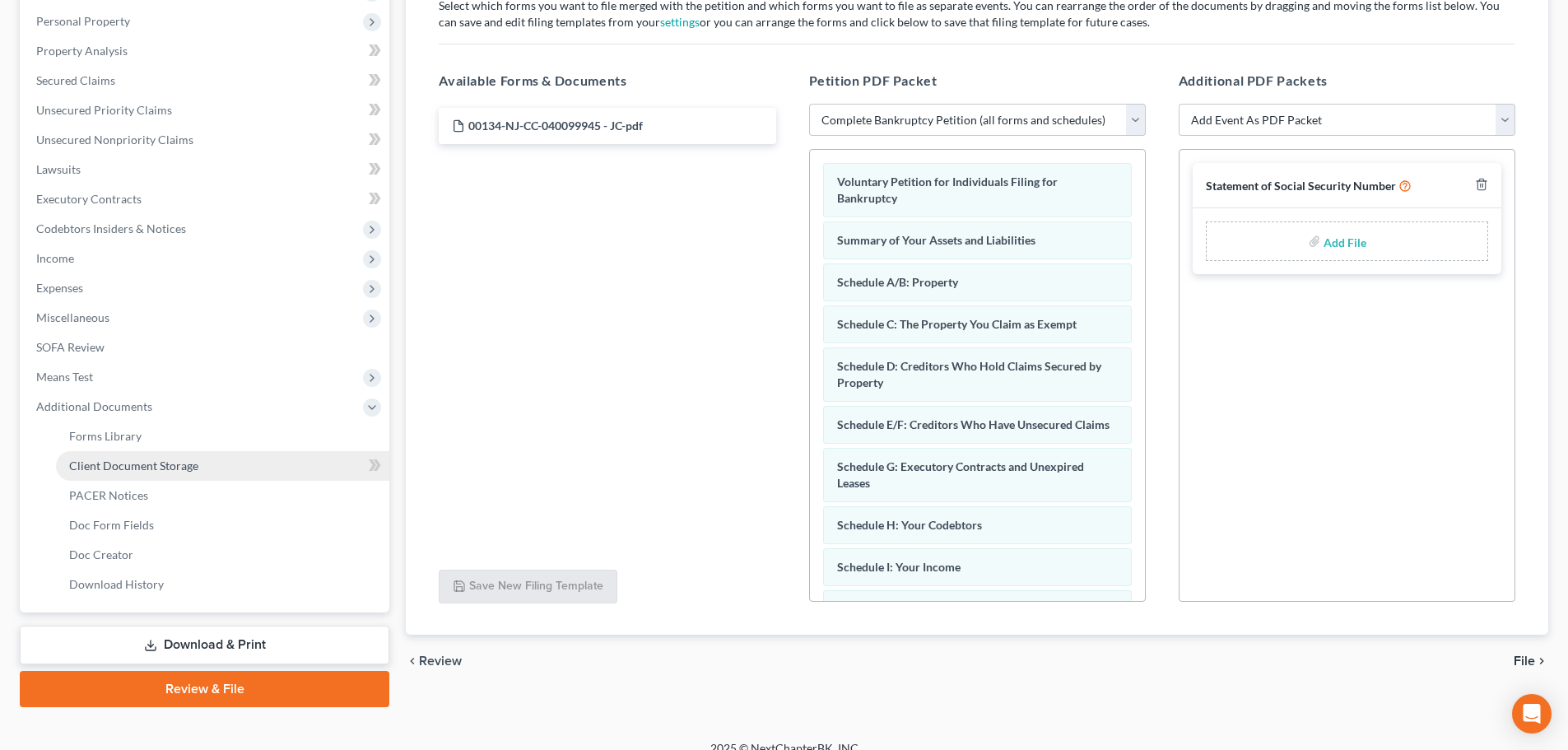
click at [135, 469] on span "Client Document Storage" at bounding box center [133, 465] width 129 height 14
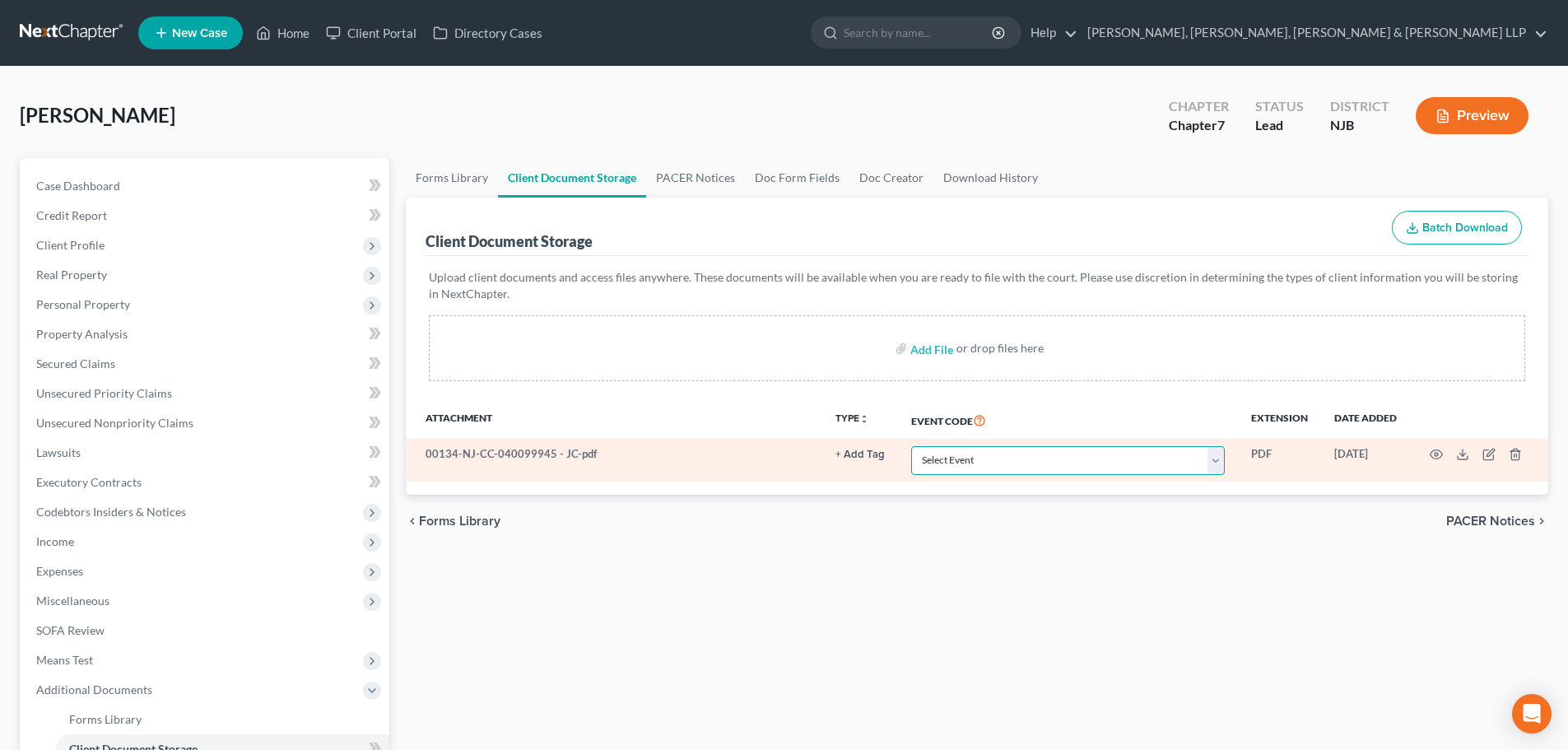
drag, startPoint x: 978, startPoint y: 460, endPoint x: 982, endPoint y: 446, distance: 14.6
click at [978, 461] on select "Select Event 20 Largest Unsecured Creditors Amended Attorney Compensation State…" at bounding box center [1068, 460] width 313 height 29
click at [911, 446] on select "Select Event 20 Largest Unsecured Creditors Amended Attorney Compensation State…" at bounding box center [1068, 460] width 313 height 29
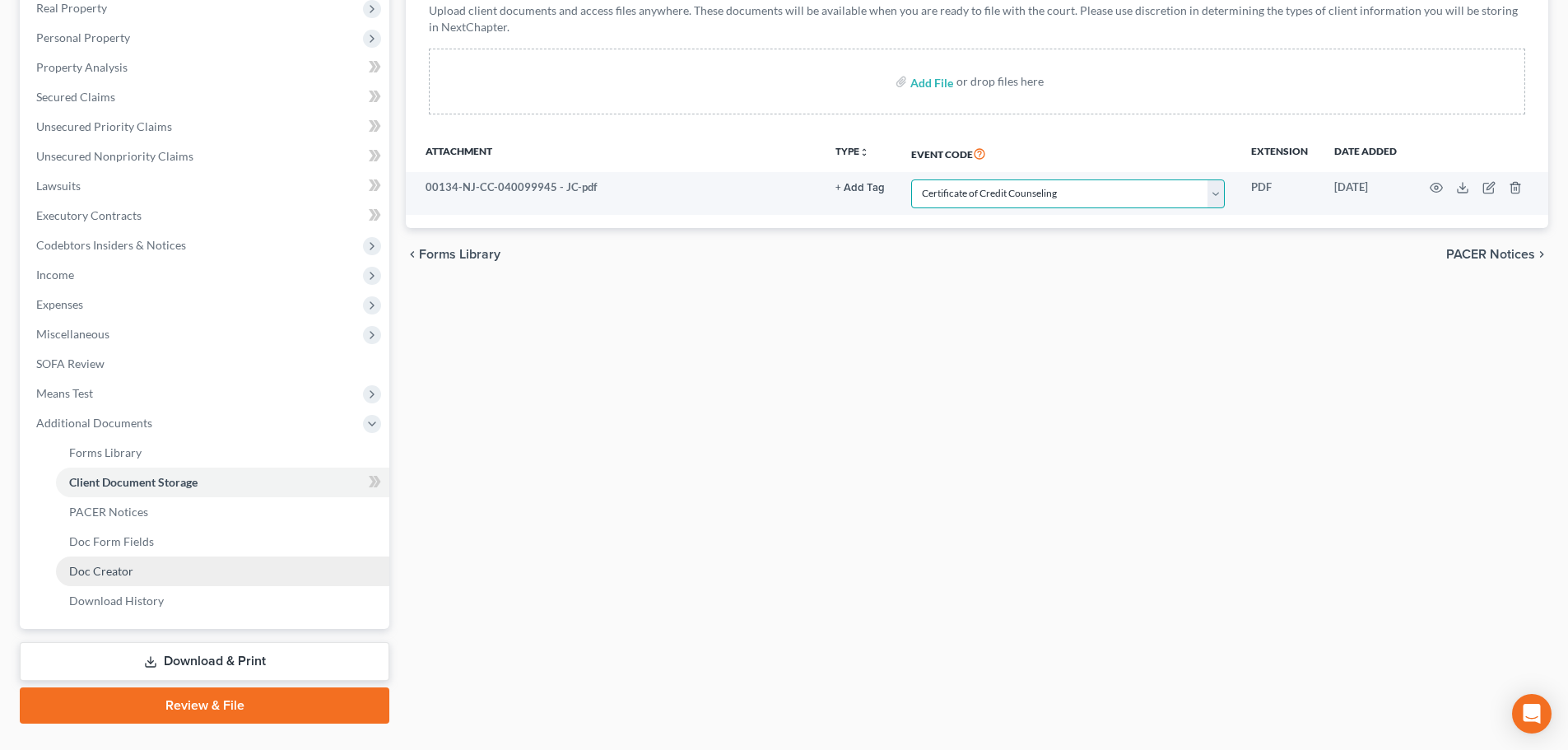
scroll to position [303, 0]
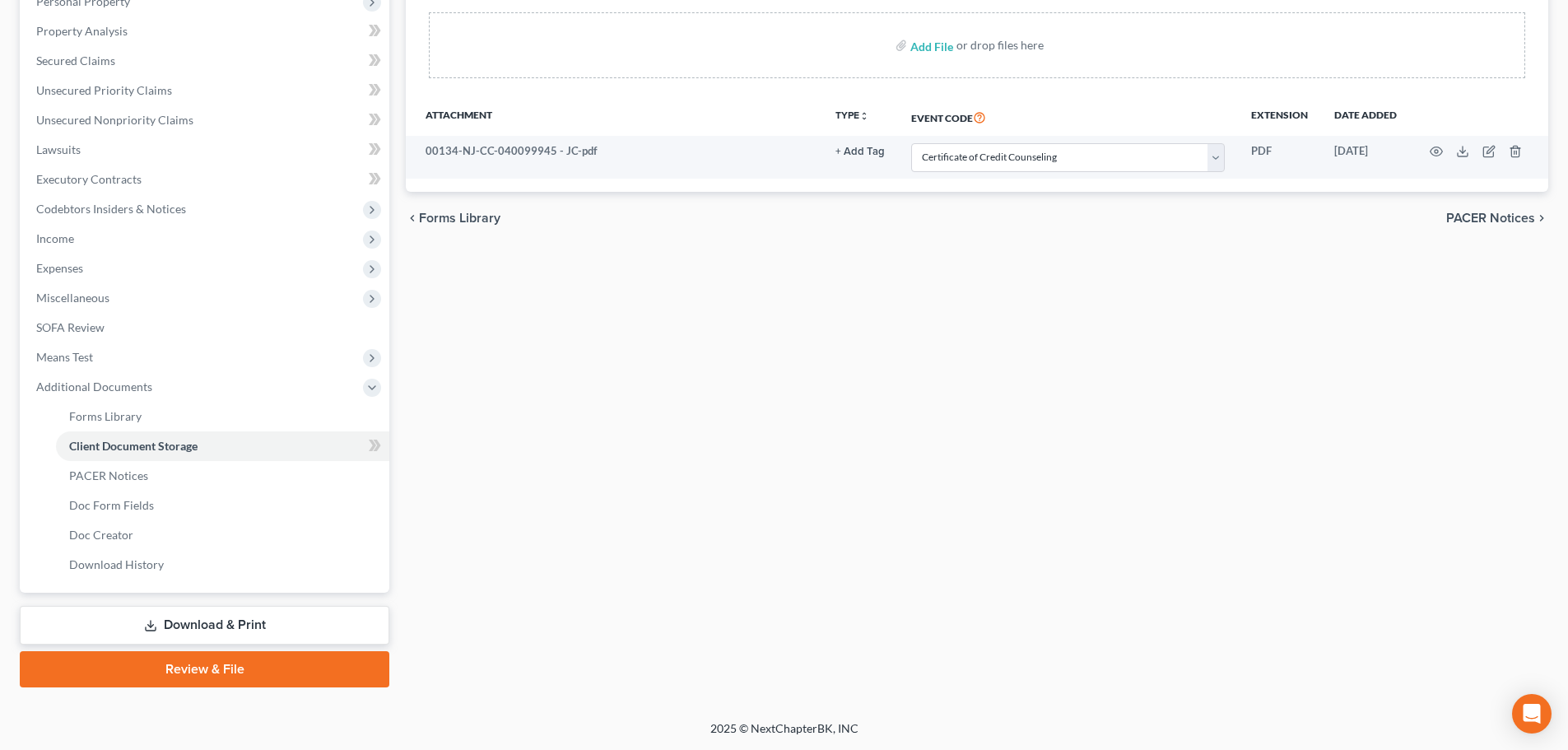
click at [180, 659] on link "Review & File" at bounding box center [204, 669] width 370 height 36
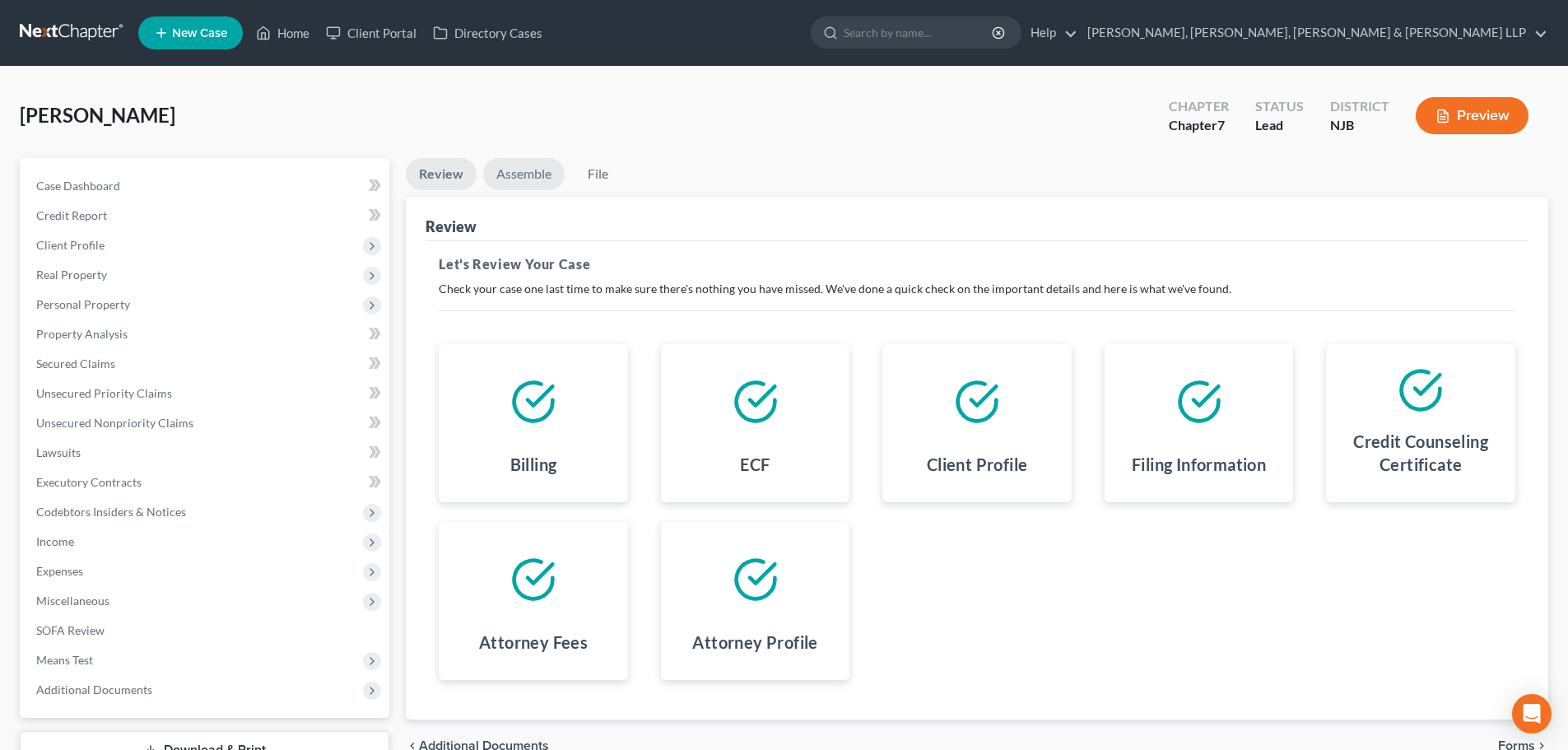
click at [529, 177] on link "Assemble" at bounding box center [523, 174] width 82 height 32
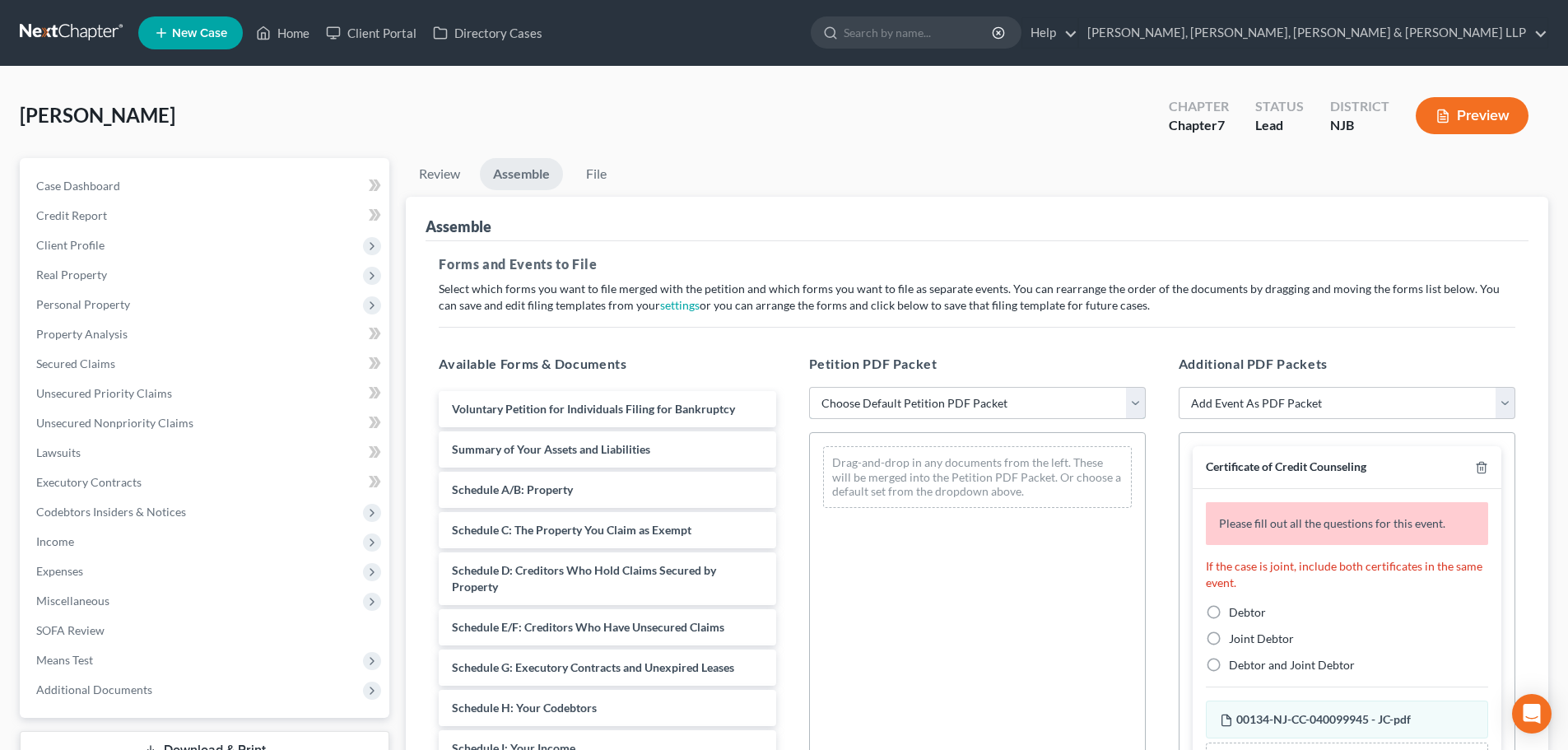
drag, startPoint x: 854, startPoint y: 404, endPoint x: 854, endPoint y: 417, distance: 13.0
click at [854, 404] on select "Choose Default Petition PDF Packet Complete Bankruptcy Petition (all forms and …" at bounding box center [977, 403] width 337 height 33
click at [809, 387] on select "Choose Default Petition PDF Packet Complete Bankruptcy Petition (all forms and …" at bounding box center [977, 403] width 337 height 33
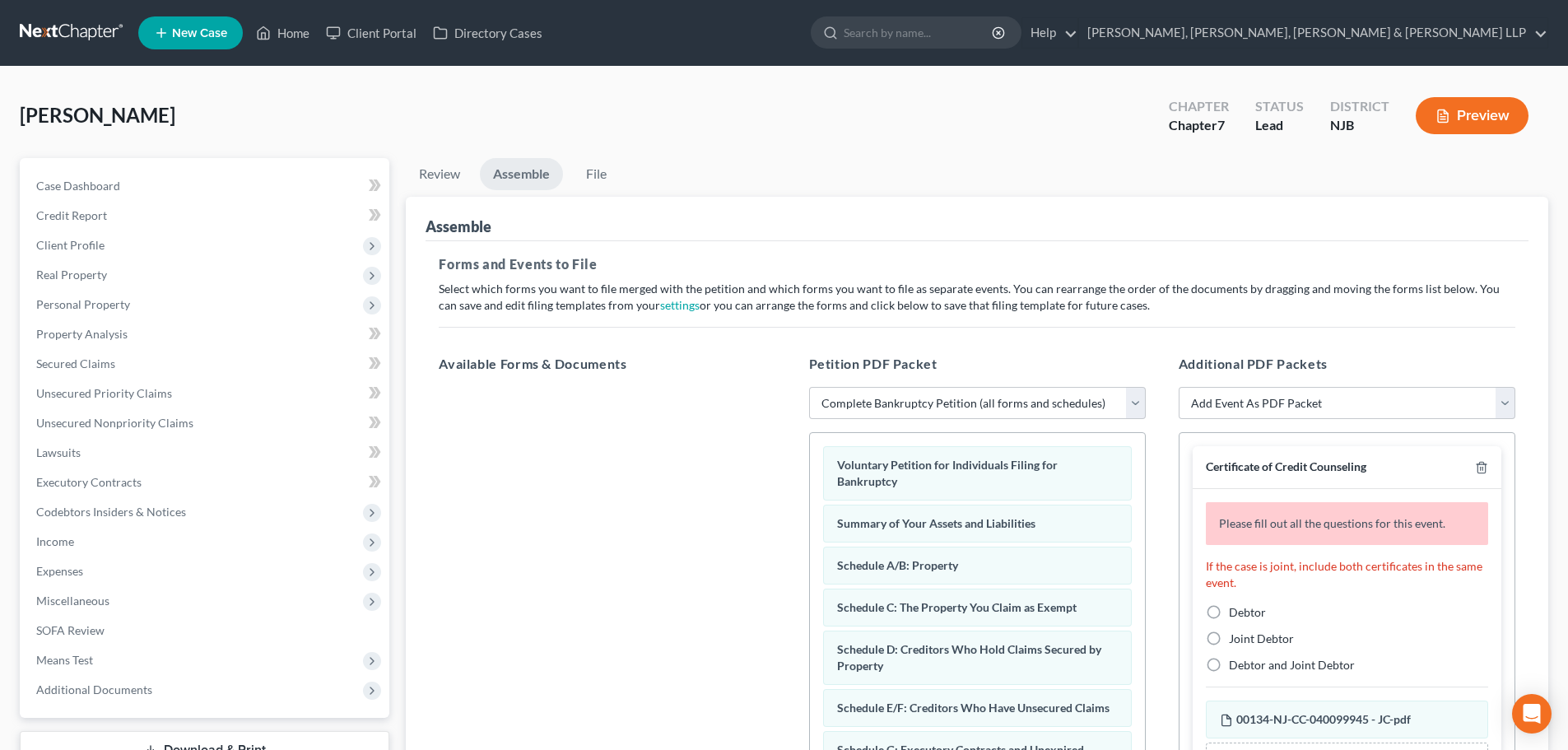
click at [1228, 612] on label "Debtor" at bounding box center [1247, 613] width 37 height 17
click at [1235, 612] on input "Debtor" at bounding box center [1240, 609] width 11 height 11
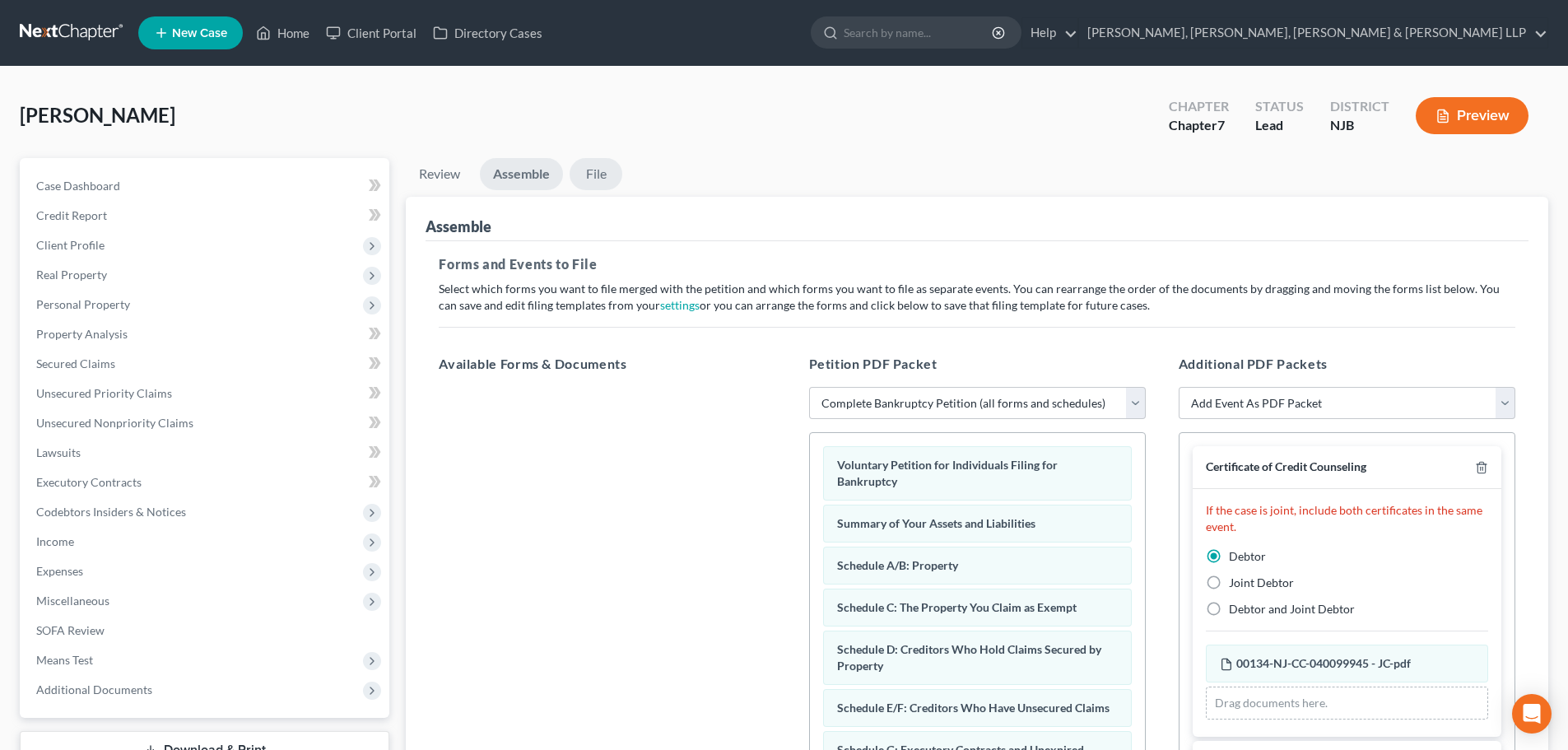
click at [588, 168] on link "File" at bounding box center [596, 174] width 53 height 32
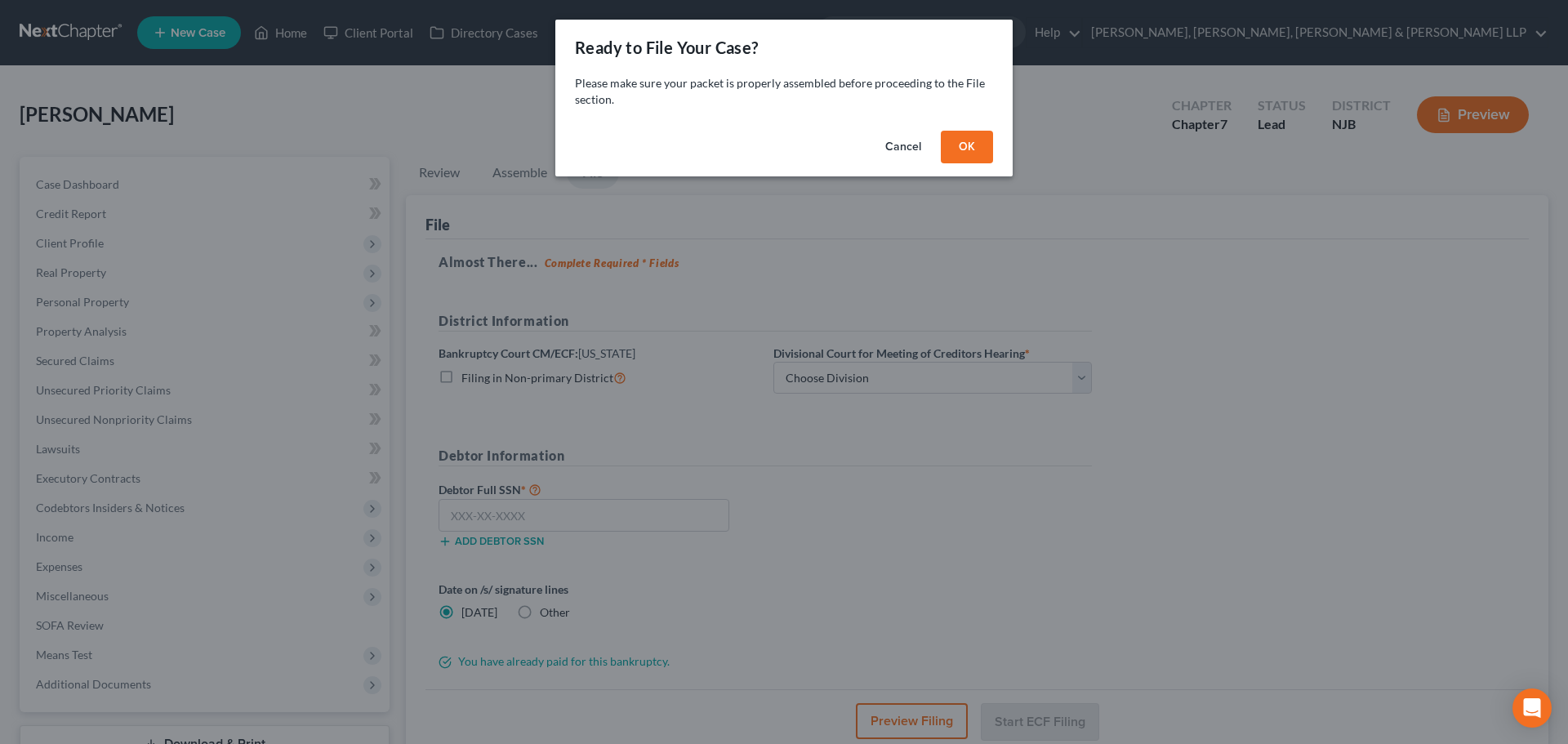
drag, startPoint x: 951, startPoint y: 154, endPoint x: 830, endPoint y: 373, distance: 250.2
click at [952, 154] on button "OK" at bounding box center [966, 146] width 53 height 33
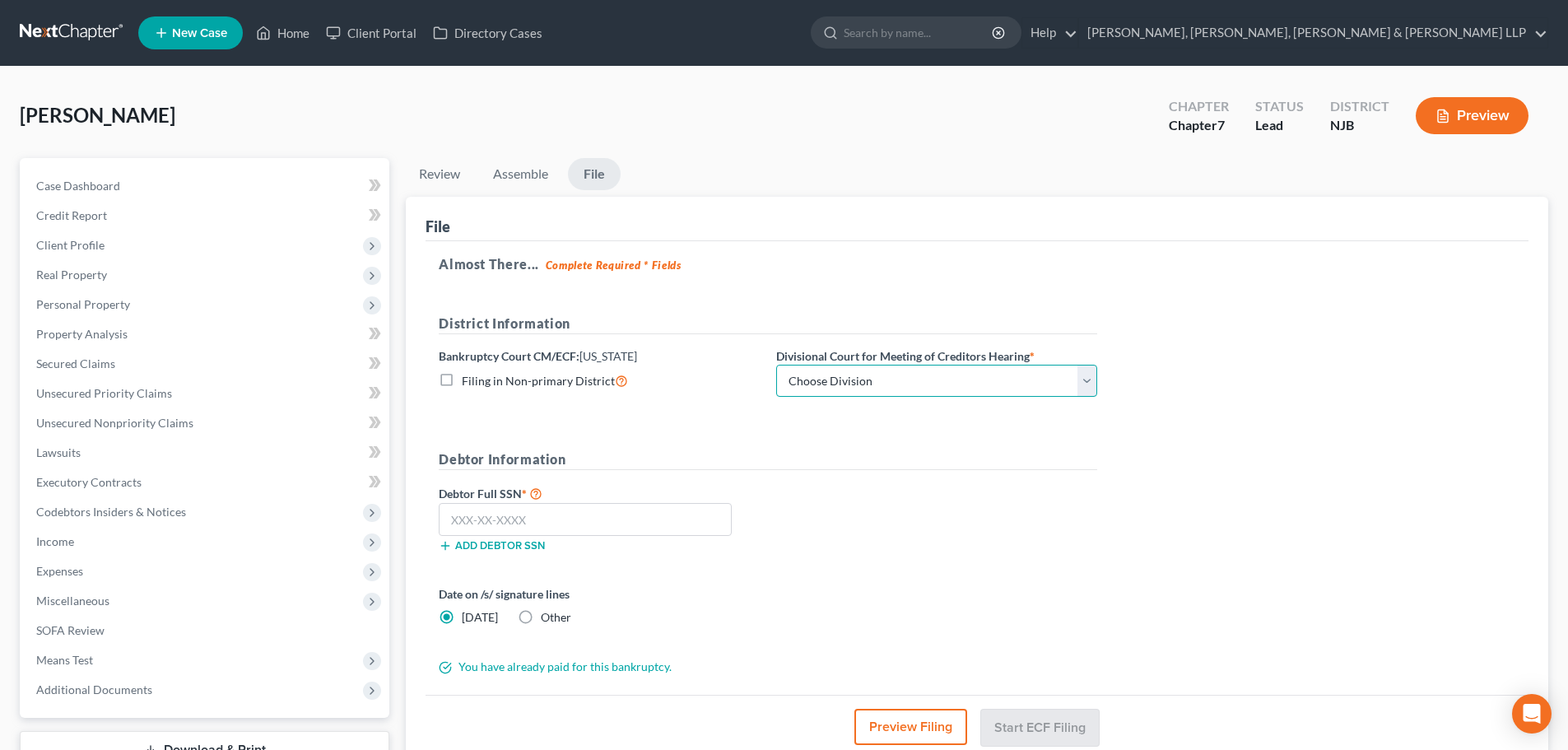
drag, startPoint x: 848, startPoint y: 387, endPoint x: 843, endPoint y: 395, distance: 9.4
click at [848, 387] on select "Choose Division [GEOGRAPHIC_DATA] [GEOGRAPHIC_DATA]/[GEOGRAPHIC_DATA] [GEOGRAPH…" at bounding box center [936, 381] width 321 height 33
click at [776, 365] on select "Choose Division [GEOGRAPHIC_DATA] [GEOGRAPHIC_DATA]/[GEOGRAPHIC_DATA] [GEOGRAPH…" at bounding box center [936, 381] width 321 height 33
click at [555, 527] on input "text" at bounding box center [586, 519] width 293 height 33
click at [1024, 731] on button "Start ECF Filing" at bounding box center [1040, 726] width 118 height 36
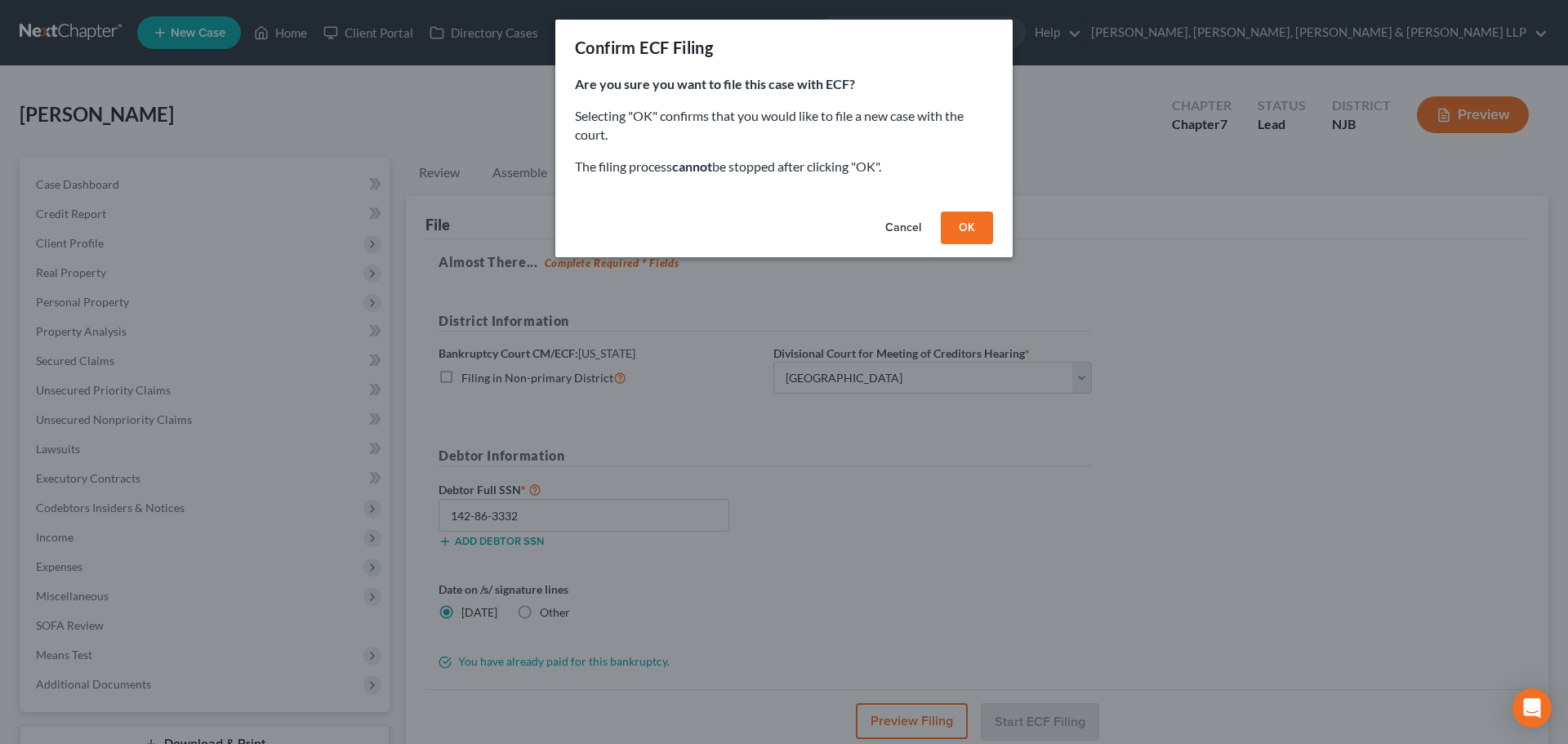
click at [950, 222] on button "OK" at bounding box center [966, 227] width 53 height 33
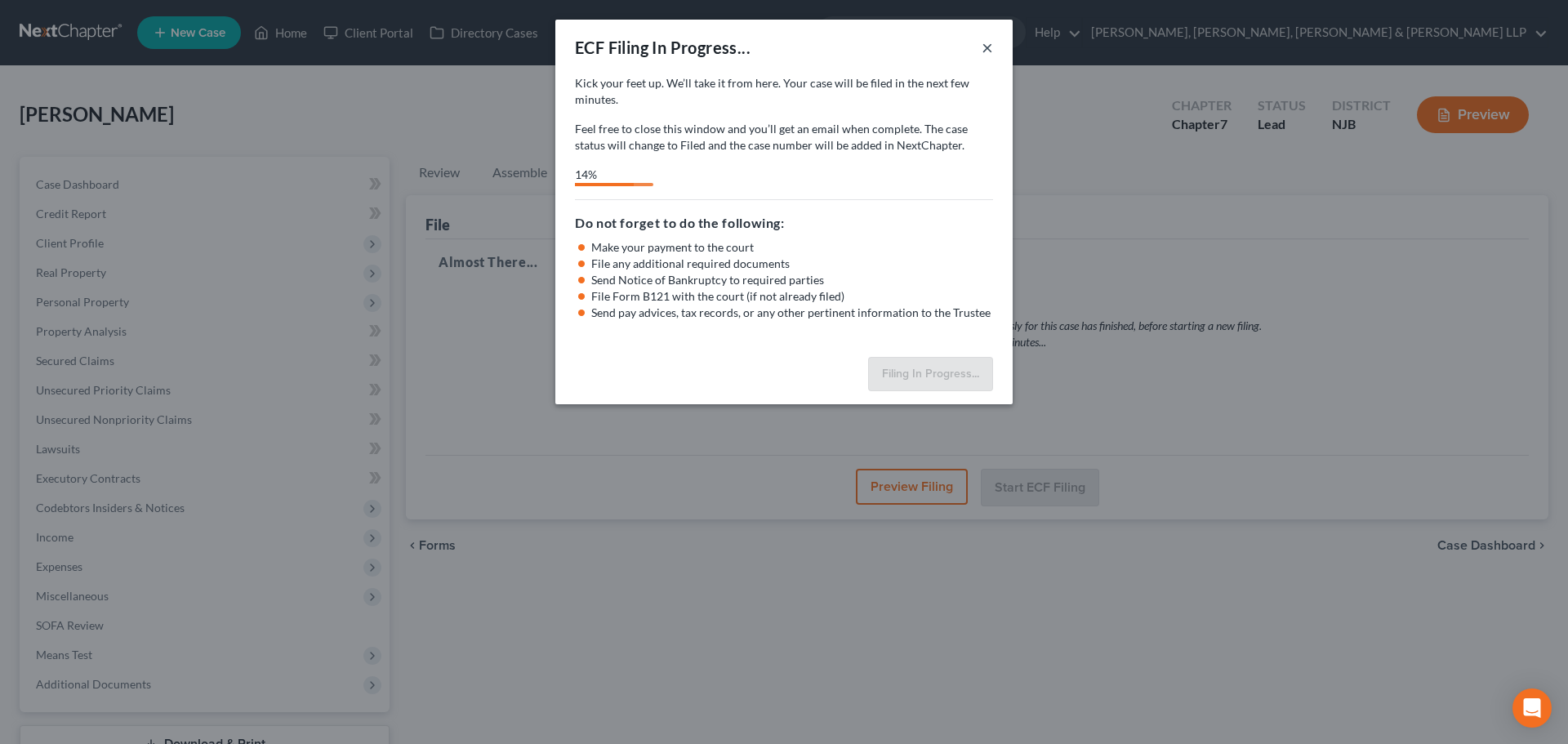
click at [986, 51] on button "×" at bounding box center [987, 47] width 12 height 19
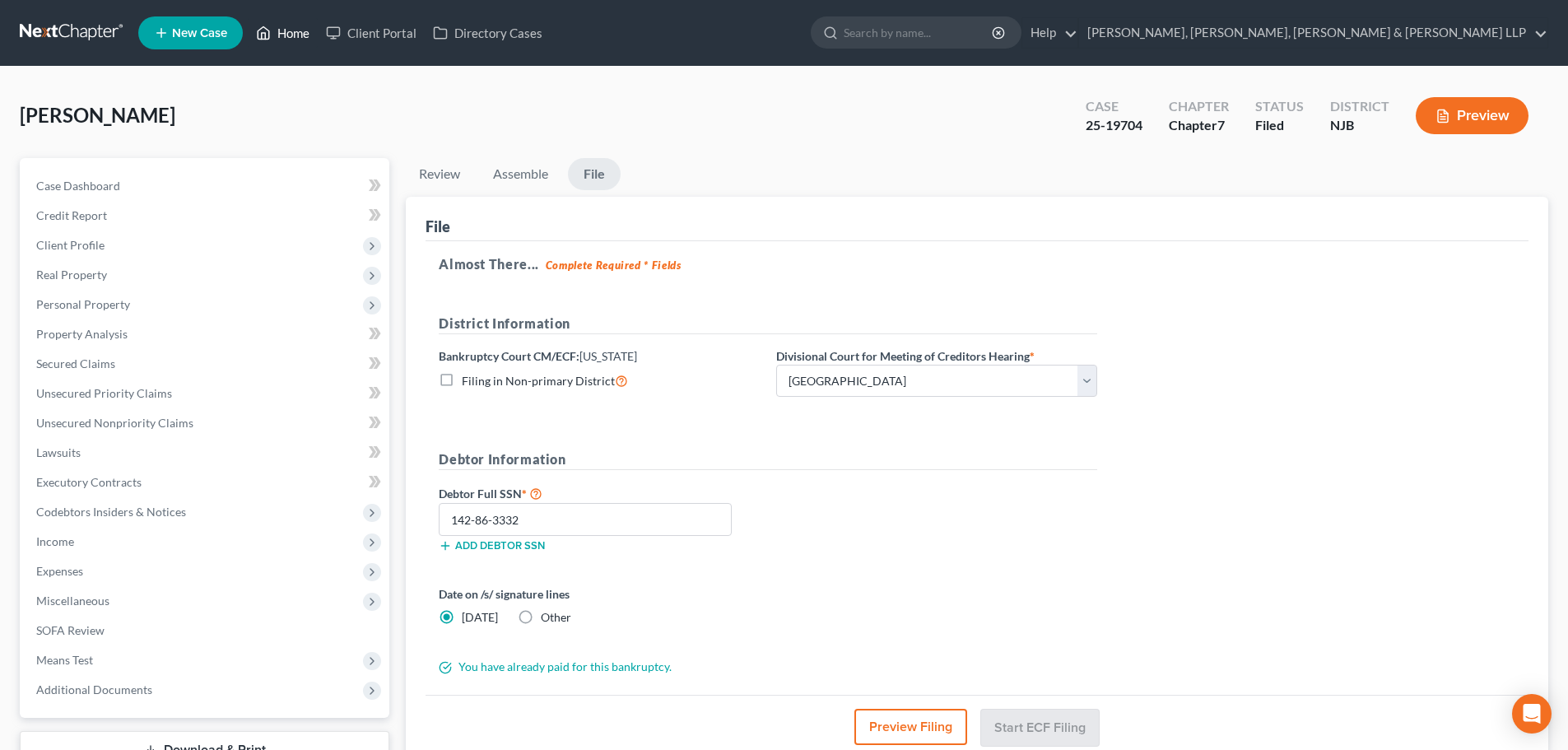
click at [297, 34] on link "Home" at bounding box center [282, 32] width 70 height 29
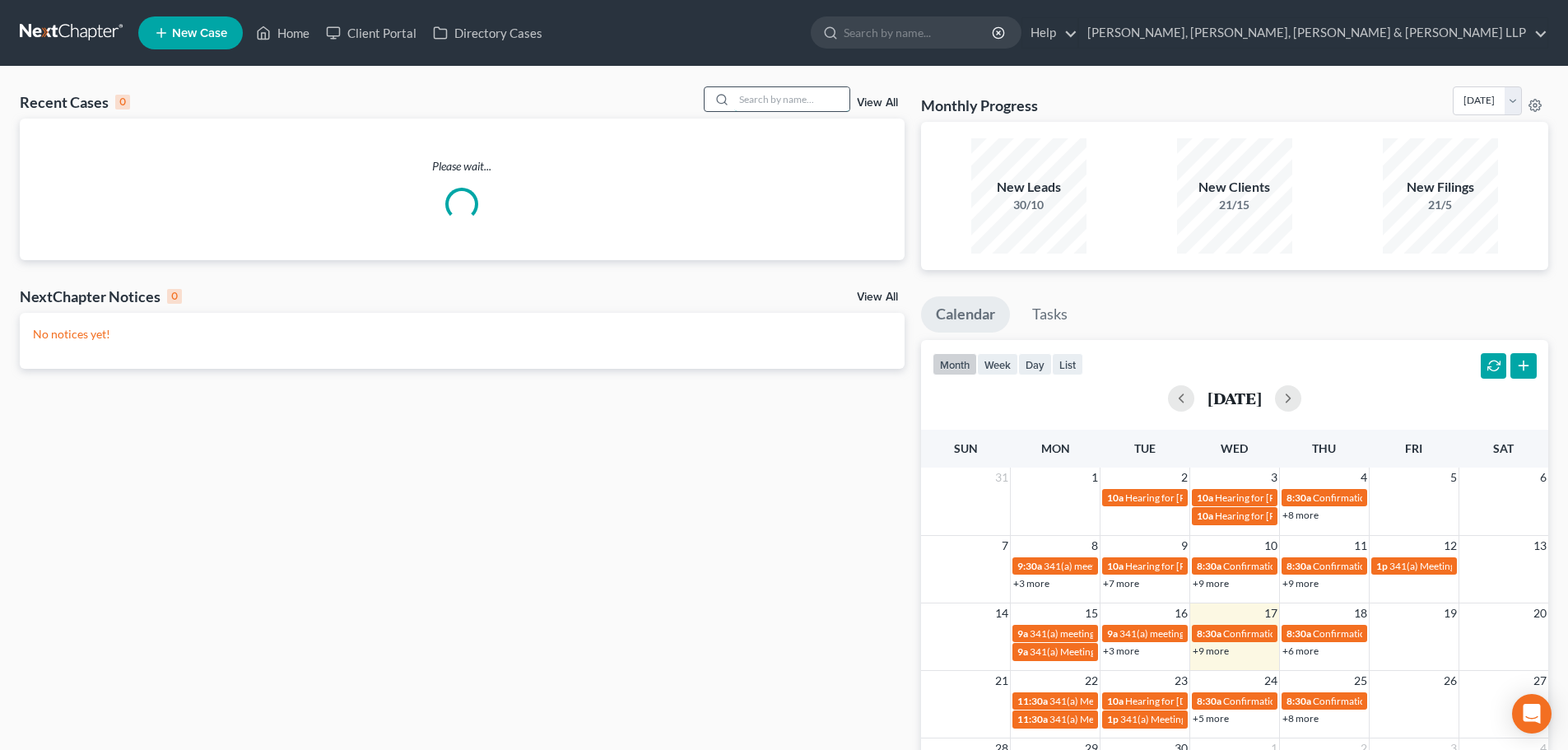
click at [772, 102] on input "search" at bounding box center [791, 99] width 115 height 24
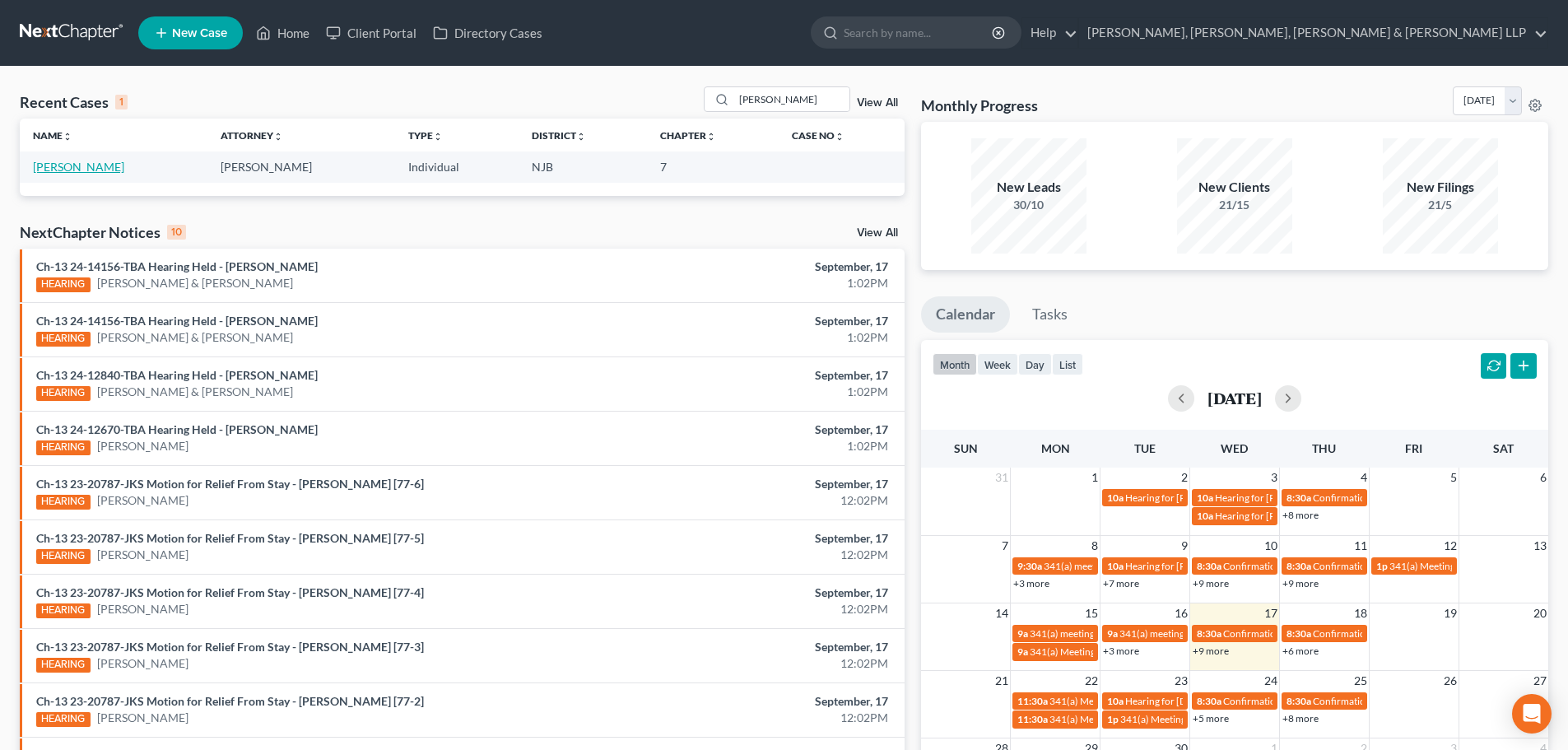
click at [114, 171] on link "[PERSON_NAME]" at bounding box center [78, 167] width 91 height 14
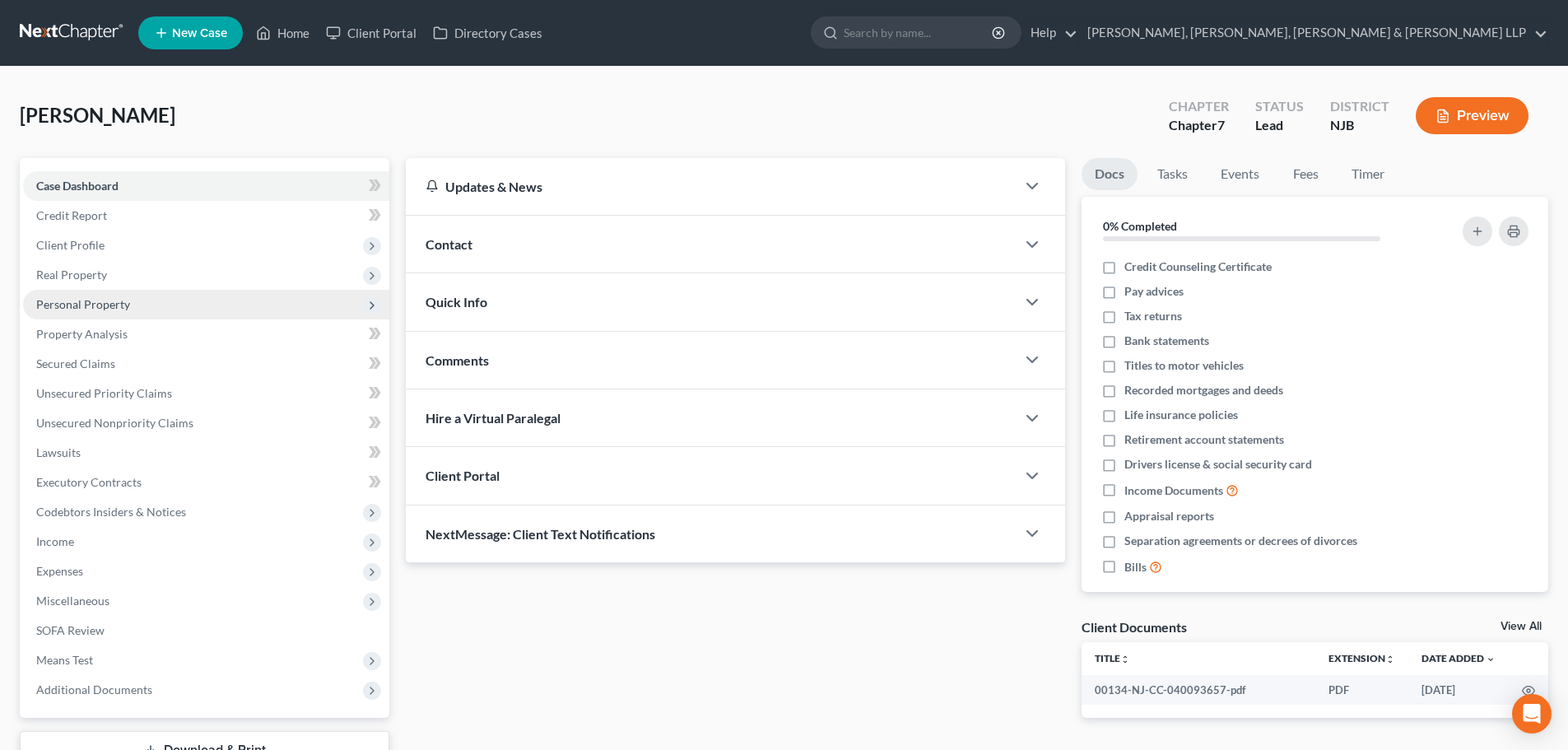
click at [134, 305] on span "Personal Property" at bounding box center [206, 304] width 367 height 29
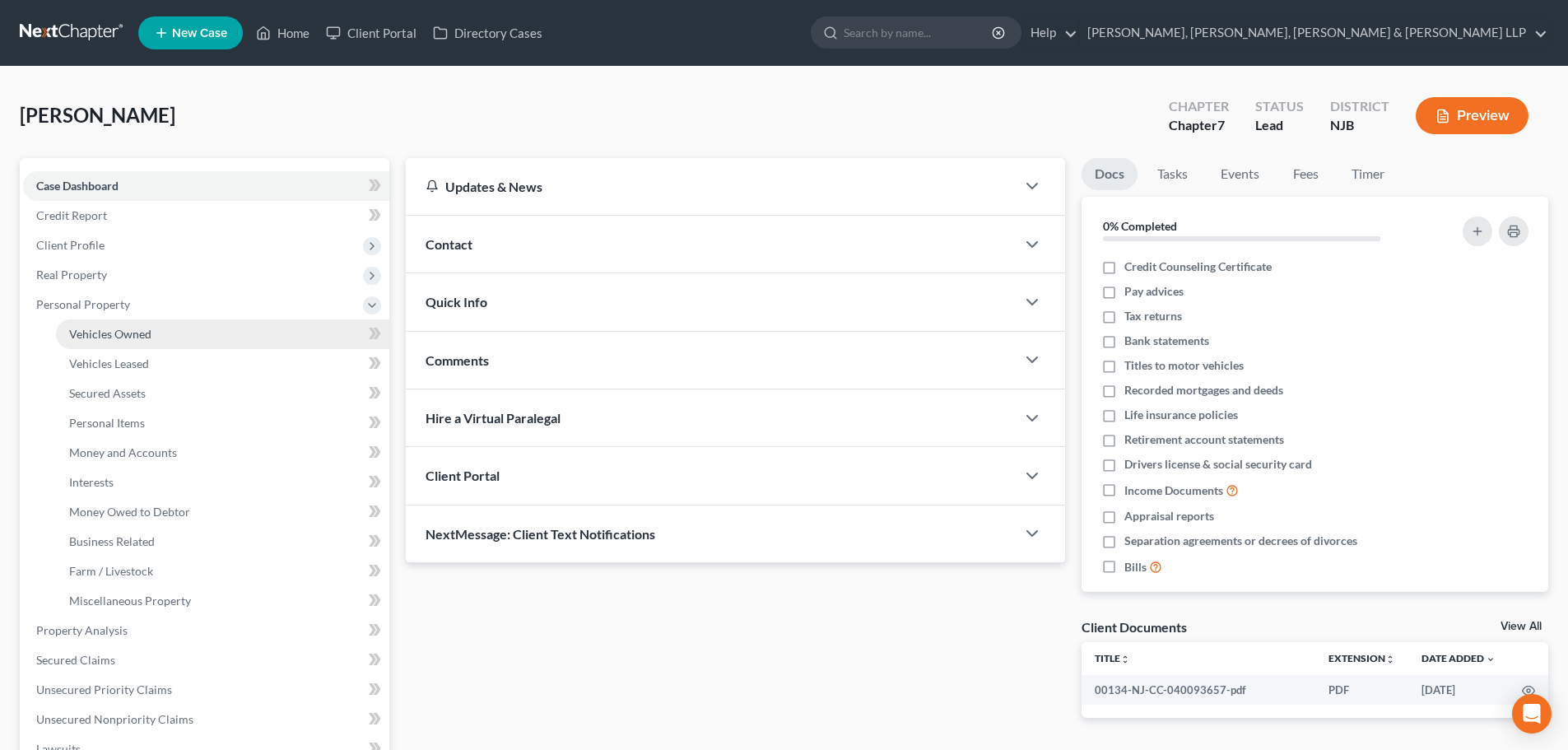
click at [160, 332] on link "Vehicles Owned" at bounding box center [222, 334] width 334 height 29
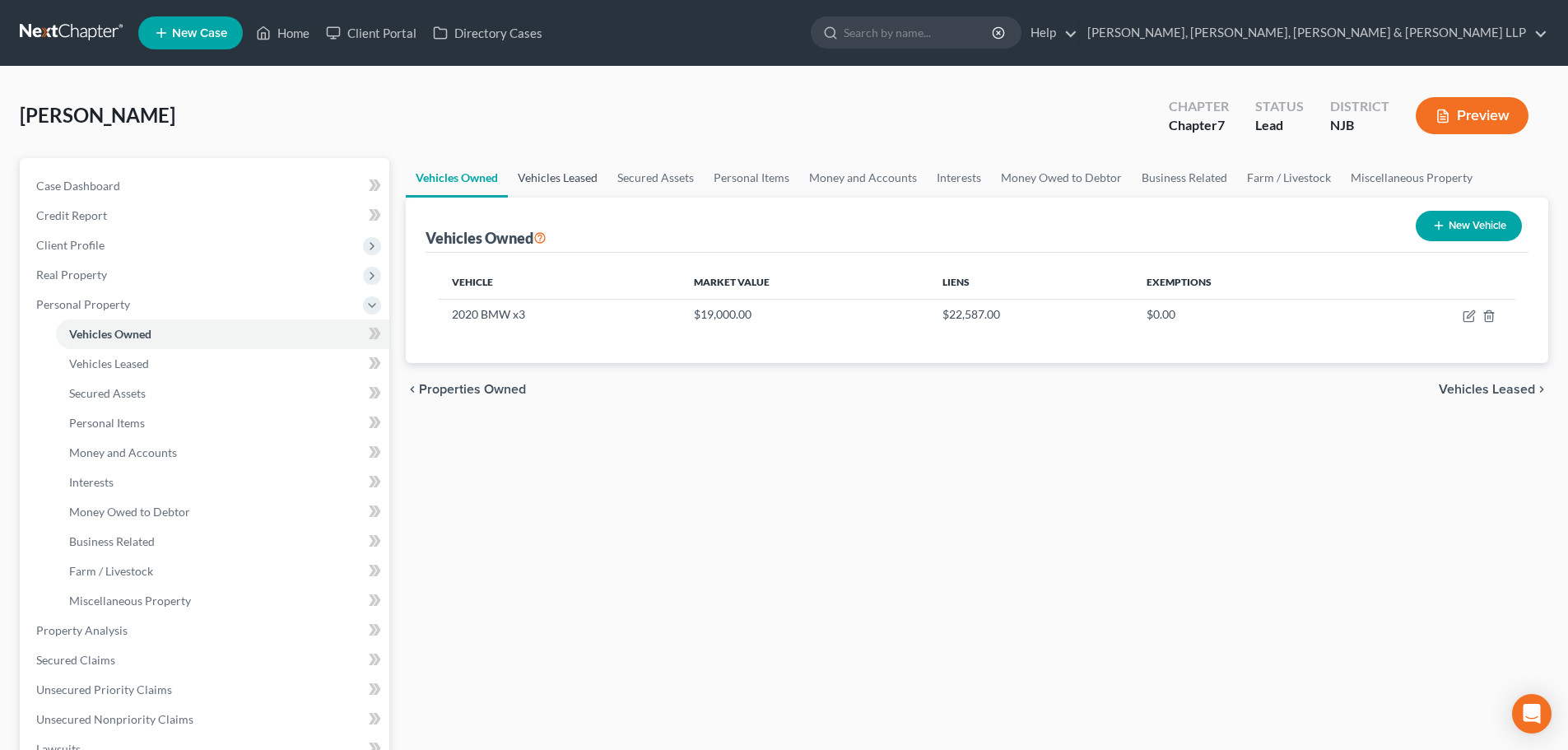
click at [575, 174] on link "Vehicles Leased" at bounding box center [558, 178] width 99 height 40
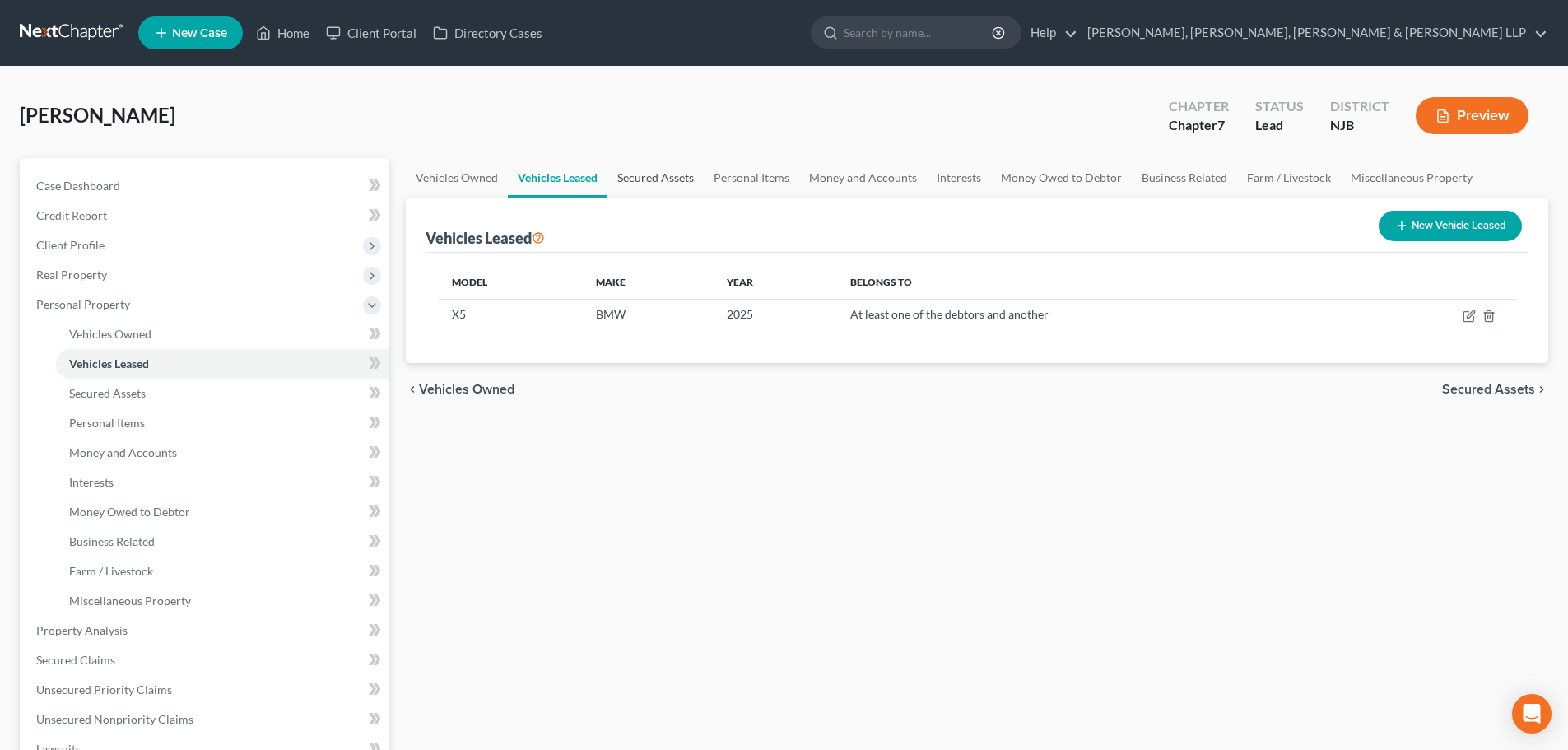
click at [693, 180] on link "Secured Assets" at bounding box center [656, 178] width 96 height 40
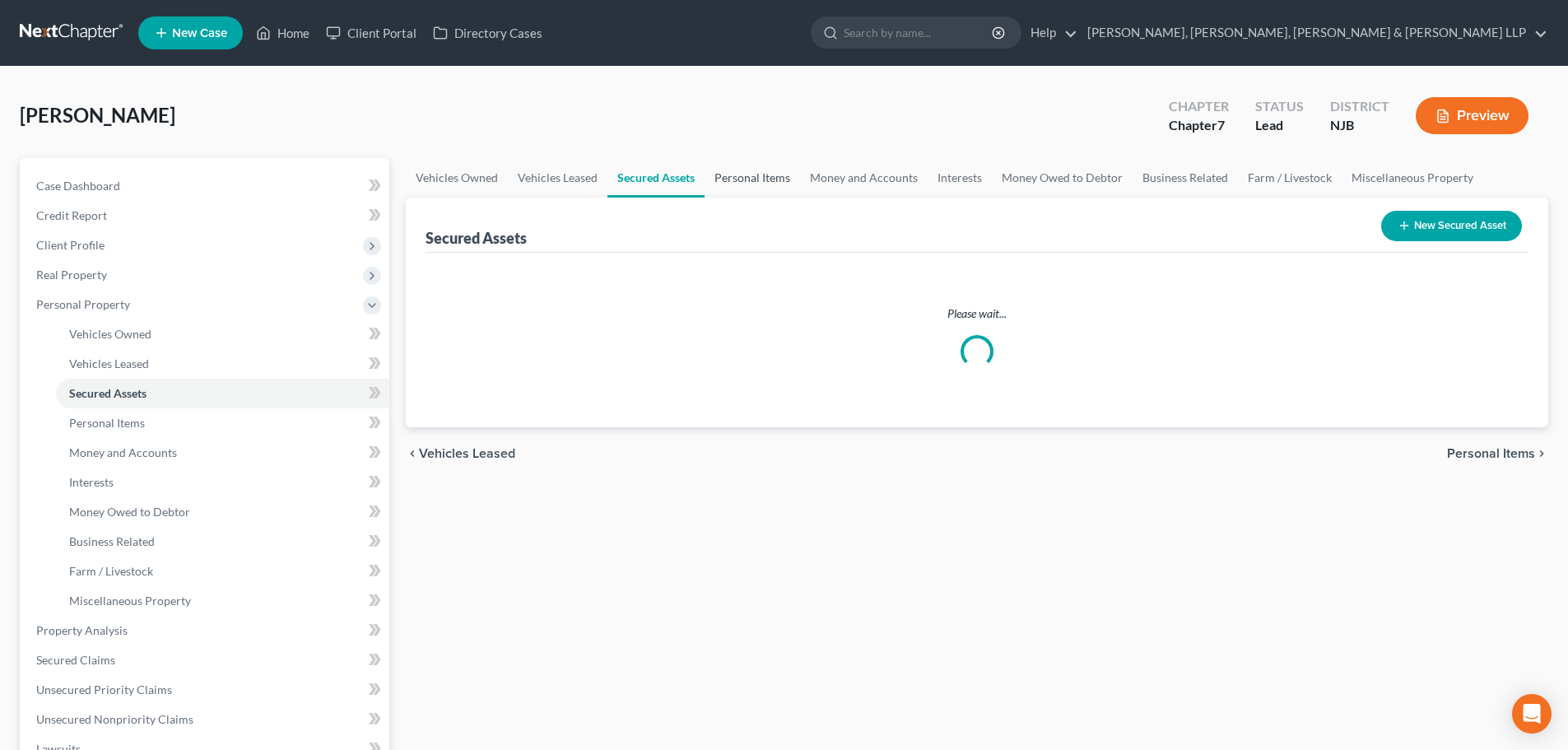
click at [760, 181] on link "Personal Items" at bounding box center [752, 178] width 95 height 40
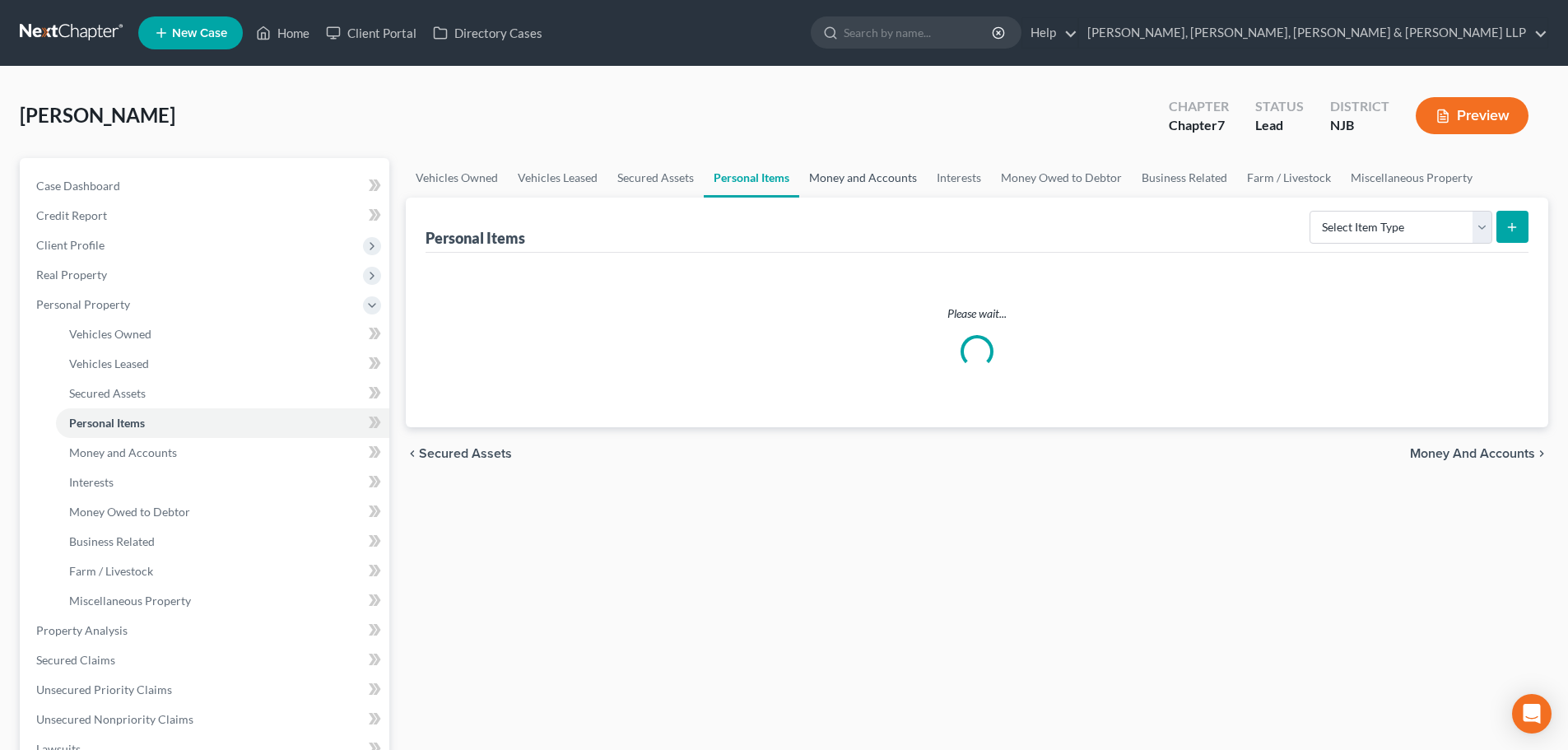
click at [841, 182] on link "Money and Accounts" at bounding box center [863, 178] width 127 height 40
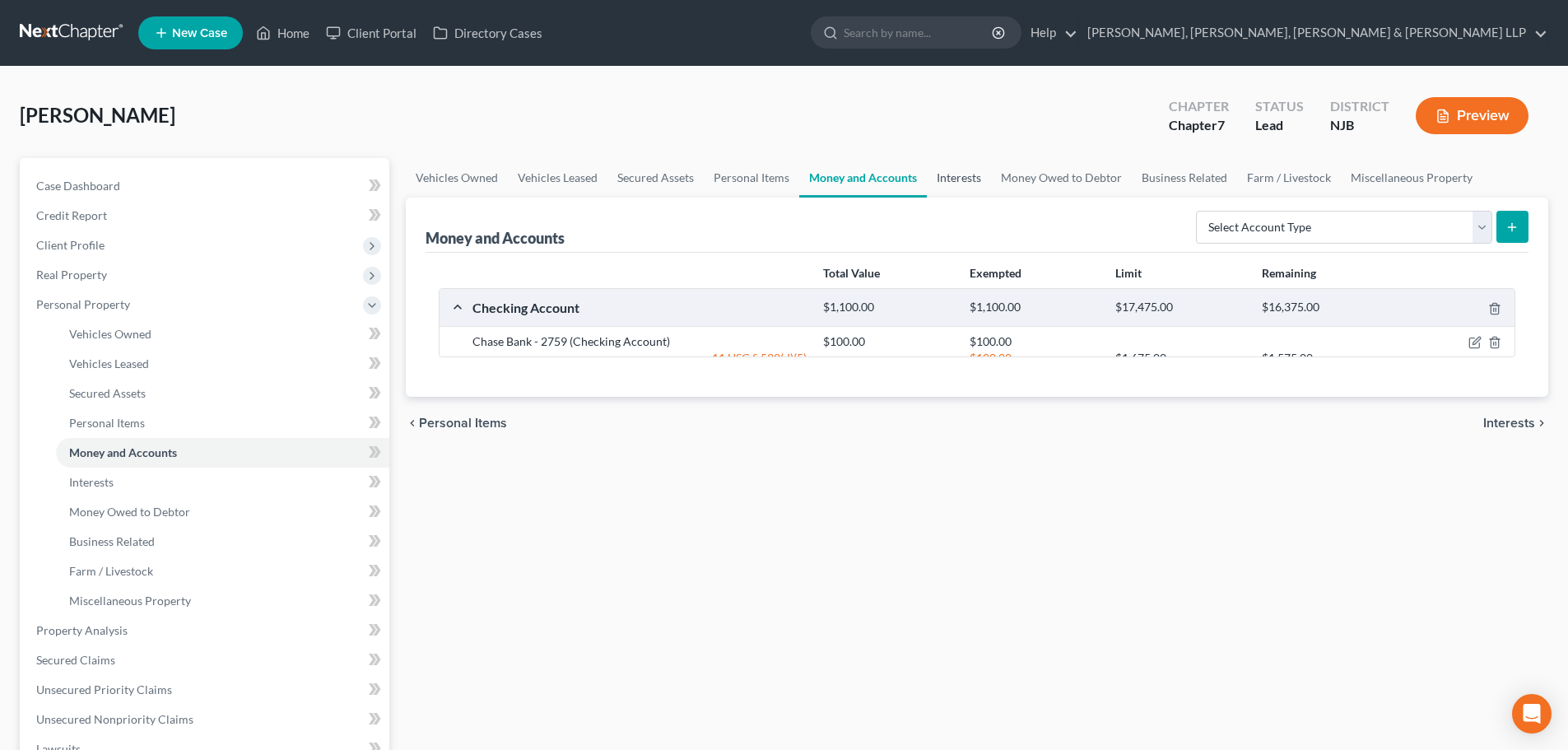
click at [963, 181] on link "Interests" at bounding box center [959, 178] width 64 height 40
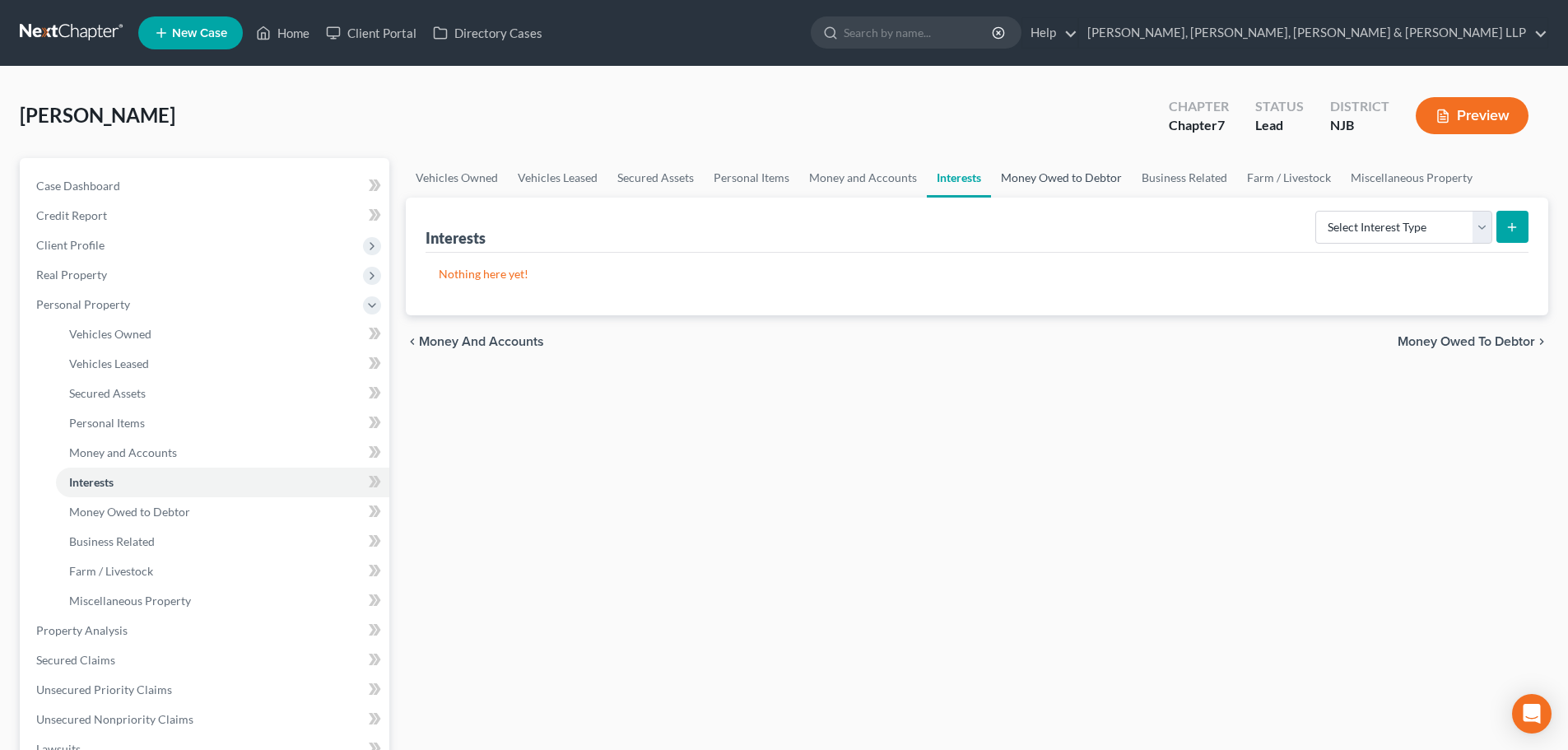
click at [1068, 185] on link "Money Owed to Debtor" at bounding box center [1061, 178] width 141 height 40
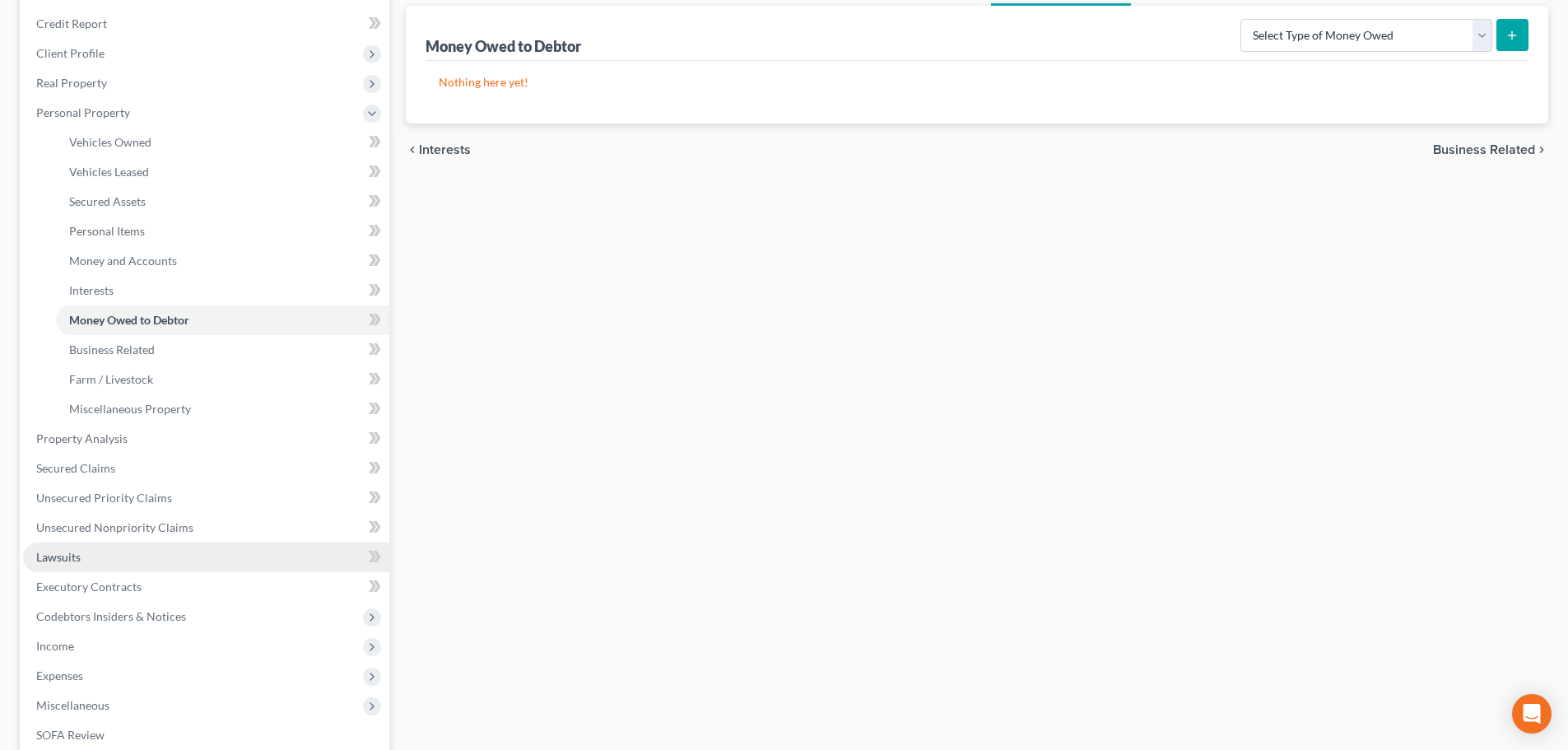
scroll to position [247, 0]
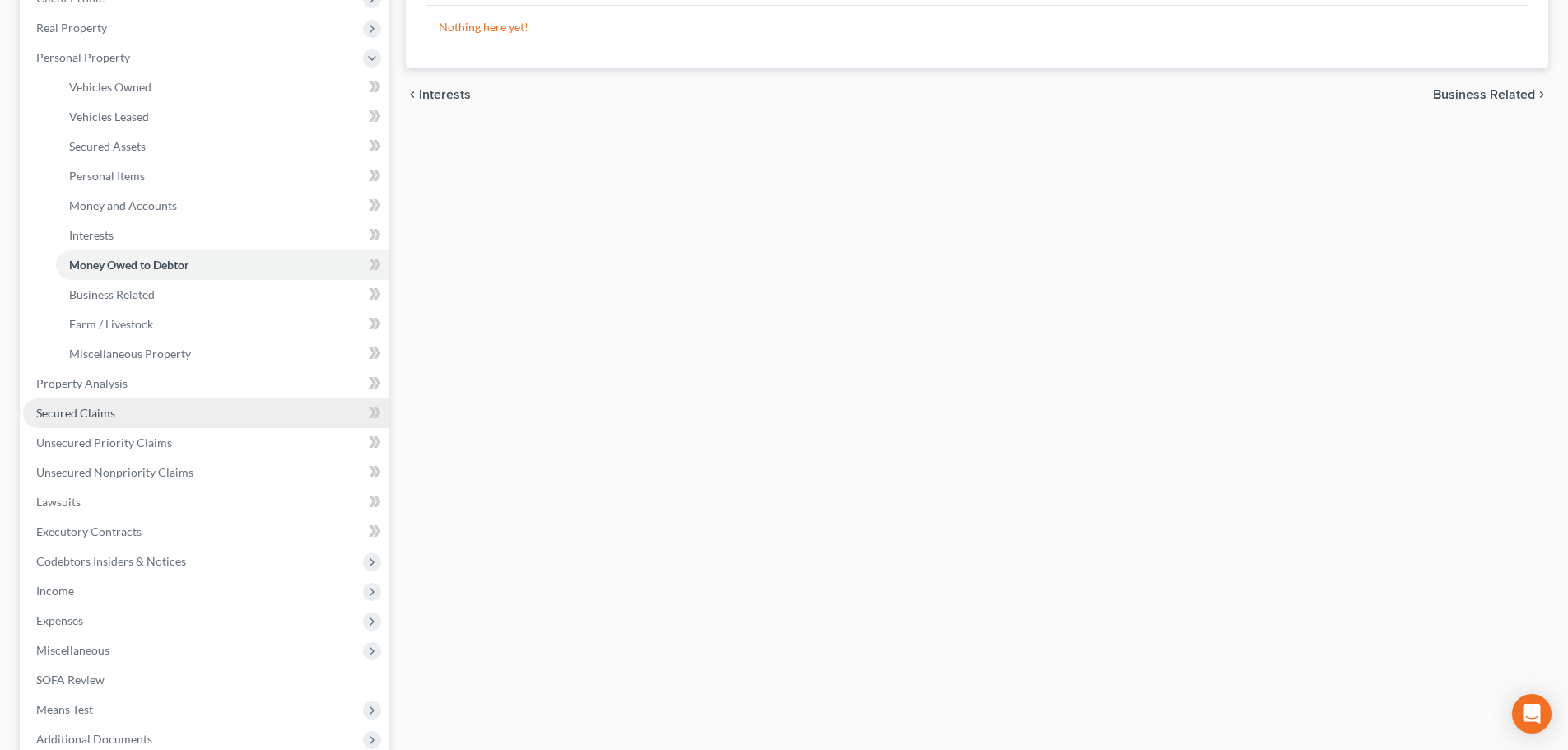
click at [126, 414] on link "Secured Claims" at bounding box center [206, 413] width 367 height 29
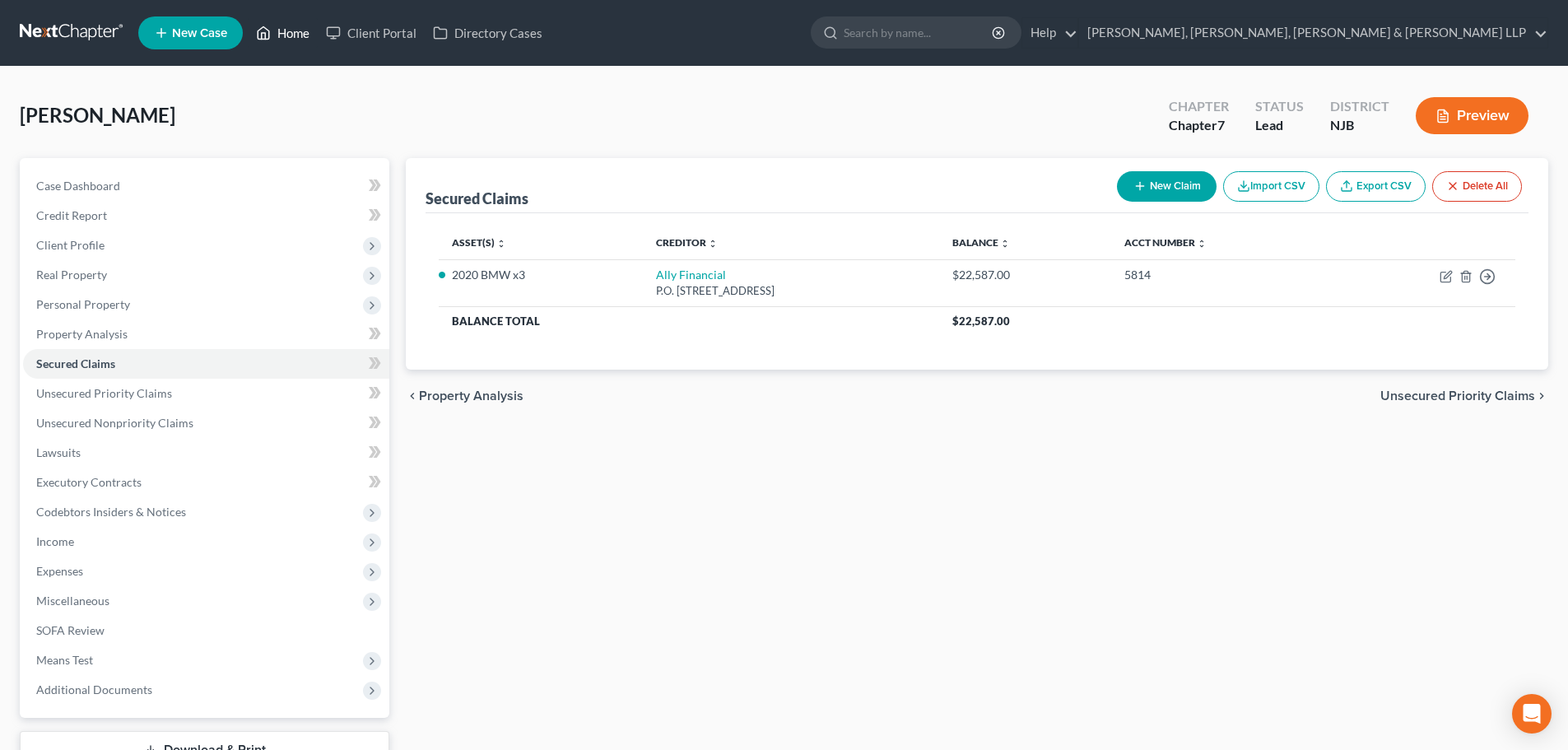
click at [276, 40] on link "Home" at bounding box center [282, 32] width 70 height 29
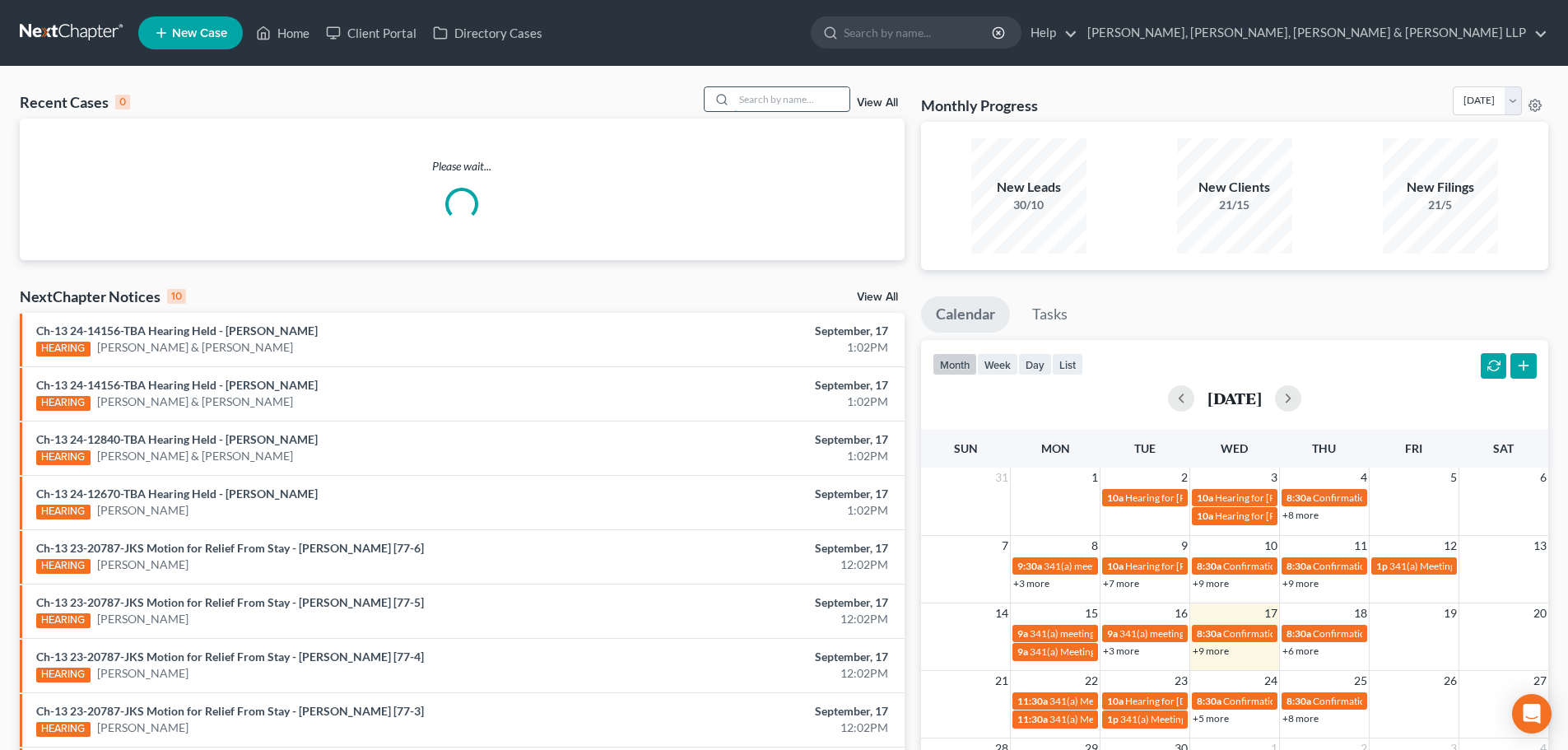
click at [796, 108] on input "search" at bounding box center [791, 99] width 115 height 24
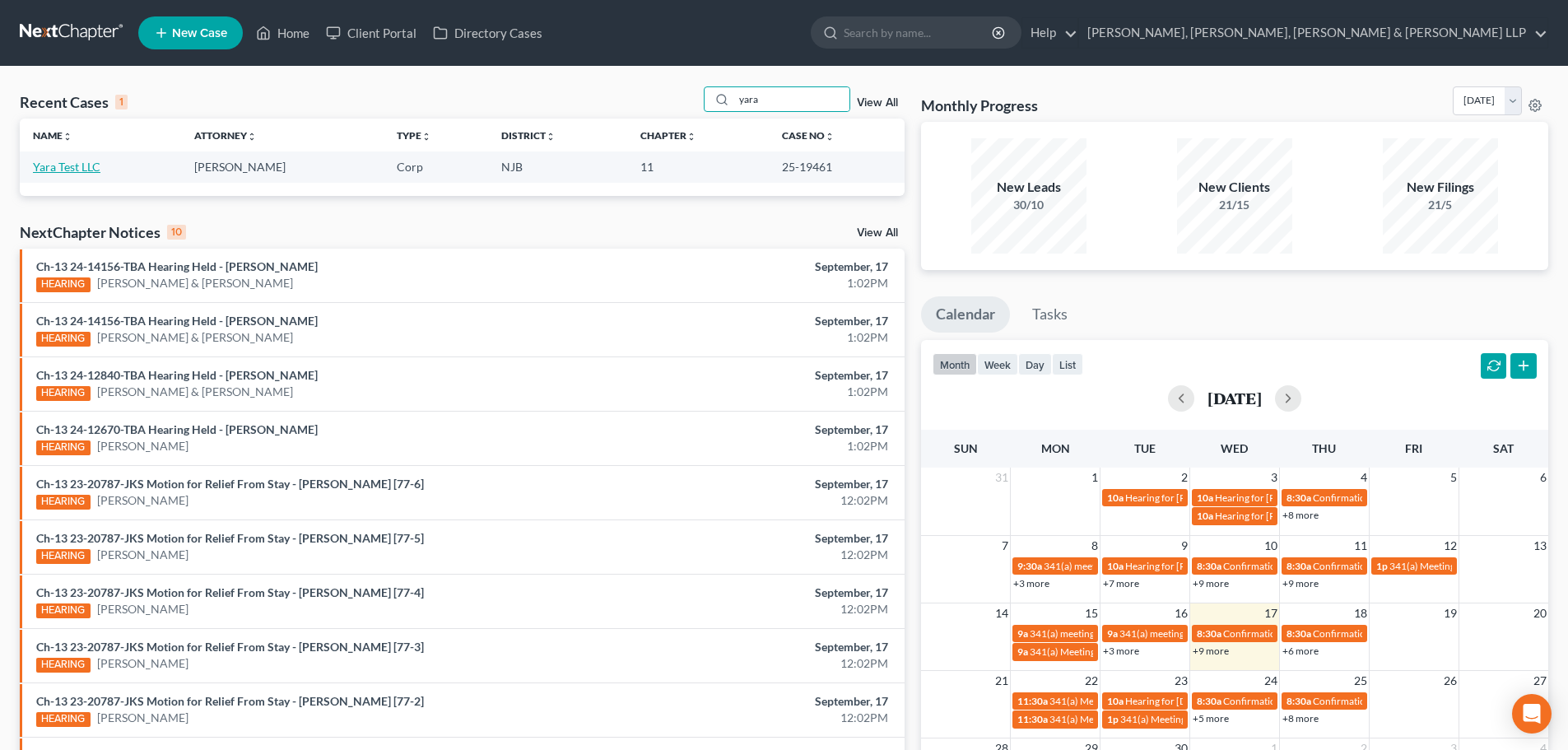
click at [88, 170] on link "Yara Test LLC" at bounding box center [67, 167] width 67 height 14
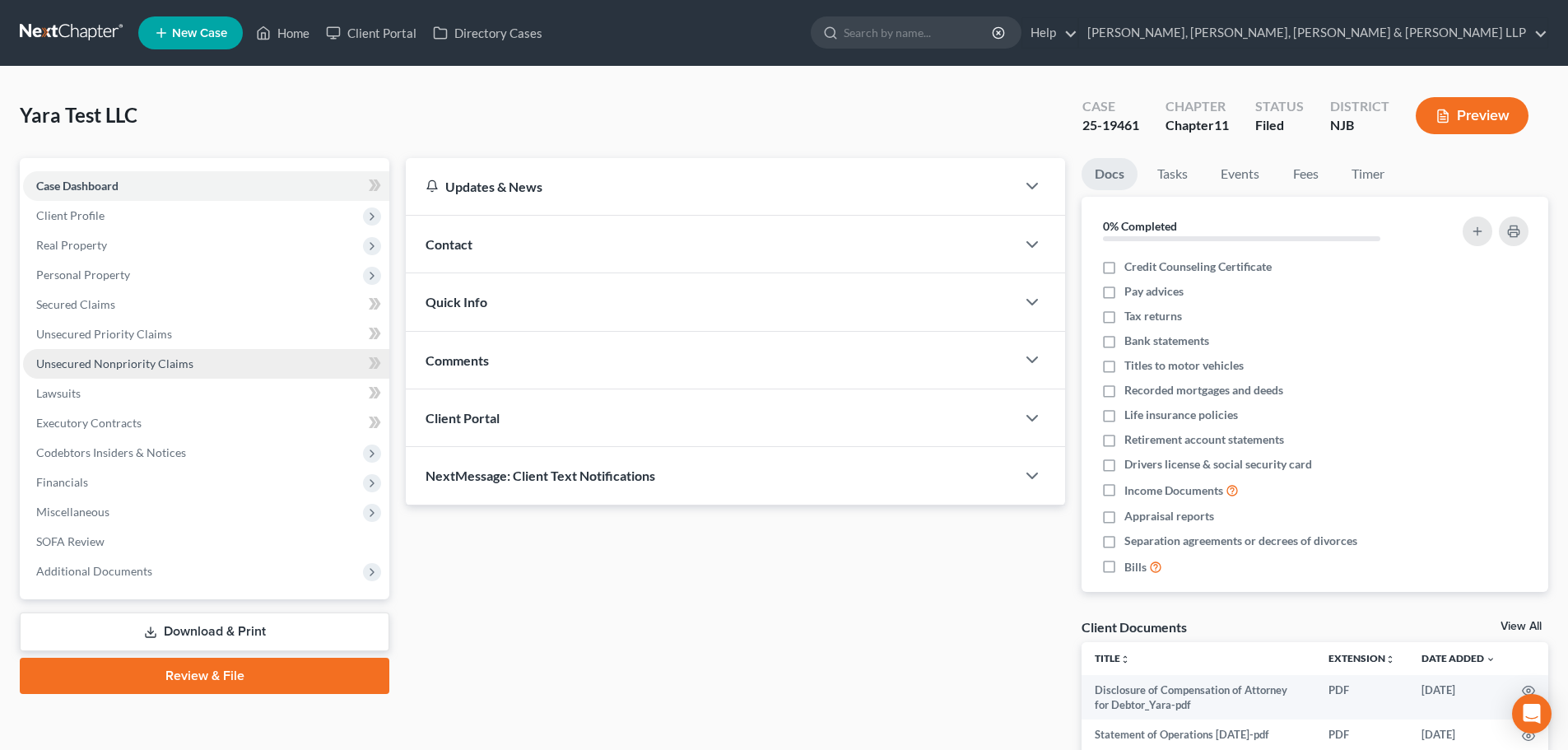
click at [147, 367] on span "Unsecured Nonpriority Claims" at bounding box center [115, 363] width 158 height 14
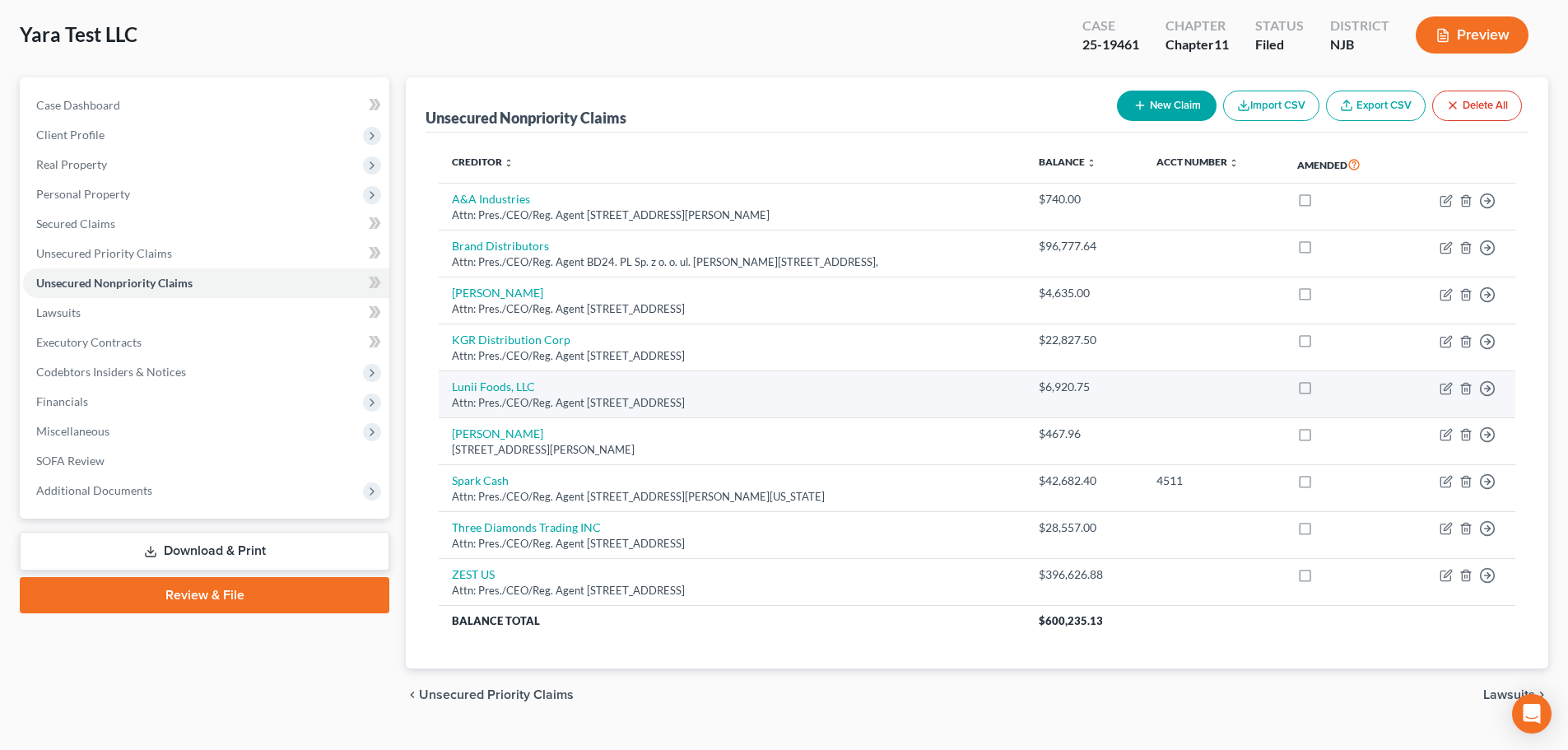
scroll to position [115, 0]
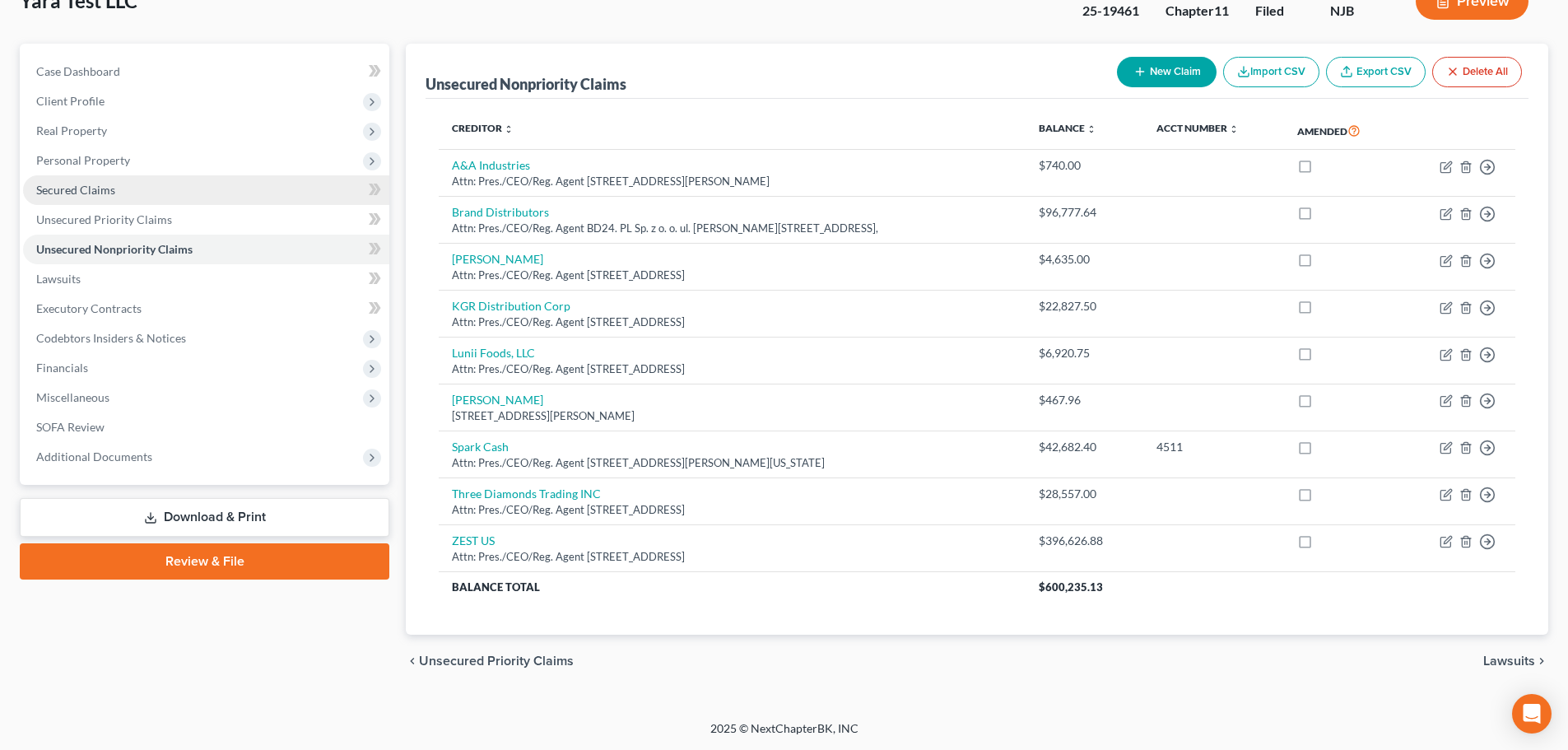
click at [193, 200] on link "Secured Claims" at bounding box center [206, 190] width 367 height 29
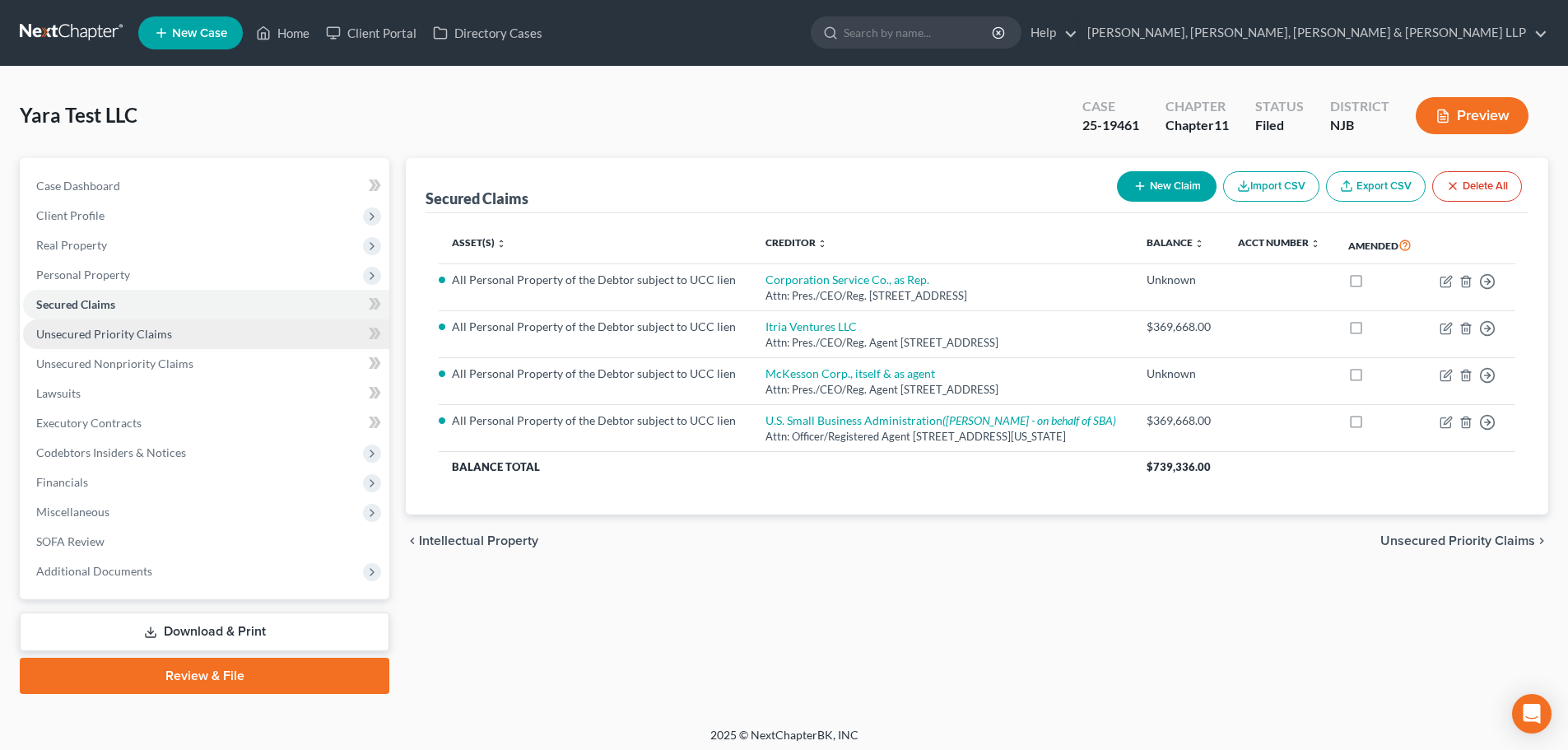
click at [157, 336] on span "Unsecured Priority Claims" at bounding box center [104, 334] width 136 height 14
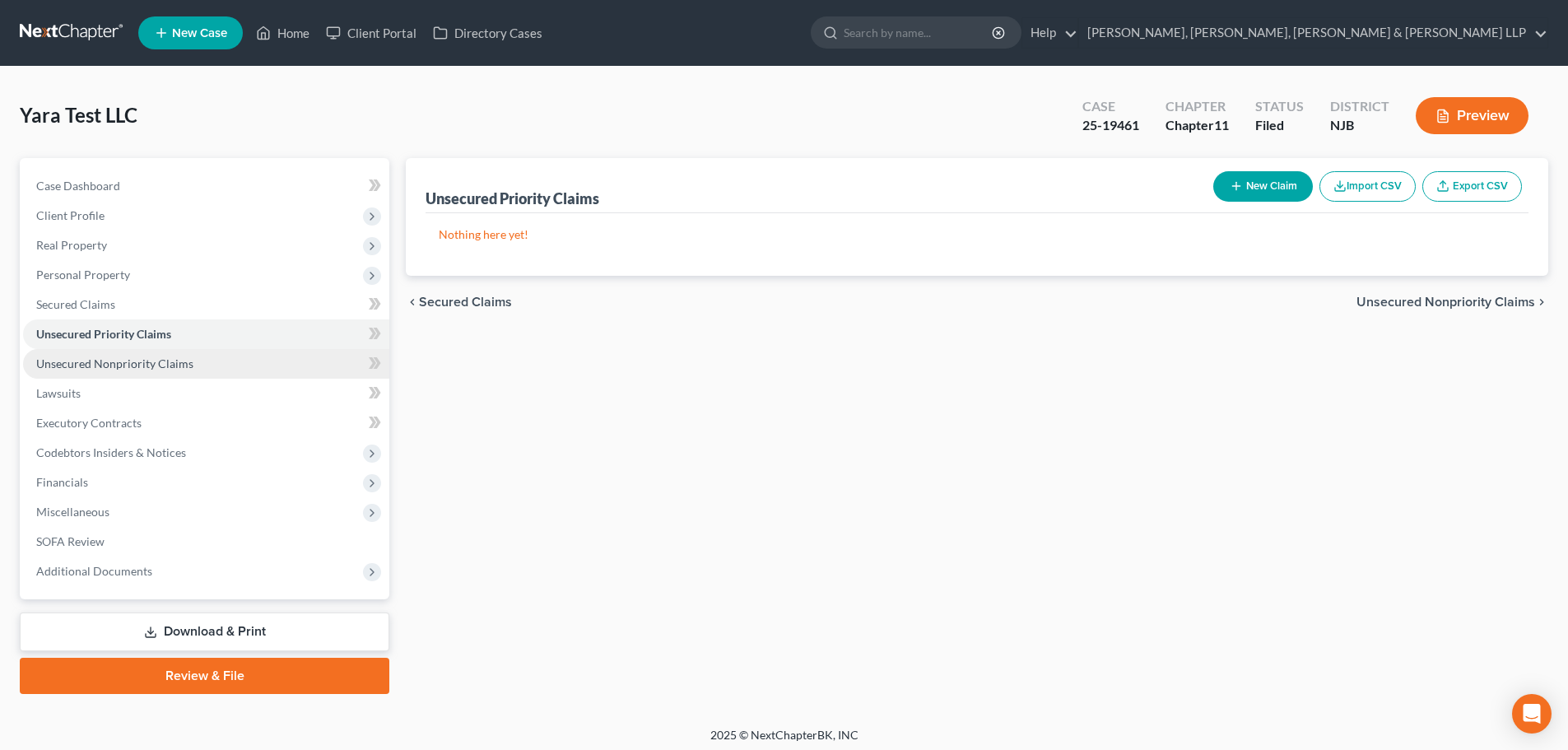
click at [171, 360] on span "Unsecured Nonpriority Claims" at bounding box center [115, 363] width 158 height 14
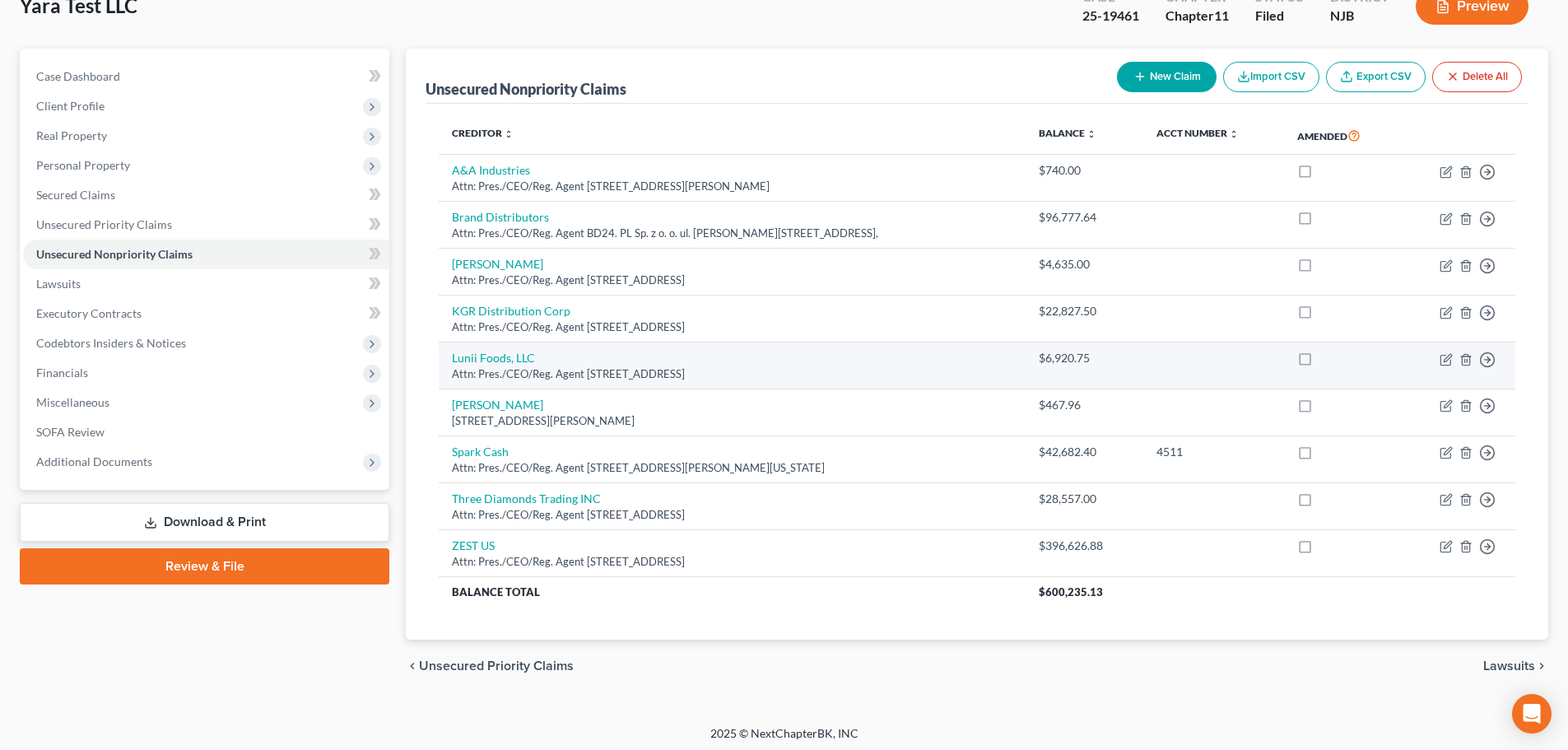
scroll to position [115, 0]
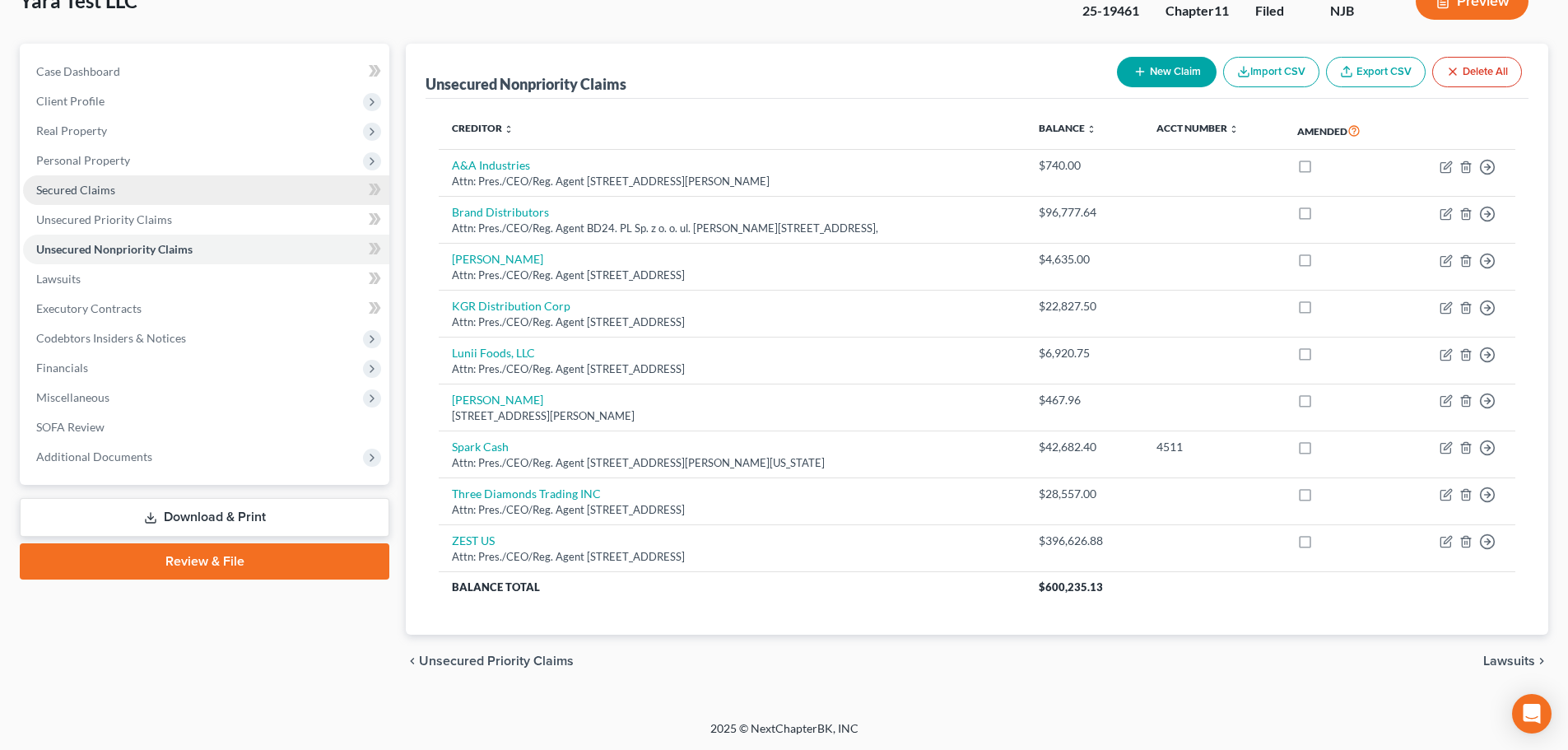
drag, startPoint x: 115, startPoint y: 200, endPoint x: 126, endPoint y: 201, distance: 11.0
click at [115, 200] on link "Secured Claims" at bounding box center [206, 190] width 367 height 29
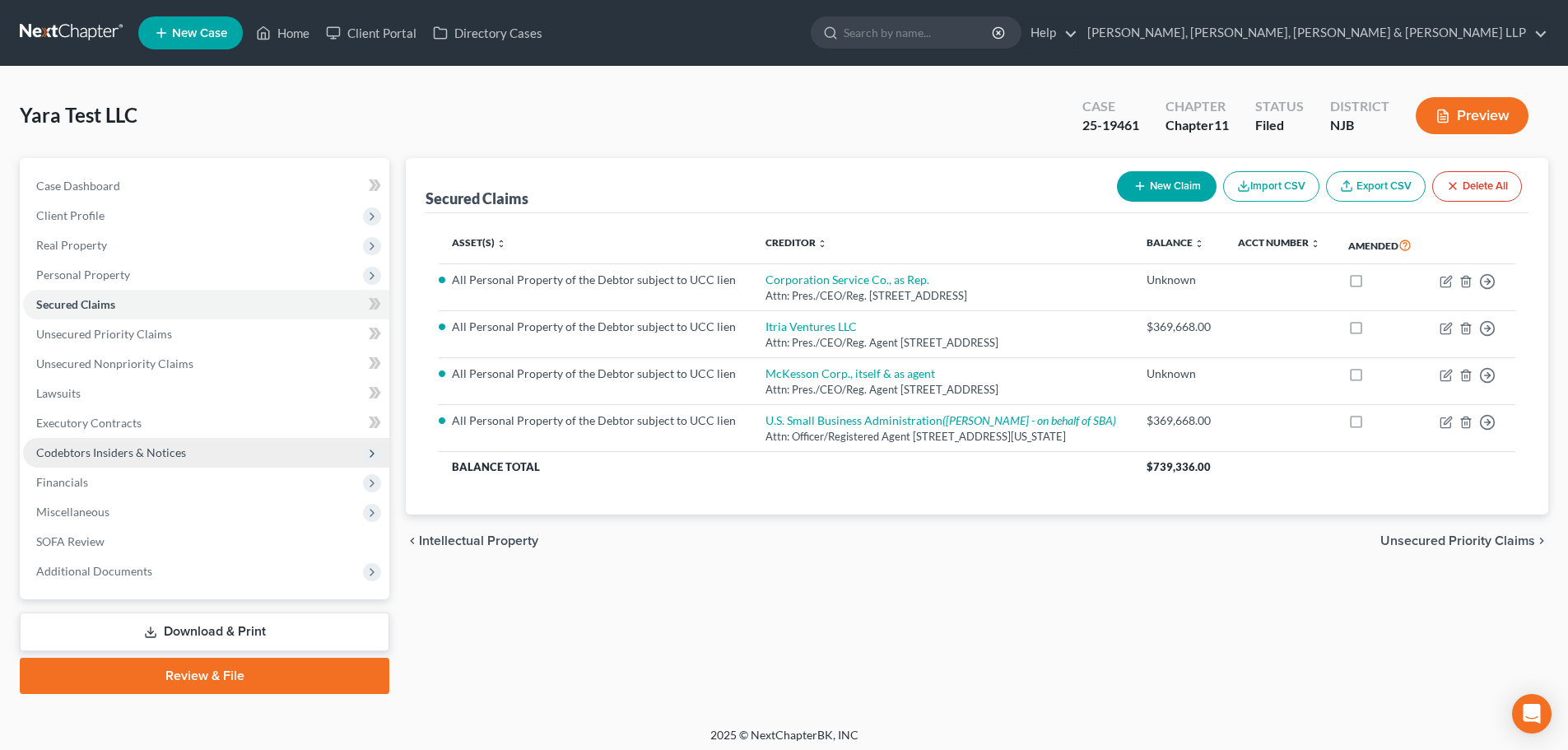
drag, startPoint x: 133, startPoint y: 448, endPoint x: 147, endPoint y: 458, distance: 17.2
click at [133, 448] on span "Codebtors Insiders & Notices" at bounding box center [111, 452] width 150 height 14
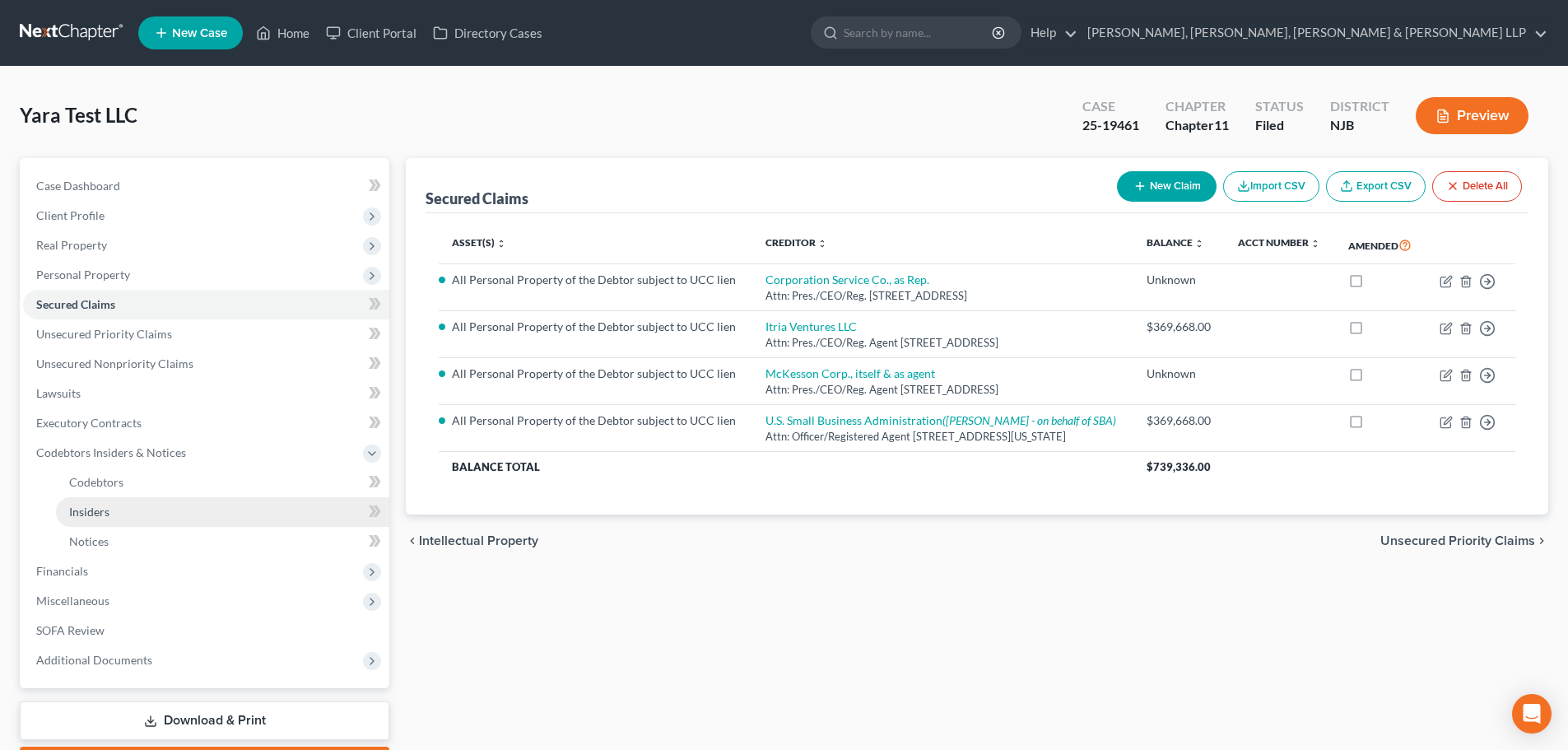
click at [111, 513] on link "Insiders" at bounding box center [222, 512] width 334 height 29
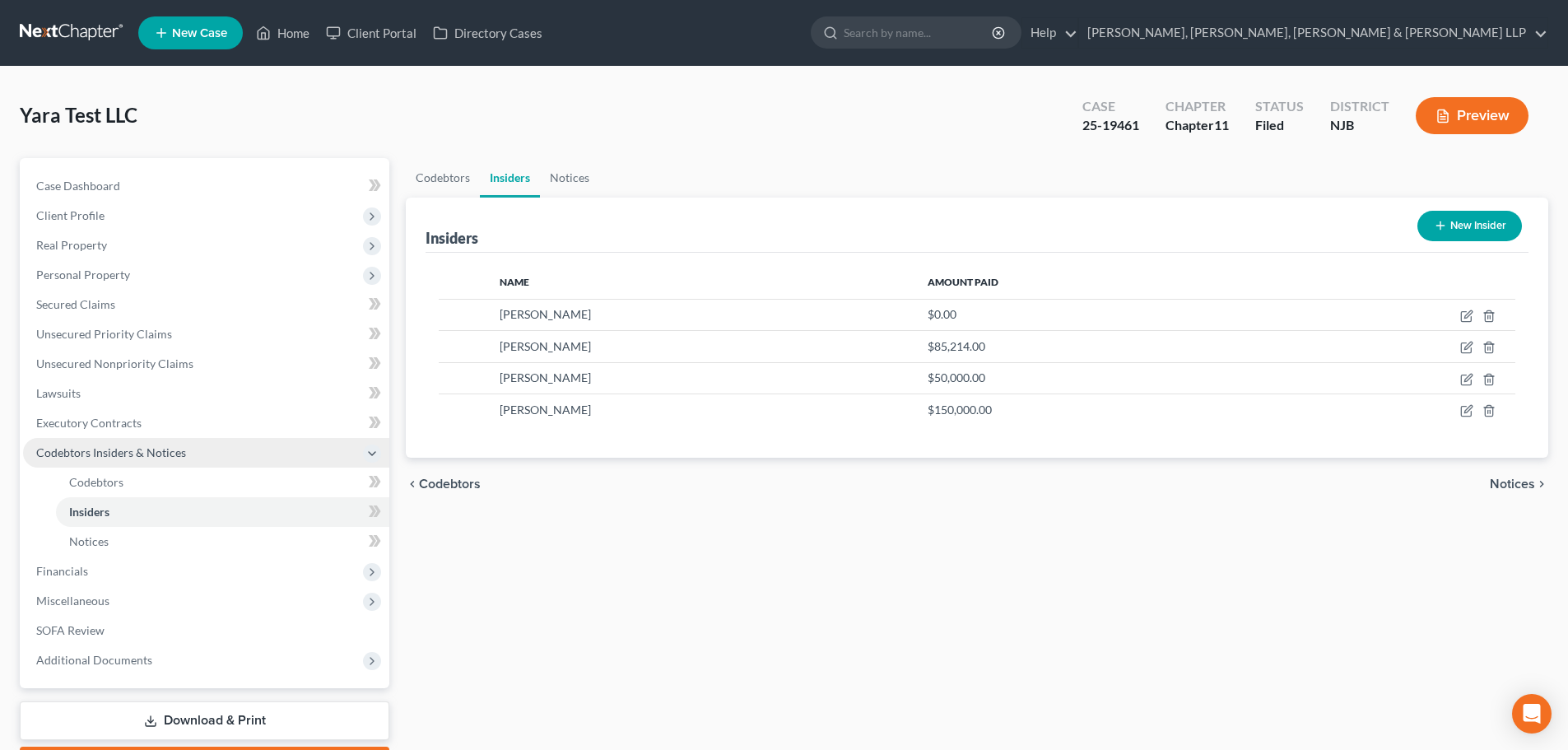
click at [145, 447] on span "Codebtors Insiders & Notices" at bounding box center [111, 452] width 150 height 14
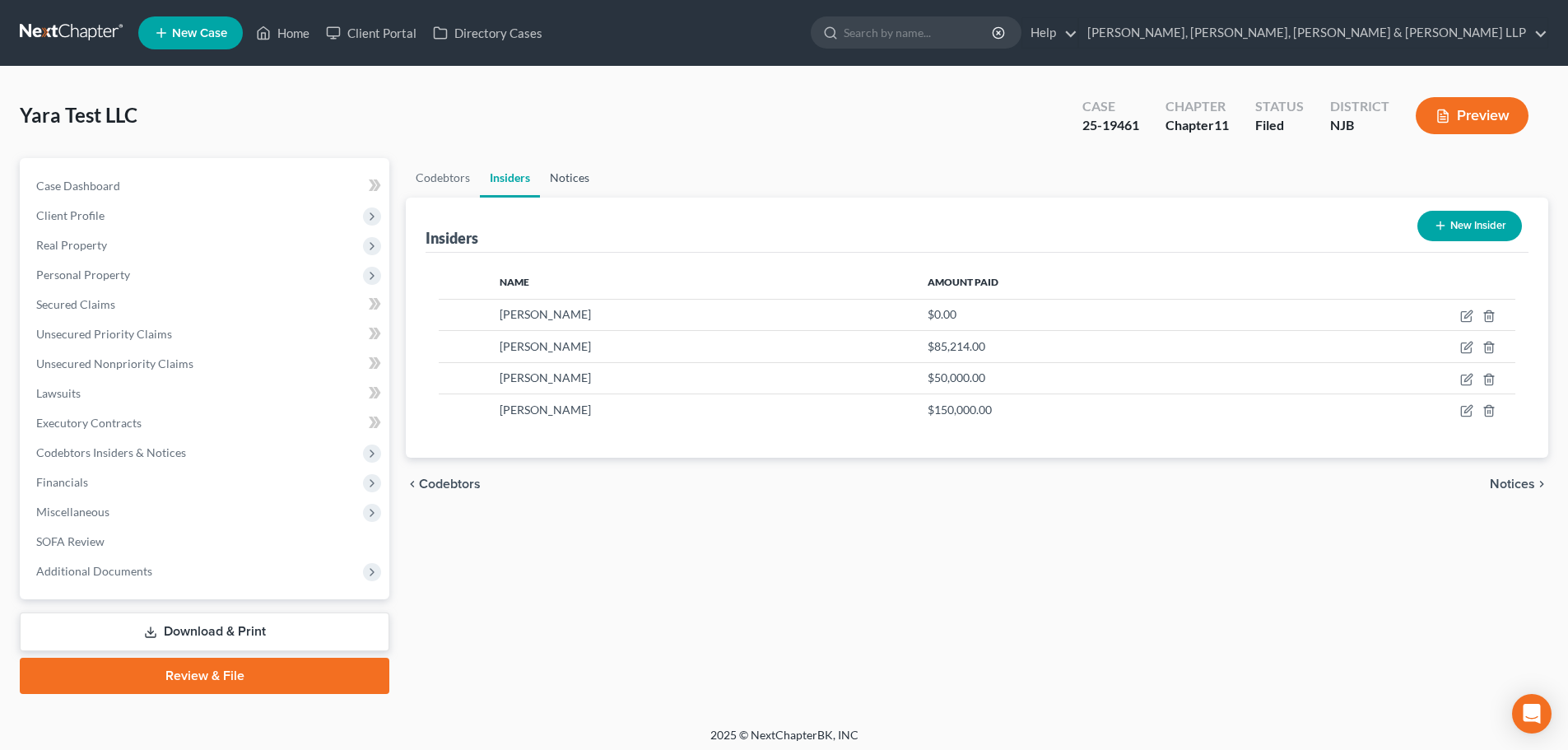
click at [570, 186] on link "Notices" at bounding box center [570, 178] width 59 height 40
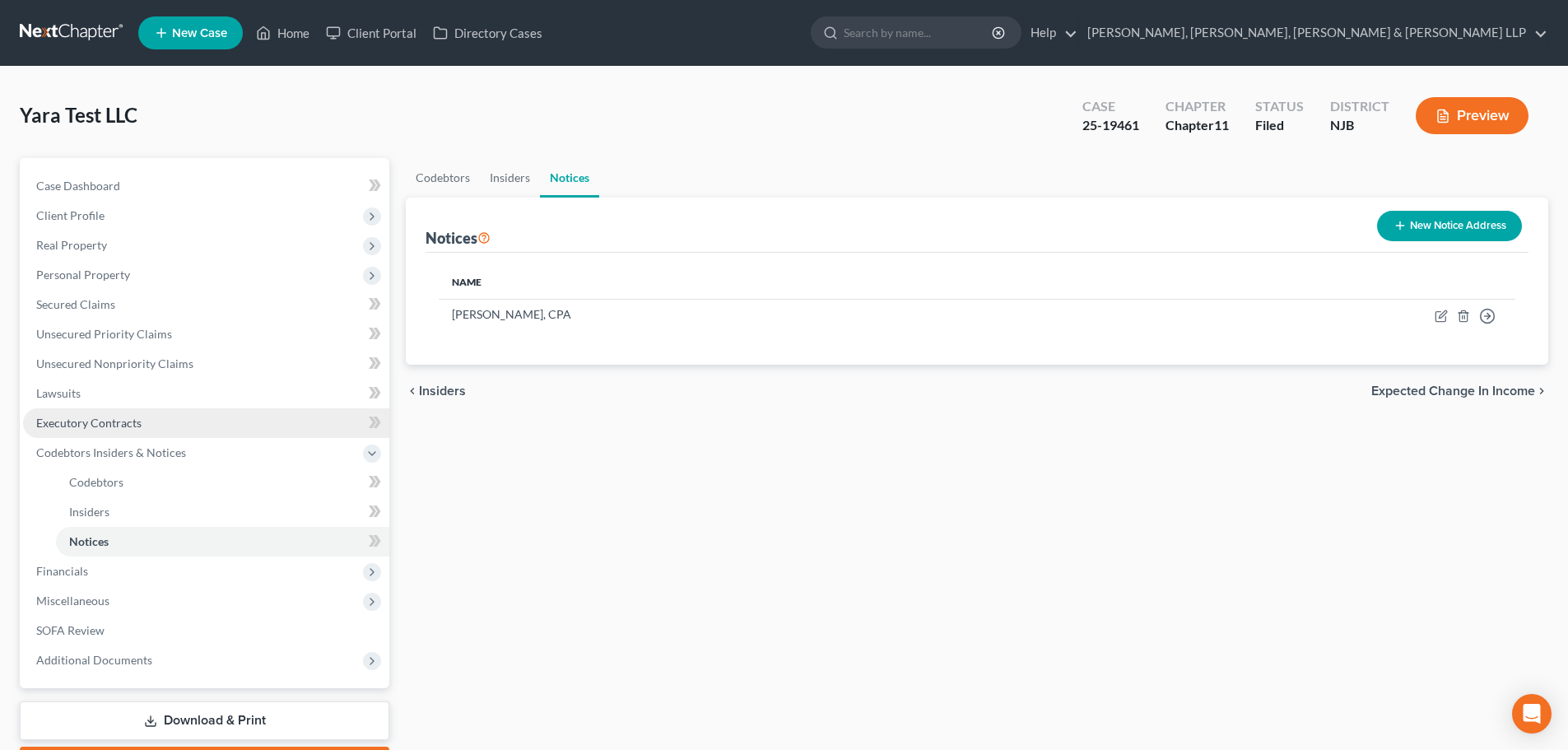
click at [115, 425] on span "Executory Contracts" at bounding box center [88, 422] width 105 height 14
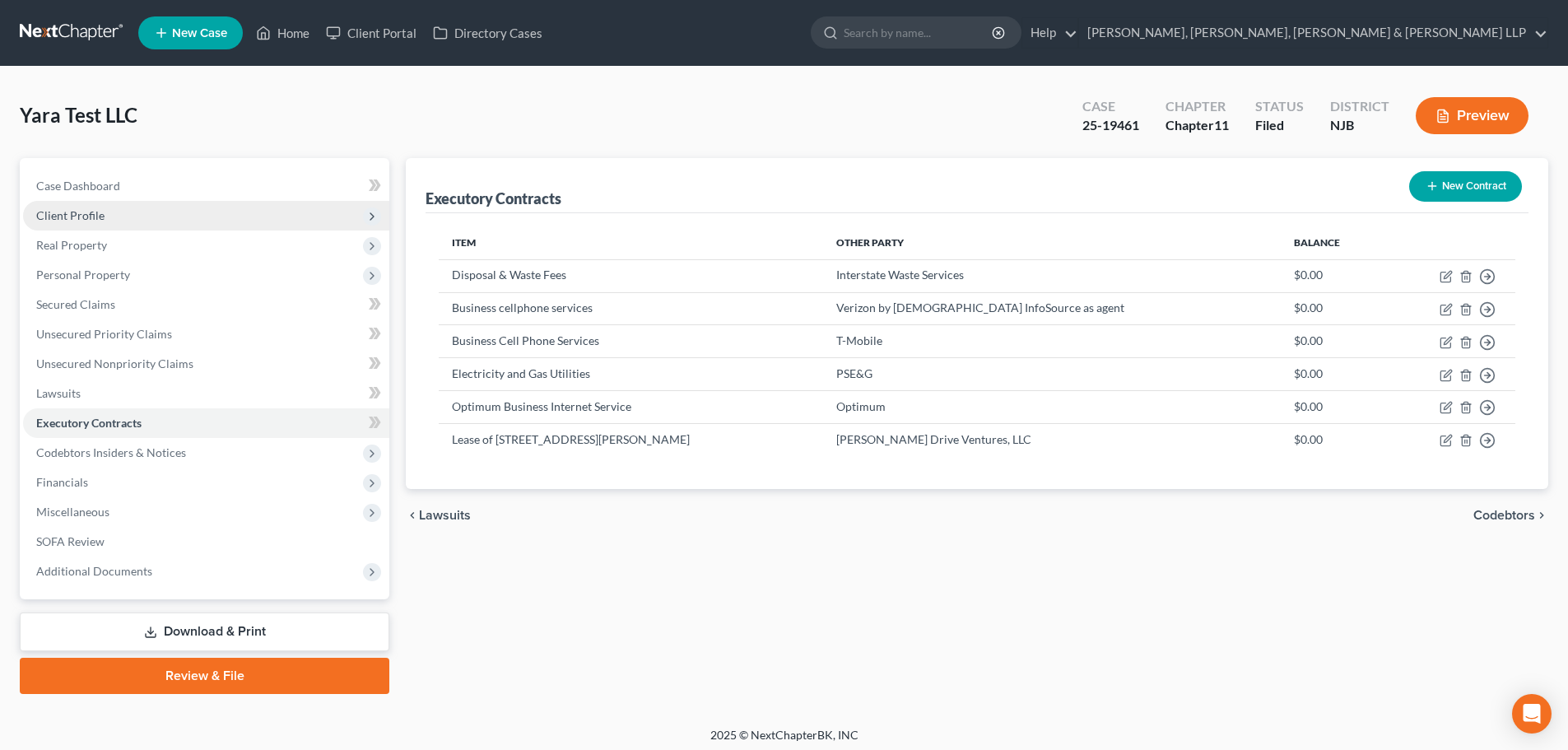
click at [99, 221] on span "Client Profile" at bounding box center [70, 215] width 68 height 14
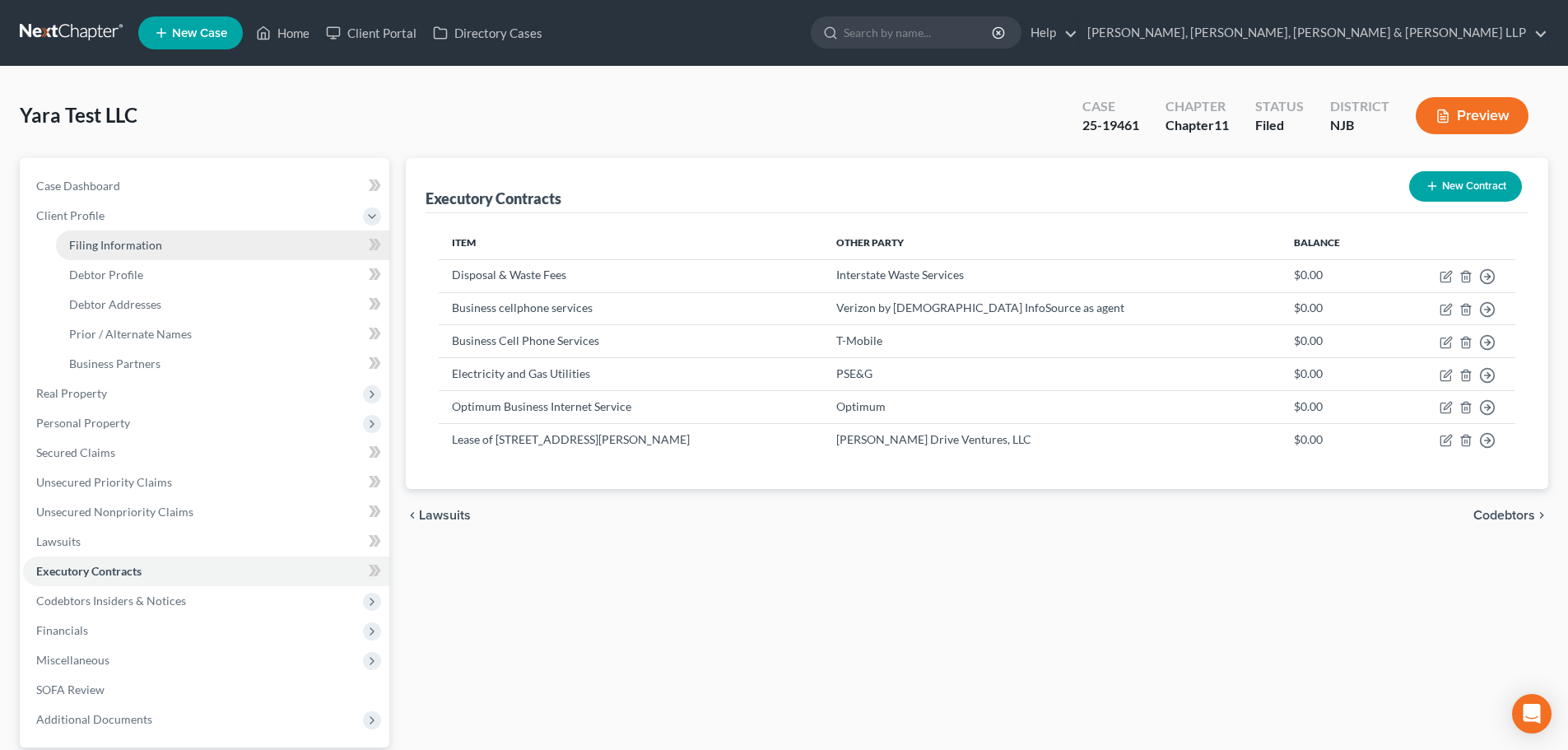
click at [106, 246] on span "Filing Information" at bounding box center [115, 244] width 93 height 14
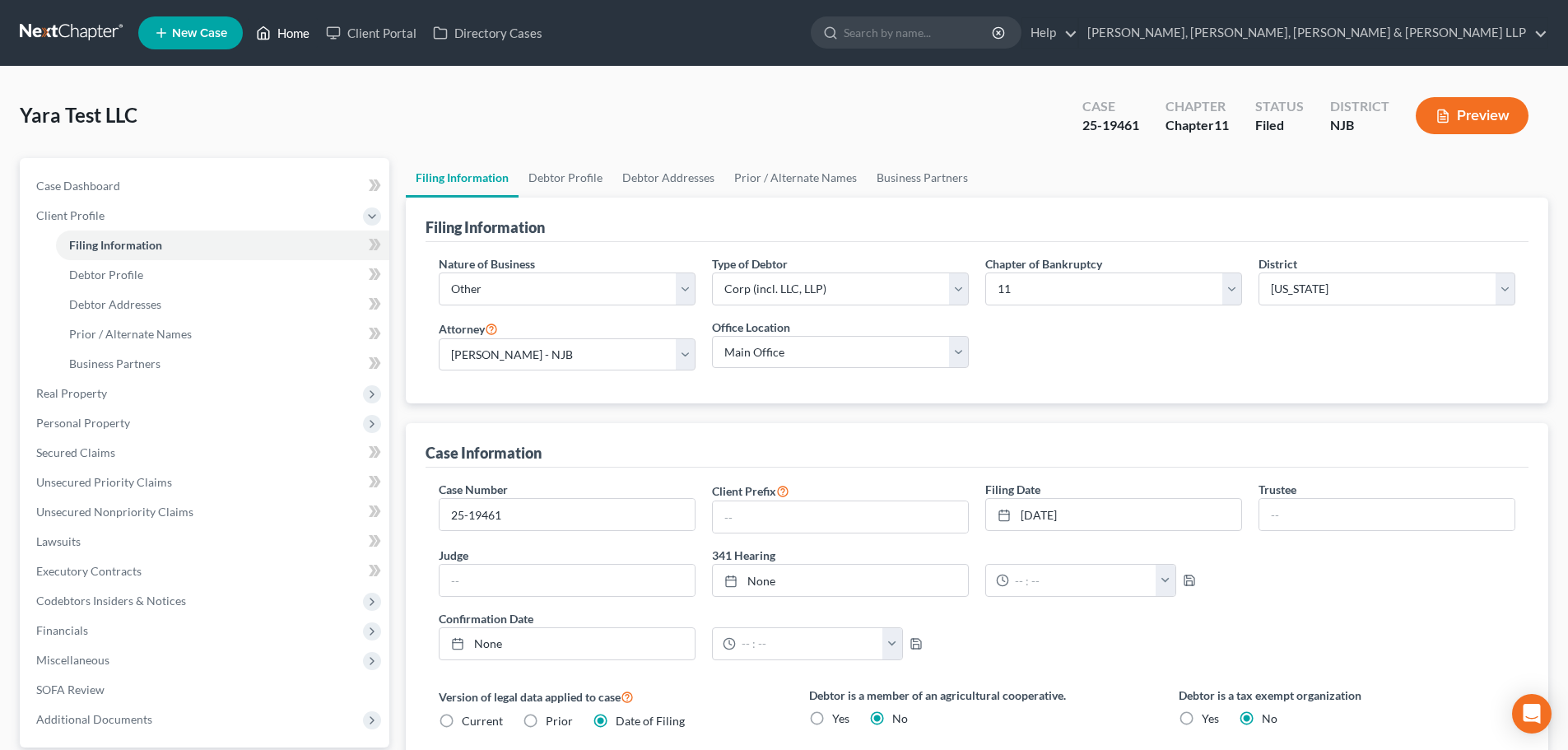
click at [307, 32] on link "Home" at bounding box center [282, 32] width 70 height 29
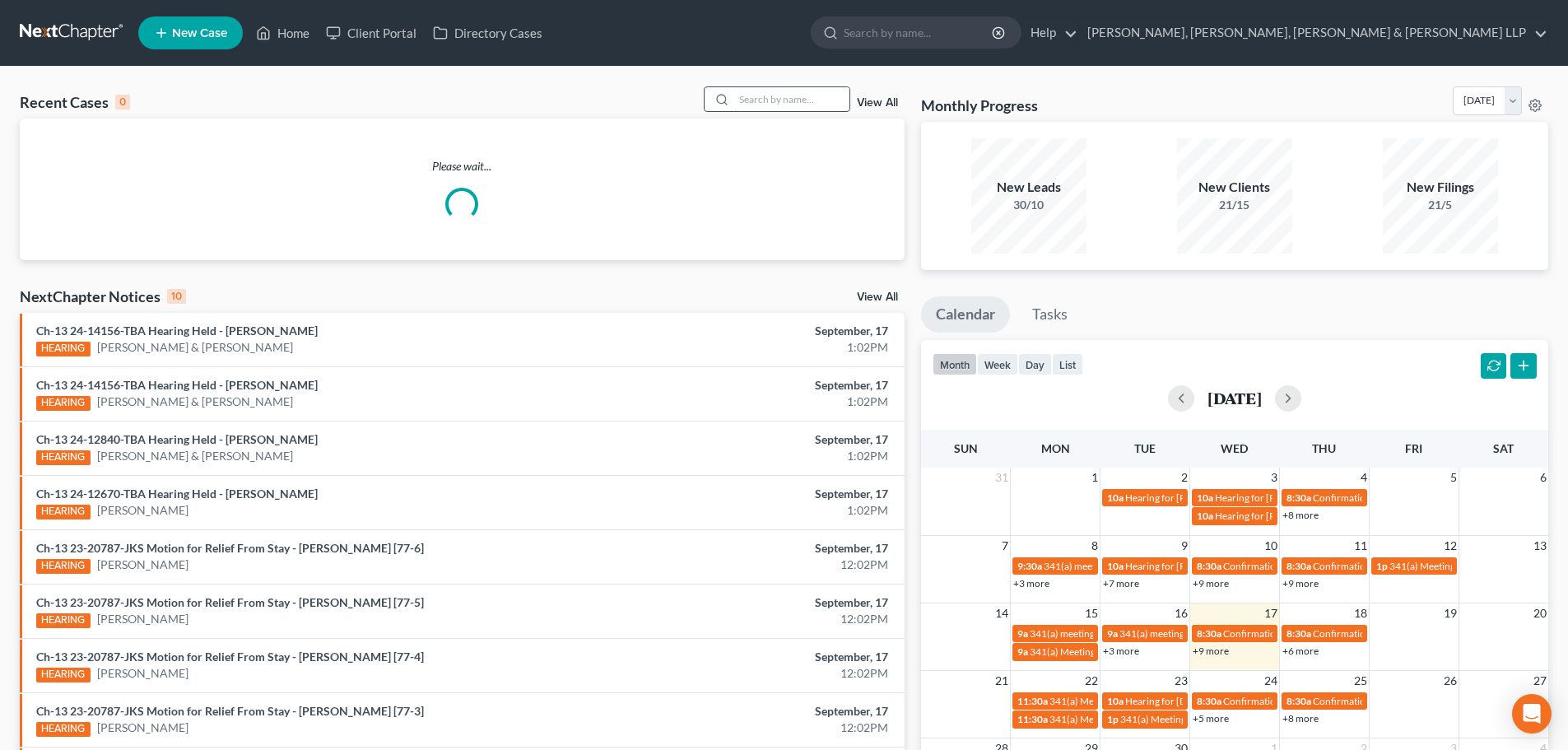
click at [769, 104] on input "search" at bounding box center [791, 99] width 115 height 24
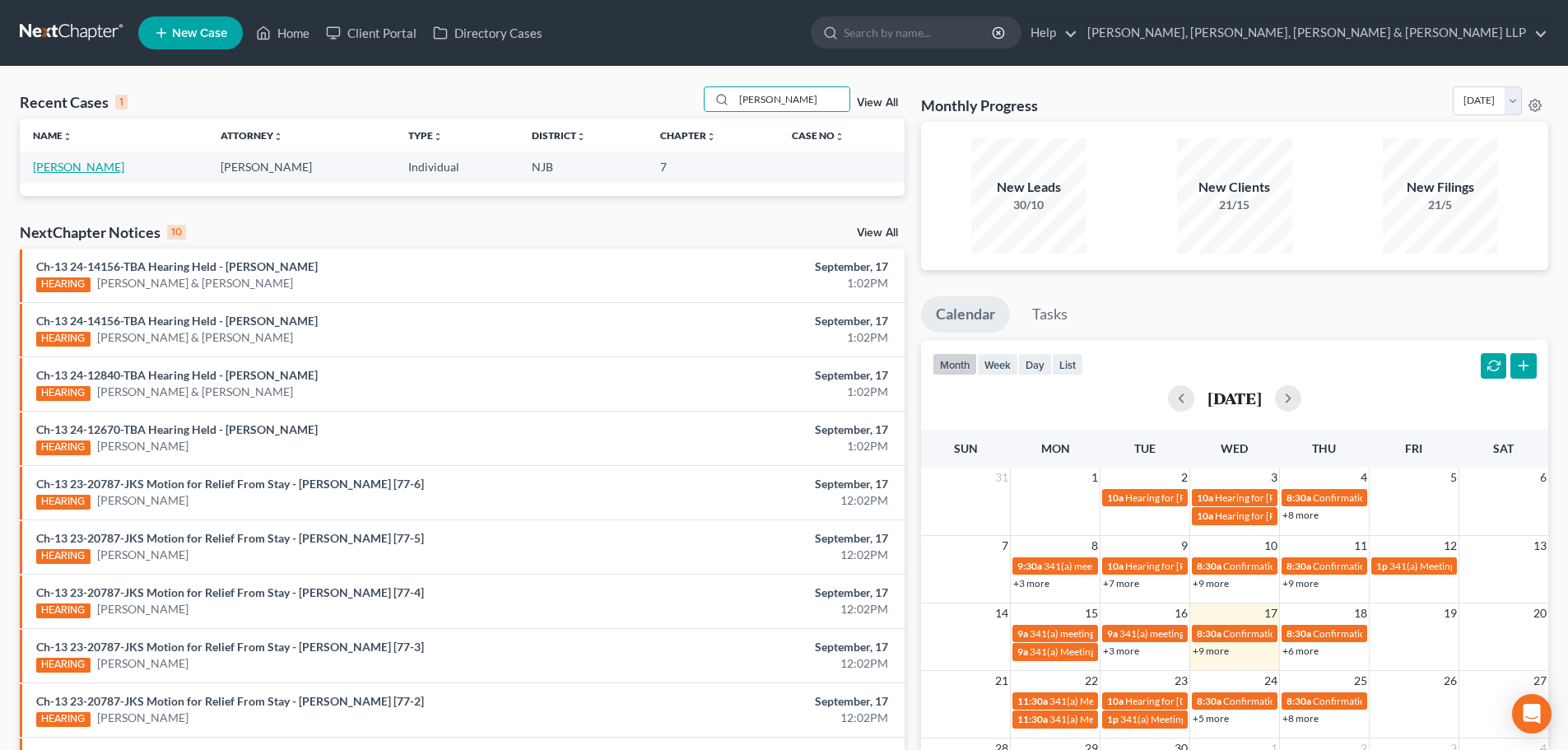
click at [80, 165] on link "[PERSON_NAME]" at bounding box center [78, 167] width 91 height 14
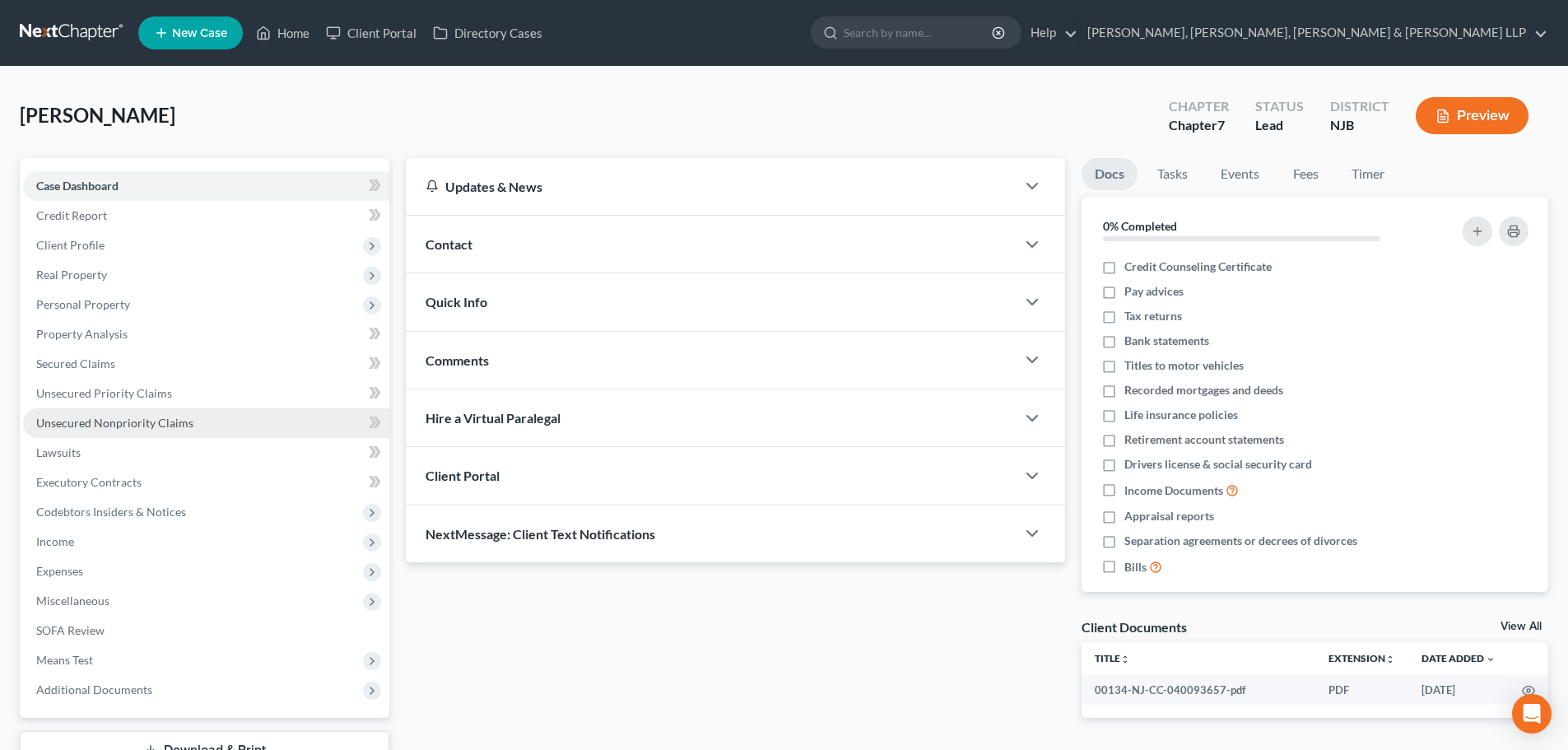
click at [163, 419] on span "Unsecured Nonpriority Claims" at bounding box center [115, 422] width 158 height 14
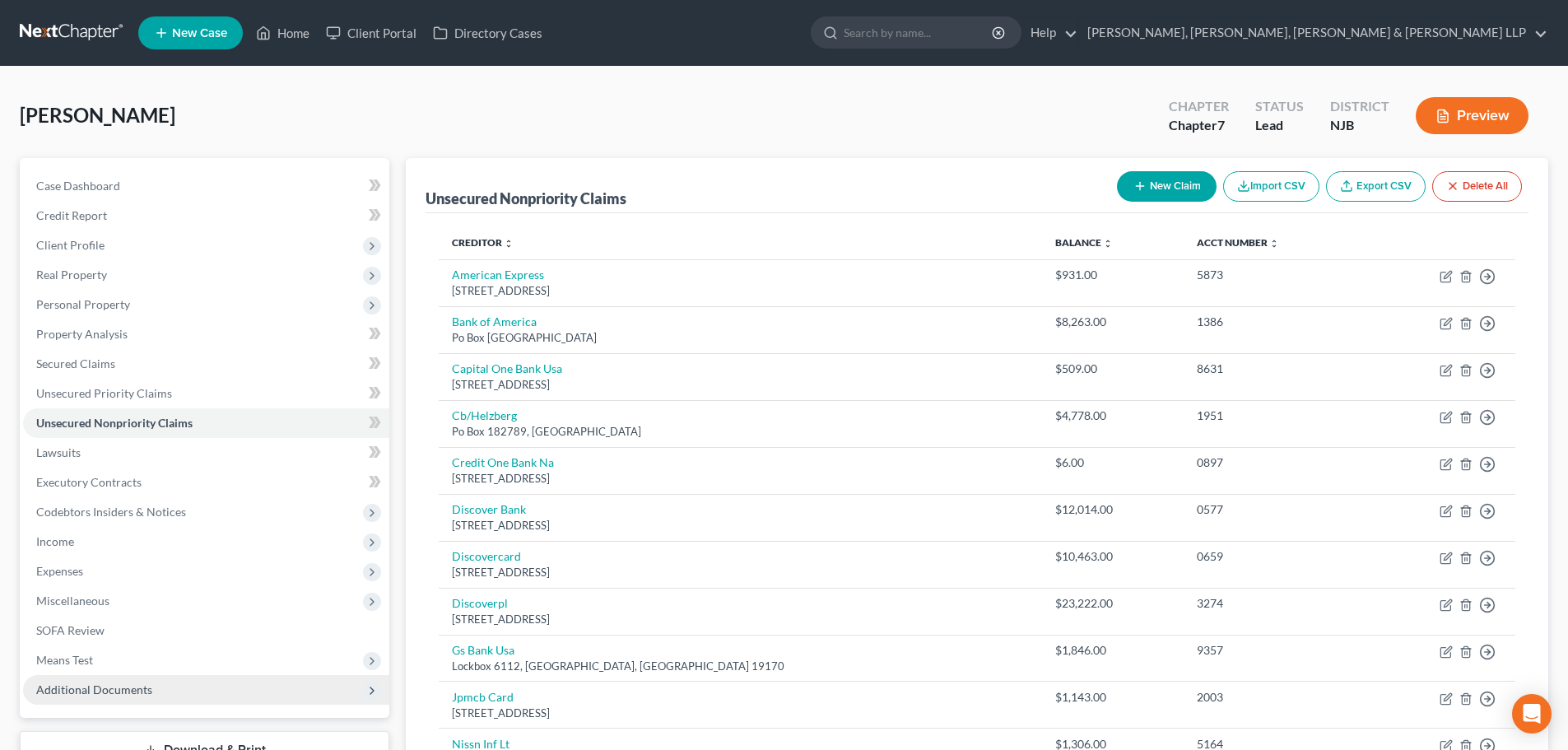
click at [129, 684] on span "Additional Documents" at bounding box center [94, 689] width 116 height 14
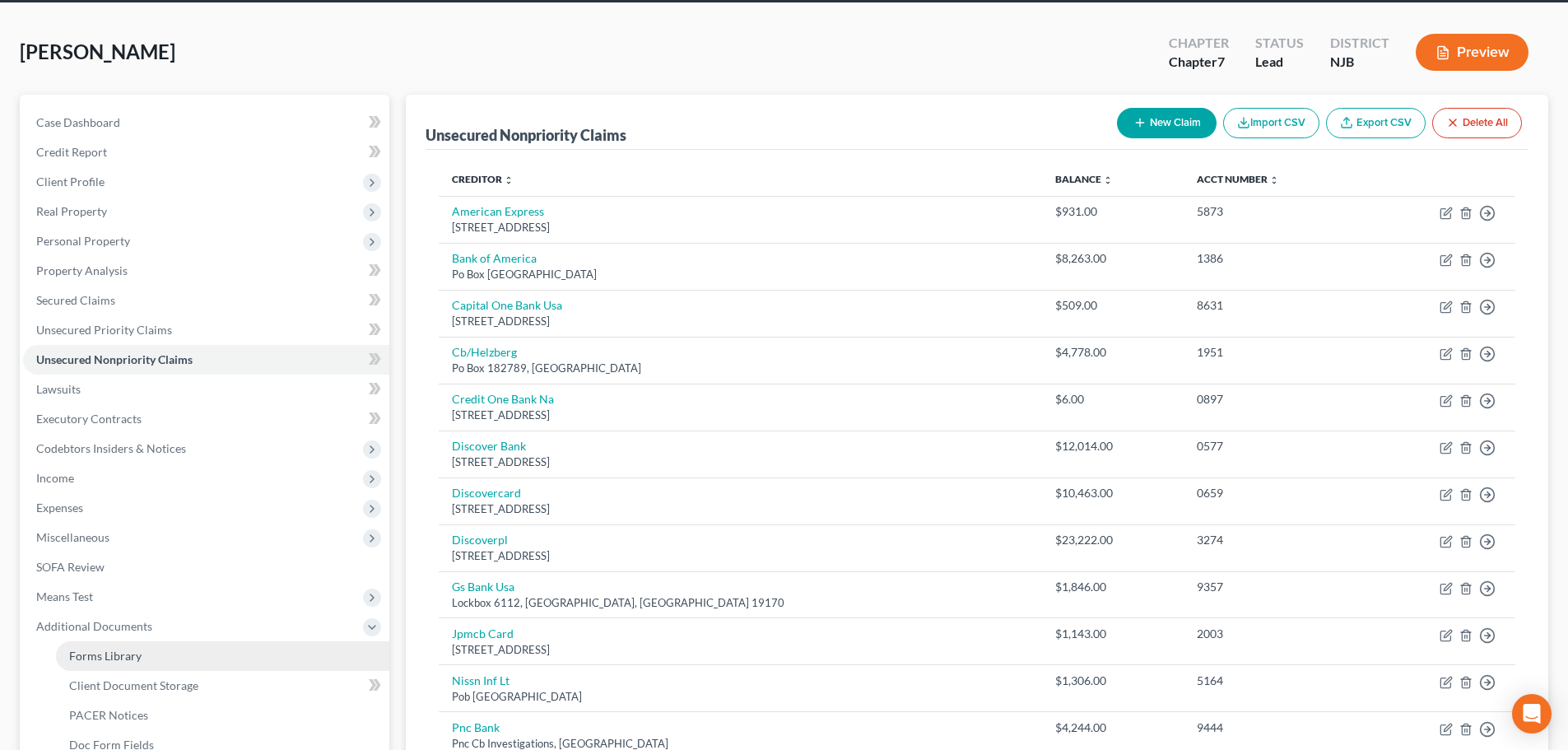
scroll to position [83, 0]
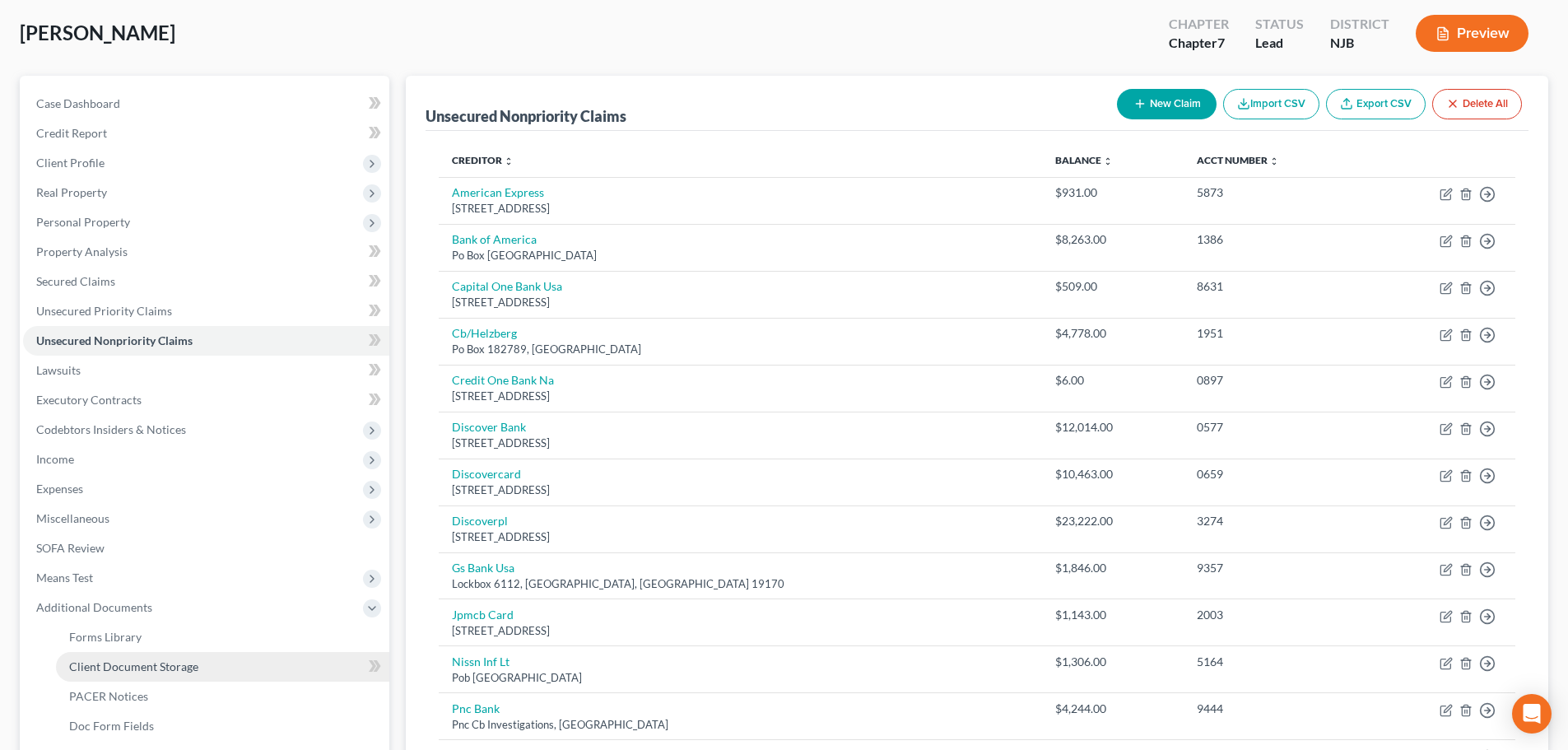
click at [158, 668] on span "Client Document Storage" at bounding box center [133, 666] width 129 height 14
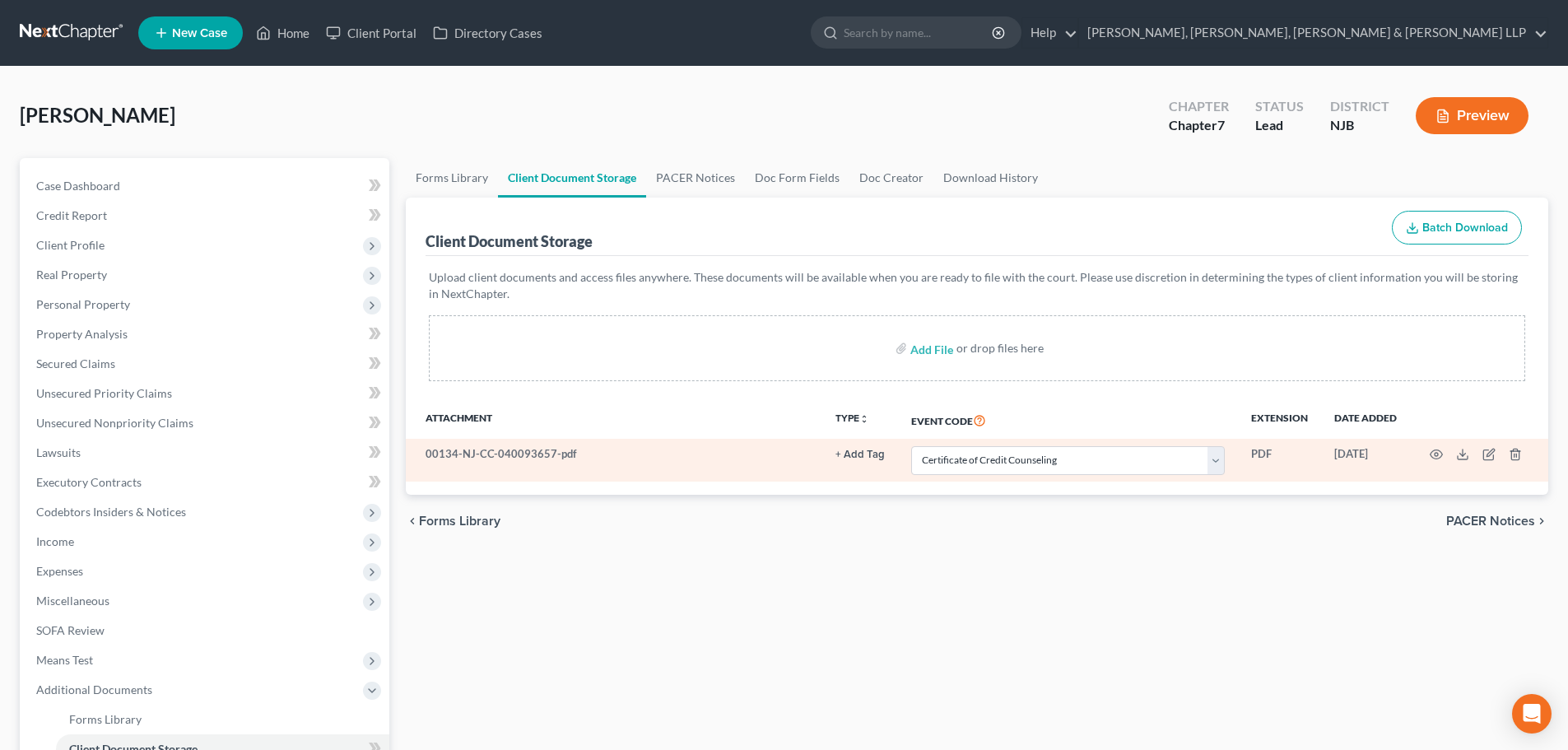
click at [484, 456] on td "00134-NJ-CC-040093657-pdf" at bounding box center [614, 460] width 416 height 43
click at [1439, 453] on icon "button" at bounding box center [1437, 454] width 13 height 13
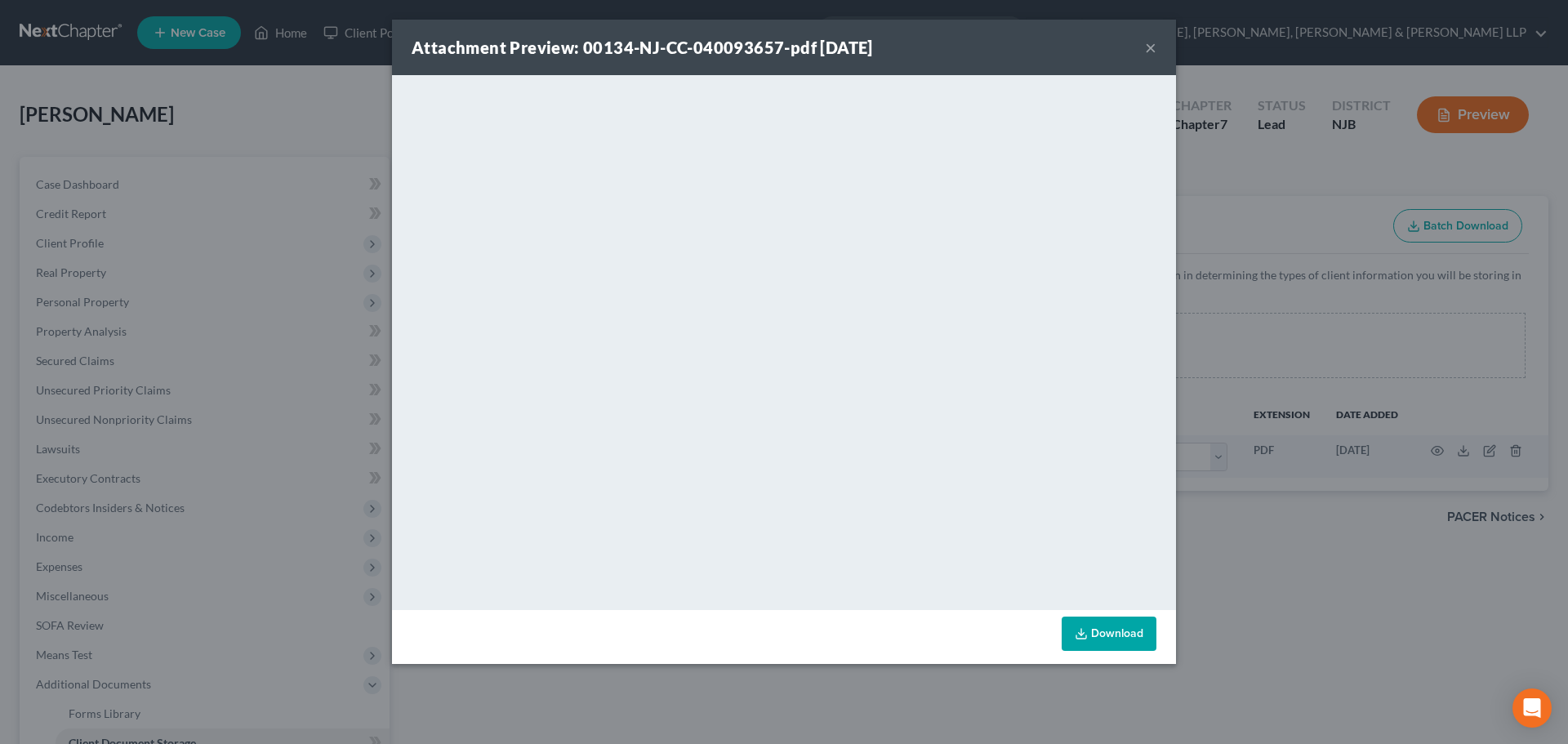
click at [1150, 45] on button "×" at bounding box center [1151, 47] width 12 height 19
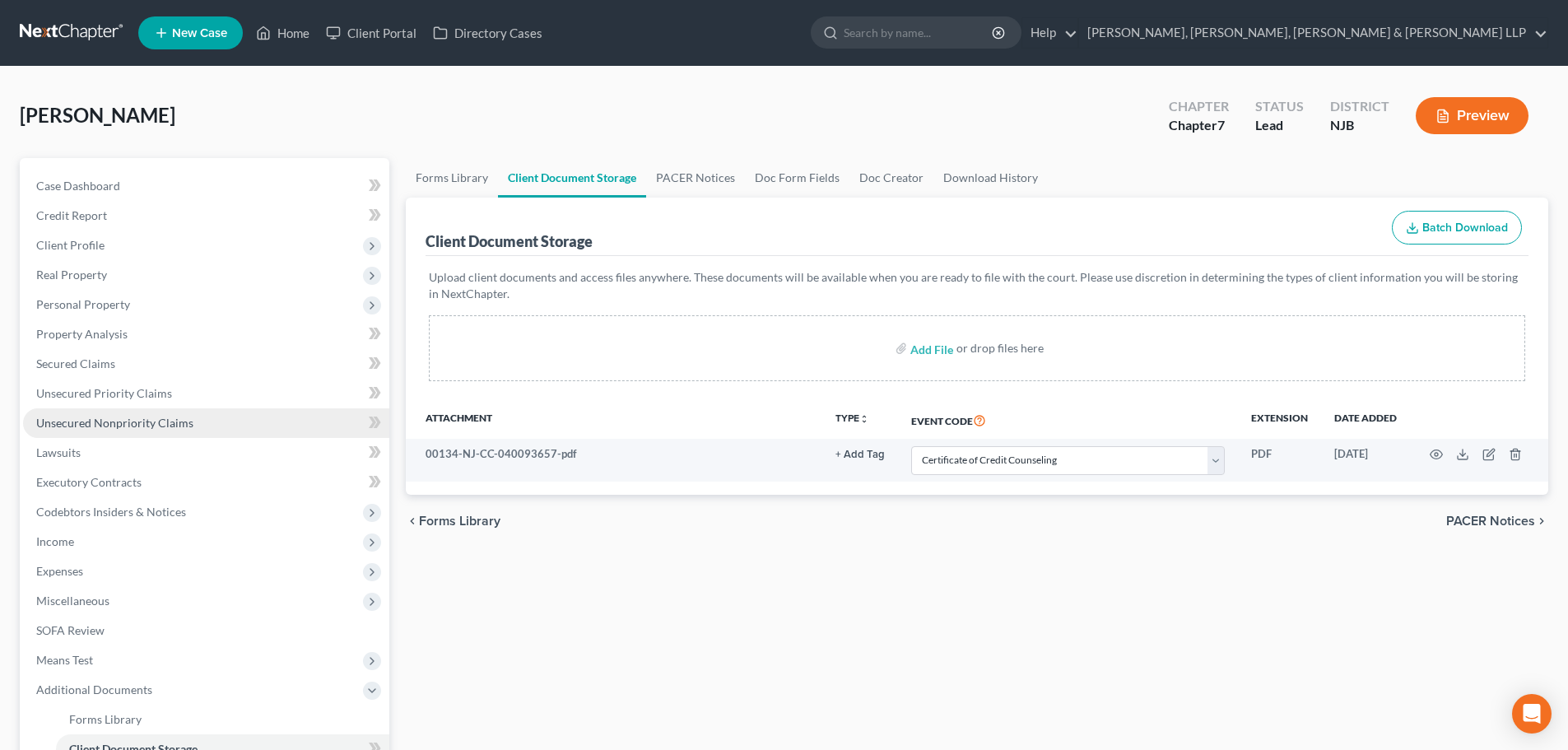
click at [160, 424] on span "Unsecured Nonpriority Claims" at bounding box center [115, 422] width 158 height 14
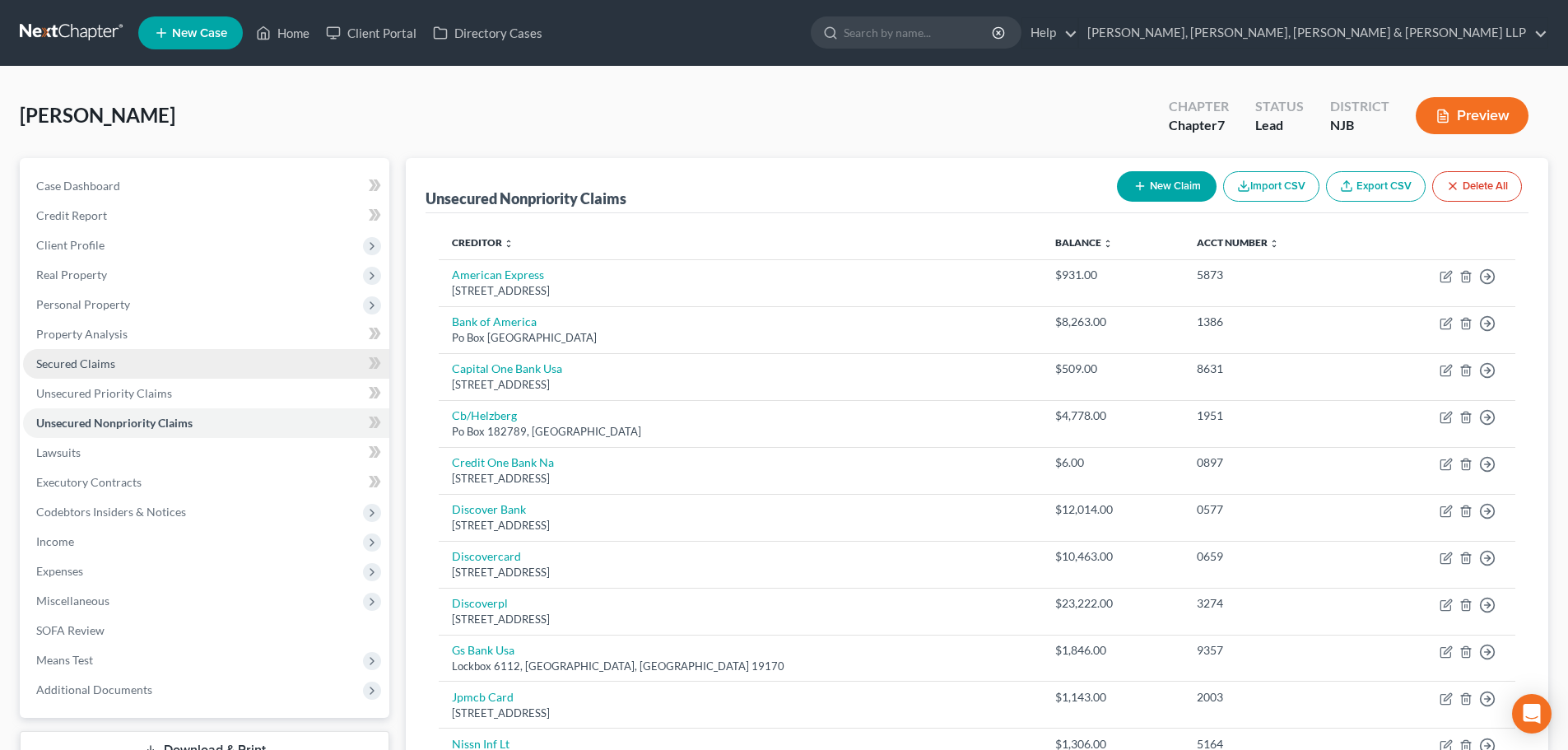
click at [137, 370] on link "Secured Claims" at bounding box center [206, 363] width 367 height 29
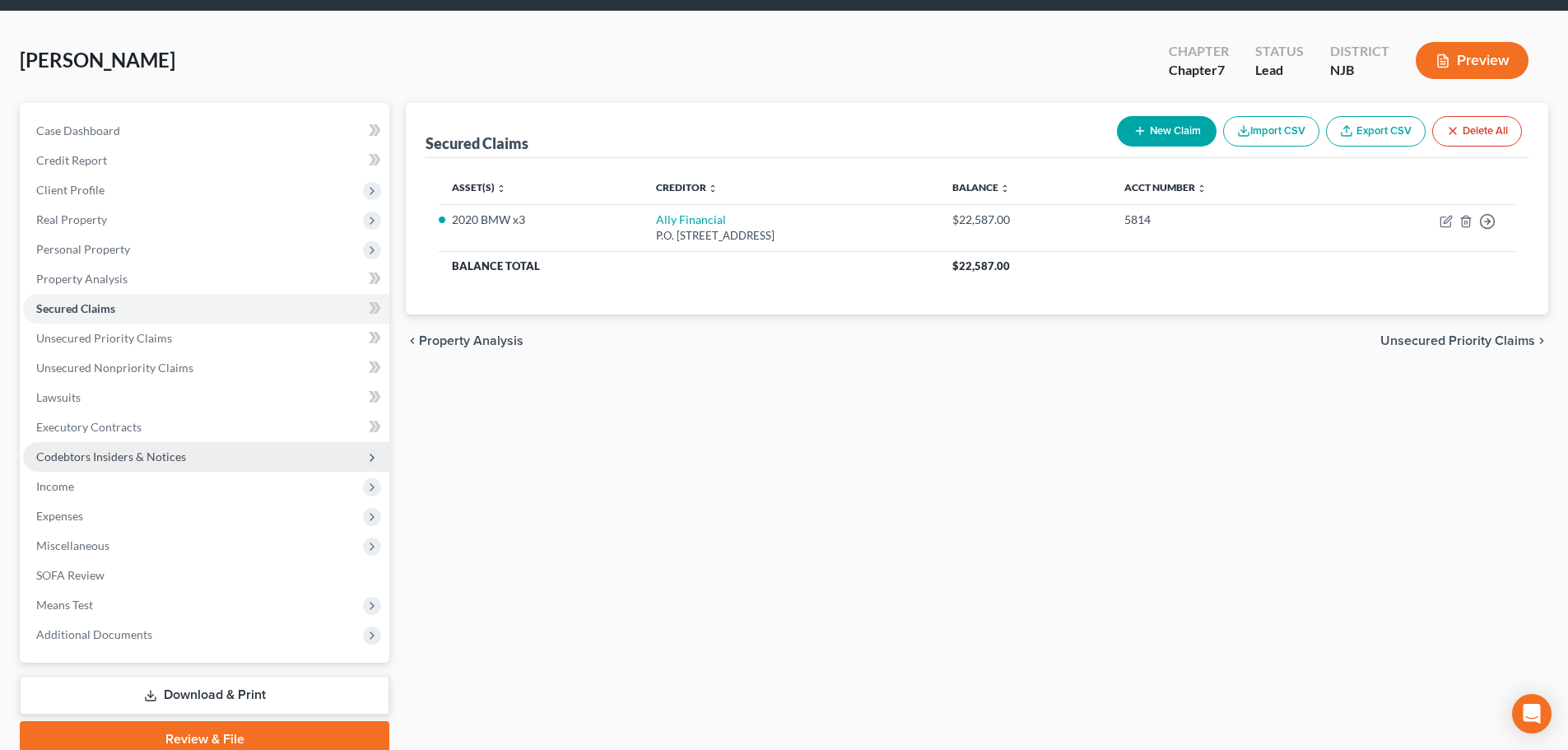
scroll to position [125, 0]
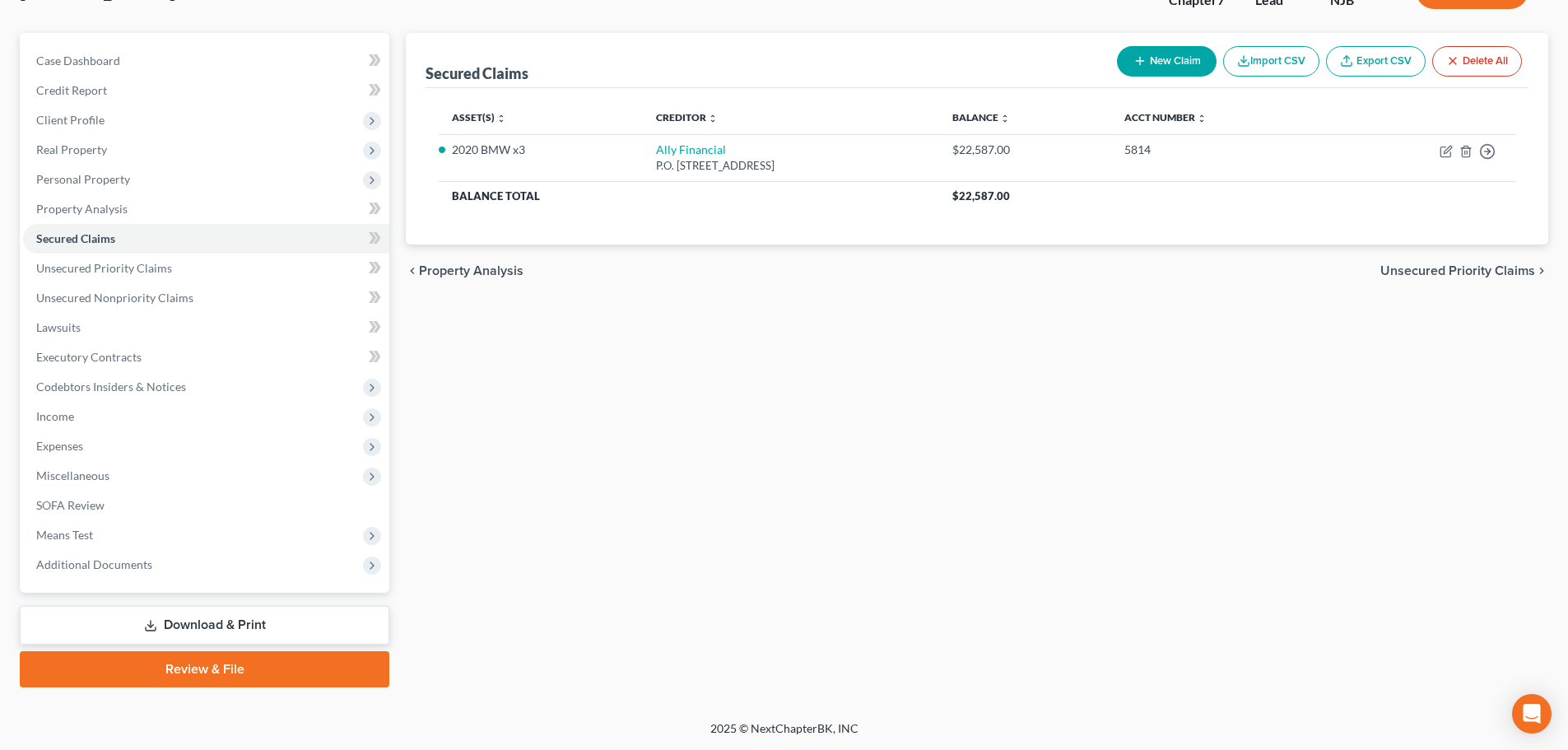
click at [266, 671] on link "Review & File" at bounding box center [204, 669] width 370 height 36
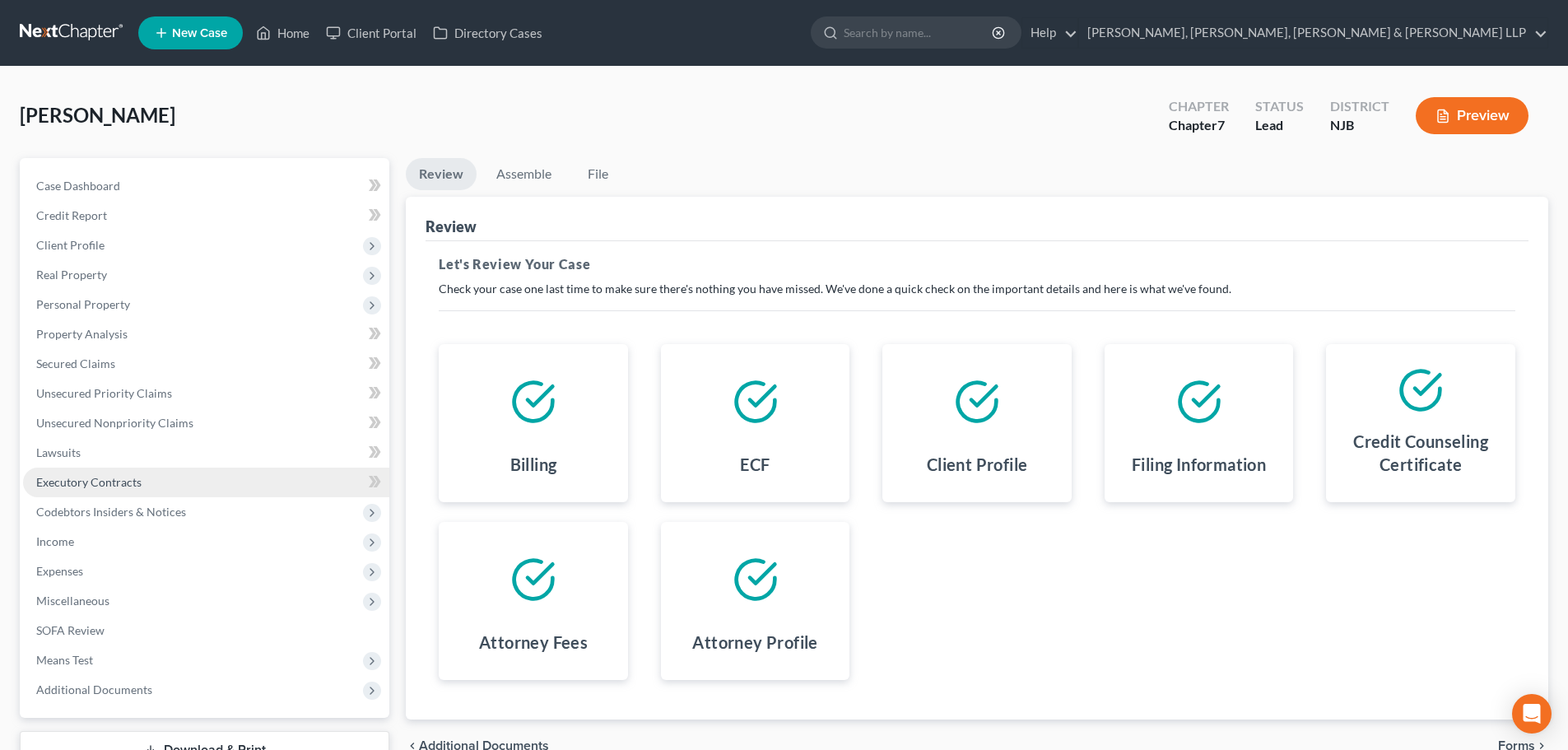
click at [137, 473] on link "Executory Contracts" at bounding box center [206, 482] width 367 height 29
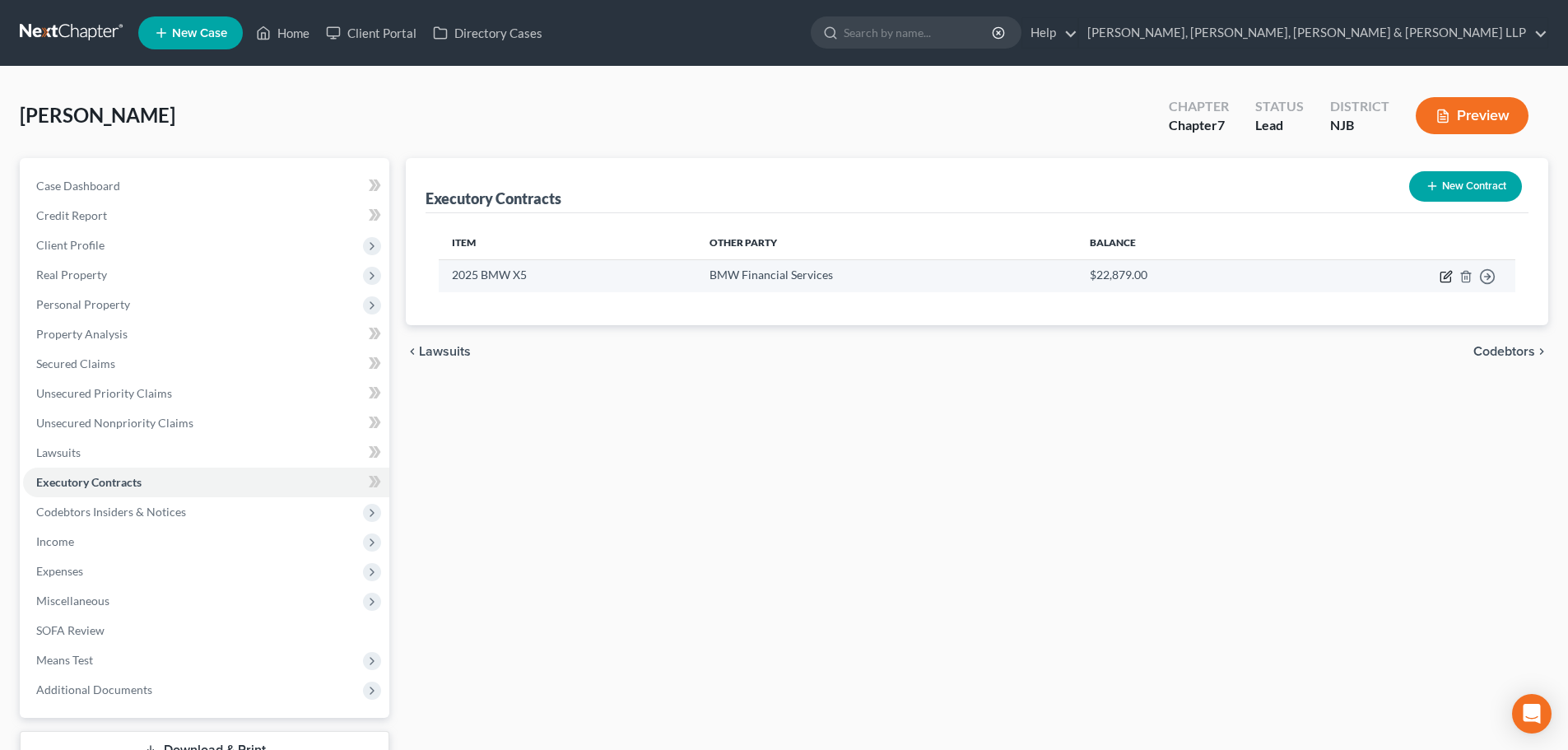
click at [1448, 276] on icon "button" at bounding box center [1446, 276] width 13 height 13
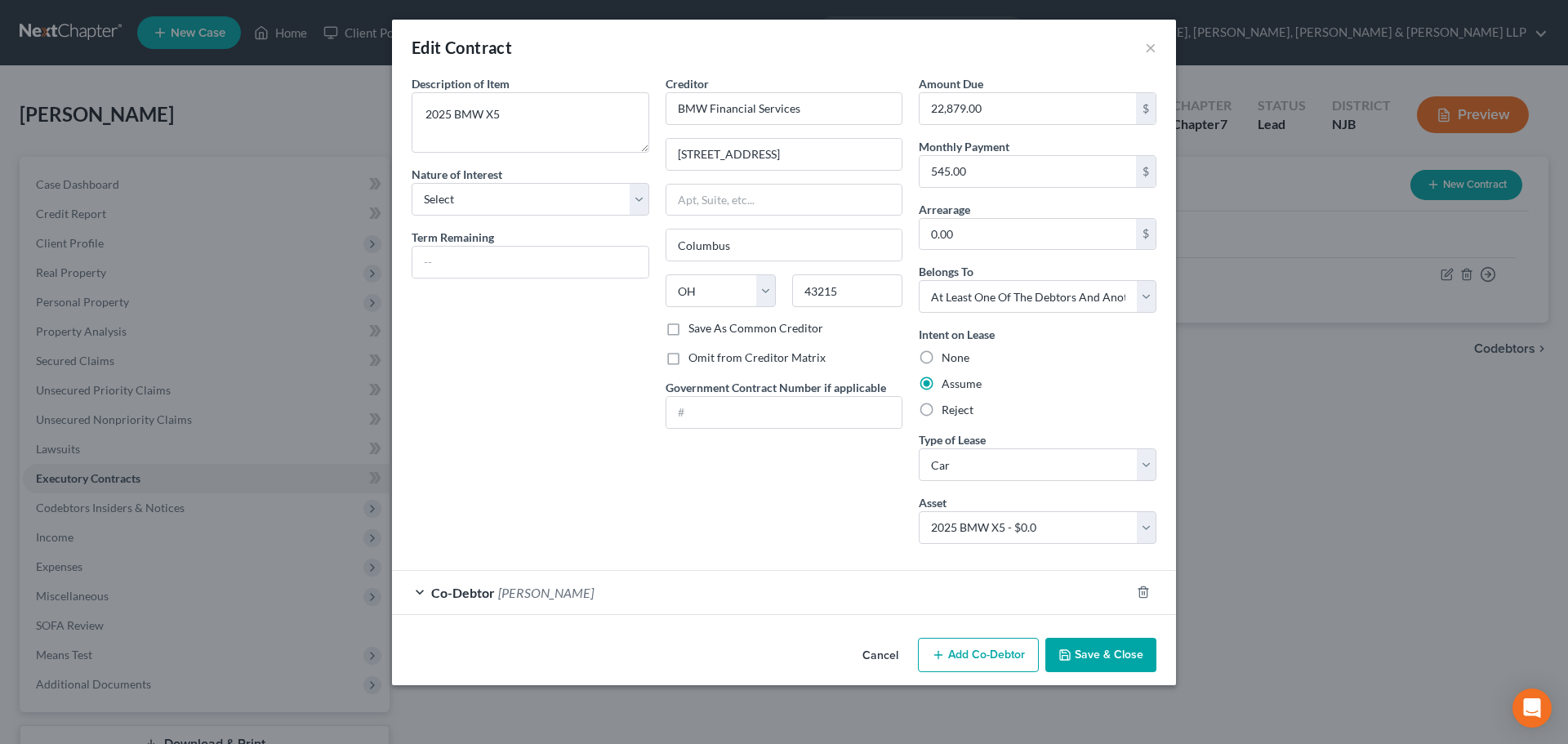
click at [1103, 668] on button "Save & Close" at bounding box center [1100, 655] width 111 height 34
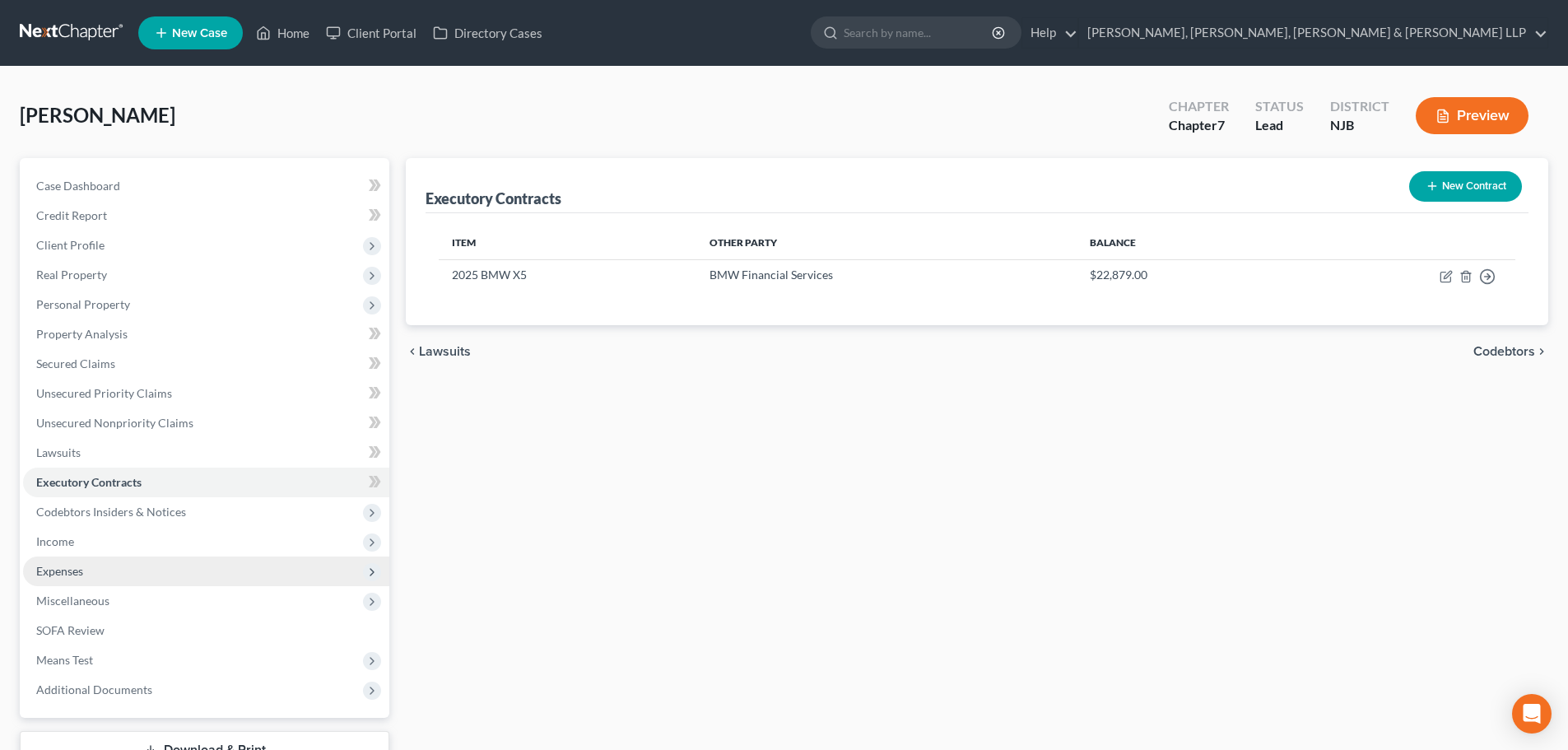
click at [93, 563] on span "Expenses" at bounding box center [206, 571] width 367 height 29
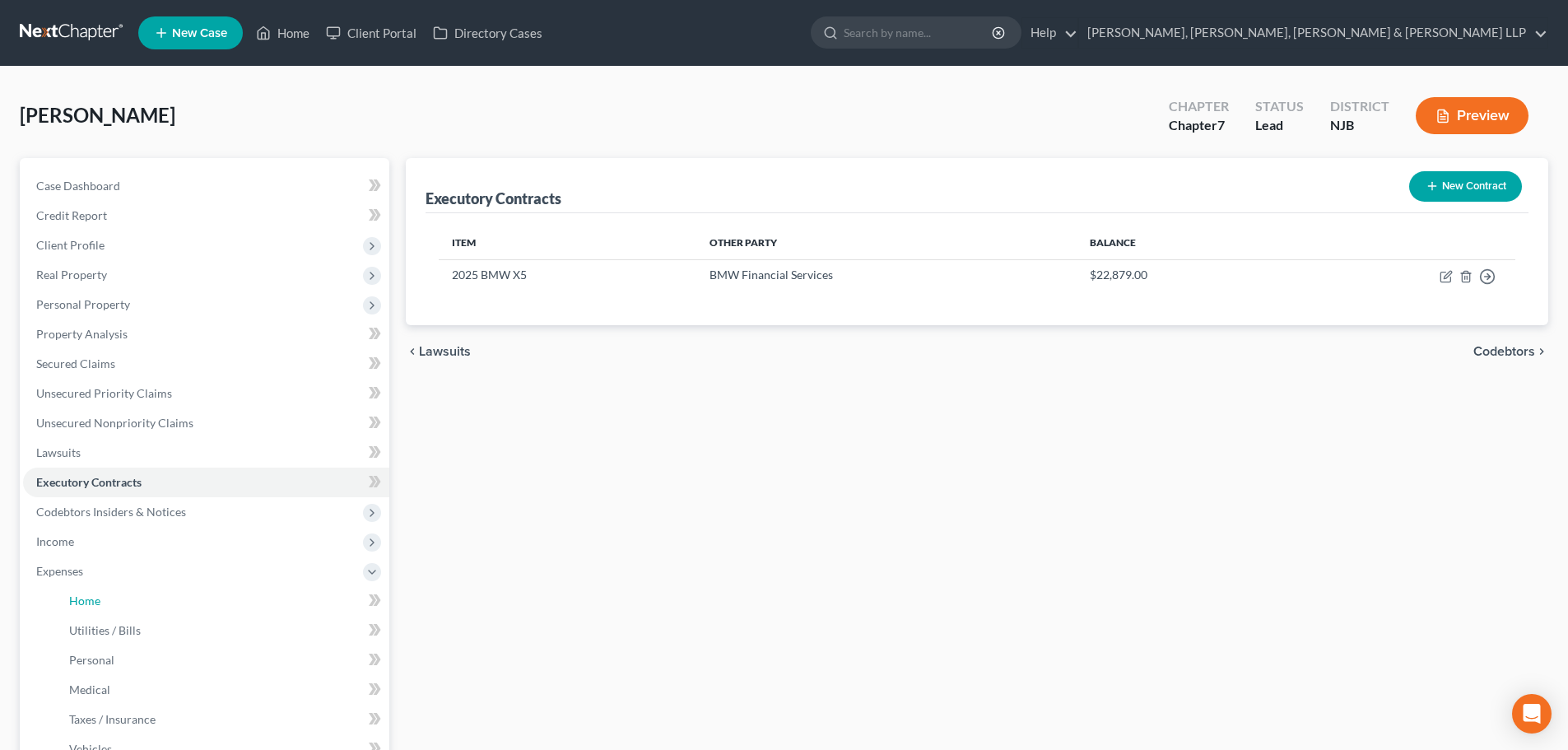
click at [95, 600] on span "Home" at bounding box center [84, 600] width 31 height 14
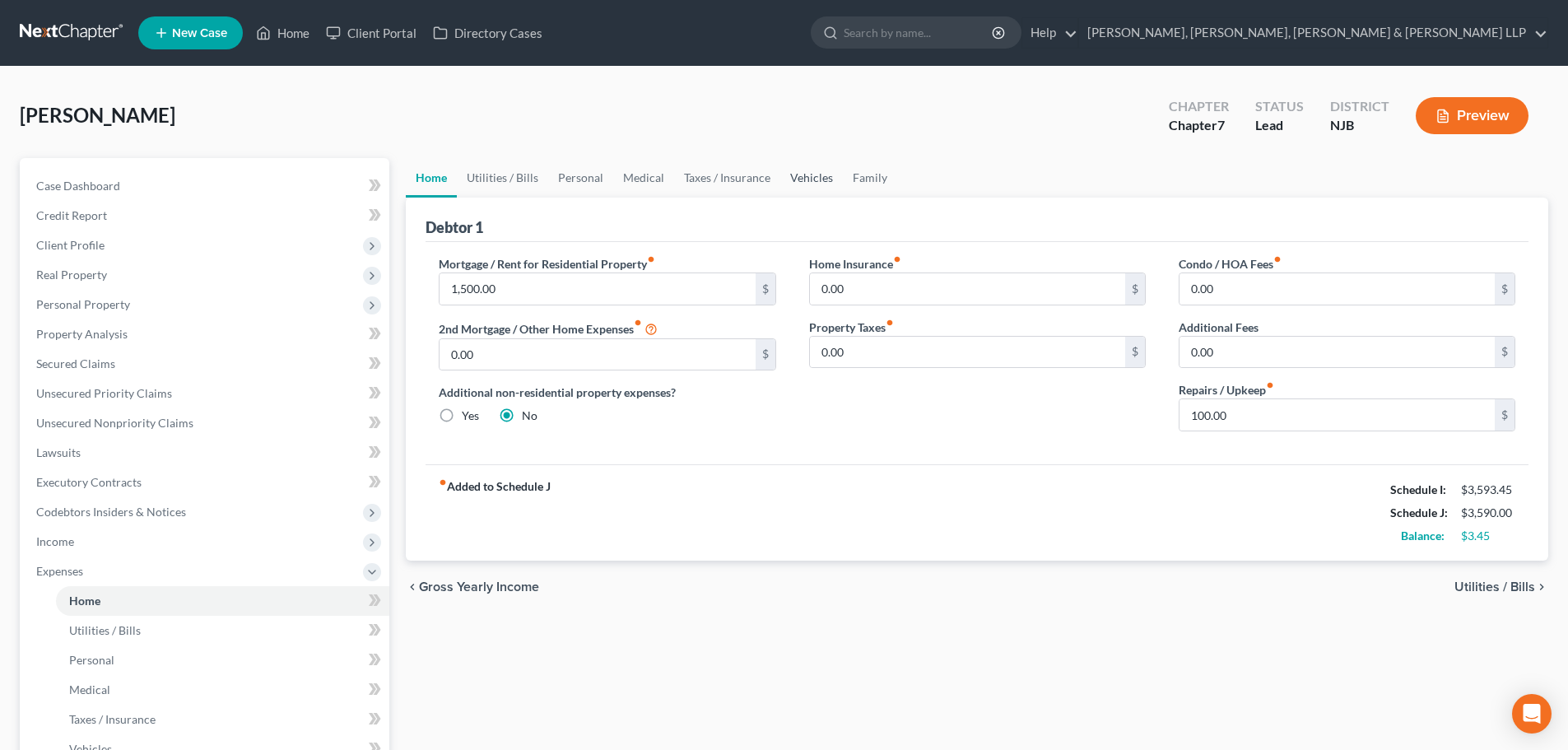
click at [795, 186] on link "Vehicles" at bounding box center [811, 178] width 62 height 40
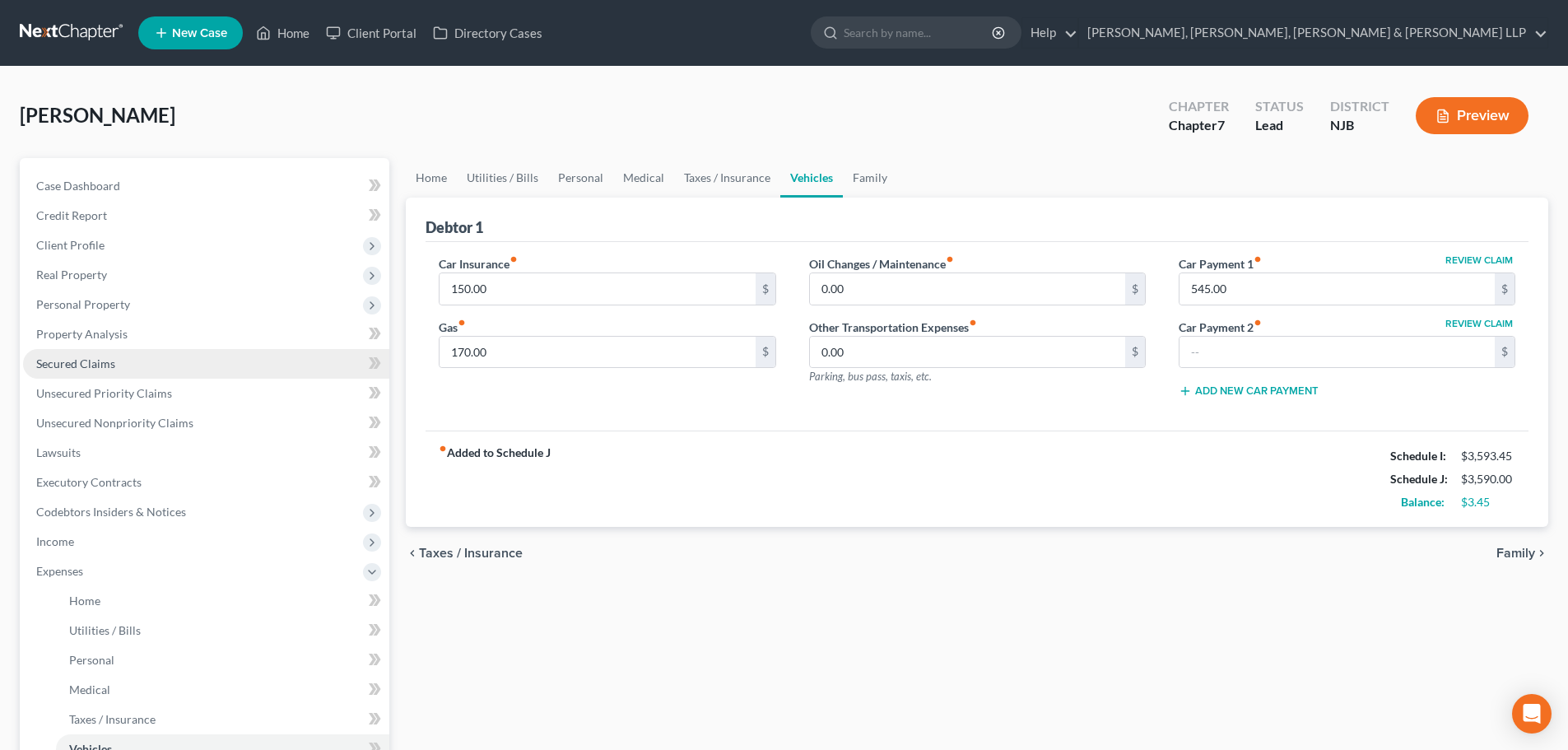
click at [144, 372] on link "Secured Claims" at bounding box center [206, 363] width 367 height 29
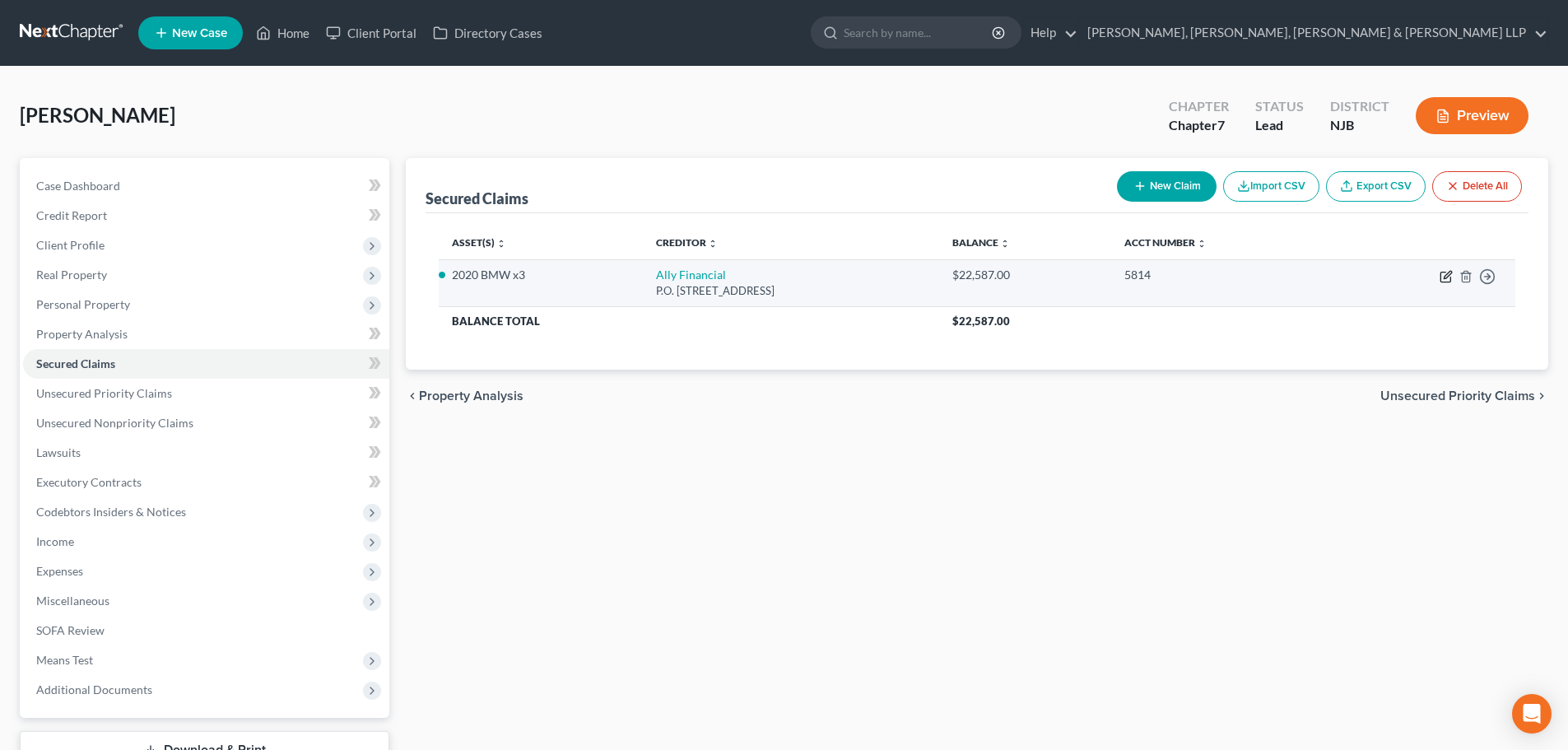
click at [1442, 275] on icon "button" at bounding box center [1446, 276] width 13 height 13
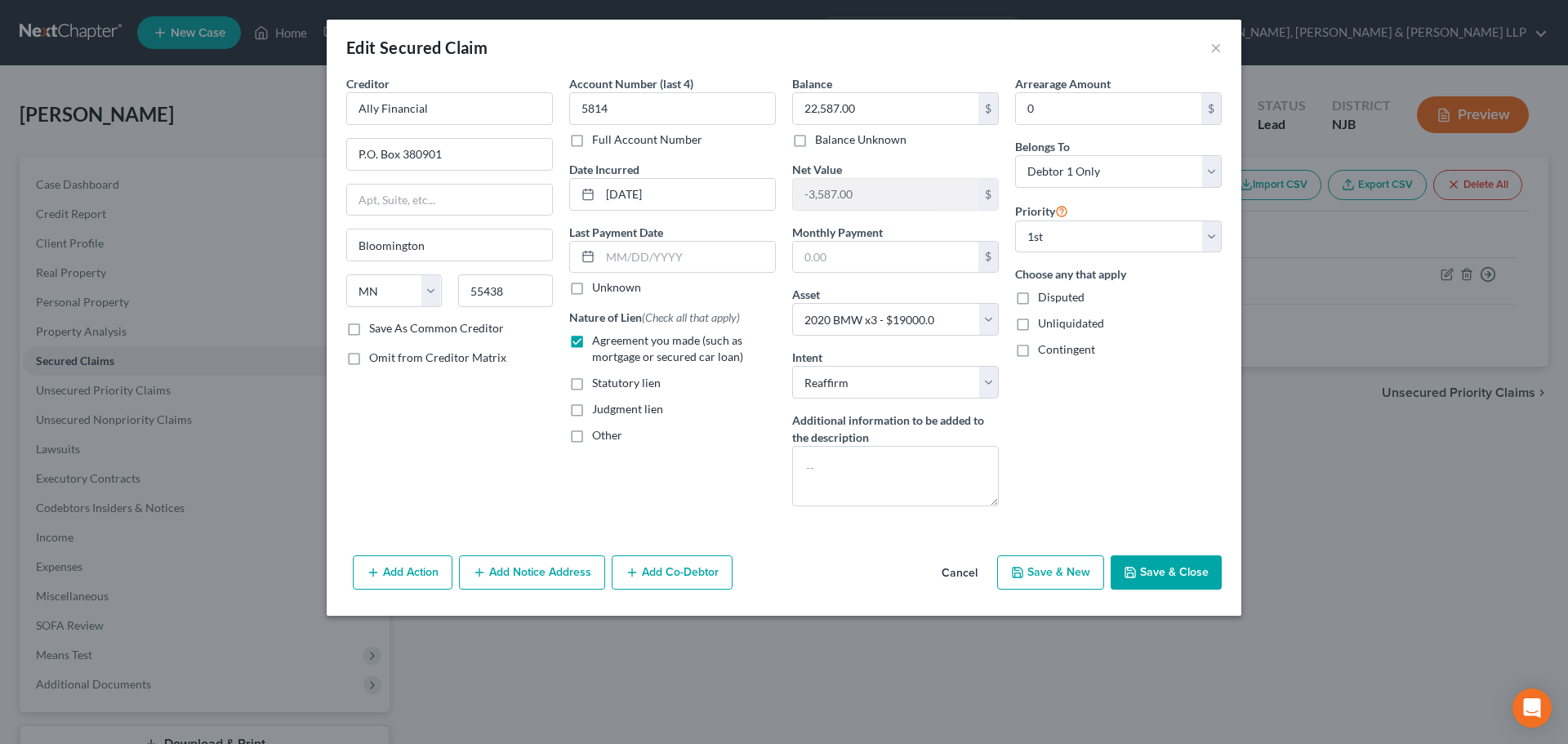
click at [1166, 566] on button "Save & Close" at bounding box center [1166, 572] width 111 height 34
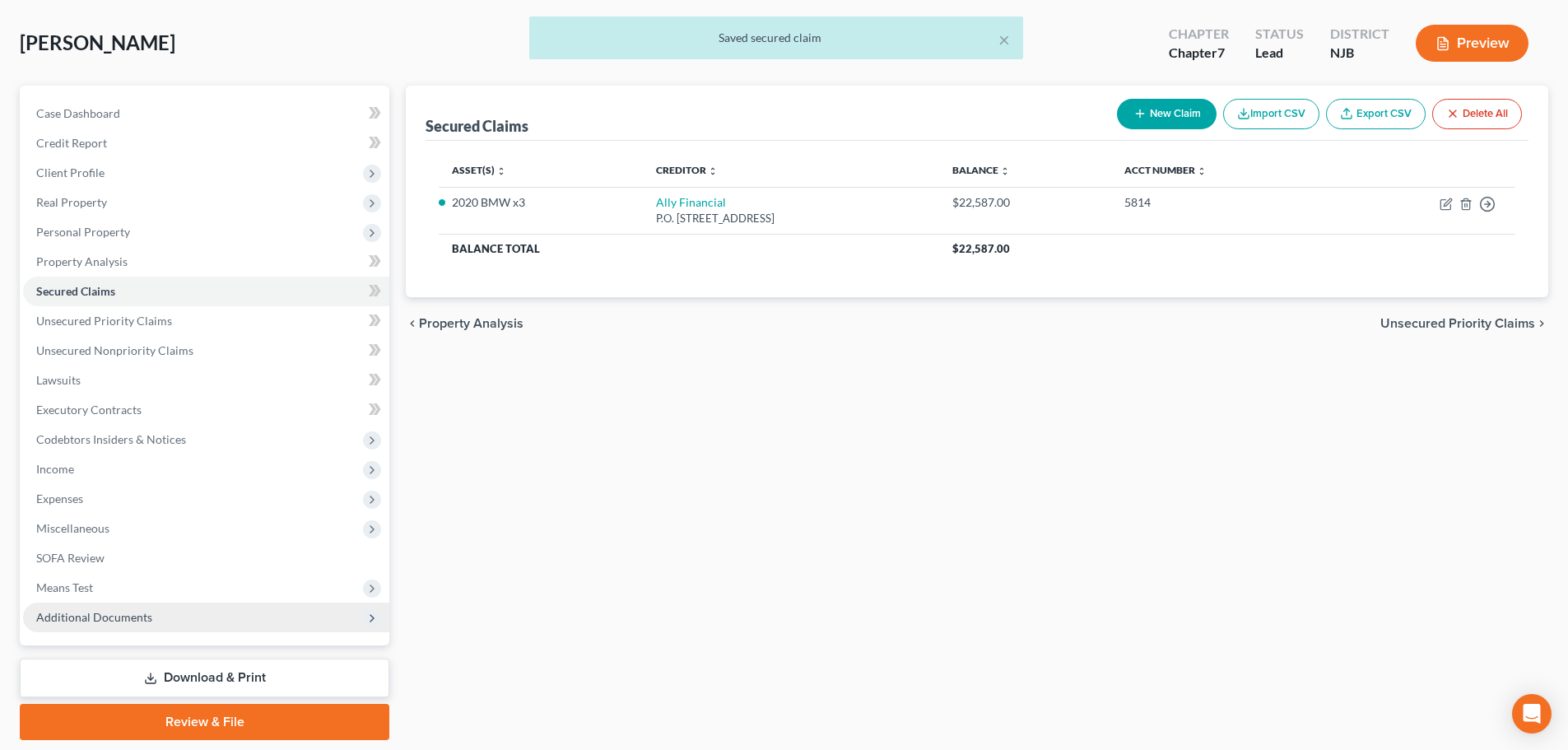
scroll to position [125, 0]
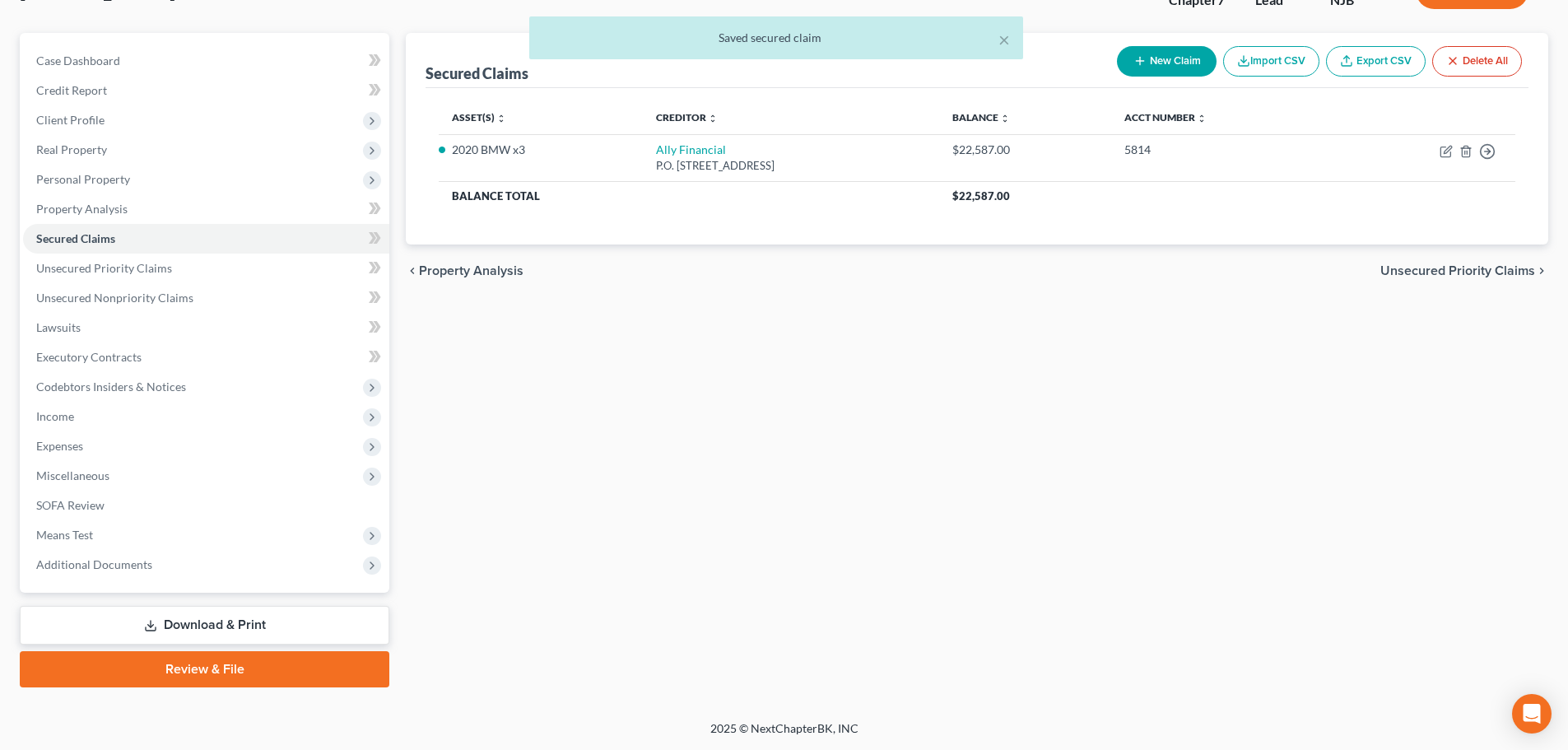
click at [217, 669] on link "Review & File" at bounding box center [204, 669] width 370 height 36
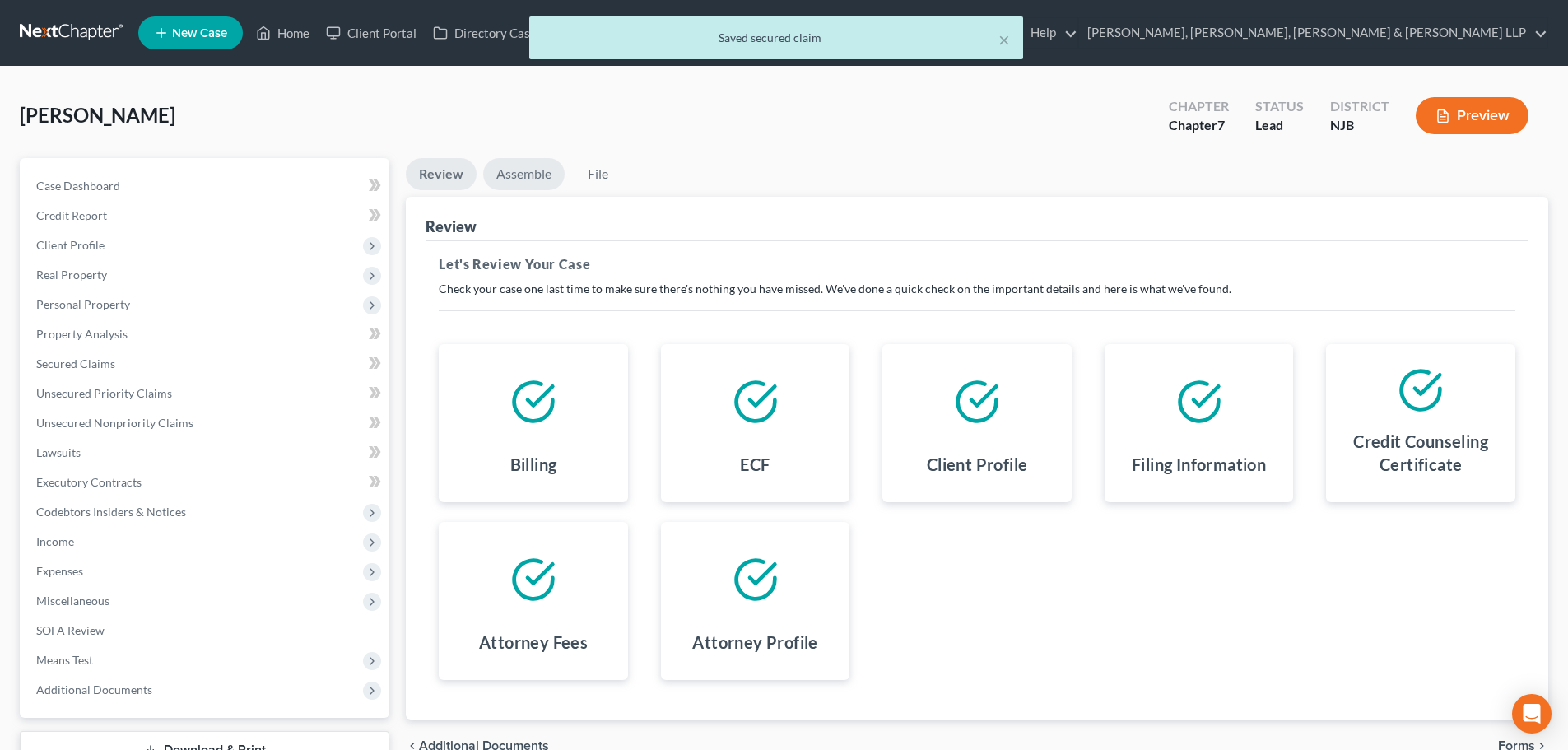
click at [541, 161] on link "Assemble" at bounding box center [523, 174] width 82 height 32
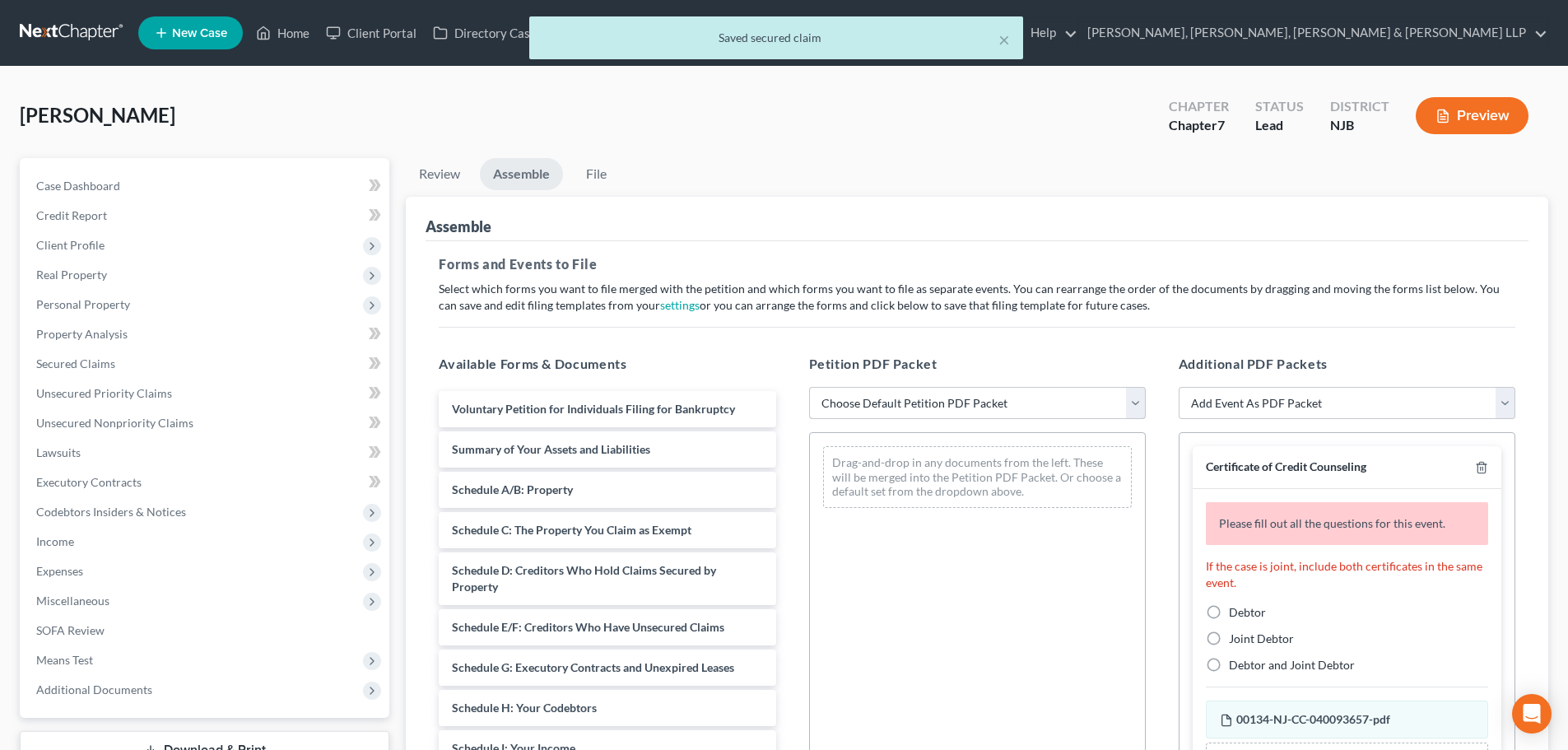
drag, startPoint x: 916, startPoint y: 399, endPoint x: 924, endPoint y: 418, distance: 20.6
click at [916, 399] on select "Choose Default Petition PDF Packet Complete Bankruptcy Petition (all forms and …" at bounding box center [977, 403] width 337 height 33
click at [809, 387] on select "Choose Default Petition PDF Packet Complete Bankruptcy Petition (all forms and …" at bounding box center [977, 403] width 337 height 33
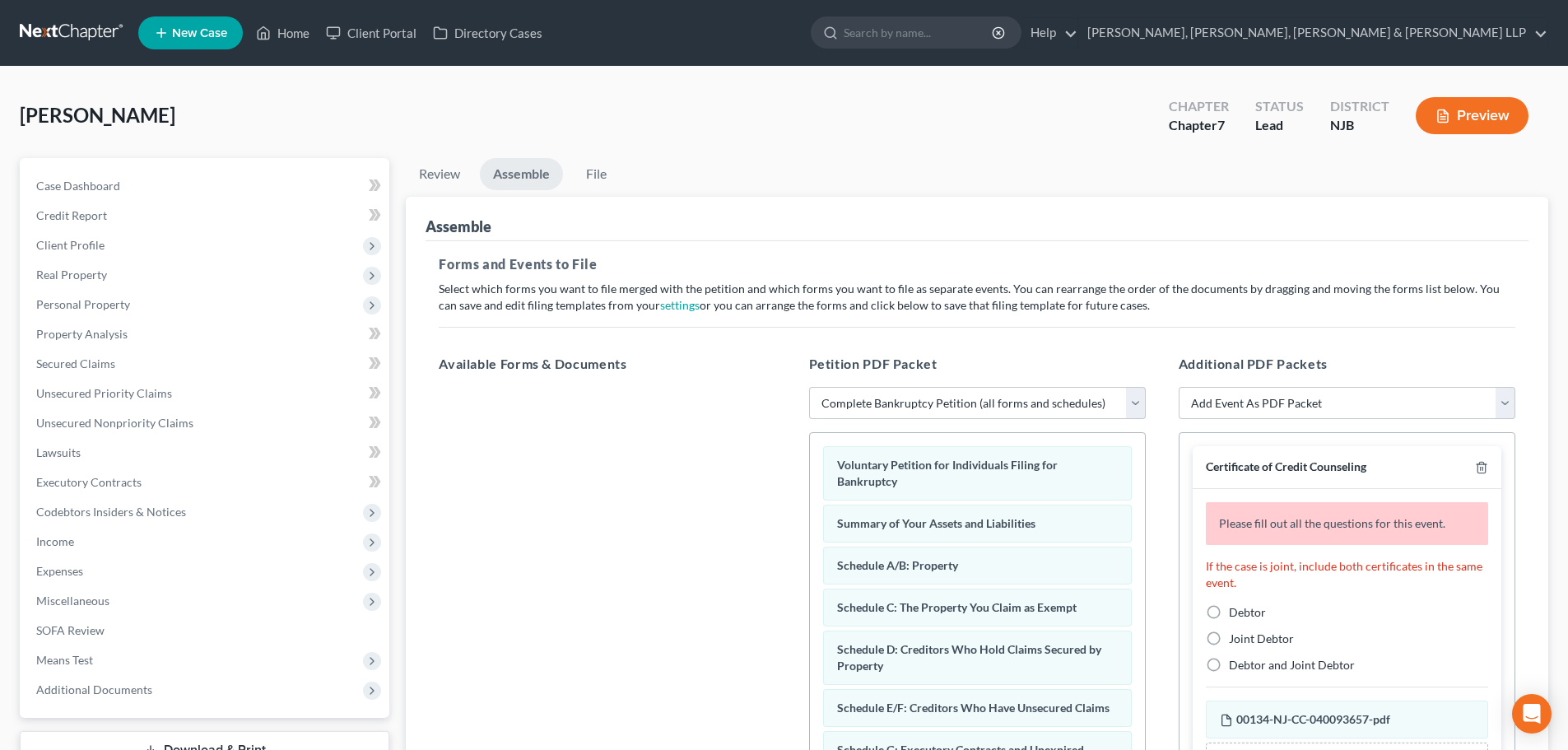
click at [1228, 609] on label "Debtor" at bounding box center [1247, 613] width 37 height 17
click at [1235, 609] on input "Debtor" at bounding box center [1240, 609] width 11 height 11
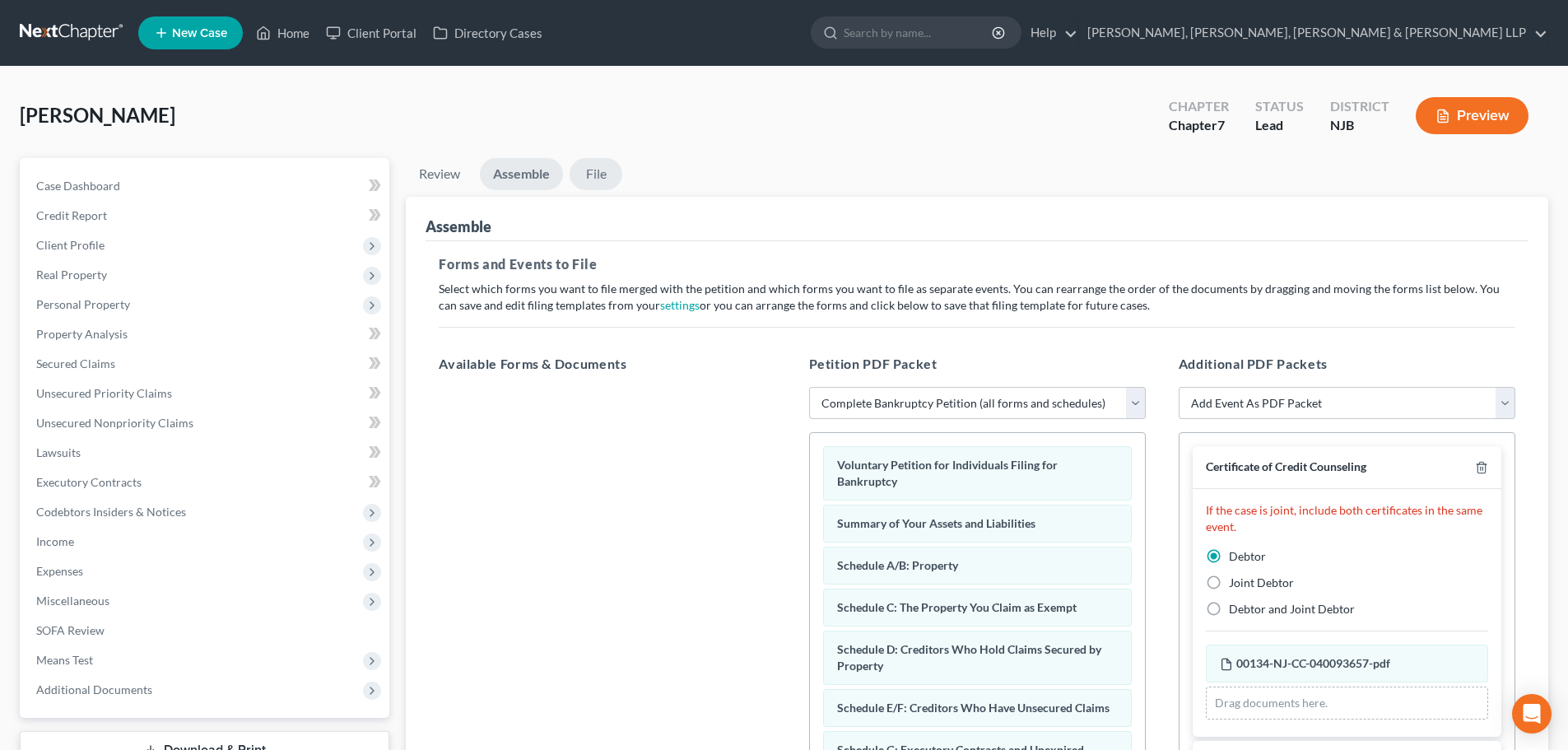
click at [613, 180] on link "File" at bounding box center [596, 174] width 53 height 32
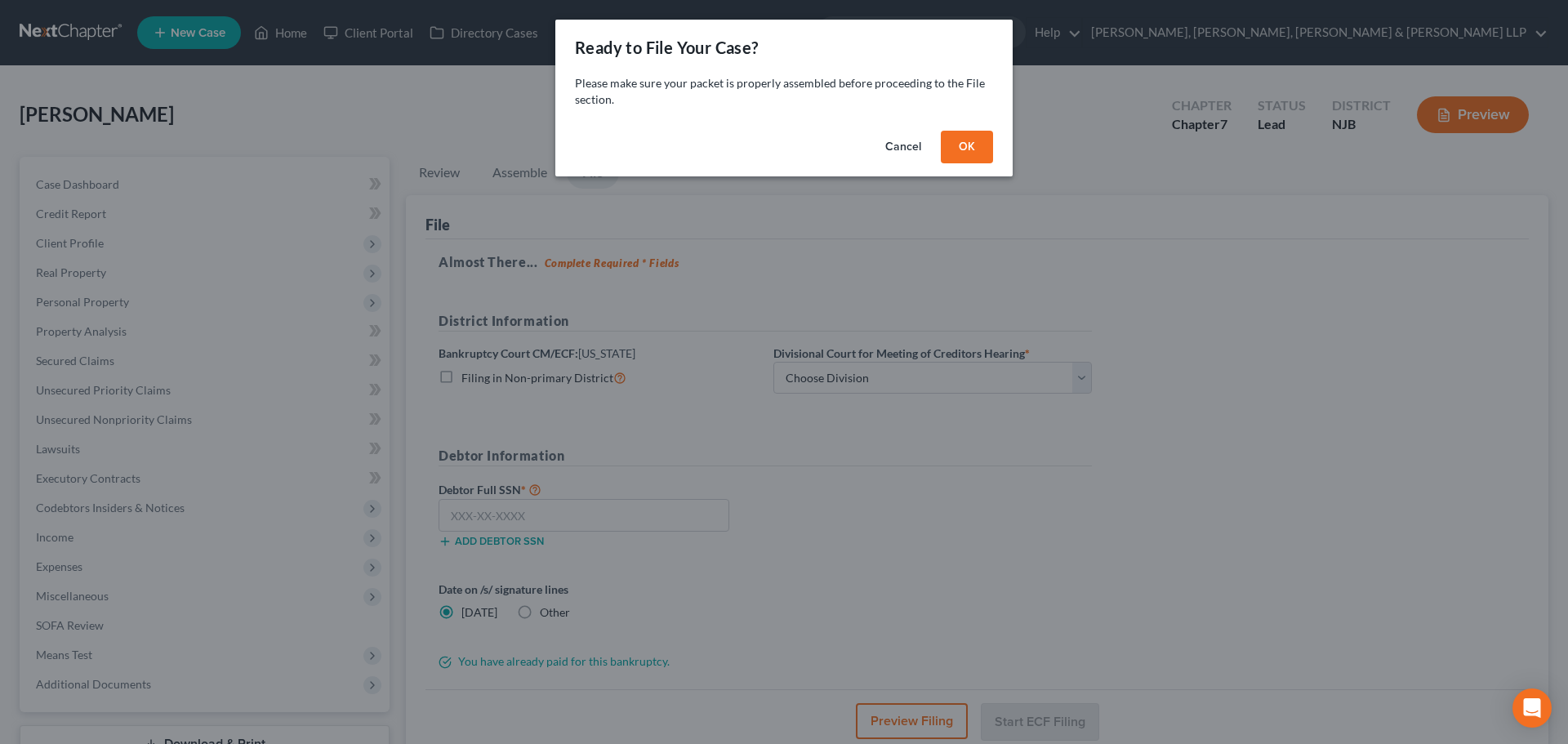
click at [987, 150] on button "OK" at bounding box center [966, 146] width 53 height 33
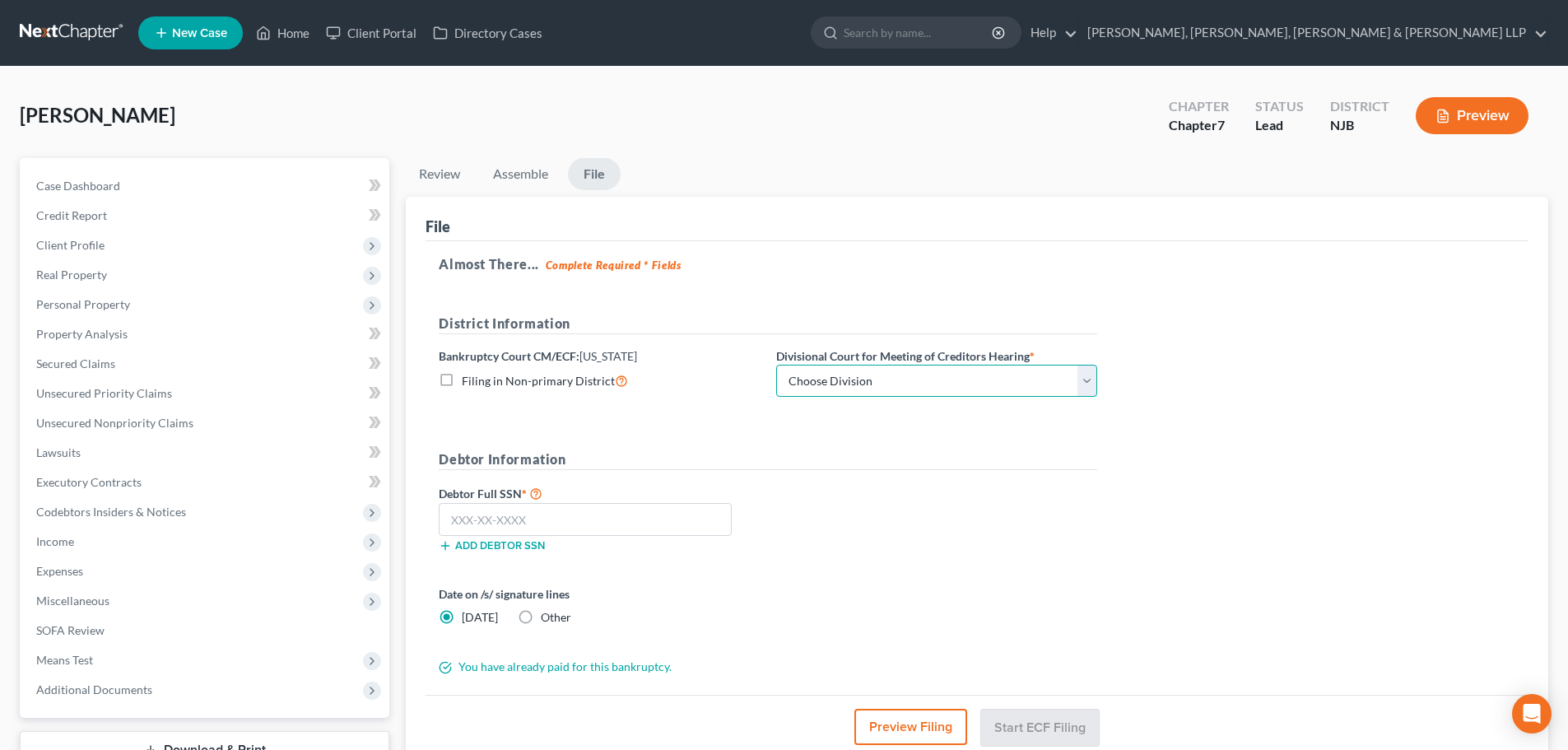
click at [915, 378] on select "Choose Division [GEOGRAPHIC_DATA] [GEOGRAPHIC_DATA]/[GEOGRAPHIC_DATA] [GEOGRAPH…" at bounding box center [936, 381] width 321 height 33
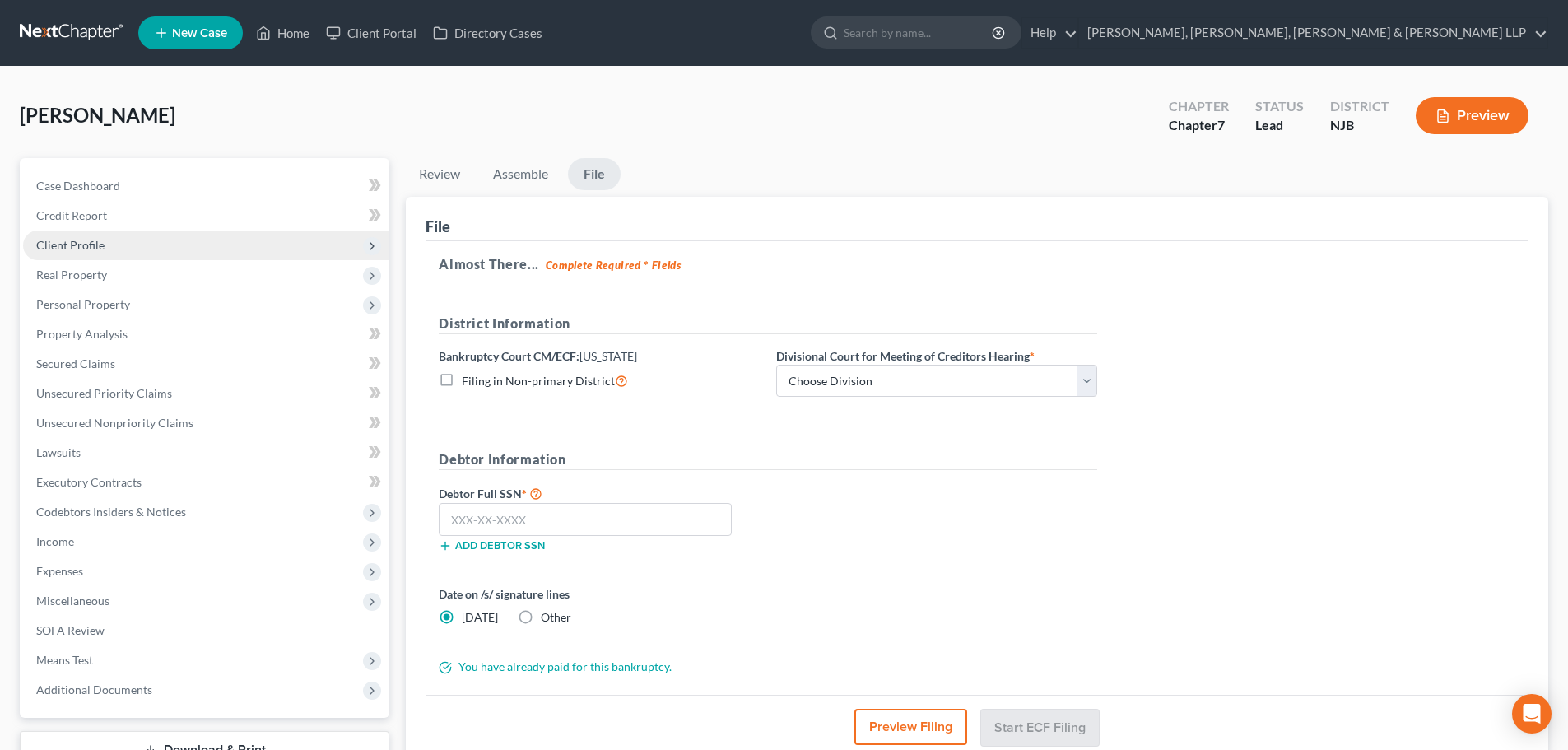
drag, startPoint x: 846, startPoint y: 247, endPoint x: 242, endPoint y: 250, distance: 604.0
click at [846, 247] on div "Almost There... Complete Required * Fields District Information Bankruptcy Cour…" at bounding box center [977, 468] width 1103 height 454
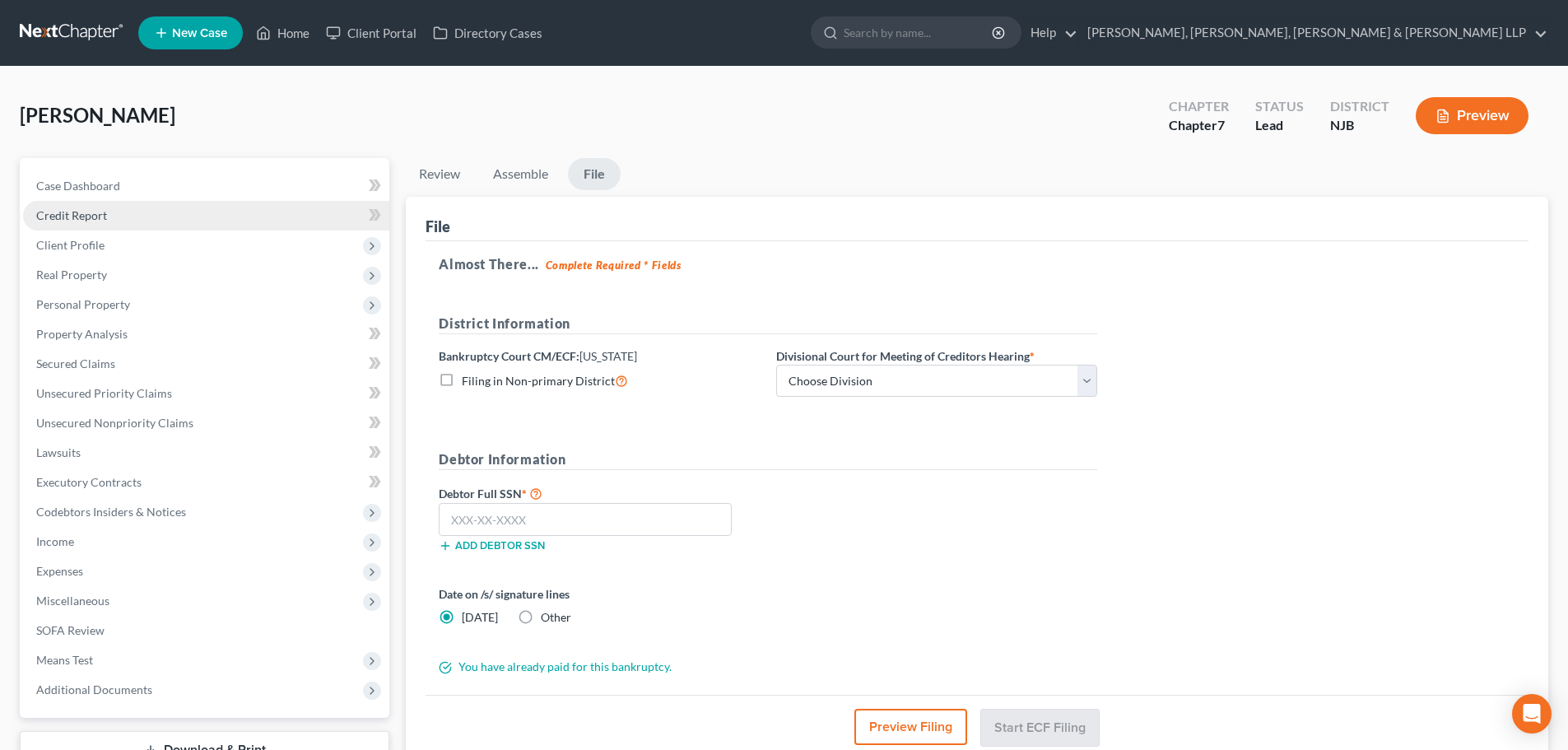
click at [201, 223] on link "Credit Report" at bounding box center [206, 215] width 367 height 29
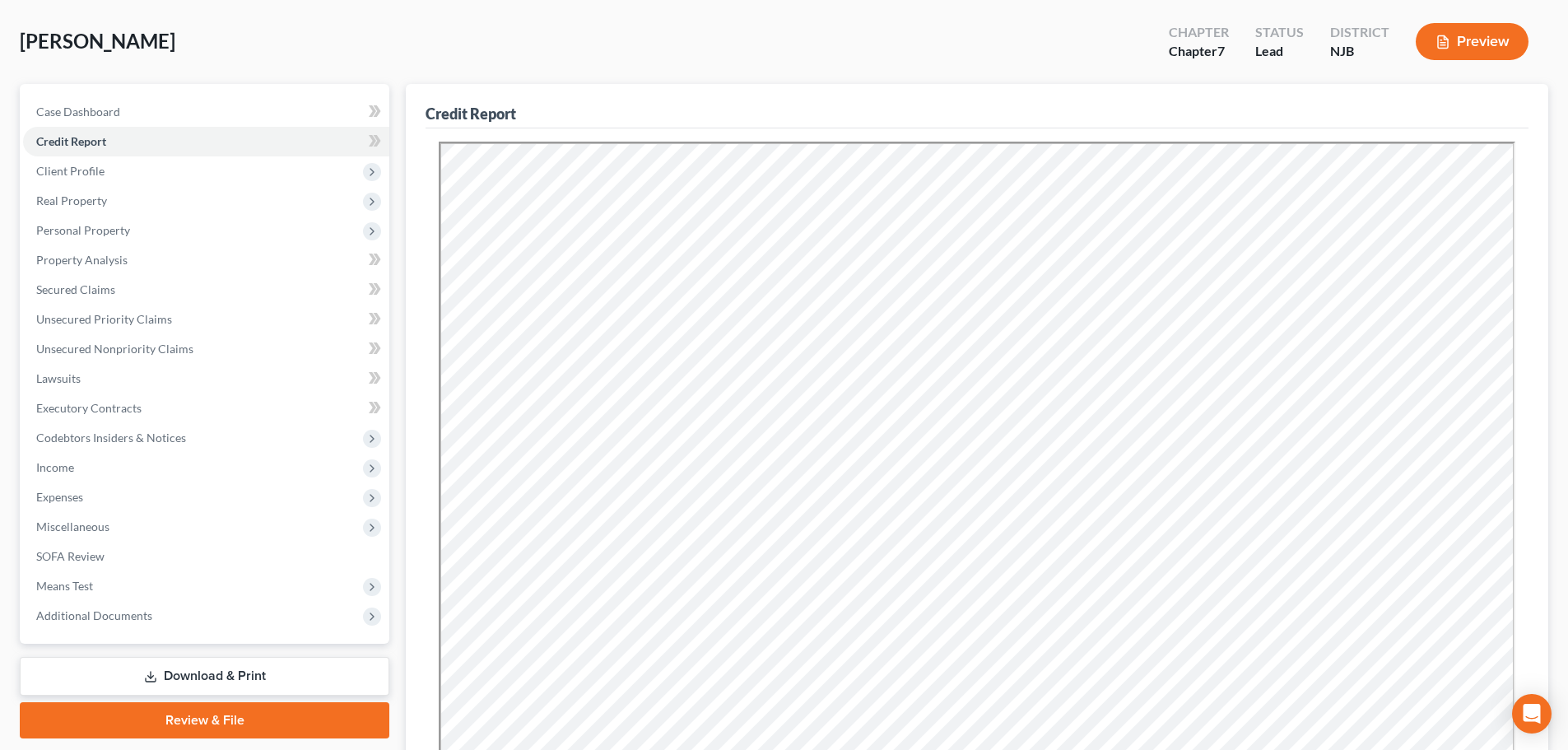
scroll to position [164, 0]
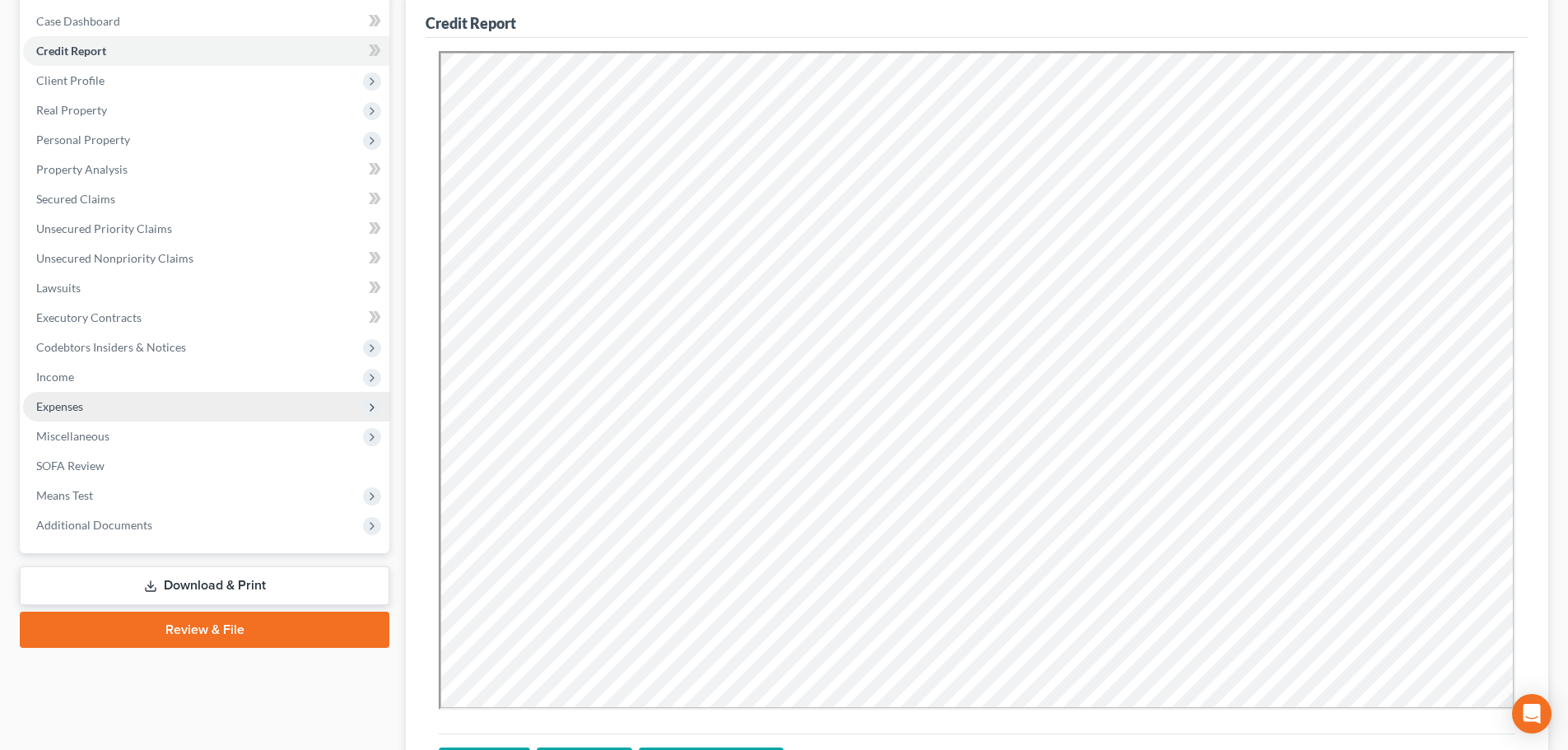
click at [83, 411] on span "Expenses" at bounding box center [60, 406] width 47 height 14
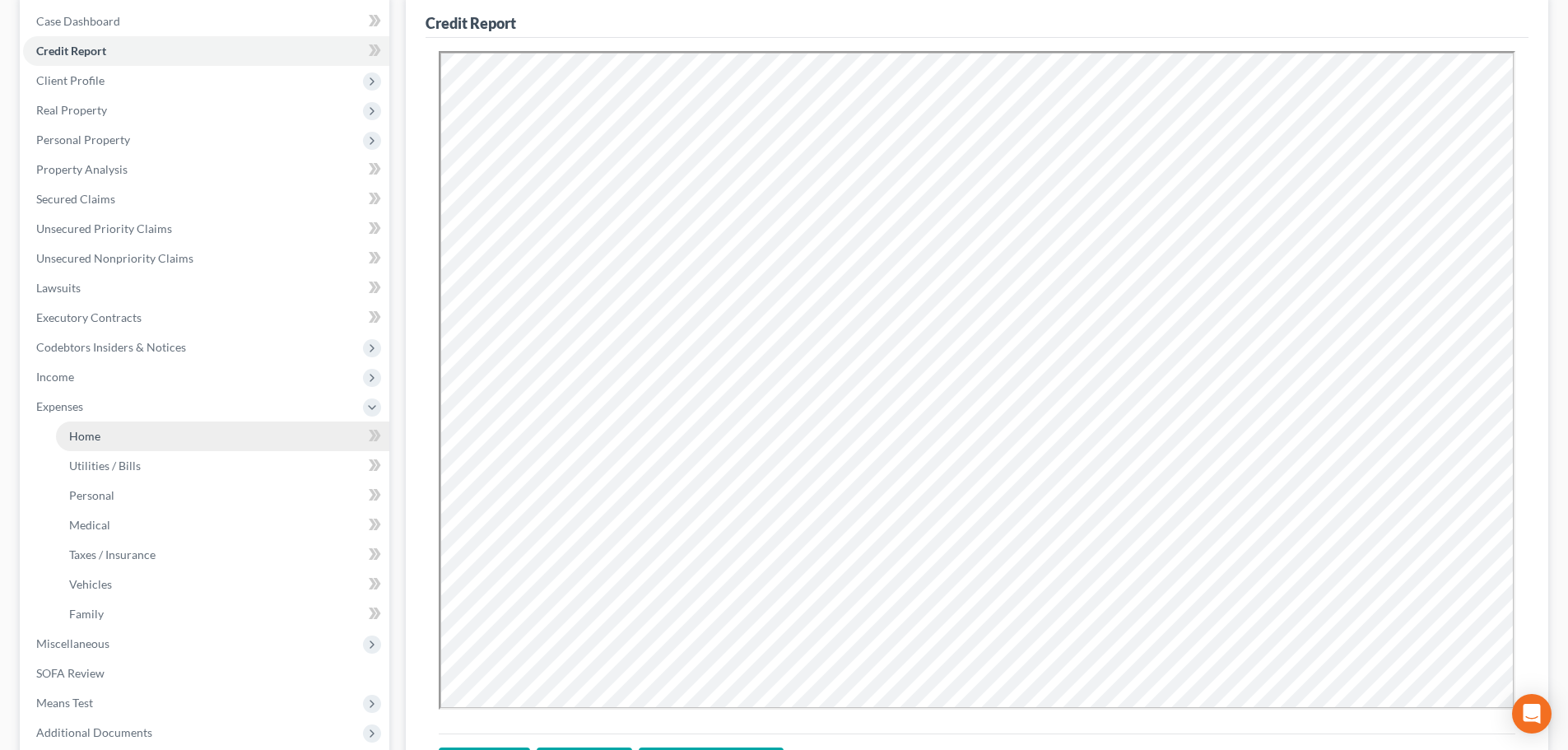
click at [84, 434] on span "Home" at bounding box center [84, 436] width 31 height 14
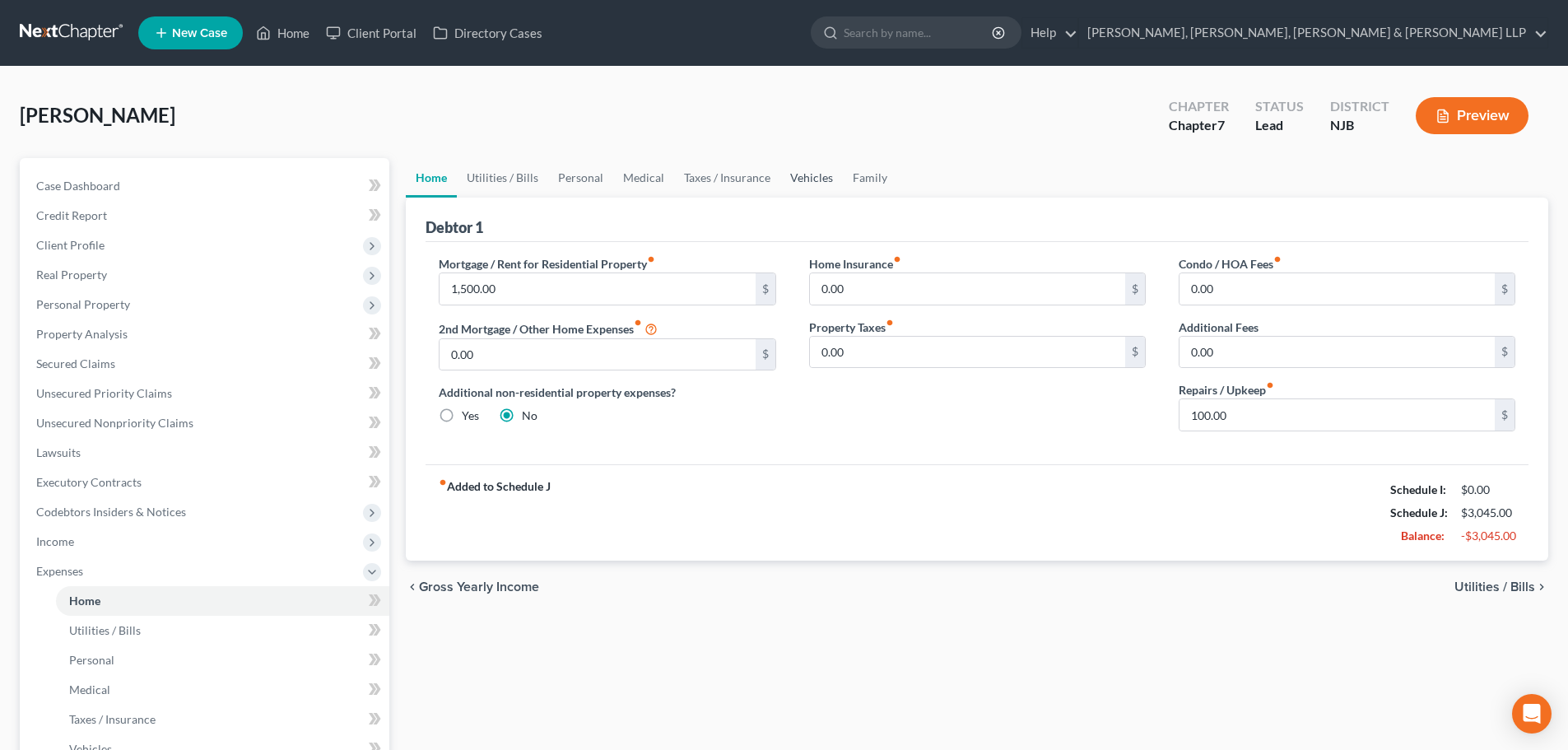
click at [800, 177] on link "Vehicles" at bounding box center [811, 178] width 62 height 40
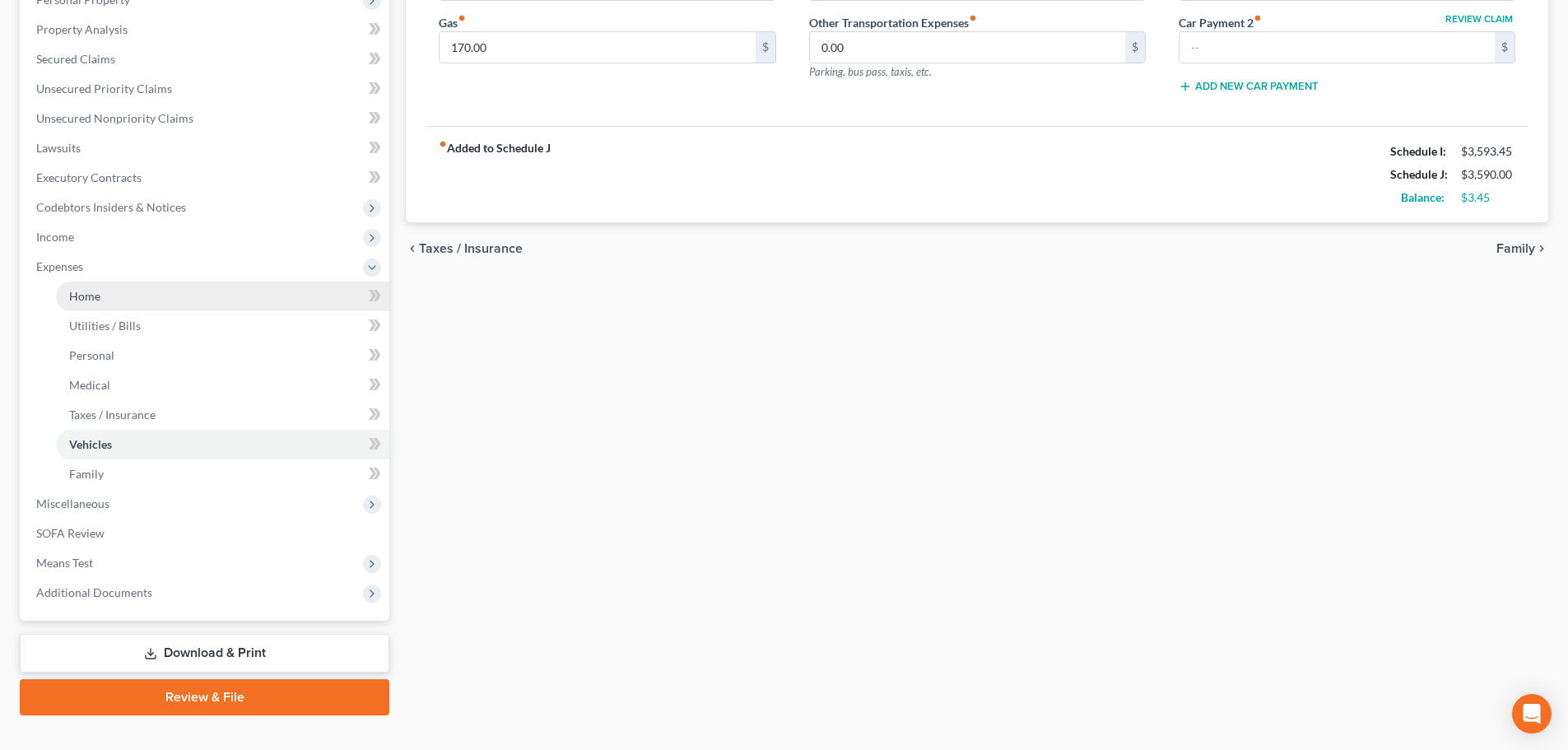
scroll to position [333, 0]
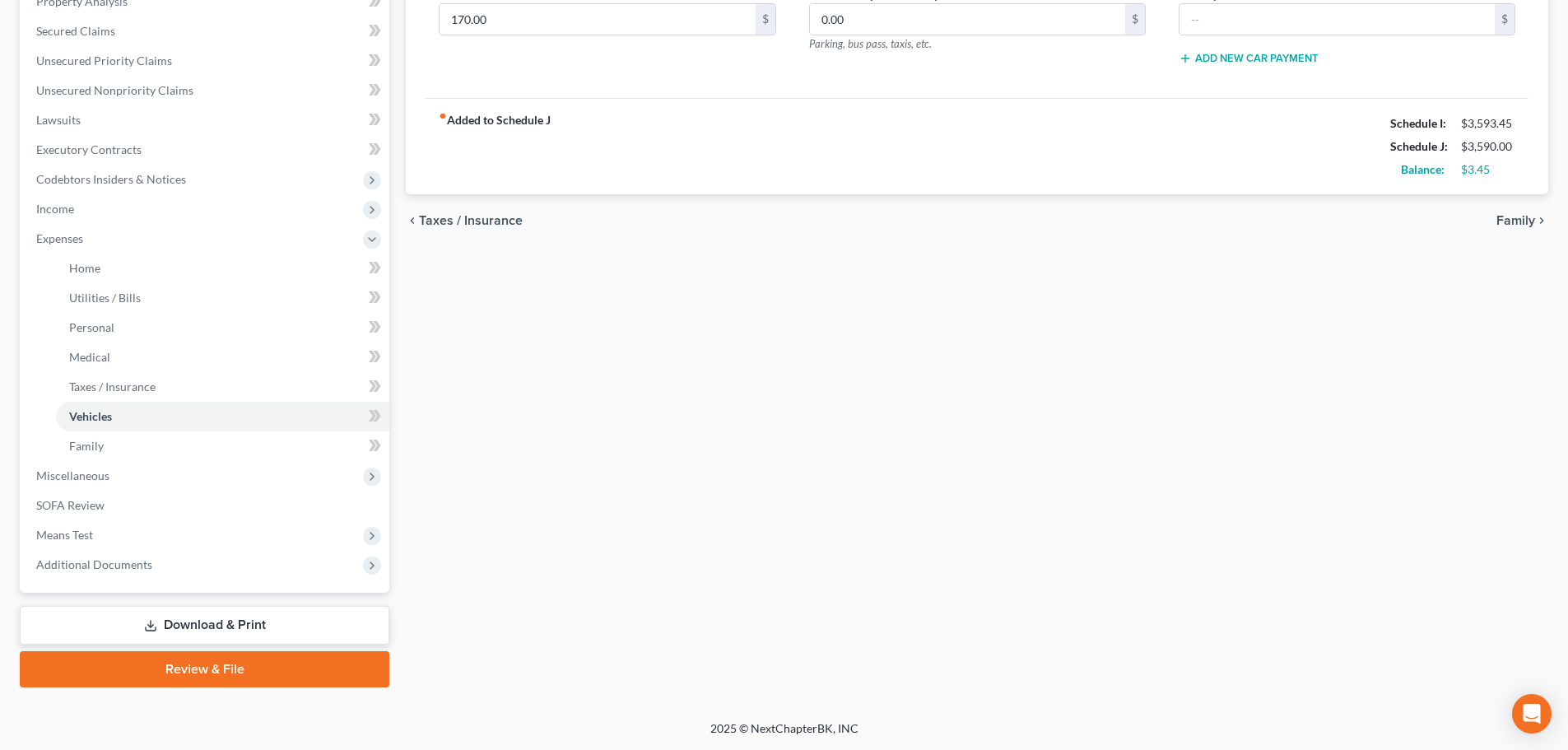
click at [158, 663] on link "Review & File" at bounding box center [204, 669] width 370 height 36
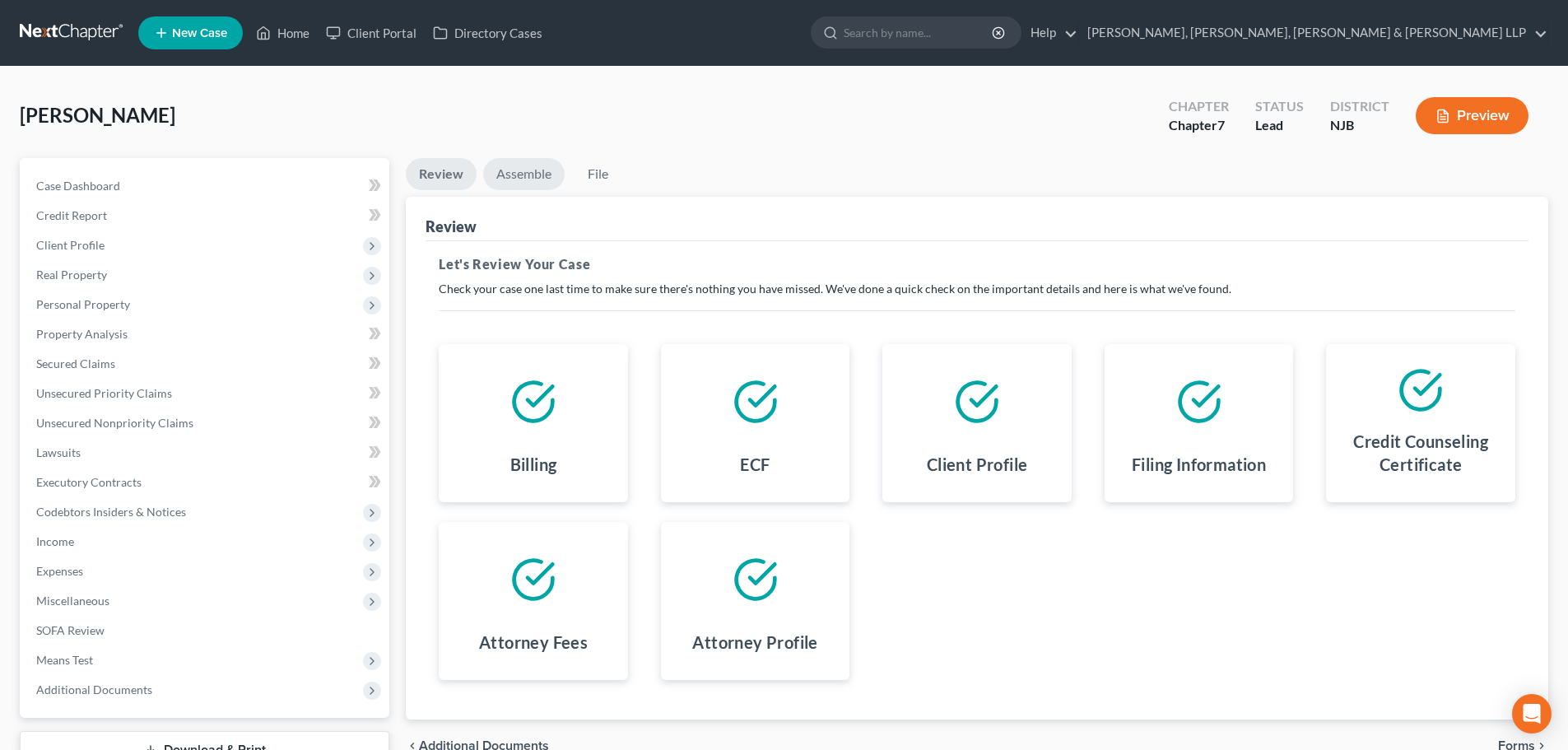
click at [536, 179] on link "Assemble" at bounding box center [523, 174] width 82 height 32
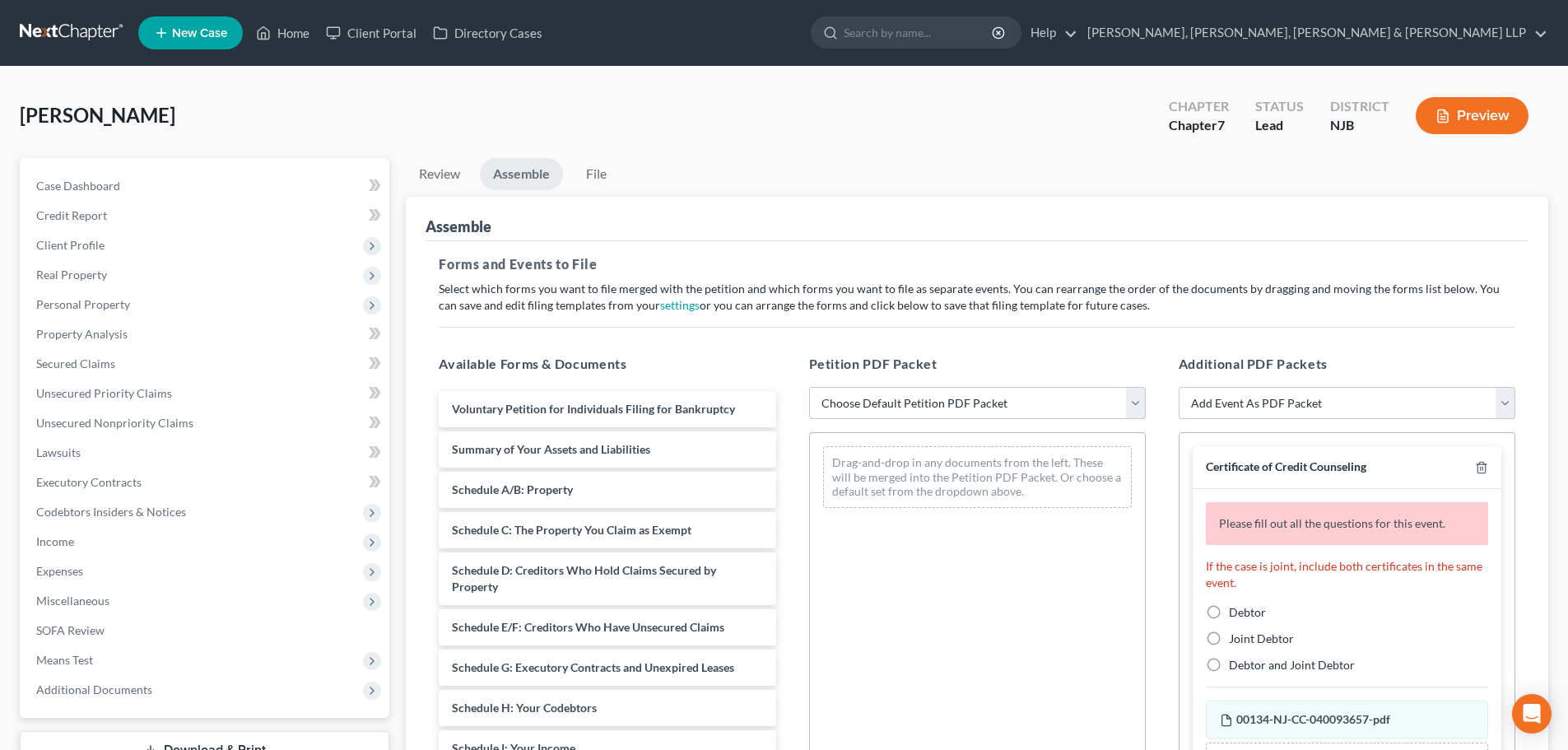
drag, startPoint x: 838, startPoint y: 395, endPoint x: 856, endPoint y: 417, distance: 28.4
click at [838, 395] on select "Choose Default Petition PDF Packet Complete Bankruptcy Petition (all forms and …" at bounding box center [977, 403] width 337 height 33
click at [809, 387] on select "Choose Default Petition PDF Packet Complete Bankruptcy Petition (all forms and …" at bounding box center [977, 403] width 337 height 33
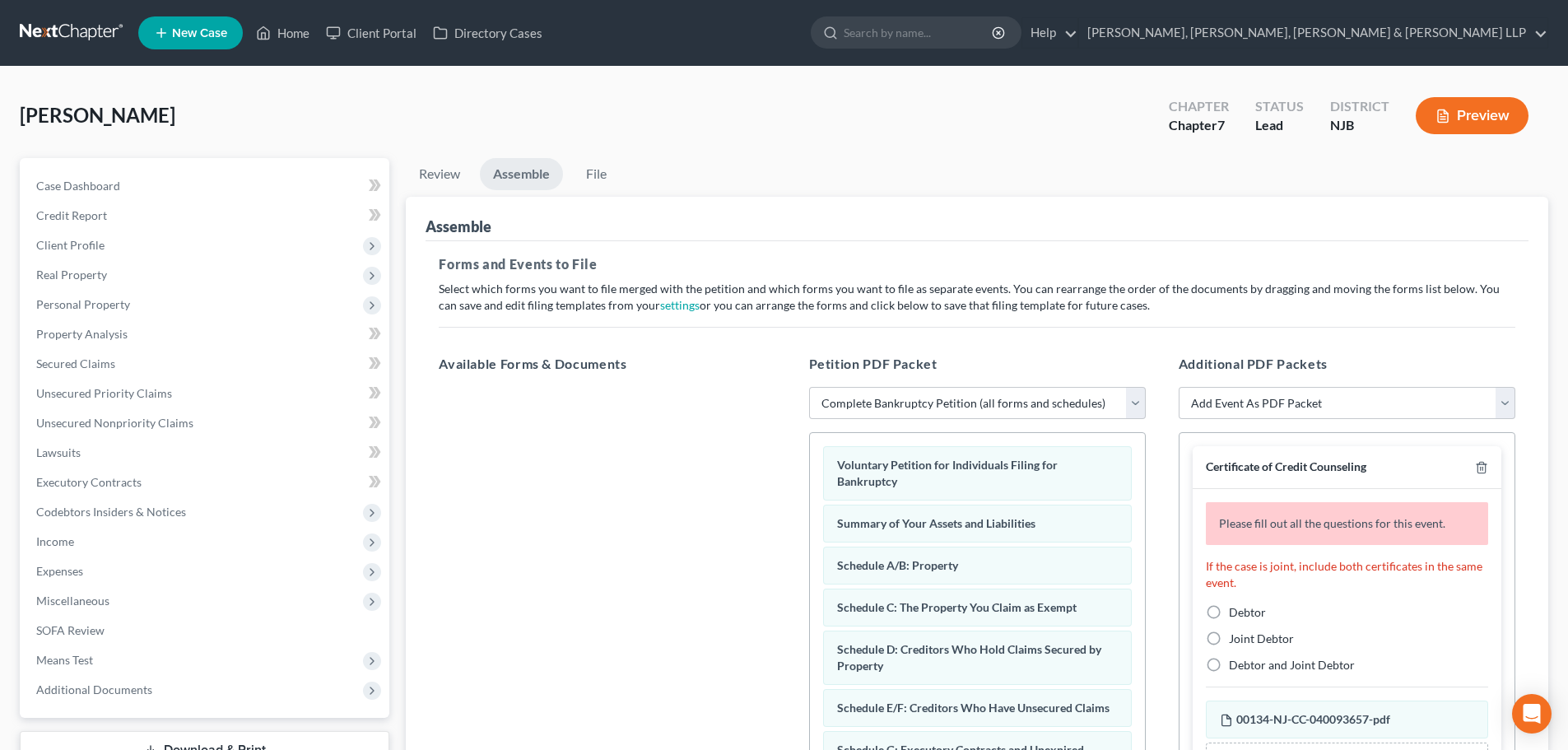
click at [1228, 612] on label "Debtor" at bounding box center [1247, 613] width 37 height 17
click at [1235, 612] on input "Debtor" at bounding box center [1240, 609] width 11 height 11
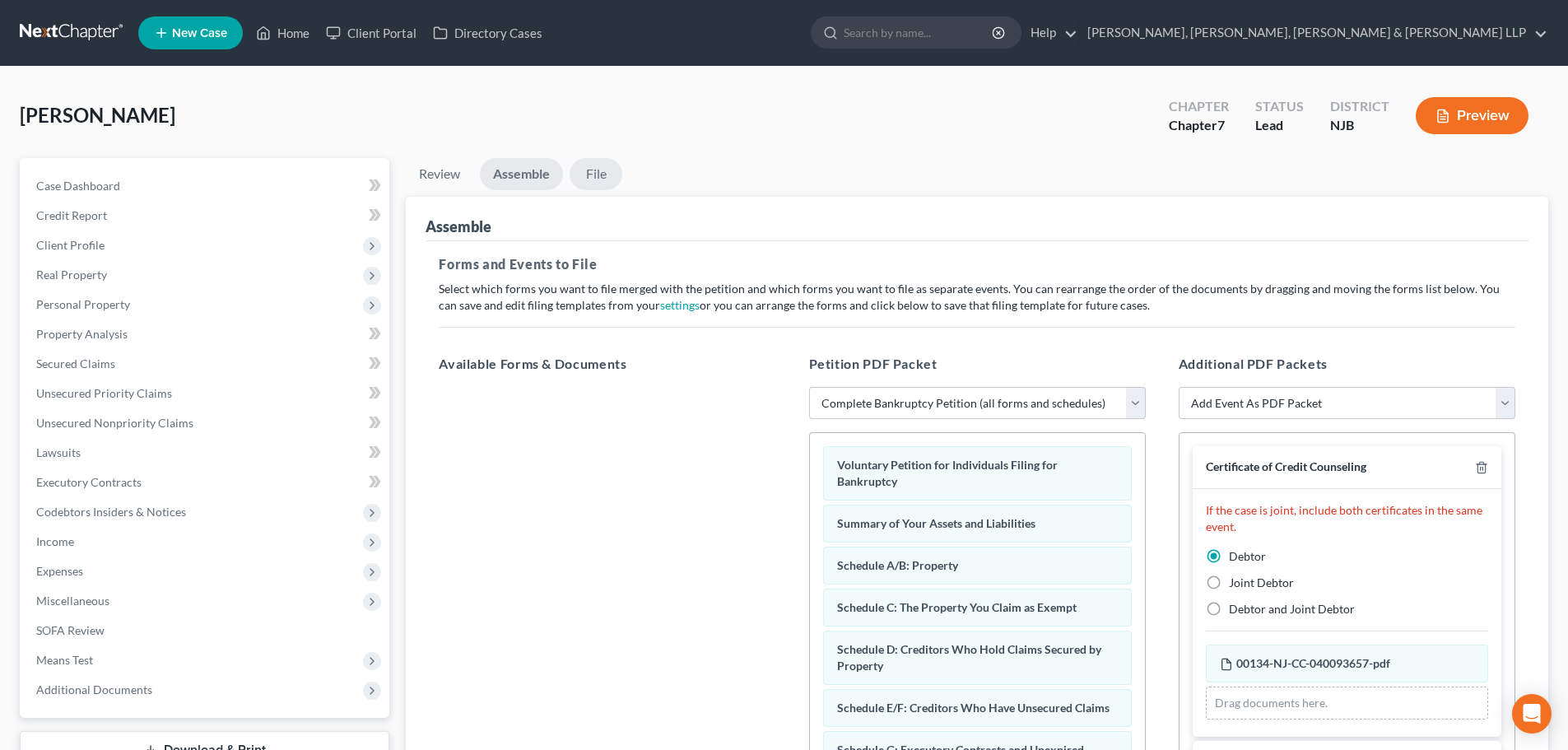
click at [586, 176] on link "File" at bounding box center [596, 174] width 53 height 32
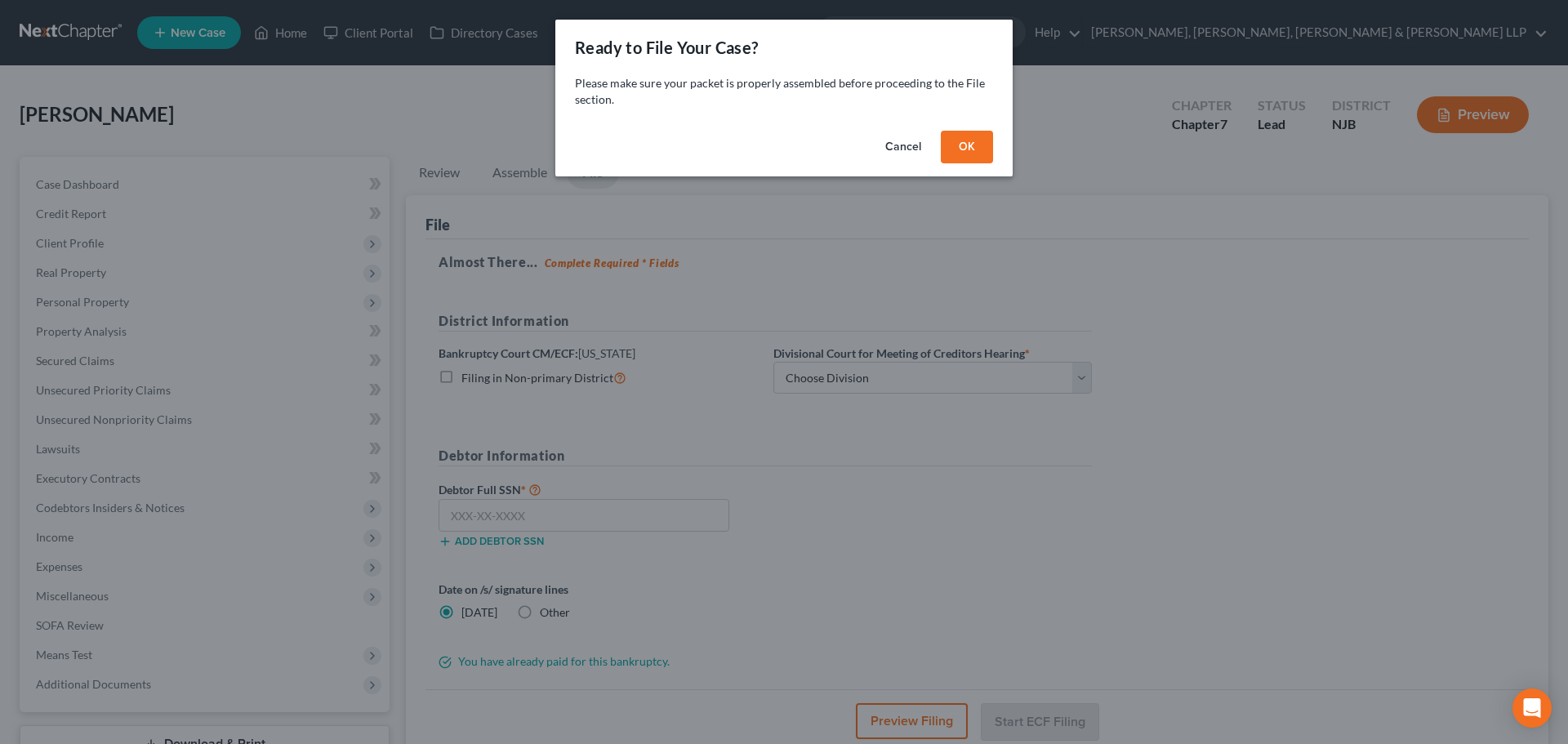
click at [961, 140] on button "OK" at bounding box center [966, 146] width 53 height 33
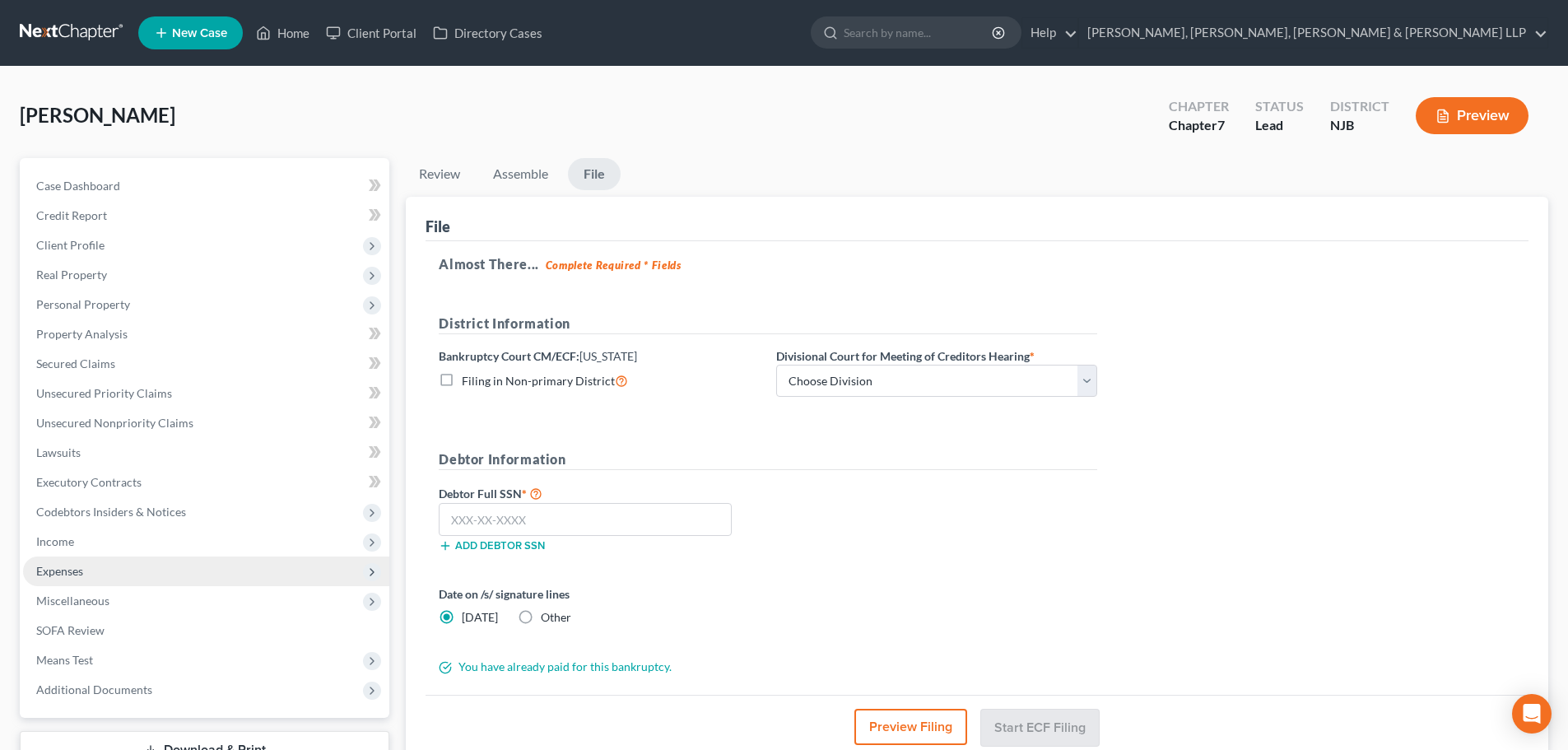
click at [105, 581] on span "Expenses" at bounding box center [206, 571] width 367 height 29
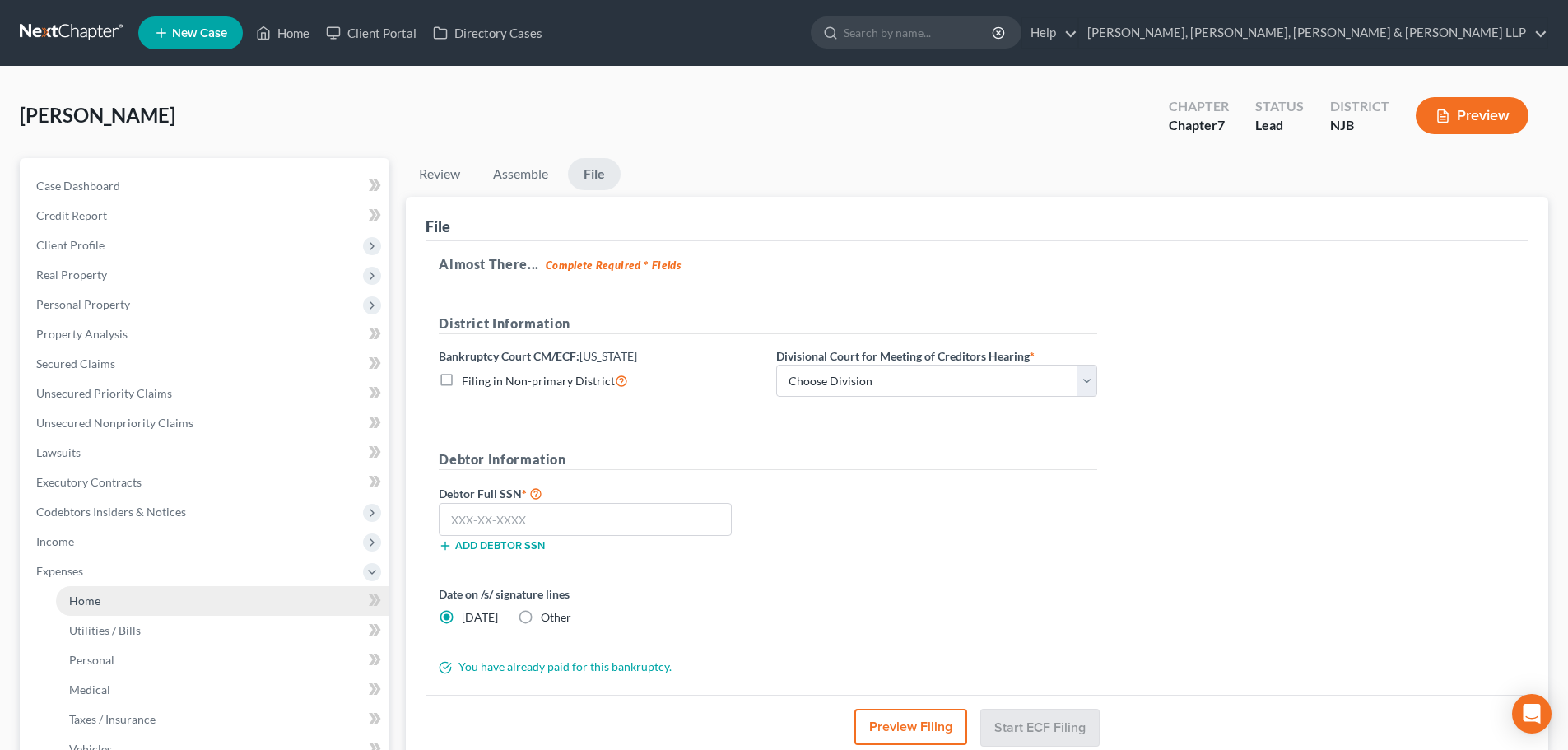
click at [104, 597] on link "Home" at bounding box center [222, 601] width 334 height 29
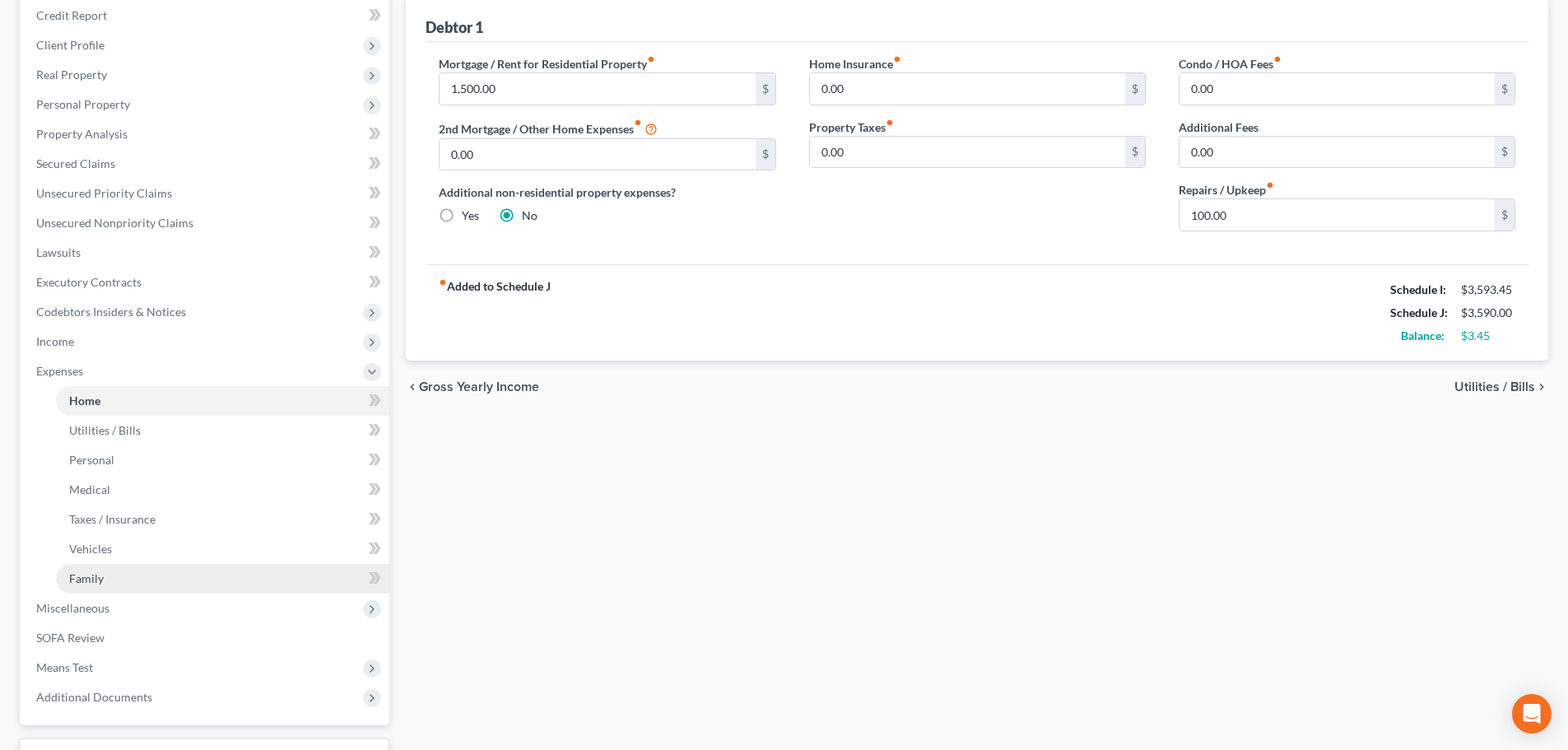
scroll to position [247, 0]
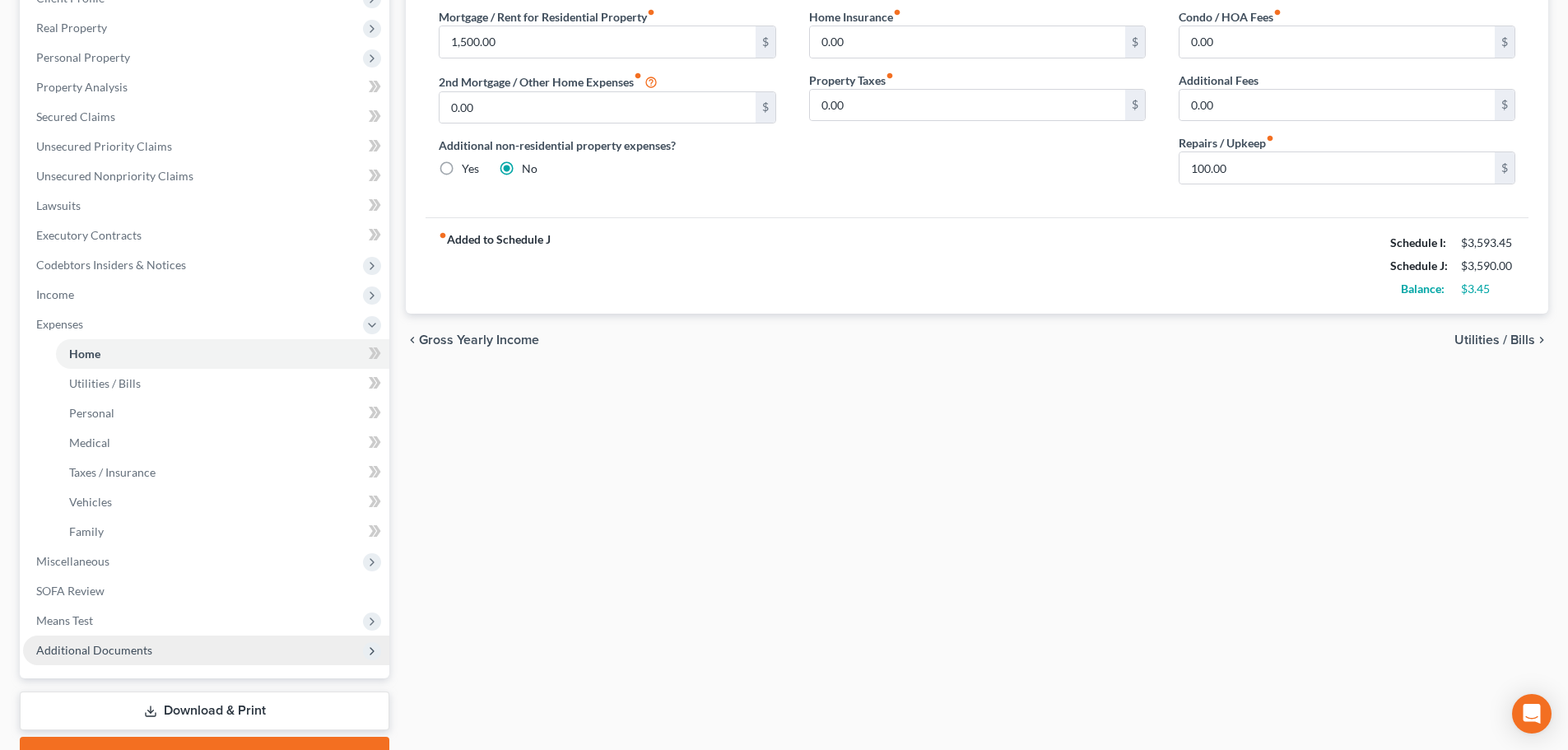
click at [121, 653] on span "Additional Documents" at bounding box center [94, 650] width 116 height 14
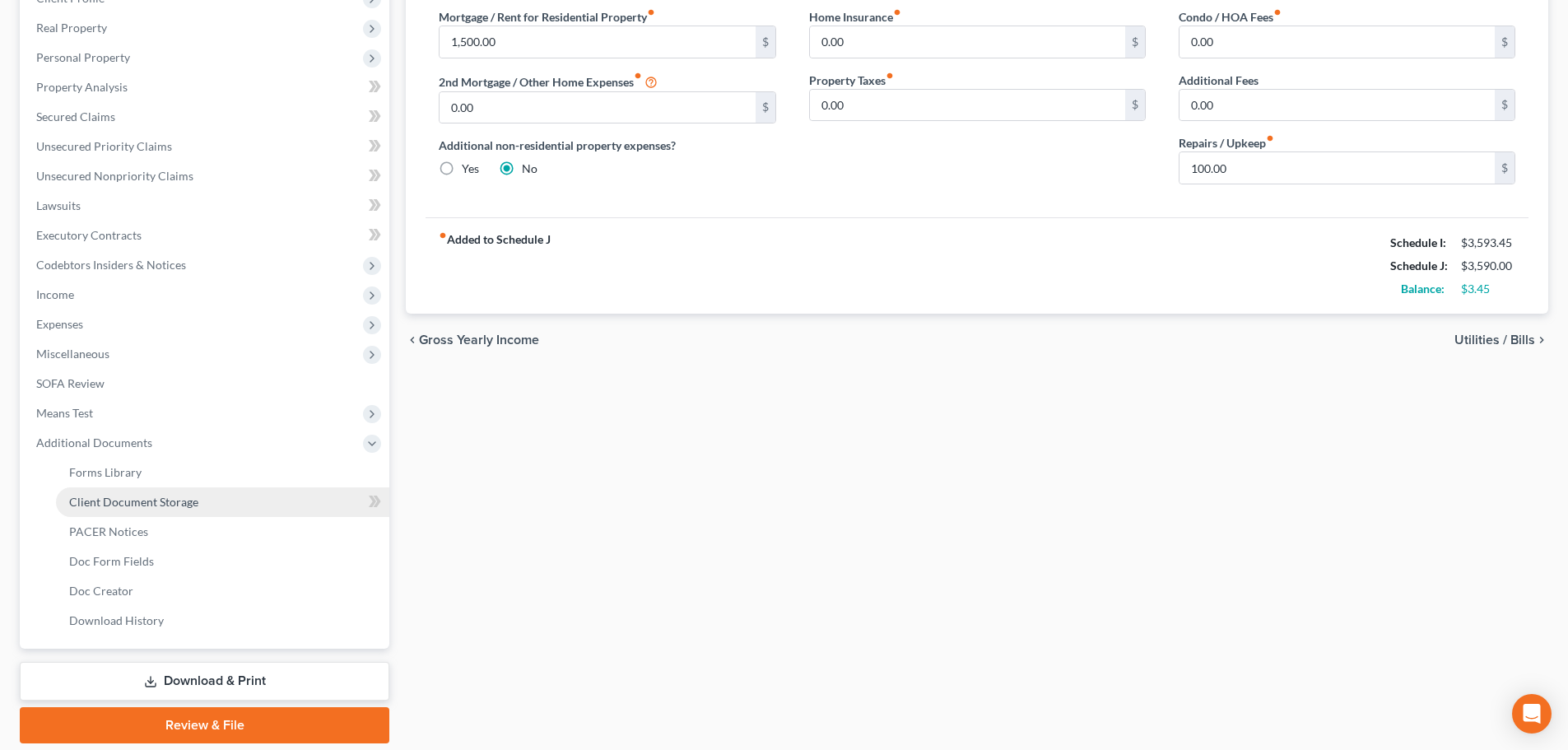
click at [194, 496] on span "Client Document Storage" at bounding box center [133, 501] width 129 height 14
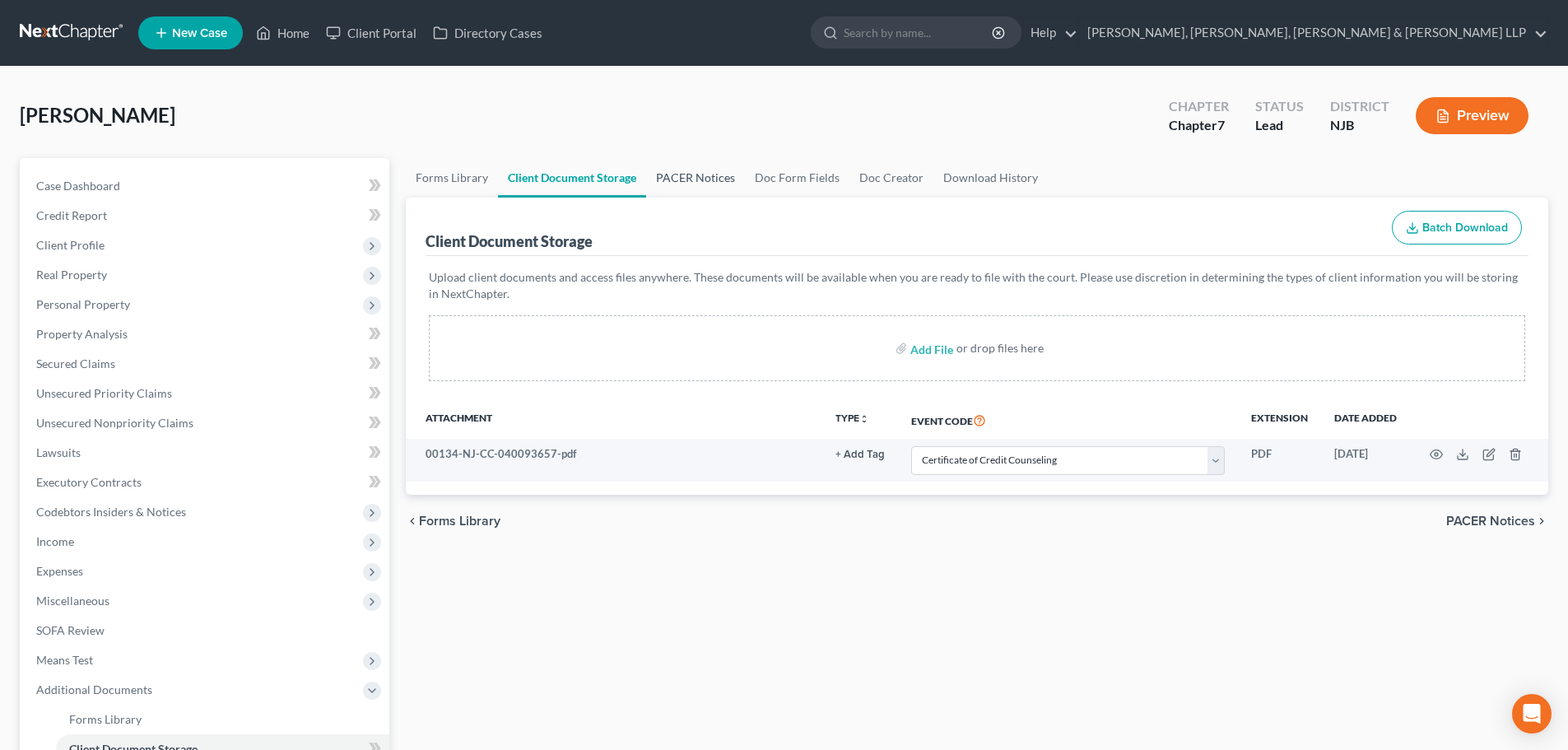
click at [705, 183] on link "PACER Notices" at bounding box center [695, 178] width 99 height 40
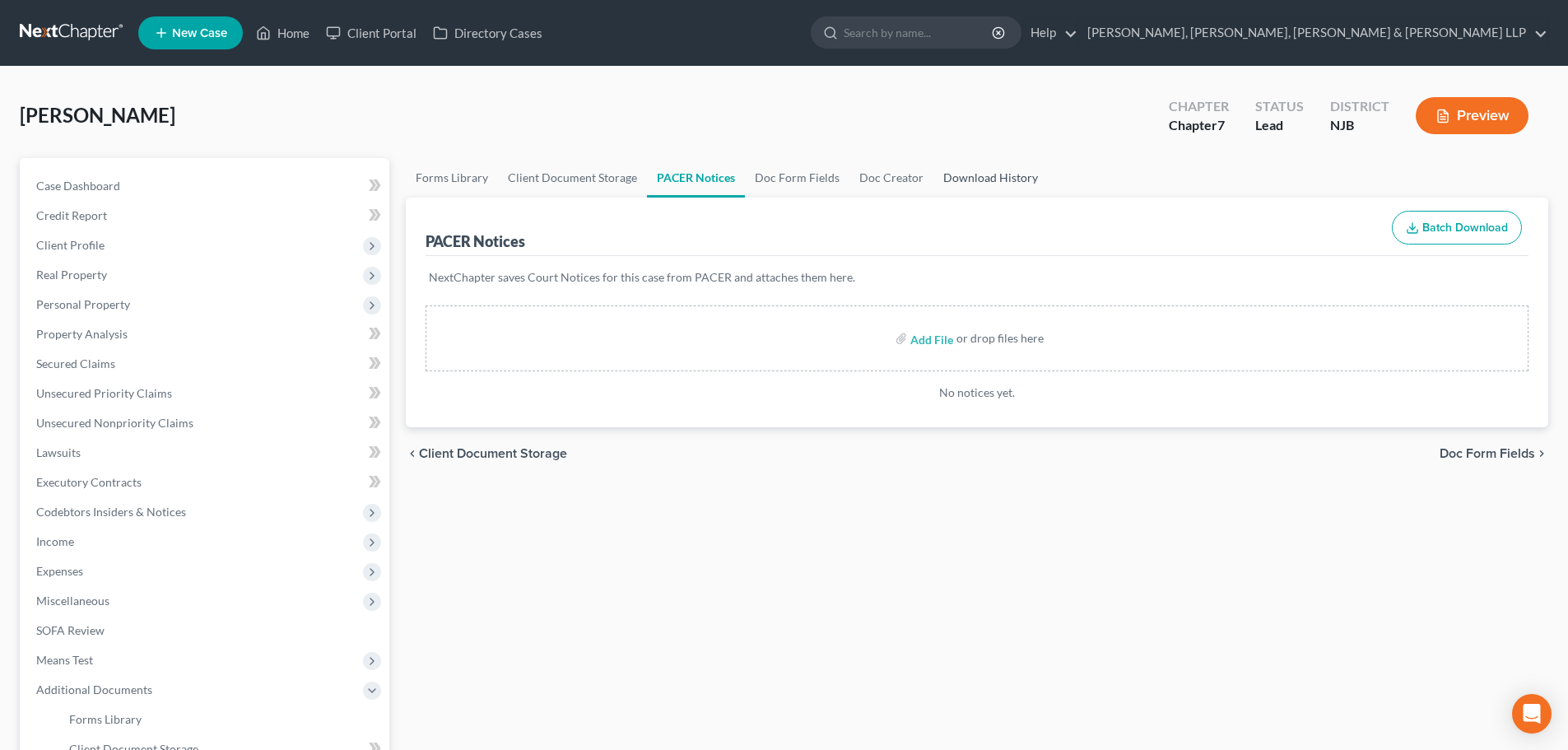
click at [950, 179] on link "Download History" at bounding box center [991, 178] width 115 height 40
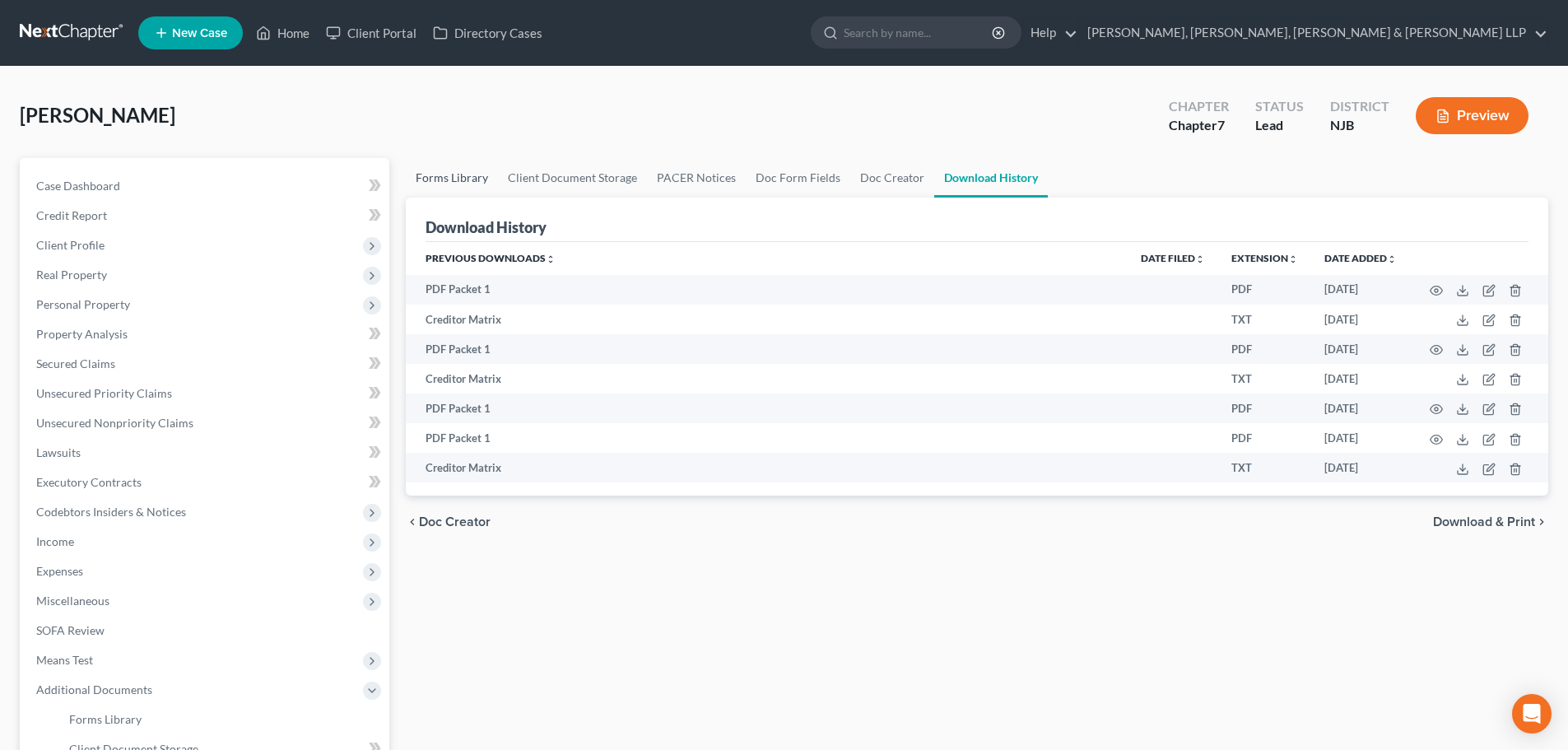
click at [456, 175] on link "Forms Library" at bounding box center [452, 178] width 92 height 40
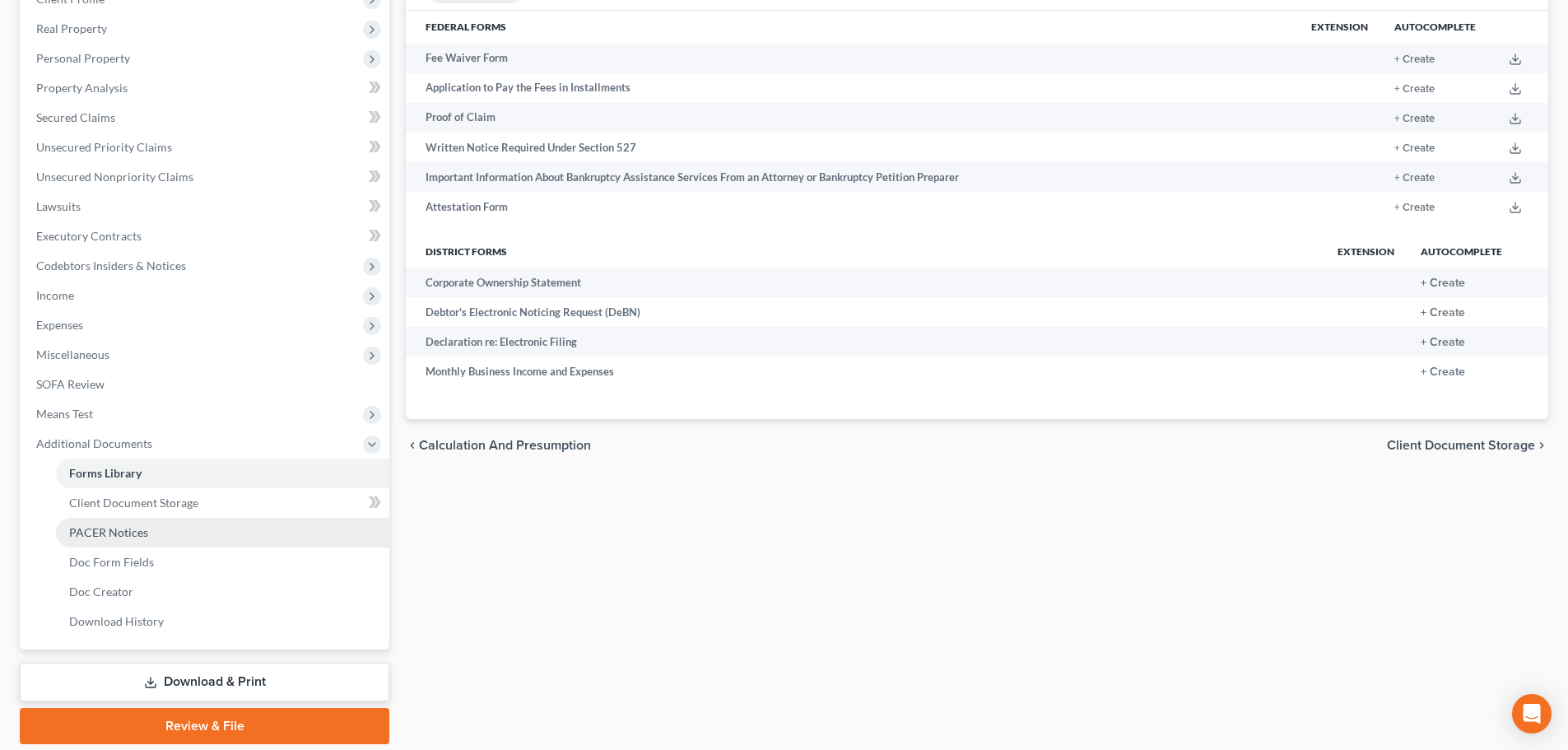
scroll to position [247, 0]
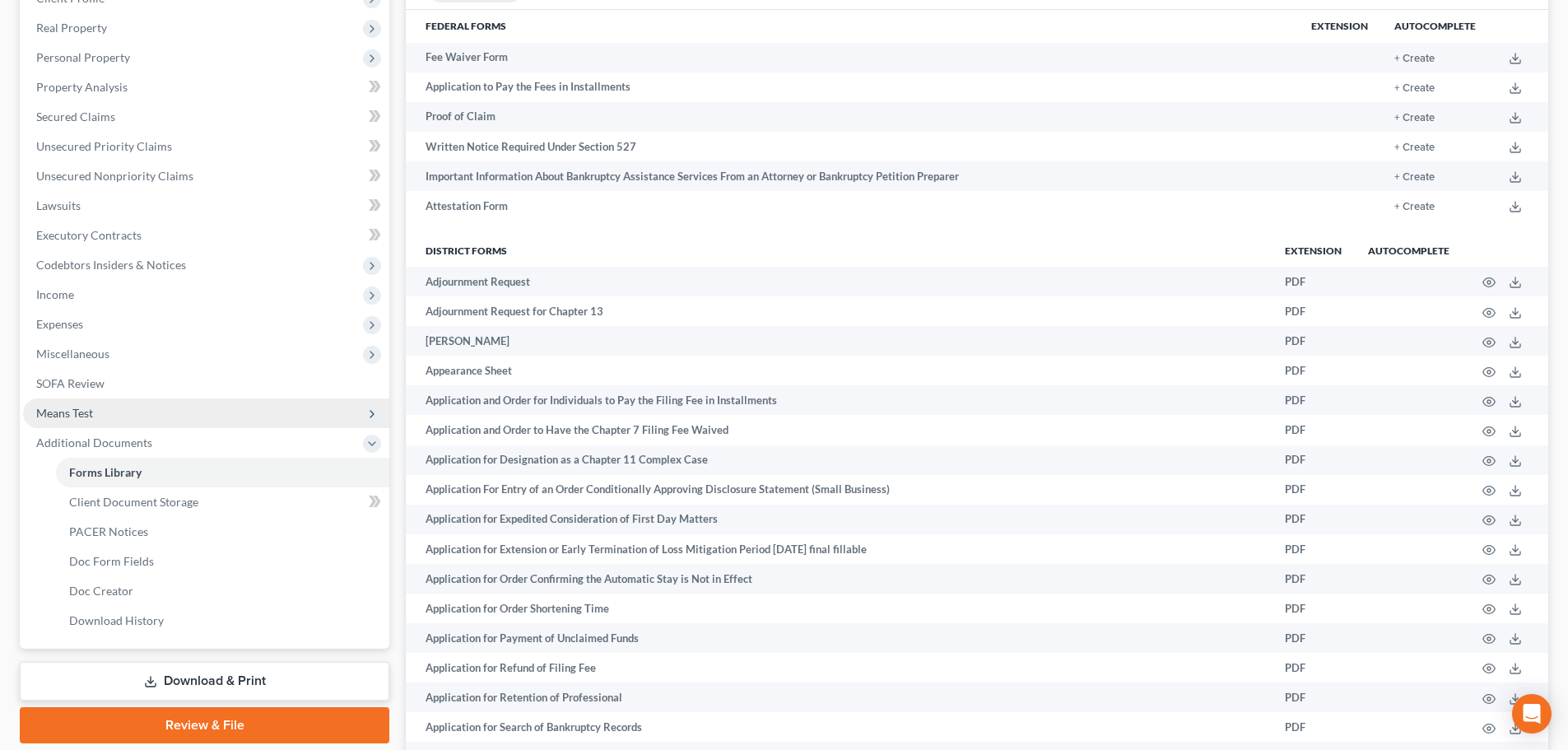
click at [146, 418] on span "Means Test" at bounding box center [206, 413] width 367 height 29
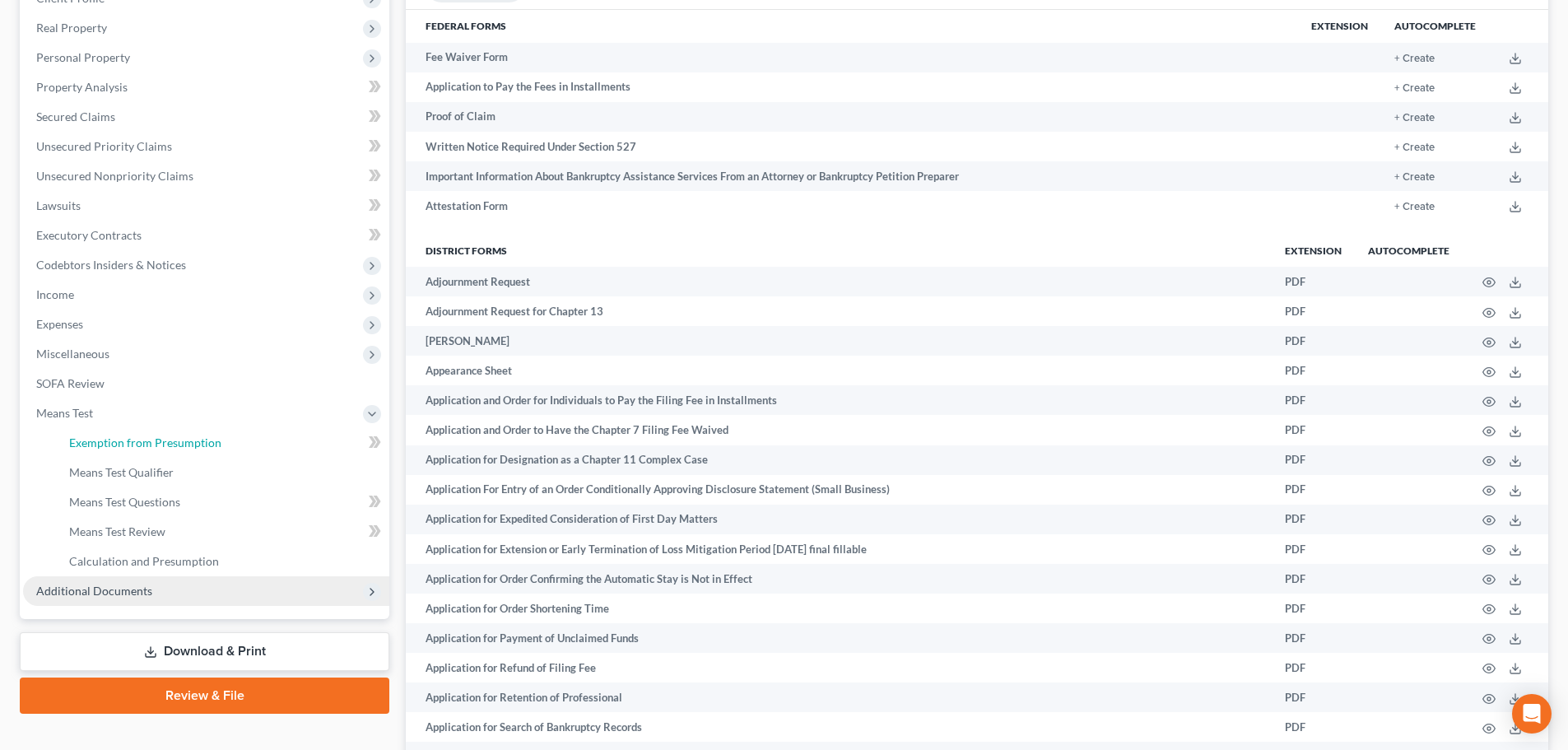
click at [149, 438] on span "Exemption from Presumption" at bounding box center [145, 442] width 153 height 14
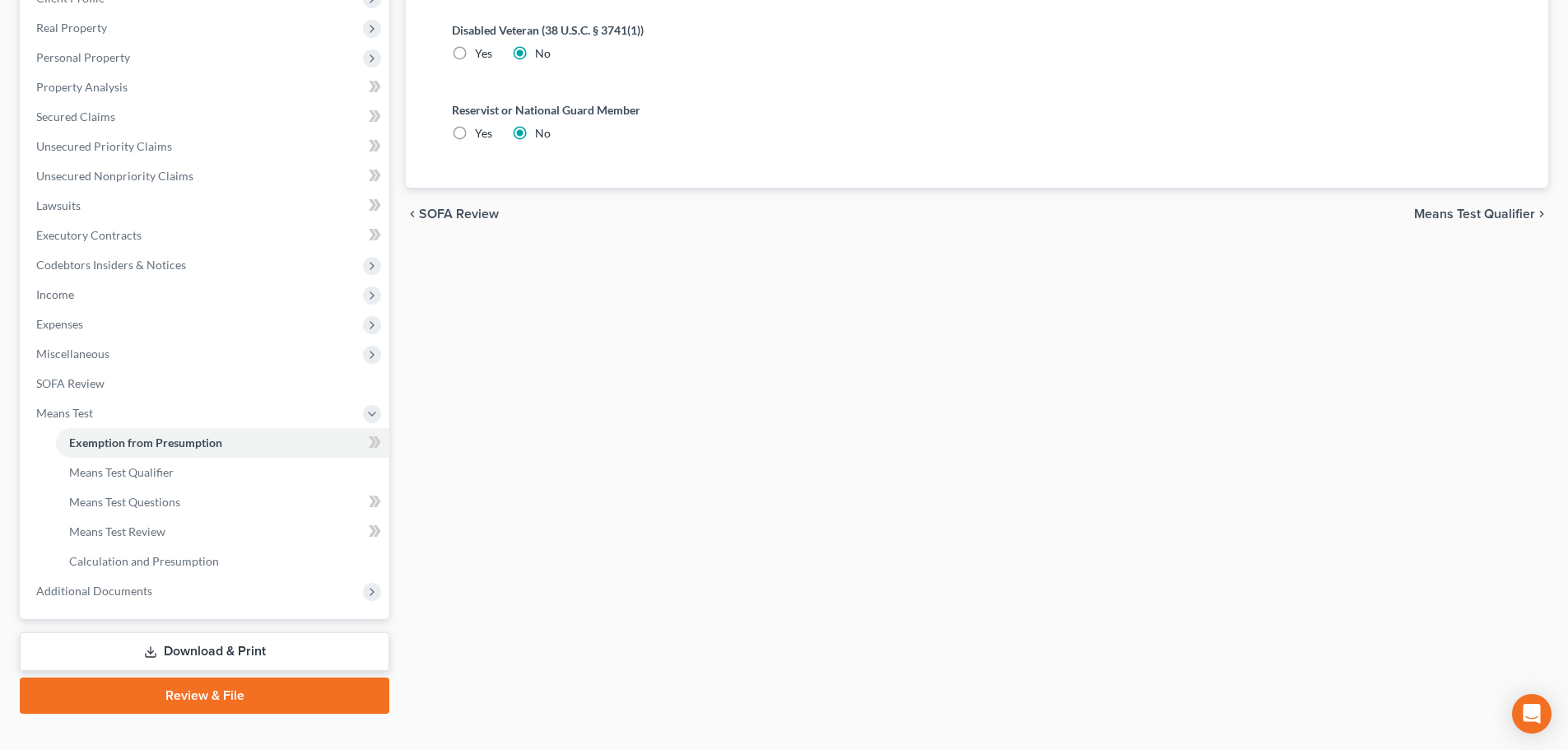
scroll to position [166, 0]
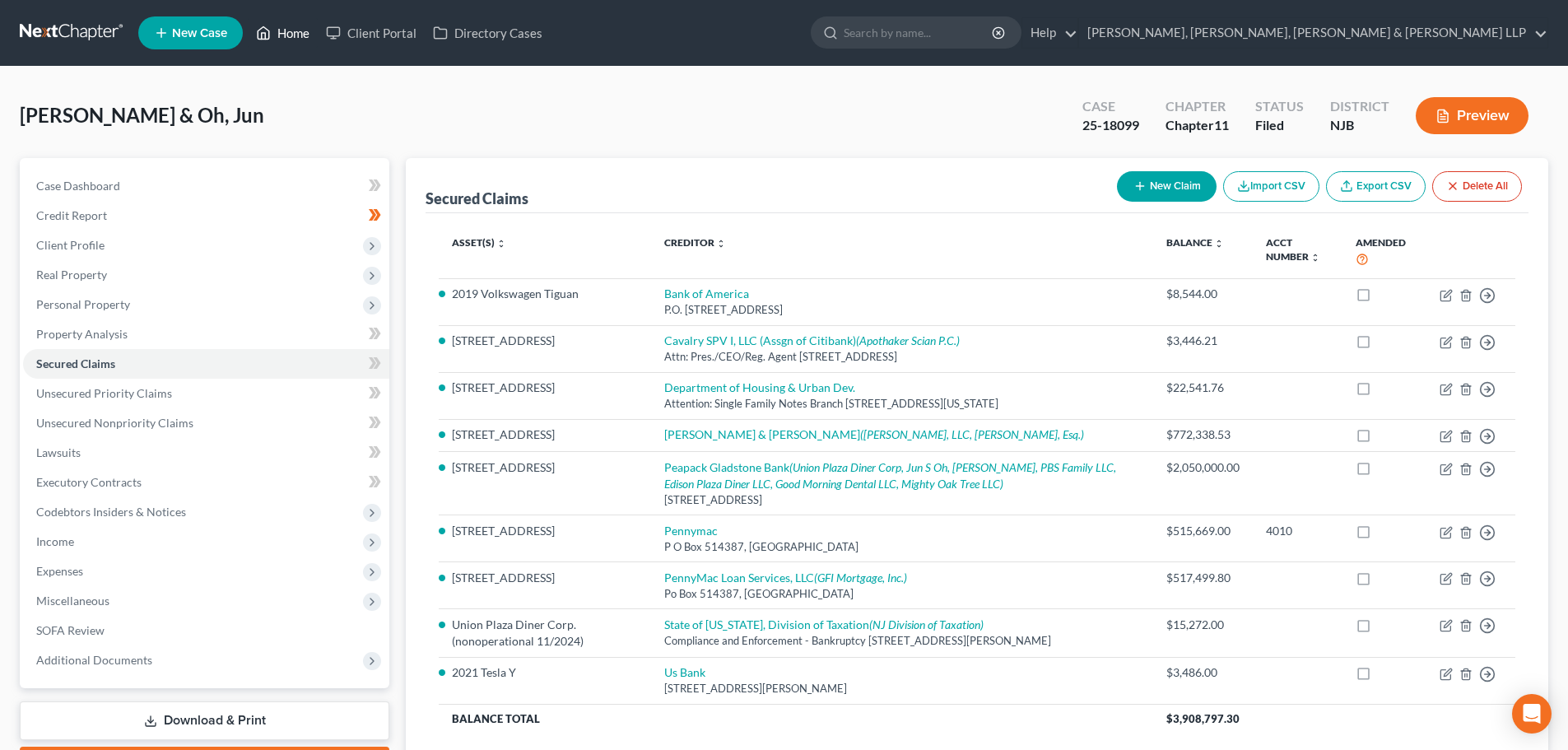
click at [292, 35] on link "Home" at bounding box center [282, 32] width 70 height 29
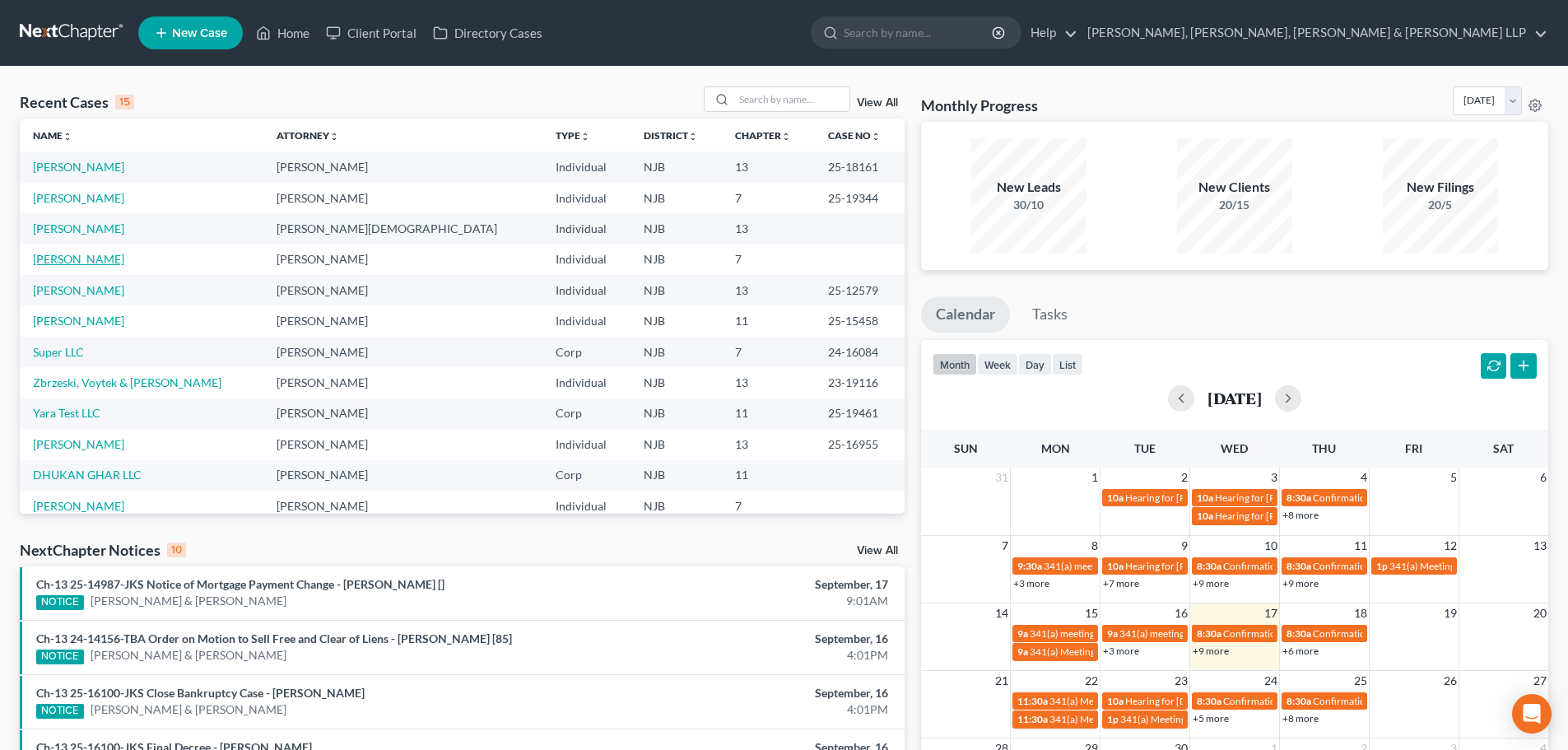
click at [99, 260] on link "[PERSON_NAME]" at bounding box center [78, 259] width 91 height 14
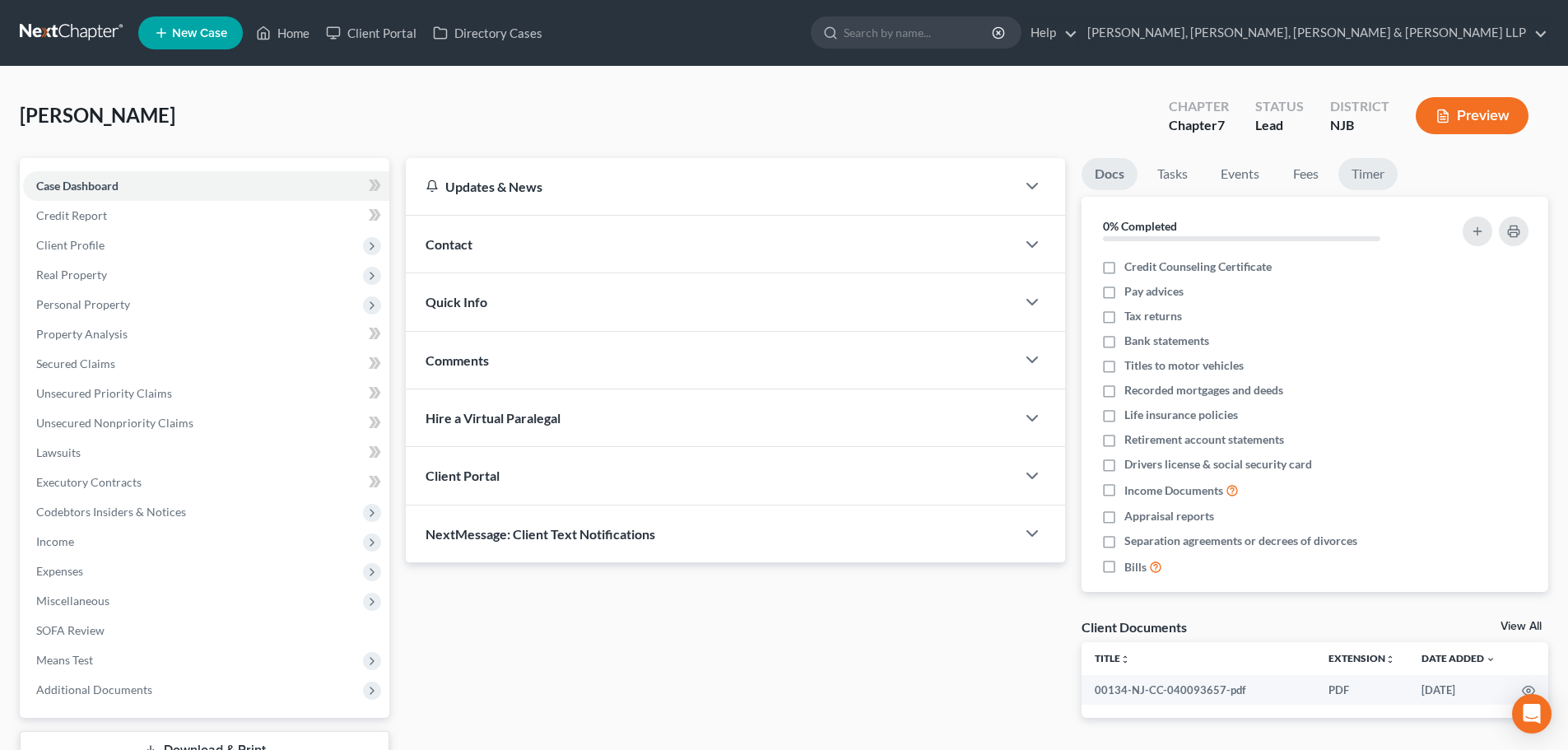
click at [1375, 176] on link "Timer" at bounding box center [1367, 174] width 59 height 32
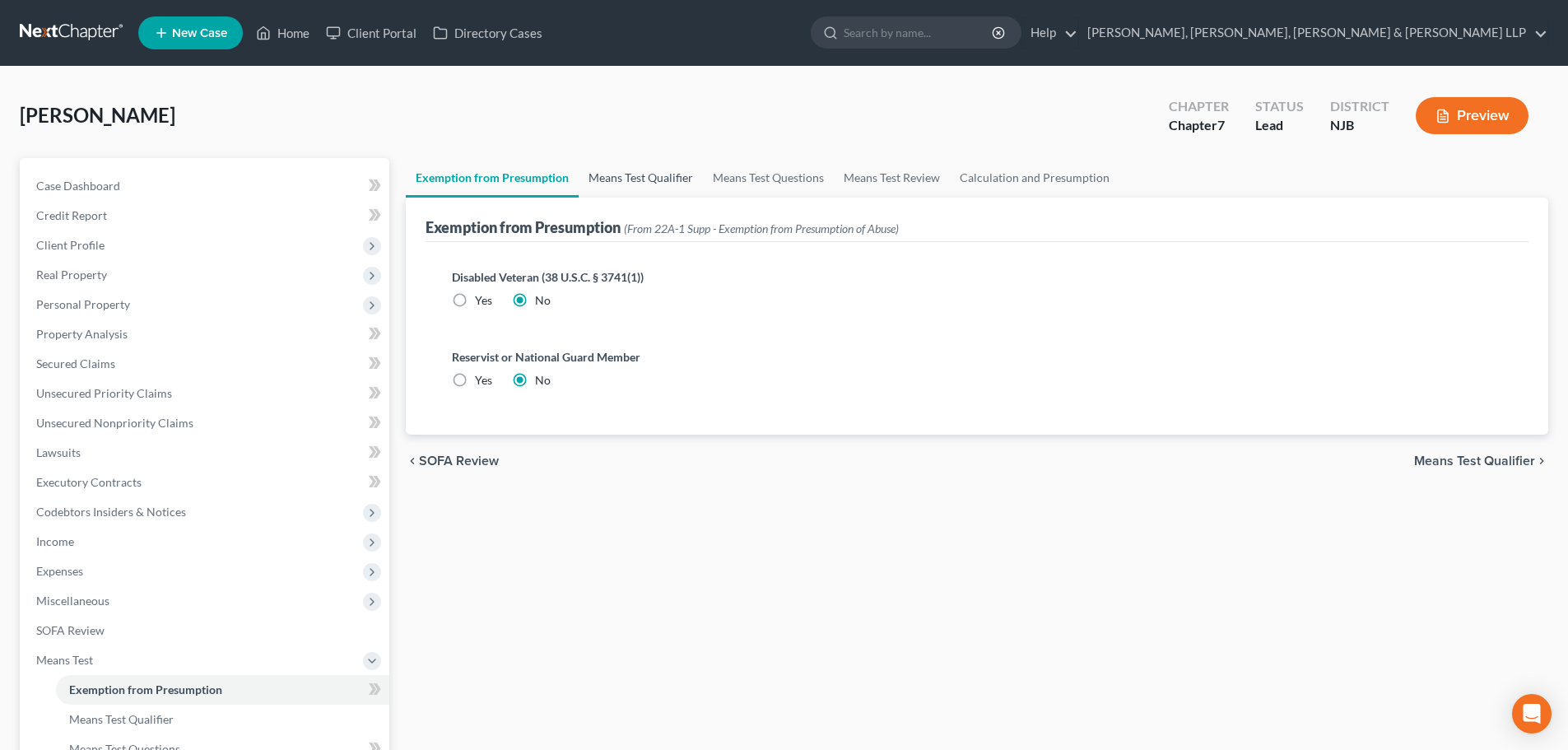
click at [626, 175] on link "Means Test Qualifier" at bounding box center [641, 178] width 125 height 40
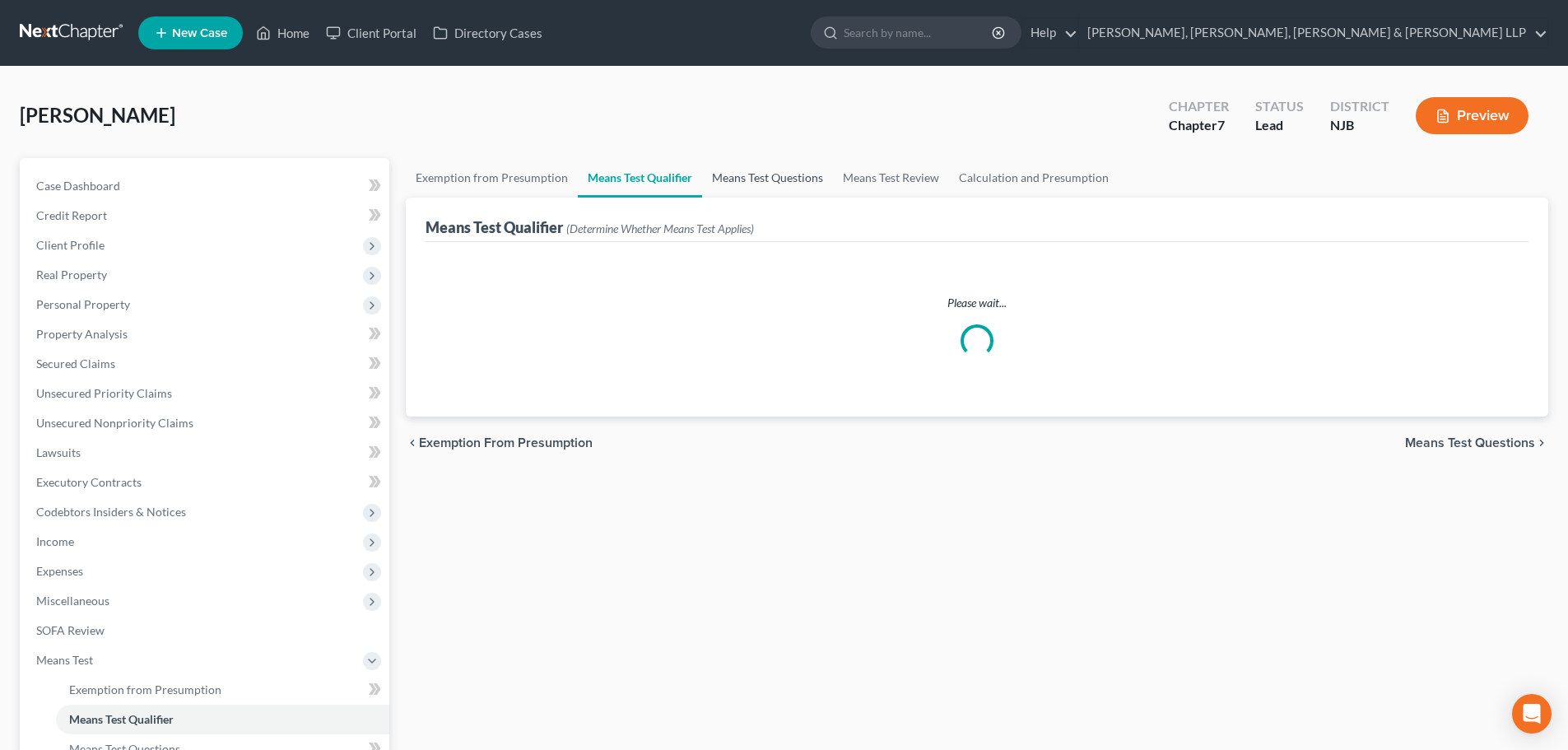
click at [747, 178] on link "Means Test Questions" at bounding box center [767, 178] width 131 height 40
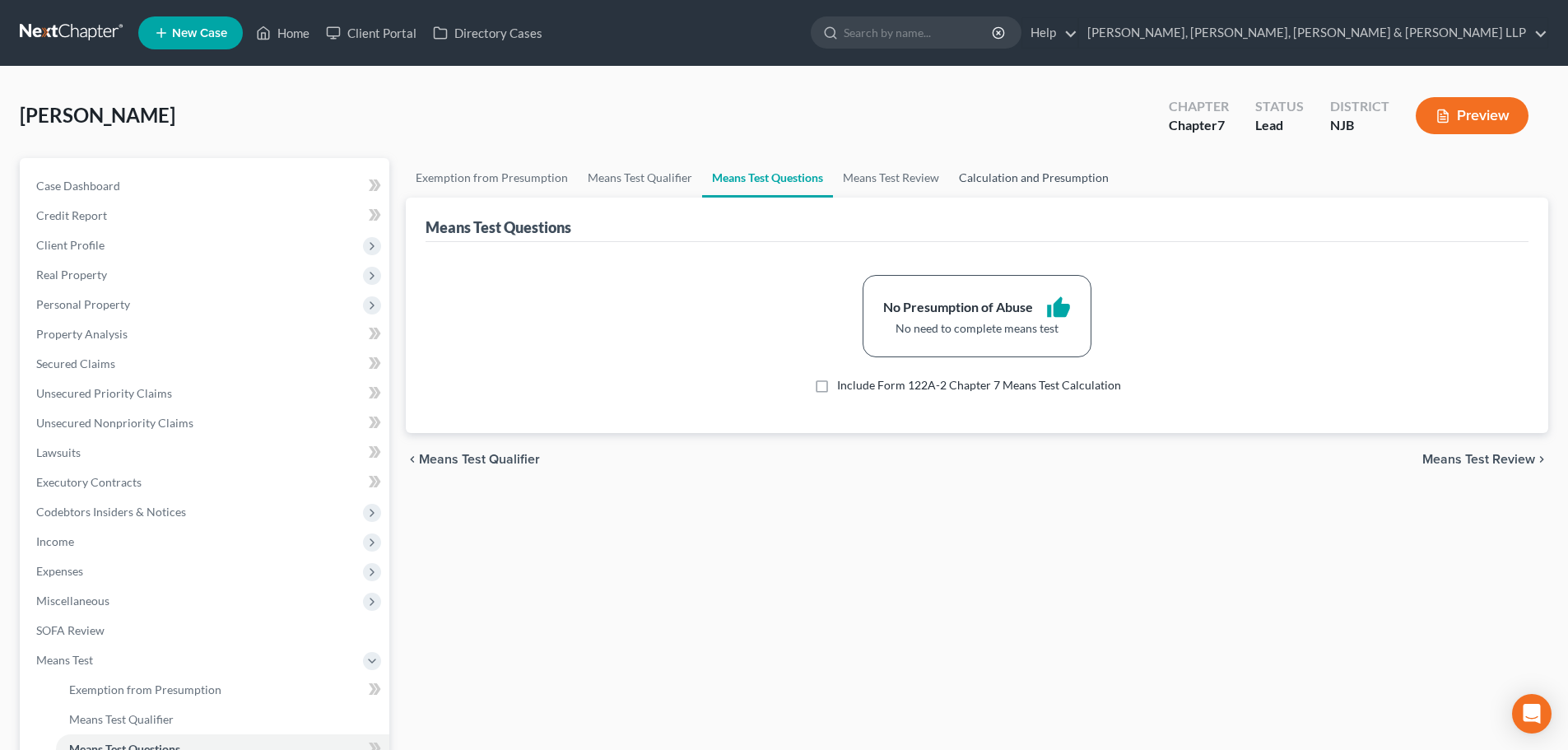
click at [978, 184] on link "Calculation and Presumption" at bounding box center [1033, 178] width 169 height 40
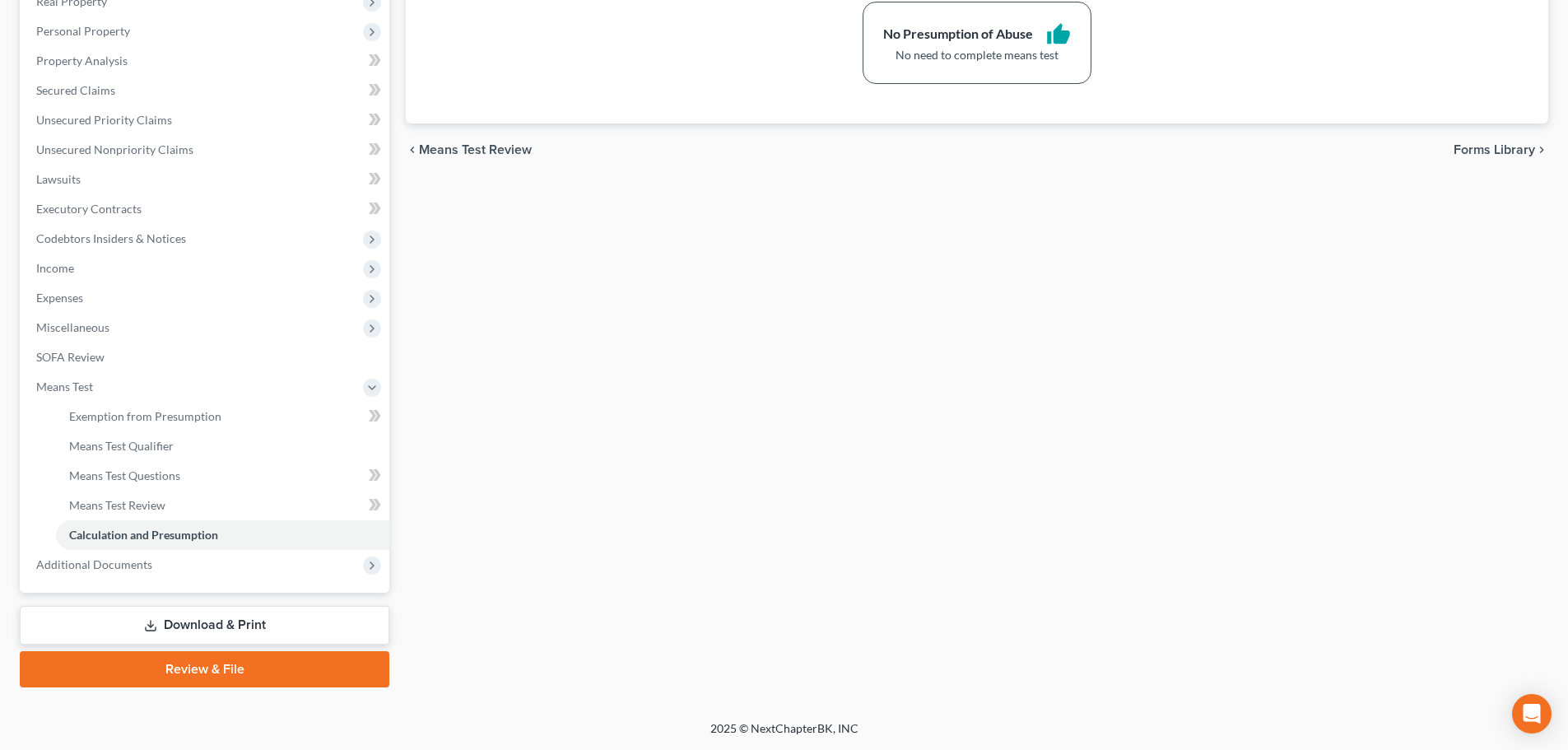
click at [171, 668] on link "Review & File" at bounding box center [204, 669] width 370 height 36
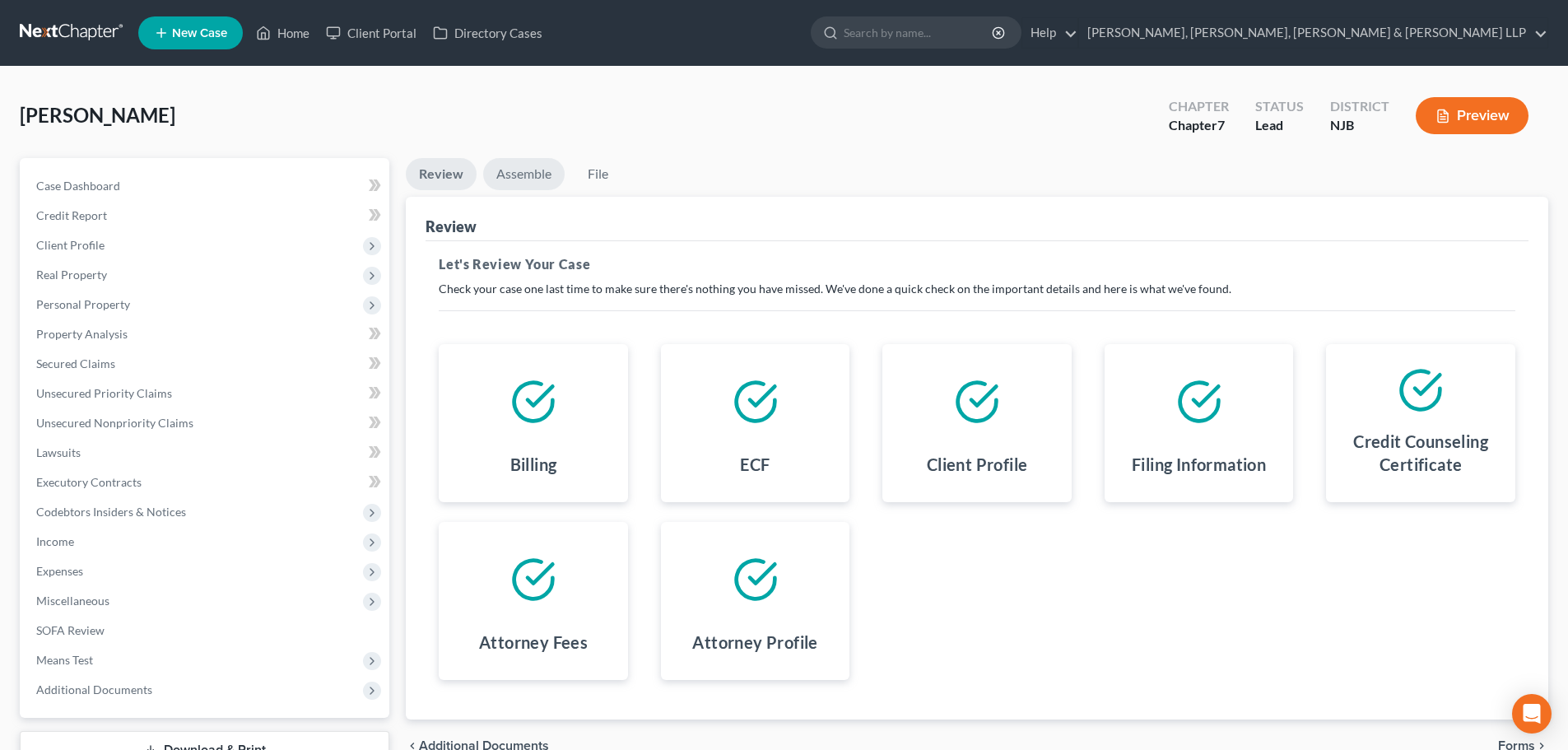
click at [546, 178] on link "Assemble" at bounding box center [523, 174] width 82 height 32
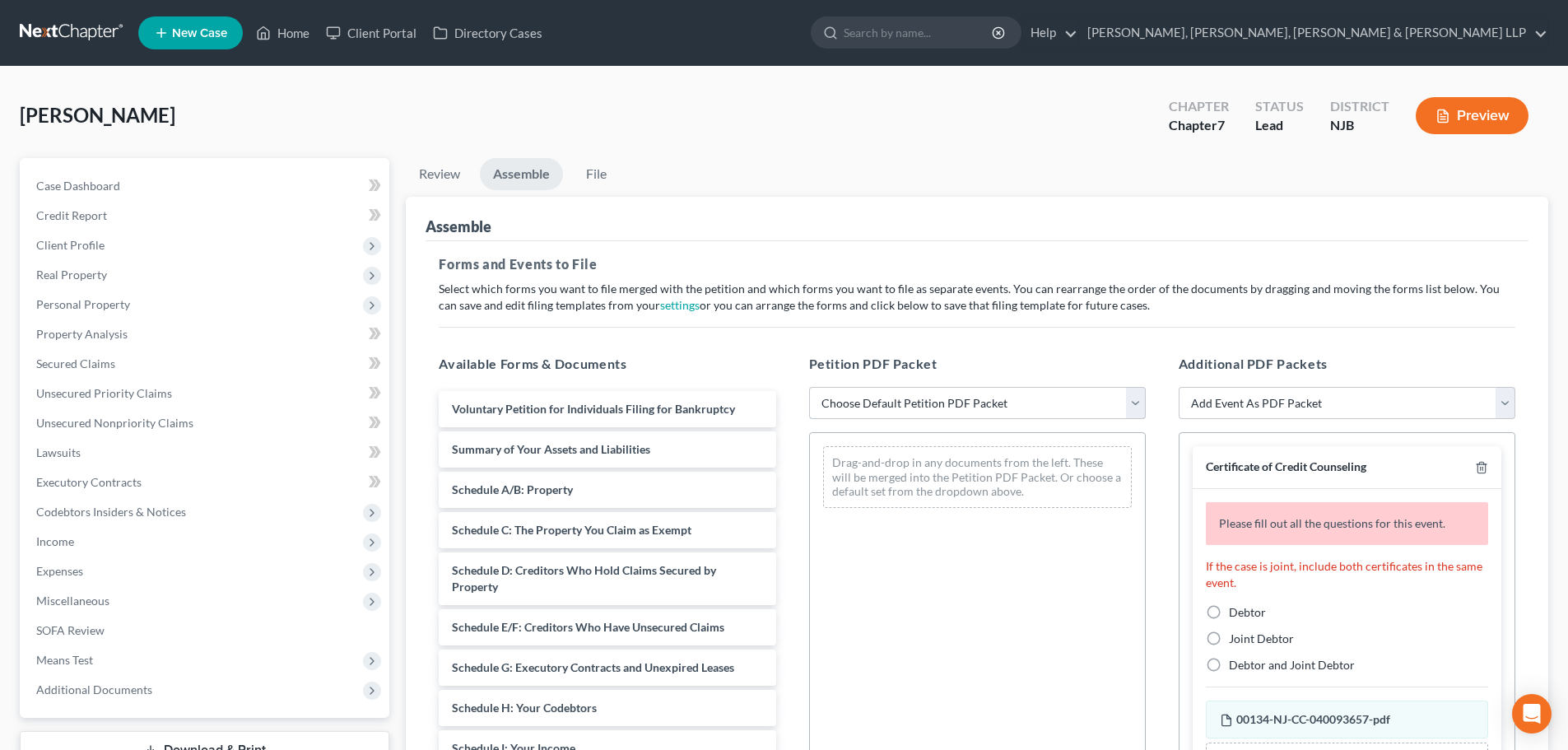
drag, startPoint x: 829, startPoint y: 395, endPoint x: 848, endPoint y: 418, distance: 29.8
click at [829, 399] on select "Choose Default Petition PDF Packet Complete Bankruptcy Petition (all forms and …" at bounding box center [977, 403] width 337 height 33
select select "0"
click at [809, 387] on select "Choose Default Petition PDF Packet Complete Bankruptcy Petition (all forms and …" at bounding box center [977, 403] width 337 height 33
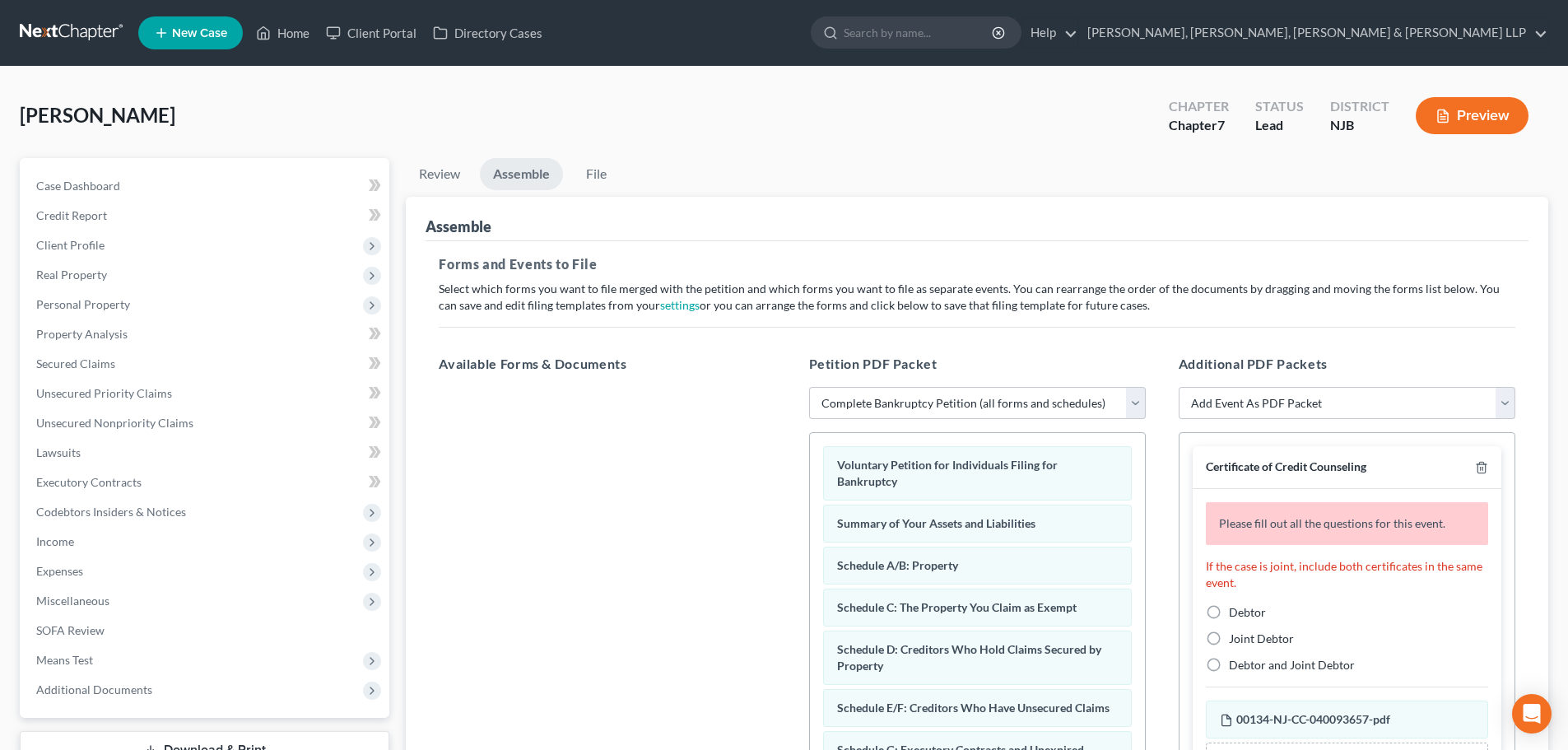
click at [1228, 608] on label "Debtor" at bounding box center [1247, 613] width 37 height 17
click at [1235, 608] on input "Debtor" at bounding box center [1240, 609] width 11 height 11
radio input "true"
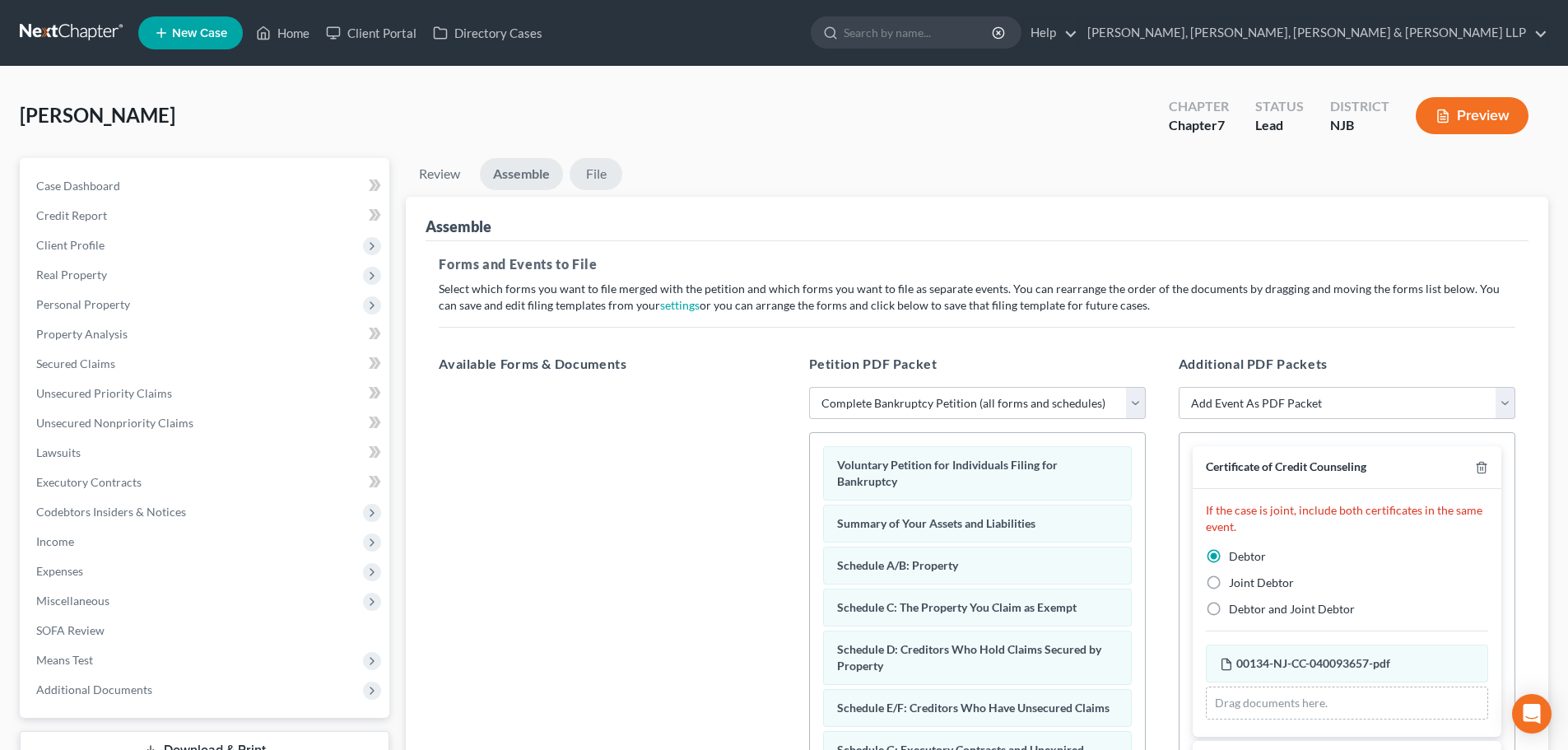
click at [591, 180] on link "File" at bounding box center [596, 174] width 53 height 32
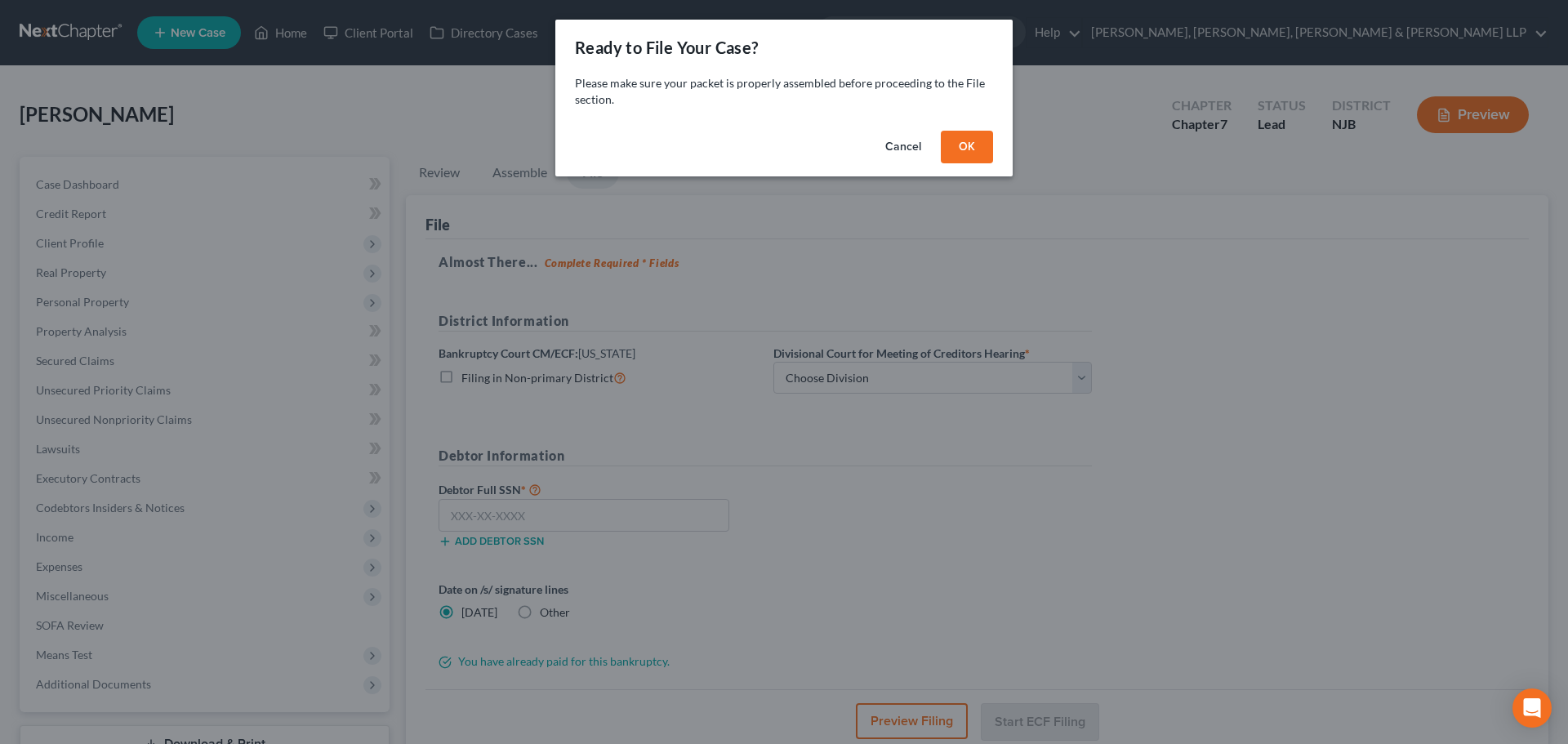
click at [978, 152] on button "OK" at bounding box center [966, 146] width 53 height 33
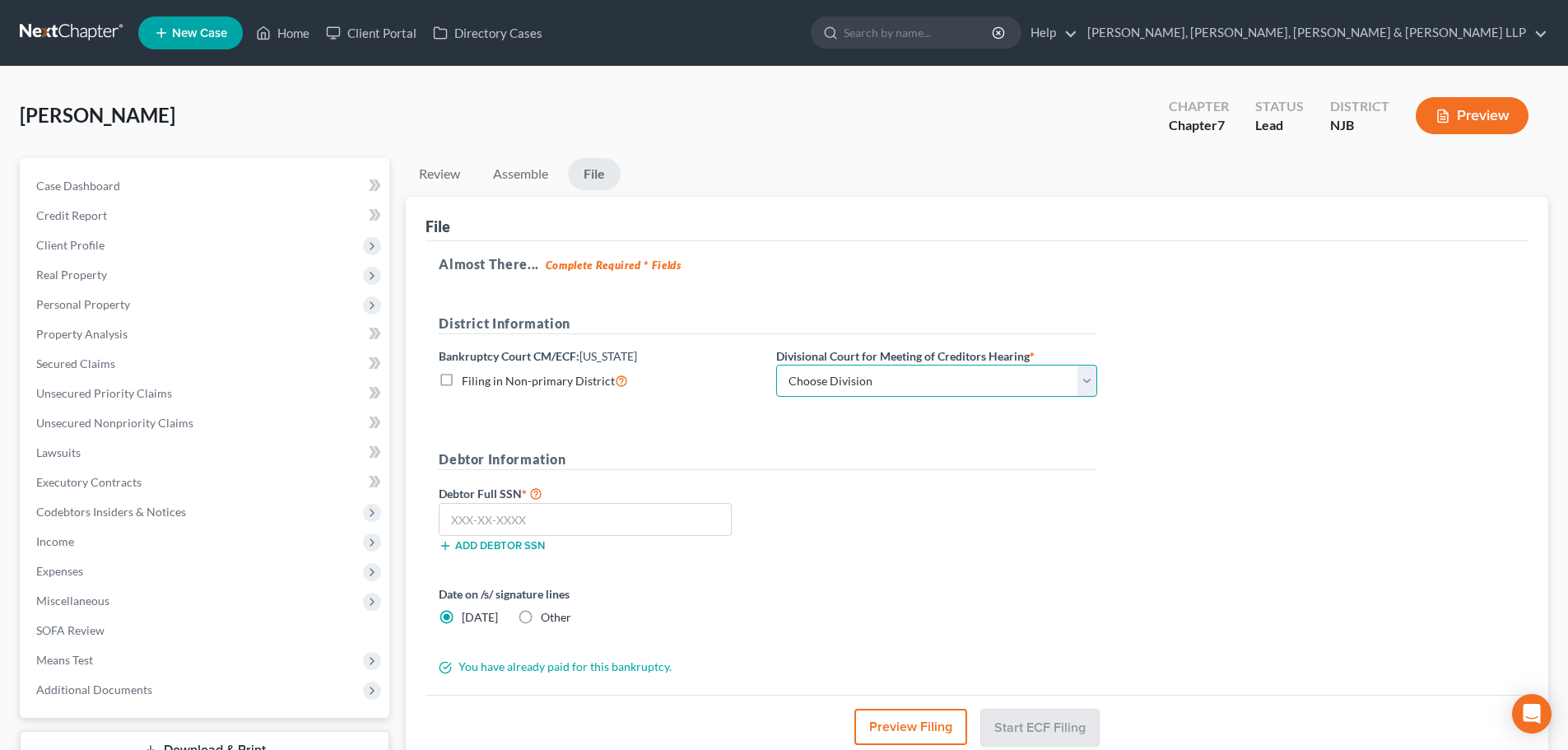
click at [856, 388] on select "Choose Division [GEOGRAPHIC_DATA] [GEOGRAPHIC_DATA]/[GEOGRAPHIC_DATA] [GEOGRAPH…" at bounding box center [936, 381] width 321 height 33
select select "2"
click at [776, 365] on select "Choose Division [GEOGRAPHIC_DATA] [GEOGRAPHIC_DATA]/[GEOGRAPHIC_DATA] [GEOGRAPH…" at bounding box center [936, 381] width 321 height 33
click at [524, 523] on input "text" at bounding box center [586, 519] width 293 height 33
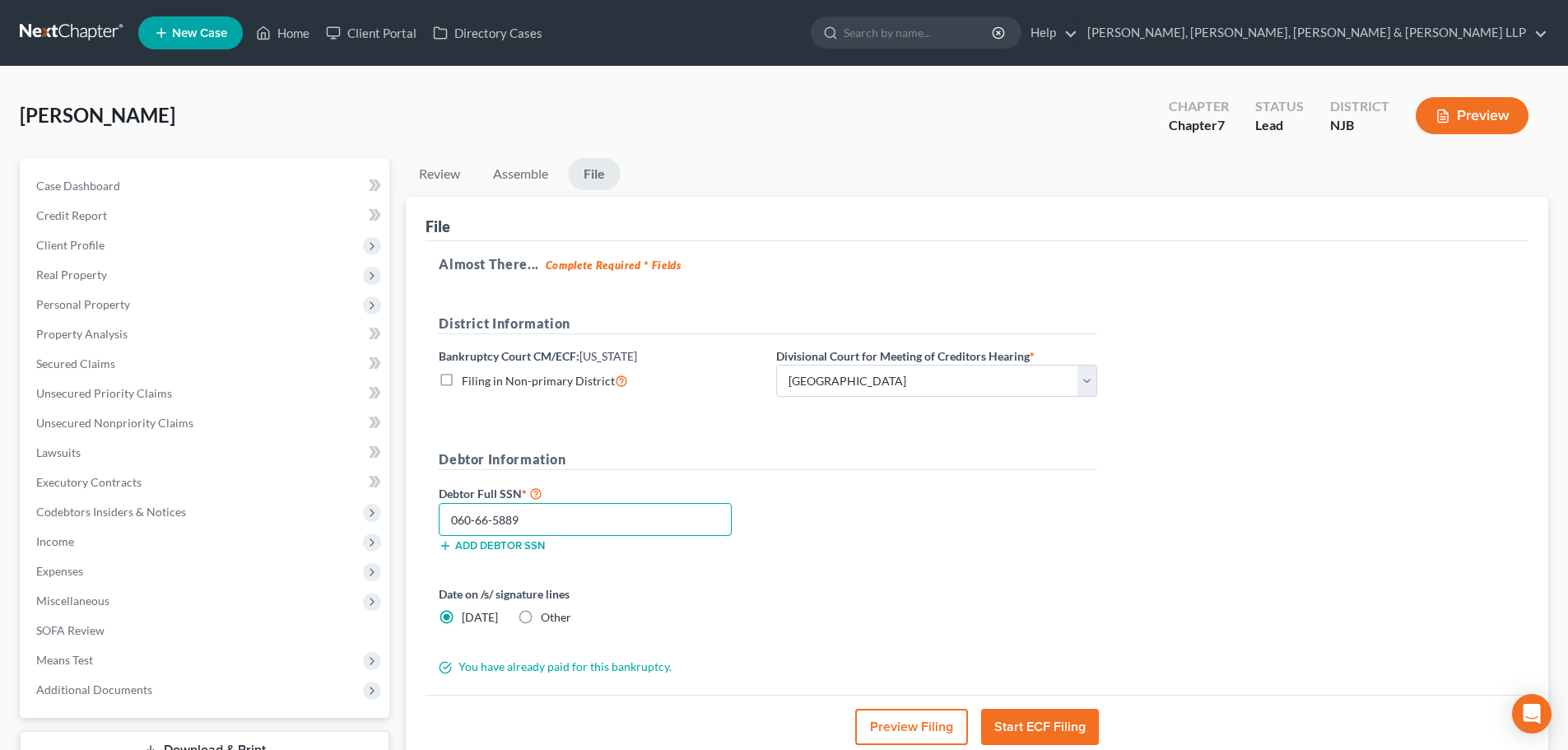
drag, startPoint x: 532, startPoint y: 516, endPoint x: 427, endPoint y: 516, distance: 105.0
click at [427, 516] on div "Almost There... Complete Required * Fields District Information Bankruptcy Cour…" at bounding box center [977, 468] width 1103 height 454
type input "060-66-5889"
click at [139, 535] on span "Income" at bounding box center [206, 541] width 367 height 29
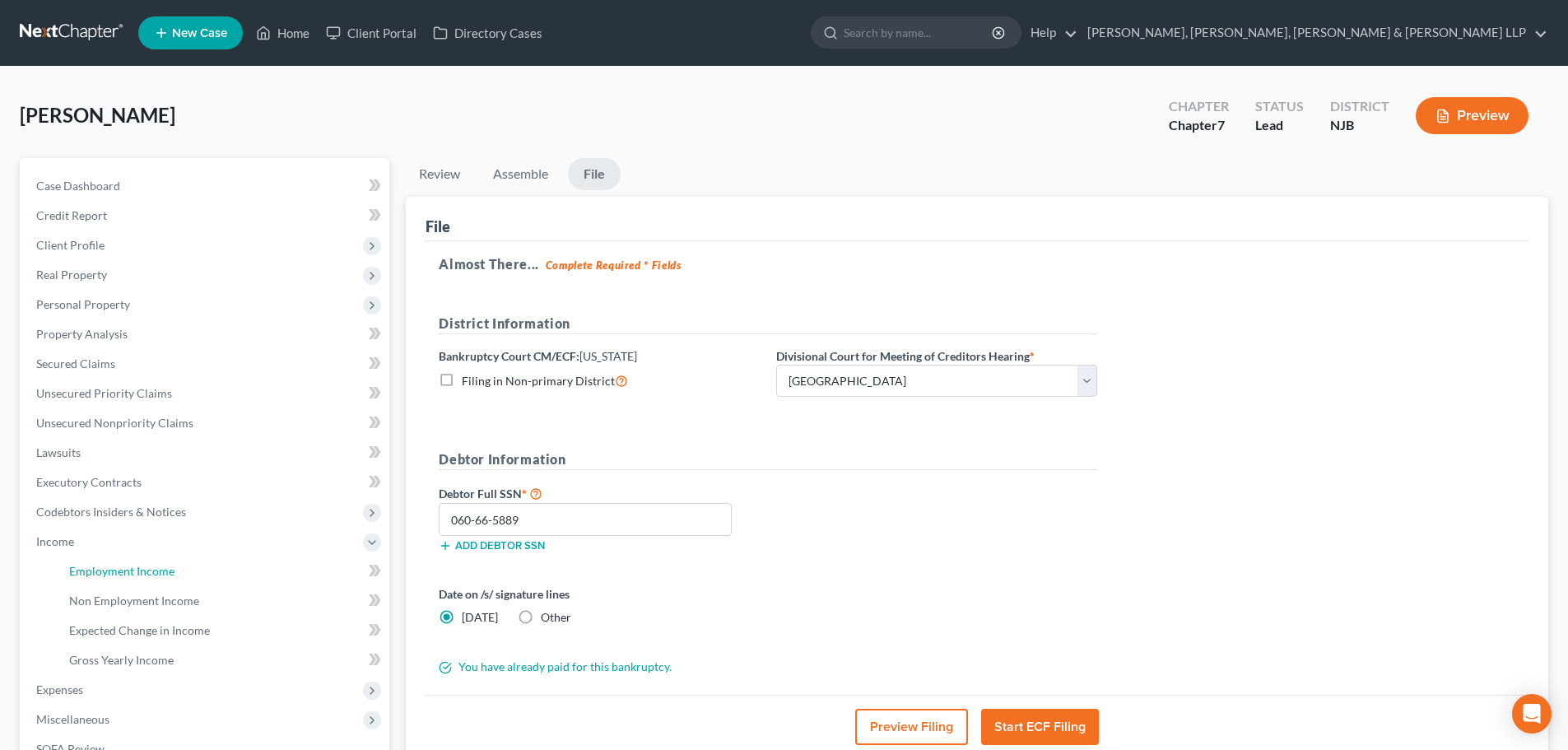
drag, startPoint x: 132, startPoint y: 566, endPoint x: 680, endPoint y: 288, distance: 614.5
click at [132, 566] on span "Employment Income" at bounding box center [121, 571] width 105 height 14
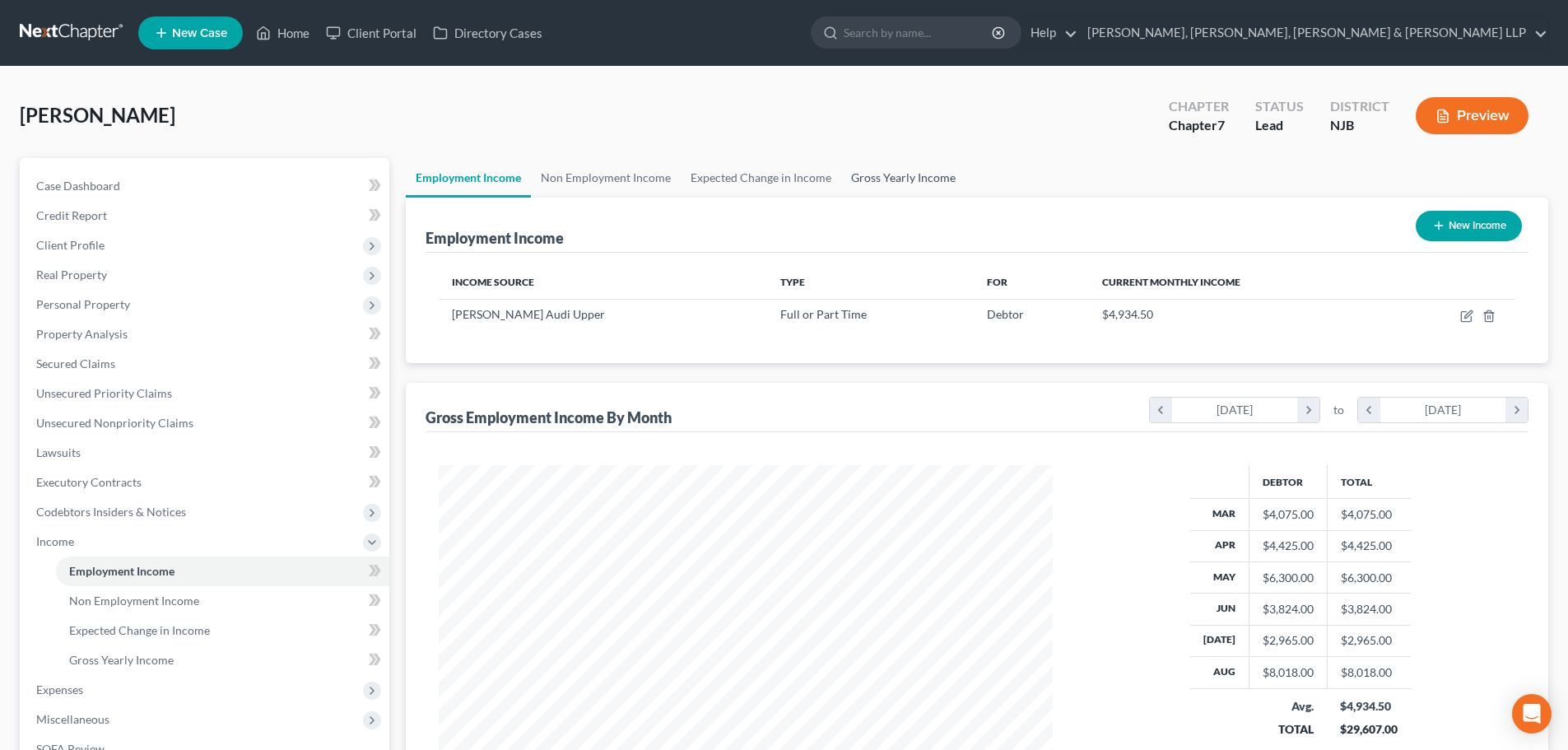
scroll to position [307, 647]
click at [880, 185] on link "Gross Yearly Income" at bounding box center [903, 178] width 125 height 40
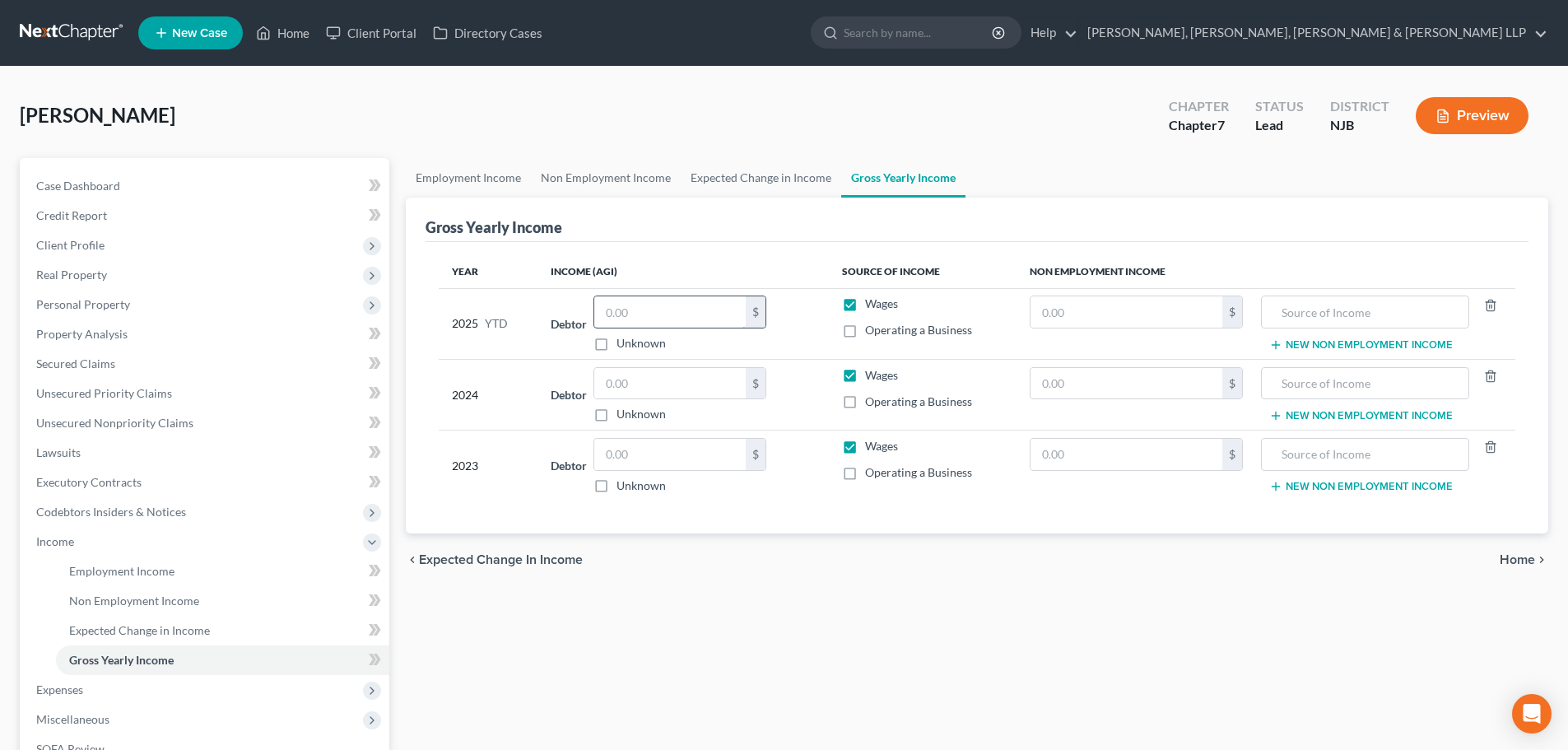
click at [650, 316] on input "text" at bounding box center [670, 312] width 152 height 31
type input "39,946.00"
click at [623, 413] on label "Unknown" at bounding box center [641, 415] width 50 height 17
click at [623, 413] on input "Unknown" at bounding box center [628, 411] width 11 height 11
checkbox input "true"
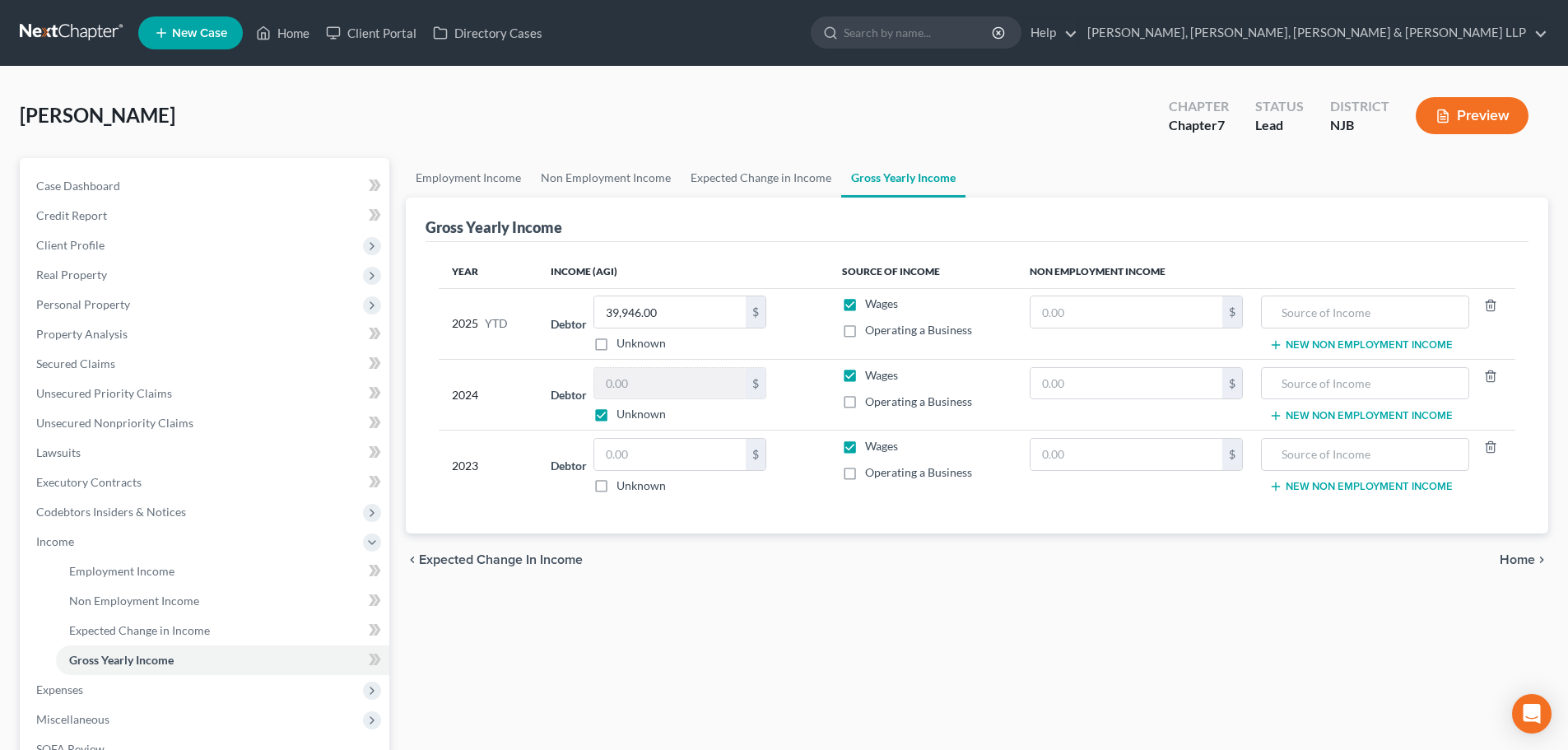
type input "0.00"
click at [617, 490] on label "Unknown" at bounding box center [641, 486] width 50 height 17
click at [623, 488] on input "Unknown" at bounding box center [628, 483] width 11 height 11
checkbox input "true"
type input "0.00"
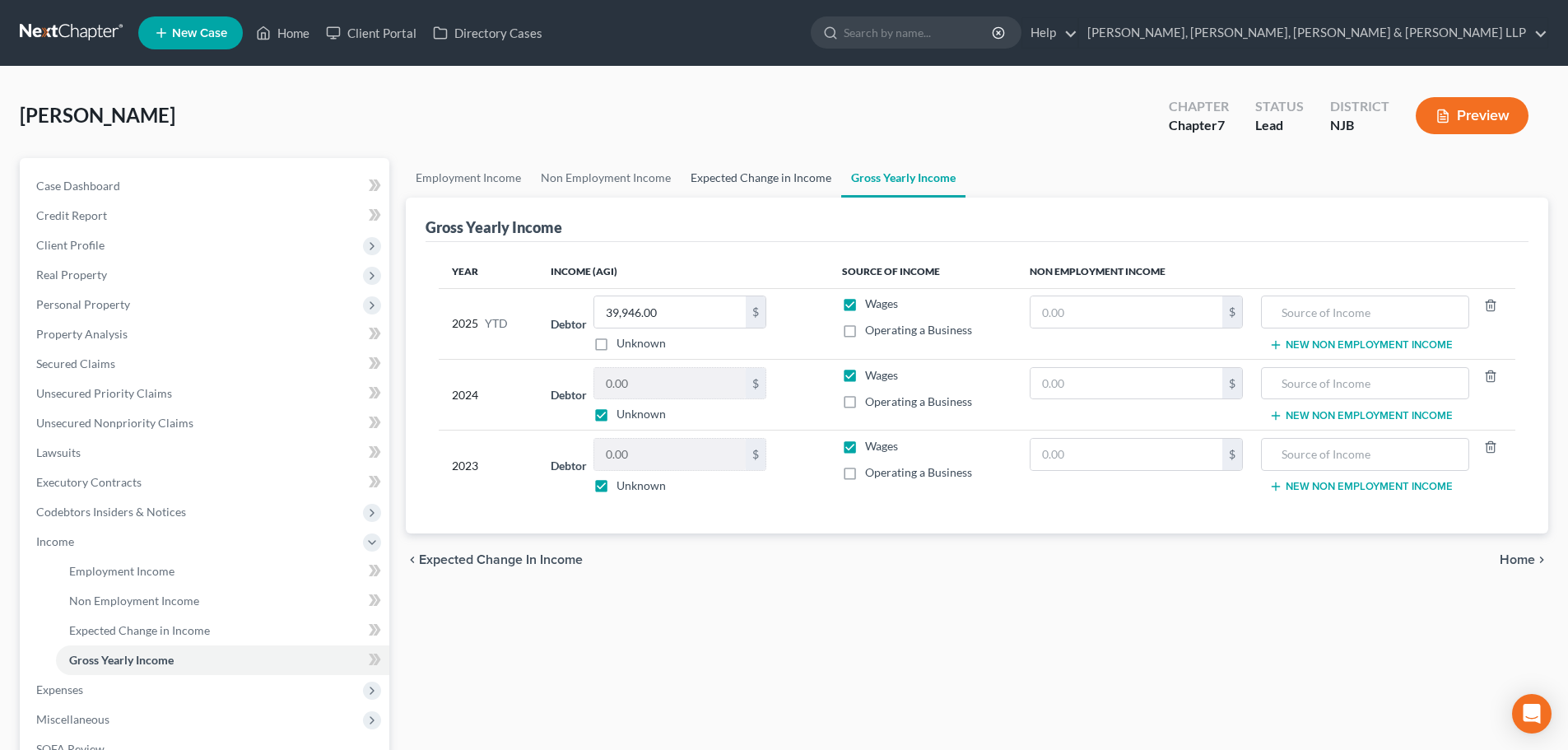
click at [756, 185] on link "Expected Change in Income" at bounding box center [761, 178] width 160 height 40
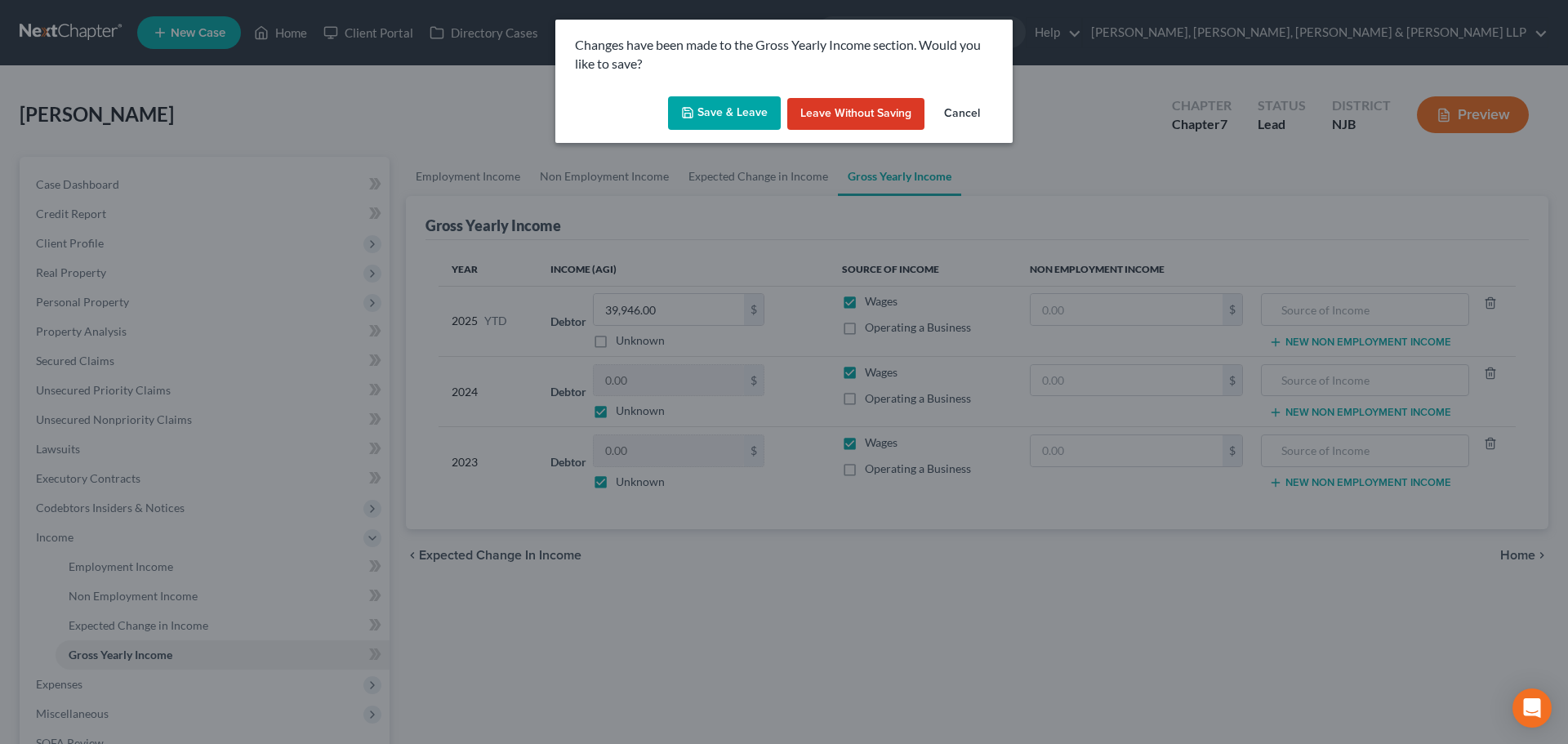
click at [719, 107] on button "Save & Leave" at bounding box center [724, 113] width 113 height 34
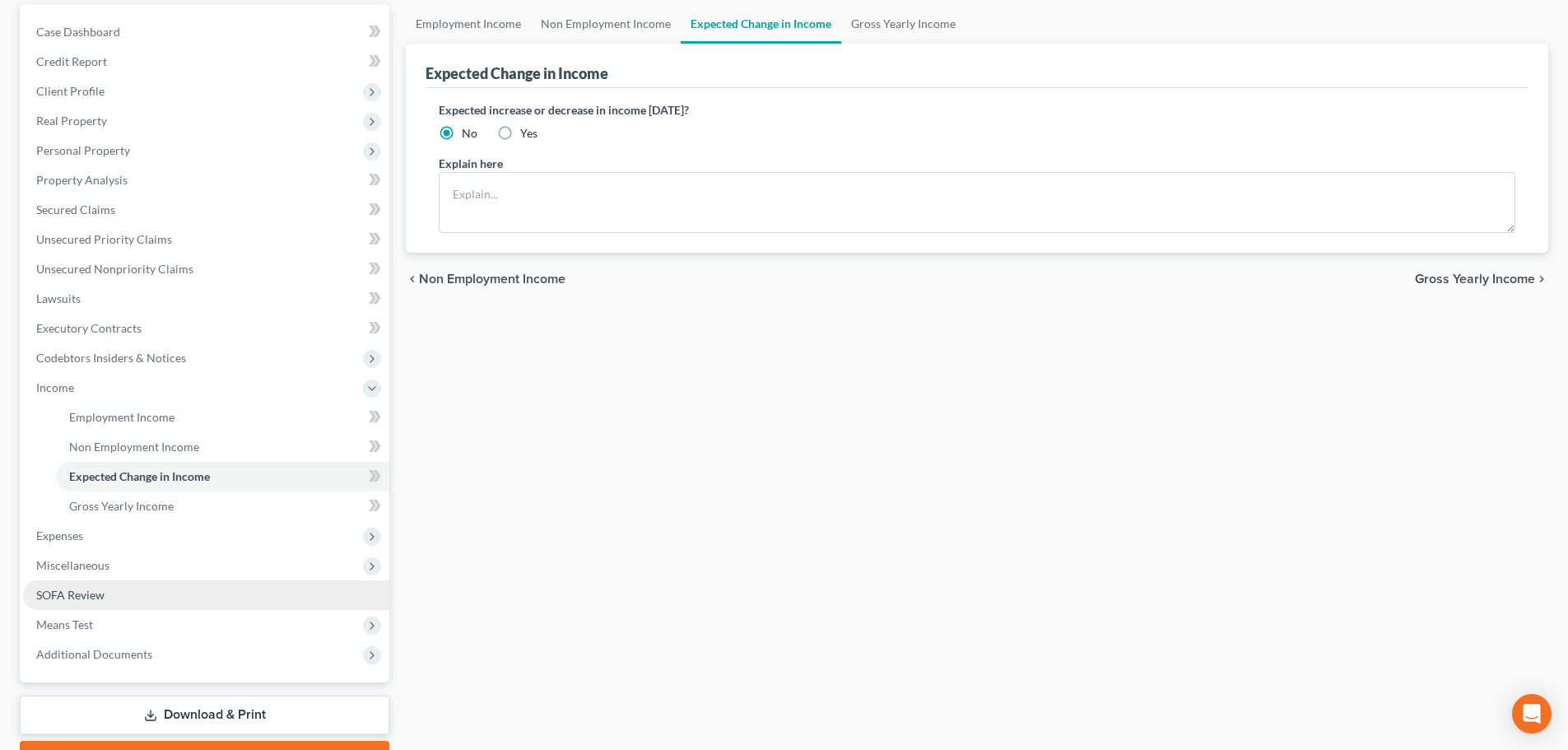
scroll to position [244, 0]
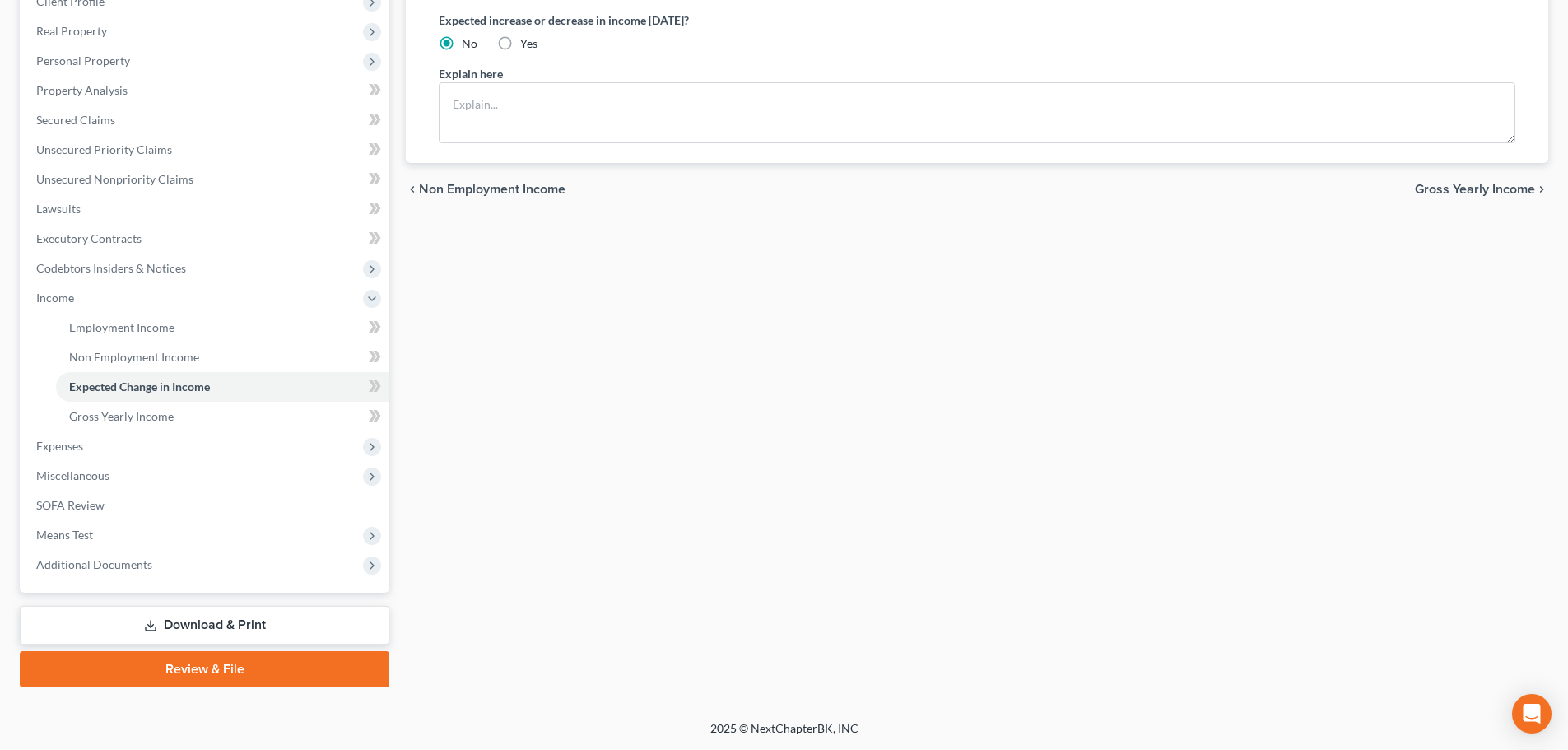
click at [199, 657] on link "Review & File" at bounding box center [204, 669] width 370 height 36
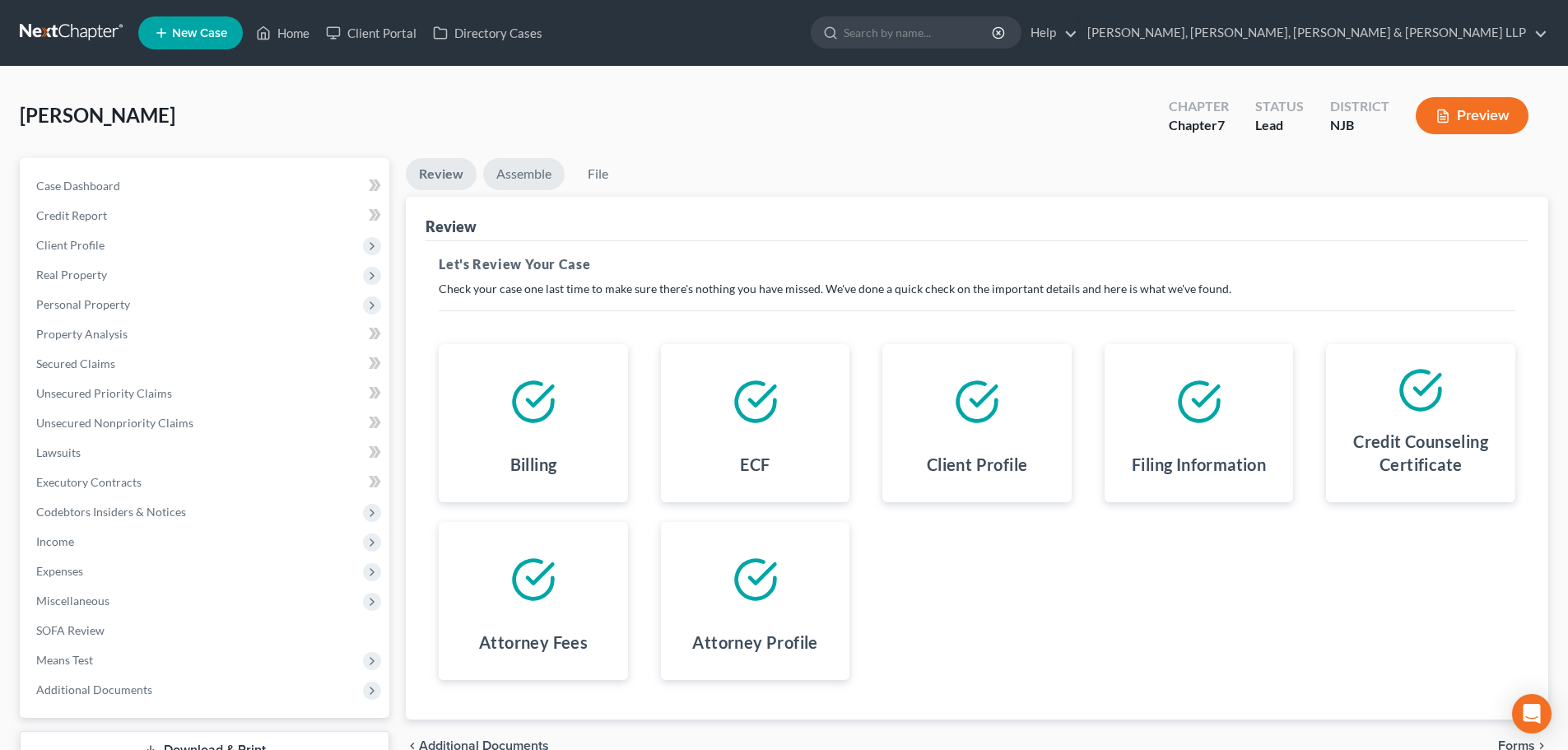
click at [534, 161] on link "Assemble" at bounding box center [523, 174] width 82 height 32
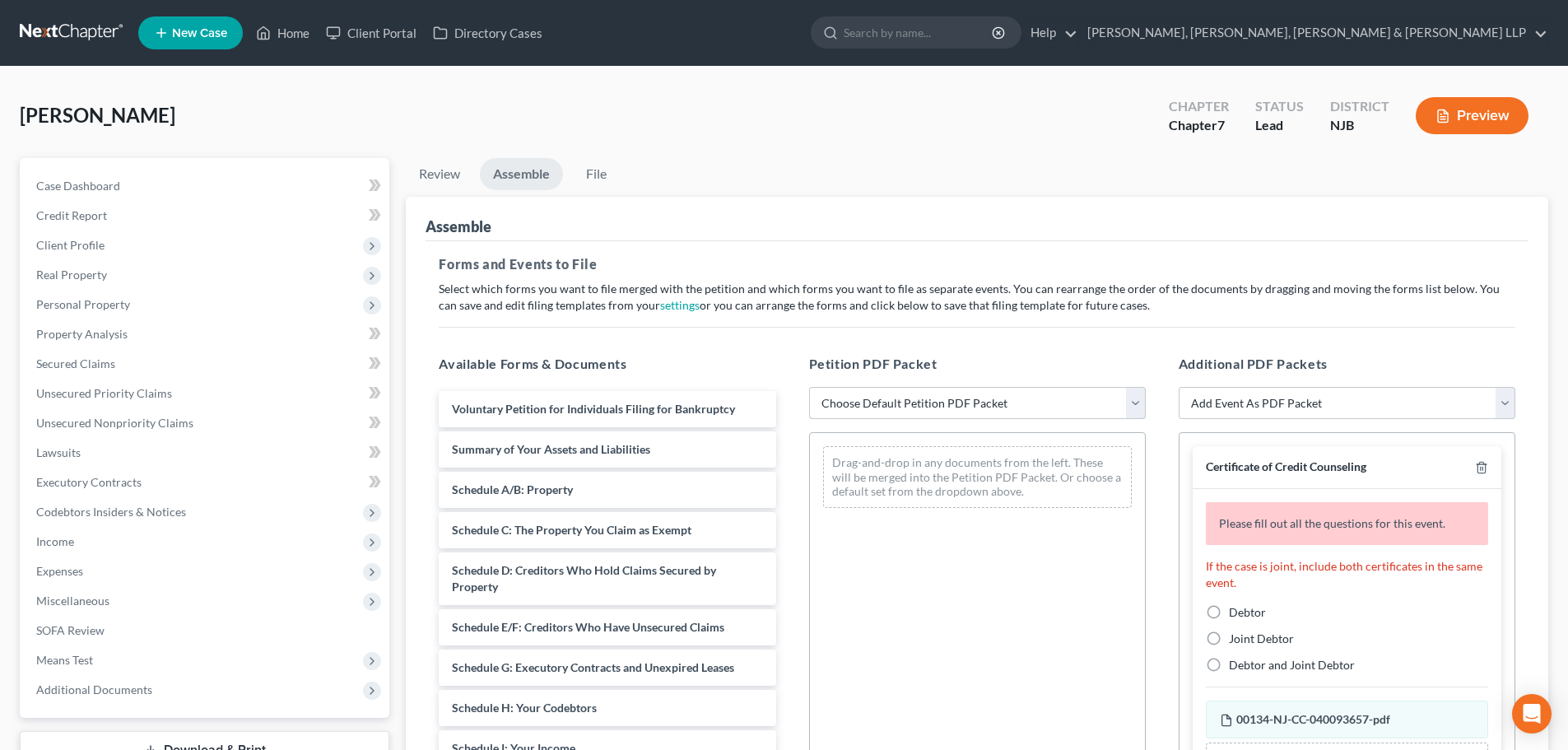
drag, startPoint x: 884, startPoint y: 409, endPoint x: 886, endPoint y: 418, distance: 9.2
click at [884, 409] on select "Choose Default Petition PDF Packet Complete Bankruptcy Petition (all forms and …" at bounding box center [977, 403] width 337 height 33
select select "0"
click at [809, 387] on select "Choose Default Petition PDF Packet Complete Bankruptcy Petition (all forms and …" at bounding box center [977, 403] width 337 height 33
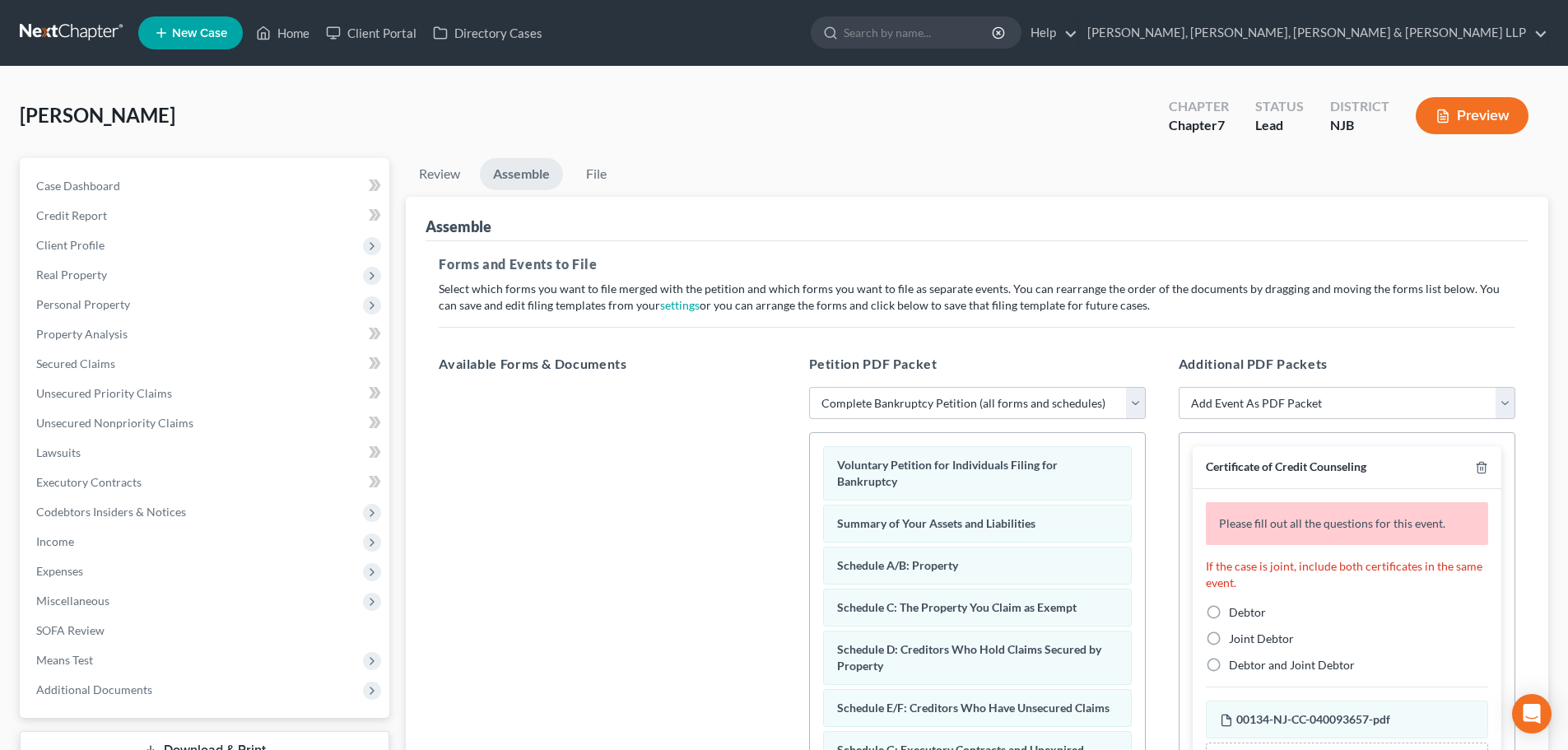
click at [1228, 609] on label "Debtor" at bounding box center [1247, 613] width 37 height 17
click at [1235, 609] on input "Debtor" at bounding box center [1240, 609] width 11 height 11
radio input "true"
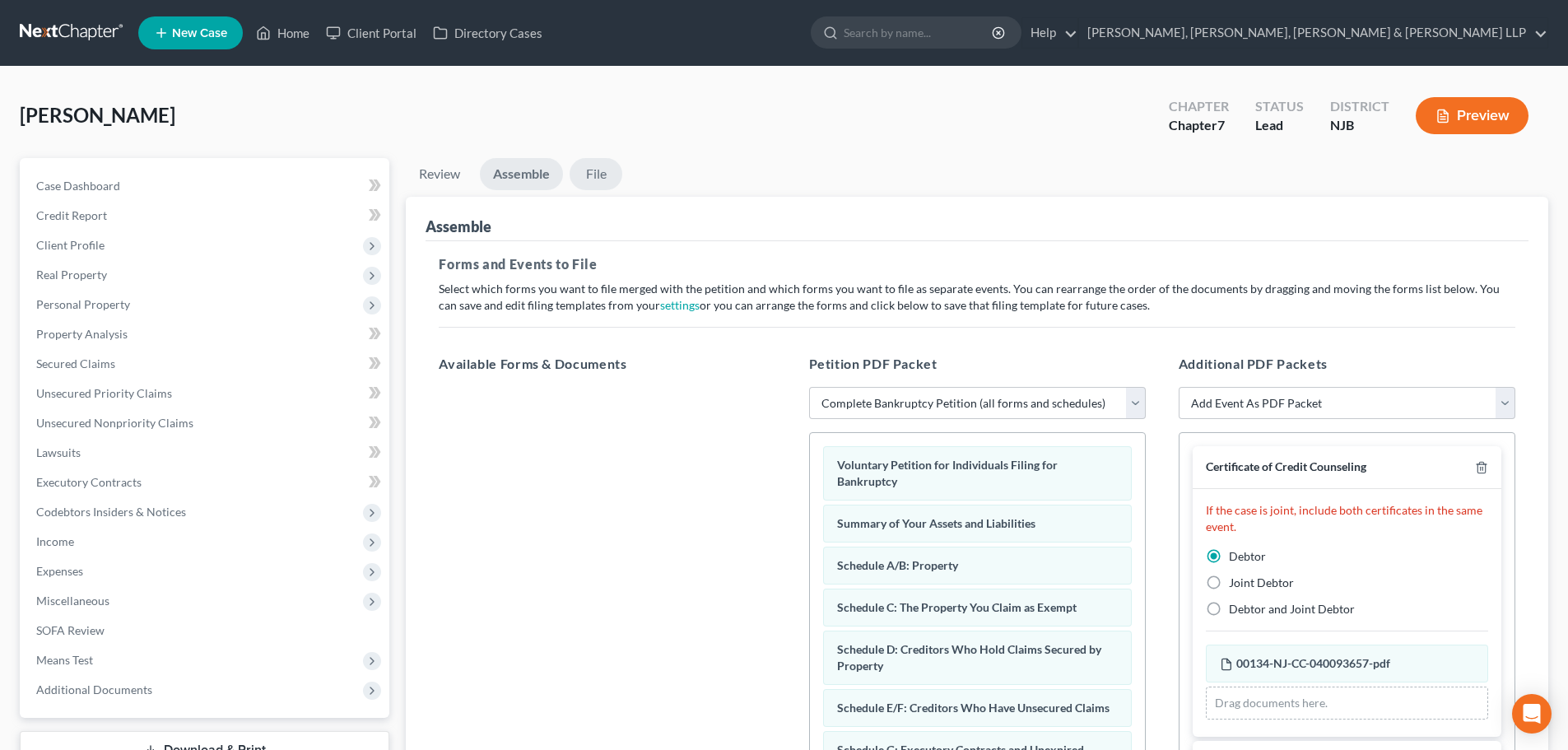
click at [607, 183] on link "File" at bounding box center [596, 174] width 53 height 32
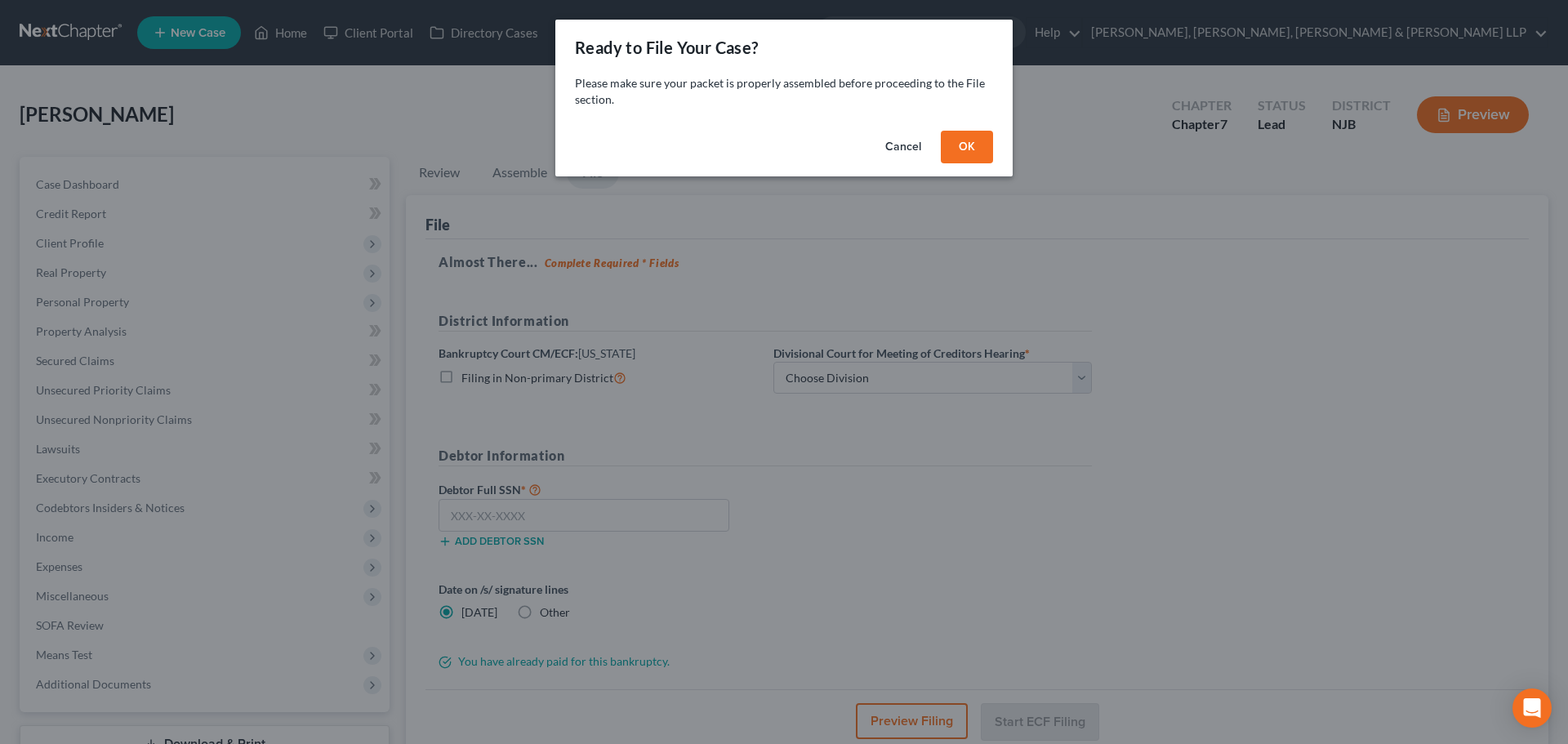
click at [975, 142] on button "OK" at bounding box center [966, 146] width 53 height 33
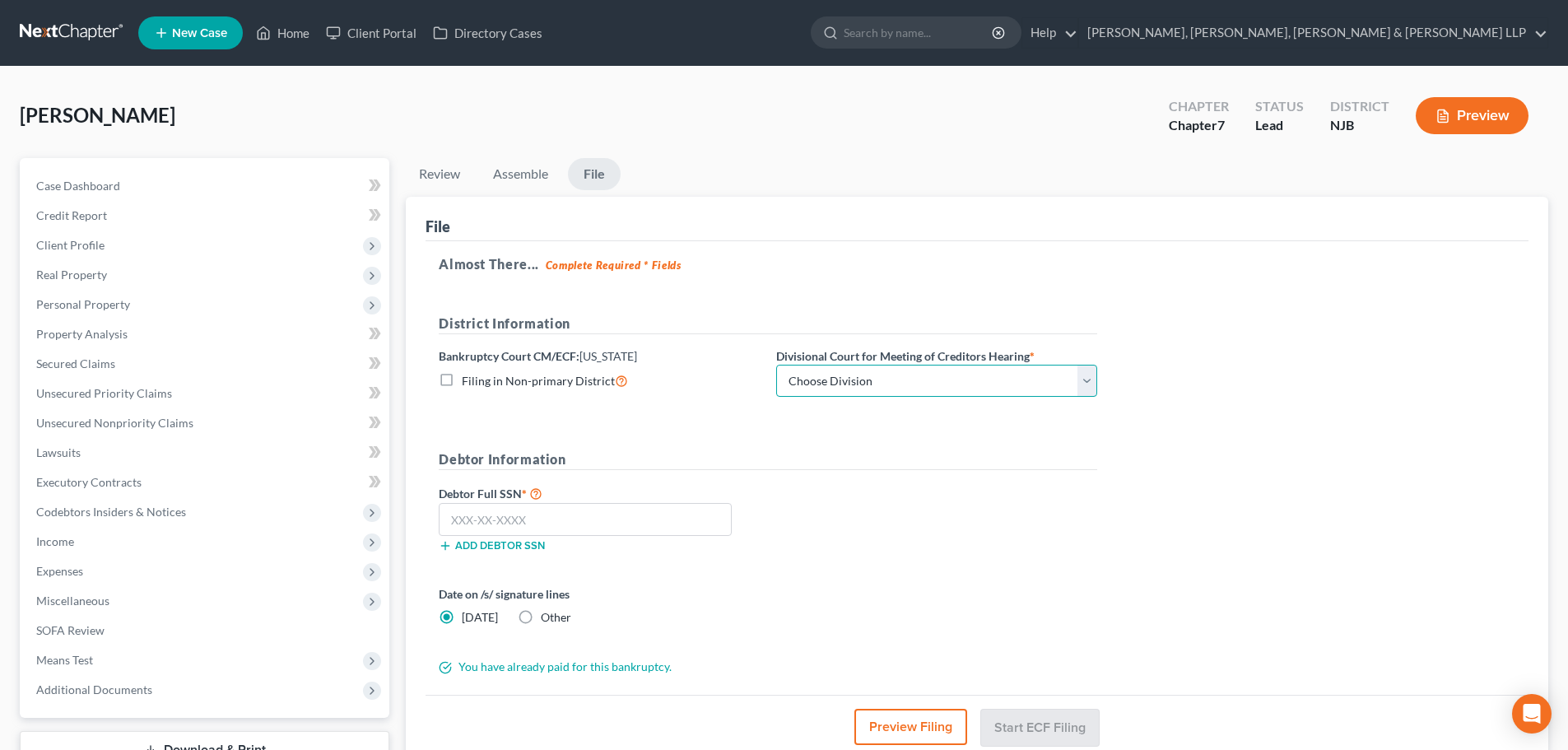
click at [900, 388] on select "Choose Division [GEOGRAPHIC_DATA] [GEOGRAPHIC_DATA]/[GEOGRAPHIC_DATA] [GEOGRAPH…" at bounding box center [936, 381] width 321 height 33
select select "2"
click at [776, 365] on select "Choose Division [GEOGRAPHIC_DATA] [GEOGRAPHIC_DATA]/[GEOGRAPHIC_DATA] [GEOGRAPH…" at bounding box center [936, 381] width 321 height 33
click at [639, 523] on input "text" at bounding box center [586, 519] width 293 height 33
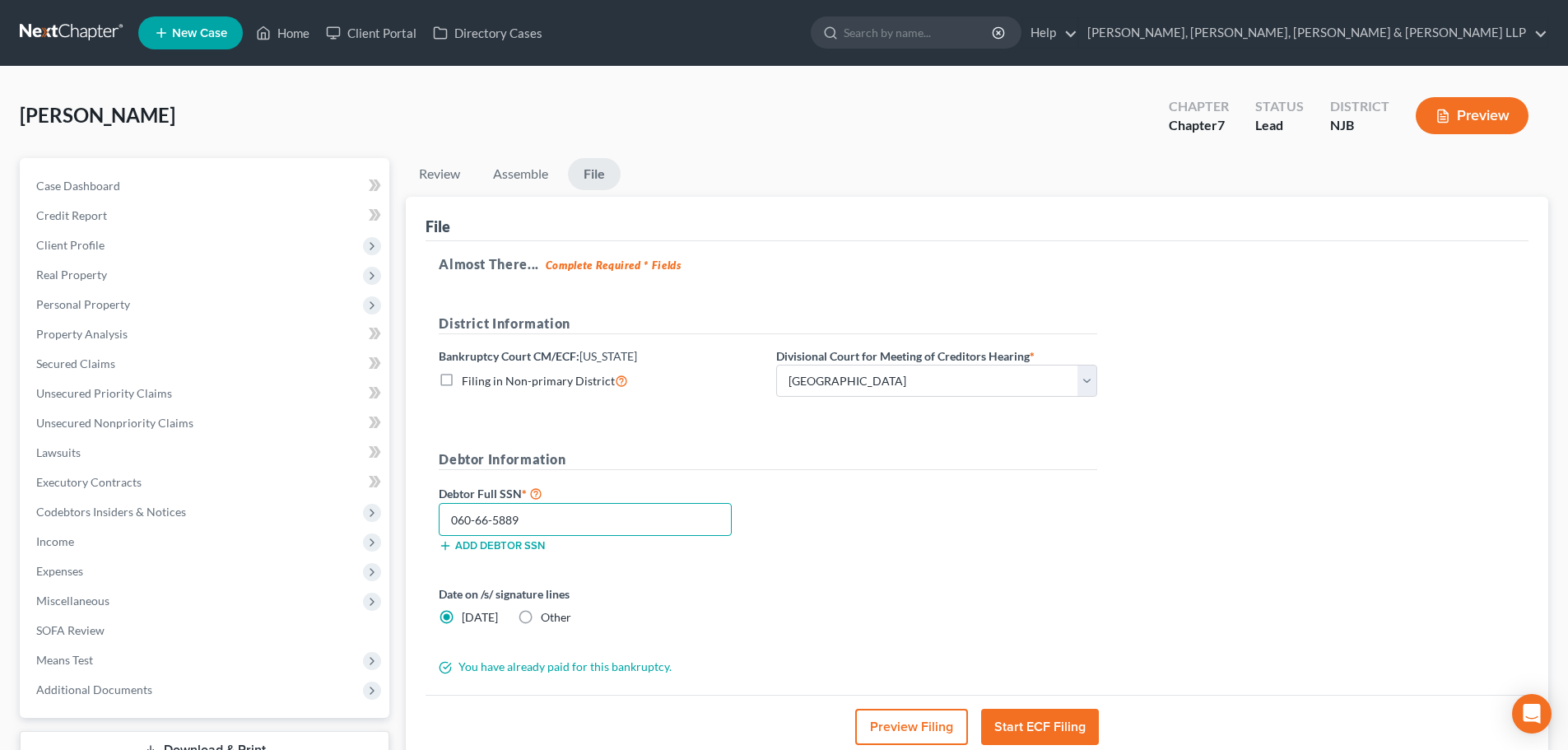
type input "060-66-5889"
drag, startPoint x: 1019, startPoint y: 715, endPoint x: 899, endPoint y: 554, distance: 200.8
click at [1019, 715] on button "Start ECF Filing" at bounding box center [1040, 726] width 118 height 36
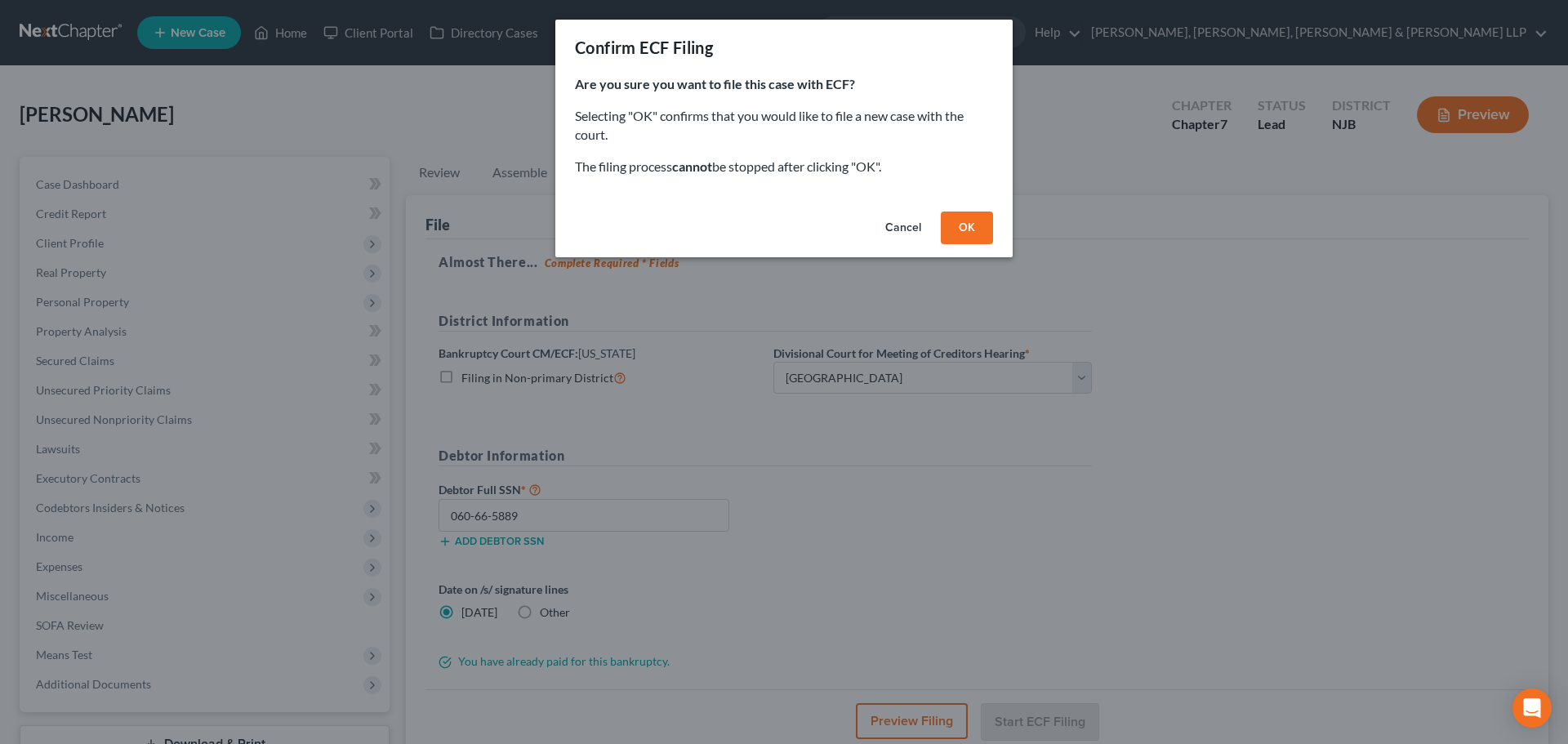
click at [961, 237] on button "OK" at bounding box center [966, 227] width 53 height 33
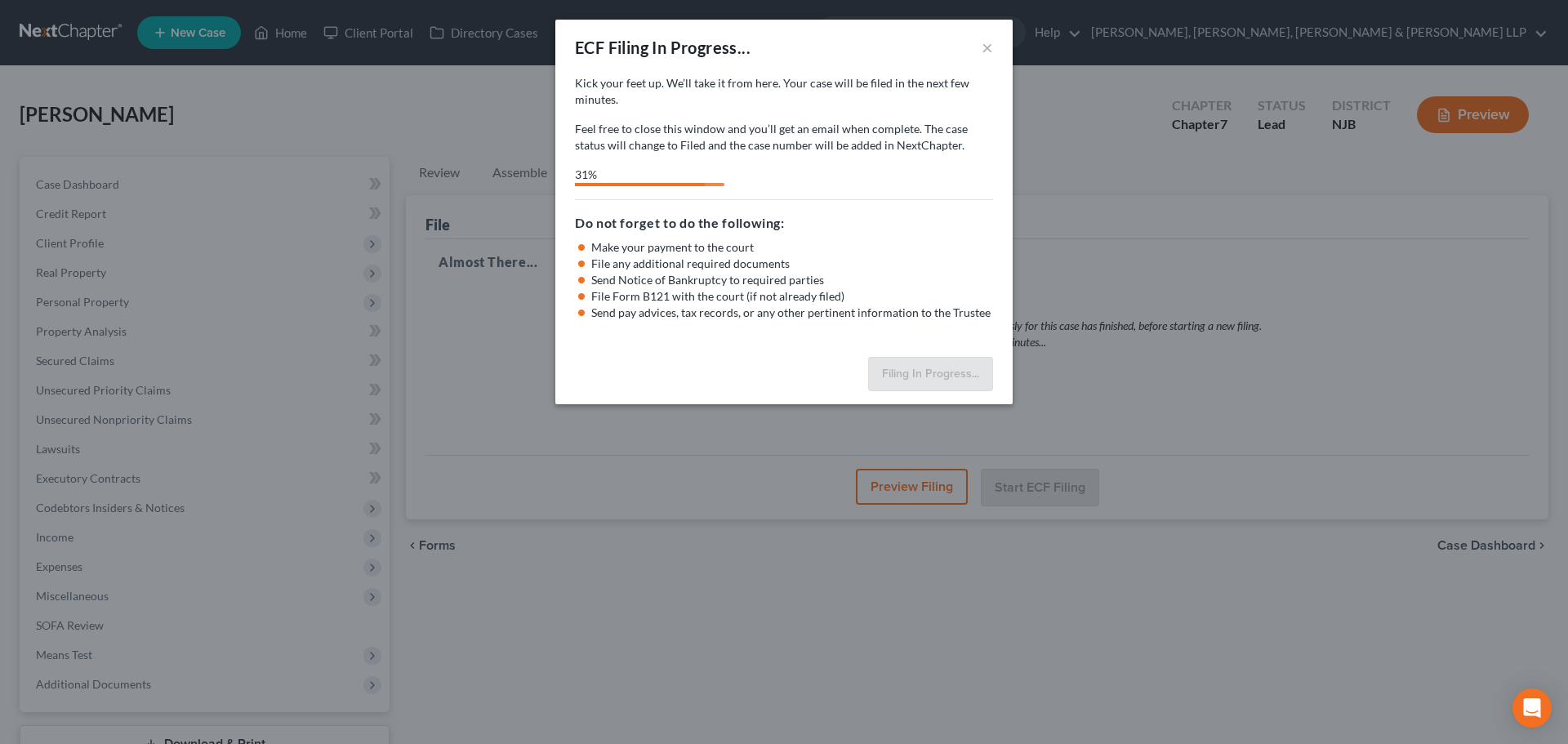
select select "2"
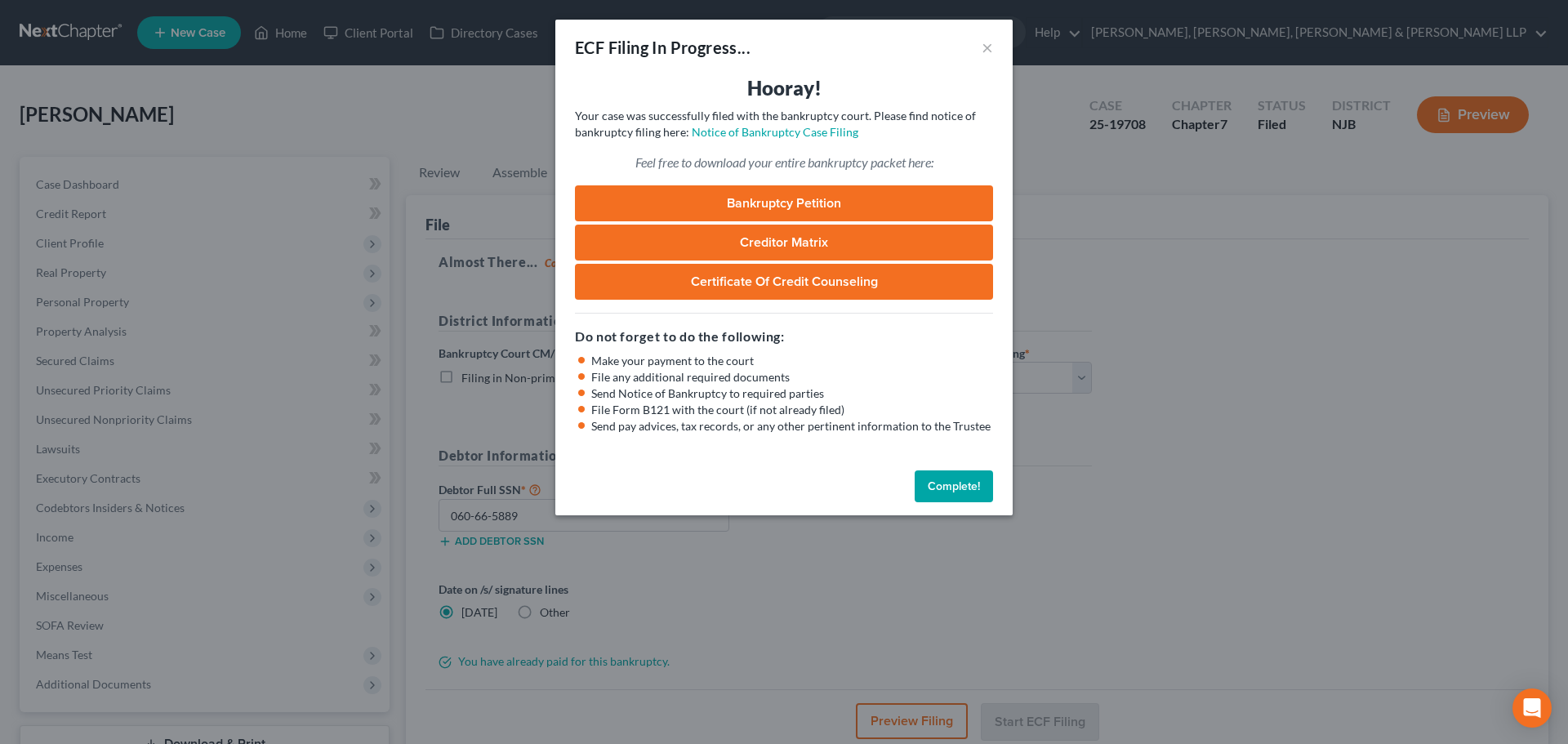
click at [708, 273] on link "Certificate of Credit Counseling" at bounding box center [784, 282] width 418 height 36
click at [484, 105] on div "ECF Filing In Progress... × Hooray! Your case was successfully filed with the b…" at bounding box center [784, 372] width 1568 height 744
click at [307, 39] on div "ECF Filing In Progress... × Hooray! Your case was successfully filed with the b…" at bounding box center [784, 372] width 1568 height 744
click at [982, 47] on button "×" at bounding box center [987, 47] width 12 height 19
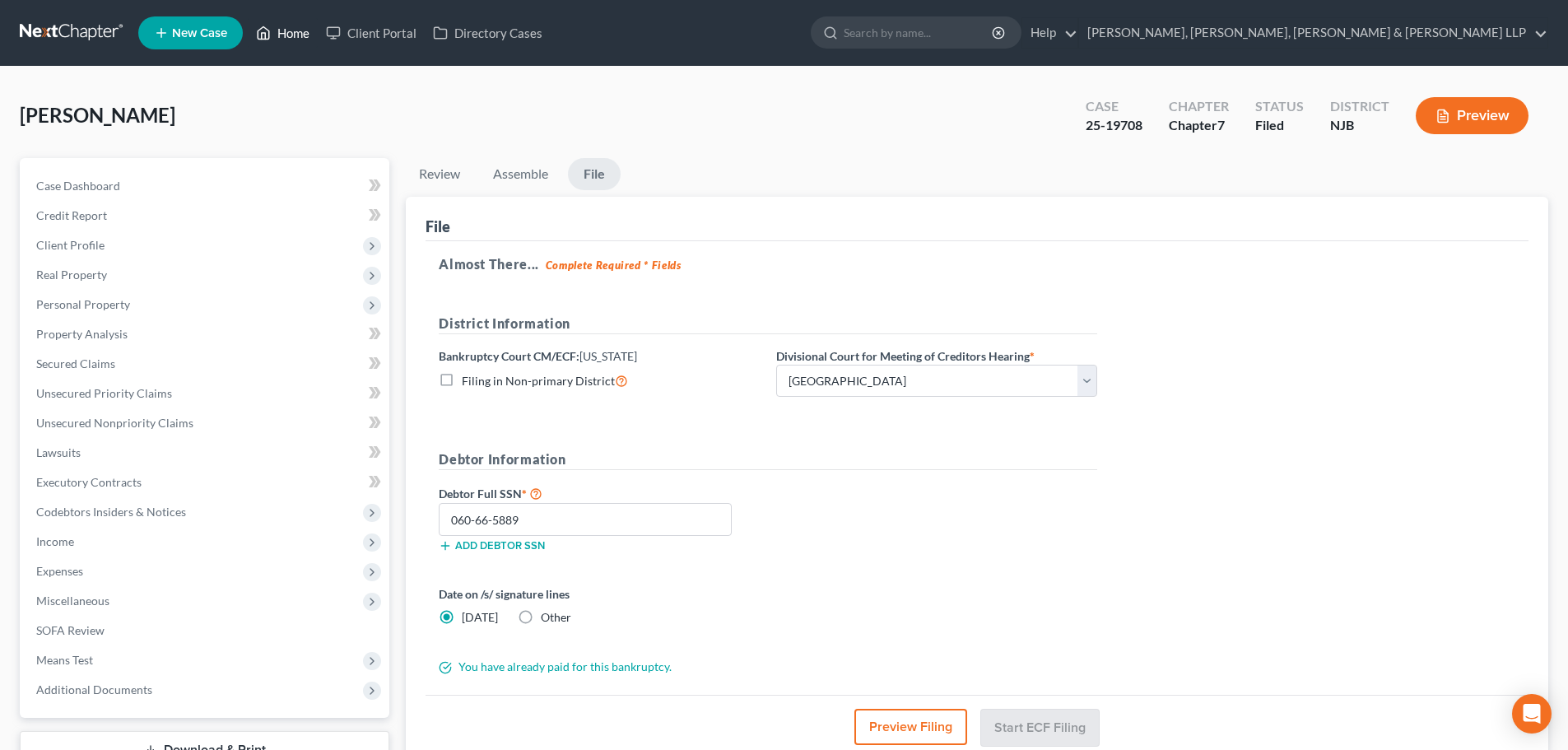
click at [281, 29] on link "Home" at bounding box center [282, 32] width 70 height 29
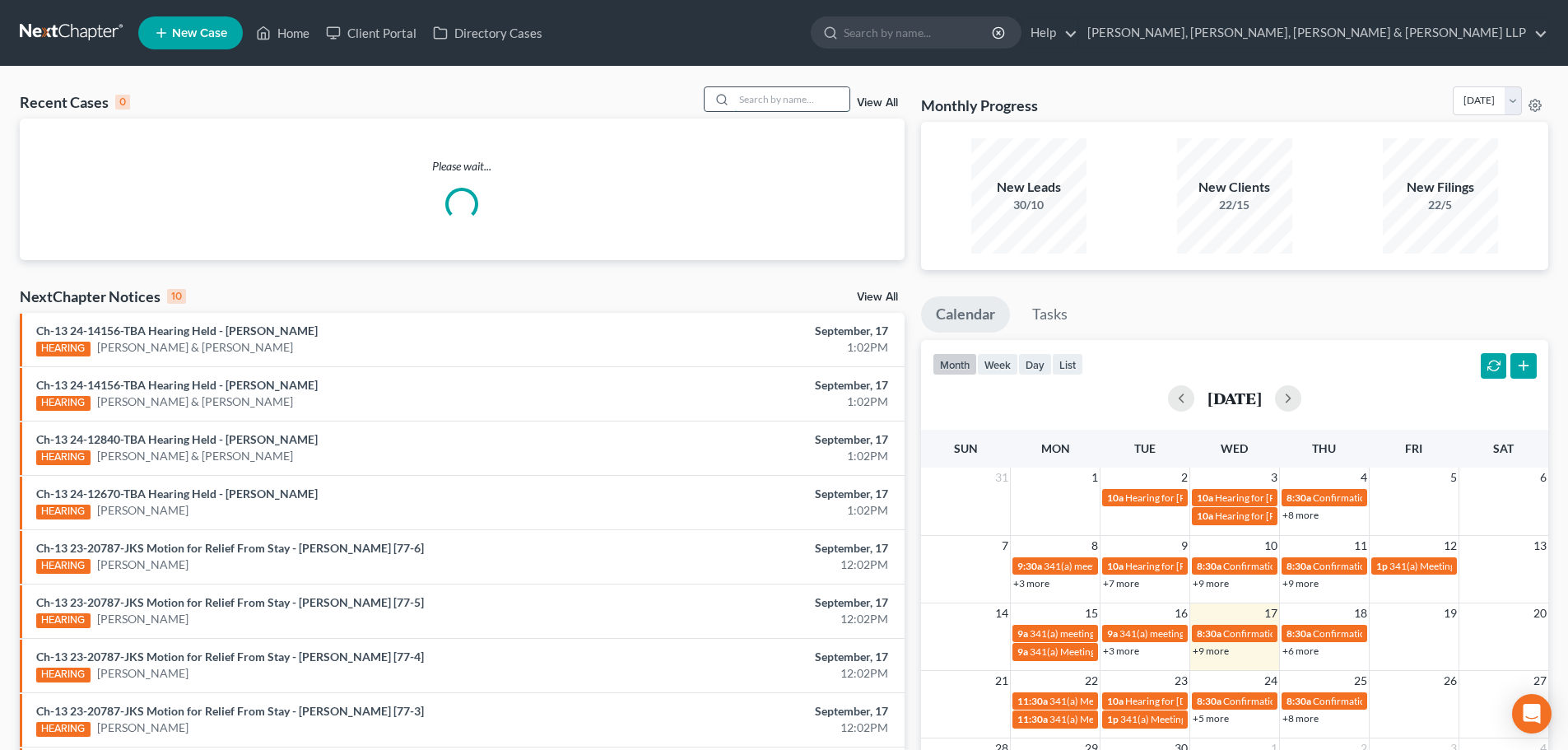
click at [781, 105] on input "search" at bounding box center [791, 99] width 115 height 24
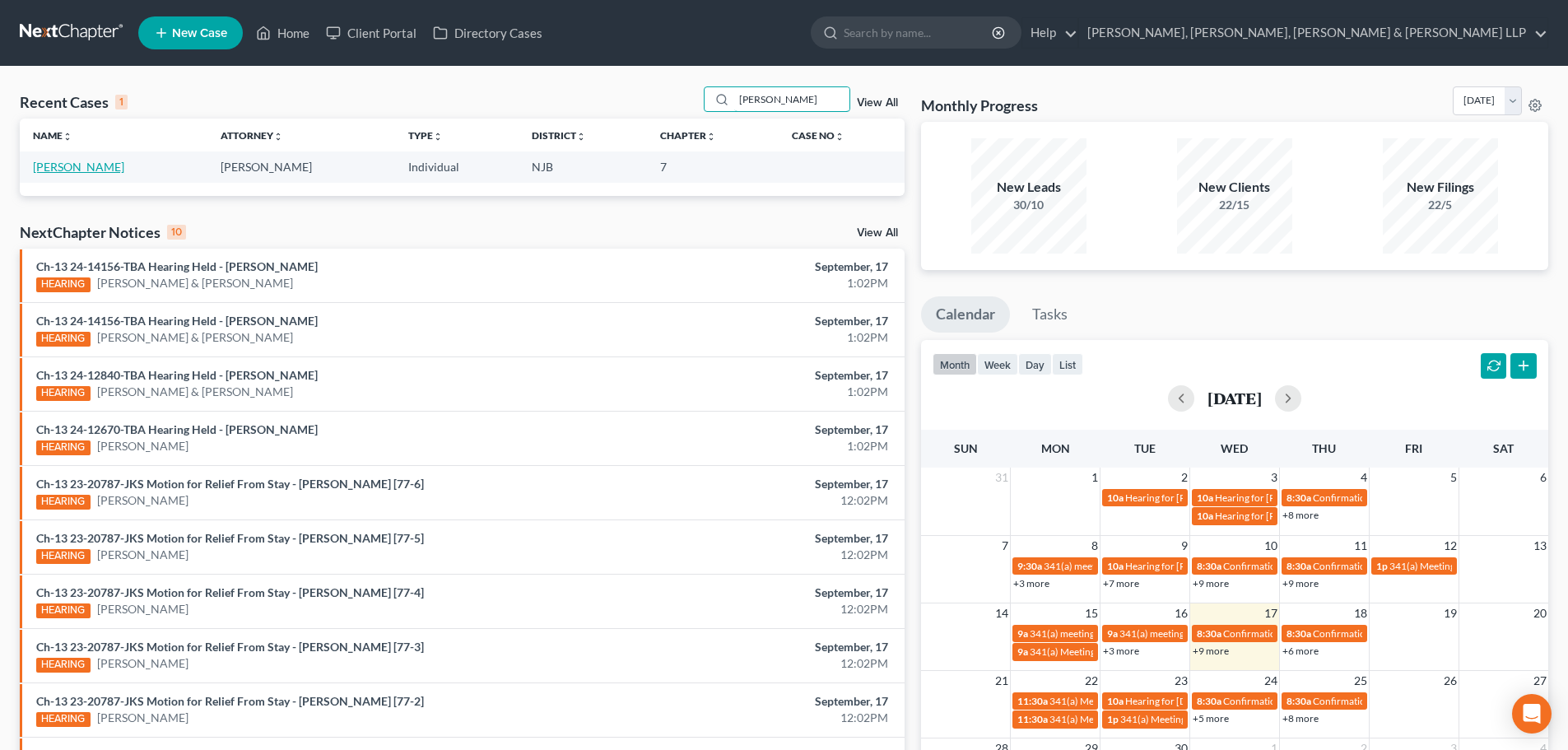
type input "[PERSON_NAME]"
click at [60, 165] on link "[PERSON_NAME]" at bounding box center [78, 167] width 91 height 14
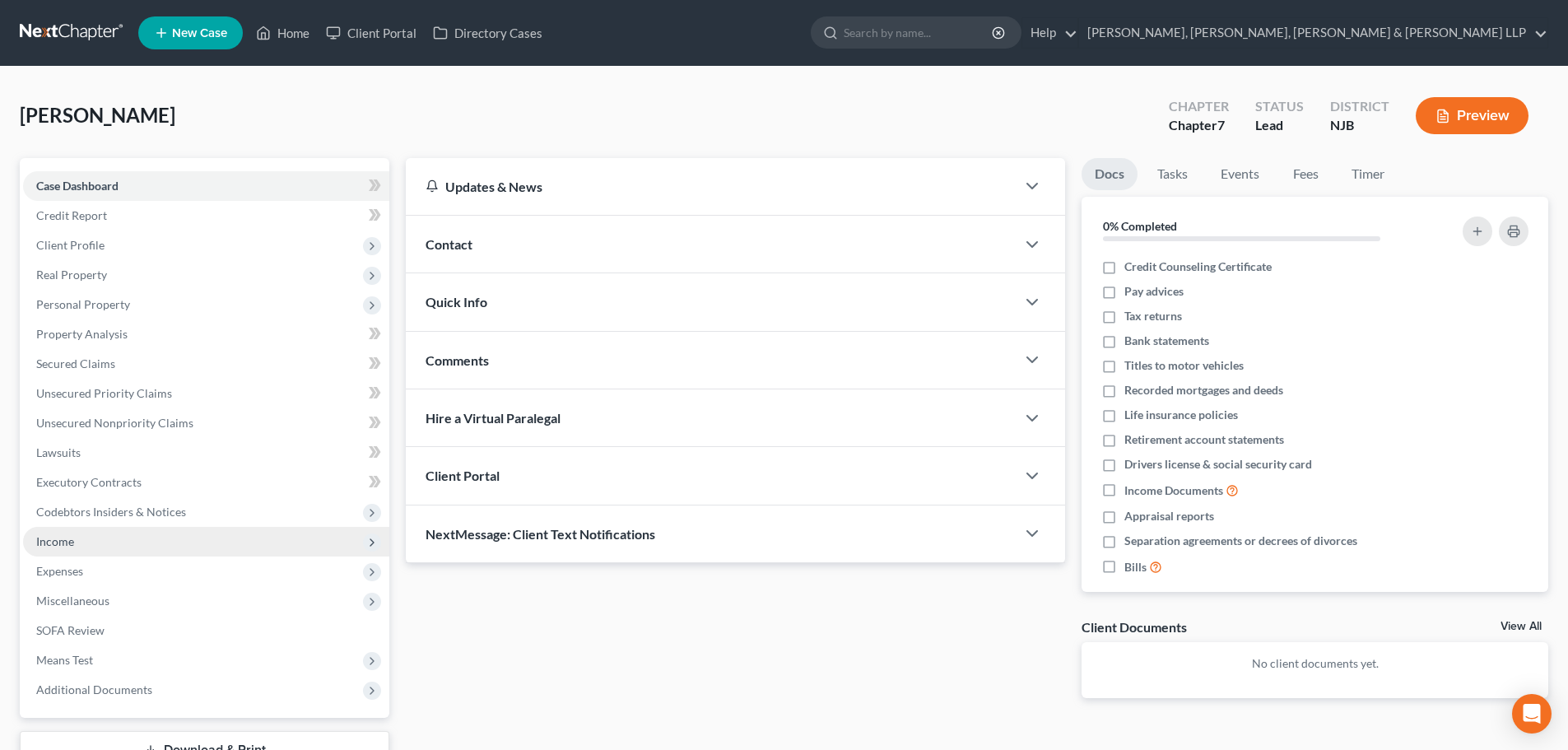
click at [75, 547] on span "Income" at bounding box center [206, 541] width 367 height 29
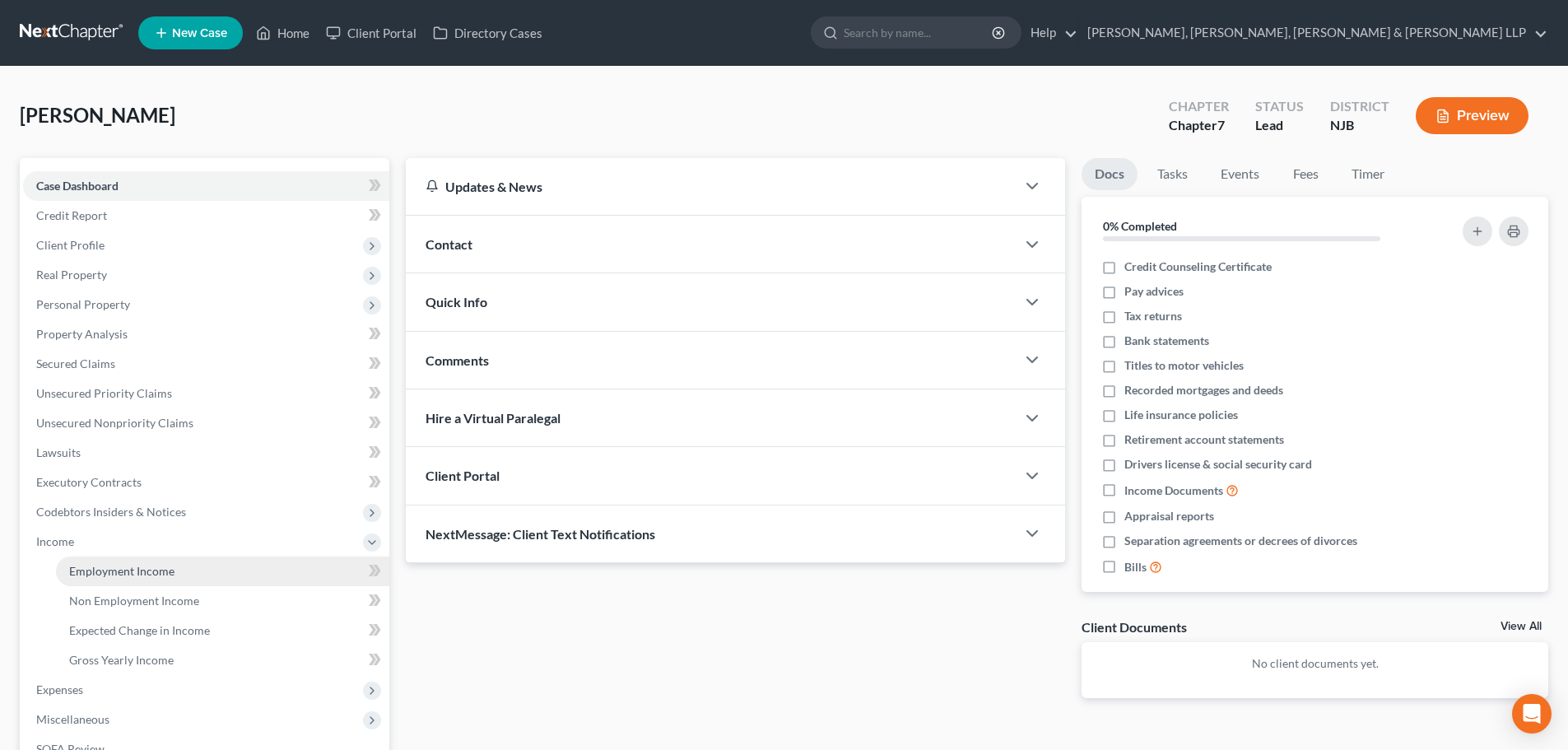
click at [131, 556] on link "Employment Income" at bounding box center [222, 571] width 334 height 29
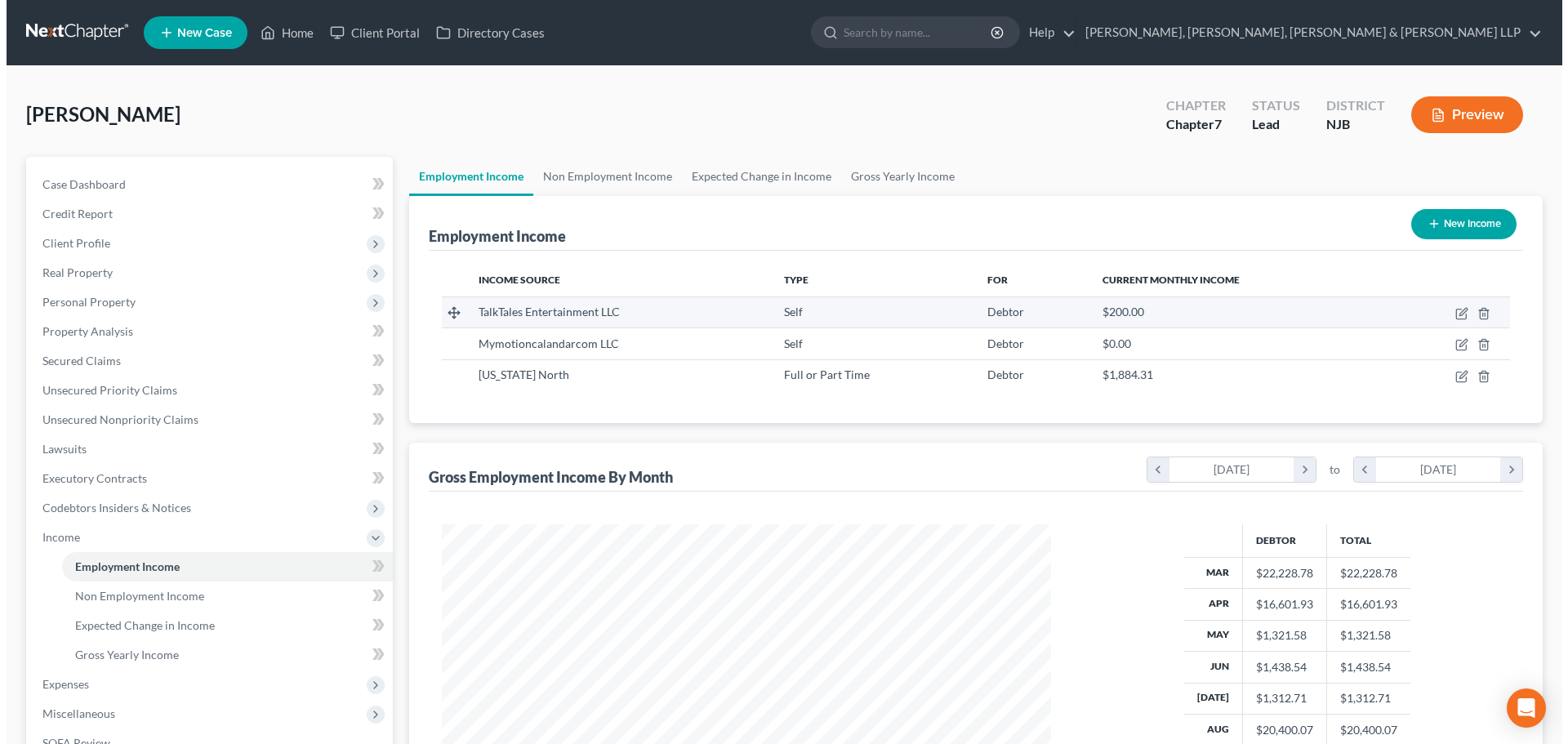
scroll to position [304, 642]
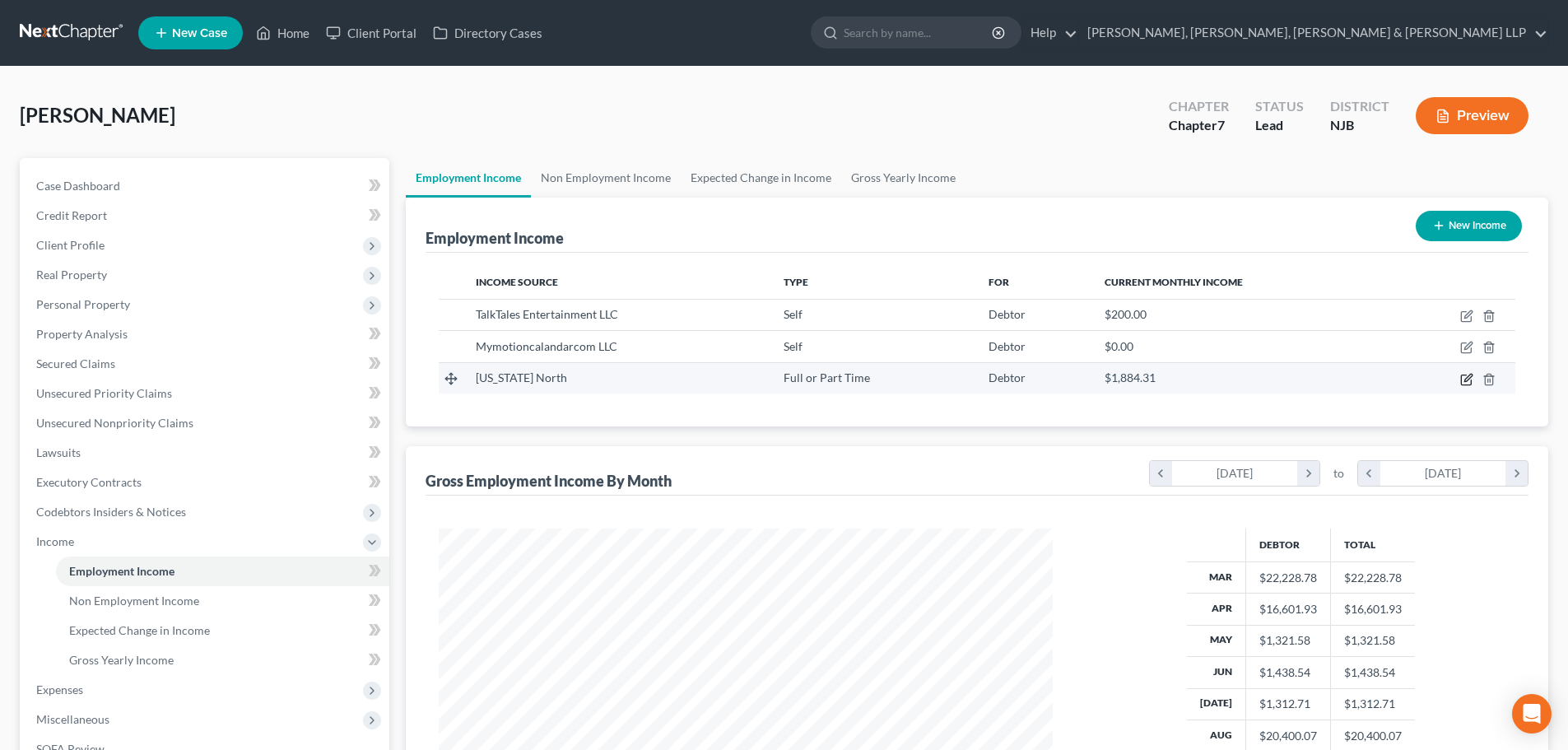
click at [1466, 376] on icon "button" at bounding box center [1467, 380] width 13 height 13
select select "0"
select select "35"
select select "3"
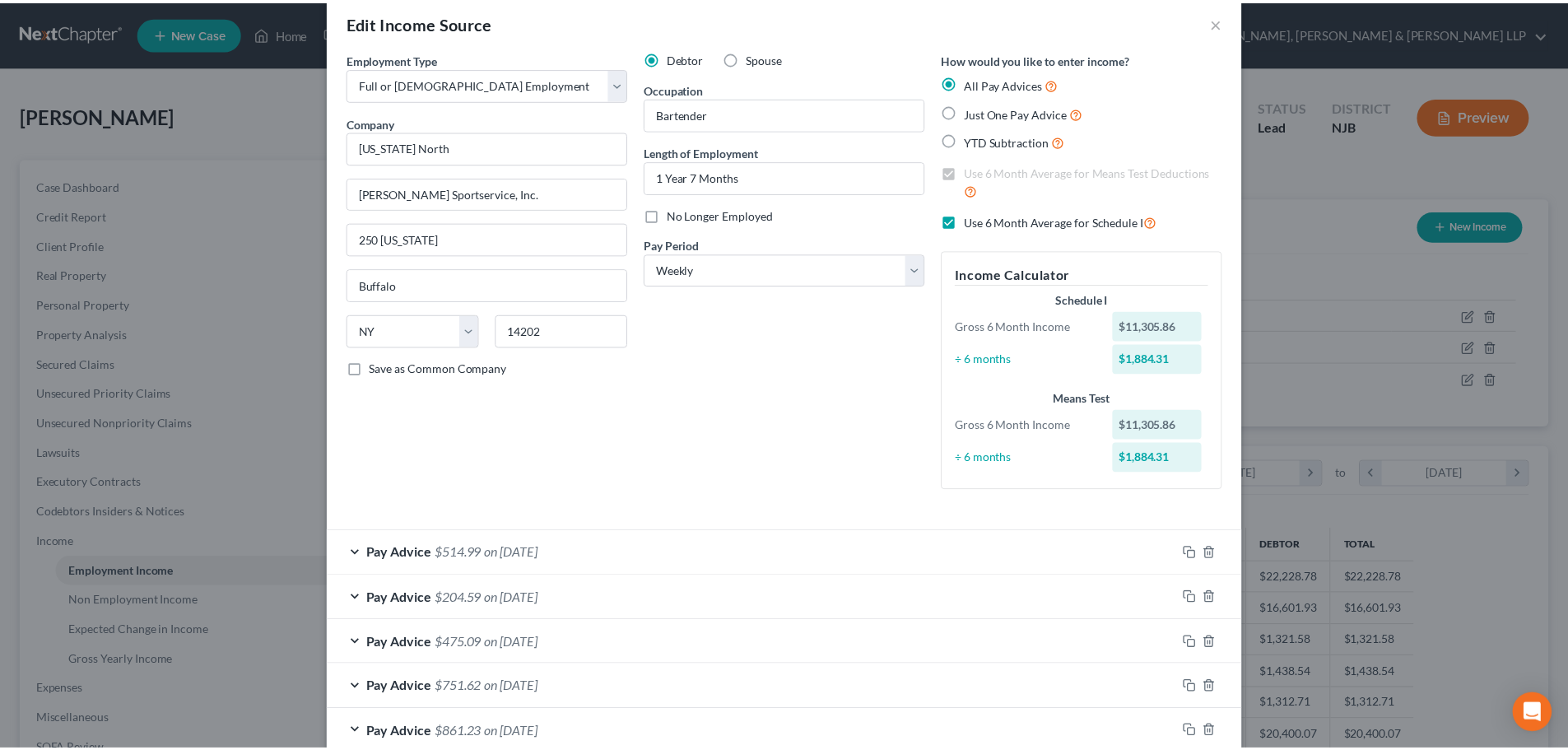
scroll to position [0, 0]
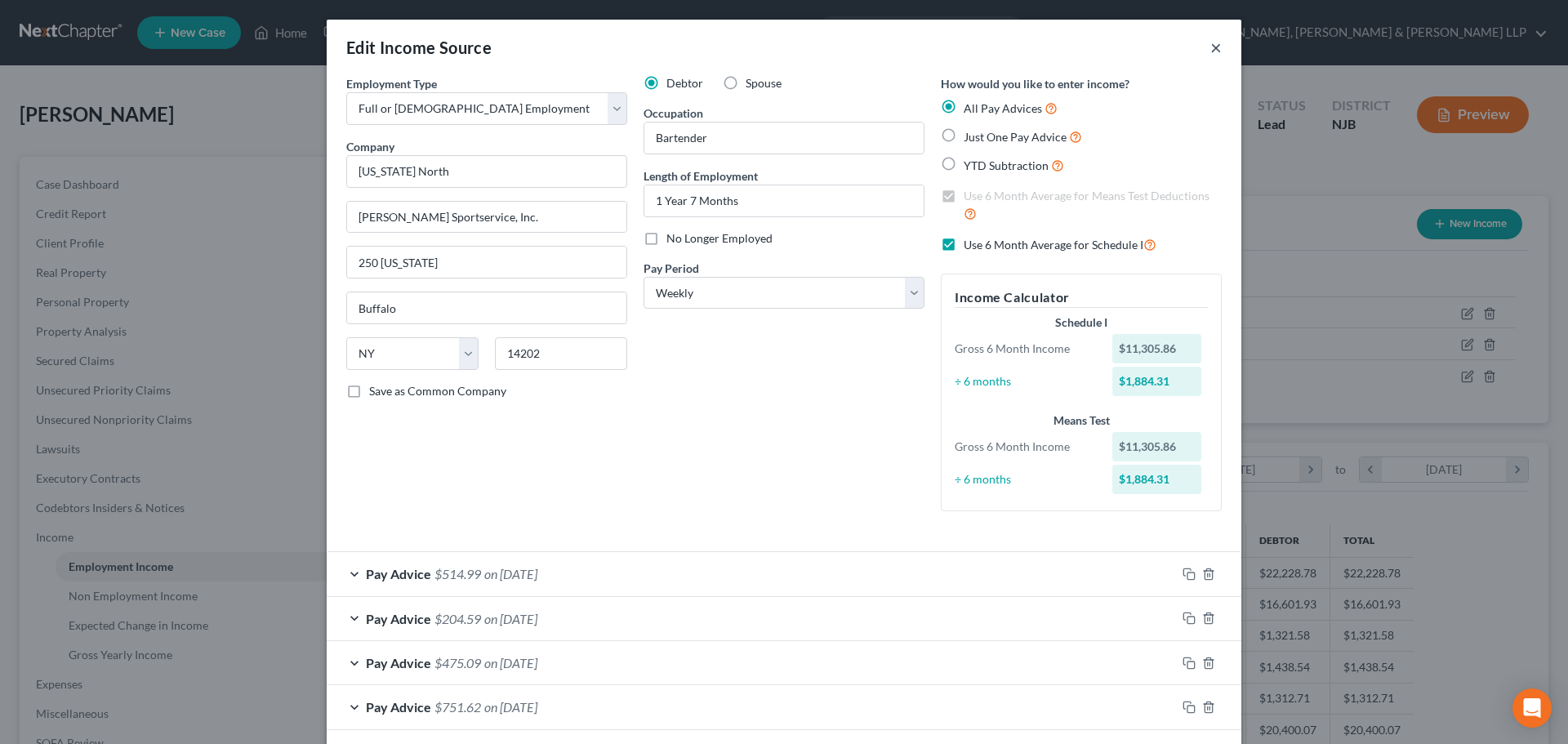
click at [1214, 48] on button "×" at bounding box center [1216, 47] width 12 height 19
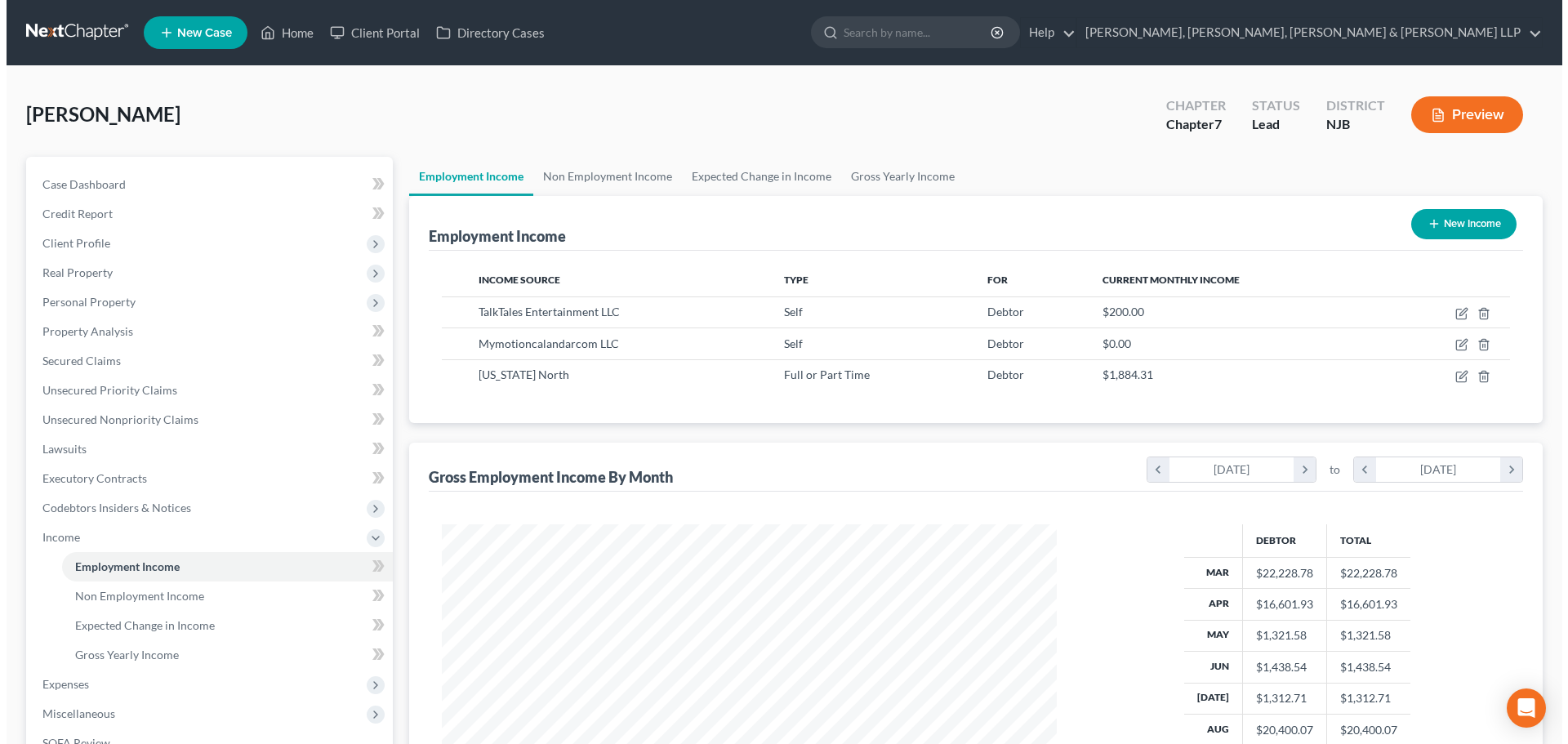
scroll to position [816293, 815825]
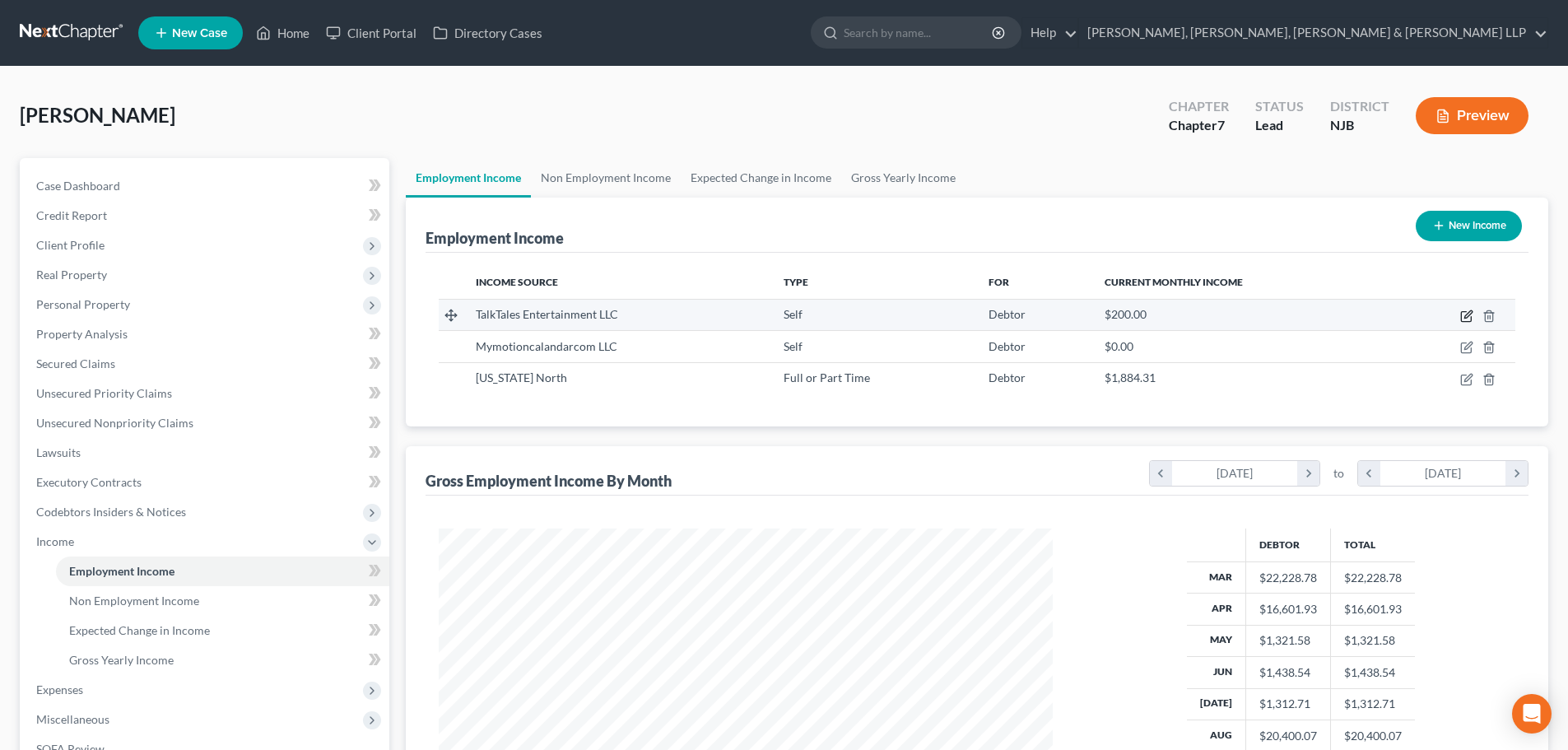
click at [1469, 313] on icon "button" at bounding box center [1468, 313] width 8 height 8
select select "1"
select select "0"
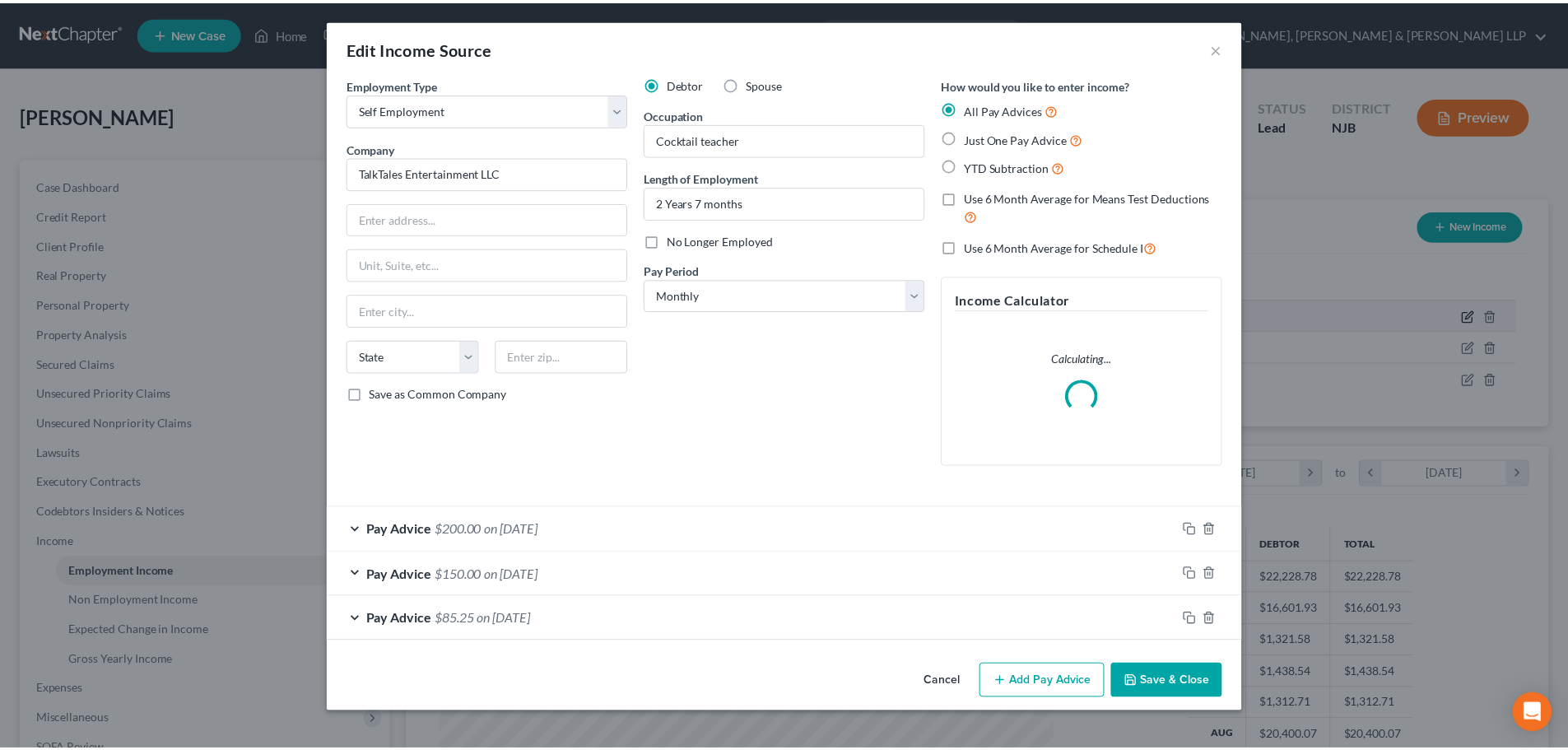
scroll to position [309, 653]
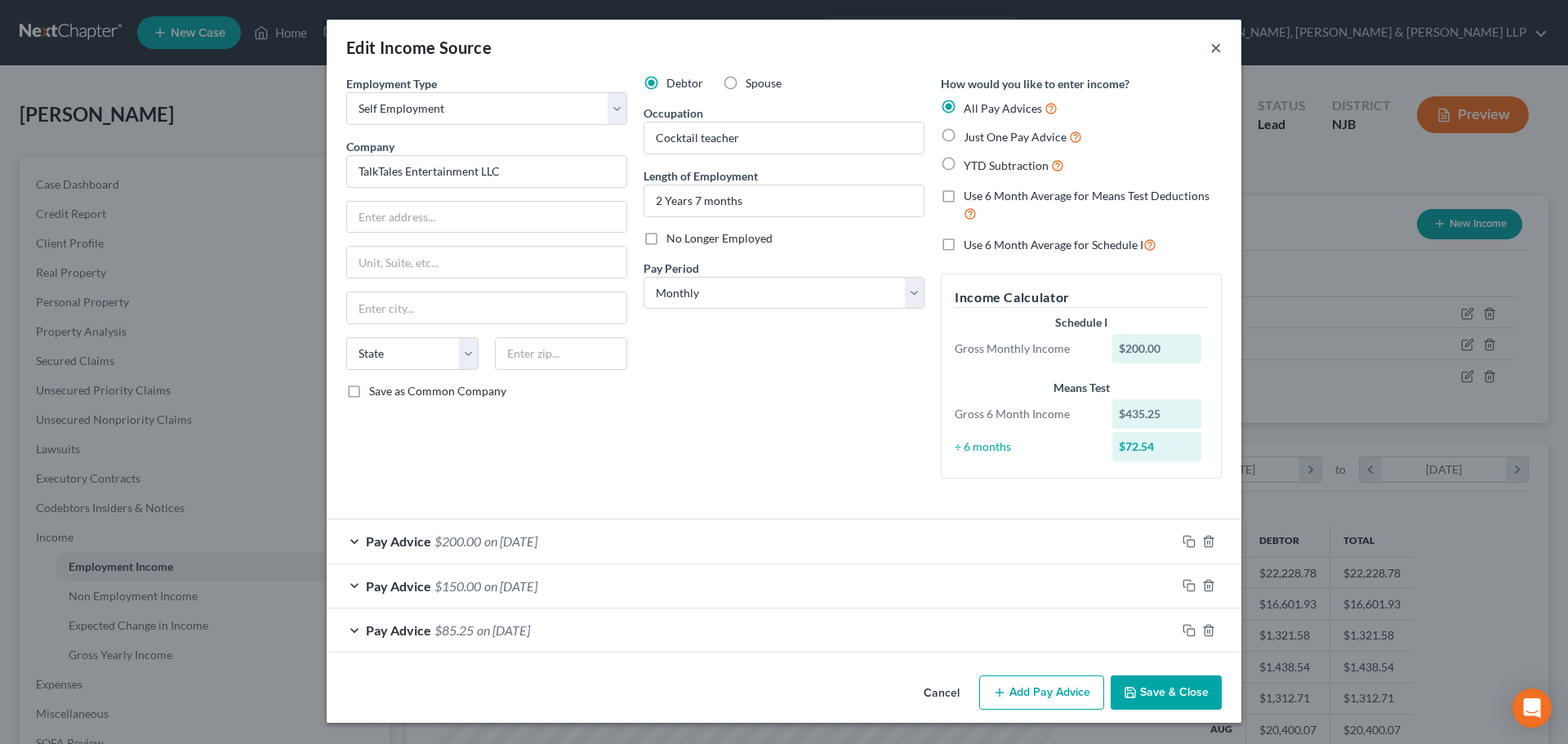
click at [1213, 48] on button "×" at bounding box center [1216, 47] width 12 height 19
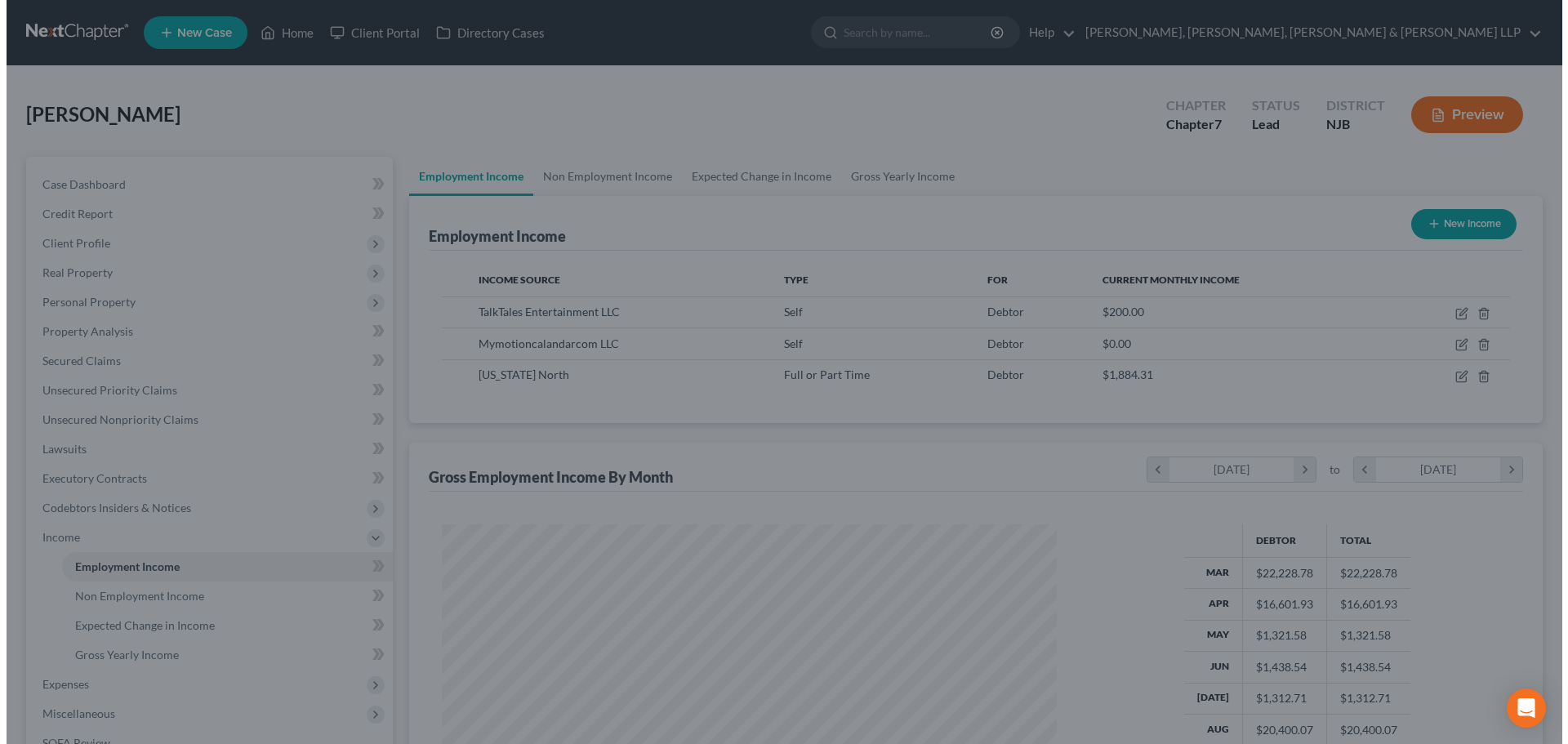
scroll to position [816293, 815825]
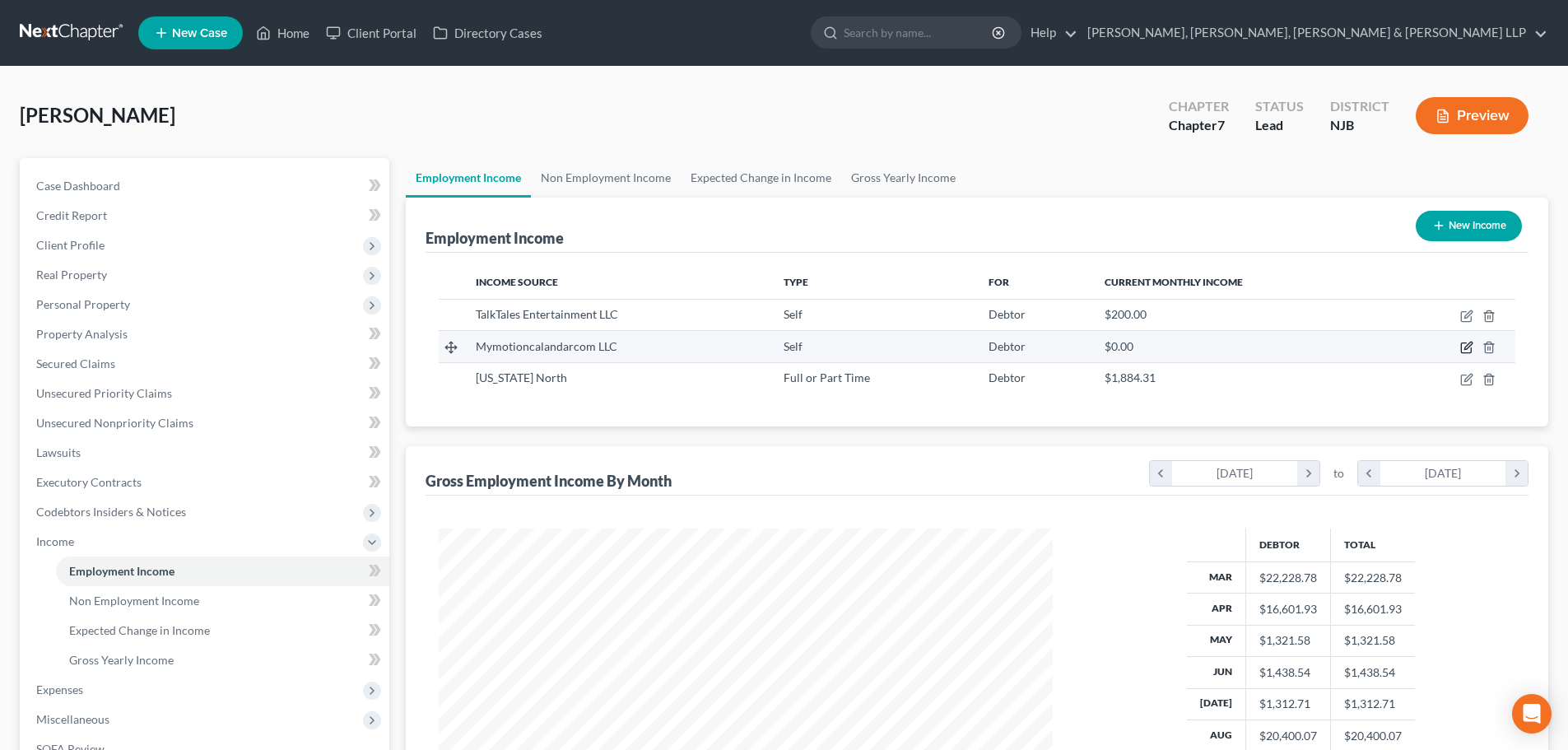
click at [1467, 347] on icon "button" at bounding box center [1467, 347] width 13 height 13
select select "1"
select select "9"
select select "0"
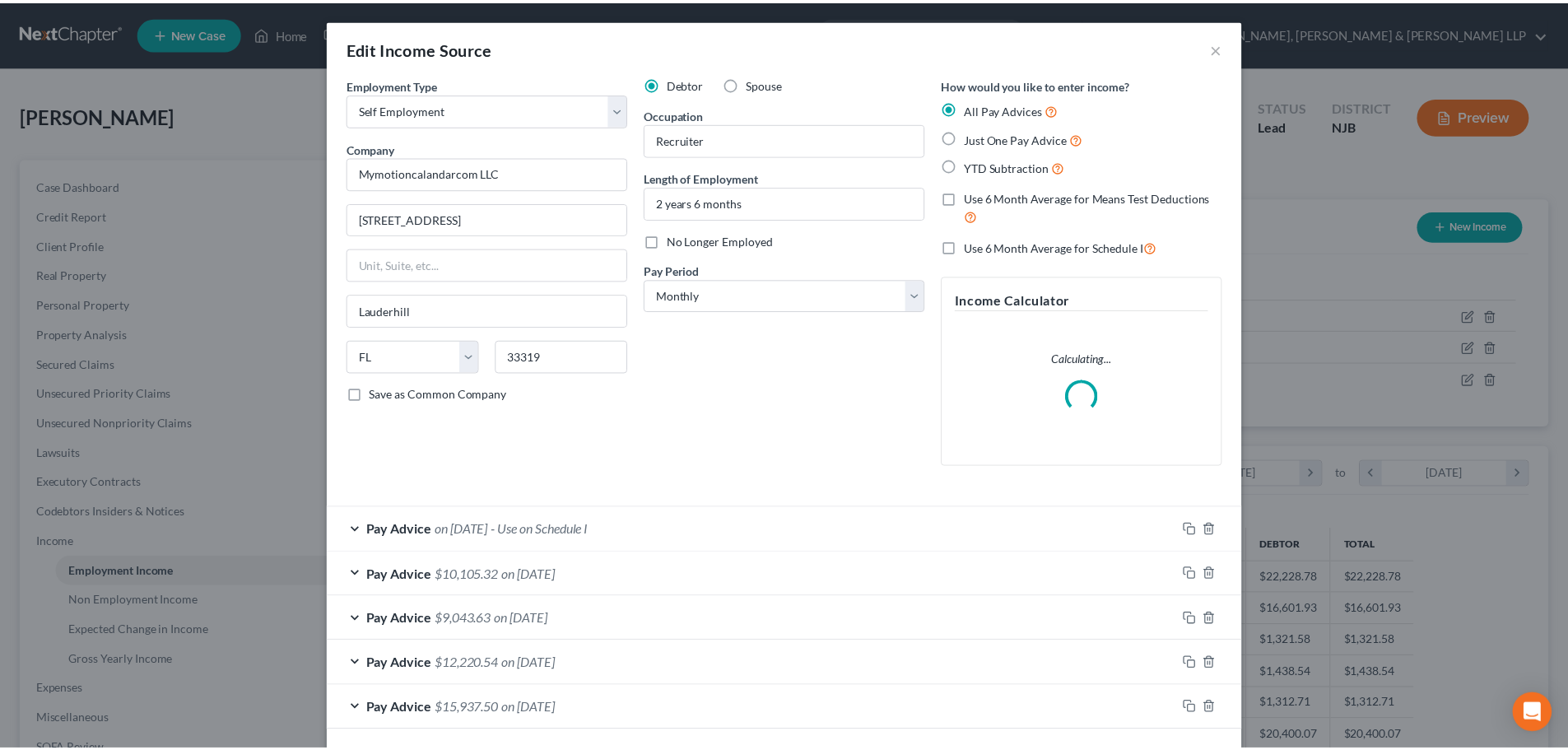
scroll to position [309, 653]
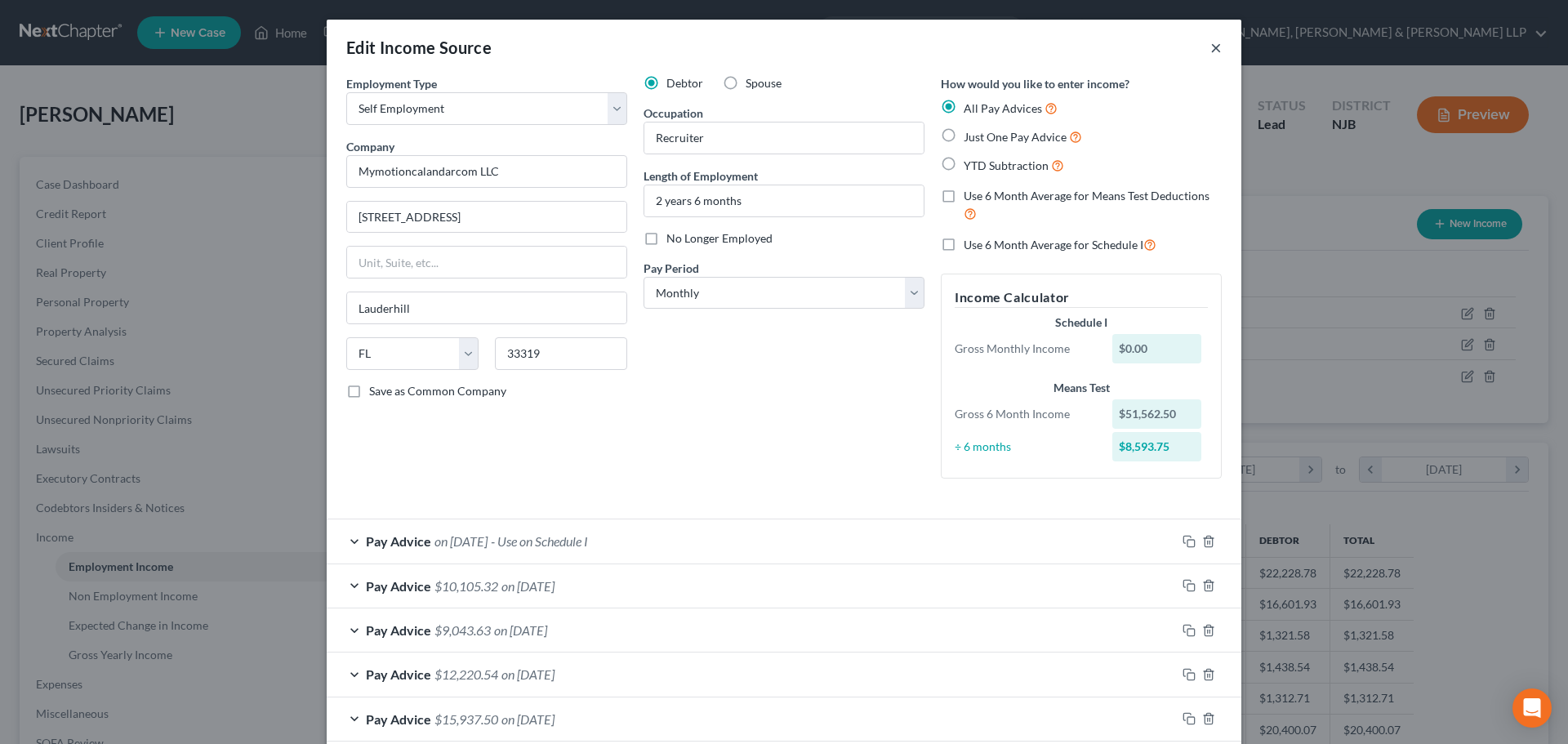
click at [1210, 47] on button "×" at bounding box center [1216, 47] width 12 height 19
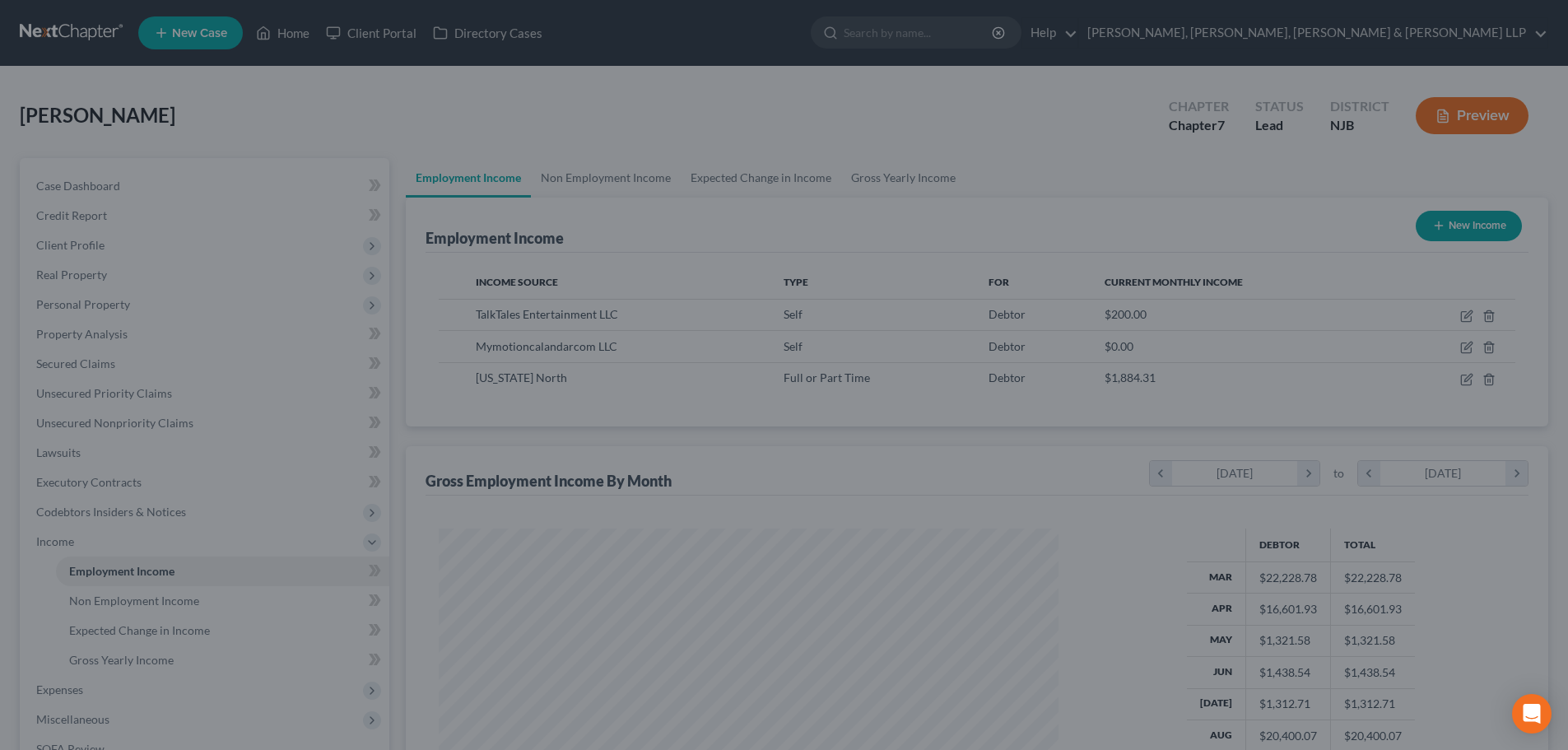
scroll to position [822876, 822400]
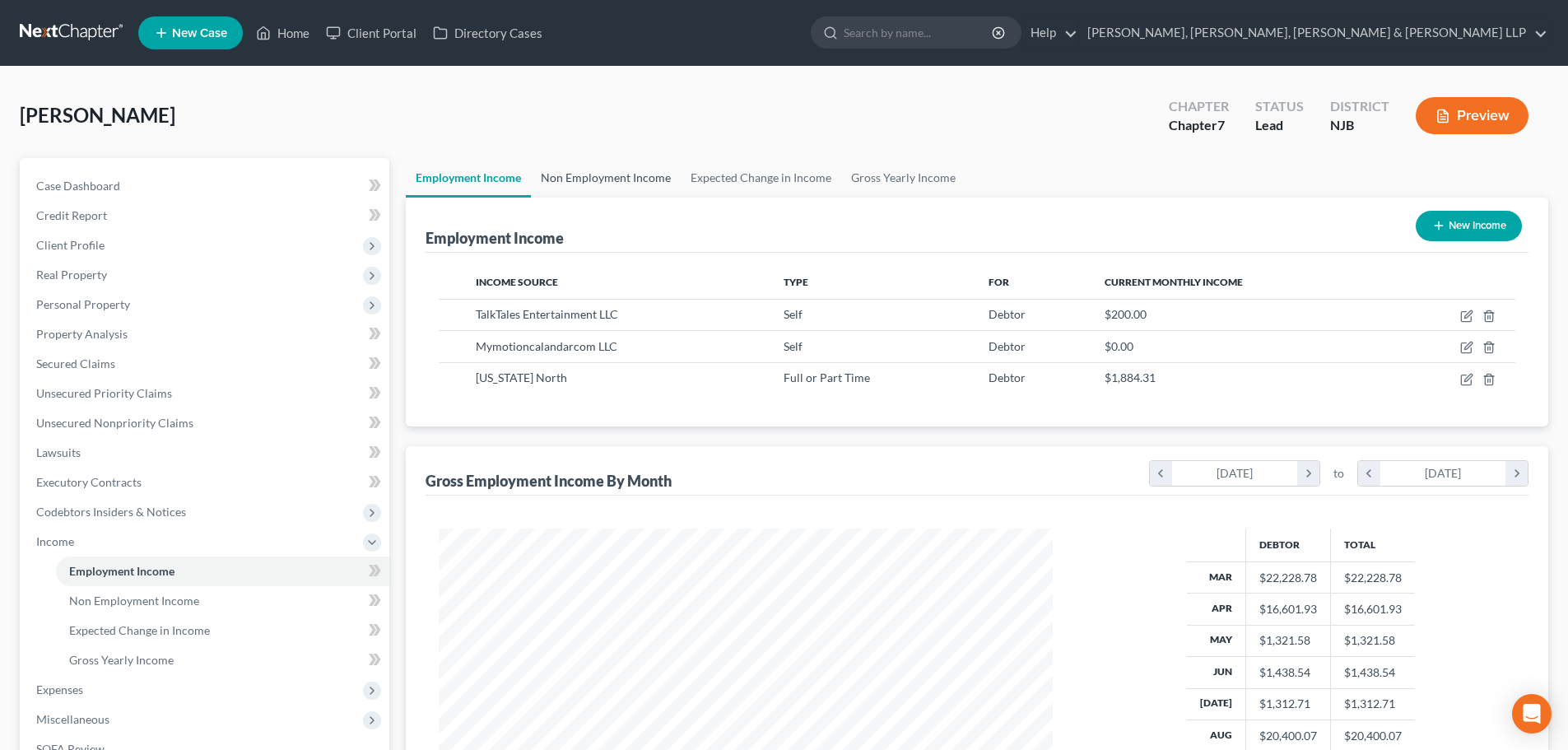
click at [614, 180] on link "Non Employment Income" at bounding box center [606, 178] width 150 height 40
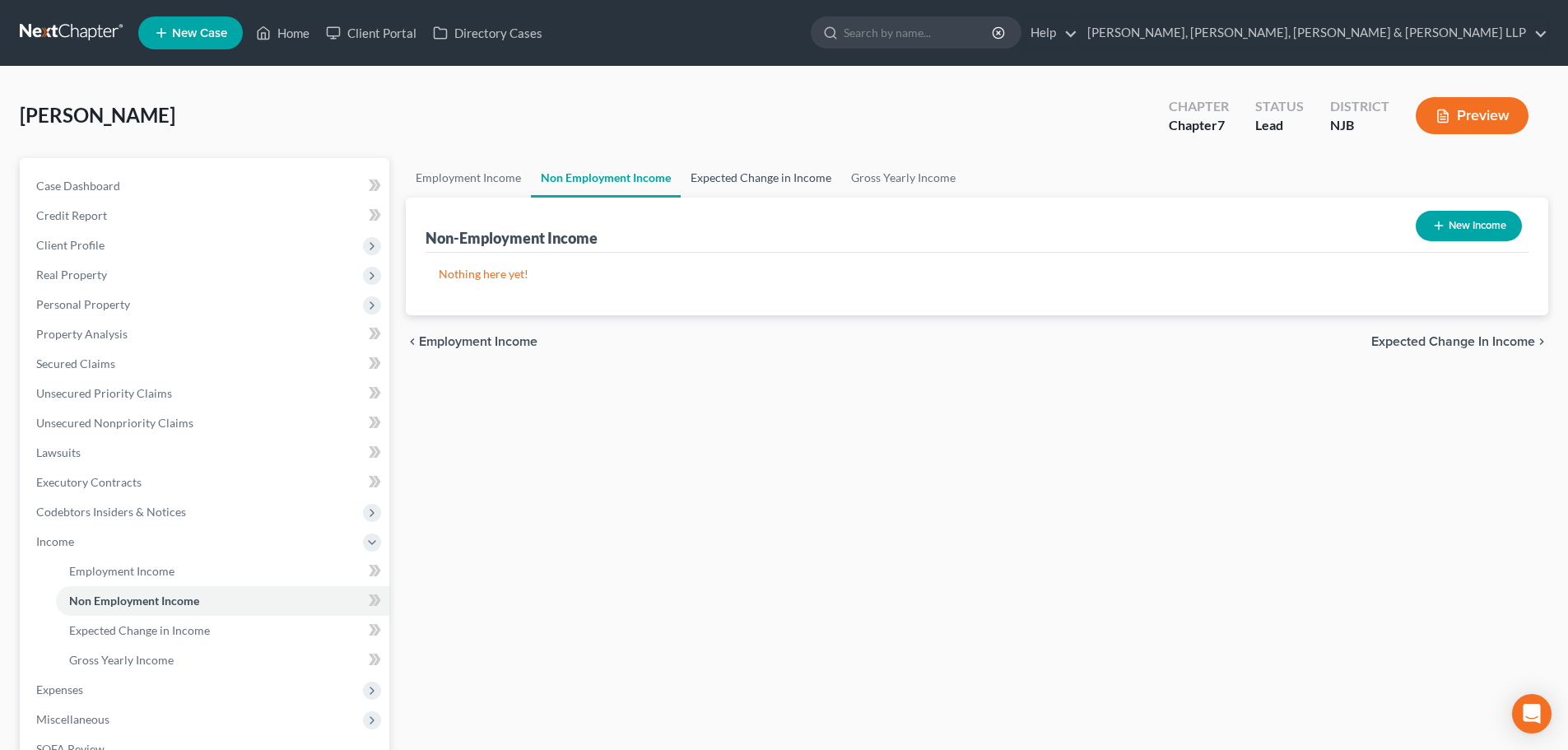
click at [727, 185] on link "Expected Change in Income" at bounding box center [761, 178] width 160 height 40
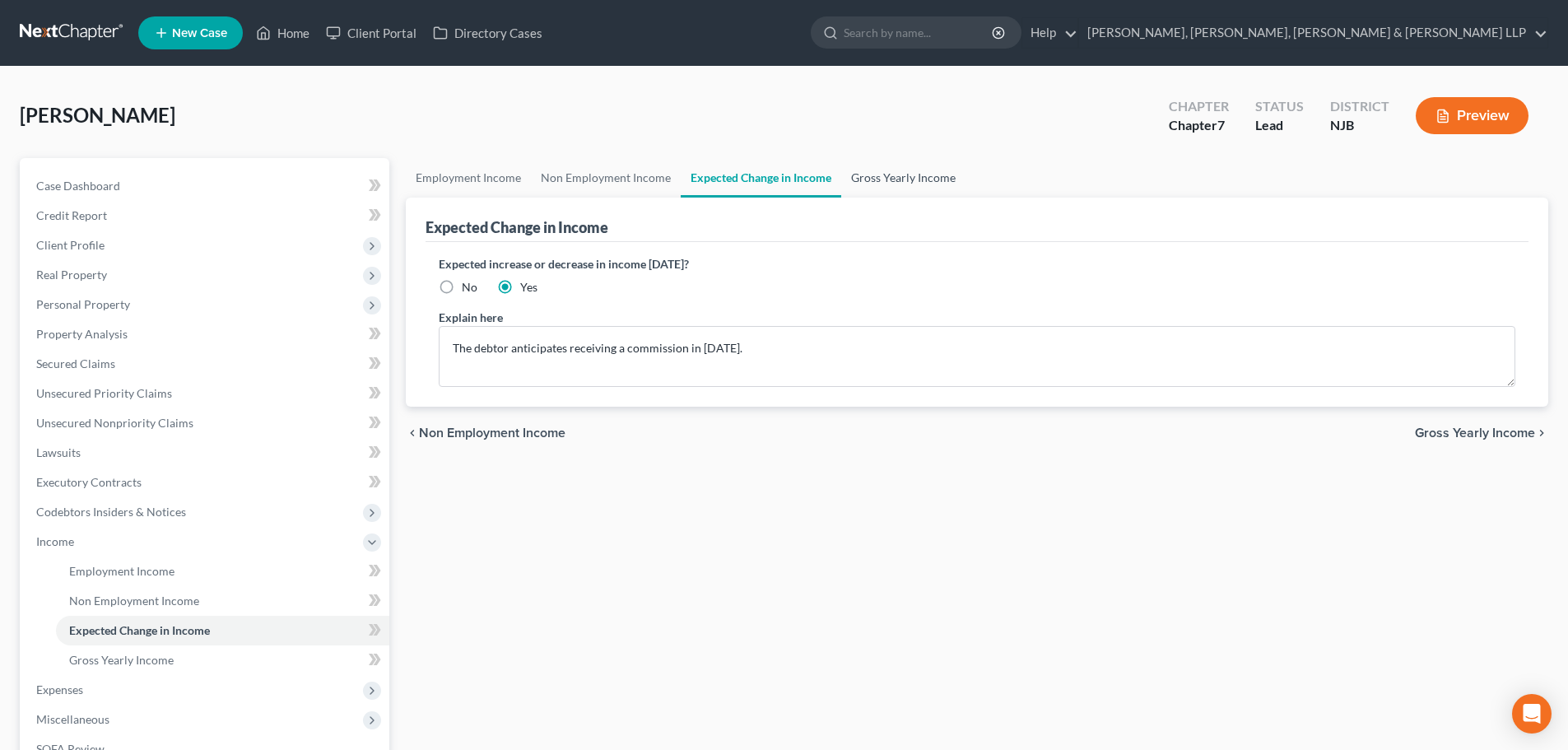
click at [863, 181] on link "Gross Yearly Income" at bounding box center [903, 178] width 125 height 40
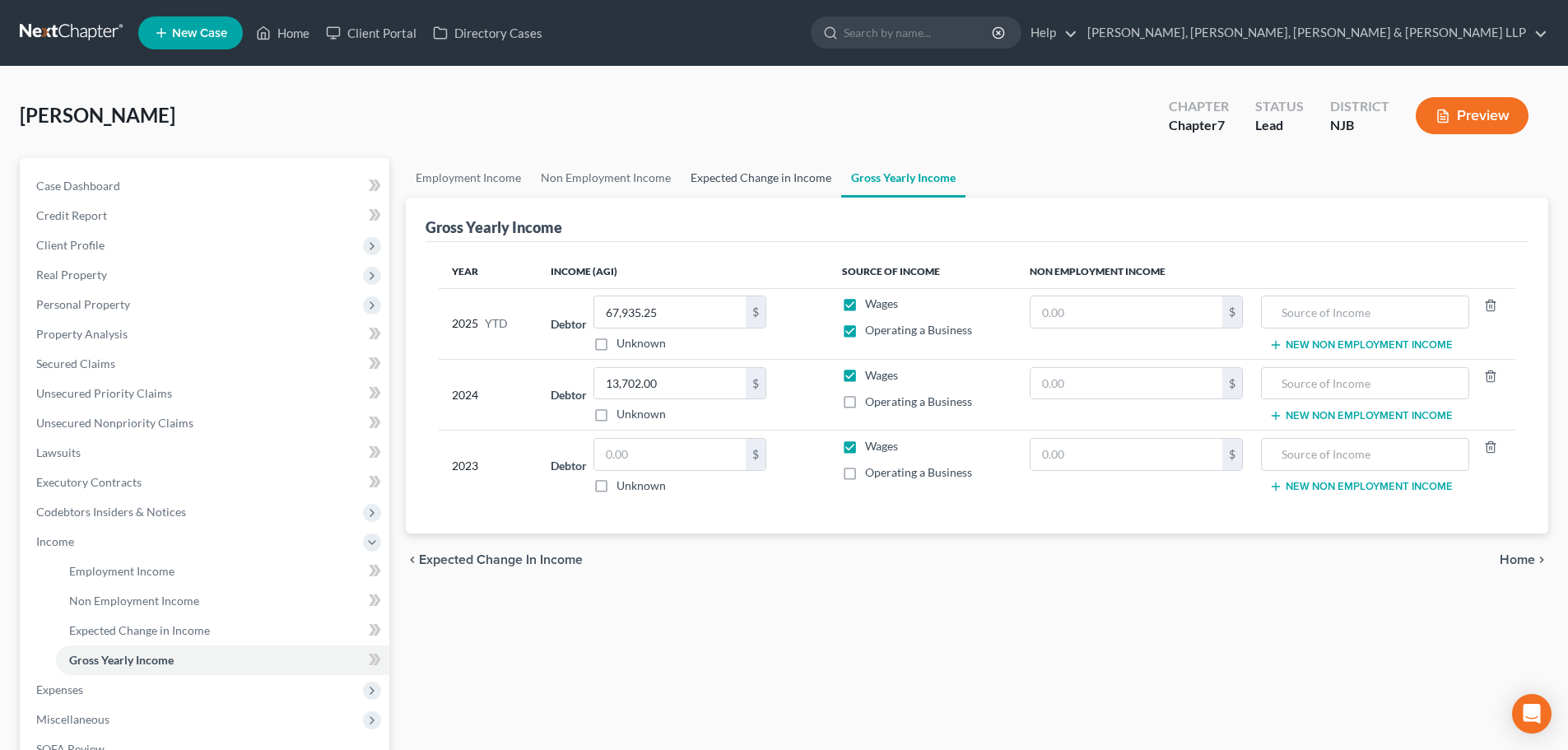
click at [763, 168] on link "Expected Change in Income" at bounding box center [761, 178] width 160 height 40
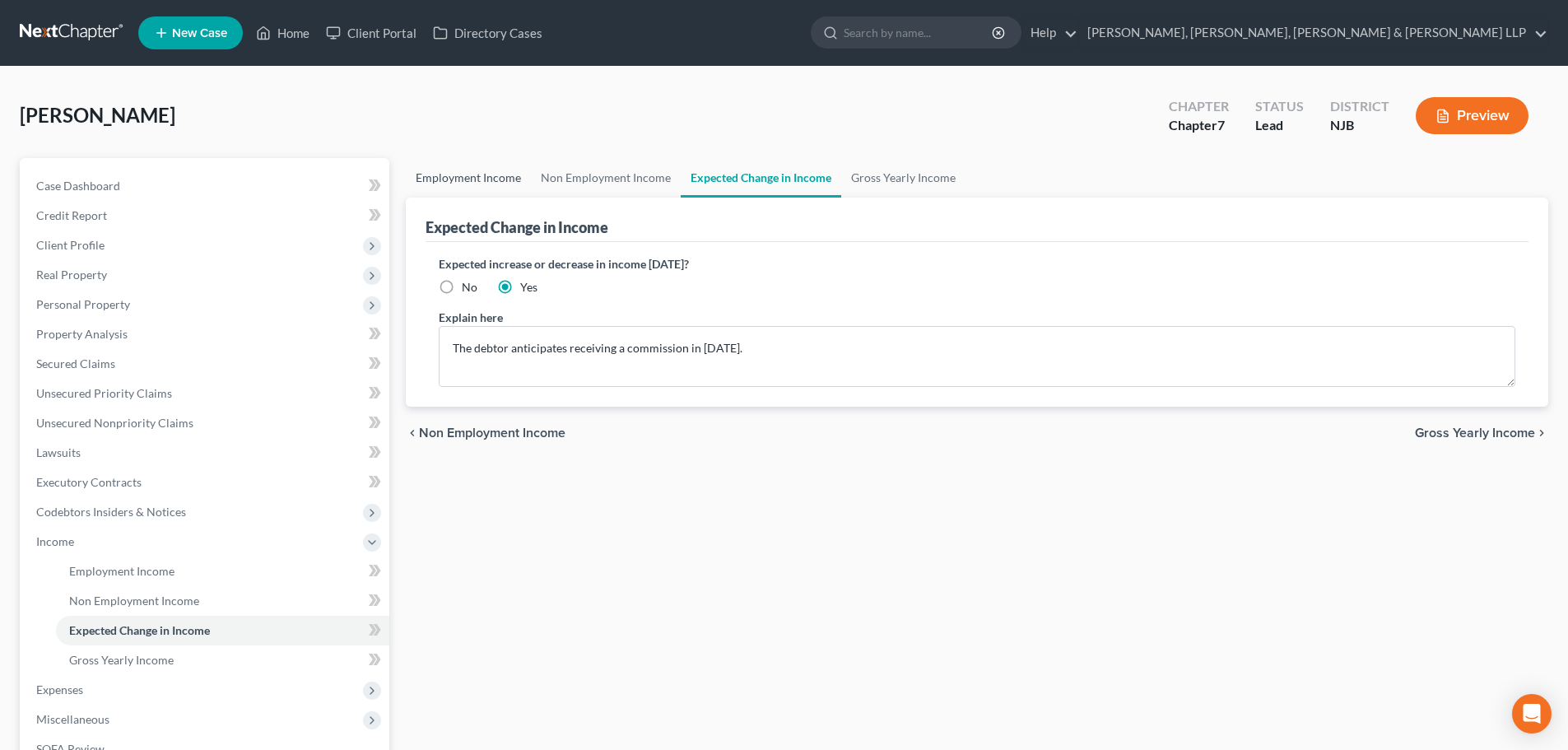
click at [479, 177] on link "Employment Income" at bounding box center [468, 178] width 125 height 40
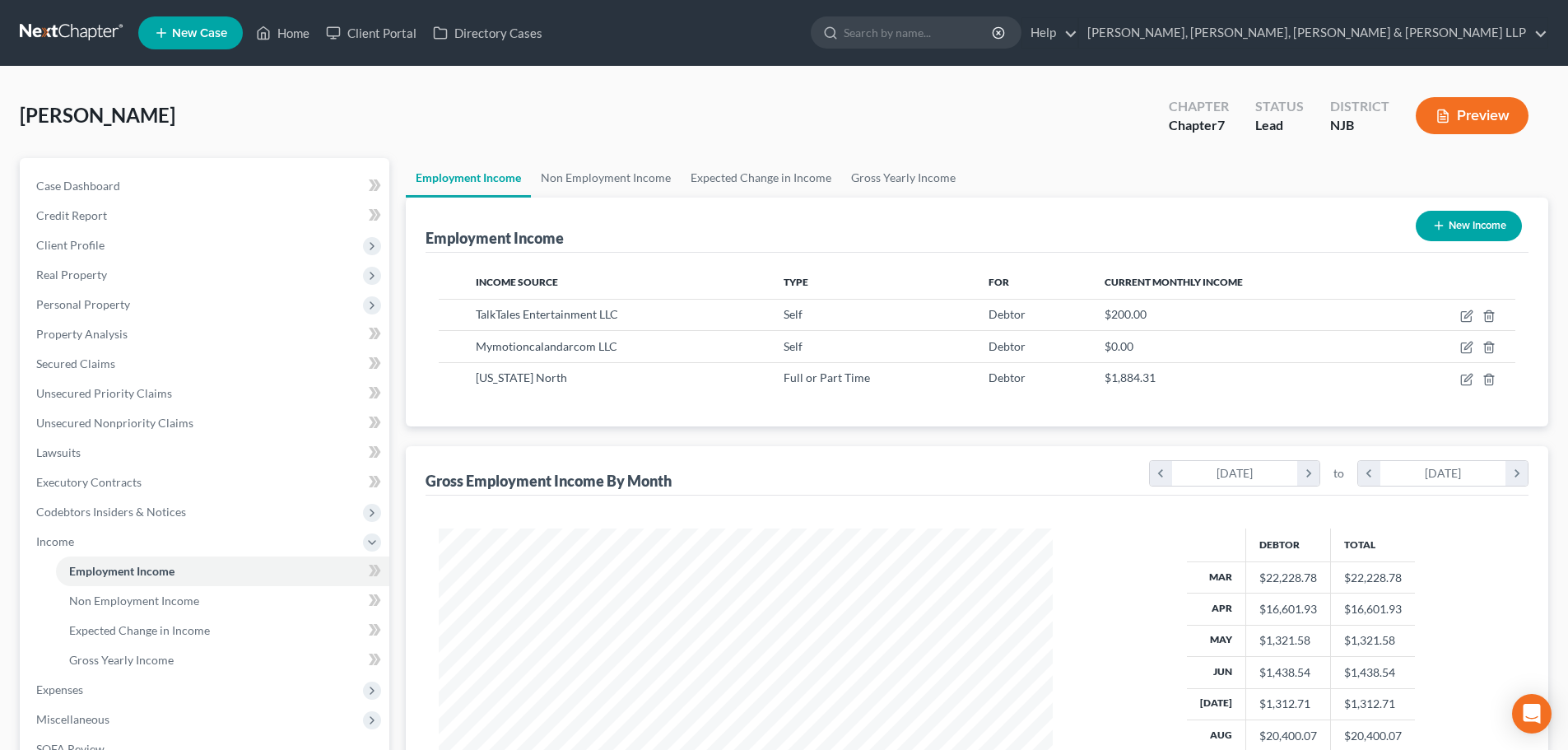
scroll to position [307, 647]
drag, startPoint x: 191, startPoint y: 386, endPoint x: 294, endPoint y: 344, distance: 111.2
click at [190, 386] on link "Unsecured Priority Claims" at bounding box center [206, 393] width 367 height 29
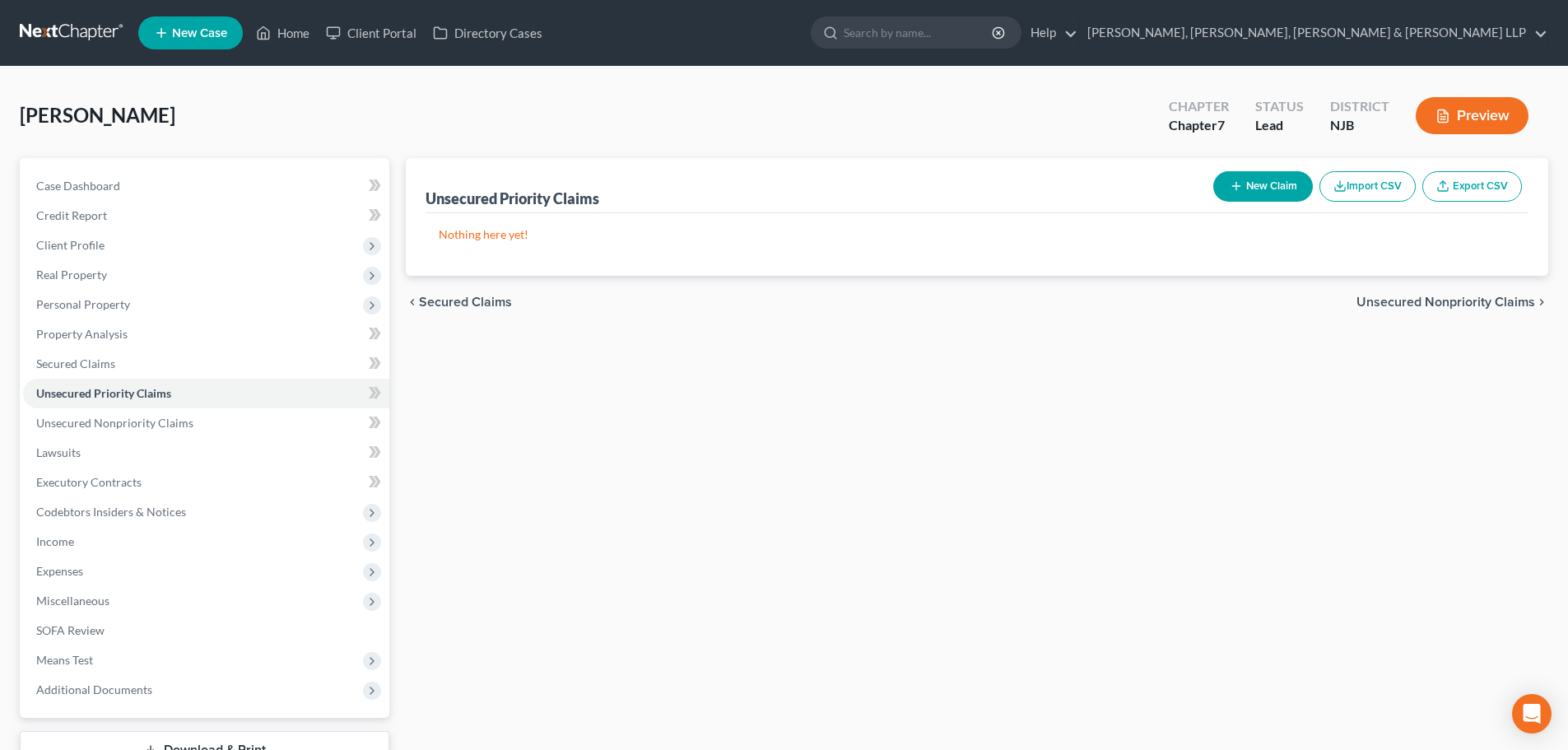
click at [1260, 188] on button "New Claim" at bounding box center [1263, 186] width 99 height 30
select select "0"
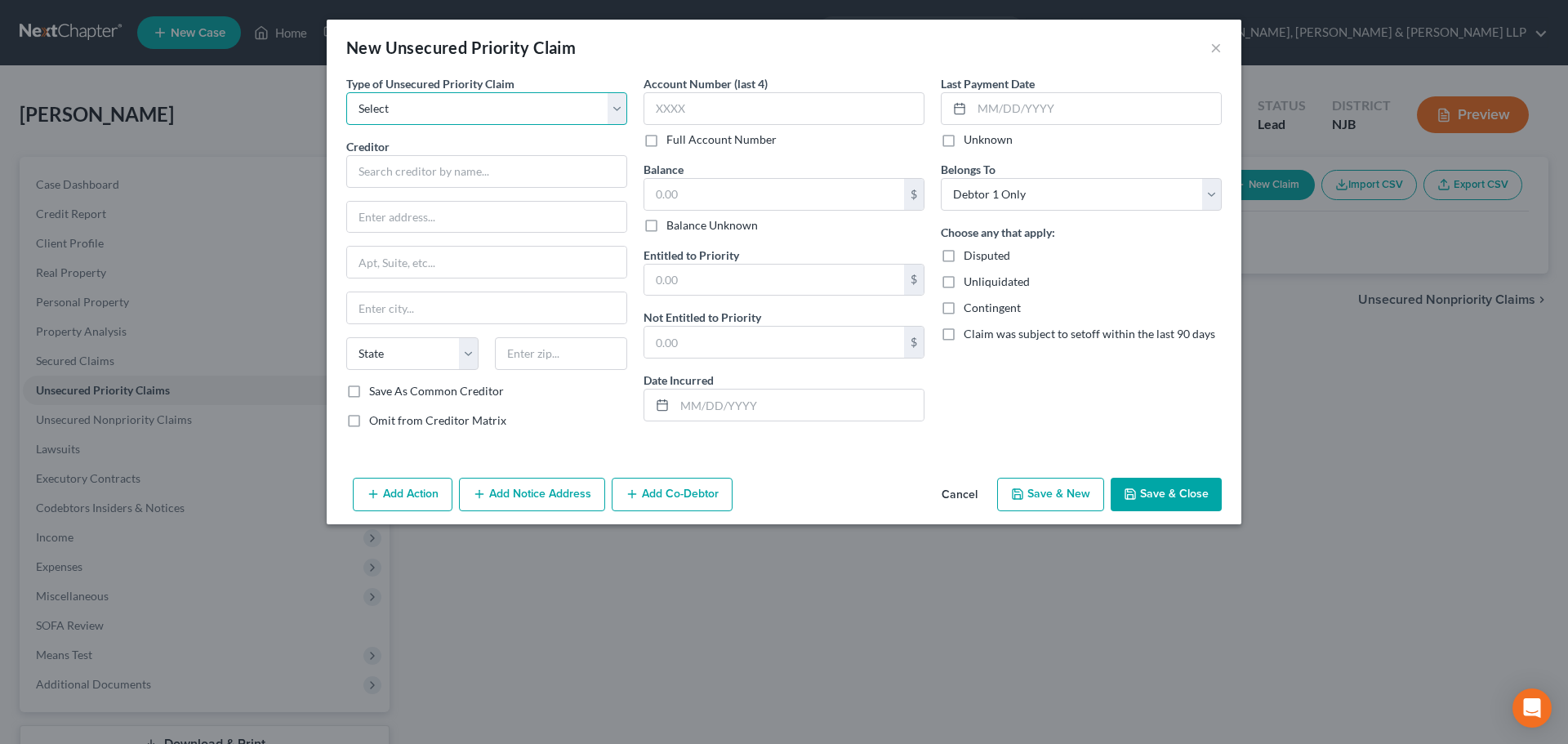
drag, startPoint x: 427, startPoint y: 104, endPoint x: 421, endPoint y: 124, distance: 20.9
click at [427, 104] on select "Select Taxes & Other Government Units Domestic Support Obligations Extensions o…" at bounding box center [486, 108] width 281 height 33
select select "0"
click at [346, 92] on select "Select Taxes & Other Government Units Domestic Support Obligations Extensions o…" at bounding box center [486, 108] width 281 height 33
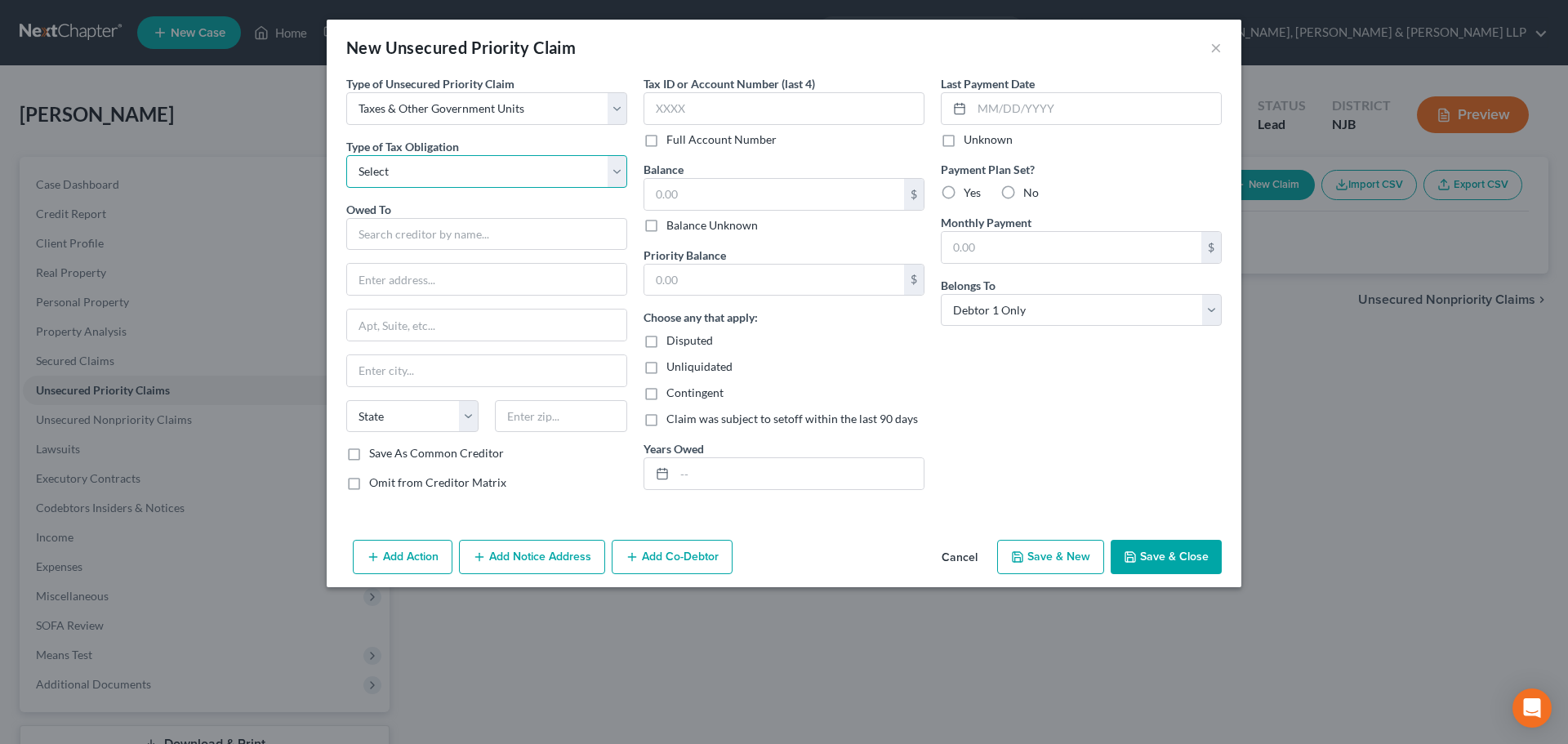
drag, startPoint x: 432, startPoint y: 165, endPoint x: 425, endPoint y: 187, distance: 23.1
click at [432, 165] on select "Select Federal City State Franchise Tax Board Other" at bounding box center [486, 171] width 281 height 33
select select "0"
click at [346, 155] on select "Select Federal City State Franchise Tax Board Other" at bounding box center [486, 171] width 281 height 33
click at [449, 253] on div "Owed To * State [US_STATE] AK AR AZ CA CO [GEOGRAPHIC_DATA] DE DC [GEOGRAPHIC_D…" at bounding box center [486, 323] width 281 height 245
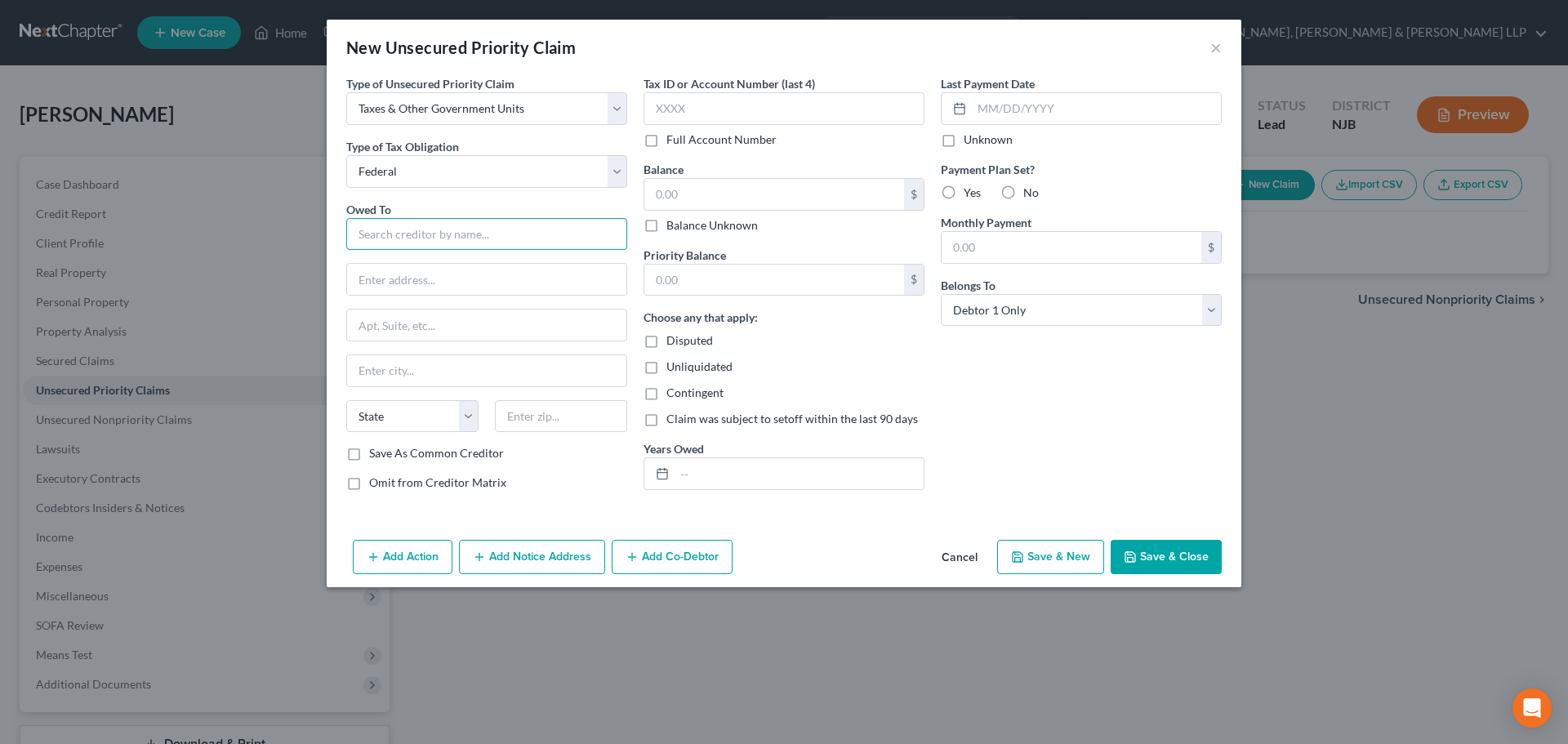
click at [448, 236] on input "text" at bounding box center [486, 234] width 281 height 33
type input "I"
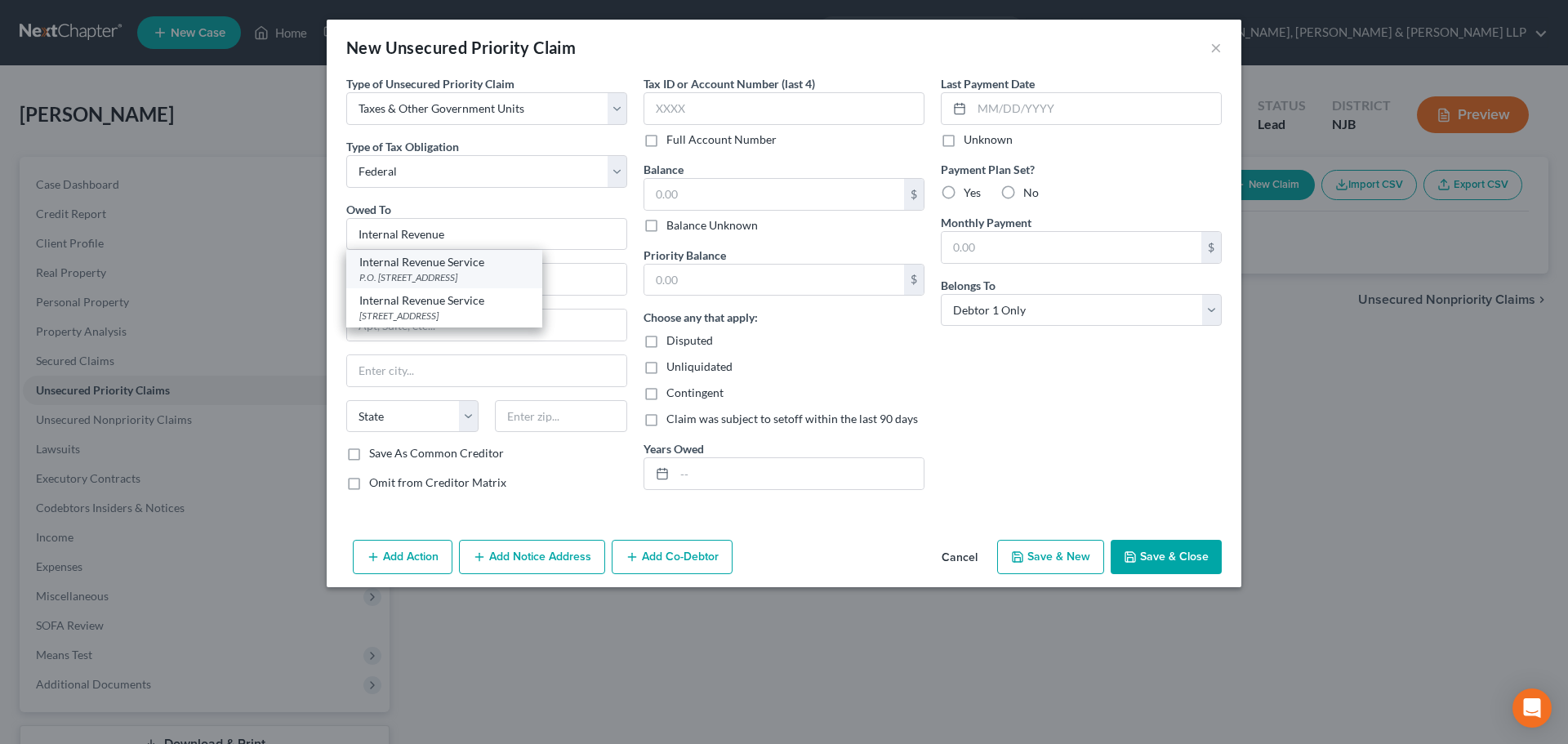
click at [476, 264] on div "Internal Revenue Service" at bounding box center [444, 262] width 170 height 17
type input "Internal Revenue Service"
type input "P.O. Box 7346"
type input "[GEOGRAPHIC_DATA]"
select select "39"
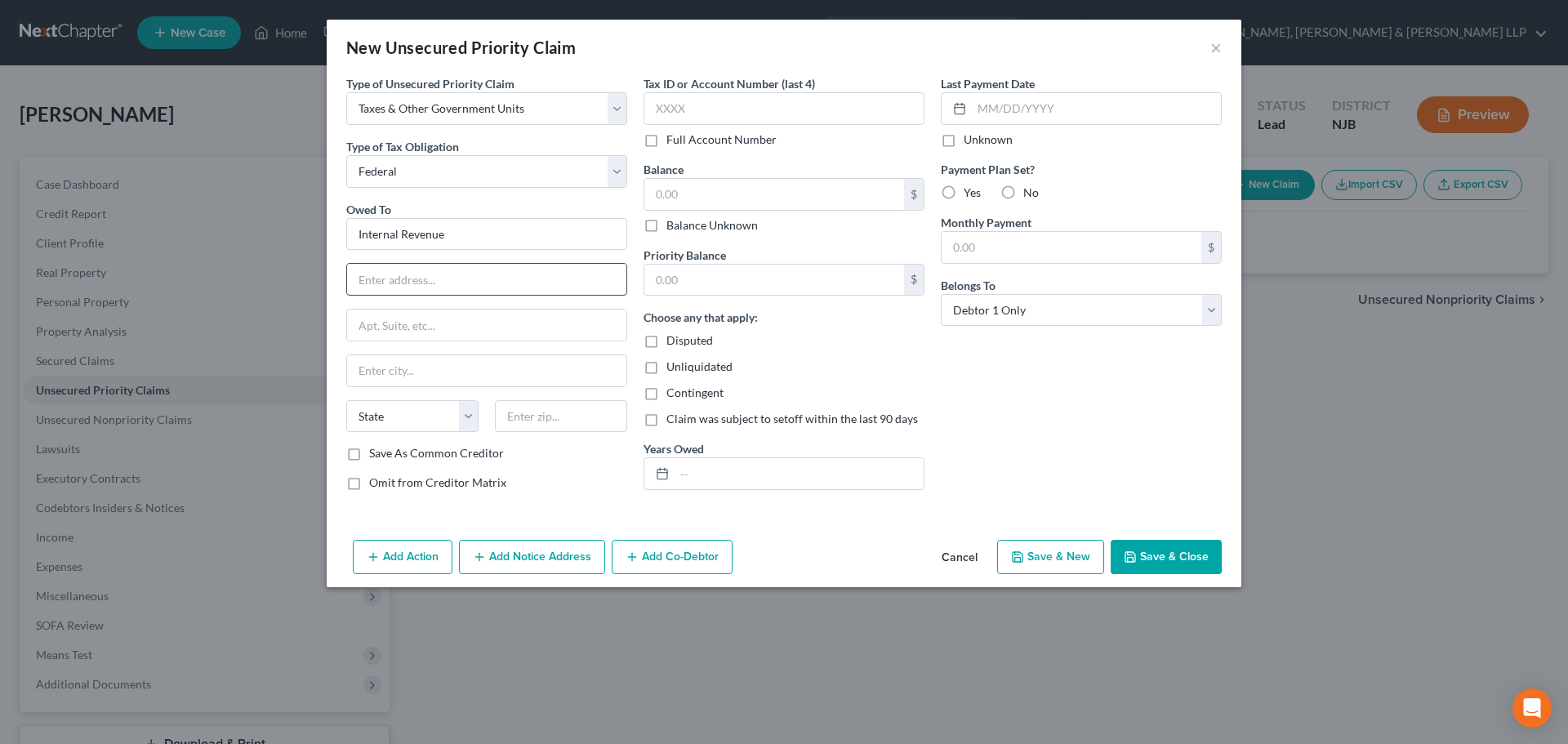
type input "19101"
click at [1137, 548] on button "Save & Close" at bounding box center [1166, 557] width 111 height 34
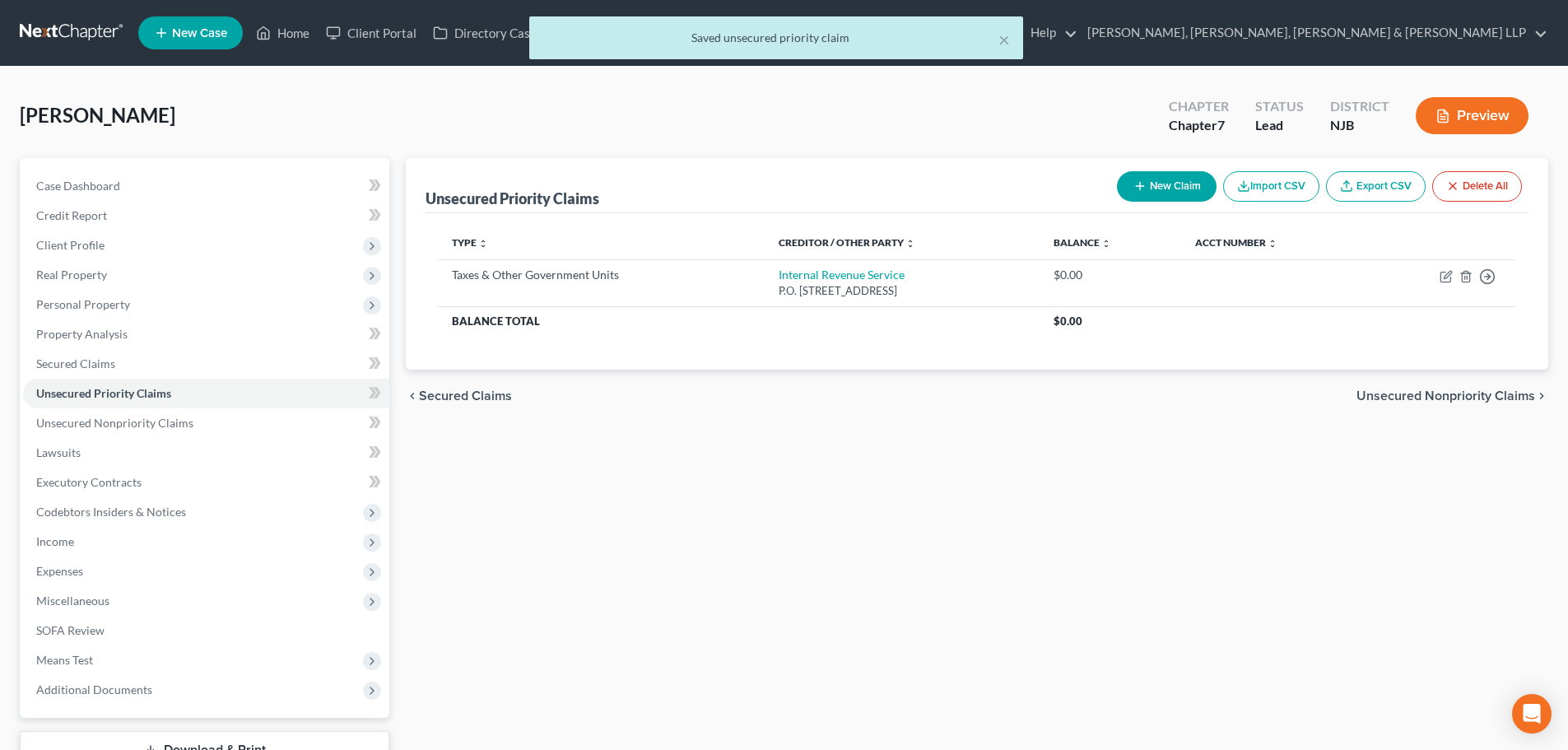
click at [1175, 187] on button "New Claim" at bounding box center [1167, 186] width 99 height 30
select select "0"
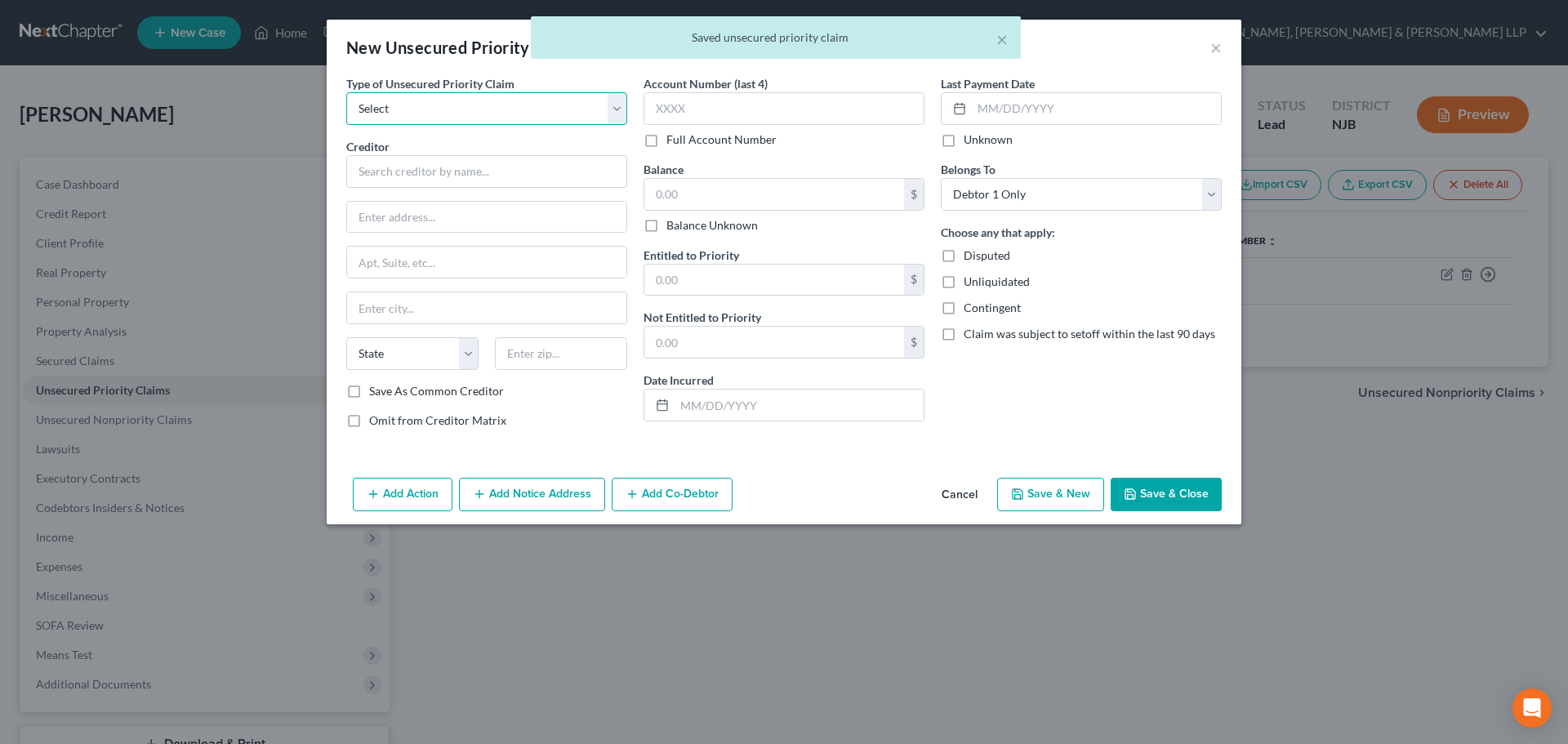
click at [438, 114] on select "Select Taxes & Other Government Units Domestic Support Obligations Extensions o…" at bounding box center [486, 108] width 281 height 33
drag, startPoint x: 1216, startPoint y: 48, endPoint x: 1493, endPoint y: 282, distance: 362.6
click at [1216, 48] on div "× Saved unsecured priority claim" at bounding box center [776, 42] width 1568 height 51
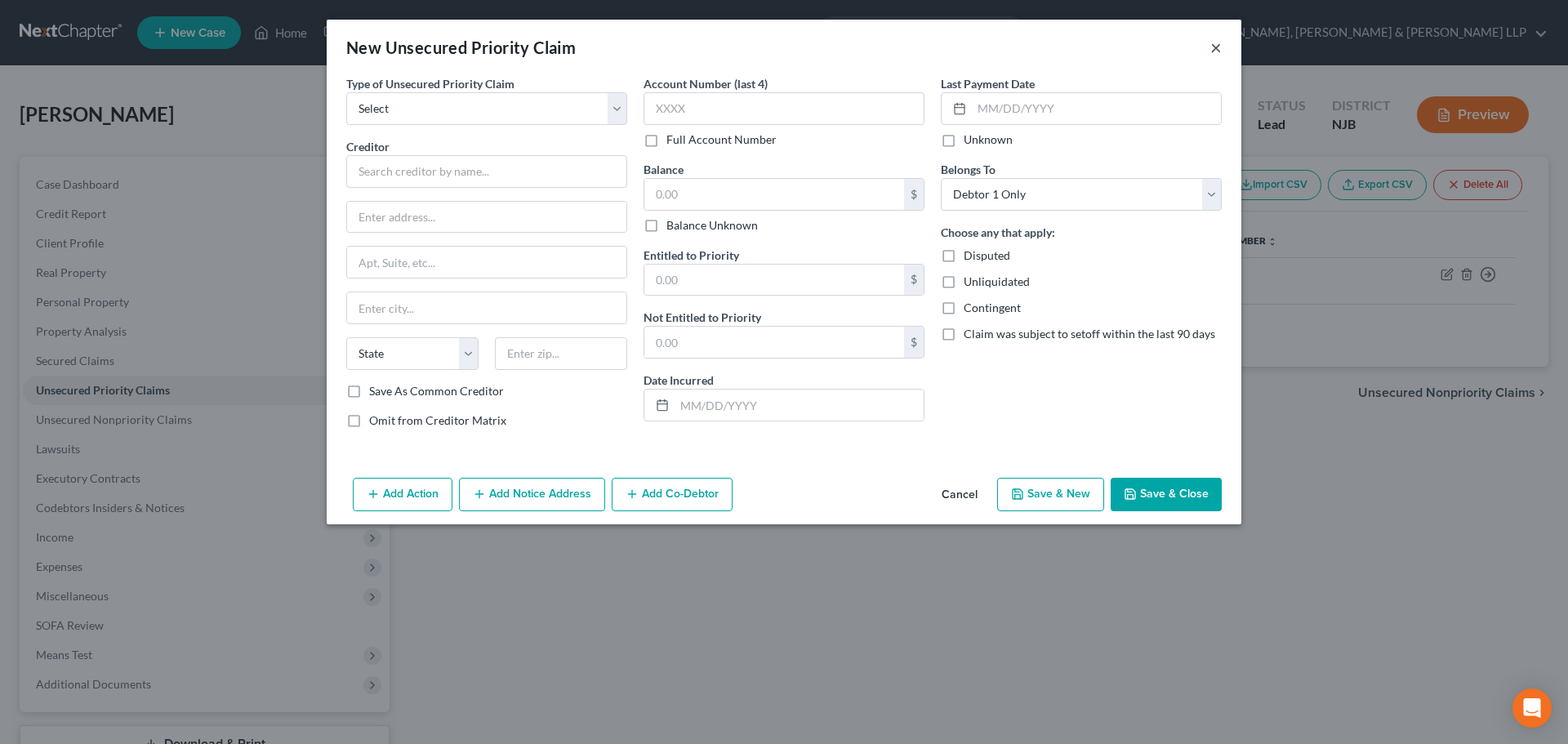
click at [1217, 48] on button "×" at bounding box center [1216, 47] width 12 height 19
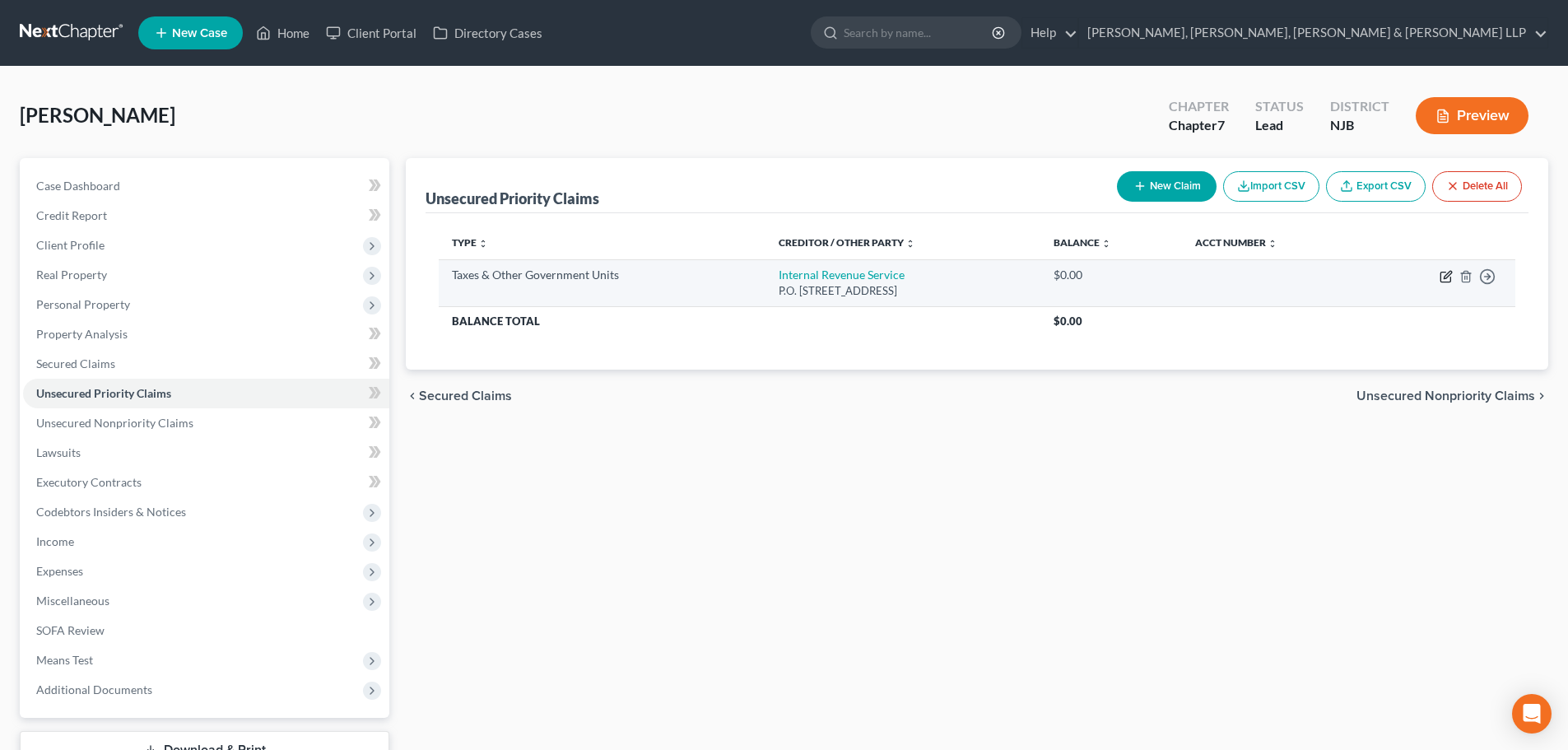
click at [1445, 276] on icon "button" at bounding box center [1446, 276] width 13 height 13
select select "0"
select select "39"
select select "0"
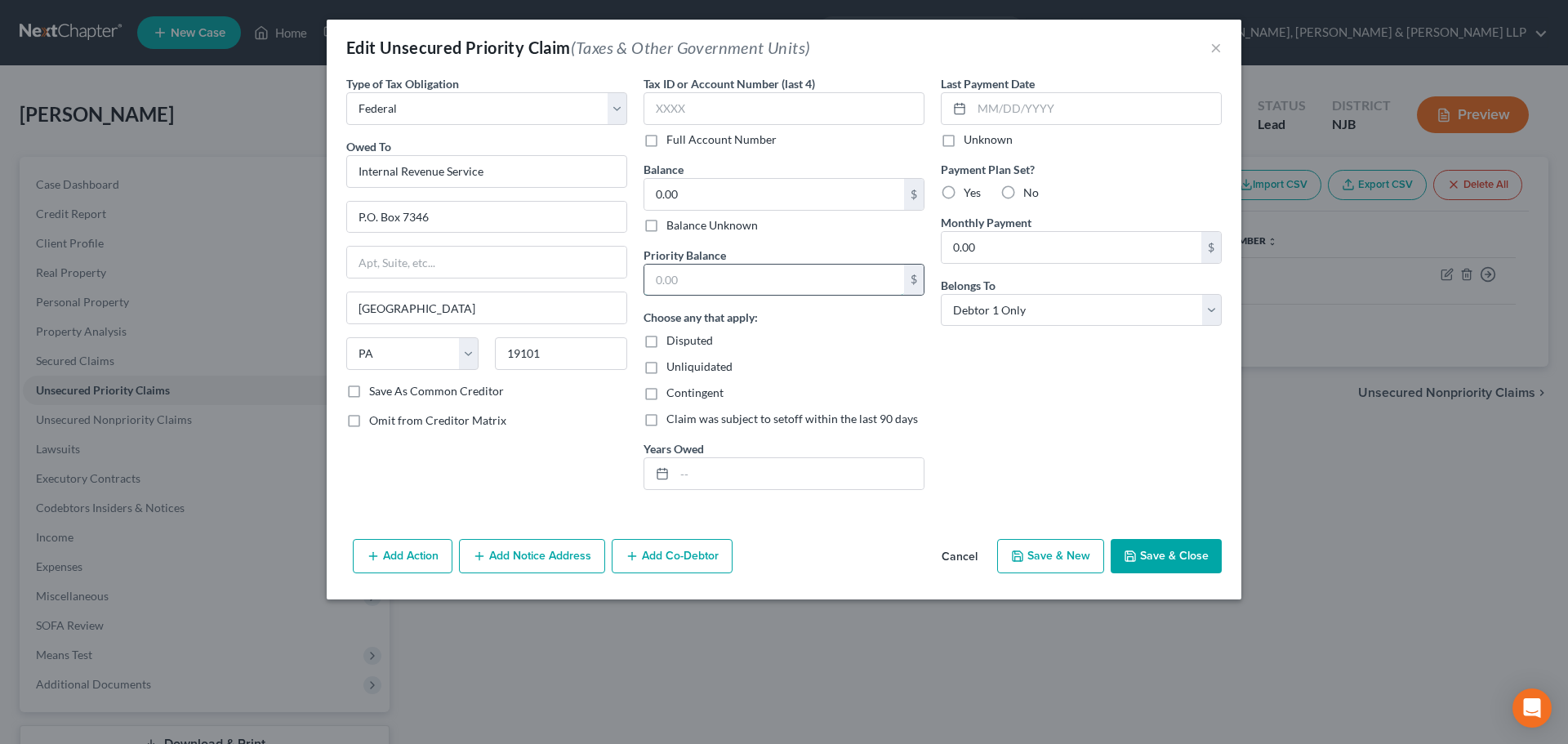
drag, startPoint x: 665, startPoint y: 285, endPoint x: 695, endPoint y: 385, distance: 104.4
click at [666, 285] on input "text" at bounding box center [774, 279] width 260 height 31
click at [695, 198] on input "0.00" at bounding box center [774, 194] width 260 height 31
type input "2,000"
click at [1174, 553] on button "Save & Close" at bounding box center [1166, 556] width 111 height 34
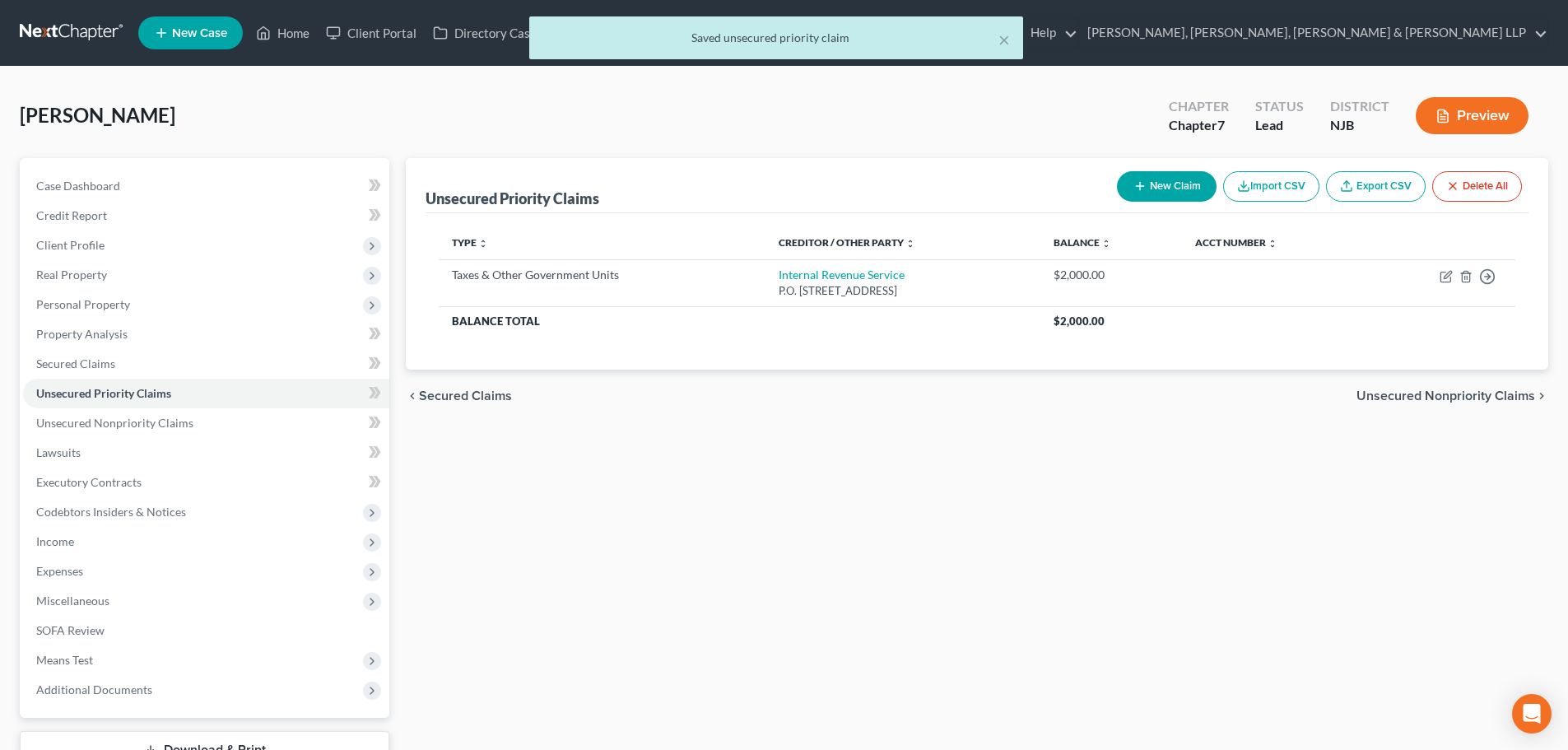
click at [1184, 197] on button "New Claim" at bounding box center [1167, 186] width 99 height 30
select select "0"
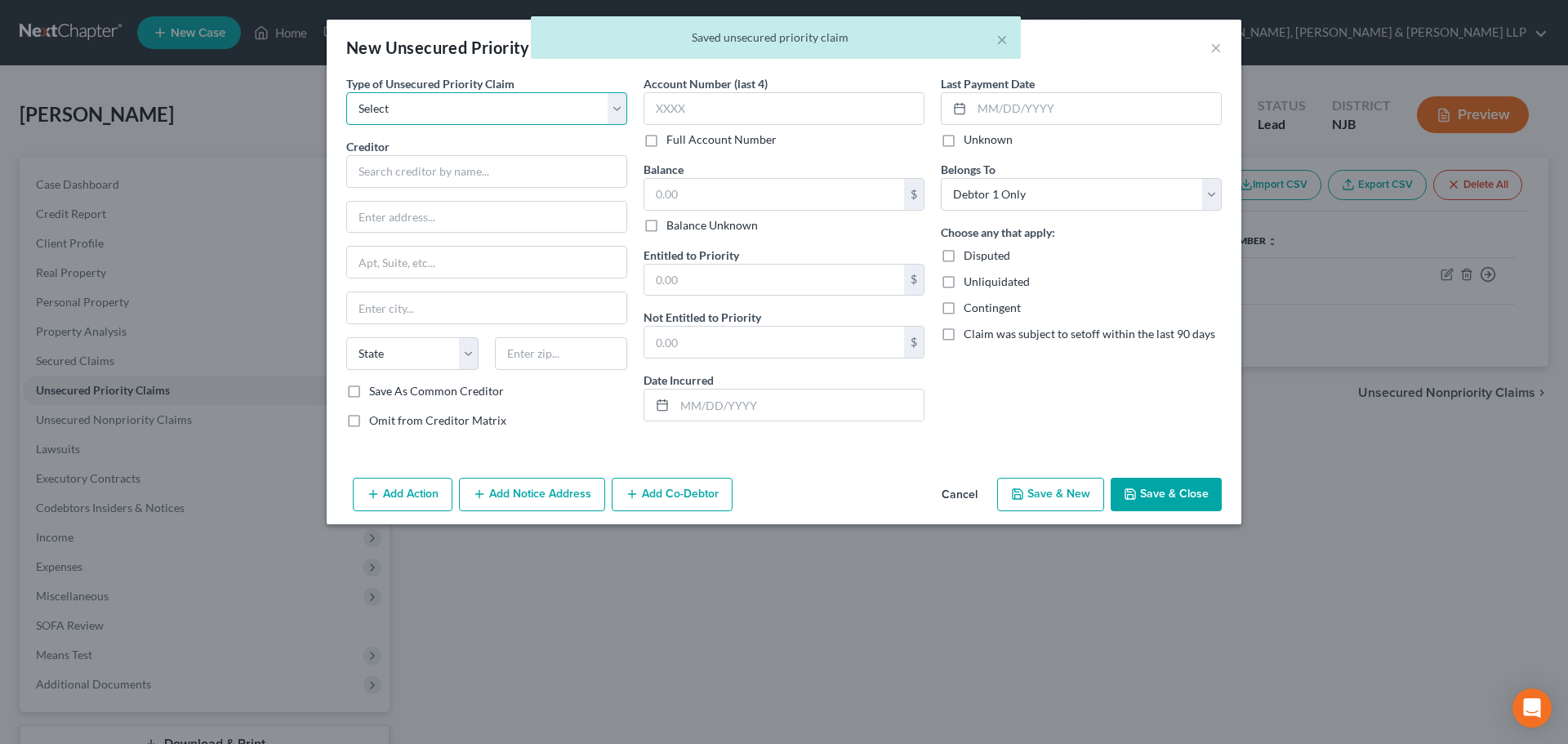
drag, startPoint x: 417, startPoint y: 114, endPoint x: 421, endPoint y: 124, distance: 10.8
click at [417, 114] on select "Select Taxes & Other Government Units Domestic Support Obligations Extensions o…" at bounding box center [486, 108] width 281 height 33
select select "0"
click at [346, 92] on select "Select Taxes & Other Government Units Domestic Support Obligations Extensions o…" at bounding box center [486, 108] width 281 height 33
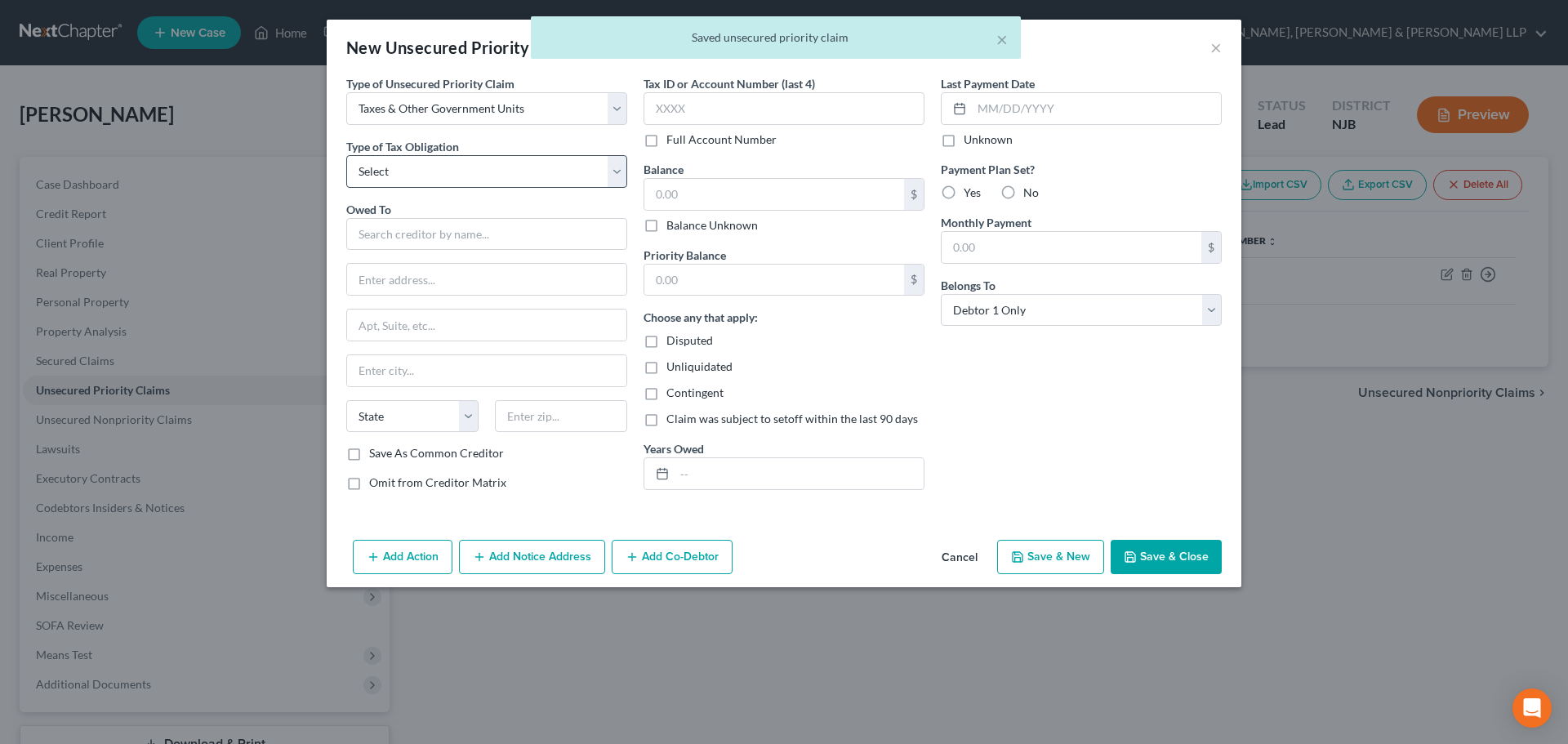
click at [410, 175] on select "Select Federal City State Franchise Tax Board Other" at bounding box center [486, 171] width 281 height 33
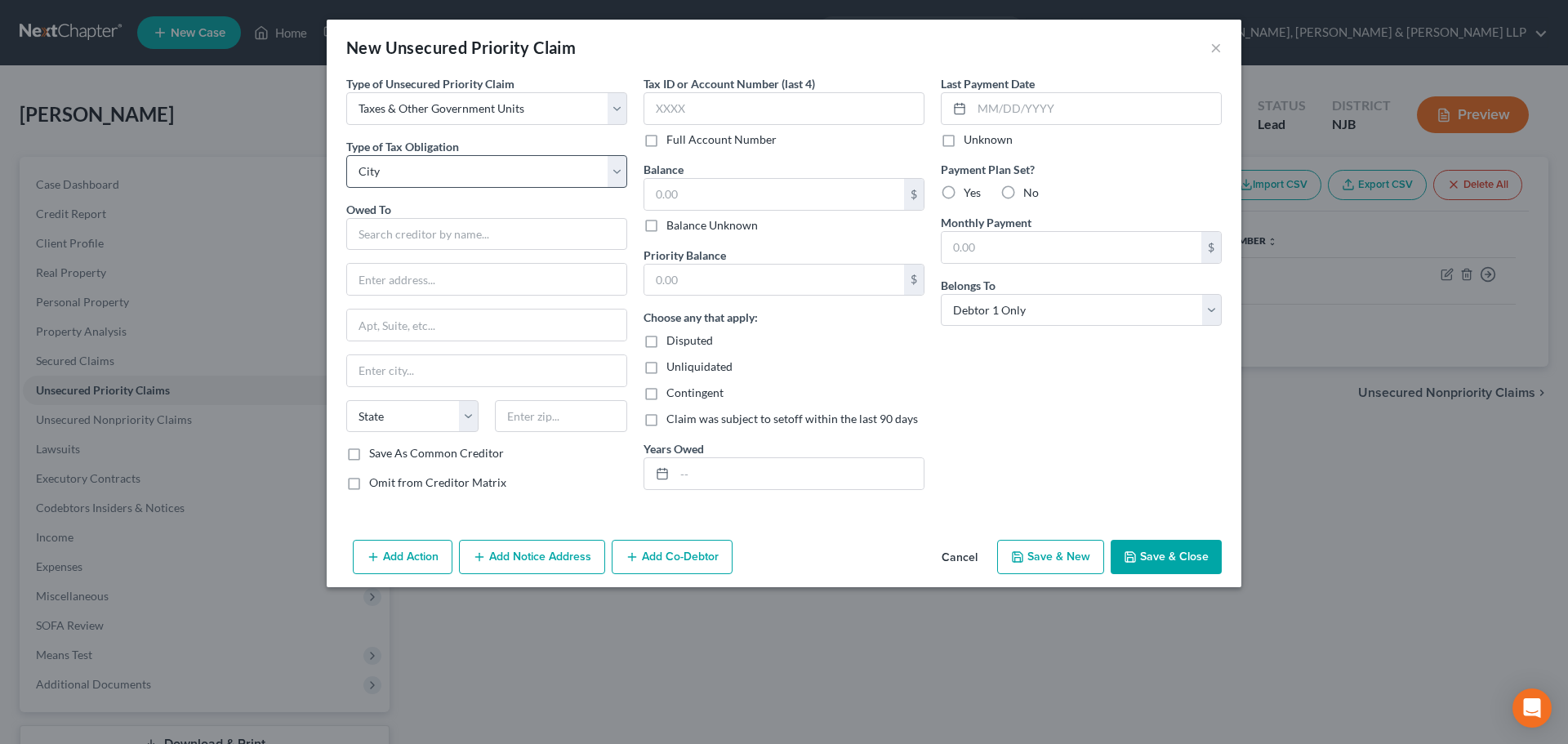
click at [346, 155] on select "Select Federal City State Franchise Tax Board Other" at bounding box center [486, 171] width 281 height 33
drag, startPoint x: 420, startPoint y: 163, endPoint x: 405, endPoint y: 186, distance: 27.5
click at [420, 163] on select "Select Federal City State Franchise Tax Board Other" at bounding box center [486, 171] width 281 height 33
select select "2"
click at [346, 155] on select "Select Federal City State Franchise Tax Board Other" at bounding box center [486, 171] width 281 height 33
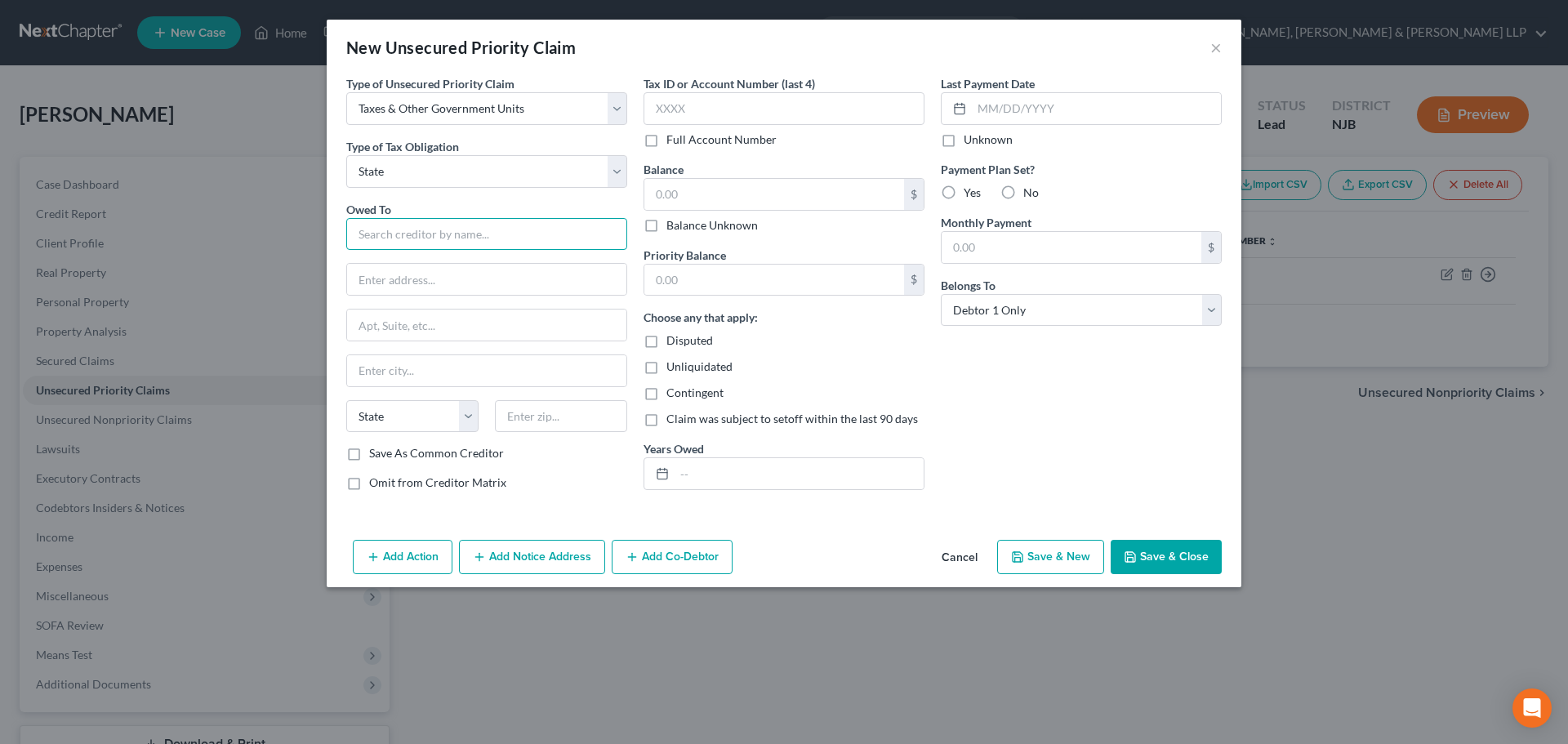
click at [384, 232] on input "text" at bounding box center [486, 234] width 281 height 33
click at [385, 231] on input "text" at bounding box center [486, 234] width 281 height 33
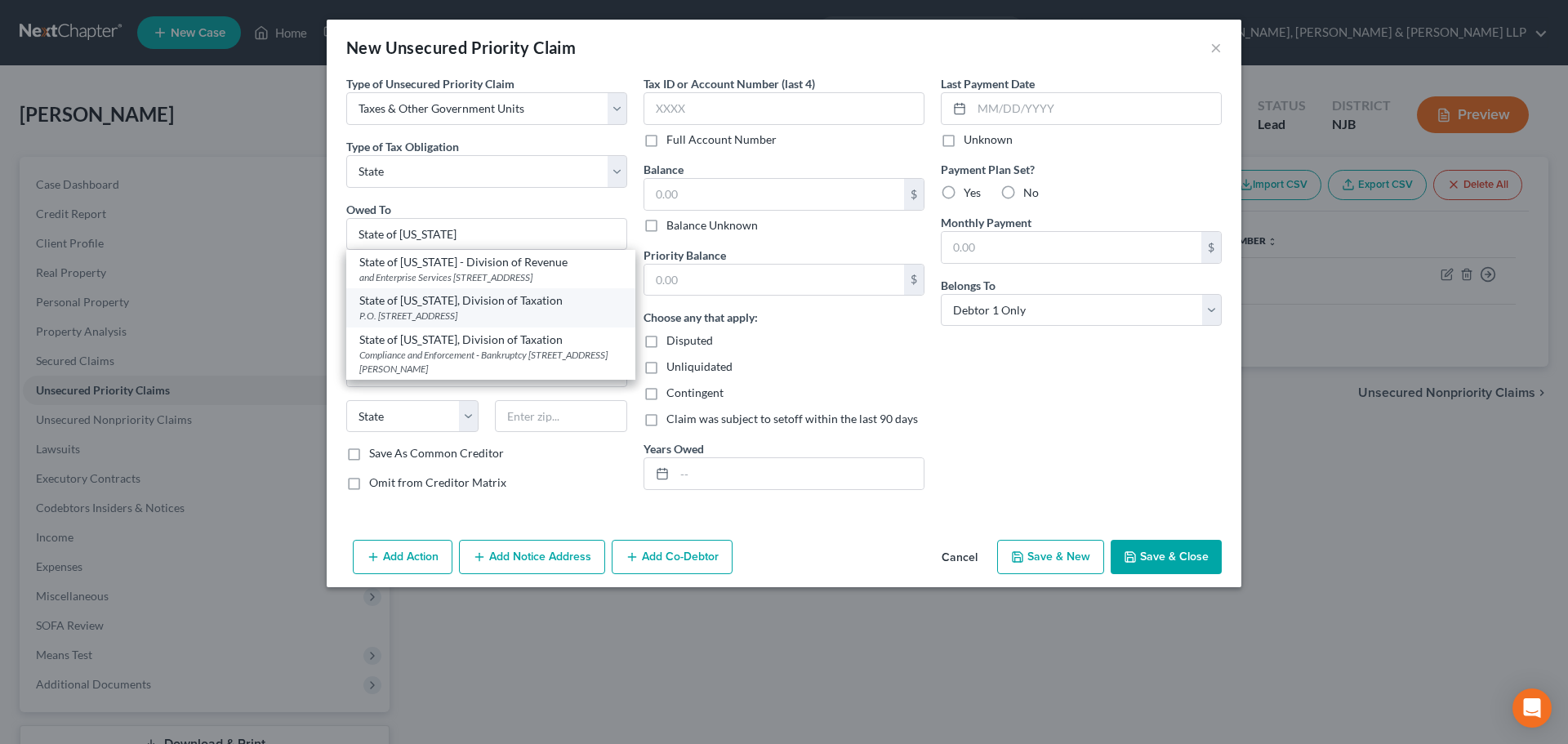
click at [506, 308] on div "State of [US_STATE], Division of Taxation" at bounding box center [491, 301] width 263 height 17
type input "State of [US_STATE], Division of Taxation"
type input "P.O. Box 245"
type input "[GEOGRAPHIC_DATA]"
select select "33"
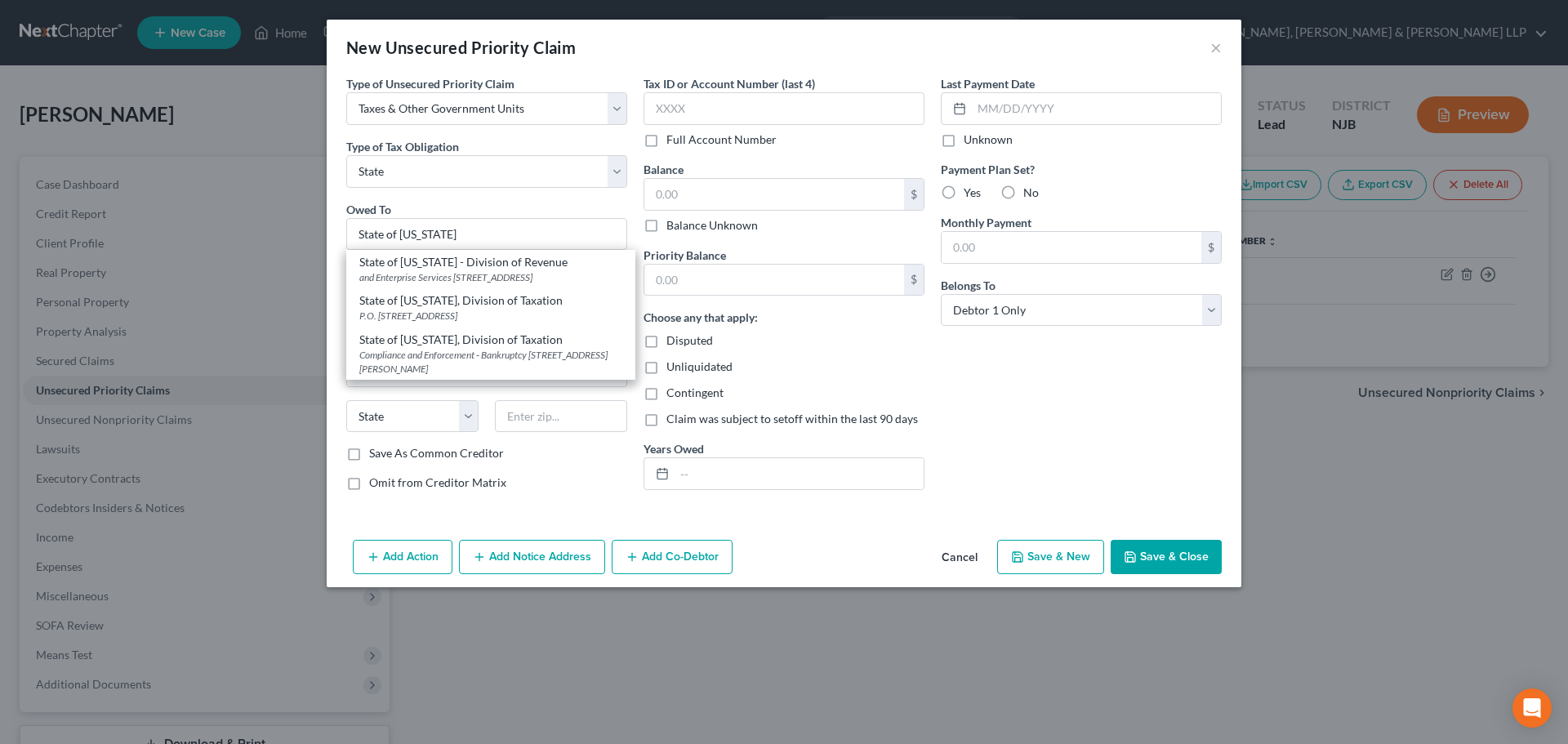
type input "08646"
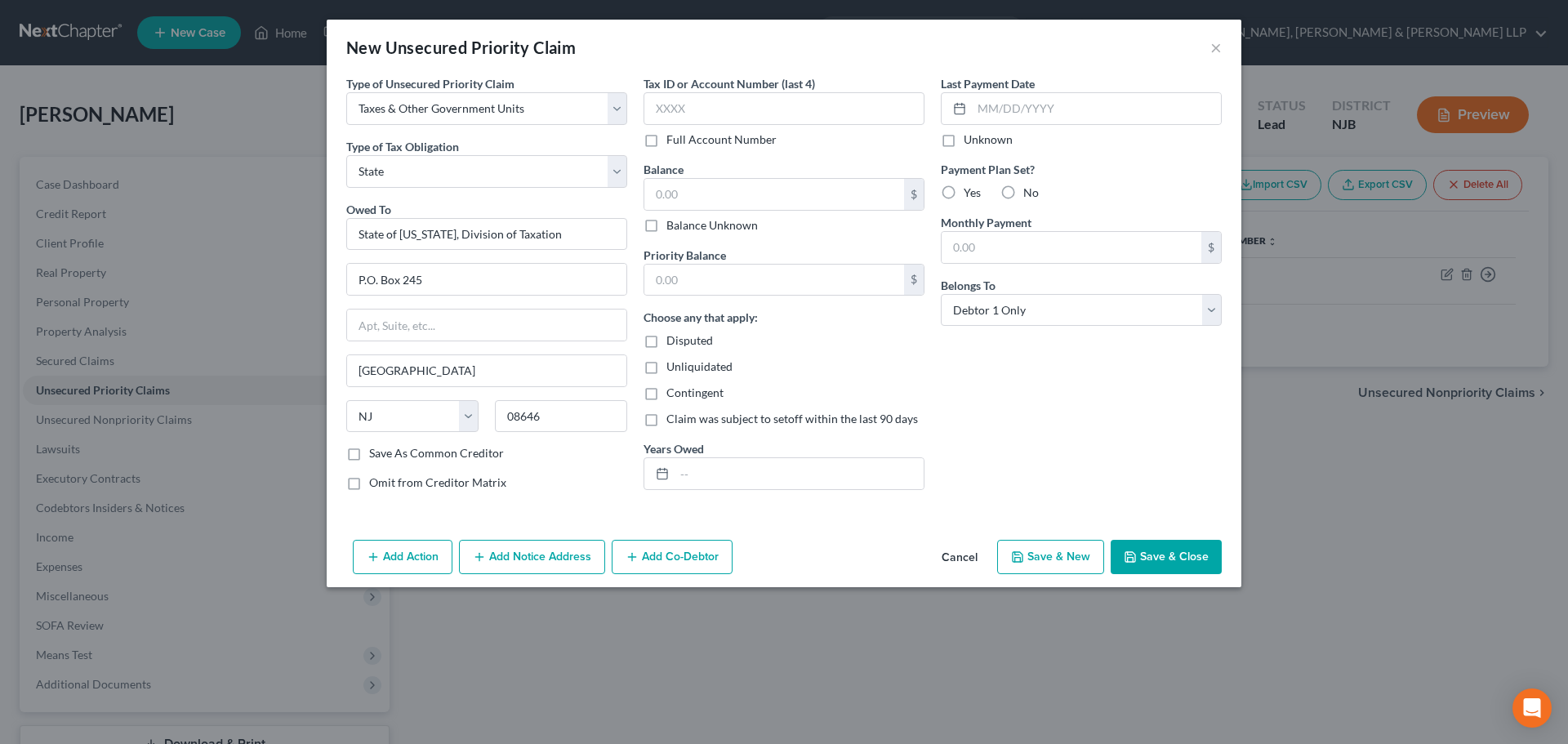
click at [666, 227] on label "Balance Unknown" at bounding box center [711, 226] width 91 height 17
click at [673, 227] on input "Balance Unknown" at bounding box center [678, 222] width 11 height 11
checkbox input "true"
type input "0.00"
click at [1175, 557] on button "Save & Close" at bounding box center [1166, 557] width 111 height 34
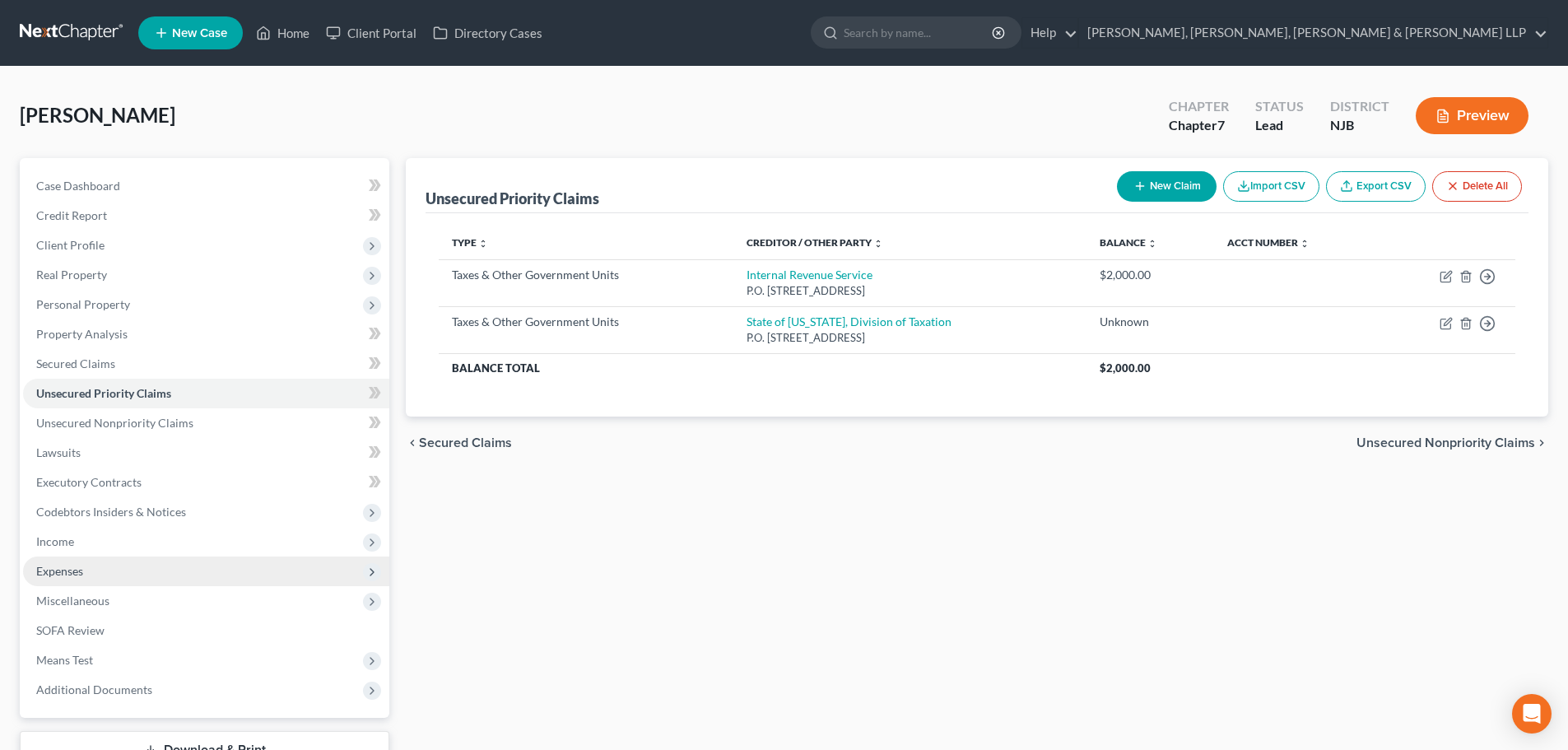
click at [81, 562] on span "Expenses" at bounding box center [206, 571] width 367 height 29
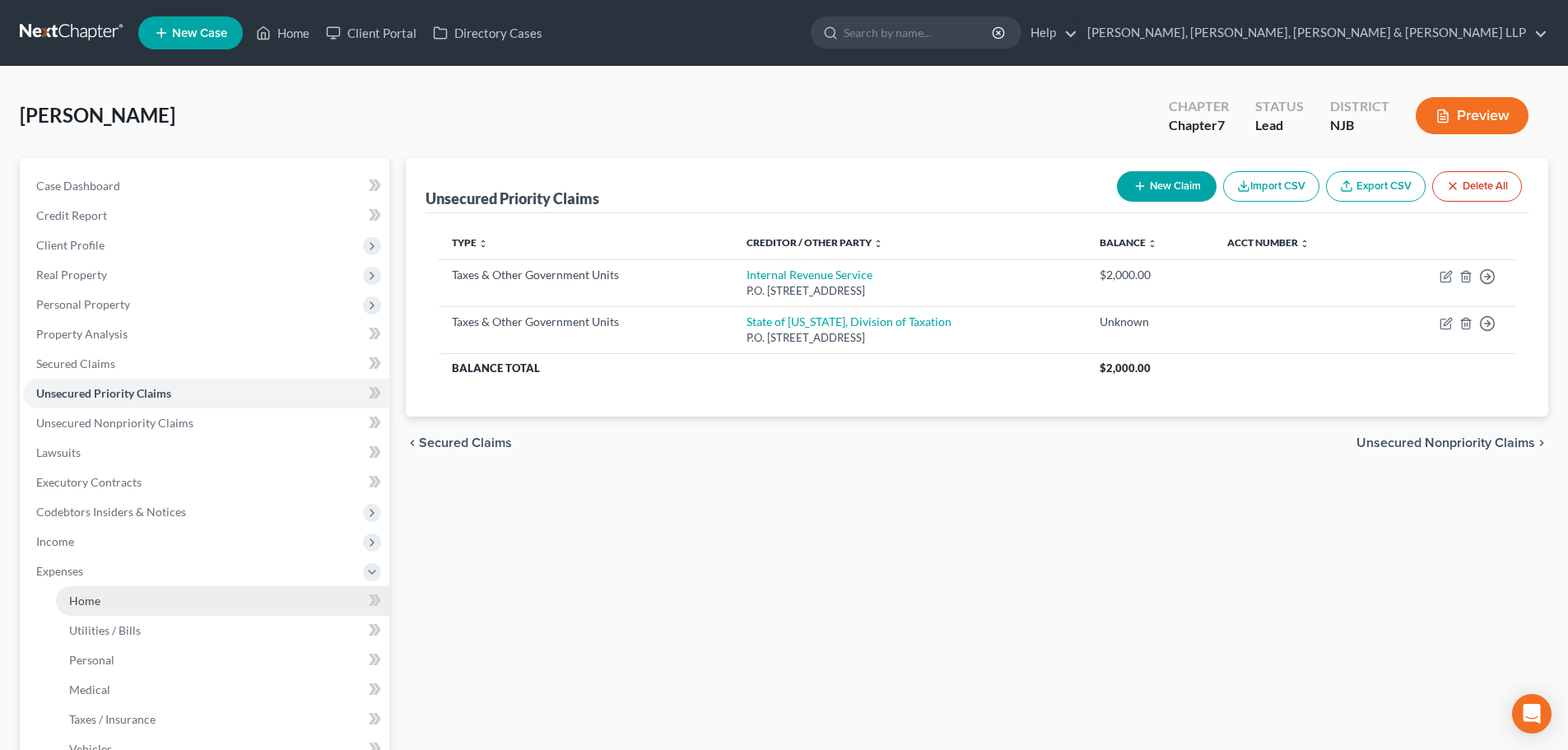
click at [85, 593] on span "Home" at bounding box center [84, 600] width 31 height 14
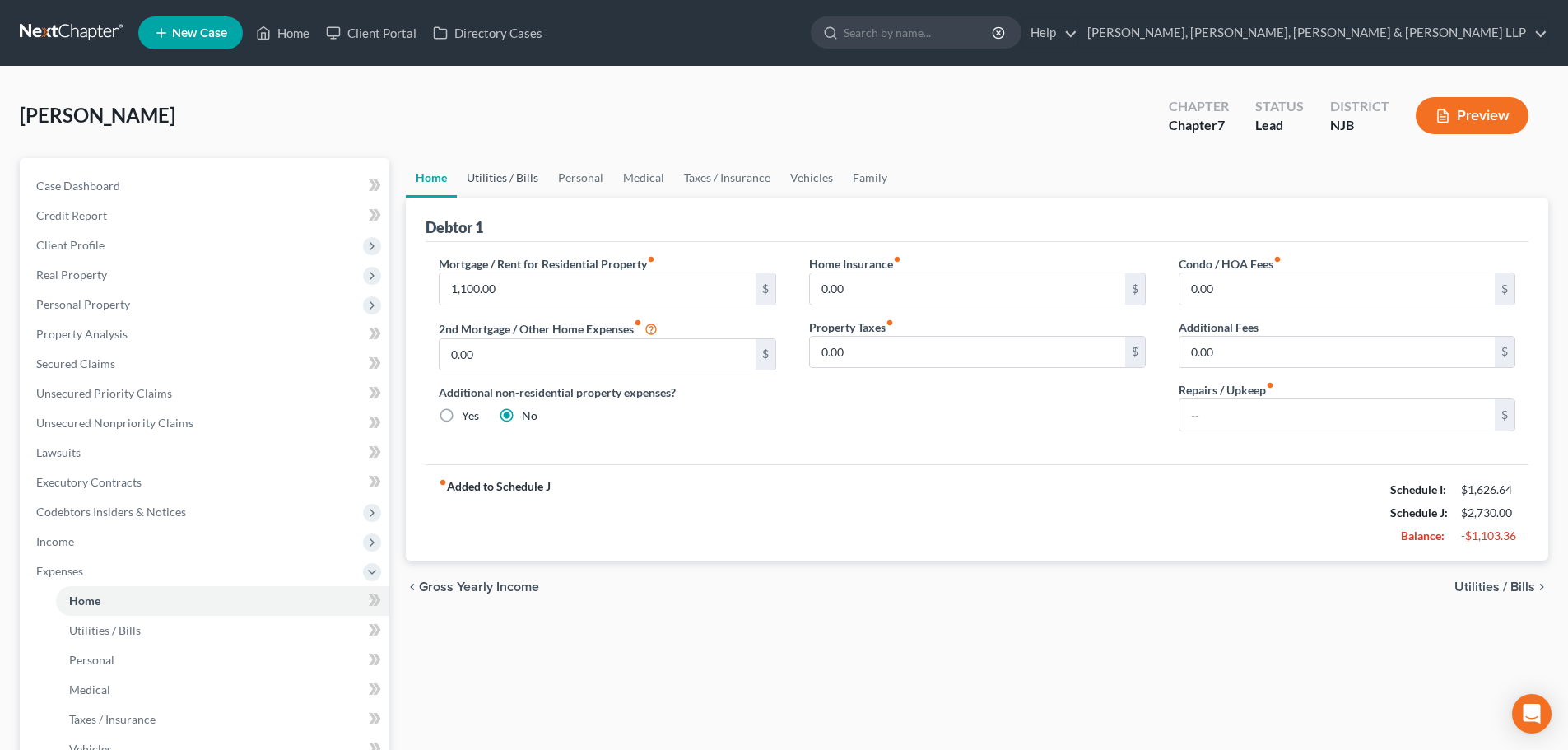
click at [504, 185] on link "Utilities / Bills" at bounding box center [502, 178] width 91 height 40
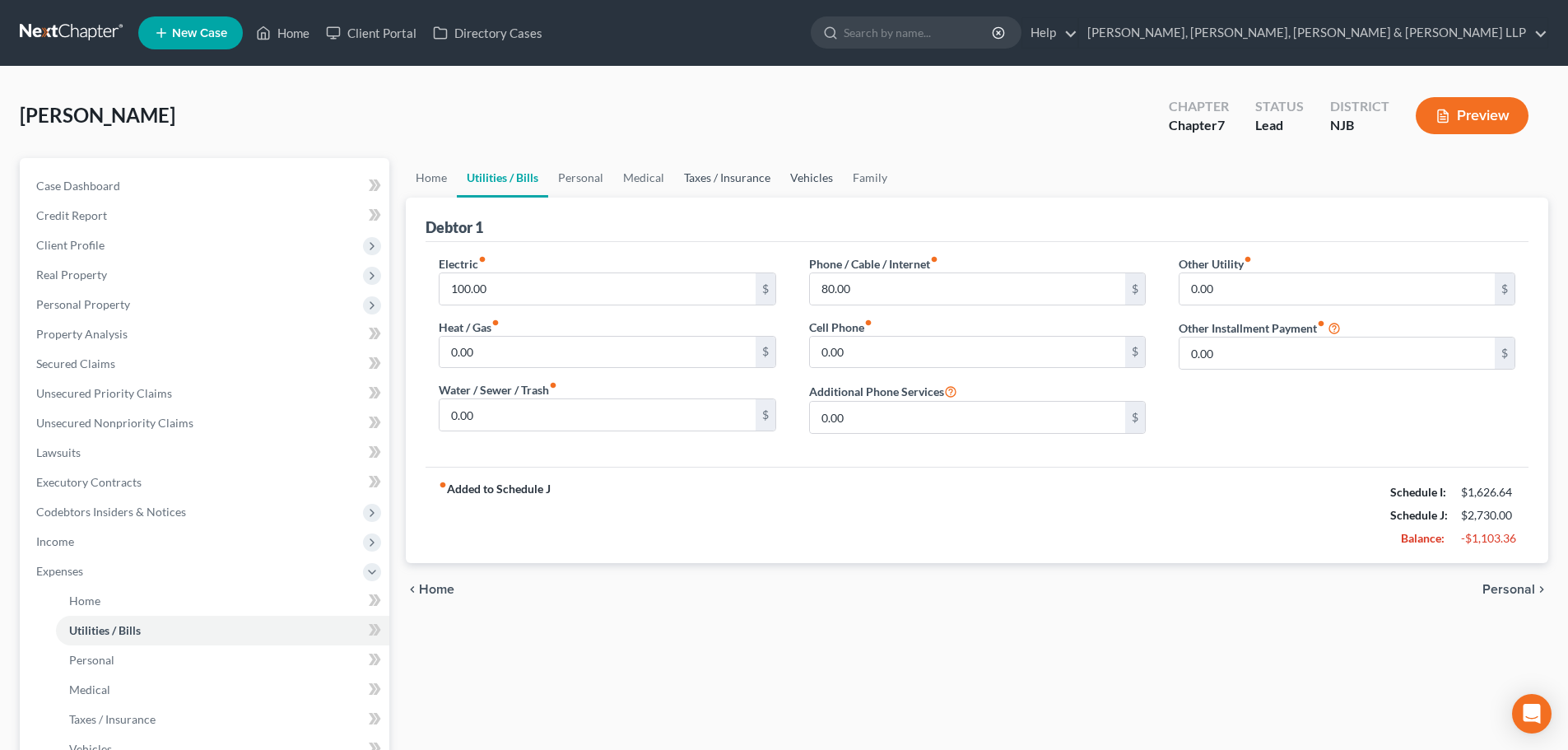
click at [723, 181] on link "Taxes / Insurance" at bounding box center [727, 178] width 106 height 40
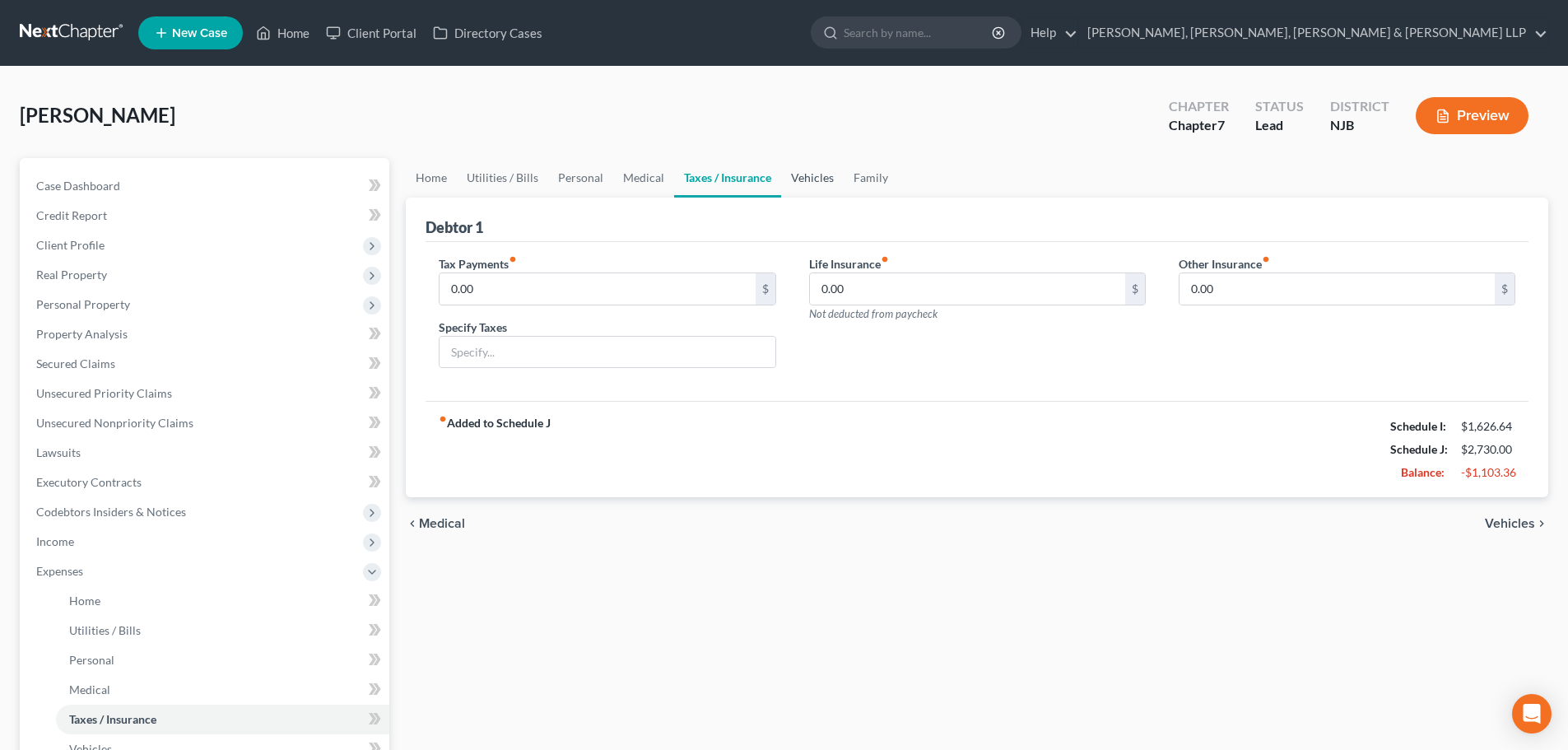
click at [789, 175] on link "Vehicles" at bounding box center [812, 178] width 62 height 40
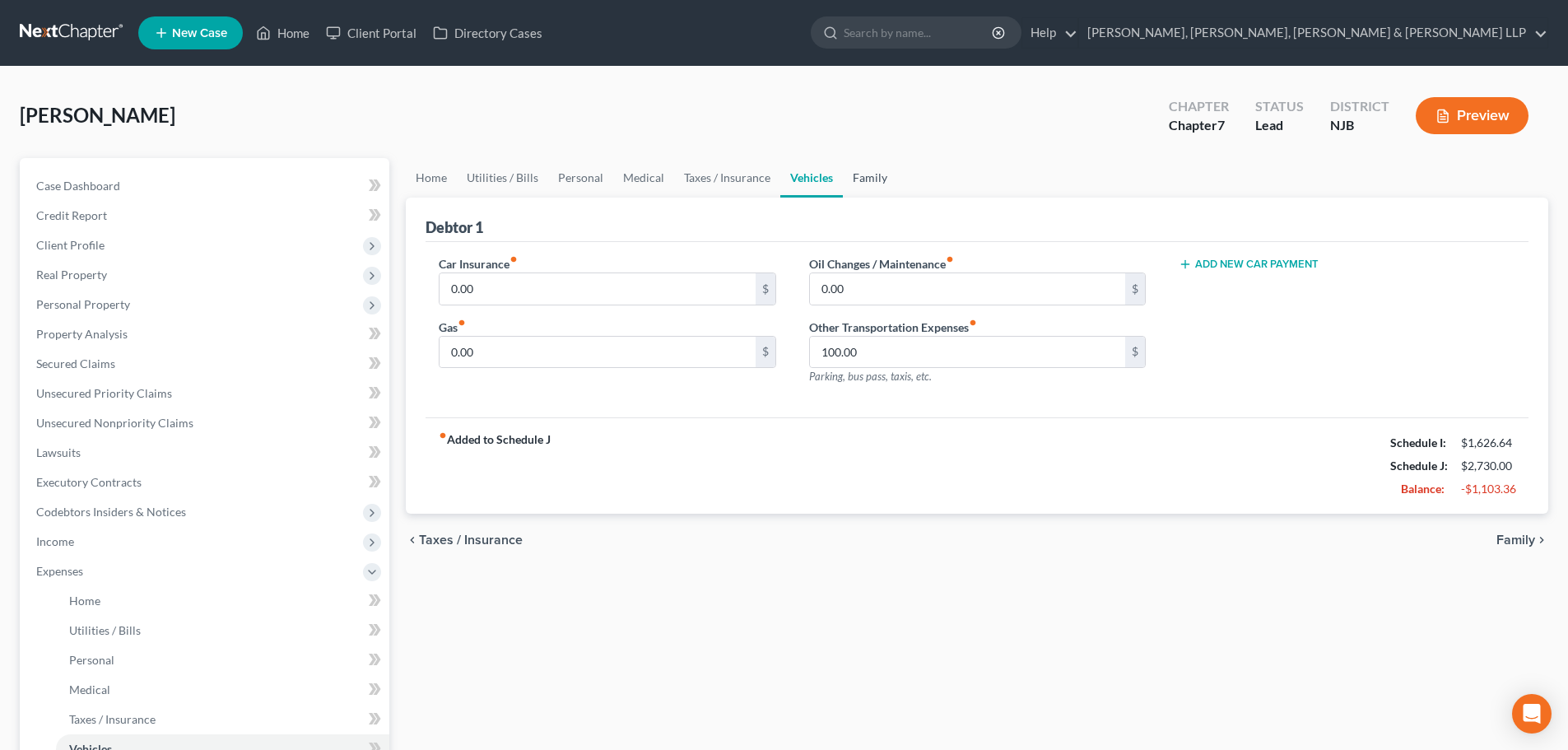
click at [844, 173] on link "Family" at bounding box center [870, 178] width 54 height 40
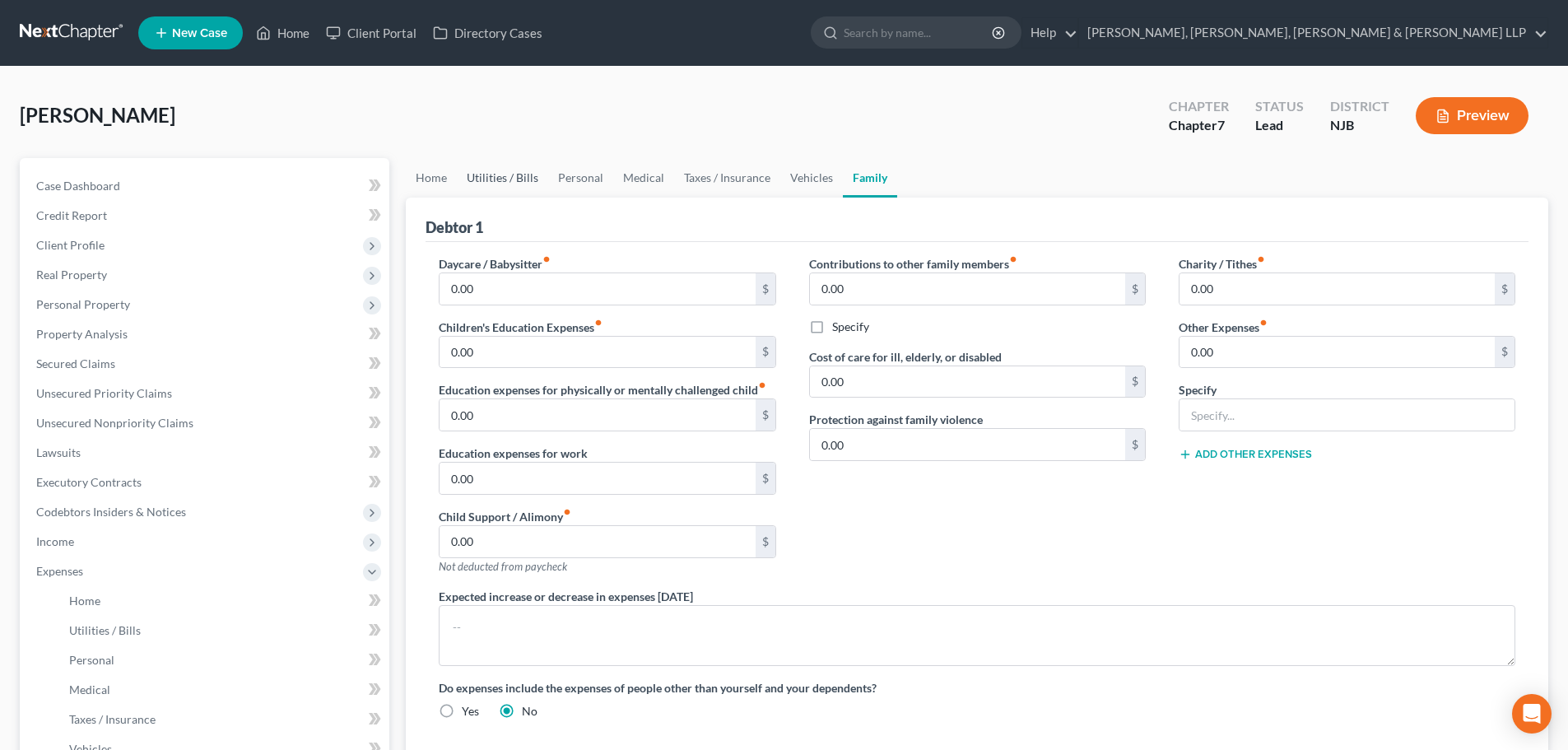
click at [481, 180] on link "Utilities / Bills" at bounding box center [502, 178] width 91 height 40
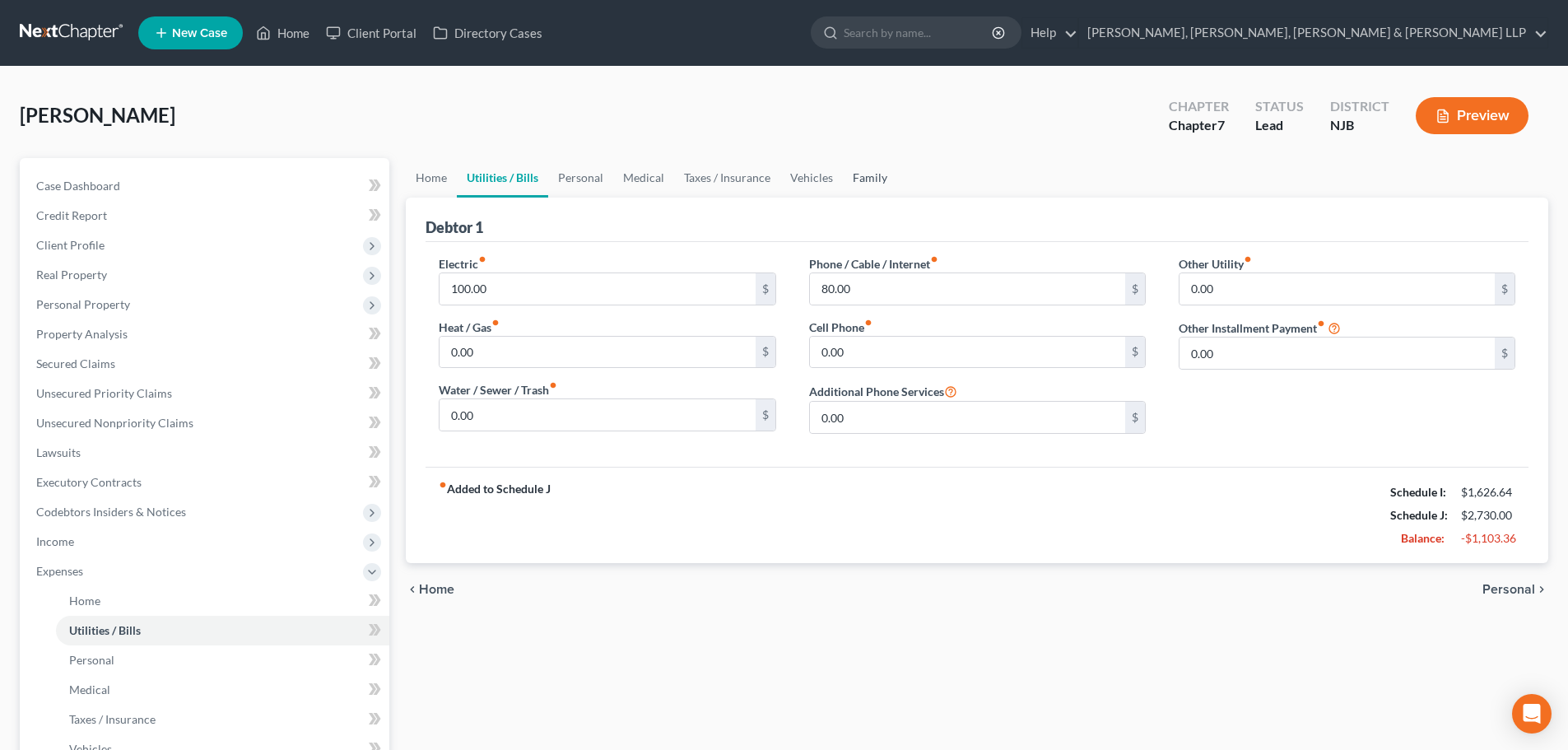
drag, startPoint x: 861, startPoint y: 174, endPoint x: 576, endPoint y: 489, distance: 424.8
click at [862, 174] on link "Family" at bounding box center [870, 178] width 54 height 40
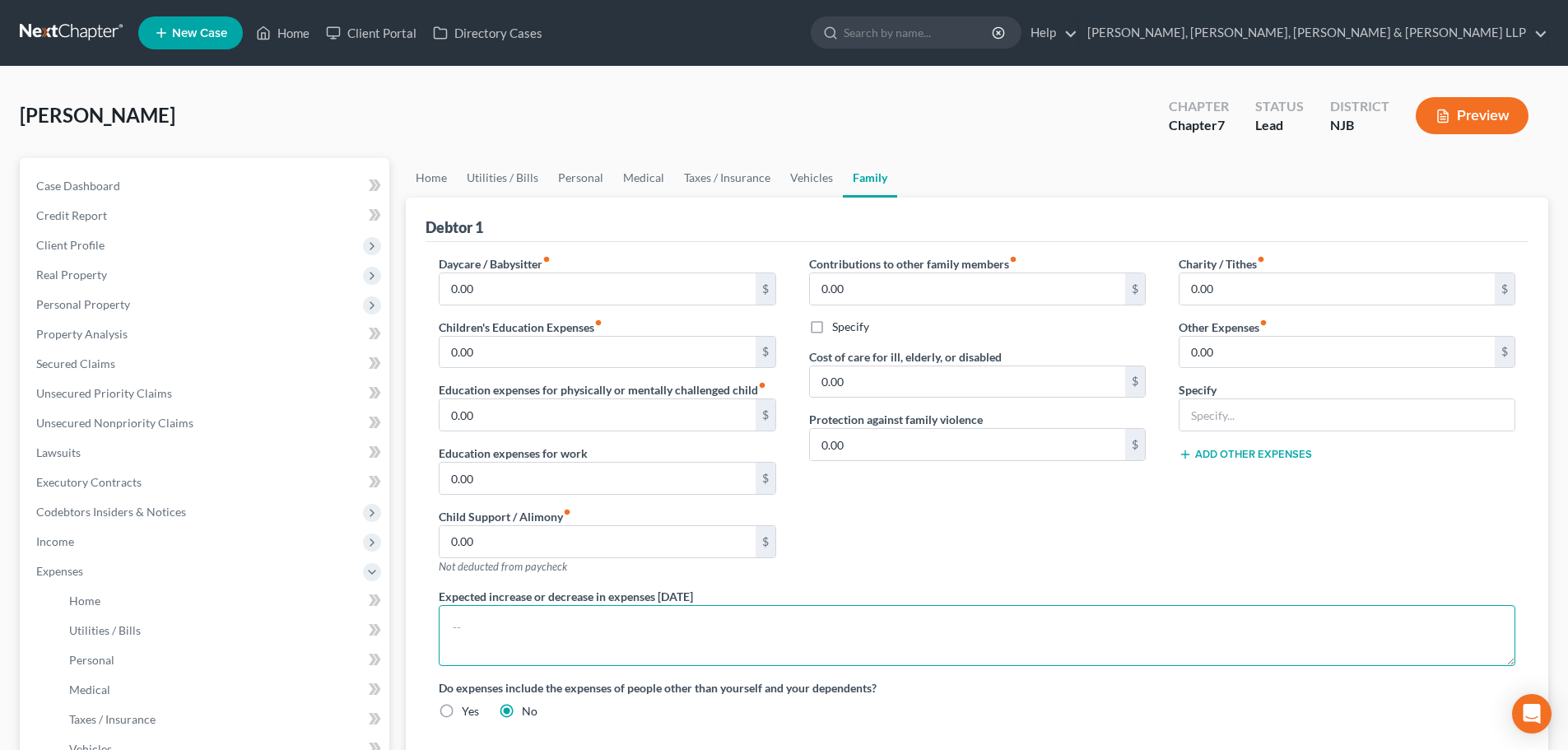
click at [480, 621] on textarea at bounding box center [977, 635] width 1077 height 61
click at [516, 629] on textarea "Debtor uses savings to pay for expenses not covered by his monthly income." at bounding box center [977, 635] width 1077 height 61
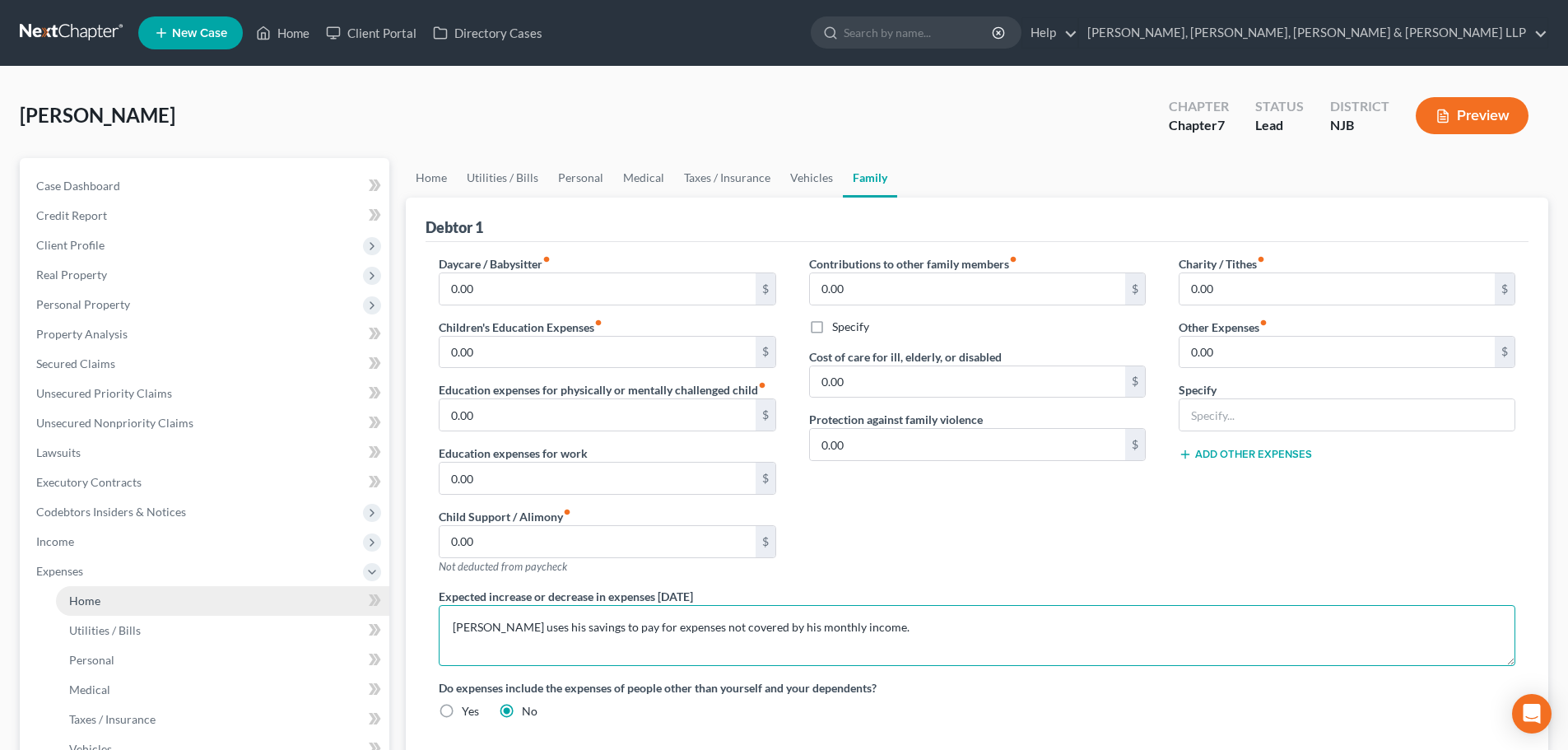
drag, startPoint x: 855, startPoint y: 624, endPoint x: 334, endPoint y: 606, distance: 521.3
click at [334, 606] on div "Petition Navigation Case Dashboard Payments Invoices Payments Payments Credit R…" at bounding box center [784, 589] width 1545 height 862
type textarea "[PERSON_NAME] uses his savings to pay for expenses not covered by his monthly i…"
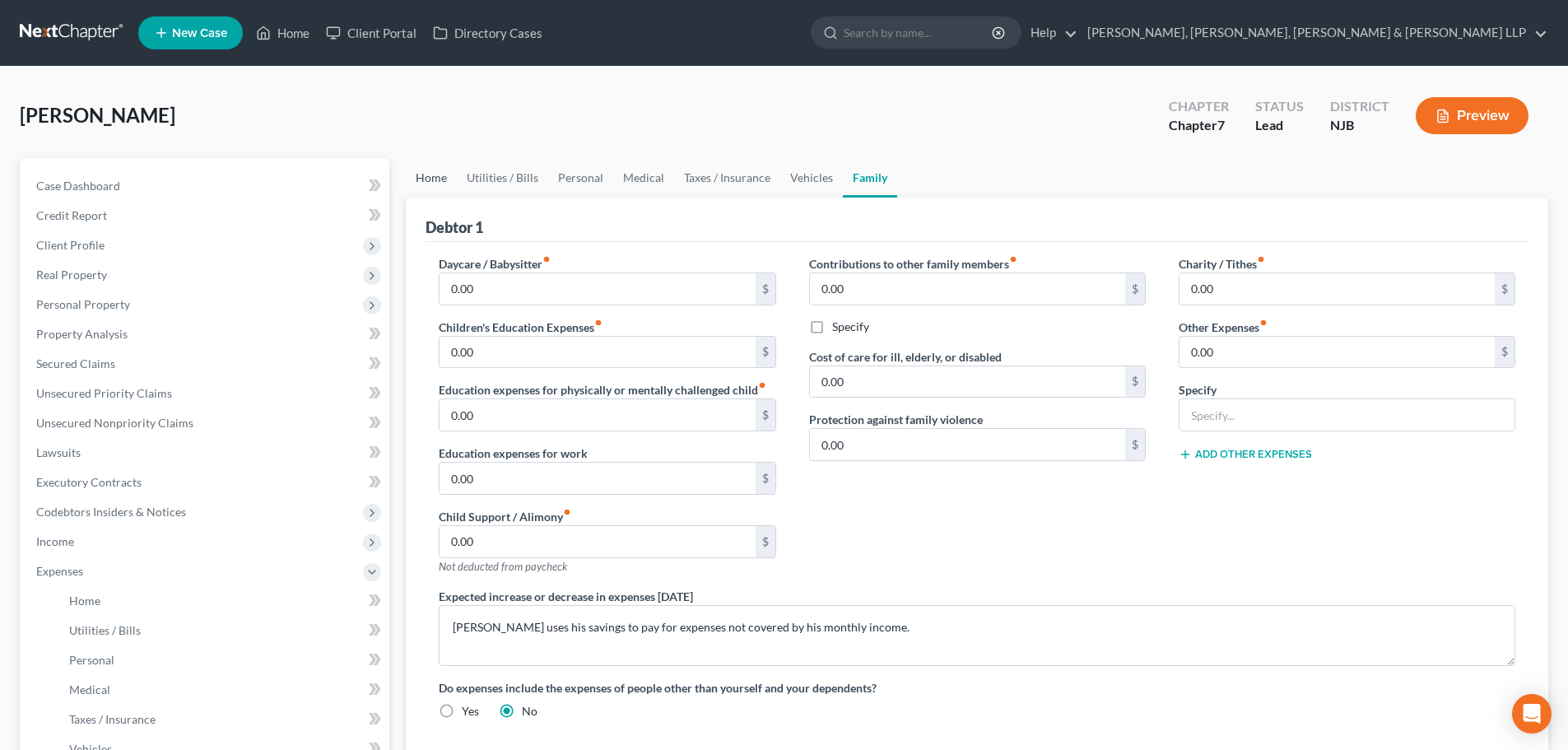
click at [428, 181] on link "Home" at bounding box center [431, 178] width 51 height 40
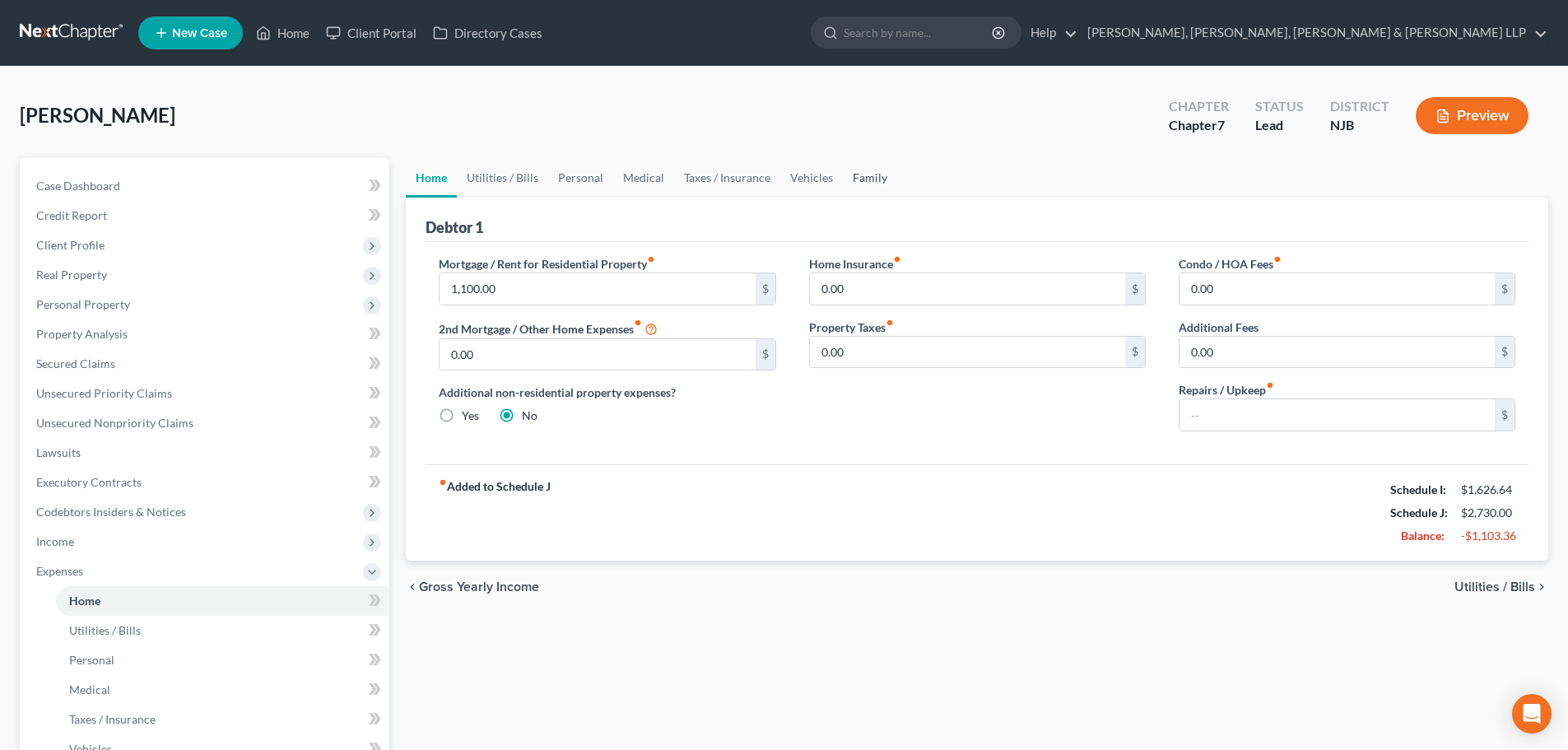
click at [858, 175] on link "Family" at bounding box center [870, 178] width 54 height 40
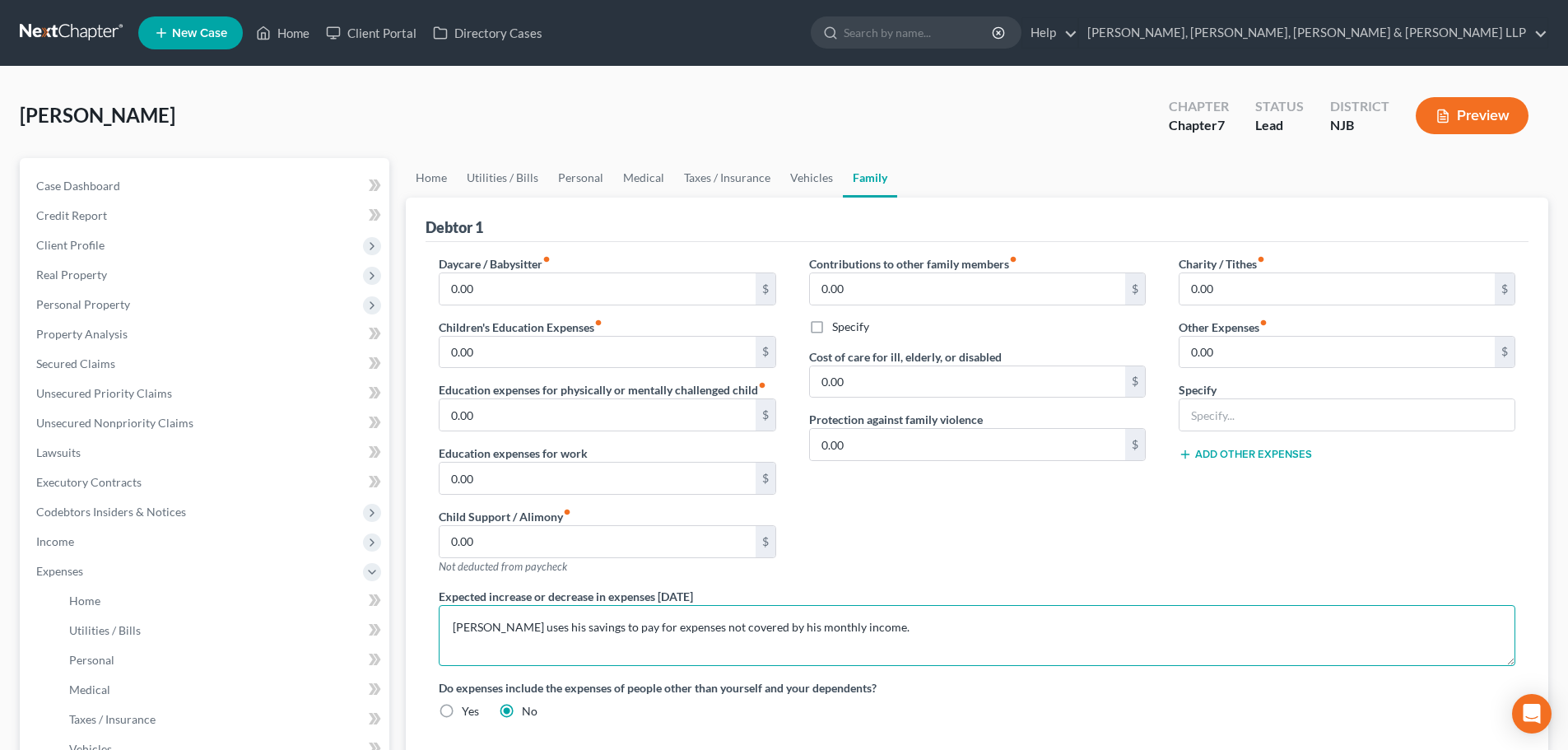
drag, startPoint x: 493, startPoint y: 643, endPoint x: 403, endPoint y: 644, distance: 90.0
click at [403, 644] on div "Home Utilities / Bills Personal Medical Taxes / Insurance Vehicles Family Debto…" at bounding box center [977, 589] width 1159 height 862
paste textarea "The Debtor relies on his savings to pay expenses that exceed his monthly income"
type textarea "The Debtor relies on his savings to pay expenses that exceed his monthly income"
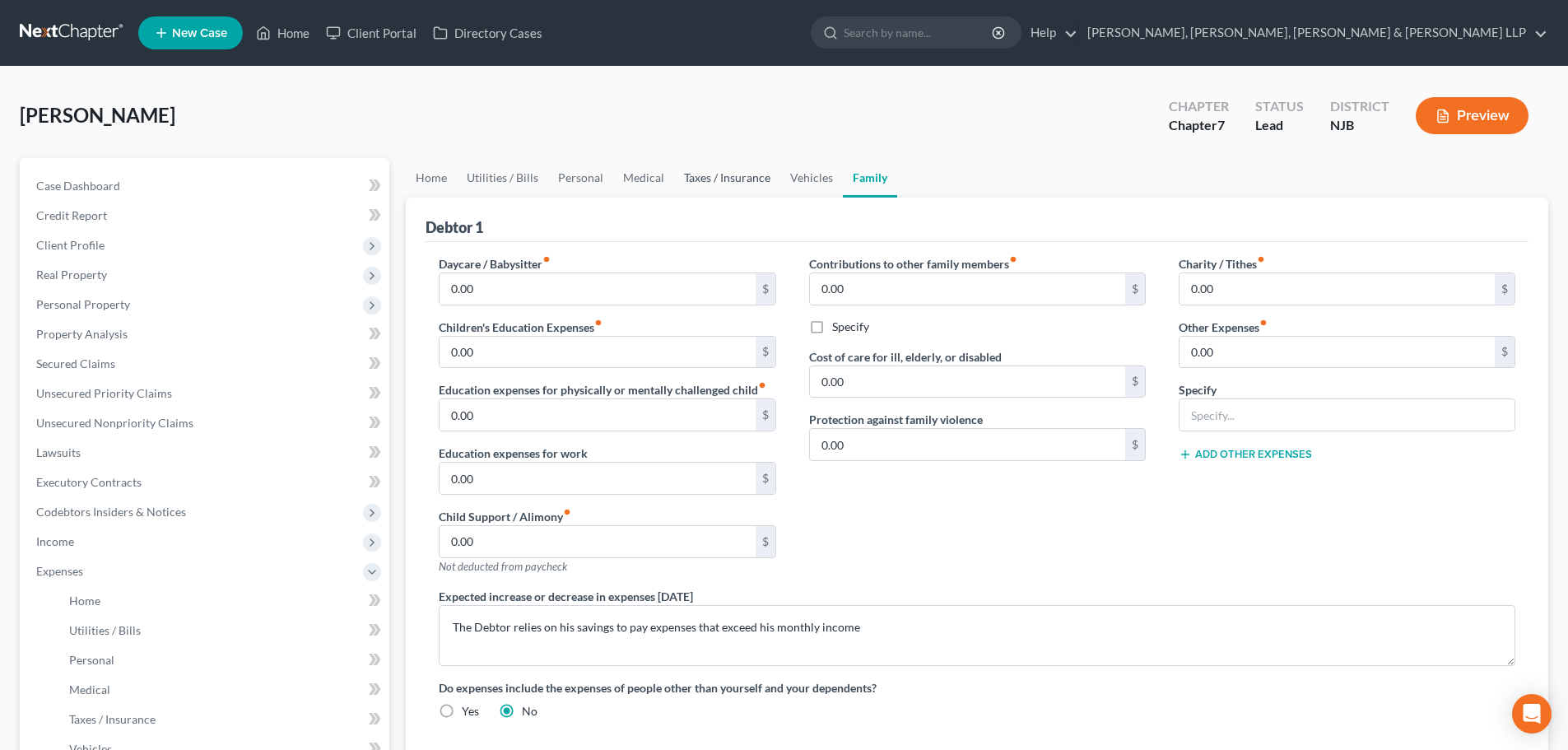
click at [731, 180] on link "Taxes / Insurance" at bounding box center [727, 178] width 106 height 40
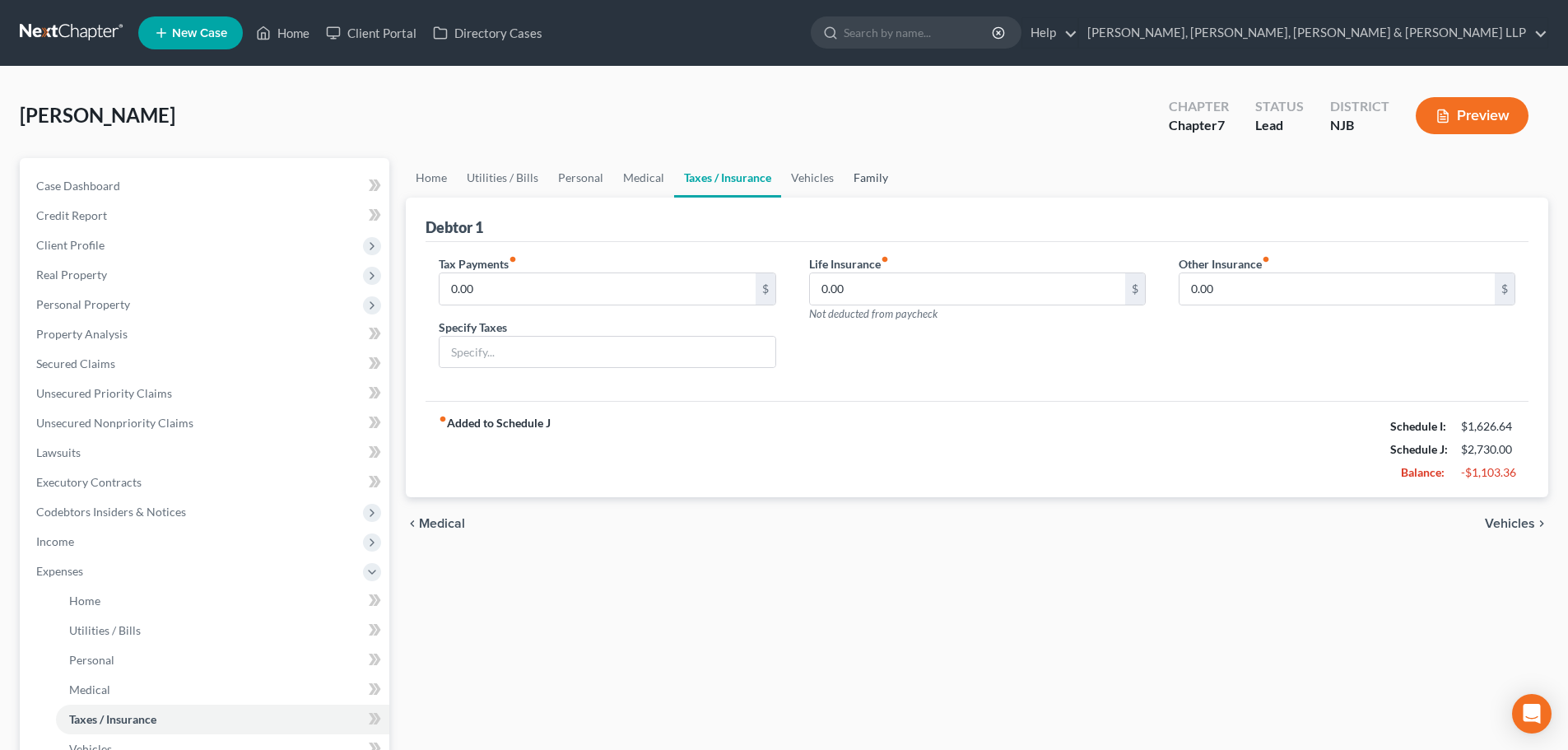
click at [859, 178] on link "Family" at bounding box center [870, 178] width 54 height 40
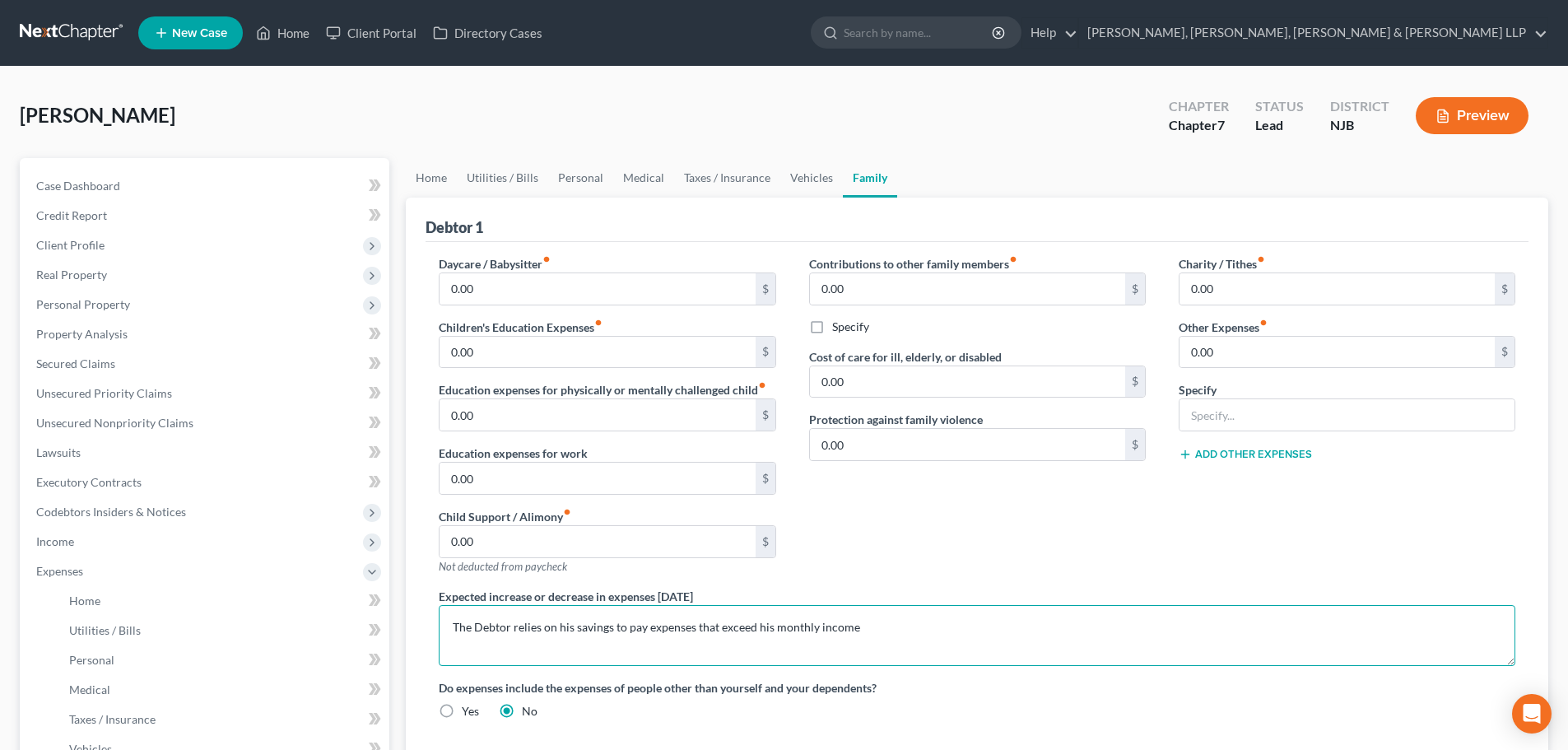
click at [868, 633] on textarea "The Debtor relies on his savings to pay expenses that exceed his monthly income" at bounding box center [977, 635] width 1077 height 61
drag, startPoint x: 1167, startPoint y: 628, endPoint x: 365, endPoint y: 629, distance: 802.0
click at [365, 629] on div "Petition Navigation Case Dashboard Payments Invoices Payments Payments Credit R…" at bounding box center [784, 589] width 1545 height 862
paste textarea "cover expenses that exceed his monthly income and occasionally provides financi…"
type textarea "The Debtor relies on his savings to cover expenses that exceed his monthly inco…"
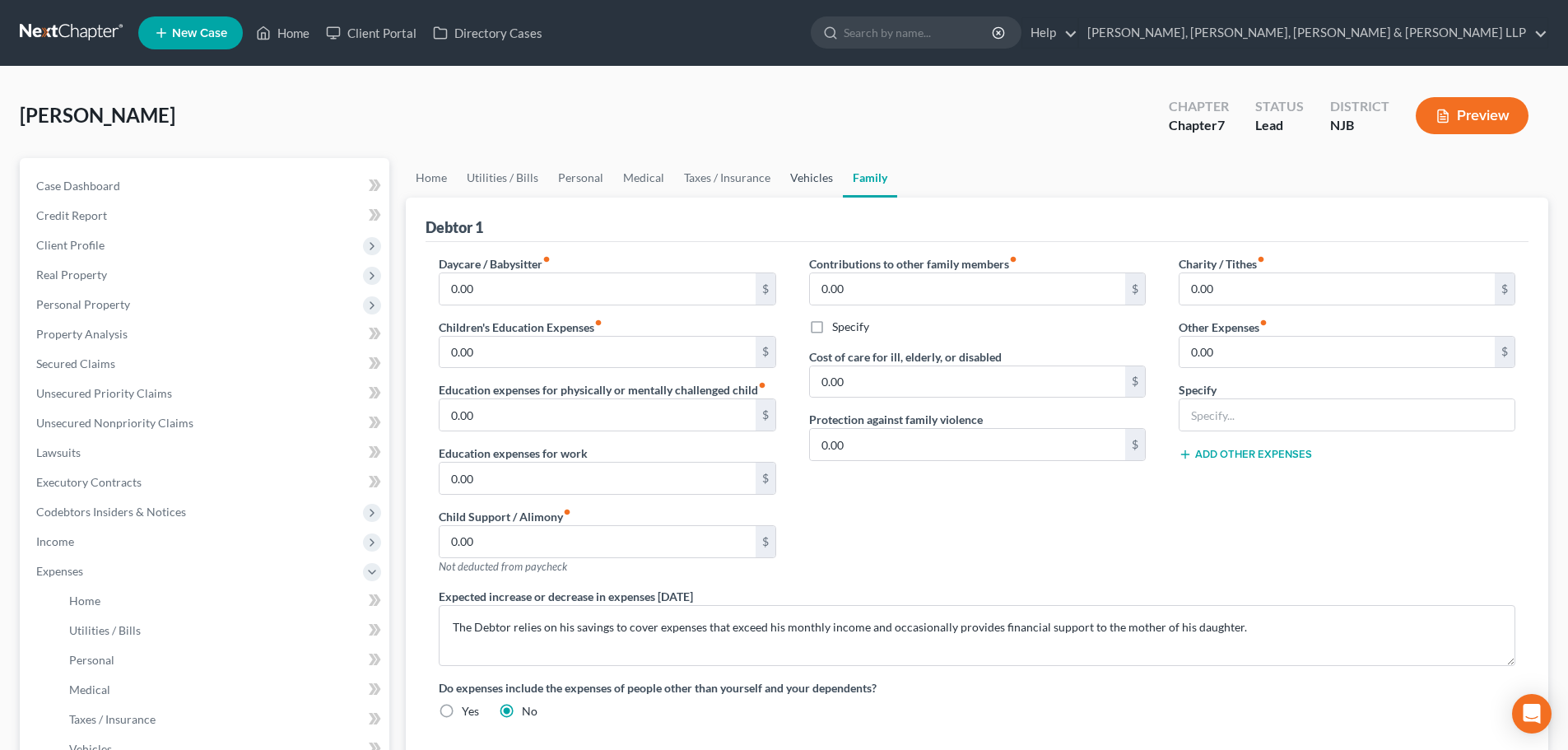
click at [817, 172] on link "Vehicles" at bounding box center [811, 178] width 62 height 40
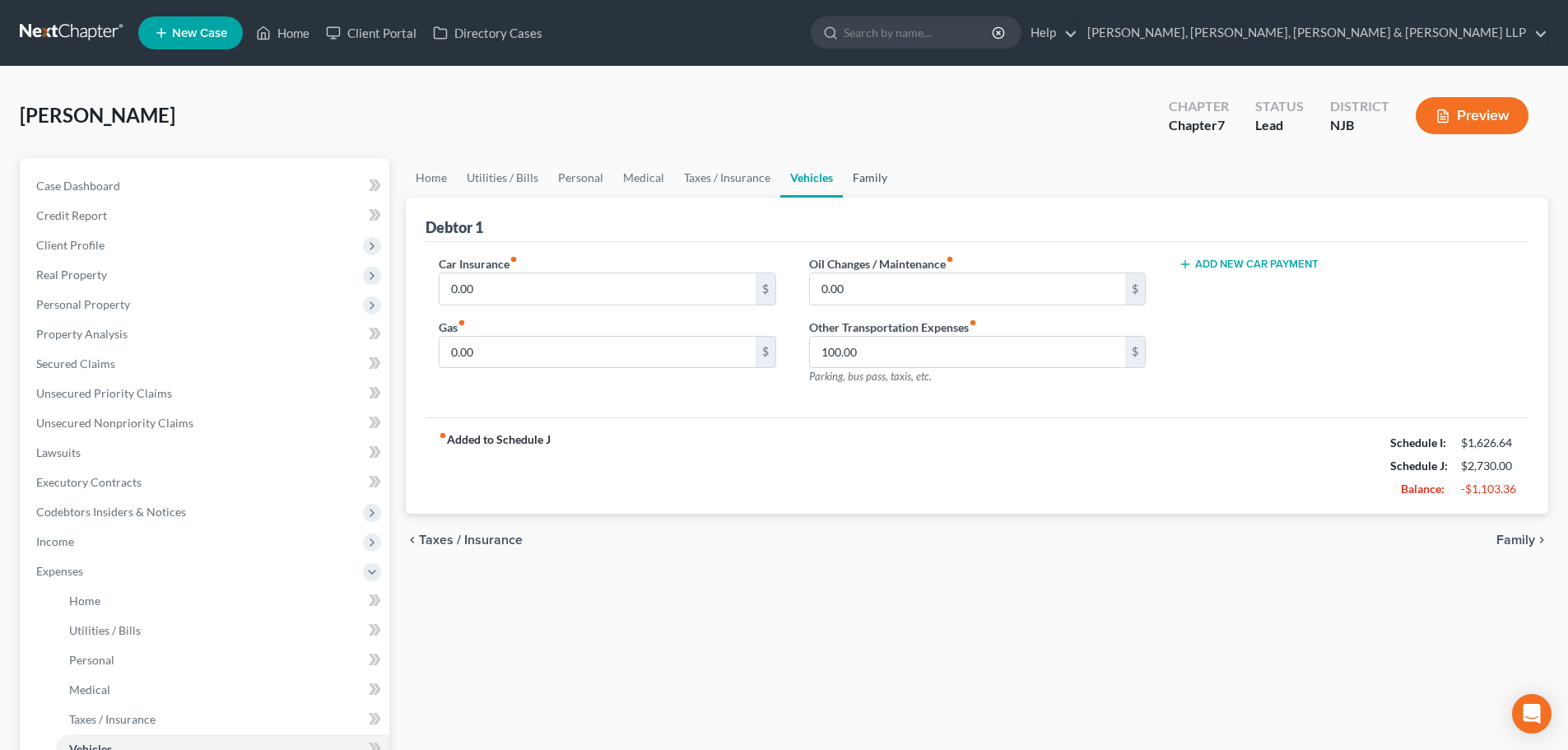
click at [857, 179] on link "Family" at bounding box center [870, 178] width 54 height 40
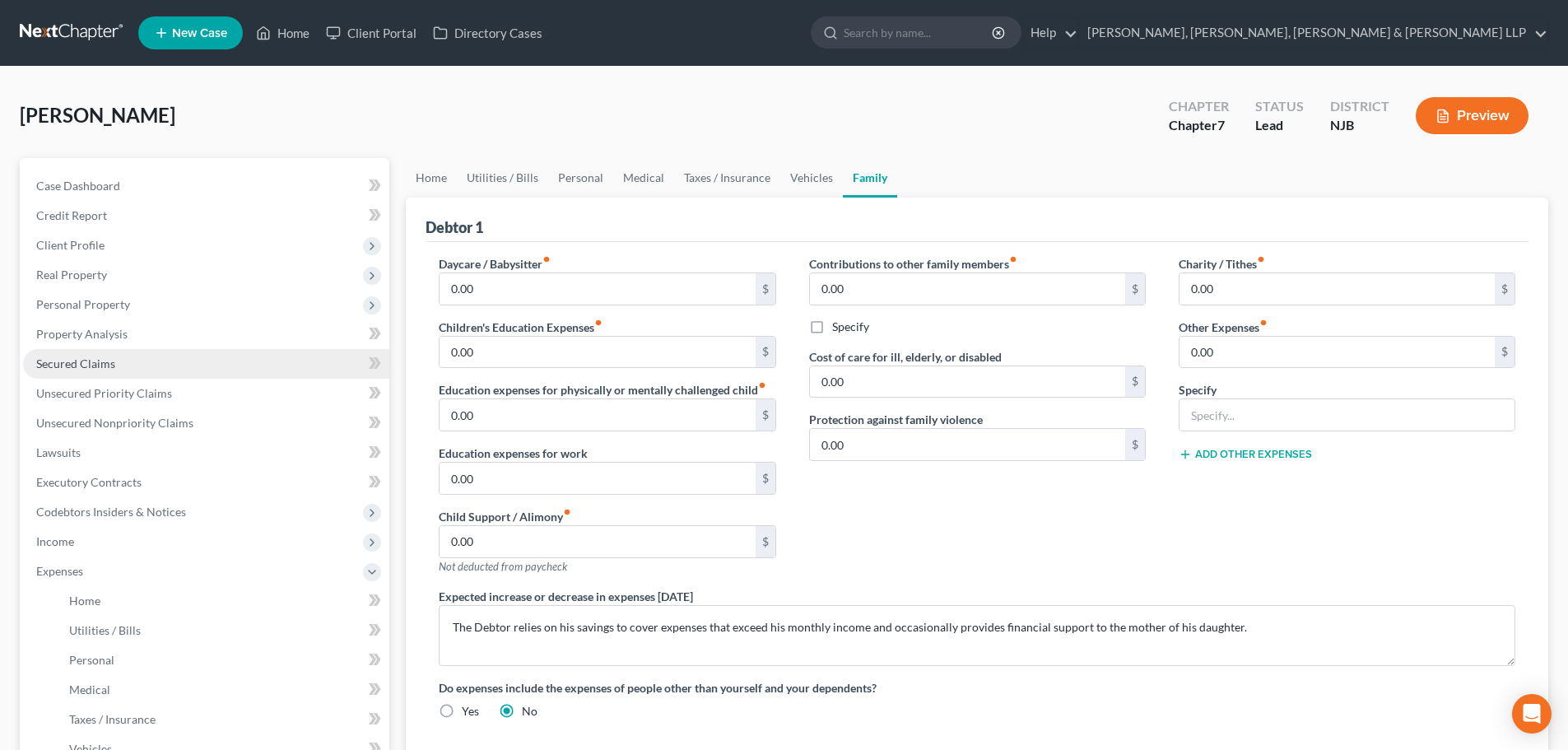
click at [185, 364] on link "Secured Claims" at bounding box center [206, 363] width 367 height 29
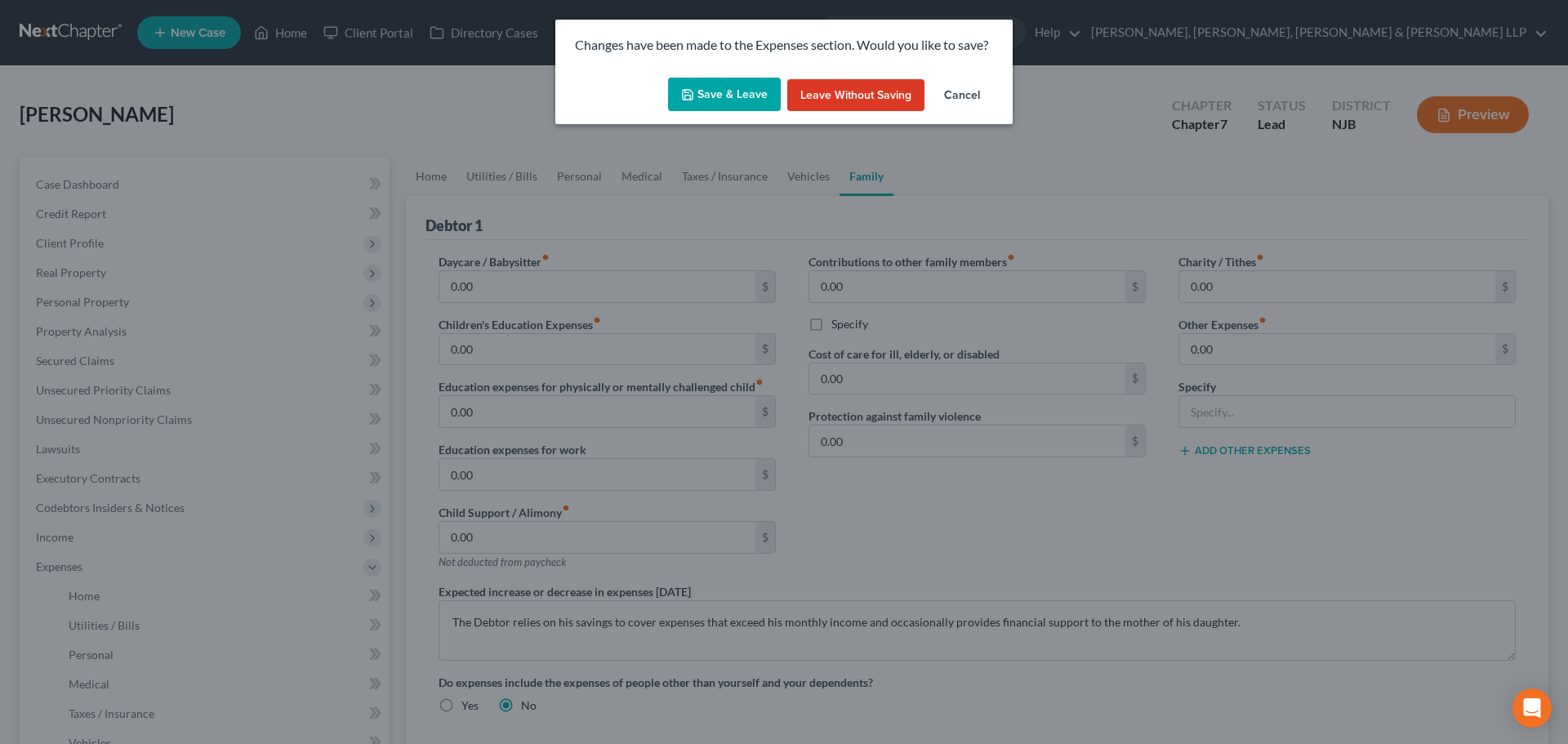
click at [723, 83] on button "Save & Leave" at bounding box center [724, 94] width 113 height 34
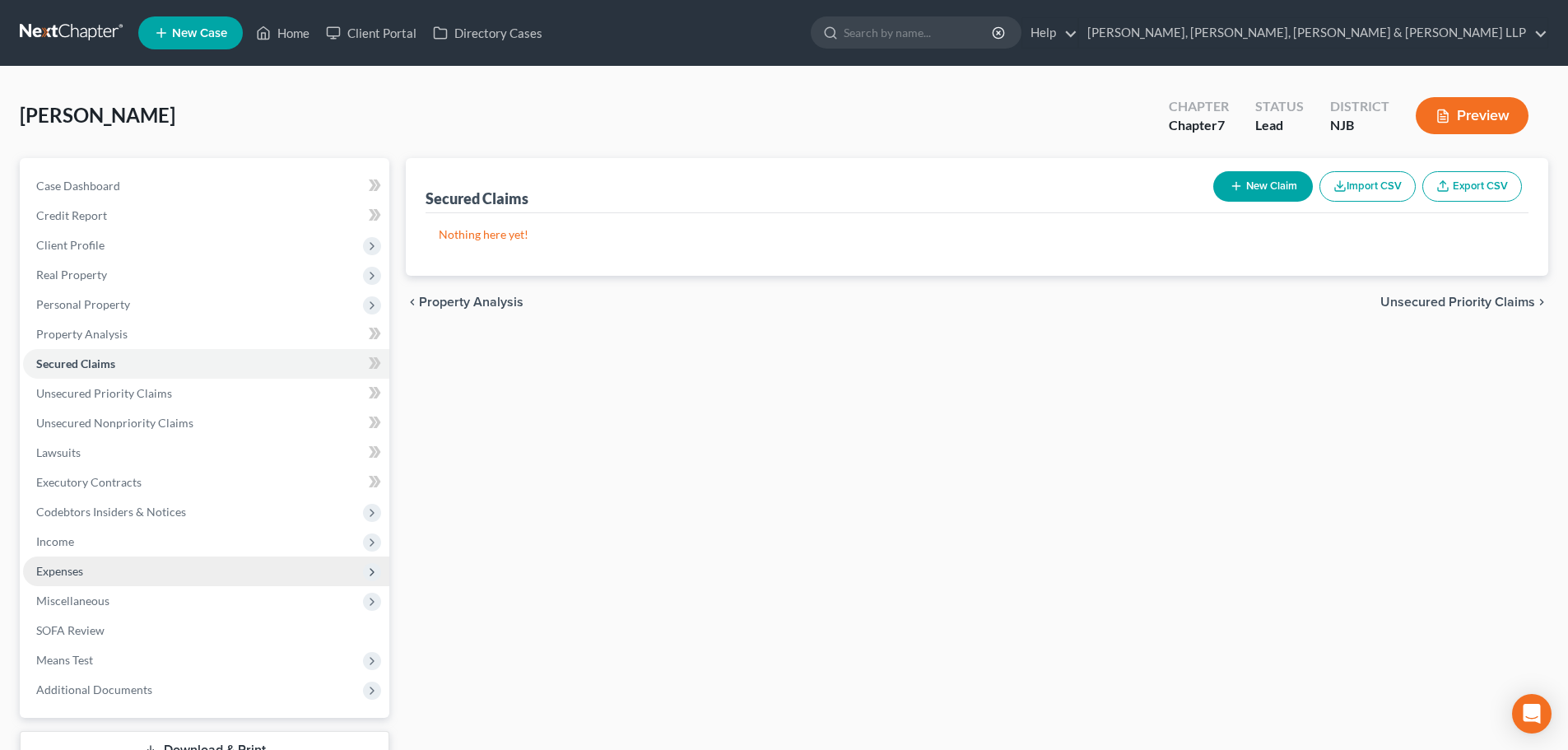
drag, startPoint x: 83, startPoint y: 576, endPoint x: 99, endPoint y: 582, distance: 17.1
click at [83, 576] on span "Expenses" at bounding box center [60, 571] width 47 height 14
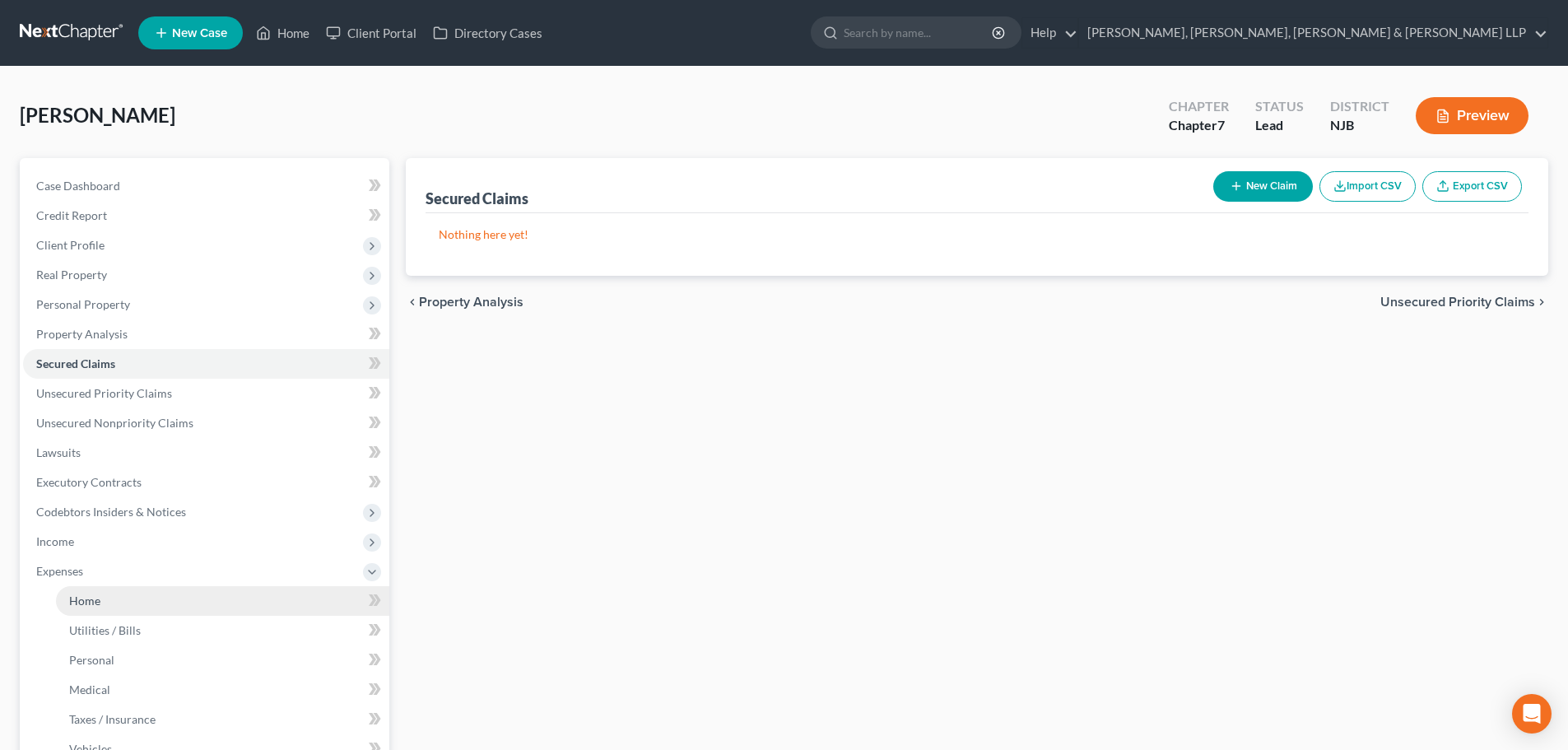
click at [102, 592] on link "Home" at bounding box center [222, 601] width 334 height 29
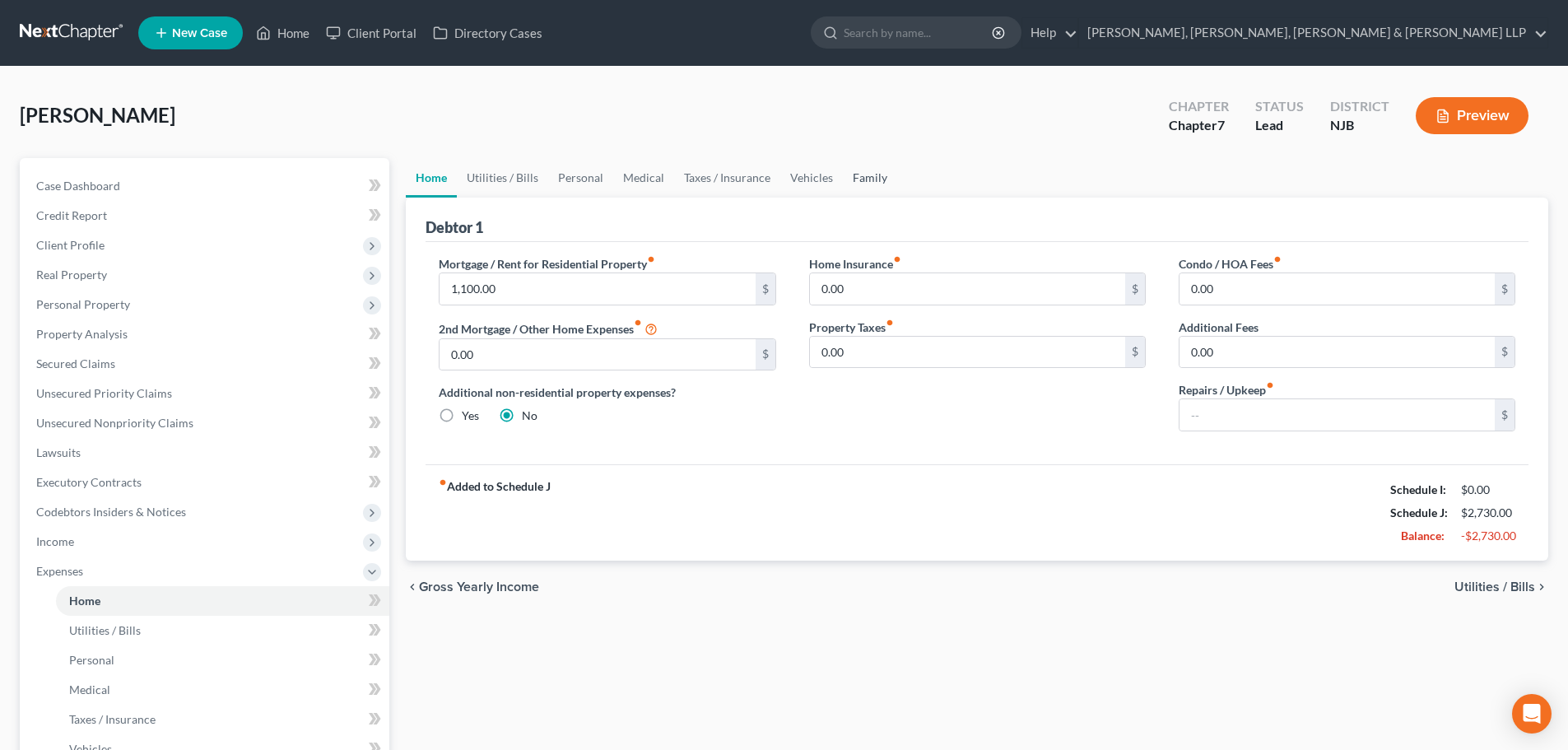
click at [871, 185] on link "Family" at bounding box center [870, 178] width 54 height 40
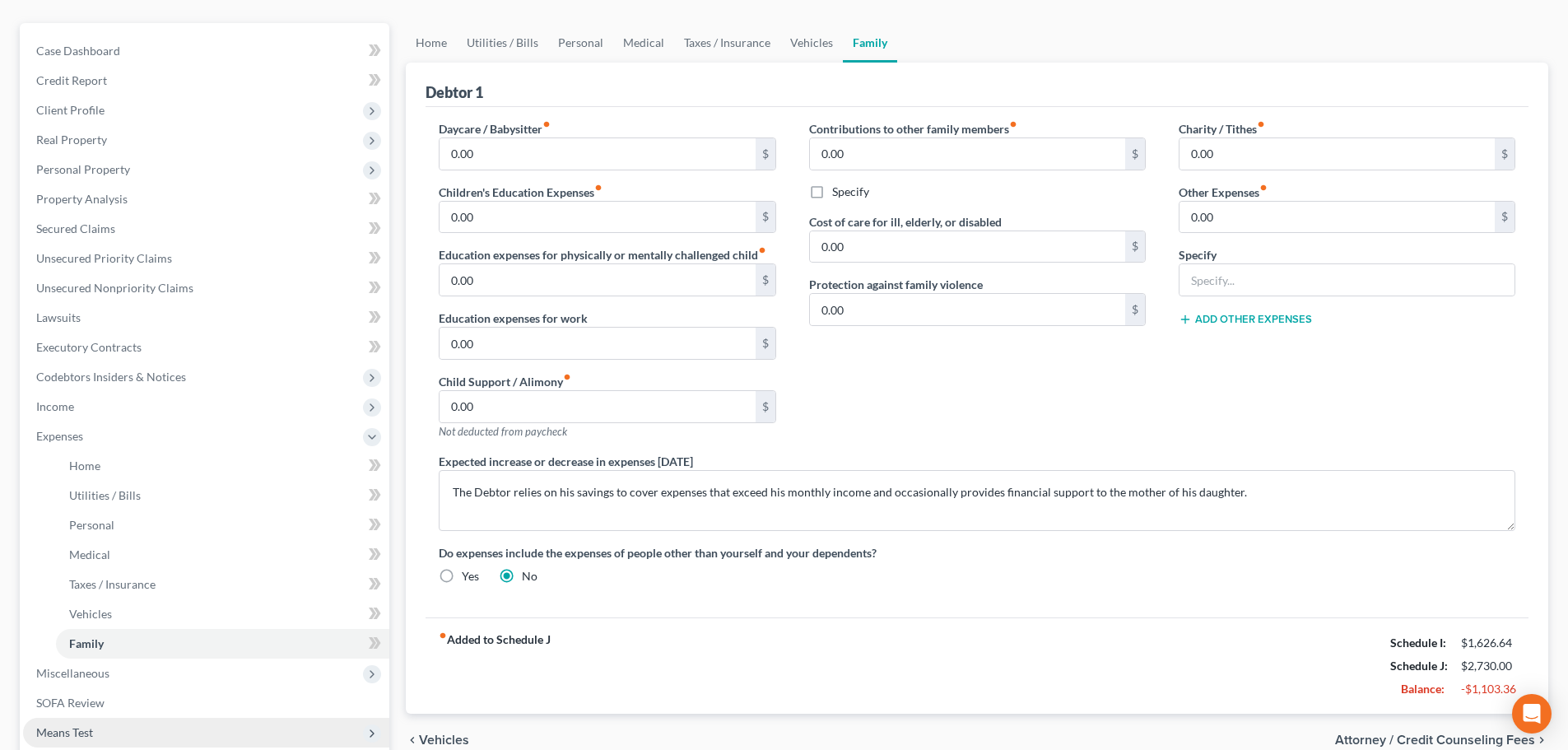
scroll to position [333, 0]
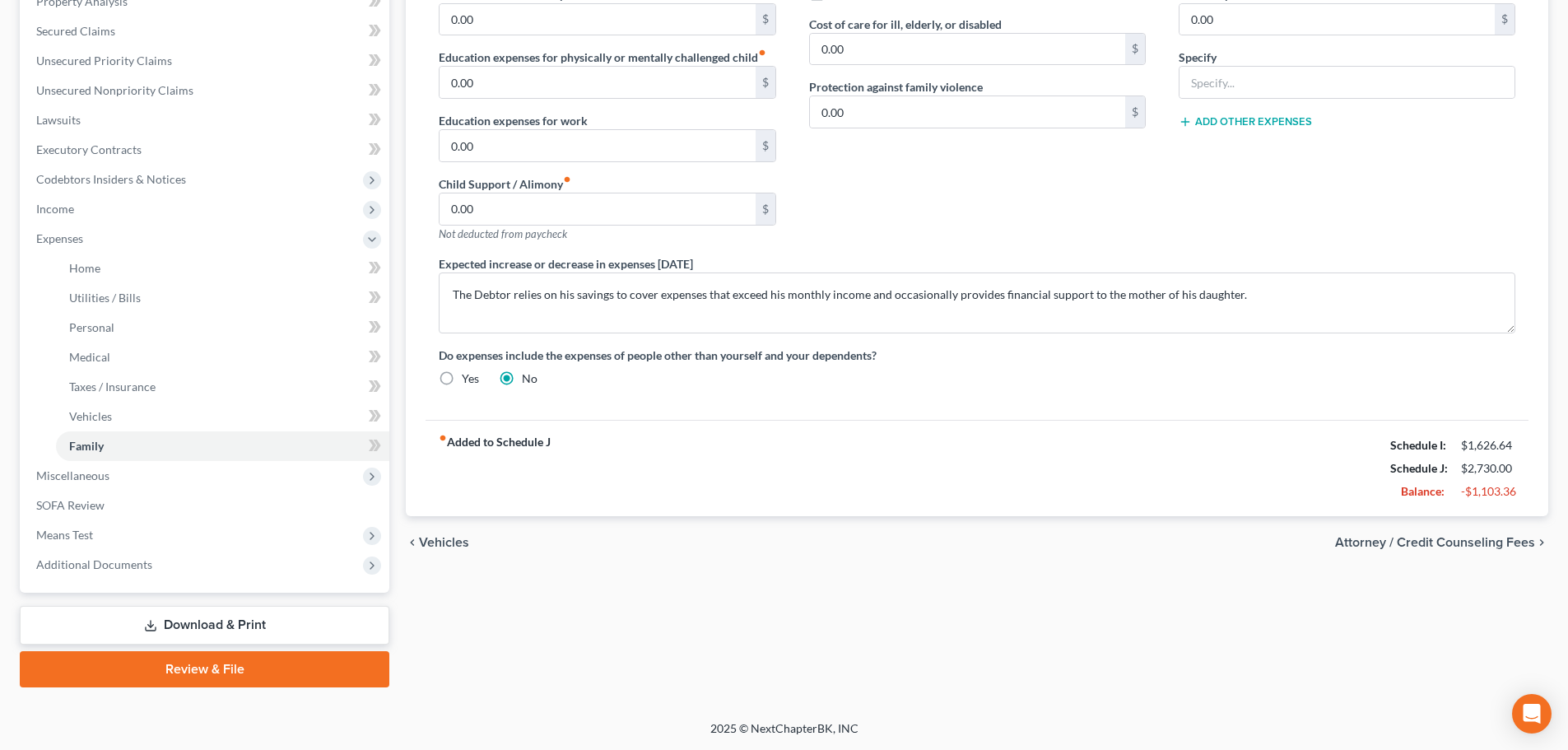
drag, startPoint x: 233, startPoint y: 627, endPoint x: 248, endPoint y: 616, distance: 18.6
click at [233, 626] on link "Download & Print" at bounding box center [204, 625] width 370 height 39
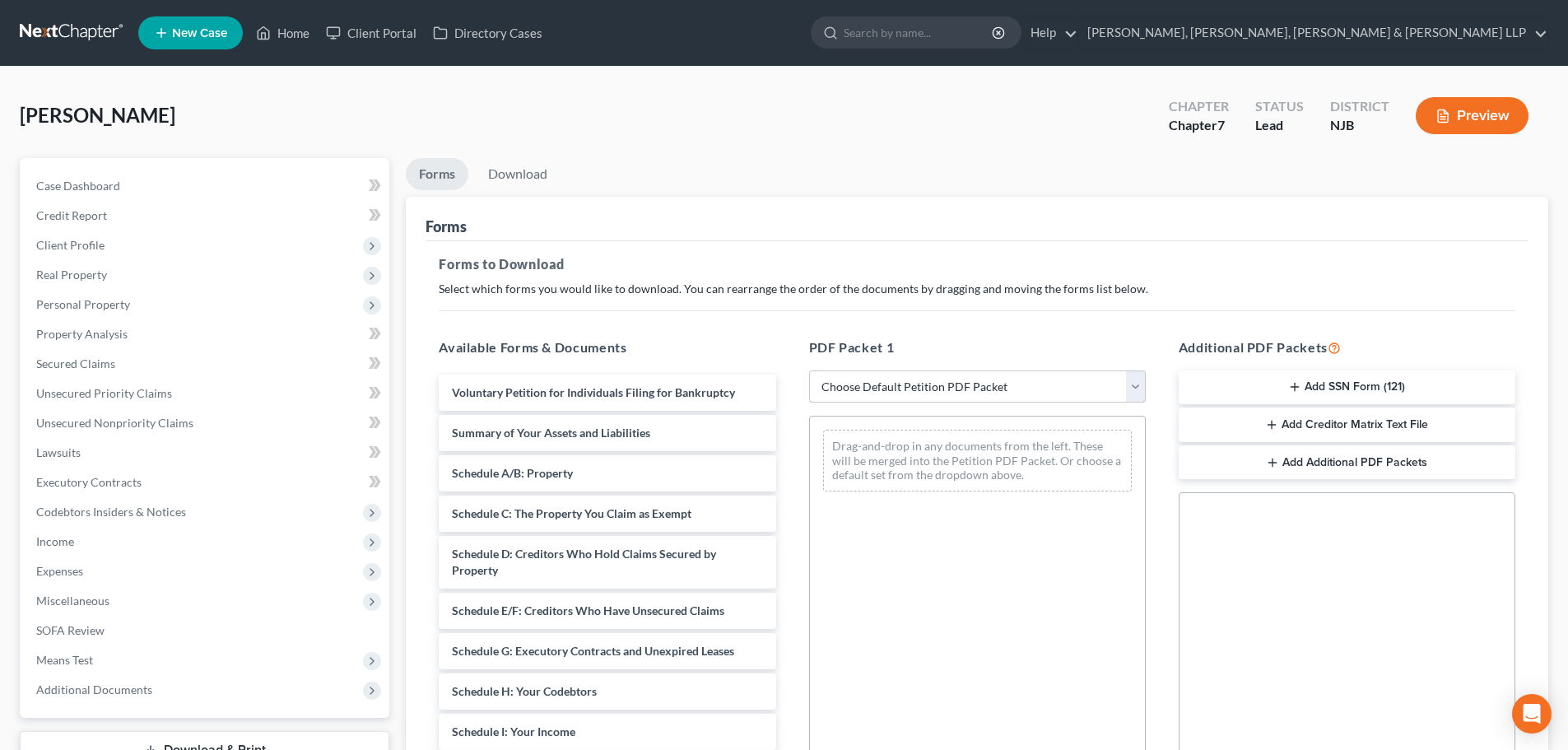
click at [845, 388] on select "Choose Default Petition PDF Packet Complete Bankruptcy Petition (all forms and …" at bounding box center [977, 387] width 337 height 33
select select "0"
click at [809, 371] on select "Choose Default Petition PDF Packet Complete Bankruptcy Petition (all forms and …" at bounding box center [977, 387] width 337 height 33
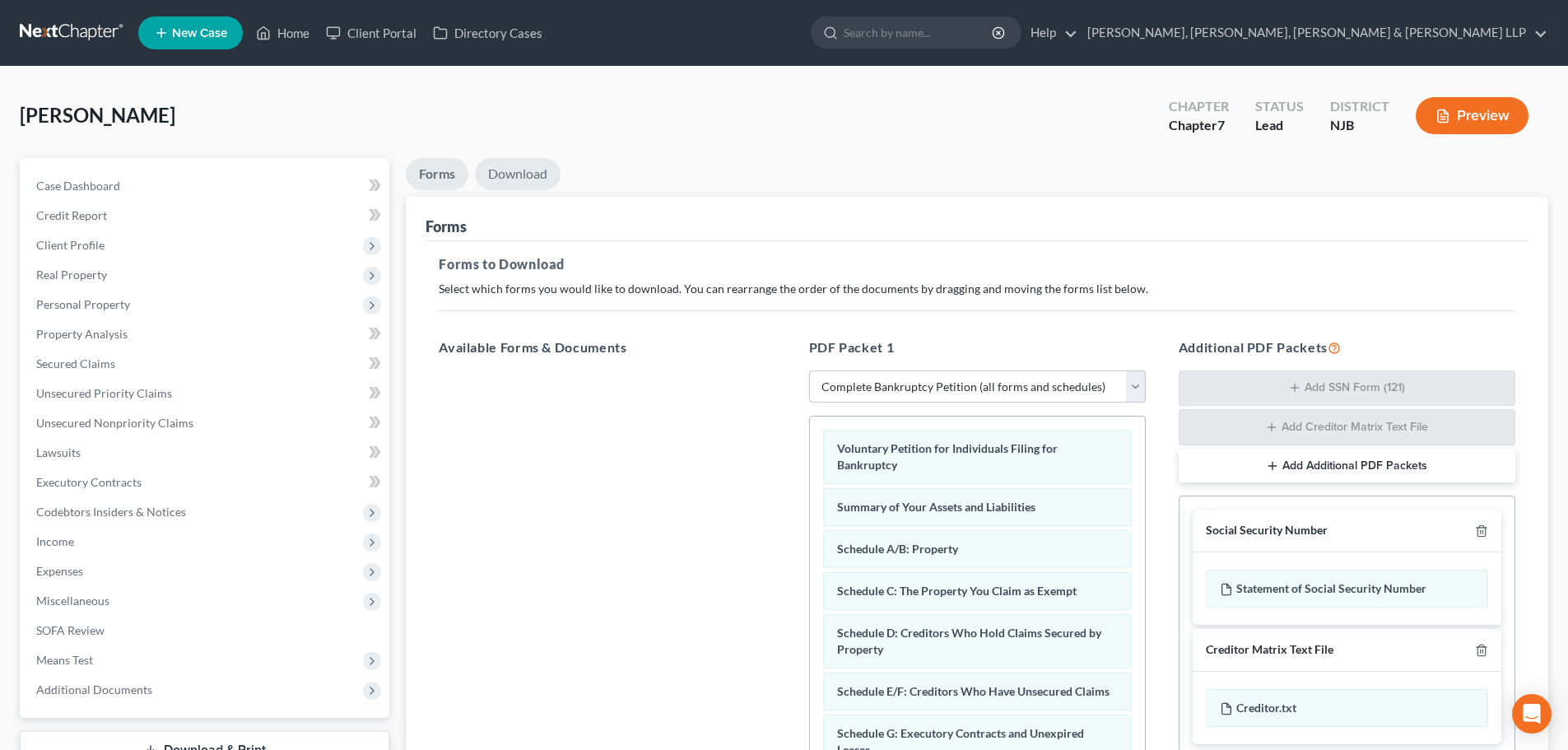
click at [544, 166] on link "Download" at bounding box center [518, 174] width 86 height 32
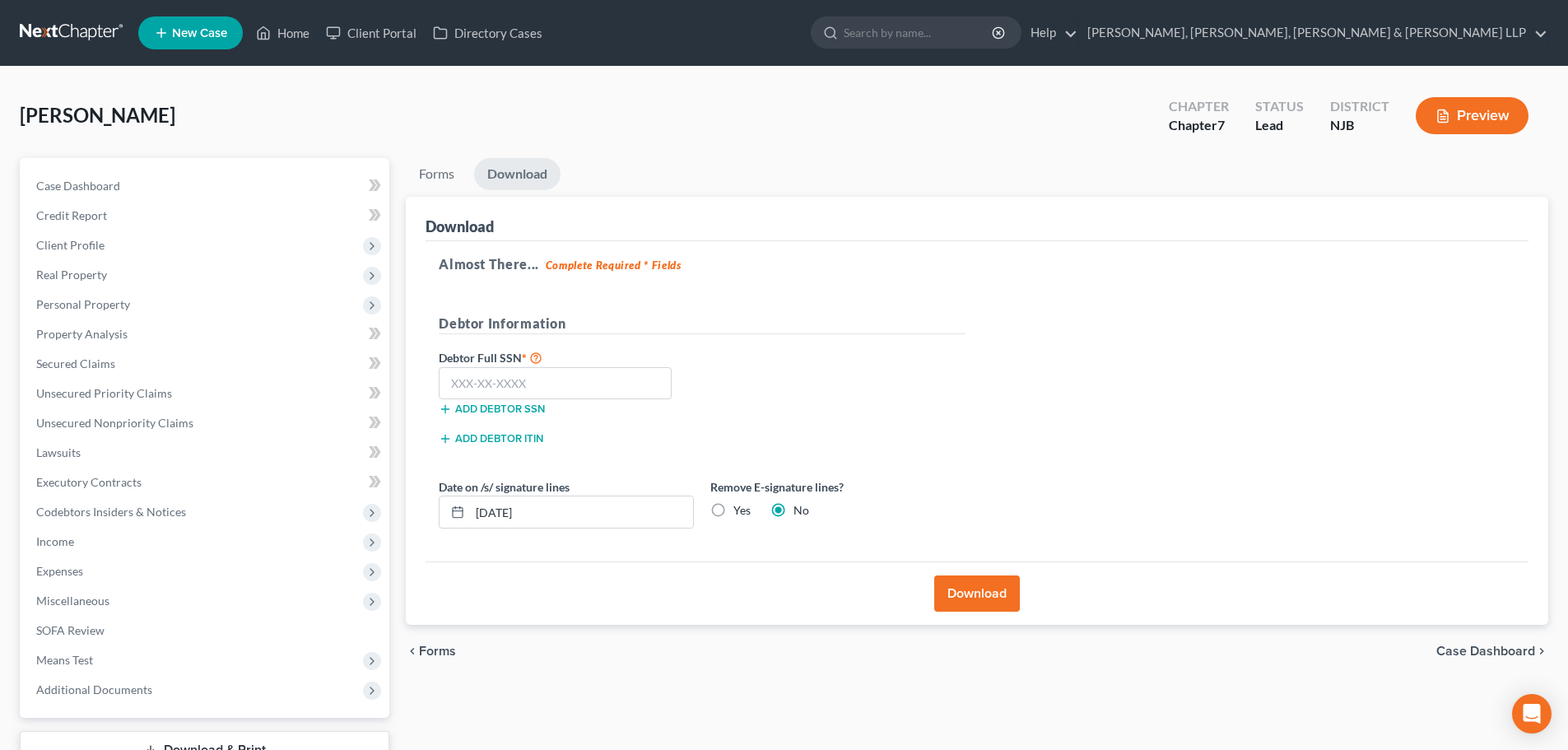
click at [733, 509] on label "Yes" at bounding box center [741, 511] width 18 height 17
click at [740, 509] on input "Yes" at bounding box center [745, 507] width 11 height 11
radio input "true"
radio input "false"
click at [469, 379] on input "text" at bounding box center [555, 383] width 233 height 33
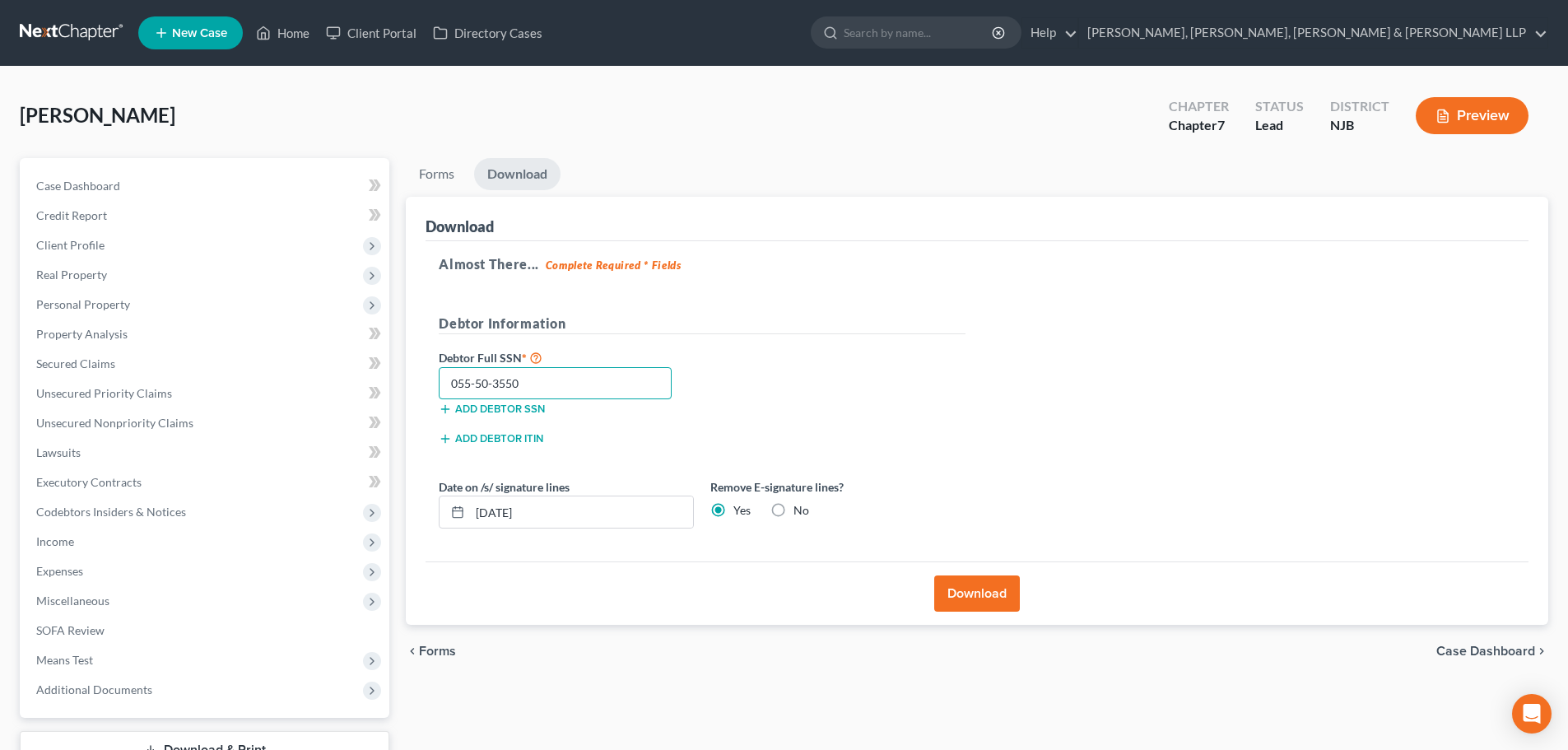
type input "055-50-3550"
click at [975, 587] on button "Download" at bounding box center [977, 593] width 86 height 36
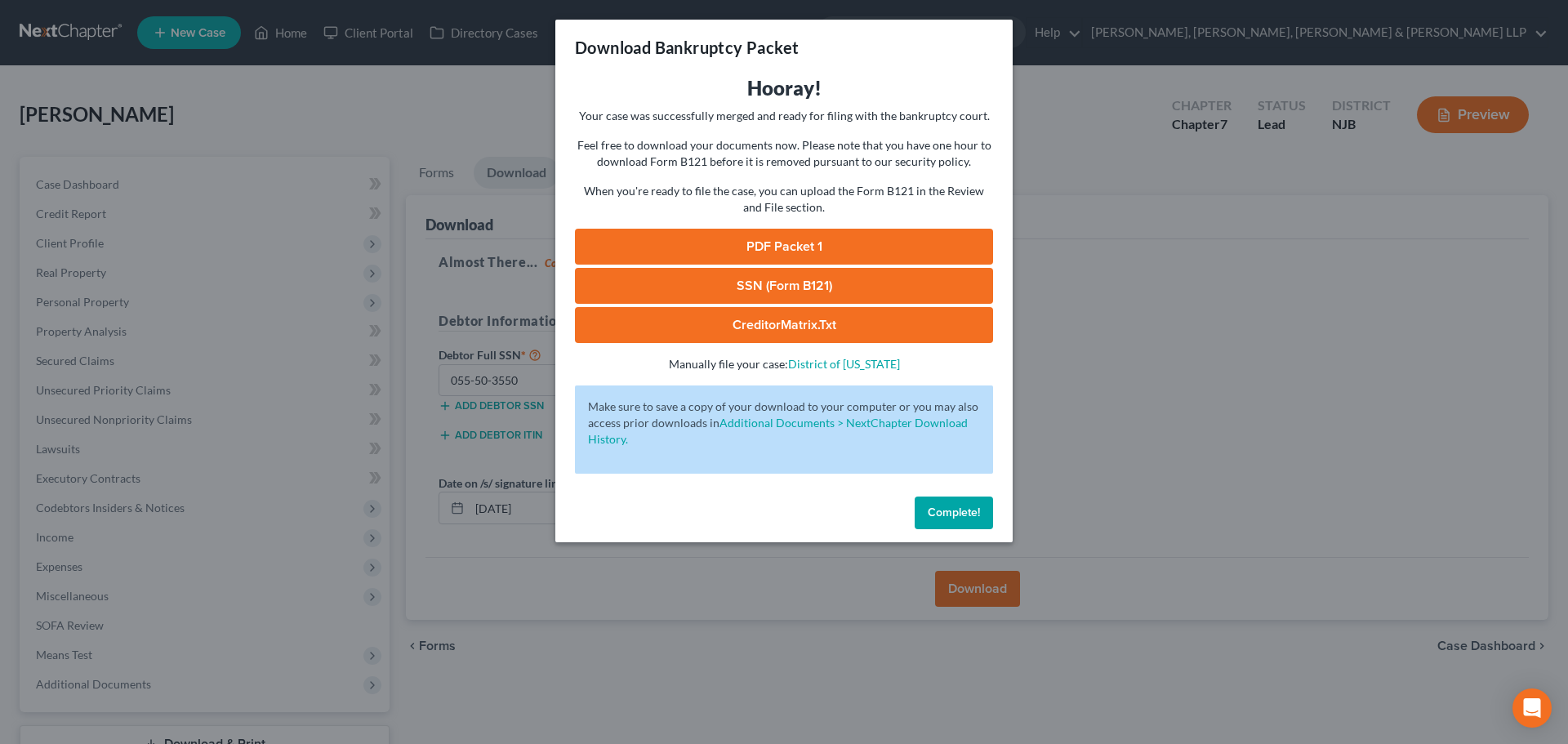
click at [796, 240] on link "PDF Packet 1" at bounding box center [784, 247] width 418 height 36
drag, startPoint x: 717, startPoint y: 277, endPoint x: 1155, endPoint y: 185, distance: 447.6
click at [717, 277] on link "SSN (Form B121)" at bounding box center [784, 285] width 418 height 36
click at [348, 135] on div "Download Bankruptcy Packet Hooray! Your case was successfully merged and ready …" at bounding box center [784, 372] width 1568 height 744
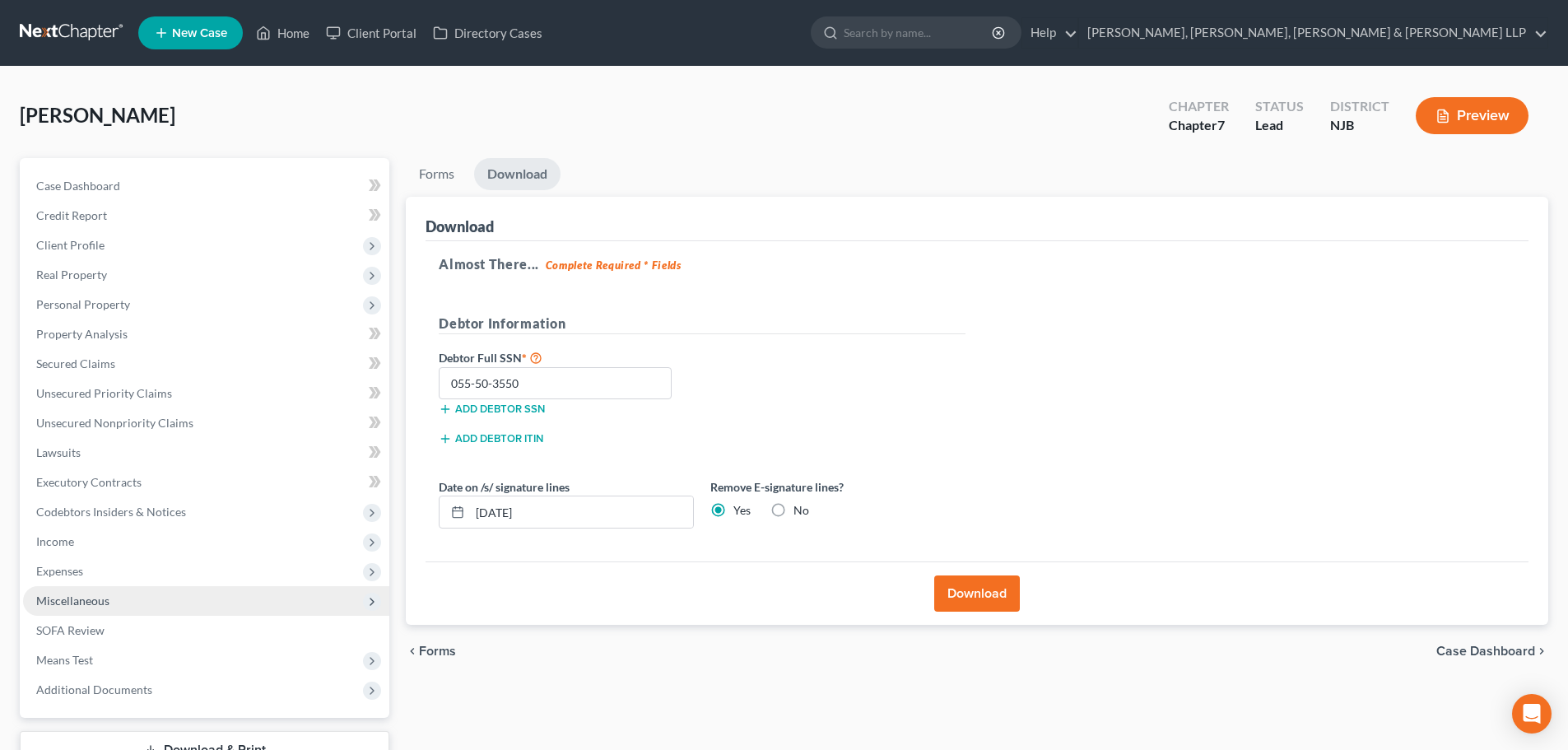
click at [177, 608] on span "Miscellaneous" at bounding box center [206, 601] width 367 height 29
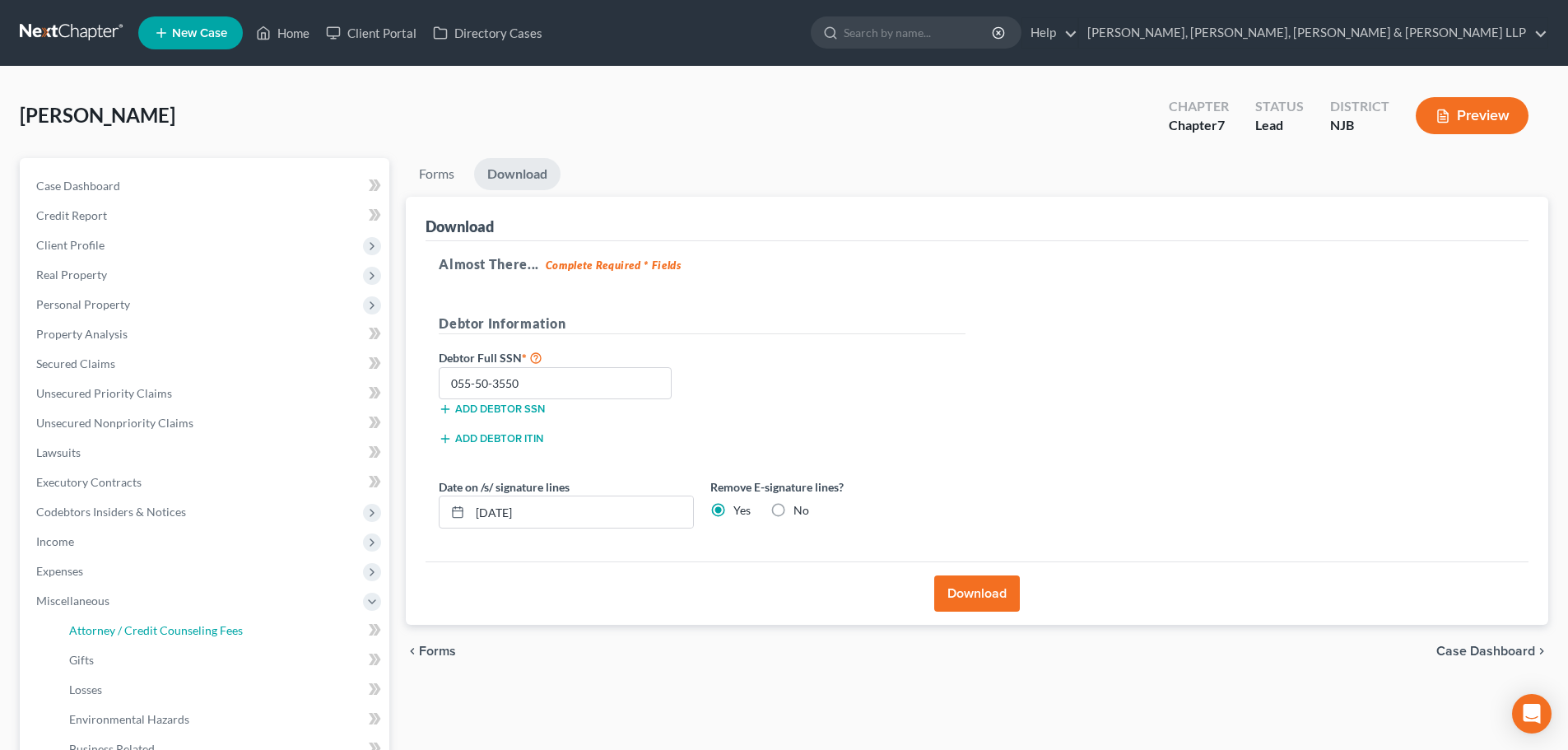
drag, startPoint x: 169, startPoint y: 622, endPoint x: 219, endPoint y: 560, distance: 79.6
click at [169, 623] on span "Attorney / Credit Counseling Fees" at bounding box center [156, 629] width 174 height 14
select select "1"
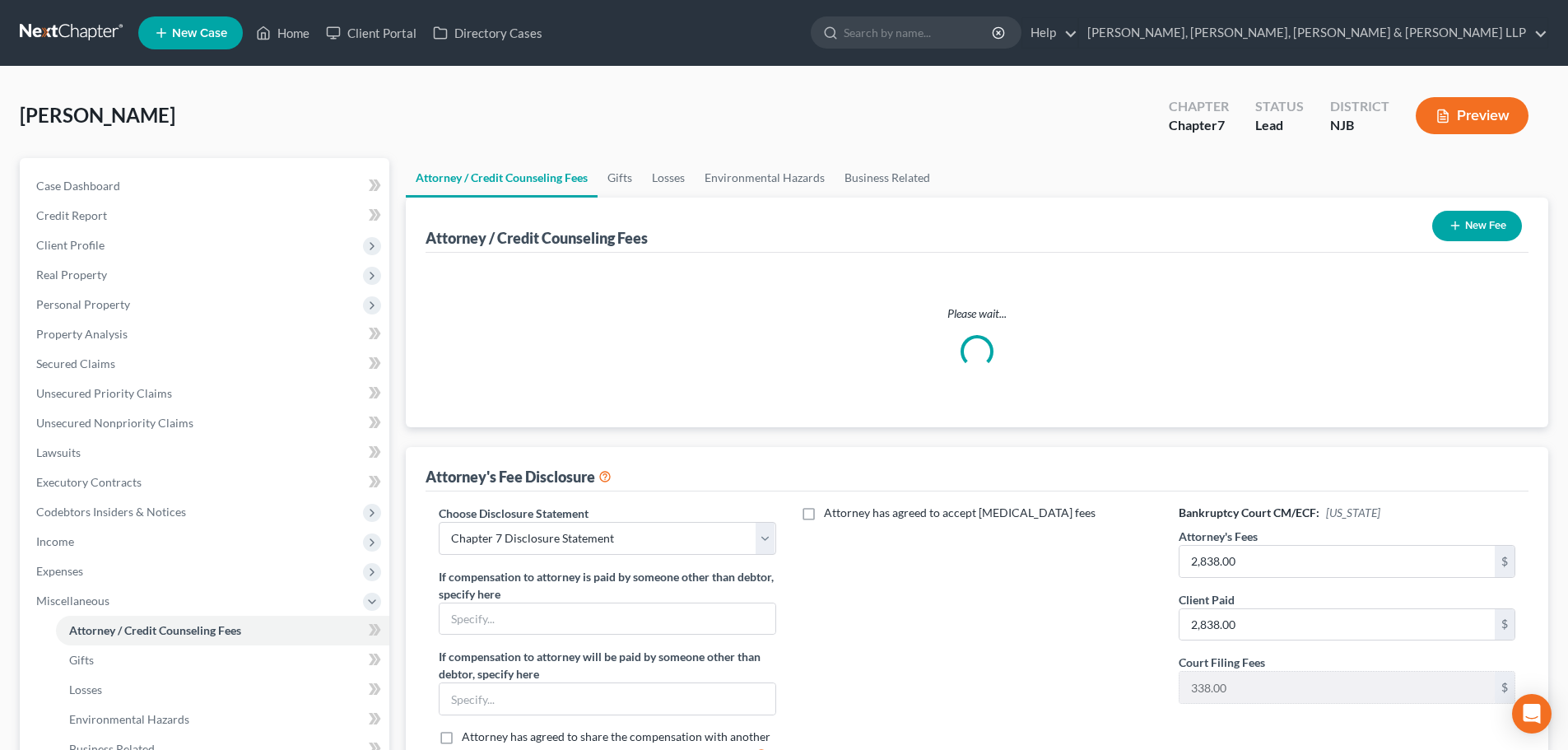
scroll to position [273, 0]
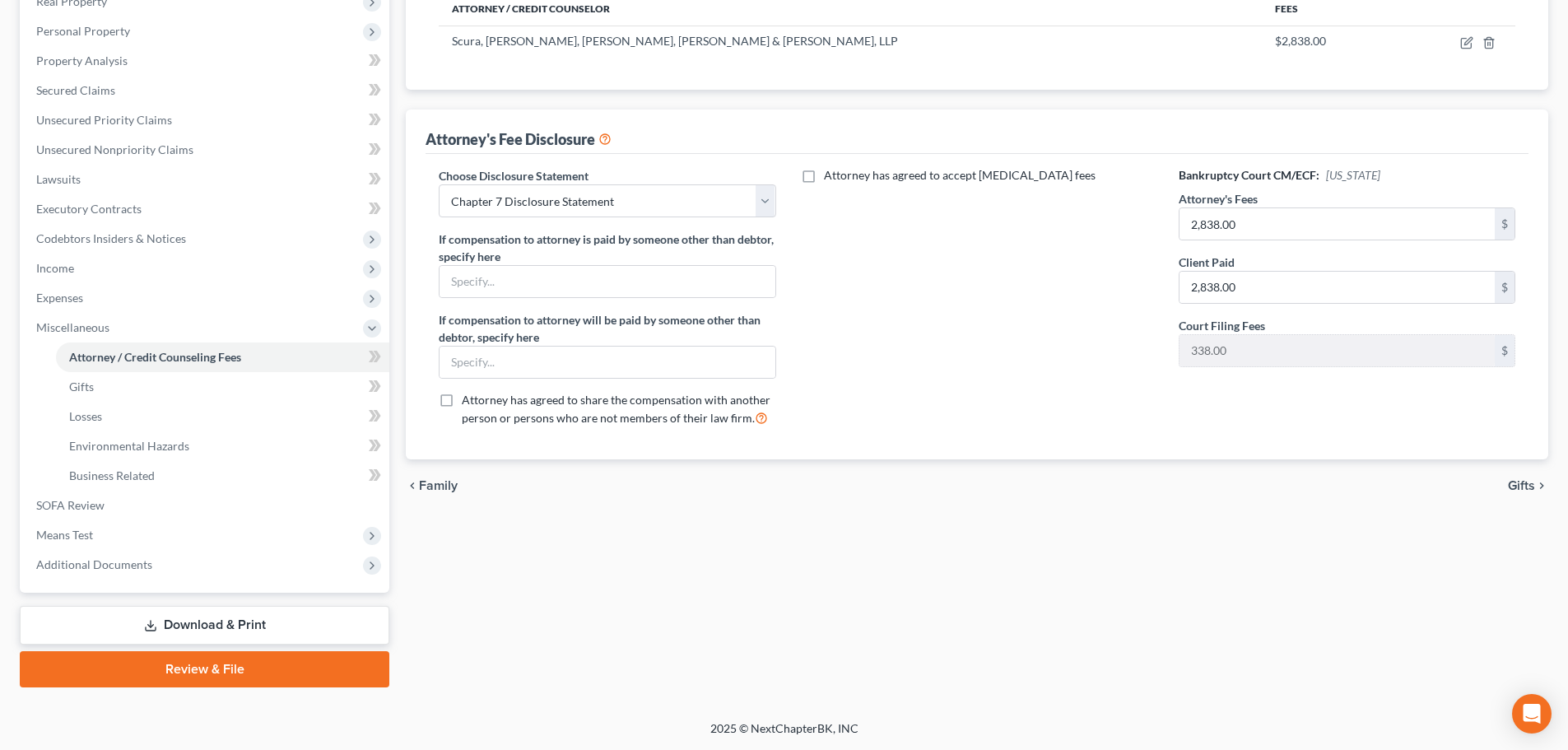
click at [231, 618] on link "Download & Print" at bounding box center [204, 625] width 370 height 39
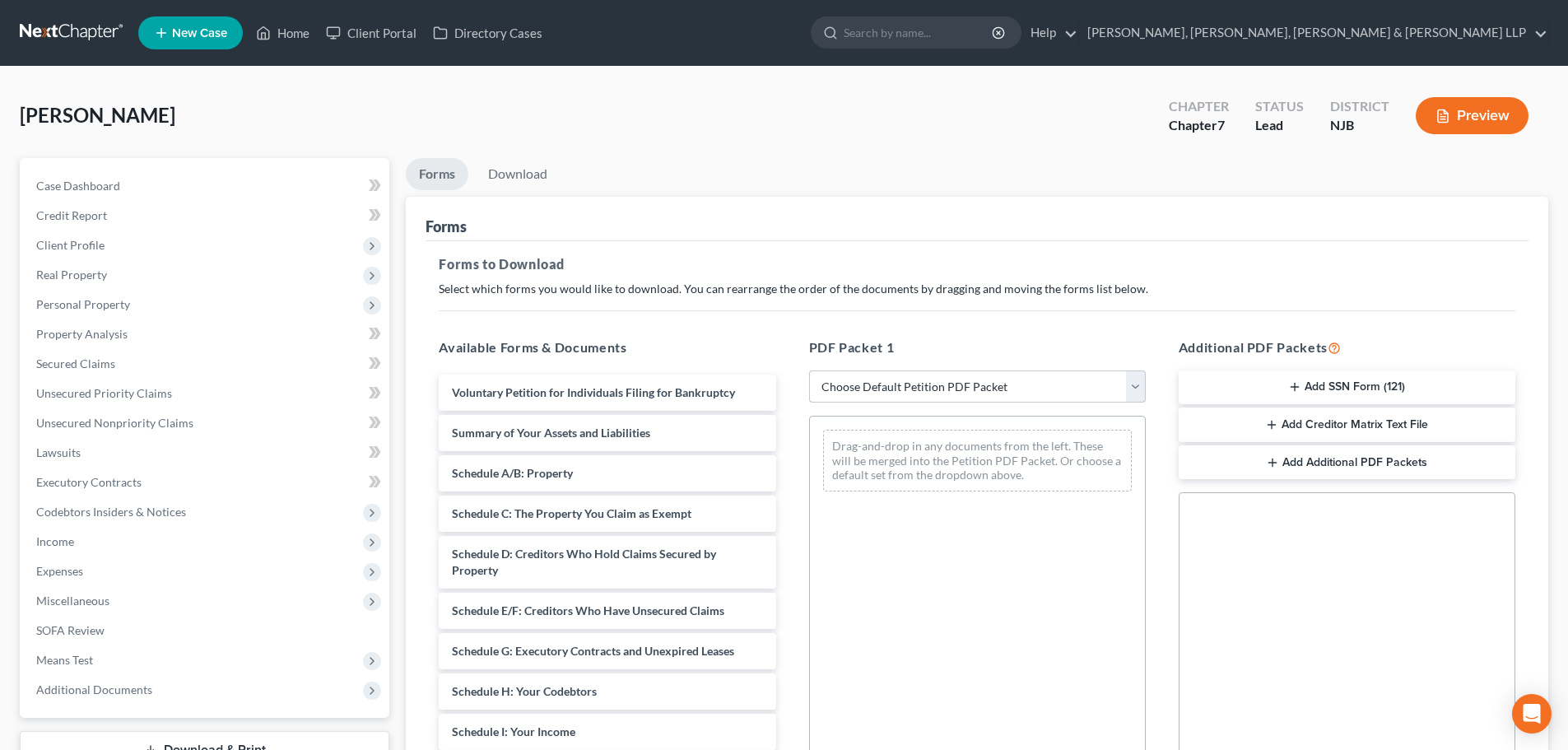
click at [905, 394] on select "Choose Default Petition PDF Packet Complete Bankruptcy Petition (all forms and …" at bounding box center [977, 387] width 337 height 33
select select "3"
click at [809, 371] on select "Choose Default Petition PDF Packet Complete Bankruptcy Petition (all forms and …" at bounding box center [977, 387] width 337 height 33
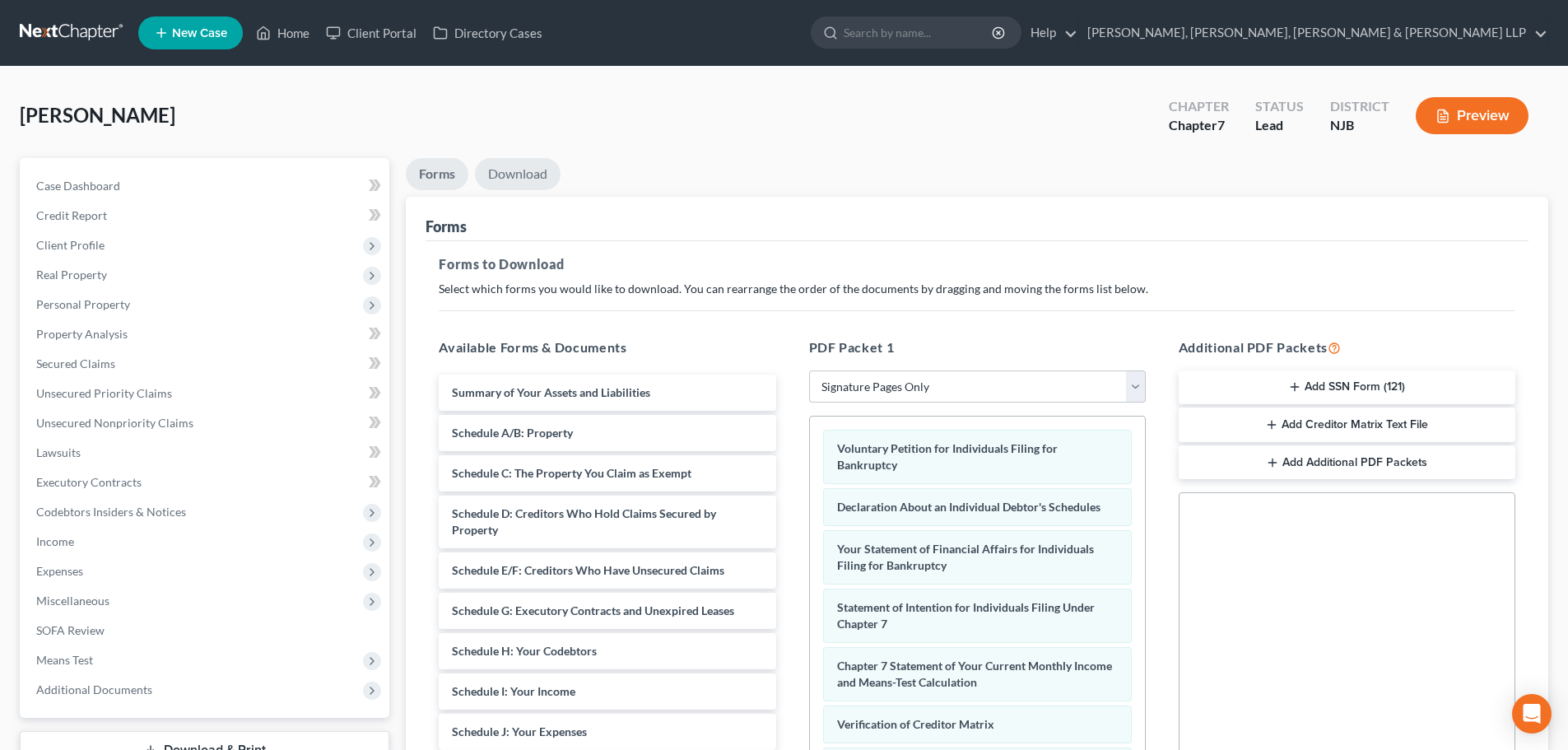
click at [529, 179] on link "Download" at bounding box center [518, 174] width 86 height 32
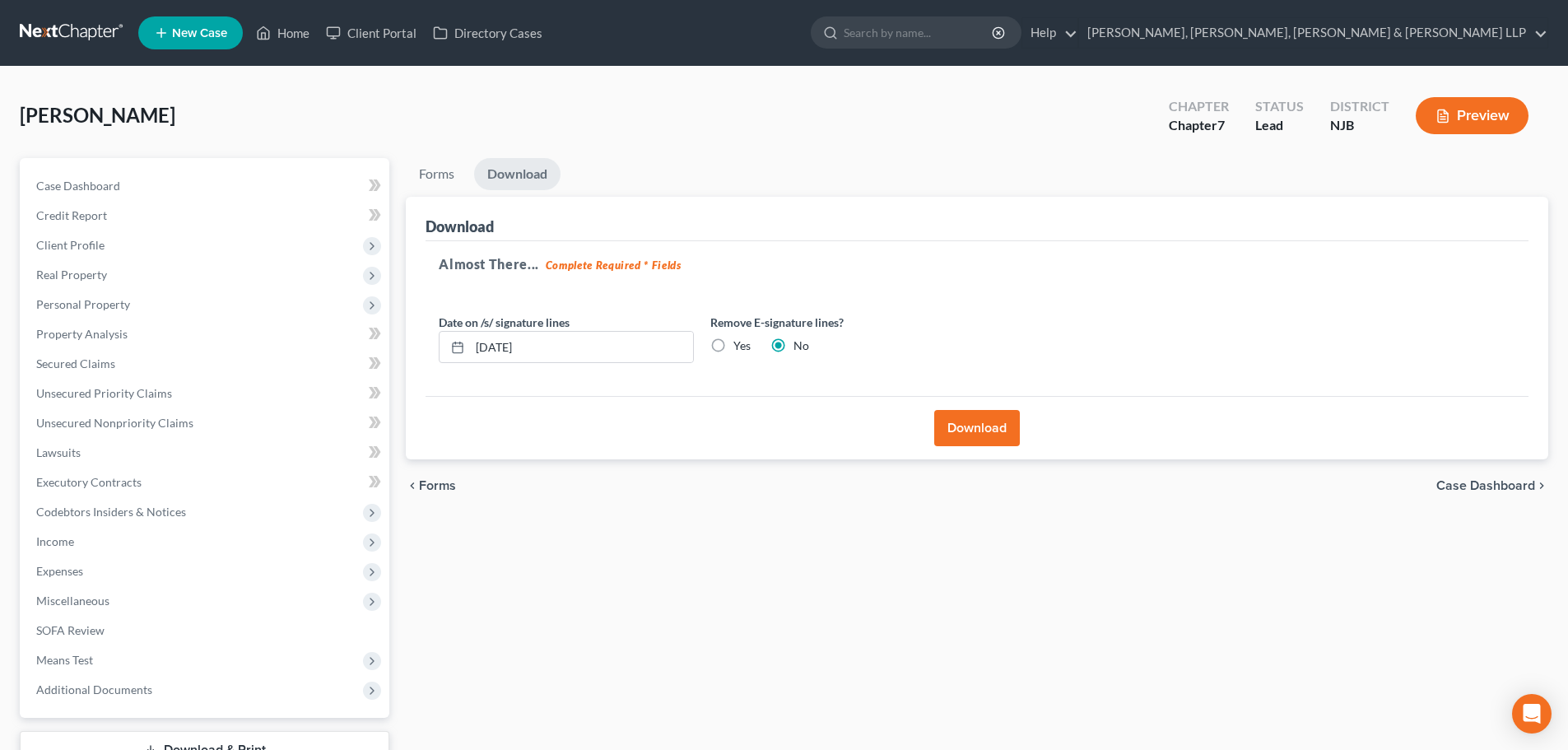
click at [733, 345] on label "Yes" at bounding box center [741, 346] width 18 height 17
click at [740, 345] on input "Yes" at bounding box center [745, 343] width 11 height 11
radio input "true"
radio input "false"
click at [986, 433] on button "Download" at bounding box center [977, 427] width 86 height 36
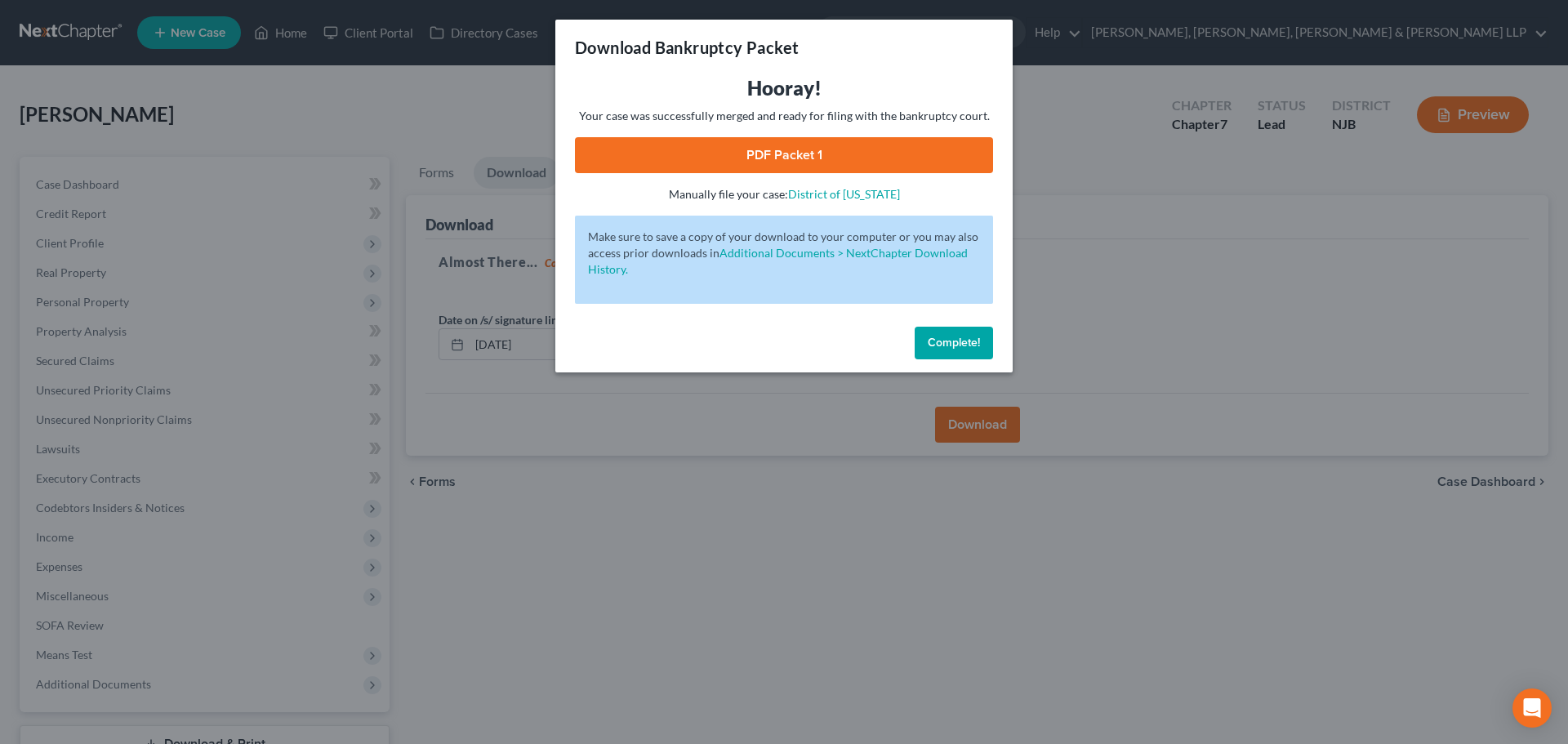
drag, startPoint x: 633, startPoint y: 146, endPoint x: 1497, endPoint y: 47, distance: 869.7
click at [633, 146] on link "PDF Packet 1" at bounding box center [784, 155] width 418 height 36
drag, startPoint x: 380, startPoint y: 136, endPoint x: 130, endPoint y: 5, distance: 282.2
click at [382, 135] on div "Download Bankruptcy Packet Hooray! Your case was successfully merged and ready …" at bounding box center [784, 372] width 1568 height 744
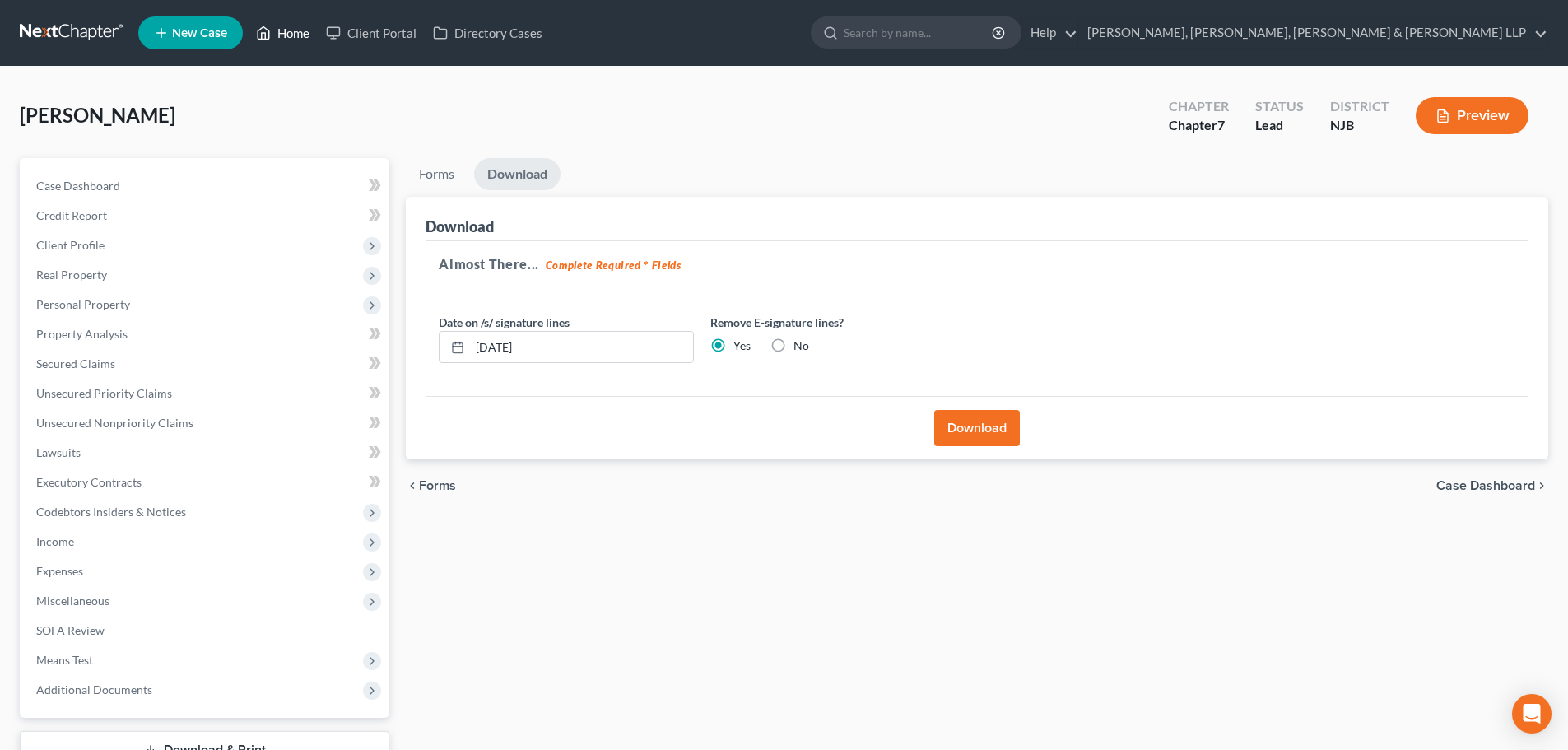
click at [299, 31] on link "Home" at bounding box center [282, 32] width 70 height 29
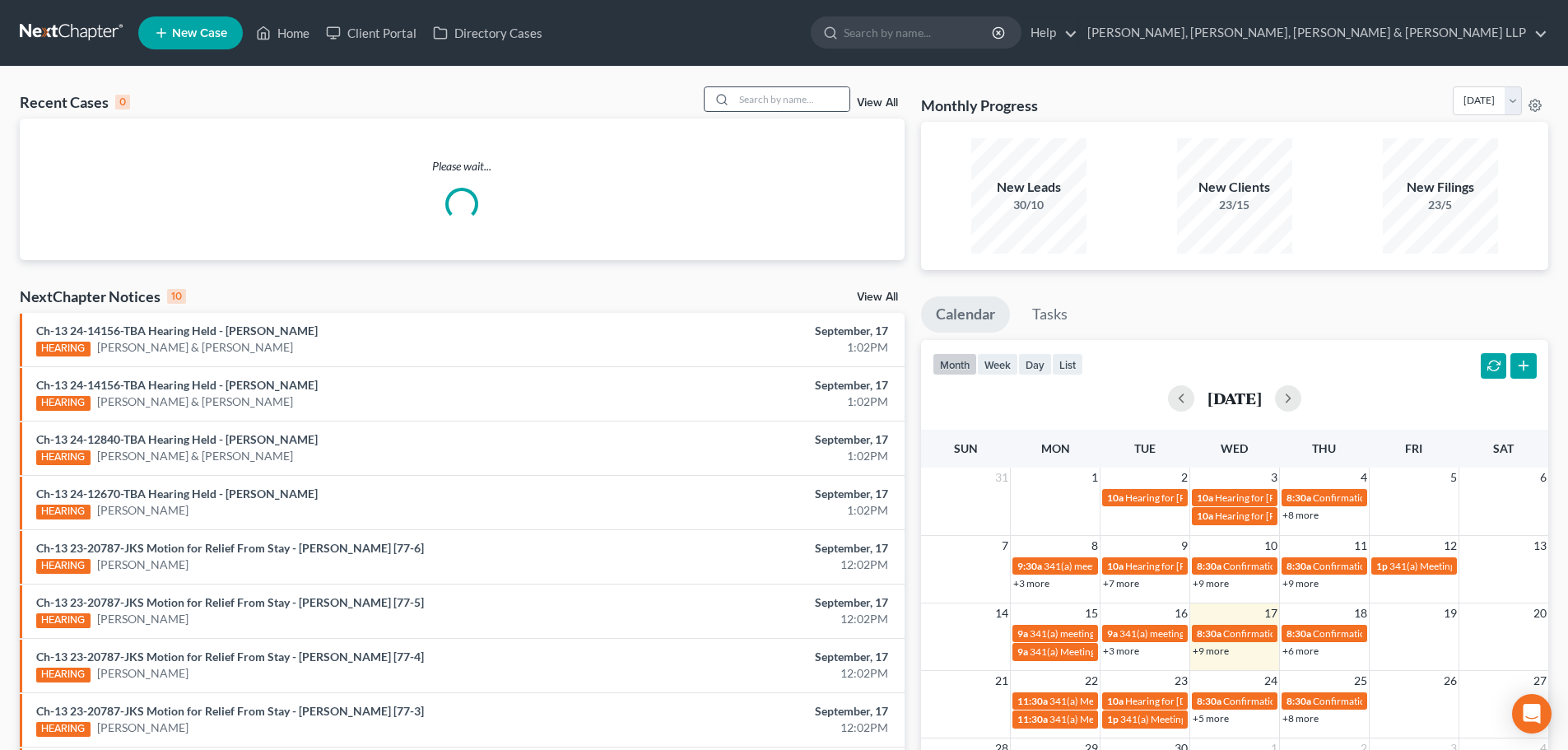
click at [734, 99] on div at bounding box center [719, 99] width 29 height 24
click at [776, 99] on input "search" at bounding box center [791, 99] width 115 height 24
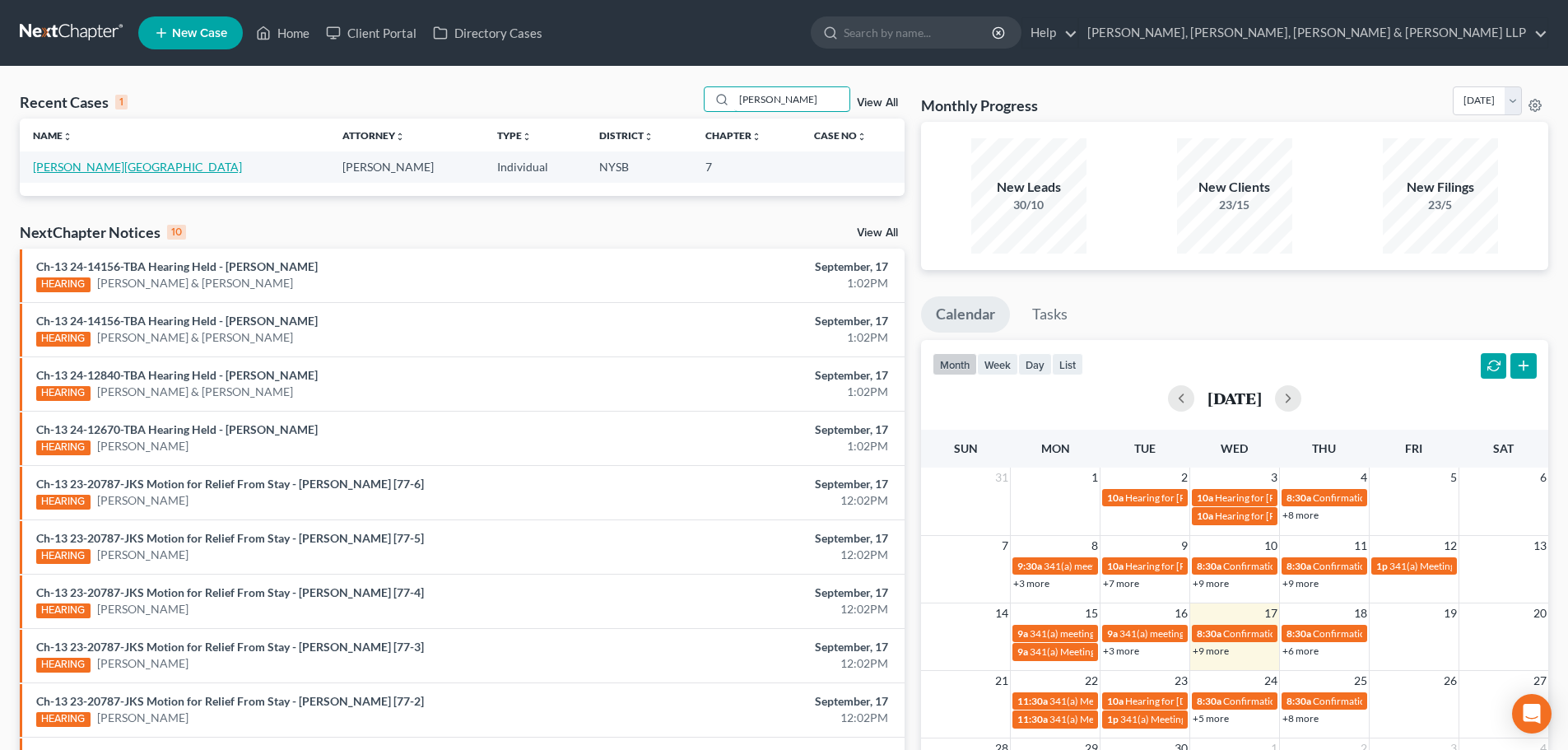
type input "[PERSON_NAME]"
click at [71, 169] on link "[PERSON_NAME][GEOGRAPHIC_DATA]" at bounding box center [137, 167] width 209 height 14
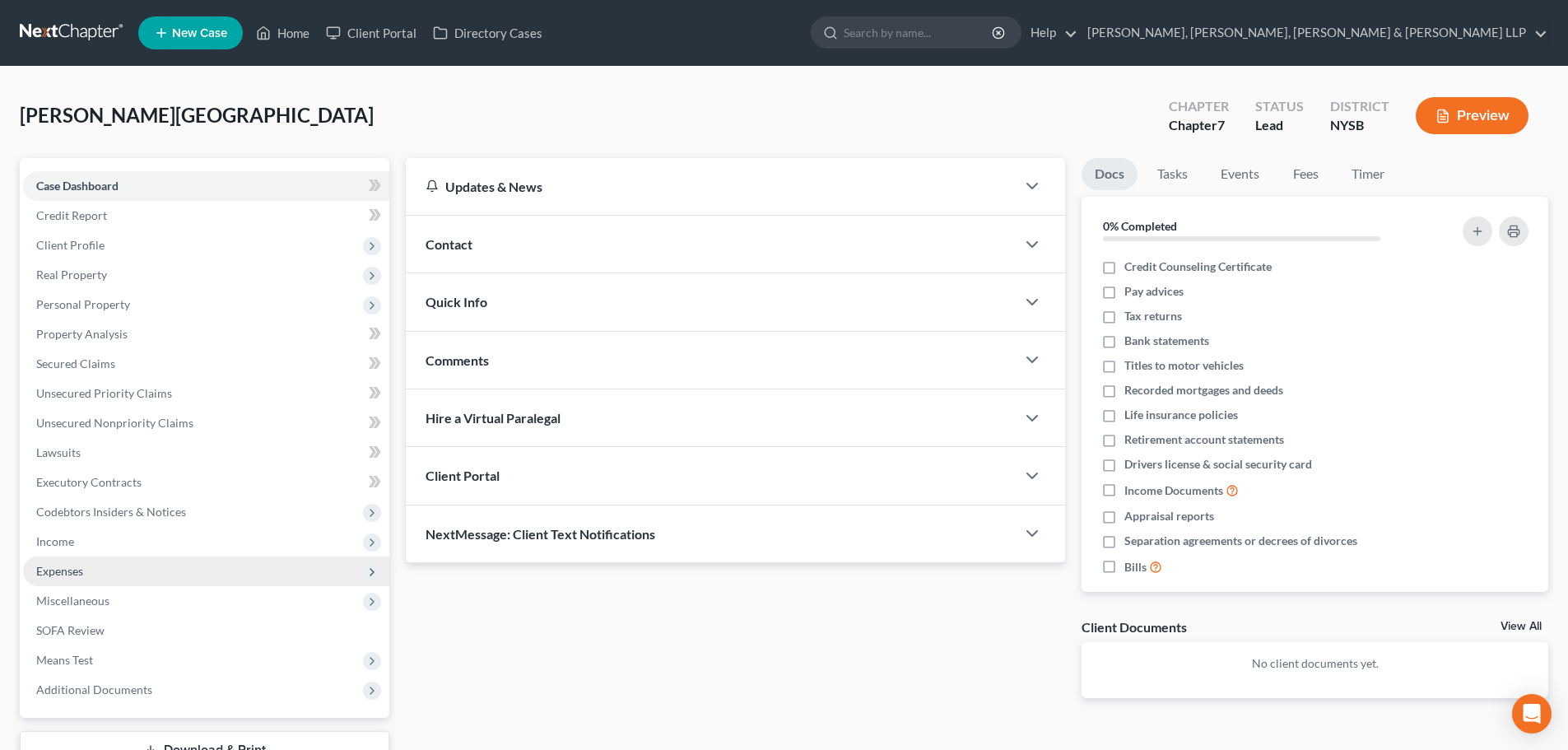
drag, startPoint x: 124, startPoint y: 687, endPoint x: 184, endPoint y: 585, distance: 118.3
click at [125, 688] on span "Additional Documents" at bounding box center [94, 689] width 116 height 14
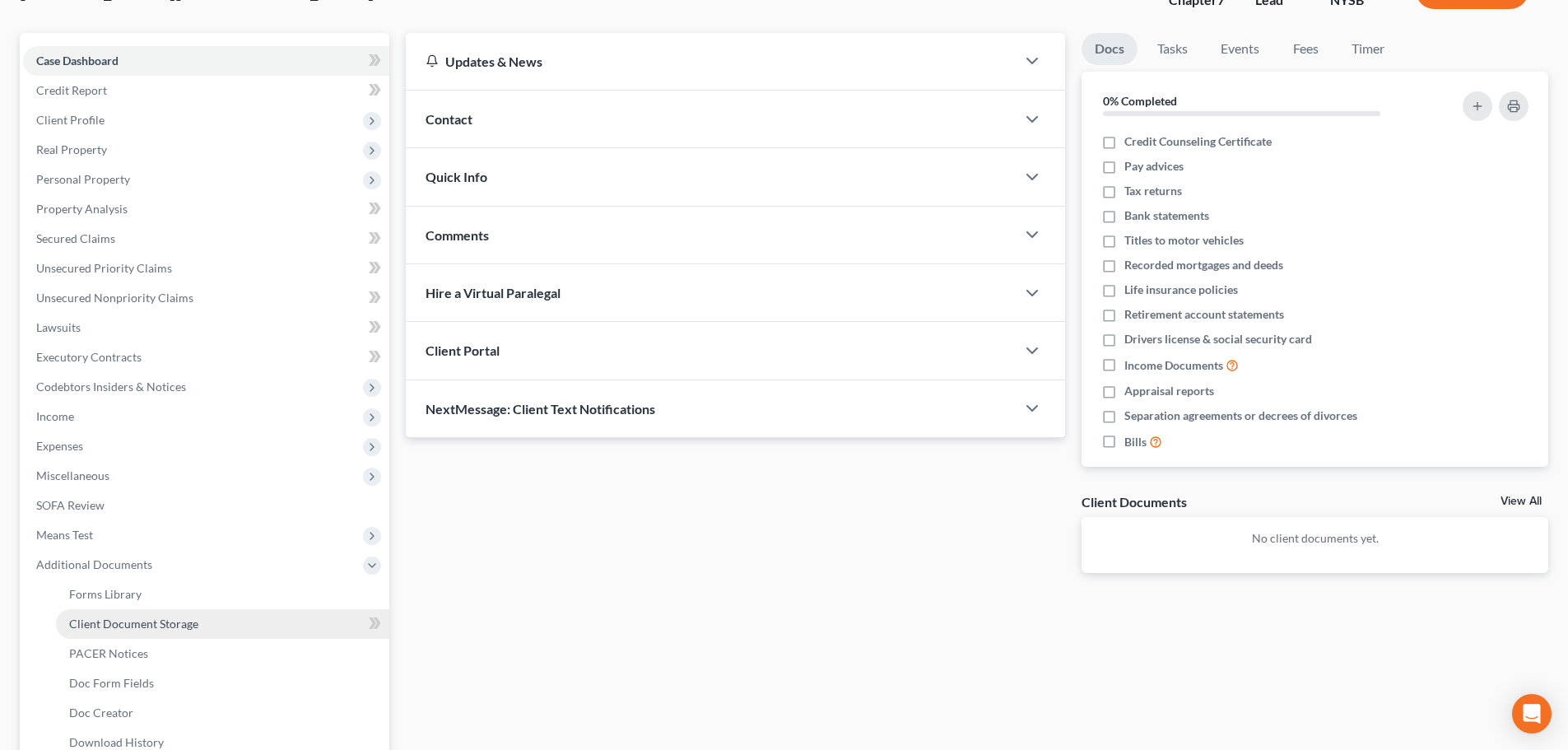
click at [173, 623] on span "Client Document Storage" at bounding box center [133, 624] width 129 height 14
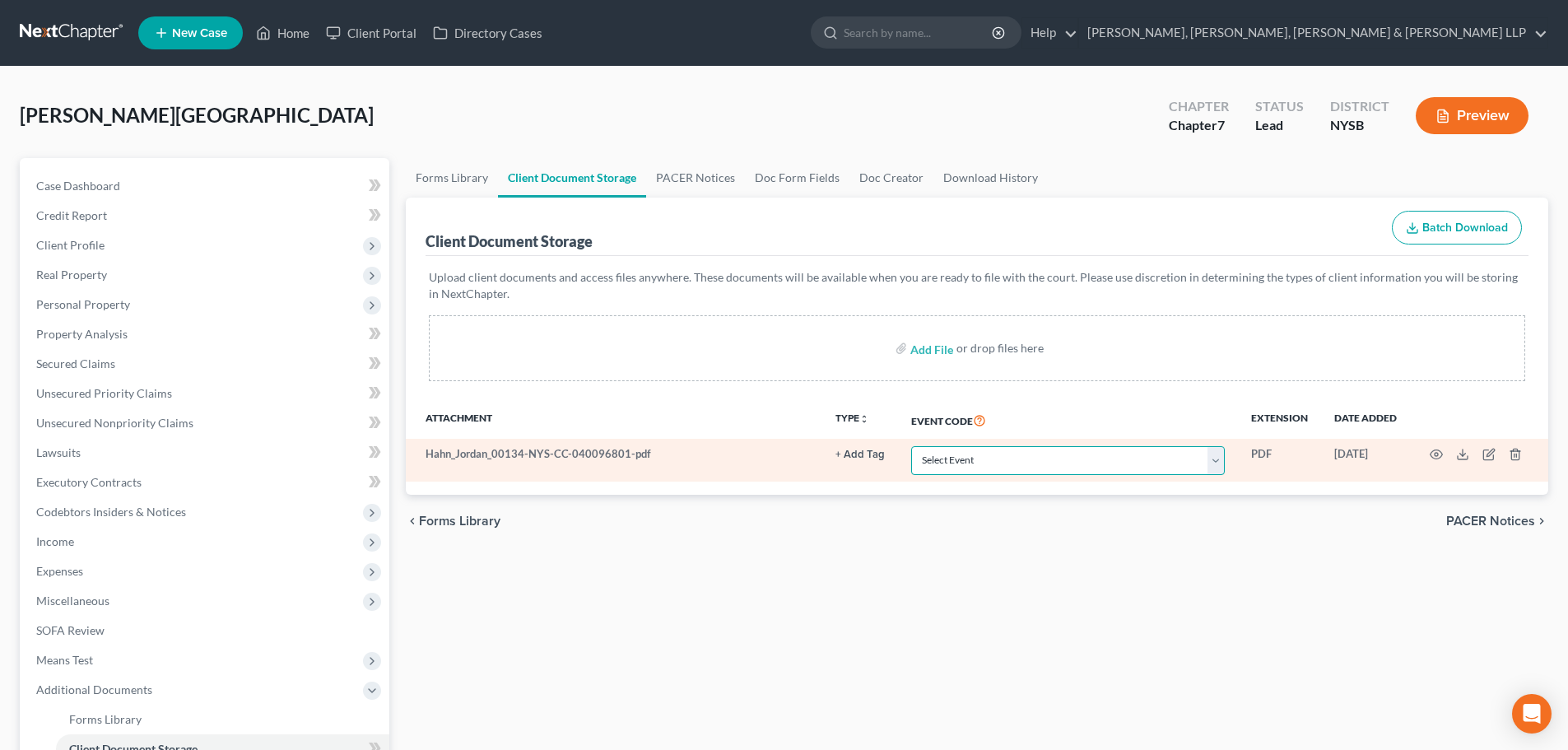
drag, startPoint x: 941, startPoint y: 461, endPoint x: 954, endPoint y: 471, distance: 16.4
click at [941, 461] on select "Select Event Certificate of Credit Counseling Chapter 13 Calculation of Disposa…" at bounding box center [1068, 460] width 313 height 29
select select "0"
click at [911, 446] on select "Select Event Certificate of Credit Counseling Chapter 13 Calculation of Disposa…" at bounding box center [1068, 460] width 313 height 29
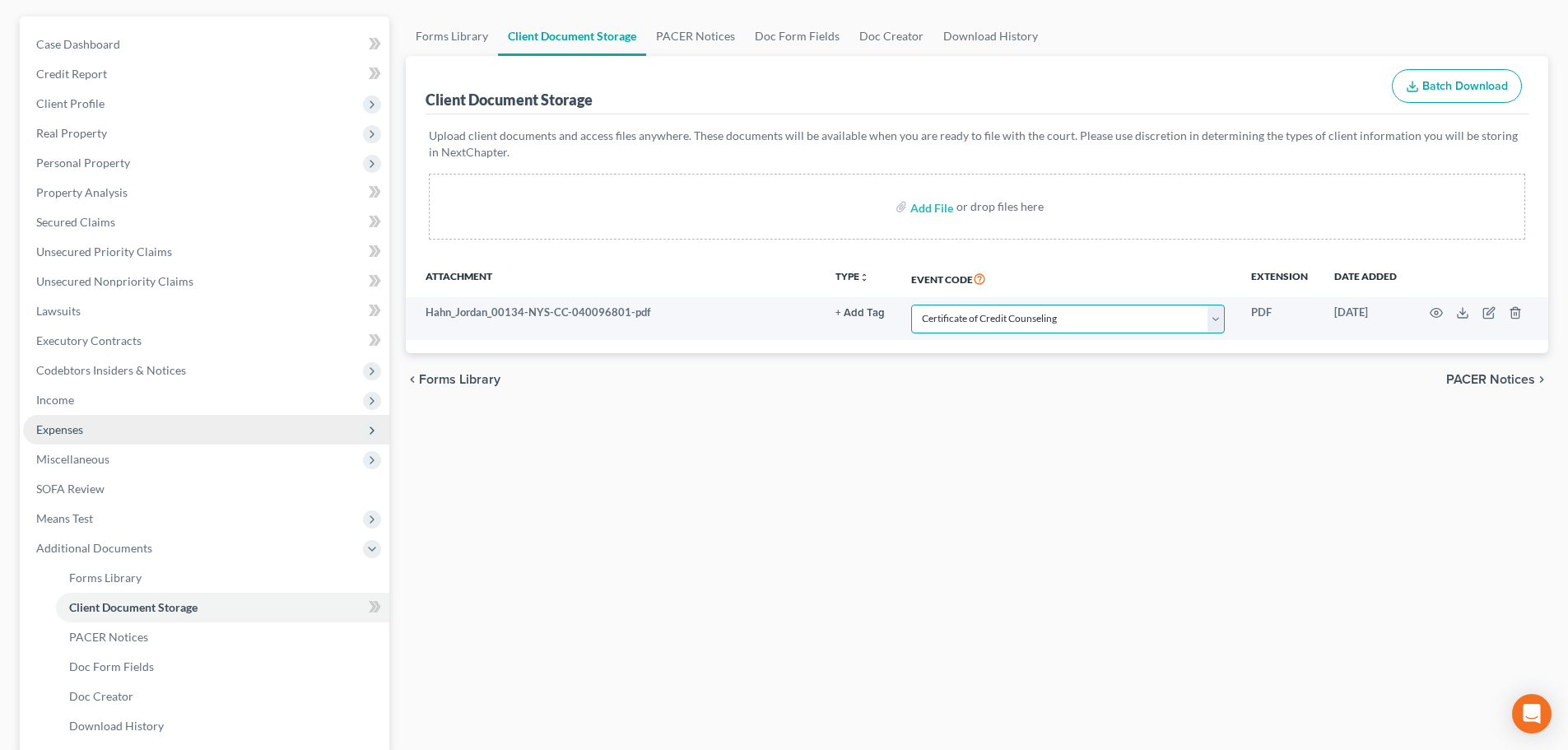
scroll to position [164, 0]
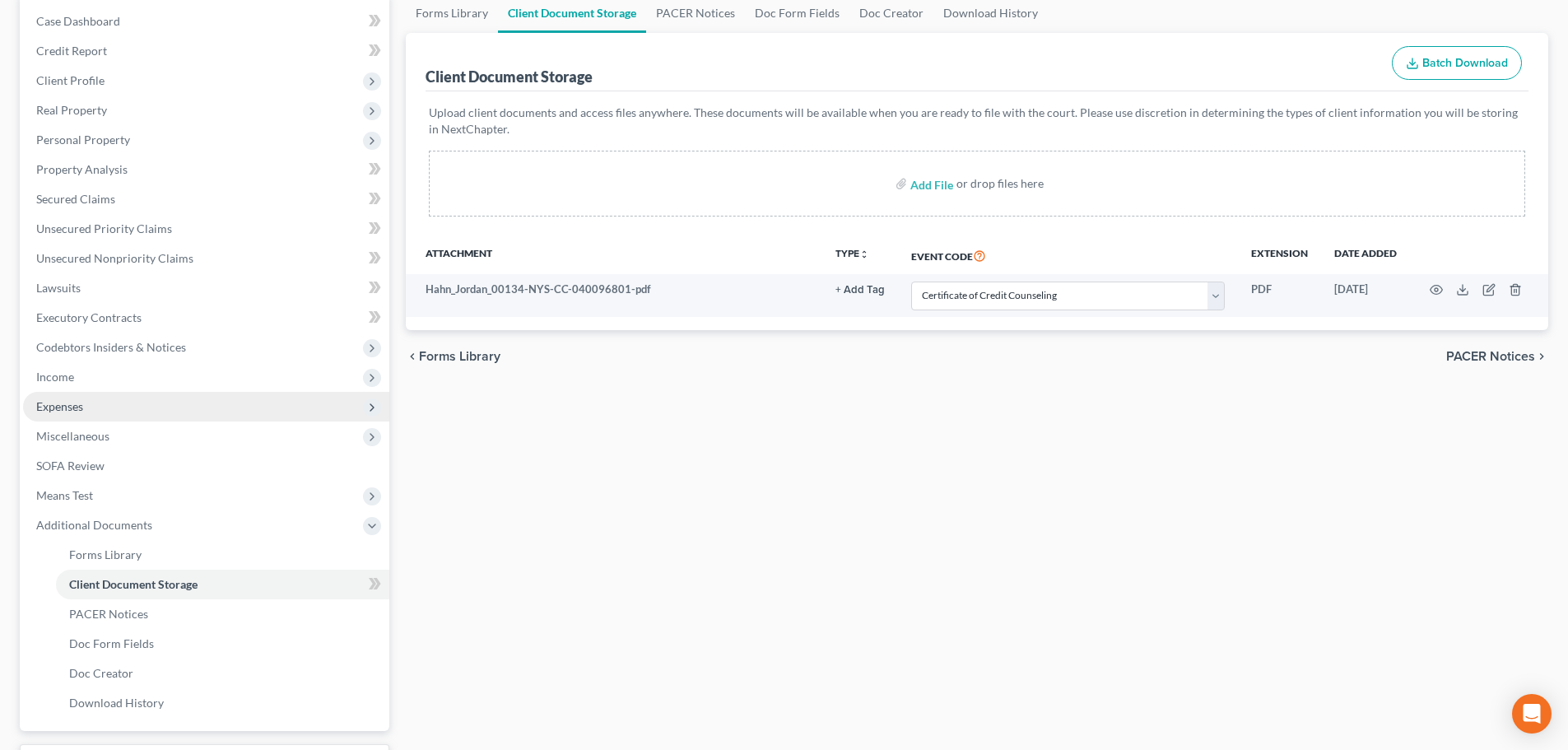
click at [98, 410] on span "Expenses" at bounding box center [206, 406] width 367 height 29
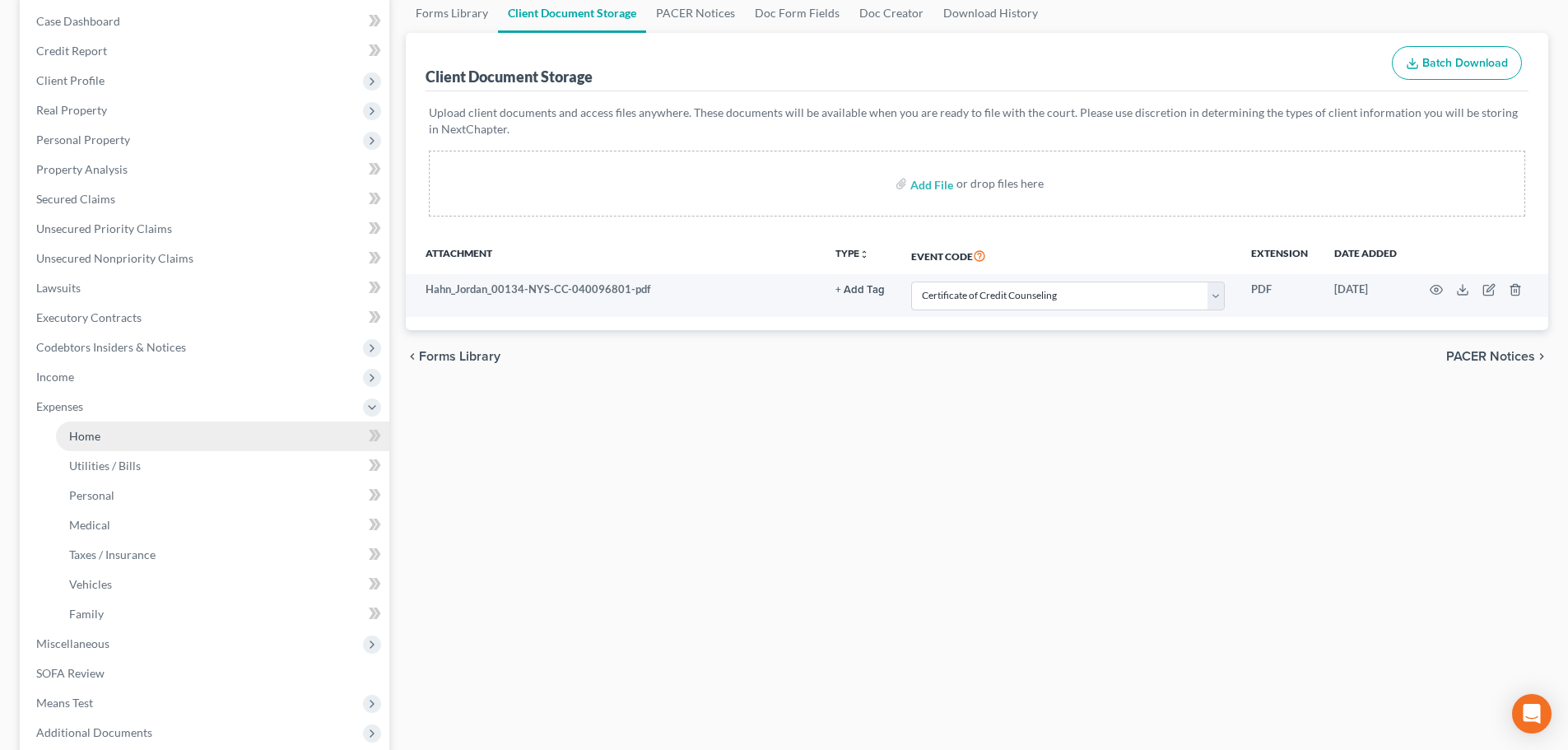
click at [98, 426] on link "Home" at bounding box center [222, 436] width 334 height 29
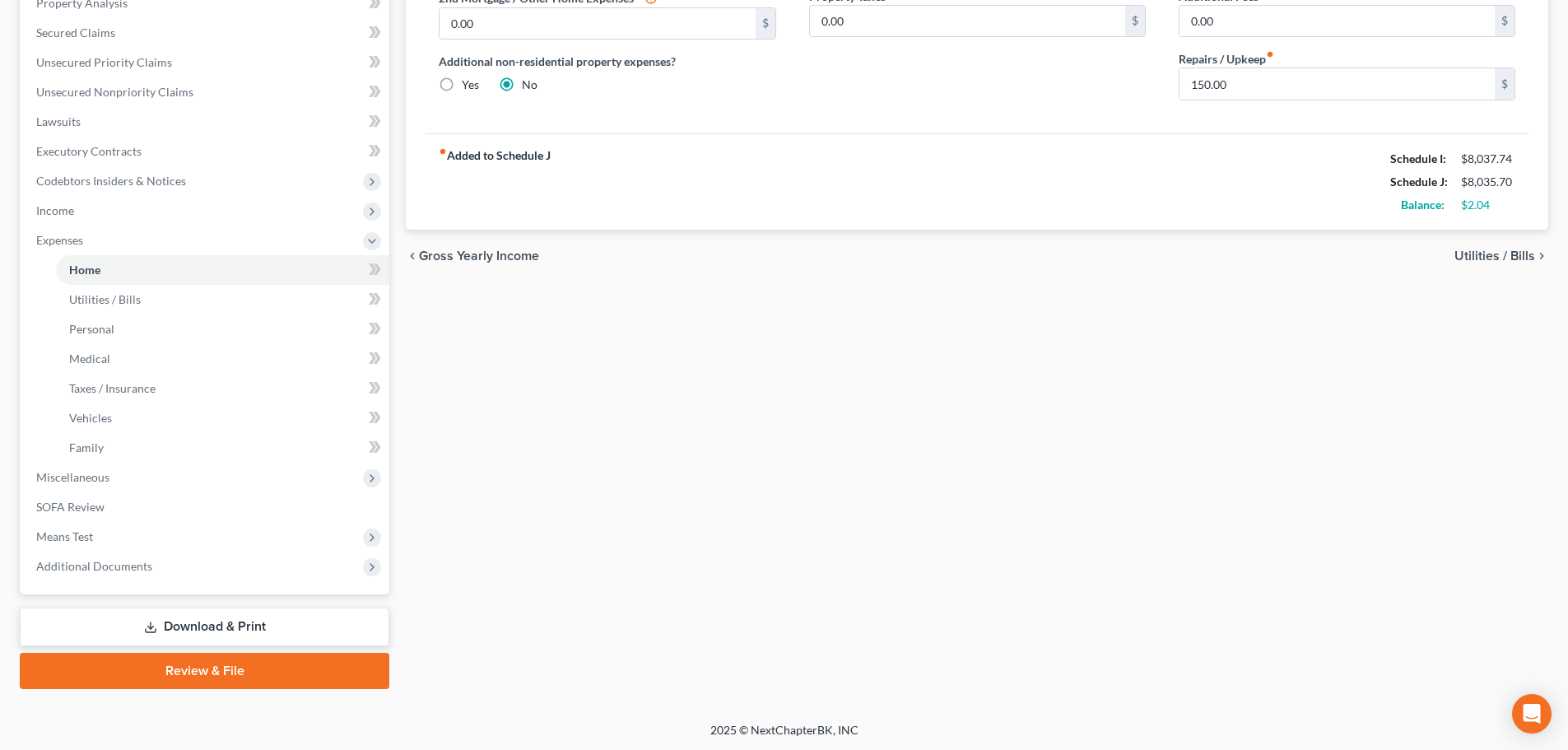
scroll to position [333, 0]
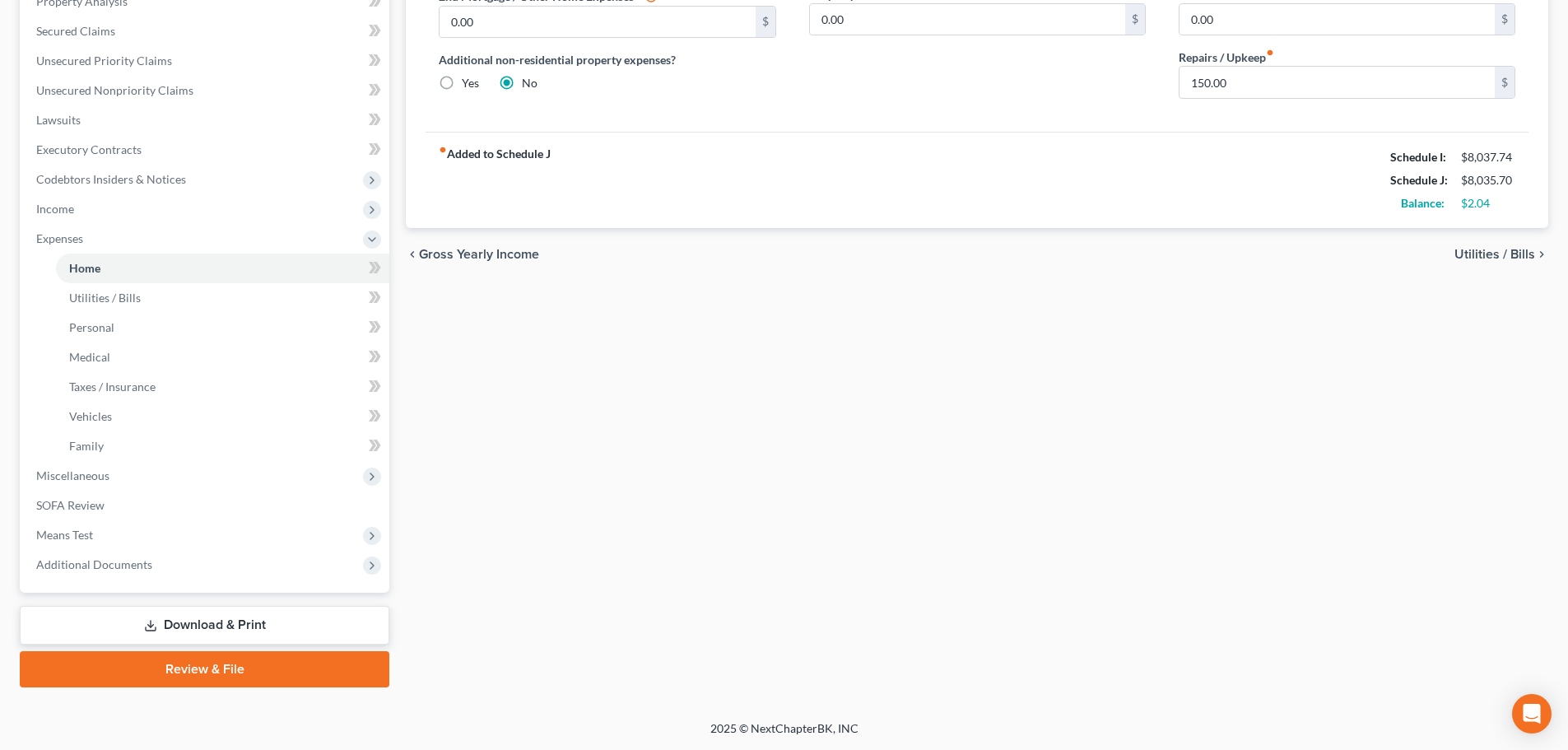
click at [247, 669] on link "Review & File" at bounding box center [204, 669] width 370 height 36
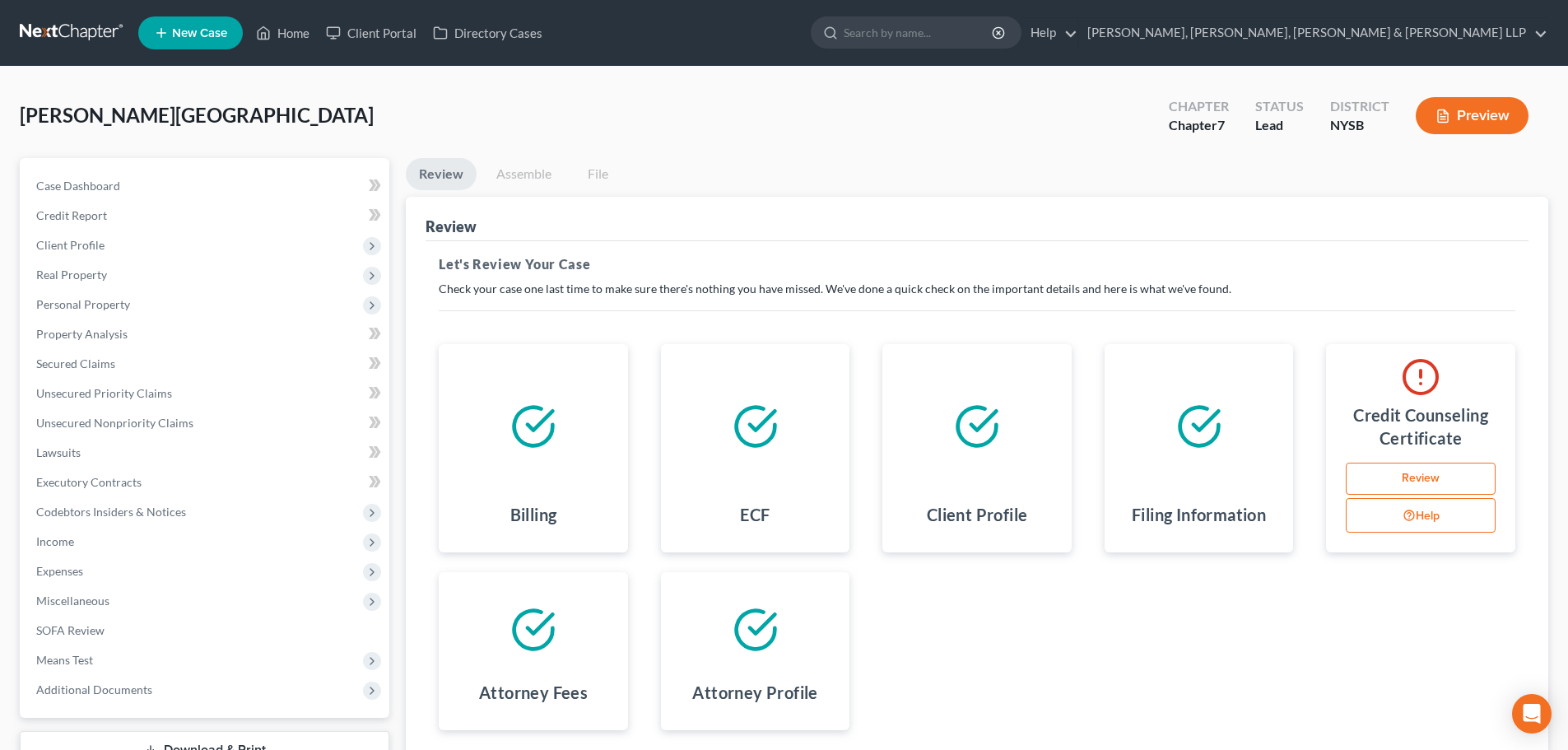
click at [516, 174] on link "Assemble" at bounding box center [523, 174] width 82 height 32
click at [1438, 479] on link "Review" at bounding box center [1421, 479] width 150 height 33
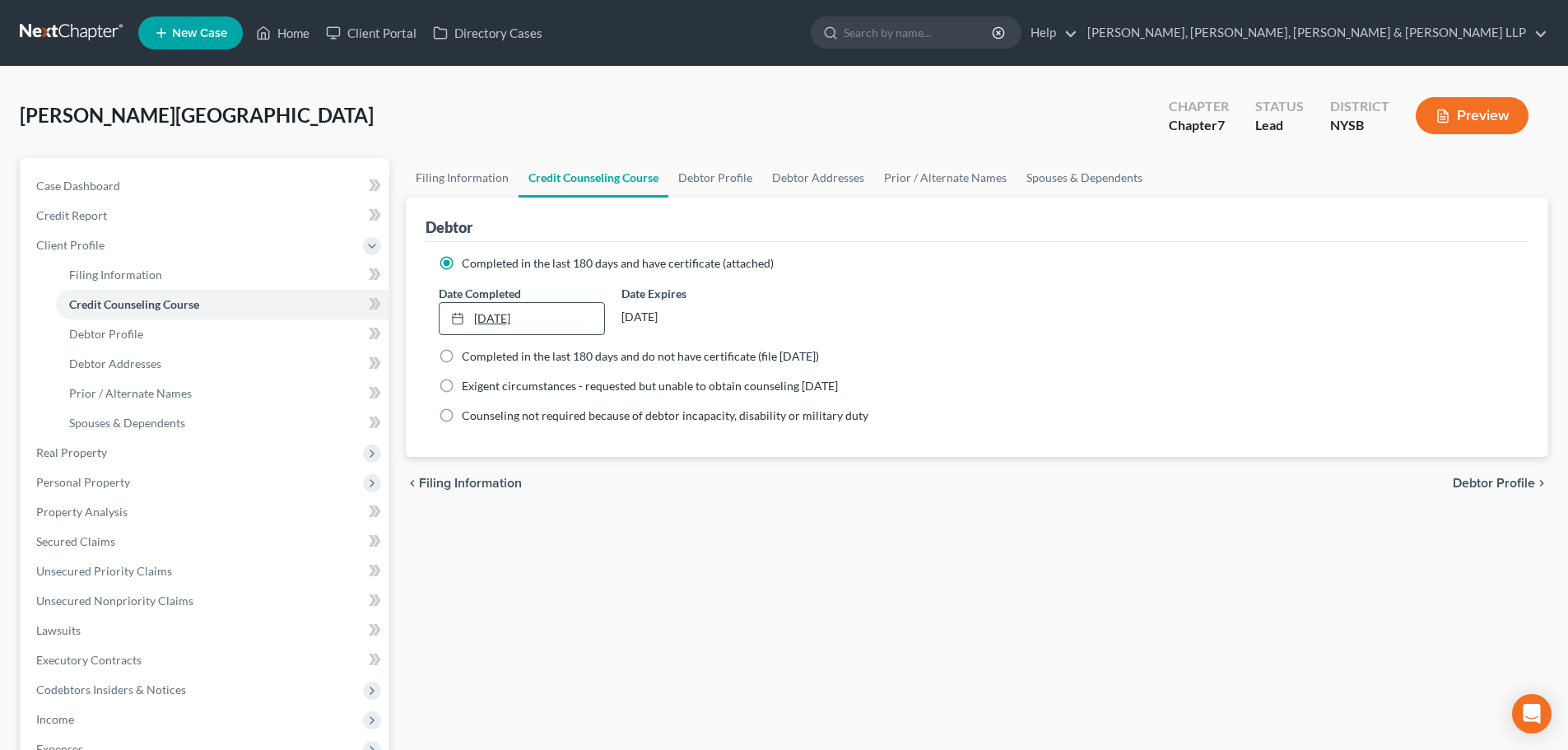
click at [522, 314] on link "[DATE]" at bounding box center [522, 318] width 163 height 31
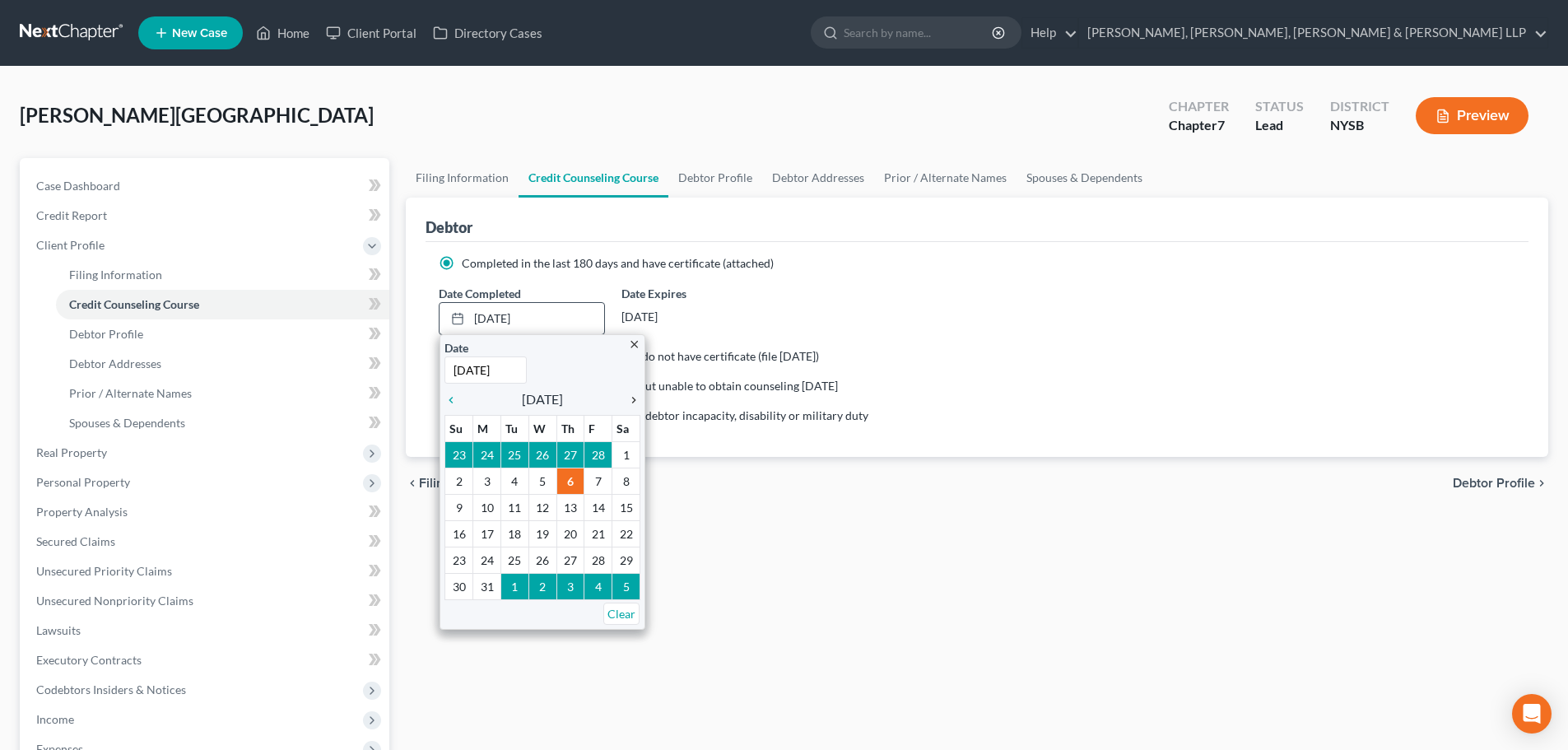
click at [632, 399] on icon "chevron_right" at bounding box center [629, 400] width 21 height 13
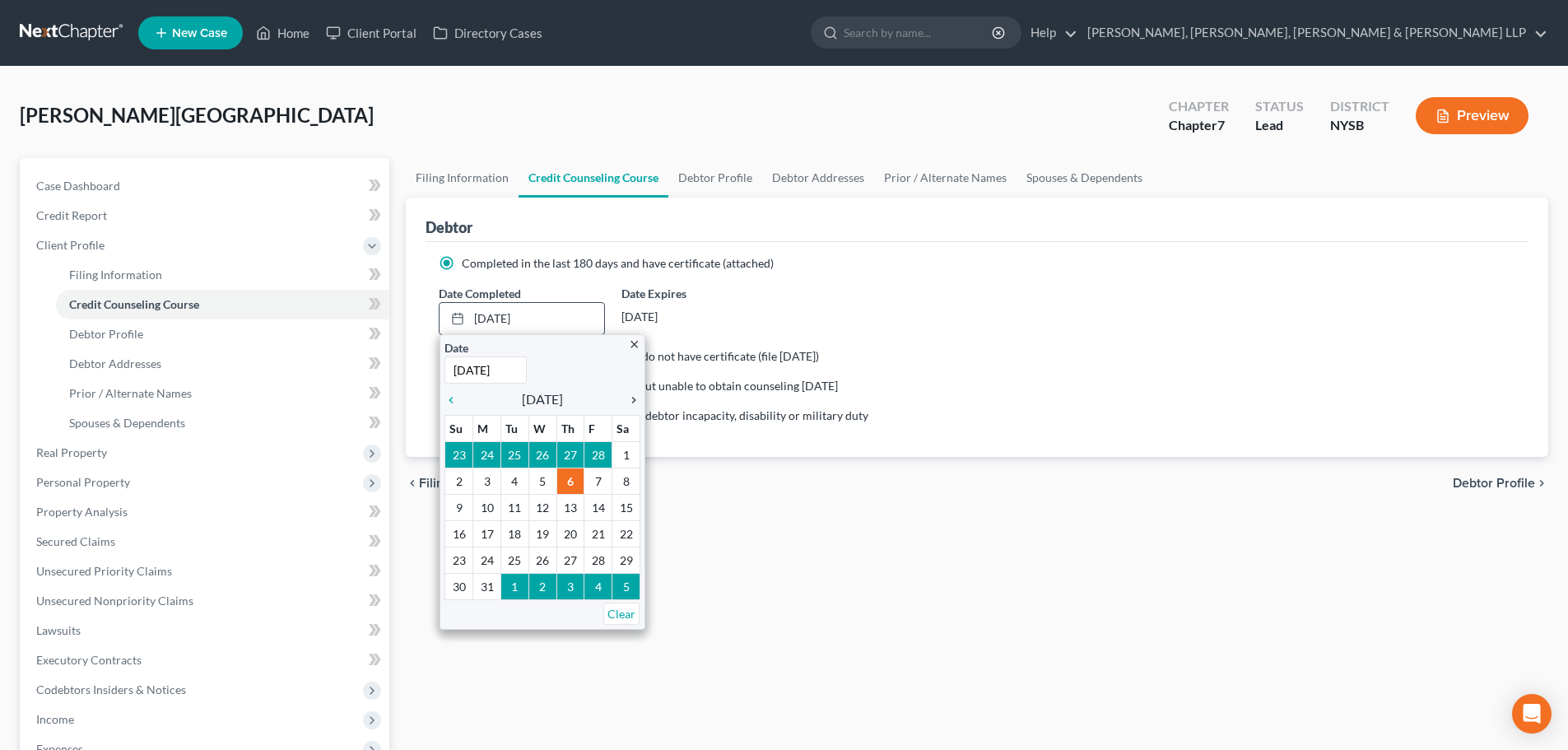
click at [632, 399] on icon "chevron_right" at bounding box center [629, 400] width 21 height 13
click at [633, 399] on icon "chevron_right" at bounding box center [629, 400] width 21 height 13
click at [636, 397] on icon "chevron_right" at bounding box center [629, 400] width 21 height 13
click at [630, 398] on icon "chevron_right" at bounding box center [629, 400] width 21 height 13
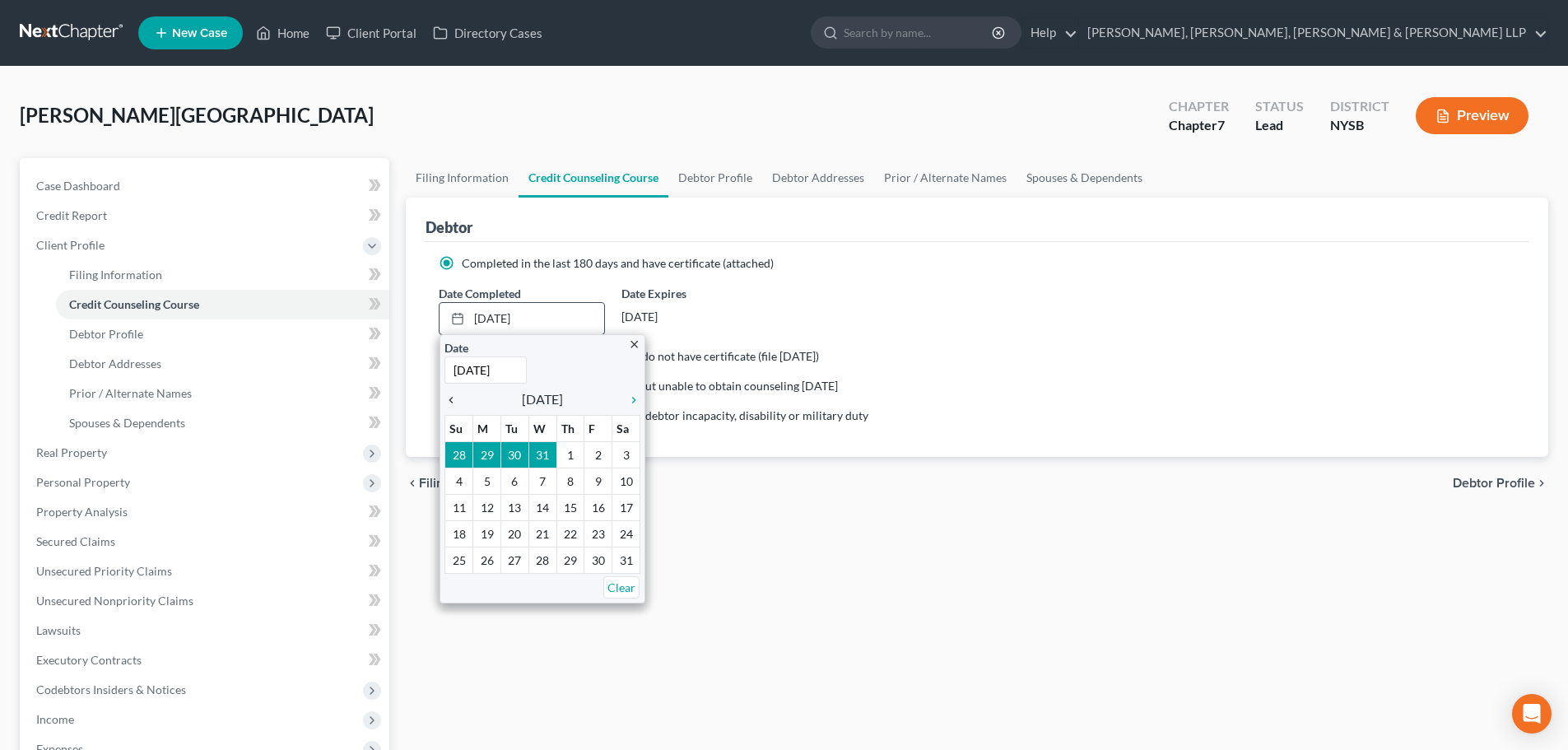
click at [452, 394] on icon "chevron_left" at bounding box center [454, 400] width 21 height 13
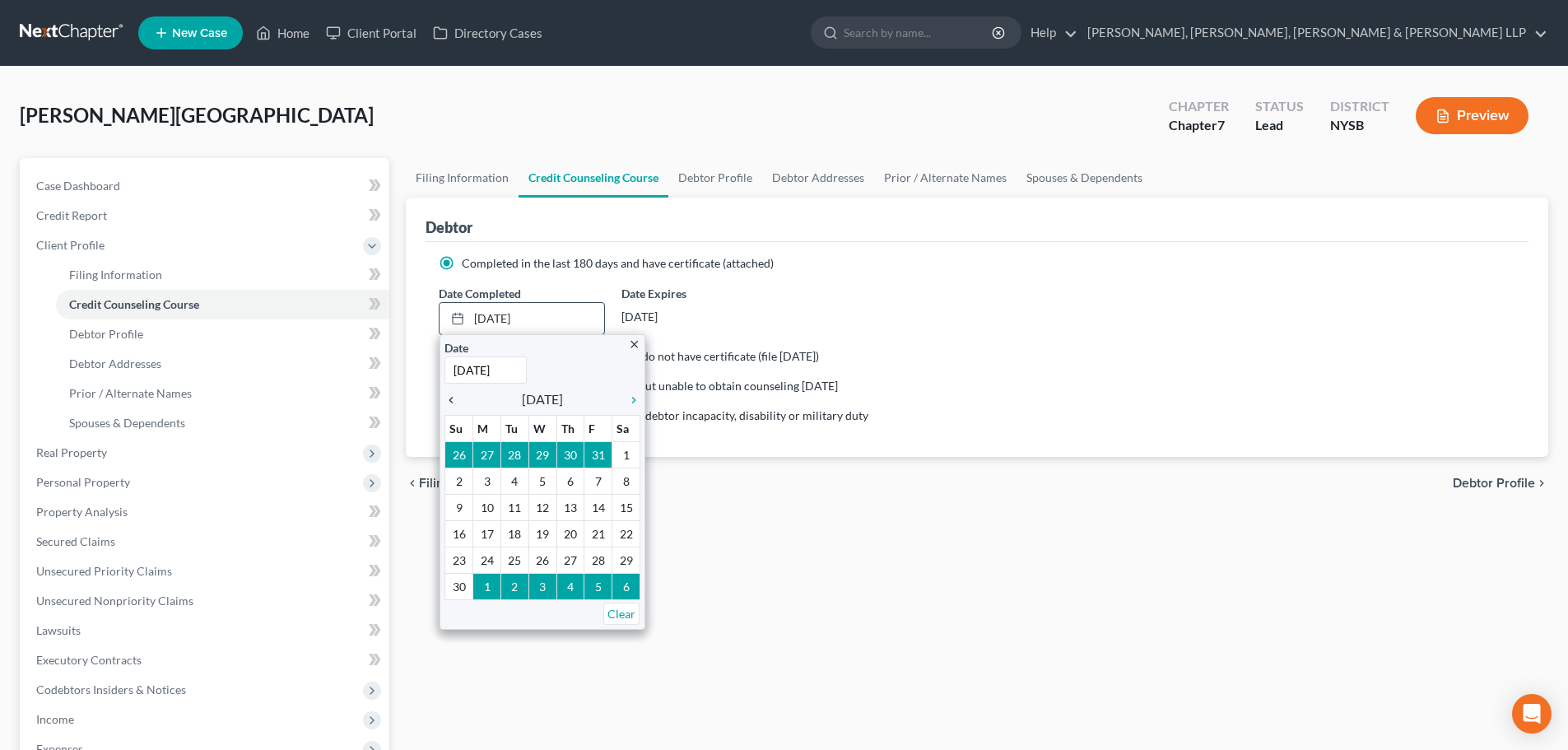
click at [452, 394] on icon "chevron_left" at bounding box center [454, 400] width 21 height 13
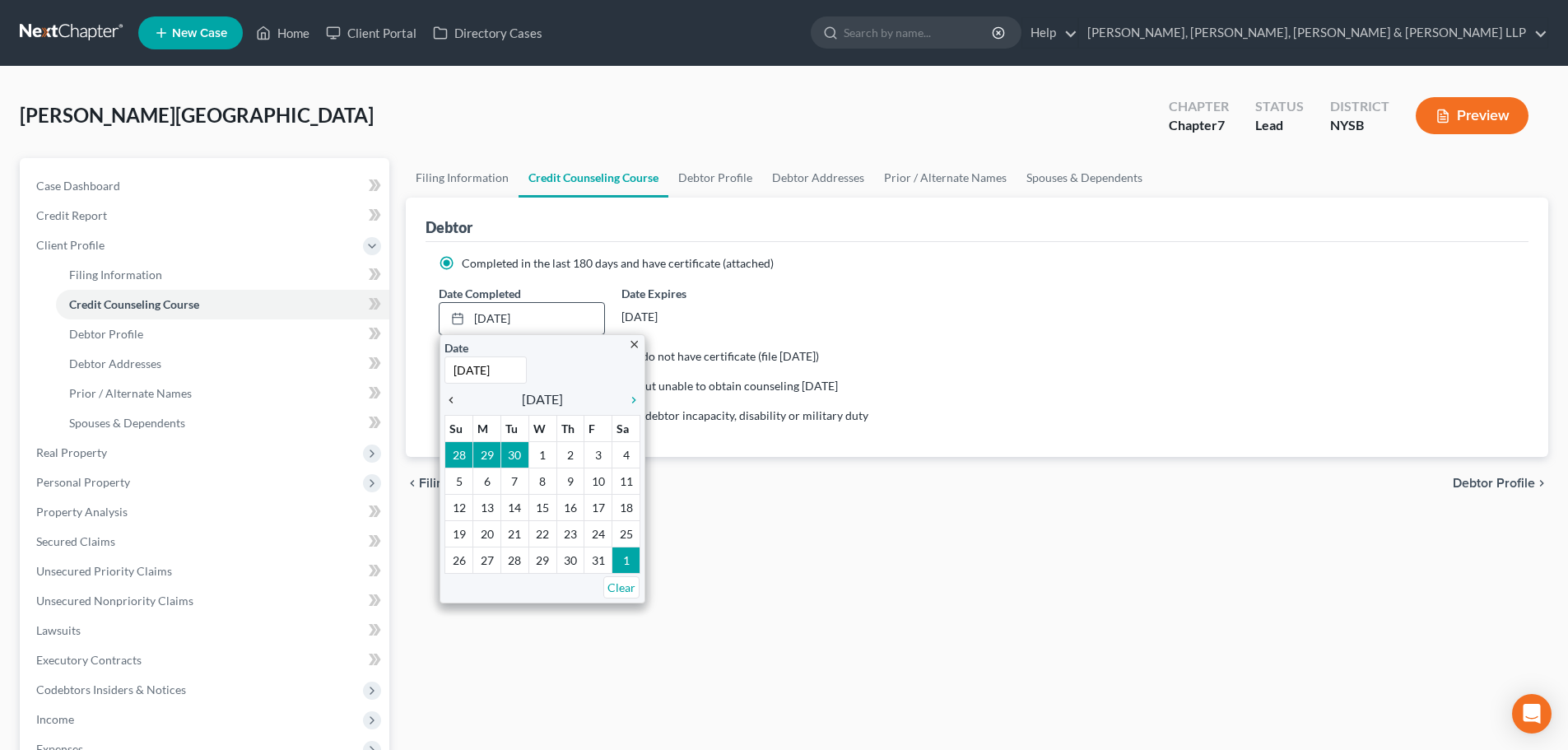
click at [452, 394] on icon "chevron_left" at bounding box center [454, 400] width 21 height 13
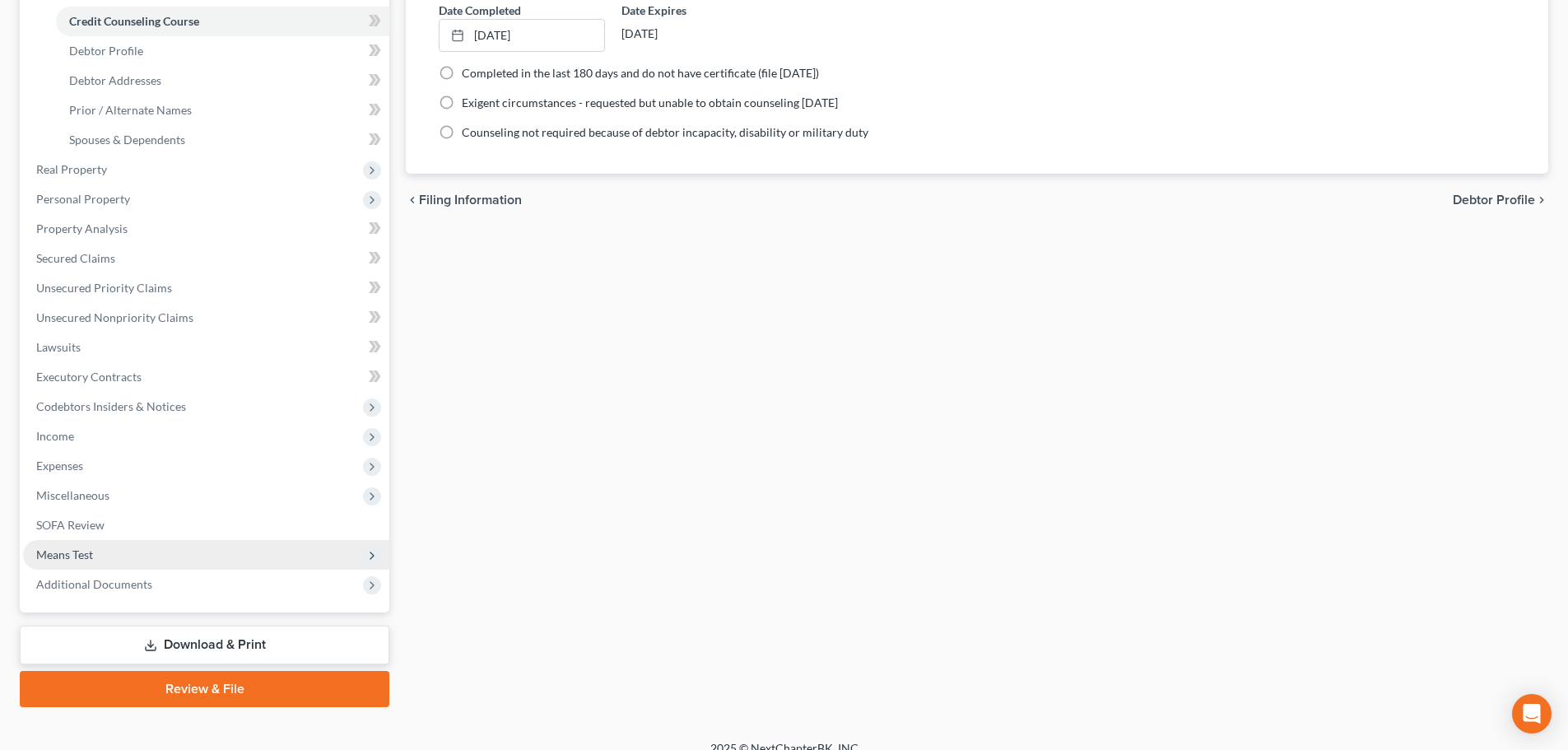
scroll to position [303, 0]
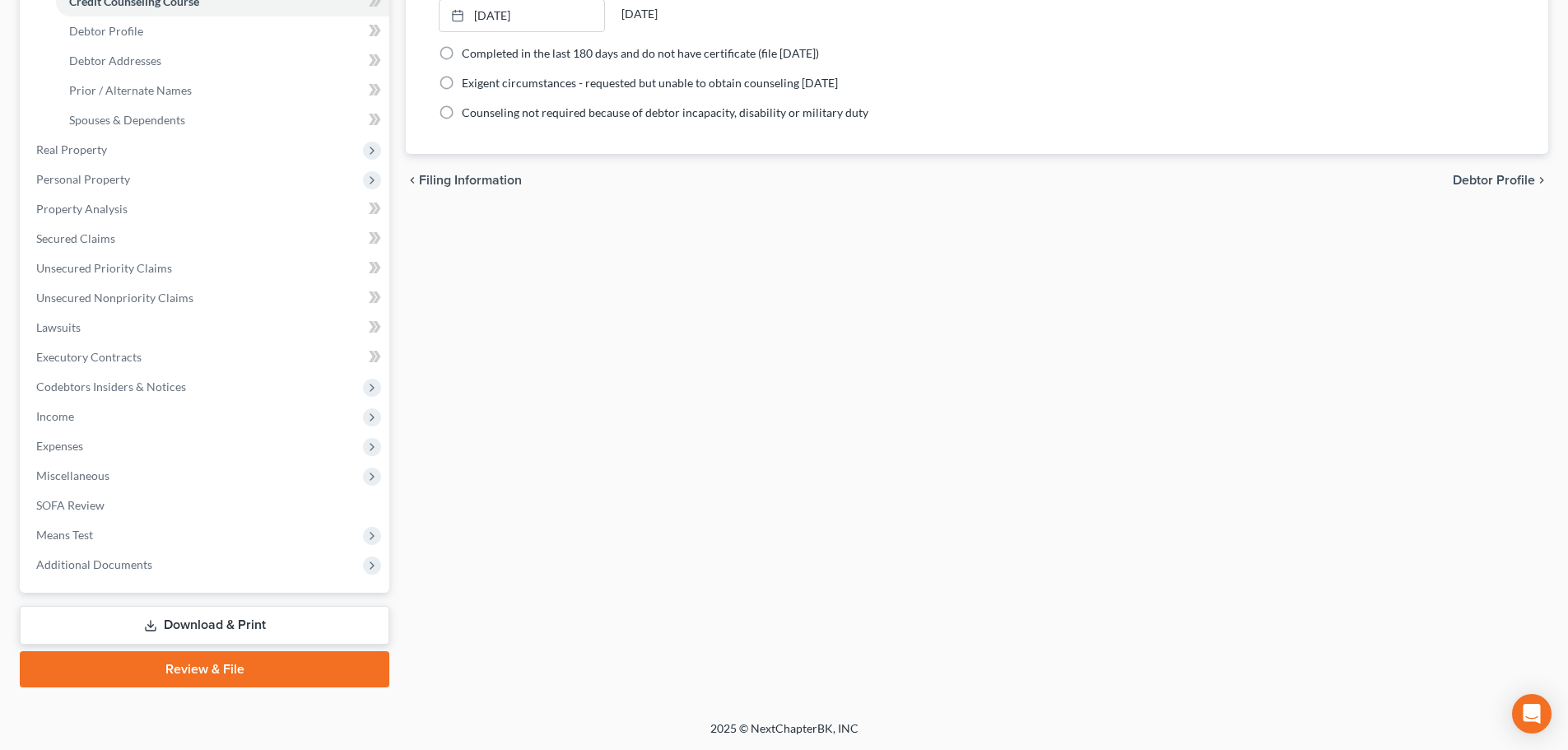
click at [238, 661] on link "Review & File" at bounding box center [204, 669] width 370 height 36
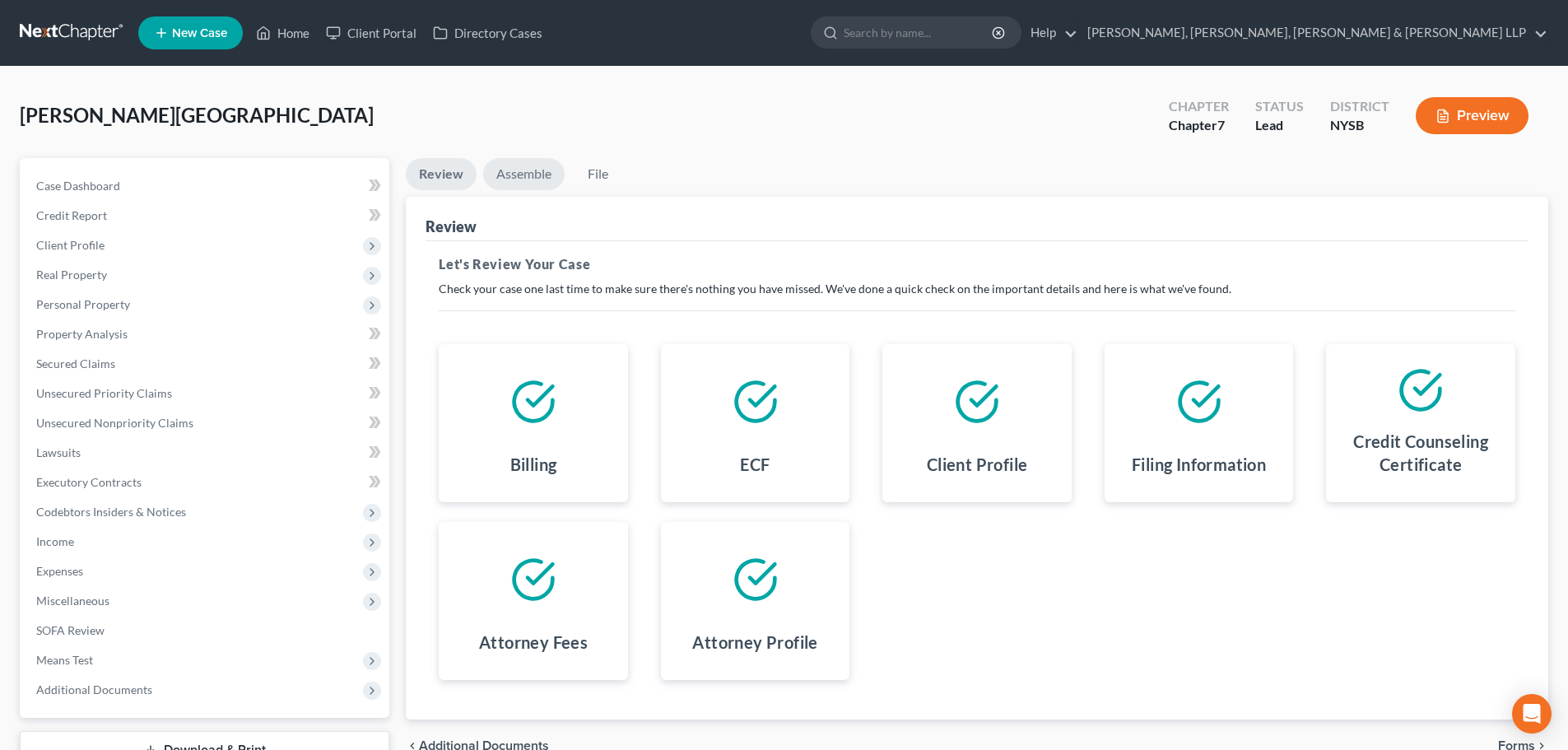
click at [527, 173] on link "Assemble" at bounding box center [523, 174] width 82 height 32
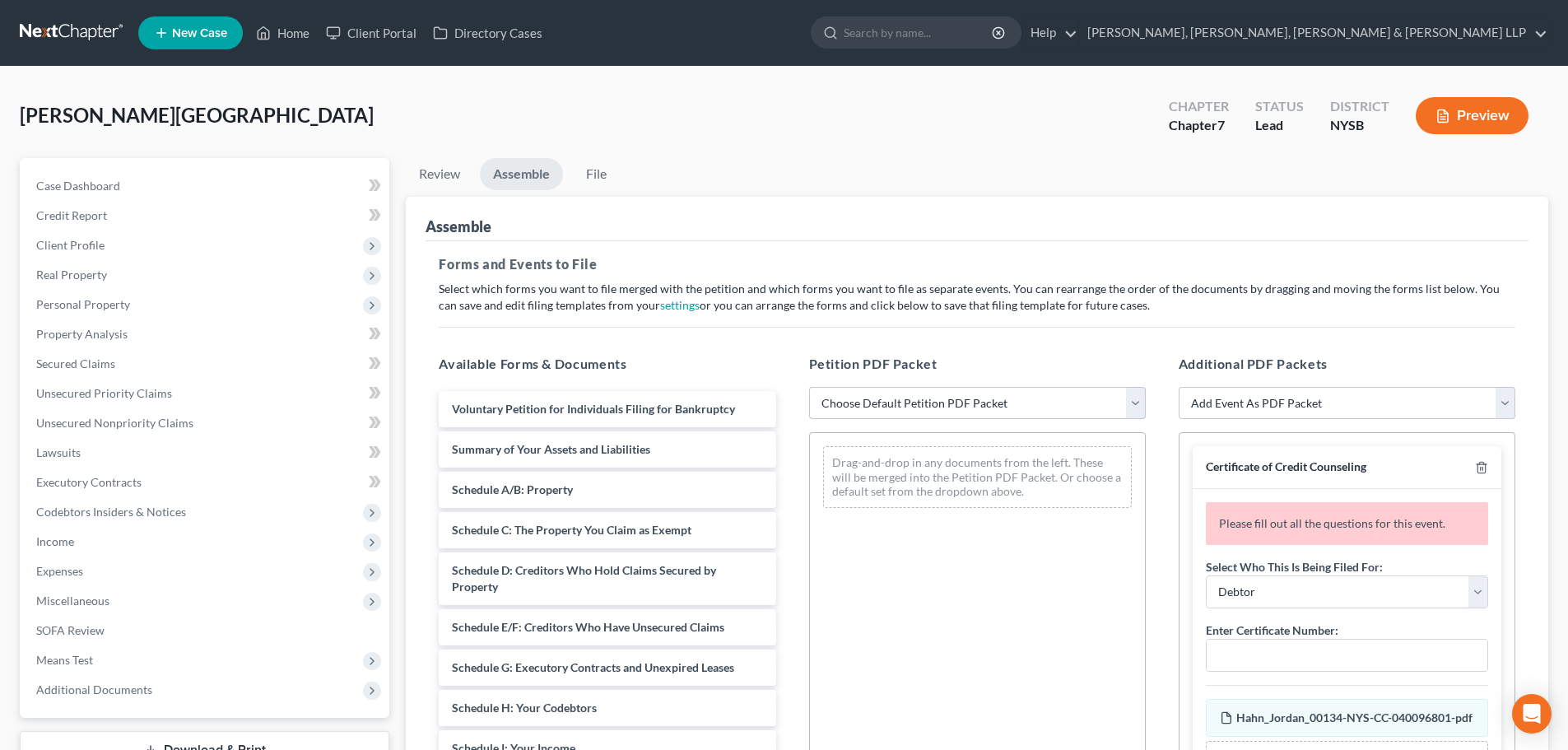
drag, startPoint x: 884, startPoint y: 403, endPoint x: 885, endPoint y: 418, distance: 15.0
click at [884, 403] on select "Choose Default Petition PDF Packet Emergency Filing (Voluntary Petition and Cre…" at bounding box center [977, 403] width 337 height 33
select select "1"
click at [809, 387] on select "Choose Default Petition PDF Packet Emergency Filing (Voluntary Petition and Cre…" at bounding box center [977, 403] width 337 height 33
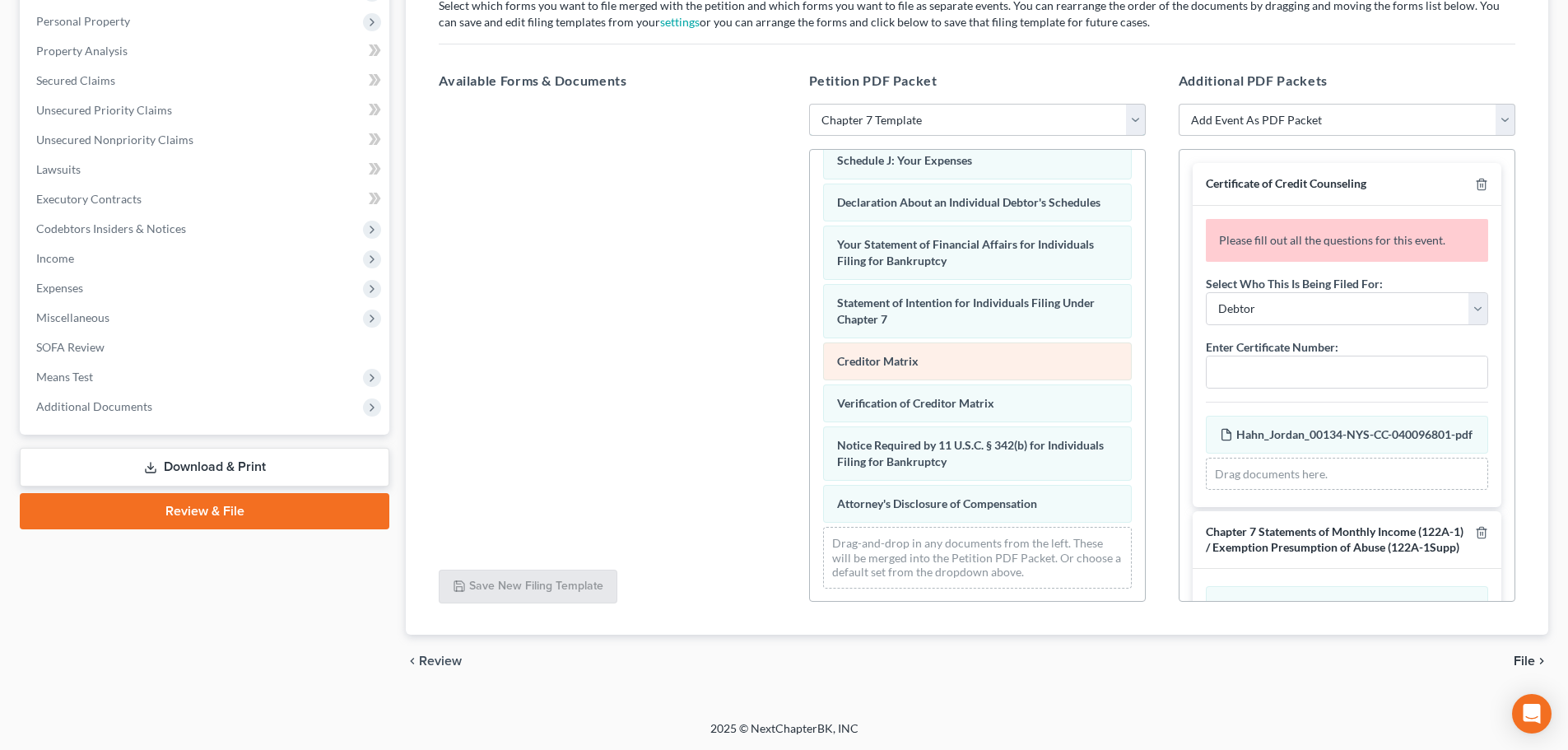
scroll to position [466, 0]
click at [1276, 554] on span "Chapter 7 Statements of Monthly Income (122A-1) / Exemption Presumption of Abus…" at bounding box center [1335, 538] width 258 height 29
click at [1245, 310] on select "Debtor Joint Debtor Debtor and Joint Debtor" at bounding box center [1346, 308] width 282 height 33
click at [1206, 292] on select "Debtor Joint Debtor Debtor and Joint Debtor" at bounding box center [1346, 308] width 282 height 33
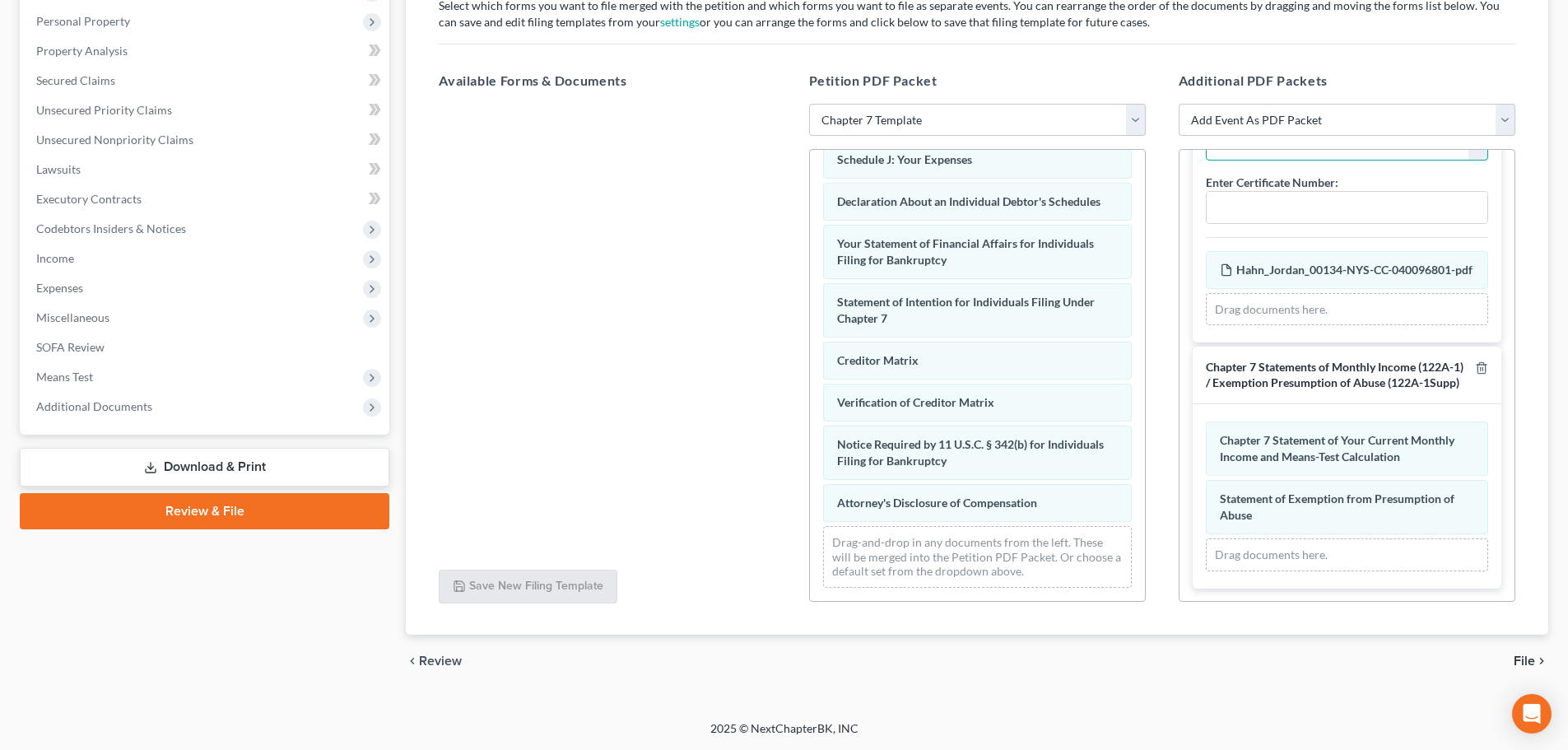
scroll to position [183, 0]
click at [1296, 469] on div "Chapter 7 Statement of Your Current Monthly Income and Means-Test Calculation A…" at bounding box center [1346, 447] width 282 height 54
click at [1298, 446] on span "Chapter 7 Statement of Your Current Monthly Income and Means-Test Calculation" at bounding box center [1337, 447] width 234 height 30
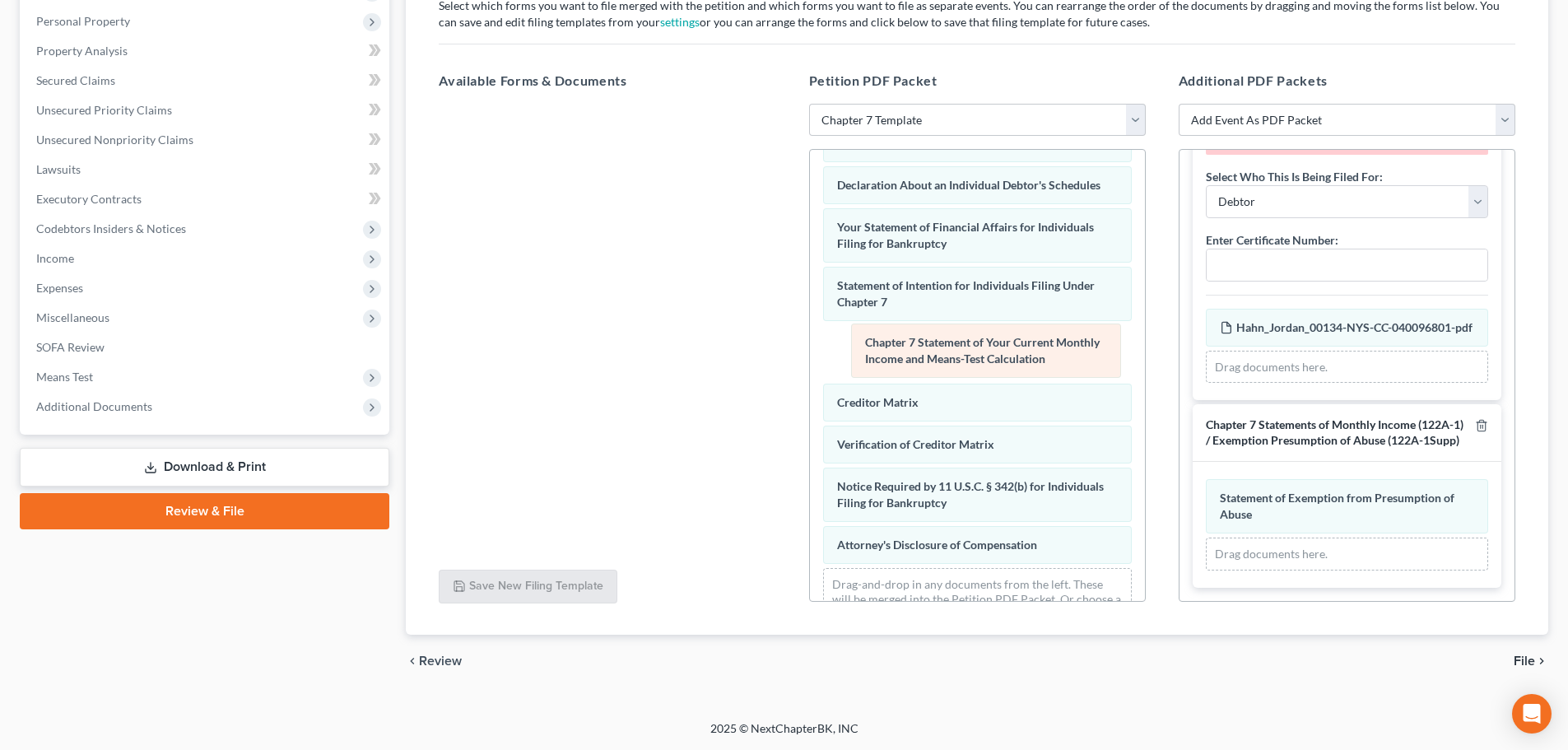
scroll to position [138, 0]
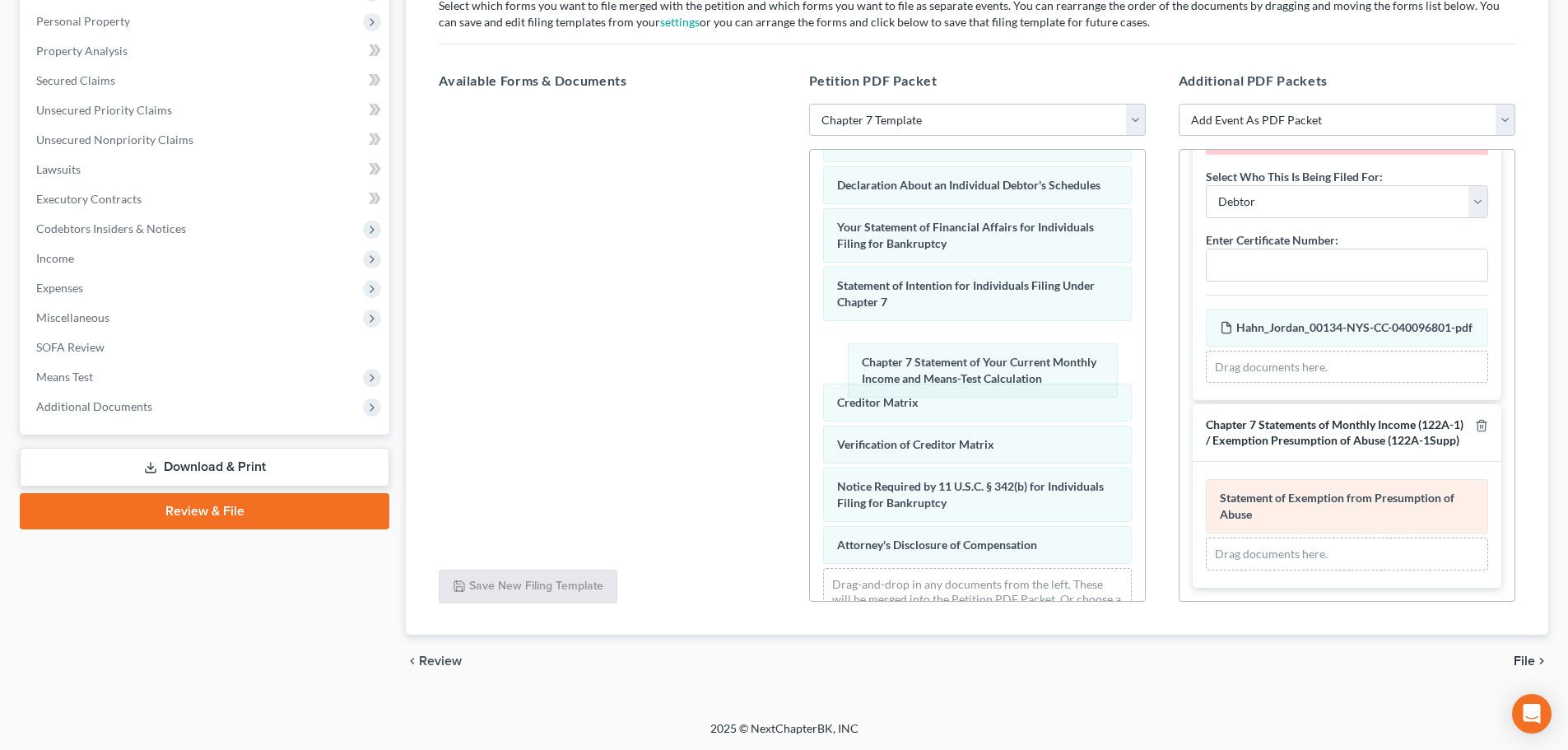
drag, startPoint x: 1276, startPoint y: 443, endPoint x: 1324, endPoint y: 501, distance: 75.3
click at [1206, 479] on div "Chapter 7 Statement of Your Current Monthly Income and Means-Test Calculation A…" at bounding box center [1346, 525] width 282 height 91
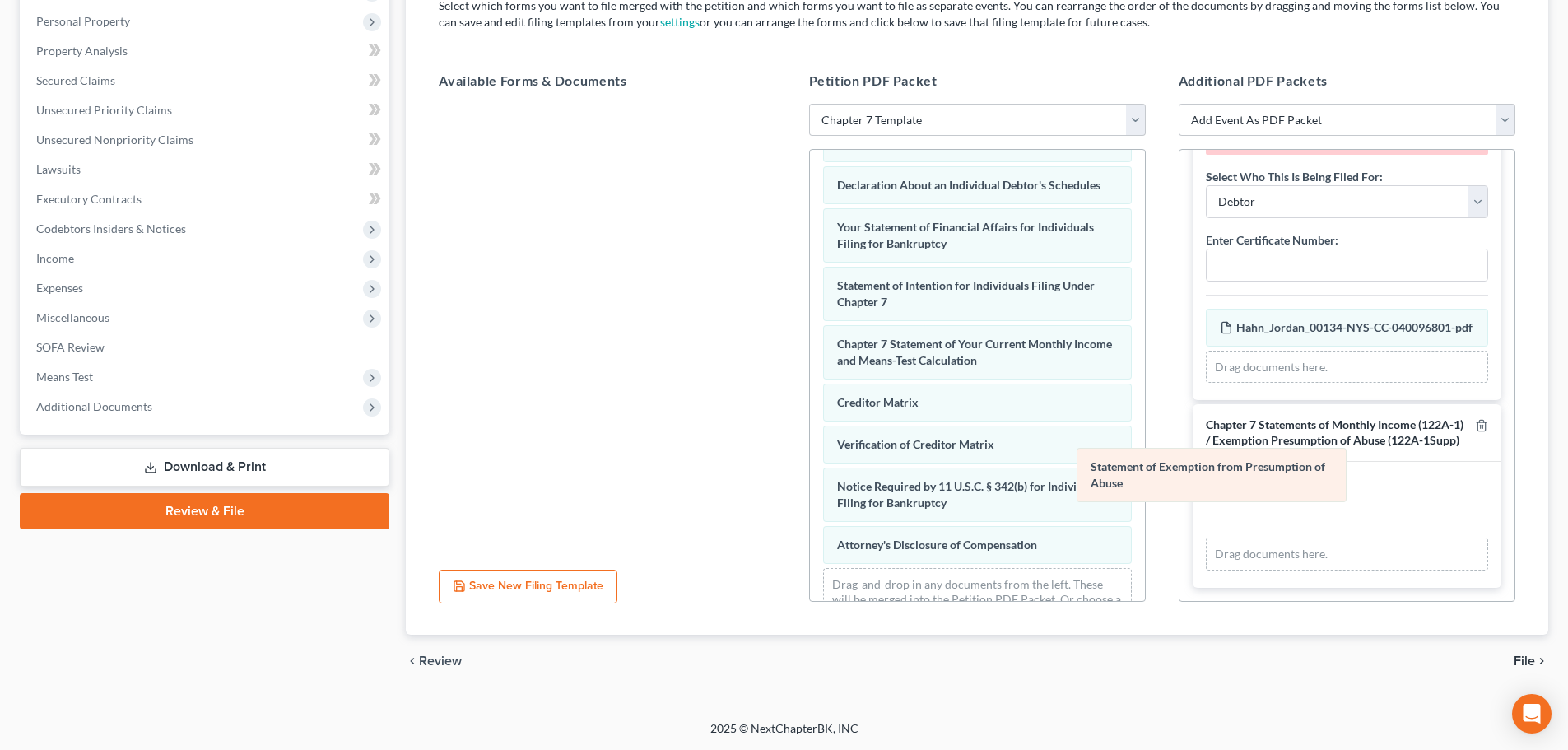
scroll to position [80, 0]
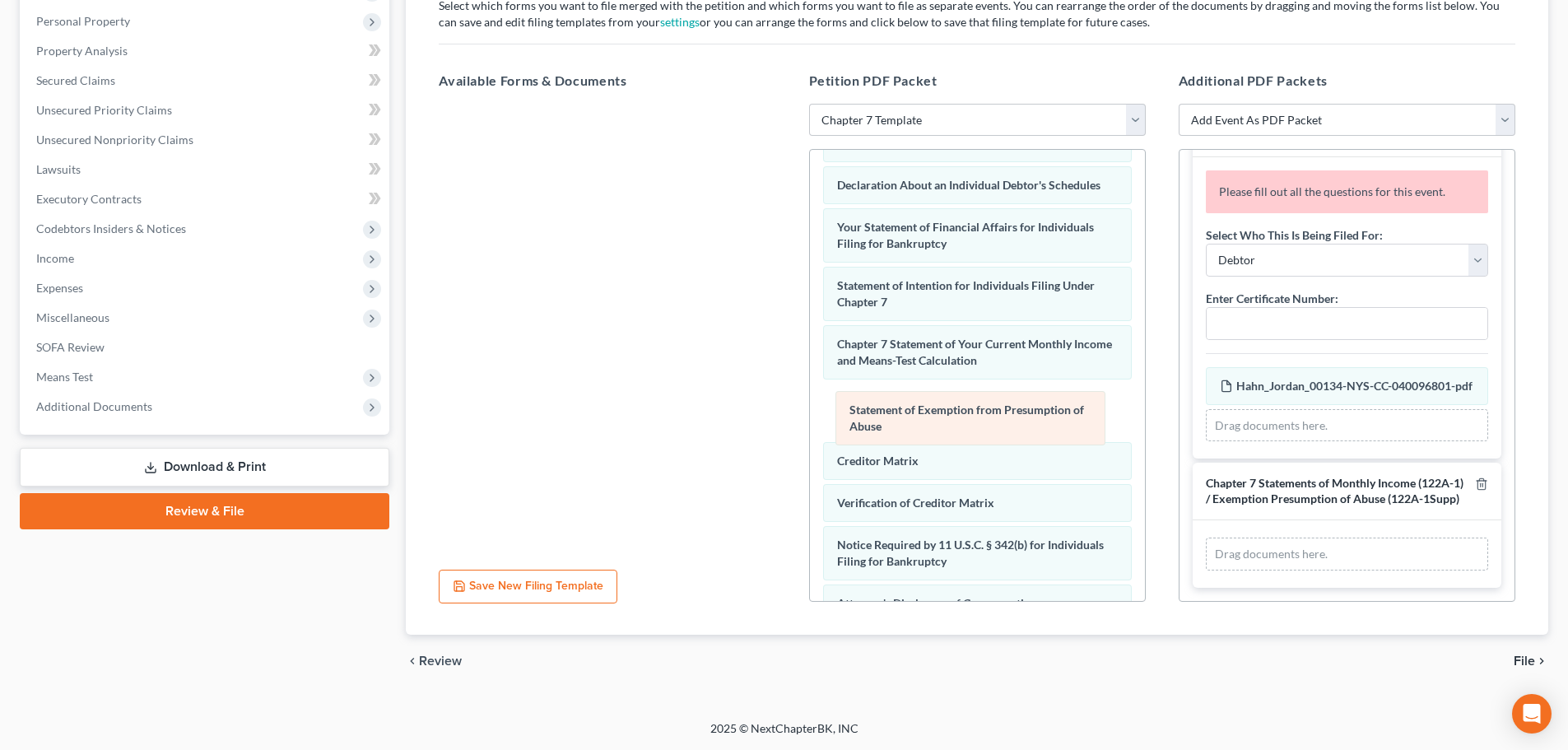
drag, startPoint x: 1324, startPoint y: 508, endPoint x: 960, endPoint y: 428, distance: 372.7
click at [1206, 538] on div "Statement of Exemption from Presumption of Abuse Amended Statement of Exemption…" at bounding box center [1346, 554] width 282 height 33
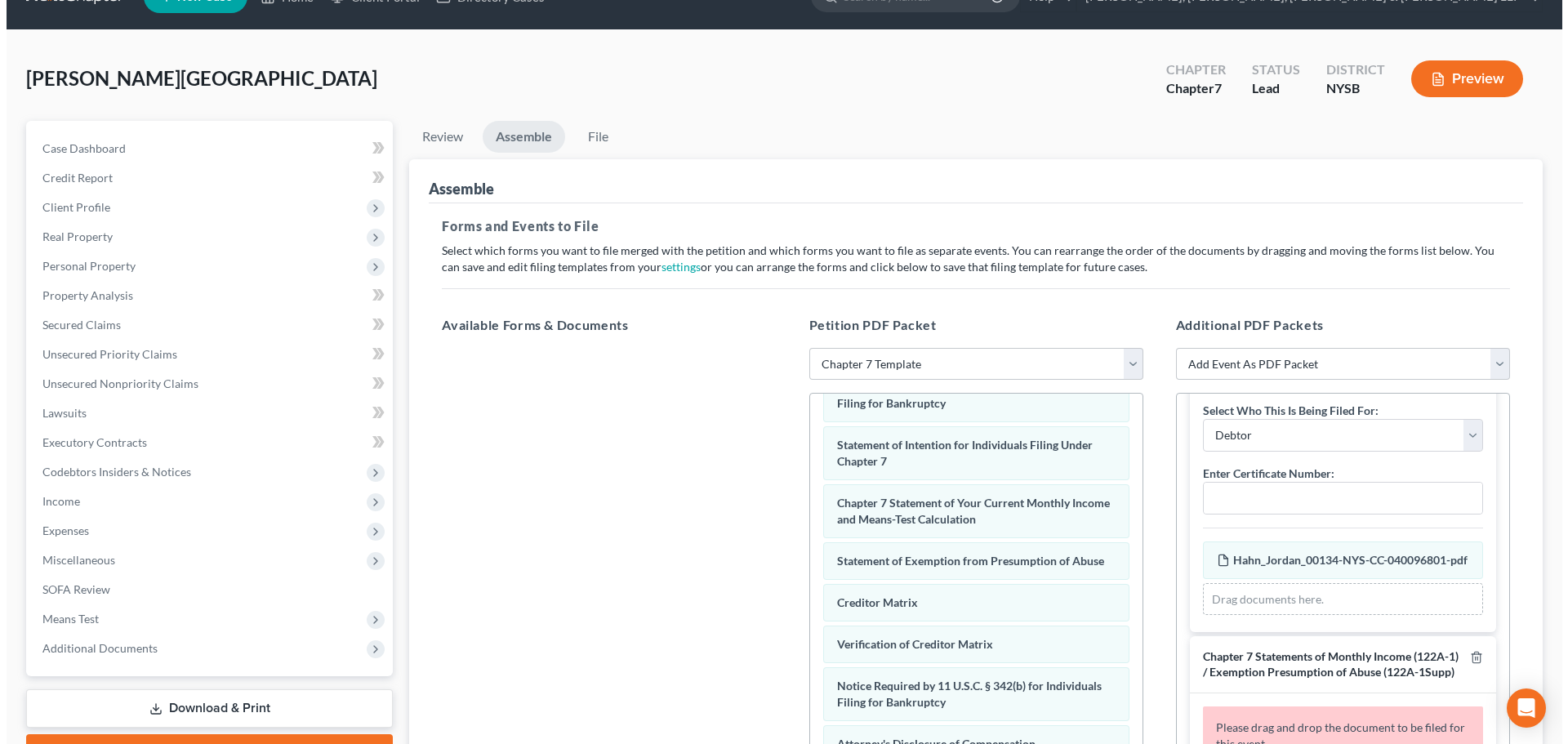
scroll to position [0, 0]
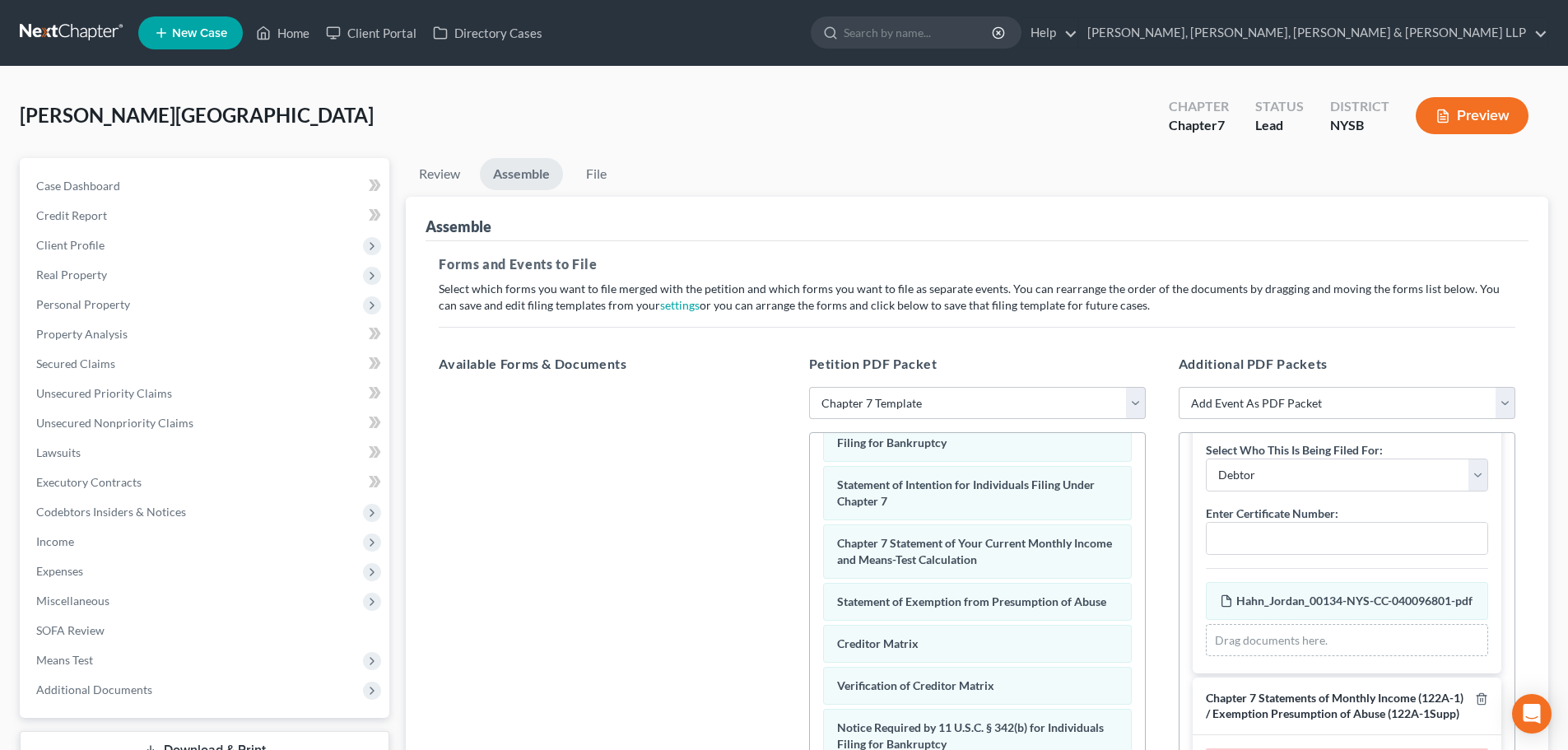
click at [1436, 109] on icon "button" at bounding box center [1443, 116] width 15 height 15
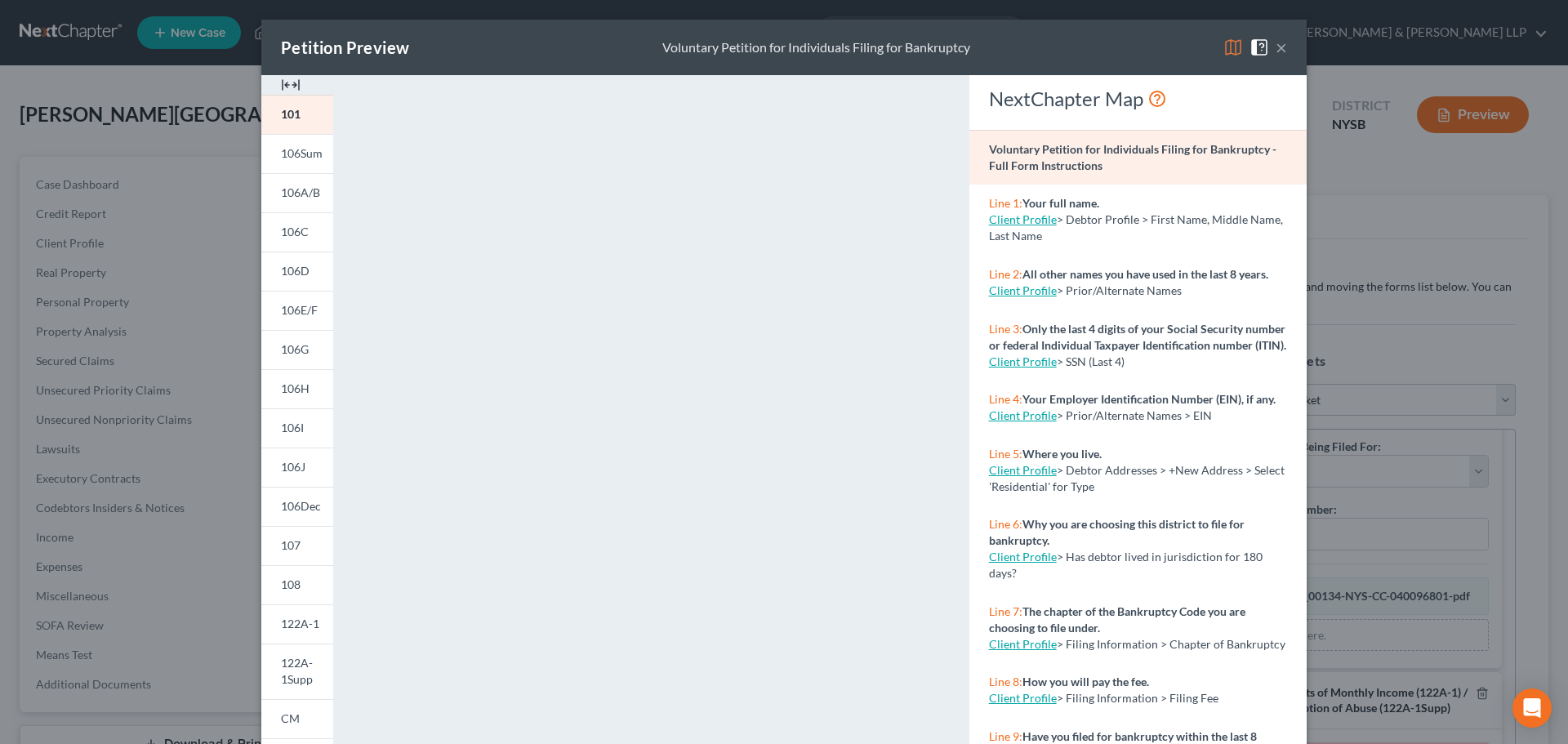
drag, startPoint x: 1277, startPoint y: 47, endPoint x: 867, endPoint y: 88, distance: 412.0
click at [1277, 47] on button "×" at bounding box center [1281, 47] width 12 height 19
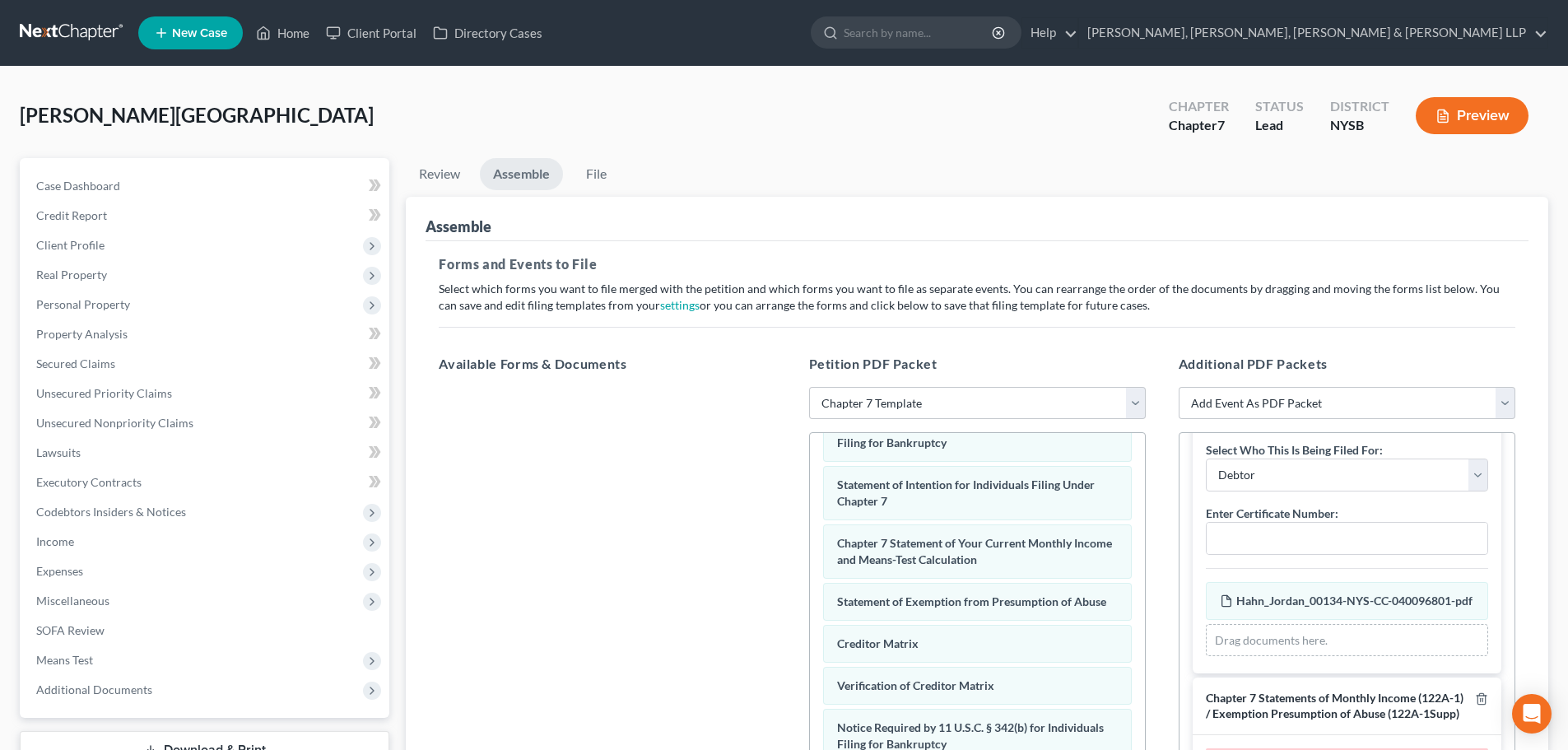
scroll to position [566, 0]
click at [170, 344] on link "Property Analysis" at bounding box center [206, 334] width 367 height 29
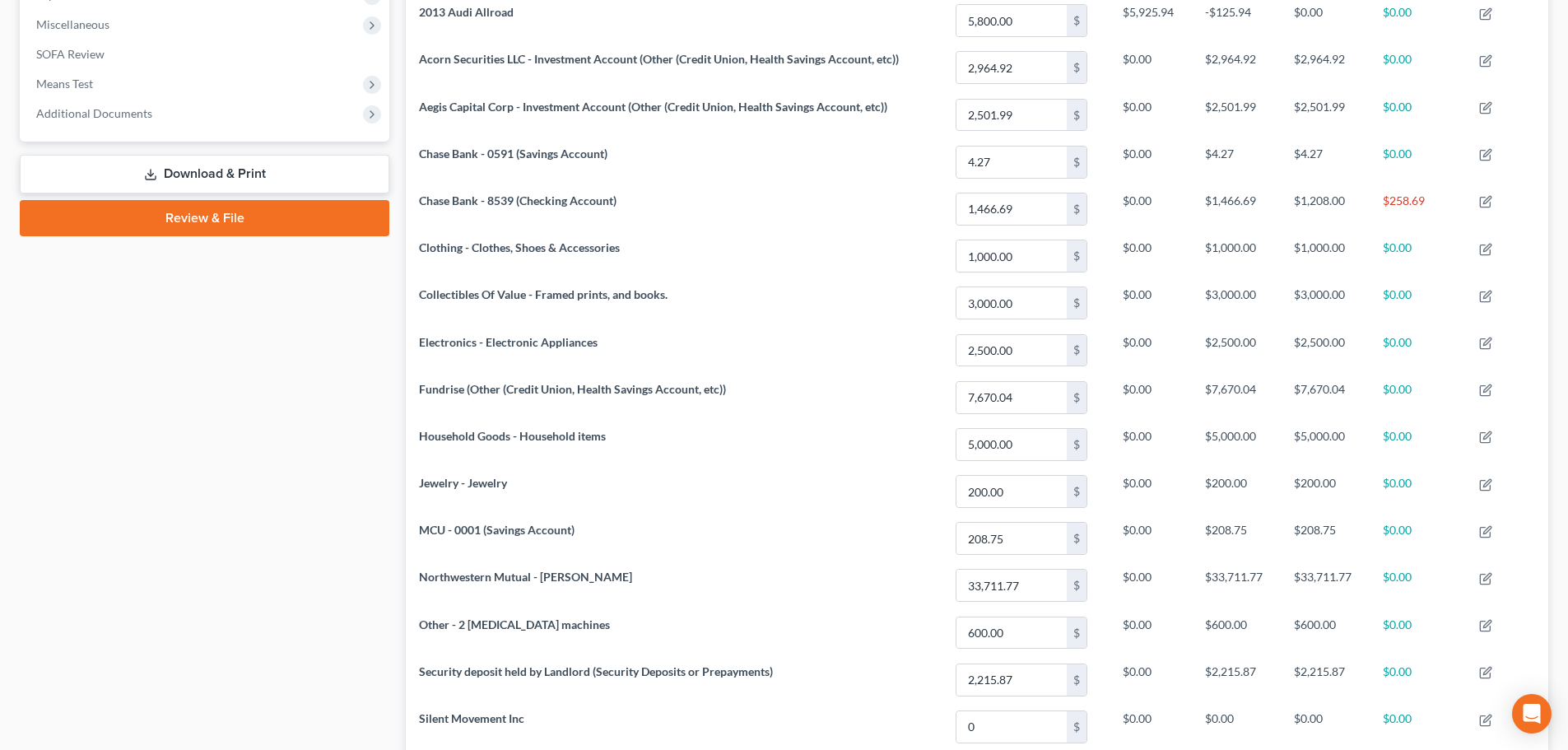
click at [198, 222] on link "Review & File" at bounding box center [204, 217] width 370 height 36
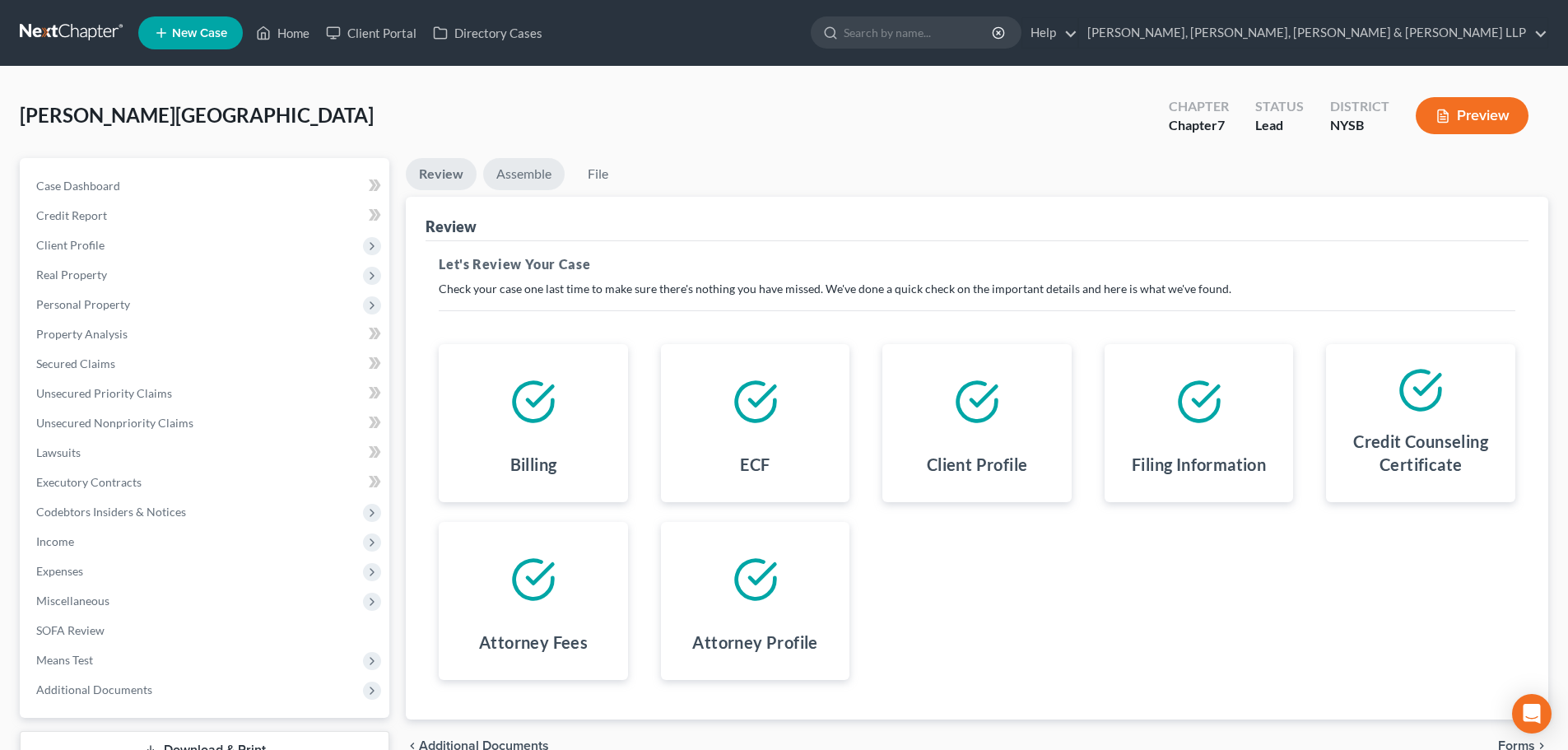
click at [525, 185] on link "Assemble" at bounding box center [523, 174] width 82 height 32
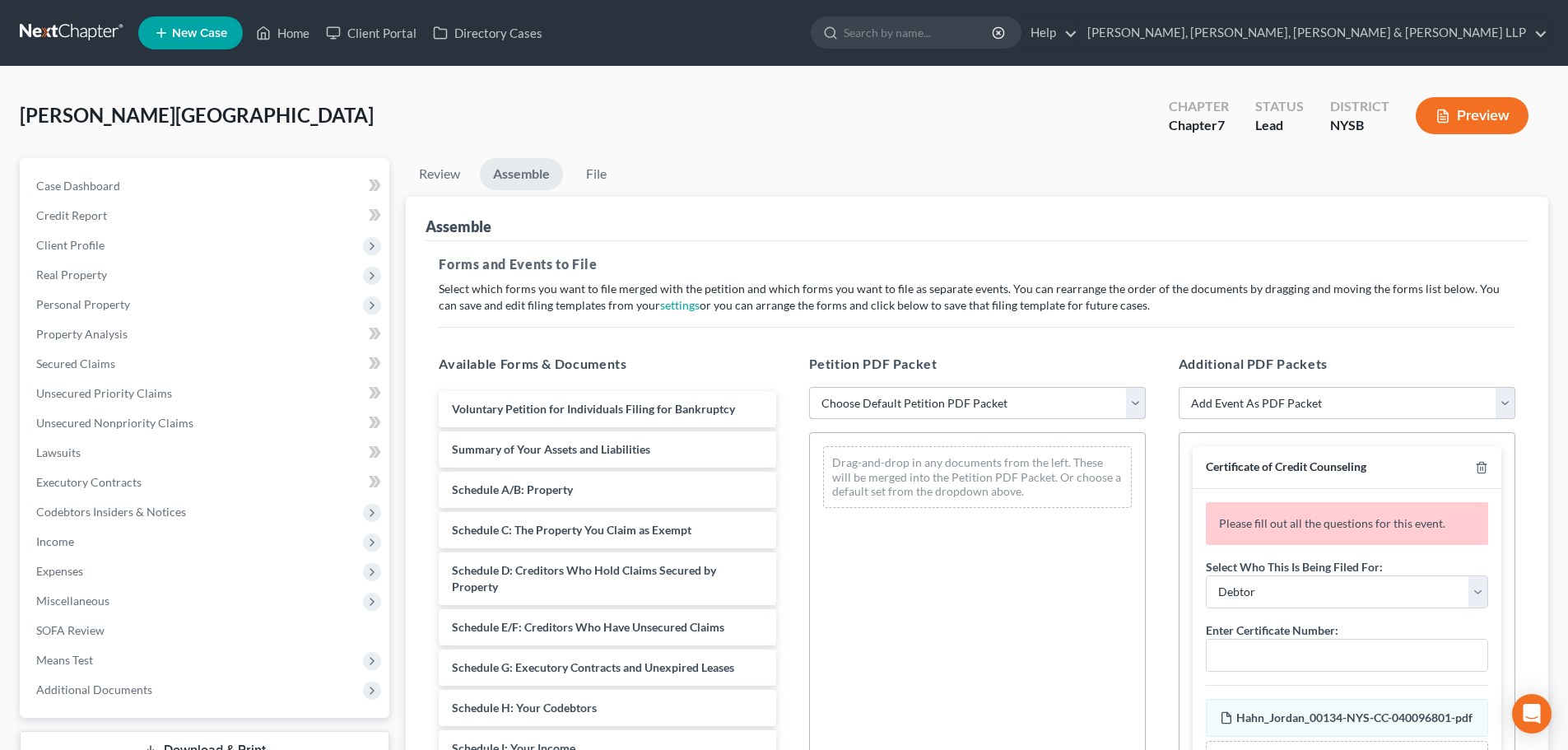
drag, startPoint x: 867, startPoint y: 399, endPoint x: 871, endPoint y: 417, distance: 18.4
click at [867, 399] on select "Choose Default Petition PDF Packet Emergency Filing (Voluntary Petition and Cre…" at bounding box center [977, 403] width 337 height 33
click at [809, 387] on select "Choose Default Petition PDF Packet Emergency Filing (Voluntary Petition and Cre…" at bounding box center [977, 403] width 337 height 33
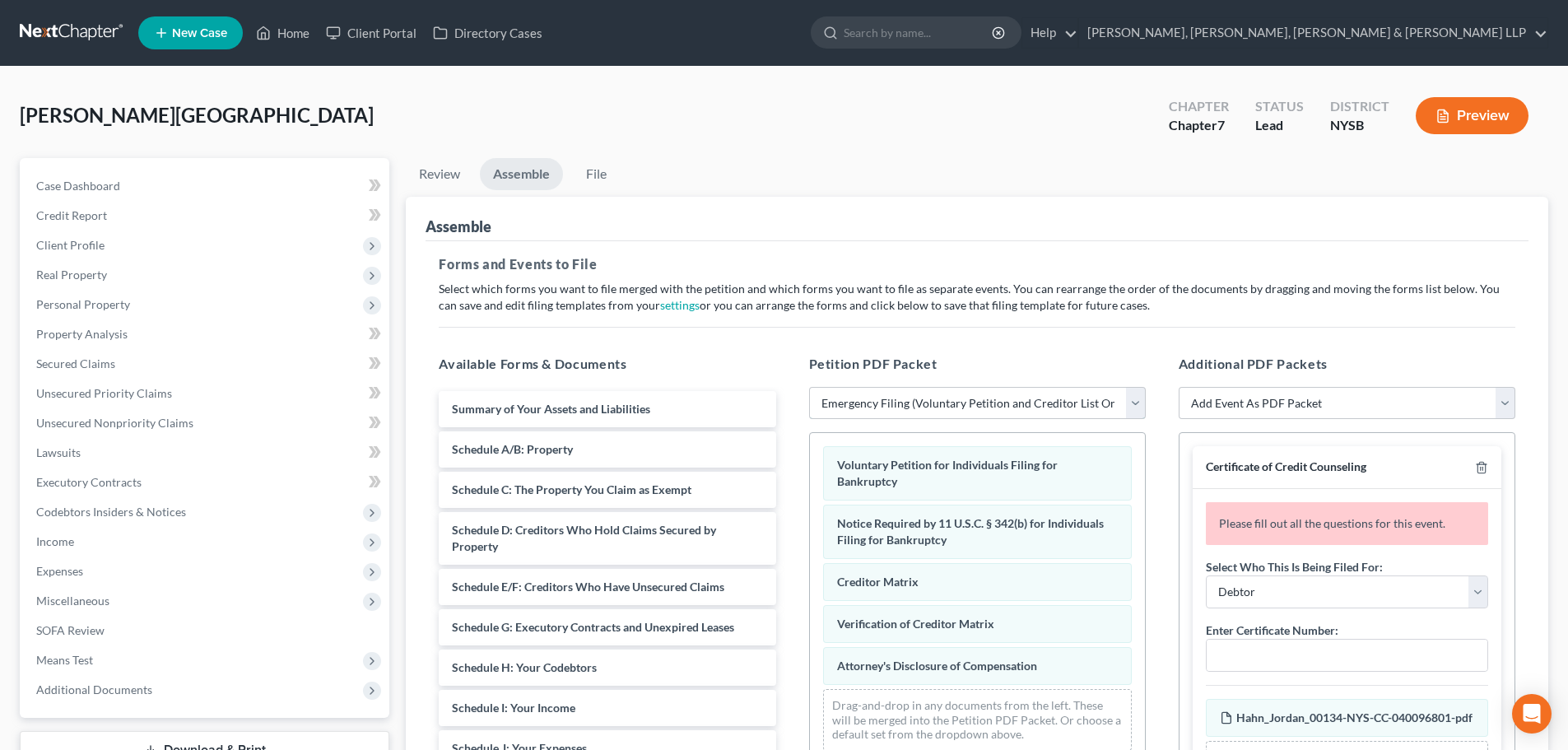
click at [912, 414] on select "Choose Default Petition PDF Packet Emergency Filing (Voluntary Petition and Cre…" at bounding box center [977, 403] width 337 height 33
select select "1"
click at [809, 387] on select "Choose Default Petition PDF Packet Emergency Filing (Voluntary Petition and Cre…" at bounding box center [977, 403] width 337 height 33
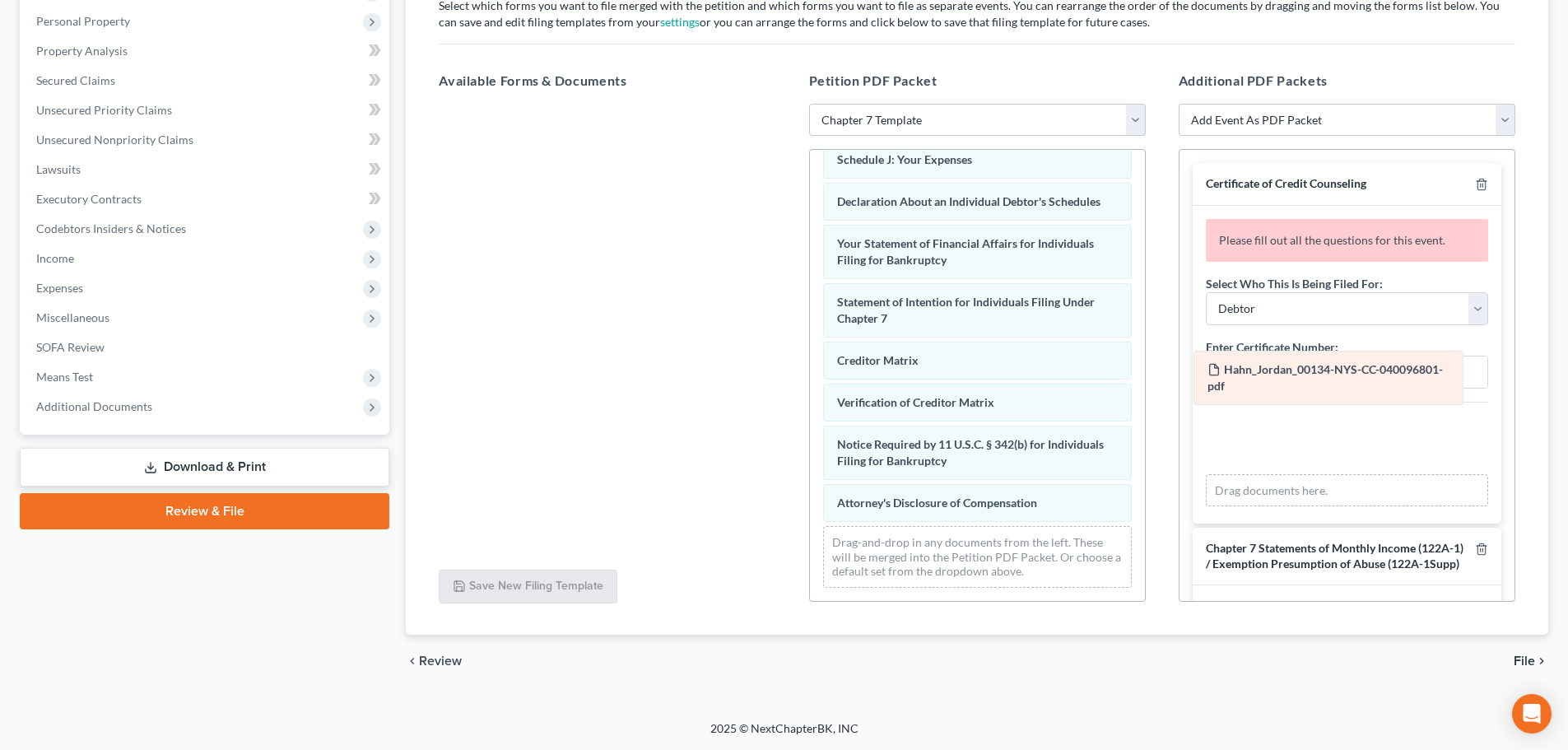
drag, startPoint x: 1289, startPoint y: 438, endPoint x: 1278, endPoint y: 370, distance: 68.9
click at [1278, 415] on div "Hahn_Jordan_00134-NYS-CC-040096801-pdf Amended Hahn_Jordan_00134-NYS-CC-0400968…" at bounding box center [1346, 461] width 282 height 91
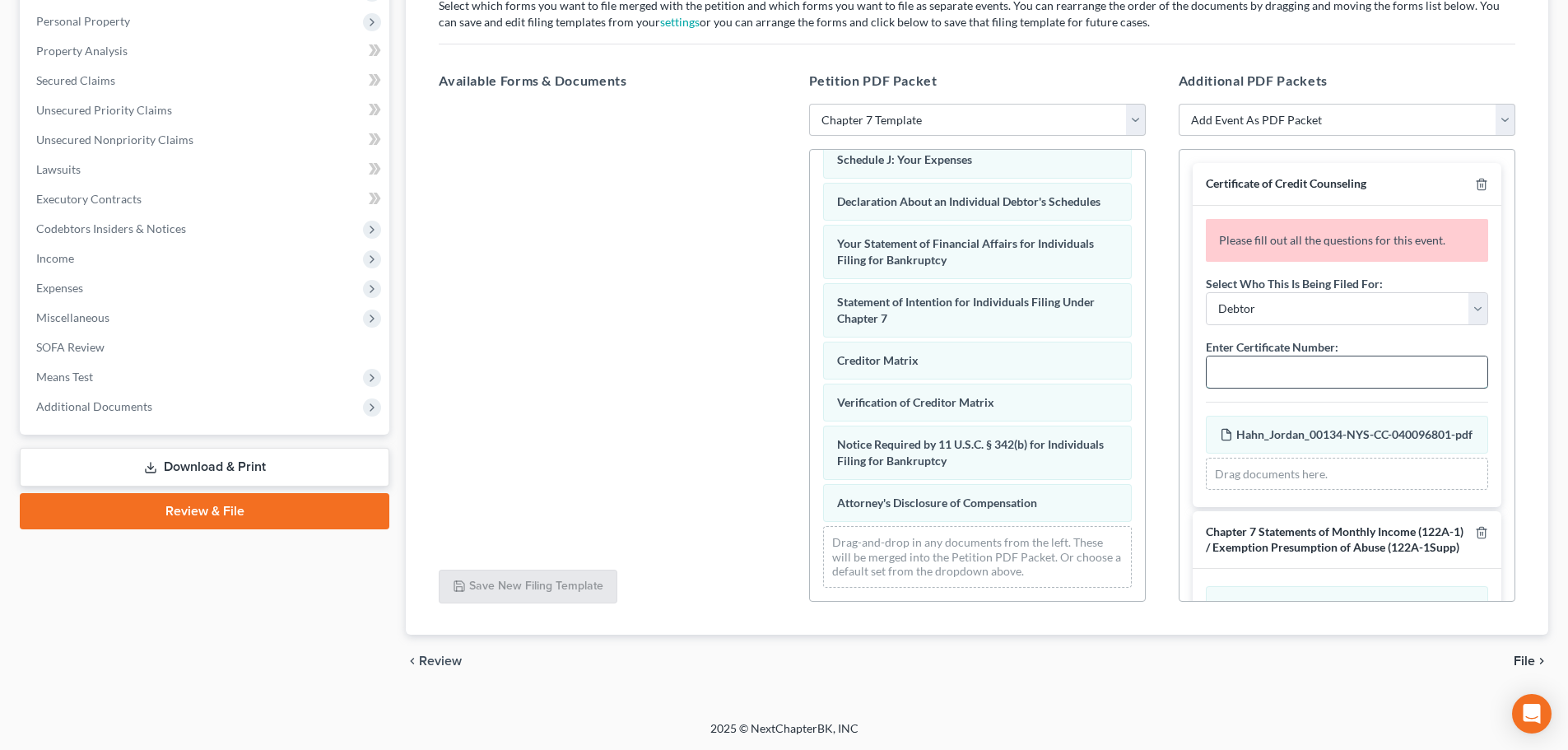
click at [1244, 379] on input "text" at bounding box center [1346, 372] width 281 height 31
paste input "00134-NYS-CC-040096801"
type input "00134-NYS-CC-040096801"
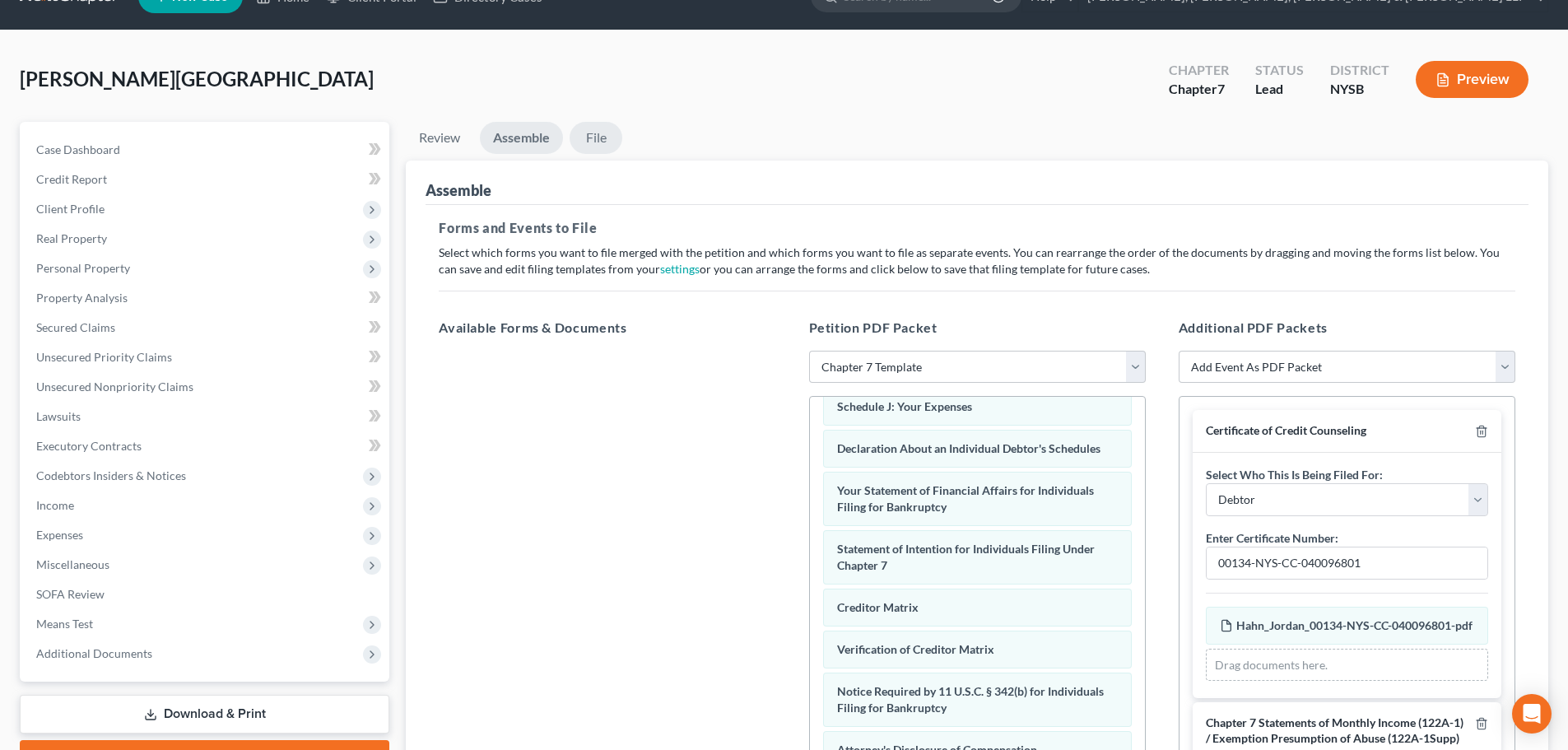
click at [607, 142] on link "File" at bounding box center [596, 138] width 53 height 32
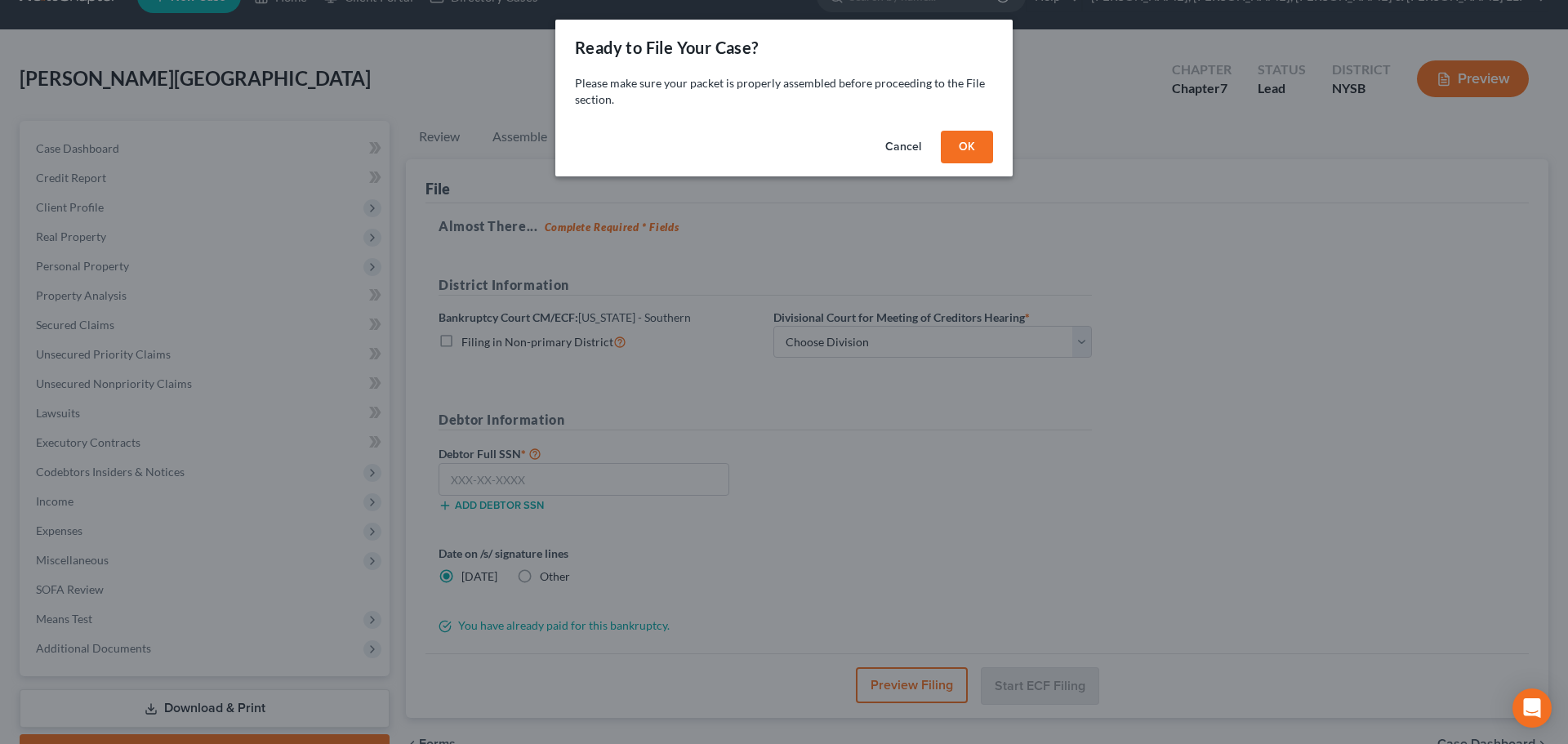
click at [965, 151] on button "OK" at bounding box center [966, 146] width 53 height 33
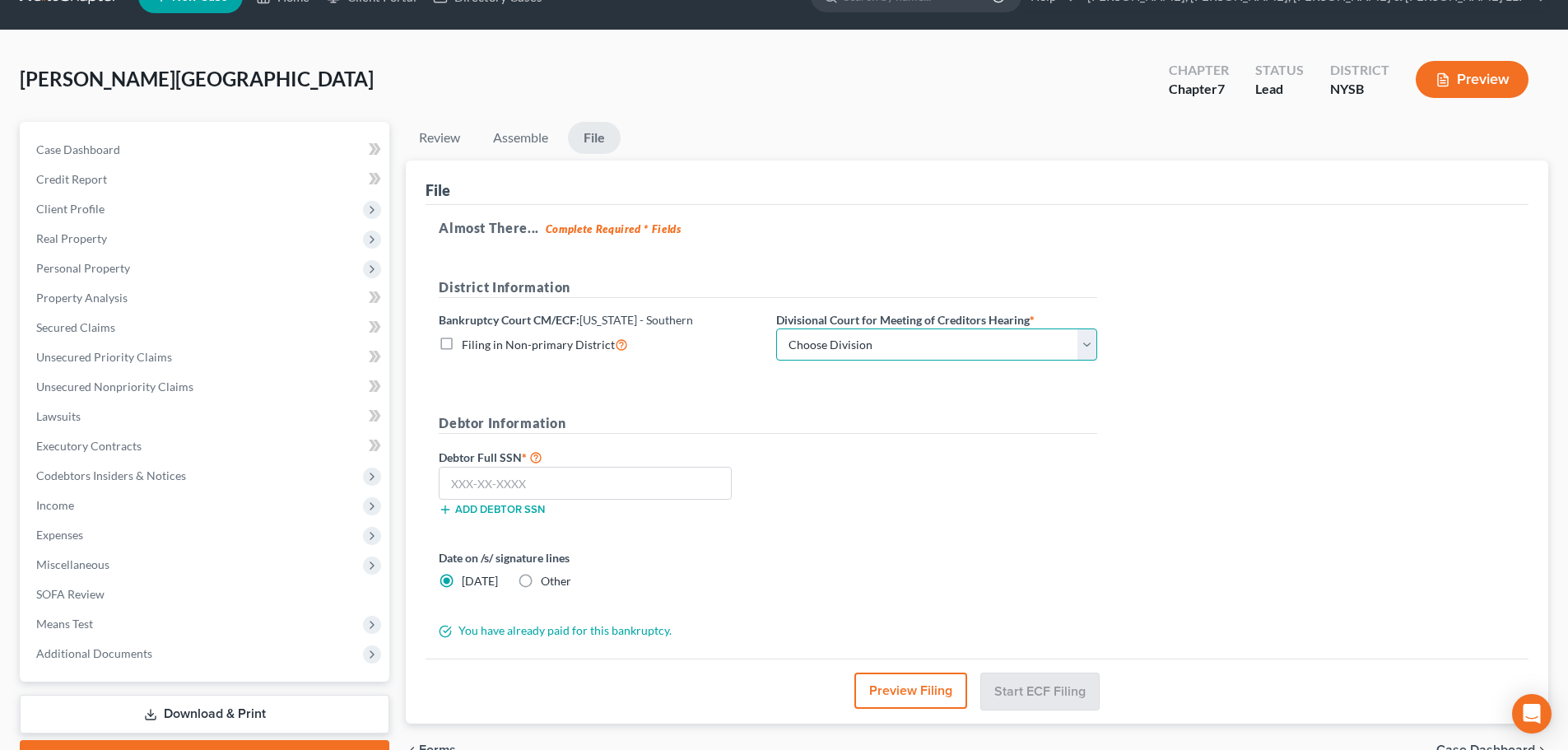
drag, startPoint x: 800, startPoint y: 341, endPoint x: 801, endPoint y: 360, distance: 19.0
click at [800, 341] on select "Choose Division [GEOGRAPHIC_DATA] [GEOGRAPHIC_DATA] [GEOGRAPHIC_DATA]" at bounding box center [936, 345] width 321 height 33
select select "0"
click at [776, 329] on select "Choose Division [GEOGRAPHIC_DATA] [GEOGRAPHIC_DATA] [GEOGRAPHIC_DATA]" at bounding box center [936, 345] width 321 height 33
click at [154, 202] on span "Client Profile" at bounding box center [206, 209] width 367 height 29
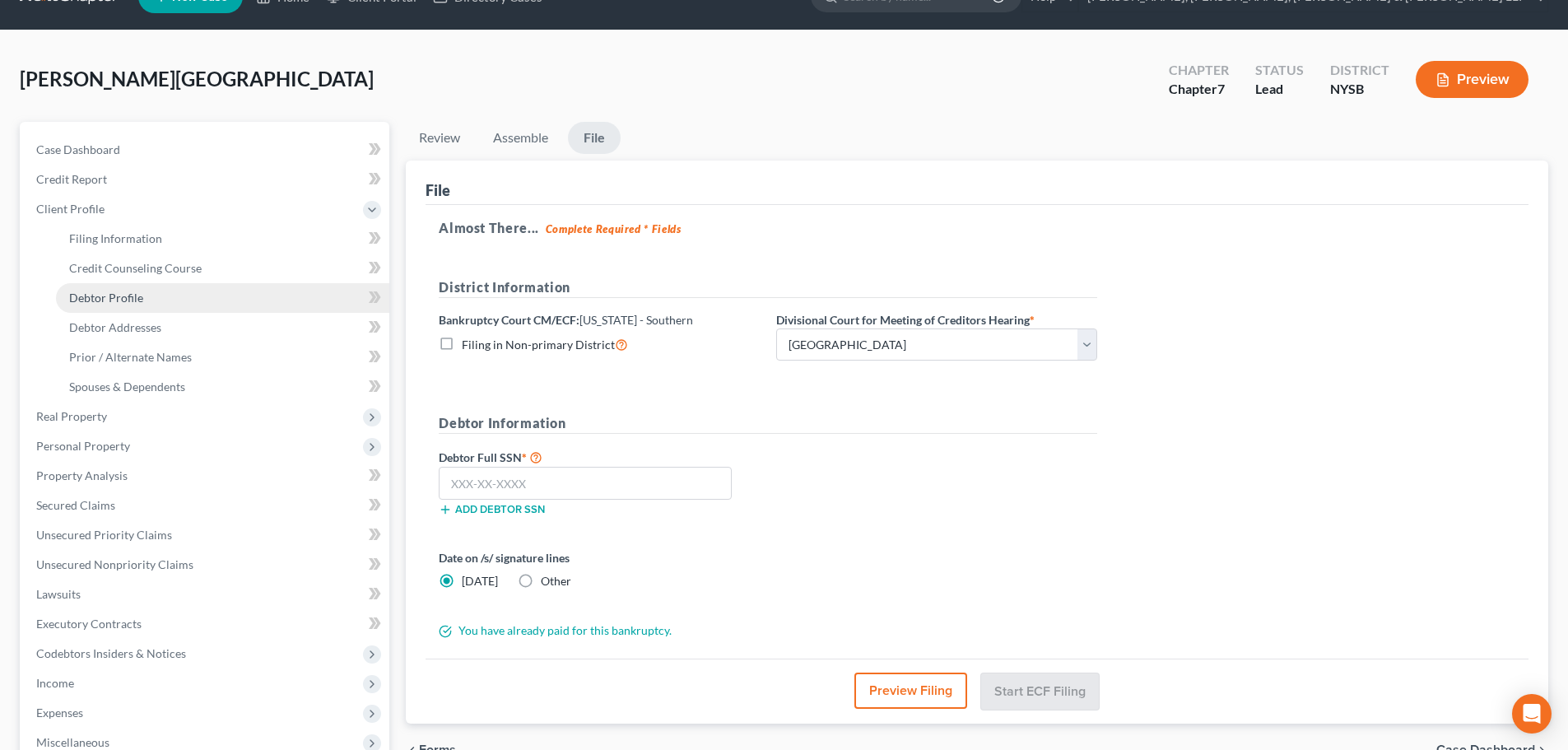
click at [146, 291] on link "Debtor Profile" at bounding box center [222, 297] width 334 height 29
select select "1"
select select "3"
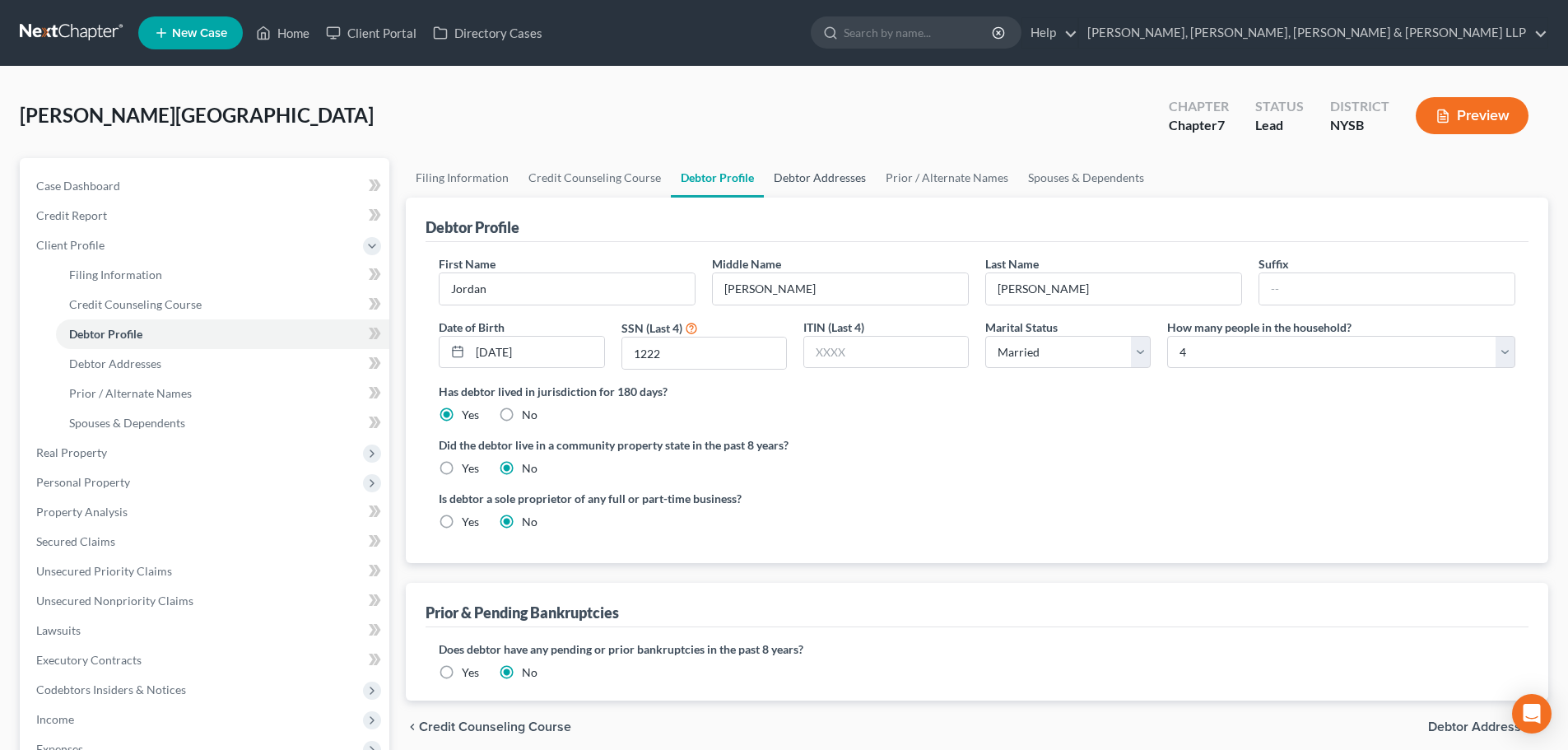
click at [797, 173] on link "Debtor Addresses" at bounding box center [820, 178] width 112 height 40
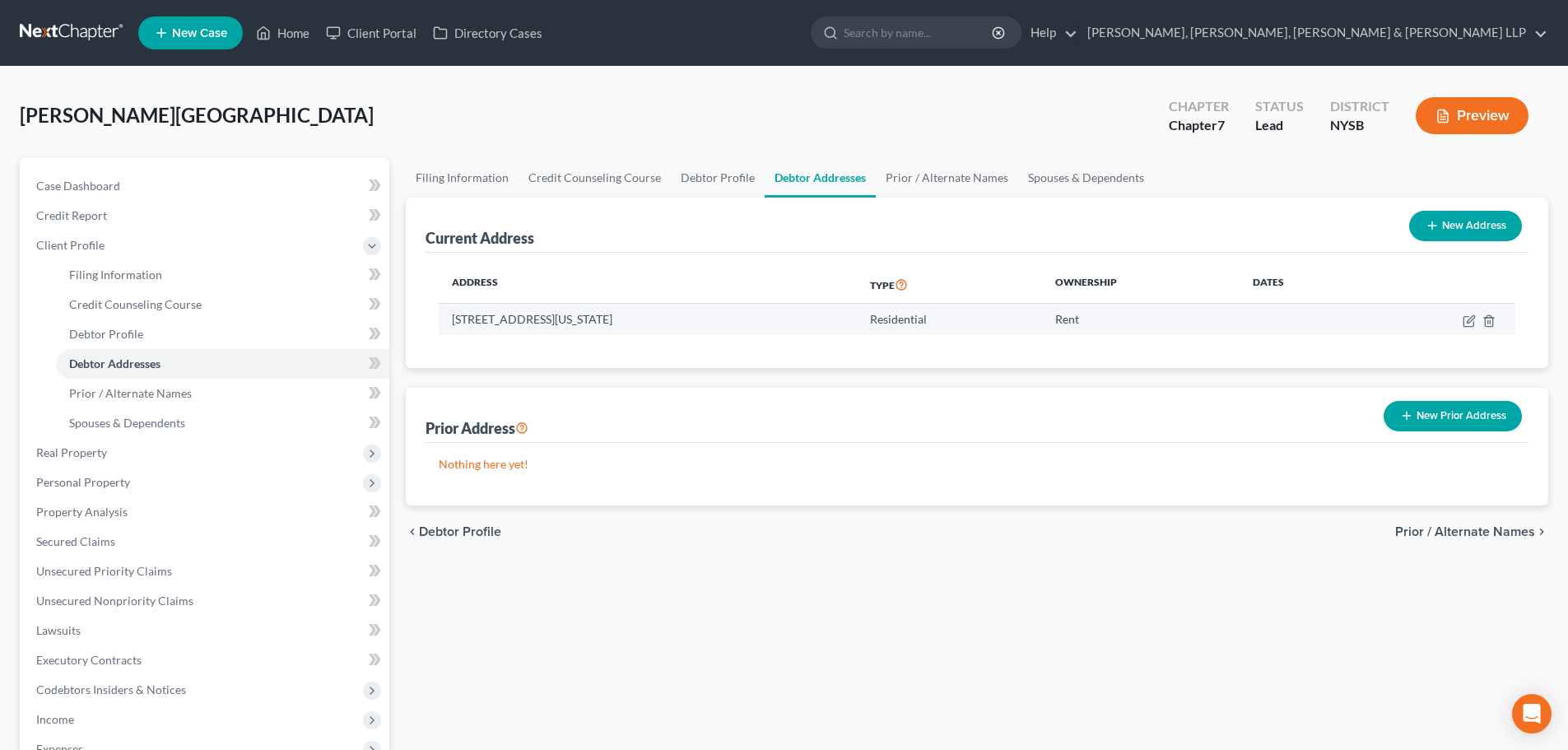
drag, startPoint x: 721, startPoint y: 319, endPoint x: 447, endPoint y: 318, distance: 274.0
click at [447, 318] on td "[STREET_ADDRESS][US_STATE]" at bounding box center [647, 319] width 417 height 31
copy td "[STREET_ADDRESS][US_STATE]"
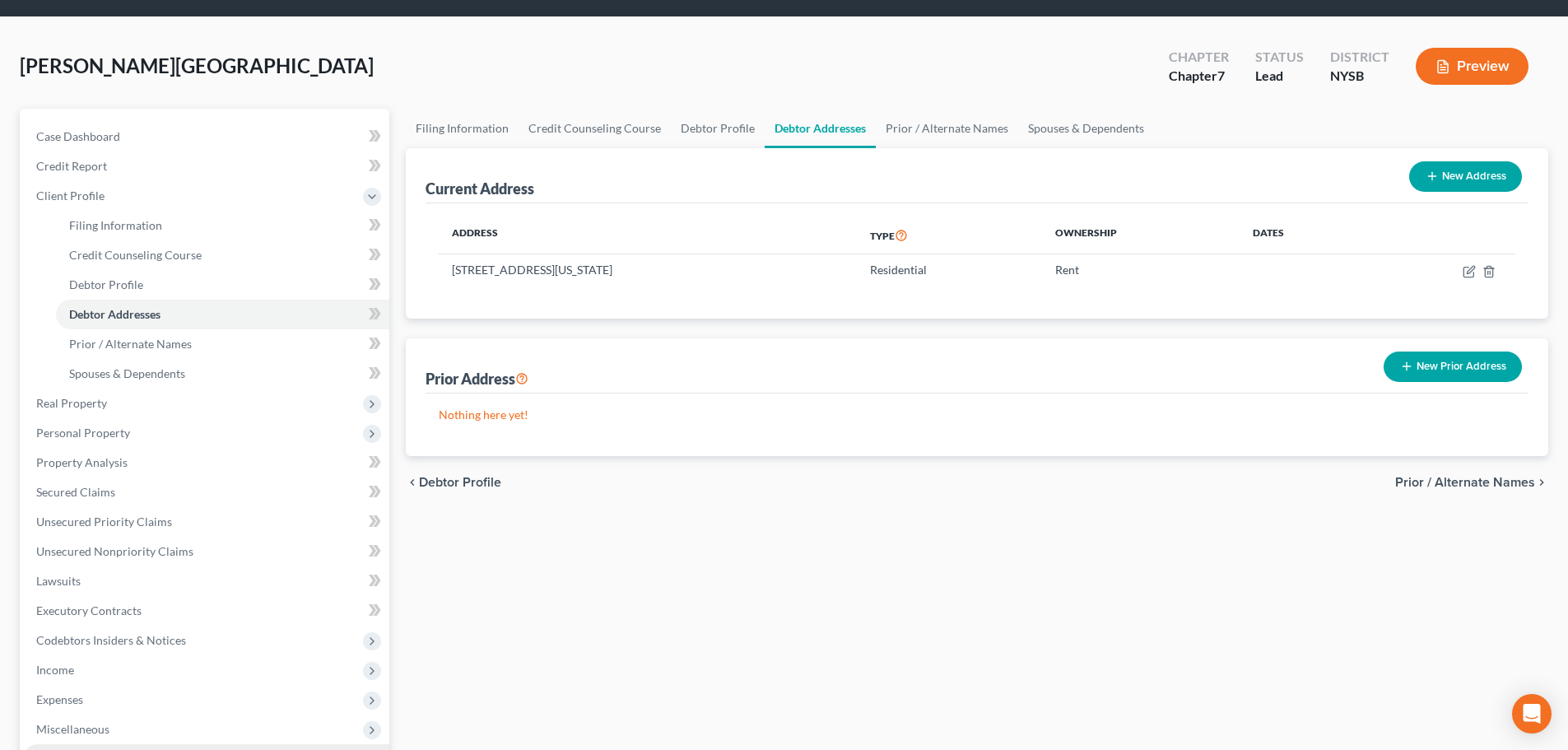
scroll to position [303, 0]
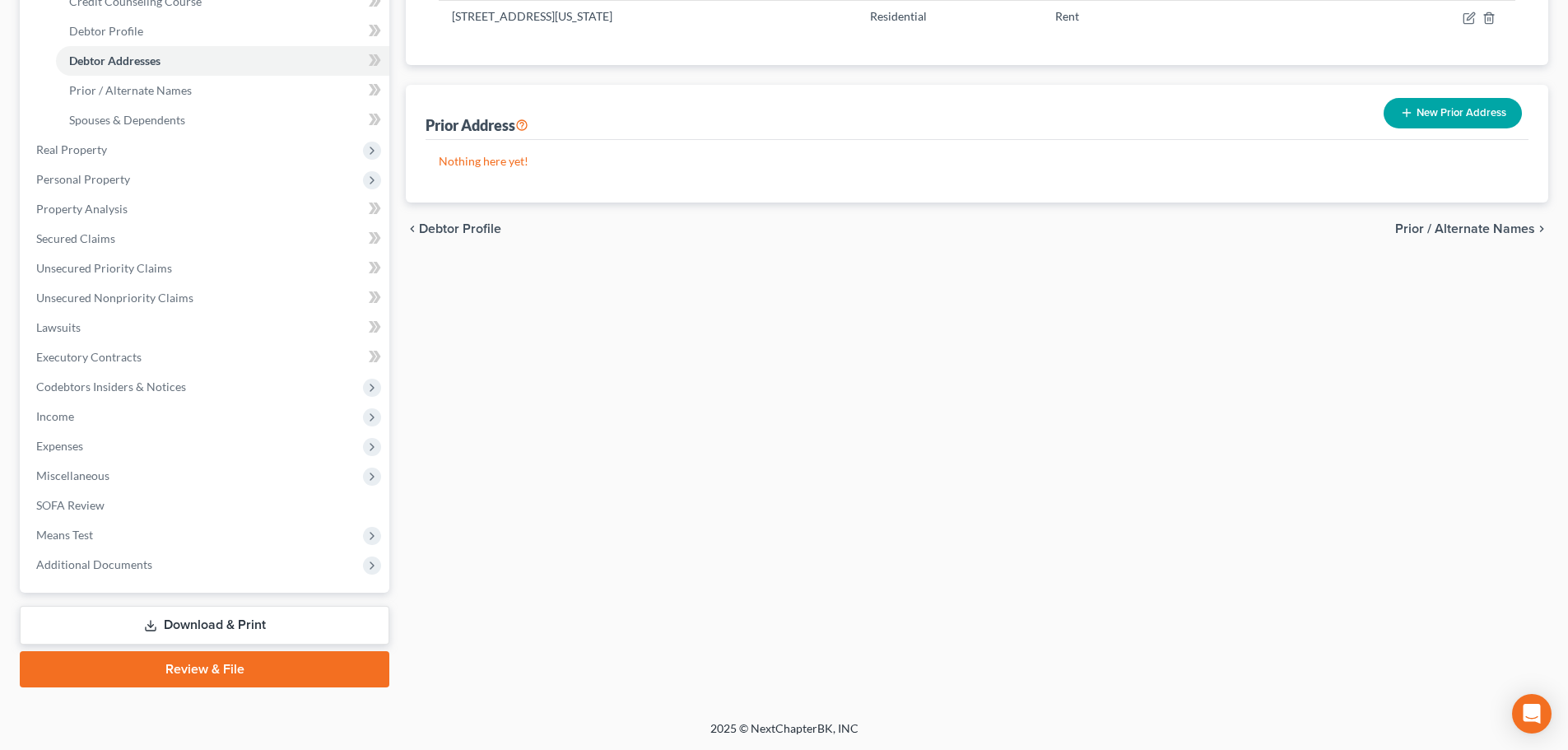
click at [195, 658] on link "Review & File" at bounding box center [204, 669] width 370 height 36
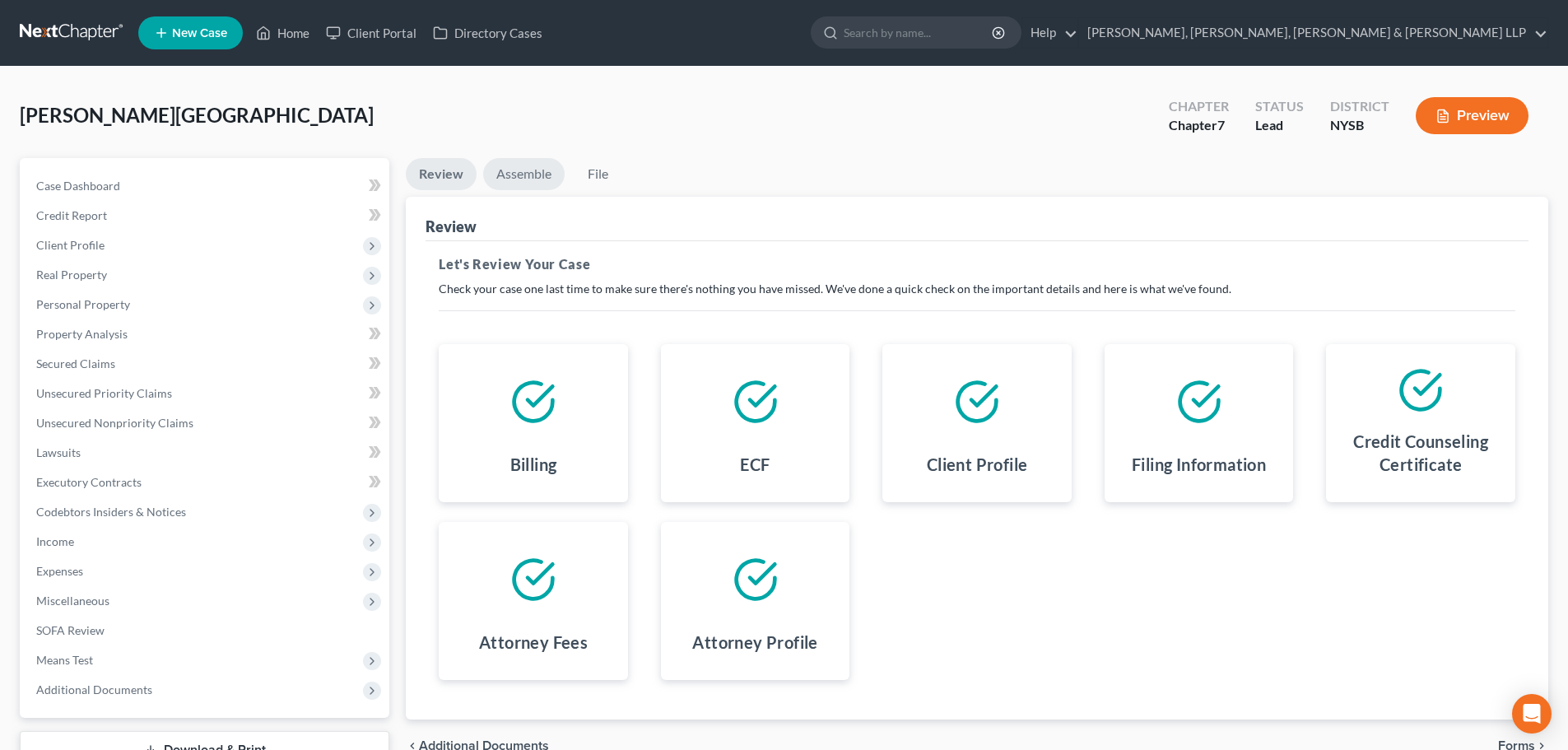
click at [521, 171] on link "Assemble" at bounding box center [523, 174] width 82 height 32
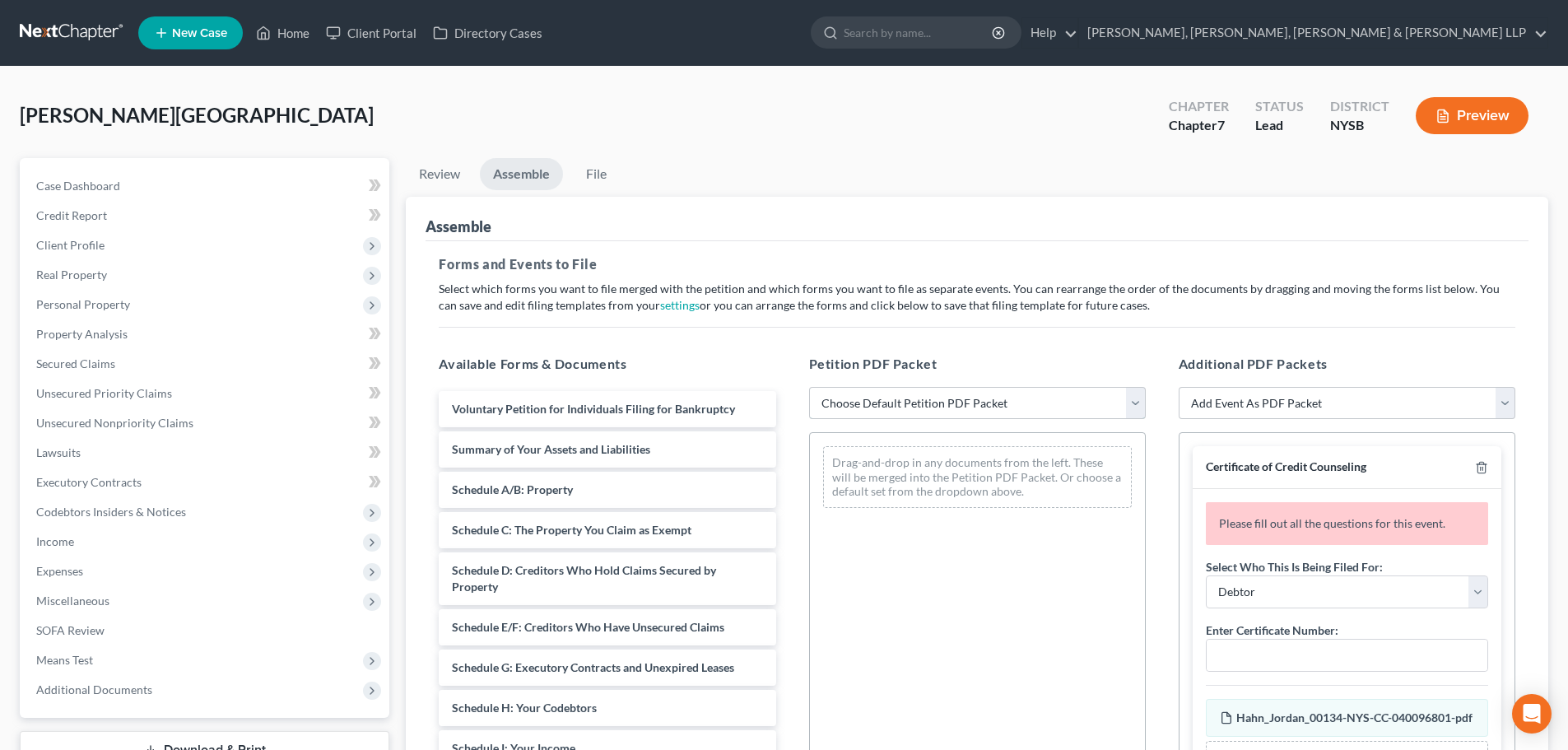
drag, startPoint x: 853, startPoint y: 400, endPoint x: 862, endPoint y: 418, distance: 20.1
click at [853, 400] on select "Choose Default Petition PDF Packet Emergency Filing (Voluntary Petition and Cre…" at bounding box center [977, 403] width 337 height 33
click at [809, 387] on select "Choose Default Petition PDF Packet Emergency Filing (Voluntary Petition and Cre…" at bounding box center [977, 403] width 337 height 33
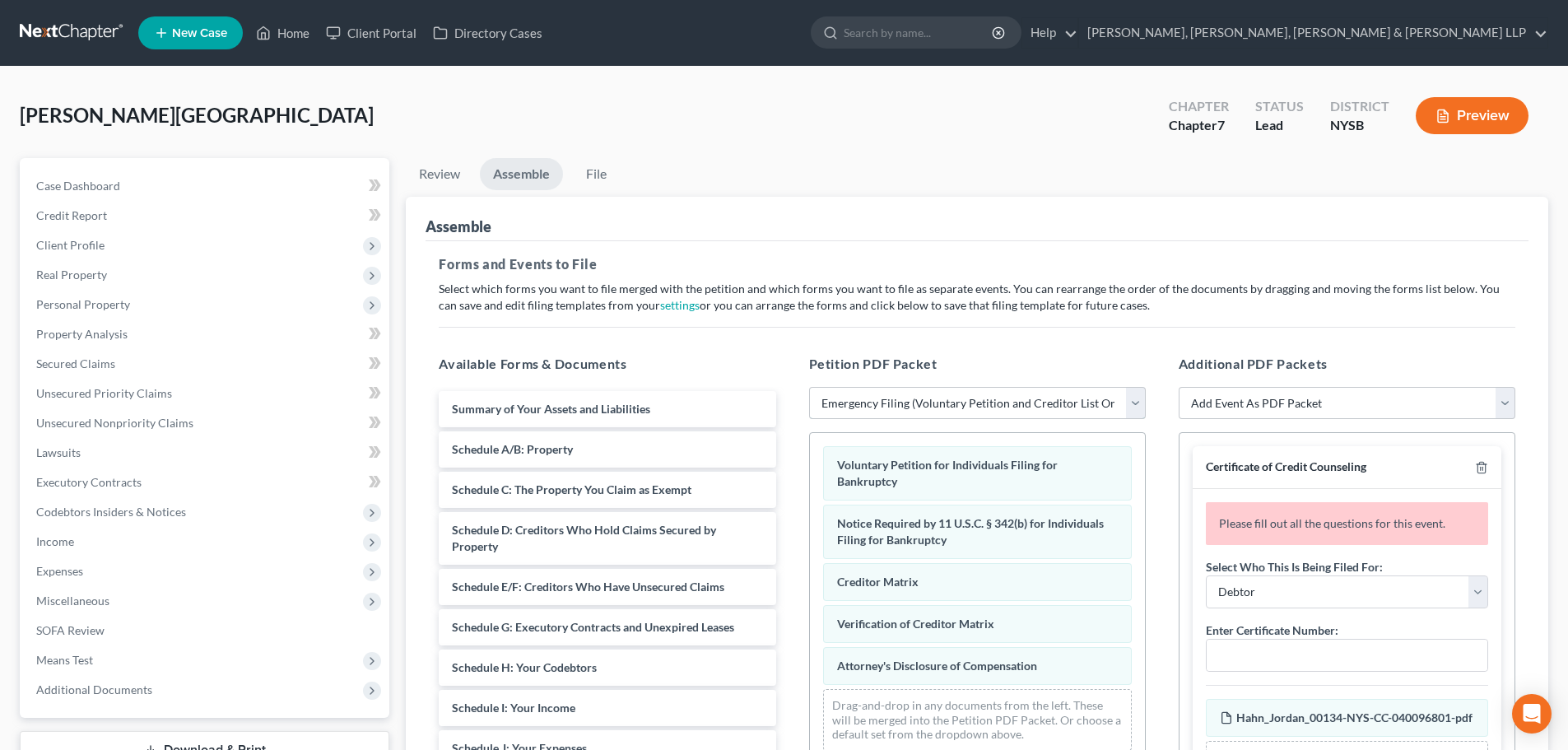
click at [914, 413] on select "Choose Default Petition PDF Packet Emergency Filing (Voluntary Petition and Cre…" at bounding box center [977, 403] width 337 height 33
select select "1"
click at [809, 387] on select "Choose Default Petition PDF Packet Emergency Filing (Voluntary Petition and Cre…" at bounding box center [977, 403] width 337 height 33
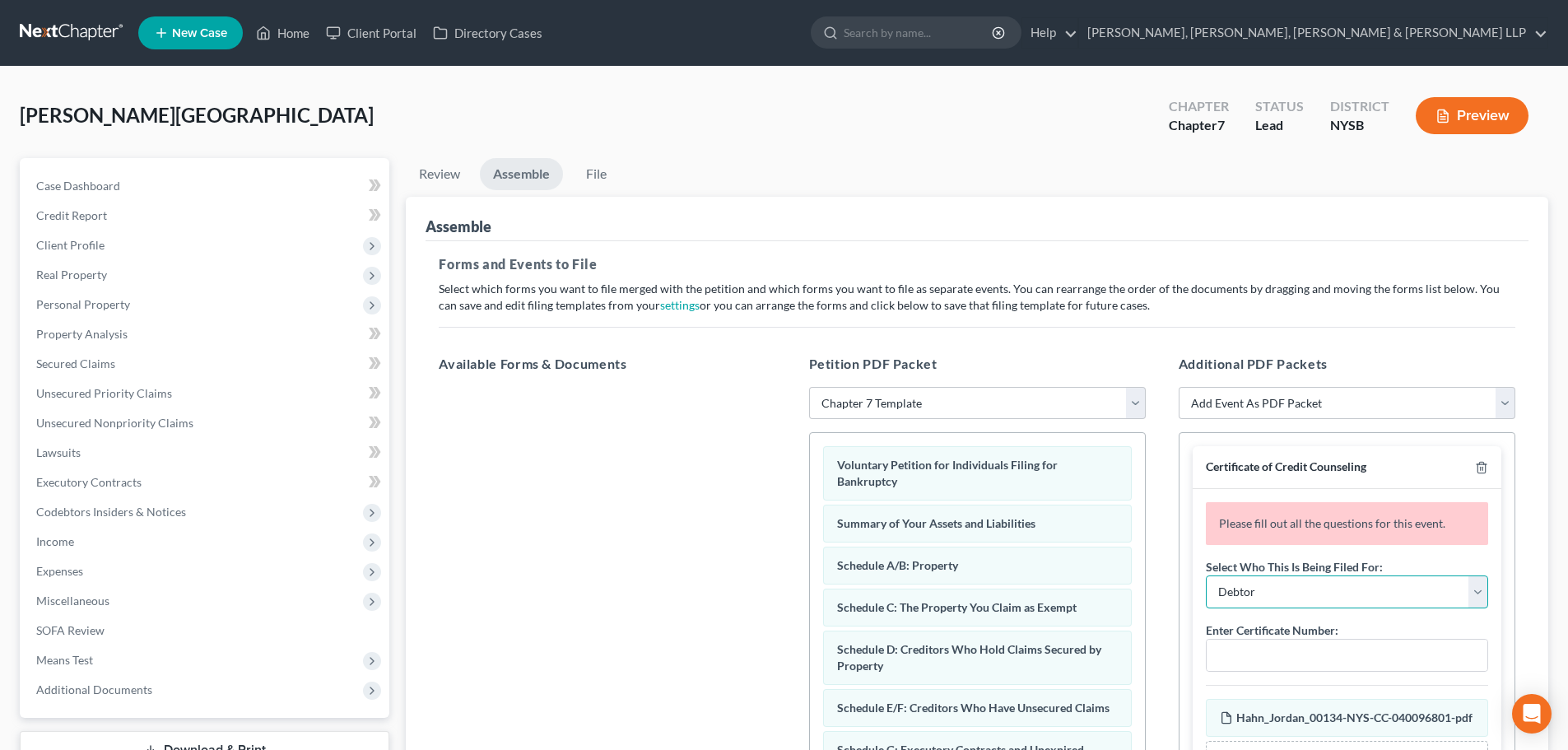
click at [1271, 586] on select "Debtor Joint Debtor Debtor and Joint Debtor" at bounding box center [1346, 592] width 282 height 33
click at [1260, 661] on input "text" at bounding box center [1346, 655] width 281 height 31
paste input "00134-NYS-CC-040096801"
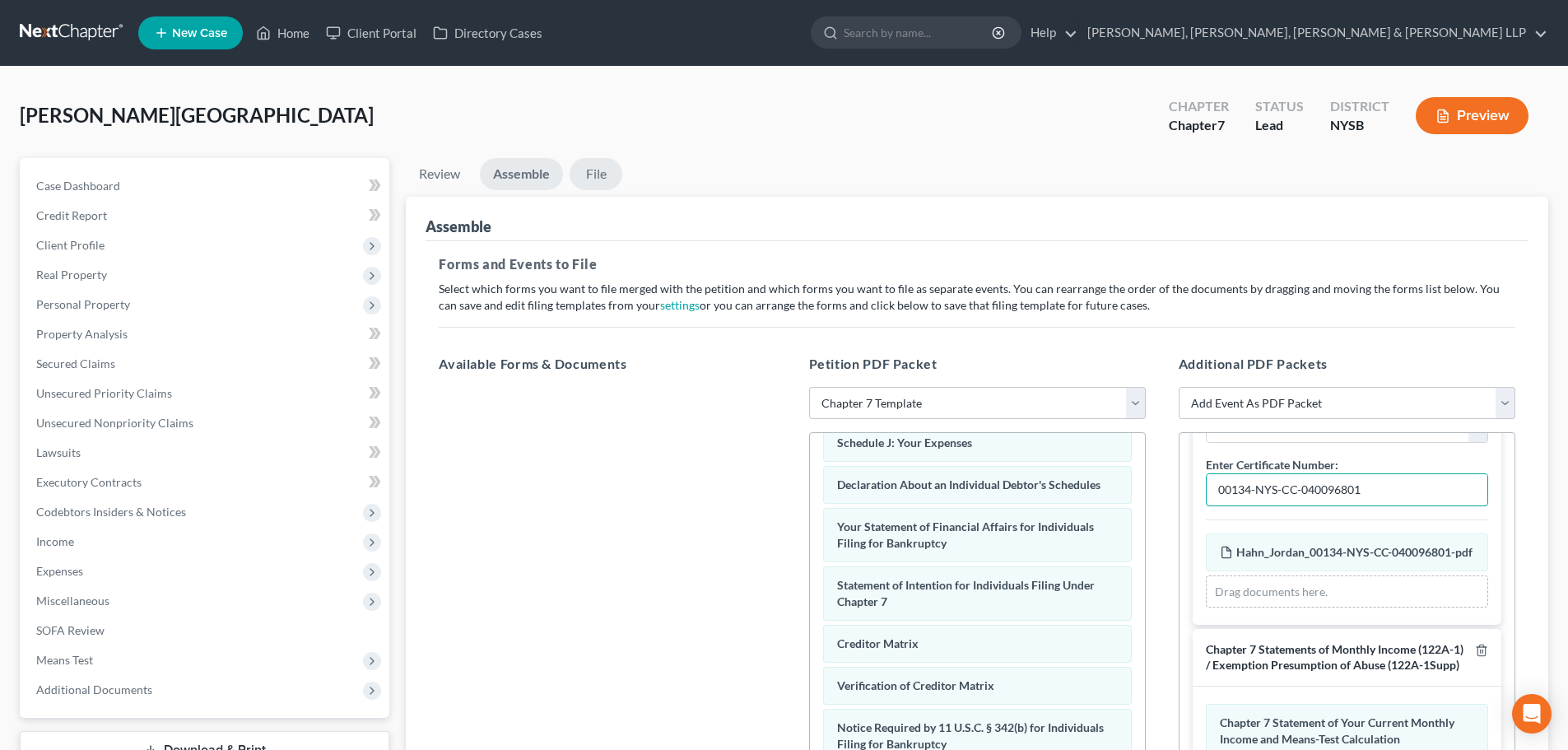
type input "00134-NYS-CC-040096801"
click at [588, 183] on link "File" at bounding box center [596, 174] width 53 height 32
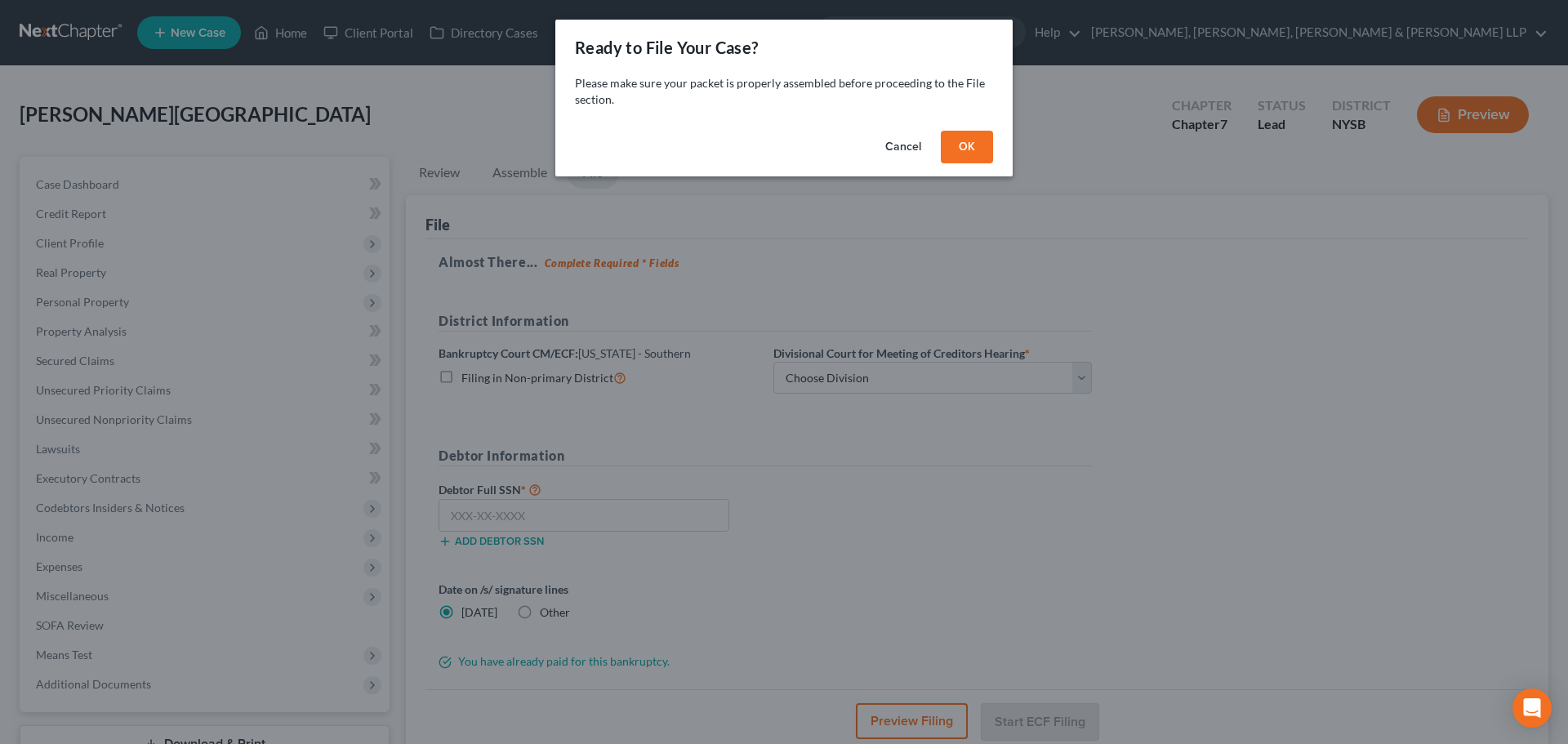
click at [965, 145] on button "OK" at bounding box center [966, 146] width 53 height 33
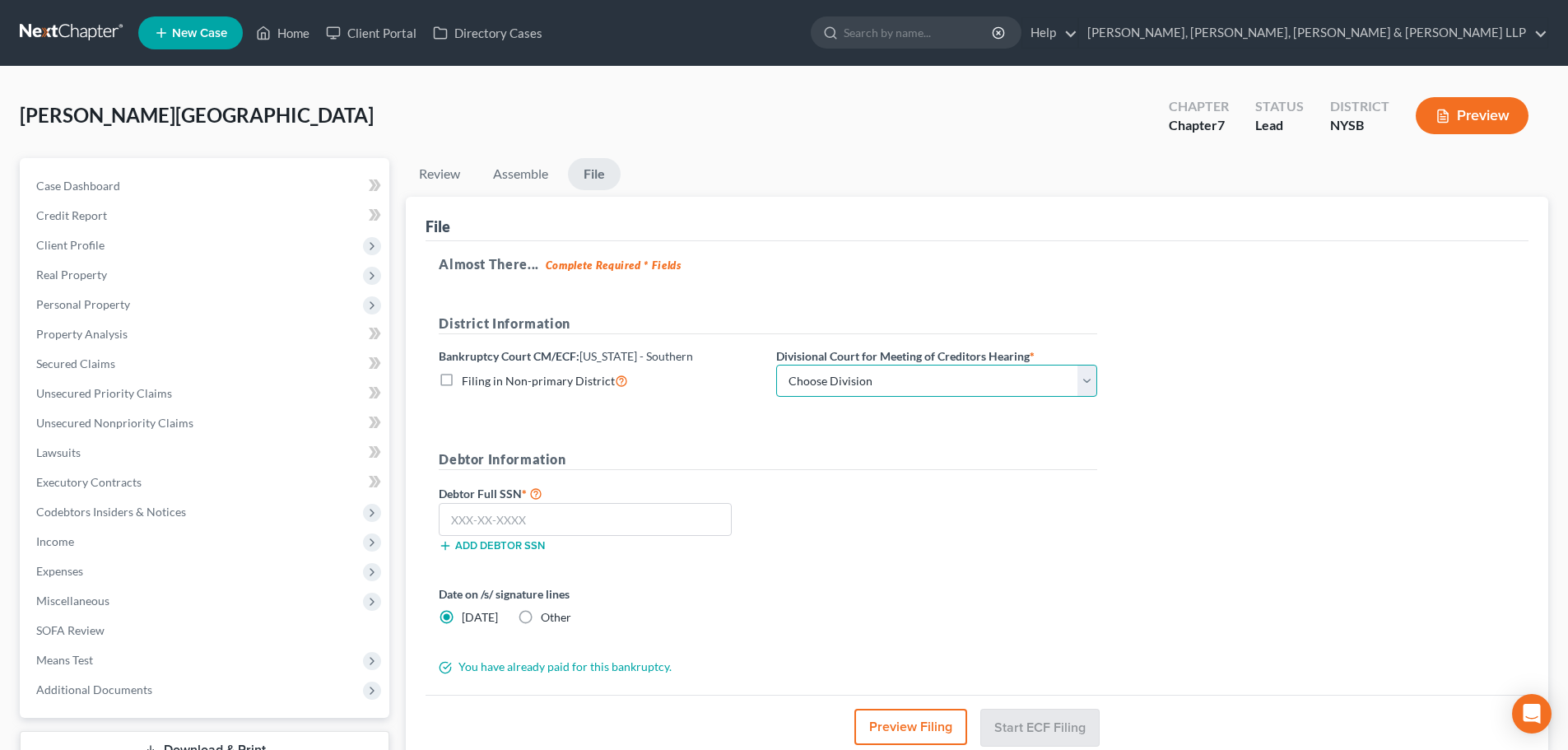
drag, startPoint x: 859, startPoint y: 381, endPoint x: 852, endPoint y: 396, distance: 16.6
click at [859, 381] on select "Choose Division [GEOGRAPHIC_DATA] [GEOGRAPHIC_DATA] [GEOGRAPHIC_DATA]" at bounding box center [936, 381] width 321 height 33
select select "0"
click at [776, 365] on select "Choose Division [GEOGRAPHIC_DATA] [GEOGRAPHIC_DATA] [GEOGRAPHIC_DATA]" at bounding box center [936, 381] width 321 height 33
click at [511, 533] on input "text" at bounding box center [586, 519] width 293 height 33
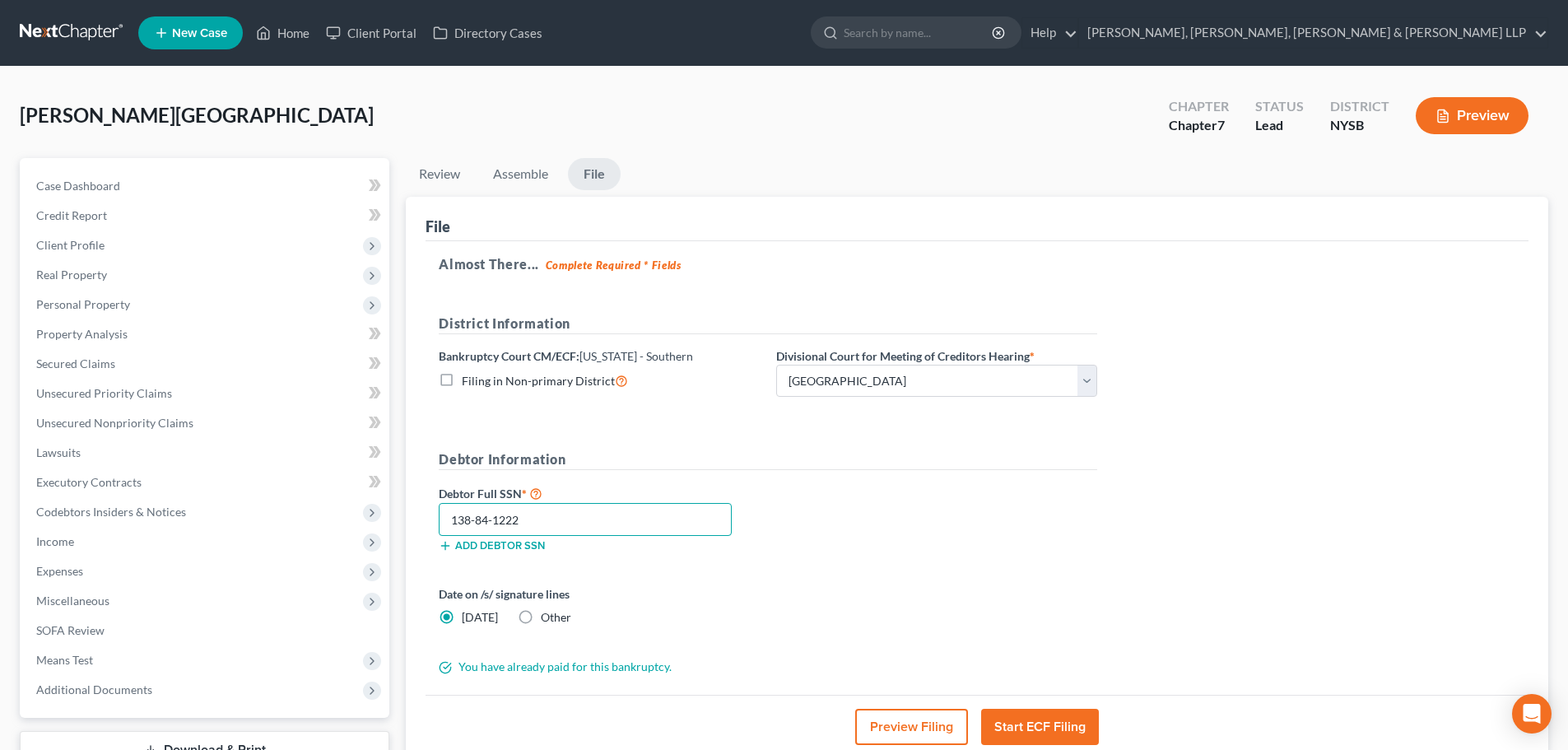
type input "138-84-1222"
click at [1011, 730] on button "Start ECF Filing" at bounding box center [1040, 726] width 118 height 36
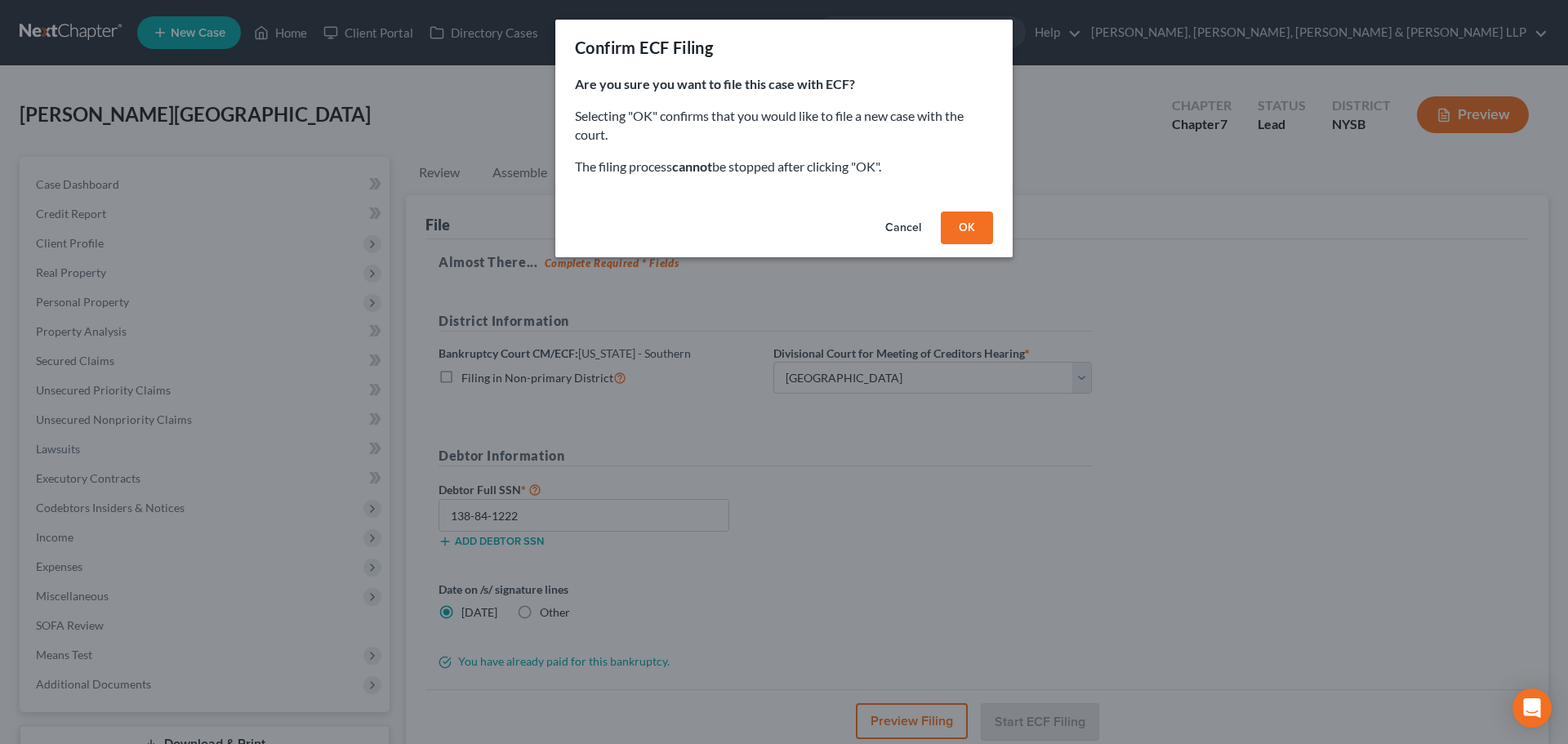
click at [954, 233] on button "OK" at bounding box center [966, 227] width 53 height 33
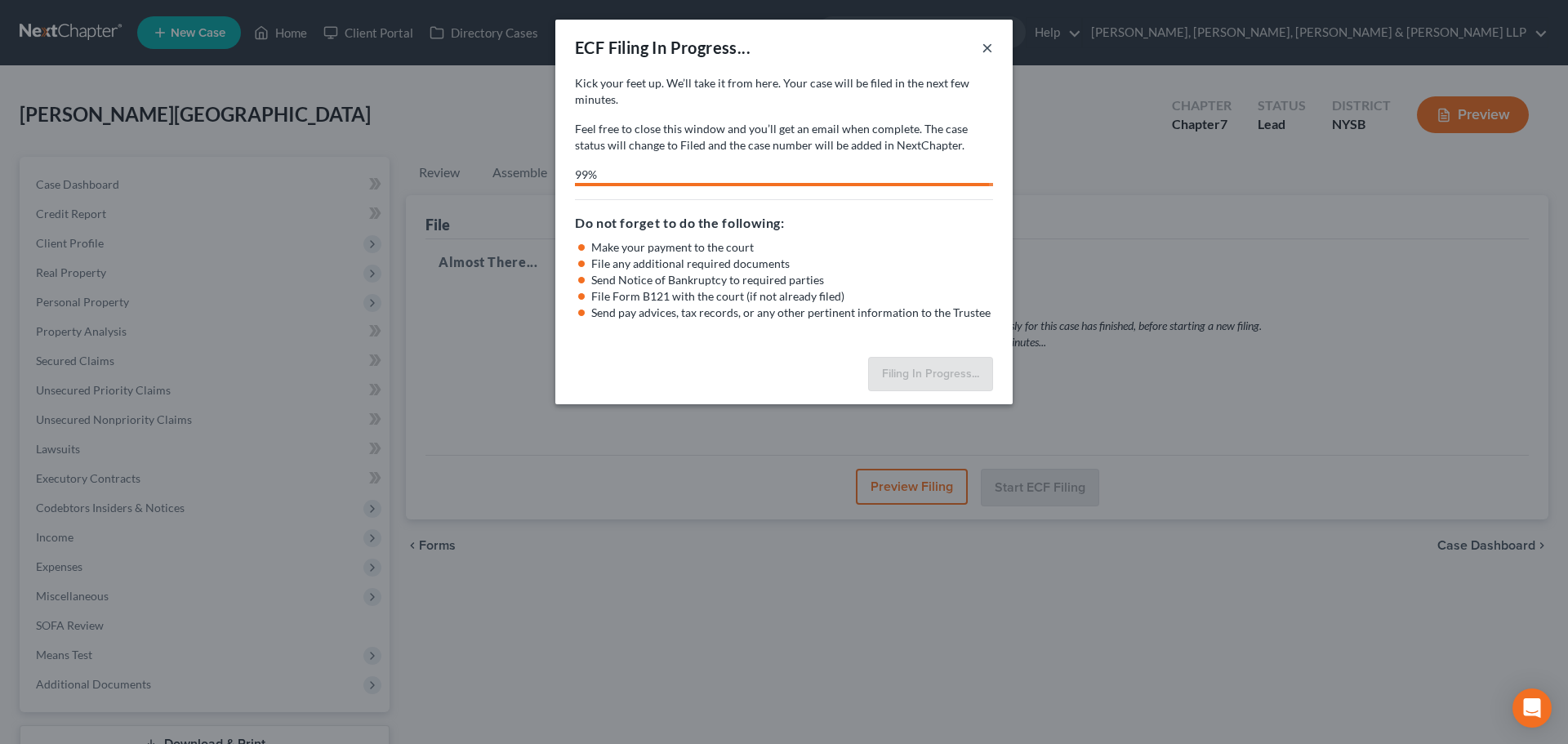
click at [991, 49] on button "×" at bounding box center [987, 47] width 12 height 19
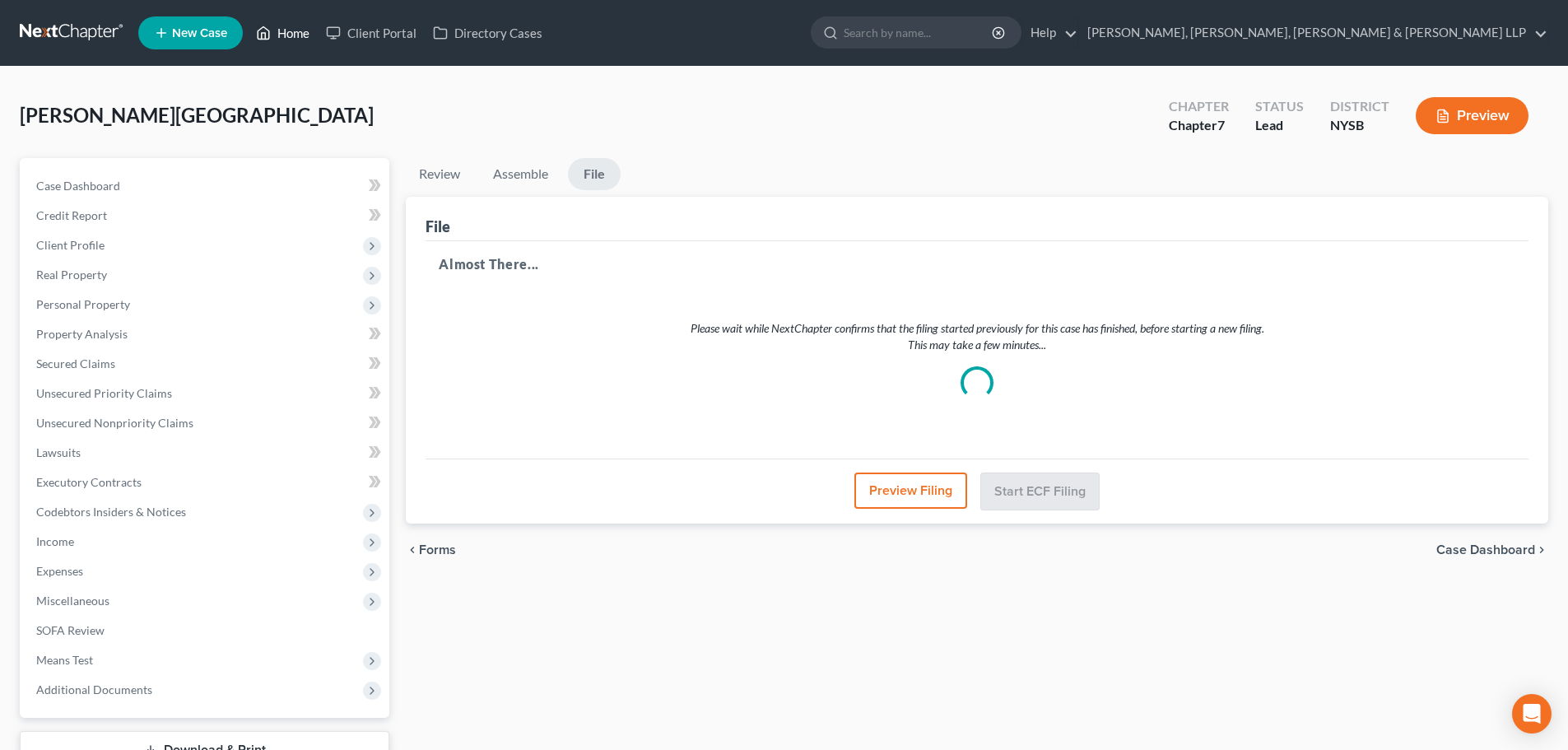
click at [302, 37] on link "Home" at bounding box center [282, 32] width 70 height 29
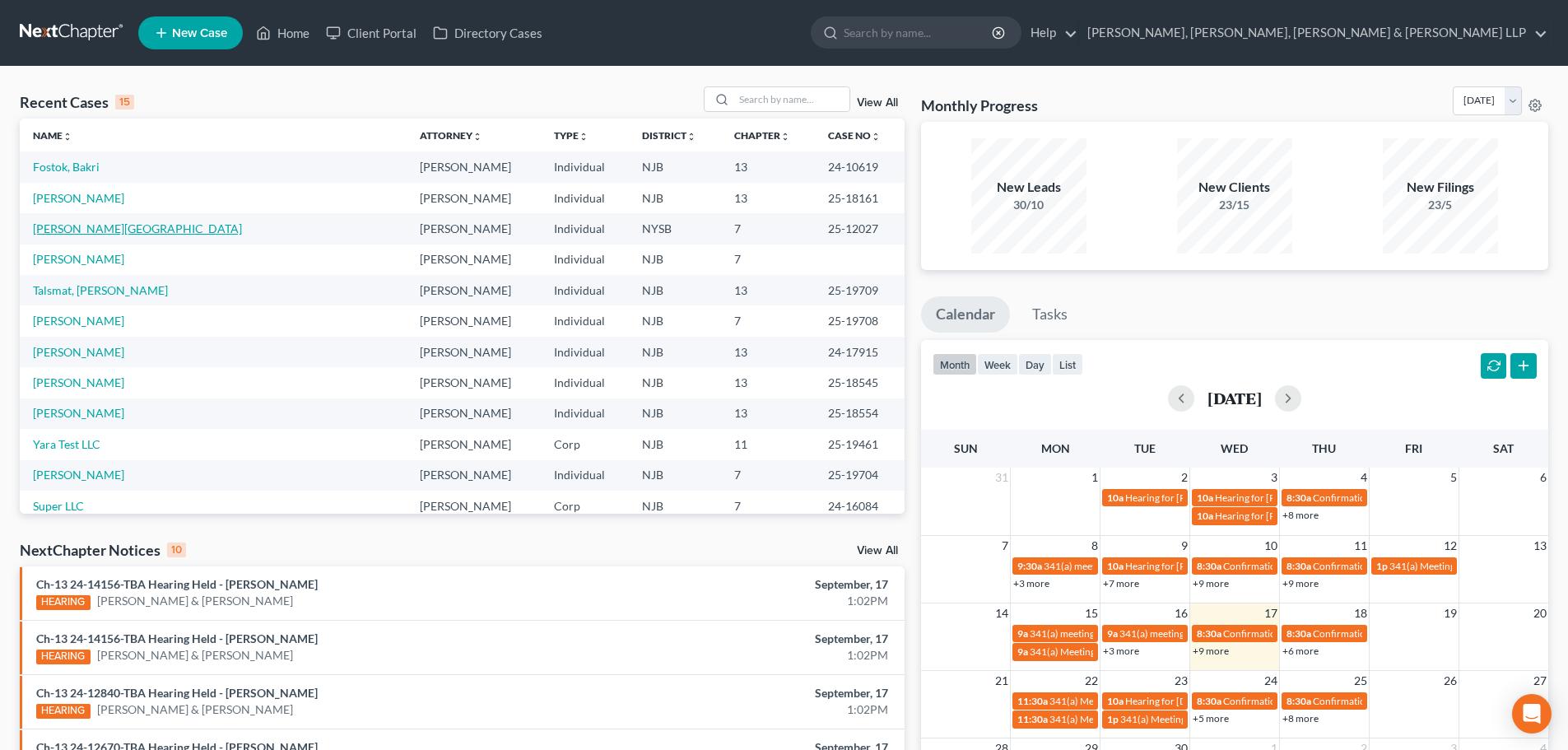
click at [95, 231] on link "[PERSON_NAME][GEOGRAPHIC_DATA]" at bounding box center [137, 228] width 209 height 14
